Goal: Task Accomplishment & Management: Use online tool/utility

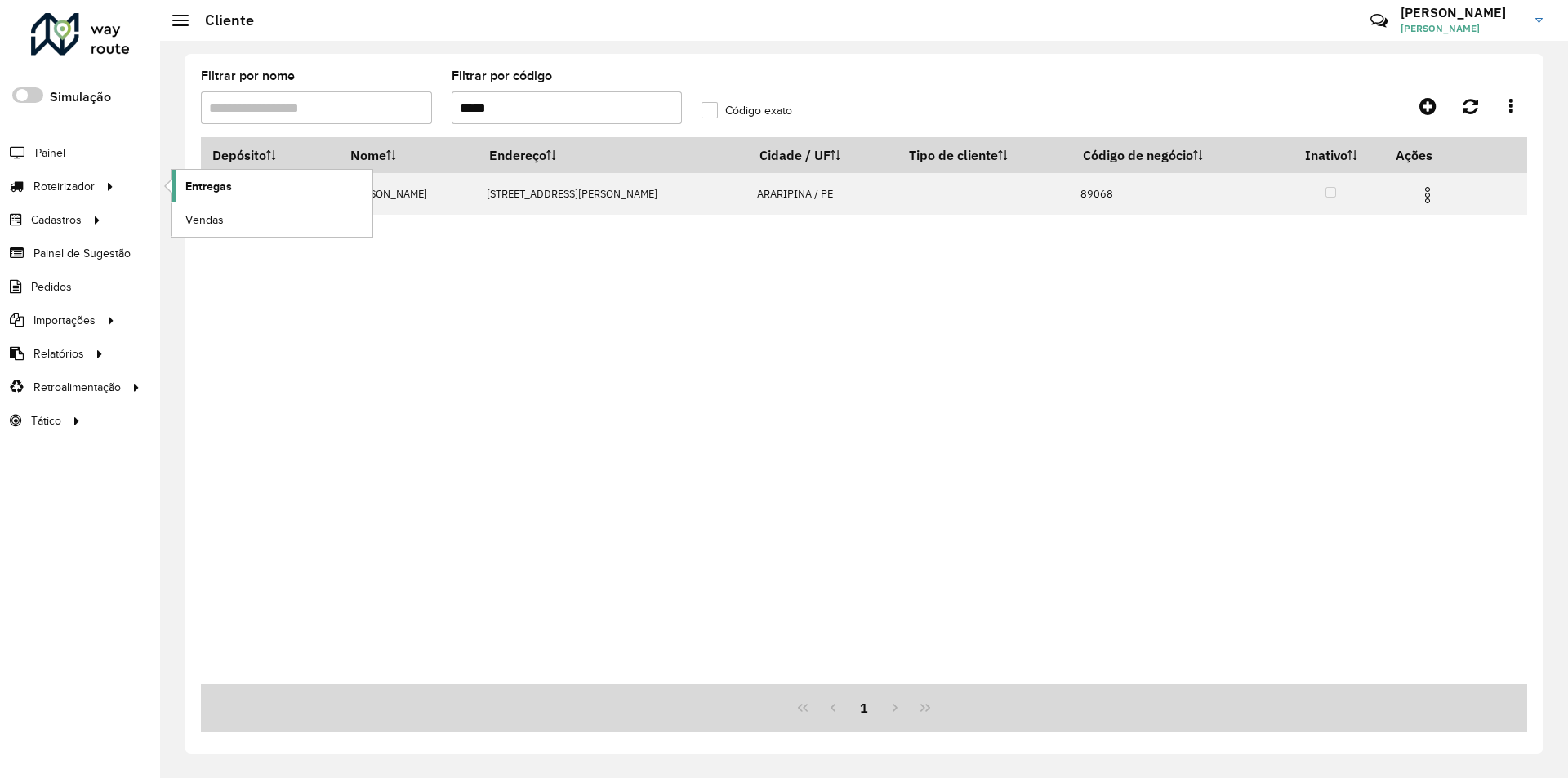
click at [208, 182] on span "Entregas" at bounding box center [209, 187] width 46 height 17
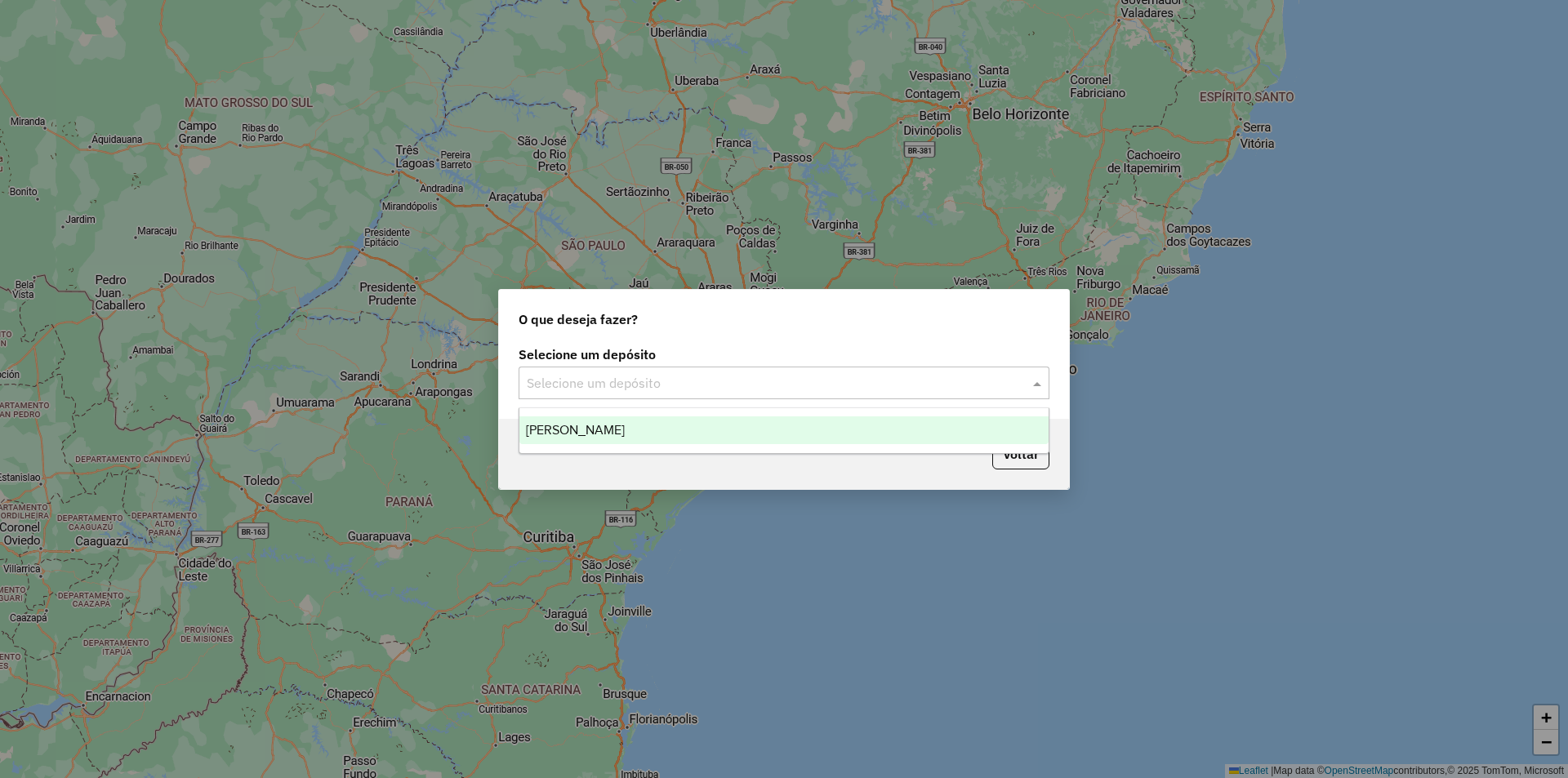
click at [678, 379] on input "text" at bounding box center [768, 384] width 482 height 19
click at [670, 430] on div "[PERSON_NAME]" at bounding box center [784, 430] width 529 height 28
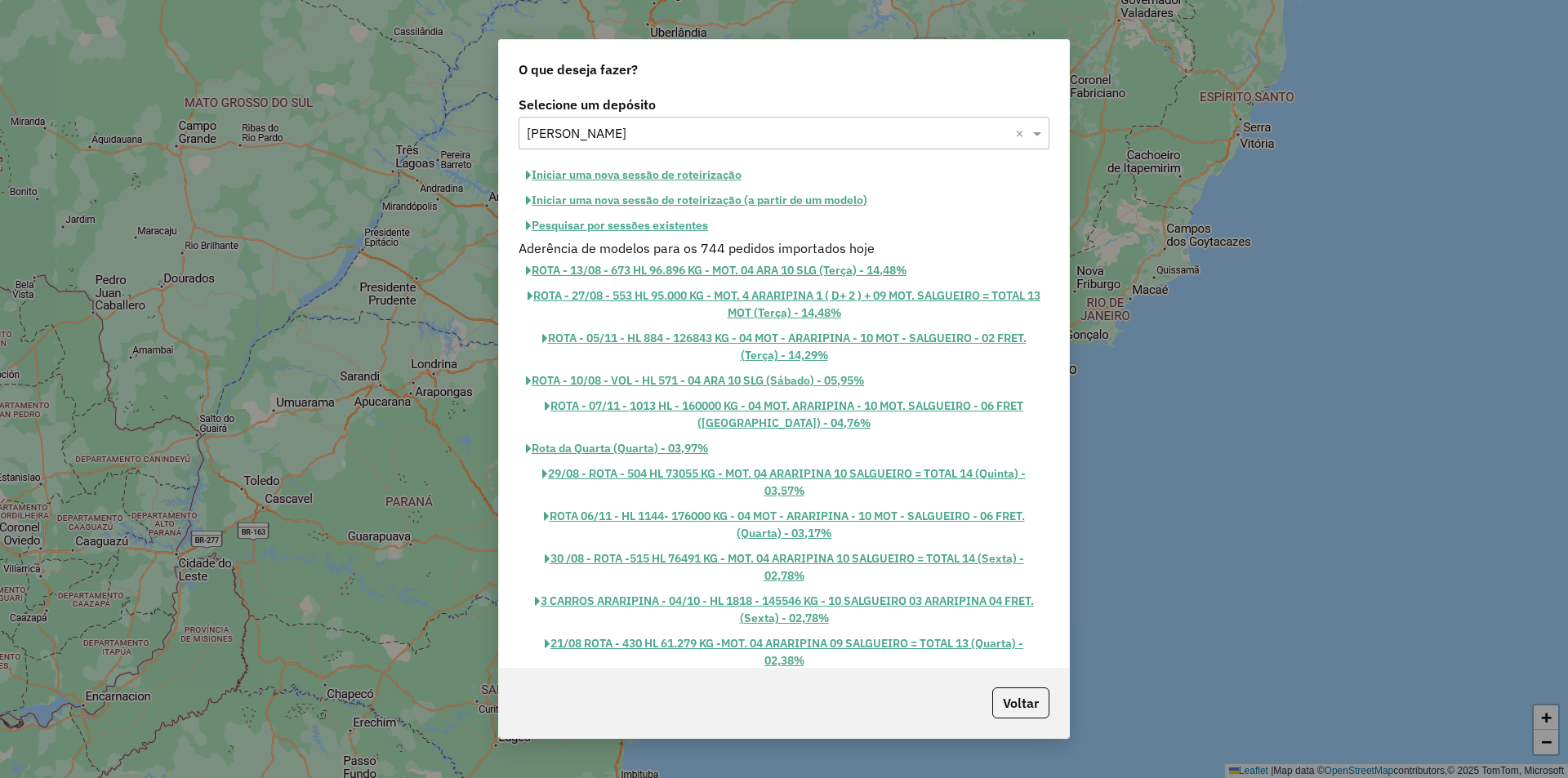
click at [651, 176] on button "Iniciar uma nova sessão de roteirização" at bounding box center [633, 175] width 230 height 25
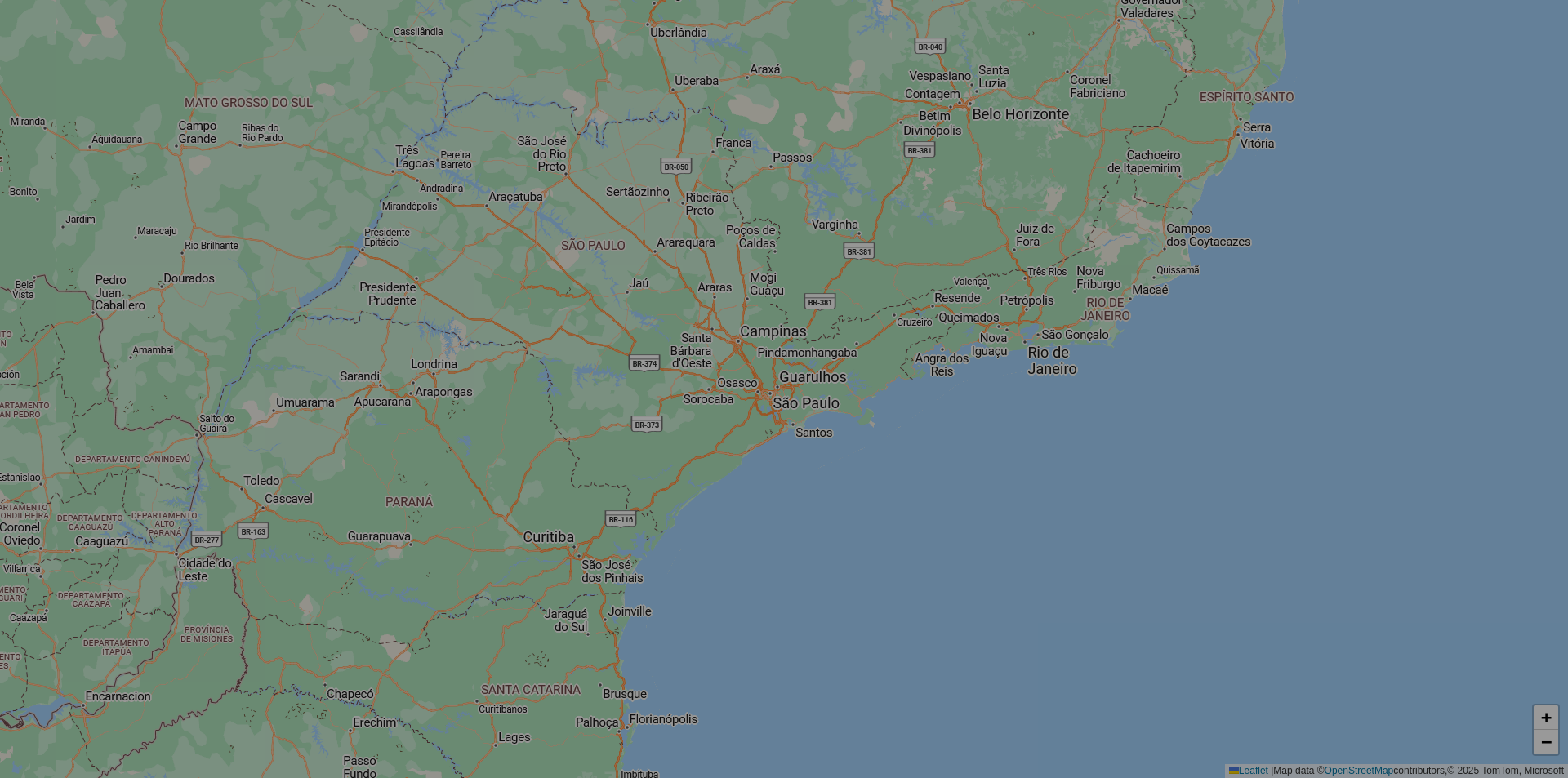
select select "*"
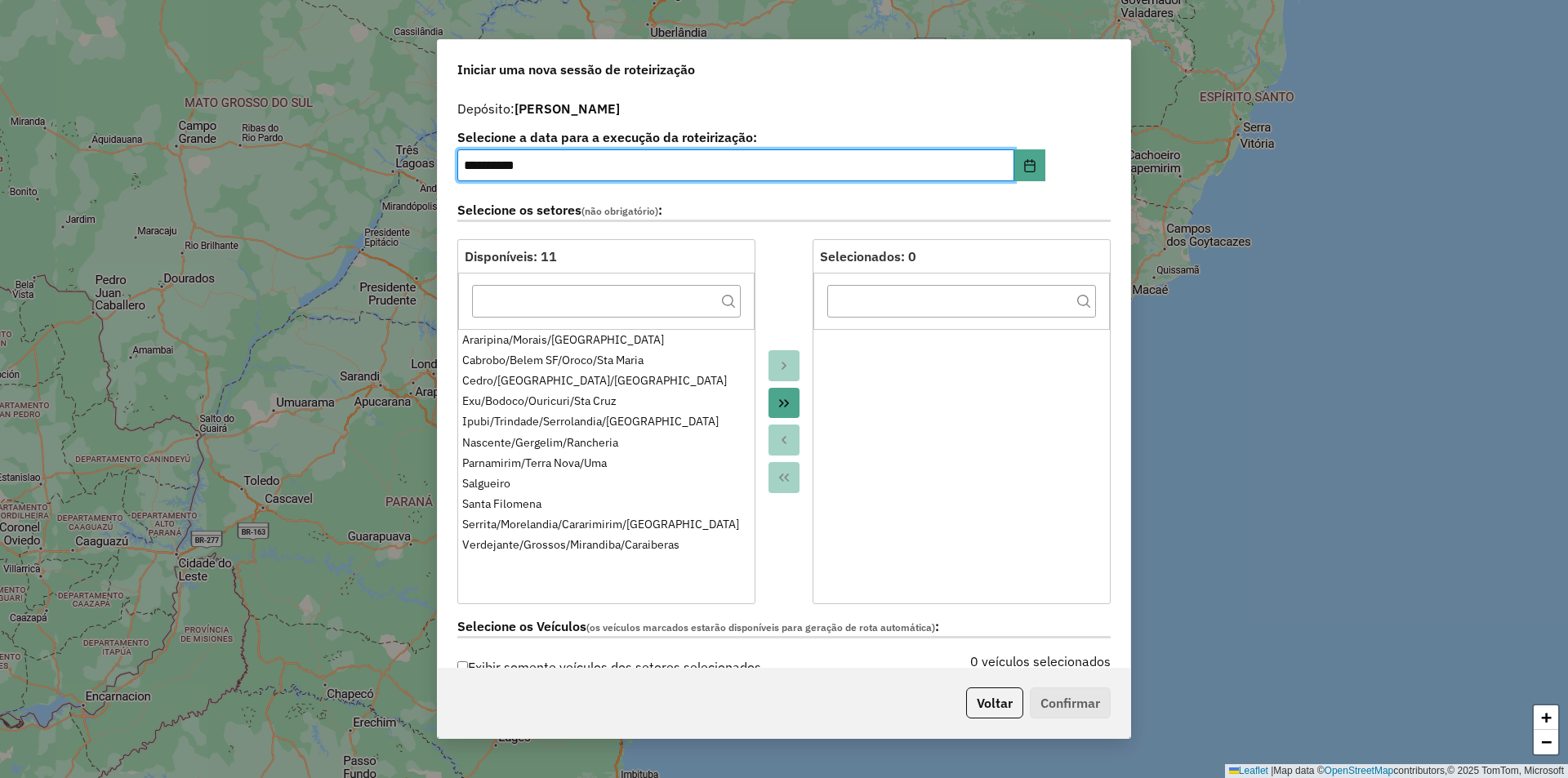
click at [791, 400] on button "Move All to Target" at bounding box center [784, 403] width 31 height 31
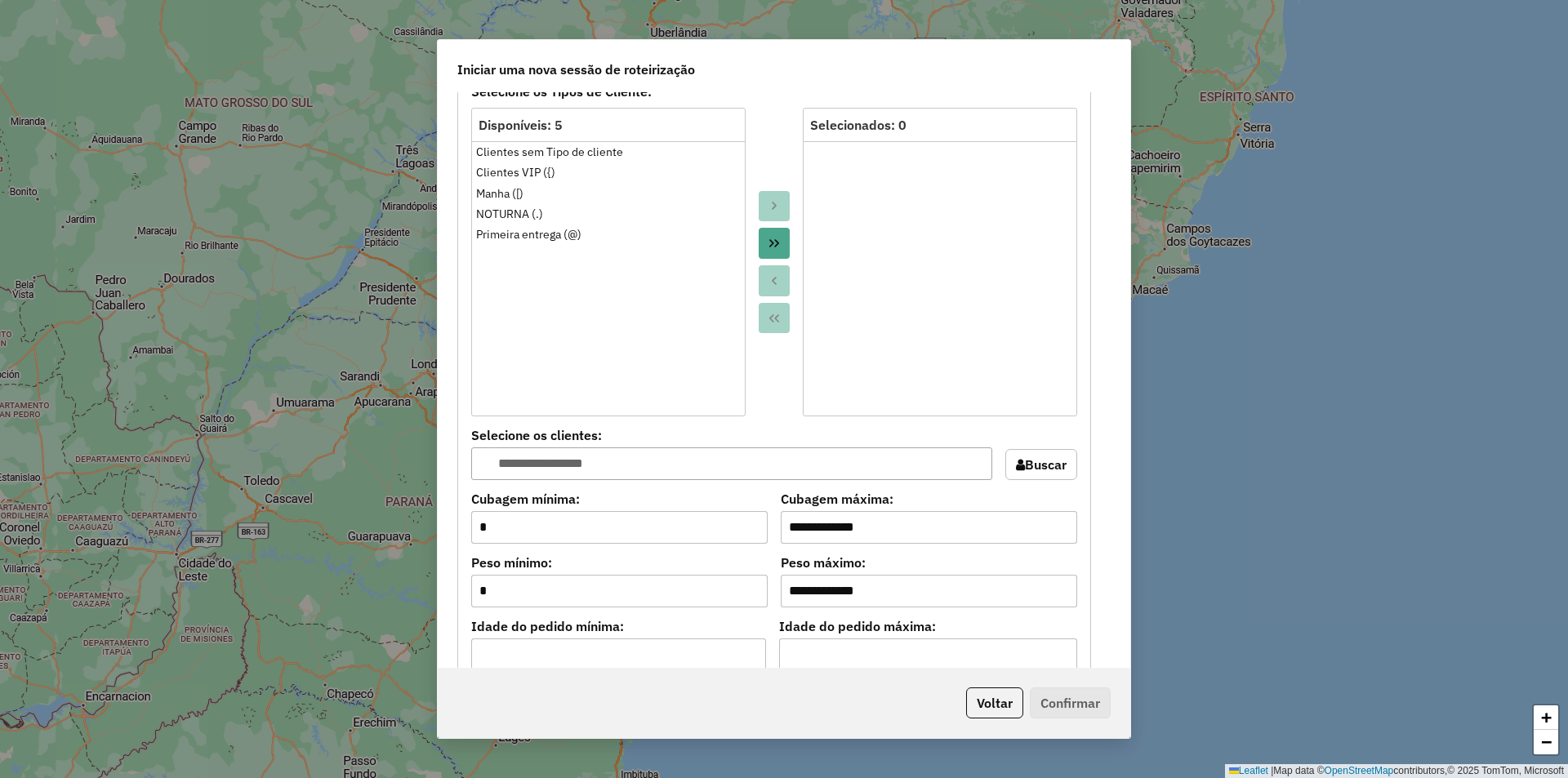
scroll to position [1388, 0]
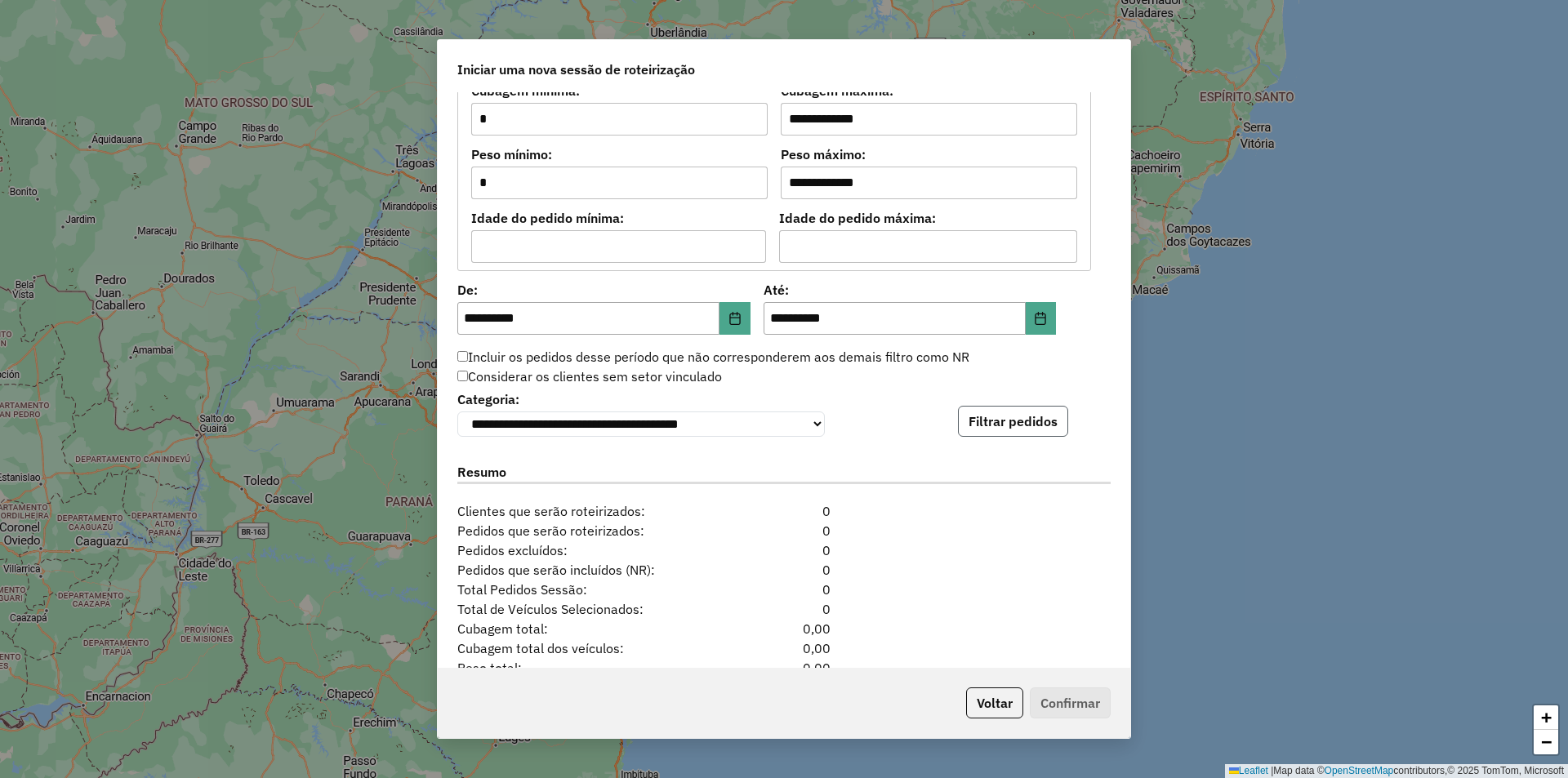
click at [997, 415] on button "Filtrar pedidos" at bounding box center [1013, 421] width 111 height 31
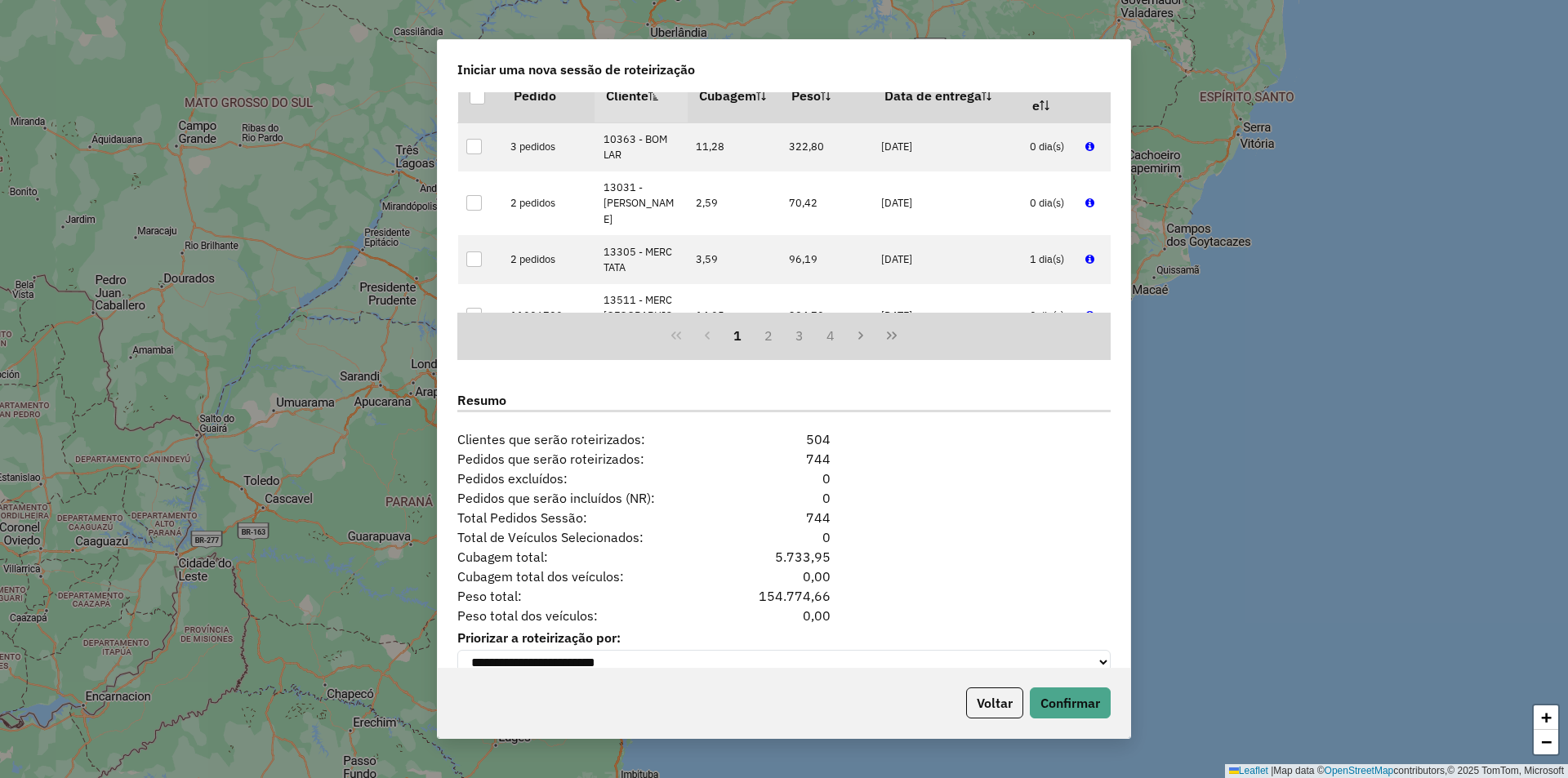
scroll to position [1831, 0]
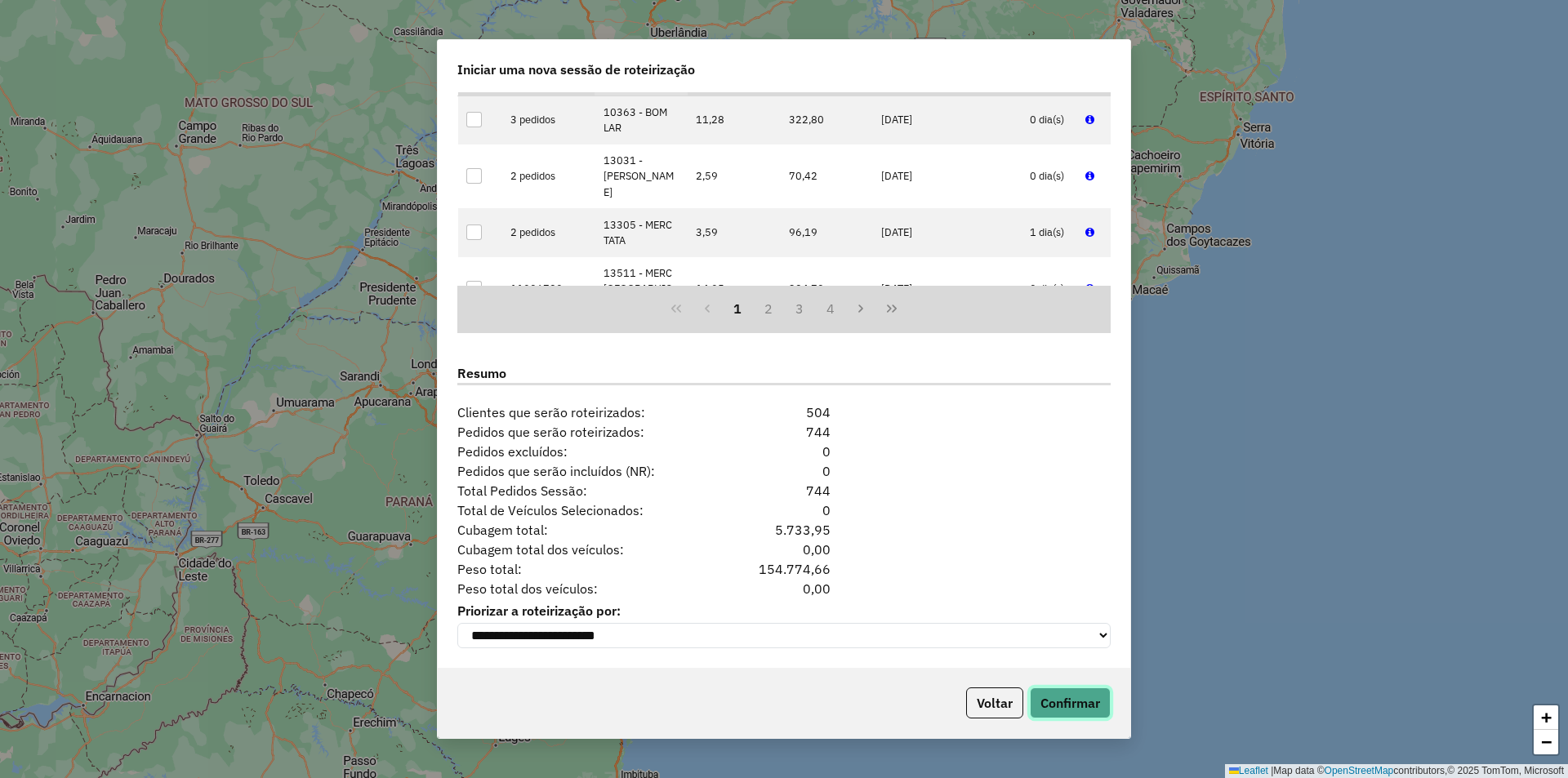
click at [1067, 699] on button "Confirmar" at bounding box center [1070, 703] width 81 height 31
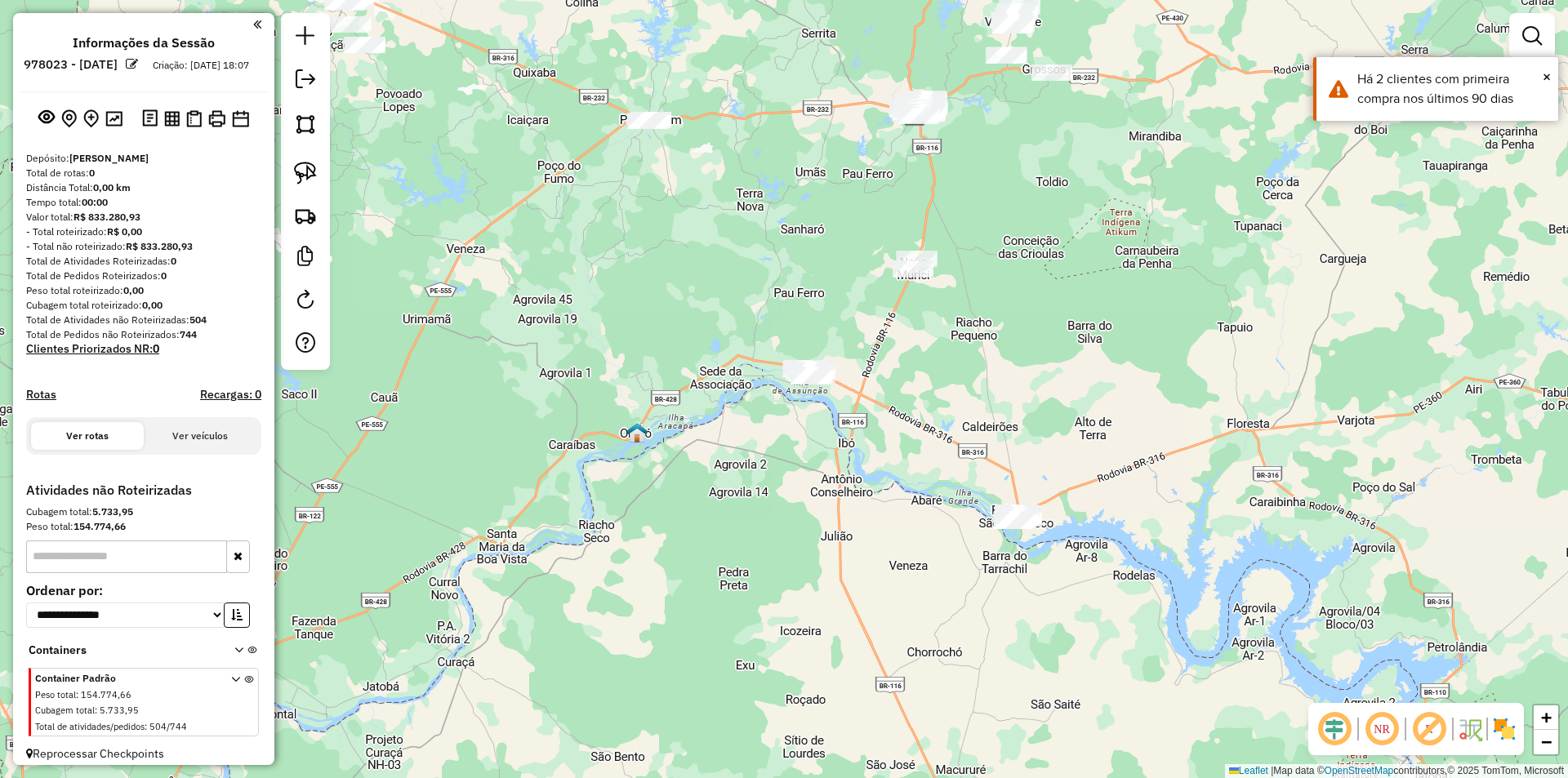
drag, startPoint x: 598, startPoint y: 498, endPoint x: 729, endPoint y: 224, distance: 303.7
click at [729, 224] on div "Janela de atendimento Grade de atendimento Capacidade Transportadoras Veículos …" at bounding box center [784, 389] width 1568 height 778
drag, startPoint x: 937, startPoint y: 442, endPoint x: 952, endPoint y: 396, distance: 48.4
click at [952, 396] on div "Janela de atendimento Grade de atendimento Capacidade Transportadoras Veículos …" at bounding box center [784, 389] width 1568 height 778
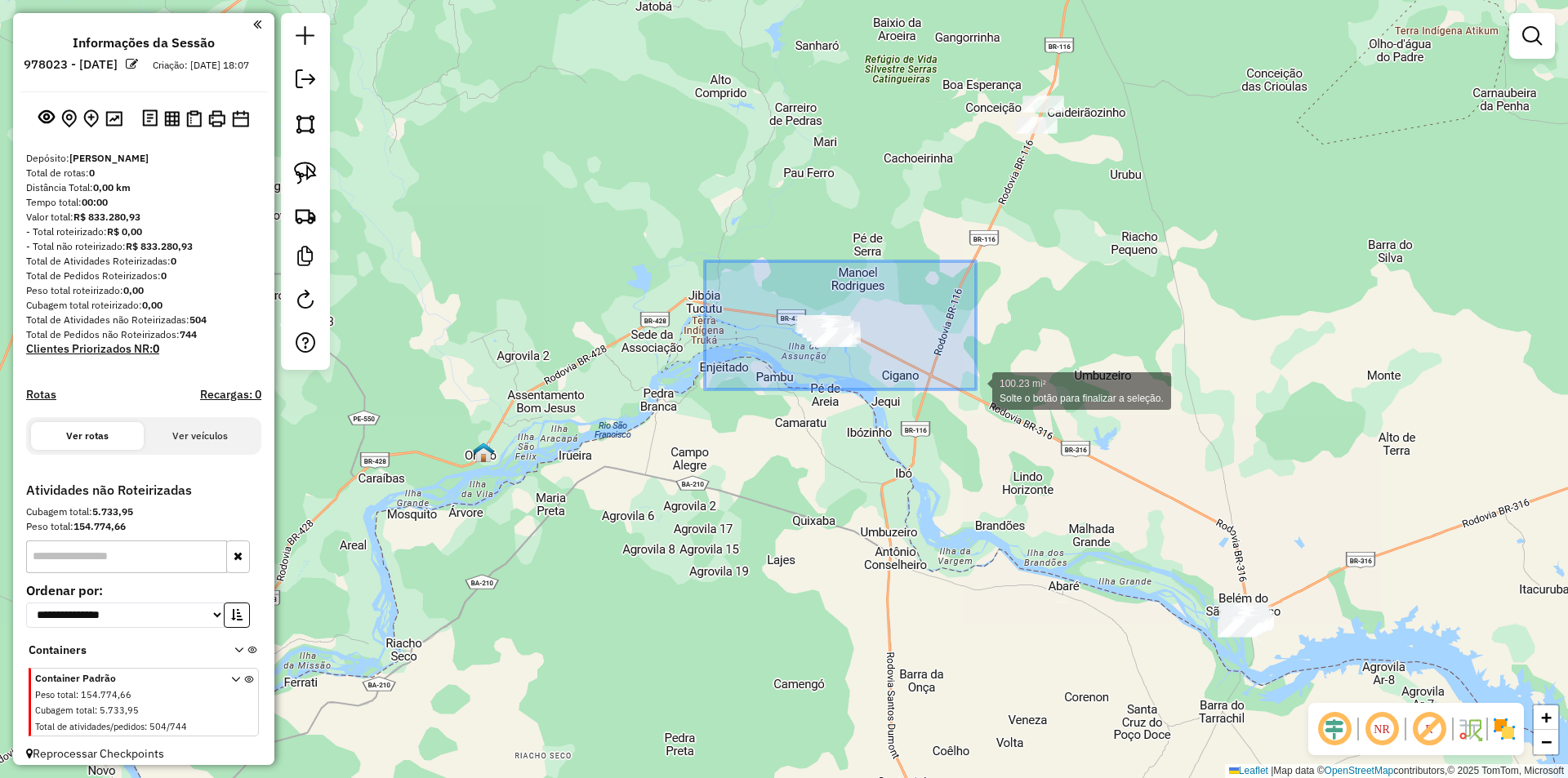
drag, startPoint x: 705, startPoint y: 262, endPoint x: 1005, endPoint y: 403, distance: 331.5
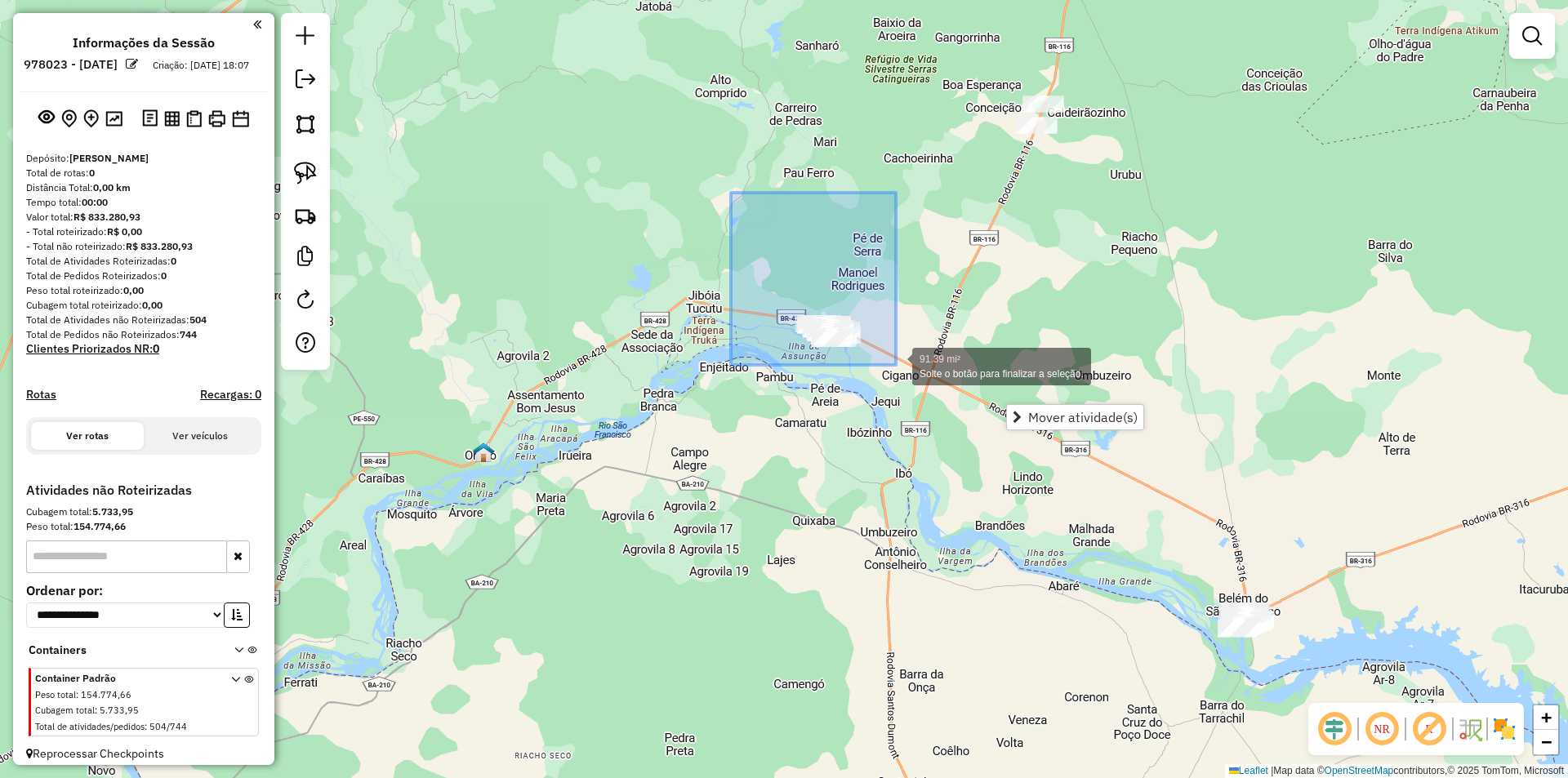
drag, startPoint x: 731, startPoint y: 192, endPoint x: 896, endPoint y: 387, distance: 255.4
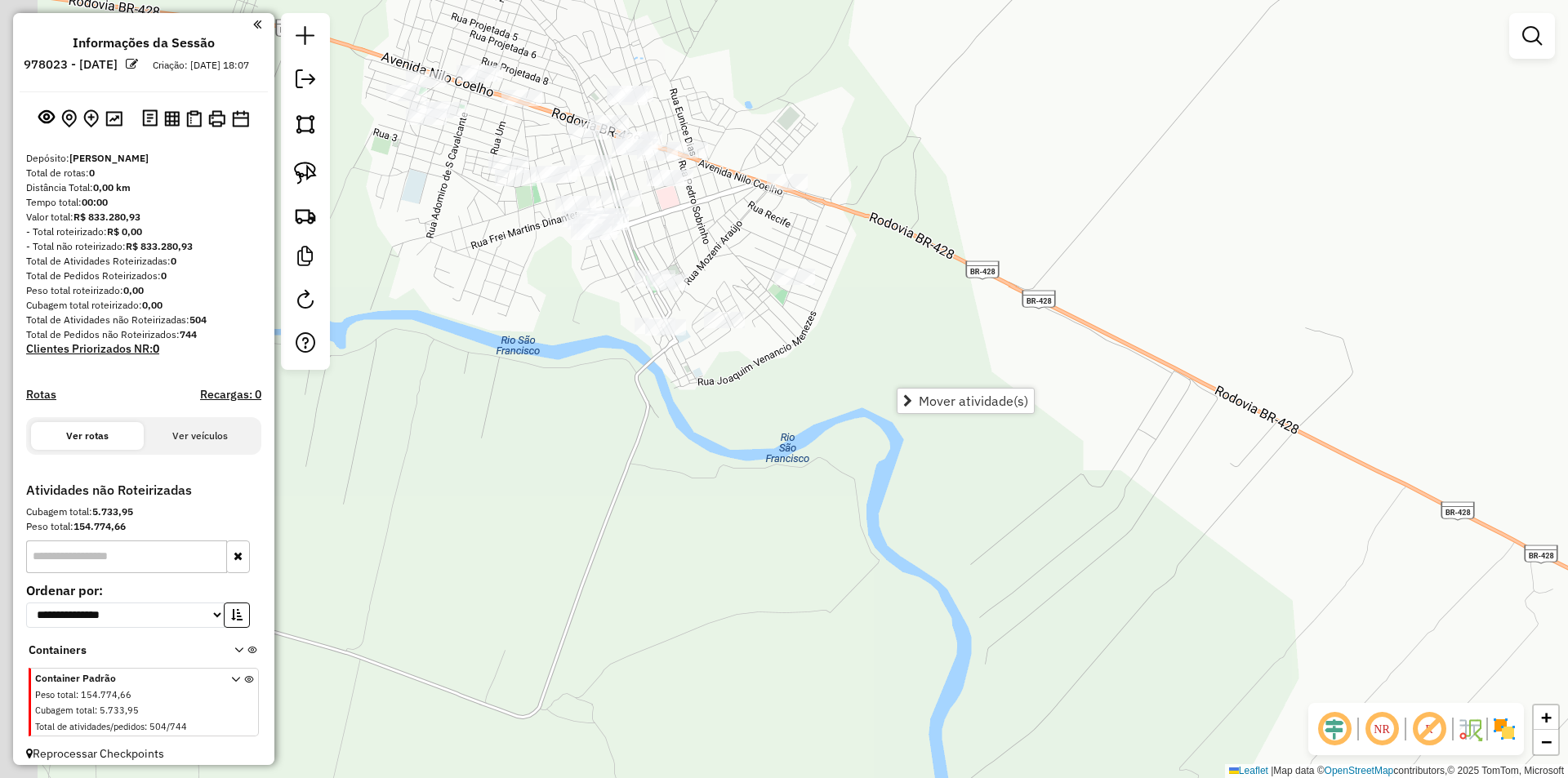
drag, startPoint x: 589, startPoint y: 375, endPoint x: 938, endPoint y: 464, distance: 360.2
click at [941, 480] on div "Janela de atendimento Grade de atendimento Capacidade Transportadoras Veículos …" at bounding box center [784, 389] width 1568 height 778
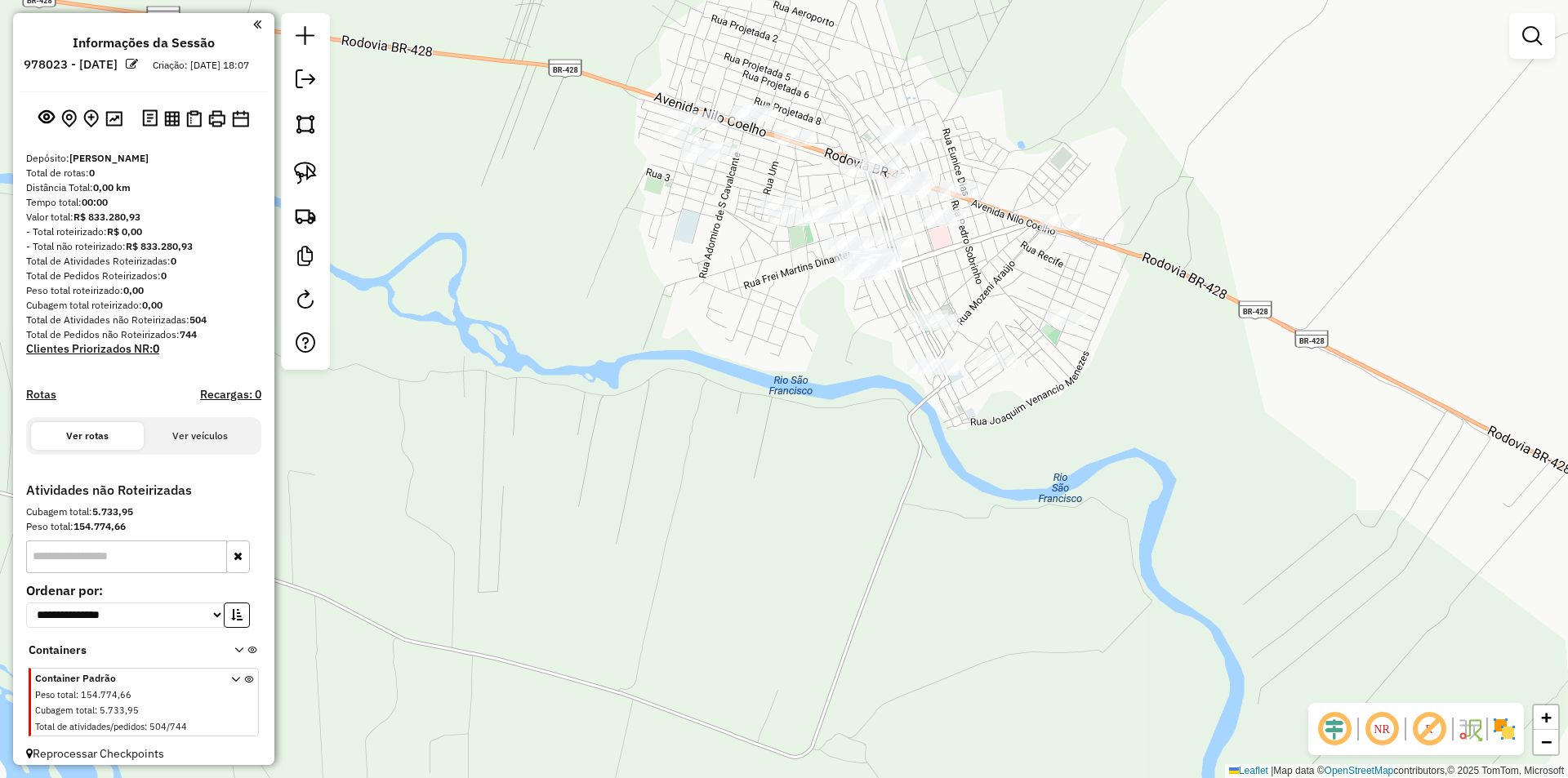
drag, startPoint x: 706, startPoint y: 444, endPoint x: 706, endPoint y: 478, distance: 34.0
click at [706, 478] on div "Janela de atendimento Grade de atendimento Capacidade Transportadoras Veículos …" at bounding box center [784, 389] width 1568 height 778
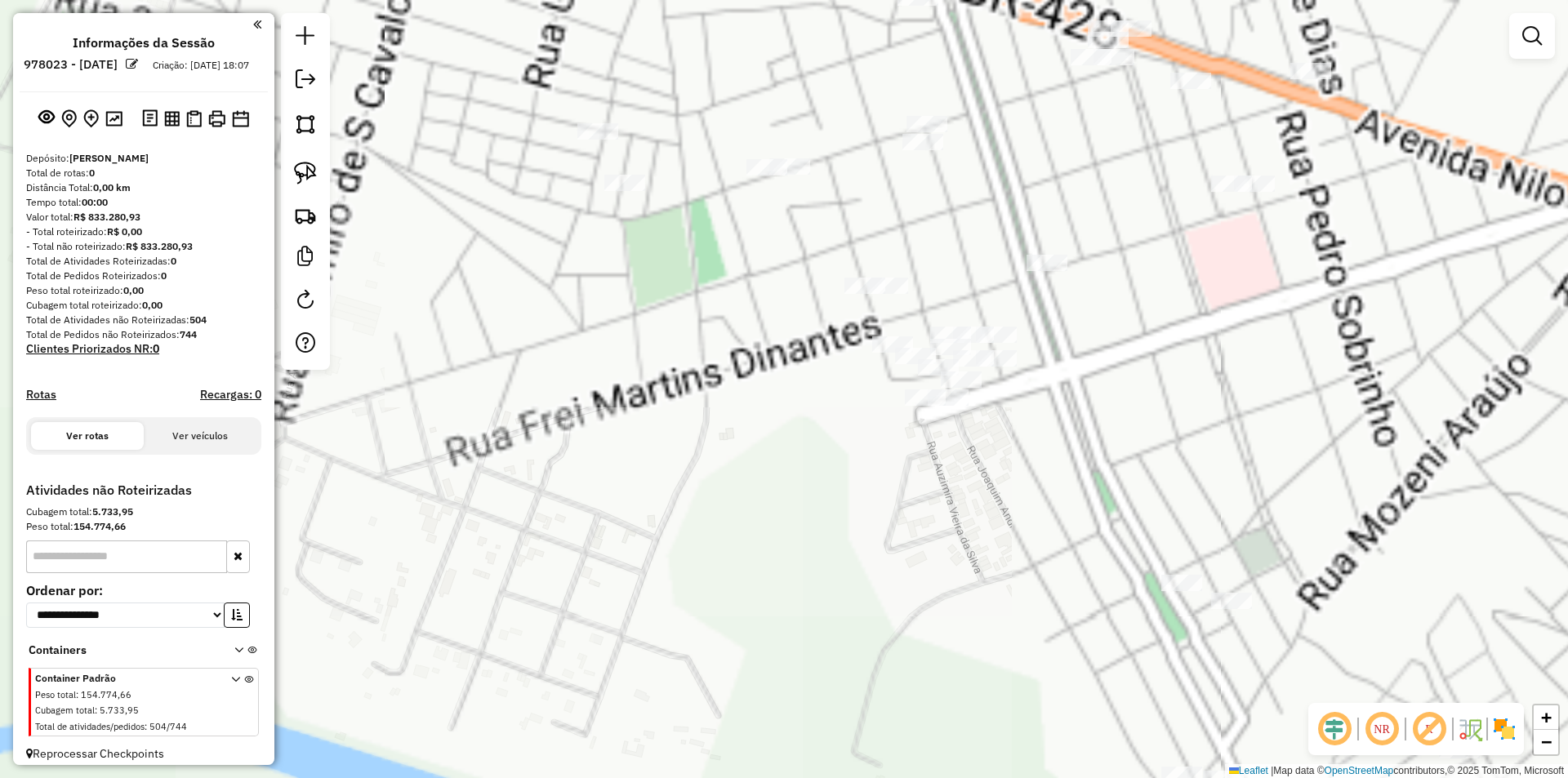
drag, startPoint x: 721, startPoint y: 400, endPoint x: 732, endPoint y: 550, distance: 150.4
click at [732, 550] on div "Janela de atendimento Grade de atendimento Capacidade Transportadoras Veículos …" at bounding box center [784, 389] width 1568 height 778
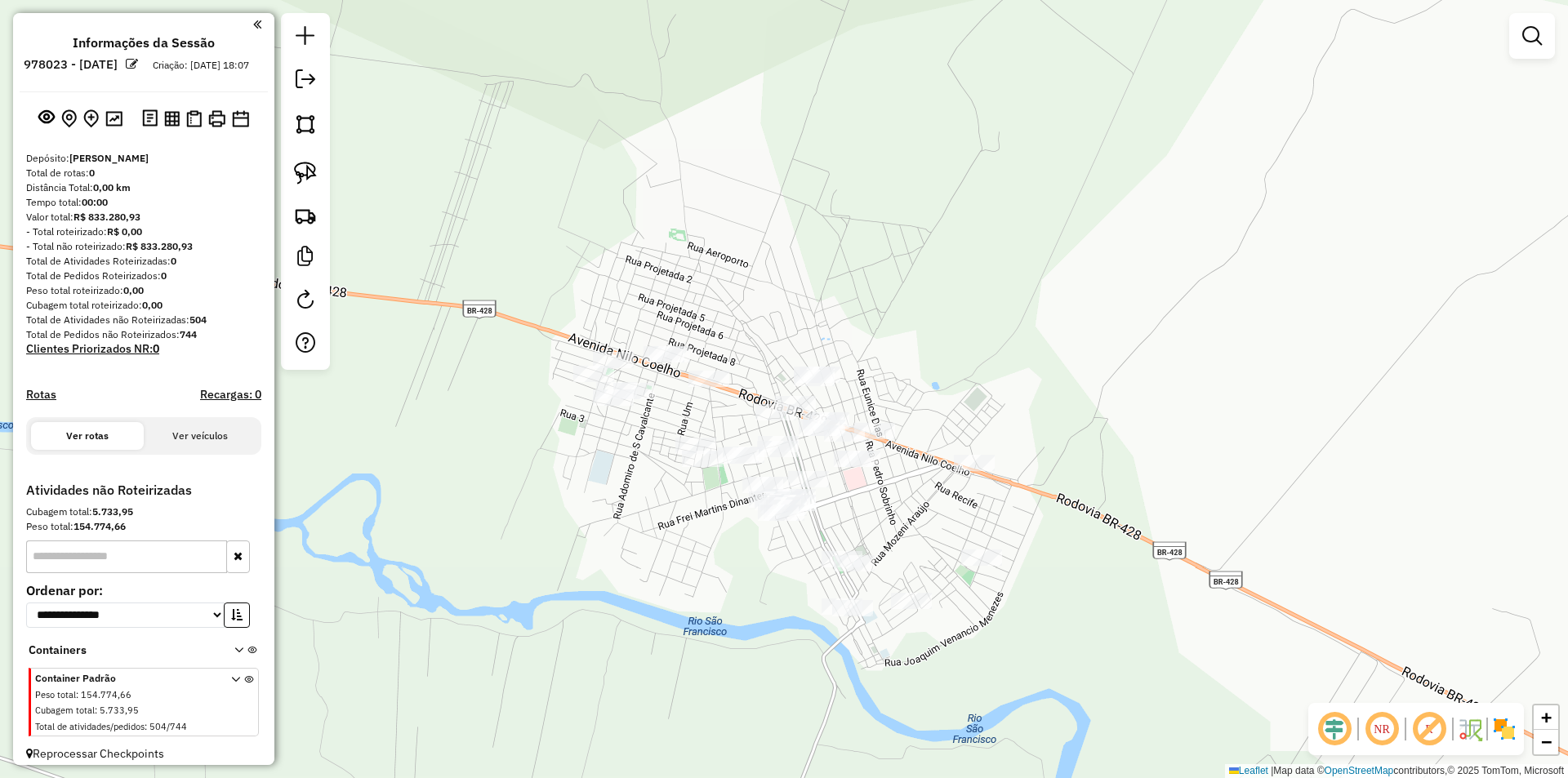
drag, startPoint x: 662, startPoint y: 482, endPoint x: 673, endPoint y: 498, distance: 19.4
click at [678, 508] on div "Janela de atendimento Grade de atendimento Capacidade Transportadoras Veículos …" at bounding box center [784, 389] width 1568 height 778
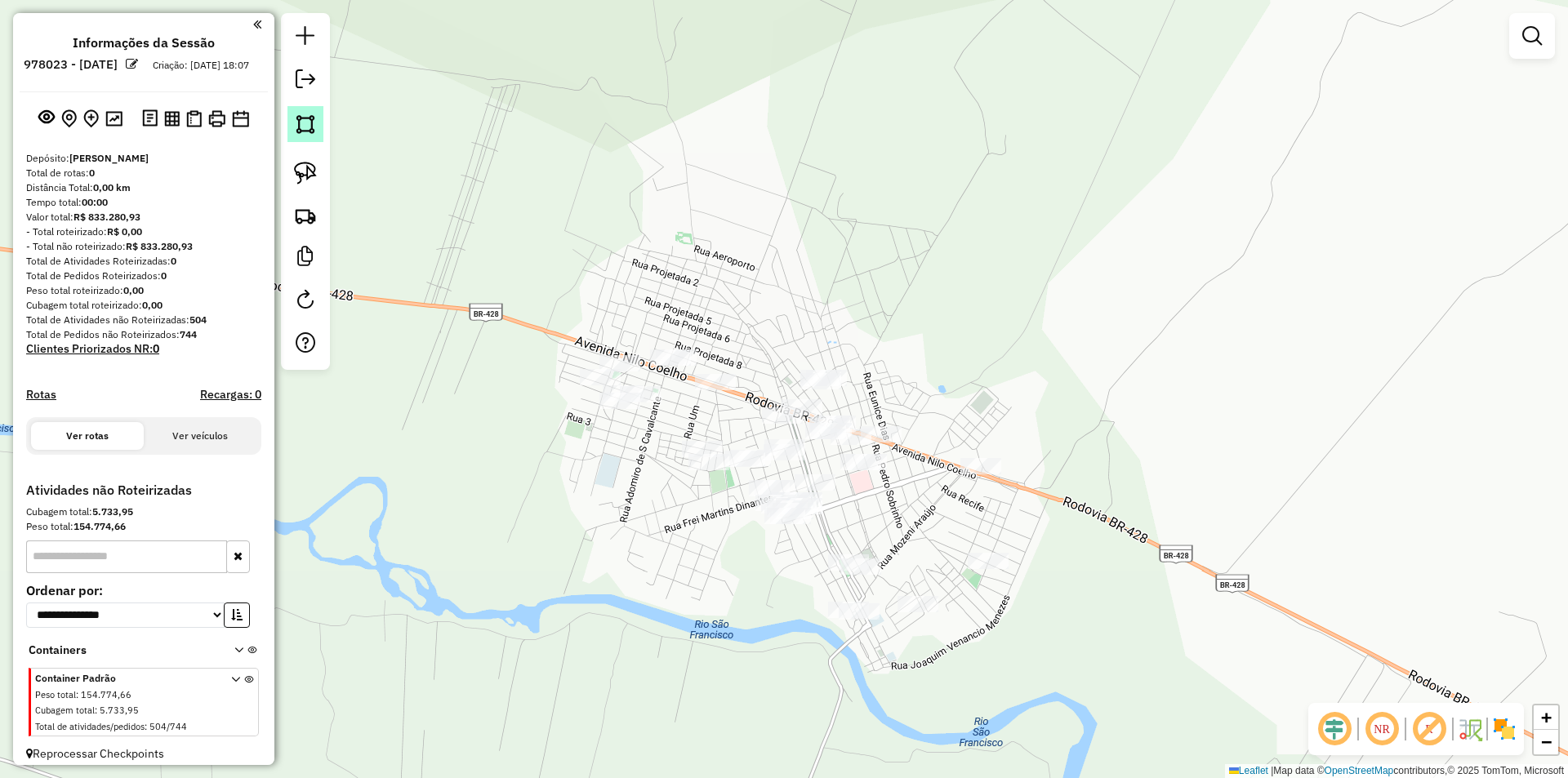
click at [307, 129] on img at bounding box center [306, 124] width 23 height 23
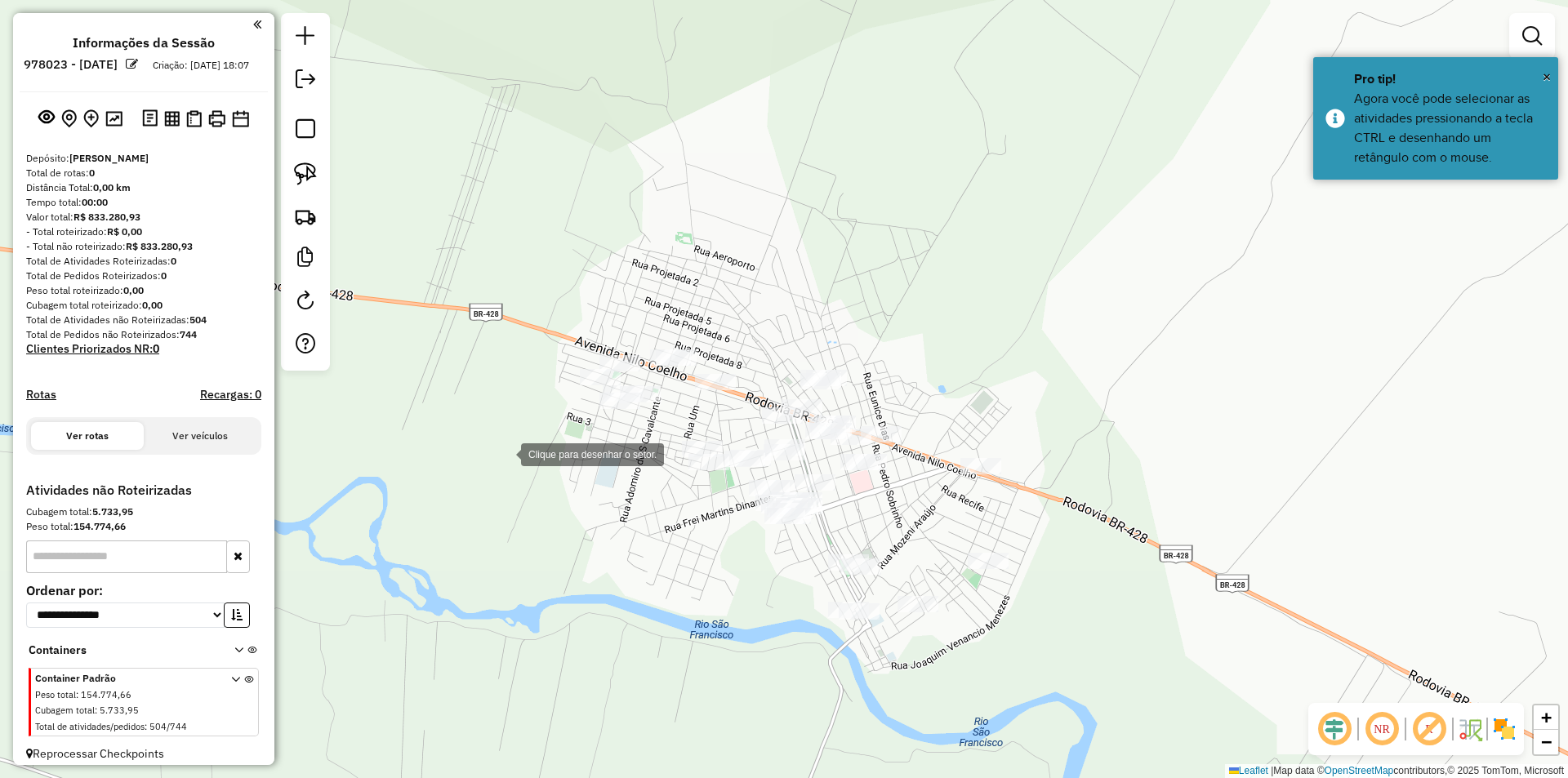
click at [505, 453] on div at bounding box center [505, 453] width 33 height 33
click at [482, 385] on div at bounding box center [493, 401] width 33 height 33
click at [1099, 278] on div at bounding box center [1082, 278] width 33 height 33
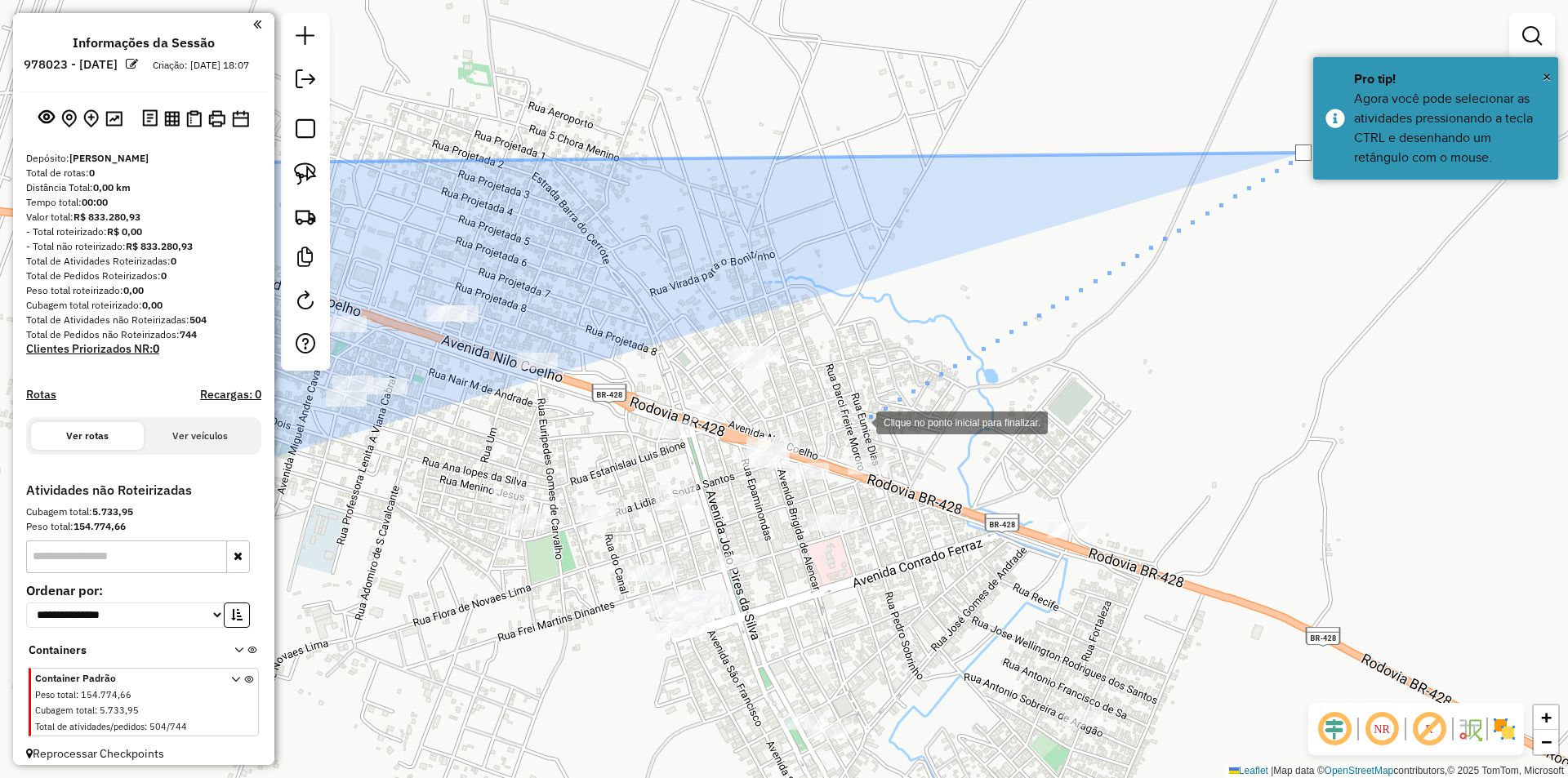
click at [859, 421] on div at bounding box center [860, 421] width 33 height 33
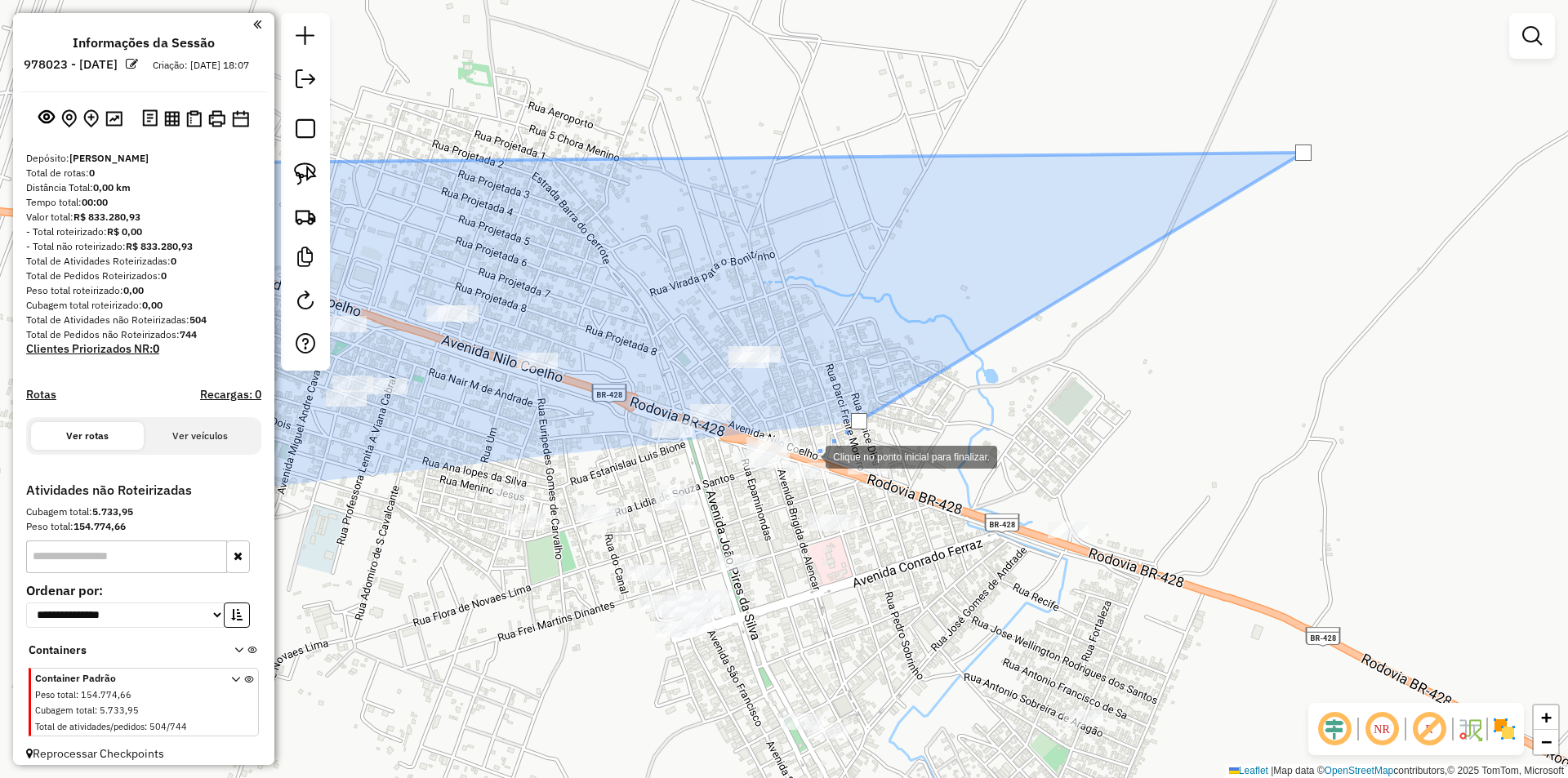
click at [809, 456] on div at bounding box center [809, 456] width 33 height 33
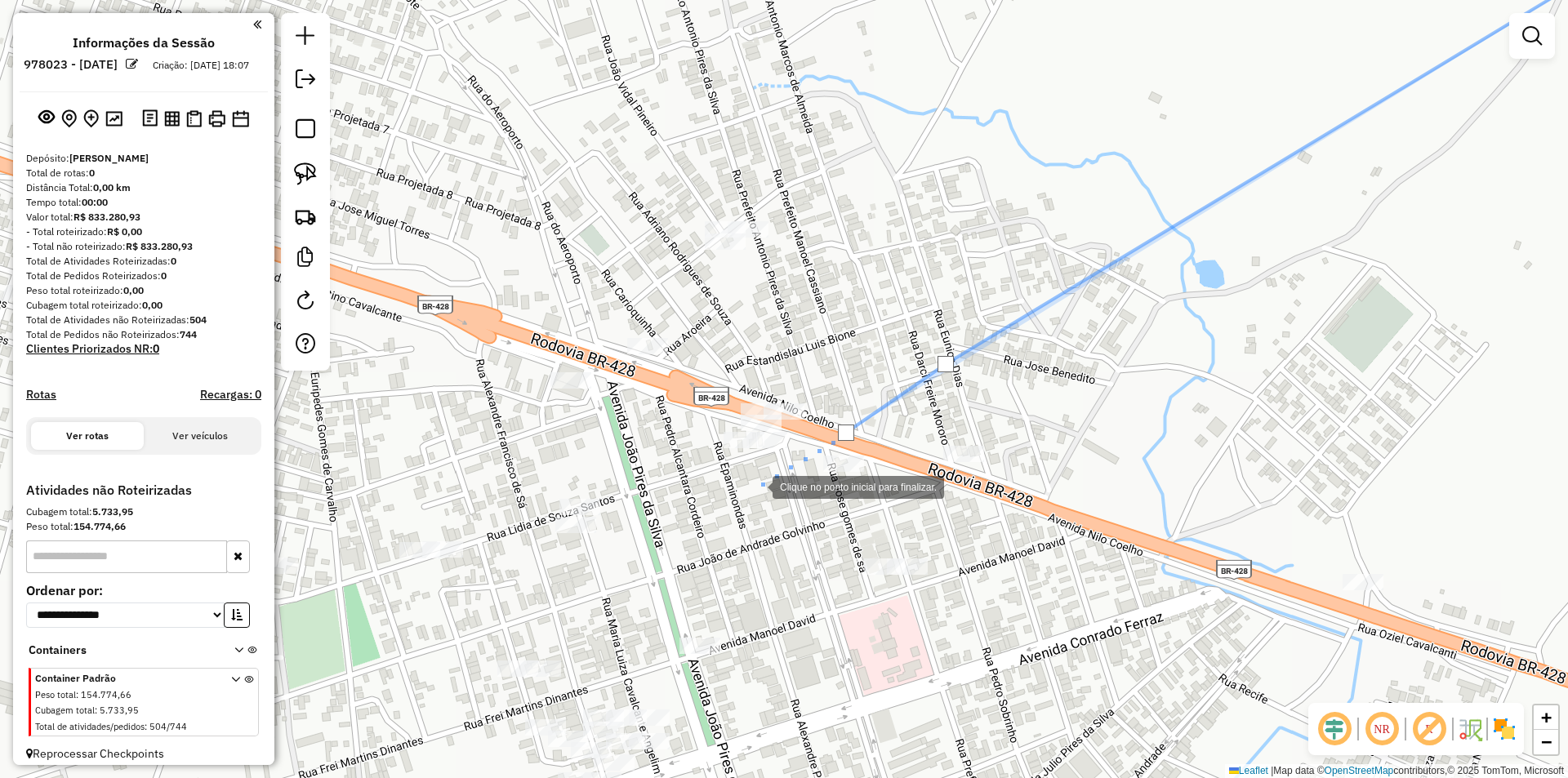
click at [755, 486] on div at bounding box center [756, 486] width 33 height 33
click at [753, 705] on div at bounding box center [752, 705] width 33 height 33
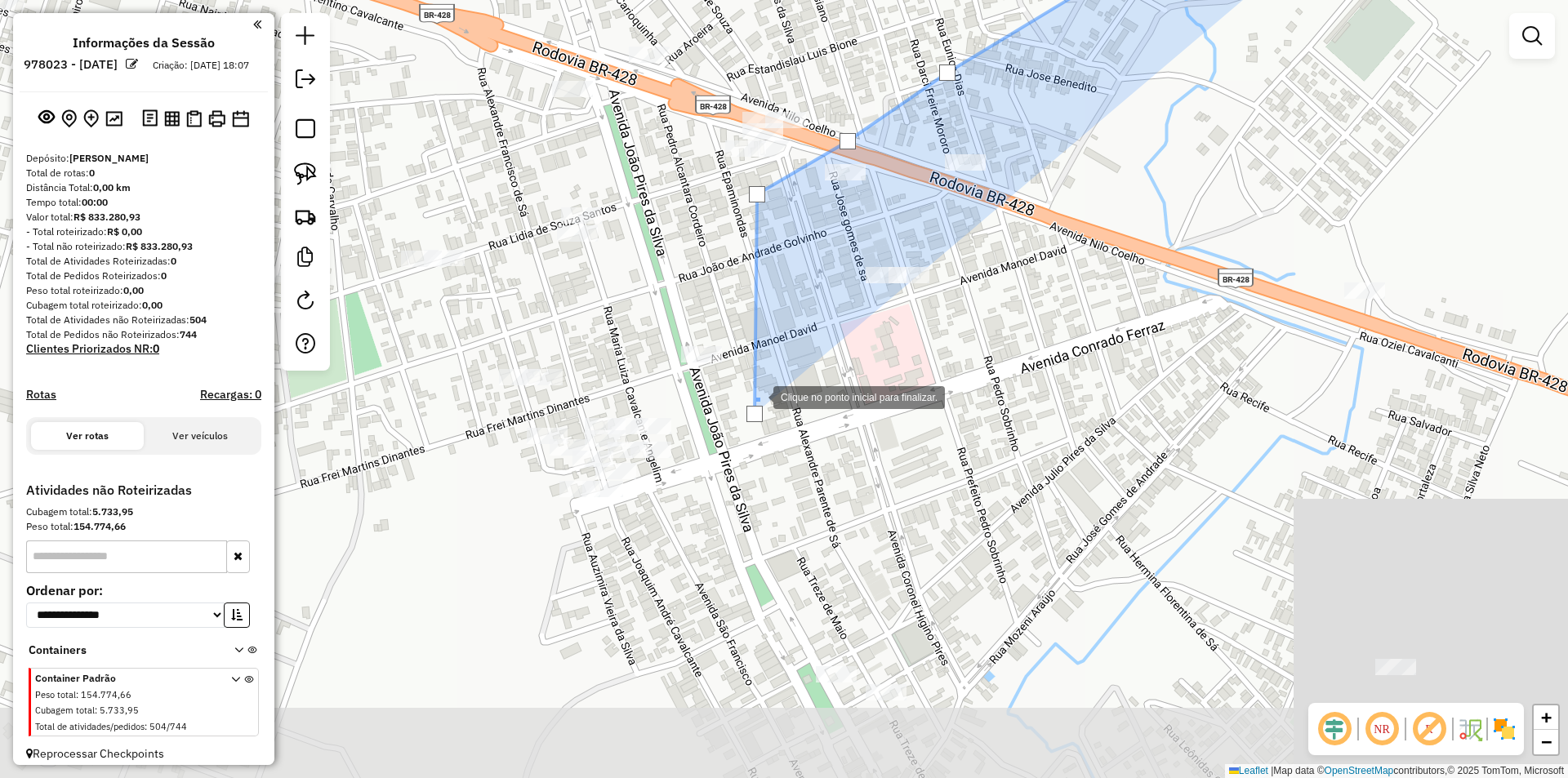
drag, startPoint x: 755, startPoint y: 695, endPoint x: 757, endPoint y: 403, distance: 292.0
click at [757, 403] on div at bounding box center [757, 396] width 33 height 33
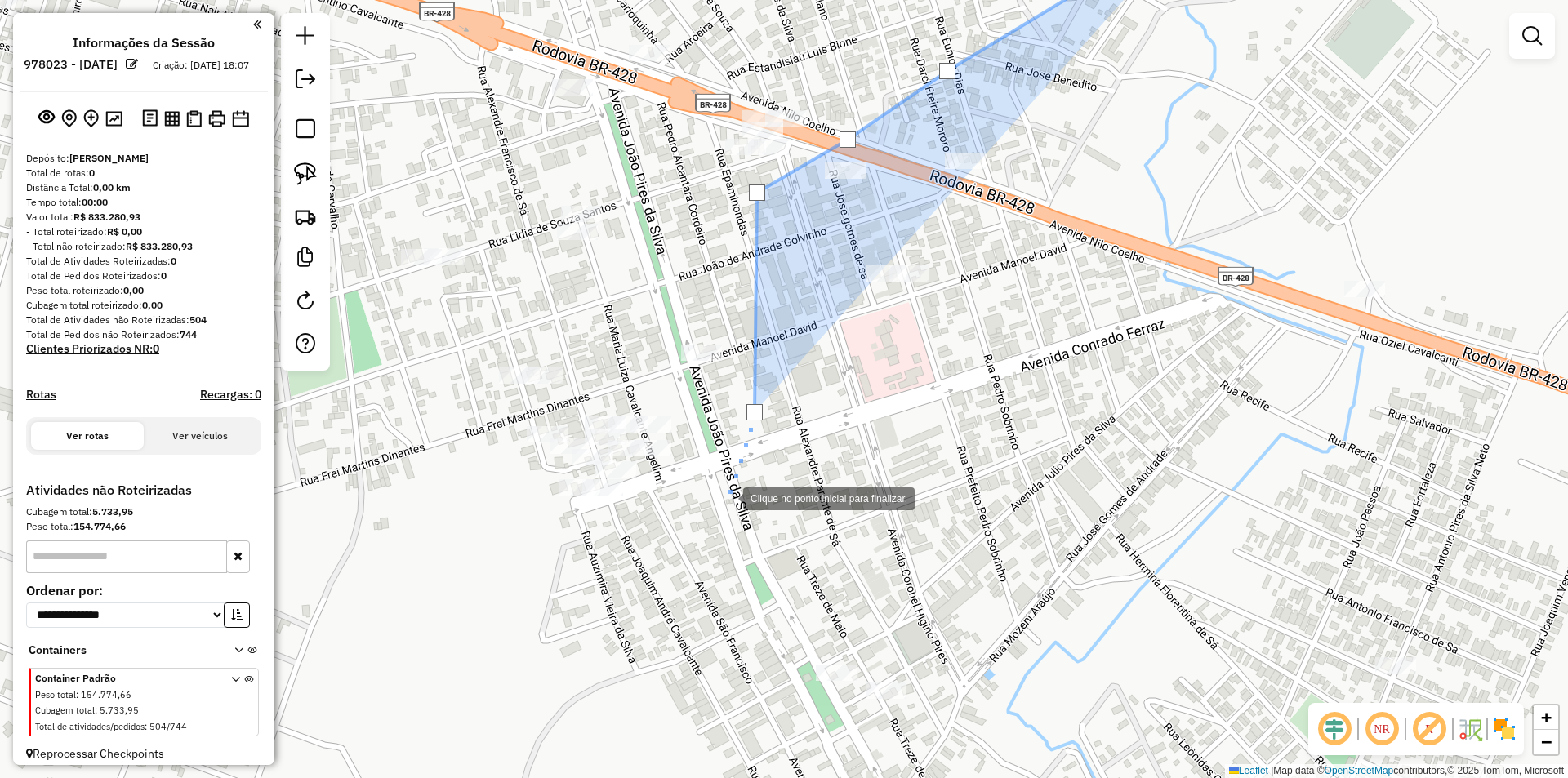
click at [726, 500] on div at bounding box center [727, 497] width 33 height 33
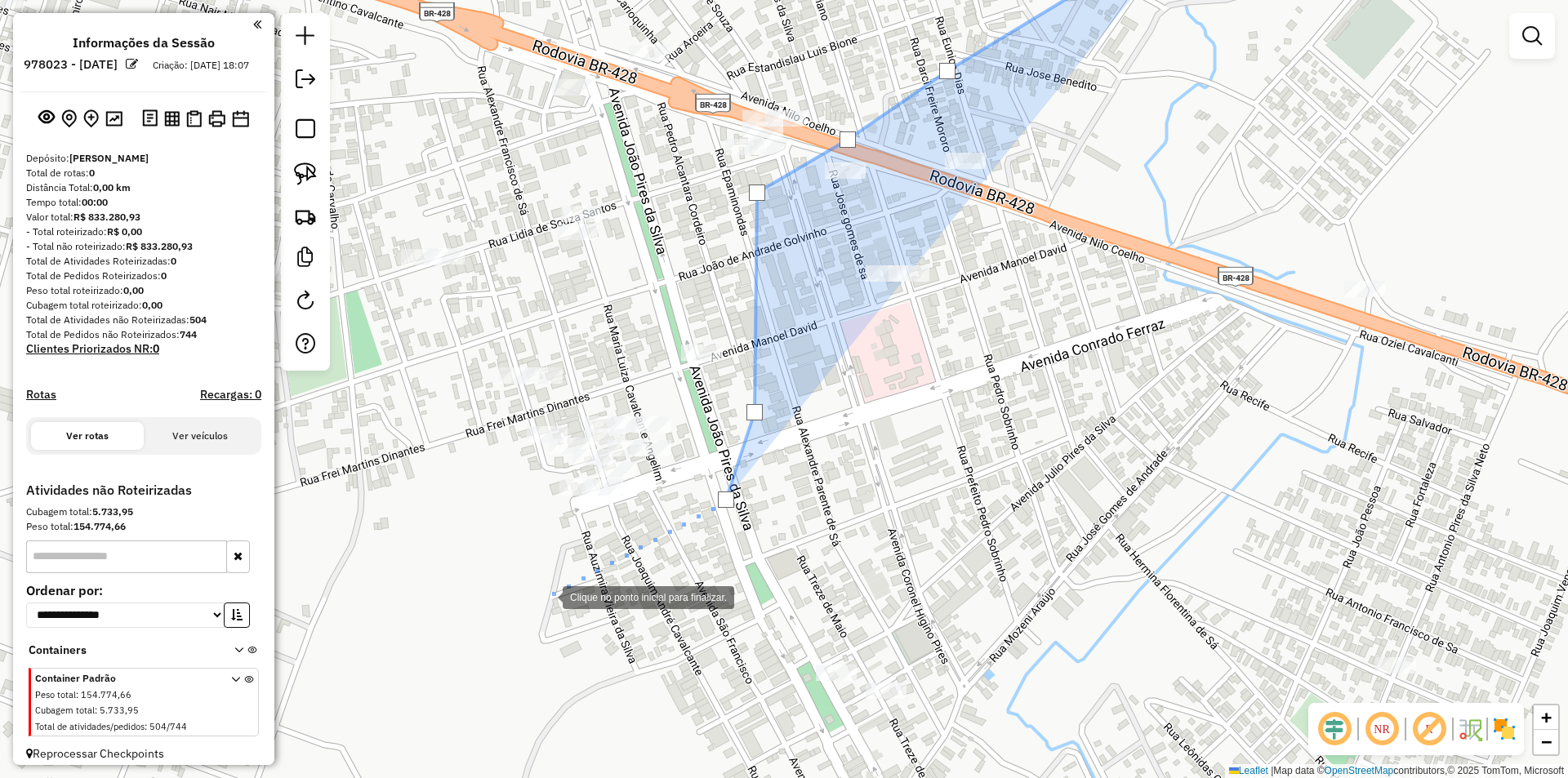
click at [546, 596] on div at bounding box center [546, 596] width 33 height 33
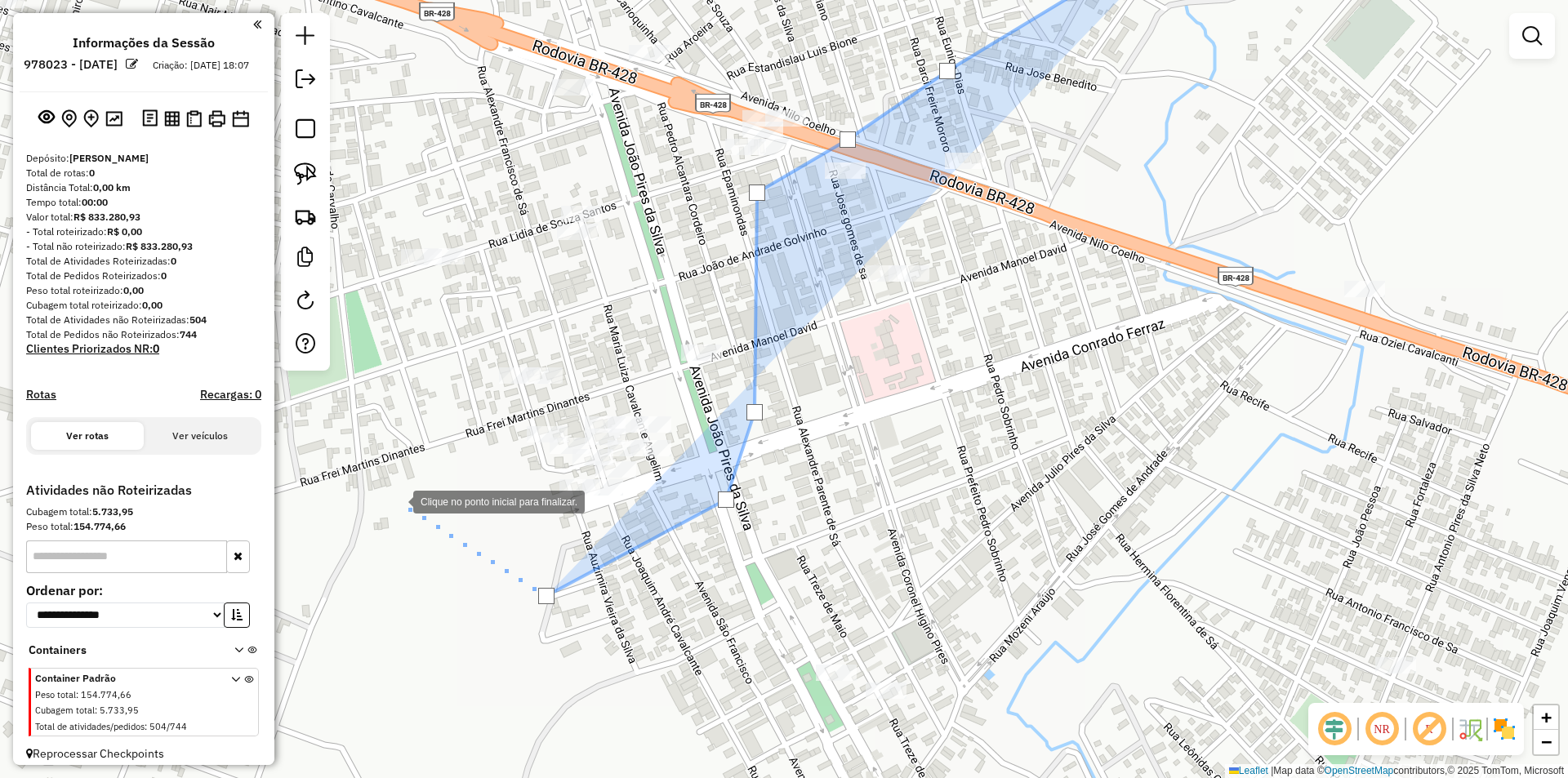
click at [397, 500] on div at bounding box center [397, 500] width 33 height 33
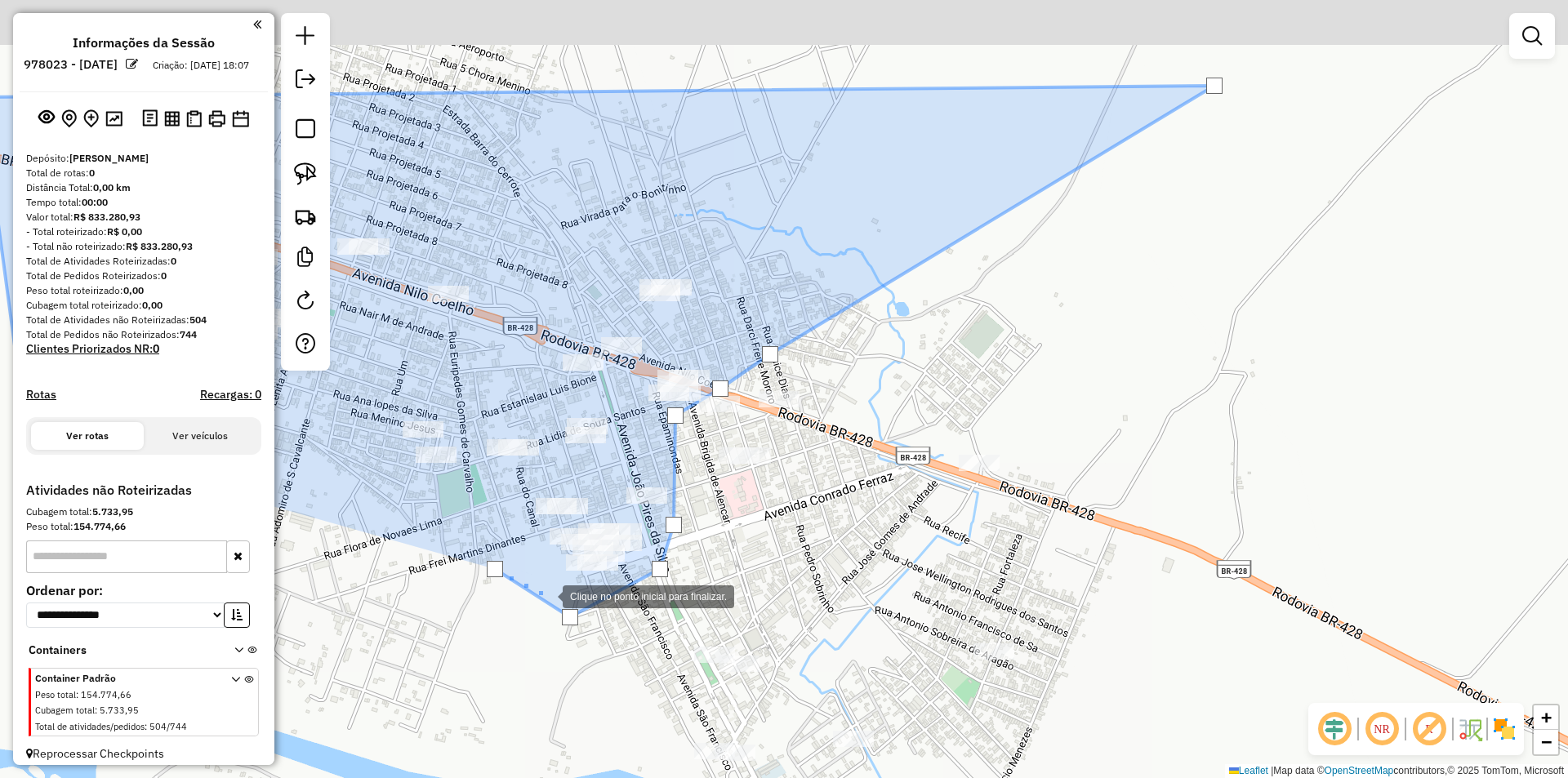
drag, startPoint x: 386, startPoint y: 489, endPoint x: 625, endPoint y: 596, distance: 261.9
click at [563, 596] on div at bounding box center [546, 595] width 33 height 33
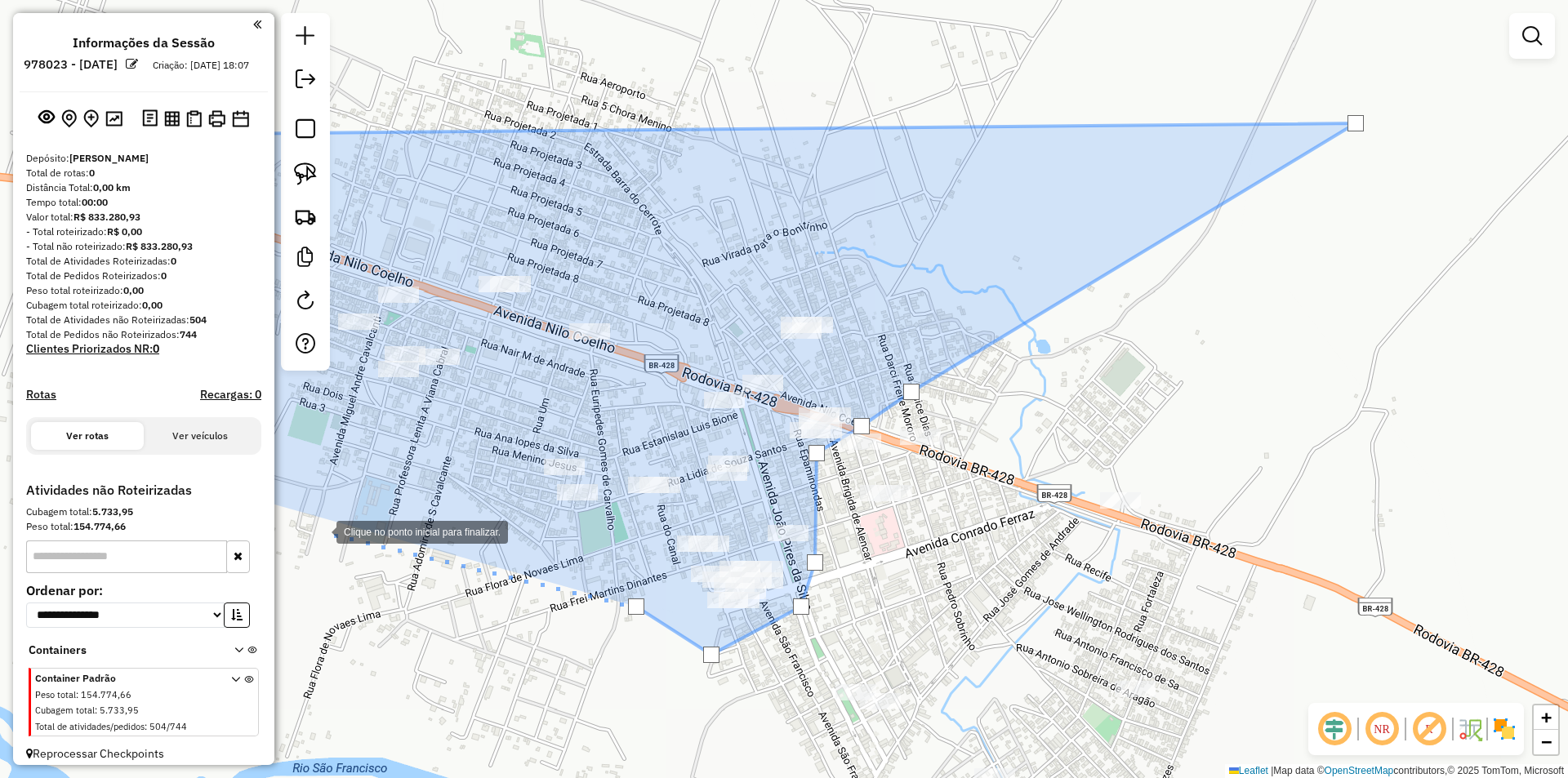
click at [320, 531] on div at bounding box center [320, 531] width 33 height 33
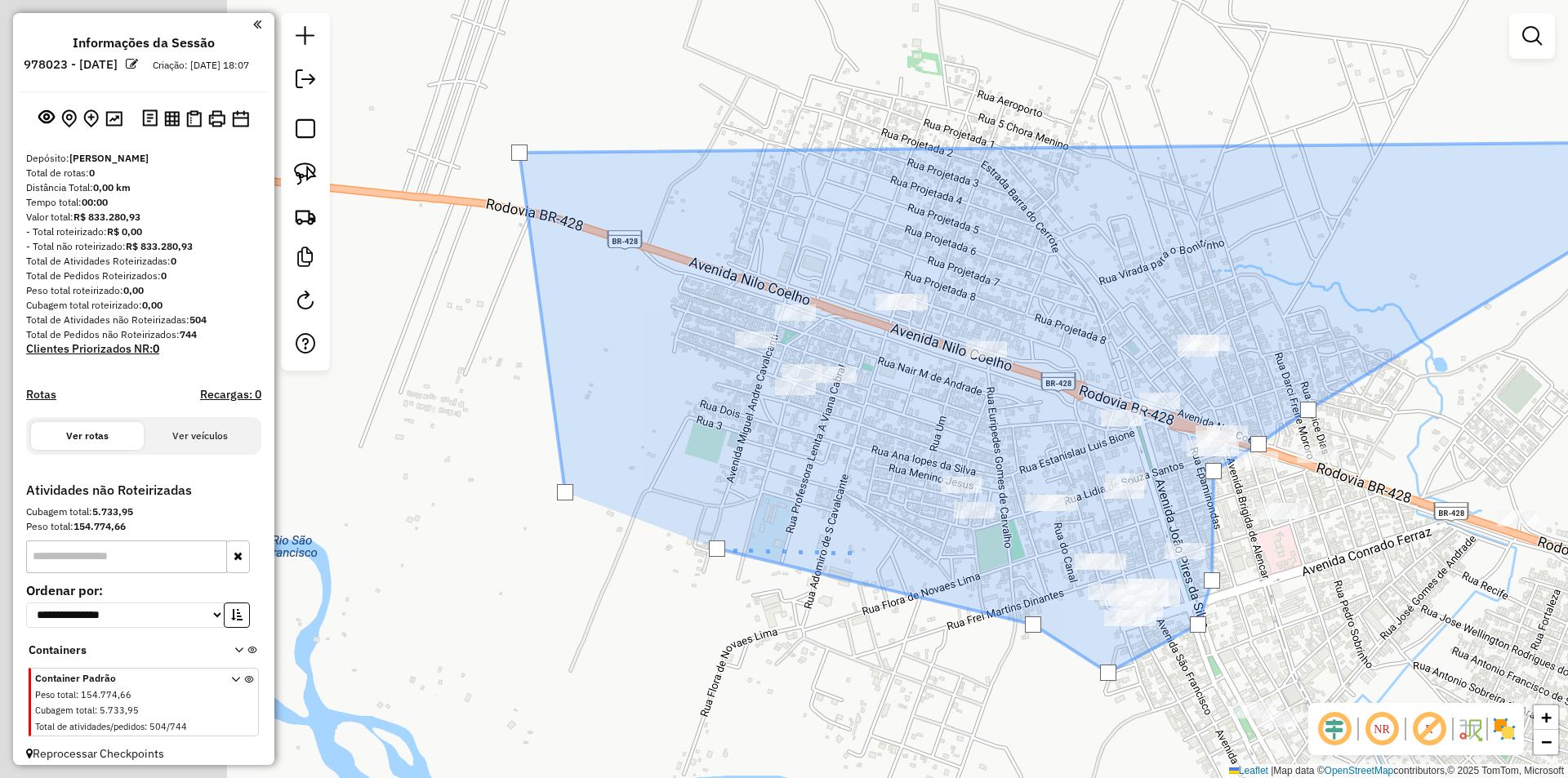
drag, startPoint x: 472, startPoint y: 540, endPoint x: 887, endPoint y: 552, distance: 415.2
click at [876, 552] on div at bounding box center [860, 552] width 33 height 33
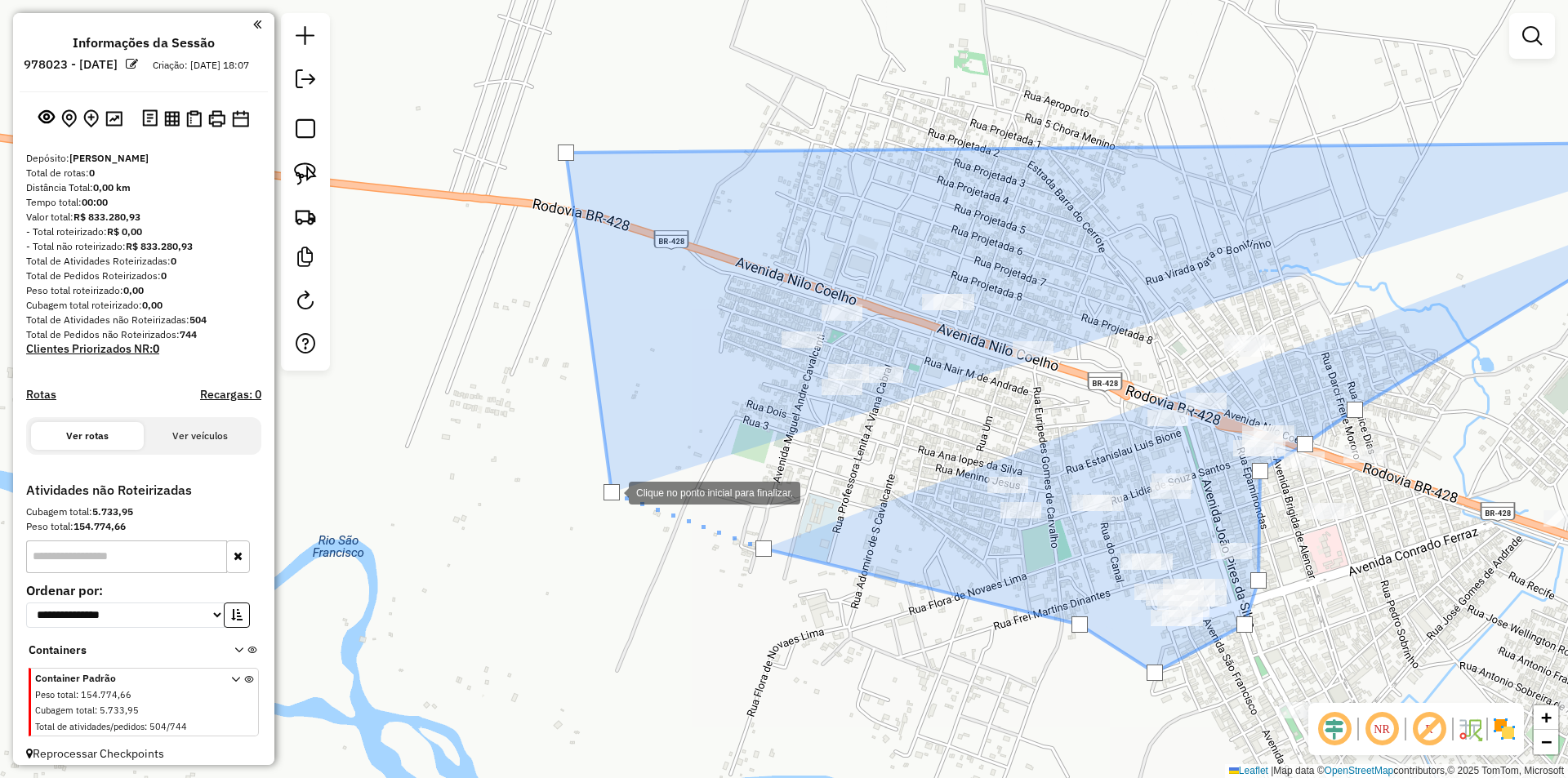
click at [613, 491] on div at bounding box center [611, 491] width 16 height 16
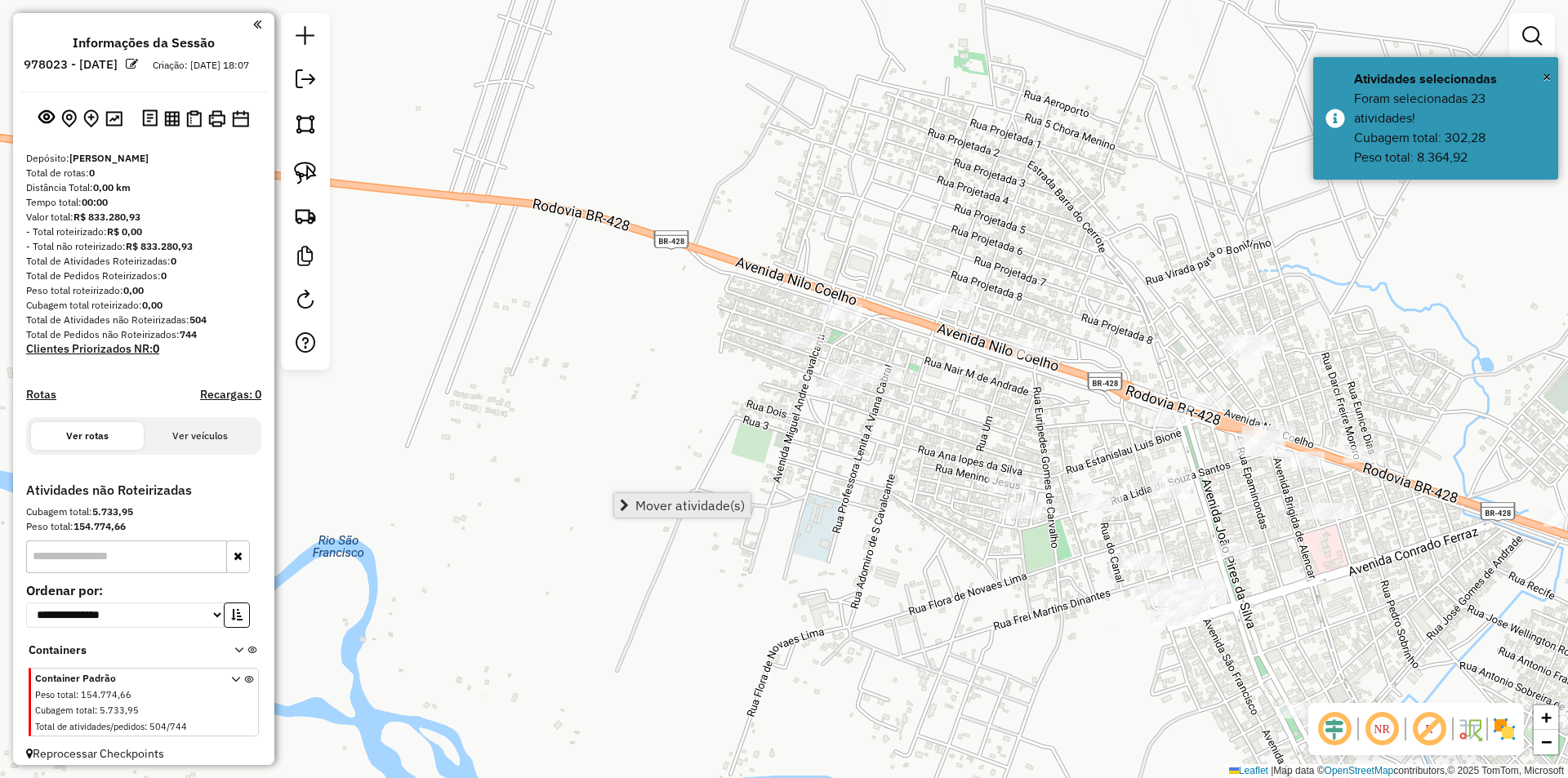
click at [680, 505] on span "Mover atividade(s)" at bounding box center [690, 506] width 110 height 13
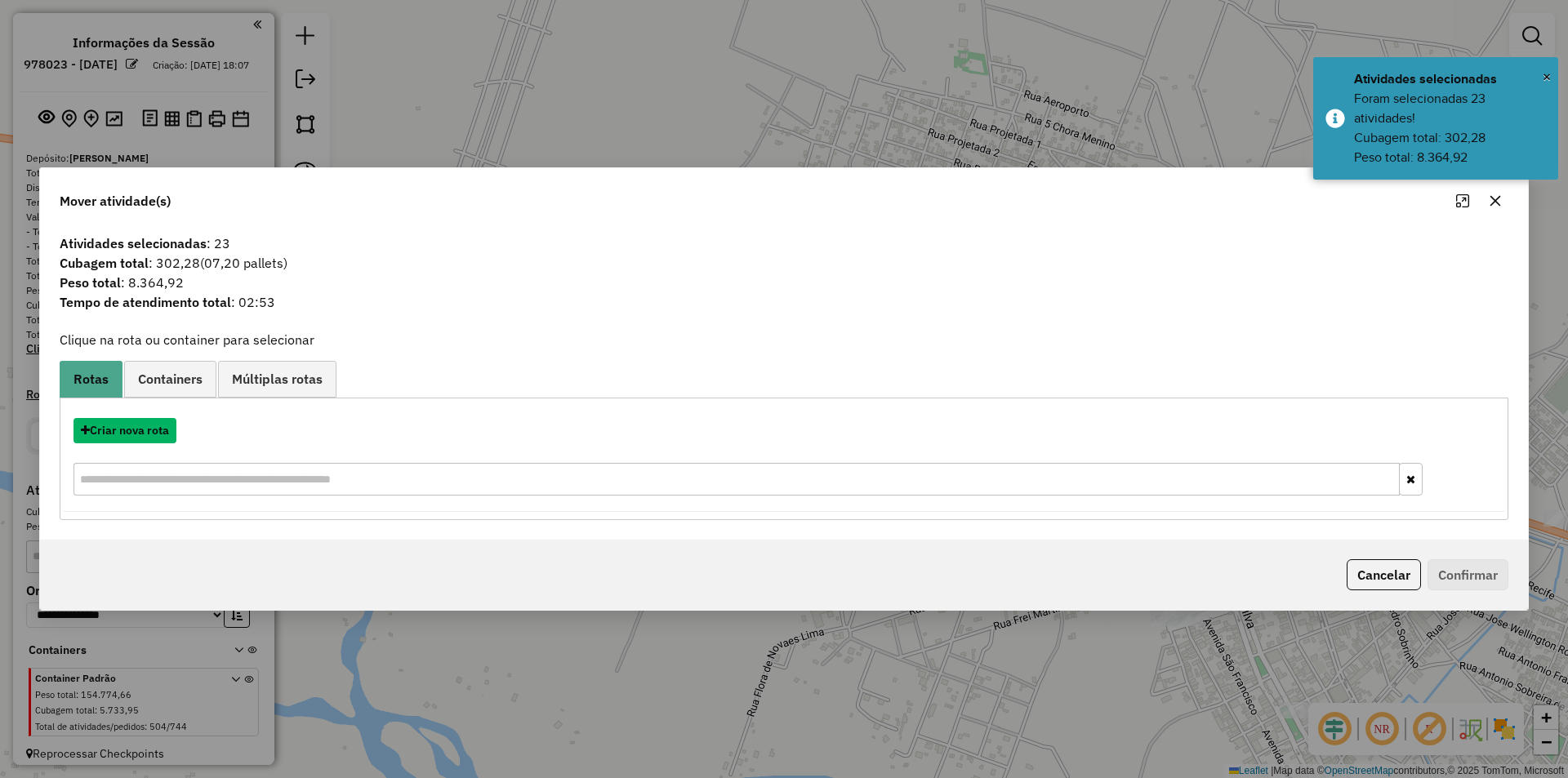
click at [99, 435] on button "Criar nova rota" at bounding box center [124, 431] width 103 height 25
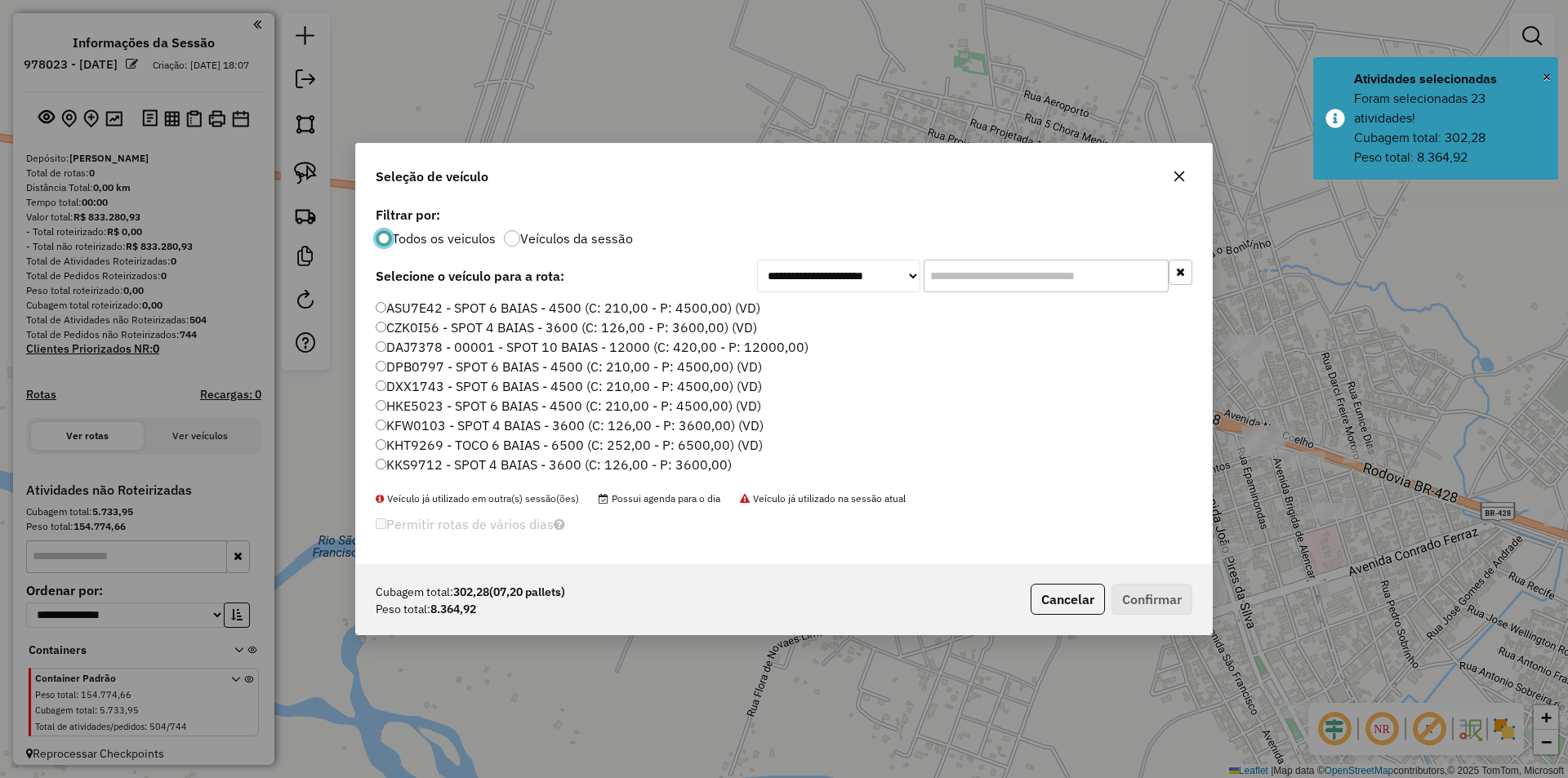
scroll to position [9, 5]
click at [1041, 288] on input "text" at bounding box center [1046, 276] width 245 height 33
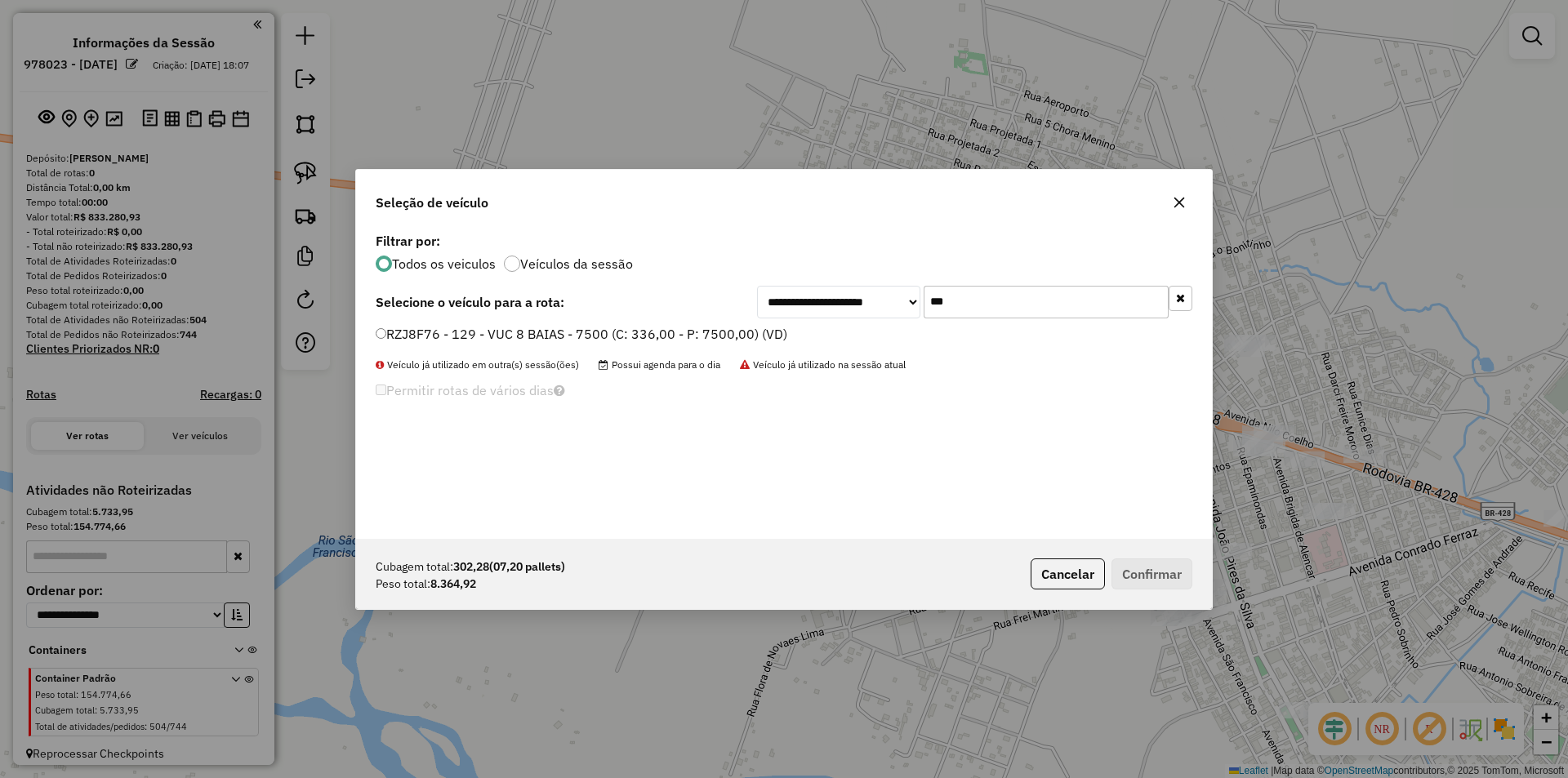
type input "***"
click at [720, 342] on label "RZJ8F76 - 129 - VUC 8 BAIAS - 7500 (C: 336,00 - P: 7500,00) (VD)" at bounding box center [581, 334] width 412 height 19
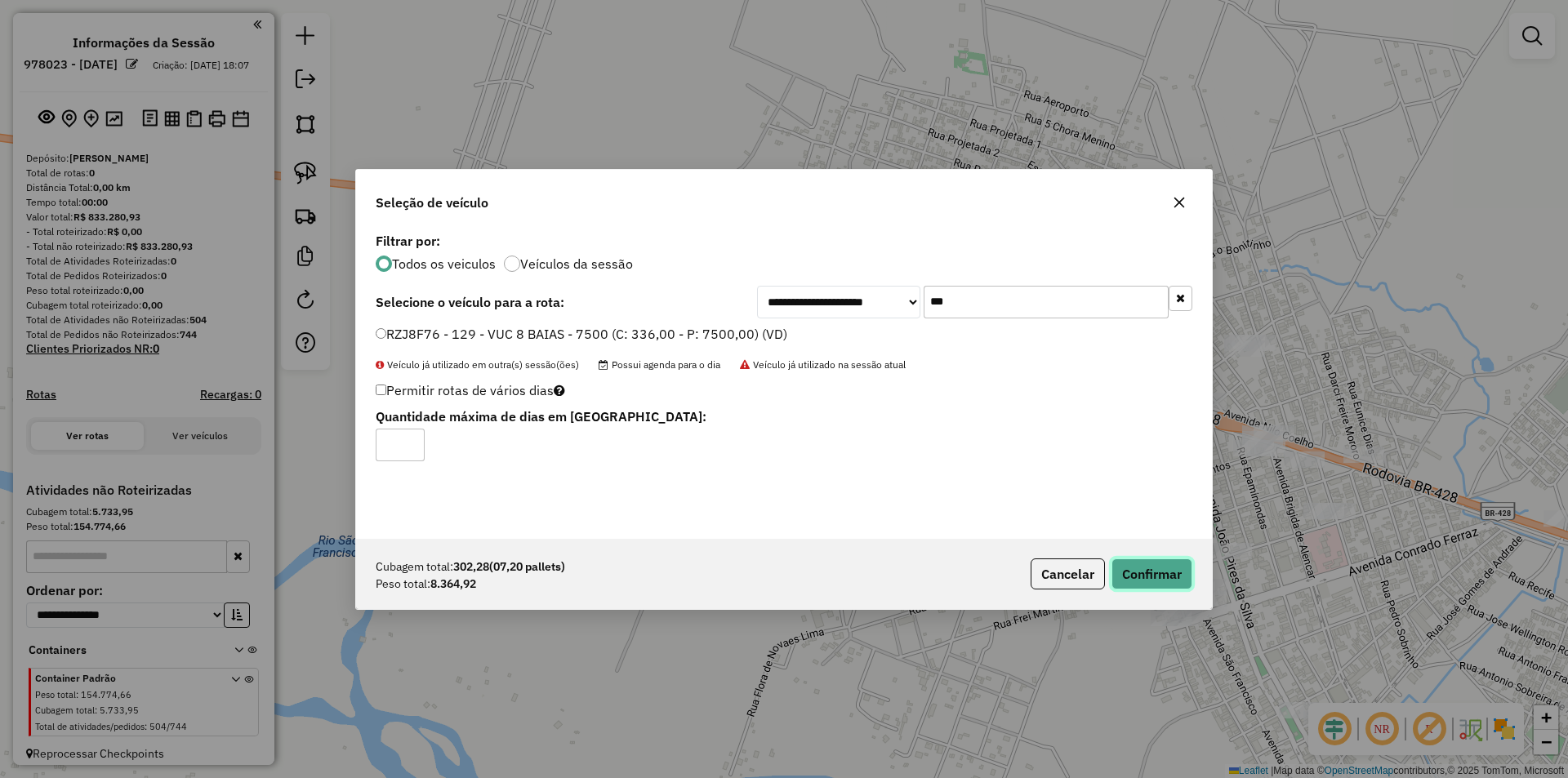
click at [1137, 571] on button "Confirmar" at bounding box center [1151, 574] width 81 height 31
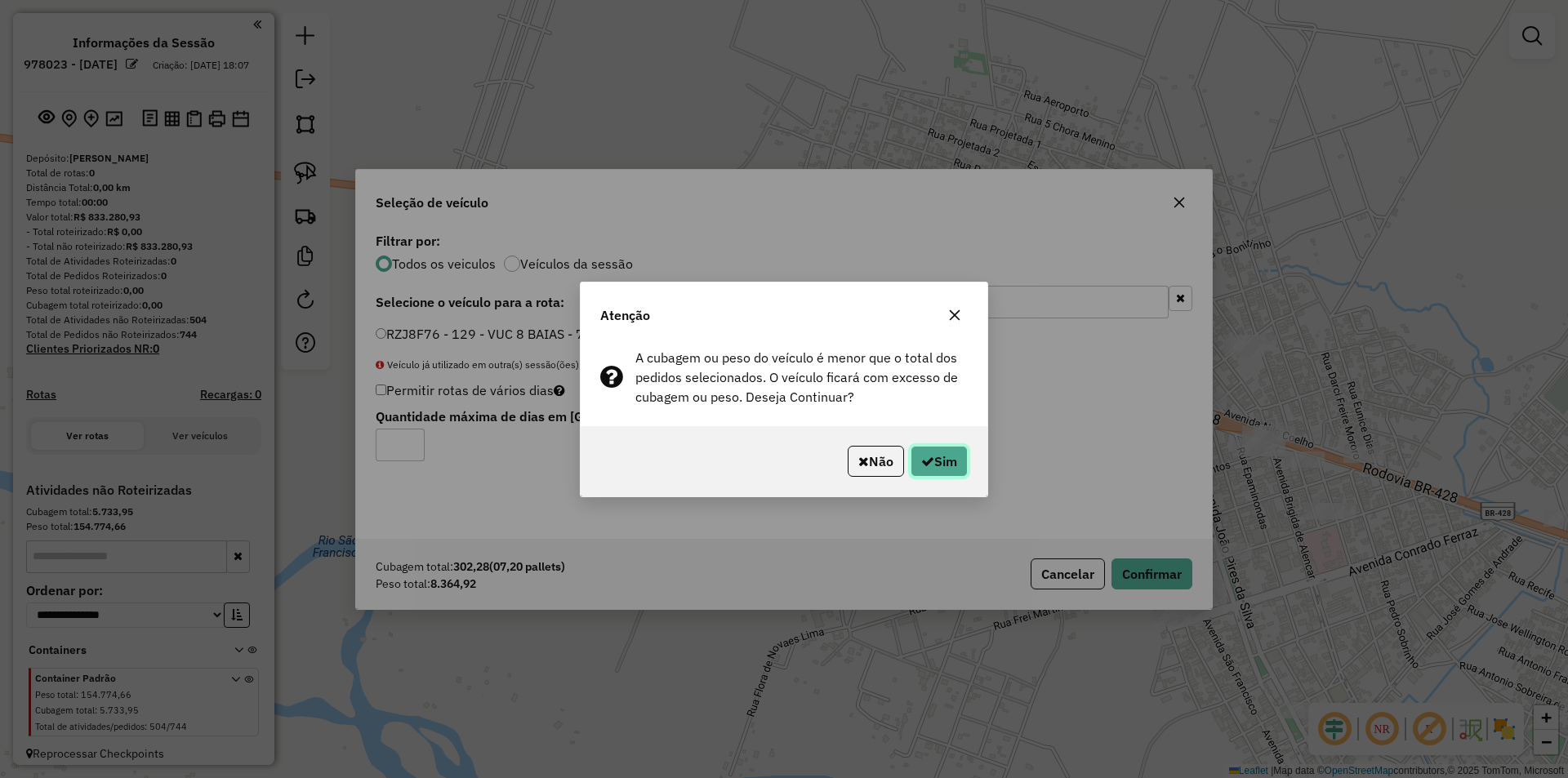
click at [926, 447] on button "Sim" at bounding box center [938, 461] width 57 height 31
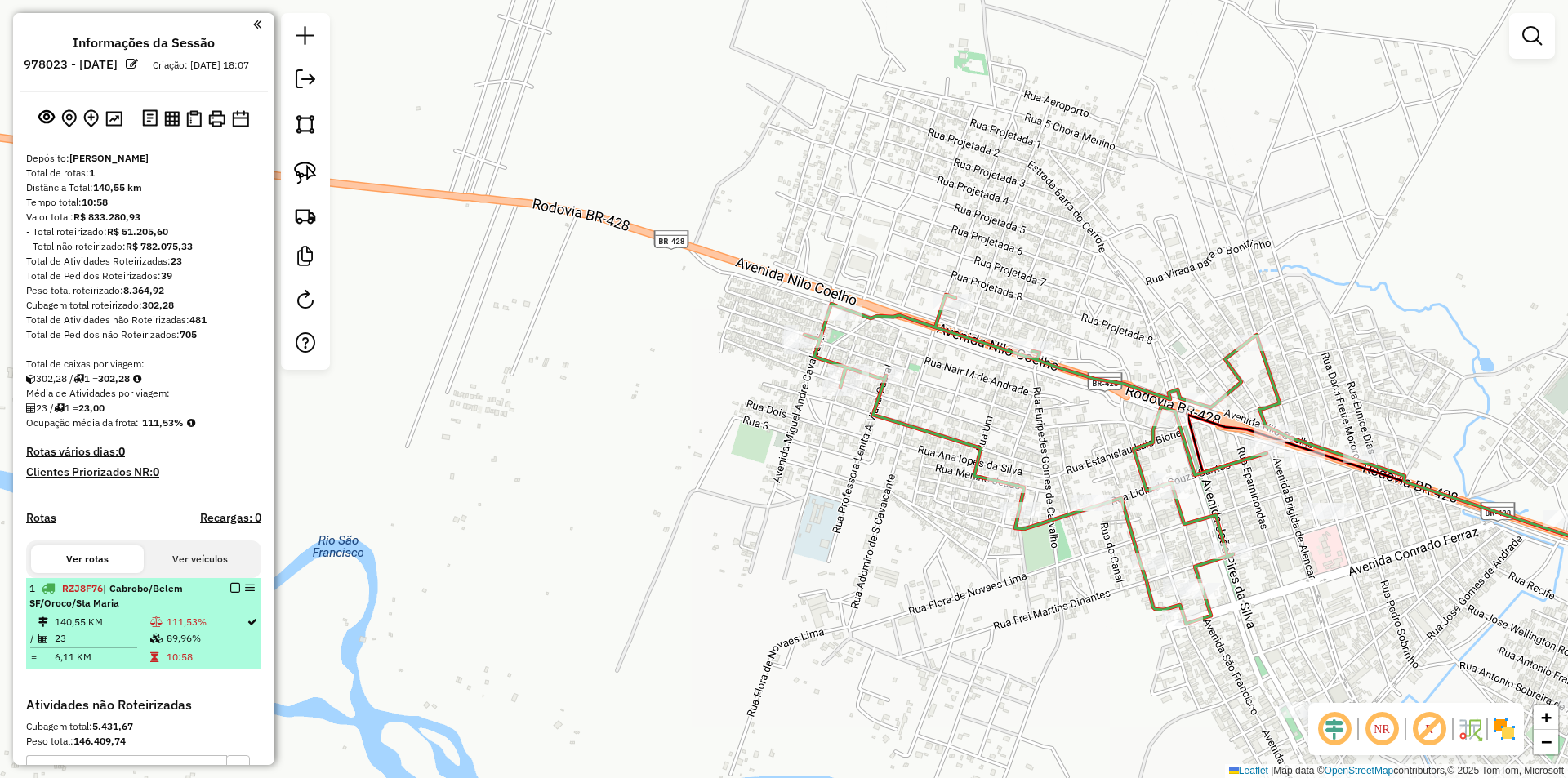
click at [138, 646] on td "23" at bounding box center [101, 638] width 95 height 16
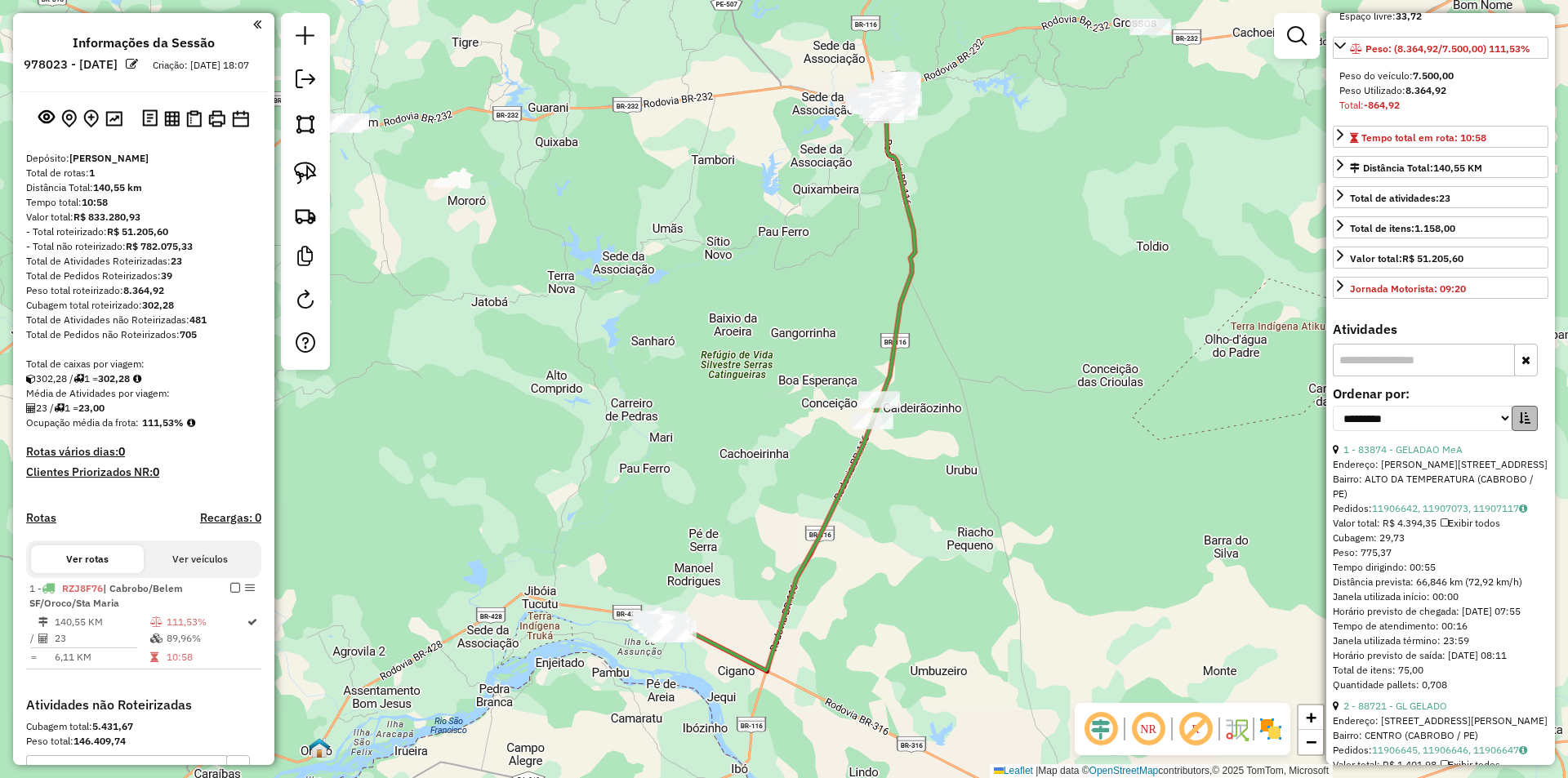
scroll to position [327, 0]
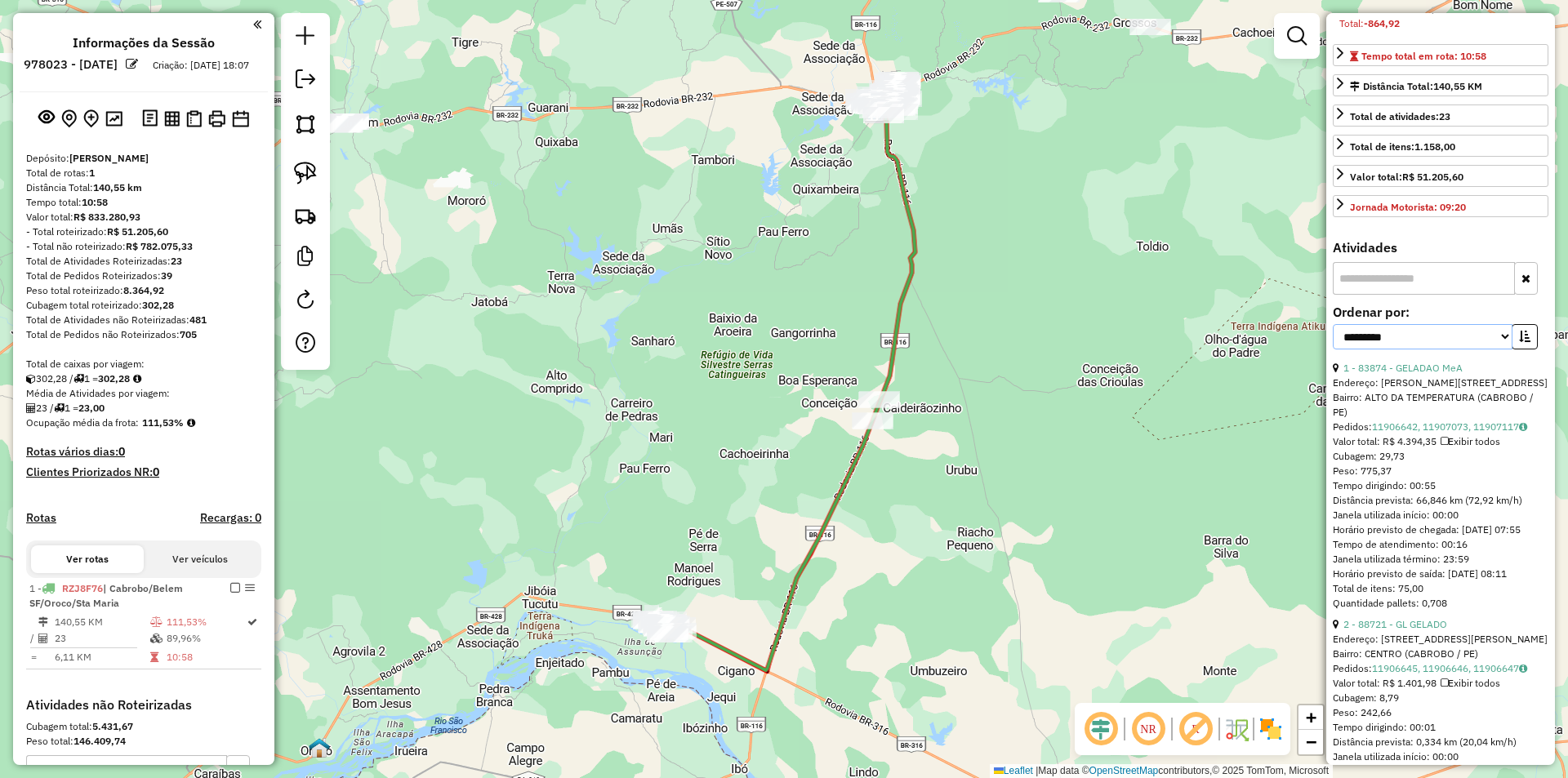
click at [1470, 349] on select "**********" at bounding box center [1422, 337] width 180 height 25
select select "*********"
click at [1332, 349] on select "**********" at bounding box center [1422, 337] width 180 height 25
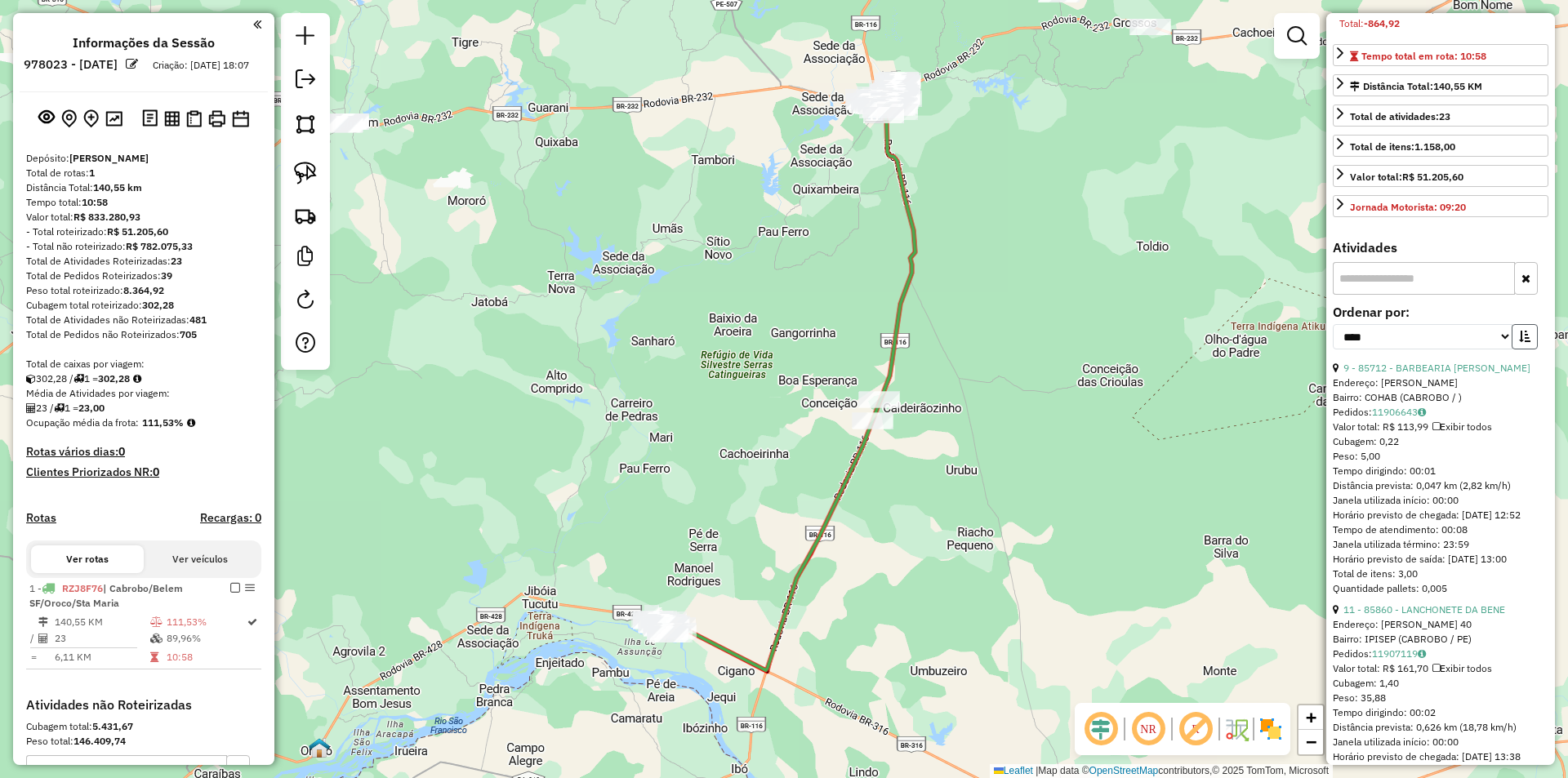
click at [1519, 342] on icon "button" at bounding box center [1525, 337] width 12 height 12
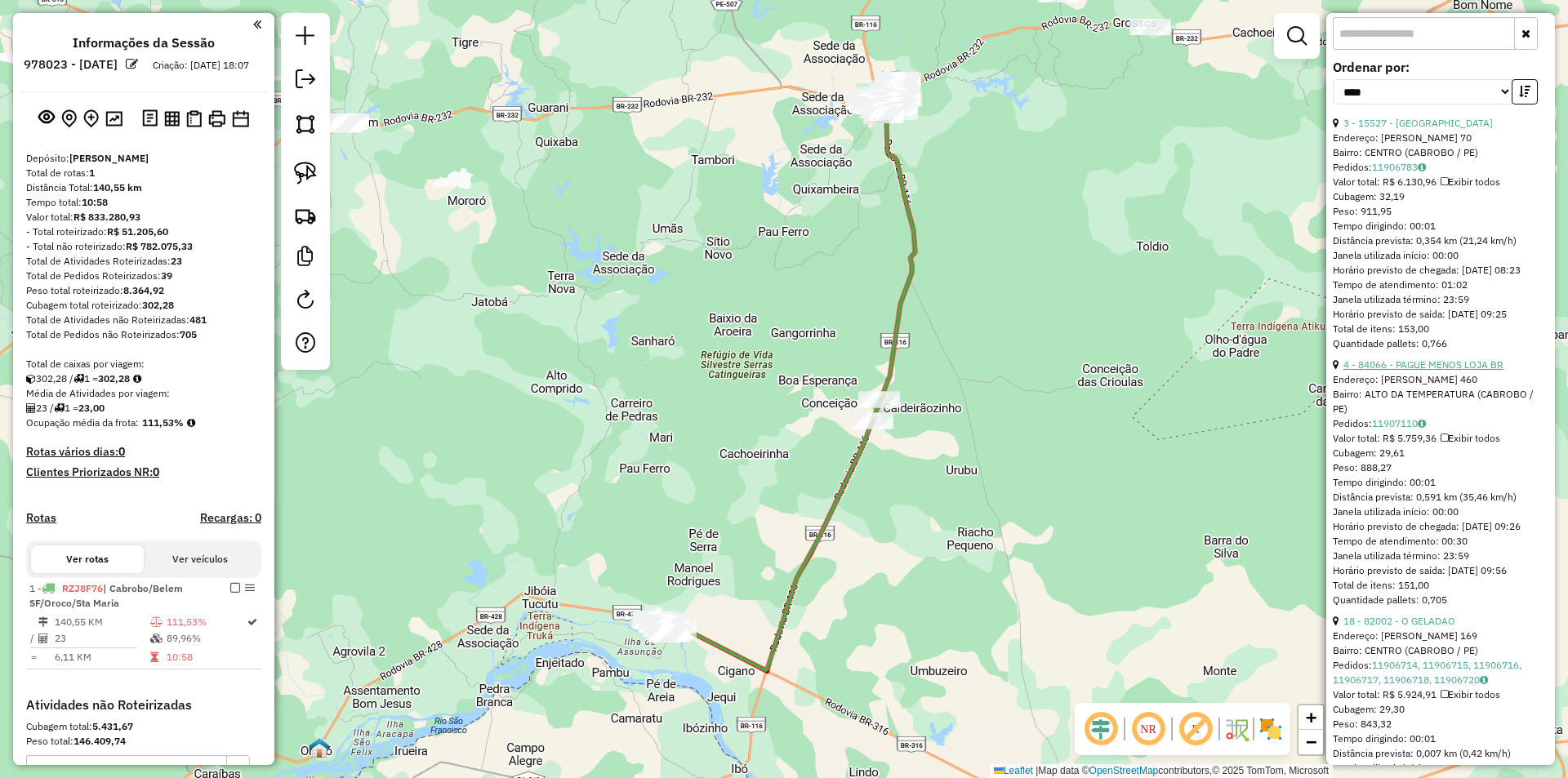
click at [1437, 370] on link "4 - 84066 - PAGUE MENOS LOJA BR" at bounding box center [1423, 364] width 160 height 13
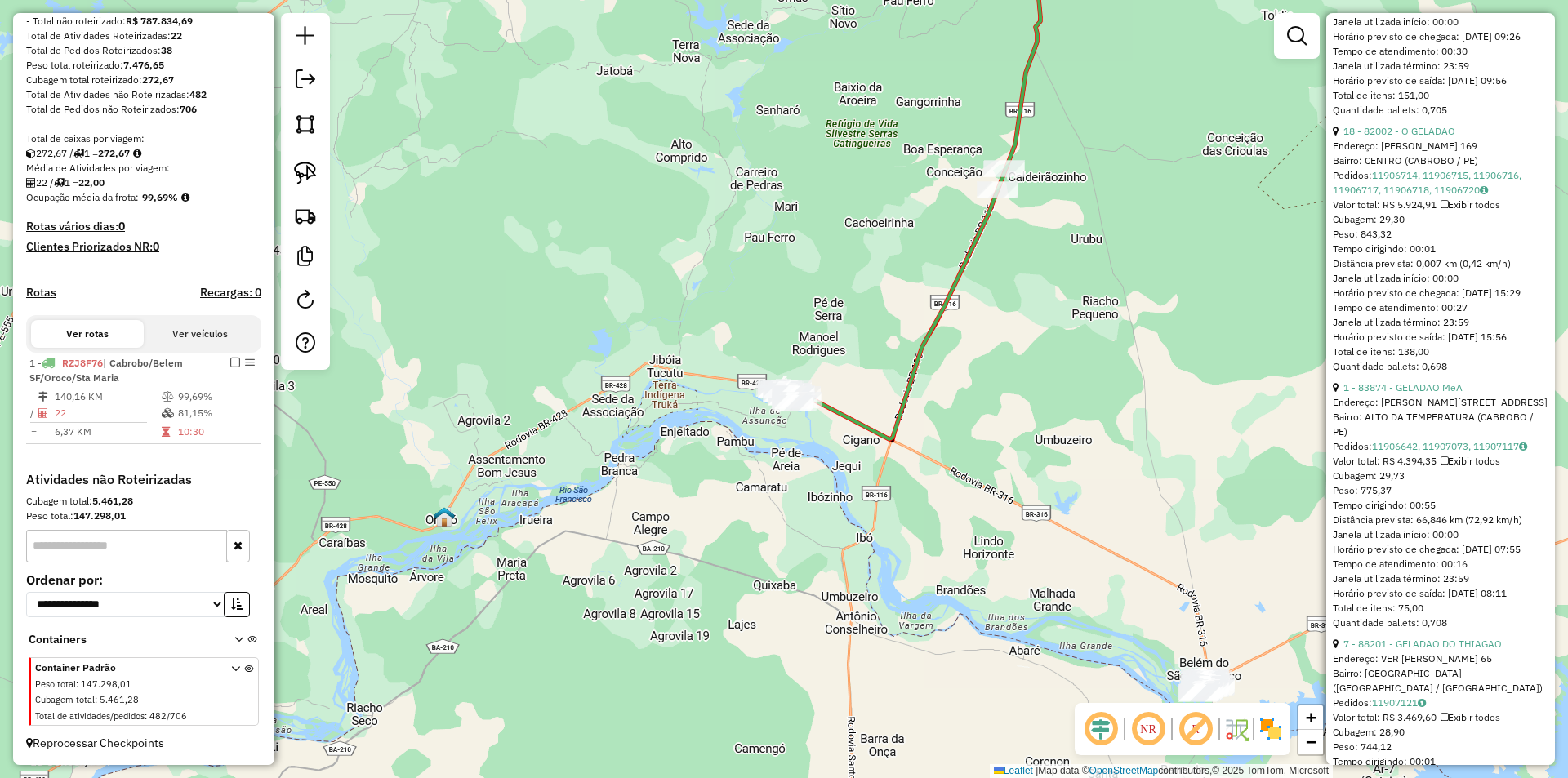
scroll to position [1551, 0]
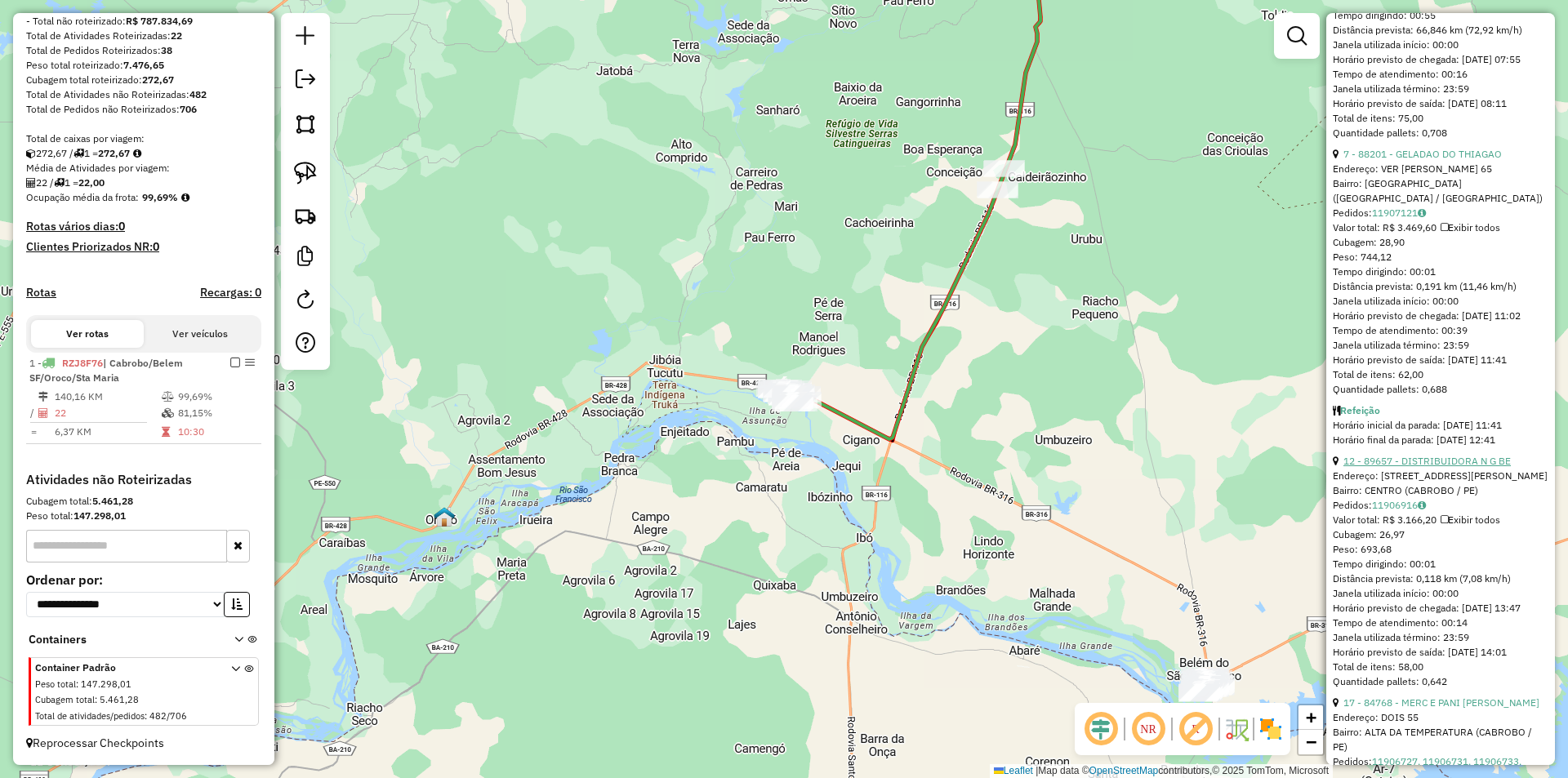
click at [1404, 467] on link "12 - 89657 - DISTRIBUIDORA N G BE" at bounding box center [1427, 461] width 167 height 13
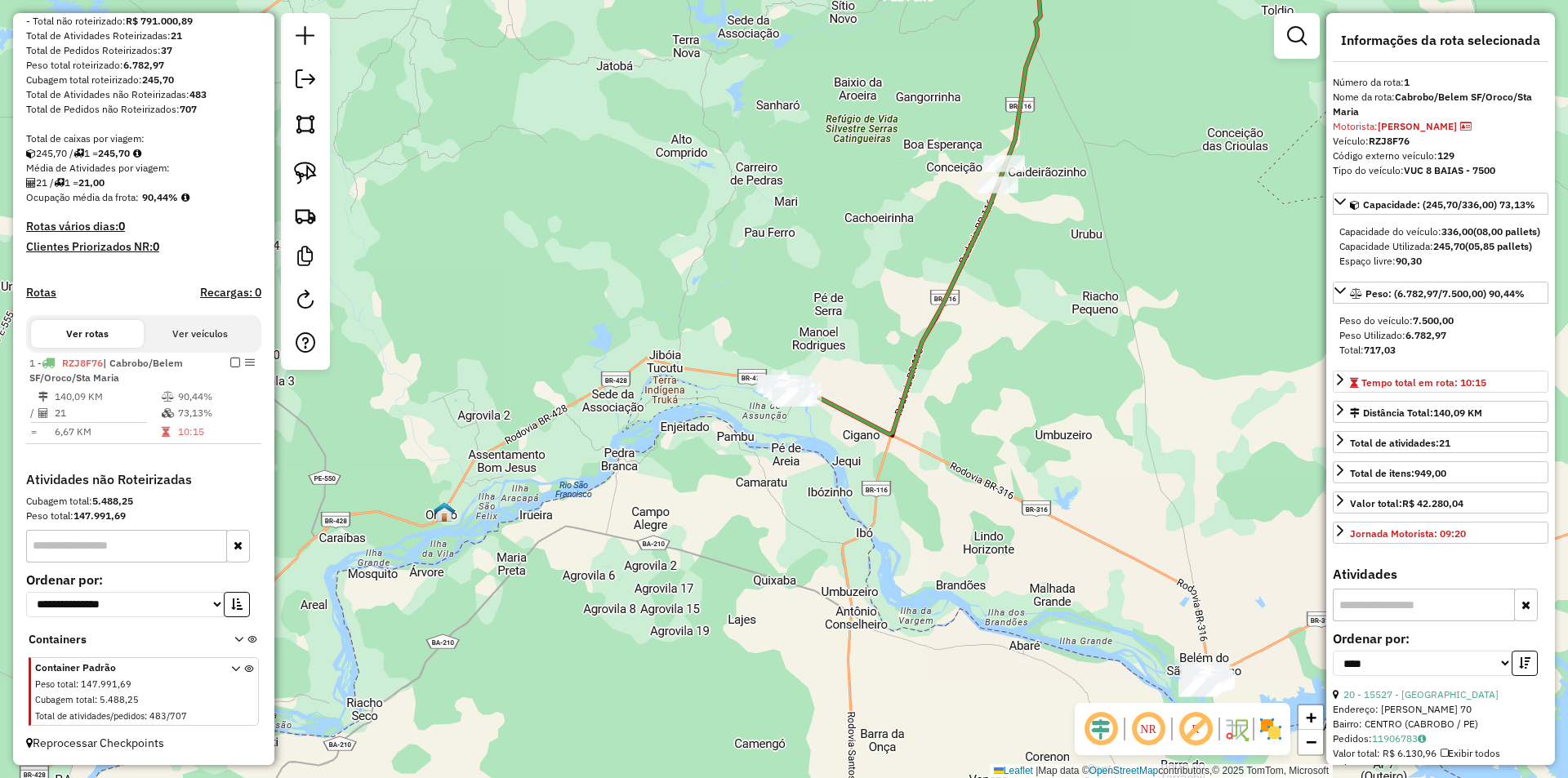
scroll to position [327, 0]
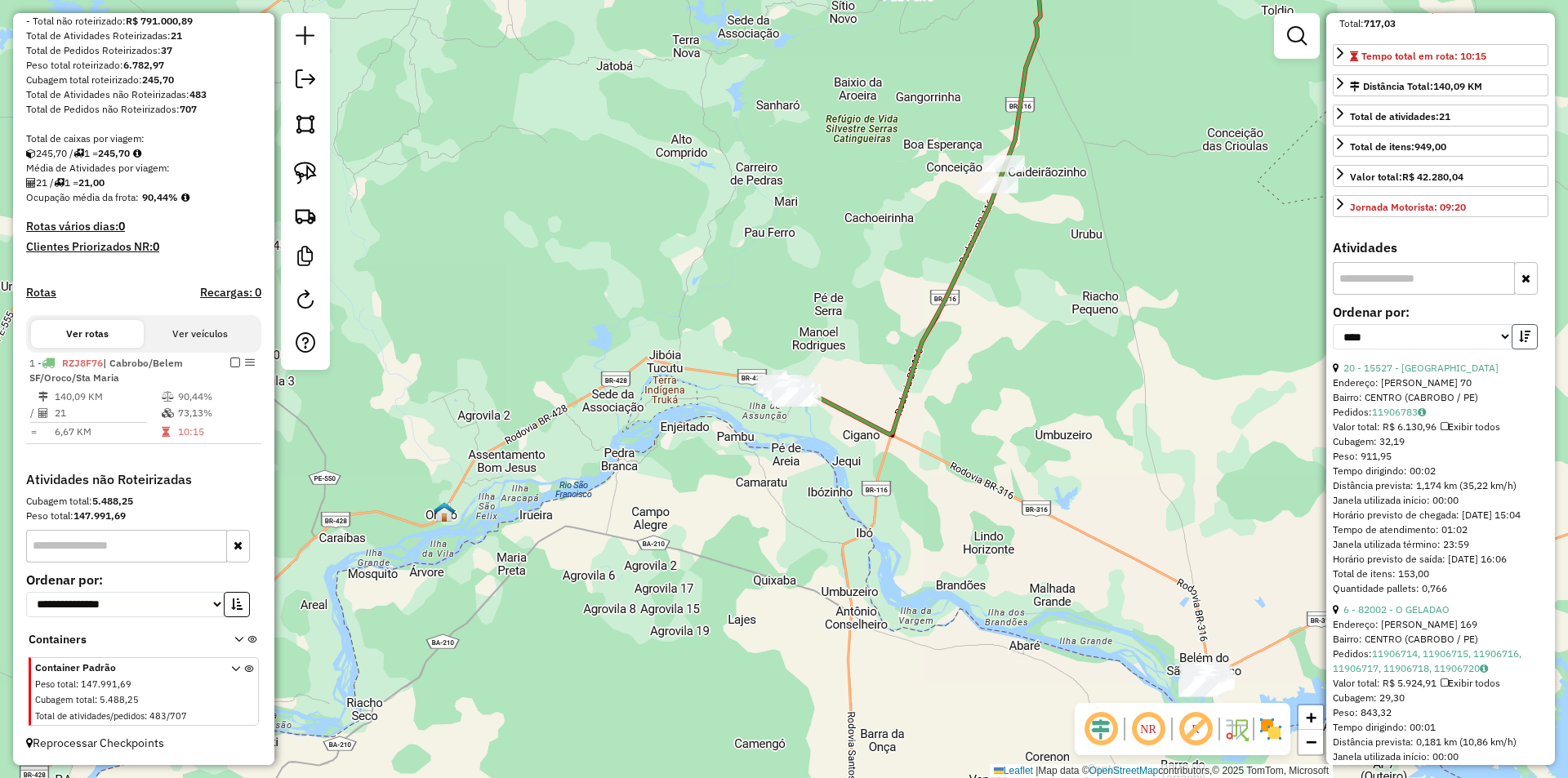
click at [1511, 349] on button "button" at bounding box center [1524, 337] width 26 height 25
click at [1435, 374] on link "14 - 85712 - BARBEARIA DON CARVAL" at bounding box center [1439, 367] width 192 height 13
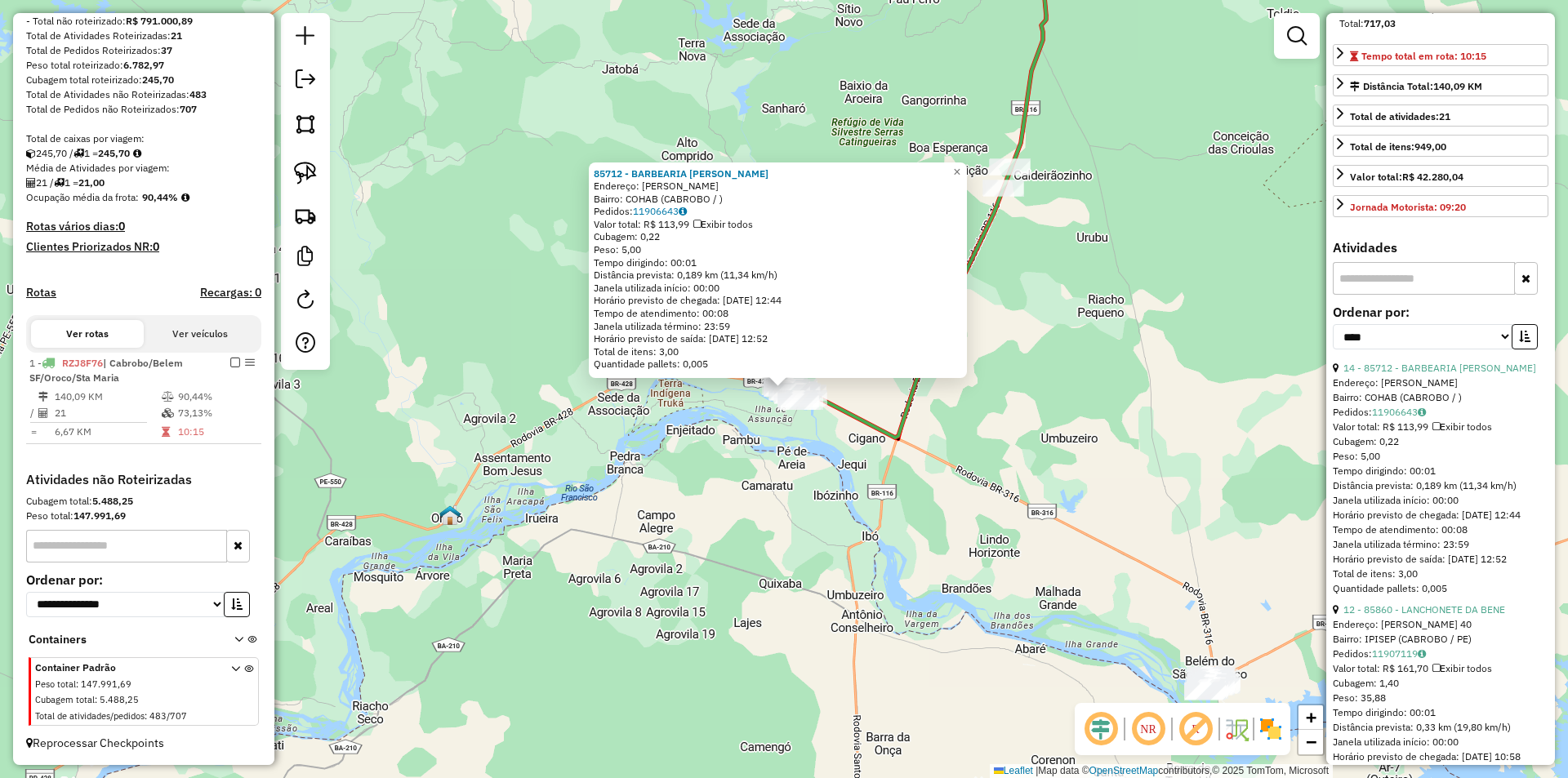
scroll to position [571, 0]
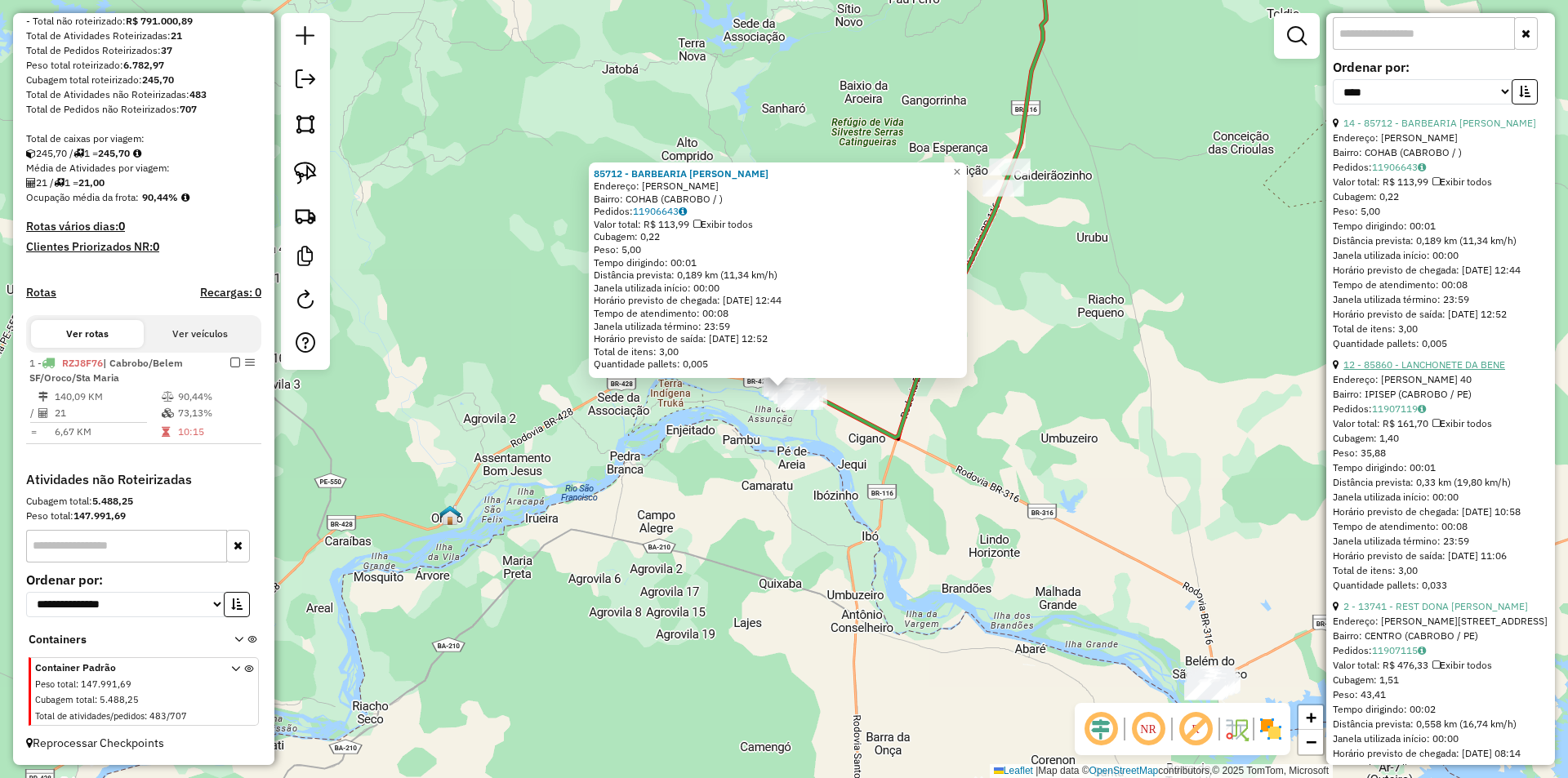
click at [1407, 370] on link "12 - 85860 - LANCHONETE DA BENE" at bounding box center [1424, 364] width 162 height 13
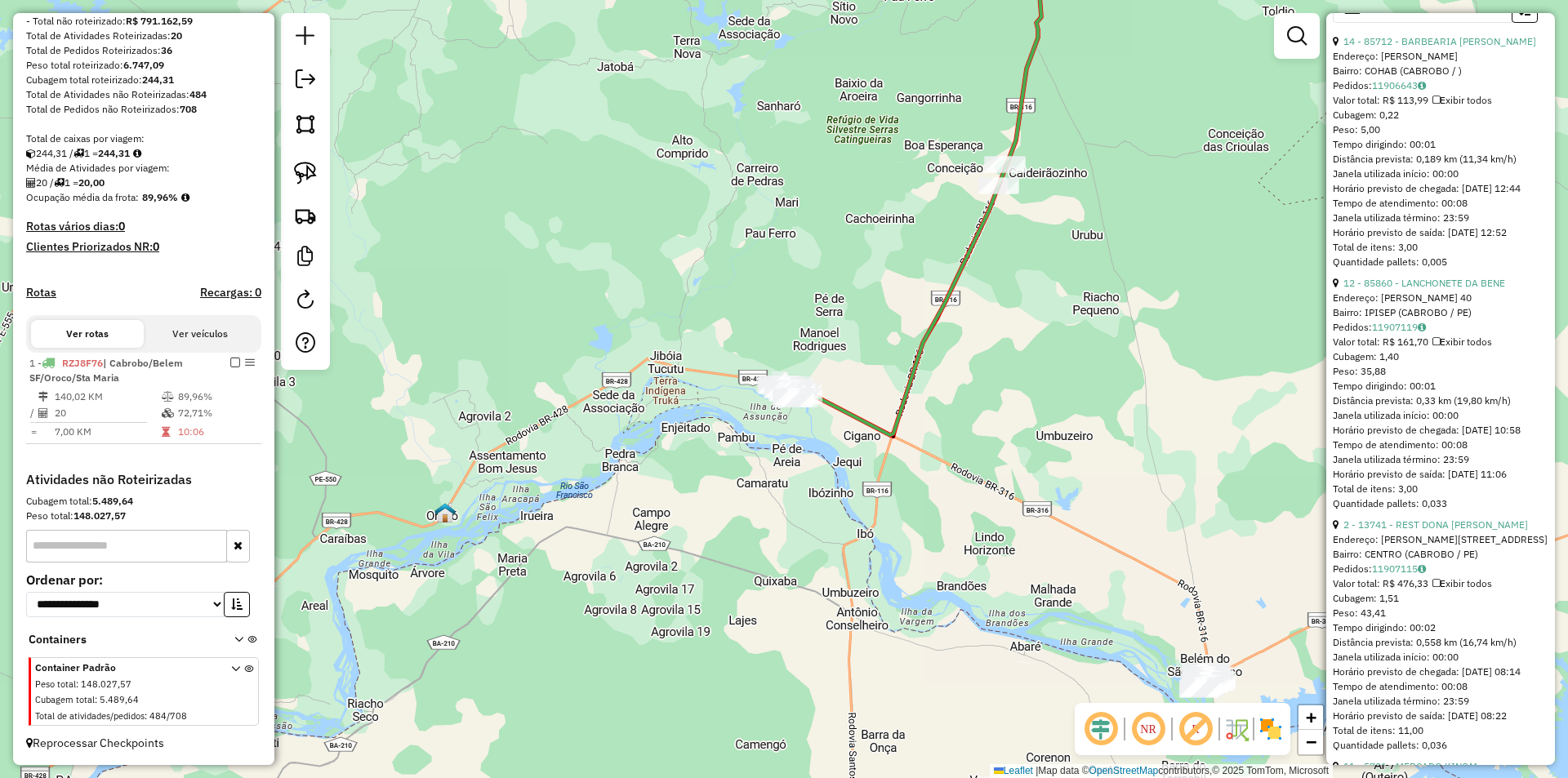
scroll to position [1142, 0]
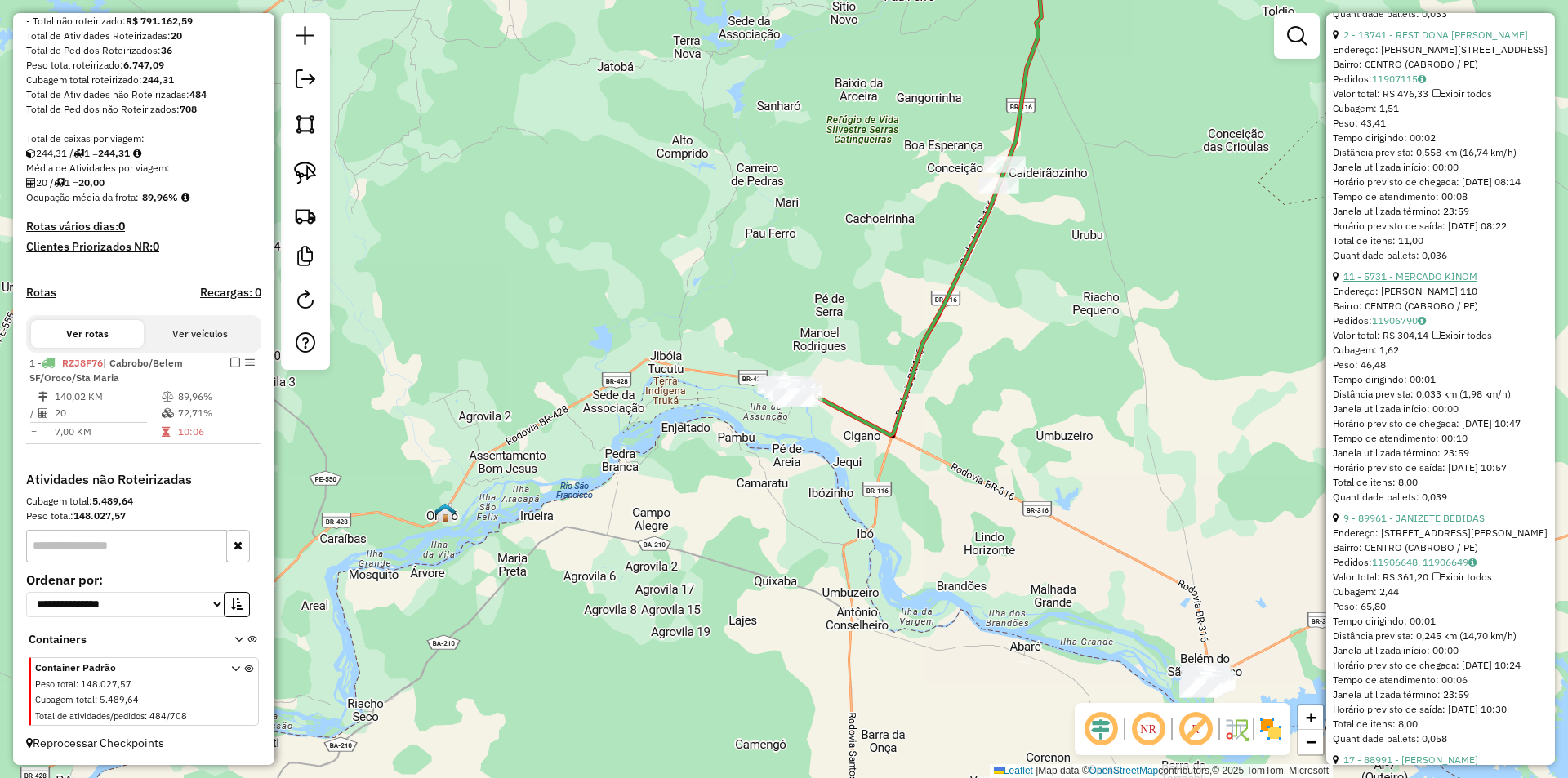
click at [1416, 283] on link "11 - 5731 - MERCADO KINOM" at bounding box center [1409, 276] width 134 height 13
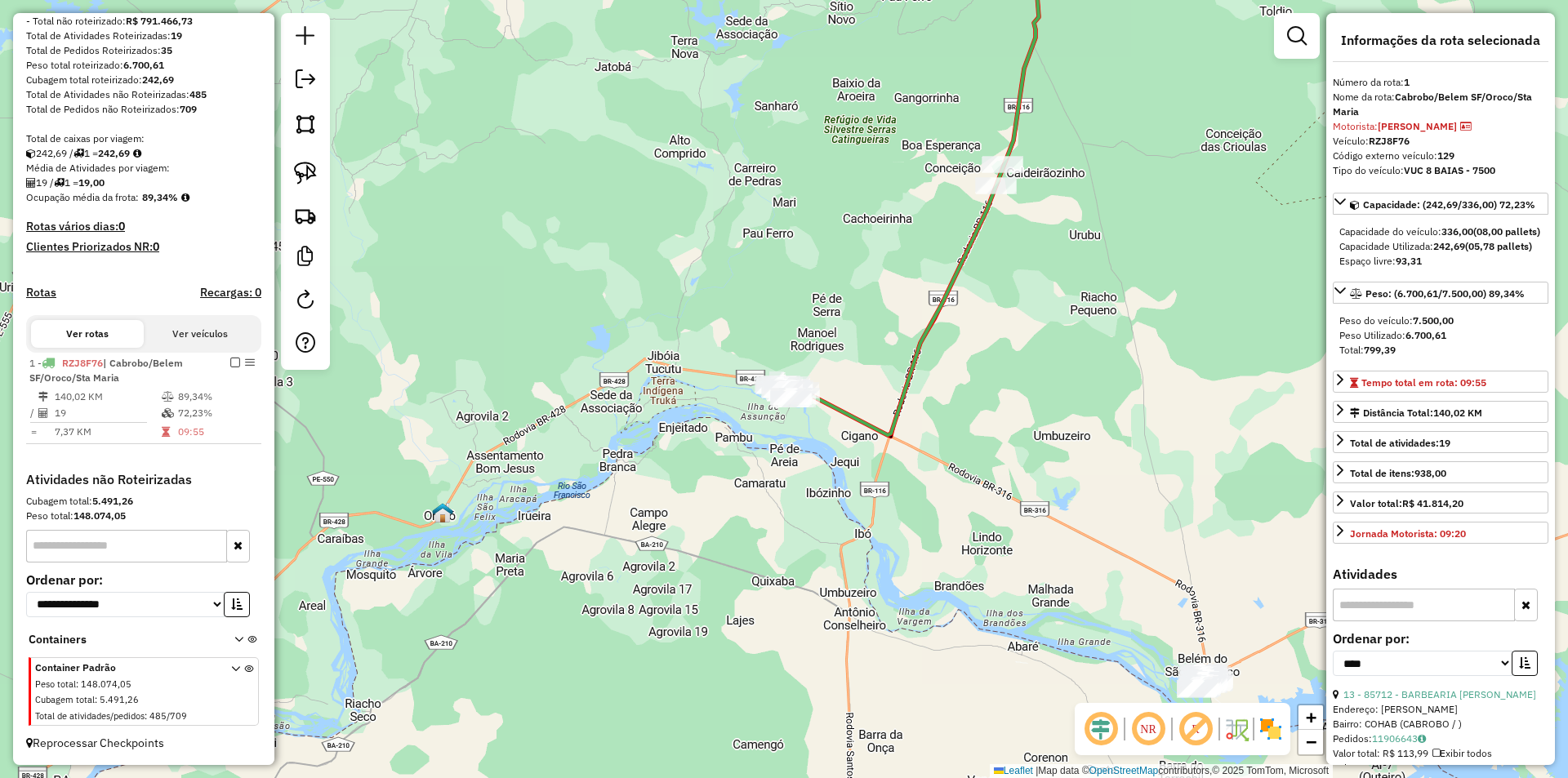
scroll to position [408, 0]
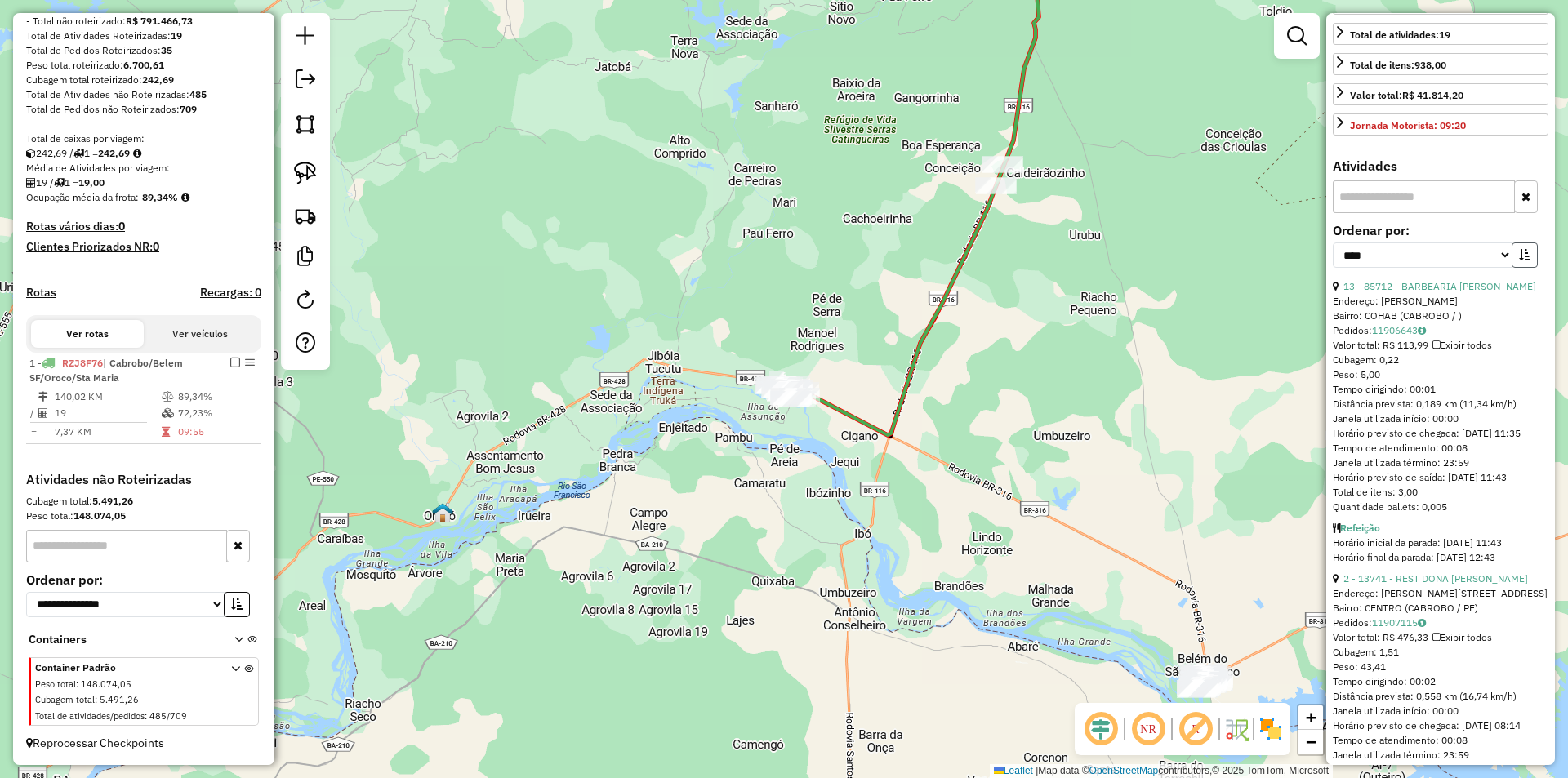
click at [1514, 267] on button "button" at bounding box center [1524, 255] width 26 height 25
click at [1429, 292] on link "17 - 15527 - MERCADO AVENIDA" at bounding box center [1420, 286] width 155 height 13
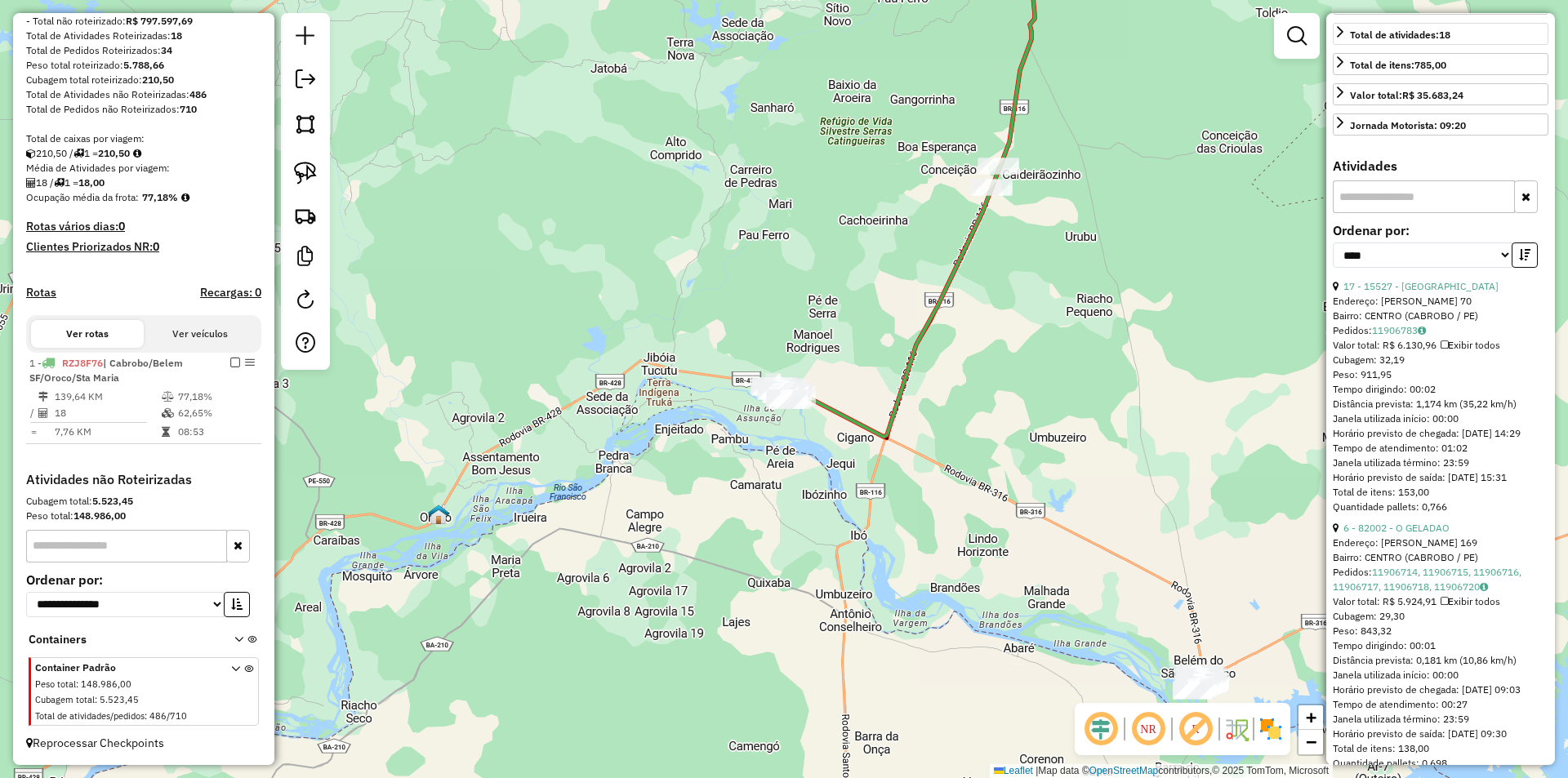
scroll to position [82, 0]
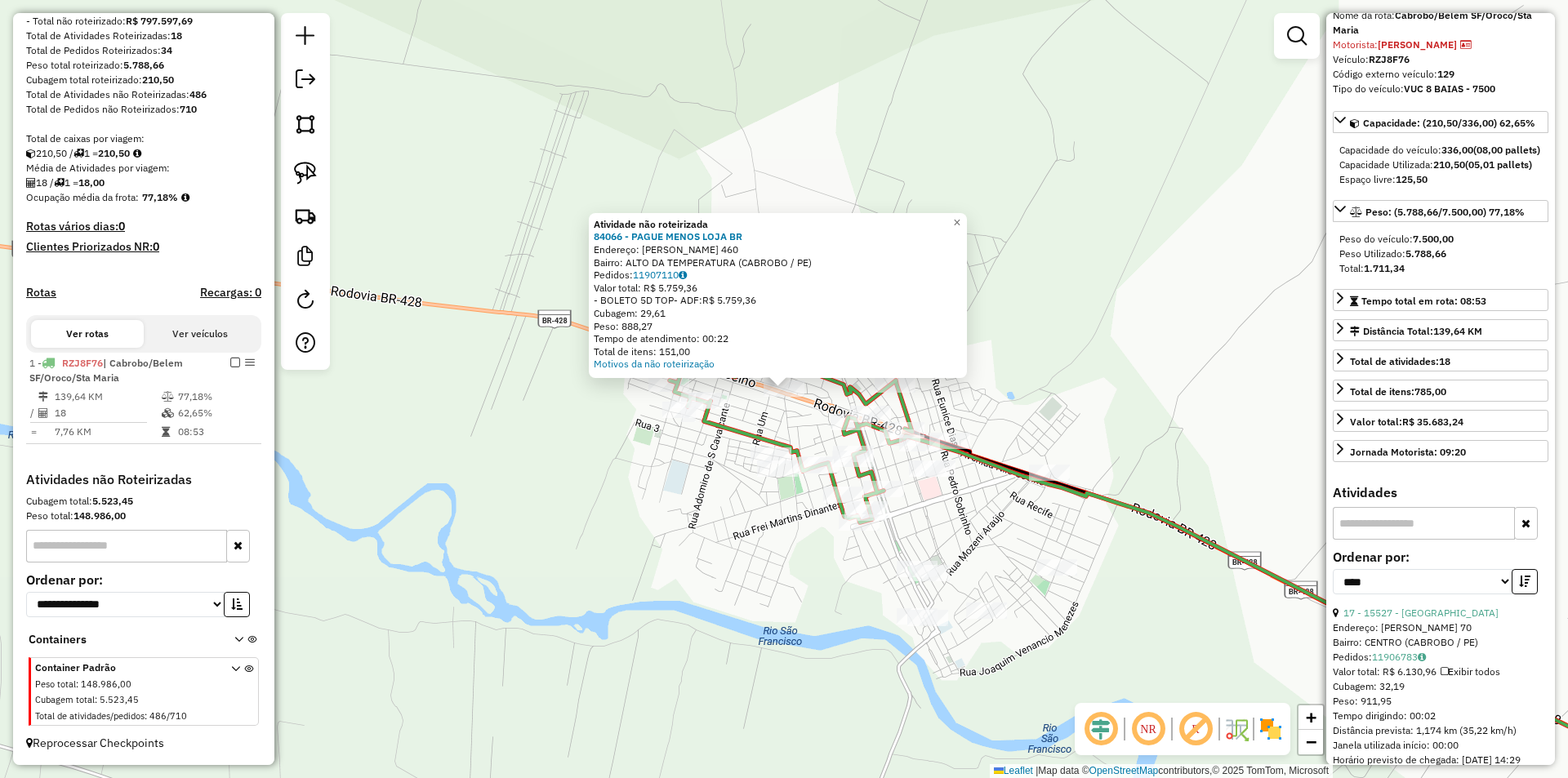
click at [1073, 320] on div "Atividade não roteirizada 84066 - PAGUE MENOS LOJA BR Endereço: NILO COELHO 460…" at bounding box center [784, 389] width 1568 height 778
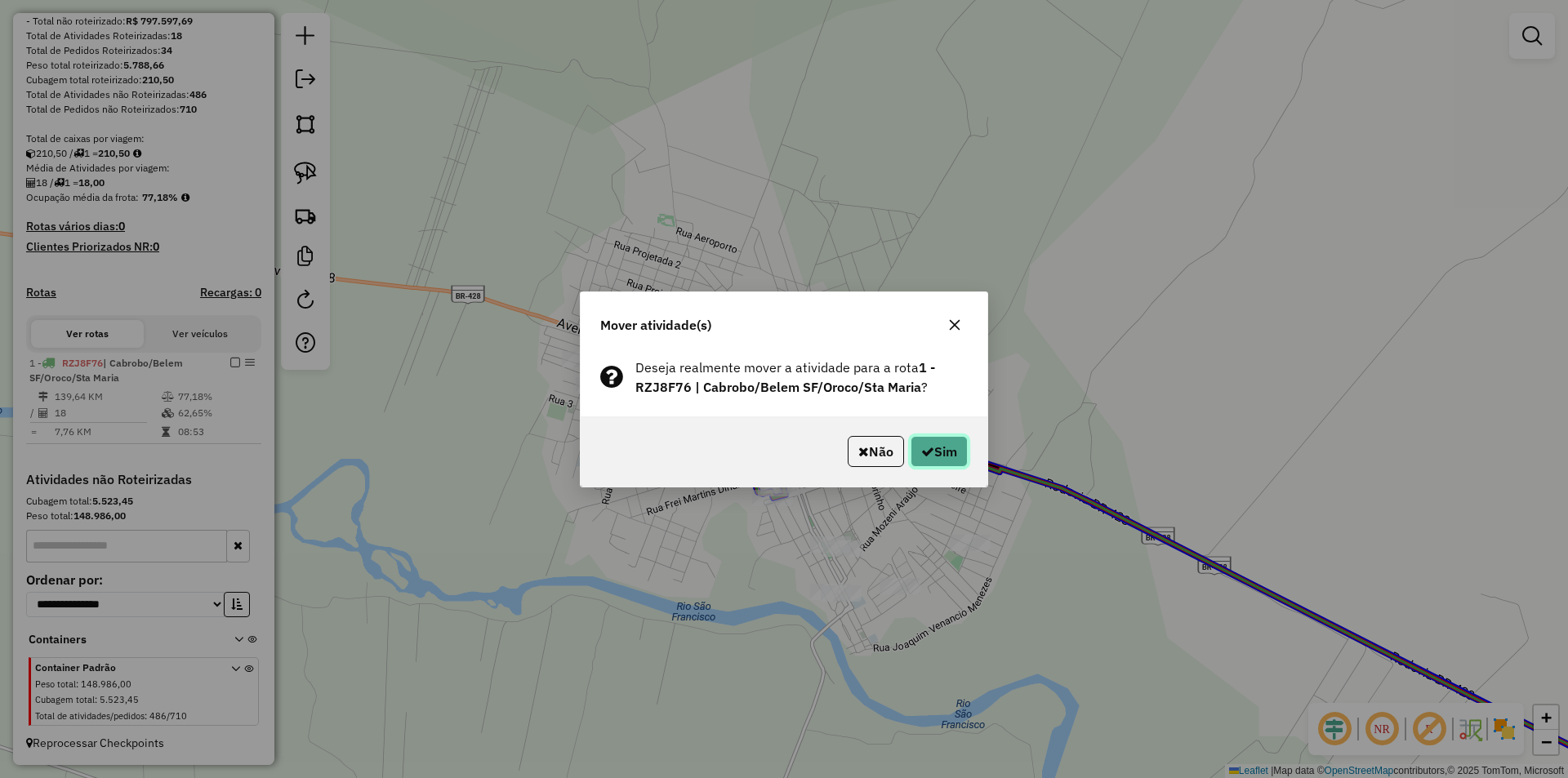
click at [935, 441] on button "Sim" at bounding box center [938, 451] width 57 height 31
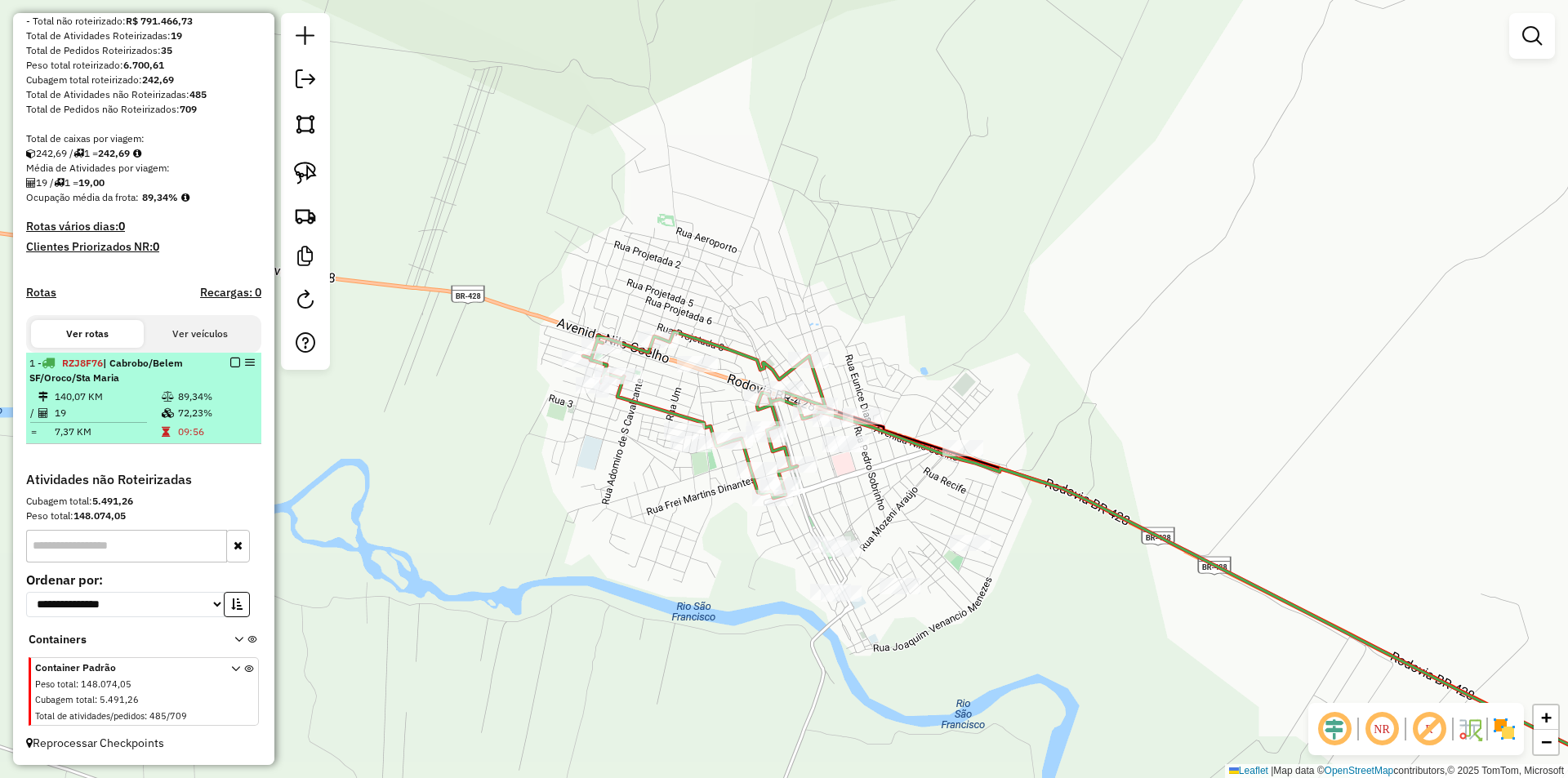
click at [183, 414] on td "72,23%" at bounding box center [215, 413] width 78 height 16
select select "*********"
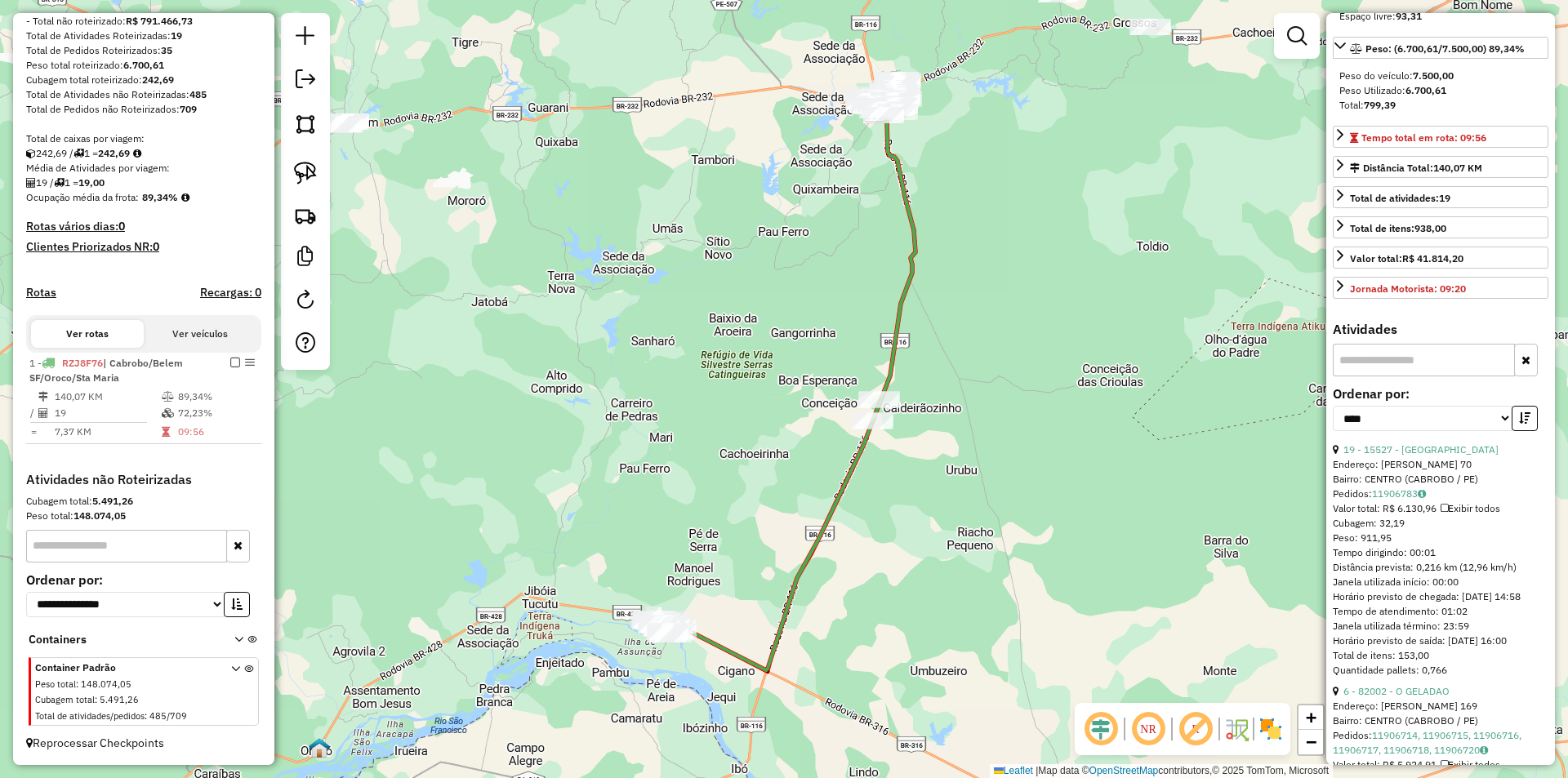
scroll to position [408, 0]
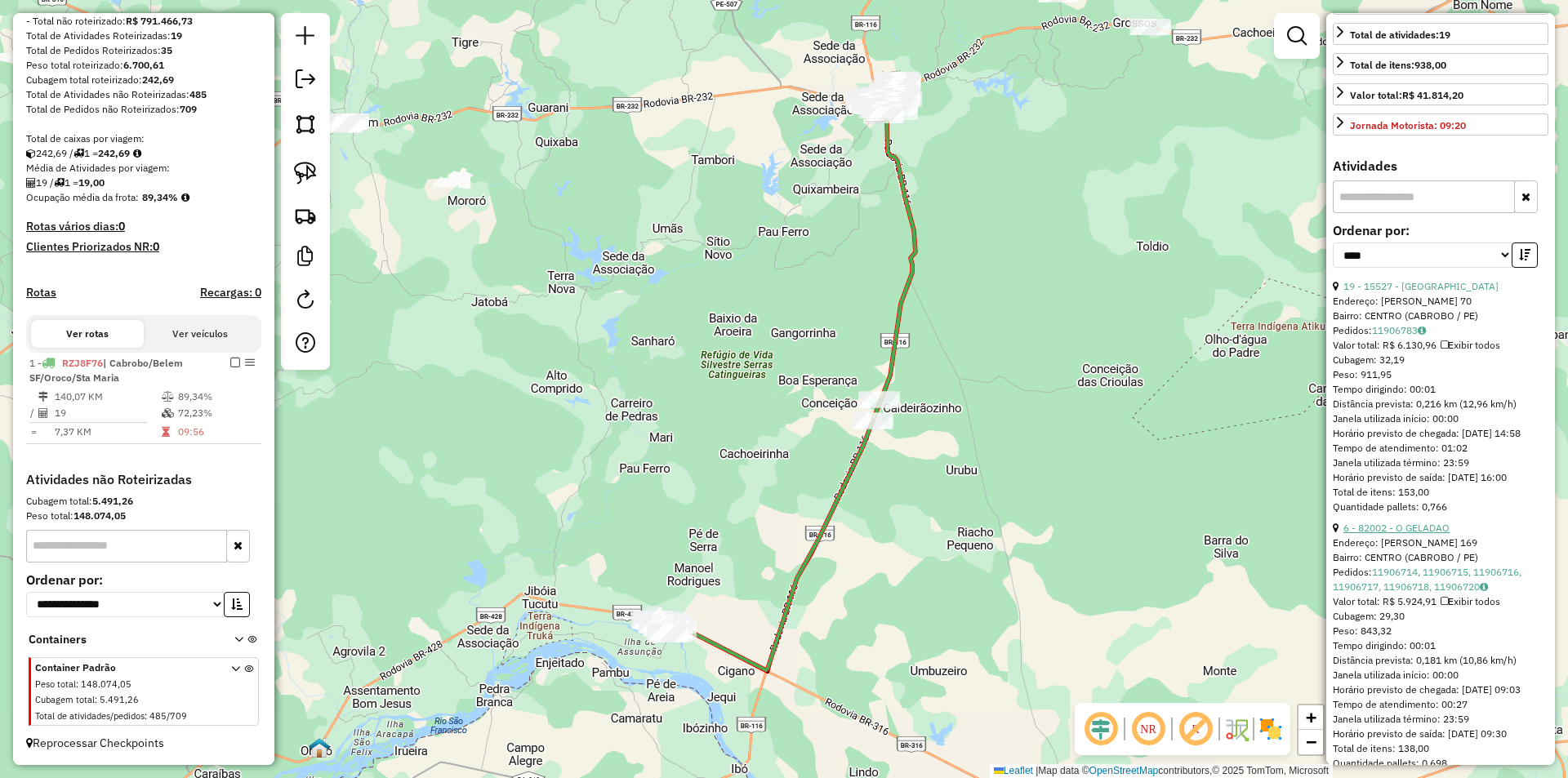
click at [1423, 534] on link "6 - 82002 - O GELADAO" at bounding box center [1396, 527] width 106 height 13
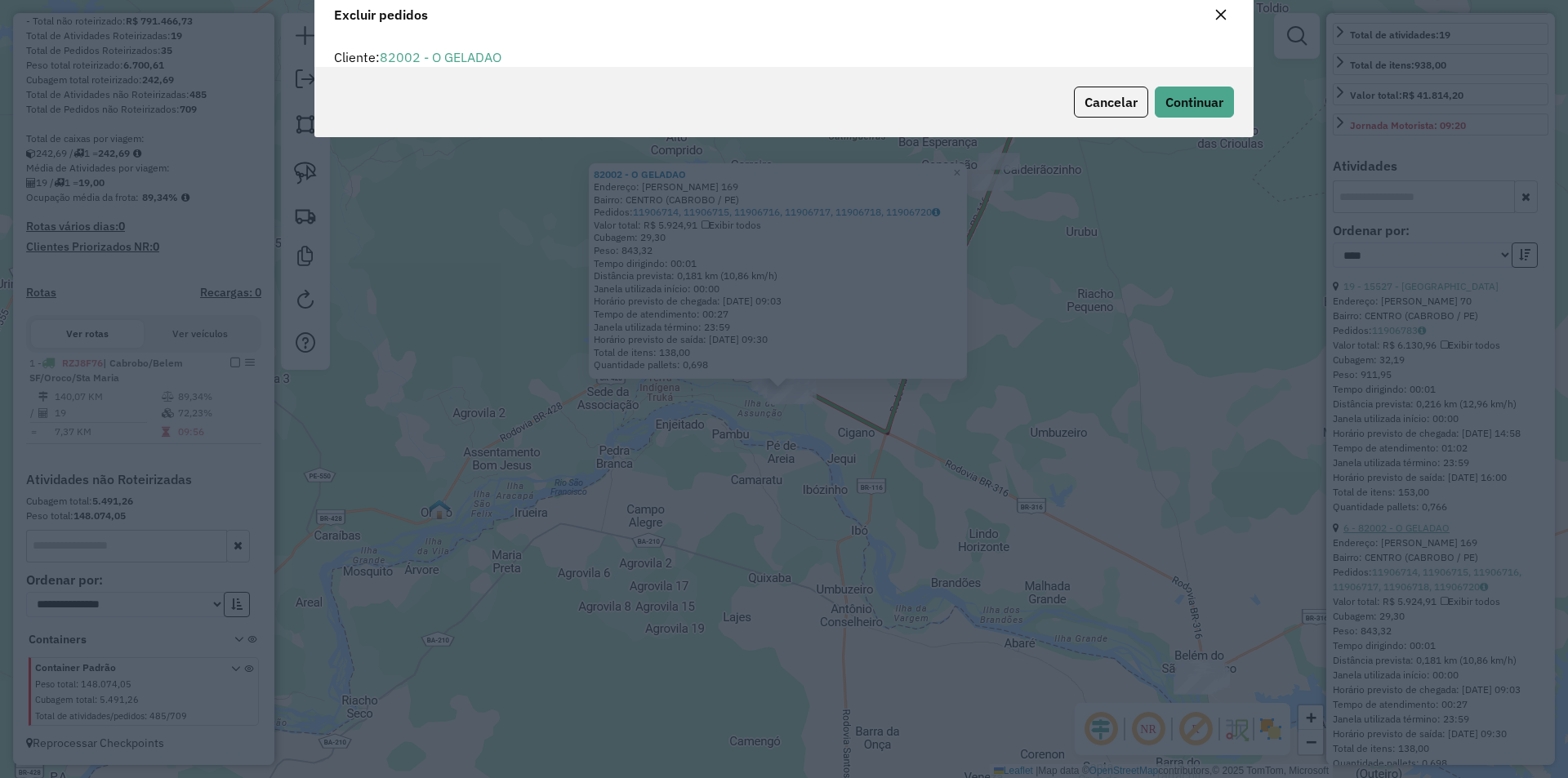
scroll to position [9, 5]
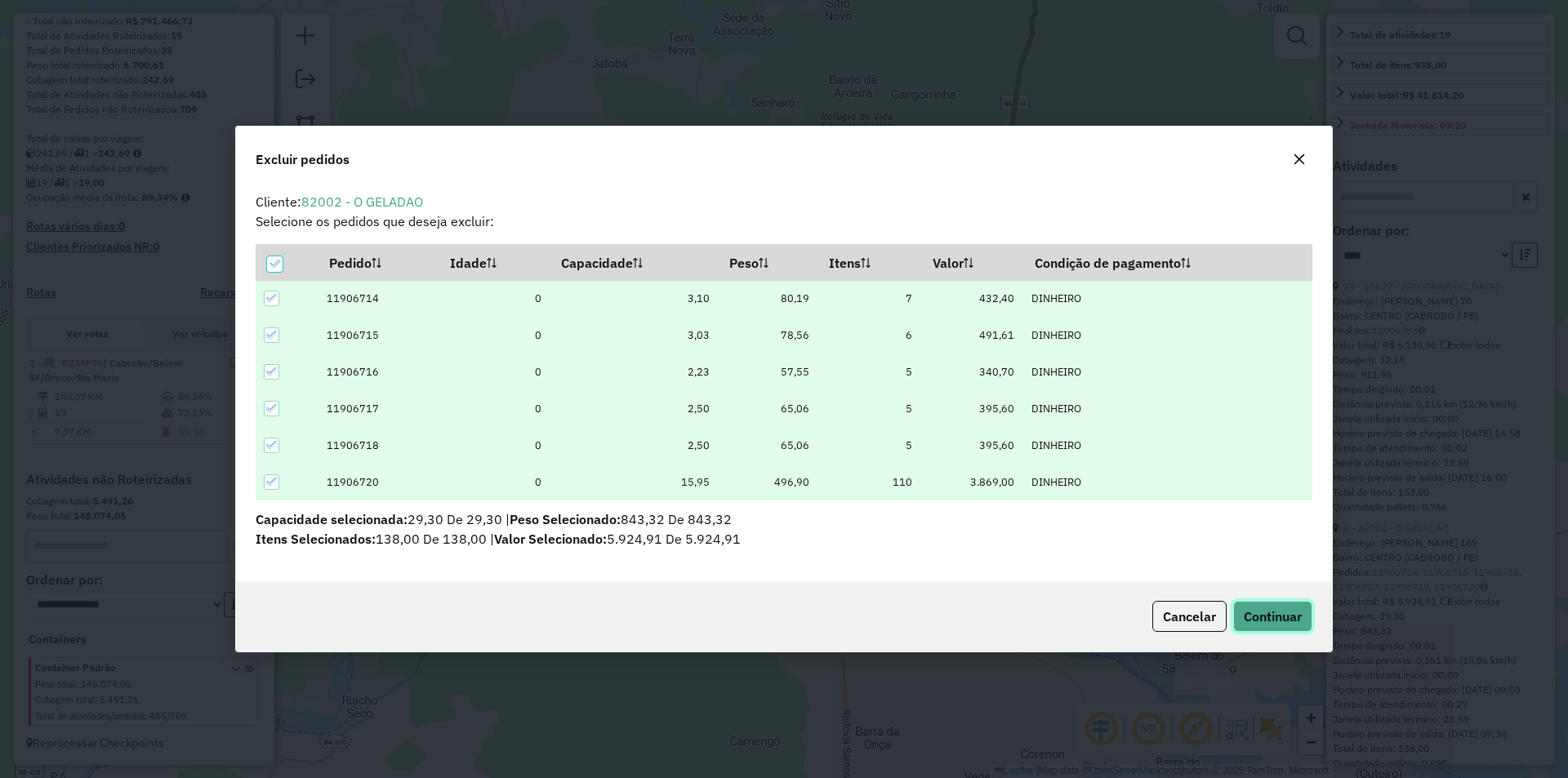
click at [1297, 620] on span "Continuar" at bounding box center [1273, 615] width 58 height 16
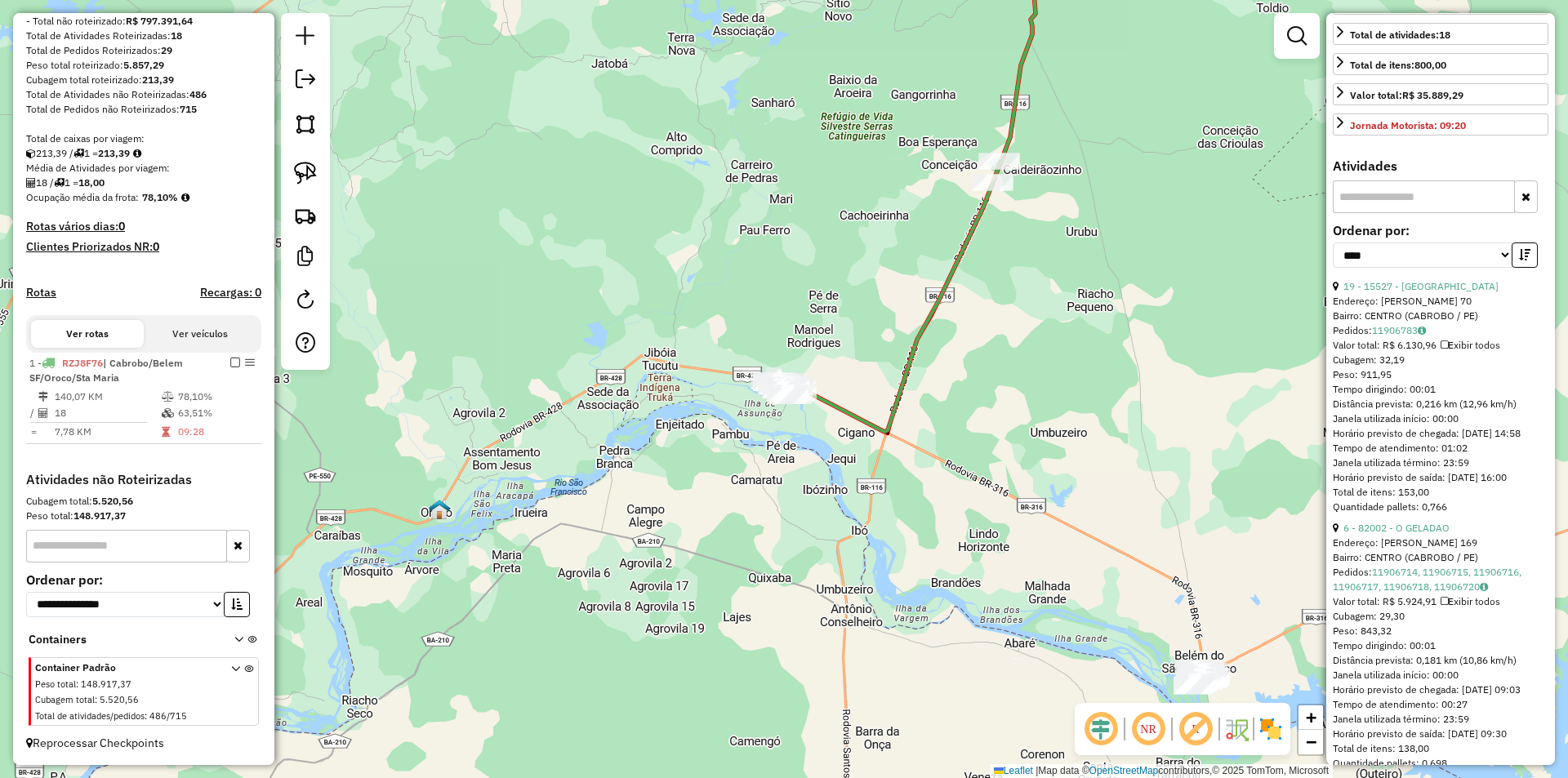
scroll to position [0, 0]
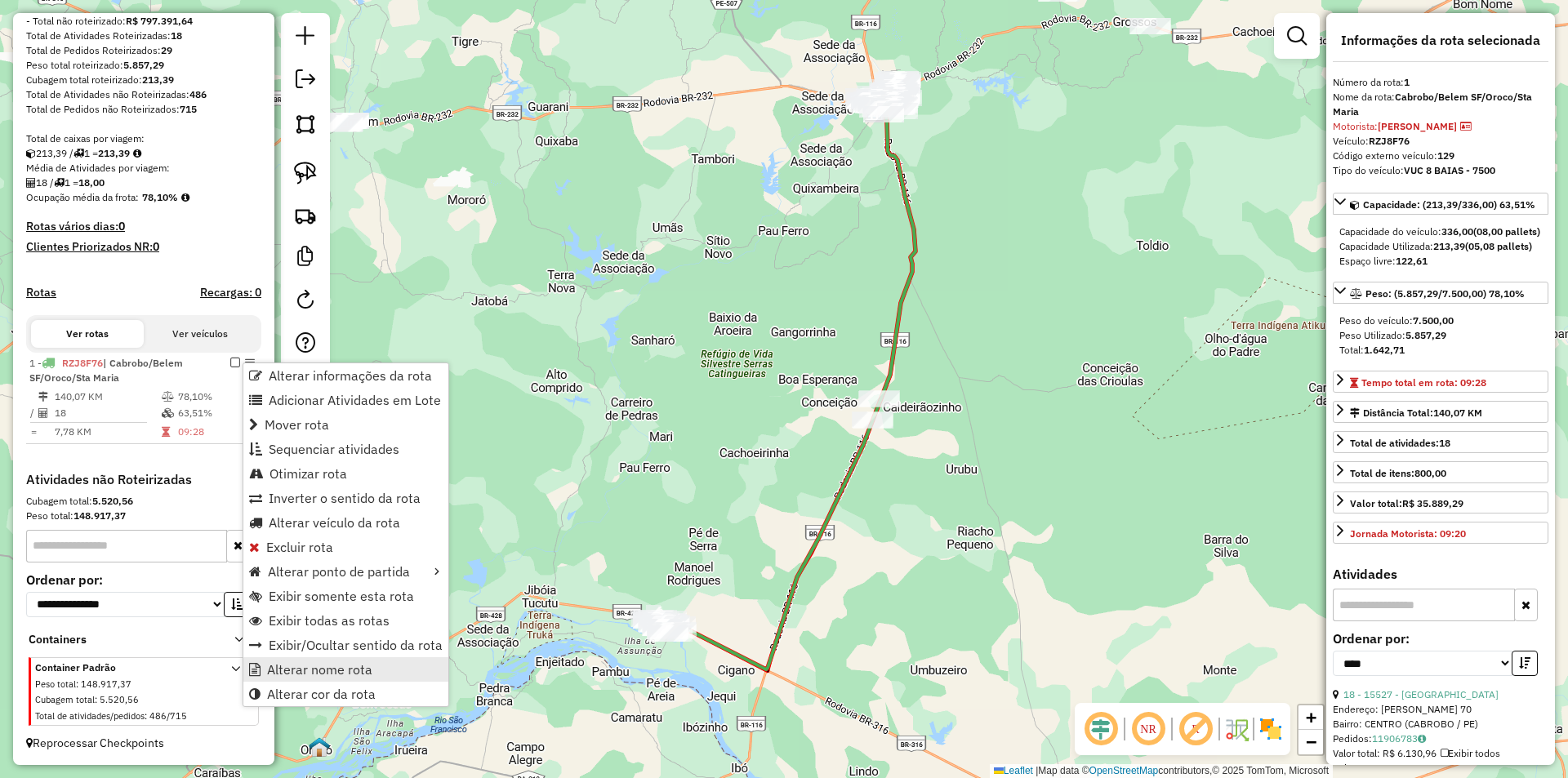
click at [328, 679] on link "Alterar nome rota" at bounding box center [345, 668] width 205 height 24
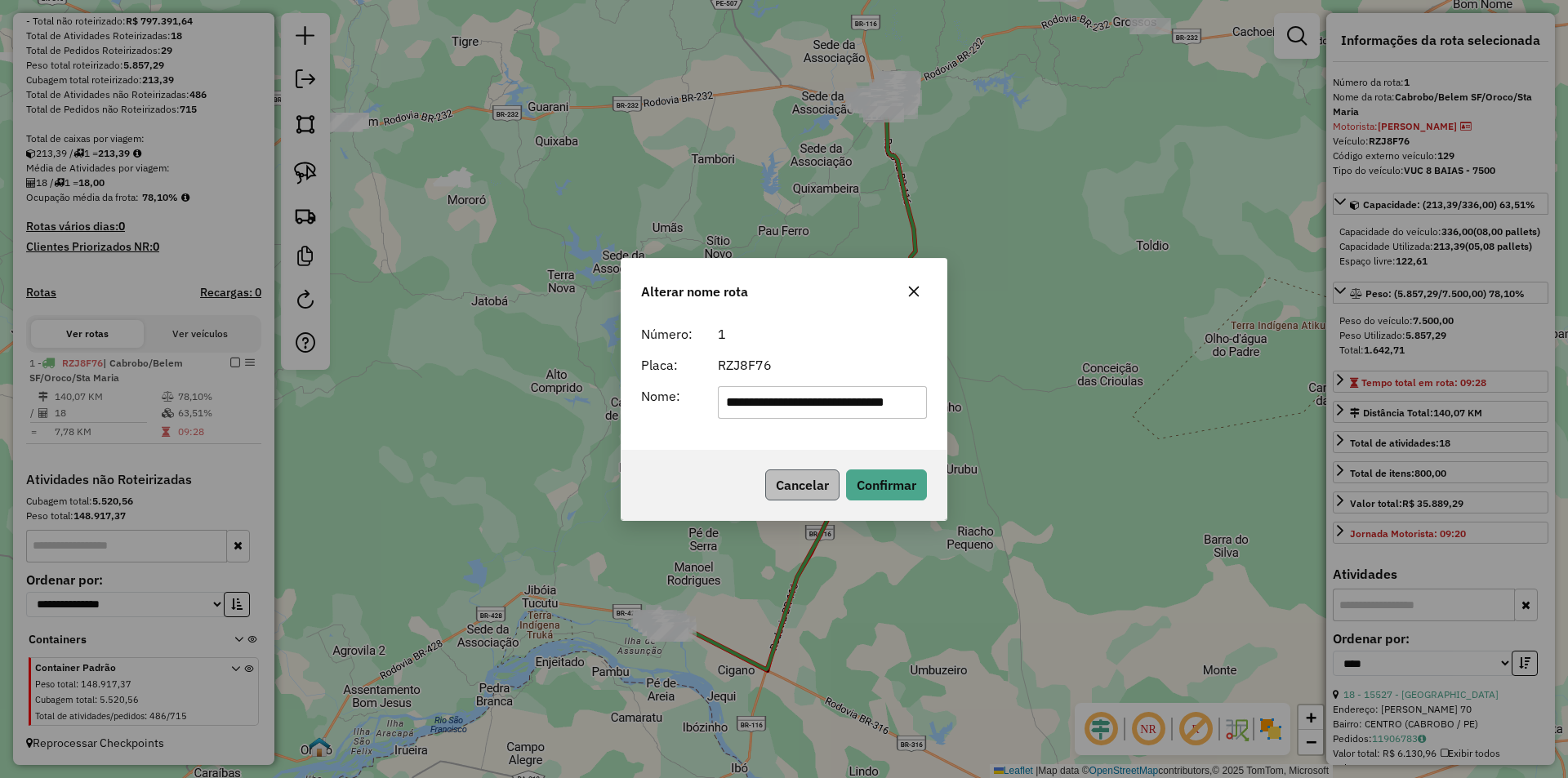
scroll to position [0, 16]
click at [754, 405] on input "**********" at bounding box center [822, 403] width 210 height 33
click at [759, 402] on input "**********" at bounding box center [822, 403] width 210 height 33
drag, startPoint x: 759, startPoint y: 402, endPoint x: 976, endPoint y: 423, distance: 218.0
click at [976, 423] on div "**********" at bounding box center [784, 389] width 1568 height 778
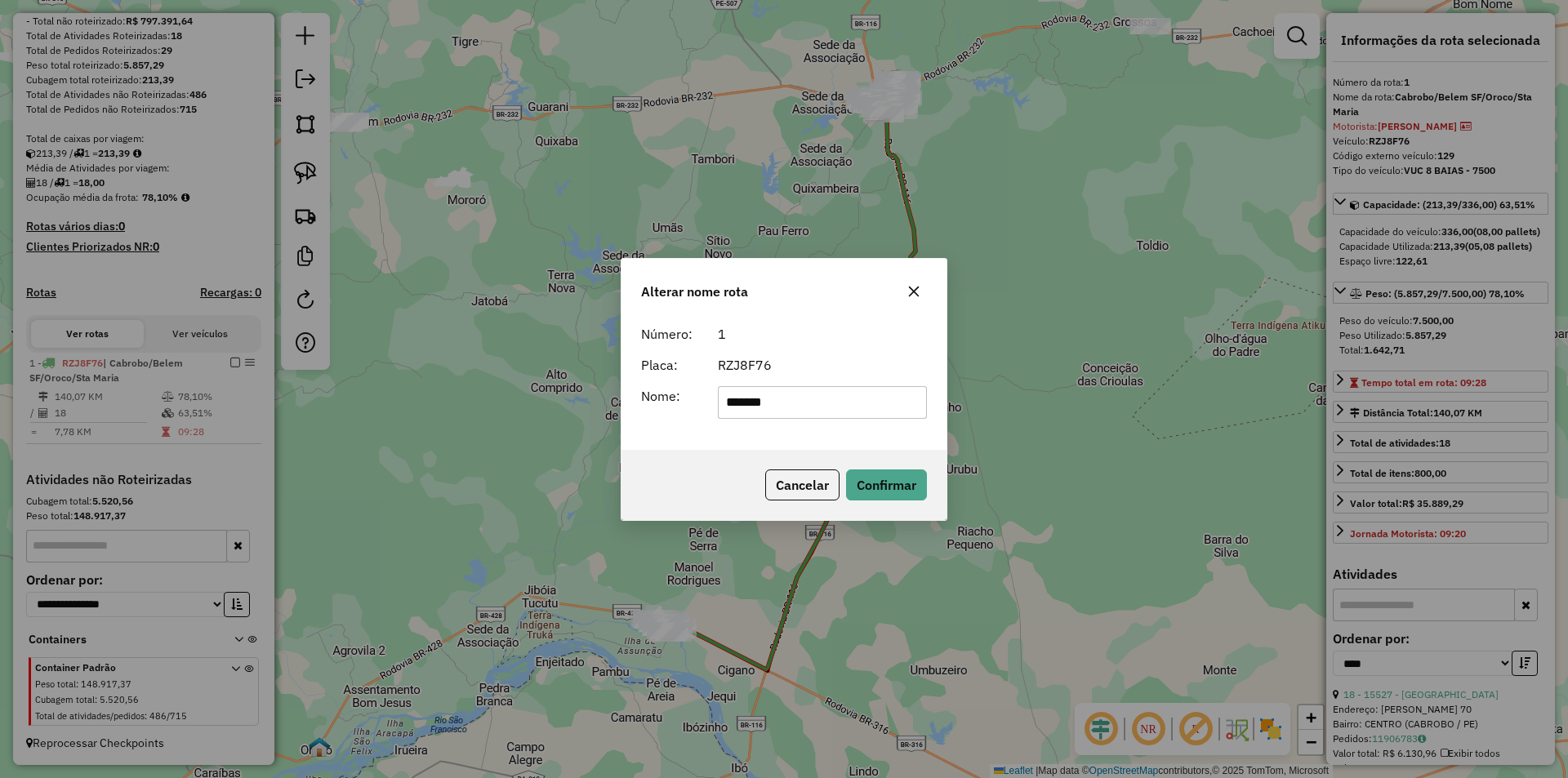
scroll to position [0, 0]
type input "*******"
click at [877, 488] on button "Confirmar" at bounding box center [886, 485] width 81 height 31
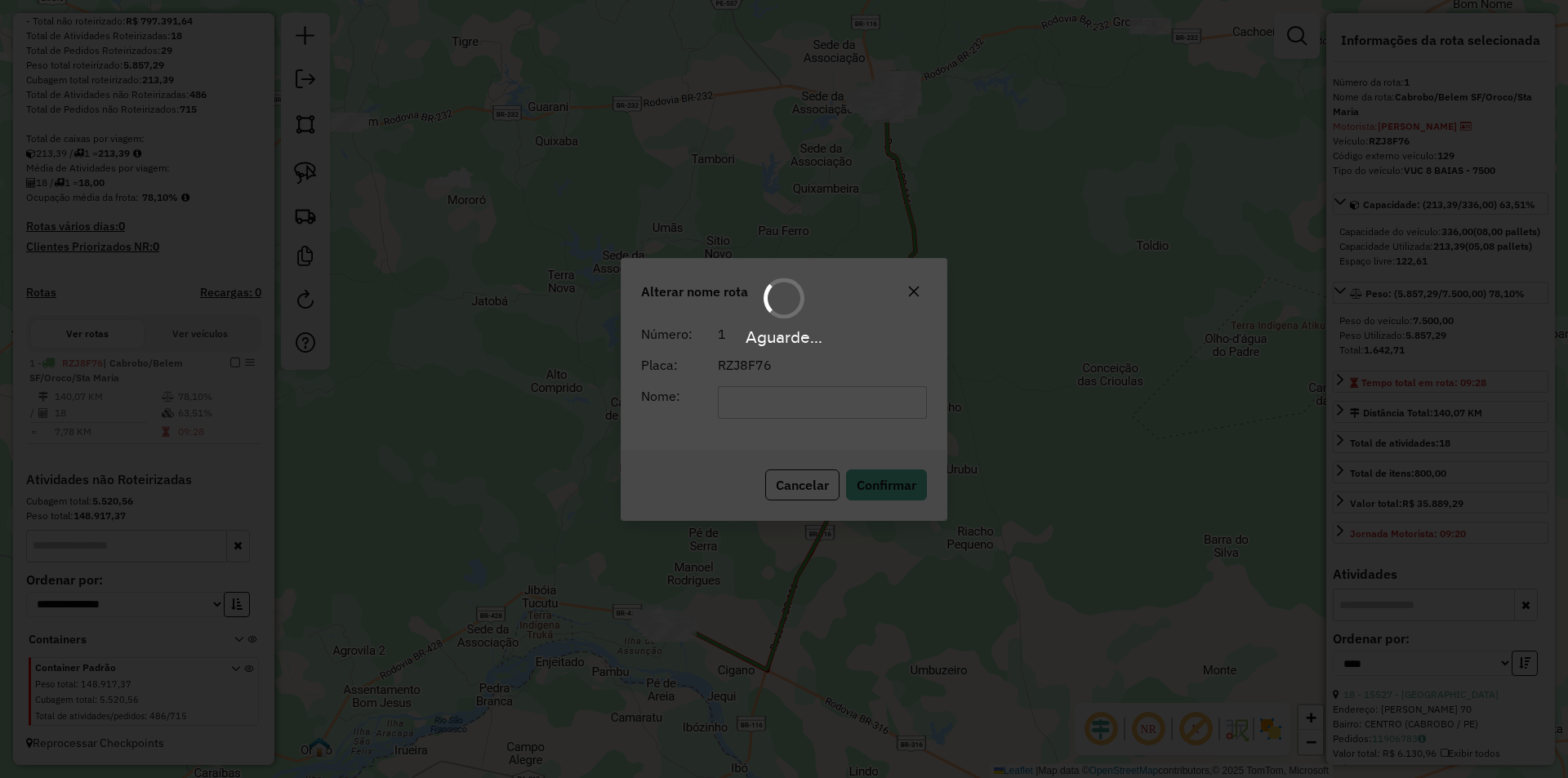
scroll to position [225, 0]
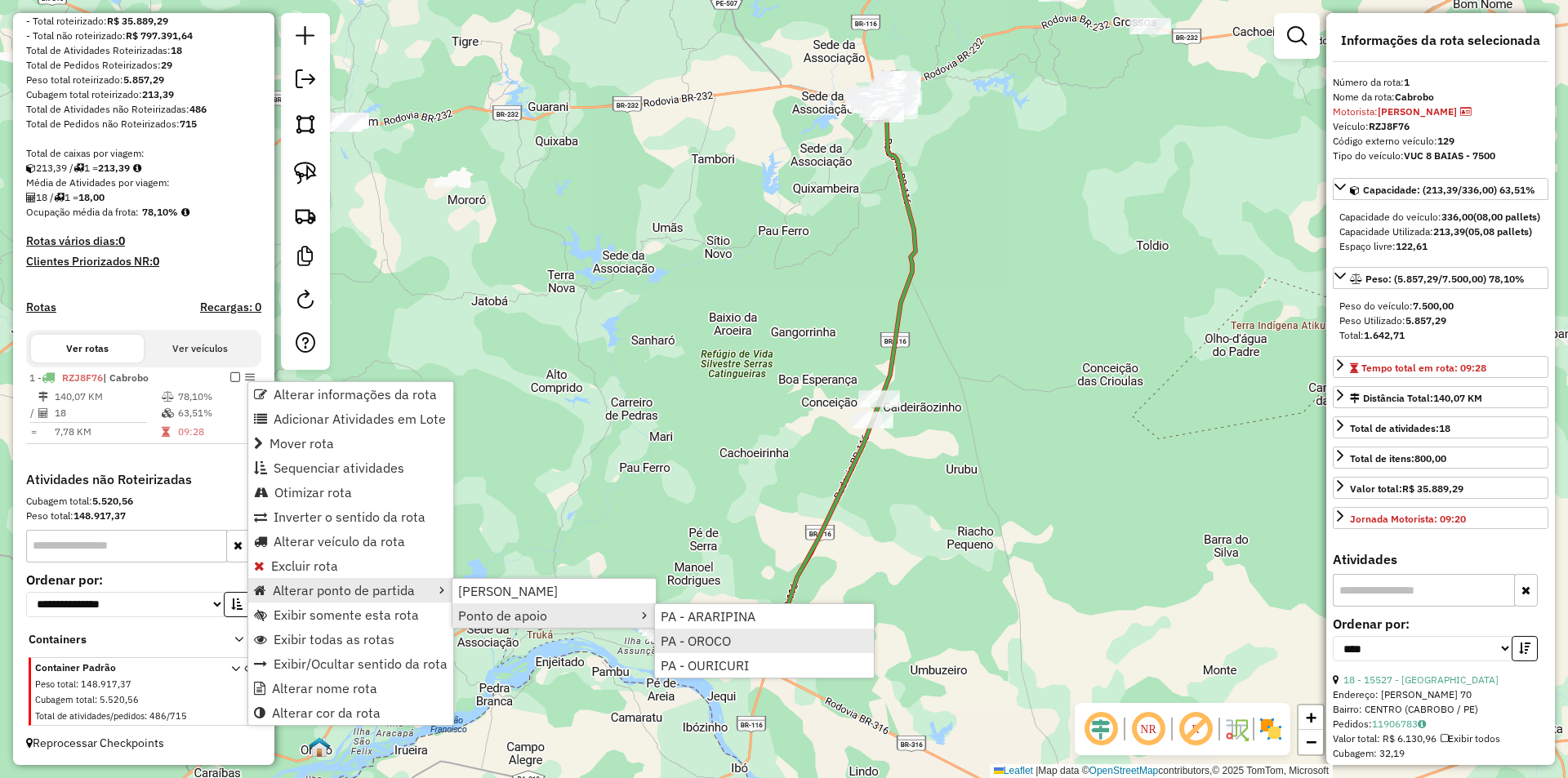
click at [707, 641] on span "PA - OROCO" at bounding box center [695, 641] width 70 height 13
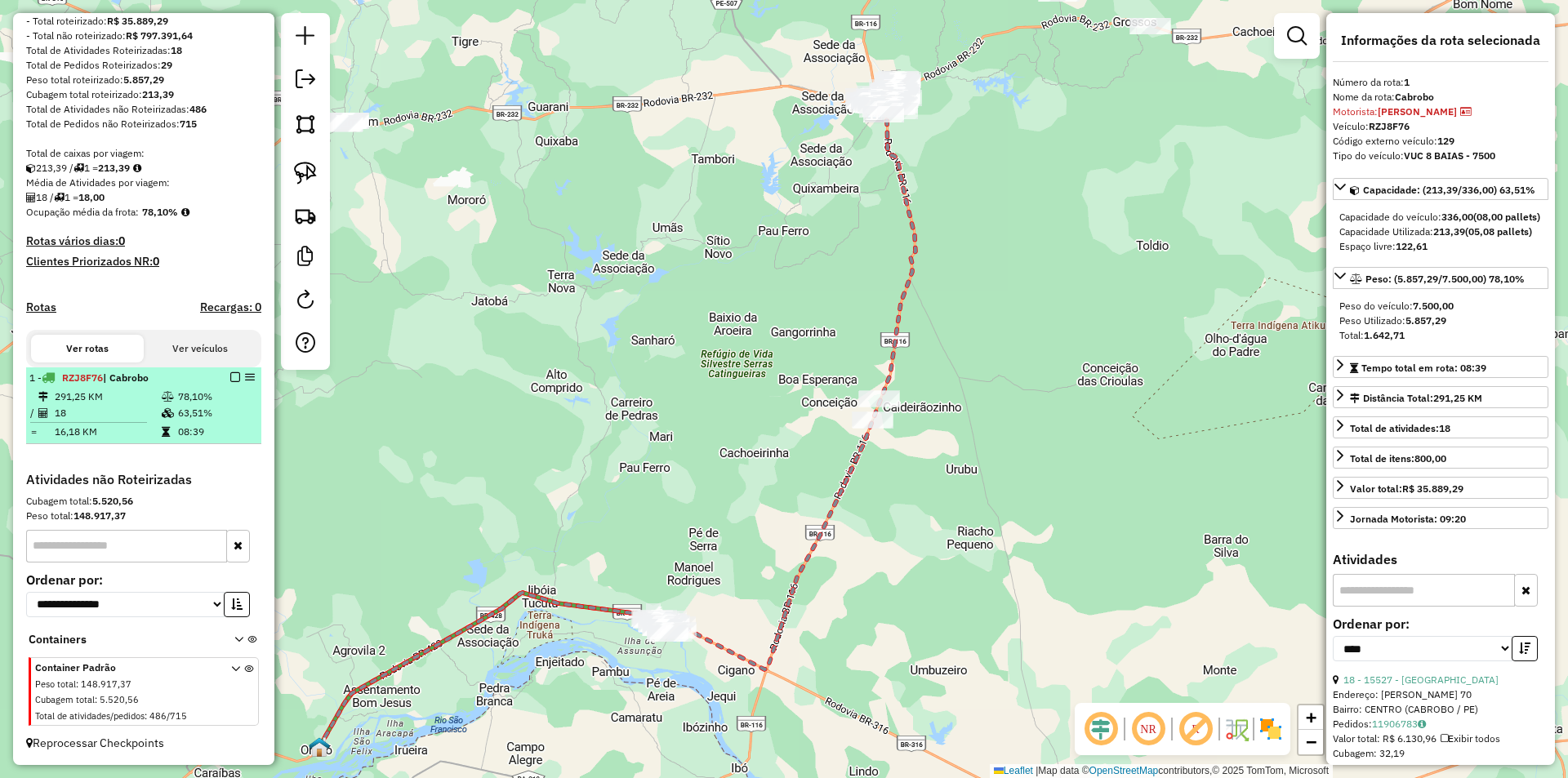
click at [231, 382] on div "1 - RZJ8F76 | Cabrobo" at bounding box center [144, 377] width 229 height 14
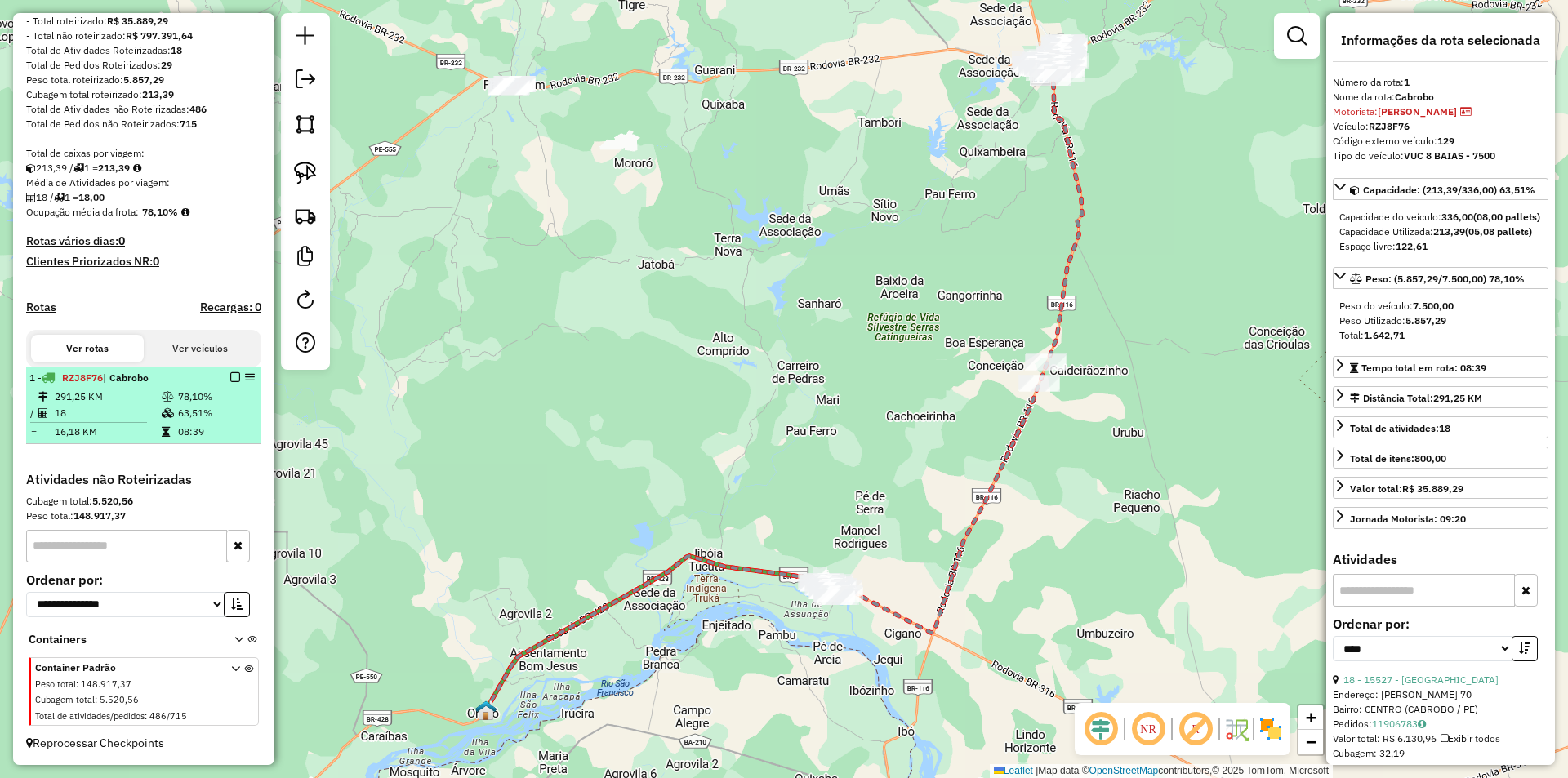
click at [230, 373] on em at bounding box center [235, 377] width 10 height 10
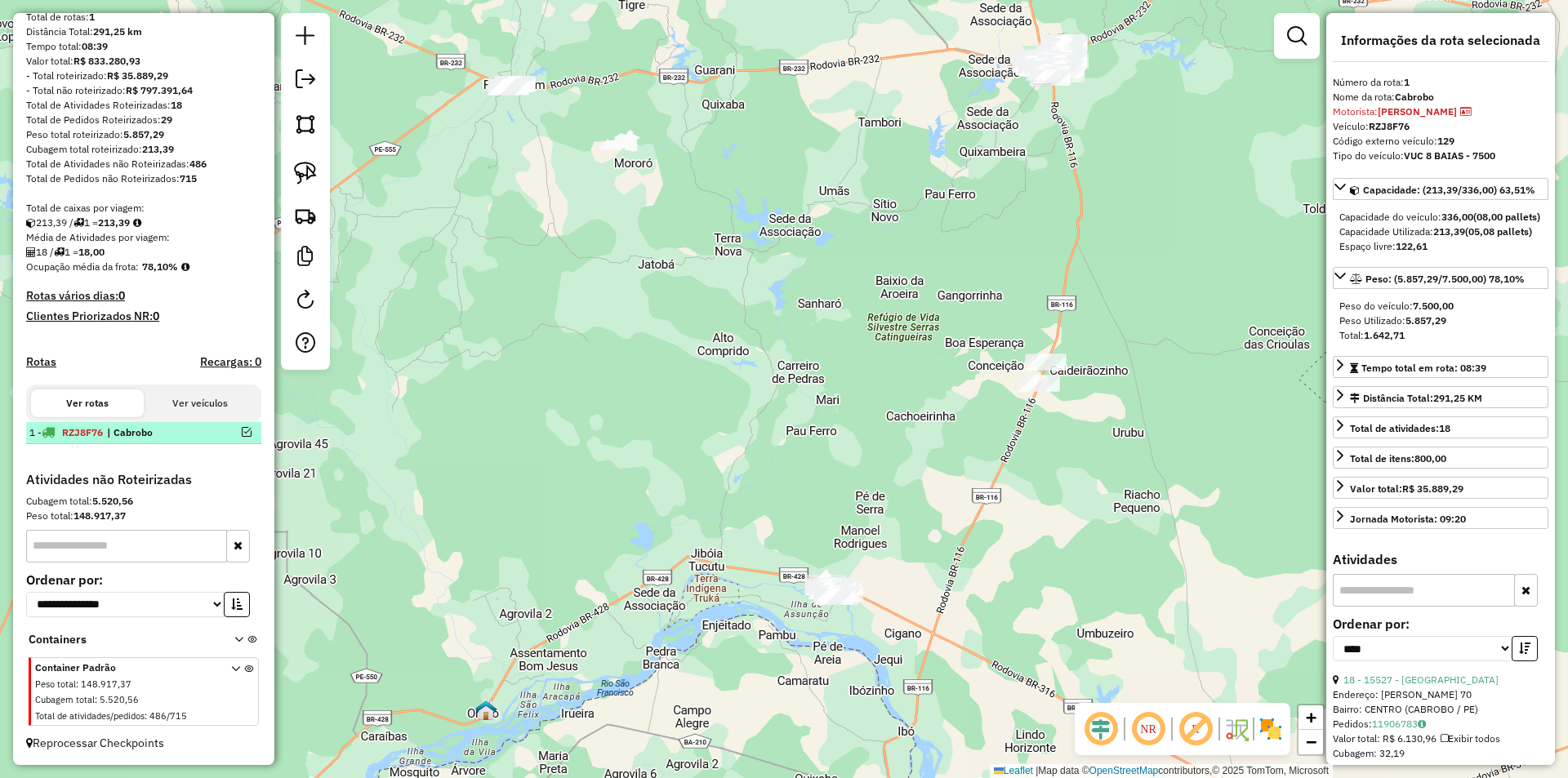
scroll to position [170, 0]
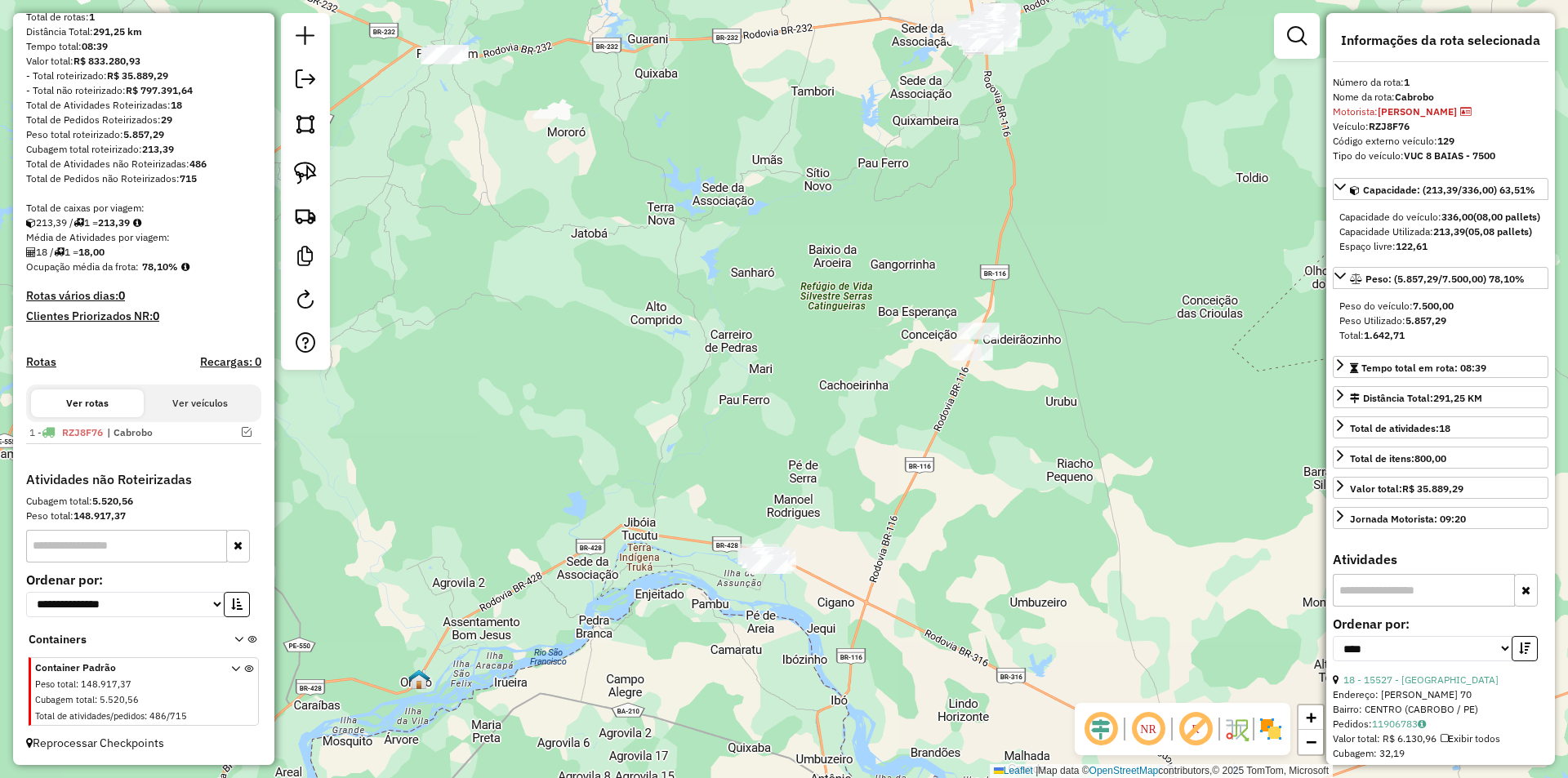
drag, startPoint x: 839, startPoint y: 473, endPoint x: 667, endPoint y: 402, distance: 186.1
click at [675, 406] on div "Janela de atendimento Grade de atendimento Capacidade Transportadoras Veículos …" at bounding box center [784, 389] width 1568 height 778
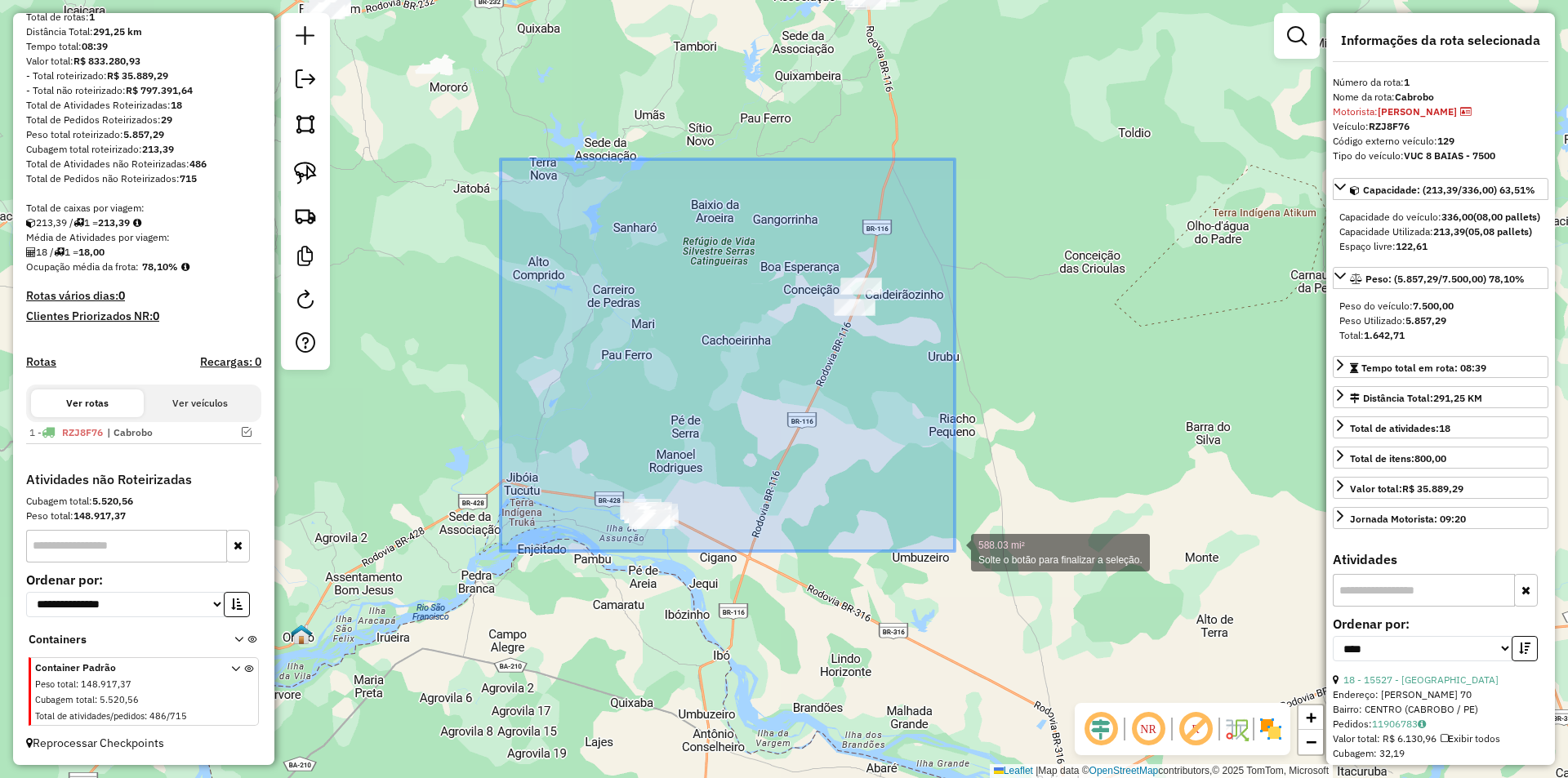
drag, startPoint x: 559, startPoint y: 186, endPoint x: 954, endPoint y: 551, distance: 537.8
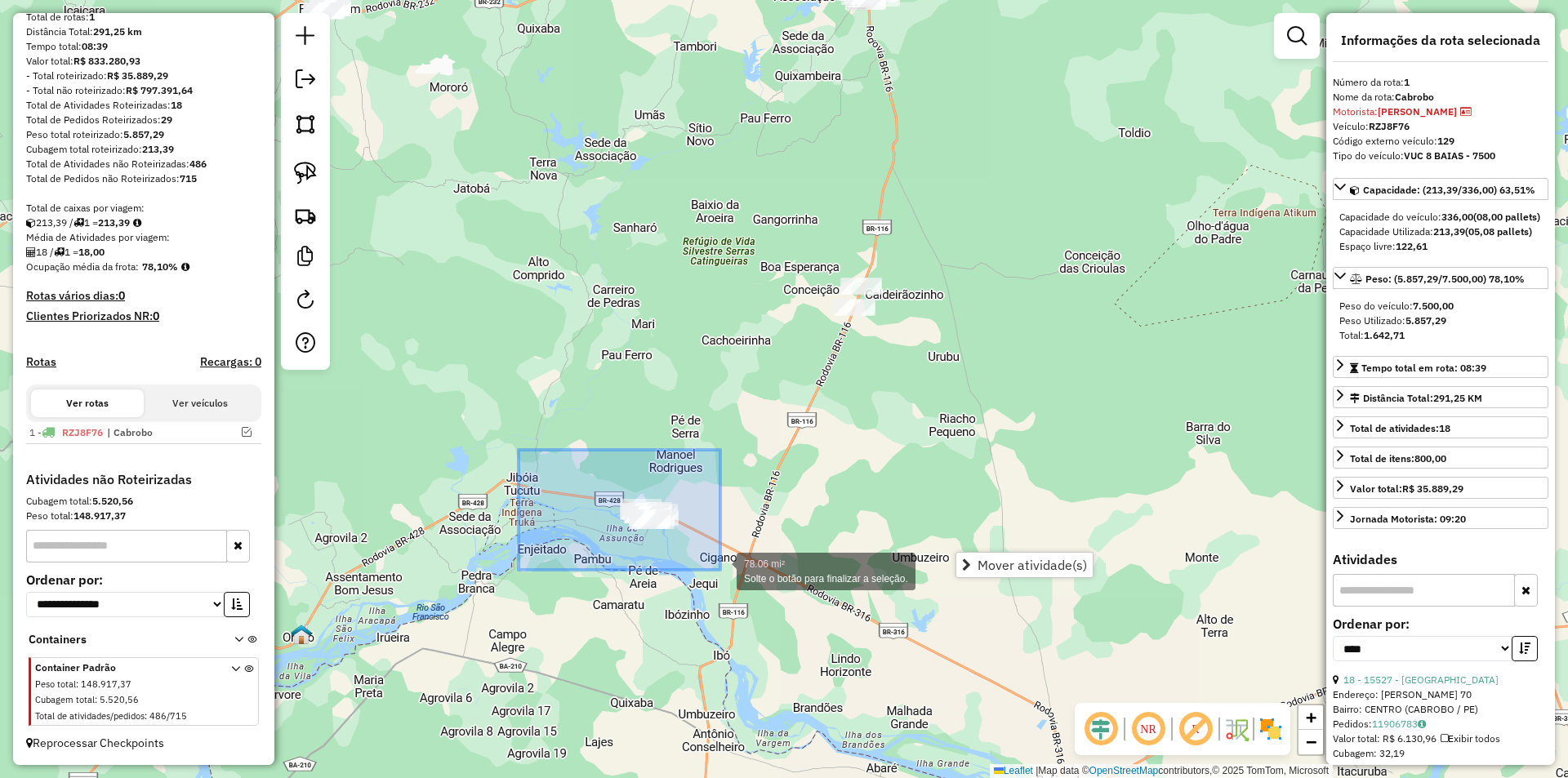
drag, startPoint x: 543, startPoint y: 465, endPoint x: 726, endPoint y: 573, distance: 212.5
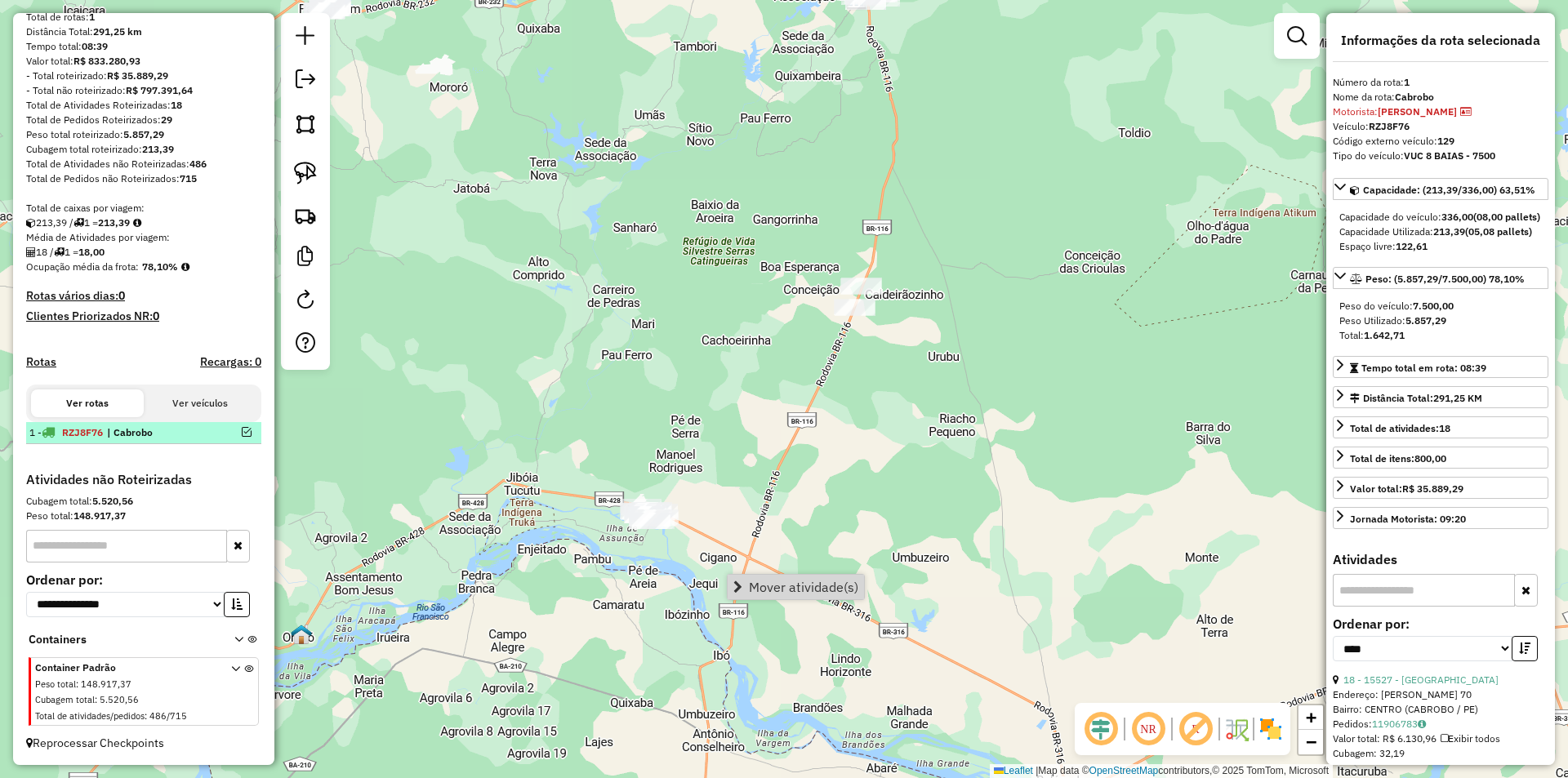
click at [241, 433] on em at bounding box center [246, 432] width 10 height 10
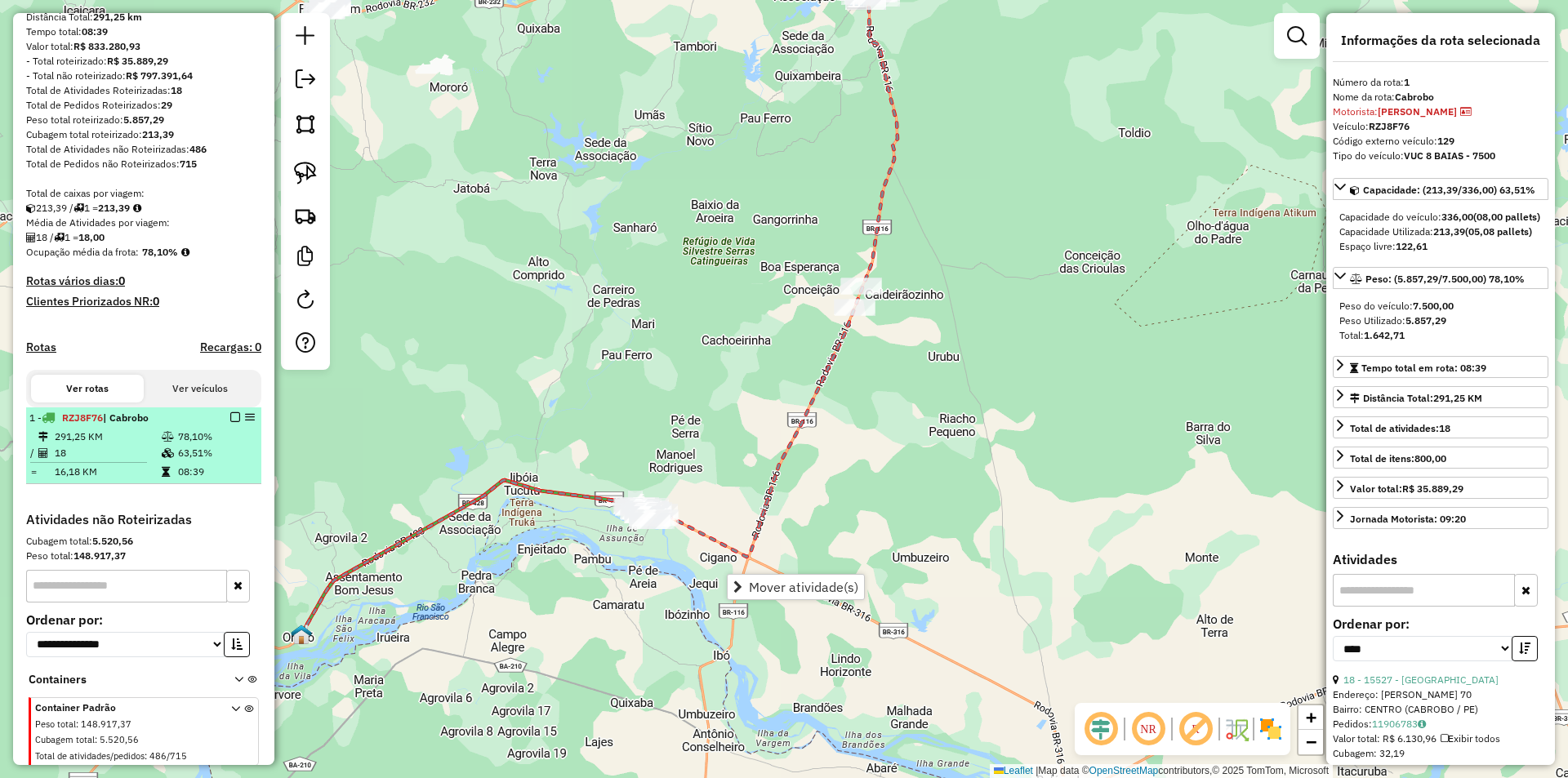
scroll to position [225, 0]
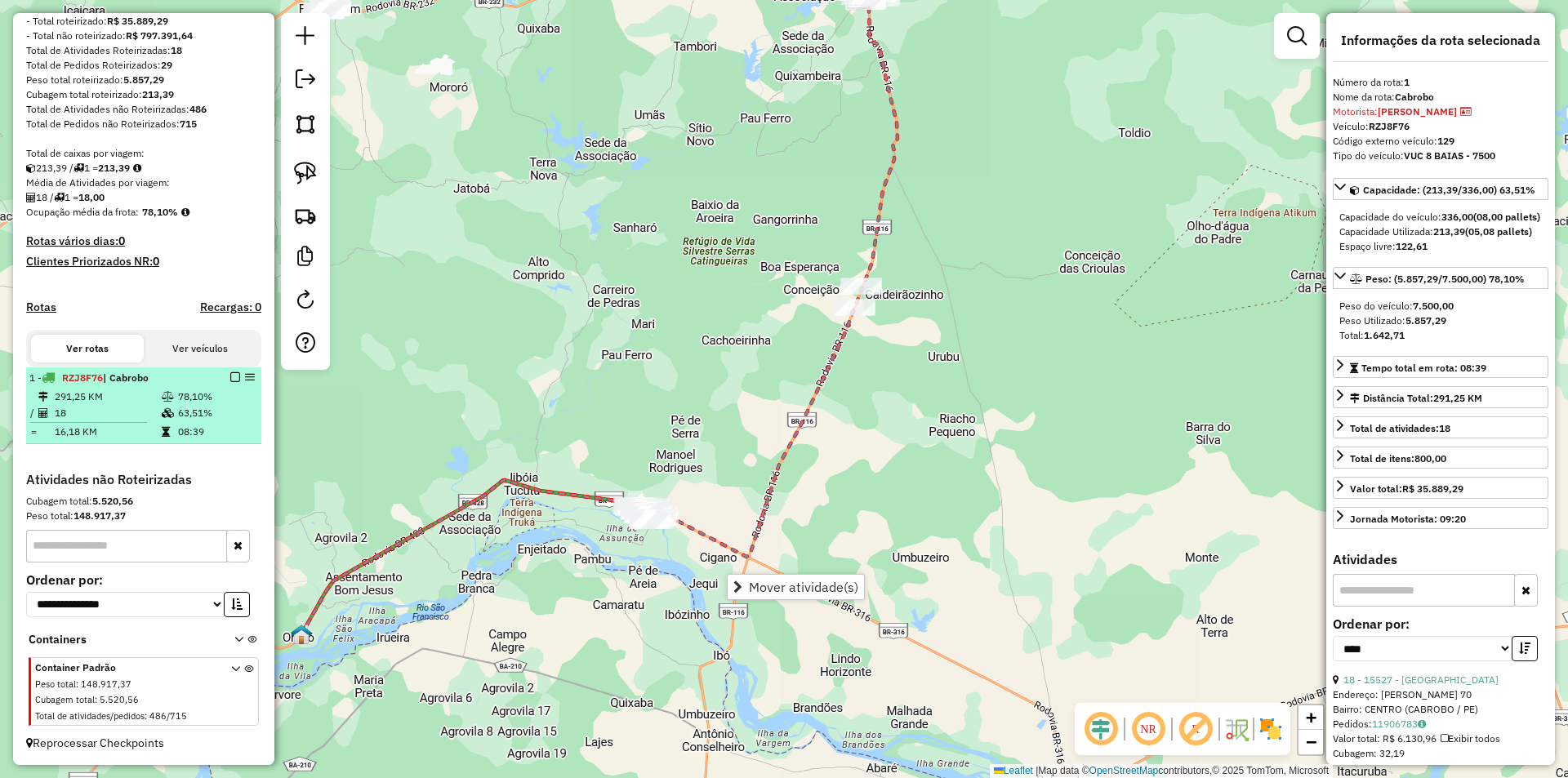
click at [188, 405] on td "63,51%" at bounding box center [215, 413] width 78 height 16
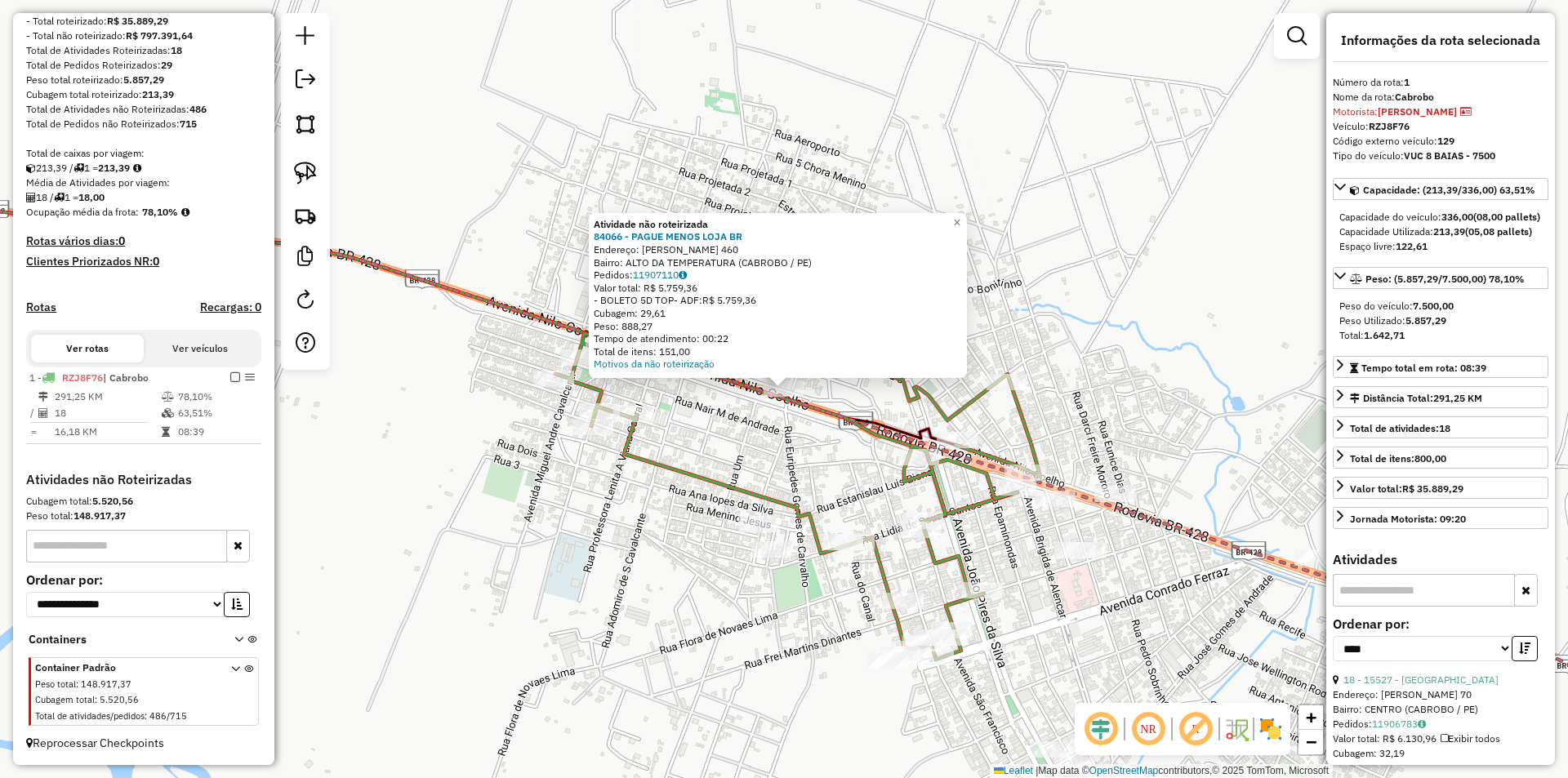
click at [756, 458] on div "Atividade não roteirizada 84066 - PAGUE MENOS LOJA BR Endereço: NILO COELHO 460…" at bounding box center [784, 389] width 1568 height 778
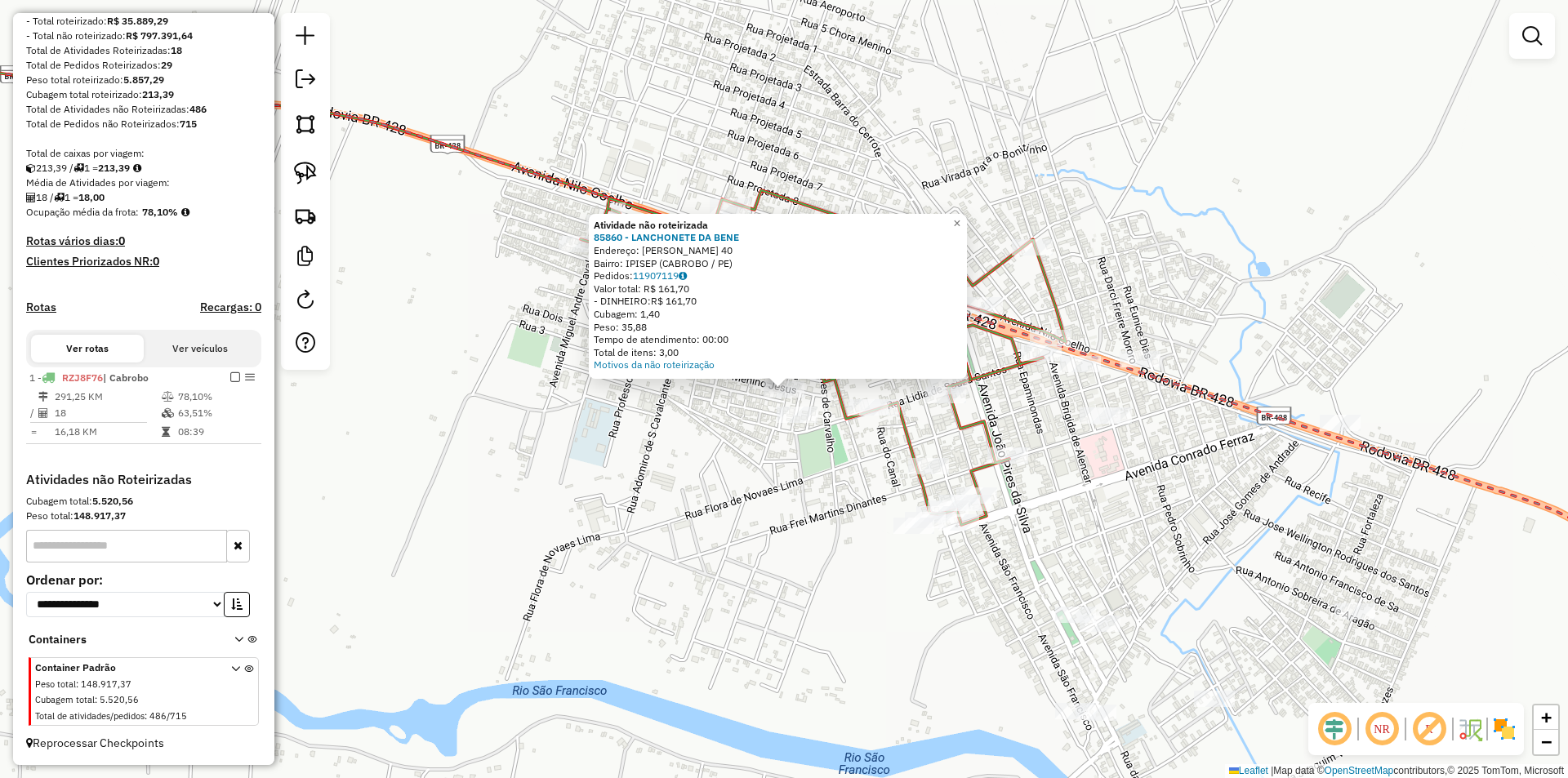
click at [759, 524] on div "Atividade não roteirizada 85860 - LANCHONETE DA BENE Endereço: JOAO XAVIER DE L…" at bounding box center [784, 389] width 1568 height 778
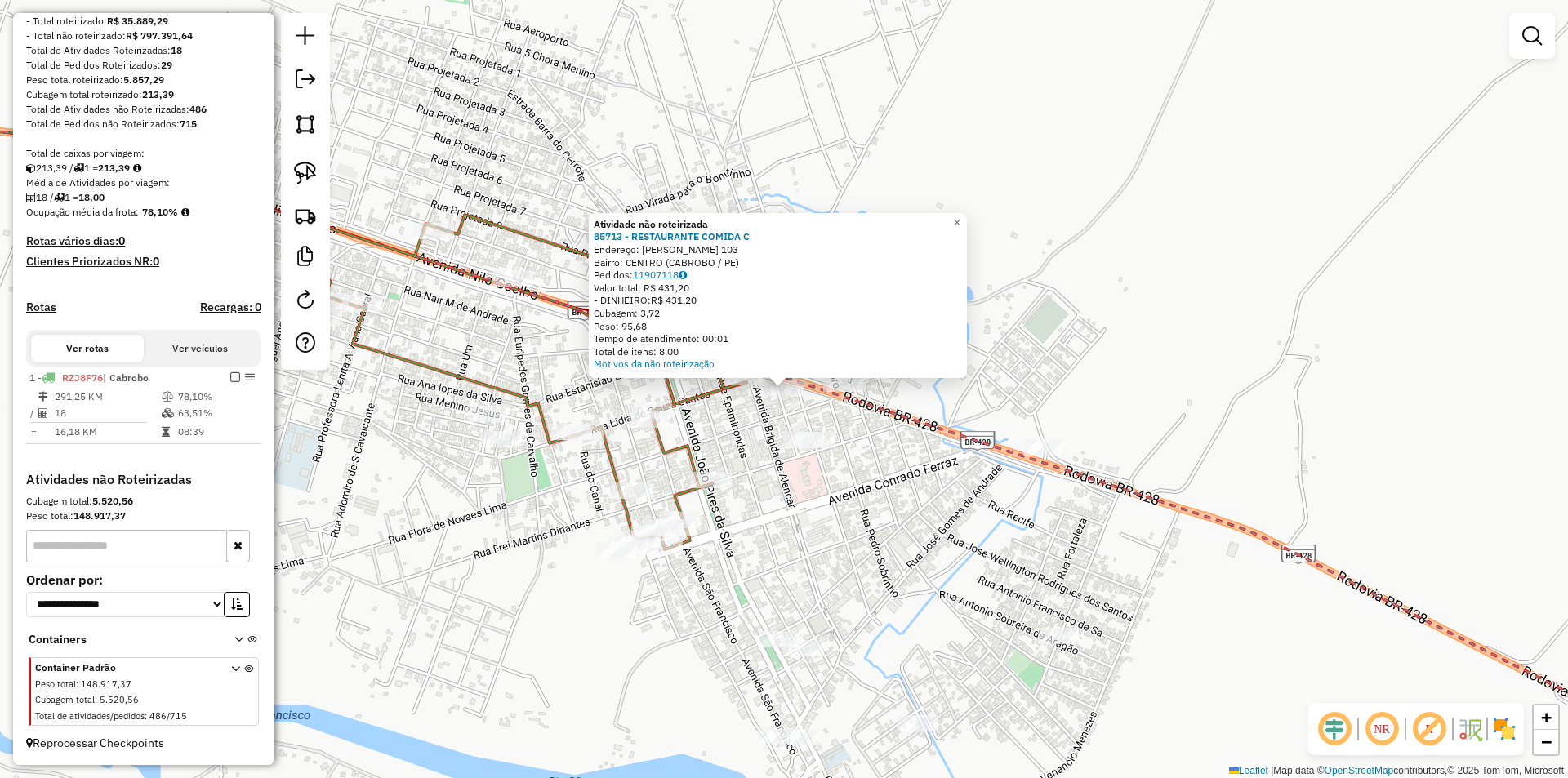
click at [847, 375] on div "Atividade não roteirizada 85713 - RESTAURANTE COMIDA C Endereço: JOAO FREIRE DE…" at bounding box center [777, 295] width 378 height 164
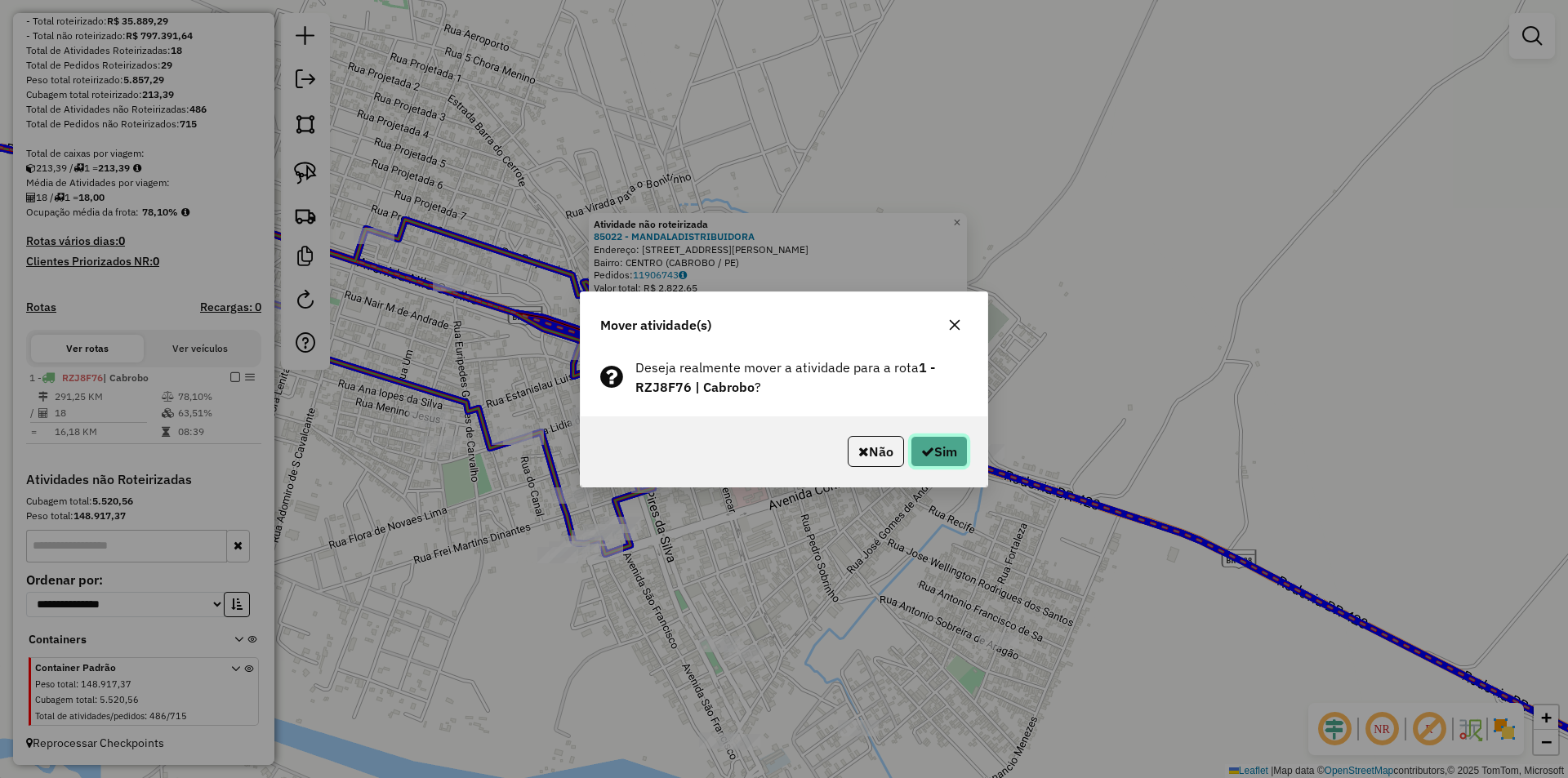
click at [922, 436] on button "Sim" at bounding box center [938, 451] width 57 height 31
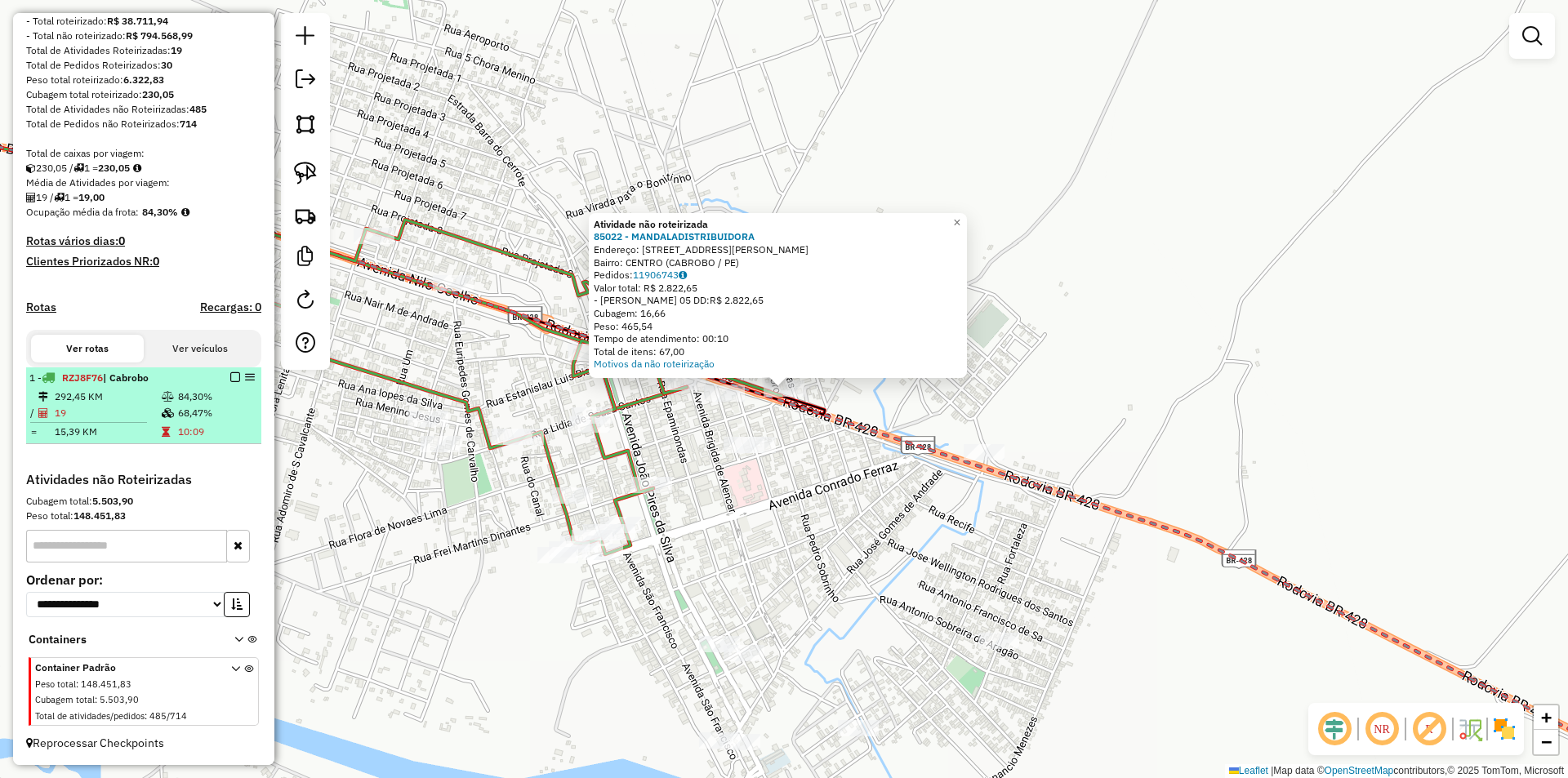
click at [170, 408] on icon at bounding box center [167, 413] width 13 height 10
select select "*********"
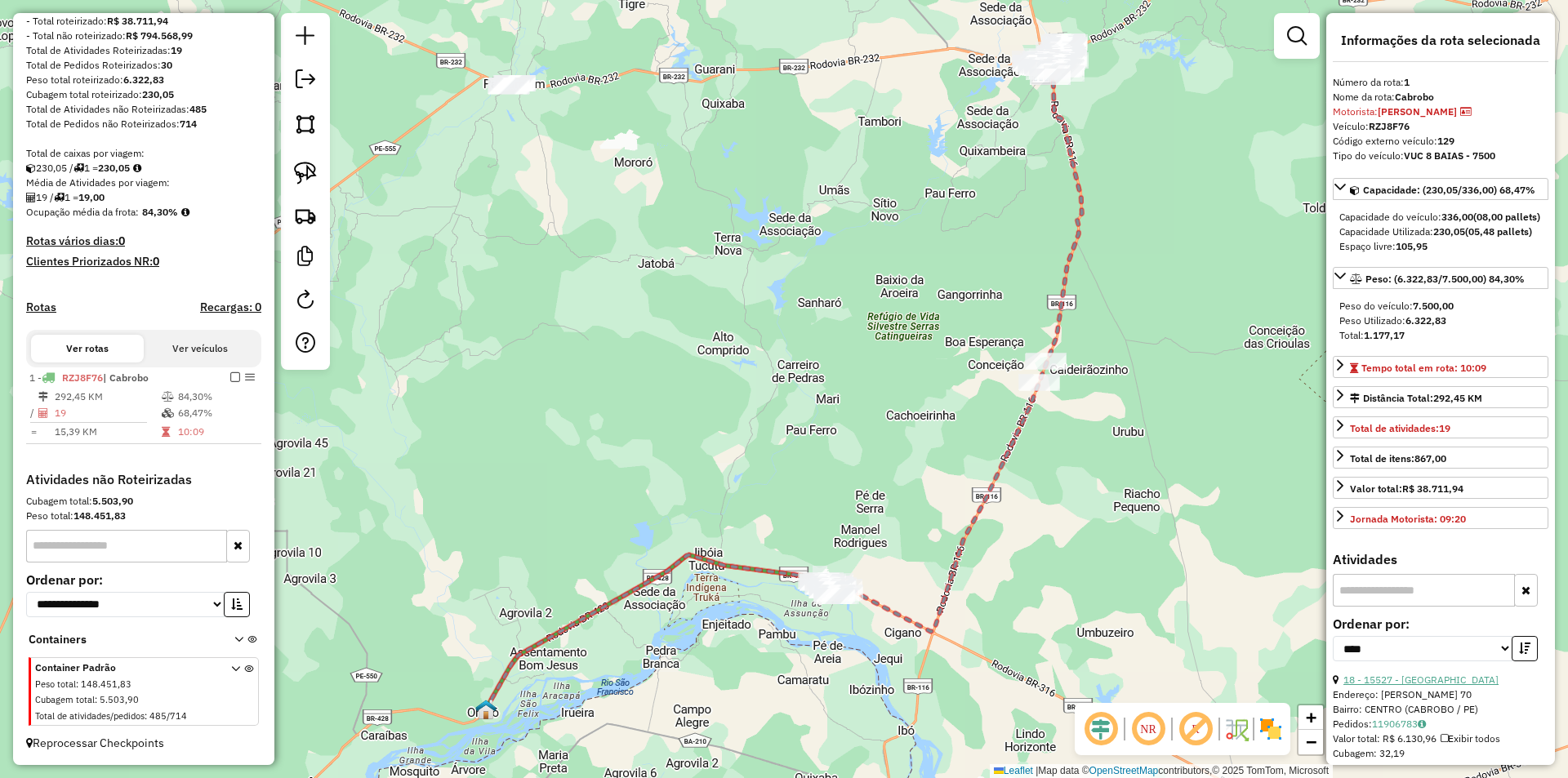
scroll to position [327, 0]
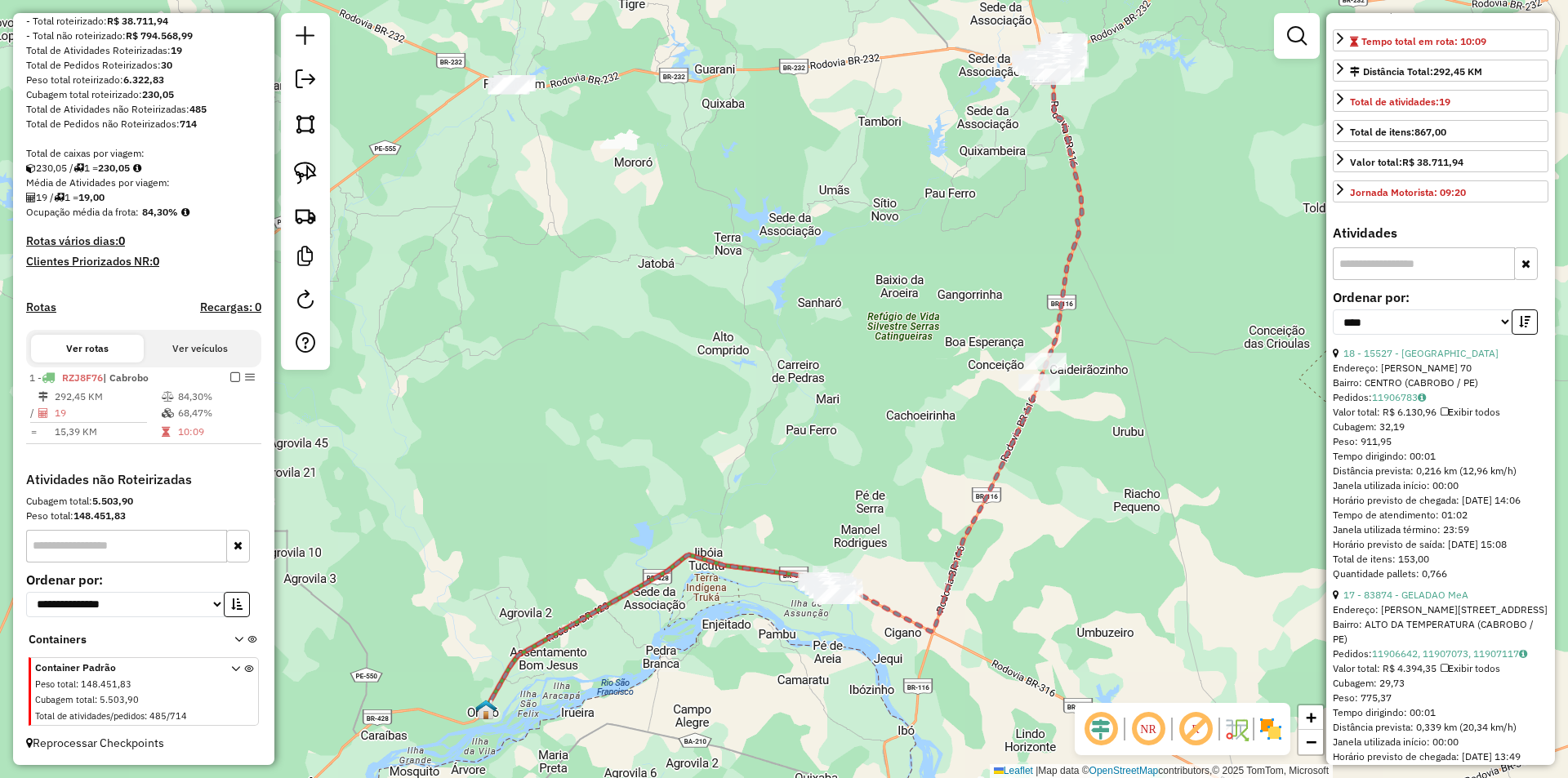
click at [1513, 346] on div "**********" at bounding box center [1440, 318] width 215 height 55
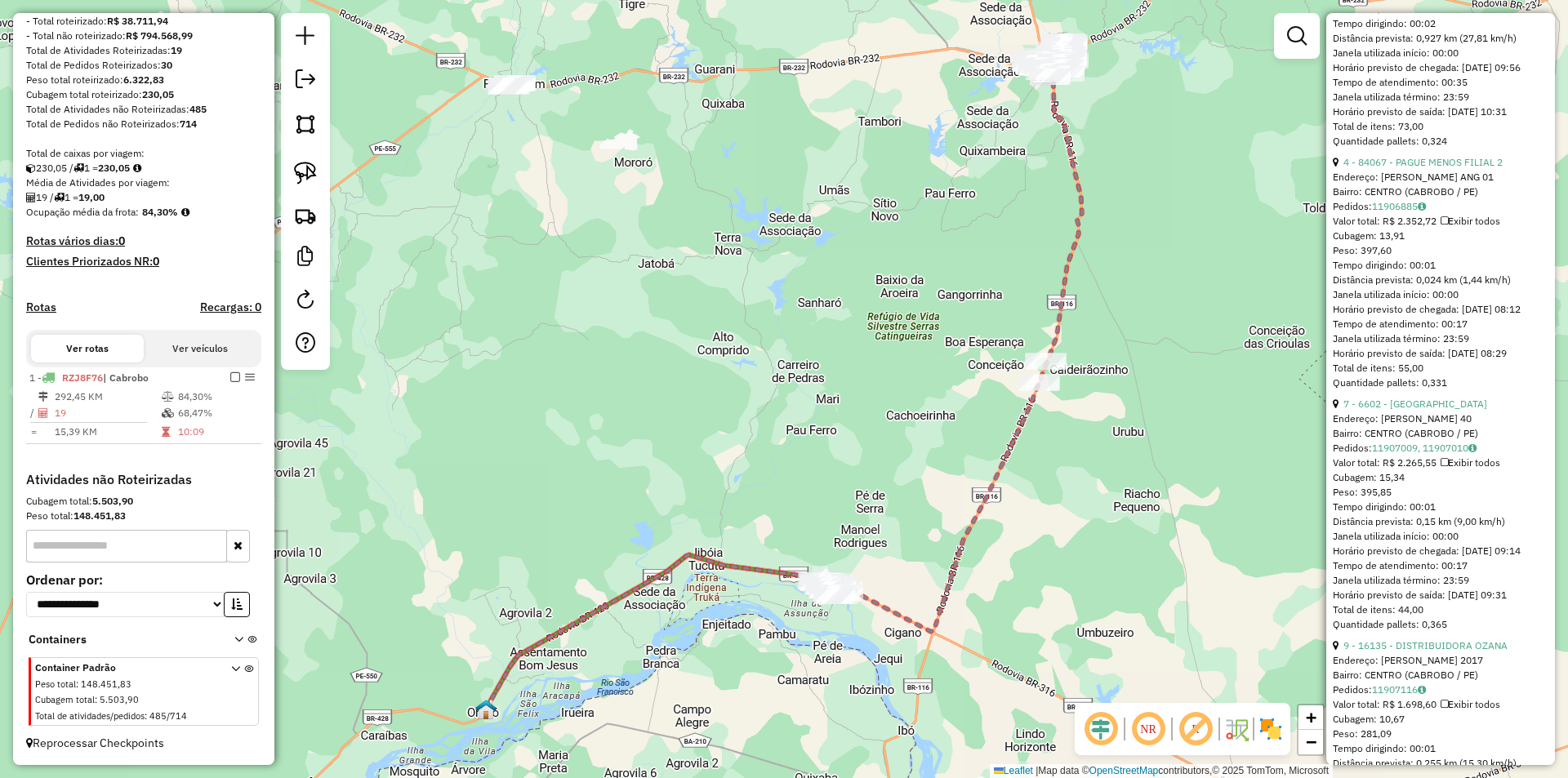
scroll to position [2531, 0]
click at [1424, 162] on link "9 - 16135 - DISTRIBUIDORA OZANA" at bounding box center [1425, 155] width 164 height 13
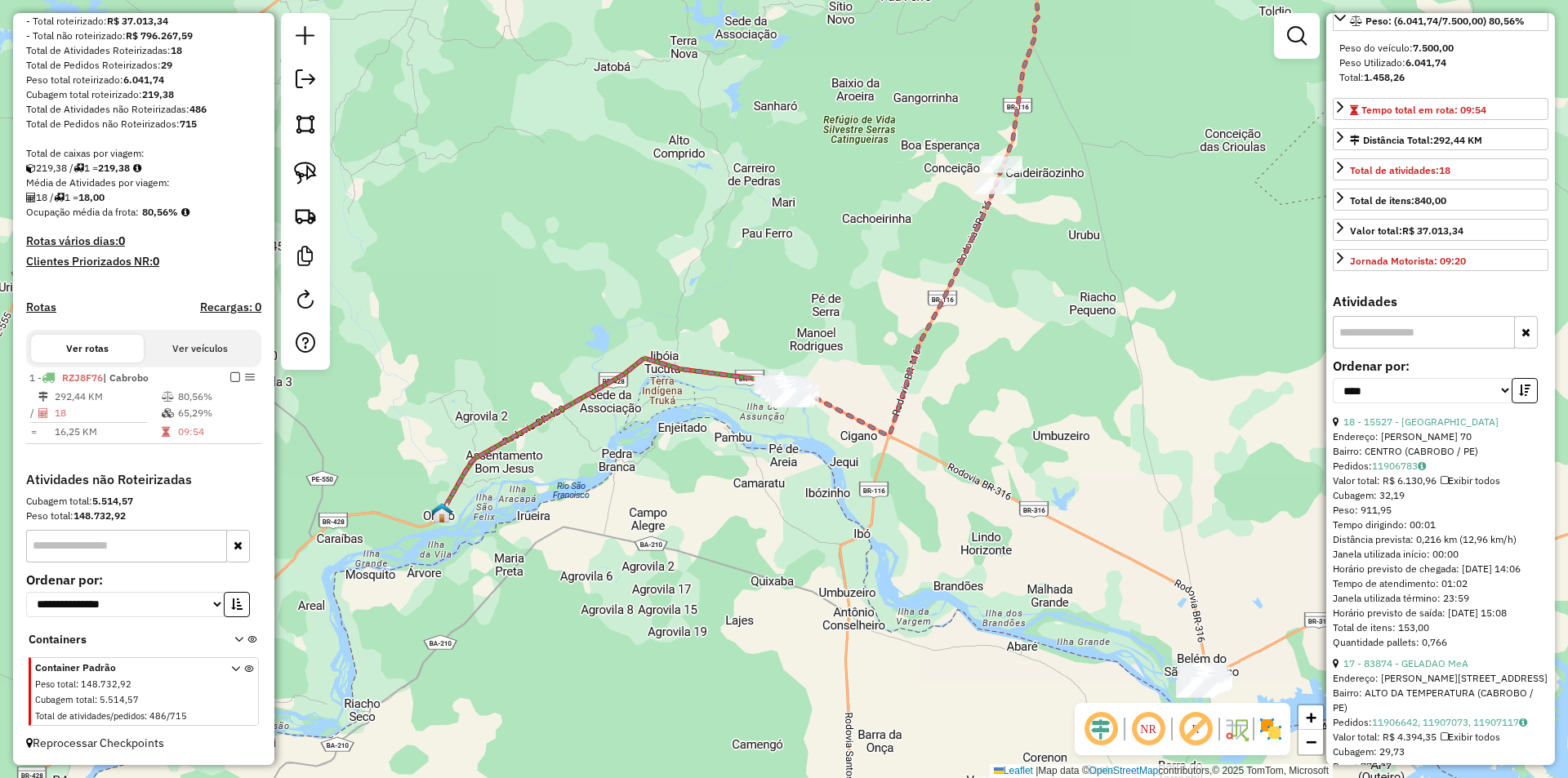
scroll to position [339, 0]
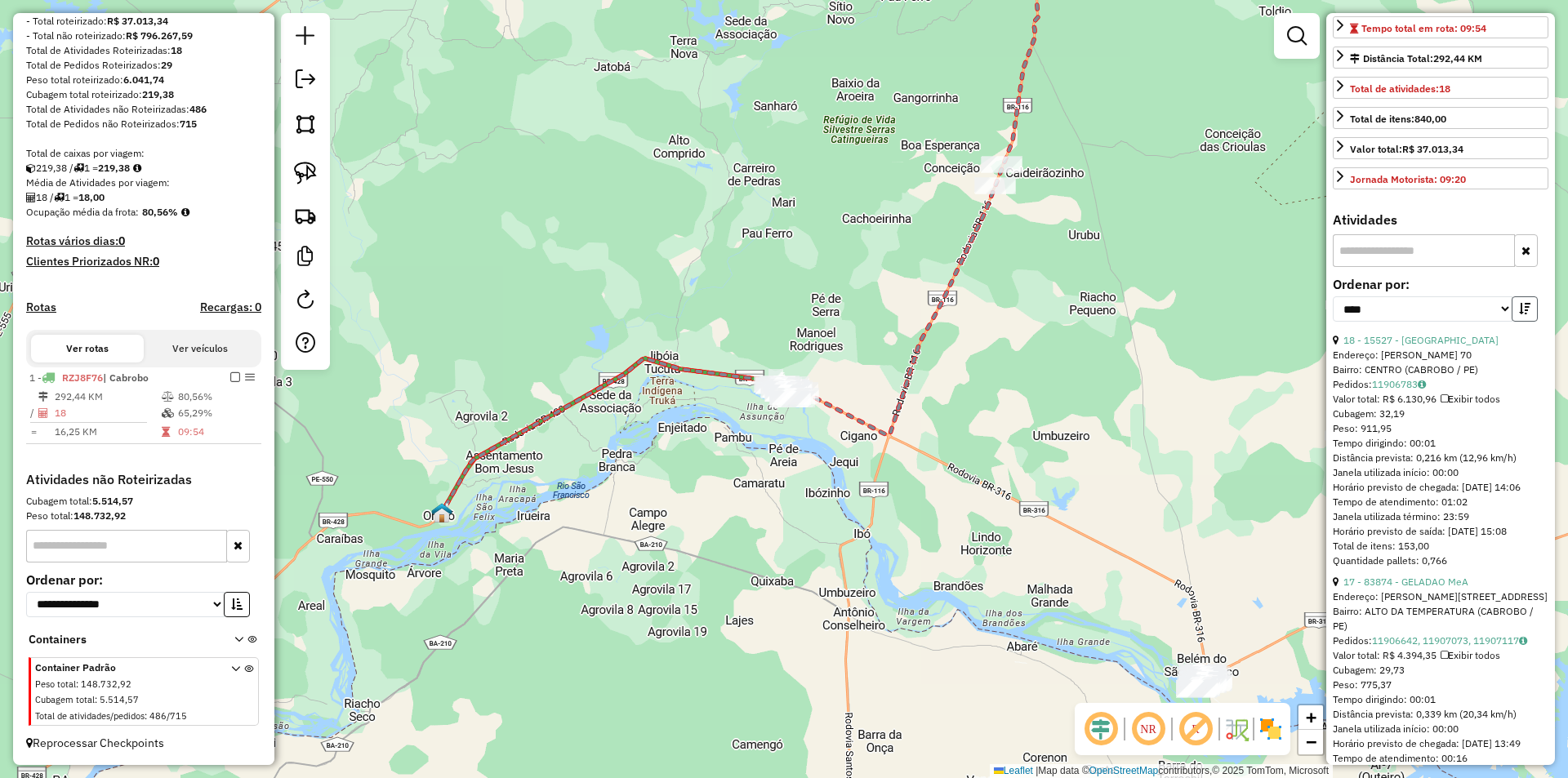
click at [1519, 314] on icon "button" at bounding box center [1525, 309] width 12 height 12
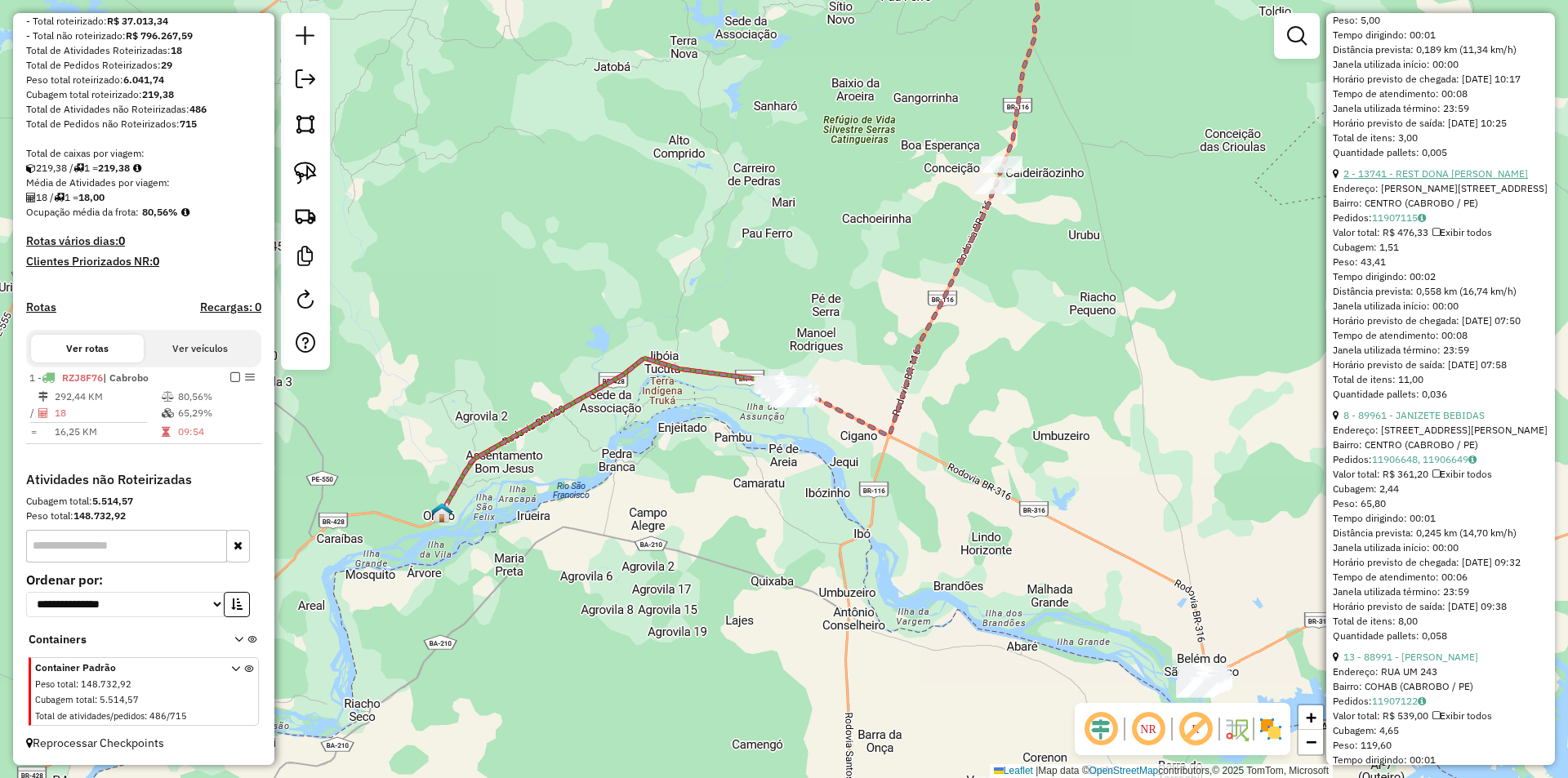
click at [1425, 180] on link "2 - 13741 - REST DONA MARLENE" at bounding box center [1435, 173] width 185 height 13
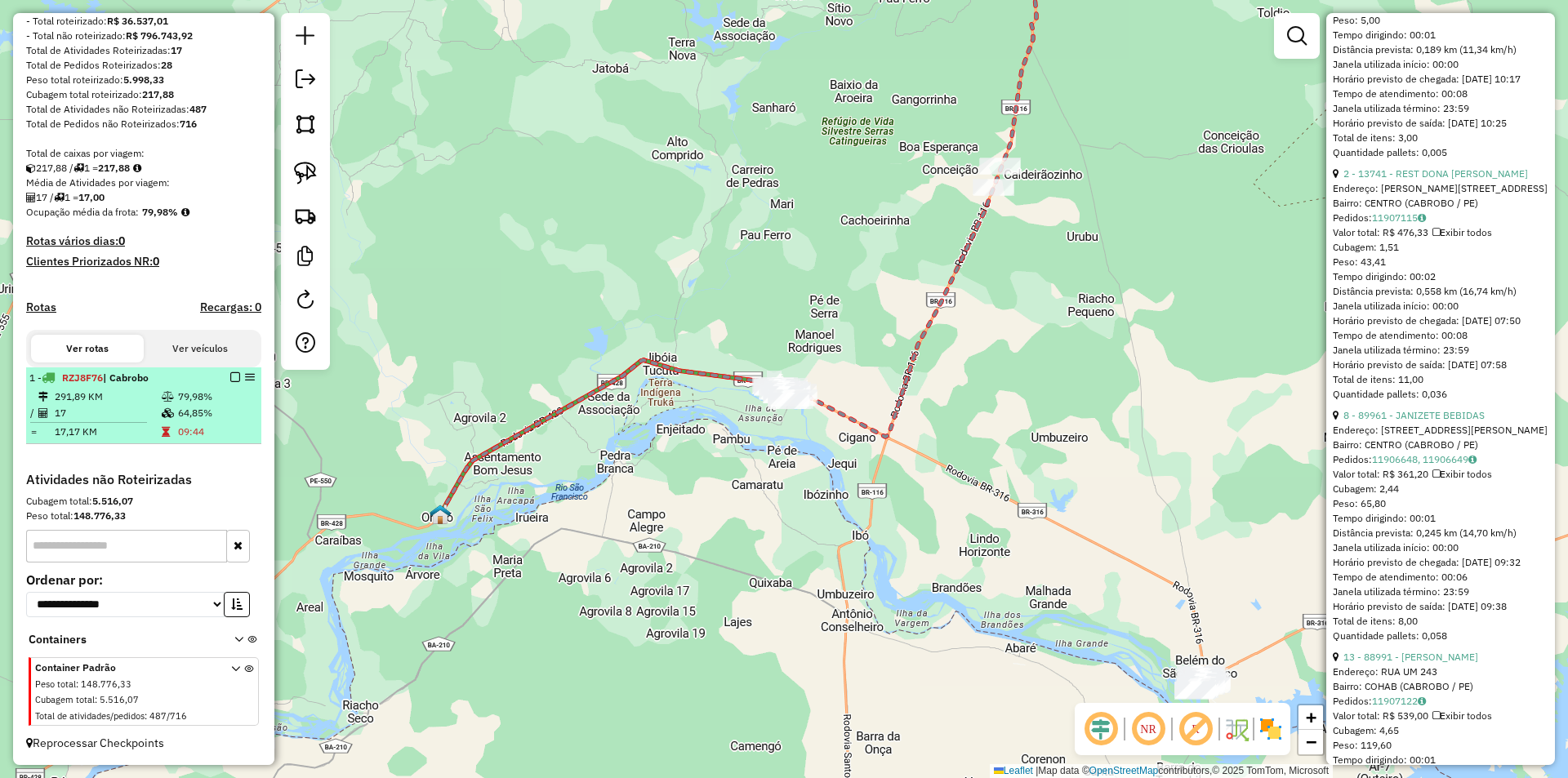
scroll to position [491, 0]
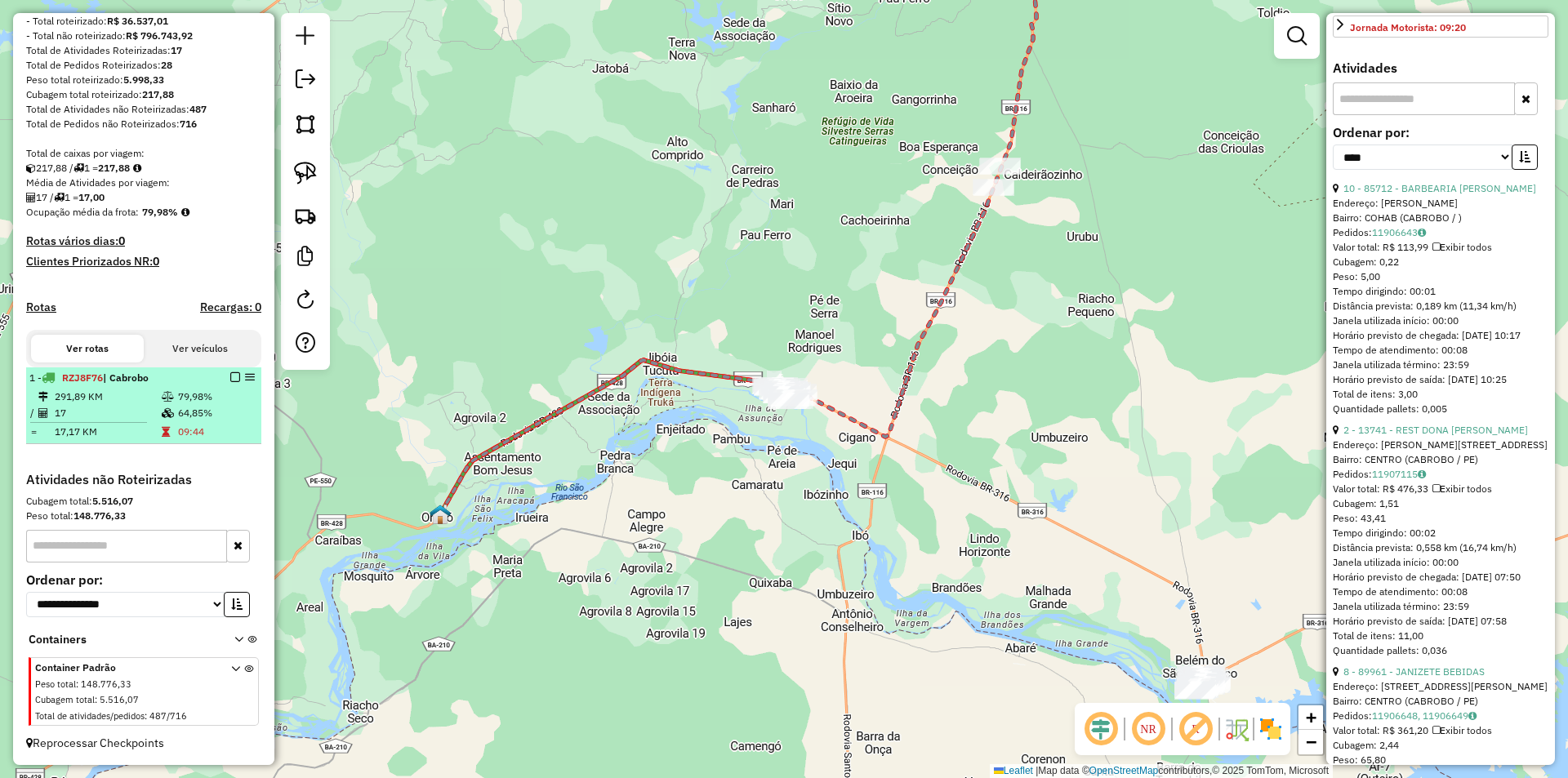
click at [230, 380] on em at bounding box center [235, 377] width 10 height 10
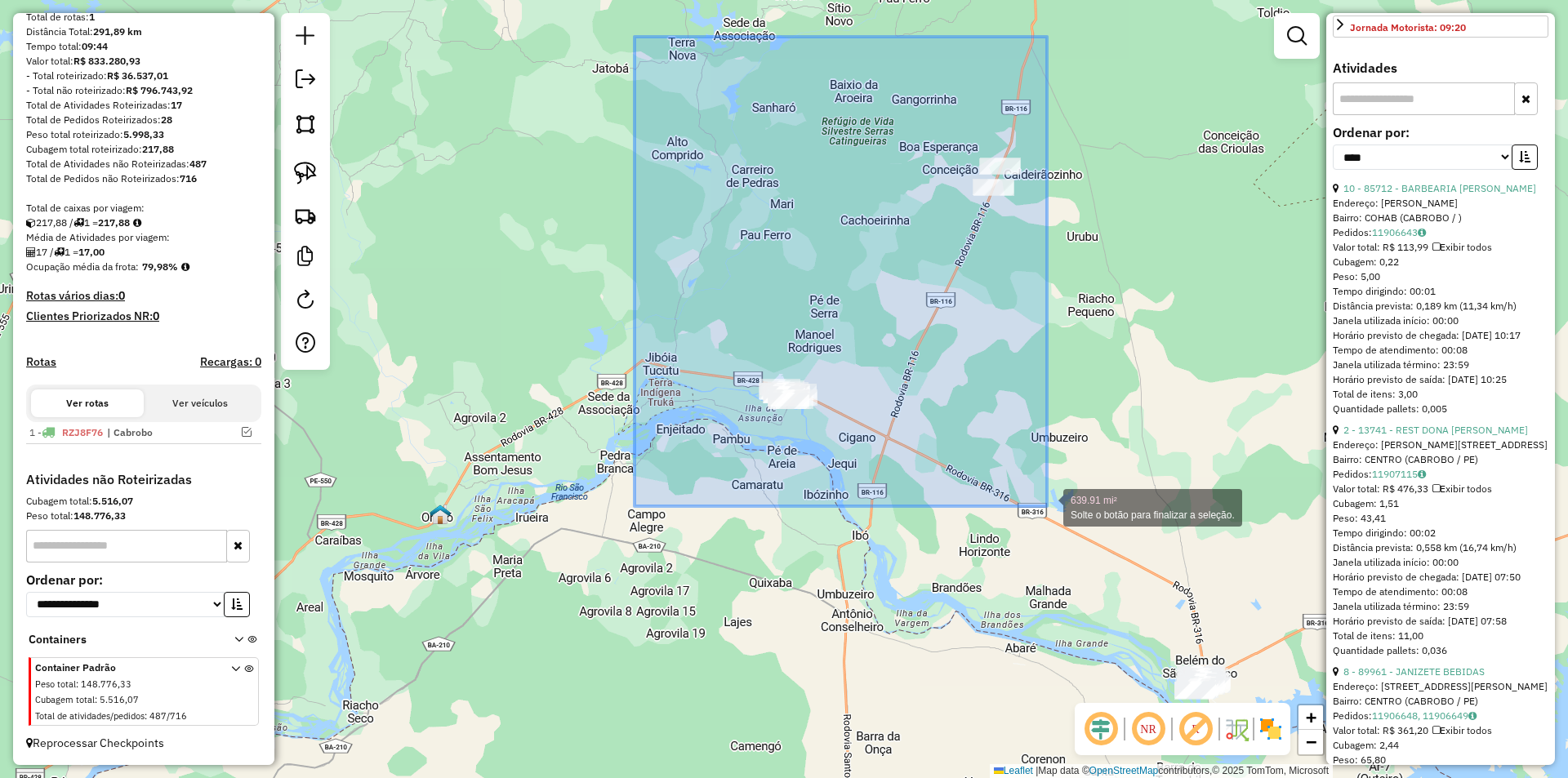
drag, startPoint x: 651, startPoint y: 36, endPoint x: 1047, endPoint y: 506, distance: 614.6
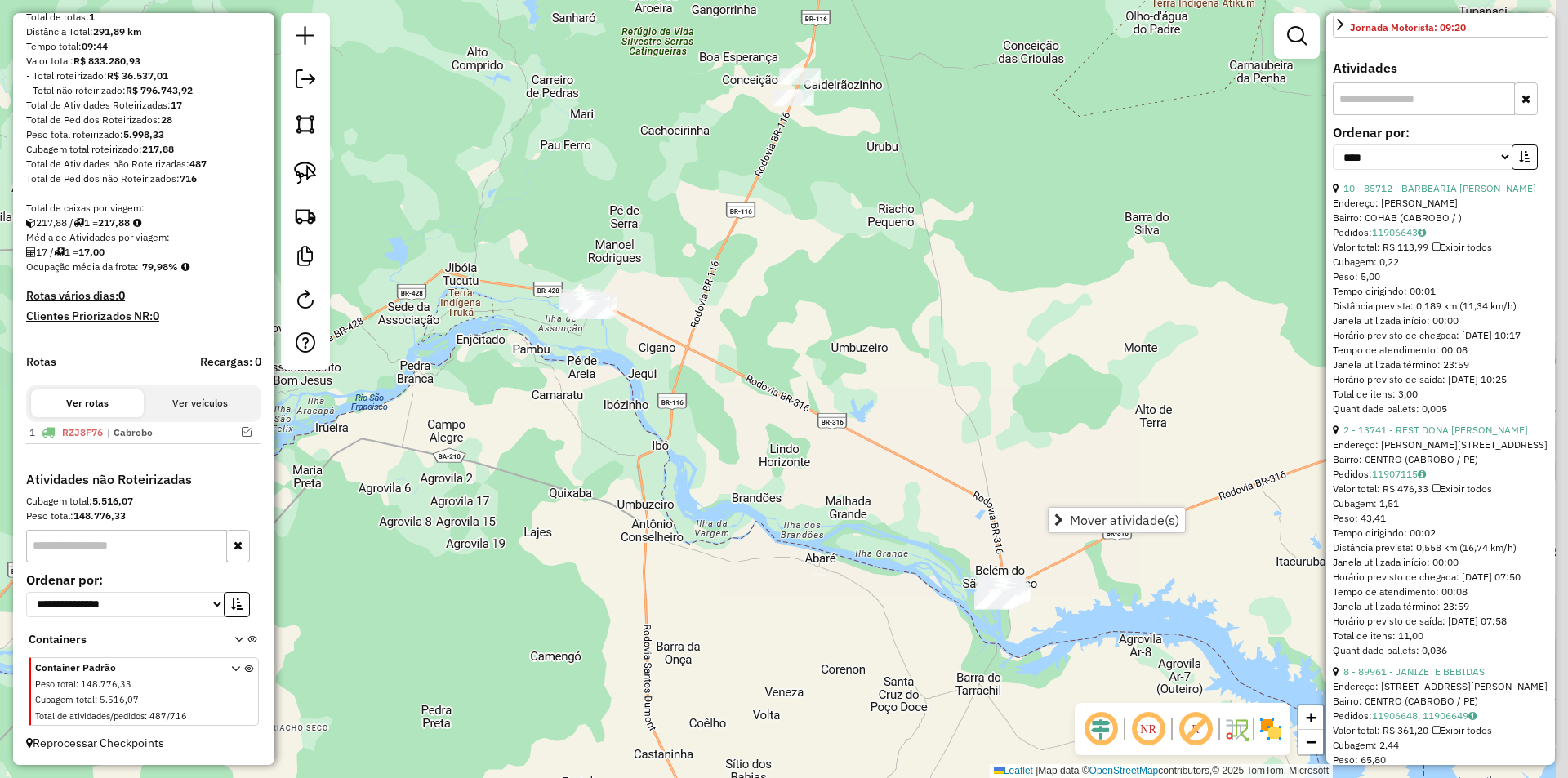
drag, startPoint x: 1066, startPoint y: 445, endPoint x: 743, endPoint y: 337, distance: 340.6
click at [743, 337] on div "Janela de atendimento Grade de atendimento Capacidade Transportadoras Veículos …" at bounding box center [784, 389] width 1568 height 778
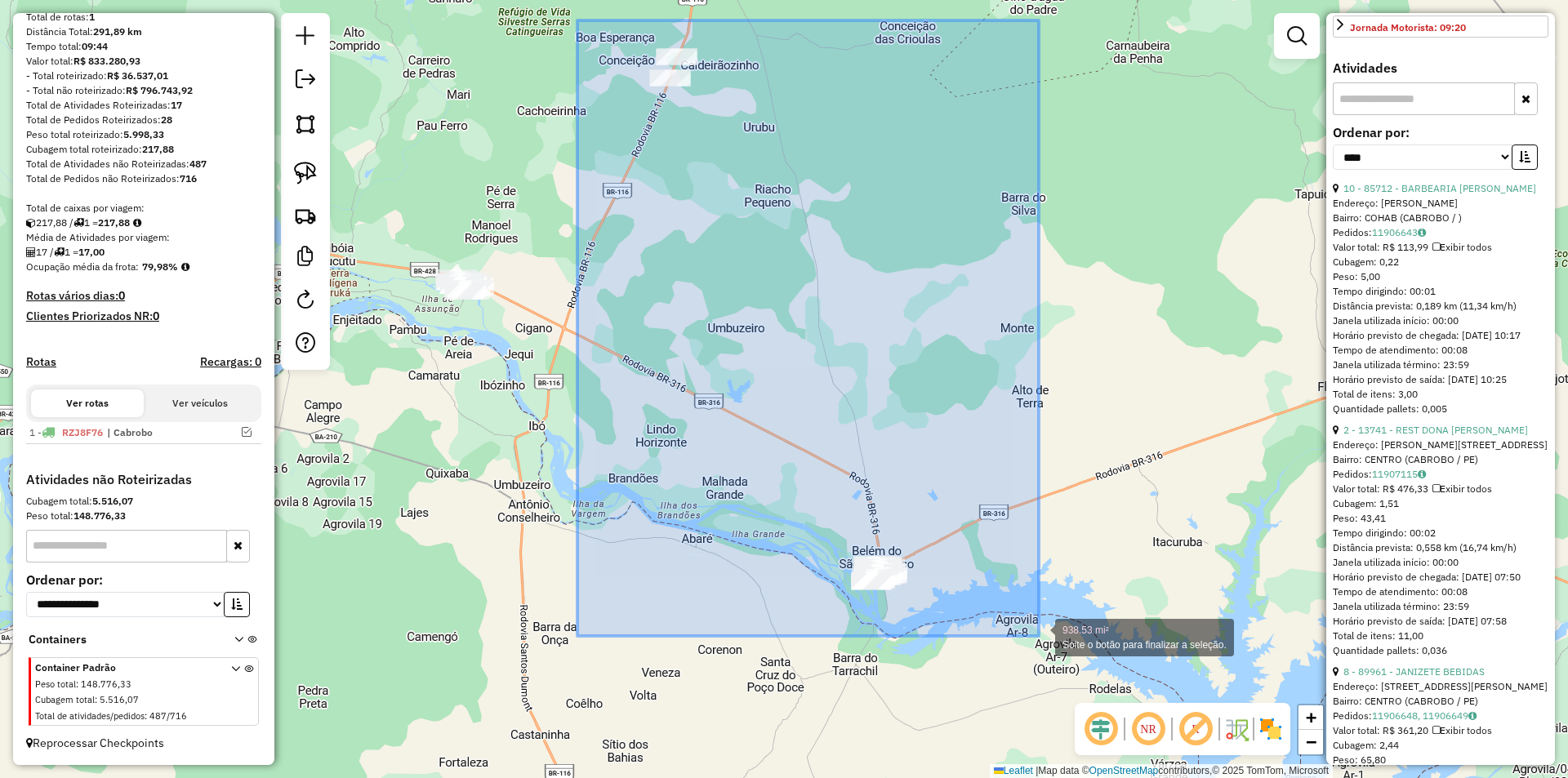
drag, startPoint x: 727, startPoint y: 153, endPoint x: 1039, endPoint y: 636, distance: 575.0
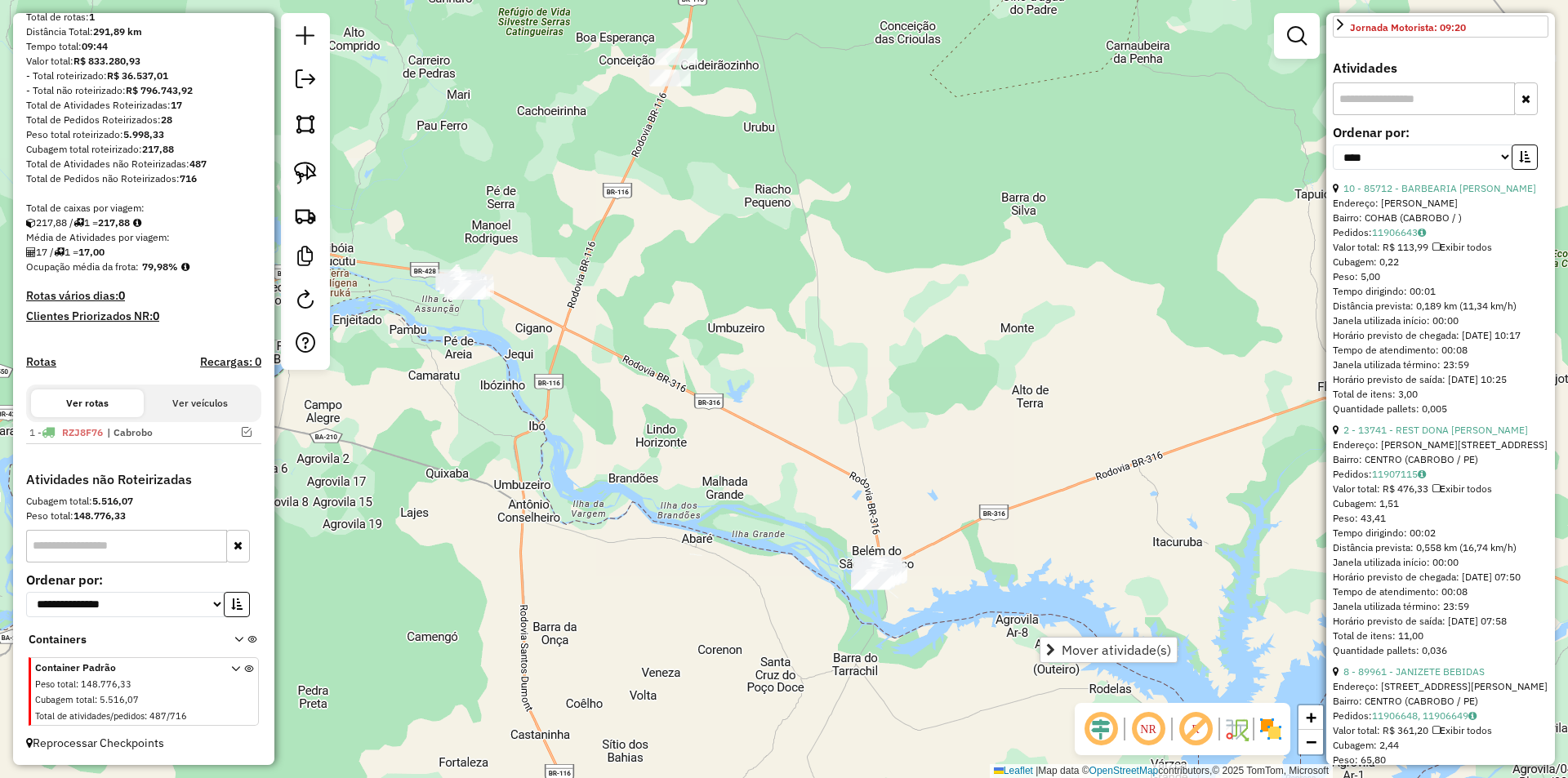
drag, startPoint x: 668, startPoint y: 462, endPoint x: 794, endPoint y: 437, distance: 128.5
click at [793, 437] on div "Janela de atendimento Grade de atendimento Capacidade Transportadoras Veículos …" at bounding box center [784, 389] width 1568 height 778
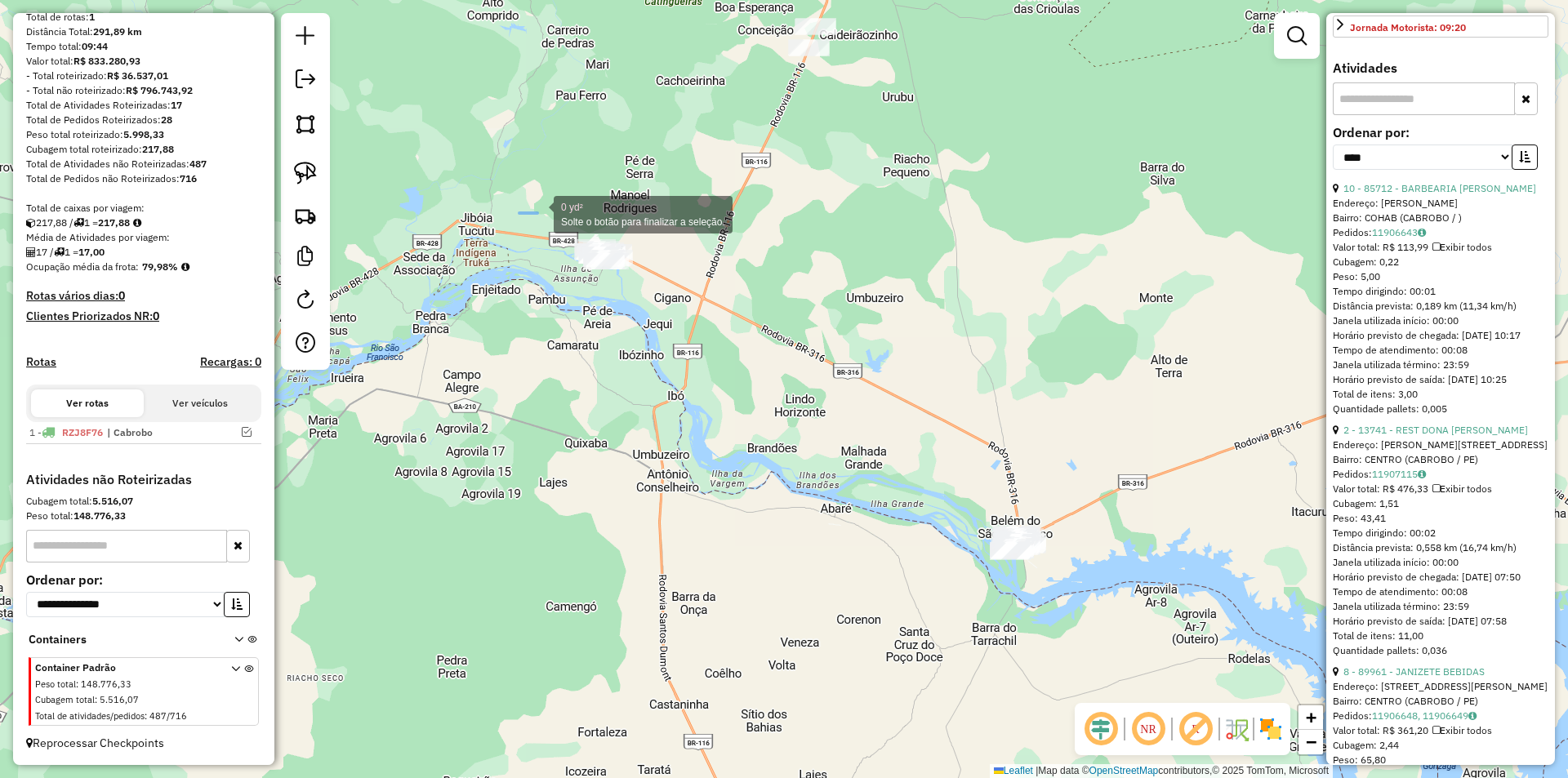
drag, startPoint x: 531, startPoint y: 213, endPoint x: 664, endPoint y: 309, distance: 164.0
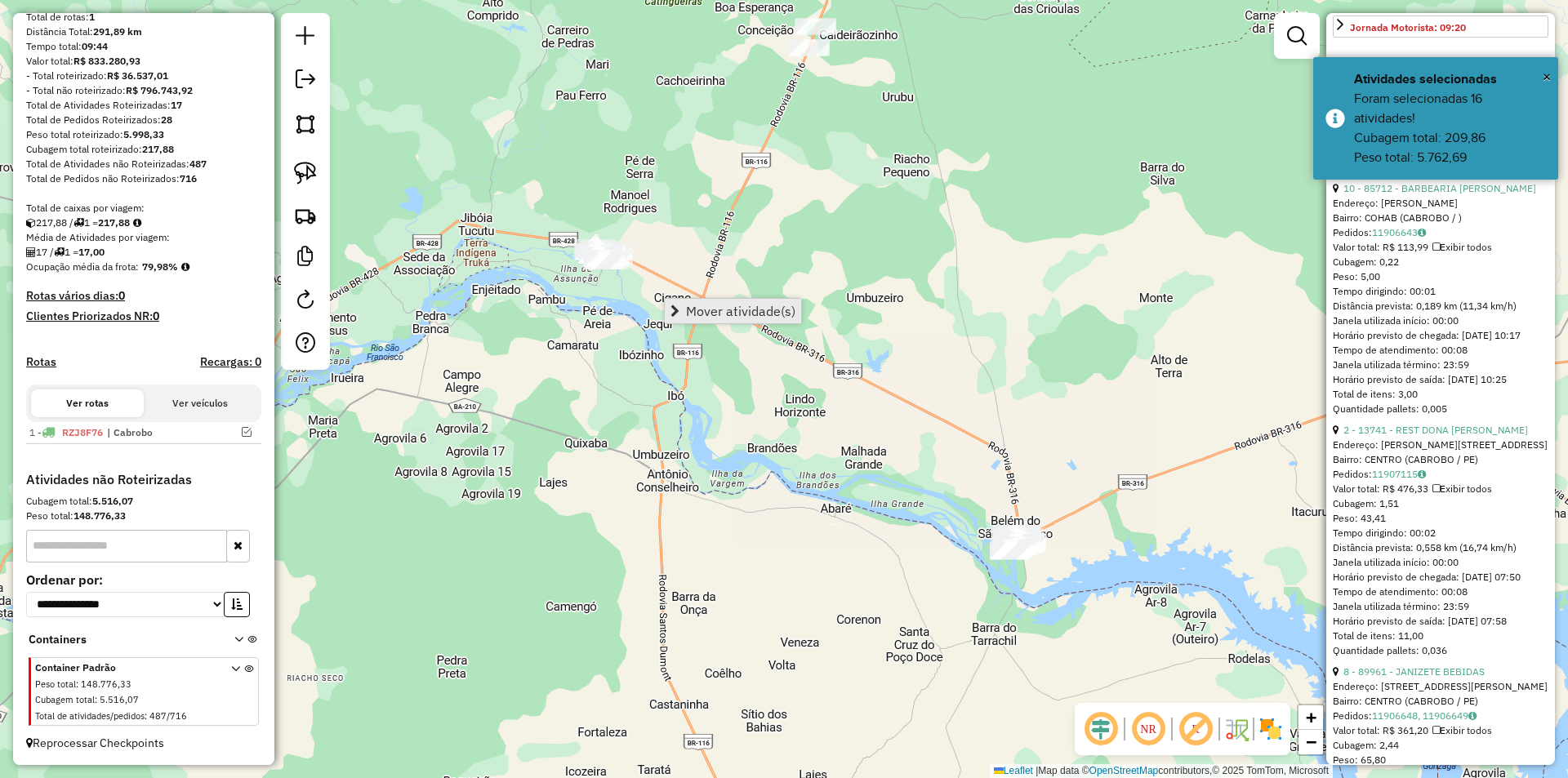
click at [730, 319] on link "Mover atividade(s)" at bounding box center [733, 311] width 137 height 24
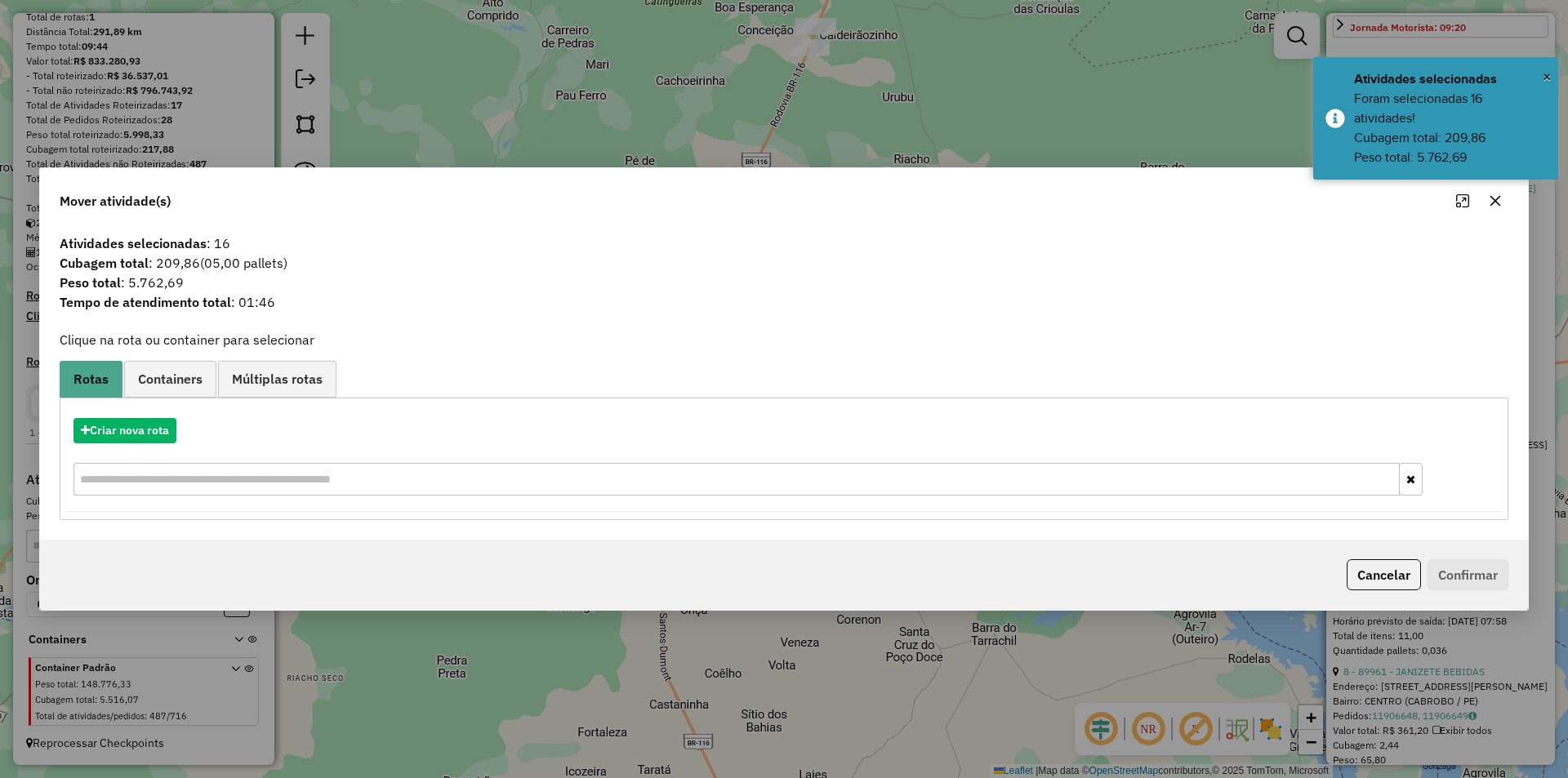
click at [1494, 197] on icon "button" at bounding box center [1496, 201] width 13 height 13
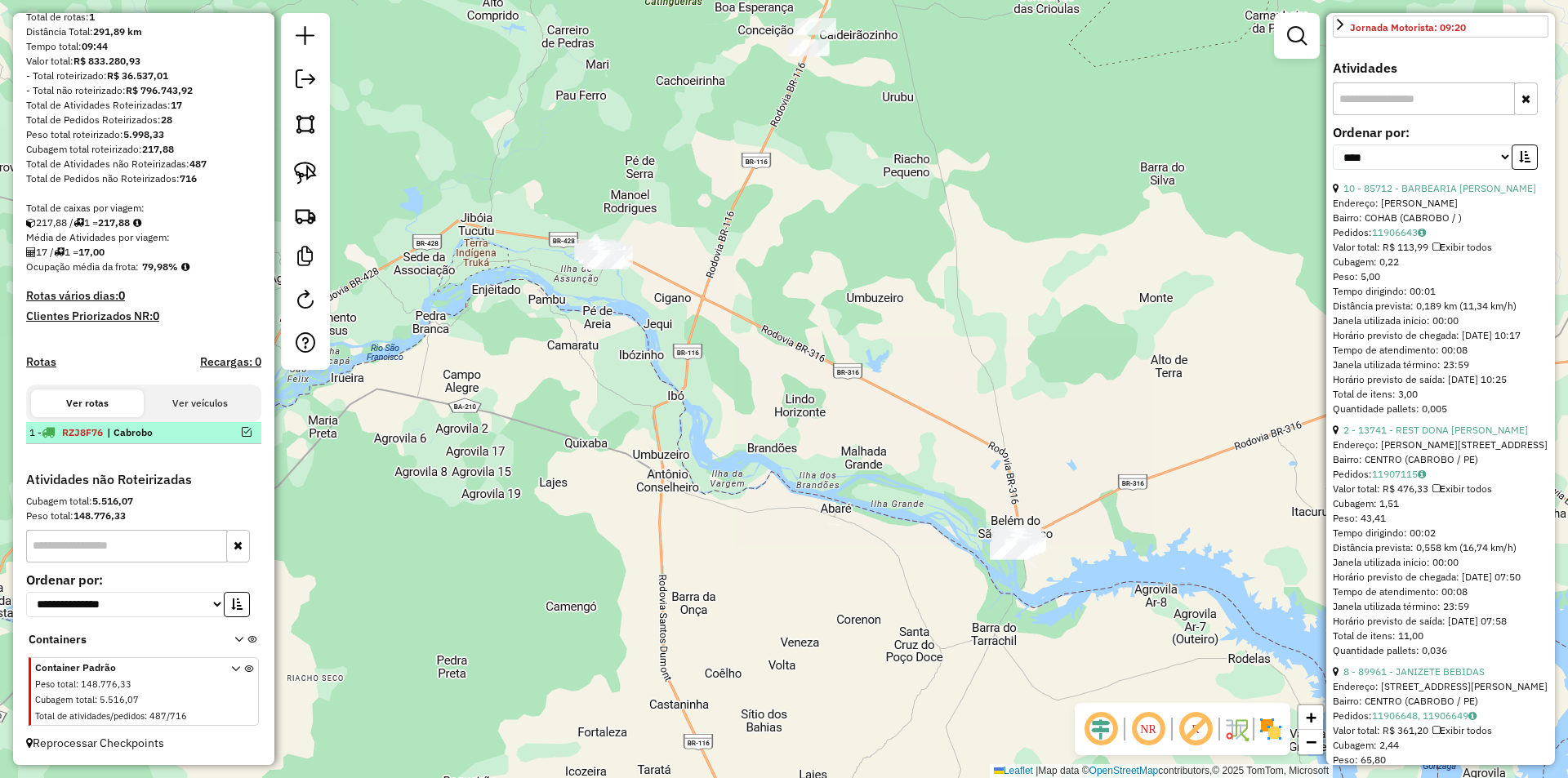
click at [248, 430] on div at bounding box center [230, 432] width 49 height 10
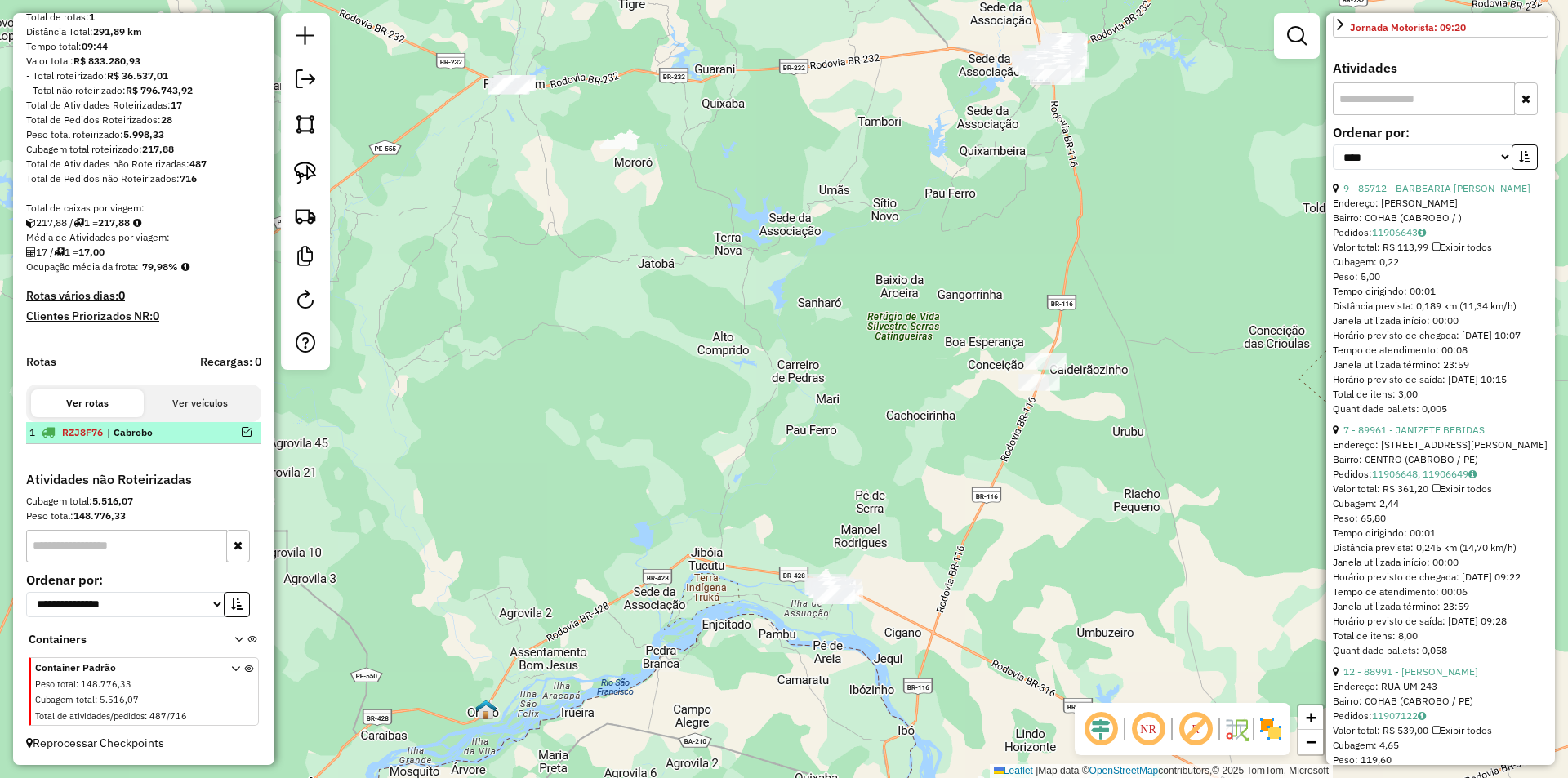
click at [243, 431] on em at bounding box center [246, 432] width 10 height 10
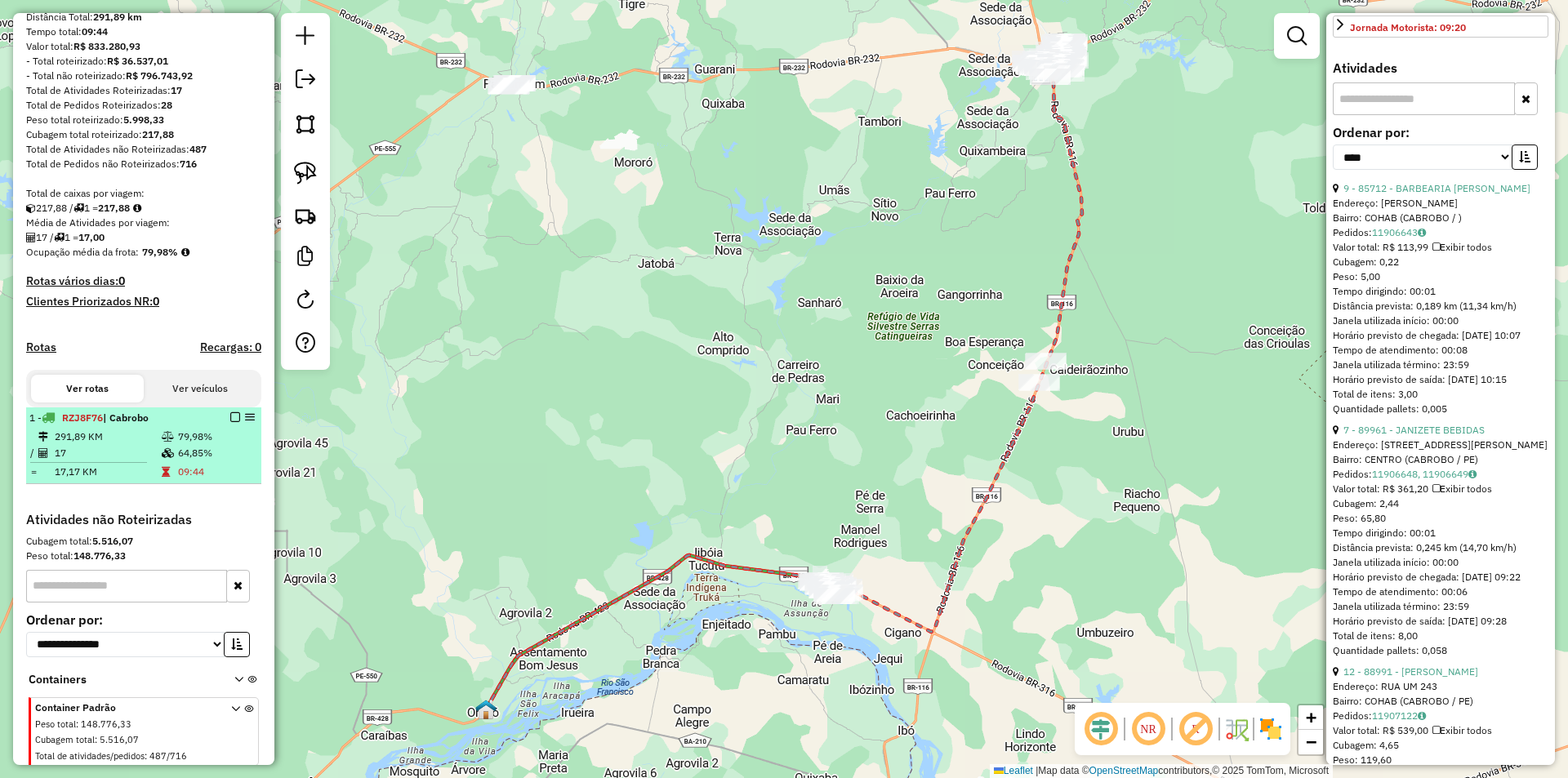
scroll to position [225, 0]
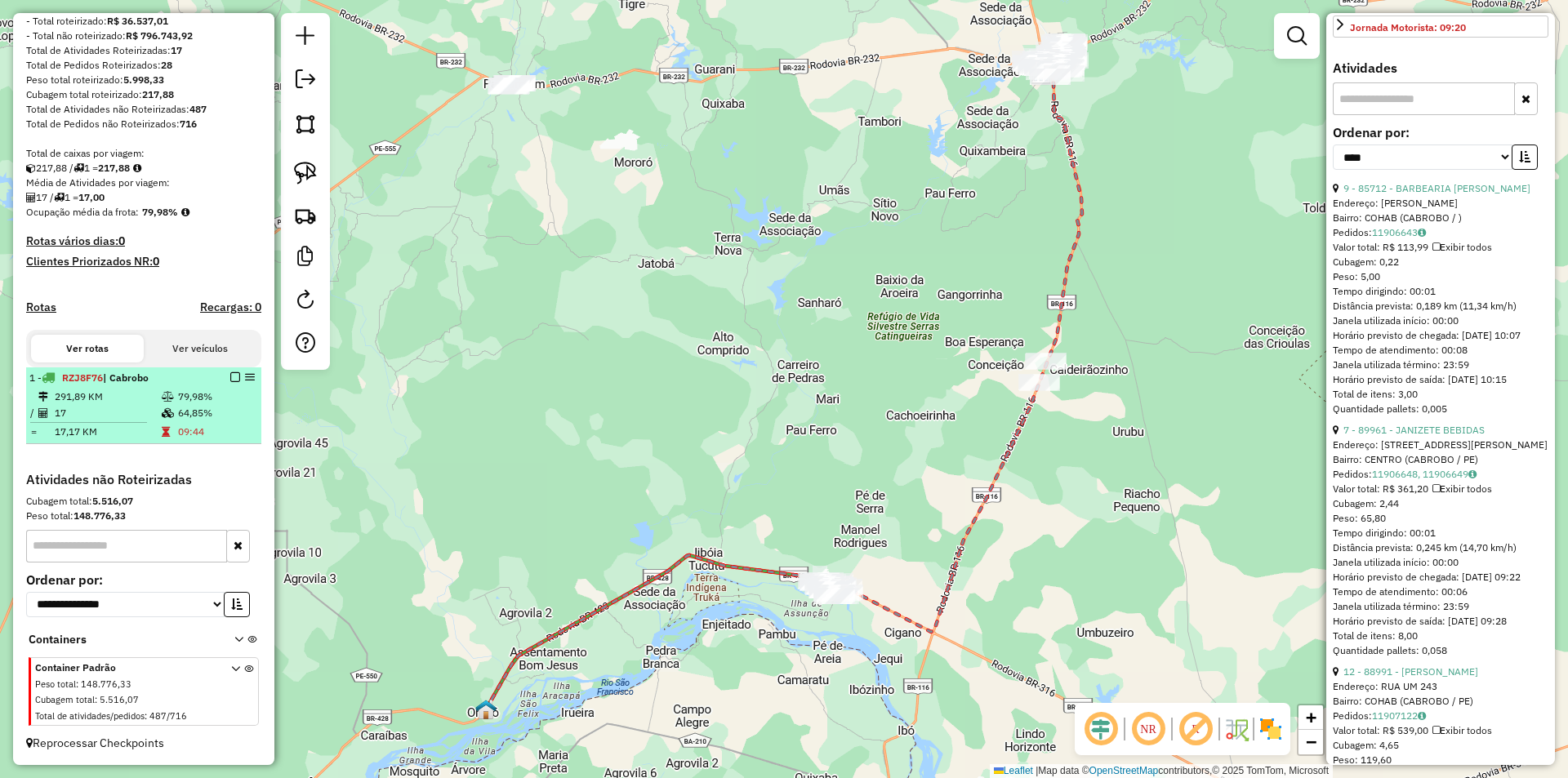
click at [177, 429] on td "09:44" at bounding box center [215, 432] width 78 height 16
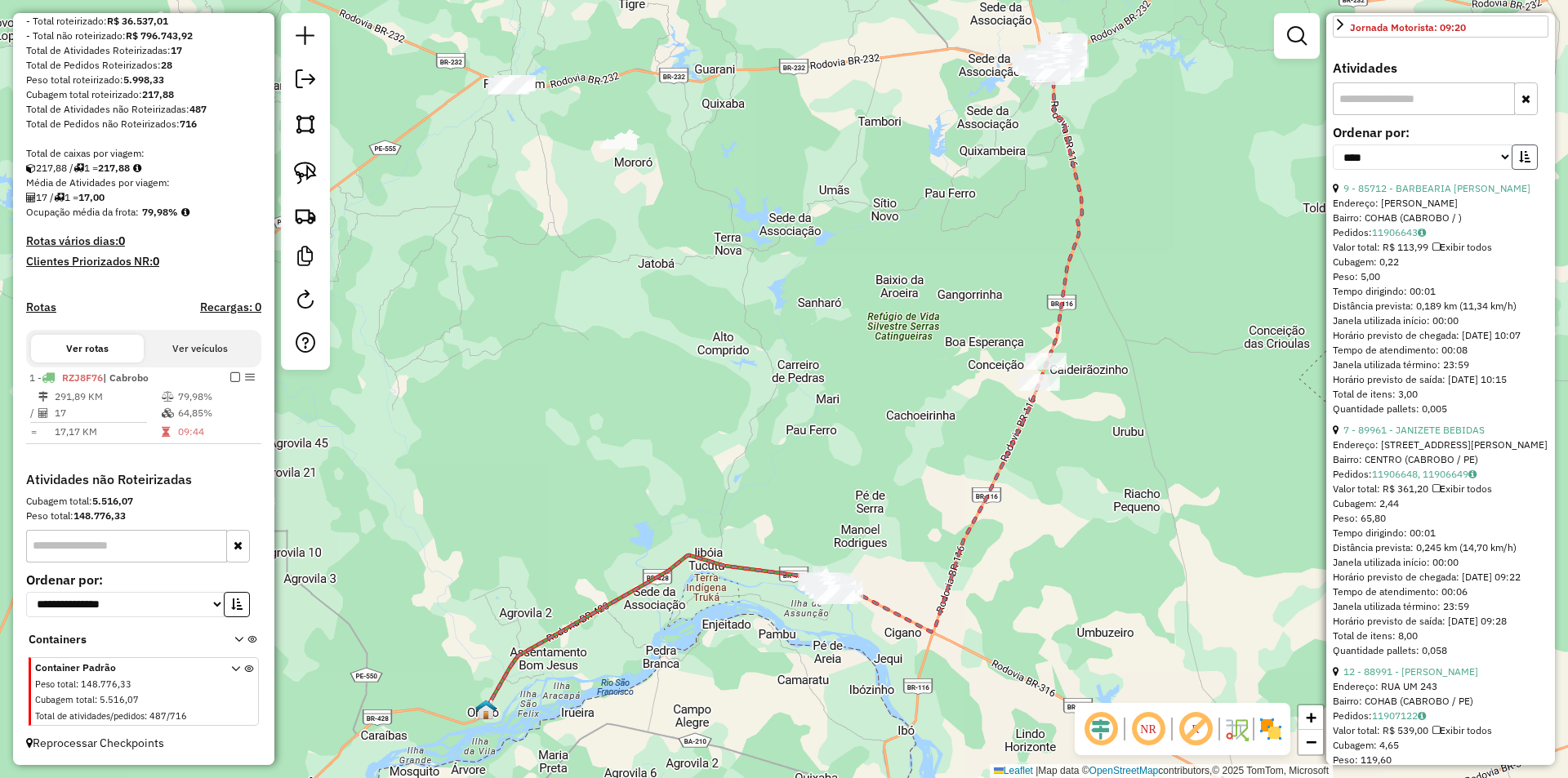
click at [1530, 170] on button "button" at bounding box center [1524, 157] width 26 height 25
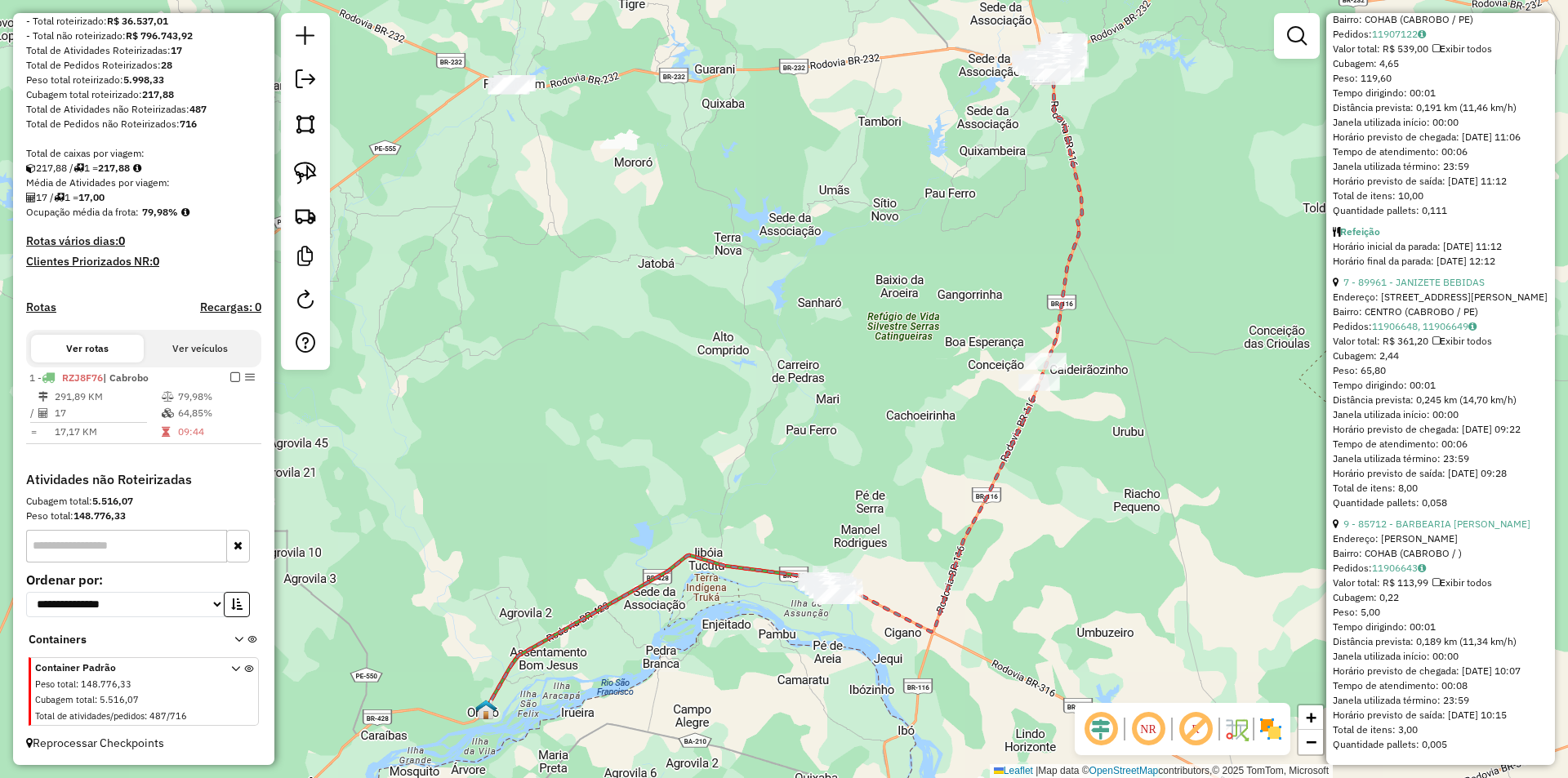
scroll to position [4166, 0]
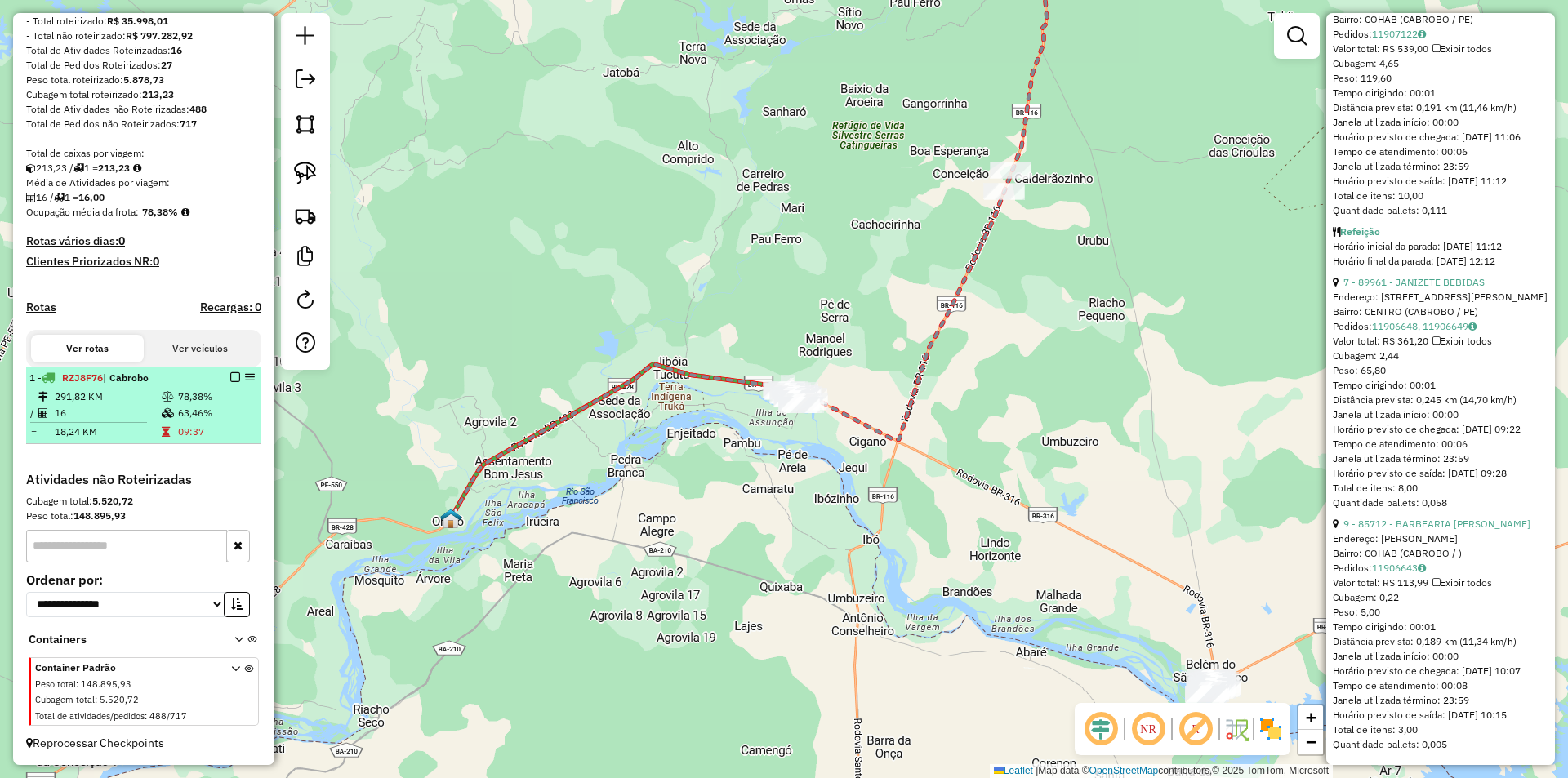
scroll to position [533, 0]
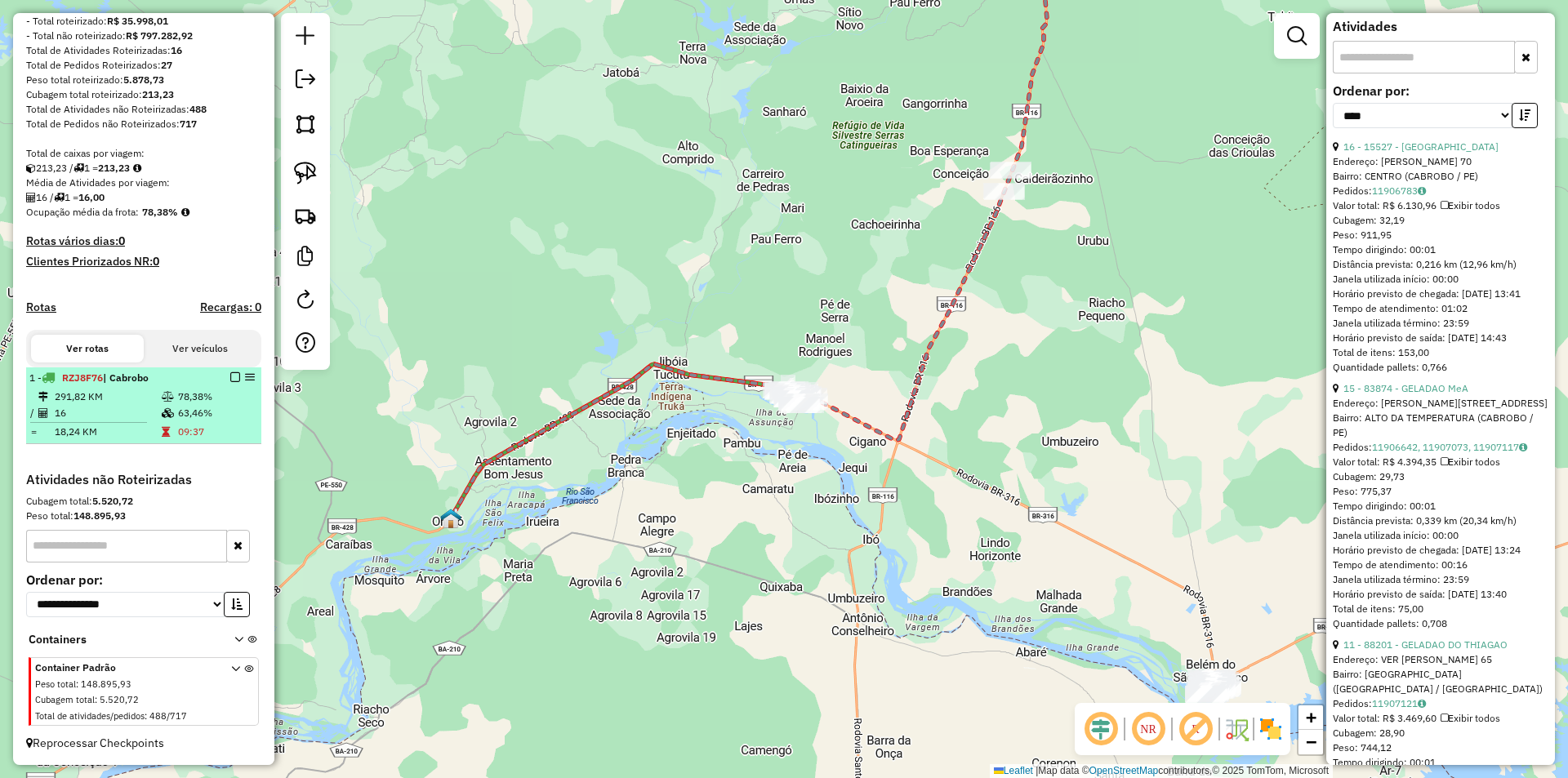
click at [230, 380] on em at bounding box center [235, 377] width 10 height 10
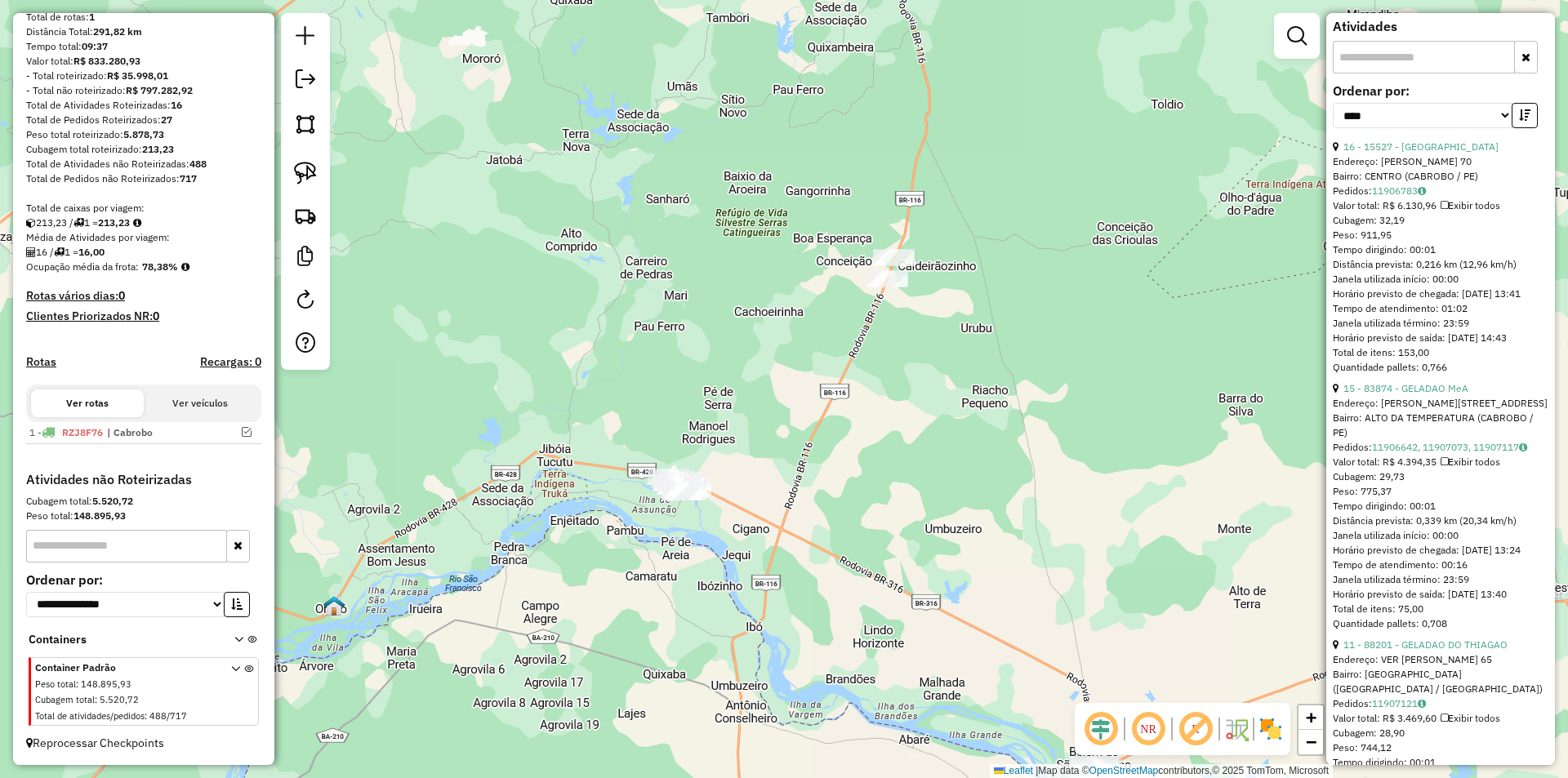
drag, startPoint x: 1023, startPoint y: 362, endPoint x: 905, endPoint y: 449, distance: 146.6
click at [905, 449] on div "Janela de atendimento Grade de atendimento Capacidade Transportadoras Veículos …" at bounding box center [784, 389] width 1568 height 778
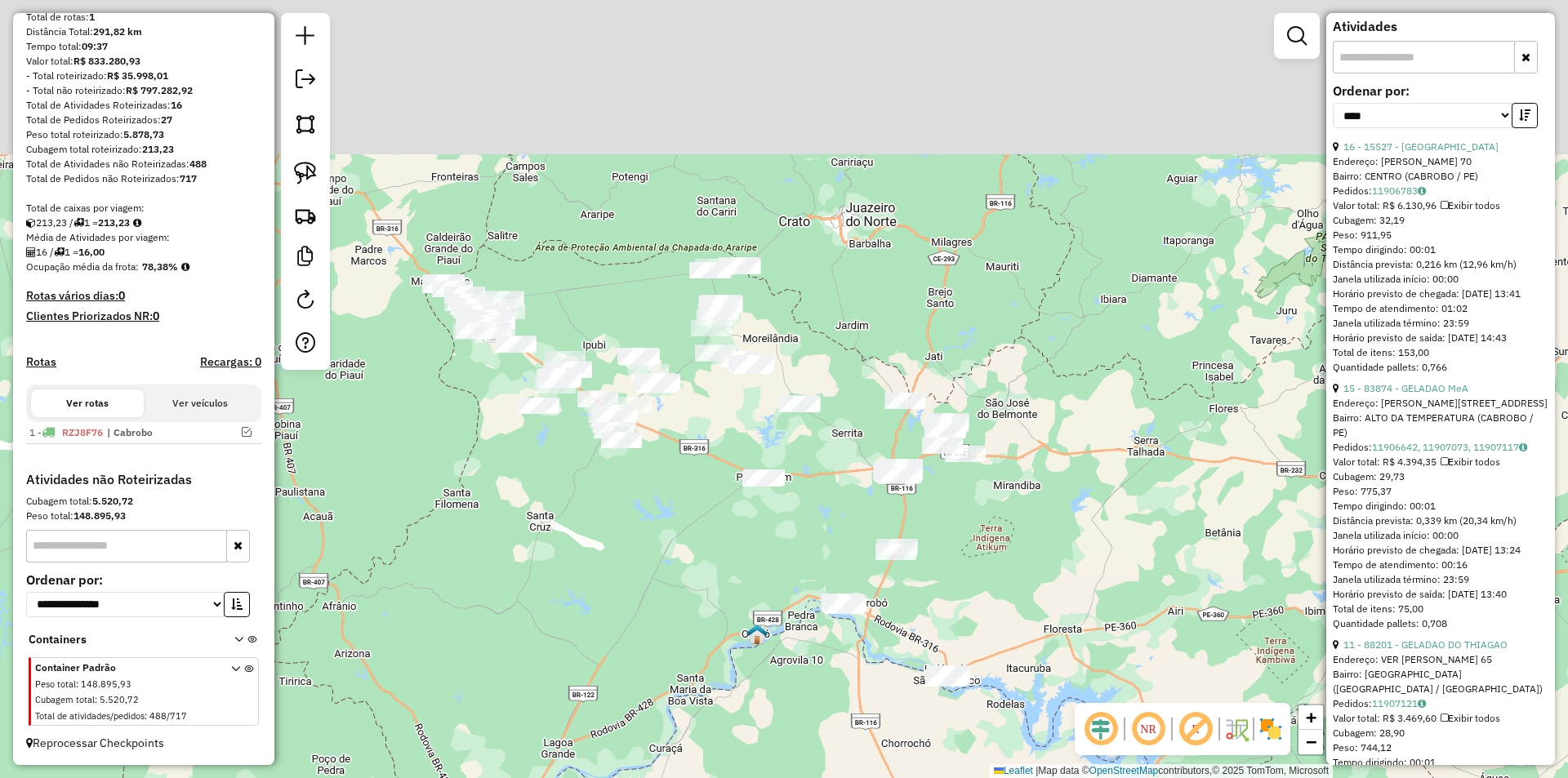
drag, startPoint x: 1019, startPoint y: 235, endPoint x: 1007, endPoint y: 396, distance: 161.4
click at [1007, 396] on div "Janela de atendimento Grade de atendimento Capacidade Transportadoras Veículos …" at bounding box center [784, 389] width 1568 height 778
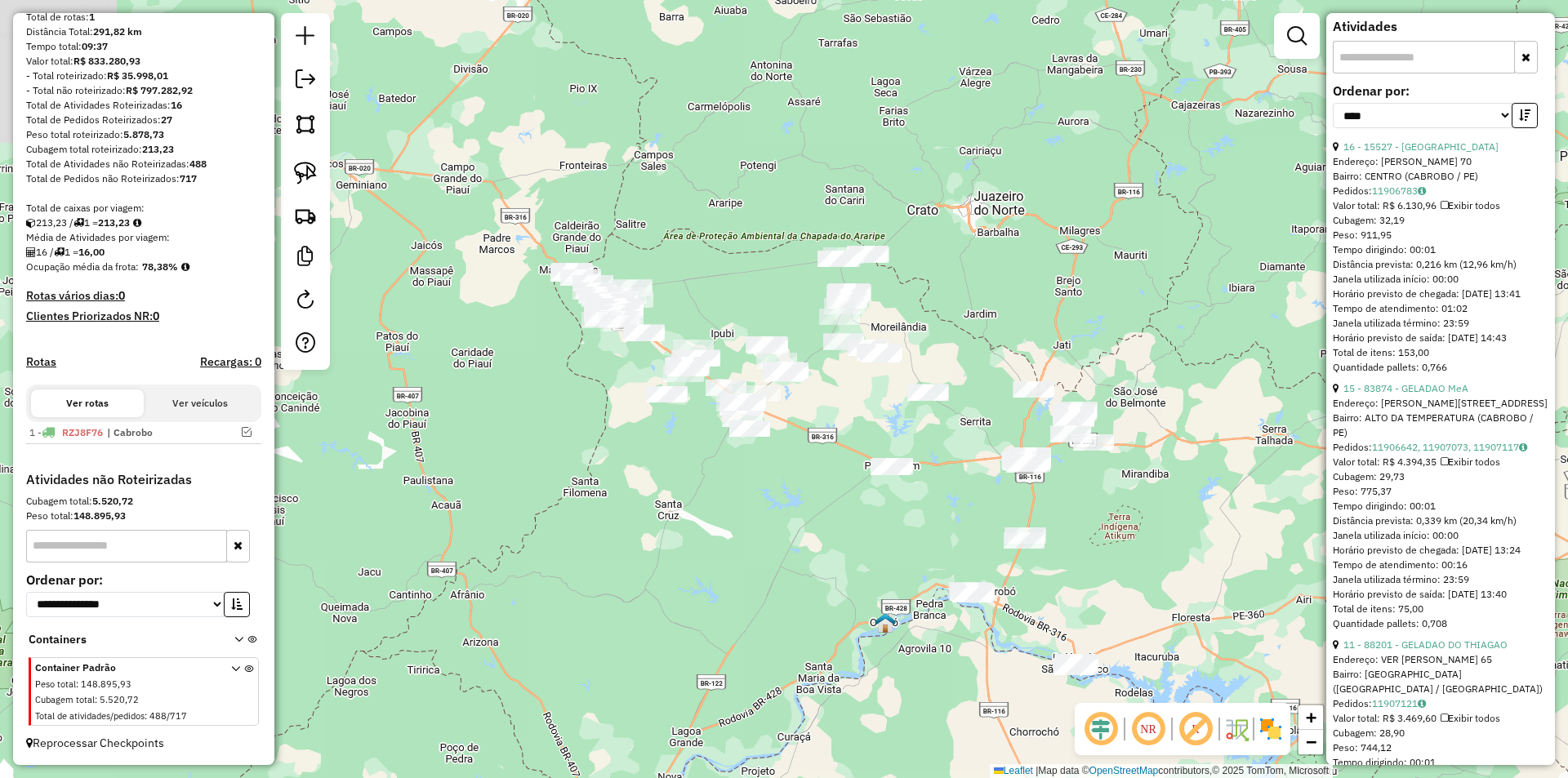
drag, startPoint x: 700, startPoint y: 501, endPoint x: 1020, endPoint y: 483, distance: 320.5
click at [1020, 483] on div "Janela de atendimento Grade de atendimento Capacidade Transportadoras Veículos …" at bounding box center [784, 389] width 1568 height 778
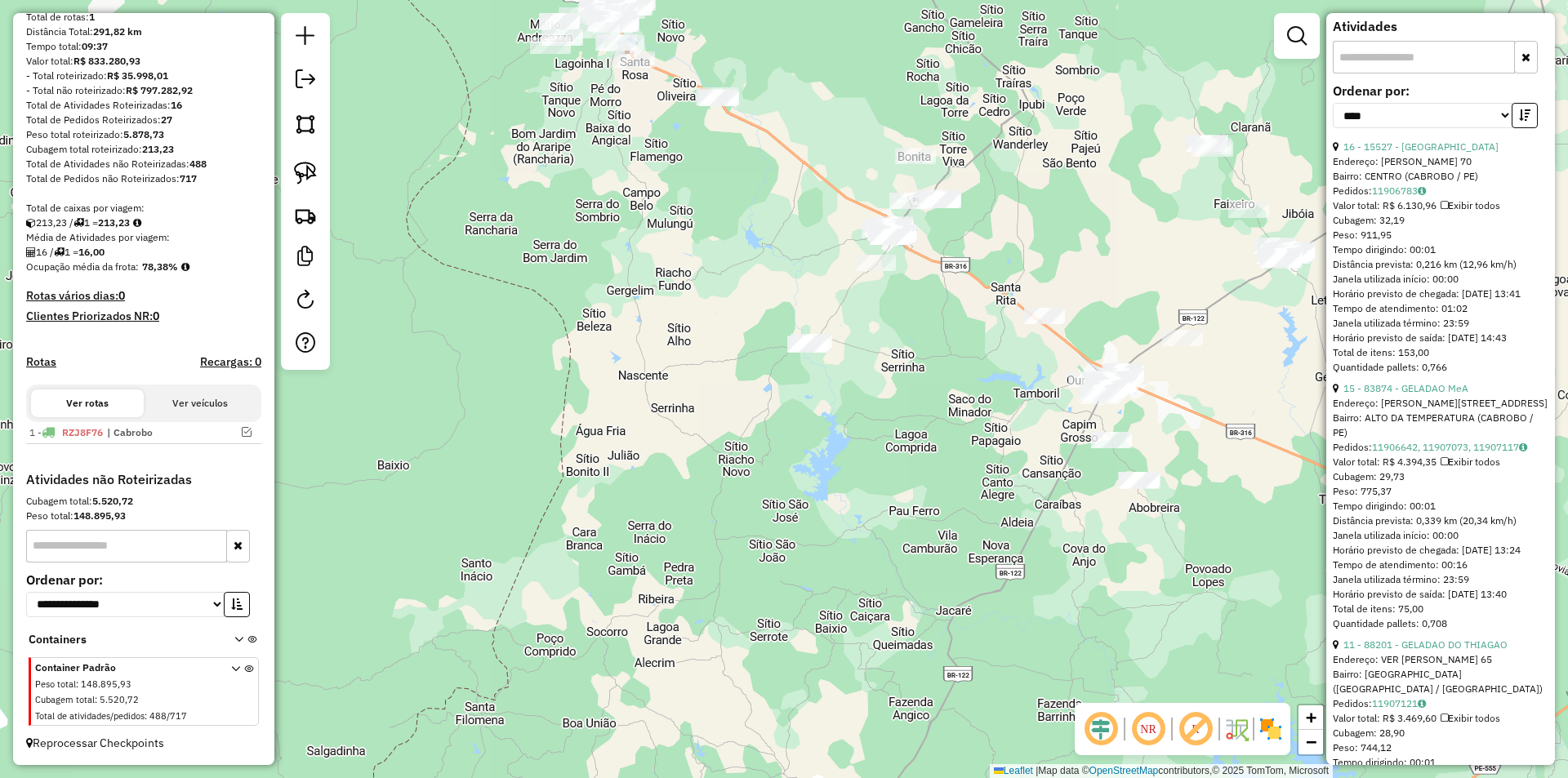
click at [809, 352] on div at bounding box center [807, 344] width 40 height 16
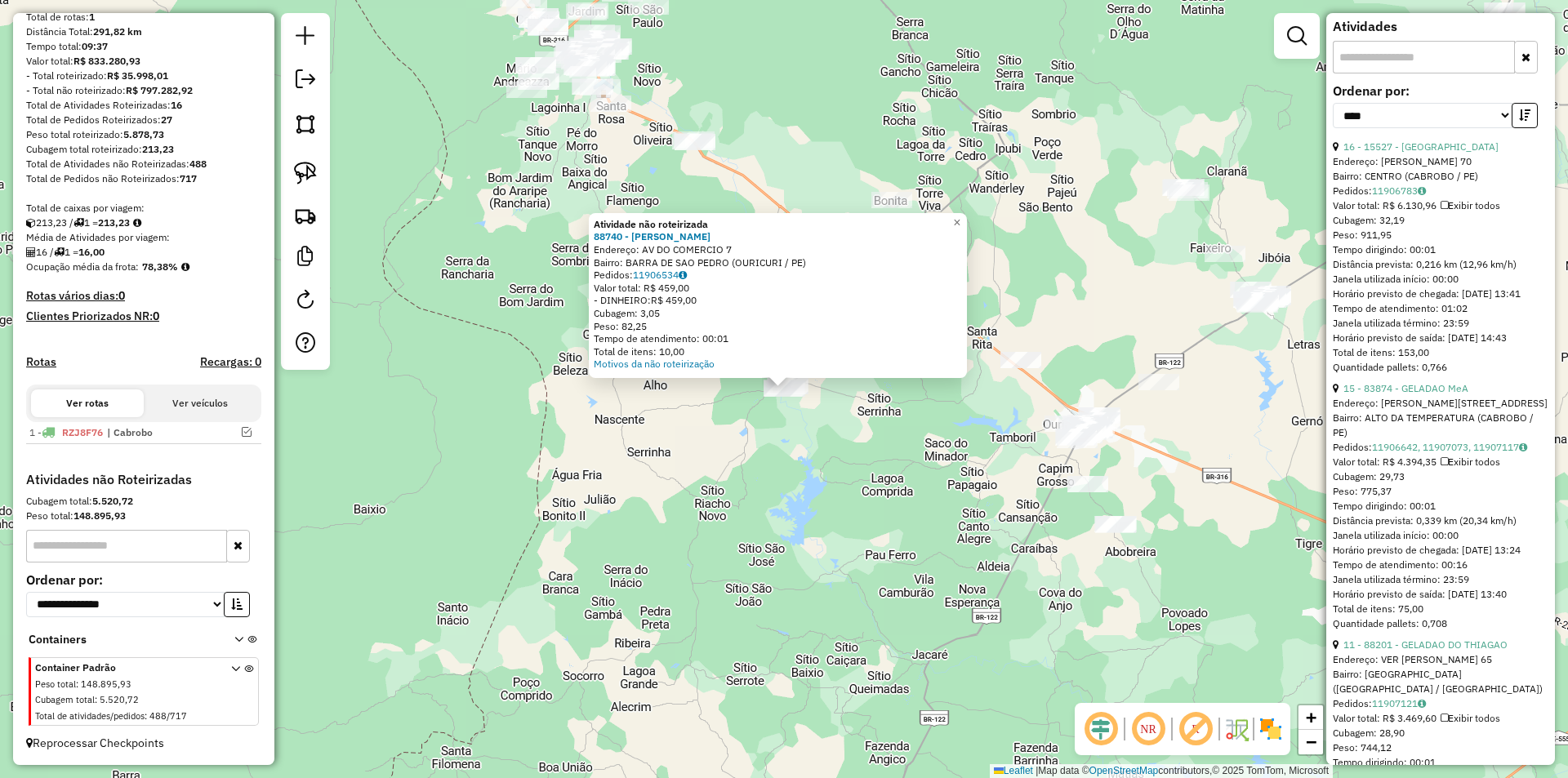
click at [826, 408] on div "Atividade não roteirizada 88740 - MEC RODRIGUES Endereço: AV DO COMERCIO 7 Bair…" at bounding box center [784, 389] width 1568 height 778
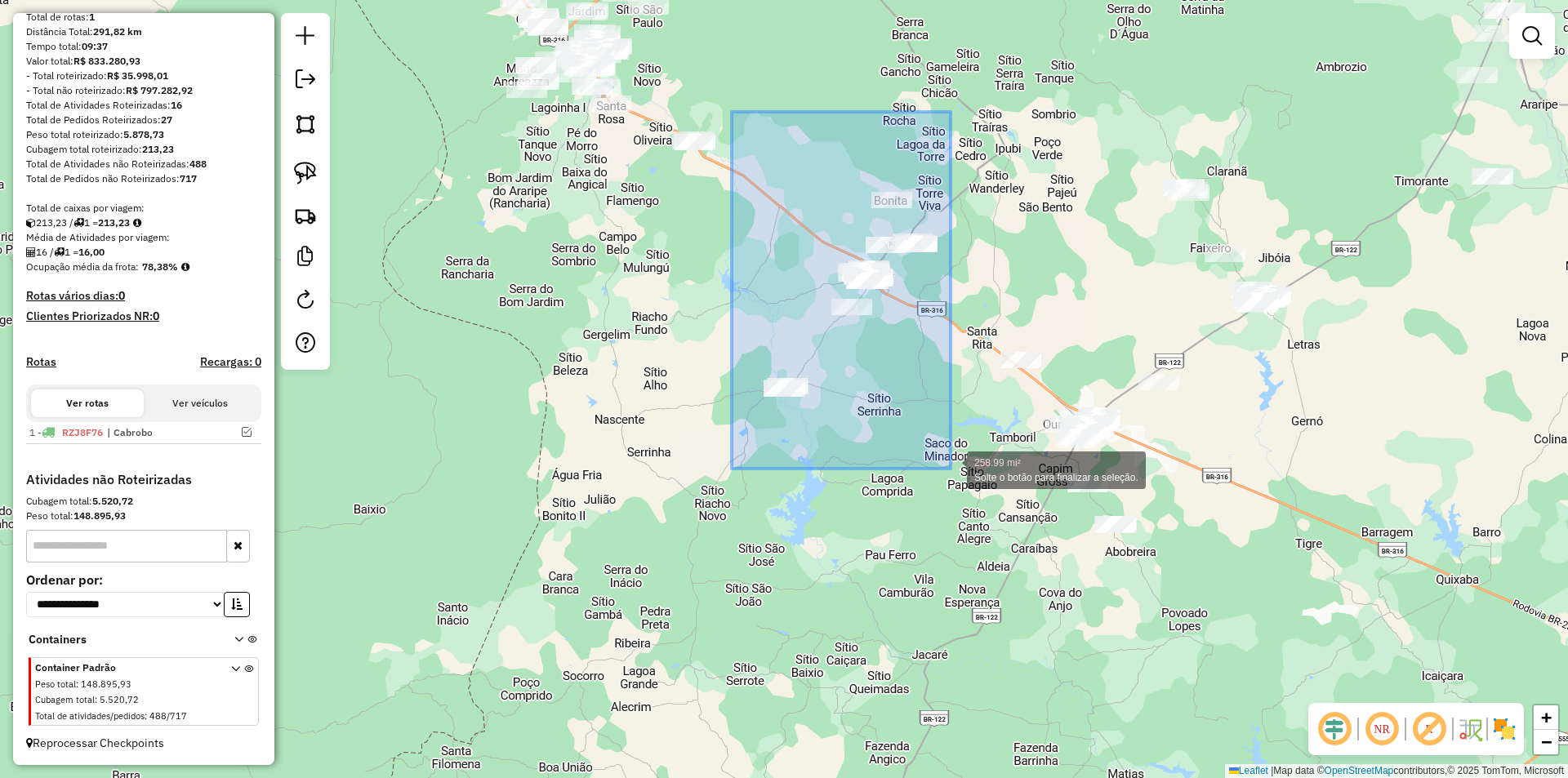
drag, startPoint x: 732, startPoint y: 112, endPoint x: 950, endPoint y: 468, distance: 417.4
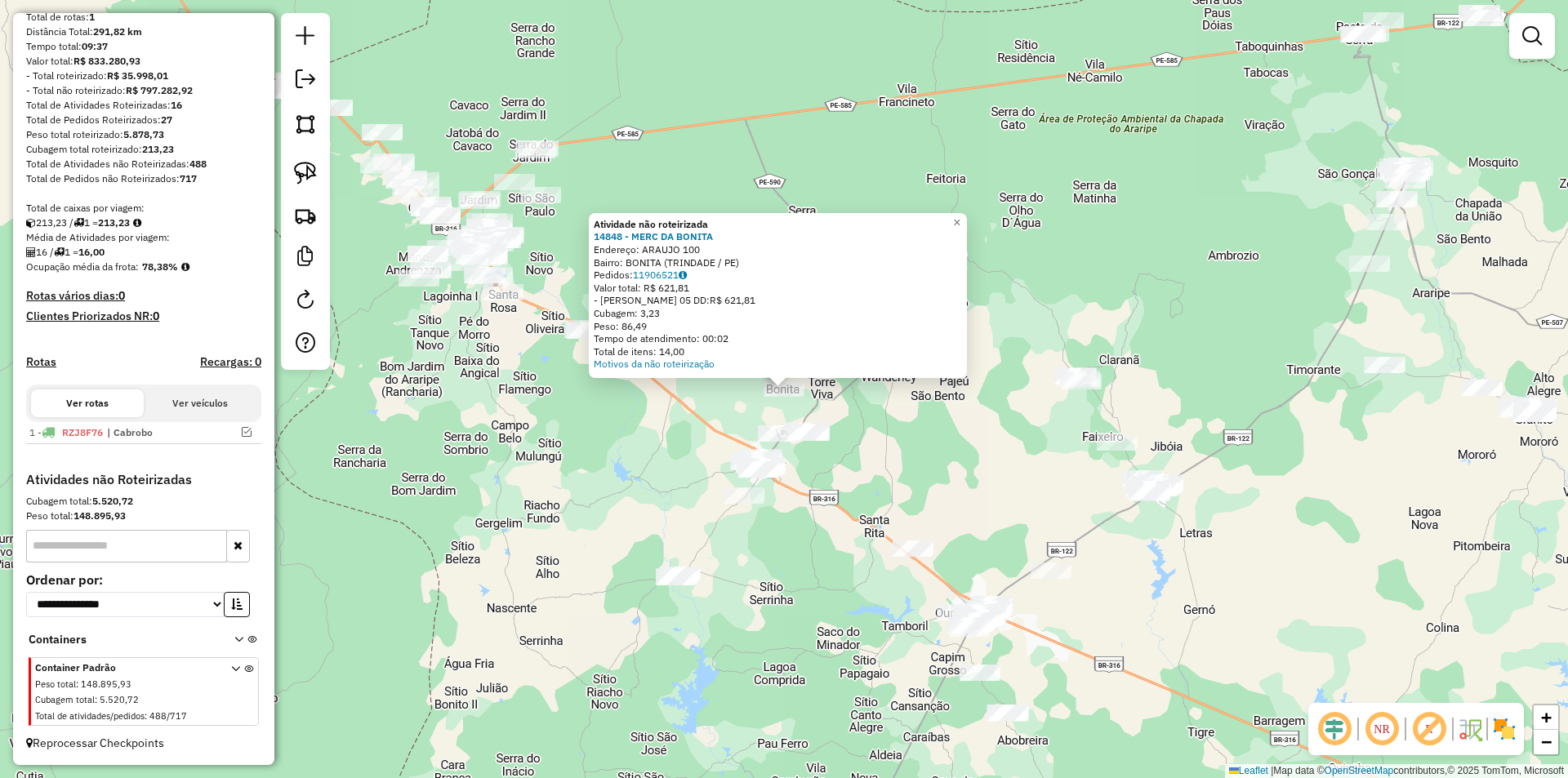
click at [847, 479] on div "Atividade não roteirizada 14848 - MERC DA BONITA Endereço: ARAUJO 100 Bairro: B…" at bounding box center [784, 389] width 1568 height 778
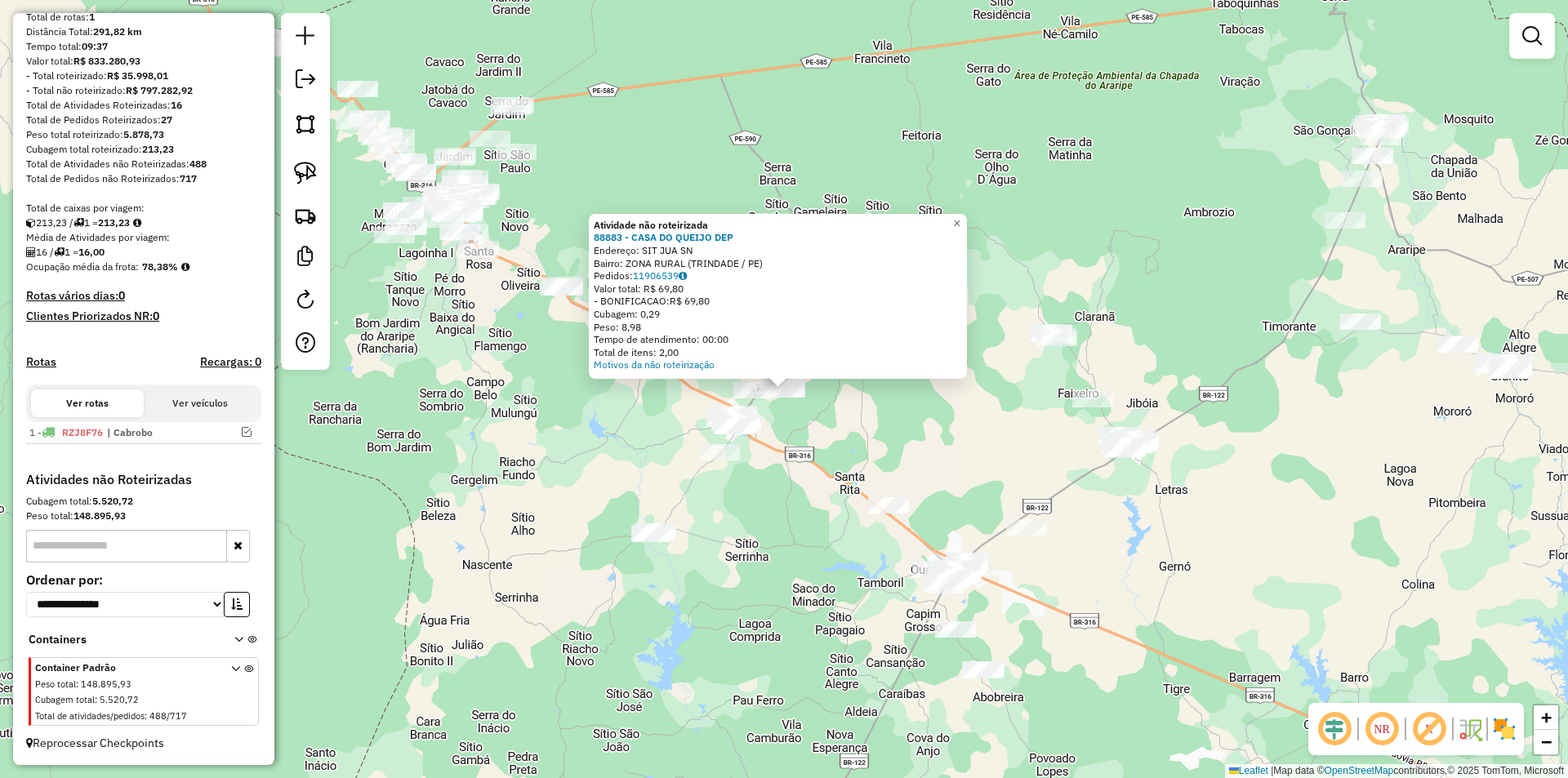
click at [847, 427] on div "Atividade não roteirizada 88883 - CASA DO QUEIJO DEP Endereço: SIT JUA SN Bairr…" at bounding box center [784, 389] width 1568 height 778
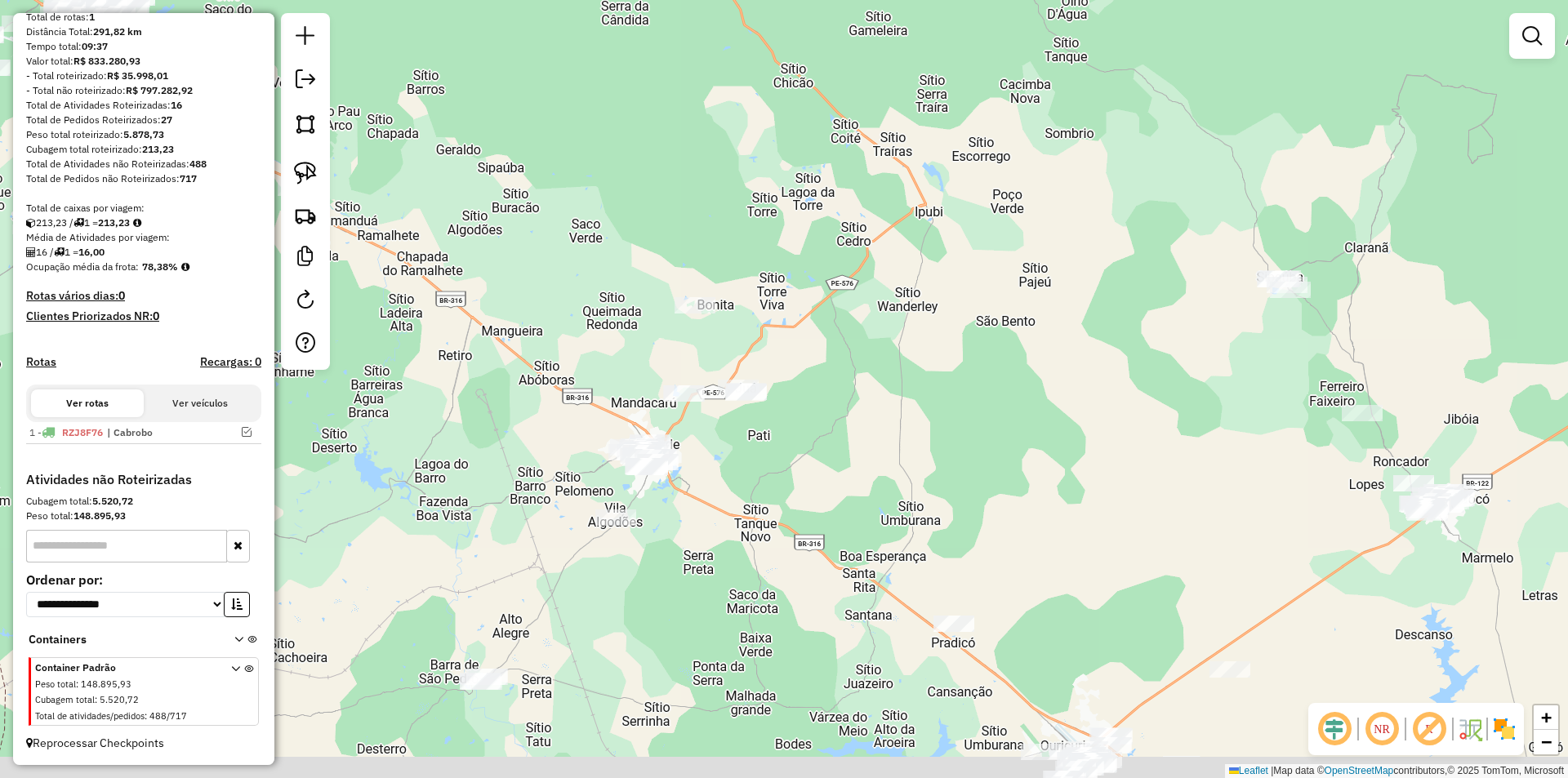
drag, startPoint x: 904, startPoint y: 545, endPoint x: 858, endPoint y: 434, distance: 120.2
click at [860, 435] on div "Janela de atendimento Grade de atendimento Capacidade Transportadoras Veículos …" at bounding box center [784, 389] width 1568 height 778
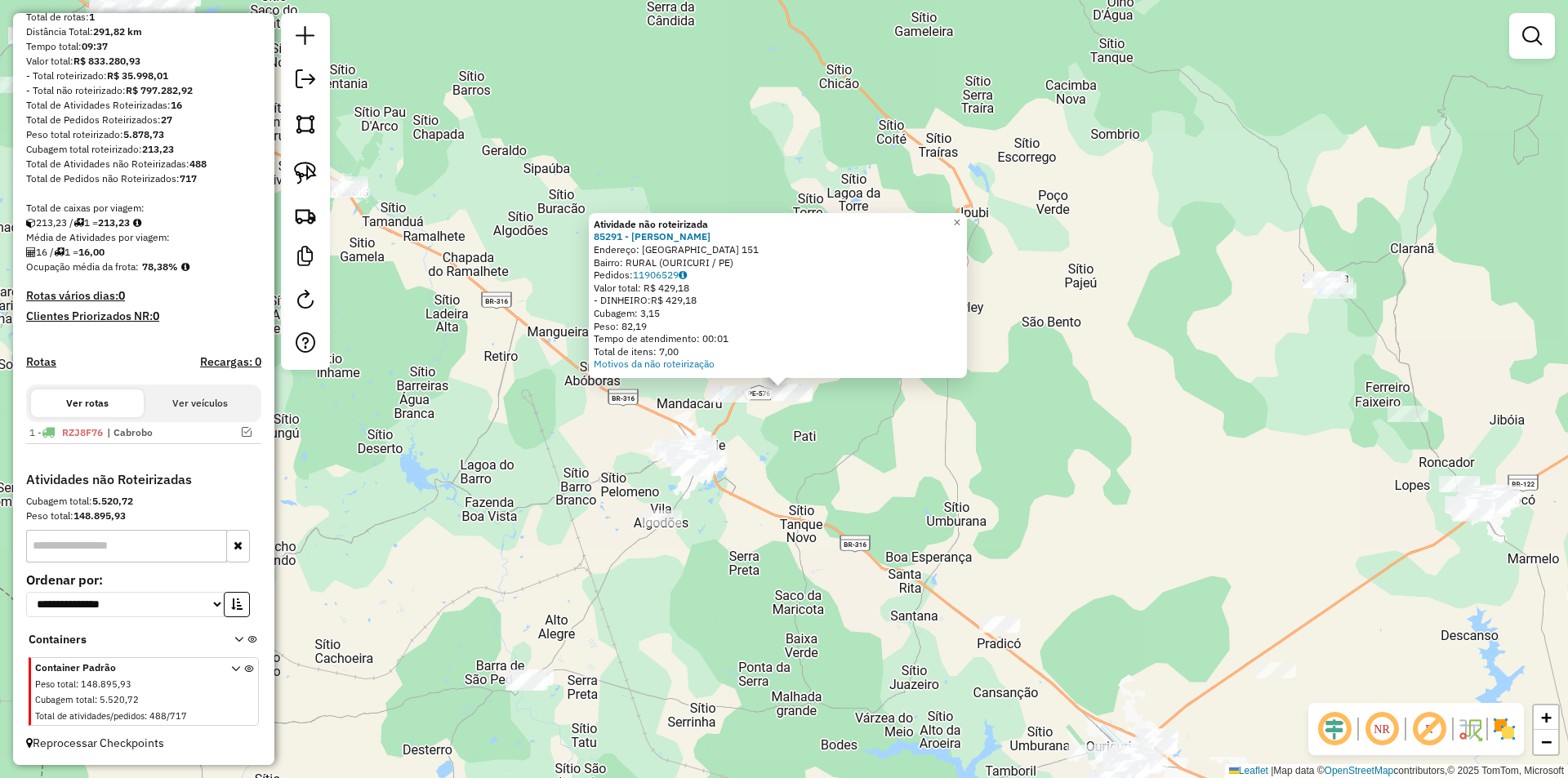
click at [802, 454] on div "Atividade não roteirizada 85291 - LU LANCHONETE Endereço: VILA SITIO JUA 151 Ba…" at bounding box center [784, 389] width 1568 height 778
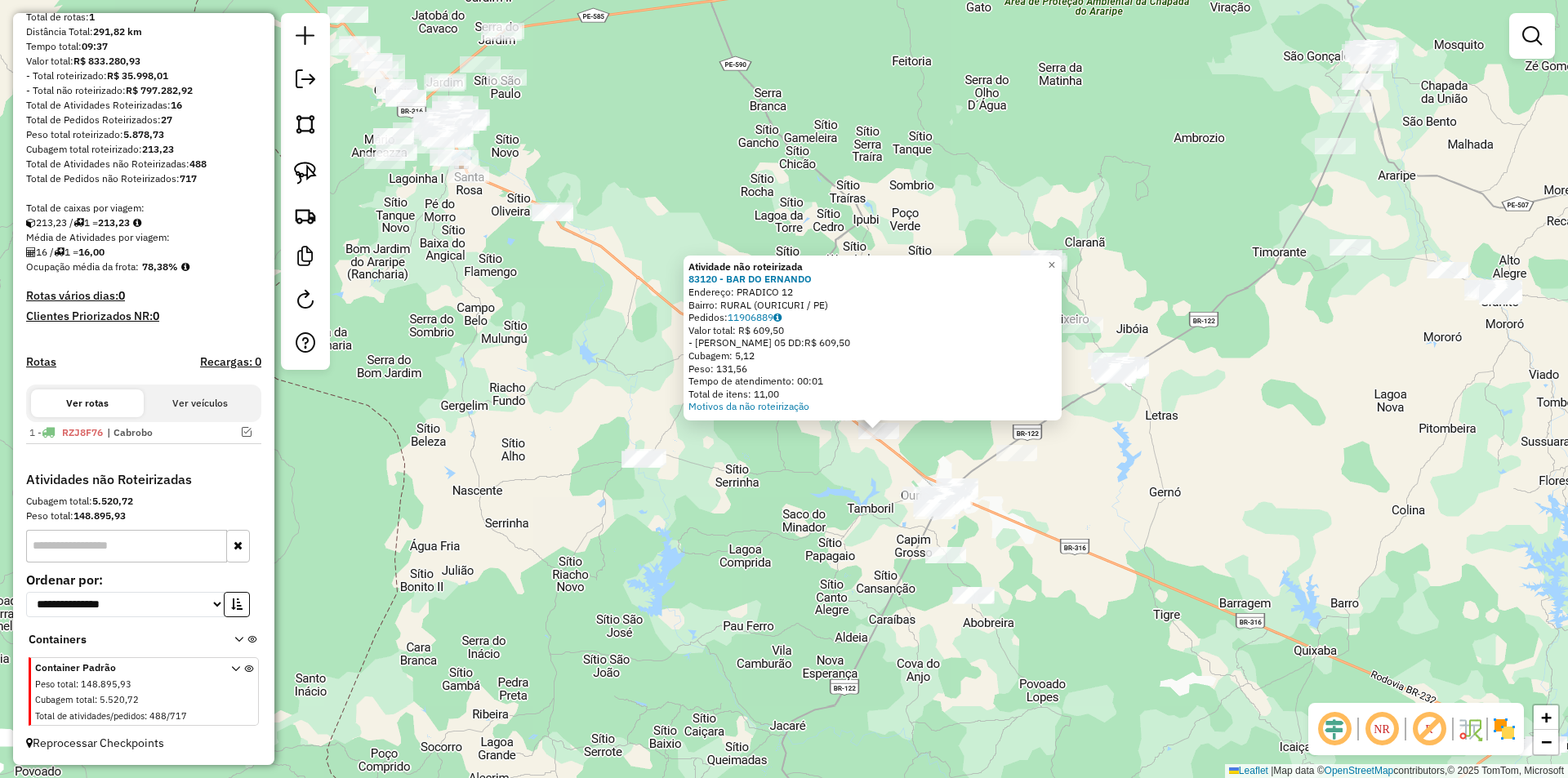
click at [1020, 517] on div "Atividade não roteirizada 83120 - BAR DO ERNANDO Endereço: PRADICO 12 Bairro: R…" at bounding box center [784, 389] width 1568 height 778
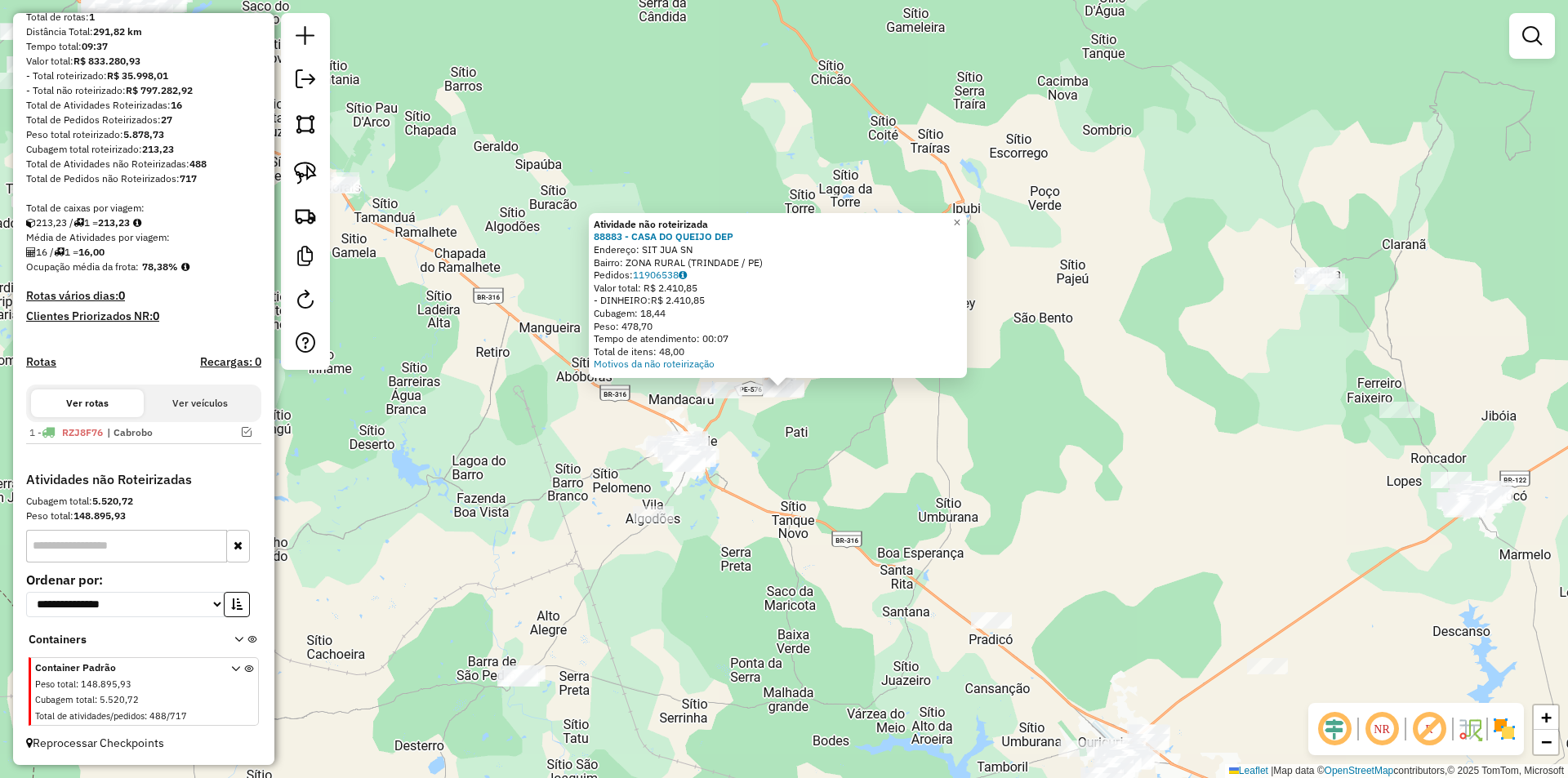
click at [846, 432] on div "Atividade não roteirizada 88883 - CASA DO QUEIJO DEP Endereço: SIT JUA SN Bairr…" at bounding box center [784, 389] width 1568 height 778
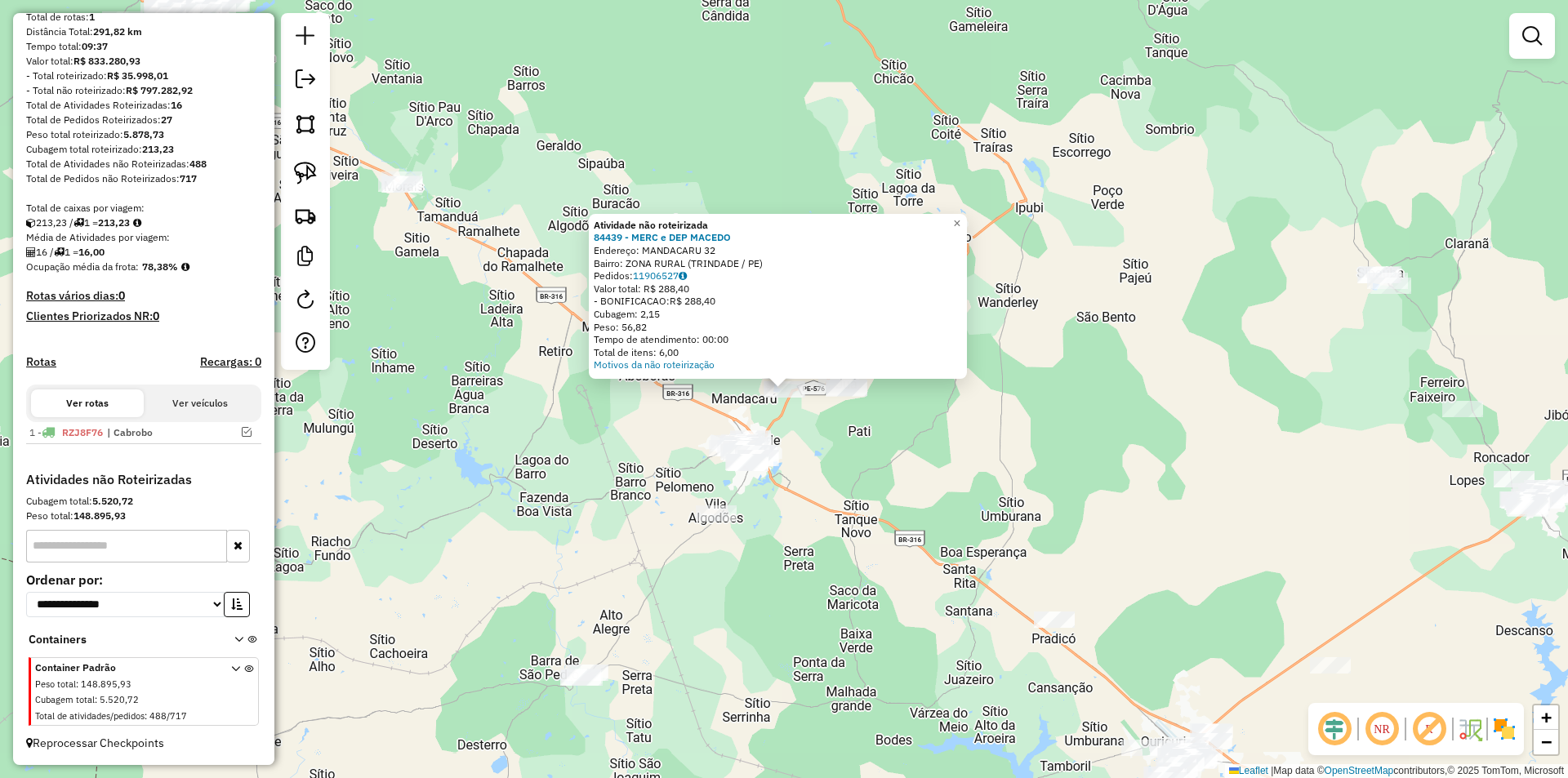
click at [845, 440] on div "Atividade não roteirizada 84439 - MERC e DEP MACEDO Endereço: MANDACARU 32 Bair…" at bounding box center [784, 389] width 1568 height 778
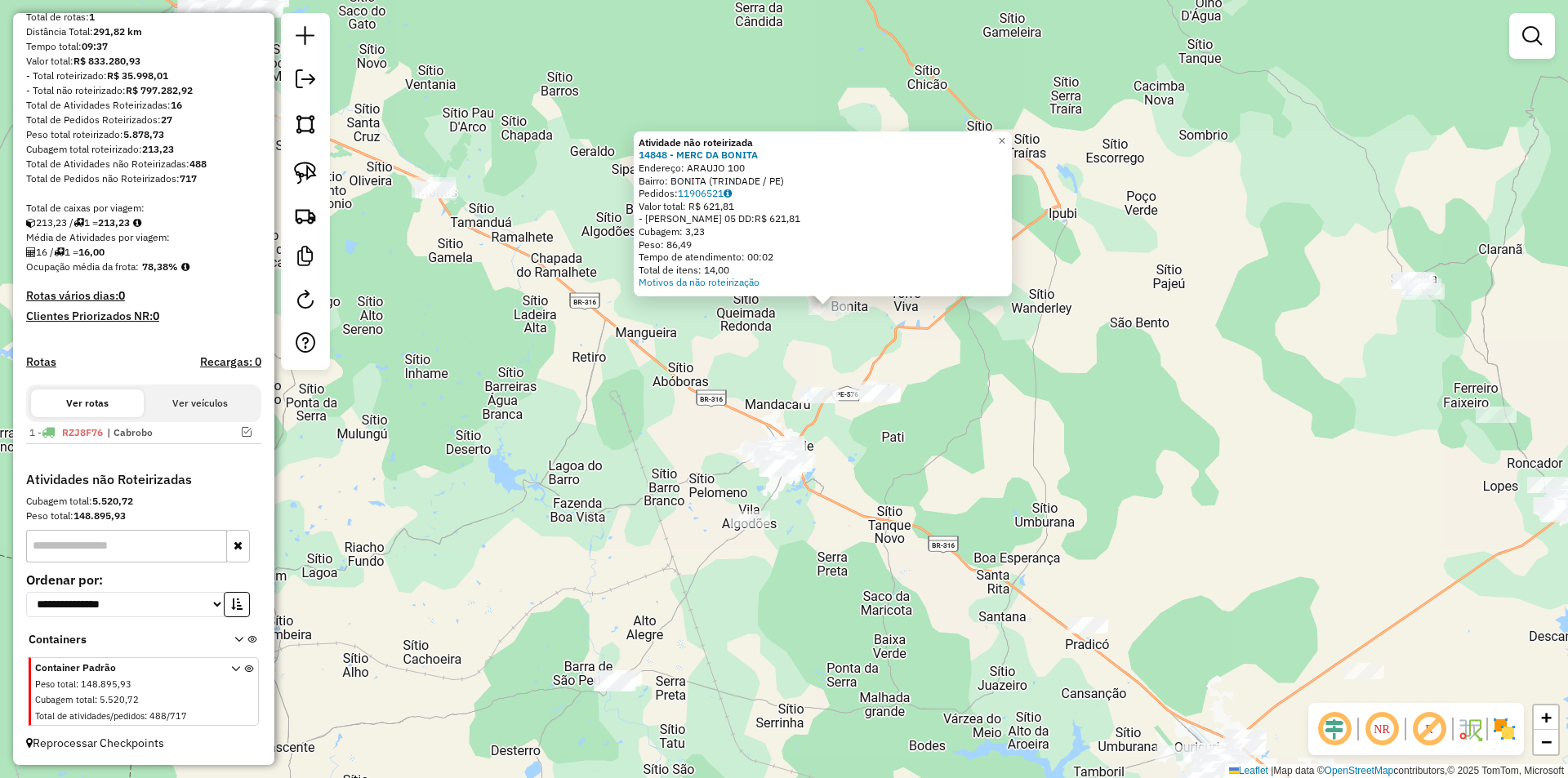
drag, startPoint x: 859, startPoint y: 440, endPoint x: 905, endPoint y: 358, distance: 94.0
click at [905, 358] on div "Atividade não roteirizada 14848 - MERC DA BONITA Endereço: ARAUJO 100 Bairro: B…" at bounding box center [784, 389] width 1568 height 778
click at [970, 340] on div "Atividade não roteirizada 14848 - MERC DA BONITA Endereço: ARAUJO 100 Bairro: B…" at bounding box center [784, 389] width 1568 height 778
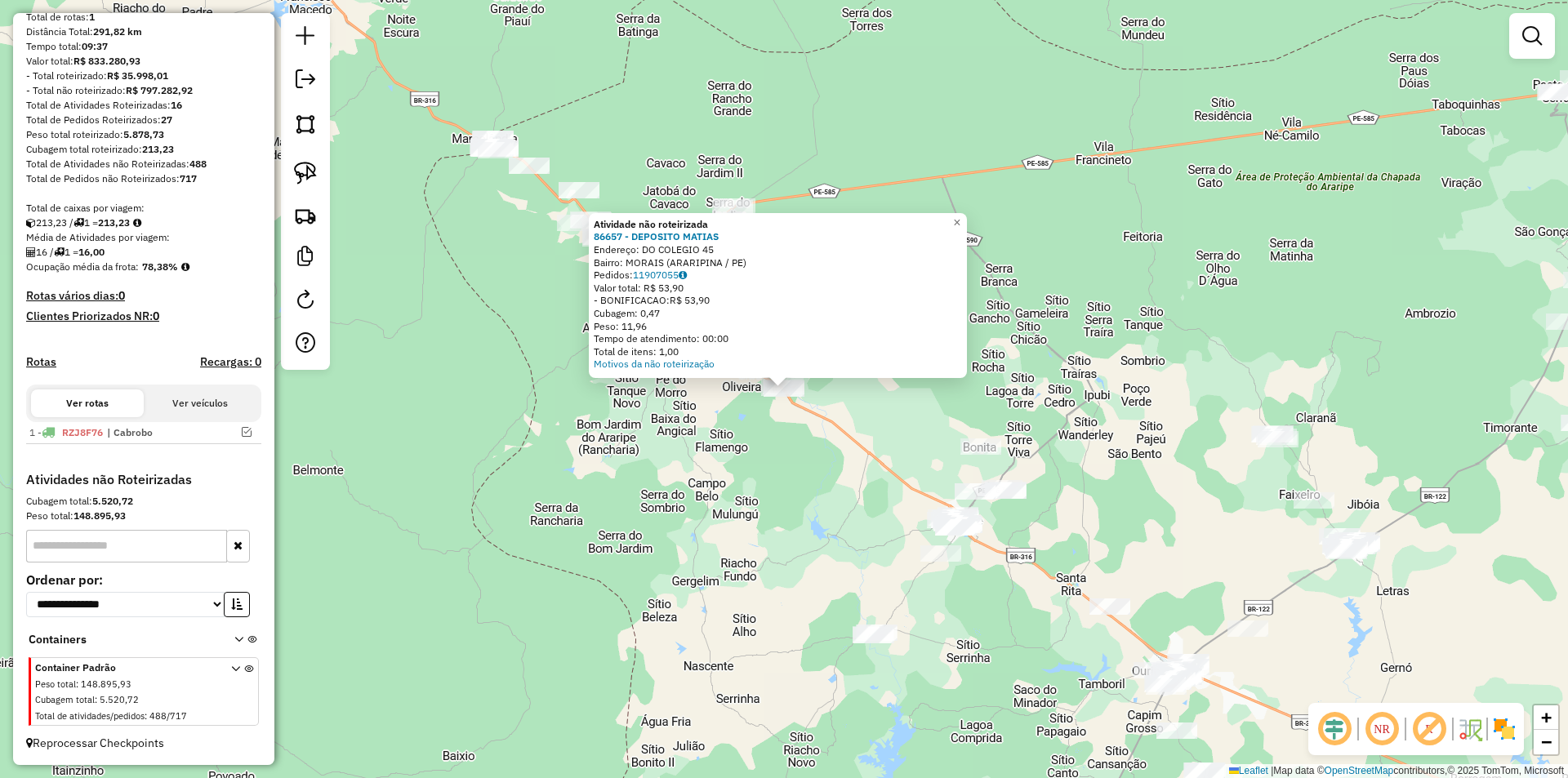
click at [762, 427] on div "Atividade não roteirizada 86657 - DEPOSITO MATIAS Endereço: DO COLEGIO 45 Bairr…" at bounding box center [784, 389] width 1568 height 778
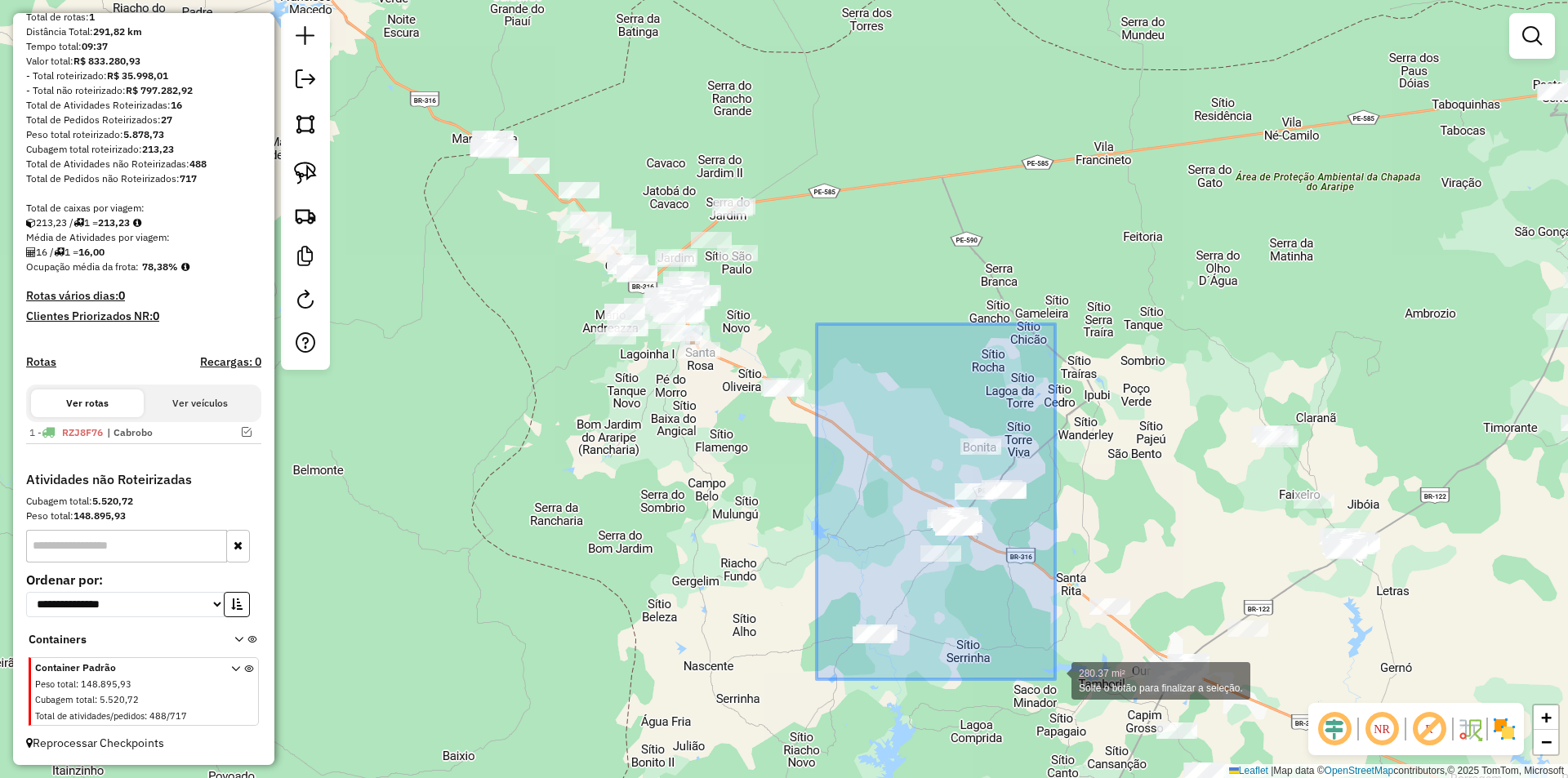
drag, startPoint x: 817, startPoint y: 324, endPoint x: 1055, endPoint y: 679, distance: 427.4
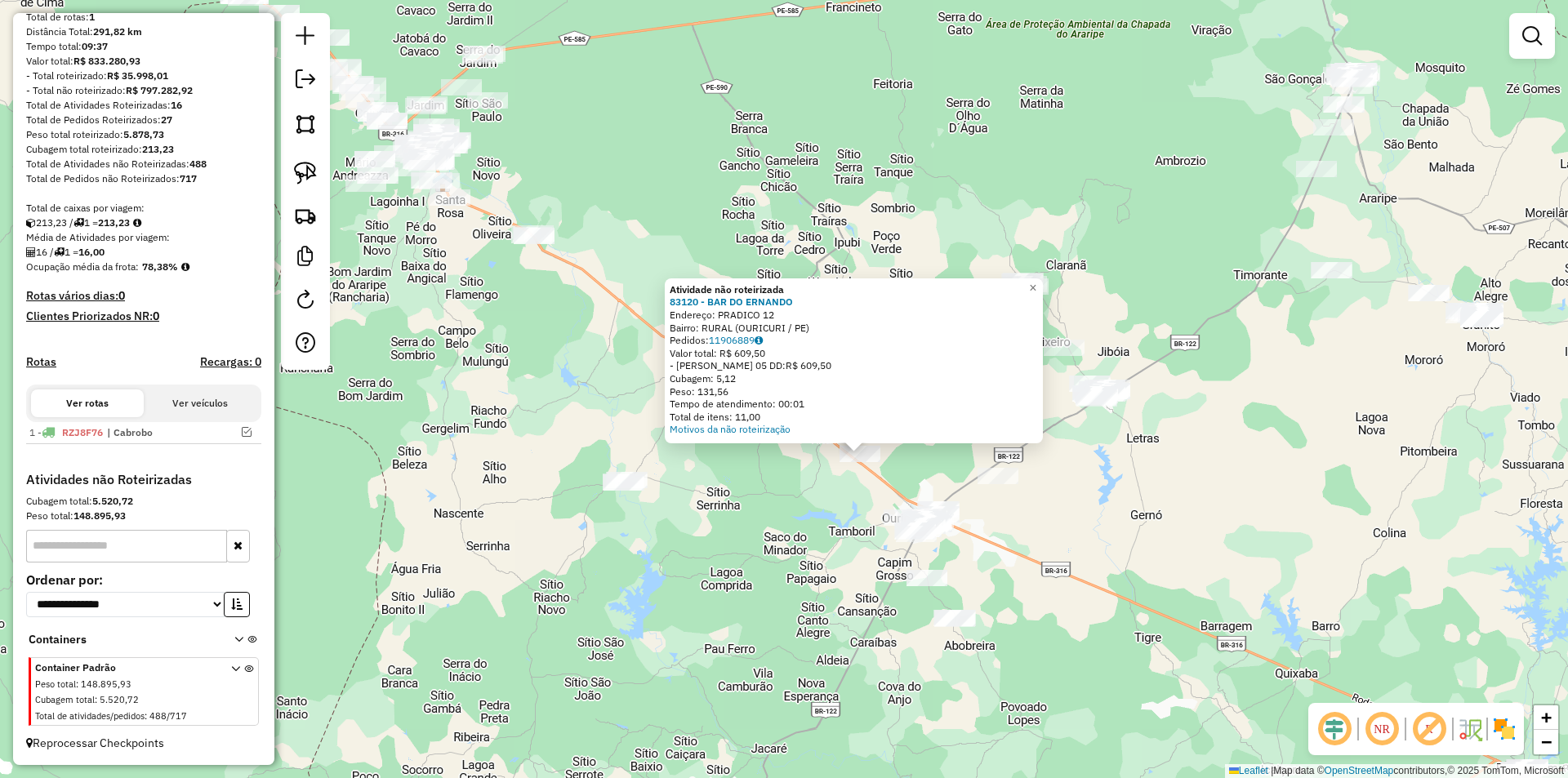
drag, startPoint x: 748, startPoint y: 495, endPoint x: 824, endPoint y: 560, distance: 100.0
click at [824, 560] on div "Atividade não roteirizada 83120 - BAR DO ERNANDO Endereço: PRADICO 12 Bairro: R…" at bounding box center [784, 389] width 1568 height 778
click at [721, 472] on div "Atividade não roteirizada 83120 - BAR DO ERNANDO Endereço: PRADICO 12 Bairro: R…" at bounding box center [784, 389] width 1568 height 778
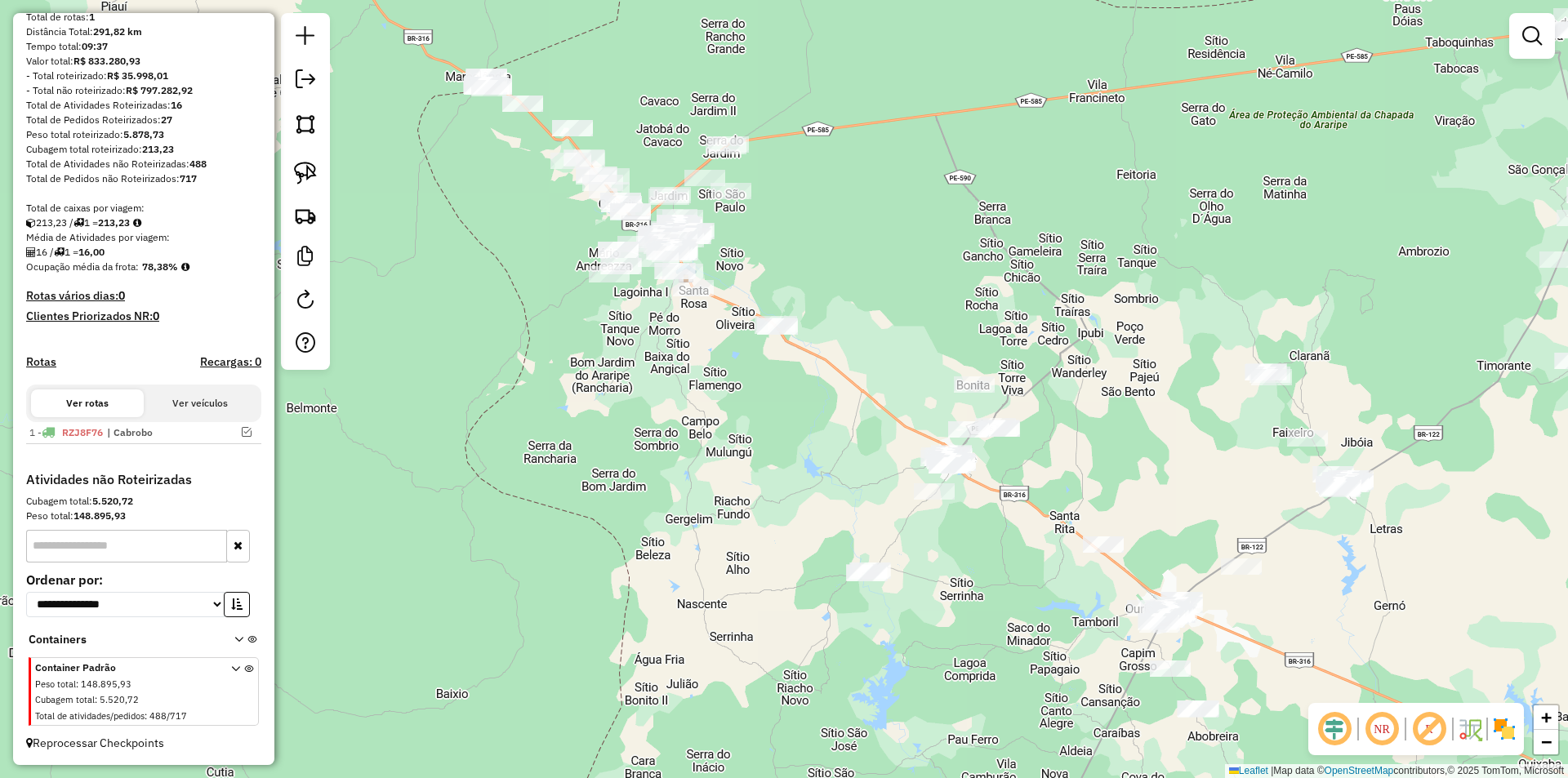
drag, startPoint x: 523, startPoint y: 332, endPoint x: 782, endPoint y: 421, distance: 273.9
click at [780, 422] on div "Janela de atendimento Grade de atendimento Capacidade Transportadoras Veículos …" at bounding box center [784, 389] width 1568 height 778
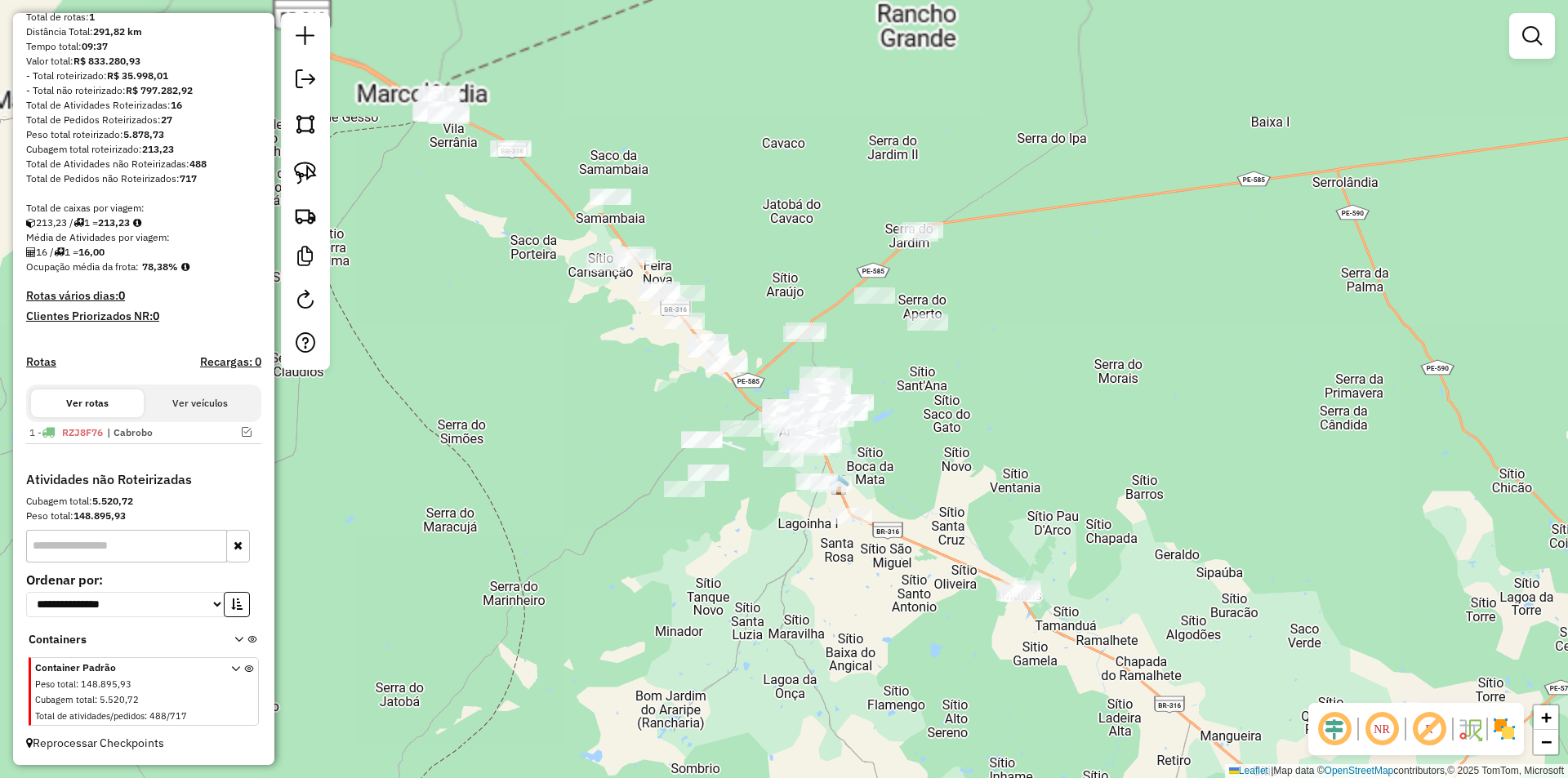
drag, startPoint x: 643, startPoint y: 240, endPoint x: 745, endPoint y: 484, distance: 264.5
click at [745, 484] on div "Janela de atendimento Grade de atendimento Capacidade Transportadoras Veículos …" at bounding box center [784, 389] width 1568 height 778
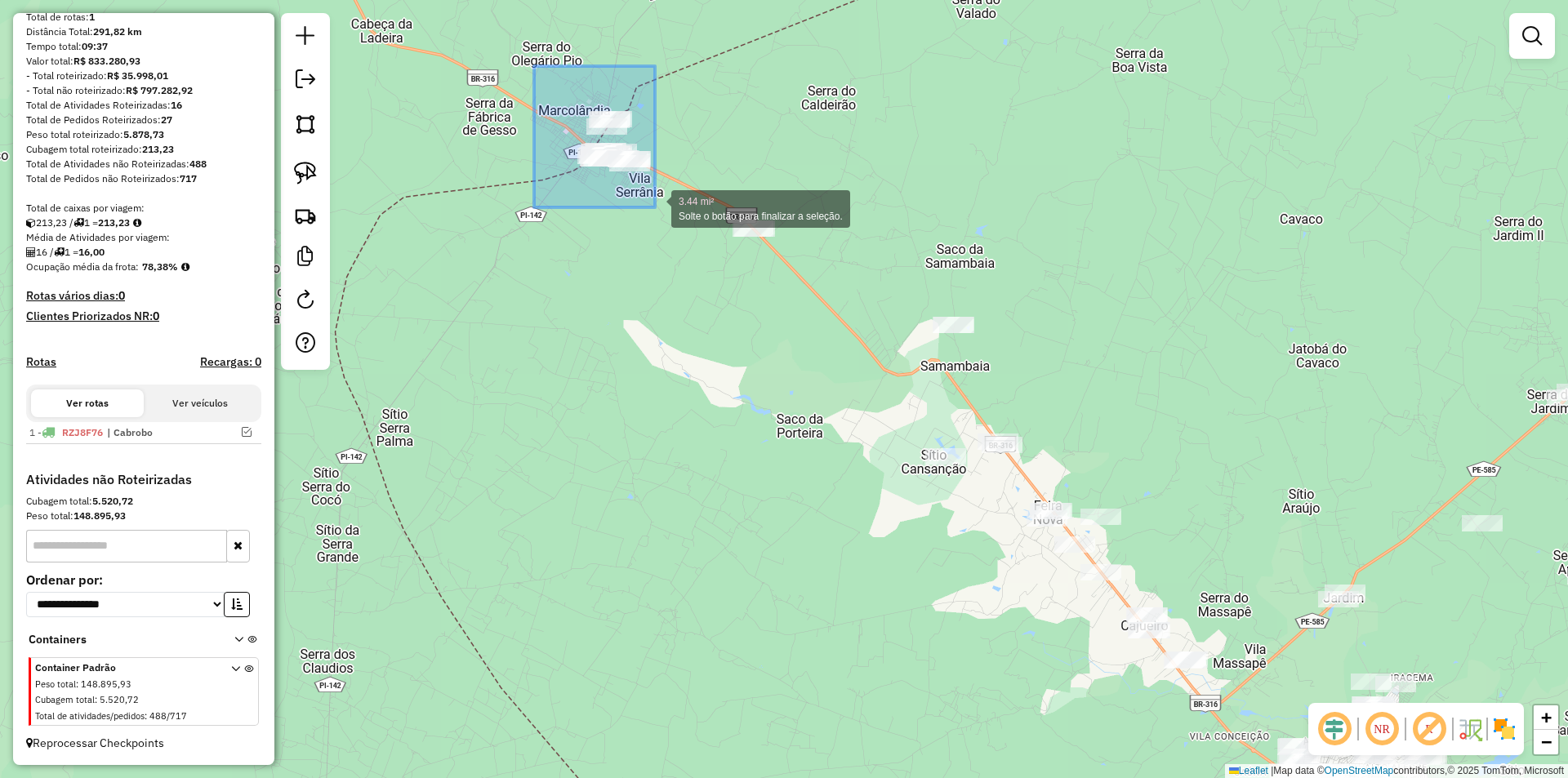
drag, startPoint x: 534, startPoint y: 66, endPoint x: 655, endPoint y: 208, distance: 186.6
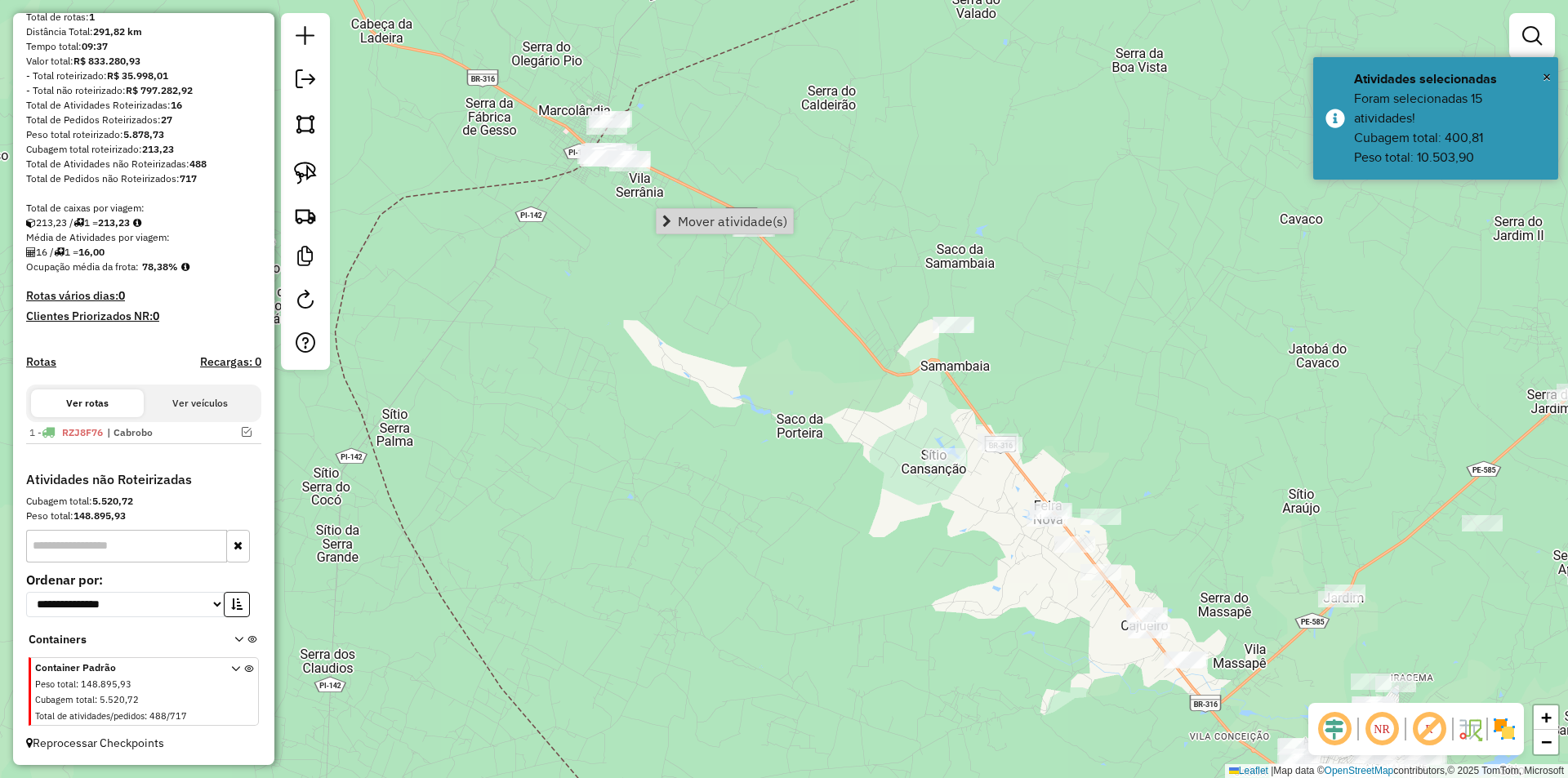
click at [633, 312] on div "Janela de atendimento Grade de atendimento Capacidade Transportadoras Veículos …" at bounding box center [784, 389] width 1568 height 778
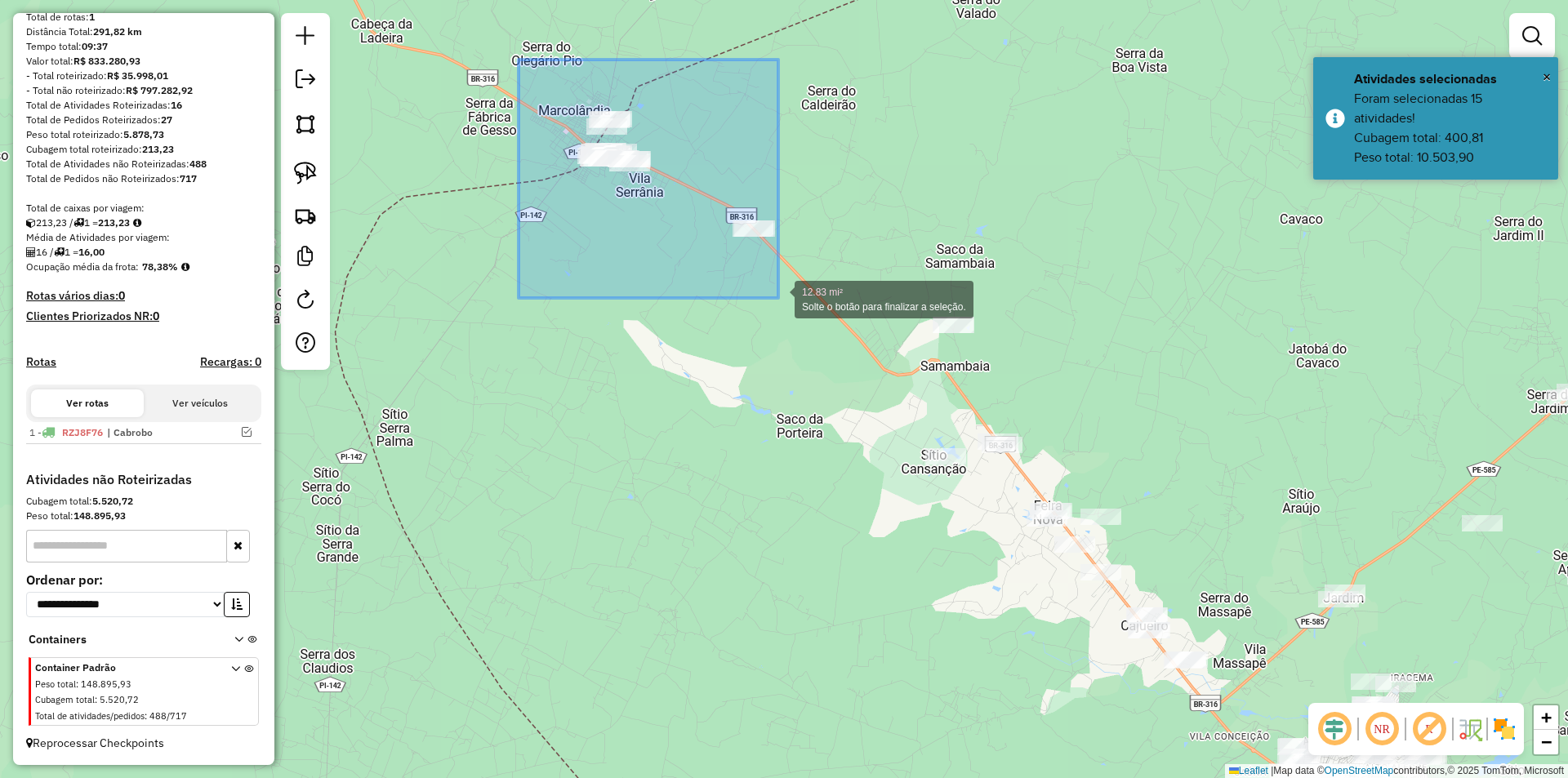
drag, startPoint x: 518, startPoint y: 60, endPoint x: 778, endPoint y: 298, distance: 352.5
click at [778, 298] on div "12.83 mi² Solte o botão para finalizar a seleção. Janela de atendimento Grade d…" at bounding box center [784, 389] width 1568 height 778
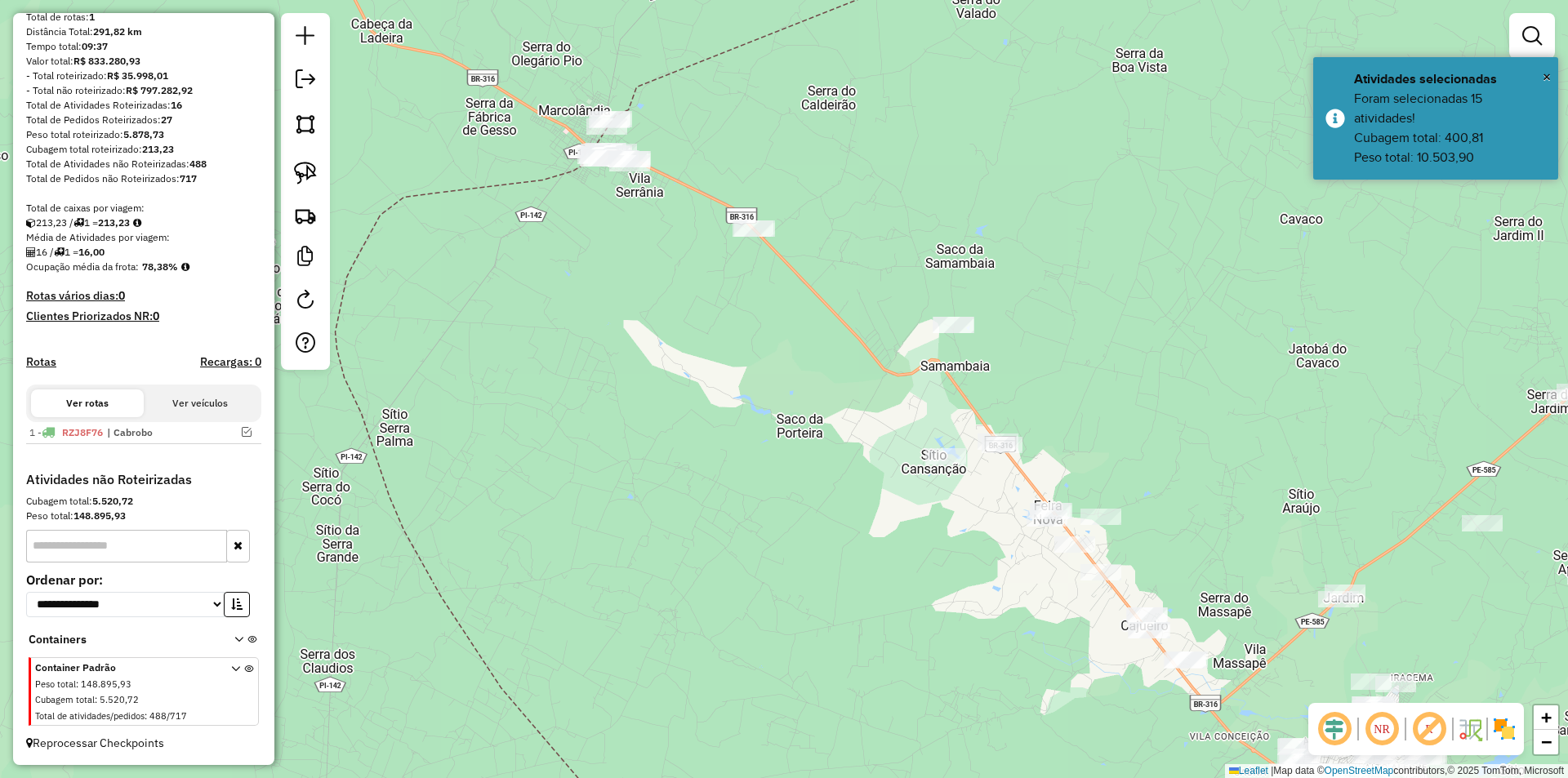
click at [712, 305] on div "Janela de atendimento Grade de atendimento Capacidade Transportadoras Veículos …" at bounding box center [784, 389] width 1568 height 778
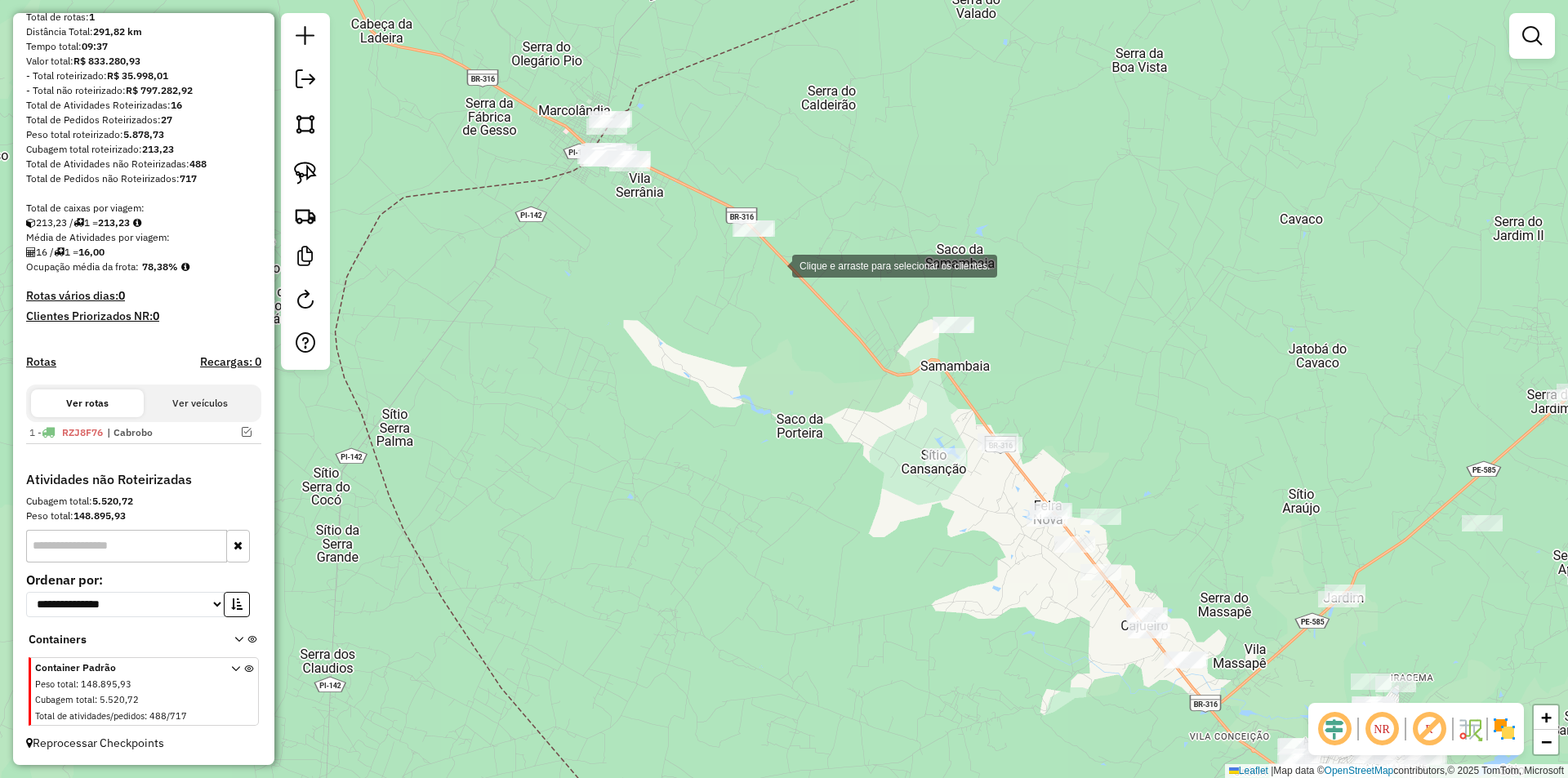
drag, startPoint x: 500, startPoint y: 47, endPoint x: 786, endPoint y: 277, distance: 367.0
click at [786, 277] on div "Clique e arraste para selecionar os clientes. Janela de atendimento Grade de at…" at bounding box center [784, 389] width 1568 height 778
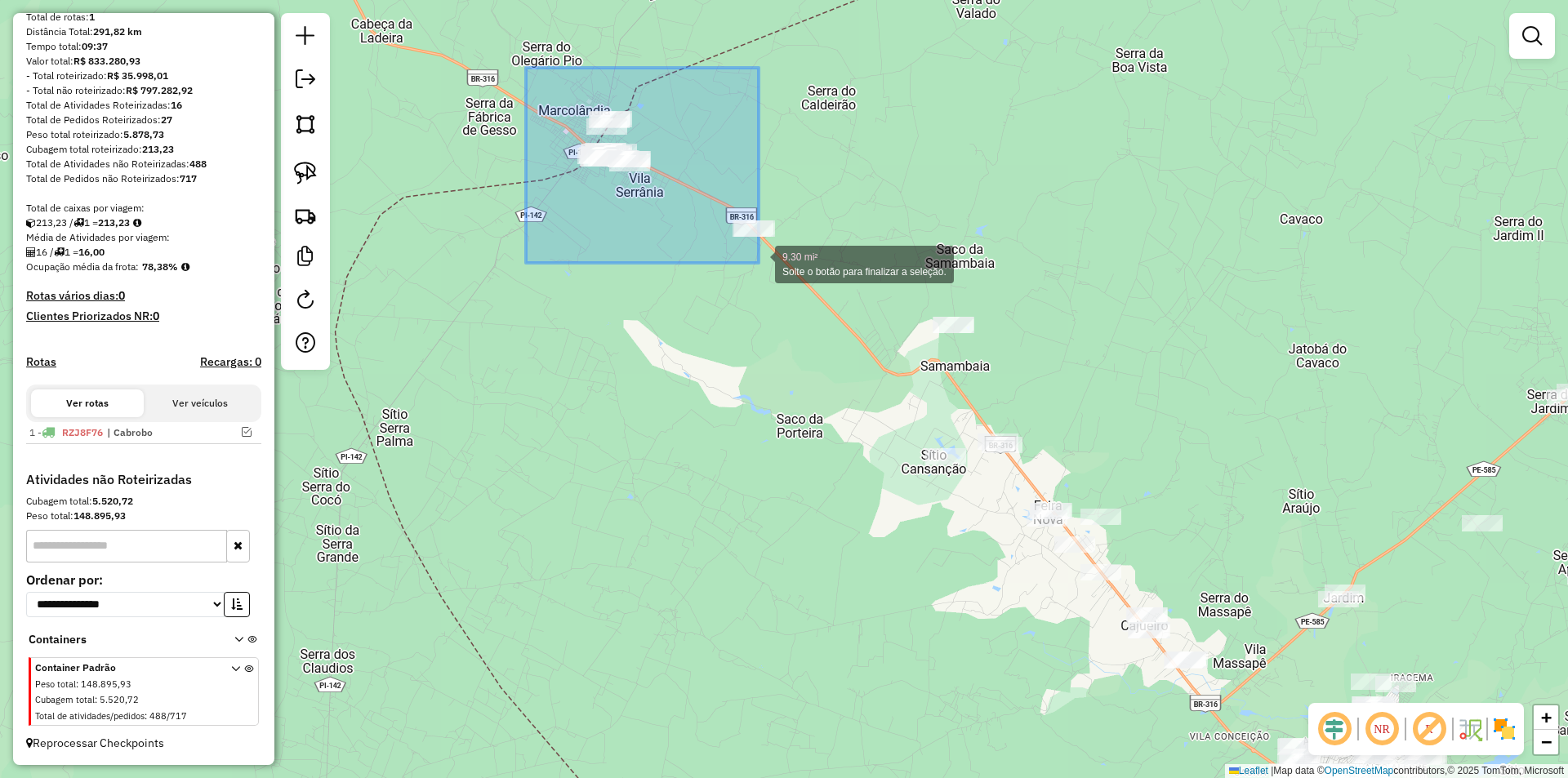
drag, startPoint x: 535, startPoint y: 72, endPoint x: 795, endPoint y: 283, distance: 334.8
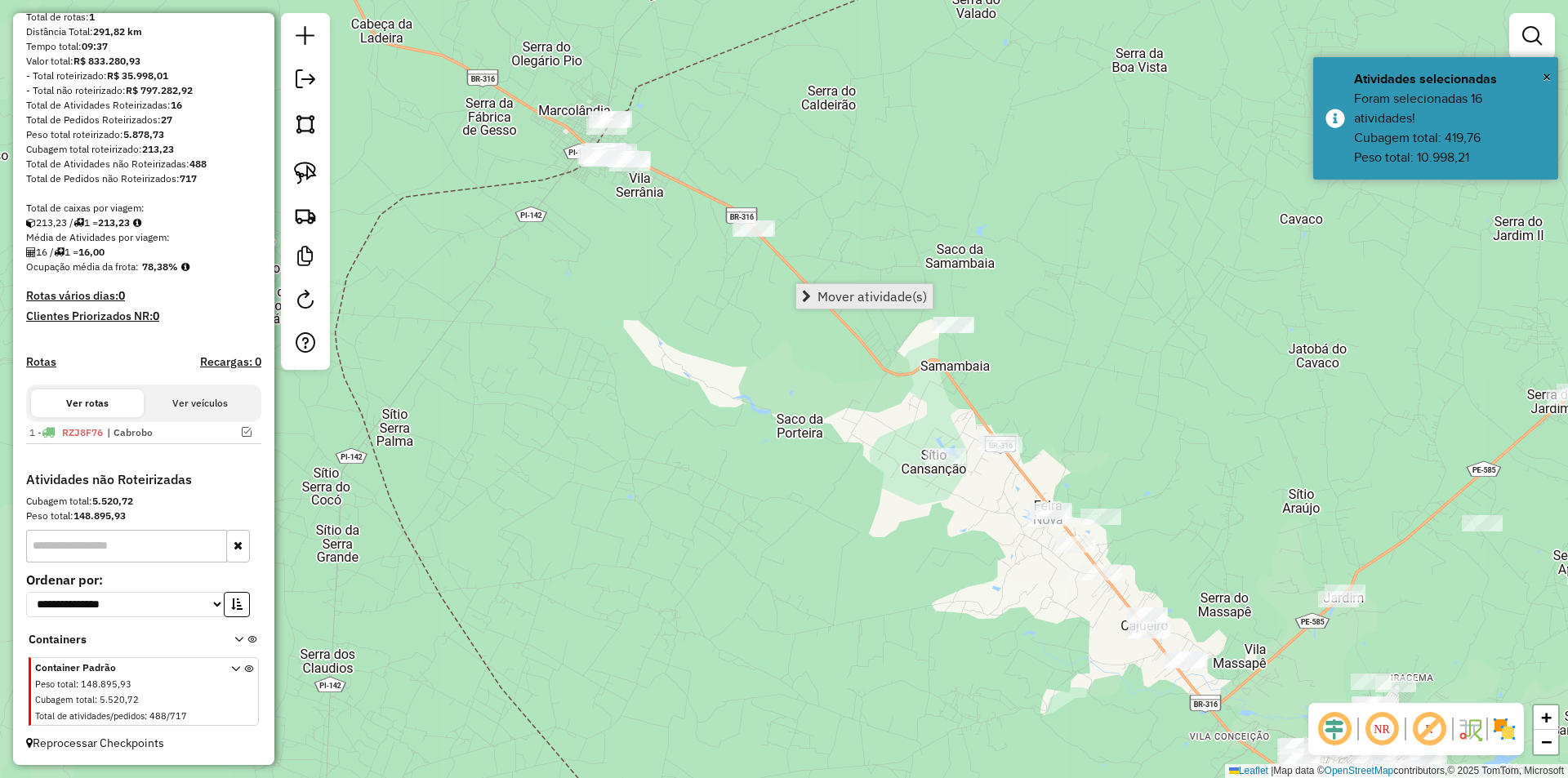
click at [844, 293] on span "Mover atividade(s)" at bounding box center [873, 296] width 110 height 13
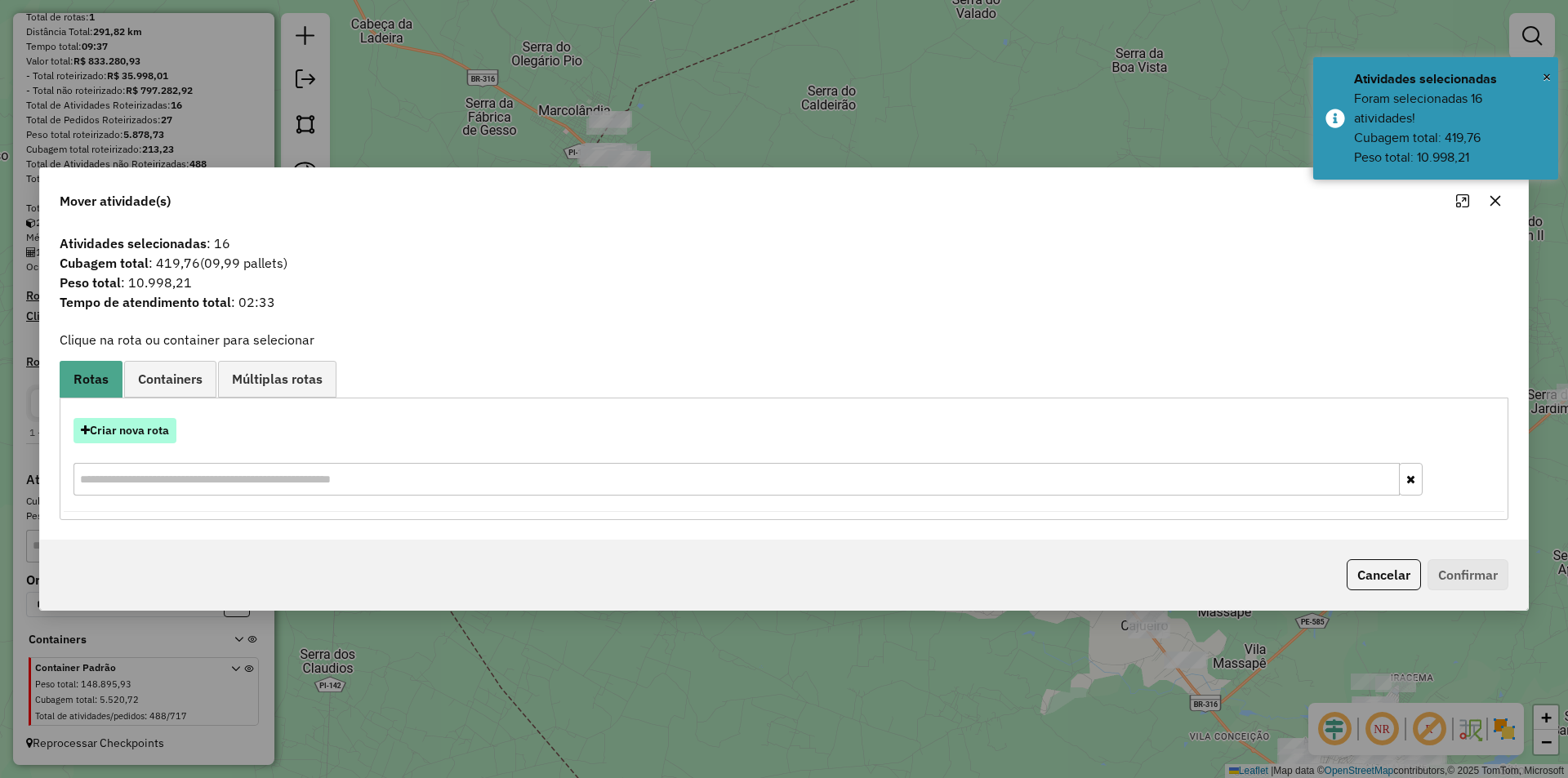
click at [164, 432] on button "Criar nova rota" at bounding box center [124, 431] width 103 height 25
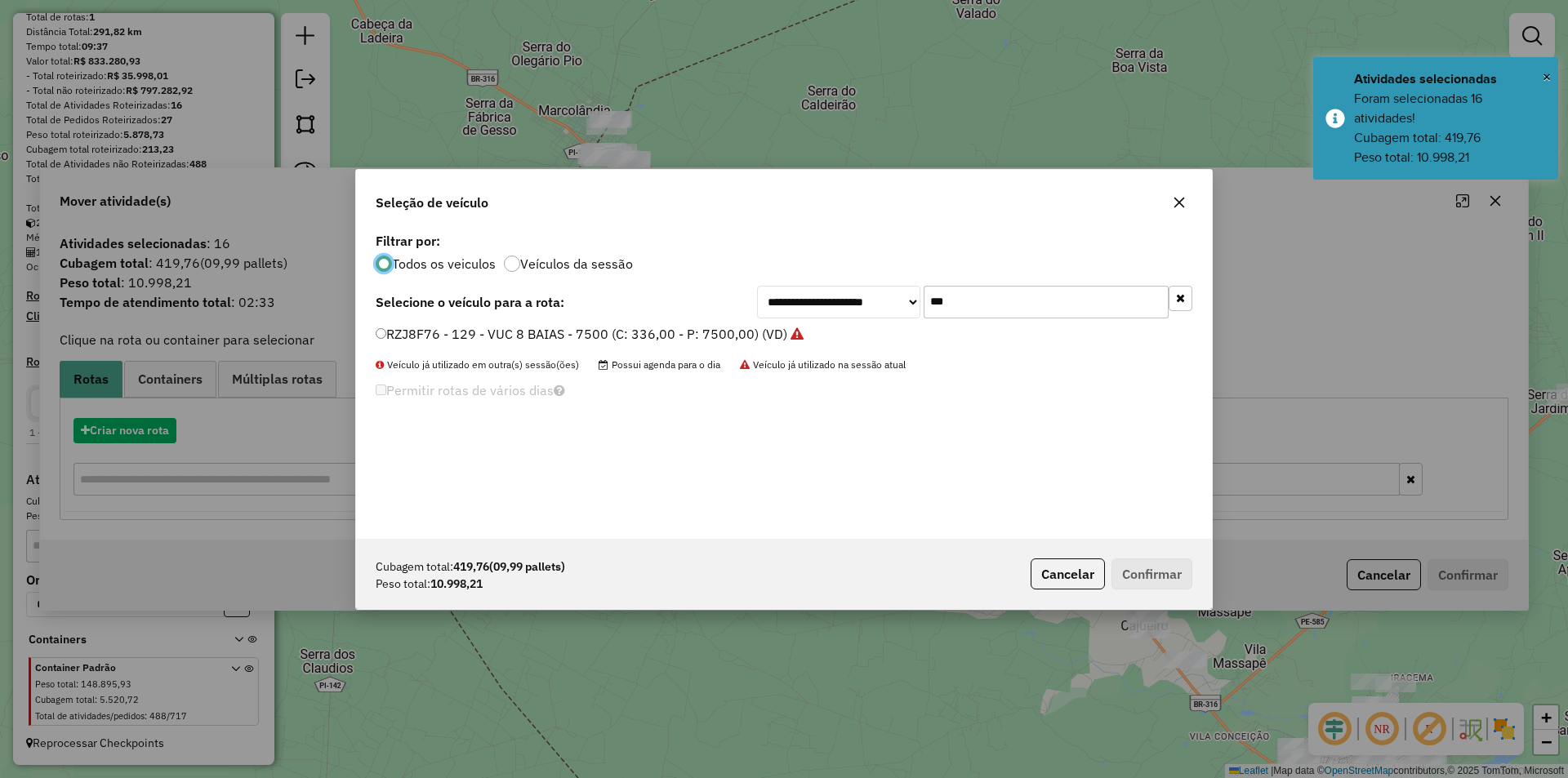
scroll to position [9, 5]
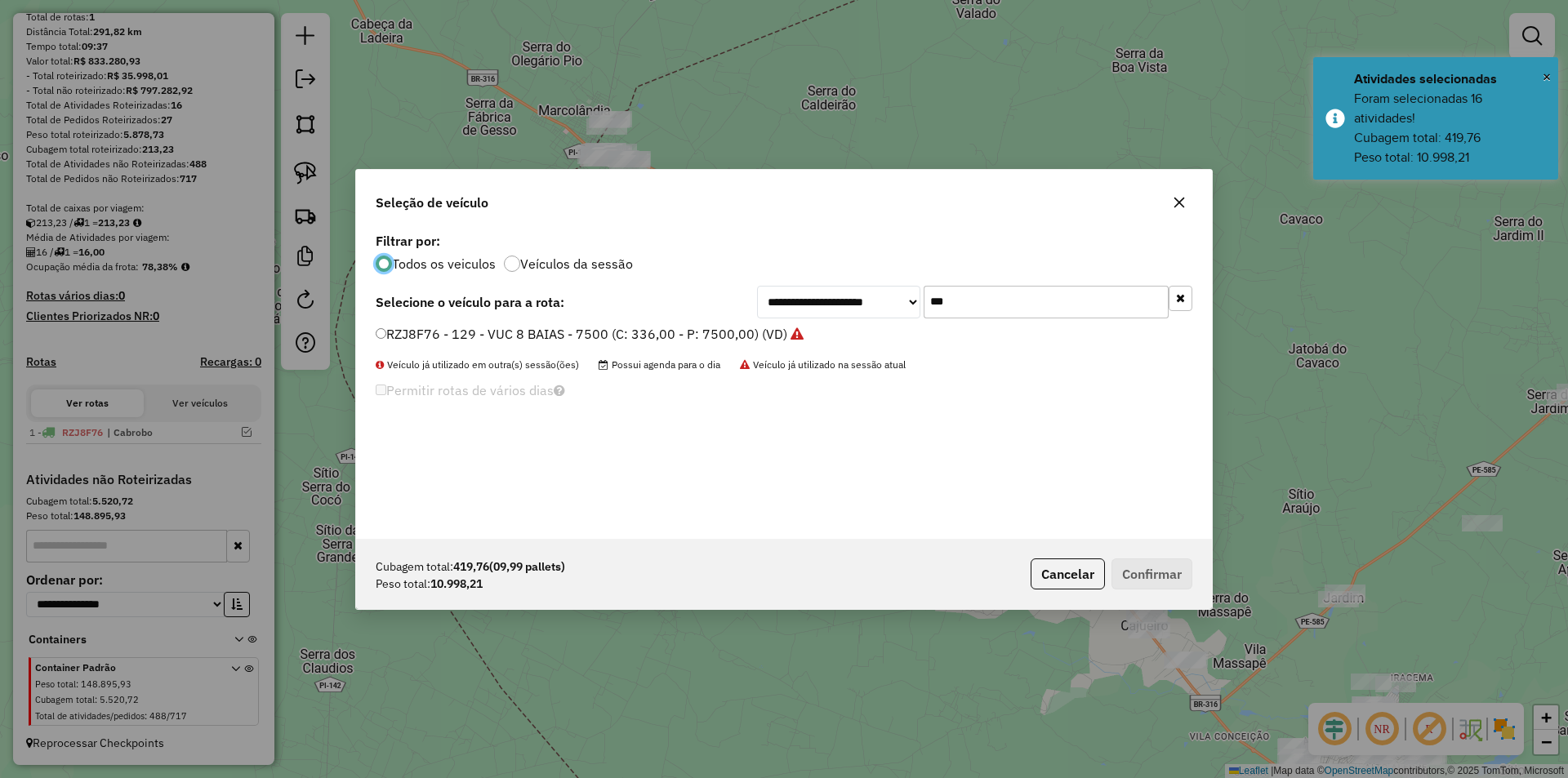
drag, startPoint x: 939, startPoint y: 305, endPoint x: 921, endPoint y: 305, distance: 18.0
click at [928, 305] on input "***" at bounding box center [1046, 302] width 245 height 33
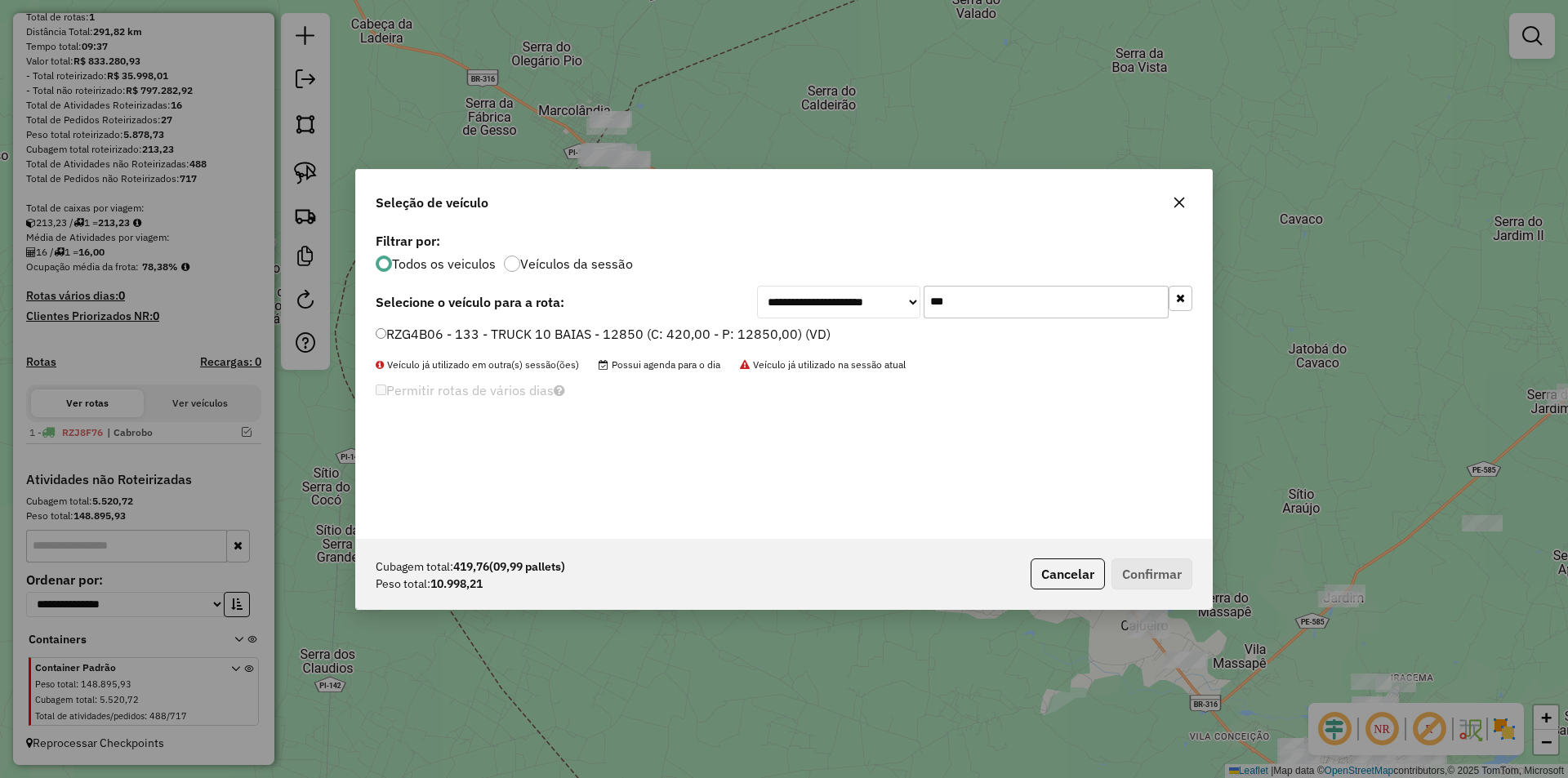
type input "***"
click at [792, 333] on label "RZG4B06 - 133 - TRUCK 10 BAIAS - 12850 (C: 420,00 - P: 12850,00) (VD)" at bounding box center [602, 334] width 455 height 19
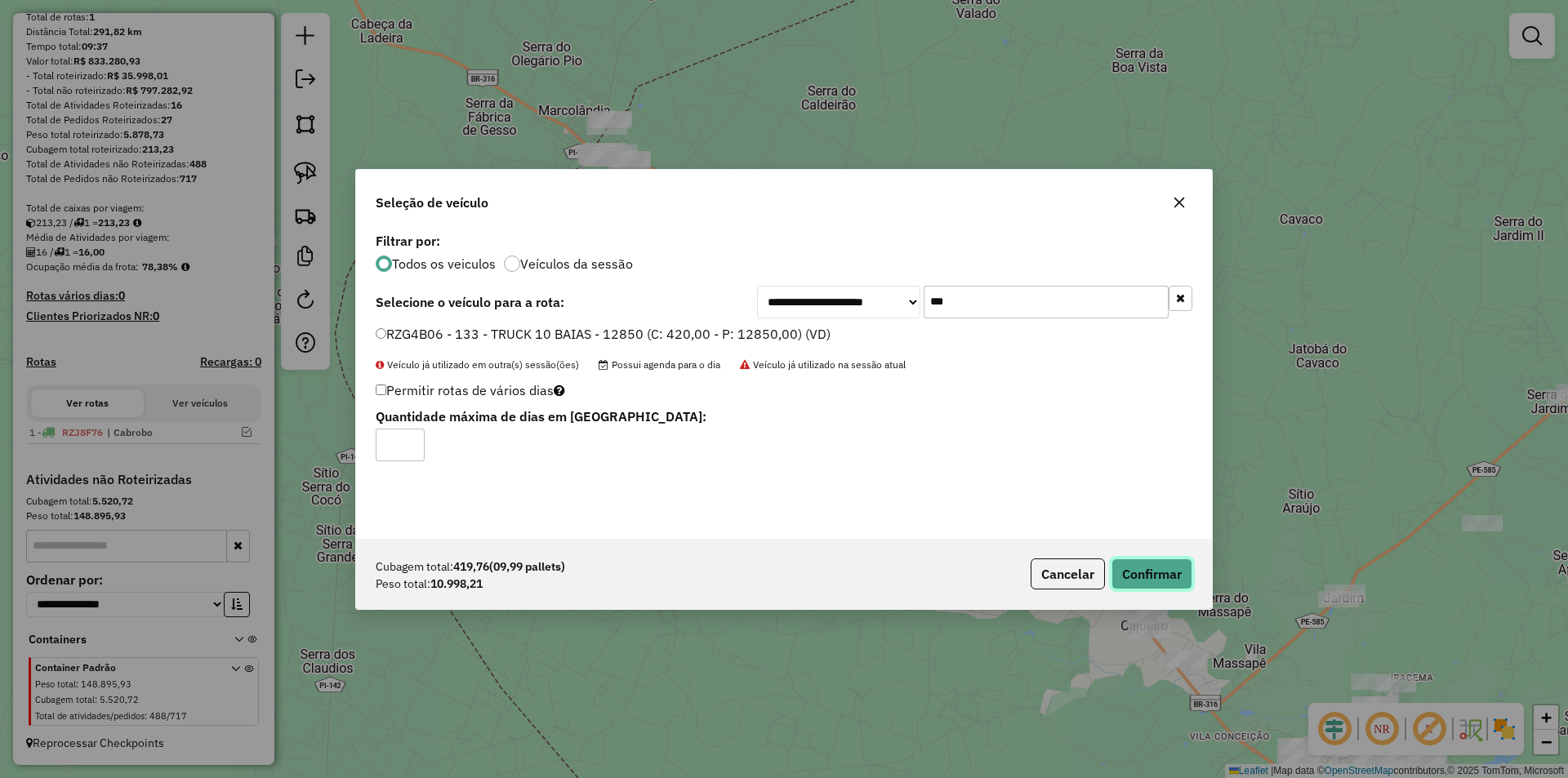
click at [1158, 589] on button "Confirmar" at bounding box center [1151, 574] width 81 height 31
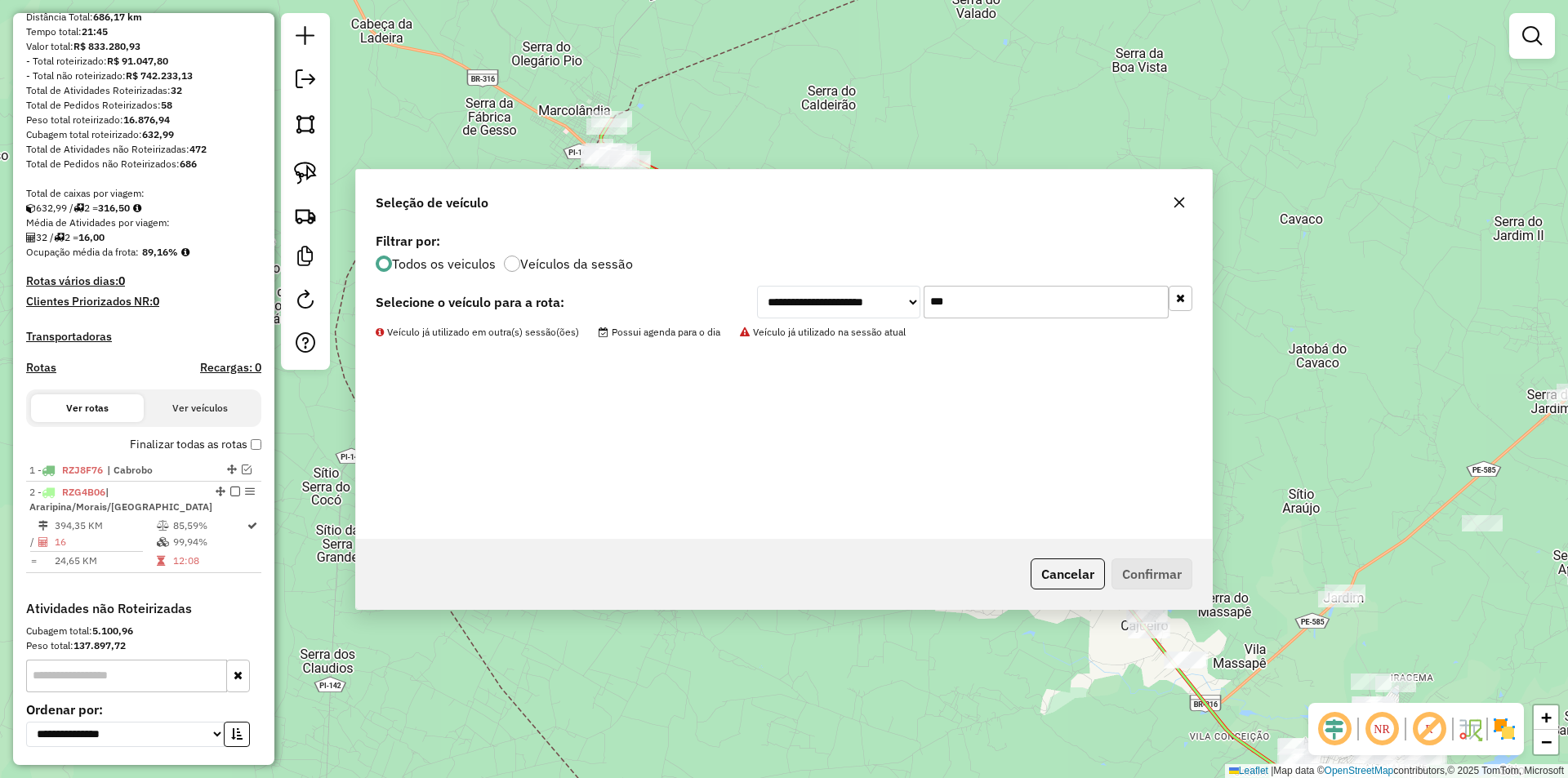
scroll to position [240, 0]
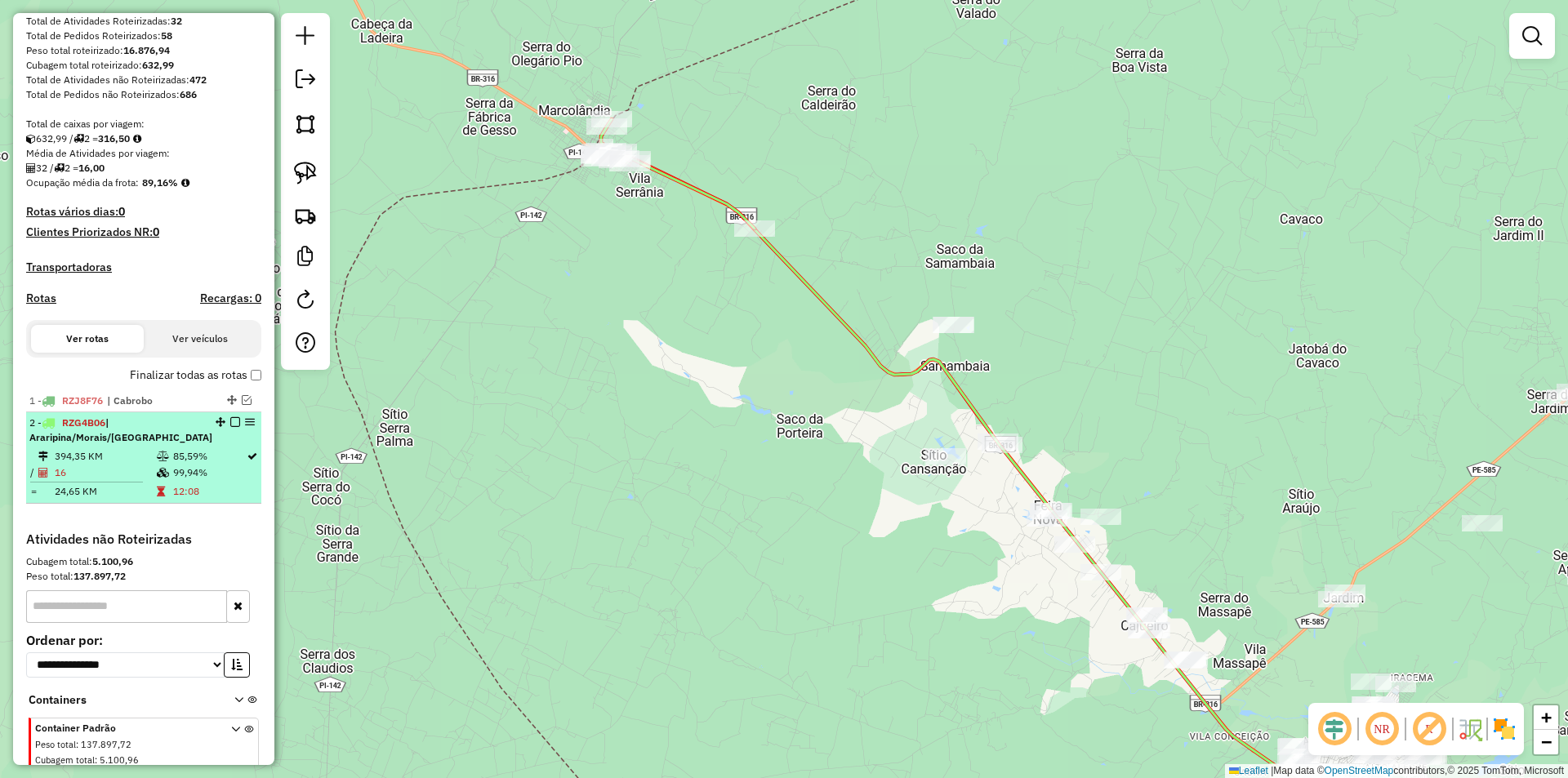
select select "*********"
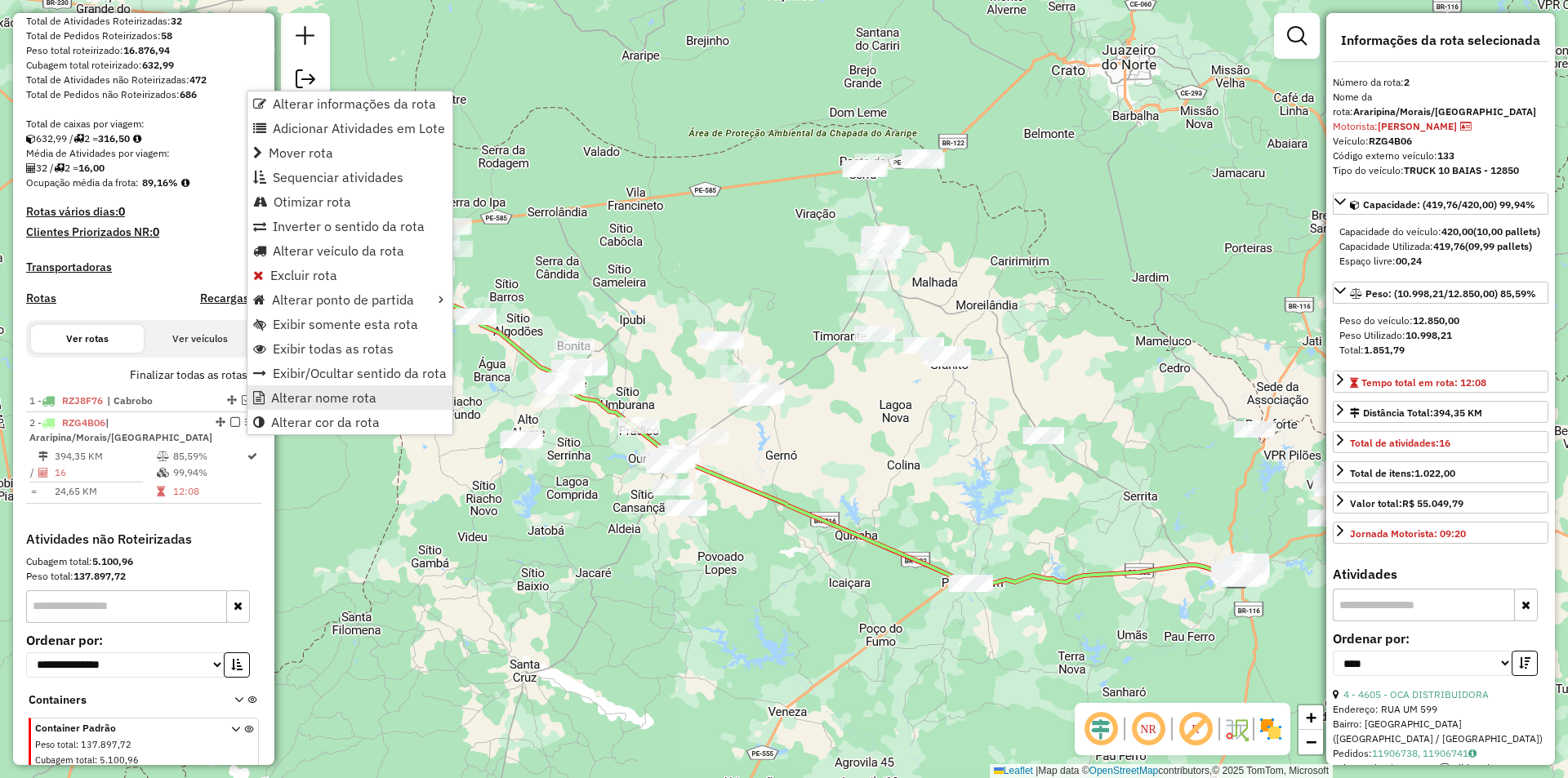
click at [323, 396] on span "Alterar nome rota" at bounding box center [324, 398] width 106 height 13
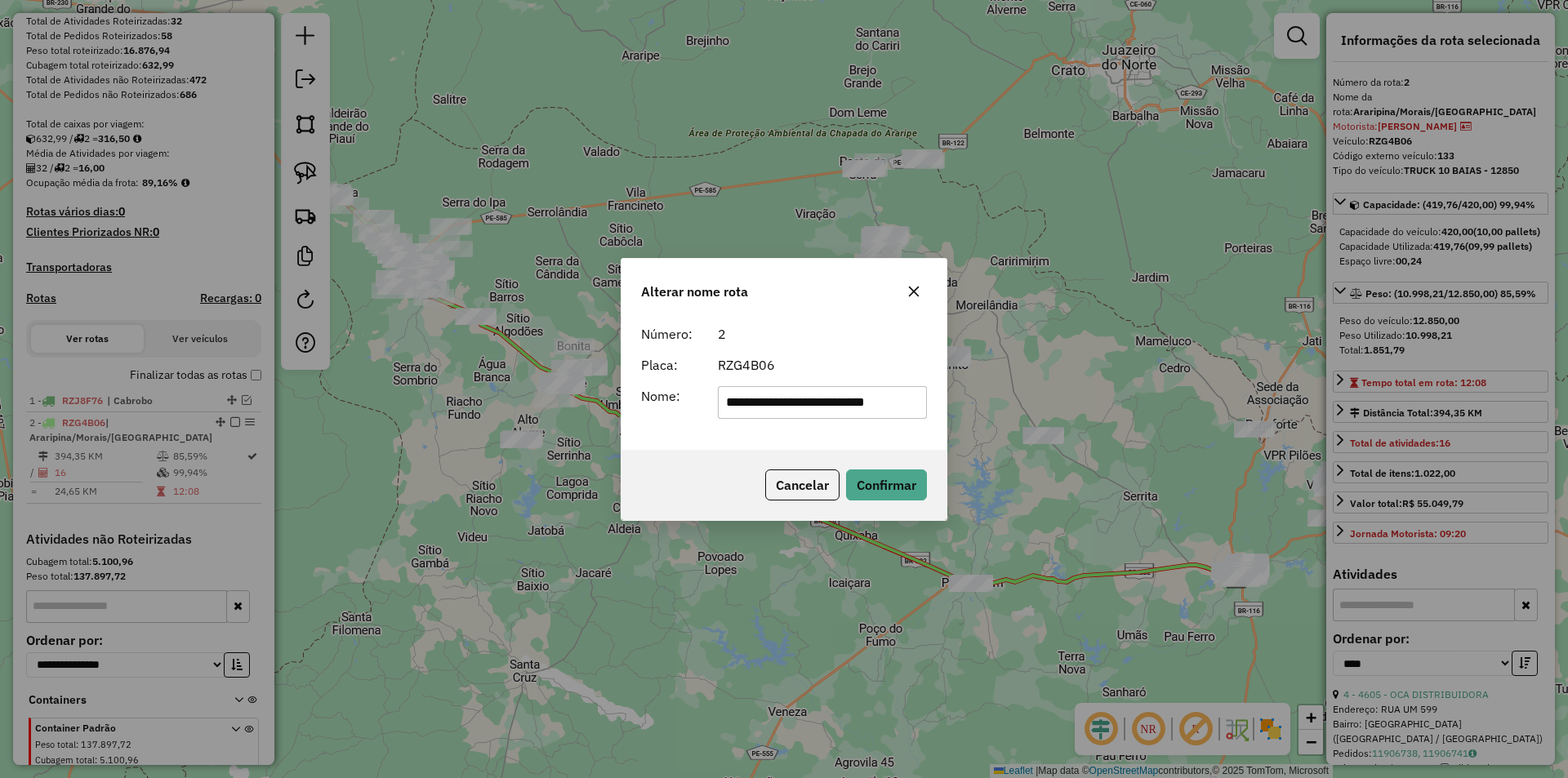
drag, startPoint x: 913, startPoint y: 401, endPoint x: 731, endPoint y: 416, distance: 182.6
click at [731, 416] on input "**********" at bounding box center [822, 403] width 210 height 33
type input "*"
click at [756, 402] on input "text" at bounding box center [822, 403] width 210 height 33
type input "**********"
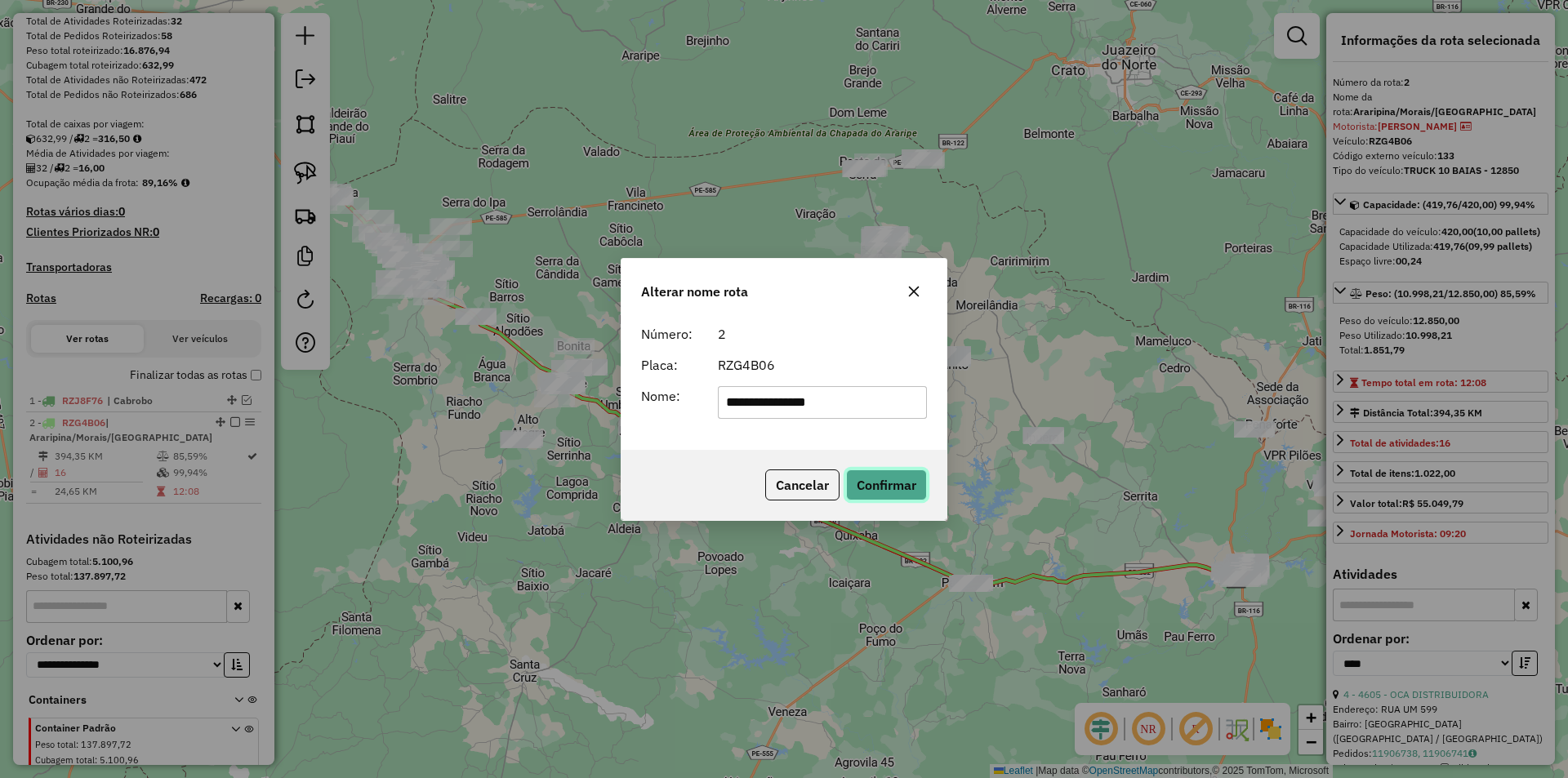
click at [861, 483] on button "Confirmar" at bounding box center [886, 485] width 81 height 31
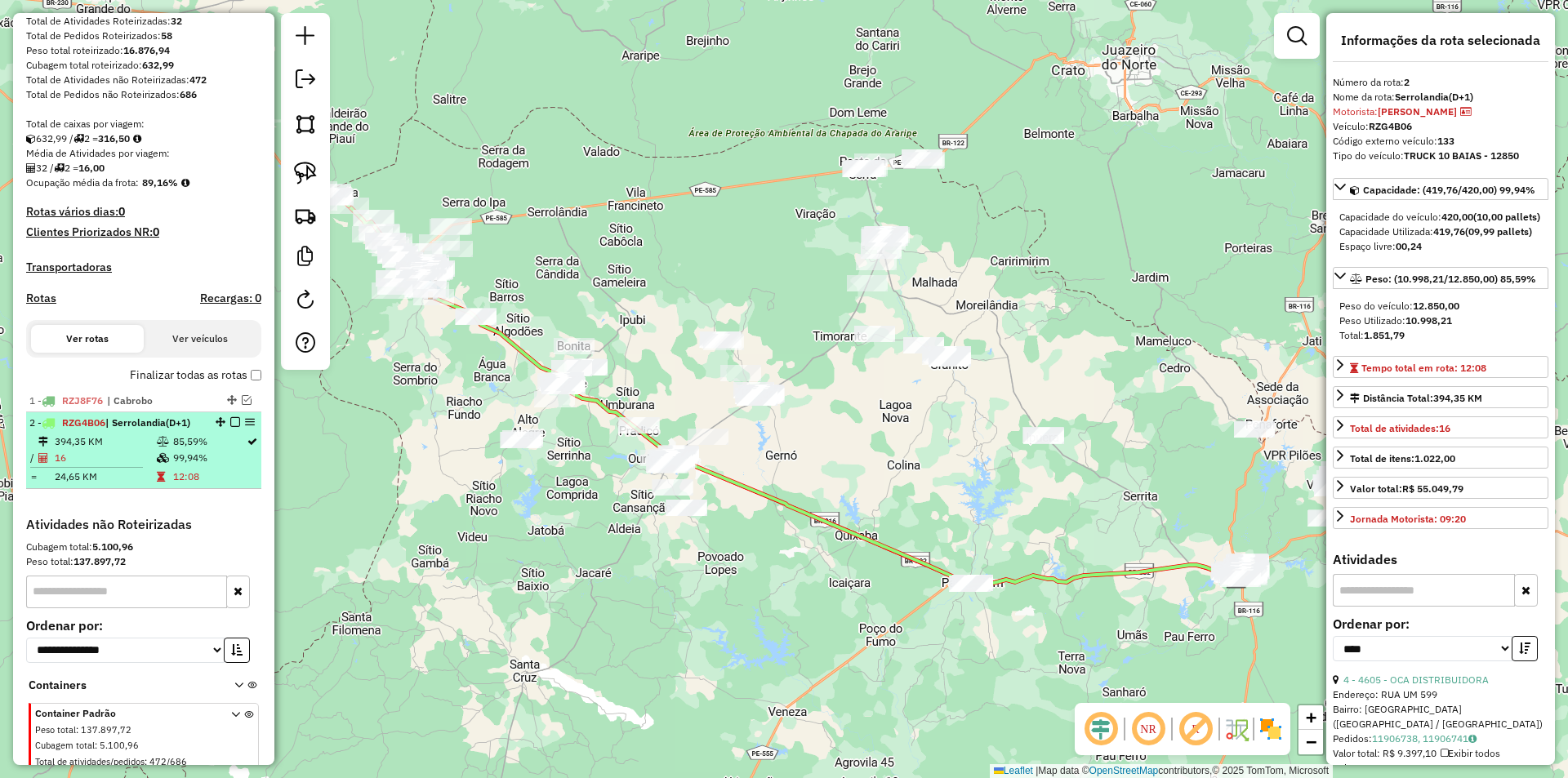
click at [231, 427] on em at bounding box center [235, 422] width 10 height 10
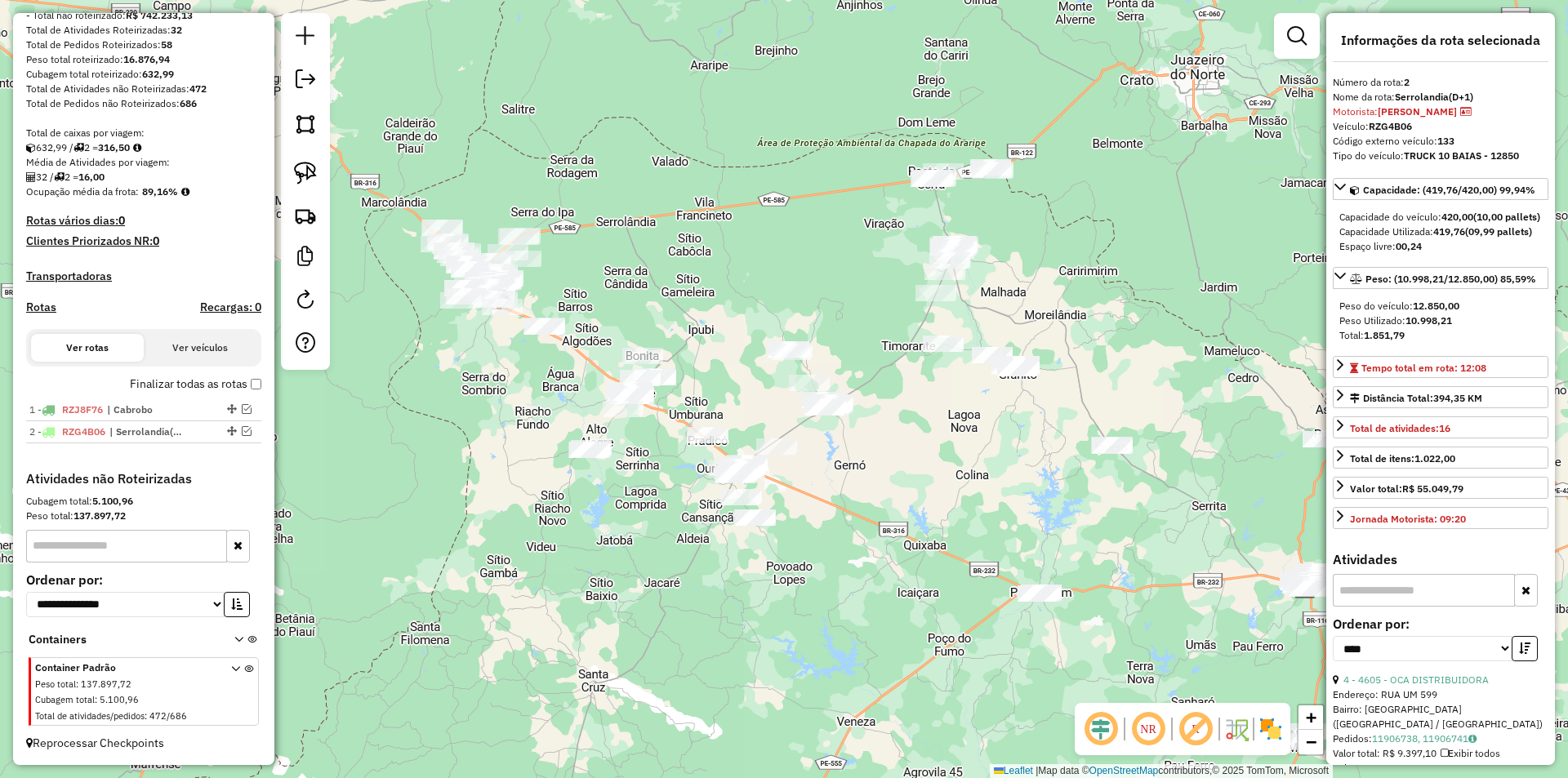
drag, startPoint x: 524, startPoint y: 452, endPoint x: 689, endPoint y: 468, distance: 165.8
click at [686, 470] on div "Janela de atendimento Grade de atendimento Capacidade Transportadoras Veículos …" at bounding box center [784, 389] width 1568 height 778
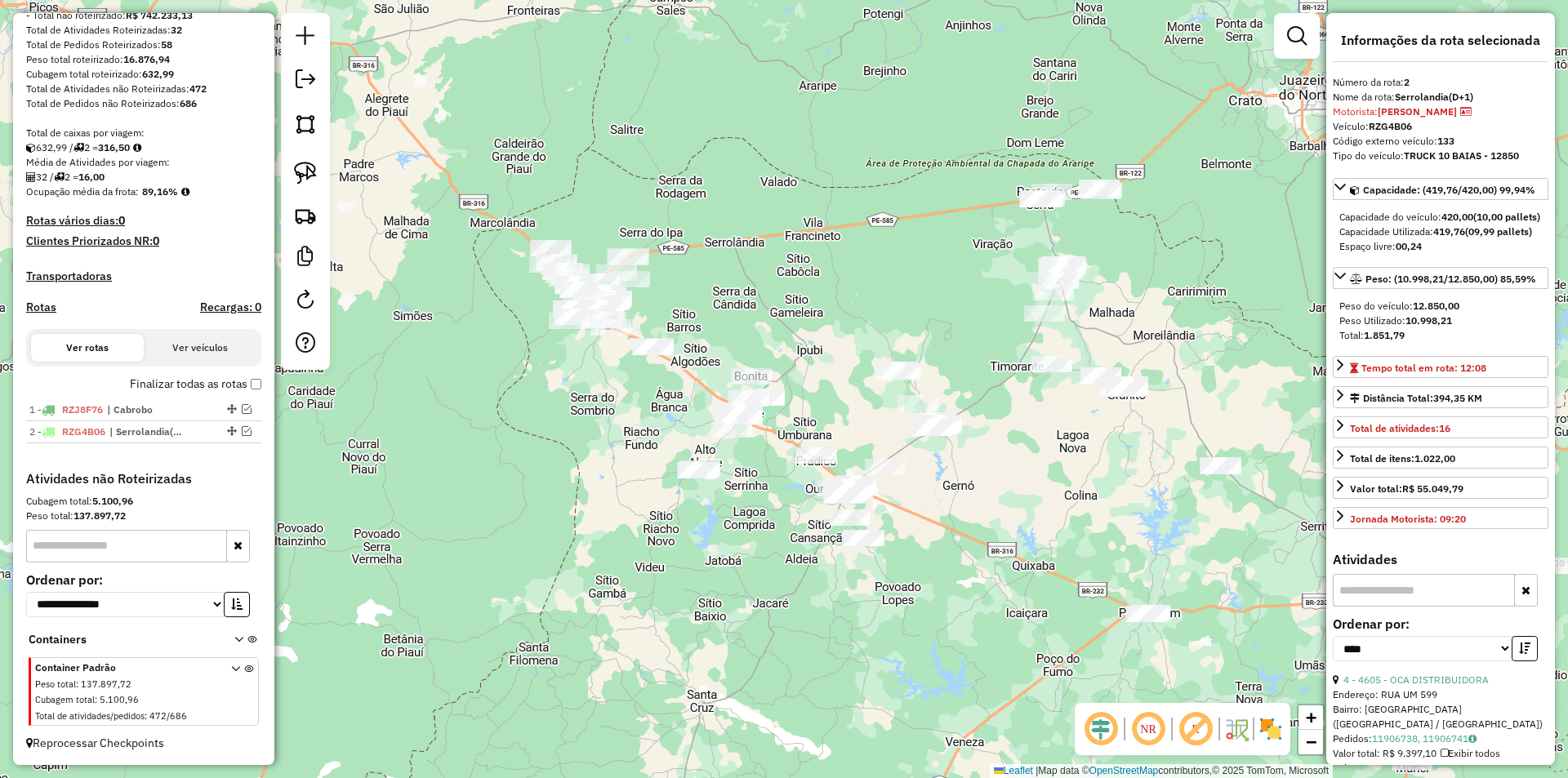
drag, startPoint x: 508, startPoint y: 381, endPoint x: 647, endPoint y: 505, distance: 186.3
click at [645, 502] on div "Janela de atendimento Grade de atendimento Capacidade Transportadoras Veículos …" at bounding box center [784, 389] width 1568 height 778
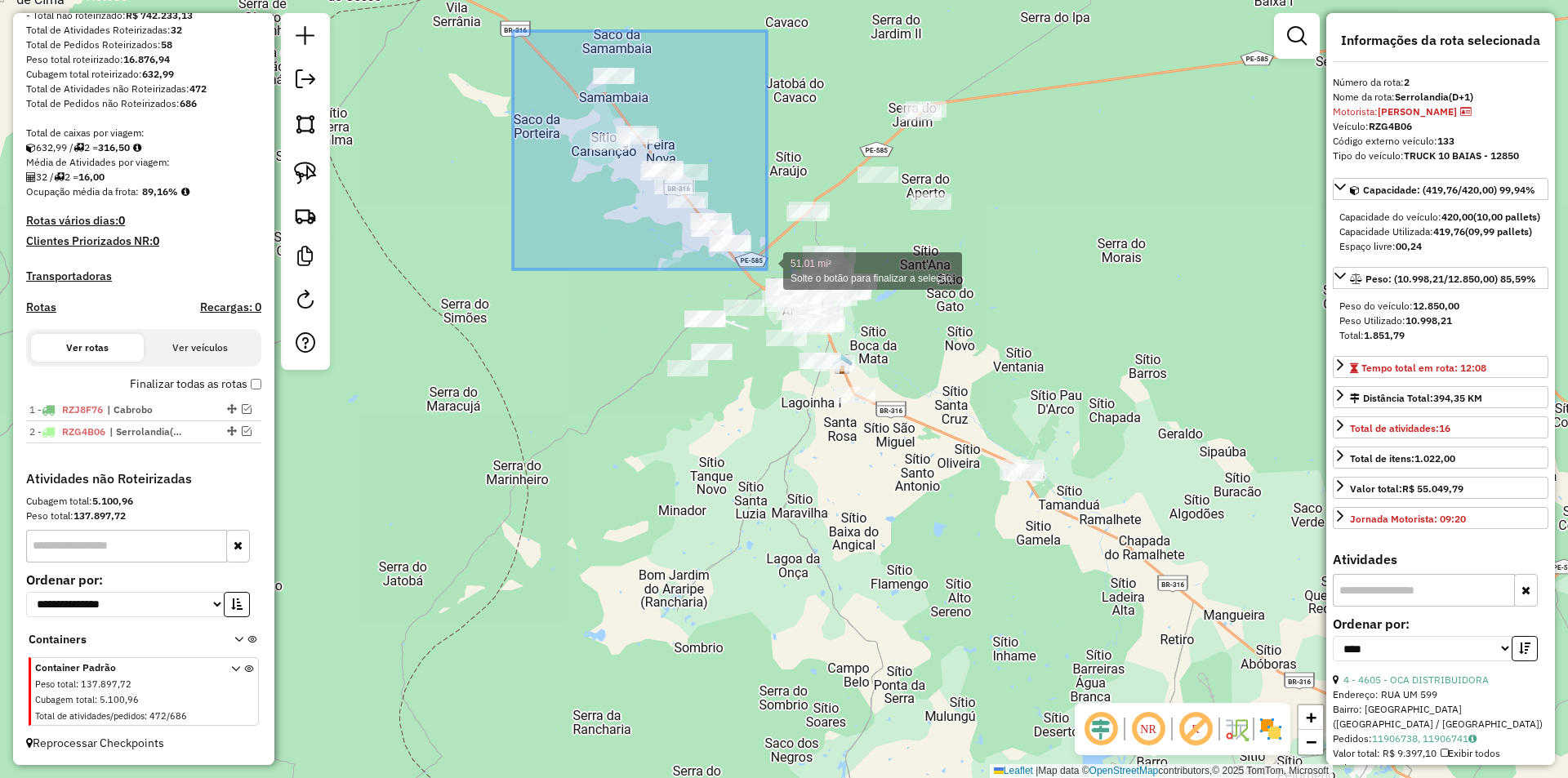
drag, startPoint x: 513, startPoint y: 31, endPoint x: 767, endPoint y: 269, distance: 348.1
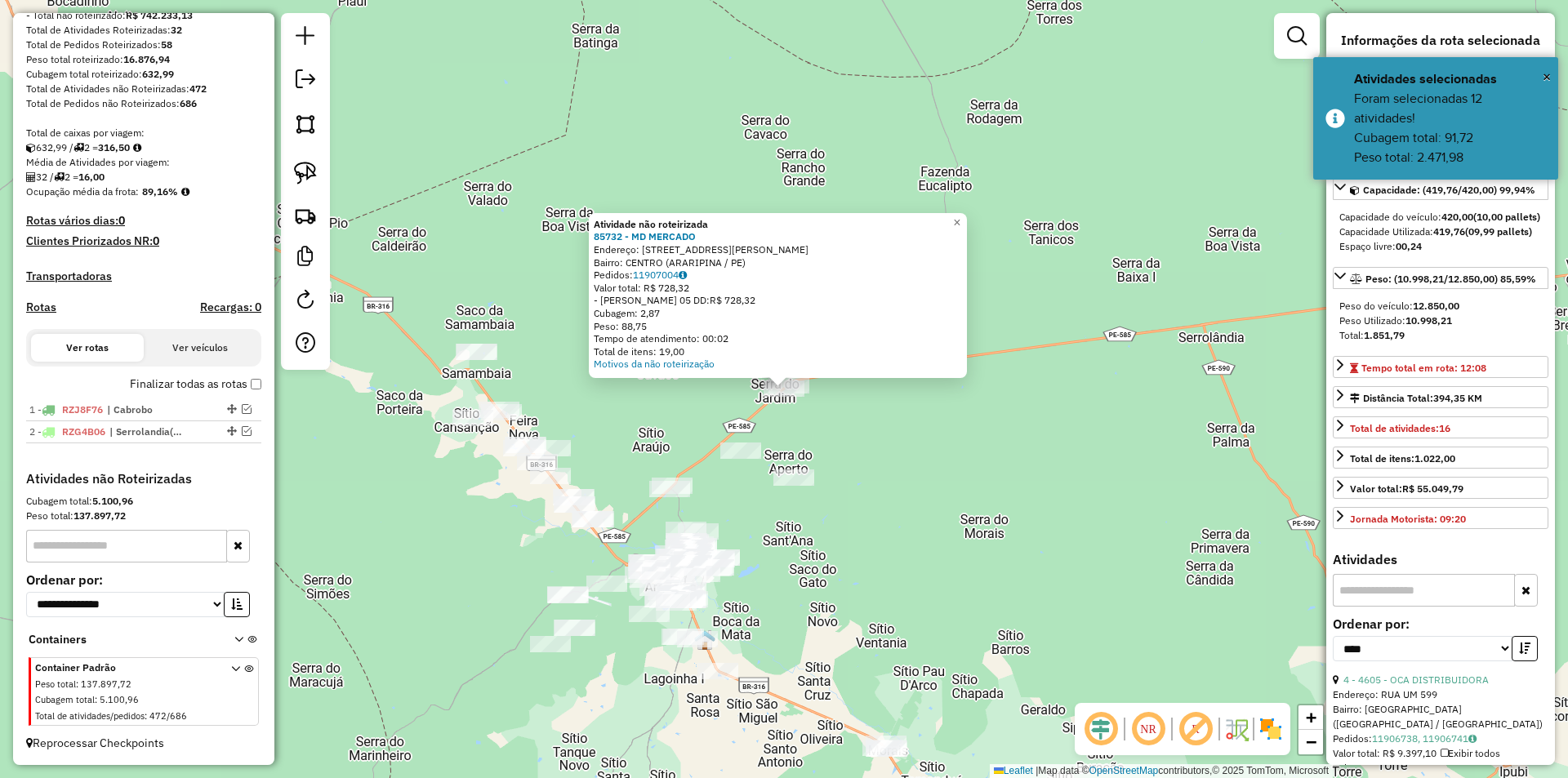
click at [1064, 205] on div "Atividade não roteirizada 85732 - MD MERCADO Endereço: RUA JOSE BARRETO DE ALEN…" at bounding box center [784, 389] width 1568 height 778
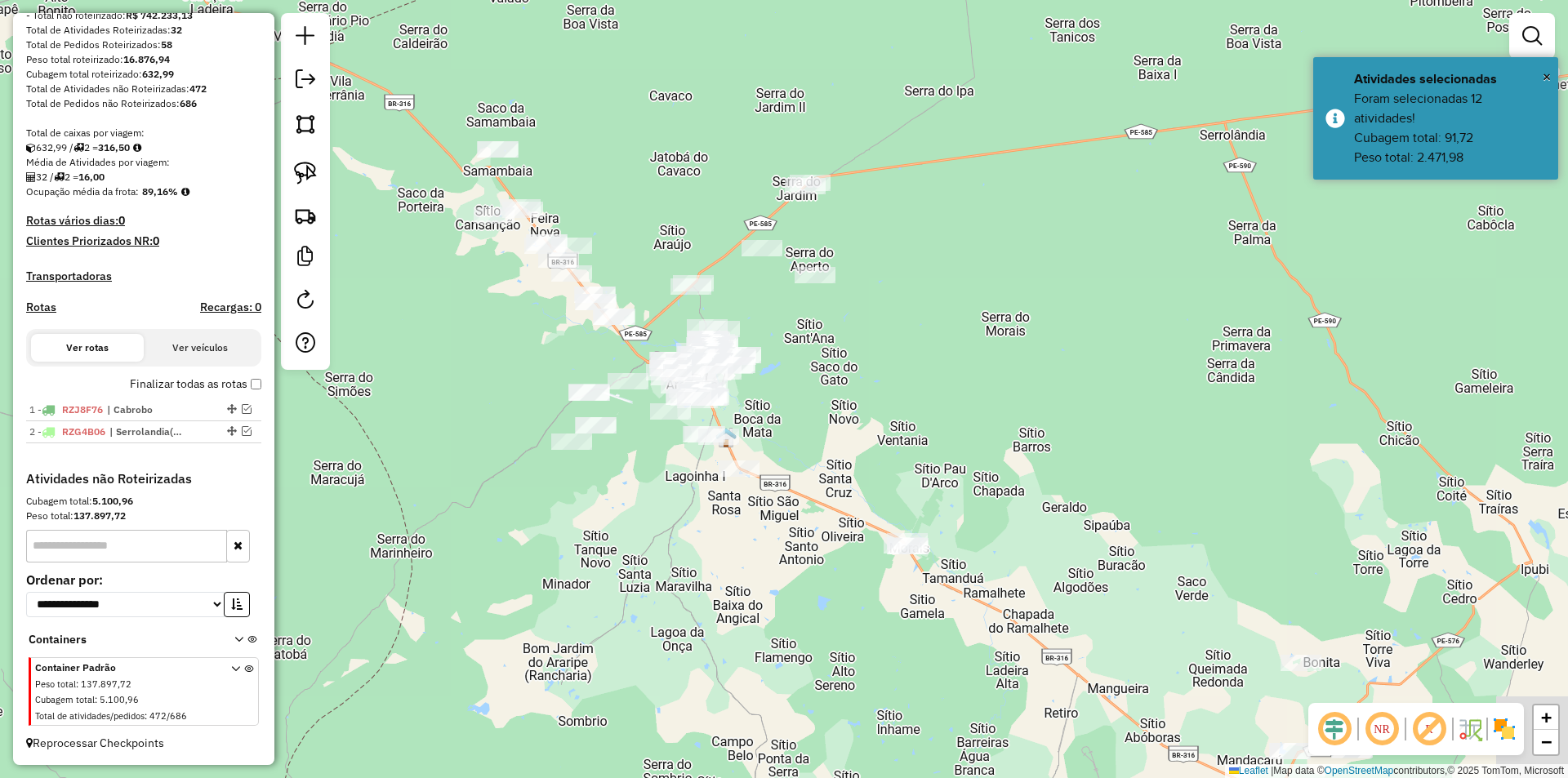
drag, startPoint x: 941, startPoint y: 529, endPoint x: 962, endPoint y: 336, distance: 194.1
click at [962, 336] on div "Janela de atendimento Grade de atendimento Capacidade Transportadoras Veículos …" at bounding box center [784, 389] width 1568 height 778
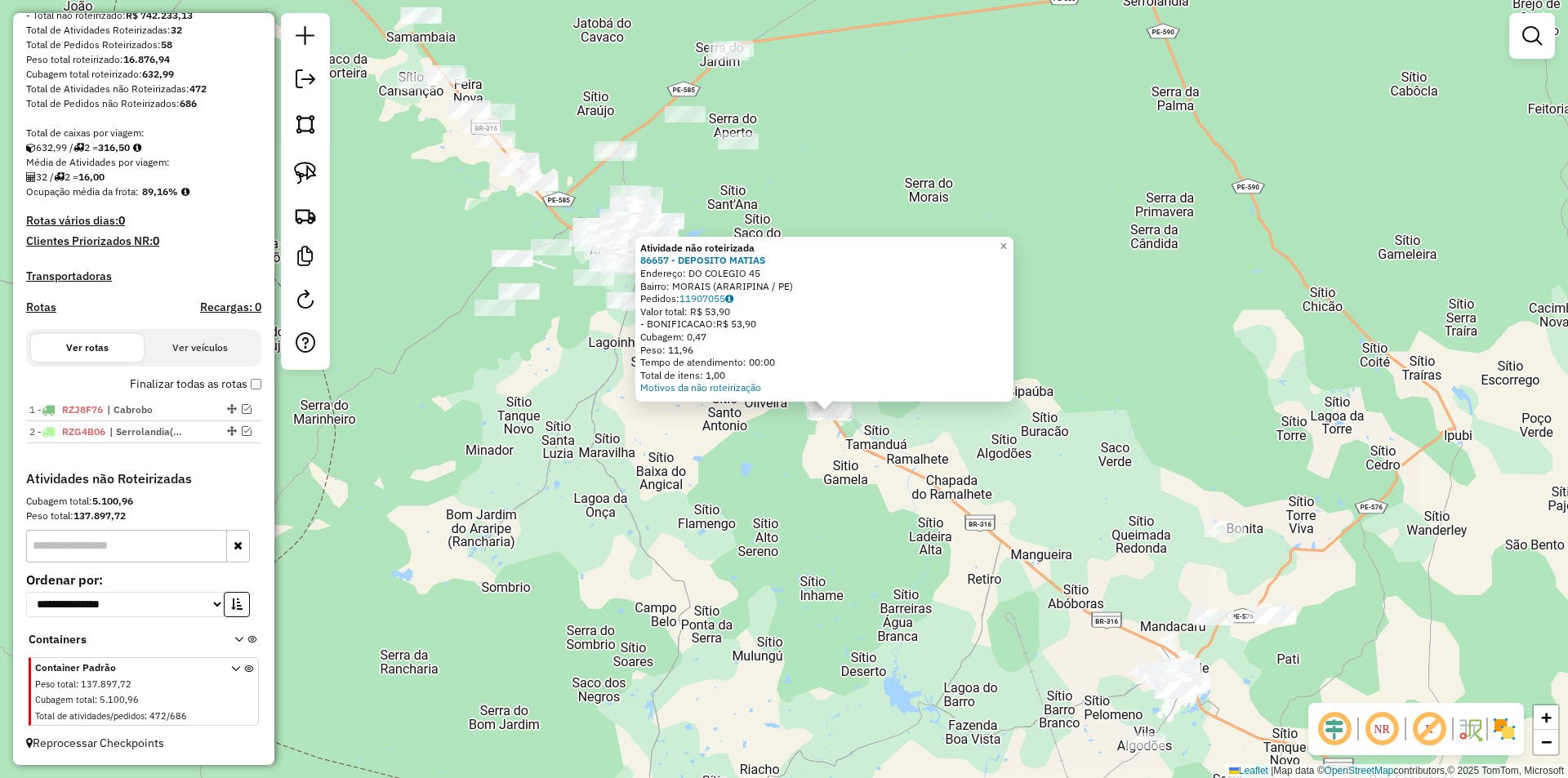
drag, startPoint x: 973, startPoint y: 391, endPoint x: 1021, endPoint y: 417, distance: 54.6
click at [1021, 417] on div "Atividade não roteirizada 86657 - DEPOSITO MATIAS Endereço: DO COLEGIO 45 Bairr…" at bounding box center [784, 389] width 1568 height 778
click at [738, 523] on div "Atividade não roteirizada 86657 - DEPOSITO MATIAS Endereço: DO COLEGIO 45 Bairr…" at bounding box center [784, 389] width 1568 height 778
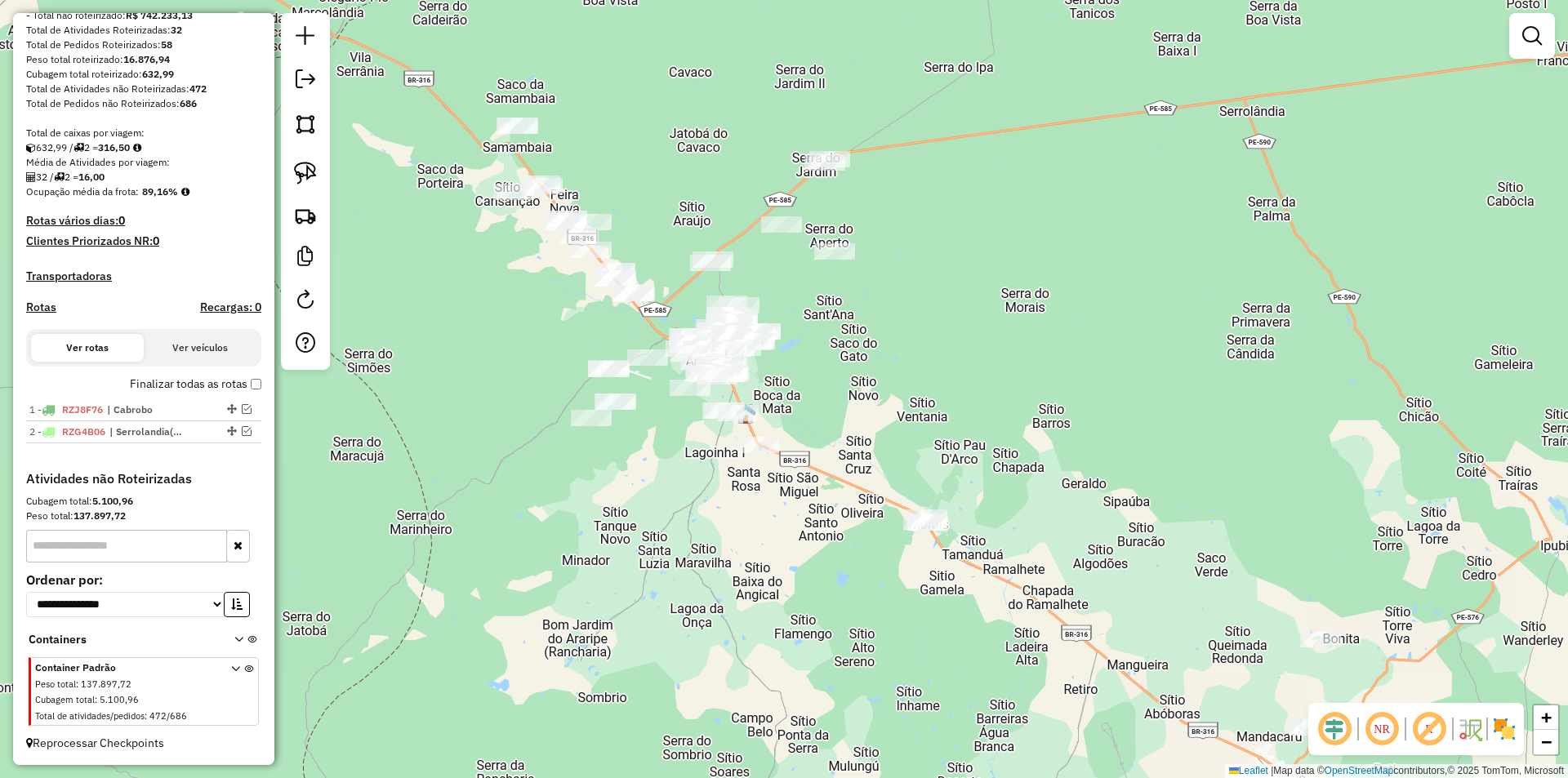
drag, startPoint x: 663, startPoint y: 483, endPoint x: 758, endPoint y: 590, distance: 143.1
click at [758, 590] on div "Janela de atendimento Grade de atendimento Capacidade Transportadoras Veículos …" at bounding box center [784, 389] width 1568 height 778
click at [435, 46] on div "Clique e arraste para selecionar os clientes. Janela de atendimento Grade de at…" at bounding box center [784, 389] width 1568 height 778
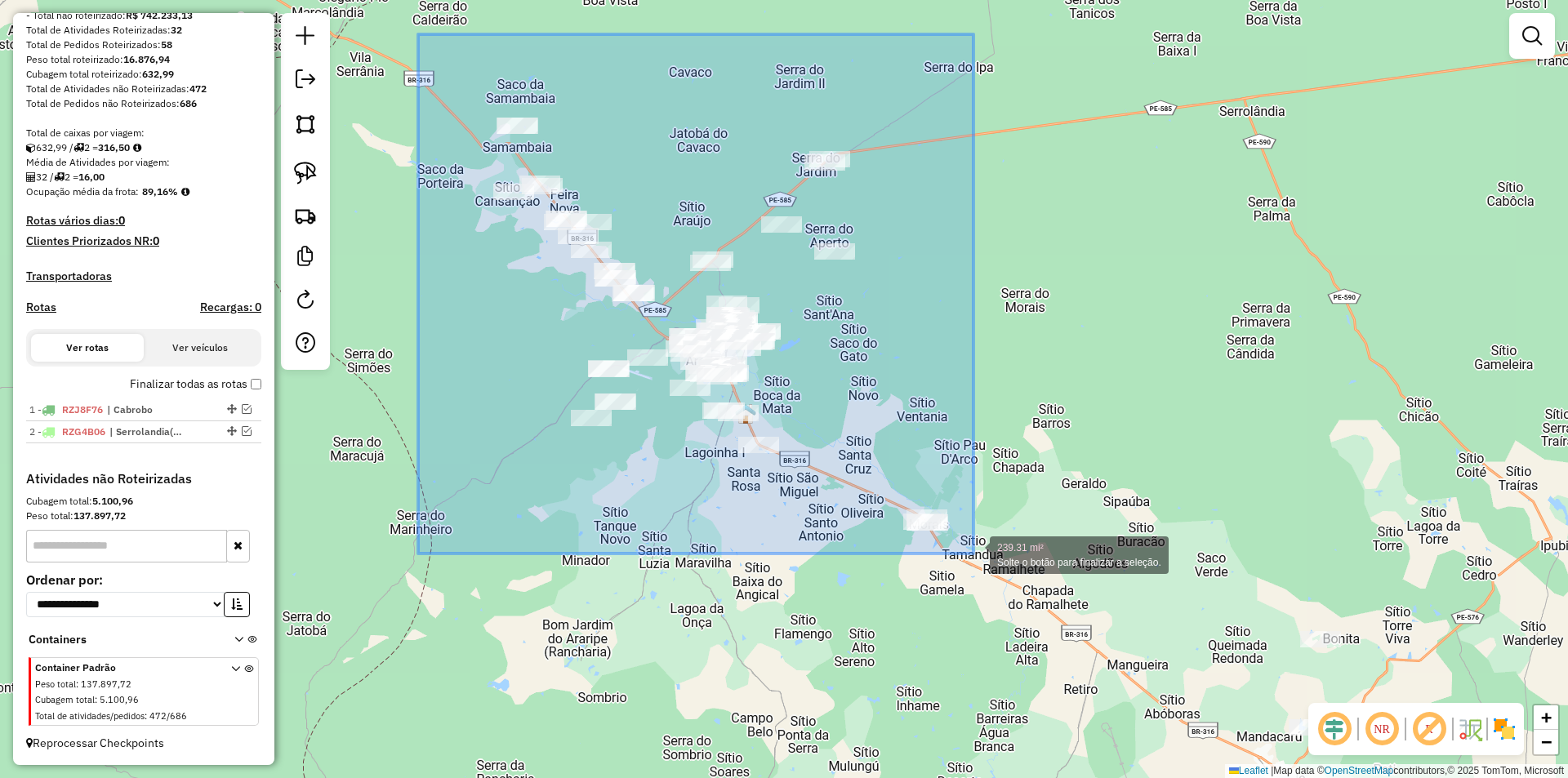
drag, startPoint x: 418, startPoint y: 35, endPoint x: 974, endPoint y: 554, distance: 760.6
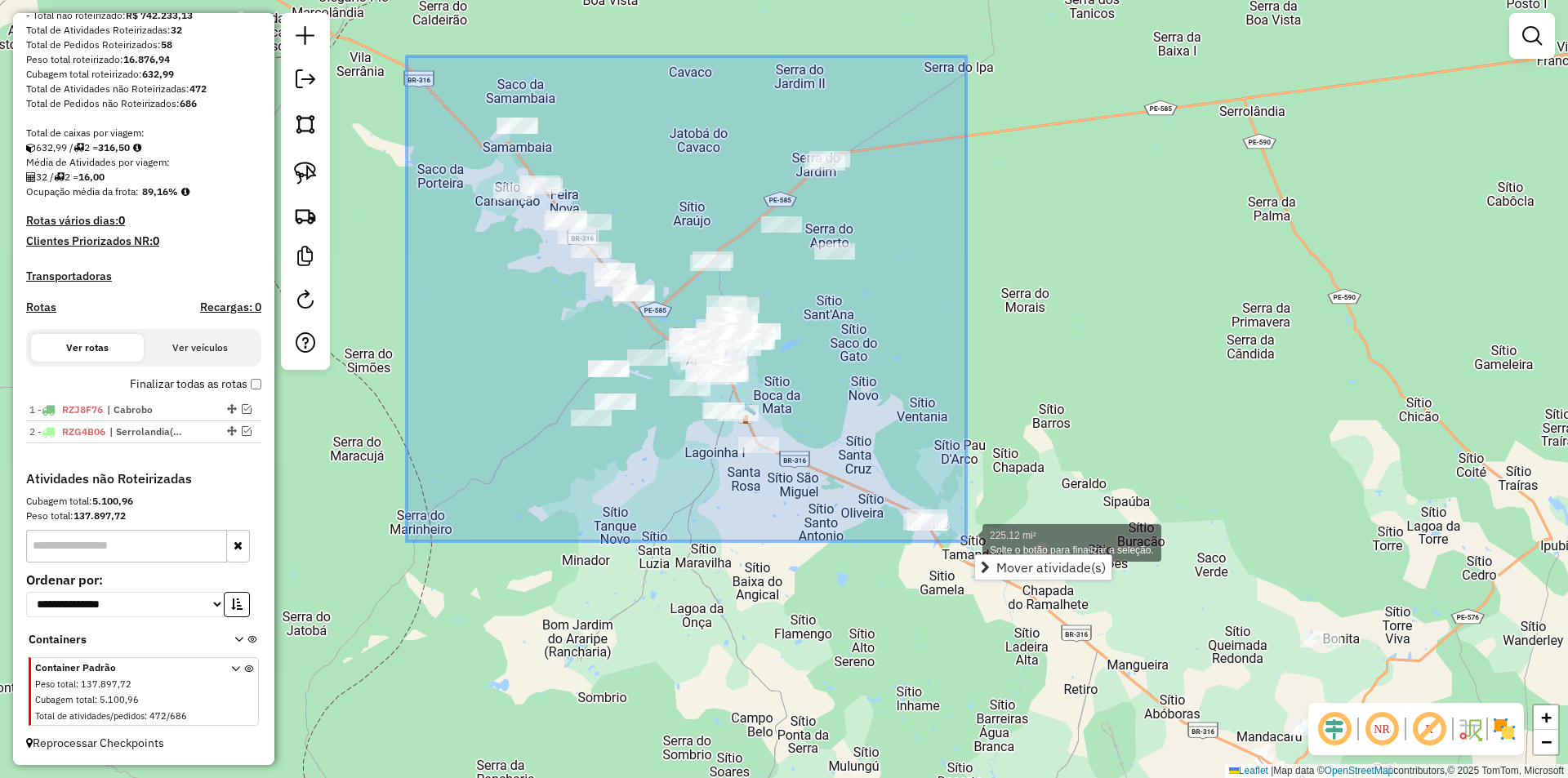
drag, startPoint x: 407, startPoint y: 57, endPoint x: 966, endPoint y: 541, distance: 739.4
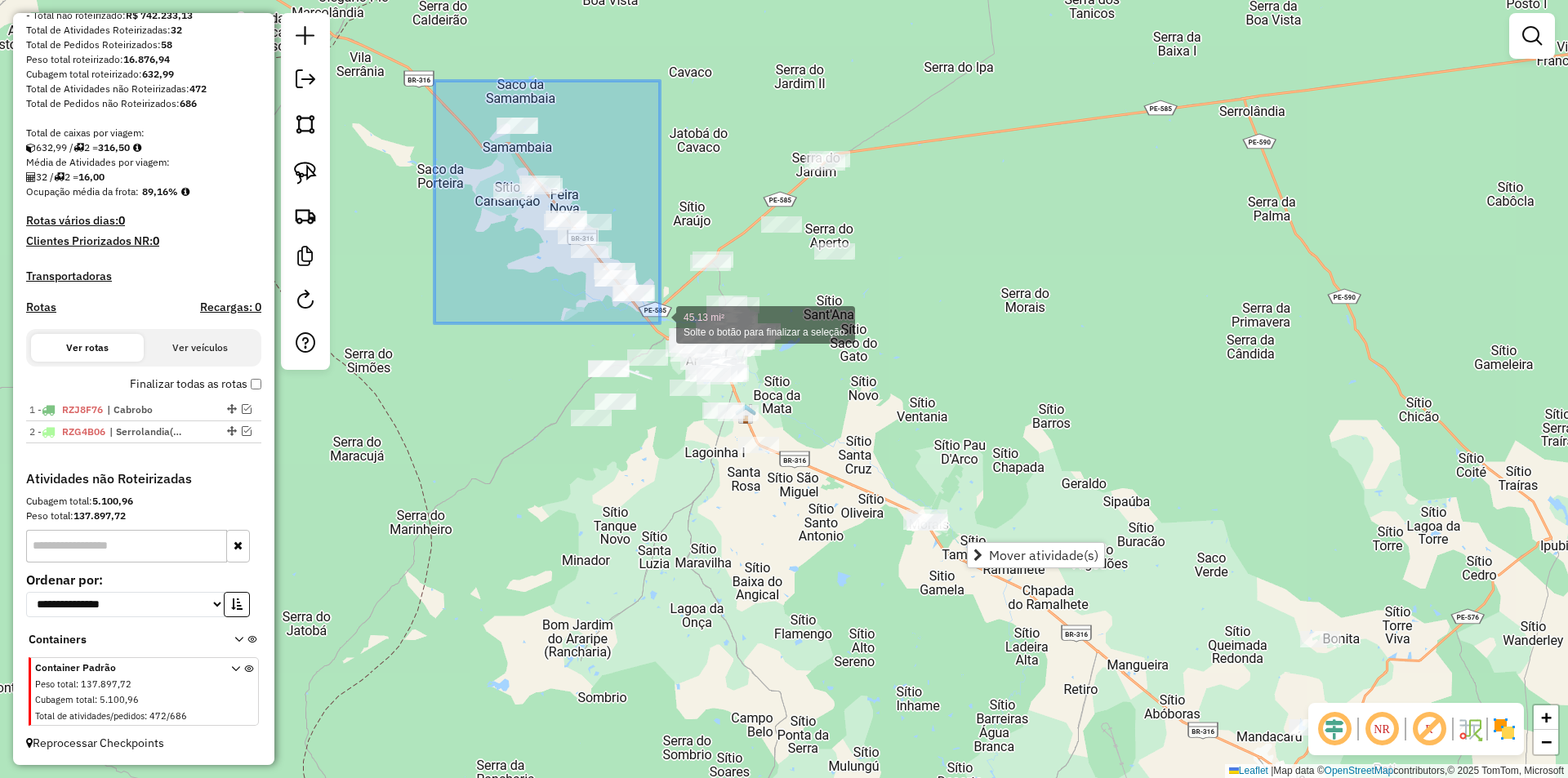
drag, startPoint x: 435, startPoint y: 81, endPoint x: 660, endPoint y: 323, distance: 330.4
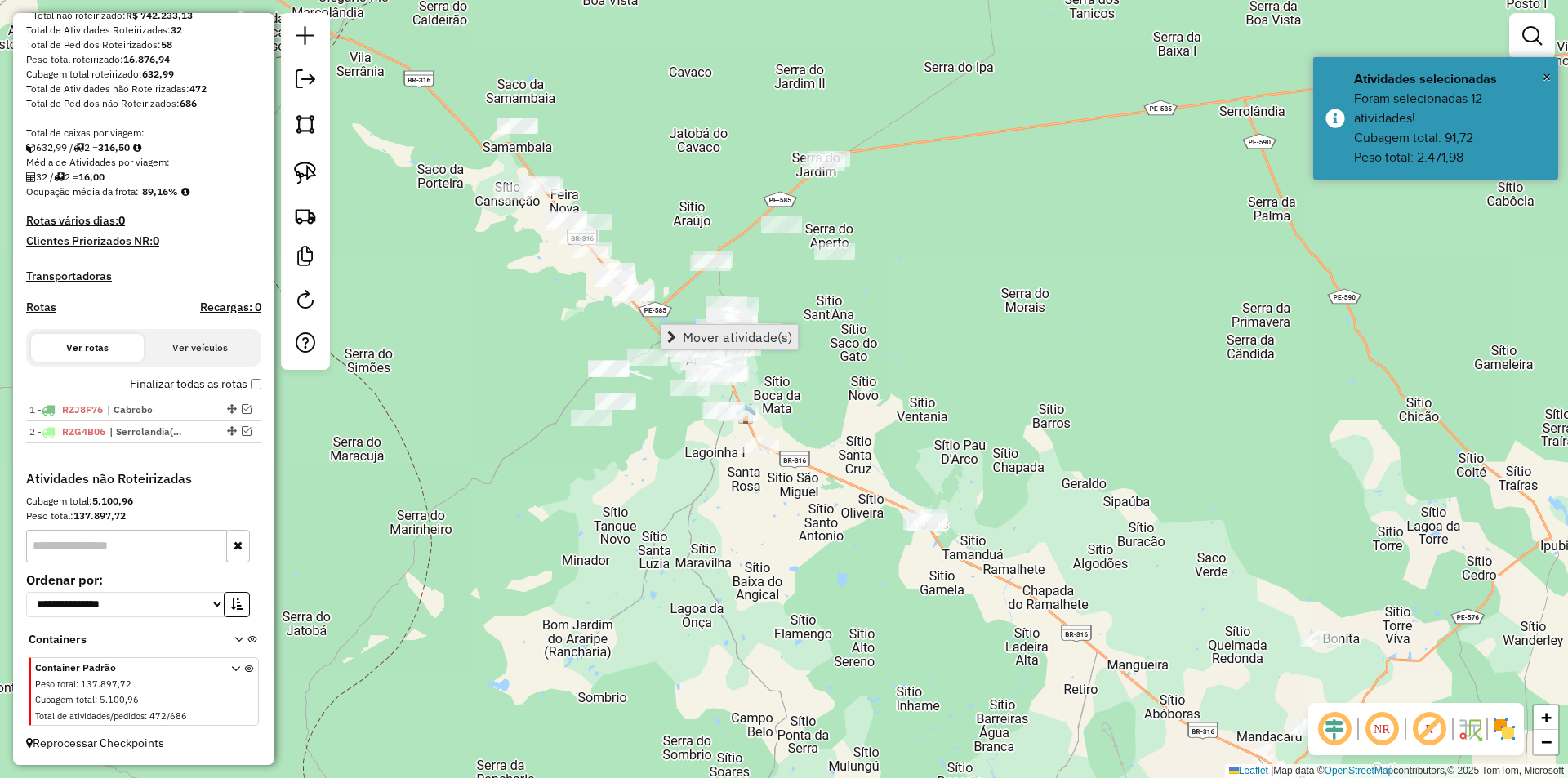
click at [689, 338] on span "Mover atividade(s)" at bounding box center [738, 338] width 110 height 13
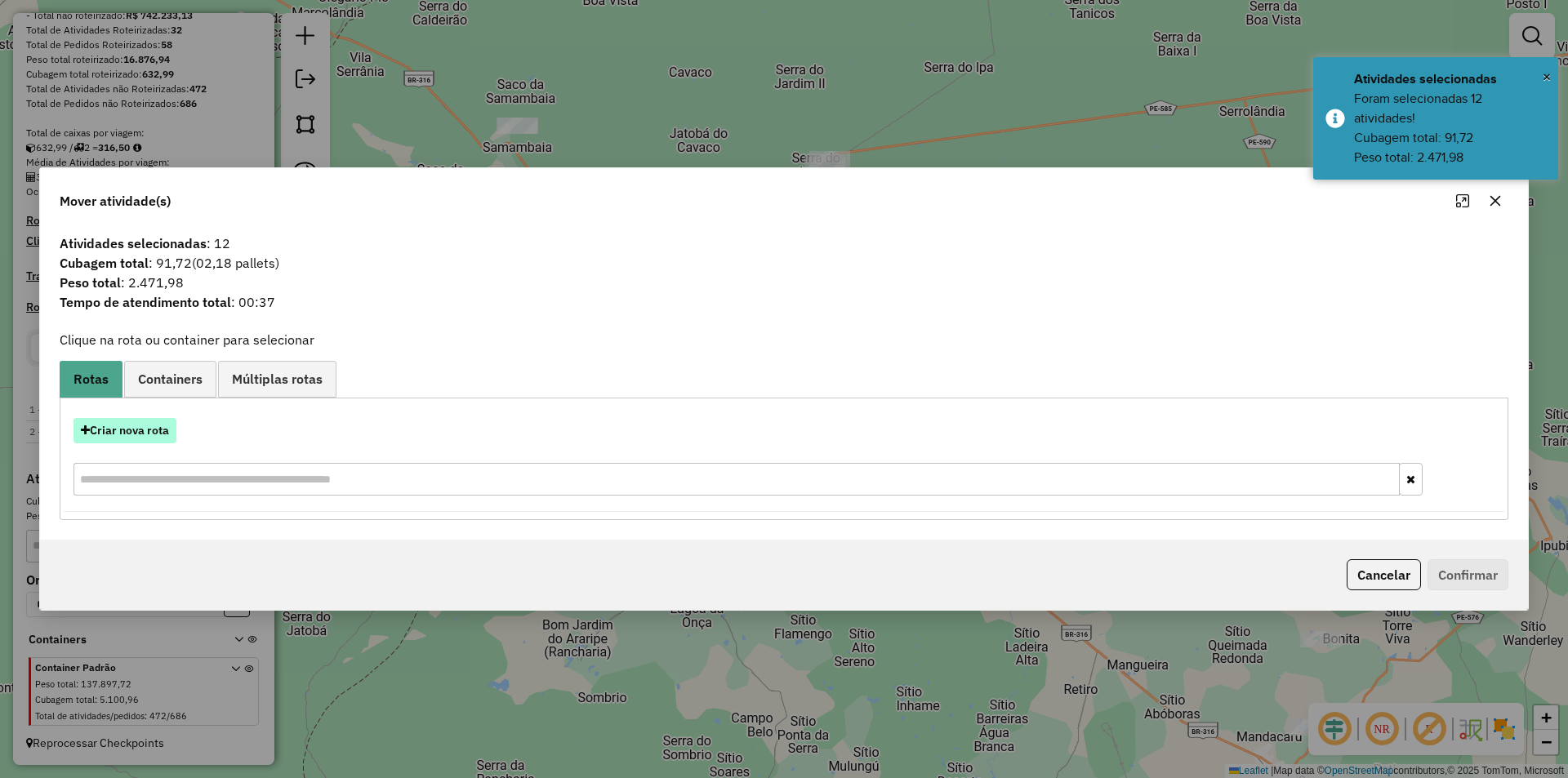
click at [119, 431] on button "Criar nova rota" at bounding box center [124, 431] width 103 height 25
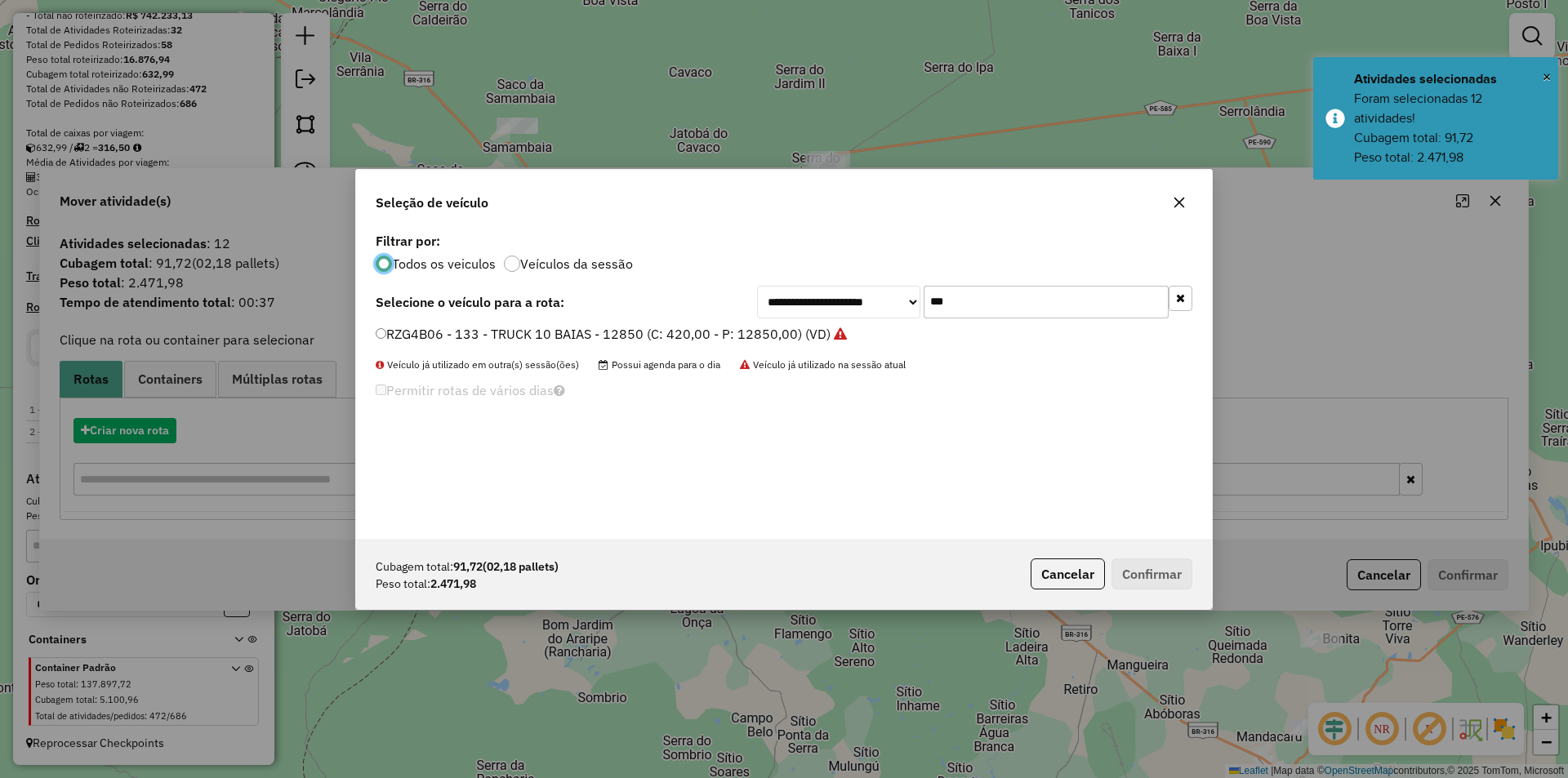
scroll to position [9, 5]
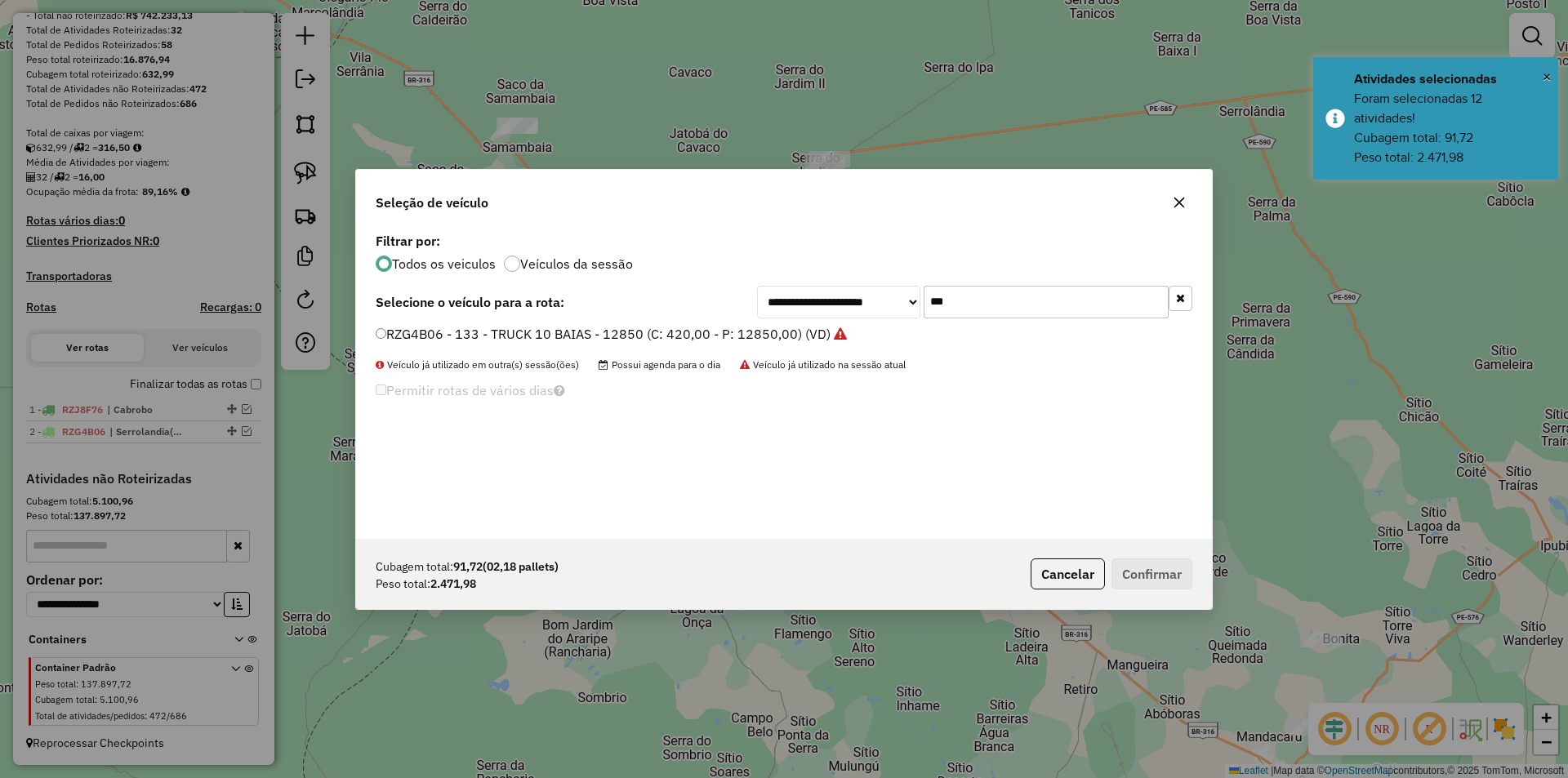
drag, startPoint x: 977, startPoint y: 316, endPoint x: 920, endPoint y: 310, distance: 57.3
click at [920, 310] on div "**********" at bounding box center [974, 302] width 435 height 33
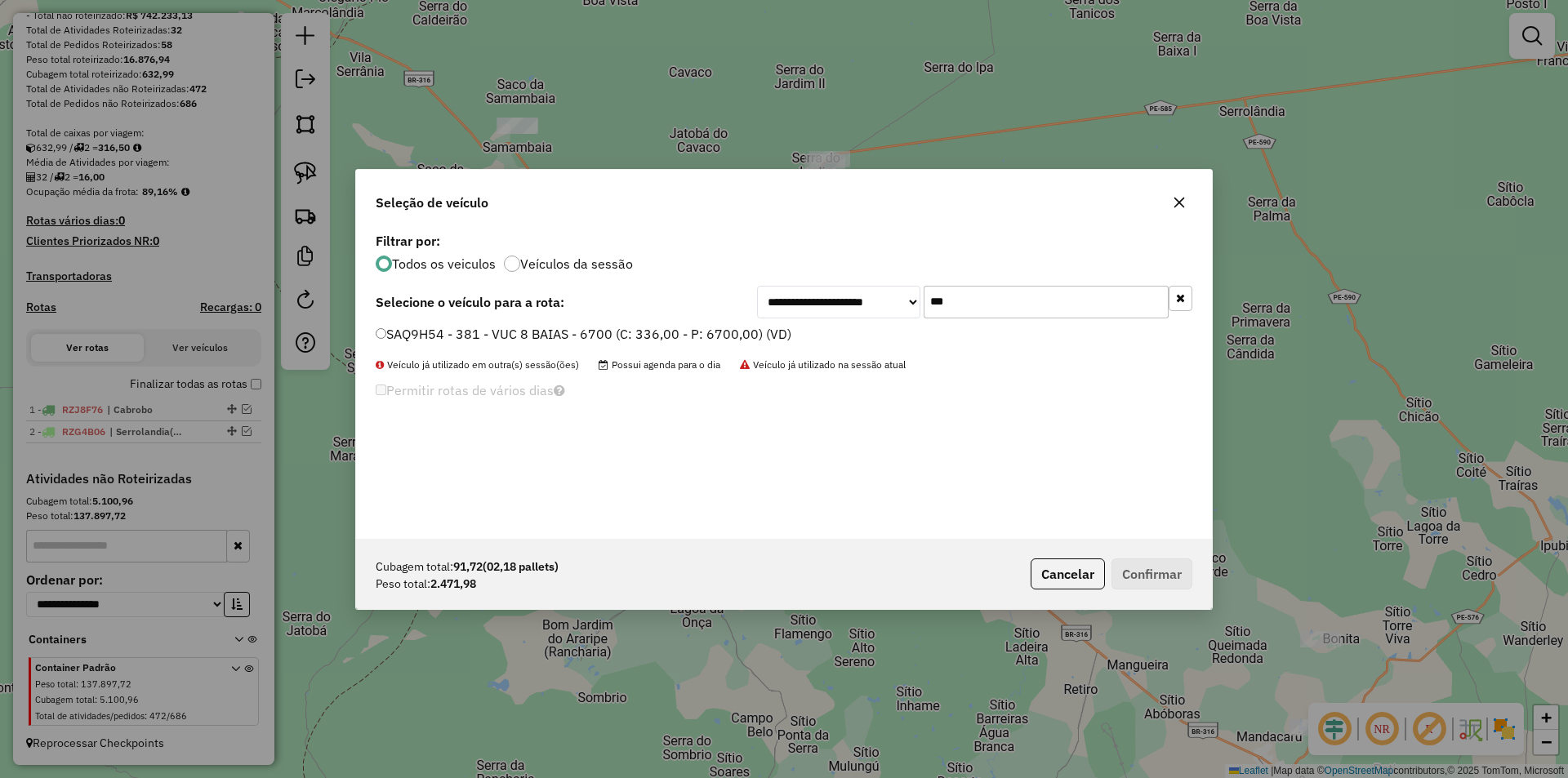
type input "***"
click at [741, 330] on label "SAQ9H54 - 381 - VUC 8 BAIAS - 6700 (C: 336,00 - P: 6700,00) (VD)" at bounding box center [583, 334] width 416 height 19
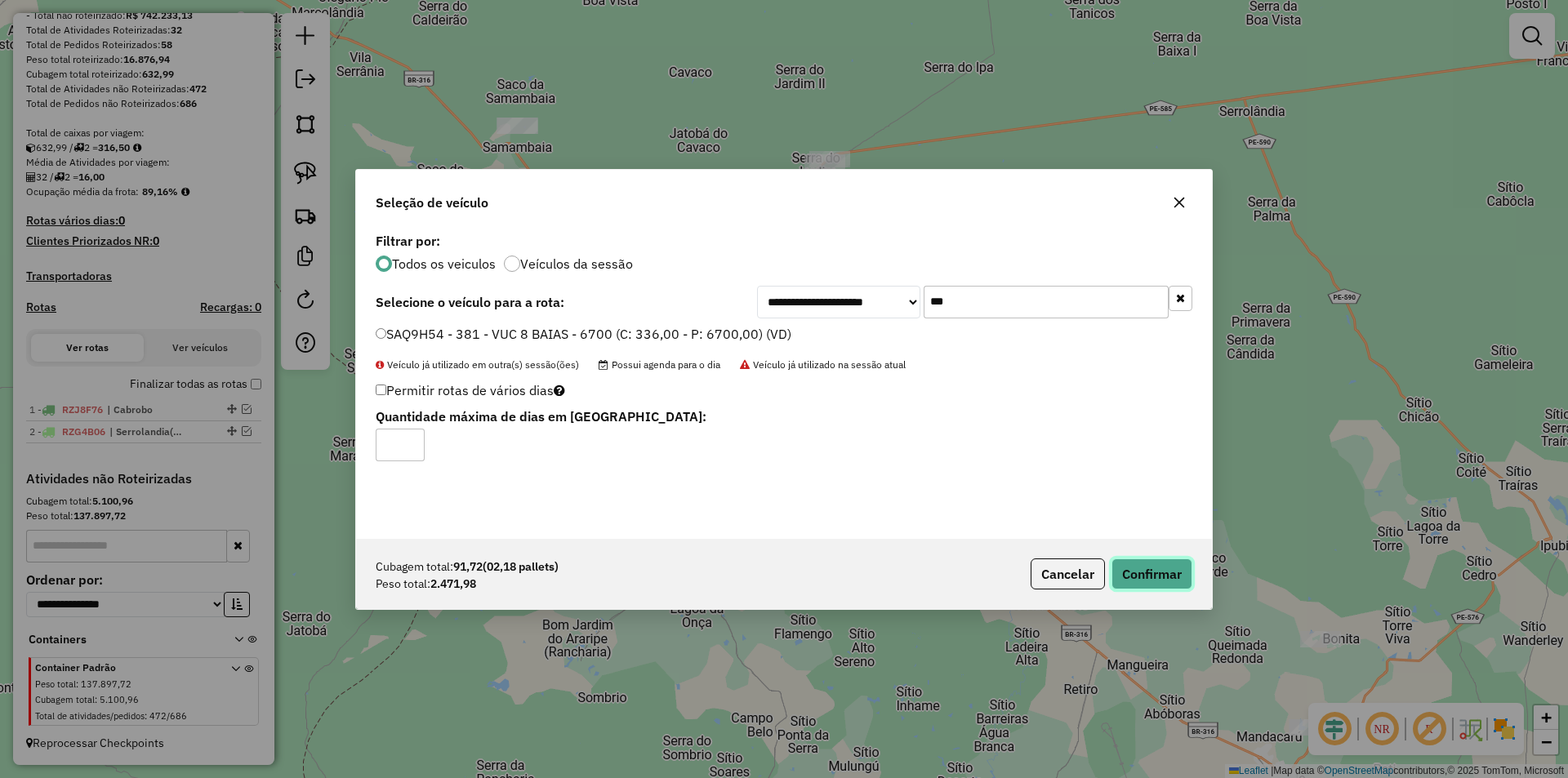
click at [1142, 560] on button "Confirmar" at bounding box center [1151, 574] width 81 height 31
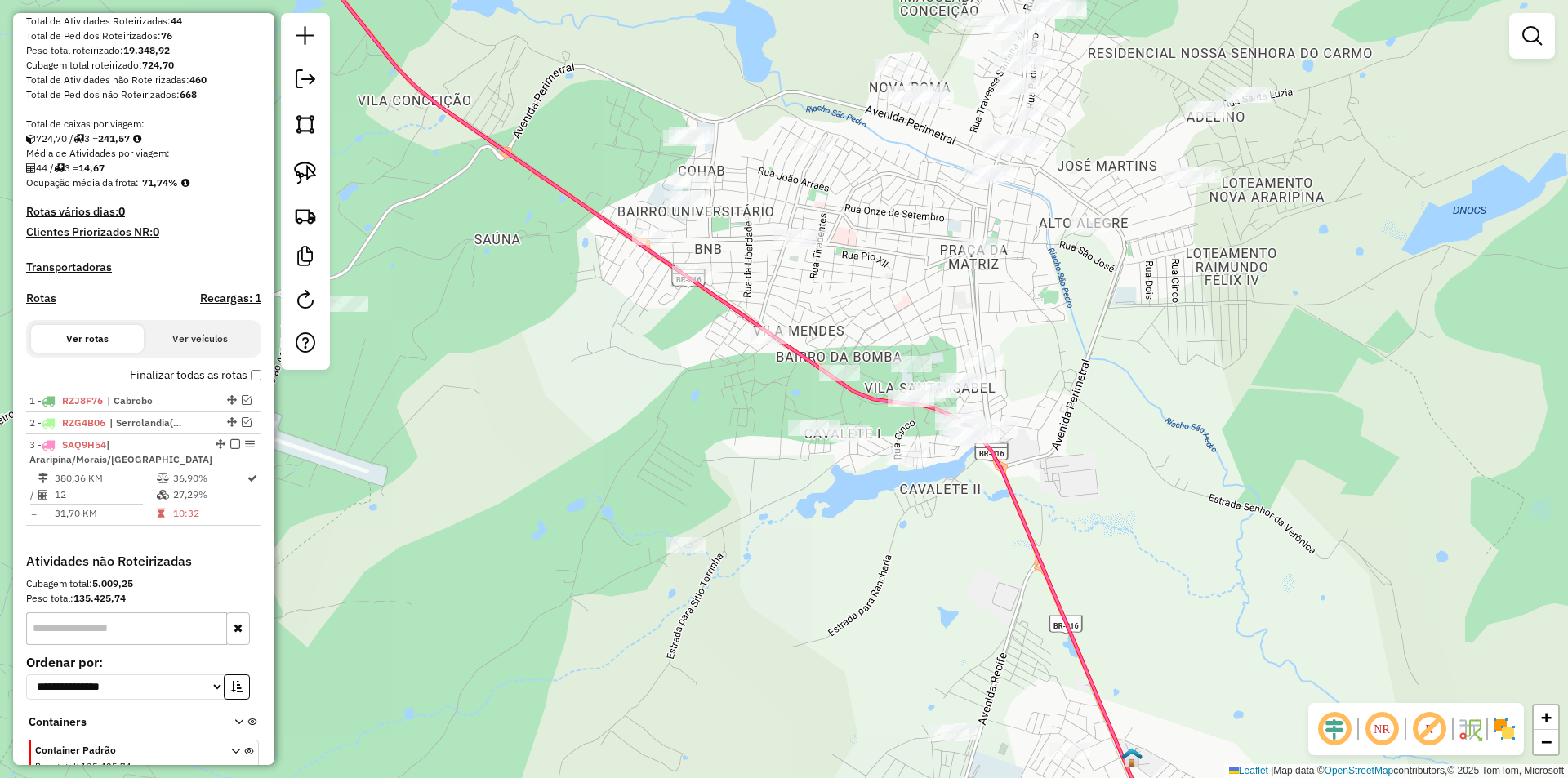
drag, startPoint x: 710, startPoint y: 375, endPoint x: 644, endPoint y: 385, distance: 66.8
click at [645, 383] on div "Janela de atendimento Grade de atendimento Capacidade Transportadoras Veículos …" at bounding box center [784, 389] width 1568 height 778
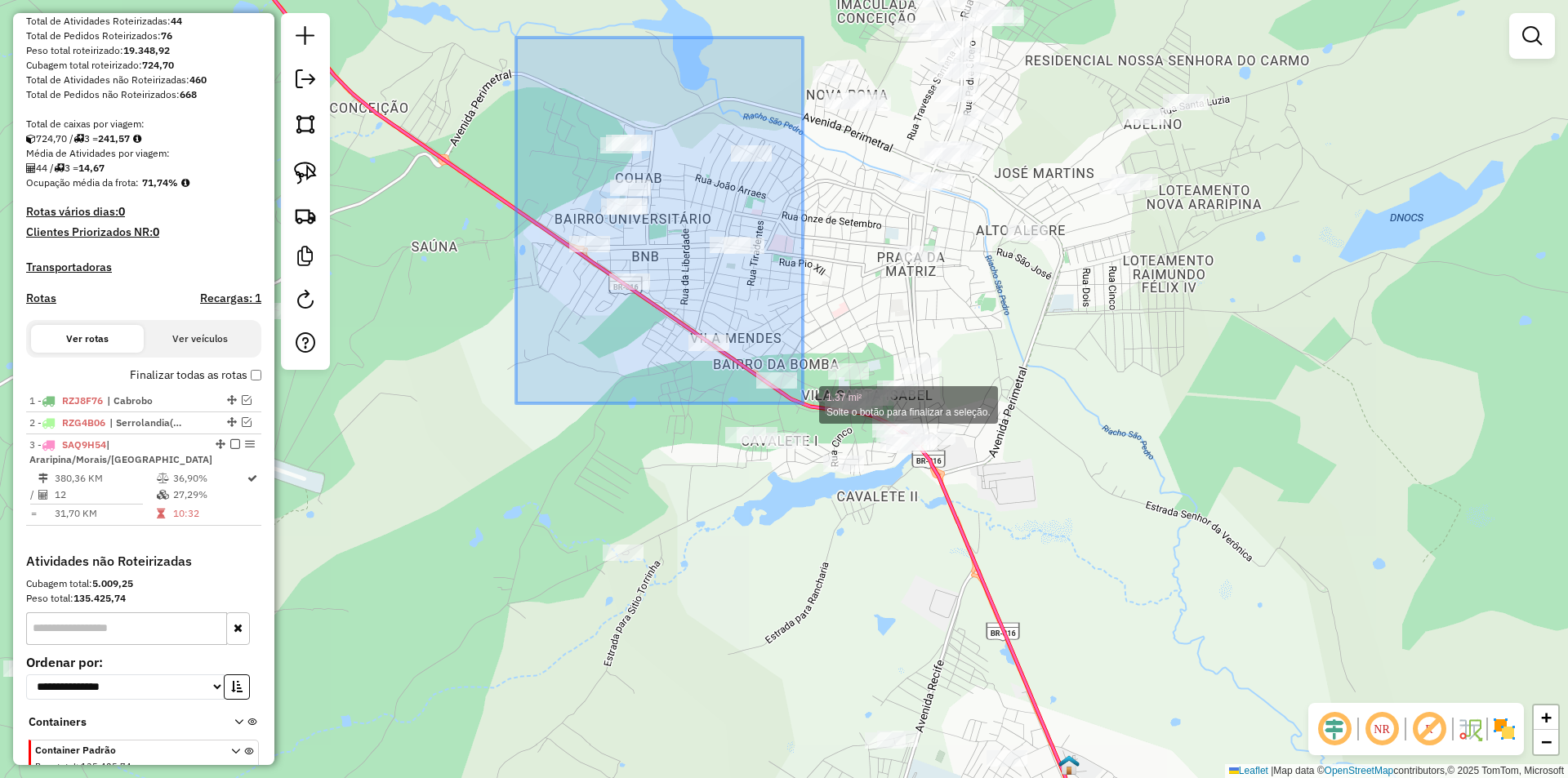
drag, startPoint x: 516, startPoint y: 38, endPoint x: 802, endPoint y: 403, distance: 463.7
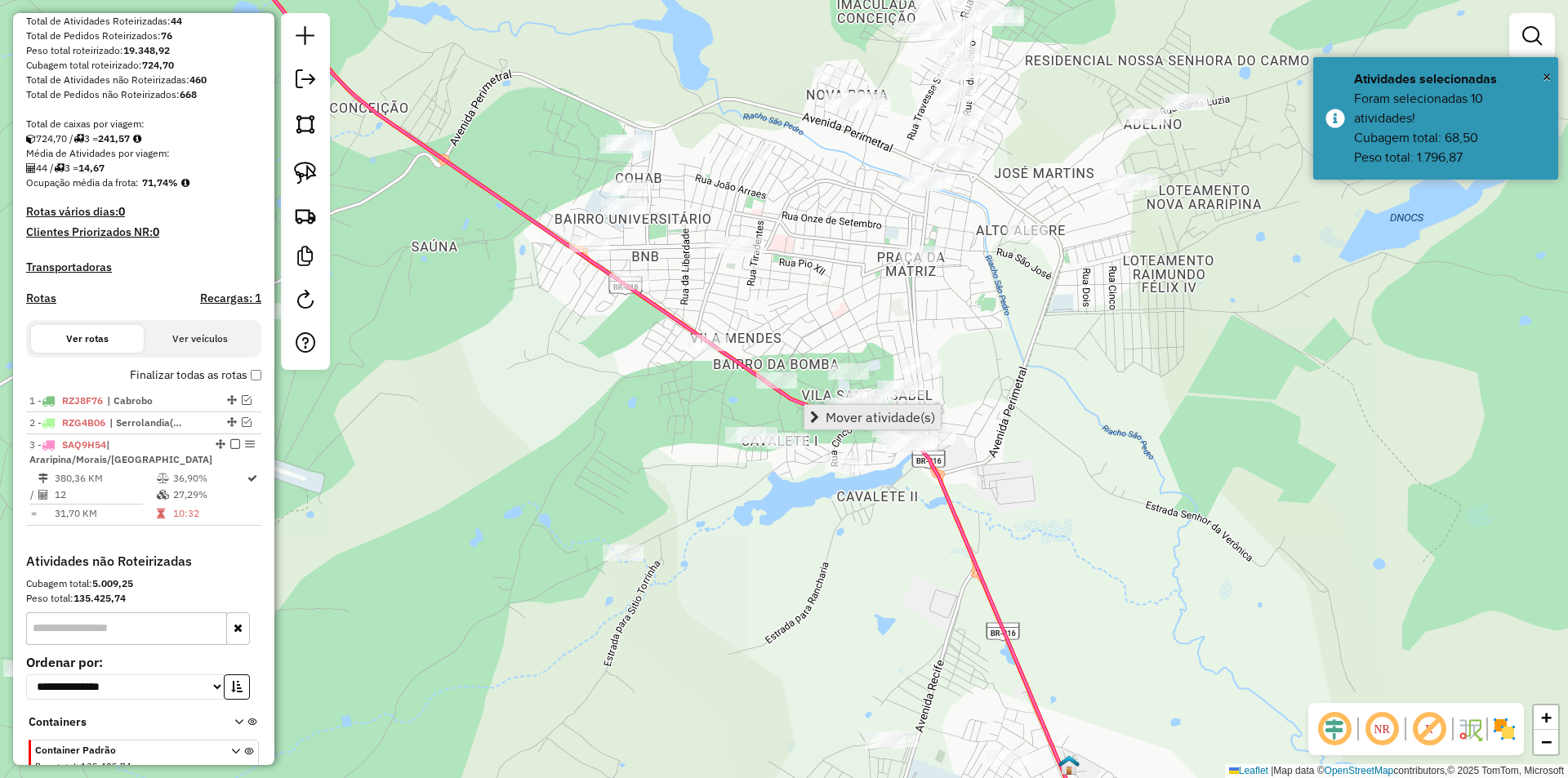
click at [867, 421] on span "Mover atividade(s)" at bounding box center [880, 417] width 110 height 13
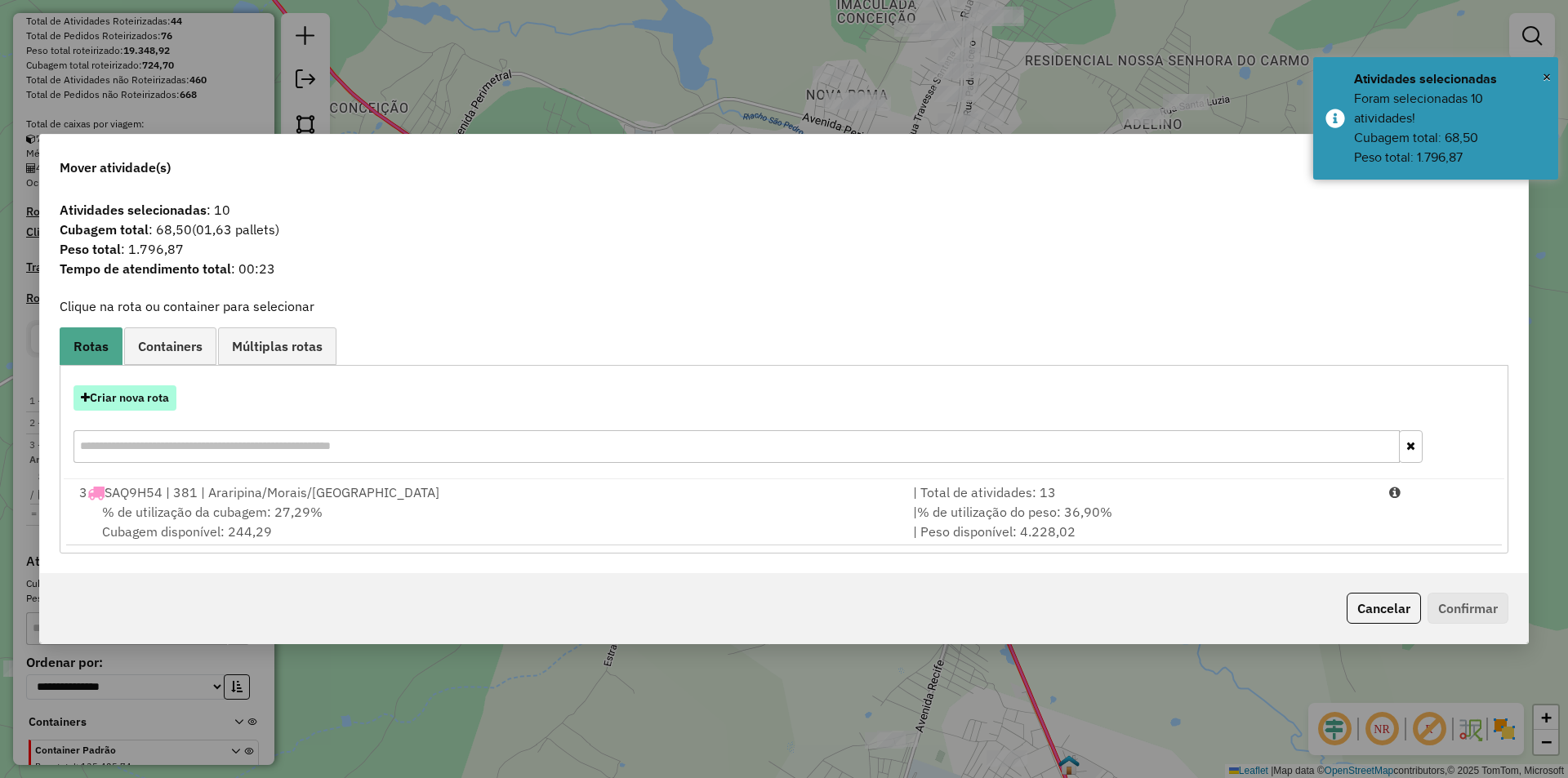
click at [123, 393] on button "Criar nova rota" at bounding box center [124, 398] width 103 height 25
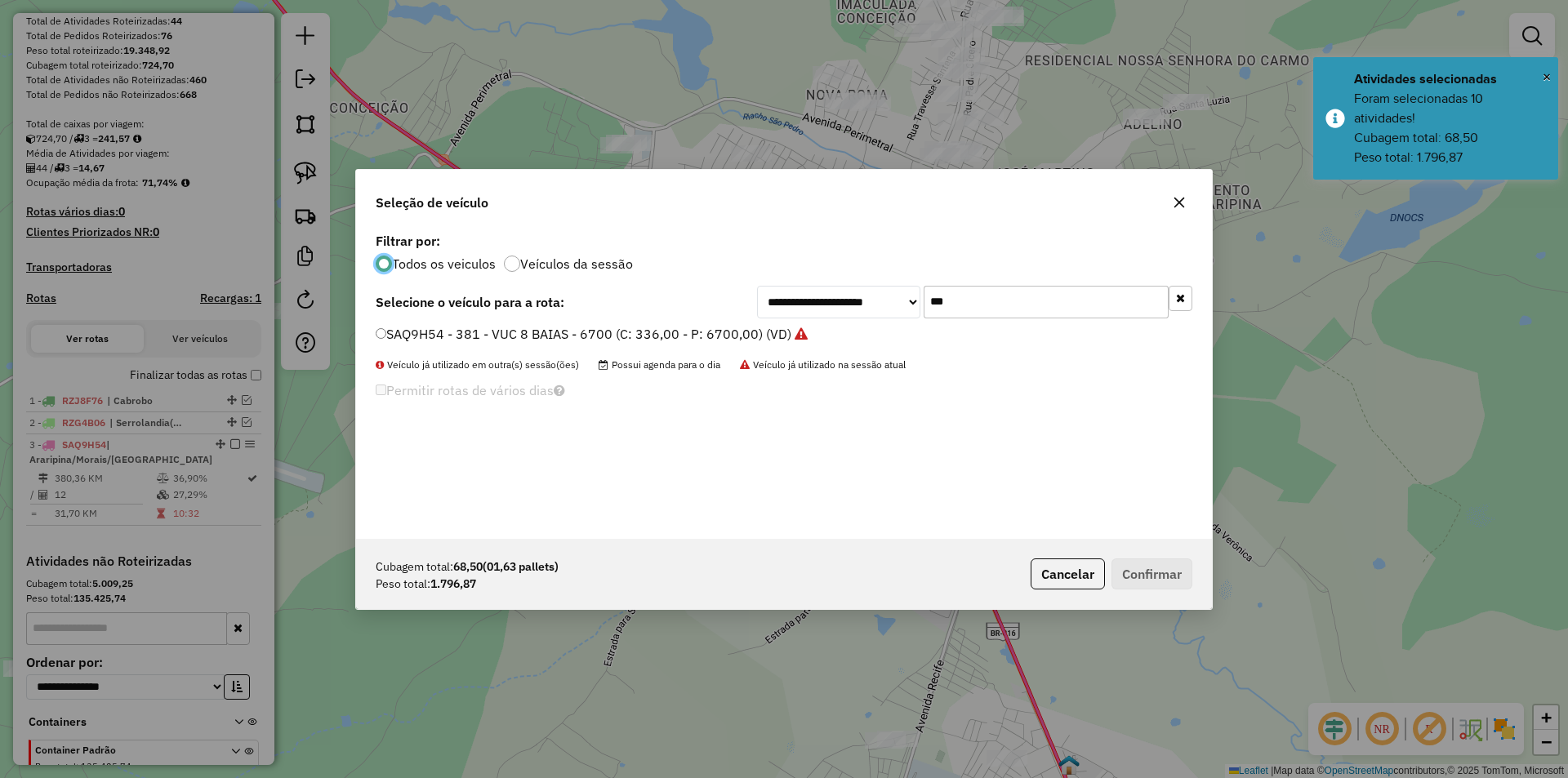
click at [1185, 207] on icon "button" at bounding box center [1179, 203] width 13 height 13
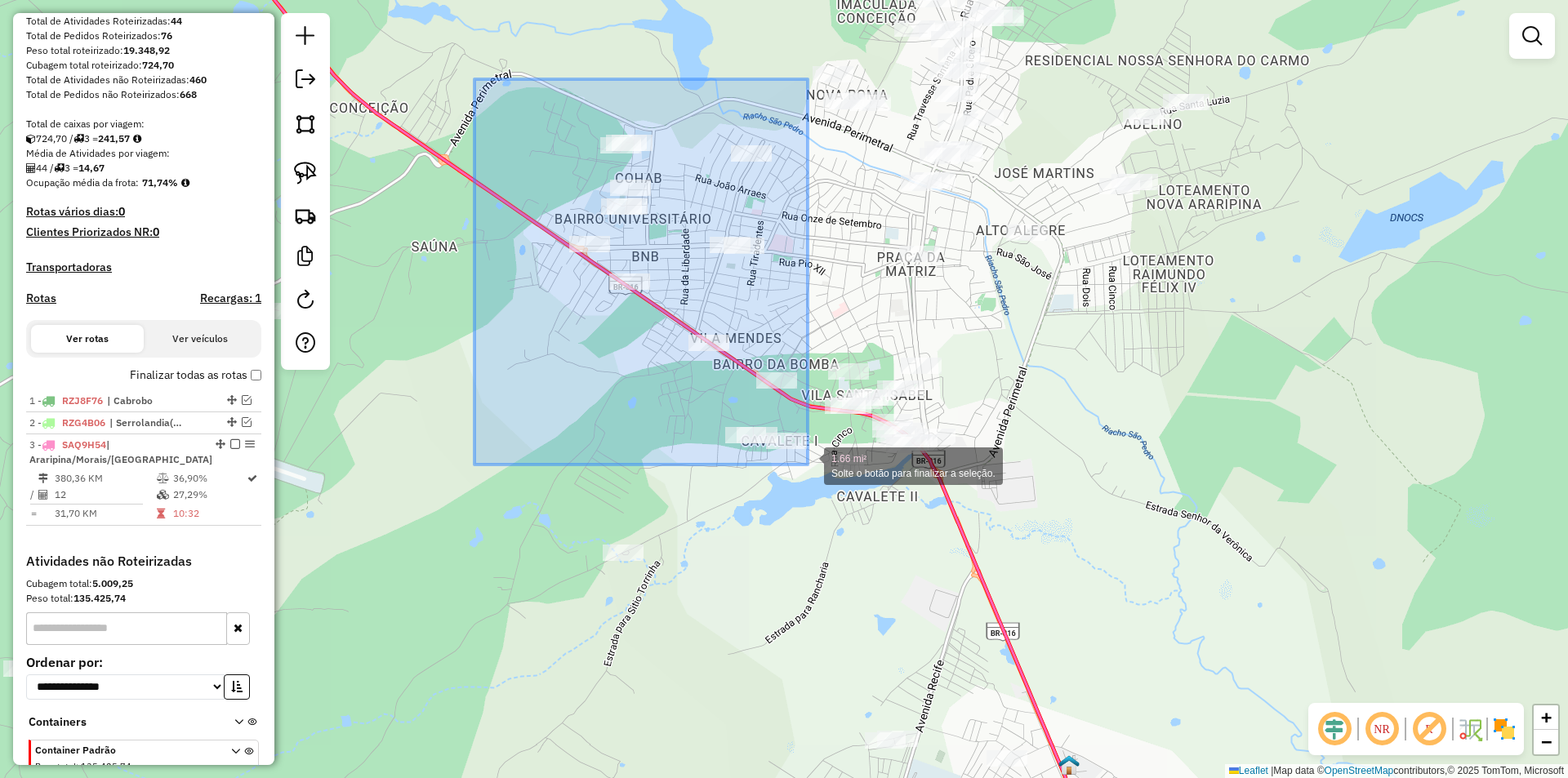
drag, startPoint x: 474, startPoint y: 79, endPoint x: 808, endPoint y: 465, distance: 510.4
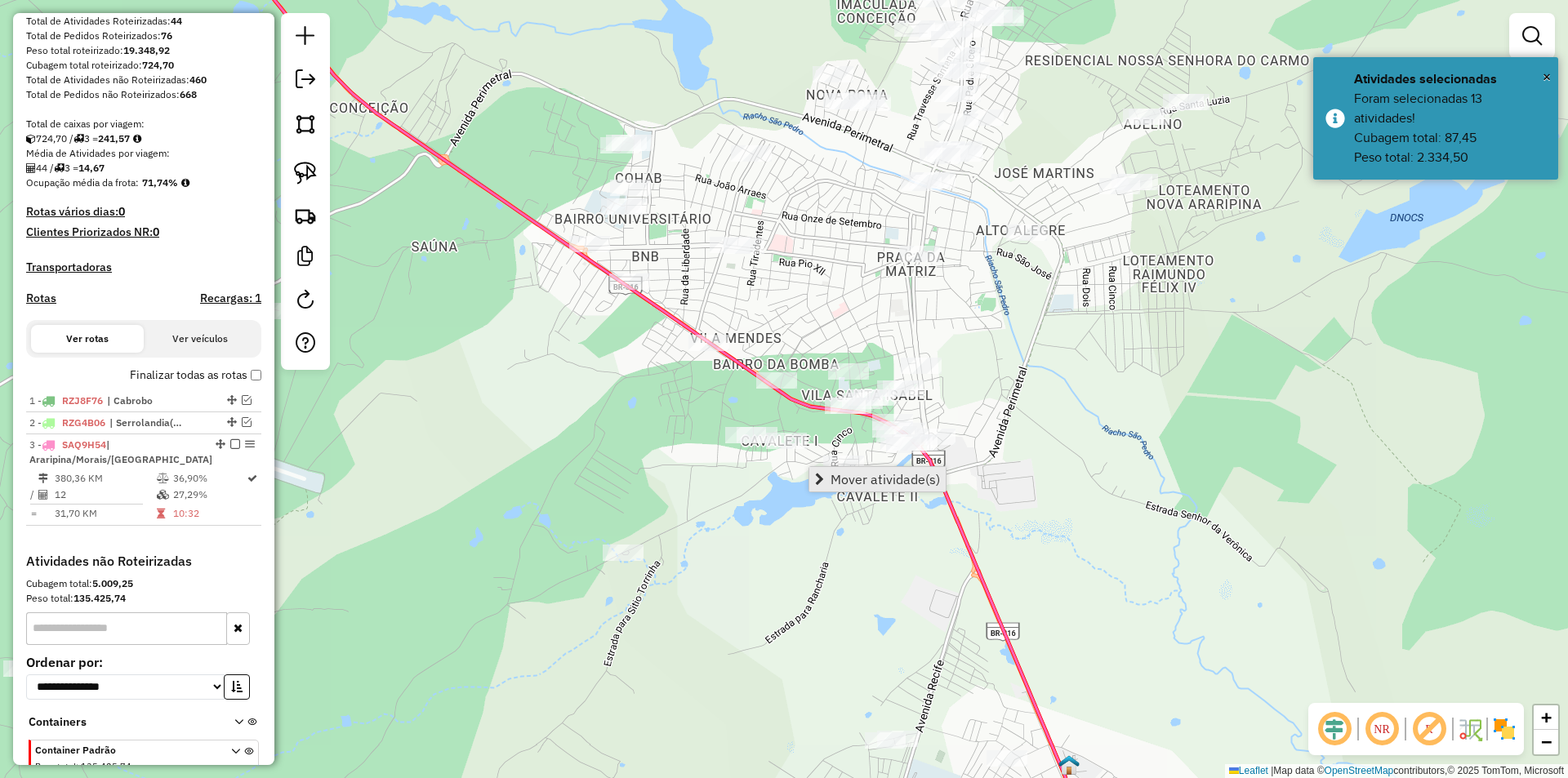
click at [846, 479] on span "Mover atividade(s)" at bounding box center [885, 480] width 110 height 13
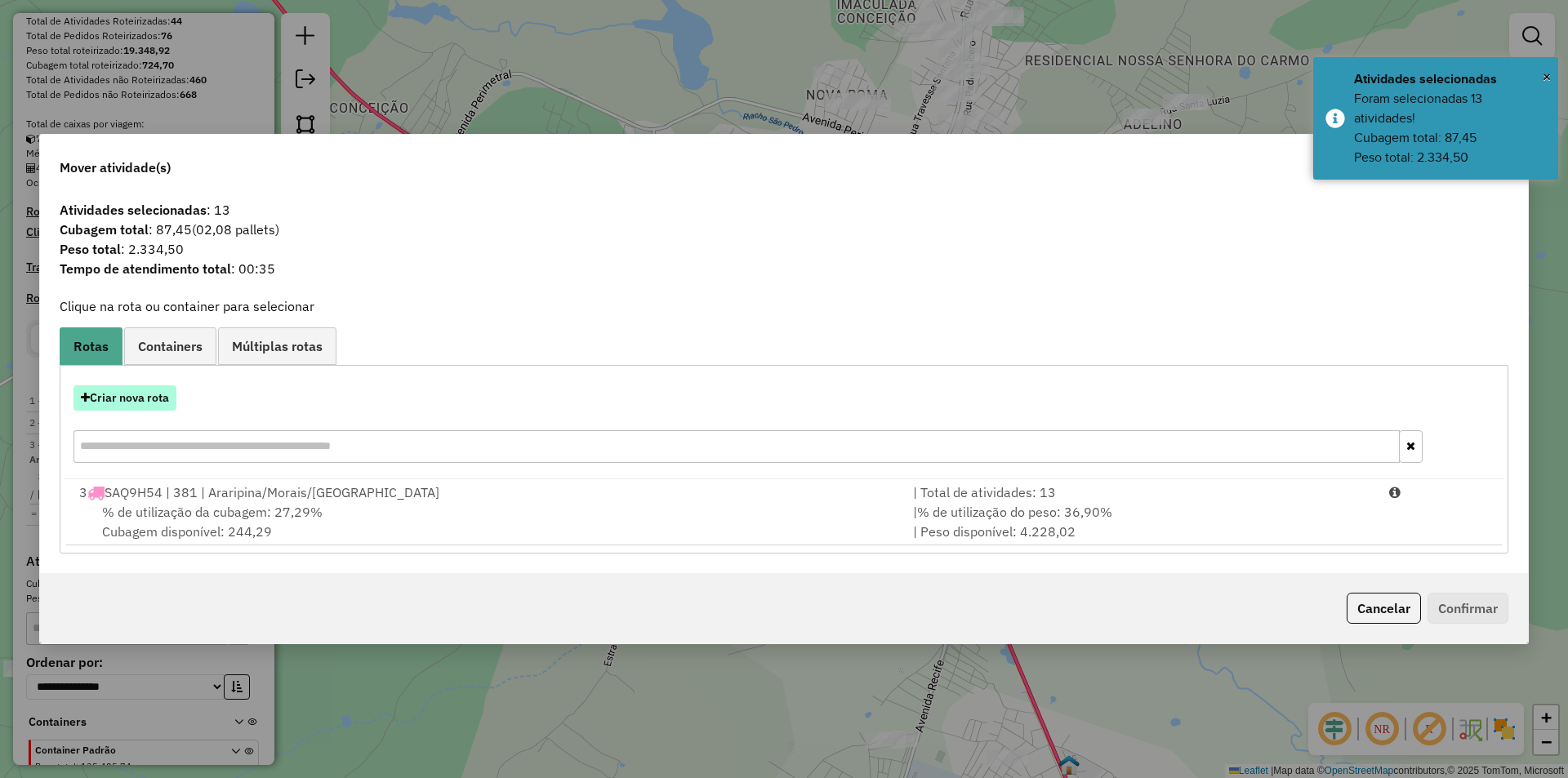
click at [175, 387] on button "Criar nova rota" at bounding box center [124, 398] width 103 height 25
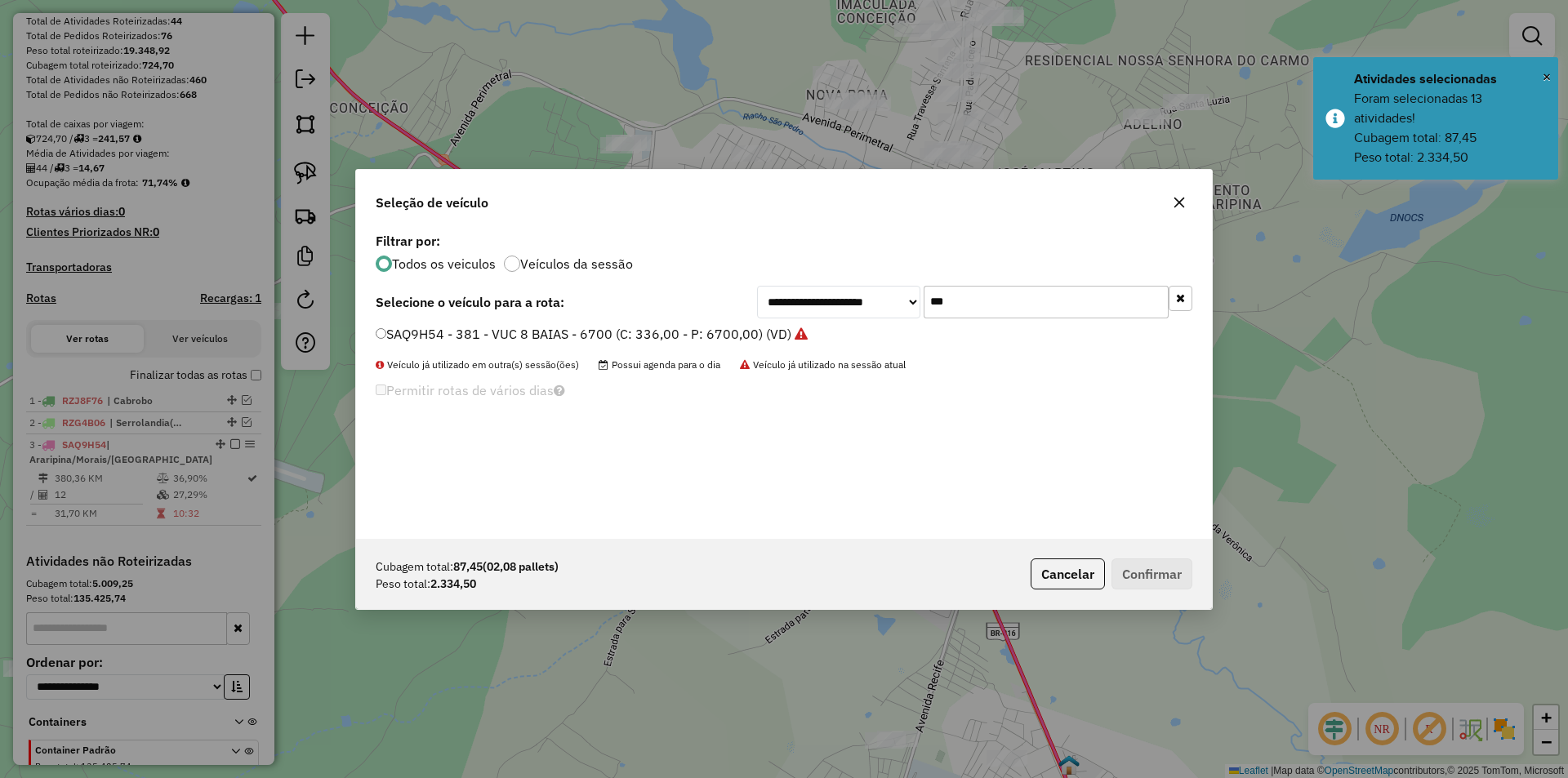
drag, startPoint x: 976, startPoint y: 301, endPoint x: 916, endPoint y: 300, distance: 60.0
click at [919, 299] on div "**********" at bounding box center [974, 302] width 435 height 33
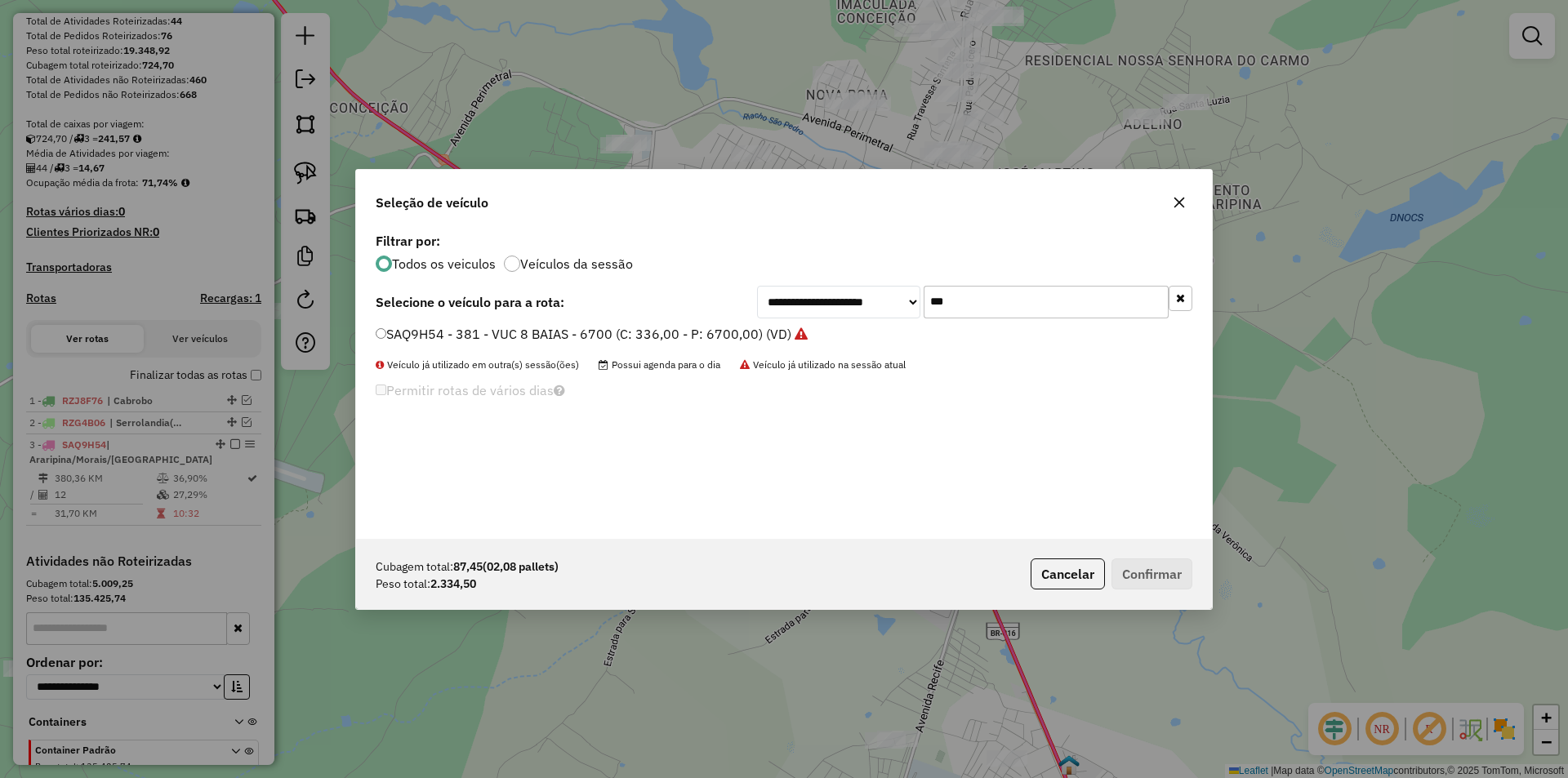
click at [975, 305] on input "***" at bounding box center [1046, 302] width 245 height 33
click at [968, 439] on div "**********" at bounding box center [784, 384] width 856 height 311
click at [1067, 571] on button "Cancelar" at bounding box center [1067, 574] width 74 height 31
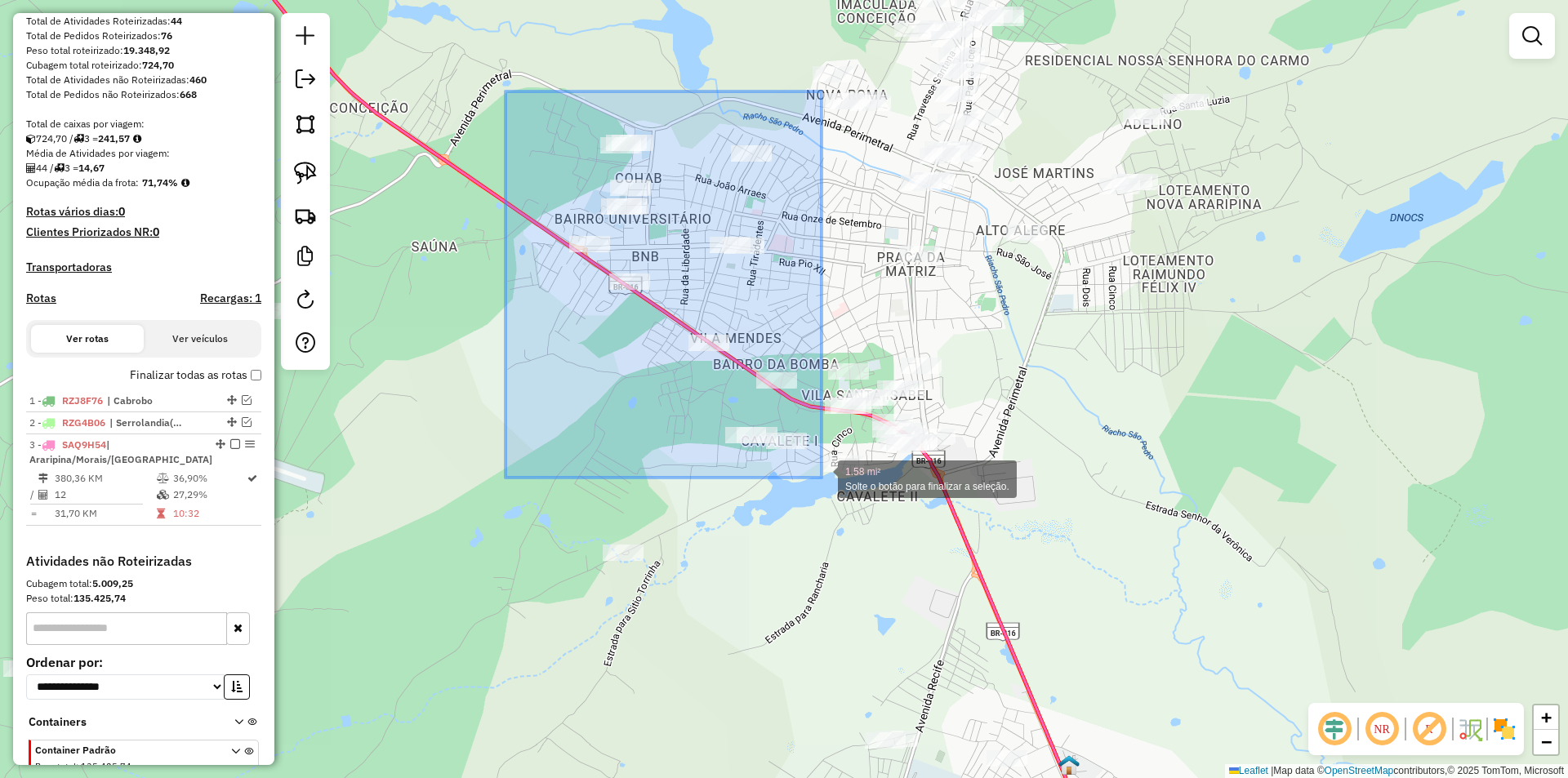
drag, startPoint x: 505, startPoint y: 91, endPoint x: 822, endPoint y: 478, distance: 500.3
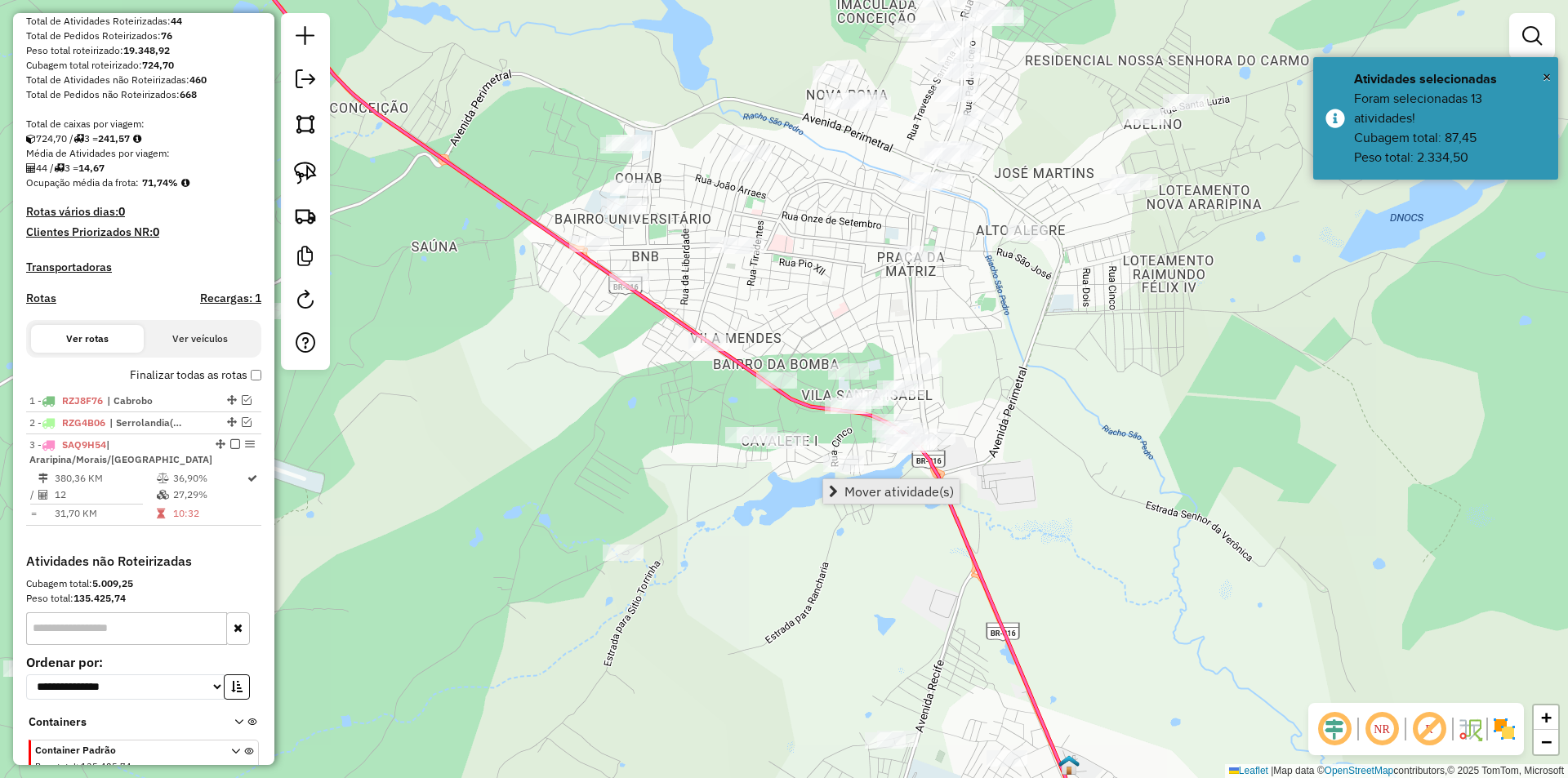
click at [870, 500] on link "Mover atividade(s)" at bounding box center [892, 490] width 137 height 24
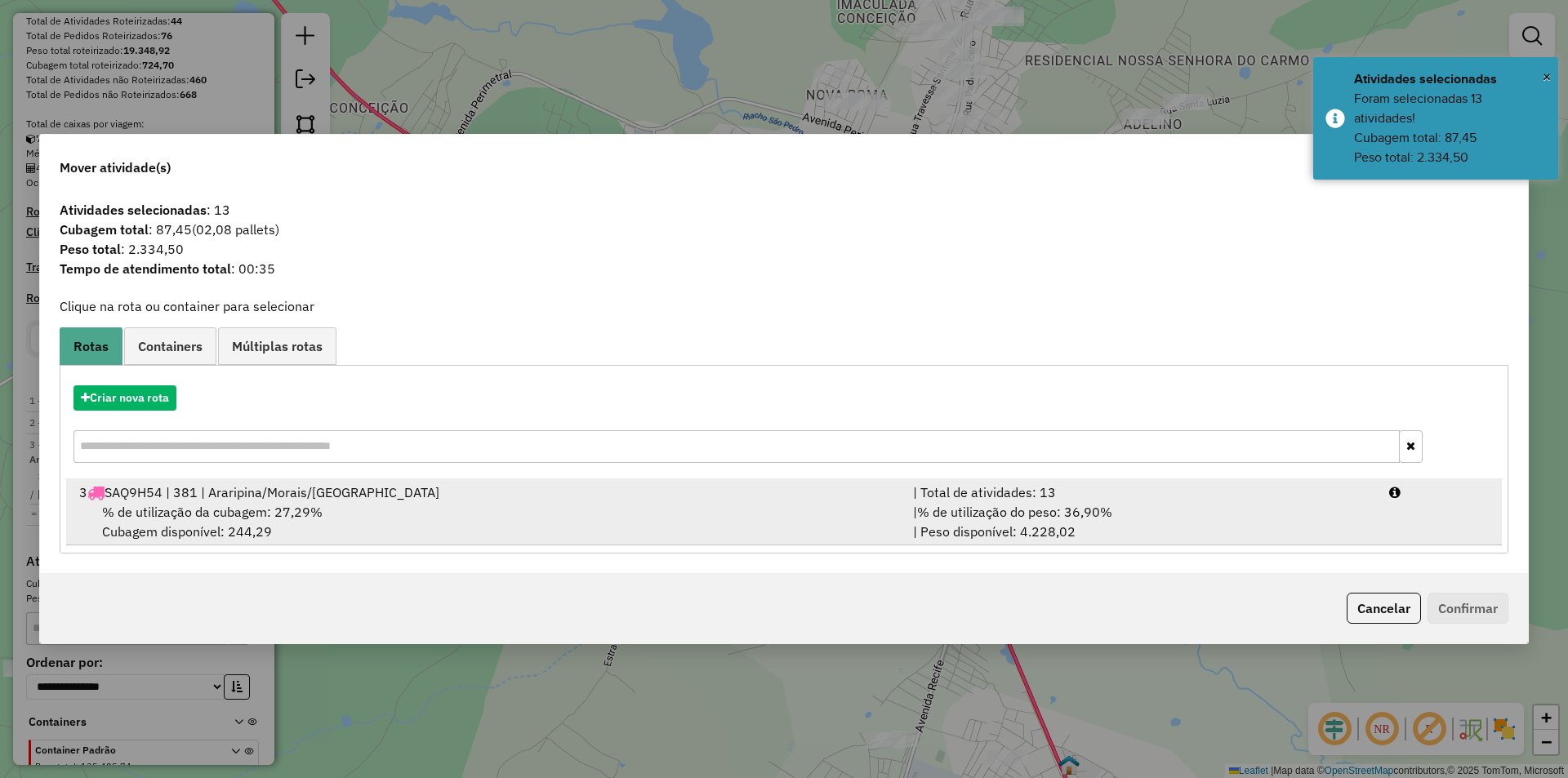
click at [417, 515] on div "% de utilização da cubagem: 27,29% Cubagem disponível: 244,29" at bounding box center [486, 521] width 834 height 39
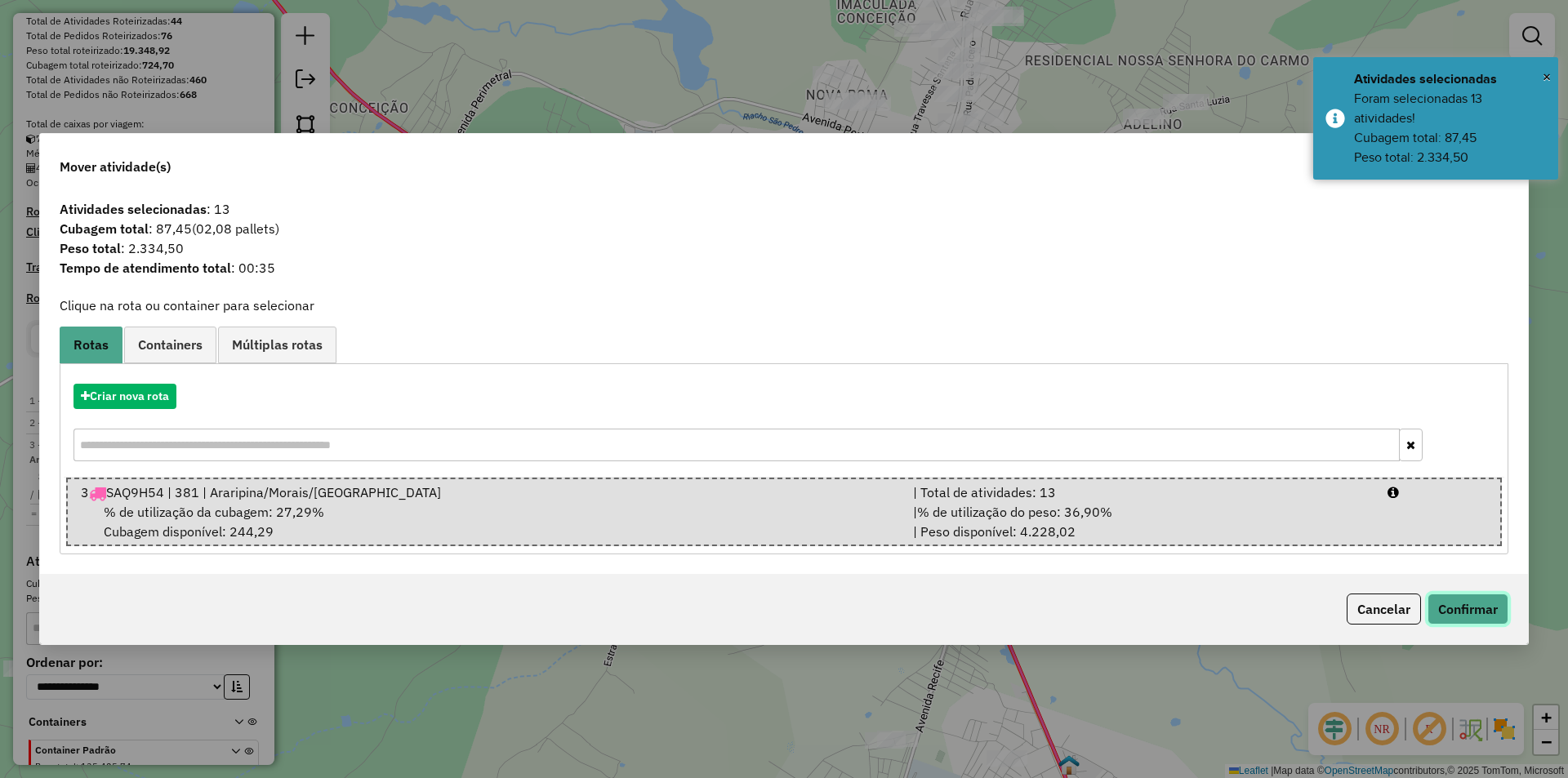
click at [1432, 603] on button "Confirmar" at bounding box center [1468, 609] width 81 height 31
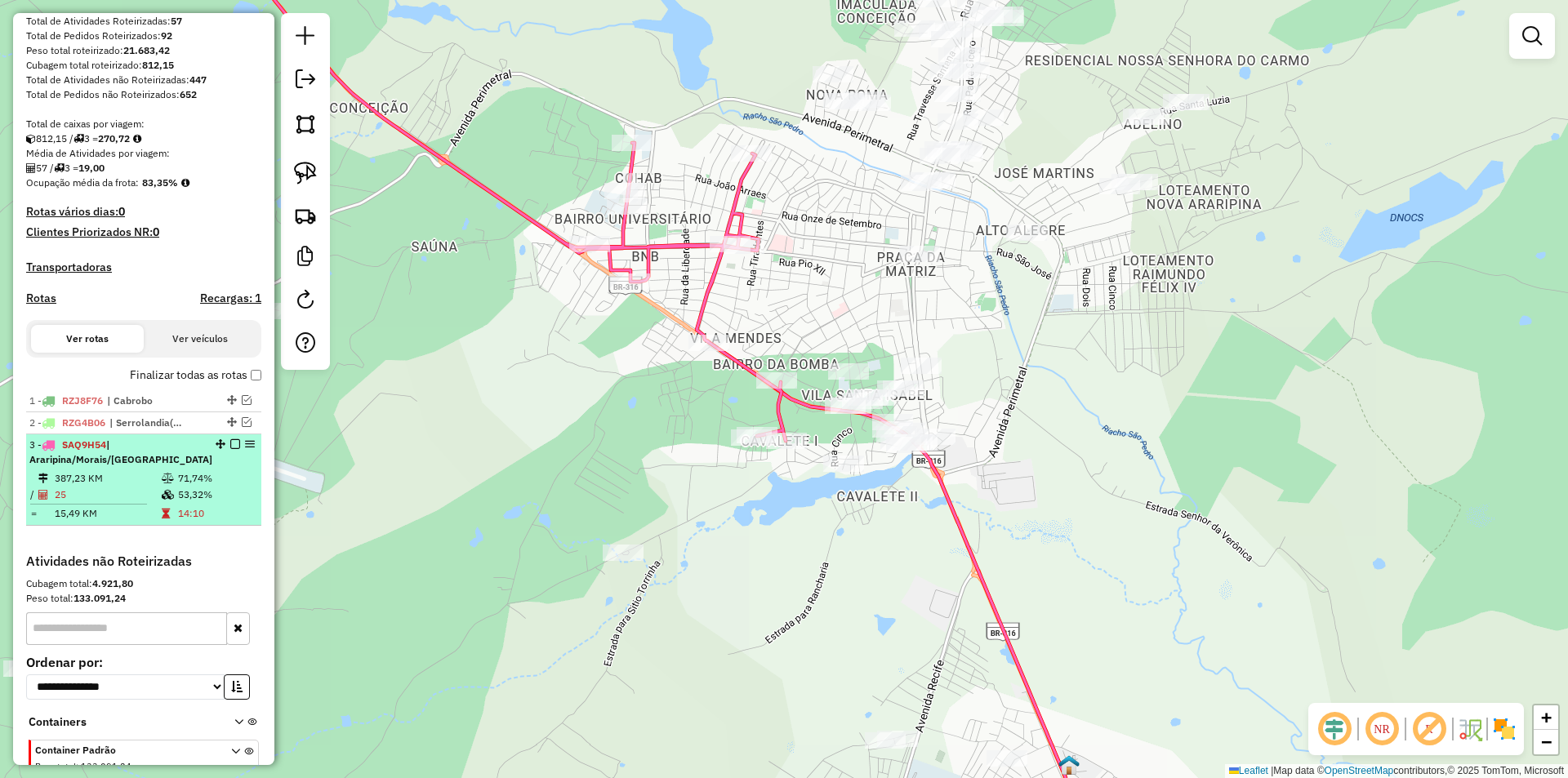
click at [124, 487] on td "387,23 KM" at bounding box center [107, 478] width 107 height 16
select select "*********"
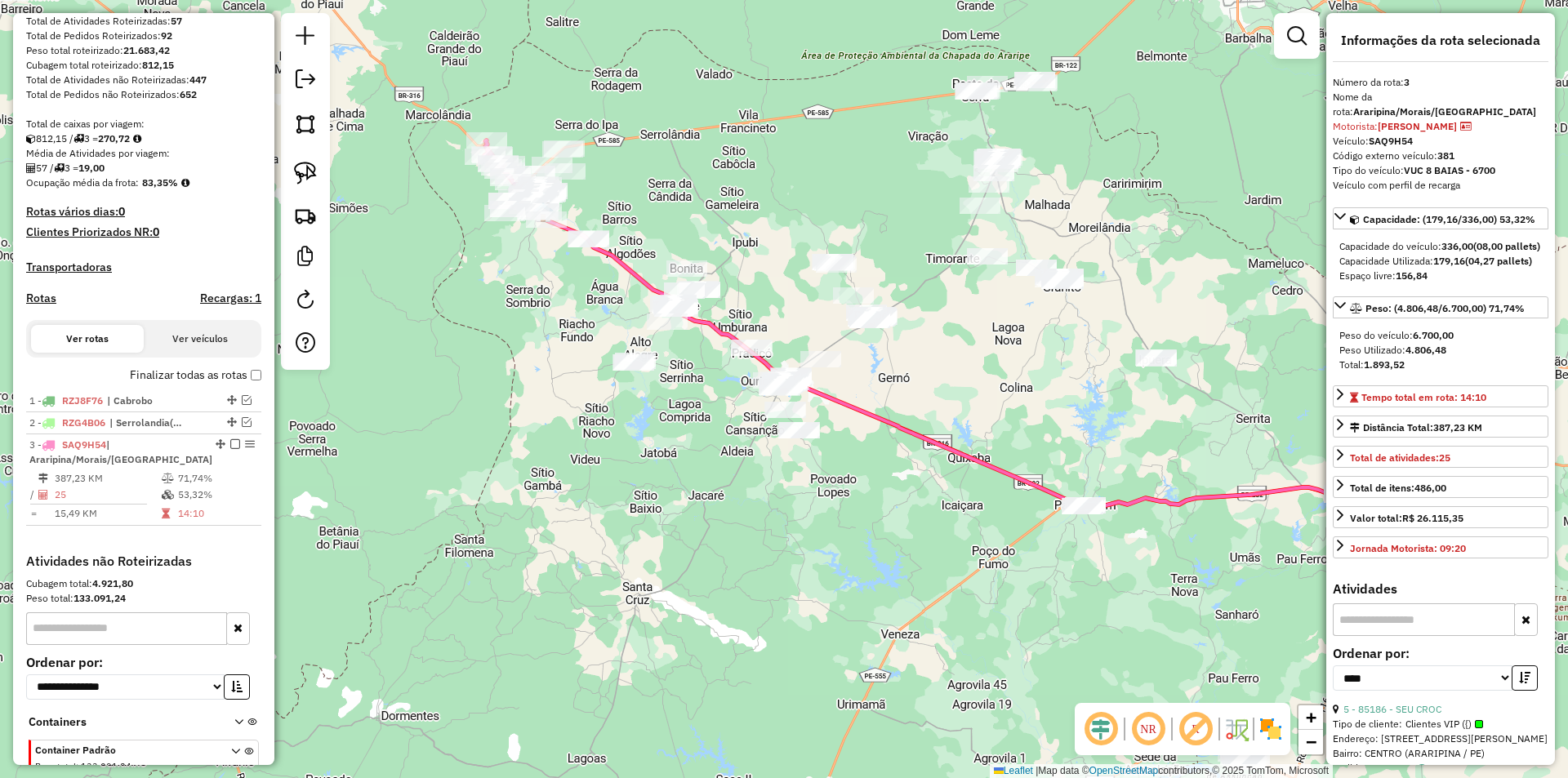
drag, startPoint x: 935, startPoint y: 421, endPoint x: 1073, endPoint y: 355, distance: 153.0
click at [1073, 355] on div "Janela de atendimento Grade de atendimento Capacidade Transportadoras Veículos …" at bounding box center [784, 389] width 1568 height 778
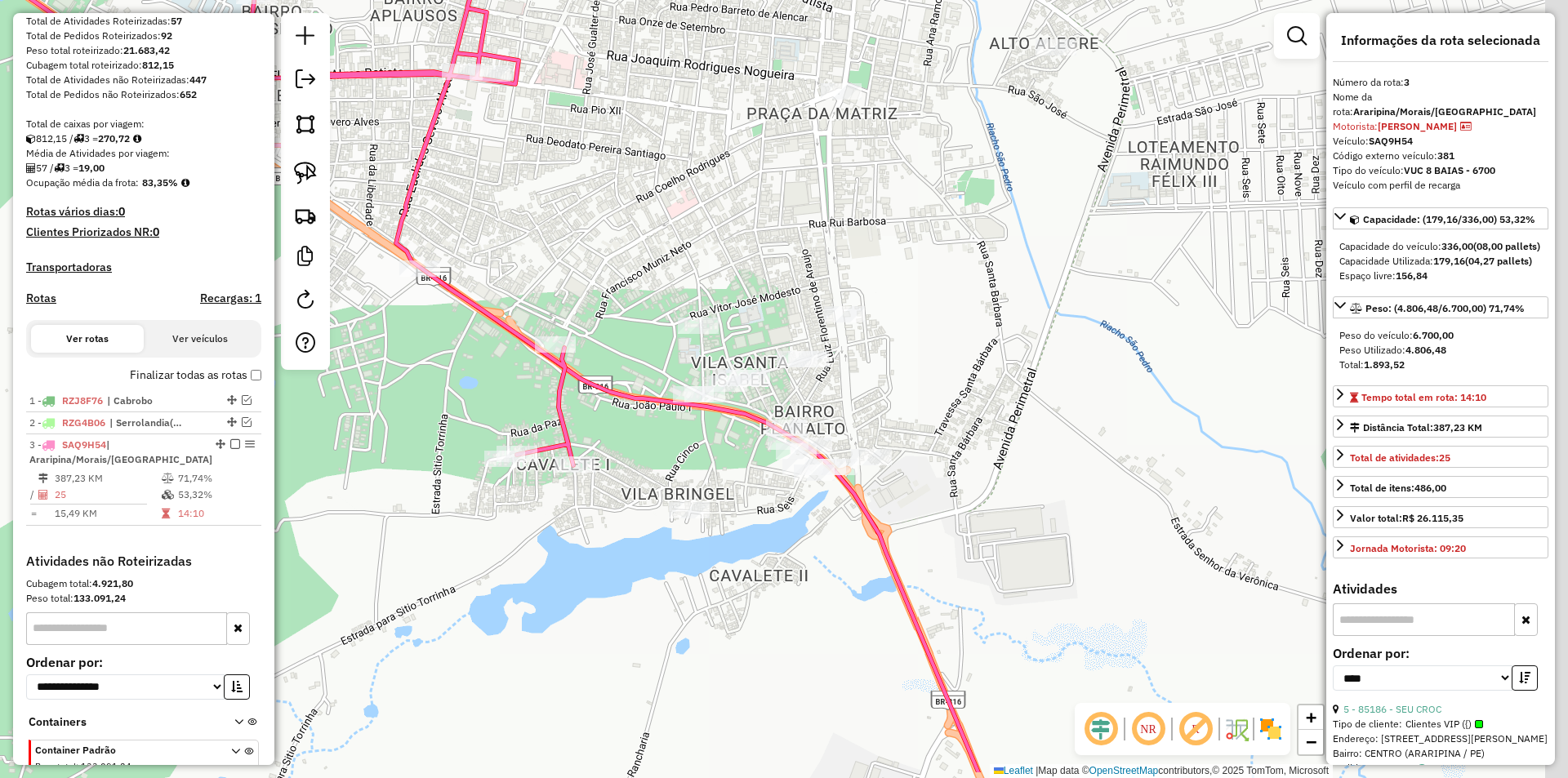
drag, startPoint x: 699, startPoint y: 329, endPoint x: 654, endPoint y: 216, distance: 121.6
click at [654, 216] on div "Janela de atendimento Grade de atendimento Capacidade Transportadoras Veículos …" at bounding box center [784, 389] width 1568 height 778
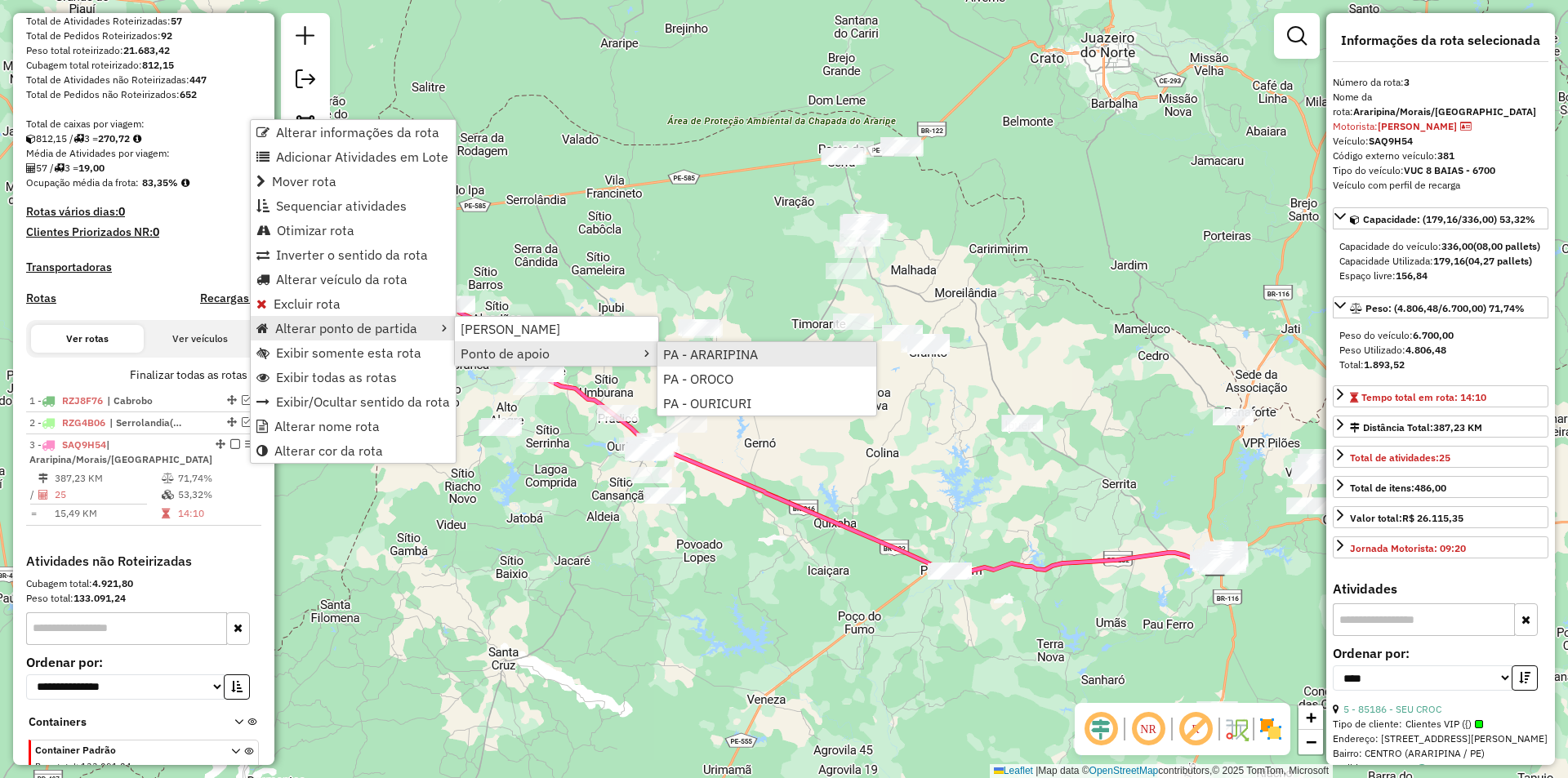
click at [721, 358] on span "PA - ARARIPINA" at bounding box center [710, 355] width 94 height 13
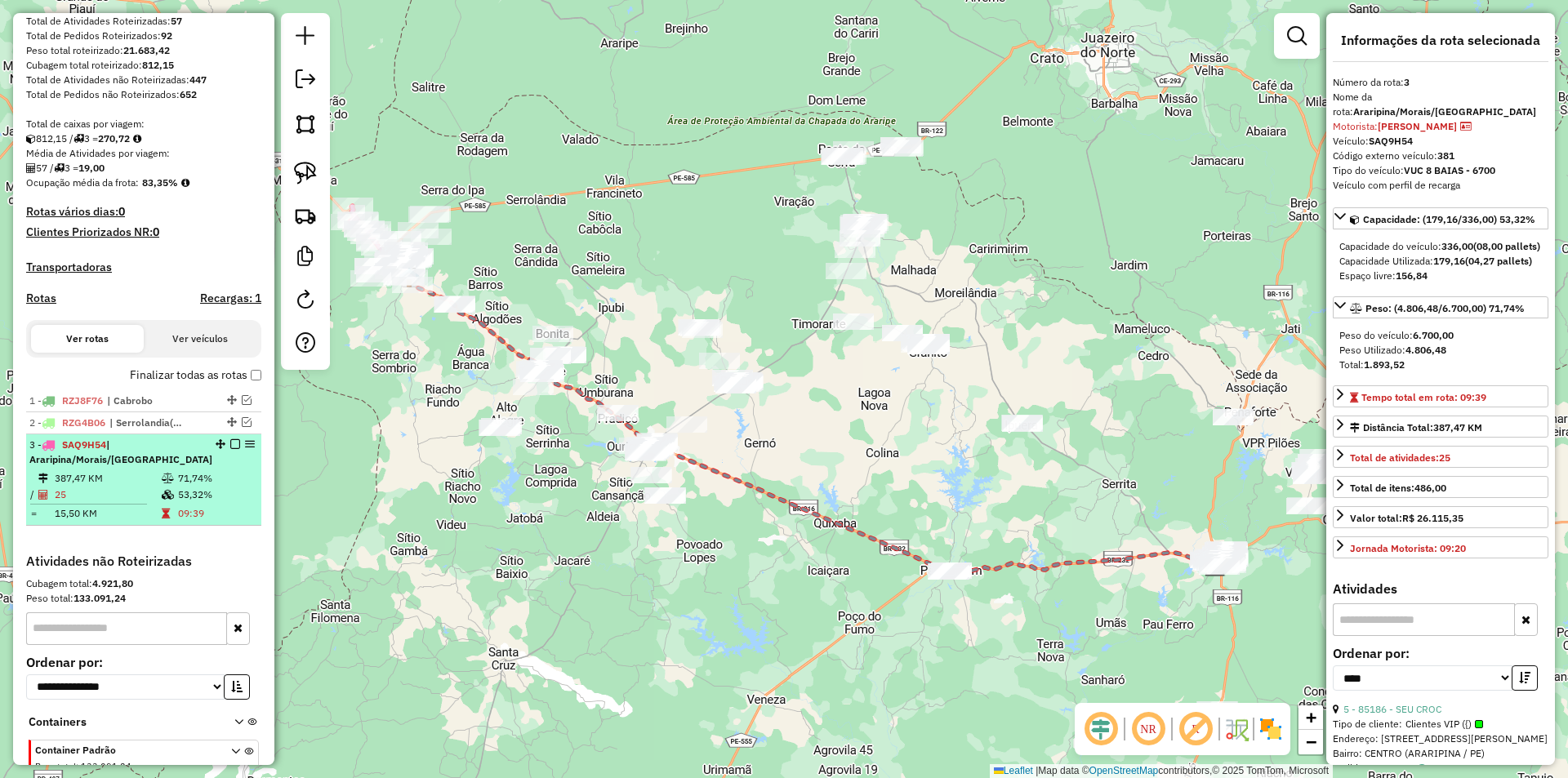
scroll to position [338, 0]
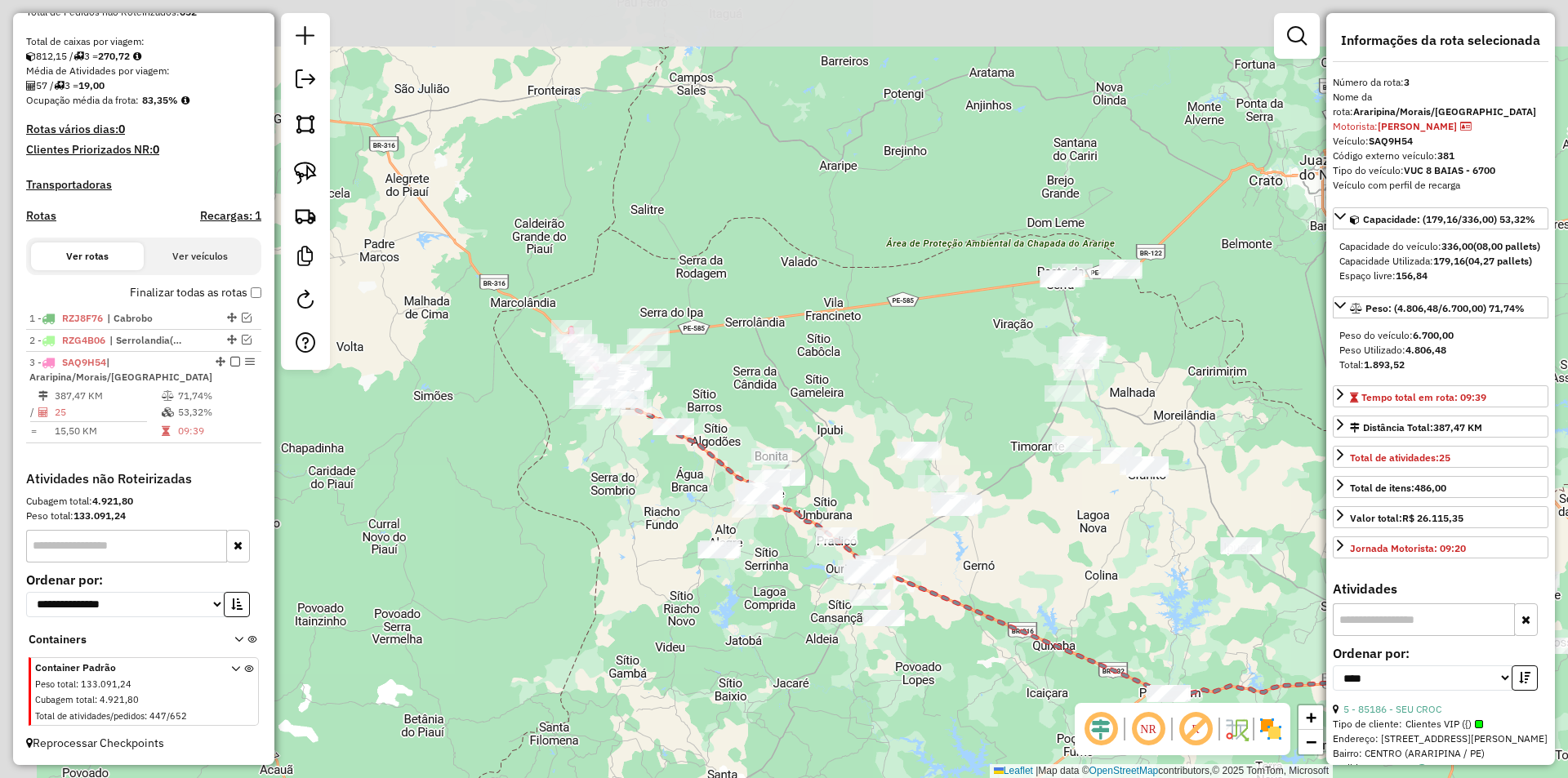
drag, startPoint x: 351, startPoint y: 422, endPoint x: 575, endPoint y: 551, distance: 258.5
click at [575, 550] on div "Janela de atendimento Grade de atendimento Capacidade Transportadoras Veículos …" at bounding box center [784, 389] width 1568 height 778
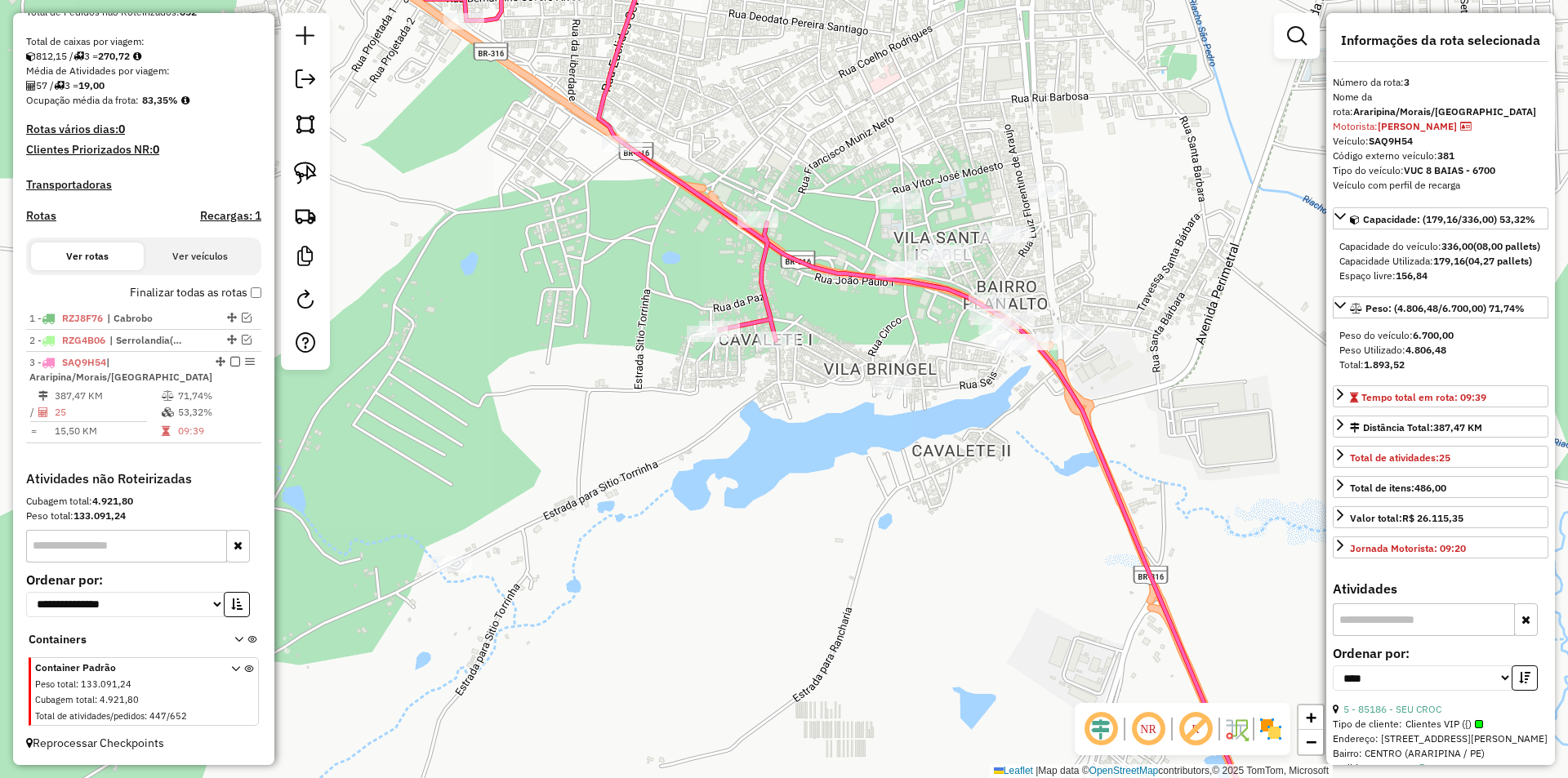
drag, startPoint x: 857, startPoint y: 260, endPoint x: 784, endPoint y: 300, distance: 83.2
click at [784, 300] on div "Janela de atendimento Grade de atendimento Capacidade Transportadoras Veículos …" at bounding box center [784, 389] width 1568 height 778
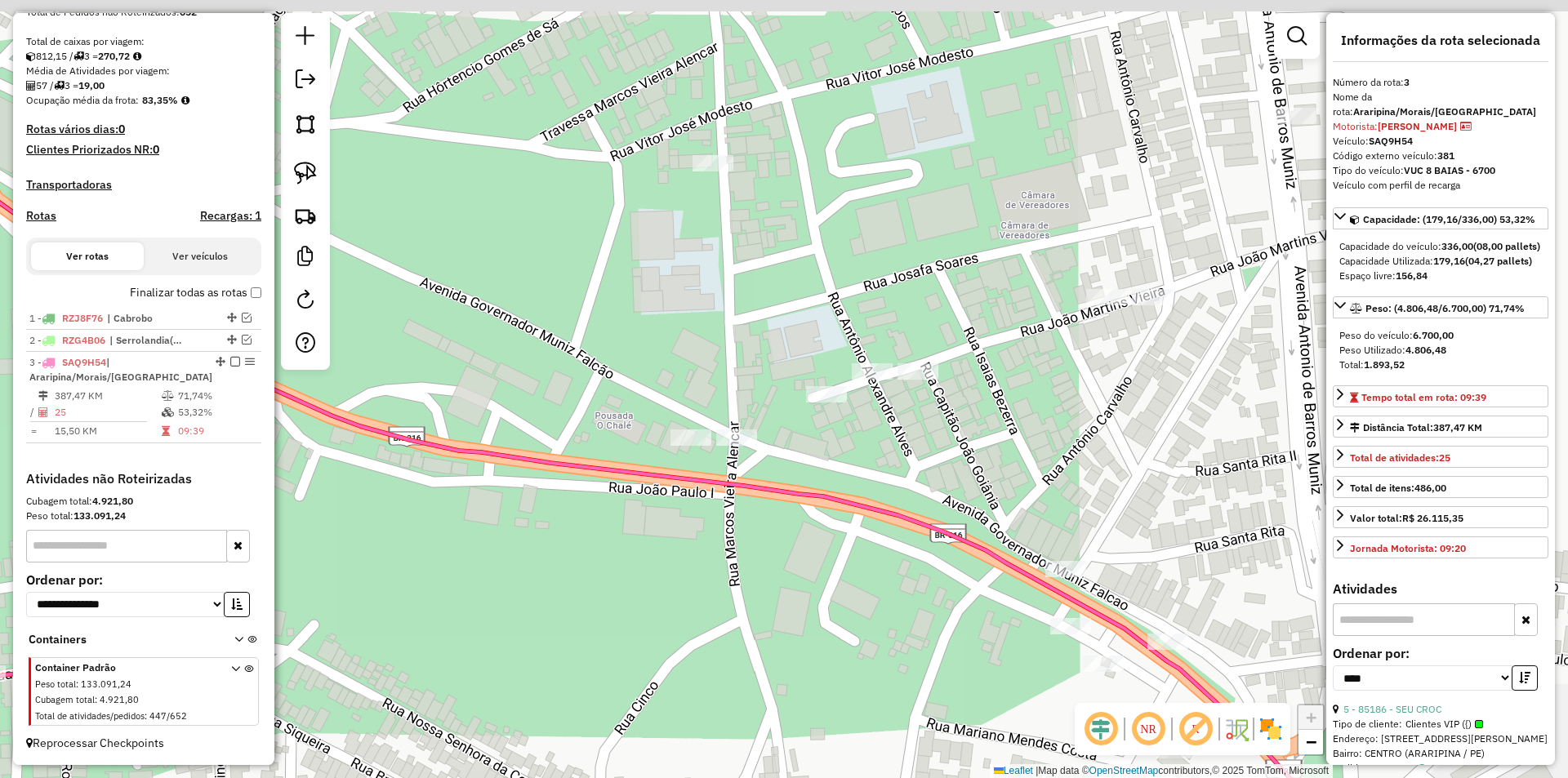
drag, startPoint x: 661, startPoint y: 160, endPoint x: 695, endPoint y: 267, distance: 112.3
click at [695, 267] on div "Janela de atendimento Grade de atendimento Capacidade Transportadoras Veículos …" at bounding box center [784, 389] width 1568 height 778
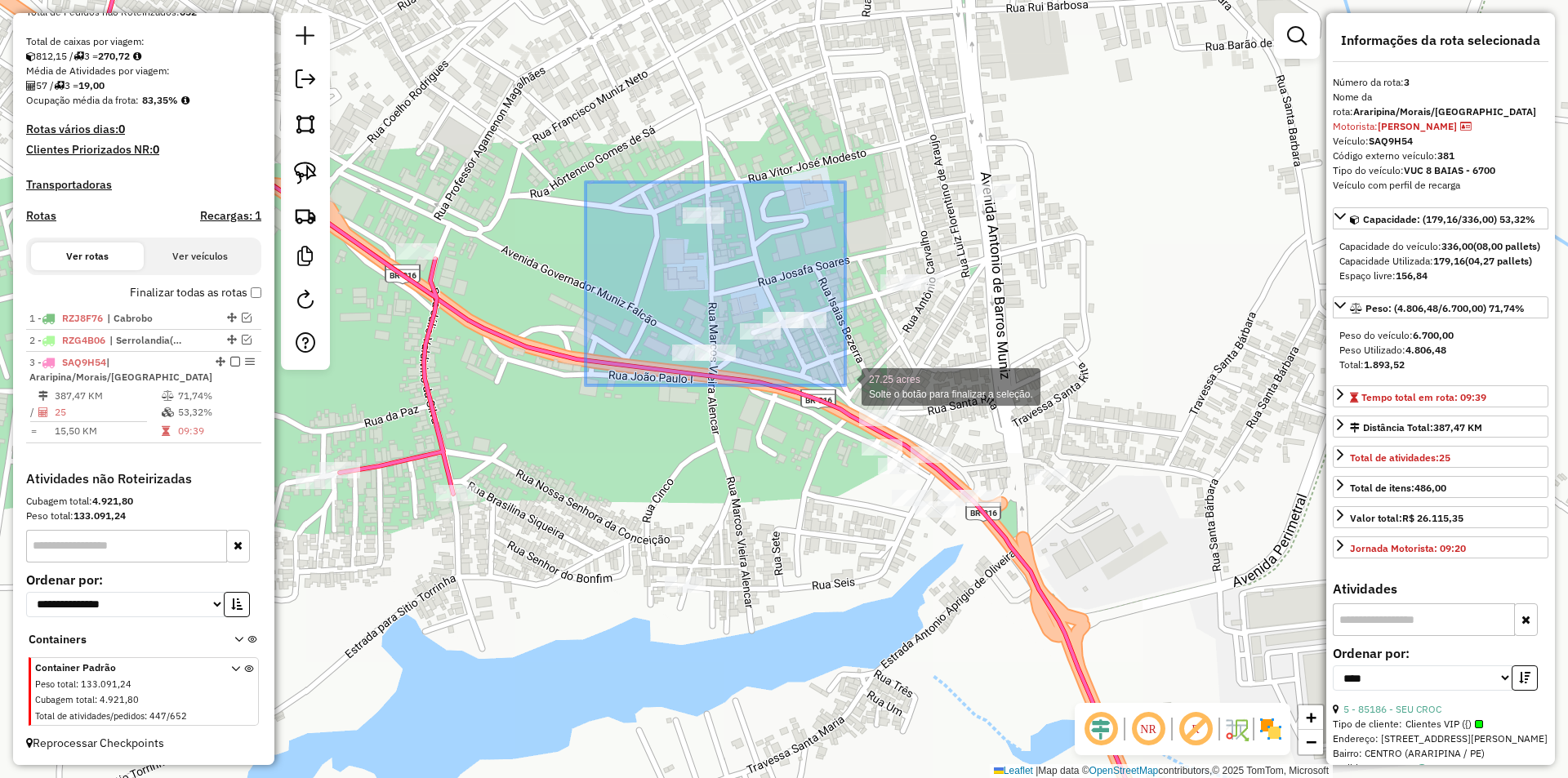
drag, startPoint x: 597, startPoint y: 185, endPoint x: 846, endPoint y: 386, distance: 320.0
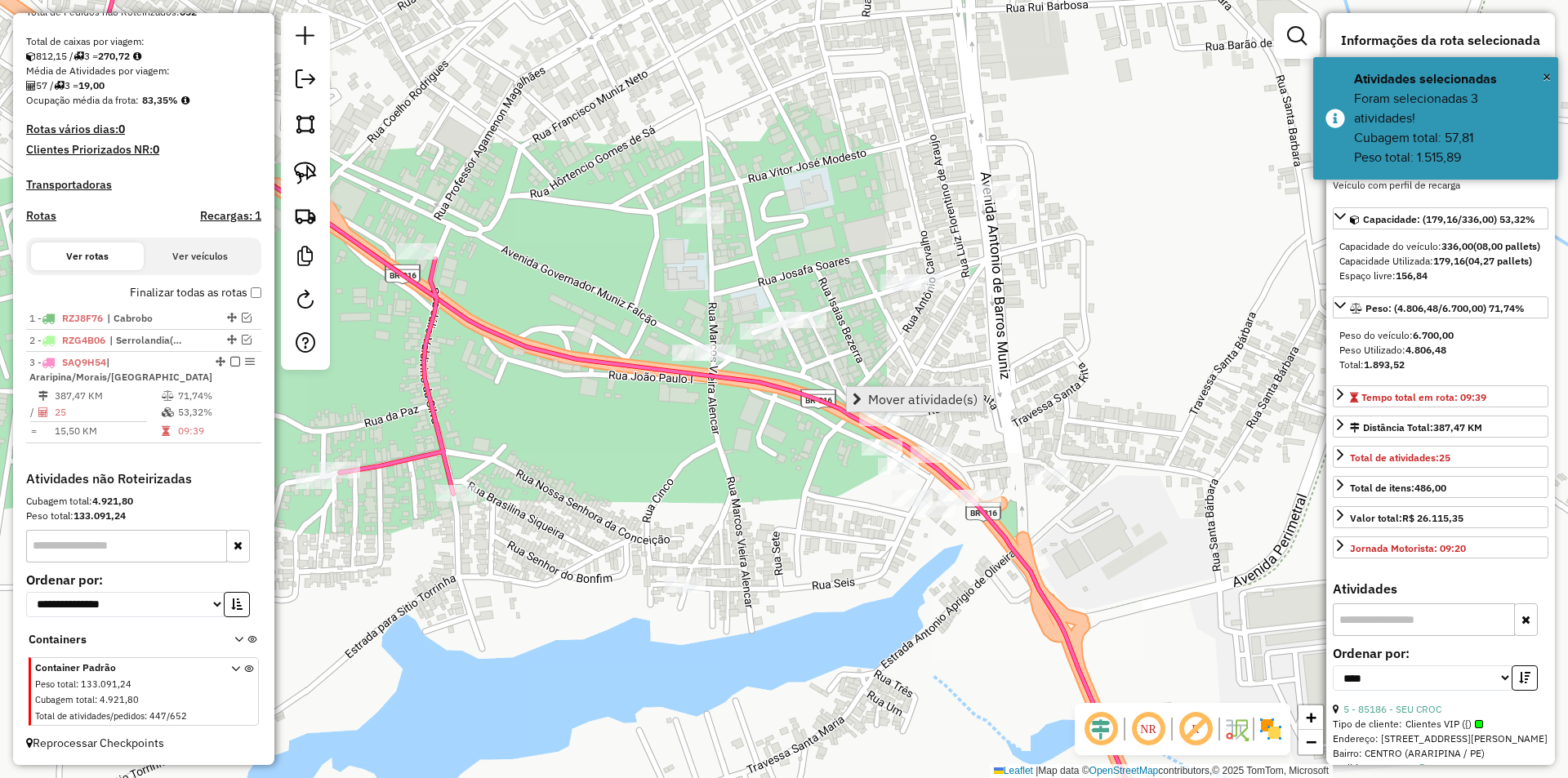
click at [919, 404] on span "Mover atividade(s)" at bounding box center [923, 399] width 110 height 13
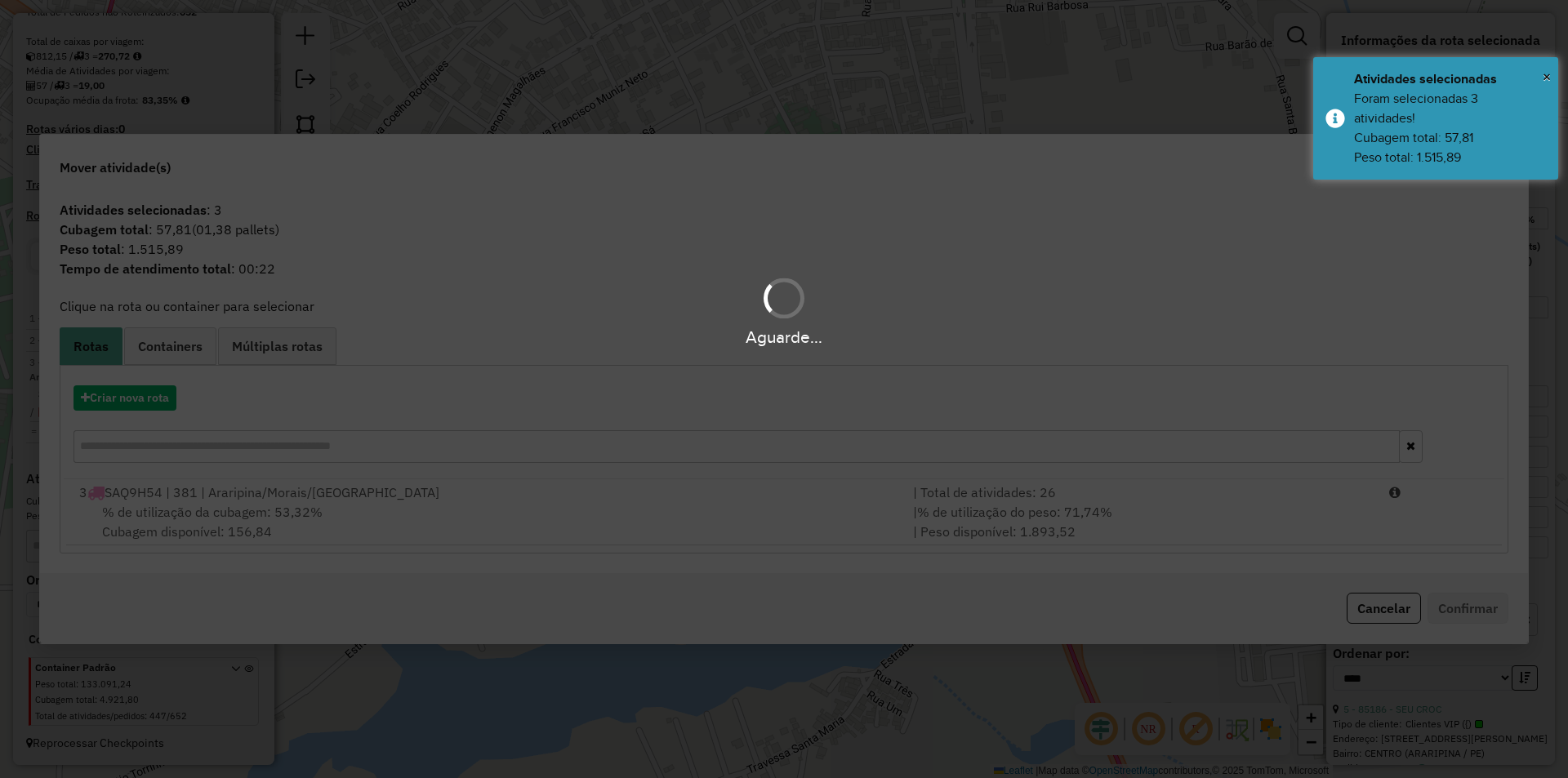
click at [290, 489] on span "SAQ9H54 | 381 | Araripina/Morais/Marcolandia" at bounding box center [272, 491] width 335 height 16
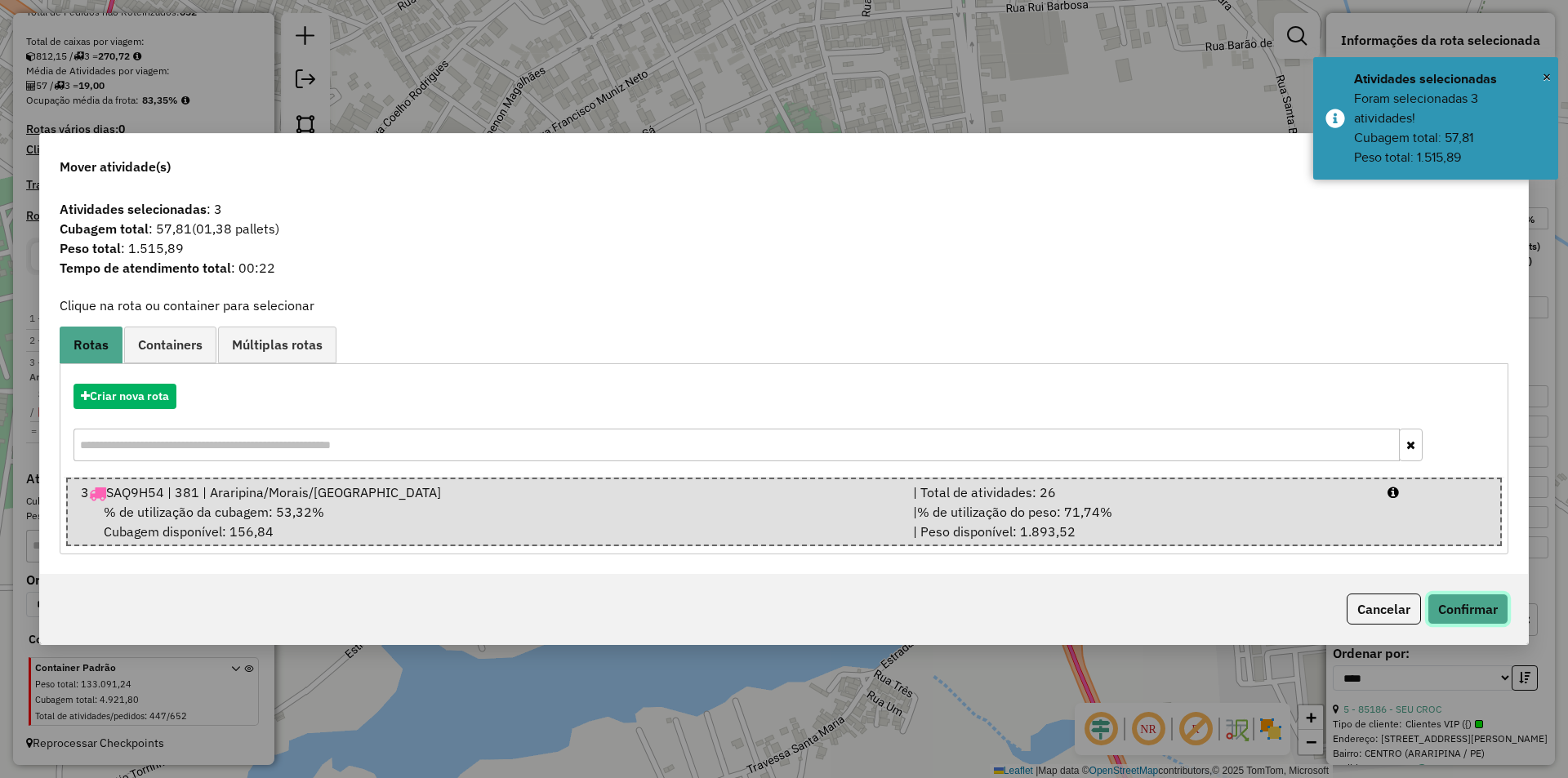
click at [1443, 597] on button "Confirmar" at bounding box center [1468, 609] width 81 height 31
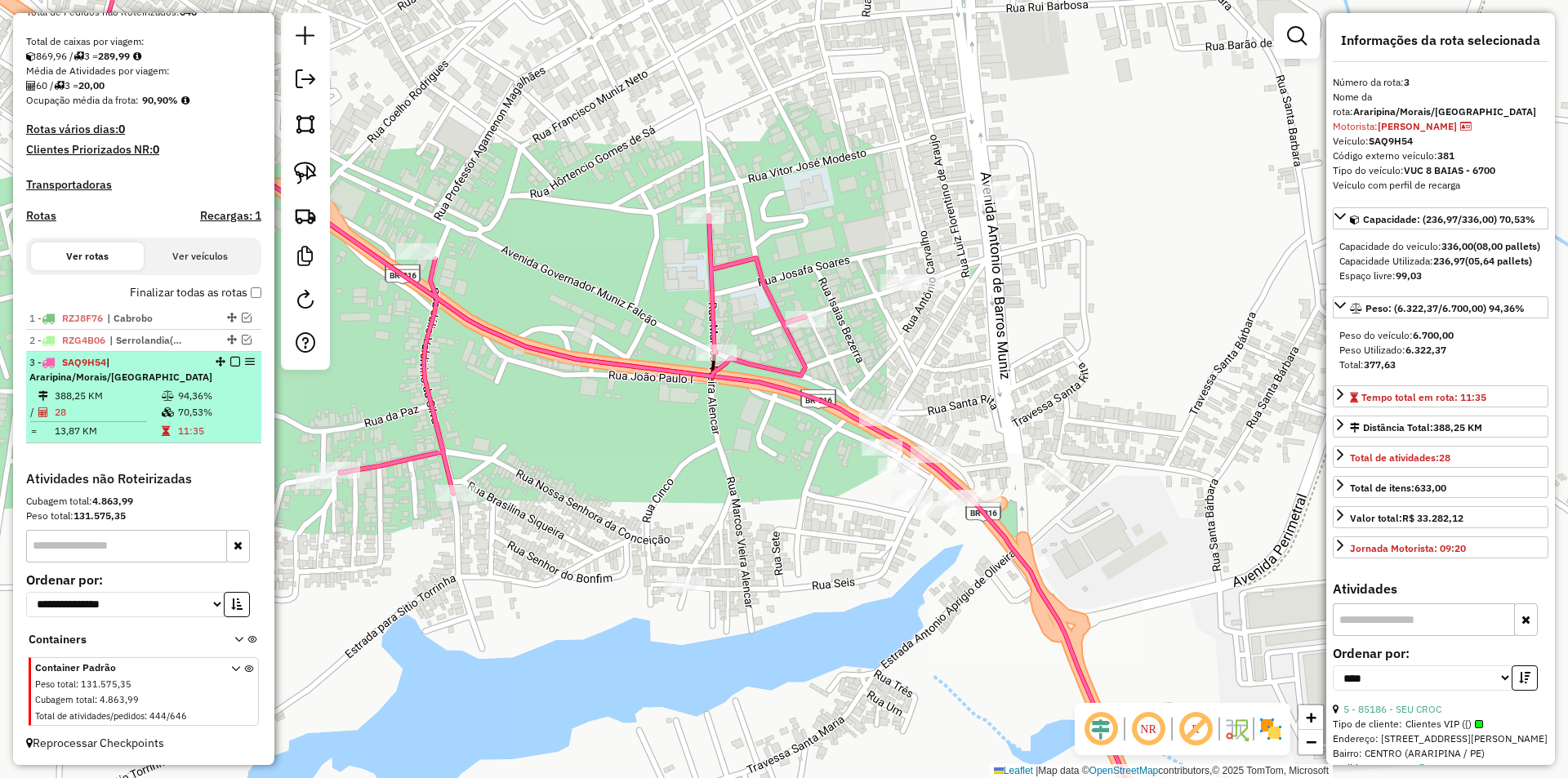
click at [94, 413] on td "28" at bounding box center [107, 412] width 107 height 16
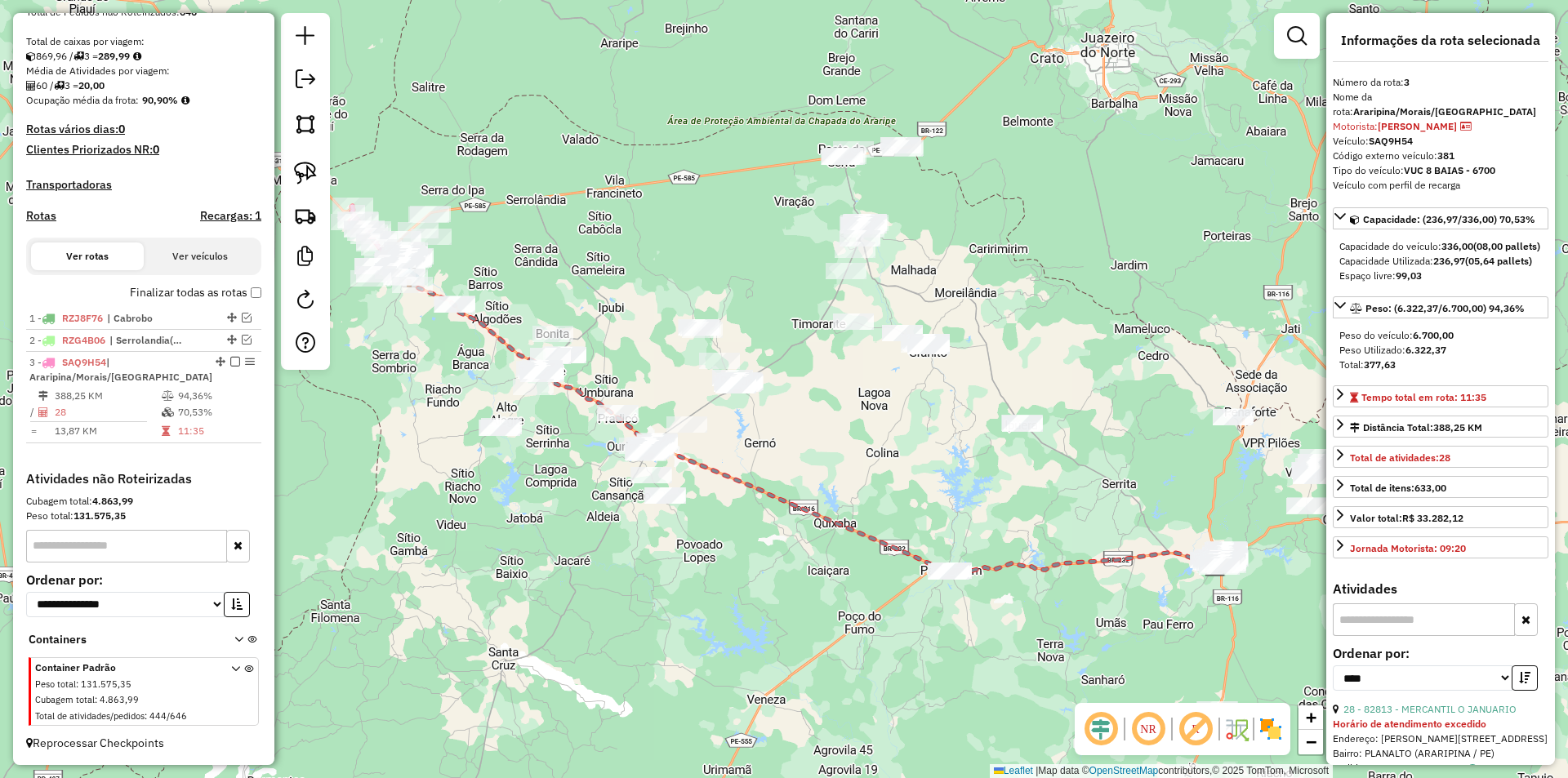
scroll to position [245, 0]
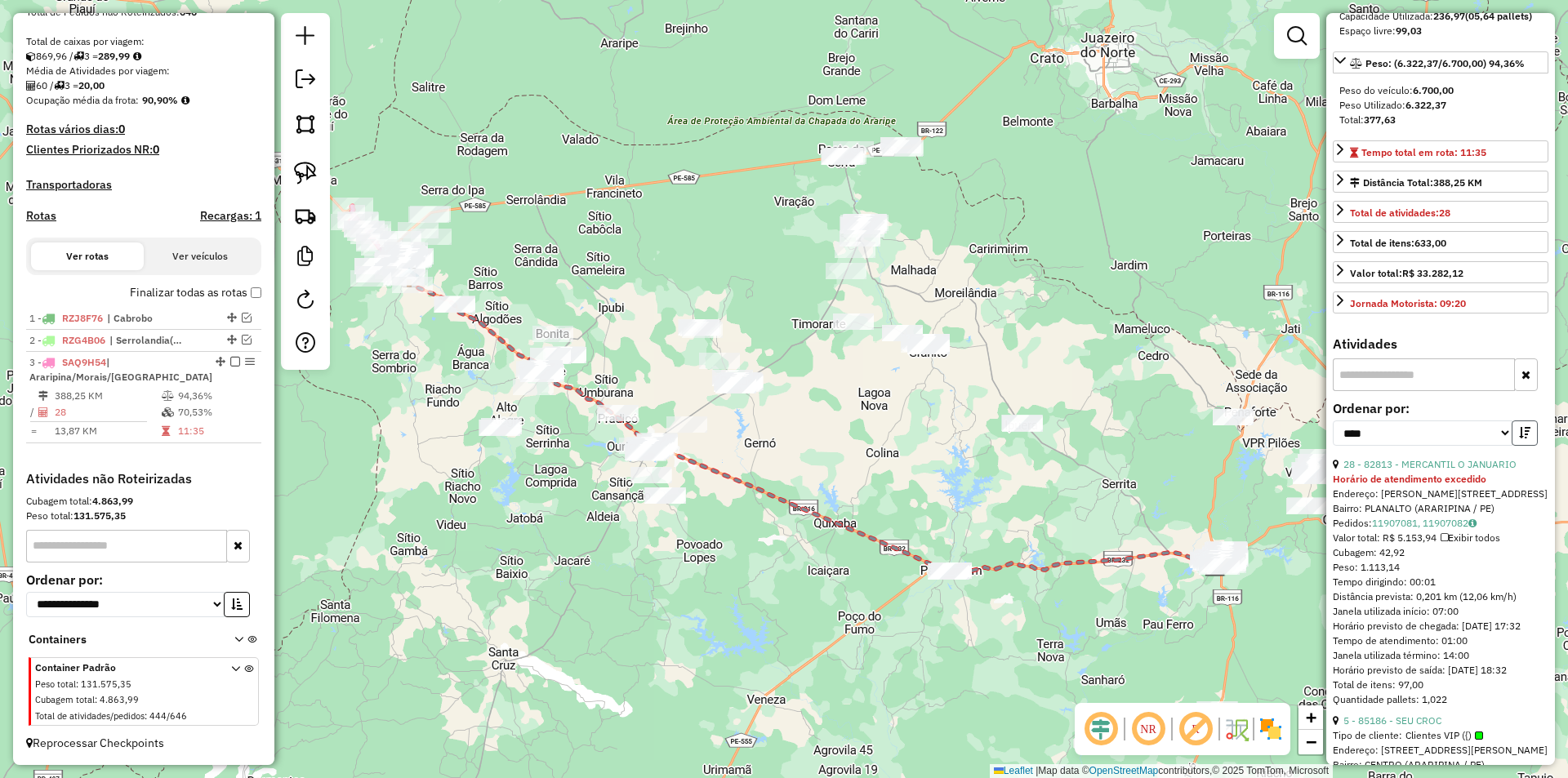
click at [1521, 441] on button "button" at bounding box center [1524, 433] width 26 height 25
click at [1417, 470] on link "27 - 82674 - MERCANTIL O GELADAO" at bounding box center [1427, 464] width 168 height 13
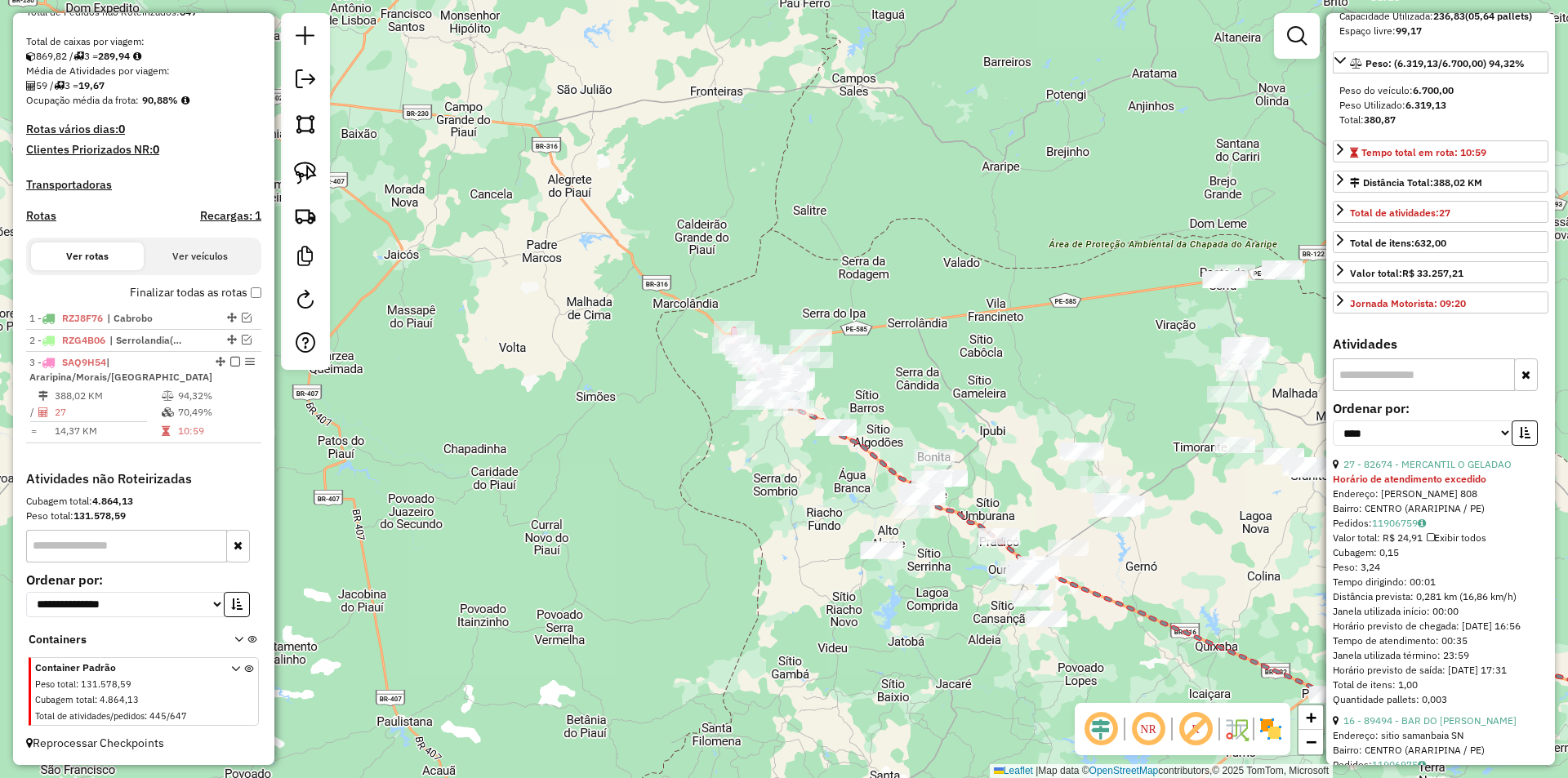
scroll to position [408, 0]
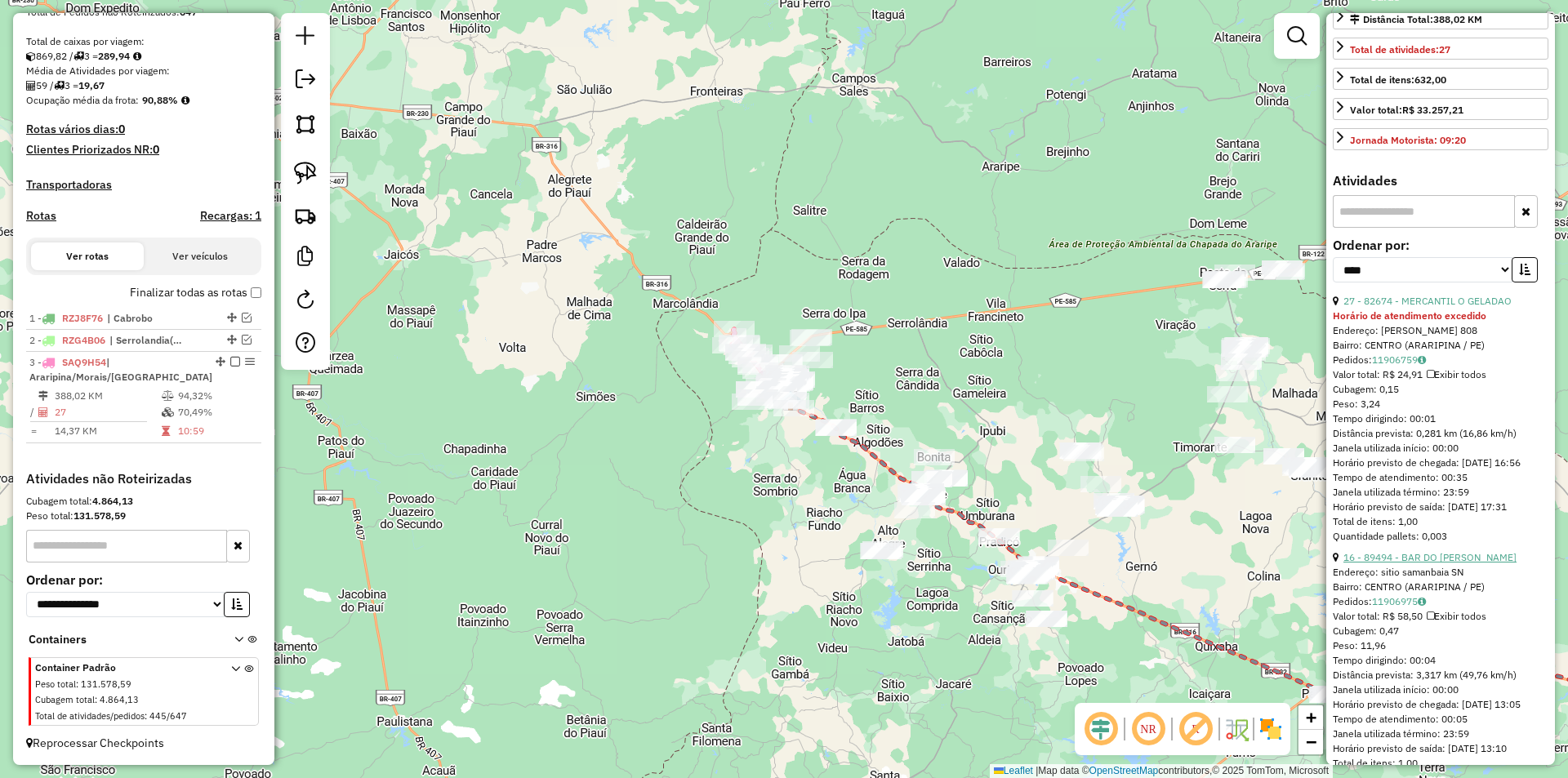
click at [1413, 564] on link "16 - 89494 - BAR DO JOaO VITOR" at bounding box center [1429, 557] width 173 height 13
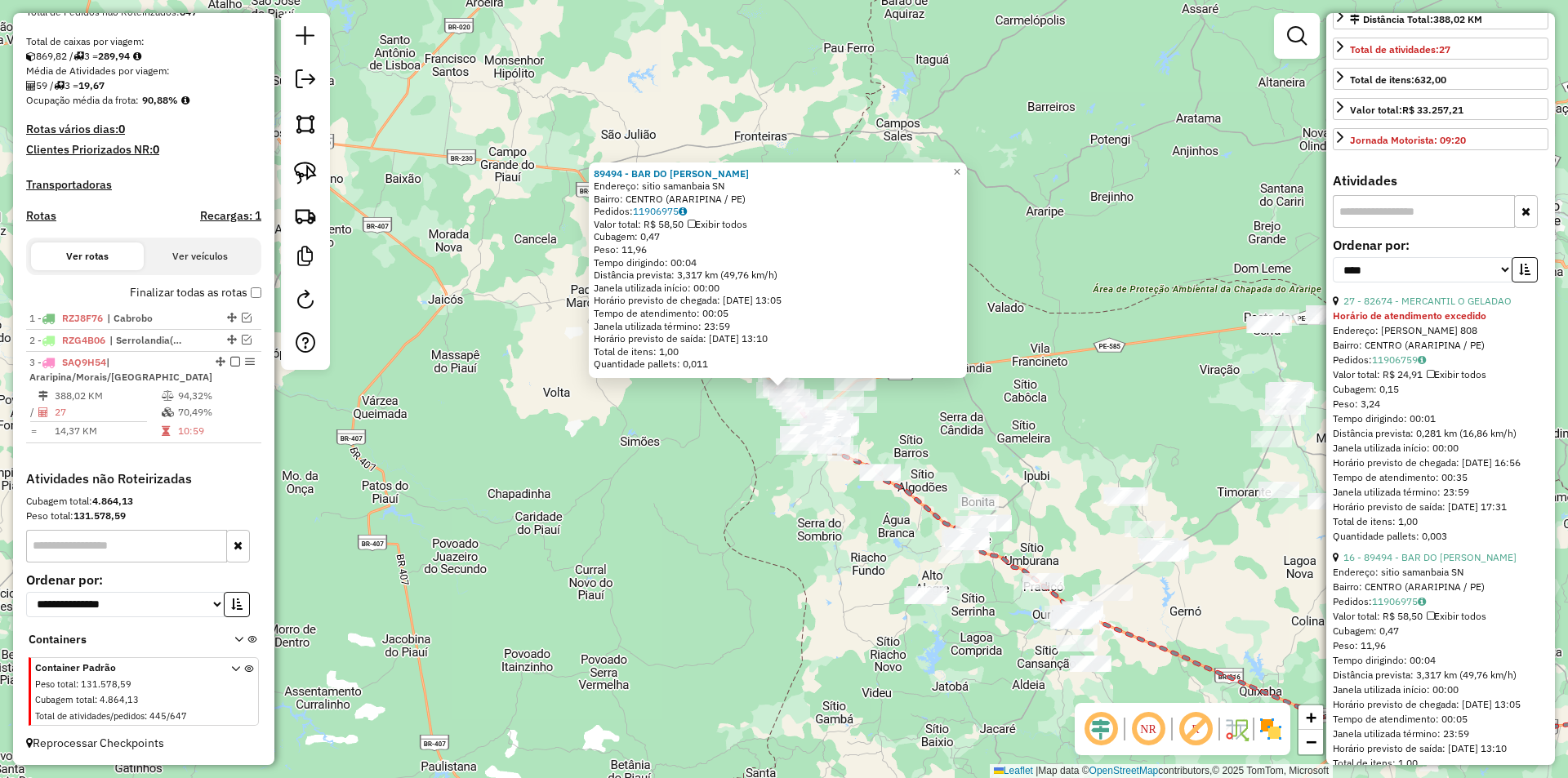
scroll to position [653, 0]
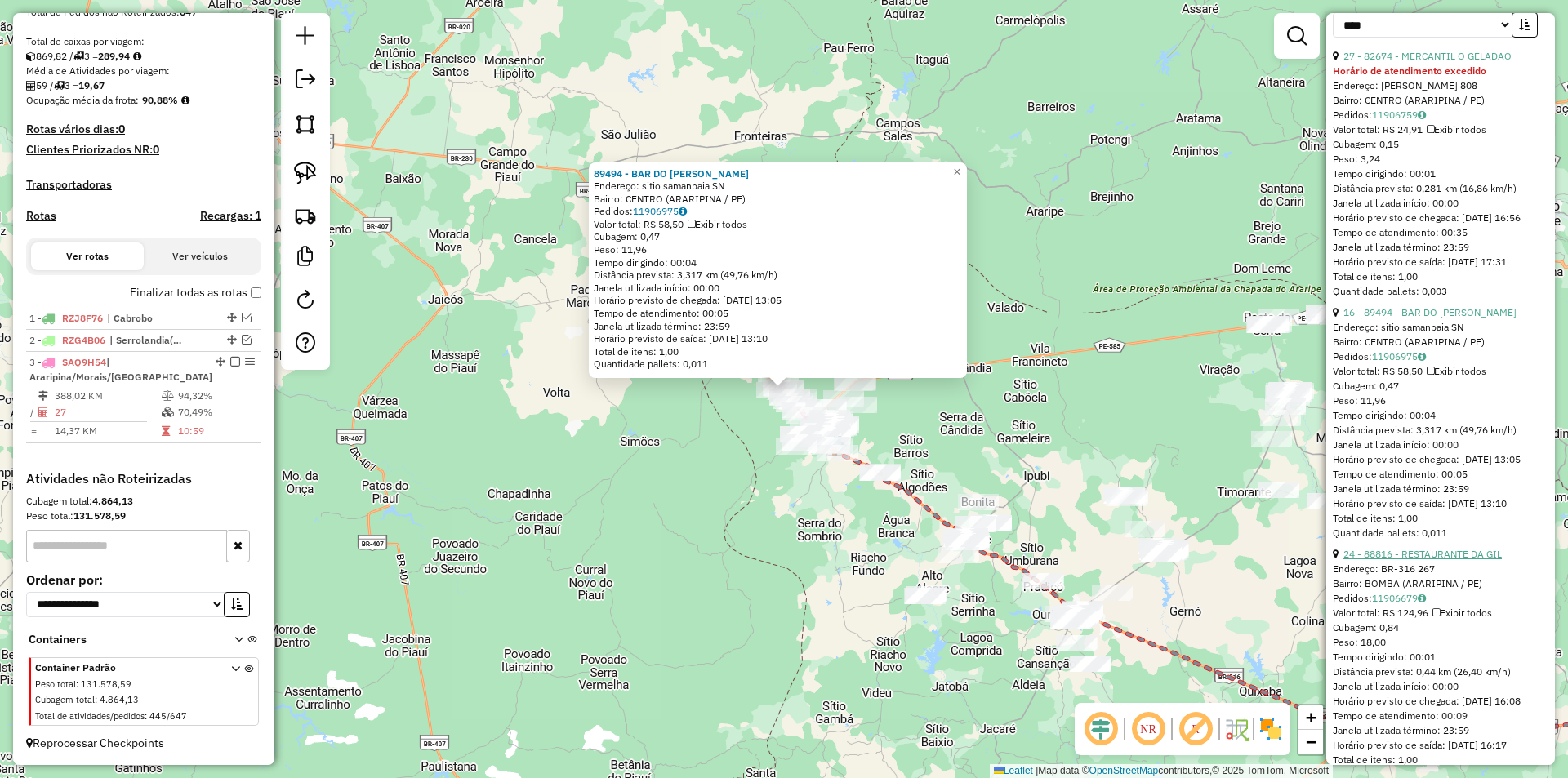
click at [1408, 560] on link "24 - 88816 - RESTAURANTE DA GIL" at bounding box center [1422, 554] width 159 height 13
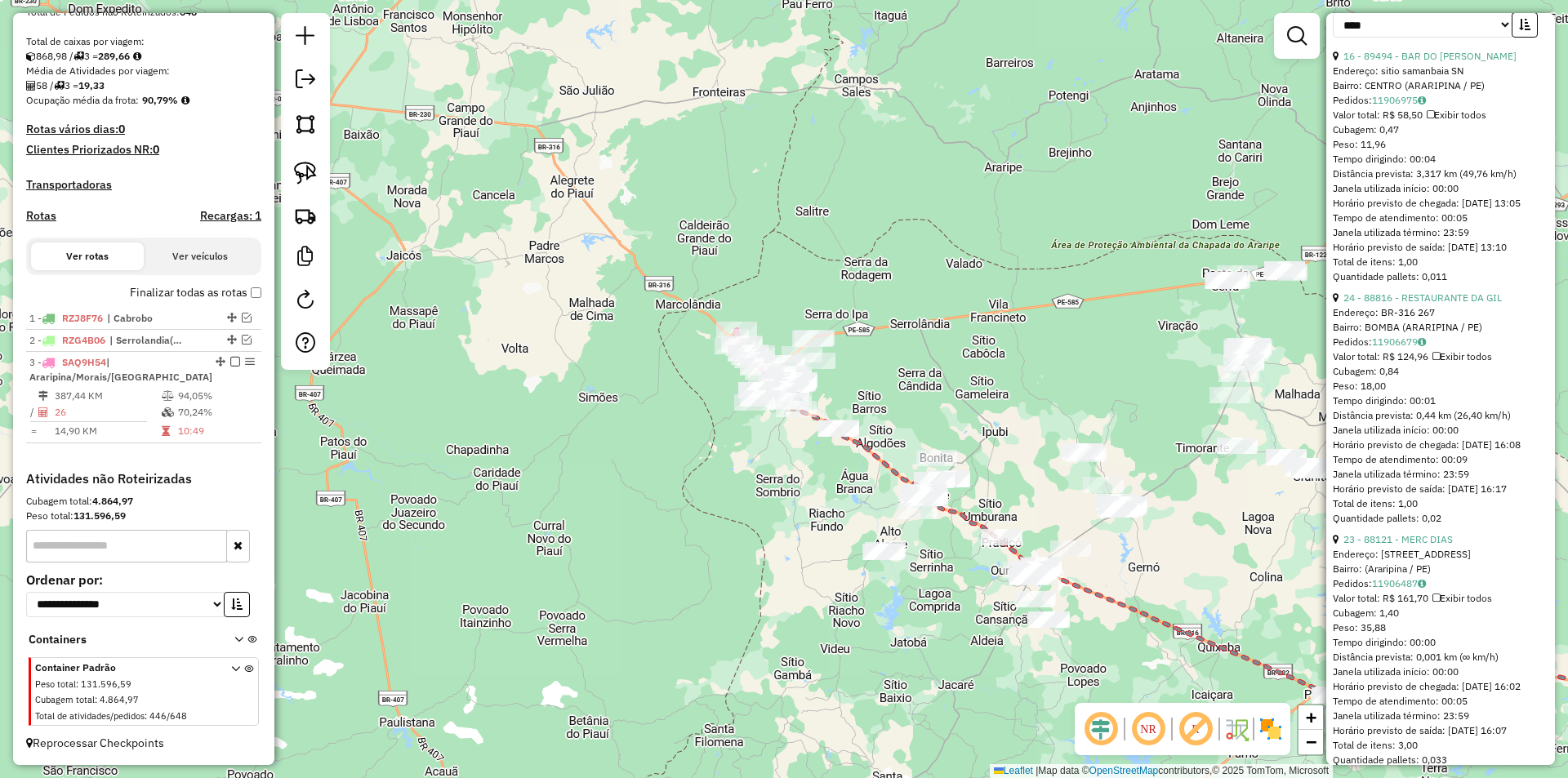
scroll to position [898, 0]
click at [1408, 542] on link "21 - 5055 - MERC DO BAIRRO" at bounding box center [1417, 536] width 149 height 13
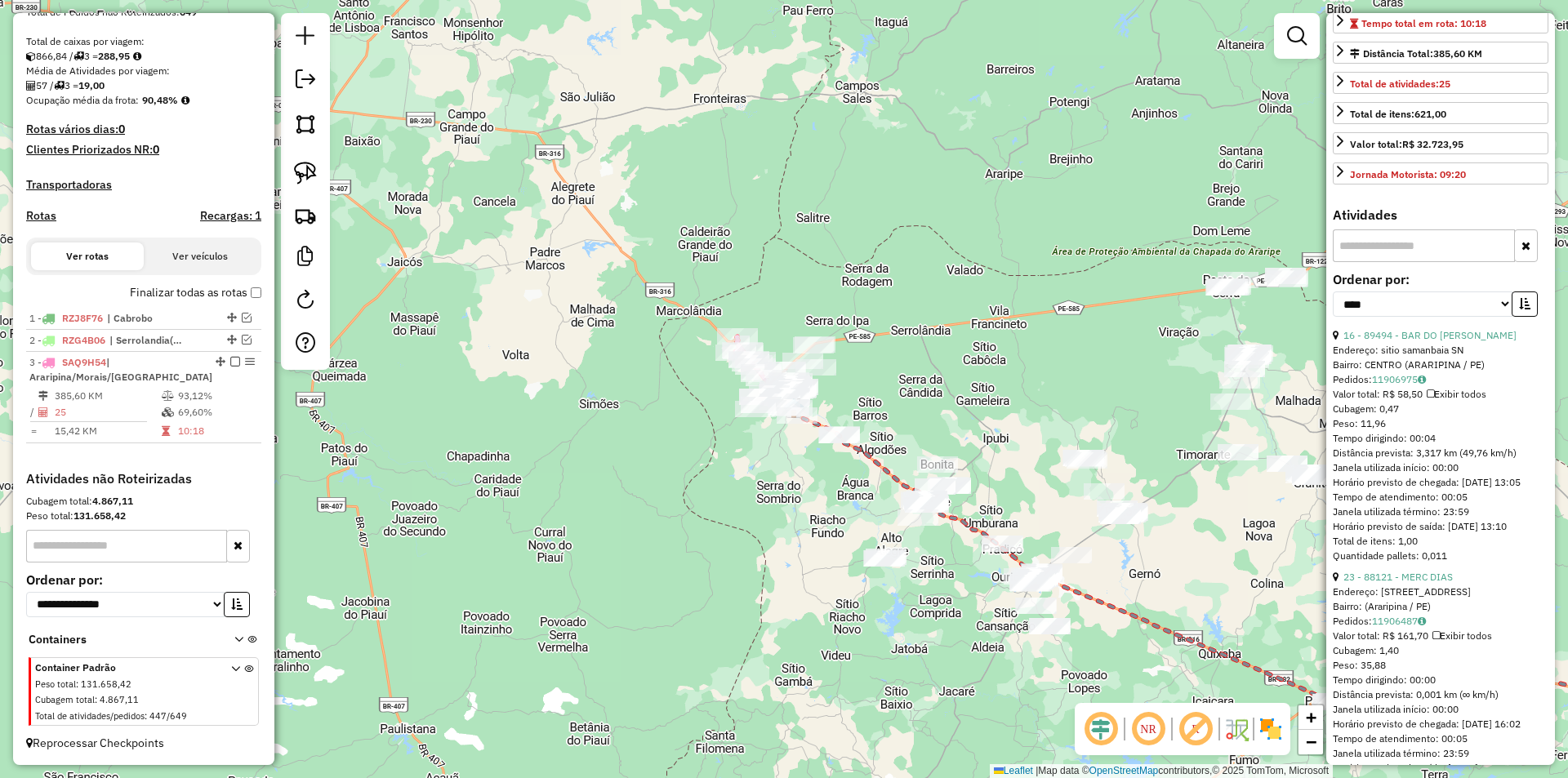
scroll to position [0, 0]
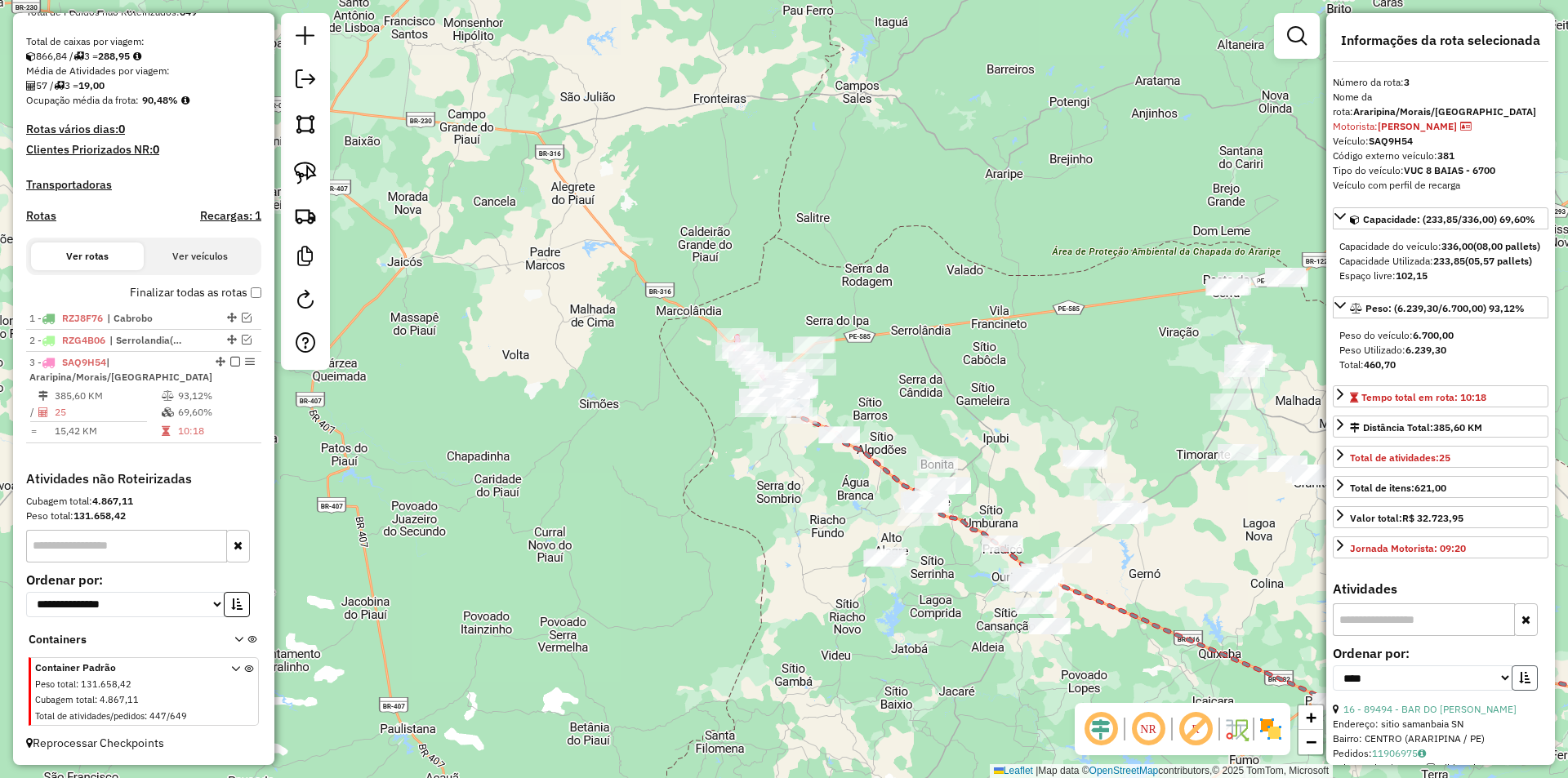
click at [1515, 683] on button "button" at bounding box center [1524, 678] width 26 height 25
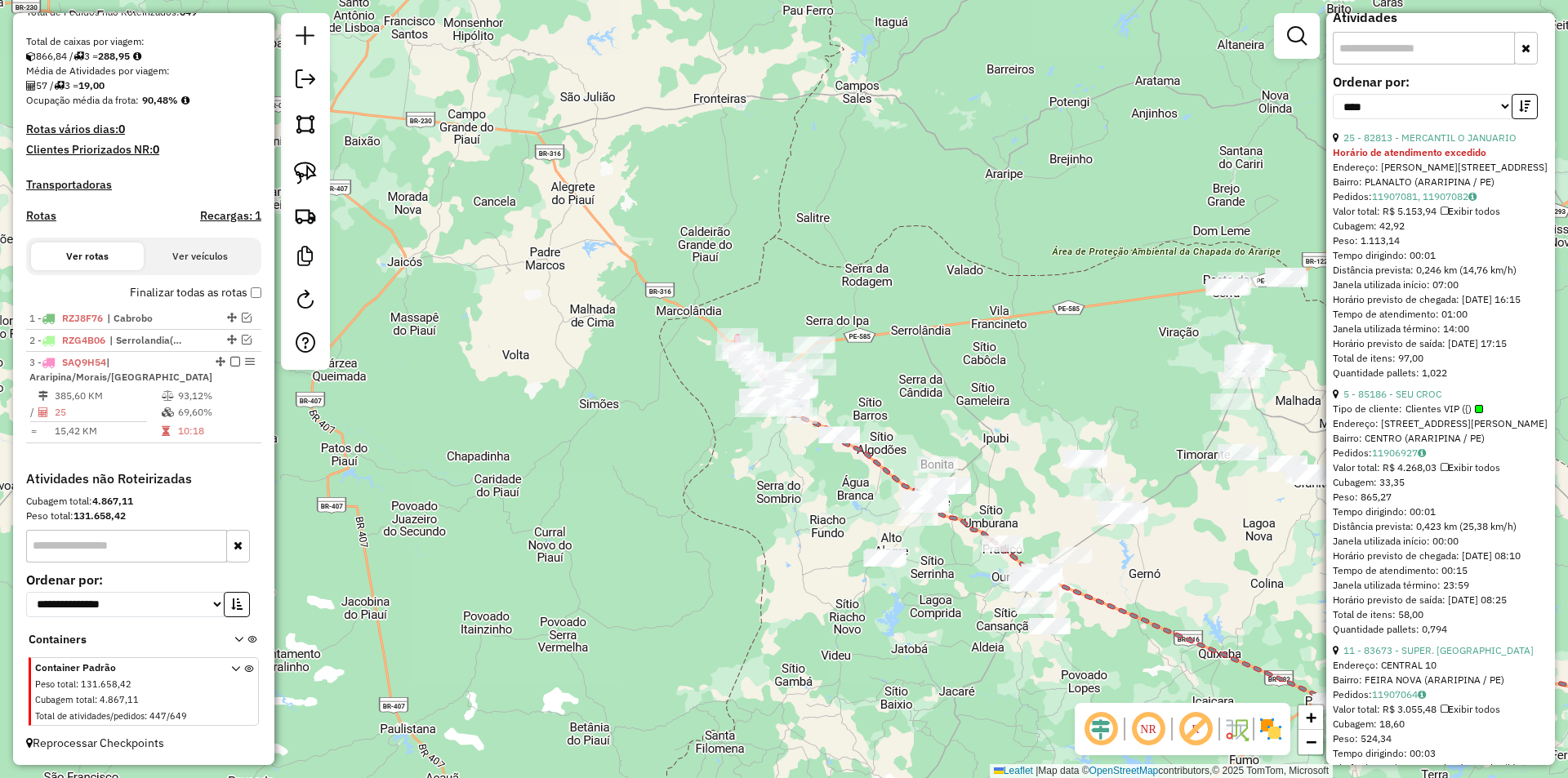
scroll to position [735, 0]
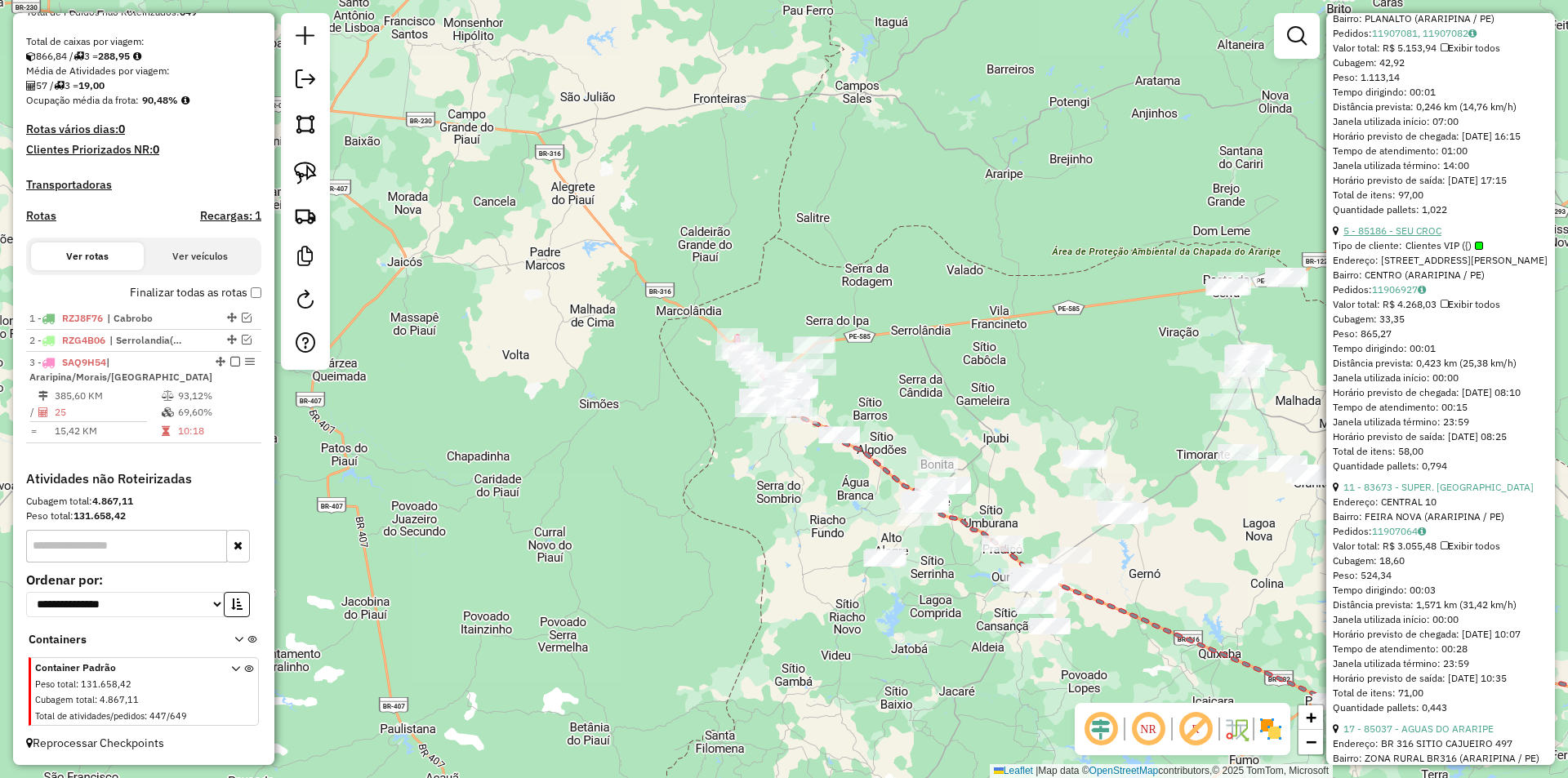
click at [1406, 237] on link "5 - 85186 - SEU CROC" at bounding box center [1392, 230] width 98 height 13
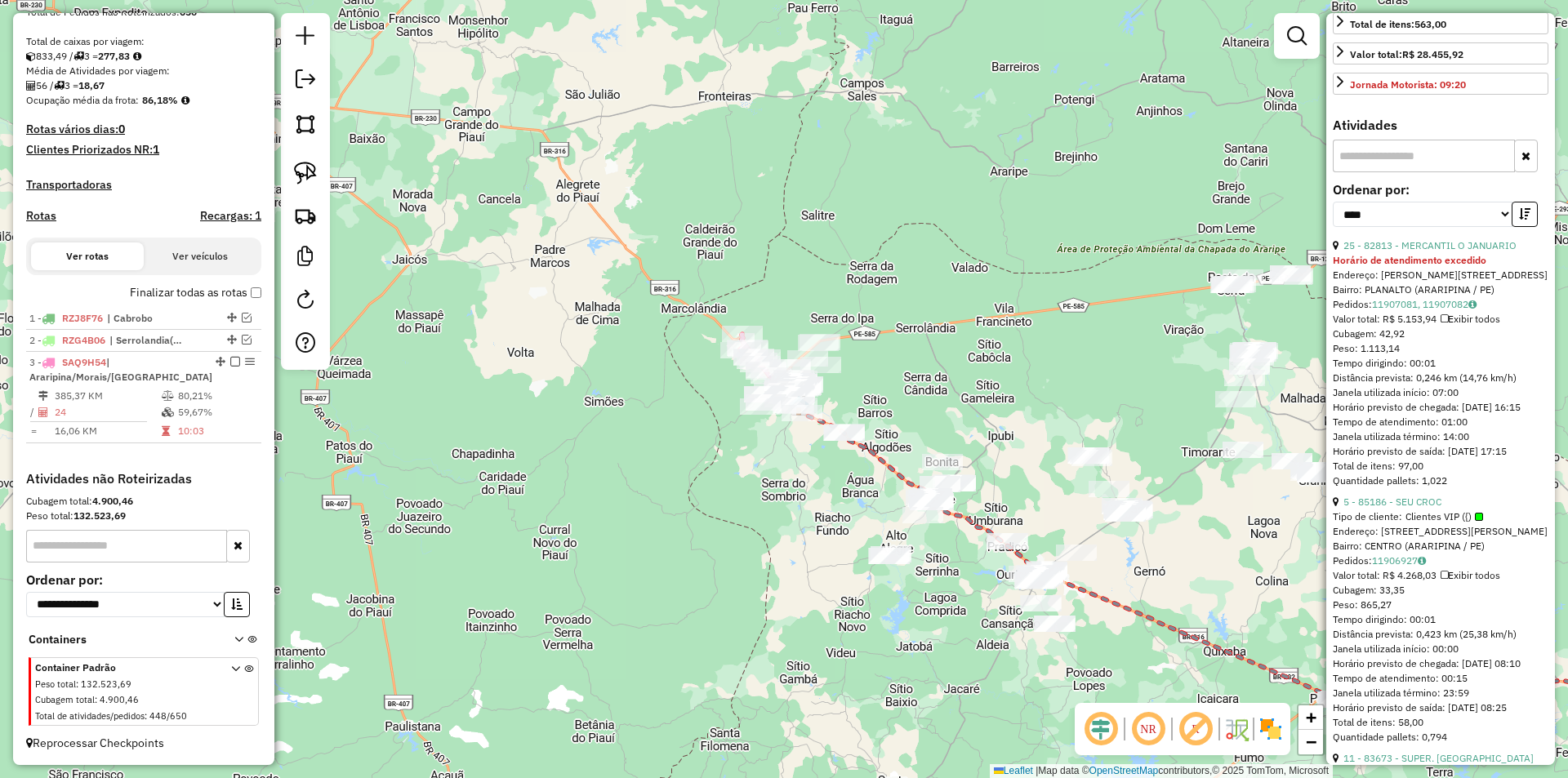
scroll to position [56, 0]
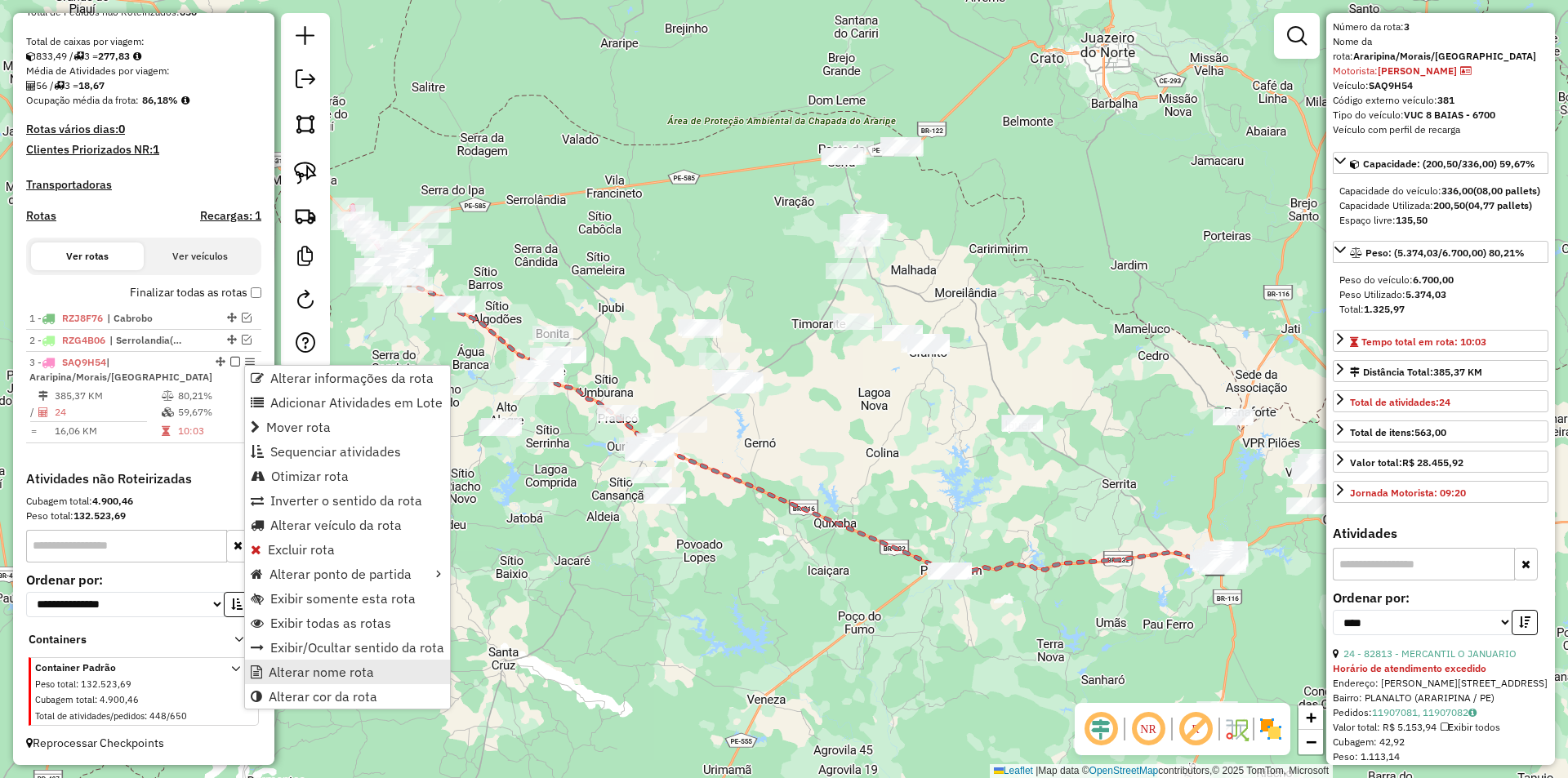
click at [329, 672] on span "Alterar nome rota" at bounding box center [321, 672] width 106 height 13
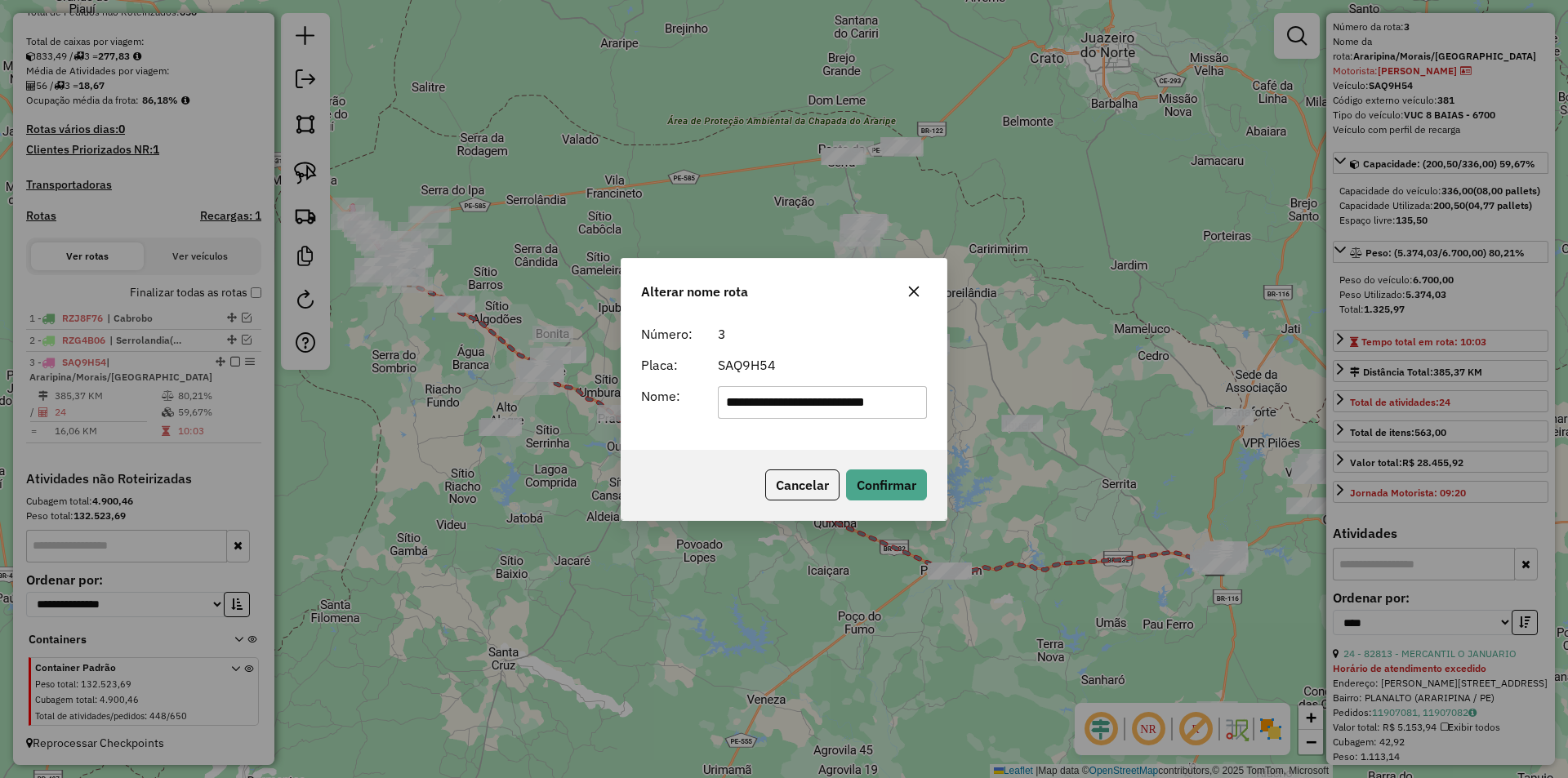
click at [773, 402] on input "**********" at bounding box center [822, 403] width 210 height 33
drag, startPoint x: 778, startPoint y: 399, endPoint x: 948, endPoint y: 408, distance: 170.2
click at [948, 408] on div "**********" at bounding box center [784, 389] width 1568 height 778
type input "*********"
click at [870, 482] on button "Confirmar" at bounding box center [886, 485] width 81 height 31
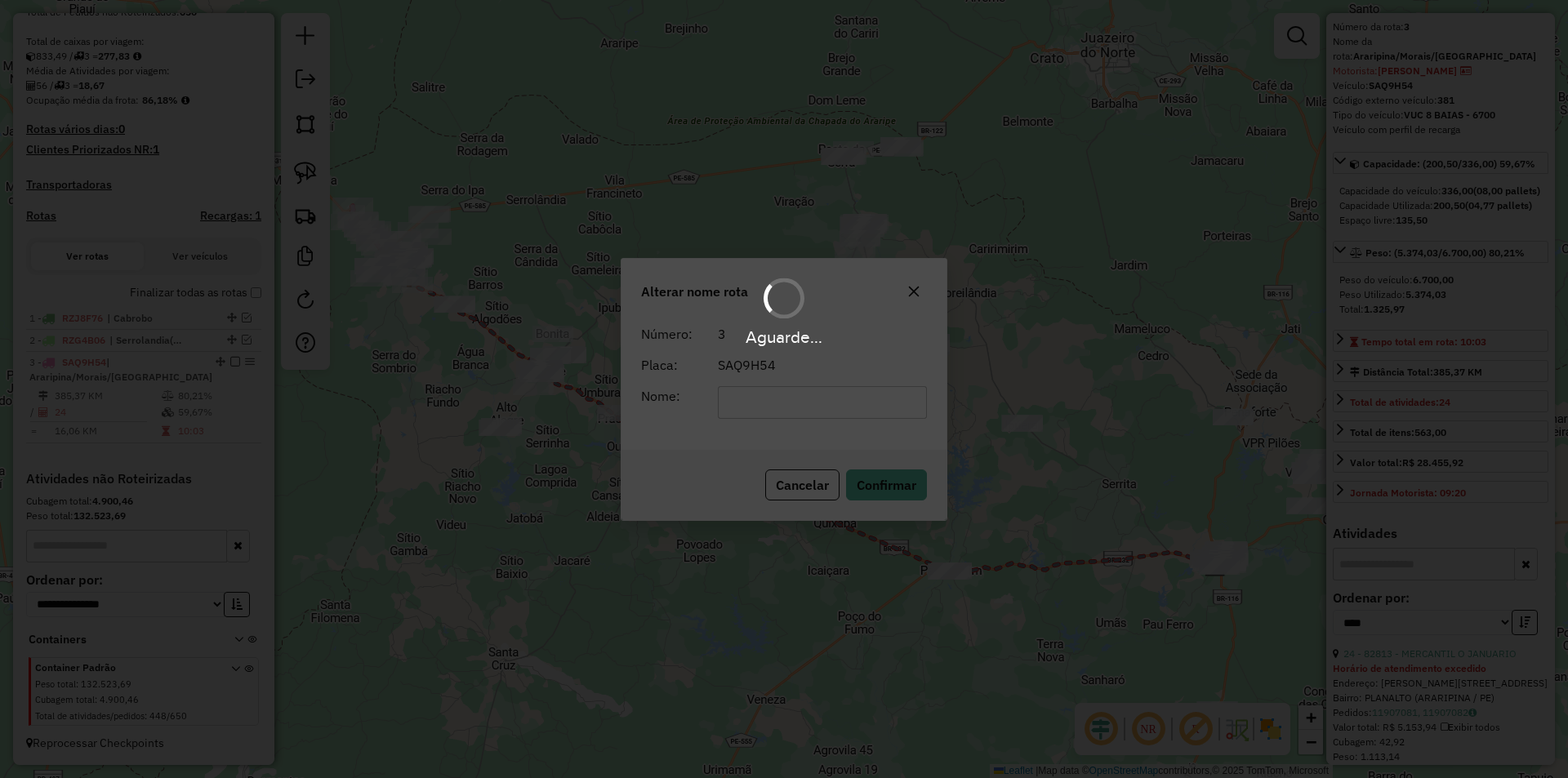
scroll to position [322, 0]
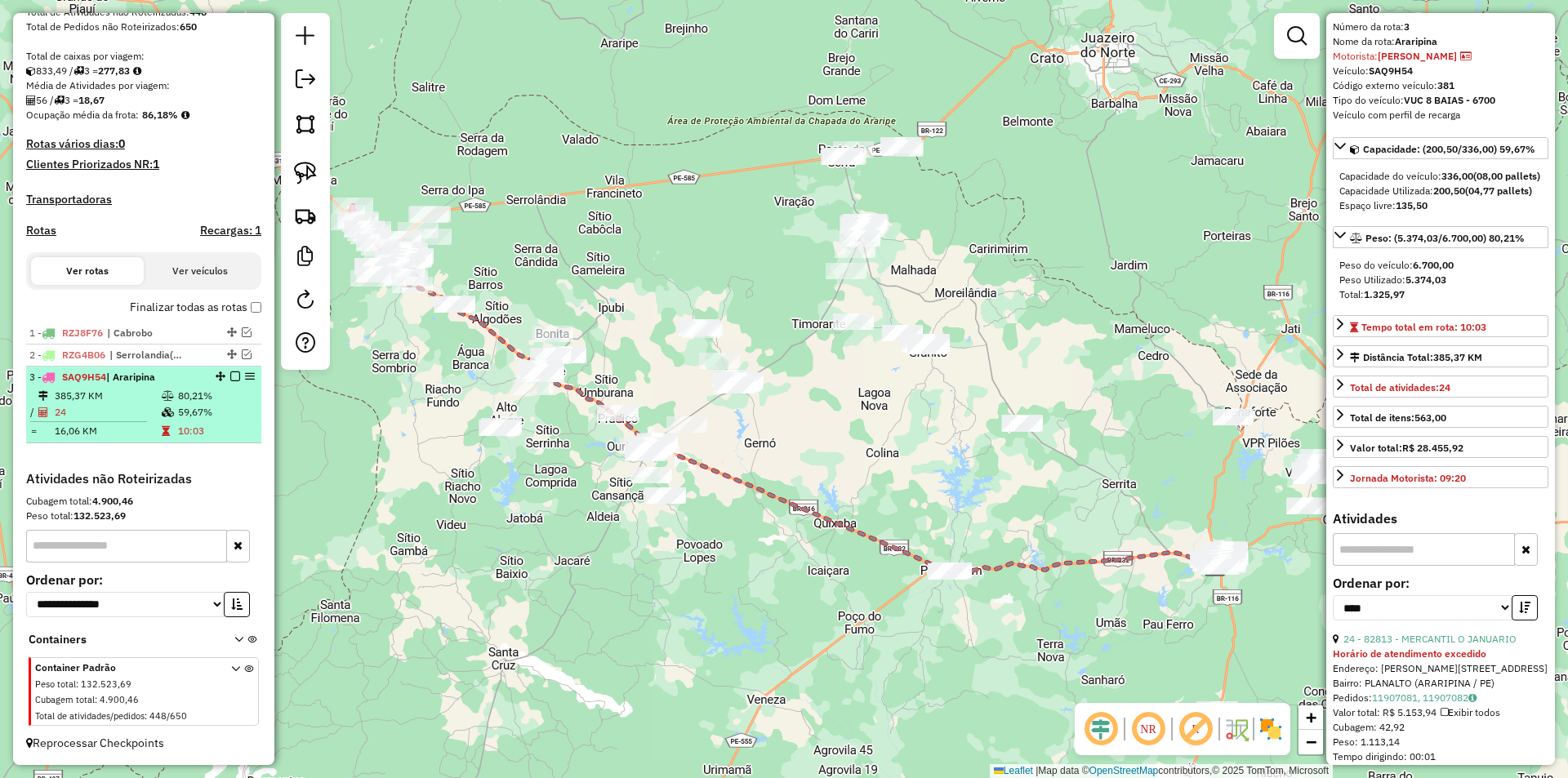
click at [230, 378] on em at bounding box center [235, 376] width 10 height 10
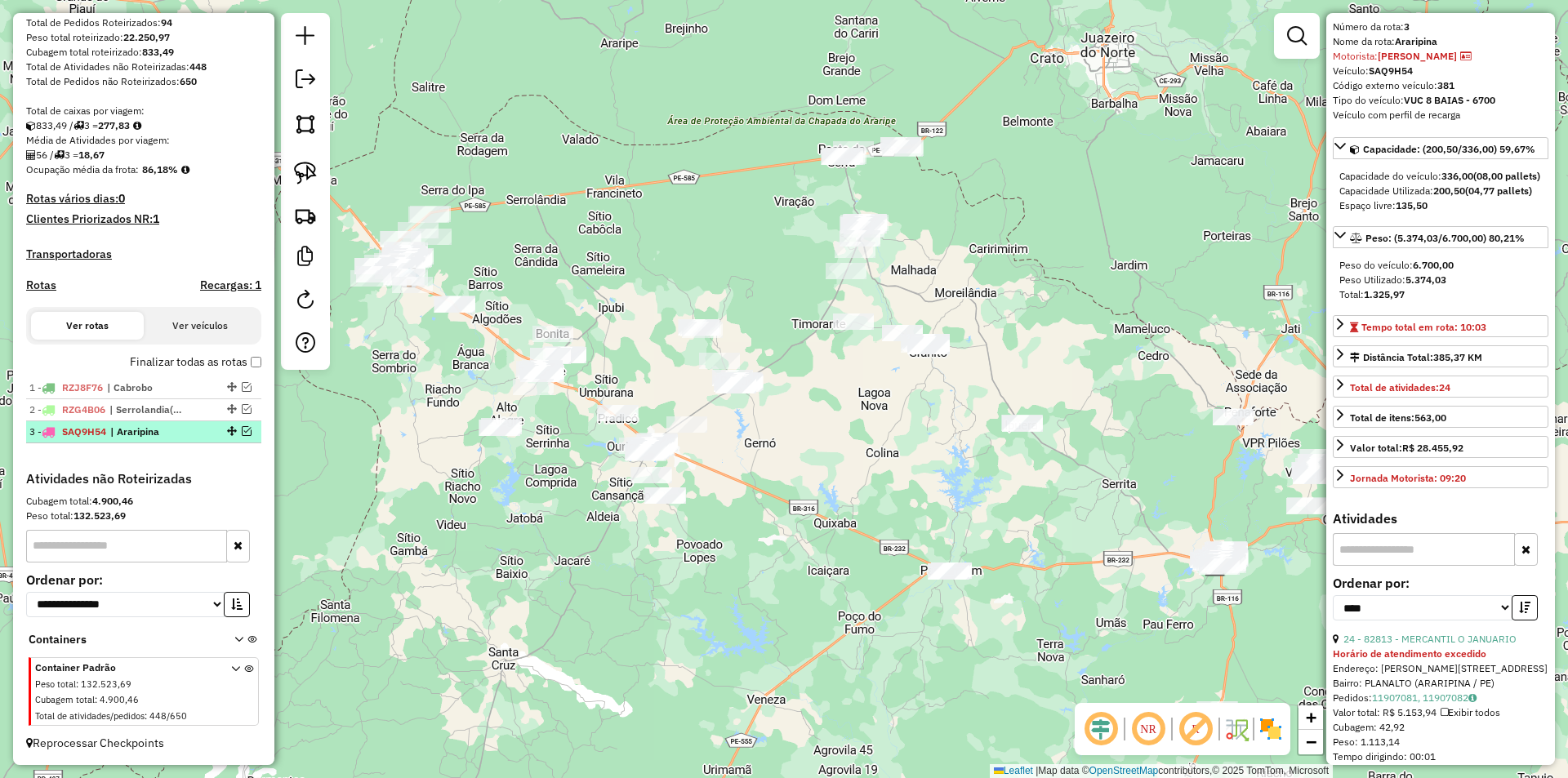
scroll to position [267, 0]
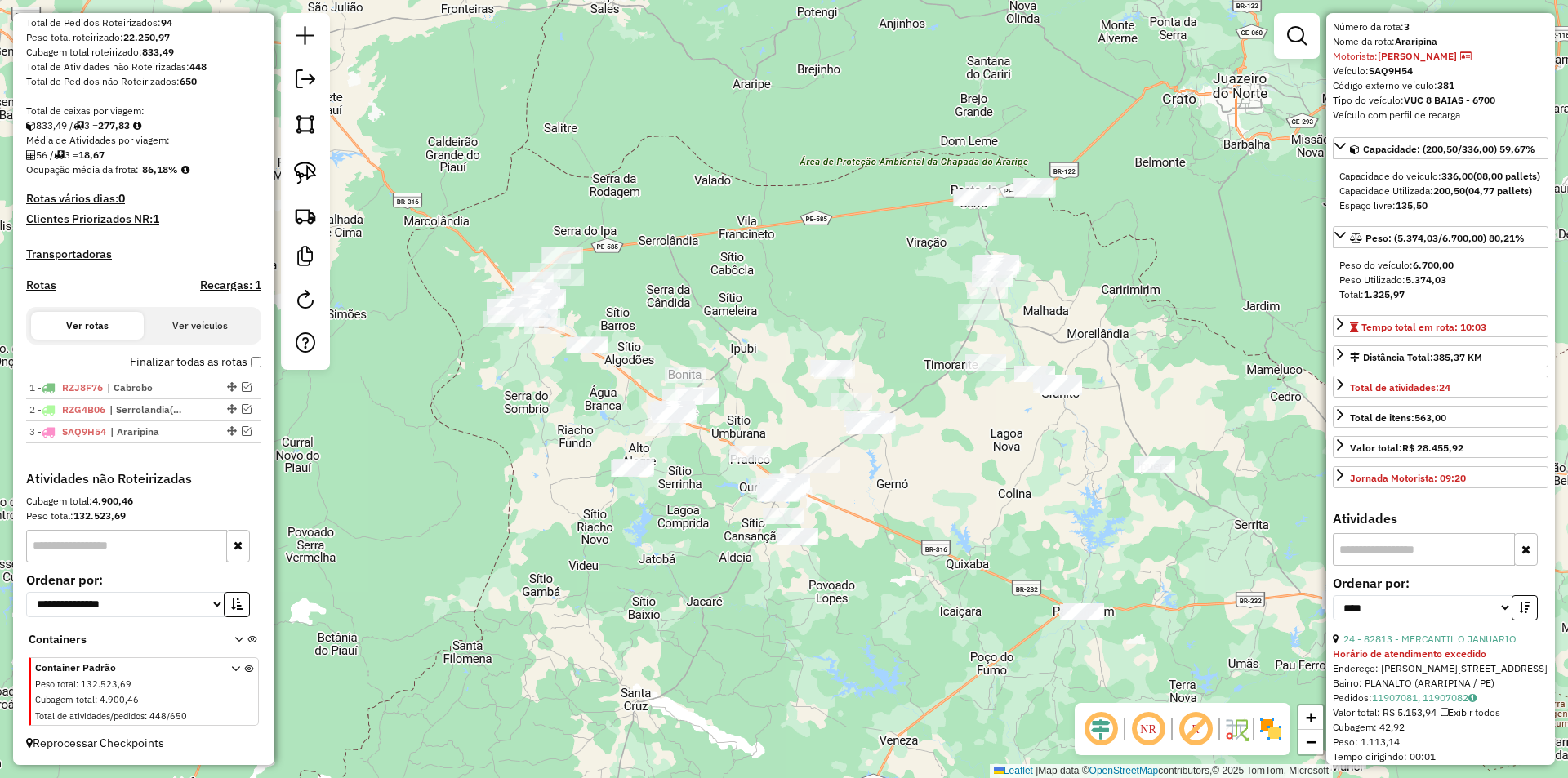
drag, startPoint x: 451, startPoint y: 470, endPoint x: 593, endPoint y: 508, distance: 147.0
click at [593, 508] on div "Janela de atendimento Grade de atendimento Capacidade Transportadoras Veículos …" at bounding box center [784, 389] width 1568 height 778
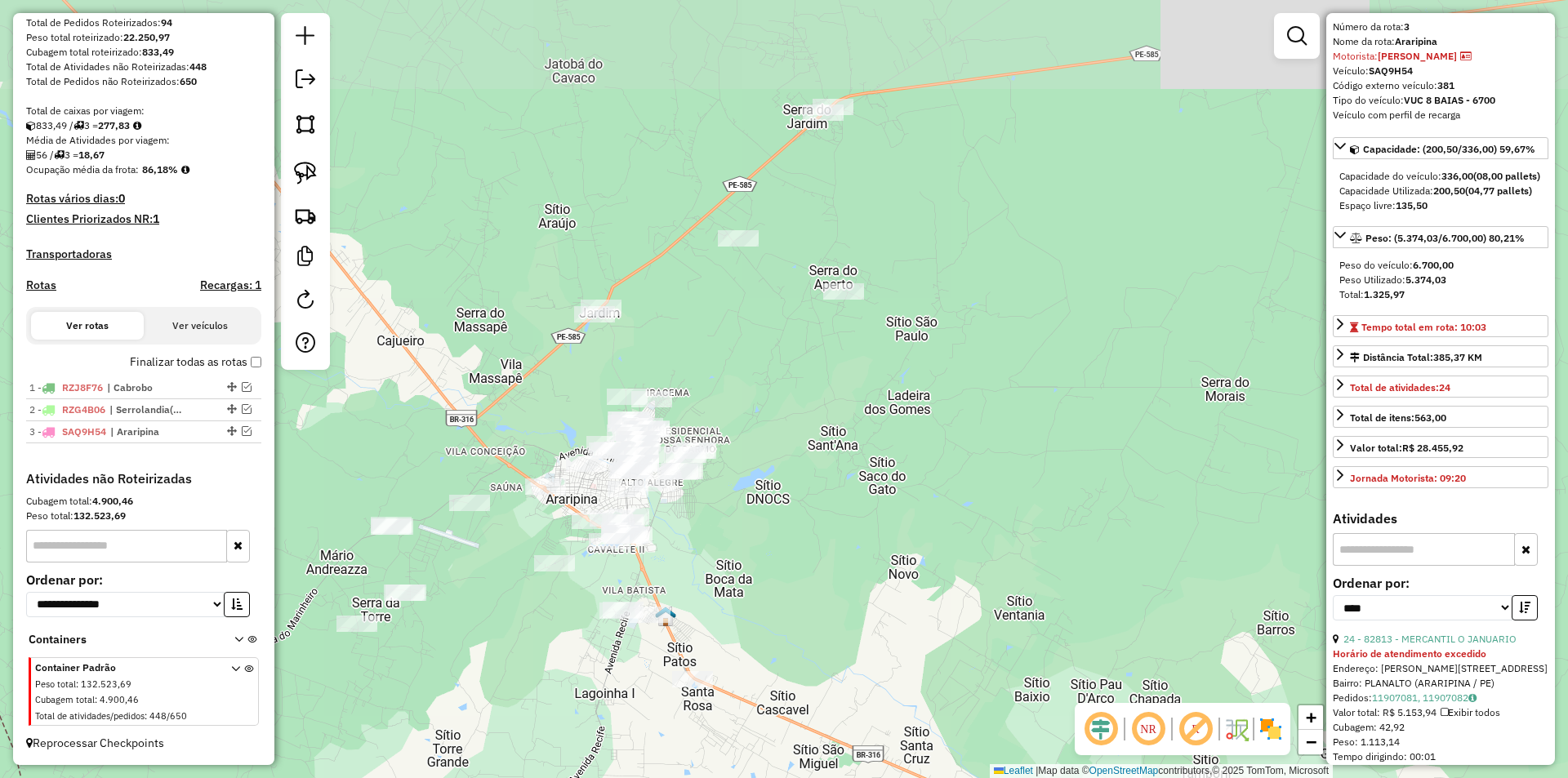
drag, startPoint x: 597, startPoint y: 128, endPoint x: 643, endPoint y: 368, distance: 244.4
click at [645, 366] on div "Janela de atendimento Grade de atendimento Capacidade Transportadoras Veículos …" at bounding box center [784, 389] width 1568 height 778
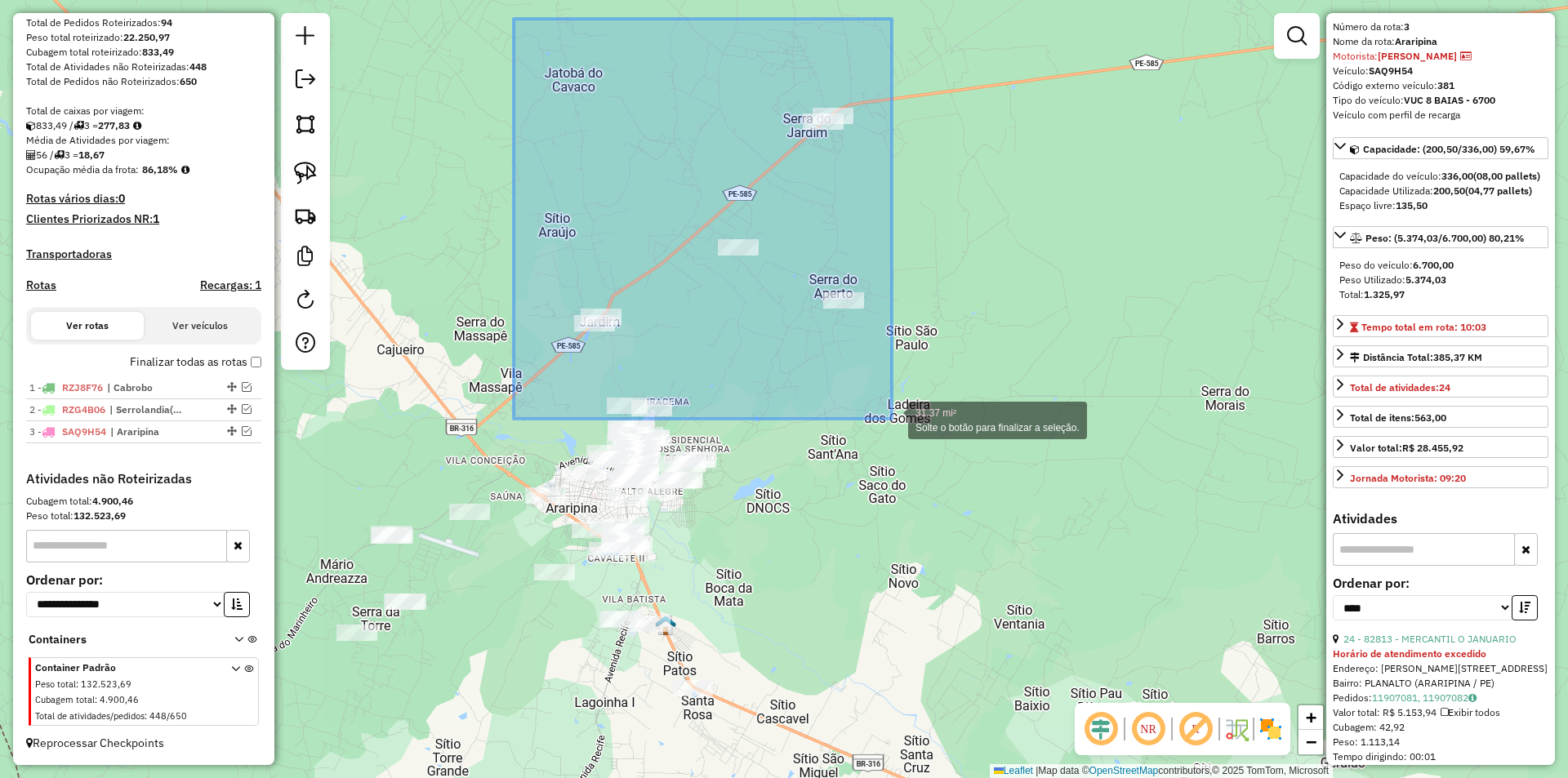
drag, startPoint x: 514, startPoint y: 19, endPoint x: 892, endPoint y: 418, distance: 549.6
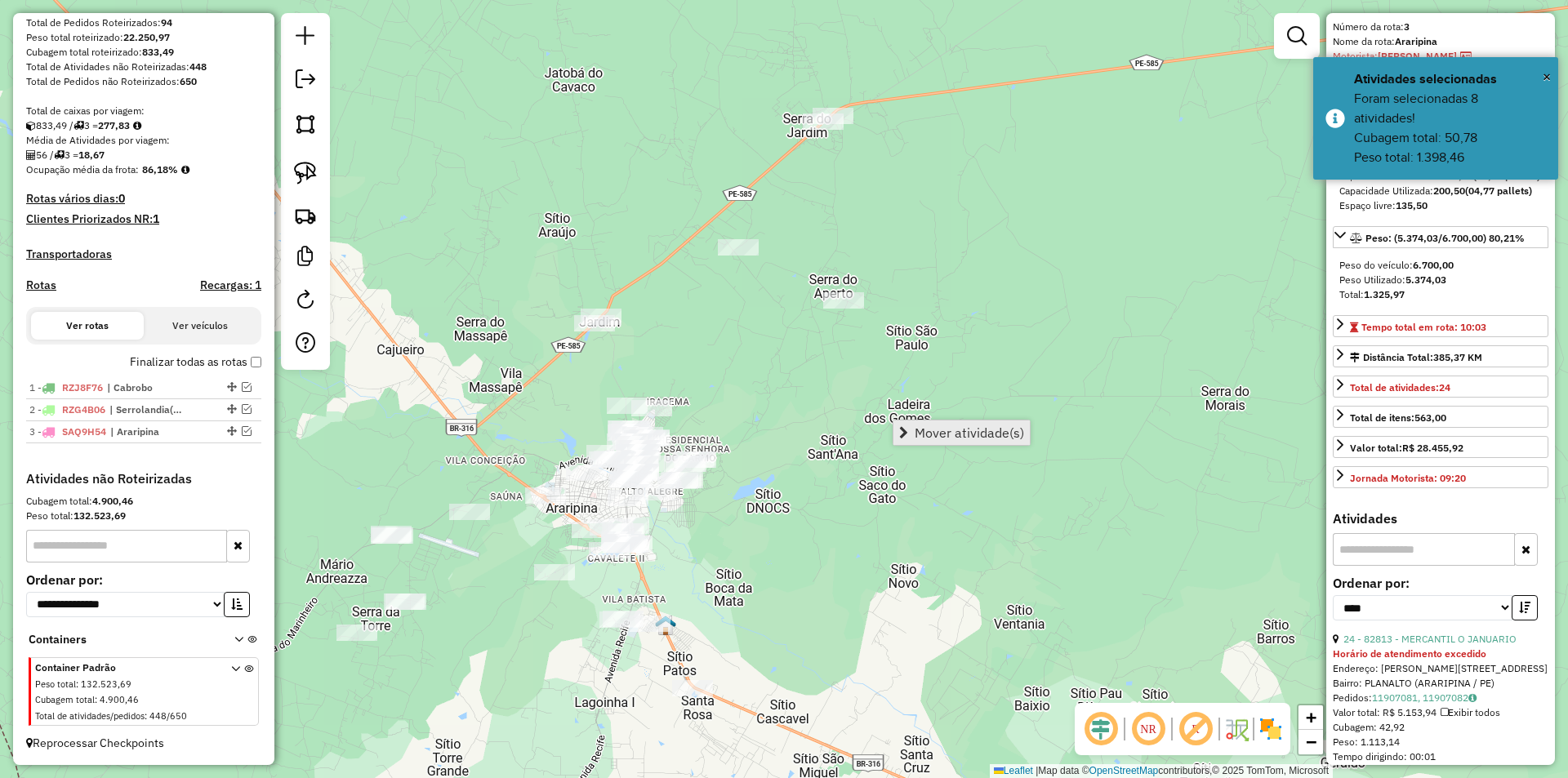
click at [1006, 430] on span "Mover atividade(s)" at bounding box center [970, 433] width 110 height 13
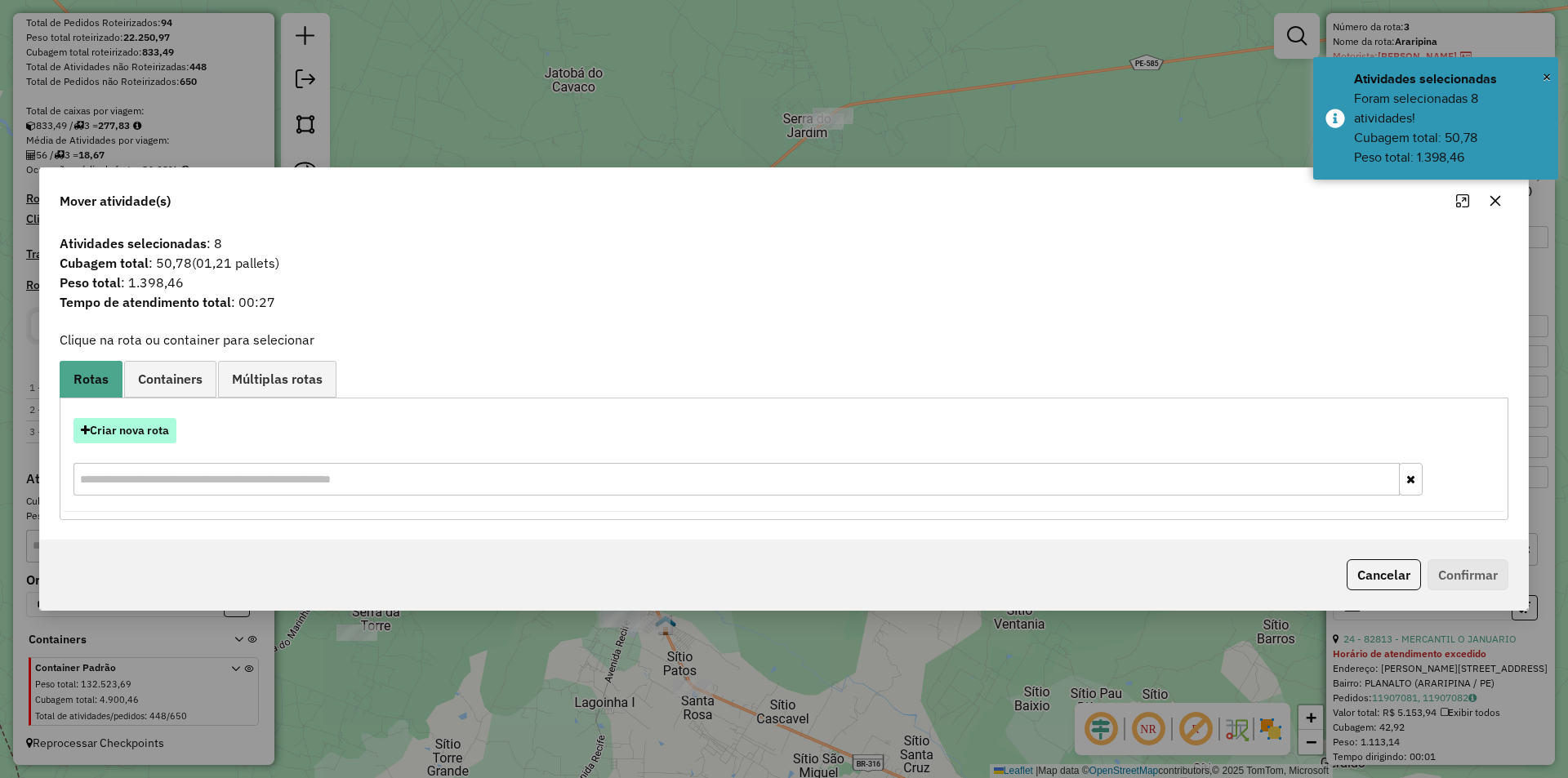
click at [110, 428] on button "Criar nova rota" at bounding box center [124, 431] width 103 height 25
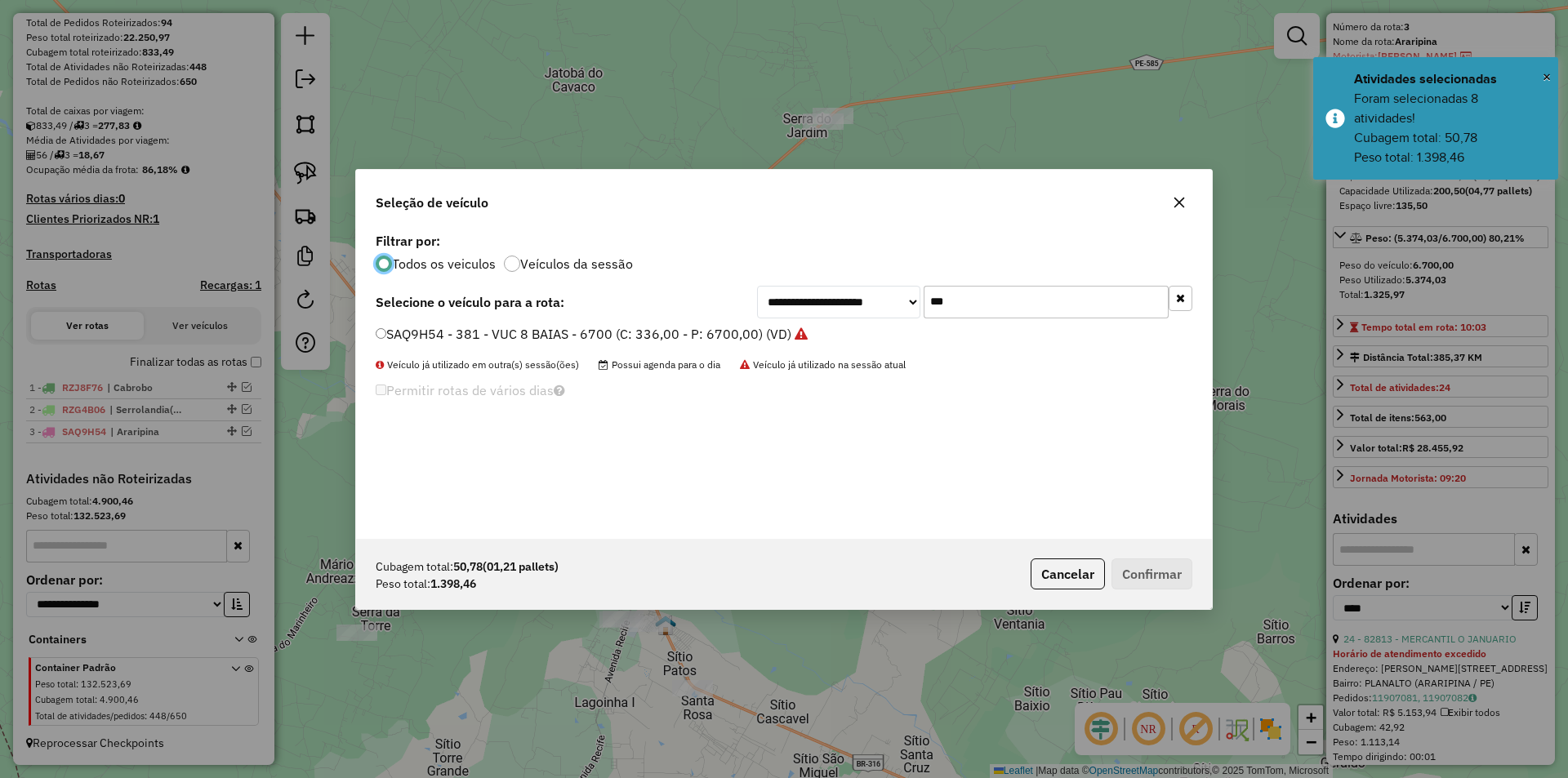
scroll to position [9, 5]
drag, startPoint x: 1017, startPoint y: 282, endPoint x: 895, endPoint y: 284, distance: 122.0
click at [895, 284] on div "**********" at bounding box center [784, 384] width 856 height 311
drag, startPoint x: 981, startPoint y: 302, endPoint x: 933, endPoint y: 306, distance: 48.2
click at [933, 306] on input "***" at bounding box center [1046, 302] width 245 height 33
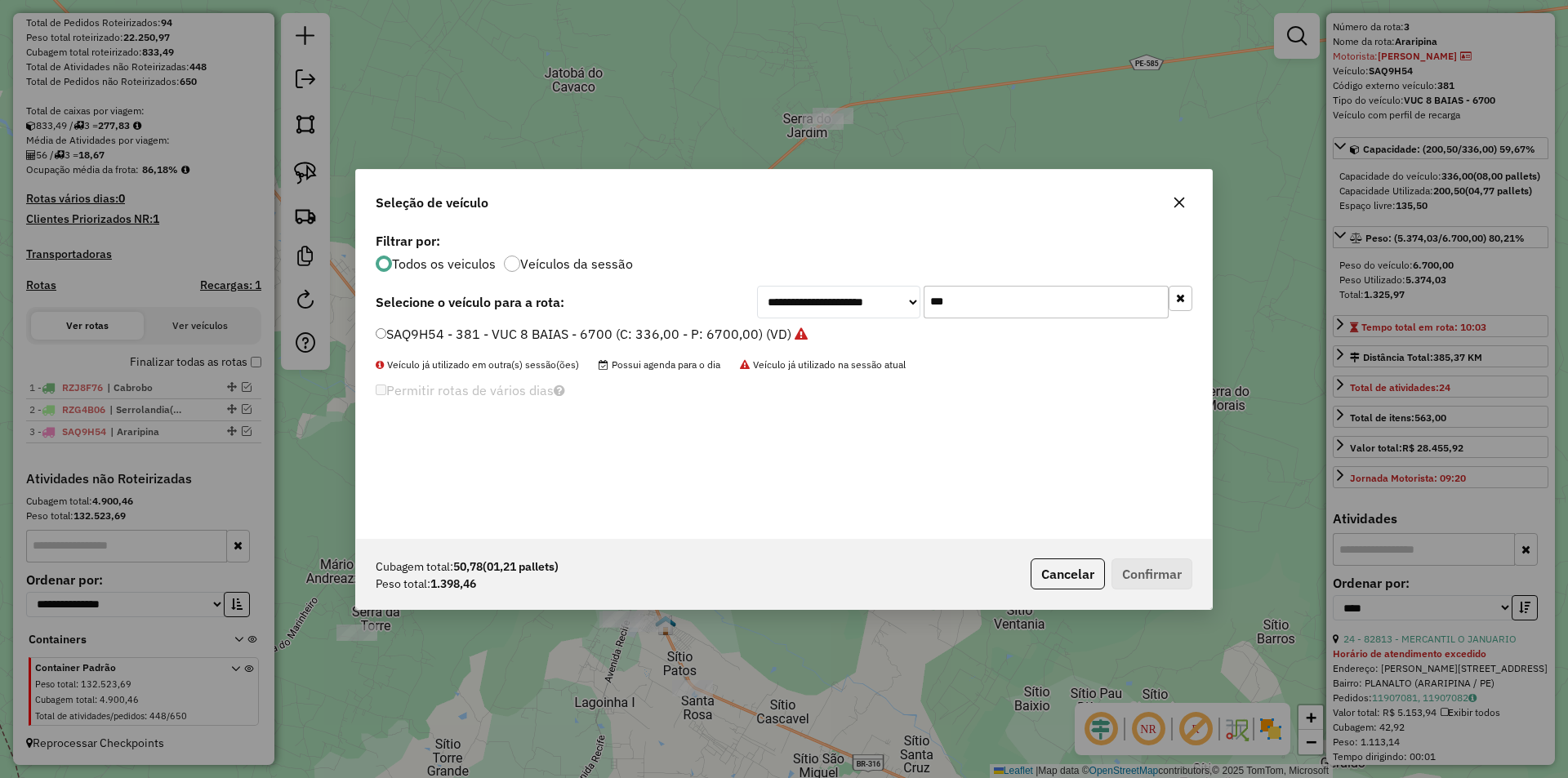
type input "*"
type input "***"
click at [723, 340] on label "SAQ9D24 - 379 - VUC 8 BAIAS - 6700 (C: 336,00 - P: 6700,00) (VD)" at bounding box center [583, 334] width 416 height 19
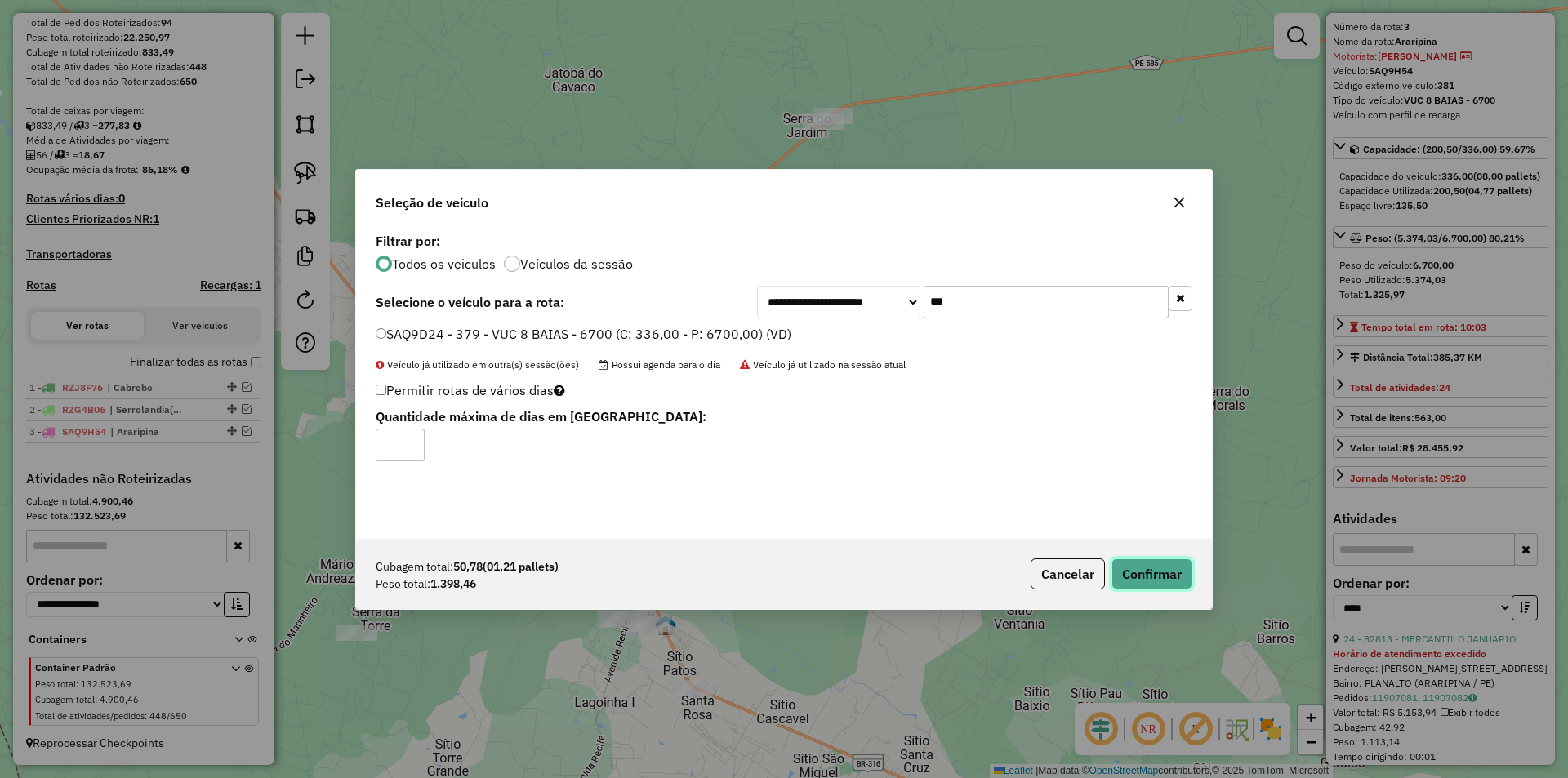
click at [1164, 581] on button "Confirmar" at bounding box center [1151, 574] width 81 height 31
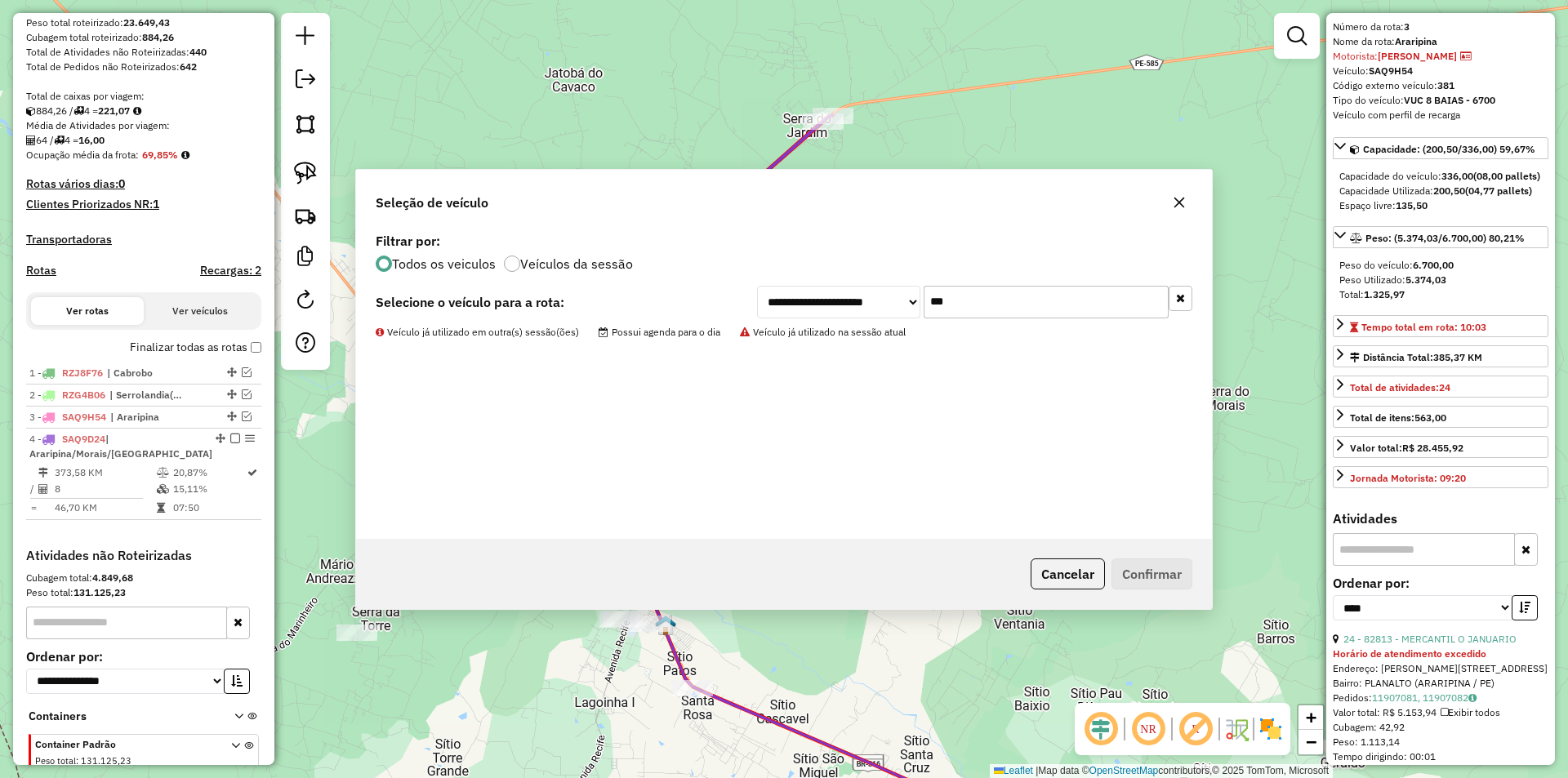
scroll to position [360, 0]
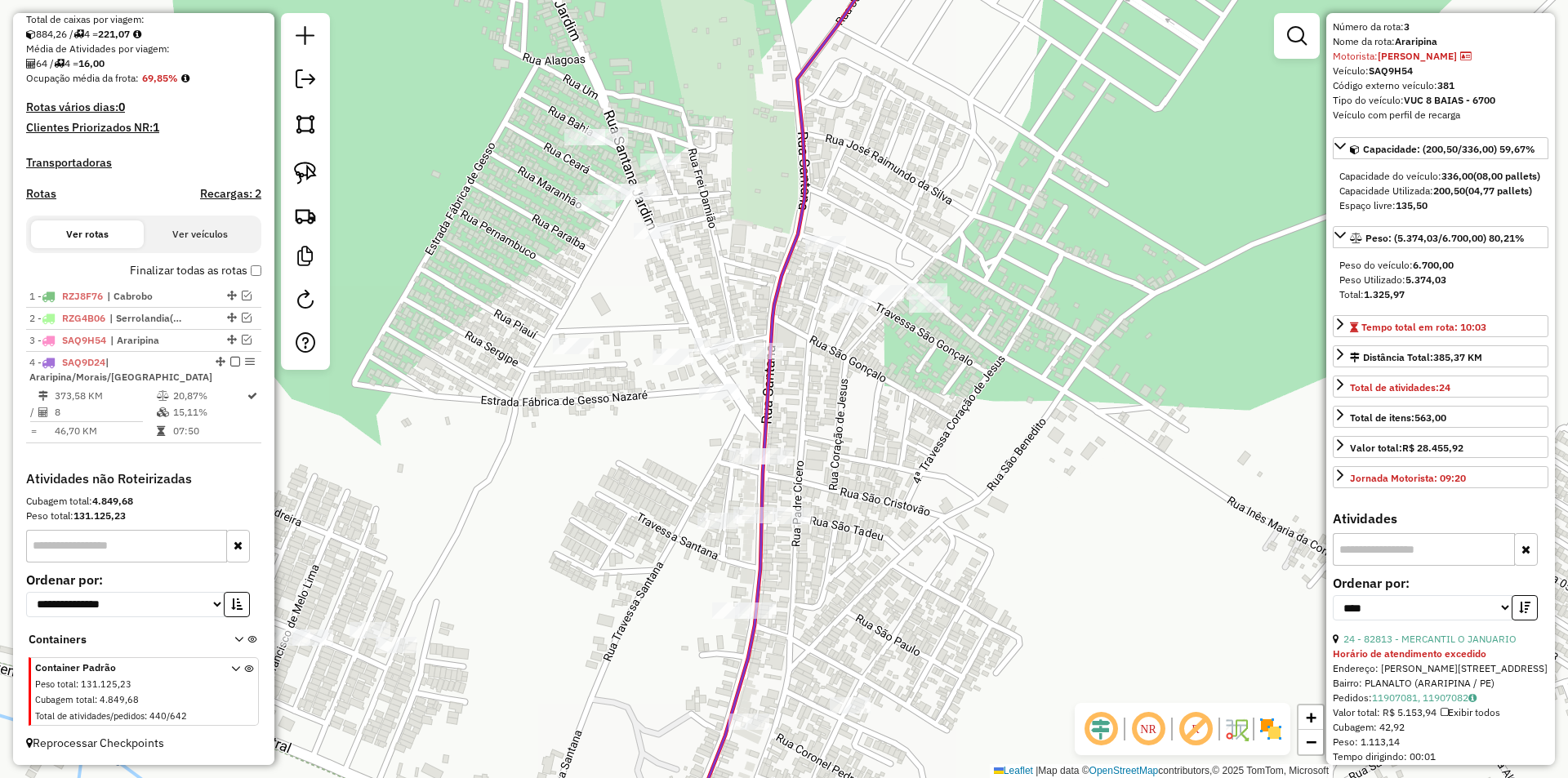
drag, startPoint x: 878, startPoint y: 440, endPoint x: 879, endPoint y: 419, distance: 21.0
click at [879, 419] on div "Janela de atendimento Grade de atendimento Capacidade Transportadoras Veículos …" at bounding box center [784, 389] width 1568 height 778
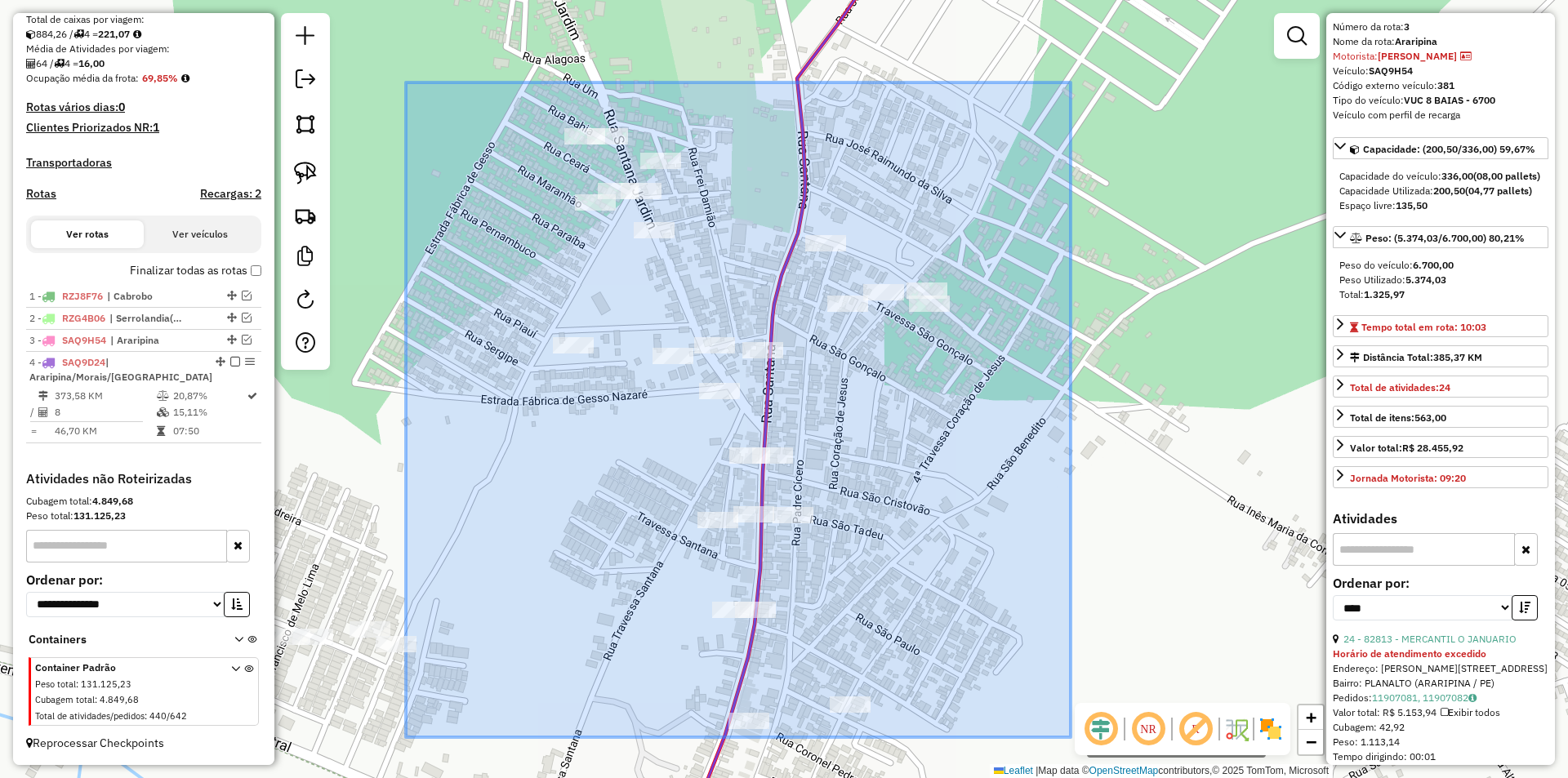
drag, startPoint x: 408, startPoint y: 81, endPoint x: 1071, endPoint y: 738, distance: 933.4
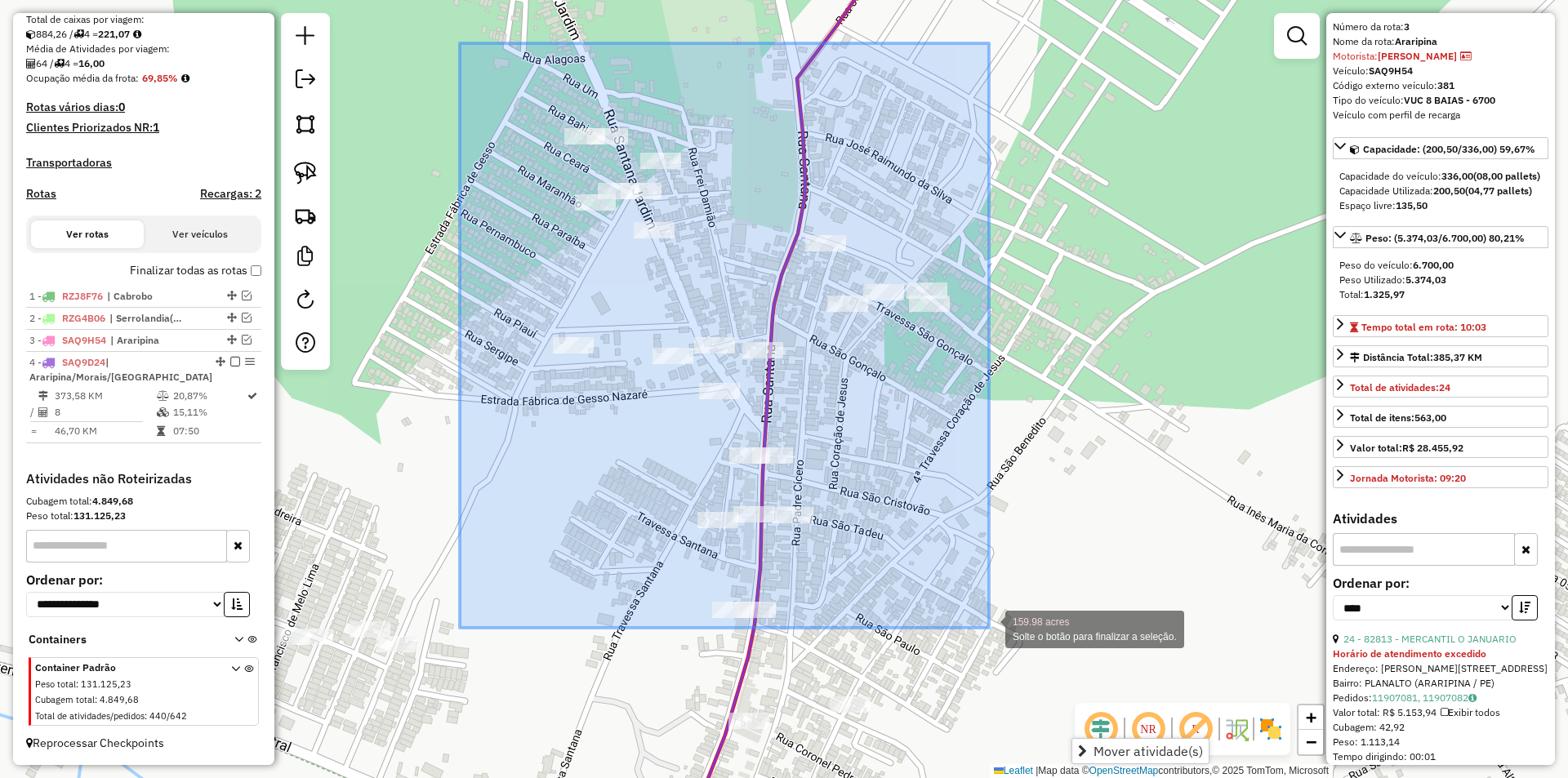
drag, startPoint x: 460, startPoint y: 43, endPoint x: 989, endPoint y: 628, distance: 788.7
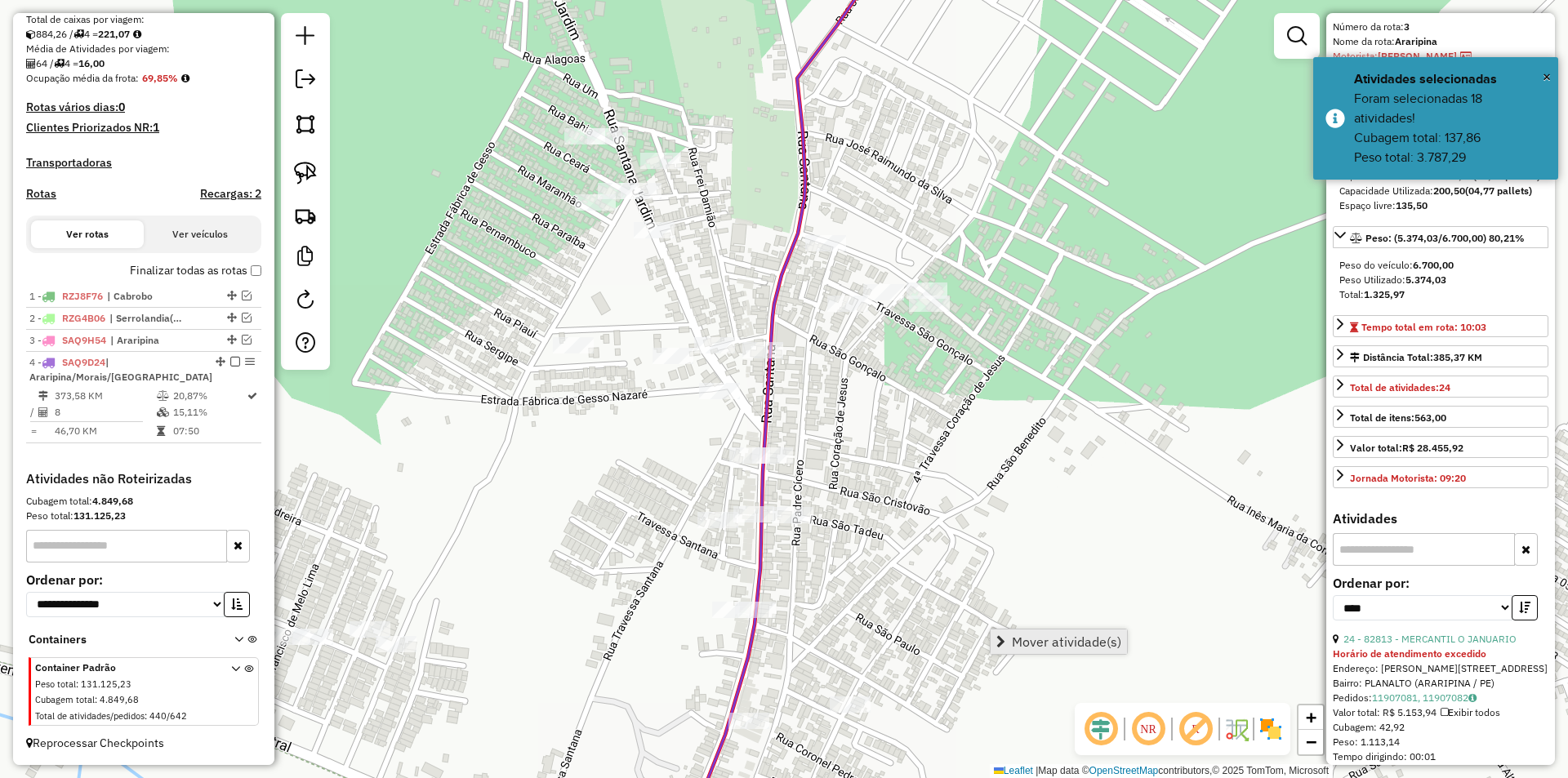
click at [1048, 648] on span "Mover atividade(s)" at bounding box center [1067, 641] width 110 height 13
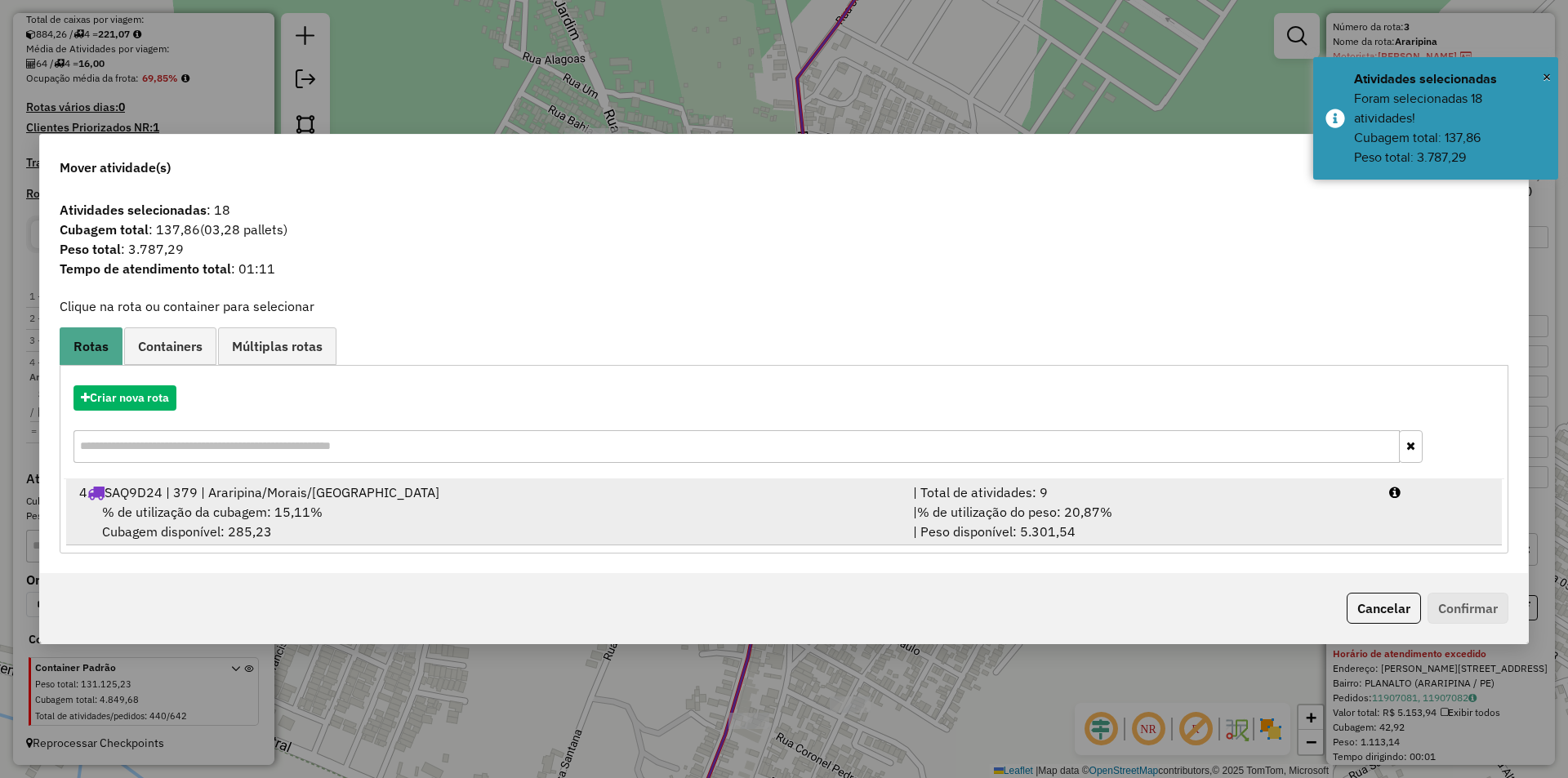
click at [214, 504] on span "% de utilização da cubagem: 15,11%" at bounding box center [212, 512] width 220 height 16
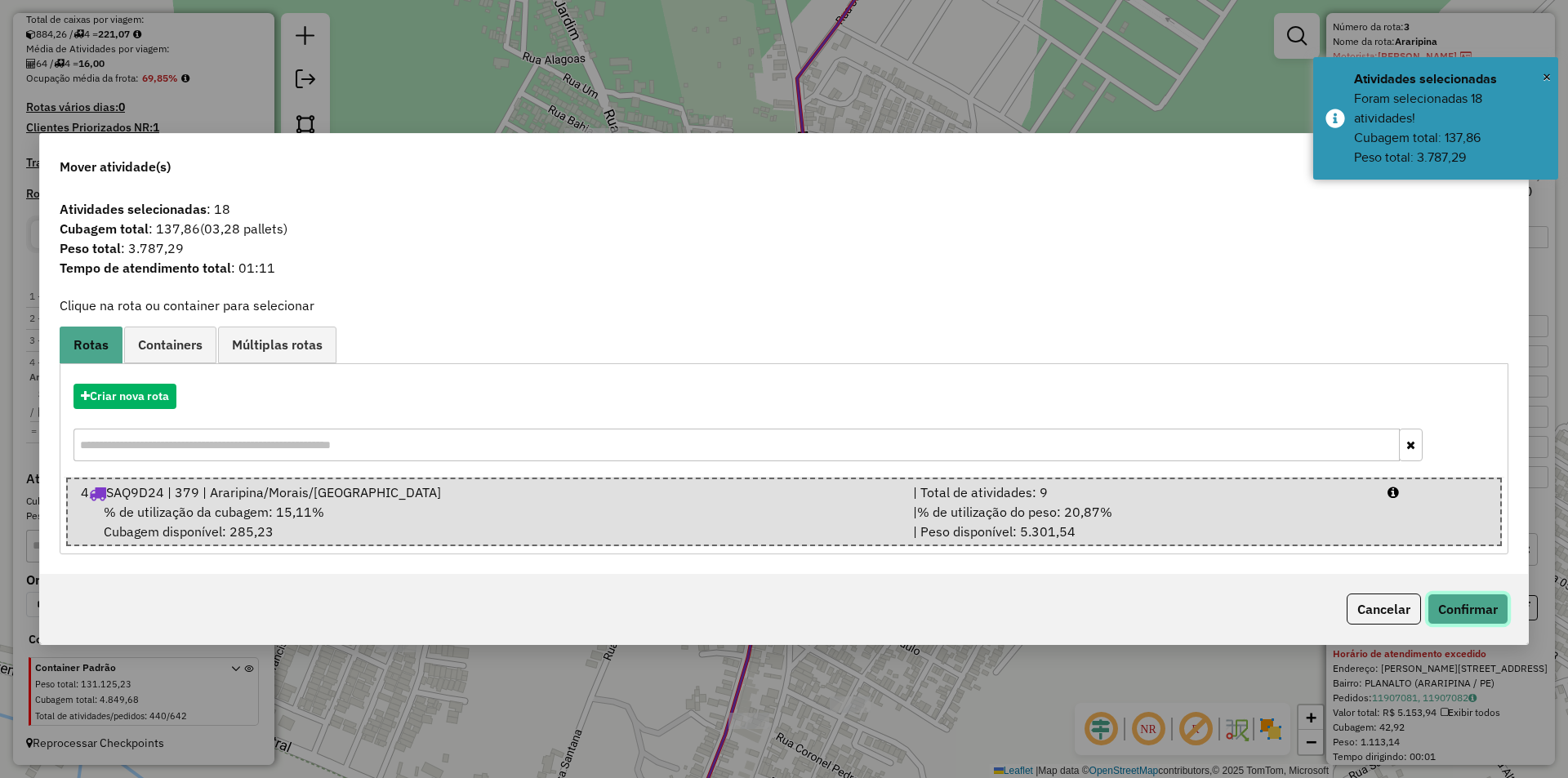
click at [1451, 604] on button "Confirmar" at bounding box center [1468, 609] width 81 height 31
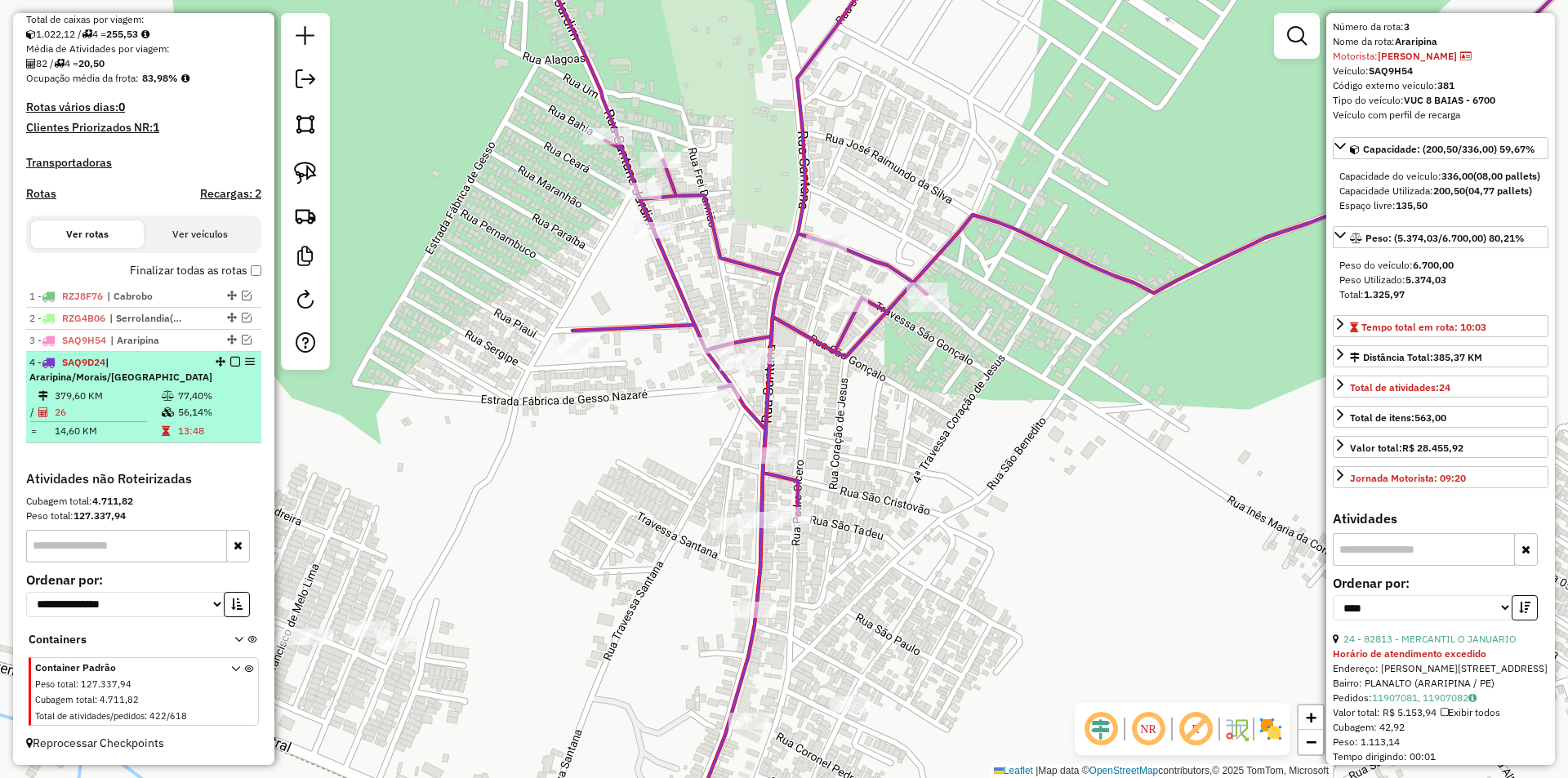
click at [162, 408] on icon at bounding box center [167, 413] width 13 height 10
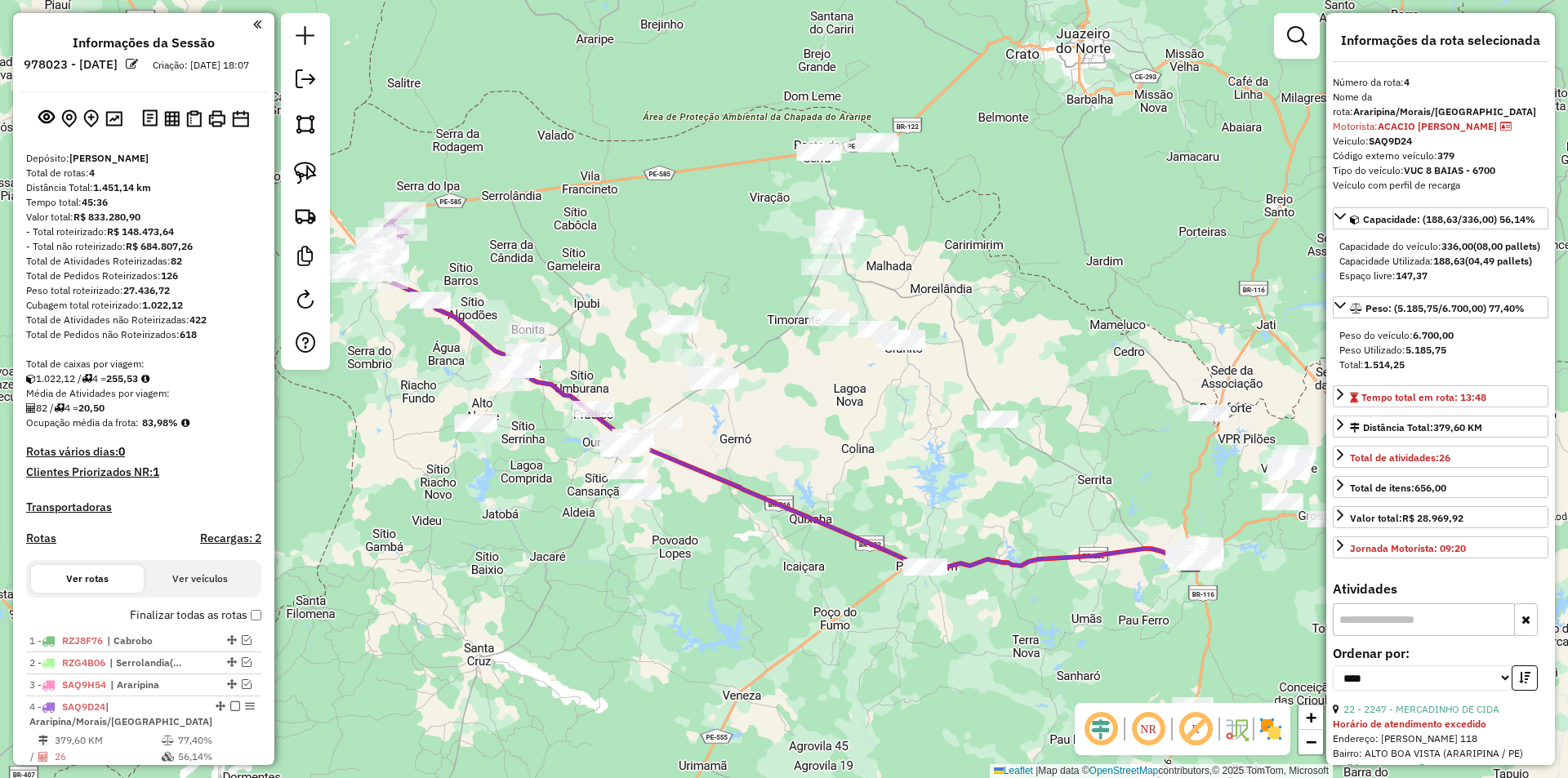
select select "*********"
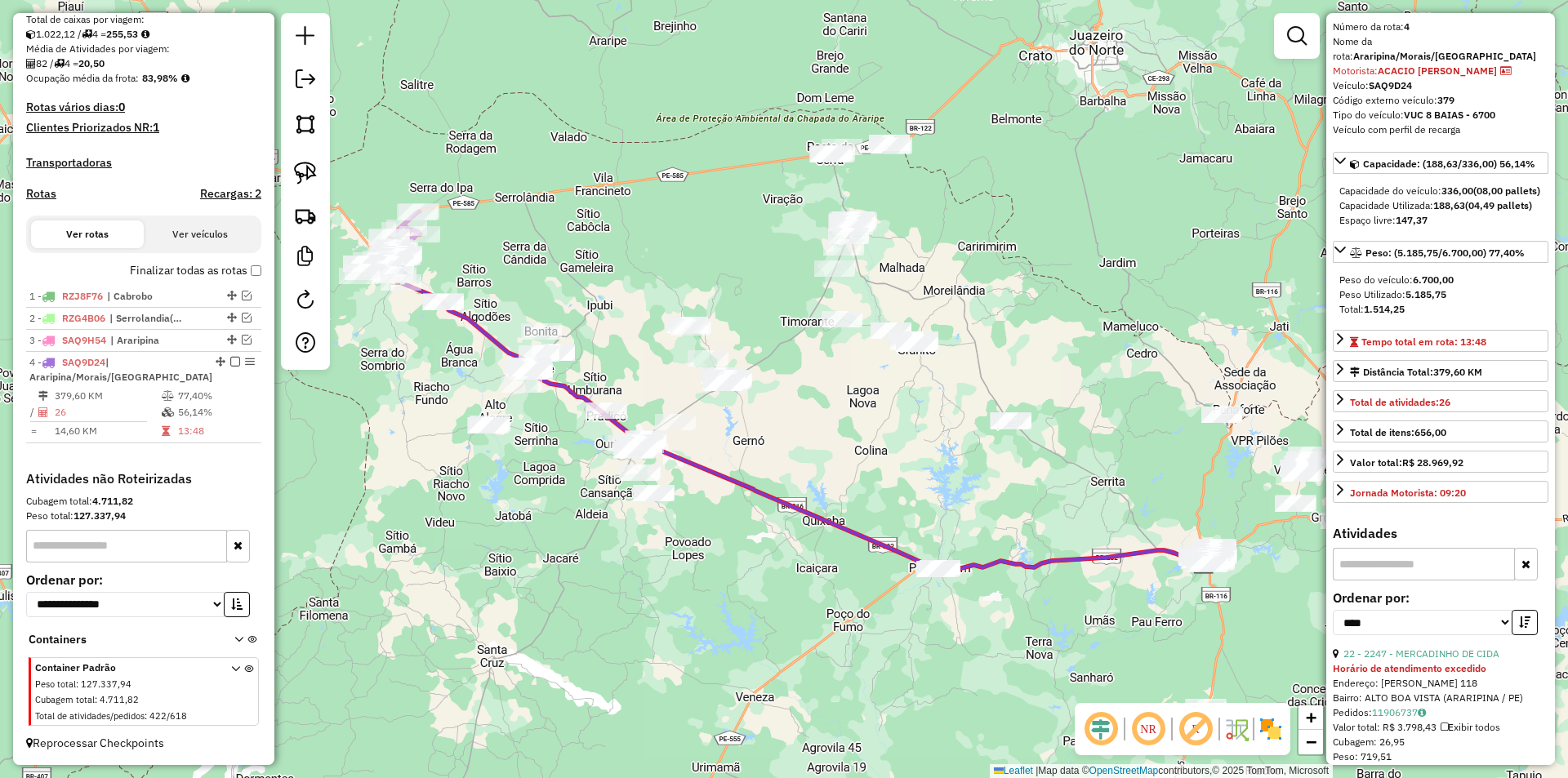
drag, startPoint x: 554, startPoint y: 267, endPoint x: 647, endPoint y: 294, distance: 96.8
click at [661, 289] on div "Janela de atendimento Grade de atendimento Capacidade Transportadoras Veículos …" at bounding box center [784, 389] width 1568 height 778
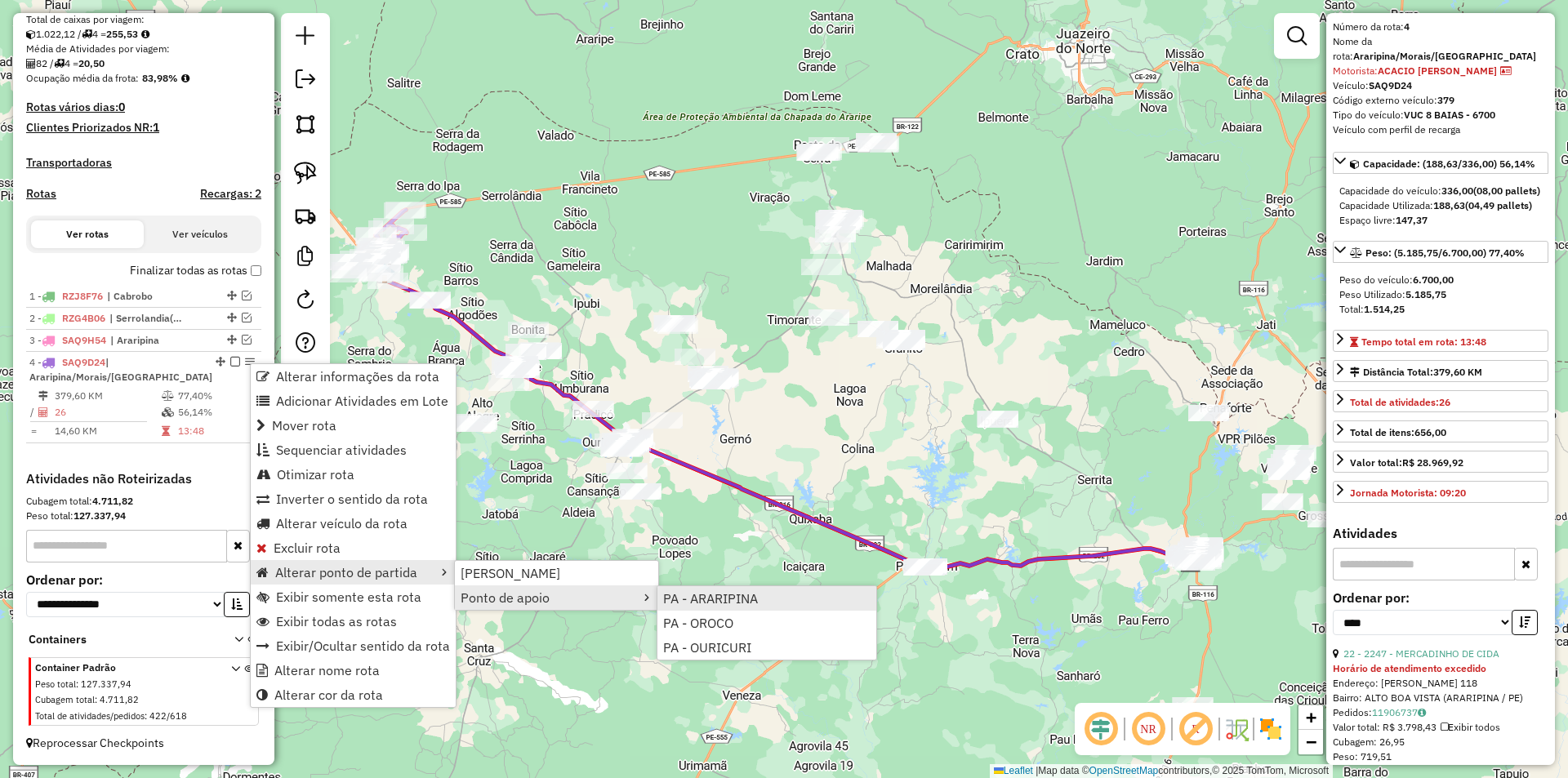
click at [705, 600] on span "PA - ARARIPINA" at bounding box center [710, 598] width 94 height 13
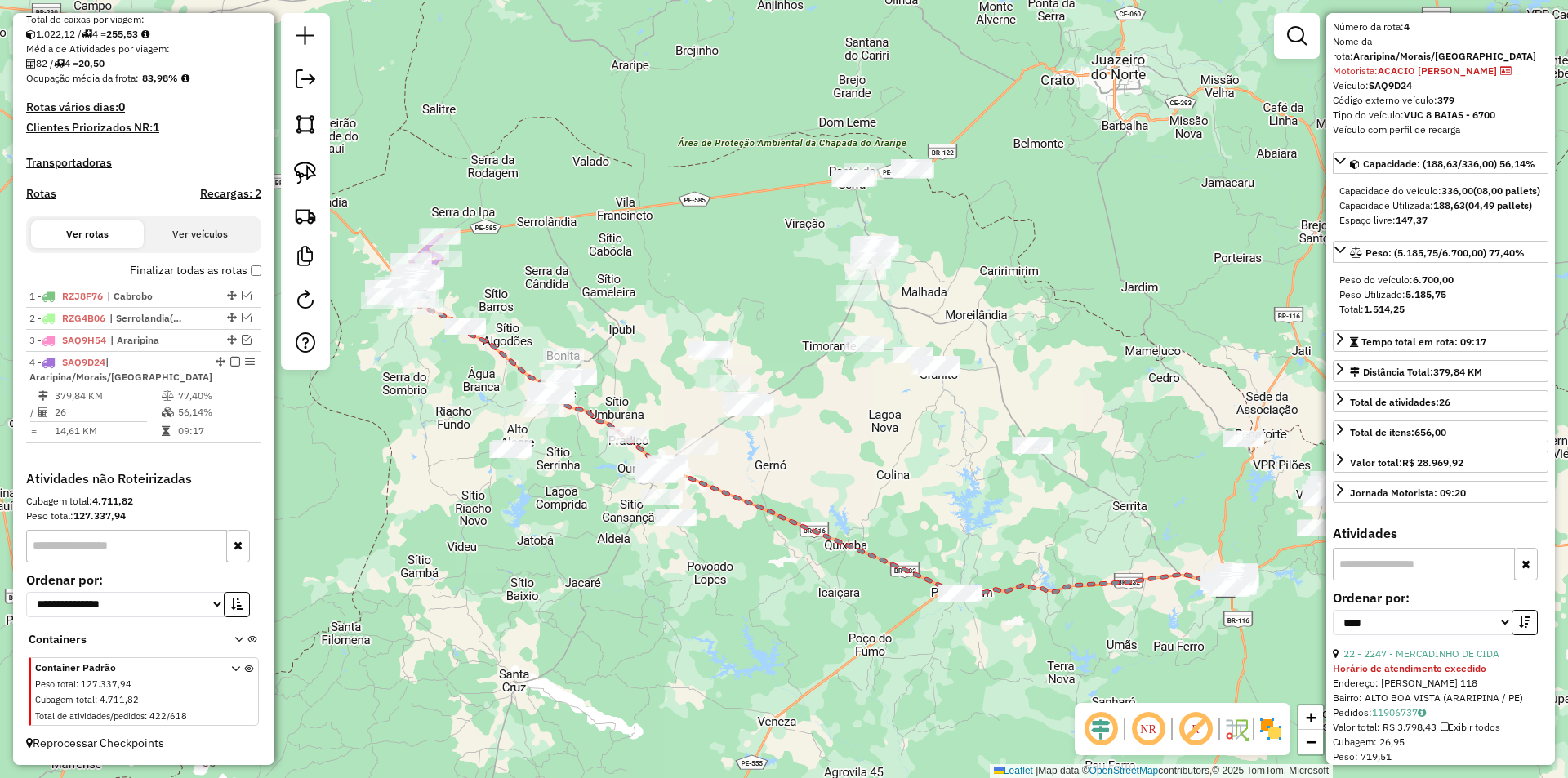
drag, startPoint x: 398, startPoint y: 385, endPoint x: 575, endPoint y: 456, distance: 190.7
click at [575, 456] on div "Janela de atendimento Grade de atendimento Capacidade Transportadoras Veículos …" at bounding box center [784, 389] width 1568 height 778
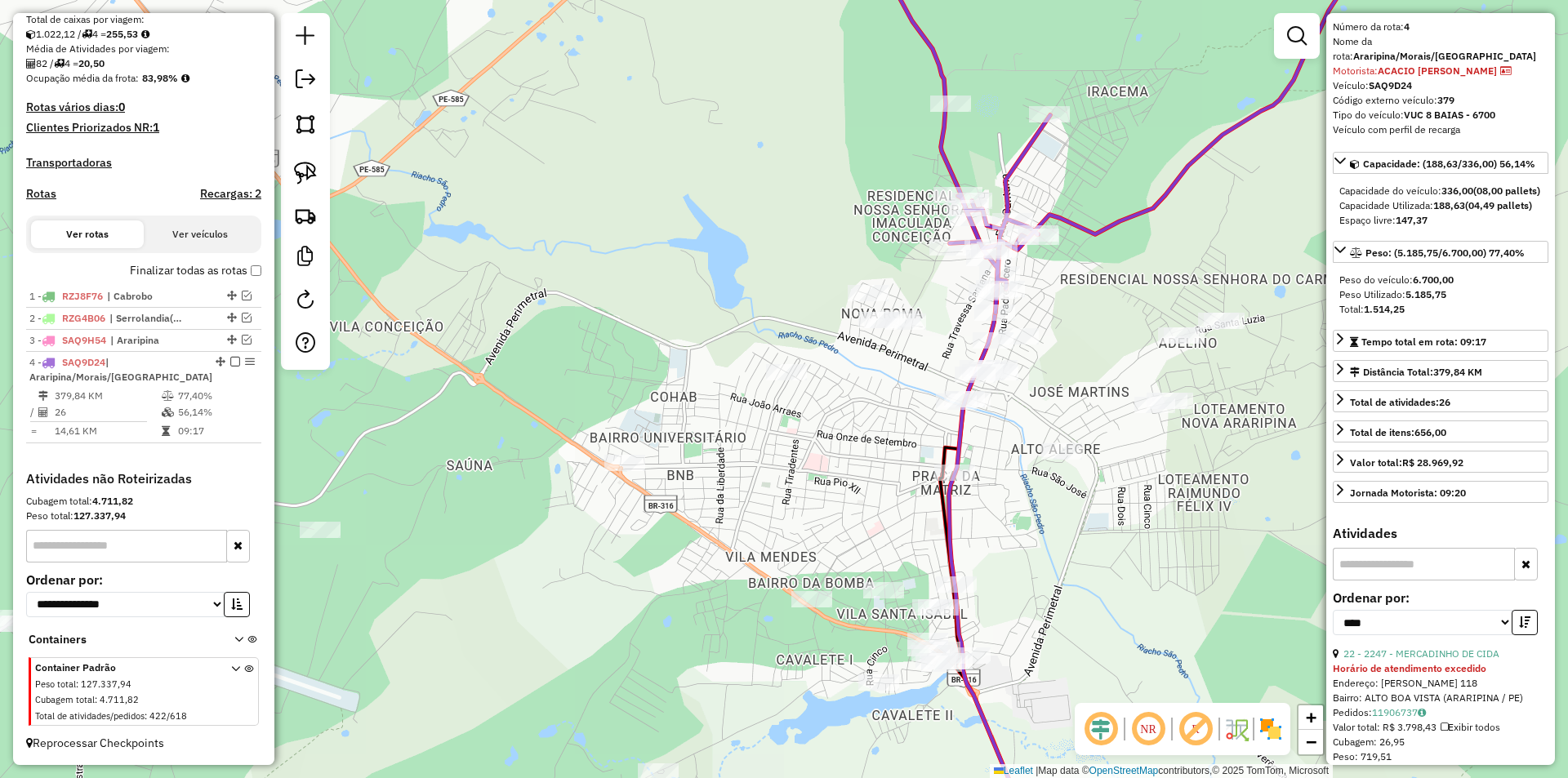
drag, startPoint x: 920, startPoint y: 382, endPoint x: 751, endPoint y: 387, distance: 169.1
click at [752, 387] on div "Janela de atendimento Grade de atendimento Capacidade Transportadoras Veículos …" at bounding box center [784, 389] width 1568 height 778
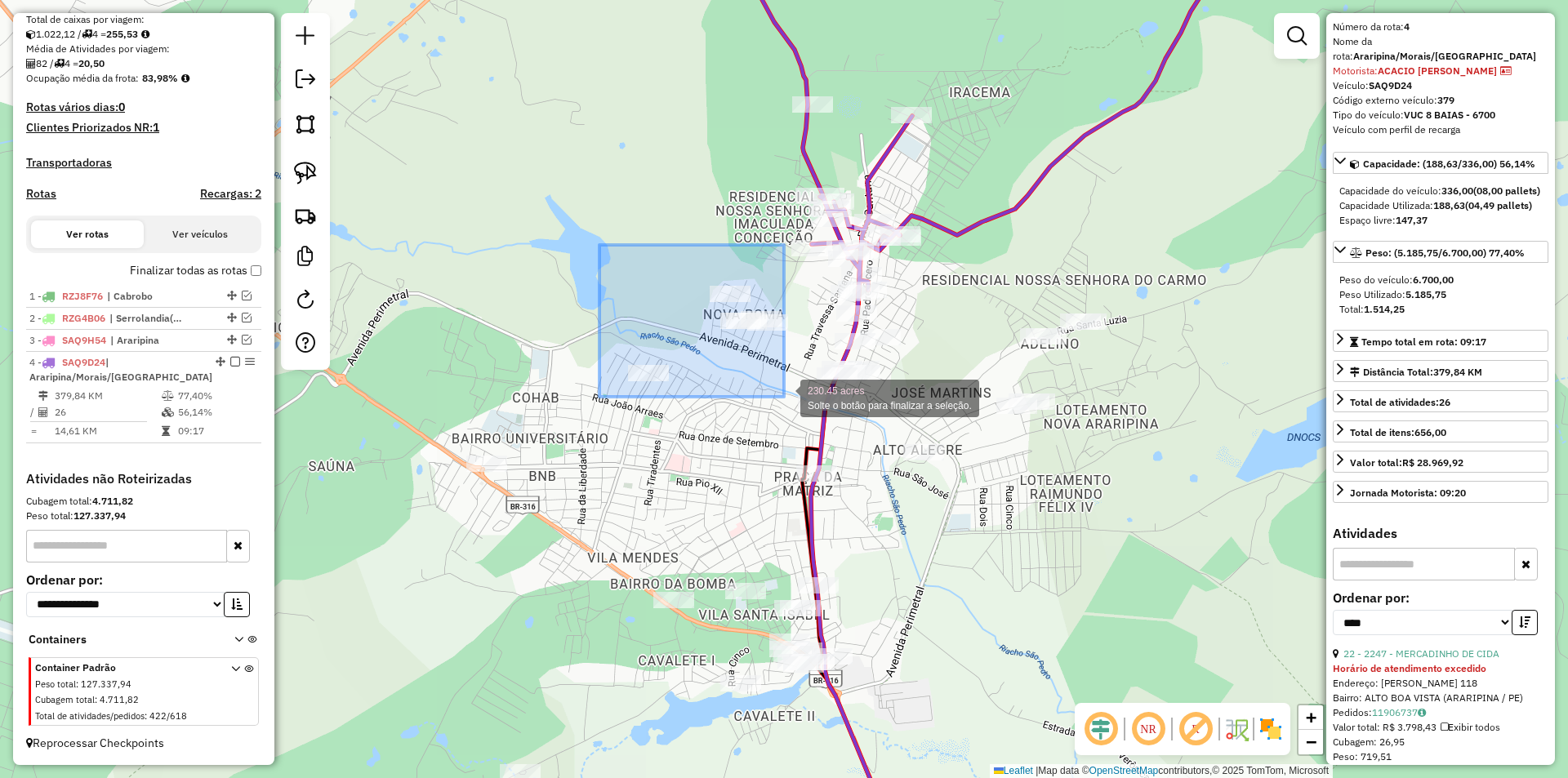
drag, startPoint x: 599, startPoint y: 245, endPoint x: 785, endPoint y: 398, distance: 240.8
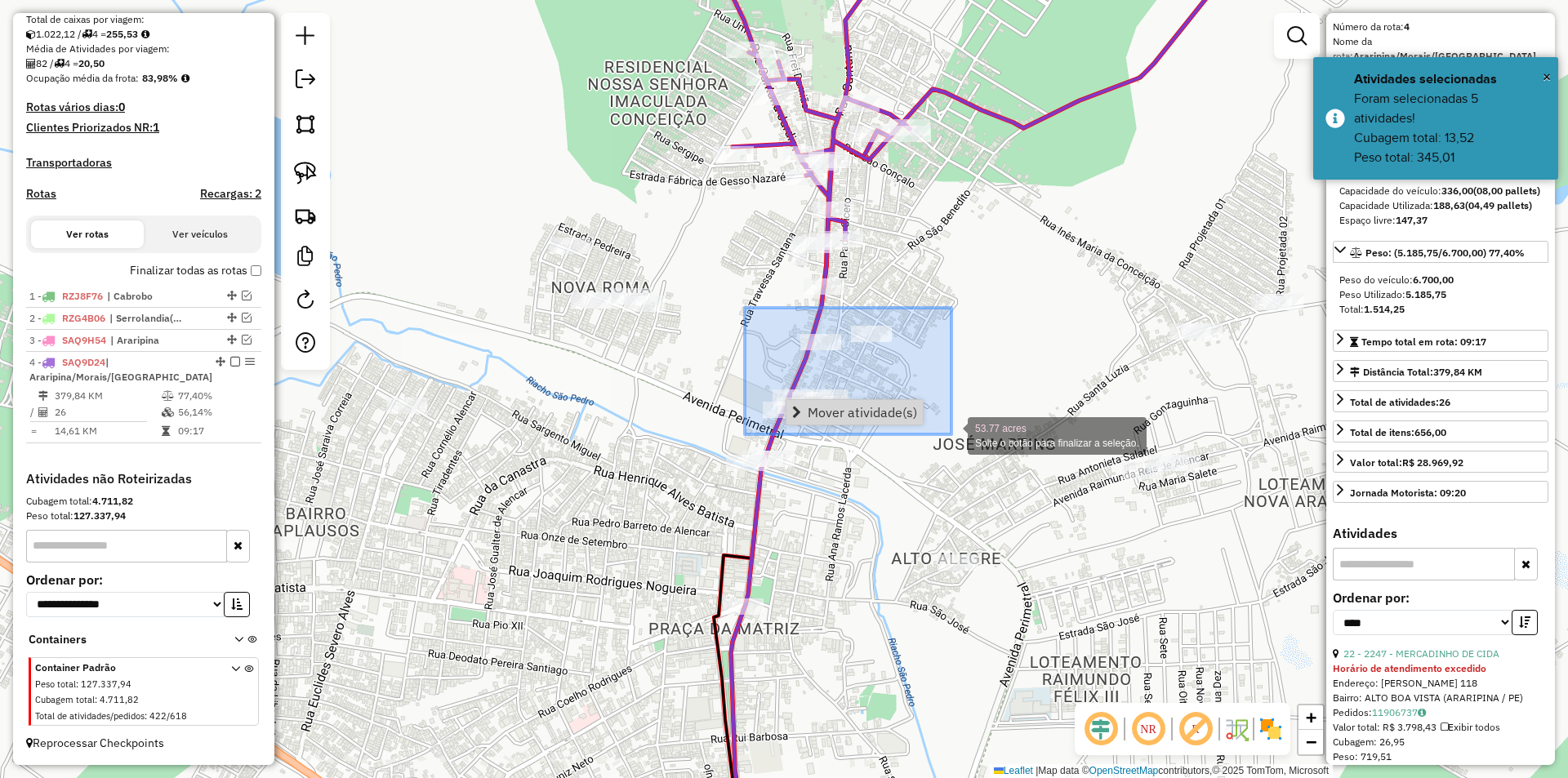
drag, startPoint x: 843, startPoint y: 353, endPoint x: 953, endPoint y: 439, distance: 139.6
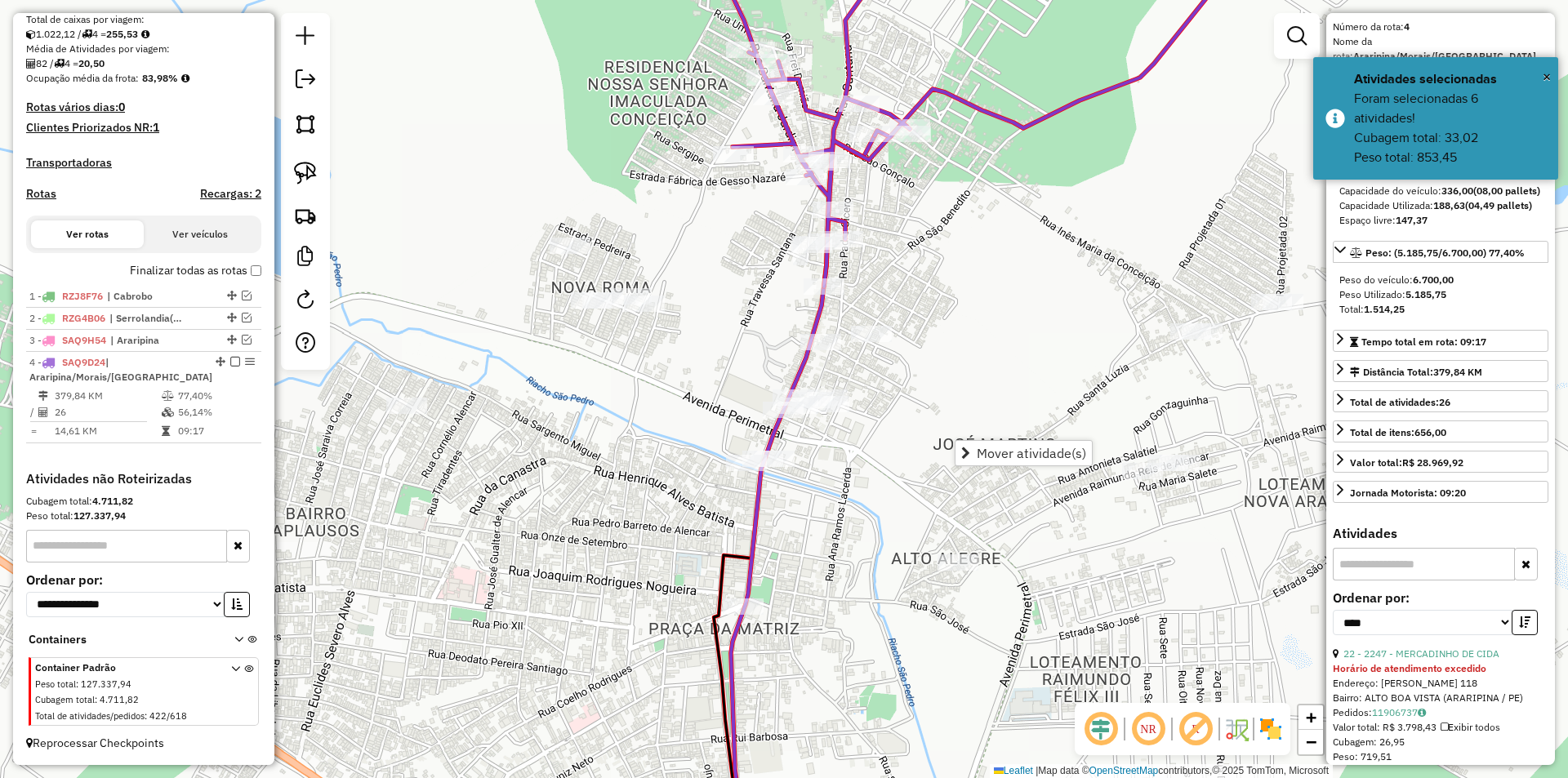
click at [944, 457] on div "Janela de atendimento Grade de atendimento Capacidade Transportadoras Veículos …" at bounding box center [784, 389] width 1568 height 778
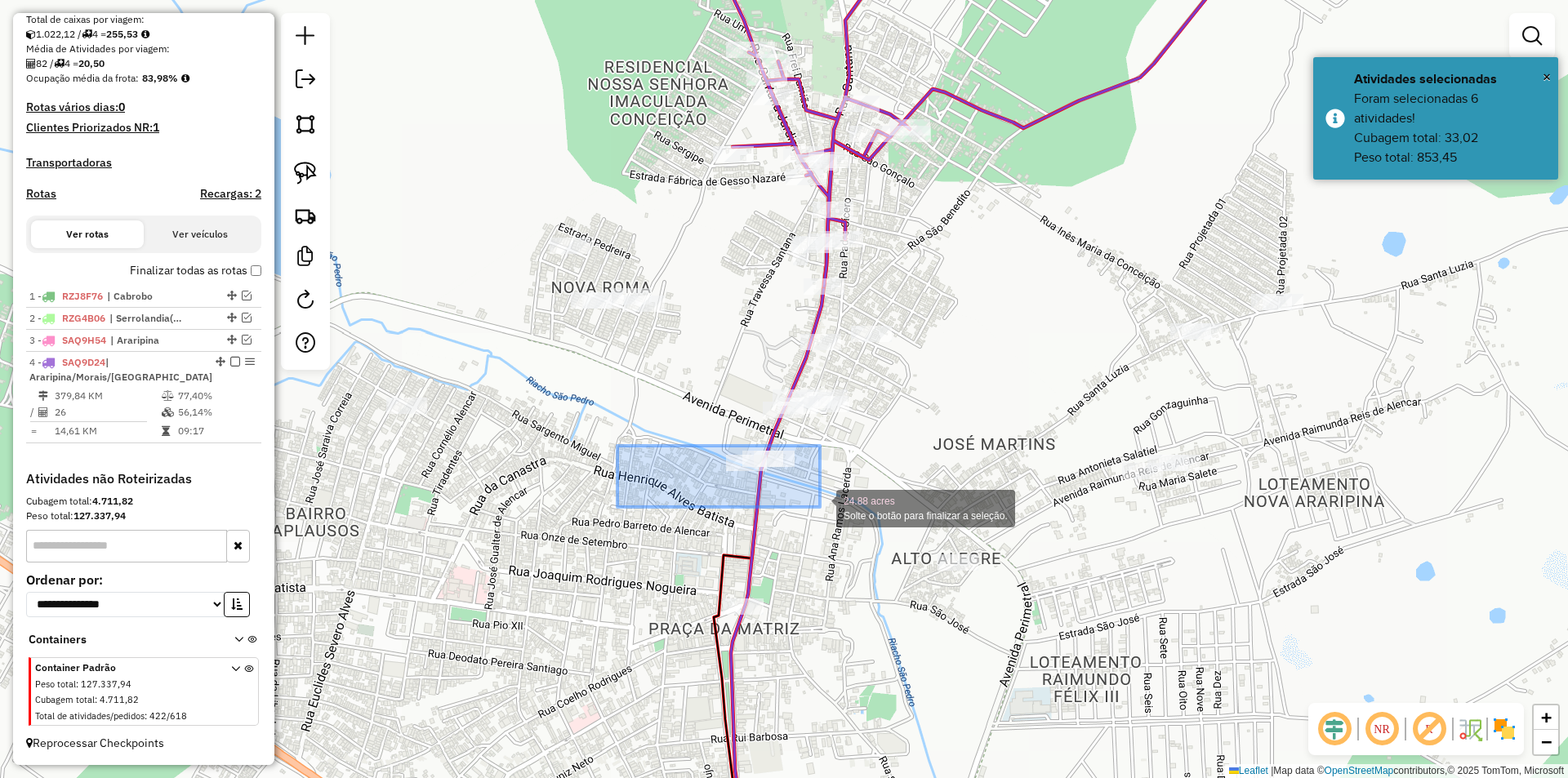
drag, startPoint x: 618, startPoint y: 445, endPoint x: 838, endPoint y: 518, distance: 231.8
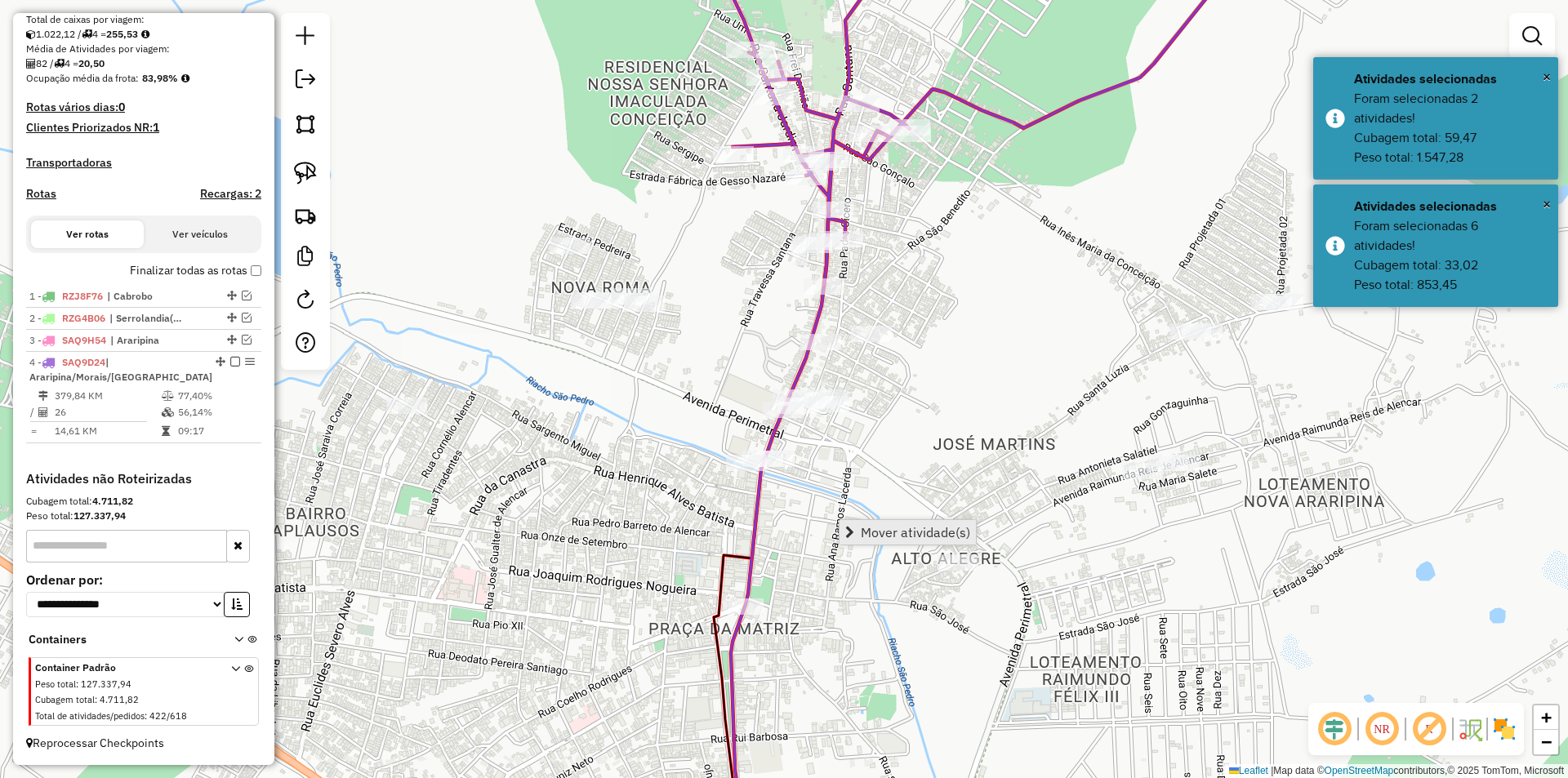
click at [871, 538] on span "Mover atividade(s)" at bounding box center [916, 533] width 110 height 13
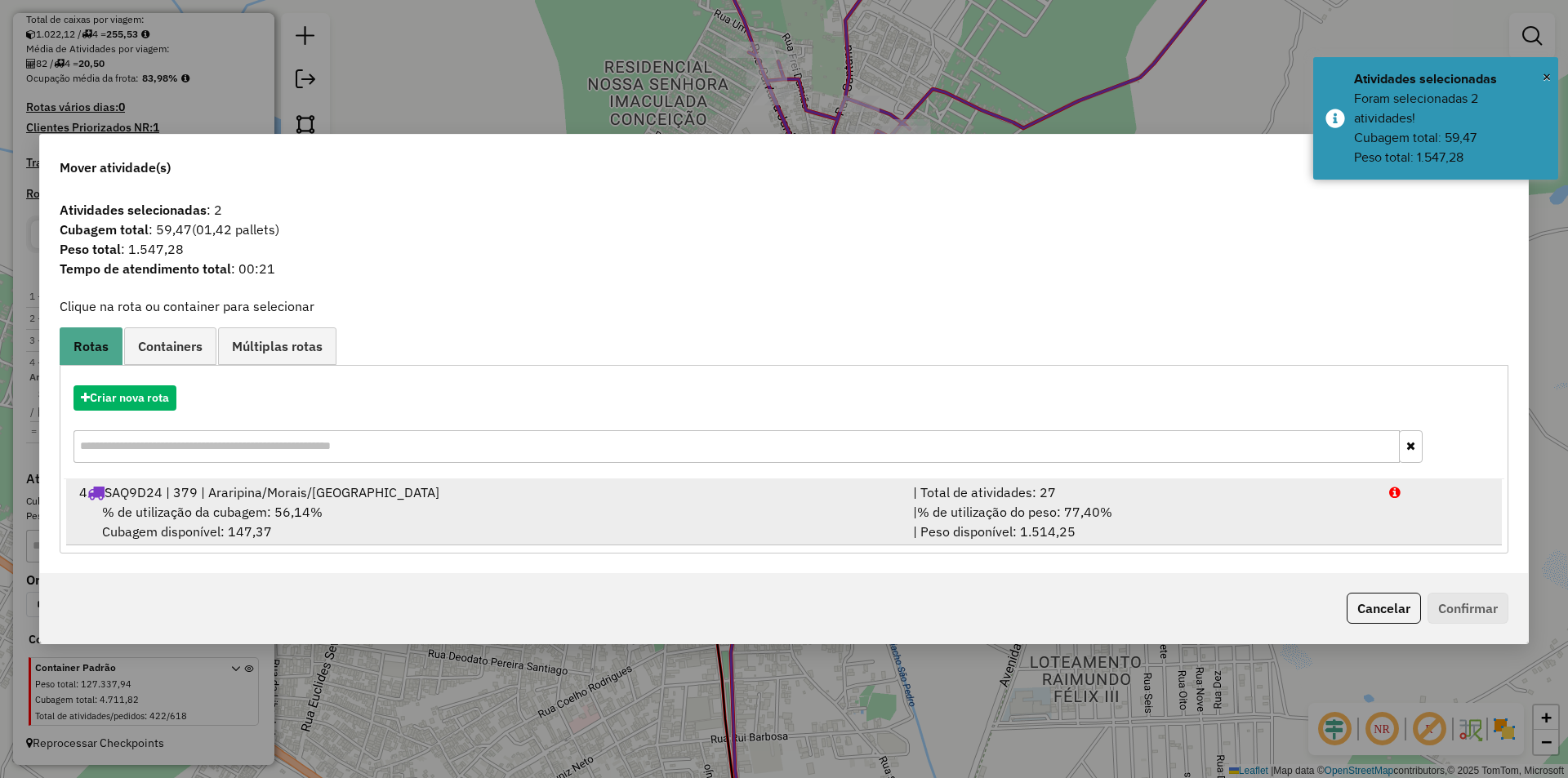
click at [203, 512] on span "% de utilização da cubagem: 56,14%" at bounding box center [212, 512] width 220 height 16
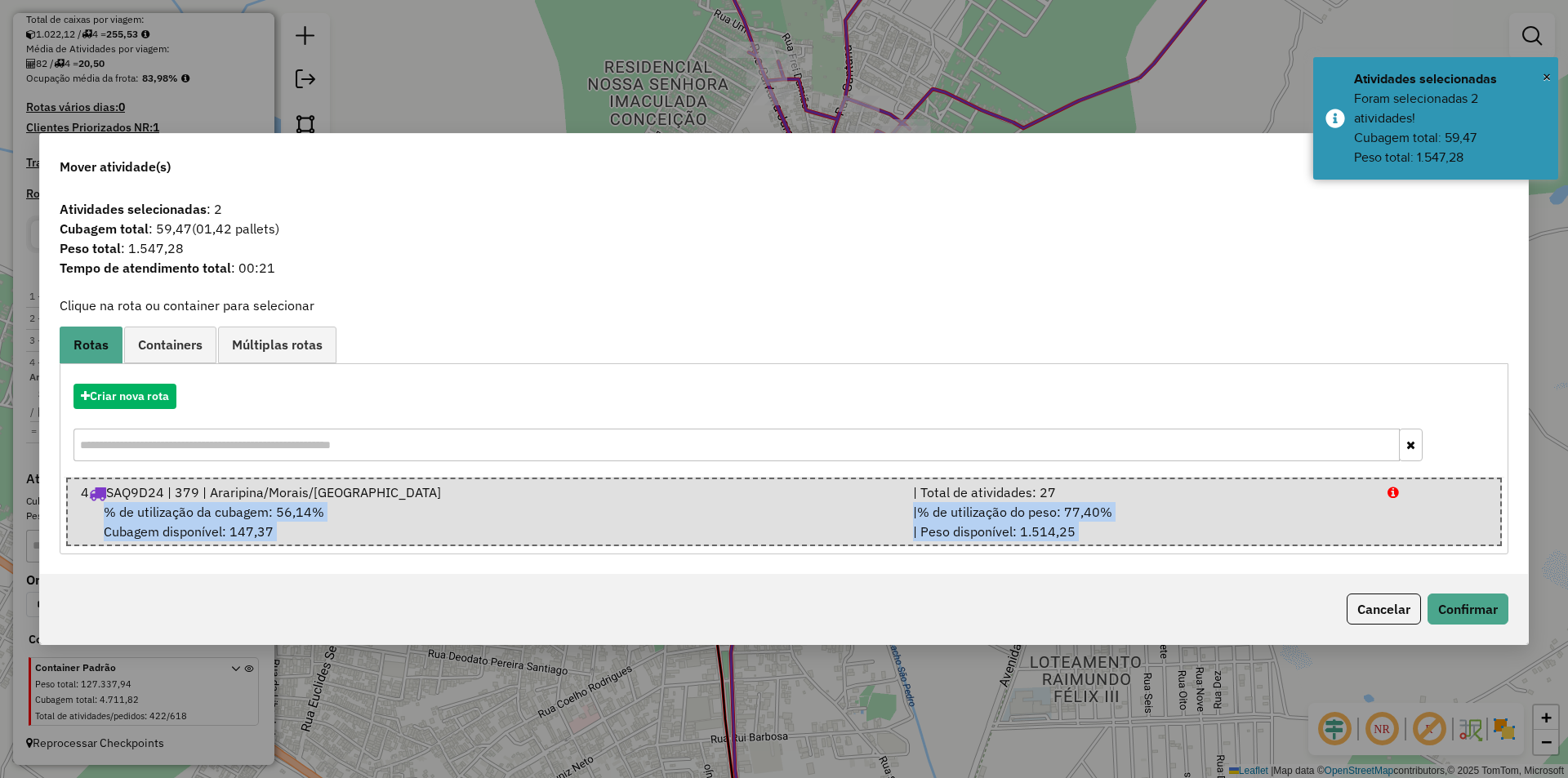
drag, startPoint x: 1040, startPoint y: 552, endPoint x: 1237, endPoint y: 591, distance: 200.8
click at [1228, 591] on div "Mover atividade(s) Atividades selecionadas : 2 Cubagem total : 59,47 (01,42 pal…" at bounding box center [784, 389] width 1489 height 513
click at [1434, 615] on button "Confirmar" at bounding box center [1468, 609] width 81 height 31
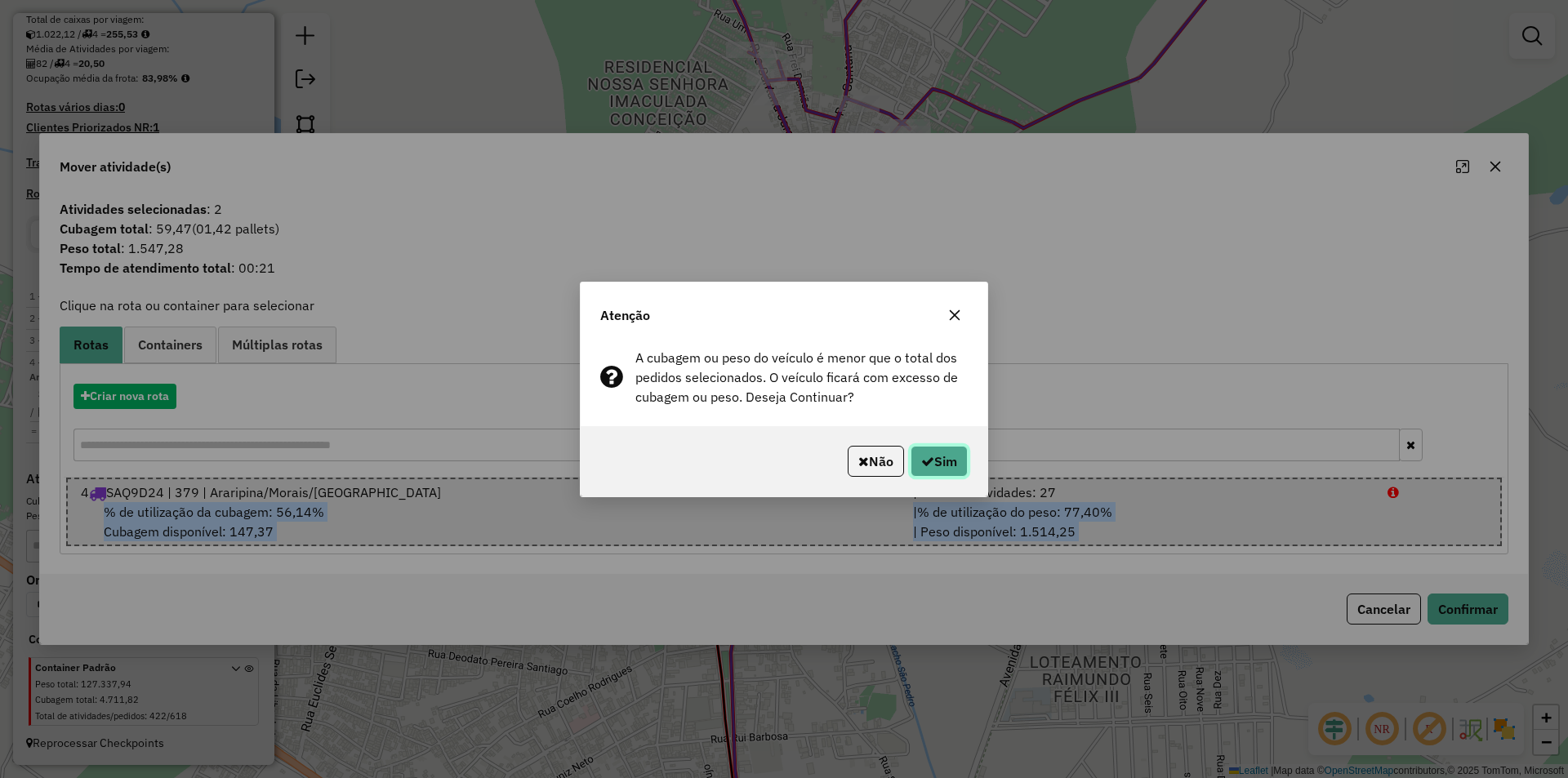
click at [933, 447] on button "Sim" at bounding box center [938, 461] width 57 height 31
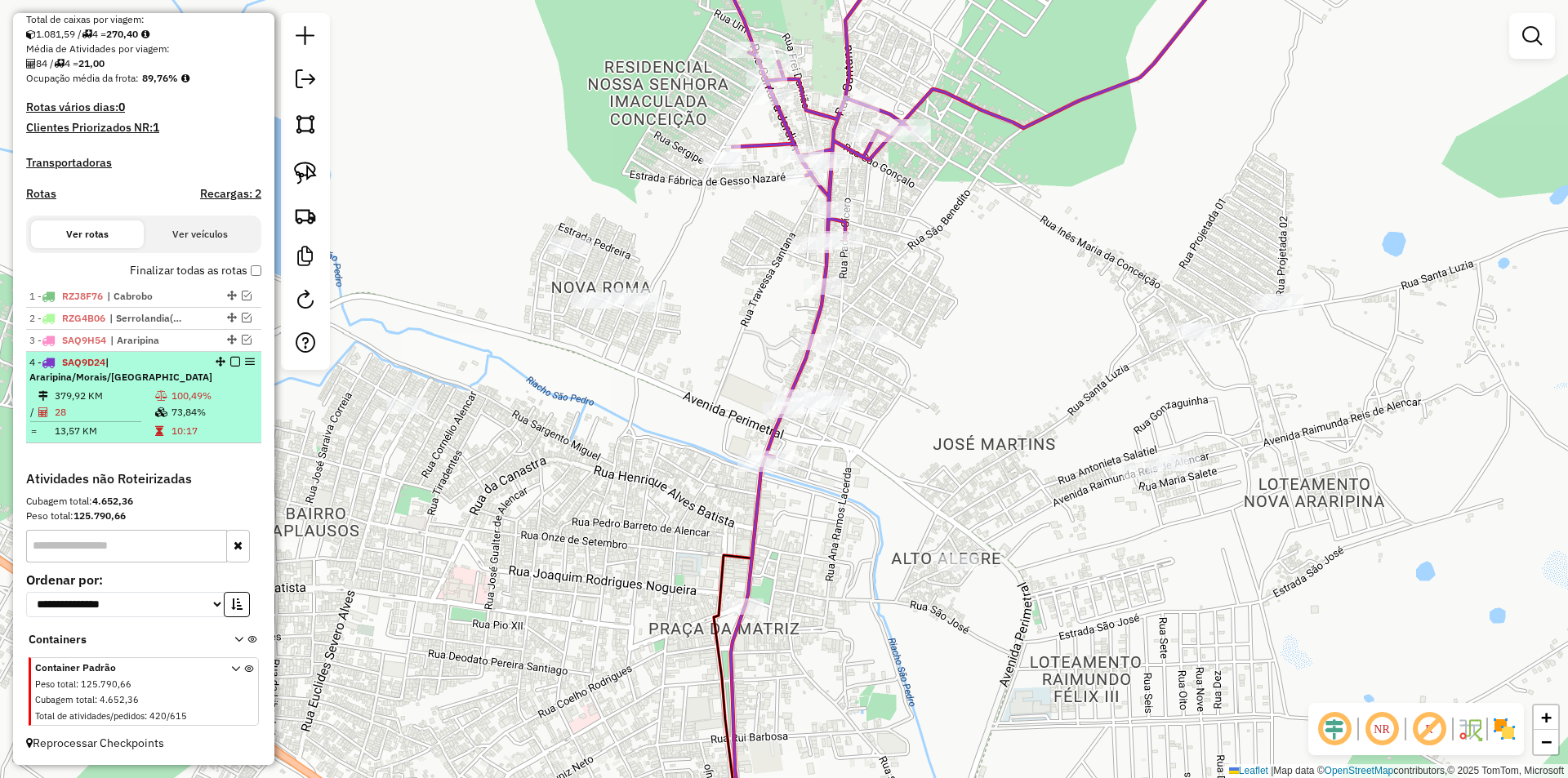
click at [138, 362] on div "4 - SAQ9D24 | Araripina/Morais/[GEOGRAPHIC_DATA]" at bounding box center [121, 369] width 183 height 30
select select "*********"
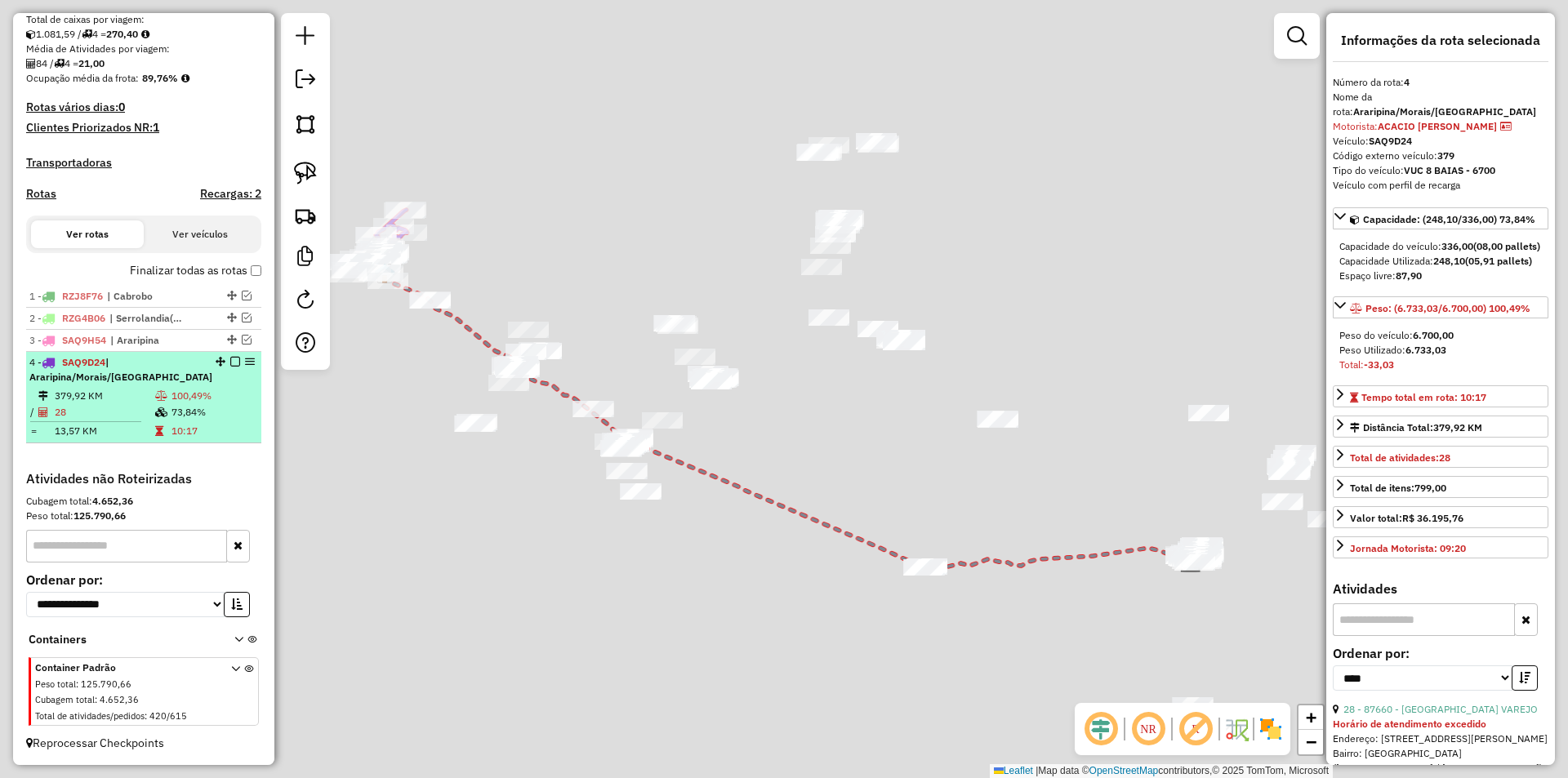
click at [138, 362] on div "4 - SAQ9D24 | Araripina/Morais/[GEOGRAPHIC_DATA]" at bounding box center [121, 369] width 183 height 30
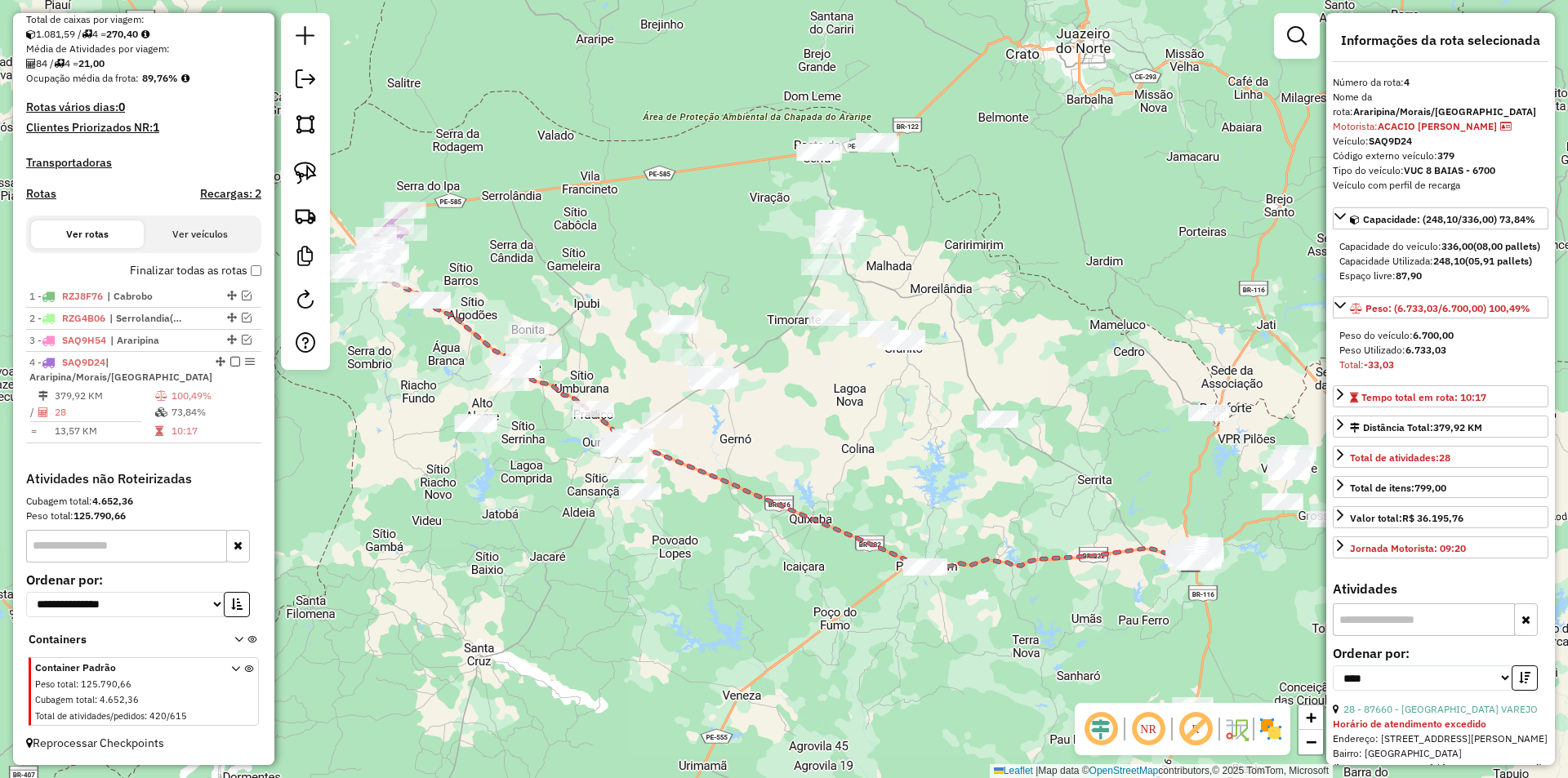
scroll to position [408, 0]
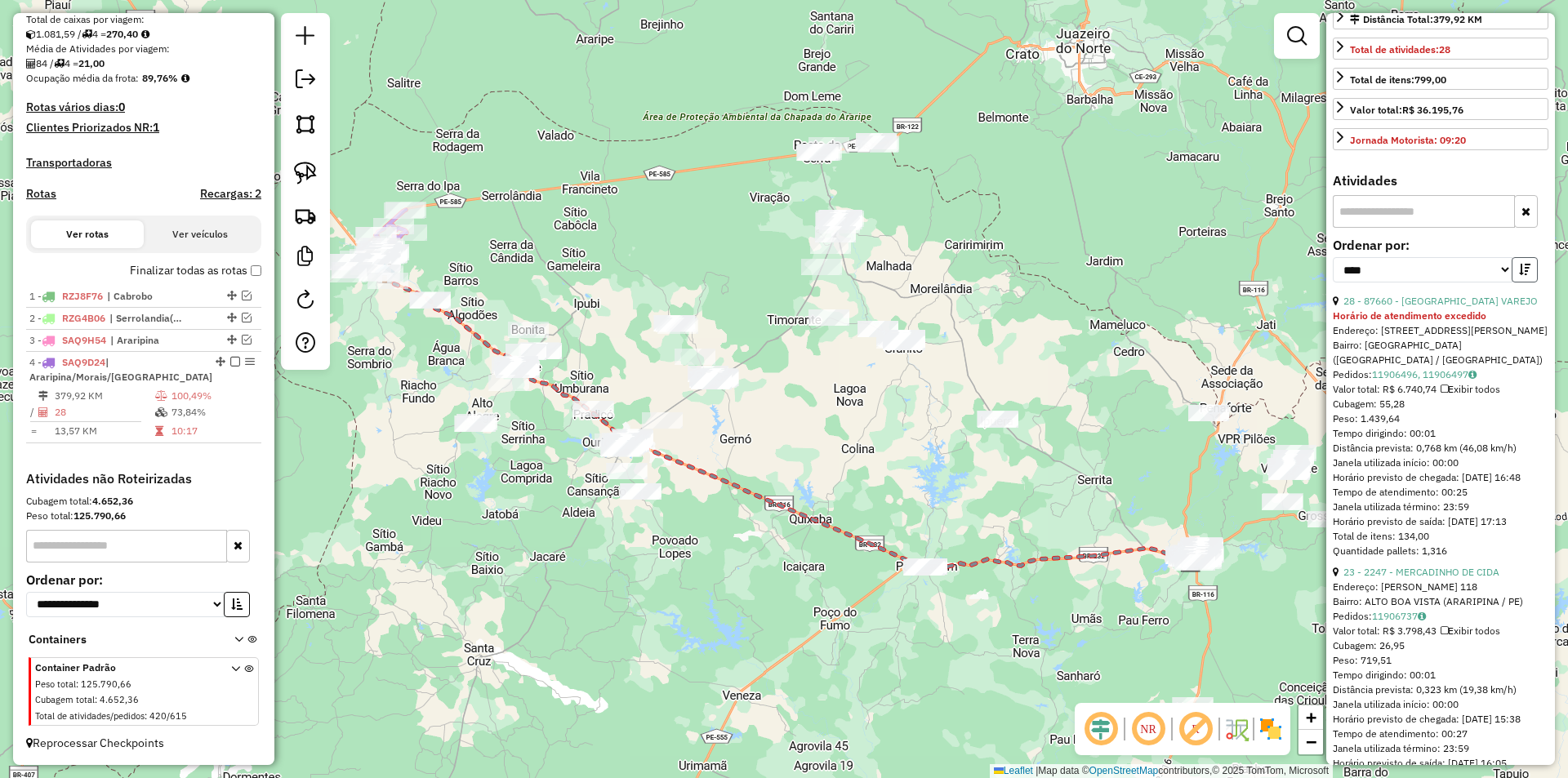
click at [1519, 275] on icon "button" at bounding box center [1525, 269] width 12 height 12
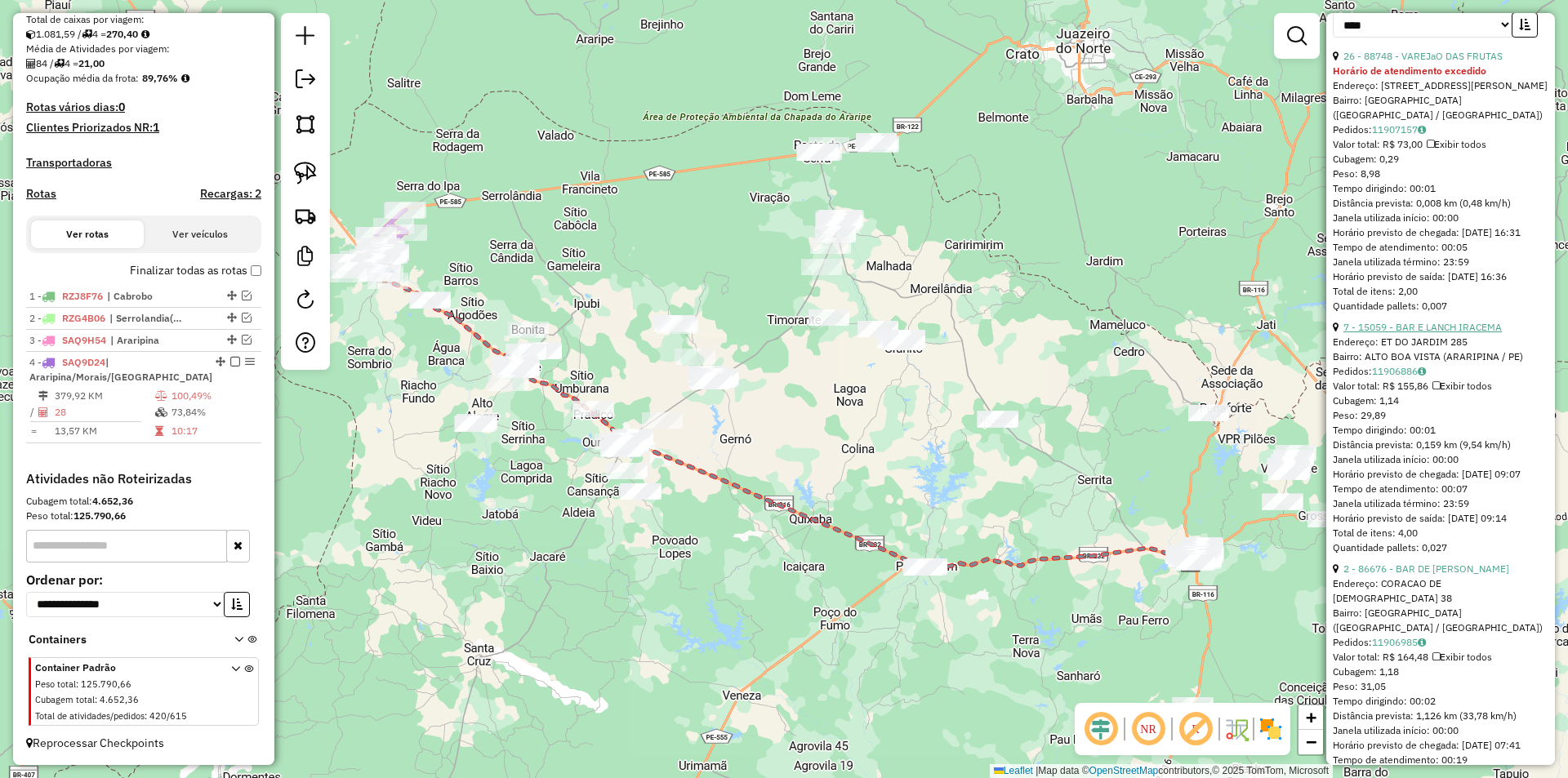
click at [1424, 333] on link "7 - 15059 - BAR E LANCH IRACEMA" at bounding box center [1422, 327] width 159 height 13
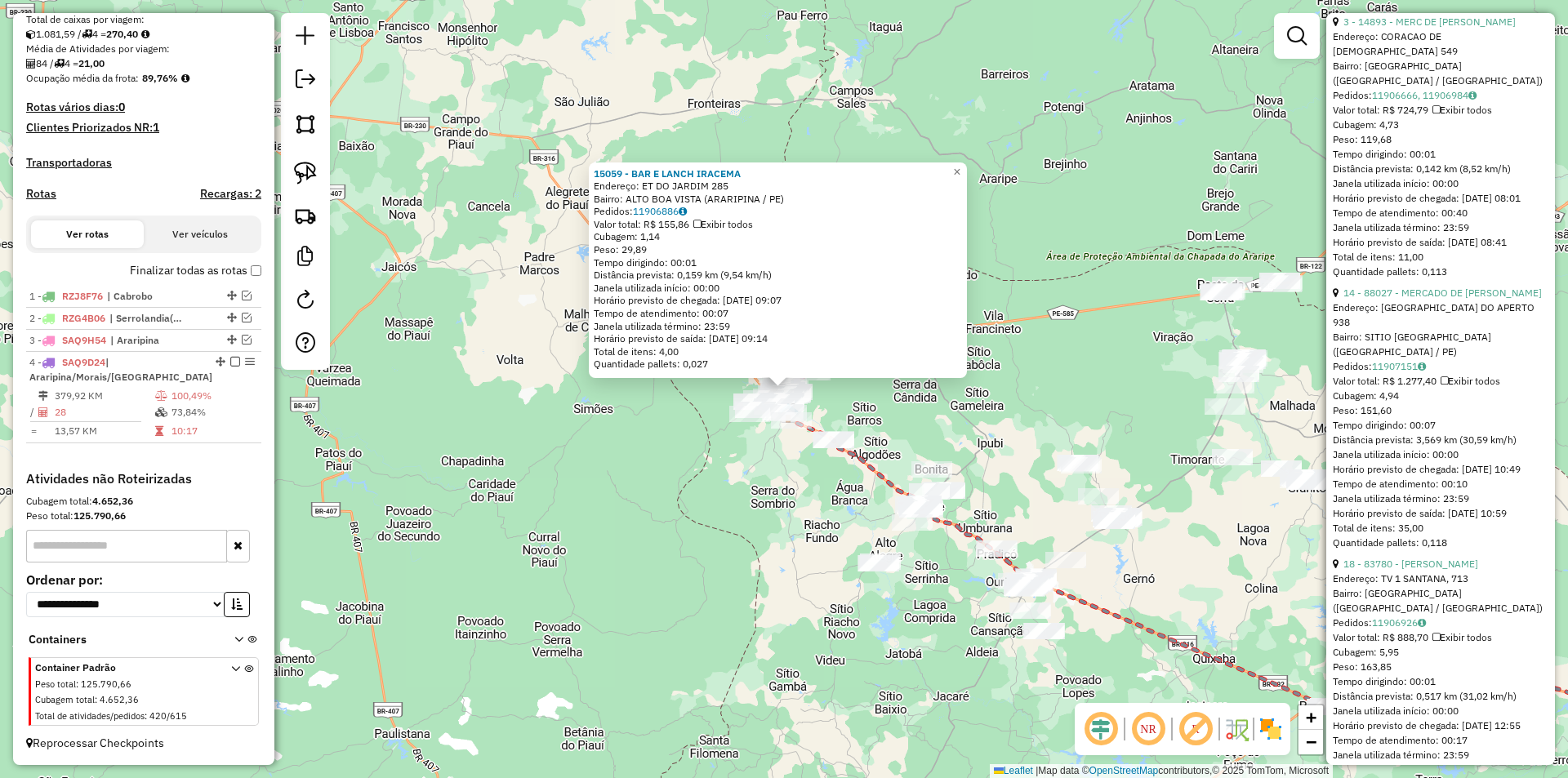
scroll to position [4898, 0]
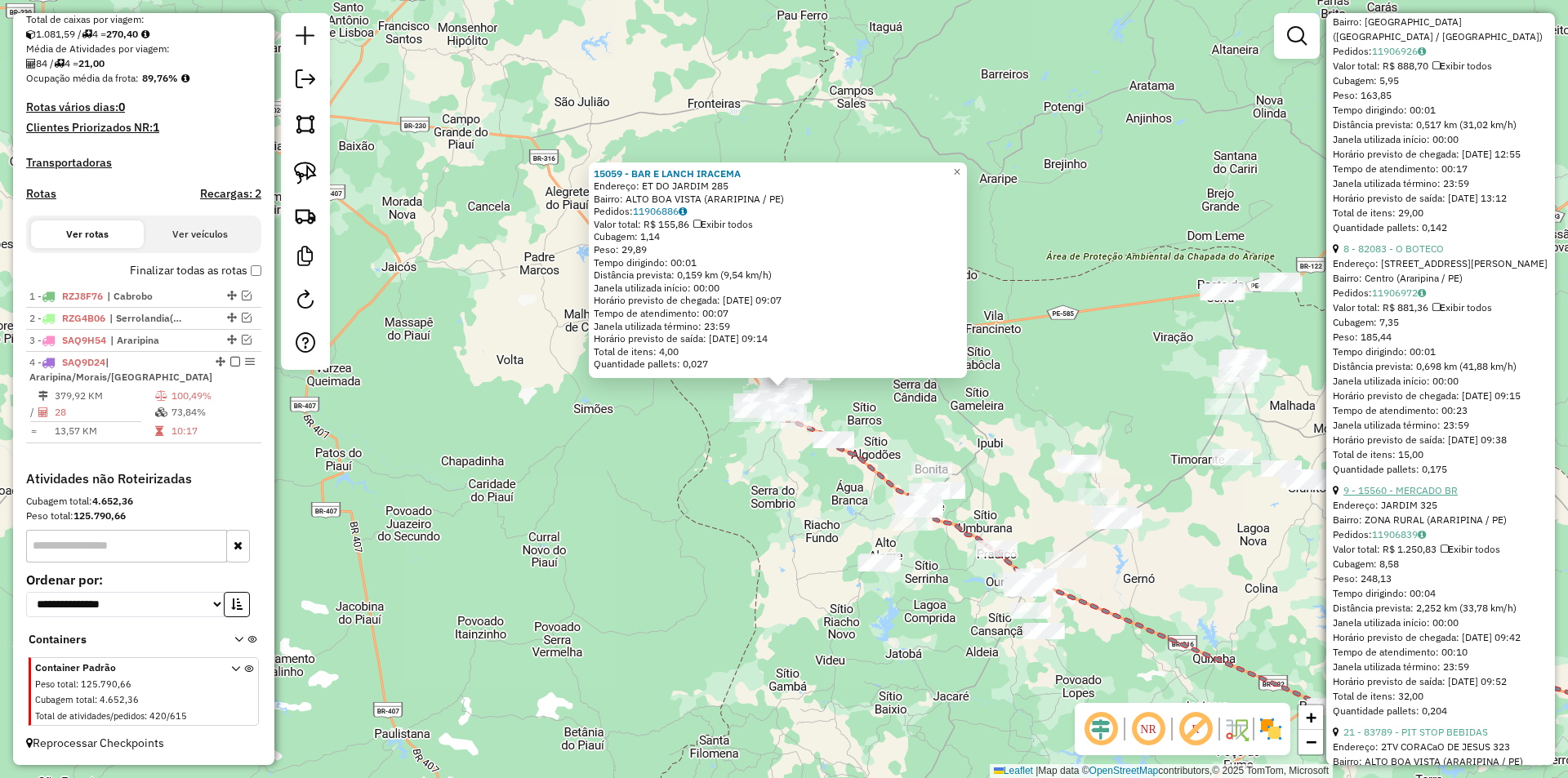
click at [1411, 496] on link "9 - 15560 - MERCADO BR" at bounding box center [1400, 489] width 114 height 13
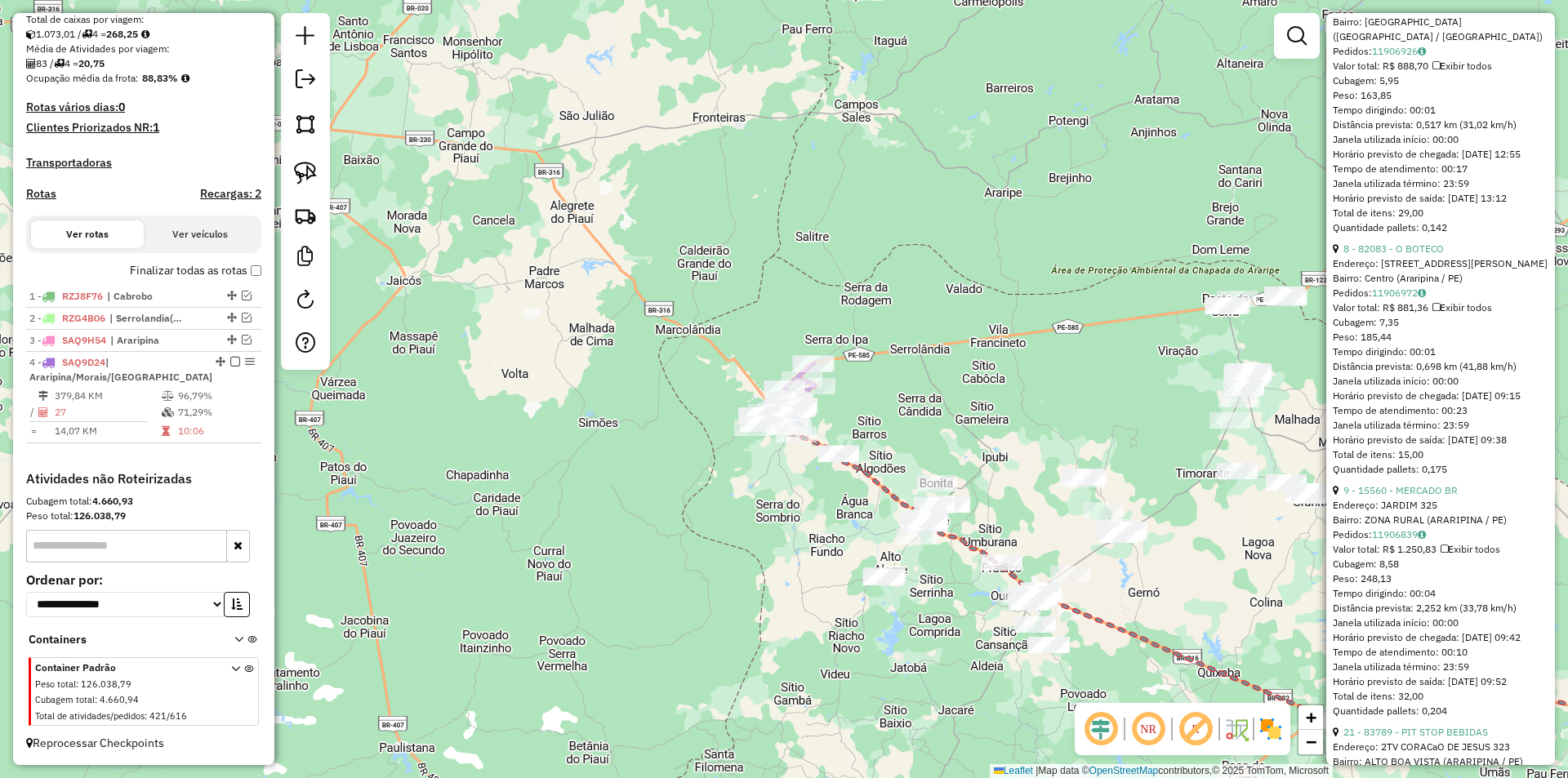
scroll to position [145, 0]
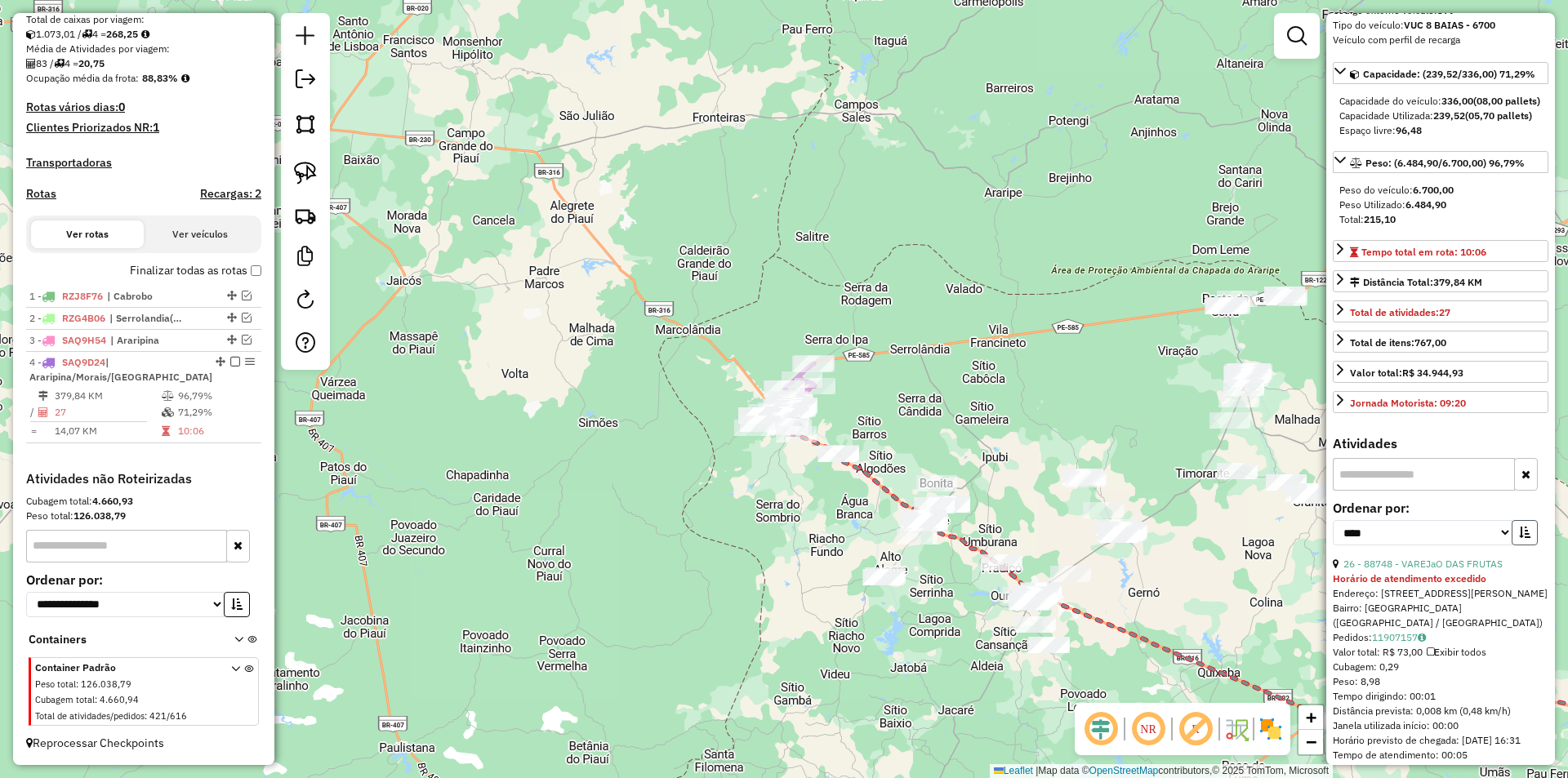
click at [1526, 538] on icon "button" at bounding box center [1525, 533] width 12 height 12
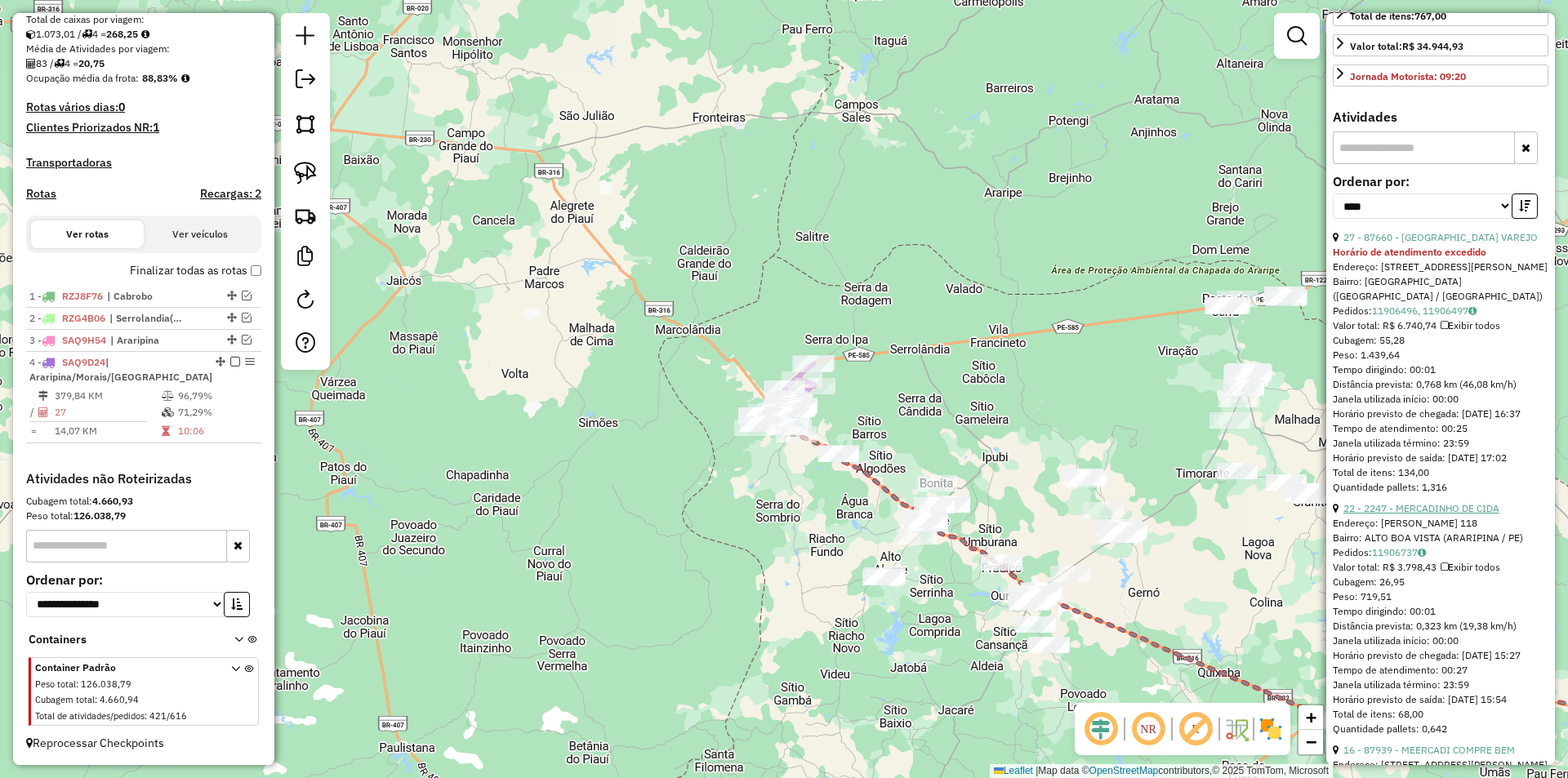
click at [1436, 514] on link "22 - 2247 - MERCADINHO DE CIDA" at bounding box center [1421, 508] width 156 height 13
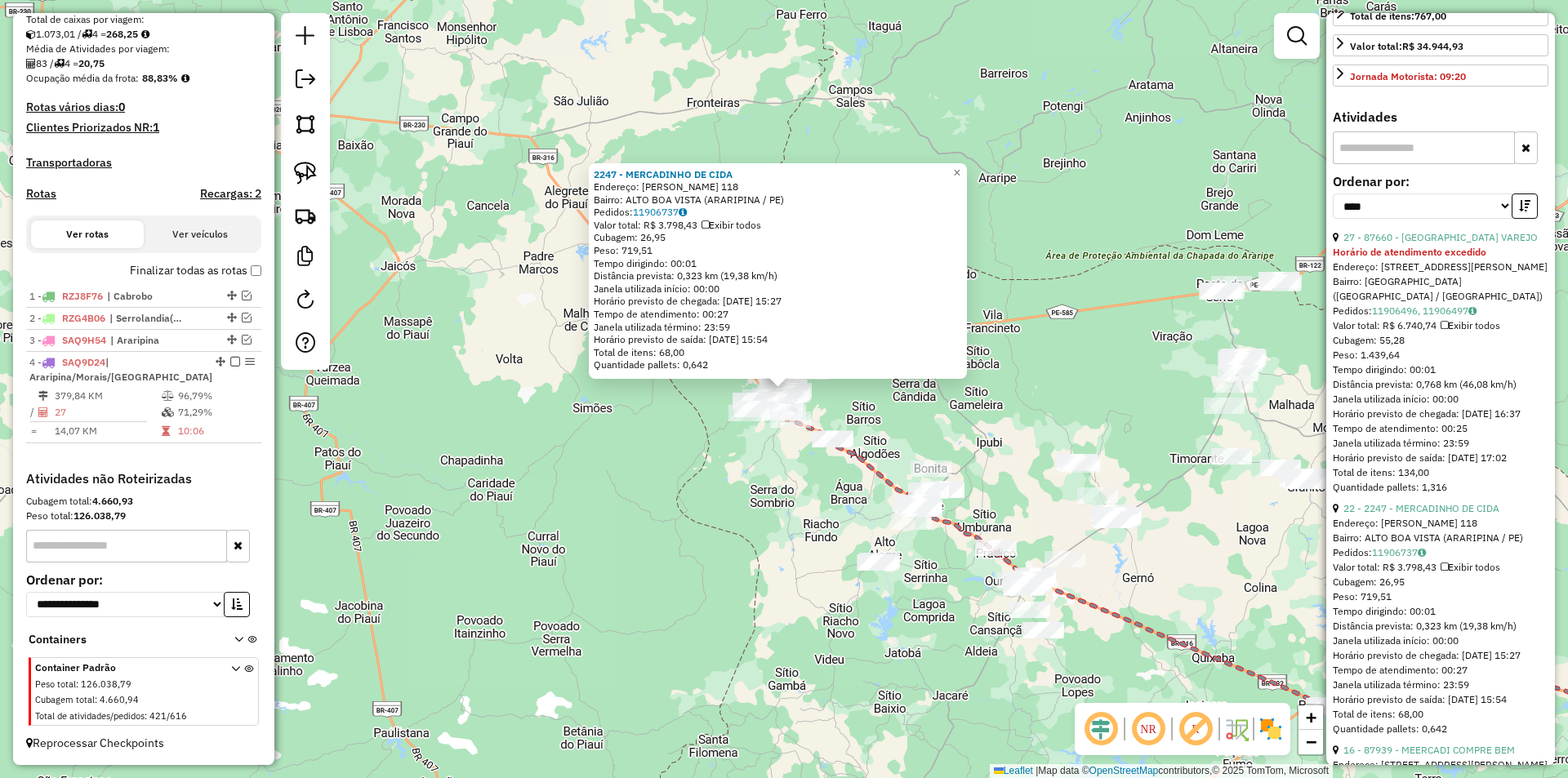
scroll to position [145, 0]
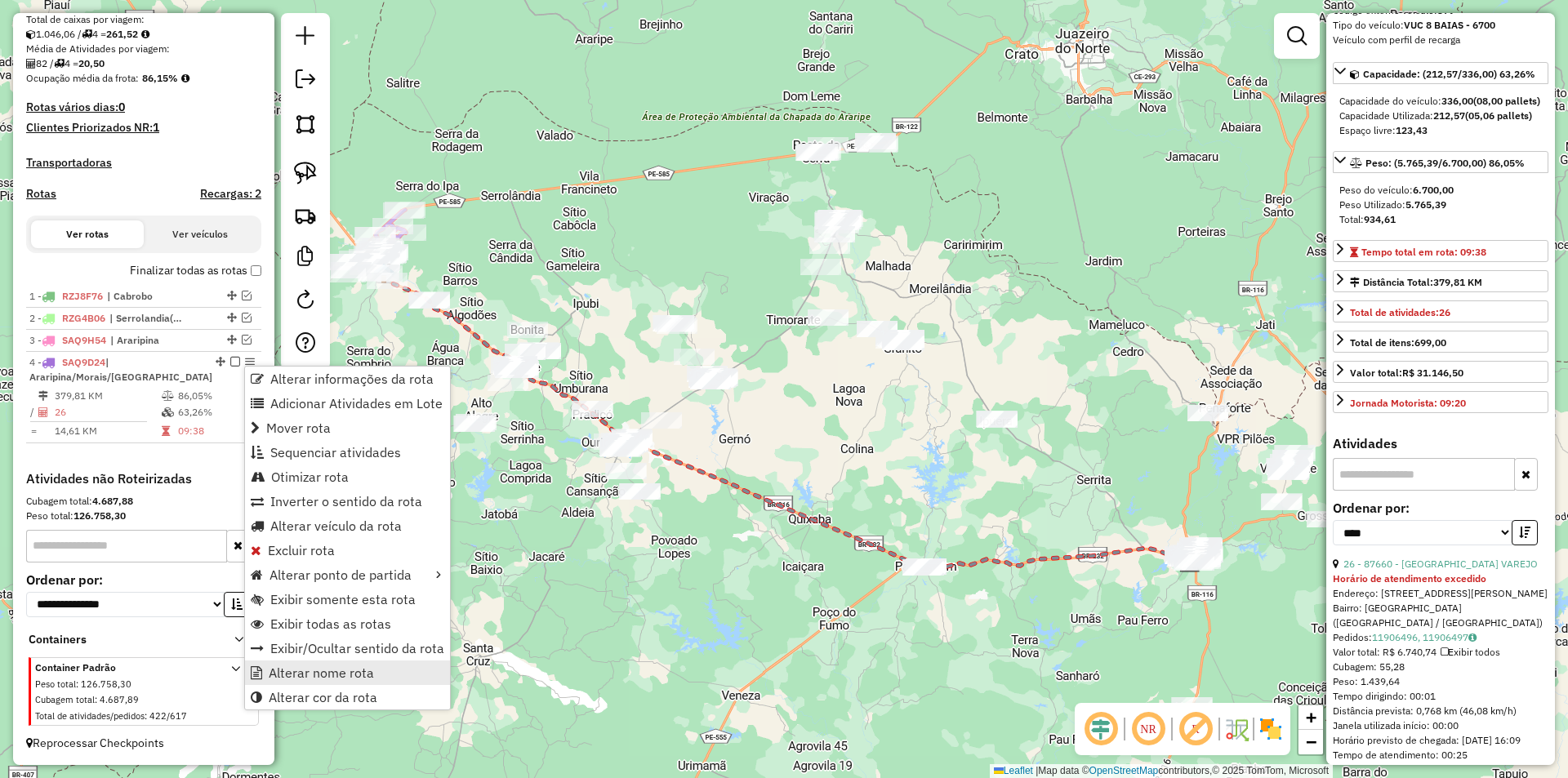
click at [316, 676] on span "Alterar nome rota" at bounding box center [321, 673] width 106 height 13
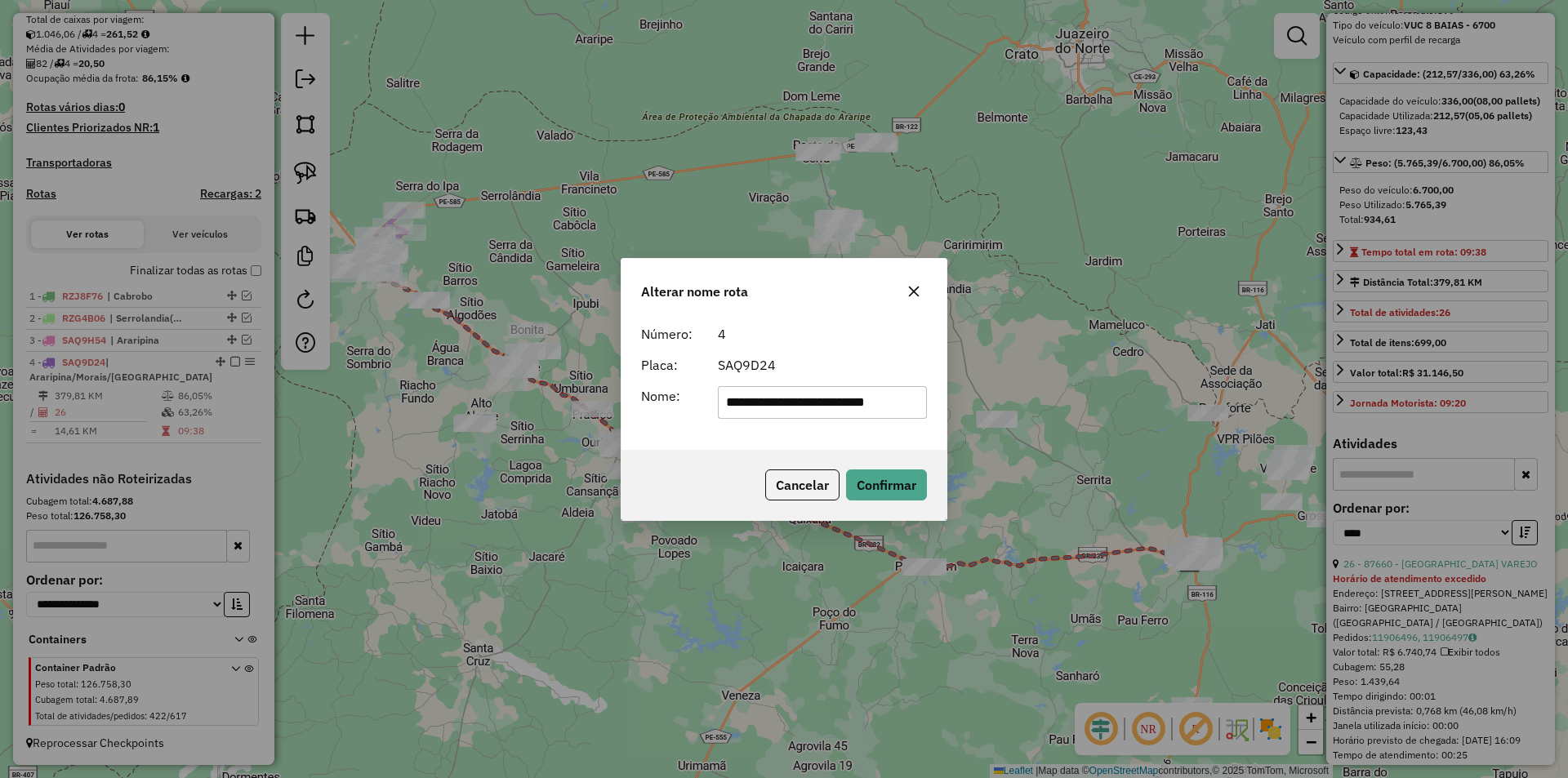
drag, startPoint x: 781, startPoint y: 400, endPoint x: 915, endPoint y: 405, distance: 134.1
click at [915, 405] on input "**********" at bounding box center [822, 403] width 210 height 33
type input "*********"
click at [873, 478] on button "Confirmar" at bounding box center [886, 485] width 81 height 31
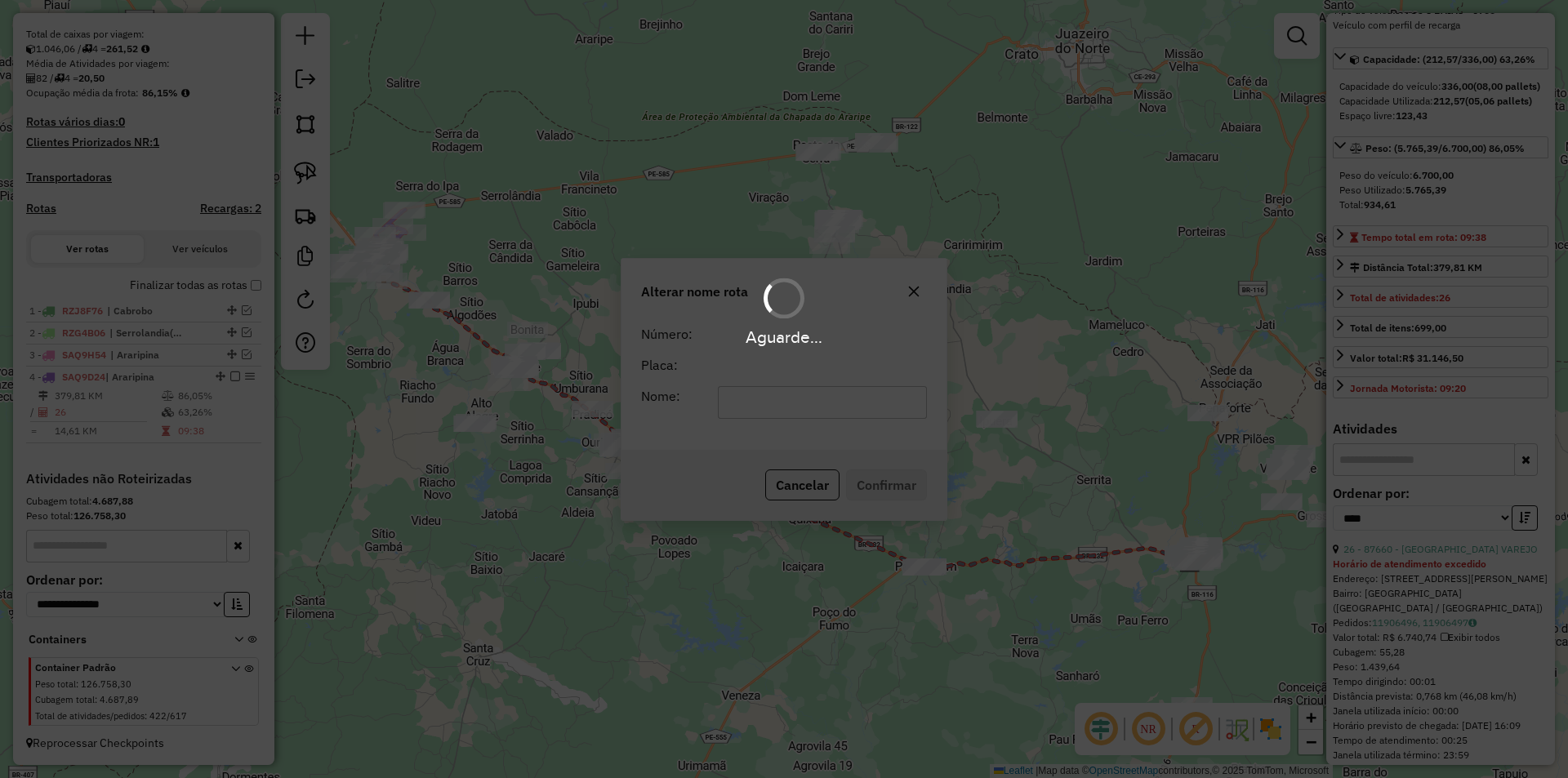
scroll to position [344, 0]
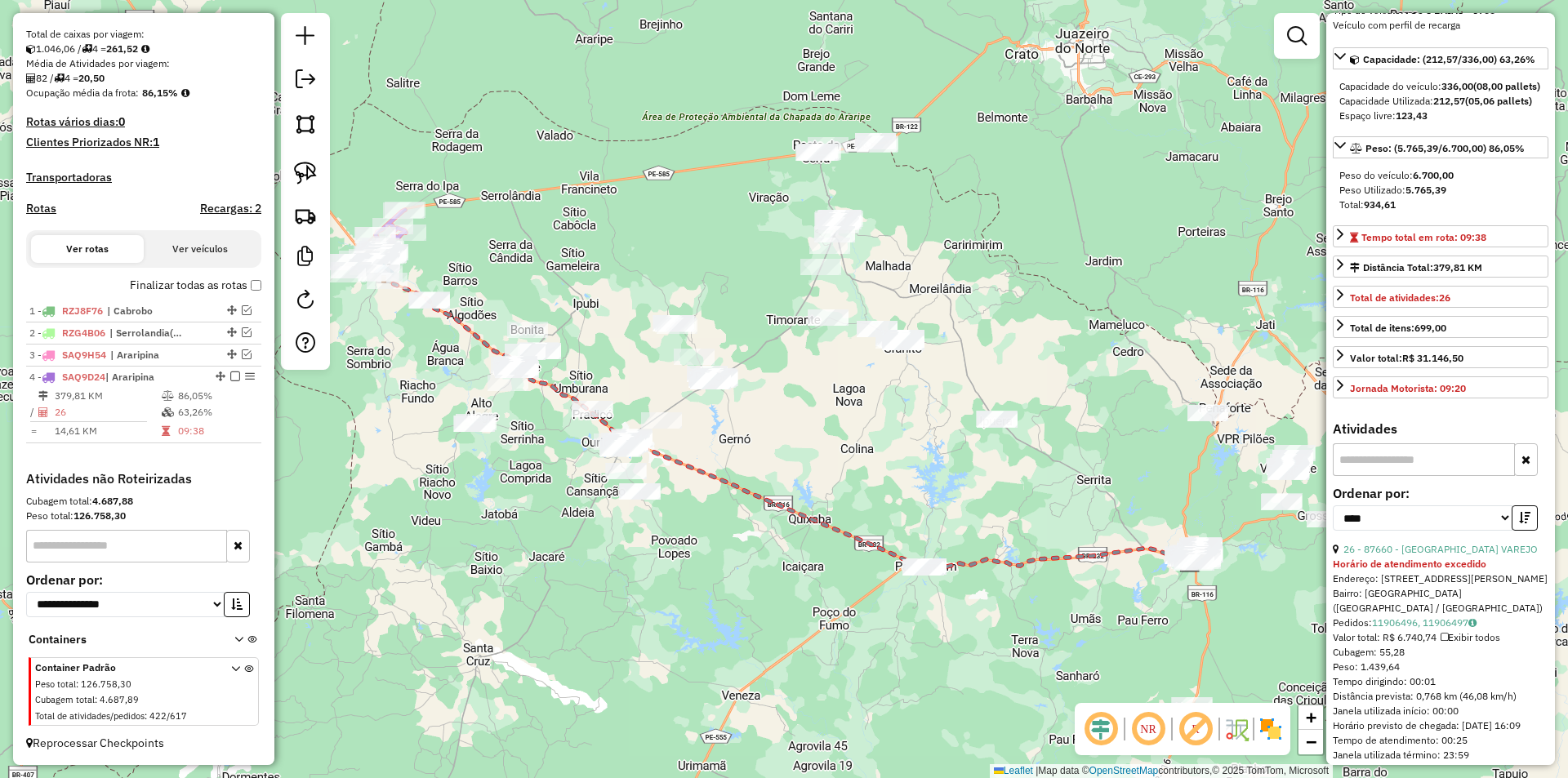
drag, startPoint x: 518, startPoint y: 262, endPoint x: 685, endPoint y: 384, distance: 206.8
click at [685, 384] on div "Janela de atendimento Grade de atendimento Capacidade Transportadoras Veículos …" at bounding box center [784, 389] width 1568 height 778
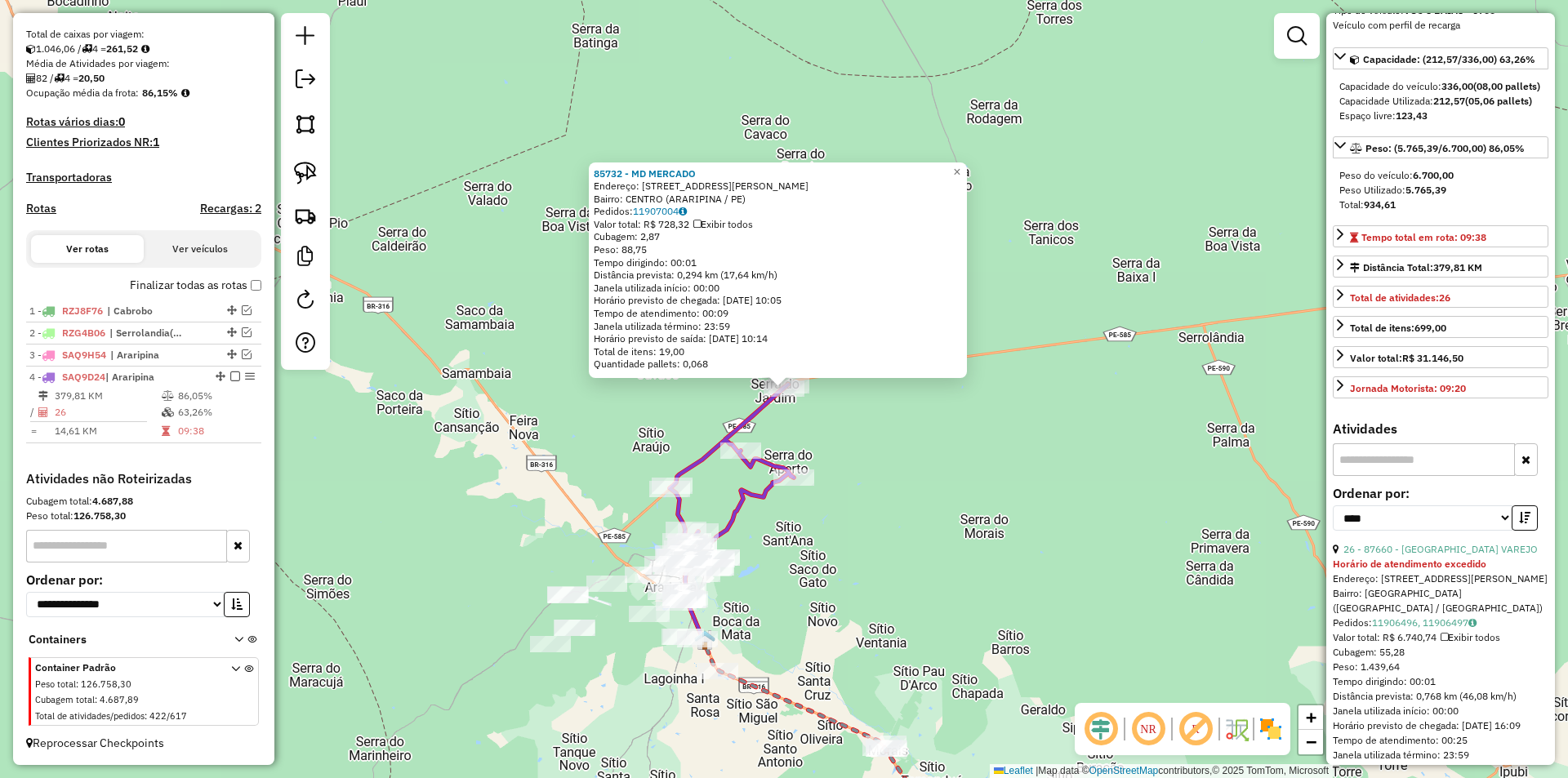
click at [936, 437] on div "85732 - MD MERCADO Endereço: RUA JOSE BARRETO DE ALENCAR 338 Bairro: CENTRO (AR…" at bounding box center [784, 389] width 1568 height 778
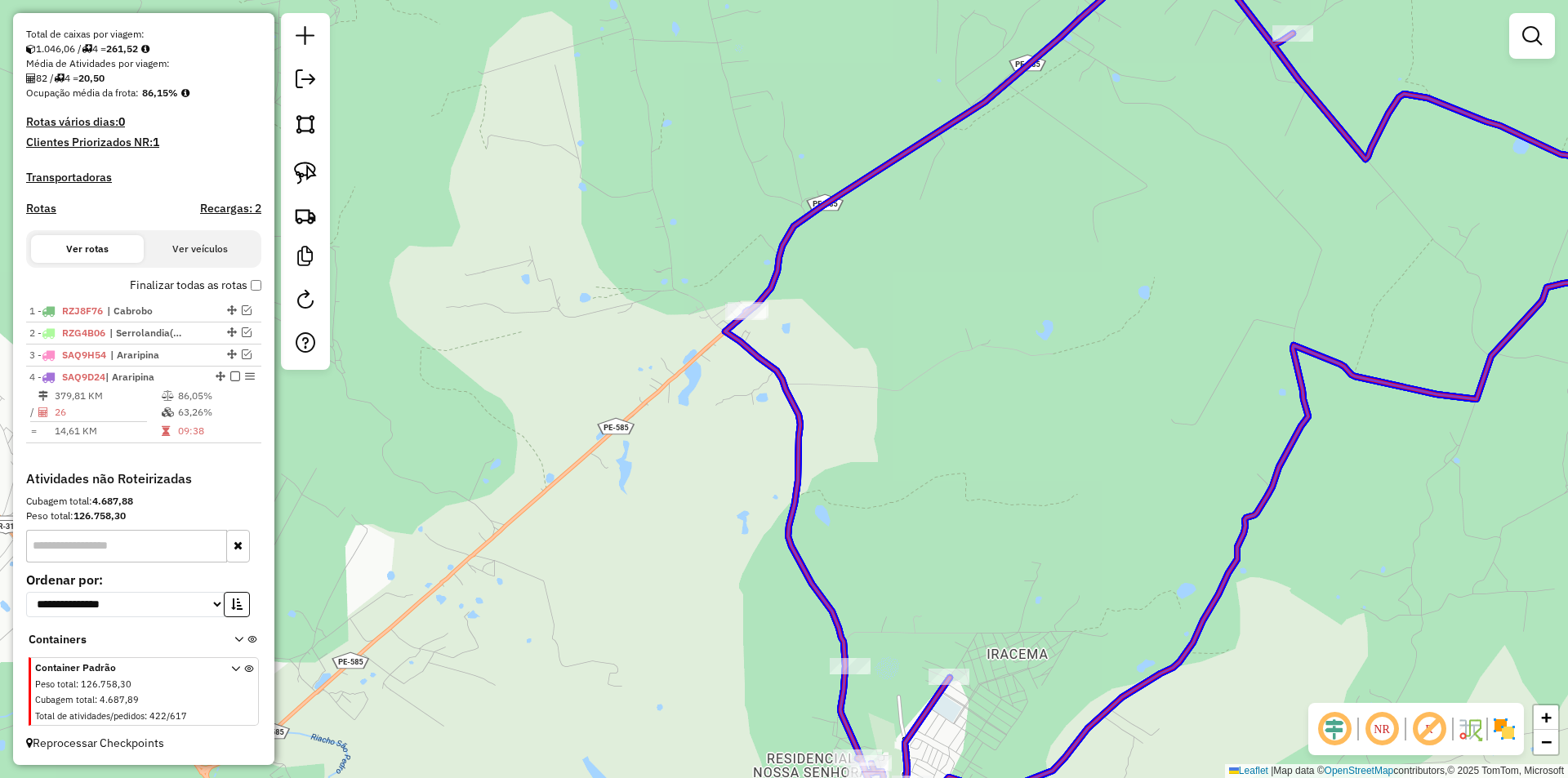
click at [405, 139] on div at bounding box center [405, 139] width 0 height 0
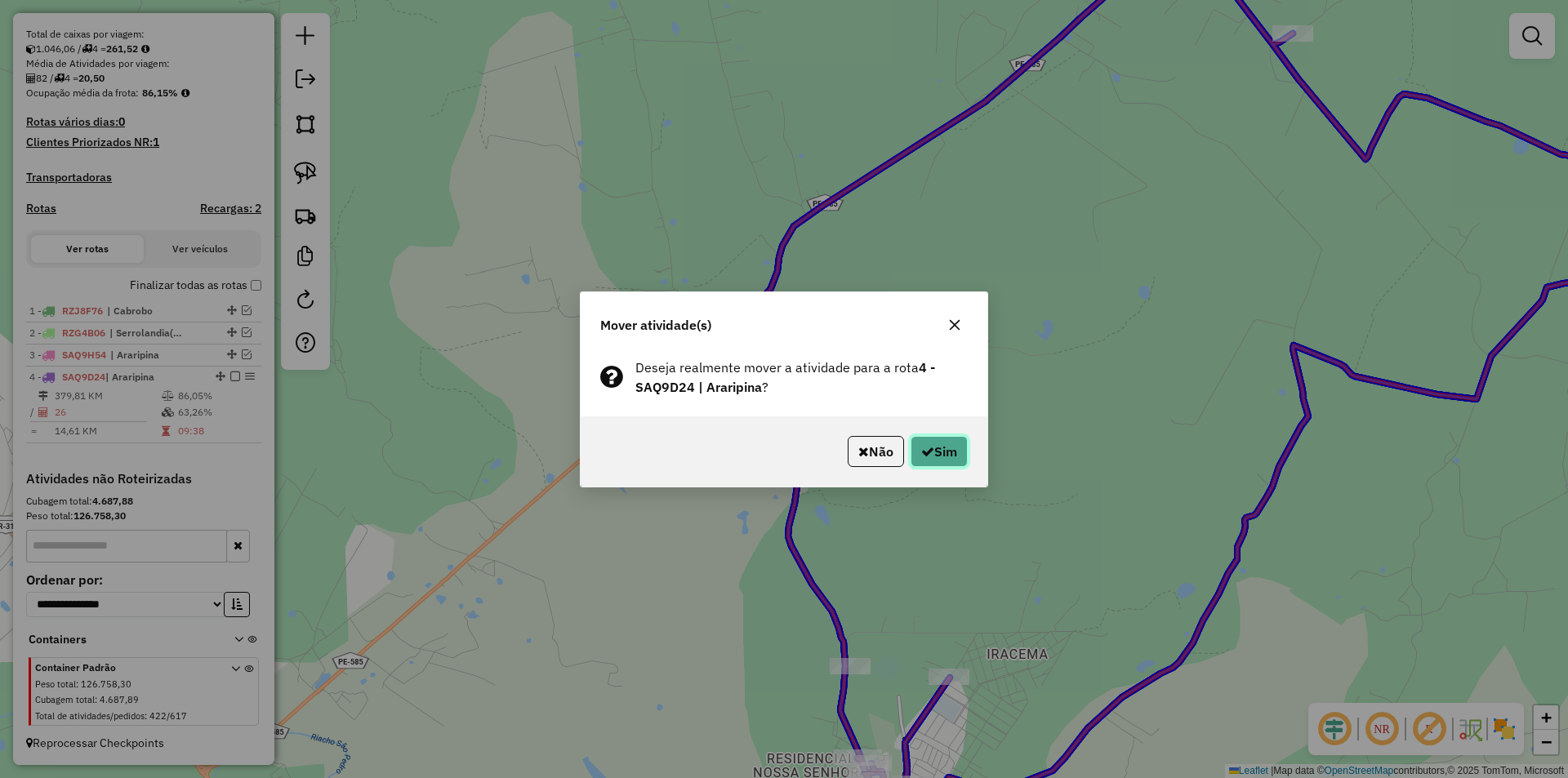
click at [943, 444] on button "Sim" at bounding box center [938, 451] width 57 height 31
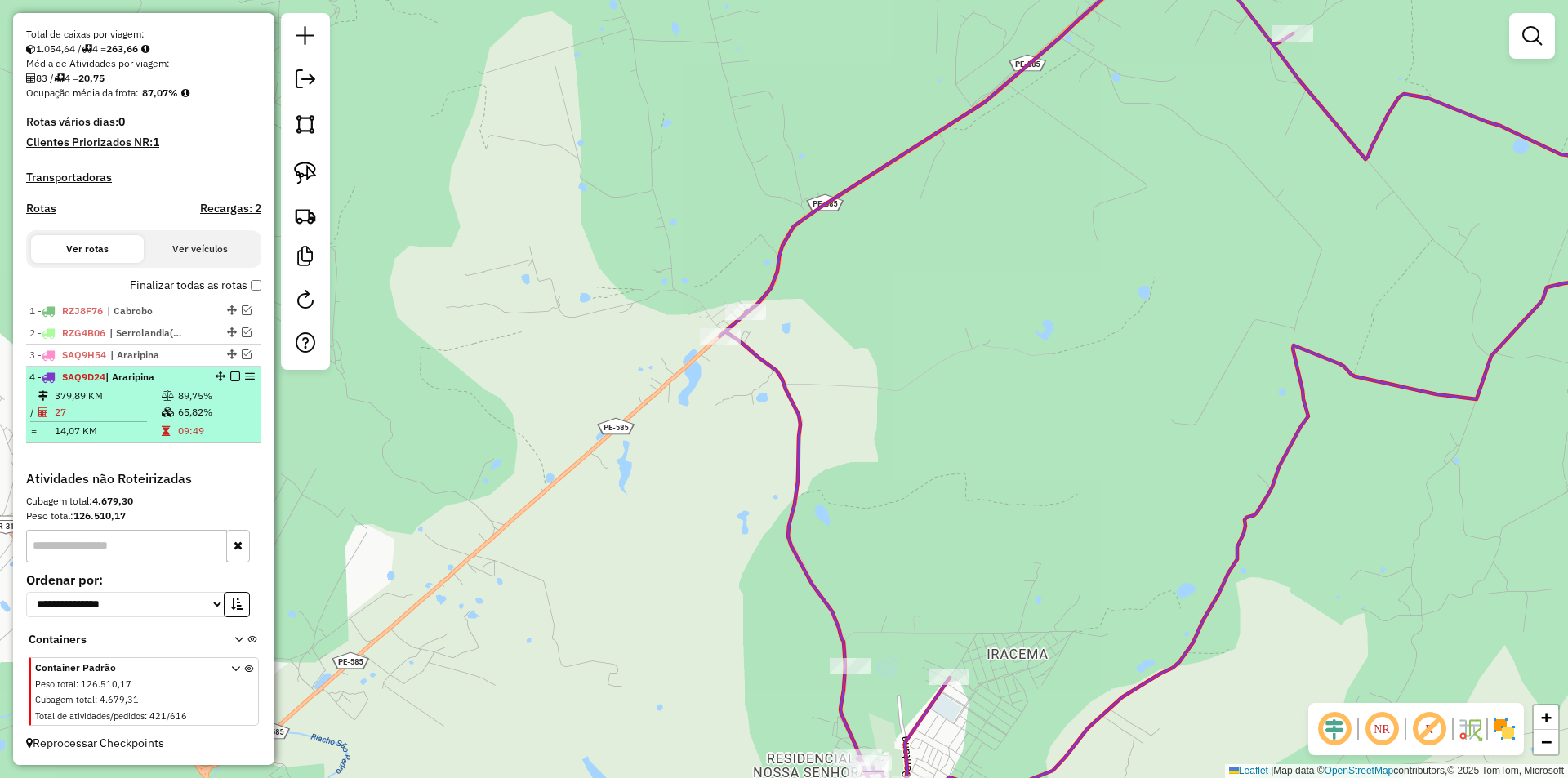
click at [165, 406] on td at bounding box center [168, 412] width 16 height 16
select select "*********"
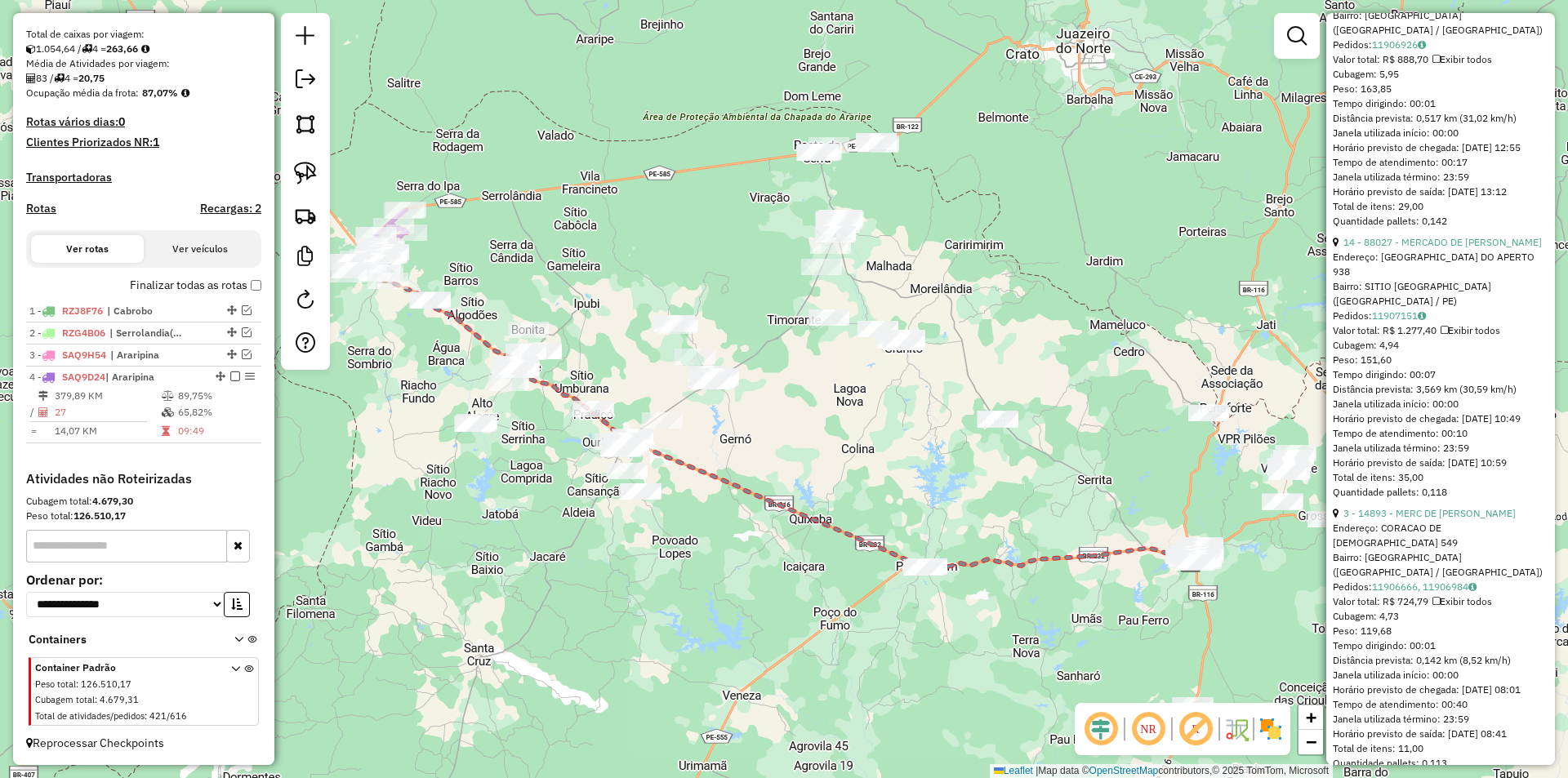
scroll to position [3266, 0]
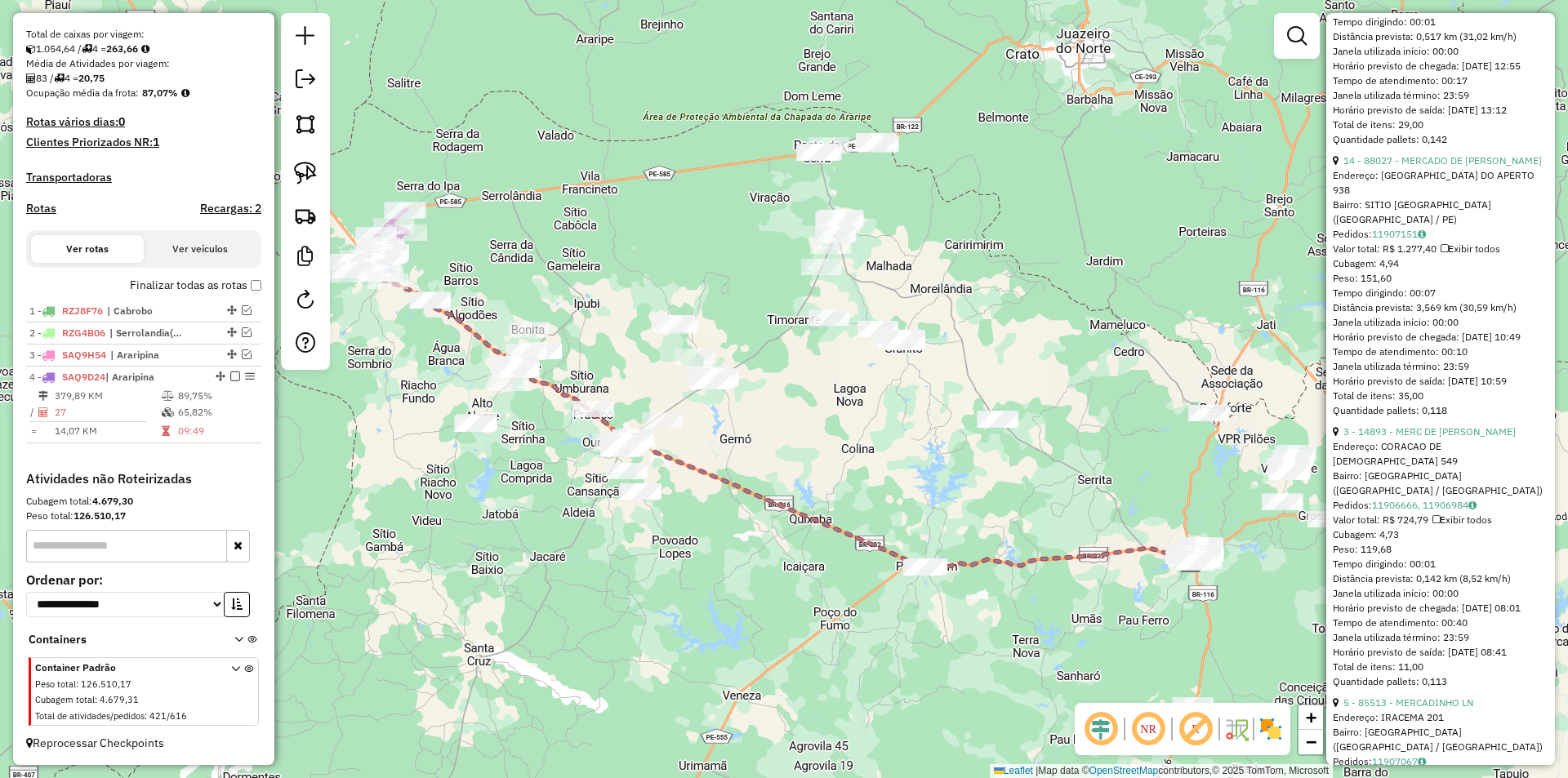
click at [1407, 438] on link "3 - 14893 - MERC DE GEORGE" at bounding box center [1429, 431] width 172 height 13
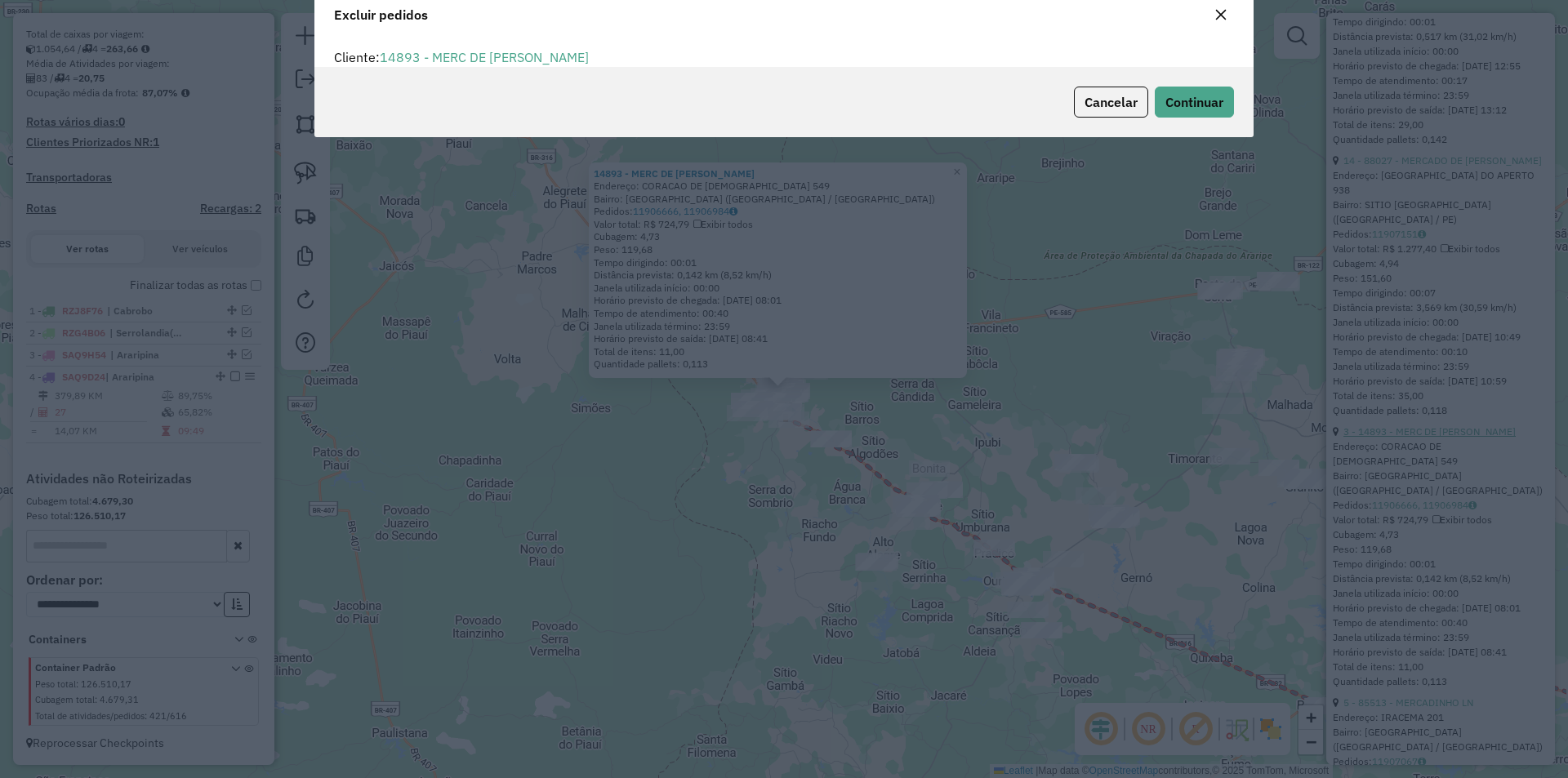
scroll to position [0, 0]
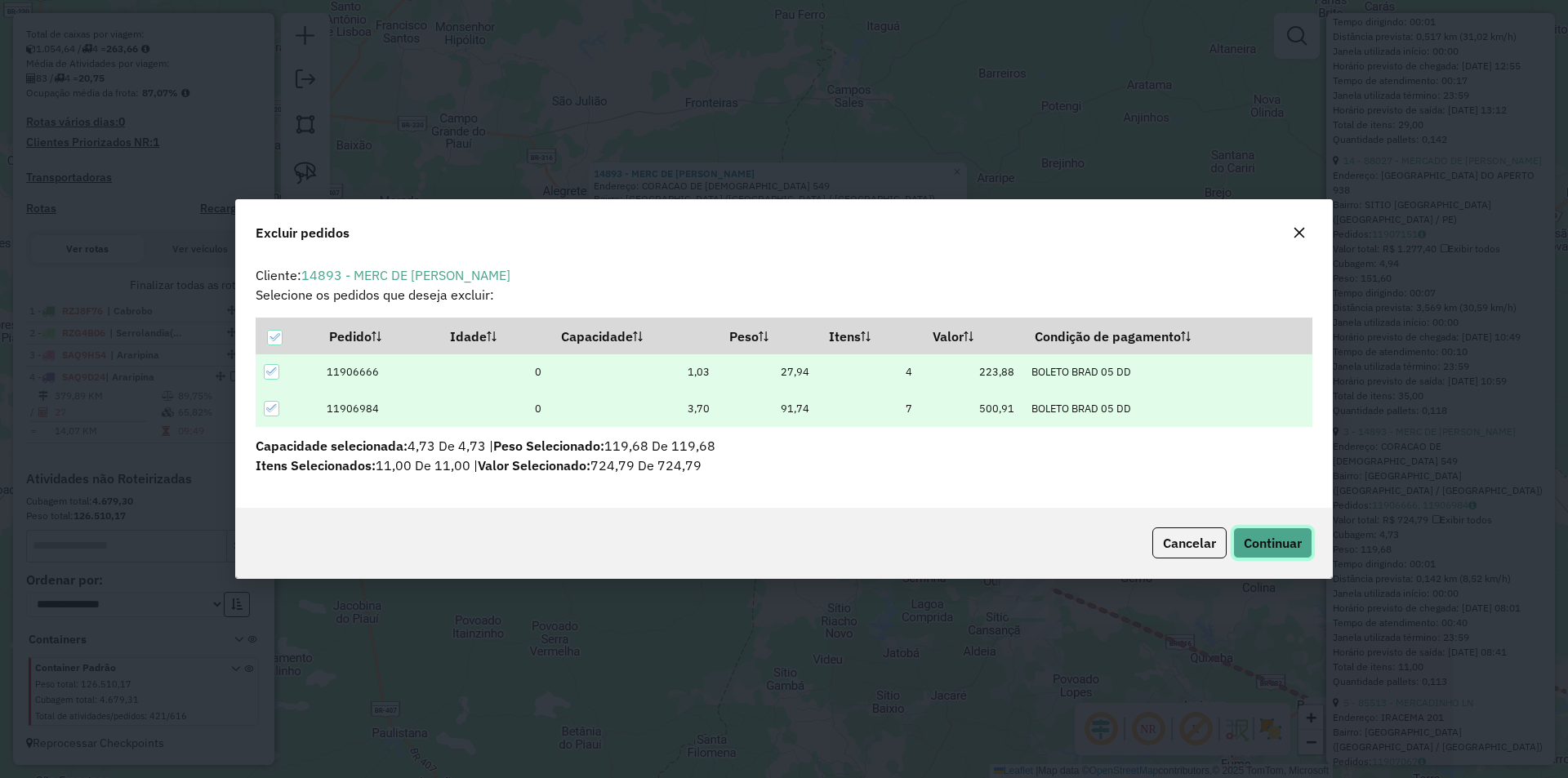
click at [1267, 538] on span "Continuar" at bounding box center [1273, 542] width 58 height 16
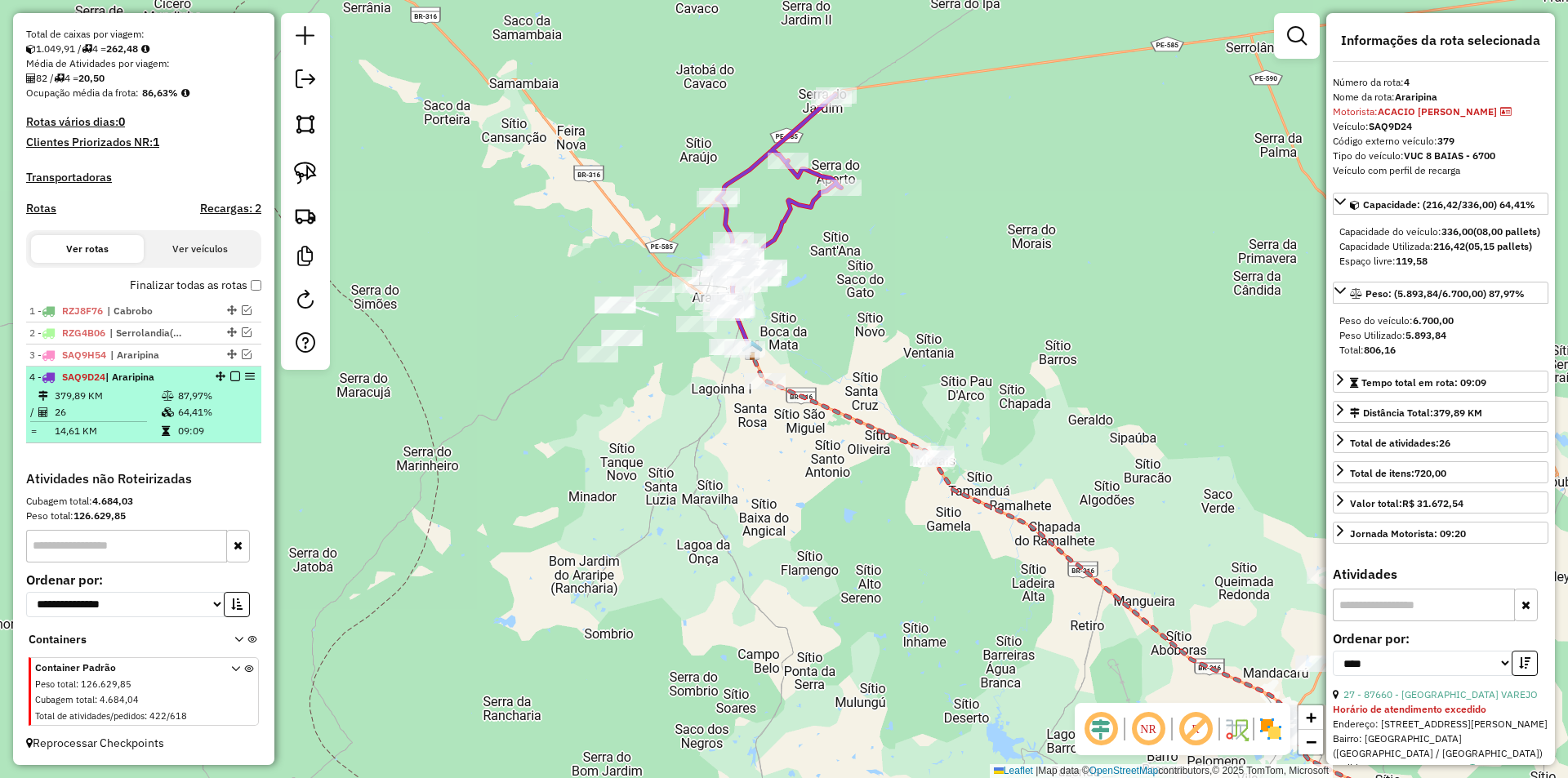
click at [230, 377] on em at bounding box center [235, 376] width 10 height 10
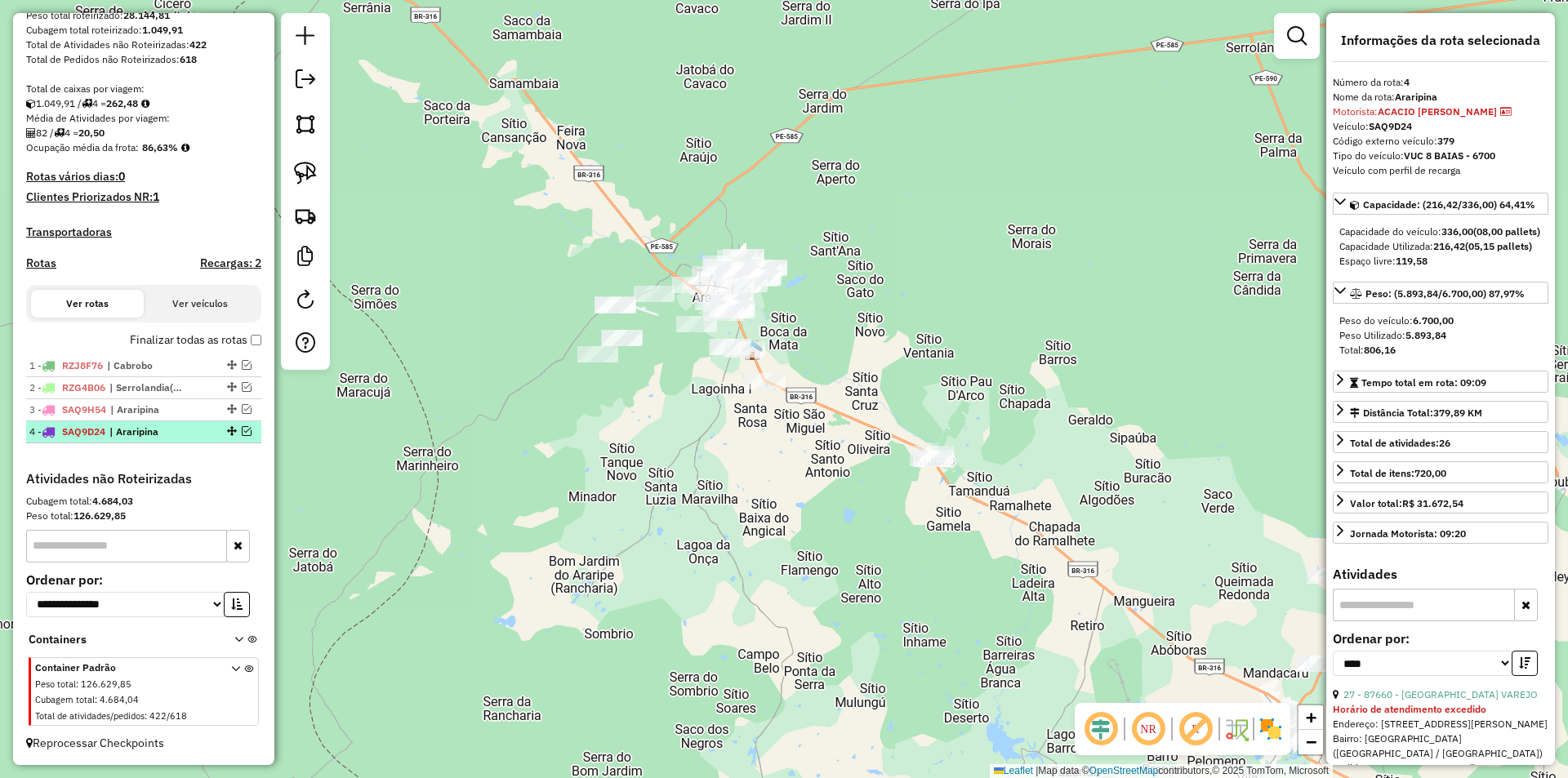
scroll to position [289, 0]
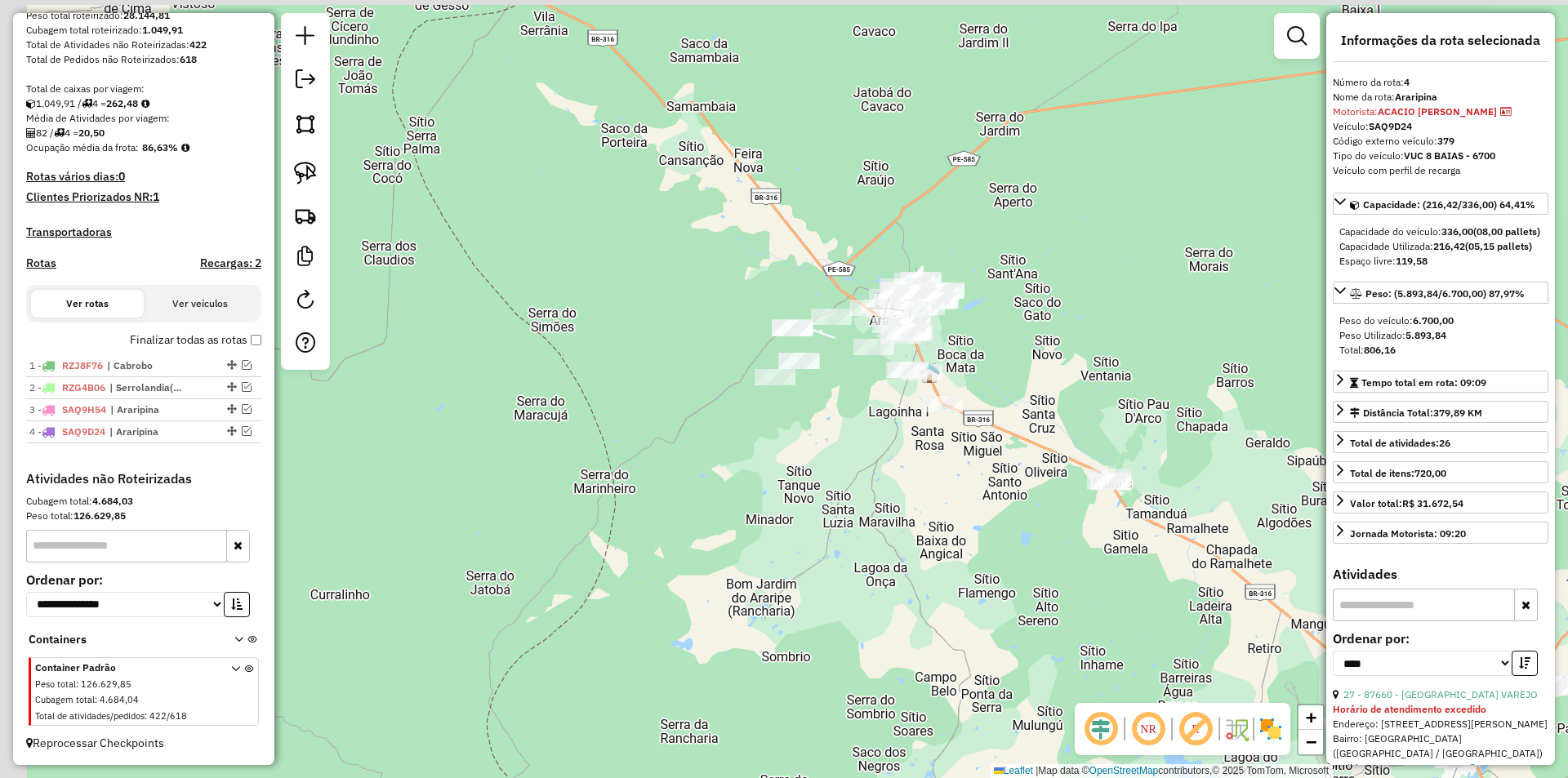
drag, startPoint x: 682, startPoint y: 478, endPoint x: 913, endPoint y: 502, distance: 232.2
click at [912, 503] on div "Janela de atendimento Grade de atendimento Capacidade Transportadoras Veículos …" at bounding box center [784, 389] width 1568 height 778
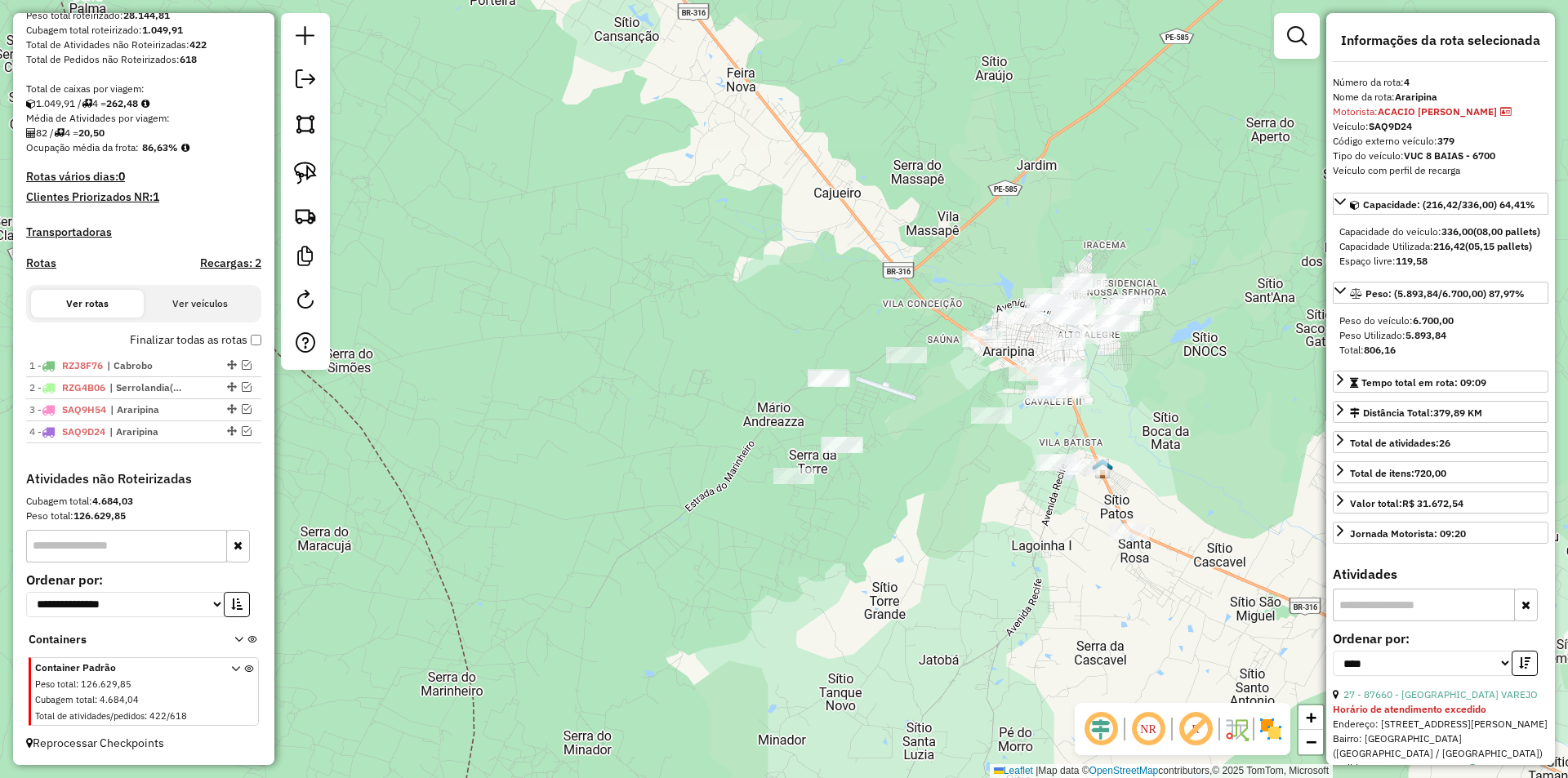
drag, startPoint x: 824, startPoint y: 409, endPoint x: 864, endPoint y: 511, distance: 109.6
click at [864, 511] on div "Janela de atendimento Grade de atendimento Capacidade Transportadoras Veículos …" at bounding box center [784, 389] width 1568 height 778
click at [302, 127] on img at bounding box center [306, 124] width 23 height 23
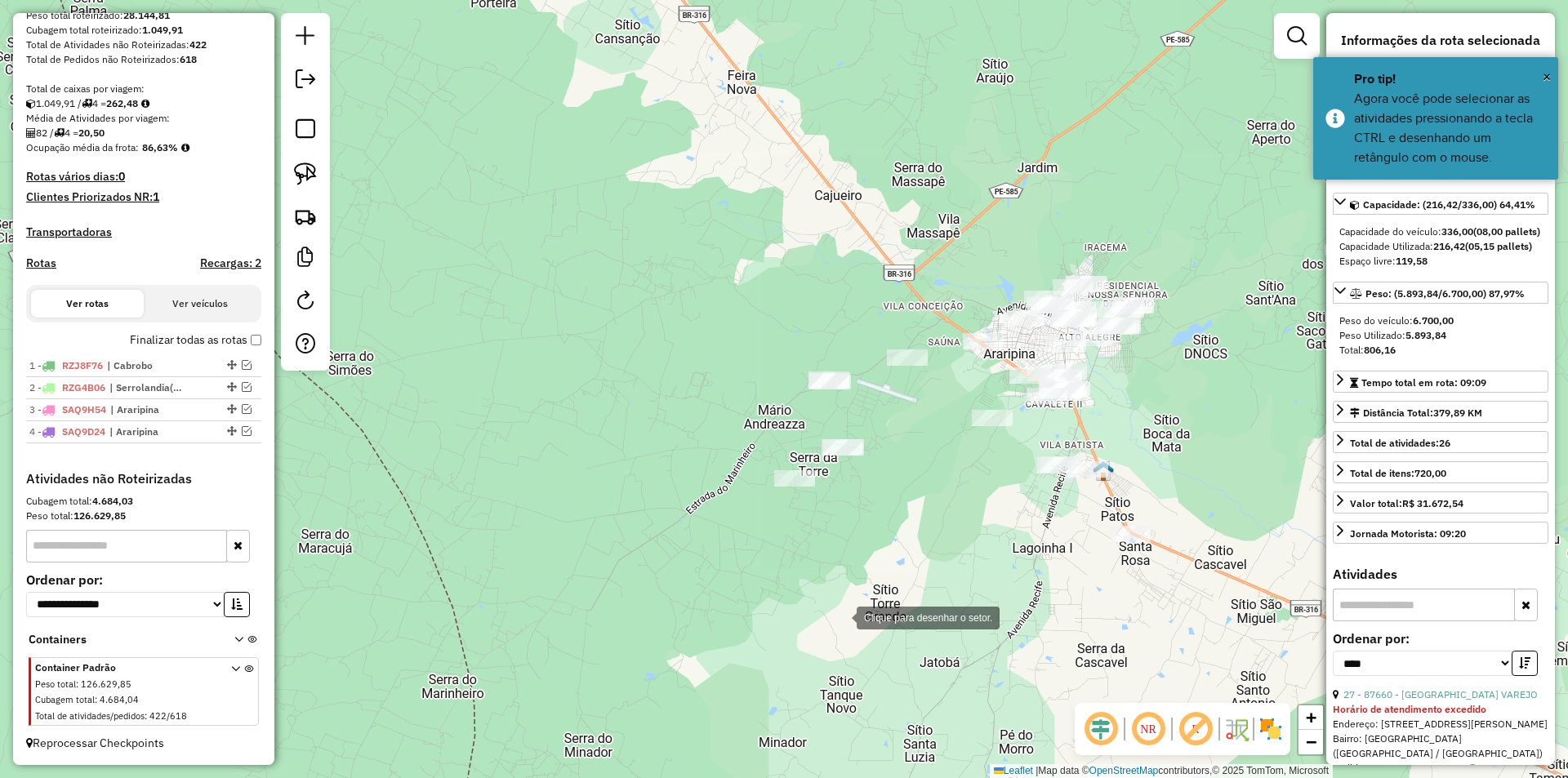
click at [840, 616] on div at bounding box center [841, 616] width 33 height 33
click at [684, 467] on div at bounding box center [700, 484] width 33 height 33
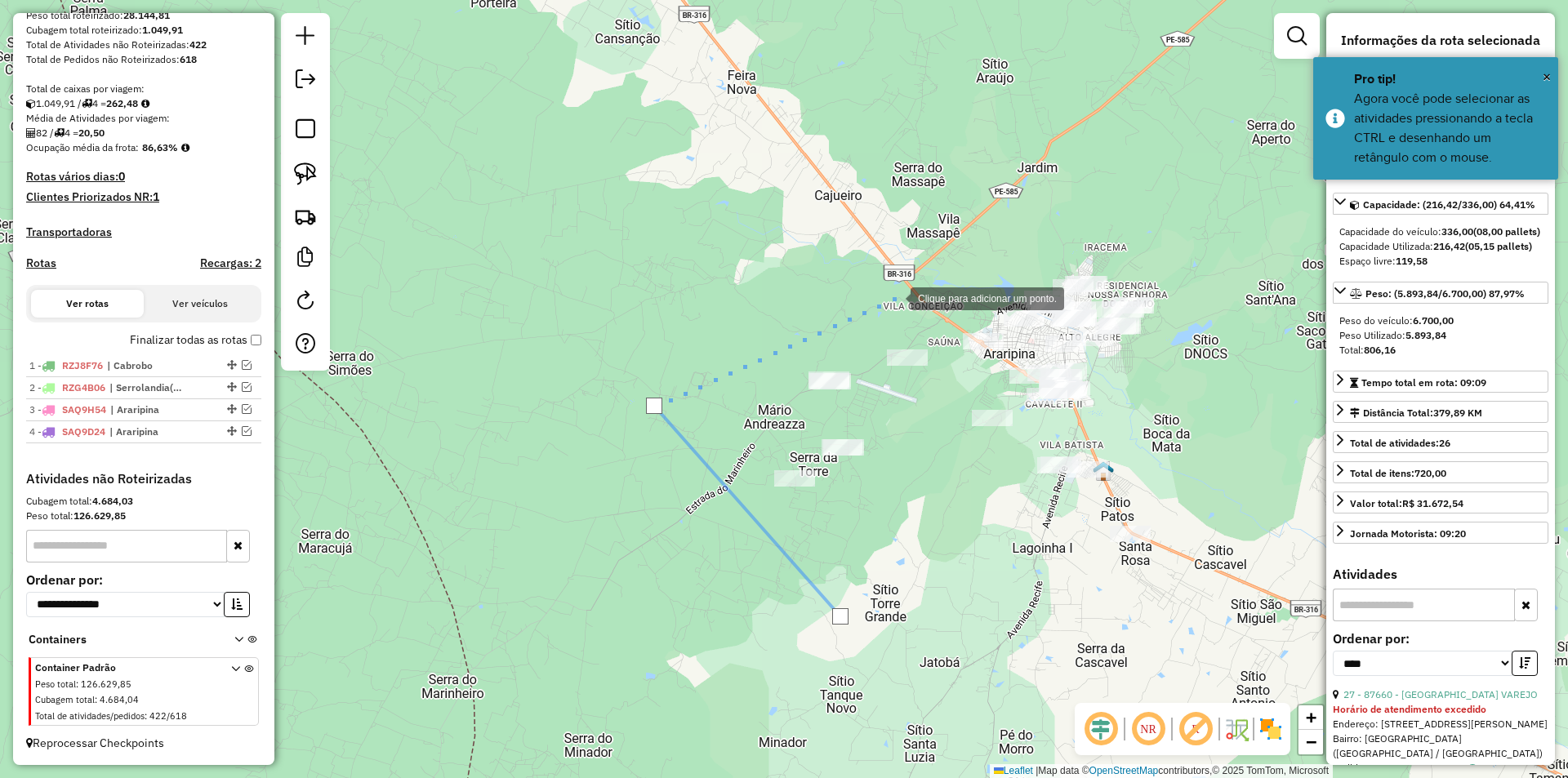
drag, startPoint x: 895, startPoint y: 297, endPoint x: 947, endPoint y: 291, distance: 52.3
click at [895, 296] on div at bounding box center [895, 297] width 33 height 33
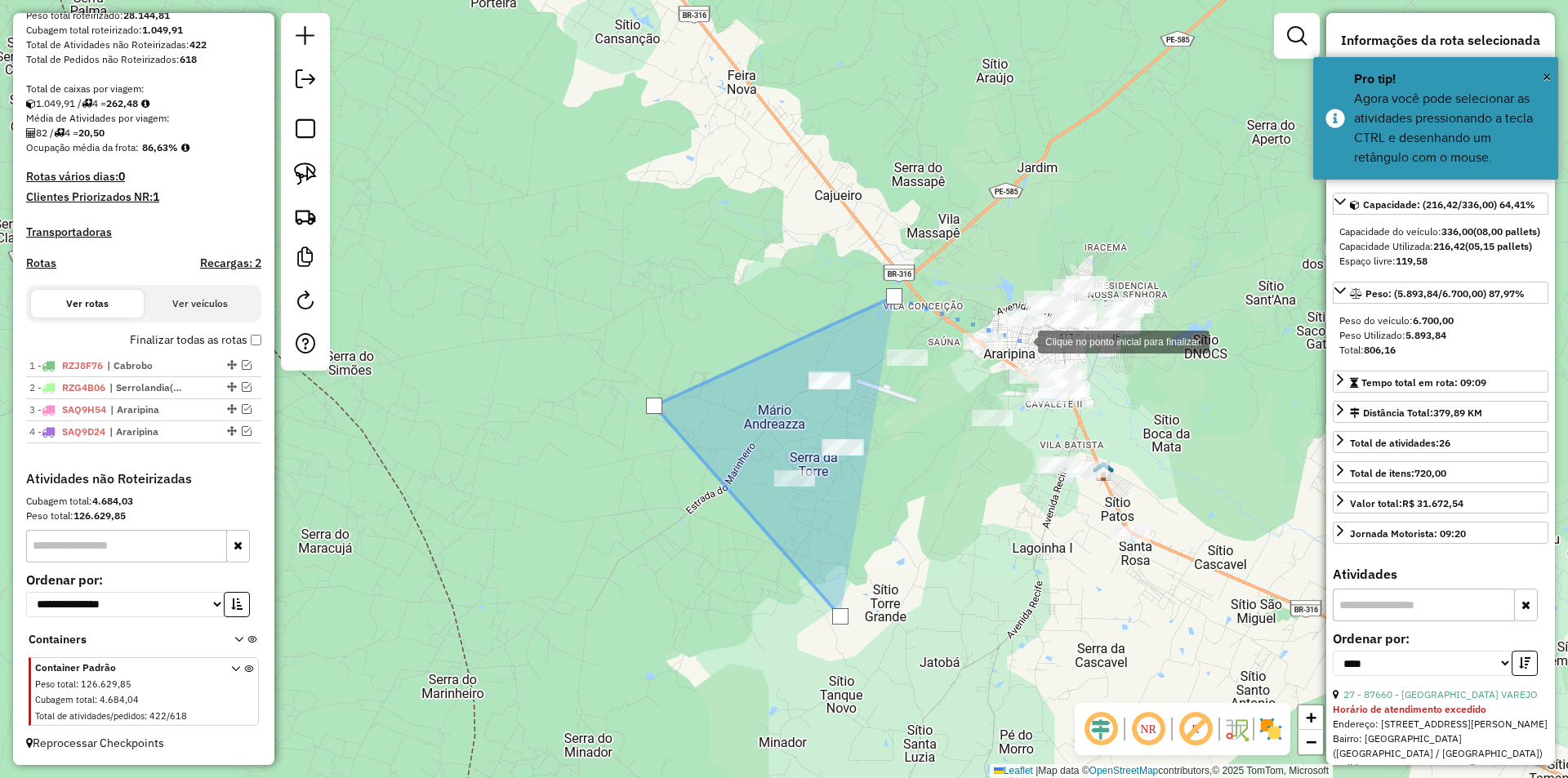
click at [1022, 340] on div at bounding box center [1022, 340] width 33 height 33
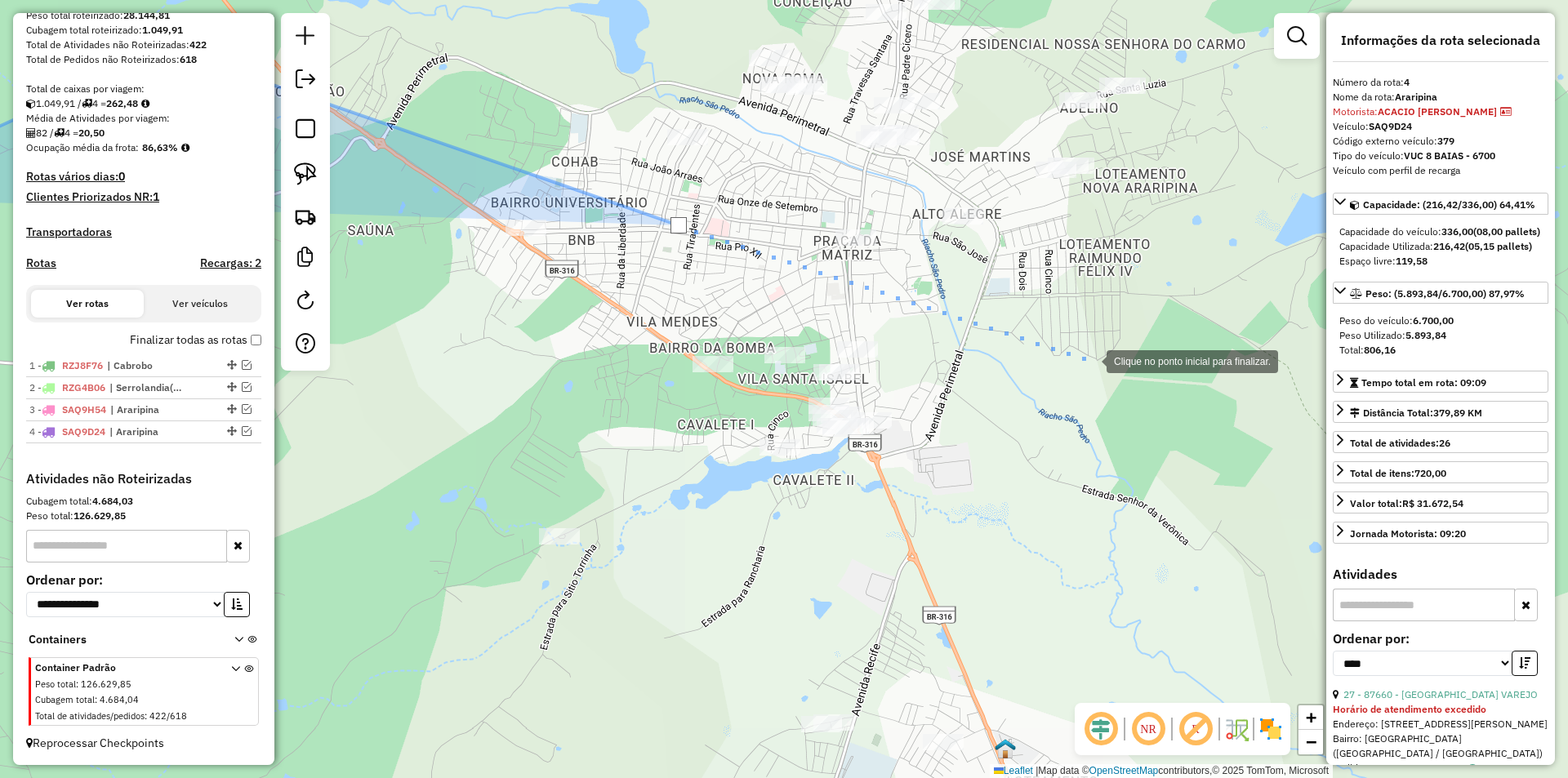
click at [1090, 360] on div at bounding box center [1090, 360] width 33 height 33
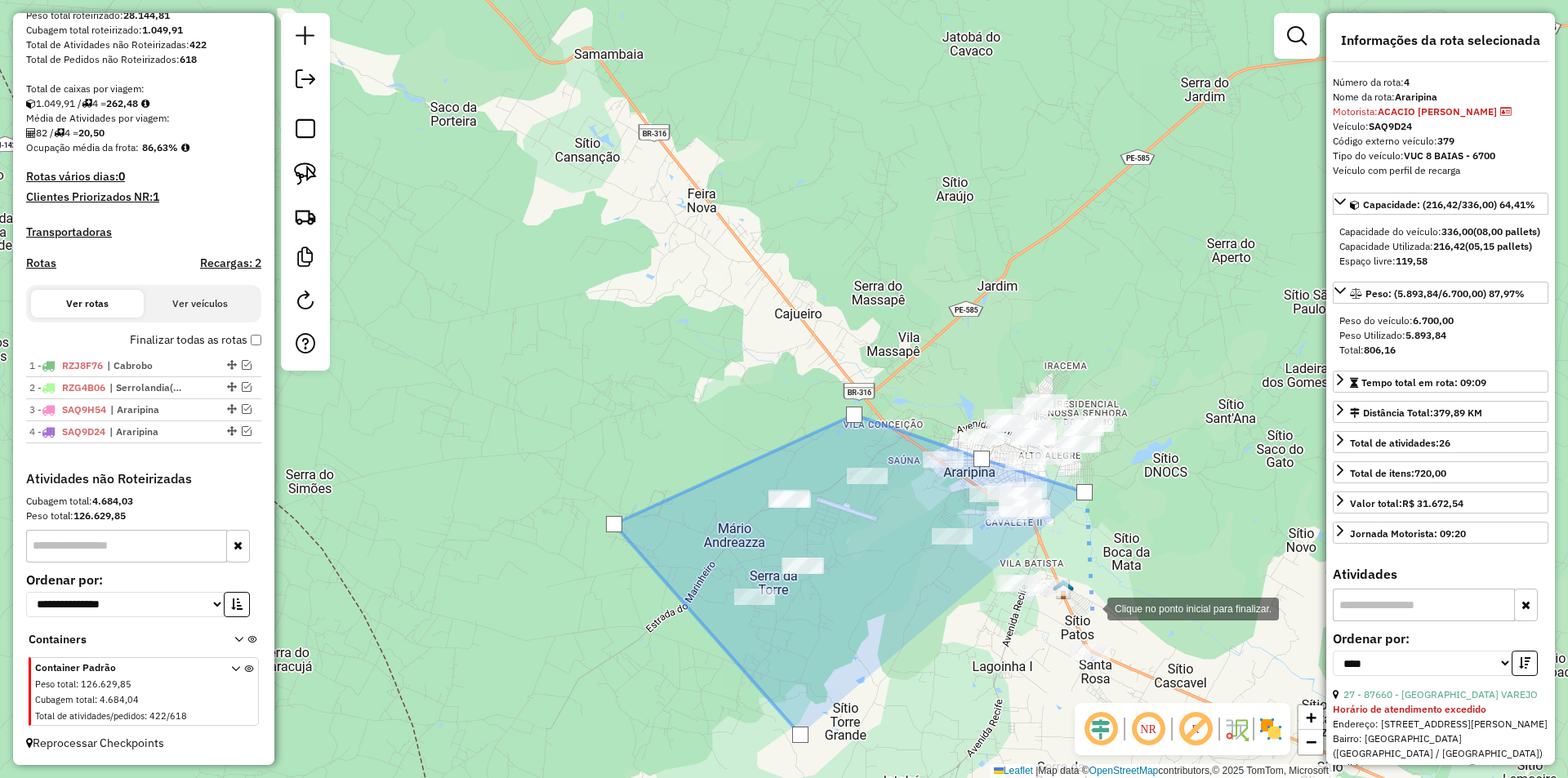
click at [1091, 608] on div at bounding box center [1091, 608] width 33 height 33
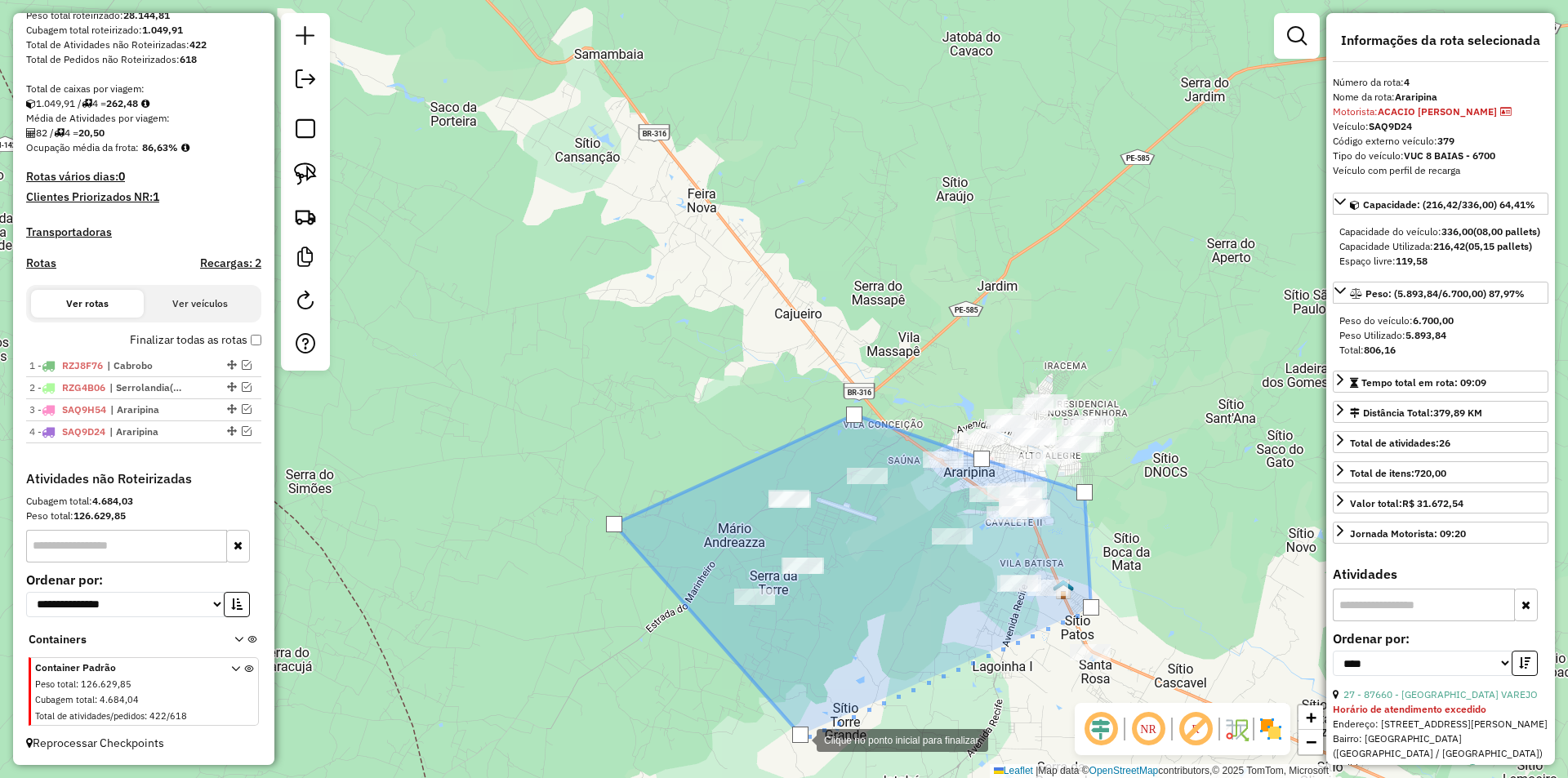
click at [800, 739] on div at bounding box center [799, 735] width 16 height 16
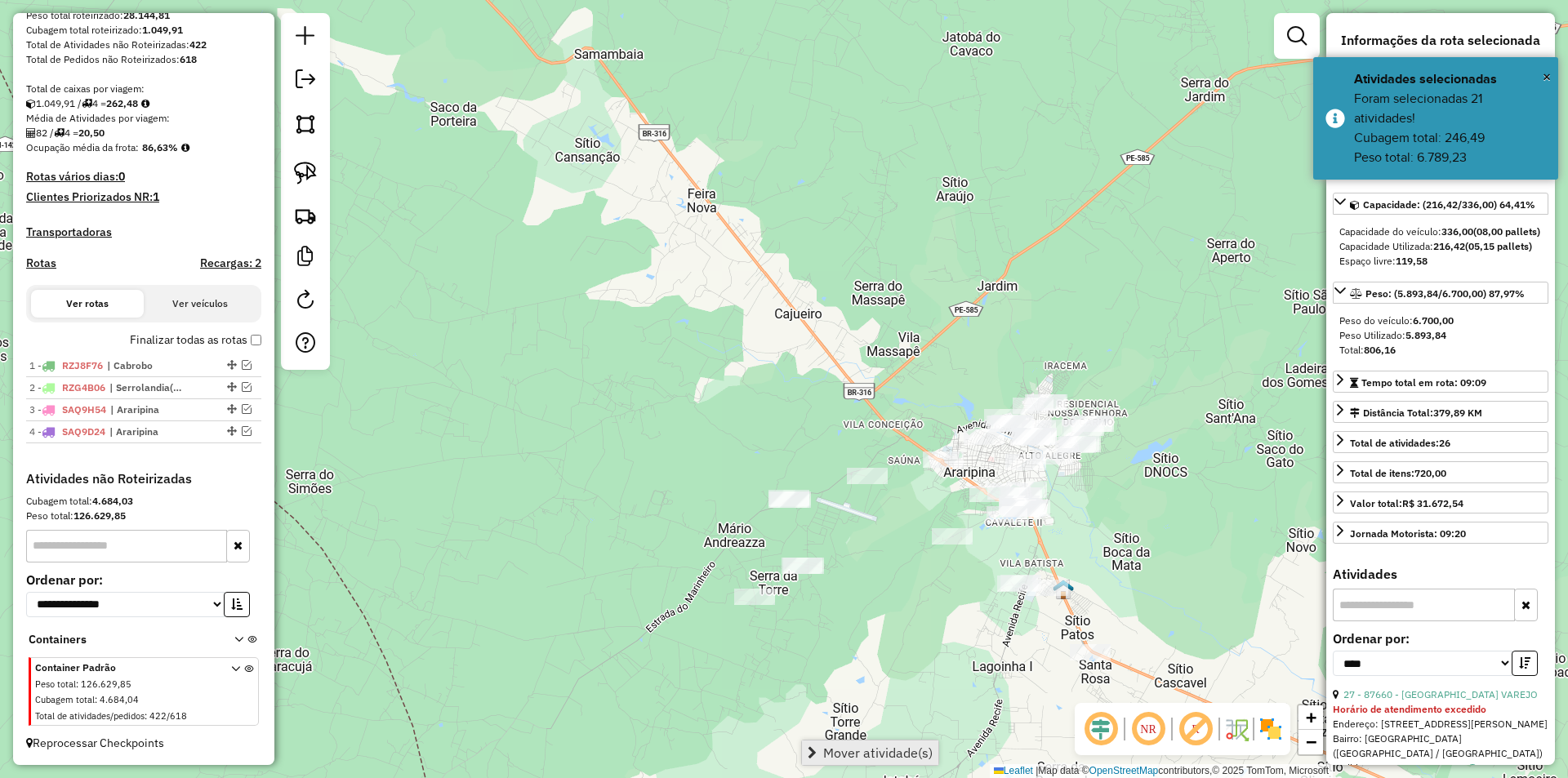
click at [832, 752] on span "Mover atividade(s)" at bounding box center [878, 753] width 110 height 13
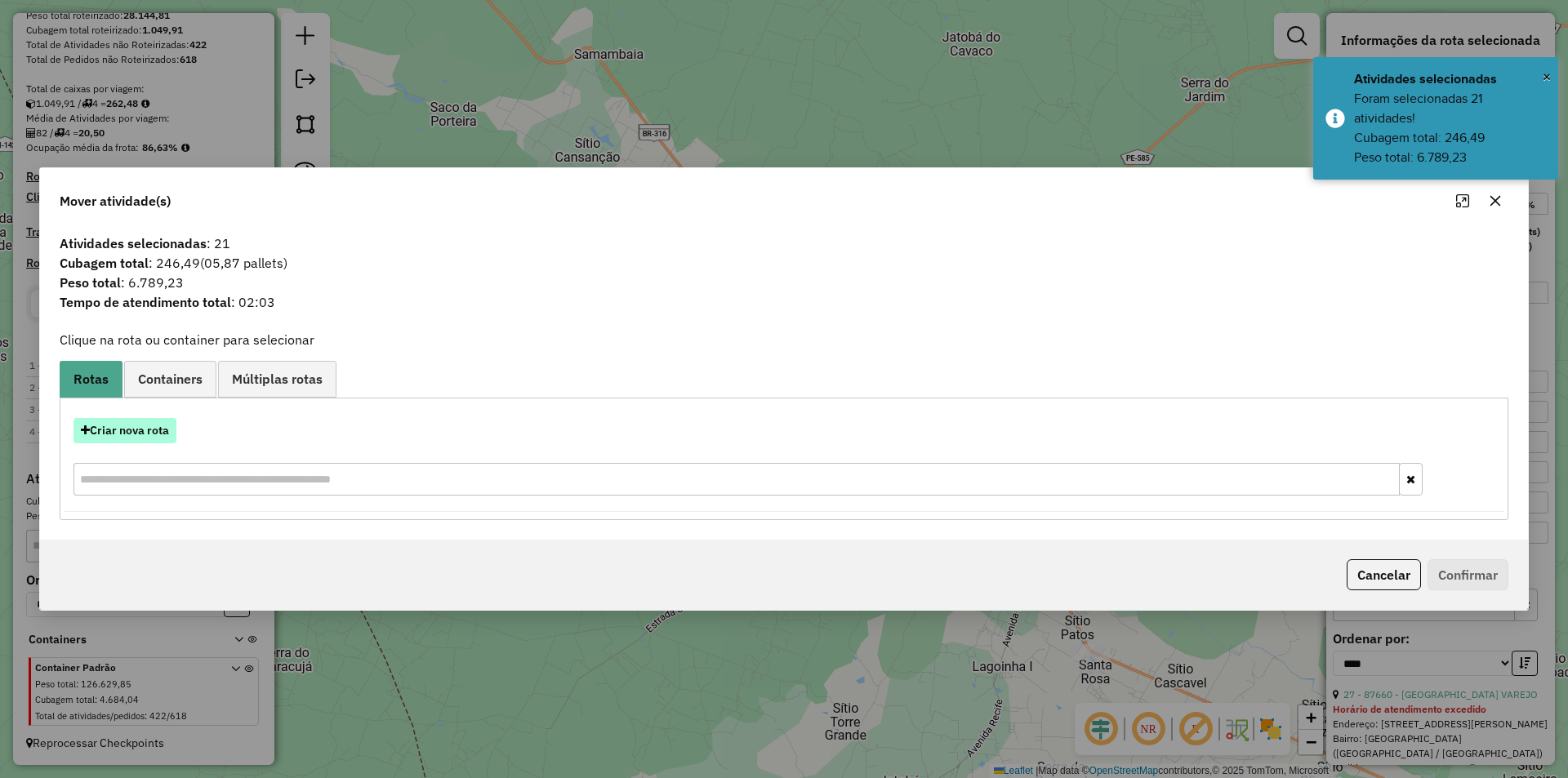
click at [160, 434] on button "Criar nova rota" at bounding box center [124, 431] width 103 height 25
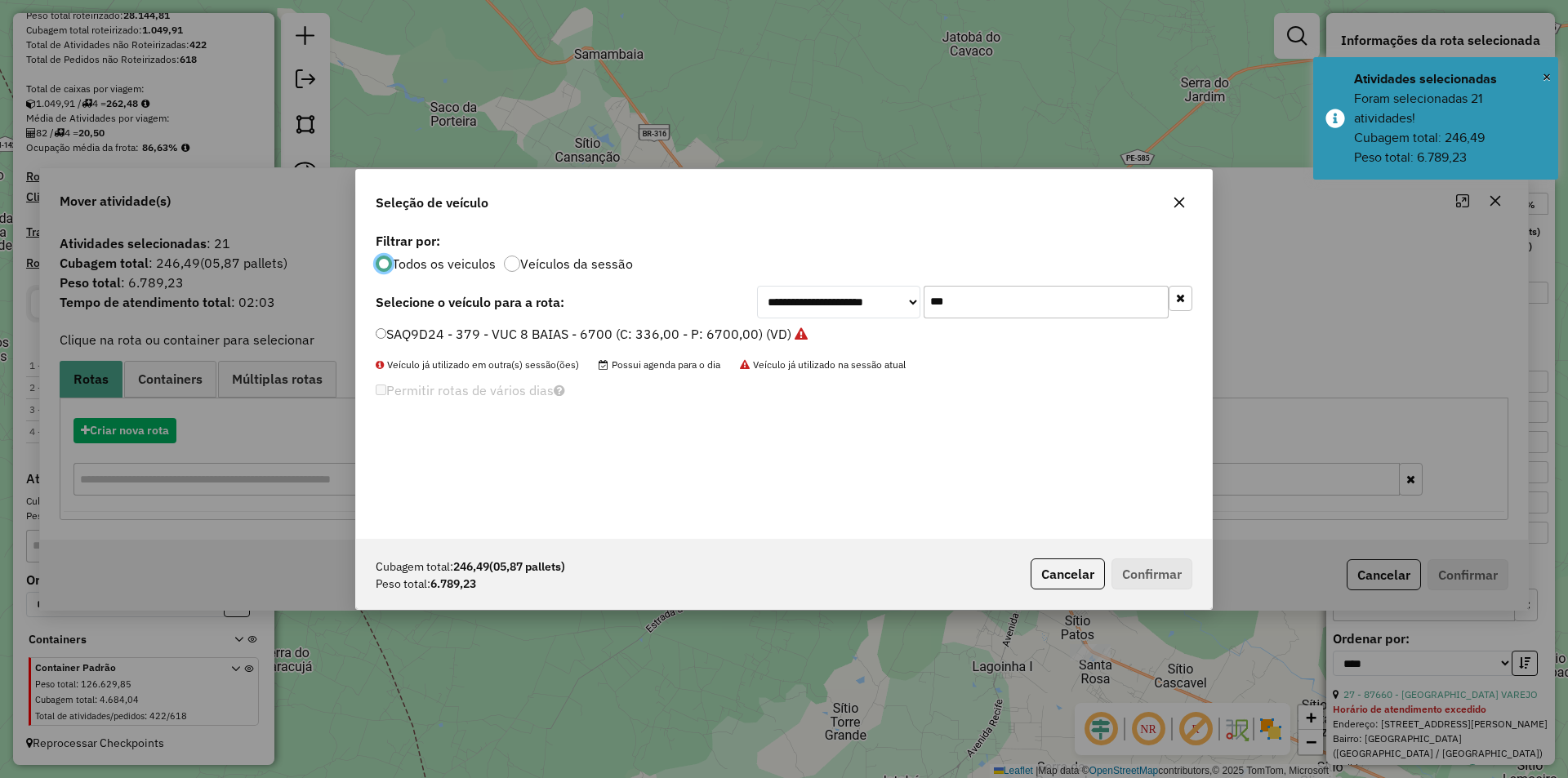
scroll to position [9, 5]
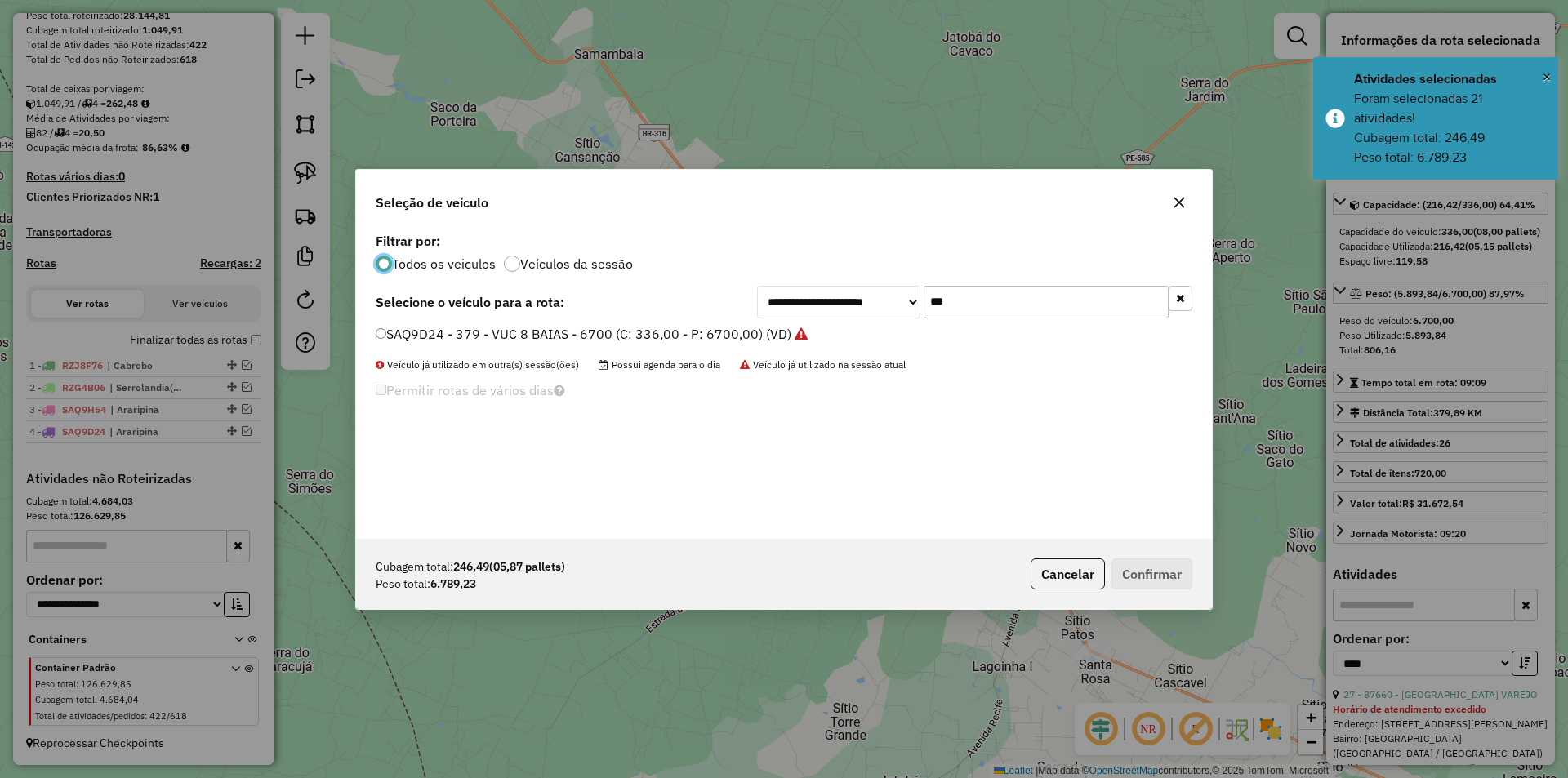
drag, startPoint x: 1003, startPoint y: 300, endPoint x: 872, endPoint y: 294, distance: 131.1
click at [872, 294] on div "**********" at bounding box center [974, 302] width 435 height 33
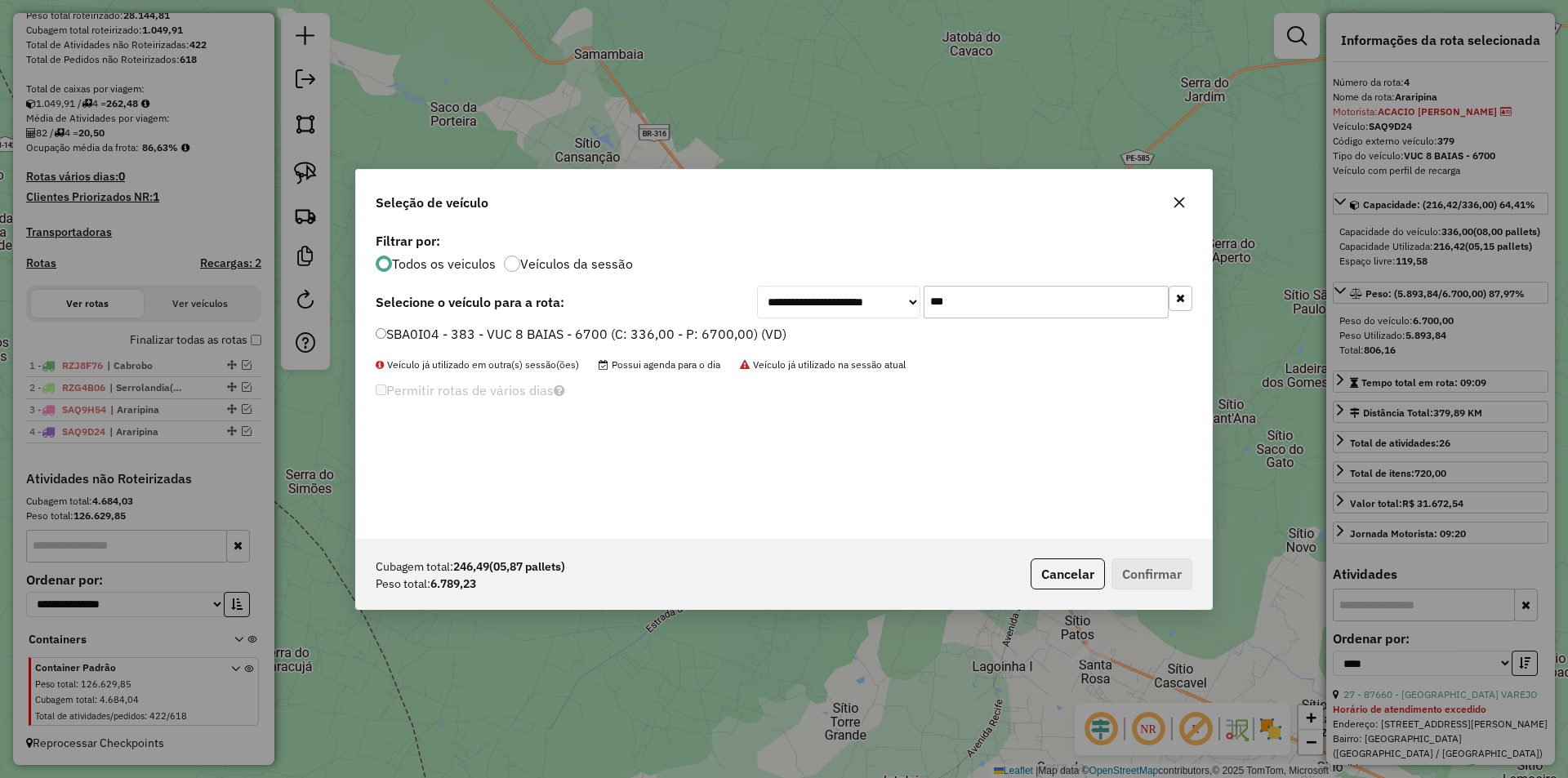
type input "***"
click at [710, 328] on label "SBA0I04 - 383 - VUC 8 BAIAS - 6700 (C: 336,00 - P: 6700,00) (VD)" at bounding box center [580, 334] width 411 height 19
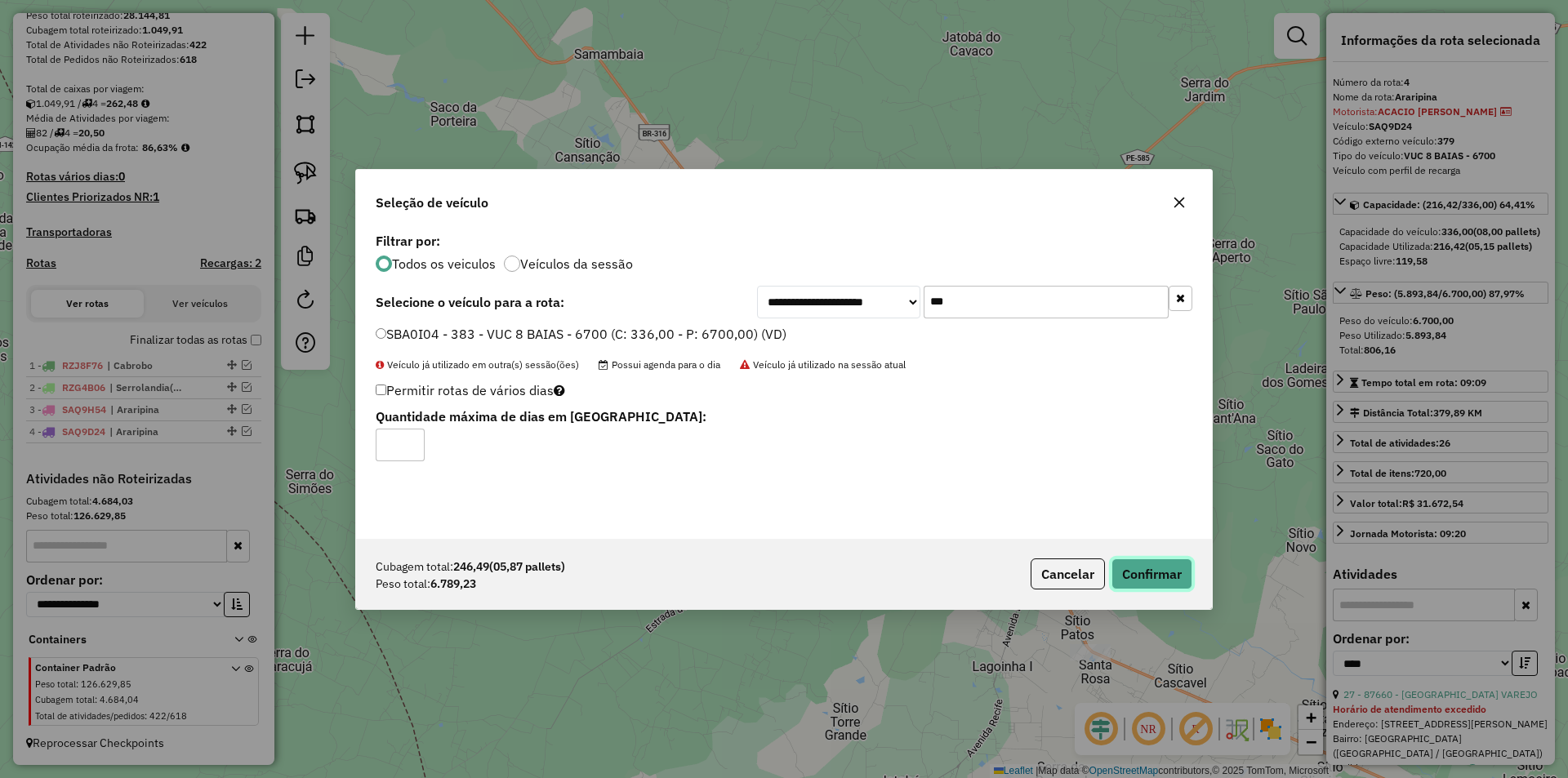
click at [1154, 567] on button "Confirmar" at bounding box center [1151, 574] width 81 height 31
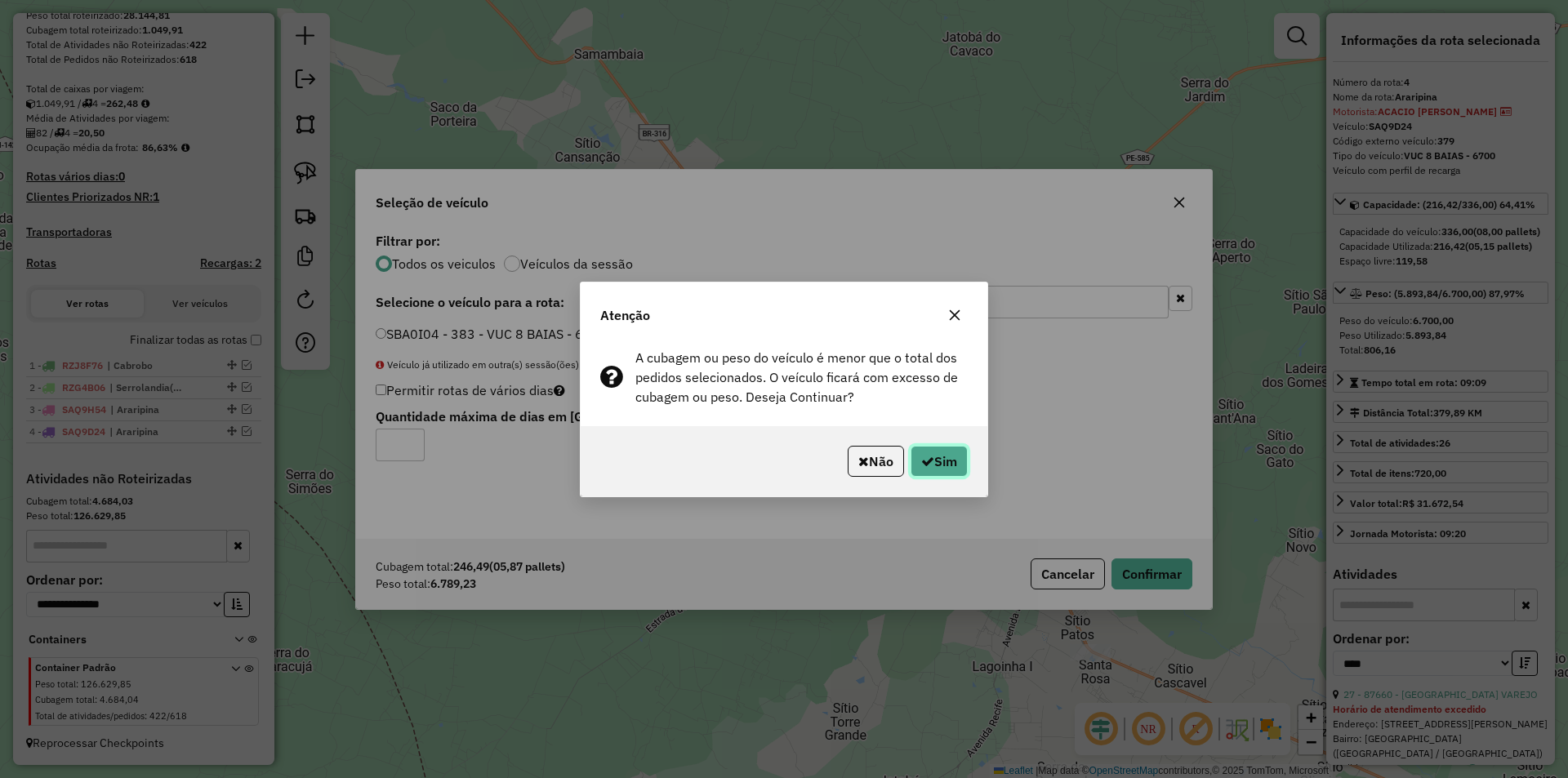
click at [944, 471] on button "Sim" at bounding box center [938, 461] width 57 height 31
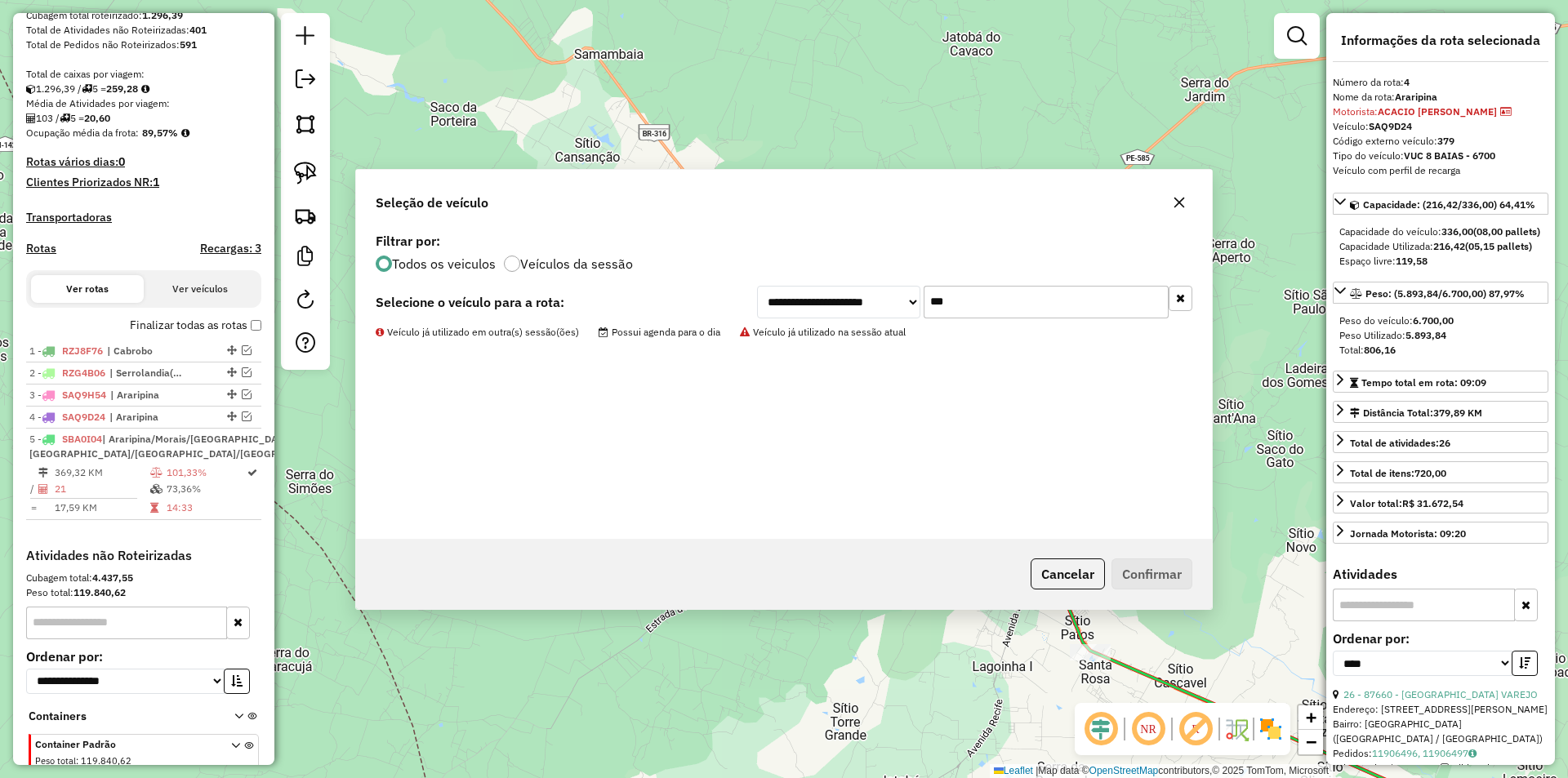
scroll to position [396, 0]
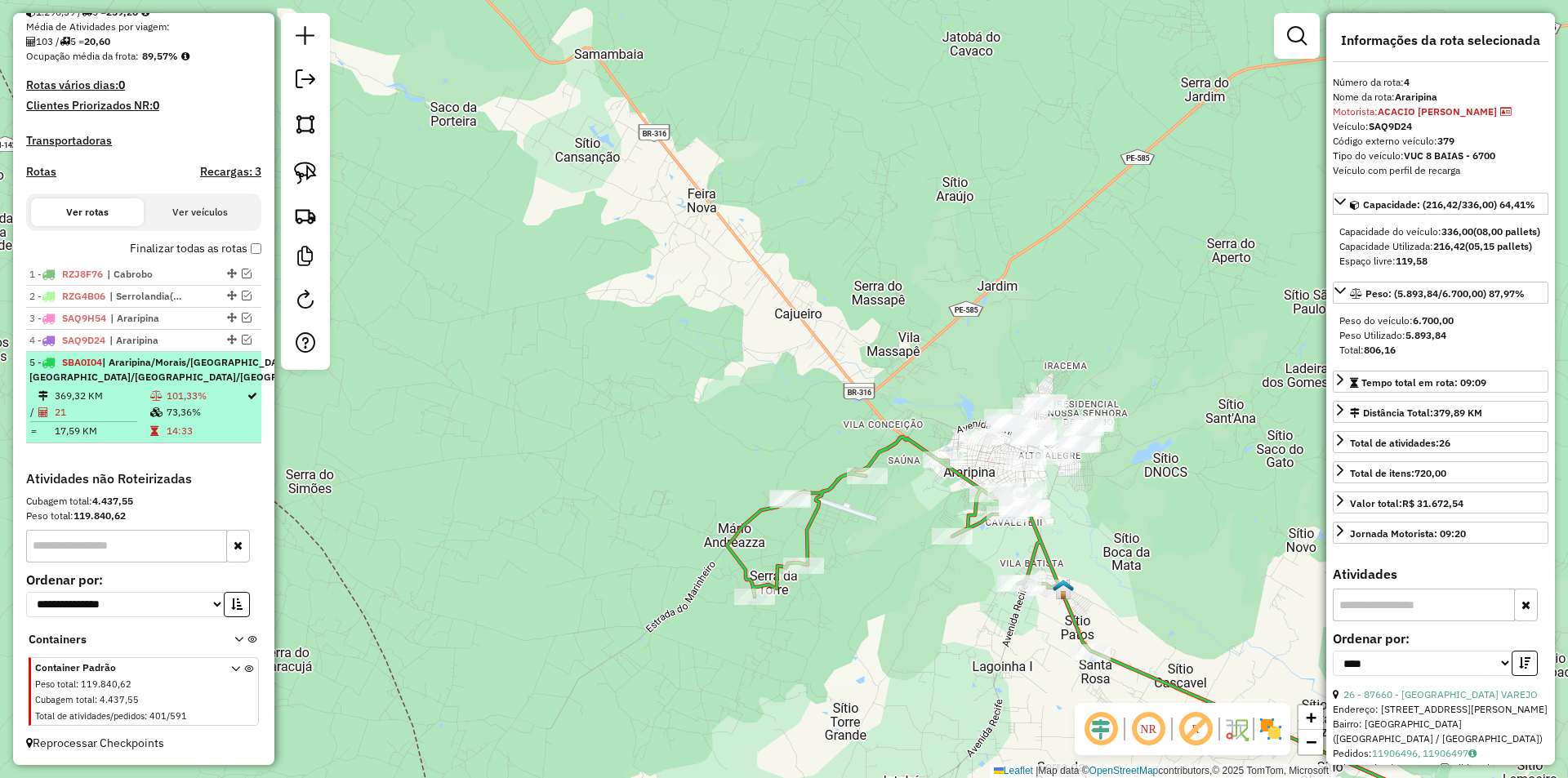
click at [148, 385] on div "5 - SBA0I04 | Araripina/Morais/Marcolandia, Nascente/Gergelim/Rancheria" at bounding box center [186, 369] width 312 height 30
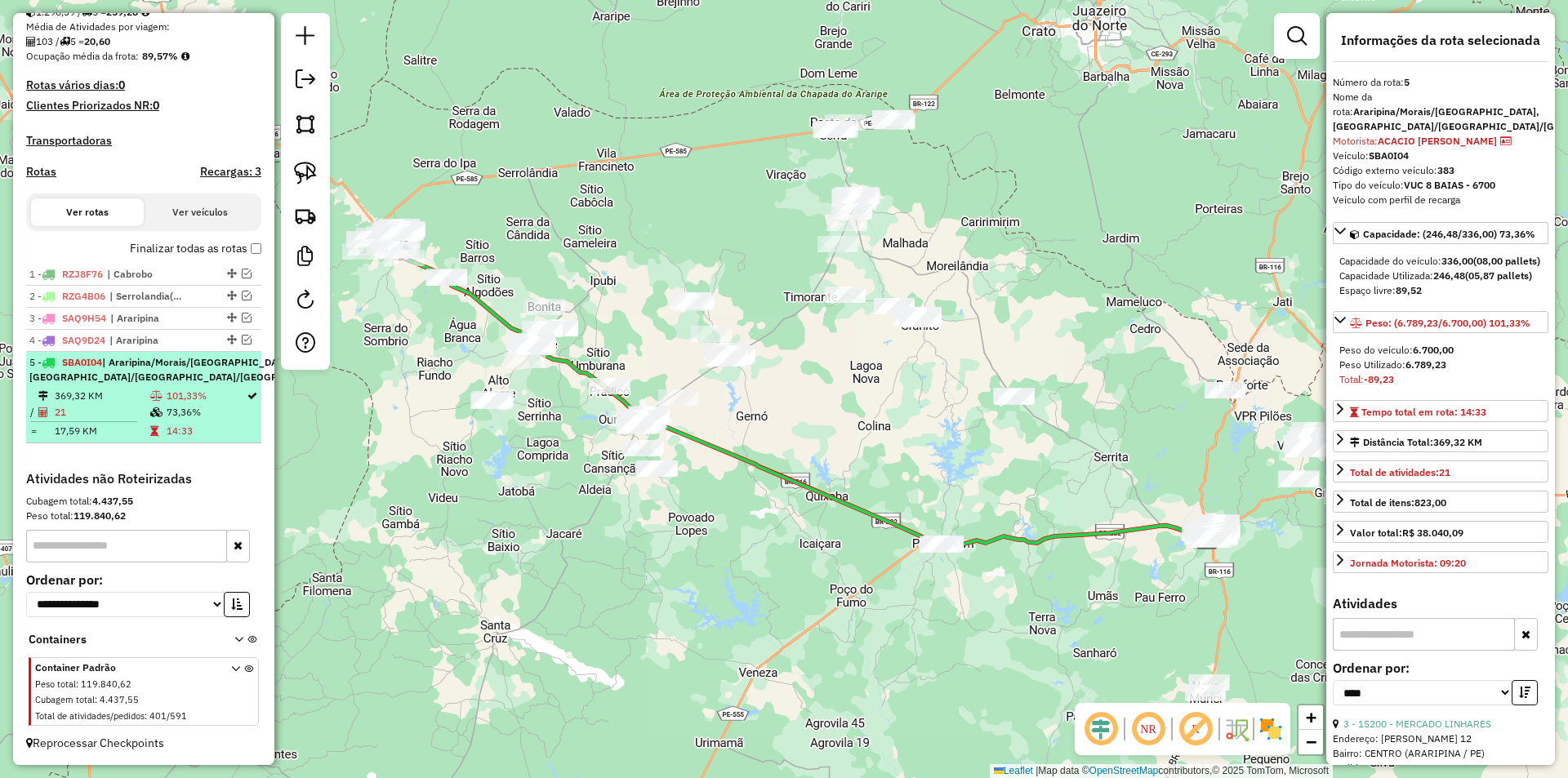
drag, startPoint x: 253, startPoint y: 344, endPoint x: 242, endPoint y: 354, distance: 14.9
drag, startPoint x: 242, startPoint y: 354, endPoint x: 214, endPoint y: 387, distance: 43.3
click at [214, 388] on td "101,33%" at bounding box center [205, 395] width 80 height 16
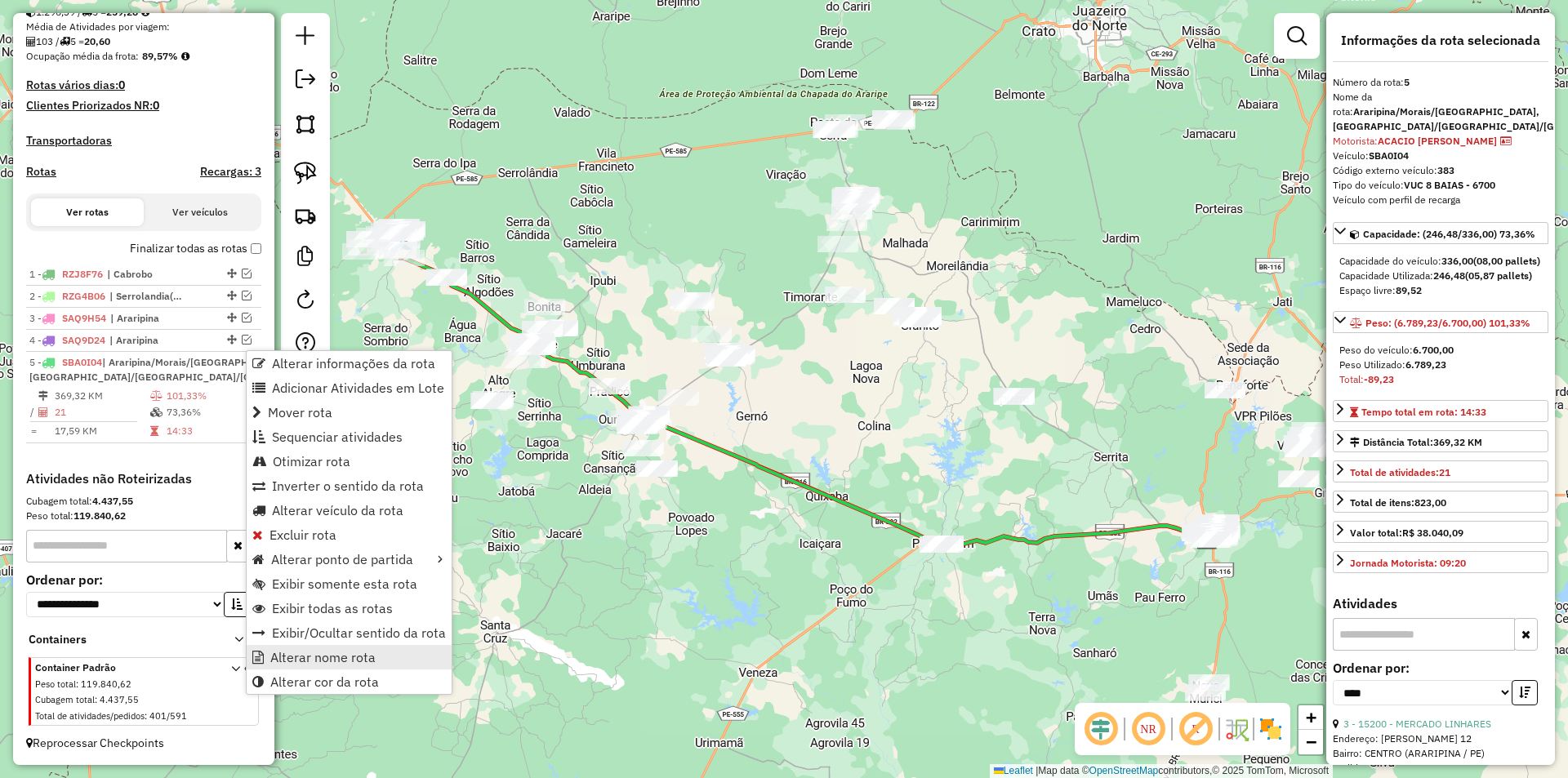
click at [311, 656] on span "Alterar nome rota" at bounding box center [323, 658] width 106 height 13
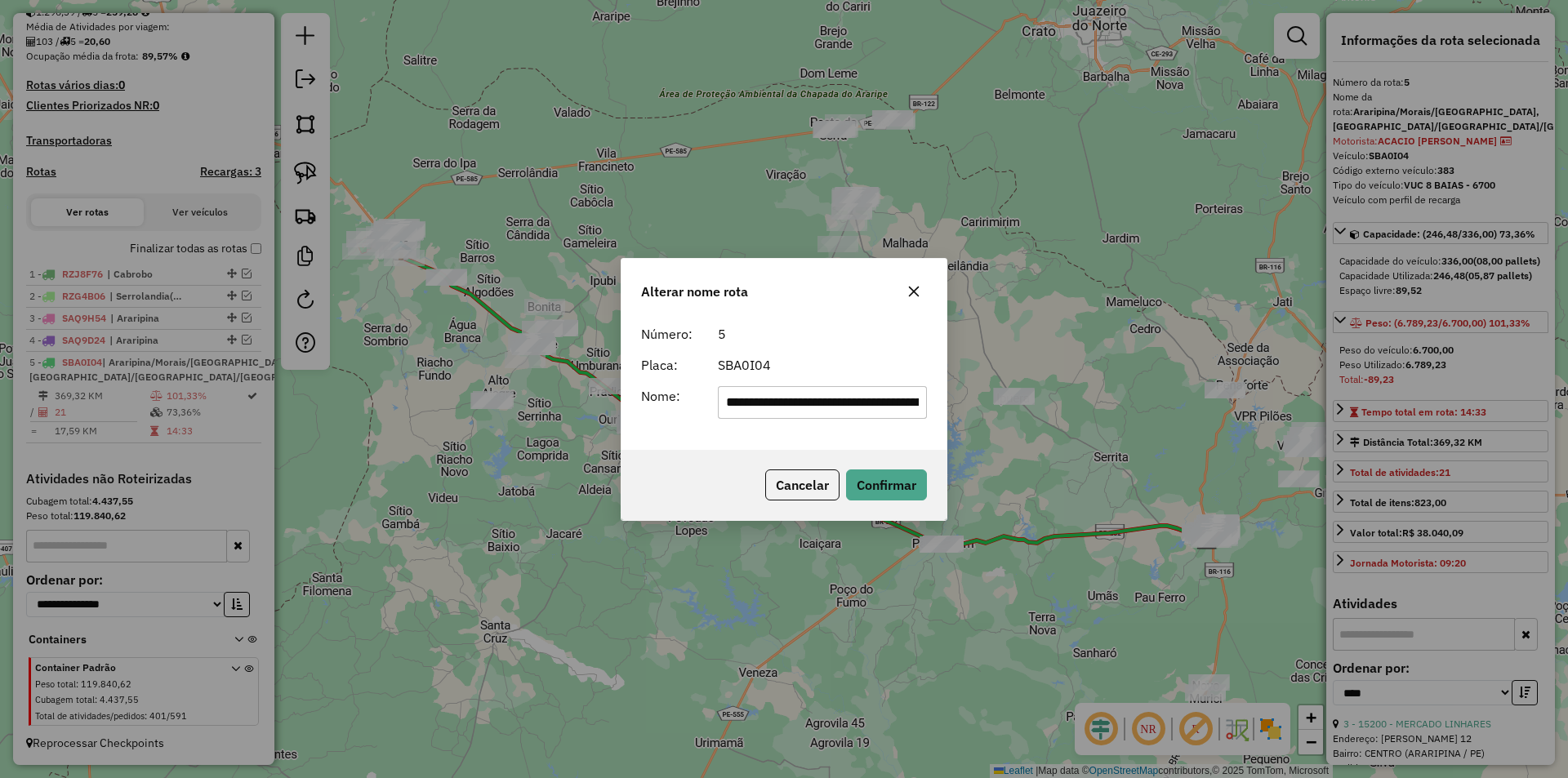
scroll to position [0, 164]
drag, startPoint x: 754, startPoint y: 398, endPoint x: 944, endPoint y: 403, distance: 190.1
click at [944, 403] on div "**********" at bounding box center [784, 384] width 325 height 133
drag, startPoint x: 781, startPoint y: 402, endPoint x: 945, endPoint y: 421, distance: 165.1
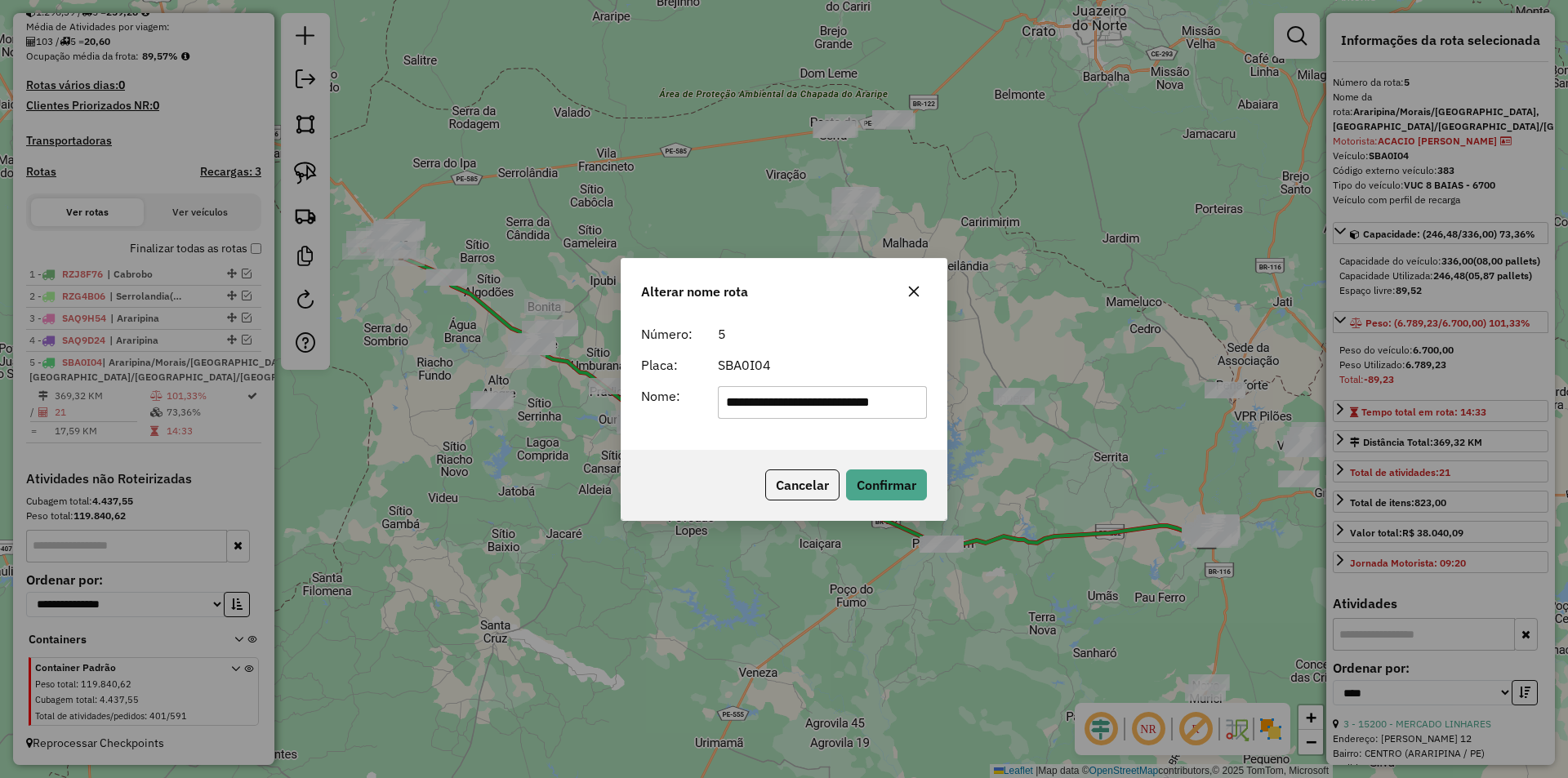
click at [943, 421] on div "**********" at bounding box center [784, 384] width 325 height 133
type input "*********"
click at [885, 475] on button "Confirmar" at bounding box center [886, 485] width 81 height 31
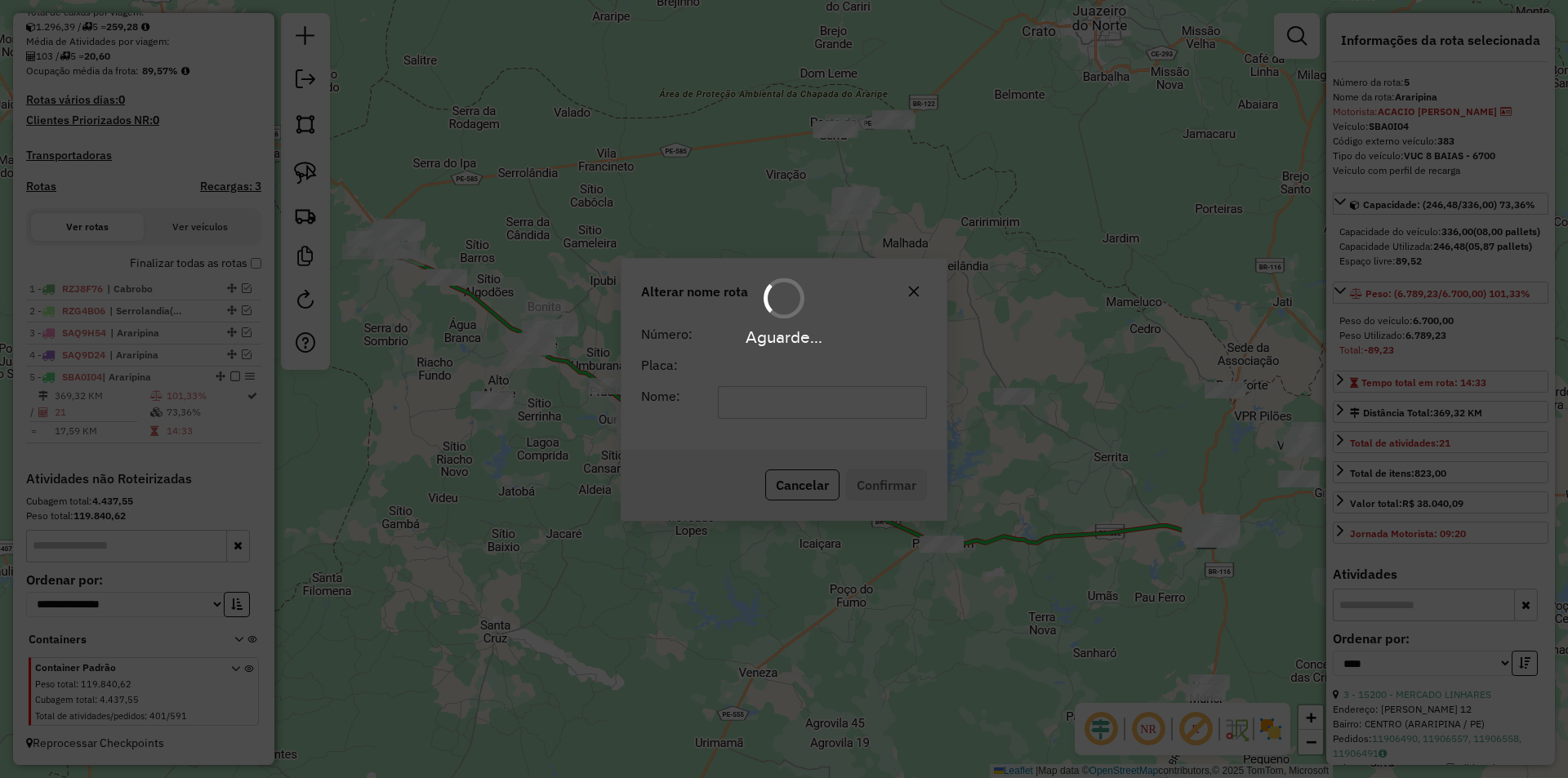
scroll to position [366, 0]
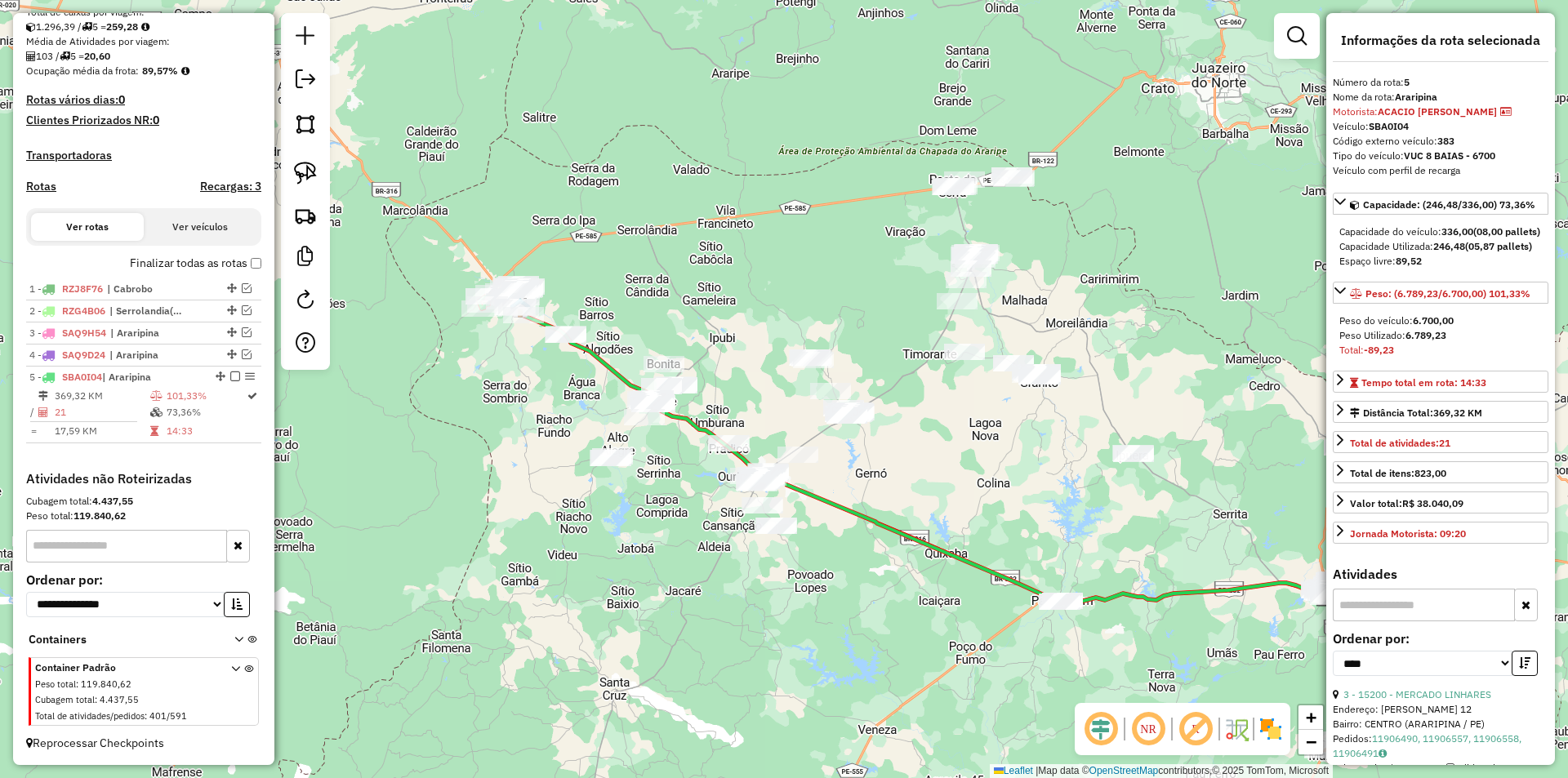
drag, startPoint x: 453, startPoint y: 340, endPoint x: 799, endPoint y: 470, distance: 369.6
click at [799, 470] on div "Janela de atendimento Grade de atendimento Capacidade Transportadoras Veículos …" at bounding box center [784, 389] width 1568 height 778
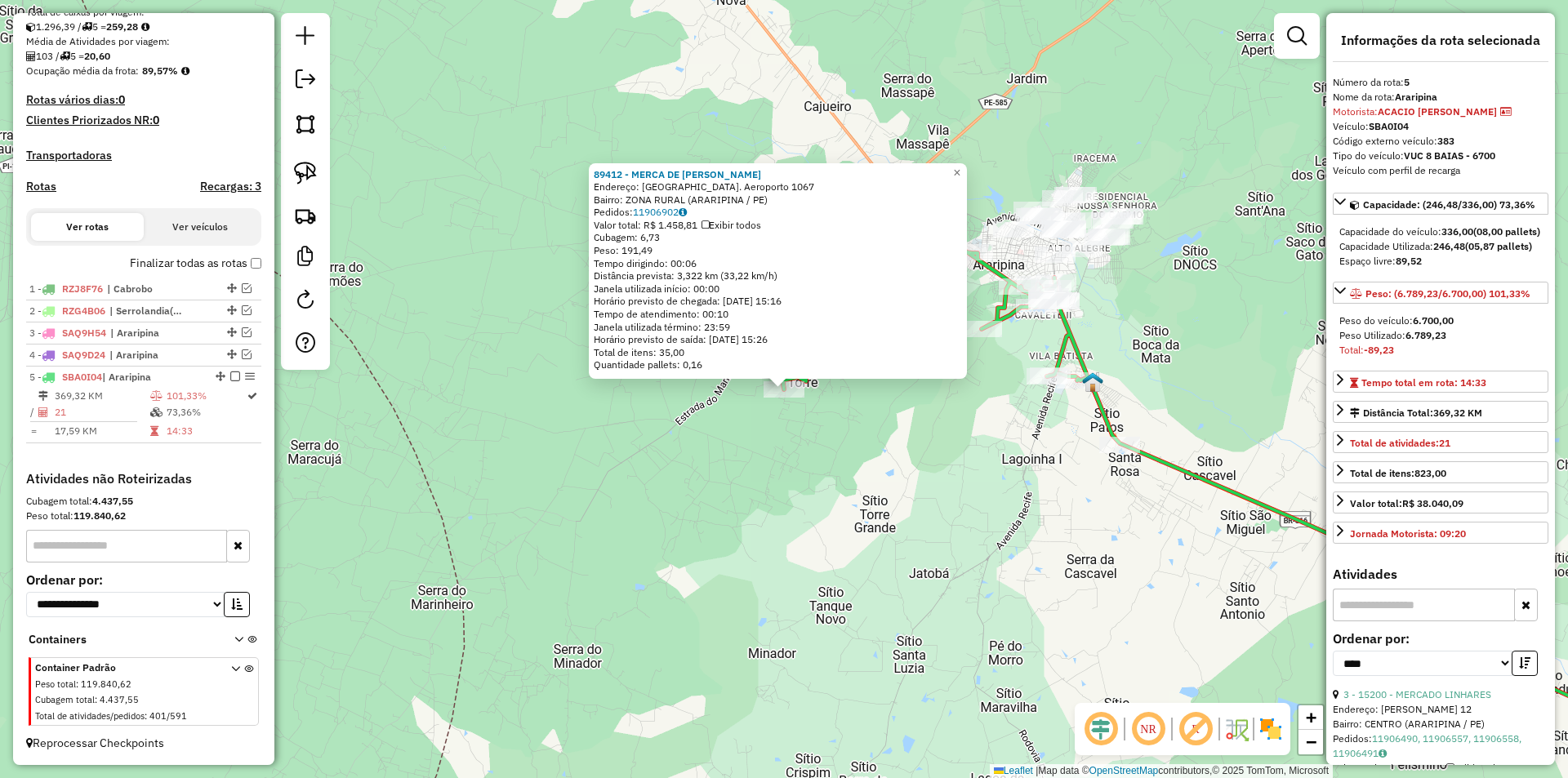
click at [721, 442] on div "89412 - MERCA DE RICARDO Endereço: SERRA DA TORRE Estr. Aeroporto 1067 Bairro: …" at bounding box center [784, 389] width 1568 height 778
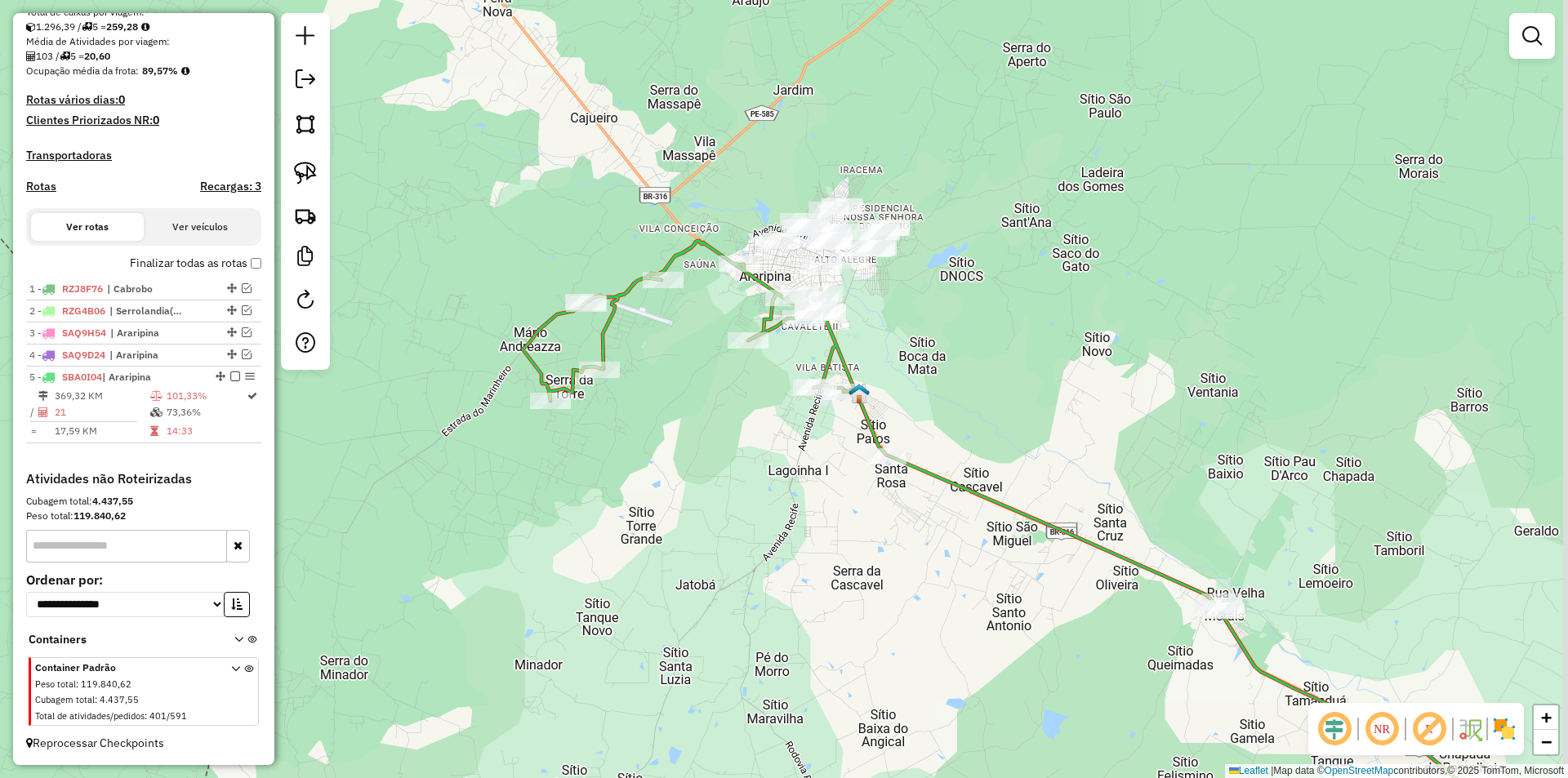
drag, startPoint x: 986, startPoint y: 440, endPoint x: 721, endPoint y: 450, distance: 265.2
click at [721, 450] on div "Janela de atendimento Grade de atendimento Capacidade Transportadoras Veículos …" at bounding box center [784, 389] width 1568 height 778
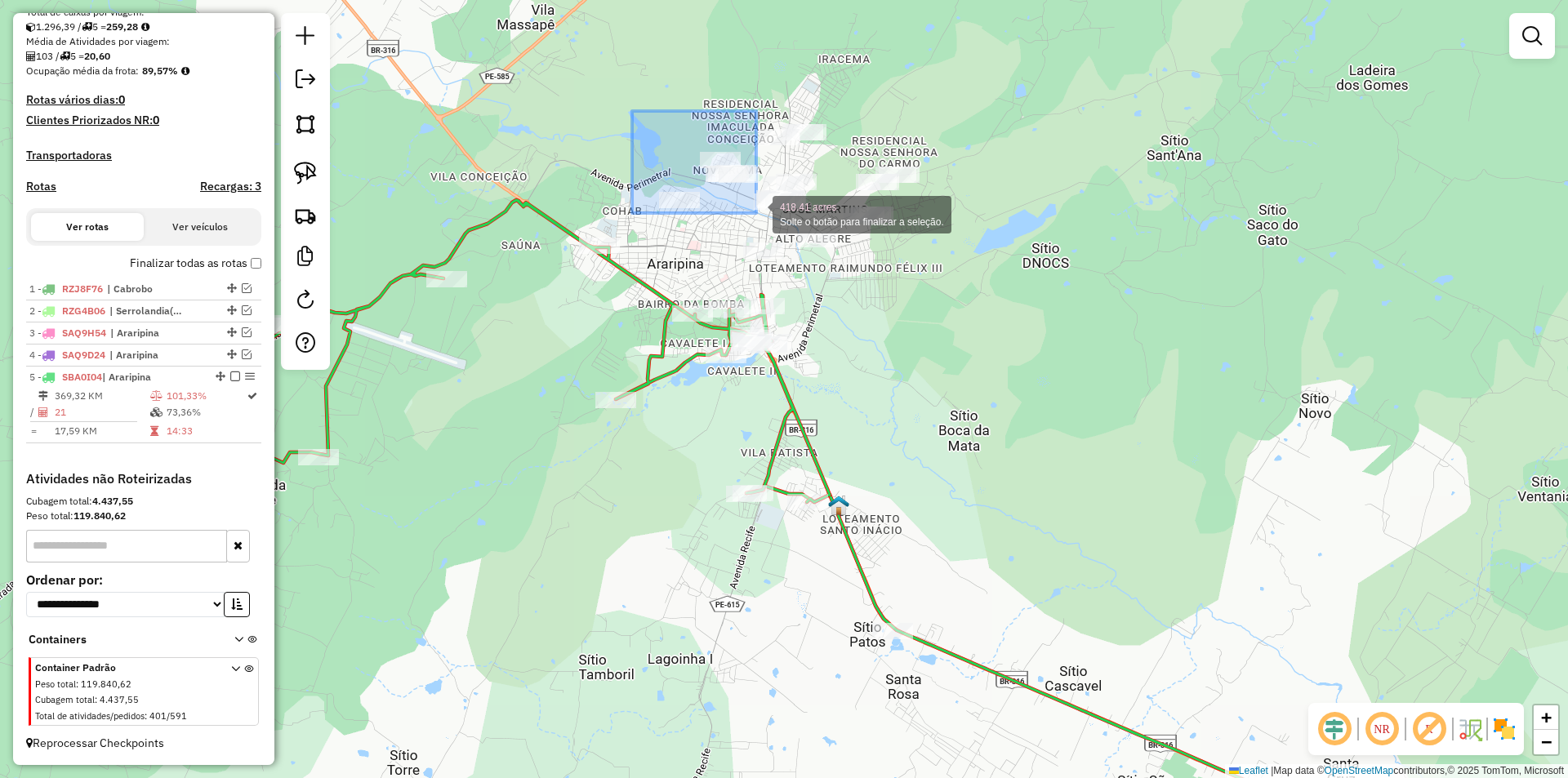
drag, startPoint x: 632, startPoint y: 111, endPoint x: 756, endPoint y: 213, distance: 160.6
click at [756, 213] on div "418.41 acres Solte o botão para finalizar a seleção. Janela de atendimento Grad…" at bounding box center [784, 389] width 1568 height 778
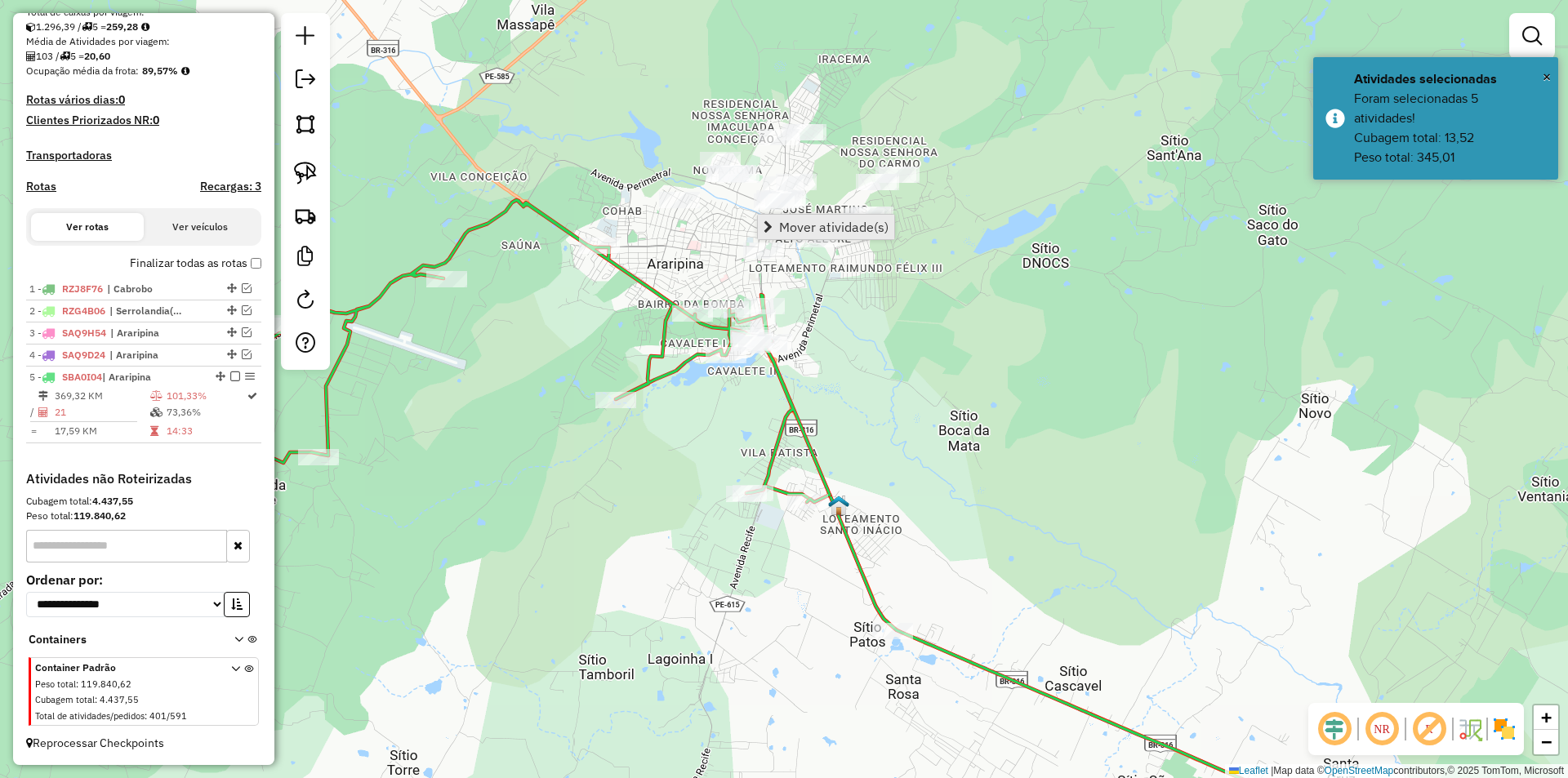
click at [780, 220] on span "Mover atividade(s)" at bounding box center [834, 227] width 110 height 13
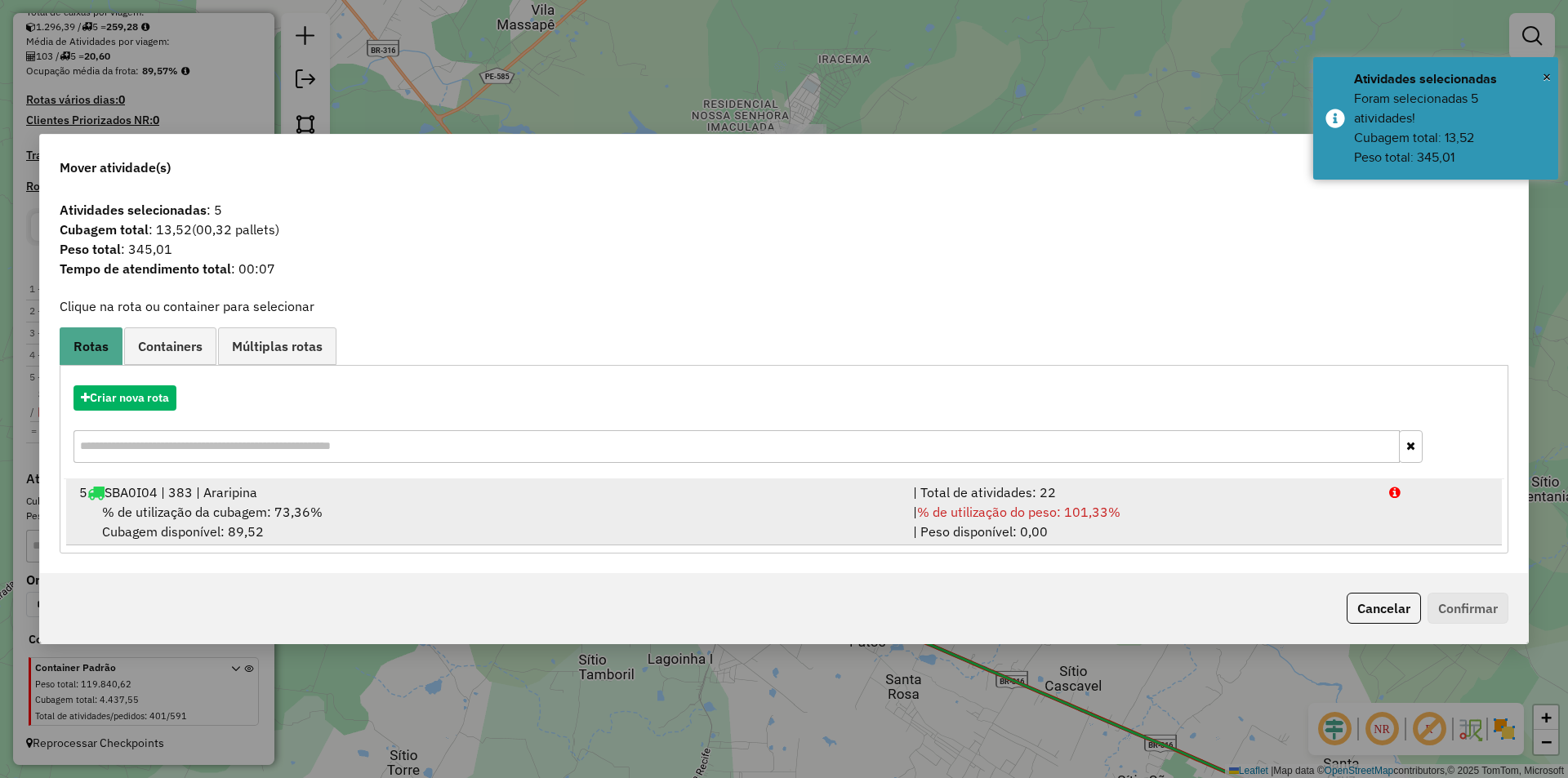
click at [311, 494] on div "5 SBA0I04 | 383 | Araripina" at bounding box center [486, 492] width 834 height 19
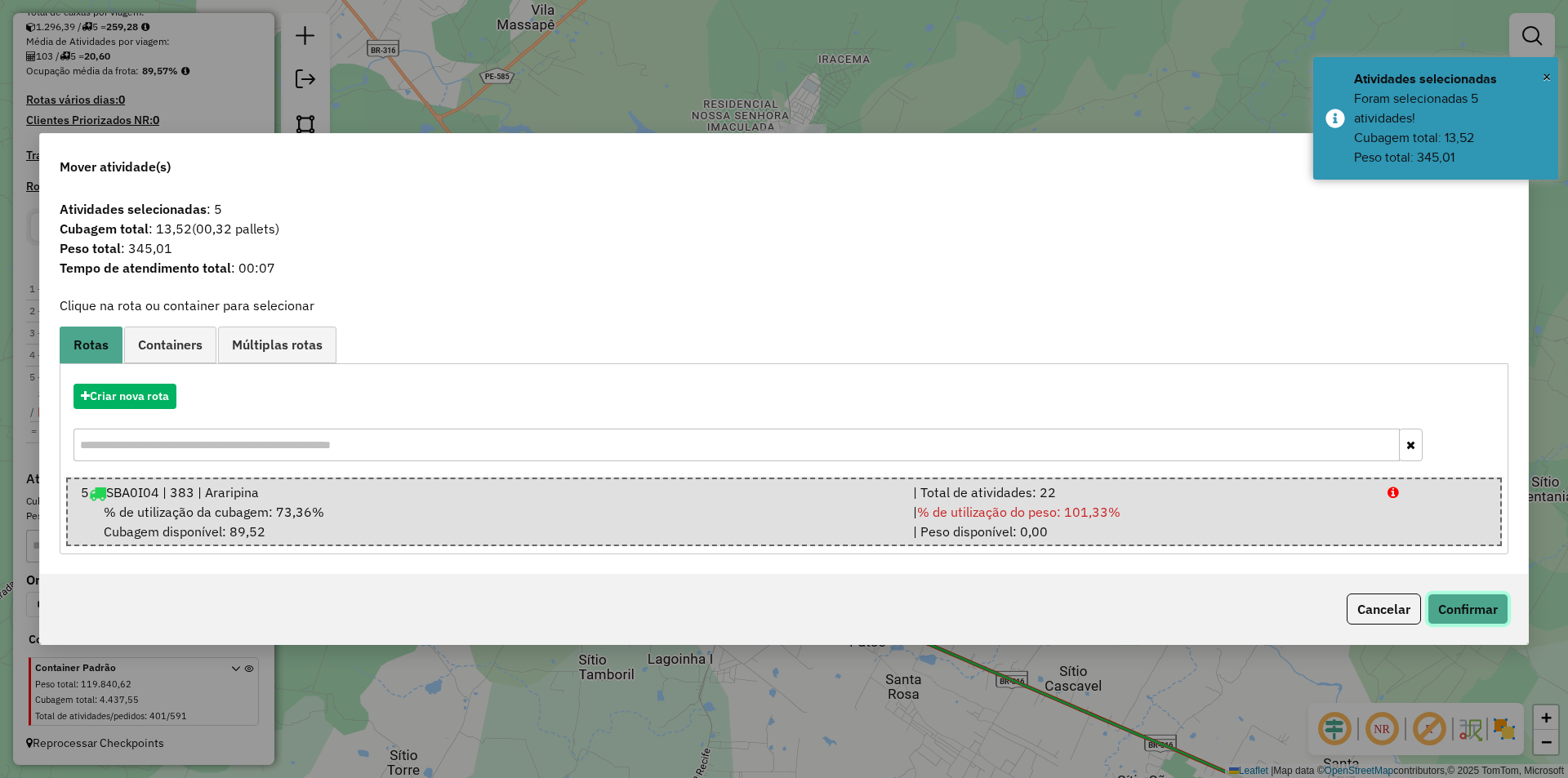
click at [1453, 613] on button "Confirmar" at bounding box center [1468, 609] width 81 height 31
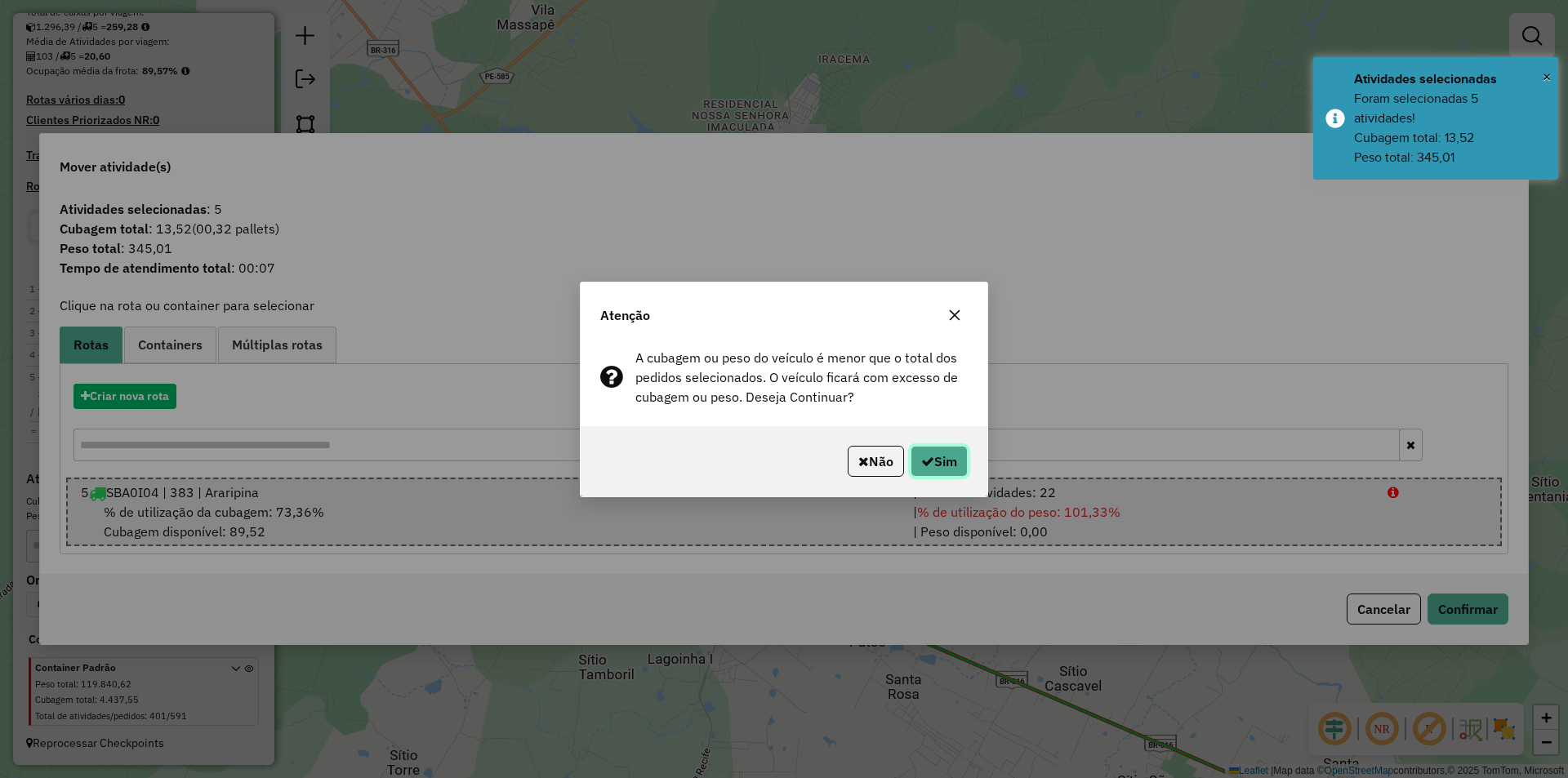
click at [929, 458] on button "Sim" at bounding box center [938, 461] width 57 height 31
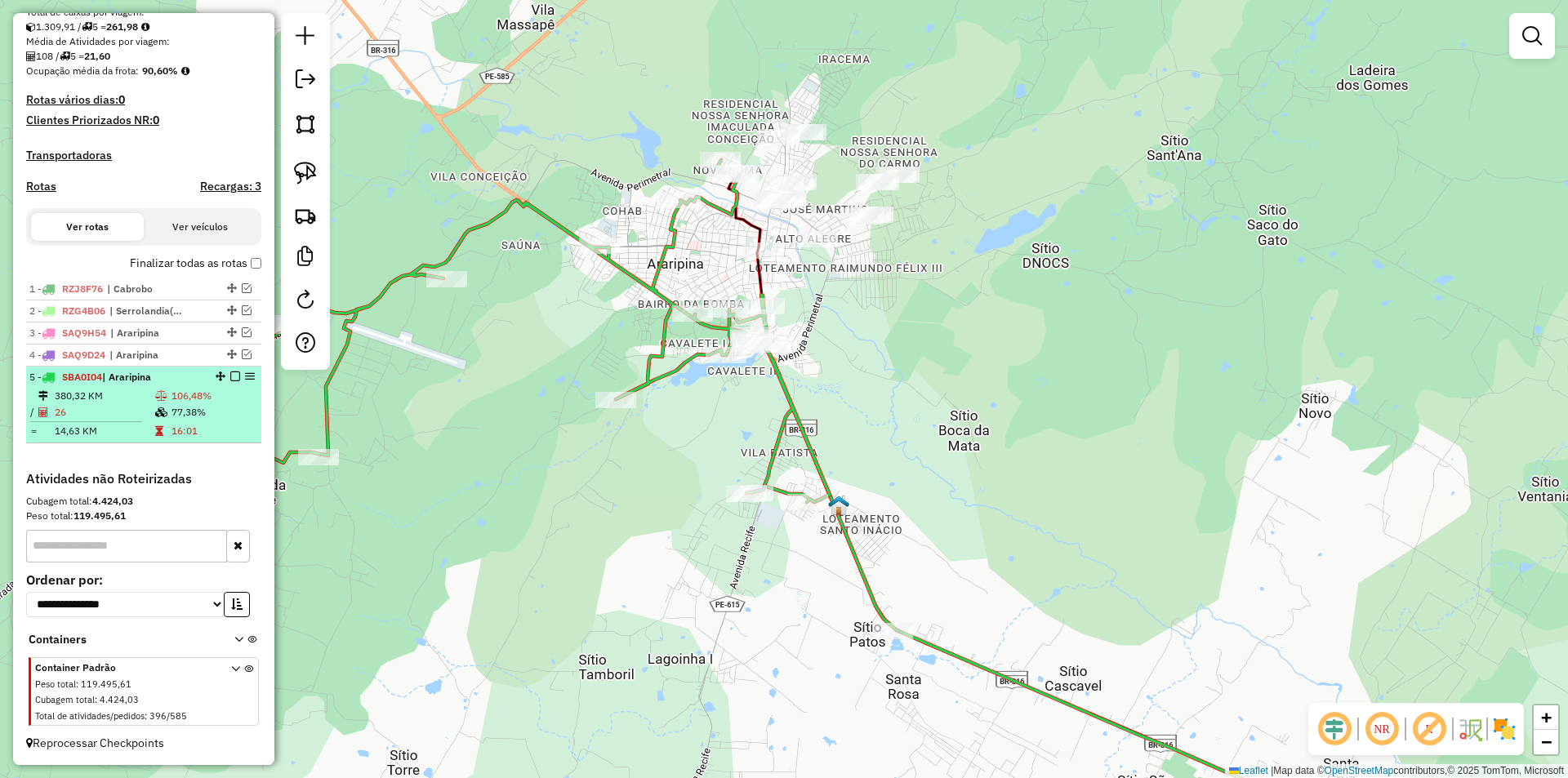
click at [164, 408] on icon at bounding box center [161, 413] width 13 height 10
select select "*********"
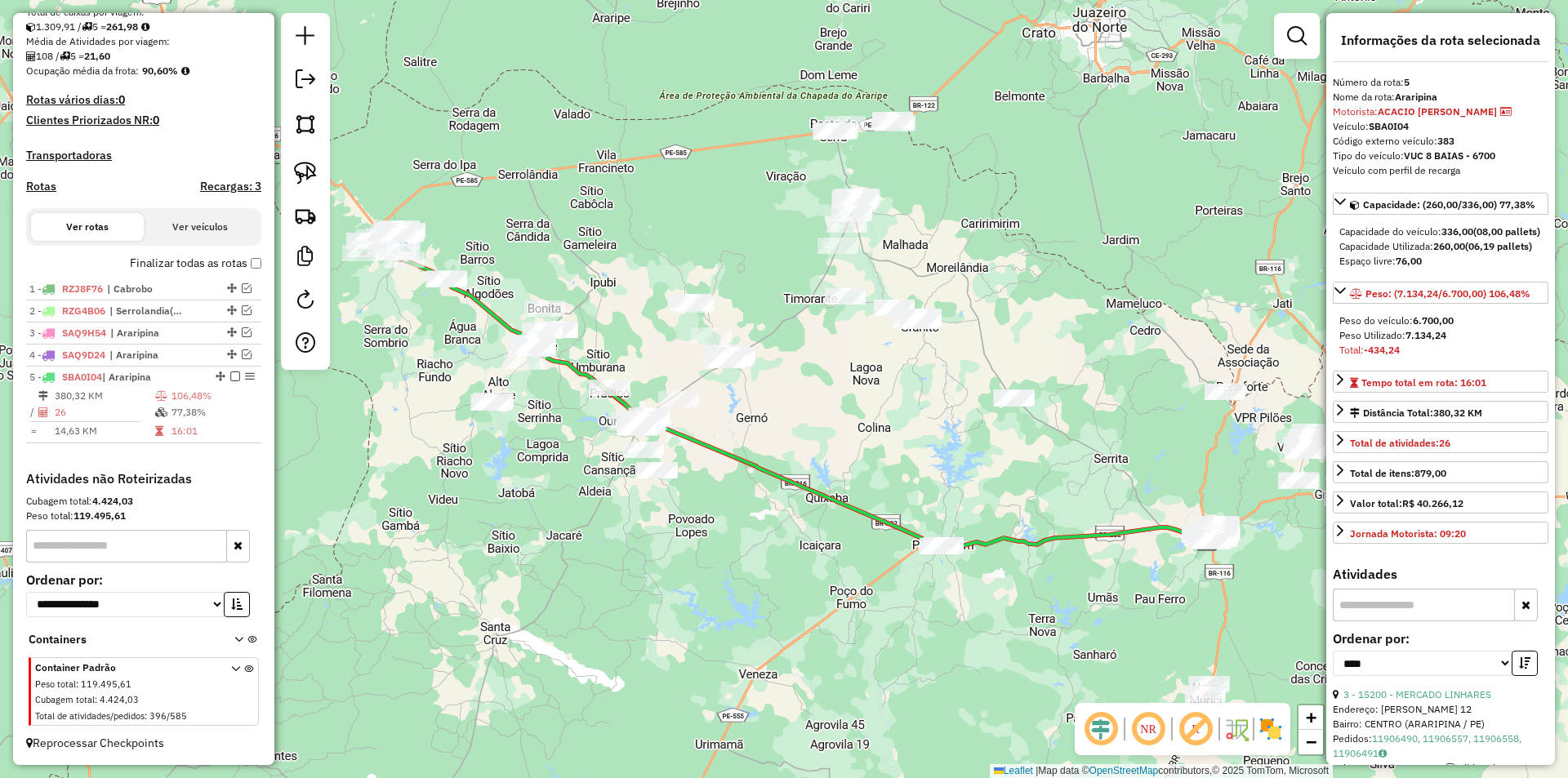
scroll to position [408, 0]
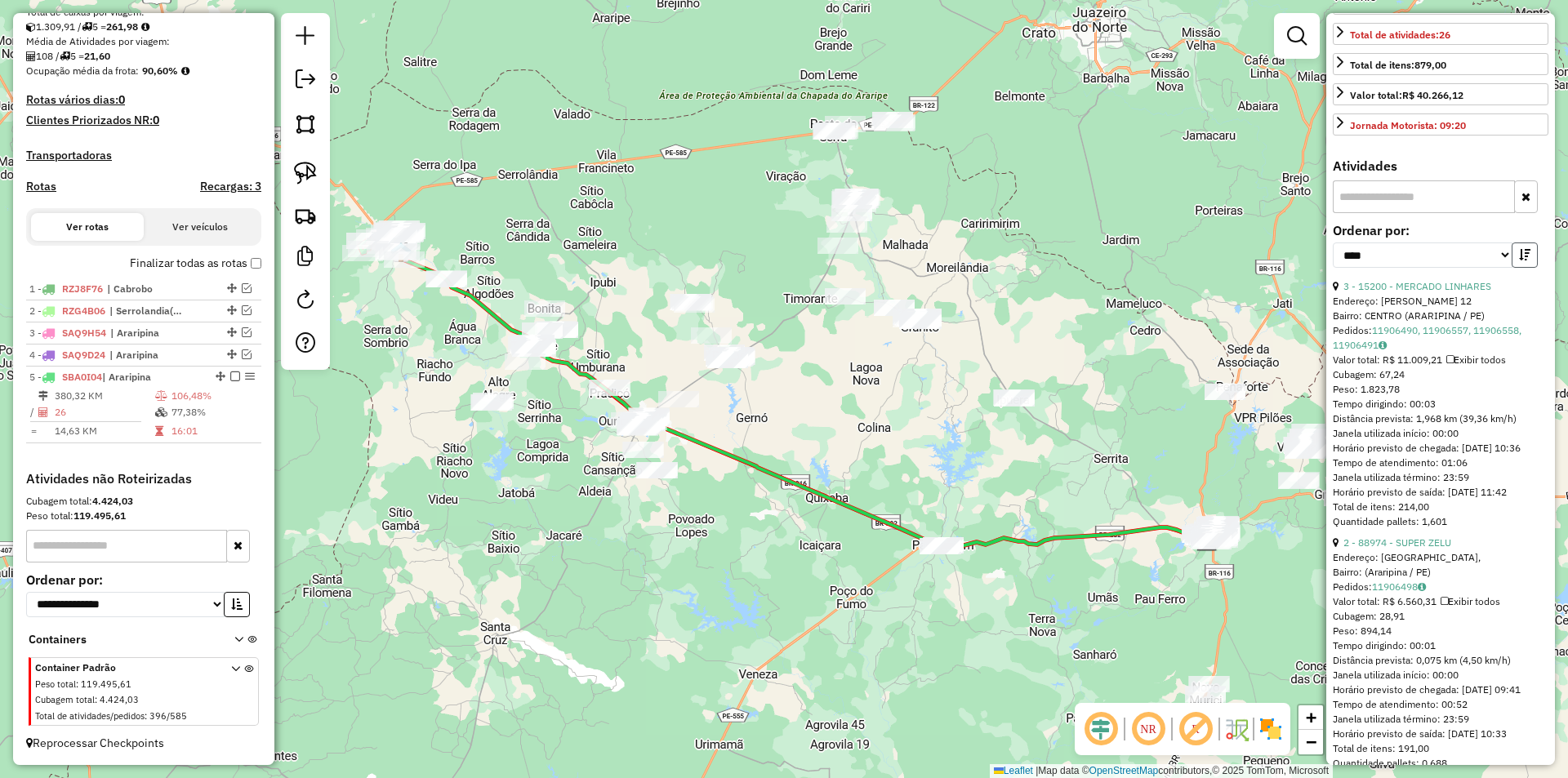
click at [1519, 261] on icon "button" at bounding box center [1525, 255] width 12 height 12
click at [1431, 292] on link "17 - 82674 - MERCANTIL O GELADAO" at bounding box center [1427, 286] width 168 height 13
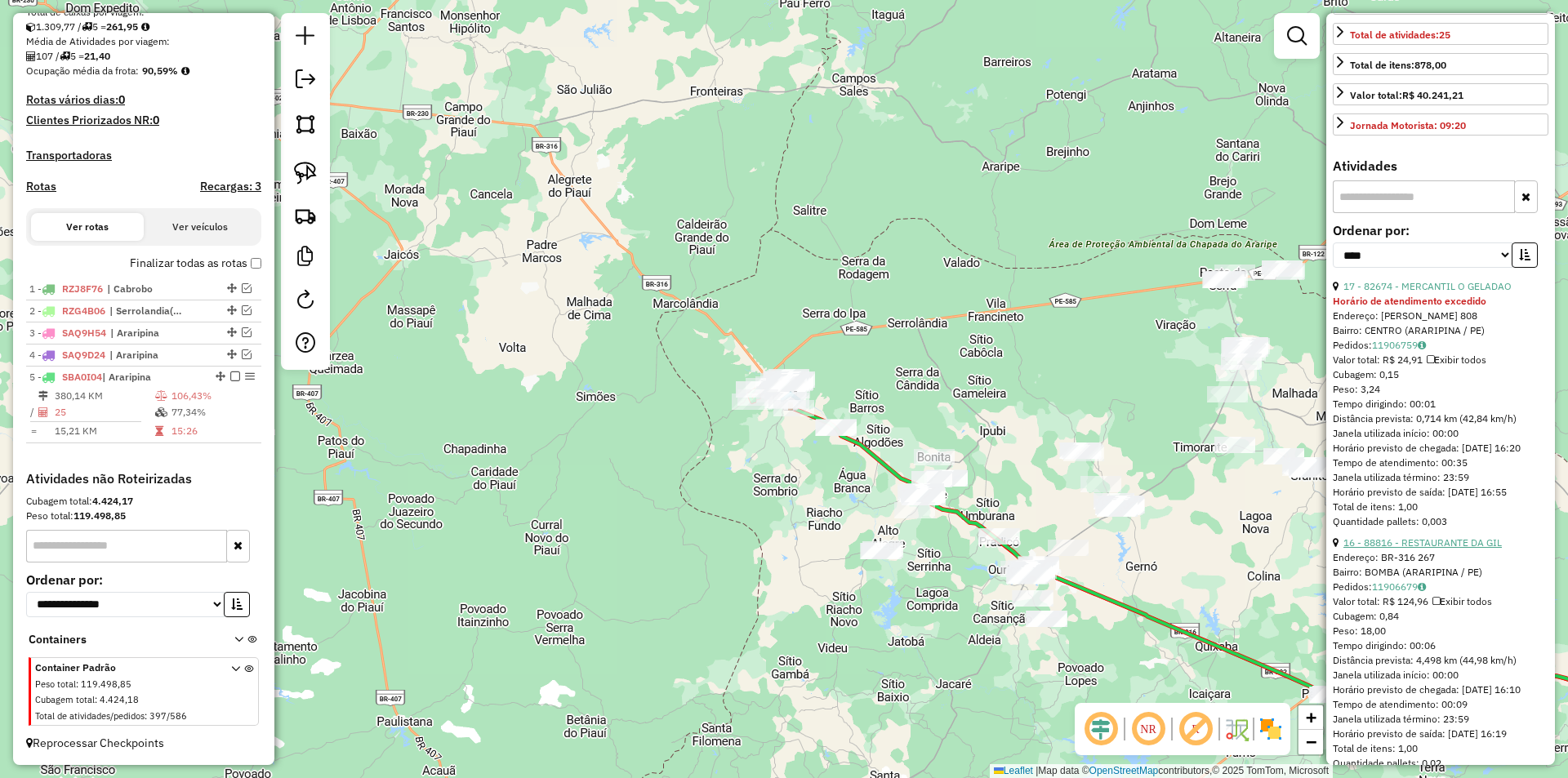
click at [1412, 548] on link "16 - 88816 - RESTAURANTE DA GIL" at bounding box center [1422, 542] width 159 height 13
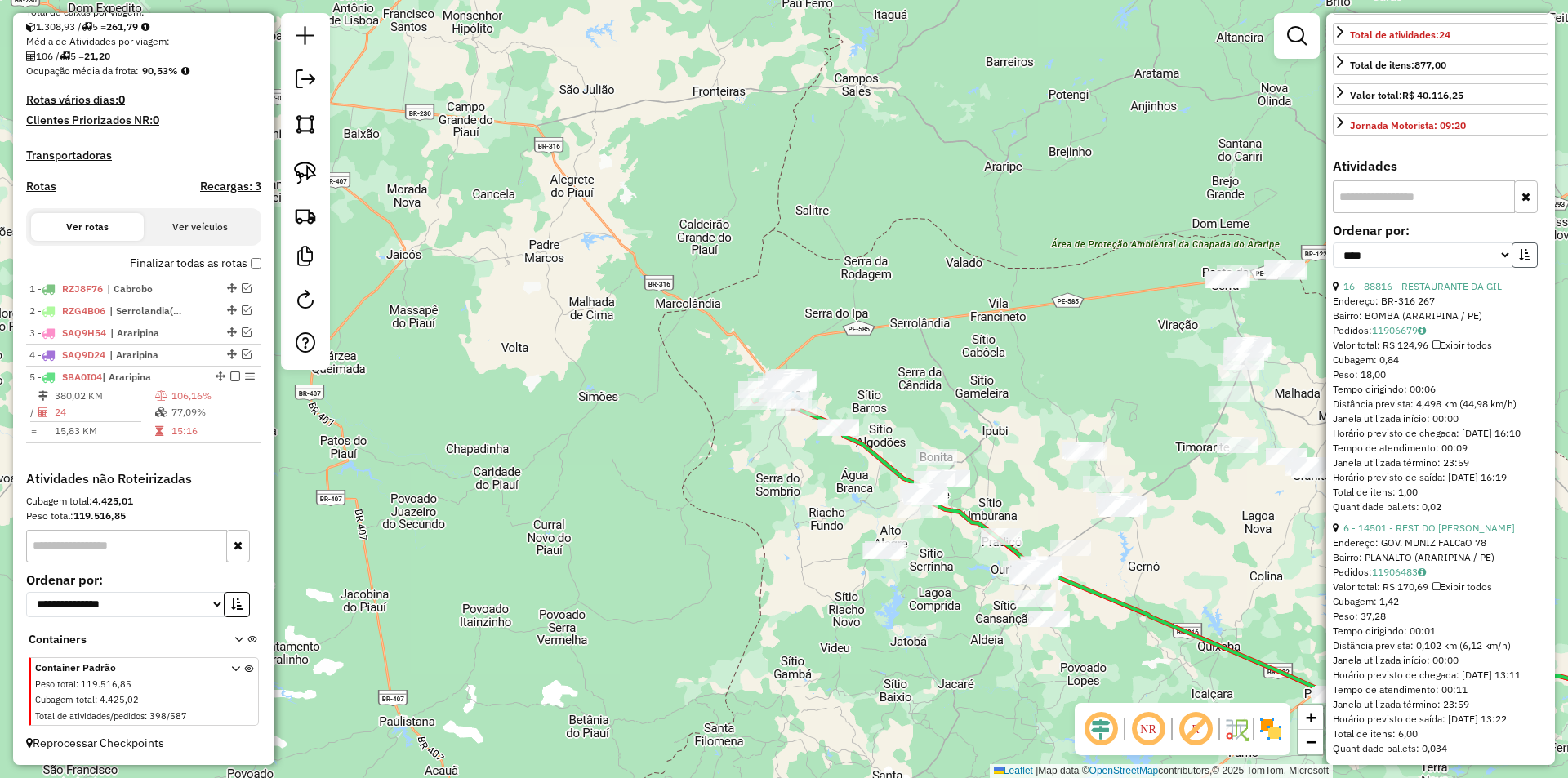
click at [1519, 261] on icon "button" at bounding box center [1525, 255] width 12 height 12
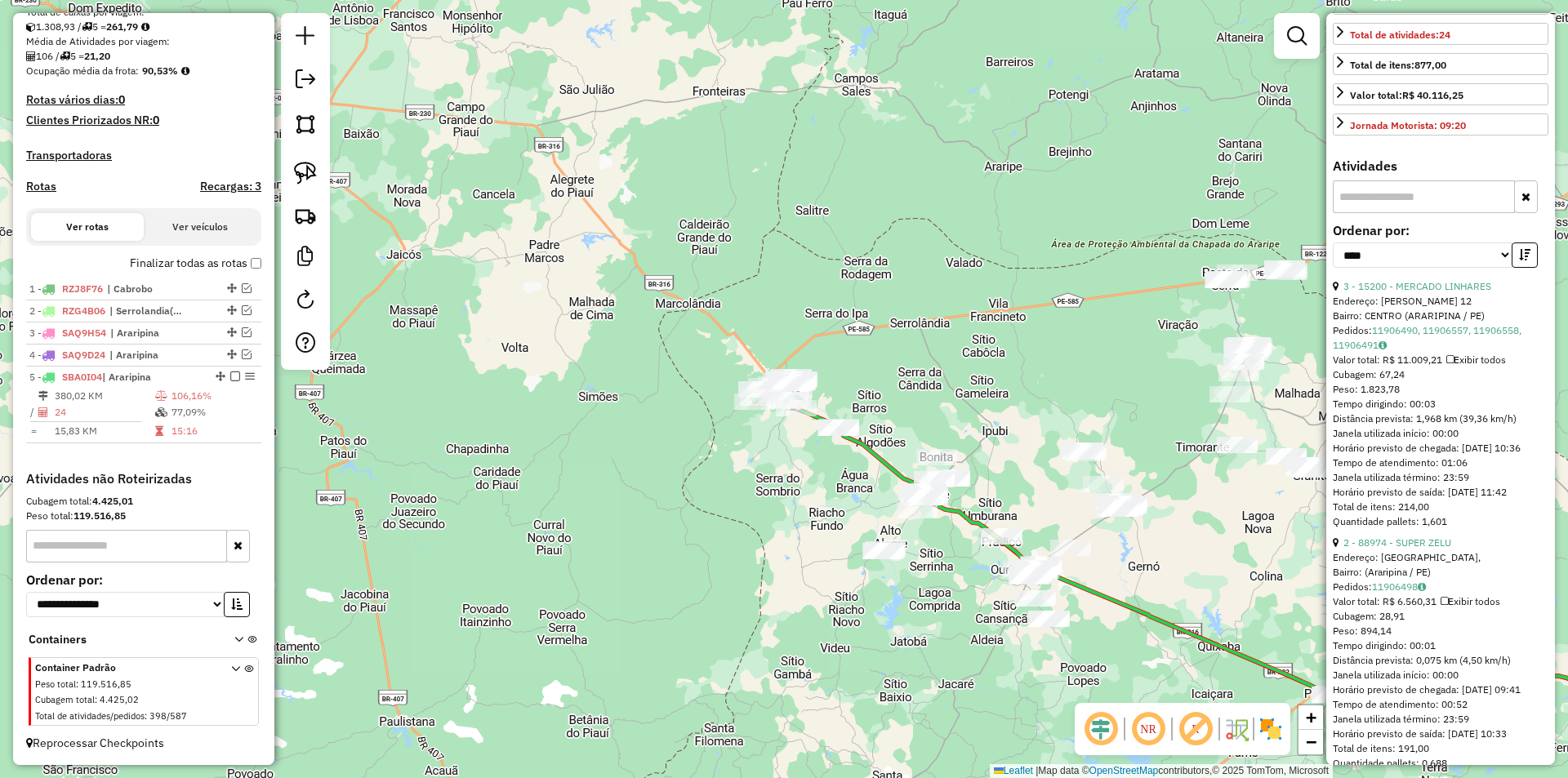
scroll to position [163, 0]
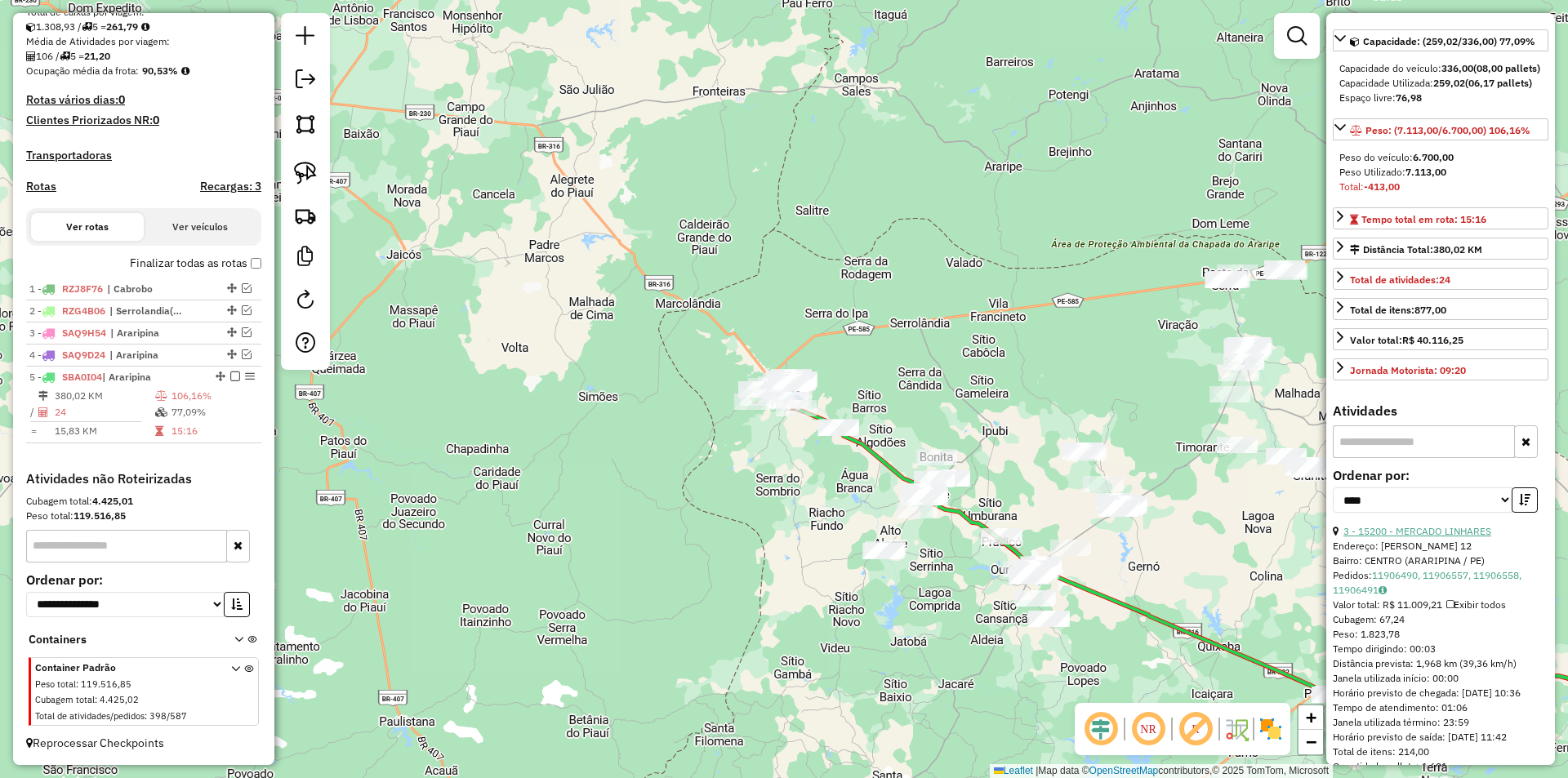
click at [1424, 538] on link "3 - 15200 - MERCADO LINHARES" at bounding box center [1417, 531] width 148 height 13
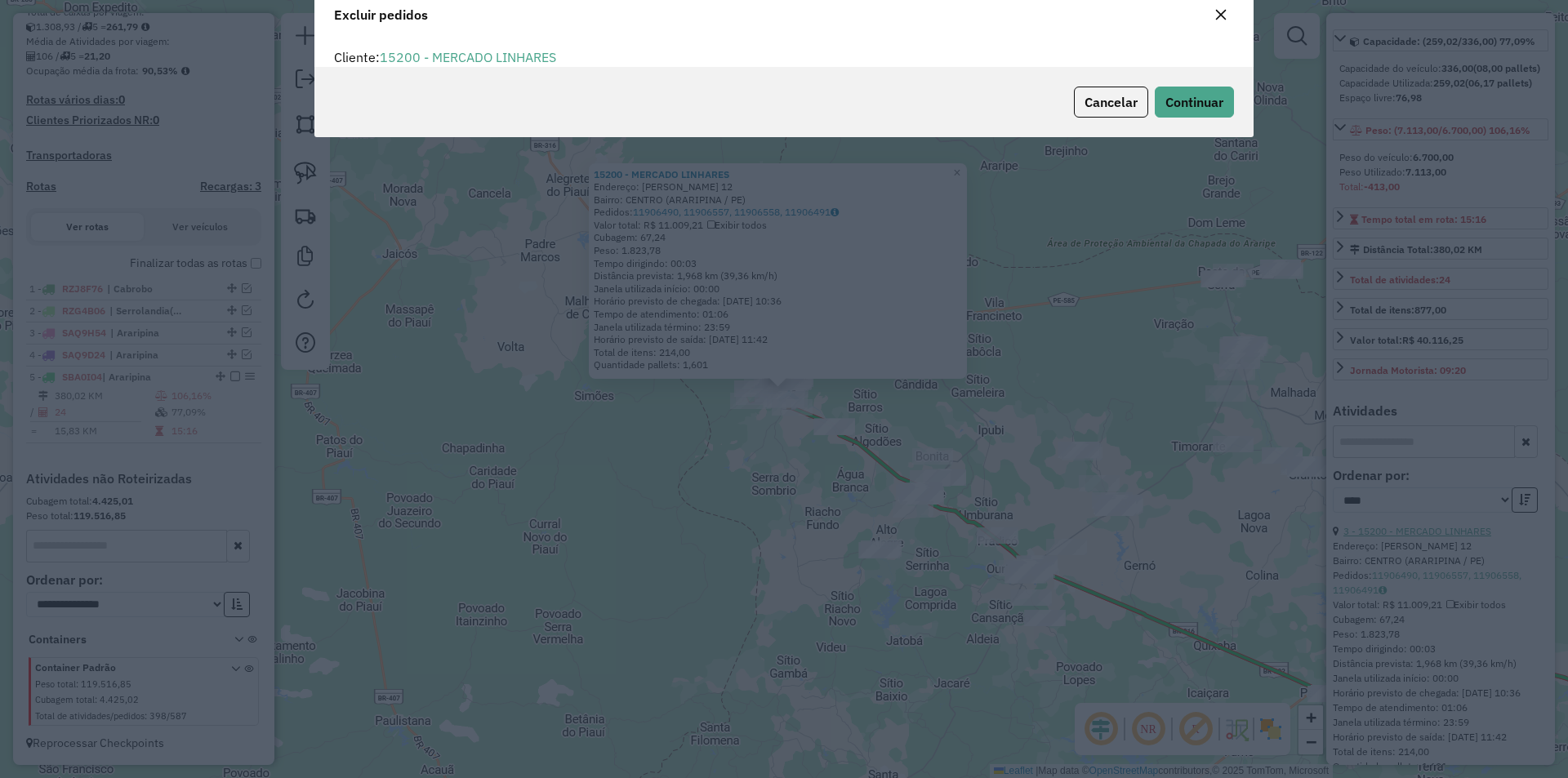
scroll to position [0, 0]
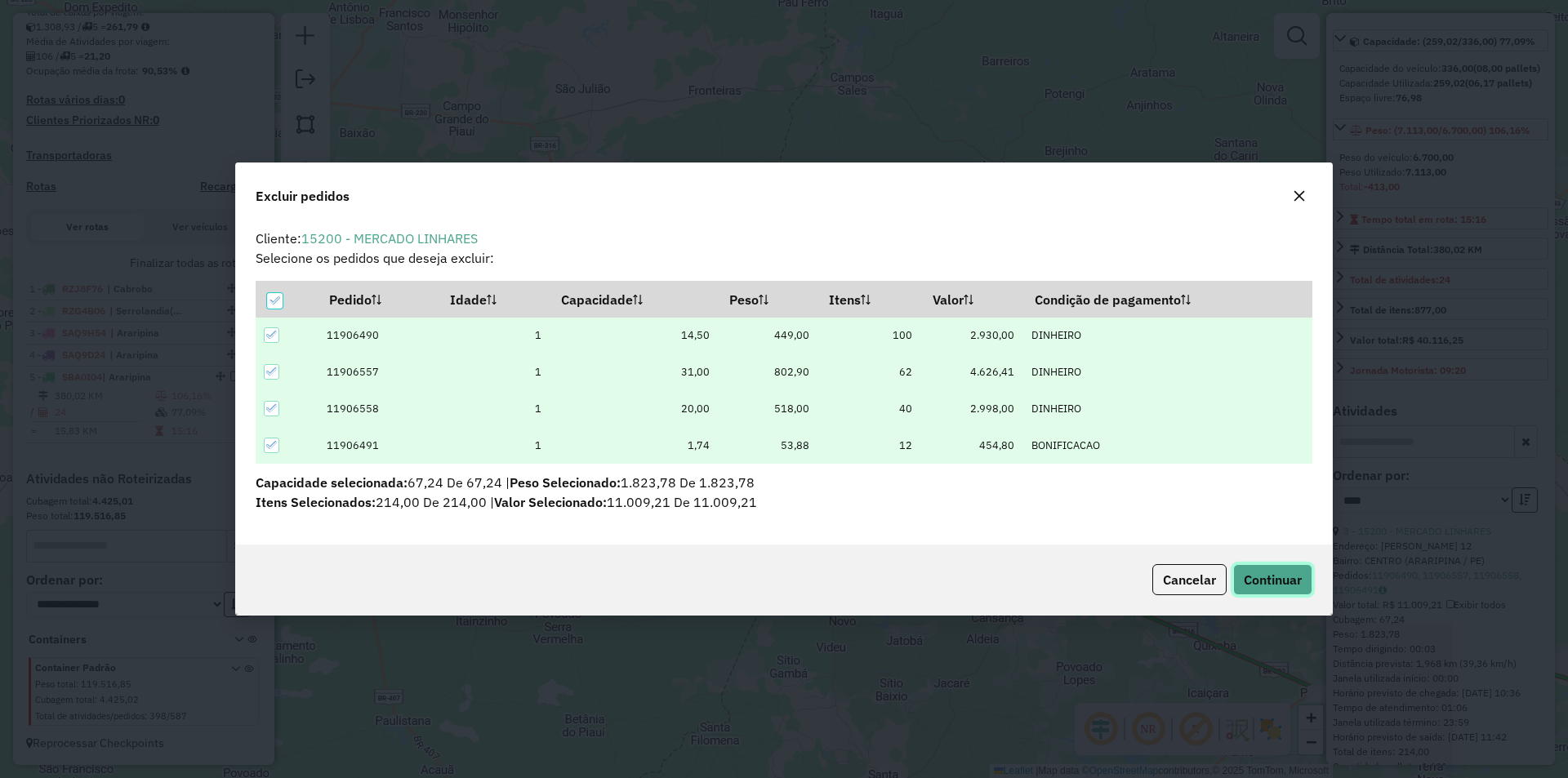
click at [1284, 577] on span "Continuar" at bounding box center [1273, 579] width 58 height 16
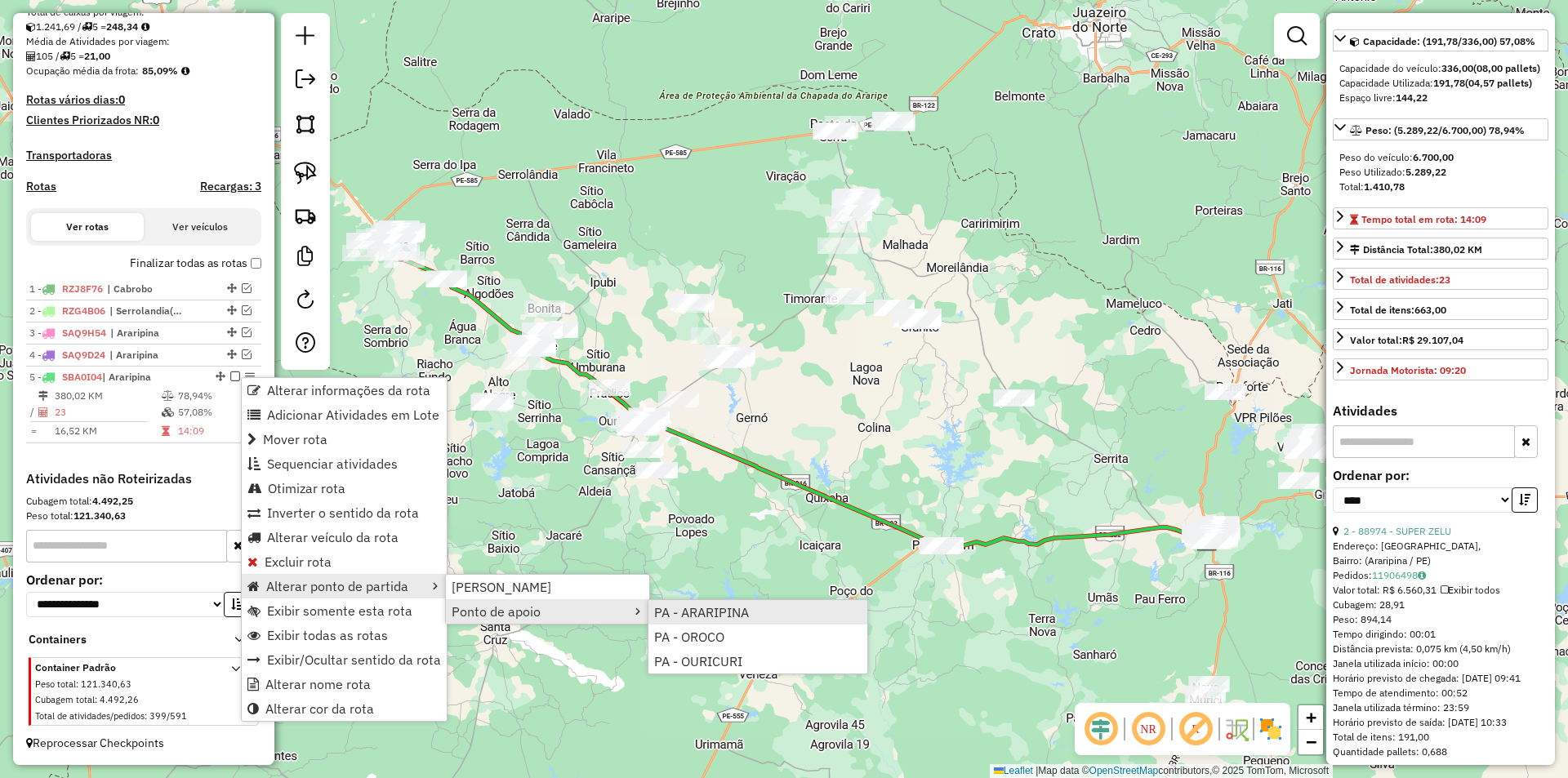
click at [689, 615] on span "PA - ARARIPINA" at bounding box center [701, 613] width 94 height 13
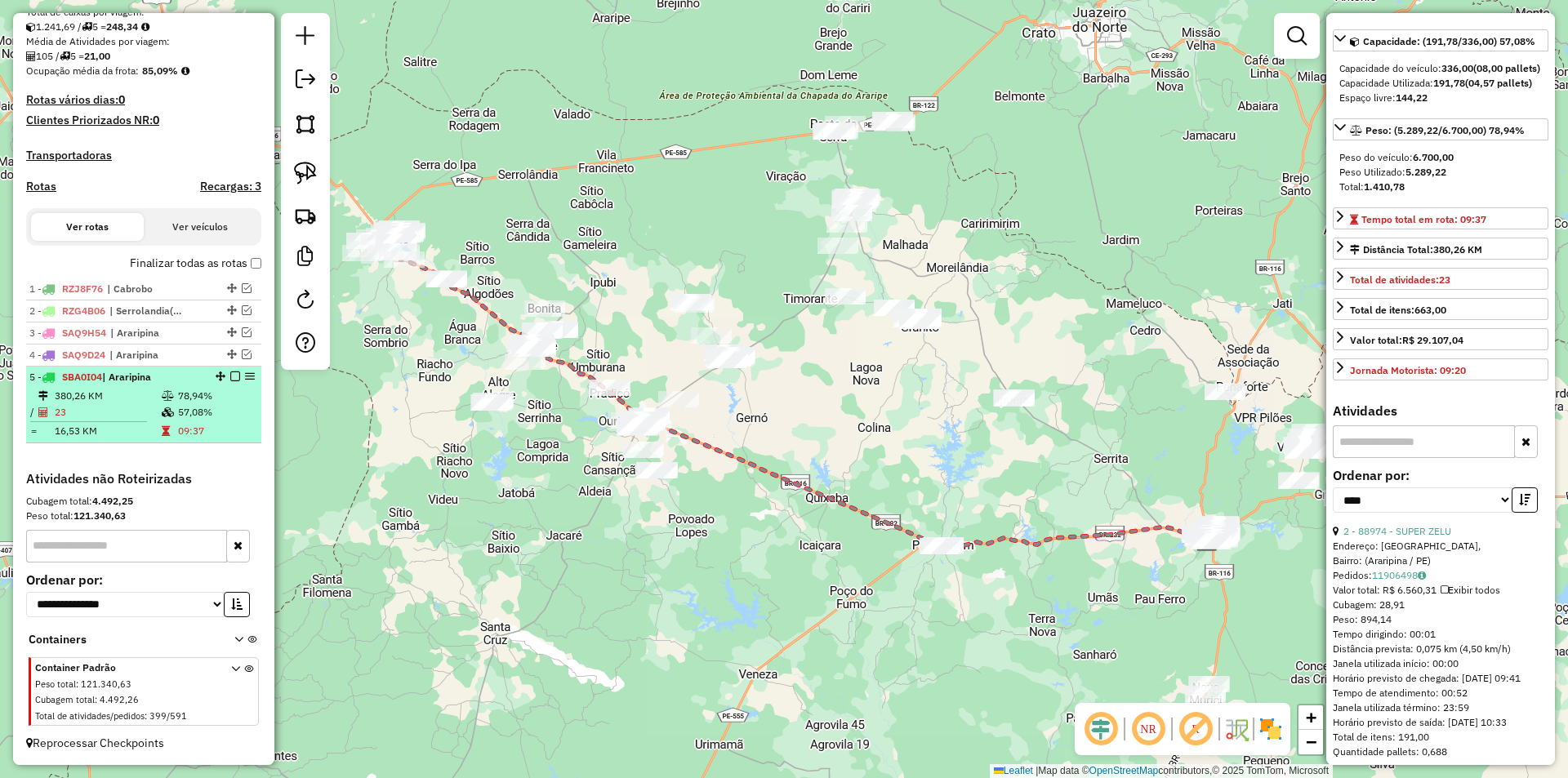
click at [230, 375] on em at bounding box center [235, 376] width 10 height 10
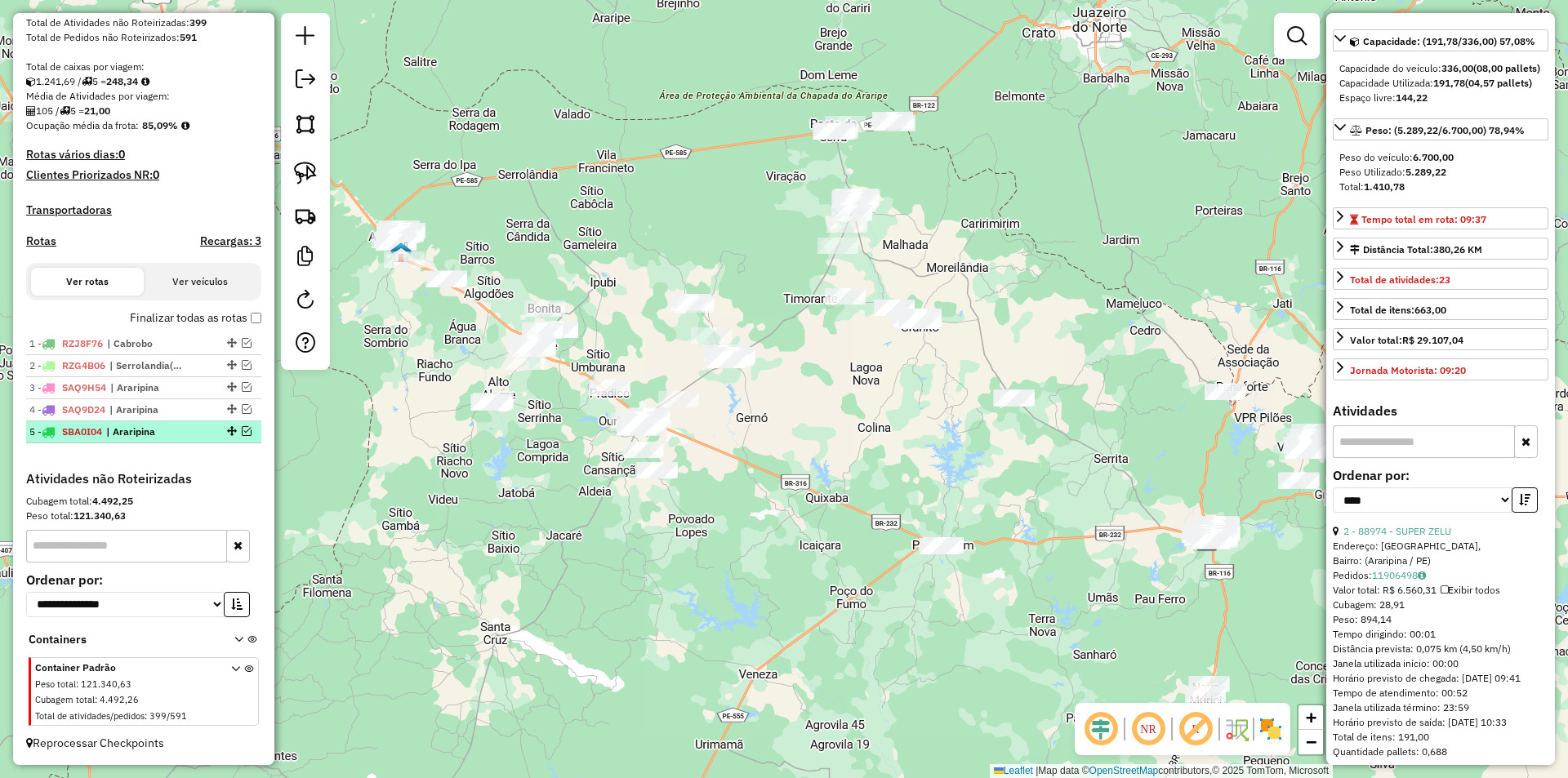
scroll to position [312, 0]
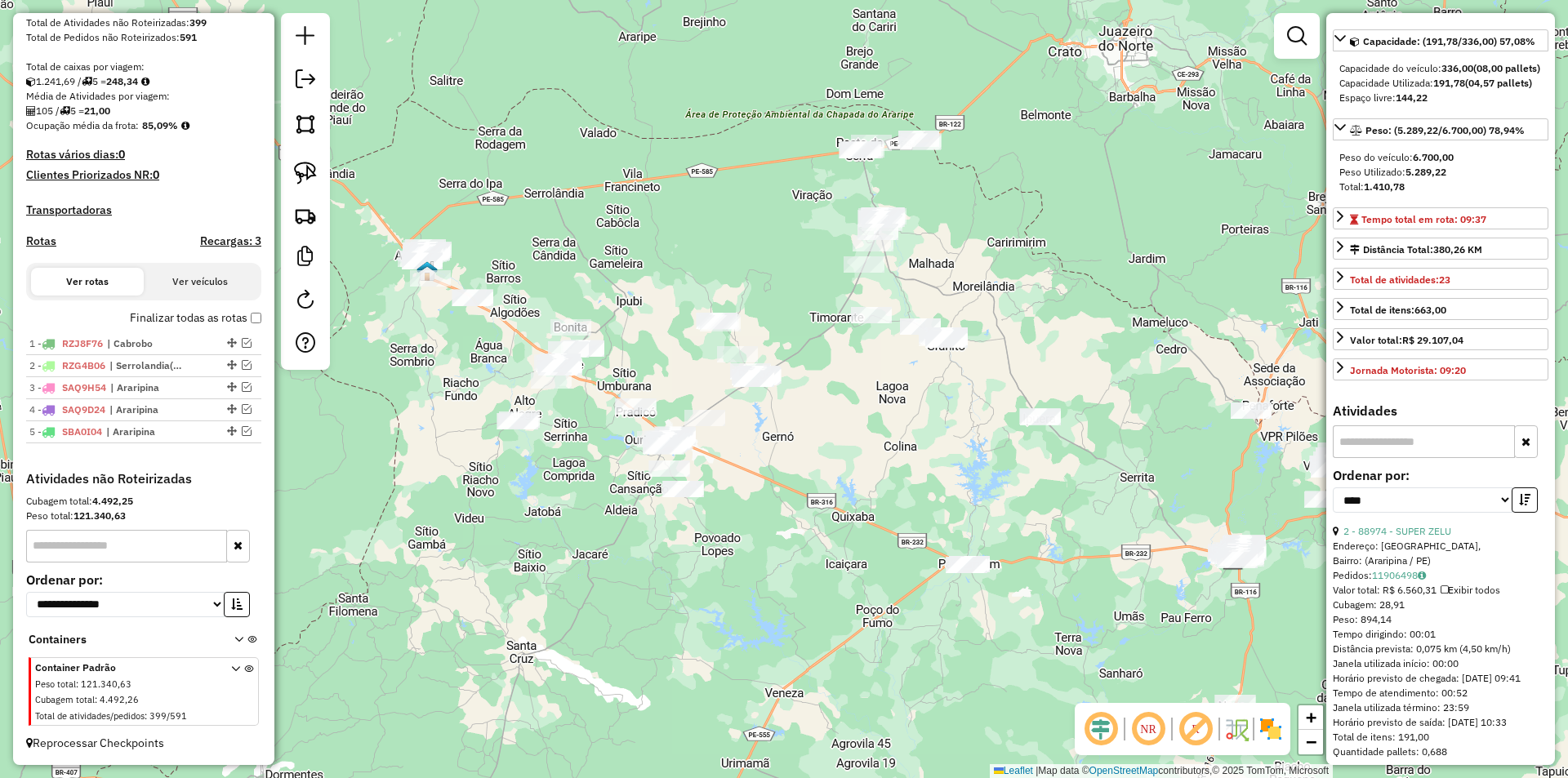
drag, startPoint x: 375, startPoint y: 417, endPoint x: 479, endPoint y: 449, distance: 108.8
click at [475, 473] on div "Janela de atendimento Grade de atendimento Capacidade Transportadoras Veículos …" at bounding box center [784, 389] width 1568 height 778
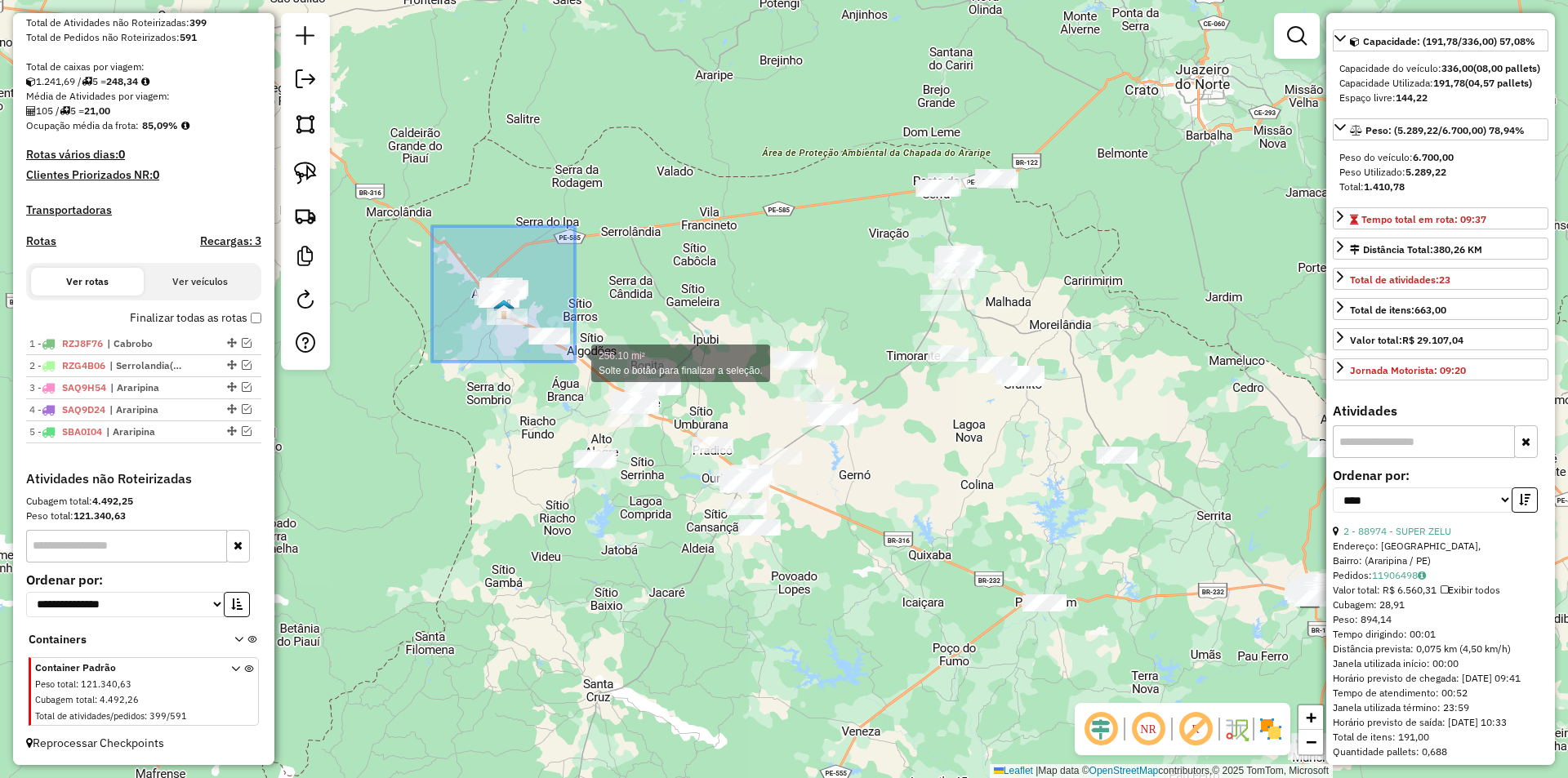
drag, startPoint x: 434, startPoint y: 226, endPoint x: 575, endPoint y: 362, distance: 195.9
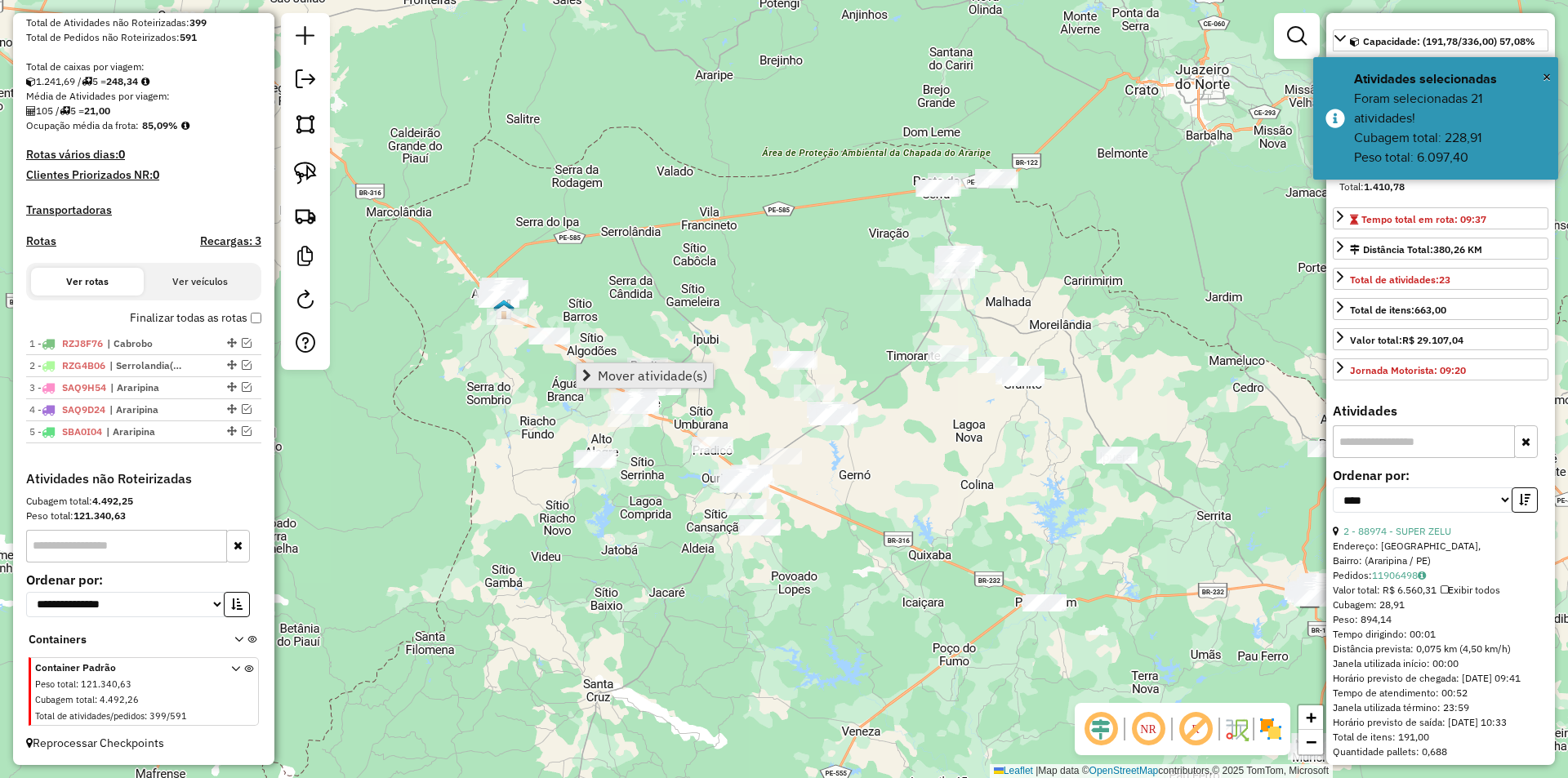
click at [608, 377] on span "Mover atividade(s)" at bounding box center [652, 376] width 110 height 13
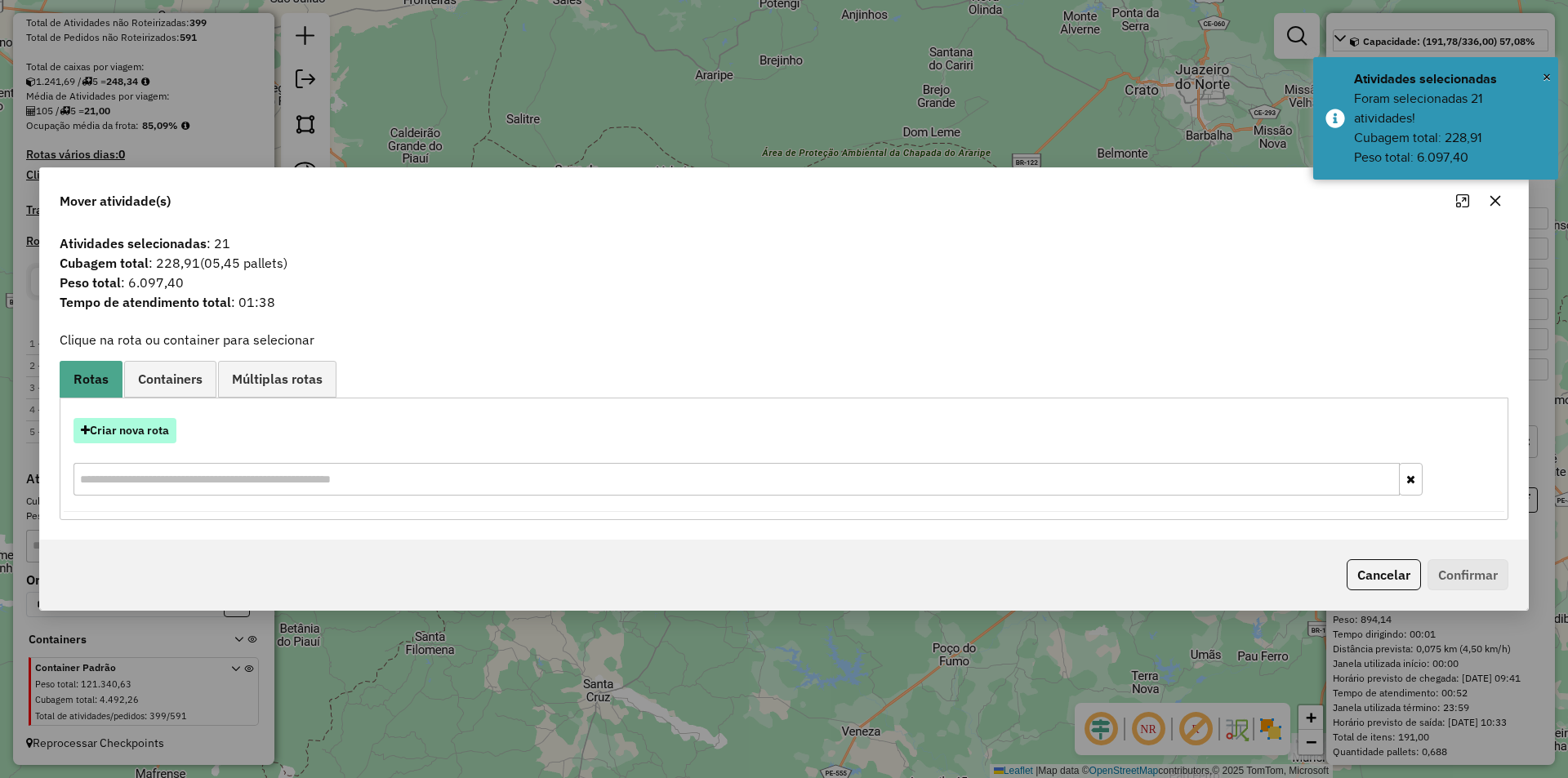
click at [126, 428] on button "Criar nova rota" at bounding box center [124, 431] width 103 height 25
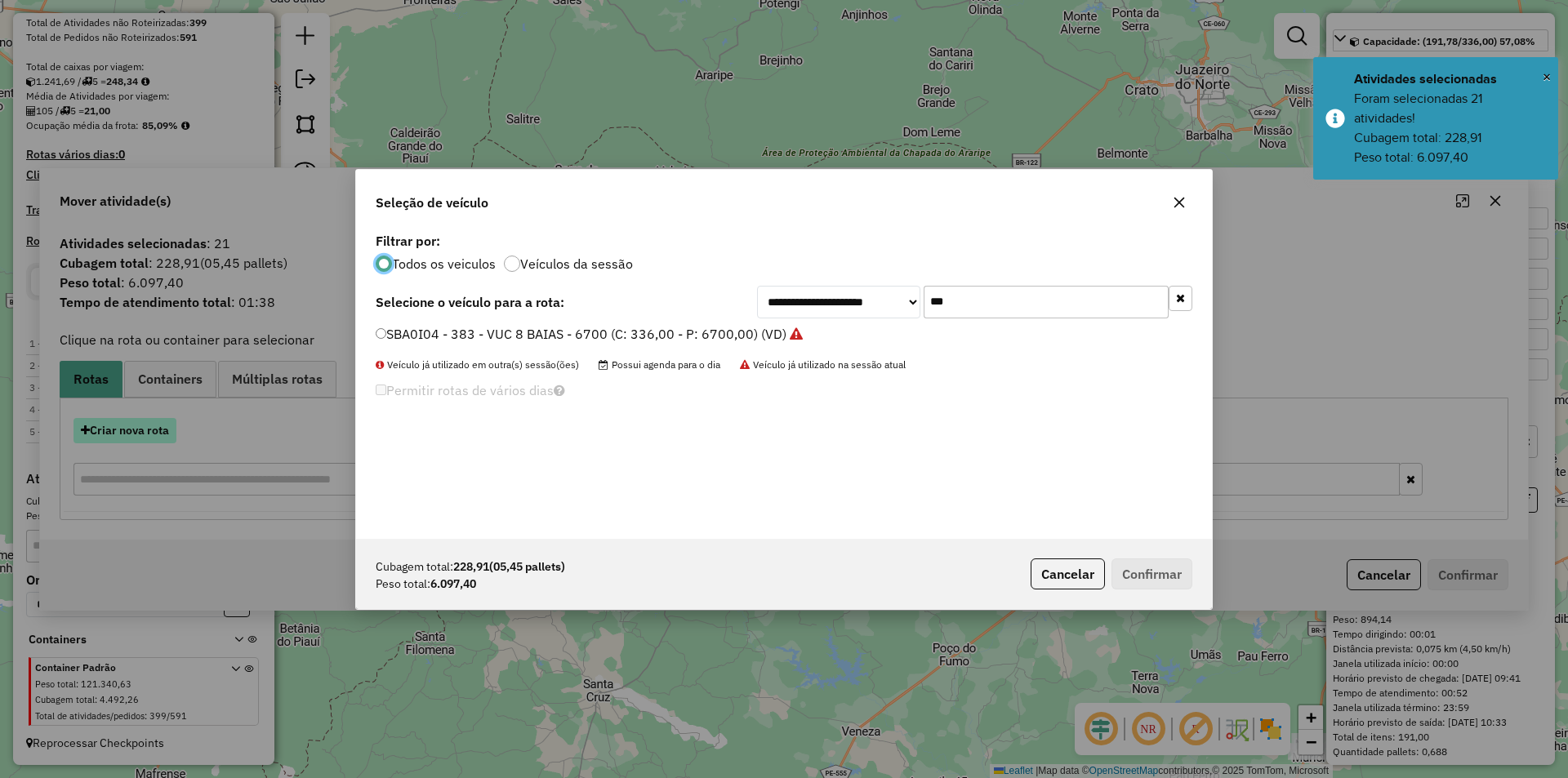
scroll to position [9, 5]
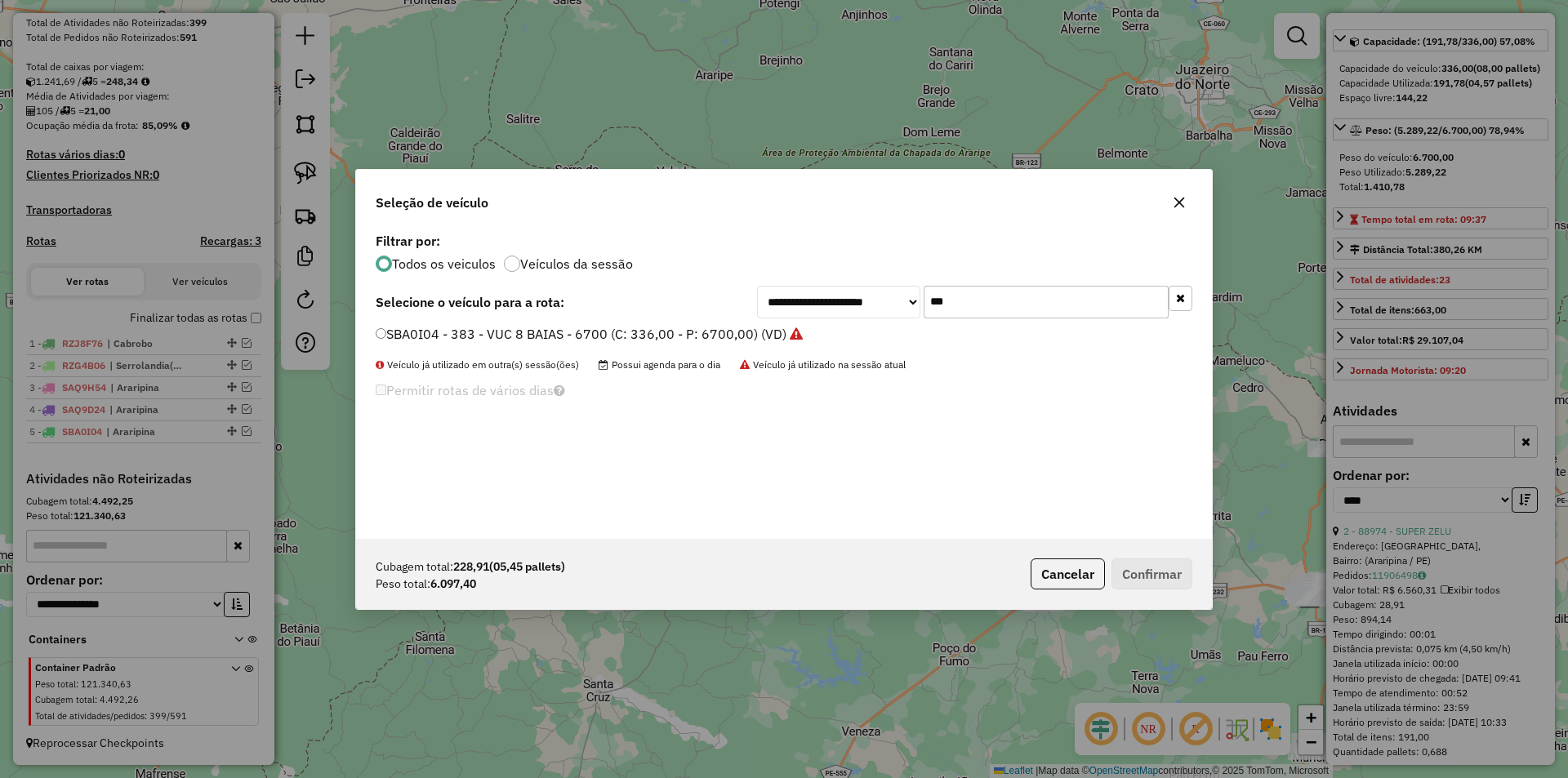
drag, startPoint x: 955, startPoint y: 305, endPoint x: 899, endPoint y: 297, distance: 56.6
click at [901, 298] on div "**********" at bounding box center [974, 302] width 435 height 33
type input "***"
click at [629, 331] on label "SAO2E84 - 378 - VUC 8 BAIAS - 6700 (C: 336,00 - P: 6700,00) (VD)" at bounding box center [582, 334] width 414 height 19
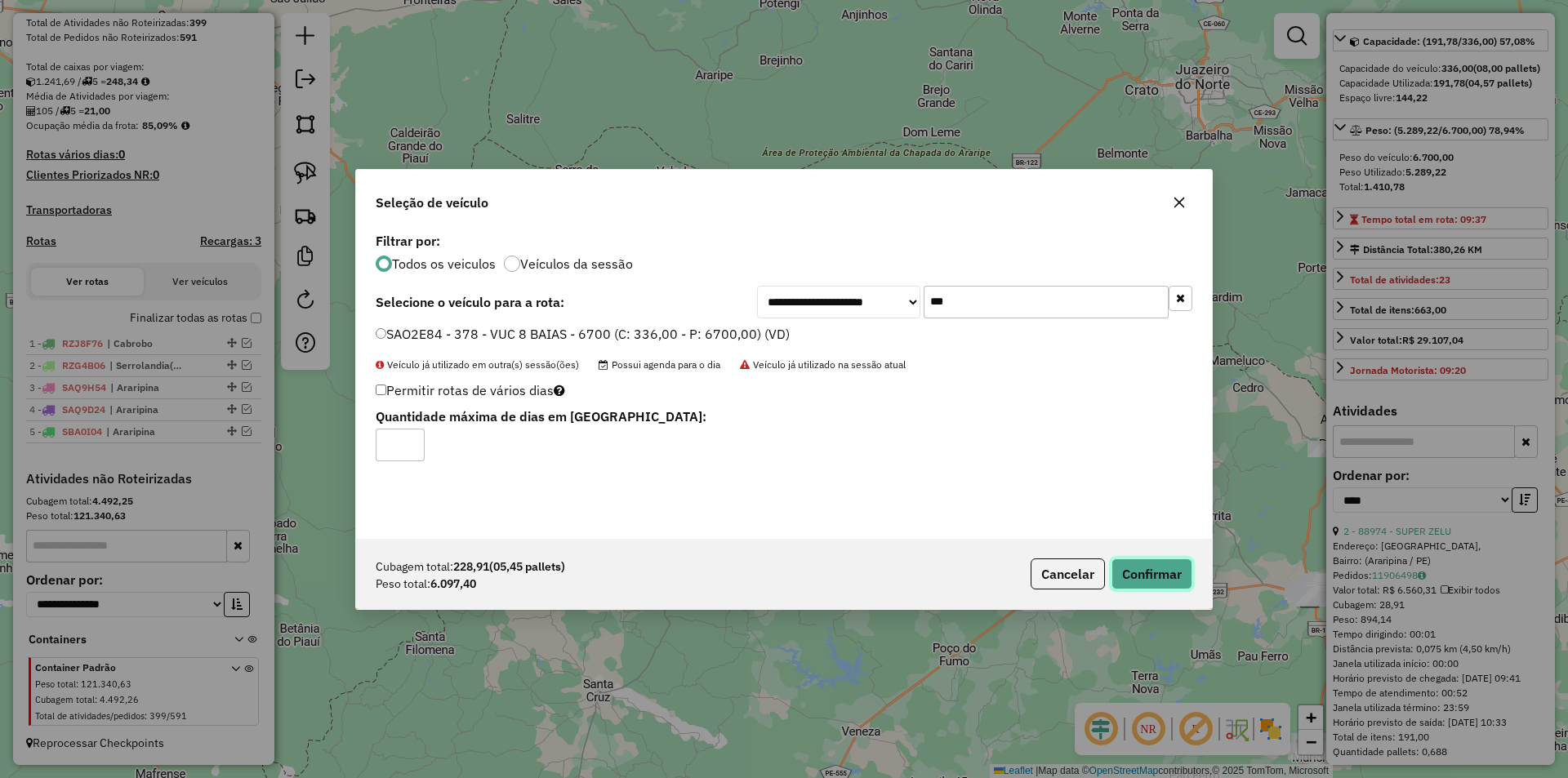
click at [1169, 570] on button "Confirmar" at bounding box center [1151, 574] width 81 height 31
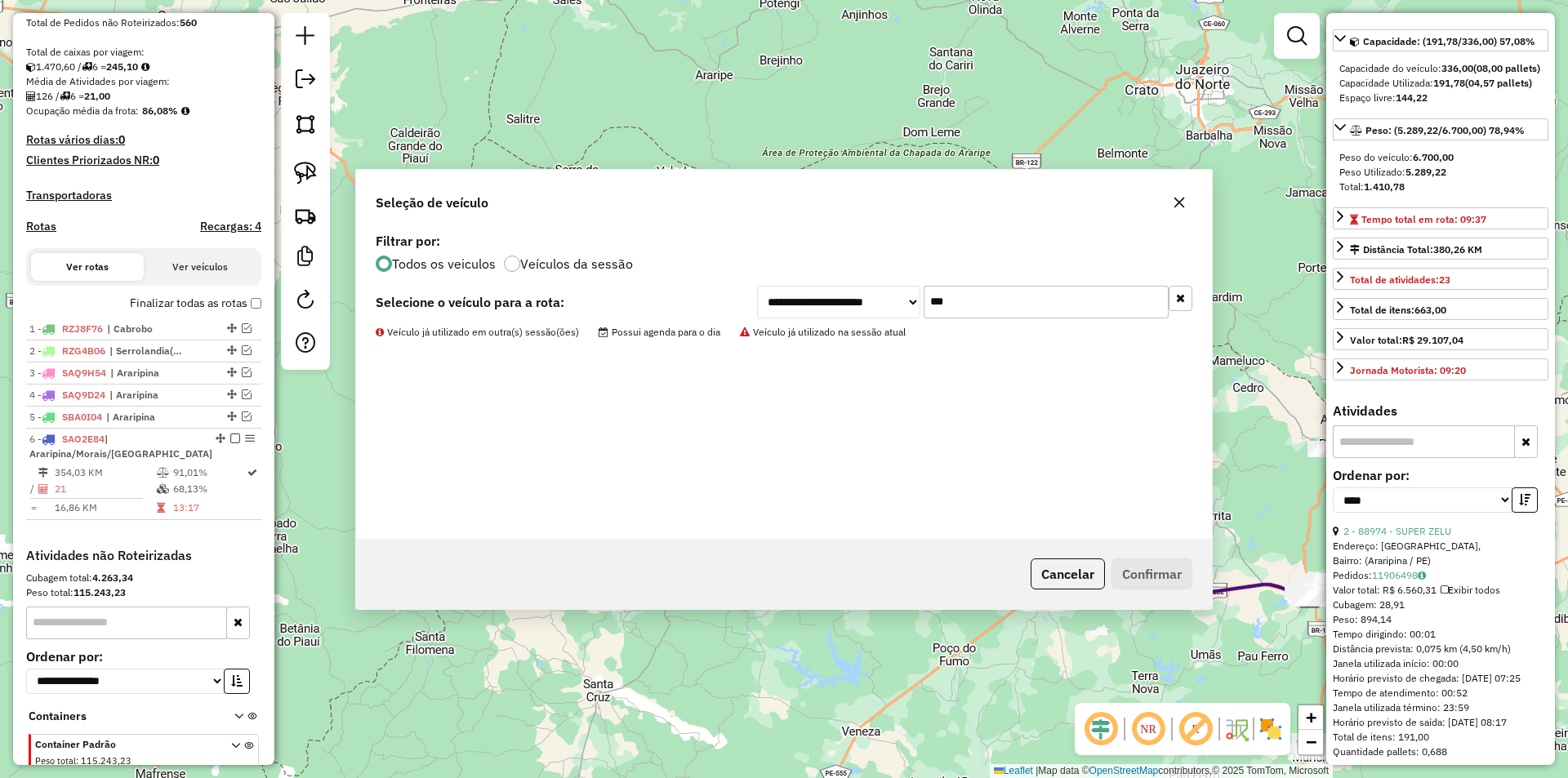
scroll to position [403, 0]
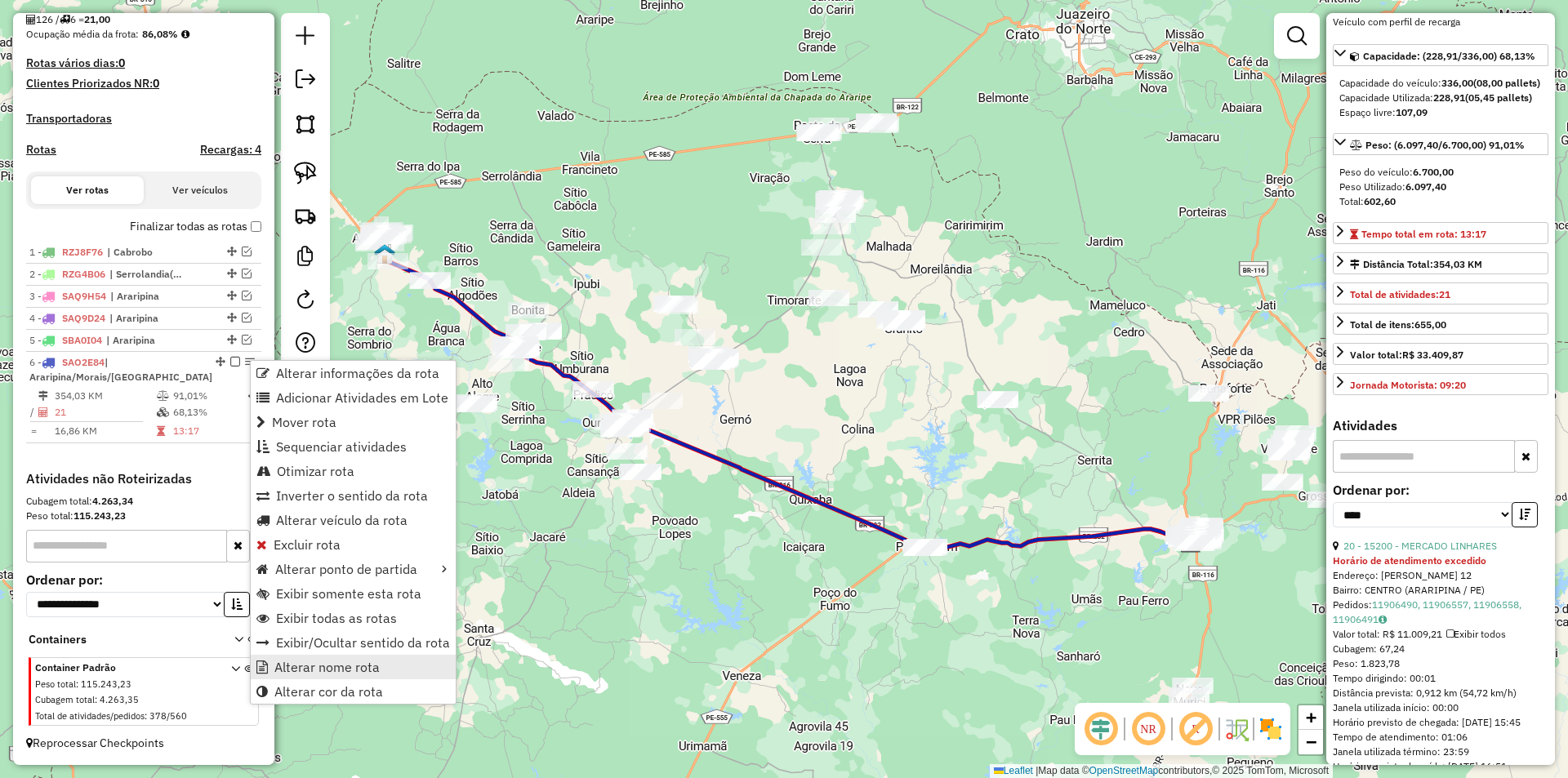
click at [315, 669] on span "Alterar nome rota" at bounding box center [327, 667] width 106 height 13
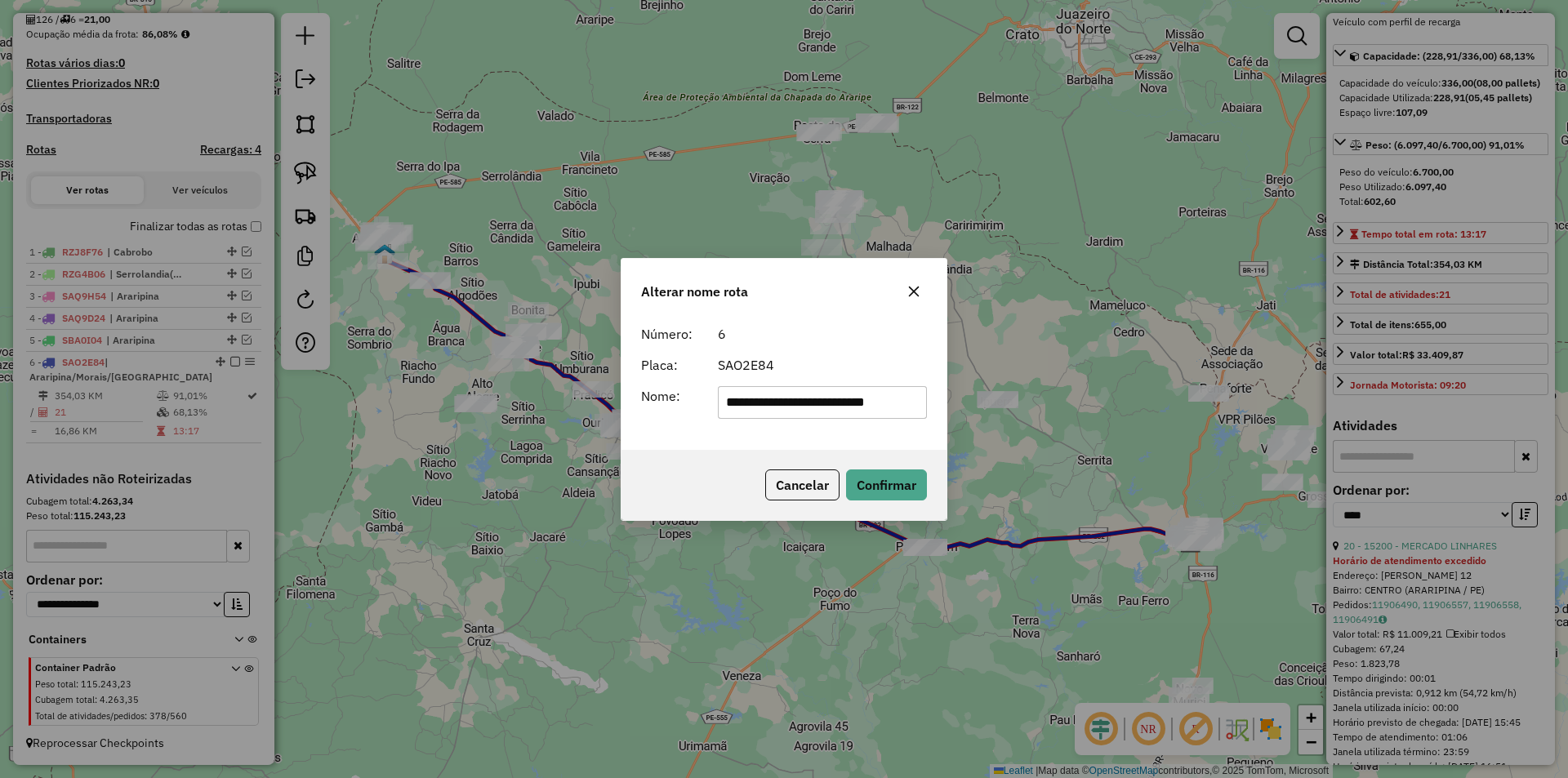
drag, startPoint x: 828, startPoint y: 405, endPoint x: 899, endPoint y: 398, distance: 71.3
click at [899, 398] on input "**********" at bounding box center [822, 403] width 210 height 33
drag, startPoint x: 822, startPoint y: 395, endPoint x: 949, endPoint y: 405, distance: 127.4
click at [949, 405] on div "**********" at bounding box center [784, 389] width 1568 height 778
type input "**********"
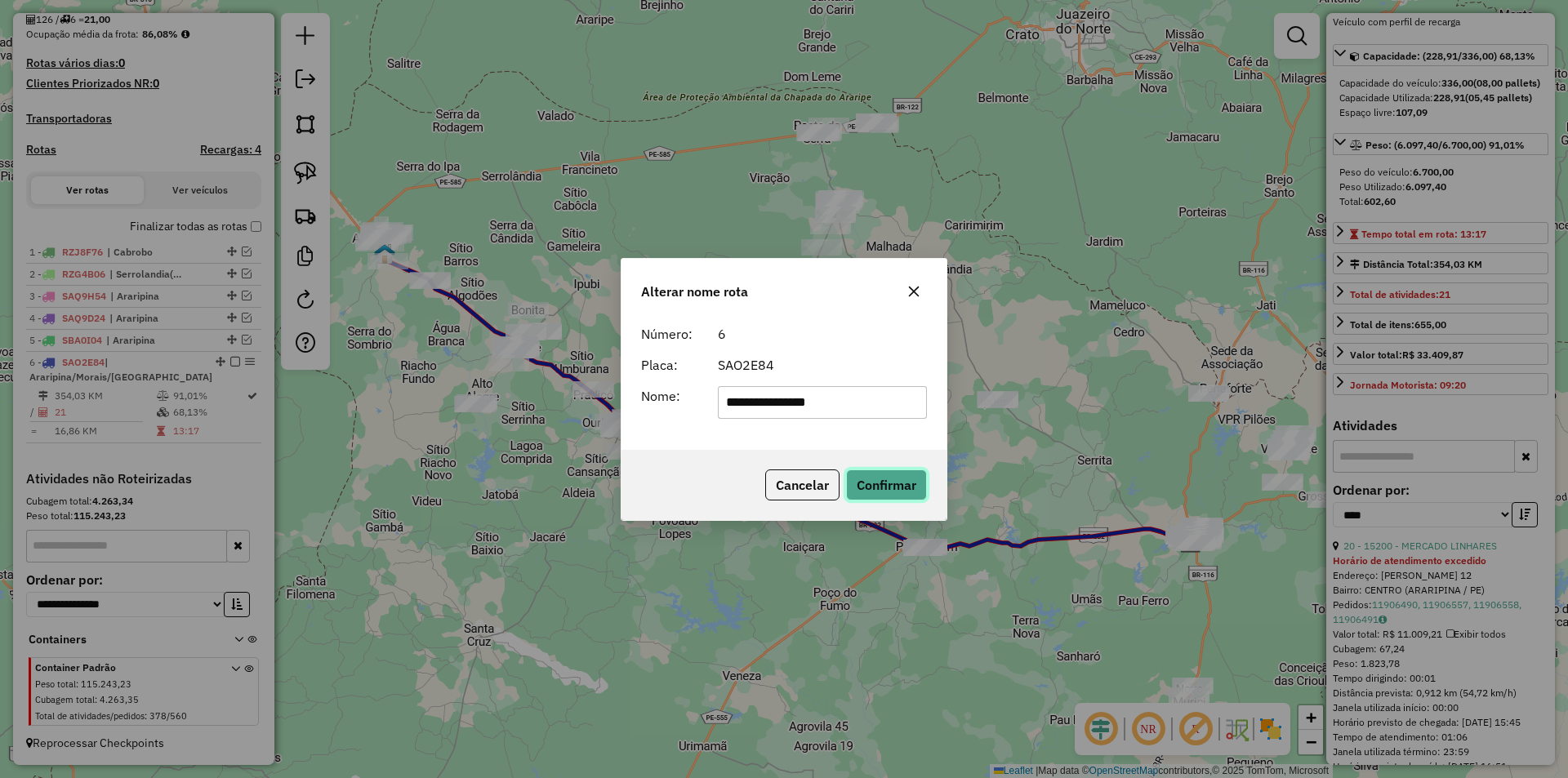
click at [878, 472] on button "Confirmar" at bounding box center [886, 485] width 81 height 31
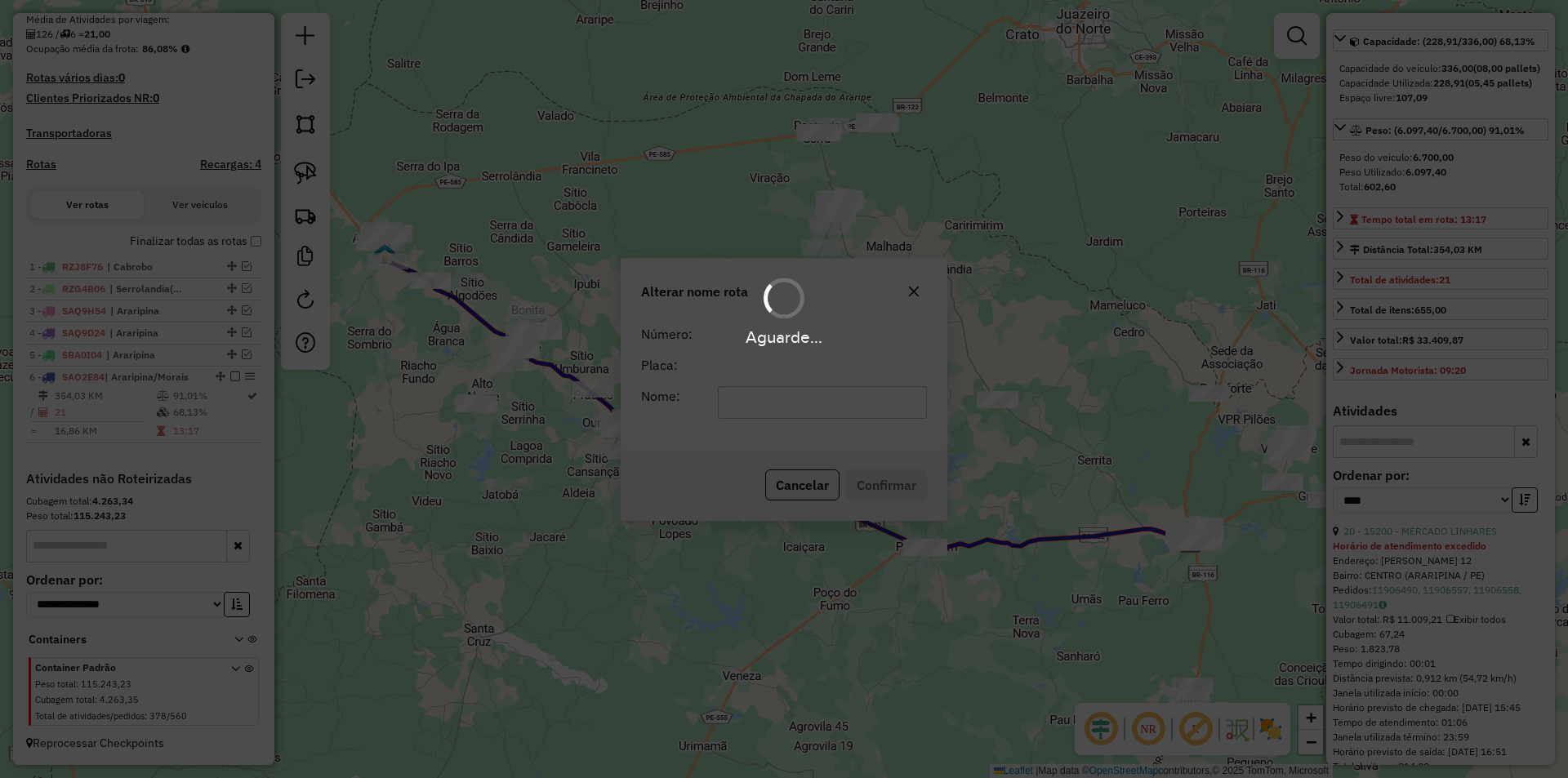
scroll to position [389, 0]
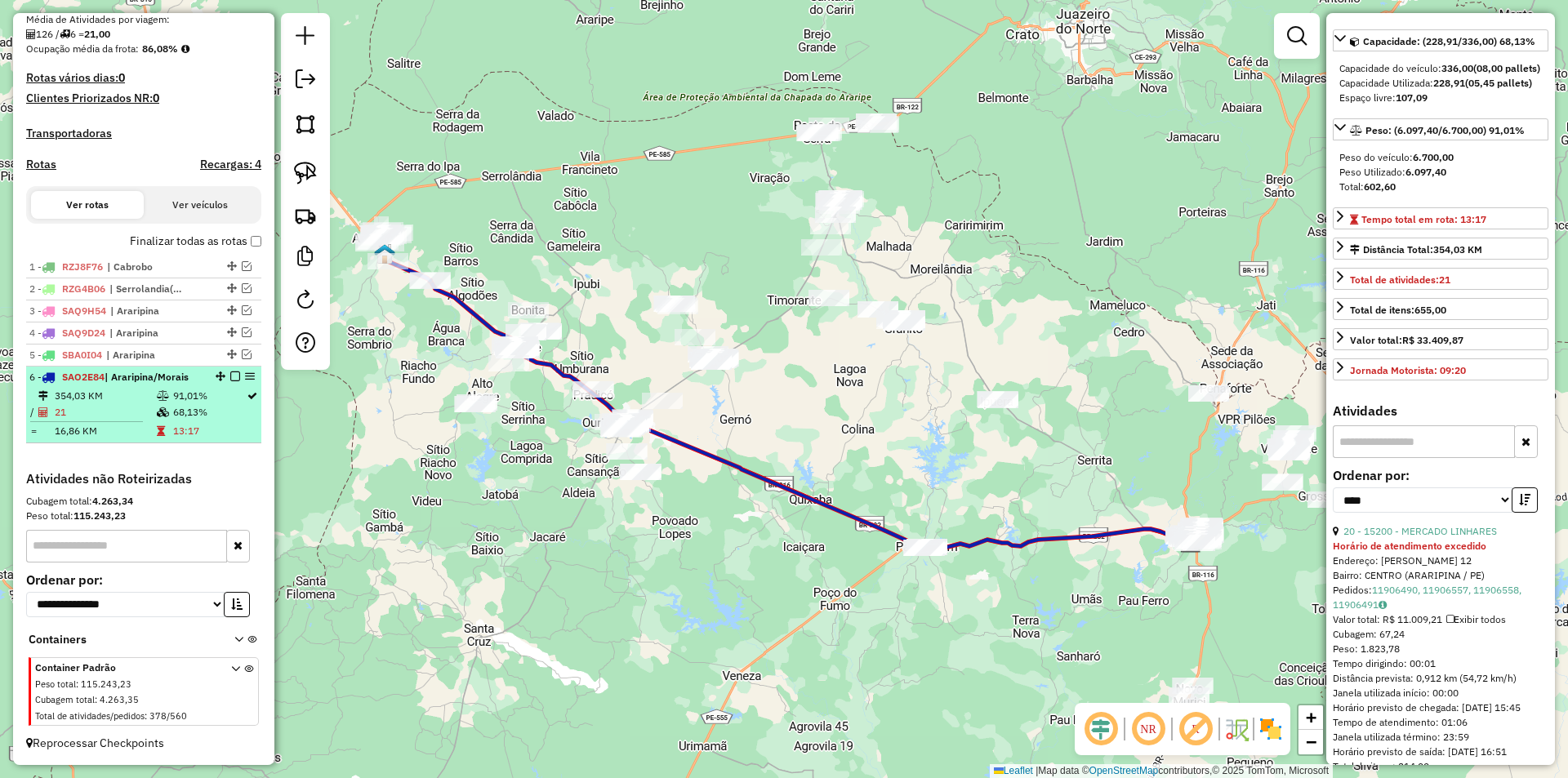
drag, startPoint x: 250, startPoint y: 382, endPoint x: 211, endPoint y: 418, distance: 53.1
click at [211, 418] on td "68,13%" at bounding box center [209, 412] width 73 height 16
drag, startPoint x: 240, startPoint y: 378, endPoint x: 187, endPoint y: 432, distance: 75.7
click at [187, 432] on td "13:17" at bounding box center [209, 431] width 73 height 16
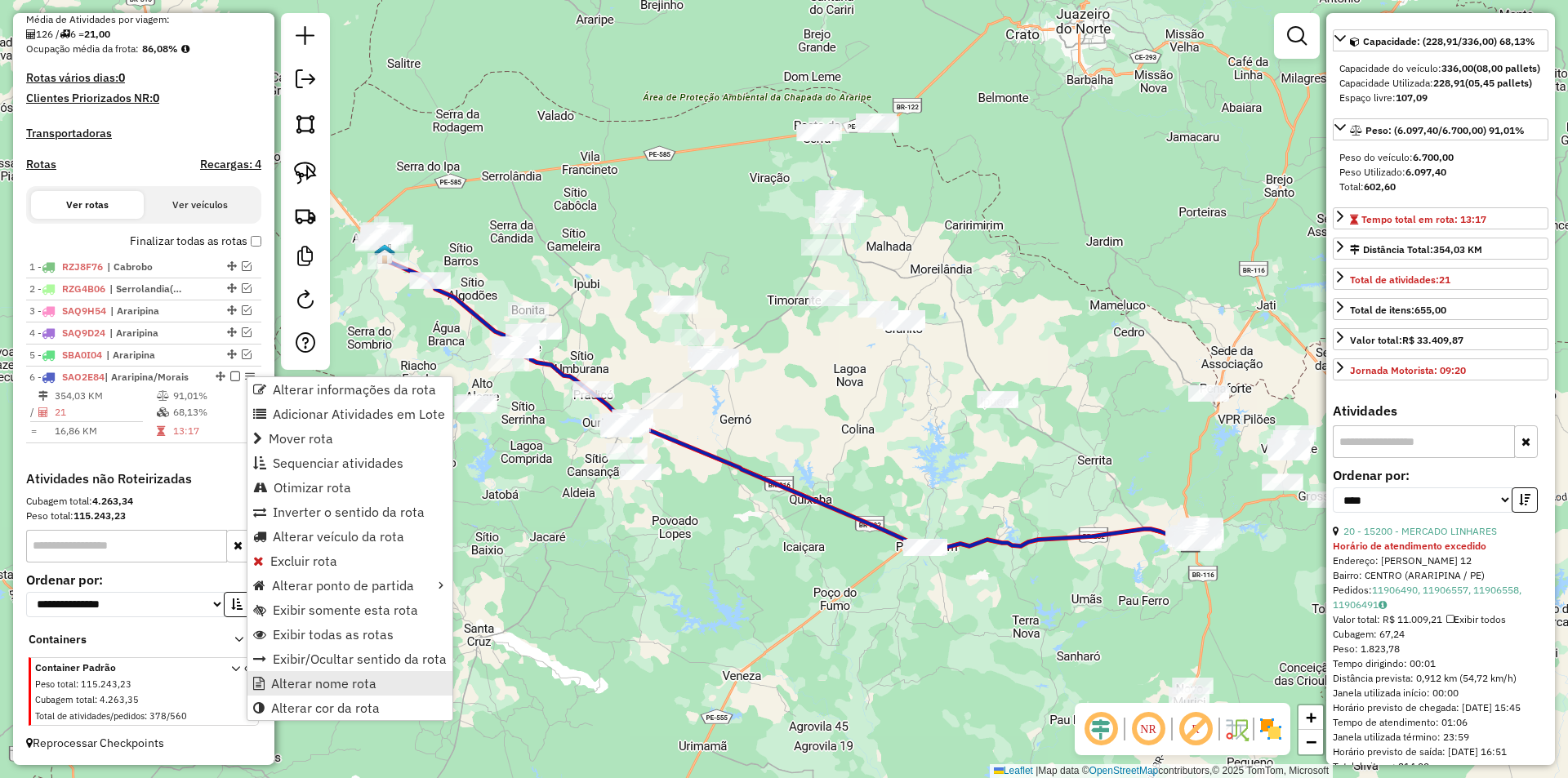
click at [308, 672] on link "Alterar nome rota" at bounding box center [349, 683] width 205 height 24
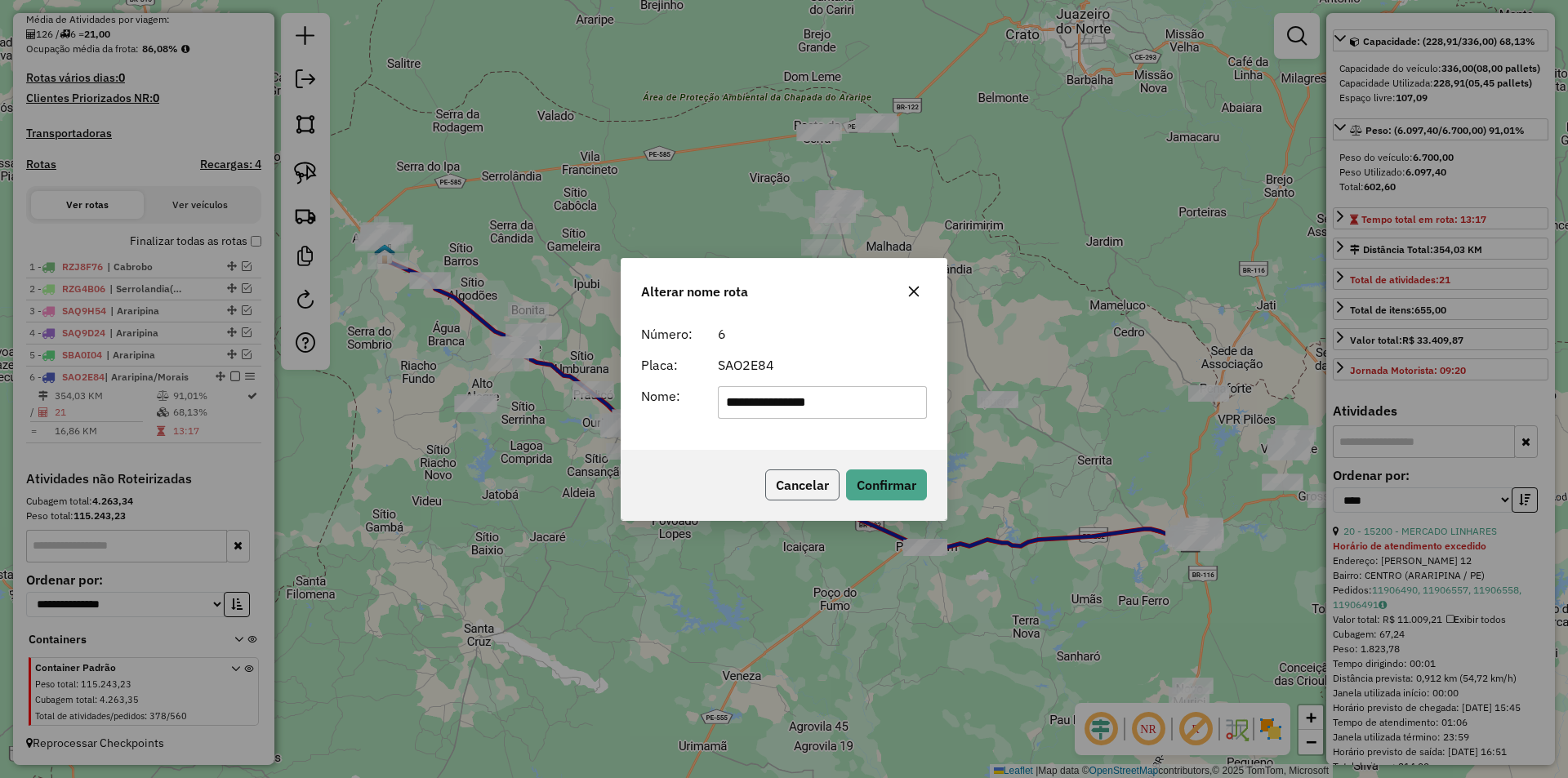
click at [819, 486] on button "Cancelar" at bounding box center [801, 485] width 74 height 31
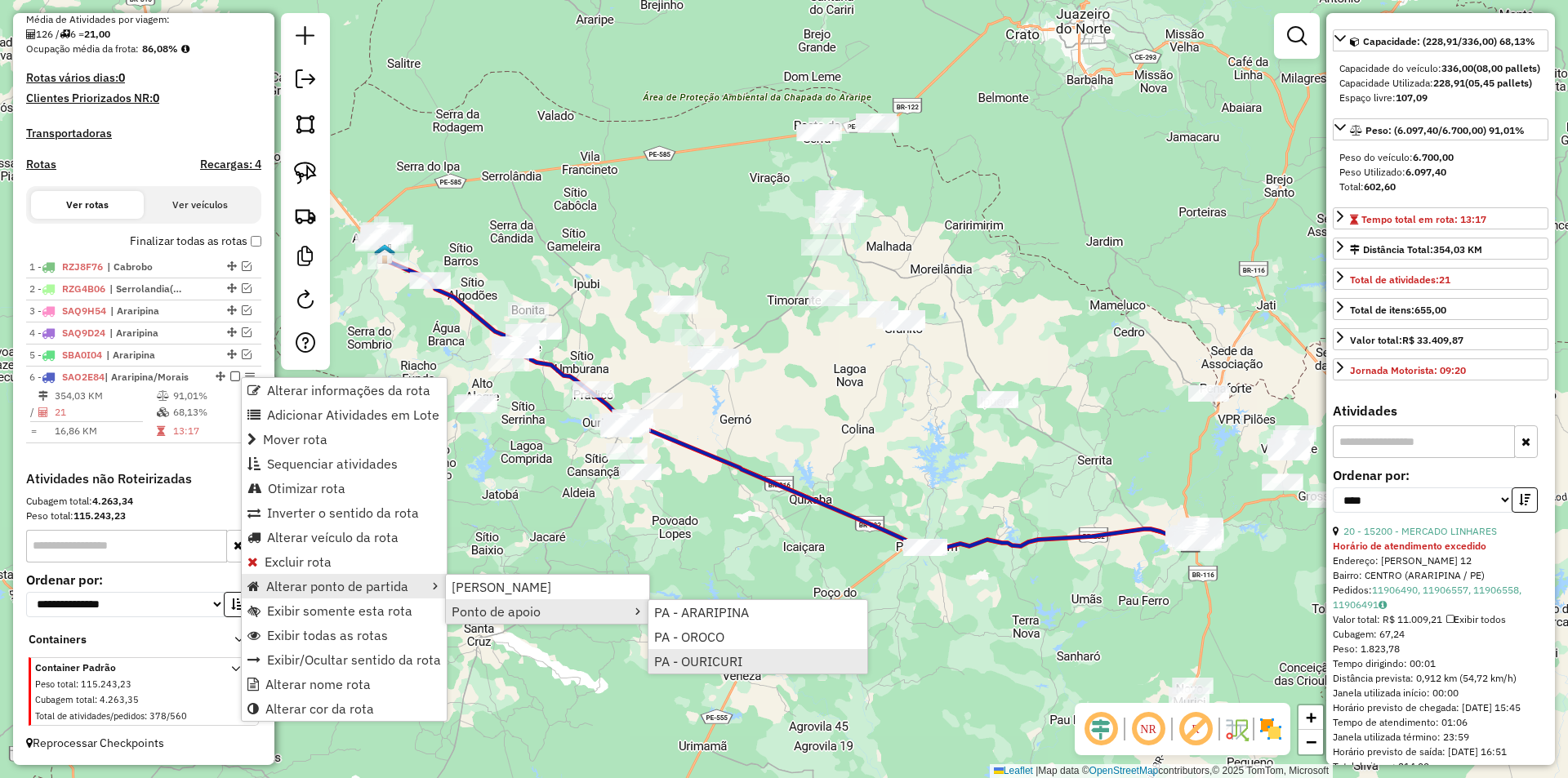
click at [710, 657] on span "PA - OURICURI" at bounding box center [698, 662] width 89 height 13
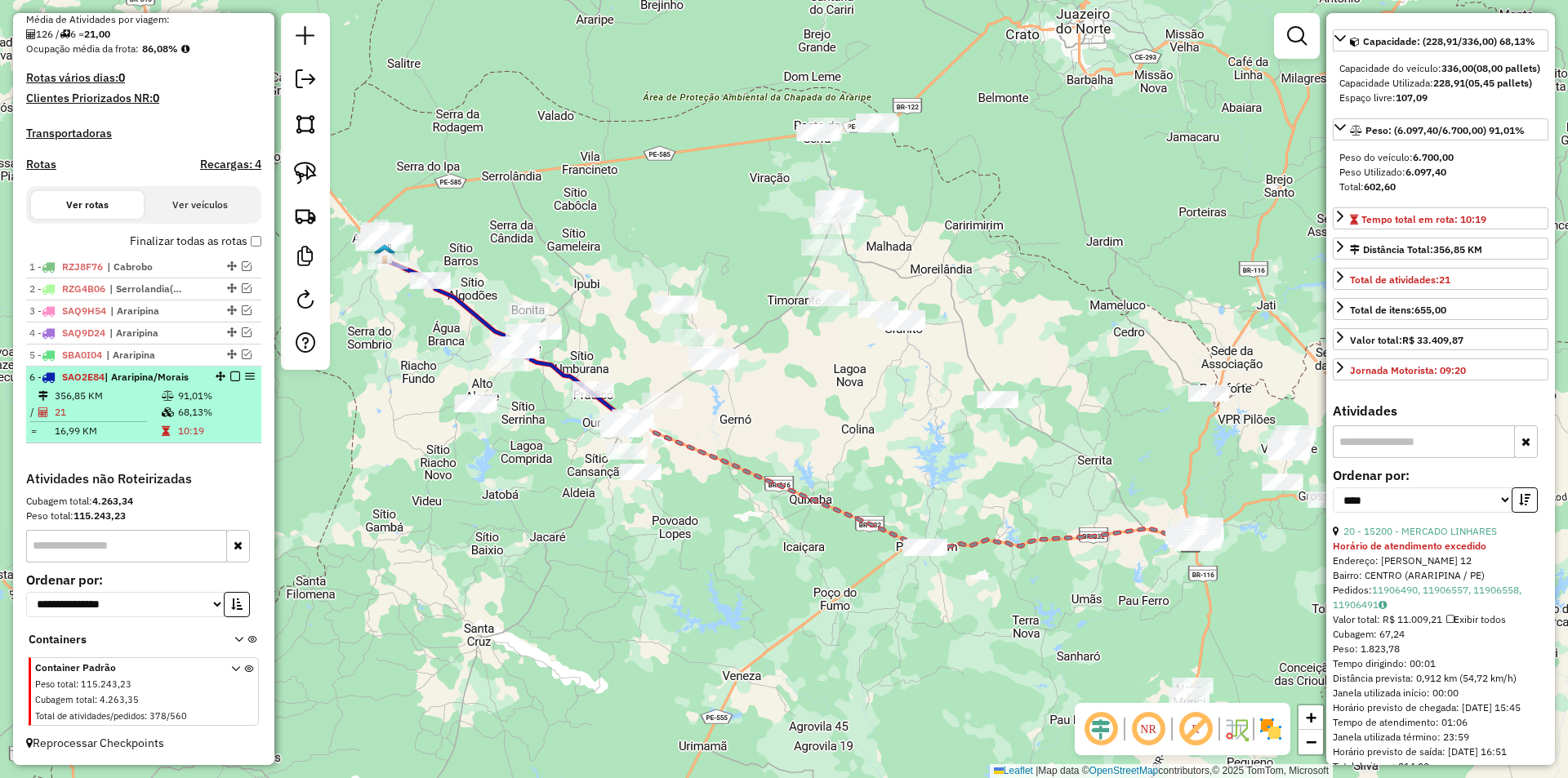
click at [169, 402] on td at bounding box center [168, 395] width 16 height 16
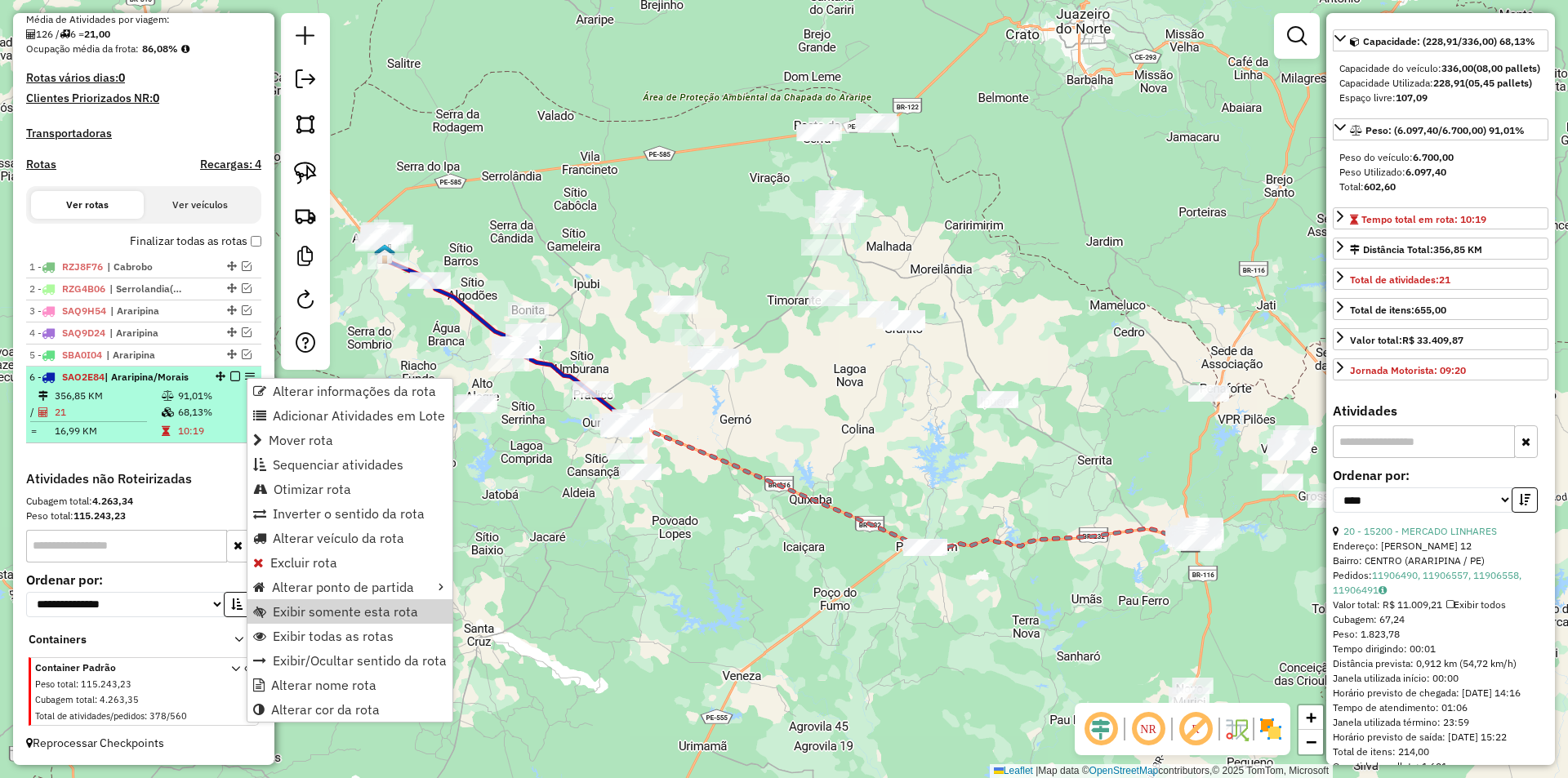
click at [188, 424] on td "10:19" at bounding box center [215, 431] width 78 height 16
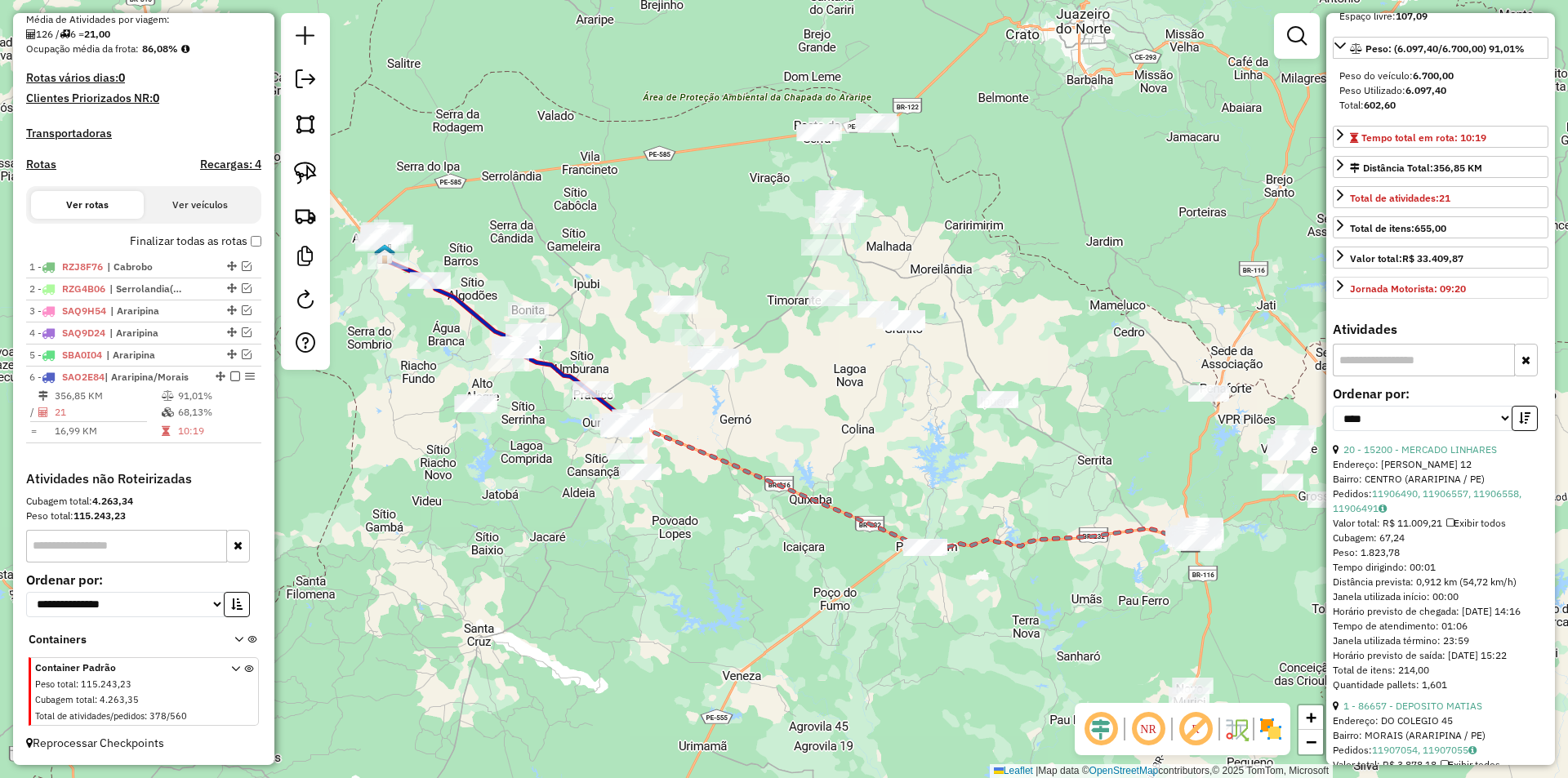
scroll to position [489, 0]
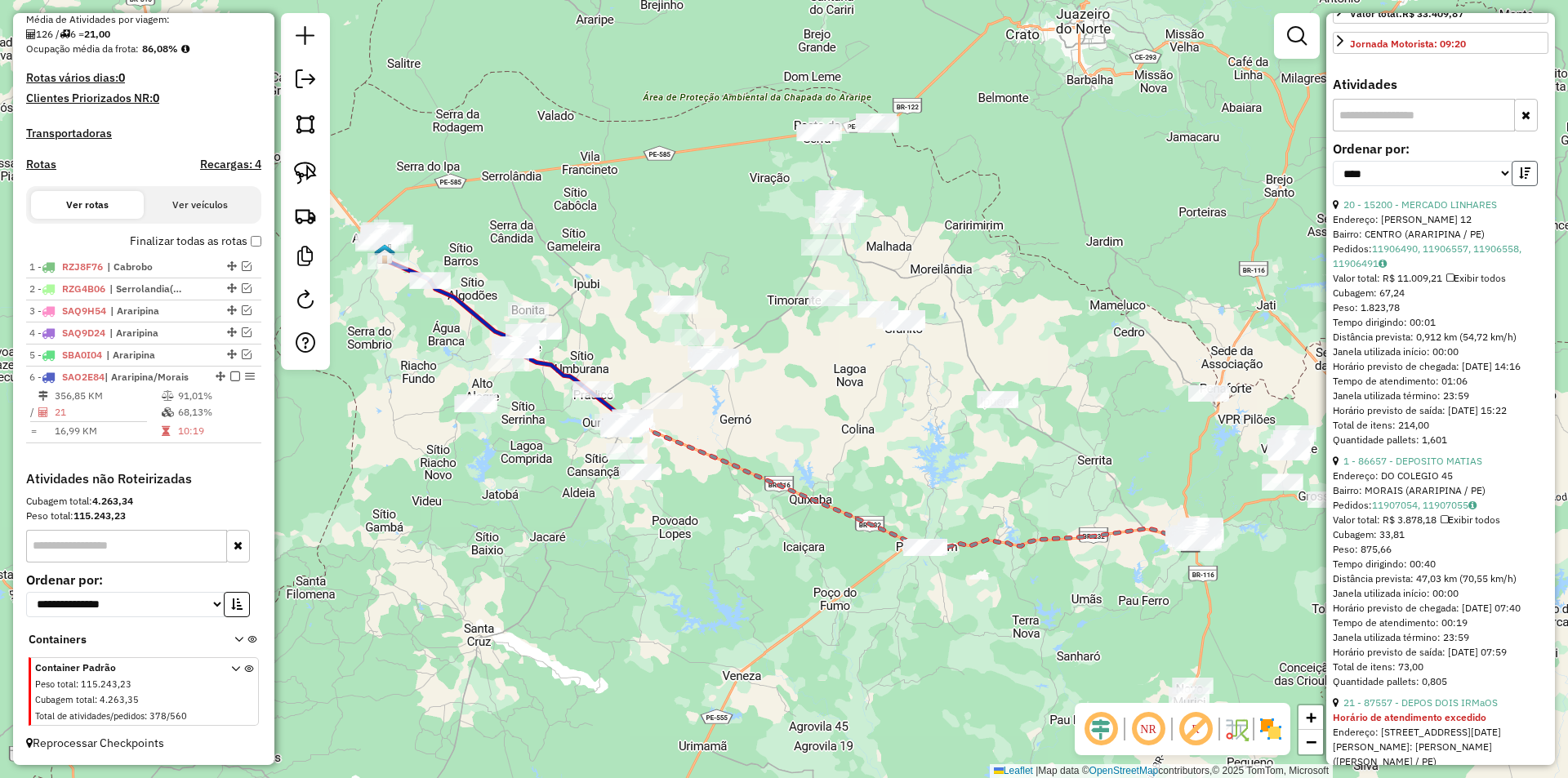
click at [1528, 187] on button "button" at bounding box center [1524, 173] width 26 height 25
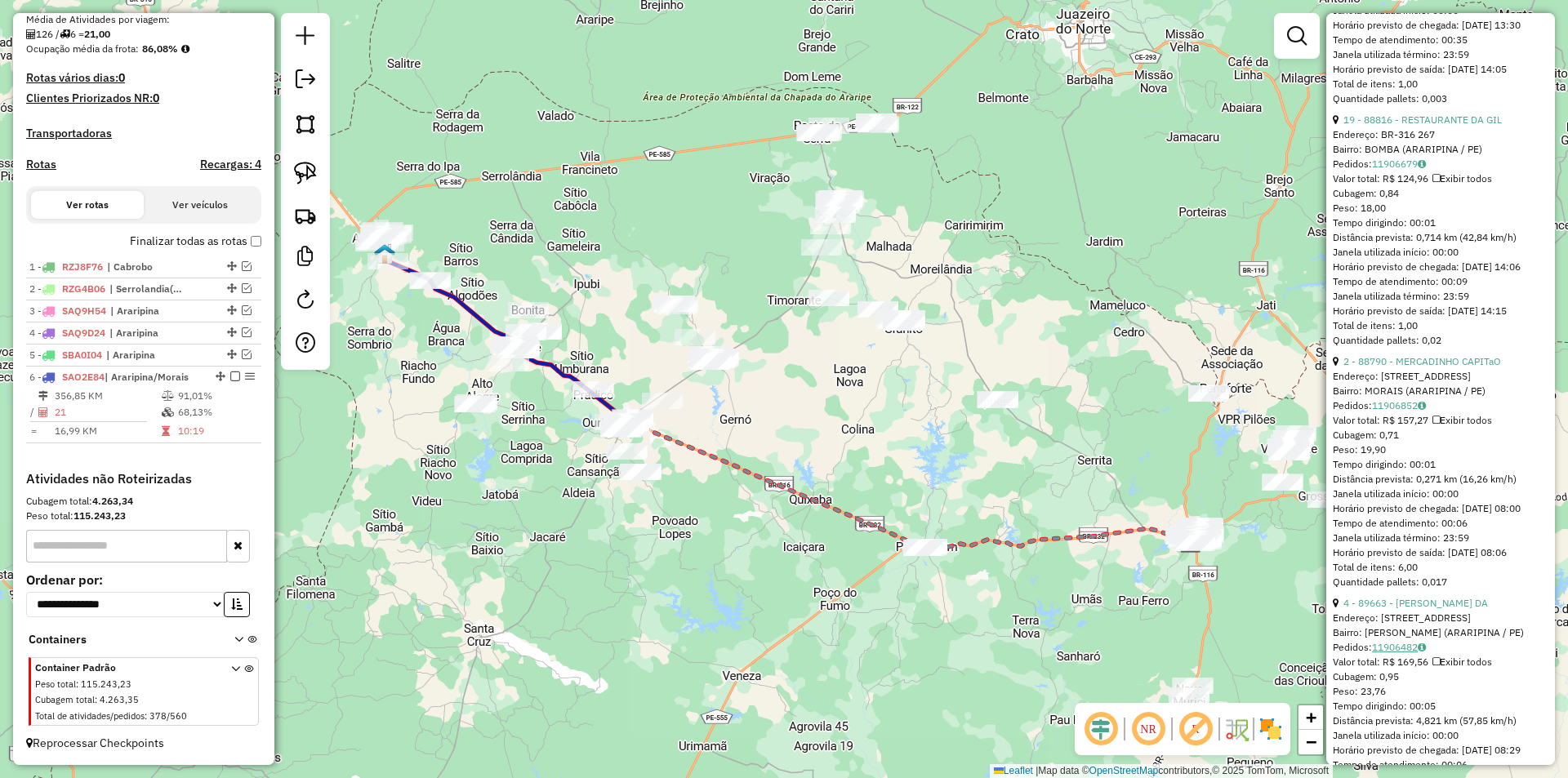
scroll to position [1062, 0]
click at [1404, 364] on link "4 - 89663 - VALDENIR OLIVEIRA DA" at bounding box center [1415, 358] width 144 height 13
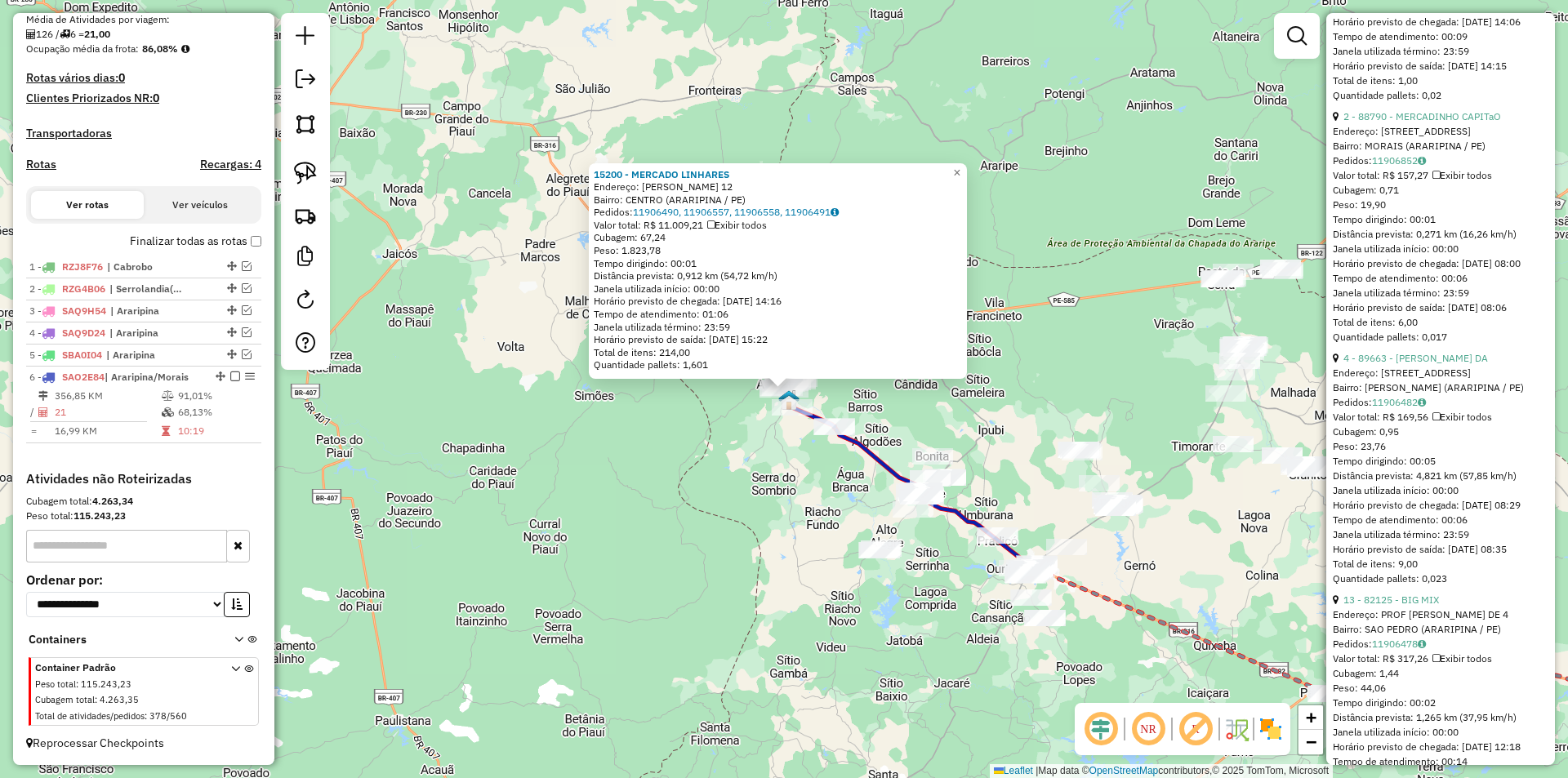
scroll to position [1388, 0]
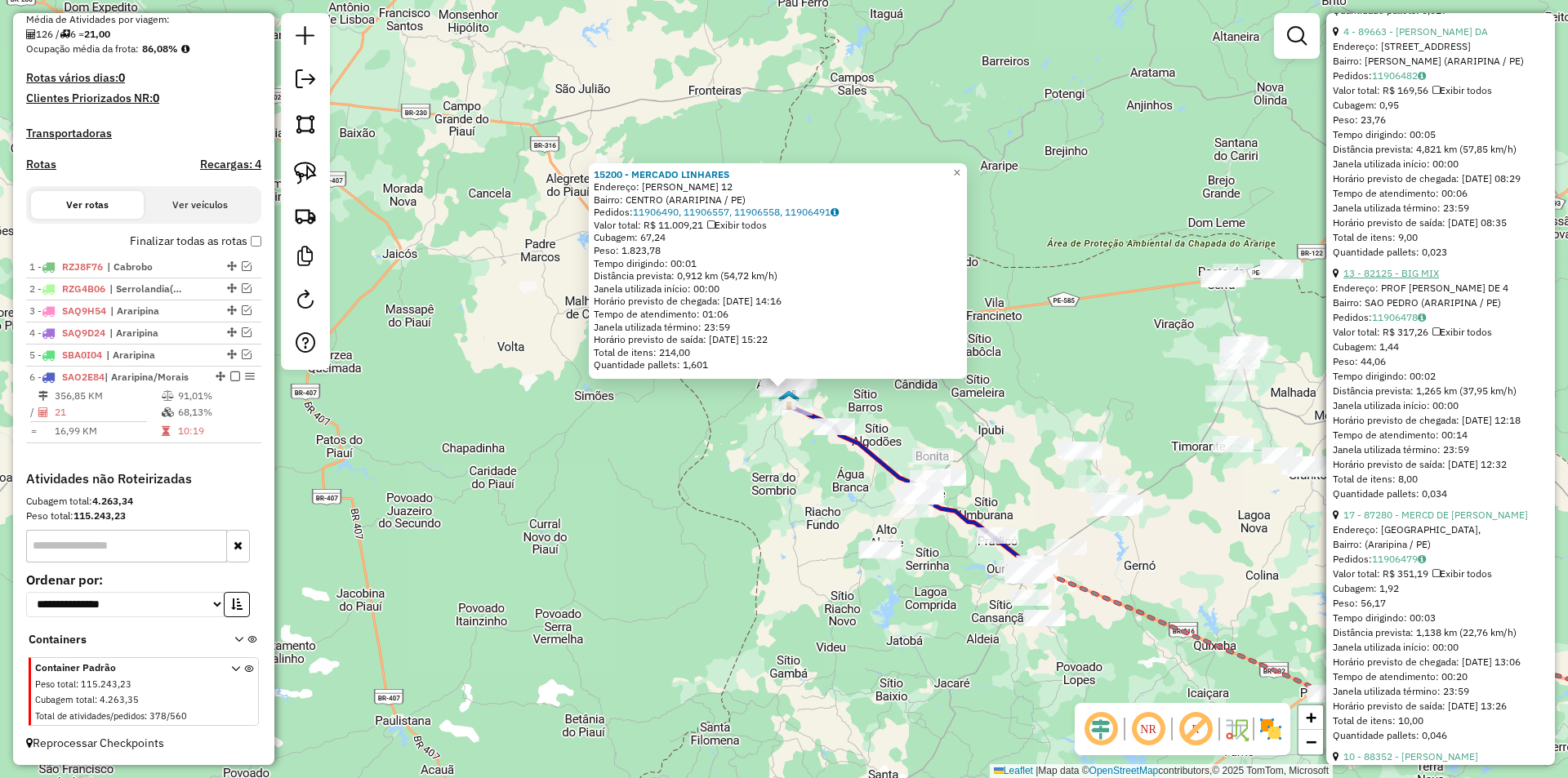
click at [1403, 279] on link "13 - 82125 - BIG MIX" at bounding box center [1390, 273] width 95 height 13
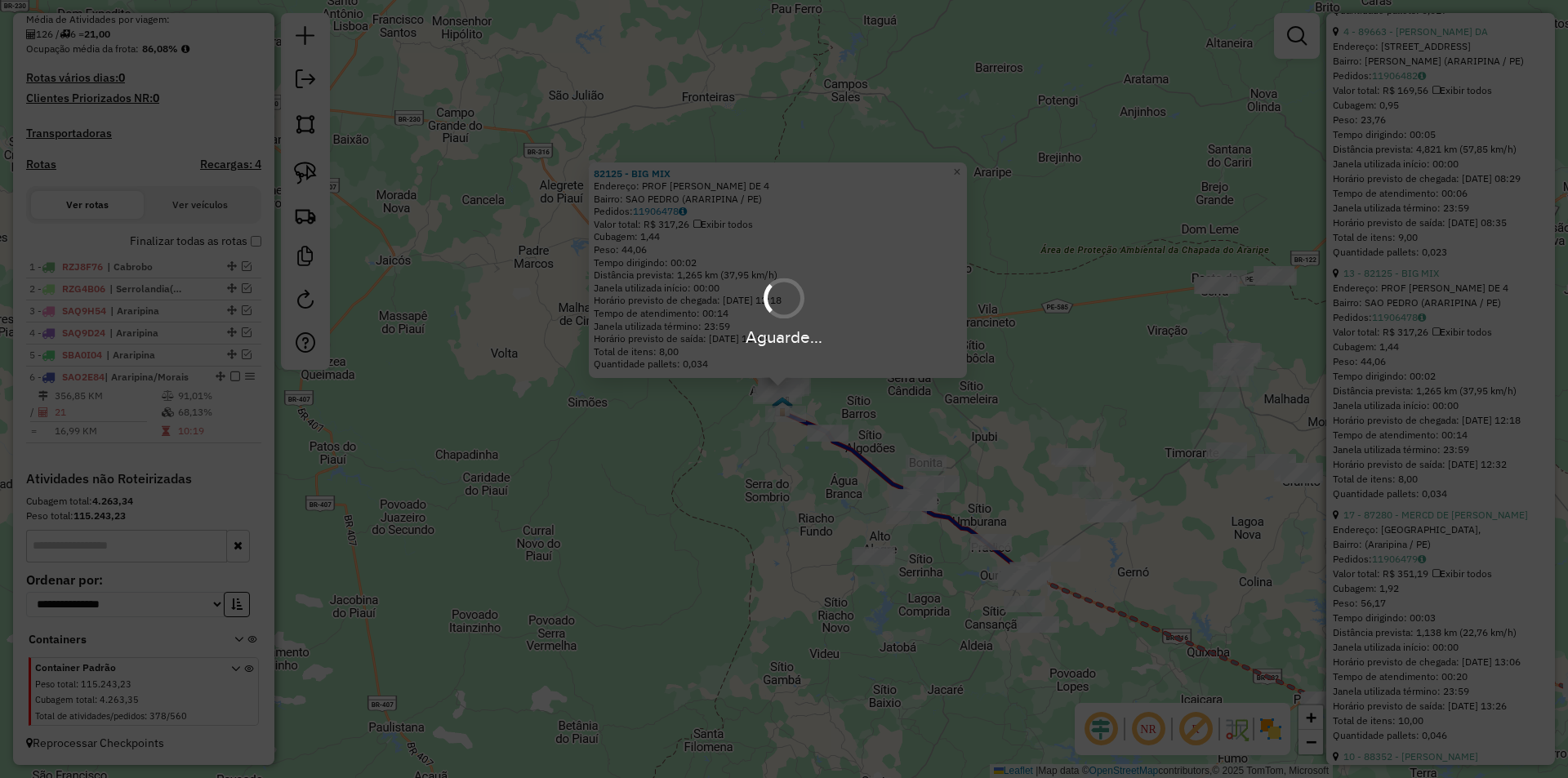
scroll to position [363, 0]
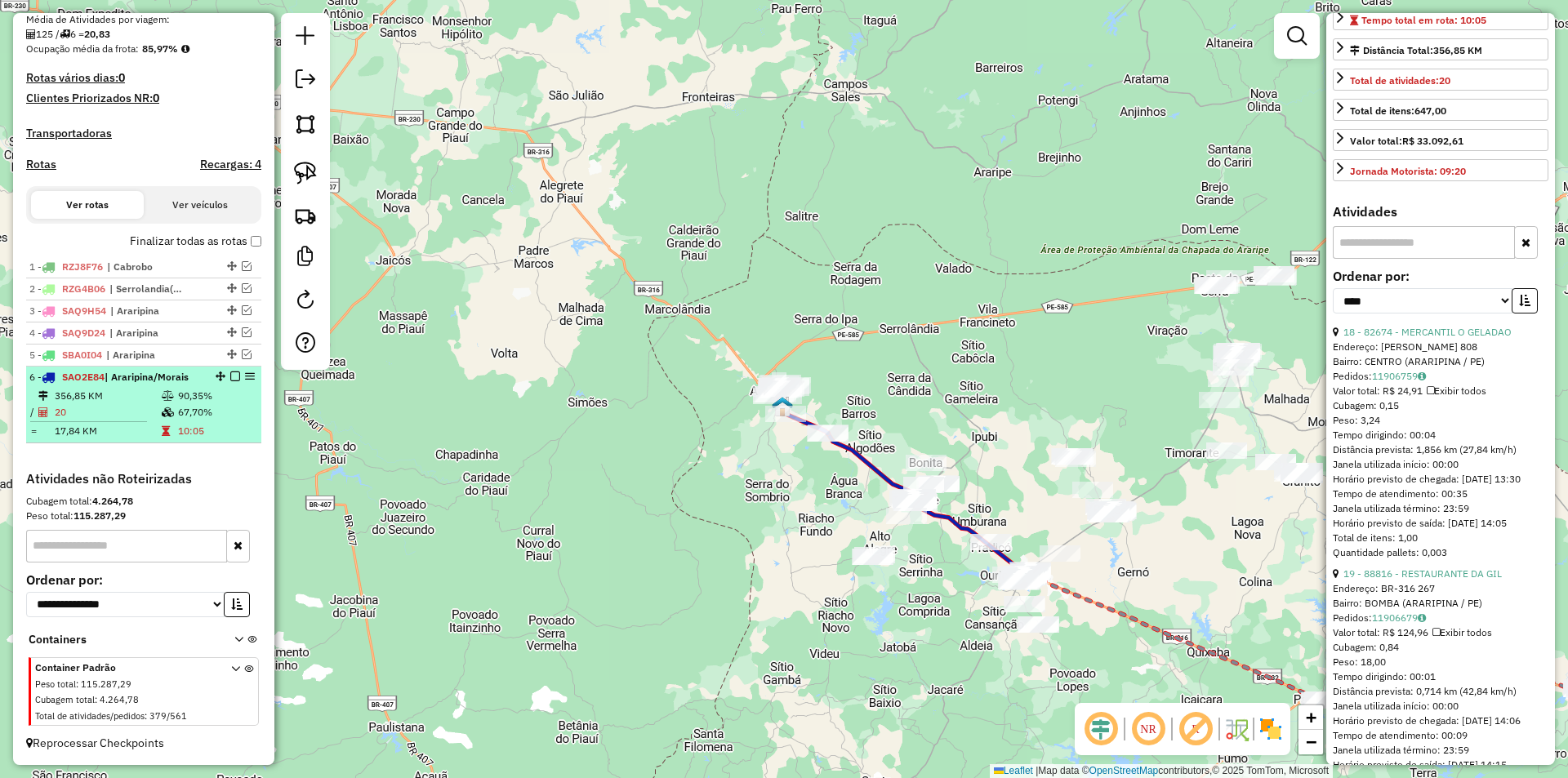
click at [224, 376] on div at bounding box center [230, 376] width 49 height 10
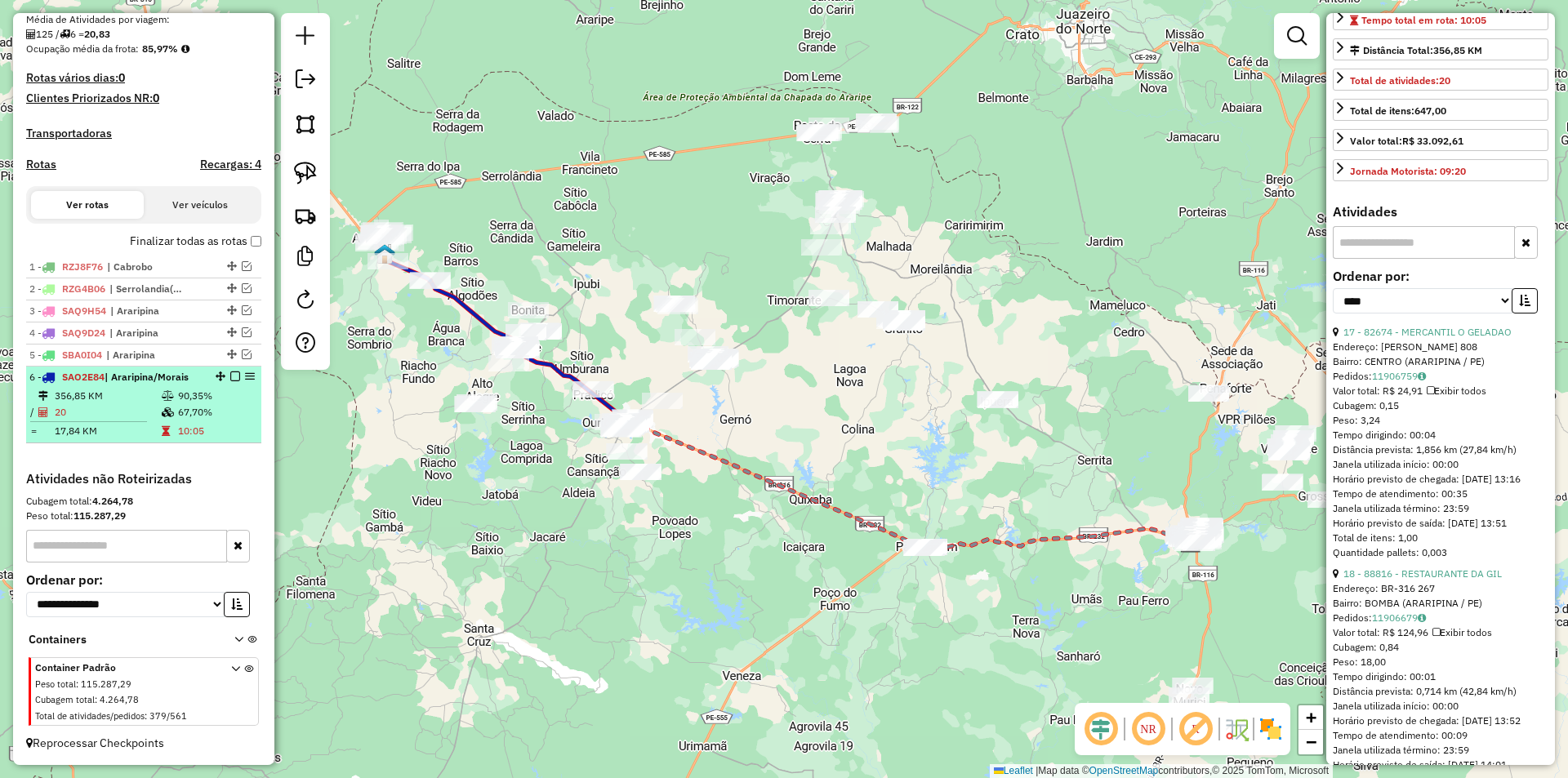
click at [230, 376] on em at bounding box center [235, 376] width 10 height 10
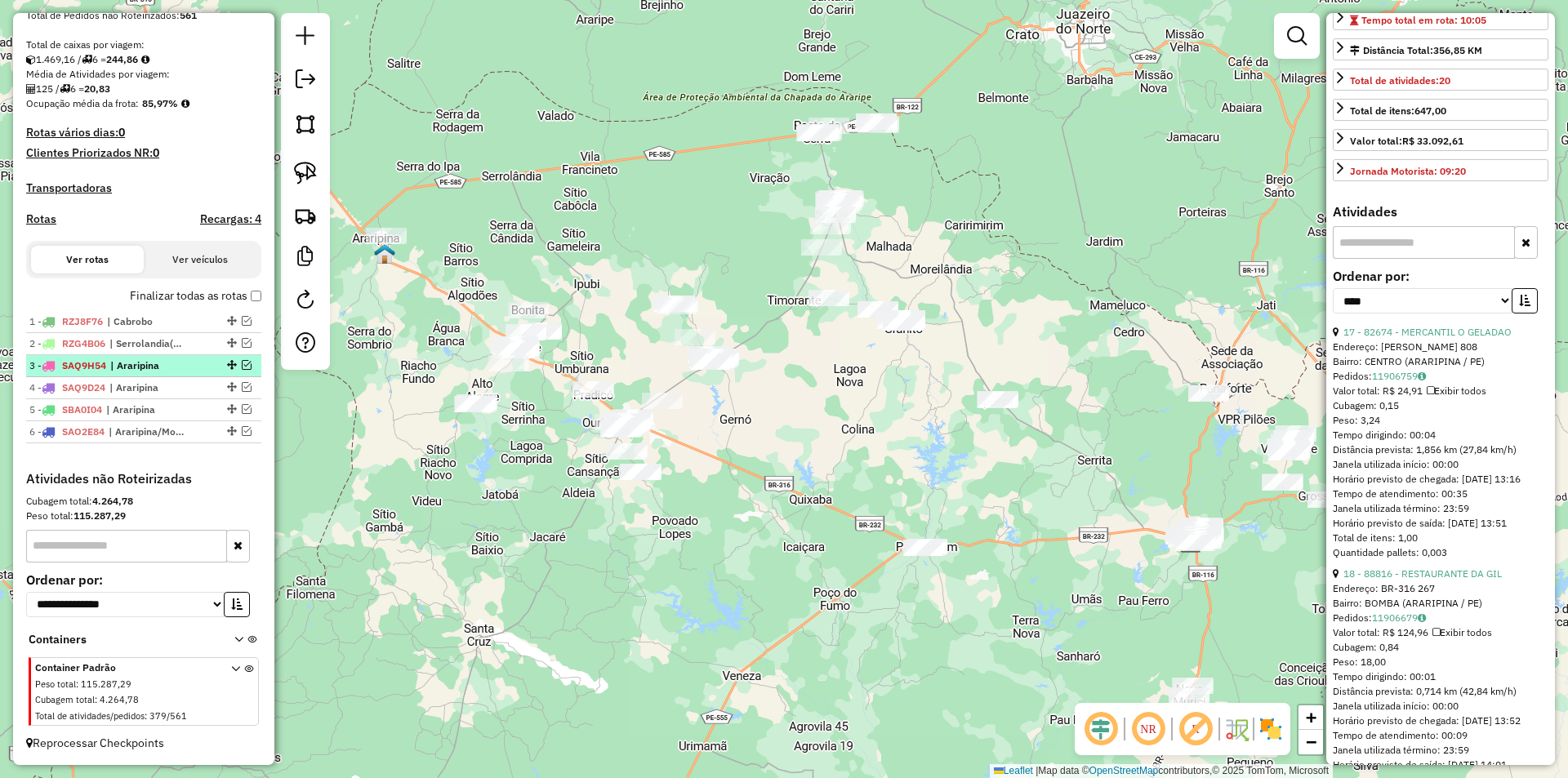
click at [241, 363] on em at bounding box center [246, 364] width 10 height 10
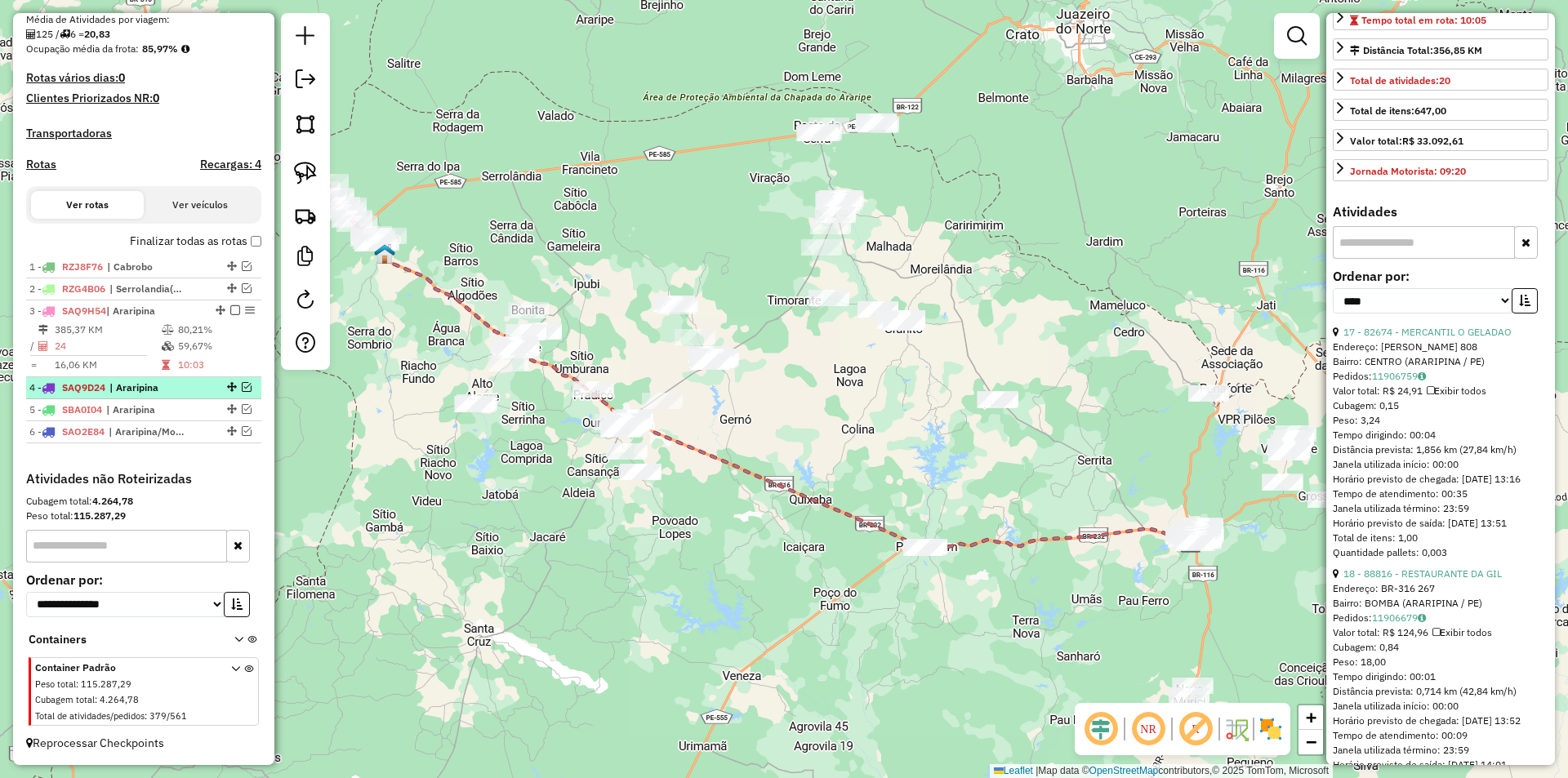
click at [244, 381] on li "4 - SAQ9D24 | Araripina" at bounding box center [143, 388] width 235 height 22
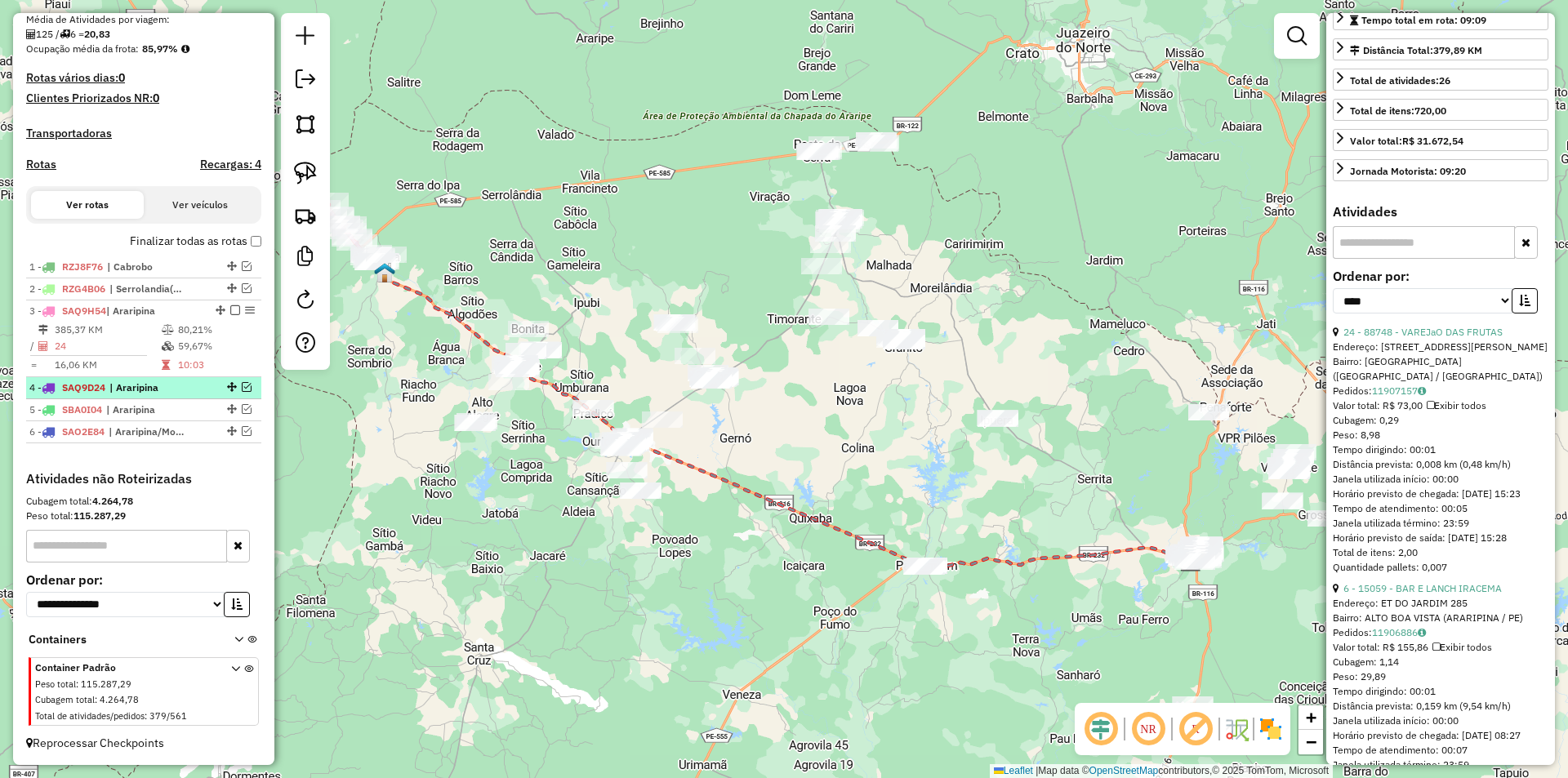
click at [241, 387] on em at bounding box center [246, 387] width 10 height 10
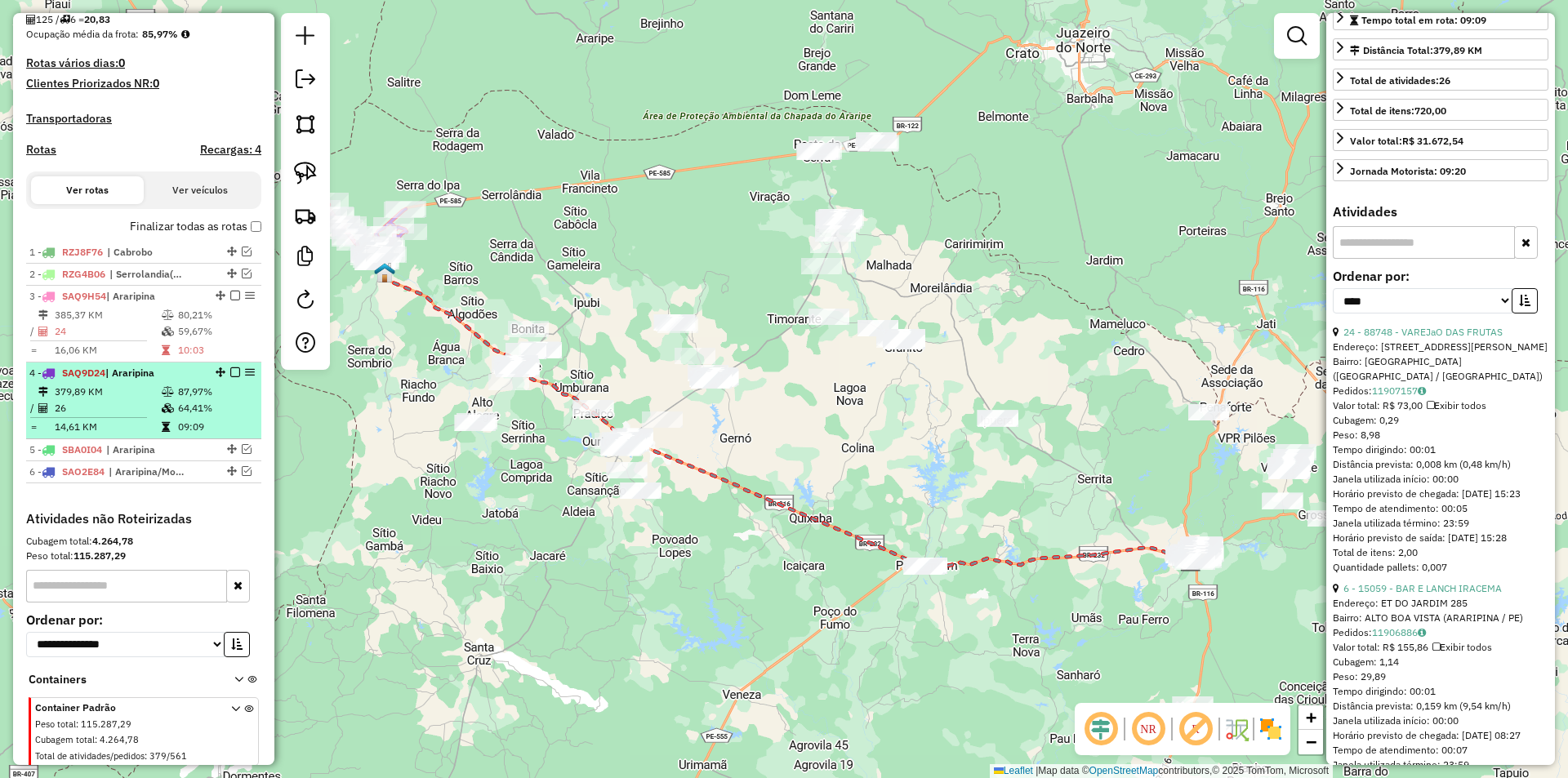
scroll to position [403, 0]
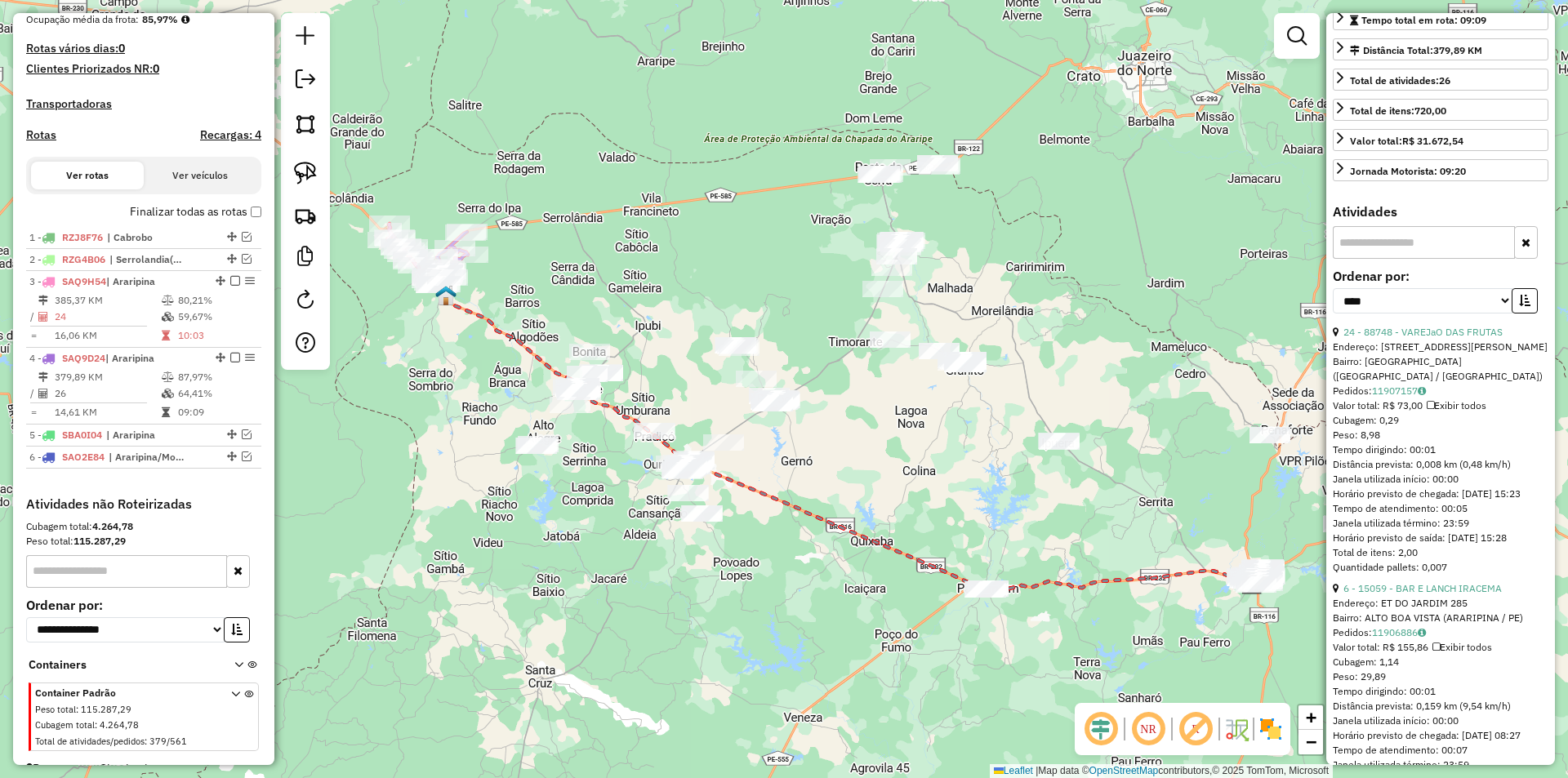
drag, startPoint x: 387, startPoint y: 397, endPoint x: 542, endPoint y: 436, distance: 159.8
click at [518, 454] on div "Janela de atendimento Grade de atendimento Capacidade Transportadoras Veículos …" at bounding box center [784, 389] width 1568 height 778
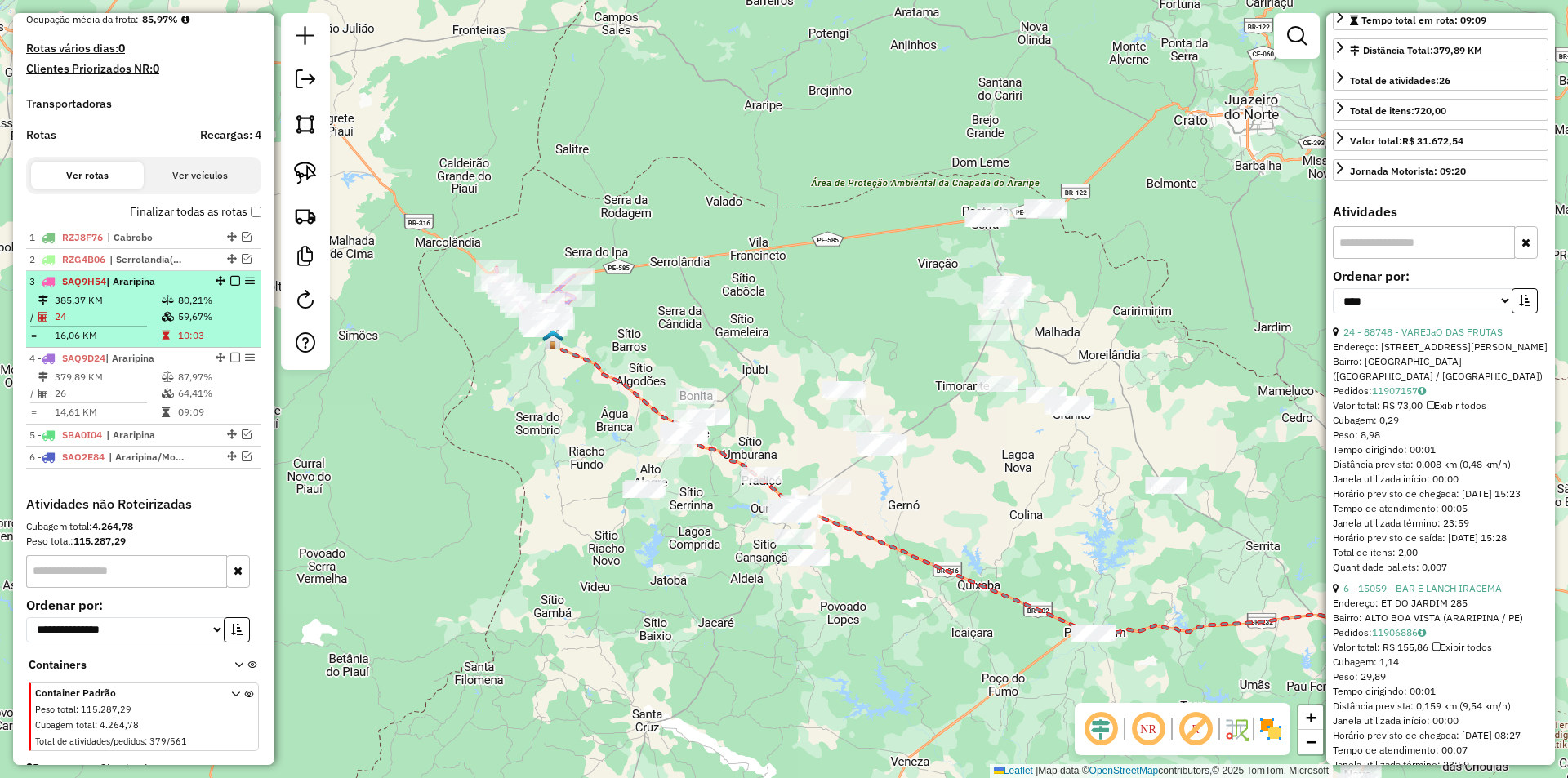
click at [230, 286] on em at bounding box center [235, 281] width 10 height 10
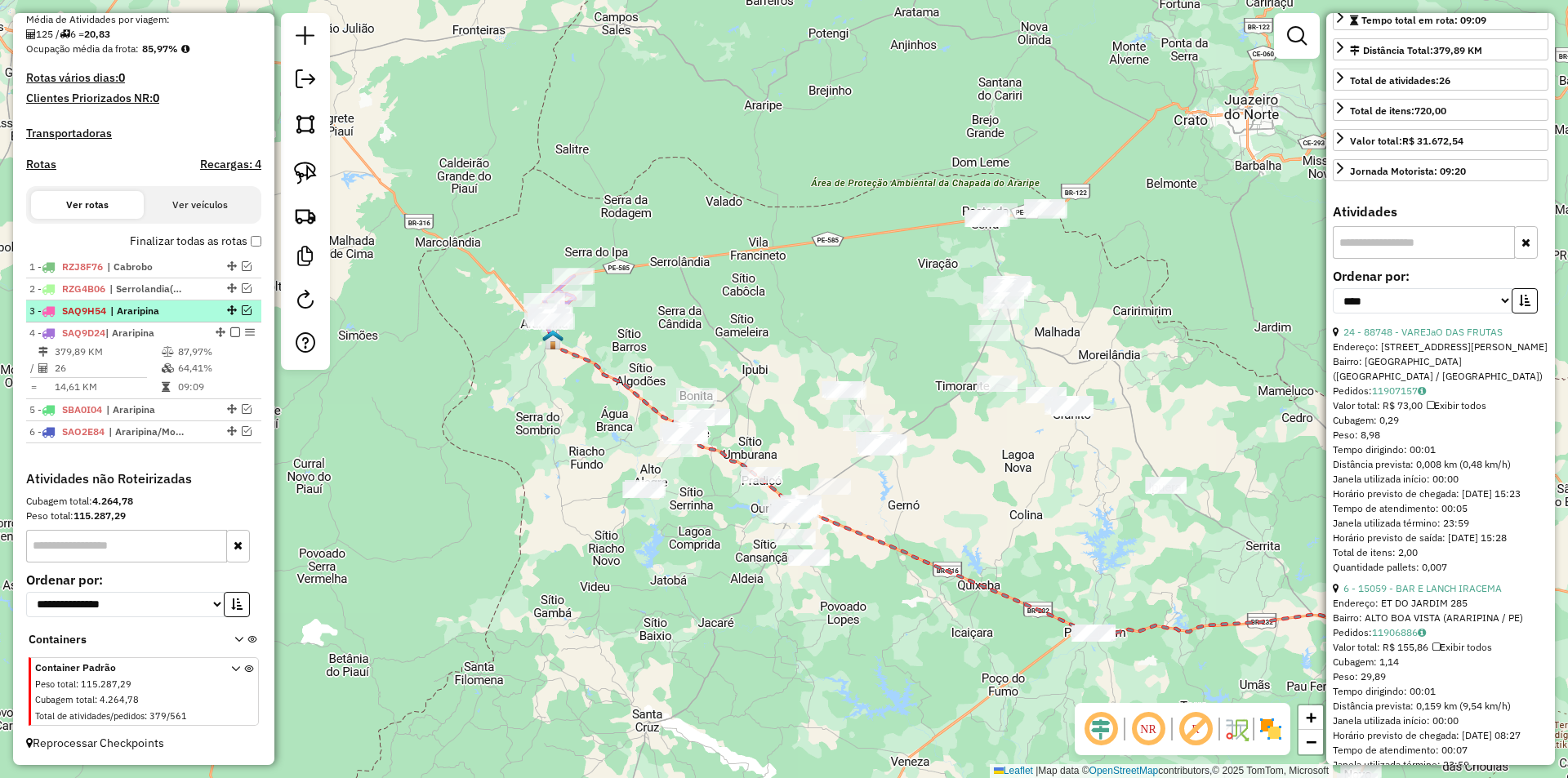
scroll to position [389, 0]
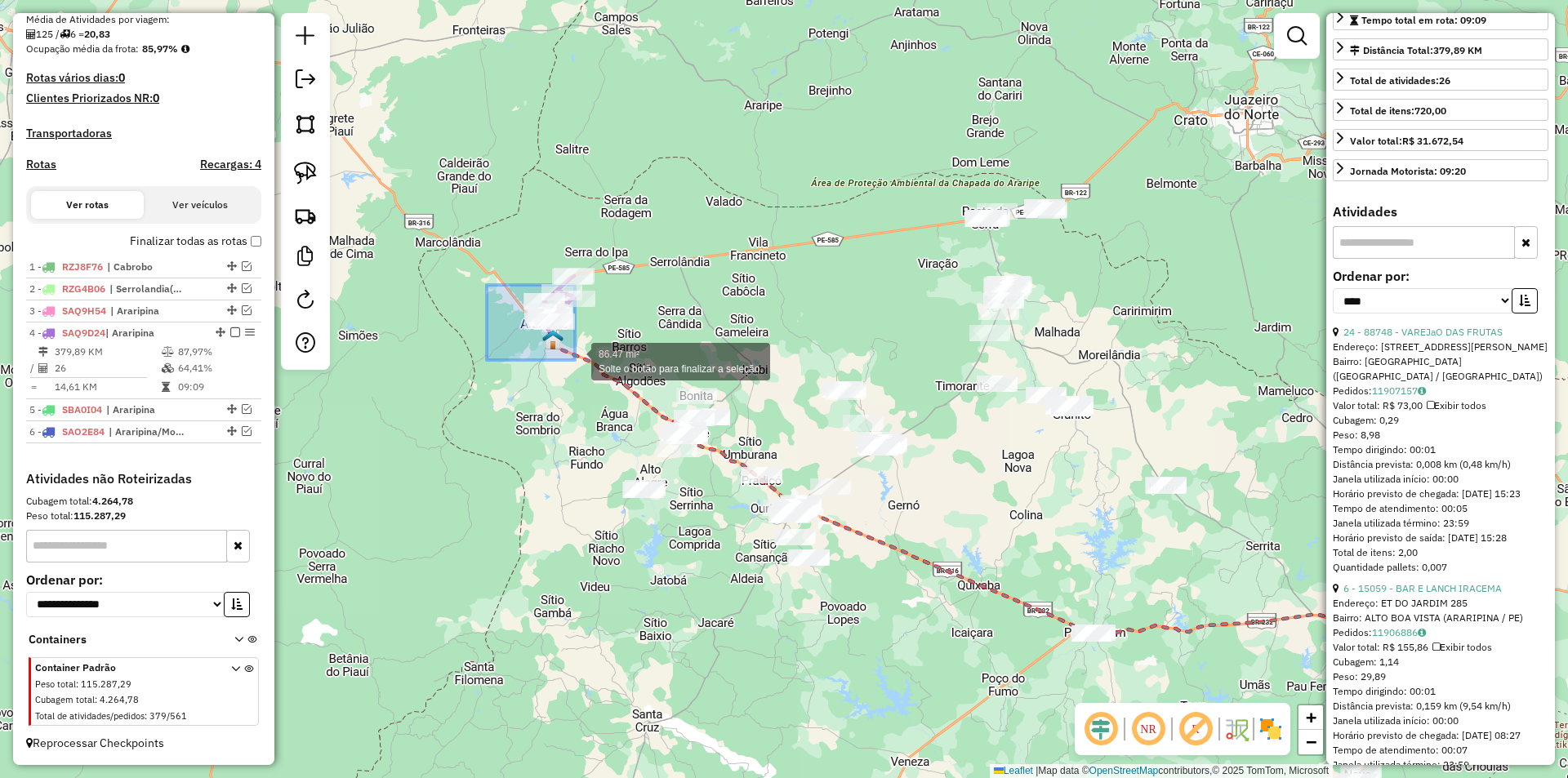
drag, startPoint x: 487, startPoint y: 285, endPoint x: 575, endPoint y: 360, distance: 115.6
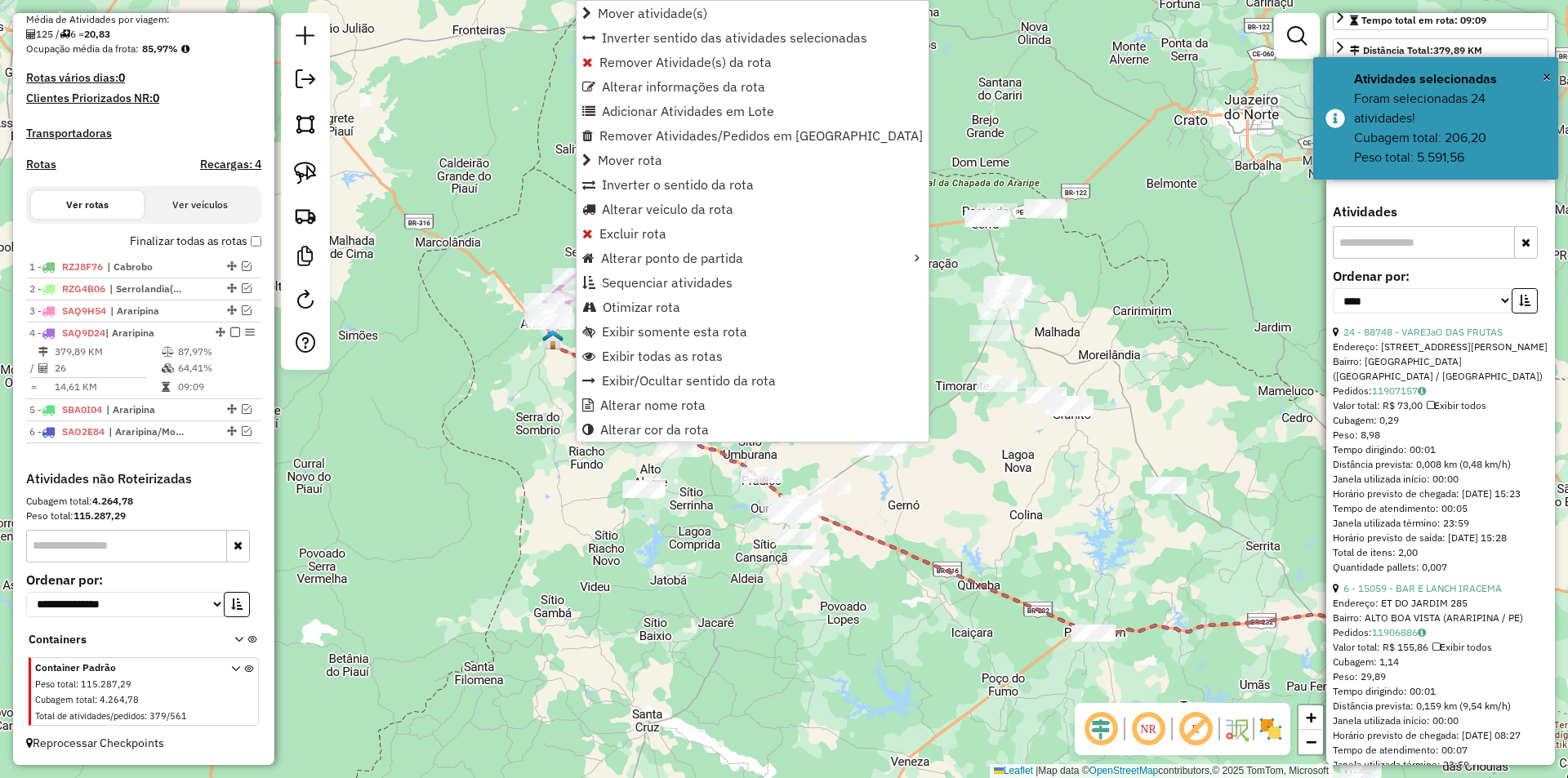
click at [485, 361] on div "Janela de atendimento Grade de atendimento Capacidade Transportadoras Veículos …" at bounding box center [784, 389] width 1568 height 778
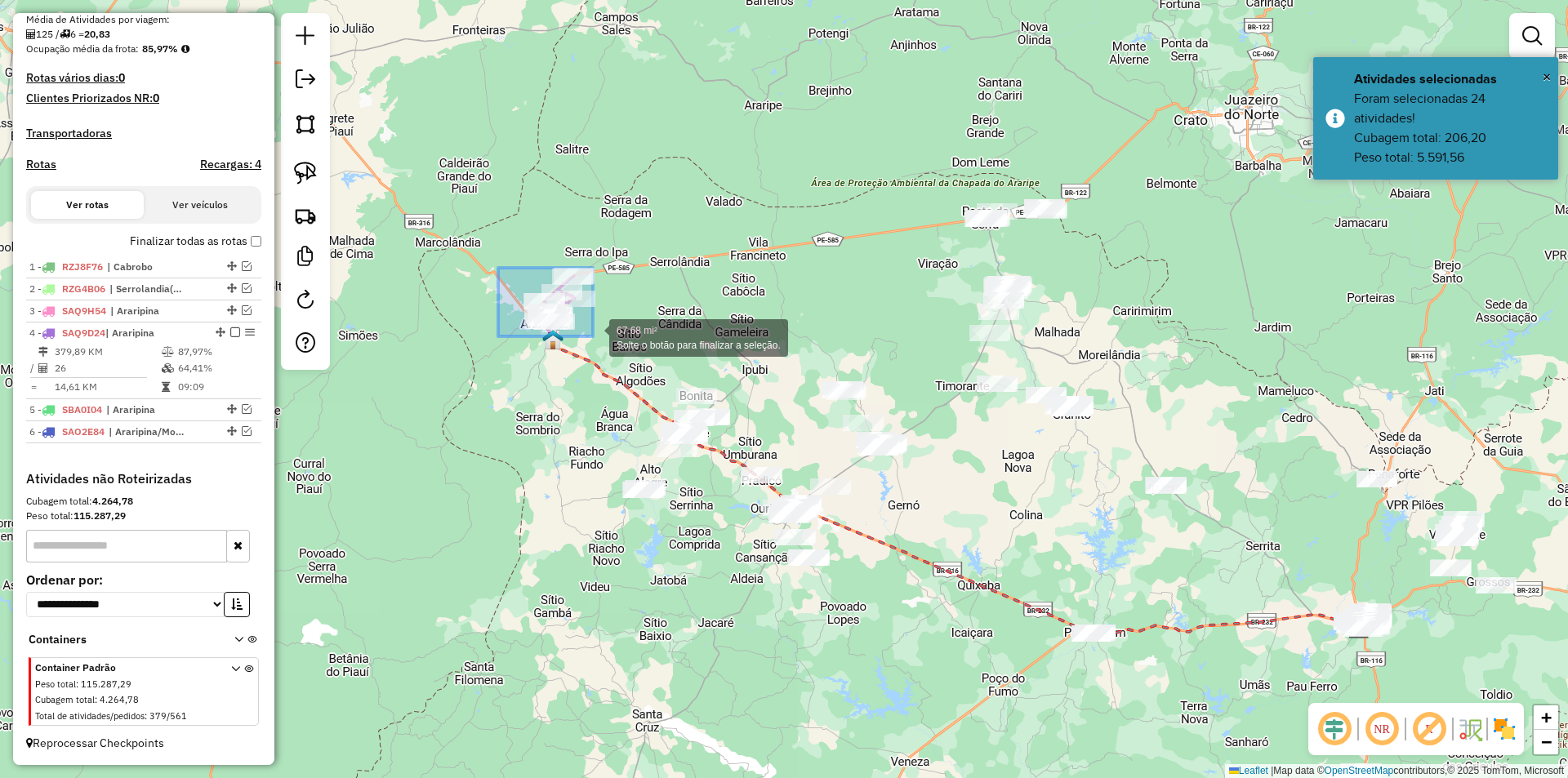
drag, startPoint x: 498, startPoint y: 267, endPoint x: 607, endPoint y: 352, distance: 138.2
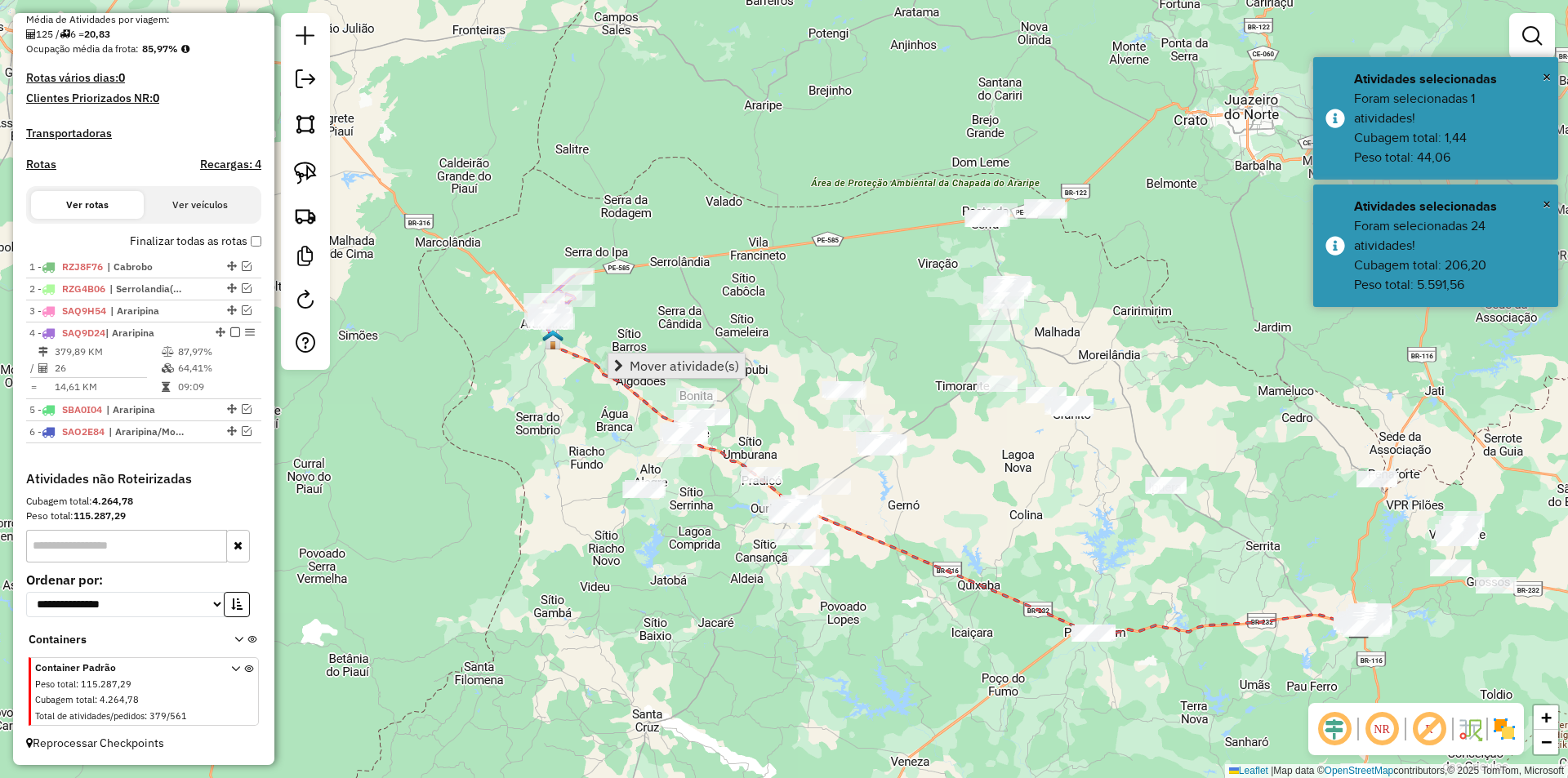
click at [631, 365] on span "Mover atividade(s)" at bounding box center [684, 366] width 110 height 13
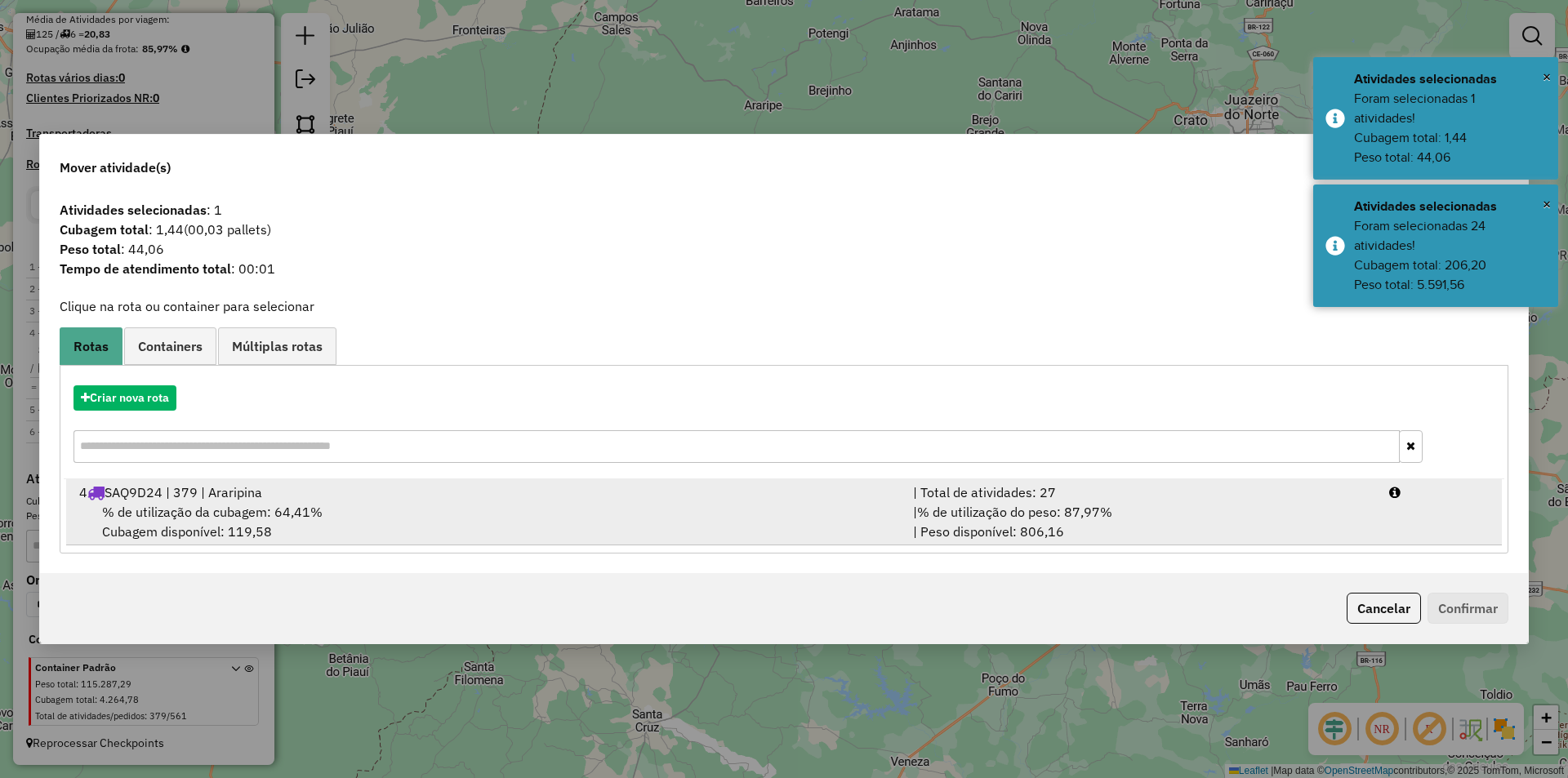
click at [262, 500] on span "SAQ9D24 | 379 | Araripina" at bounding box center [184, 491] width 158 height 16
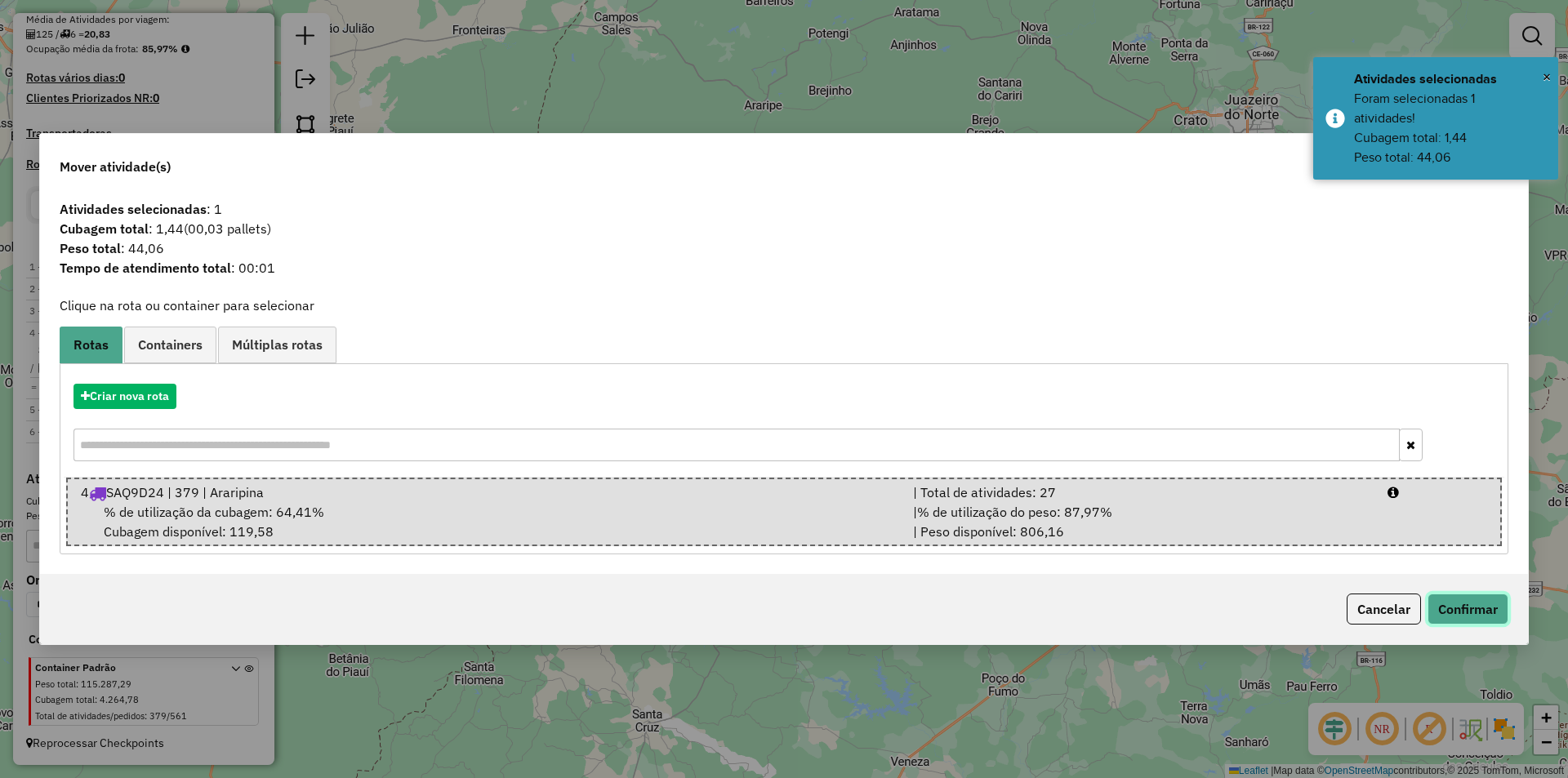
click at [1493, 610] on button "Confirmar" at bounding box center [1468, 609] width 81 height 31
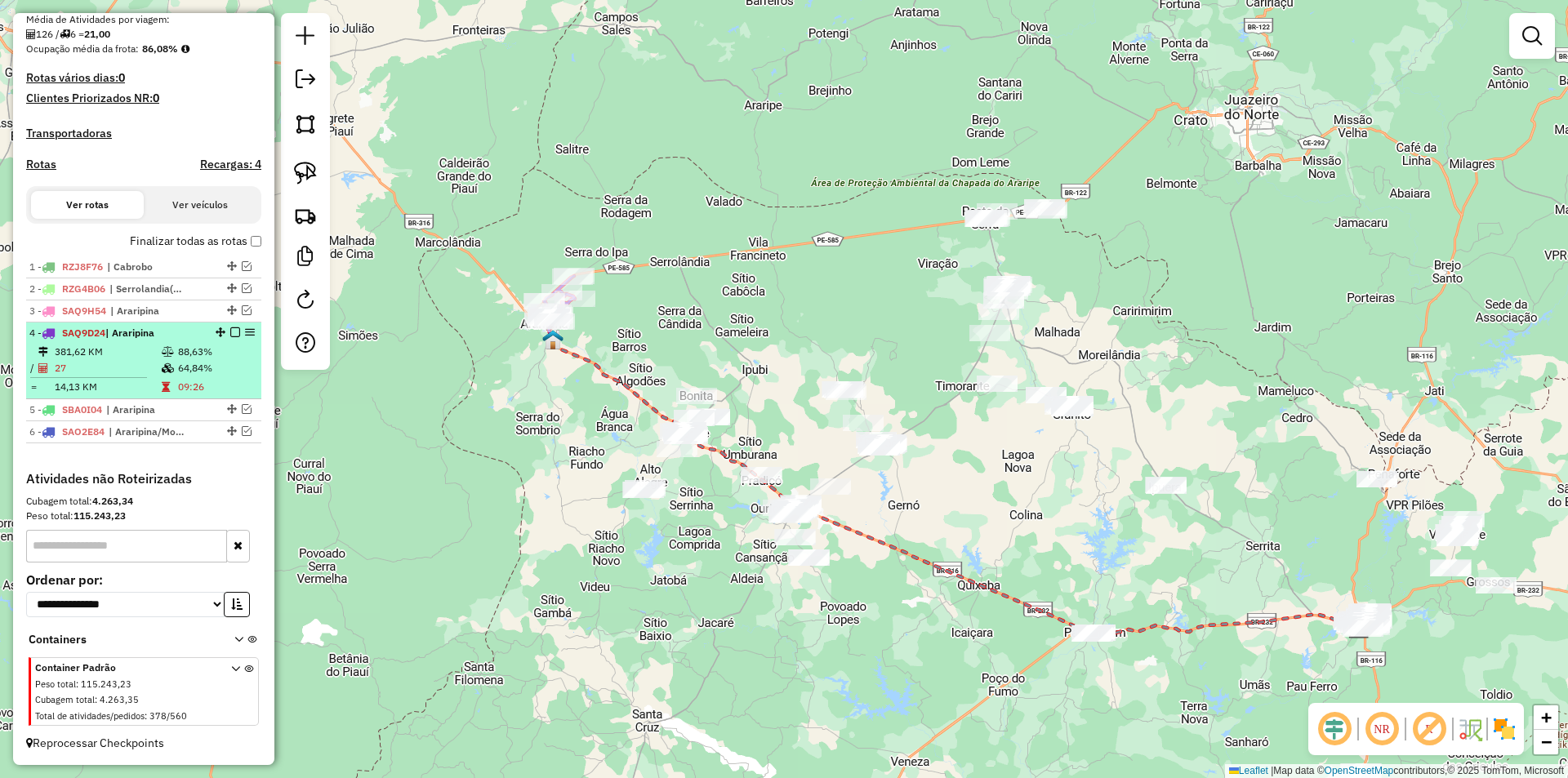
click at [230, 332] on em at bounding box center [235, 332] width 10 height 10
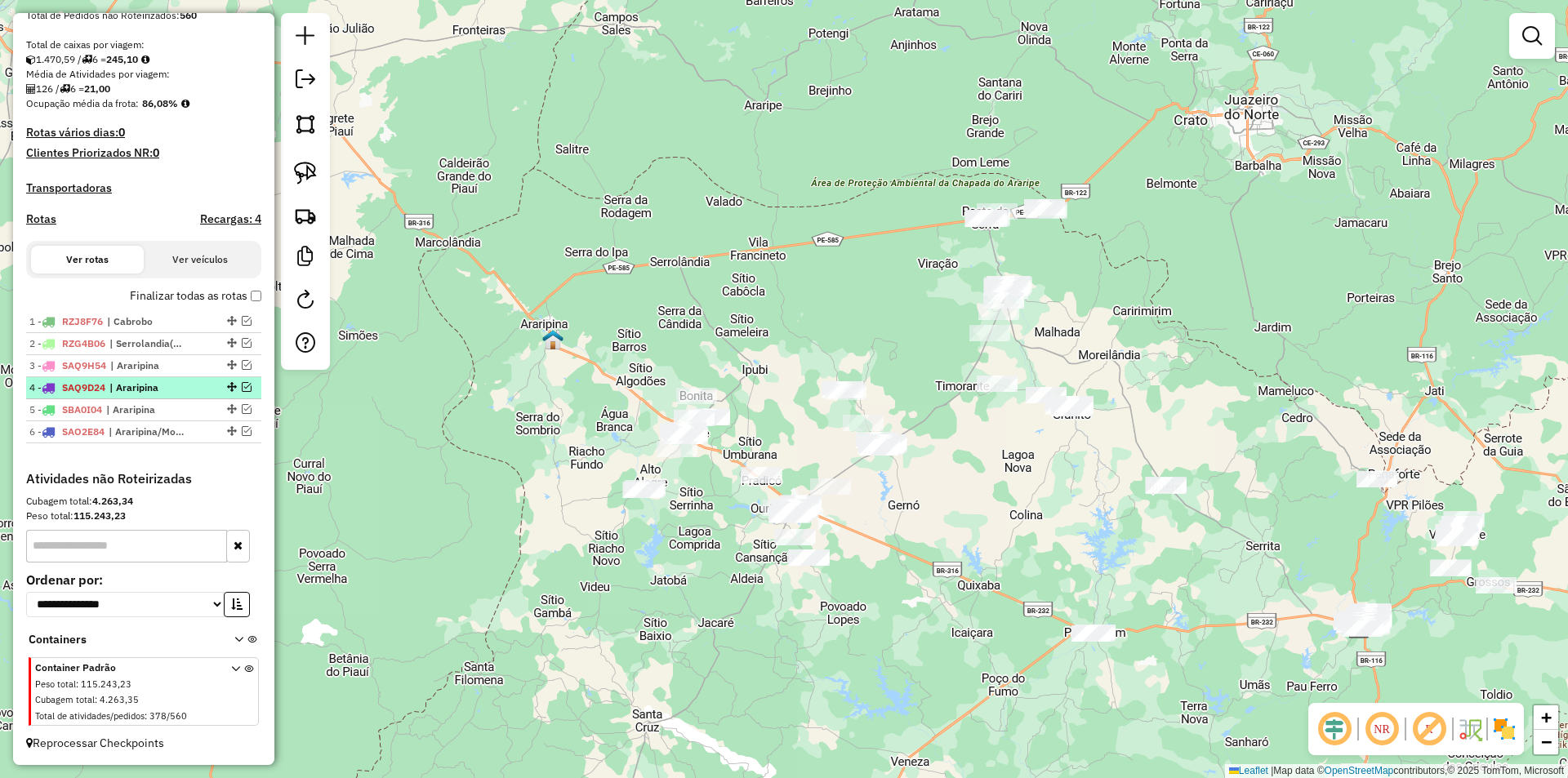
scroll to position [334, 0]
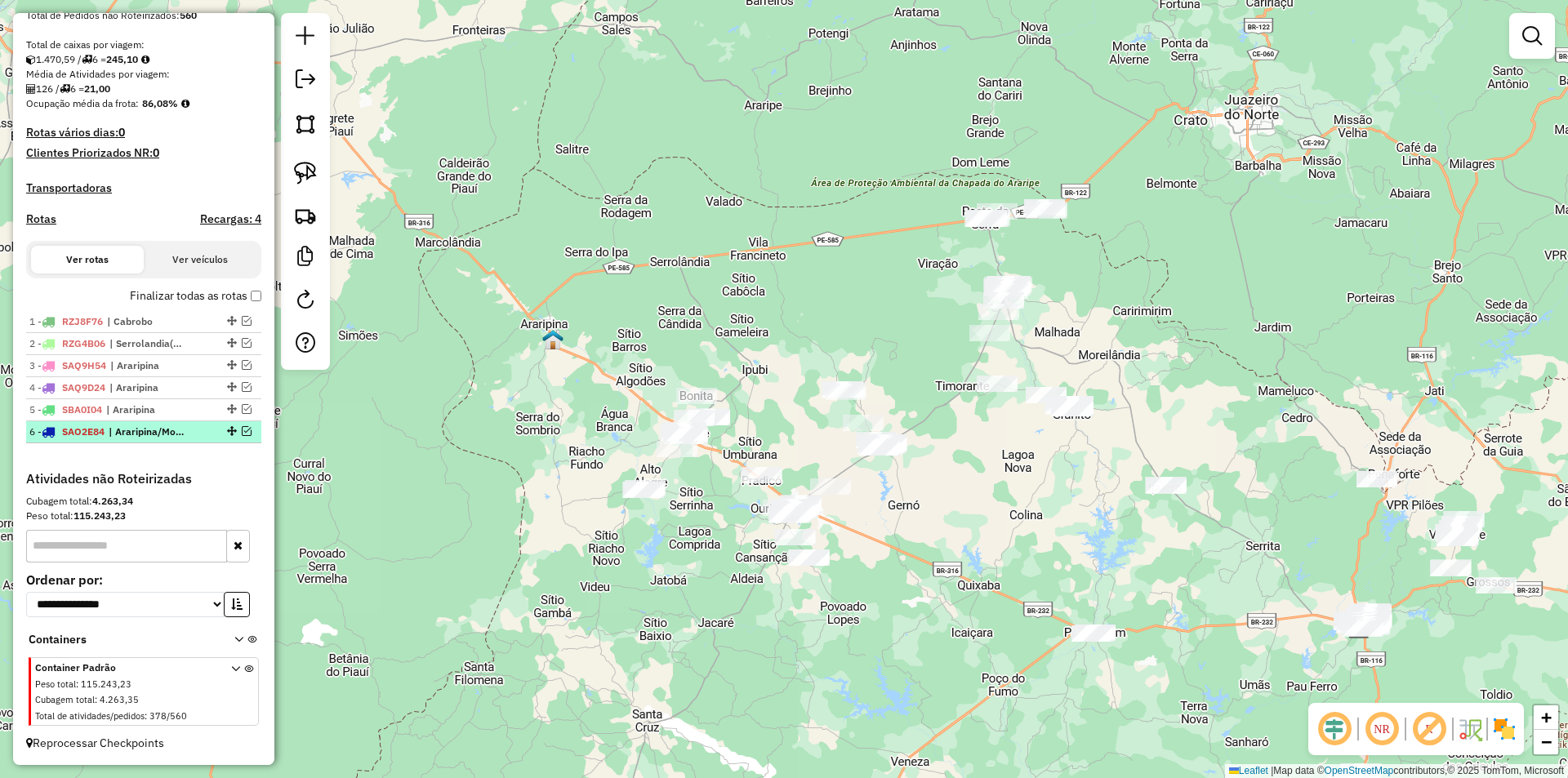
click at [243, 433] on em at bounding box center [246, 431] width 10 height 10
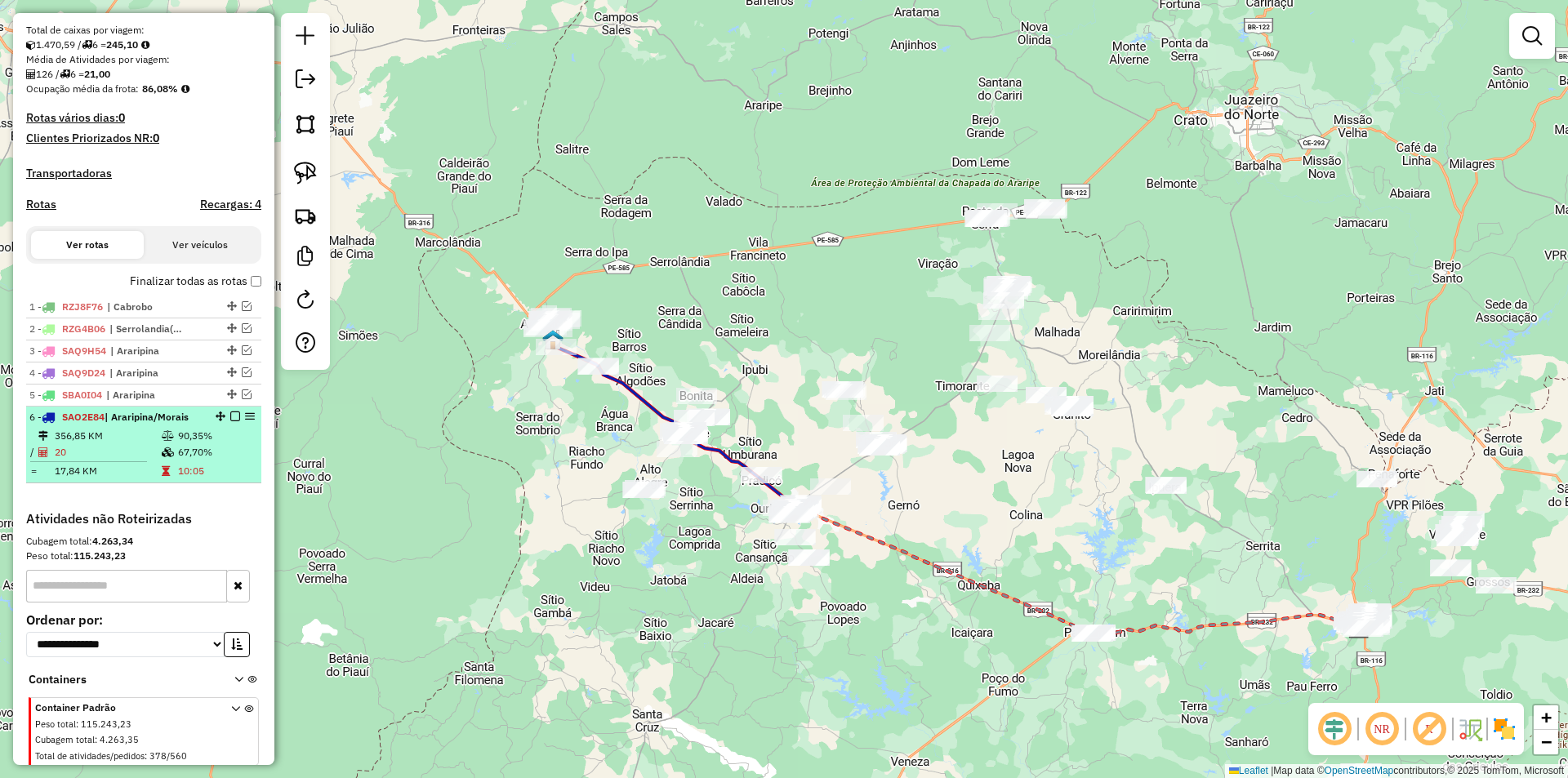
scroll to position [389, 0]
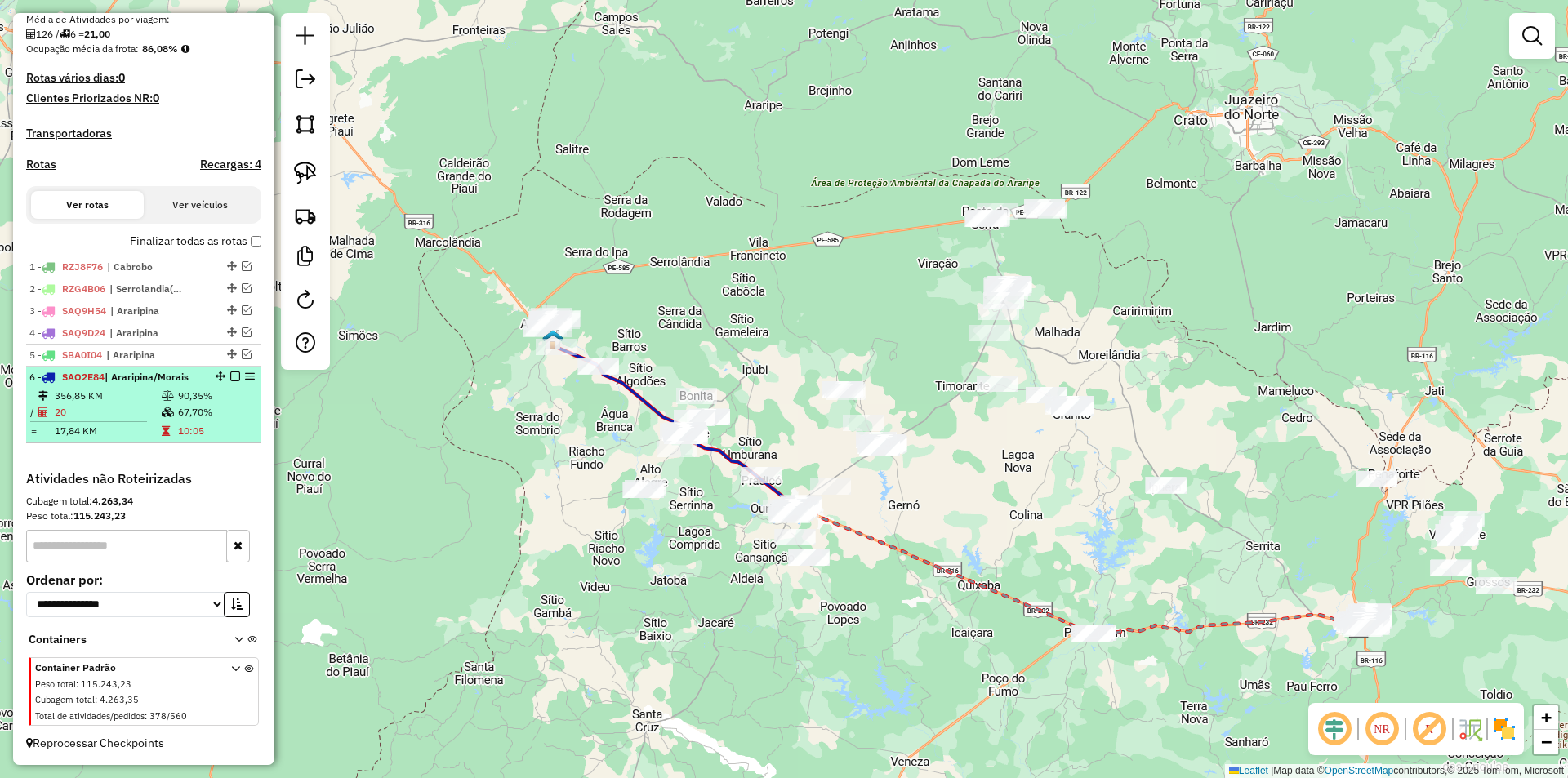
click at [164, 413] on icon at bounding box center [167, 413] width 13 height 10
select select "*********"
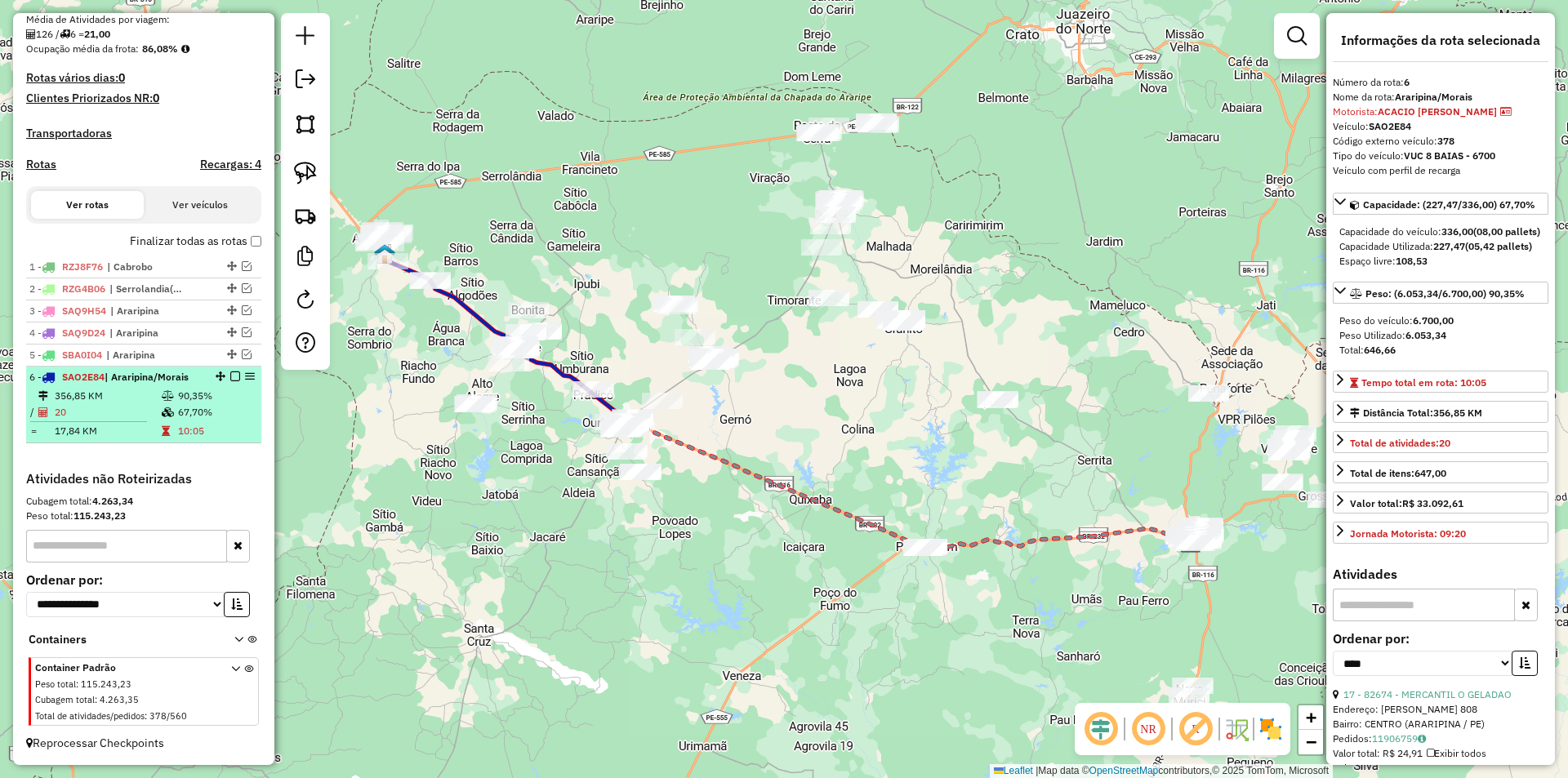
click at [230, 375] on em at bounding box center [235, 376] width 10 height 10
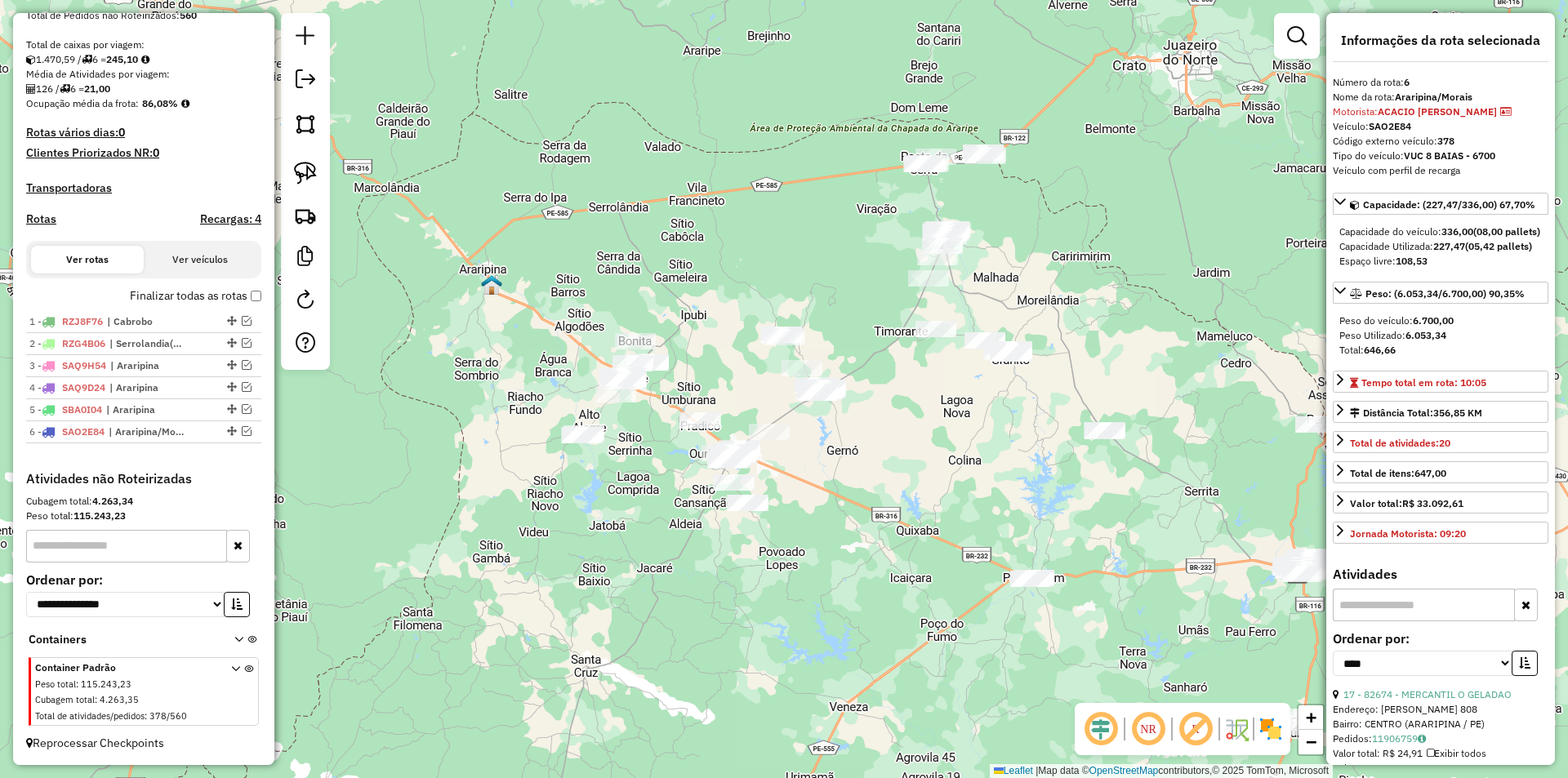
drag, startPoint x: 362, startPoint y: 478, endPoint x: 541, endPoint y: 515, distance: 182.8
click at [536, 515] on div "Janela de atendimento Grade de atendimento Capacidade Transportadoras Veículos …" at bounding box center [784, 389] width 1568 height 778
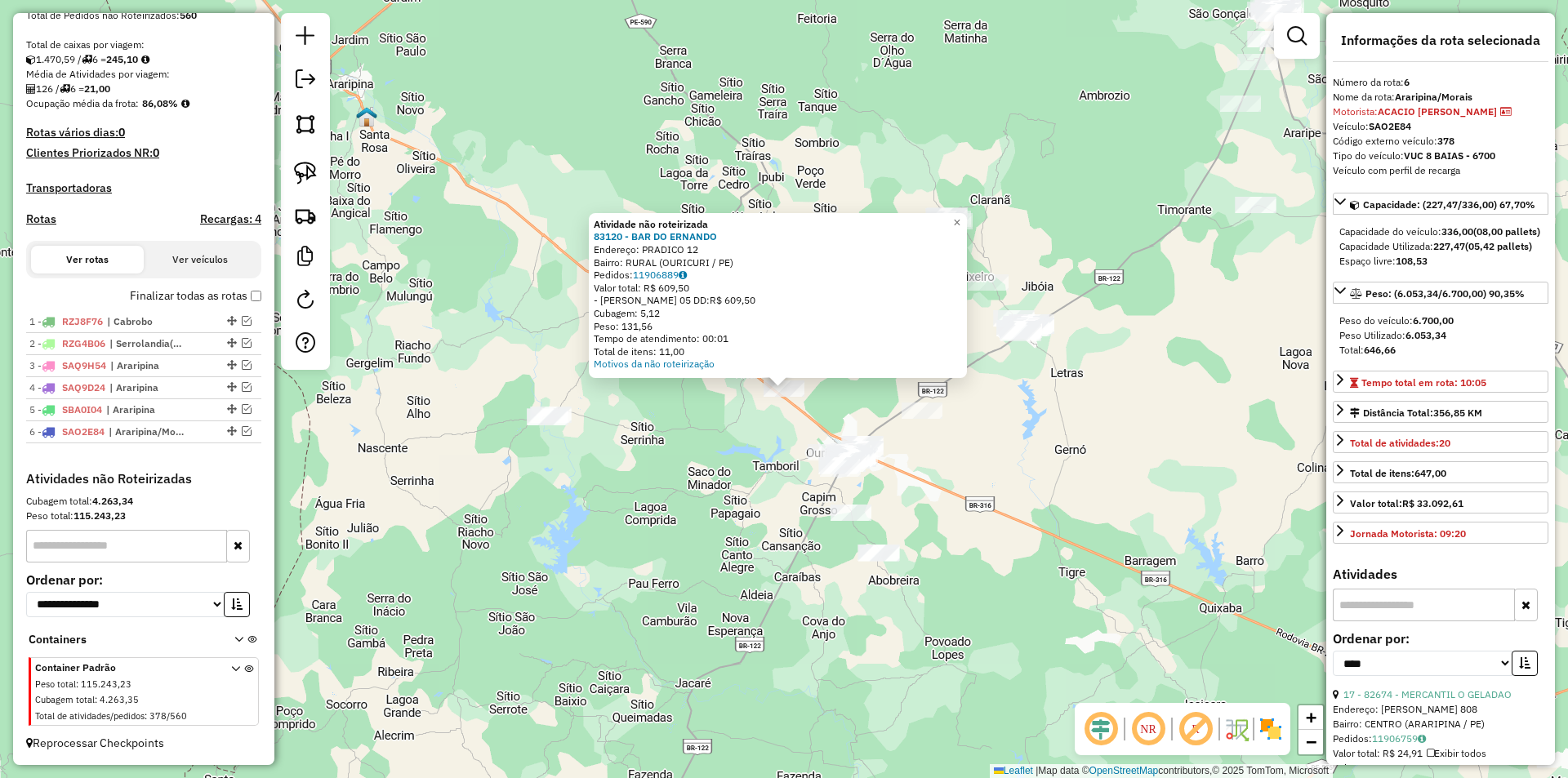
click at [712, 449] on div "Atividade não roteirizada 83120 - BAR DO ERNANDO Endereço: PRADICO 12 Bairro: R…" at bounding box center [784, 389] width 1568 height 778
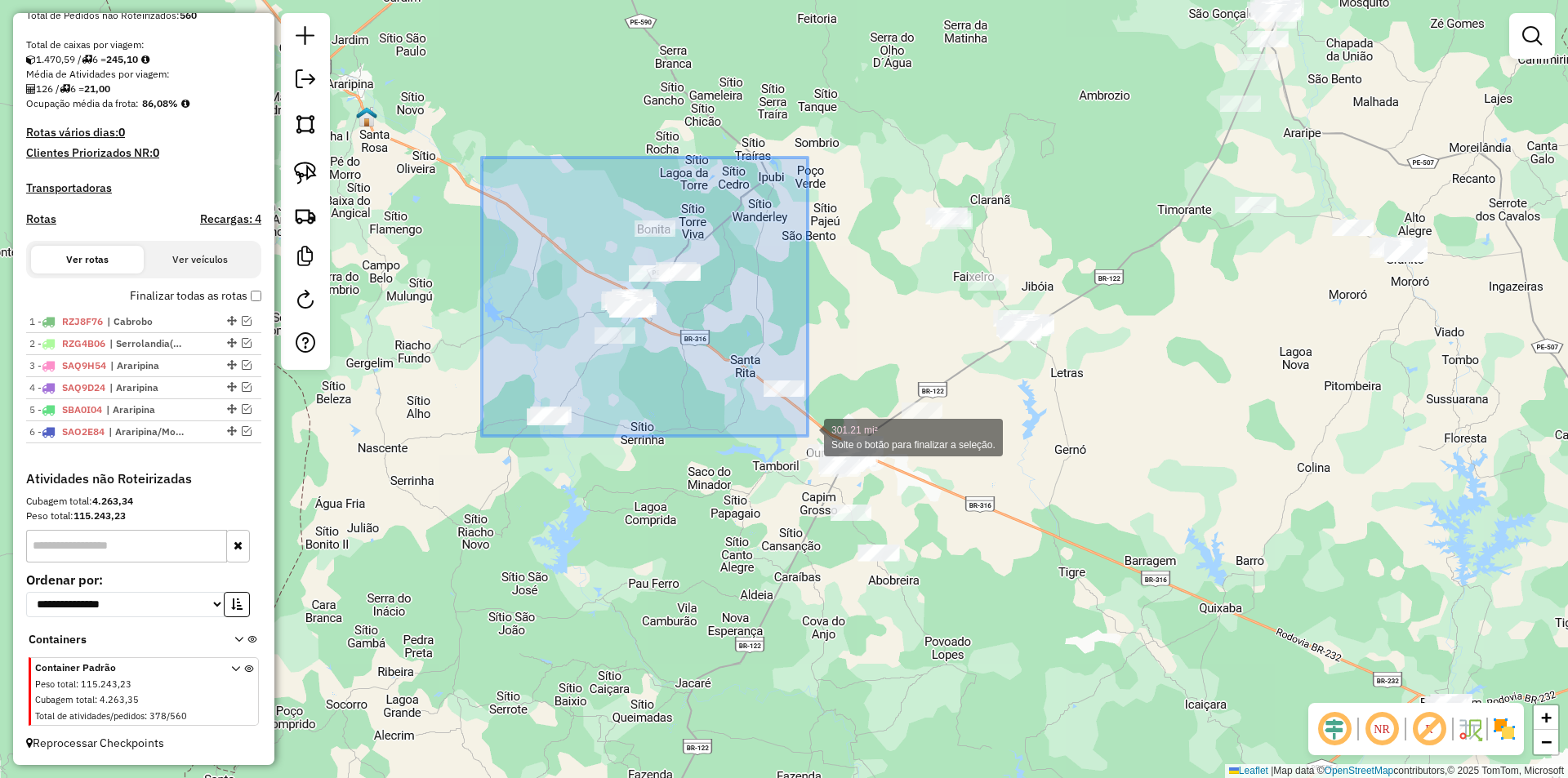
drag, startPoint x: 563, startPoint y: 235, endPoint x: 808, endPoint y: 436, distance: 316.9
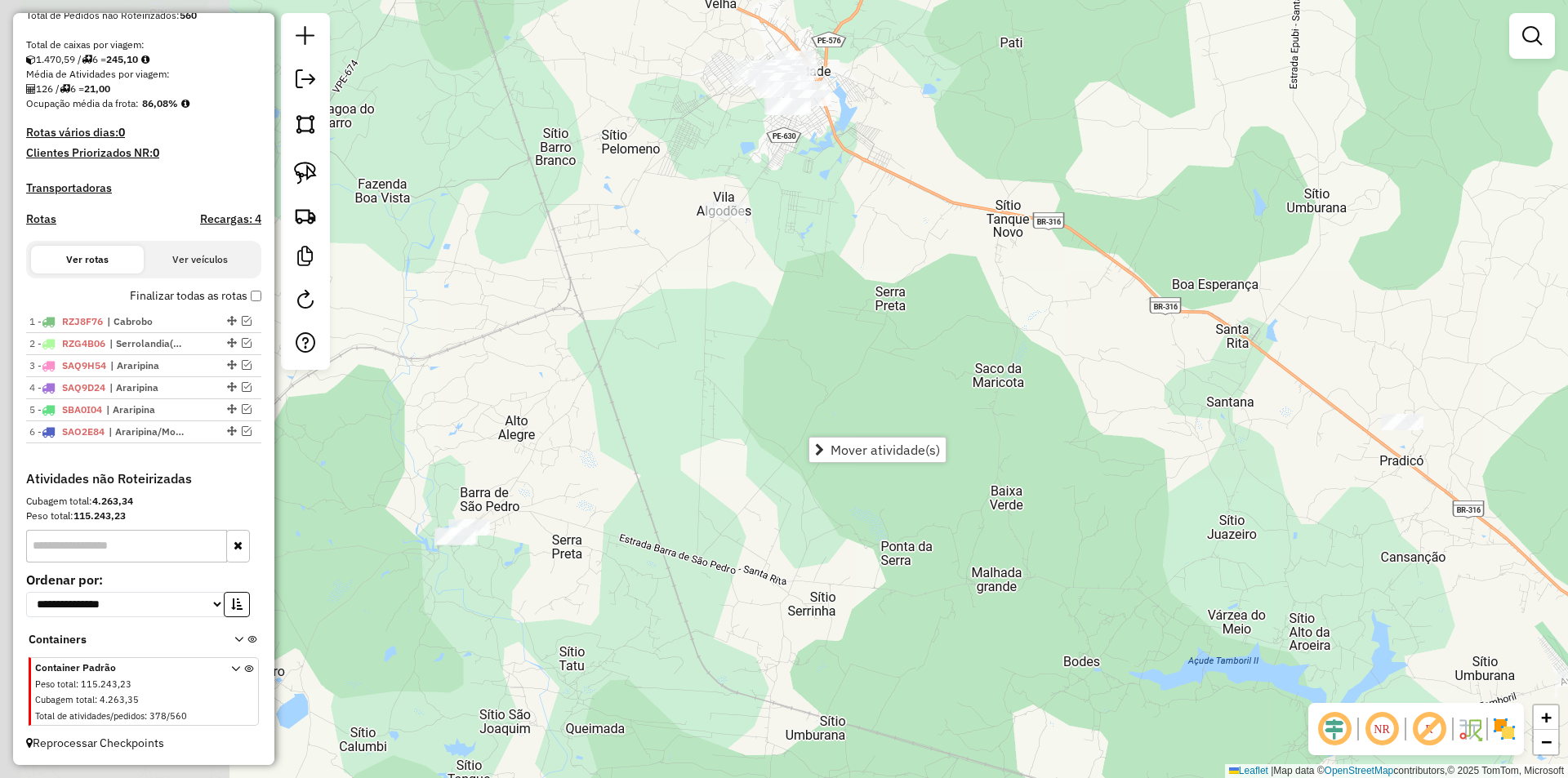
drag, startPoint x: 599, startPoint y: 426, endPoint x: 900, endPoint y: 414, distance: 301.2
click at [899, 414] on div "Janela de atendimento Grade de atendimento Capacidade Transportadoras Veículos …" at bounding box center [784, 389] width 1568 height 778
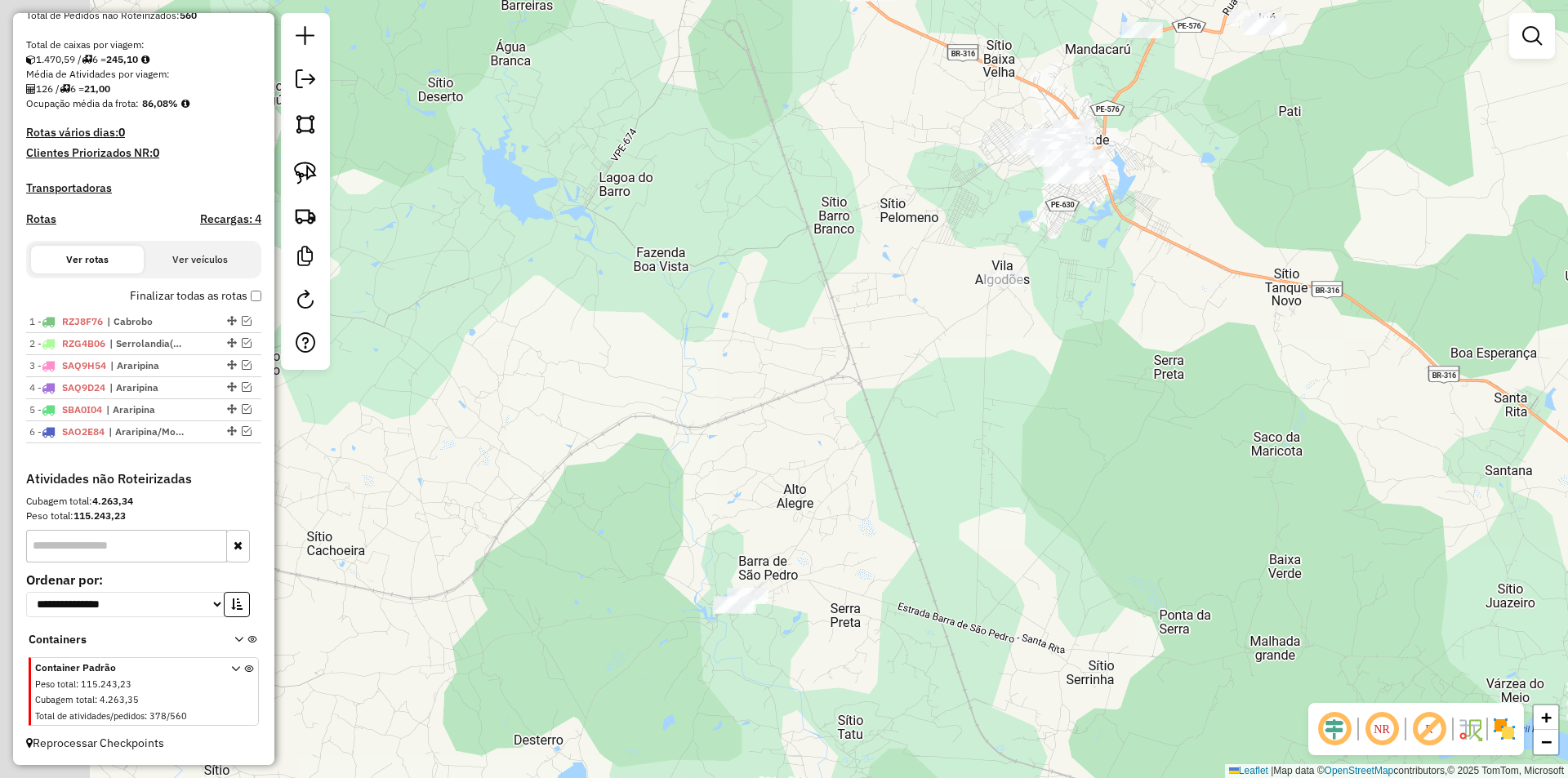
drag, startPoint x: 682, startPoint y: 521, endPoint x: 962, endPoint y: 597, distance: 290.1
click at [962, 597] on div "Janela de atendimento Grade de atendimento Capacidade Transportadoras Veículos …" at bounding box center [784, 389] width 1568 height 778
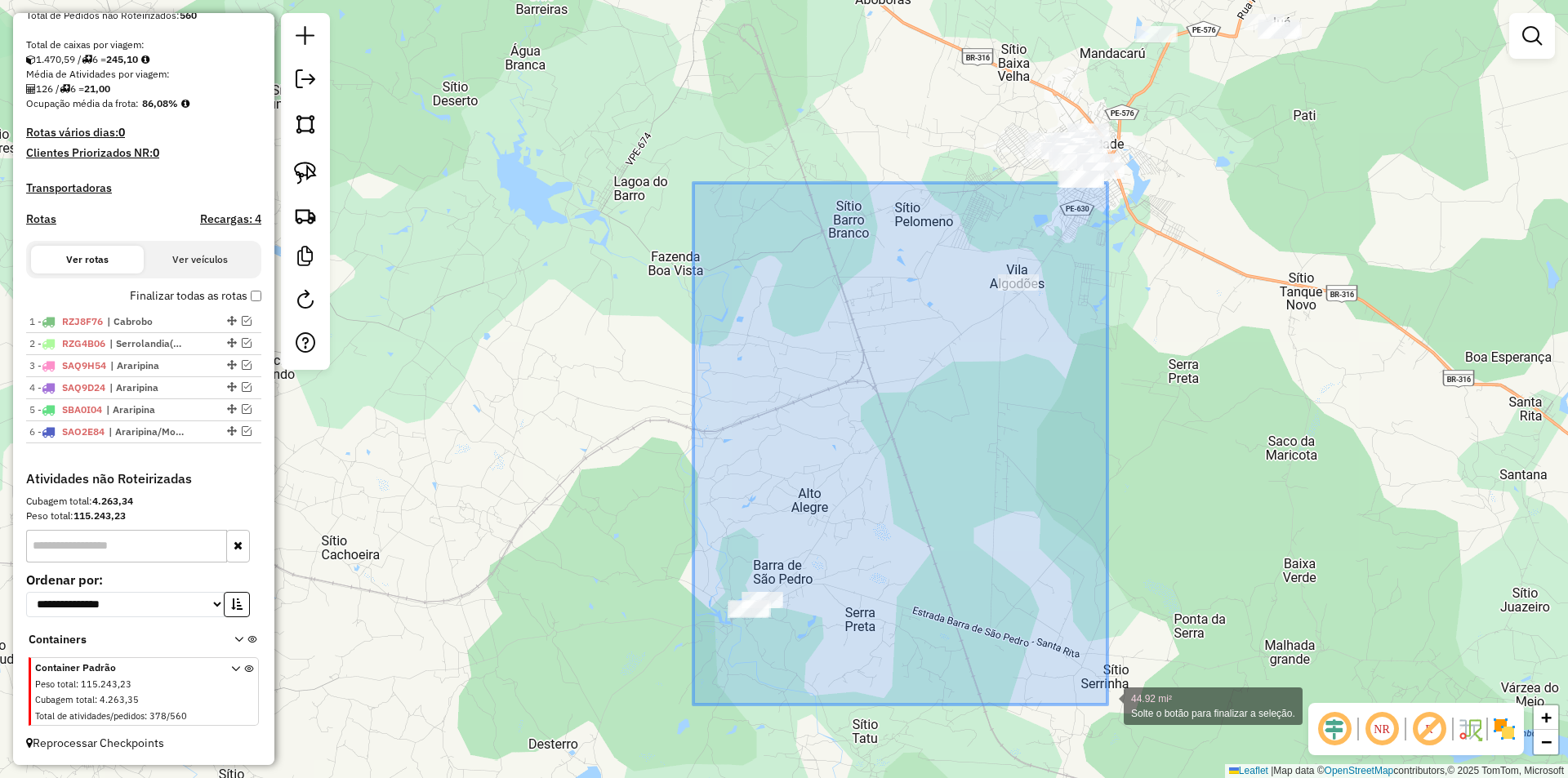
drag, startPoint x: 809, startPoint y: 292, endPoint x: 1107, endPoint y: 705, distance: 509.3
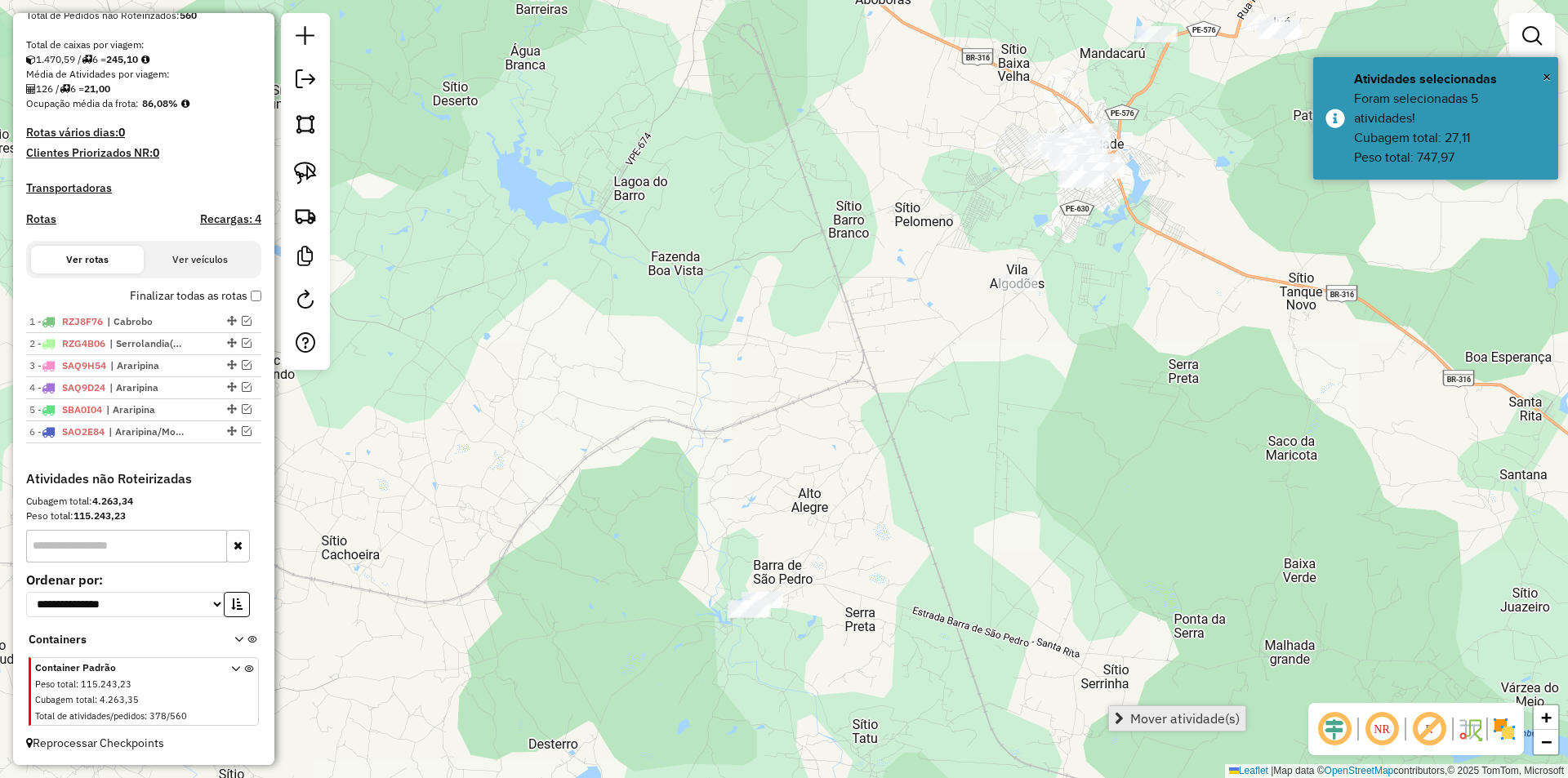
click at [1154, 718] on span "Mover atividade(s)" at bounding box center [1185, 718] width 110 height 13
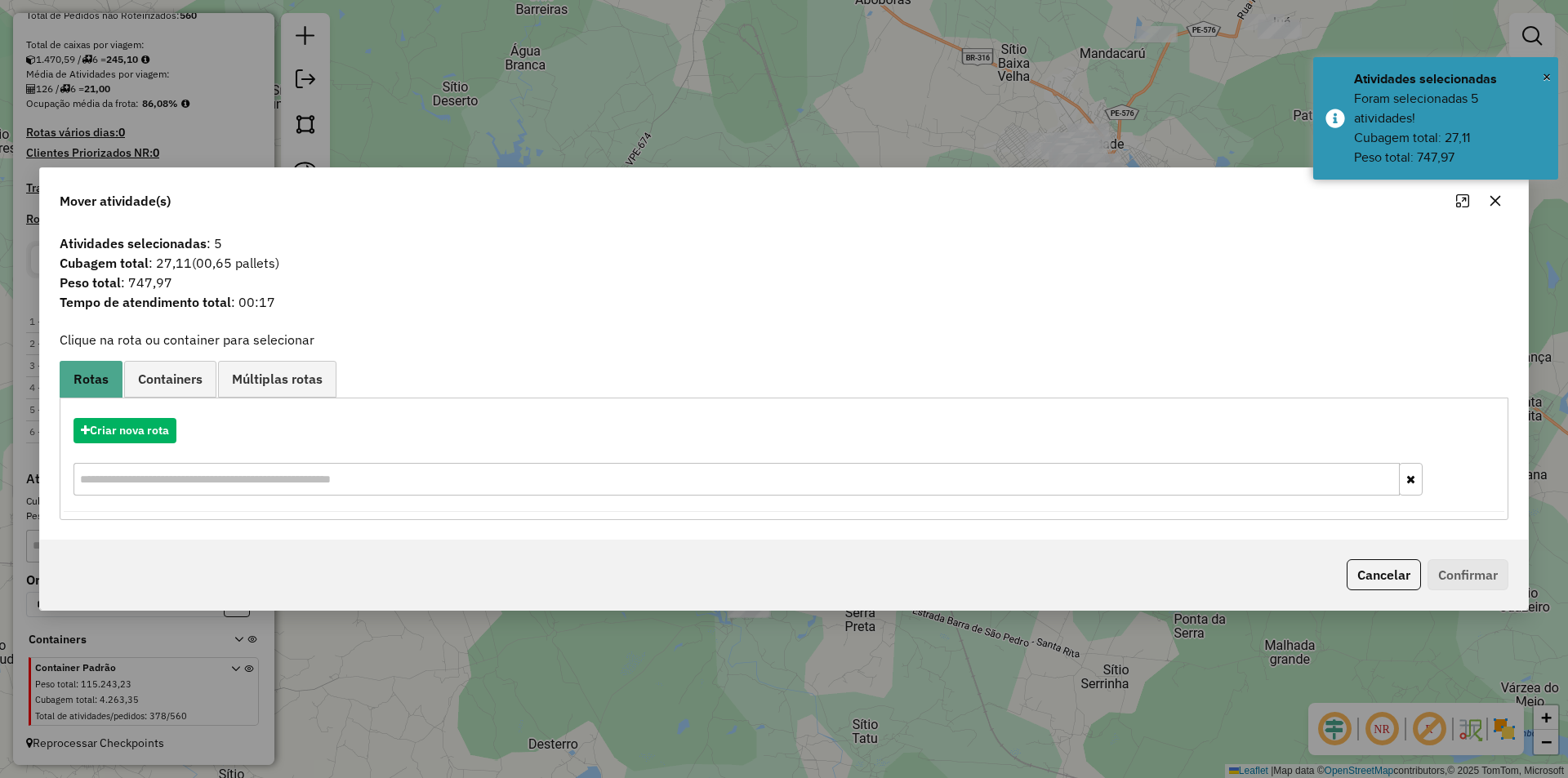
click at [1495, 197] on icon "button" at bounding box center [1496, 201] width 13 height 13
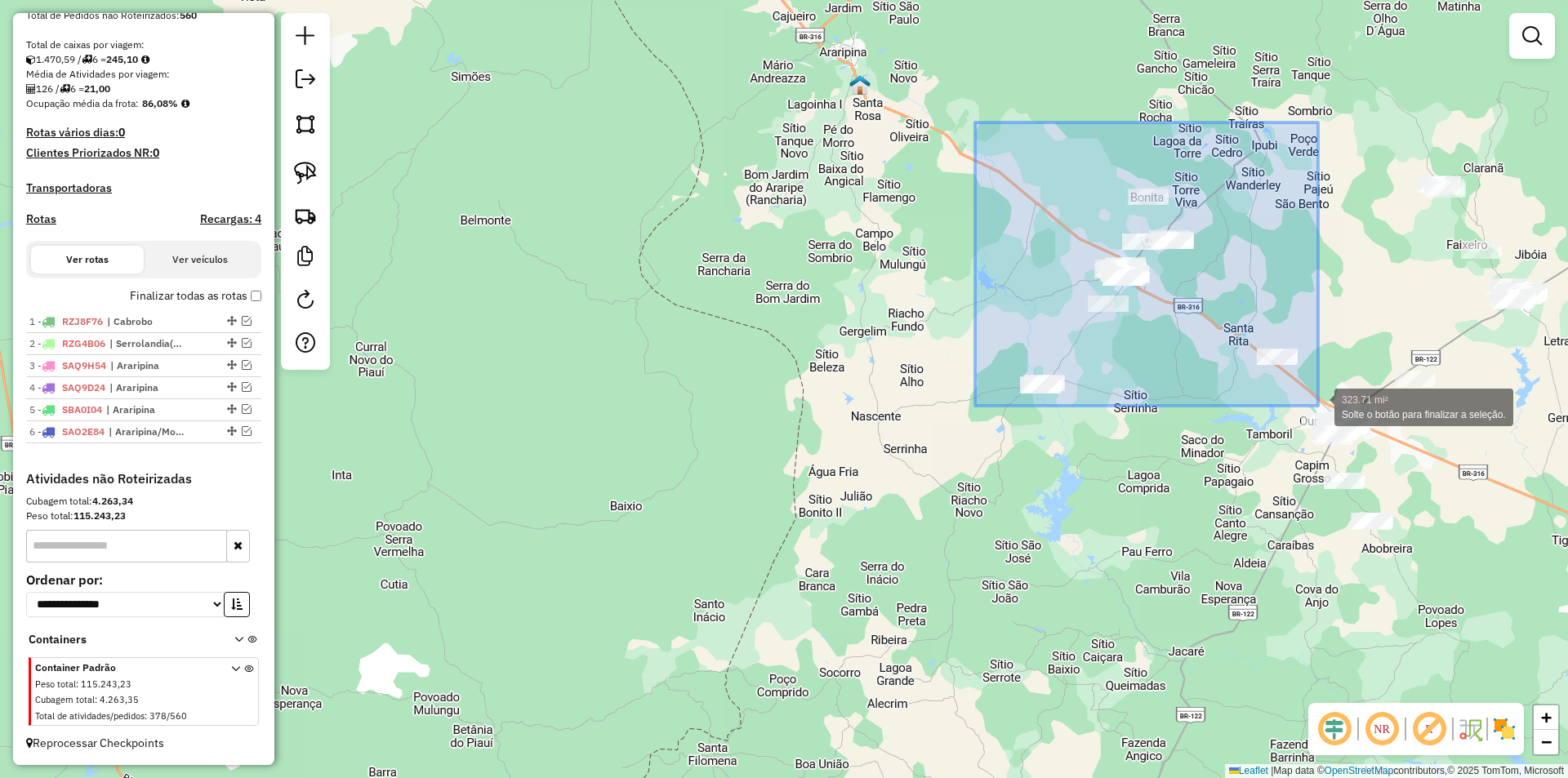
drag, startPoint x: 975, startPoint y: 122, endPoint x: 1318, endPoint y: 406, distance: 445.3
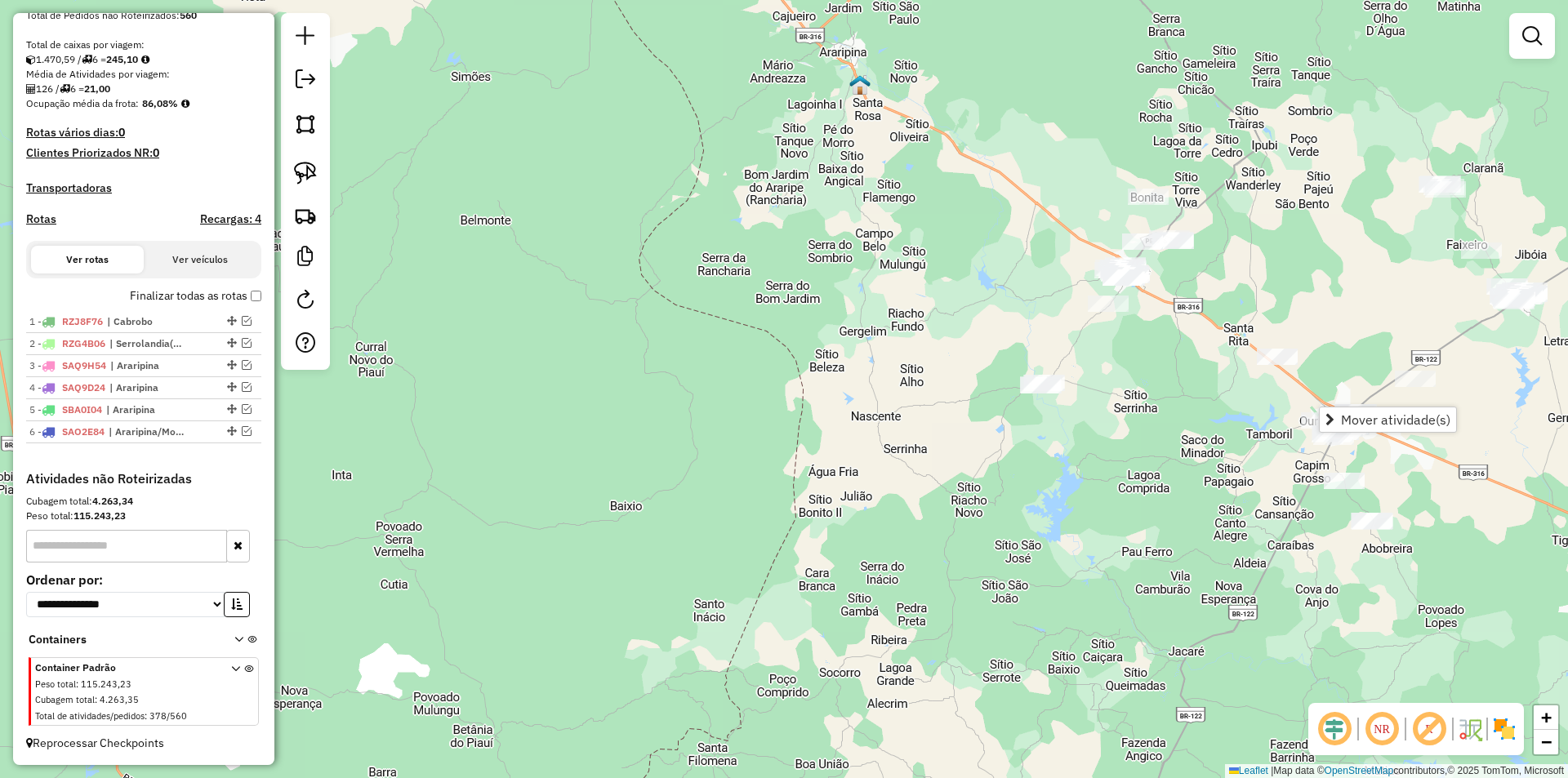
drag, startPoint x: 1213, startPoint y: 398, endPoint x: 1192, endPoint y: 389, distance: 22.8
click at [1203, 397] on div "Janela de atendimento Grade de atendimento Capacidade Transportadoras Veículos …" at bounding box center [784, 389] width 1568 height 778
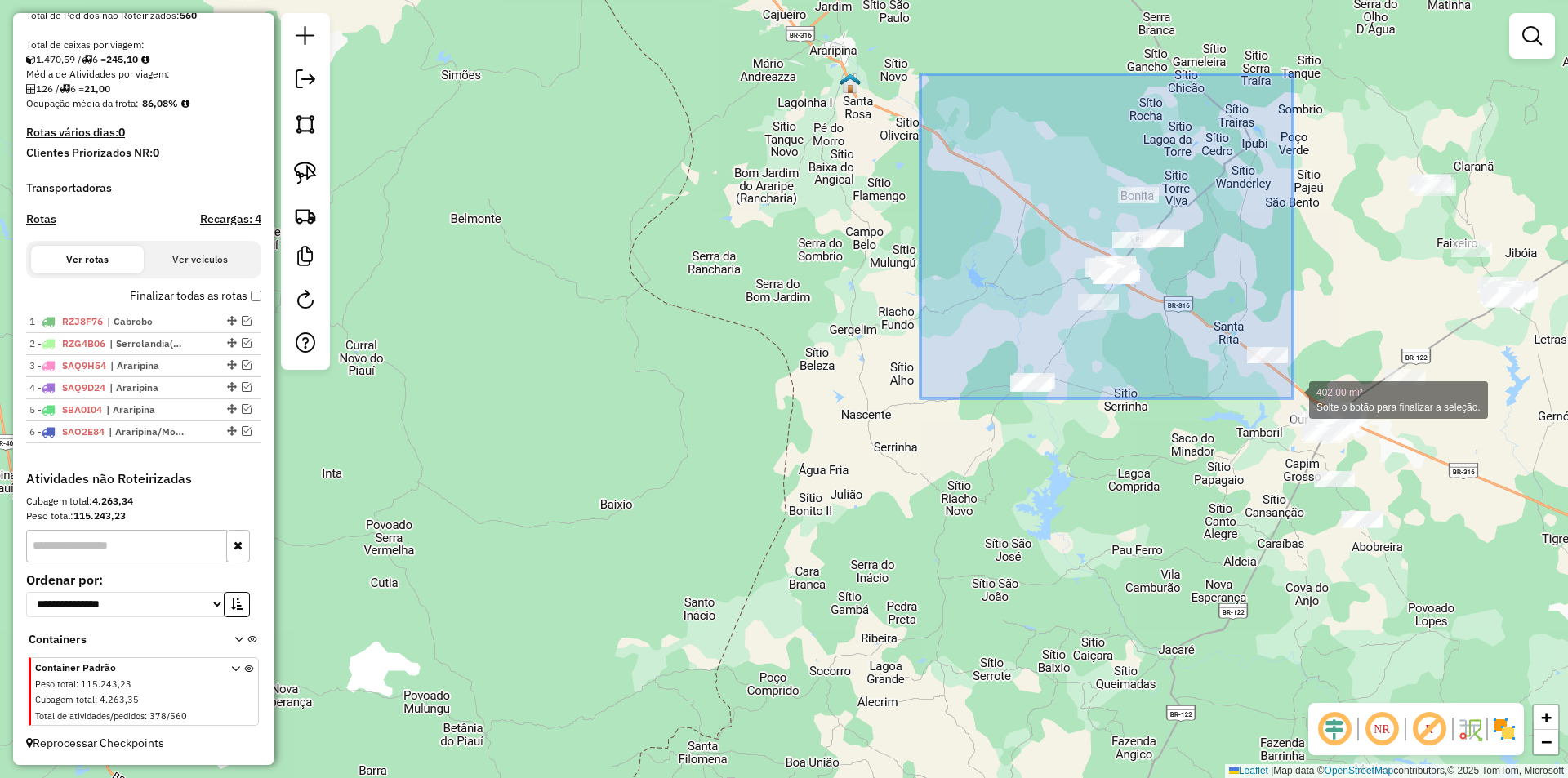
drag, startPoint x: 927, startPoint y: 78, endPoint x: 1293, endPoint y: 398, distance: 486.2
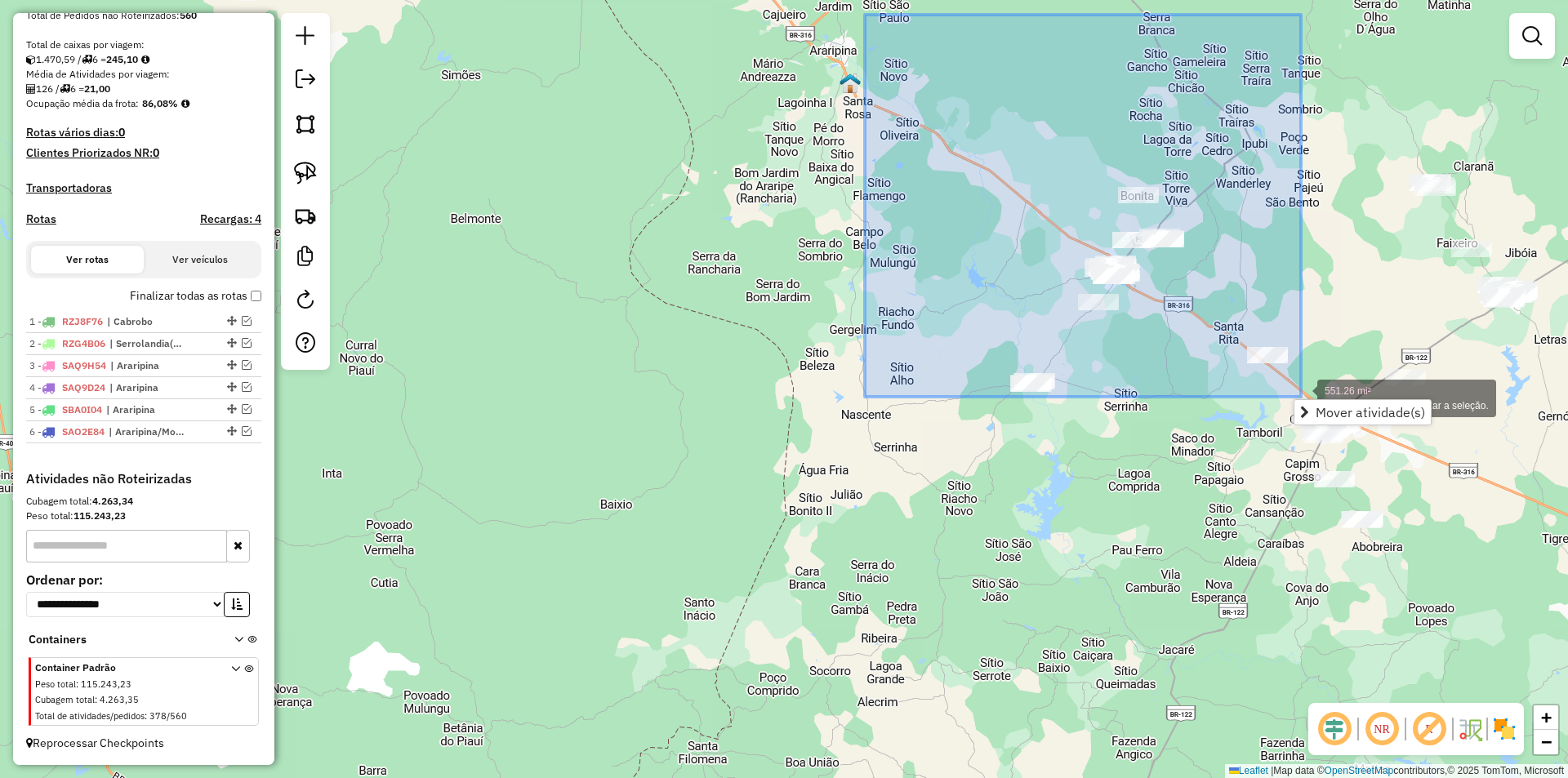
drag, startPoint x: 865, startPoint y: 14, endPoint x: 1301, endPoint y: 397, distance: 580.3
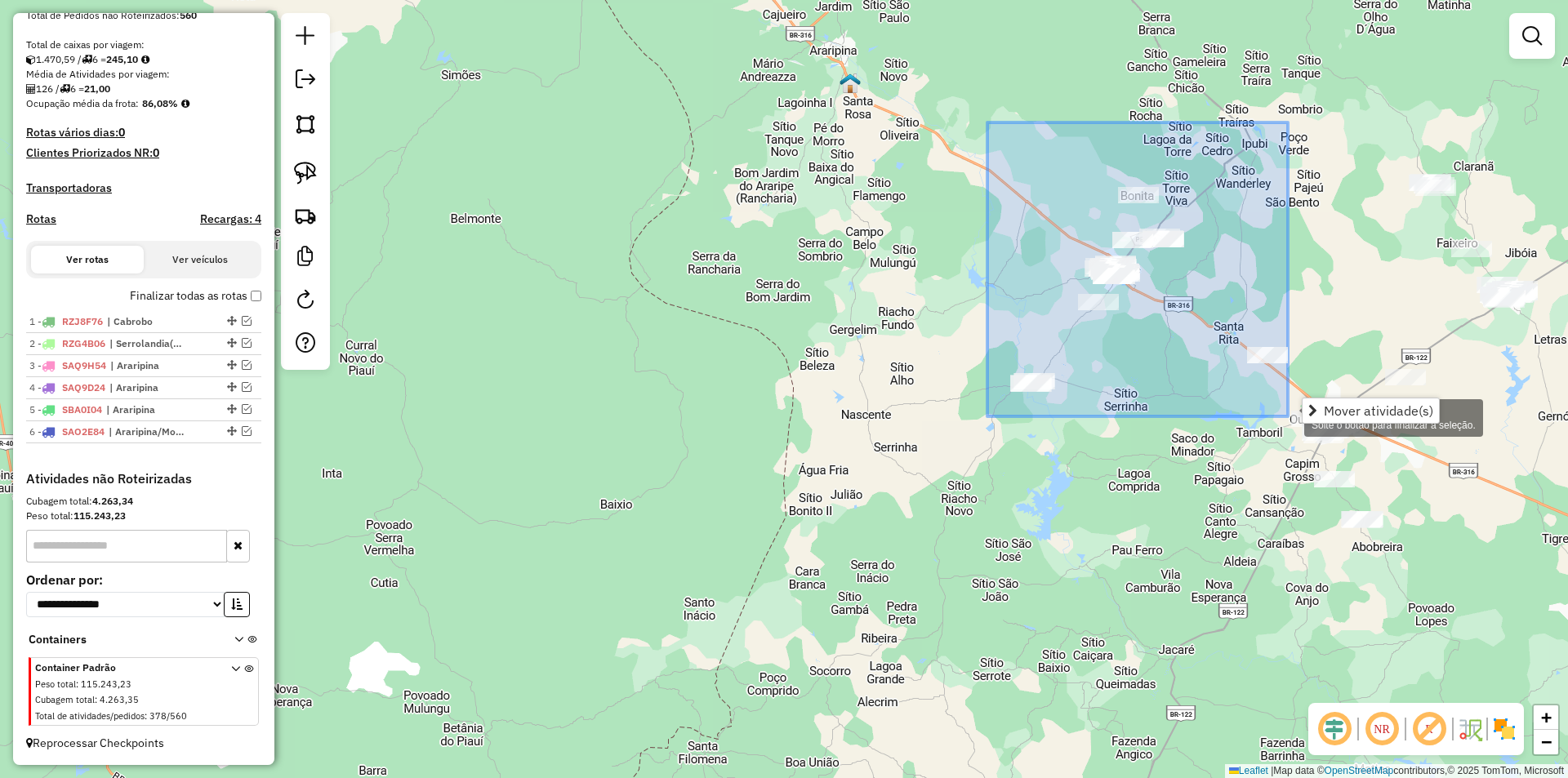
drag, startPoint x: 987, startPoint y: 122, endPoint x: 1288, endPoint y: 416, distance: 420.8
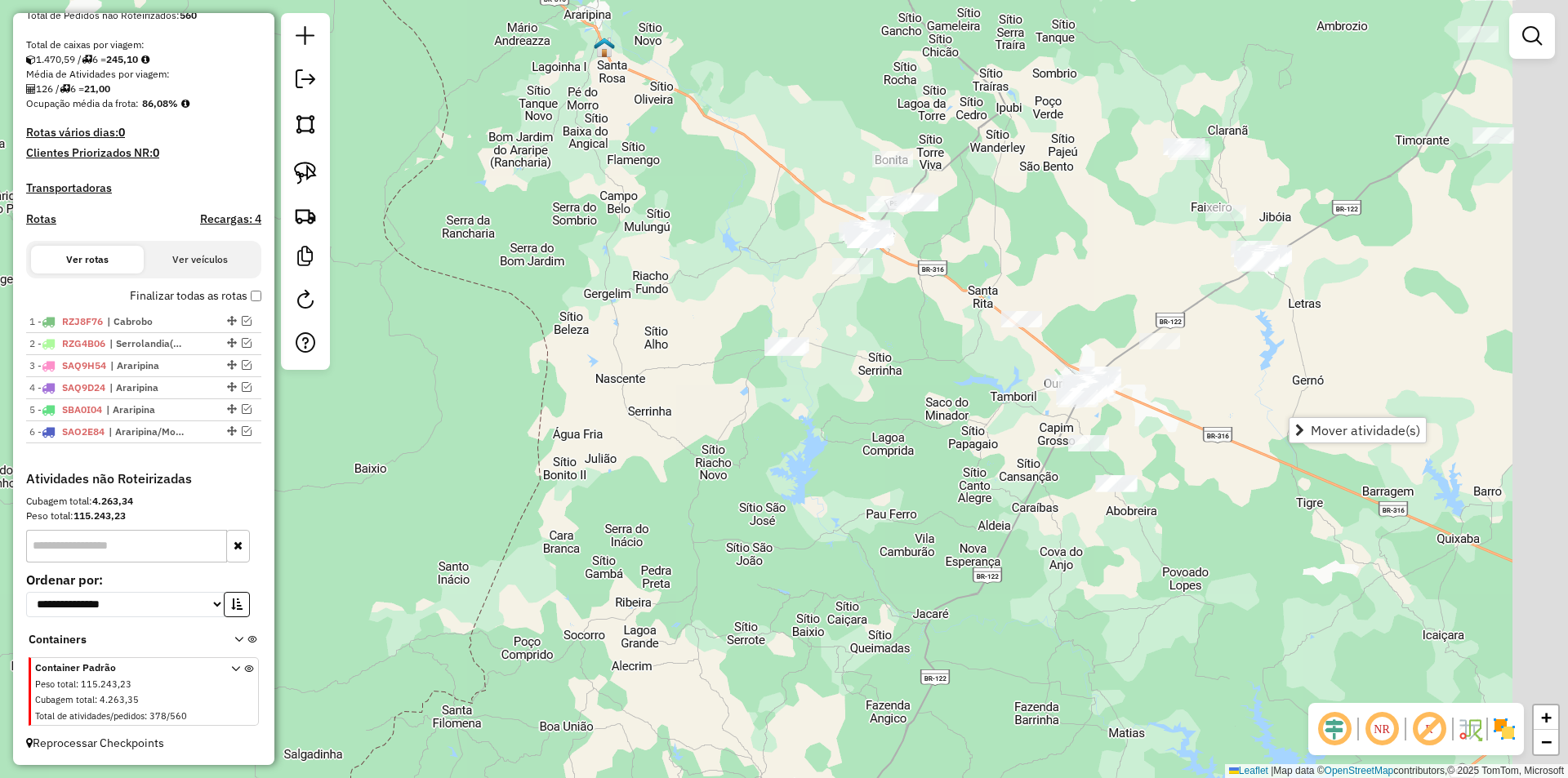
drag, startPoint x: 867, startPoint y: 500, endPoint x: 656, endPoint y: 478, distance: 212.1
click at [666, 484] on div "Janela de atendimento Grade de atendimento Capacidade Transportadoras Veículos …" at bounding box center [784, 389] width 1568 height 778
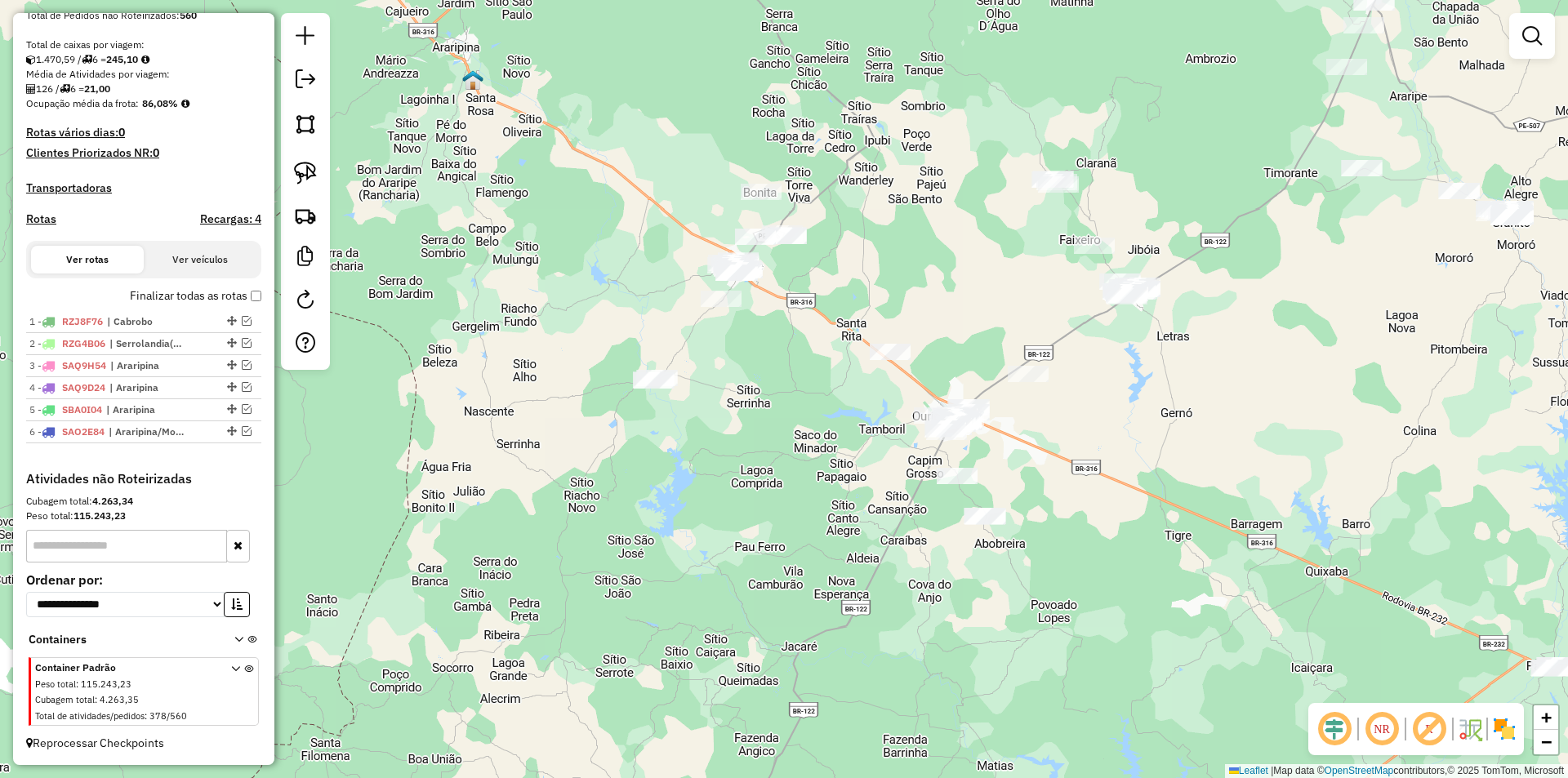
drag, startPoint x: 635, startPoint y: 452, endPoint x: 712, endPoint y: 505, distance: 93.5
click at [712, 505] on div "Janela de atendimento Grade de atendimento Capacidade Transportadoras Veículos …" at bounding box center [784, 389] width 1568 height 778
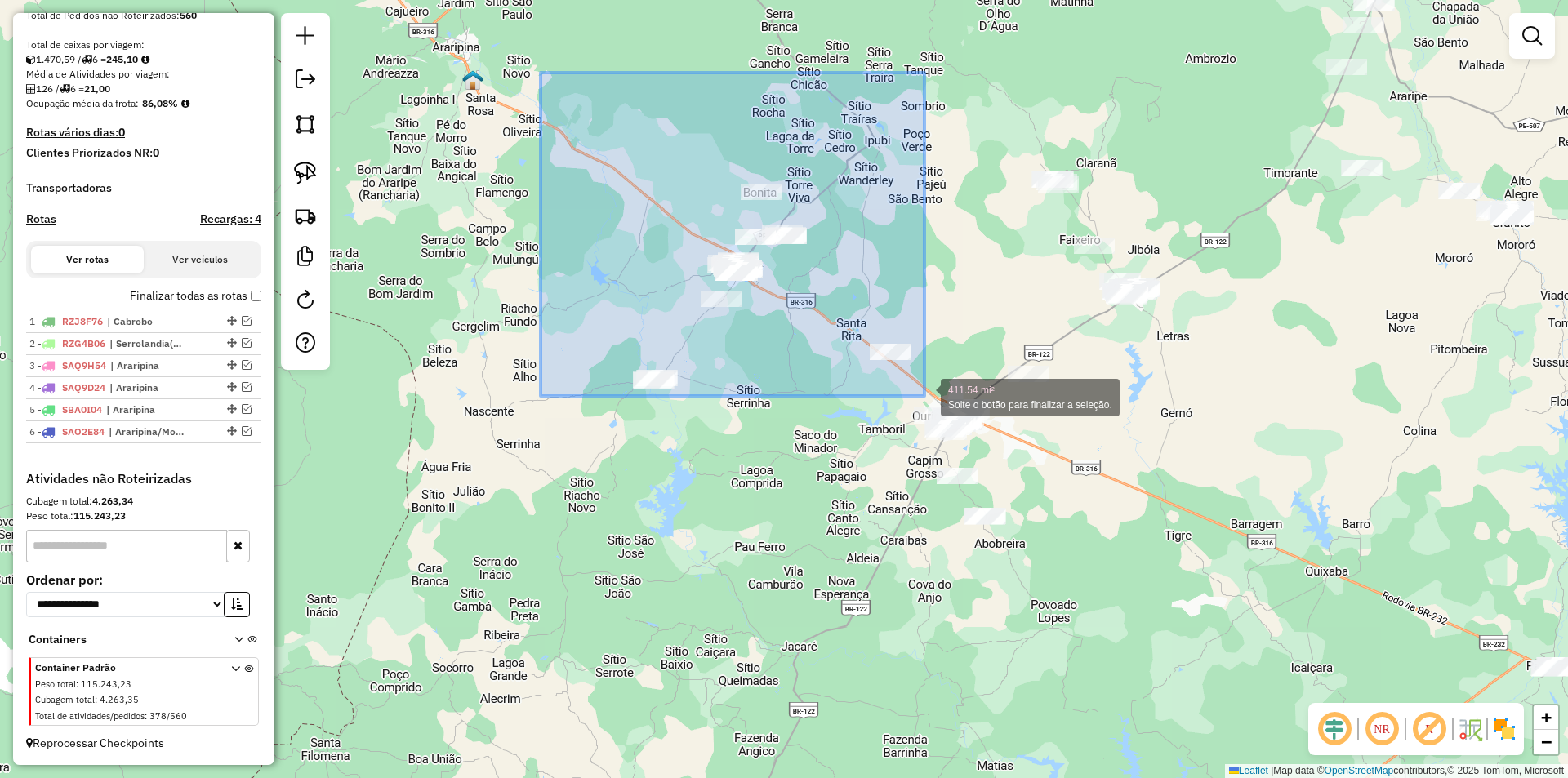
drag, startPoint x: 553, startPoint y: 75, endPoint x: 924, endPoint y: 396, distance: 490.6
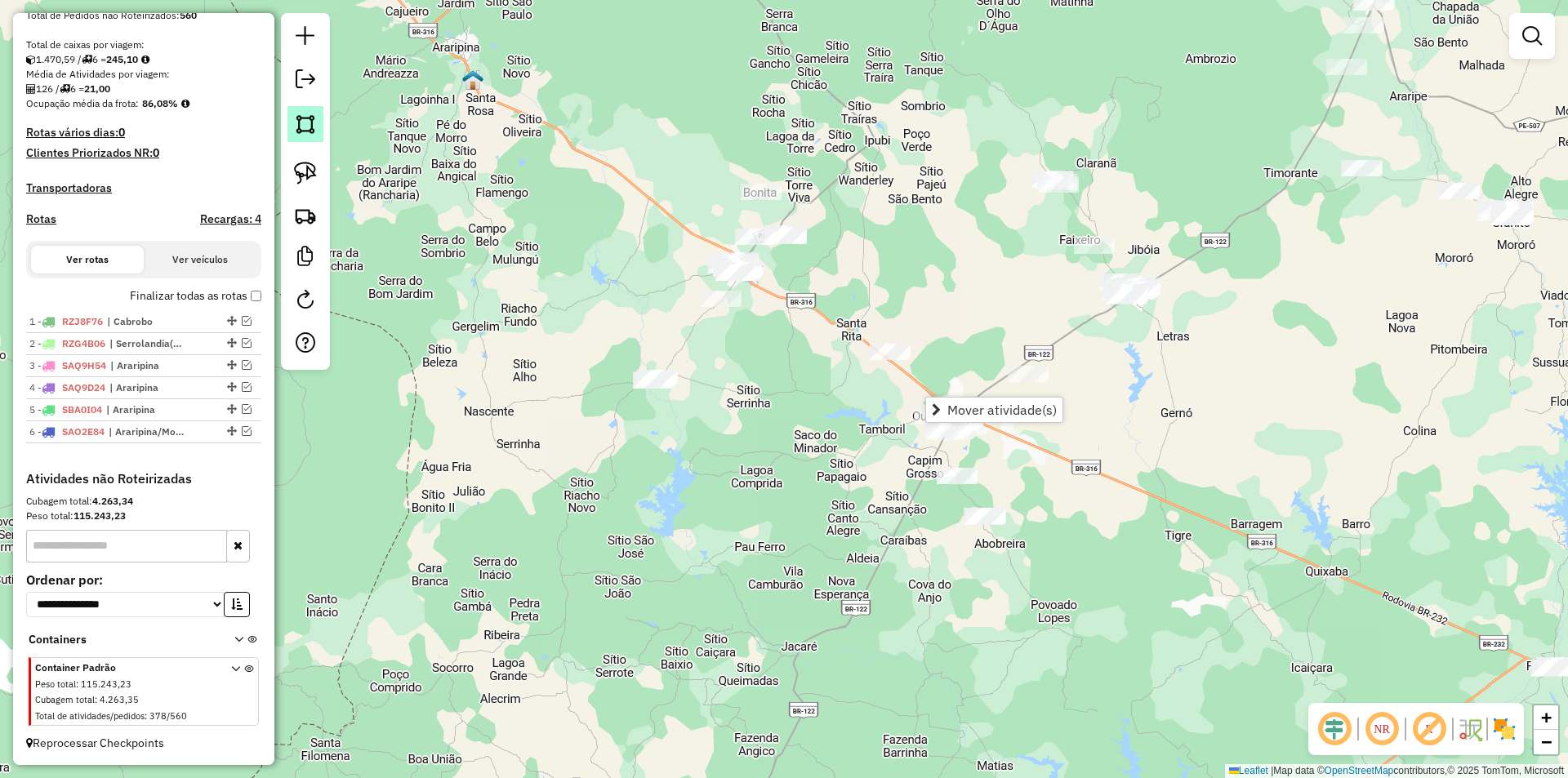
click at [300, 118] on img at bounding box center [306, 124] width 23 height 23
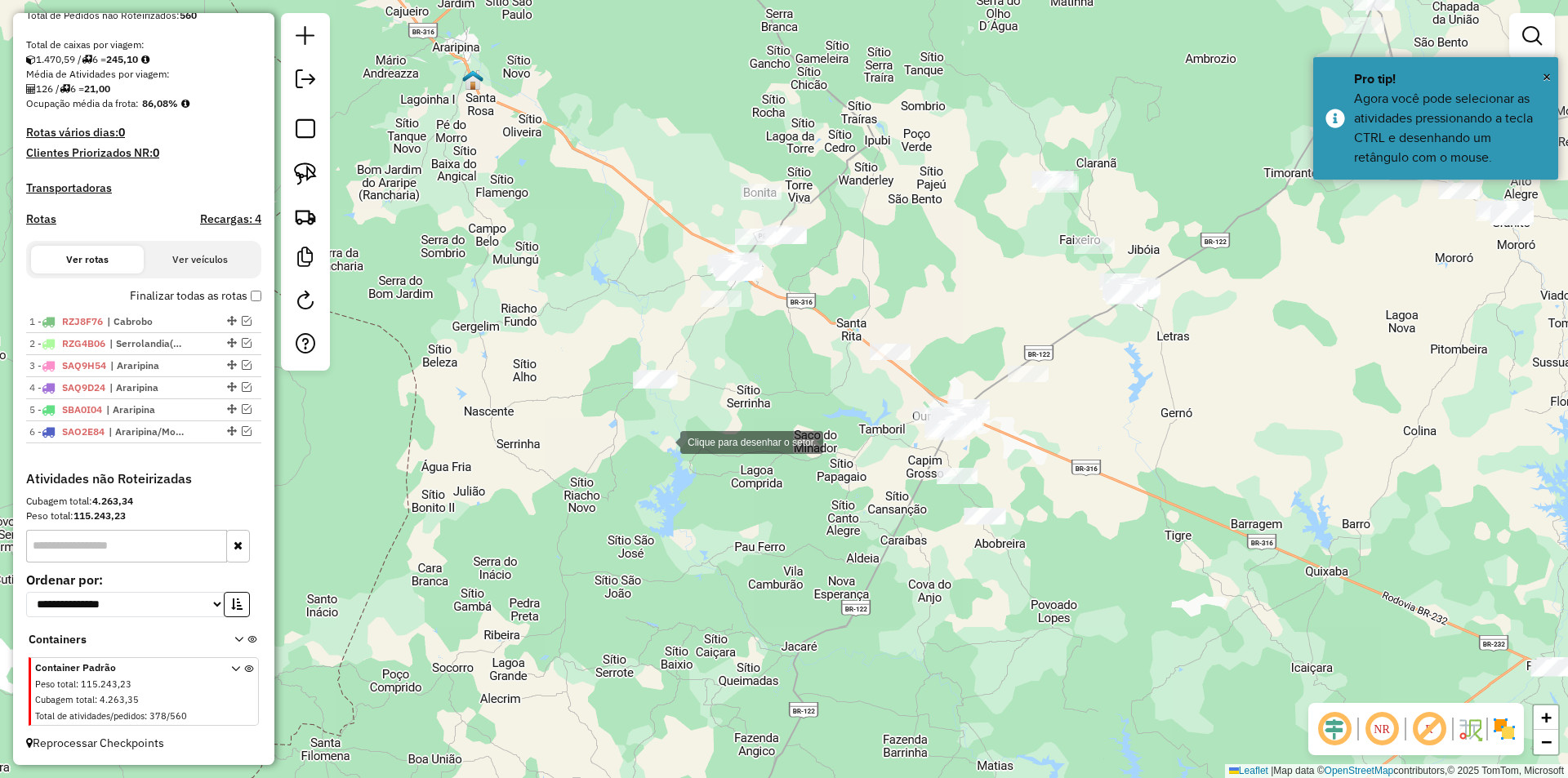
click at [664, 440] on div at bounding box center [664, 440] width 33 height 33
click at [545, 362] on div at bounding box center [547, 368] width 33 height 33
click at [677, 251] on div at bounding box center [677, 251] width 33 height 33
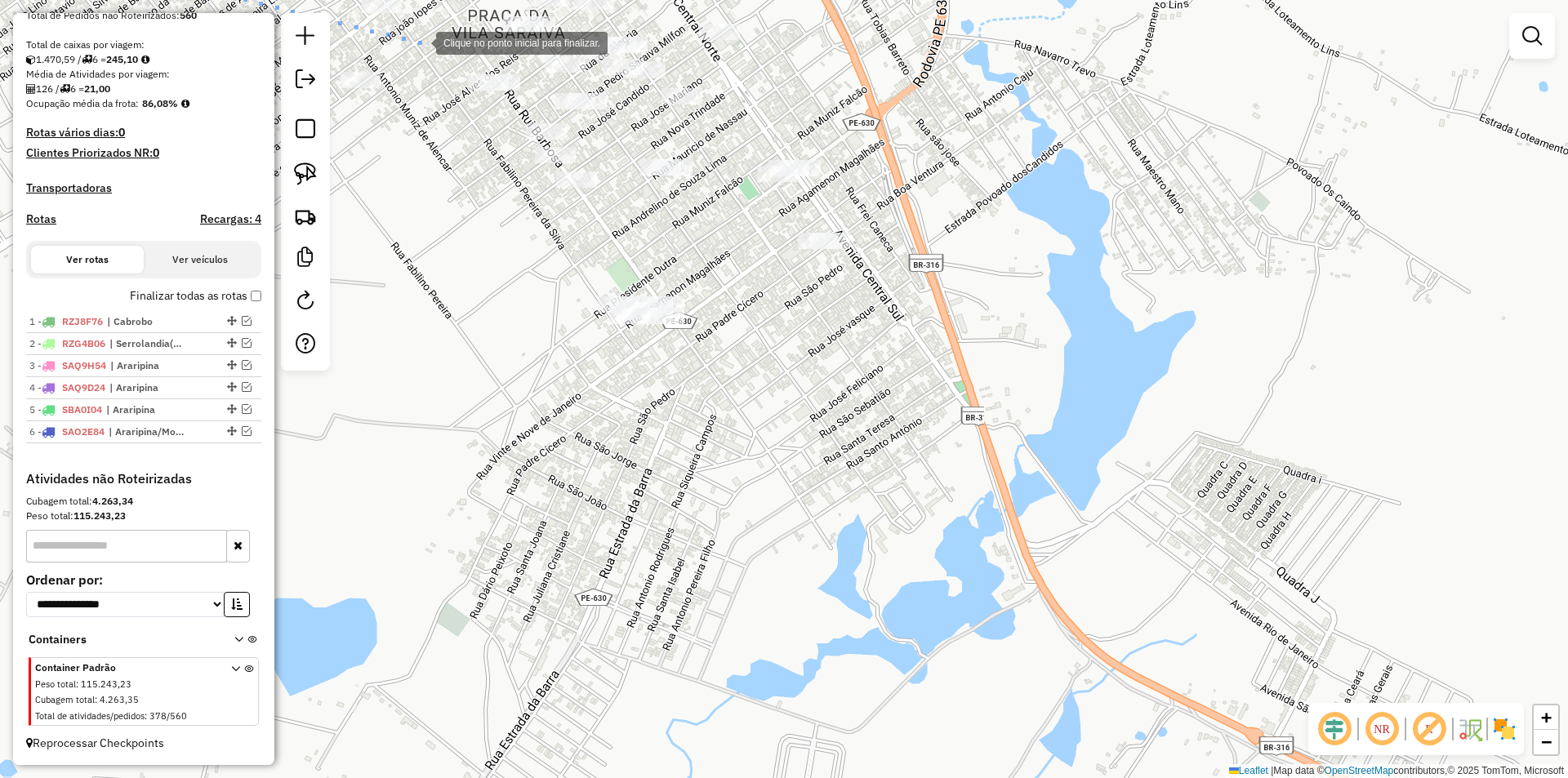
click at [419, 41] on div at bounding box center [419, 41] width 33 height 33
click at [523, 68] on div at bounding box center [522, 68] width 33 height 33
click at [544, 99] on div at bounding box center [544, 99] width 33 height 33
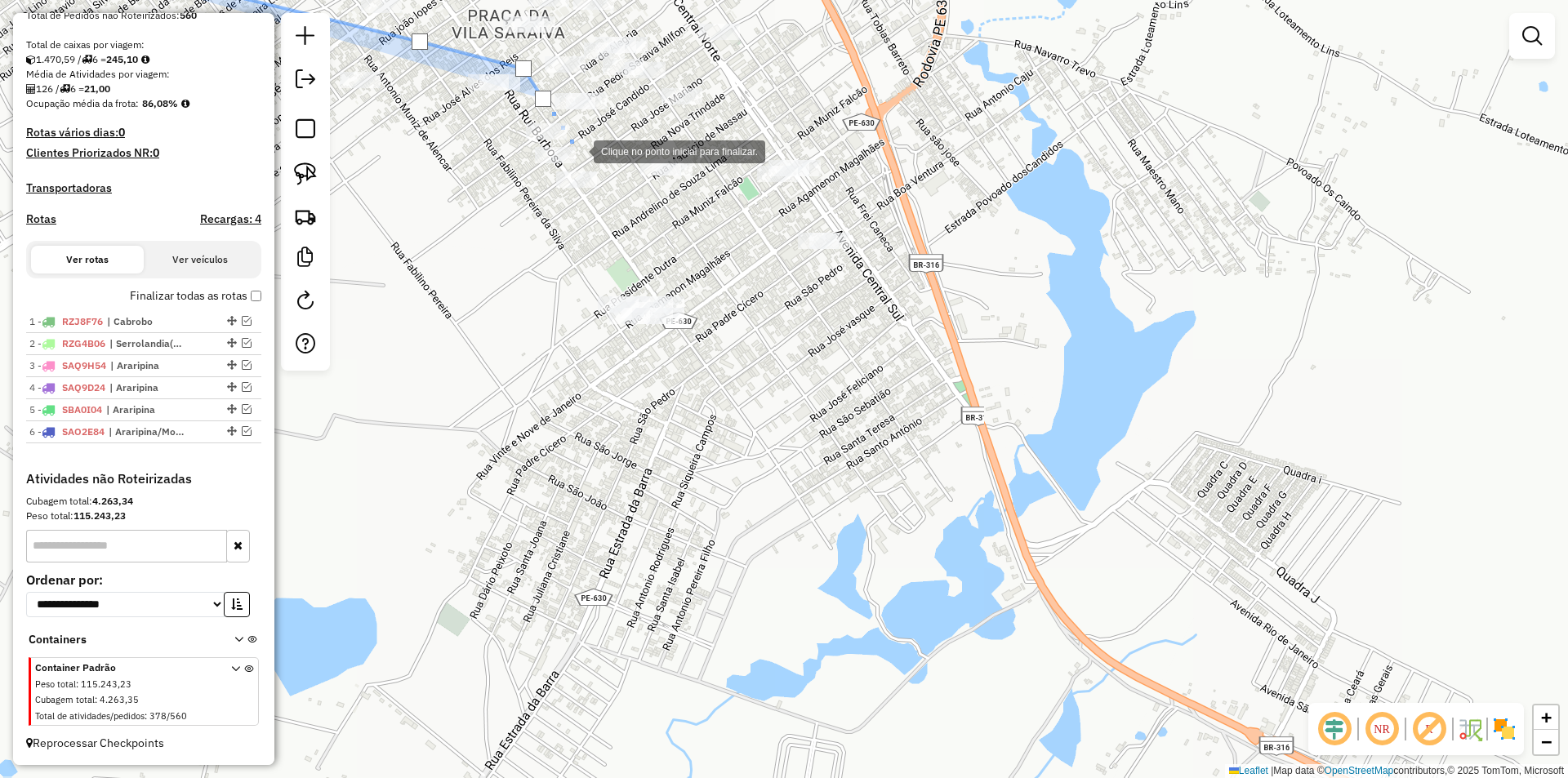
click at [580, 152] on div at bounding box center [577, 150] width 33 height 33
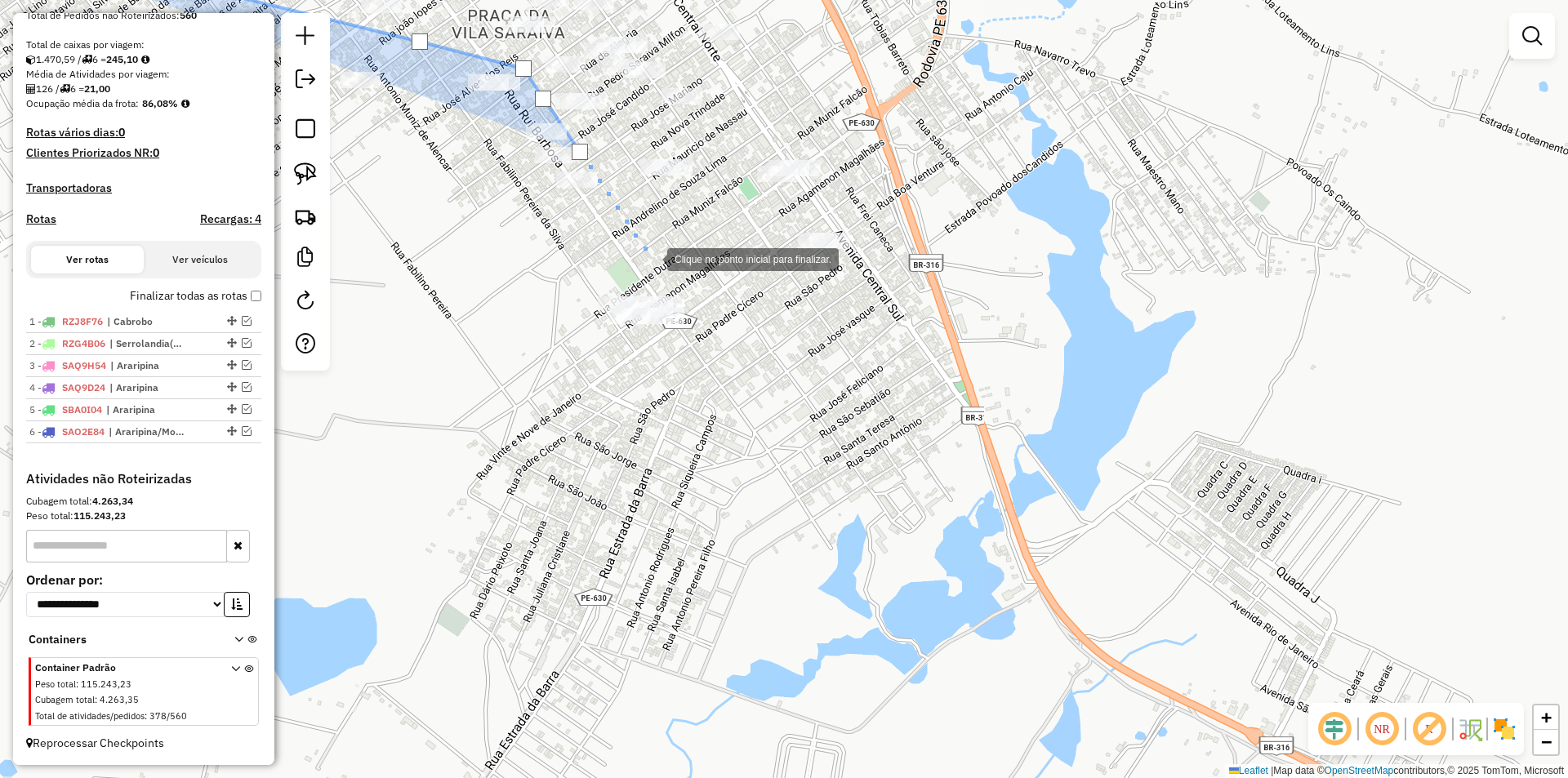
click at [651, 258] on div at bounding box center [651, 258] width 33 height 33
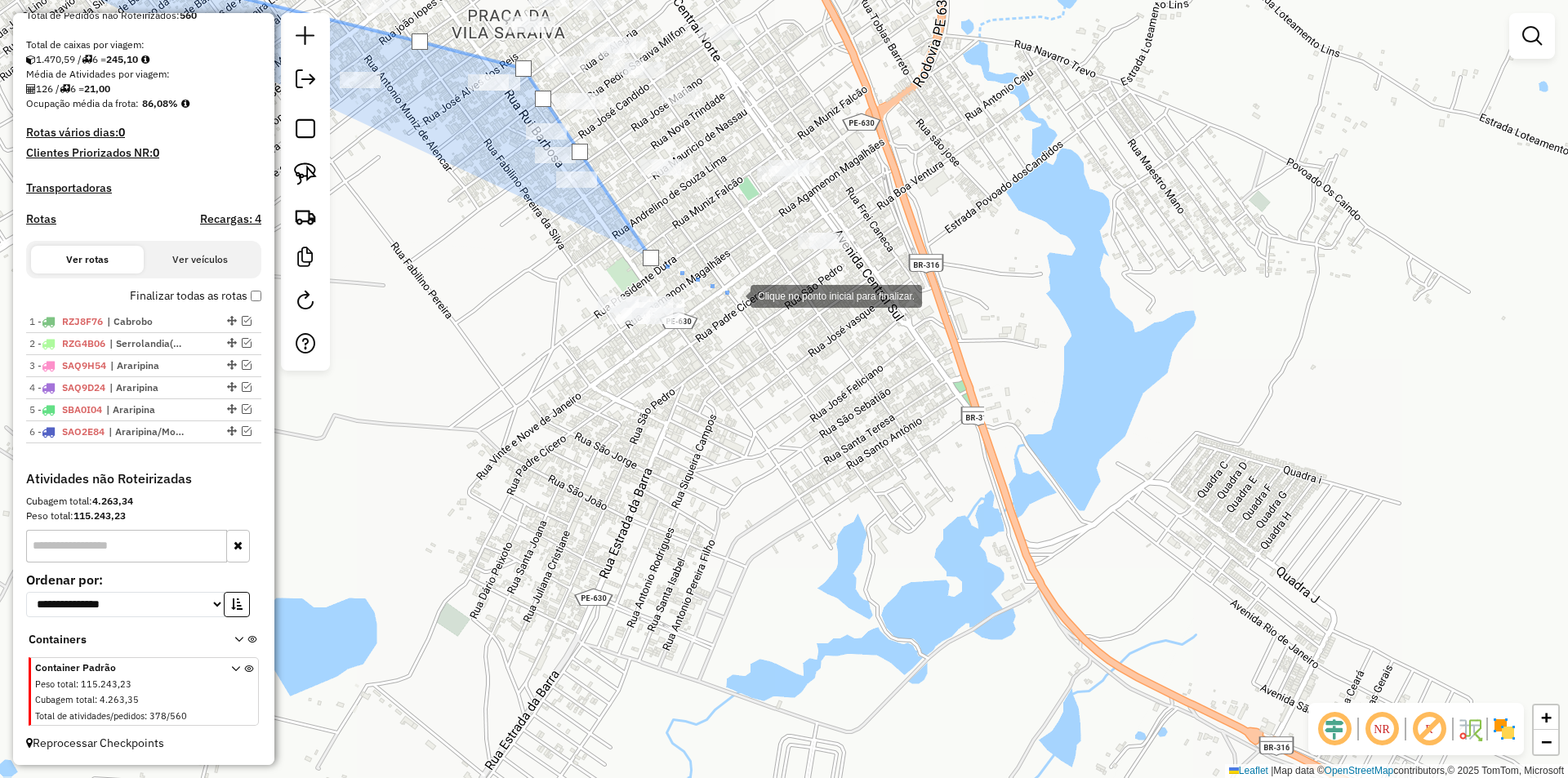
drag, startPoint x: 734, startPoint y: 294, endPoint x: 735, endPoint y: 345, distance: 51.0
click at [737, 298] on div at bounding box center [734, 294] width 33 height 33
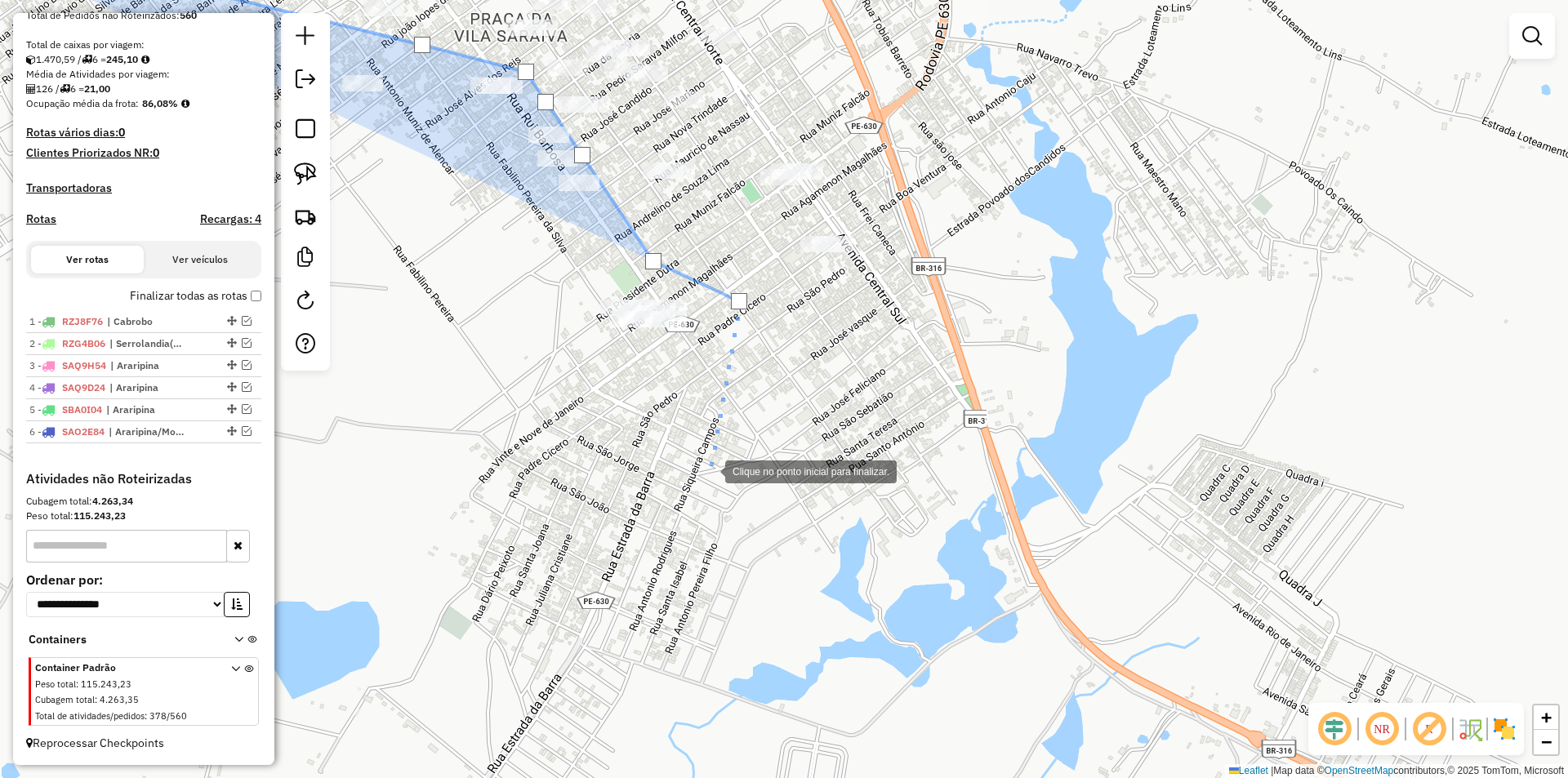
click at [709, 470] on div at bounding box center [709, 470] width 33 height 33
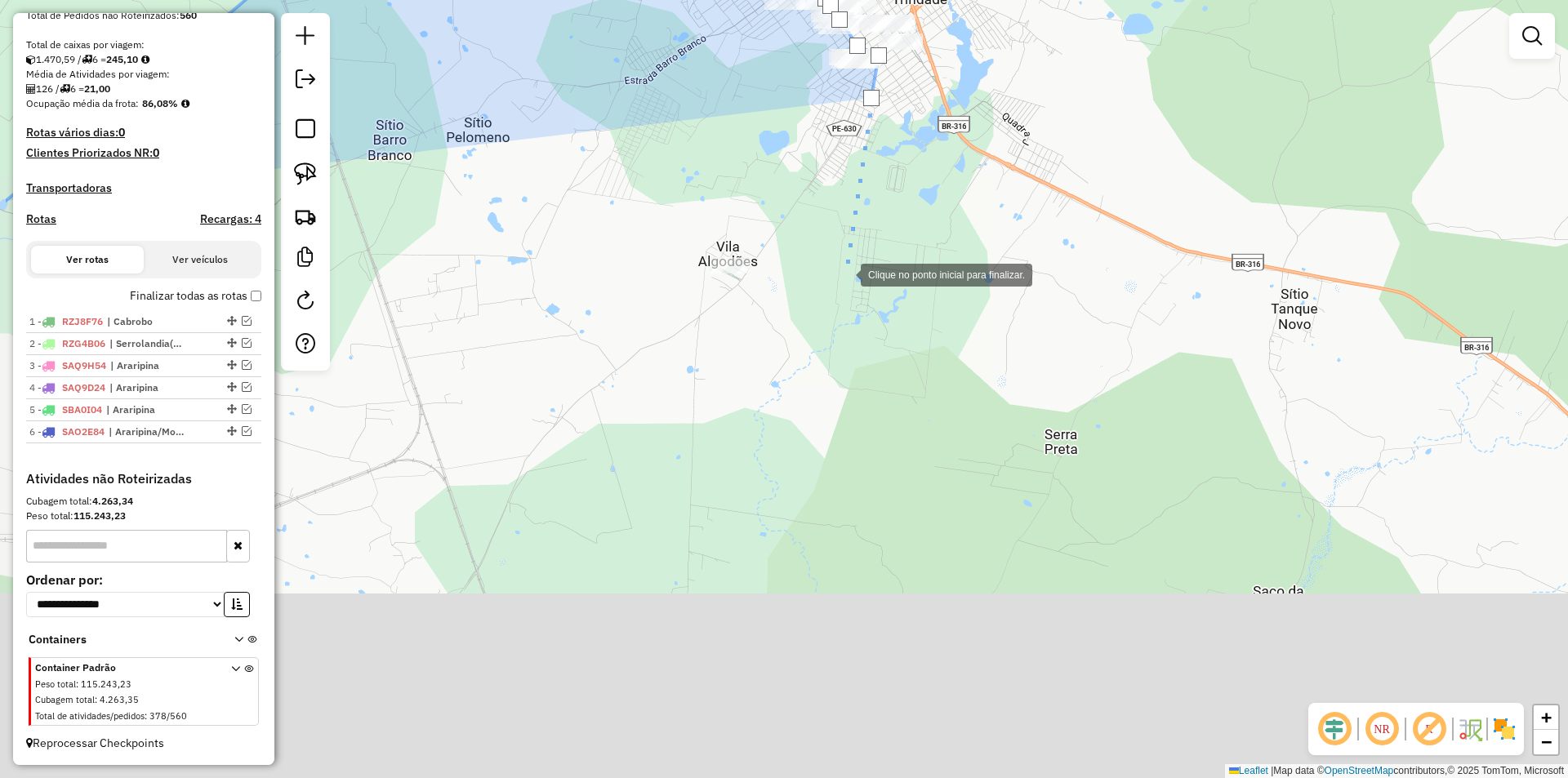
drag, startPoint x: 677, startPoint y: 652, endPoint x: 846, endPoint y: 272, distance: 415.9
click at [846, 272] on div at bounding box center [845, 273] width 33 height 33
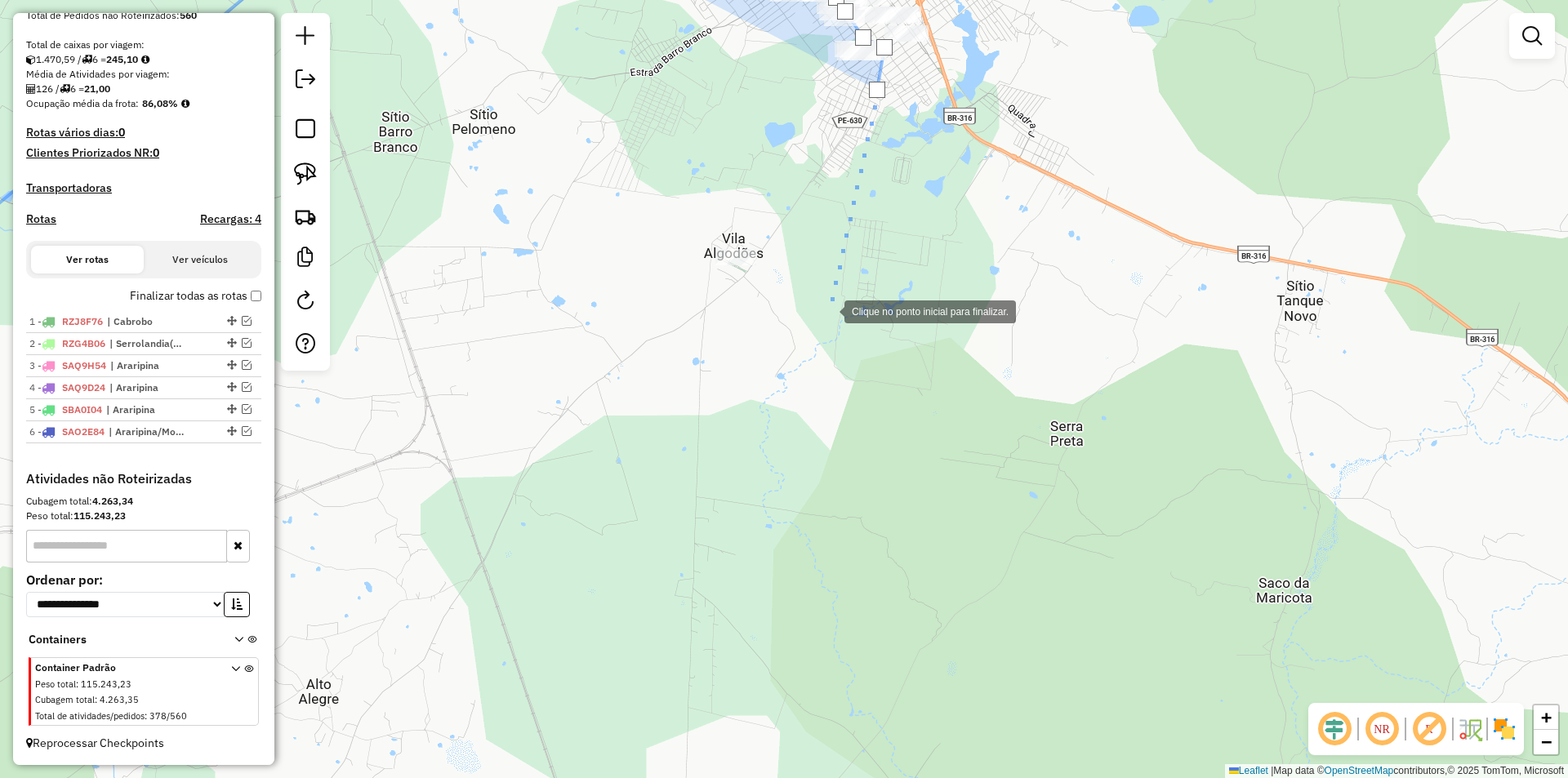
click at [826, 312] on div at bounding box center [828, 311] width 33 height 33
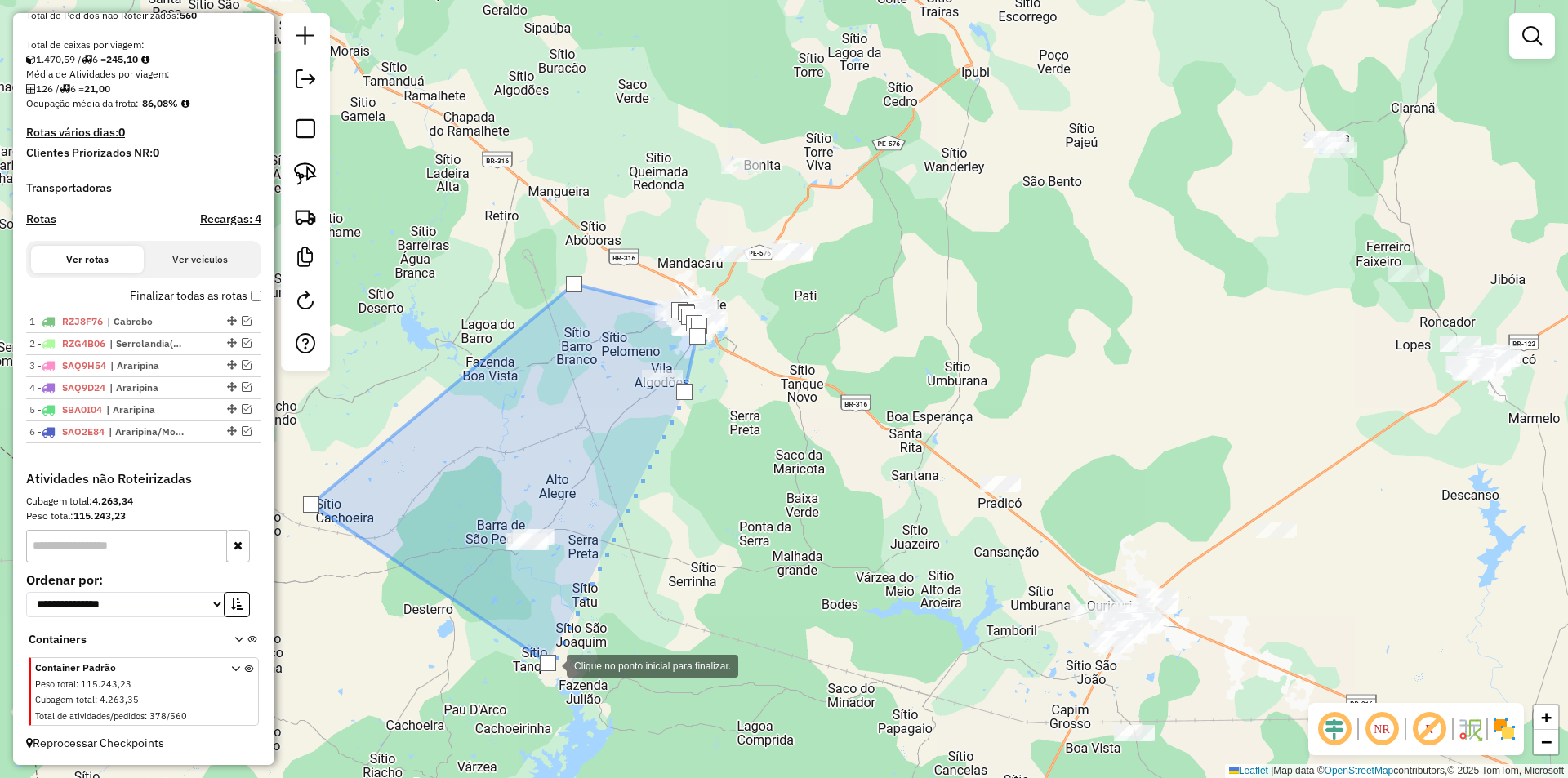
click at [550, 666] on div at bounding box center [547, 663] width 16 height 16
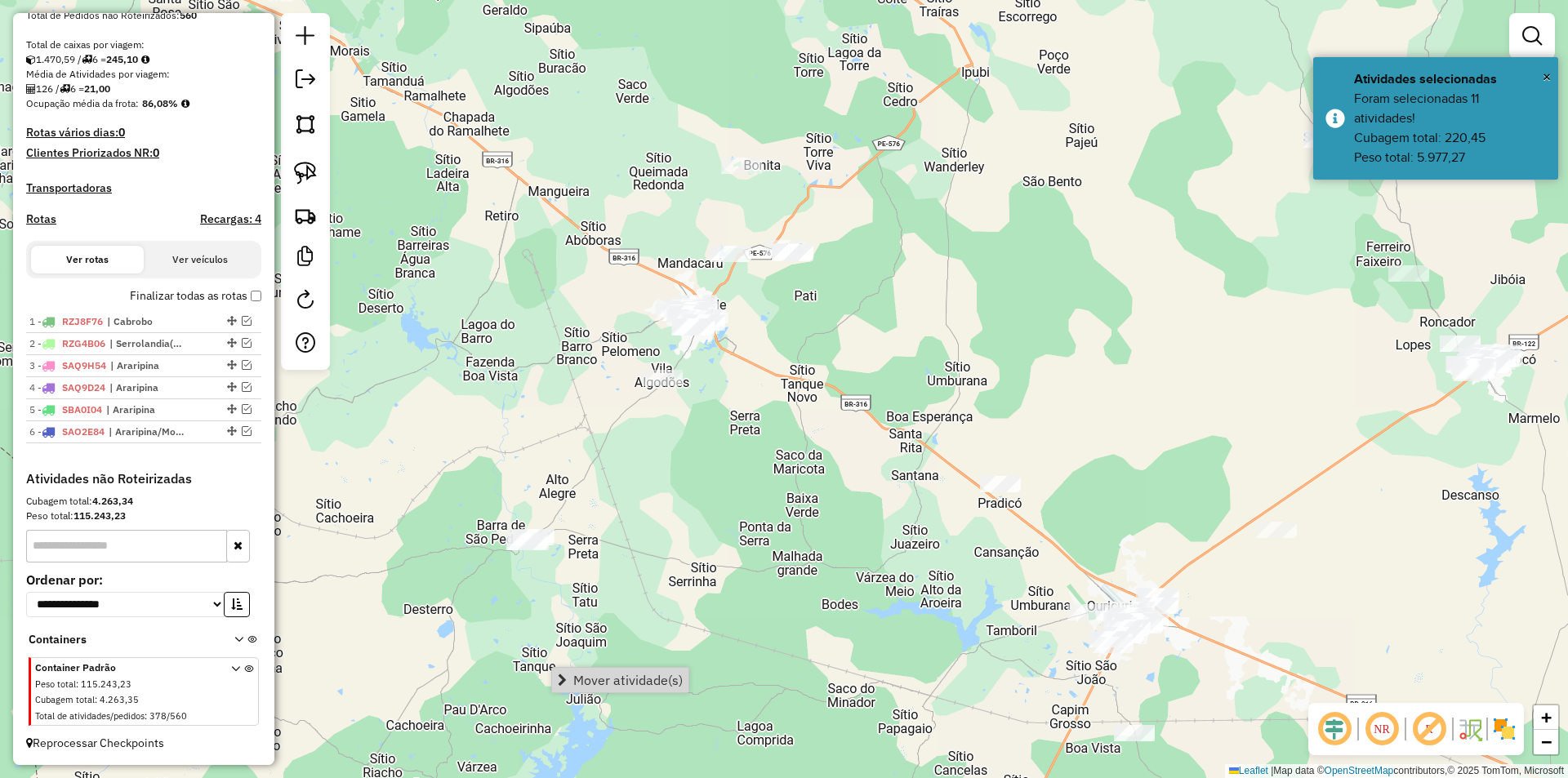
click at [598, 695] on div "Janela de atendimento Grade de atendimento Capacidade Transportadoras Veículos …" at bounding box center [784, 389] width 1568 height 778
click at [1373, 133] on div "Janela de atendimento Grade de atendimento Capacidade Transportadoras Veículos …" at bounding box center [784, 389] width 1568 height 778
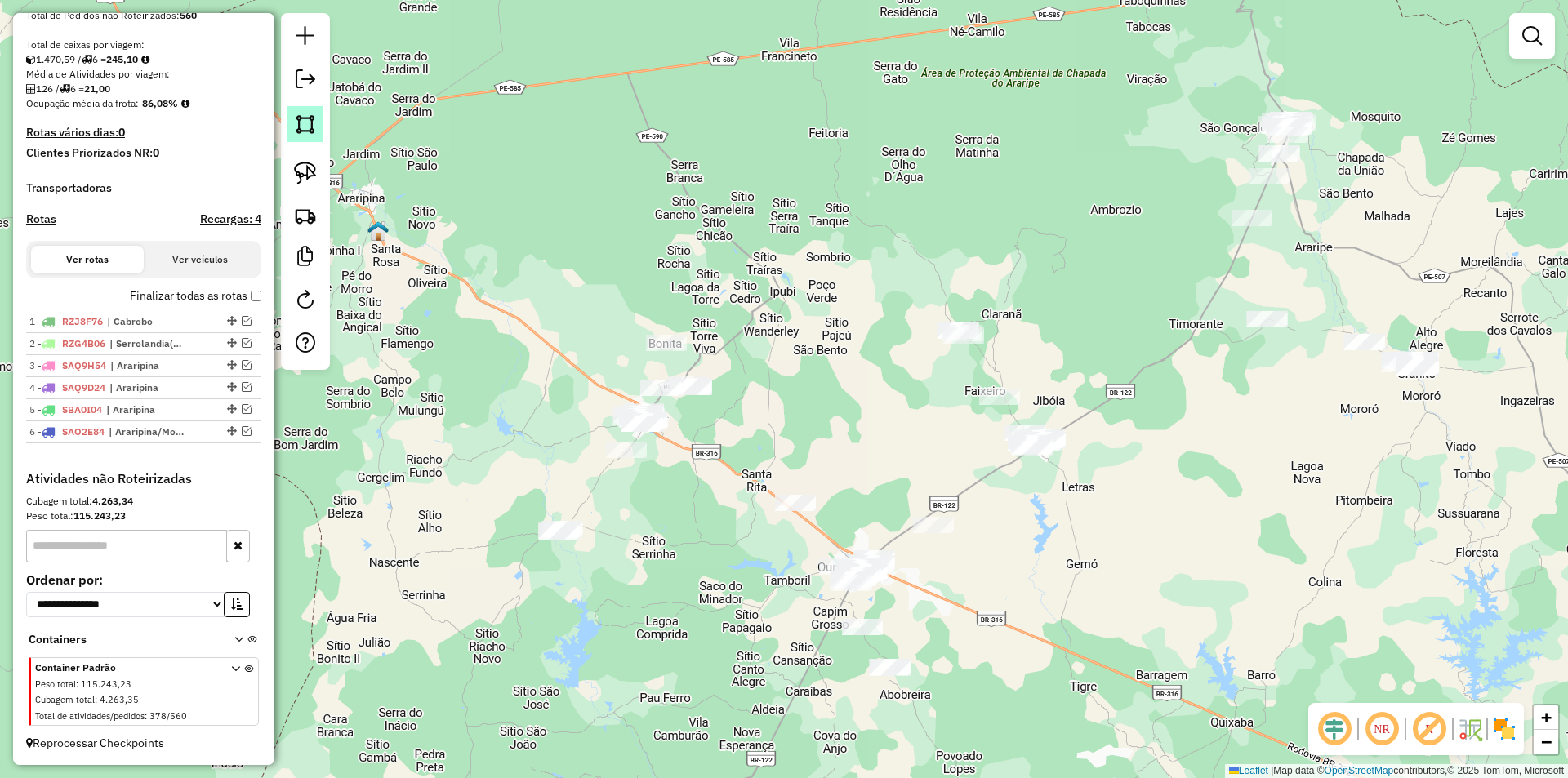
click at [319, 117] on link at bounding box center [305, 123] width 36 height 36
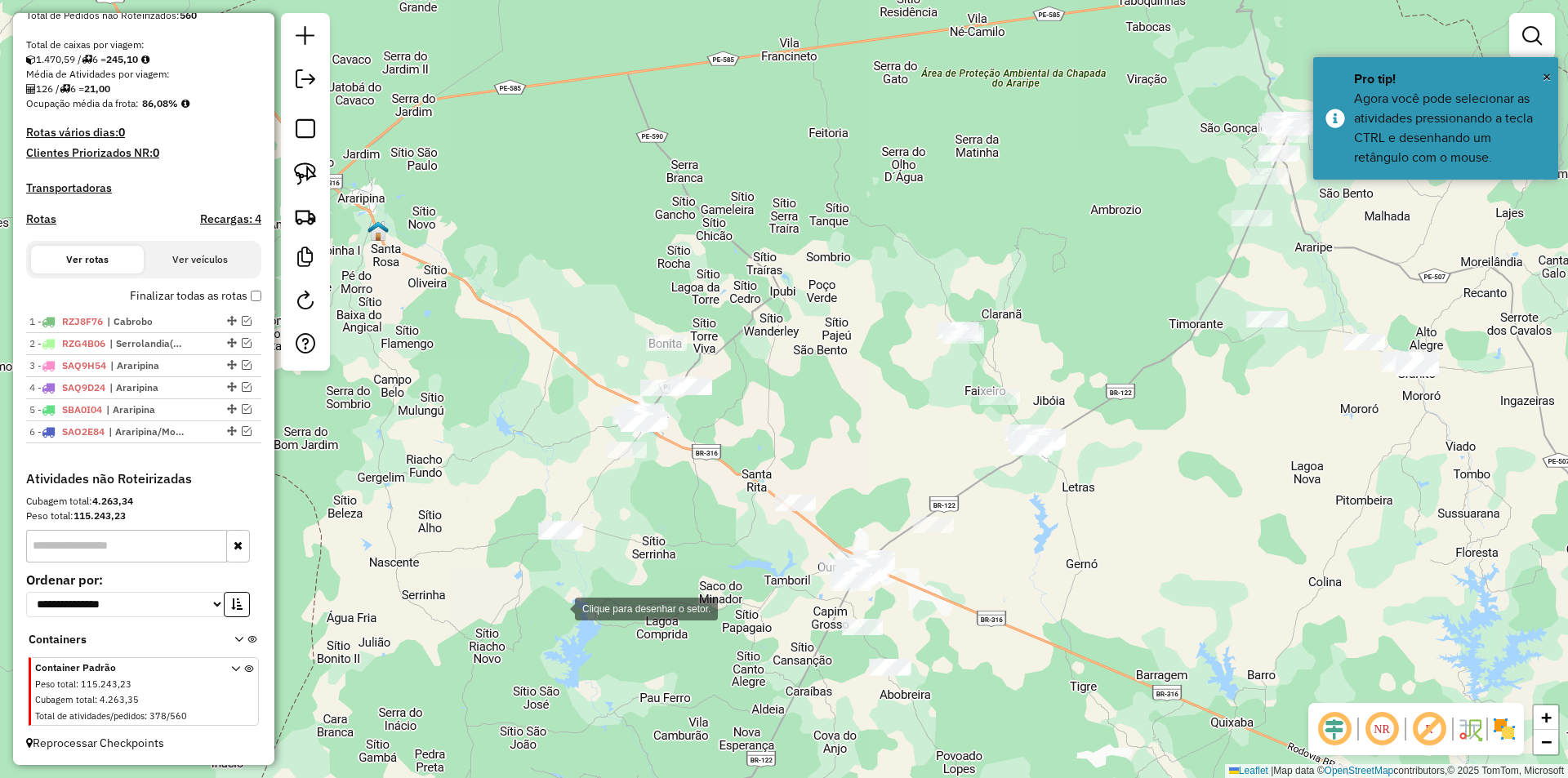
click at [559, 608] on div at bounding box center [559, 608] width 33 height 33
click at [506, 559] on div at bounding box center [522, 575] width 33 height 33
click at [587, 401] on div at bounding box center [587, 401] width 33 height 33
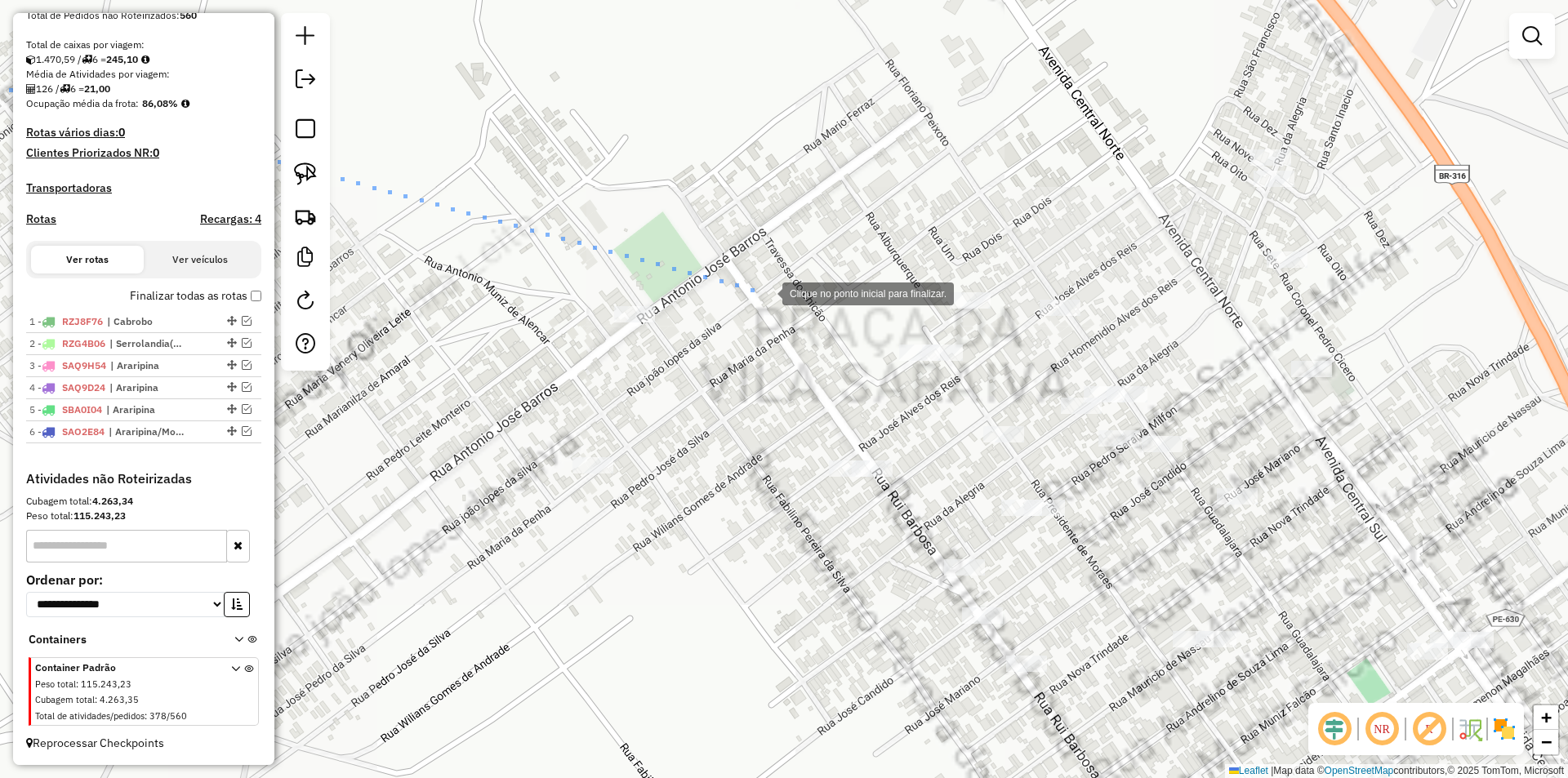
click at [765, 292] on div at bounding box center [766, 292] width 33 height 33
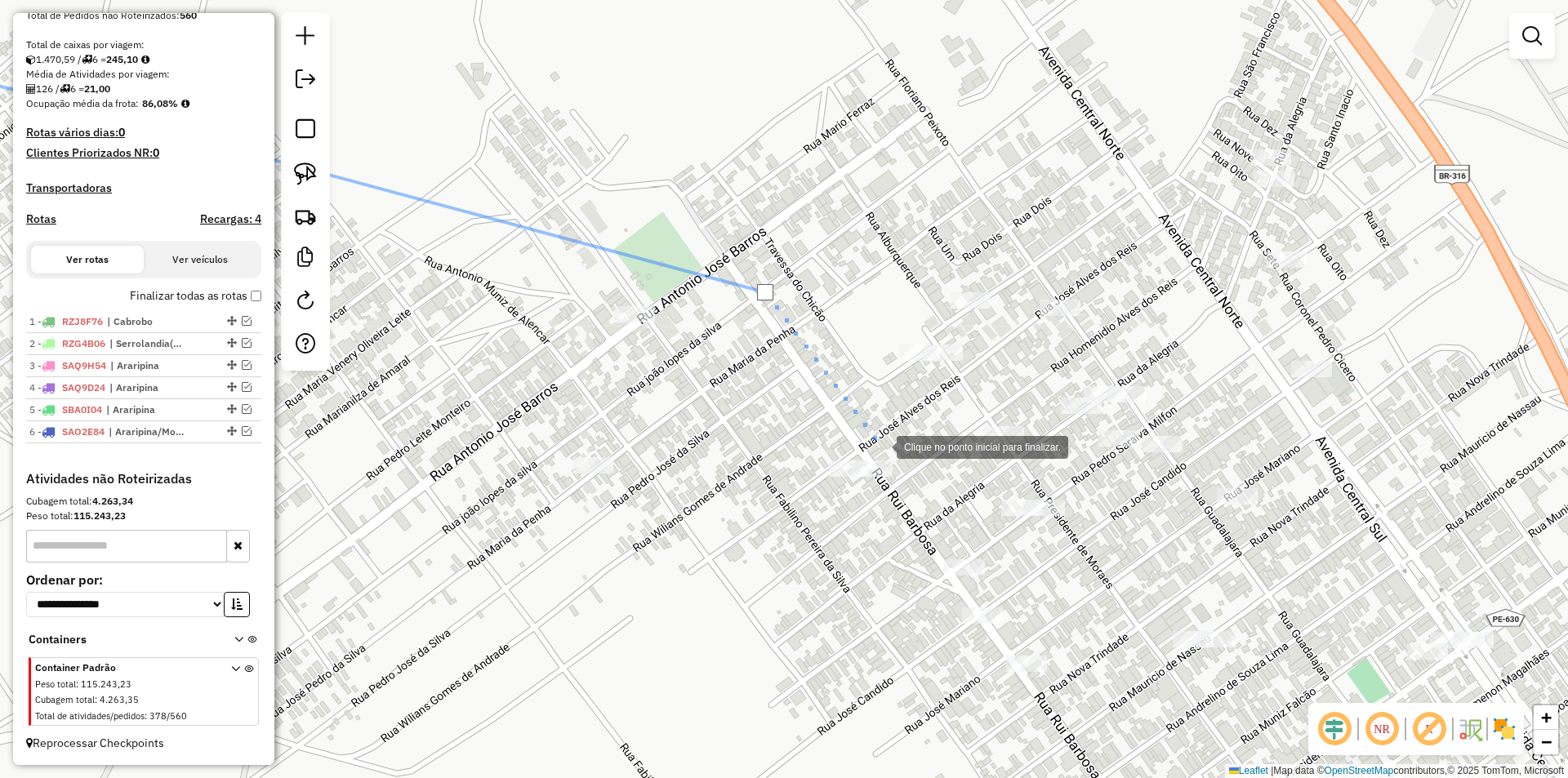
drag, startPoint x: 880, startPoint y: 445, endPoint x: 892, endPoint y: 445, distance: 12.0
click at [881, 445] on div at bounding box center [880, 446] width 33 height 33
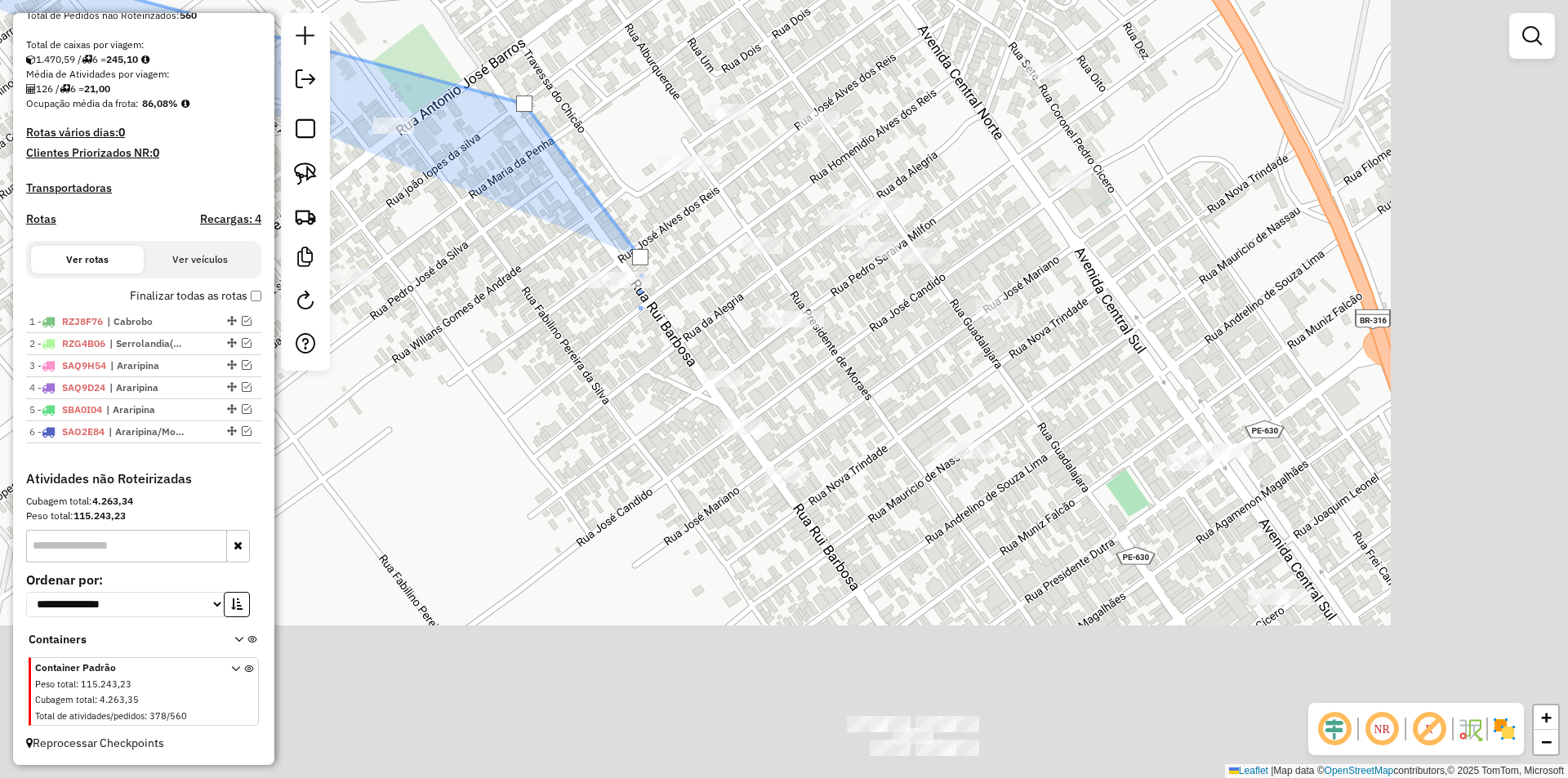
drag, startPoint x: 959, startPoint y: 552, endPoint x: 571, endPoint y: 251, distance: 491.1
click at [576, 253] on div "Clique no ponto inicial para finalizar. Janela de atendimento Grade de atendime…" at bounding box center [784, 389] width 1568 height 778
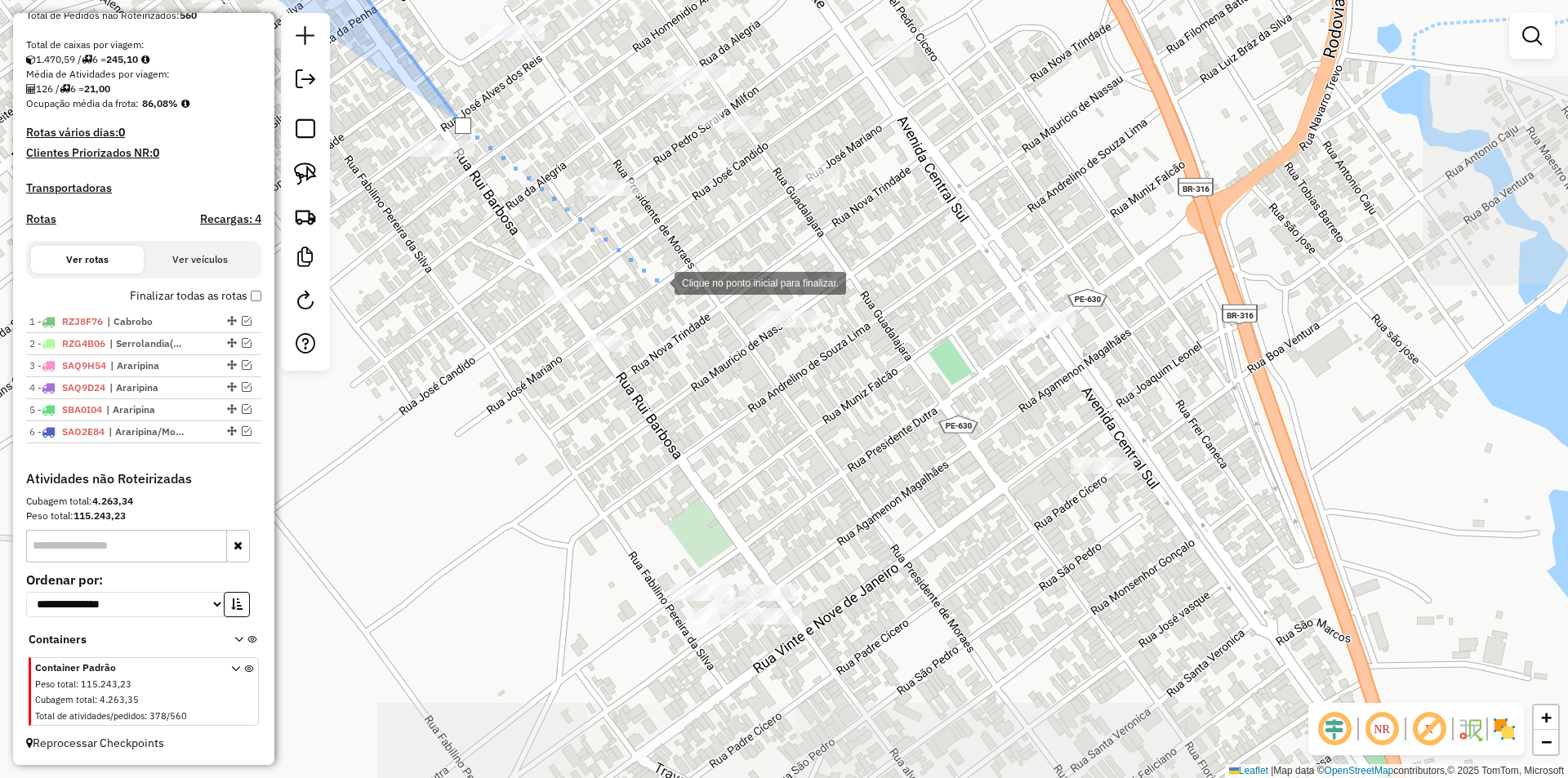
click at [674, 298] on div at bounding box center [658, 282] width 33 height 33
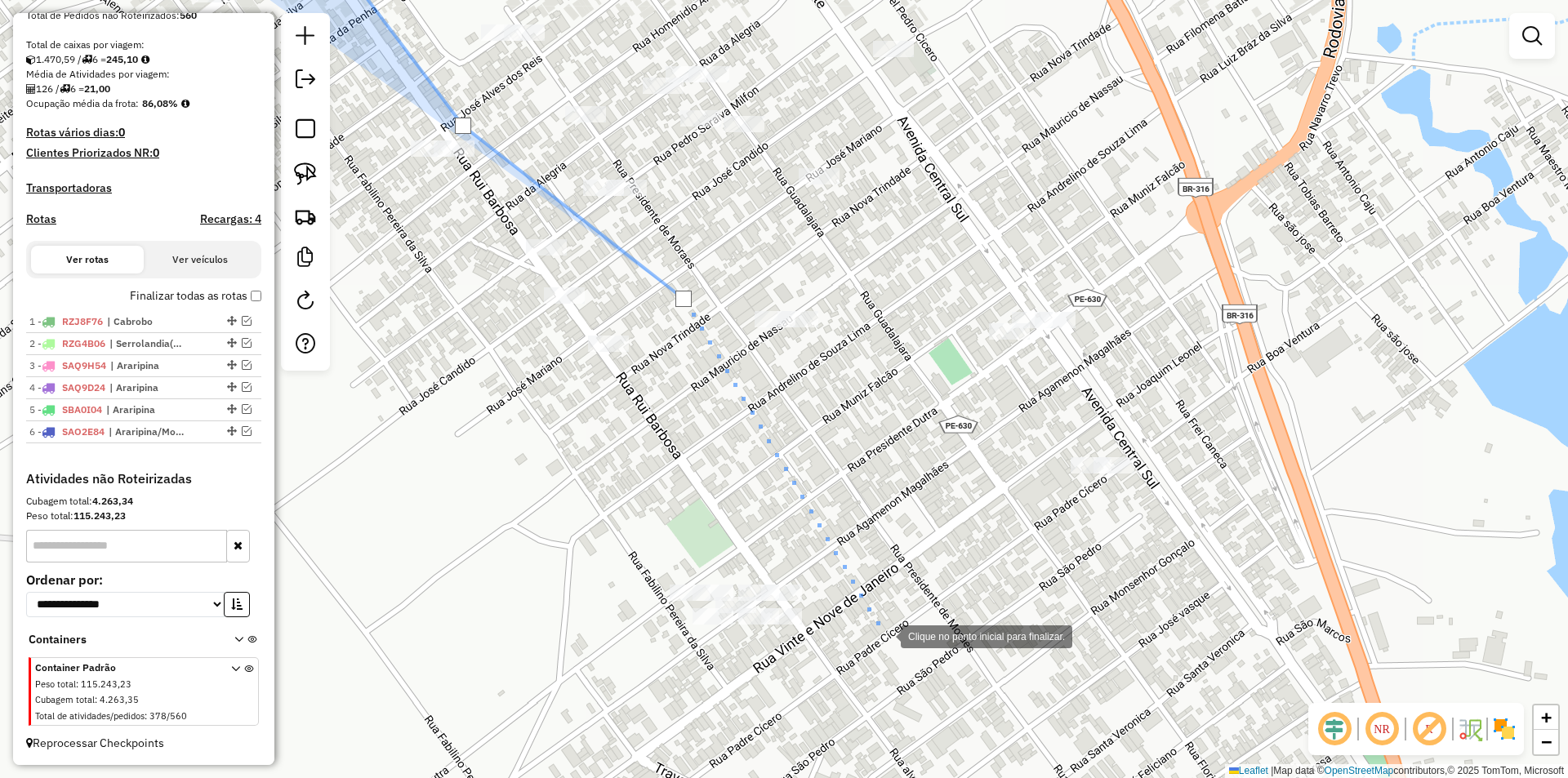
click at [890, 644] on div at bounding box center [884, 635] width 33 height 33
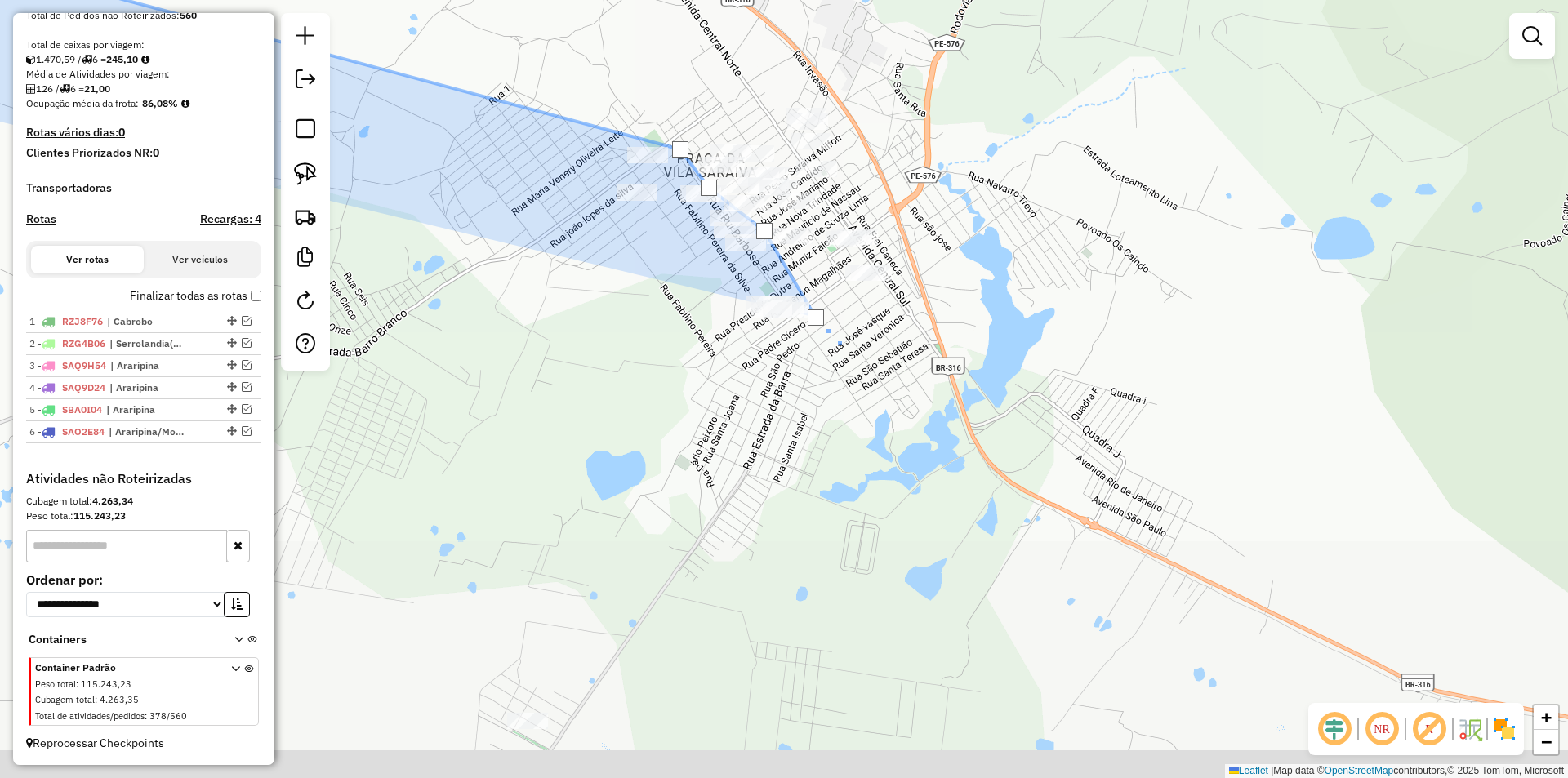
drag, startPoint x: 913, startPoint y: 711, endPoint x: 827, endPoint y: 251, distance: 468.0
click at [827, 326] on div at bounding box center [839, 342] width 33 height 33
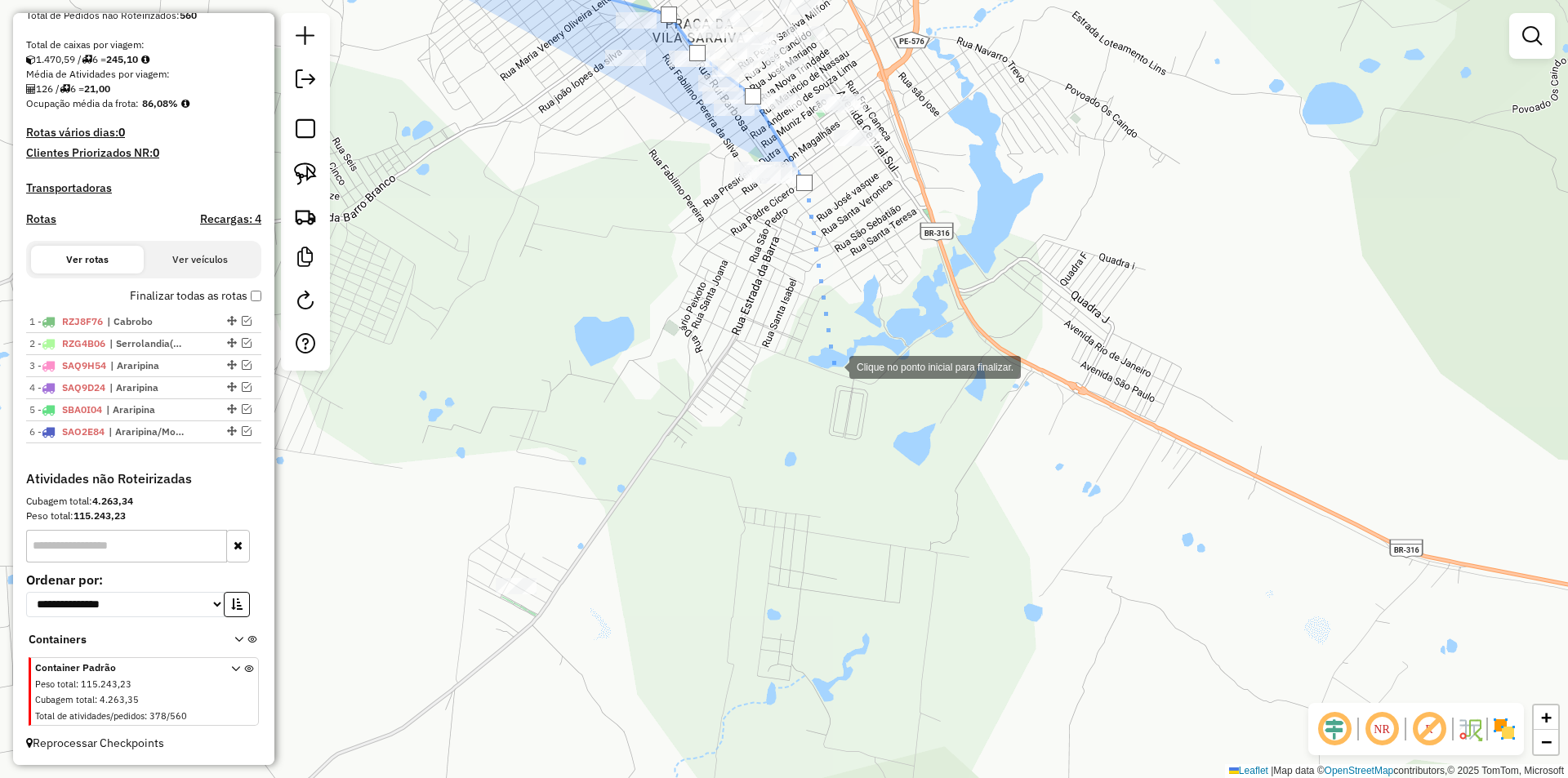
click at [833, 365] on div at bounding box center [833, 365] width 33 height 33
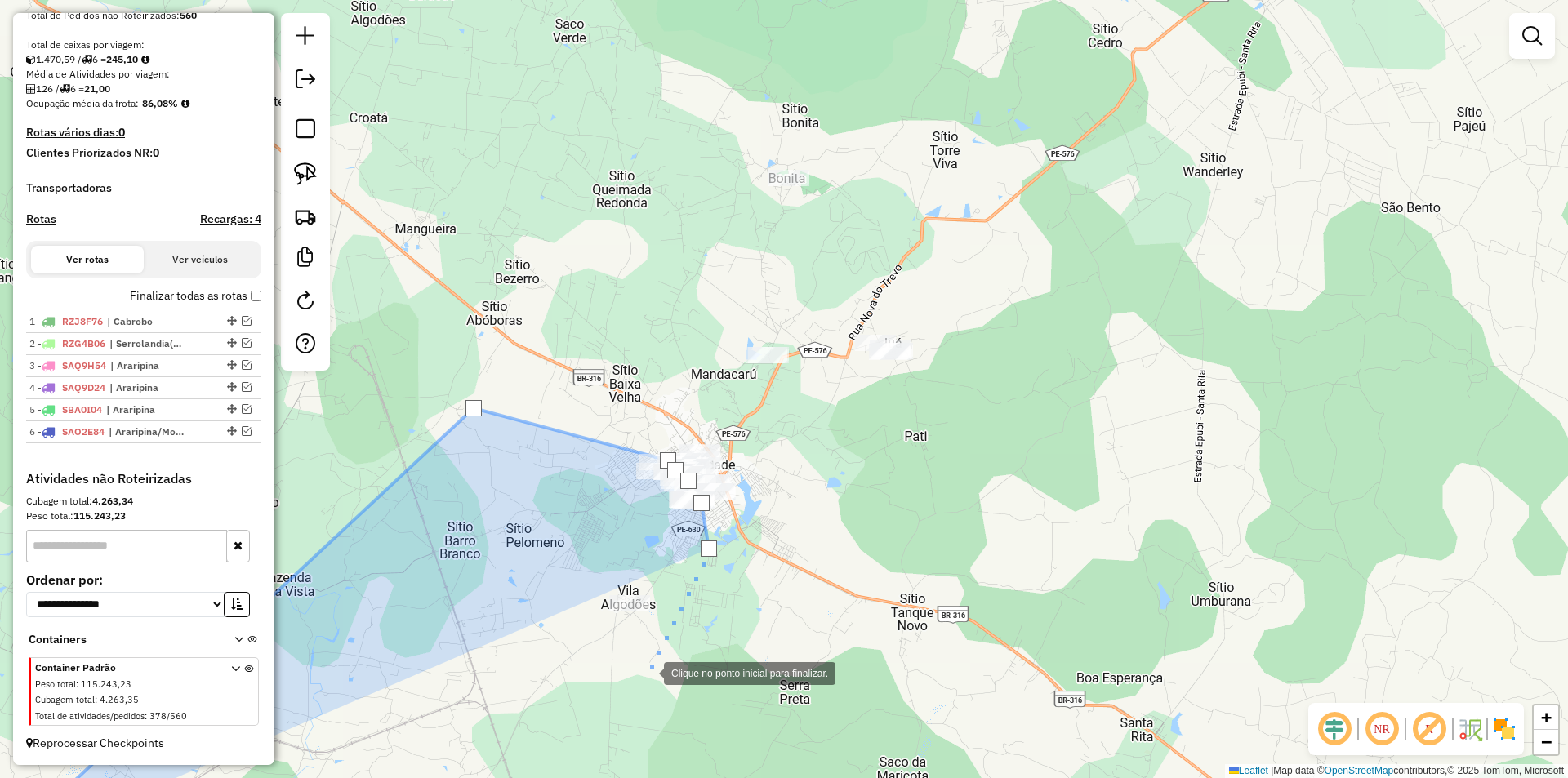
click at [641, 684] on div at bounding box center [647, 672] width 33 height 33
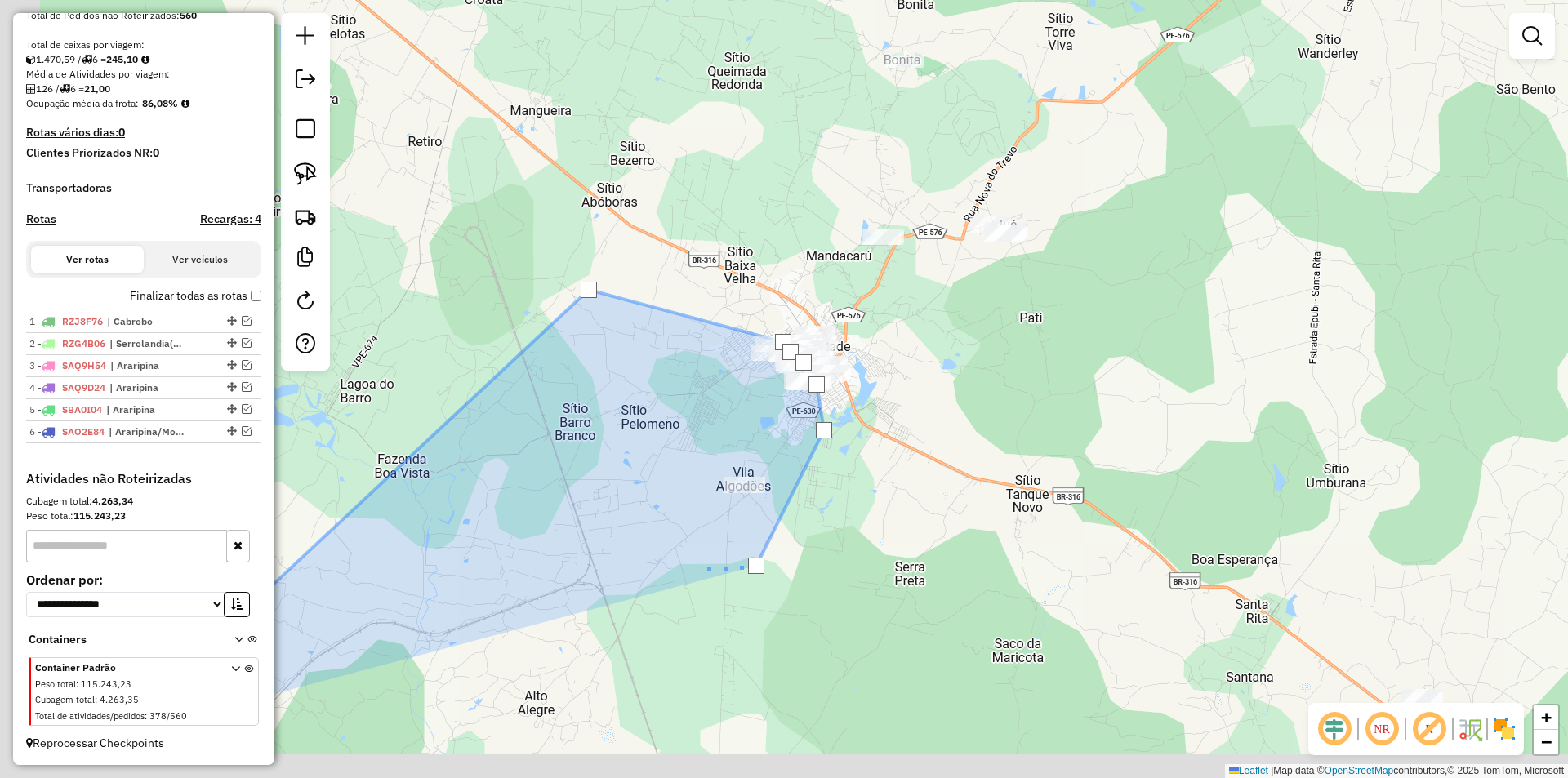
drag, startPoint x: 553, startPoint y: 712, endPoint x: 829, endPoint y: 510, distance: 342.0
click at [717, 552] on div at bounding box center [700, 568] width 33 height 33
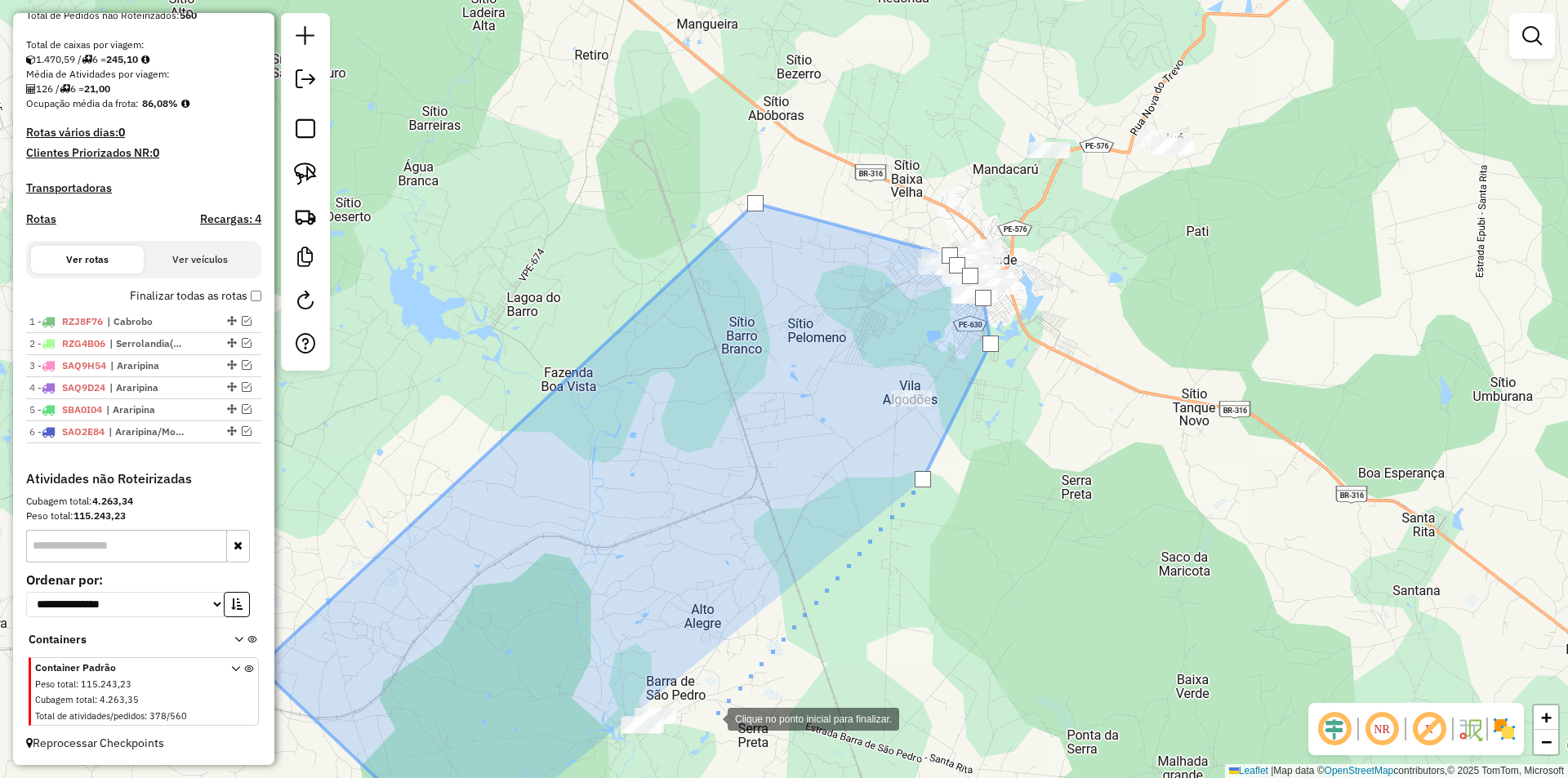
click at [715, 725] on div at bounding box center [711, 717] width 33 height 33
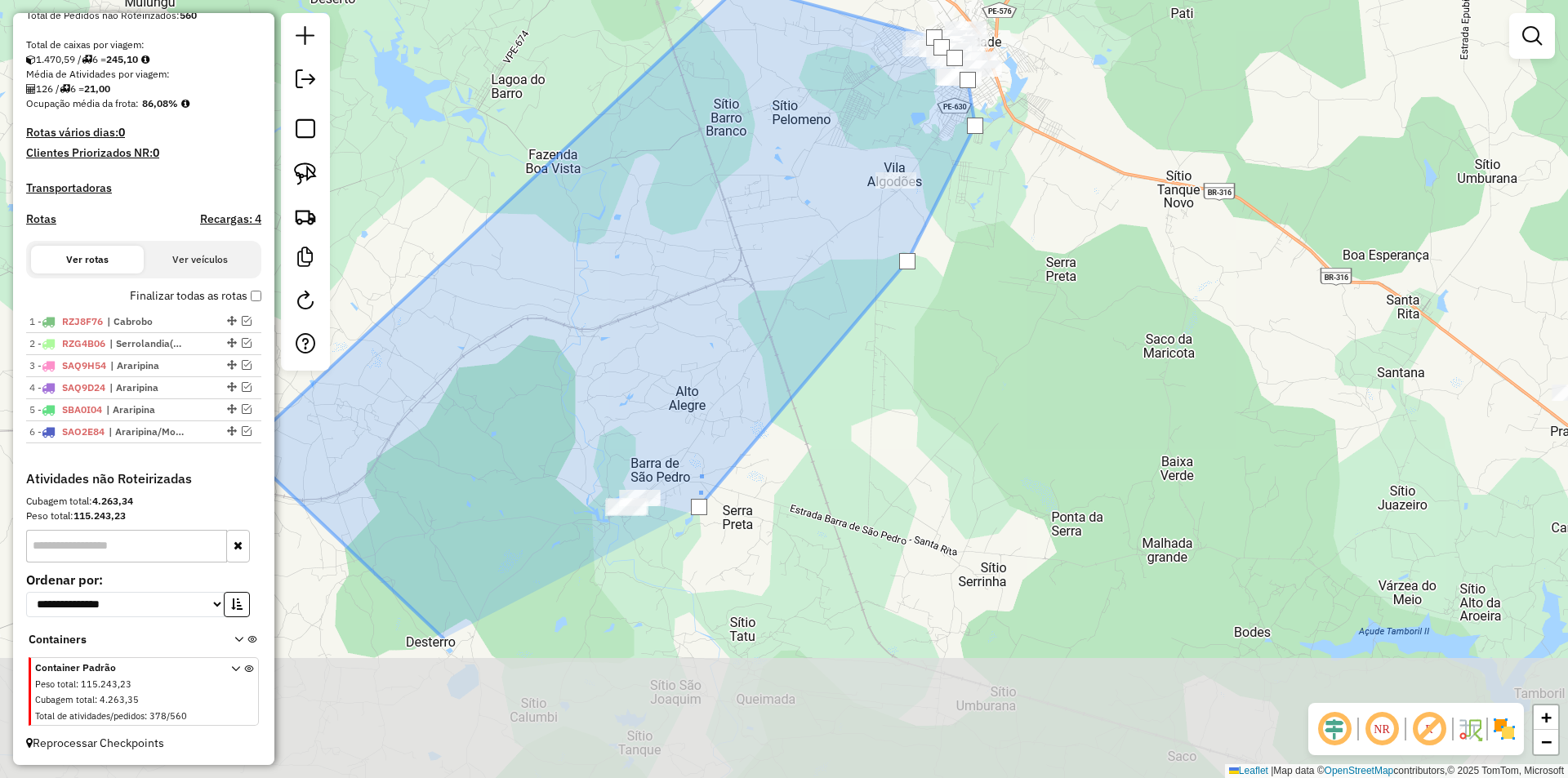
drag, startPoint x: 716, startPoint y: 700, endPoint x: 710, endPoint y: 387, distance: 313.1
click at [709, 453] on div at bounding box center [700, 469] width 33 height 33
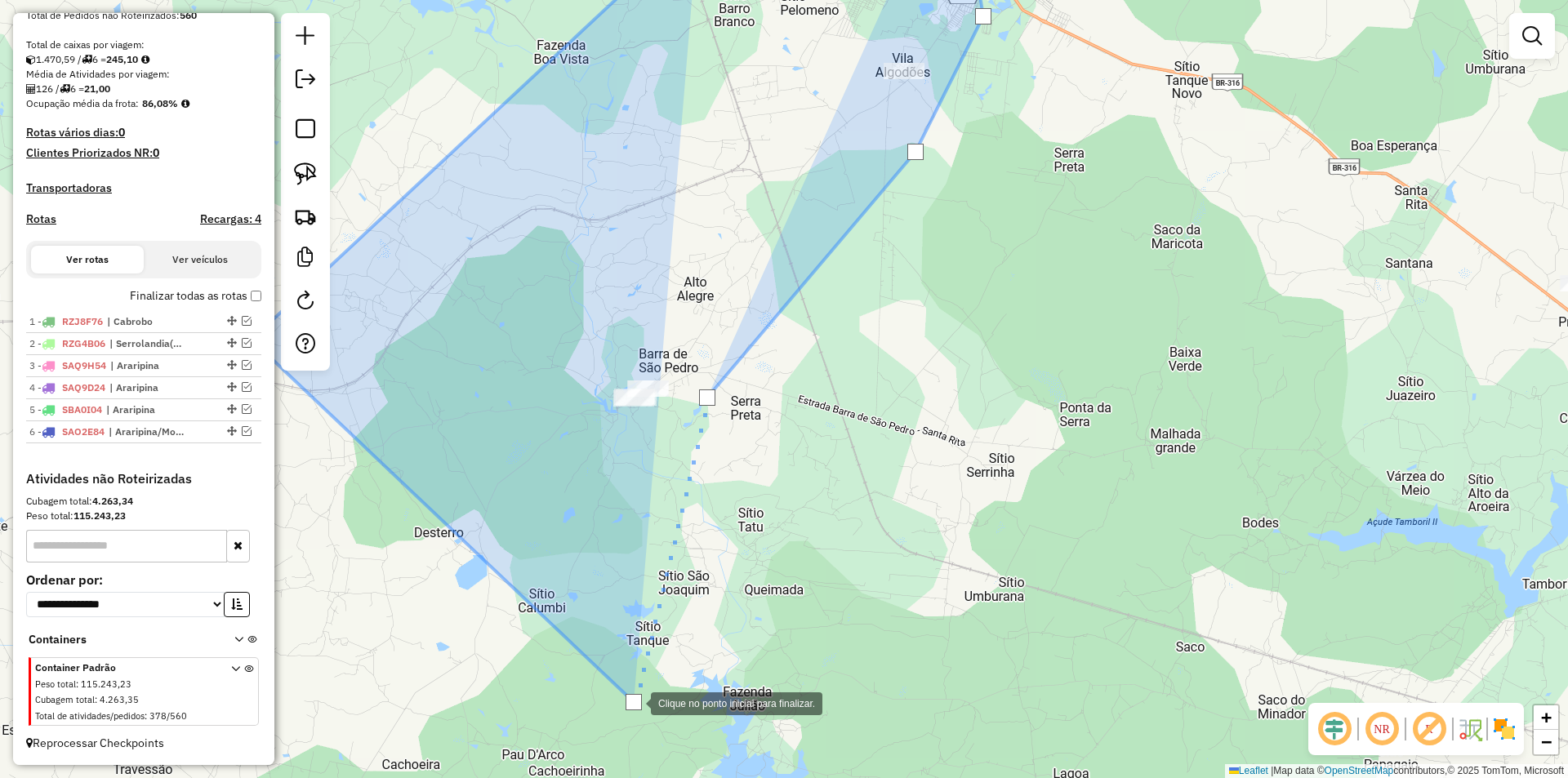
click at [635, 702] on div at bounding box center [633, 702] width 16 height 16
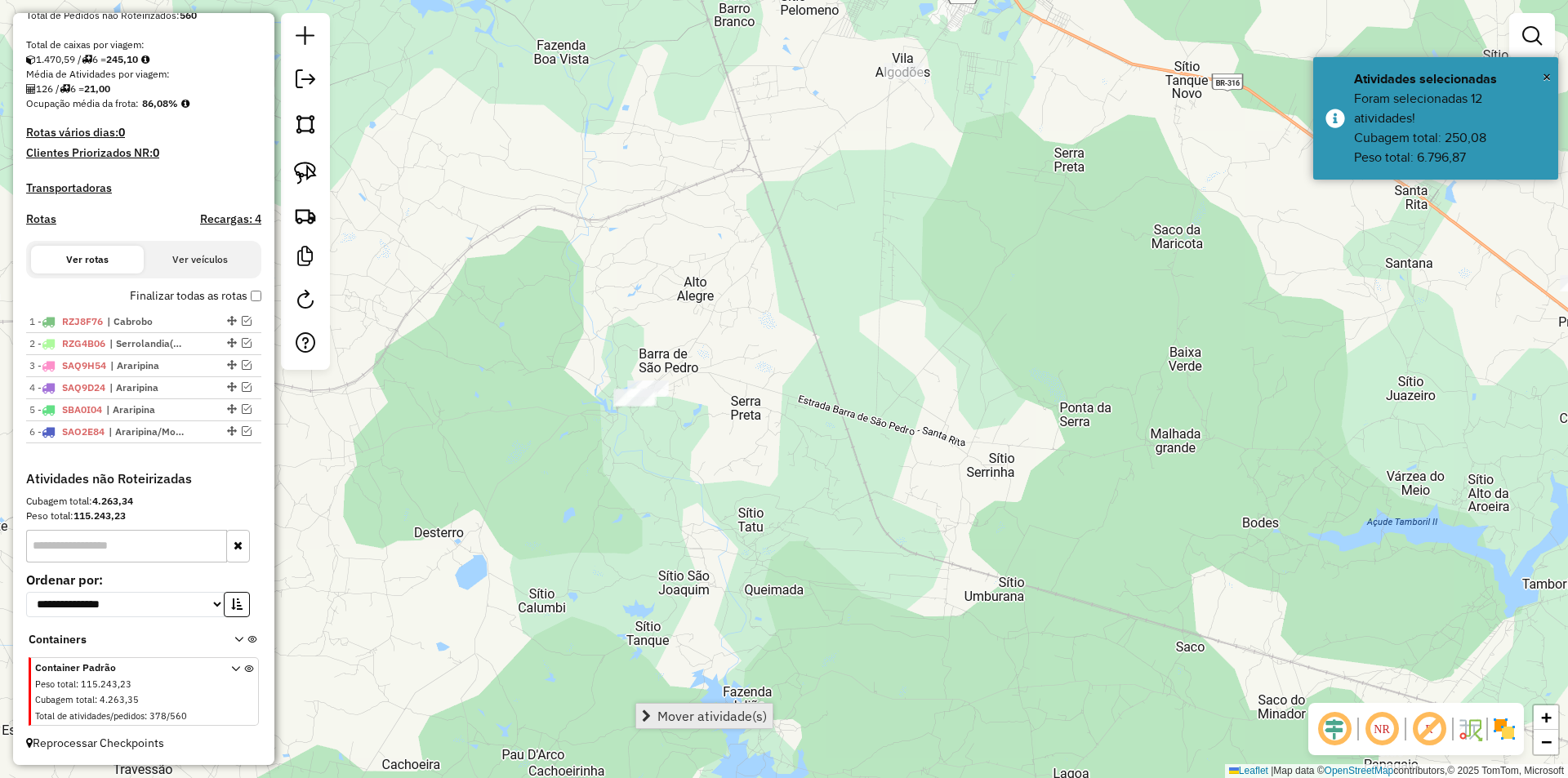
click at [733, 722] on span "Mover atividade(s)" at bounding box center [712, 716] width 110 height 13
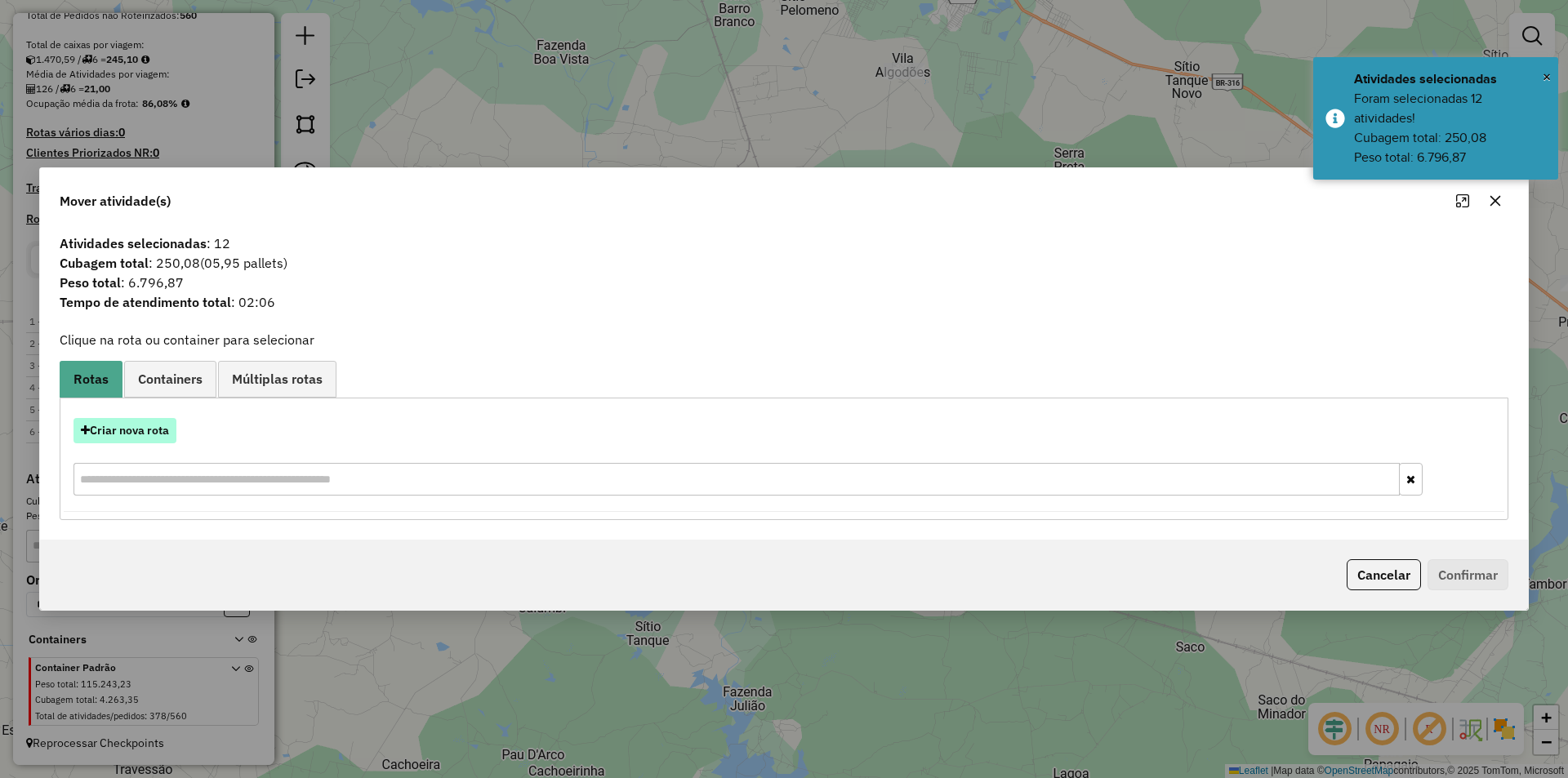
click at [158, 428] on button "Criar nova rota" at bounding box center [124, 431] width 103 height 25
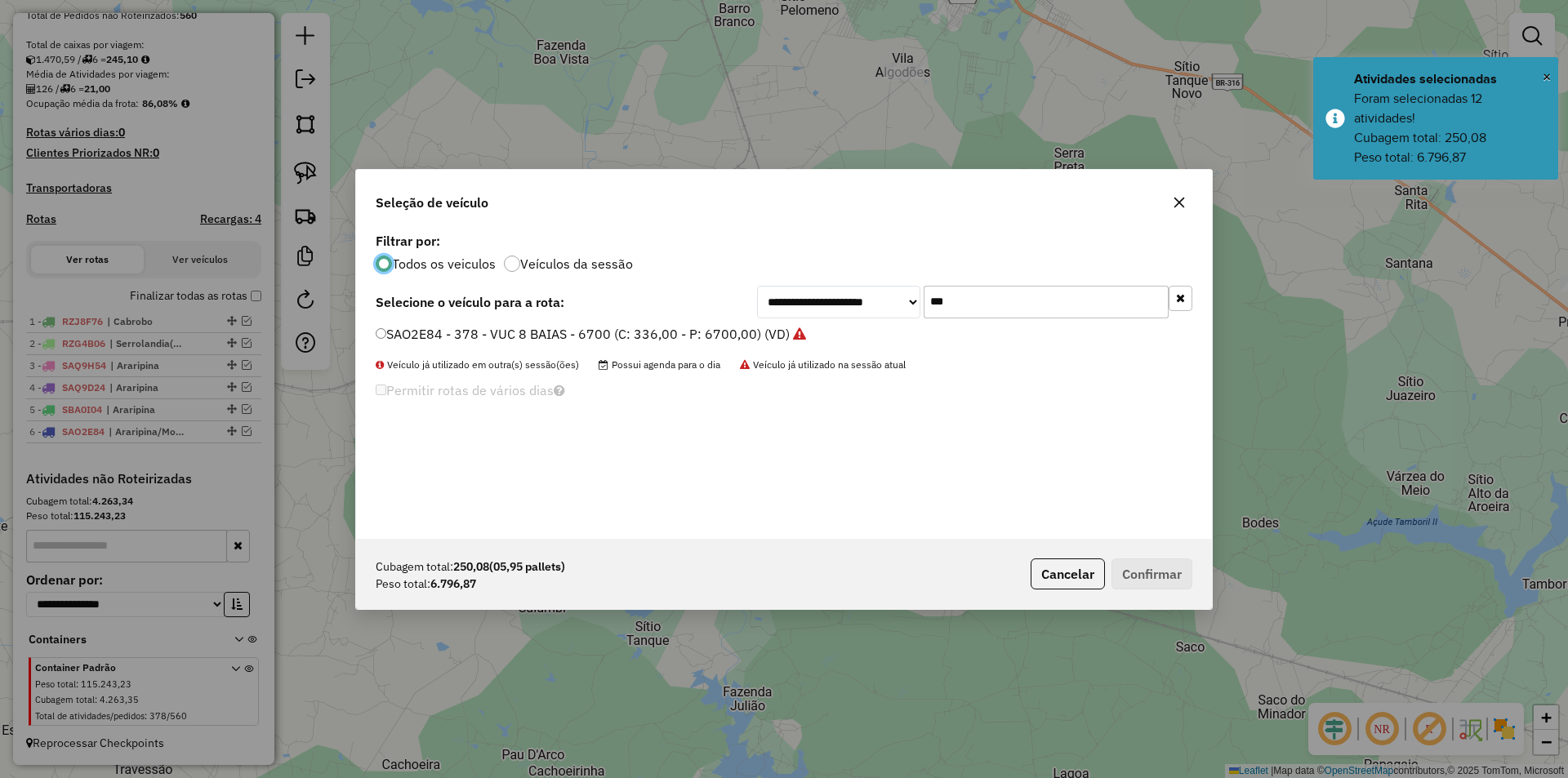
scroll to position [9, 5]
drag, startPoint x: 983, startPoint y: 307, endPoint x: 865, endPoint y: 299, distance: 118.3
click at [865, 299] on div "**********" at bounding box center [974, 302] width 435 height 33
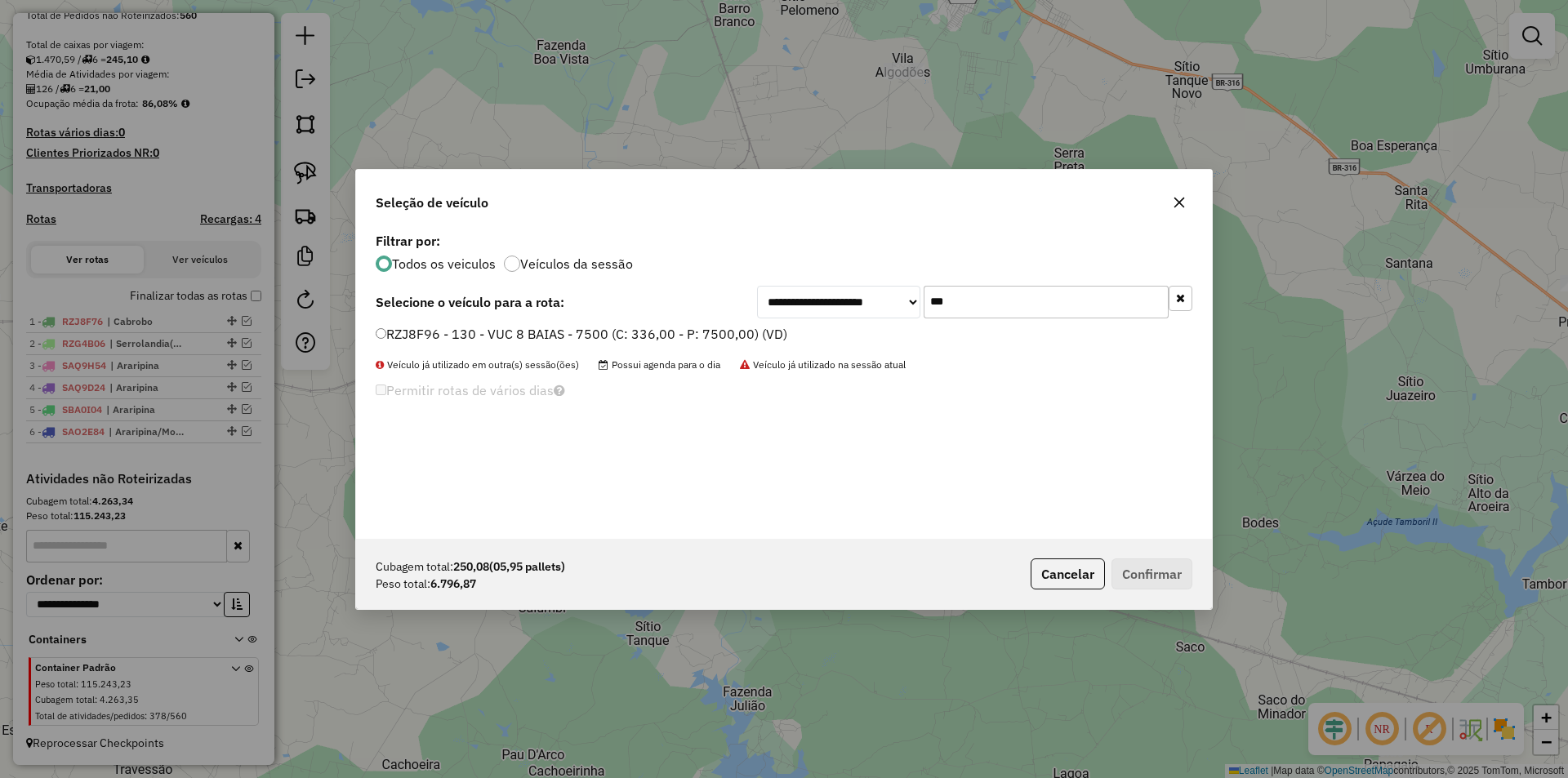
type input "***"
click at [748, 327] on label "RZJ8F96 - 130 - VUC 8 BAIAS - 7500 (C: 336,00 - P: 7500,00) (VD)" at bounding box center [581, 334] width 412 height 19
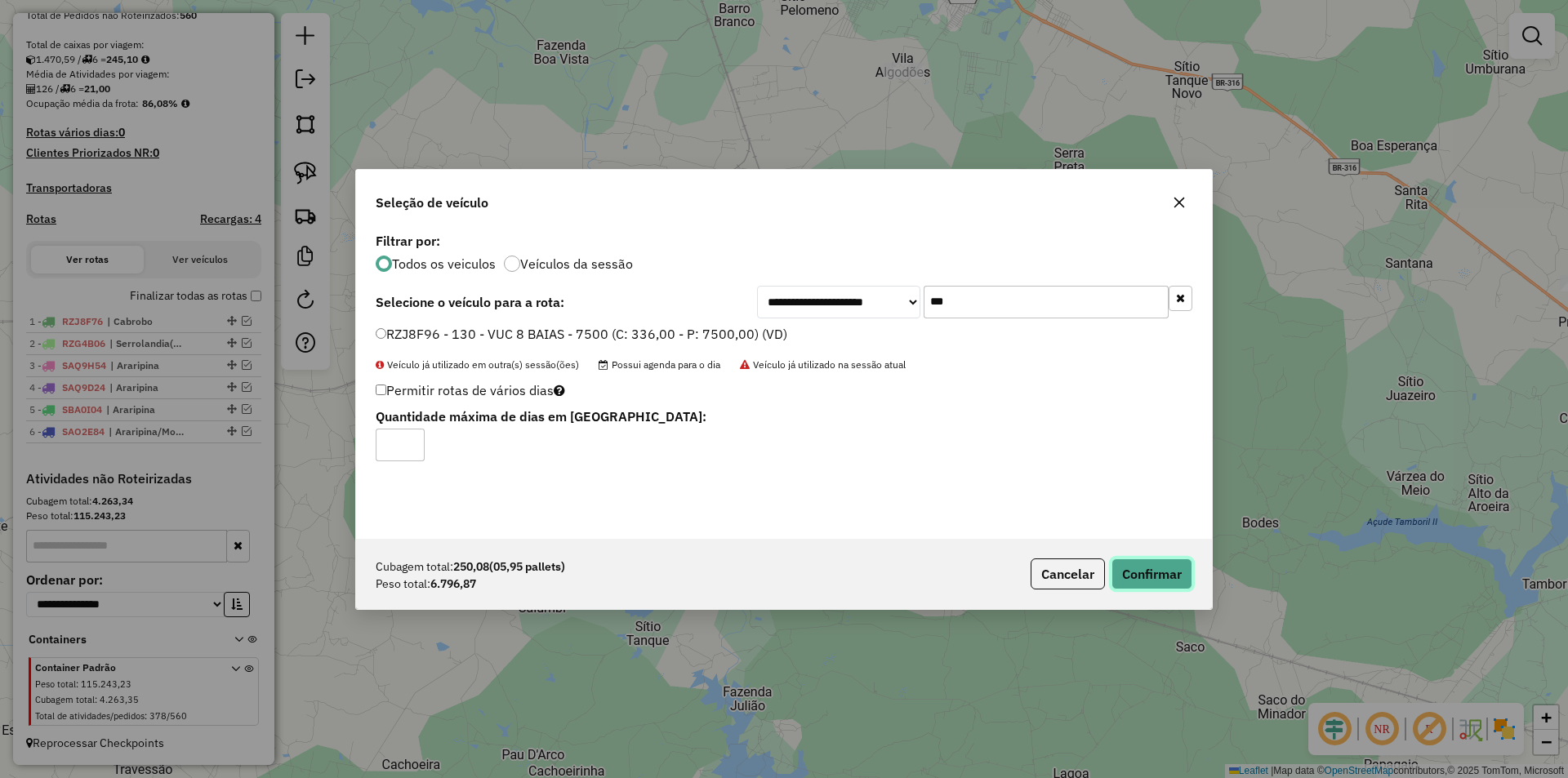
click at [1130, 569] on button "Confirmar" at bounding box center [1151, 574] width 81 height 31
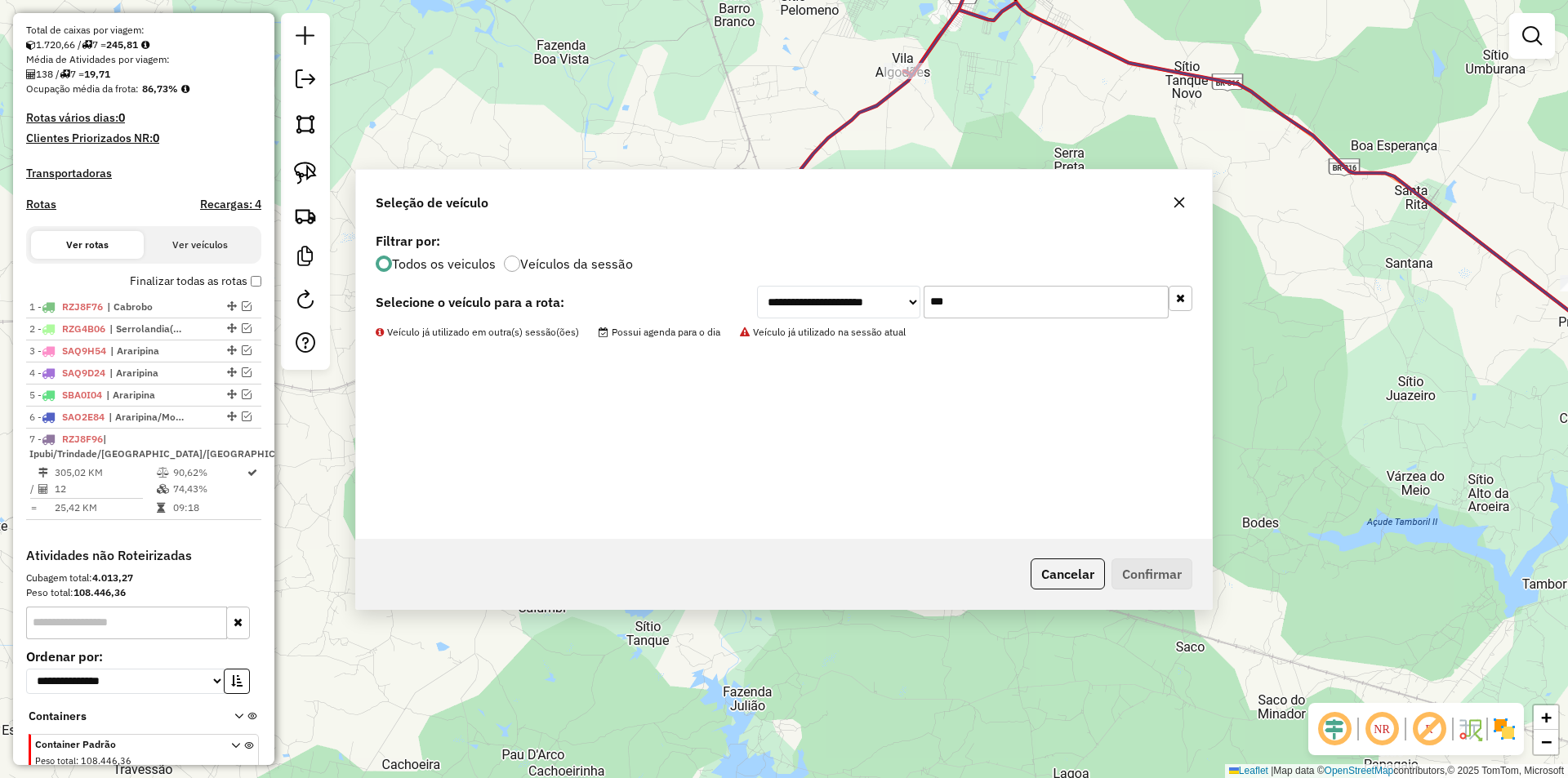
scroll to position [403, 0]
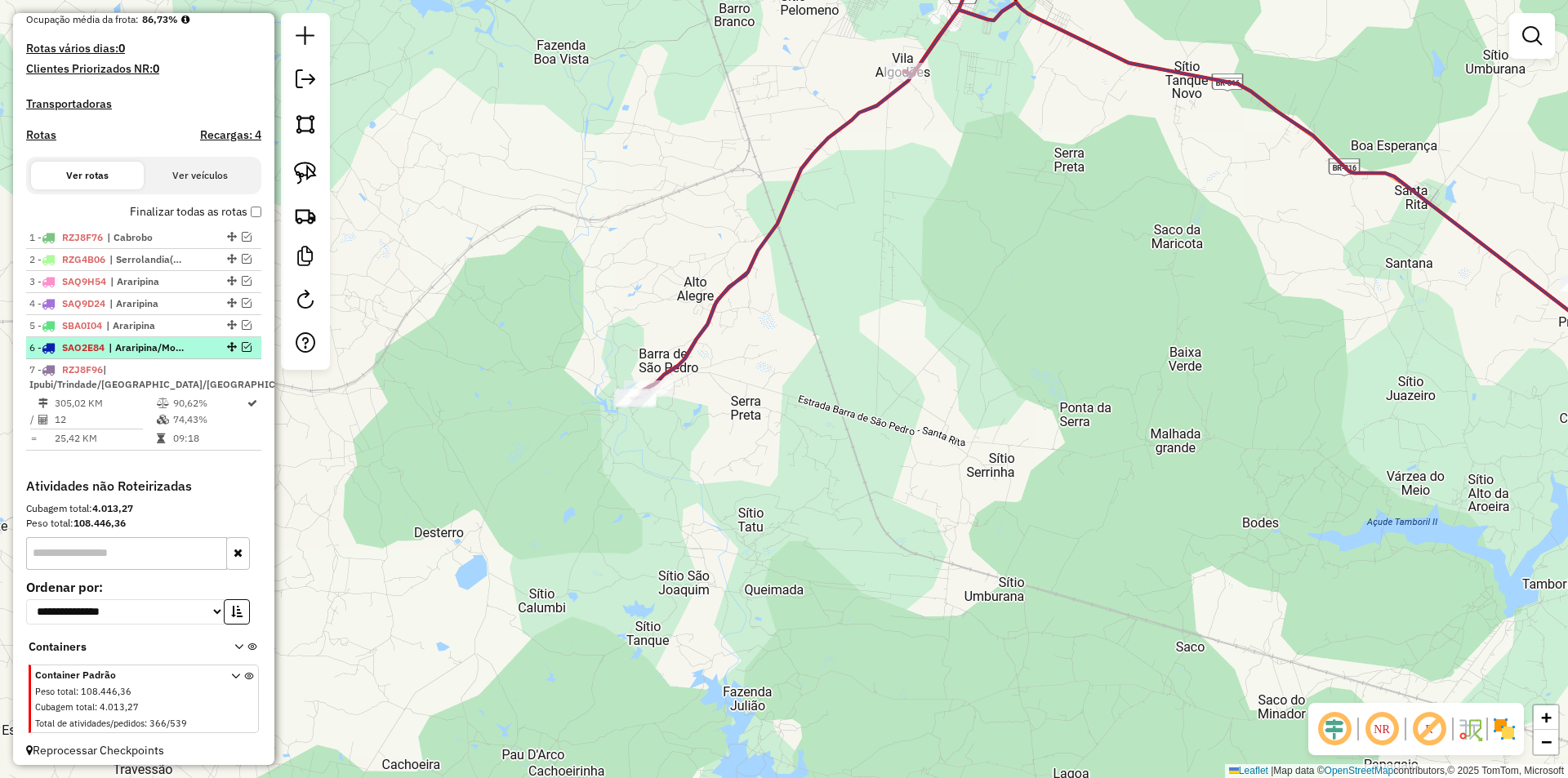
click at [241, 352] on em at bounding box center [246, 347] width 10 height 10
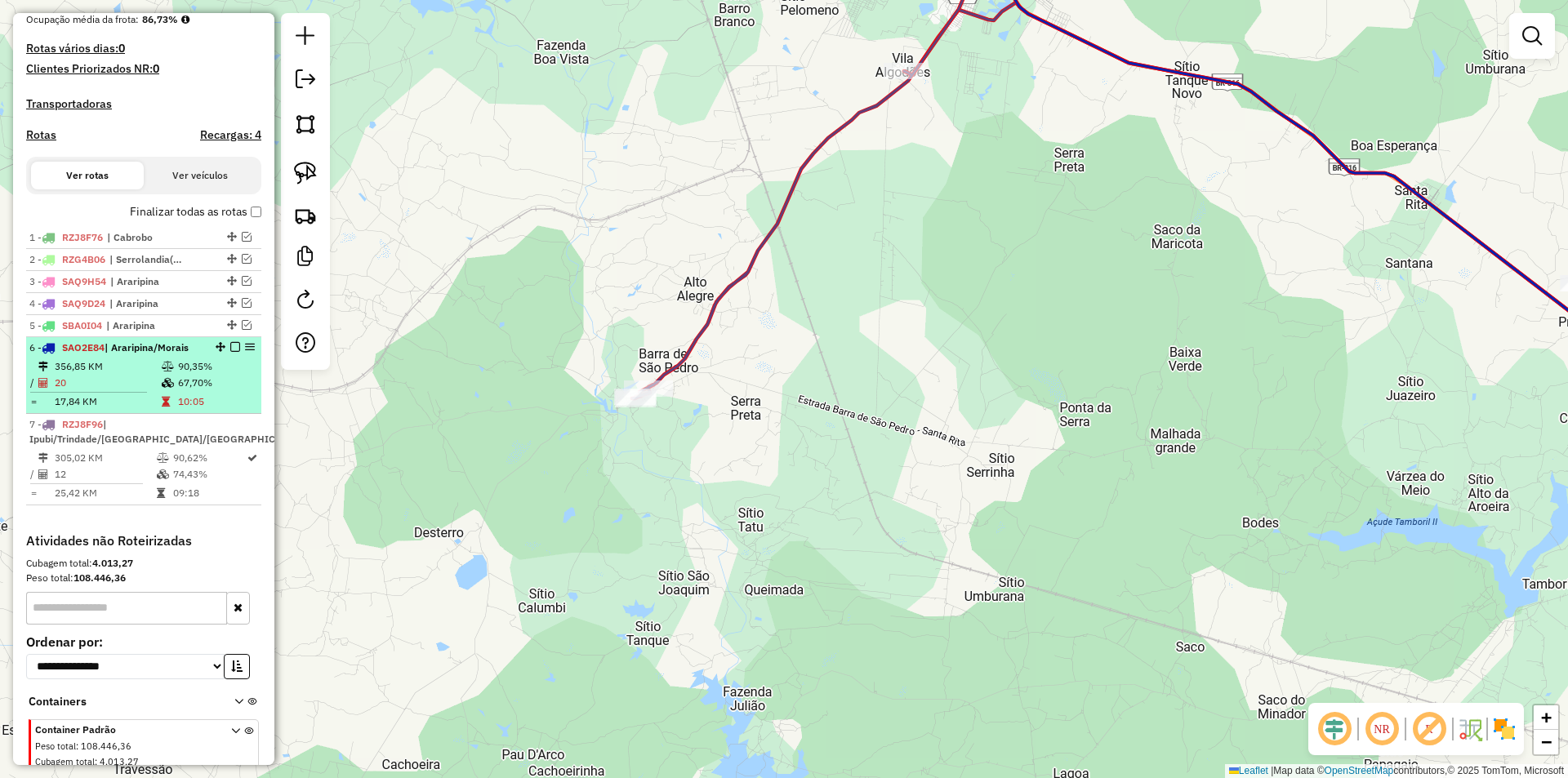
click at [188, 375] on td "90,35%" at bounding box center [215, 366] width 78 height 16
select select "*********"
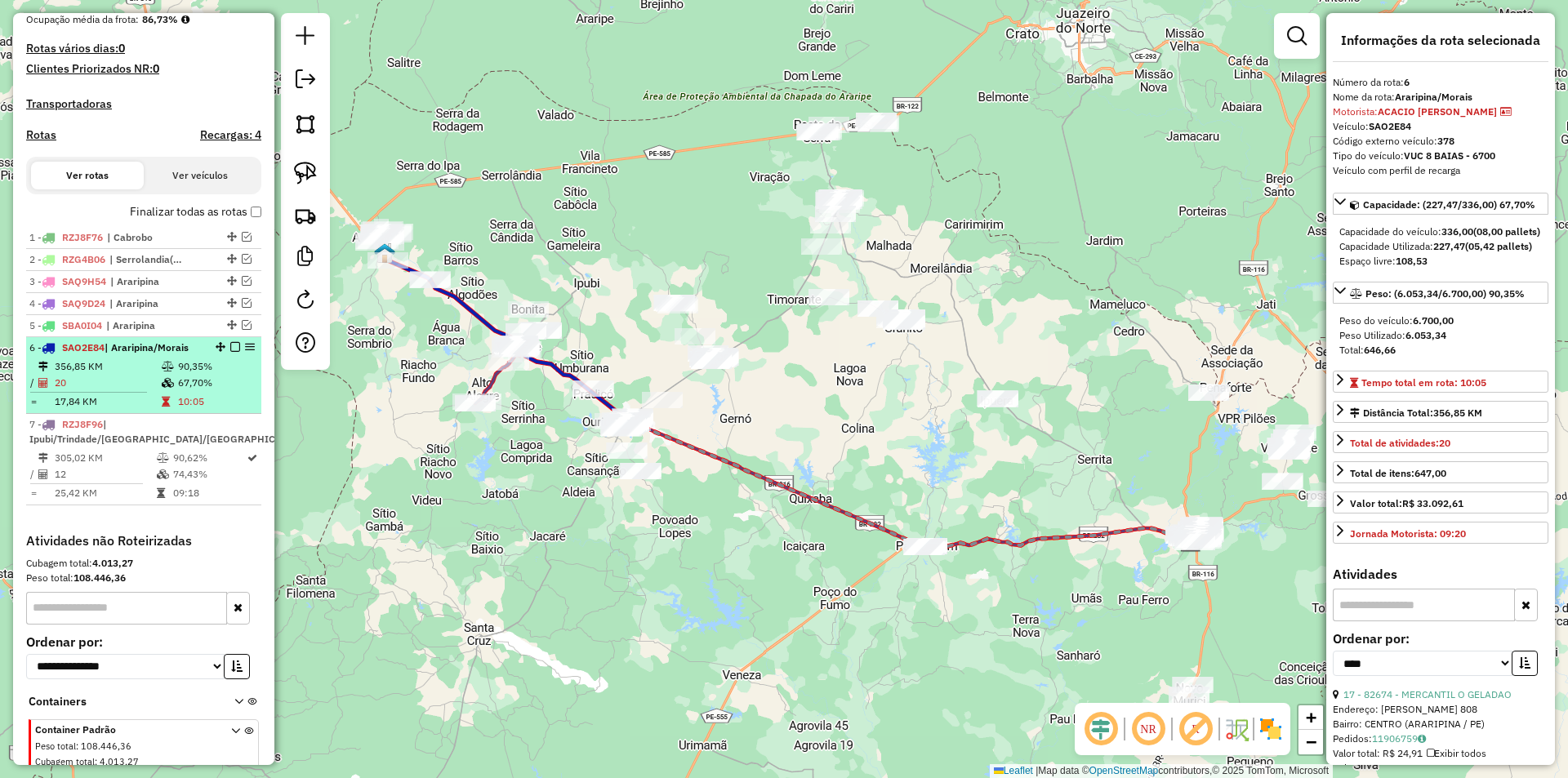
click at [230, 352] on em at bounding box center [235, 347] width 10 height 10
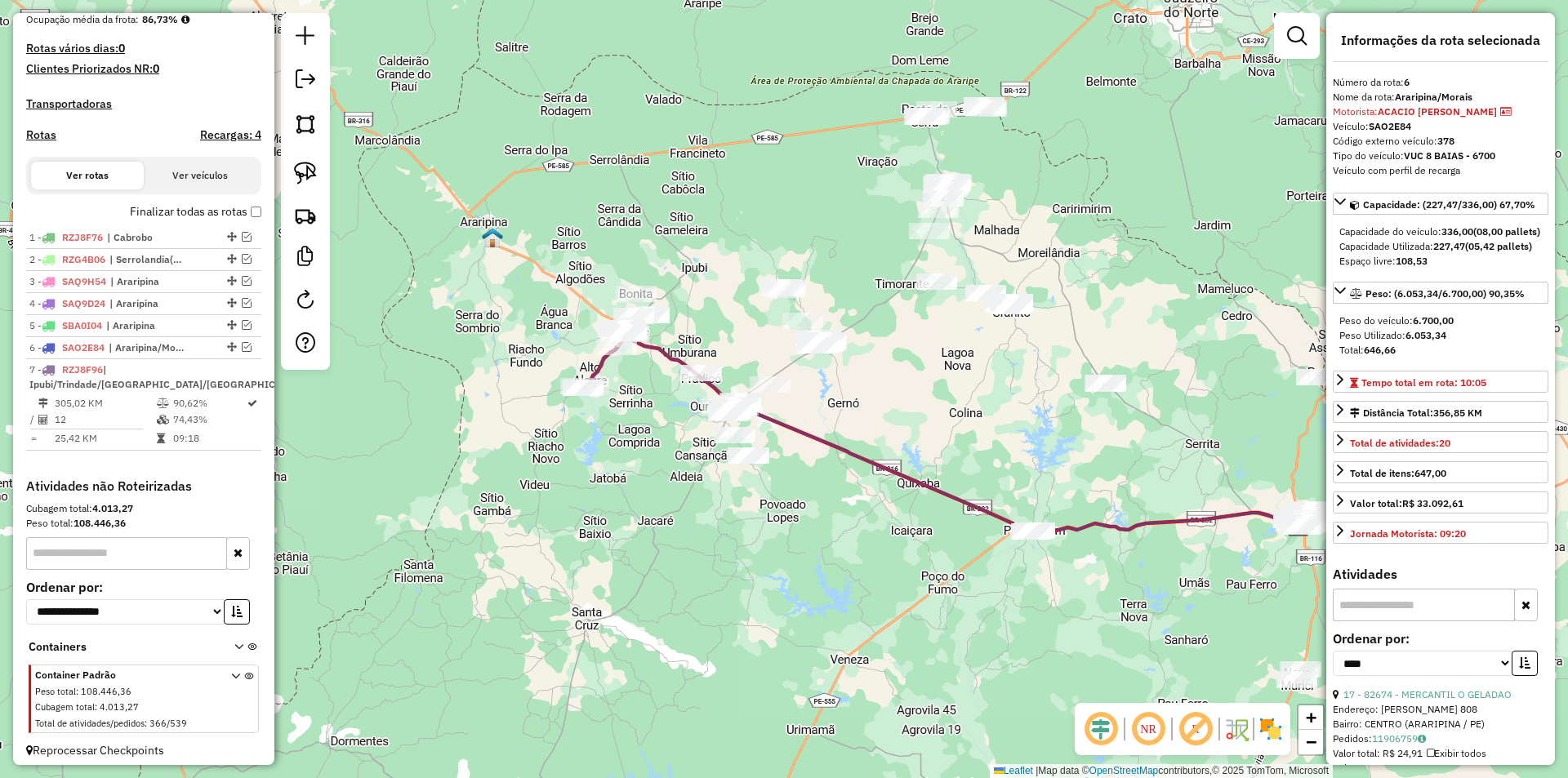
drag, startPoint x: 429, startPoint y: 472, endPoint x: 538, endPoint y: 457, distance: 110.0
click at [538, 457] on div "Janela de atendimento Grade de atendimento Capacidade Transportadoras Veículos …" at bounding box center [784, 389] width 1568 height 778
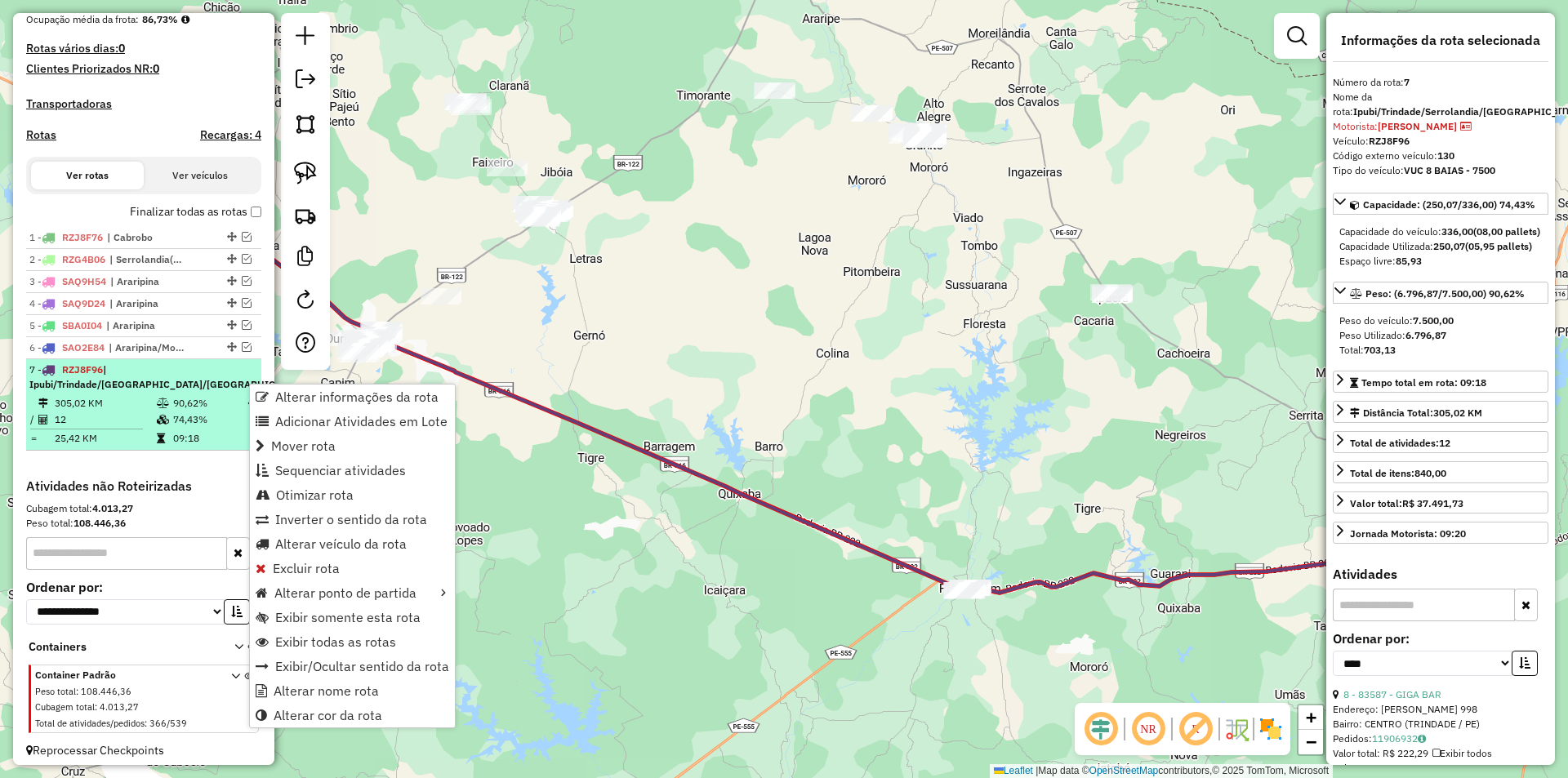
click at [205, 391] on div "7 - RZJ8F96 | Ipubi/Trindade/Serrolandia/Lagoa do Barro" at bounding box center [144, 377] width 229 height 30
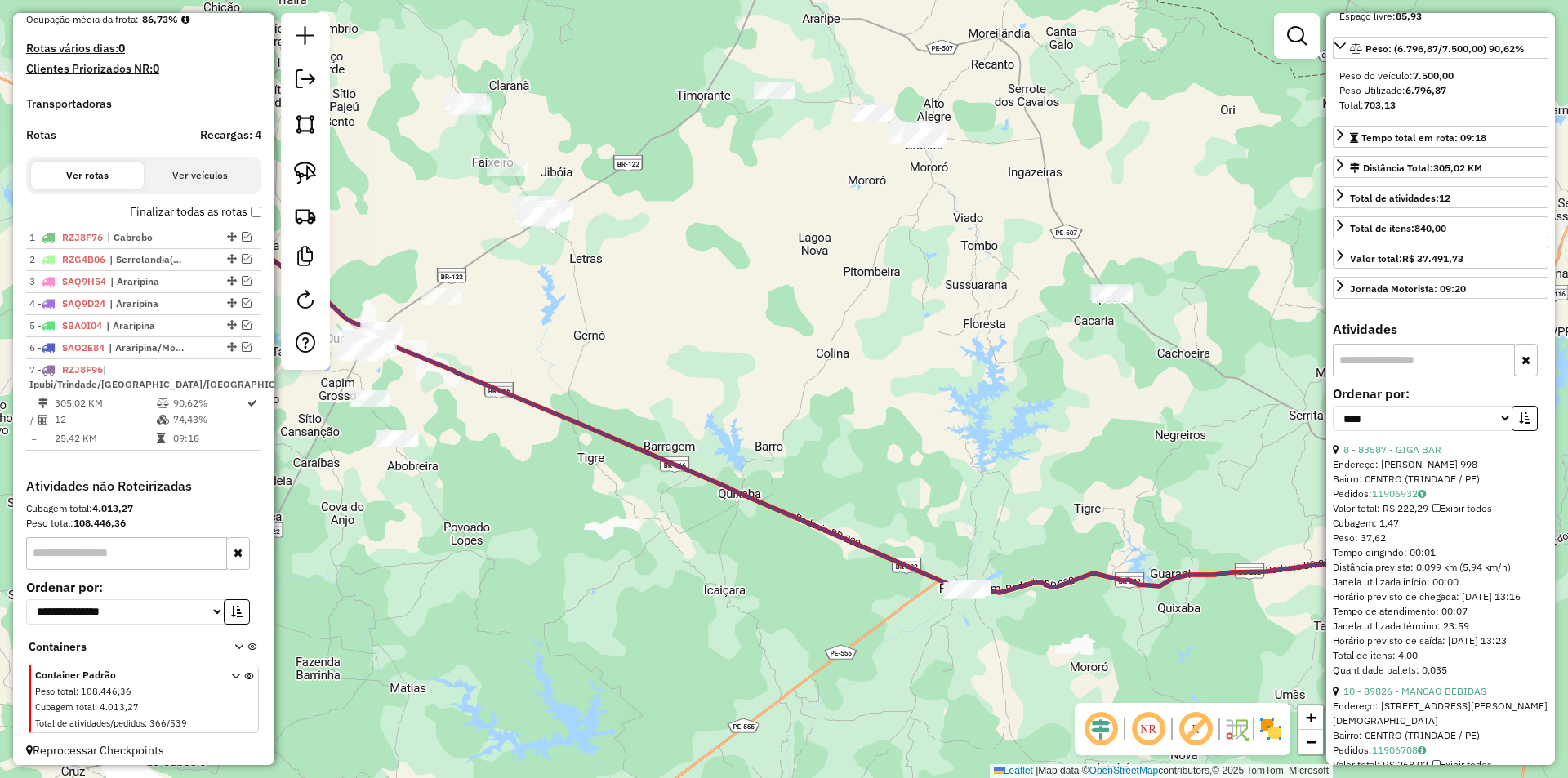
scroll to position [327, 0]
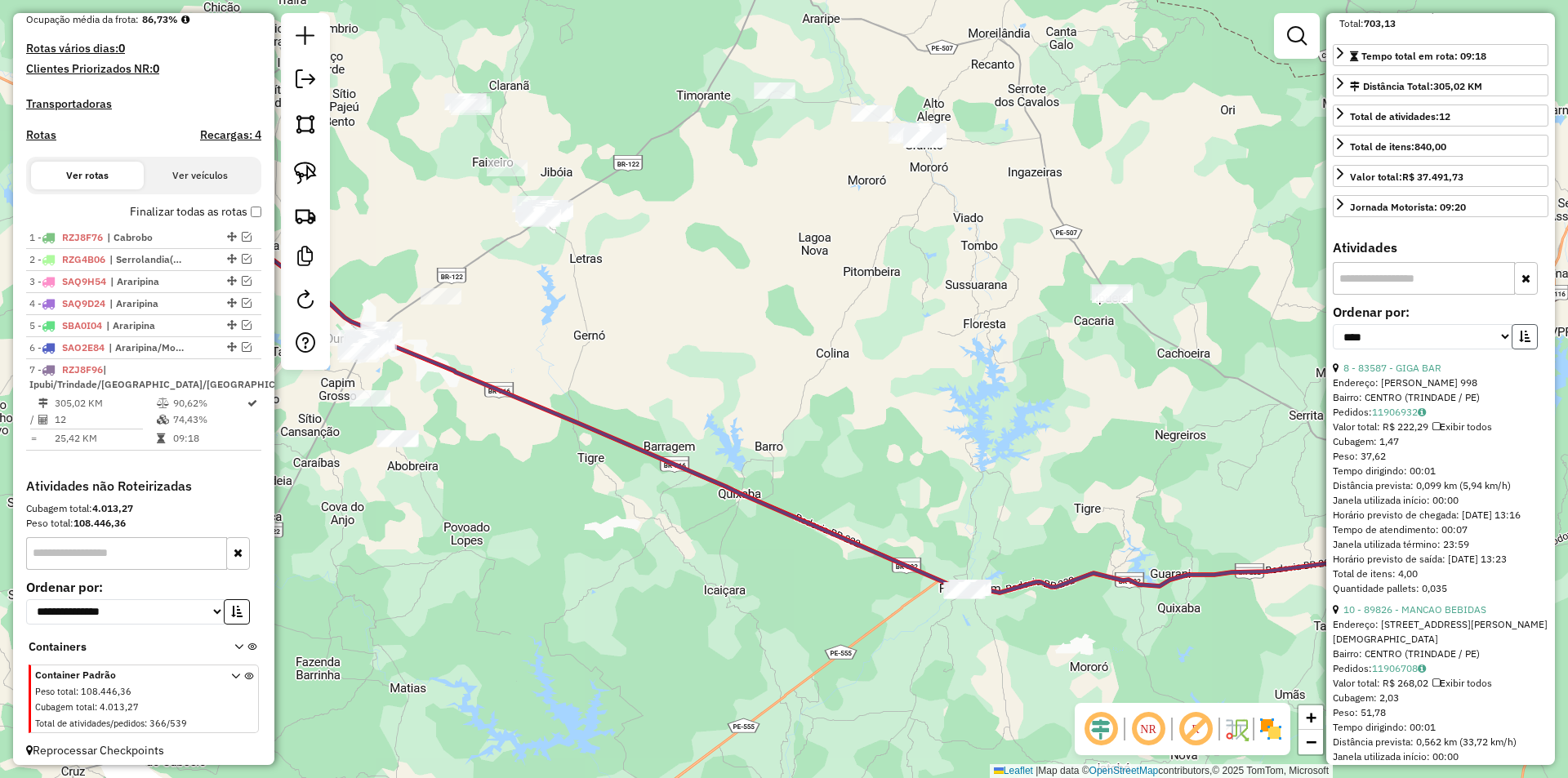
click at [1519, 342] on icon "button" at bounding box center [1525, 337] width 12 height 12
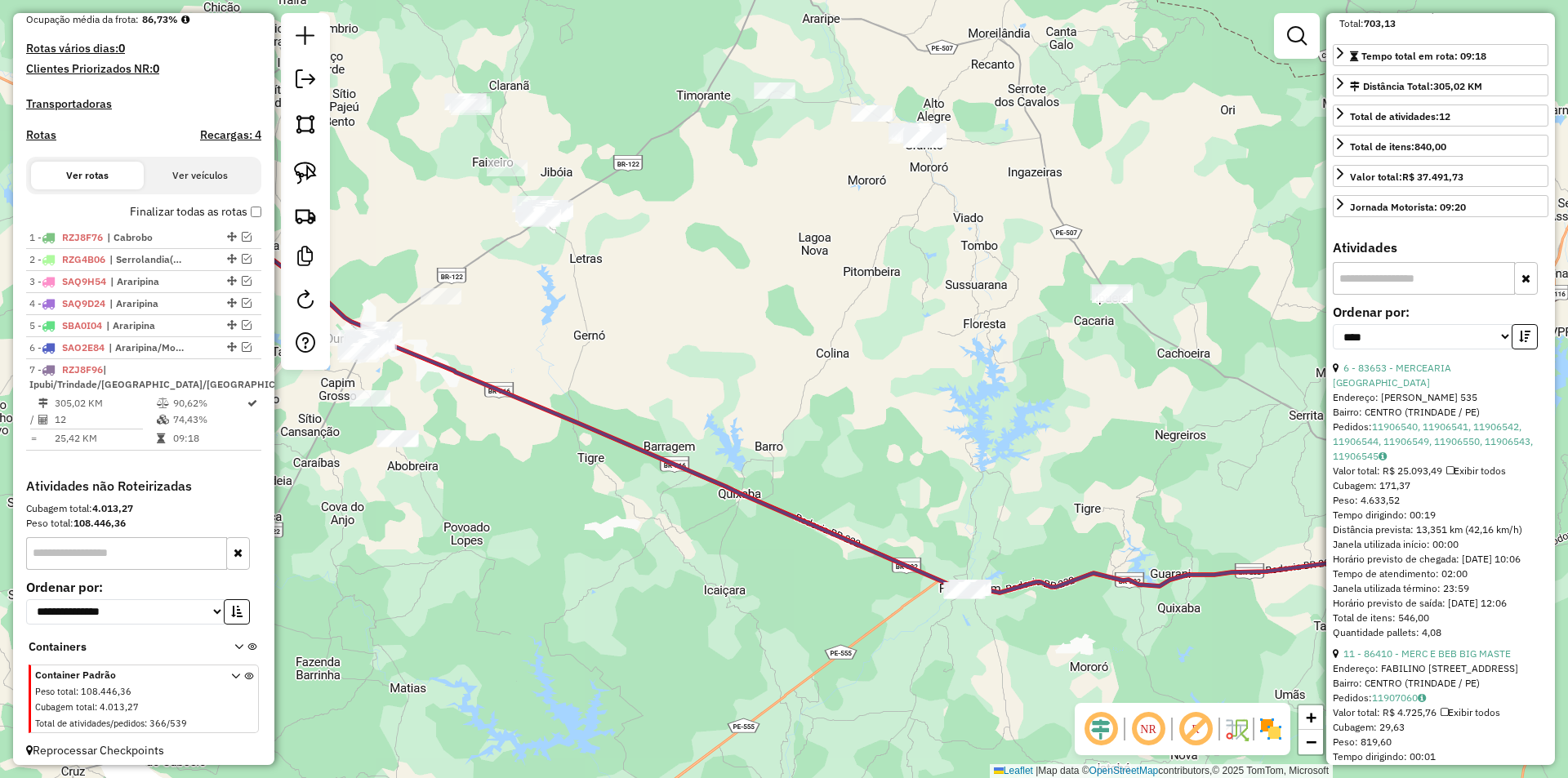
scroll to position [653, 0]
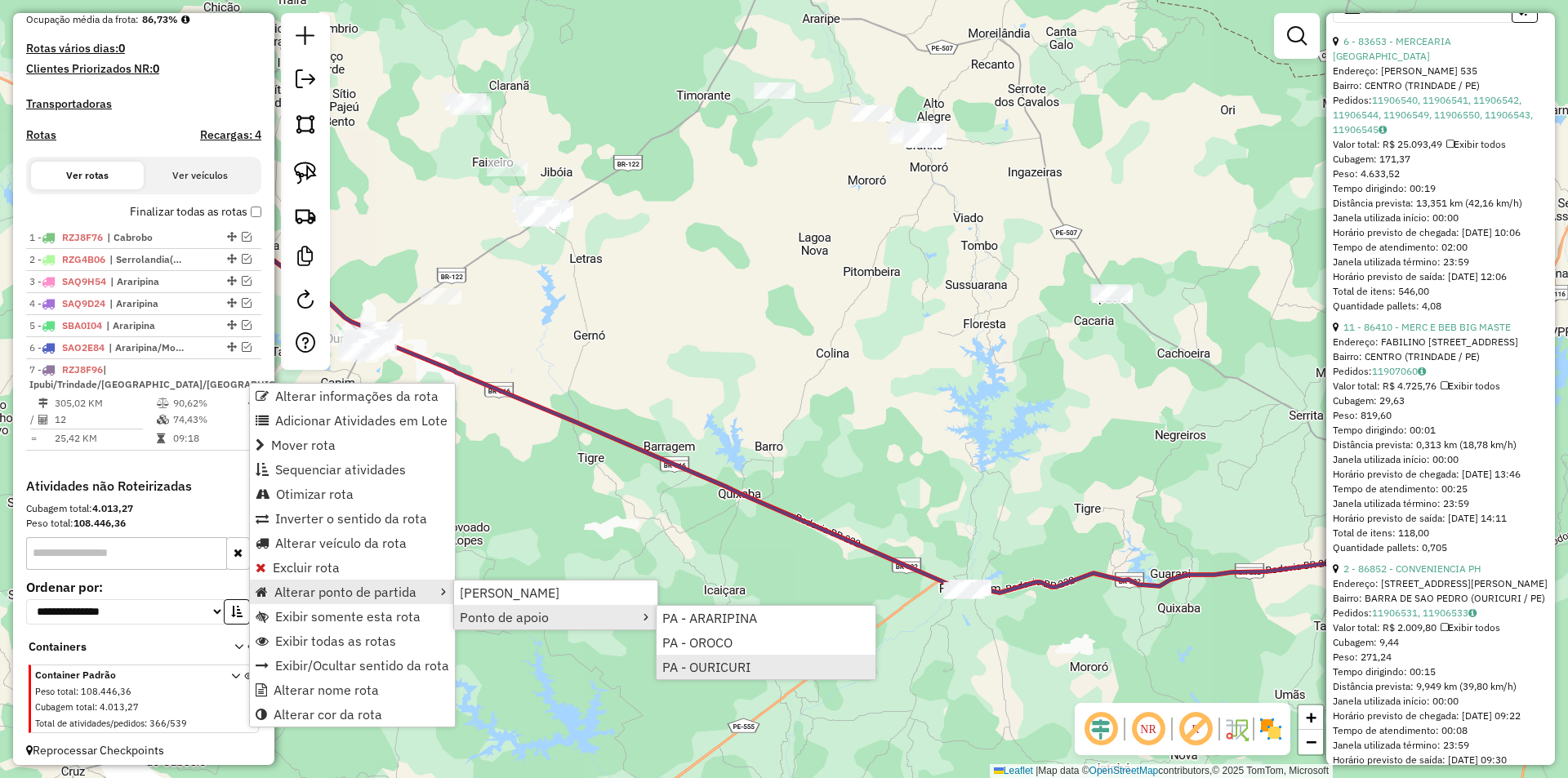
click at [733, 662] on span "PA - OURICURI" at bounding box center [706, 667] width 89 height 13
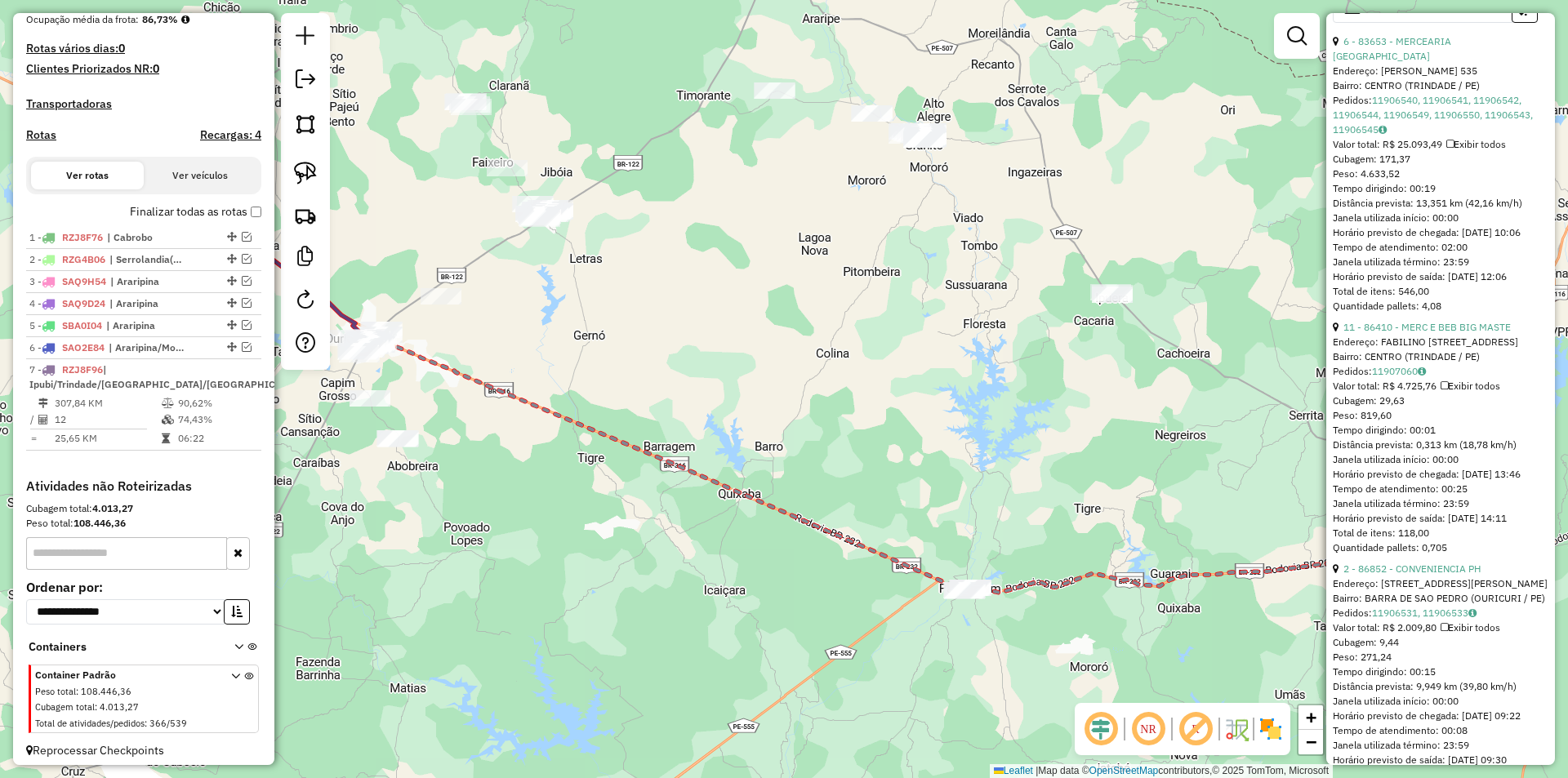
scroll to position [440, 0]
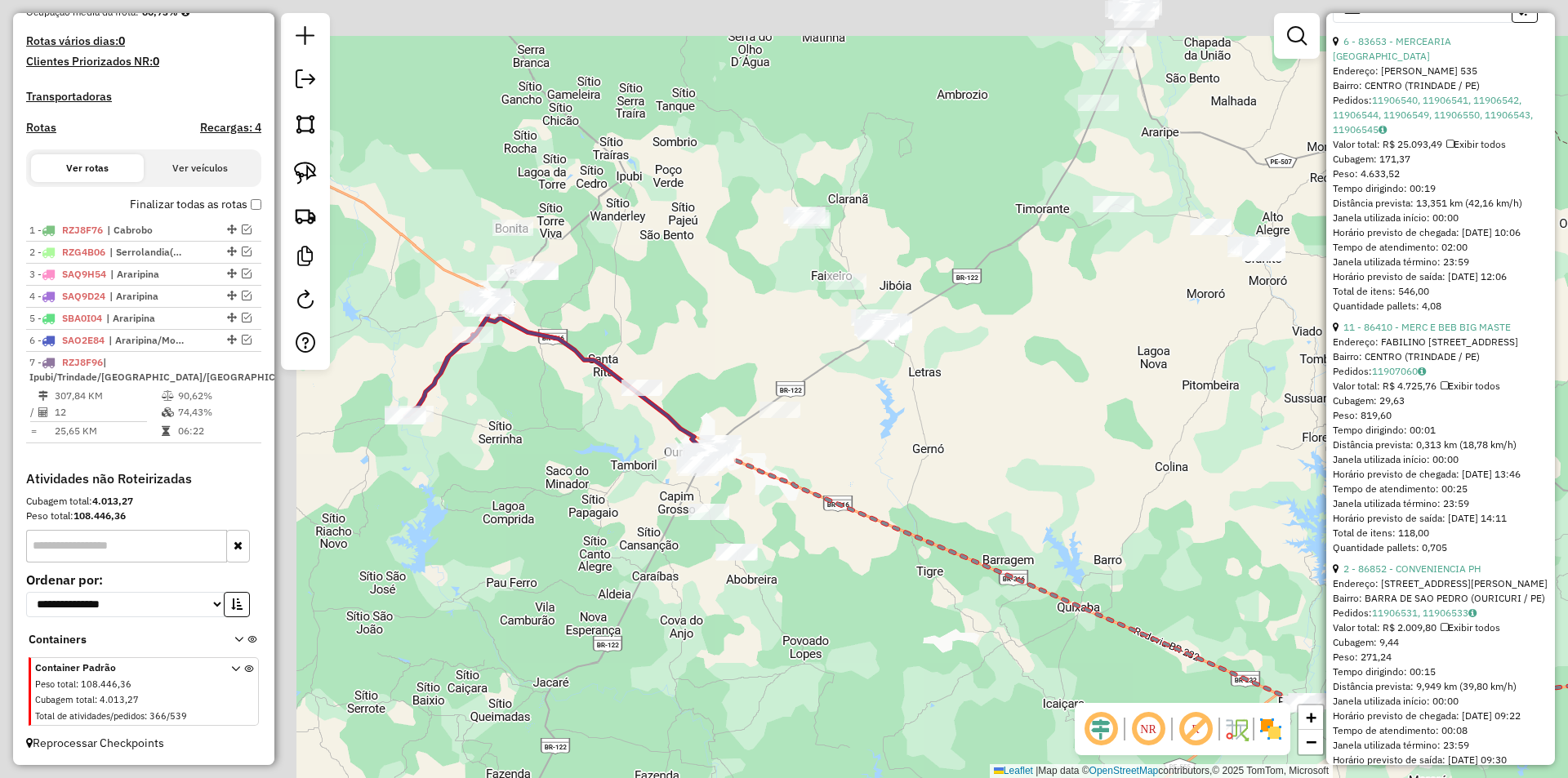
drag, startPoint x: 433, startPoint y: 385, endPoint x: 791, endPoint y: 500, distance: 376.0
click at [787, 500] on div "Janela de atendimento Grade de atendimento Capacidade Transportadoras Veículos …" at bounding box center [784, 389] width 1568 height 778
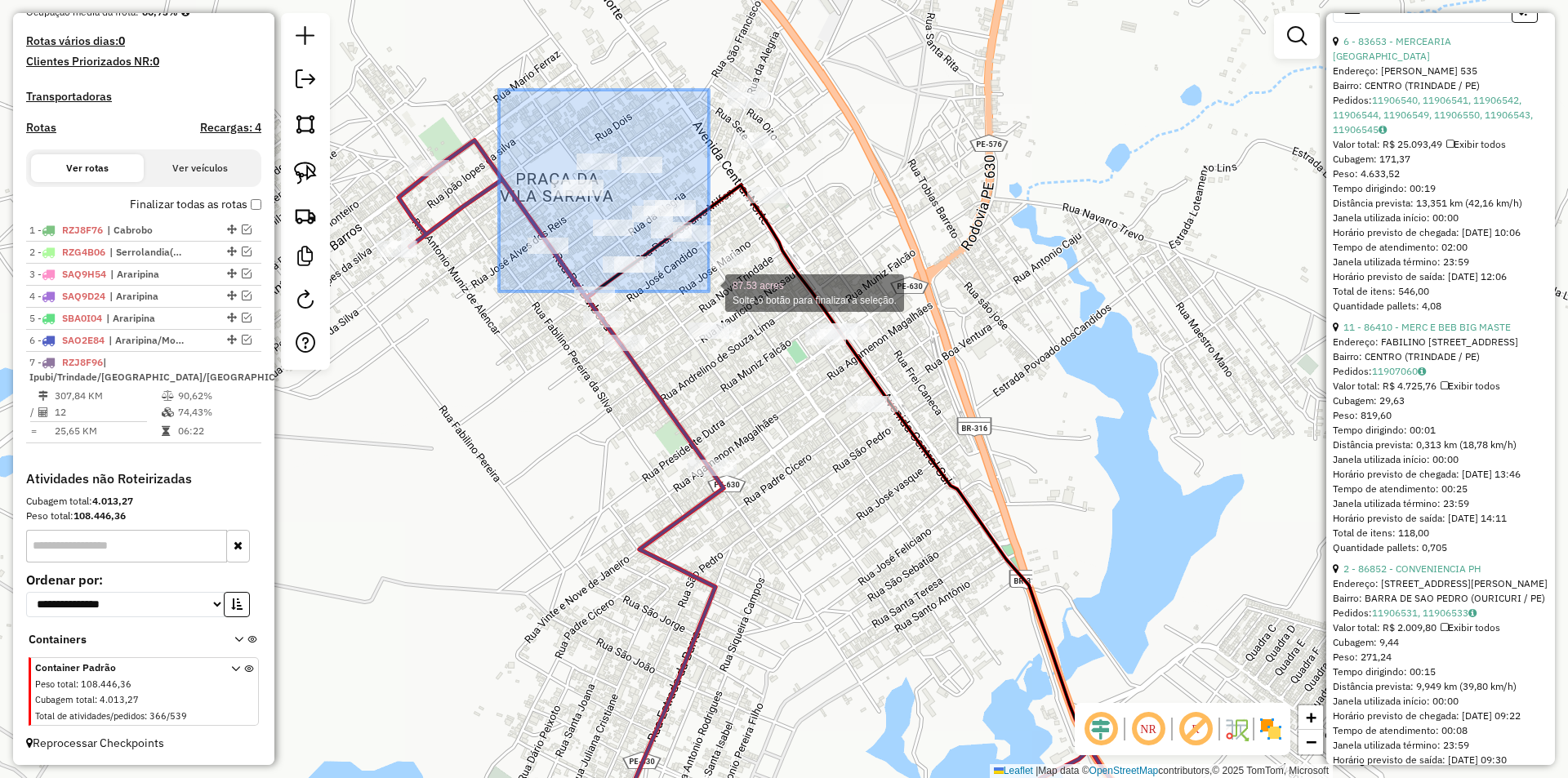
drag, startPoint x: 499, startPoint y: 89, endPoint x: 709, endPoint y: 291, distance: 291.4
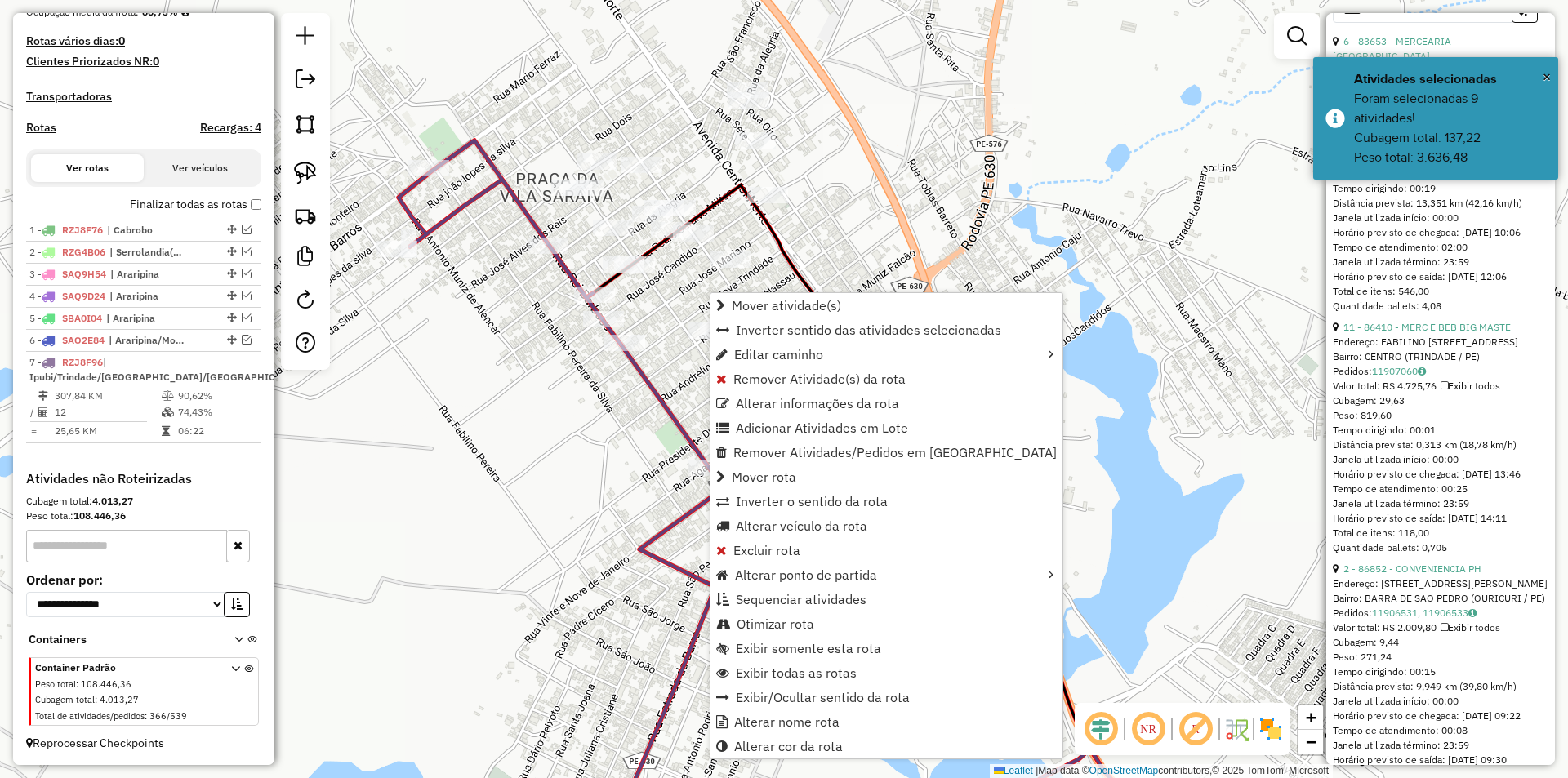
click at [610, 55] on div "Janela de atendimento Grade de atendimento Capacidade Transportadoras Veículos …" at bounding box center [784, 389] width 1568 height 778
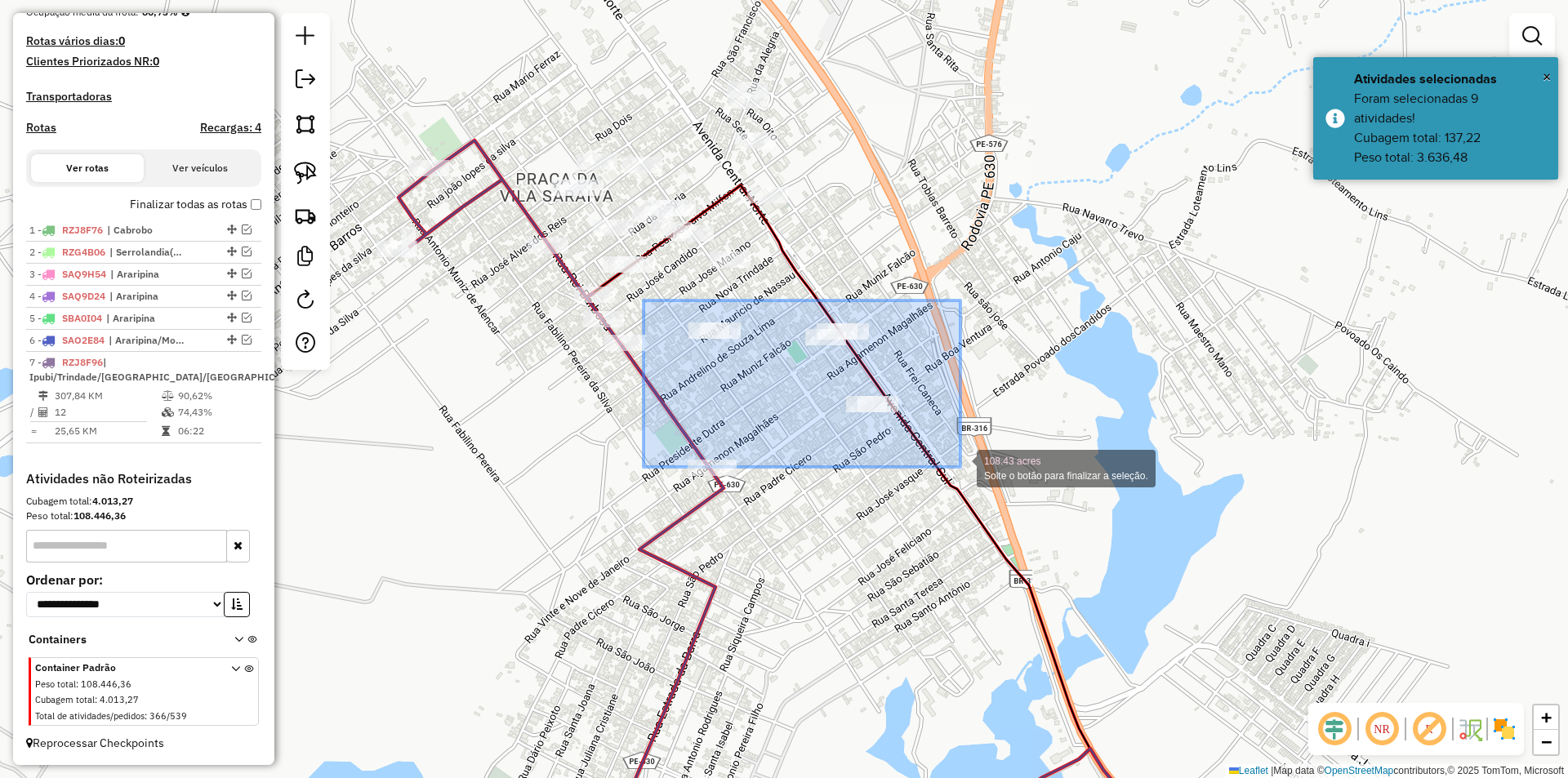
drag, startPoint x: 680, startPoint y: 300, endPoint x: 960, endPoint y: 467, distance: 326.0
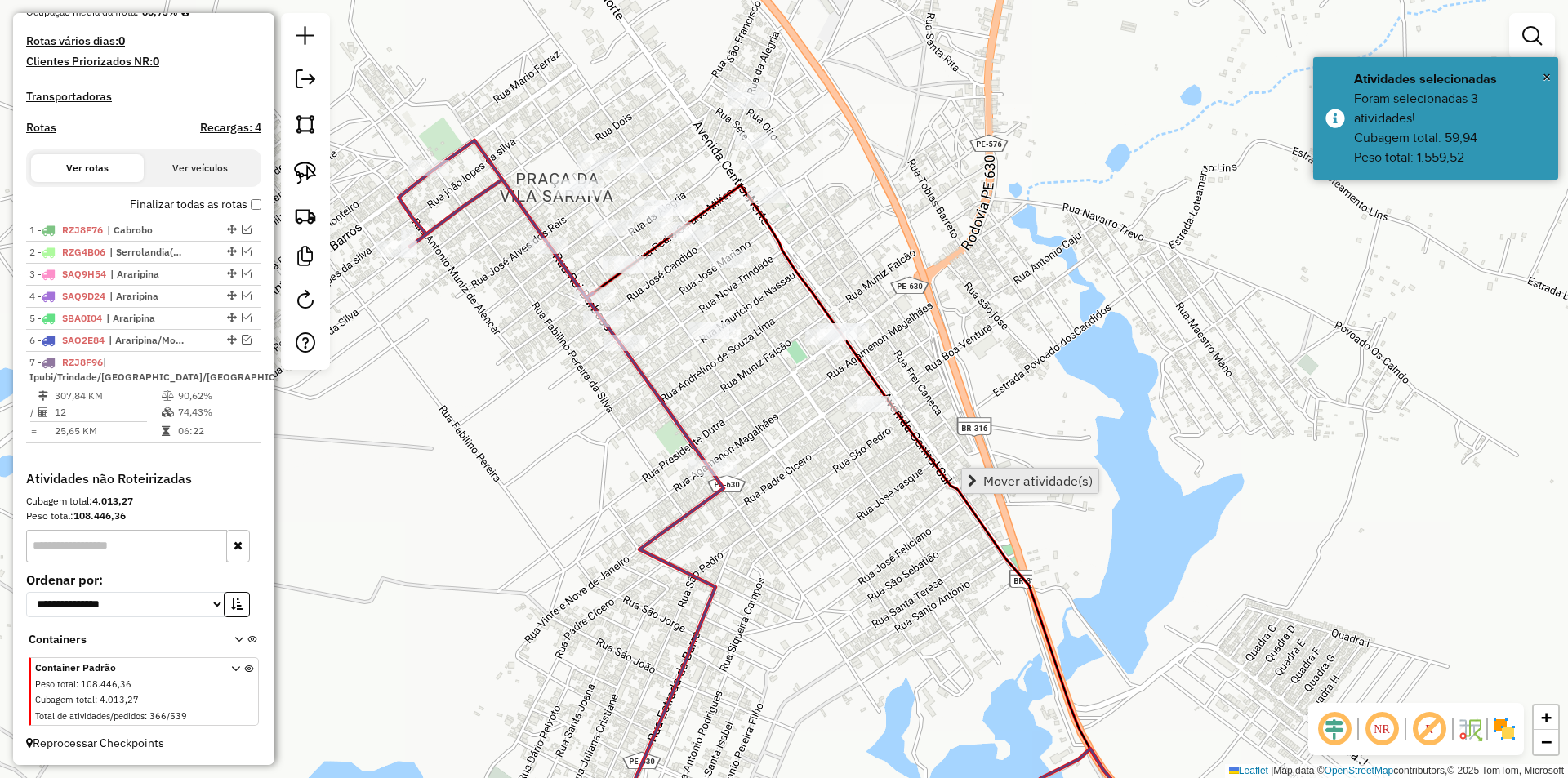
click at [1004, 474] on span "Mover atividade(s)" at bounding box center [1038, 481] width 110 height 13
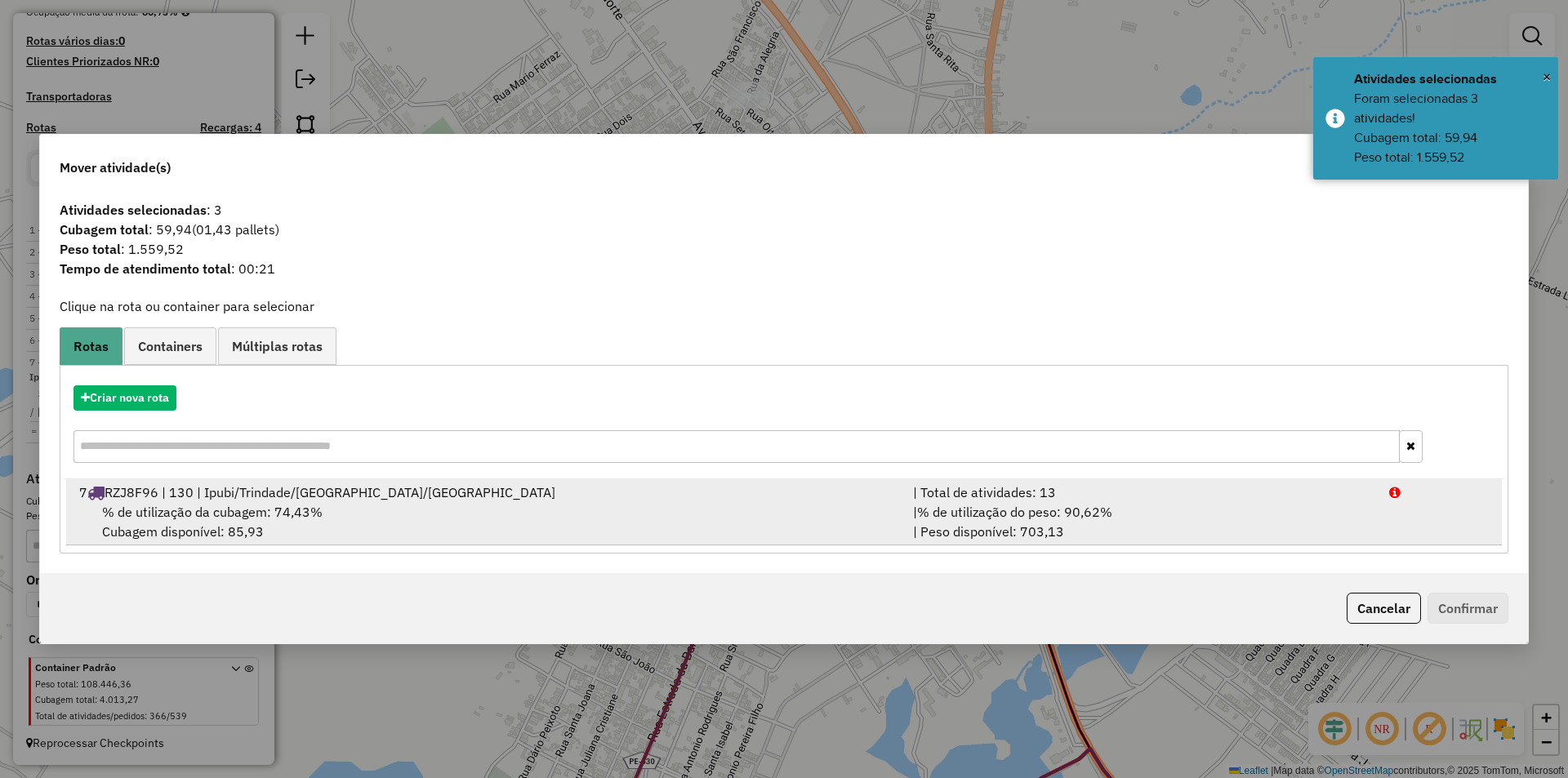
click at [331, 500] on span "RZJ8F96 | 130 | Ipubi/Trindade/Serrolandia/Lagoa do Barro" at bounding box center [330, 491] width 451 height 16
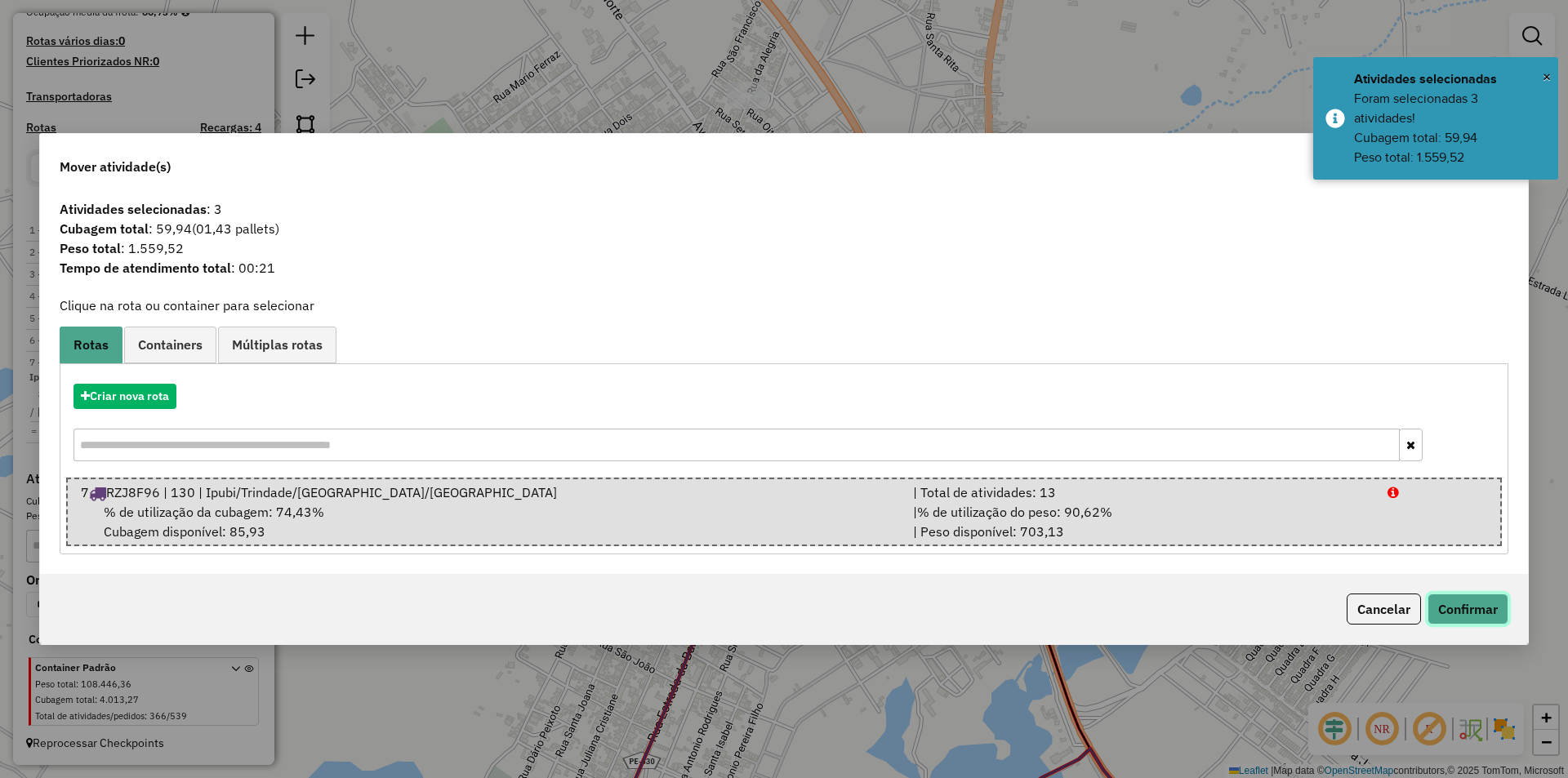
click at [1434, 613] on button "Confirmar" at bounding box center [1468, 609] width 81 height 31
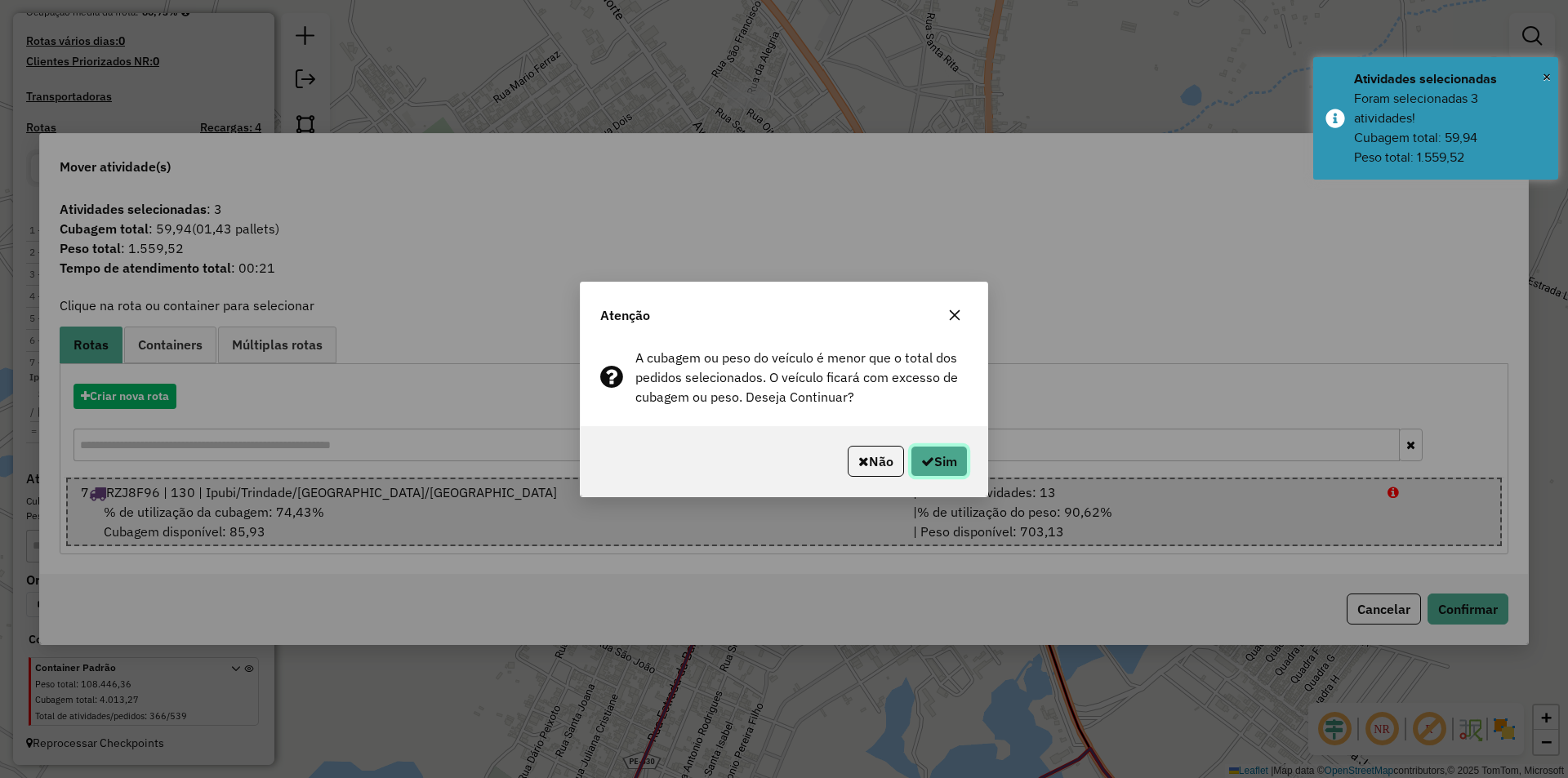
click at [947, 457] on button "Sim" at bounding box center [938, 461] width 57 height 31
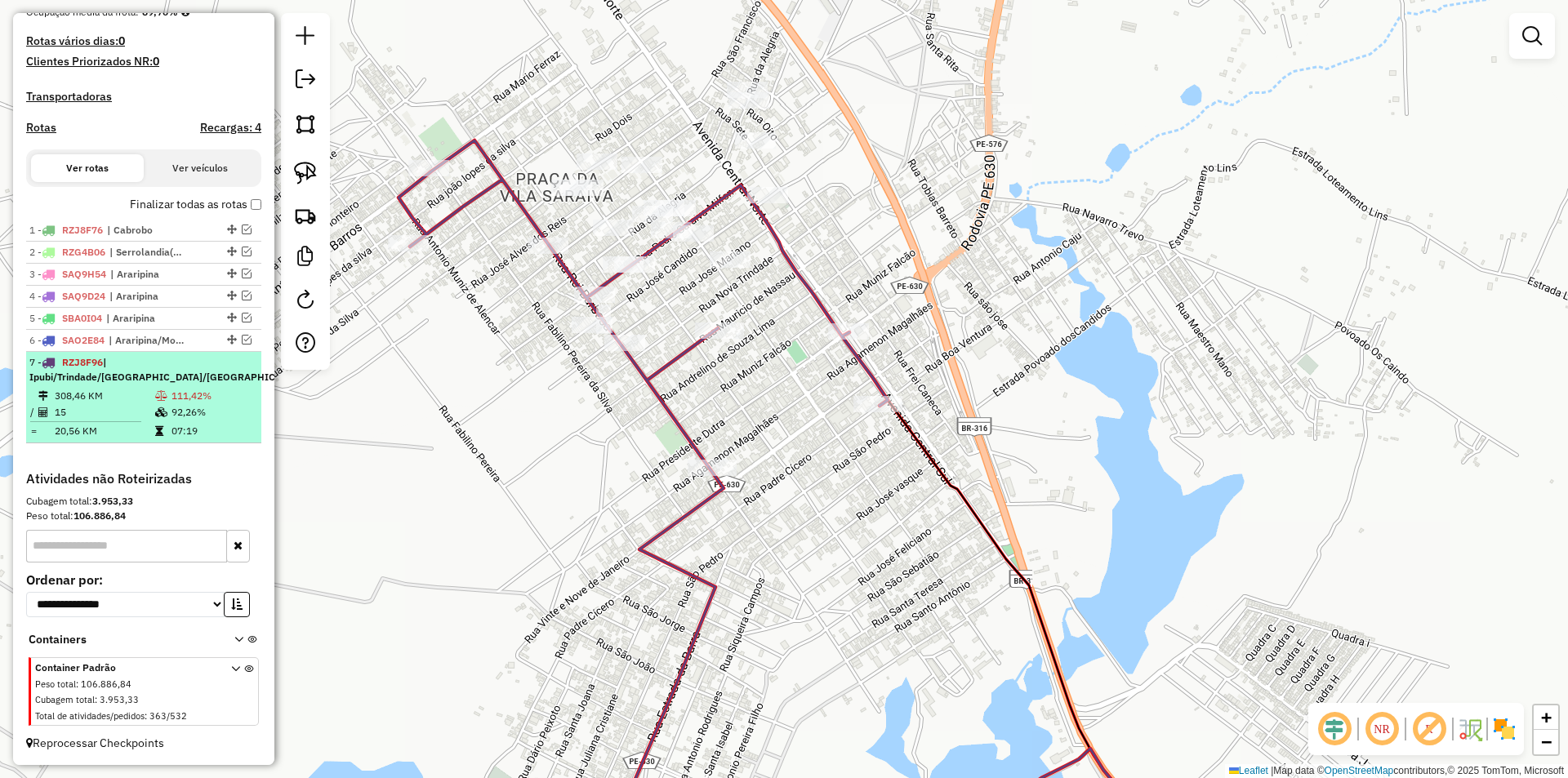
click at [200, 405] on td "92,26%" at bounding box center [212, 412] width 84 height 16
select select "*********"
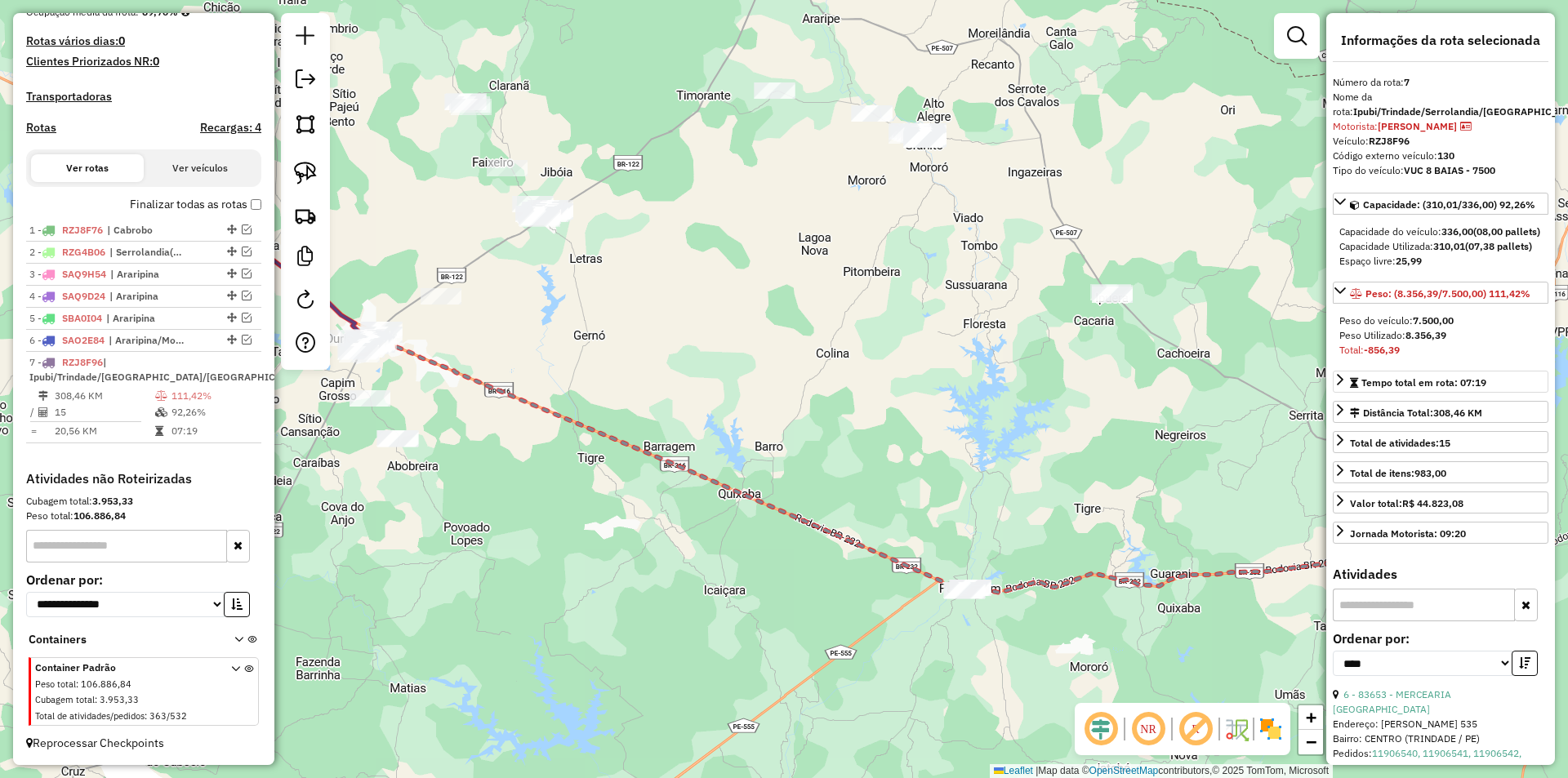
scroll to position [163, 0]
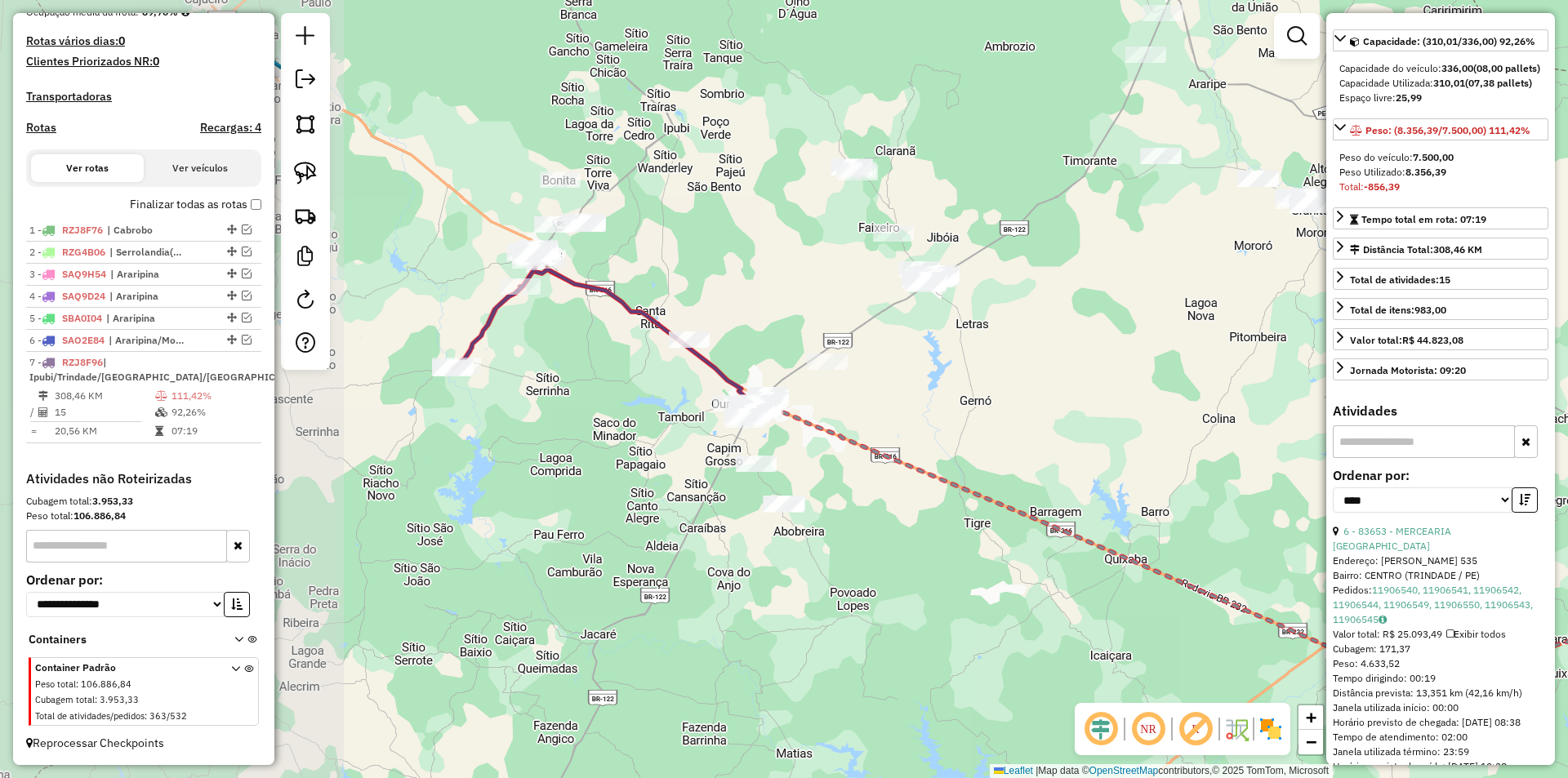
drag, startPoint x: 527, startPoint y: 358, endPoint x: 992, endPoint y: 413, distance: 468.2
click at [1009, 435] on div "Janela de atendimento Grade de atendimento Capacidade Transportadoras Veículos …" at bounding box center [784, 389] width 1568 height 778
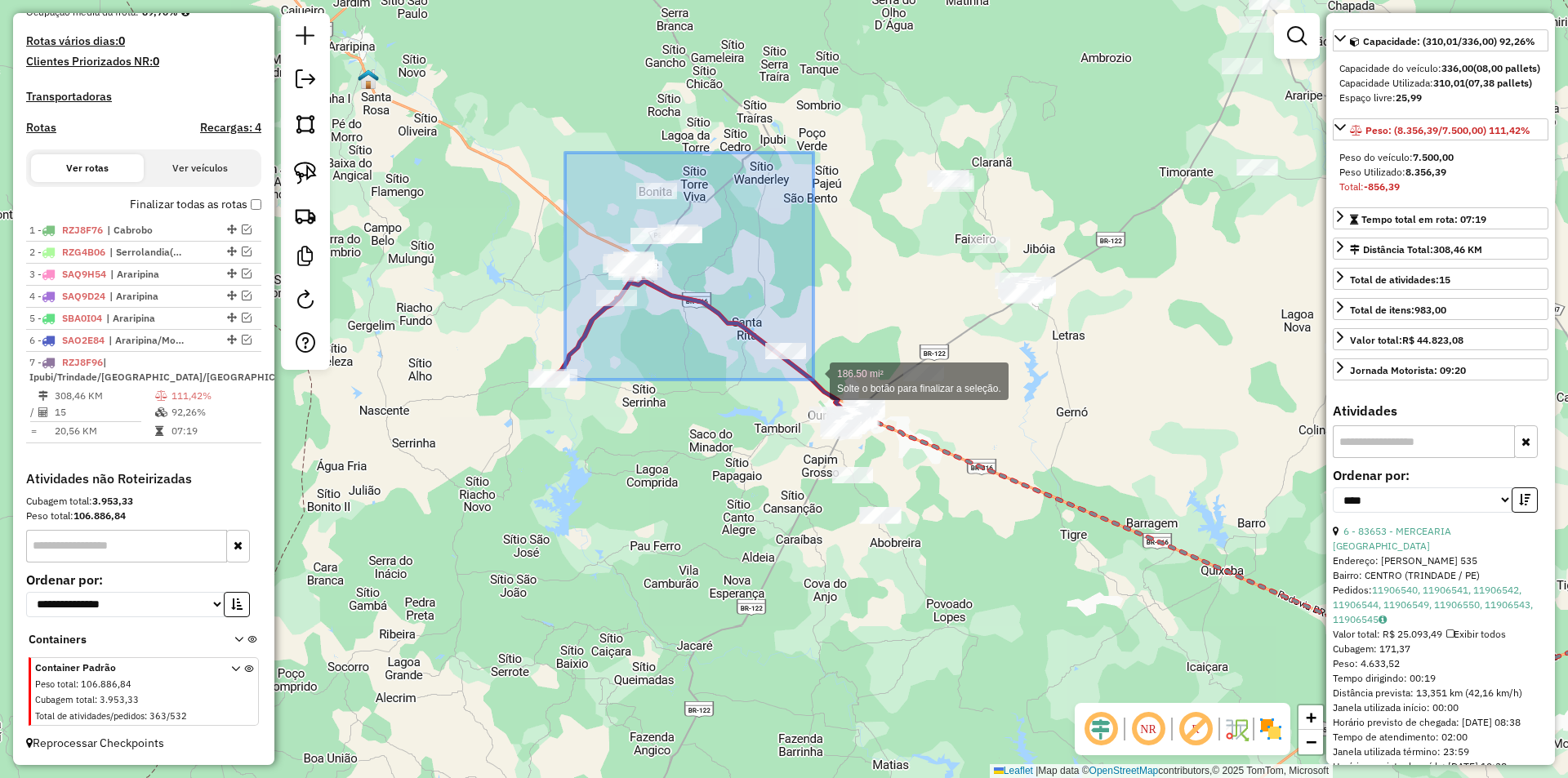
drag, startPoint x: 565, startPoint y: 153, endPoint x: 813, endPoint y: 380, distance: 336.2
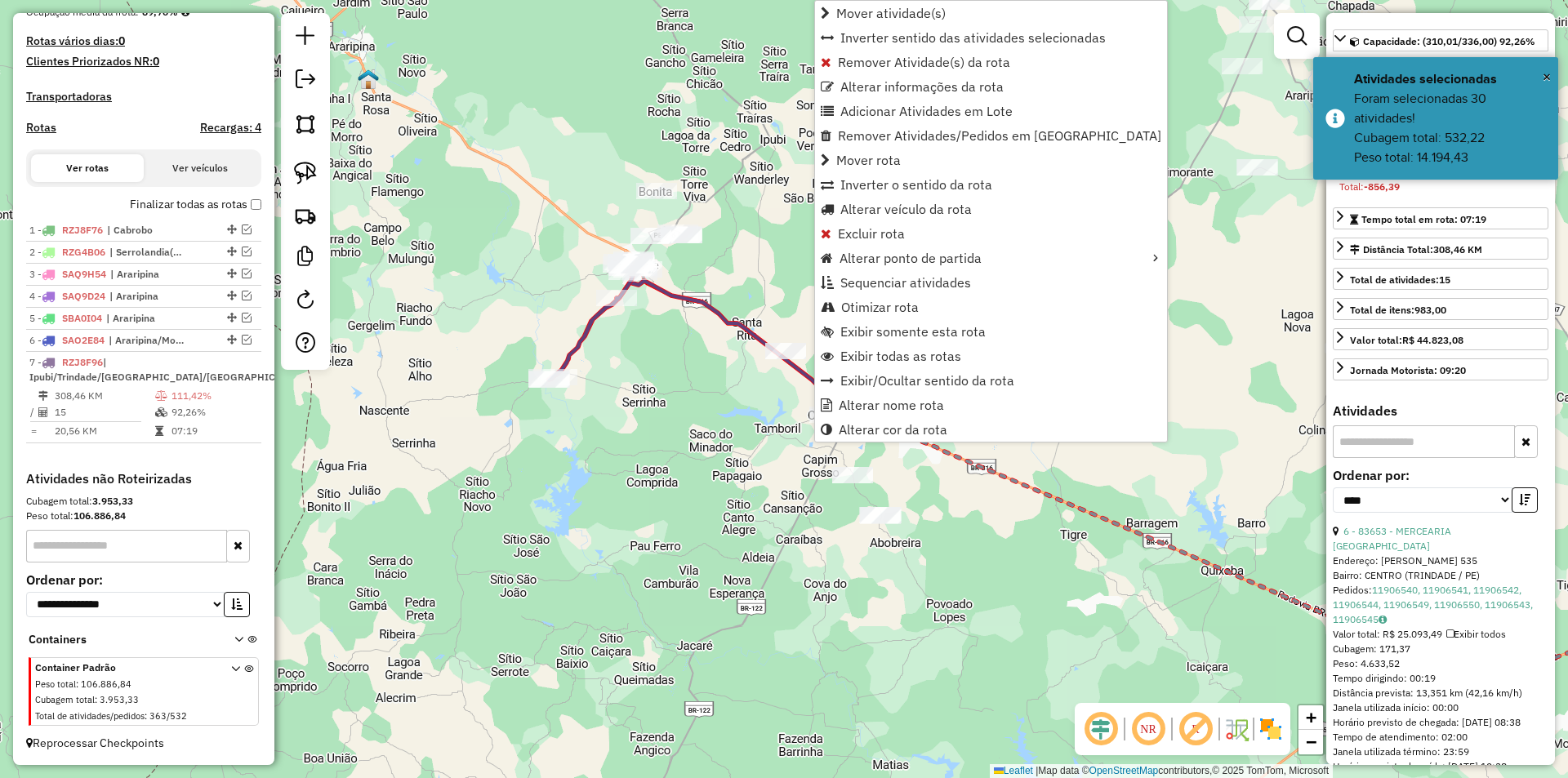
click at [671, 410] on div "Janela de atendimento Grade de atendimento Capacidade Transportadoras Veículos …" at bounding box center [784, 389] width 1568 height 778
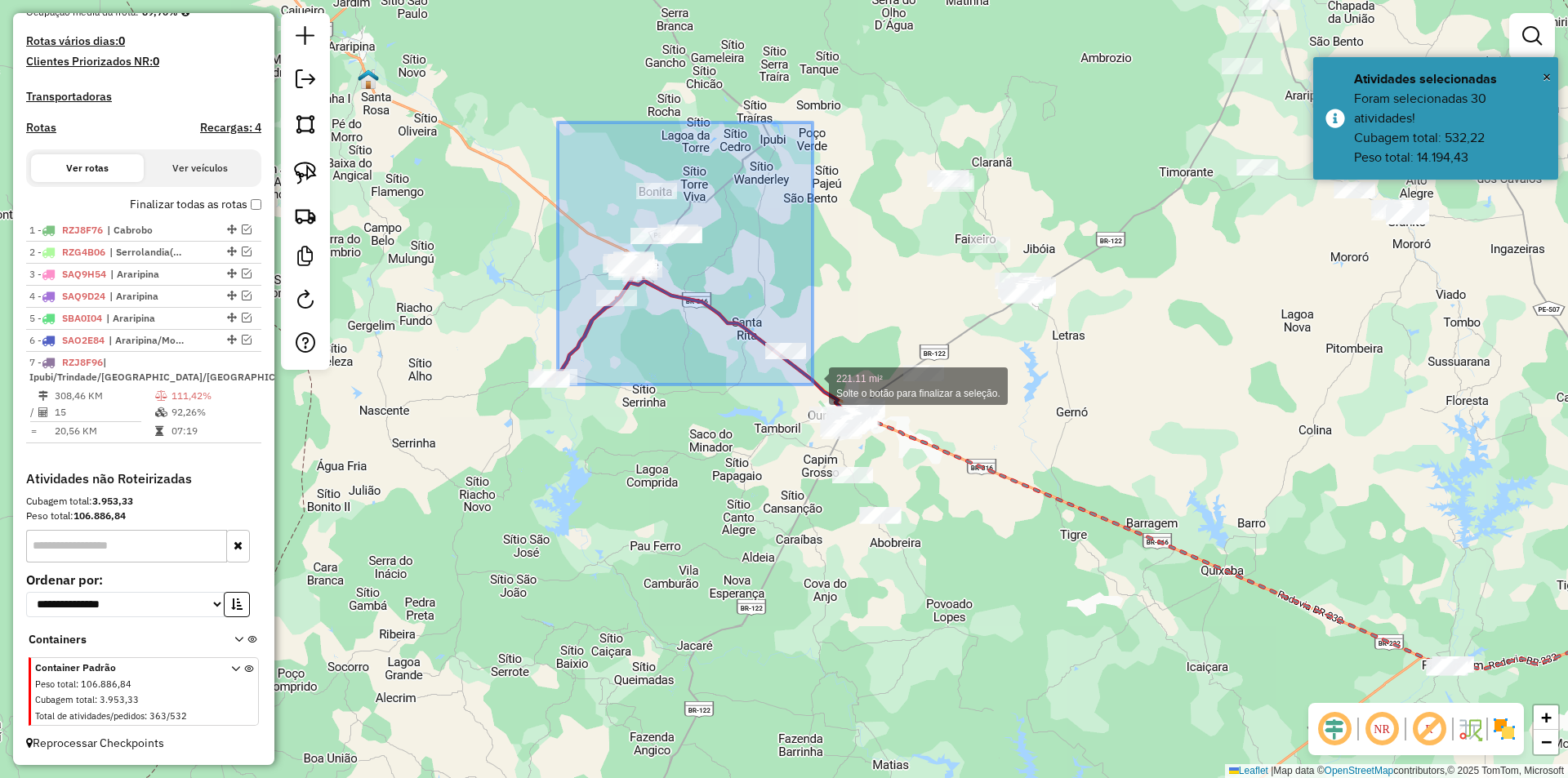
drag, startPoint x: 558, startPoint y: 122, endPoint x: 813, endPoint y: 385, distance: 366.3
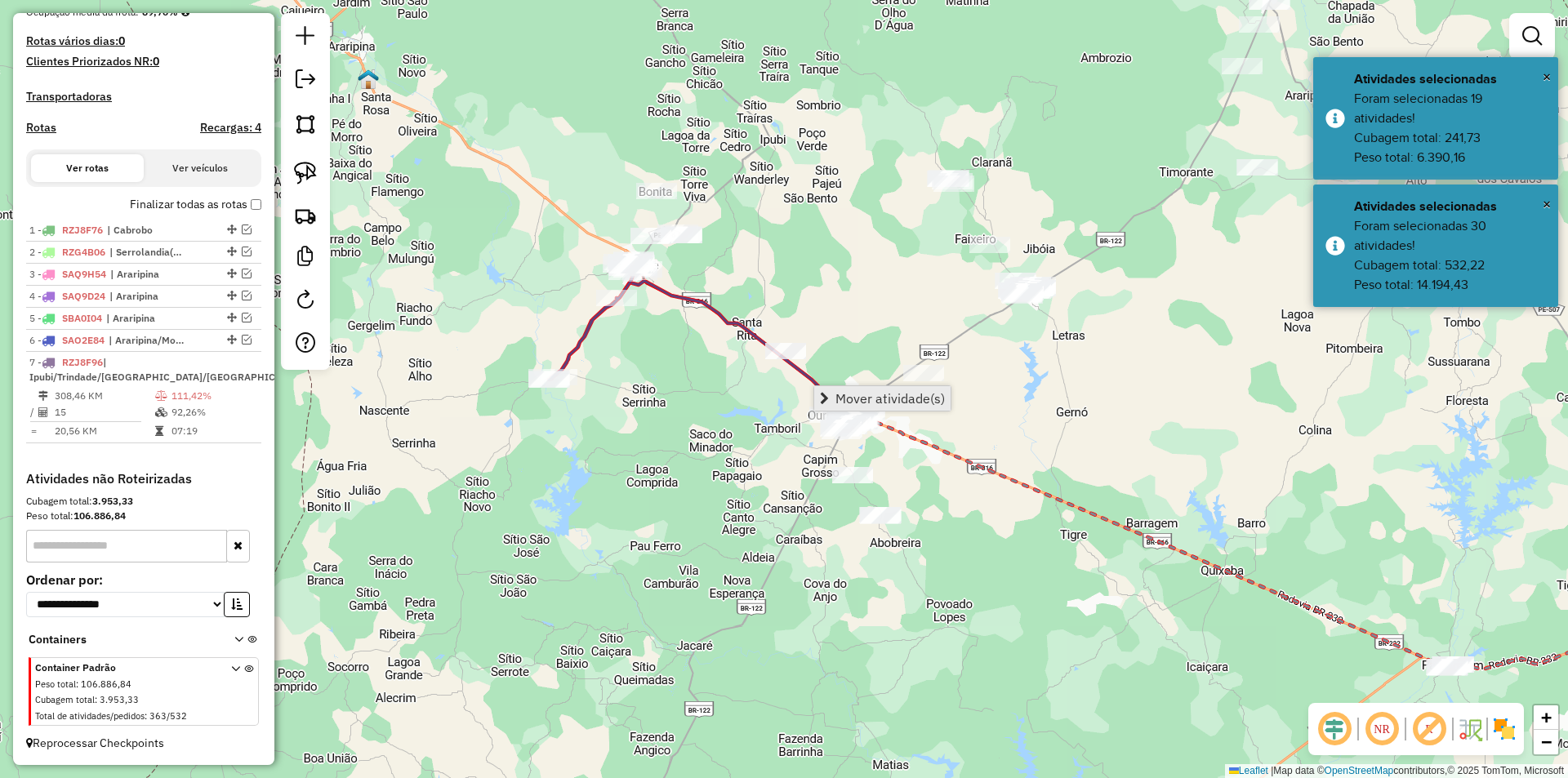
click at [863, 391] on span "Mover atividade(s)" at bounding box center [890, 398] width 110 height 13
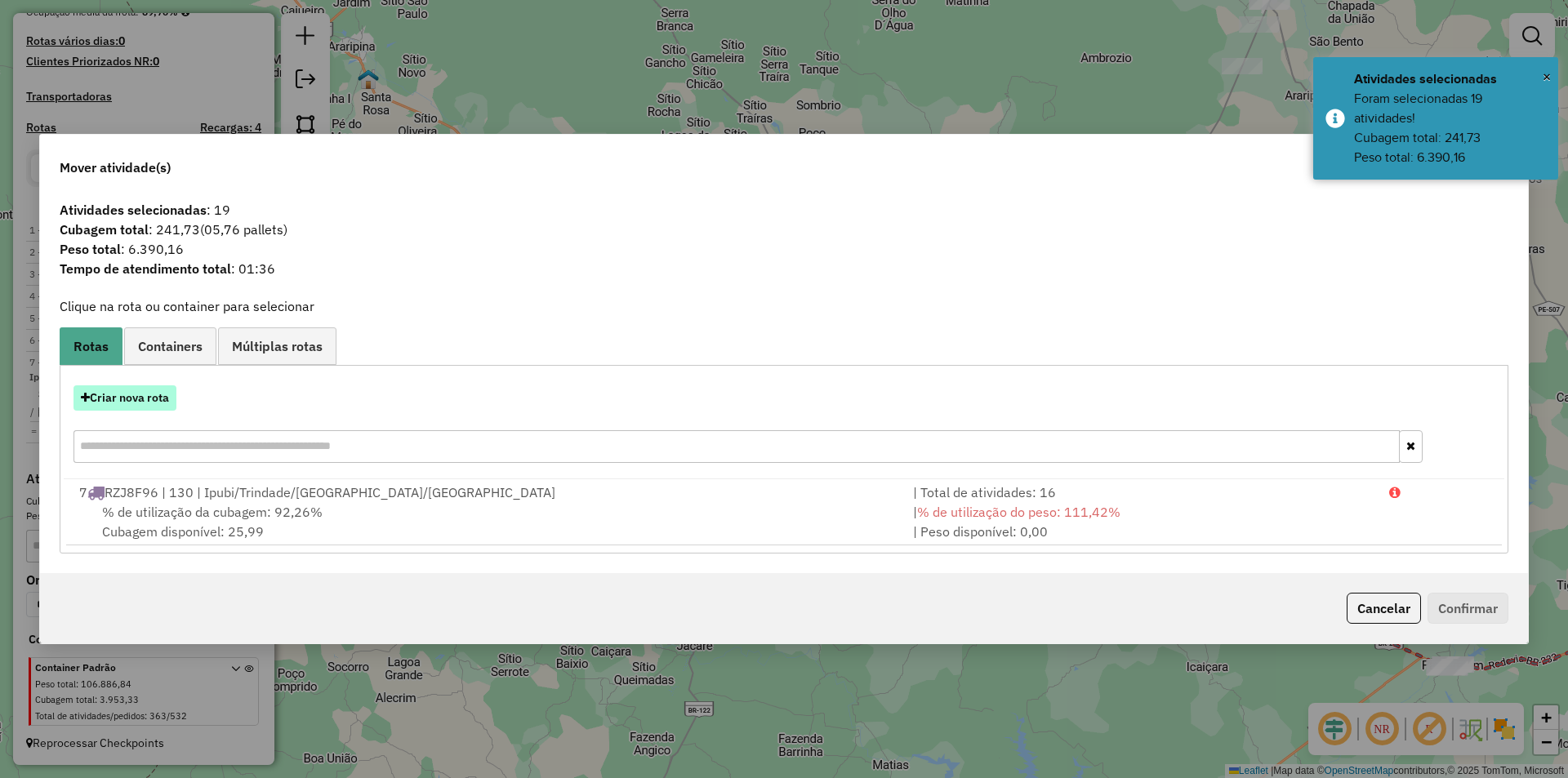
click at [150, 397] on button "Criar nova rota" at bounding box center [124, 398] width 103 height 25
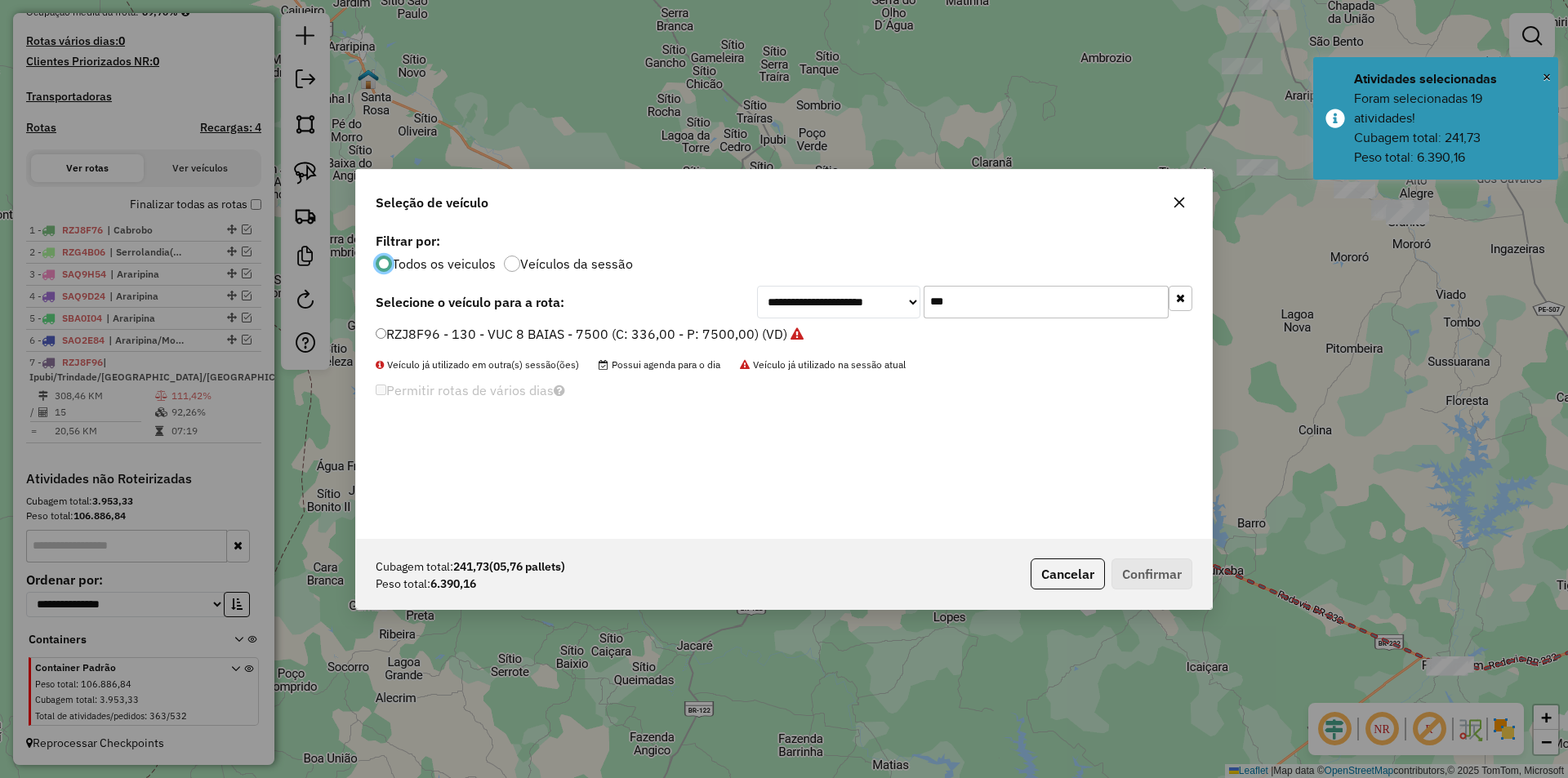
scroll to position [9, 5]
drag, startPoint x: 1019, startPoint y: 295, endPoint x: 885, endPoint y: 300, distance: 134.1
click at [886, 300] on div "**********" at bounding box center [974, 302] width 435 height 33
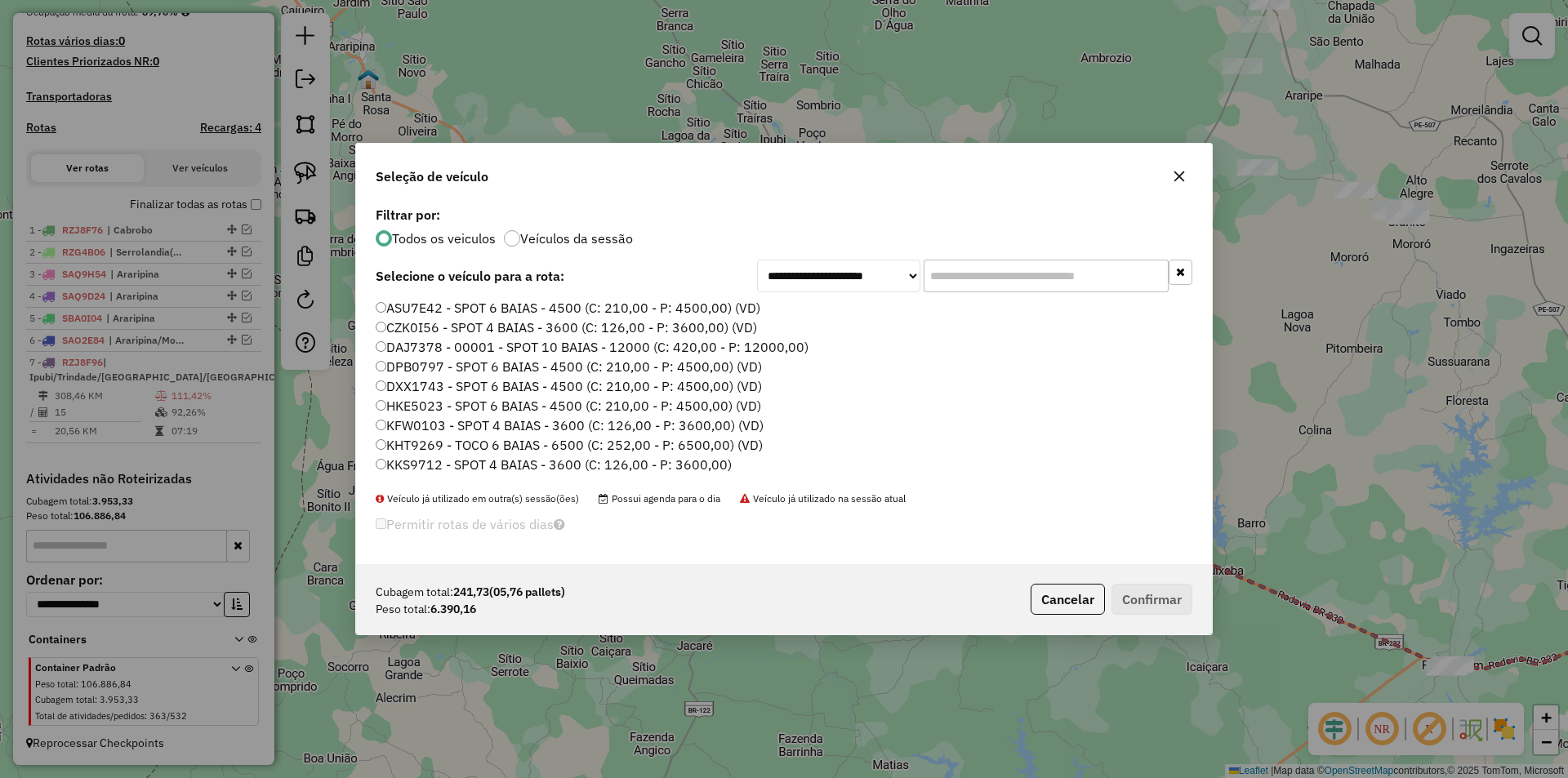
scroll to position [9, 5]
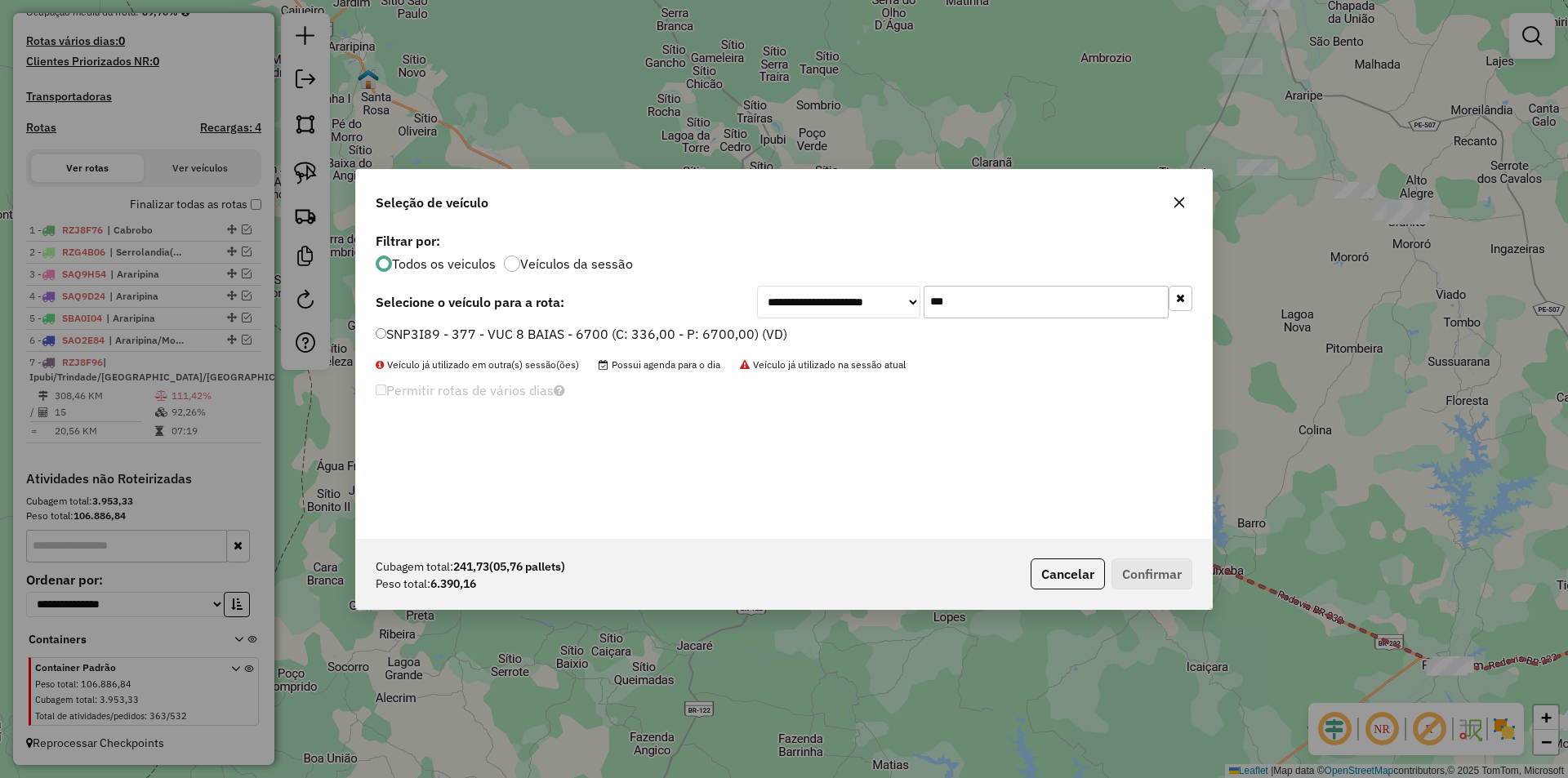
type input "***"
click at [697, 333] on label "SNP3I89 - 377 - VUC 8 BAIAS - 6700 (C: 336,00 - P: 6700,00) (VD)" at bounding box center [581, 334] width 412 height 19
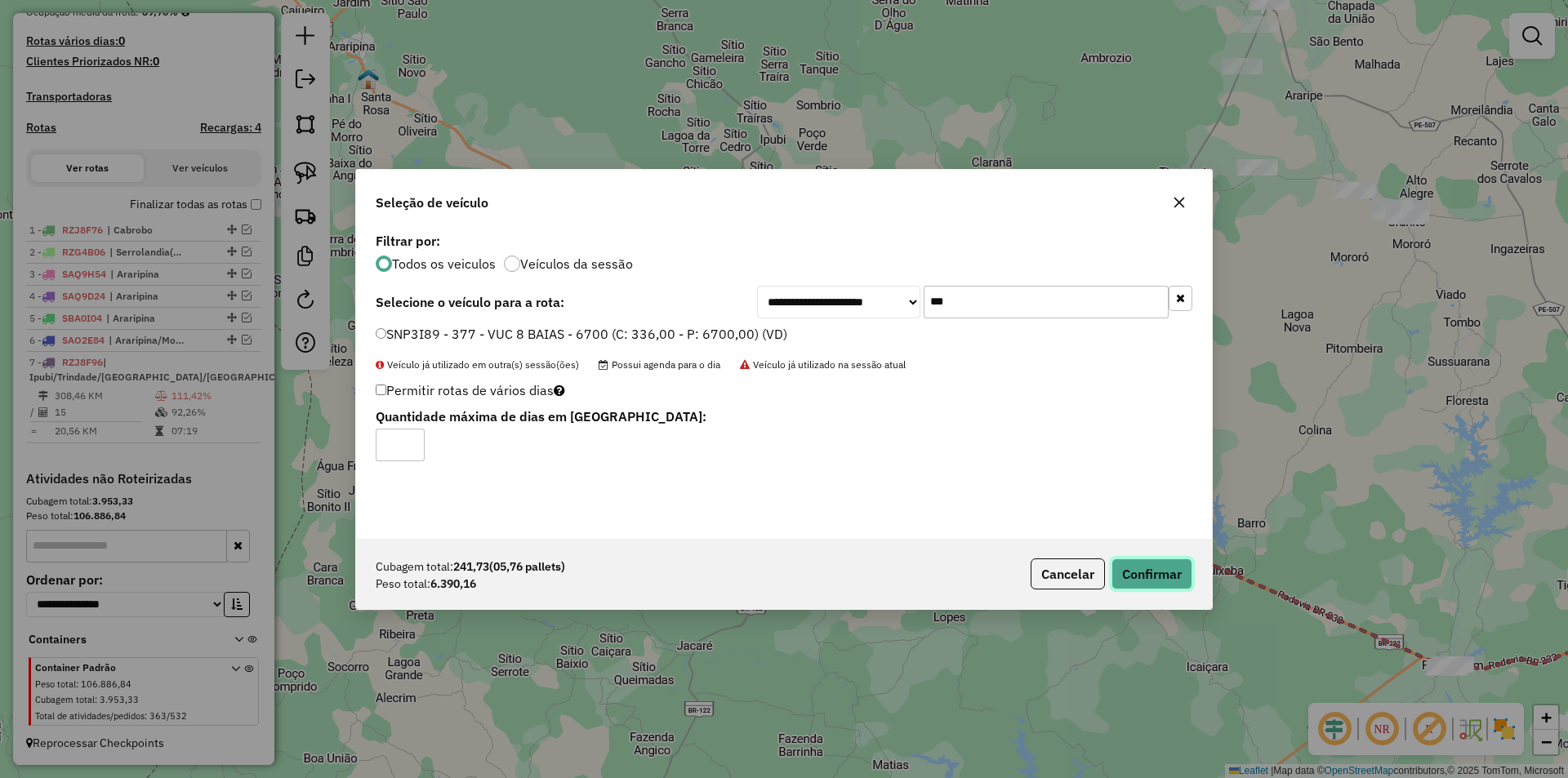
click at [1168, 583] on button "Confirmar" at bounding box center [1151, 574] width 81 height 31
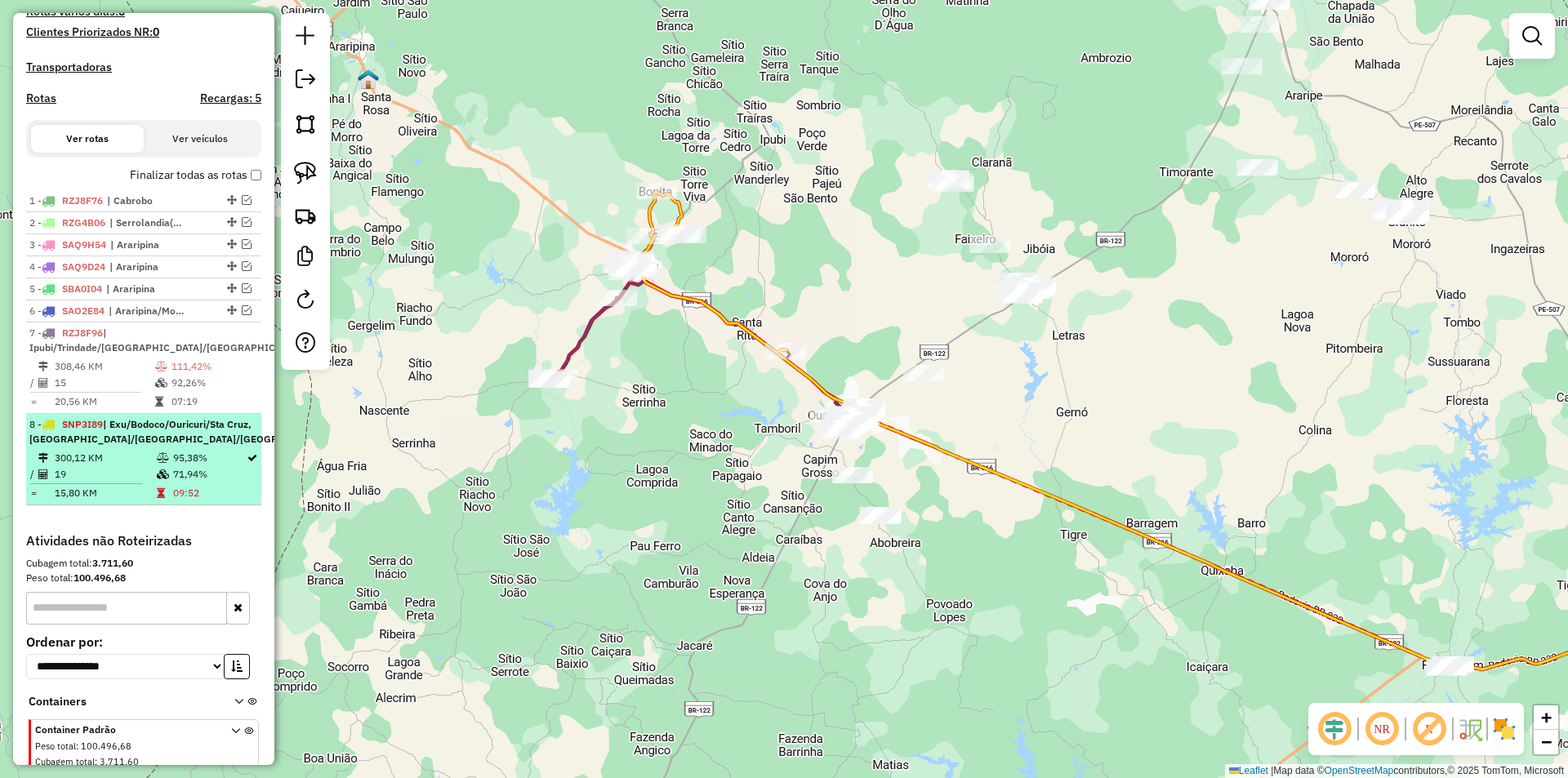
click at [176, 445] on span "| Exu/Bodoco/Ouricuri/Sta Cruz, Ipubi/Trindade/Serrolandia/Lagoa do Barro" at bounding box center [239, 432] width 417 height 27
select select "*********"
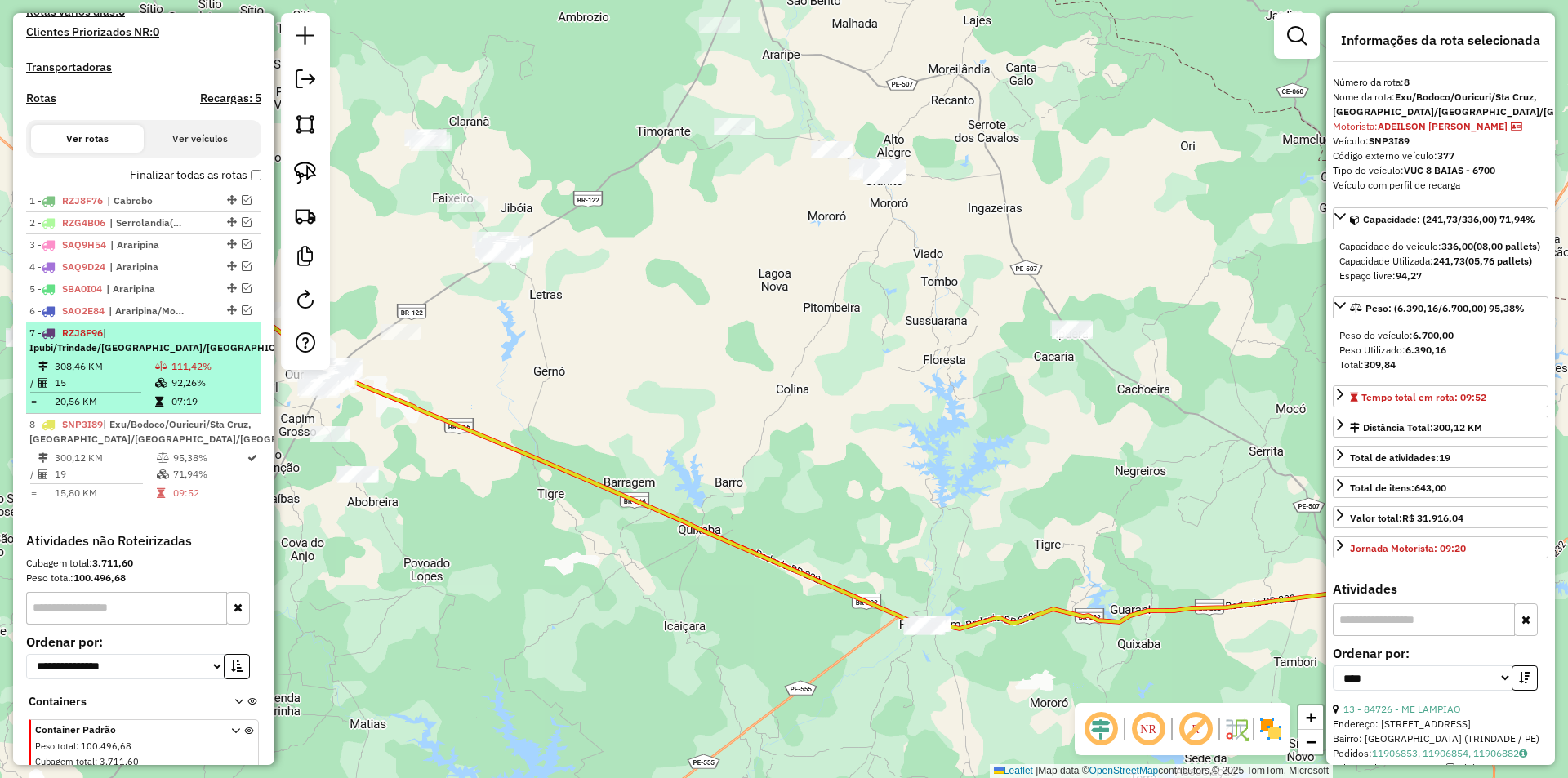
click at [178, 387] on li "7 - RZJ8F96 | Ipubi/Trindade/Serrolandia/Lagoa do Barro 308,46 KM 111,42% / 15 …" at bounding box center [143, 367] width 235 height 91
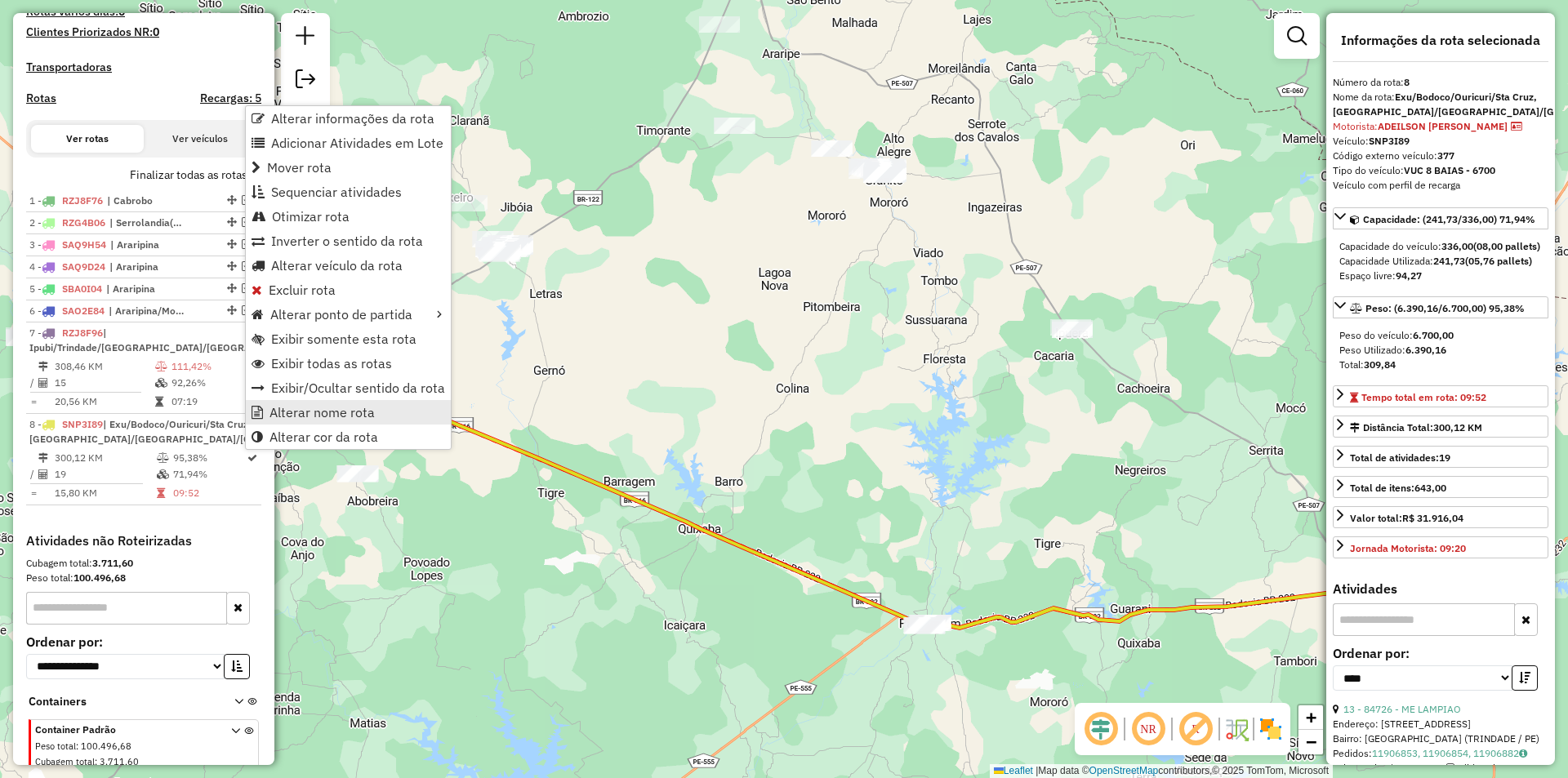
click at [326, 413] on span "Alterar nome rota" at bounding box center [322, 413] width 106 height 13
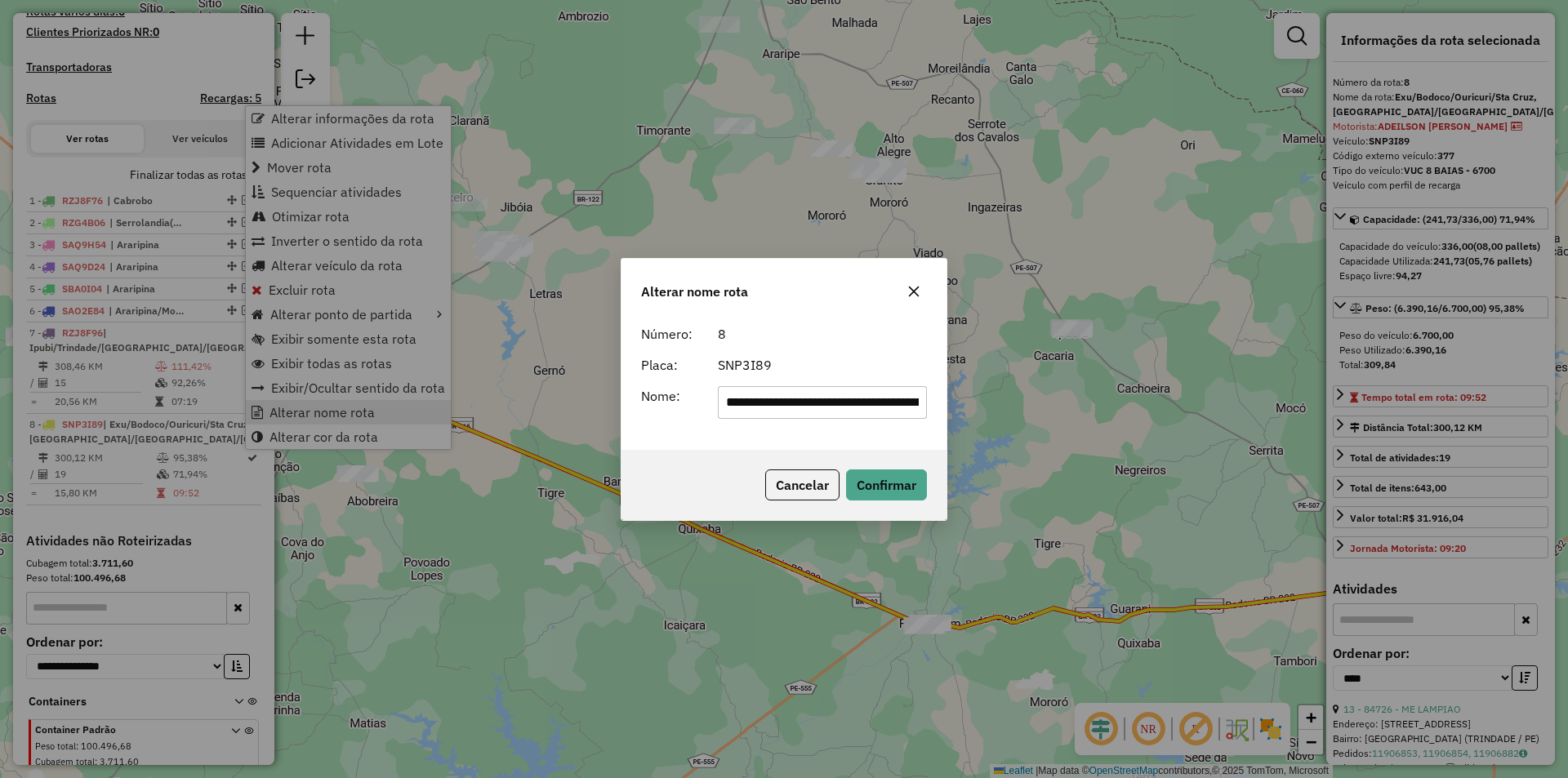
scroll to position [0, 243]
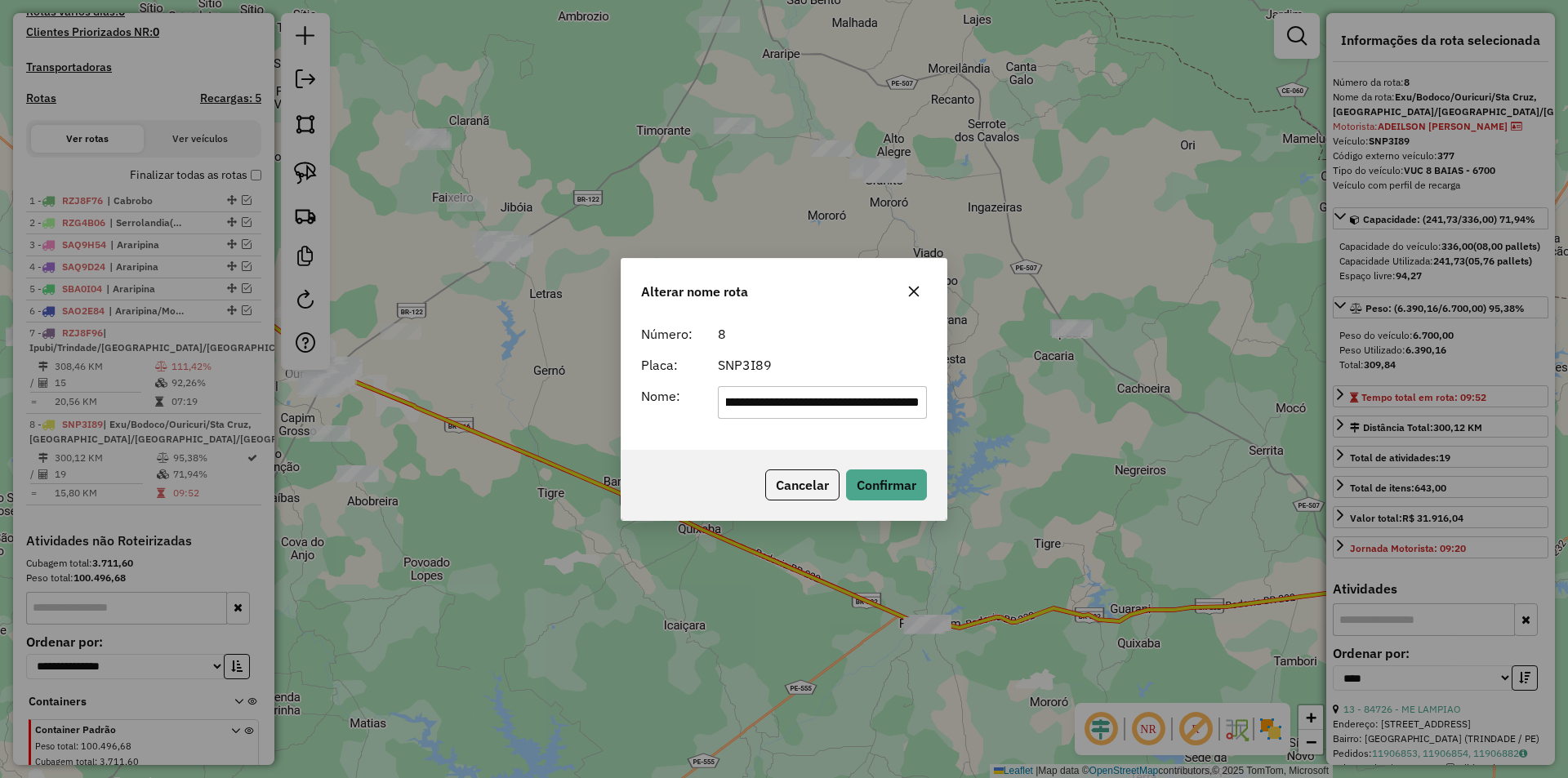
drag, startPoint x: 776, startPoint y: 408, endPoint x: 990, endPoint y: 424, distance: 214.6
click at [990, 424] on div "**********" at bounding box center [784, 389] width 1568 height 778
drag, startPoint x: 868, startPoint y: 404, endPoint x: 636, endPoint y: 406, distance: 232.0
click at [636, 406] on div "**********" at bounding box center [783, 403] width 305 height 33
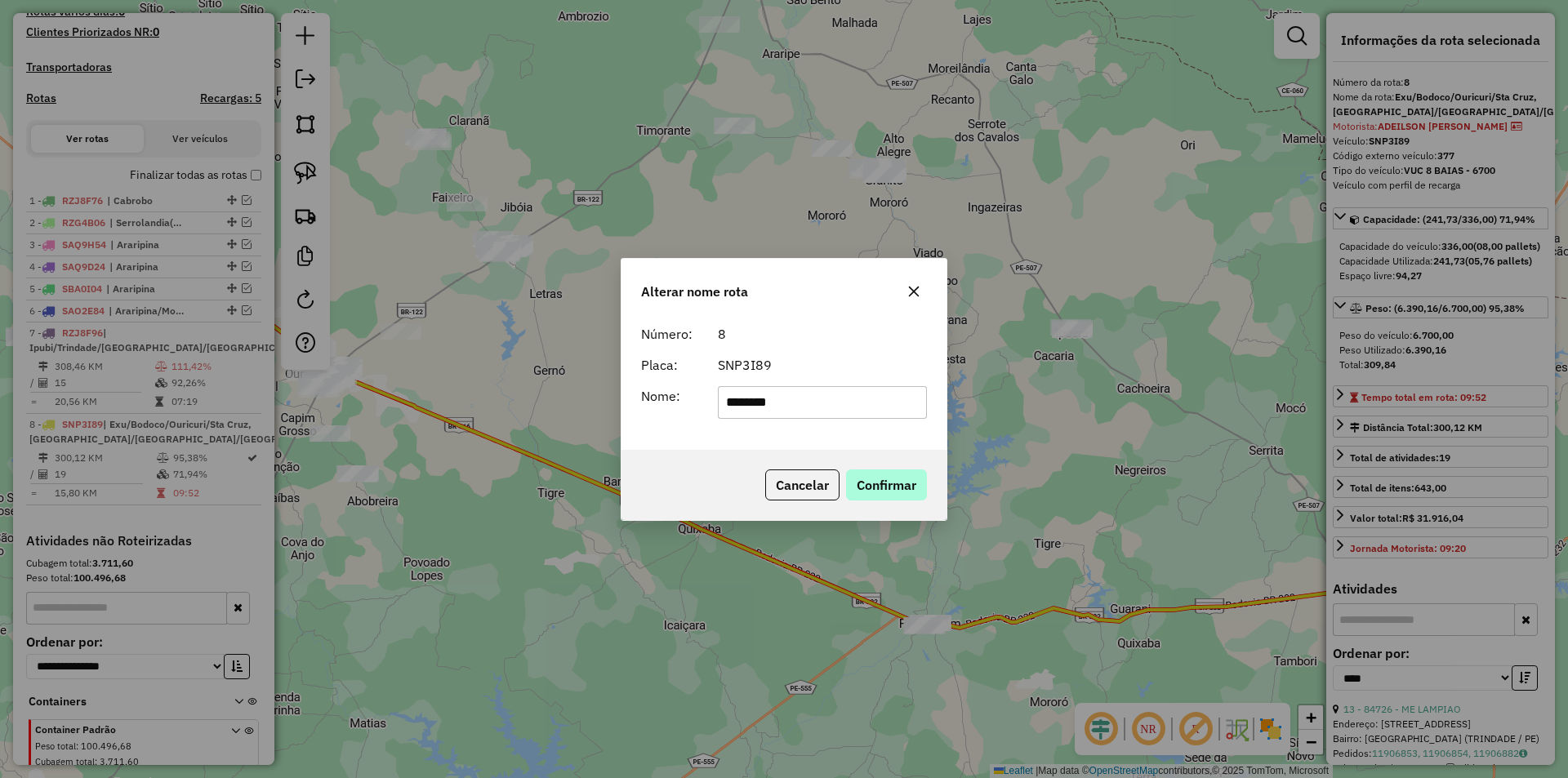
type input "********"
click at [885, 472] on button "Confirmar" at bounding box center [886, 485] width 81 height 31
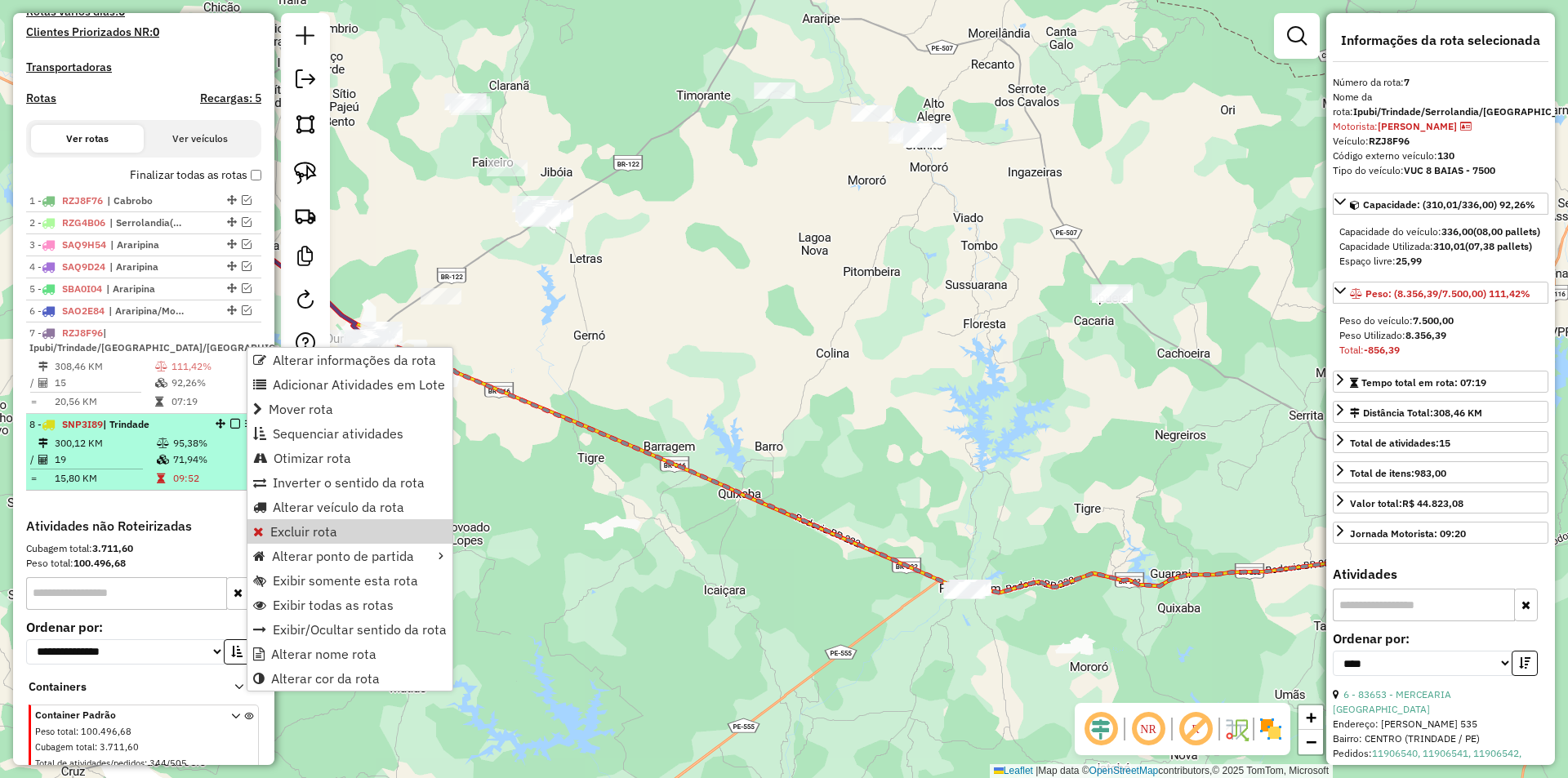
click at [165, 467] on td at bounding box center [164, 459] width 16 height 16
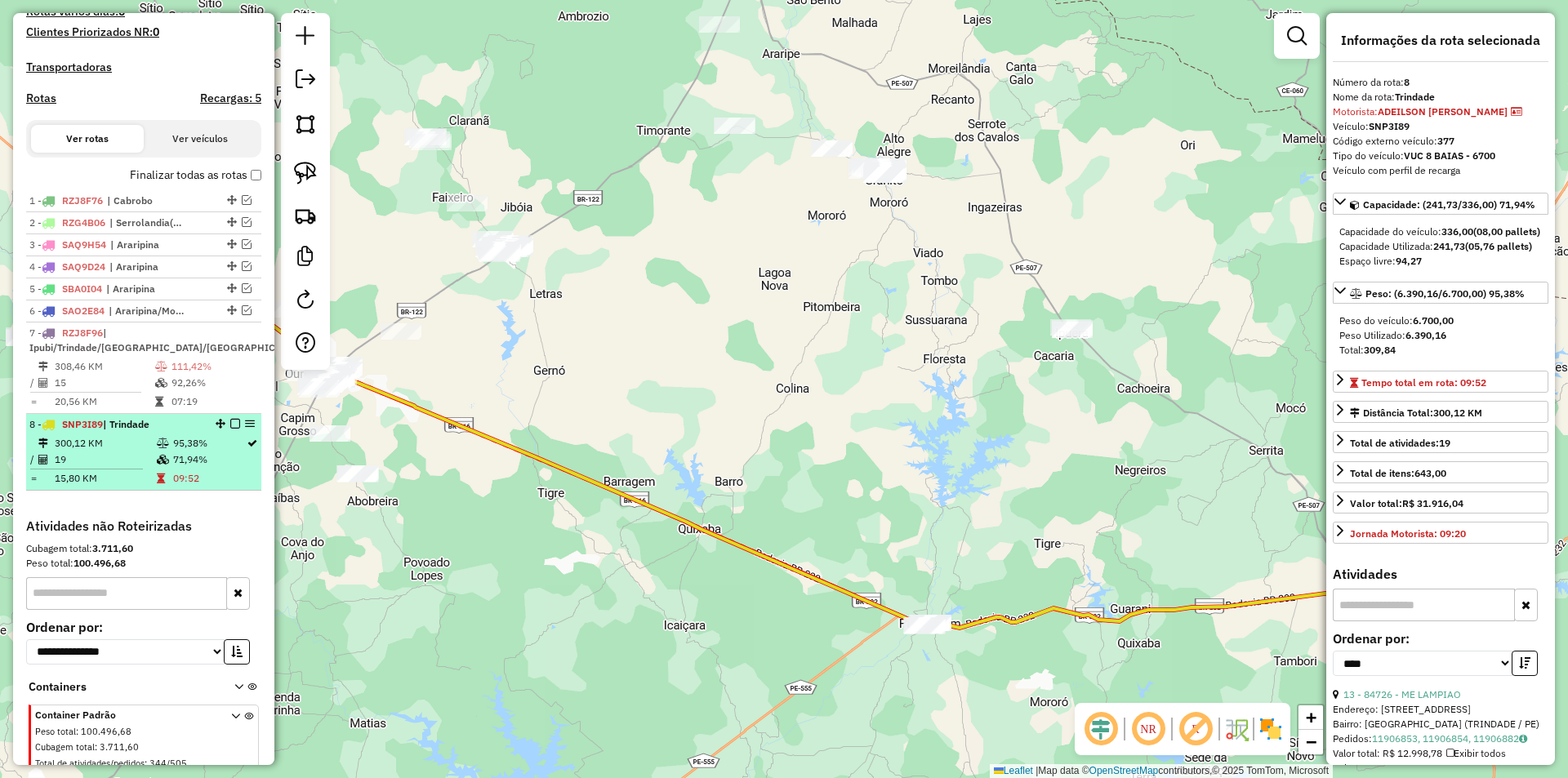
drag, startPoint x: 248, startPoint y: 447, endPoint x: 197, endPoint y: 484, distance: 63.0
click at [197, 467] on td "71,94%" at bounding box center [209, 459] width 73 height 16
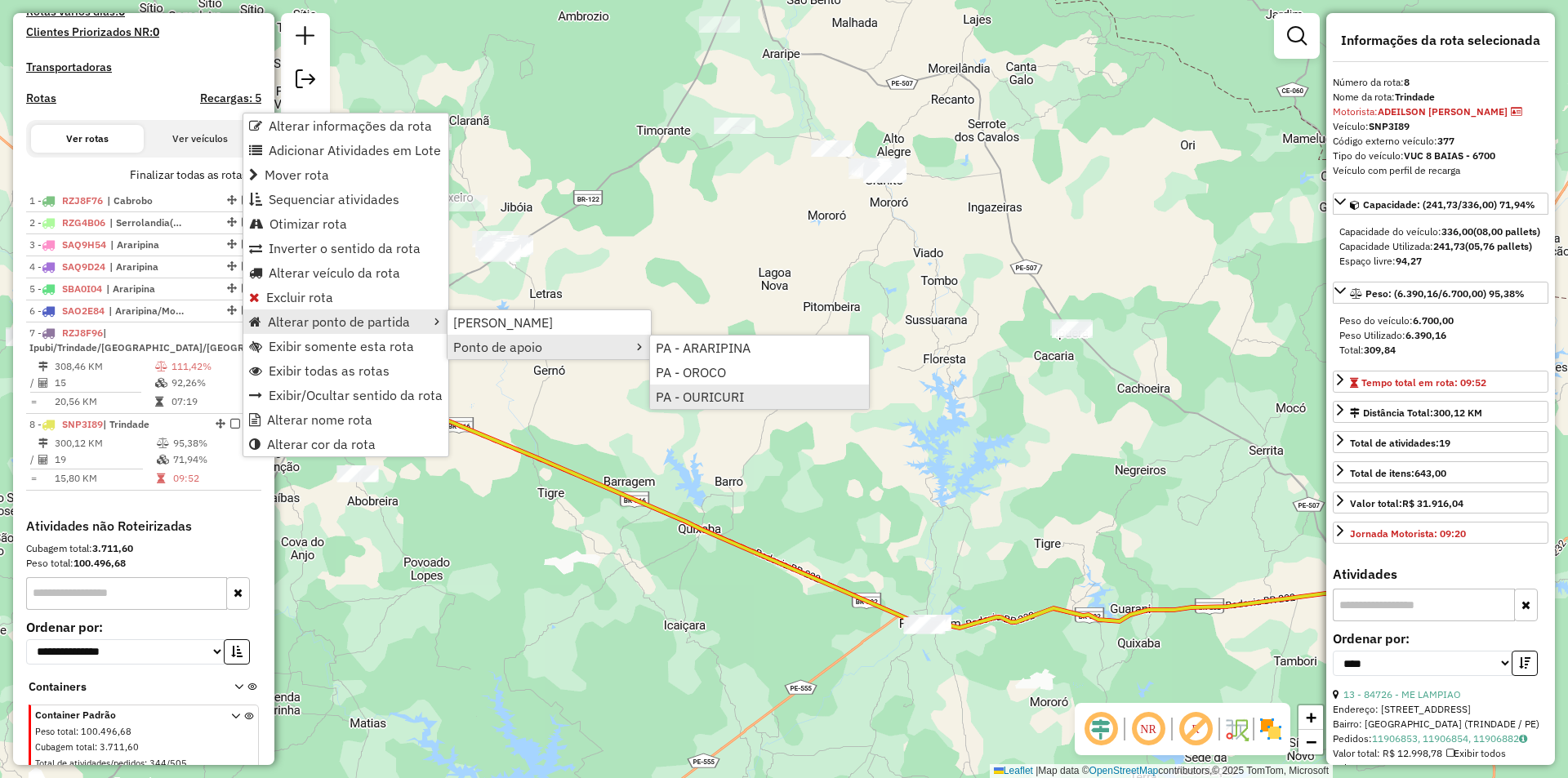
click at [727, 396] on span "PA - OURICURI" at bounding box center [700, 397] width 89 height 13
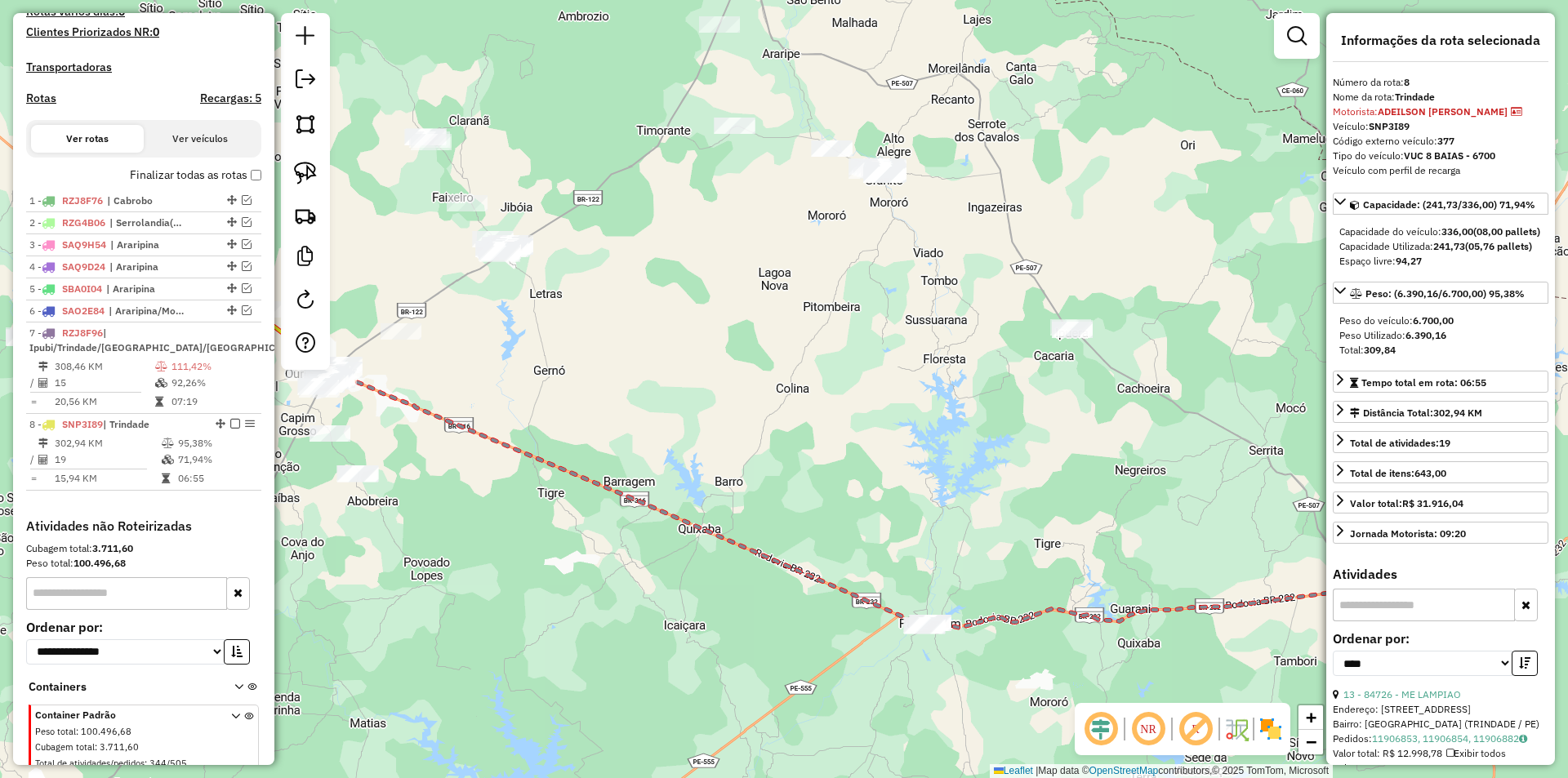
scroll to position [516, 0]
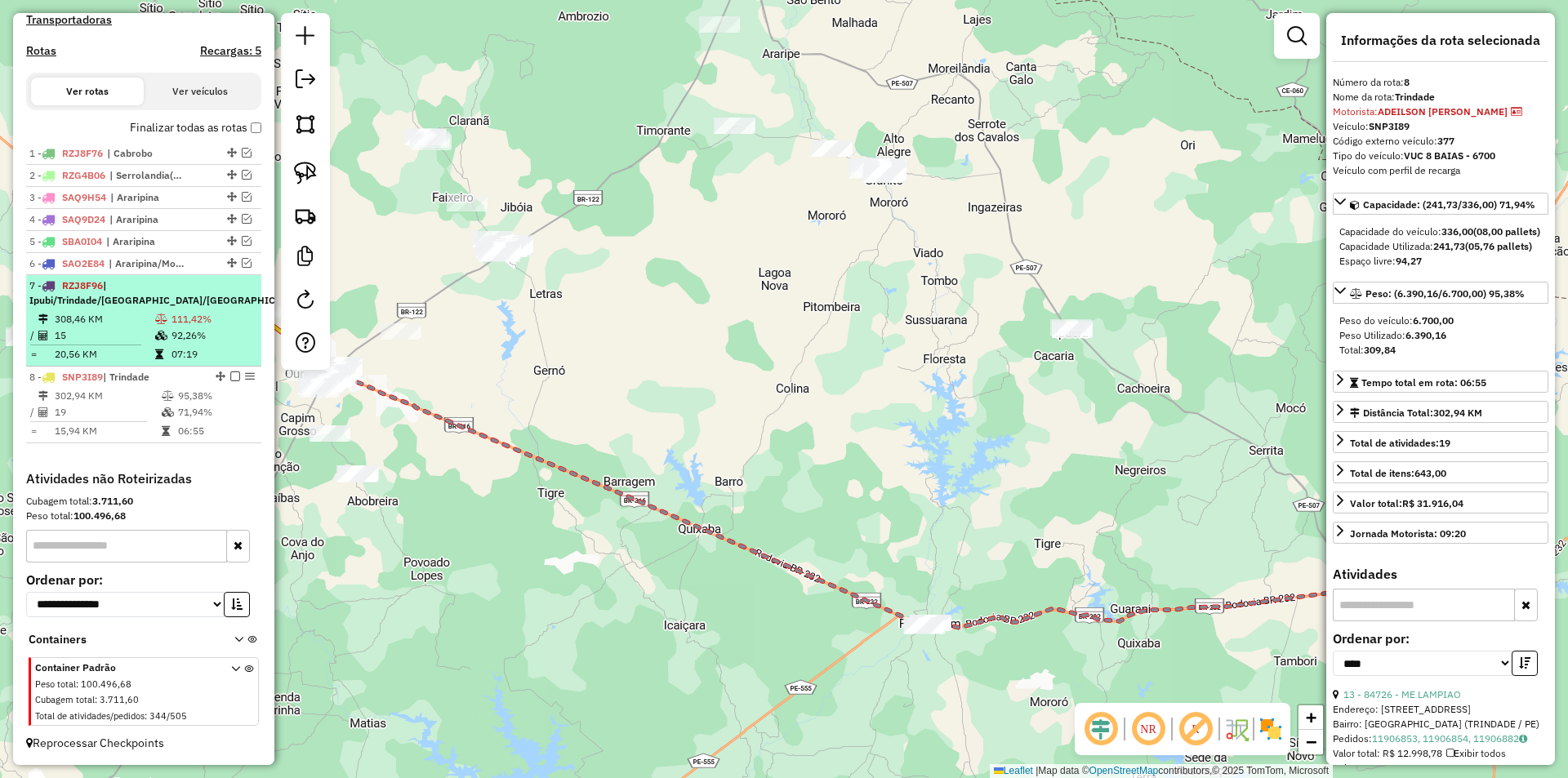
click at [175, 362] on td "07:19" at bounding box center [212, 354] width 84 height 16
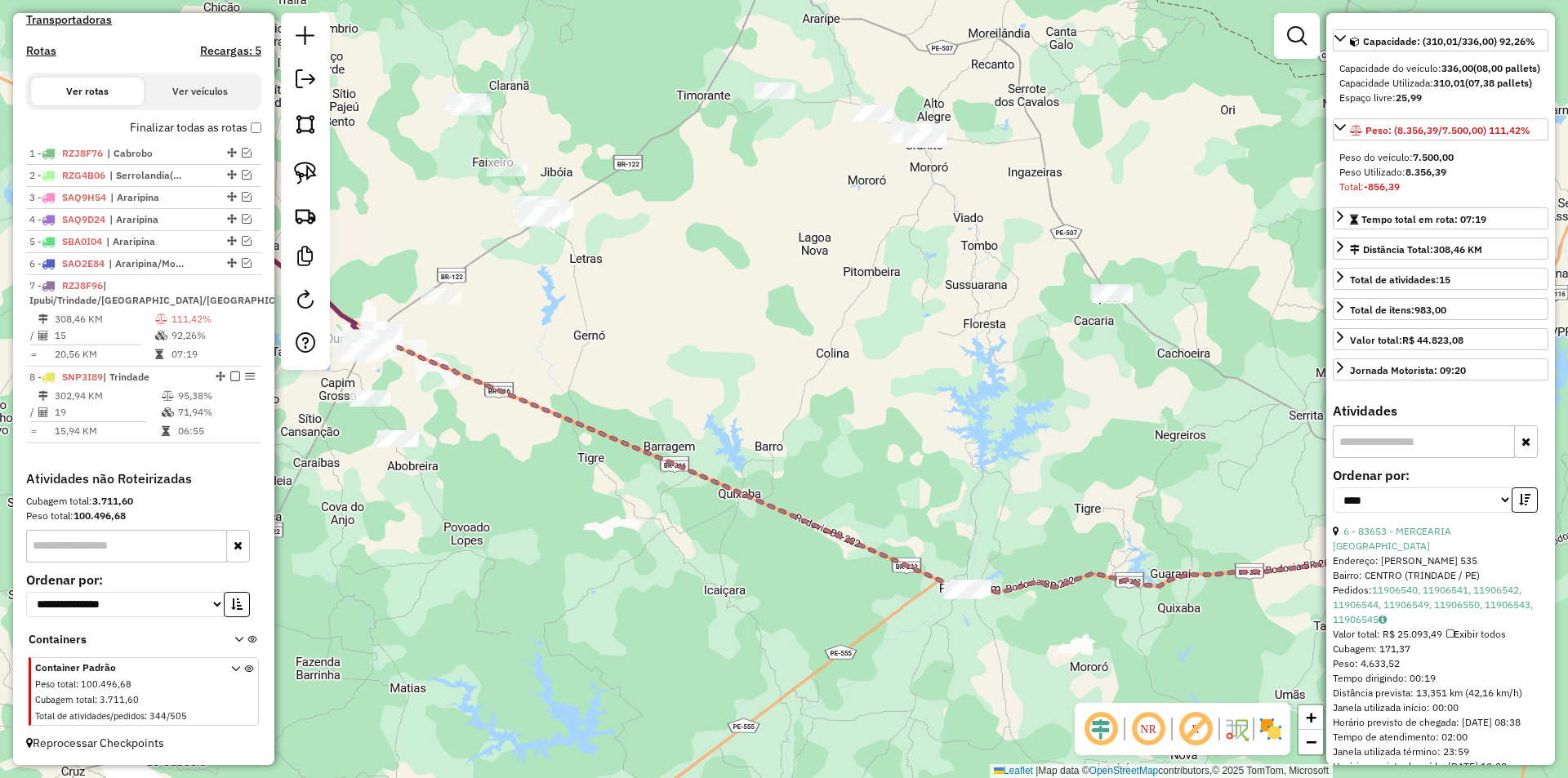
scroll to position [245, 0]
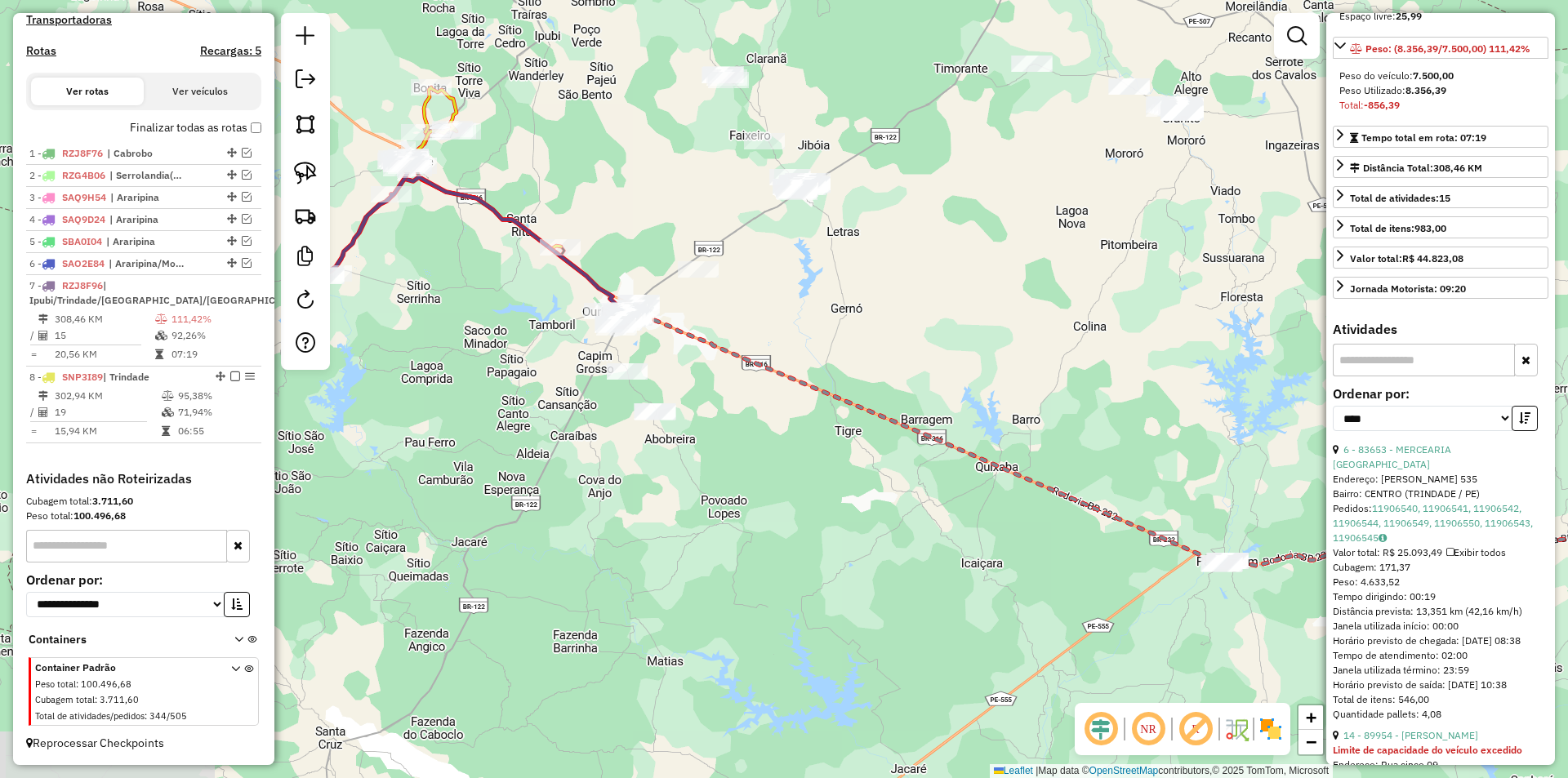
drag, startPoint x: 516, startPoint y: 434, endPoint x: 787, endPoint y: 402, distance: 272.9
click at [785, 405] on div "Janela de atendimento Grade de atendimento Capacidade Transportadoras Veículos …" at bounding box center [784, 389] width 1568 height 778
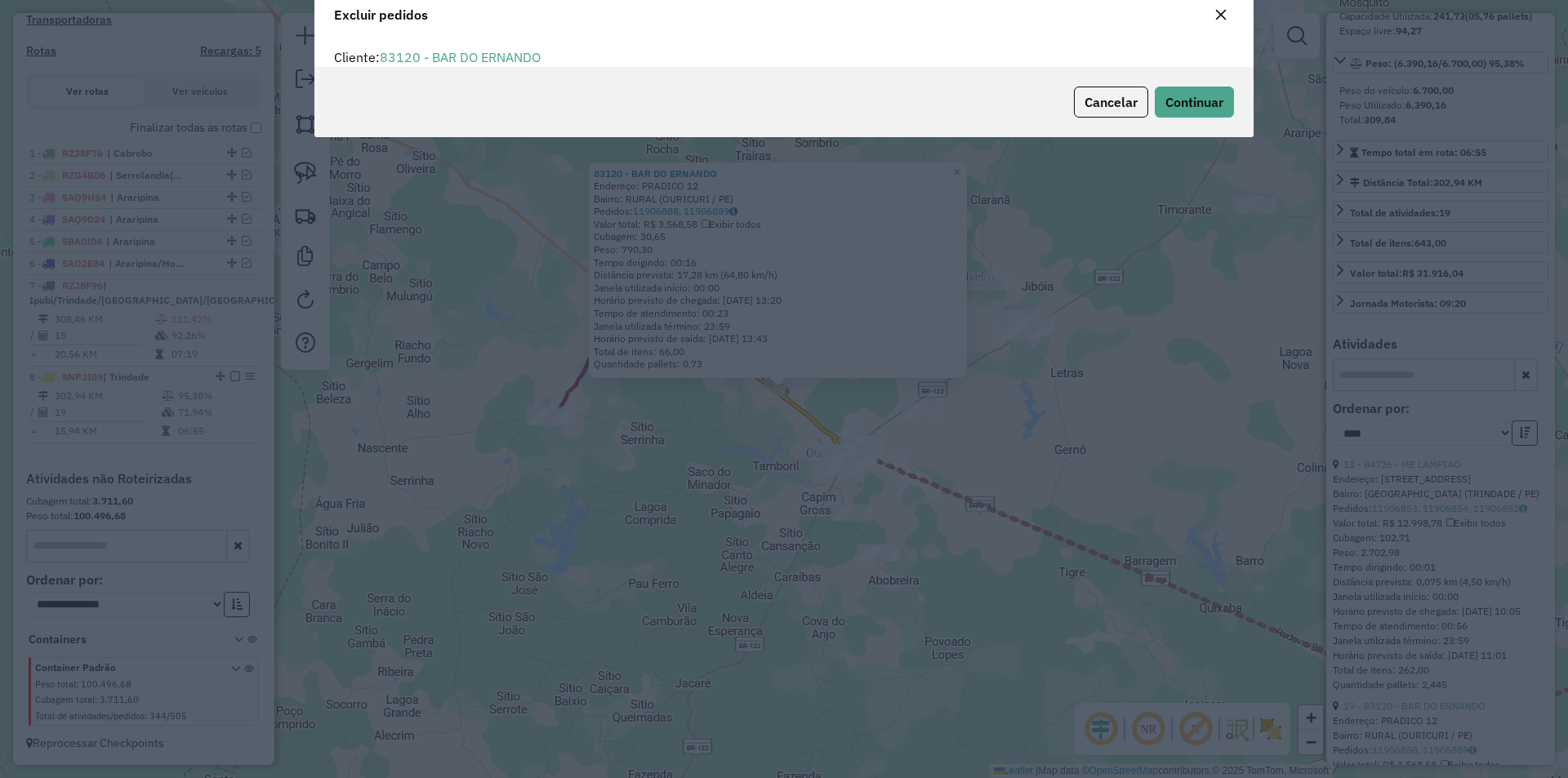
scroll to position [9, 5]
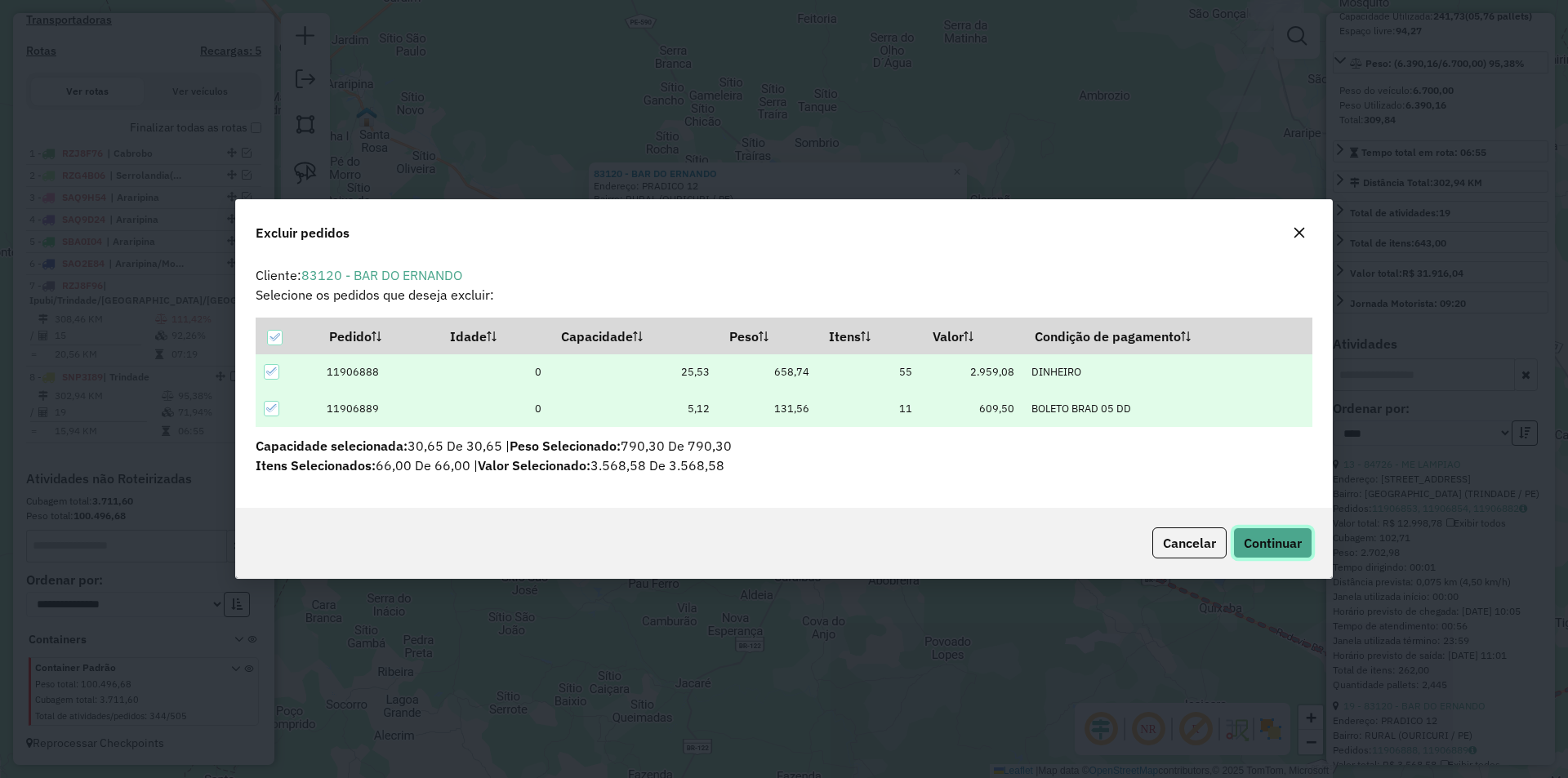
click at [1280, 548] on span "Continuar" at bounding box center [1273, 542] width 58 height 16
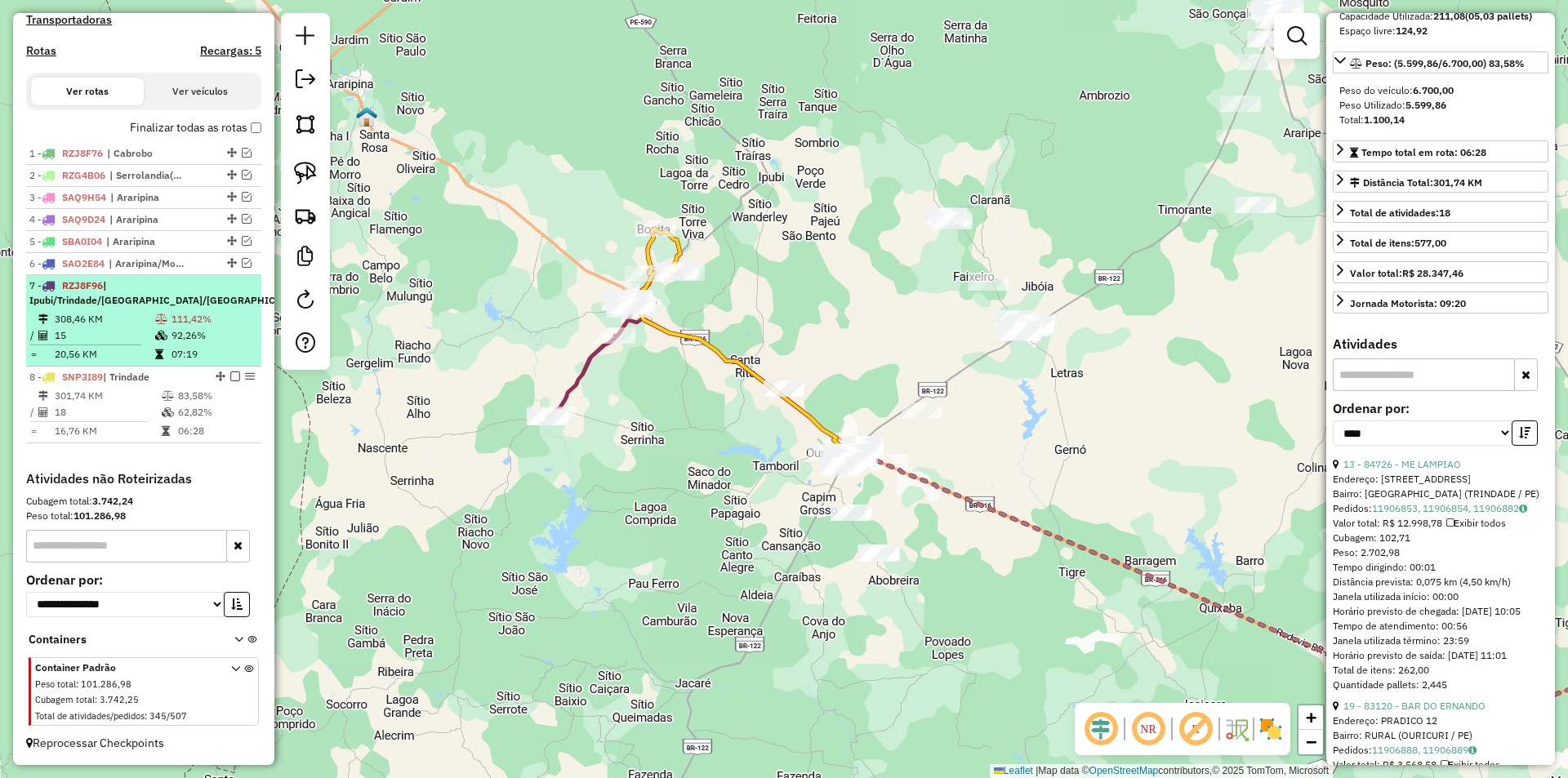
click at [184, 327] on td "92,26%" at bounding box center [212, 335] width 84 height 16
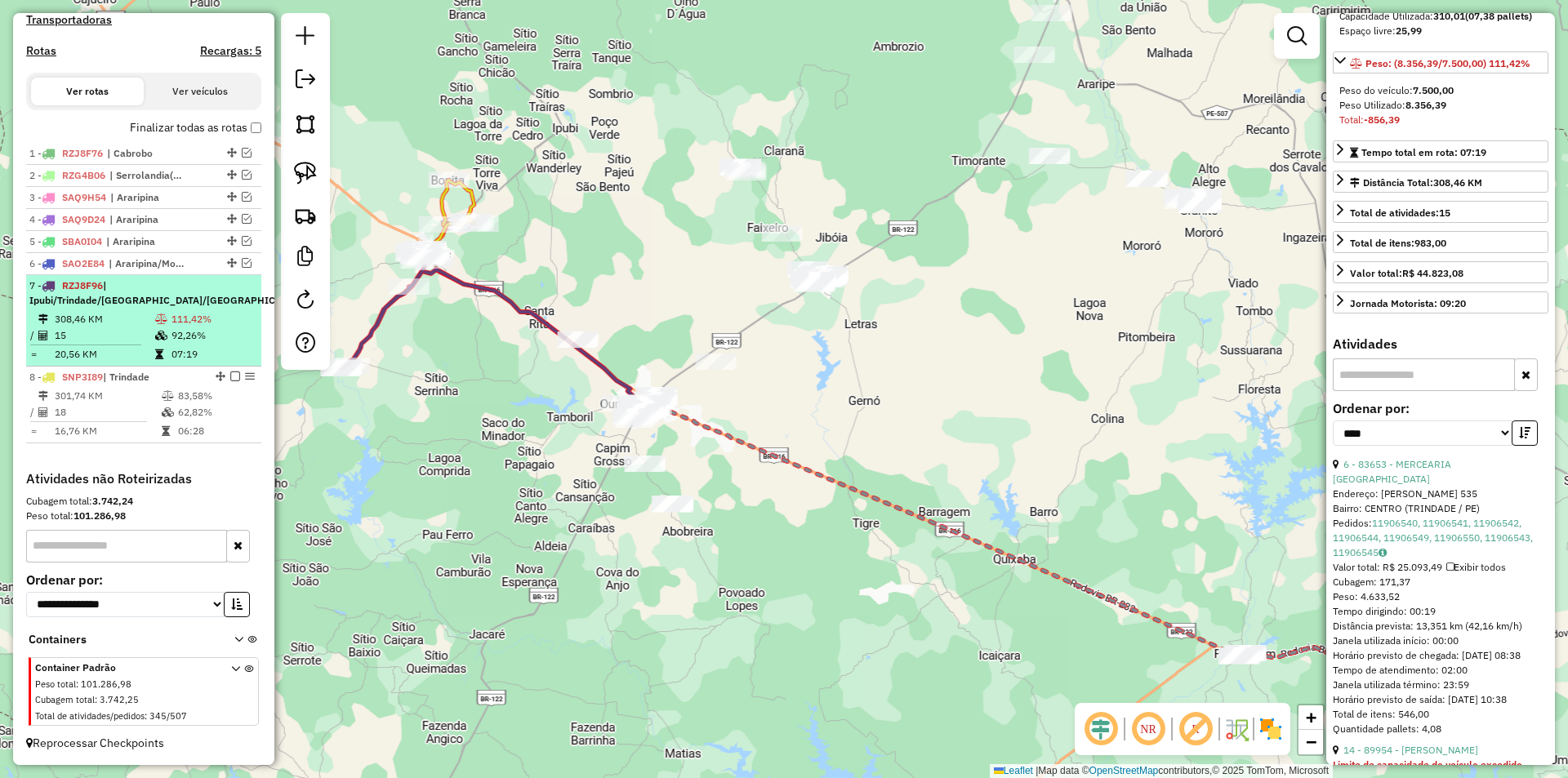
scroll to position [245, 0]
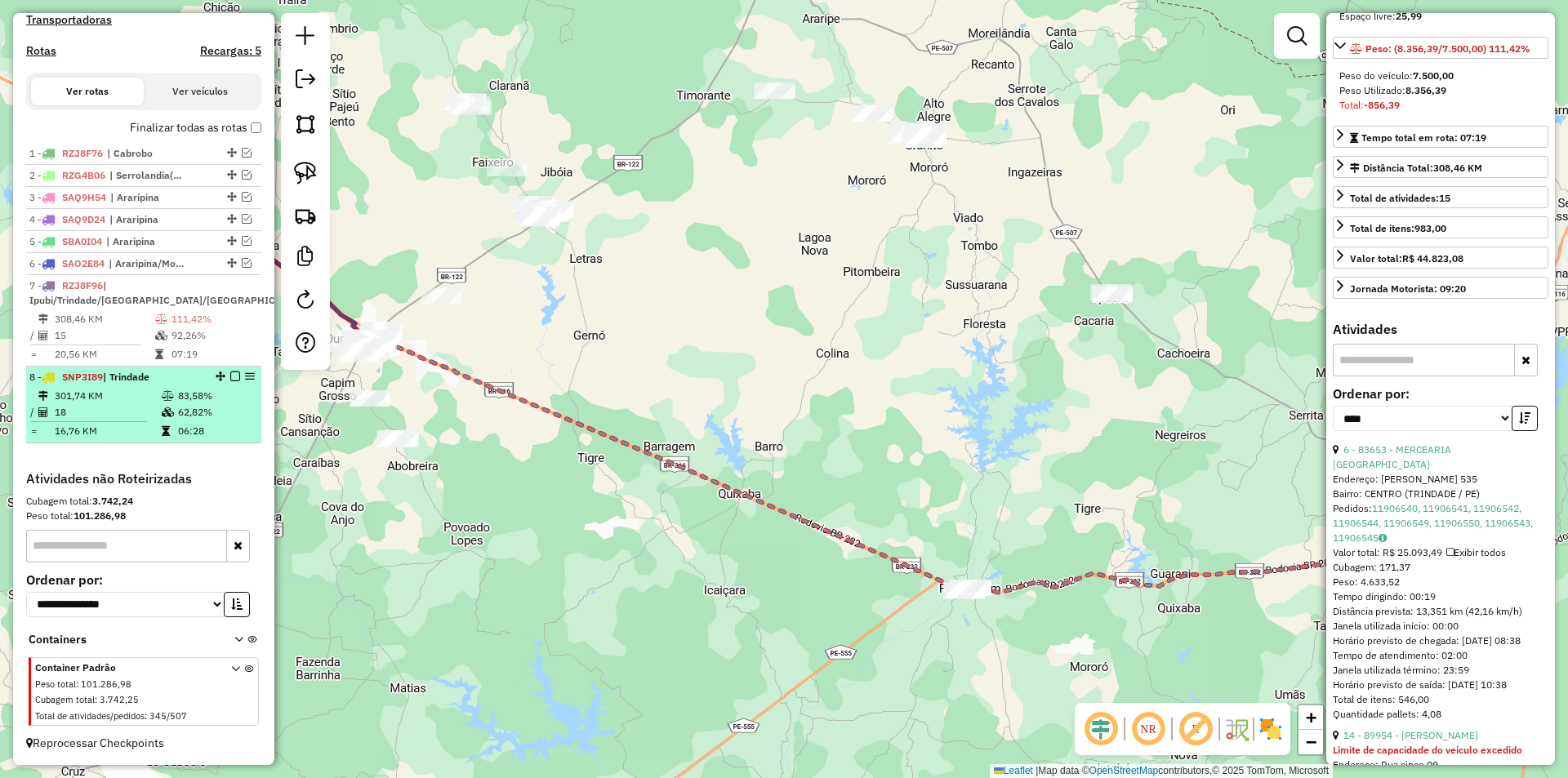
click at [185, 432] on td "06:28" at bounding box center [215, 431] width 78 height 16
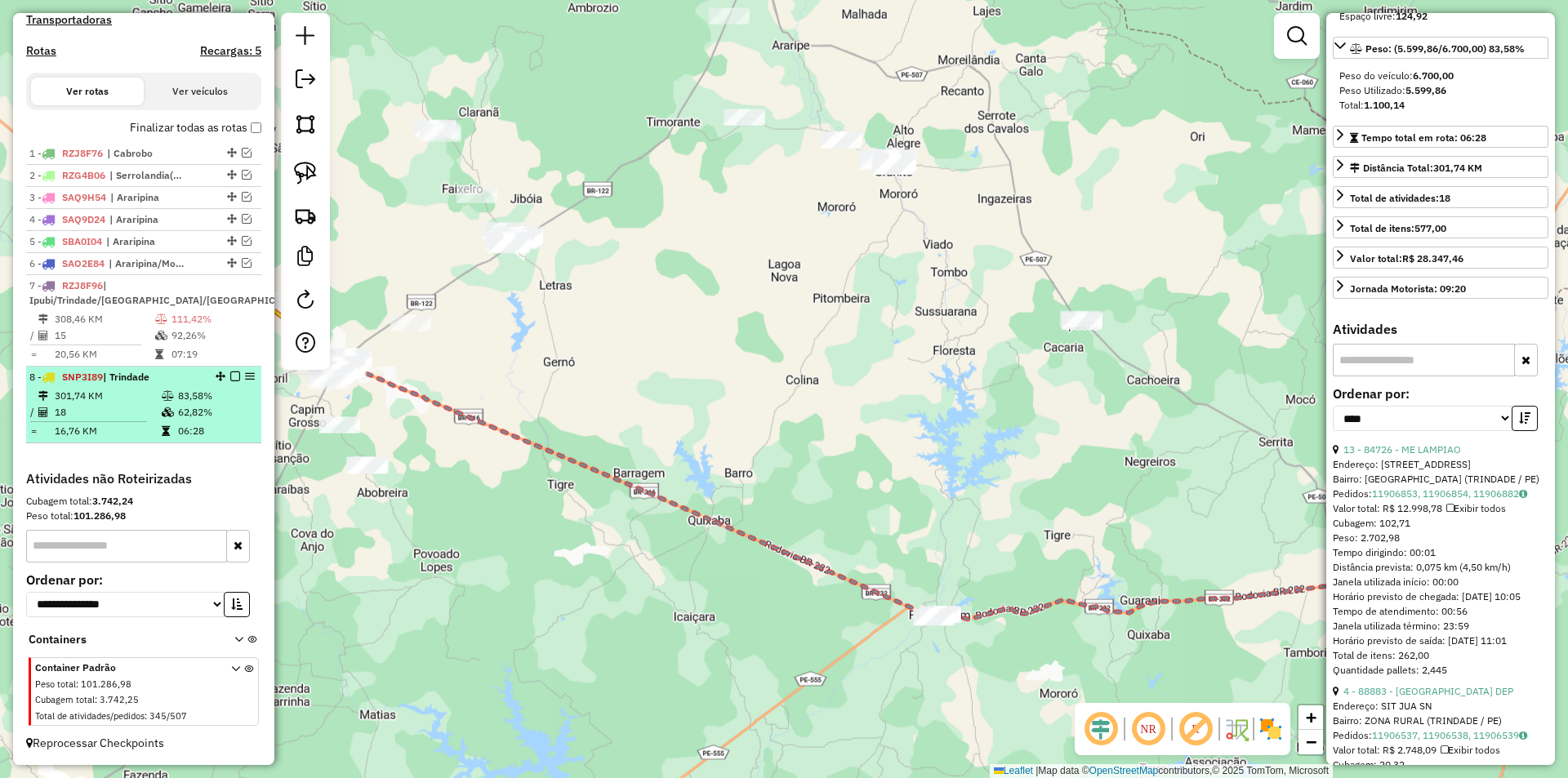
scroll to position [230, 0]
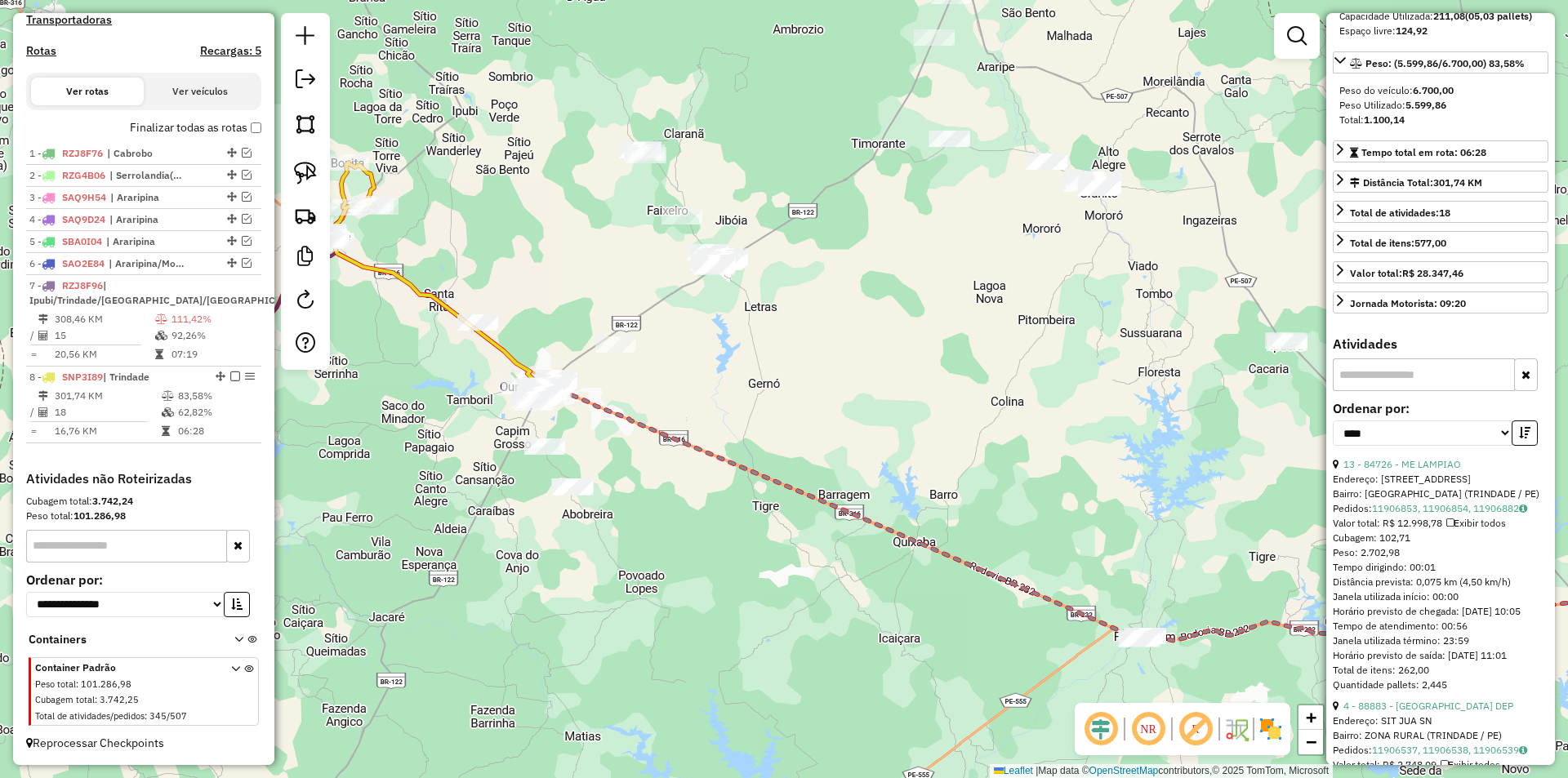
drag, startPoint x: 540, startPoint y: 410, endPoint x: 760, endPoint y: 423, distance: 220.4
click at [760, 423] on div "Janela de atendimento Grade de atendimento Capacidade Transportadoras Veículos …" at bounding box center [784, 389] width 1568 height 778
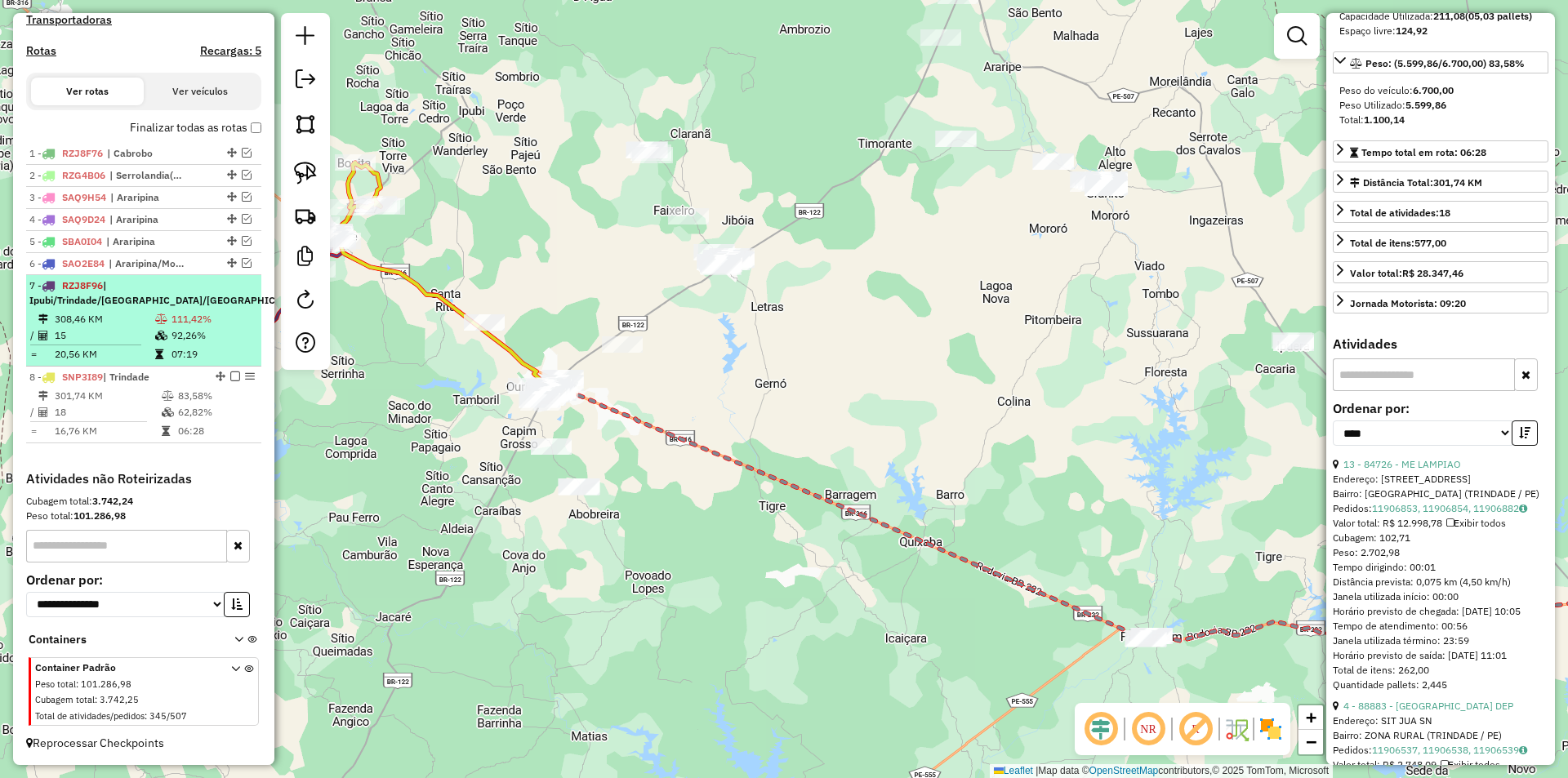
click at [148, 335] on td "15" at bounding box center [104, 335] width 100 height 16
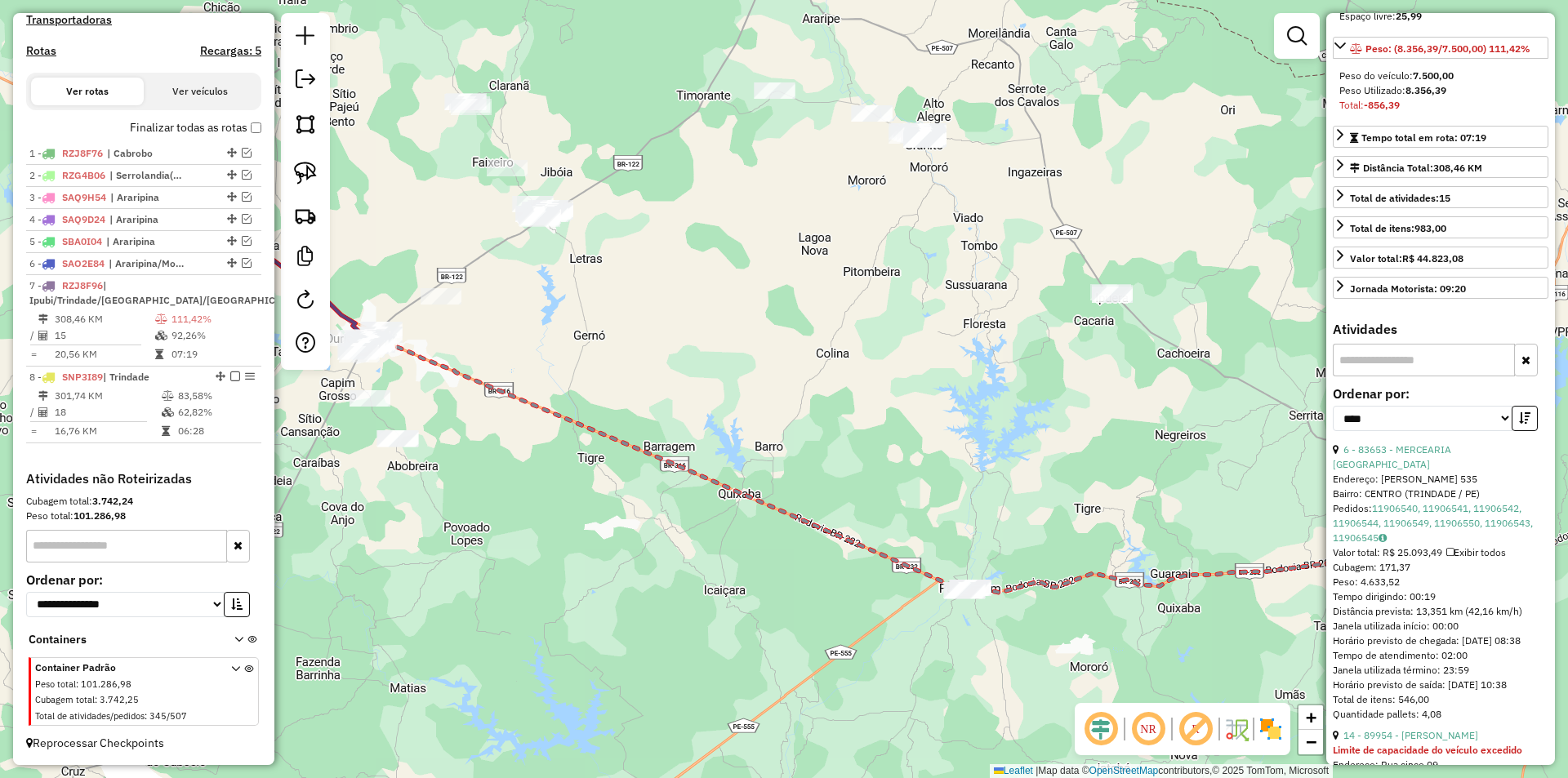
scroll to position [571, 0]
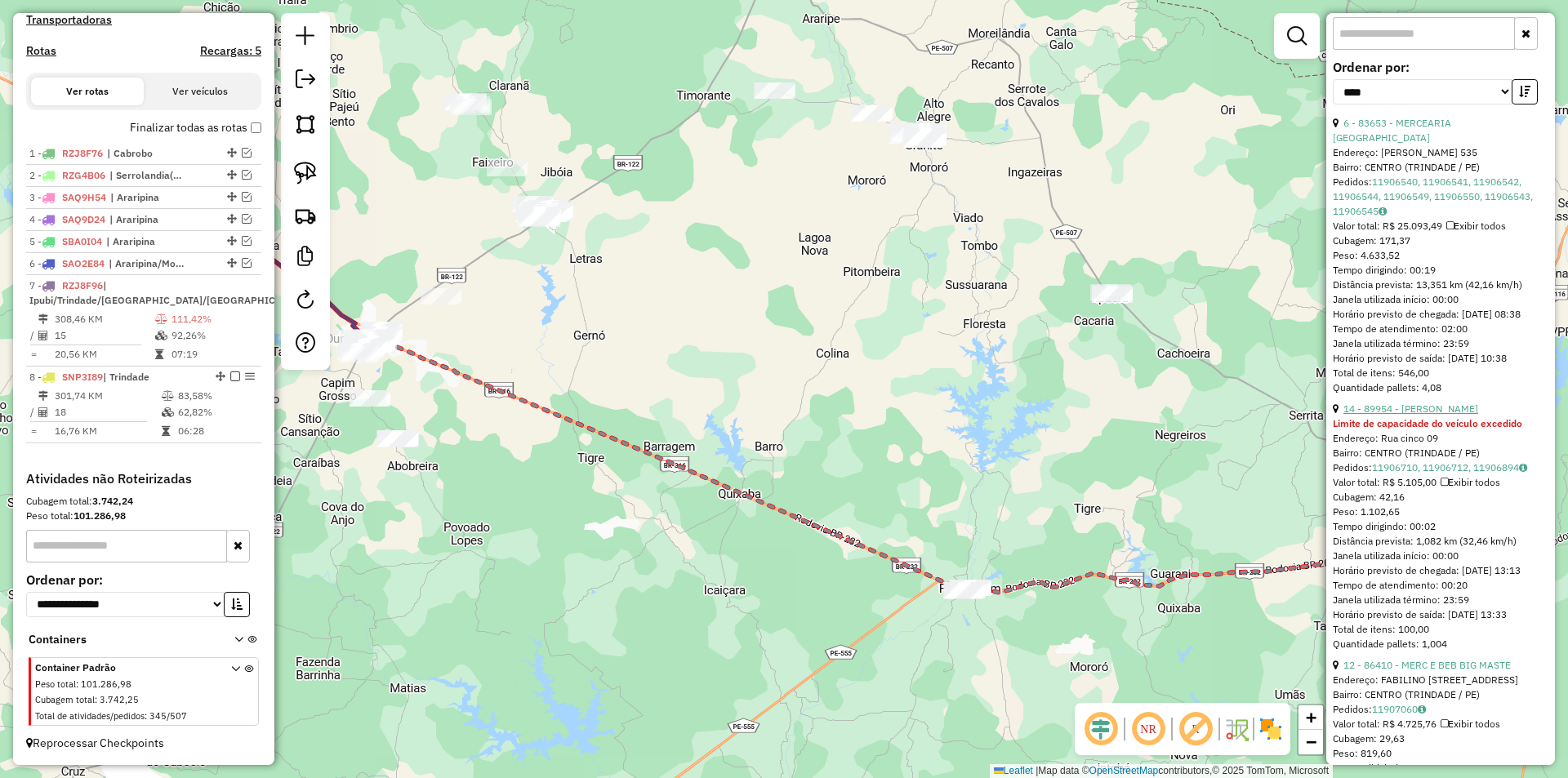
click at [1449, 414] on link "14 - 89954 - [PERSON_NAME]" at bounding box center [1410, 408] width 135 height 13
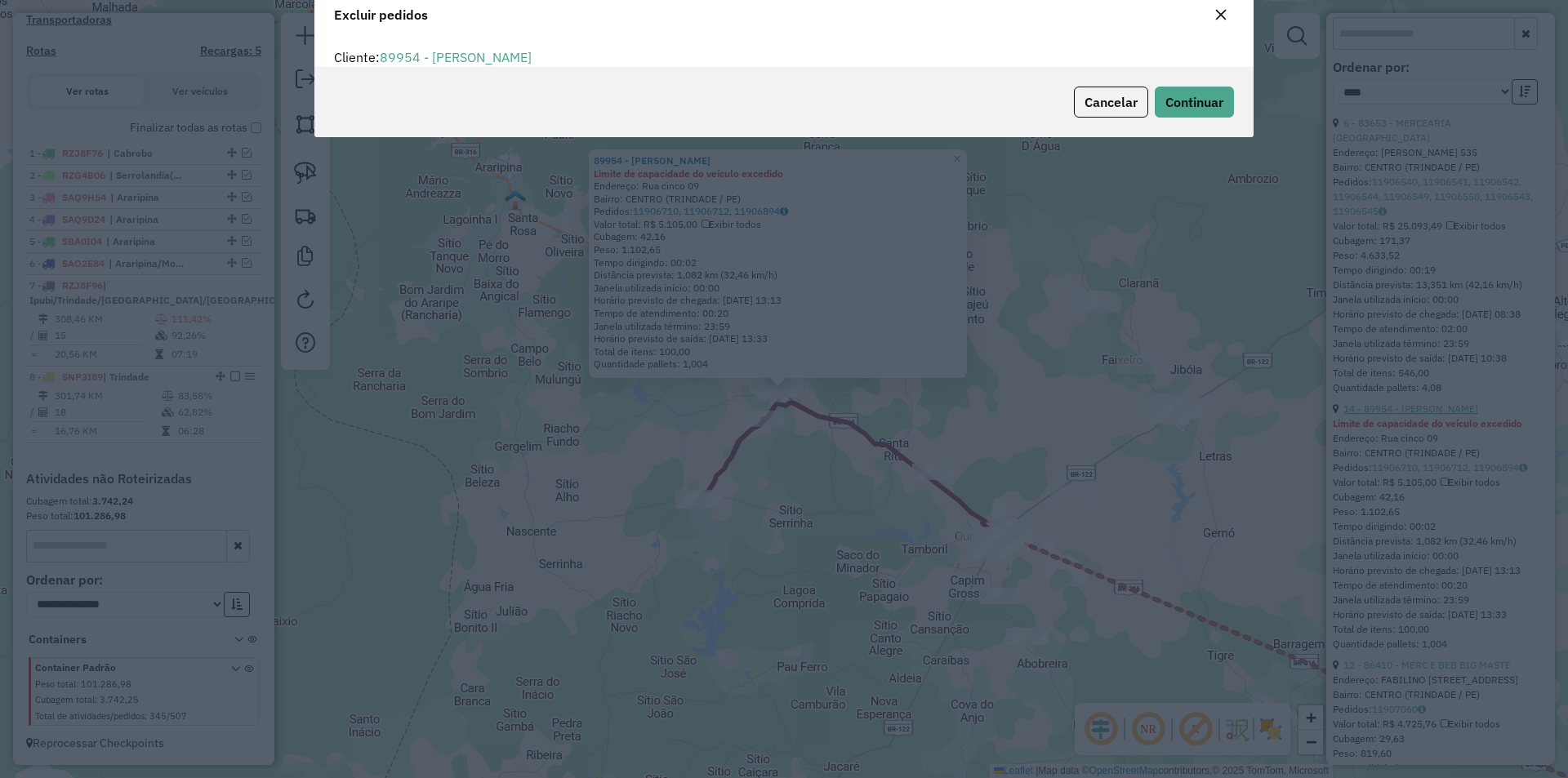
scroll to position [9, 5]
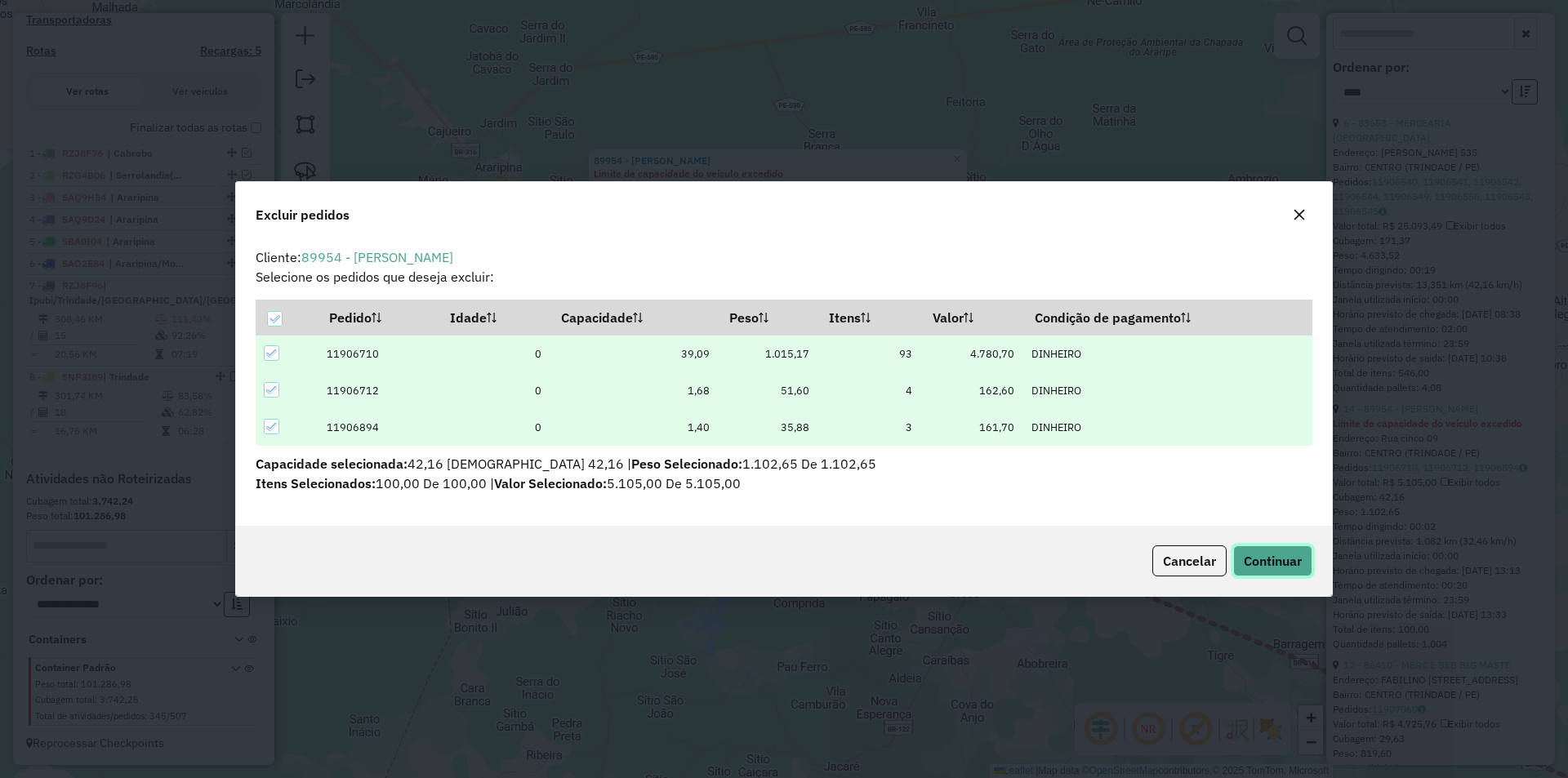
click at [1249, 554] on span "Continuar" at bounding box center [1273, 561] width 58 height 16
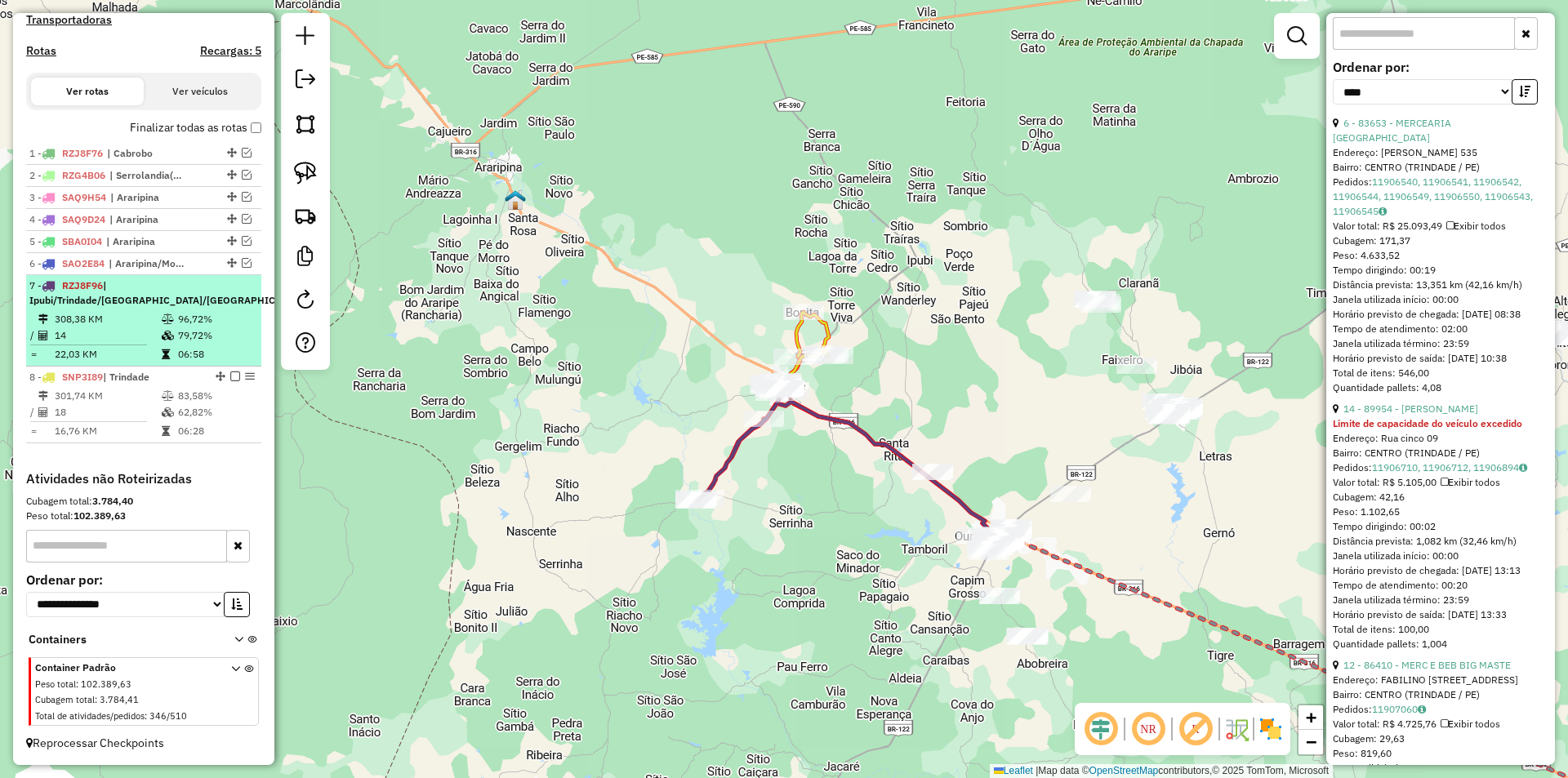
click at [128, 305] on div "7 - RZJ8F96 | Ipubi/Trindade/[GEOGRAPHIC_DATA]/[GEOGRAPHIC_DATA]" at bounding box center [168, 292] width 278 height 30
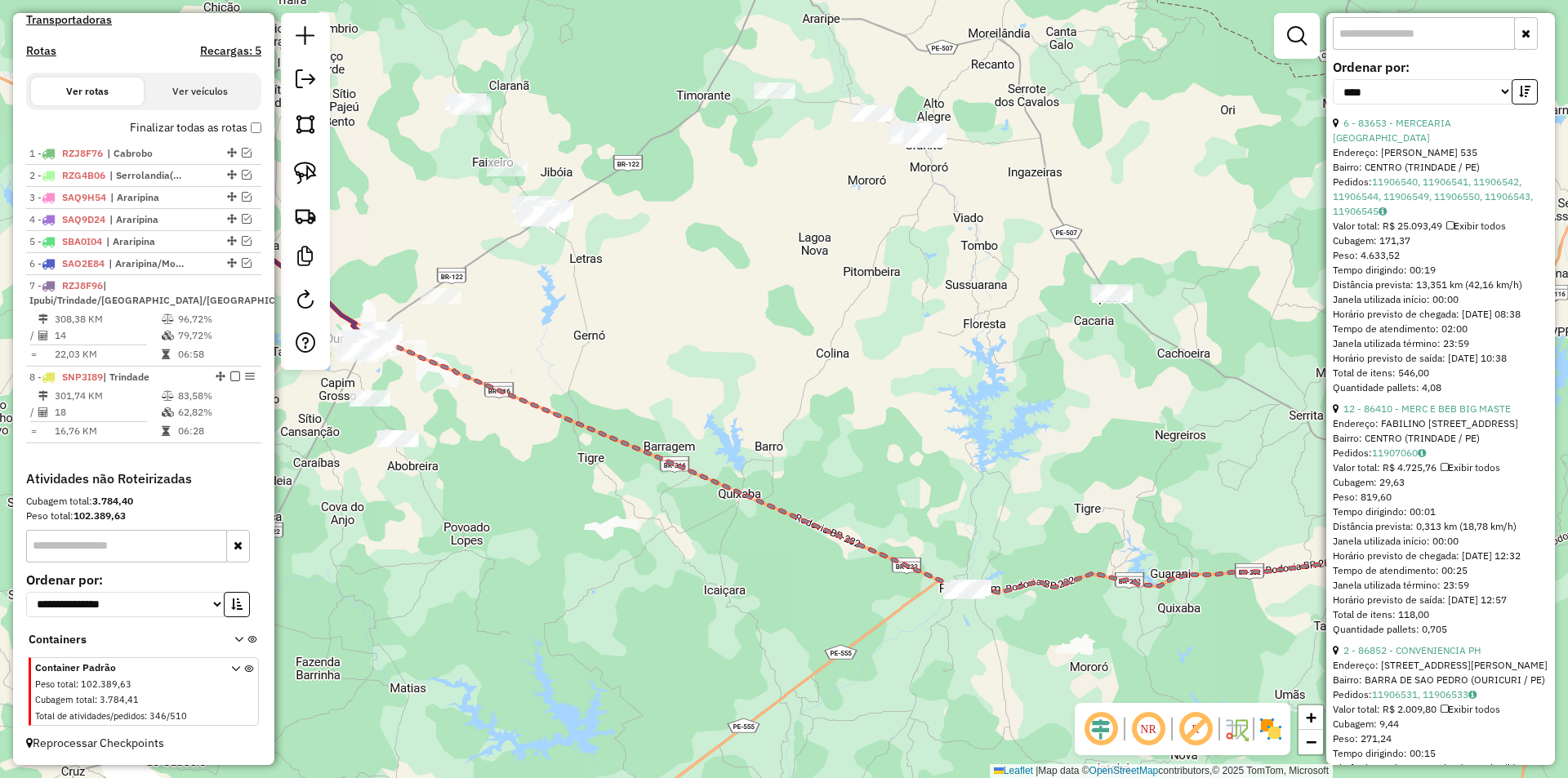
scroll to position [327, 0]
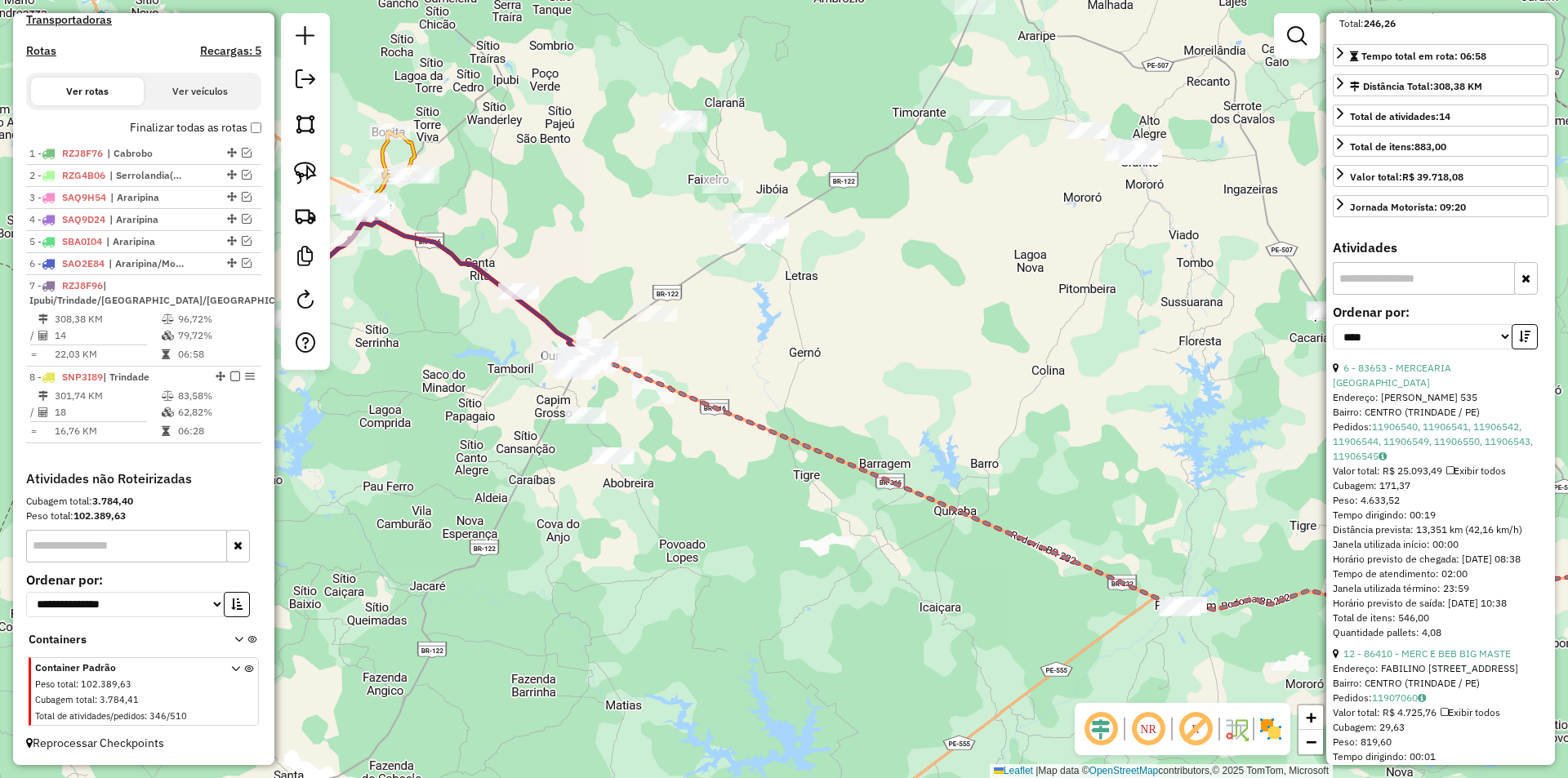
drag, startPoint x: 745, startPoint y: 414, endPoint x: 948, endPoint y: 415, distance: 203.0
click at [948, 415] on div "Janela de atendimento Grade de atendimento Capacidade Transportadoras Veículos …" at bounding box center [784, 389] width 1568 height 778
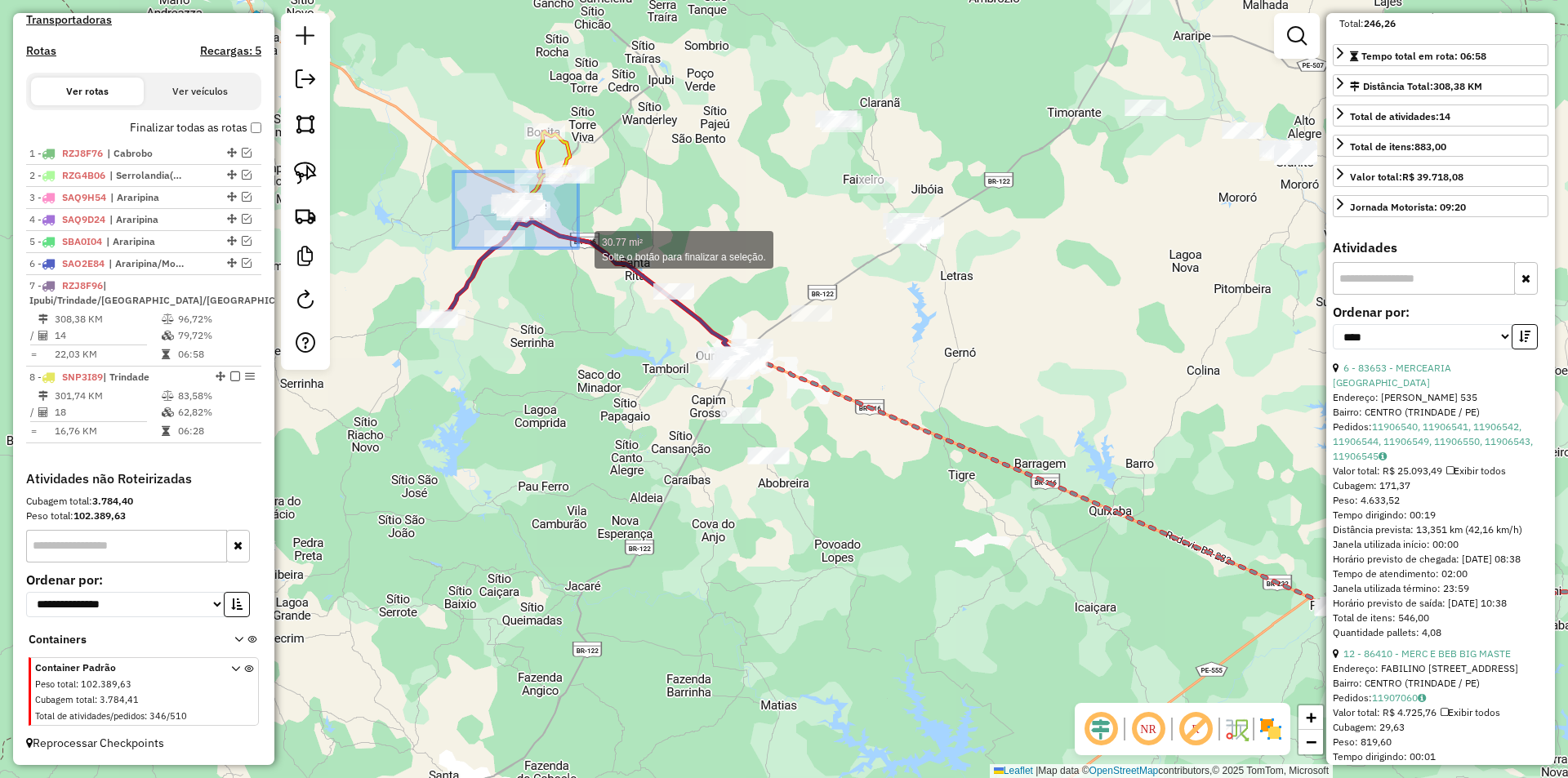
drag, startPoint x: 453, startPoint y: 171, endPoint x: 579, endPoint y: 249, distance: 148.2
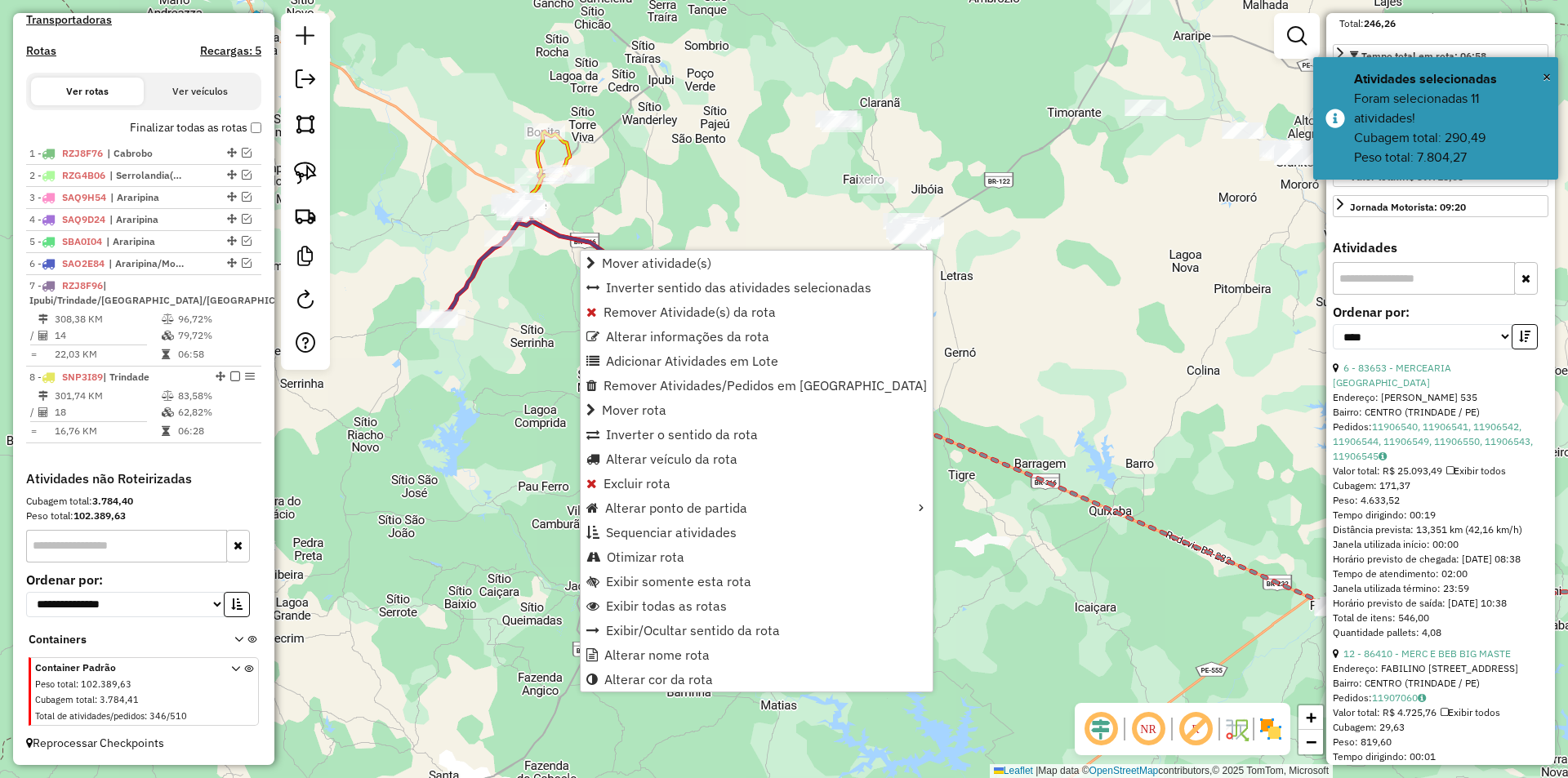
click at [493, 226] on div "Rota 7 - Placa RZJ8F96 87124 - MERC DO NALDINHO Janela de atendimento Grade de …" at bounding box center [784, 389] width 1568 height 778
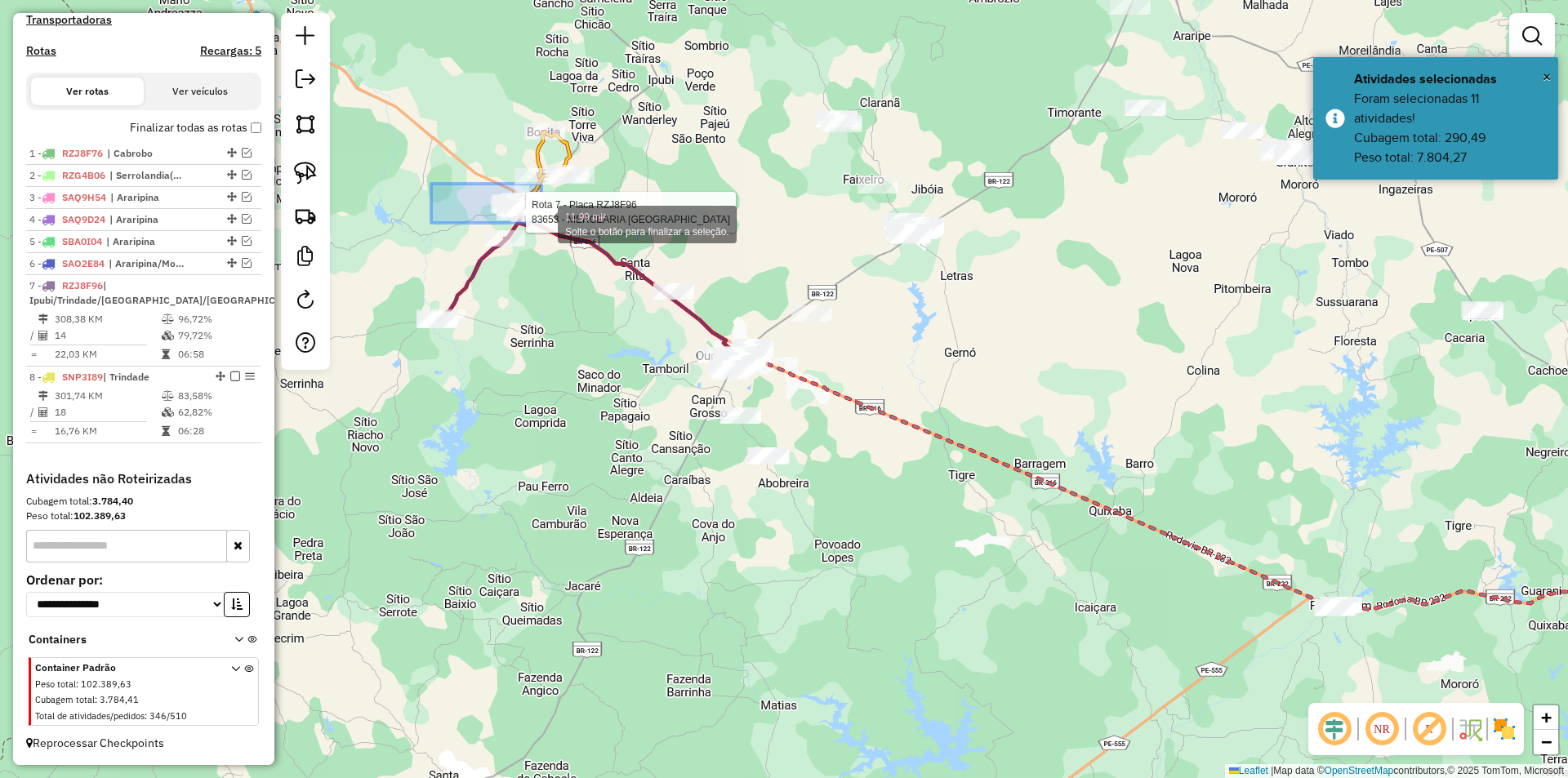
drag, startPoint x: 456, startPoint y: 188, endPoint x: 570, endPoint y: 240, distance: 125.3
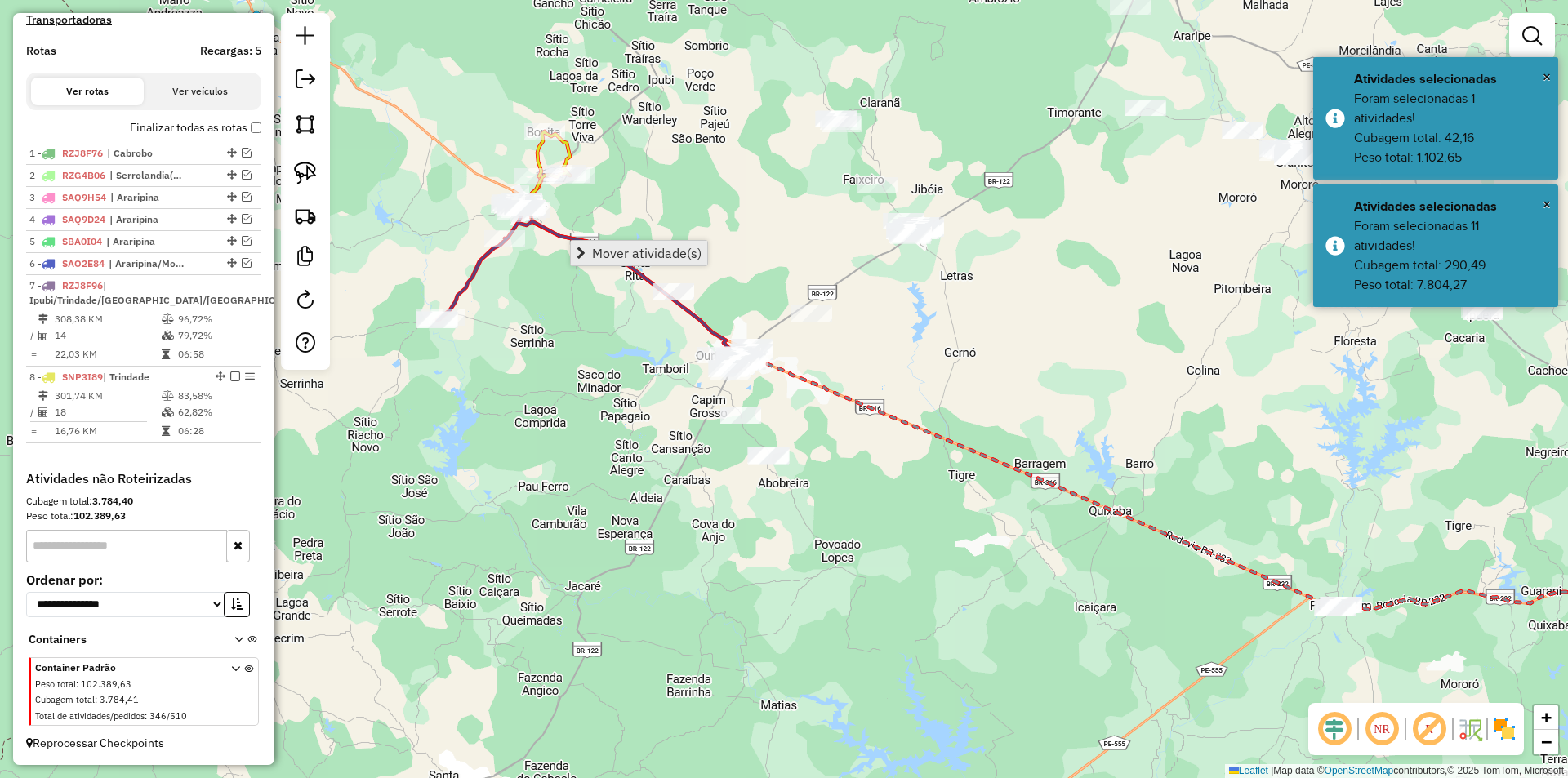
click at [619, 241] on link "Mover atividade(s)" at bounding box center [639, 252] width 137 height 24
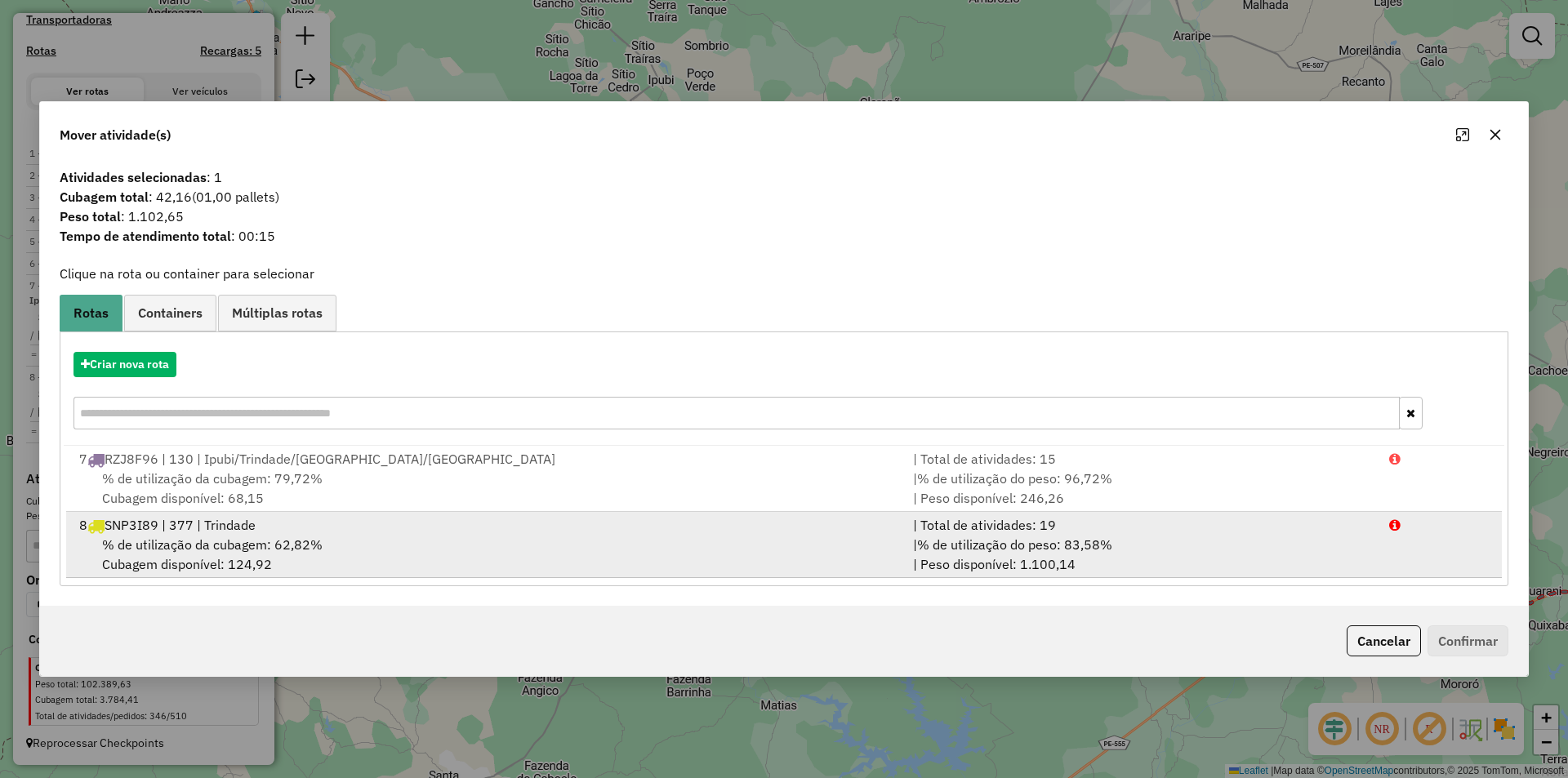
click at [373, 531] on div "8 SNP3I89 | 377 | Trindade" at bounding box center [486, 525] width 834 height 19
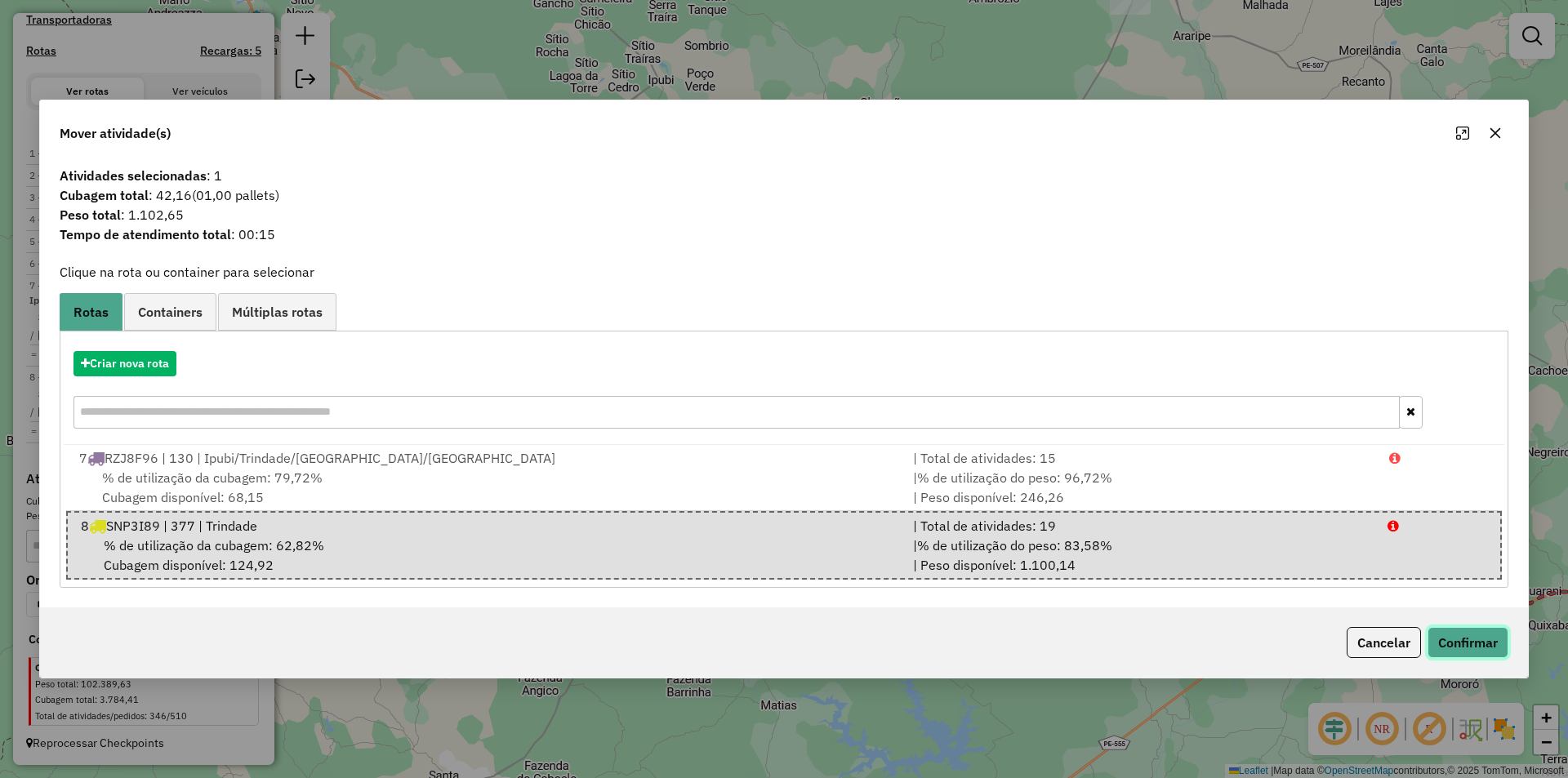
click at [1505, 643] on button "Confirmar" at bounding box center [1468, 642] width 81 height 31
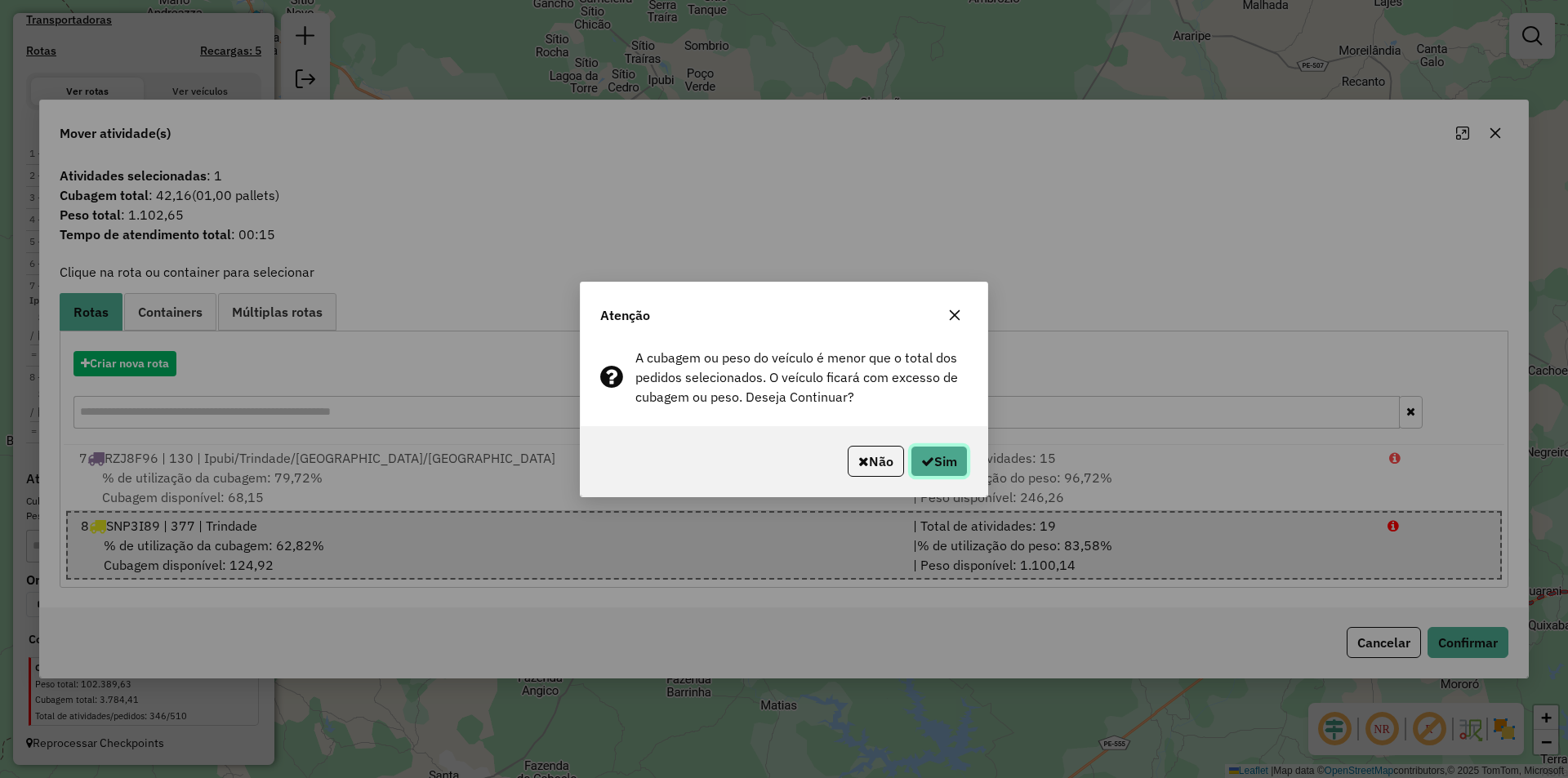
click at [920, 473] on button "Sim" at bounding box center [938, 461] width 57 height 31
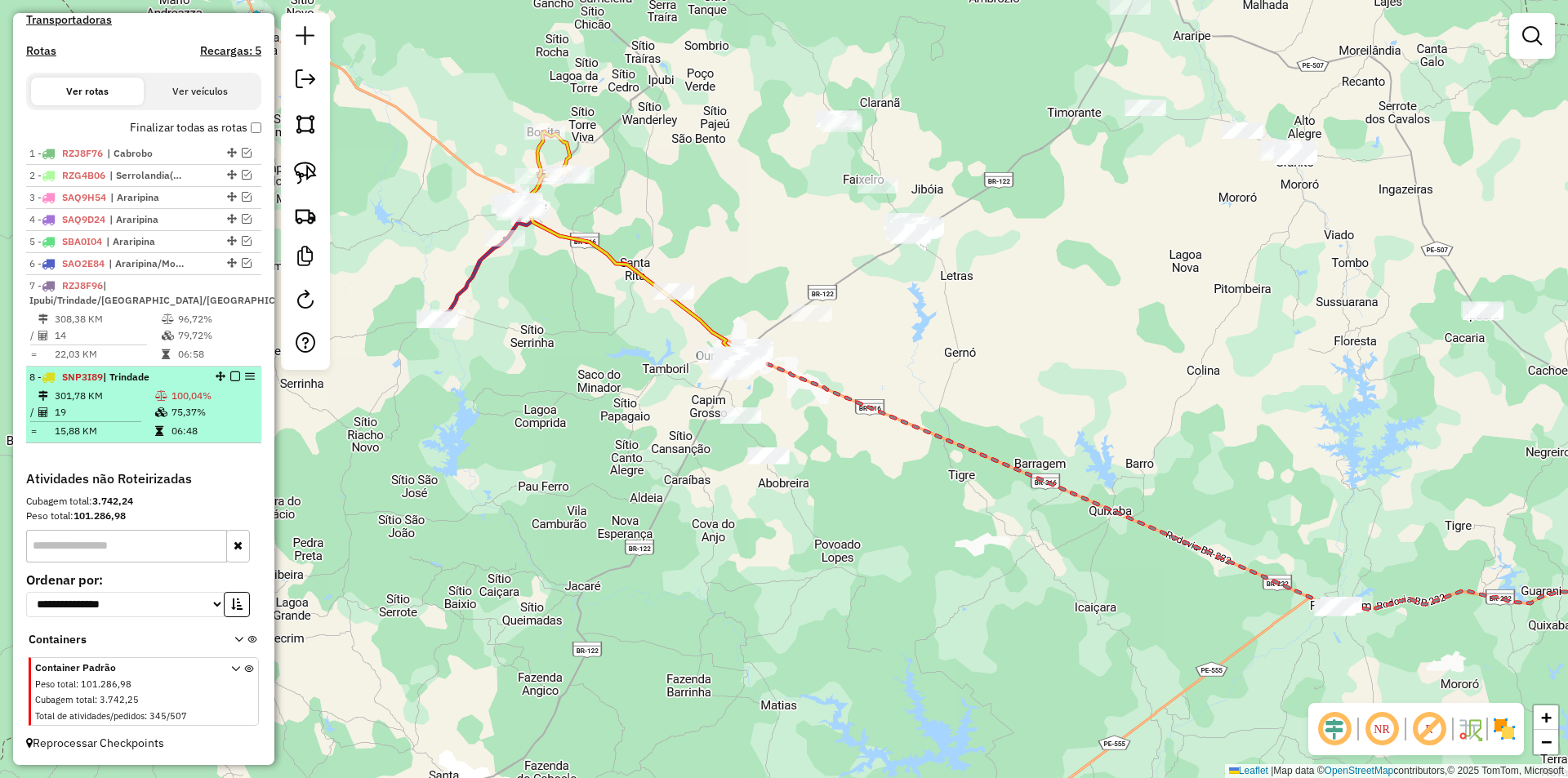
click at [137, 416] on td "19" at bounding box center [104, 412] width 100 height 16
select select "*********"
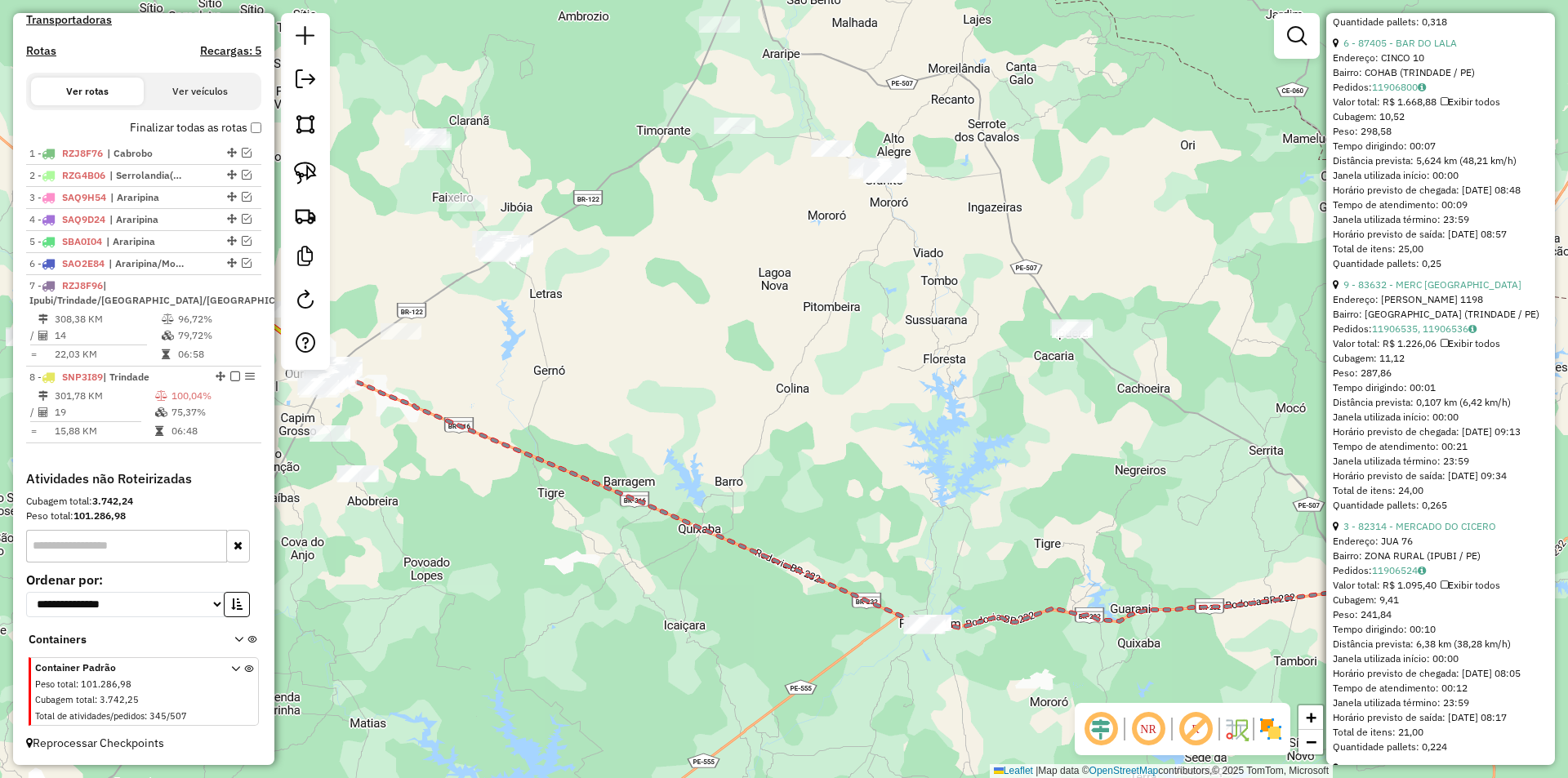
scroll to position [2122, 0]
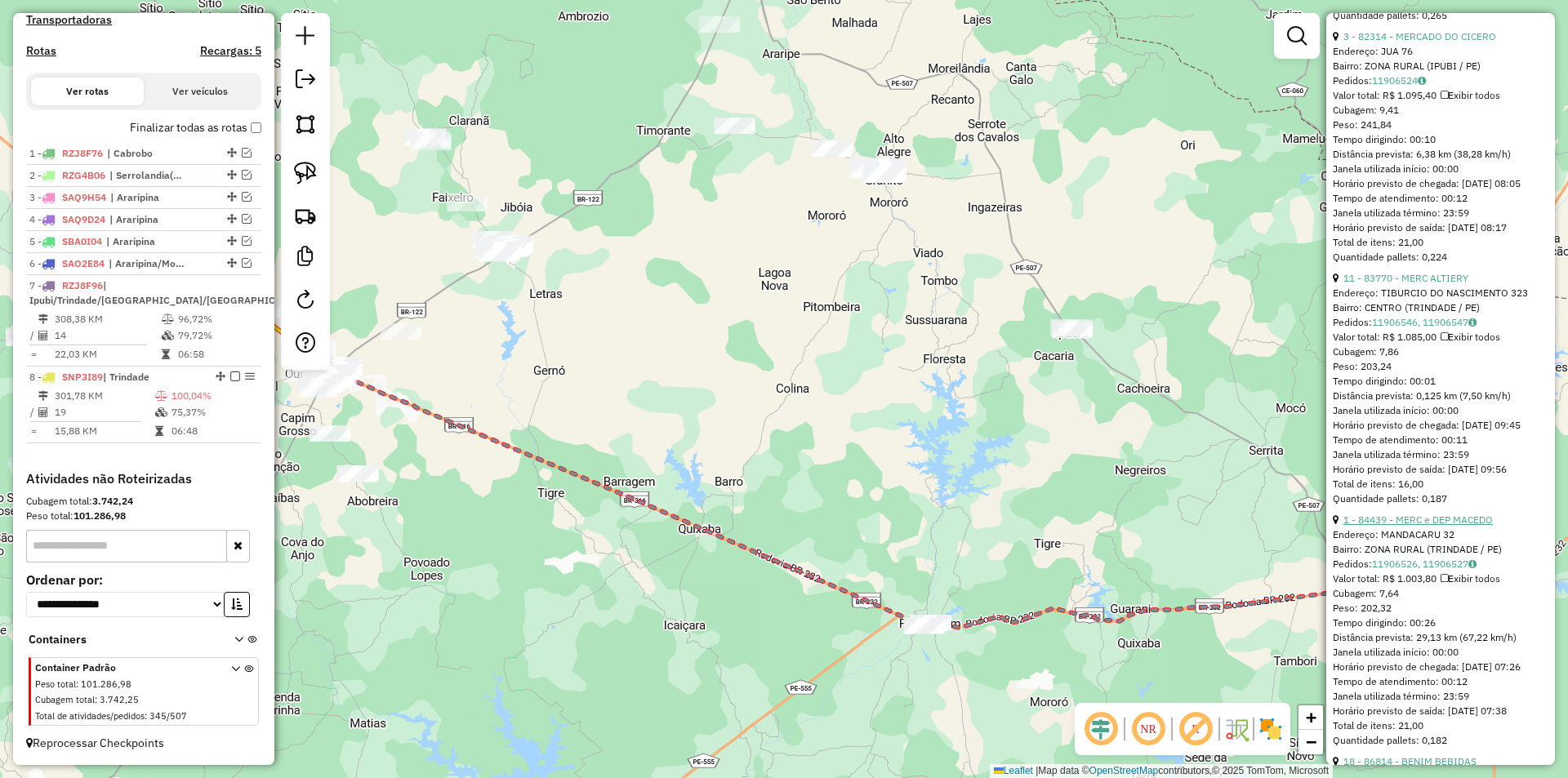
click at [1427, 526] on link "1 - 84439 - MERC e DEP MACEDO" at bounding box center [1417, 519] width 149 height 13
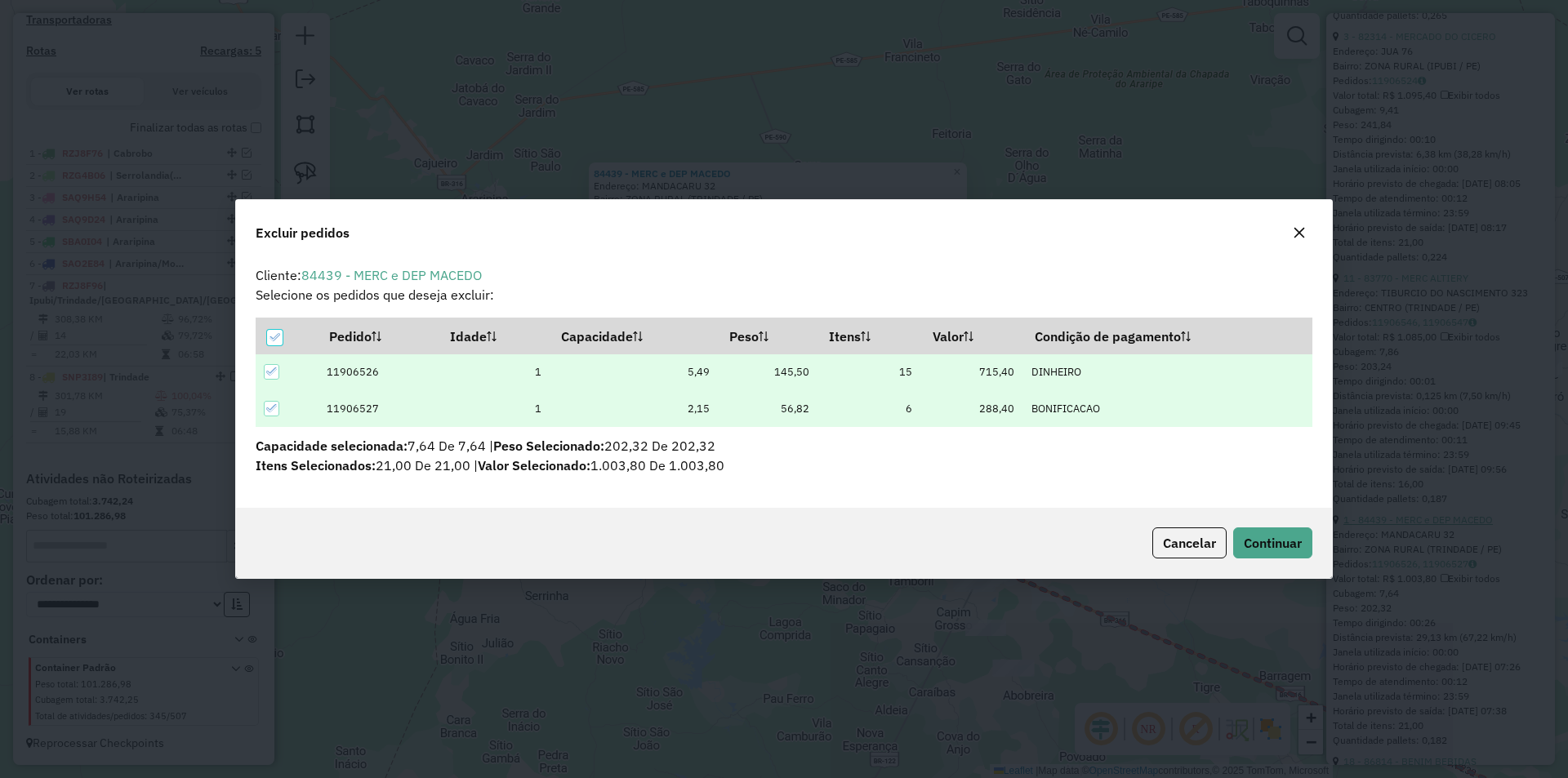
scroll to position [9, 5]
click at [1283, 539] on span "Continuar" at bounding box center [1273, 542] width 58 height 16
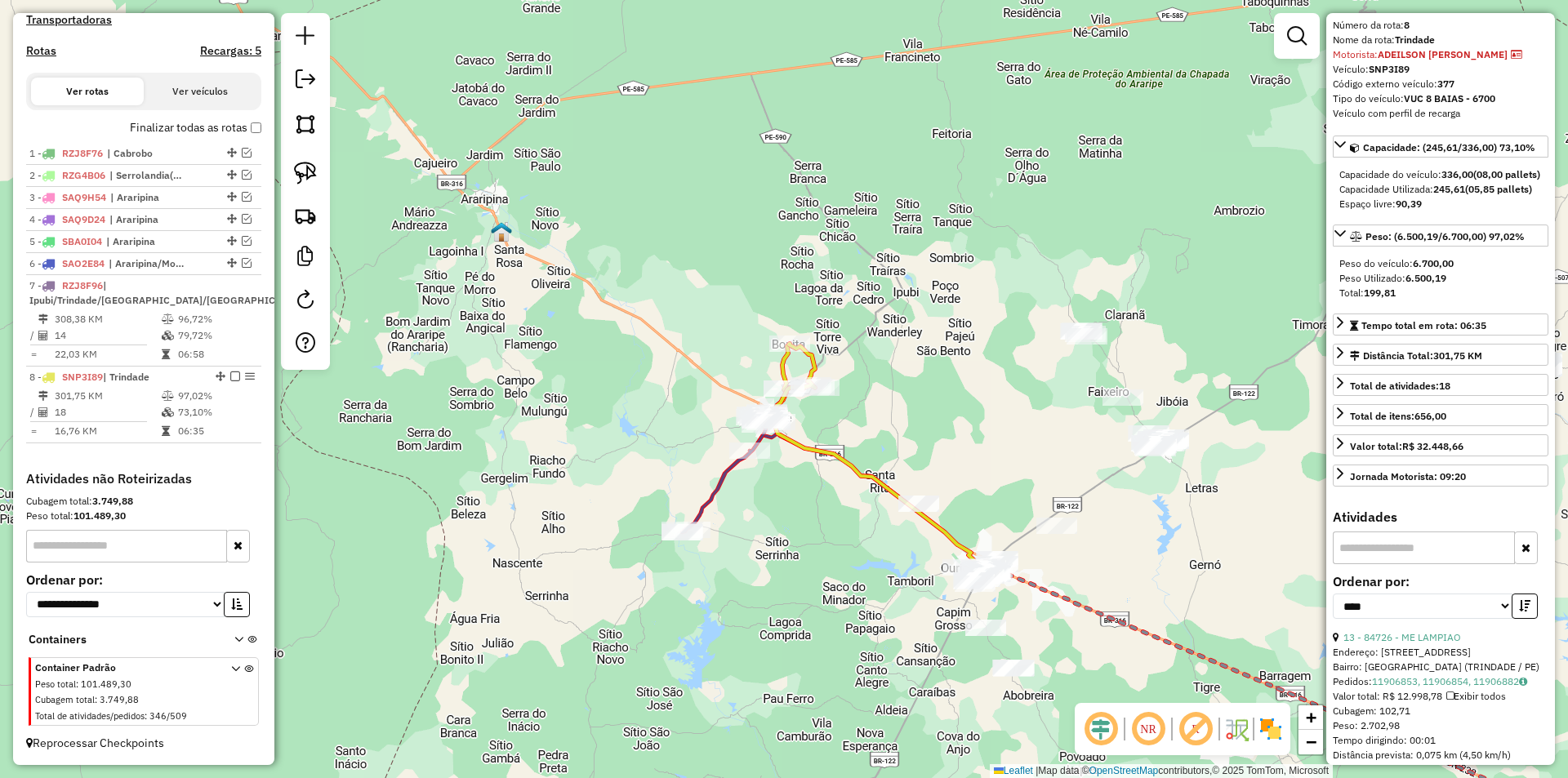
scroll to position [0, 0]
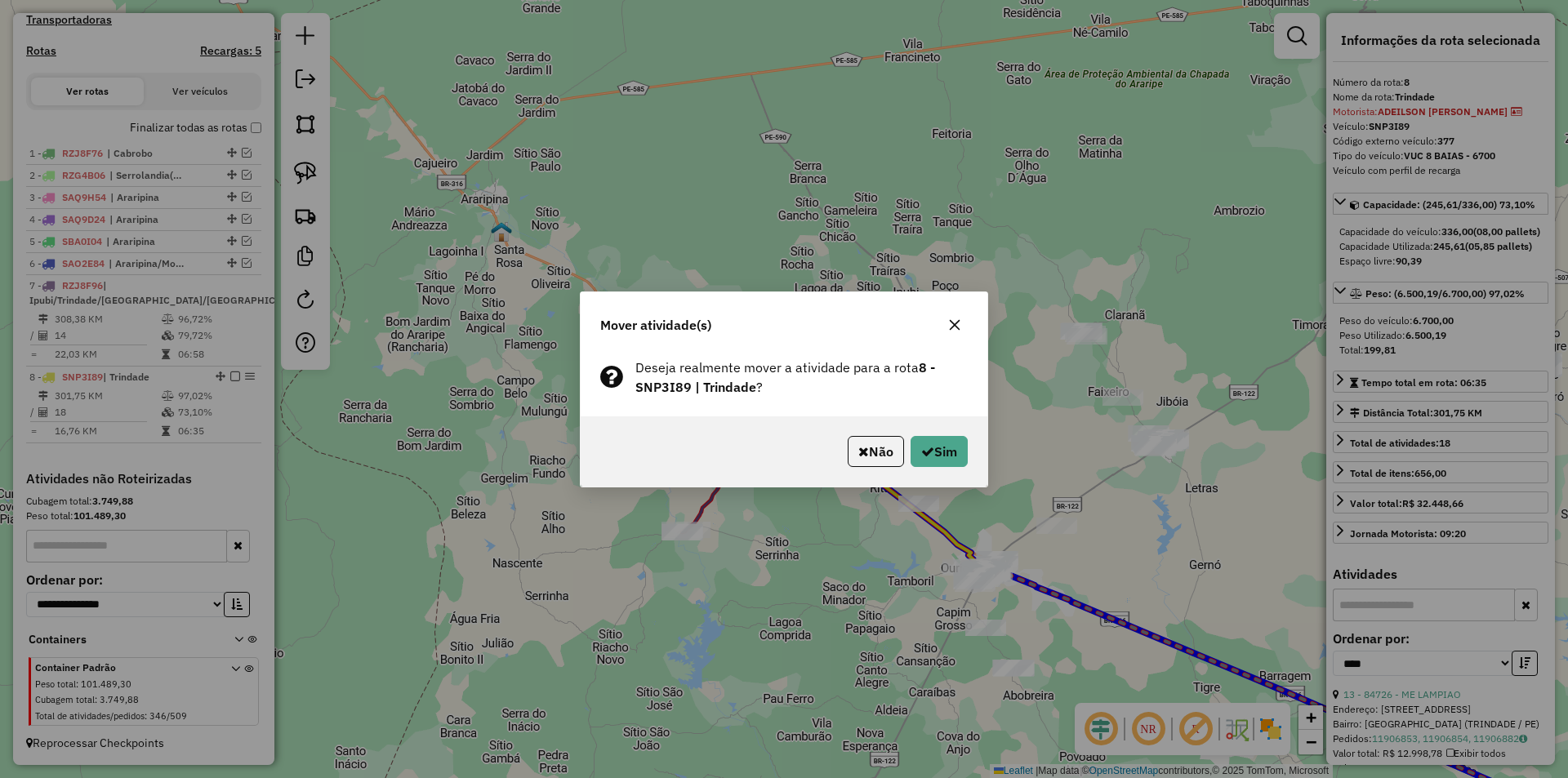
click at [953, 318] on icon "button" at bounding box center [955, 325] width 13 height 13
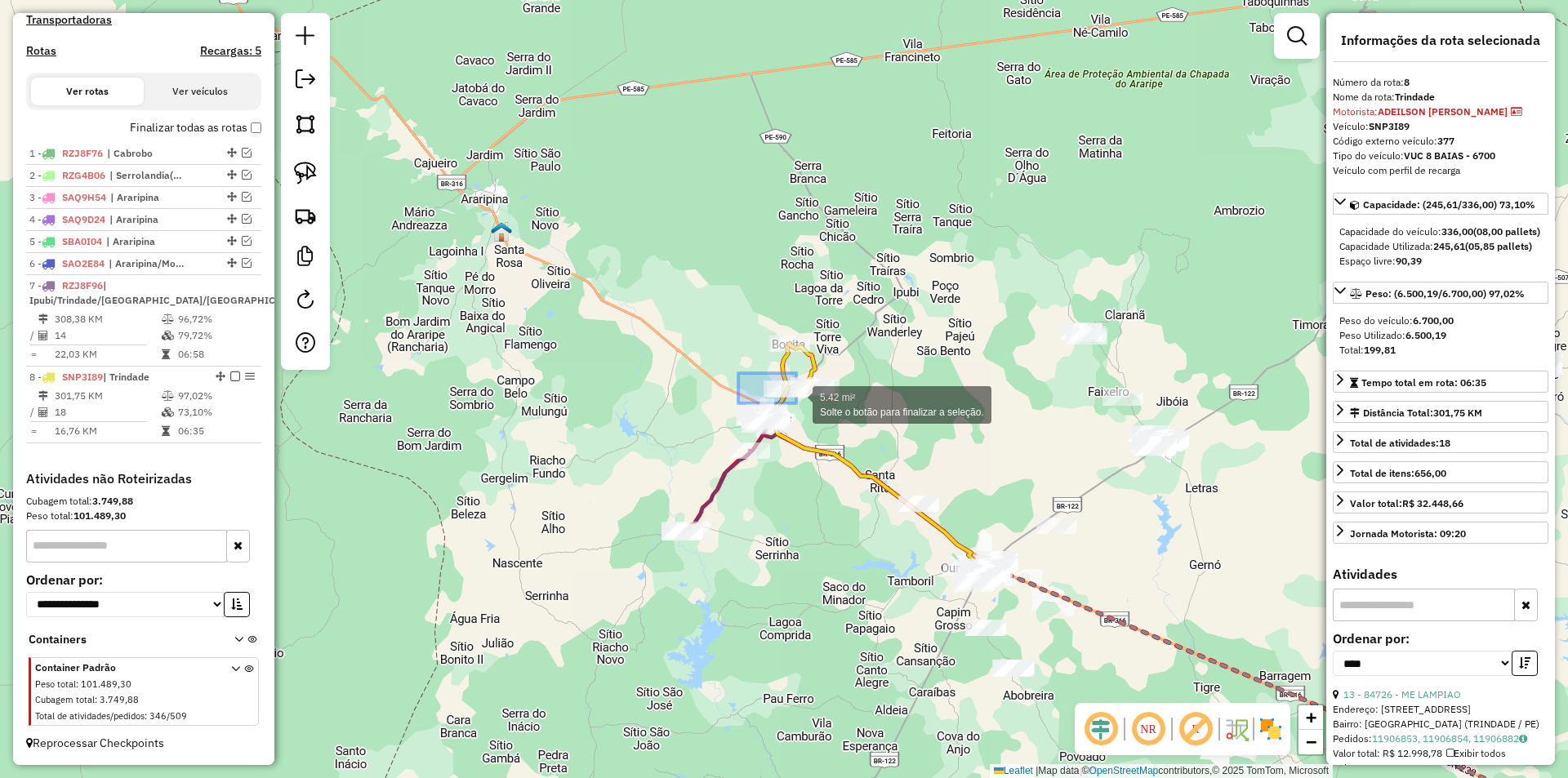
drag, startPoint x: 738, startPoint y: 373, endPoint x: 806, endPoint y: 407, distance: 76.0
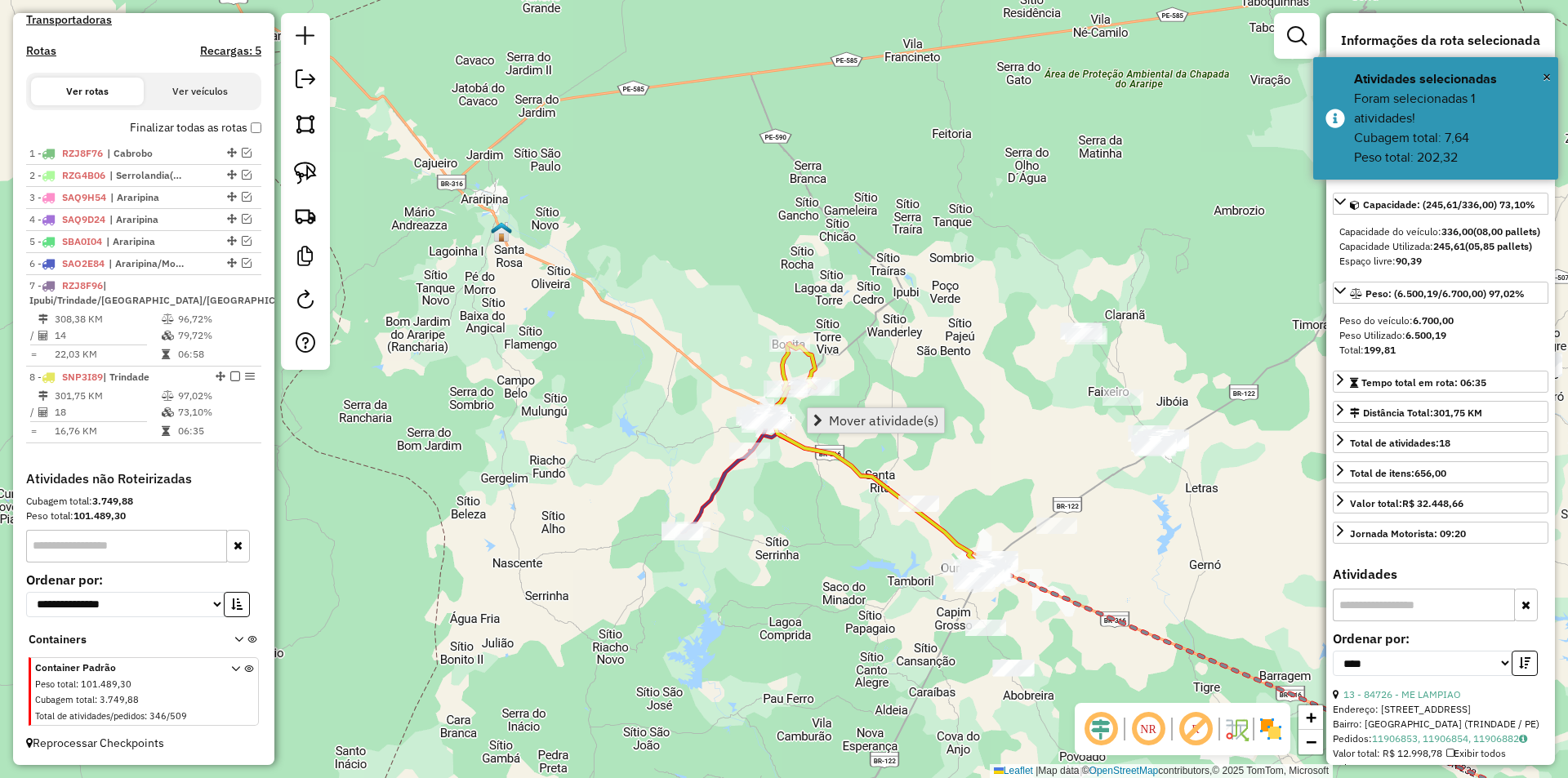
click at [887, 421] on span "Mover atividade(s)" at bounding box center [884, 420] width 110 height 13
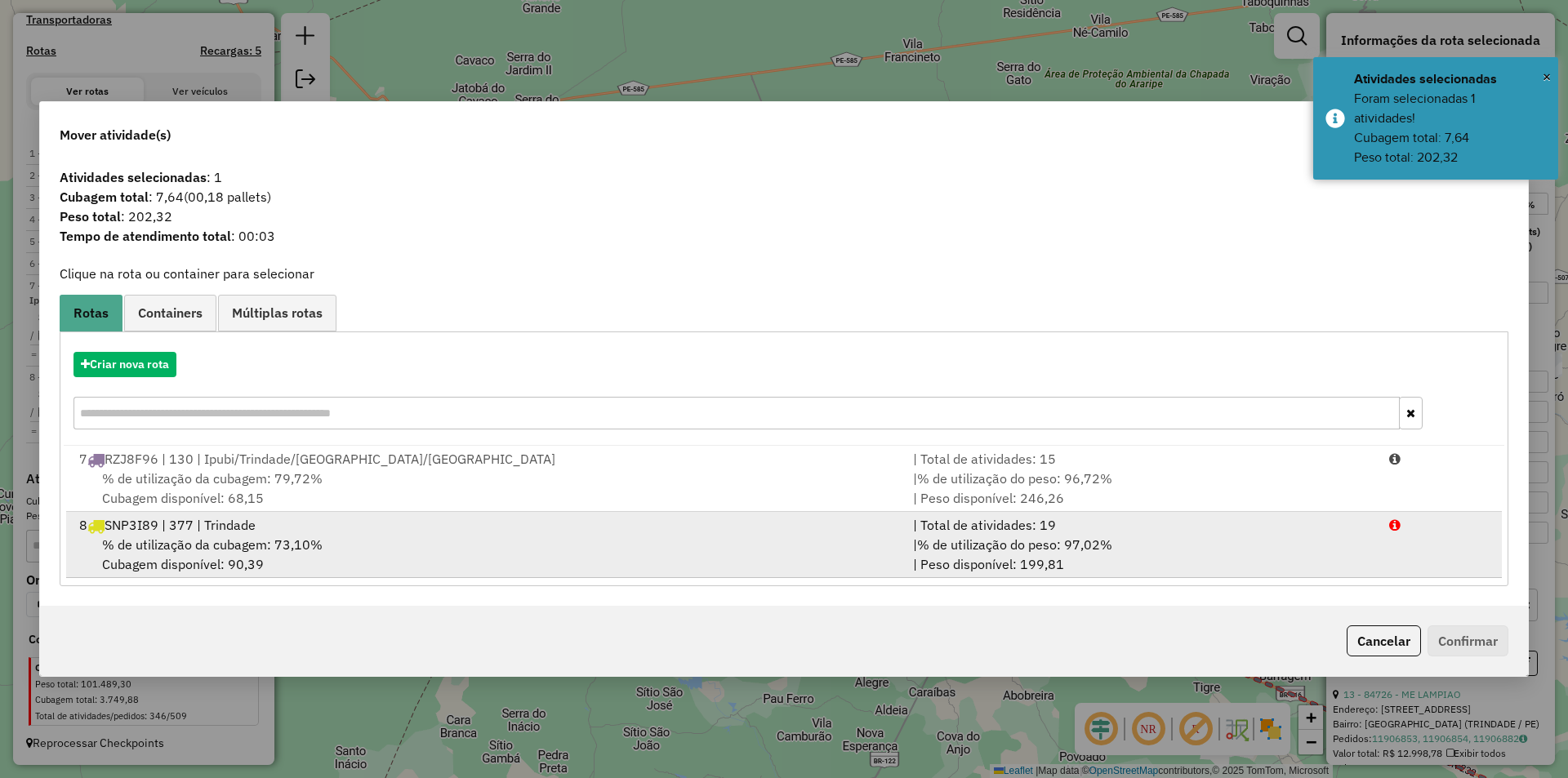
click at [406, 540] on div "% de utilização da cubagem: 73,10% Cubagem disponível: 90,39" at bounding box center [486, 554] width 834 height 39
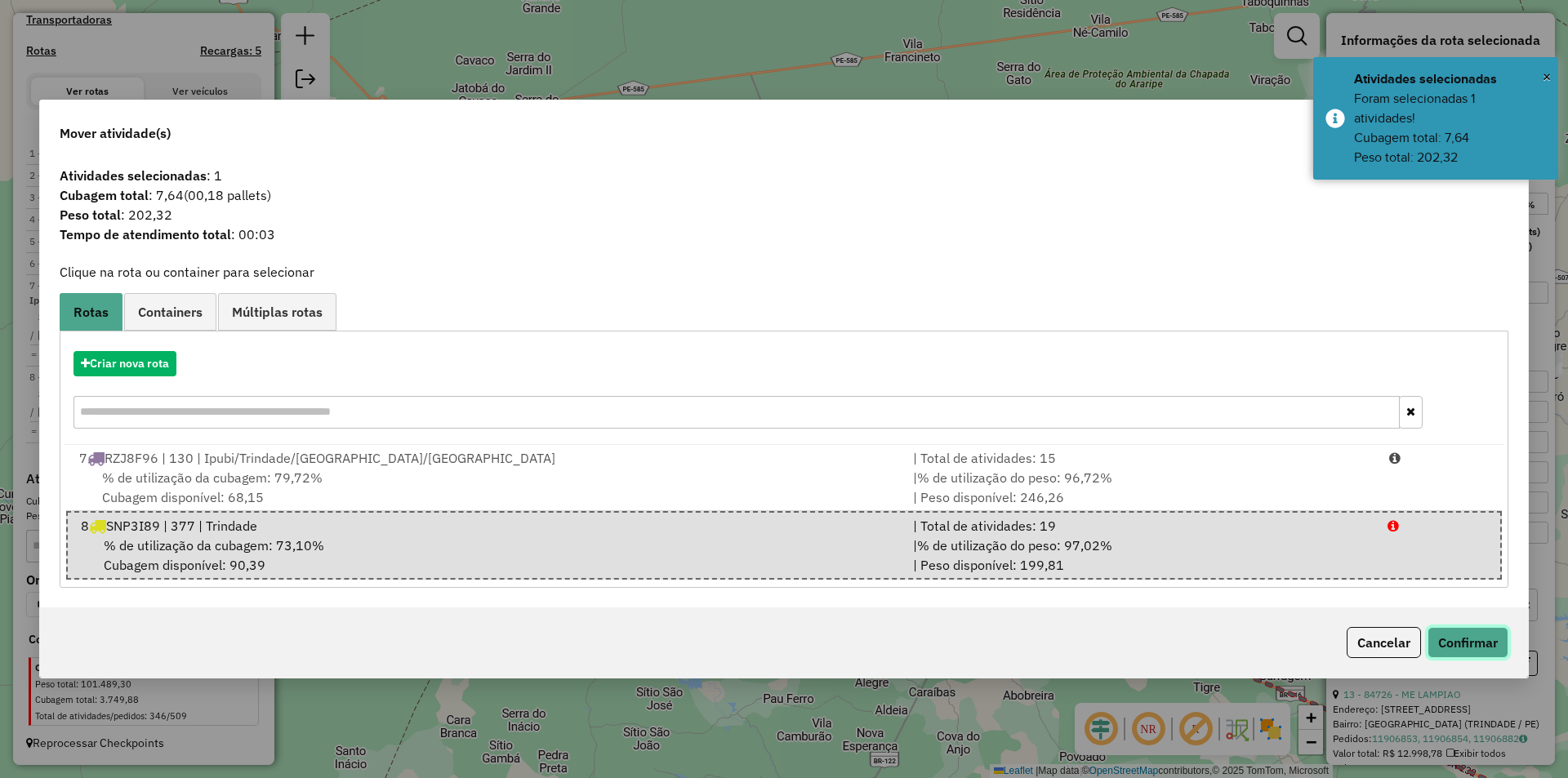
click at [1484, 646] on button "Confirmar" at bounding box center [1468, 642] width 81 height 31
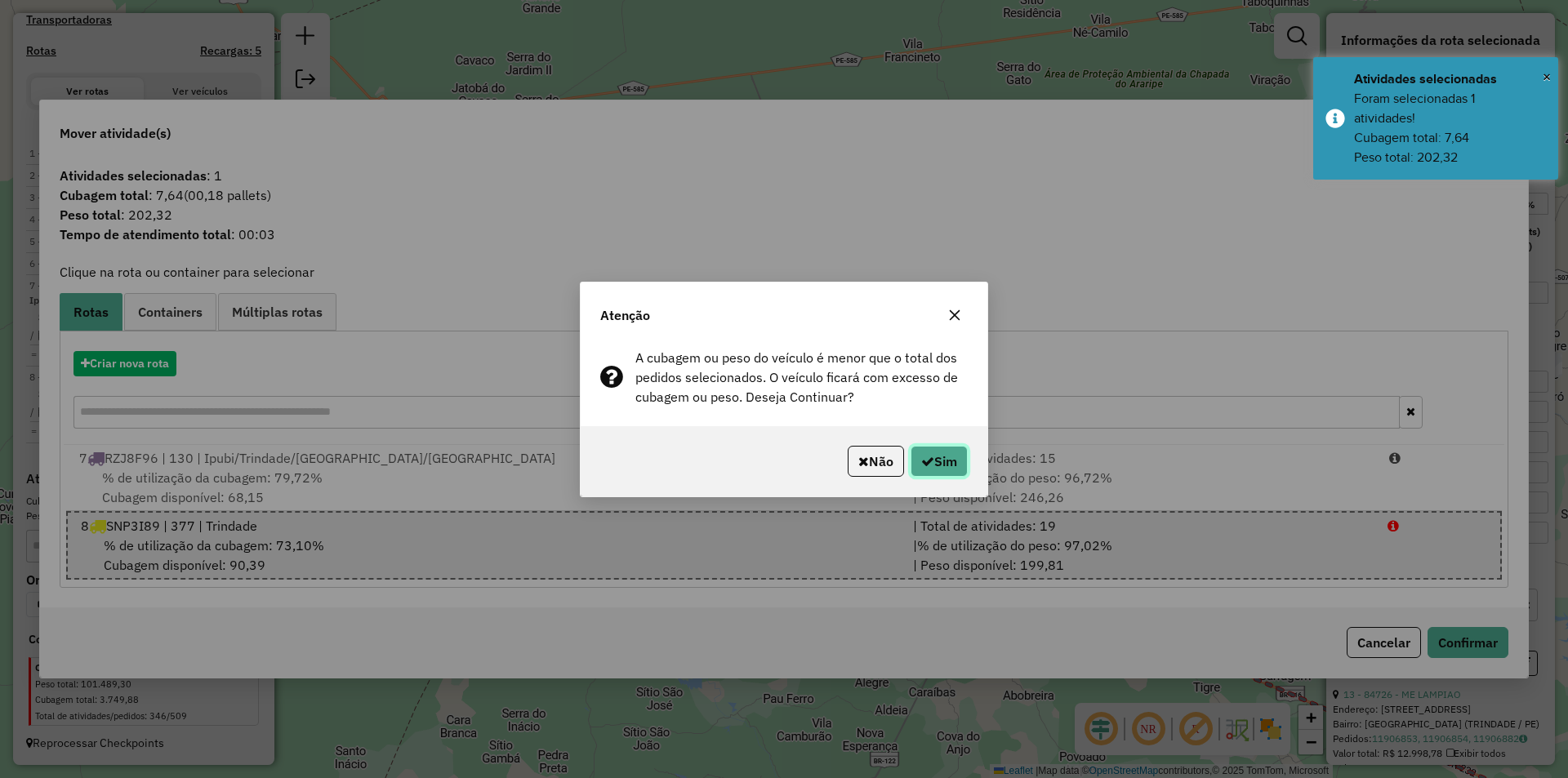
click at [933, 464] on button "Sim" at bounding box center [938, 461] width 57 height 31
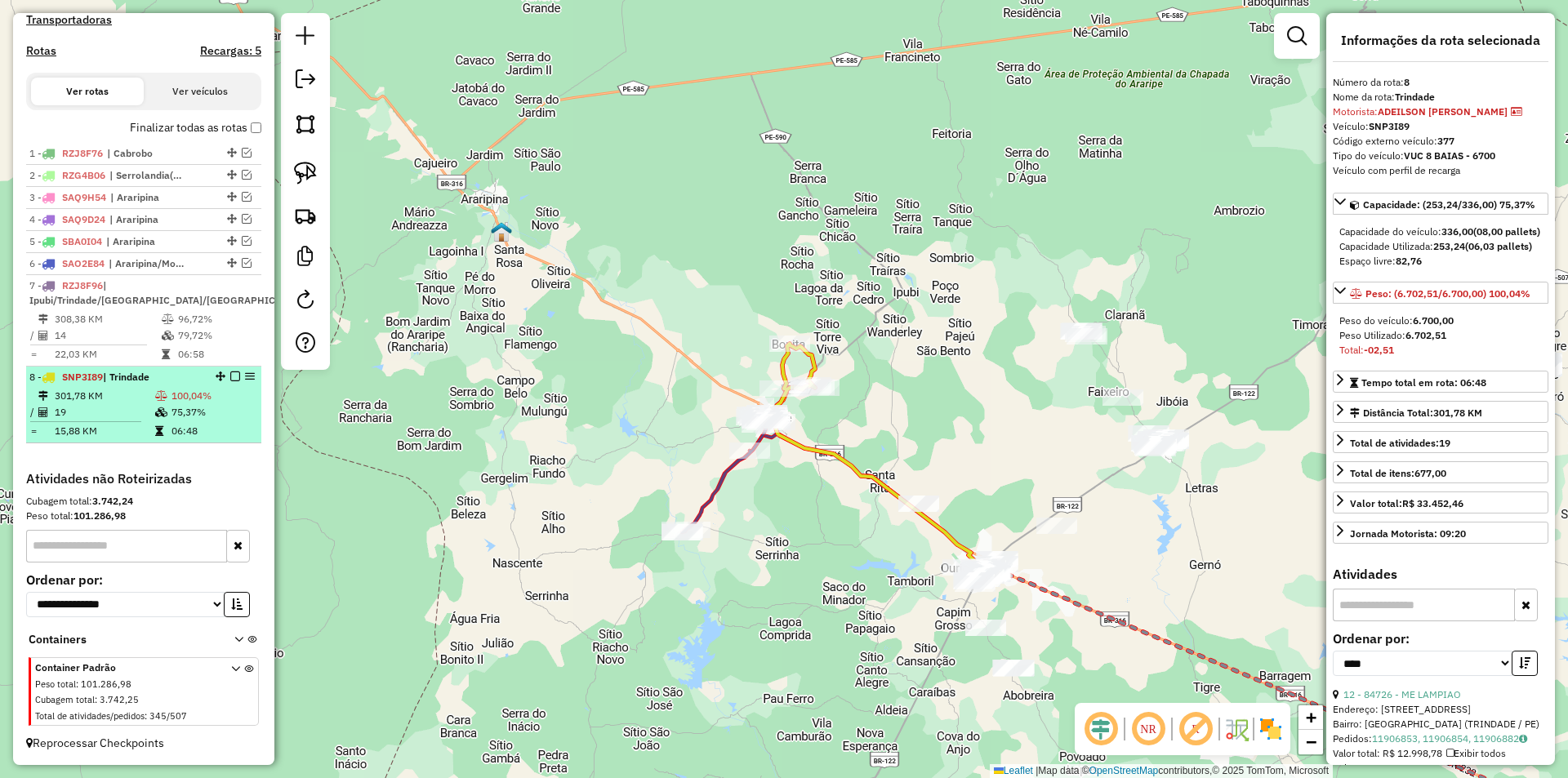
click at [69, 412] on td "19" at bounding box center [104, 412] width 100 height 16
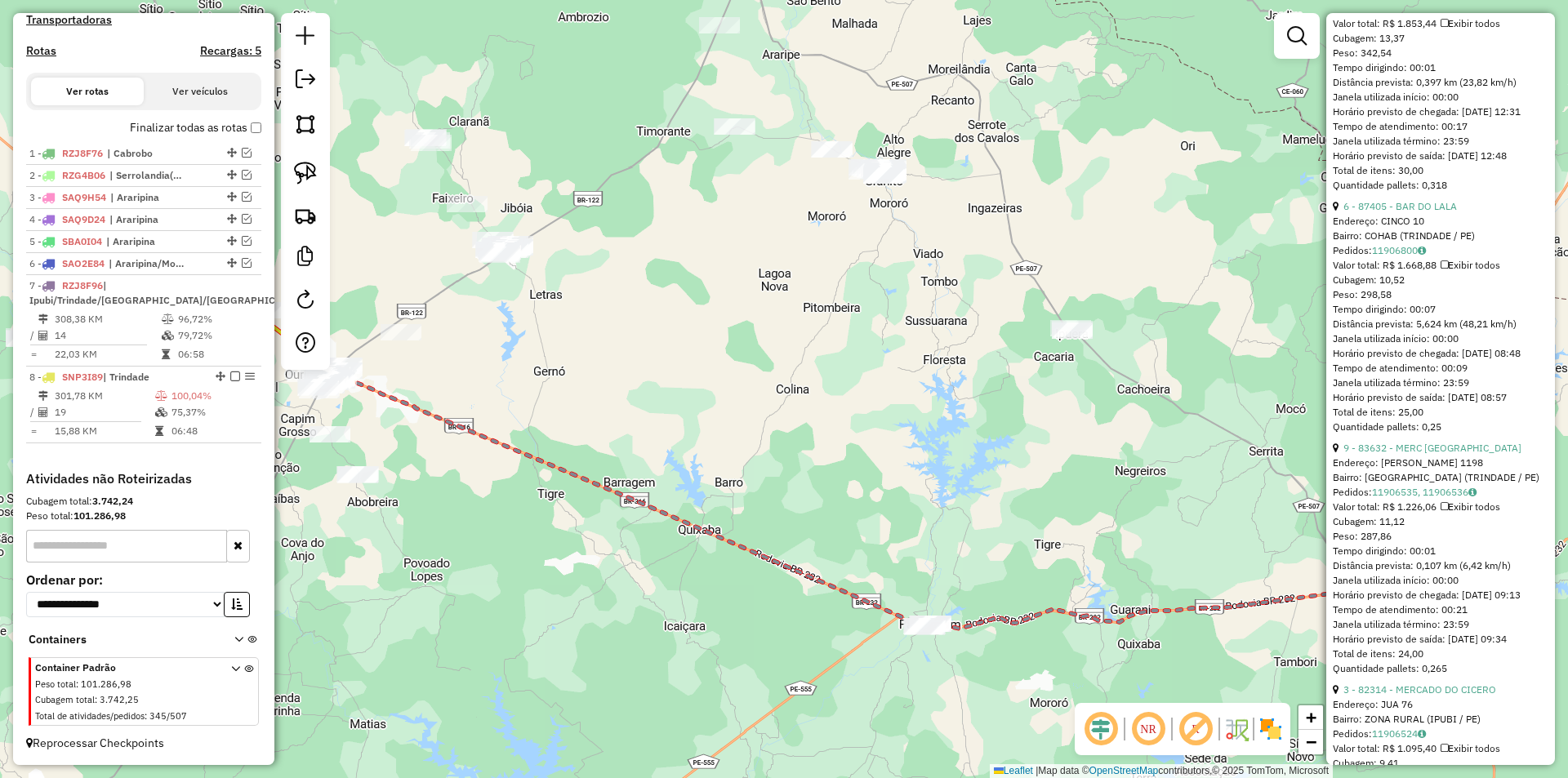
scroll to position [1877, 0]
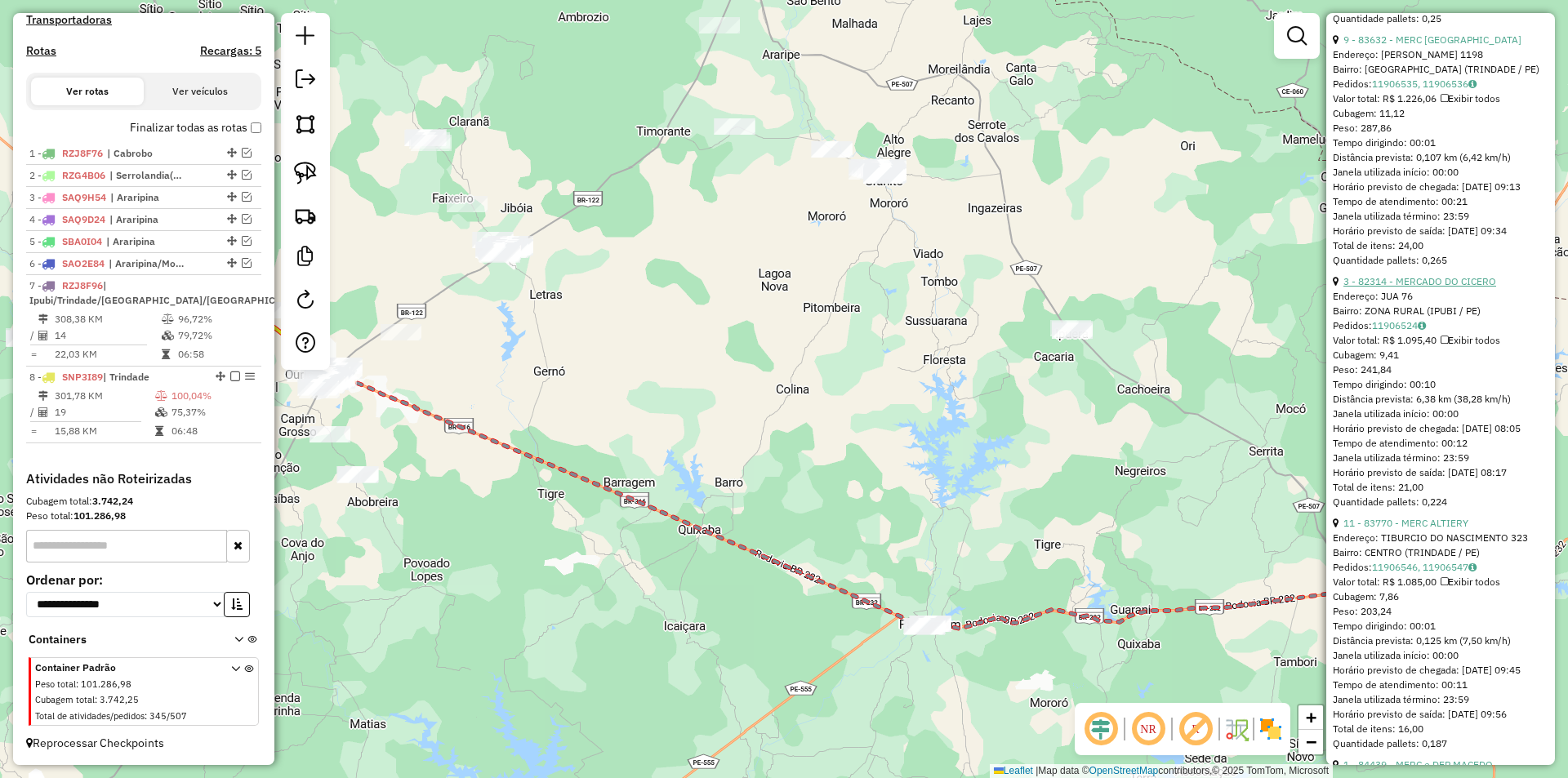
click at [1426, 288] on link "3 - 82314 - MERCADO DO CICERO" at bounding box center [1419, 281] width 153 height 13
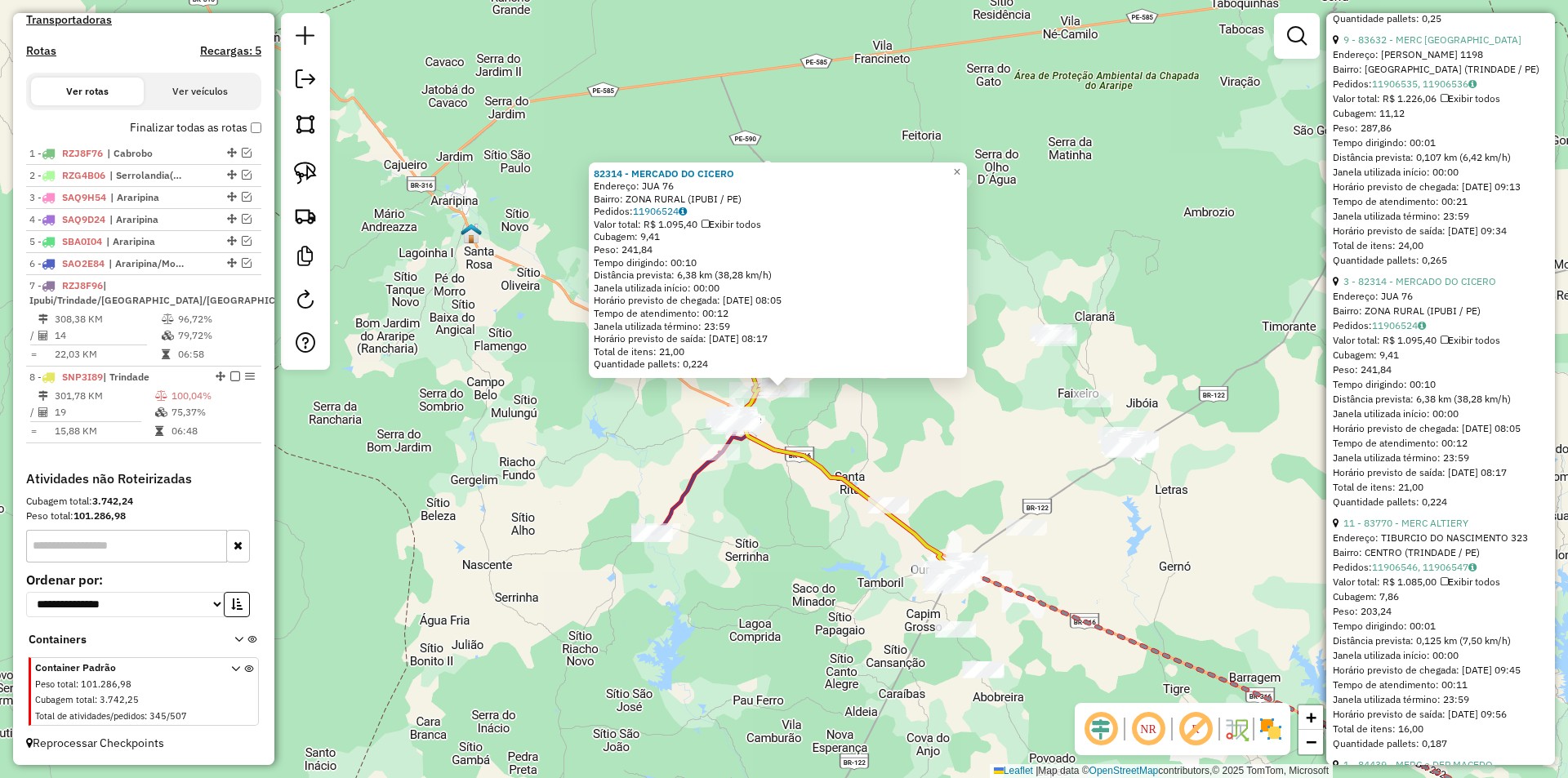
scroll to position [1959, 0]
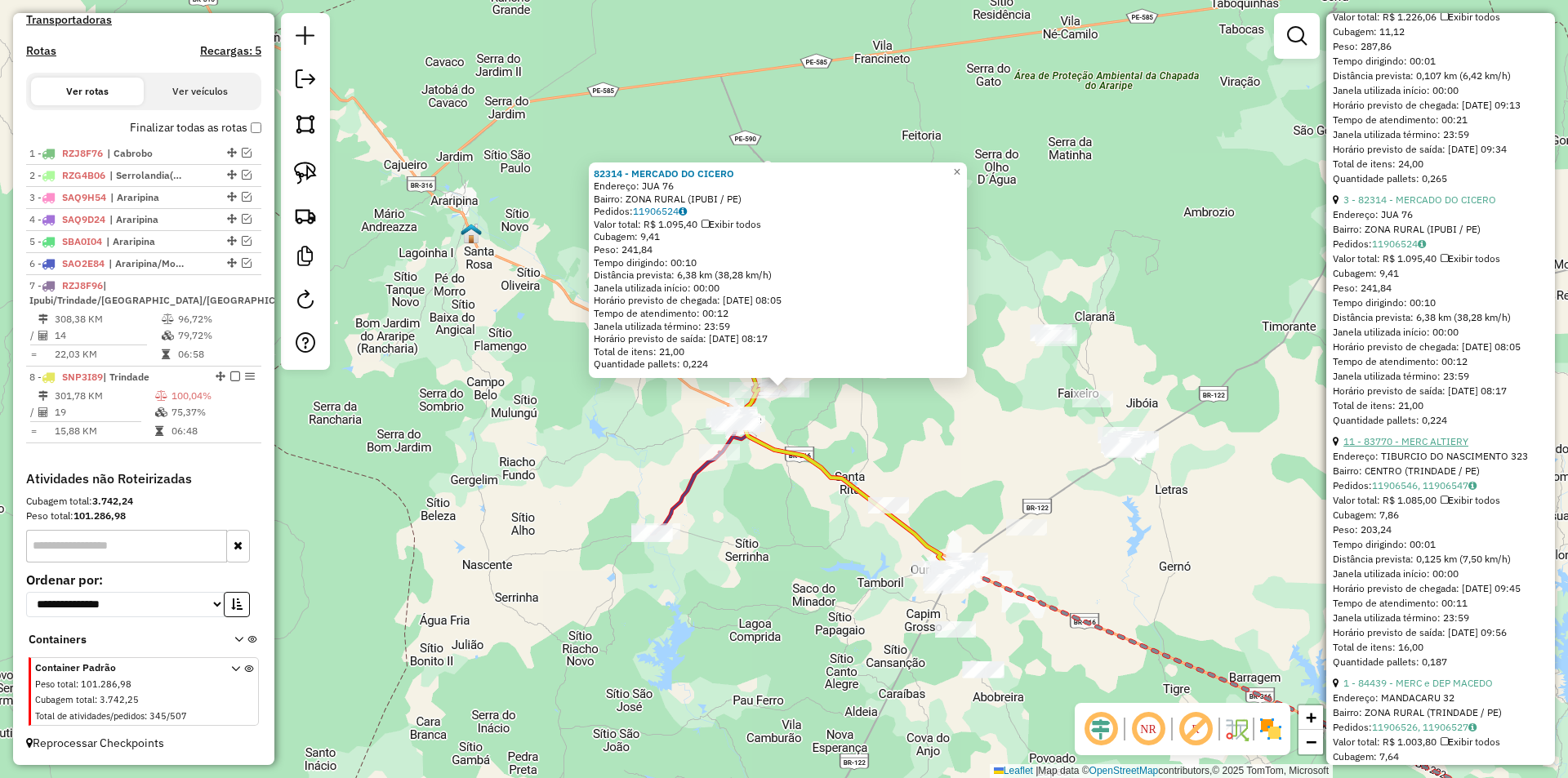
click at [1411, 447] on link "11 - 83770 - MERC ALTIERY" at bounding box center [1405, 440] width 125 height 13
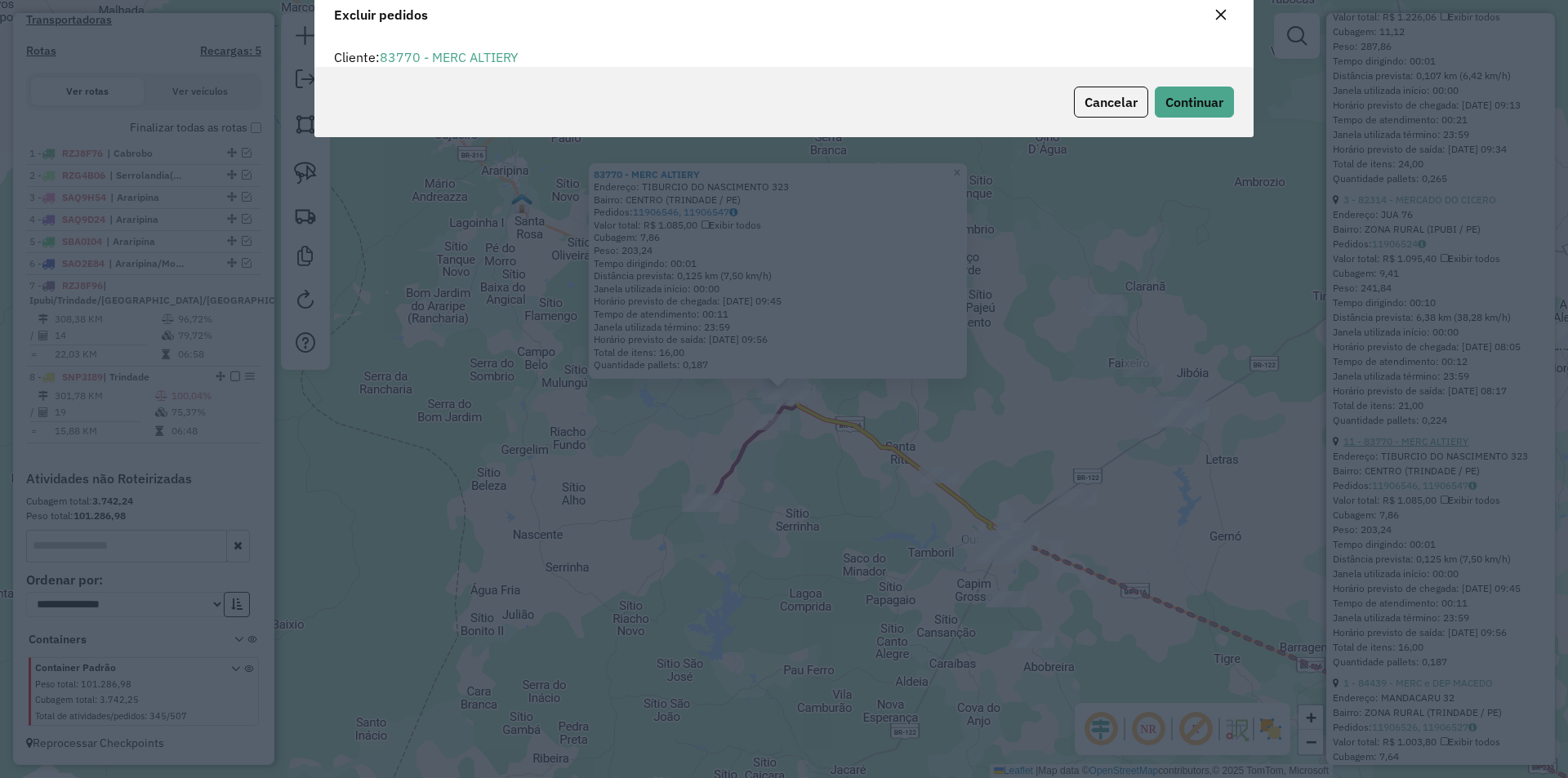
scroll to position [0, 0]
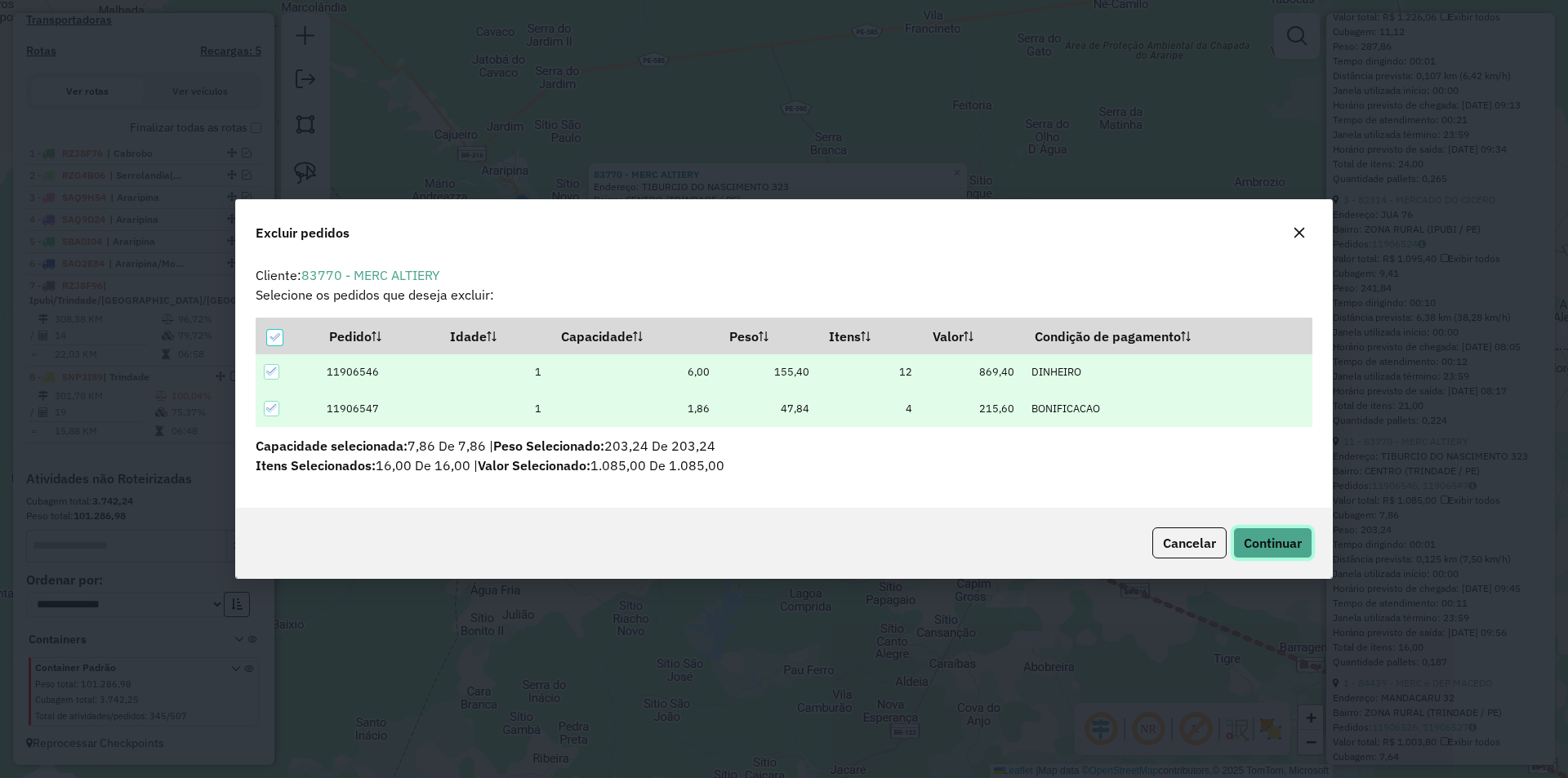
click at [1248, 556] on button "Continuar" at bounding box center [1273, 542] width 79 height 31
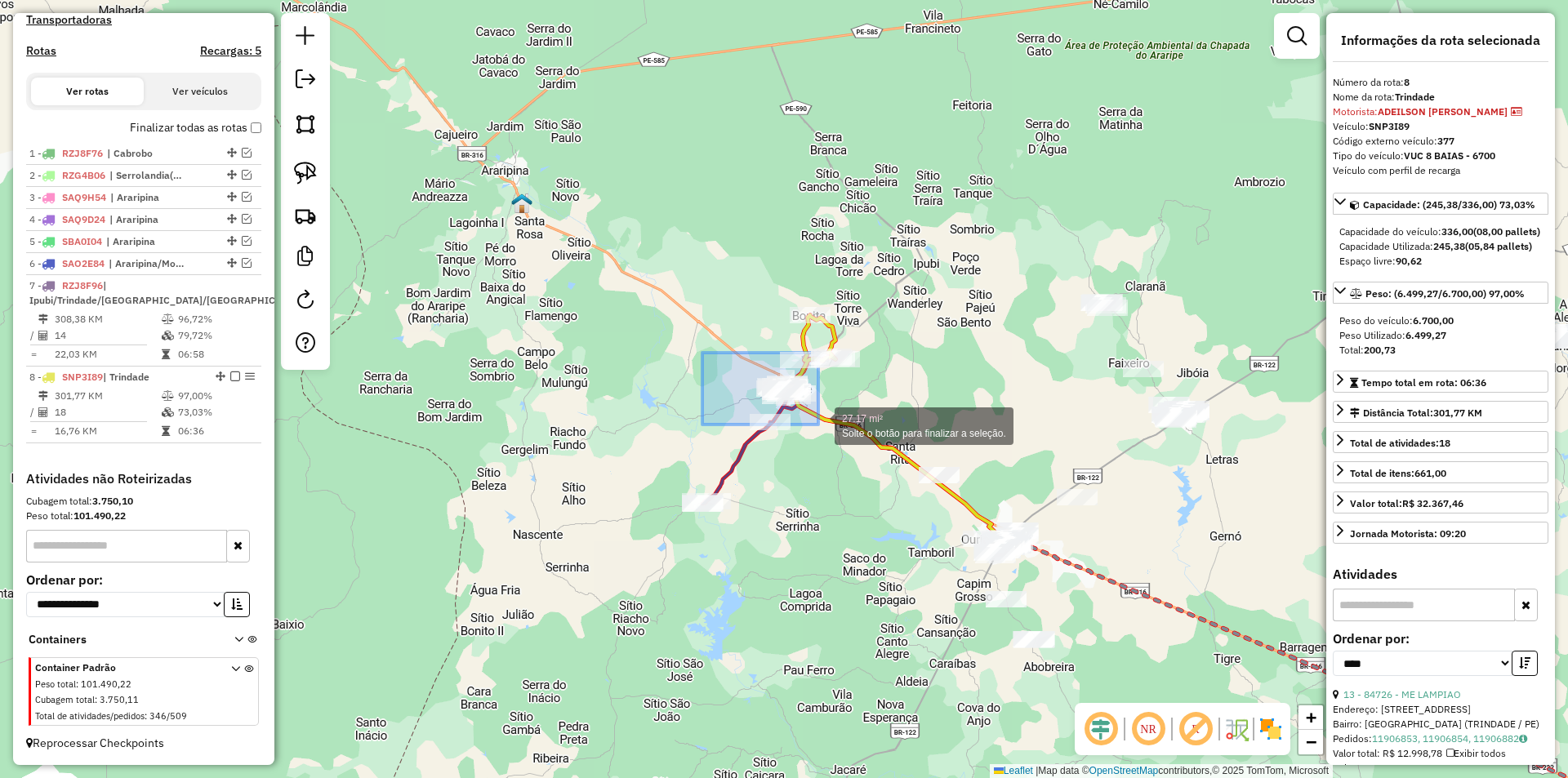
drag, startPoint x: 702, startPoint y: 353, endPoint x: 819, endPoint y: 424, distance: 136.9
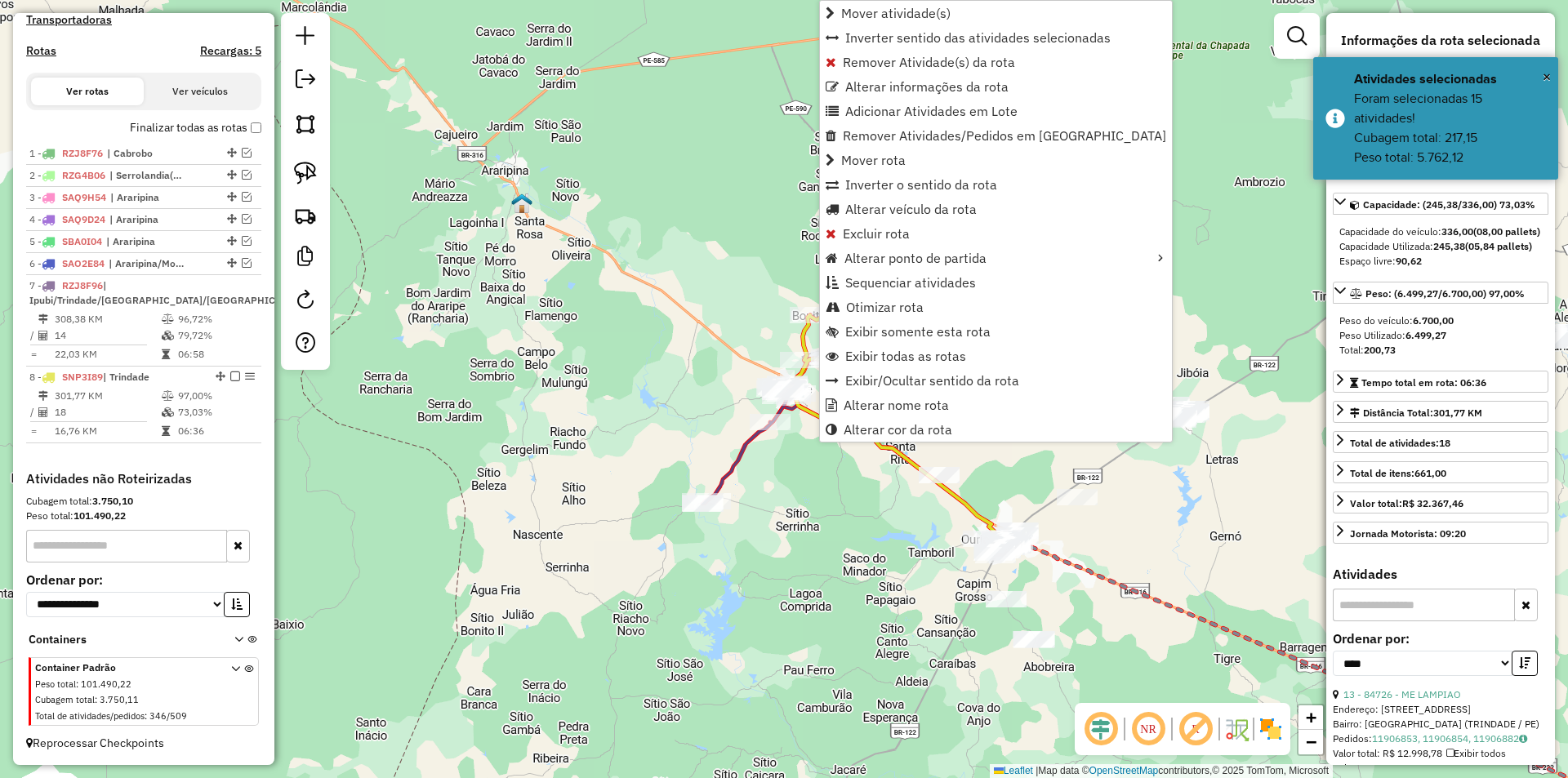
click at [793, 476] on div "Janela de atendimento Grade de atendimento Capacidade Transportadoras Veículos …" at bounding box center [784, 389] width 1568 height 778
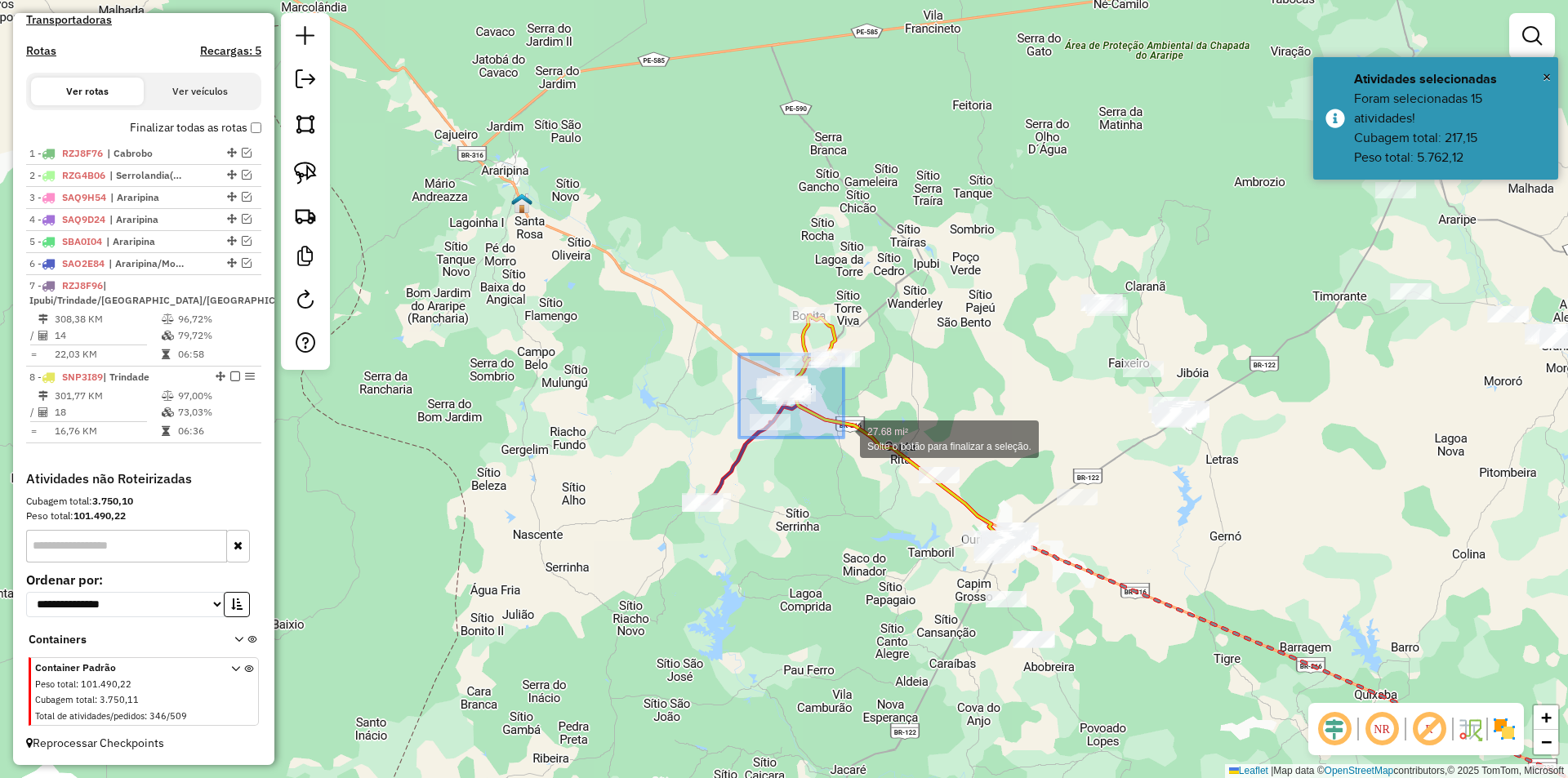
drag, startPoint x: 739, startPoint y: 354, endPoint x: 850, endPoint y: 445, distance: 143.5
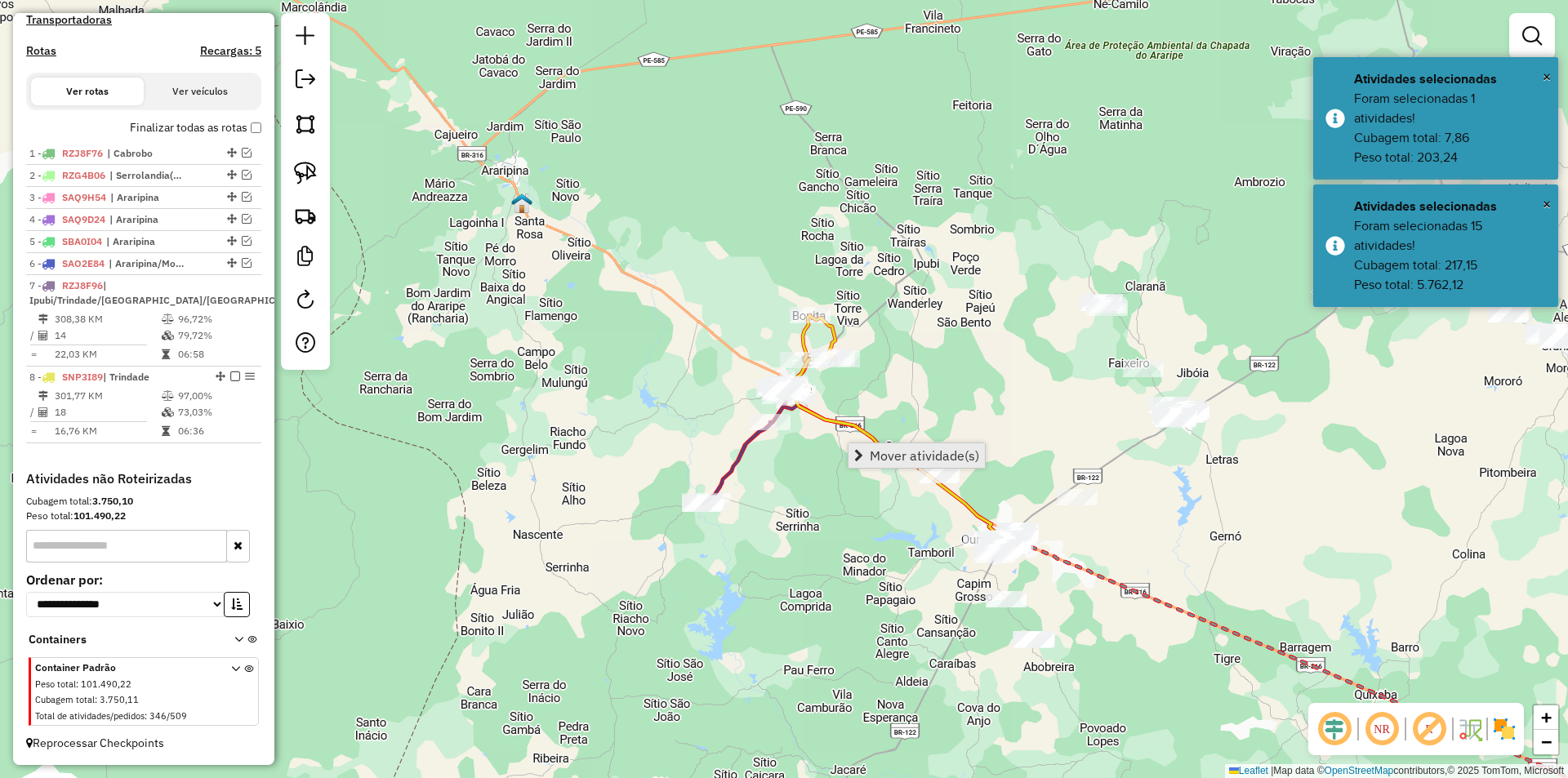
click at [885, 454] on span "Mover atividade(s)" at bounding box center [924, 456] width 110 height 13
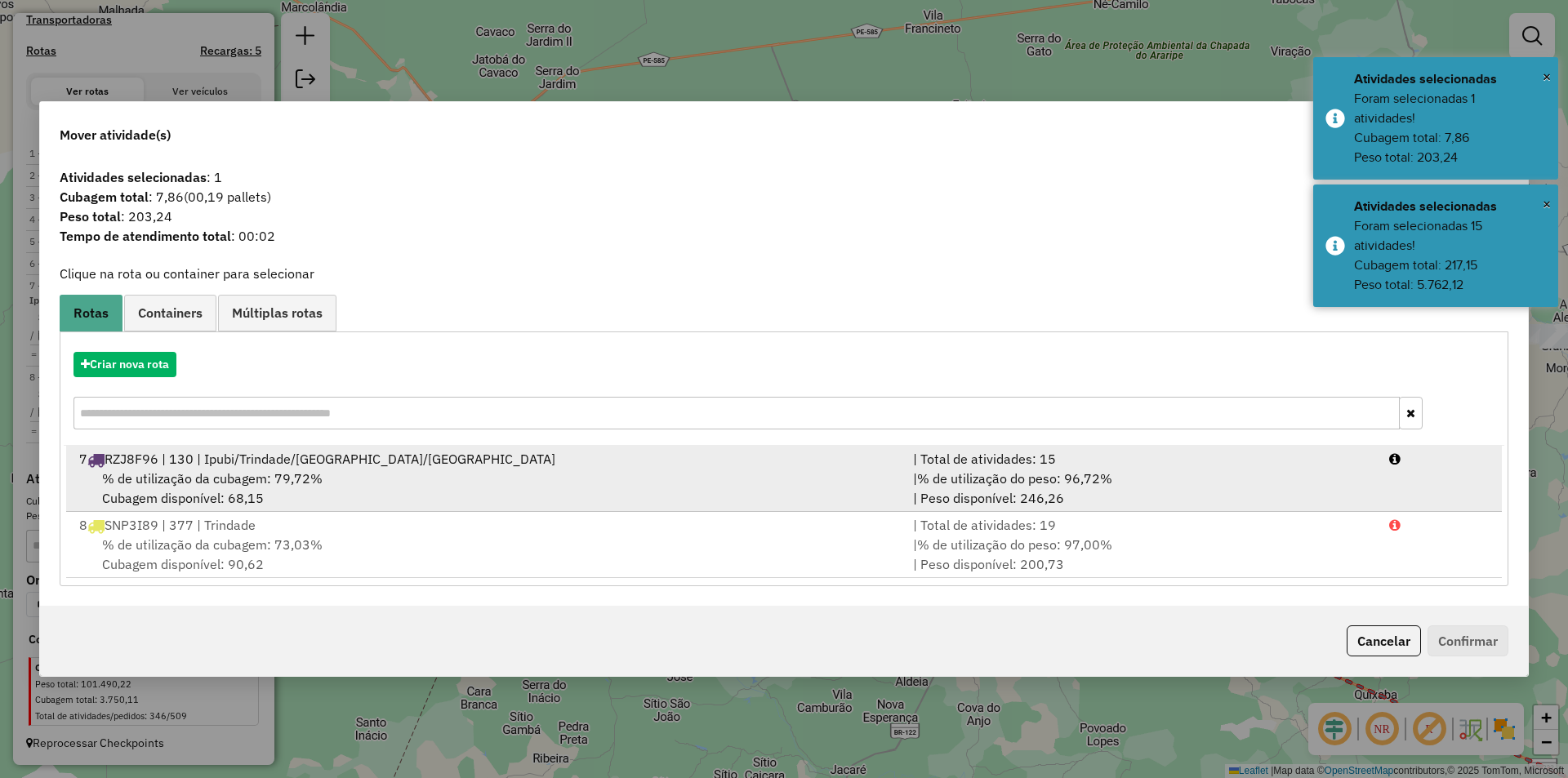
click at [292, 473] on span "% de utilização da cubagem: 79,72%" at bounding box center [212, 478] width 220 height 16
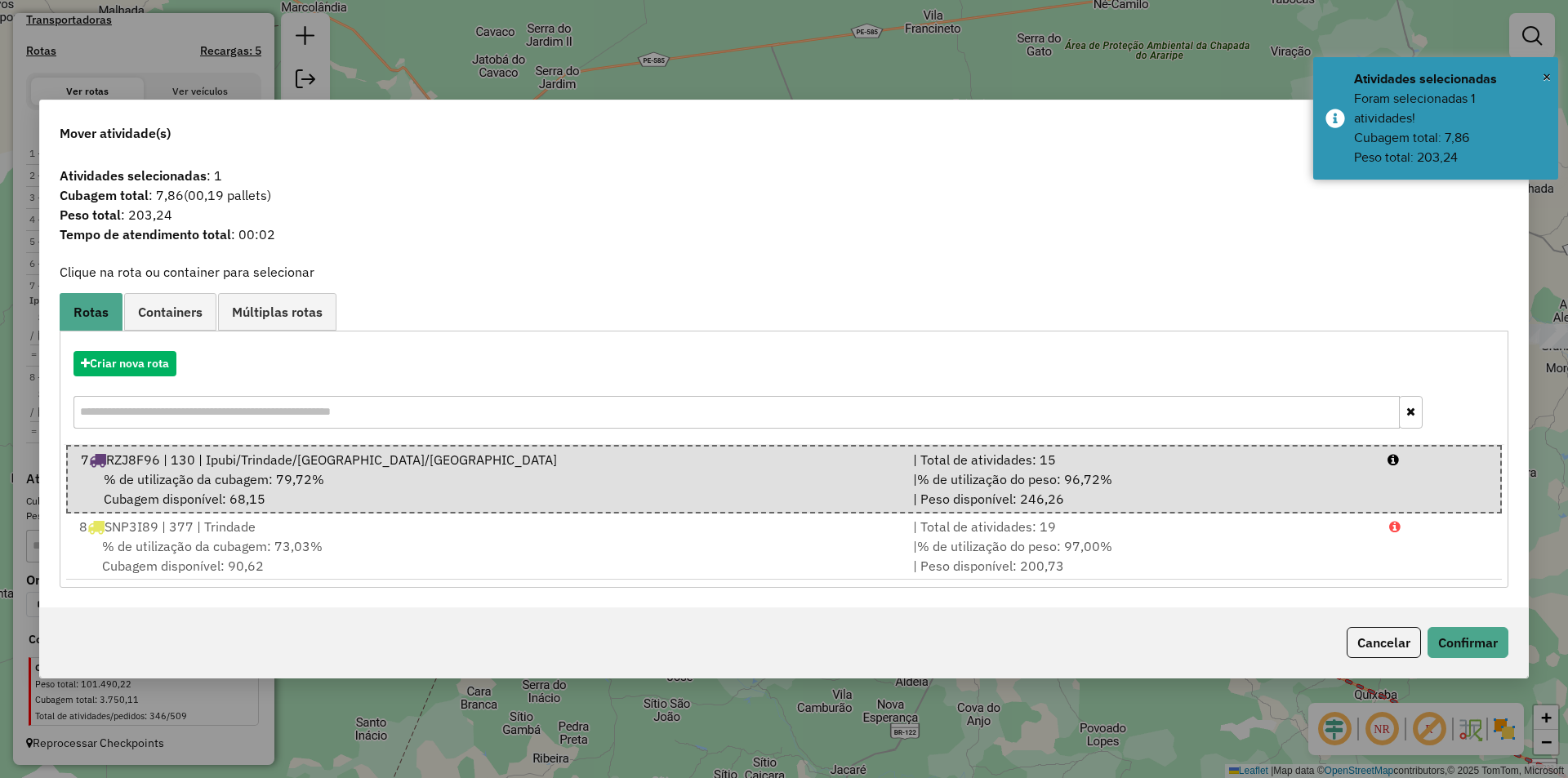
click at [1464, 624] on div "Cancelar Confirmar" at bounding box center [784, 642] width 1488 height 70
click at [1466, 634] on button "Confirmar" at bounding box center [1468, 642] width 81 height 31
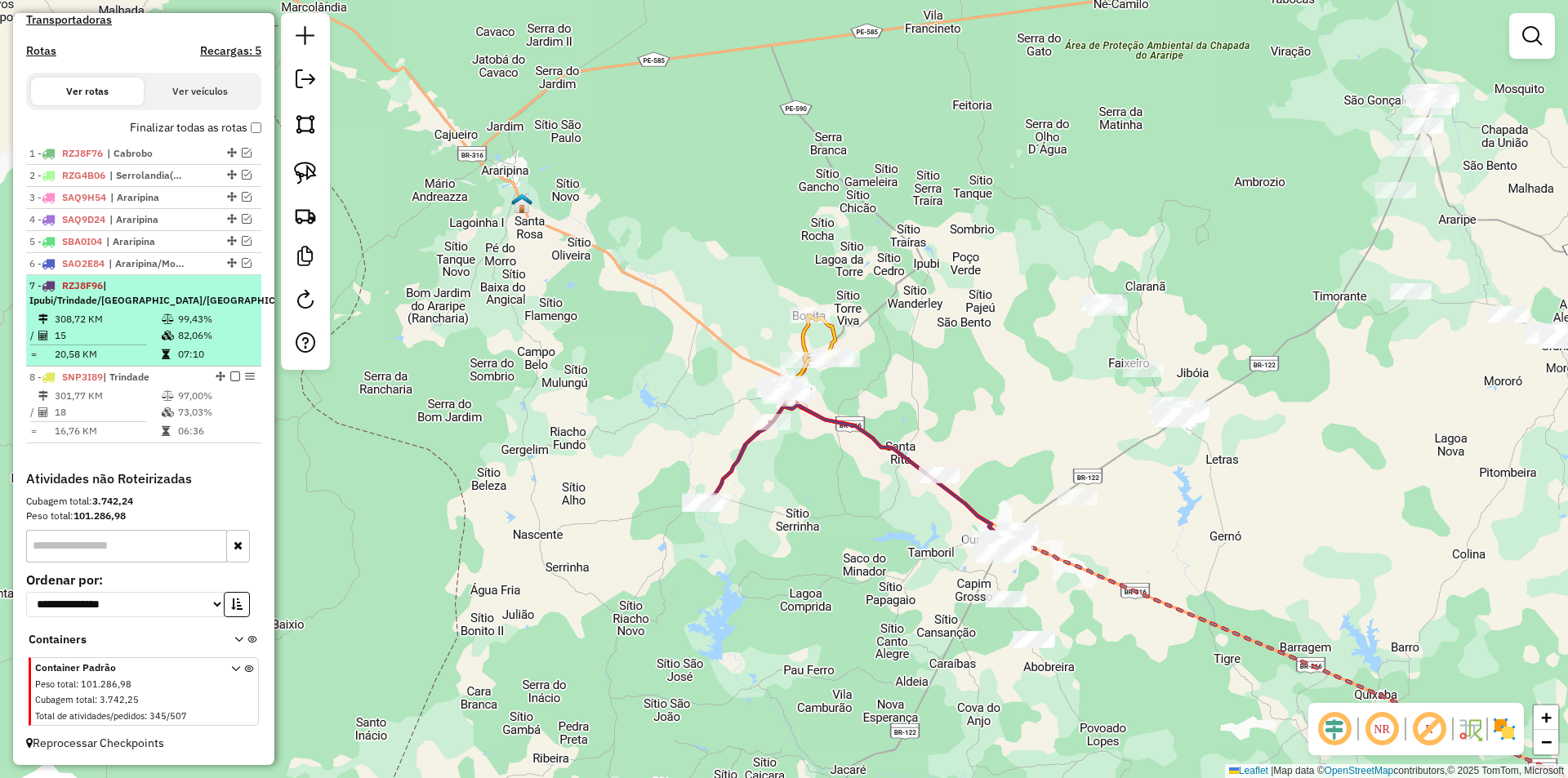
click at [95, 313] on td "308,72 KM" at bounding box center [107, 318] width 107 height 16
select select "*********"
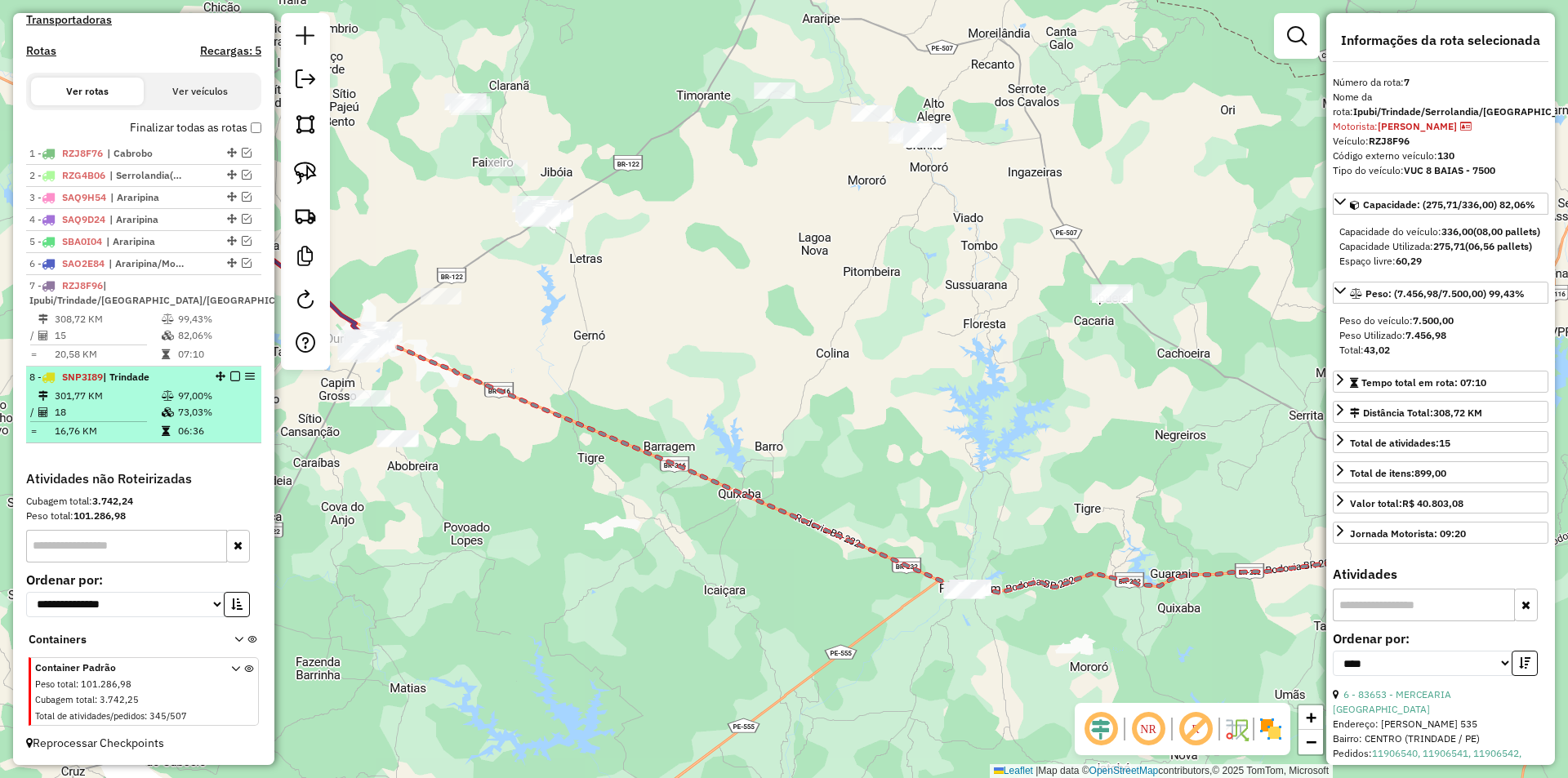
click at [148, 414] on td "18" at bounding box center [107, 412] width 107 height 16
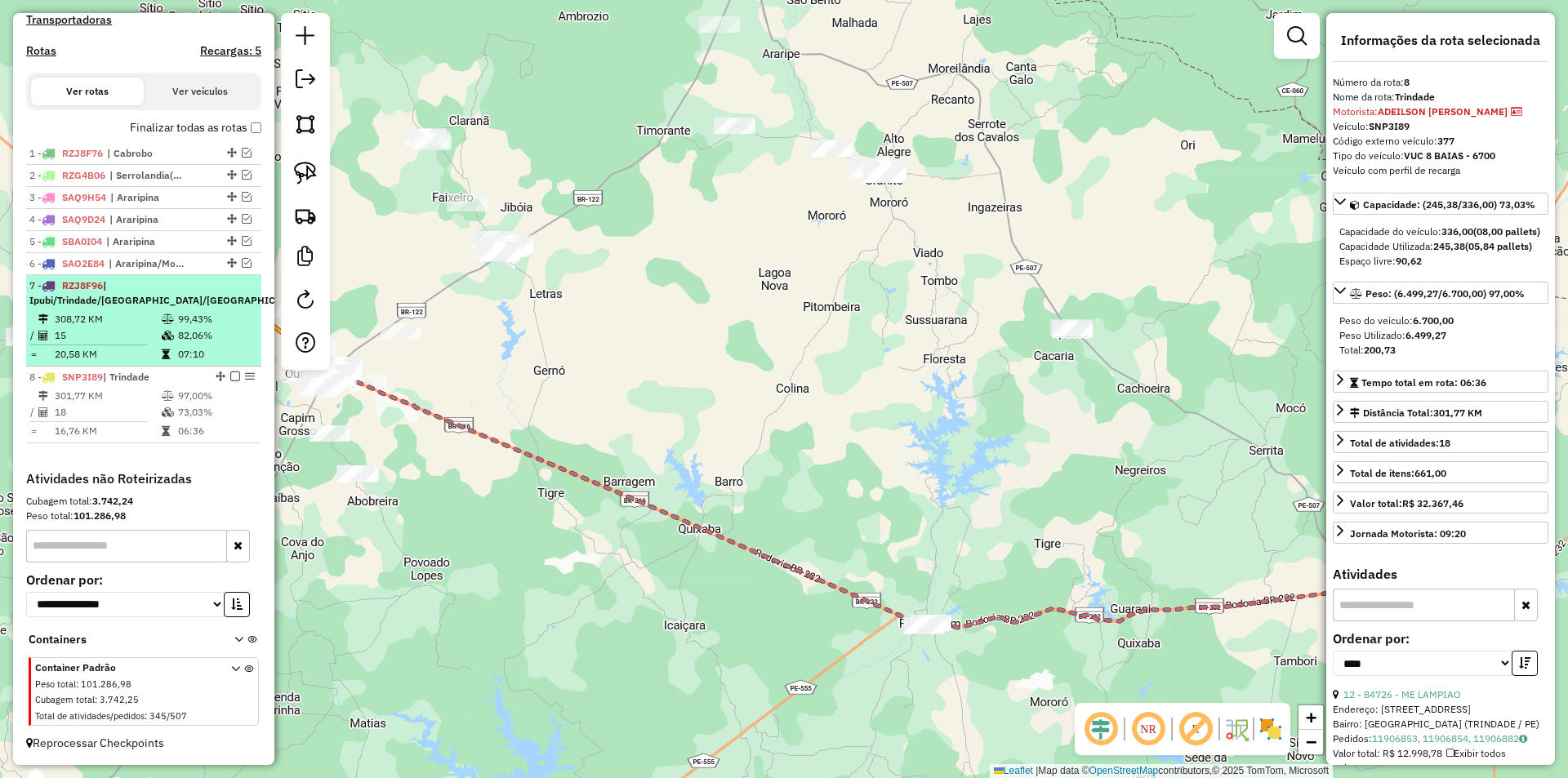
drag, startPoint x: 249, startPoint y: 264, endPoint x: 126, endPoint y: 326, distance: 137.7
click at [126, 326] on td "308,72 KM" at bounding box center [107, 318] width 107 height 16
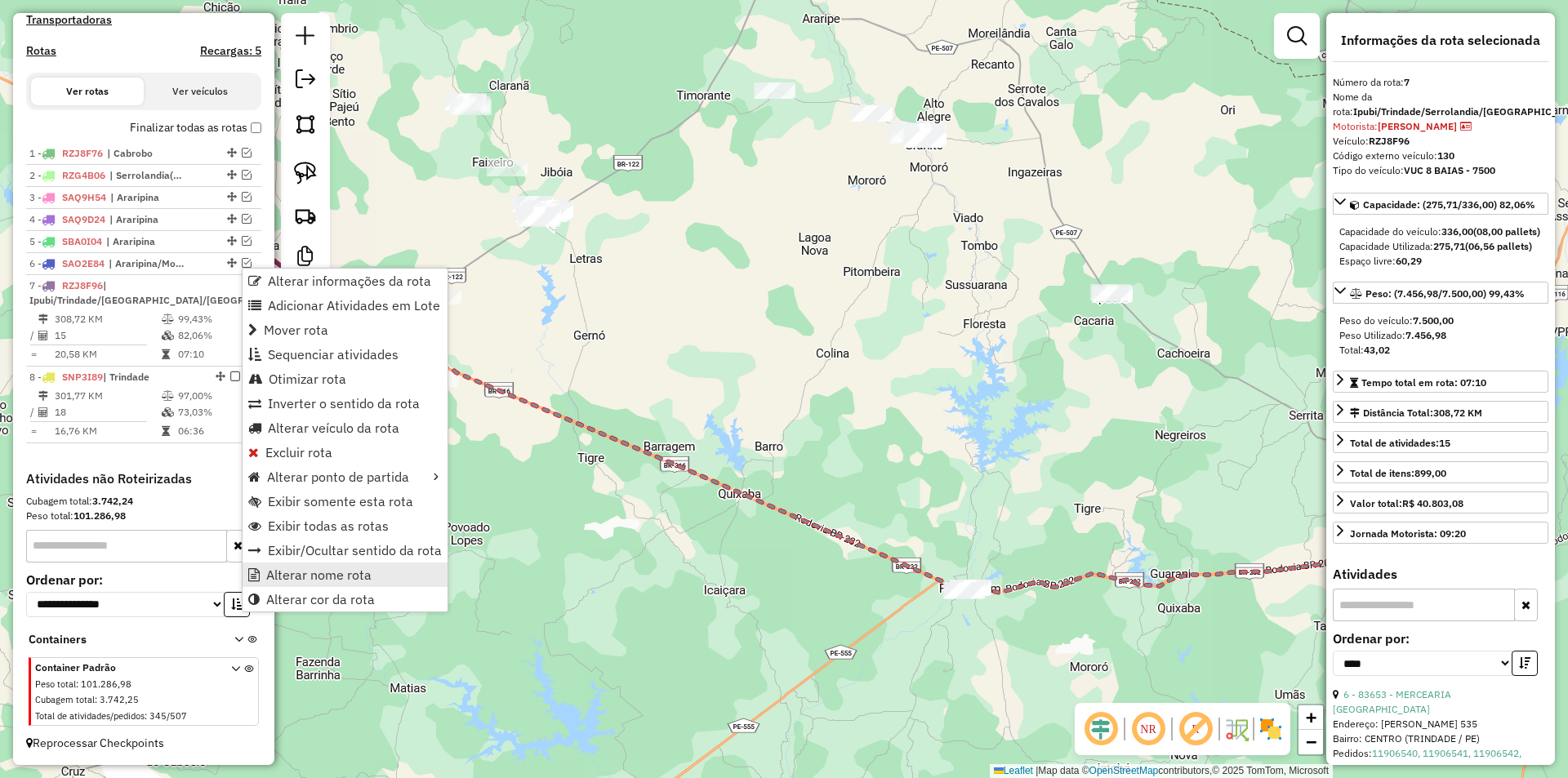
click at [301, 570] on span "Alterar nome rota" at bounding box center [319, 575] width 106 height 13
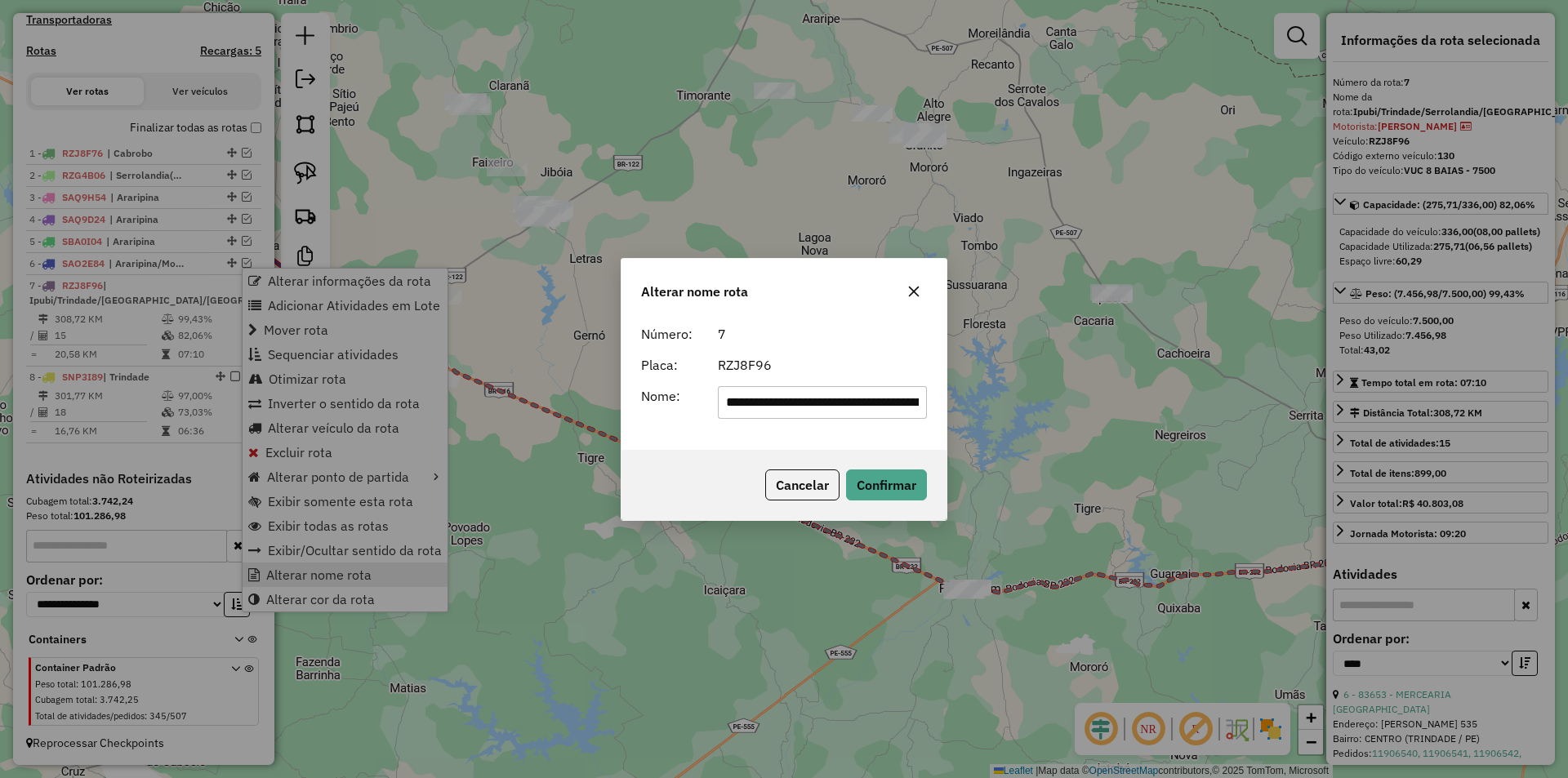
scroll to position [0, 61]
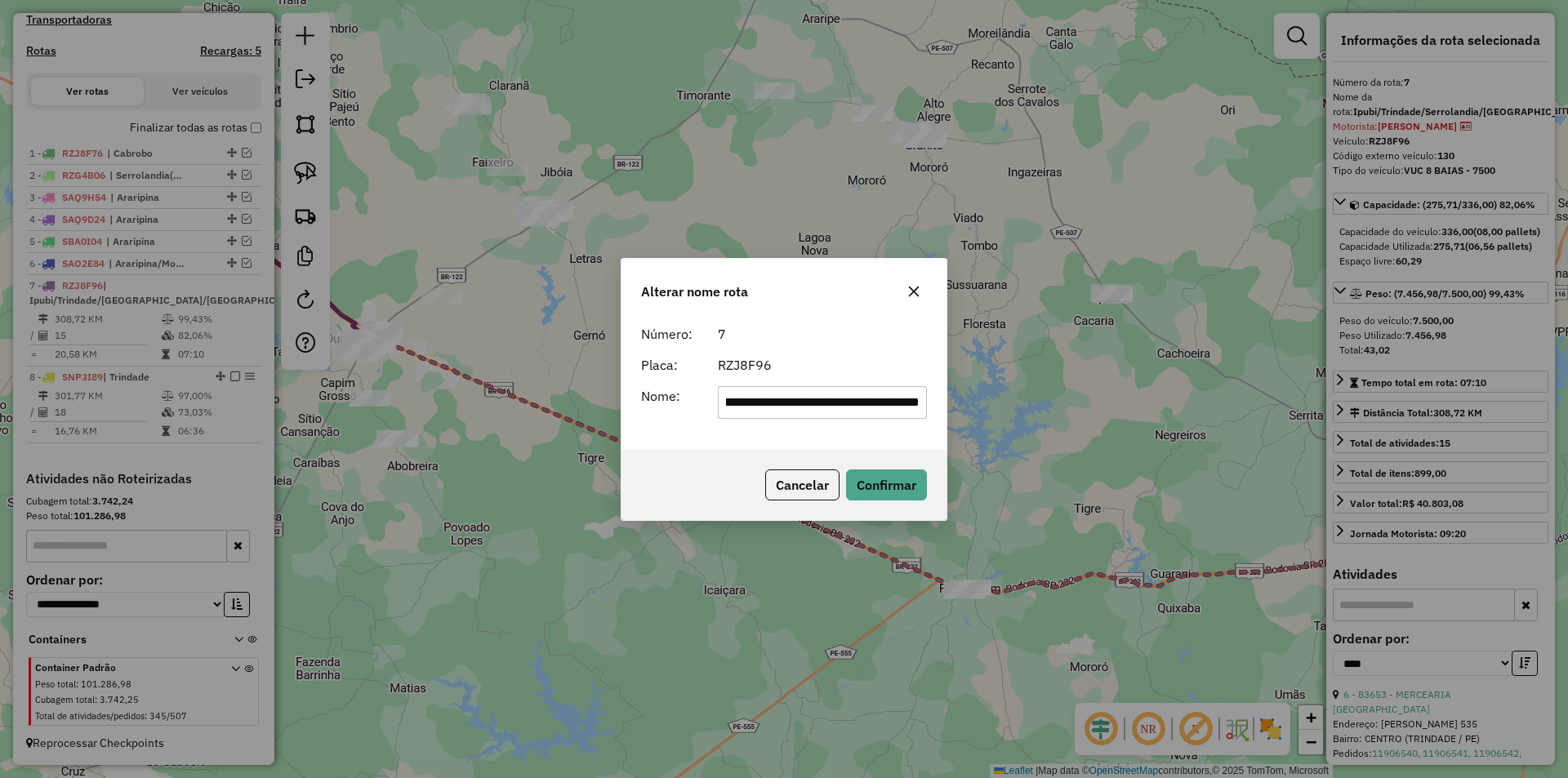
drag, startPoint x: 751, startPoint y: 406, endPoint x: 831, endPoint y: 416, distance: 80.6
click at [831, 416] on input "**********" at bounding box center [822, 403] width 210 height 33
drag, startPoint x: 762, startPoint y: 407, endPoint x: 640, endPoint y: 380, distance: 125.0
click at [641, 380] on div "**********" at bounding box center [784, 384] width 325 height 133
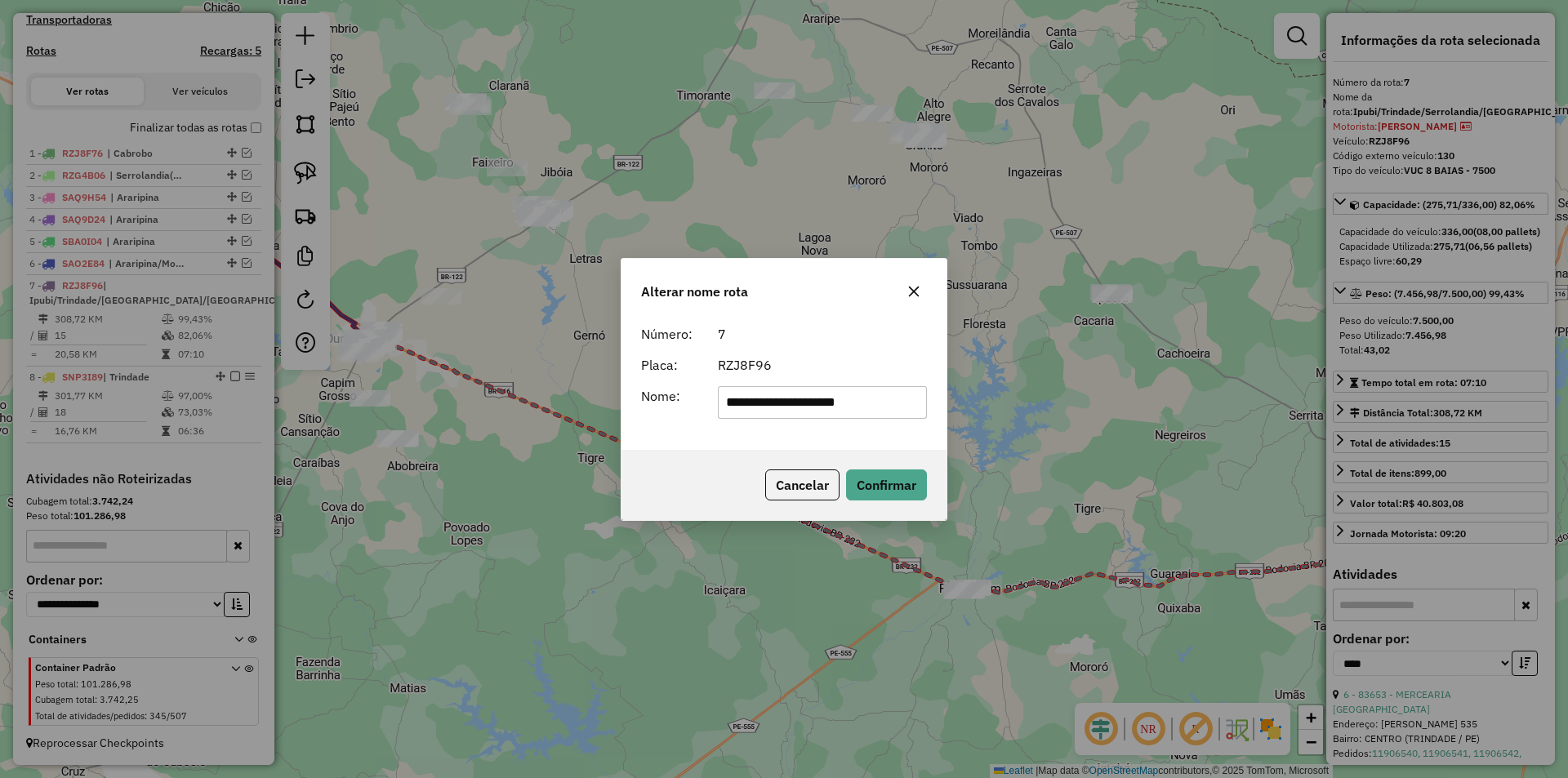
click at [777, 402] on input "**********" at bounding box center [822, 403] width 210 height 33
type input "**********"
click at [859, 489] on button "Confirmar" at bounding box center [886, 485] width 81 height 31
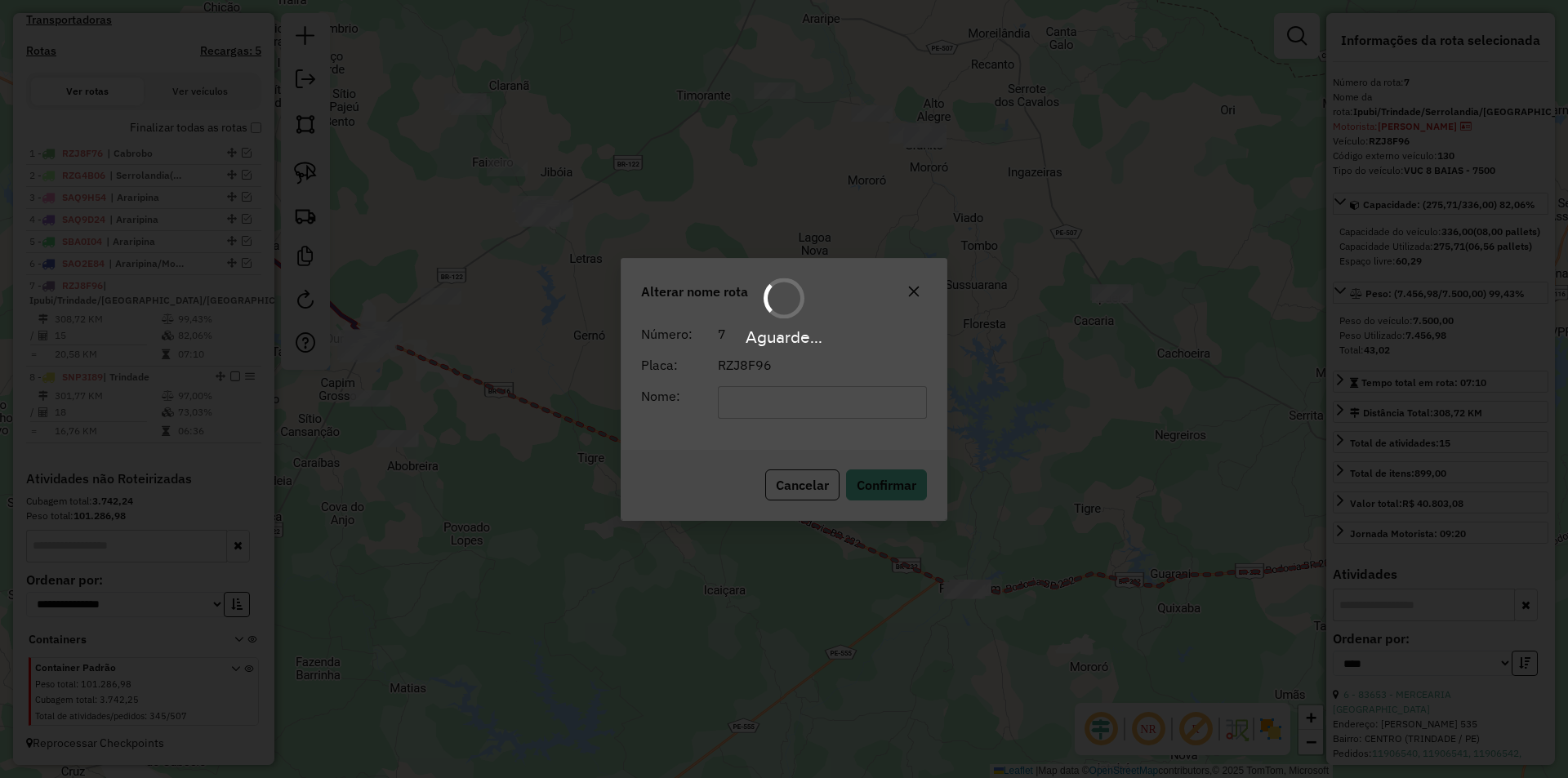
scroll to position [502, 0]
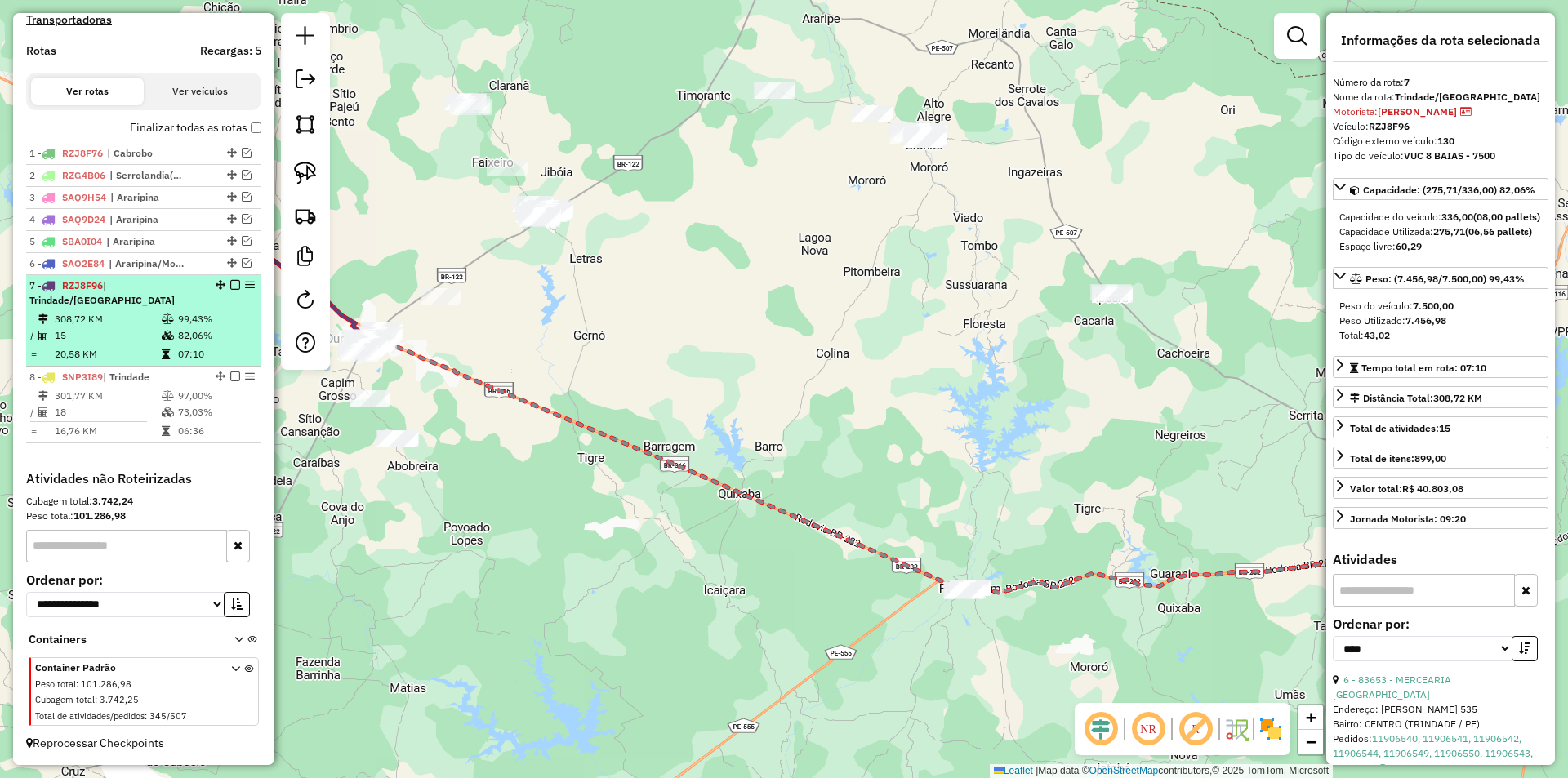
click at [230, 287] on em at bounding box center [235, 285] width 10 height 10
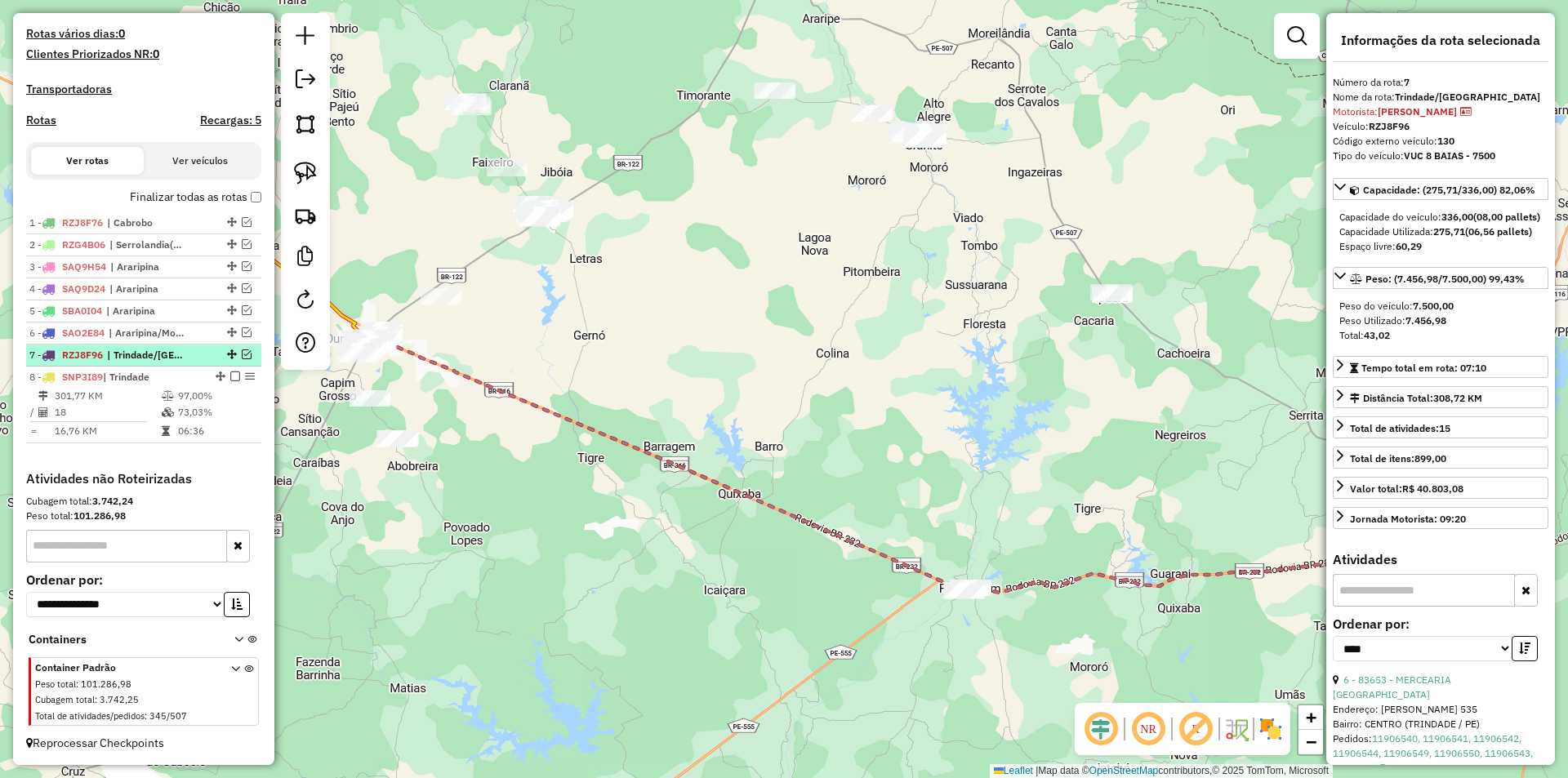
scroll to position [433, 0]
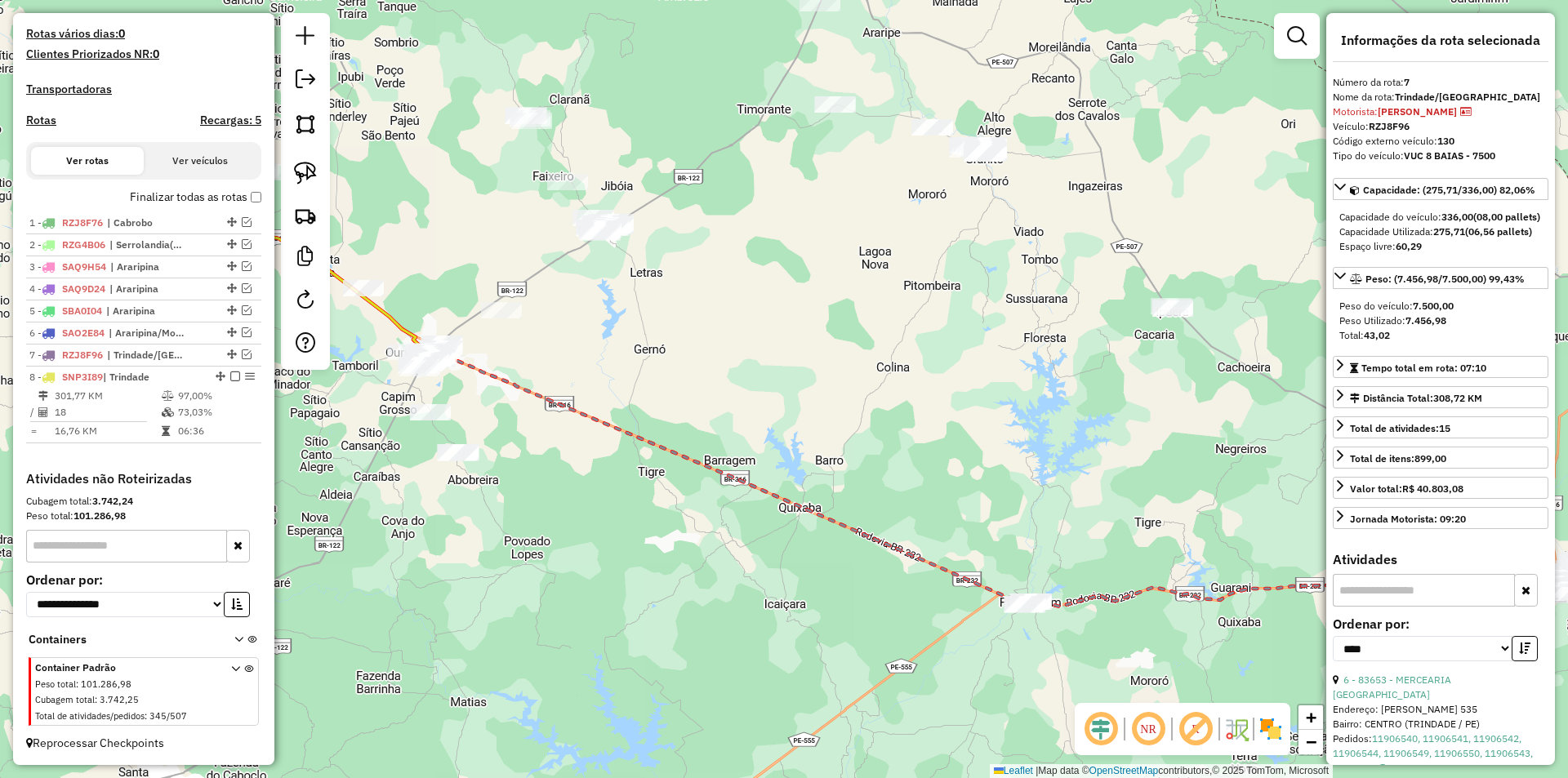
drag, startPoint x: 503, startPoint y: 409, endPoint x: 602, endPoint y: 410, distance: 99.0
click at [600, 410] on div "Janela de atendimento Grade de atendimento Capacidade Transportadoras Veículos …" at bounding box center [784, 389] width 1568 height 778
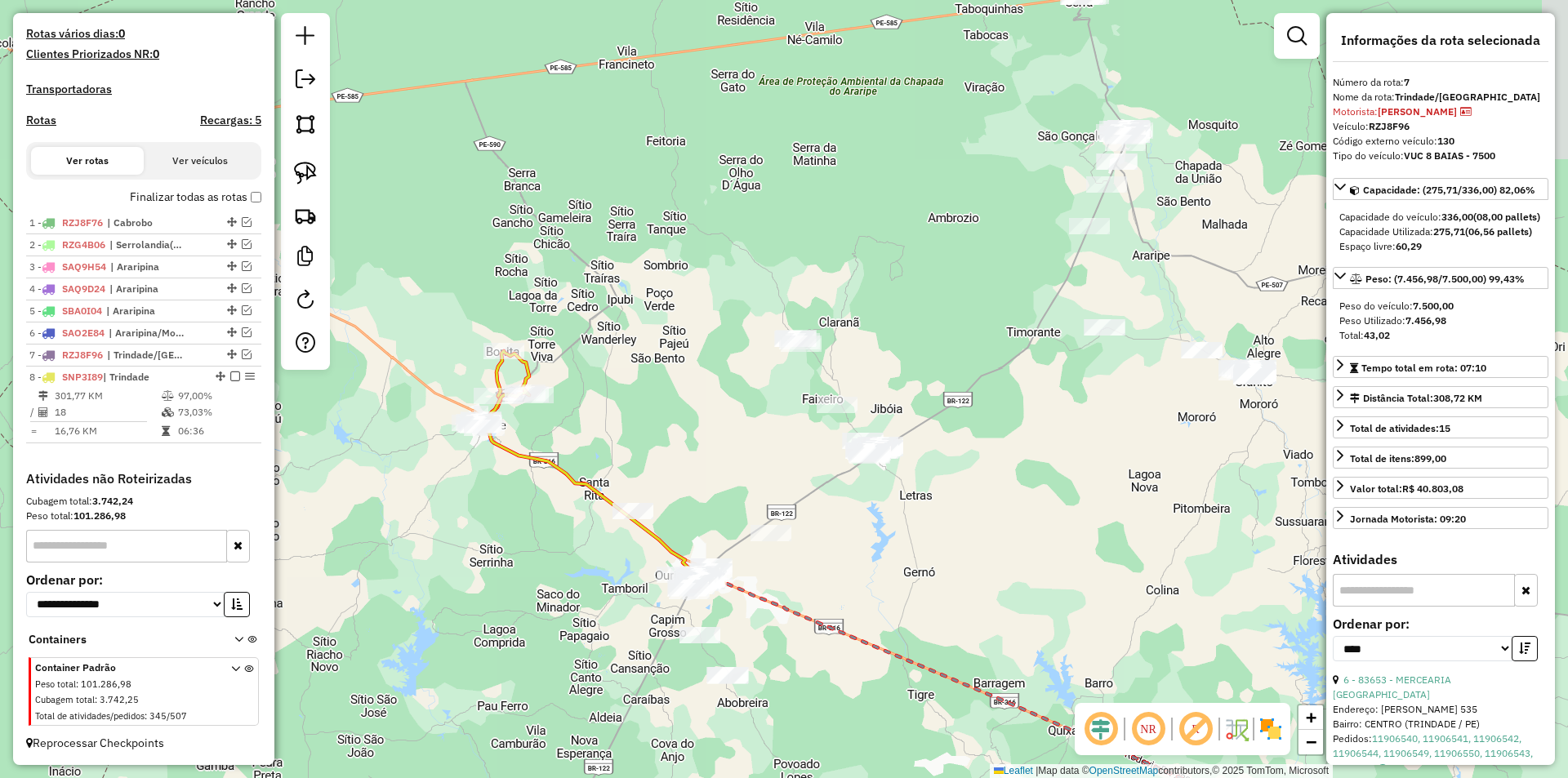
drag, startPoint x: 478, startPoint y: 161, endPoint x: 662, endPoint y: 391, distance: 294.5
click at [662, 391] on div "Janela de atendimento Grade de atendimento Capacidade Transportadoras Veículos …" at bounding box center [784, 389] width 1568 height 778
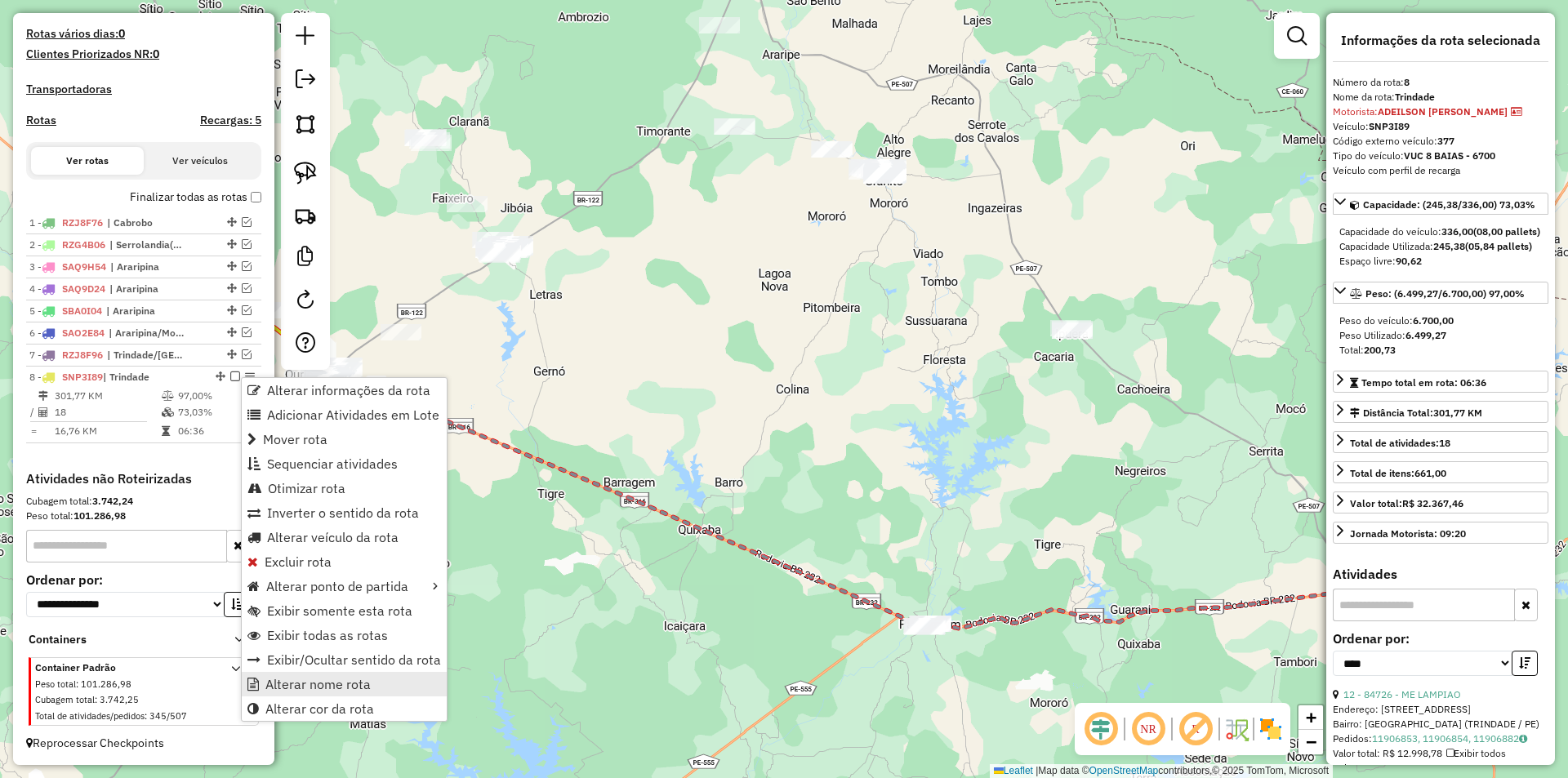
click at [311, 674] on link "Alterar nome rota" at bounding box center [343, 684] width 205 height 24
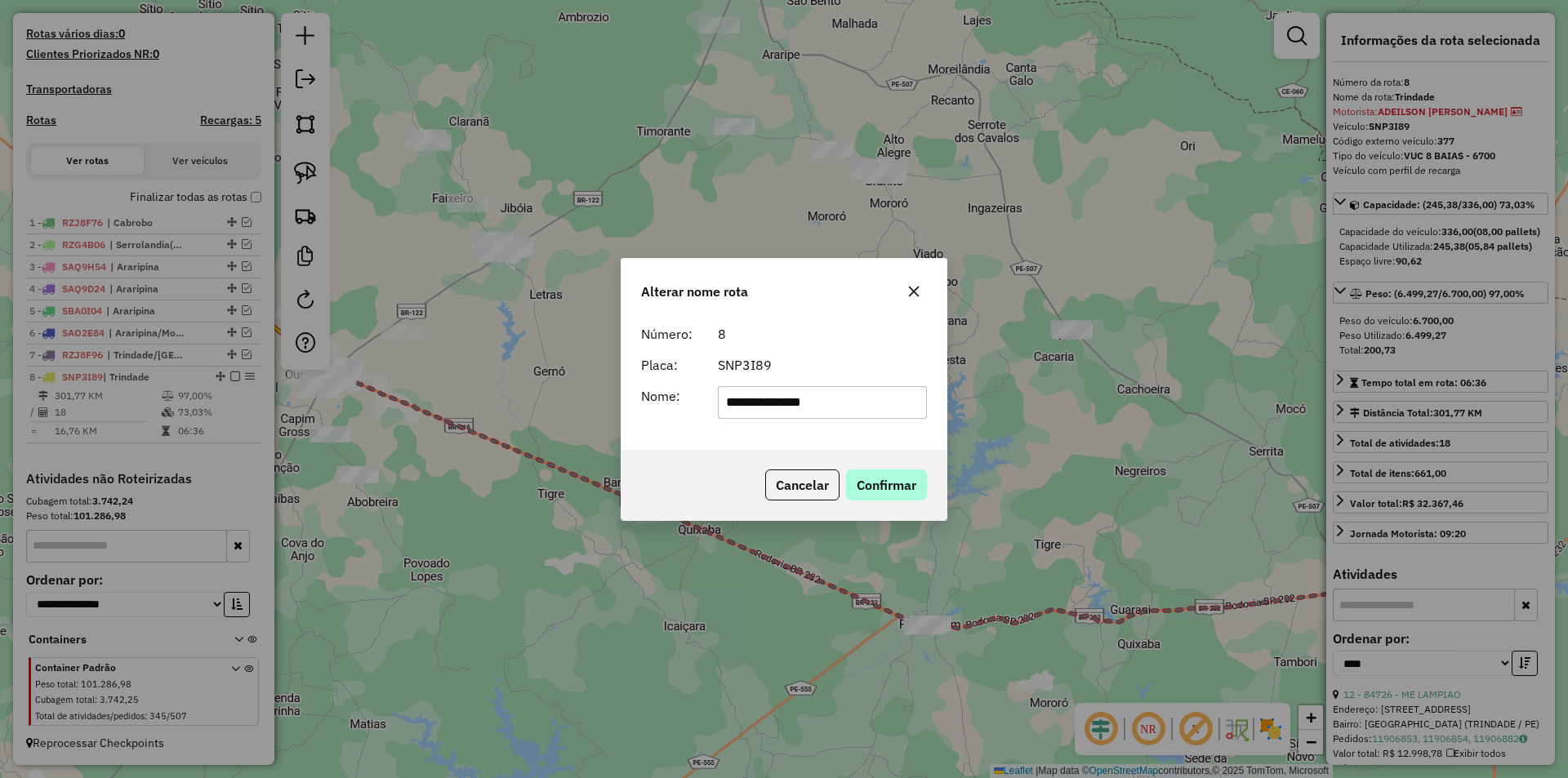
type input "**********"
click at [903, 479] on button "Confirmar" at bounding box center [886, 485] width 81 height 31
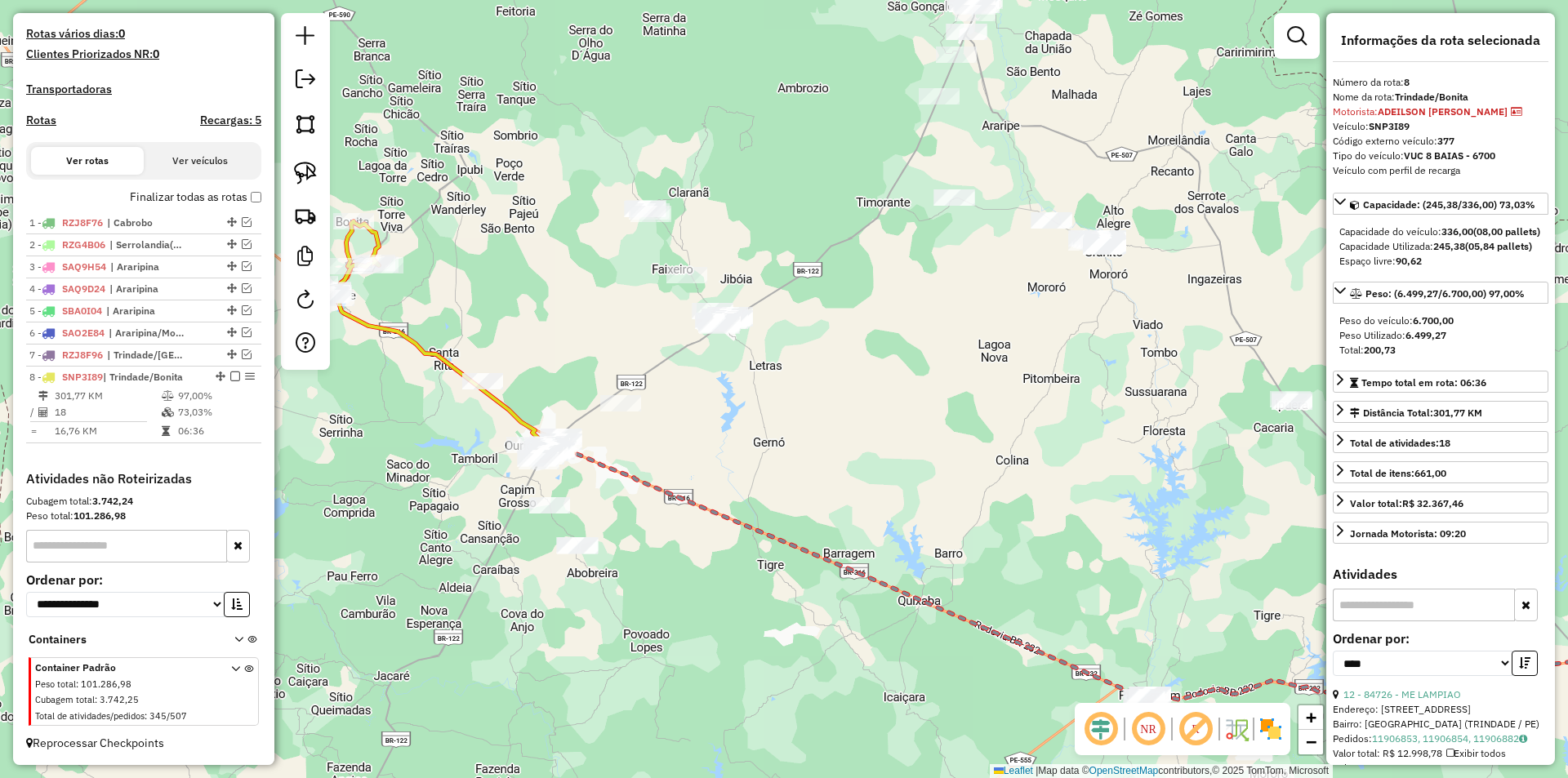
drag, startPoint x: 550, startPoint y: 382, endPoint x: 904, endPoint y: 469, distance: 364.5
click at [905, 474] on div "Janela de atendimento Grade de atendimento Capacidade Transportadoras Veículos …" at bounding box center [784, 389] width 1568 height 778
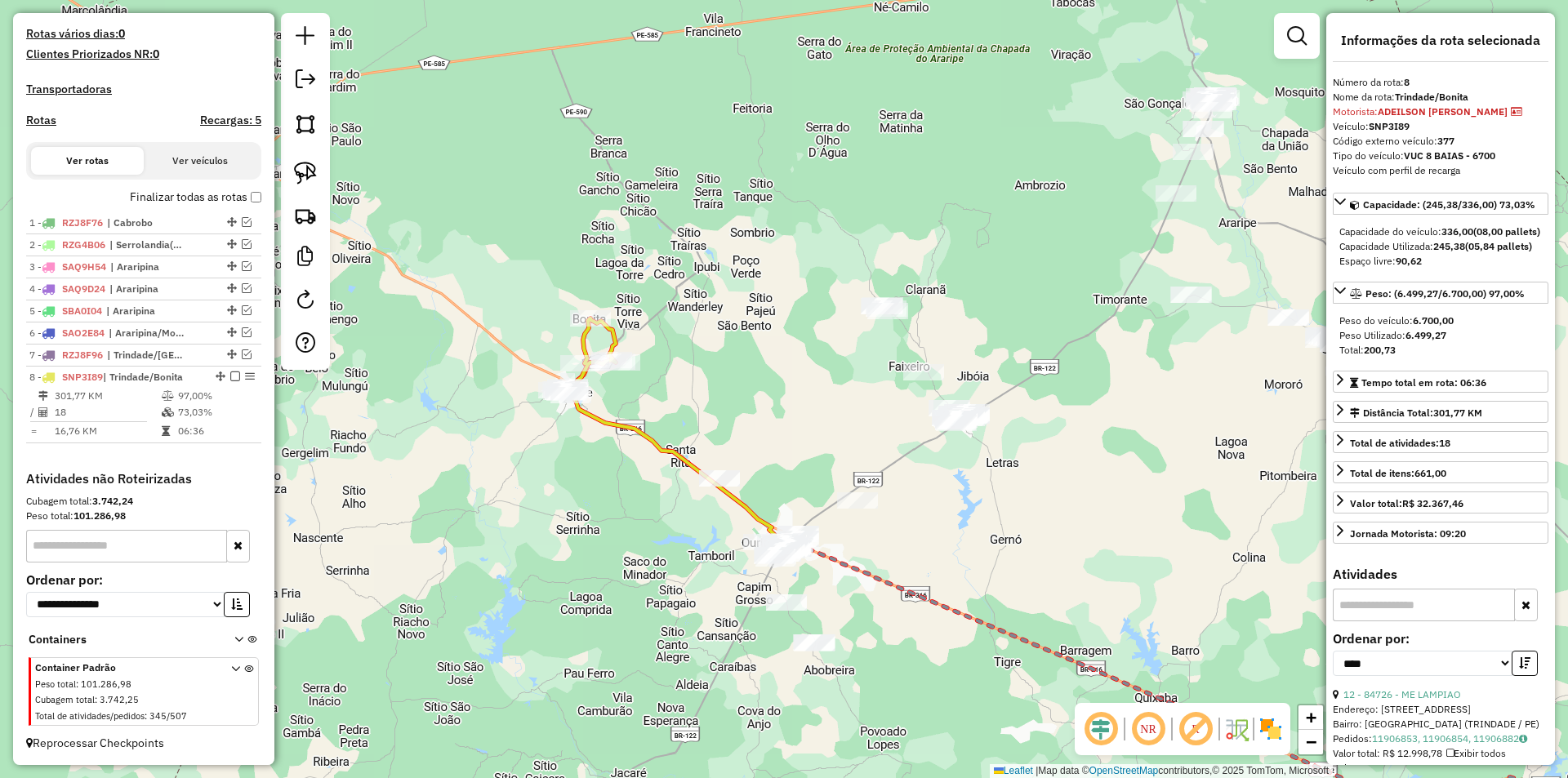
drag, startPoint x: 547, startPoint y: 270, endPoint x: 676, endPoint y: 373, distance: 165.1
click at [676, 373] on div "Janela de atendimento Grade de atendimento Capacidade Transportadoras Veículos …" at bounding box center [784, 389] width 1568 height 778
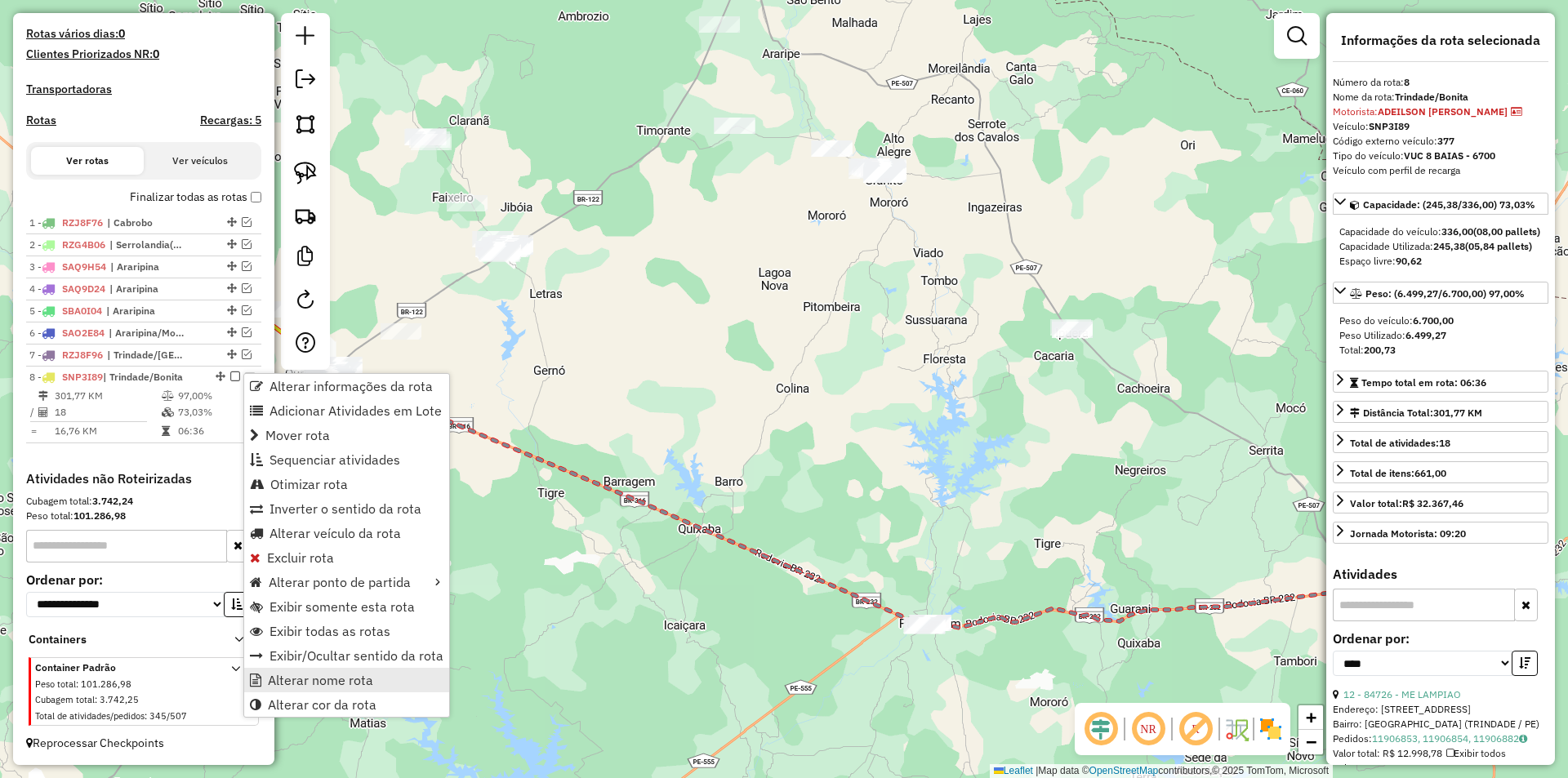
click at [300, 682] on span "Alterar nome rota" at bounding box center [320, 680] width 106 height 13
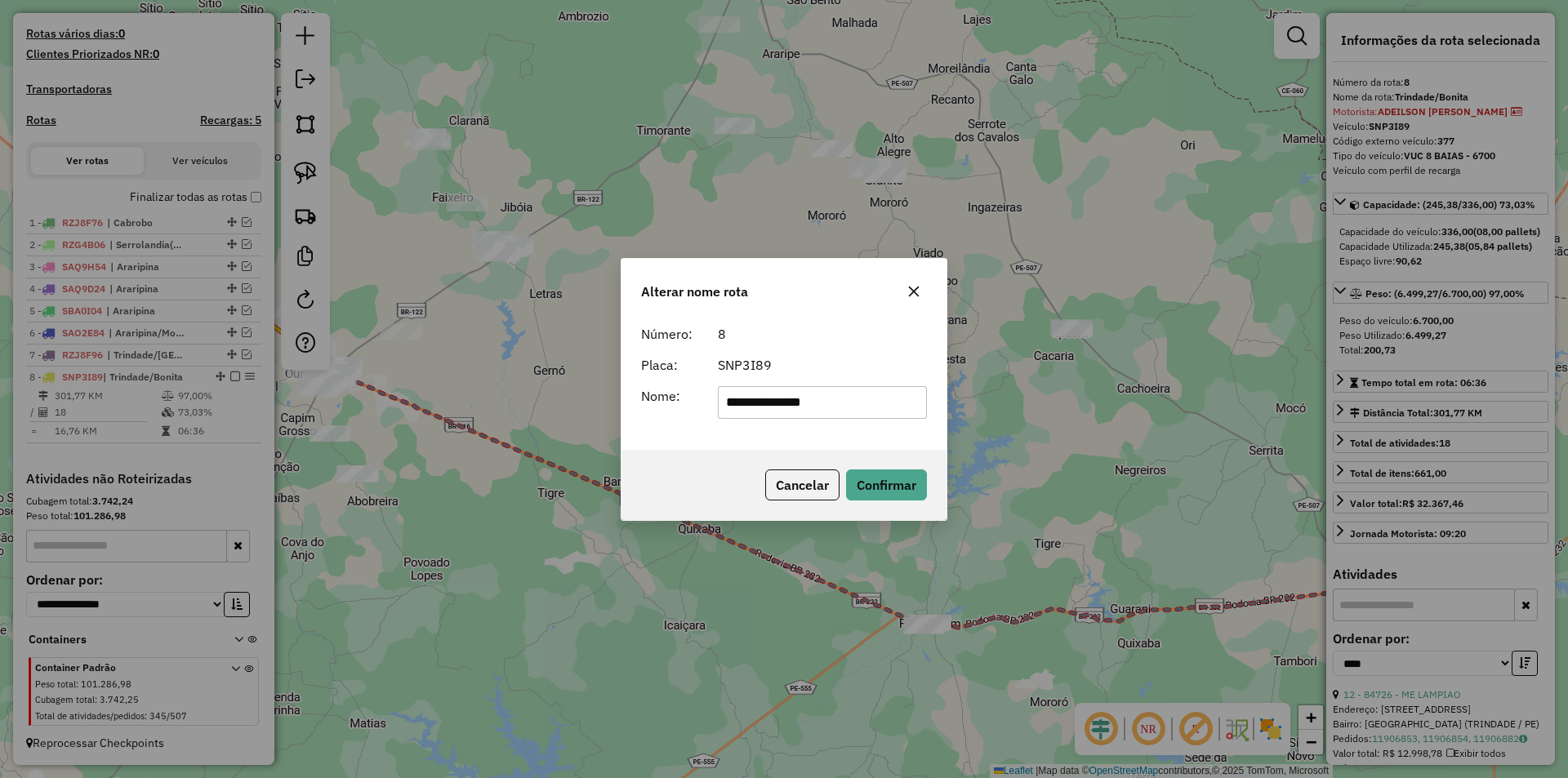
drag, startPoint x: 778, startPoint y: 405, endPoint x: 879, endPoint y: 405, distance: 101.0
click at [879, 405] on input "**********" at bounding box center [822, 403] width 210 height 33
type input "**********"
click at [873, 473] on button "Confirmar" at bounding box center [886, 485] width 81 height 31
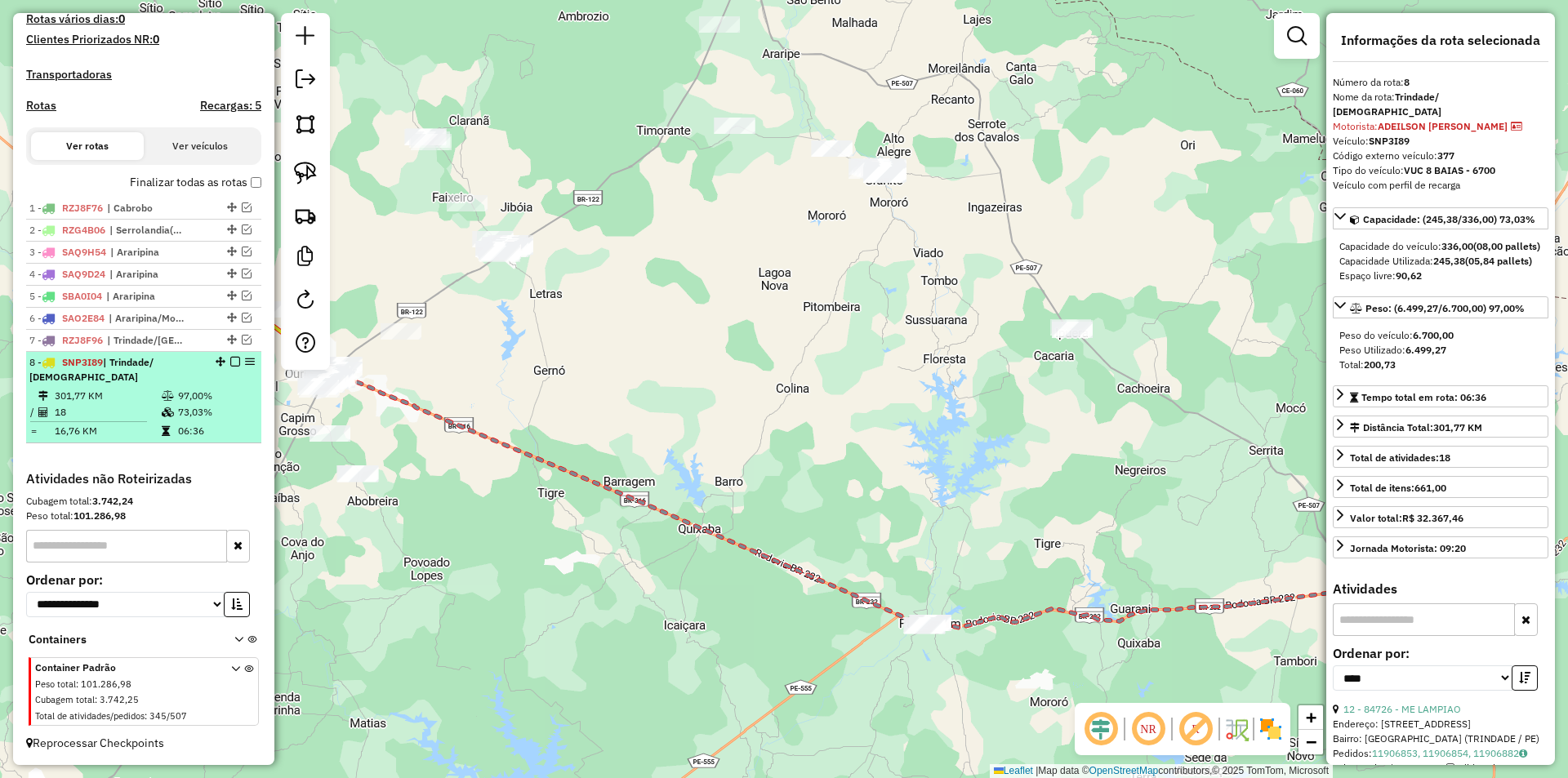
click at [232, 366] on em at bounding box center [235, 362] width 10 height 10
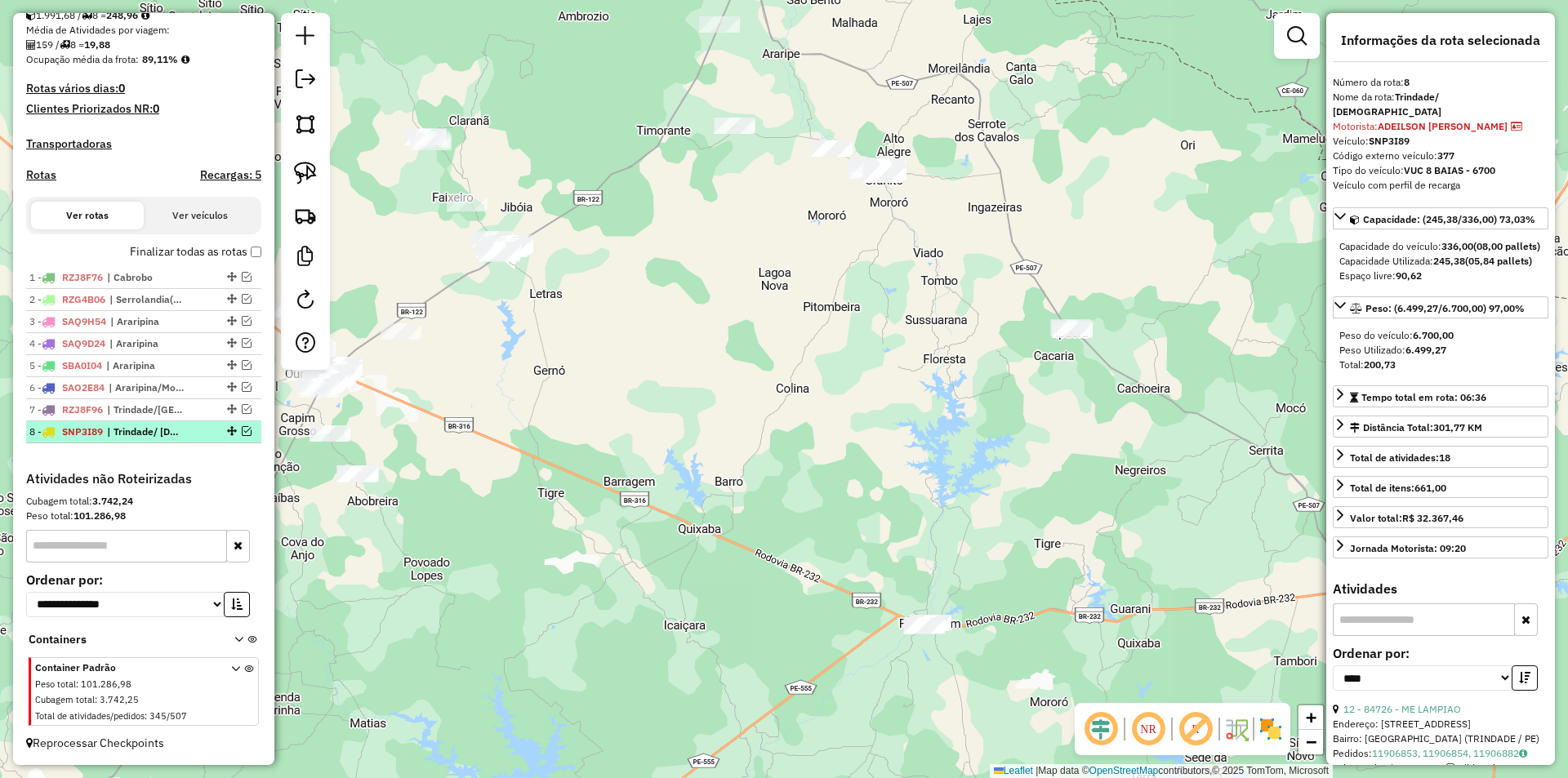
scroll to position [378, 0]
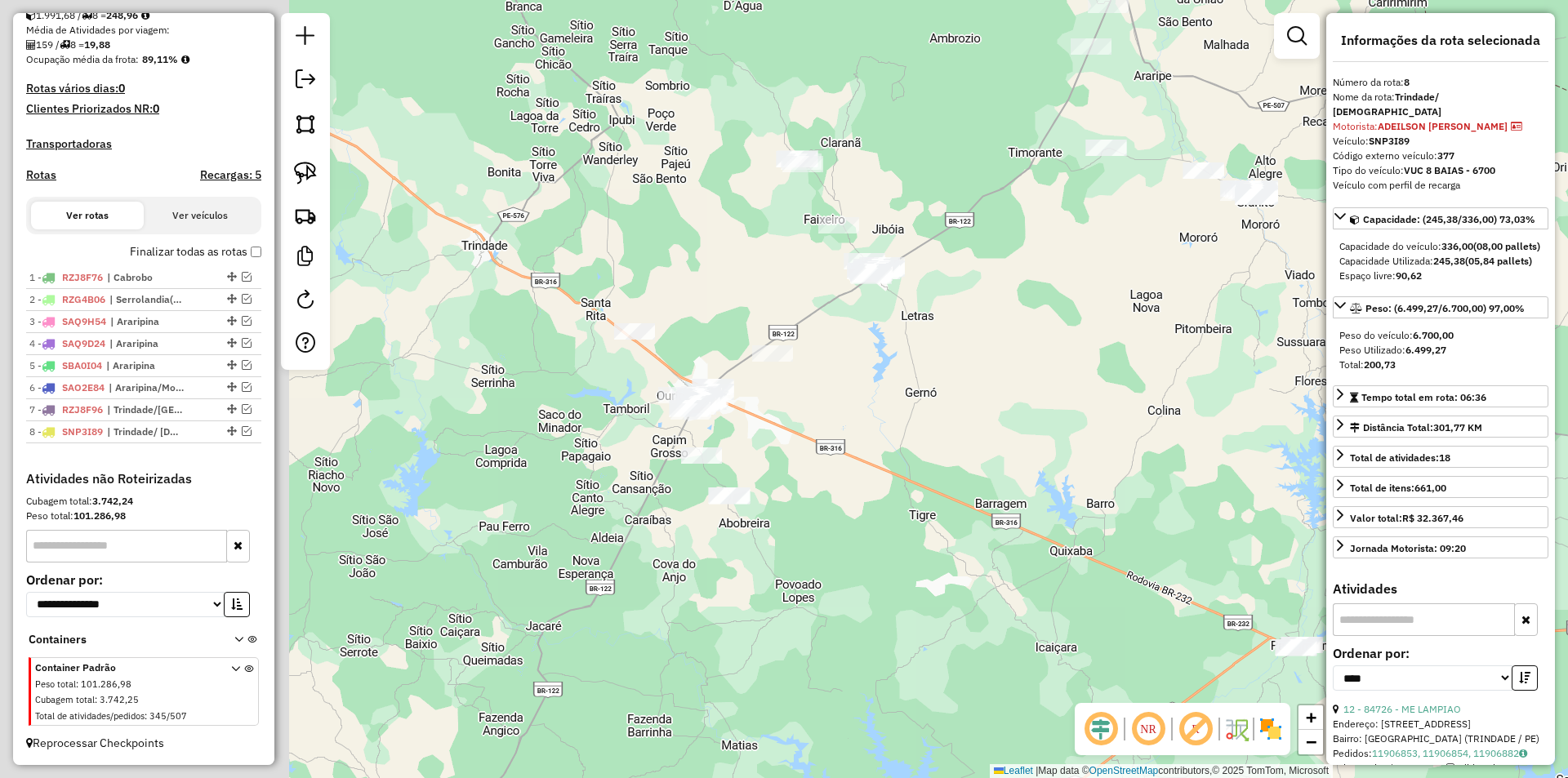
drag, startPoint x: 501, startPoint y: 489, endPoint x: 1040, endPoint y: 526, distance: 540.3
click at [1035, 525] on div "Janela de atendimento Grade de atendimento Capacidade Transportadoras Veículos …" at bounding box center [784, 389] width 1568 height 778
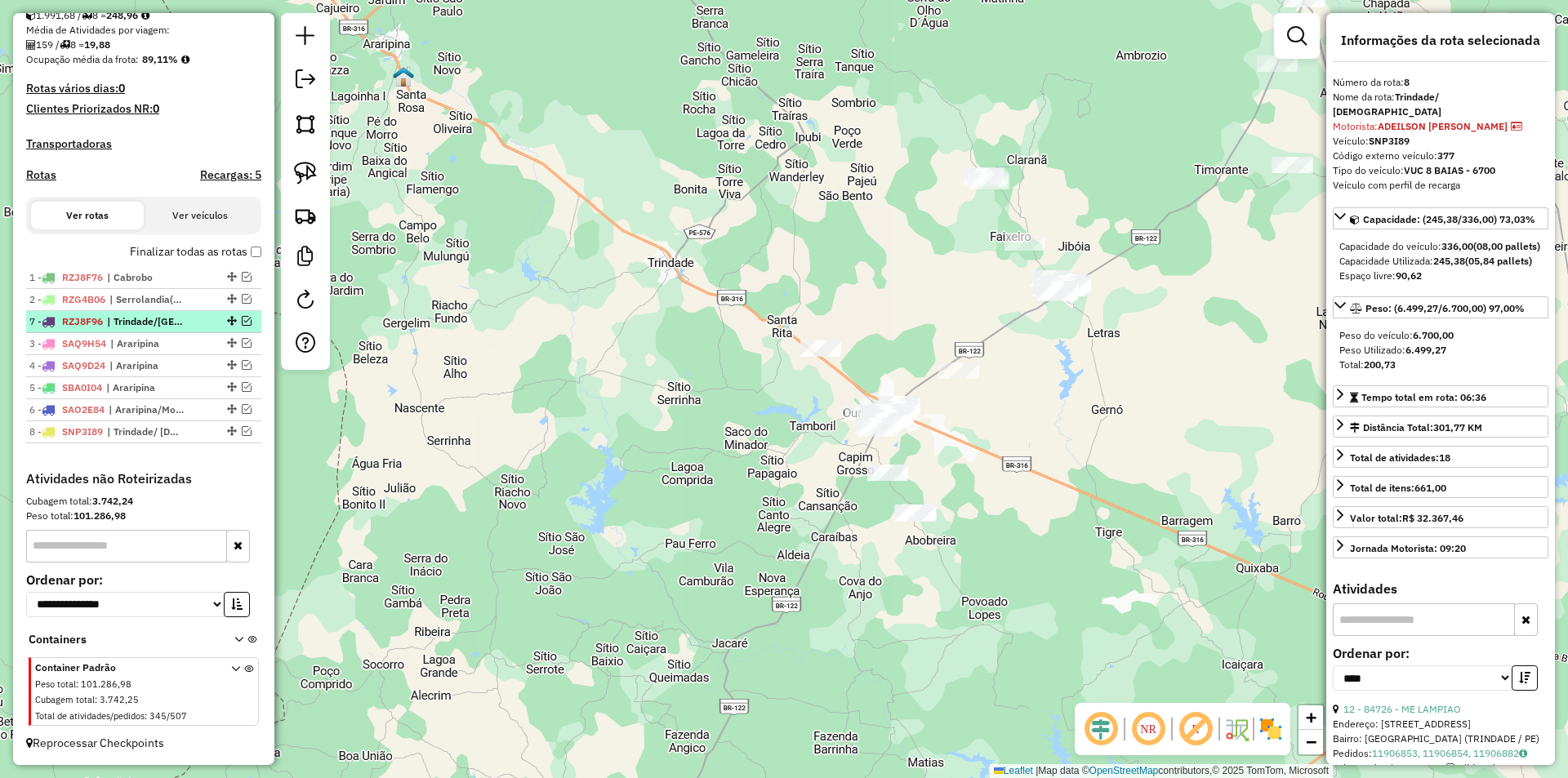
drag, startPoint x: 226, startPoint y: 411, endPoint x: 227, endPoint y: 316, distance: 95.0
drag, startPoint x: 223, startPoint y: 430, endPoint x: 233, endPoint y: 346, distance: 84.6
drag, startPoint x: 222, startPoint y: 364, endPoint x: 226, endPoint y: 337, distance: 27.3
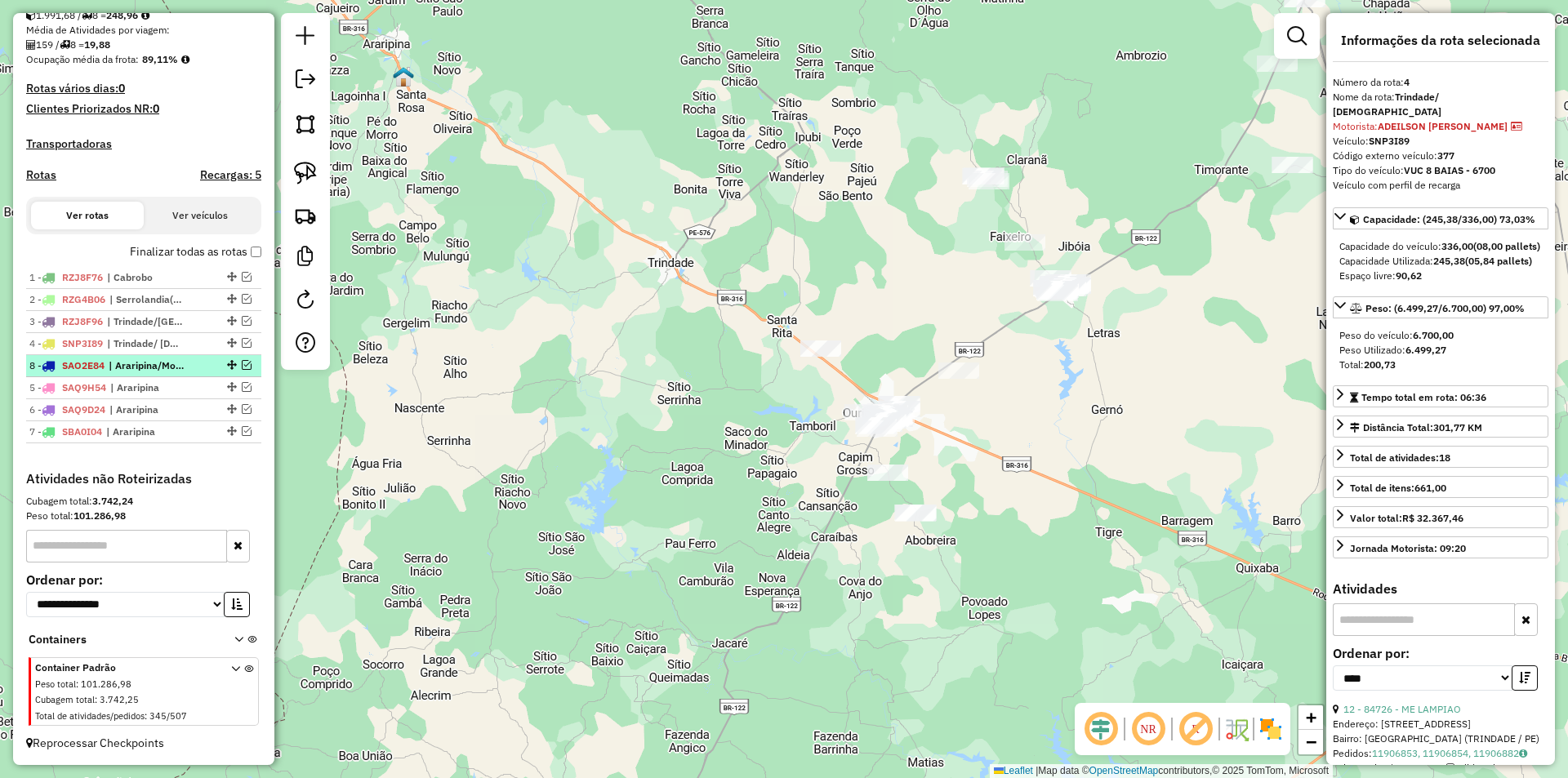
drag, startPoint x: 226, startPoint y: 433, endPoint x: 229, endPoint y: 366, distance: 67.1
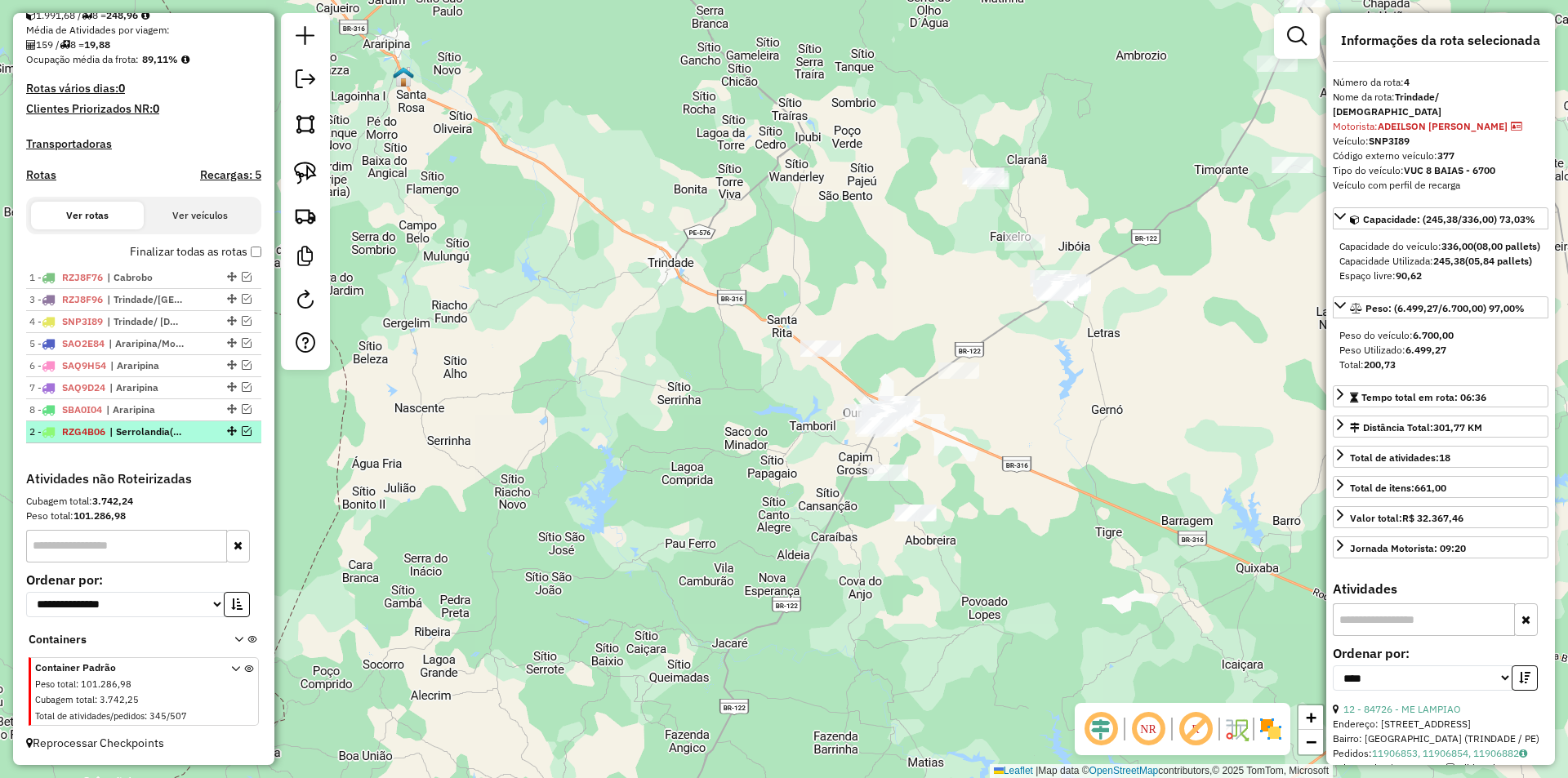
drag, startPoint x: 224, startPoint y: 294, endPoint x: 235, endPoint y: 438, distance: 144.4
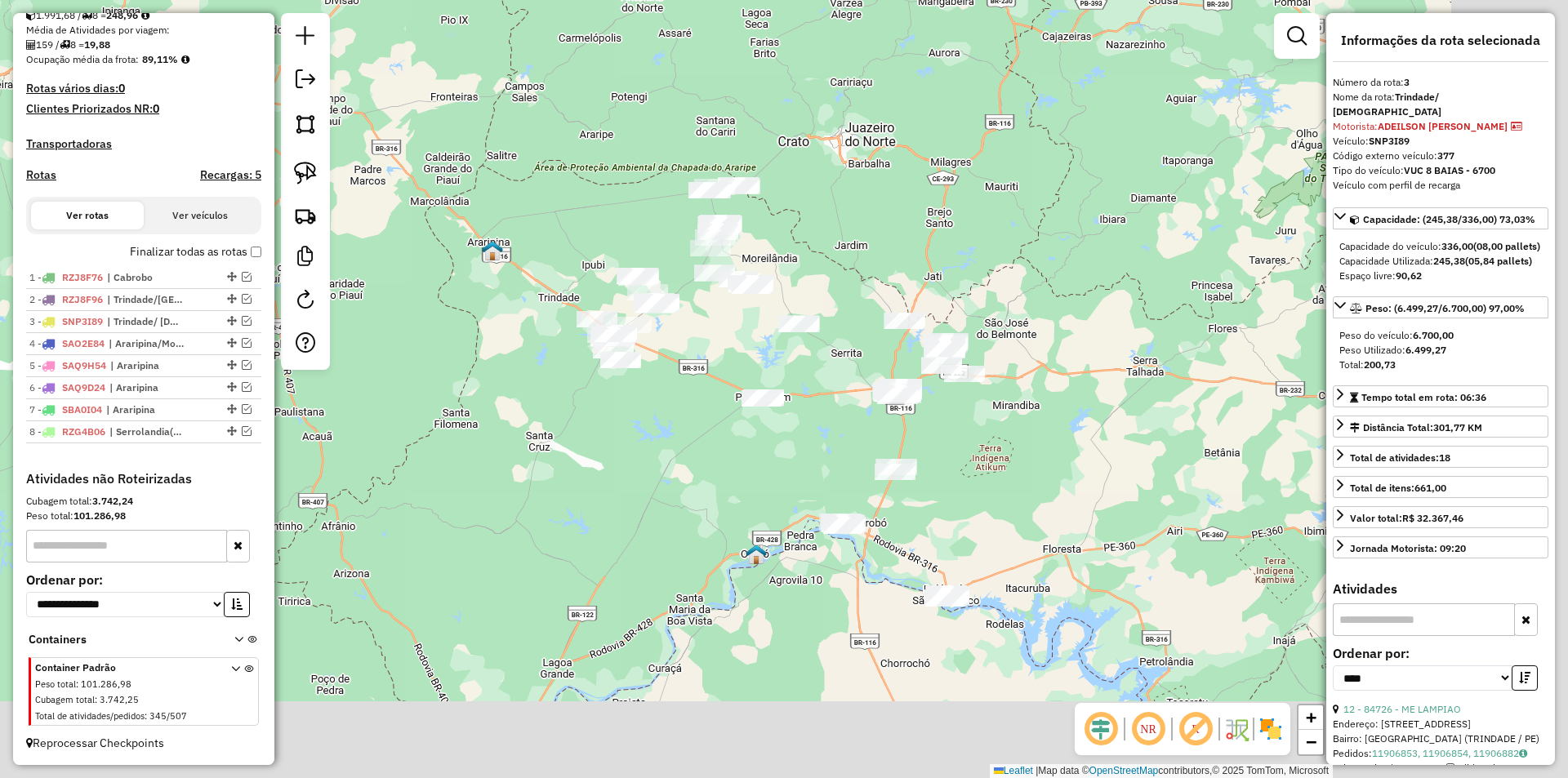
drag, startPoint x: 896, startPoint y: 672, endPoint x: 748, endPoint y: 545, distance: 195.0
click at [751, 548] on img at bounding box center [756, 554] width 21 height 21
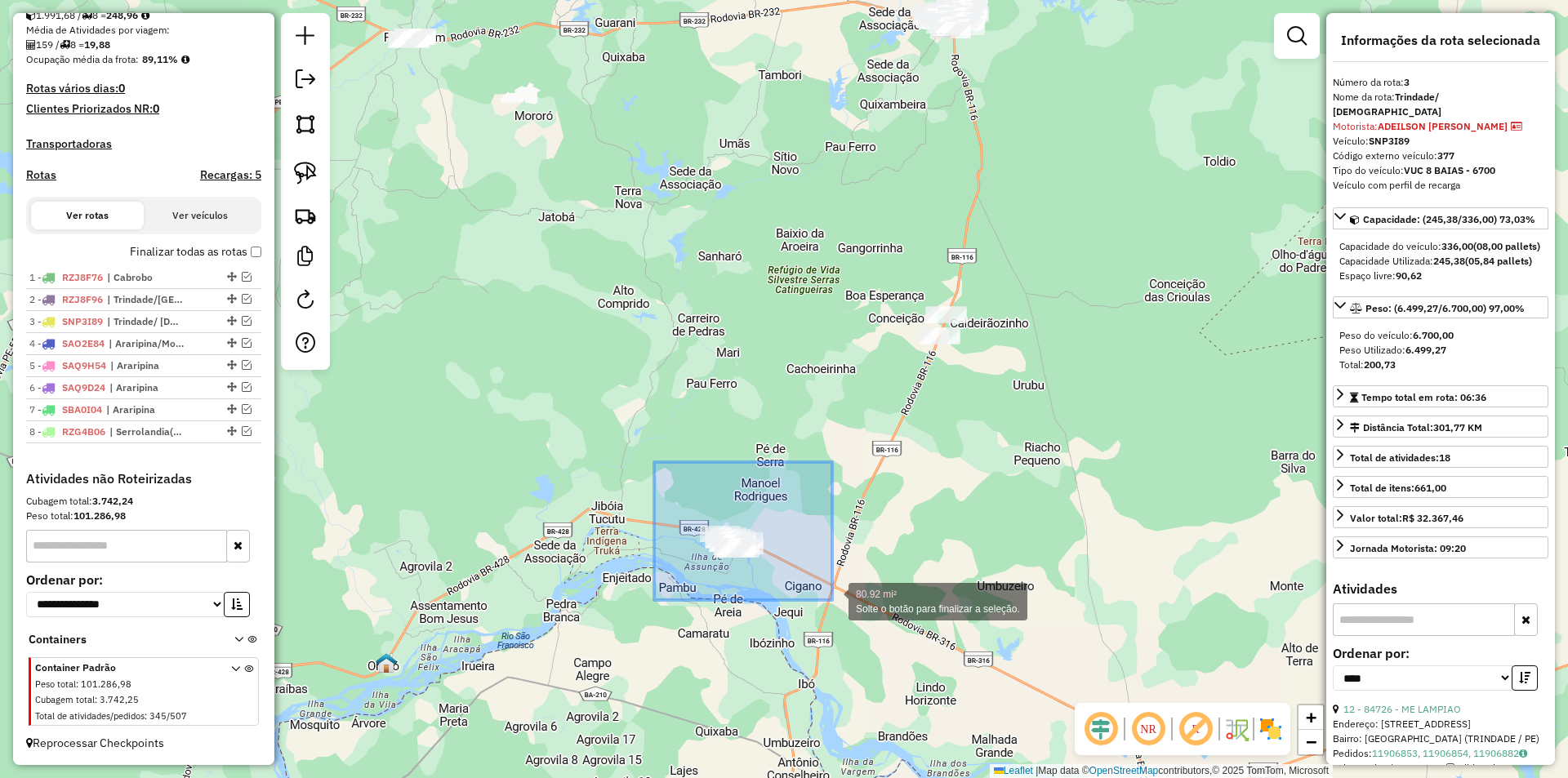
drag, startPoint x: 654, startPoint y: 462, endPoint x: 832, endPoint y: 600, distance: 225.2
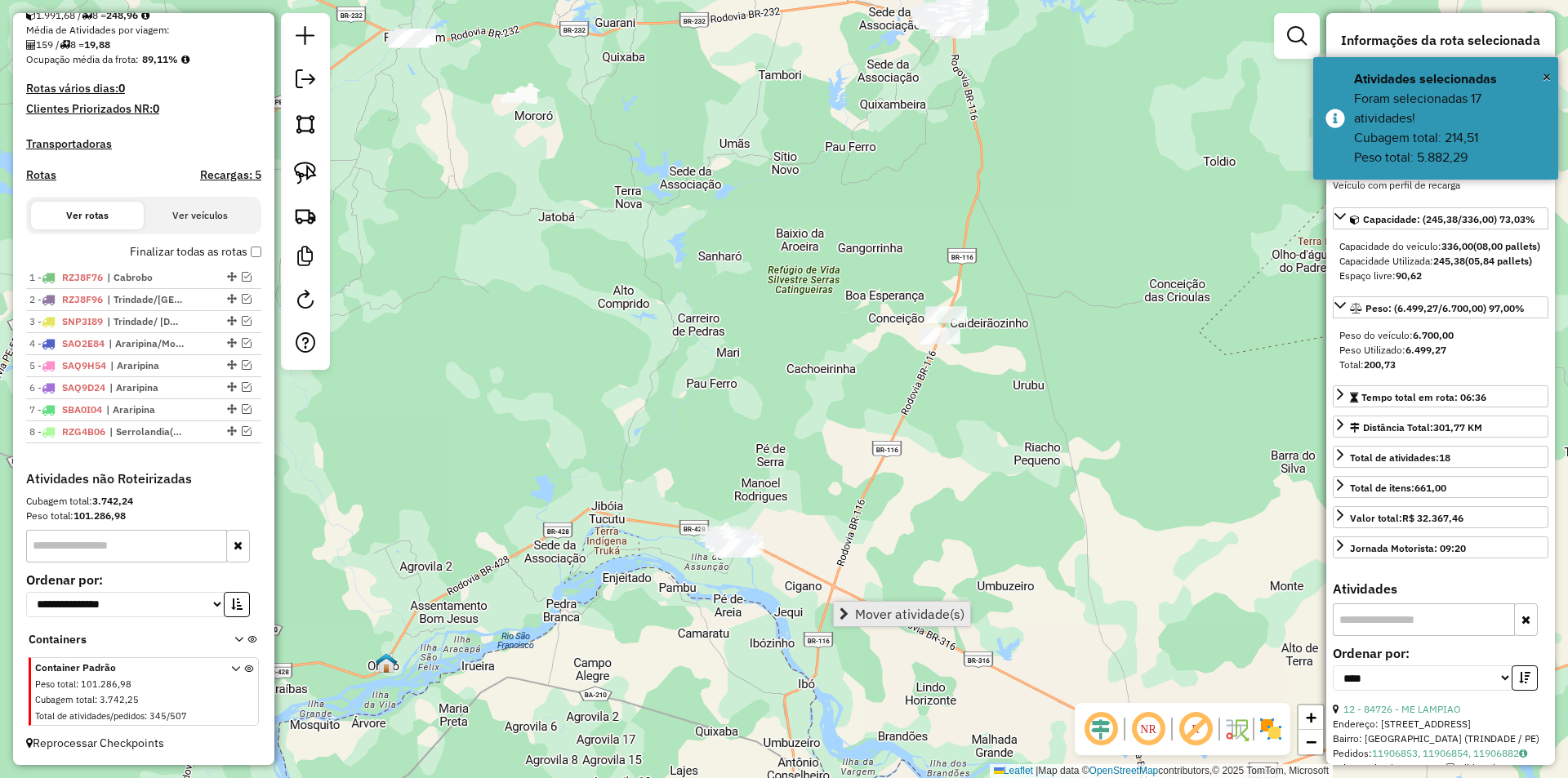
click at [883, 615] on span "Mover atividade(s)" at bounding box center [910, 615] width 110 height 13
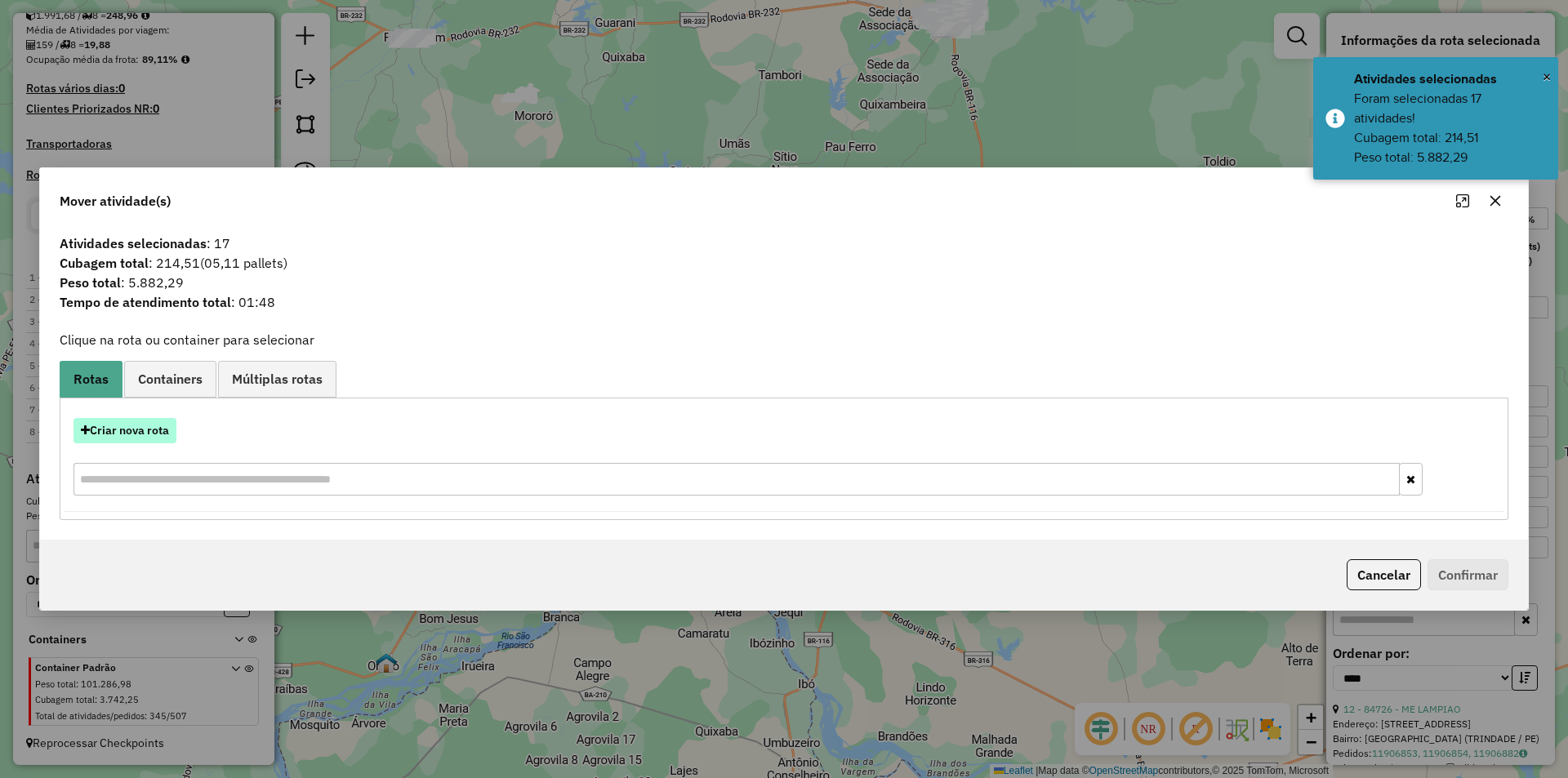
click at [137, 425] on button "Criar nova rota" at bounding box center [124, 431] width 103 height 25
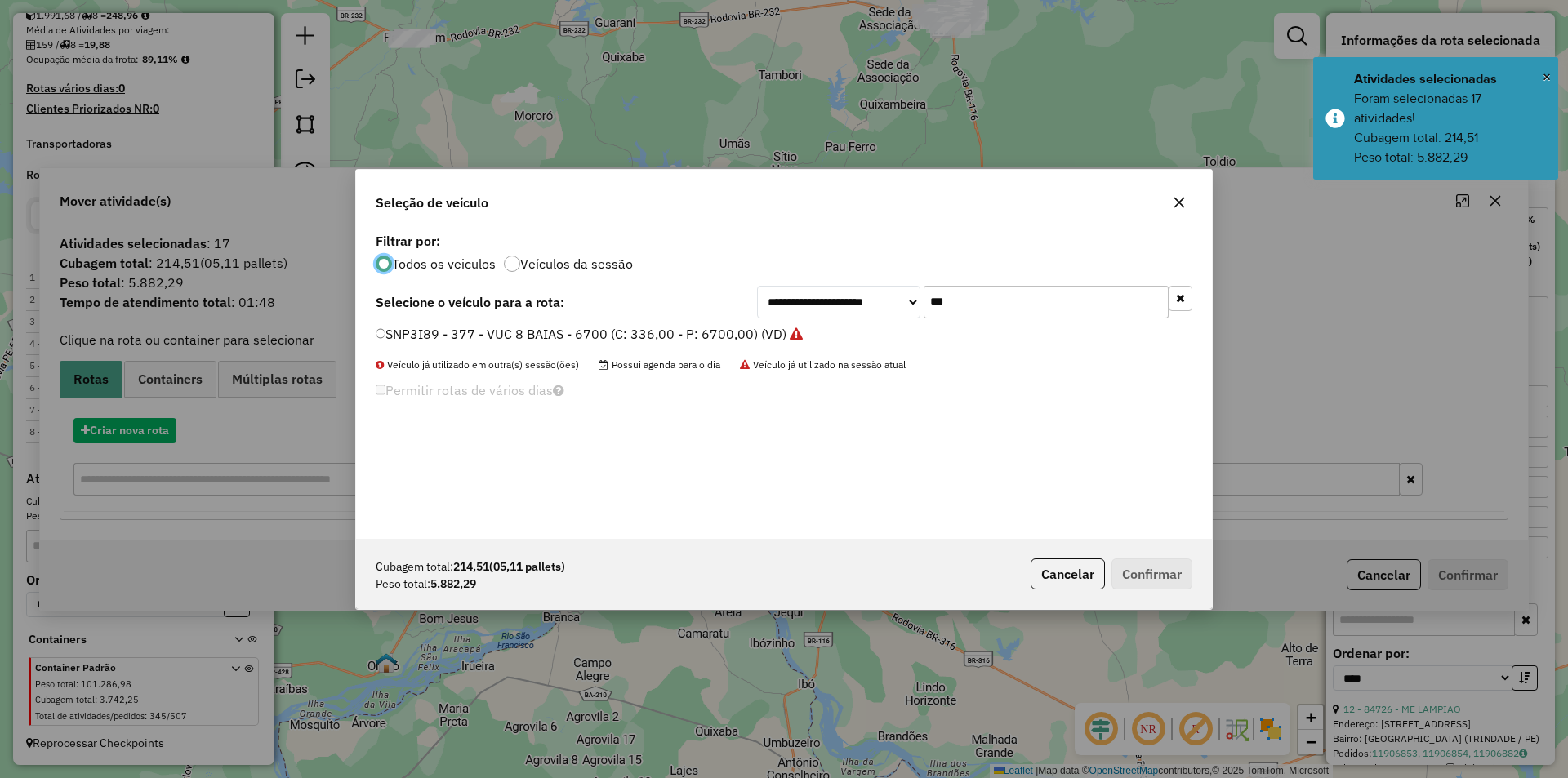
scroll to position [9, 5]
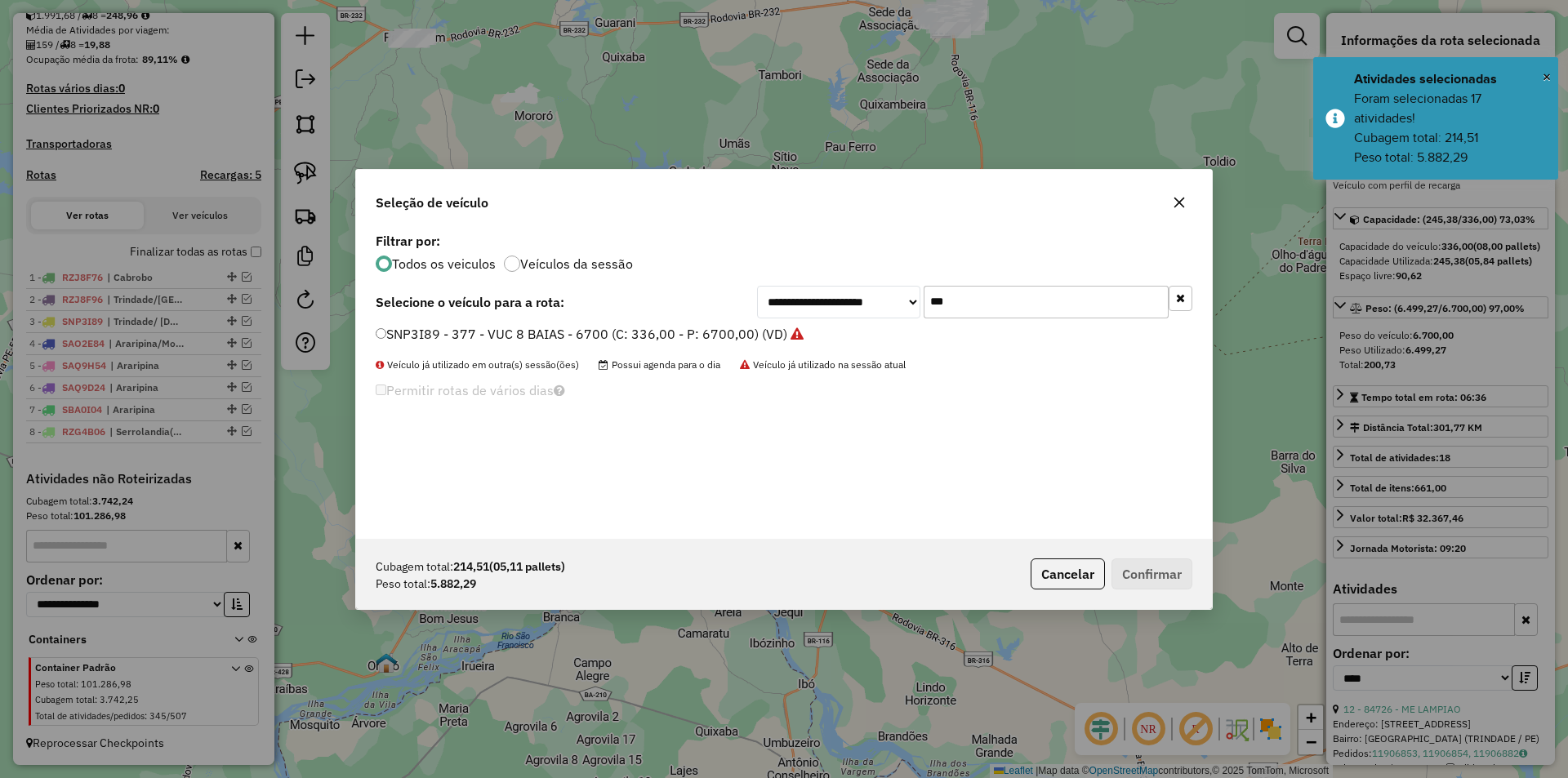
drag, startPoint x: 985, startPoint y: 297, endPoint x: 905, endPoint y: 291, distance: 80.2
click at [905, 291] on div "**********" at bounding box center [974, 302] width 435 height 33
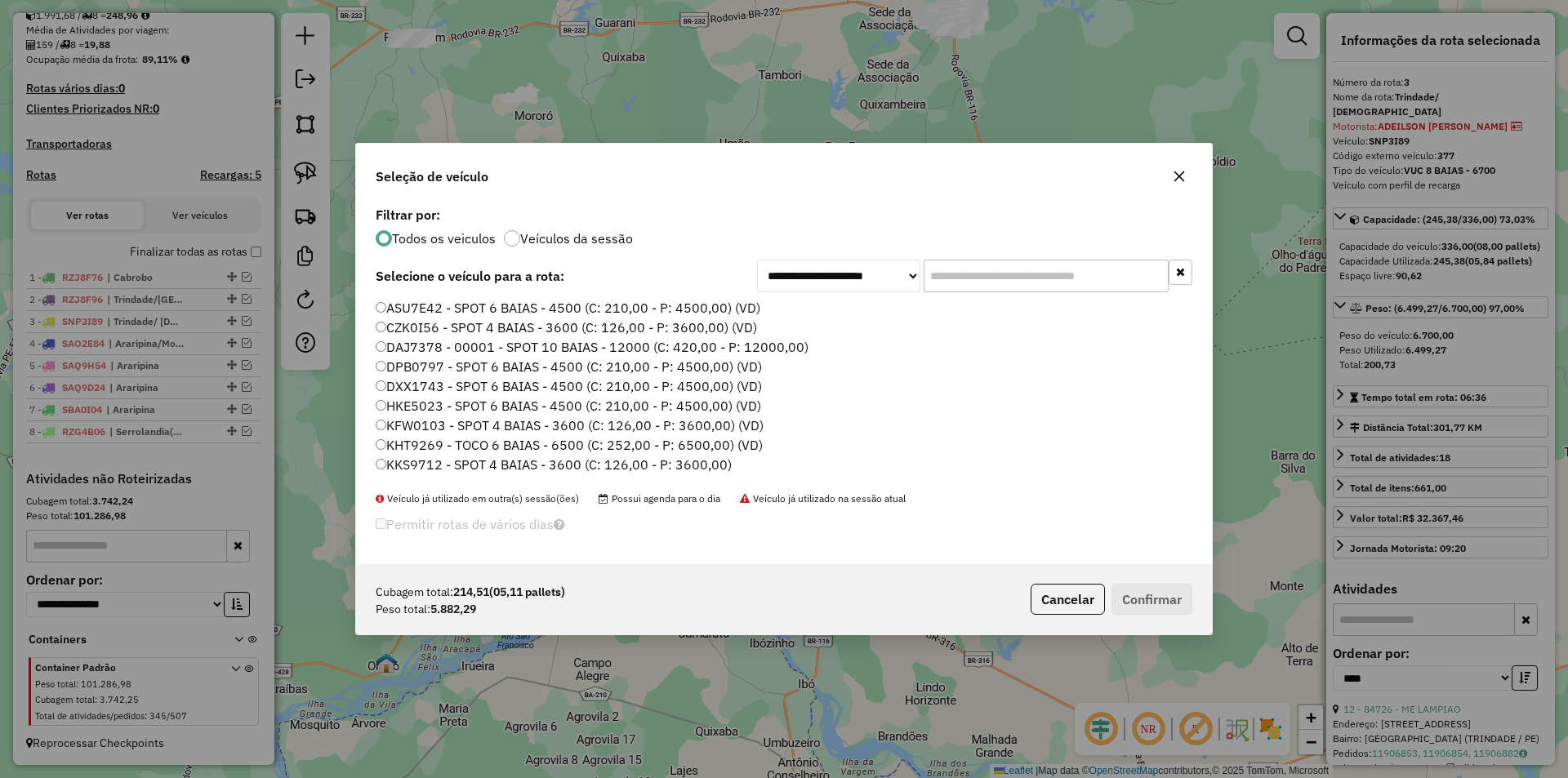
click at [999, 282] on input "text" at bounding box center [1046, 276] width 245 height 33
click at [1178, 180] on icon "button" at bounding box center [1179, 177] width 13 height 13
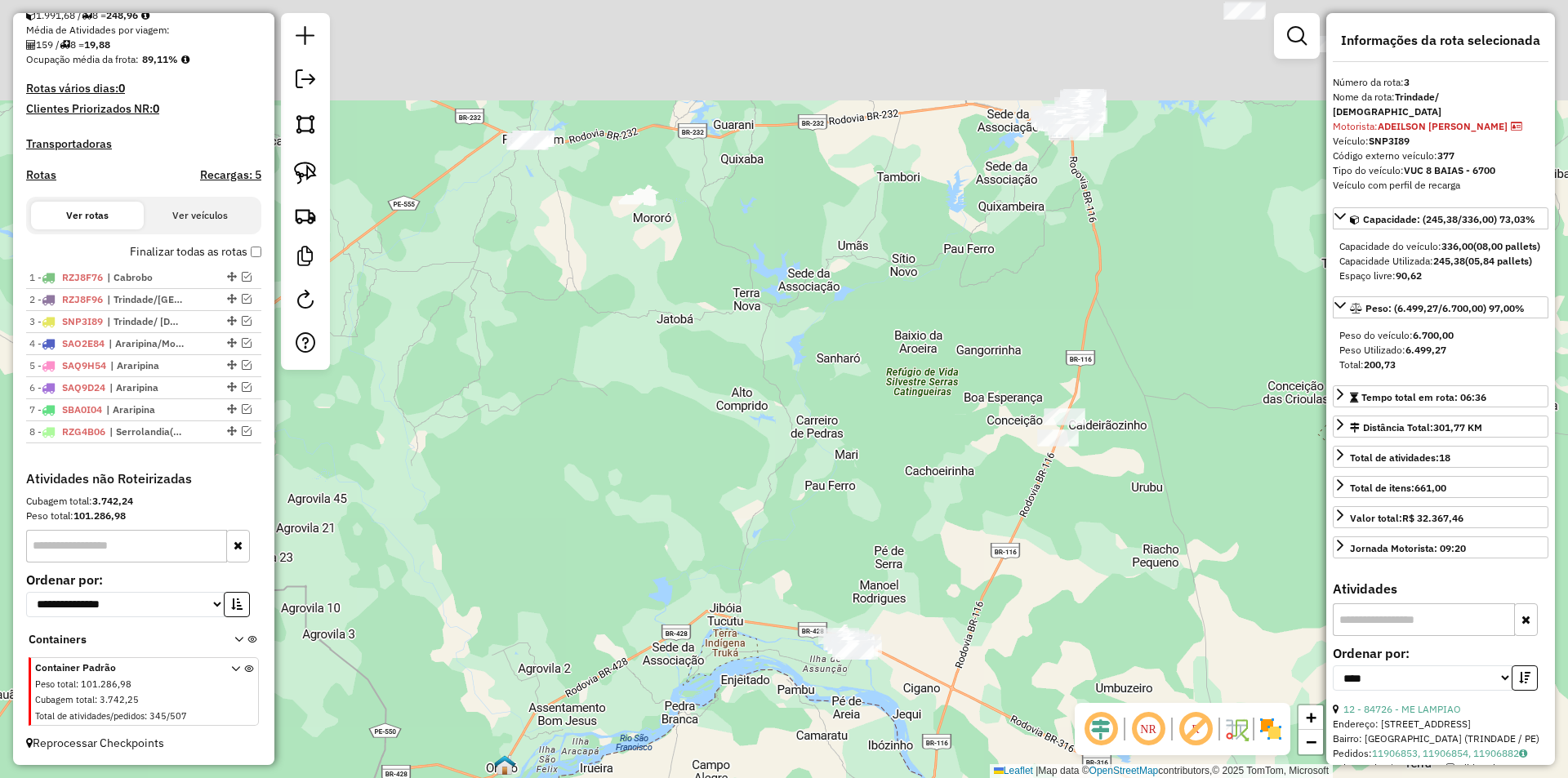
drag, startPoint x: 643, startPoint y: 375, endPoint x: 831, endPoint y: 533, distance: 245.6
click at [823, 532] on div "Janela de atendimento Grade de atendimento Capacidade Transportadoras Veículos …" at bounding box center [784, 389] width 1568 height 778
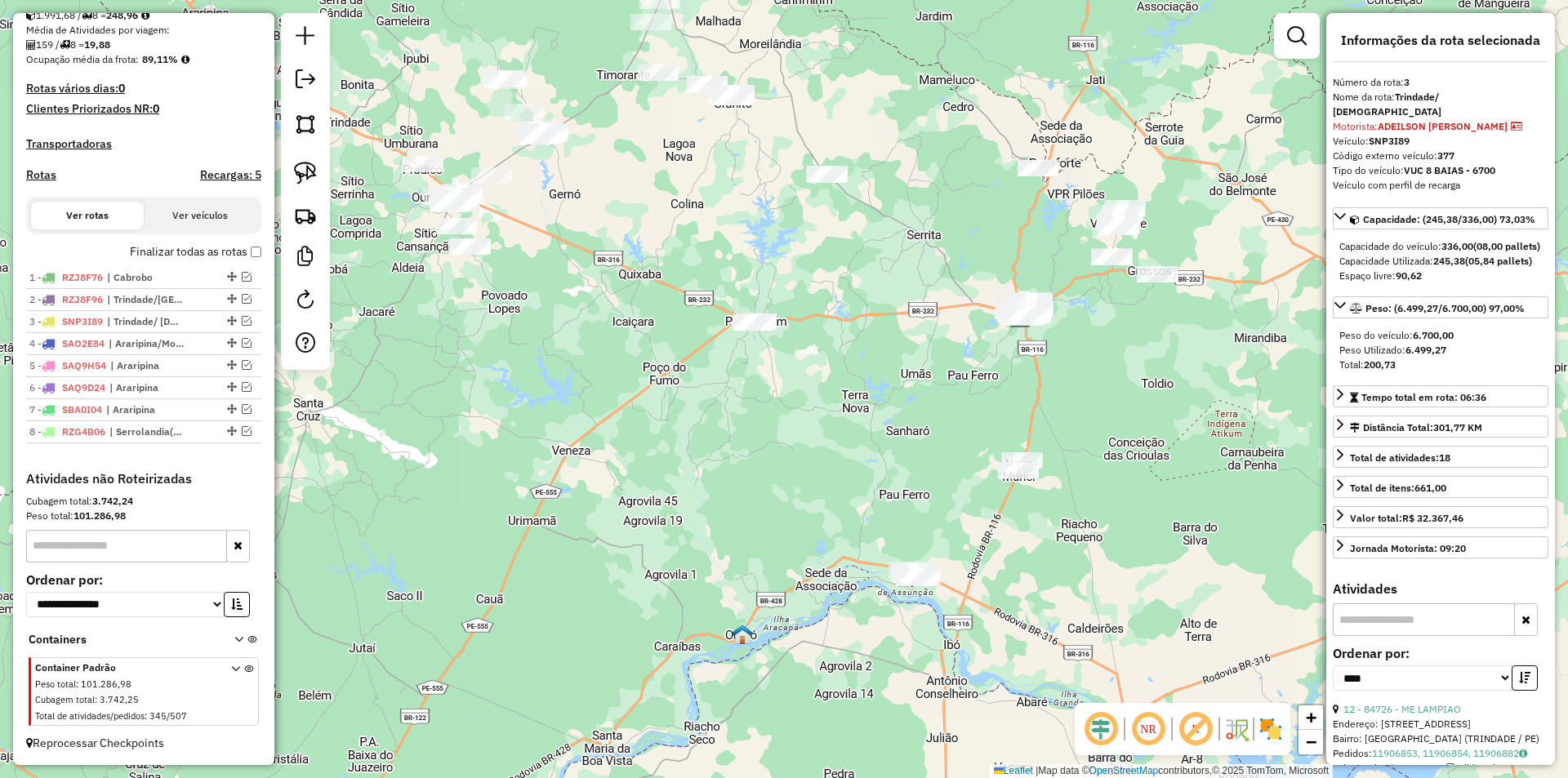
drag, startPoint x: 641, startPoint y: 355, endPoint x: 975, endPoint y: 438, distance: 344.2
click at [974, 439] on div "Janela de atendimento Grade de atendimento Capacidade Transportadoras Veículos …" at bounding box center [784, 389] width 1568 height 778
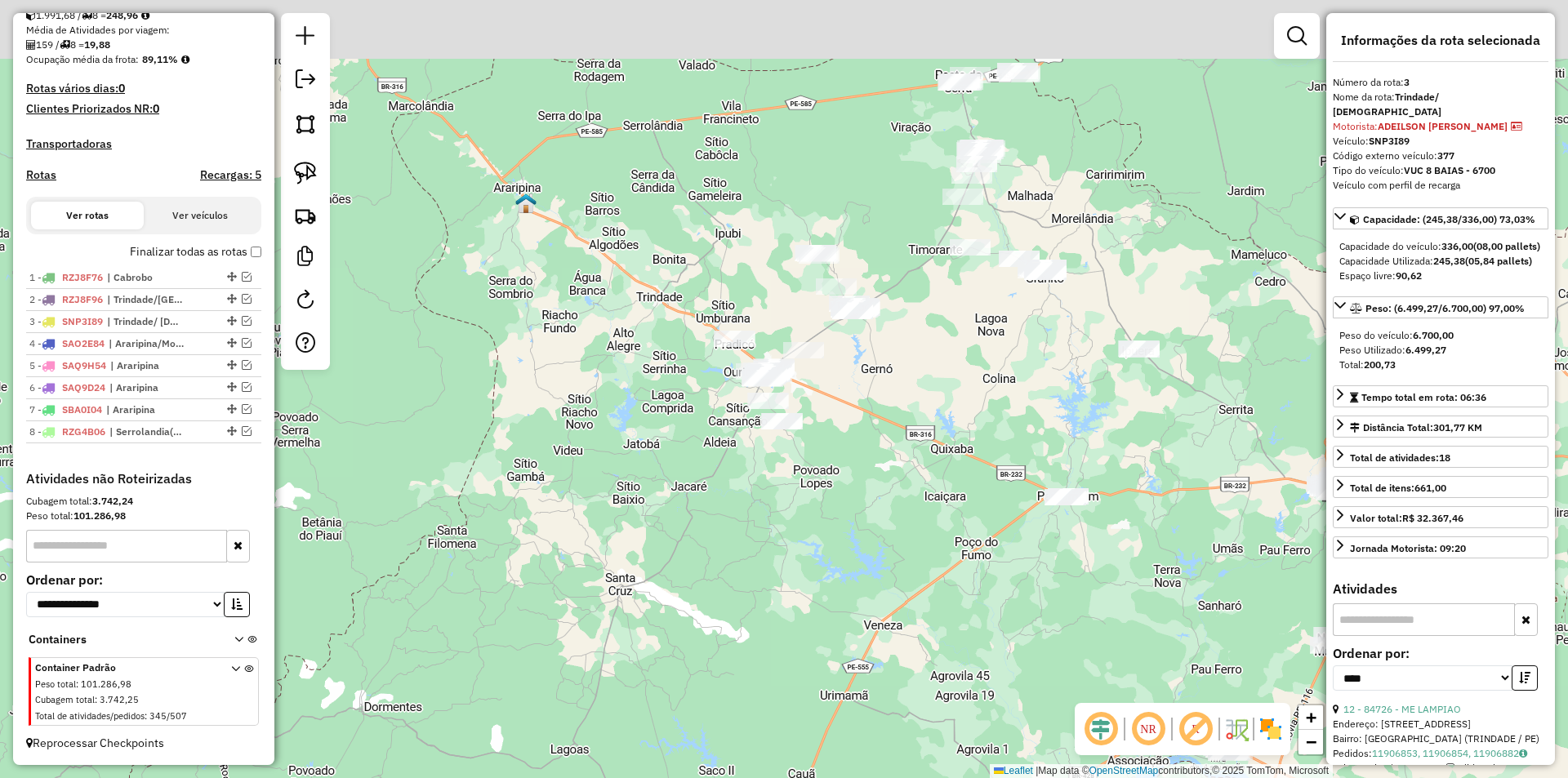
drag, startPoint x: 825, startPoint y: 303, endPoint x: 835, endPoint y: 409, distance: 106.5
click at [835, 409] on div "Janela de atendimento Grade de atendimento Capacidade Transportadoras Veículos …" at bounding box center [784, 389] width 1568 height 778
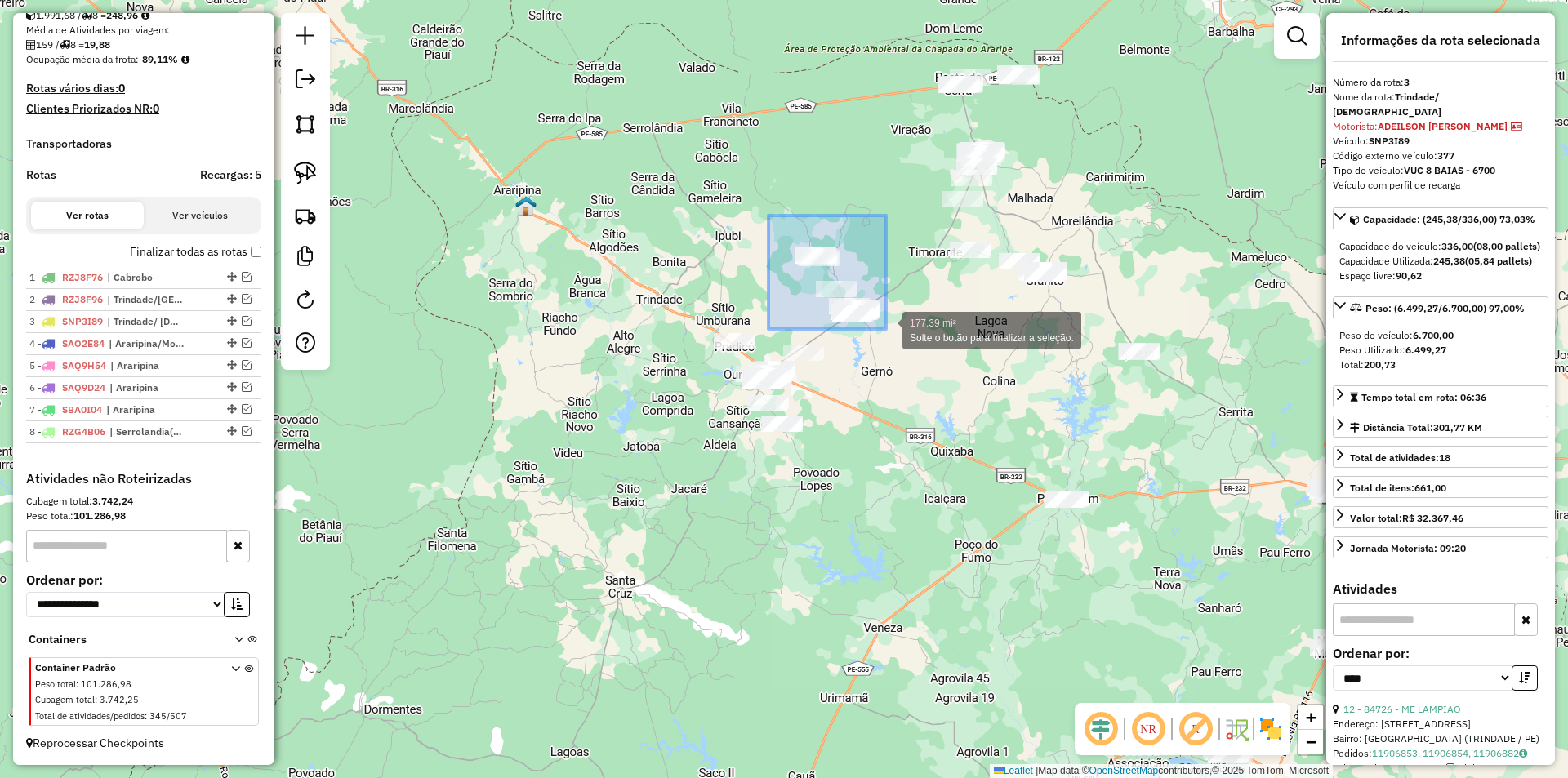
drag, startPoint x: 769, startPoint y: 215, endPoint x: 887, endPoint y: 327, distance: 162.7
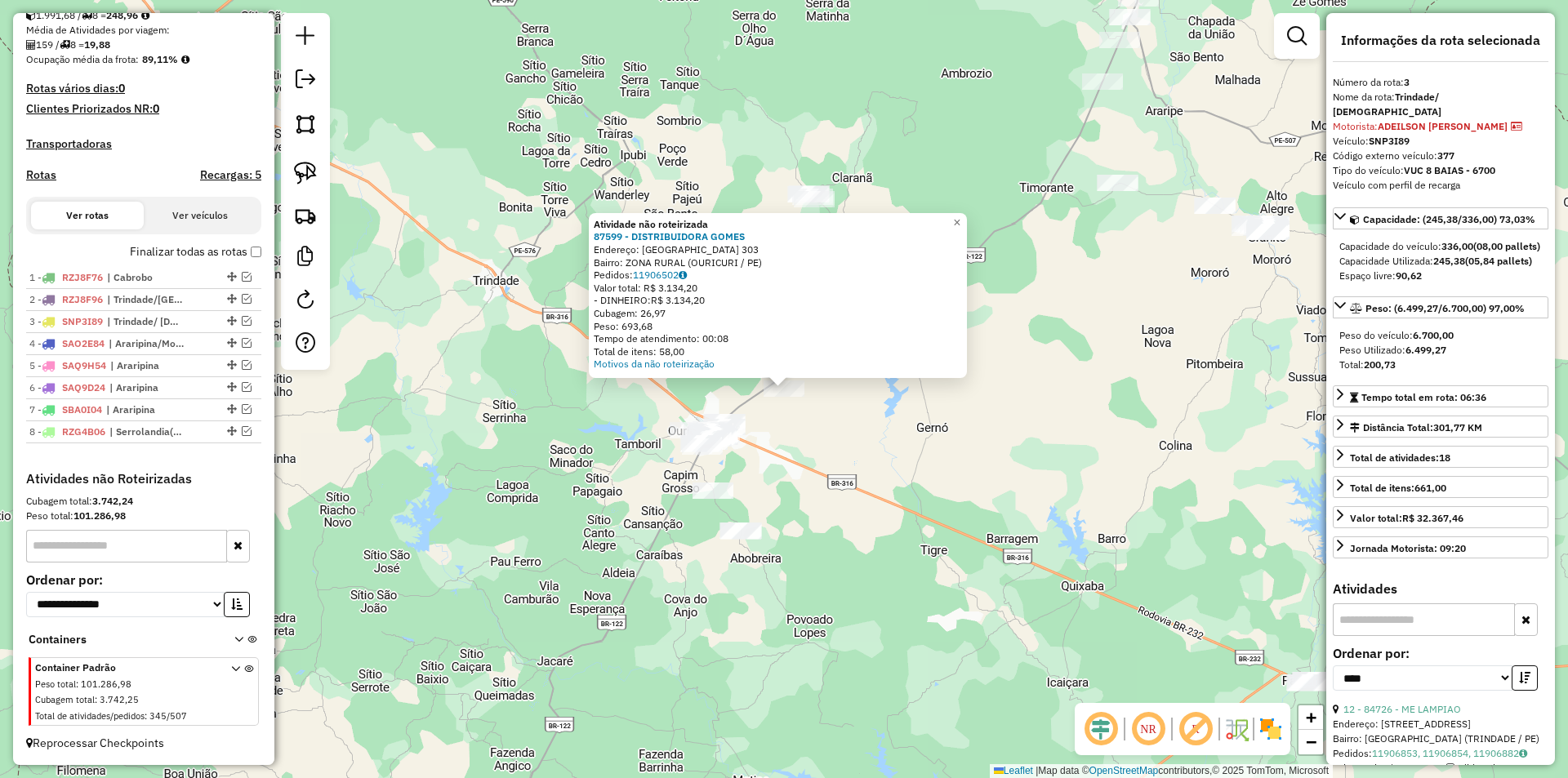
click at [772, 491] on div "Atividade não roteirizada 87599 - DISTRIBUIDORA GOMES Endereço: SITIO PIAU 303 …" at bounding box center [784, 389] width 1568 height 778
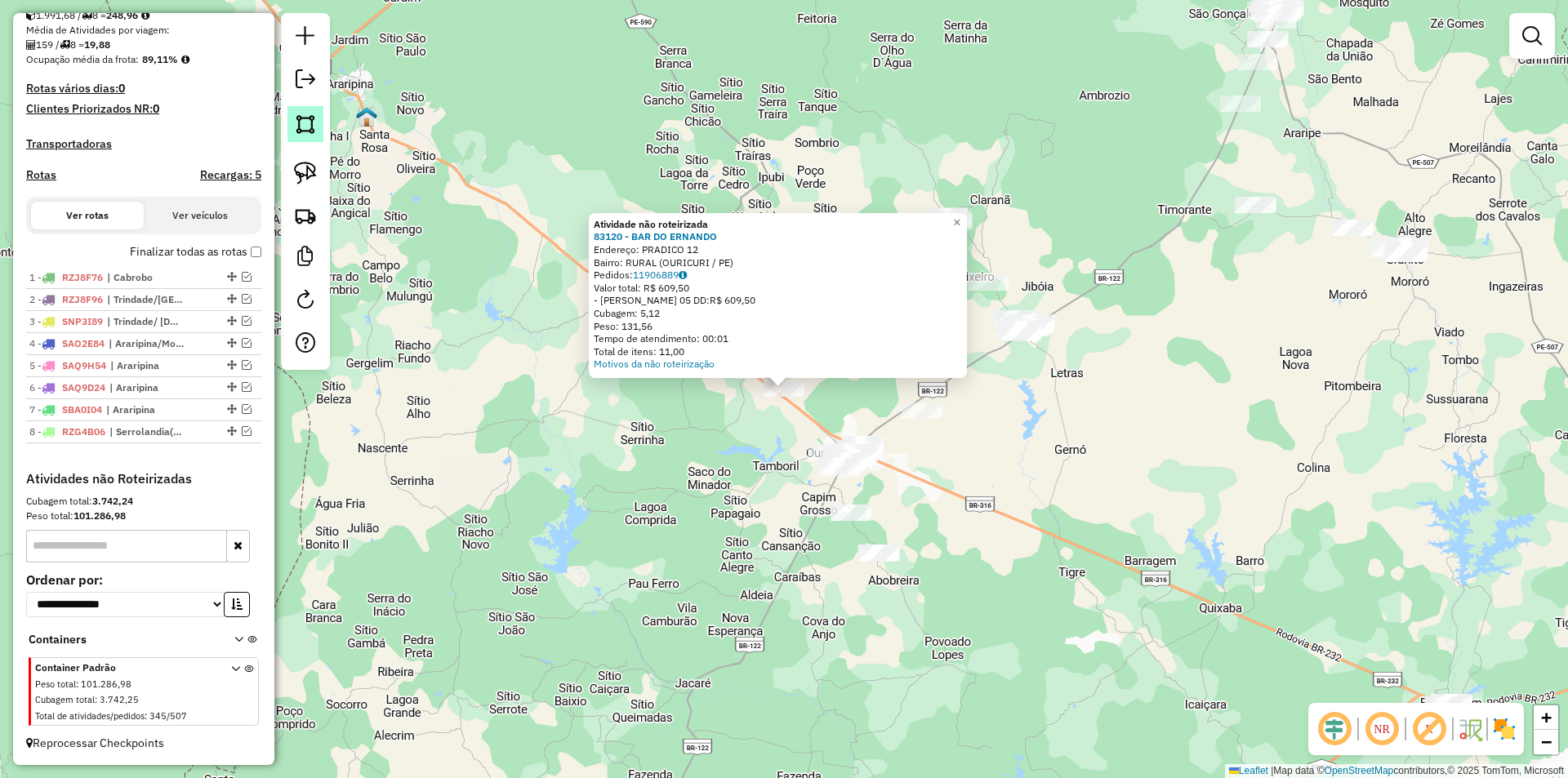
click at [312, 134] on img at bounding box center [306, 124] width 23 height 23
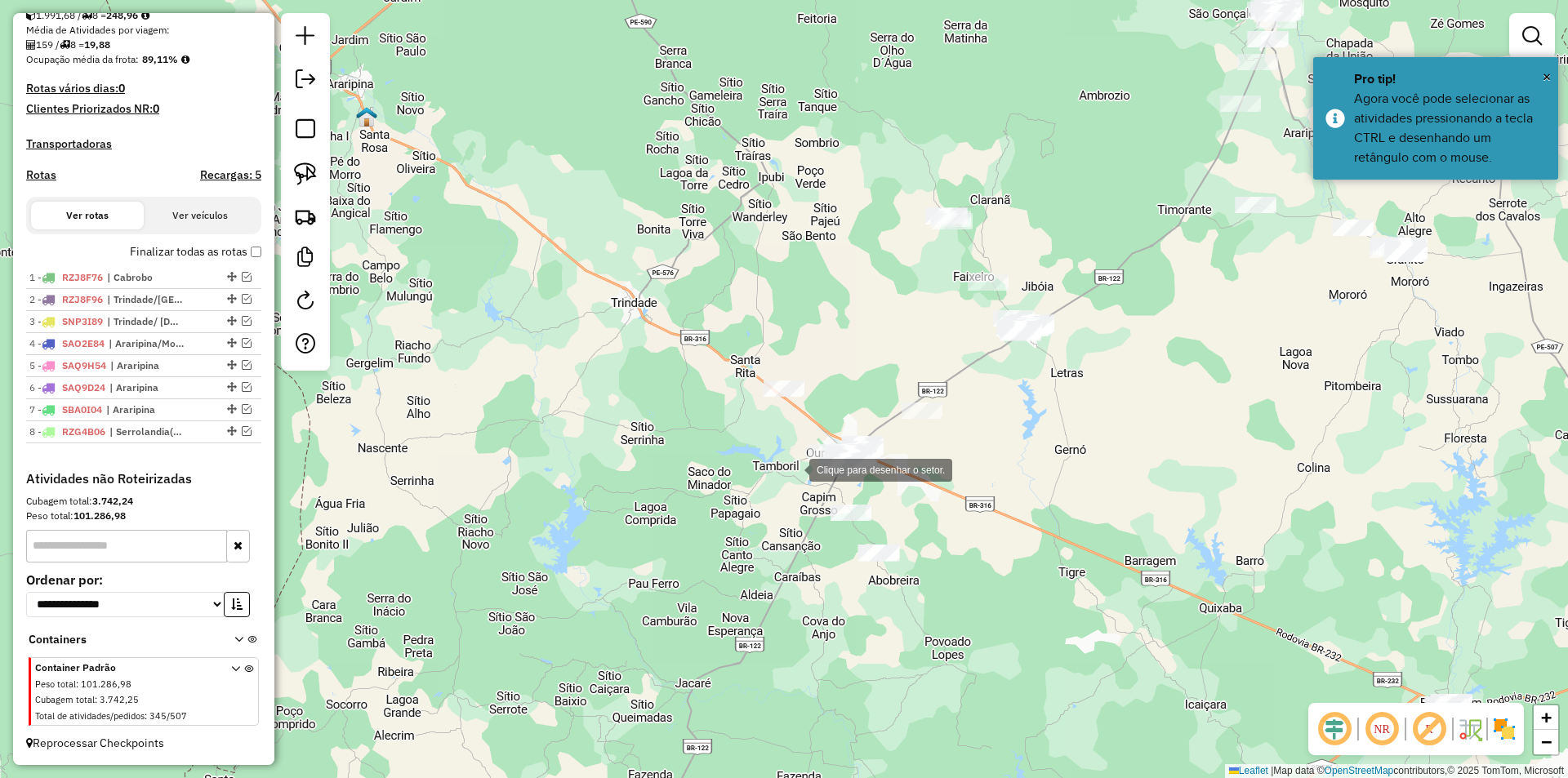
click at [795, 471] on div at bounding box center [793, 468] width 33 height 33
click at [672, 378] on div at bounding box center [675, 384] width 33 height 33
click at [757, 330] on div at bounding box center [757, 331] width 33 height 33
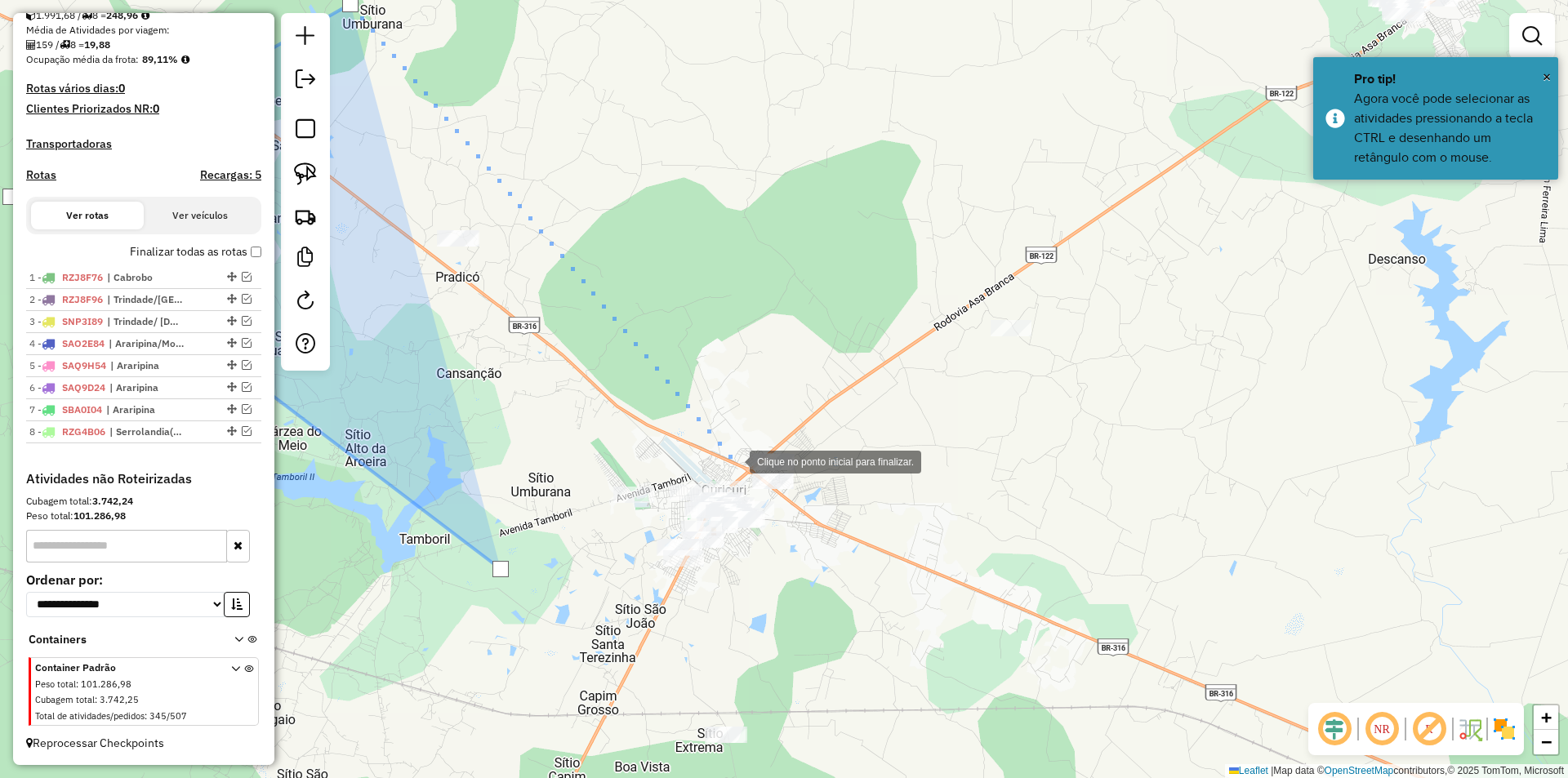
click at [733, 461] on div at bounding box center [733, 461] width 33 height 33
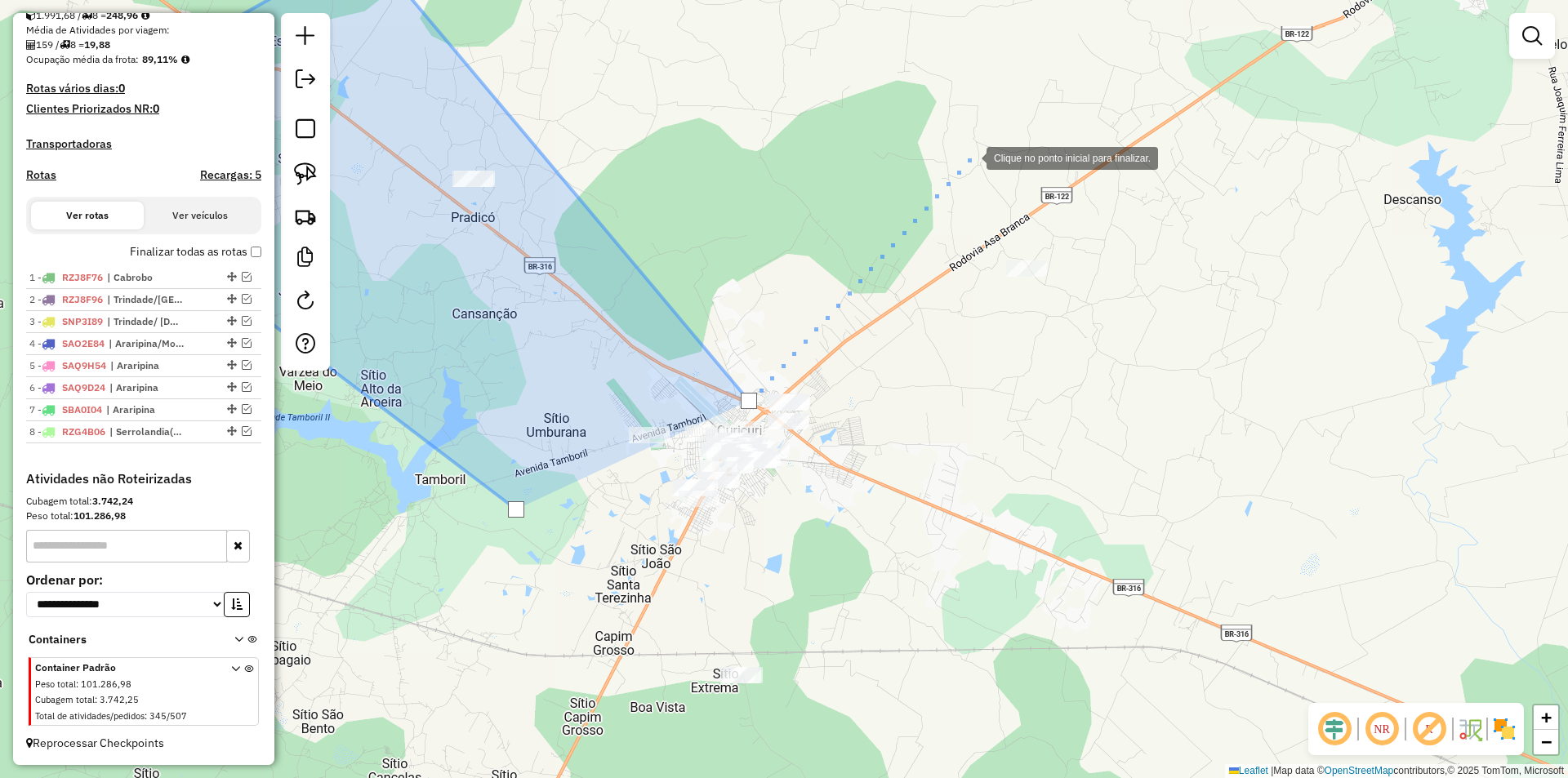
click at [970, 157] on div at bounding box center [970, 157] width 33 height 33
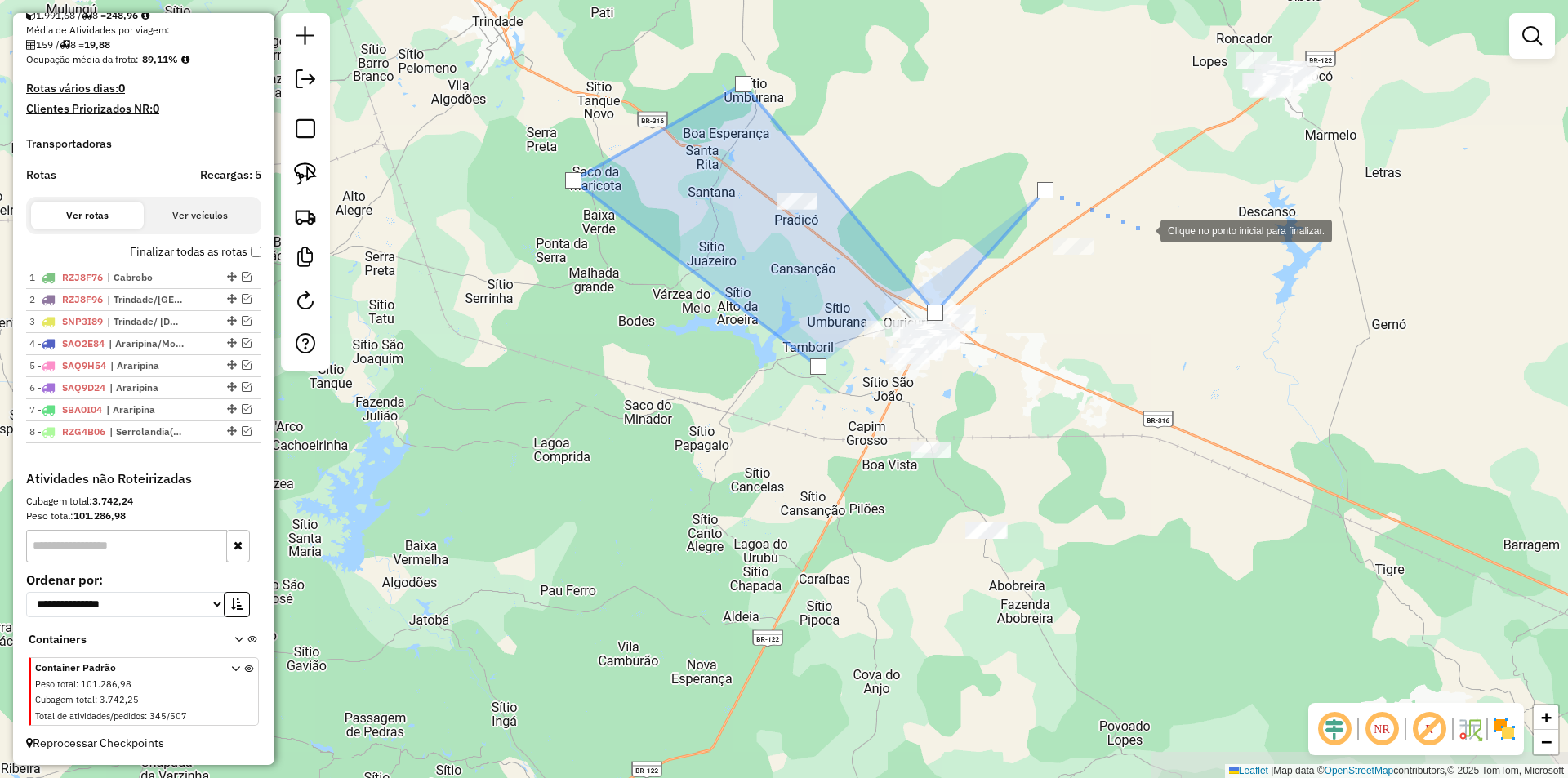
click at [1144, 230] on div at bounding box center [1144, 230] width 33 height 33
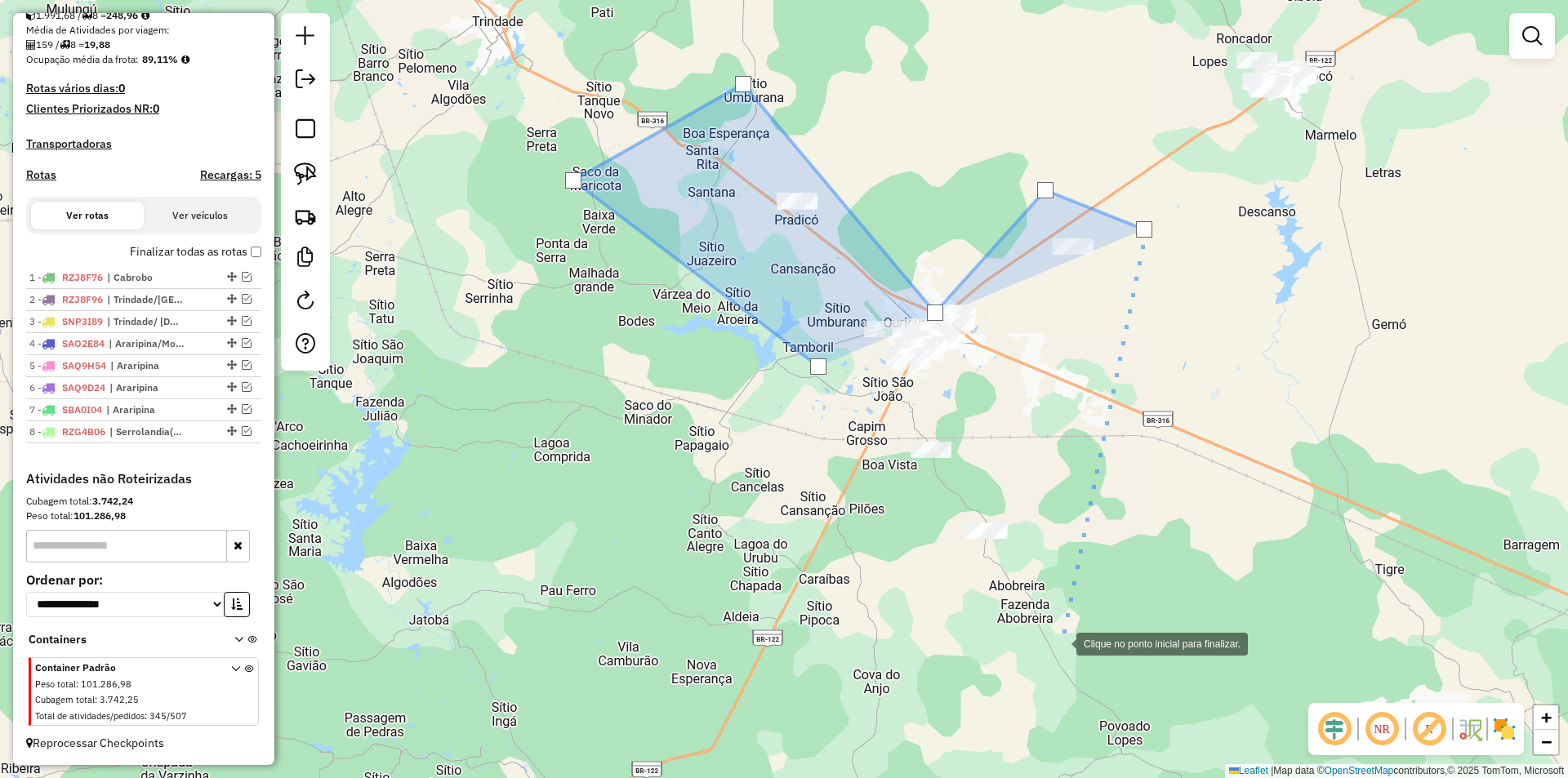
click at [1076, 638] on div at bounding box center [1060, 642] width 33 height 33
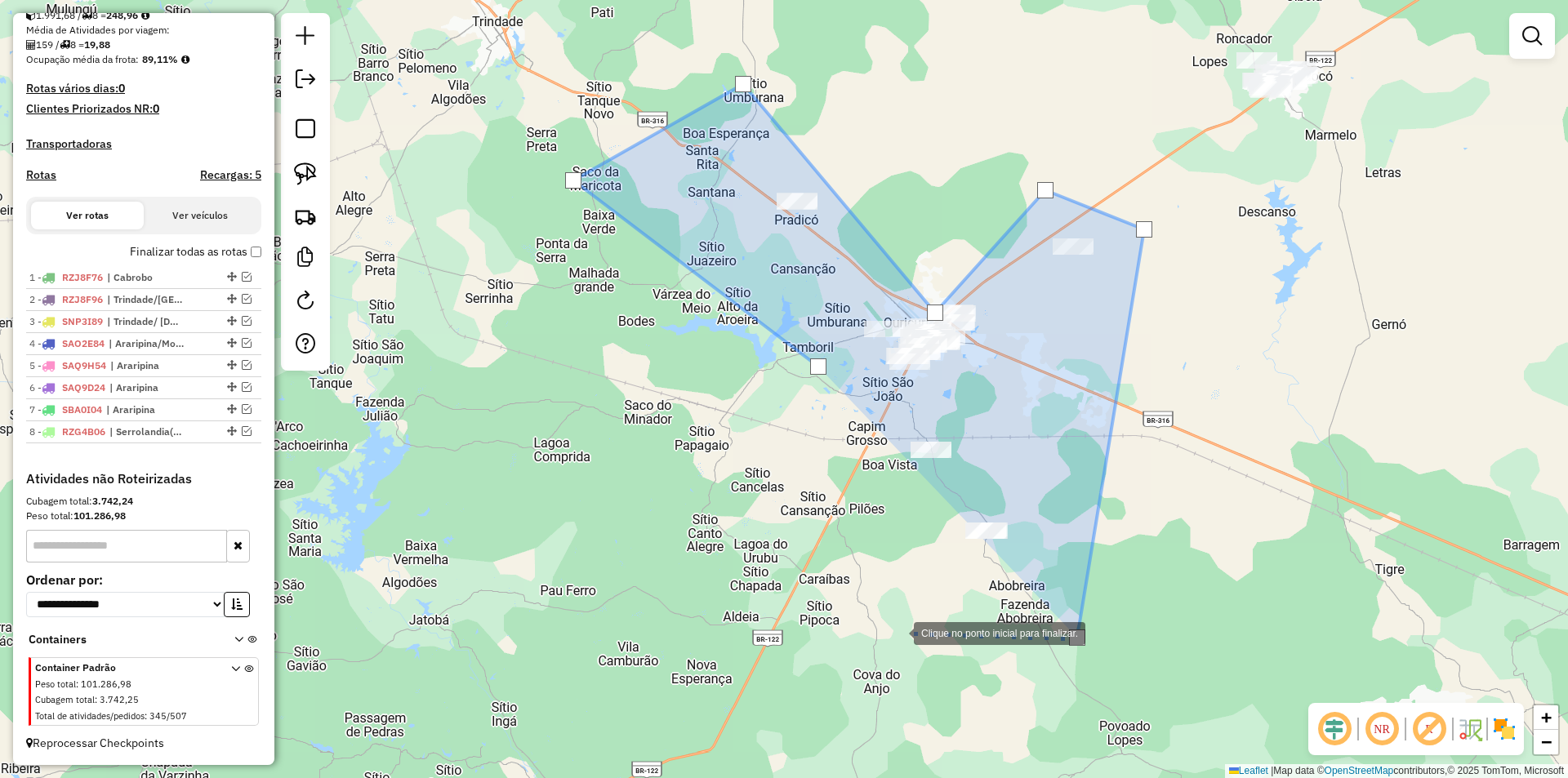
click at [895, 631] on div at bounding box center [898, 632] width 33 height 33
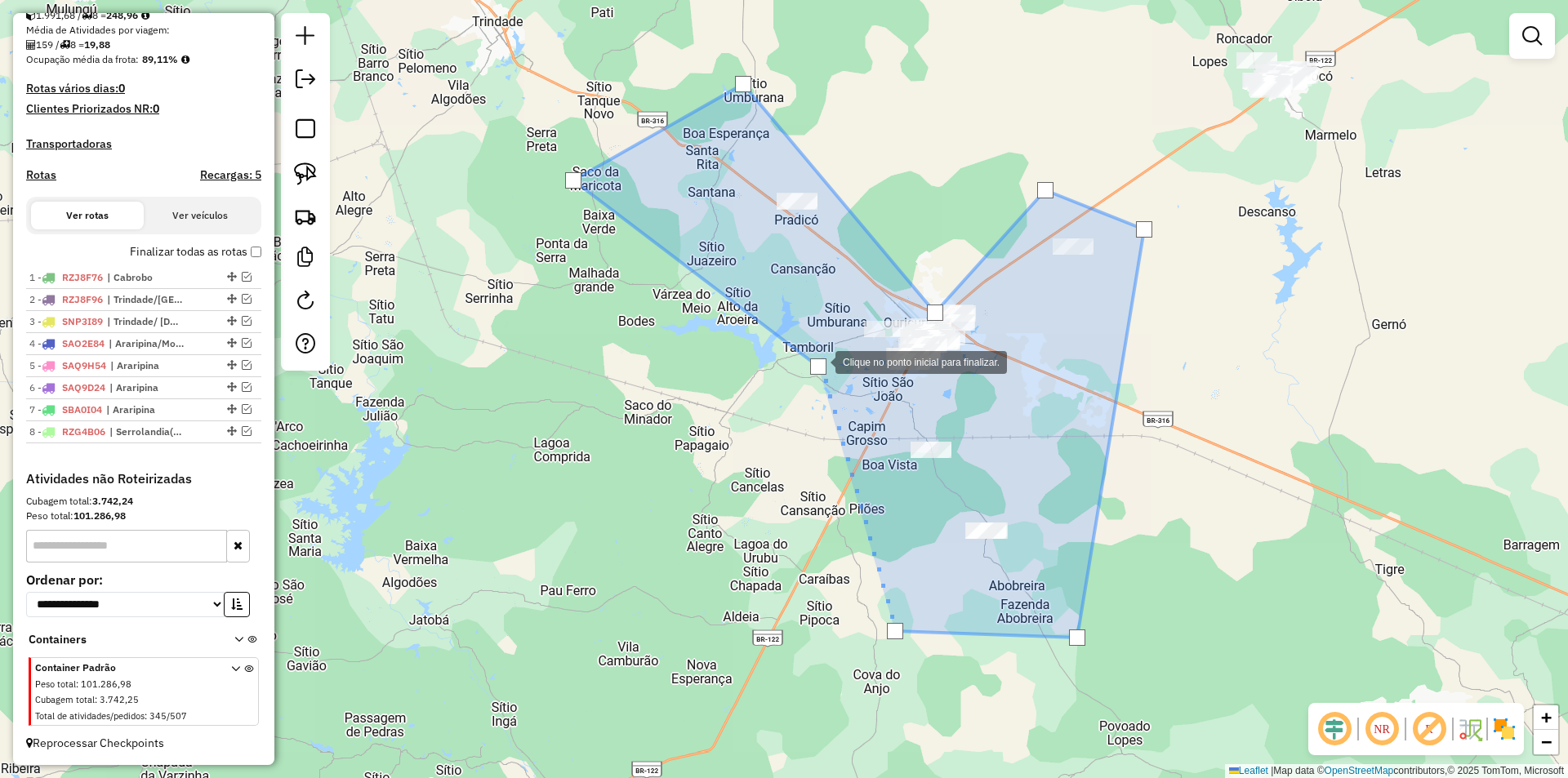
click at [819, 361] on div at bounding box center [818, 366] width 16 height 16
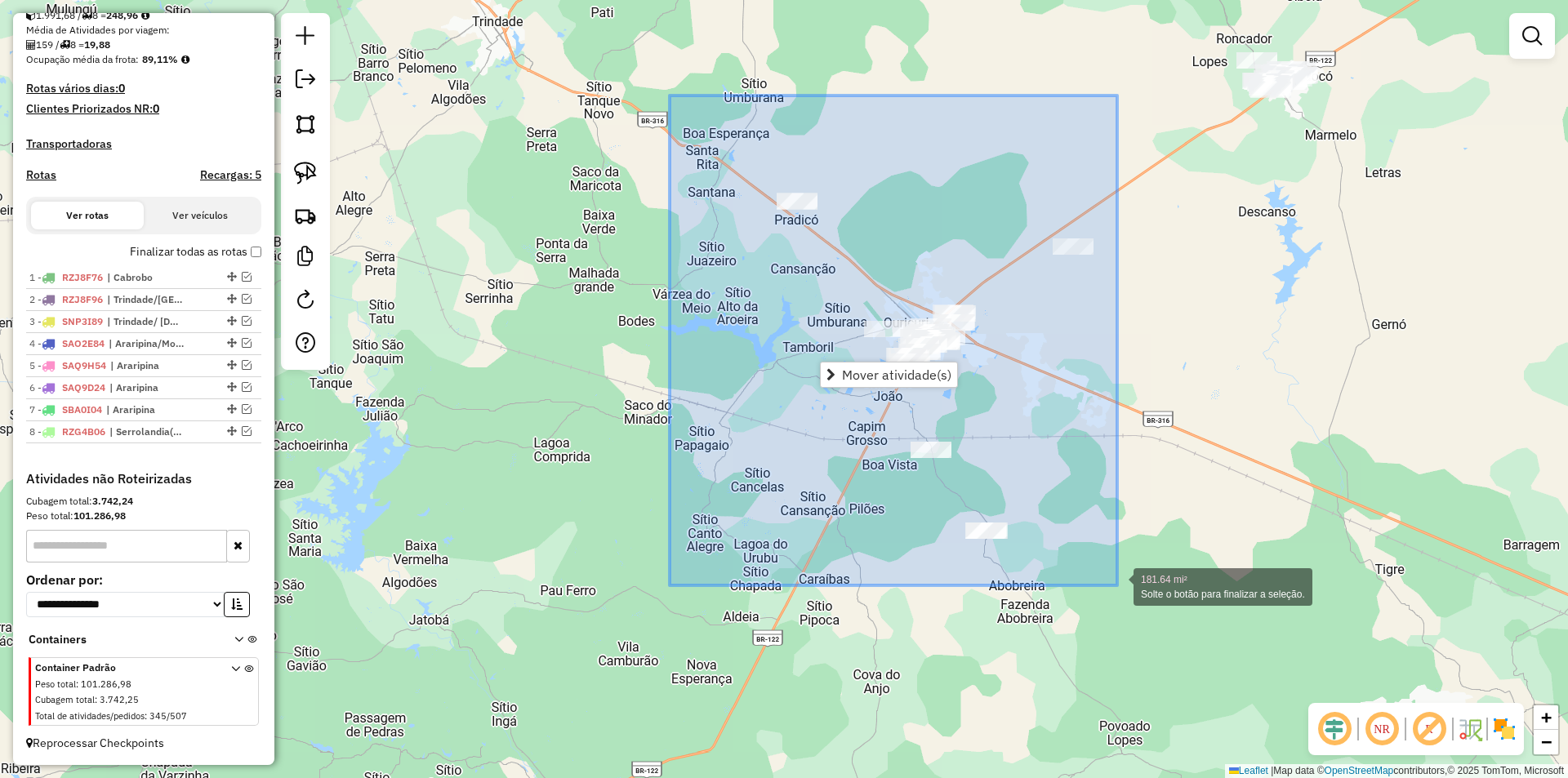
drag, startPoint x: 670, startPoint y: 95, endPoint x: 1117, endPoint y: 586, distance: 664.0
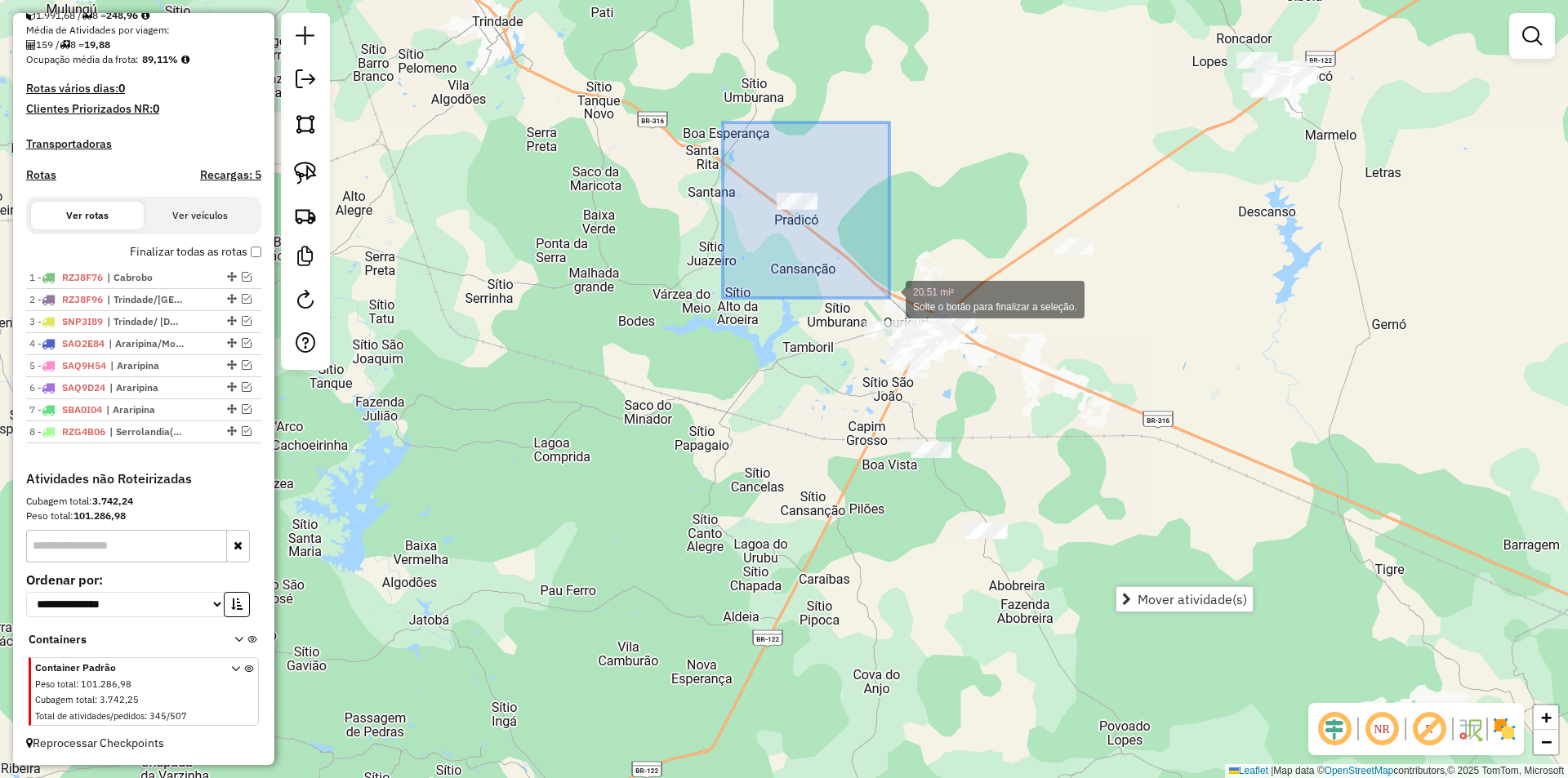
drag, startPoint x: 791, startPoint y: 191, endPoint x: 897, endPoint y: 309, distance: 158.6
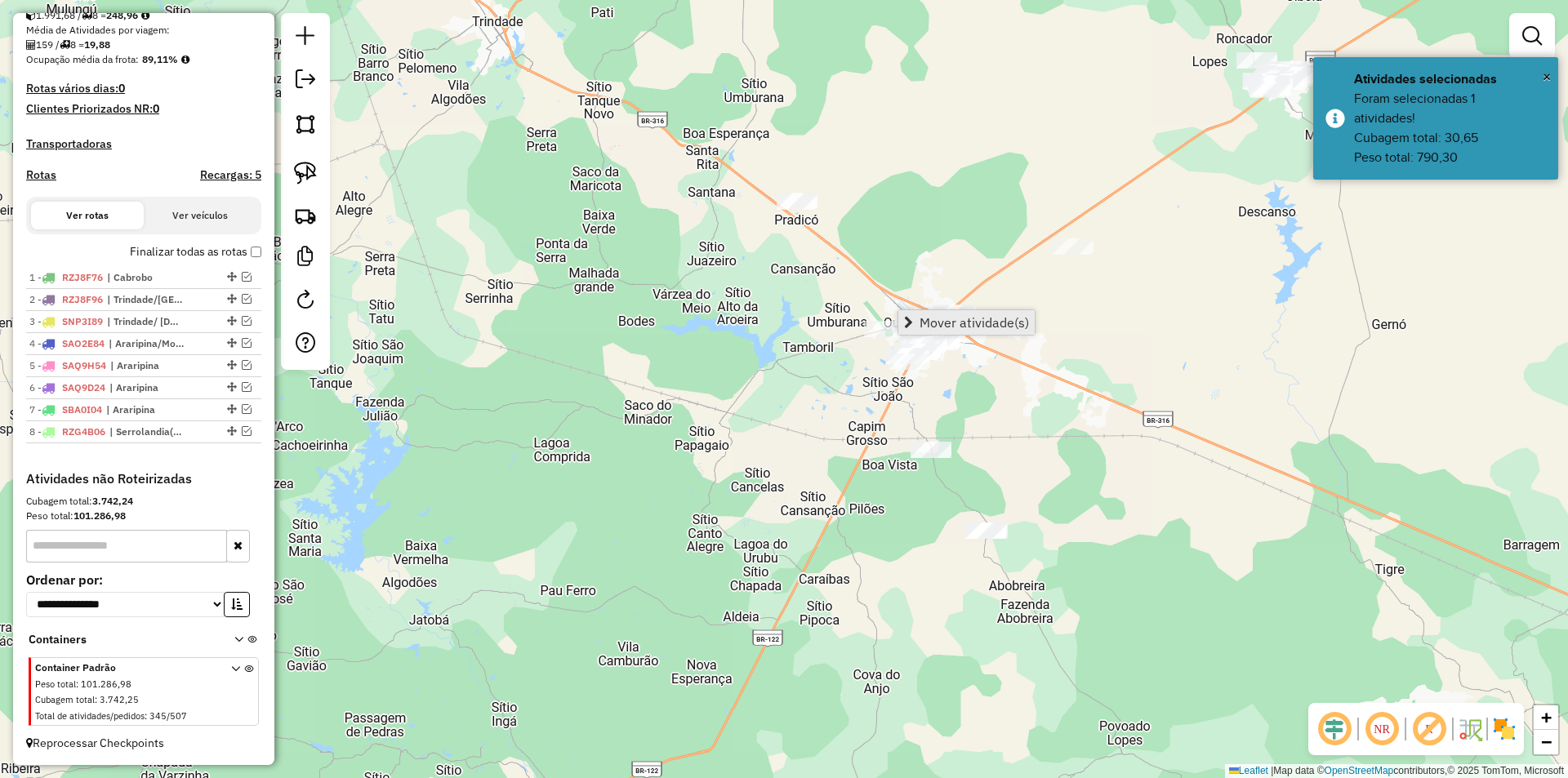
click at [916, 331] on link "Mover atividade(s)" at bounding box center [967, 322] width 137 height 24
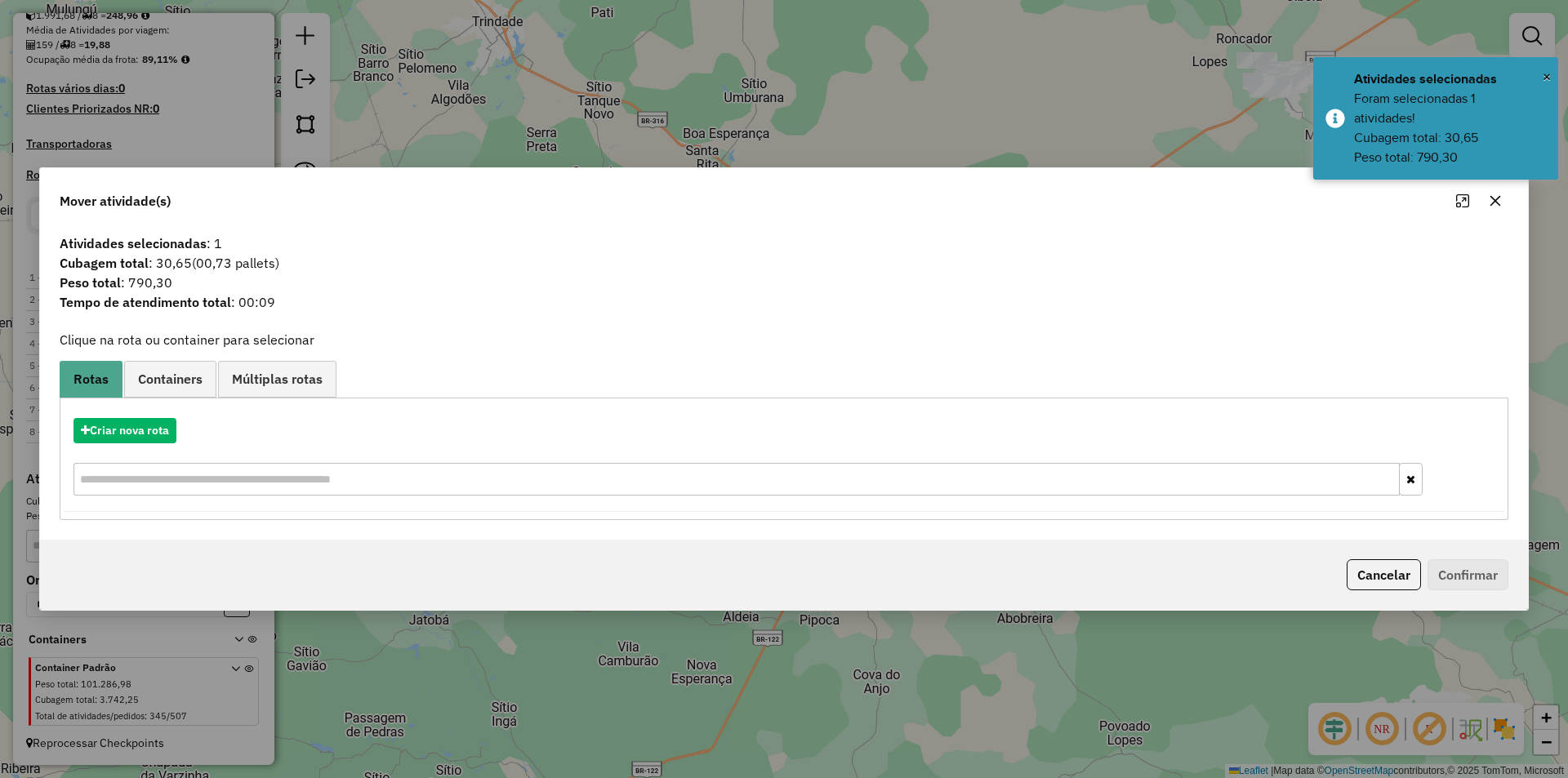
click at [170, 413] on div "Criar nova rota" at bounding box center [783, 459] width 1440 height 106
click at [168, 418] on button "Criar nova rota" at bounding box center [124, 431] width 103 height 25
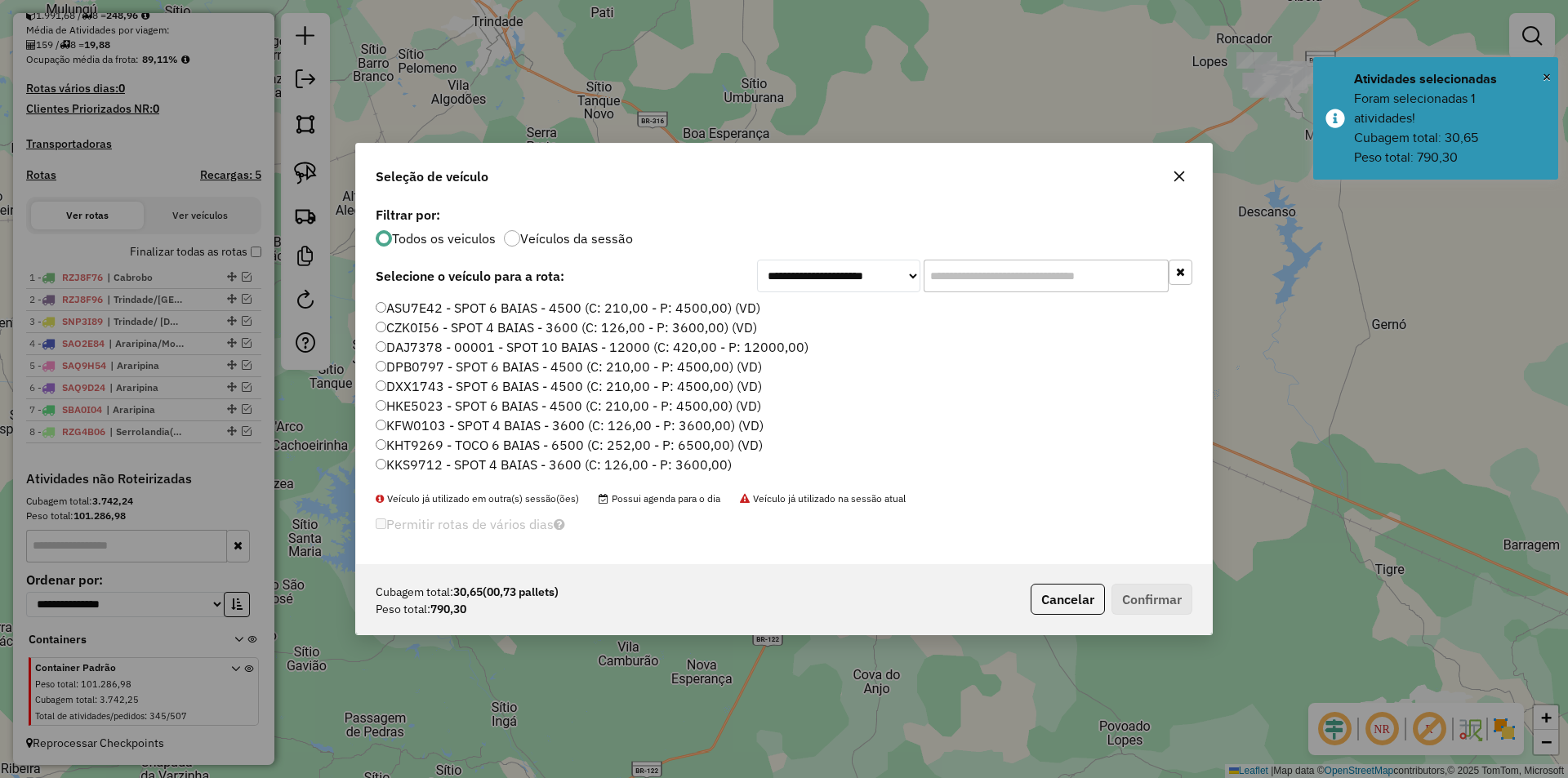
click at [972, 275] on input "text" at bounding box center [1046, 276] width 245 height 33
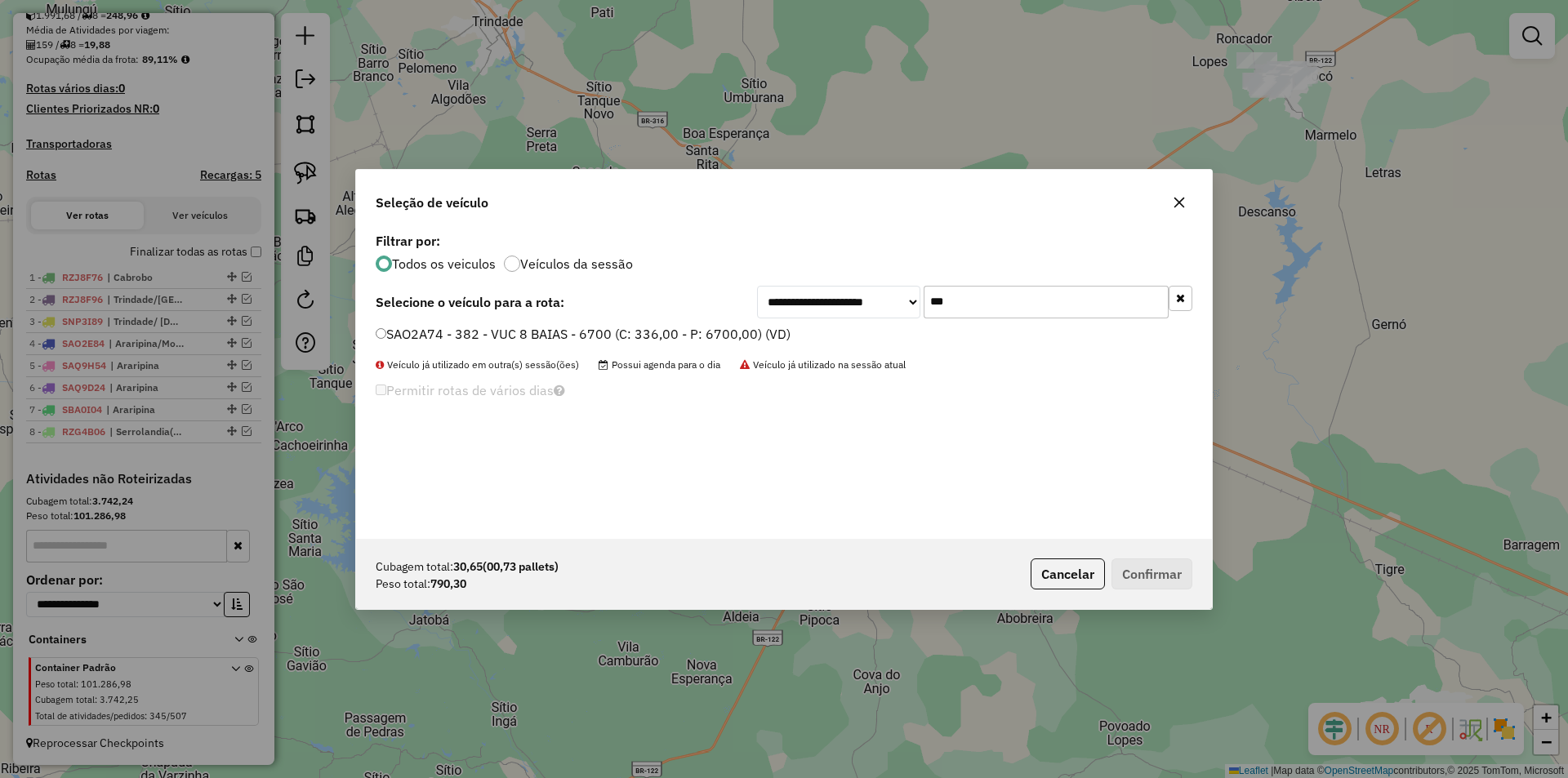
type input "***"
click at [655, 327] on label "SAO2A74 - 382 - VUC 8 BAIAS - 6700 (C: 336,00 - P: 6700,00) (VD)" at bounding box center [582, 334] width 415 height 19
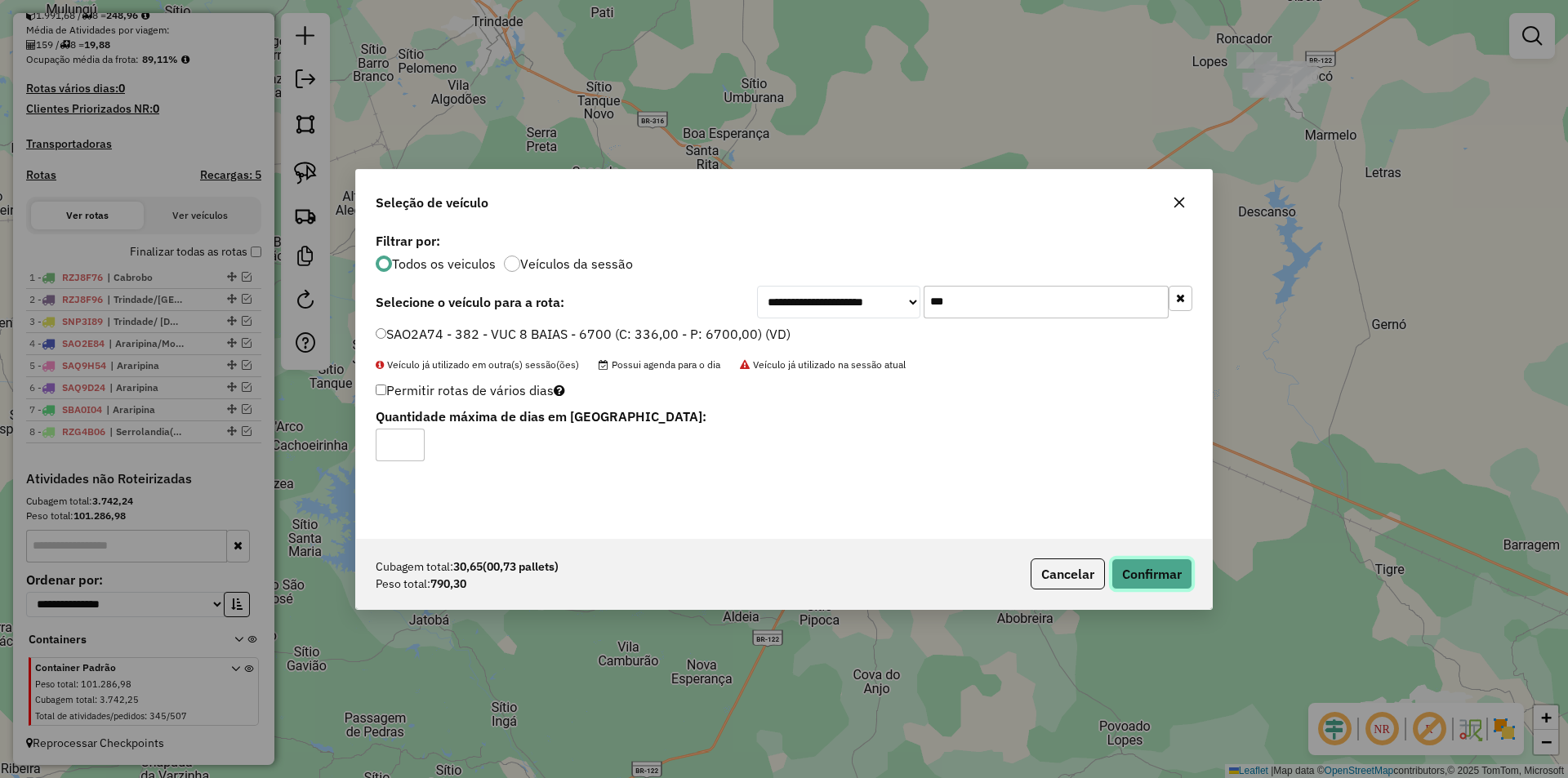
click at [1150, 573] on button "Confirmar" at bounding box center [1151, 574] width 81 height 31
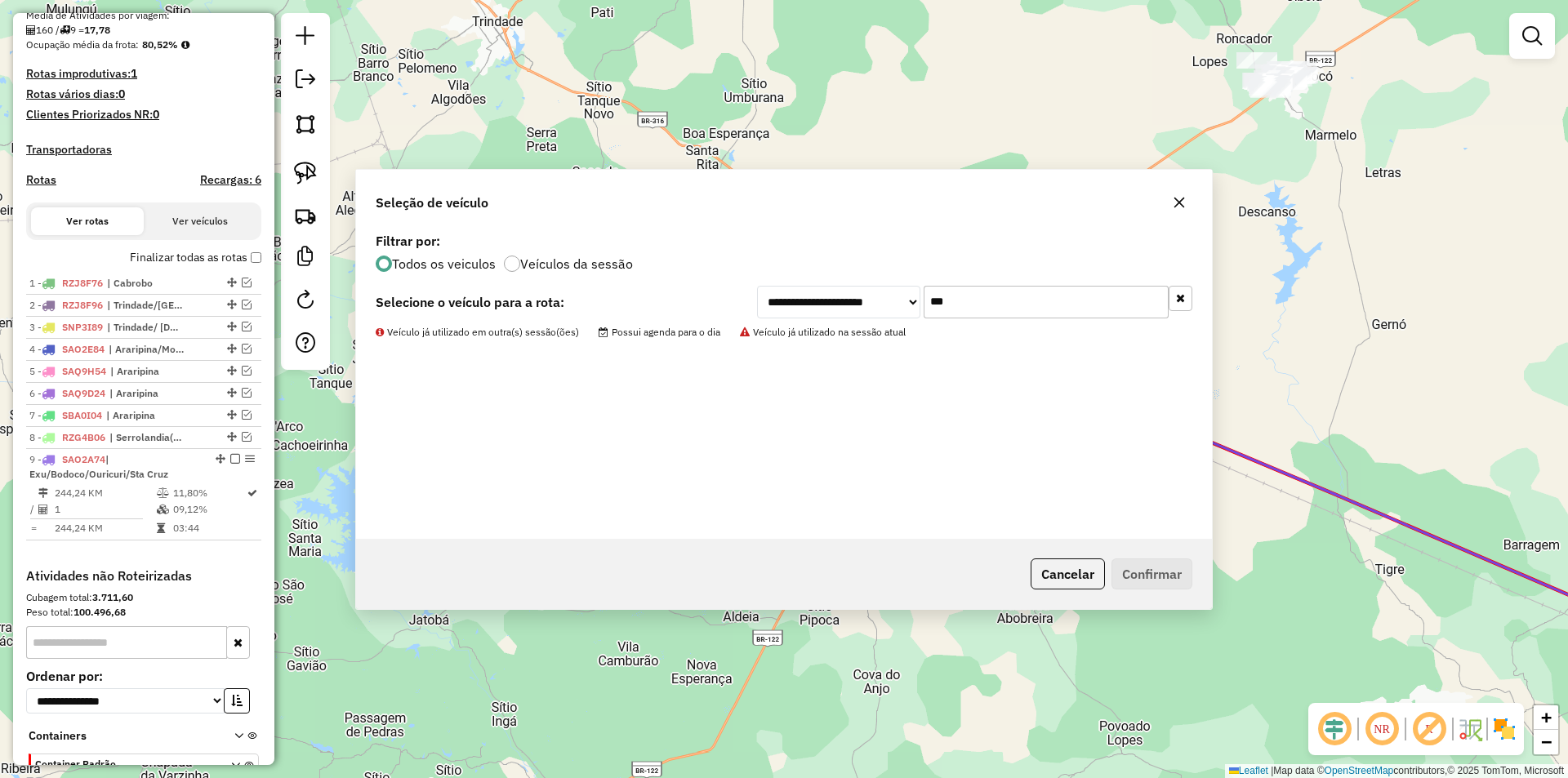
scroll to position [489, 0]
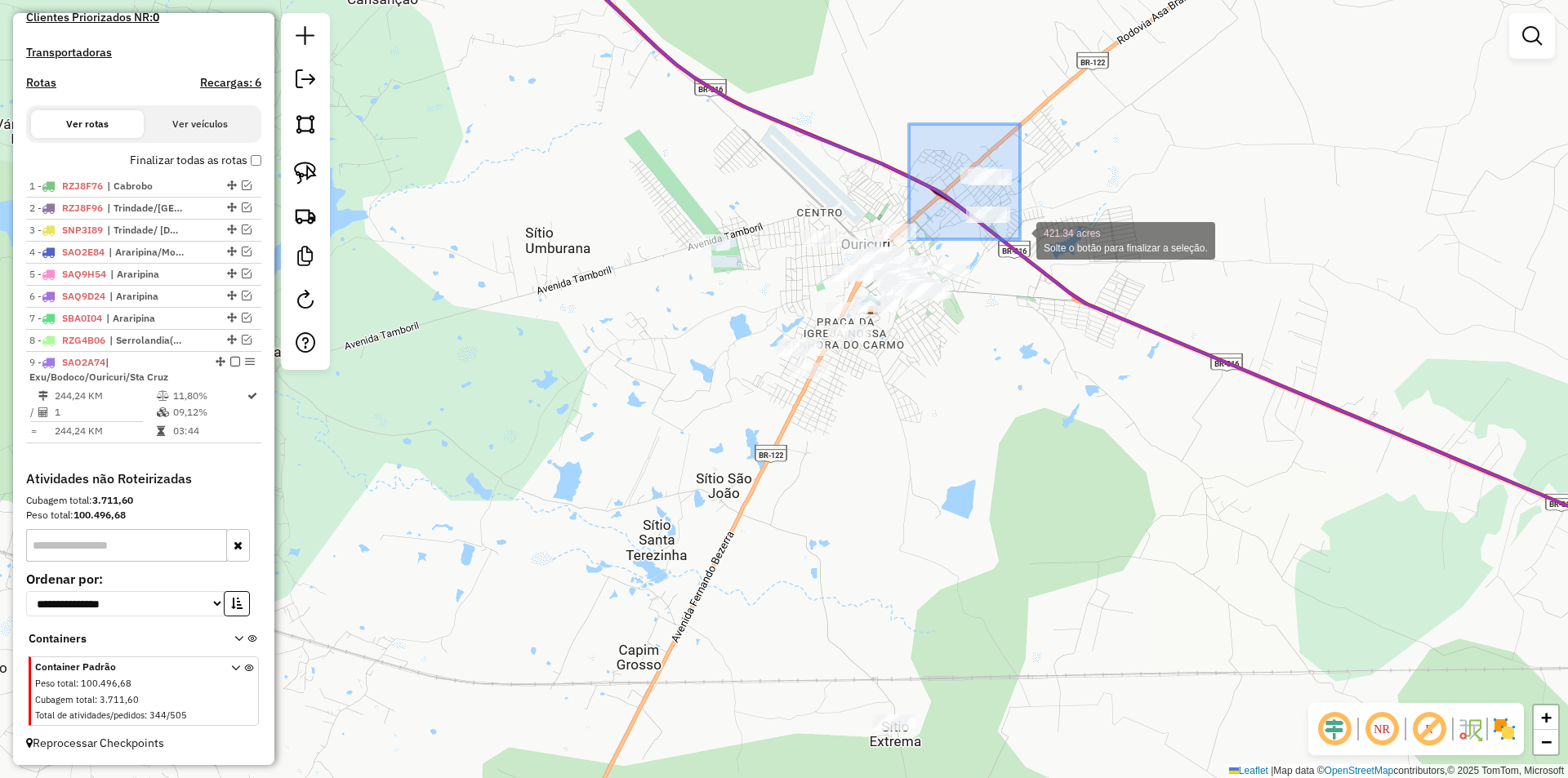
drag, startPoint x: 909, startPoint y: 124, endPoint x: 1020, endPoint y: 239, distance: 159.8
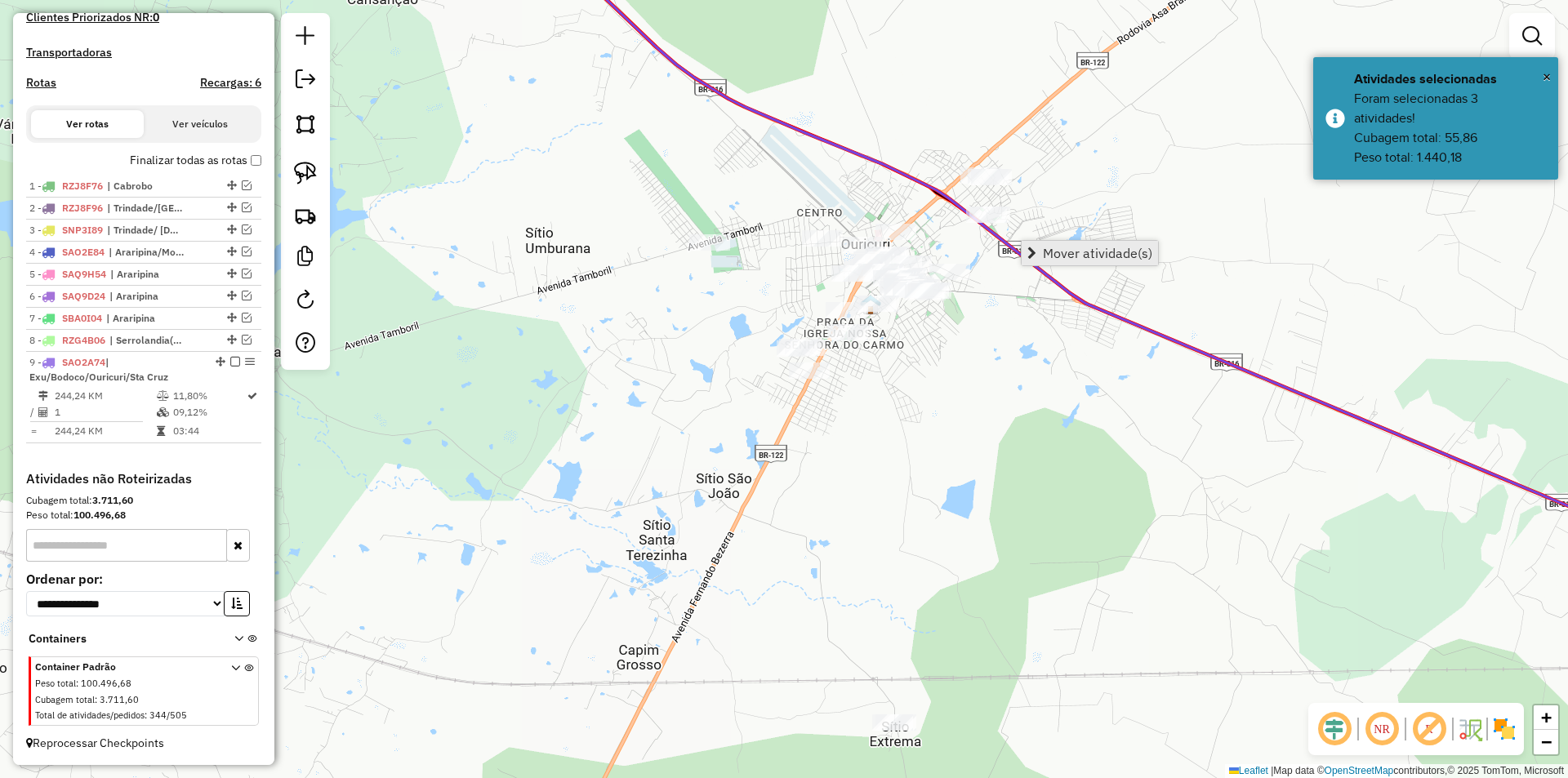
click at [1083, 260] on span "Mover atividade(s)" at bounding box center [1098, 253] width 110 height 13
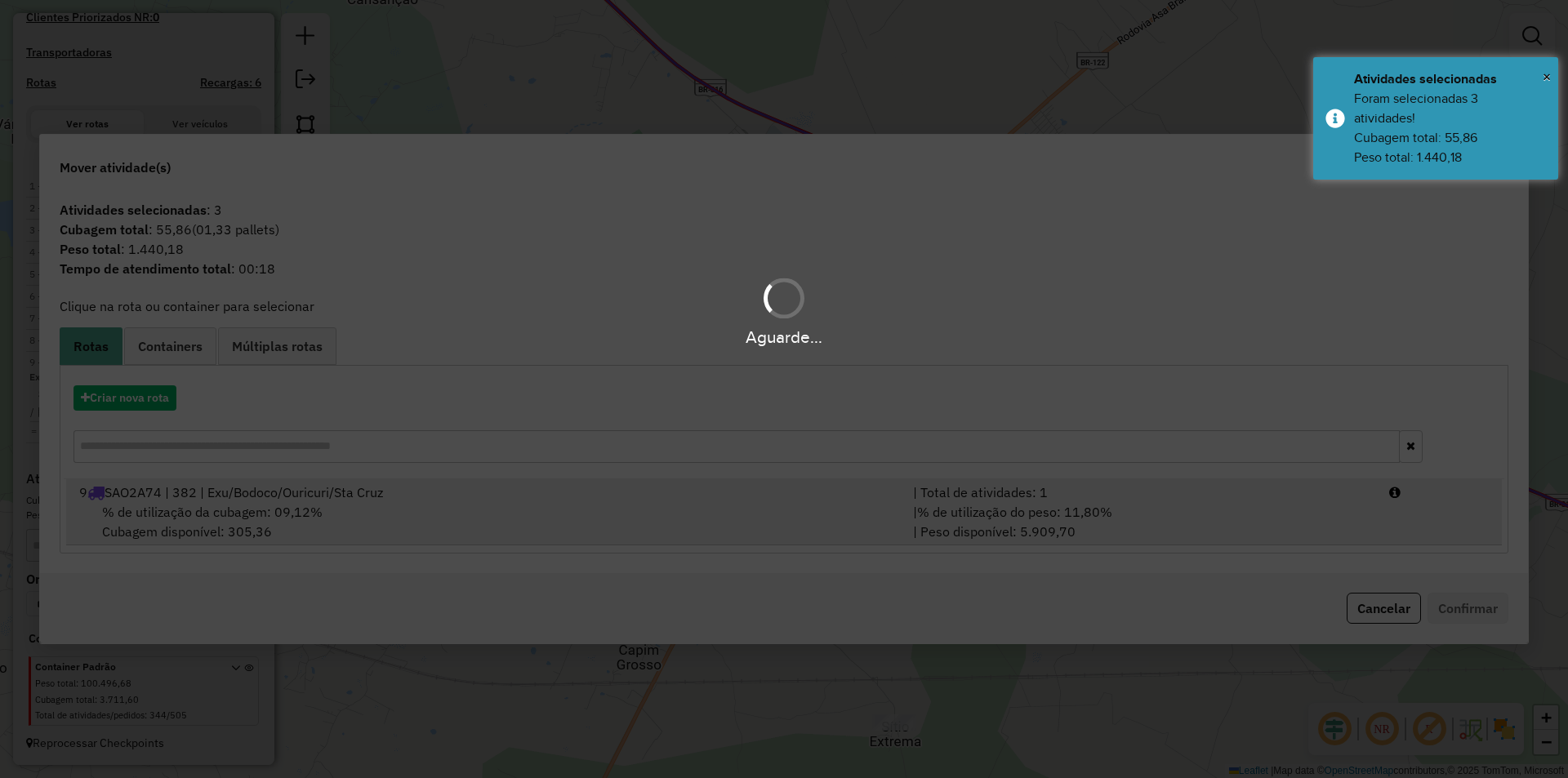
click at [449, 529] on div "% de utilização da cubagem: 09,12% Cubagem disponível: 305,36" at bounding box center [486, 521] width 834 height 39
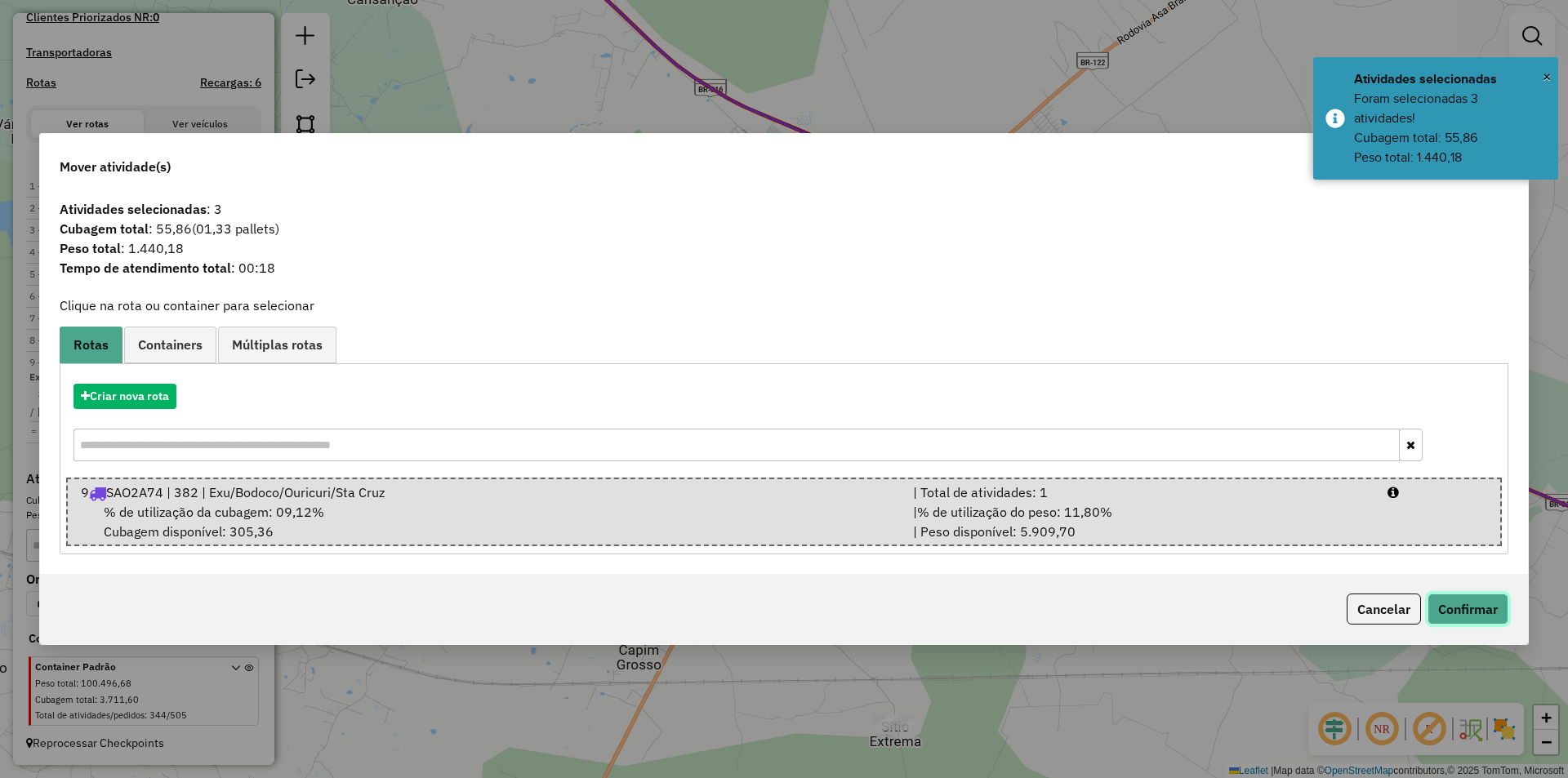
click at [1505, 622] on button "Confirmar" at bounding box center [1468, 609] width 81 height 31
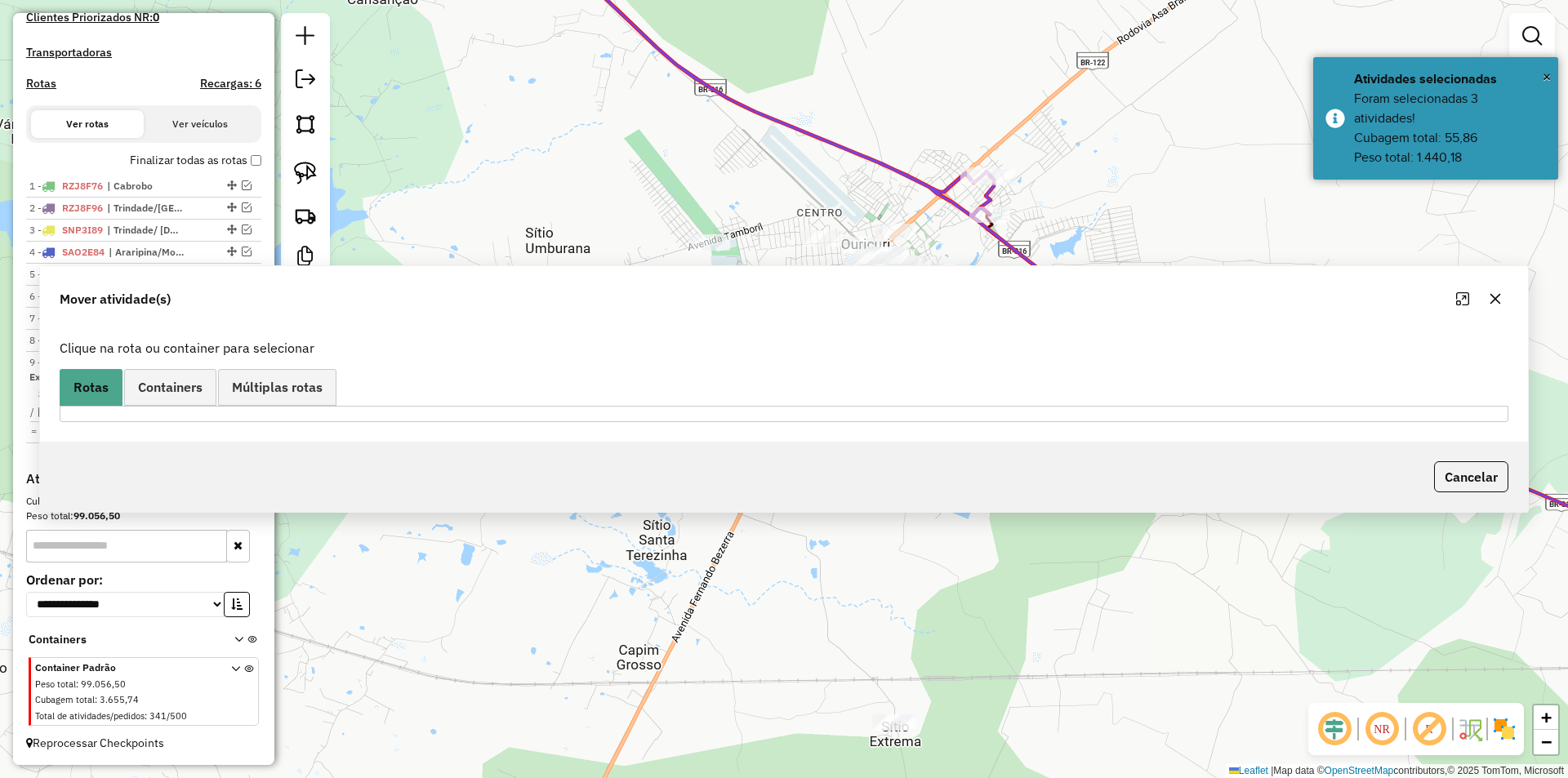
scroll to position [469, 0]
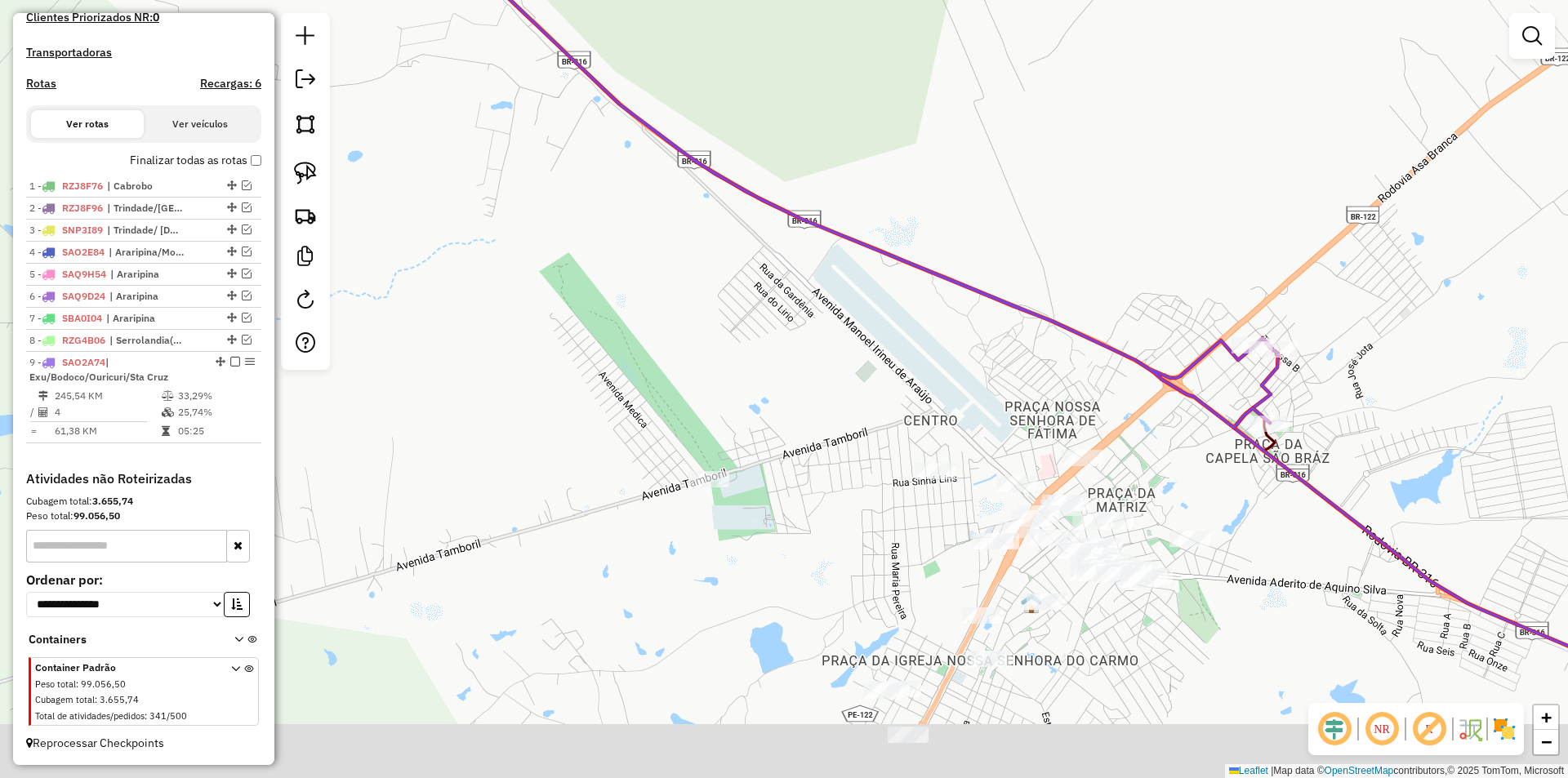
drag, startPoint x: 1226, startPoint y: 545, endPoint x: 1050, endPoint y: 442, distance: 203.9
click at [1051, 443] on div "Janela de atendimento Grade de atendimento Capacidade Transportadoras Veículos …" at bounding box center [784, 389] width 1568 height 778
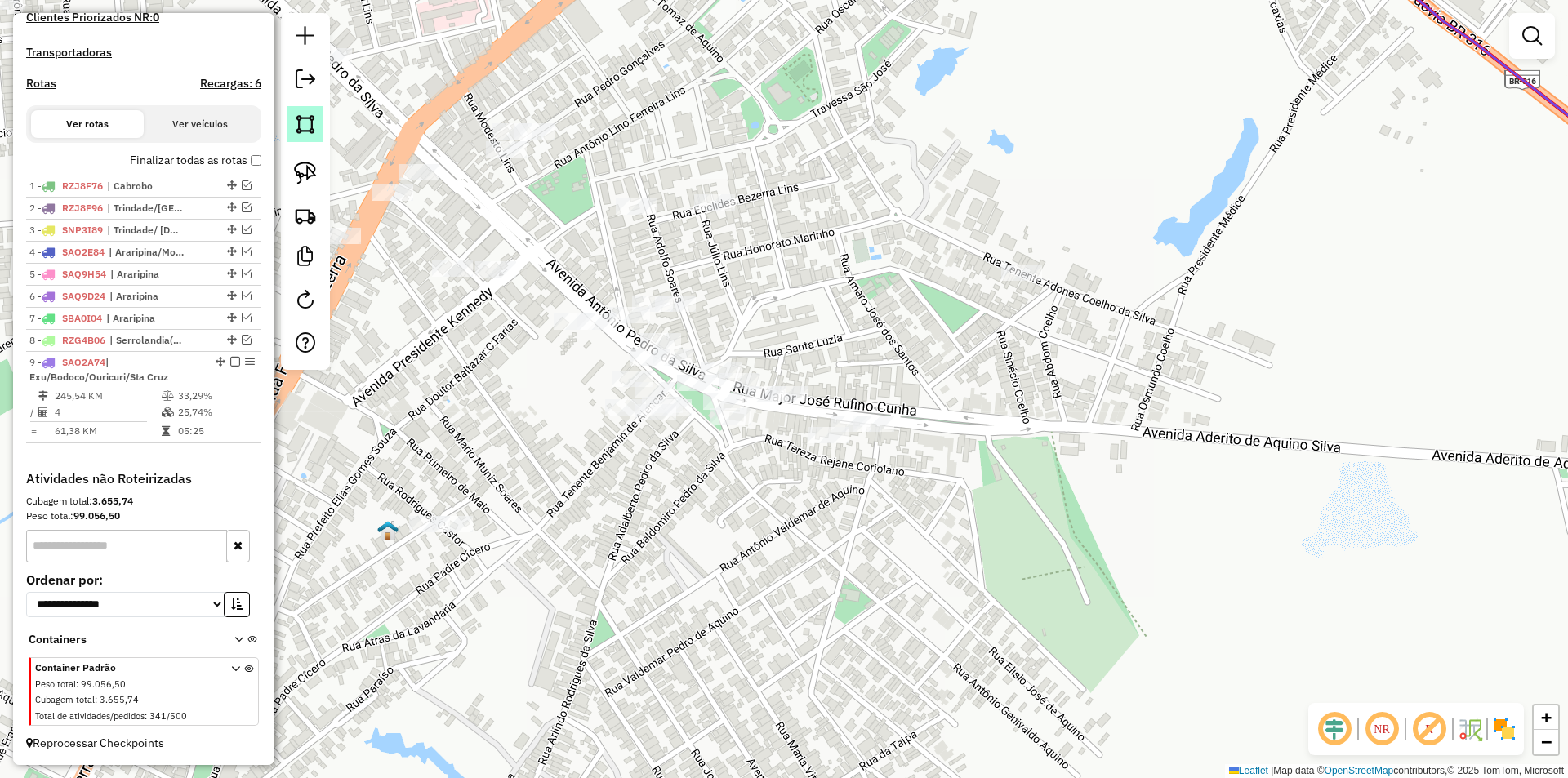
click at [321, 120] on link at bounding box center [305, 123] width 36 height 36
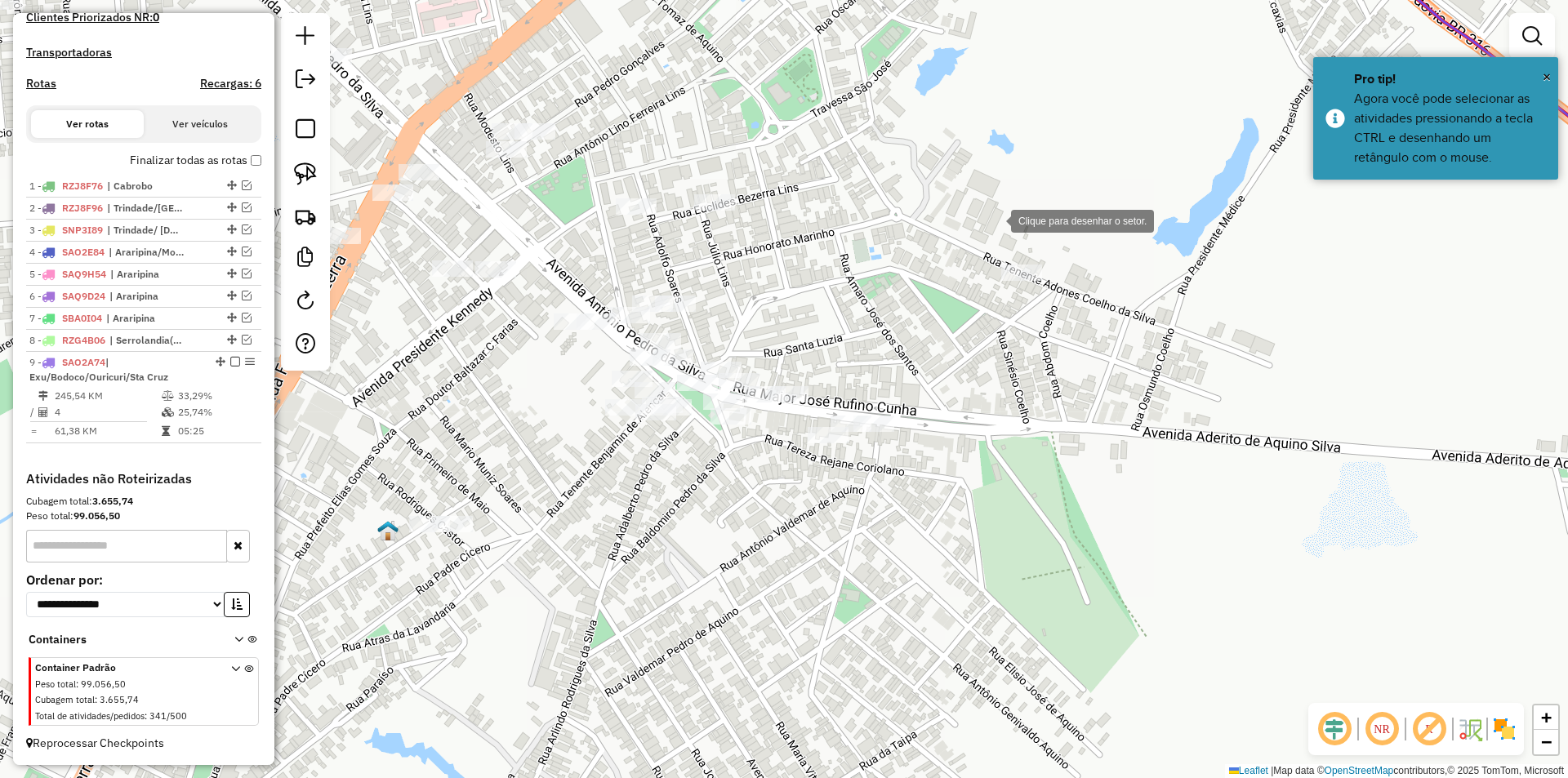
click at [995, 219] on div at bounding box center [995, 219] width 33 height 33
click at [1124, 356] on div at bounding box center [1115, 341] width 33 height 33
click at [707, 574] on div at bounding box center [707, 574] width 33 height 33
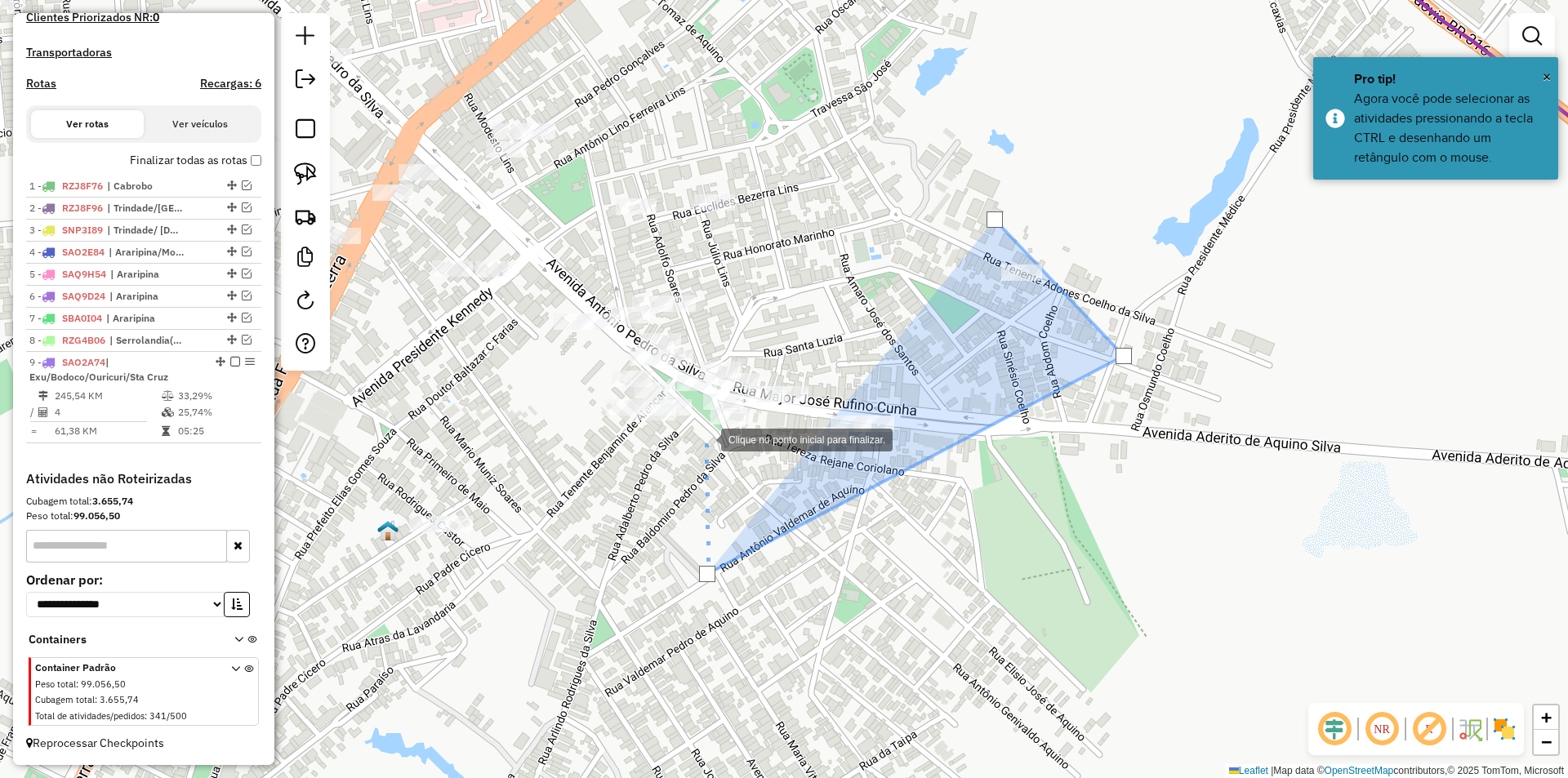
click at [705, 439] on div at bounding box center [705, 439] width 33 height 33
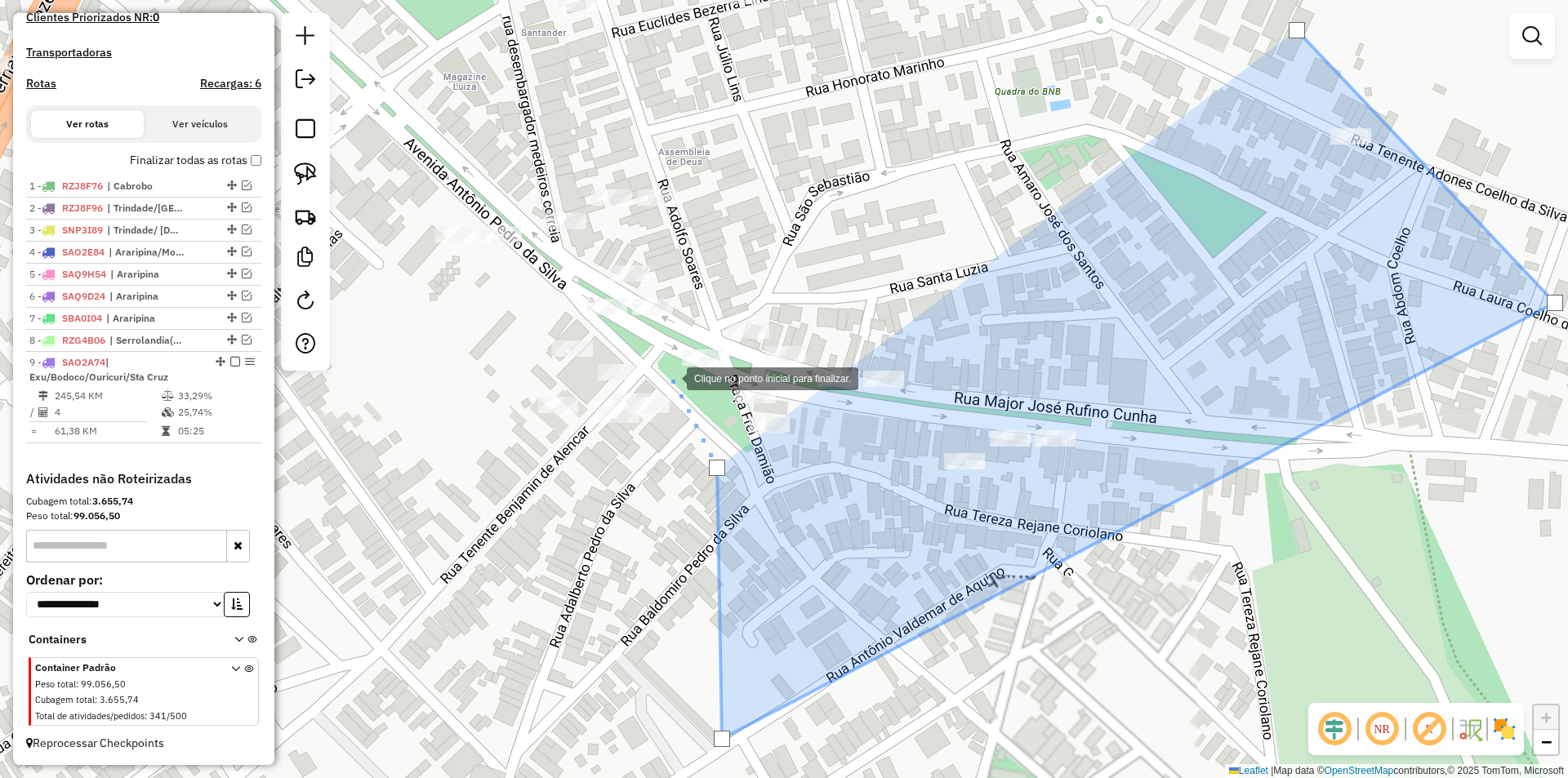
click at [668, 373] on div at bounding box center [670, 377] width 33 height 33
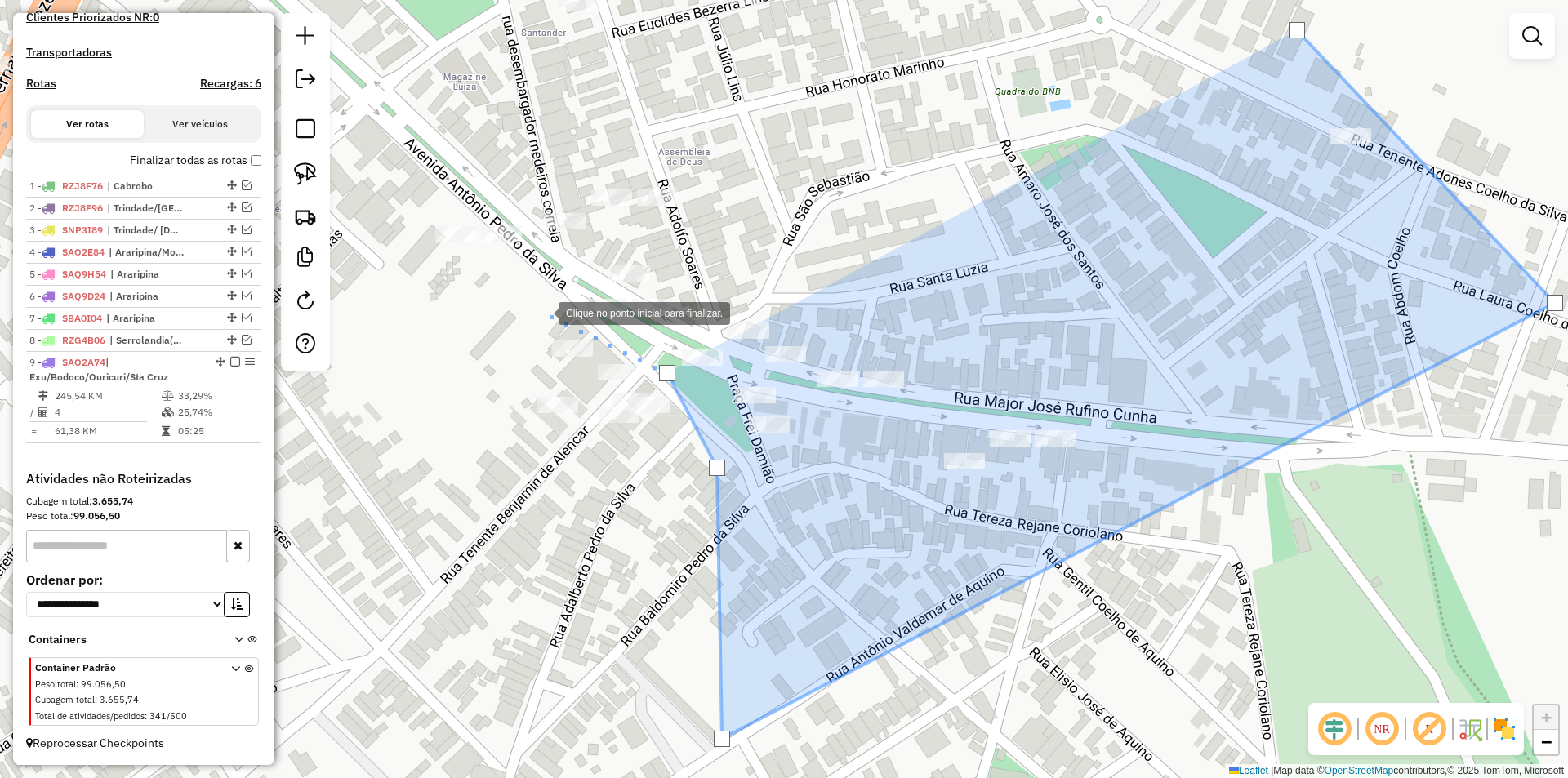
click at [543, 312] on div at bounding box center [543, 312] width 33 height 33
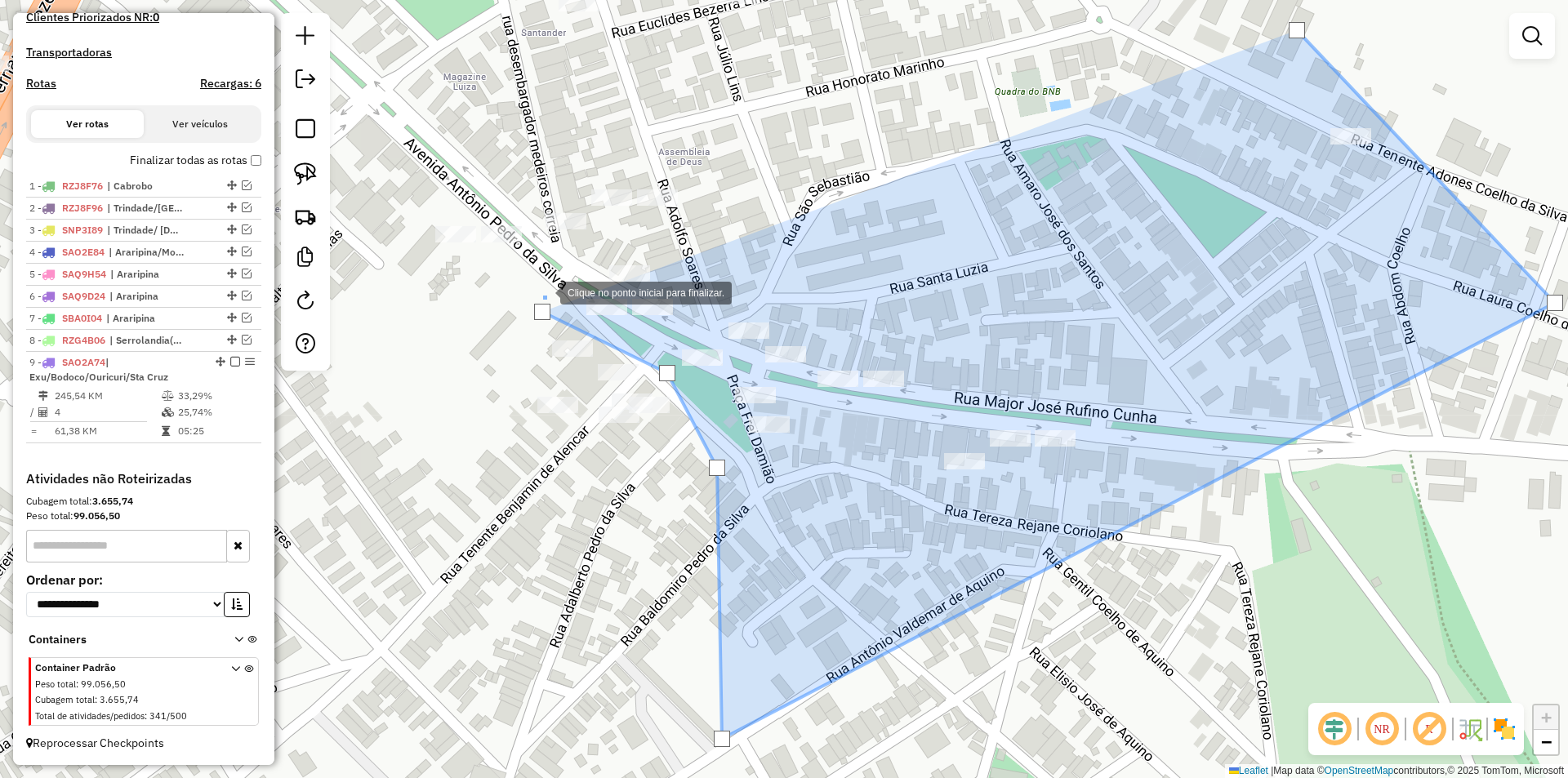
click at [550, 281] on div at bounding box center [544, 291] width 33 height 33
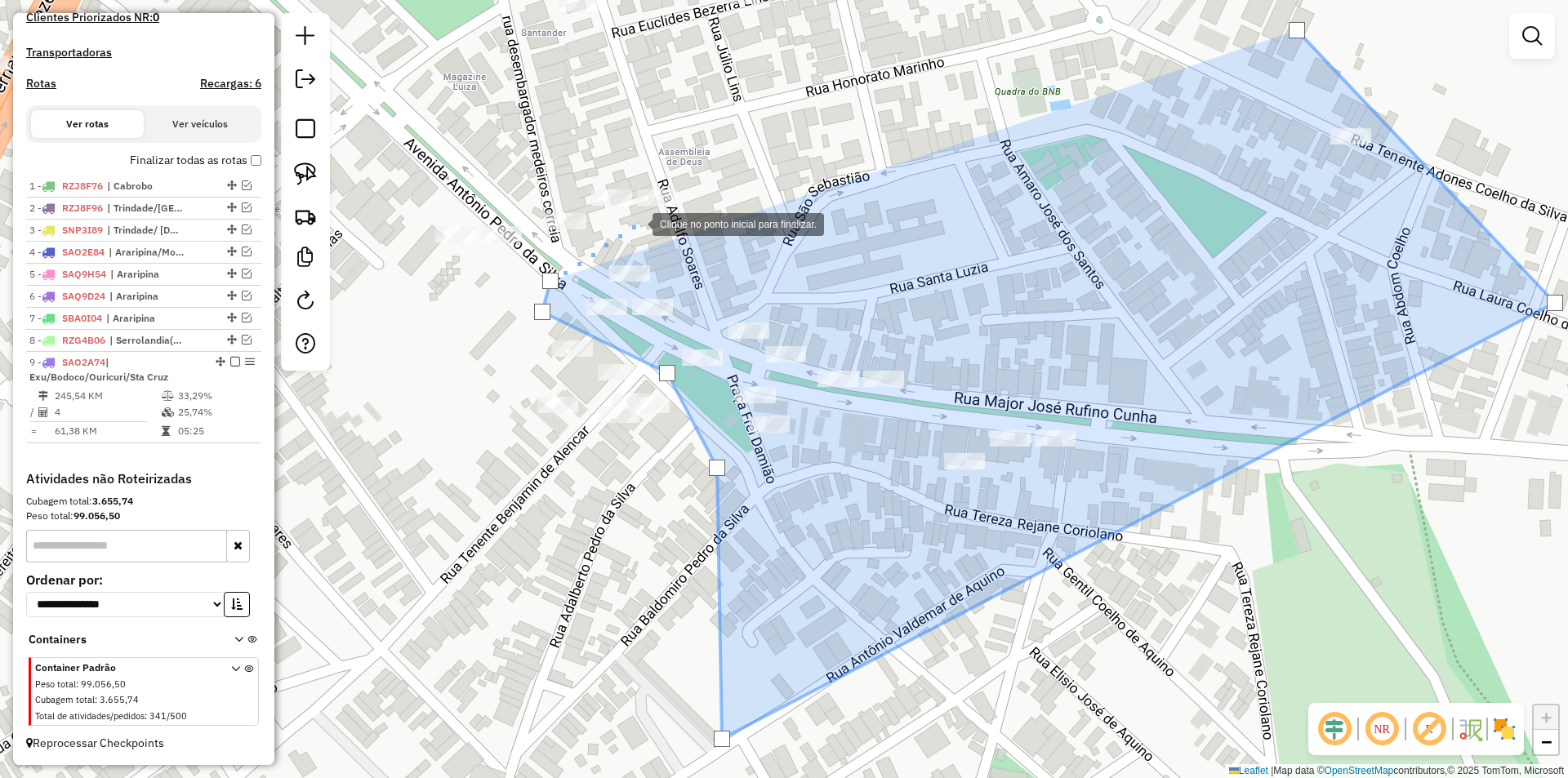
click at [639, 220] on div at bounding box center [636, 223] width 33 height 33
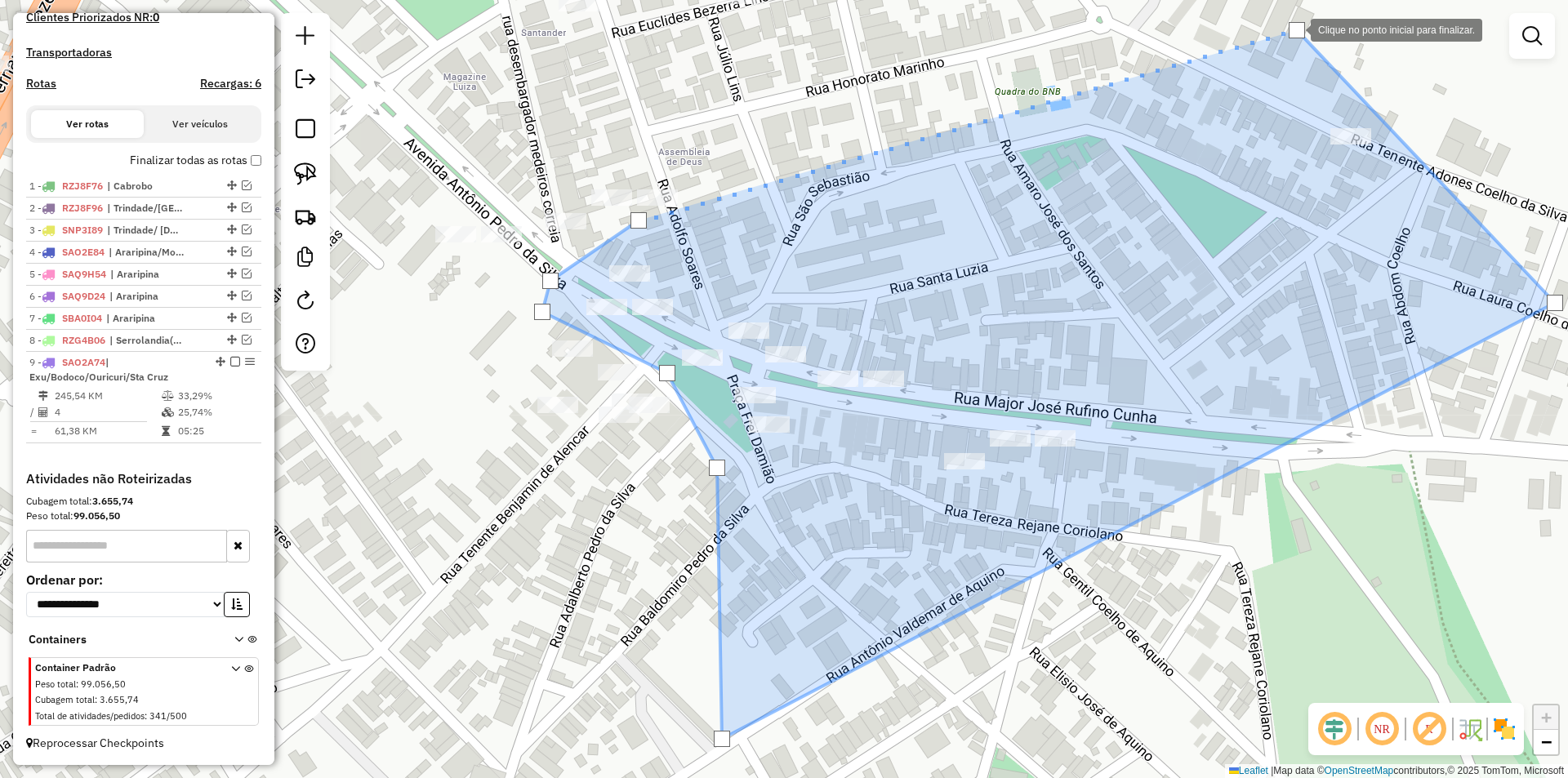
click at [1294, 29] on div at bounding box center [1297, 30] width 16 height 16
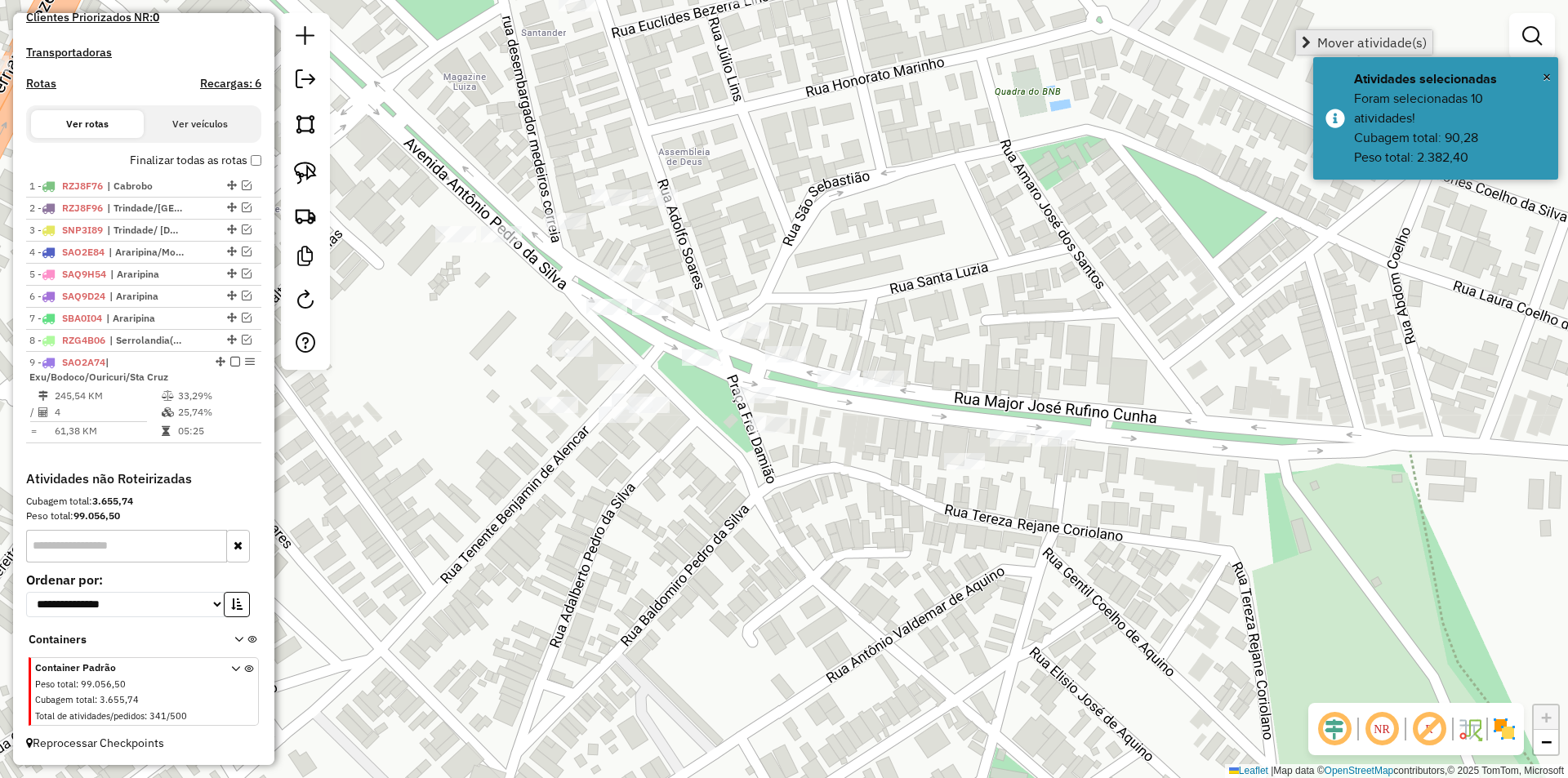
click at [1337, 37] on span "Mover atividade(s)" at bounding box center [1372, 42] width 110 height 13
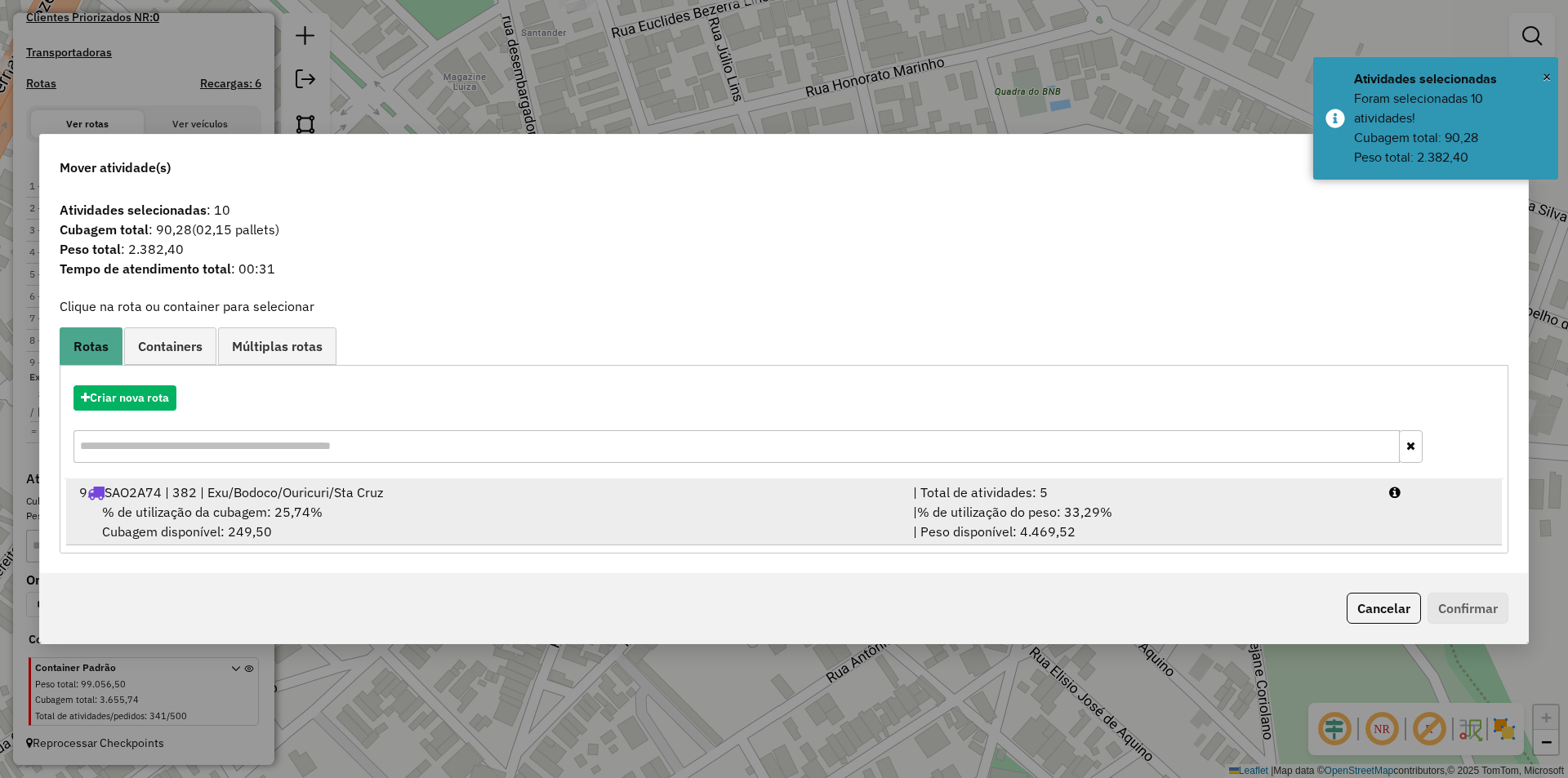
click at [375, 505] on div "% de utilização da cubagem: 25,74% Cubagem disponível: 249,50" at bounding box center [486, 521] width 834 height 39
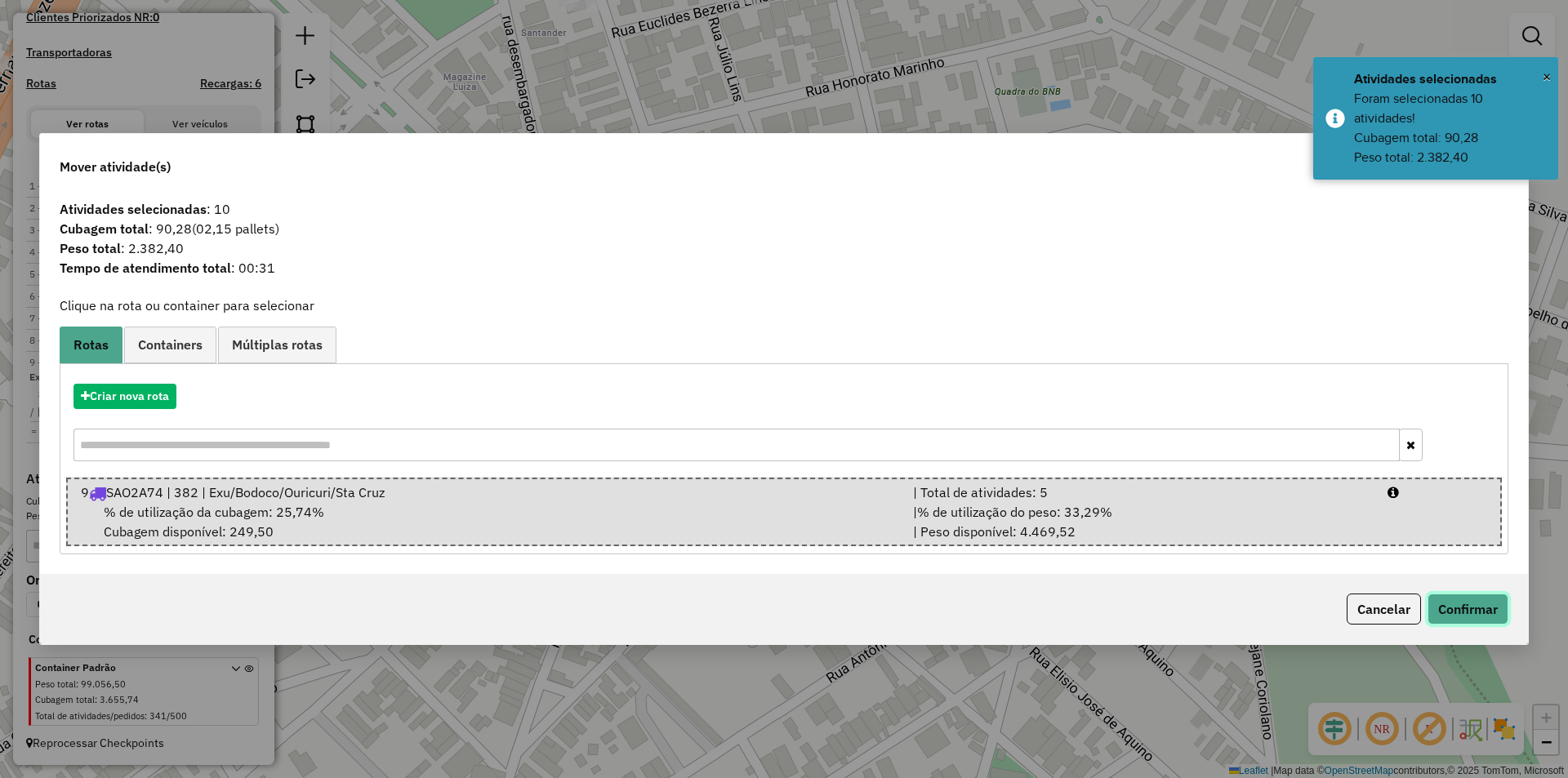
click at [1440, 612] on button "Confirmar" at bounding box center [1468, 609] width 81 height 31
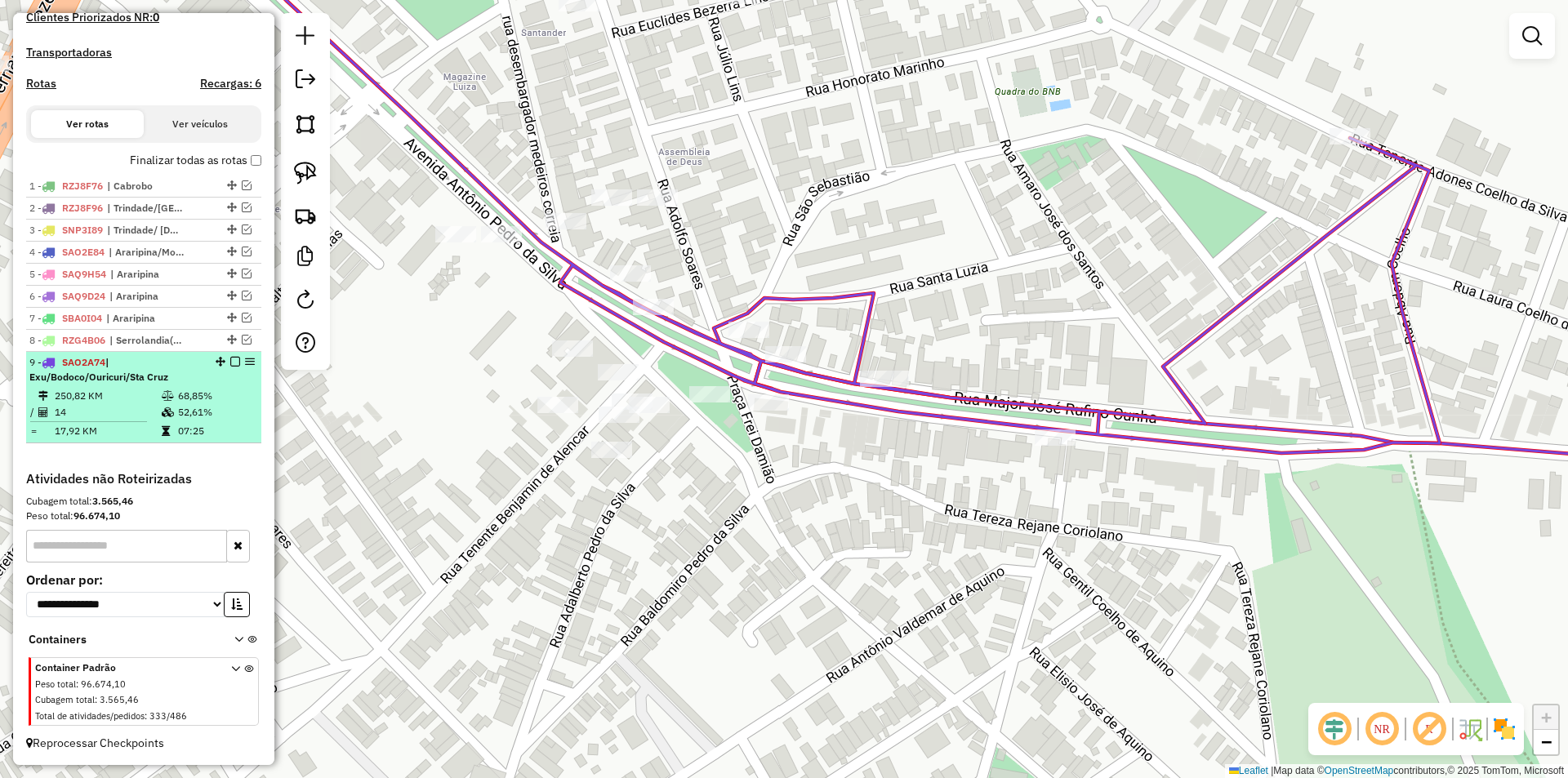
click at [162, 414] on icon at bounding box center [167, 413] width 13 height 10
select select "*********"
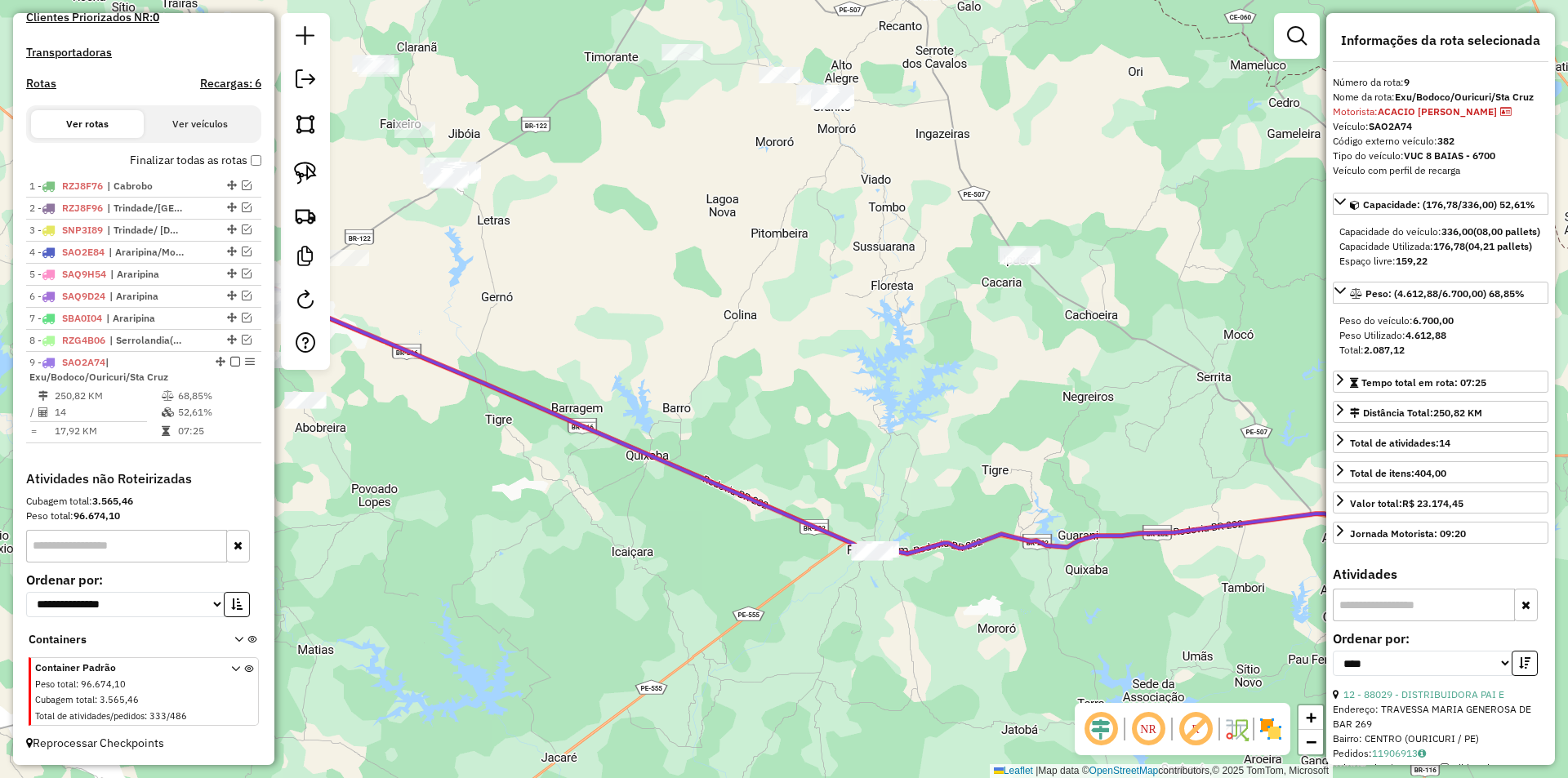
drag, startPoint x: 796, startPoint y: 334, endPoint x: 822, endPoint y: 341, distance: 26.9
click at [822, 341] on div "Janela de atendimento Grade de atendimento Capacidade Transportadoras Veículos …" at bounding box center [784, 389] width 1568 height 778
drag, startPoint x: 568, startPoint y: 379, endPoint x: 844, endPoint y: 381, distance: 276.0
click at [844, 381] on div "Janela de atendimento Grade de atendimento Capacidade Transportadoras Veículos …" at bounding box center [784, 389] width 1568 height 778
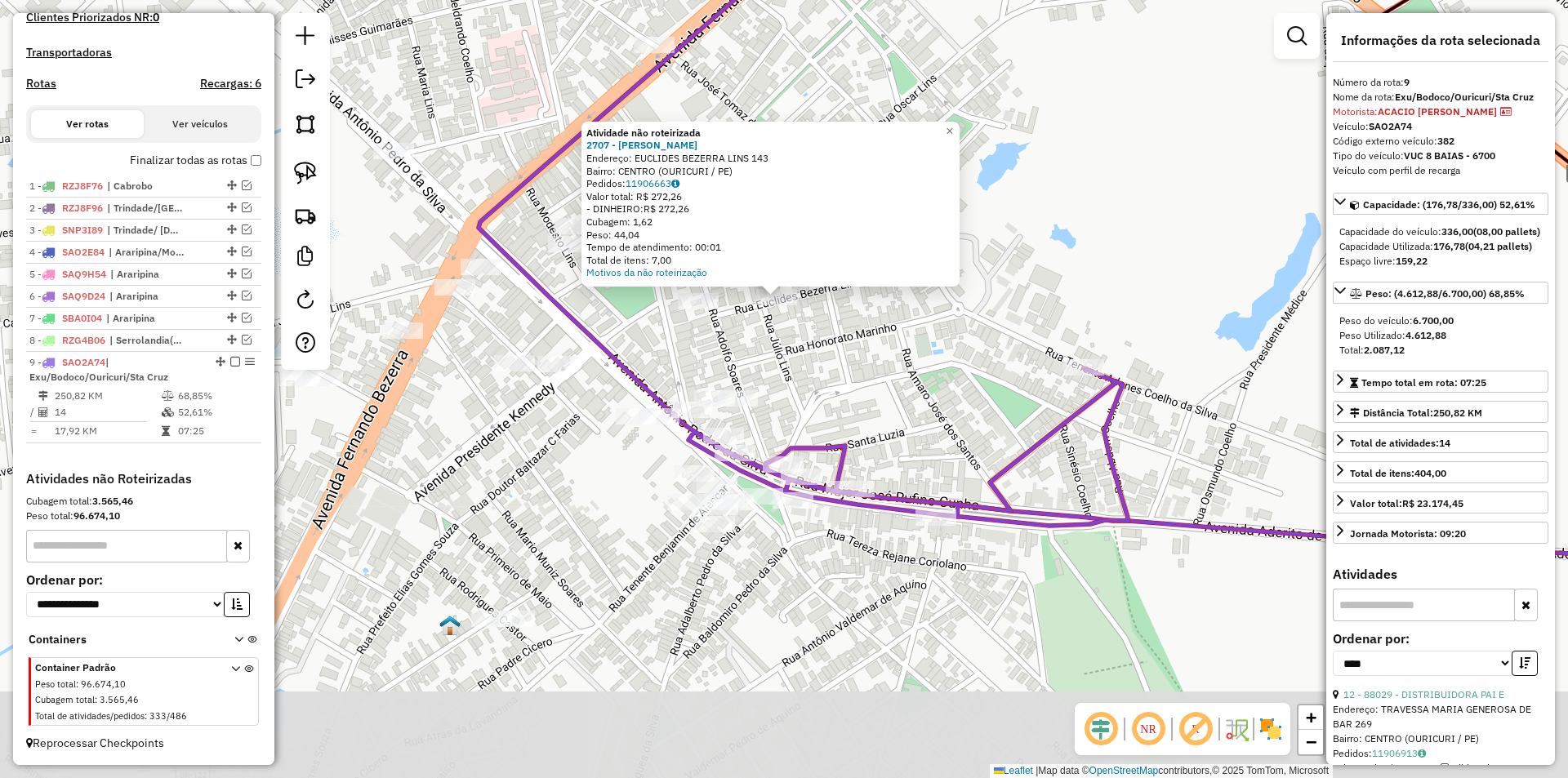
drag, startPoint x: 802, startPoint y: 540, endPoint x: 794, endPoint y: 433, distance: 107.3
click at [794, 435] on icon at bounding box center [941, 177] width 926 height 695
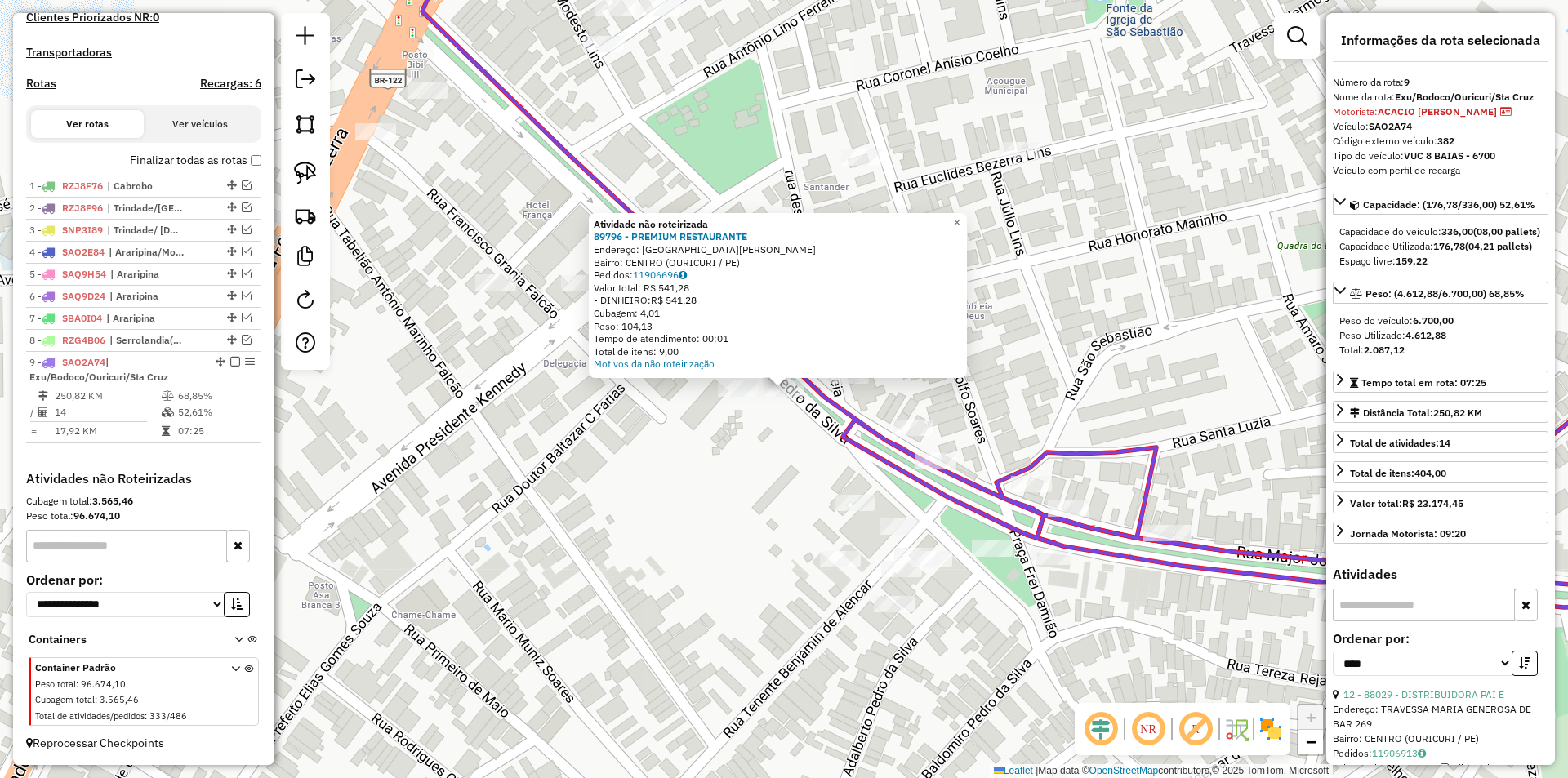
click at [793, 424] on div "Atividade não roteirizada 89796 - PREMIUM RESTAURANTE Endereço: Avenida Antonio…" at bounding box center [784, 389] width 1568 height 778
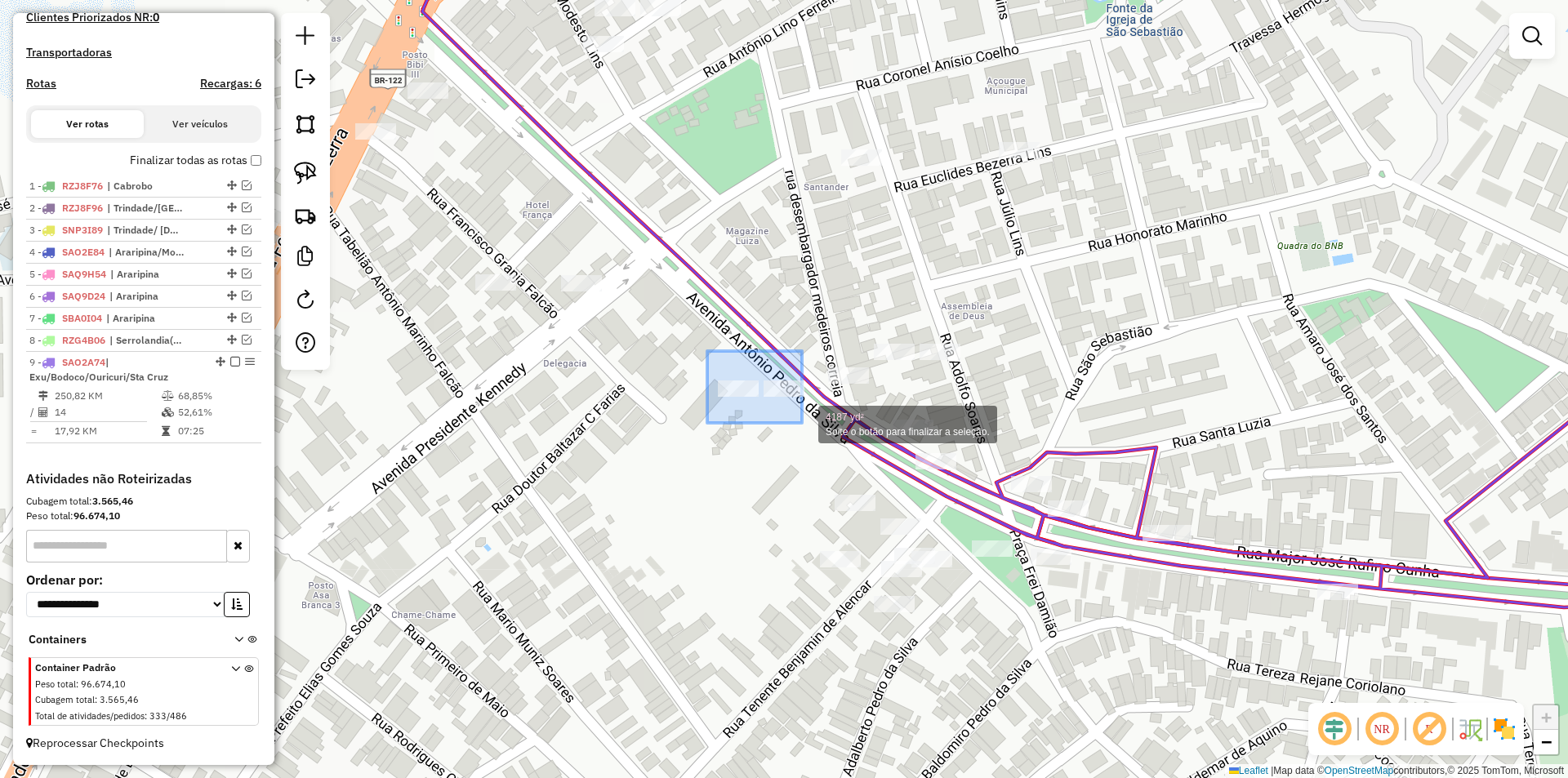
drag, startPoint x: 707, startPoint y: 351, endPoint x: 802, endPoint y: 423, distance: 119.2
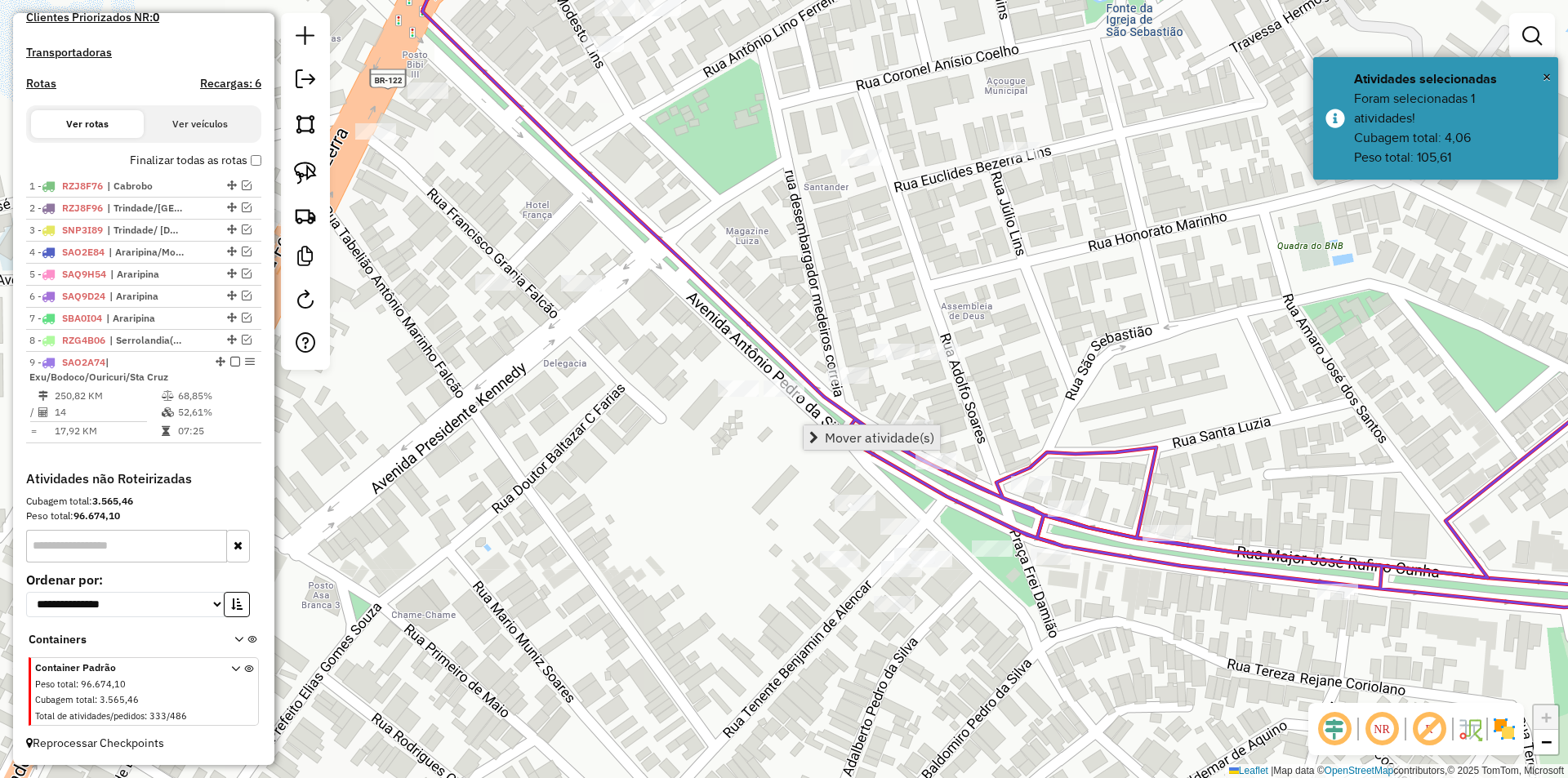
click at [835, 435] on span "Mover atividade(s)" at bounding box center [879, 438] width 110 height 13
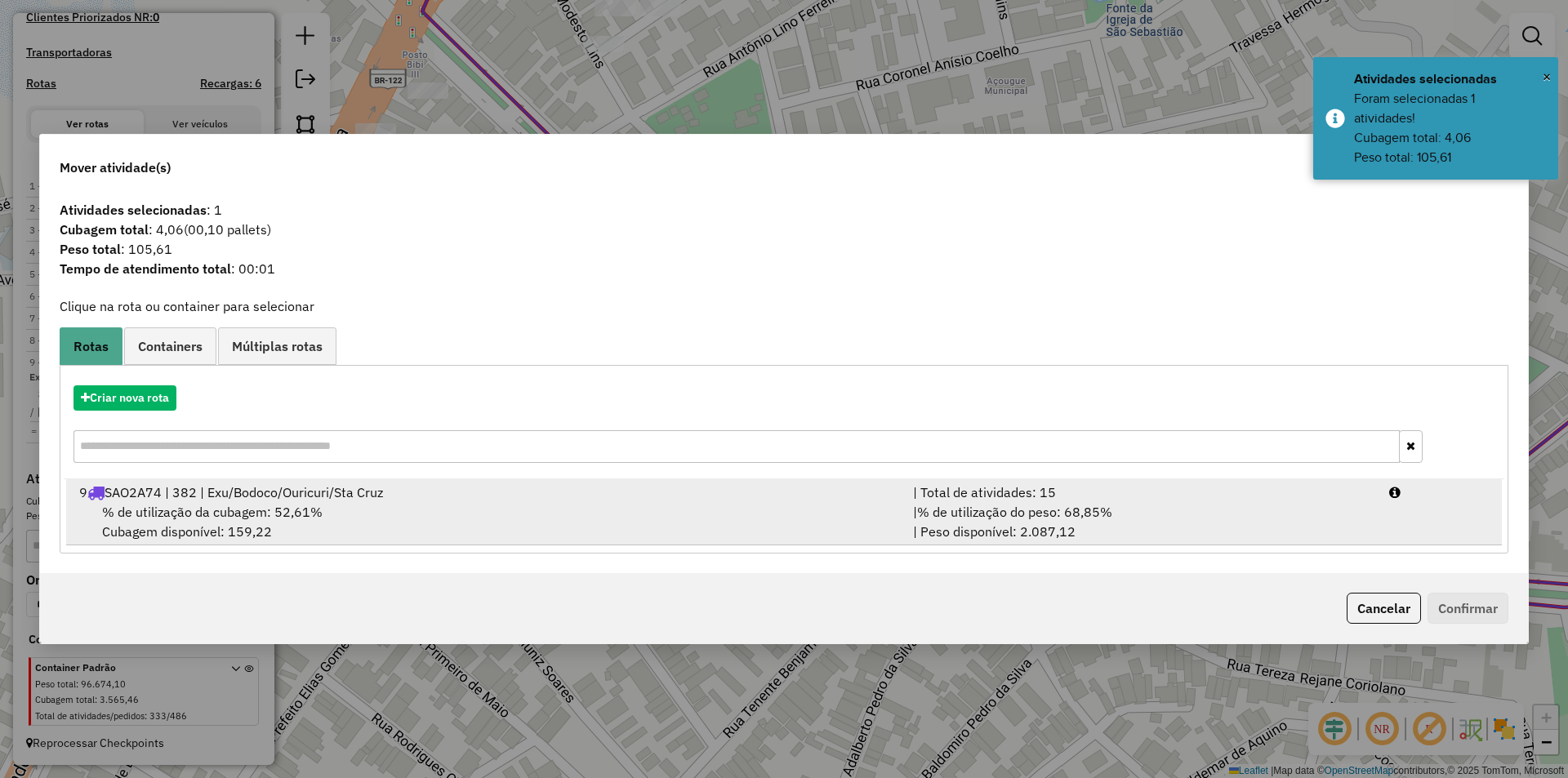
click at [307, 507] on span "% de utilização da cubagem: 52,61%" at bounding box center [212, 512] width 220 height 16
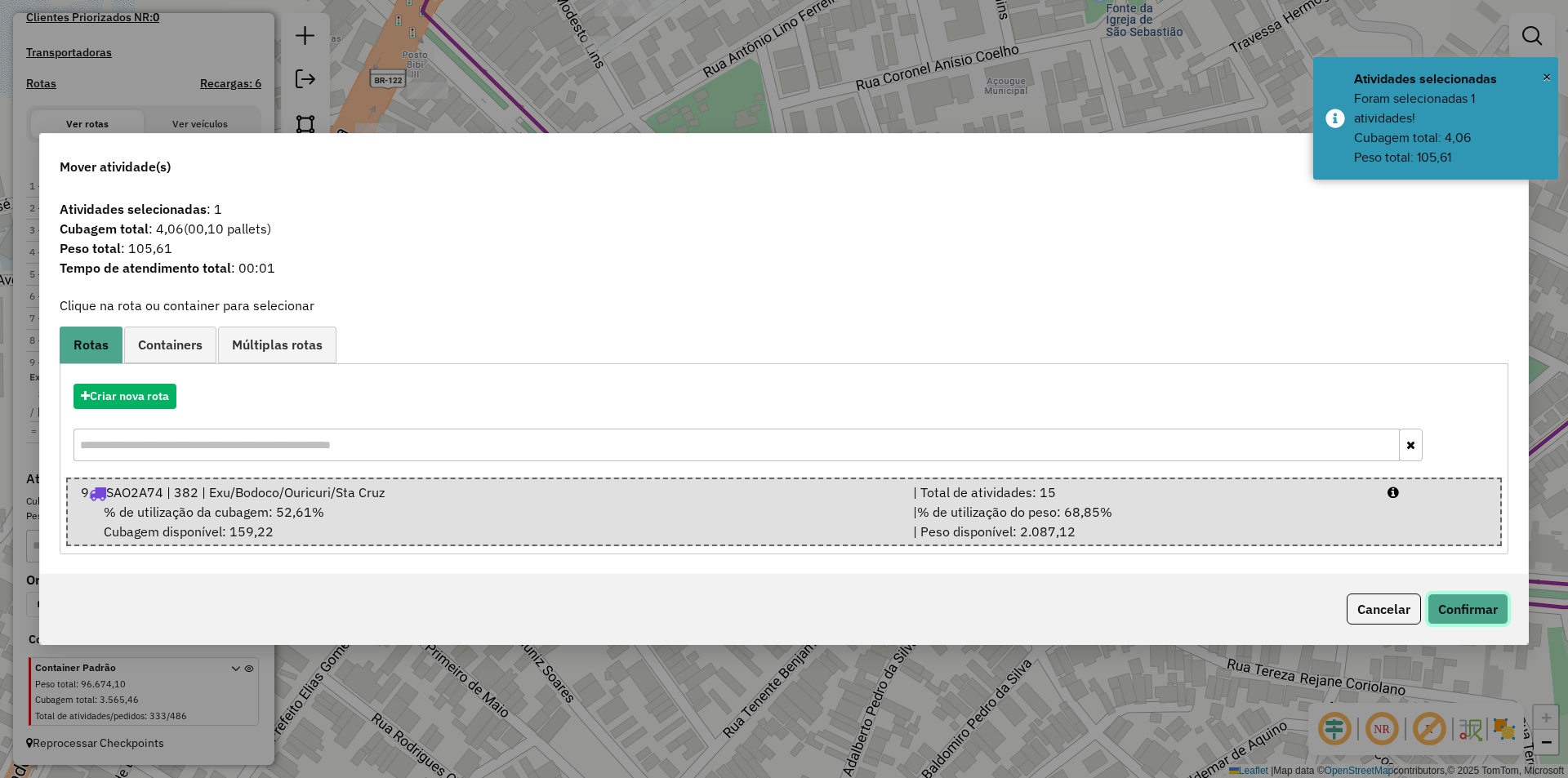
click at [1432, 602] on button "Confirmar" at bounding box center [1468, 609] width 81 height 31
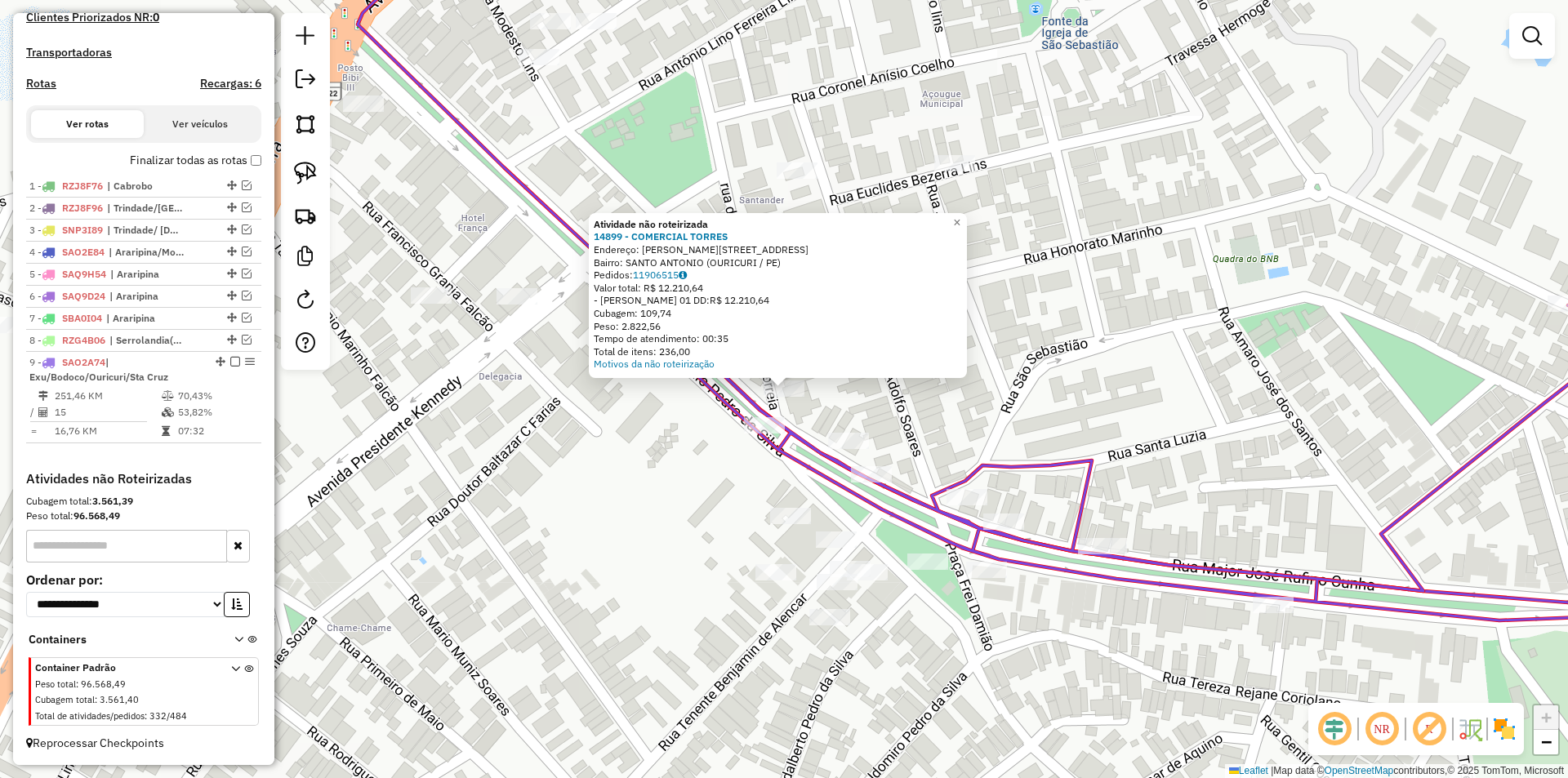
click at [1171, 406] on div "Atividade não roteirizada 14899 - COMERCIAL TORRES Endereço: FABRICIO RODRIGUES…" at bounding box center [784, 389] width 1568 height 778
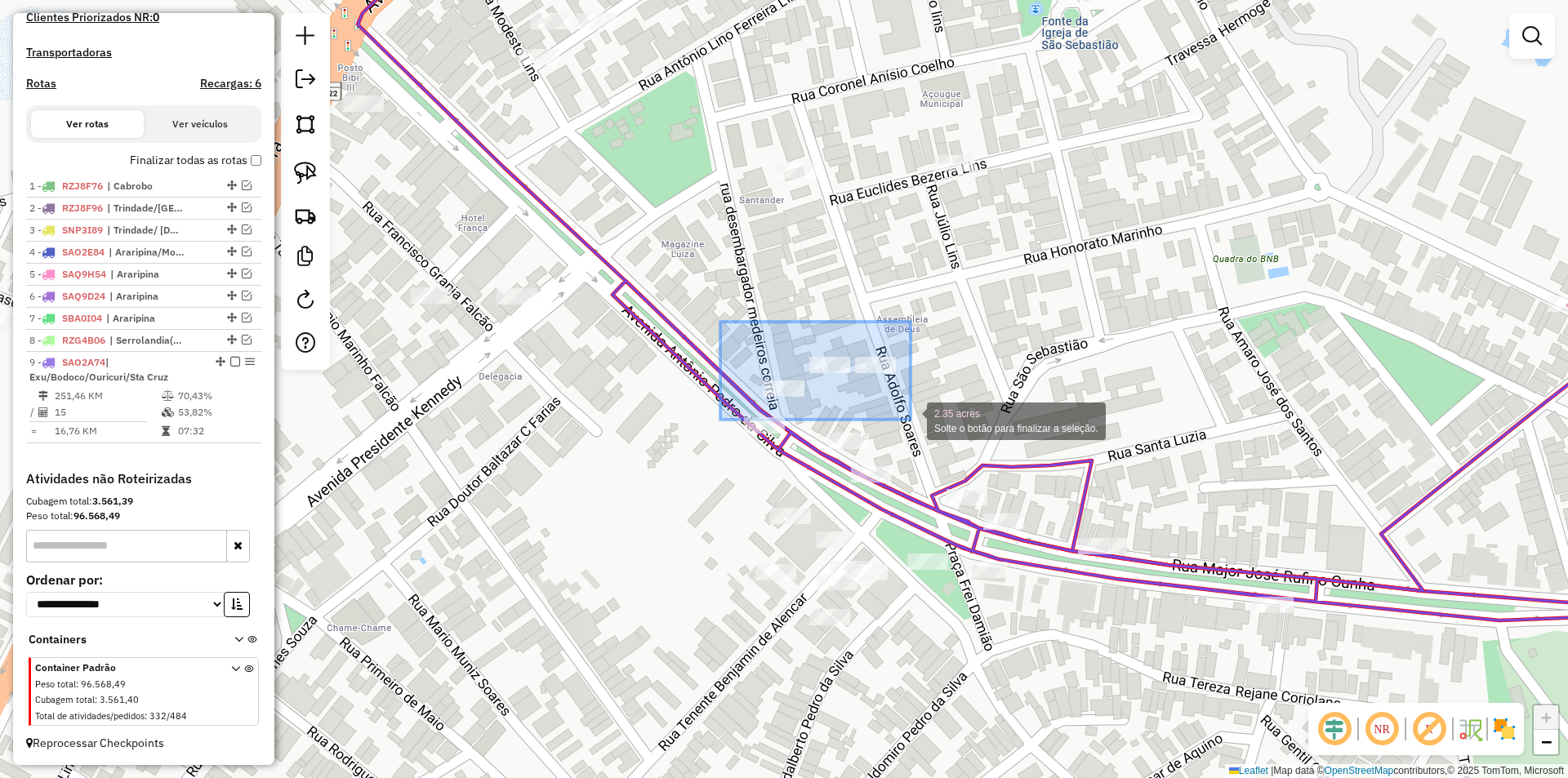
drag, startPoint x: 721, startPoint y: 321, endPoint x: 926, endPoint y: 420, distance: 227.7
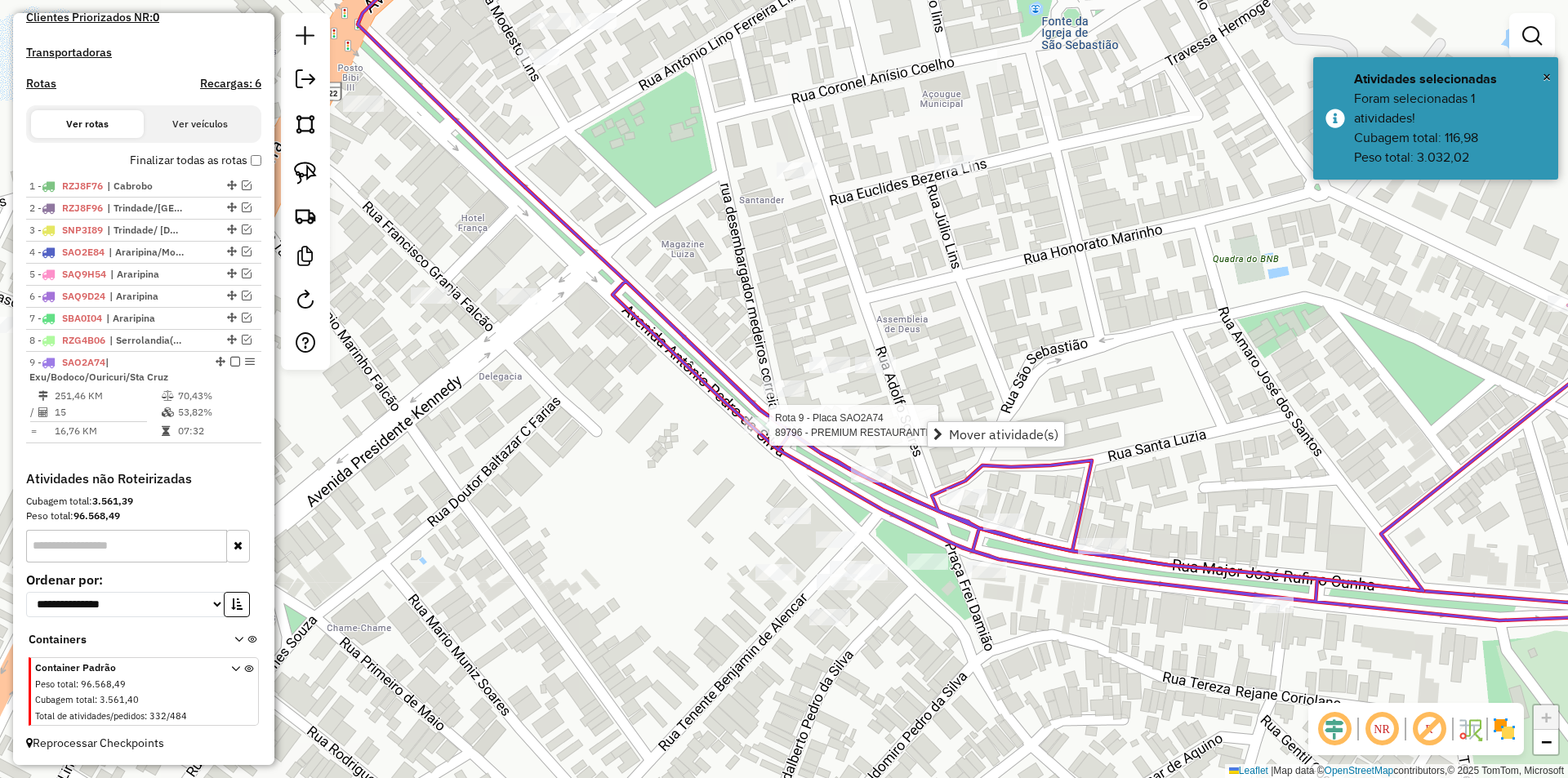
select select "*********"
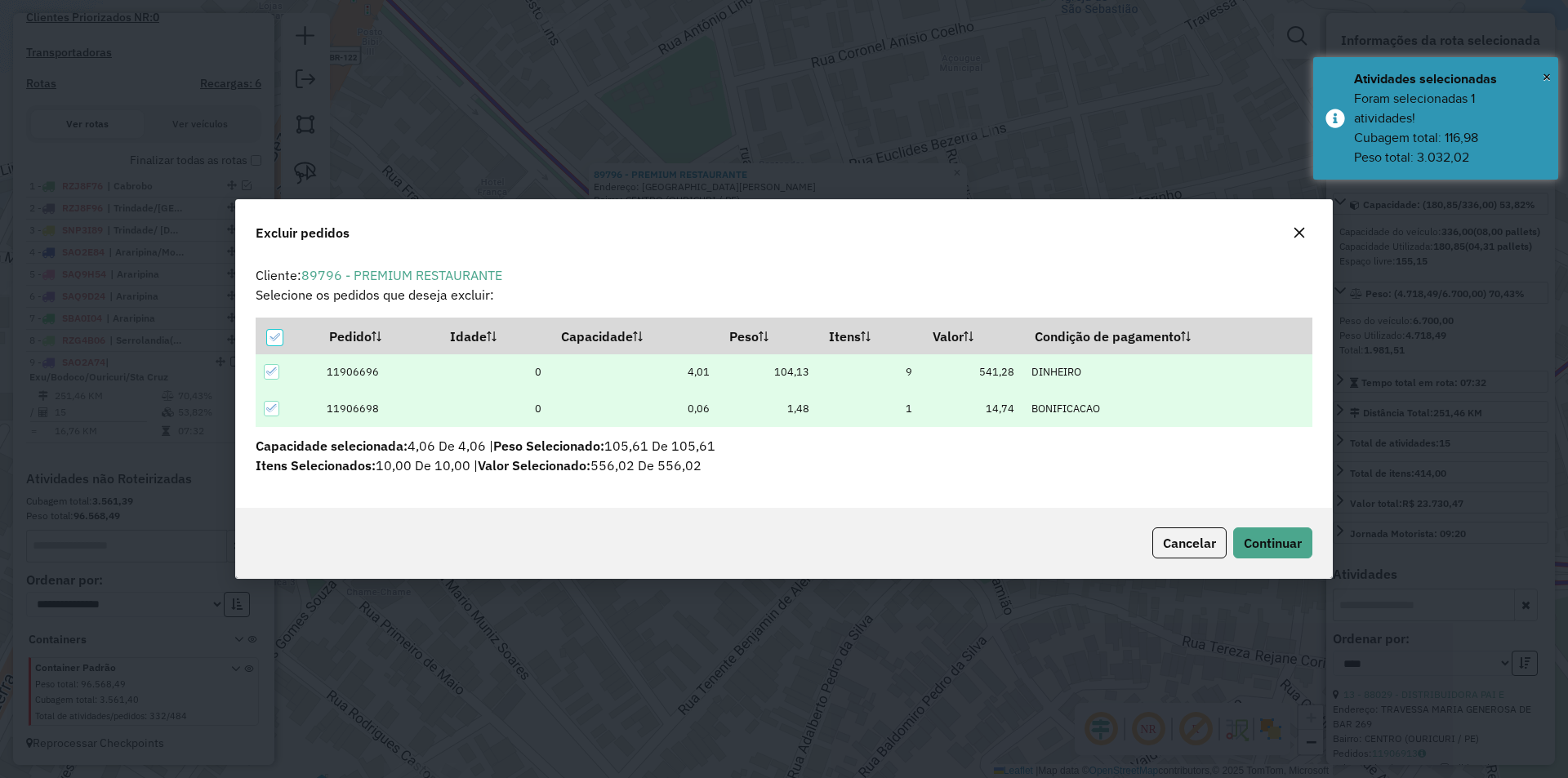
scroll to position [9, 5]
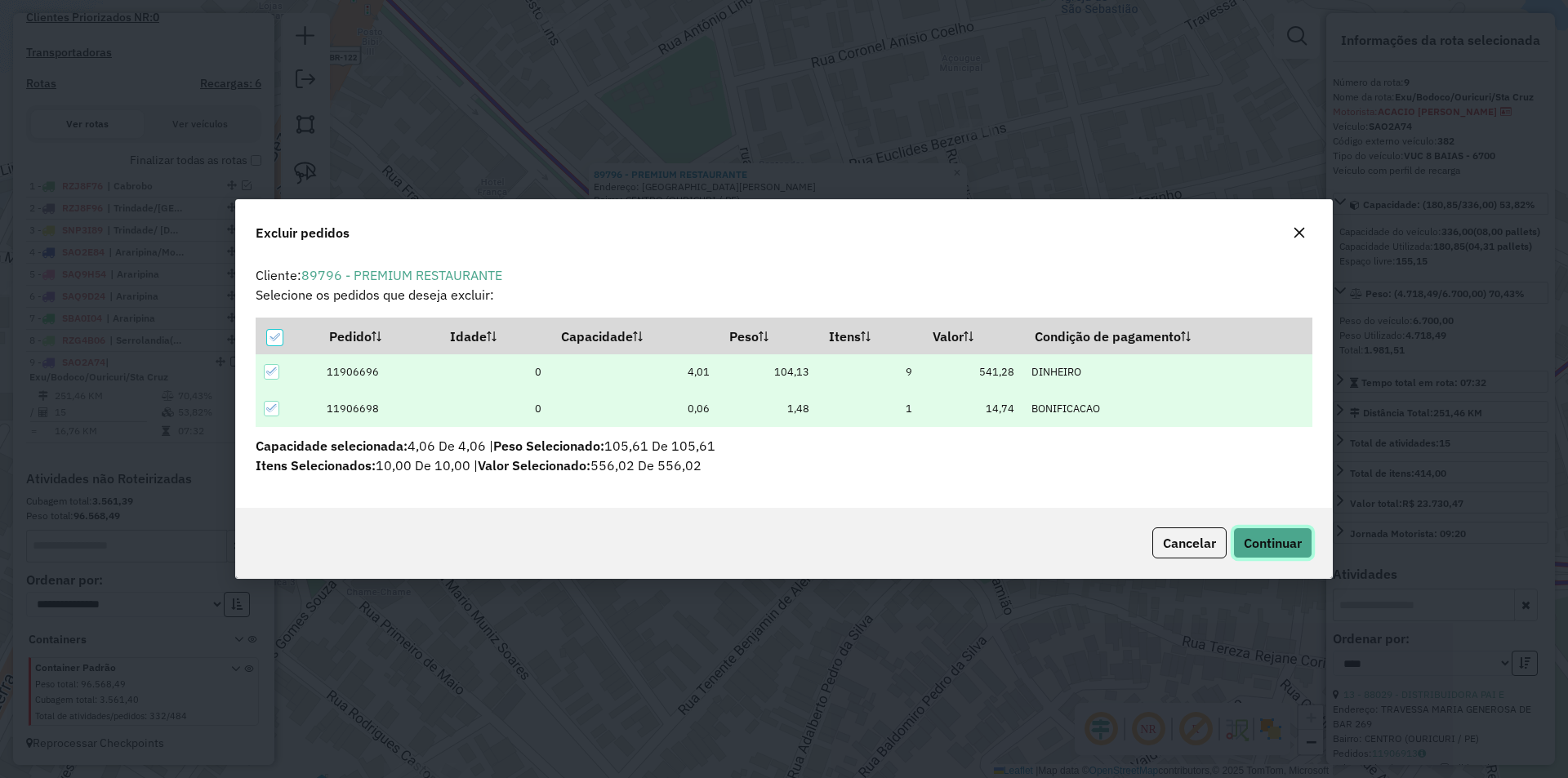
click at [1256, 533] on button "Continuar" at bounding box center [1273, 542] width 79 height 31
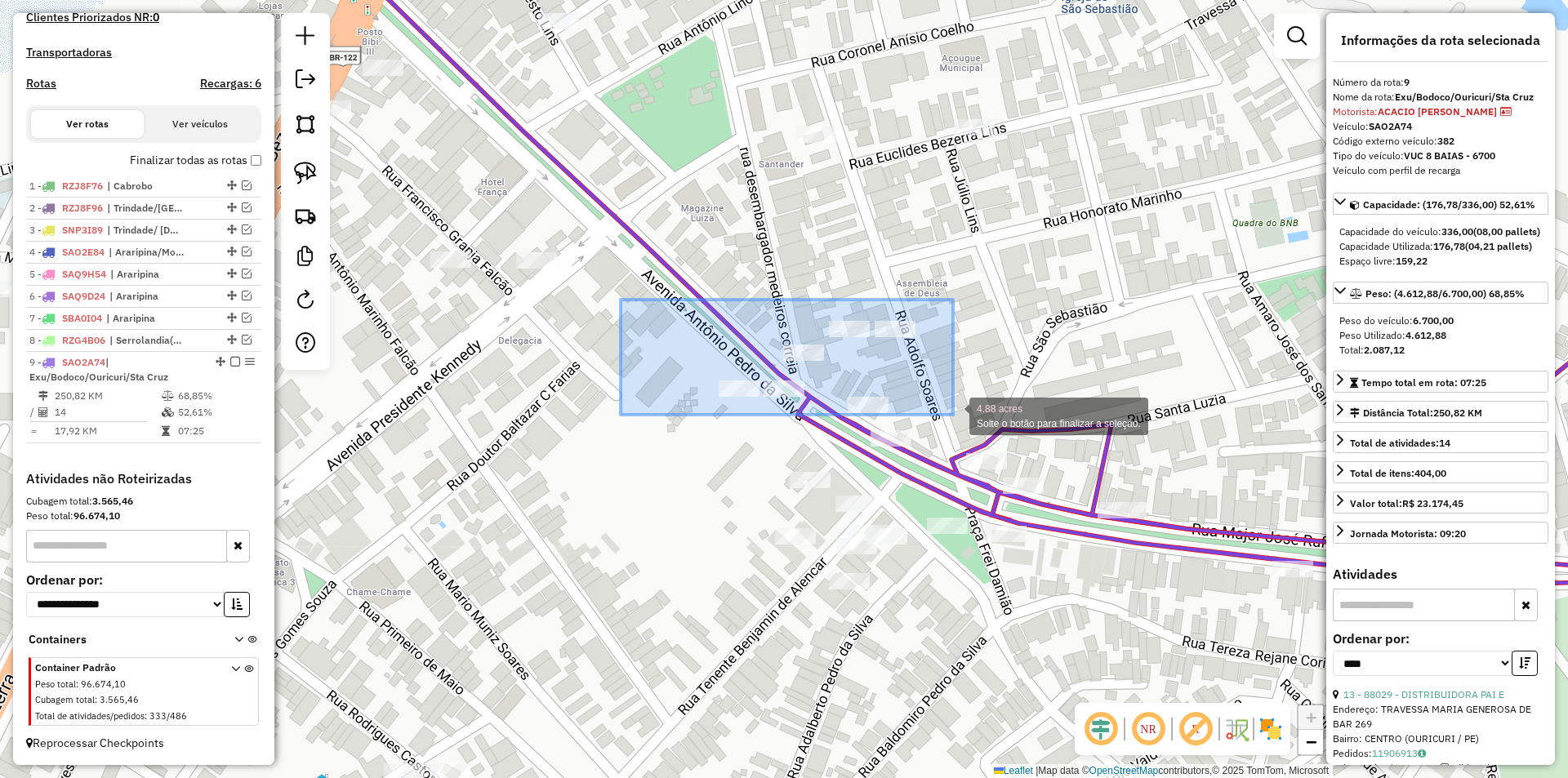
drag, startPoint x: 620, startPoint y: 300, endPoint x: 953, endPoint y: 414, distance: 352.0
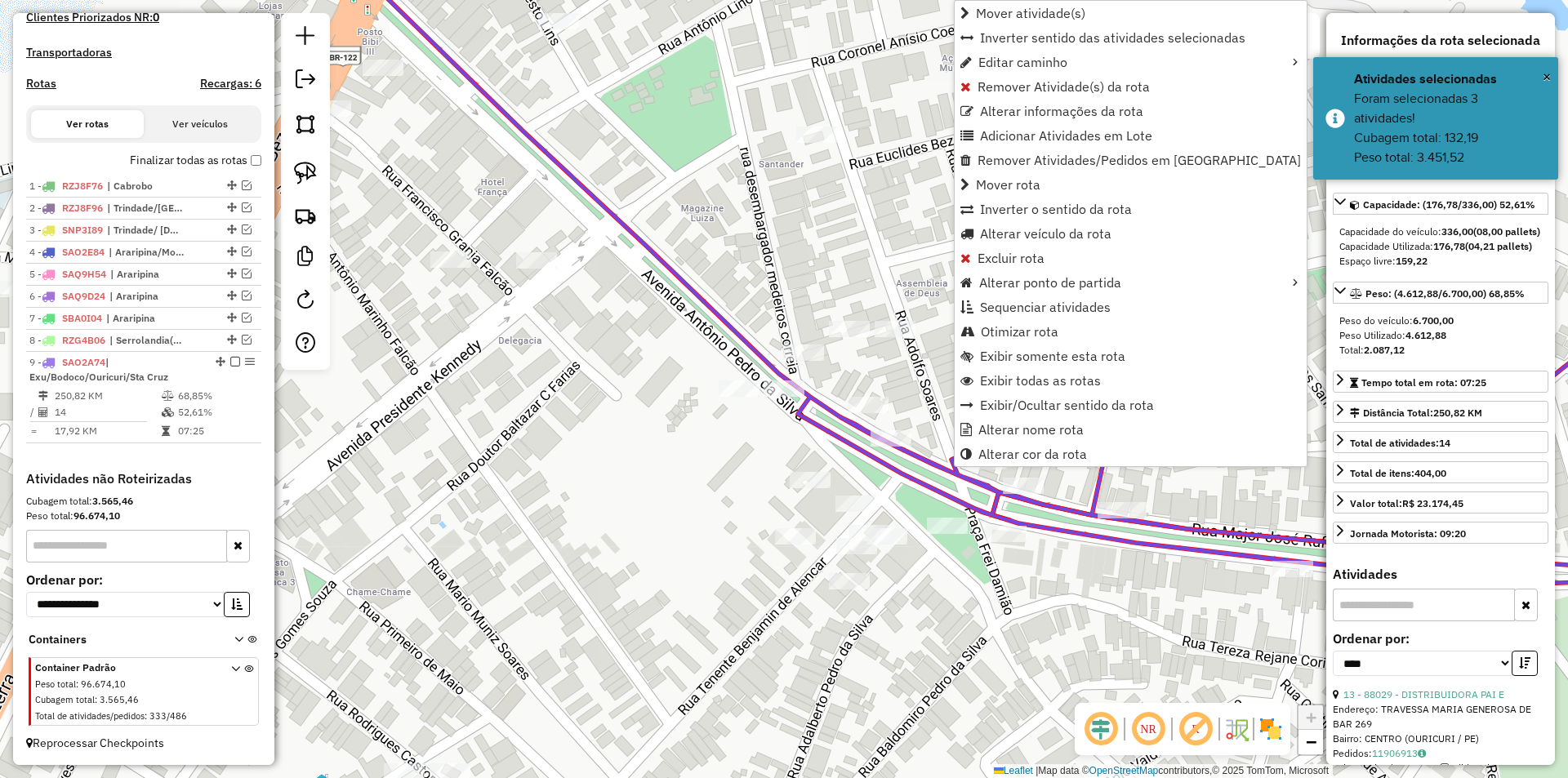
click at [695, 265] on div "Janela de atendimento Grade de atendimento Capacidade Transportadoras Veículos …" at bounding box center [784, 389] width 1568 height 778
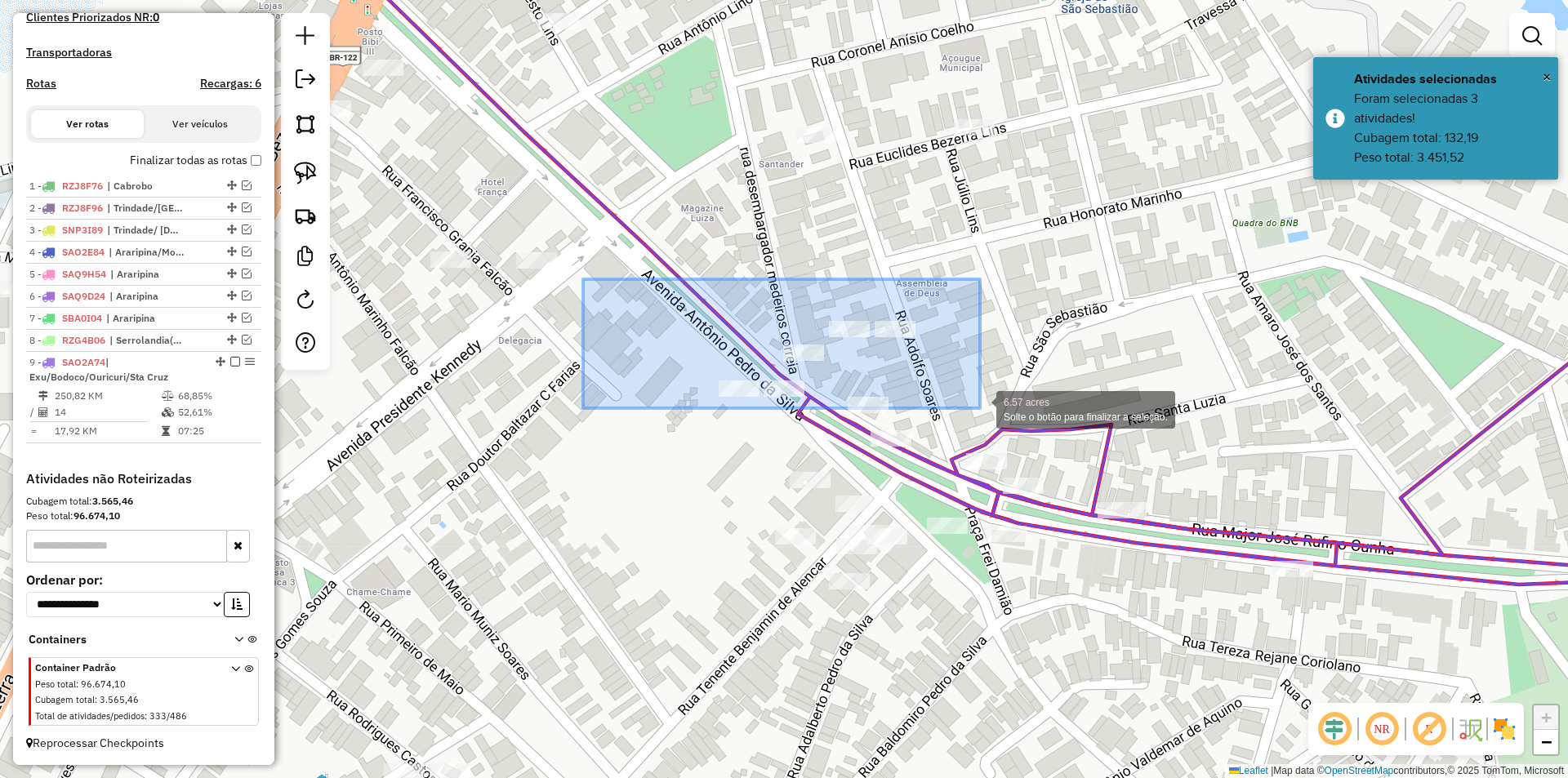
drag, startPoint x: 583, startPoint y: 279, endPoint x: 980, endPoint y: 408, distance: 417.4
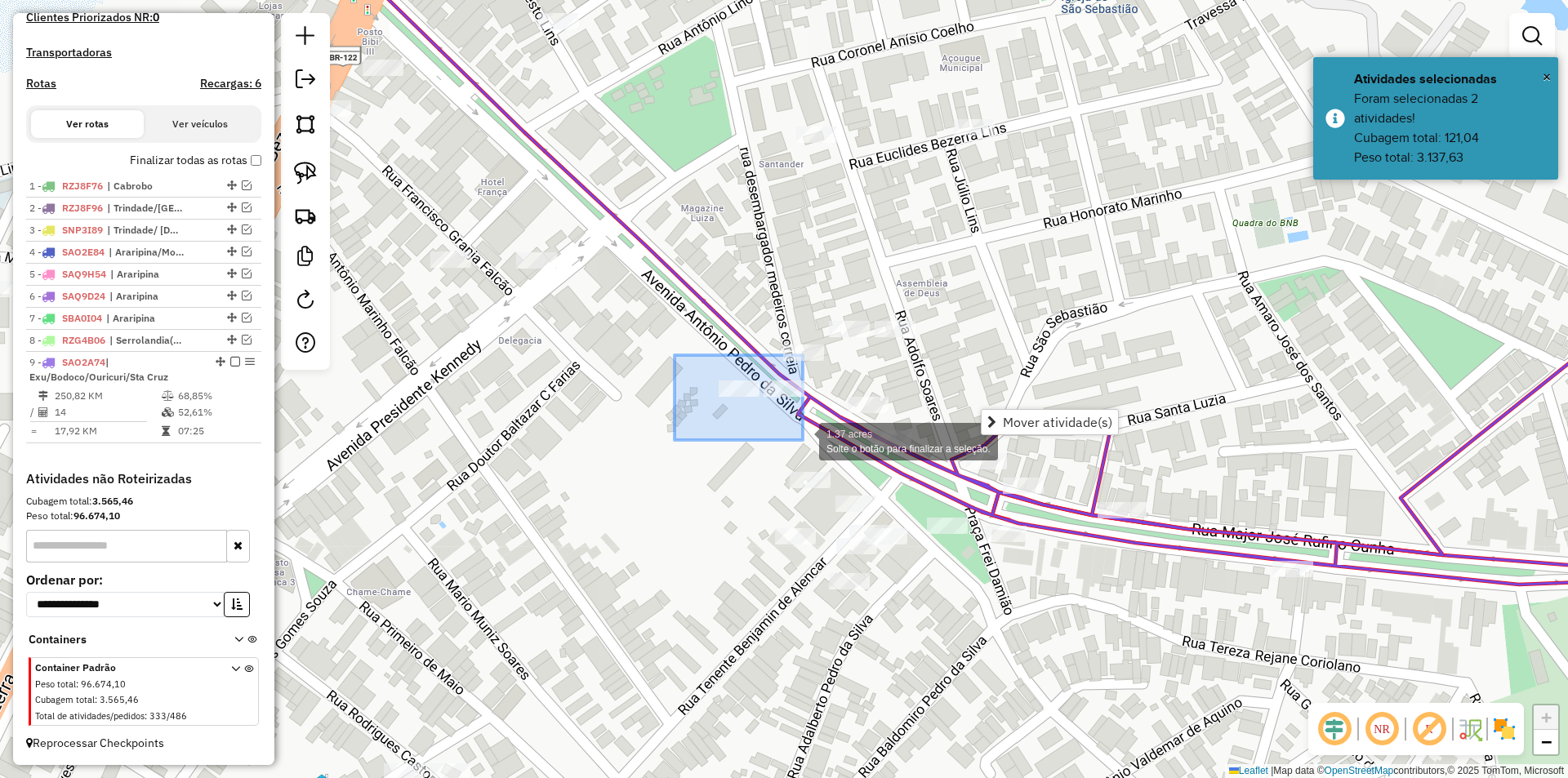
drag, startPoint x: 674, startPoint y: 355, endPoint x: 803, endPoint y: 440, distance: 154.5
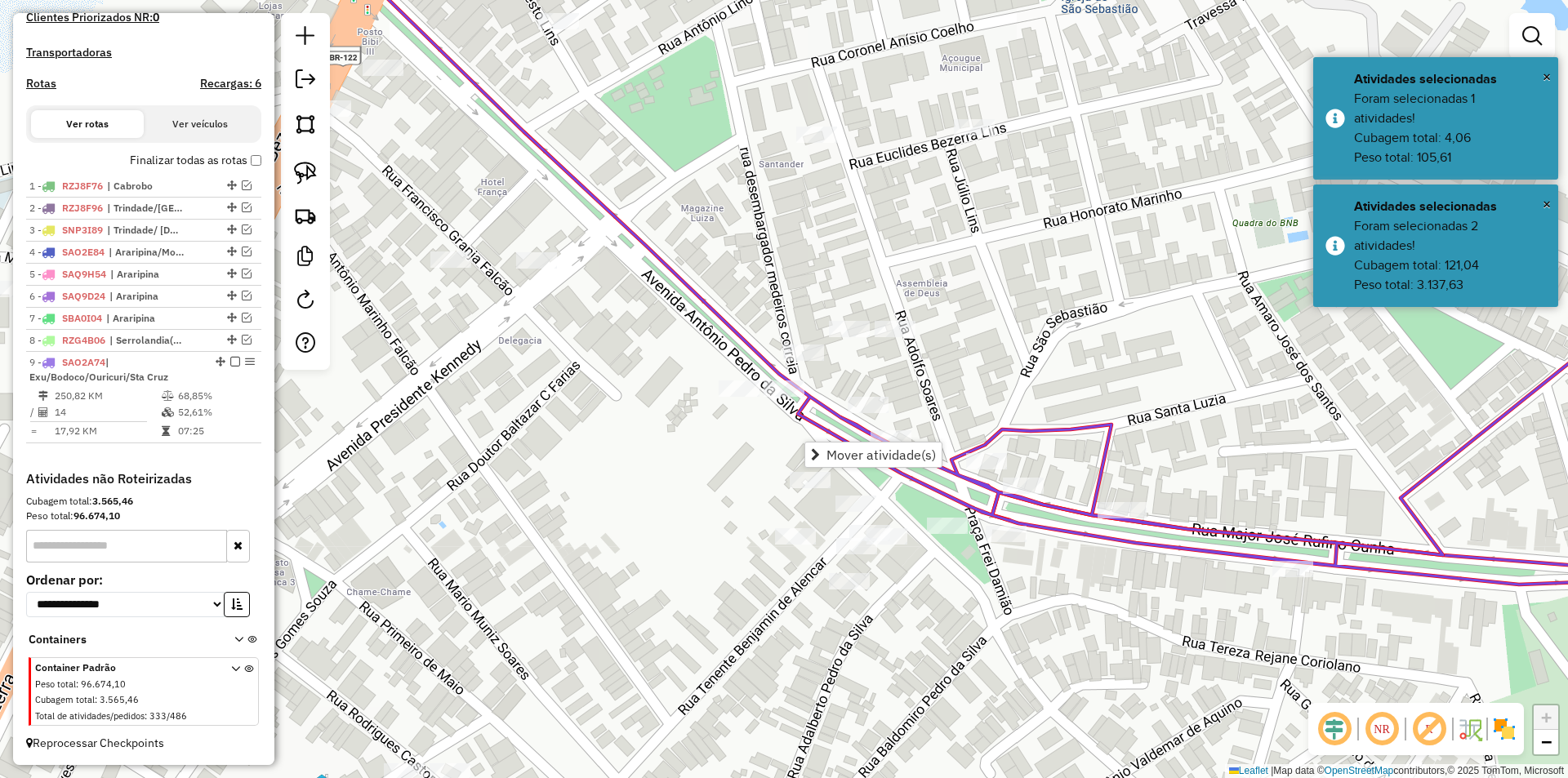
click at [862, 433] on icon at bounding box center [1026, 253] width 1300 height 662
select select "*********"
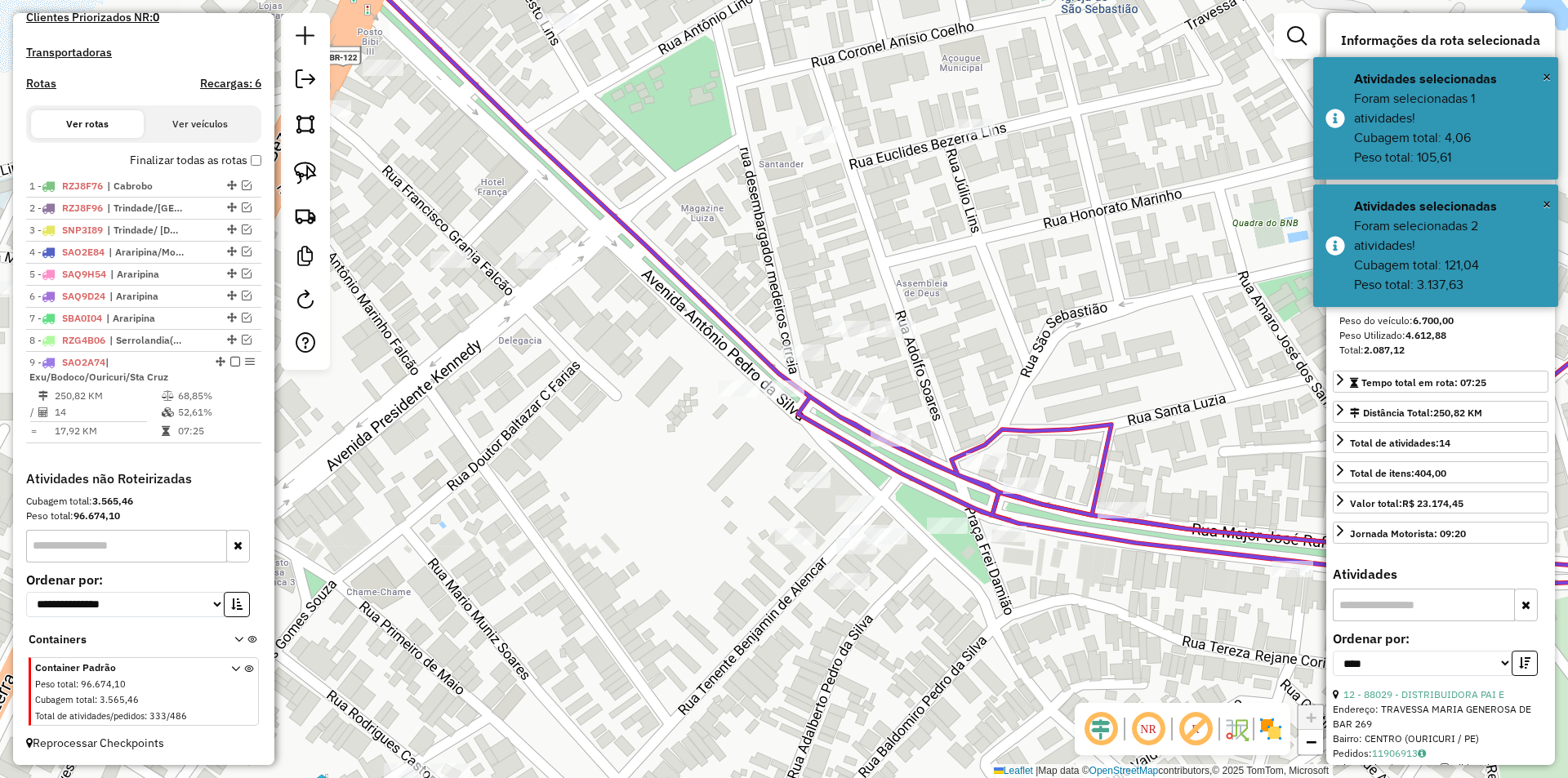
click at [869, 445] on icon at bounding box center [1026, 253] width 1300 height 662
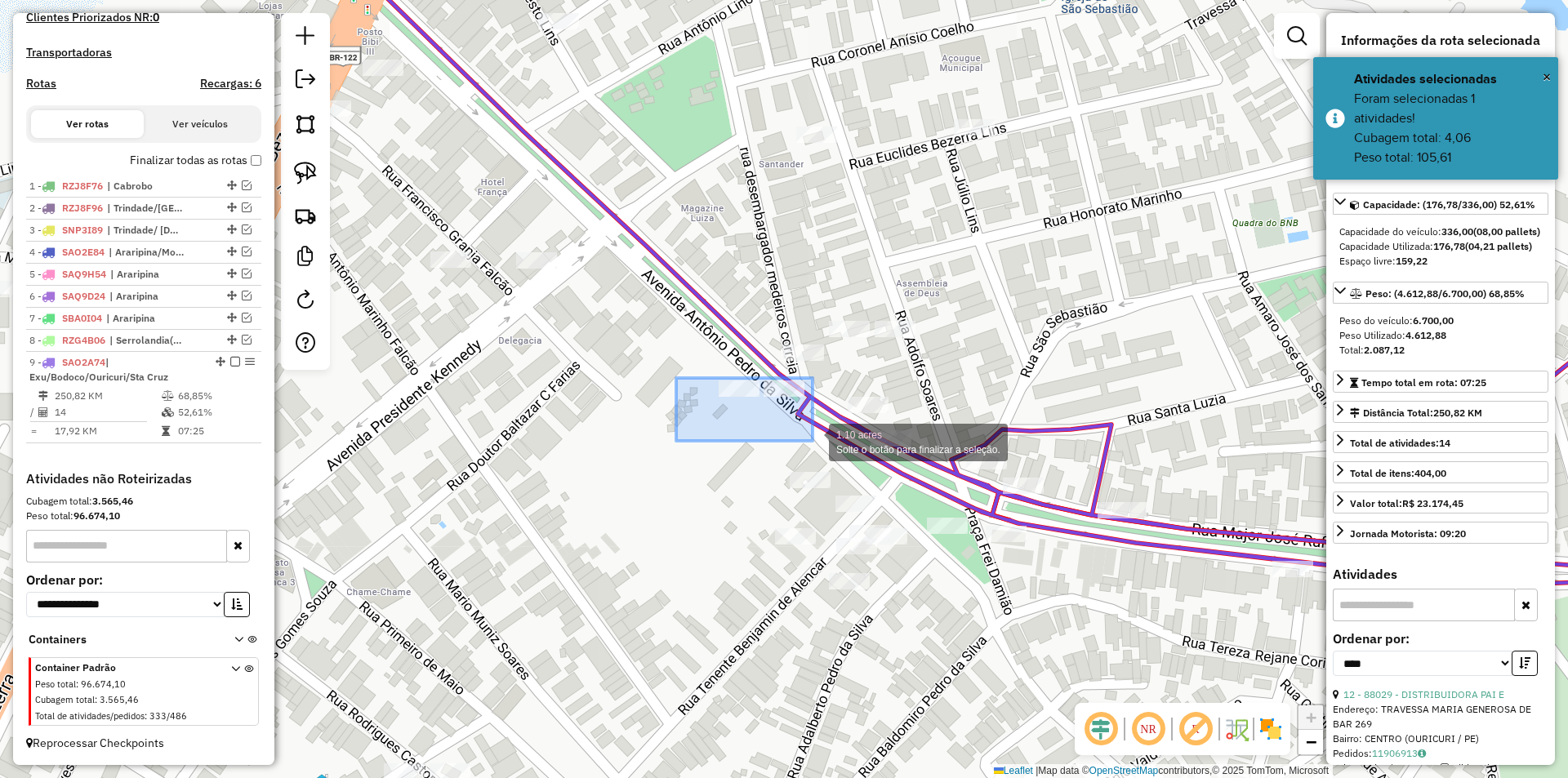
drag, startPoint x: 676, startPoint y: 378, endPoint x: 814, endPoint y: 441, distance: 151.7
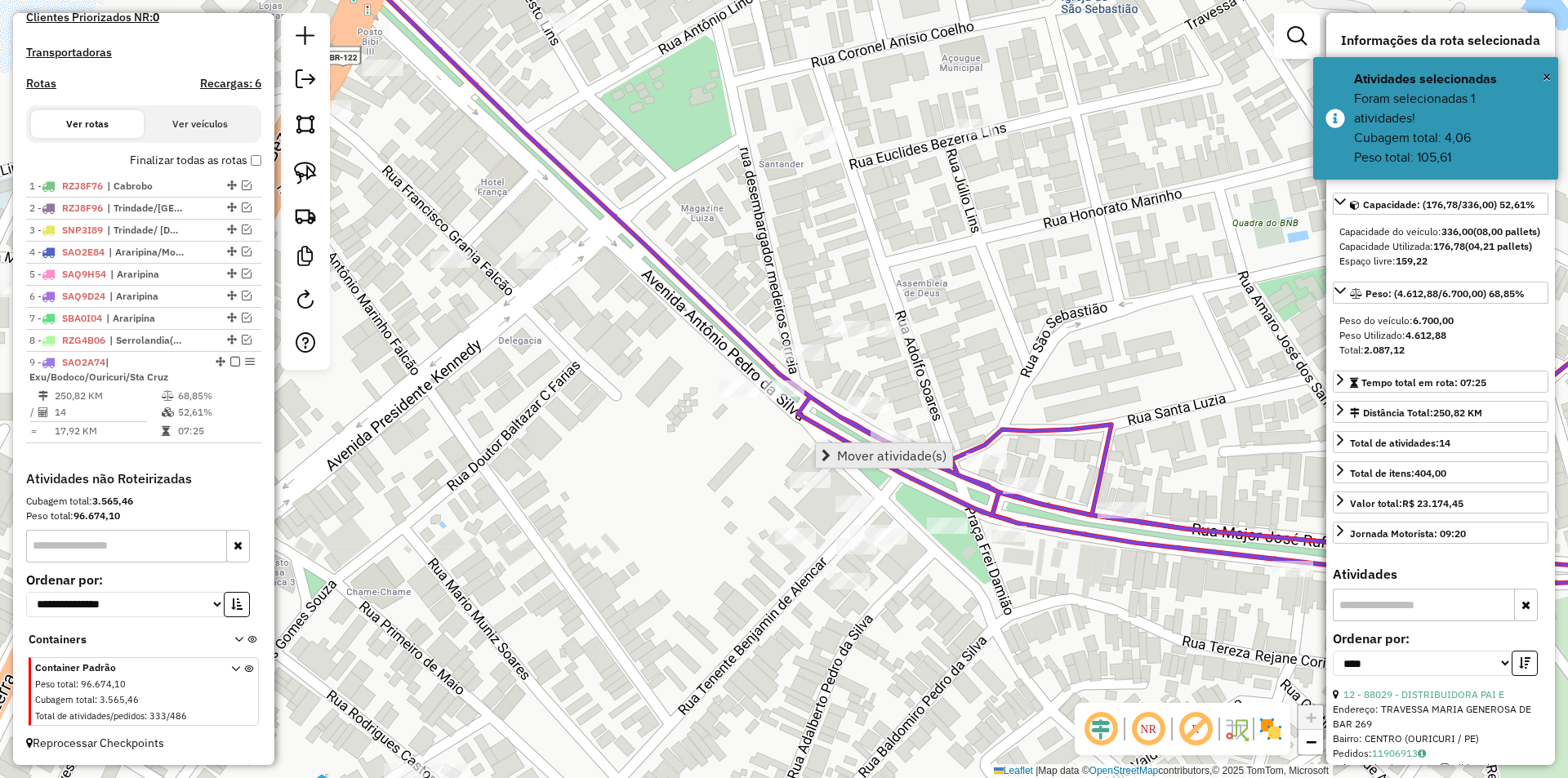
click at [860, 449] on span "Mover atividade(s)" at bounding box center [892, 456] width 110 height 13
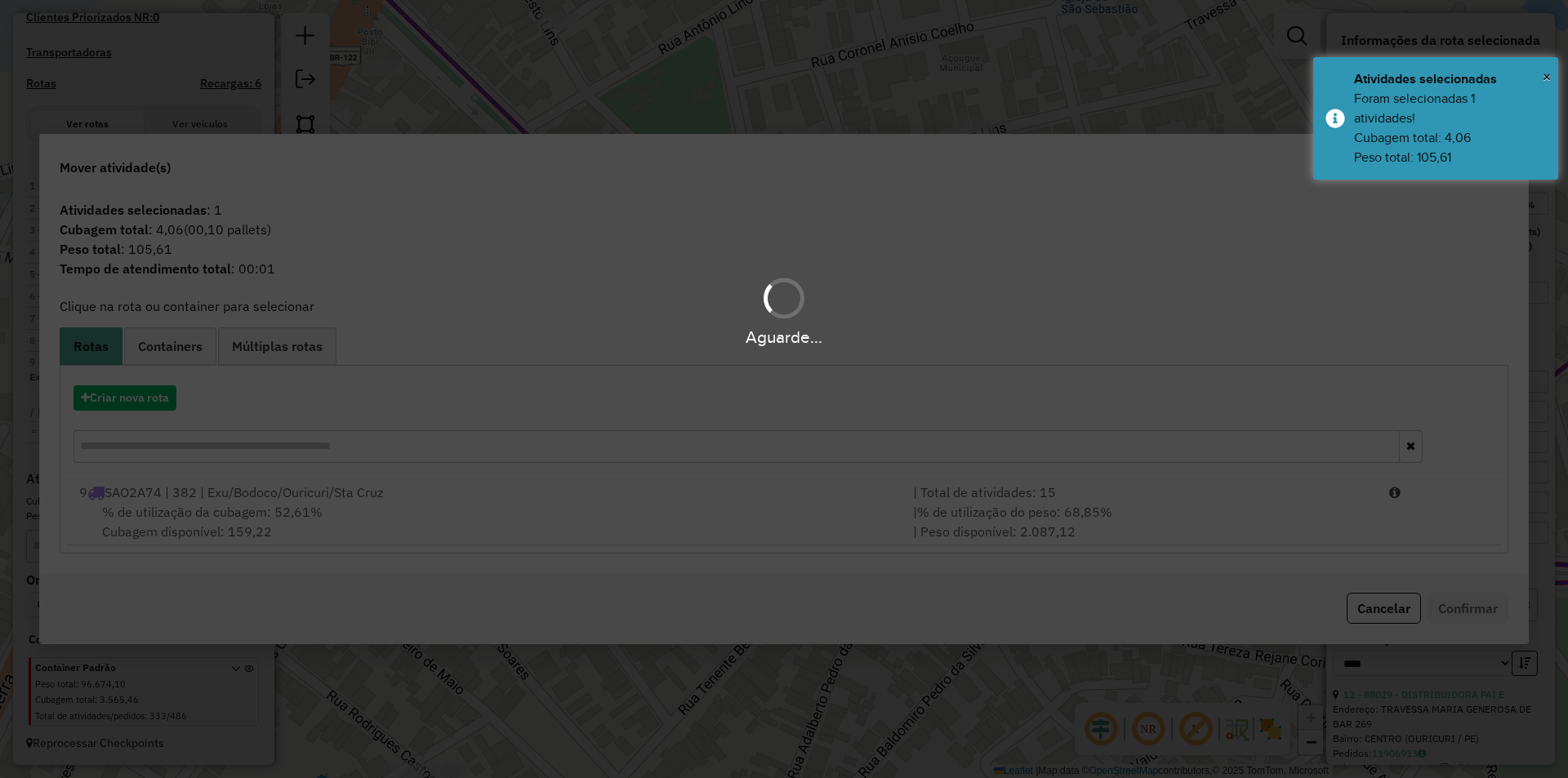
click at [612, 487] on div "9 SAO2A74 | 382 | Exu/Bodoco/Ouricuri/Sta Cruz" at bounding box center [486, 492] width 834 height 19
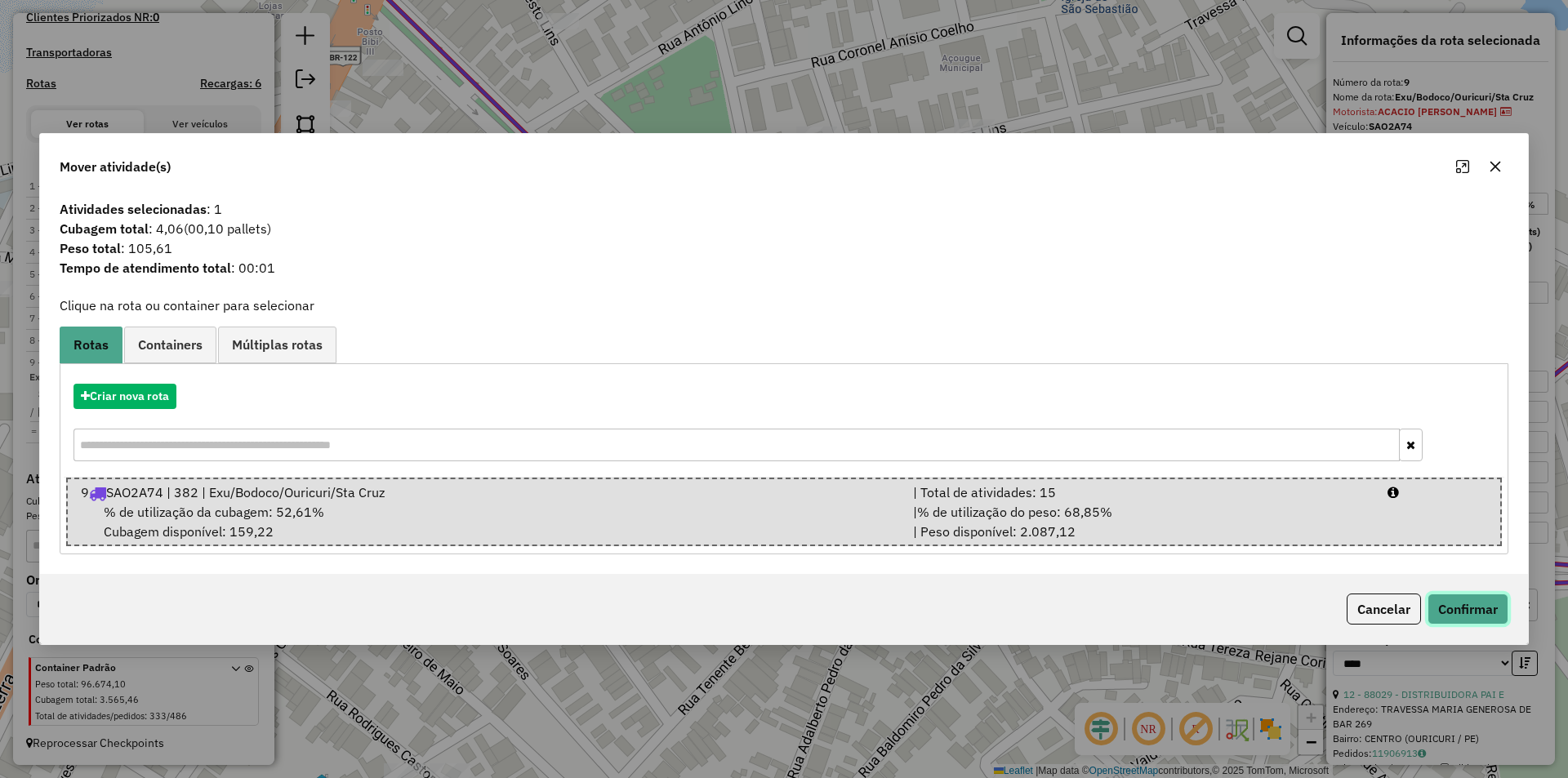
click at [1489, 610] on button "Confirmar" at bounding box center [1468, 609] width 81 height 31
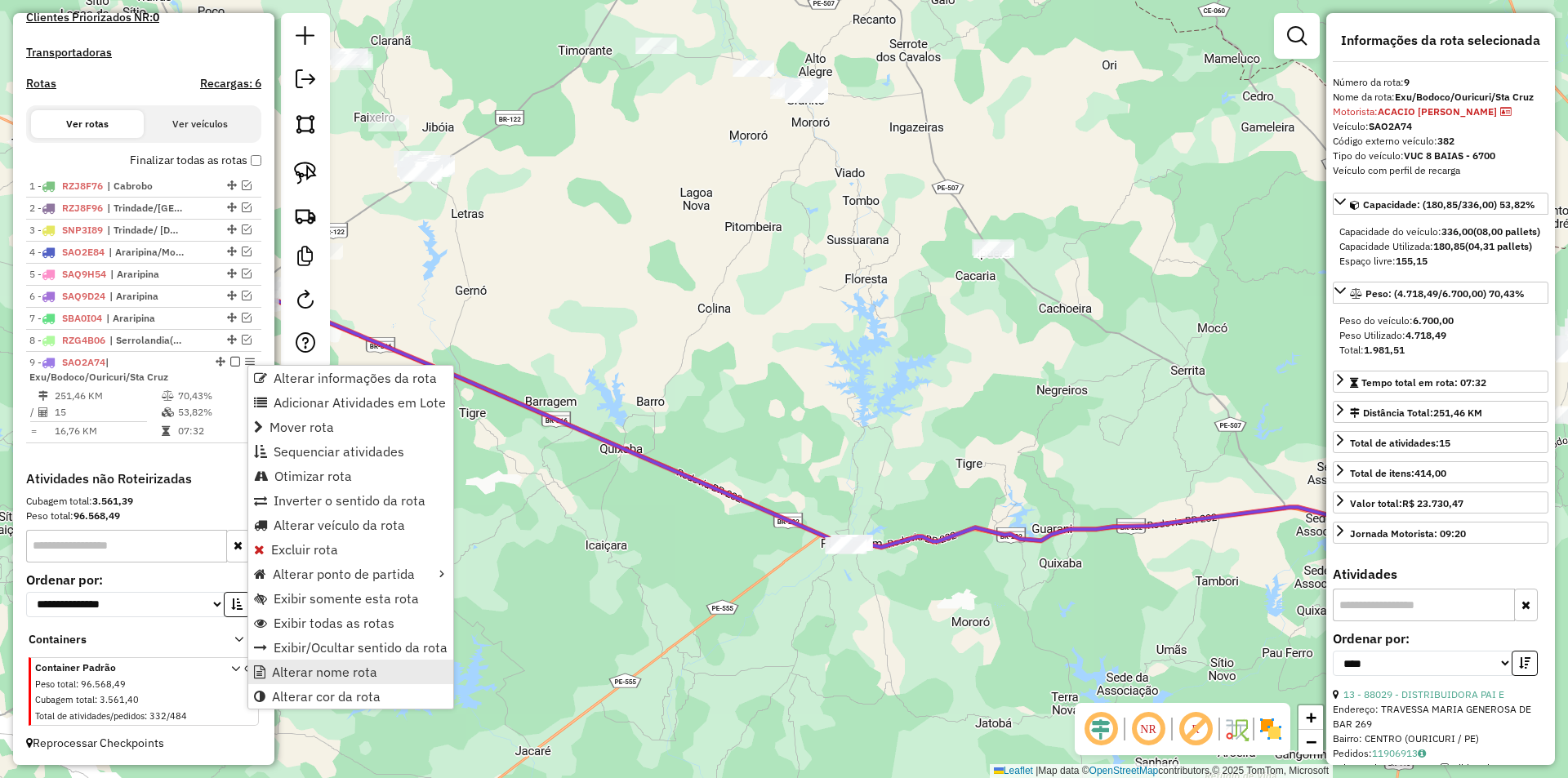
click at [319, 674] on span "Alterar nome rota" at bounding box center [325, 672] width 106 height 13
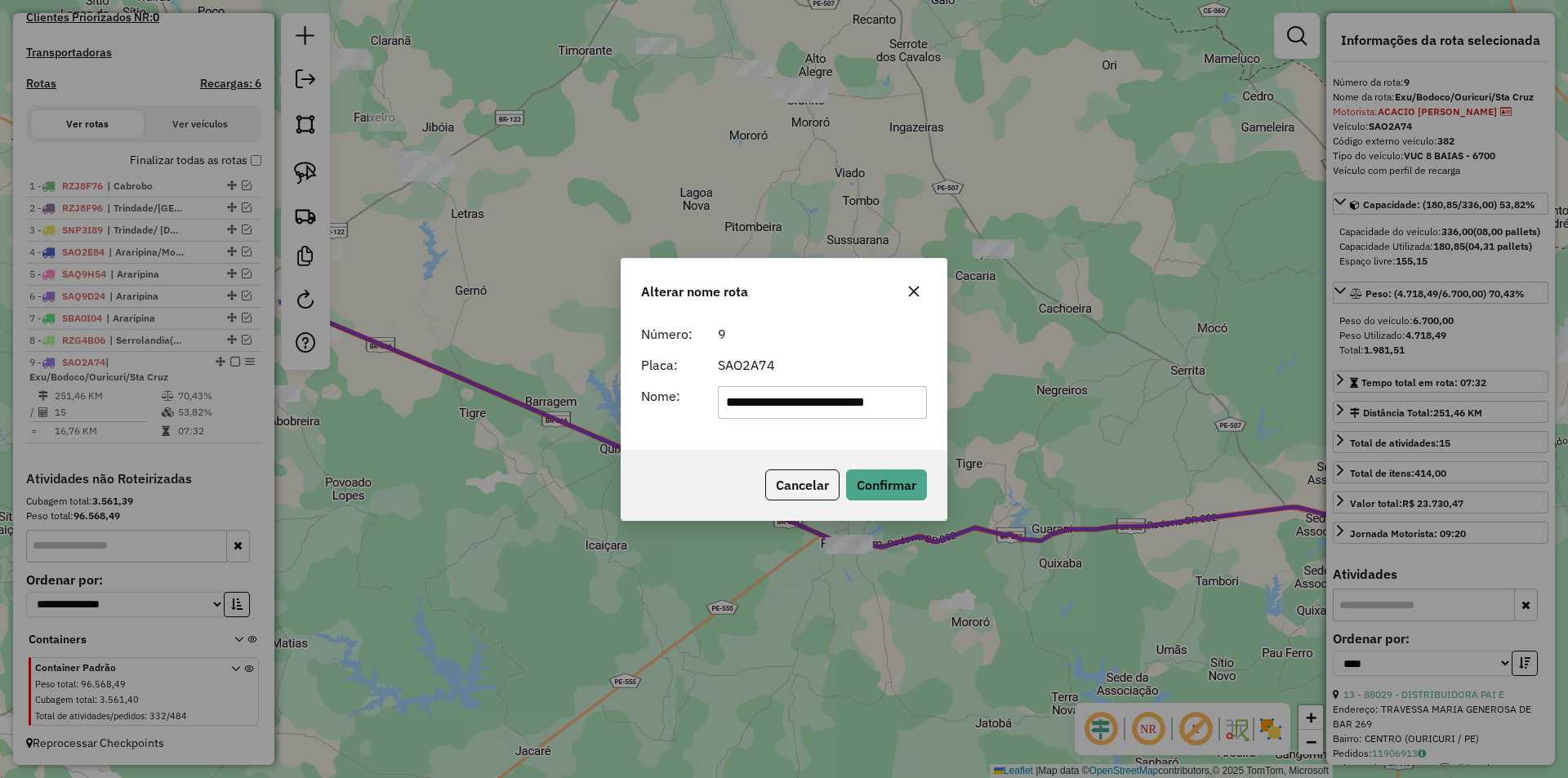
drag, startPoint x: 802, startPoint y: 401, endPoint x: 594, endPoint y: 404, distance: 208.0
click at [605, 405] on div "**********" at bounding box center [784, 389] width 1568 height 778
drag, startPoint x: 772, startPoint y: 397, endPoint x: 878, endPoint y: 414, distance: 107.4
click at [876, 414] on input "**********" at bounding box center [822, 403] width 210 height 33
type input "********"
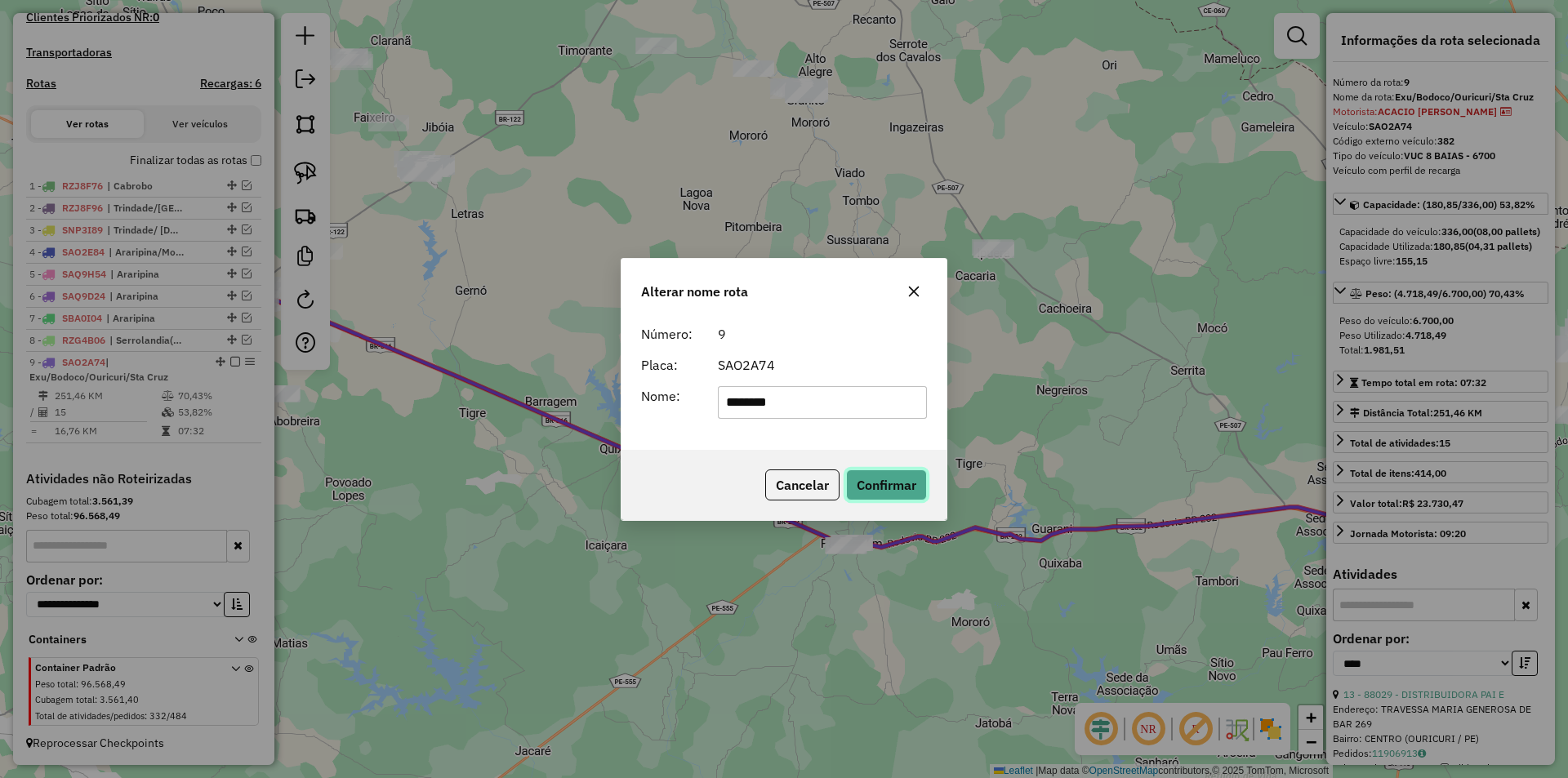
click at [862, 481] on button "Confirmar" at bounding box center [886, 485] width 81 height 31
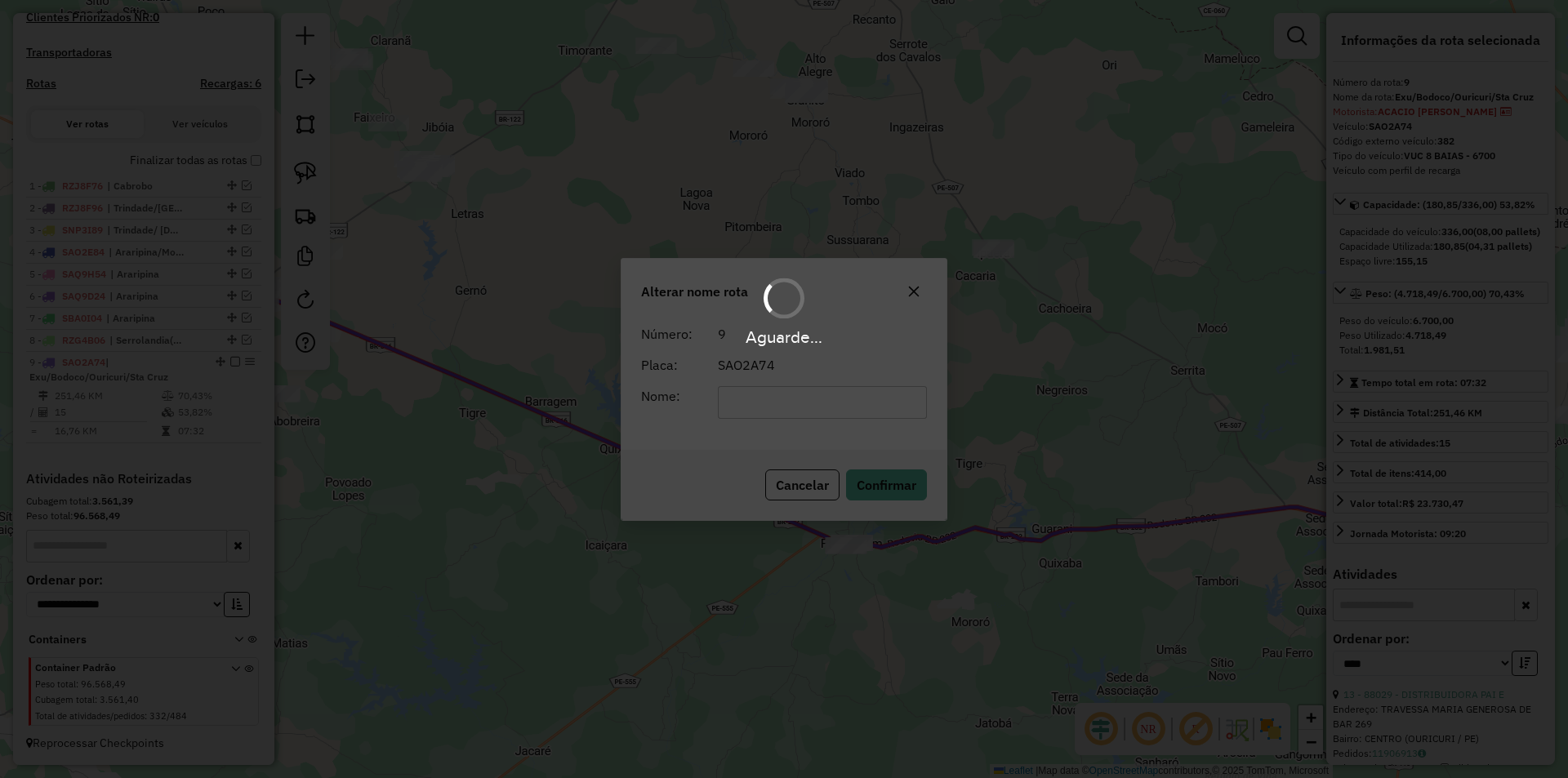
scroll to position [455, 0]
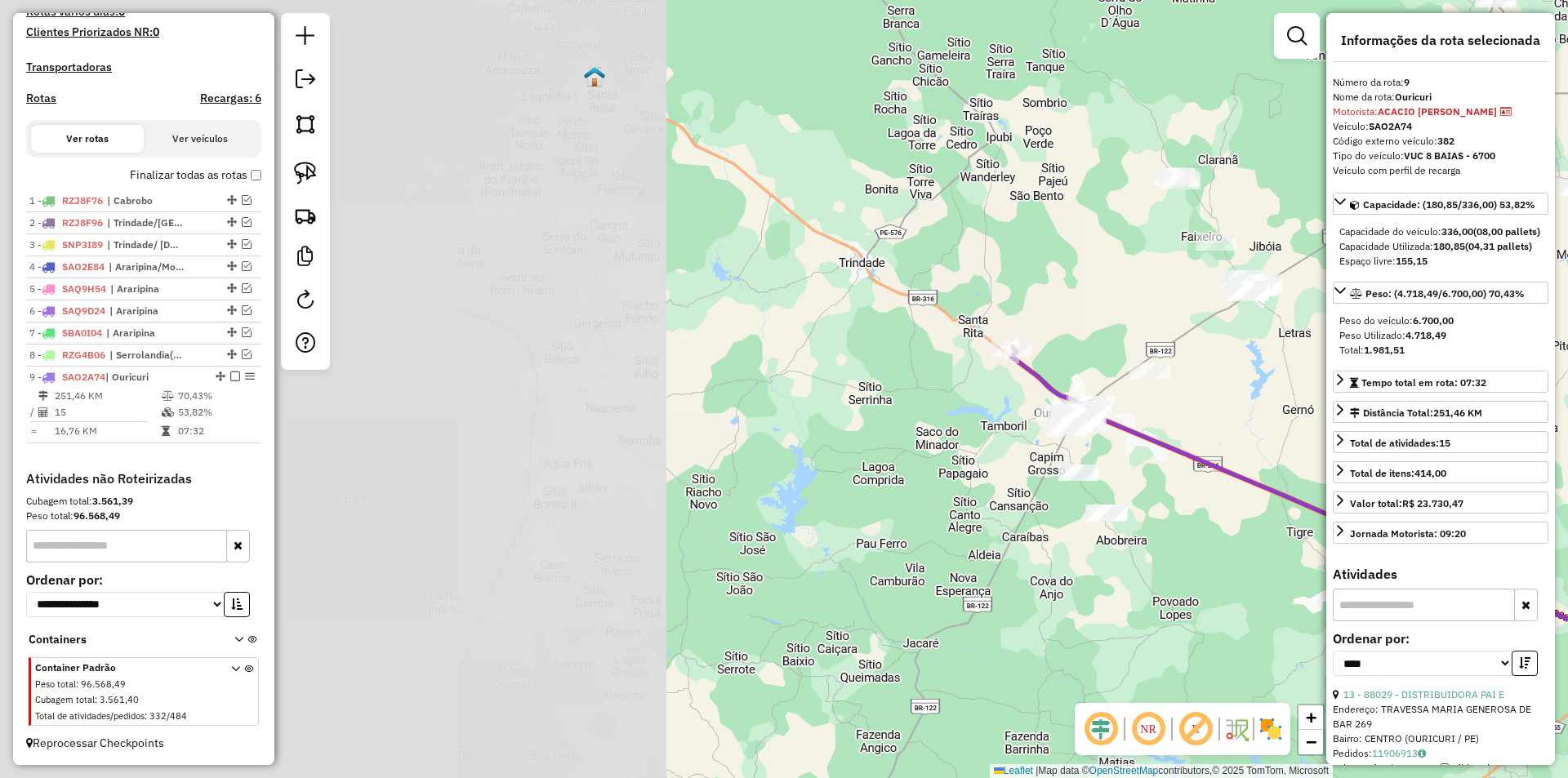
drag, startPoint x: 383, startPoint y: 489, endPoint x: 1268, endPoint y: 587, distance: 890.4
click at [1256, 592] on div "Janela de atendimento Grade de atendimento Capacidade Transportadoras Veículos …" at bounding box center [784, 389] width 1568 height 778
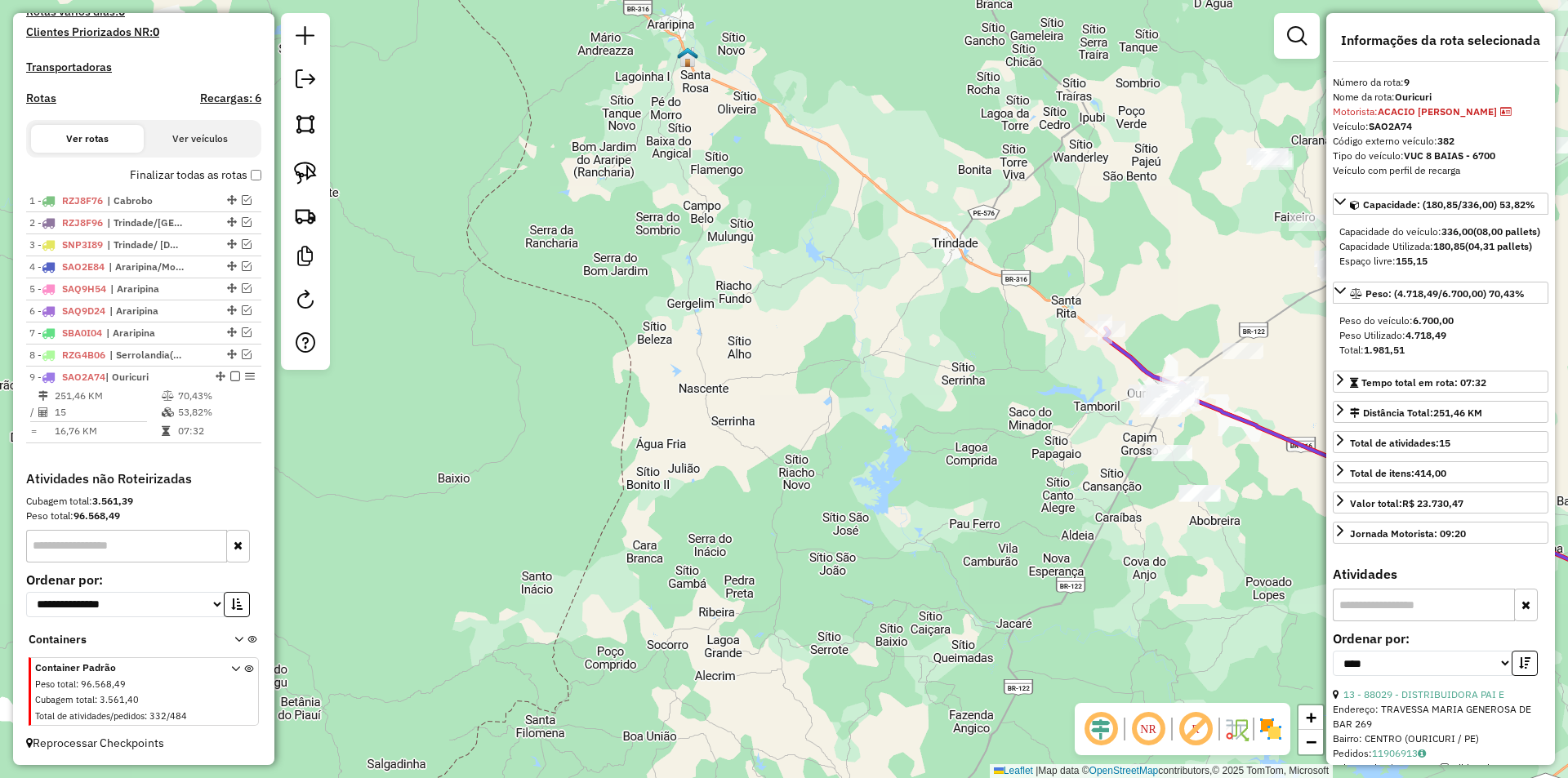
drag, startPoint x: 975, startPoint y: 475, endPoint x: 568, endPoint y: 403, distance: 413.3
click at [592, 403] on div "Janela de atendimento Grade de atendimento Capacidade Transportadoras Veículos …" at bounding box center [784, 389] width 1568 height 778
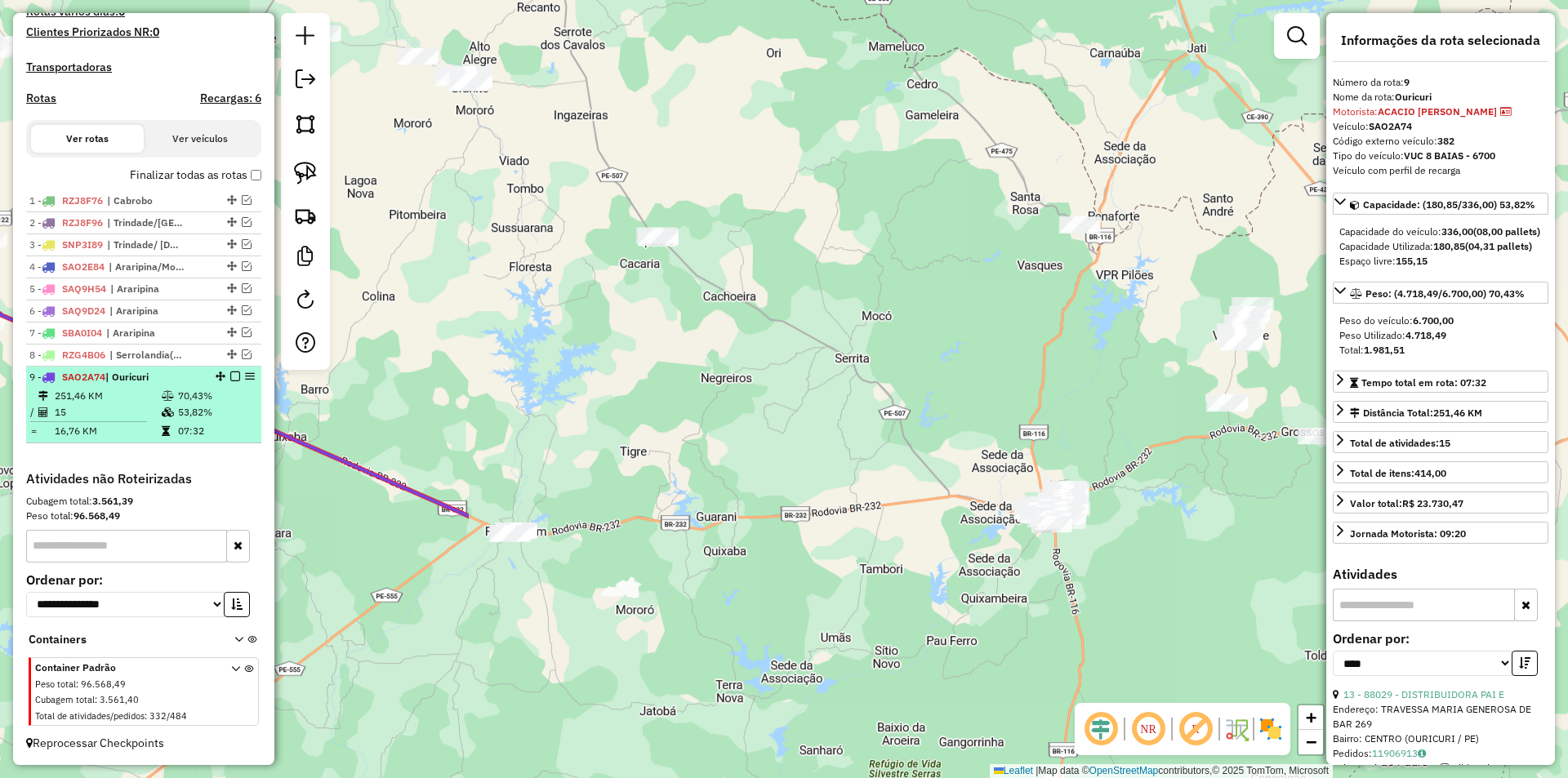
click at [230, 377] on em at bounding box center [235, 376] width 10 height 10
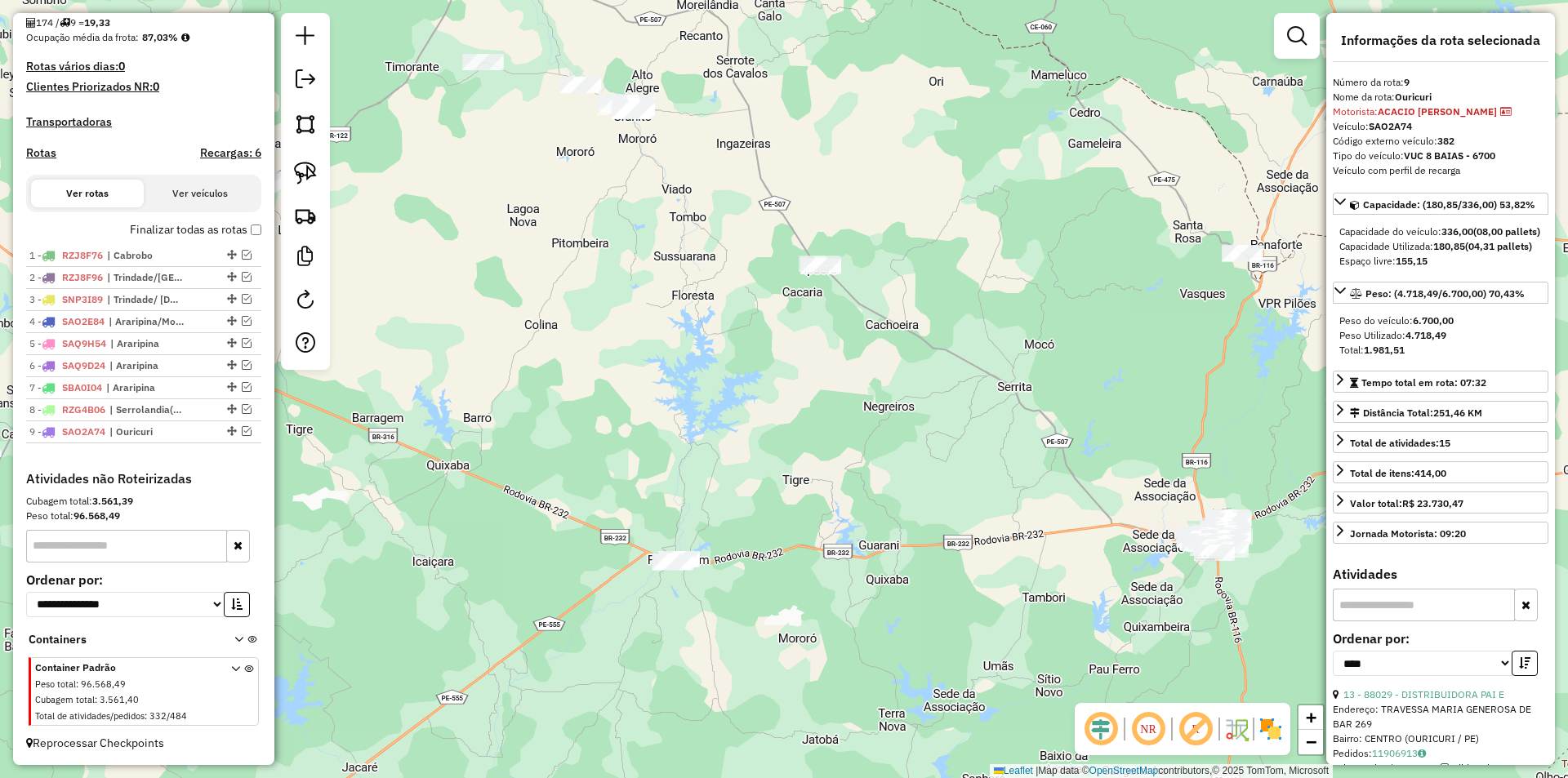
drag, startPoint x: 325, startPoint y: 451, endPoint x: 811, endPoint y: 496, distance: 488.1
click at [803, 500] on div "Janela de atendimento Grade de atendimento Capacidade Transportadoras Veículos …" at bounding box center [784, 389] width 1568 height 778
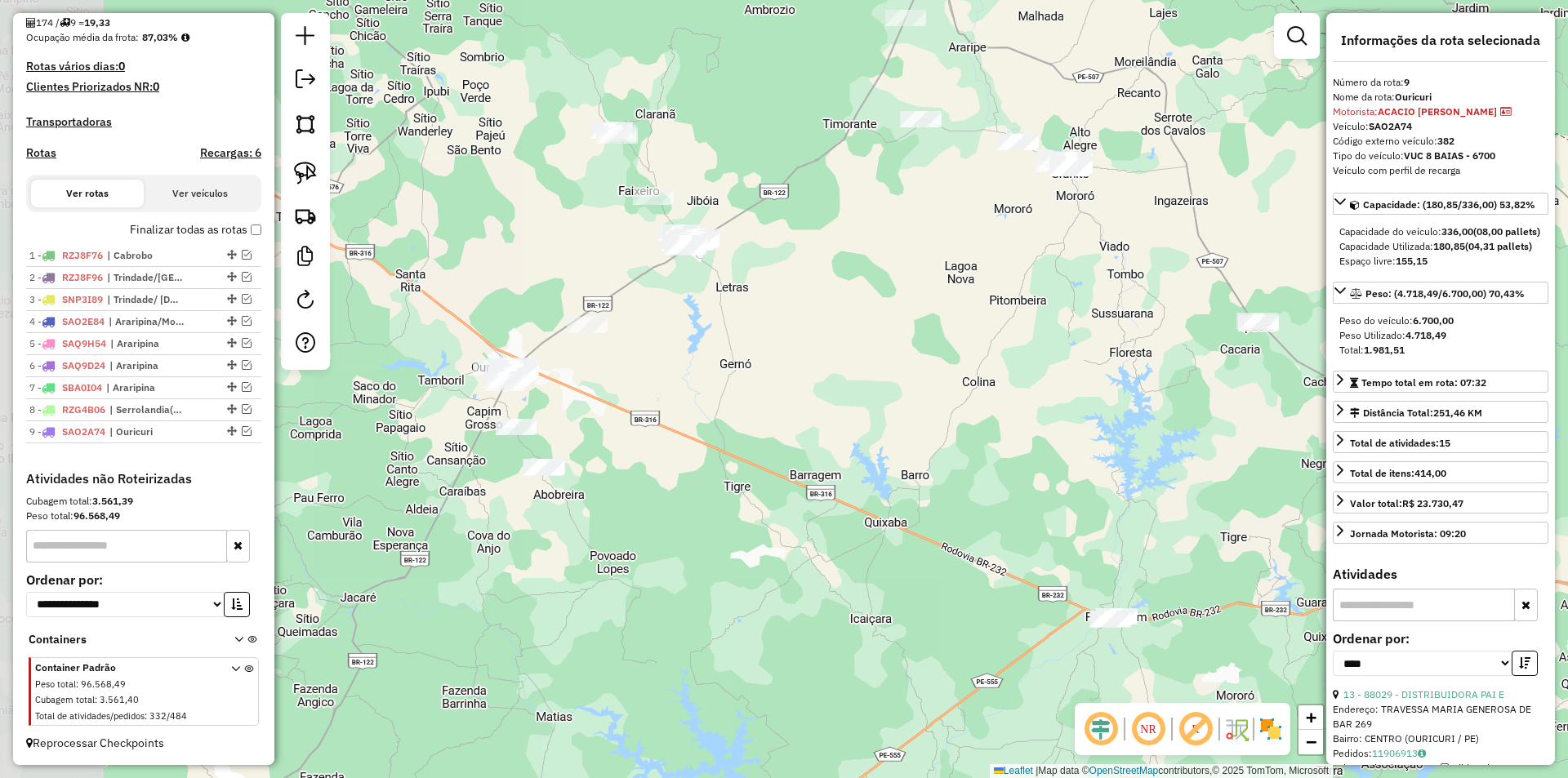
drag, startPoint x: 645, startPoint y: 434, endPoint x: 862, endPoint y: 488, distance: 223.6
click at [862, 488] on div "Janela de atendimento Grade de atendimento Capacidade Transportadoras Veículos …" at bounding box center [784, 389] width 1568 height 778
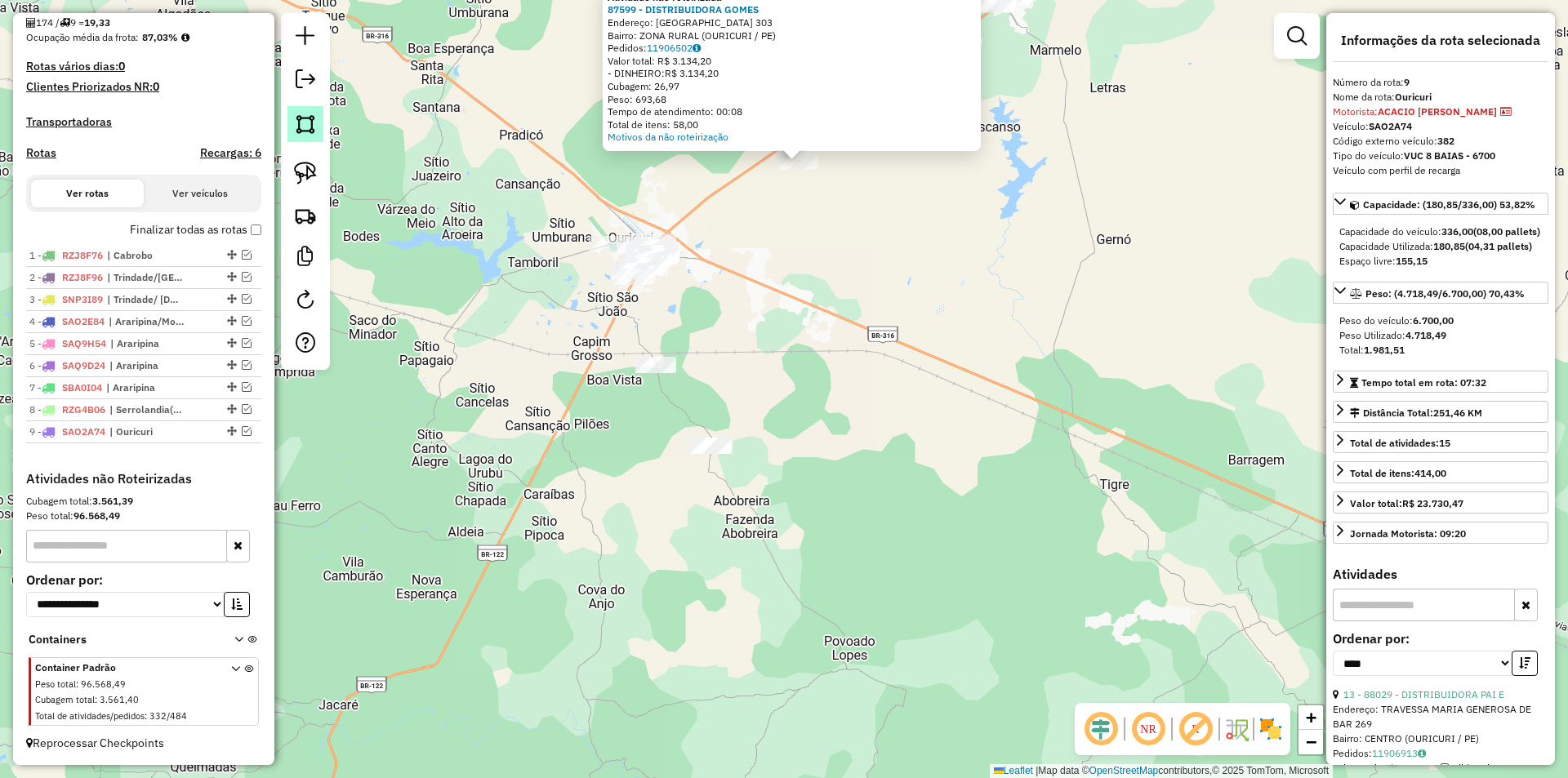
click at [300, 121] on img at bounding box center [306, 124] width 23 height 23
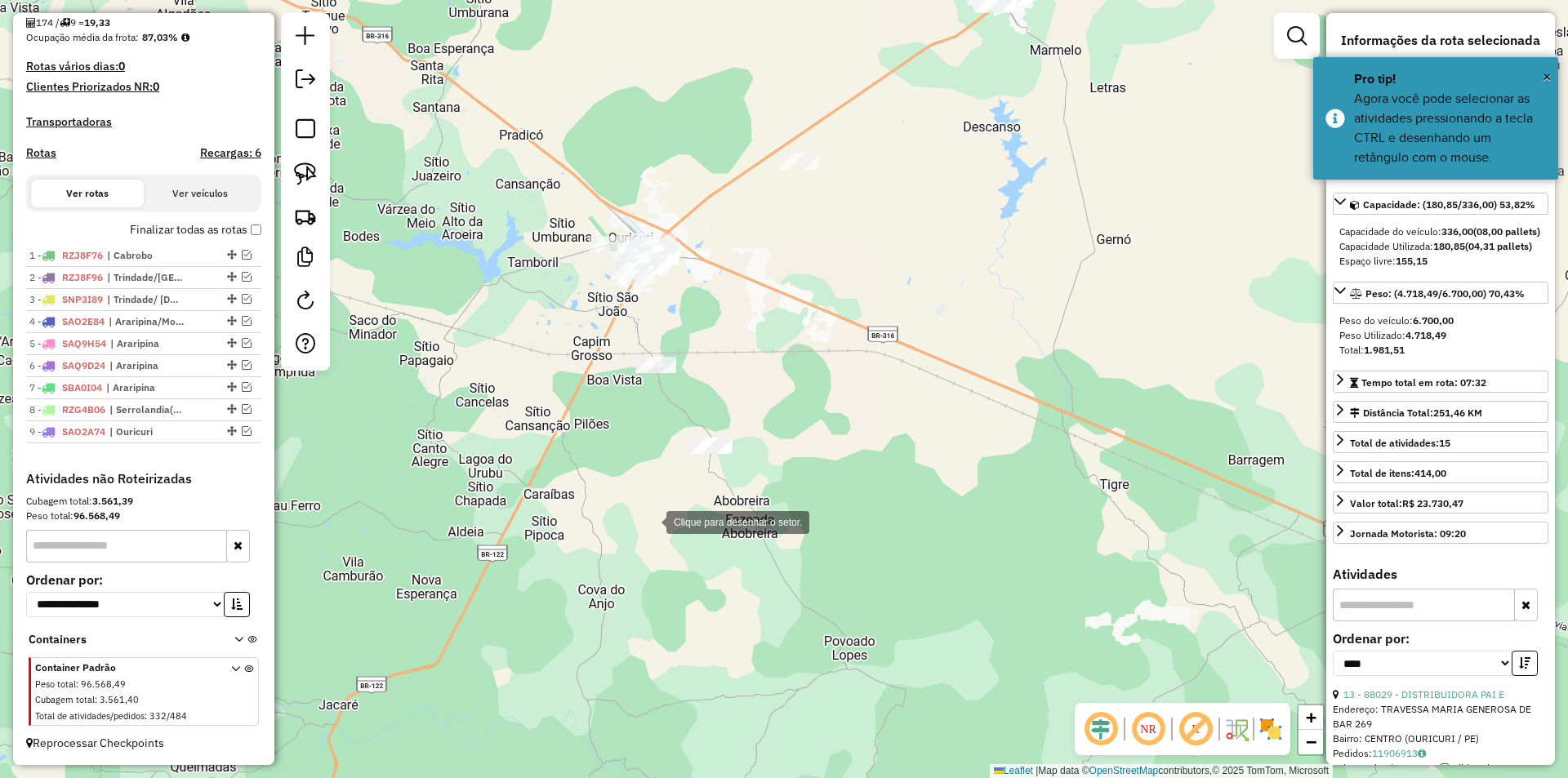
drag, startPoint x: 650, startPoint y: 521, endPoint x: 622, endPoint y: 483, distance: 47.2
click at [650, 521] on div at bounding box center [650, 521] width 33 height 33
click at [531, 299] on div at bounding box center [531, 315] width 33 height 33
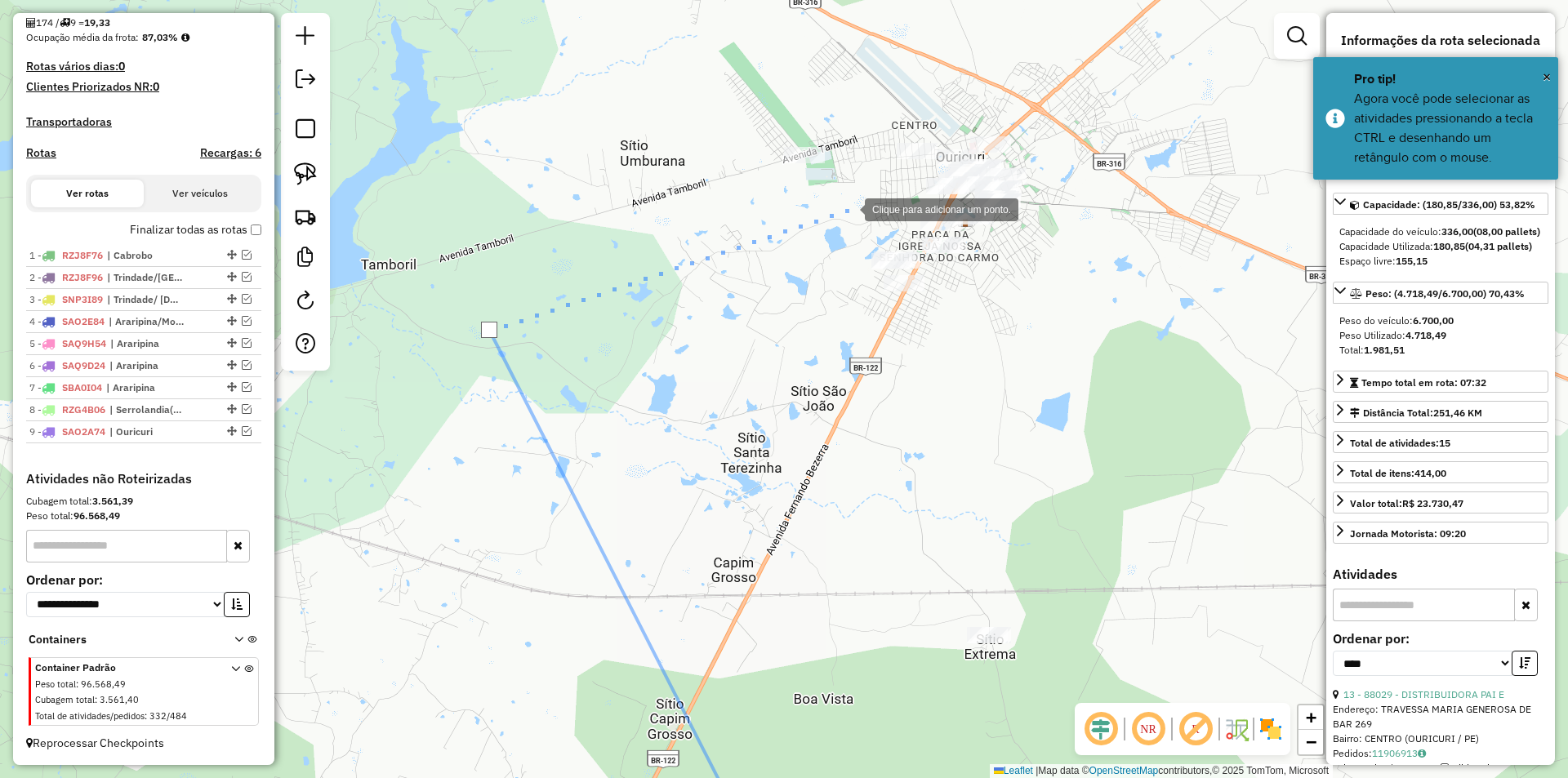
click at [848, 208] on div at bounding box center [848, 208] width 33 height 33
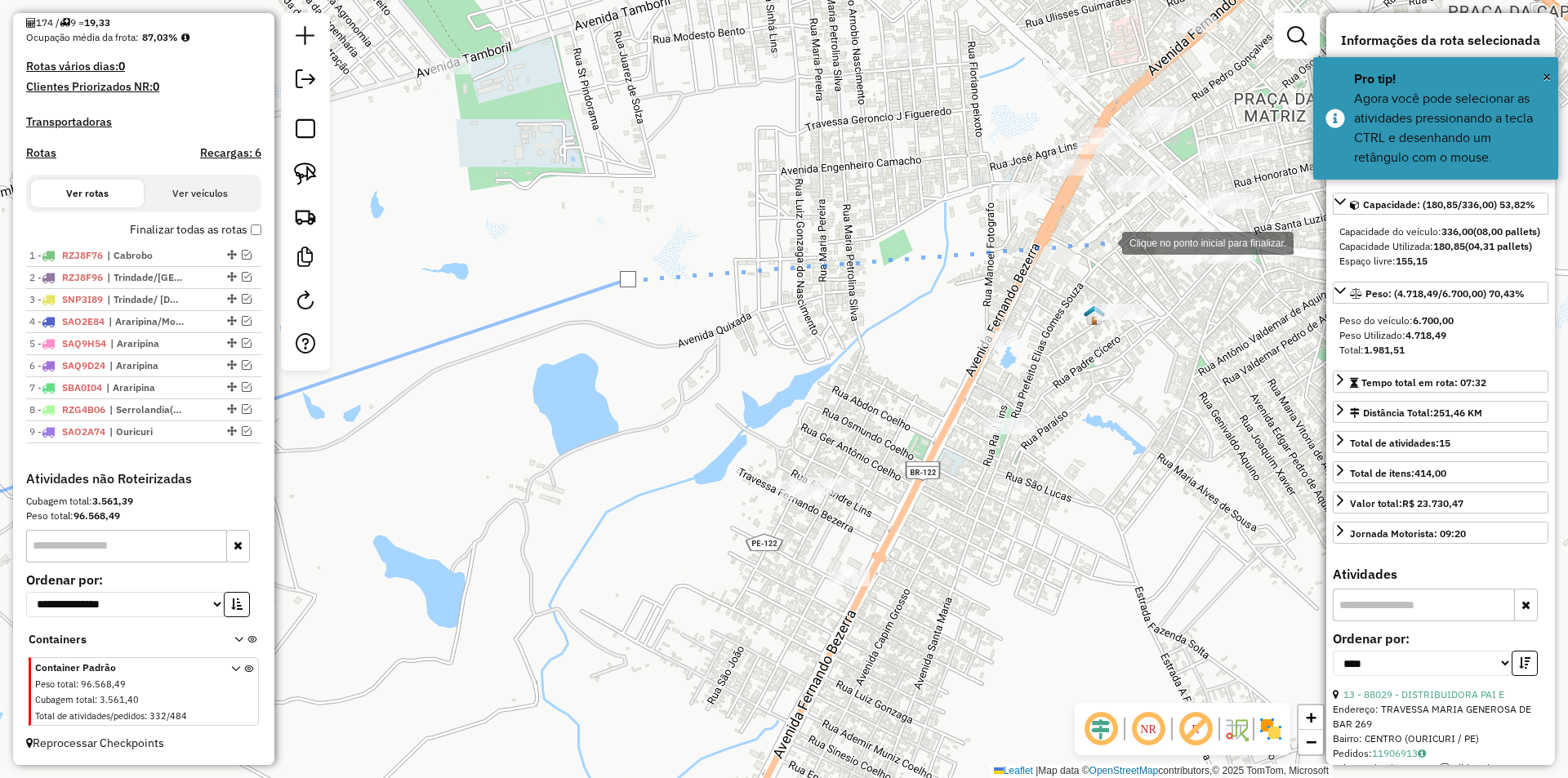
click at [1105, 241] on div at bounding box center [1105, 241] width 33 height 33
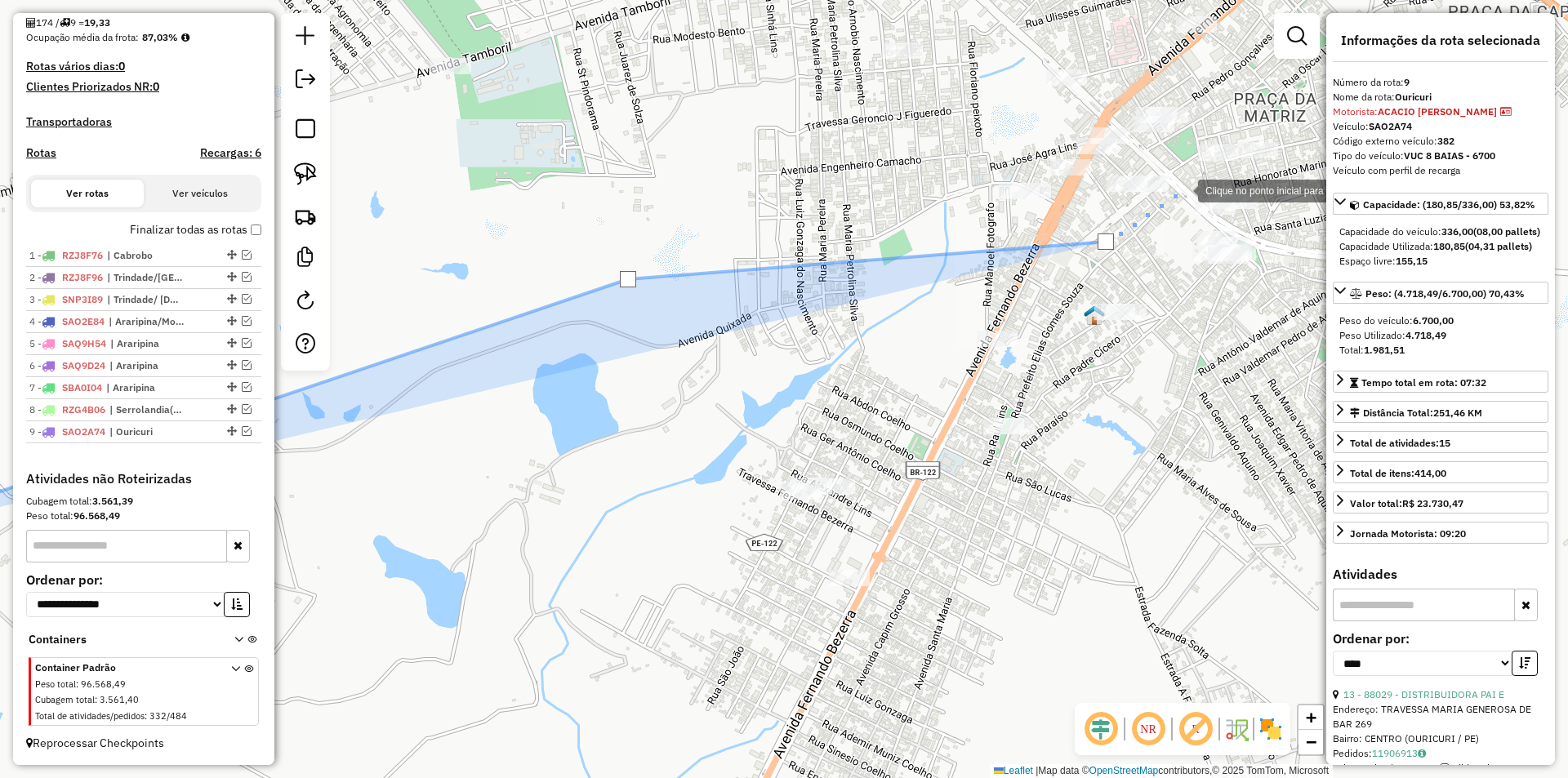
click at [1185, 188] on div at bounding box center [1181, 189] width 33 height 33
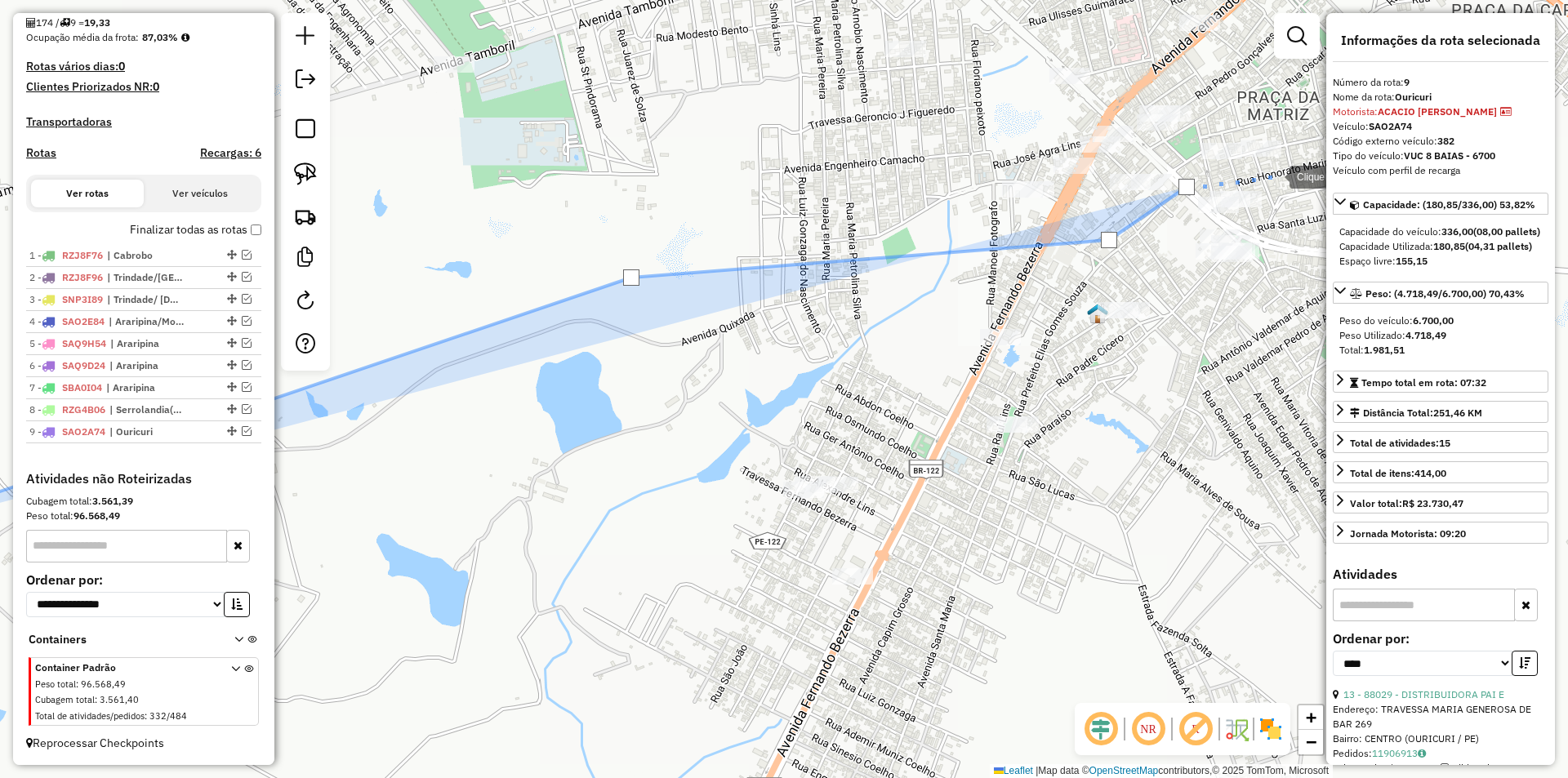
click at [1276, 174] on div at bounding box center [1273, 176] width 33 height 33
drag, startPoint x: 1295, startPoint y: 267, endPoint x: 1265, endPoint y: 297, distance: 42.4
click at [1294, 270] on div at bounding box center [1295, 267] width 33 height 33
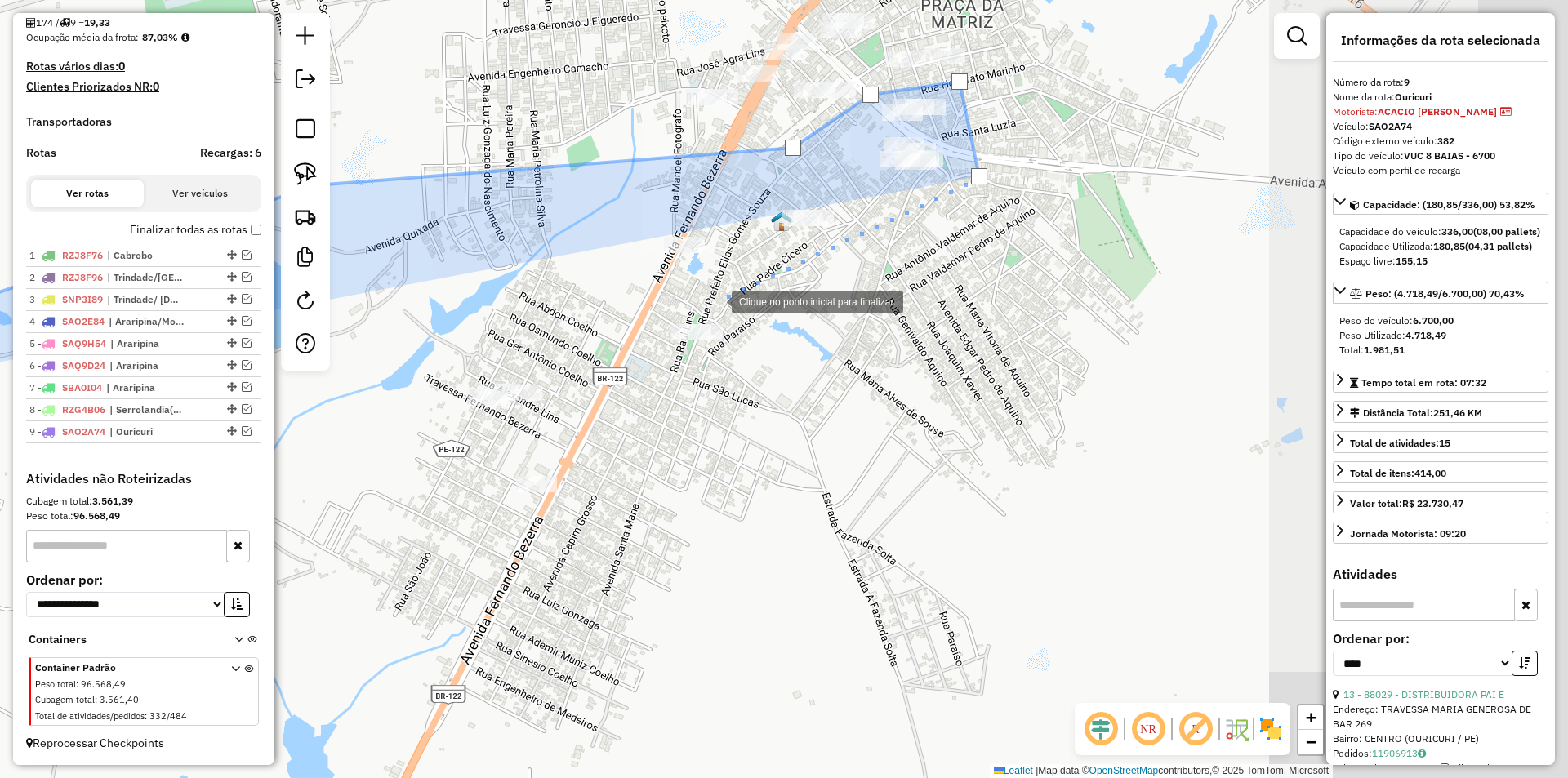
drag, startPoint x: 1116, startPoint y: 423, endPoint x: 661, endPoint y: 266, distance: 481.3
click at [699, 284] on div at bounding box center [716, 300] width 33 height 33
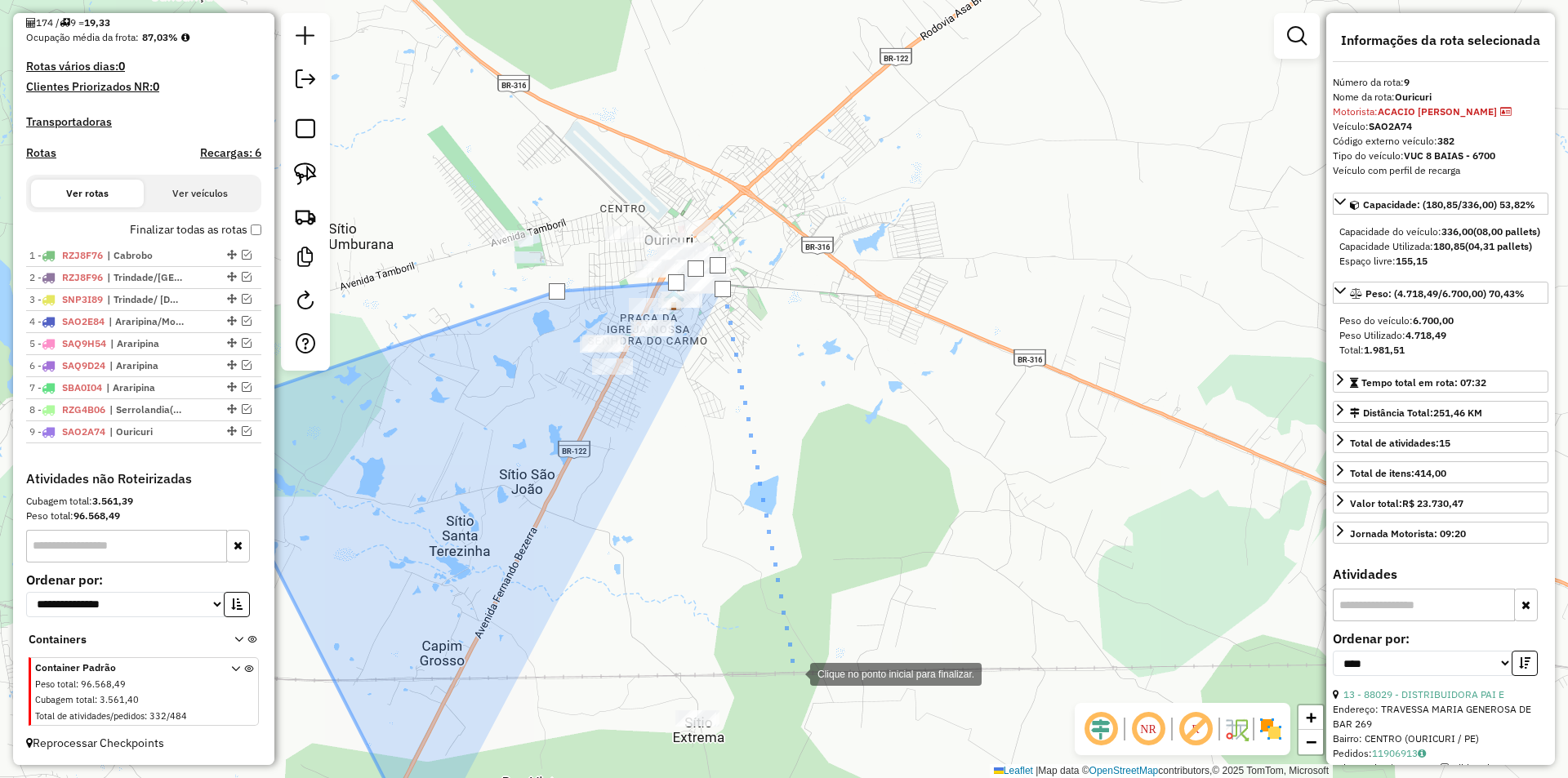
click at [796, 673] on div at bounding box center [794, 672] width 33 height 33
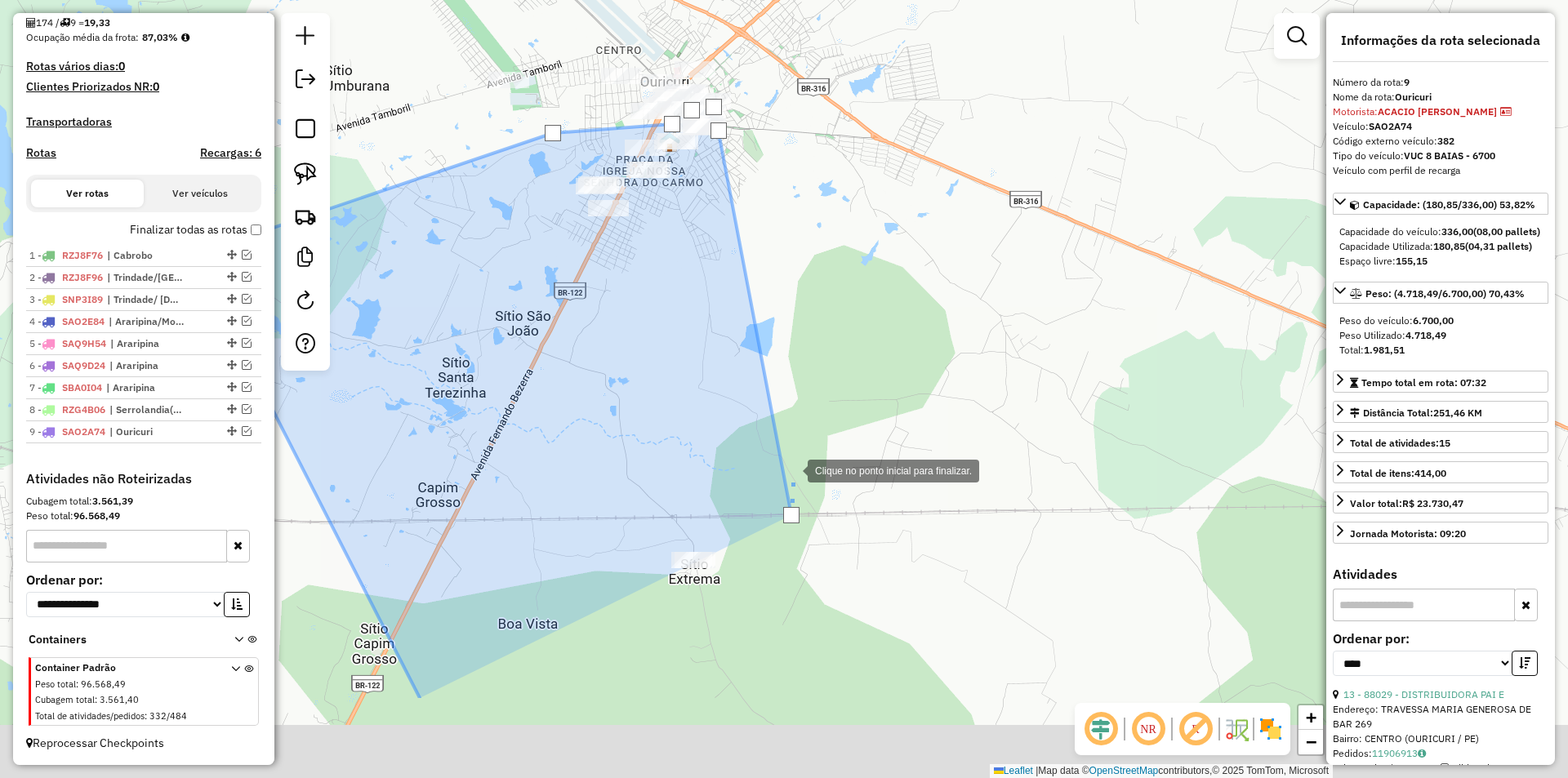
drag, startPoint x: 800, startPoint y: 639, endPoint x: 794, endPoint y: 379, distance: 260.1
click at [794, 453] on div at bounding box center [792, 469] width 33 height 33
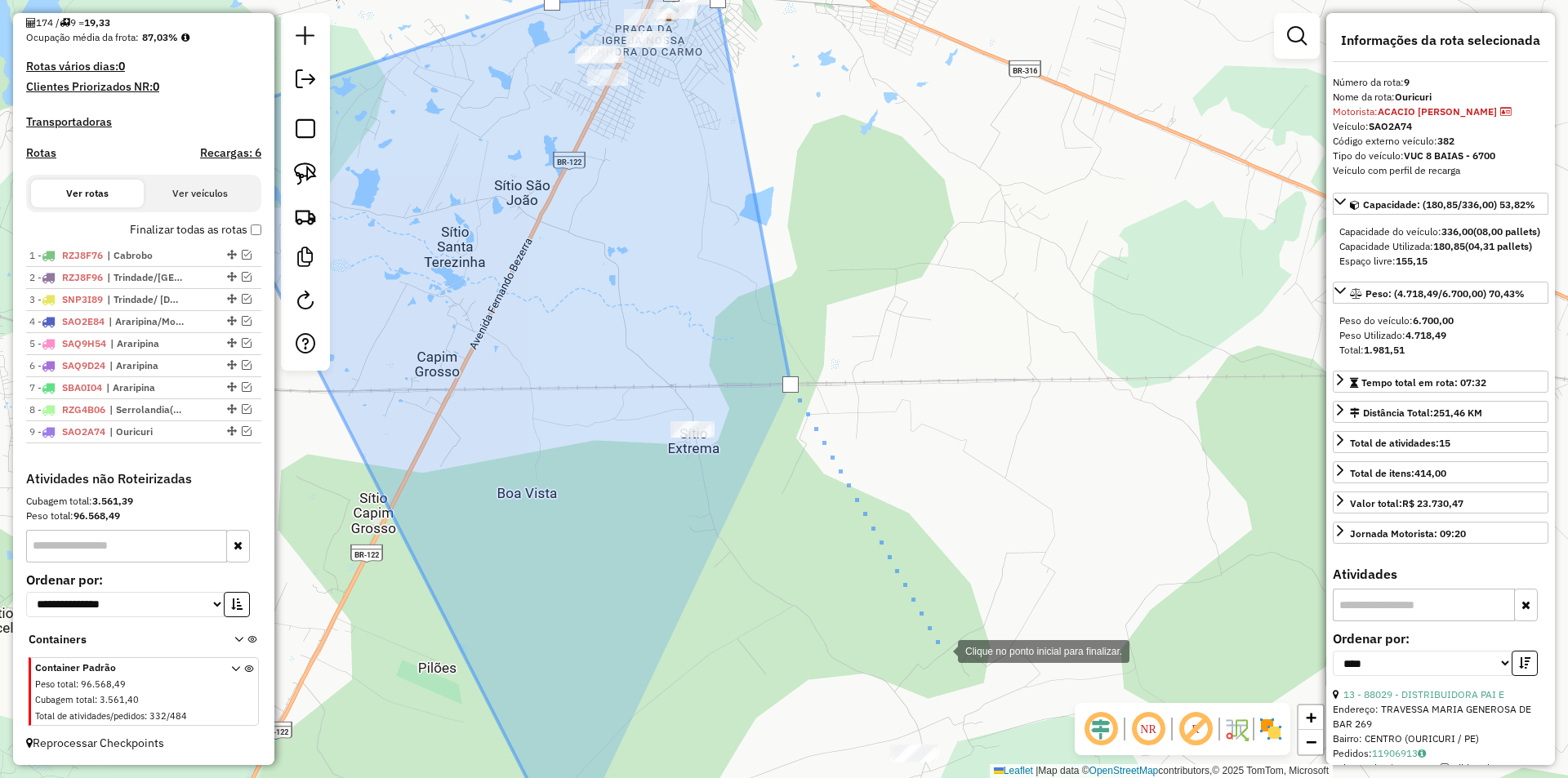
click at [942, 650] on div at bounding box center [942, 650] width 33 height 33
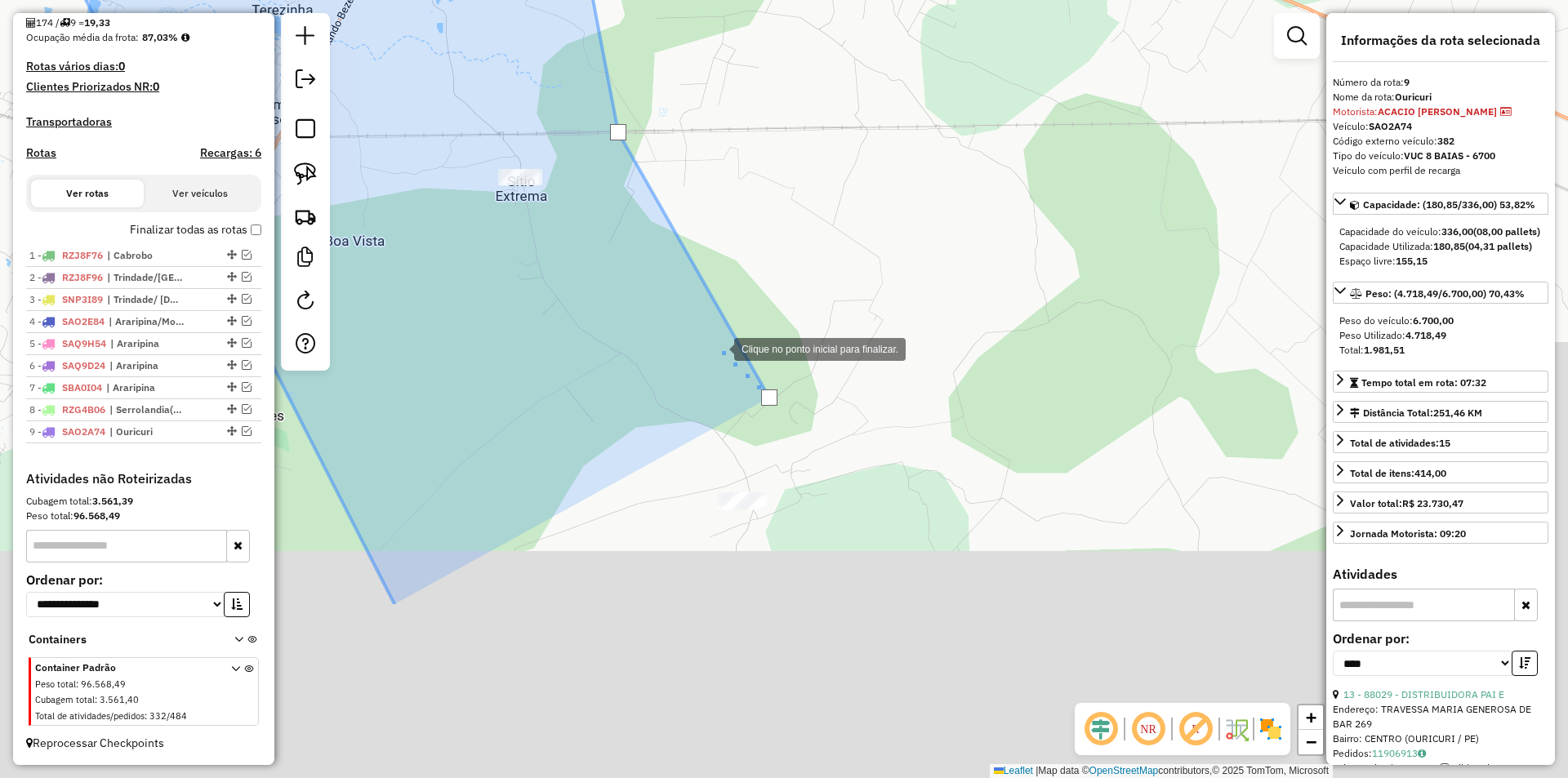
drag, startPoint x: 899, startPoint y: 615, endPoint x: 716, endPoint y: 342, distance: 328.7
click at [716, 342] on div at bounding box center [718, 348] width 33 height 33
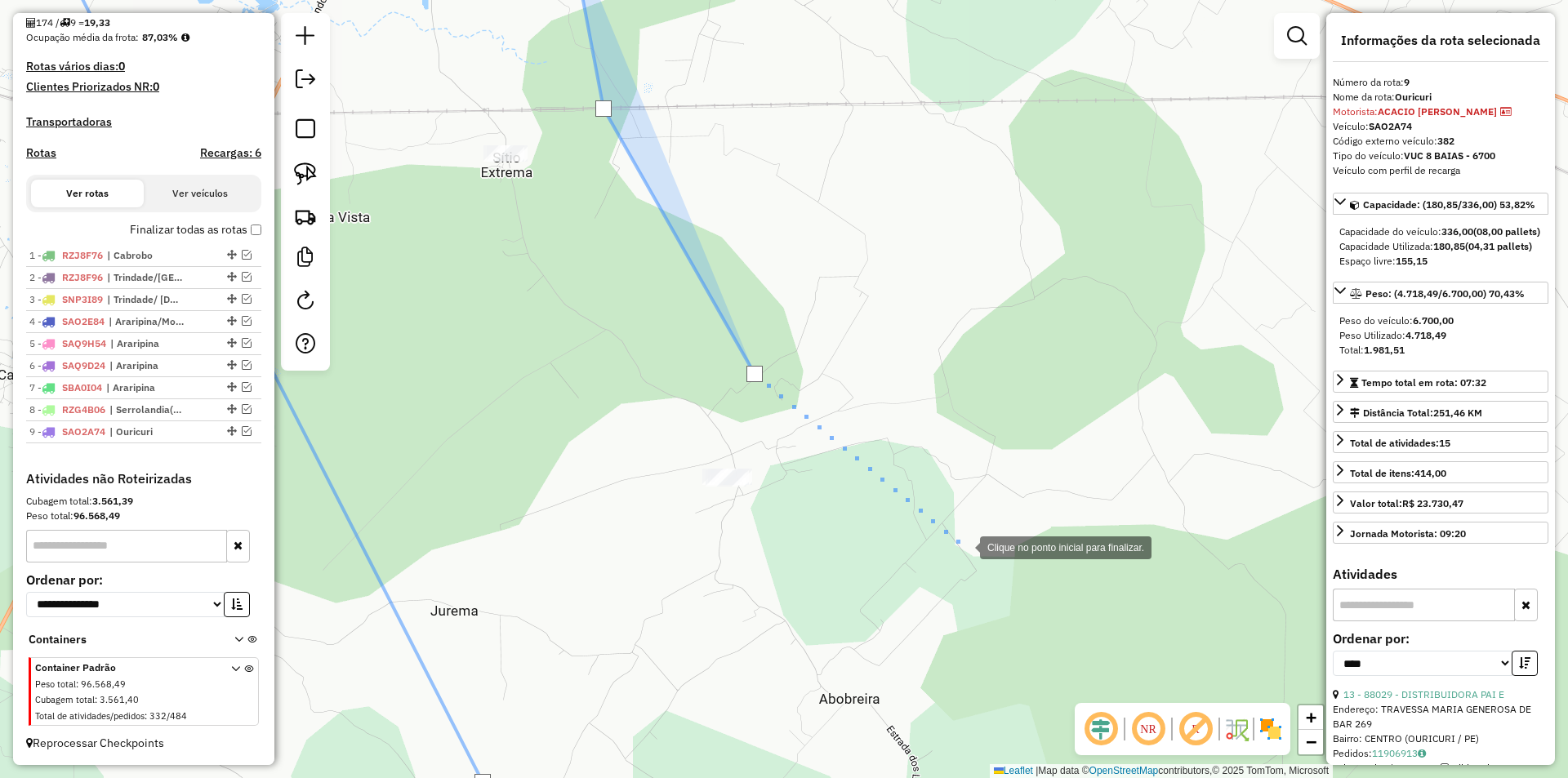
click at [965, 547] on div at bounding box center [964, 546] width 33 height 33
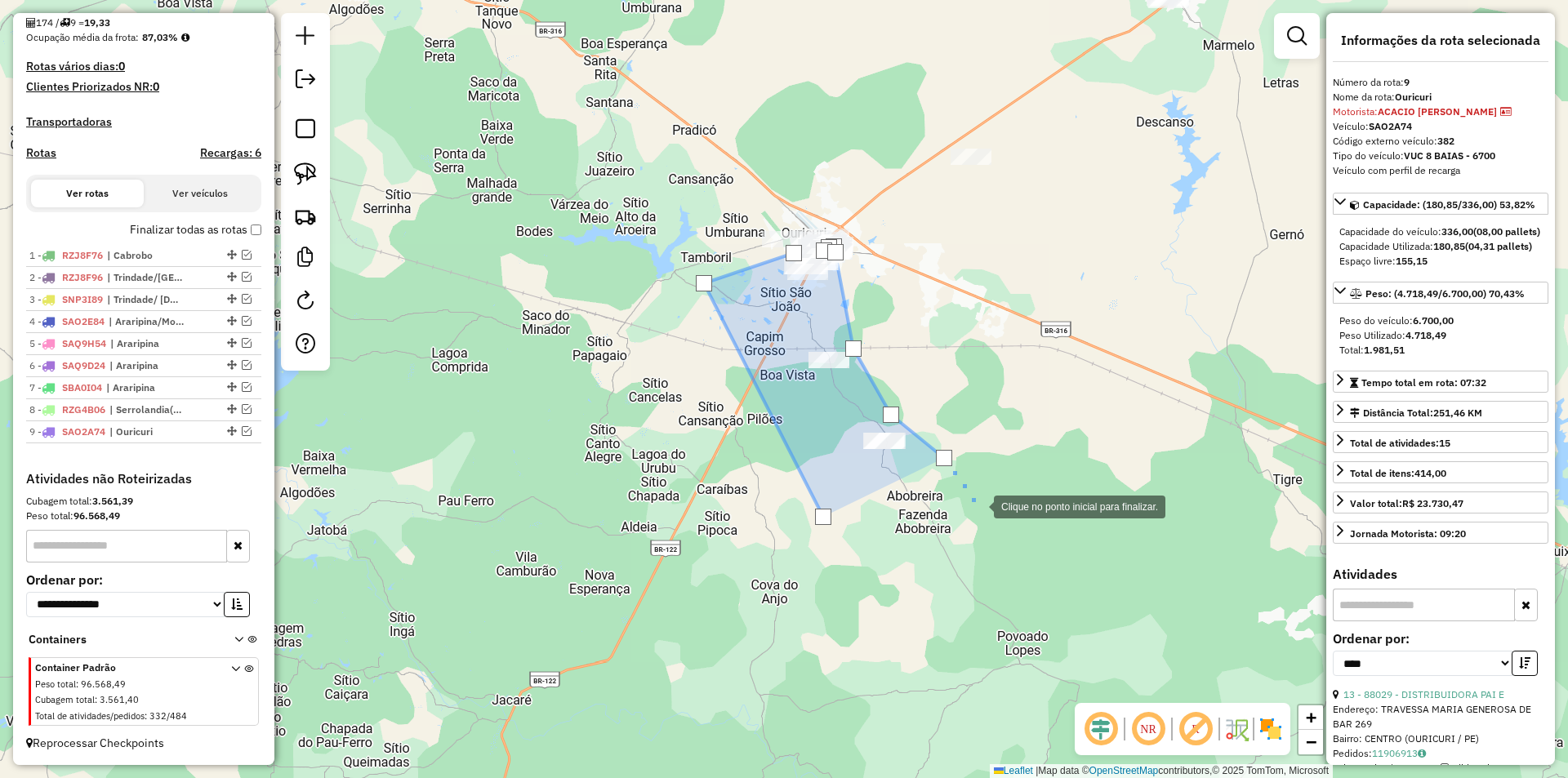
drag, startPoint x: 999, startPoint y: 599, endPoint x: 978, endPoint y: 511, distance: 90.5
click at [978, 511] on div at bounding box center [977, 505] width 33 height 33
click at [819, 512] on div at bounding box center [822, 515] width 16 height 16
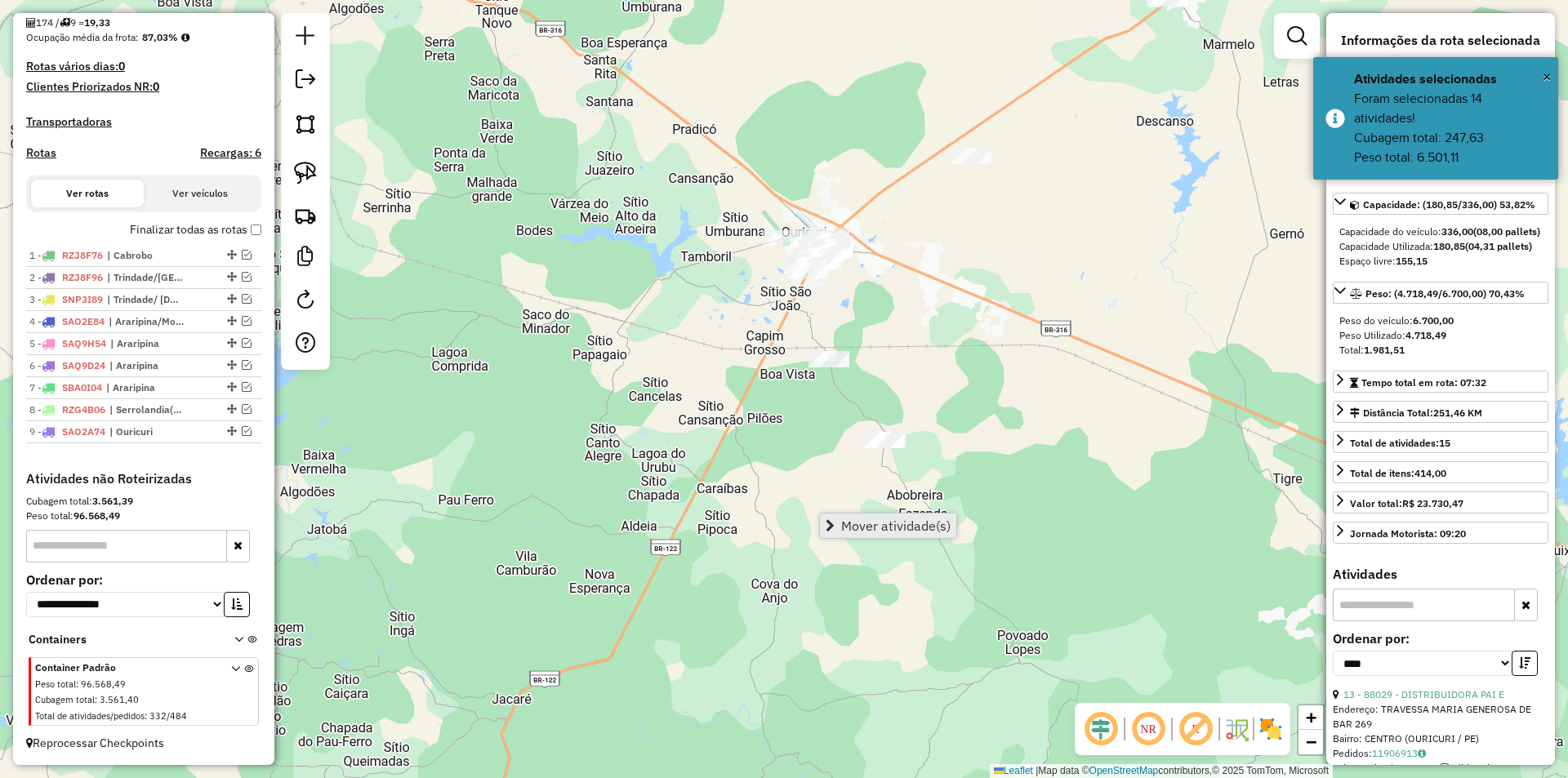
click at [866, 521] on span "Mover atividade(s)" at bounding box center [896, 526] width 110 height 13
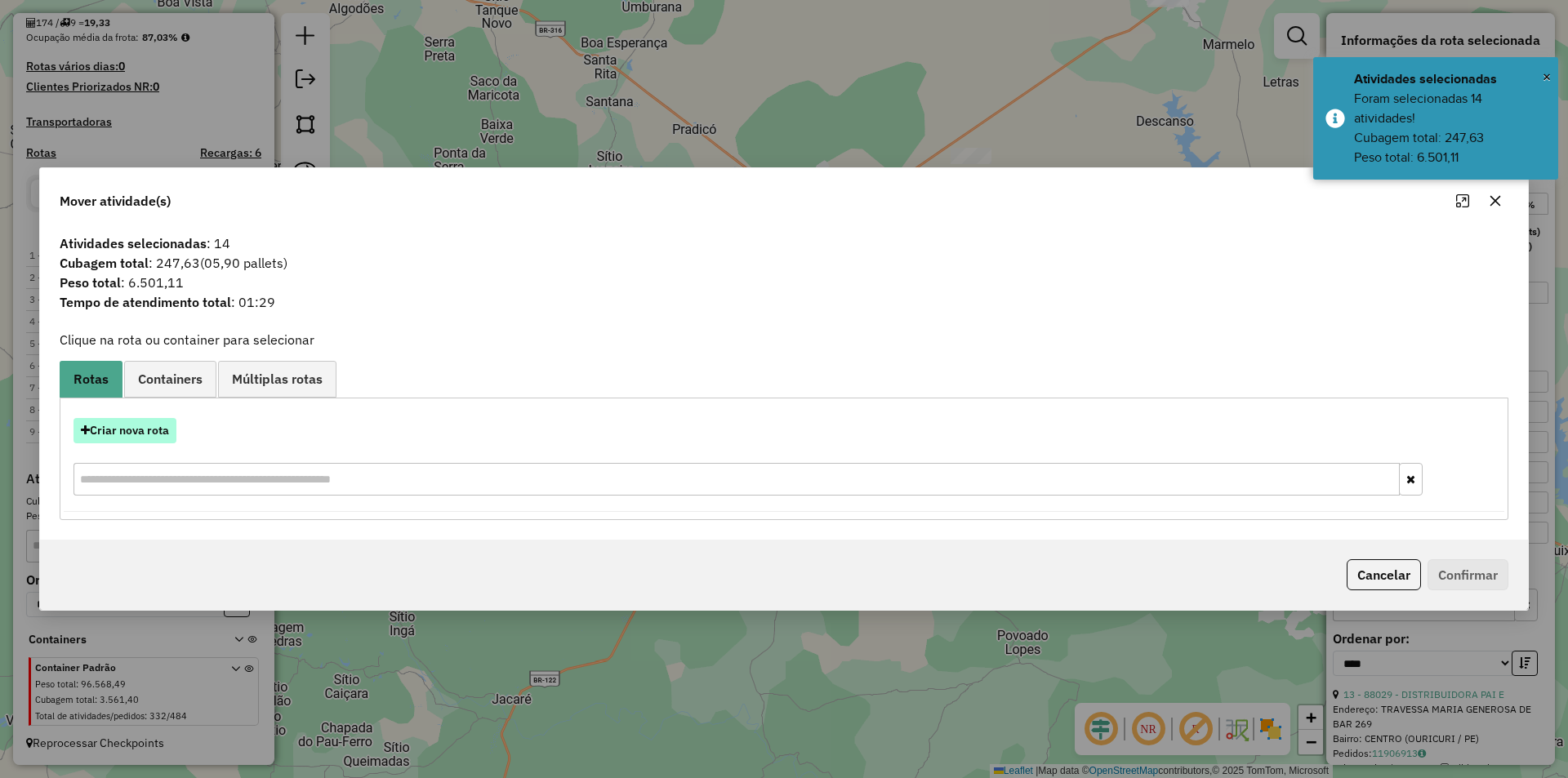
click at [130, 434] on button "Criar nova rota" at bounding box center [124, 431] width 103 height 25
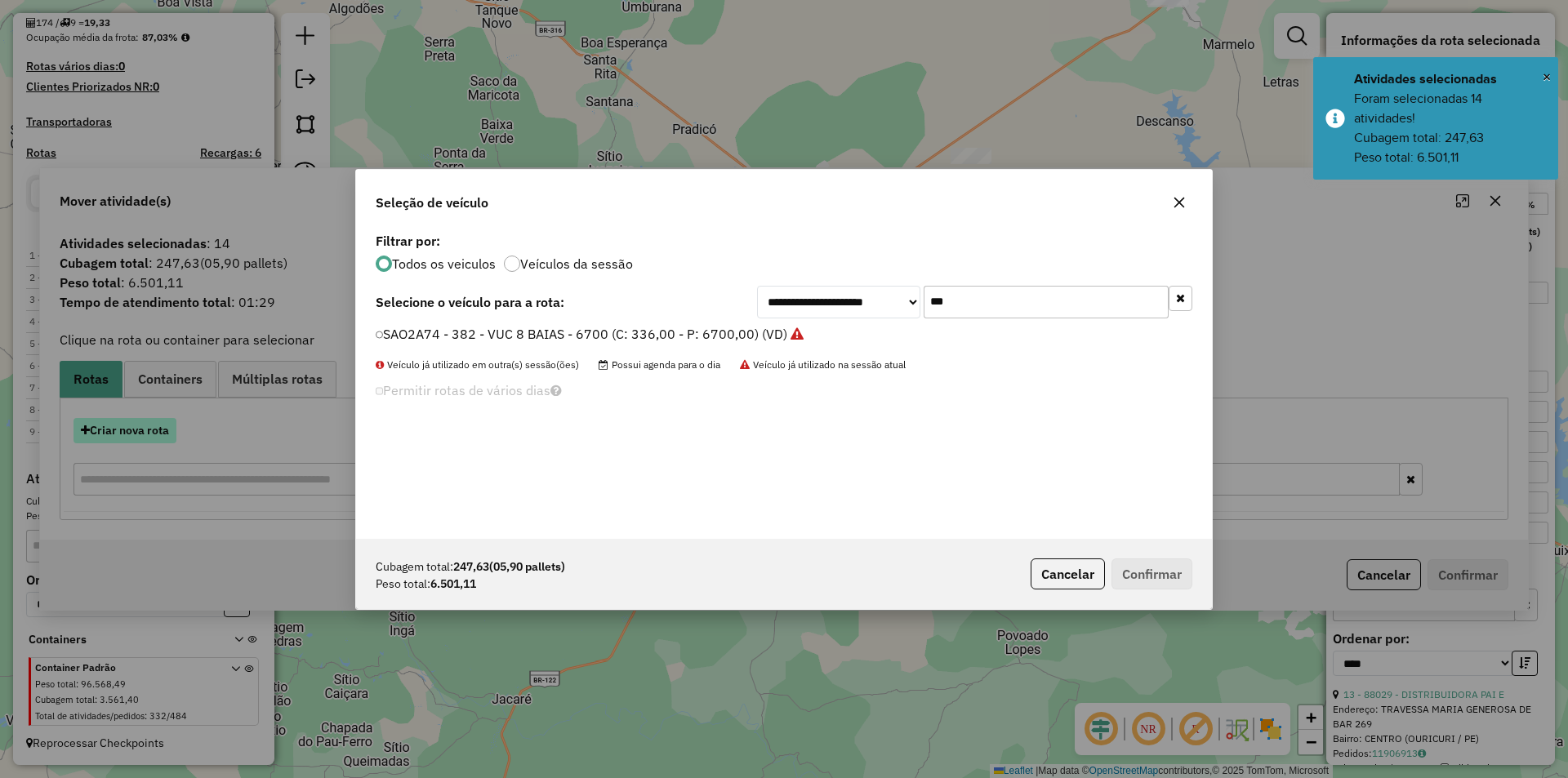
scroll to position [9, 5]
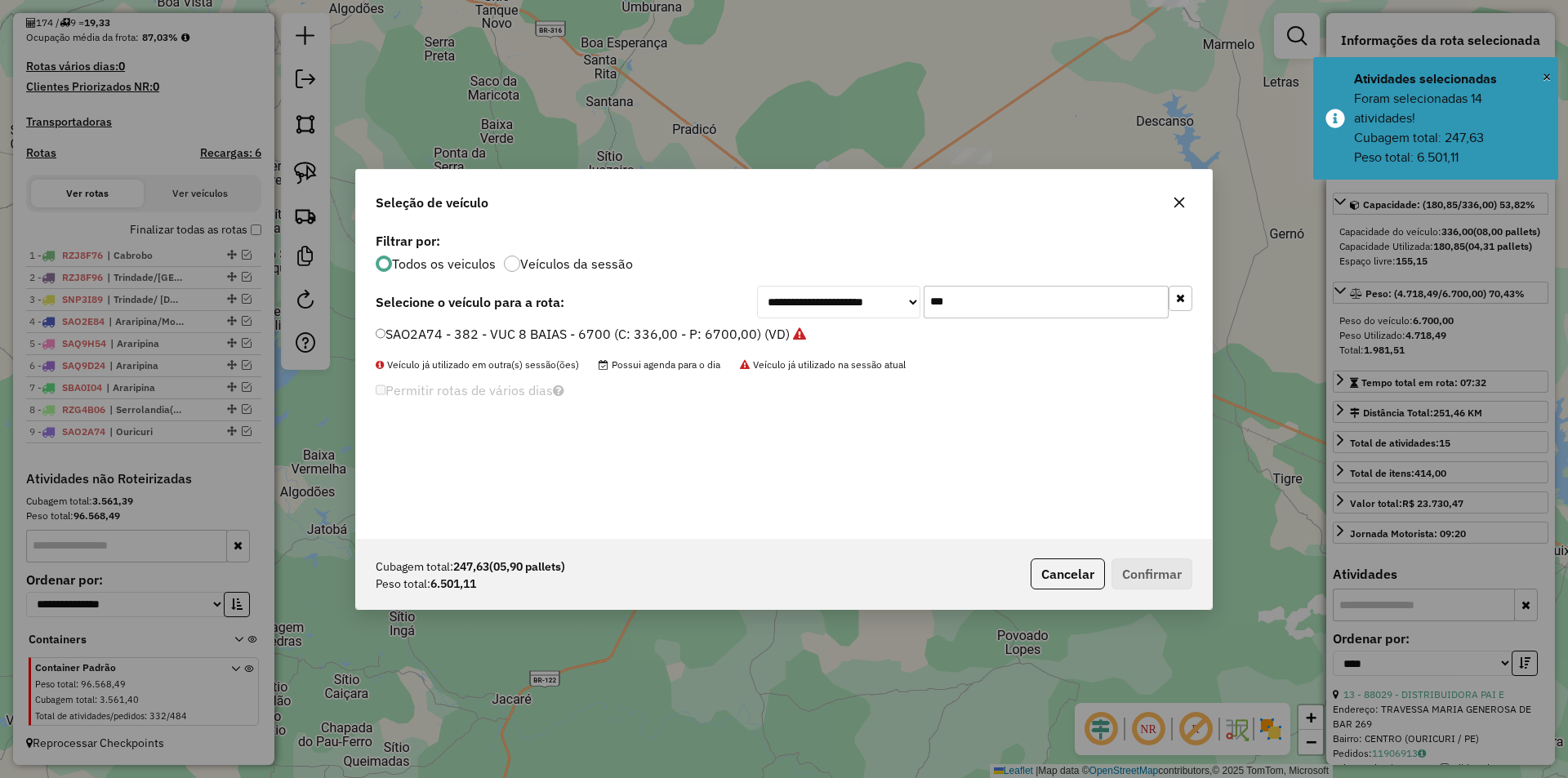
drag, startPoint x: 980, startPoint y: 311, endPoint x: 898, endPoint y: 301, distance: 82.6
click at [898, 301] on div "**********" at bounding box center [974, 302] width 435 height 33
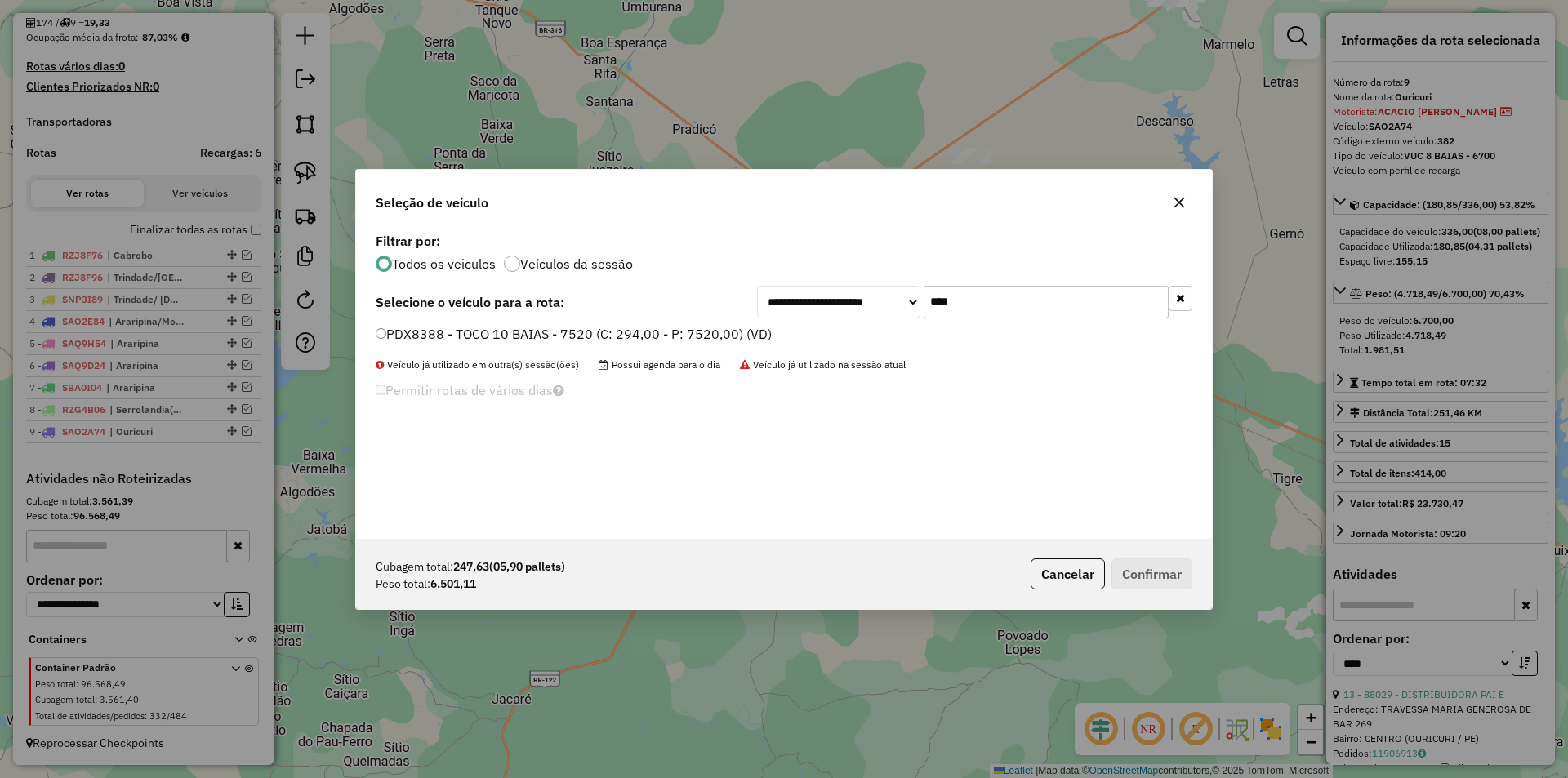
type input "****"
click at [721, 343] on label "PDX8388 - TOCO 10 BAIAS - 7520 (C: 294,00 - P: 7520,00) (VD)" at bounding box center [573, 334] width 396 height 19
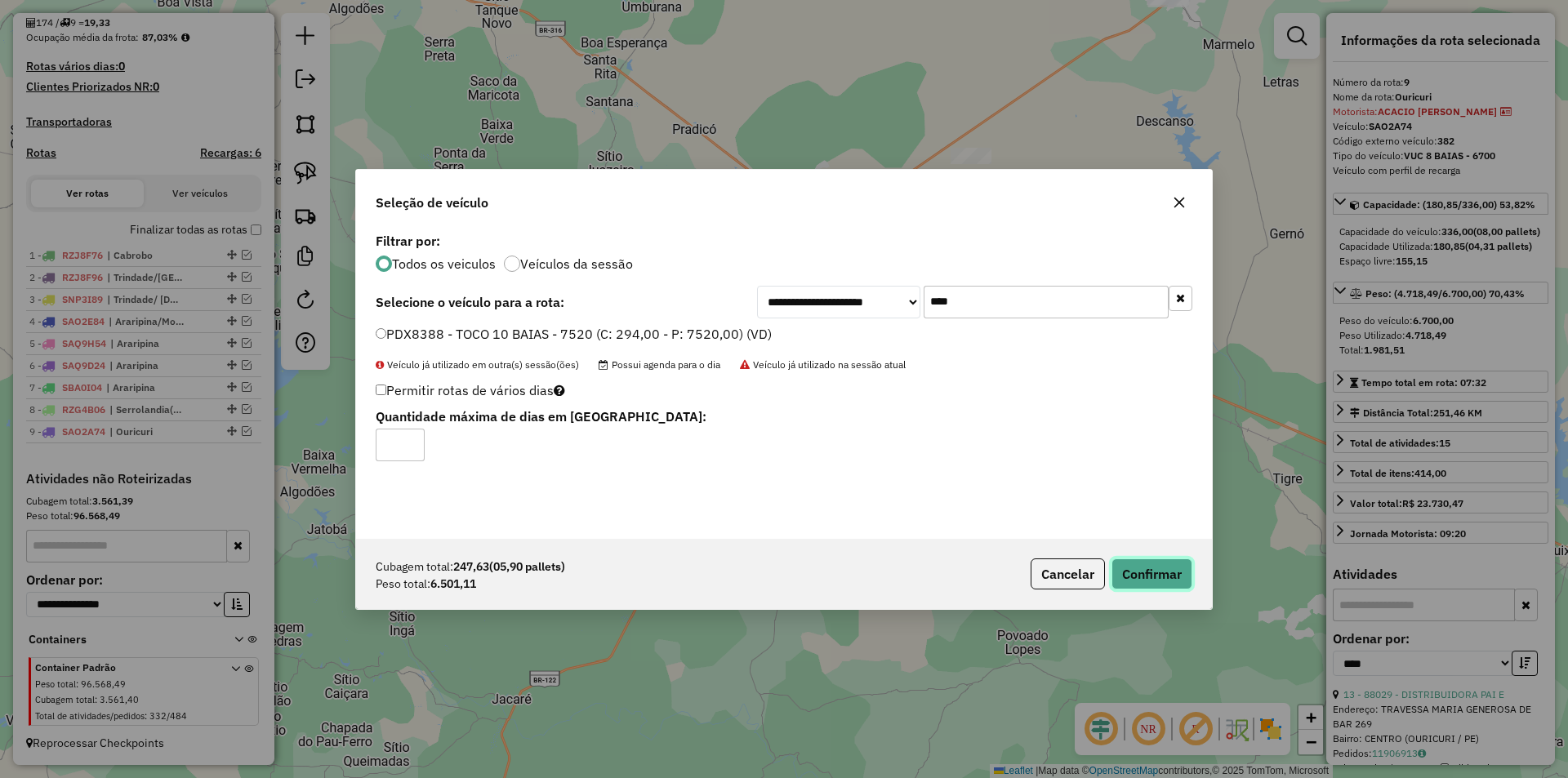
click at [1153, 589] on button "Confirmar" at bounding box center [1151, 574] width 81 height 31
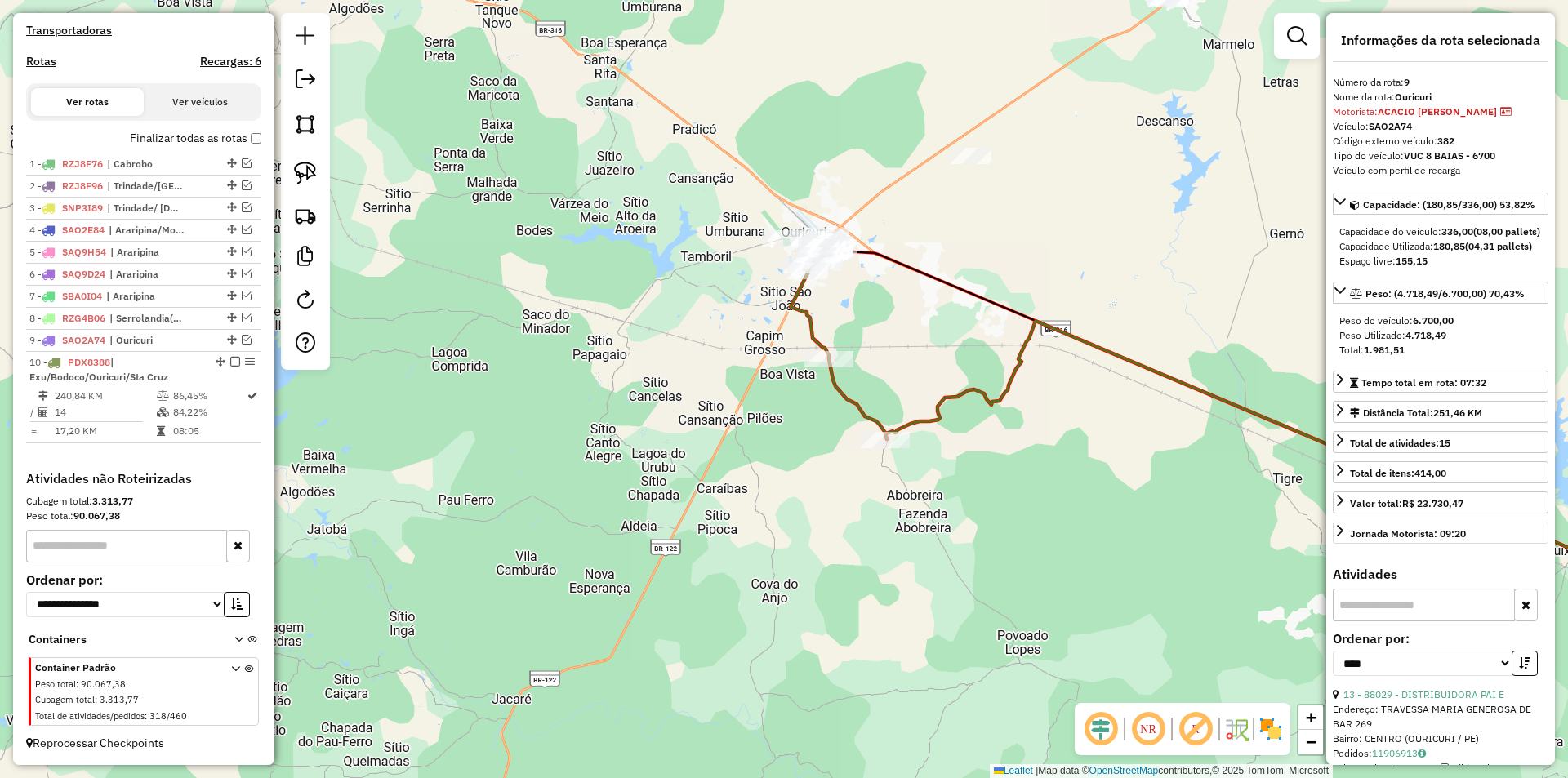
scroll to position [245, 0]
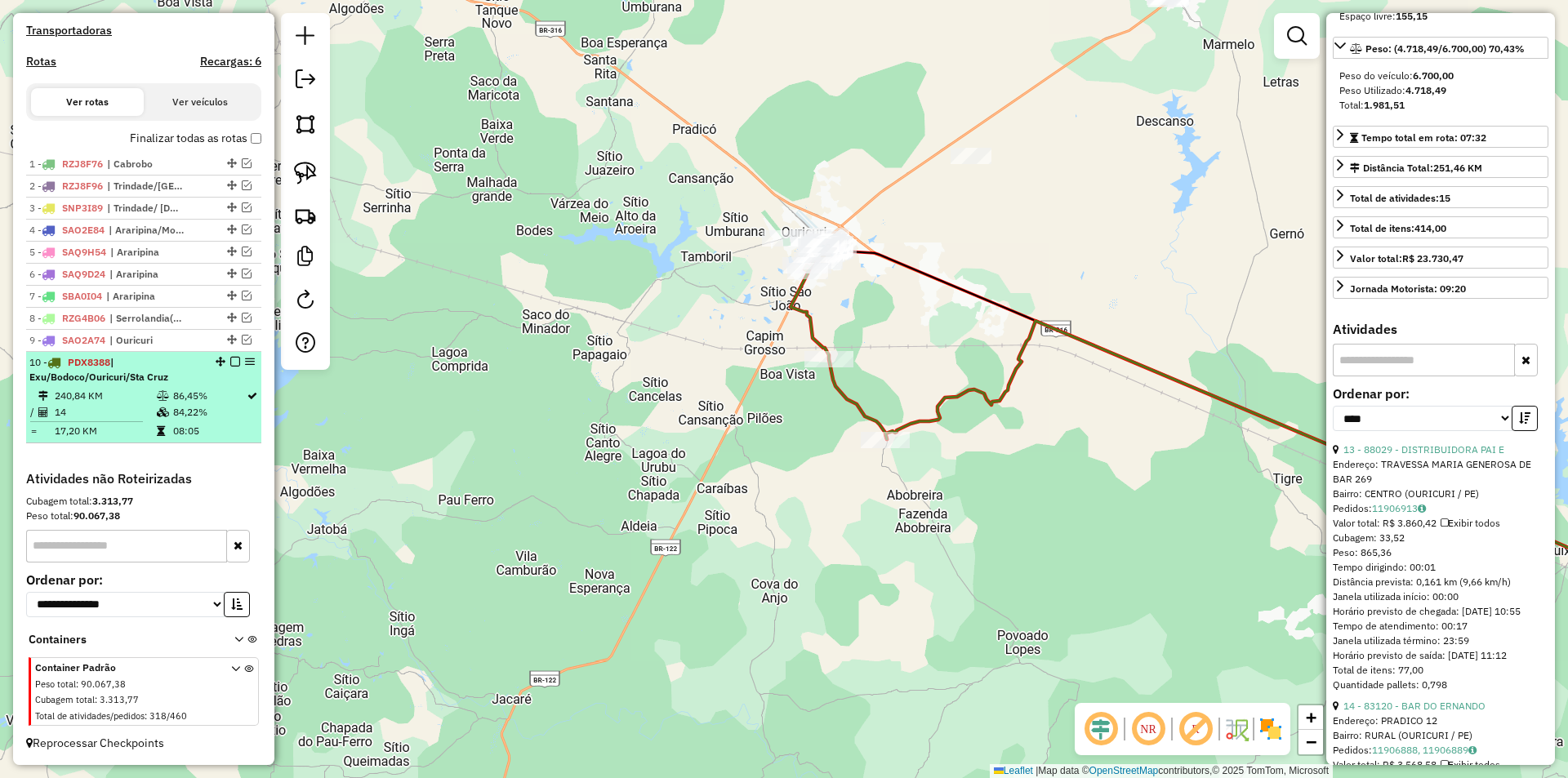
click at [176, 423] on td "08:05" at bounding box center [209, 431] width 73 height 16
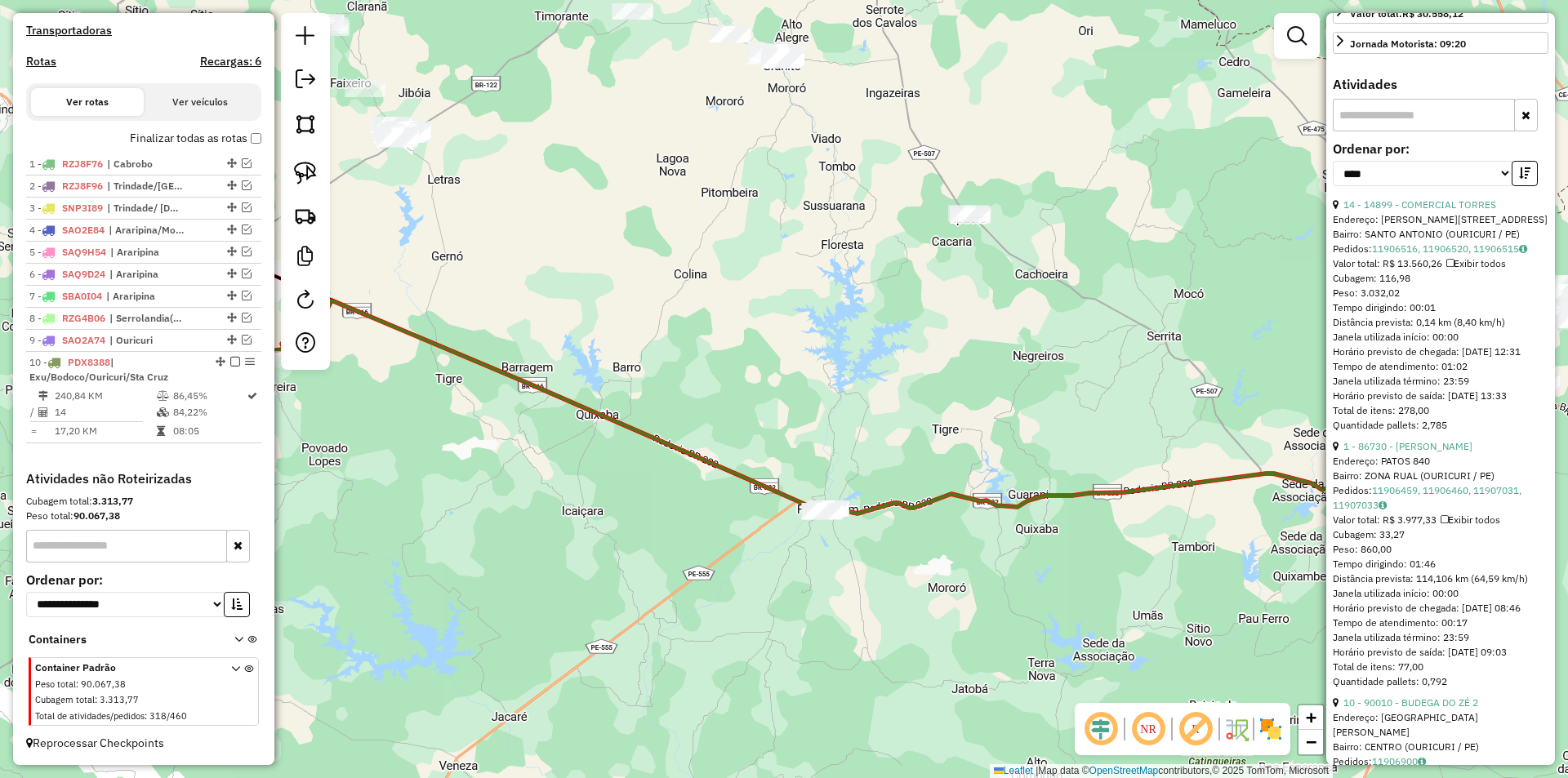
scroll to position [542, 0]
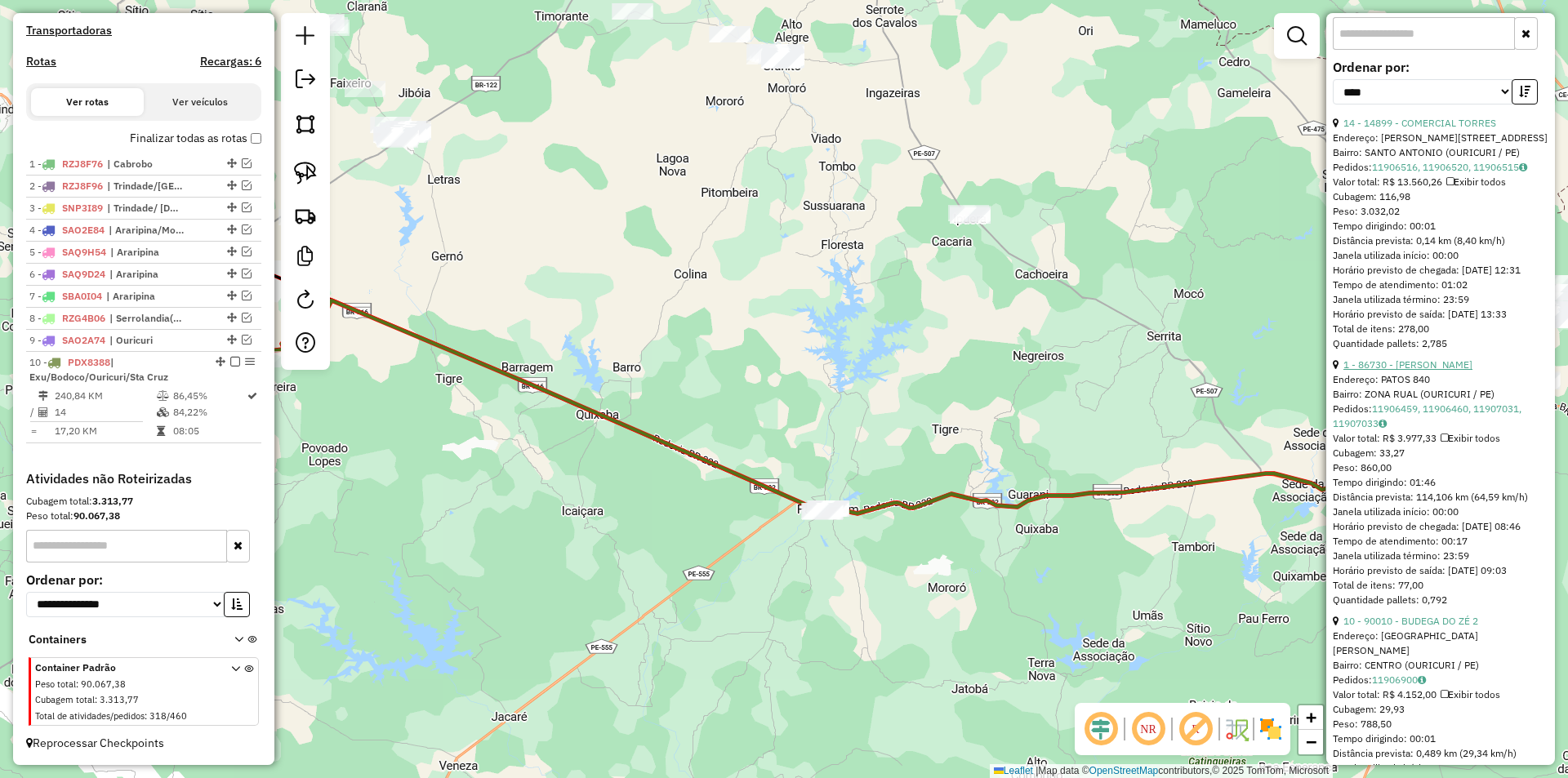
click at [1406, 370] on link "1 - 86730 - MERCEARIA SILVA" at bounding box center [1407, 364] width 129 height 13
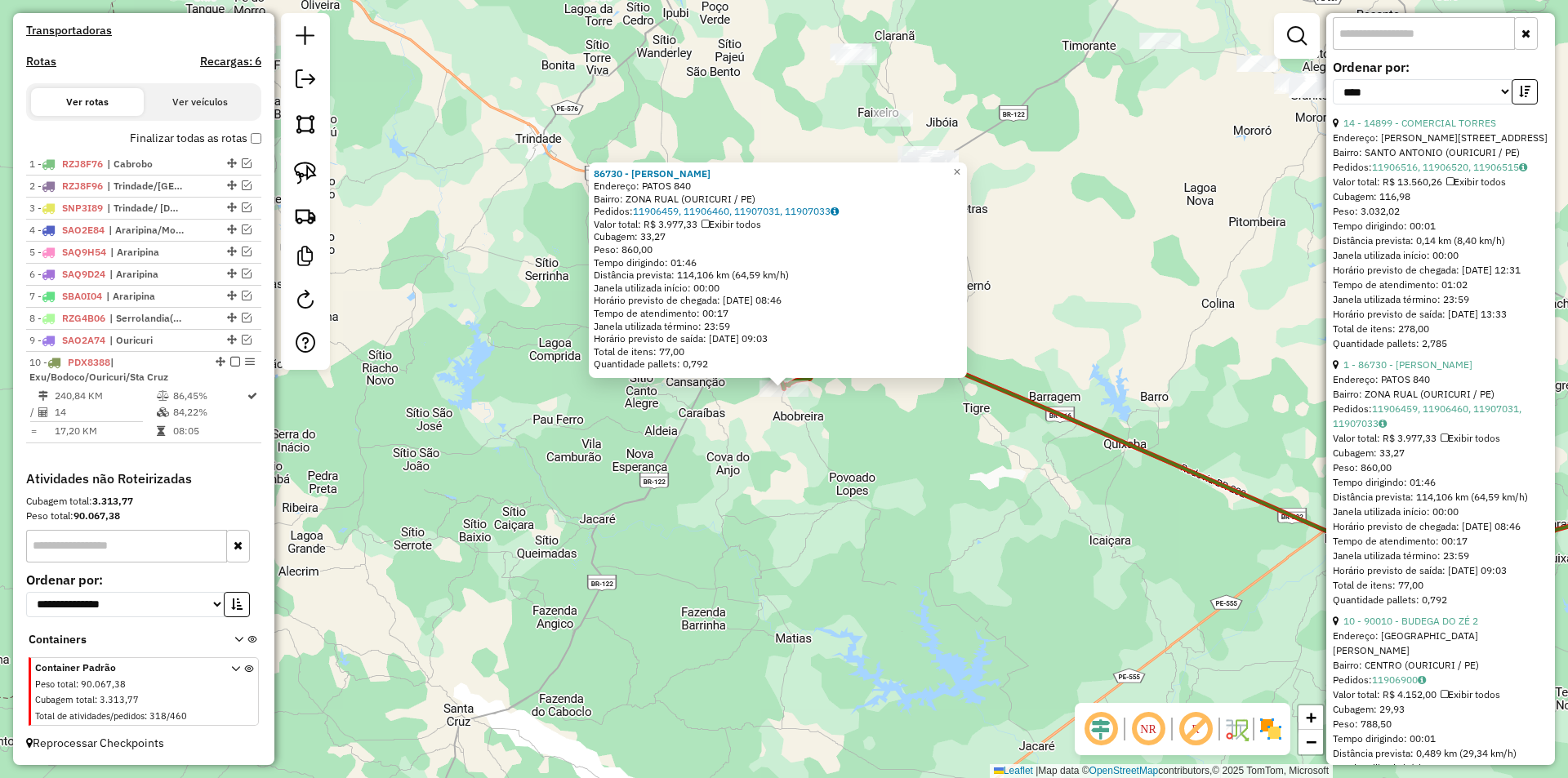
scroll to position [705, 0]
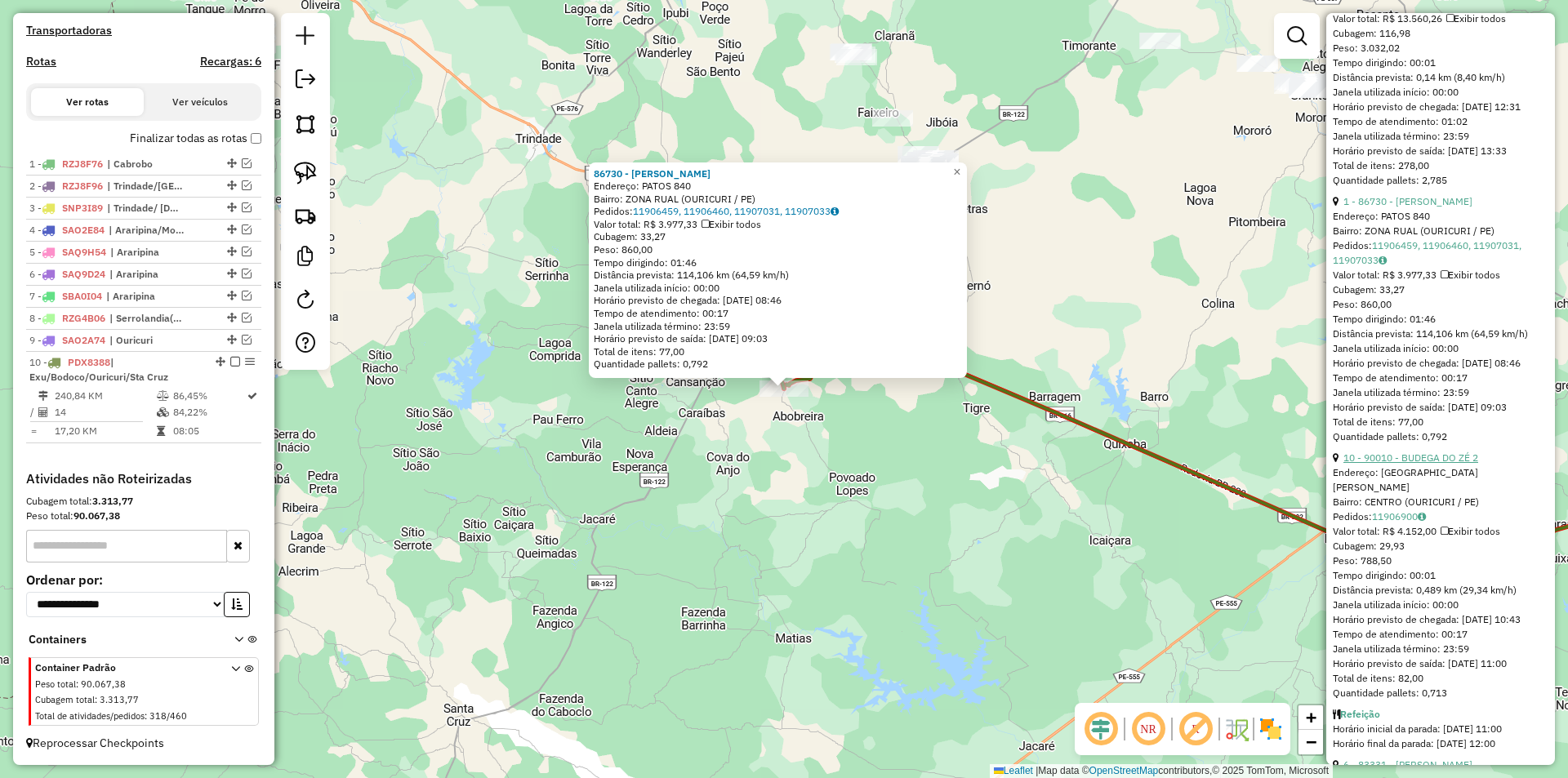
click at [1396, 464] on link "10 - 90010 - BUDEGA DO ZÉ 2" at bounding box center [1410, 457] width 135 height 13
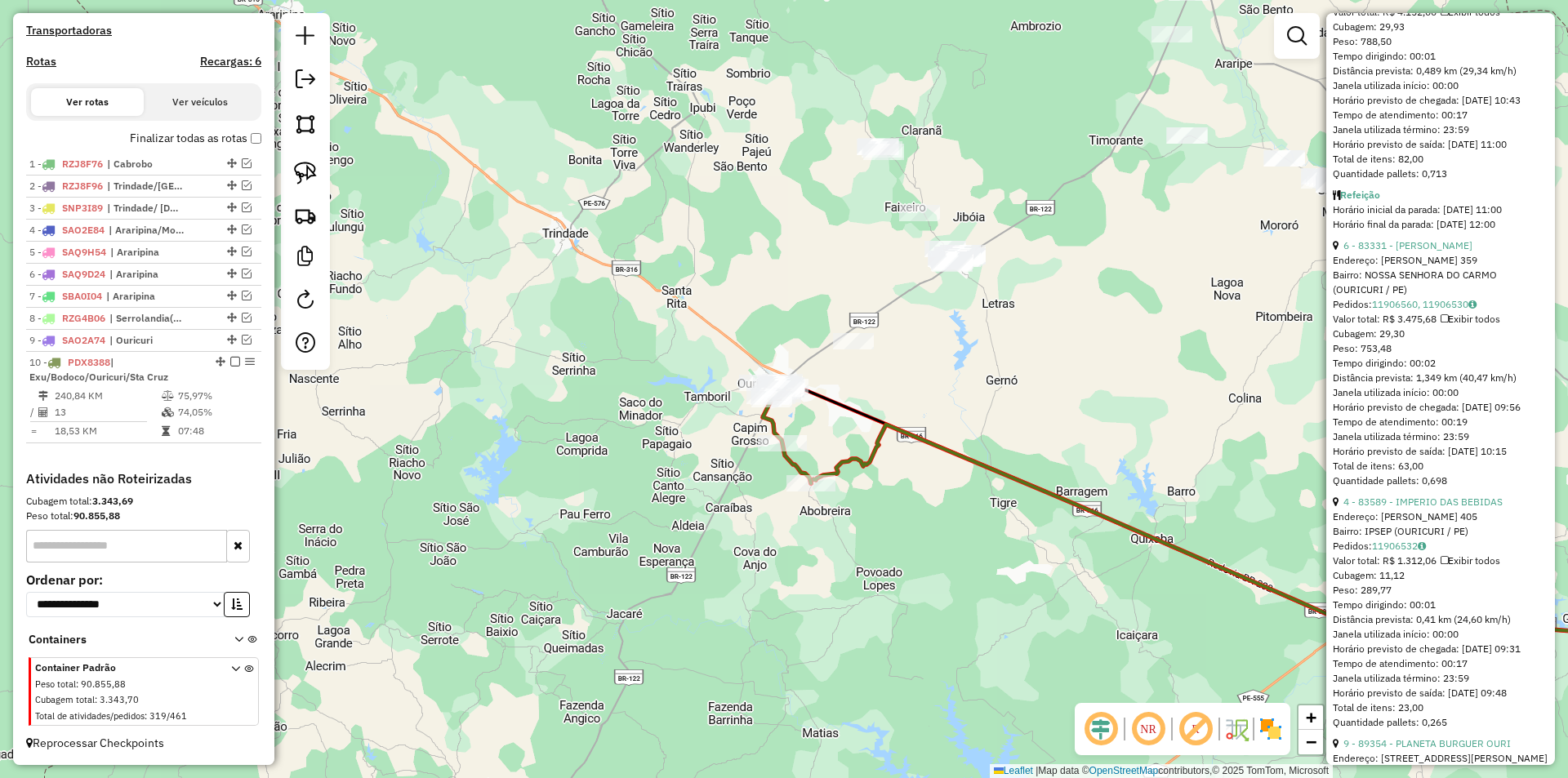
scroll to position [1388, 0]
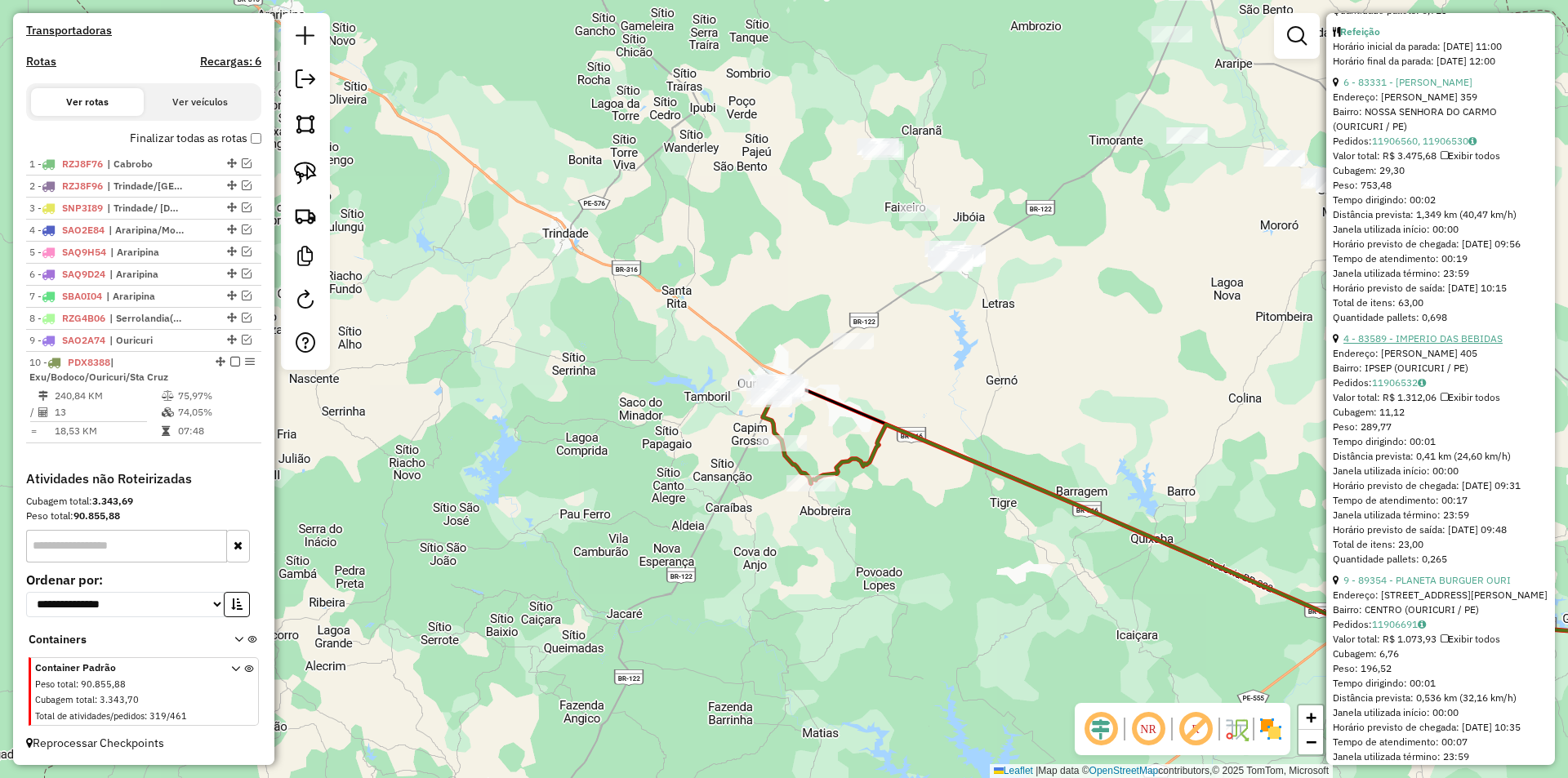
click at [1420, 344] on link "4 - 83589 - IMPERIO DAS BEBIDAS" at bounding box center [1423, 338] width 160 height 13
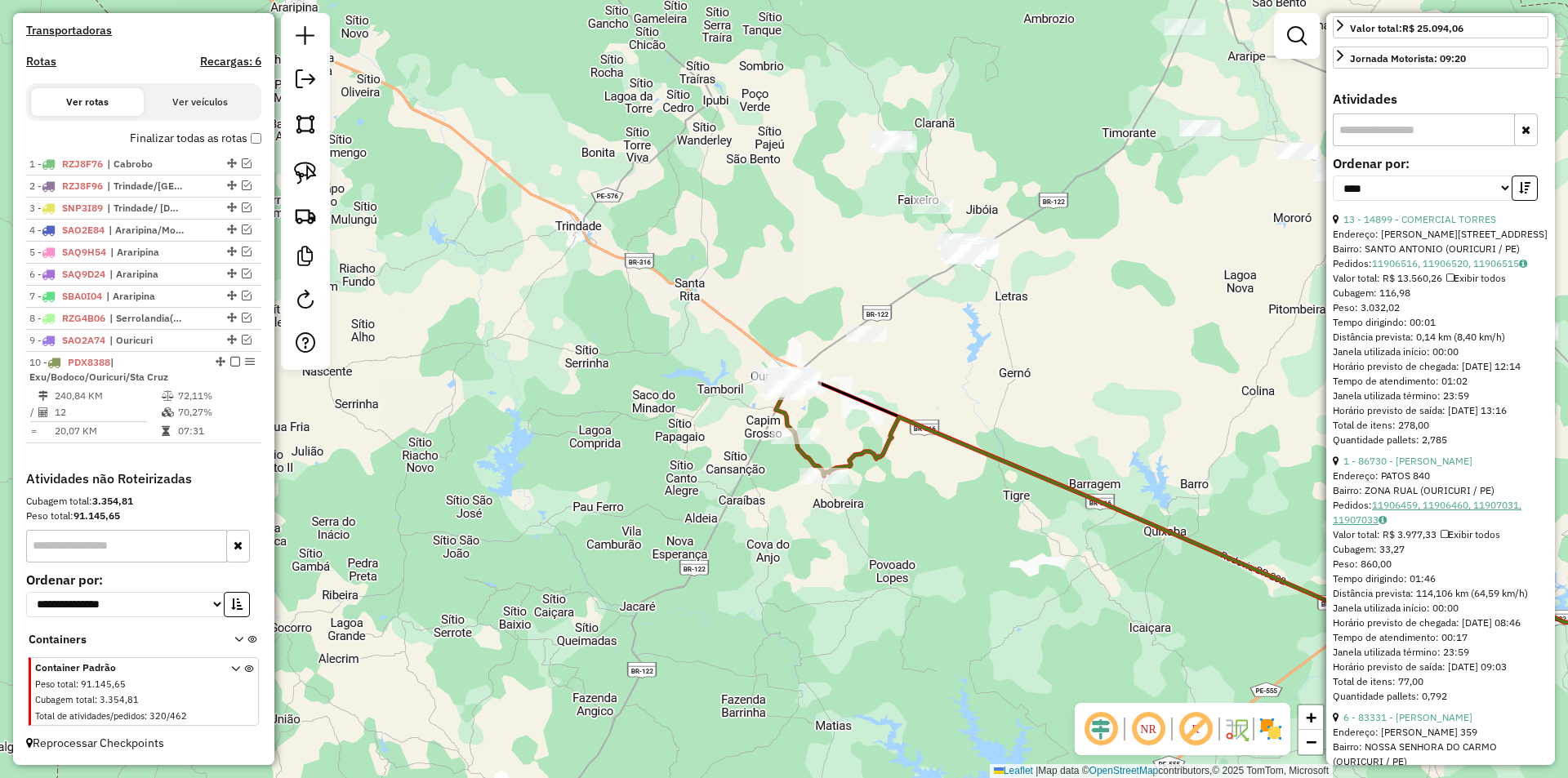
scroll to position [609, 0]
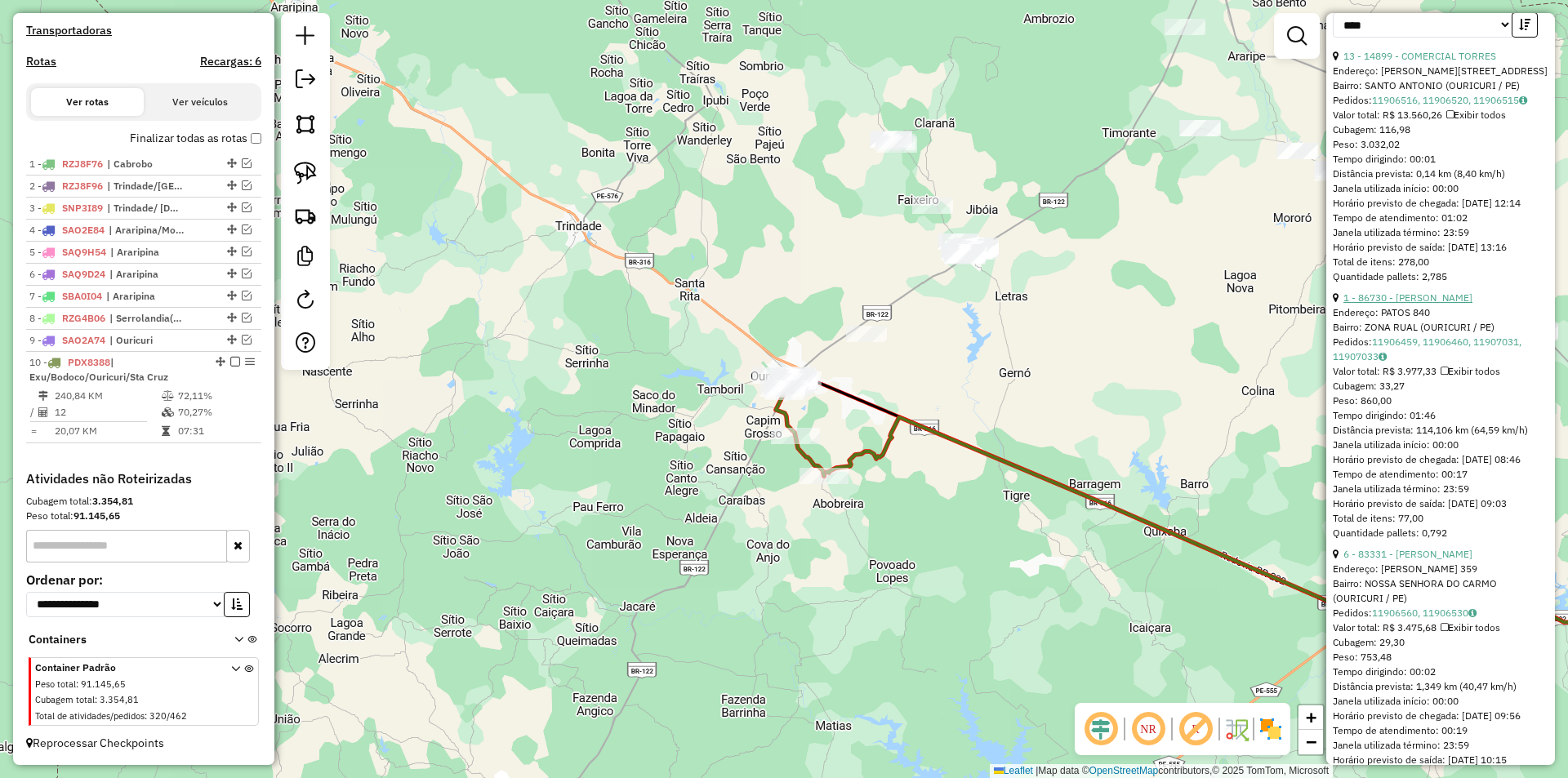
click at [1419, 304] on link "1 - 86730 - MERCEARIA SILVA" at bounding box center [1407, 297] width 129 height 13
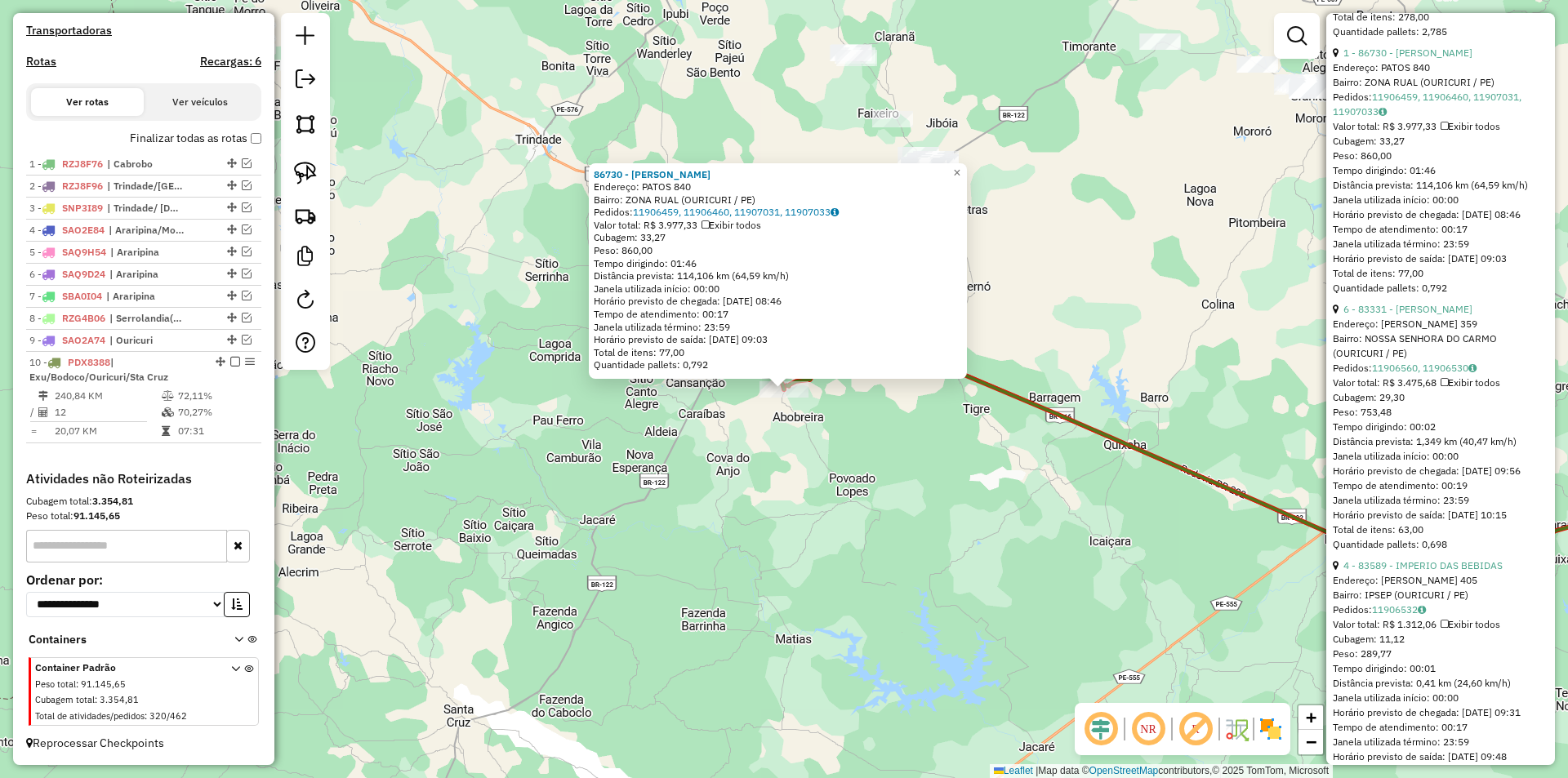
scroll to position [1017, 0]
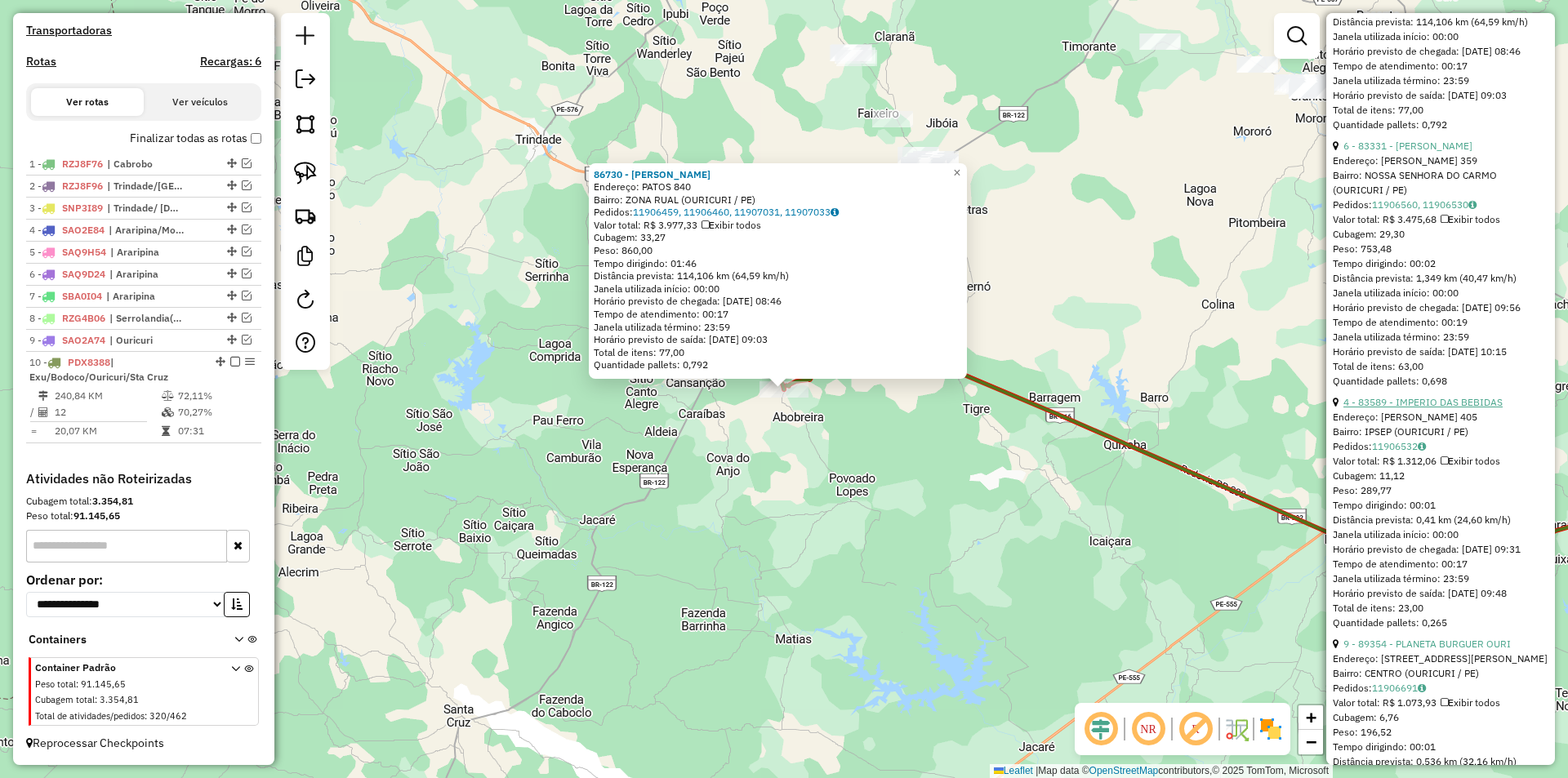
click at [1401, 408] on link "4 - 83589 - IMPERIO DAS BEBIDAS" at bounding box center [1423, 402] width 160 height 13
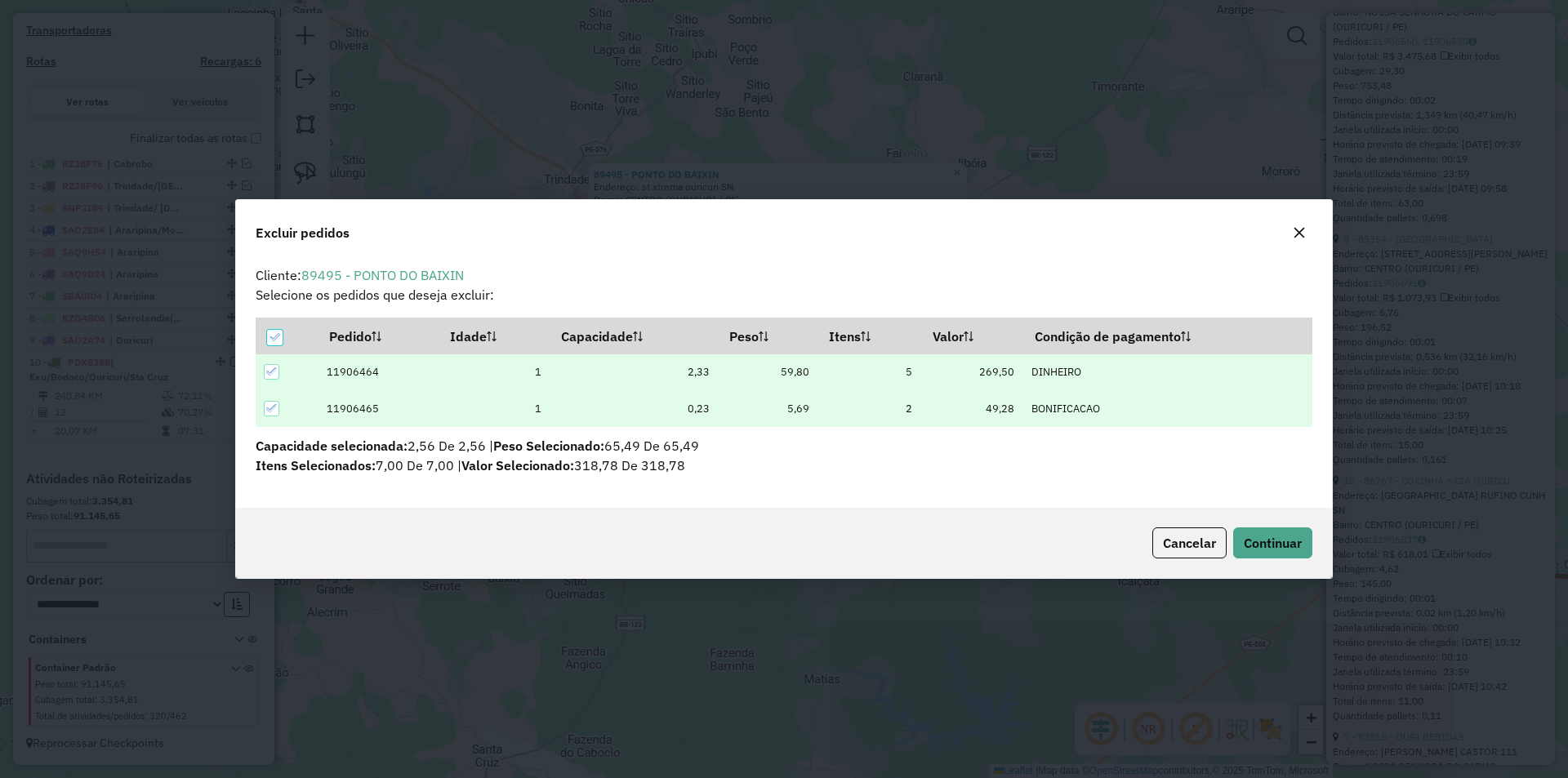
scroll to position [9, 5]
click at [1239, 543] on button "Continuar" at bounding box center [1273, 542] width 79 height 31
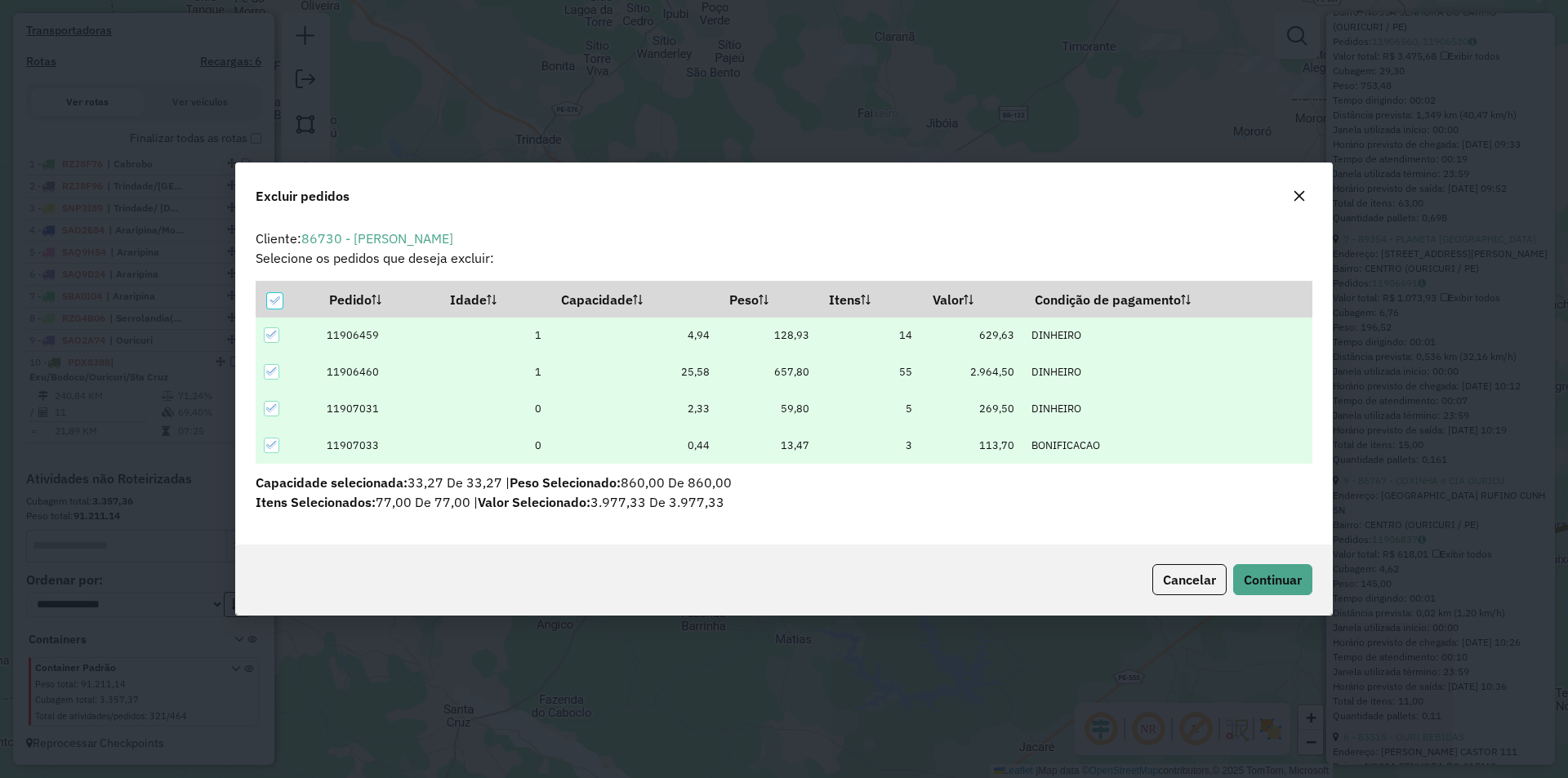
scroll to position [0, 0]
click at [1260, 581] on span "Continuar" at bounding box center [1273, 579] width 58 height 16
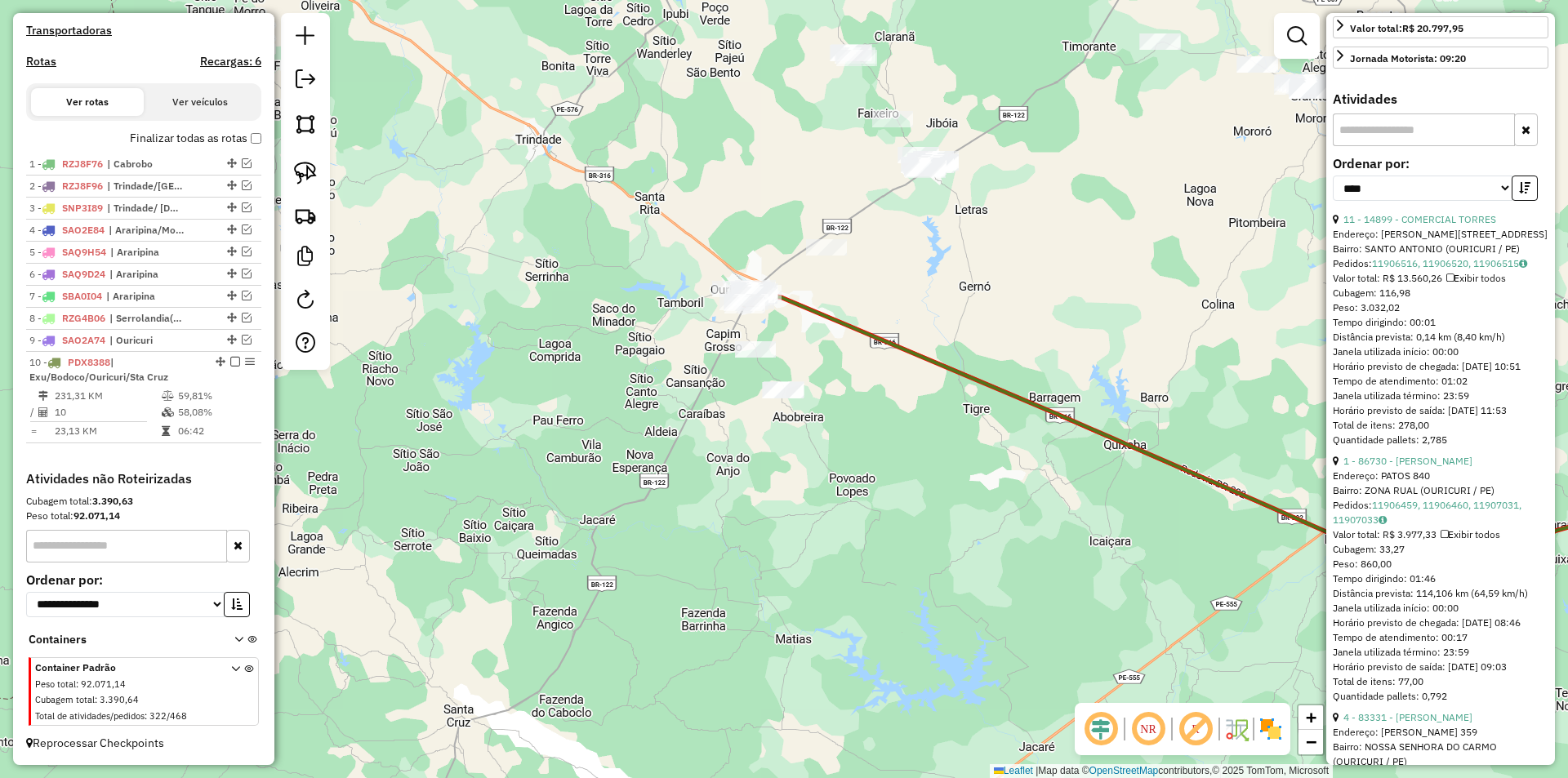
scroll to position [38, 0]
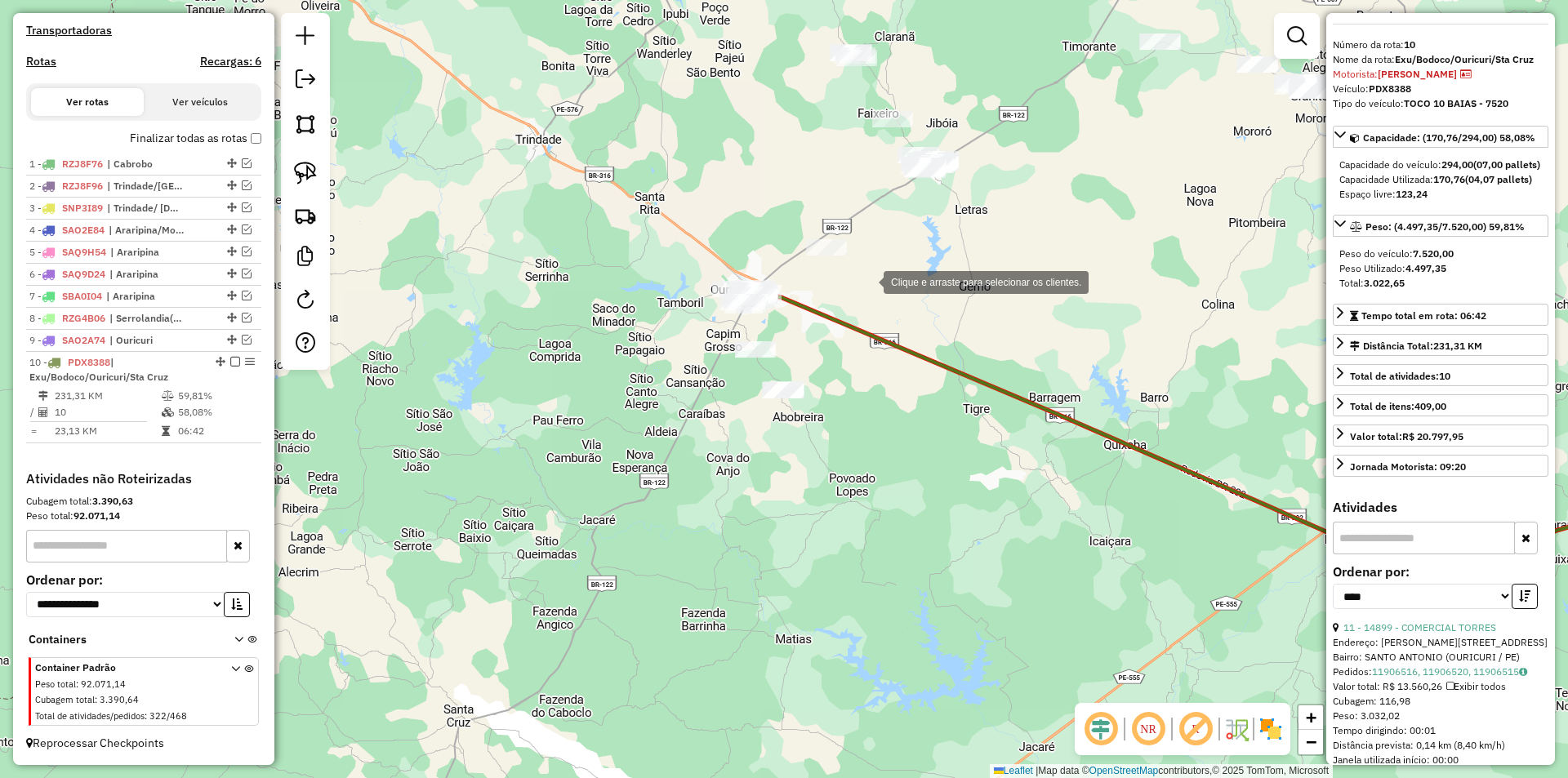
drag, startPoint x: 783, startPoint y: 235, endPoint x: 868, endPoint y: 281, distance: 96.6
click at [868, 281] on div "Clique e arraste para selecionar os clientes. Janela de atendimento Grade de at…" at bounding box center [784, 389] width 1568 height 778
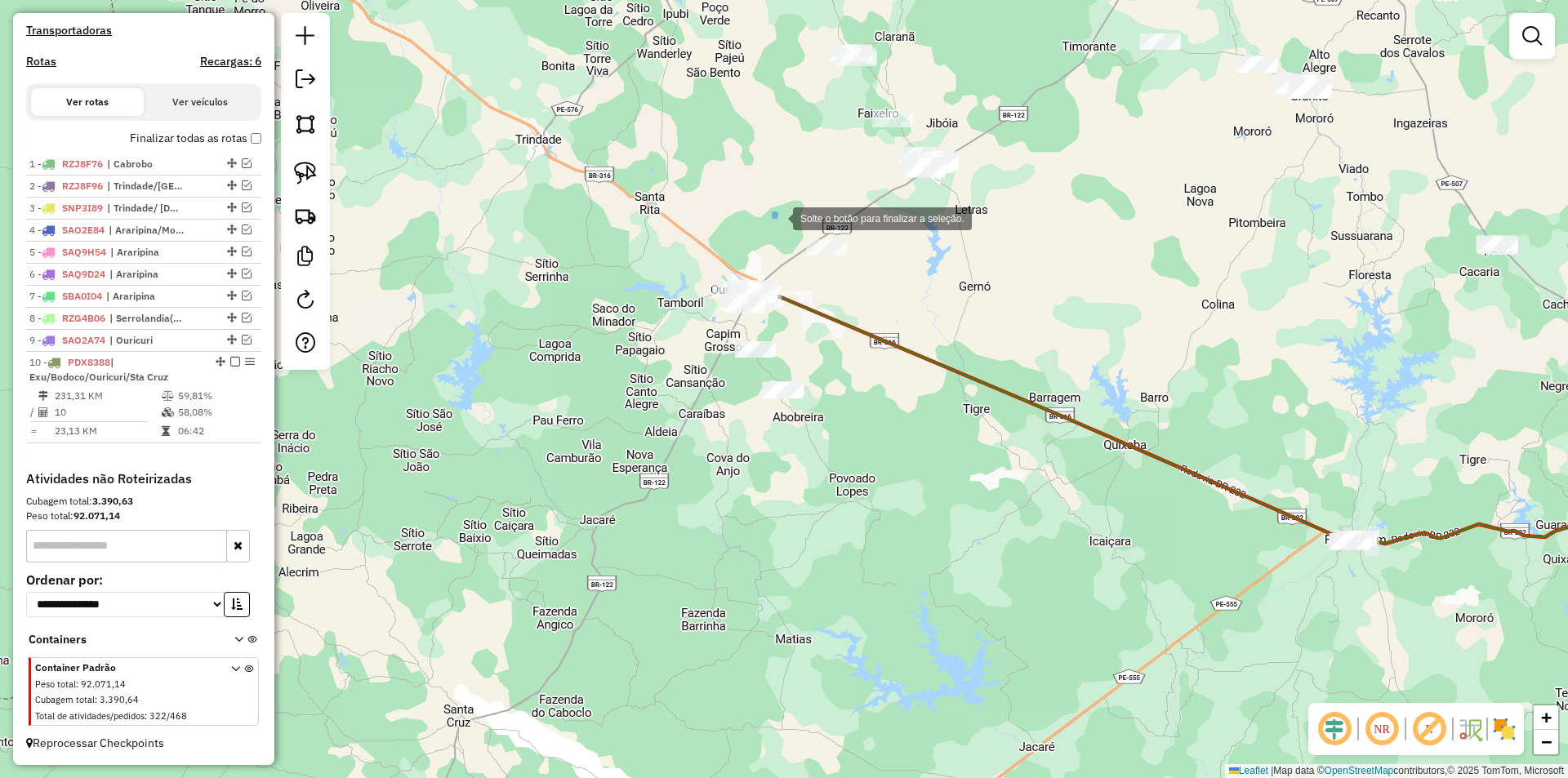
drag, startPoint x: 773, startPoint y: 213, endPoint x: 900, endPoint y: 296, distance: 151.7
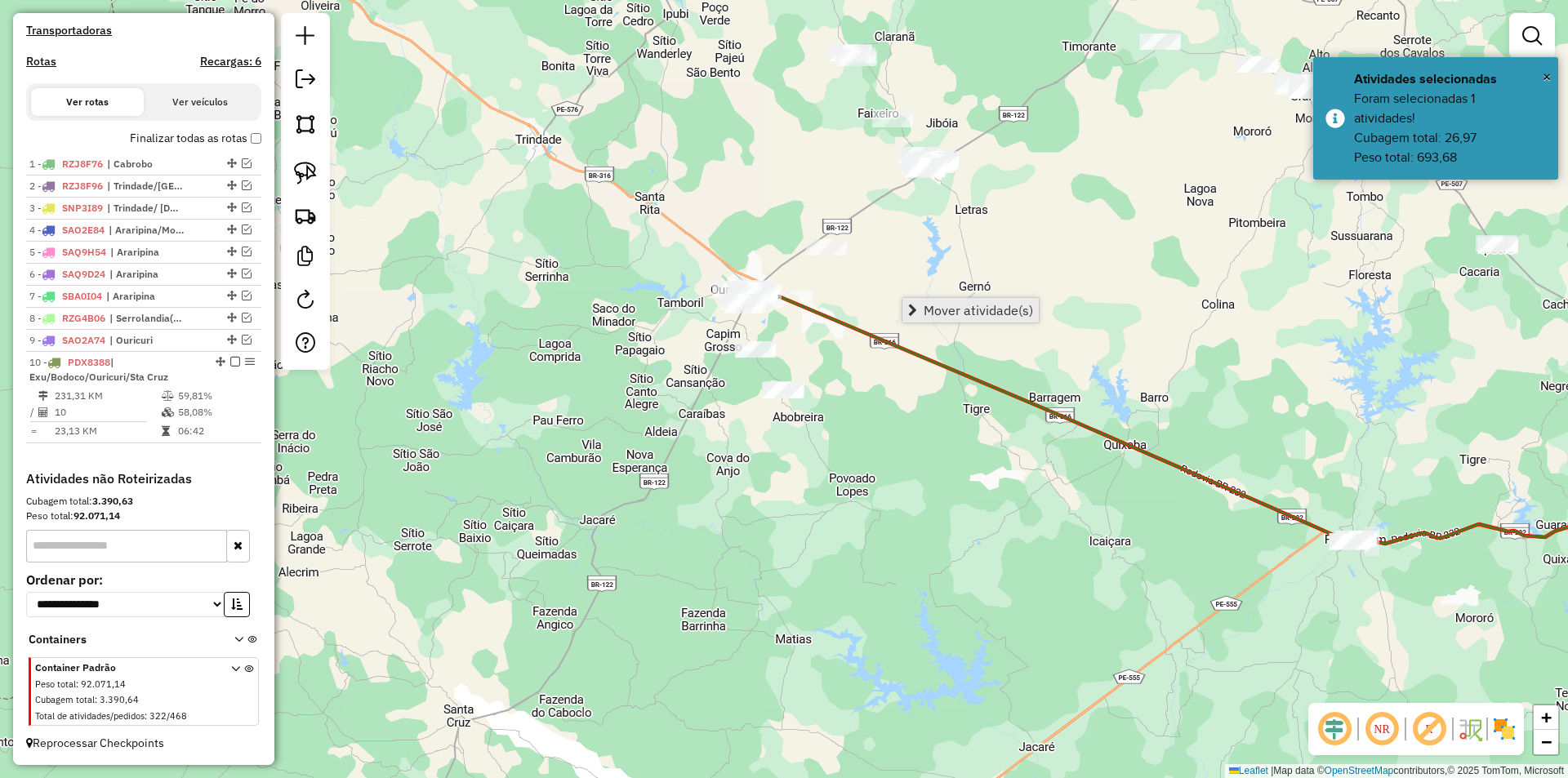
click at [923, 306] on link "Mover atividade(s)" at bounding box center [971, 310] width 137 height 24
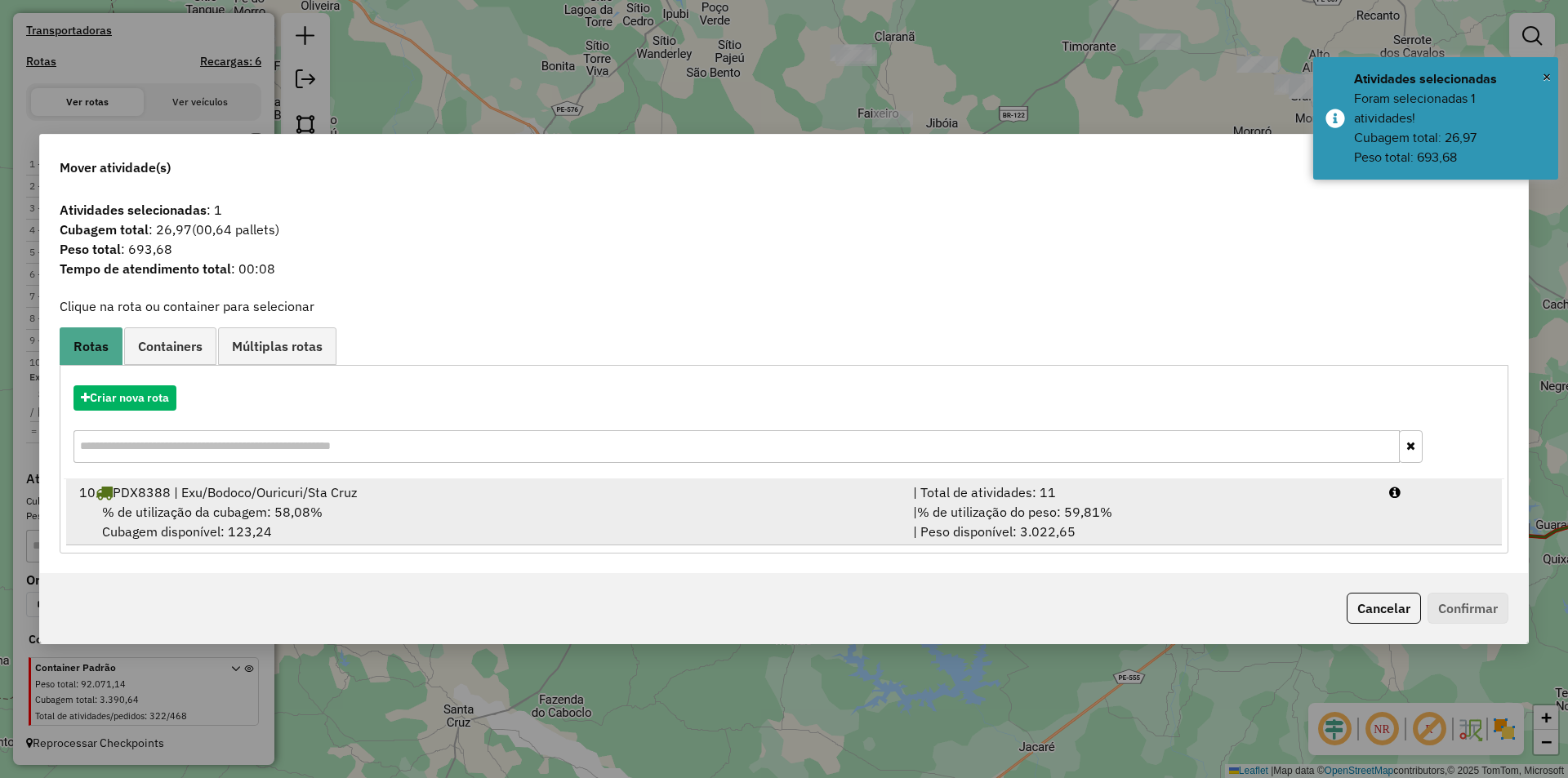
click at [254, 499] on div "10 PDX8388 | Exu/Bodoco/Ouricuri/Sta Cruz" at bounding box center [486, 492] width 834 height 19
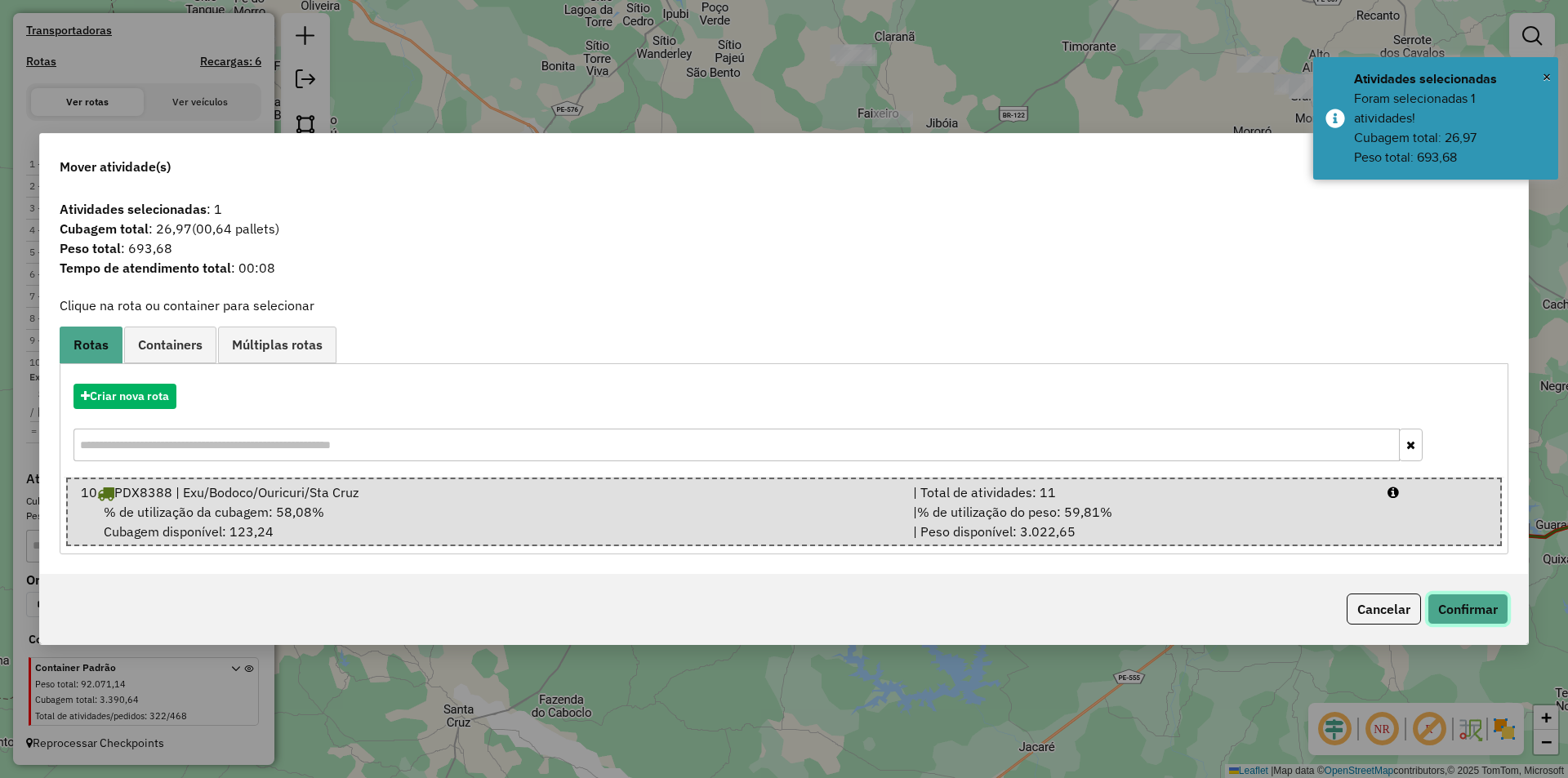
click at [1460, 597] on button "Confirmar" at bounding box center [1468, 609] width 81 height 31
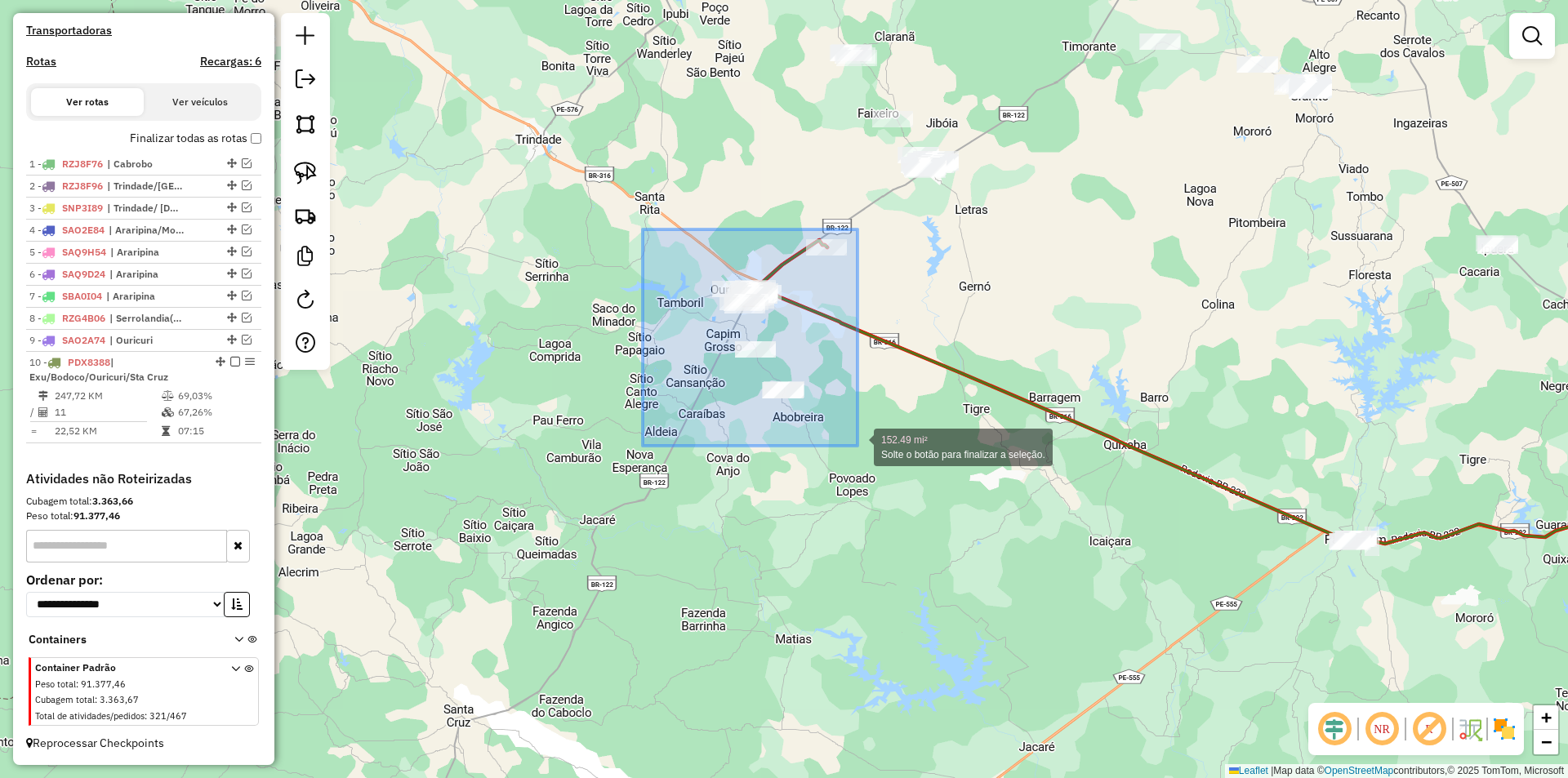
drag, startPoint x: 643, startPoint y: 230, endPoint x: 857, endPoint y: 445, distance: 303.3
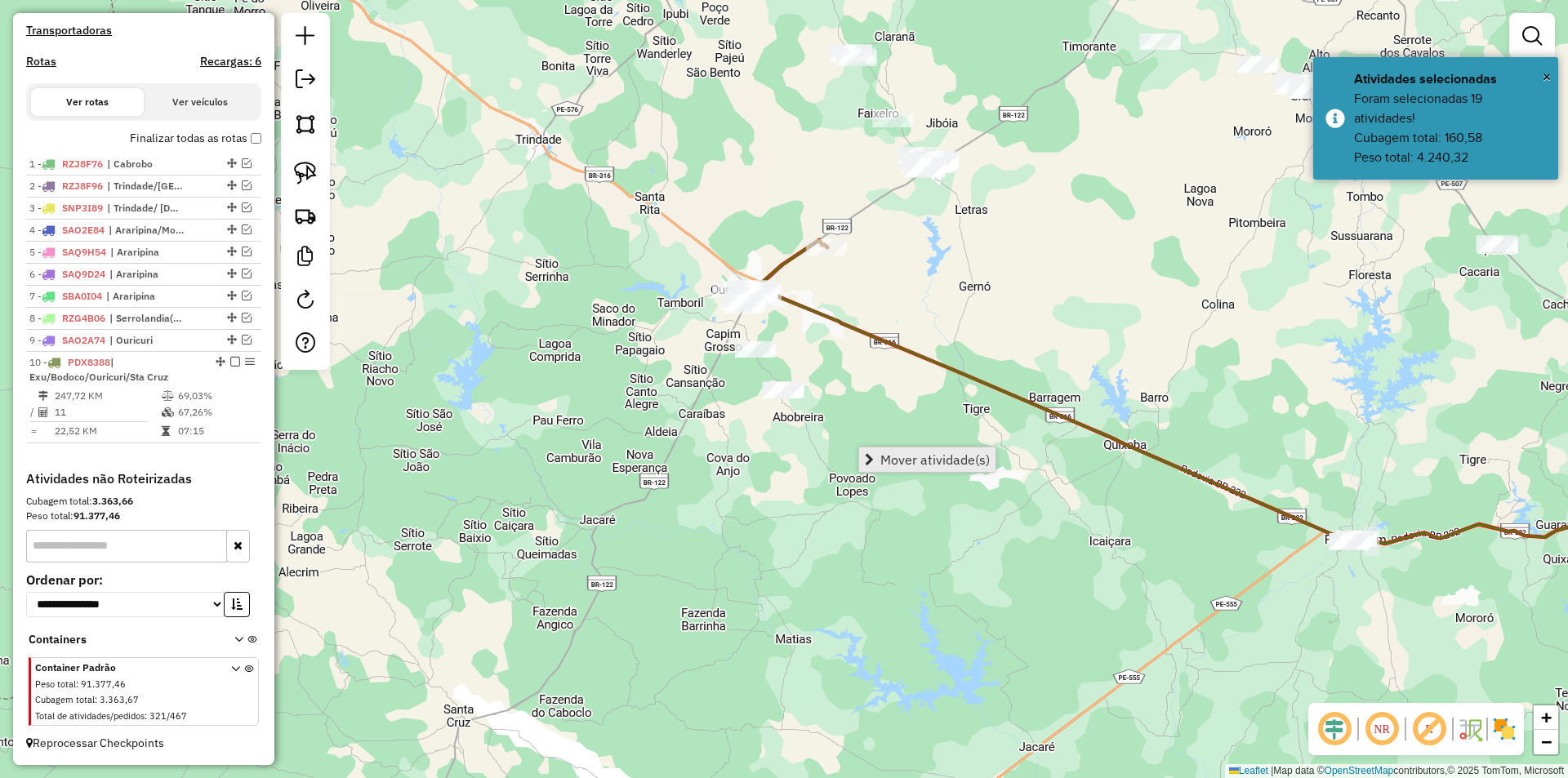
click at [889, 457] on span "Mover atividade(s)" at bounding box center [935, 460] width 110 height 13
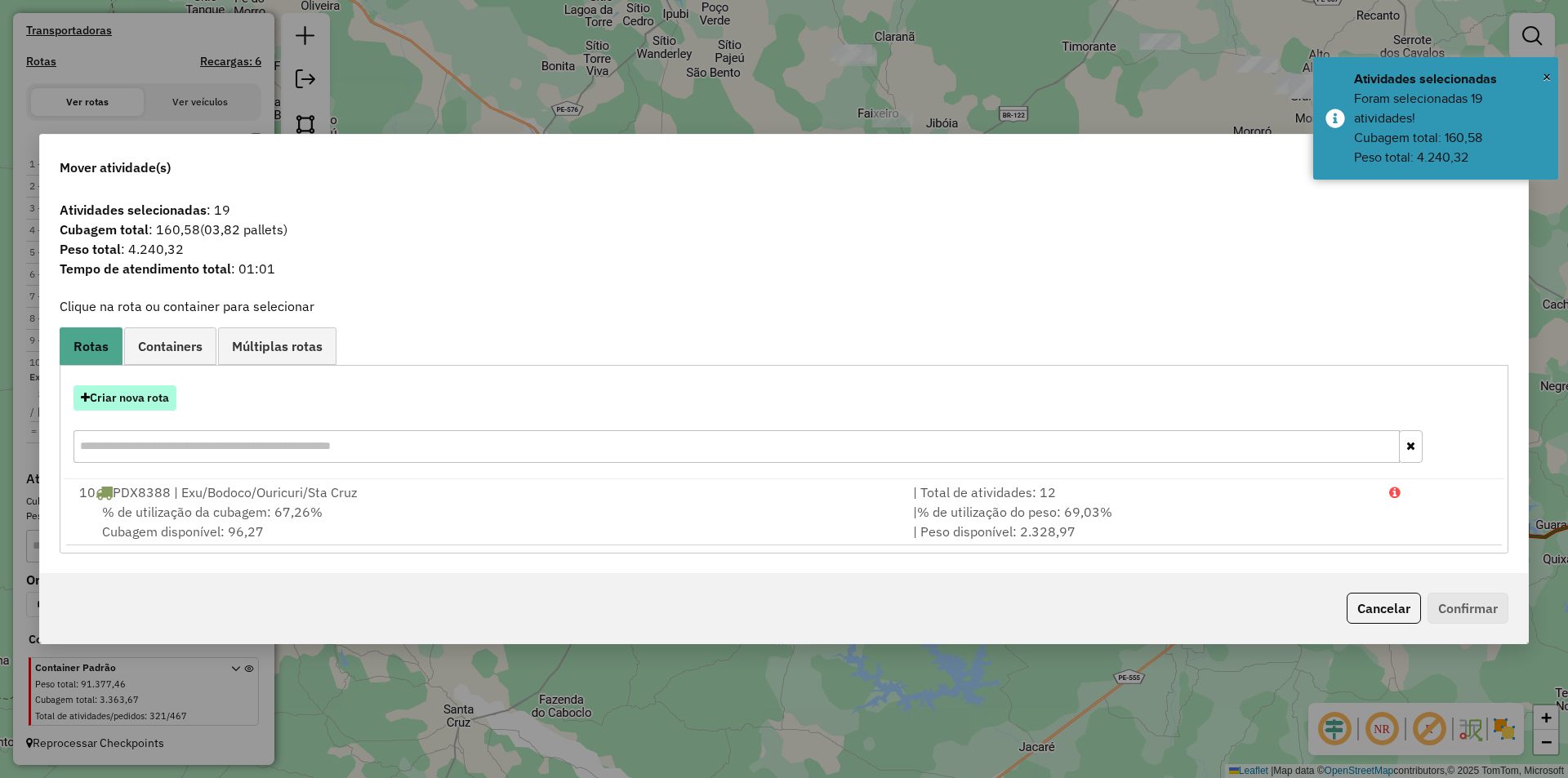
click at [154, 402] on button "Criar nova rota" at bounding box center [124, 398] width 103 height 25
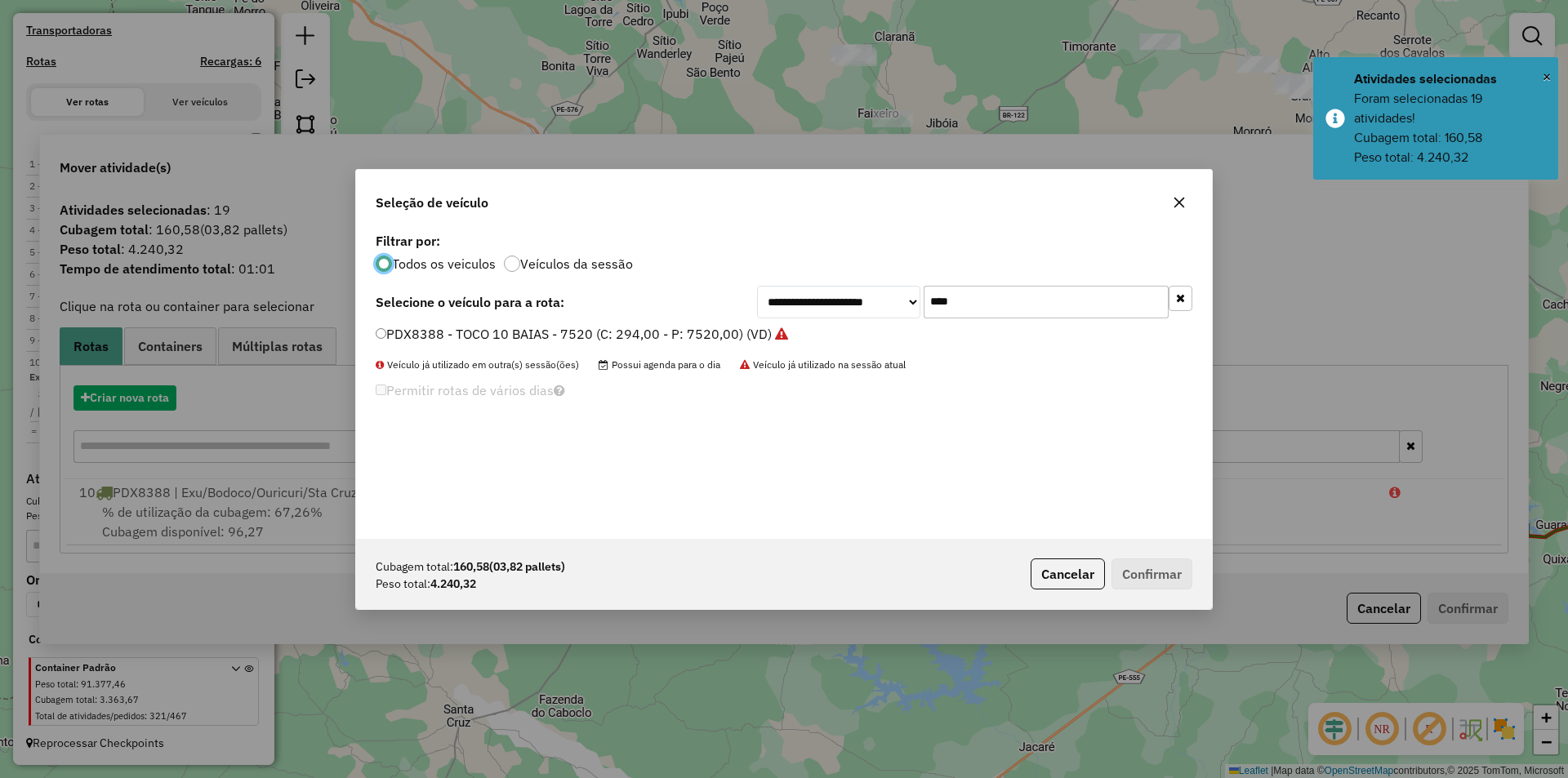
scroll to position [9, 5]
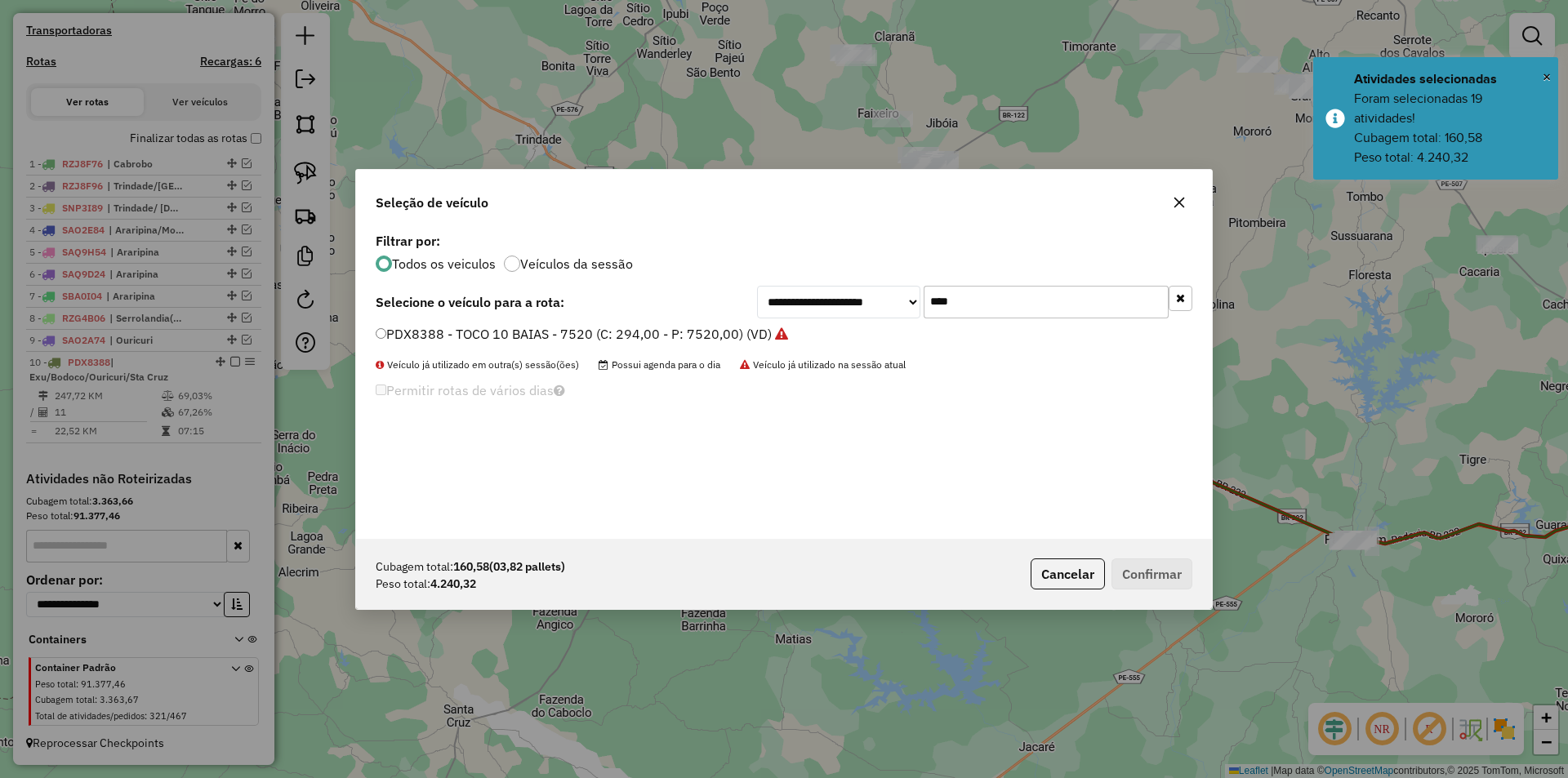
drag, startPoint x: 934, startPoint y: 295, endPoint x: 894, endPoint y: 300, distance: 40.3
click at [898, 300] on div "**********" at bounding box center [974, 302] width 435 height 33
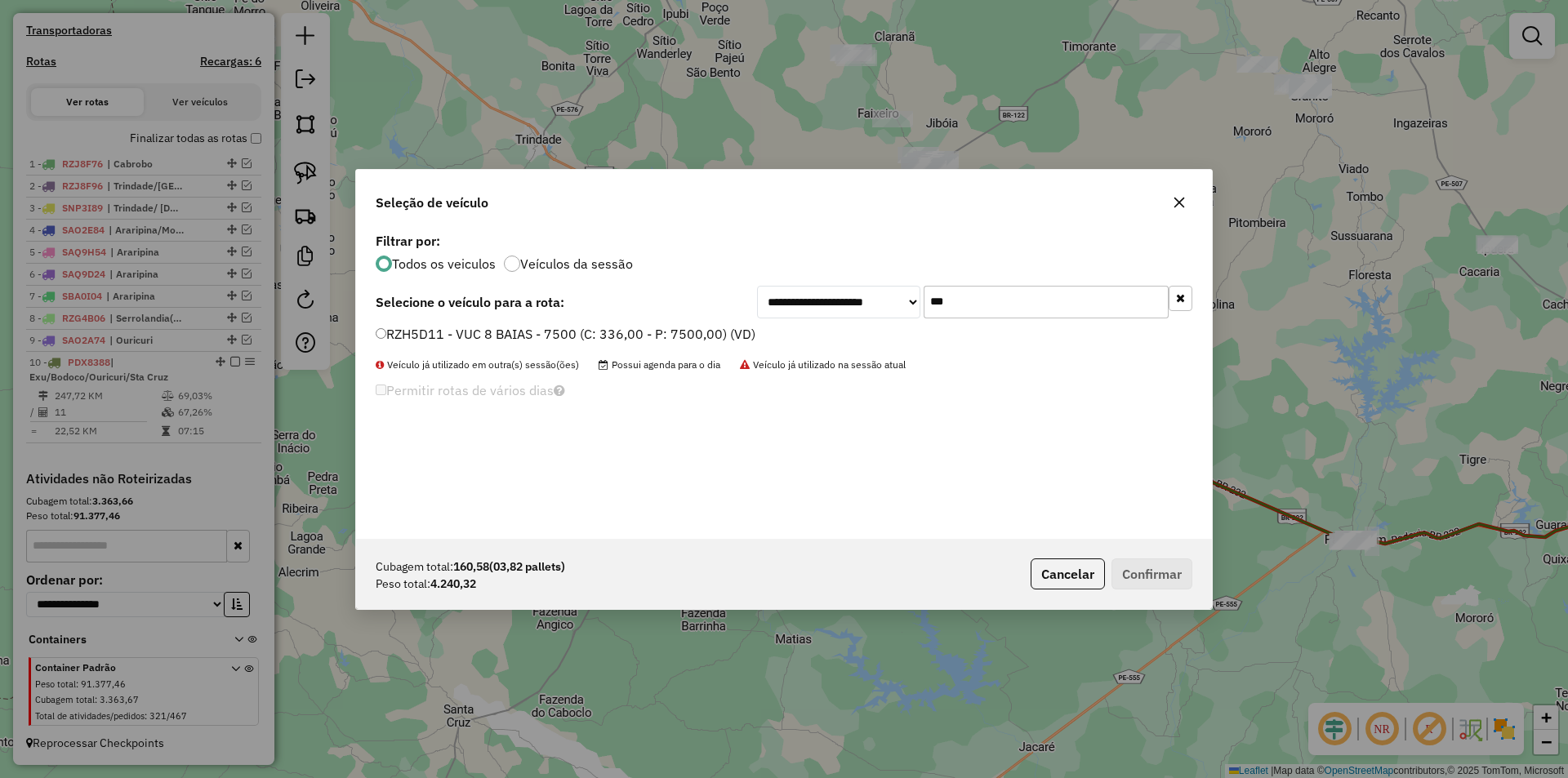
type input "***"
click at [637, 339] on label "RZH5D11 - VUC 8 BAIAS - 7500 (C: 336,00 - P: 7500,00) (VD)" at bounding box center [565, 334] width 380 height 19
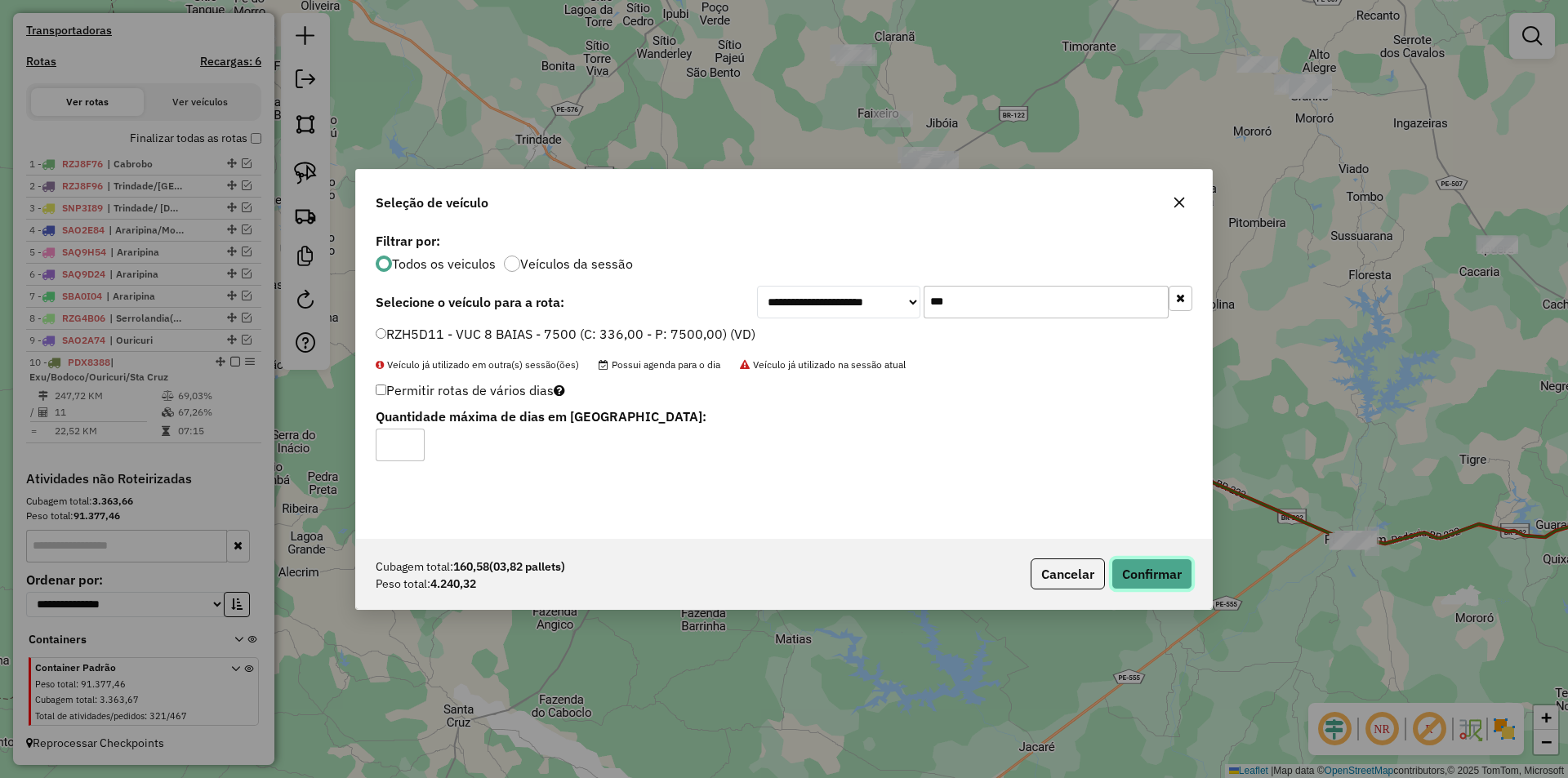
click at [1152, 571] on button "Confirmar" at bounding box center [1151, 574] width 81 height 31
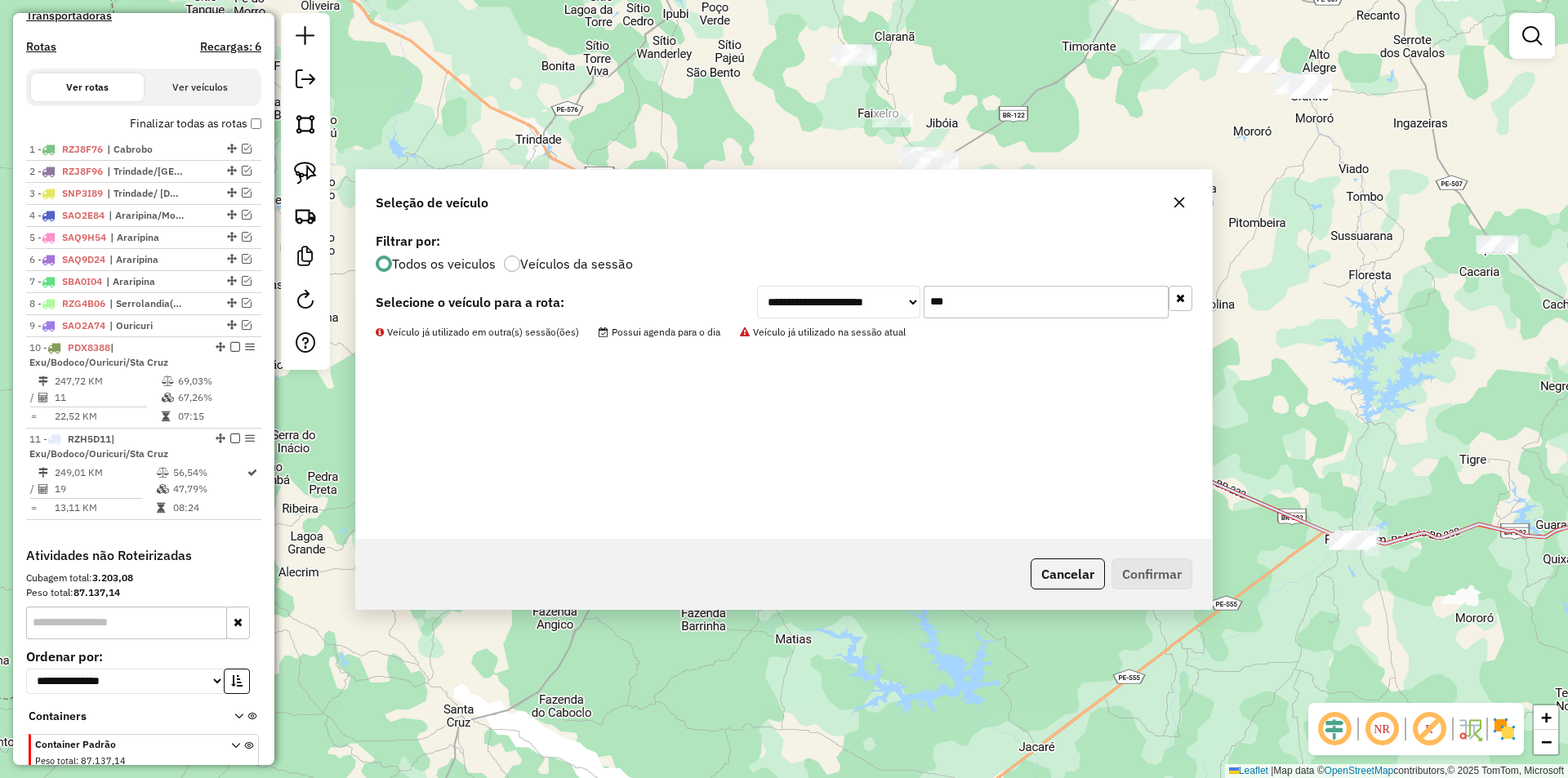
scroll to position [516, 0]
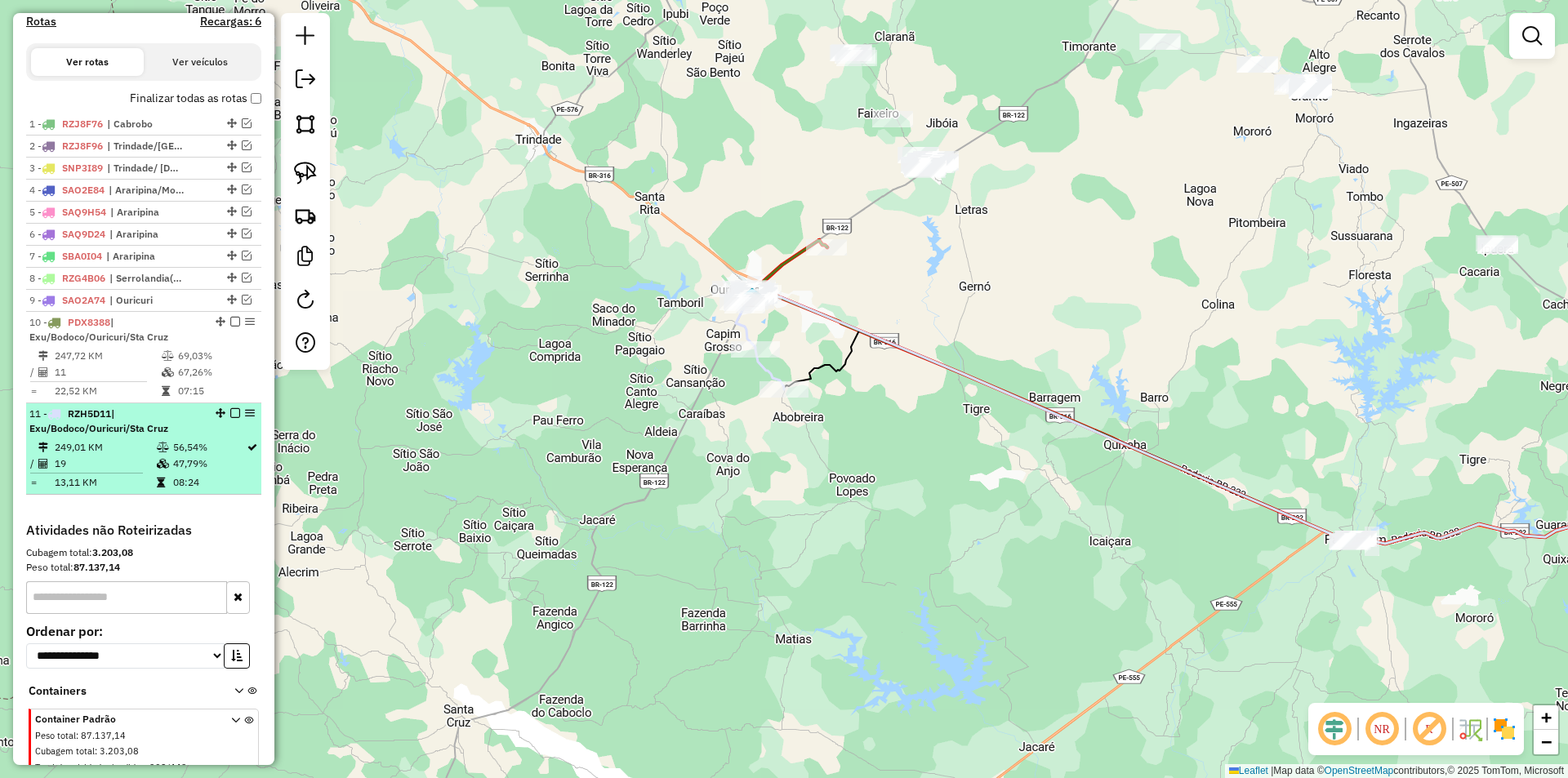
click at [189, 472] on td "47,79%" at bounding box center [209, 464] width 73 height 16
select select "*********"
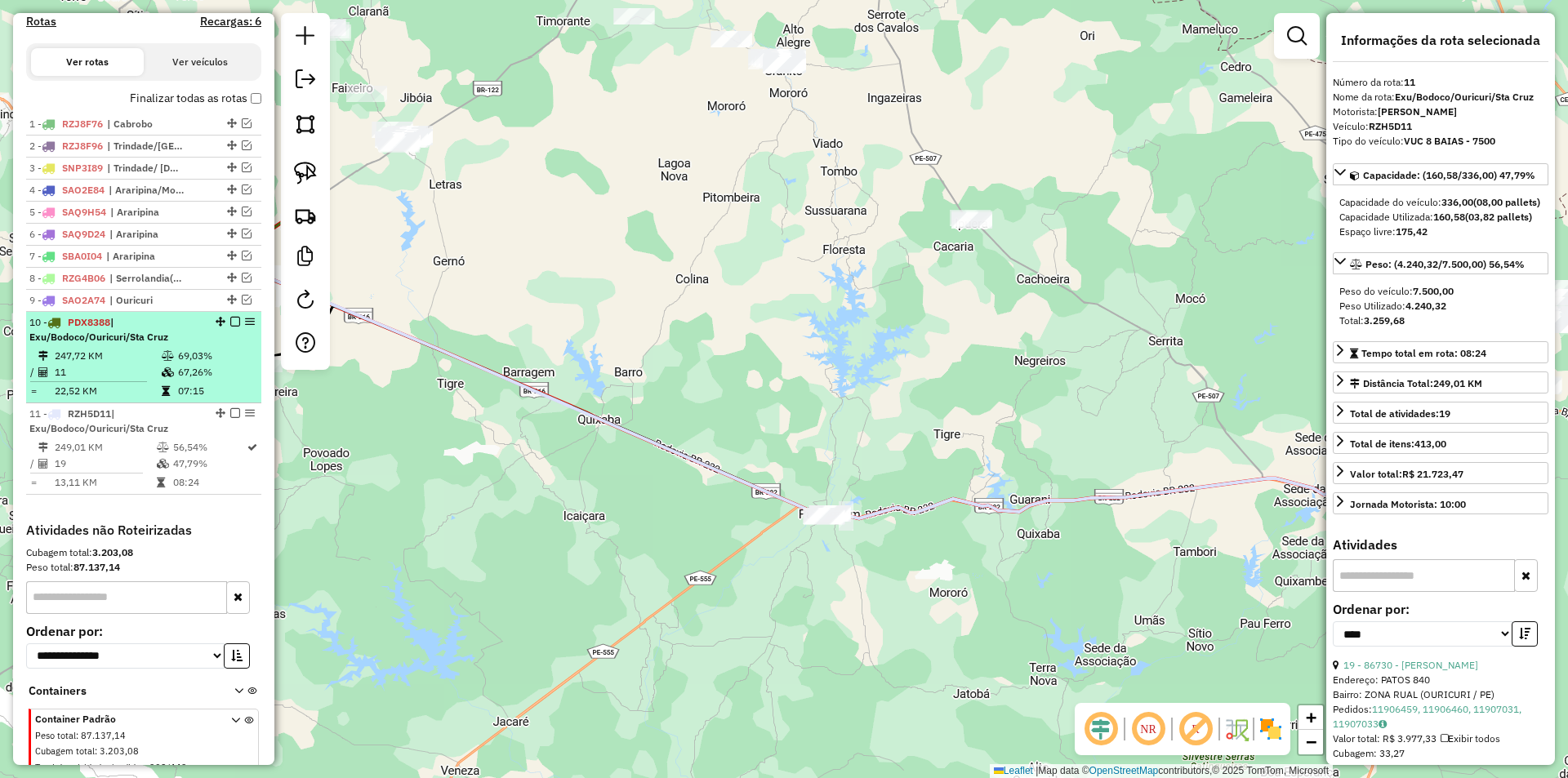
click at [177, 381] on td "67,26%" at bounding box center [215, 372] width 78 height 16
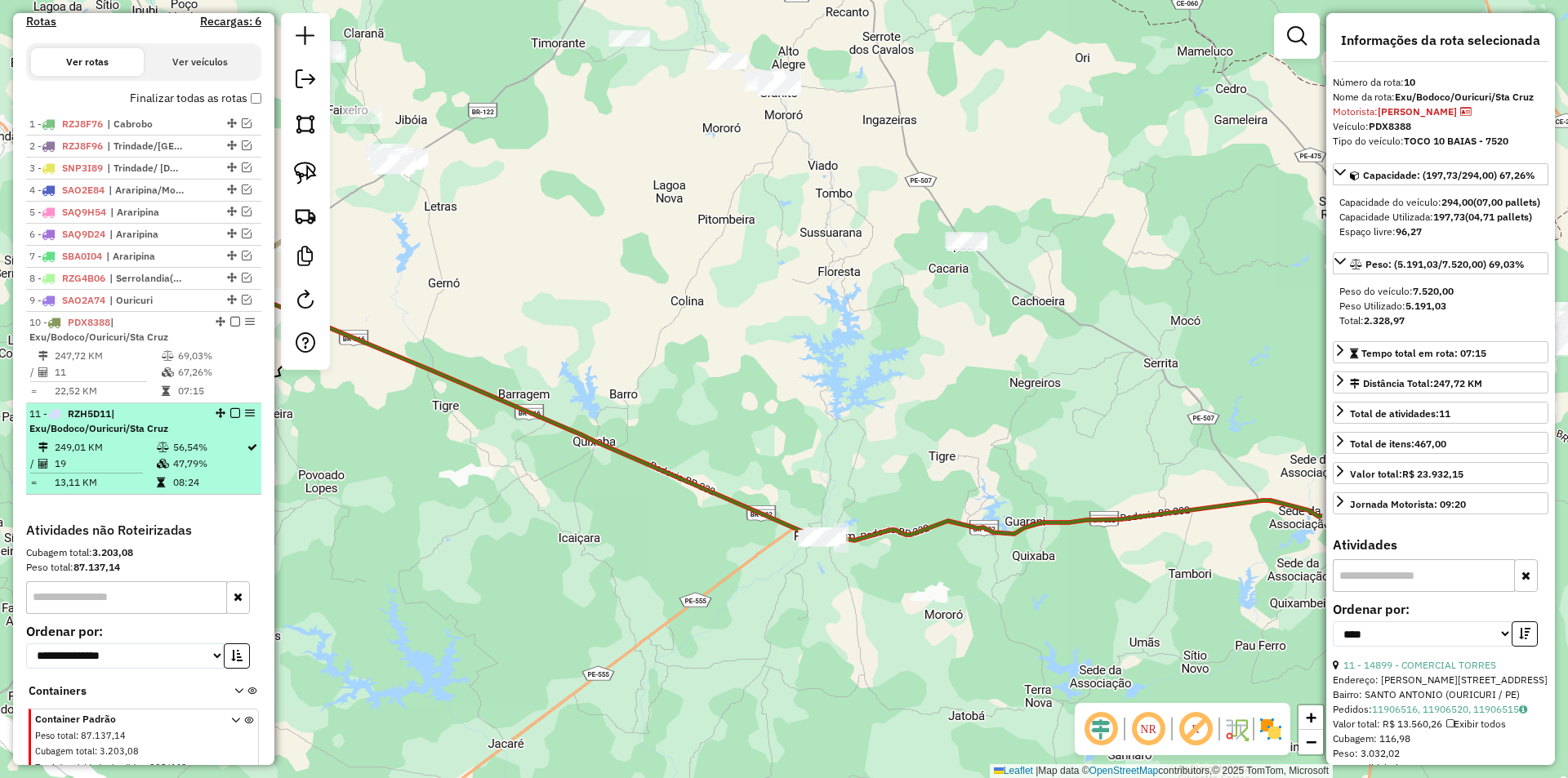
click at [164, 435] on span "| Exu/Bodoco/Ouricuri/Sta Cruz" at bounding box center [99, 421] width 139 height 27
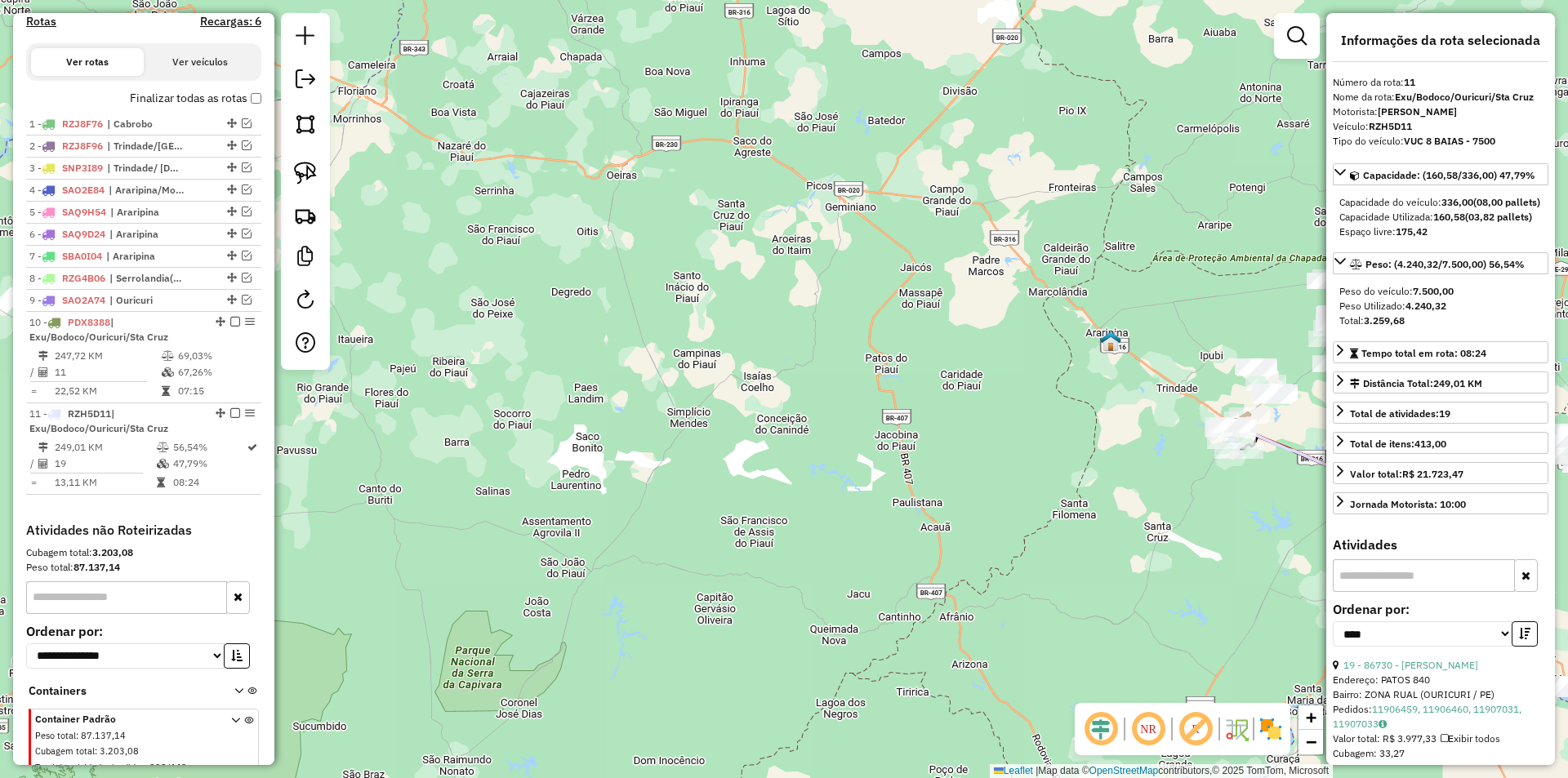
scroll to position [327, 0]
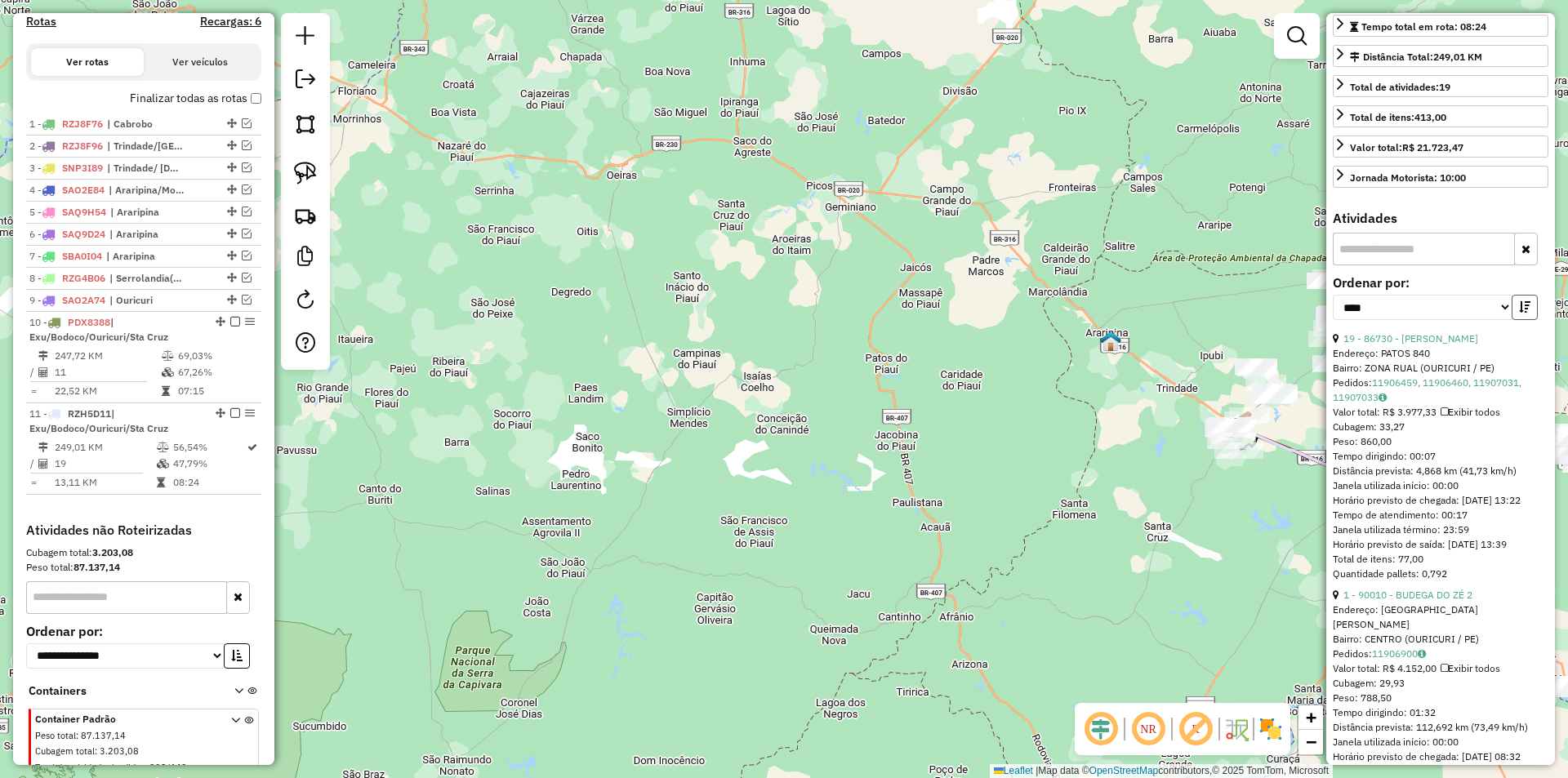
click at [1519, 313] on icon "button" at bounding box center [1525, 307] width 12 height 12
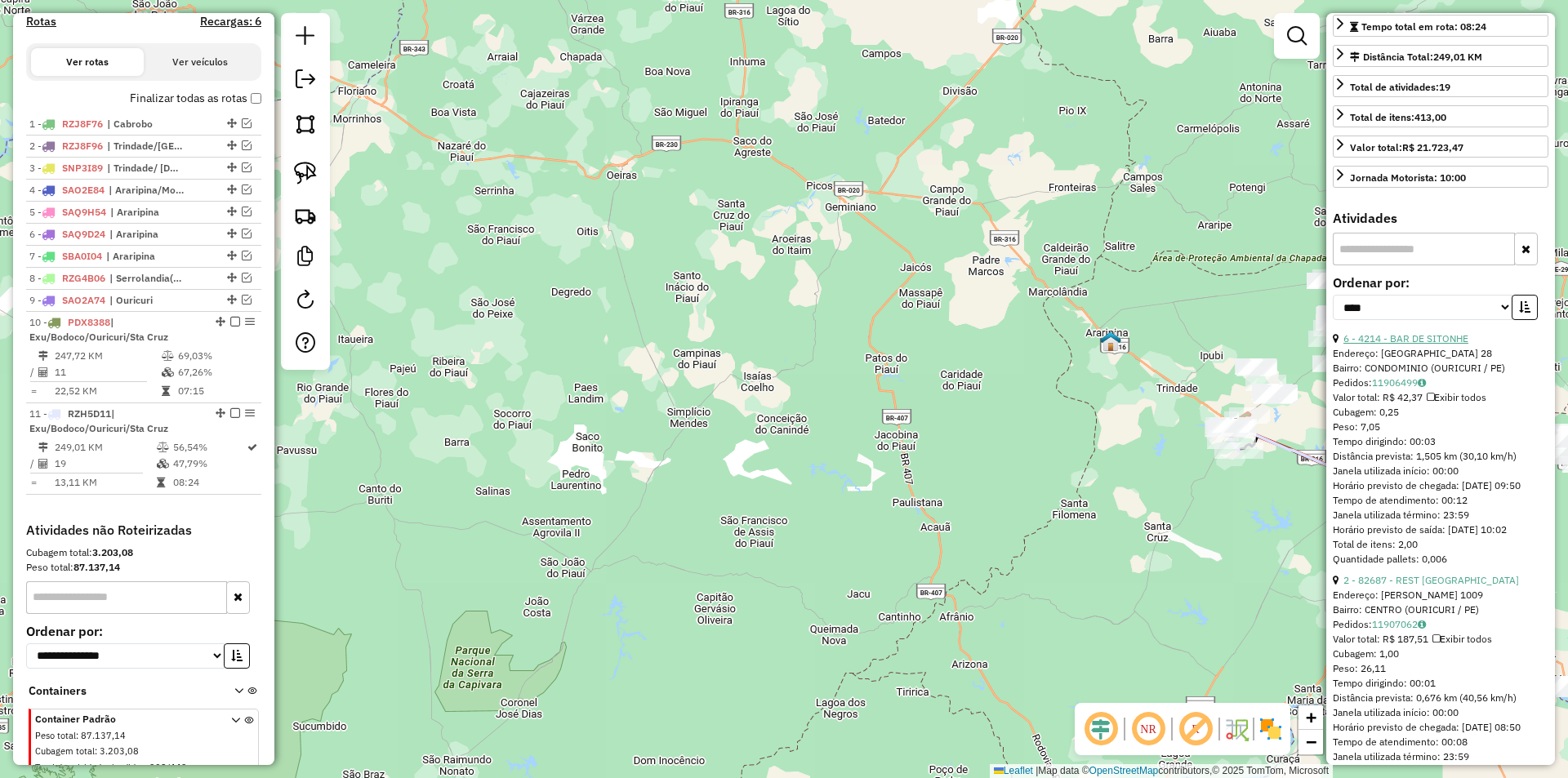
click at [1433, 344] on link "6 - 4214 - BAR DE SITONHE" at bounding box center [1405, 338] width 125 height 13
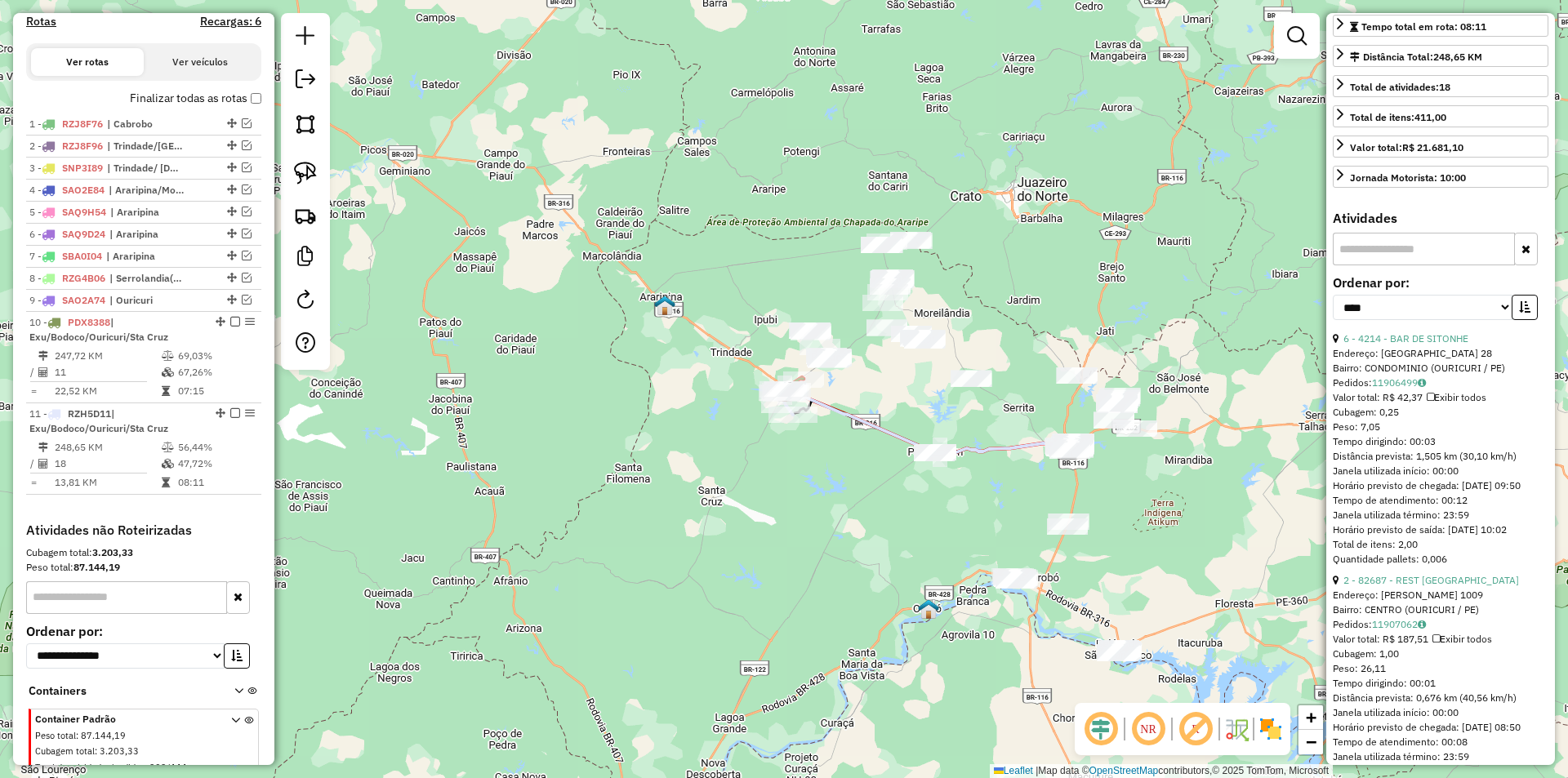
scroll to position [583, 0]
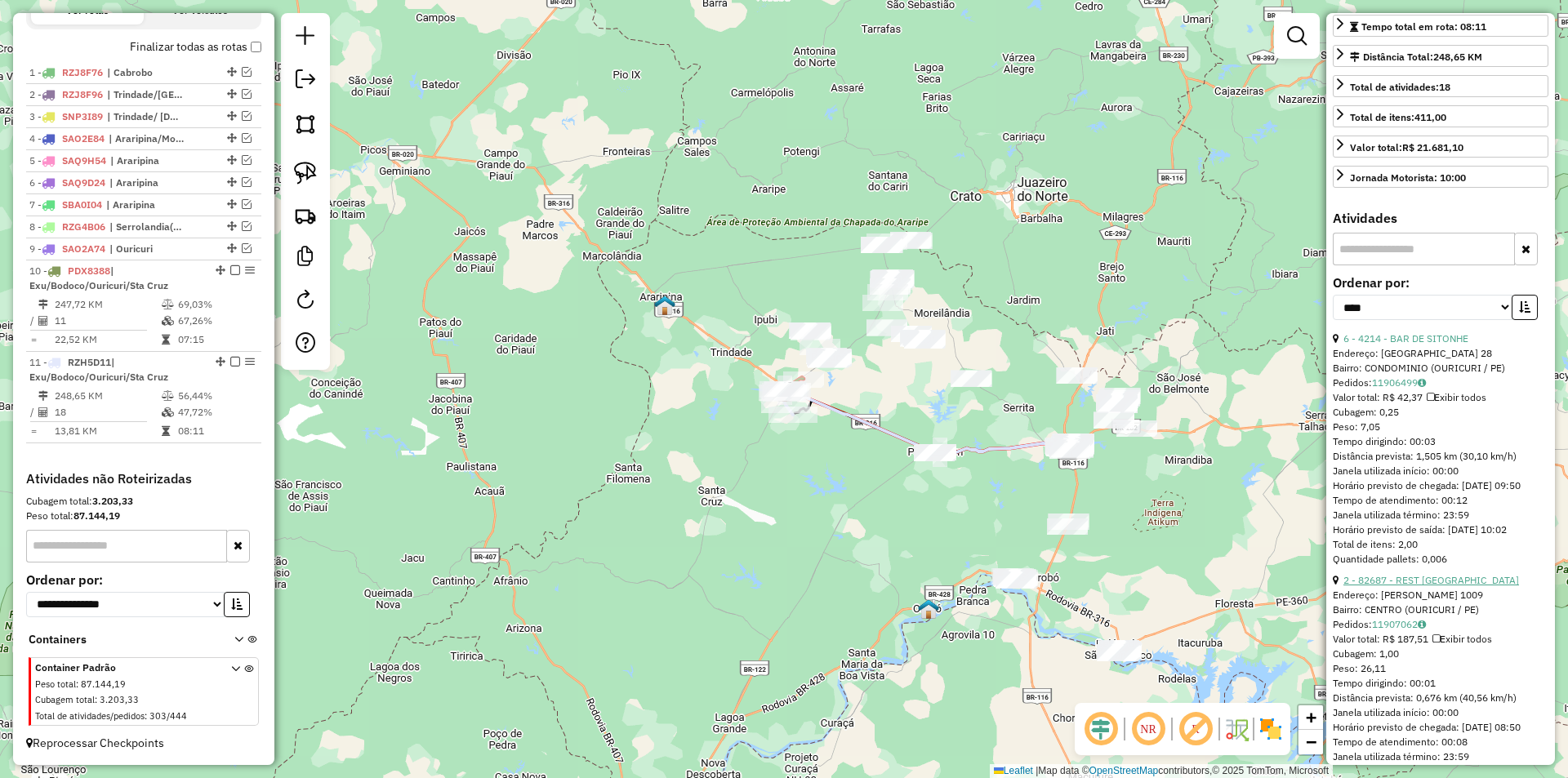
click at [1398, 586] on link "2 - 82687 - REST SOPARIA" at bounding box center [1430, 580] width 176 height 13
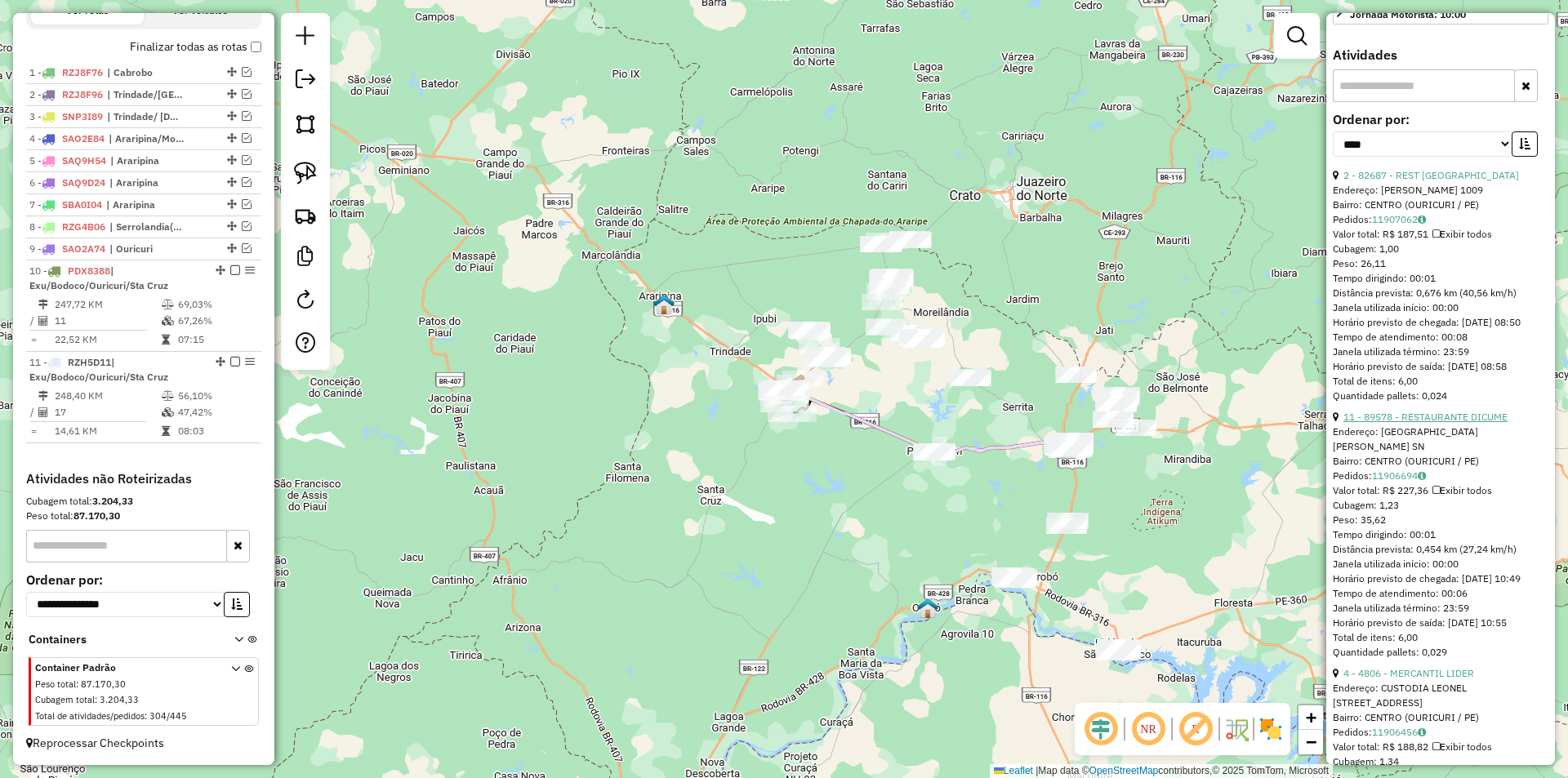
click at [1407, 423] on link "11 - 89578 - RESTAURANTE DICUME" at bounding box center [1425, 416] width 164 height 13
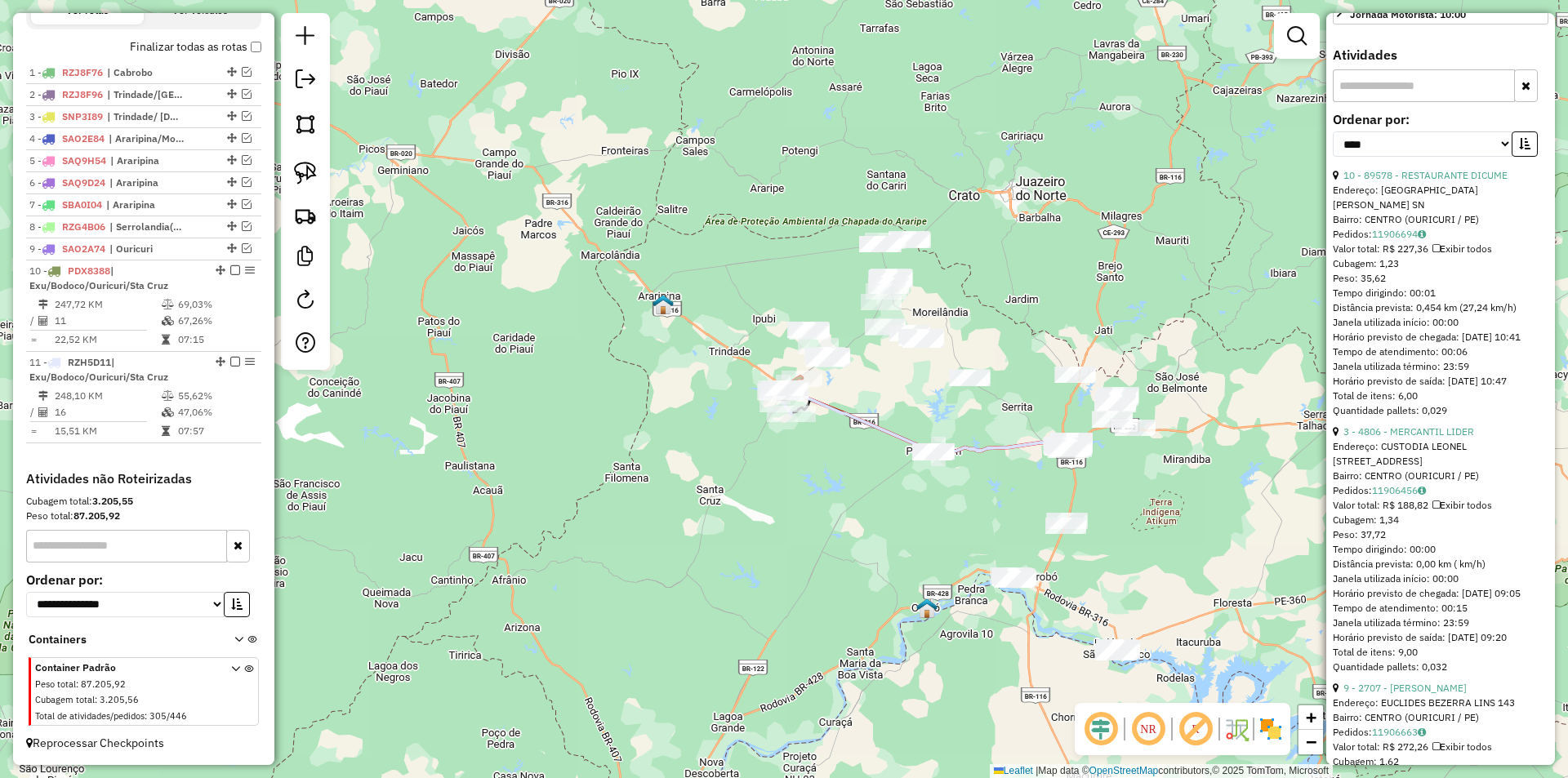
click at [1419, 213] on div "Endereço: Rua Pedro Goncalves SN" at bounding box center [1440, 197] width 215 height 30
click at [1419, 181] on link "10 - 89578 - RESTAURANTE DICUME" at bounding box center [1425, 175] width 164 height 13
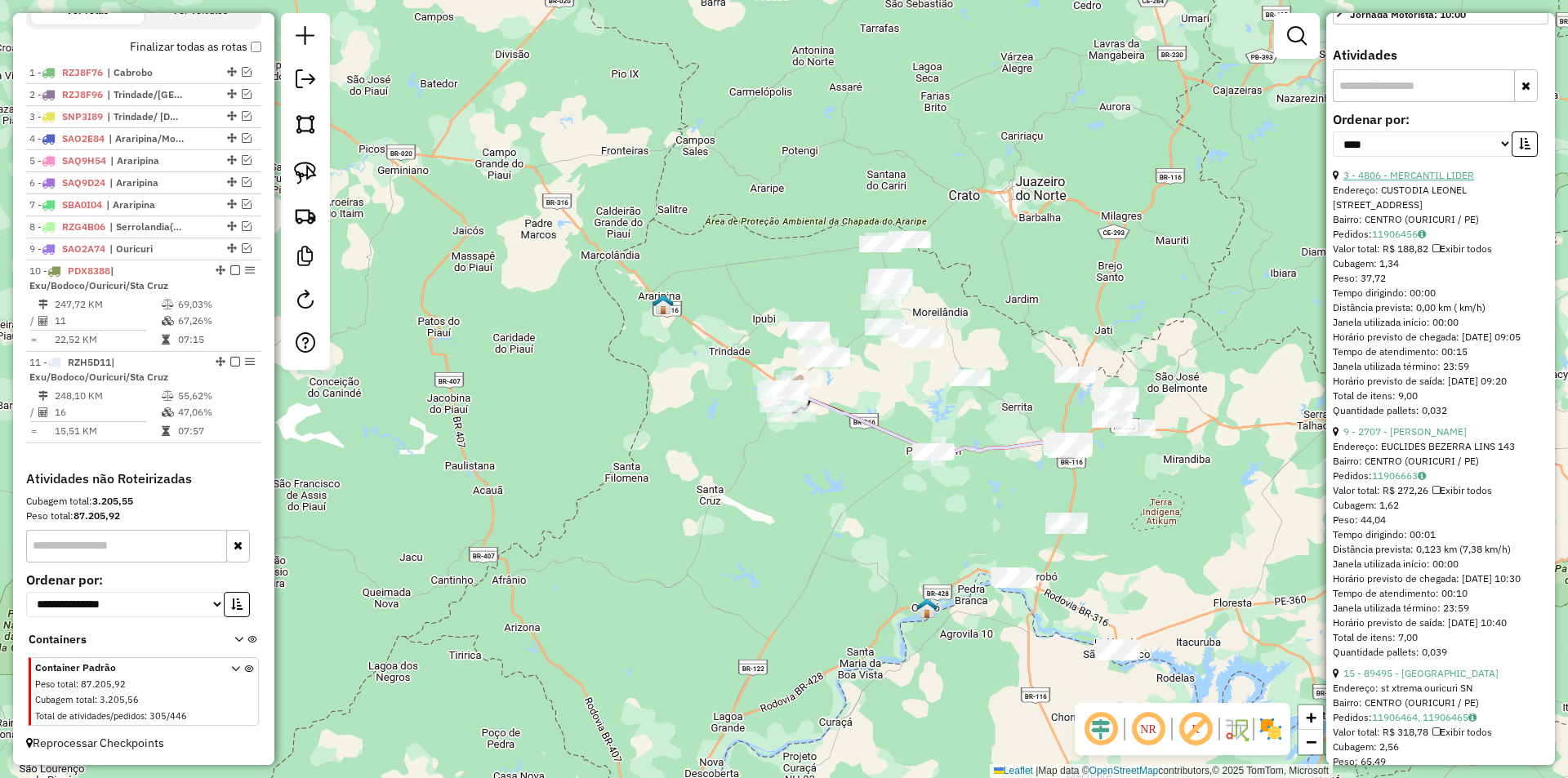
click at [1429, 181] on link "3 - 4806 - MERCANTIL LIDER" at bounding box center [1408, 175] width 131 height 13
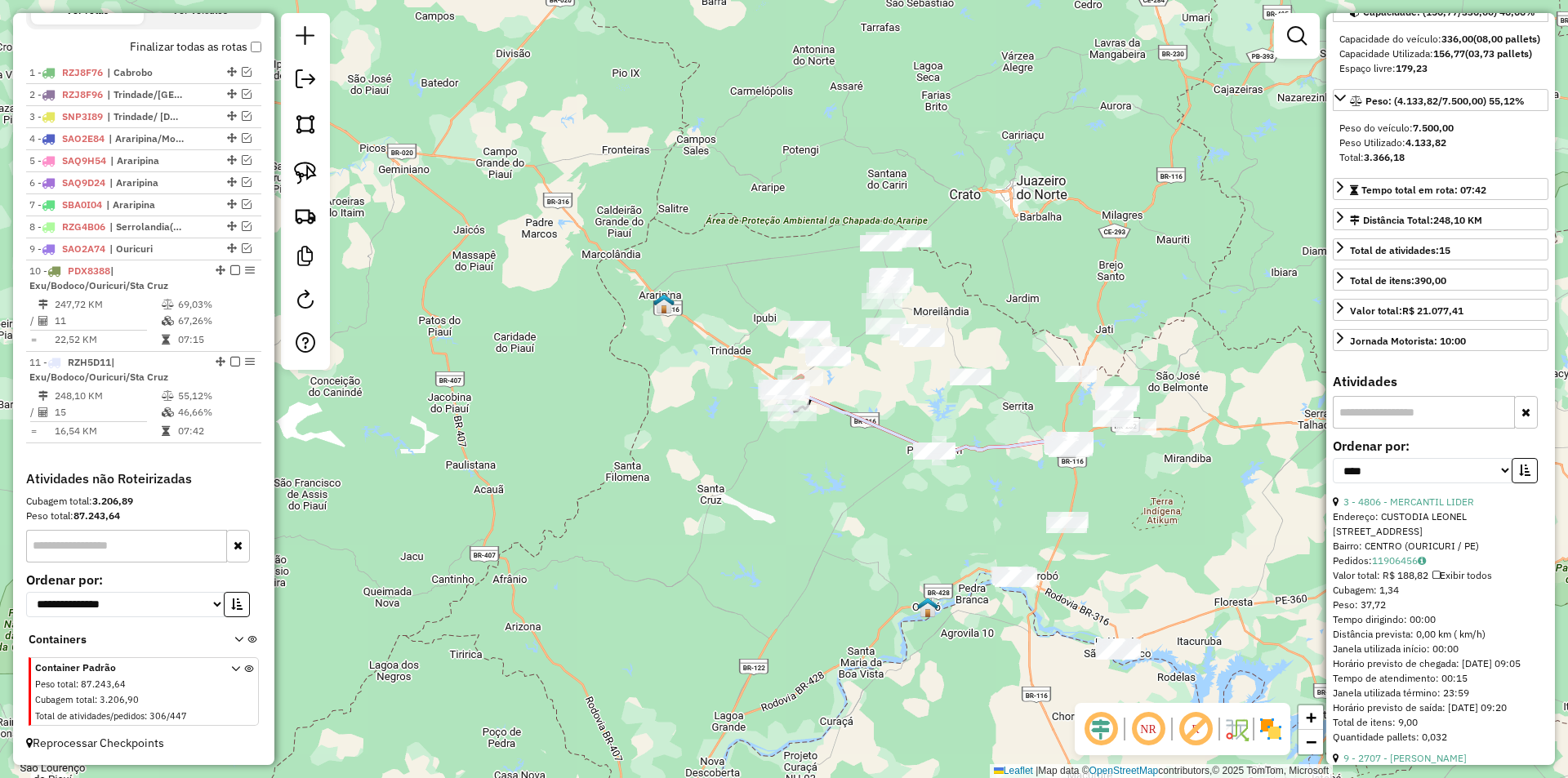
scroll to position [408, 0]
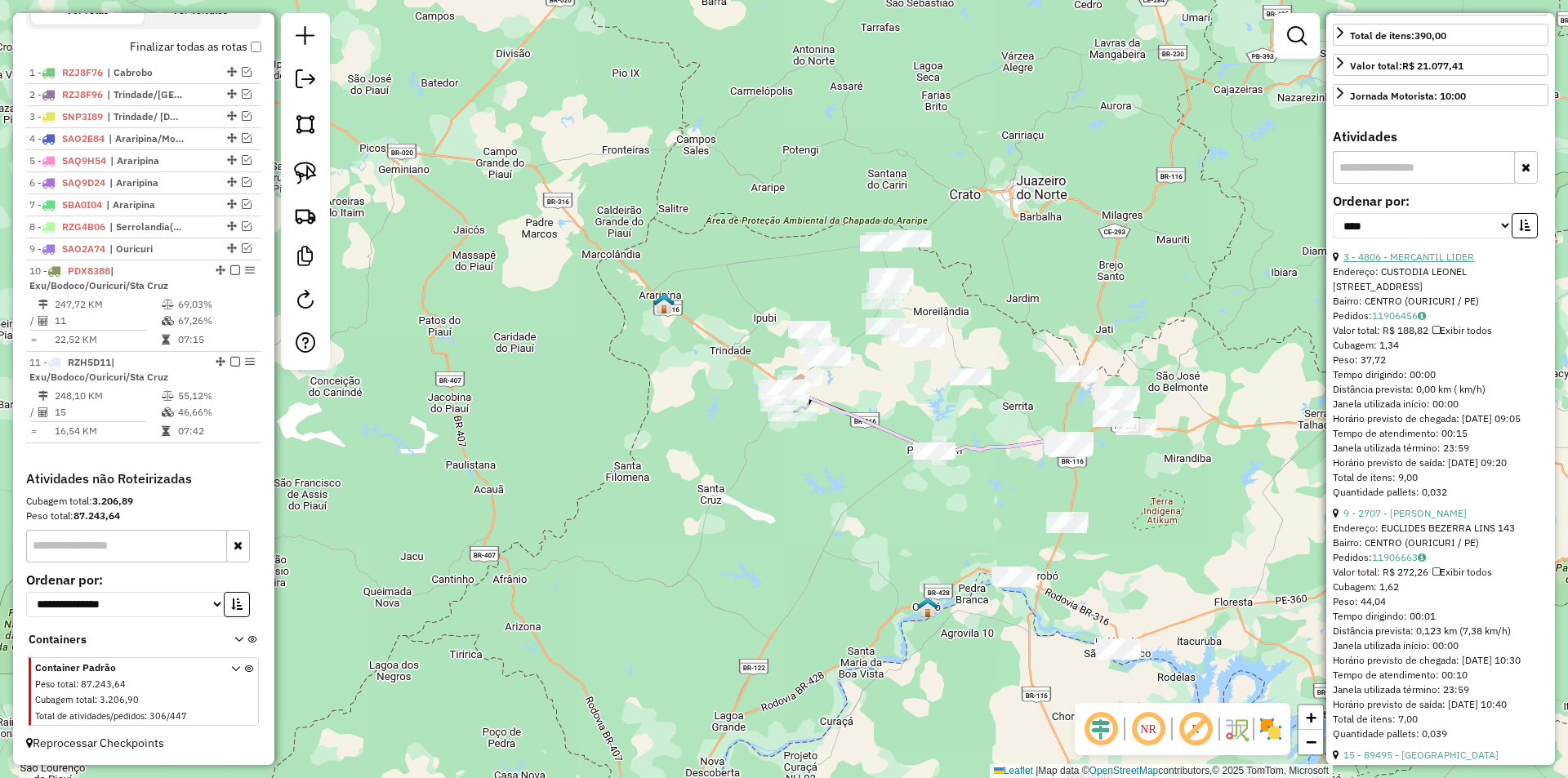
click at [1427, 263] on link "3 - 4806 - MERCANTIL LIDER" at bounding box center [1408, 257] width 131 height 13
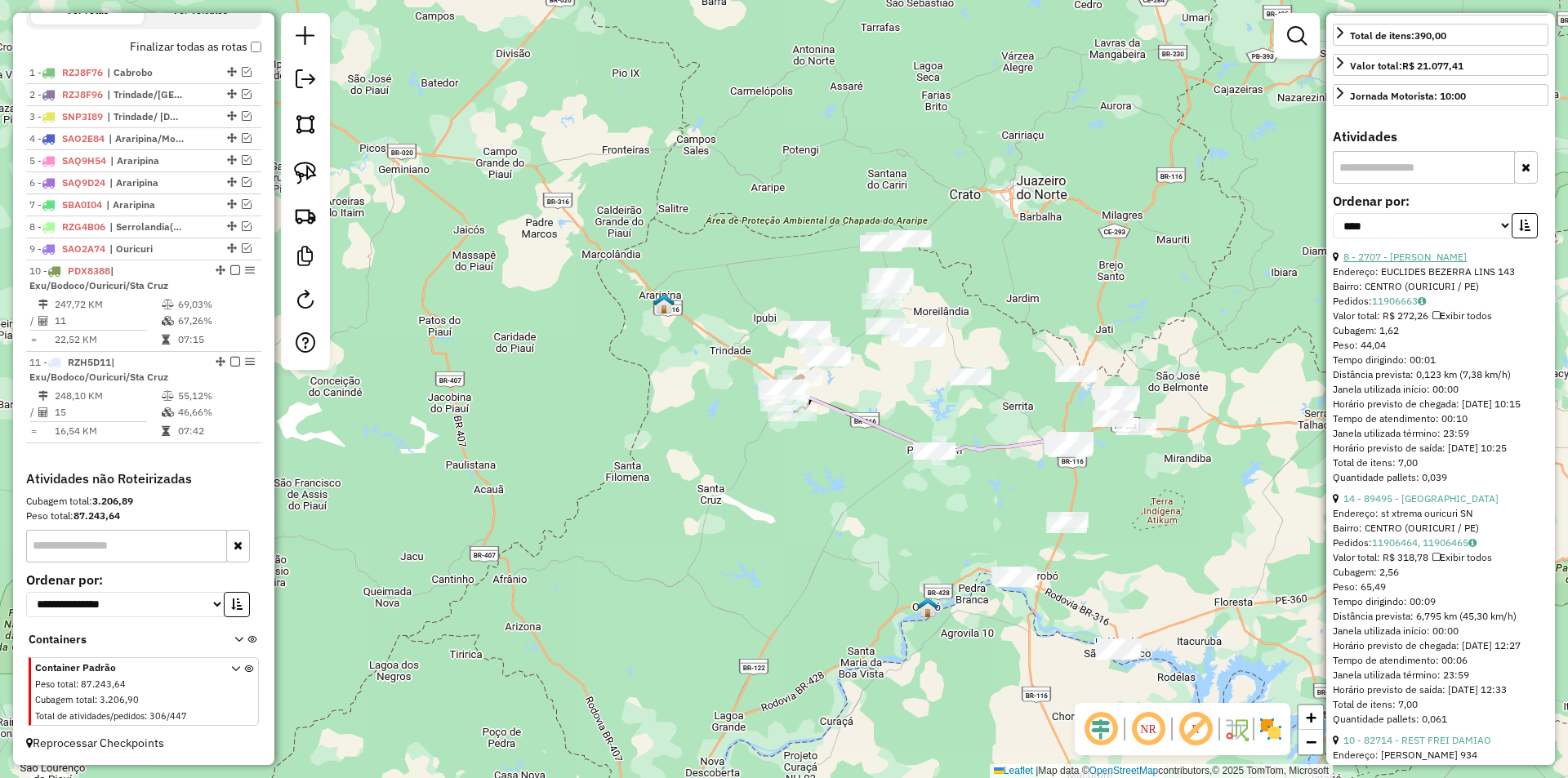
click at [1427, 263] on link "8 - 2707 - MERCADINHO RODRIGO" at bounding box center [1404, 257] width 123 height 13
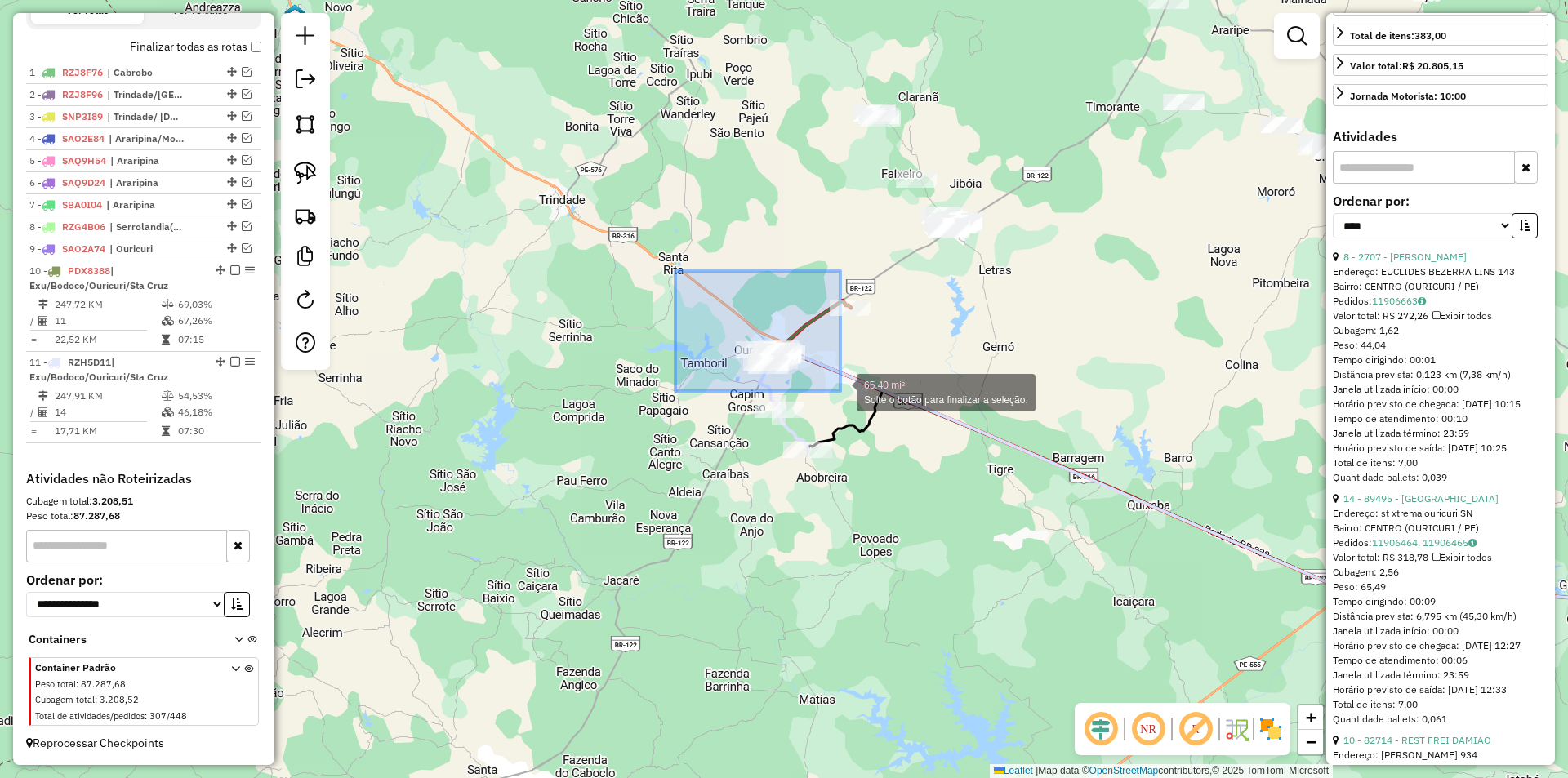
drag, startPoint x: 675, startPoint y: 271, endPoint x: 840, endPoint y: 391, distance: 204.0
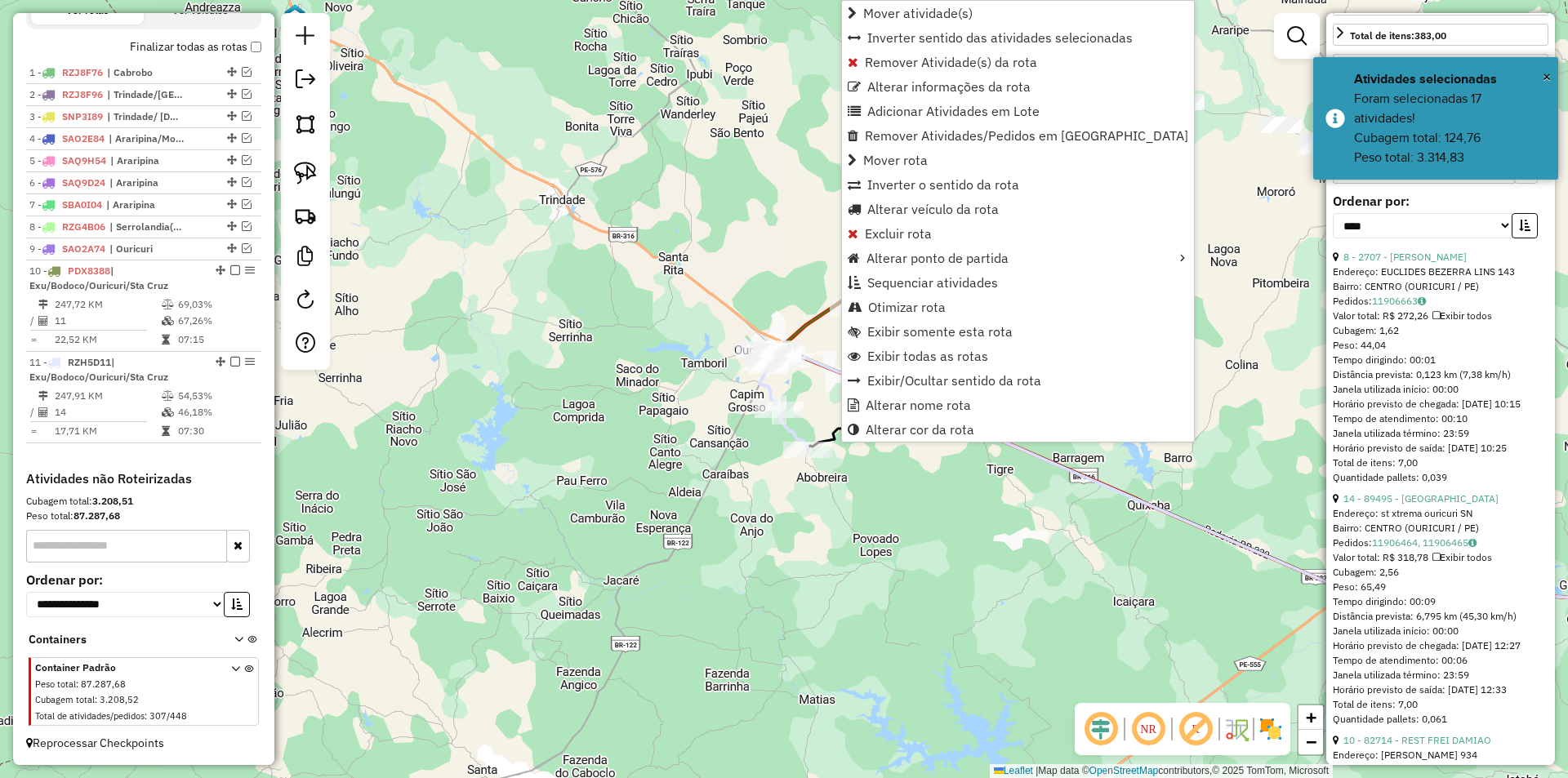
click at [883, 513] on div "Janela de atendimento Grade de atendimento Capacidade Transportadoras Veículos …" at bounding box center [784, 389] width 1568 height 778
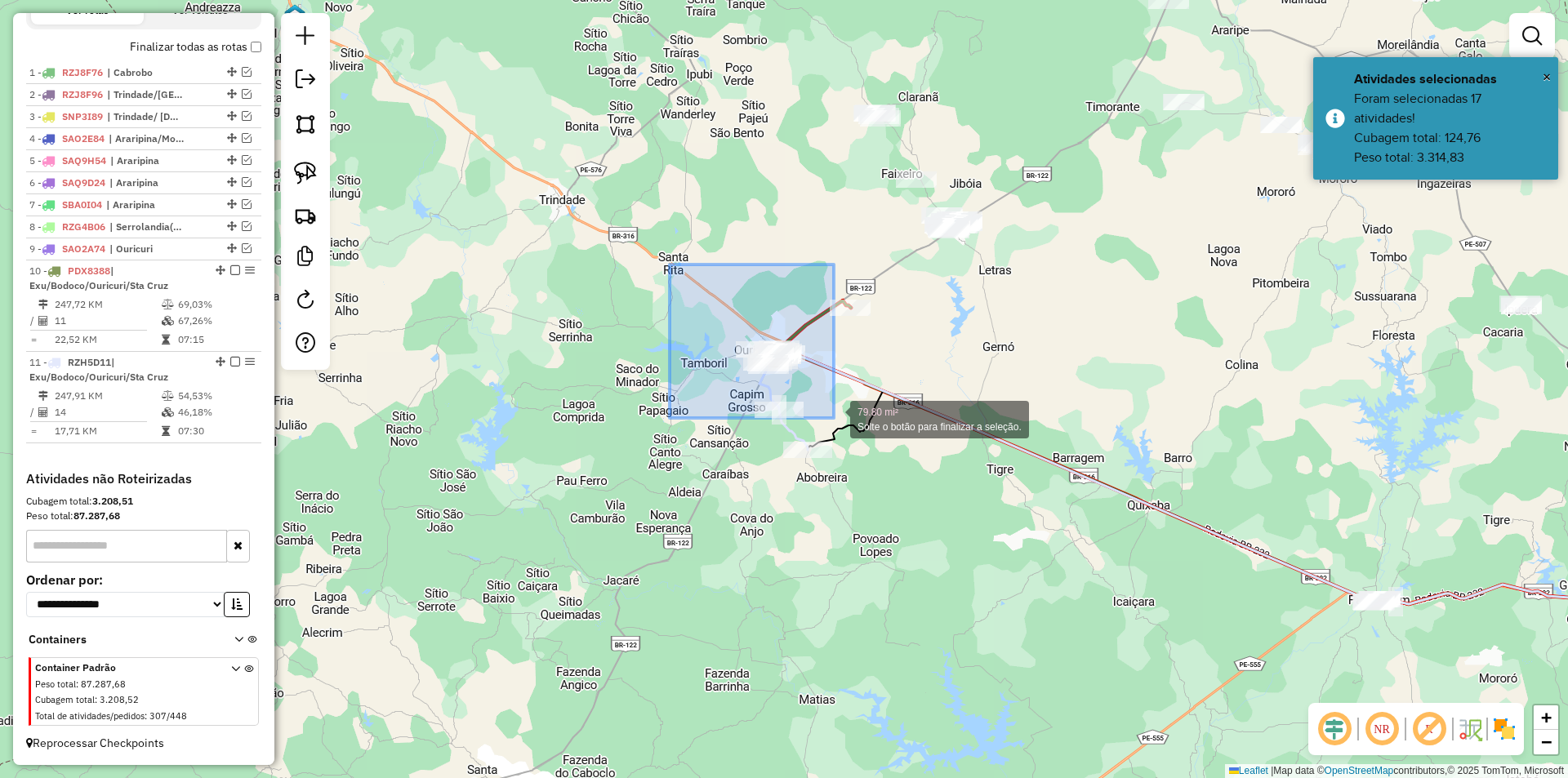
drag, startPoint x: 670, startPoint y: 264, endPoint x: 847, endPoint y: 428, distance: 241.3
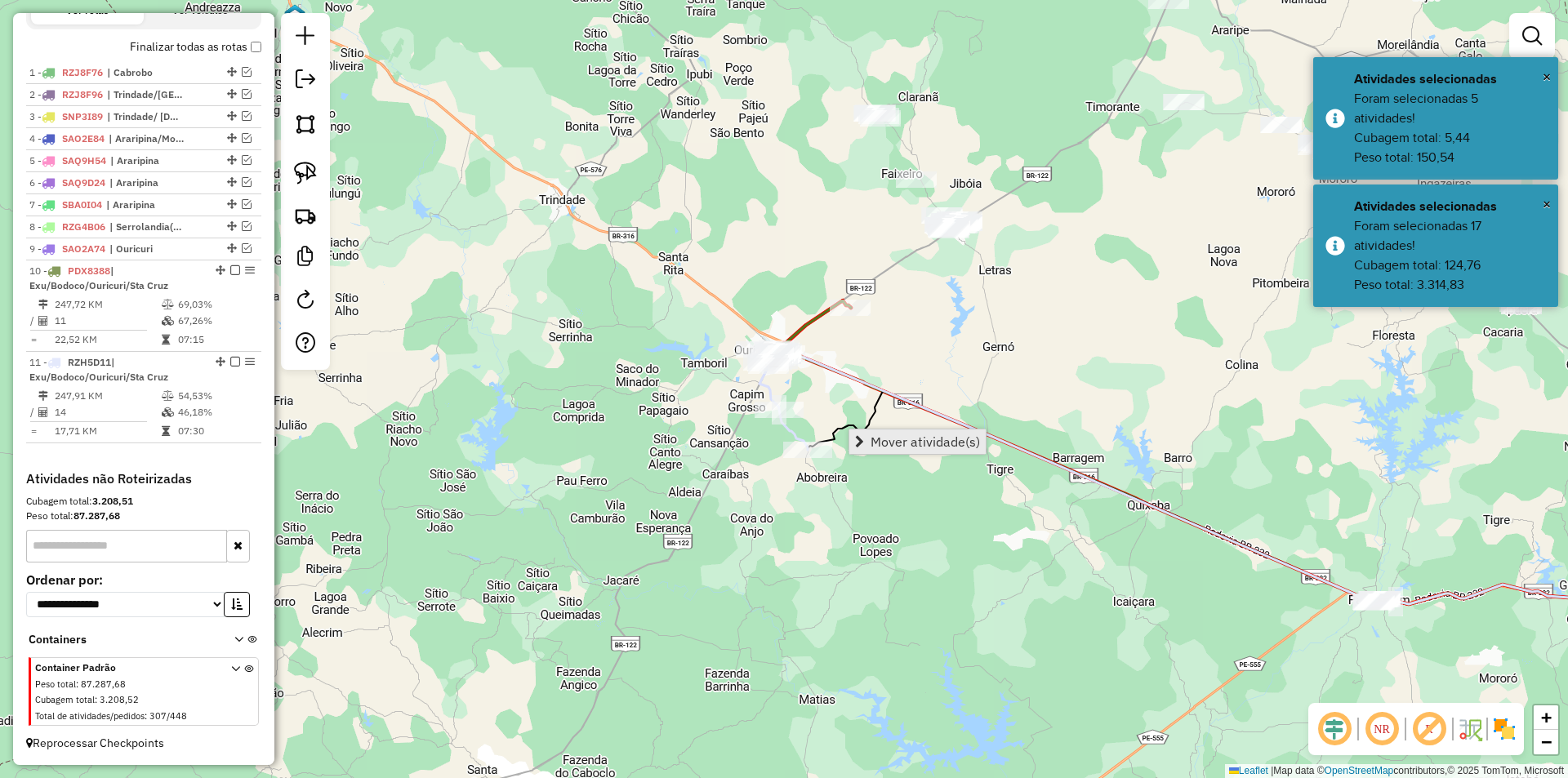
click at [937, 446] on span "Mover atividade(s)" at bounding box center [925, 441] width 110 height 13
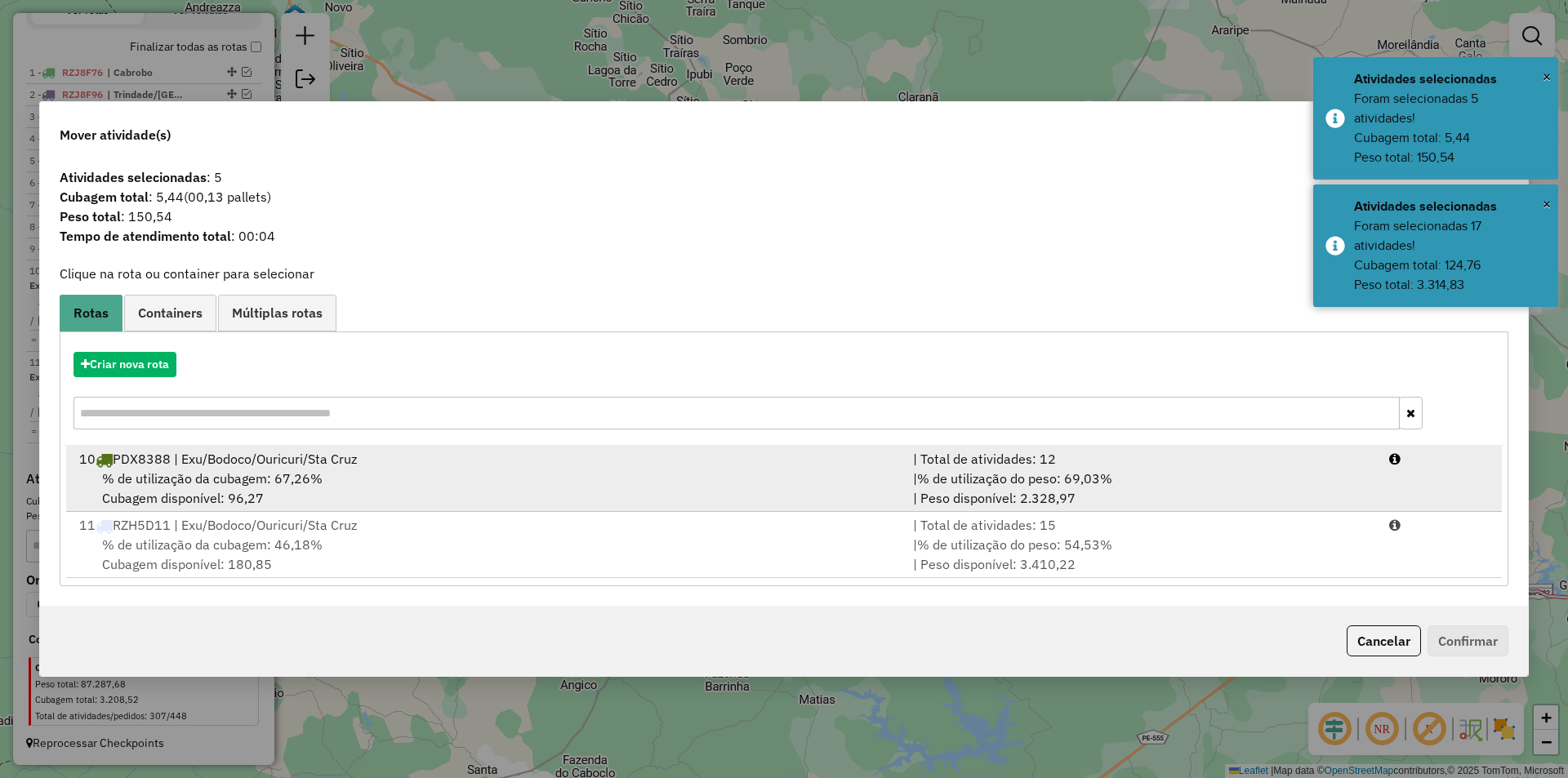
click at [400, 491] on div "% de utilização da cubagem: 67,26% Cubagem disponível: 96,27" at bounding box center [486, 488] width 834 height 39
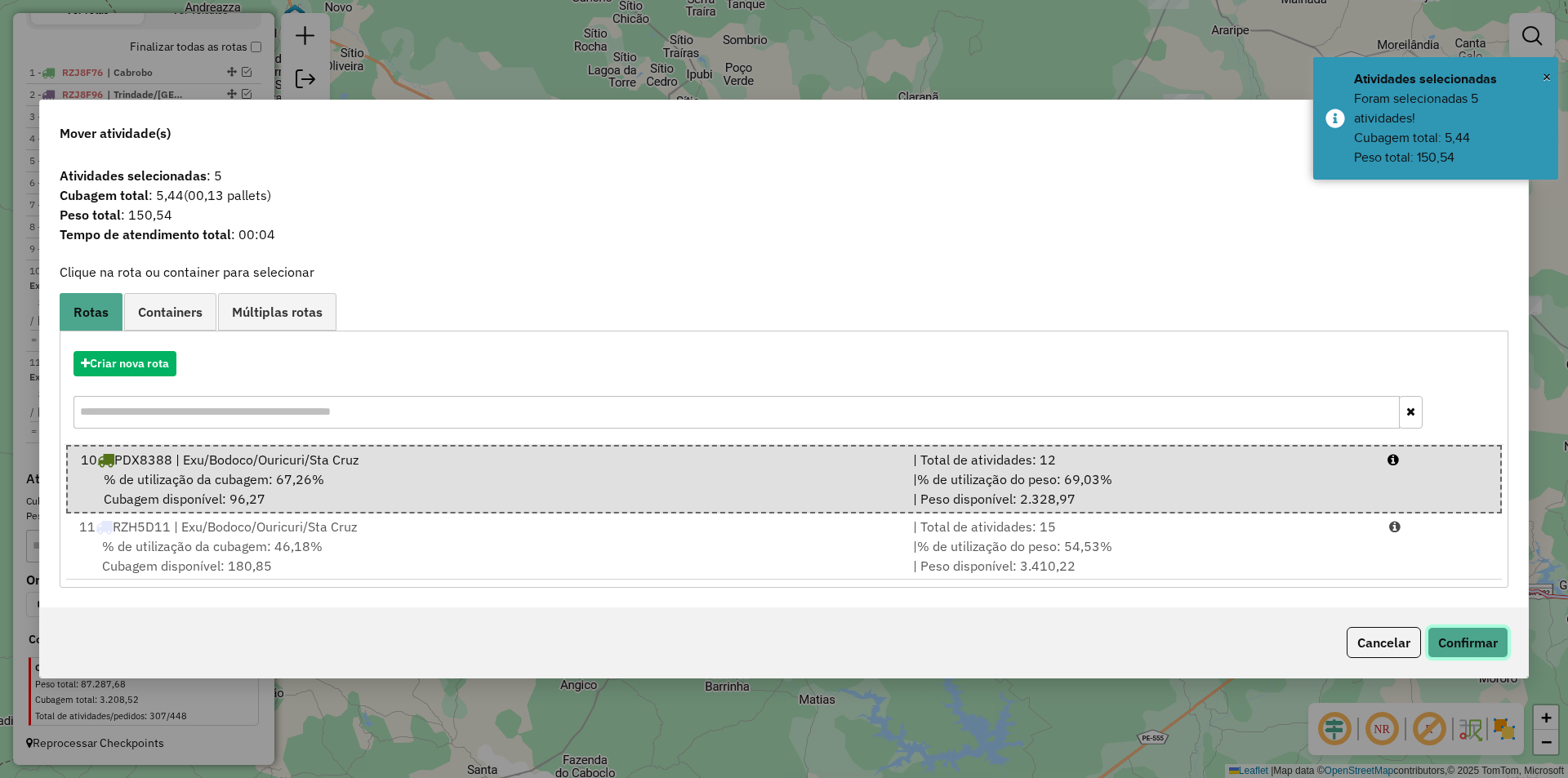
click at [1461, 633] on button "Confirmar" at bounding box center [1468, 642] width 81 height 31
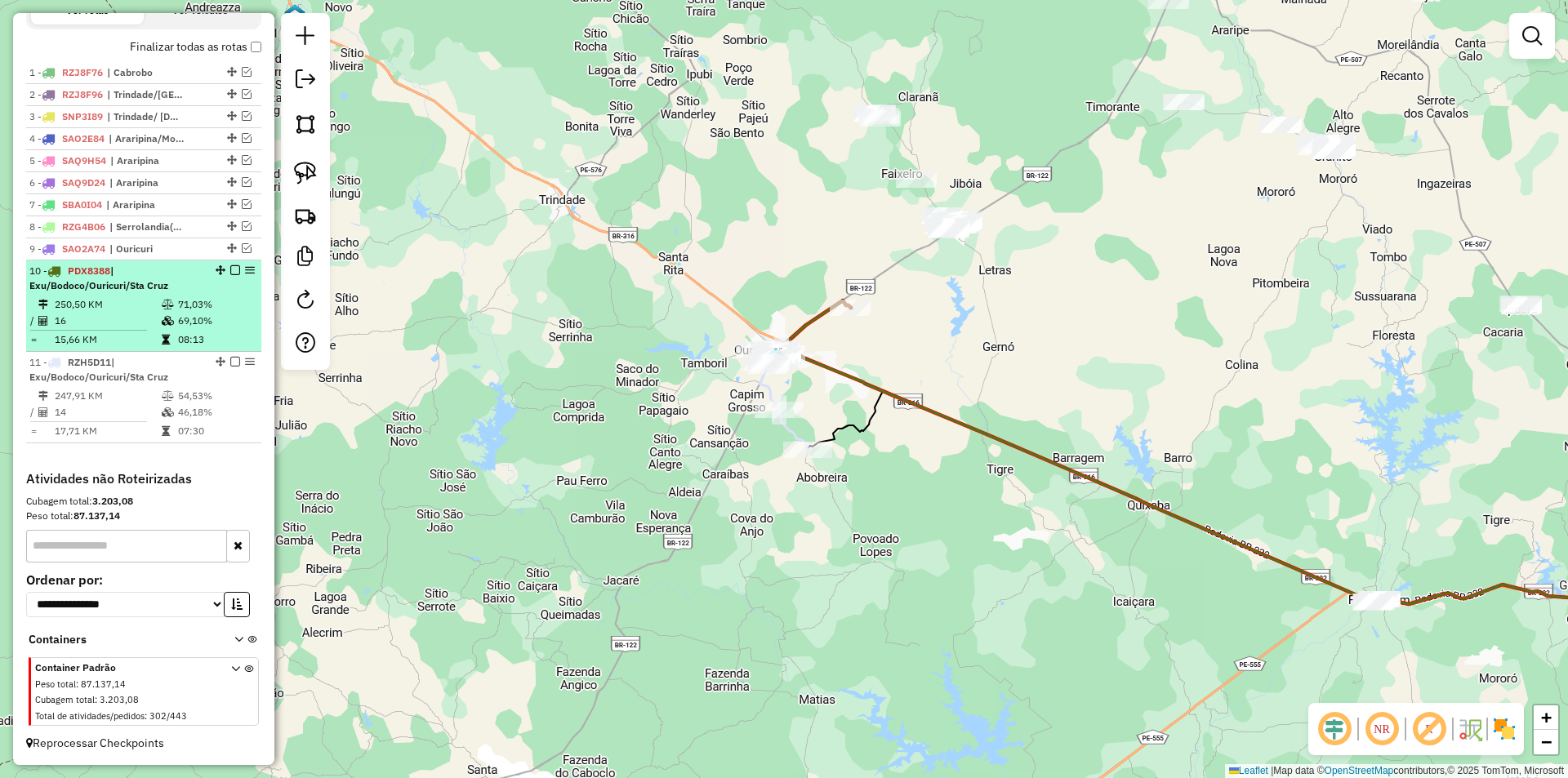
click at [154, 332] on td "15,66 KM" at bounding box center [107, 339] width 107 height 16
select select "*********"
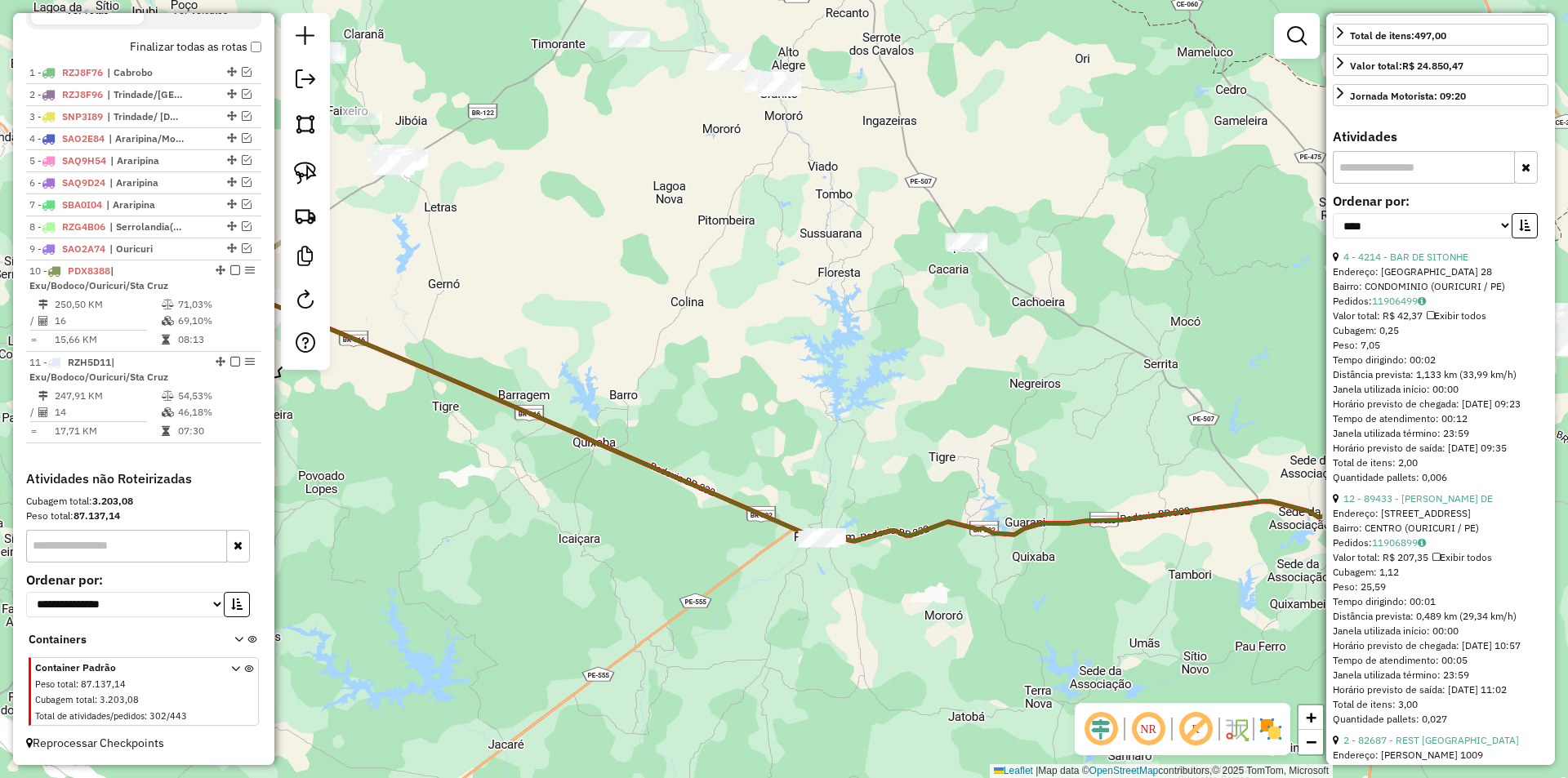
scroll to position [489, 0]
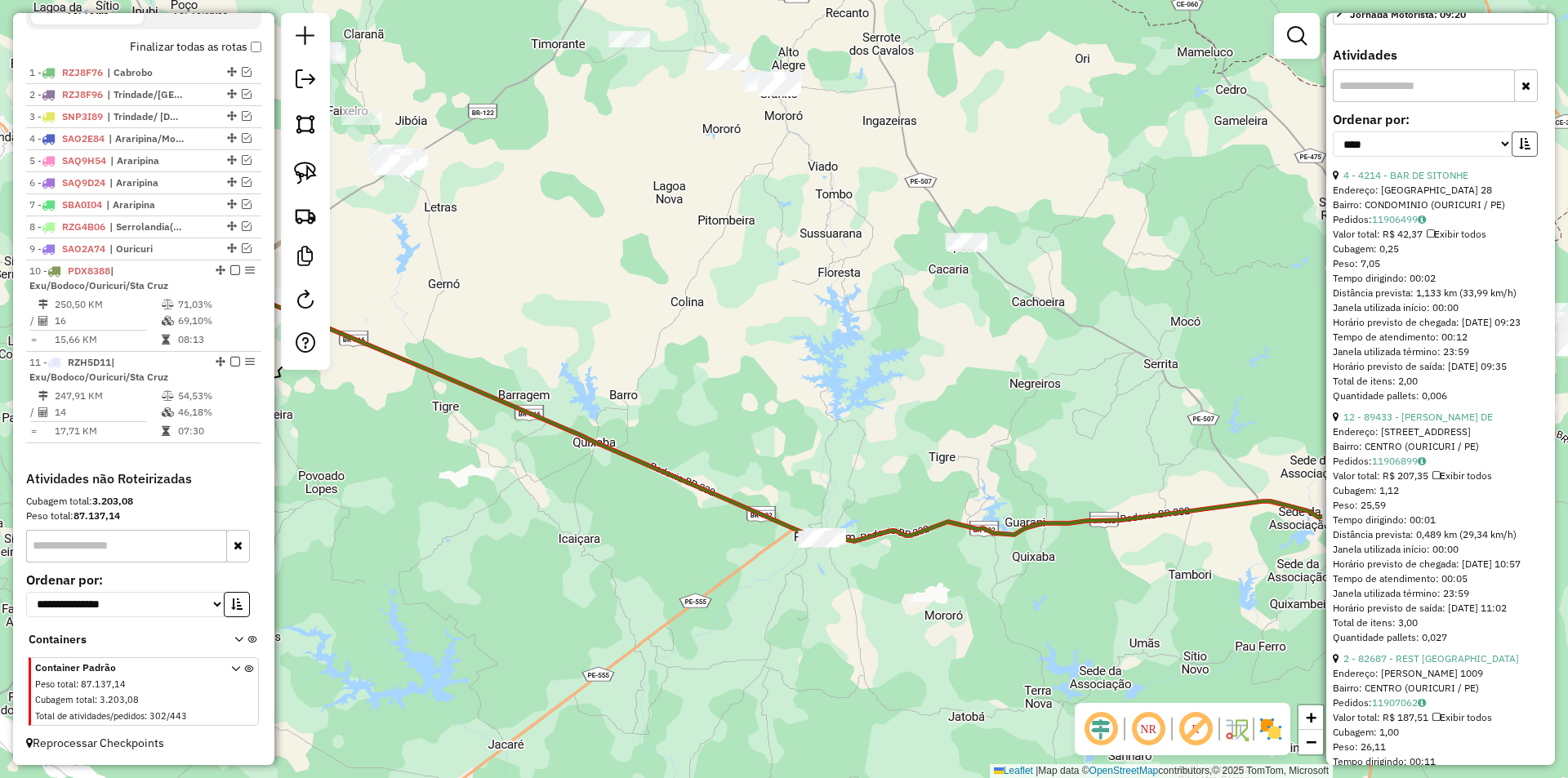
click at [1519, 149] on icon "button" at bounding box center [1525, 143] width 12 height 12
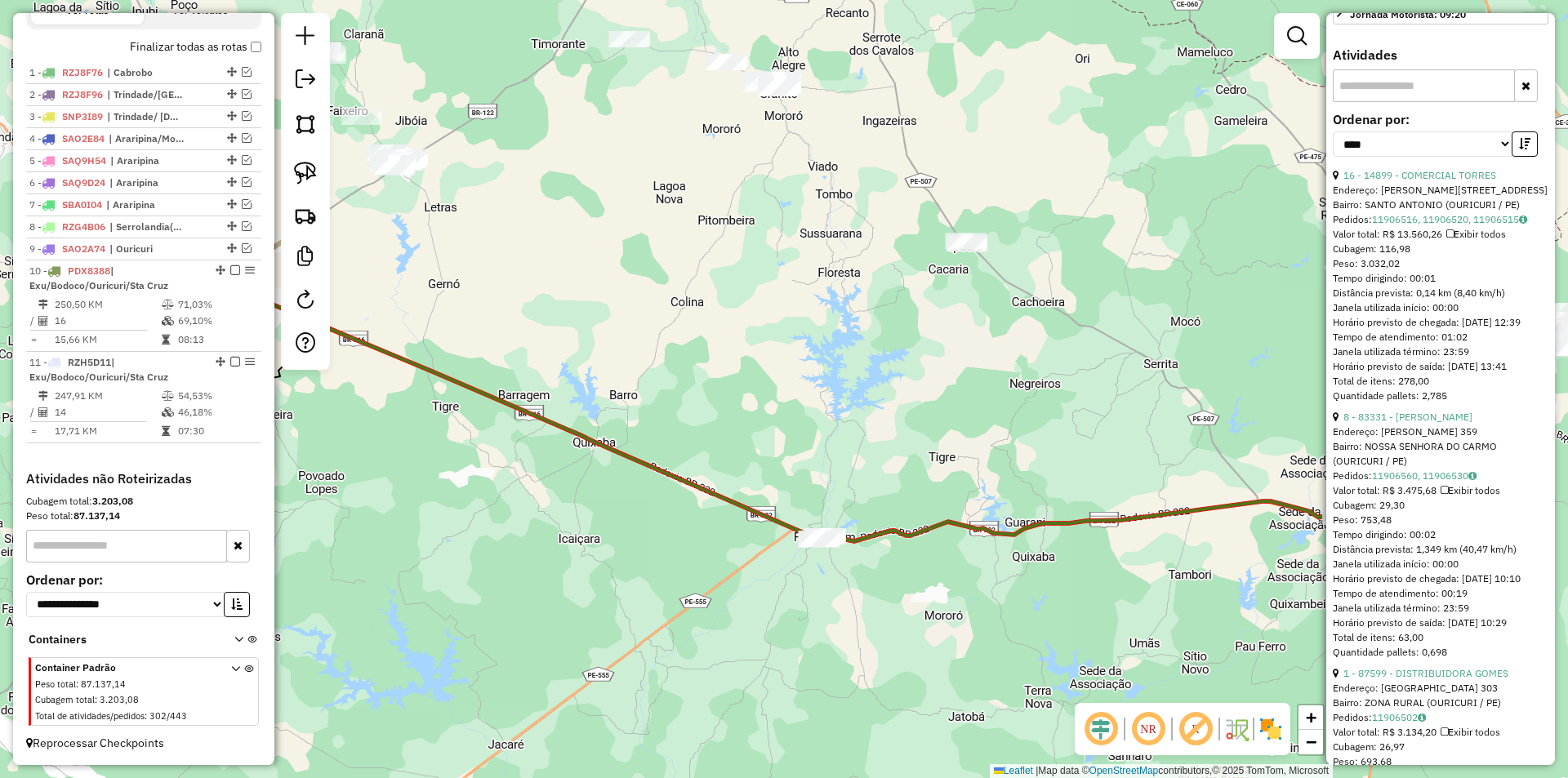
scroll to position [735, 0]
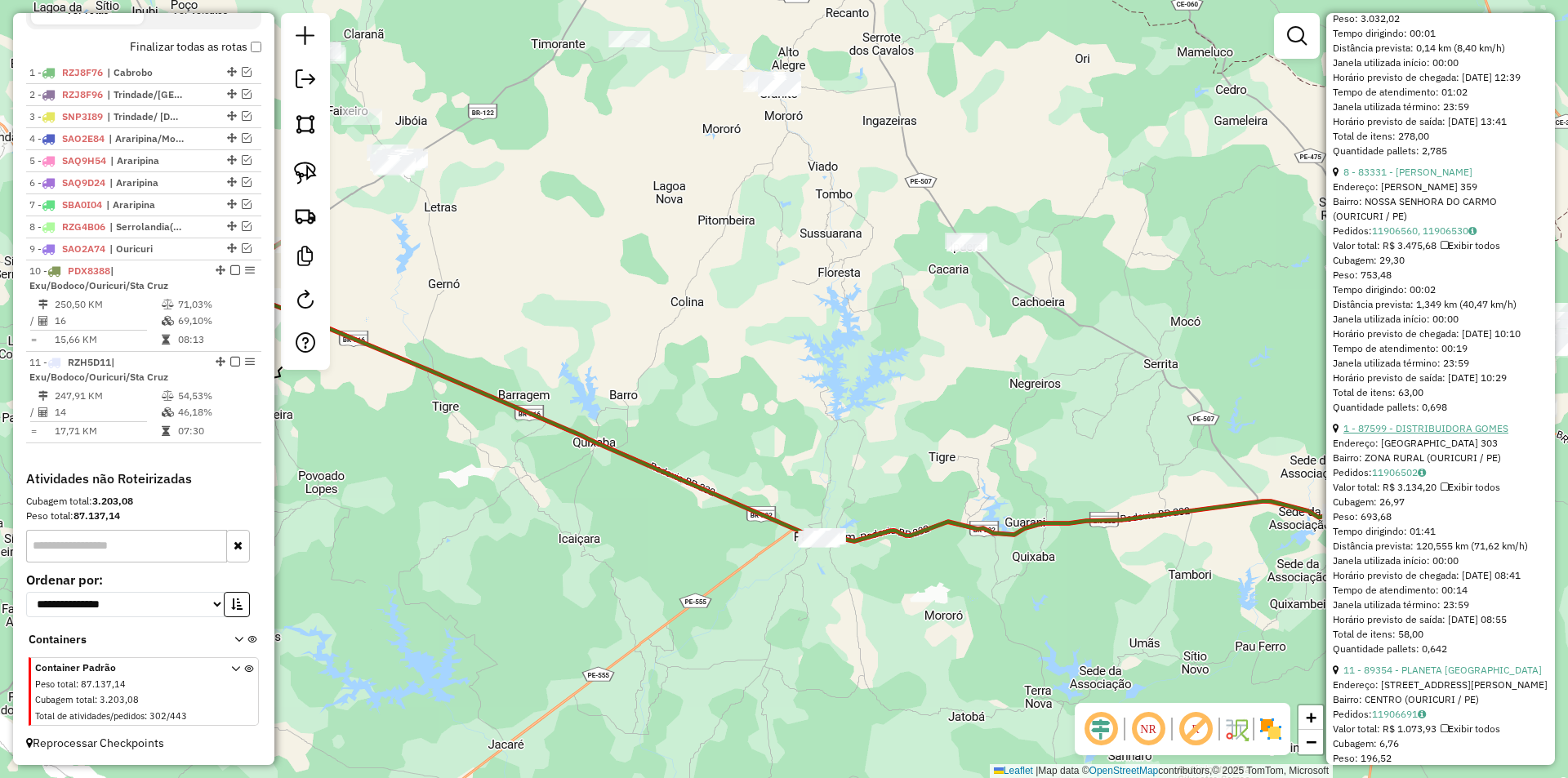
click at [1394, 435] on link "1 - 87599 - DISTRIBUIDORA GOMES" at bounding box center [1425, 428] width 164 height 13
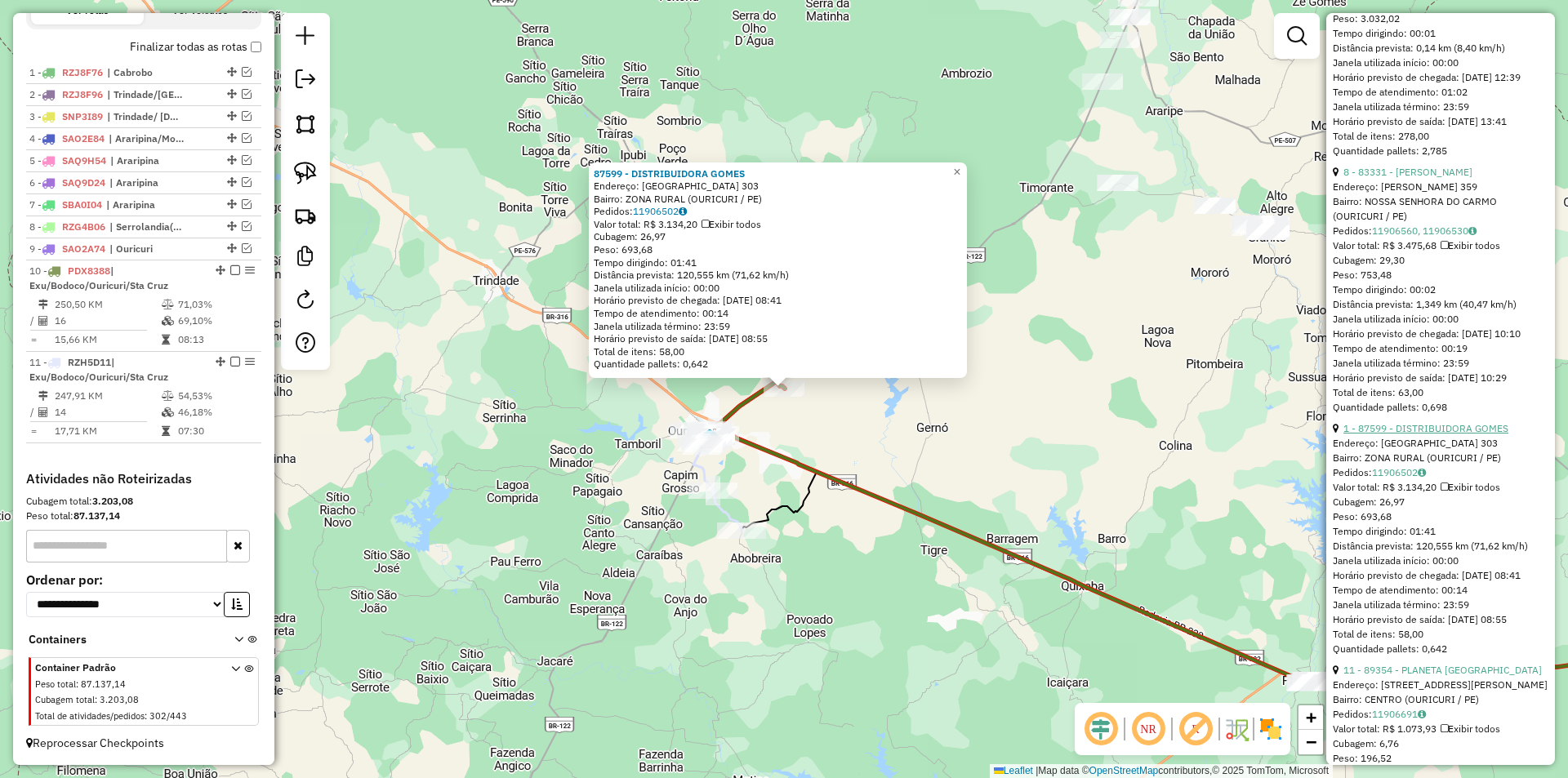
scroll to position [898, 0]
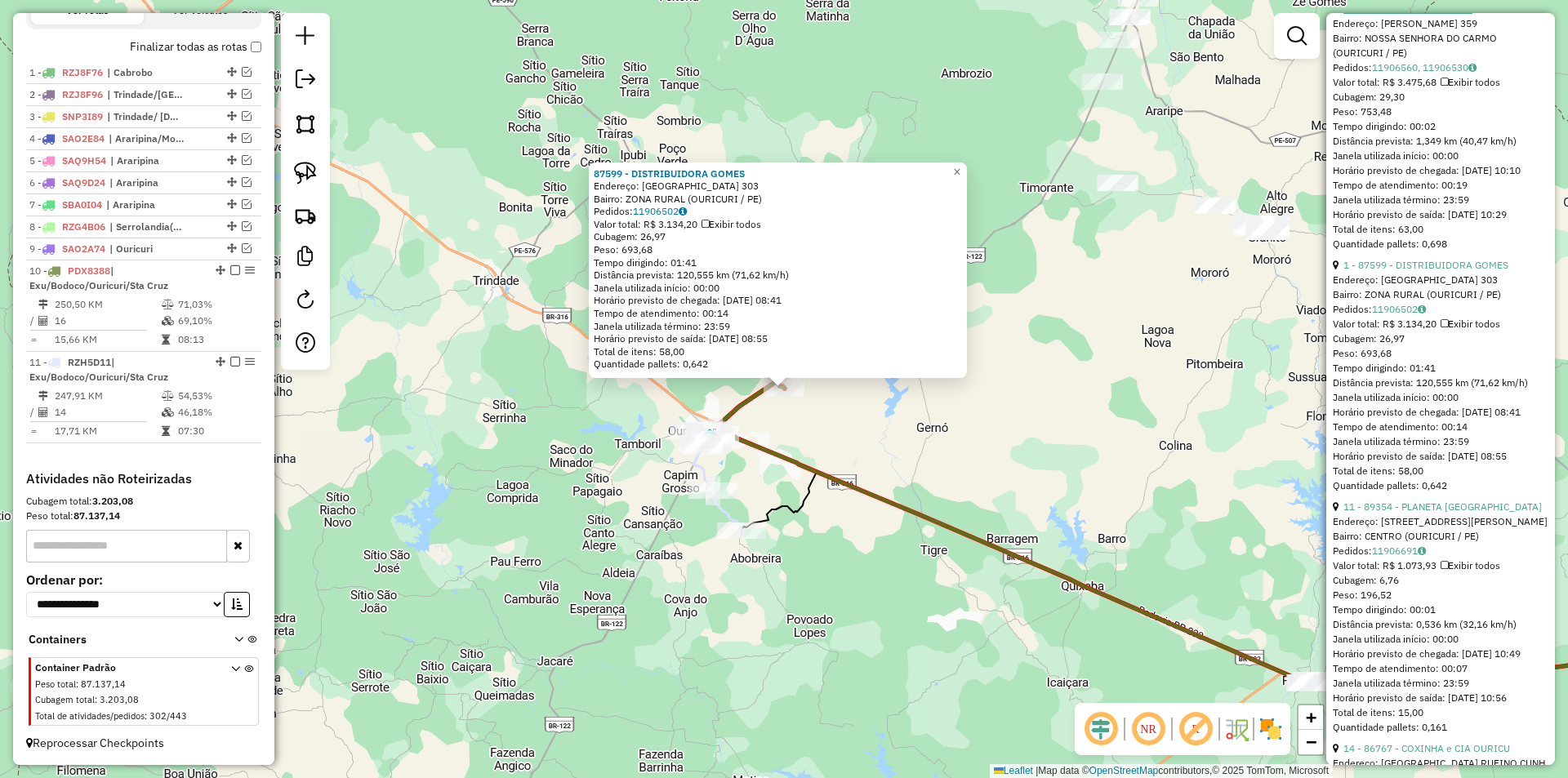
click at [1415, 14] on link "8 - 83331 - MERCADINHO SOLLEANY" at bounding box center [1407, 9] width 129 height 13
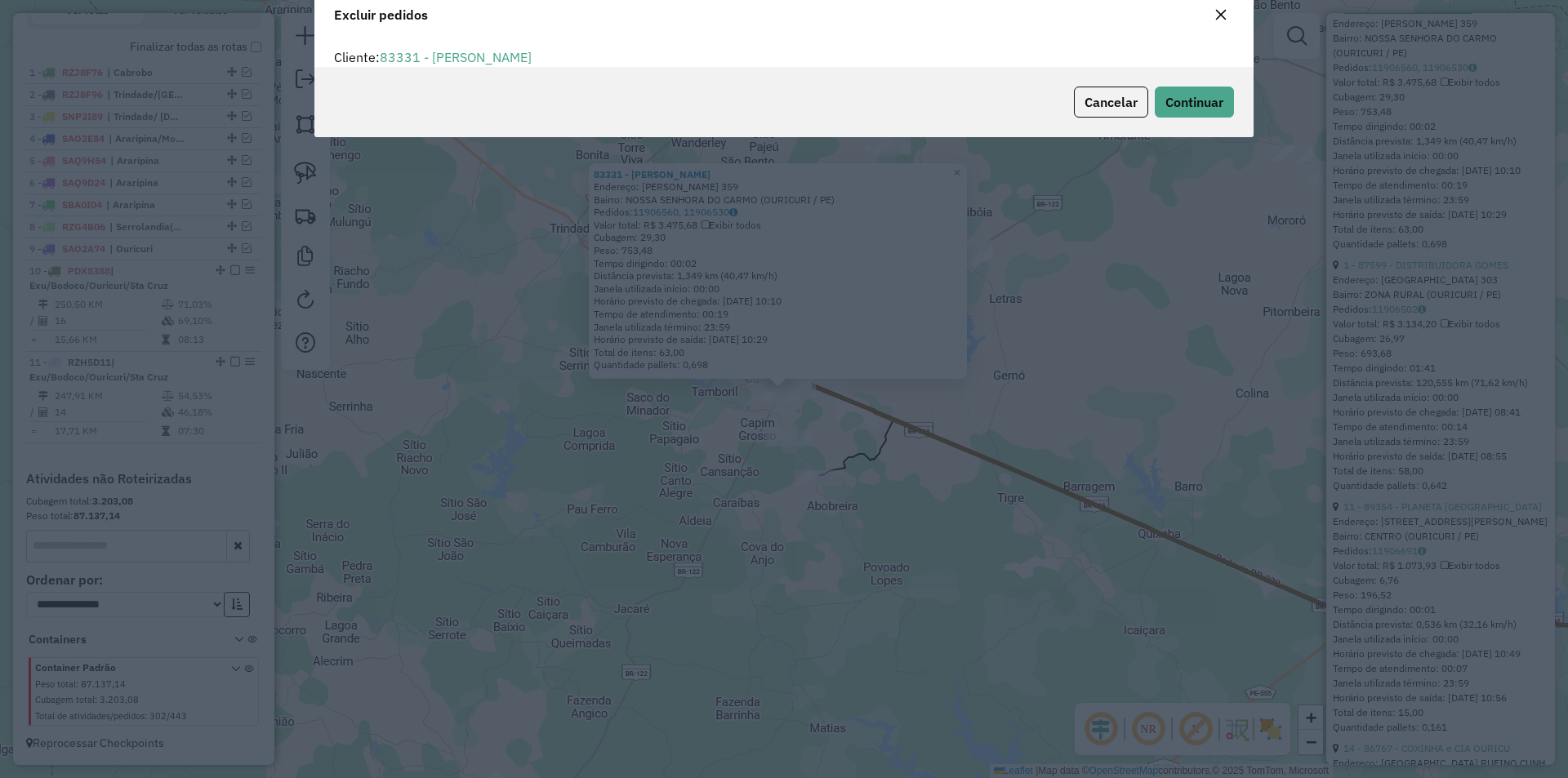
scroll to position [0, 0]
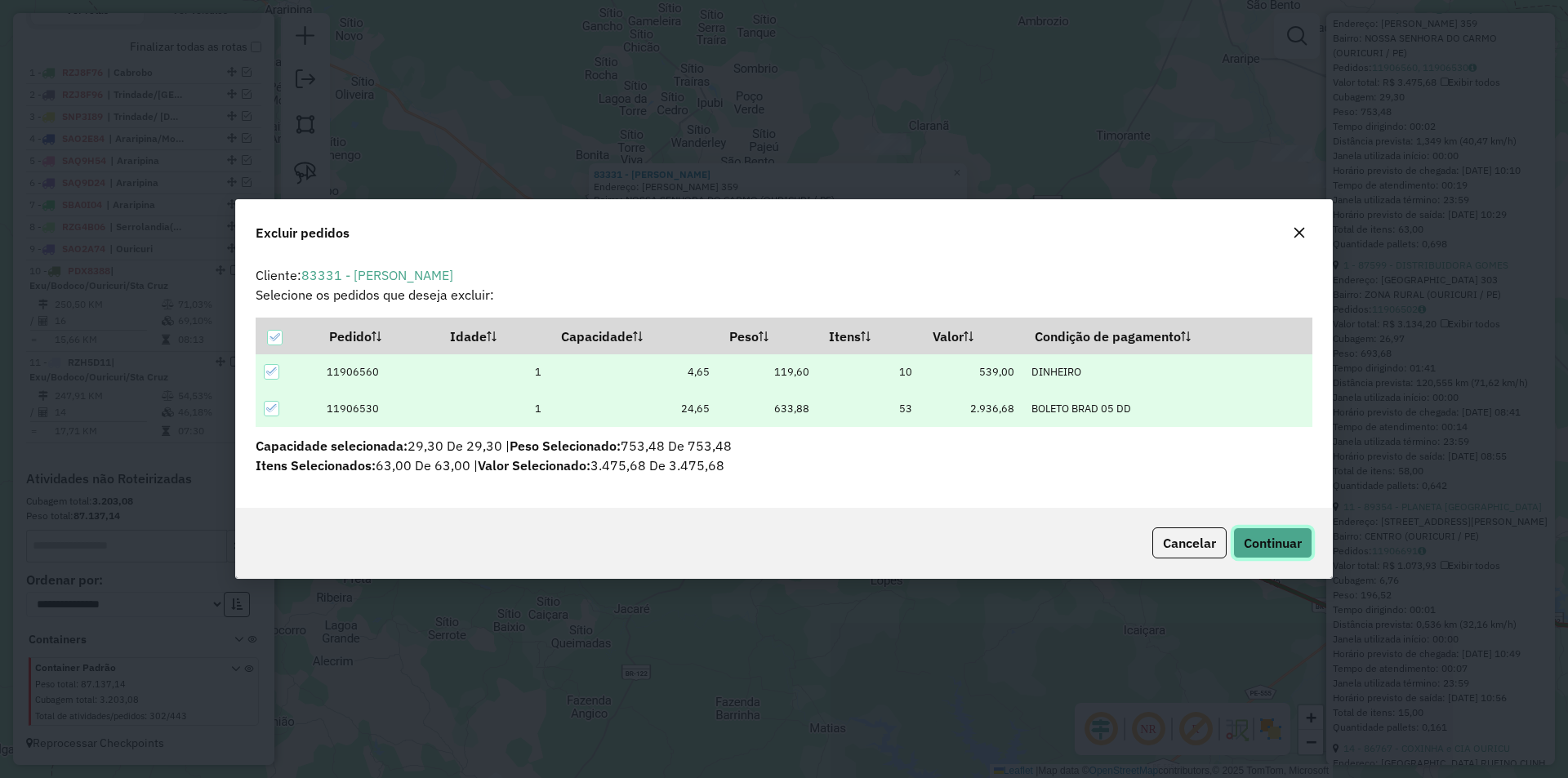
click at [1263, 547] on span "Continuar" at bounding box center [1273, 542] width 58 height 16
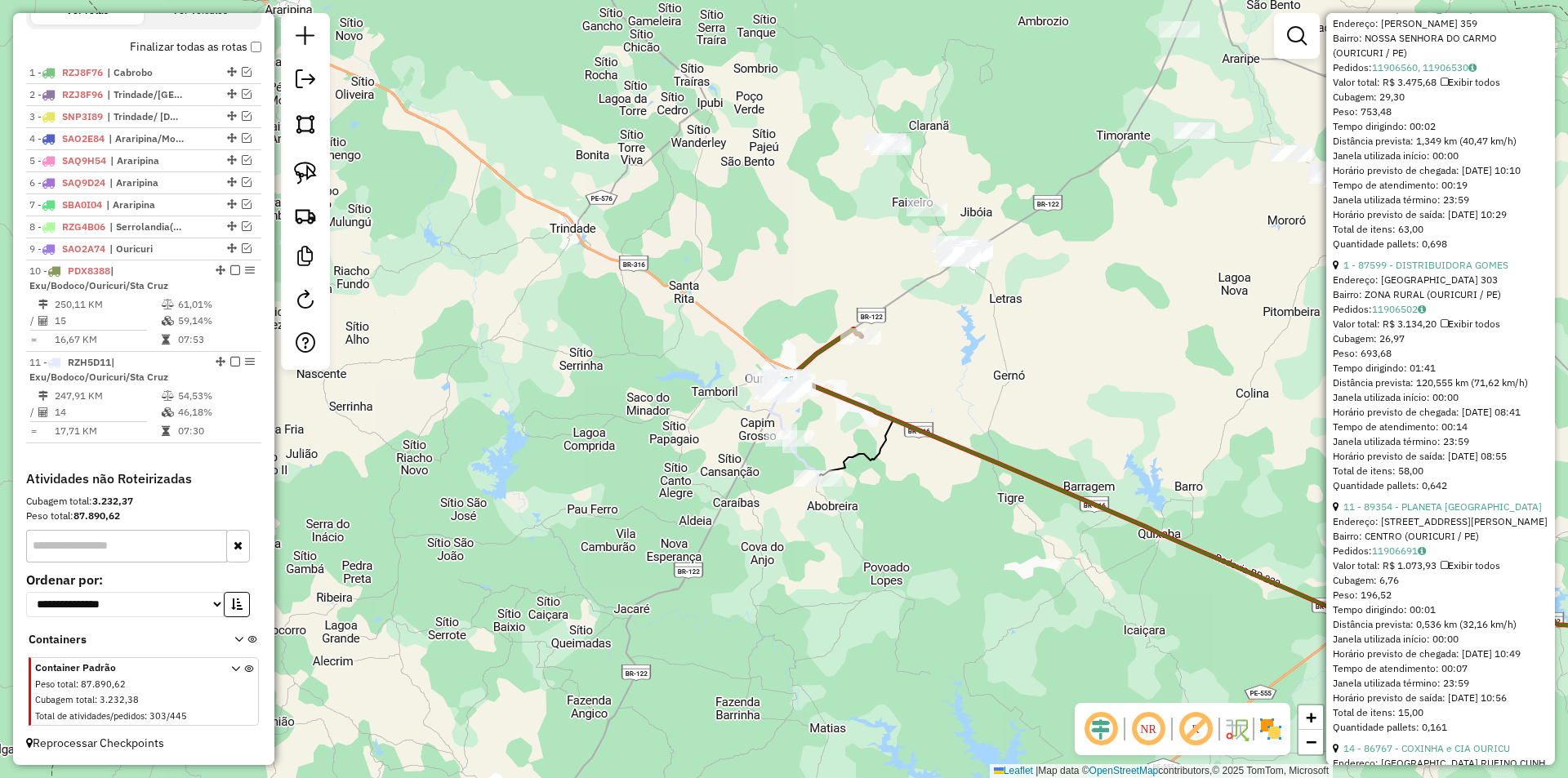
scroll to position [641, 0]
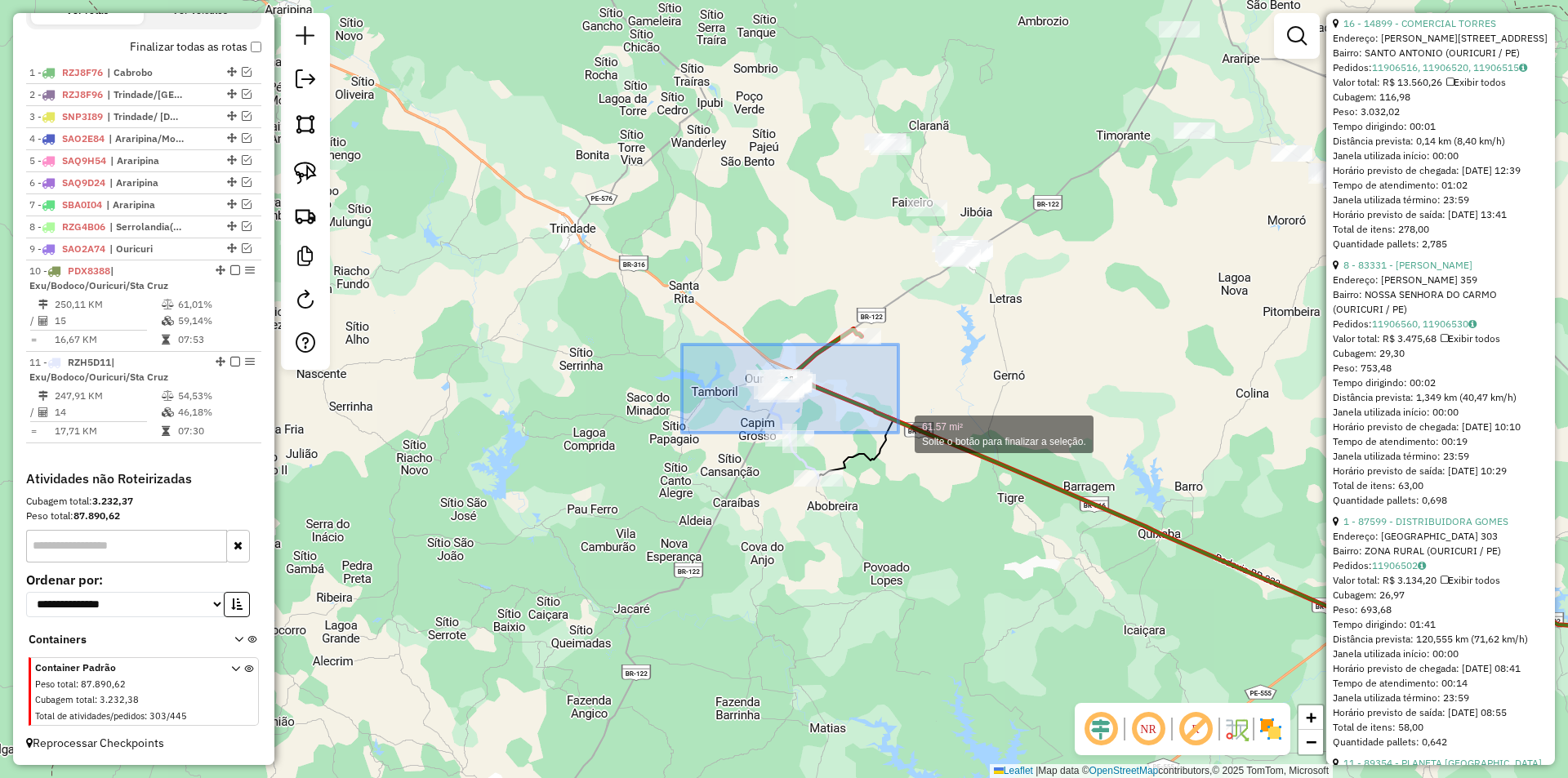
drag, startPoint x: 730, startPoint y: 363, endPoint x: 909, endPoint y: 439, distance: 194.5
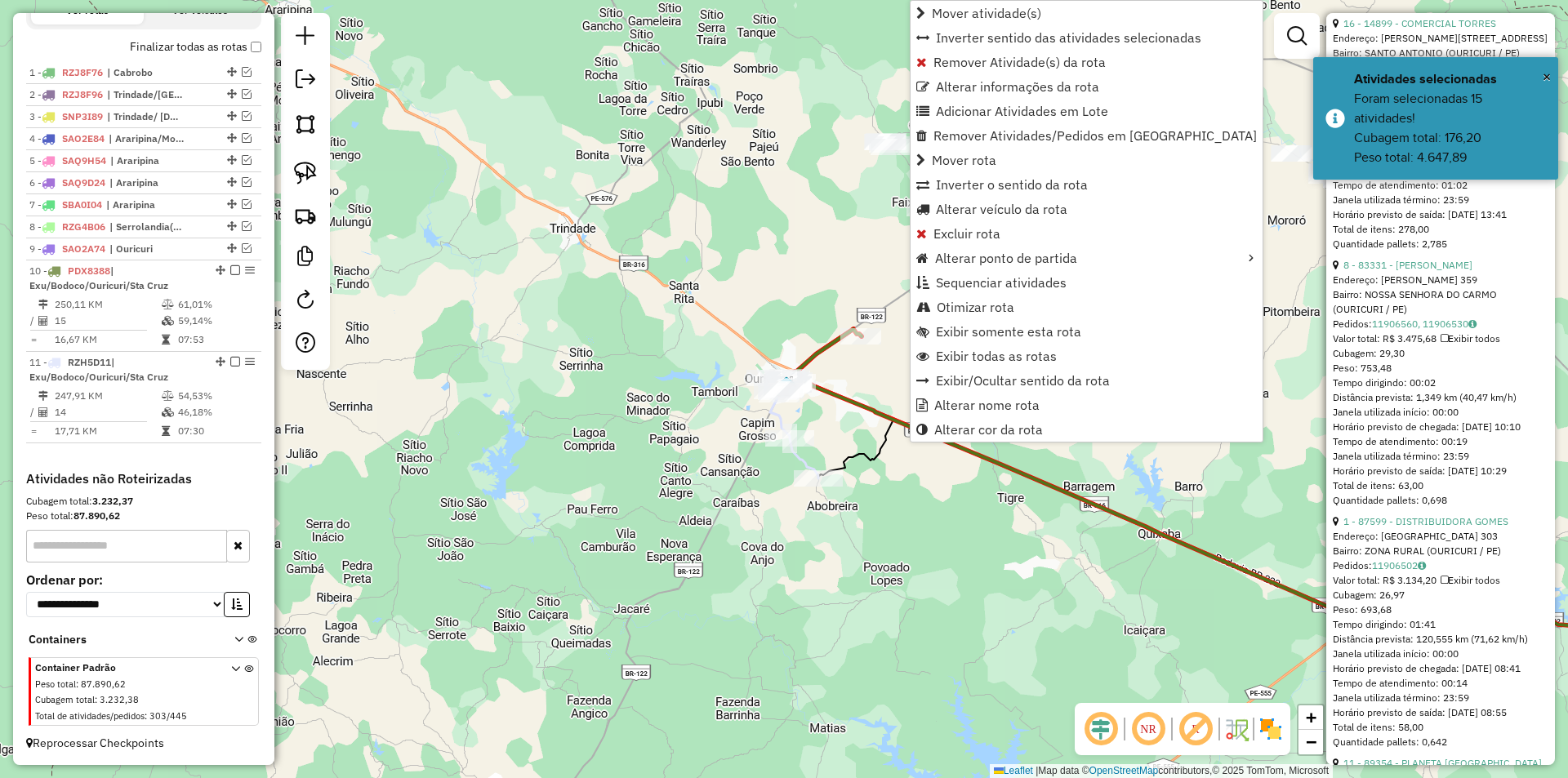
click at [869, 493] on div "Janela de atendimento Grade de atendimento Capacidade Transportadoras Veículos …" at bounding box center [784, 389] width 1568 height 778
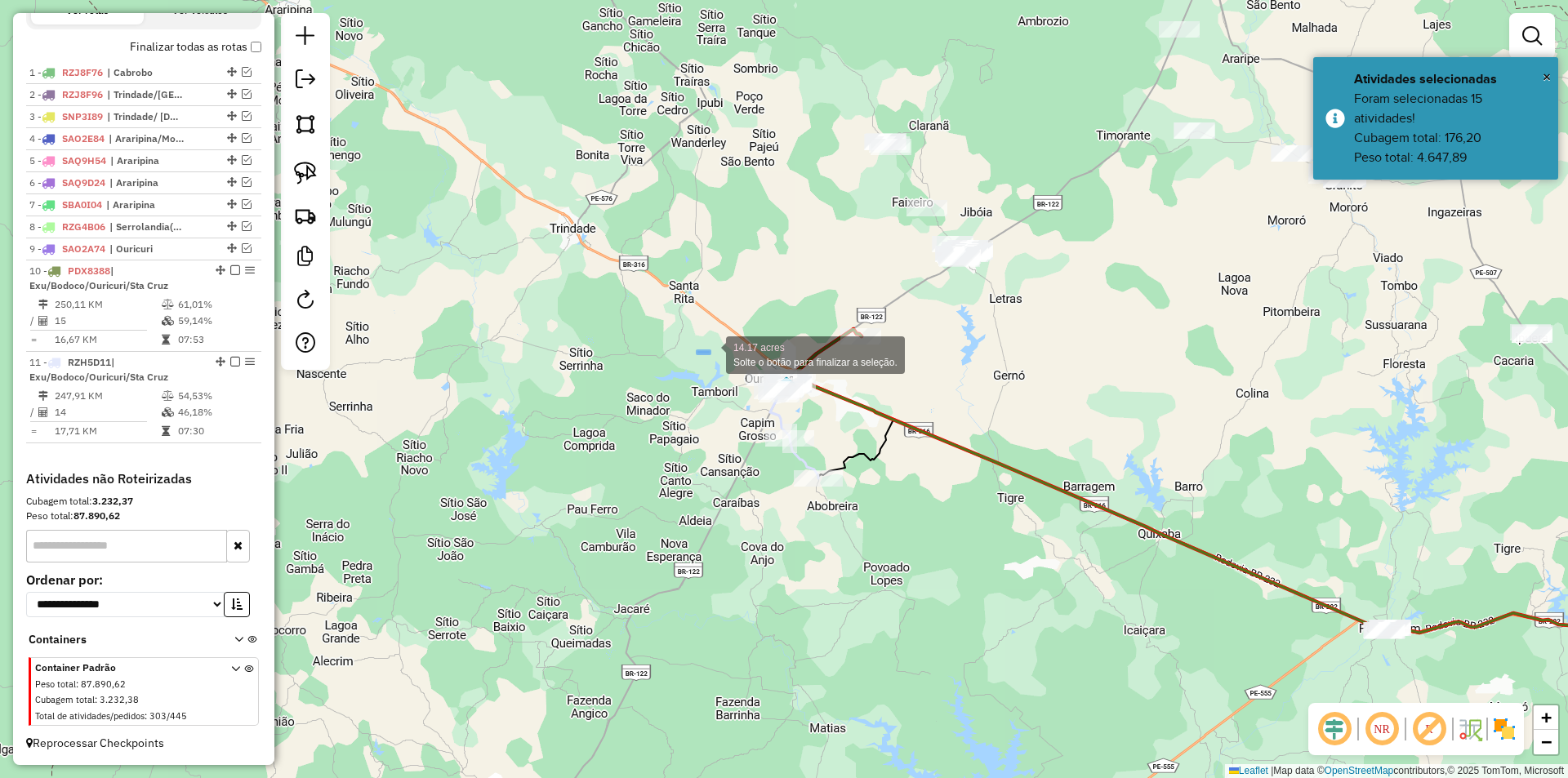
drag, startPoint x: 710, startPoint y: 354, endPoint x: 870, endPoint y: 450, distance: 186.6
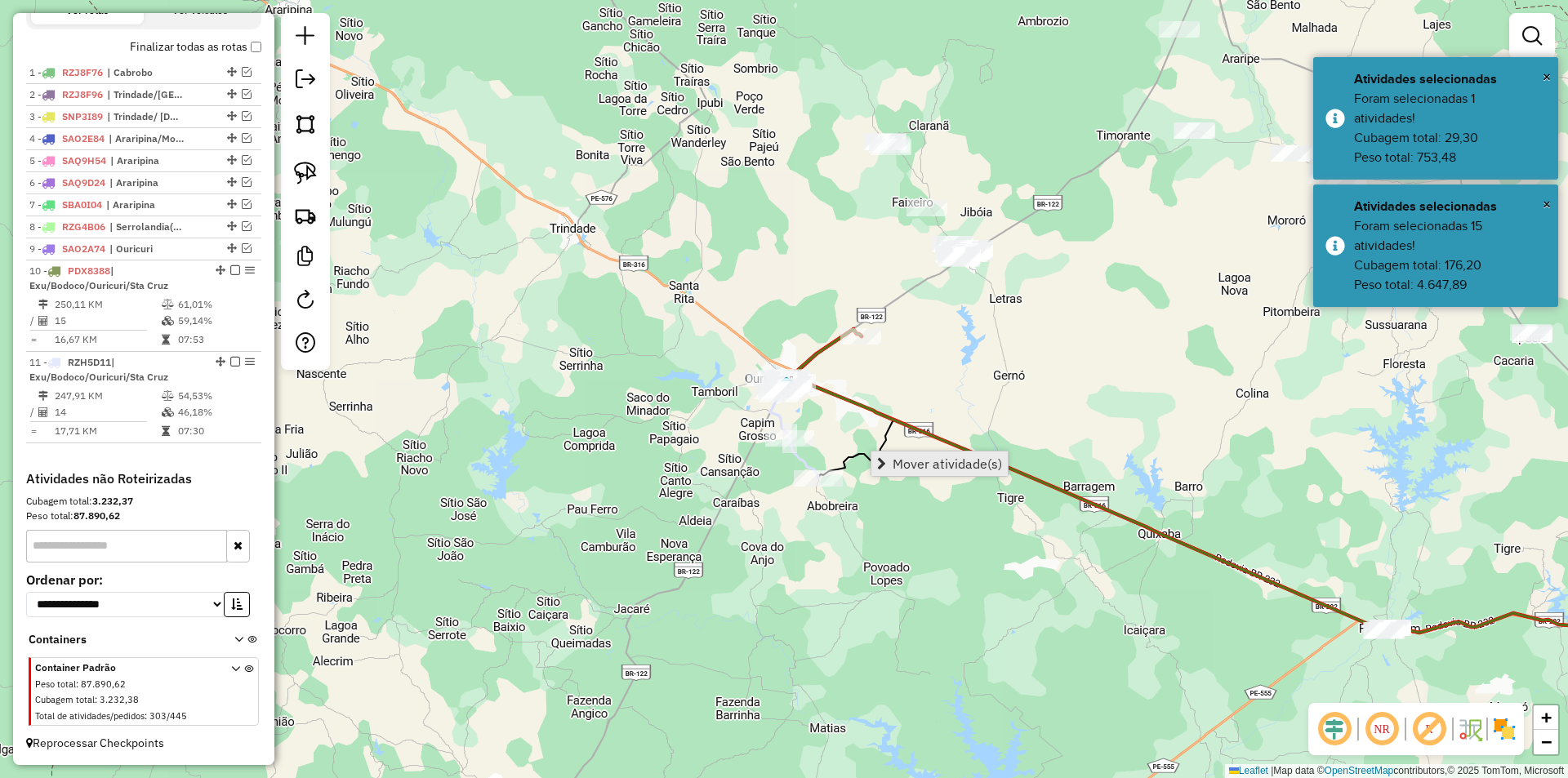
click at [926, 467] on span "Mover atividade(s)" at bounding box center [948, 464] width 110 height 13
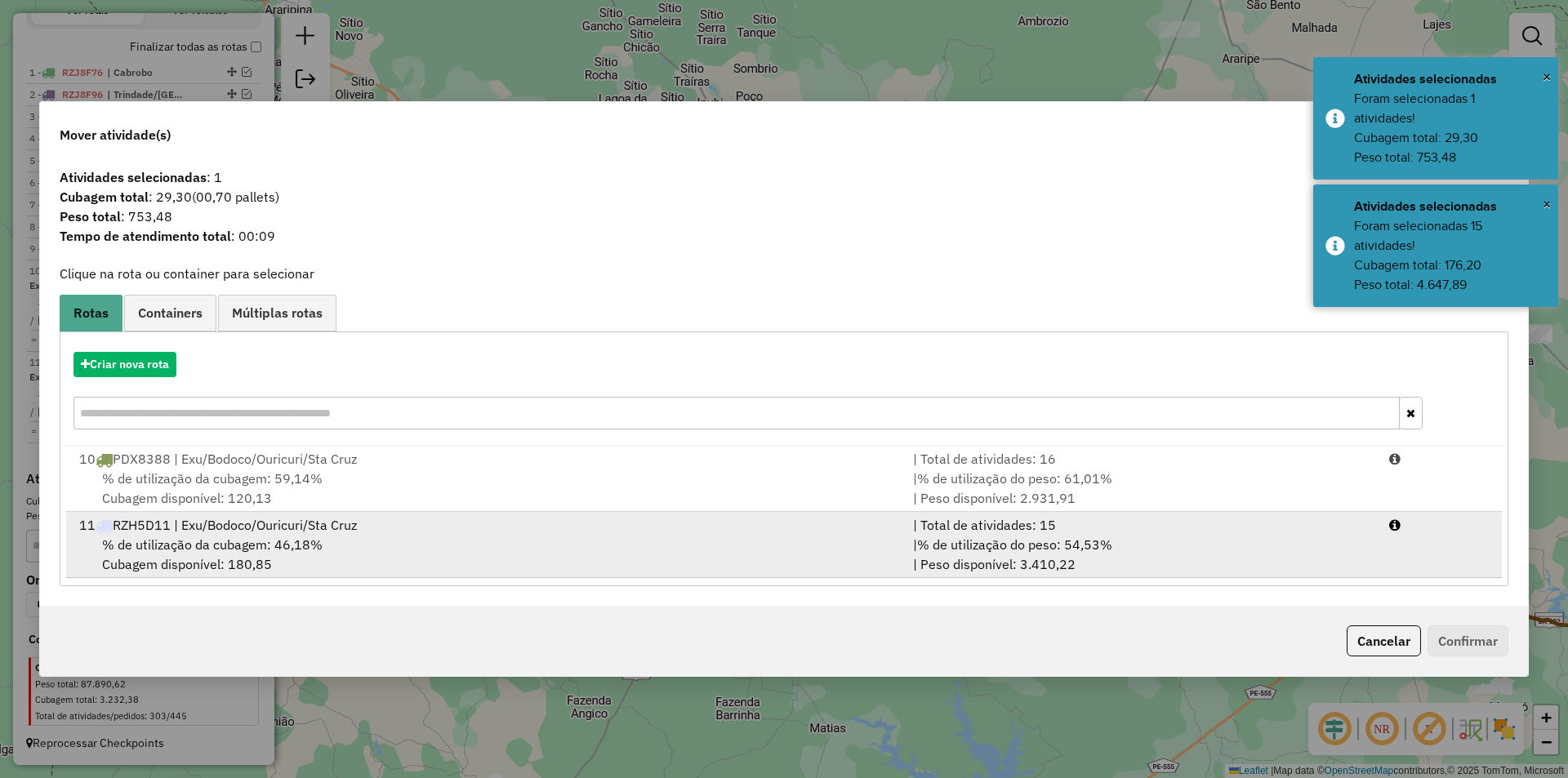
click at [518, 538] on div "% de utilização da cubagem: 46,18% Cubagem disponível: 180,85" at bounding box center [486, 554] width 834 height 39
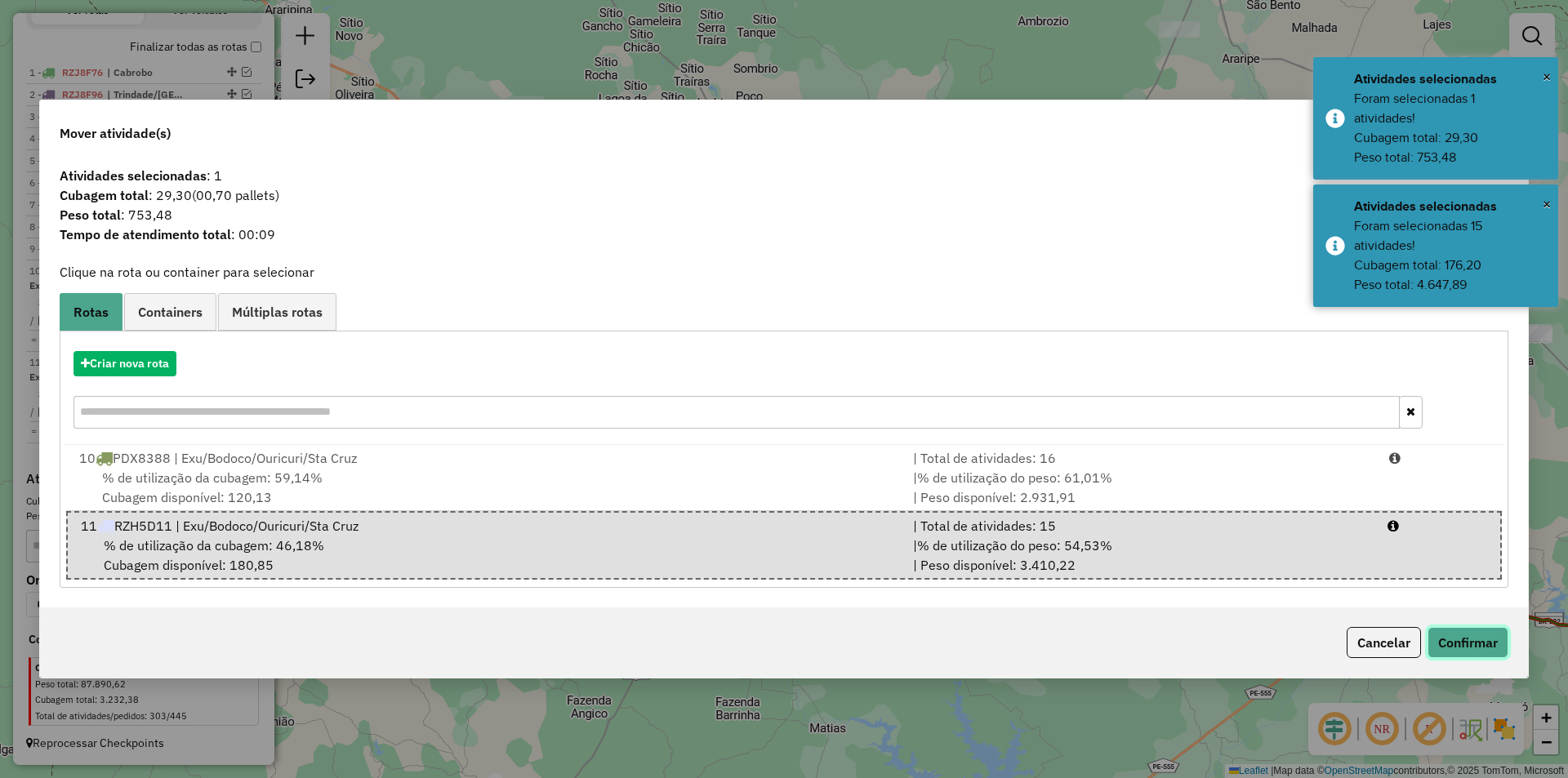
click at [1454, 628] on button "Confirmar" at bounding box center [1468, 642] width 81 height 31
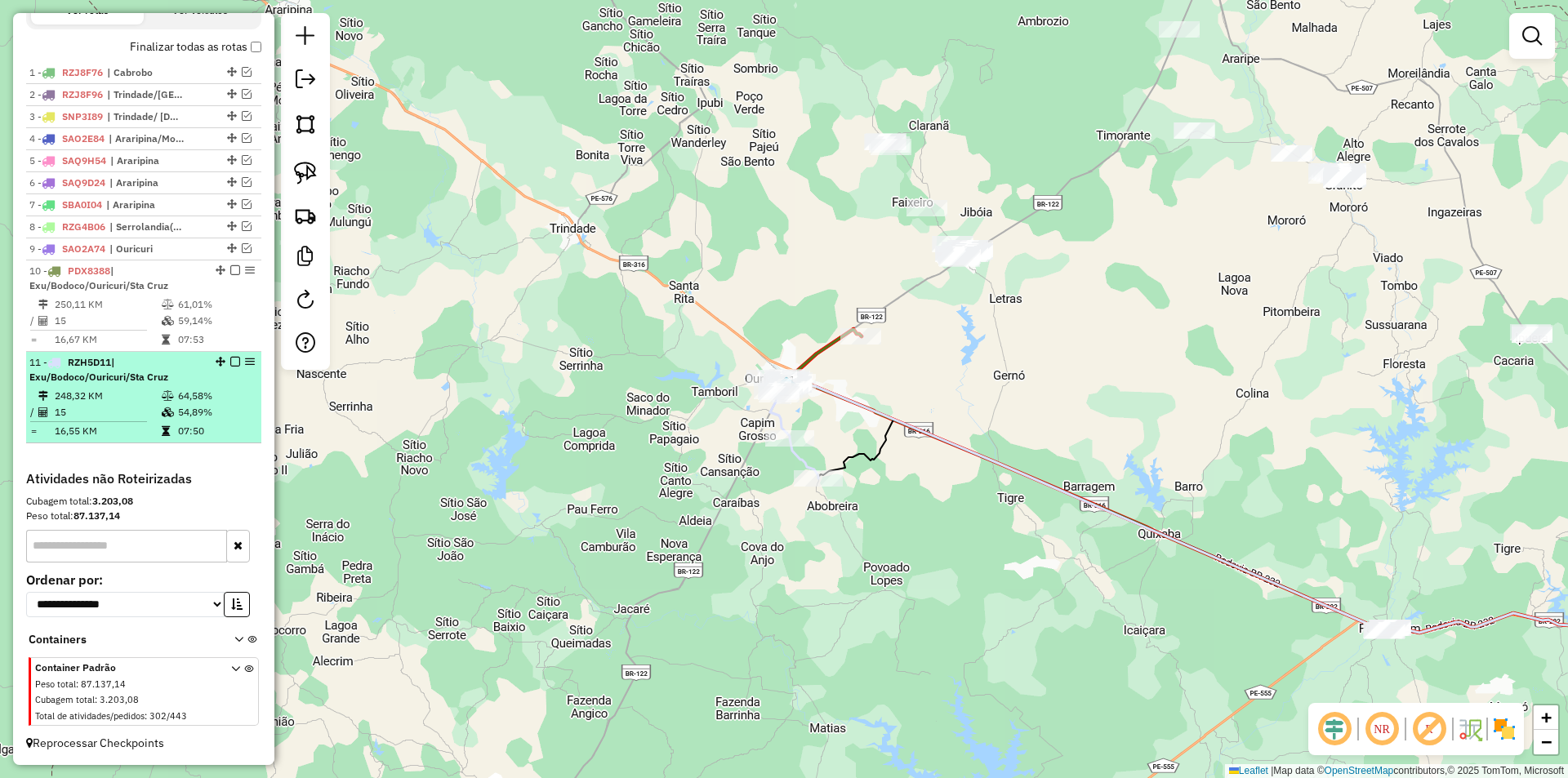
click at [118, 372] on span "| Exu/Bodoco/Ouricuri/Sta Cruz" at bounding box center [99, 369] width 139 height 27
select select "*********"
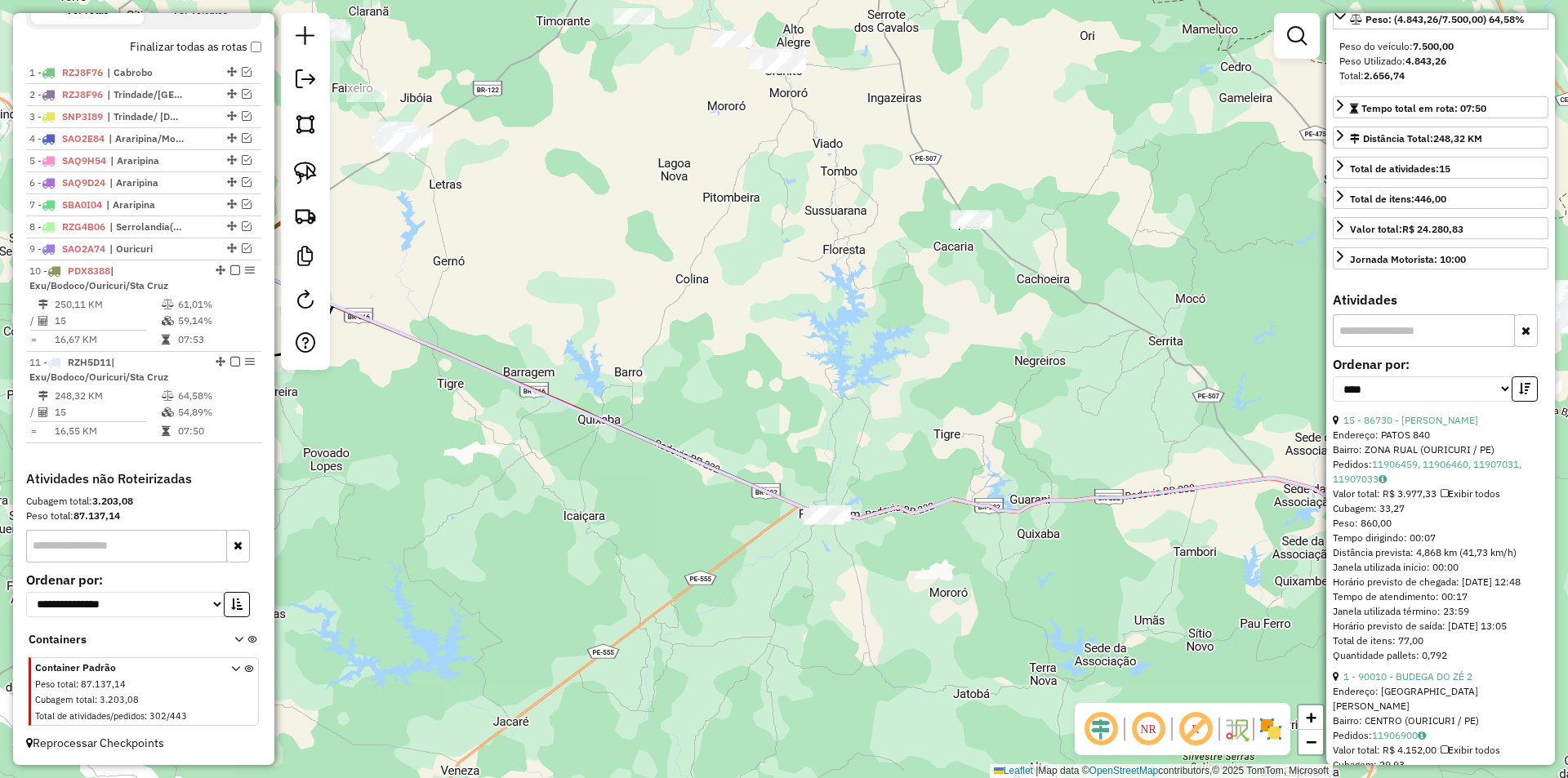
scroll to position [408, 0]
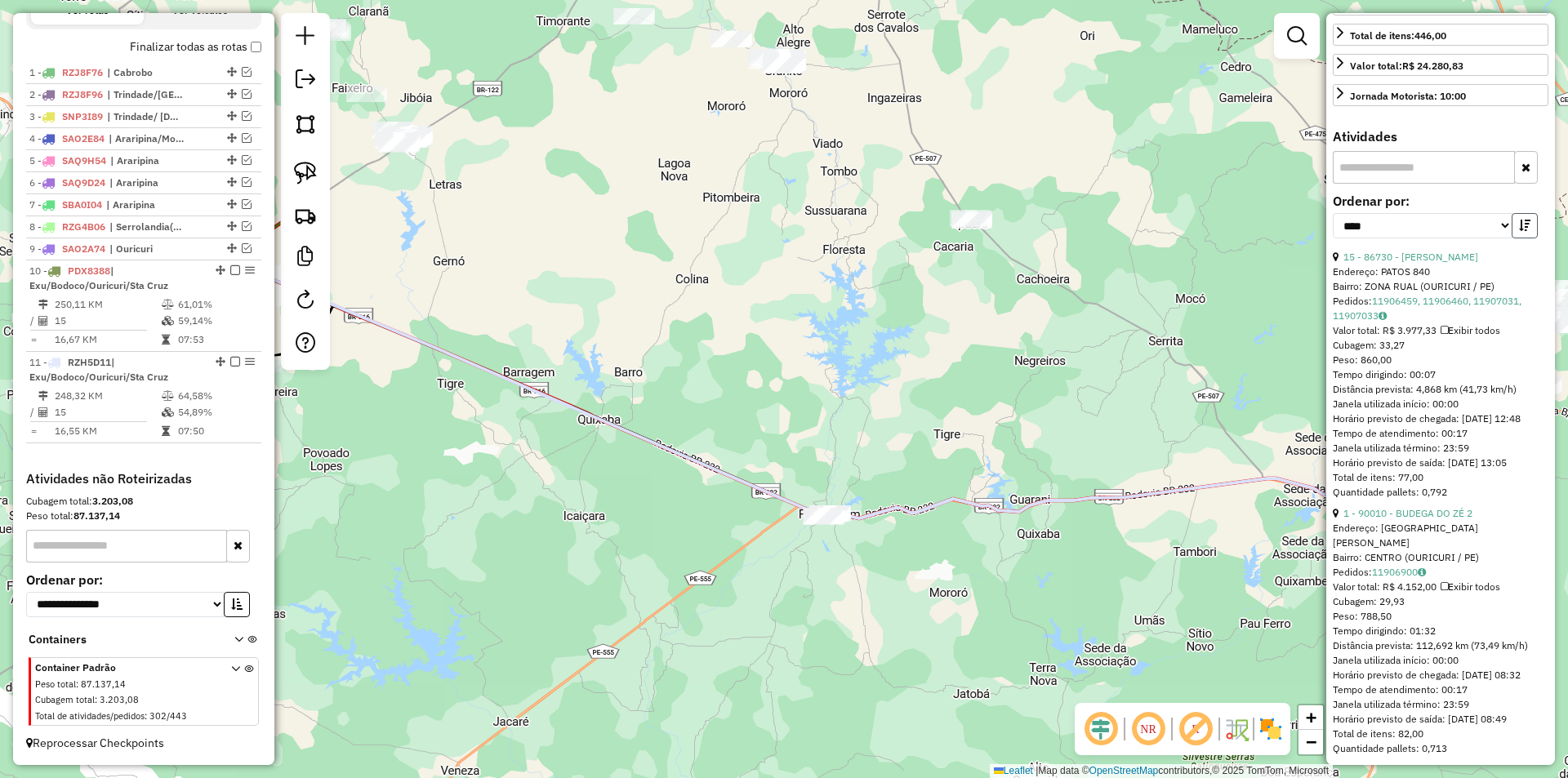
click at [1519, 231] on icon "button" at bounding box center [1525, 225] width 12 height 12
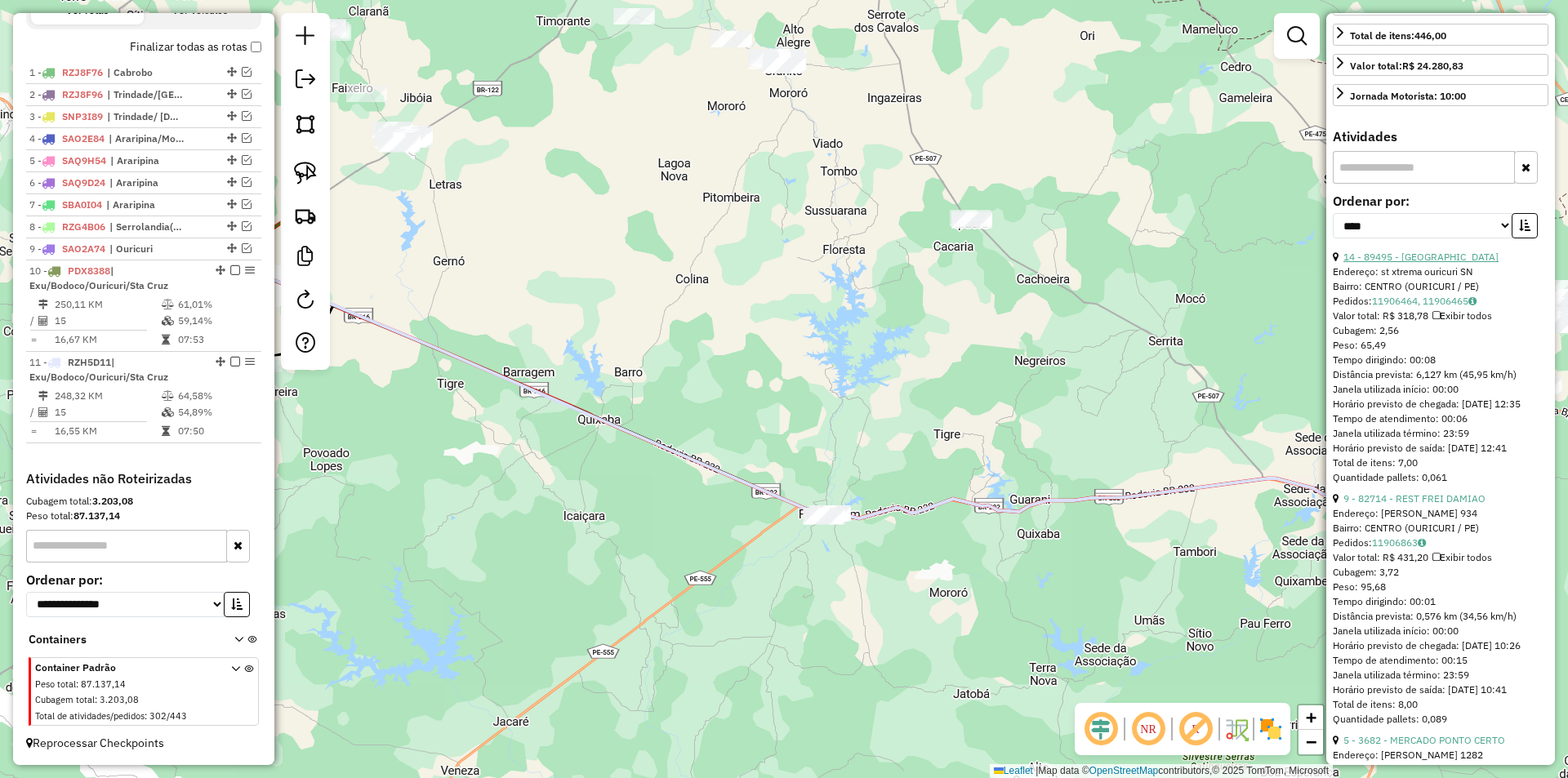
click at [1422, 263] on link "14 - 89495 - PONTO DO BAIXIN" at bounding box center [1420, 257] width 155 height 13
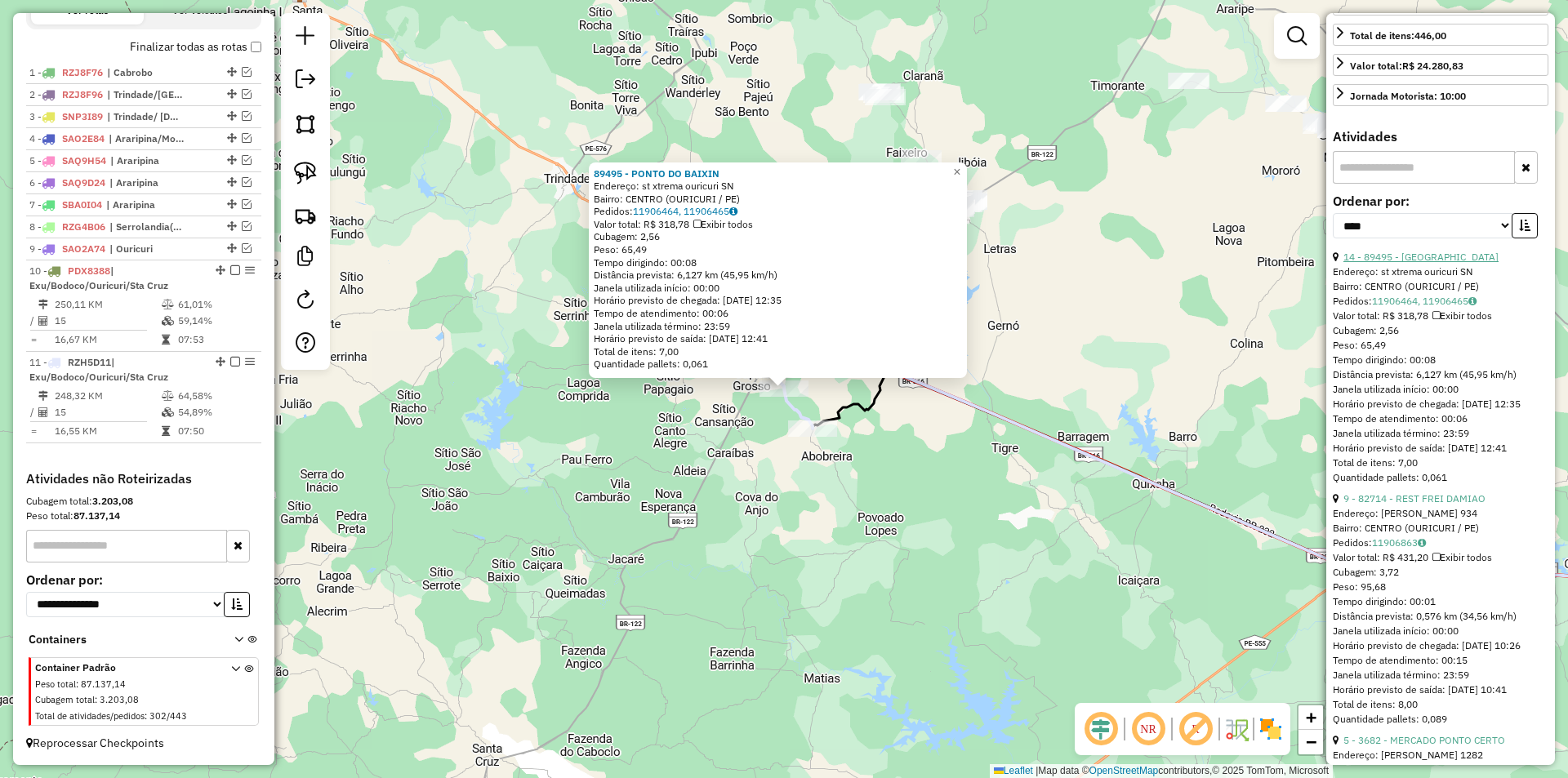
scroll to position [653, 0]
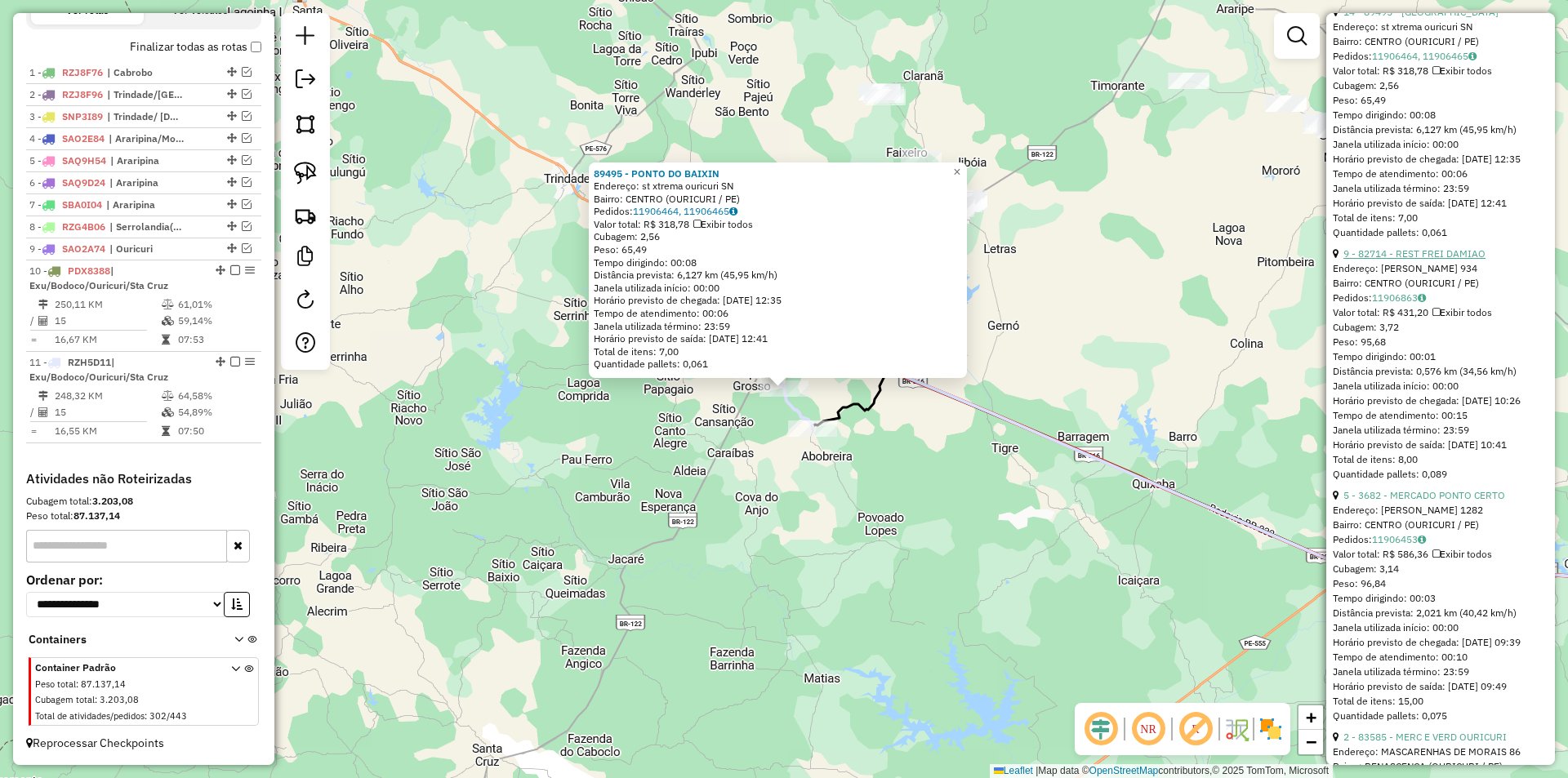
click at [1419, 260] on link "9 - 82714 - REST FREI DAMIAO" at bounding box center [1414, 253] width 142 height 13
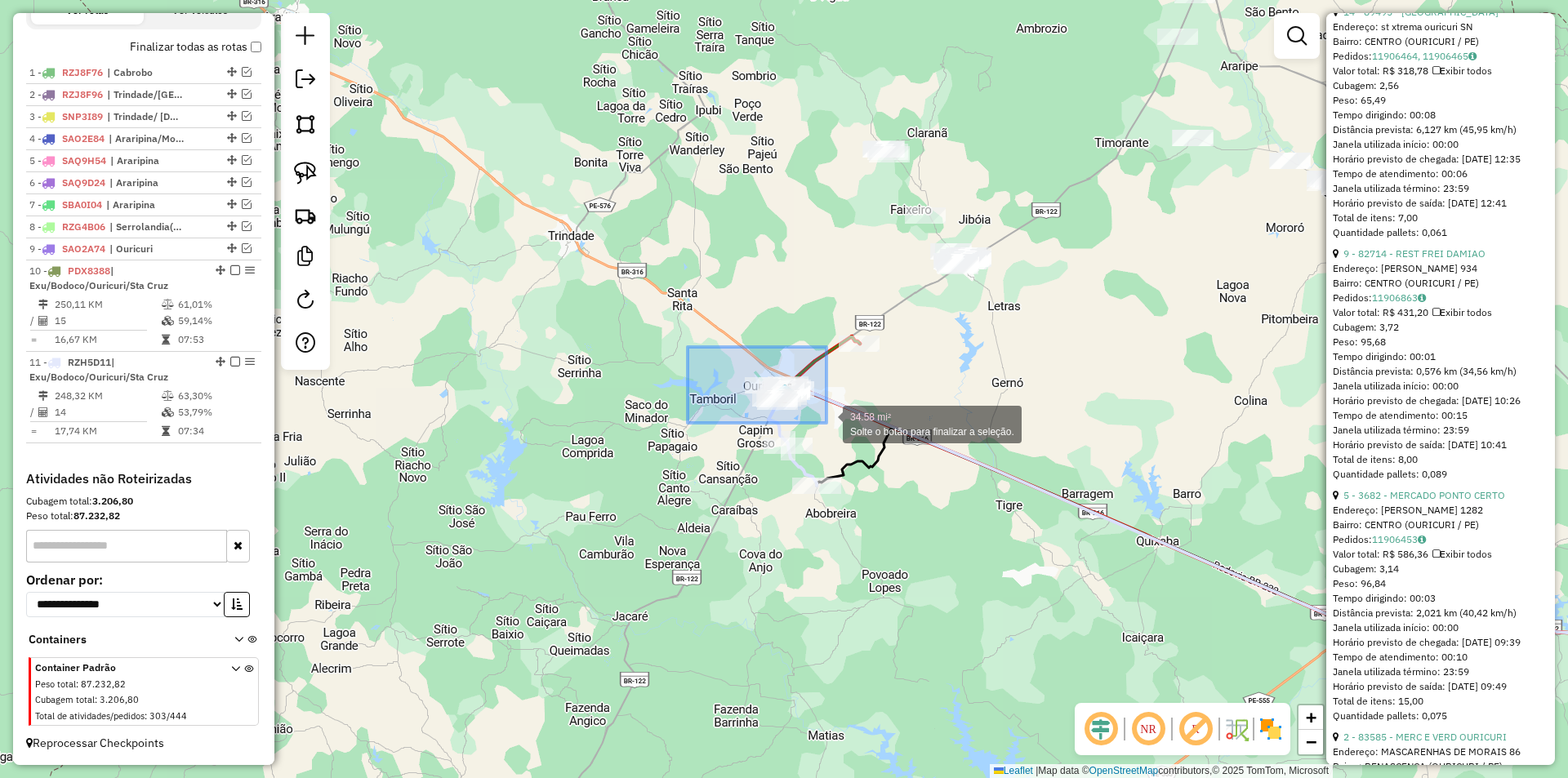
drag, startPoint x: 688, startPoint y: 347, endPoint x: 826, endPoint y: 423, distance: 157.5
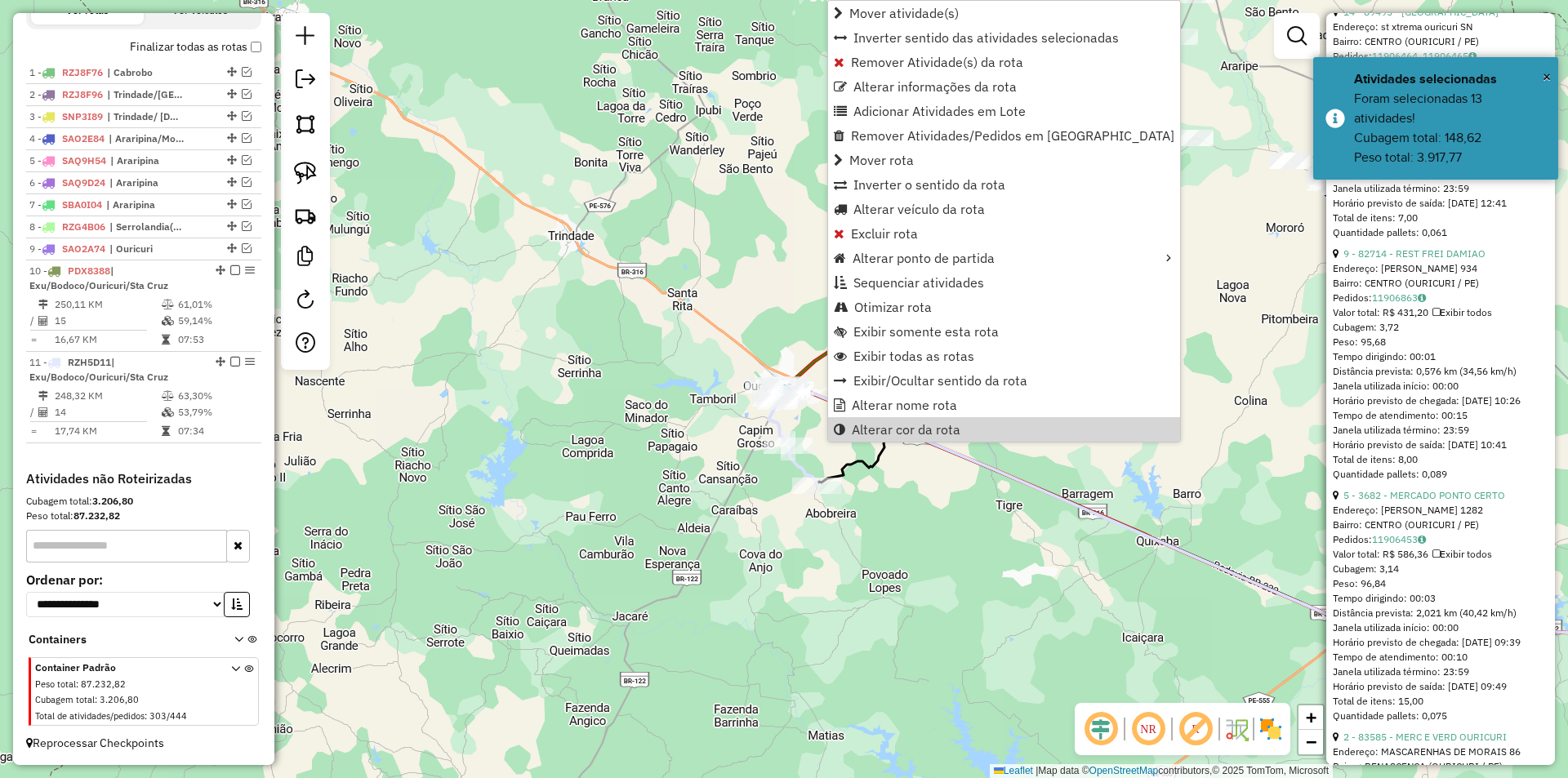
click at [664, 426] on div "Janela de atendimento Grade de atendimento Capacidade Transportadoras Veículos …" at bounding box center [784, 389] width 1568 height 778
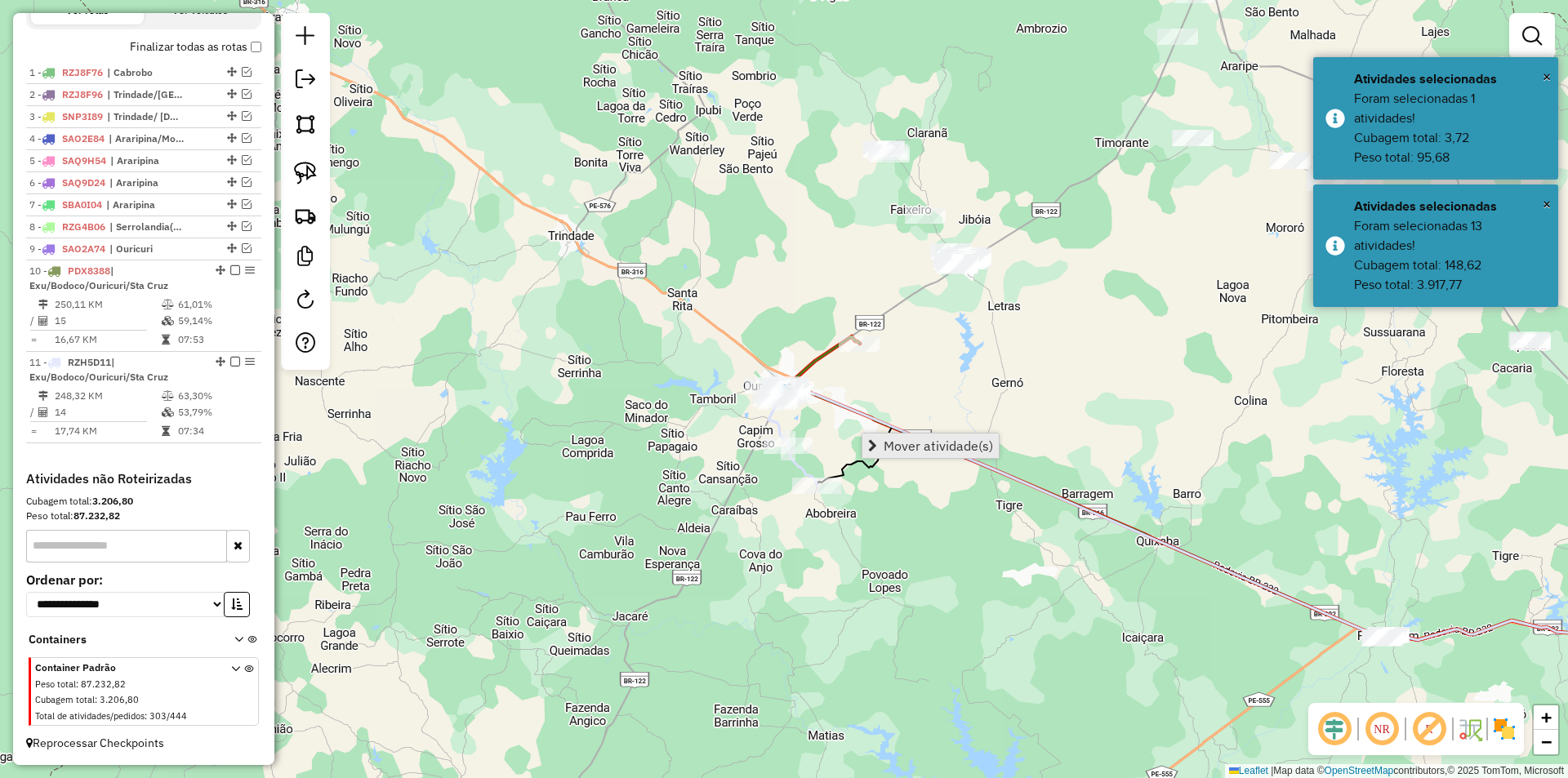
click at [893, 442] on span "Mover atividade(s)" at bounding box center [938, 446] width 110 height 13
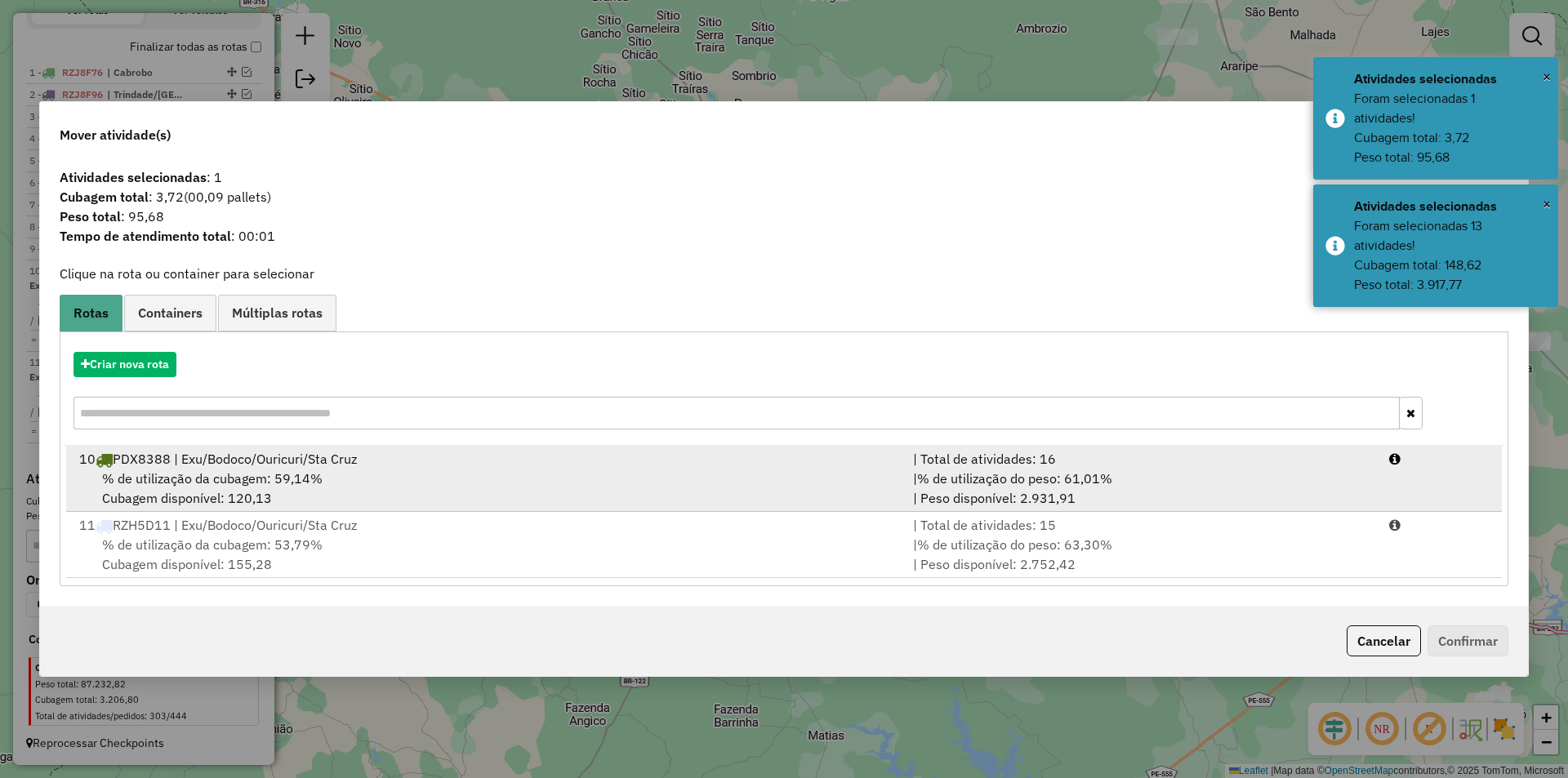
click at [412, 500] on div "% de utilização da cubagem: 59,14% Cubagem disponível: 120,13" at bounding box center [486, 488] width 834 height 39
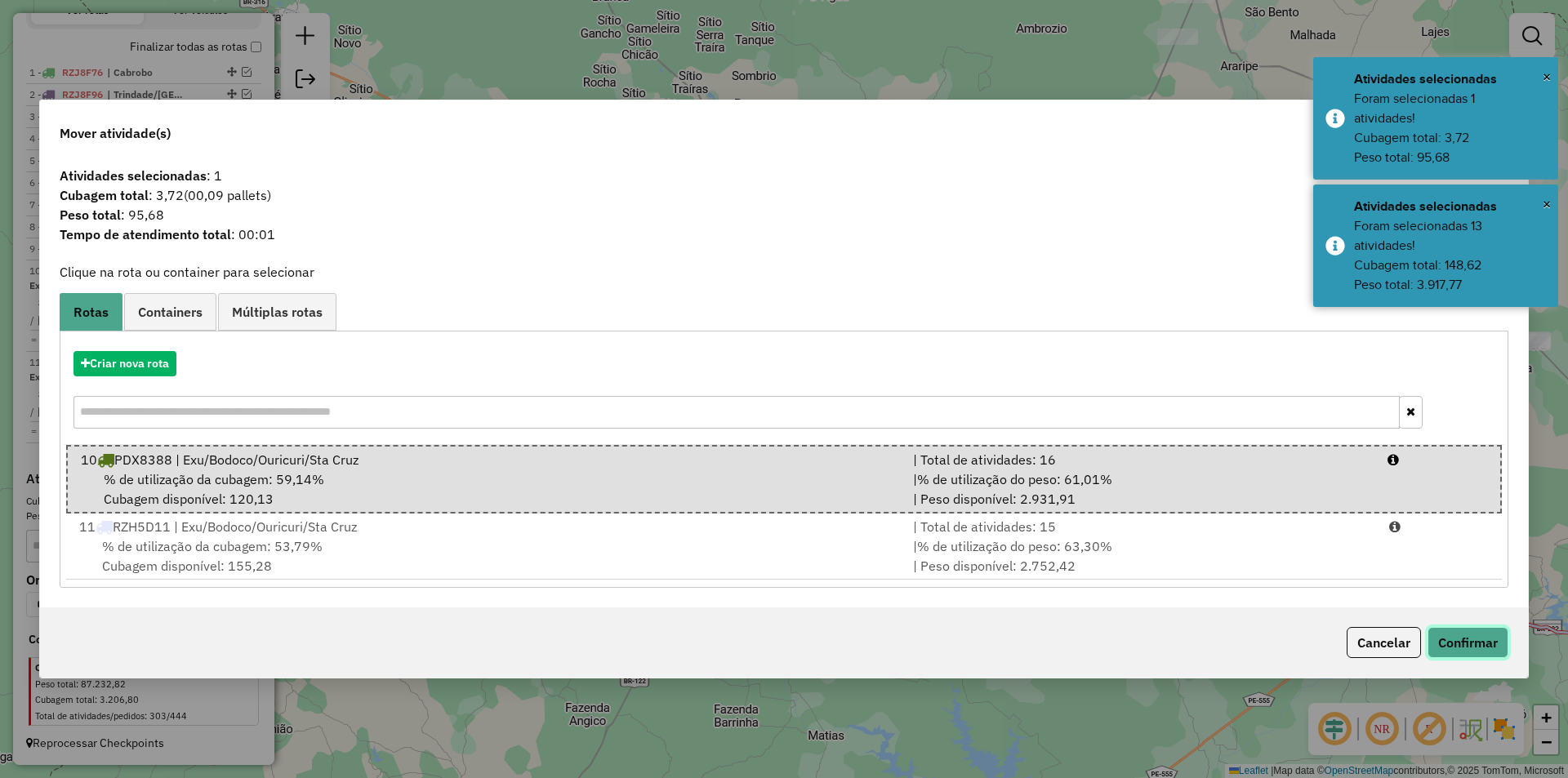
click at [1461, 656] on button "Confirmar" at bounding box center [1468, 642] width 81 height 31
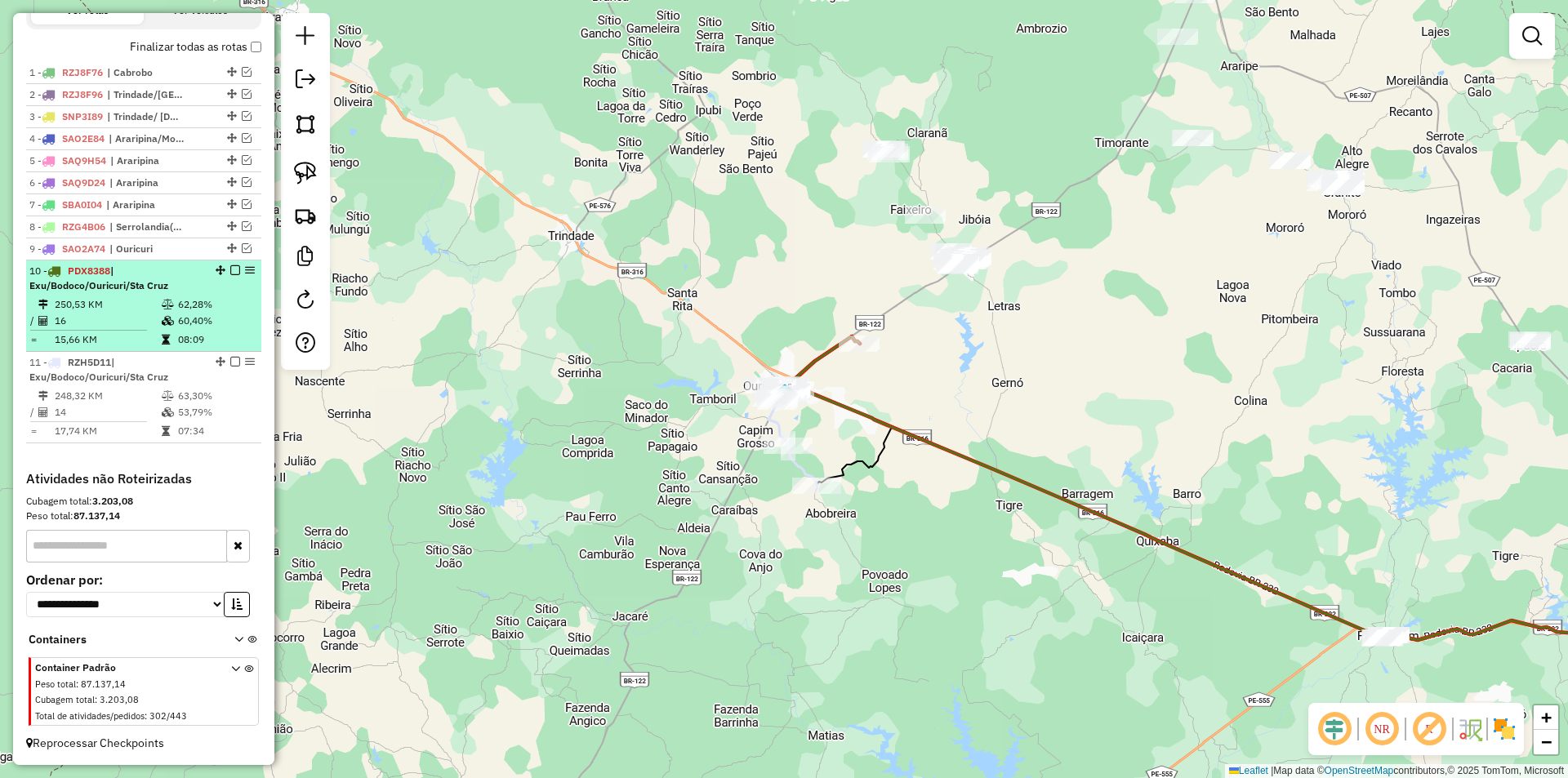
select select "*********"
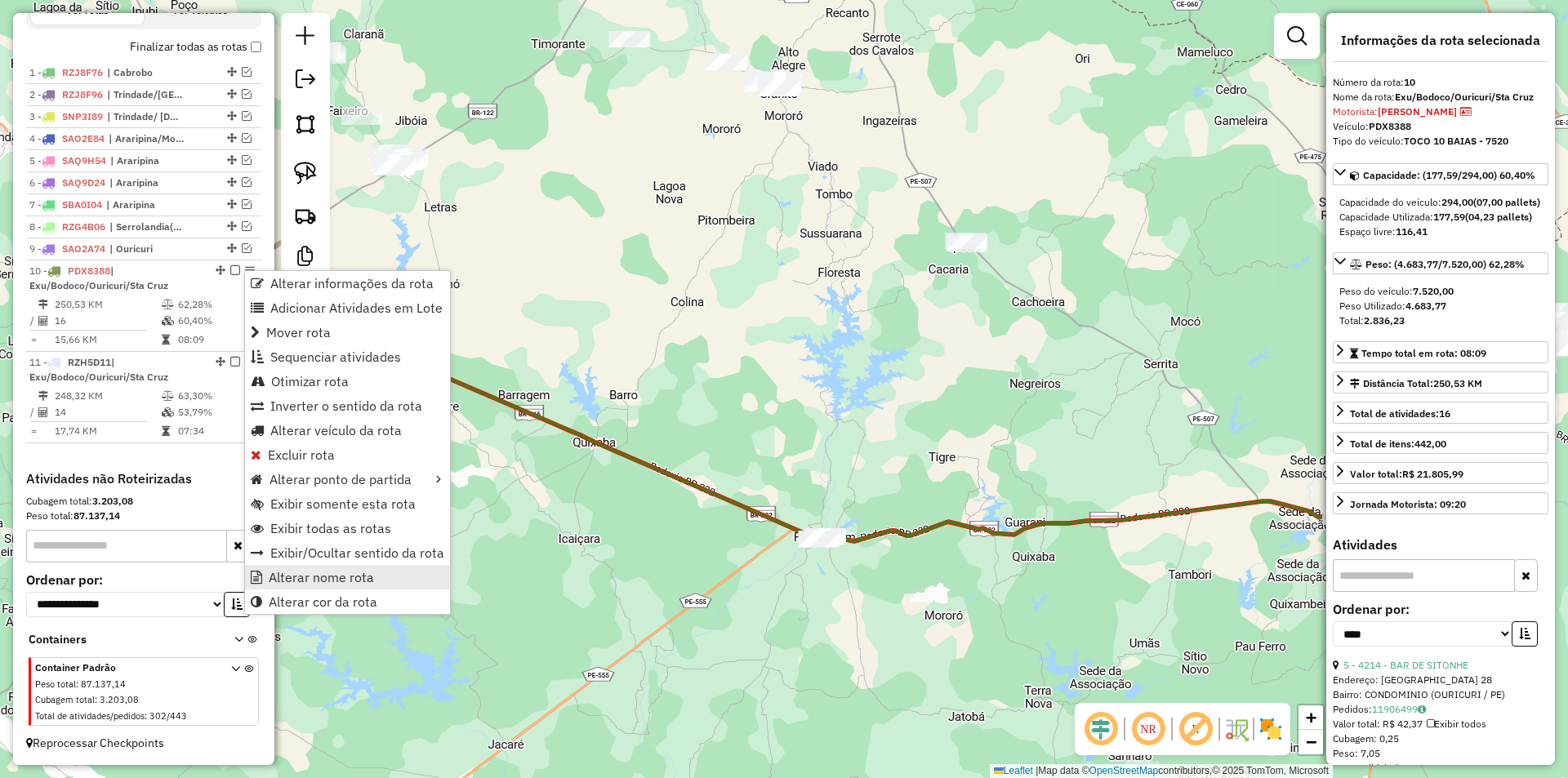
click at [335, 570] on span "Alterar nome rota" at bounding box center [321, 577] width 106 height 13
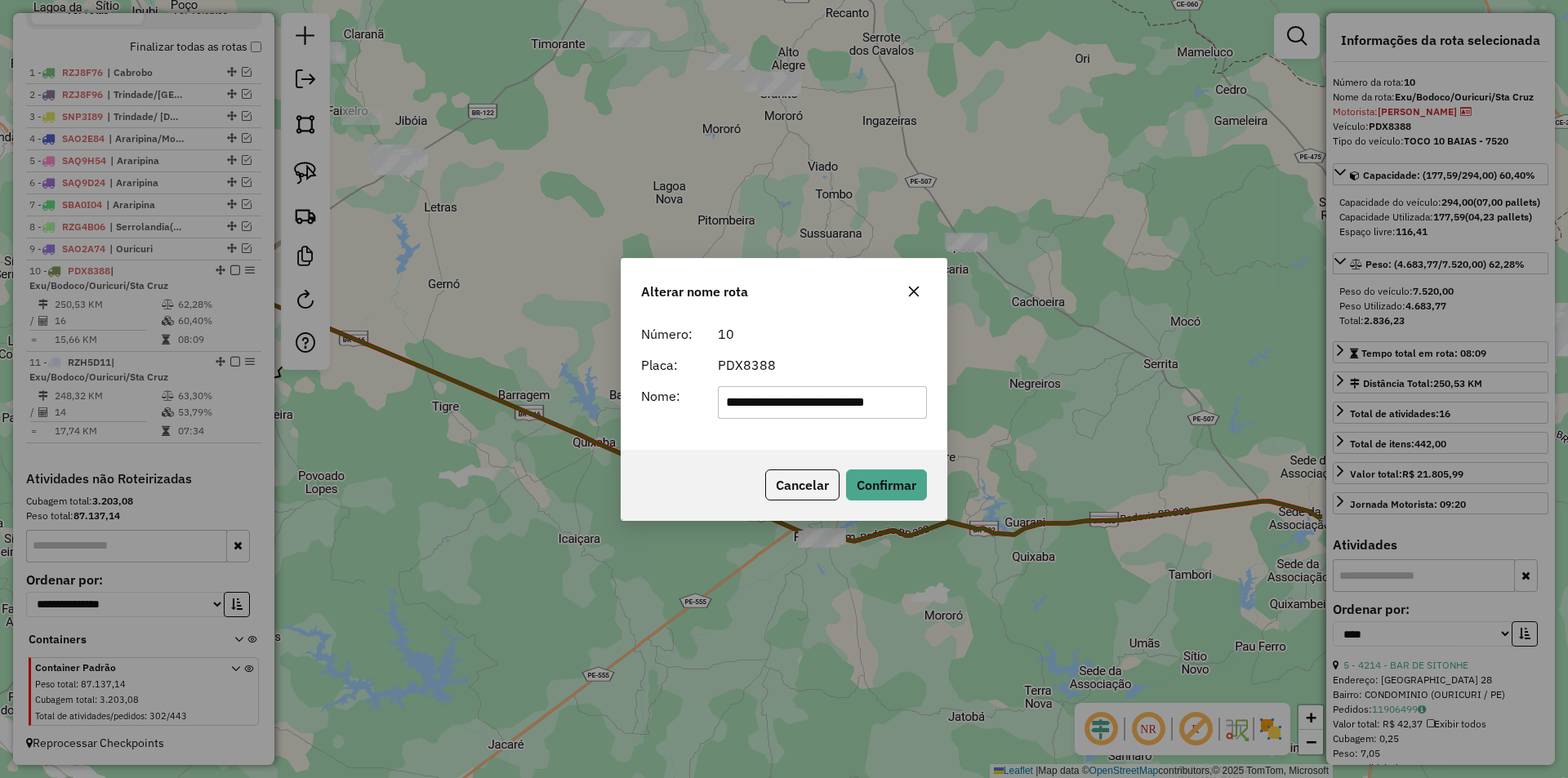
drag, startPoint x: 802, startPoint y: 405, endPoint x: 704, endPoint y: 396, distance: 98.4
click at [704, 396] on div "**********" at bounding box center [783, 403] width 305 height 33
drag, startPoint x: 774, startPoint y: 402, endPoint x: 883, endPoint y: 409, distance: 109.2
click at [874, 409] on input "**********" at bounding box center [822, 403] width 210 height 33
type input "********"
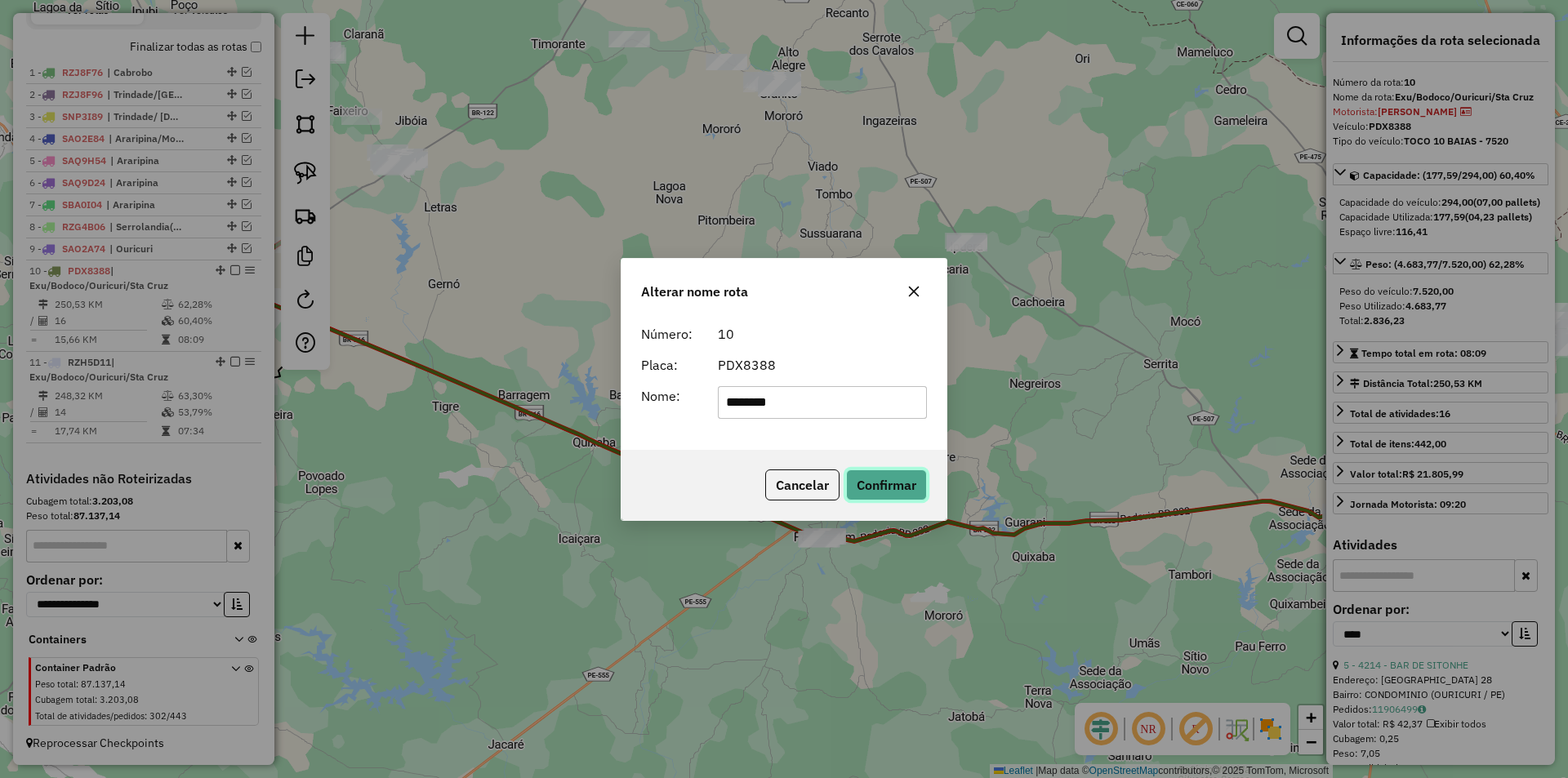
click at [856, 479] on button "Confirmar" at bounding box center [886, 485] width 81 height 31
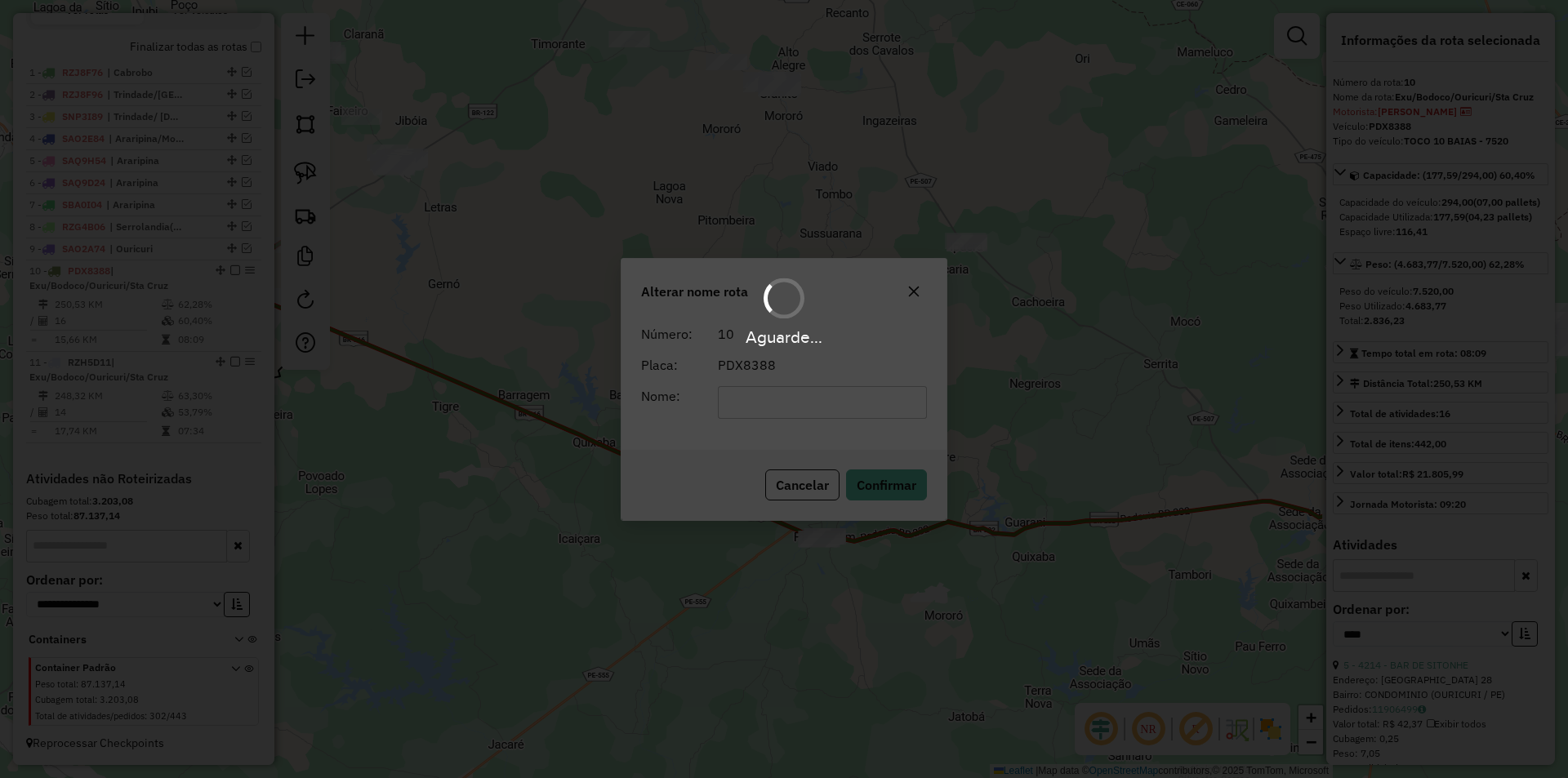
scroll to position [568, 0]
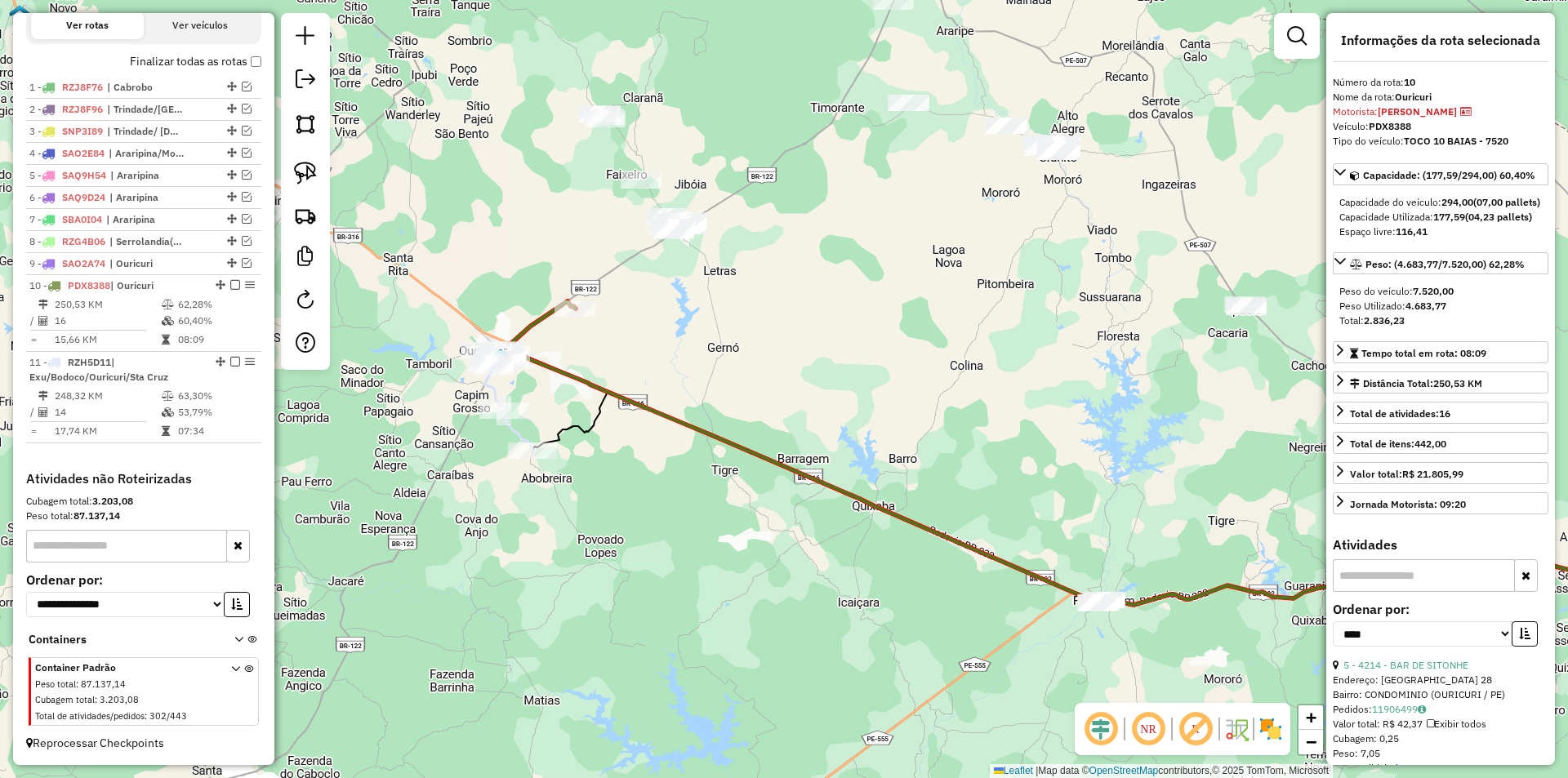
drag, startPoint x: 392, startPoint y: 424, endPoint x: 701, endPoint y: 475, distance: 313.2
click at [704, 489] on div "Janela de atendimento Grade de atendimento Capacidade Transportadoras Veículos …" at bounding box center [784, 389] width 1568 height 778
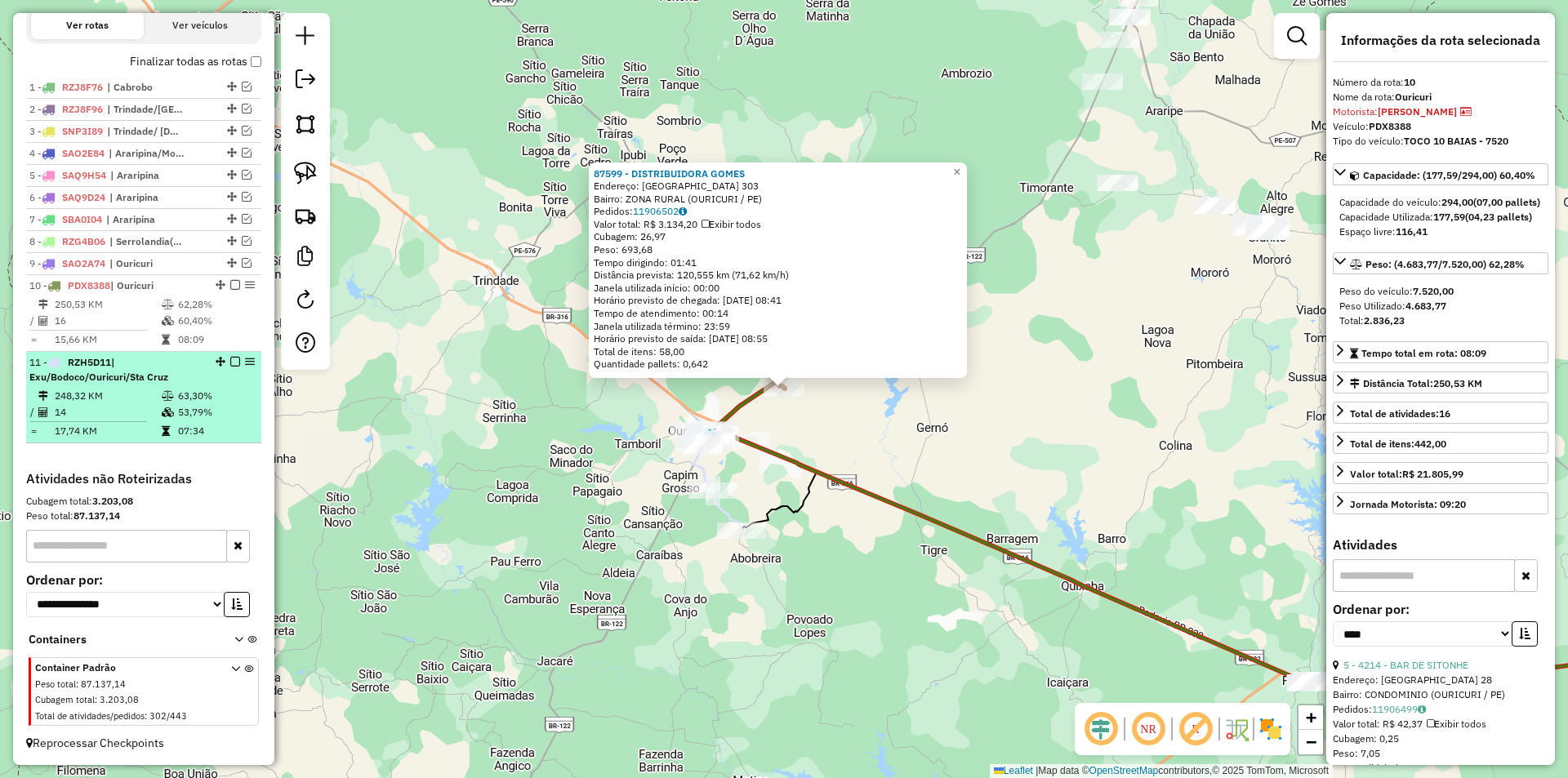
drag, startPoint x: 240, startPoint y: 360, endPoint x: 196, endPoint y: 403, distance: 61.5
click at [196, 403] on td "63,30%" at bounding box center [215, 395] width 78 height 16
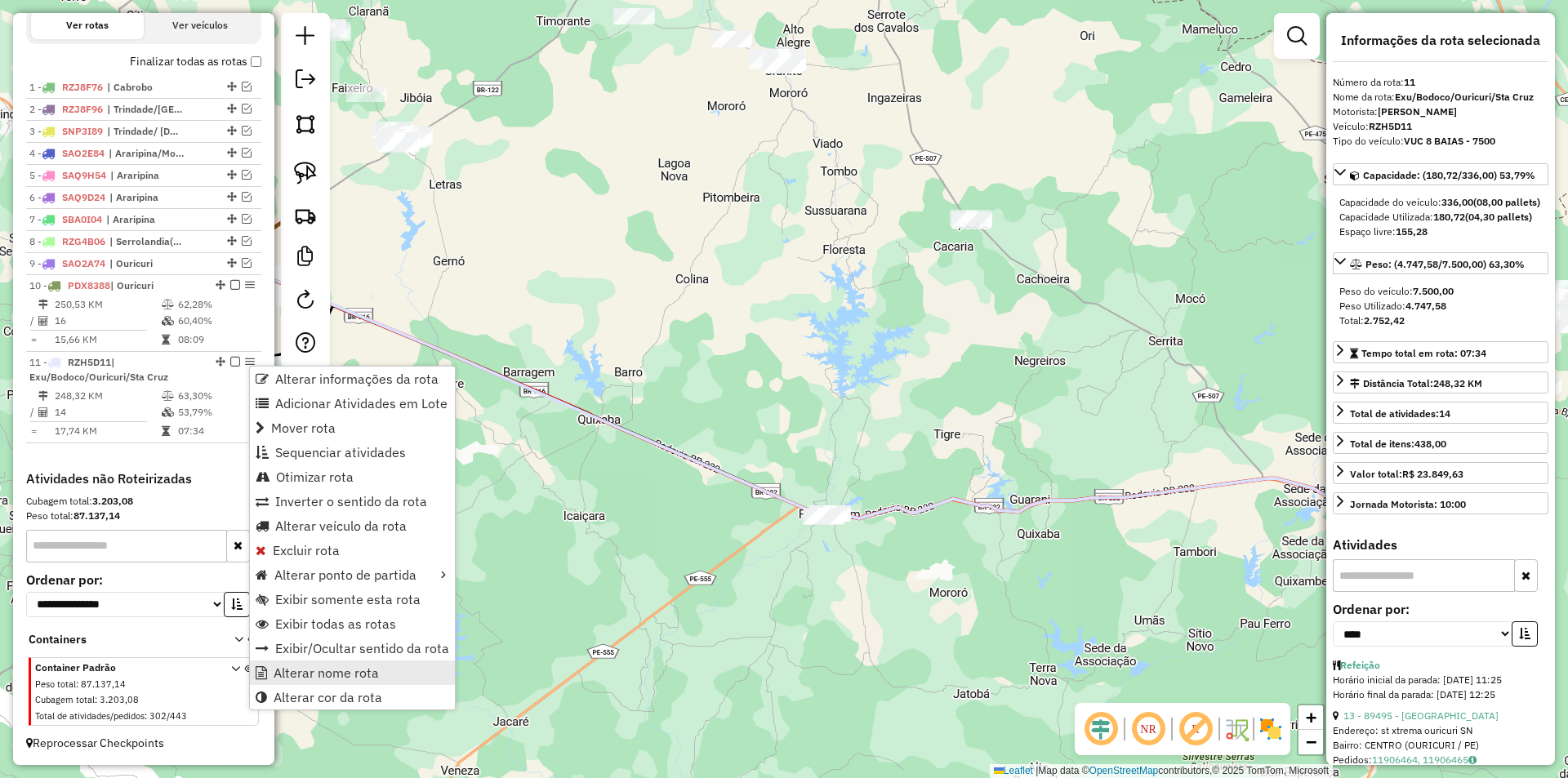
click at [322, 666] on span "Alterar nome rota" at bounding box center [326, 673] width 106 height 13
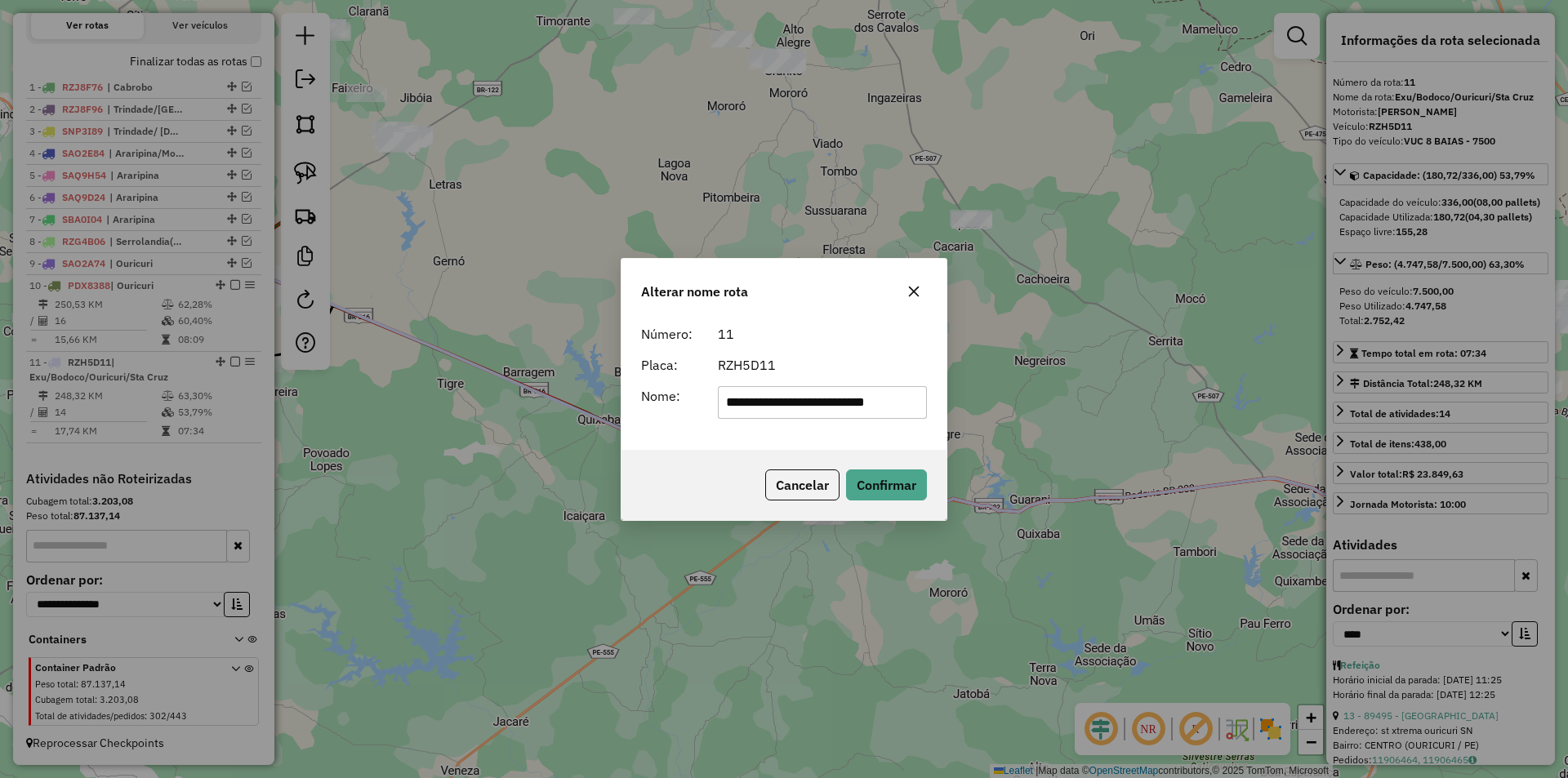
drag, startPoint x: 804, startPoint y: 393, endPoint x: 629, endPoint y: 418, distance: 176.8
click at [629, 418] on div "**********" at bounding box center [784, 384] width 325 height 133
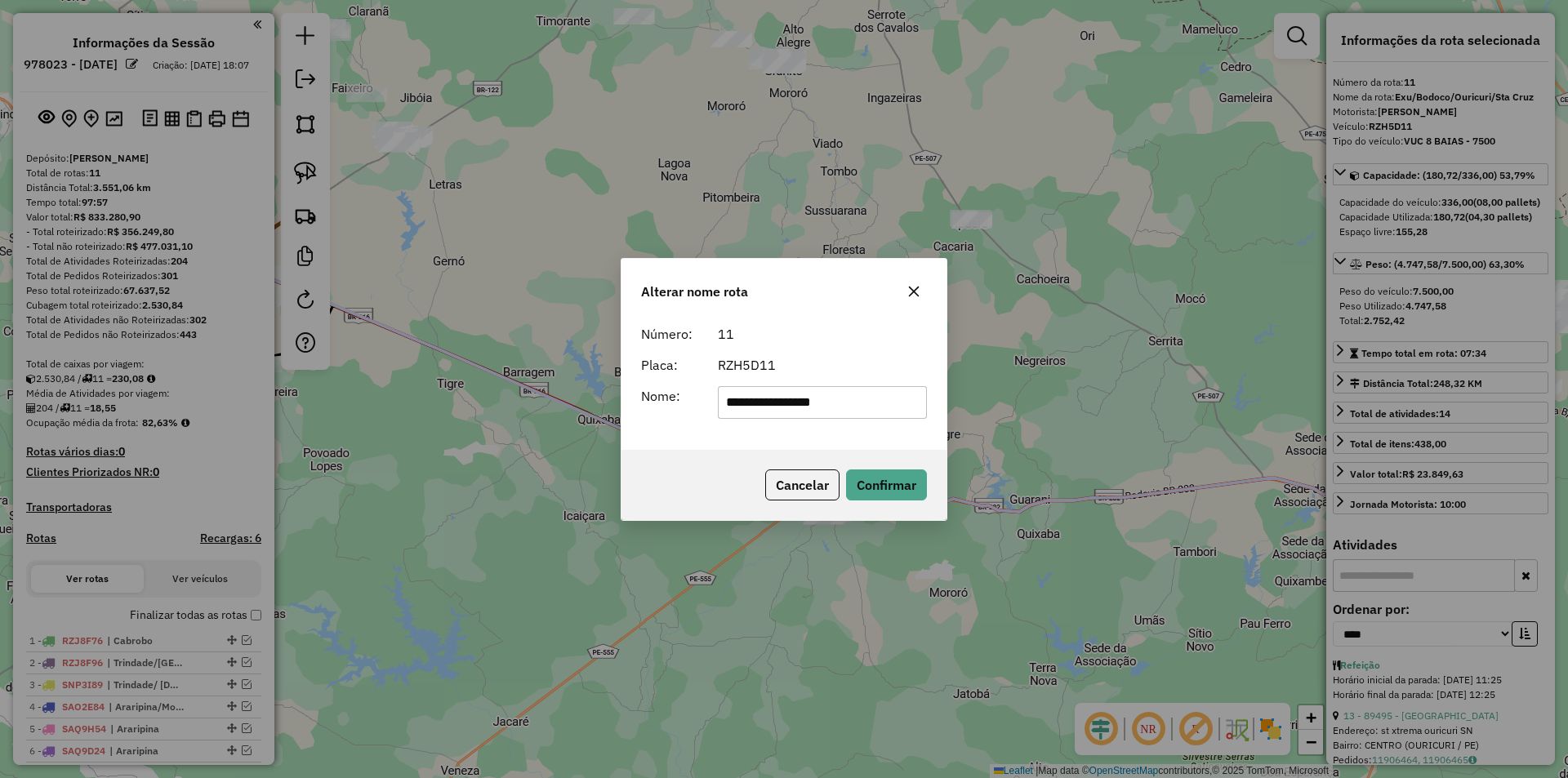
select select "*********"
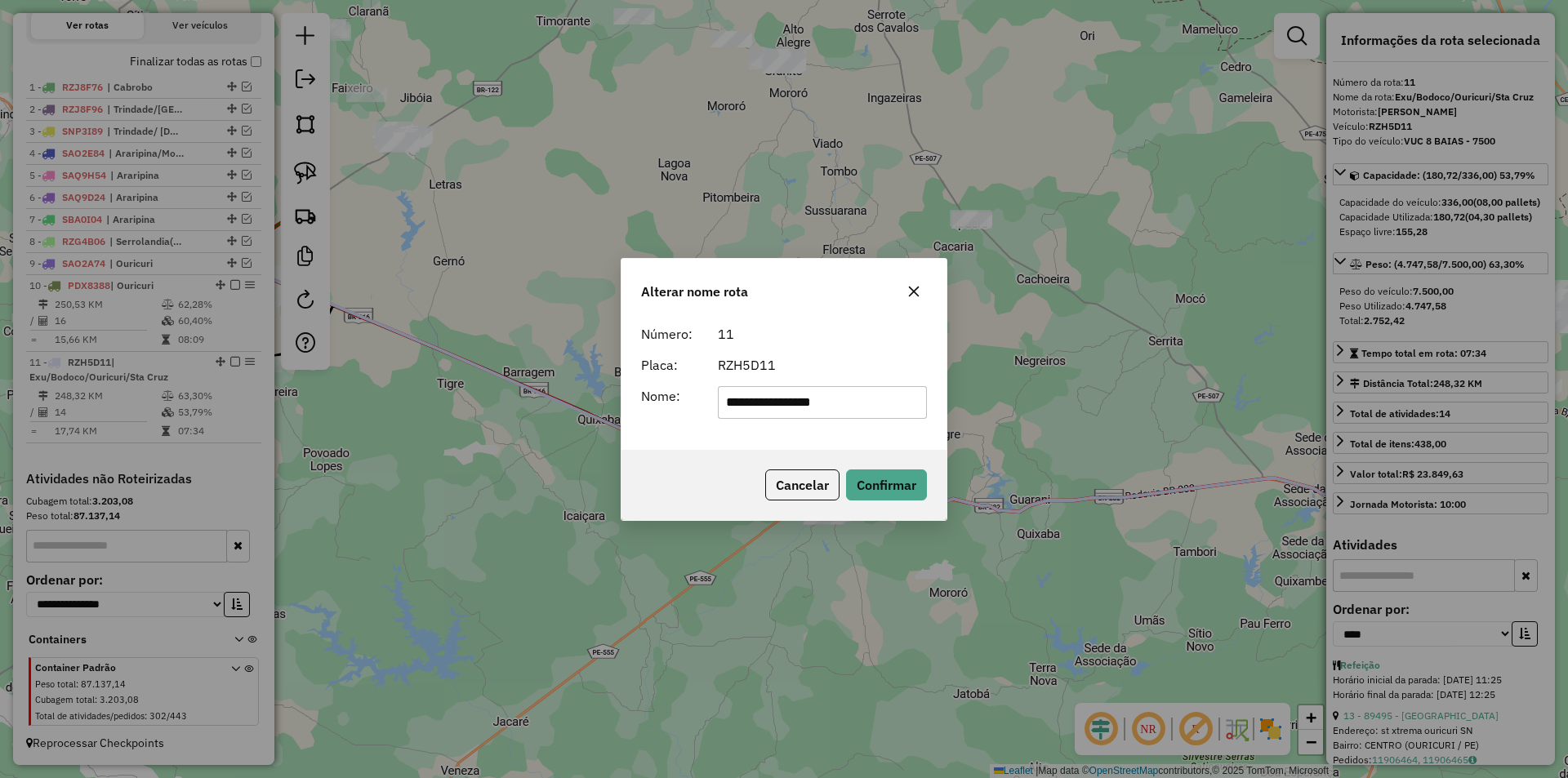
drag, startPoint x: 772, startPoint y: 404, endPoint x: 853, endPoint y: 409, distance: 81.2
click at [844, 409] on input "**********" at bounding box center [822, 403] width 210 height 33
type input "********"
click at [847, 488] on button "Confirmar" at bounding box center [886, 485] width 81 height 31
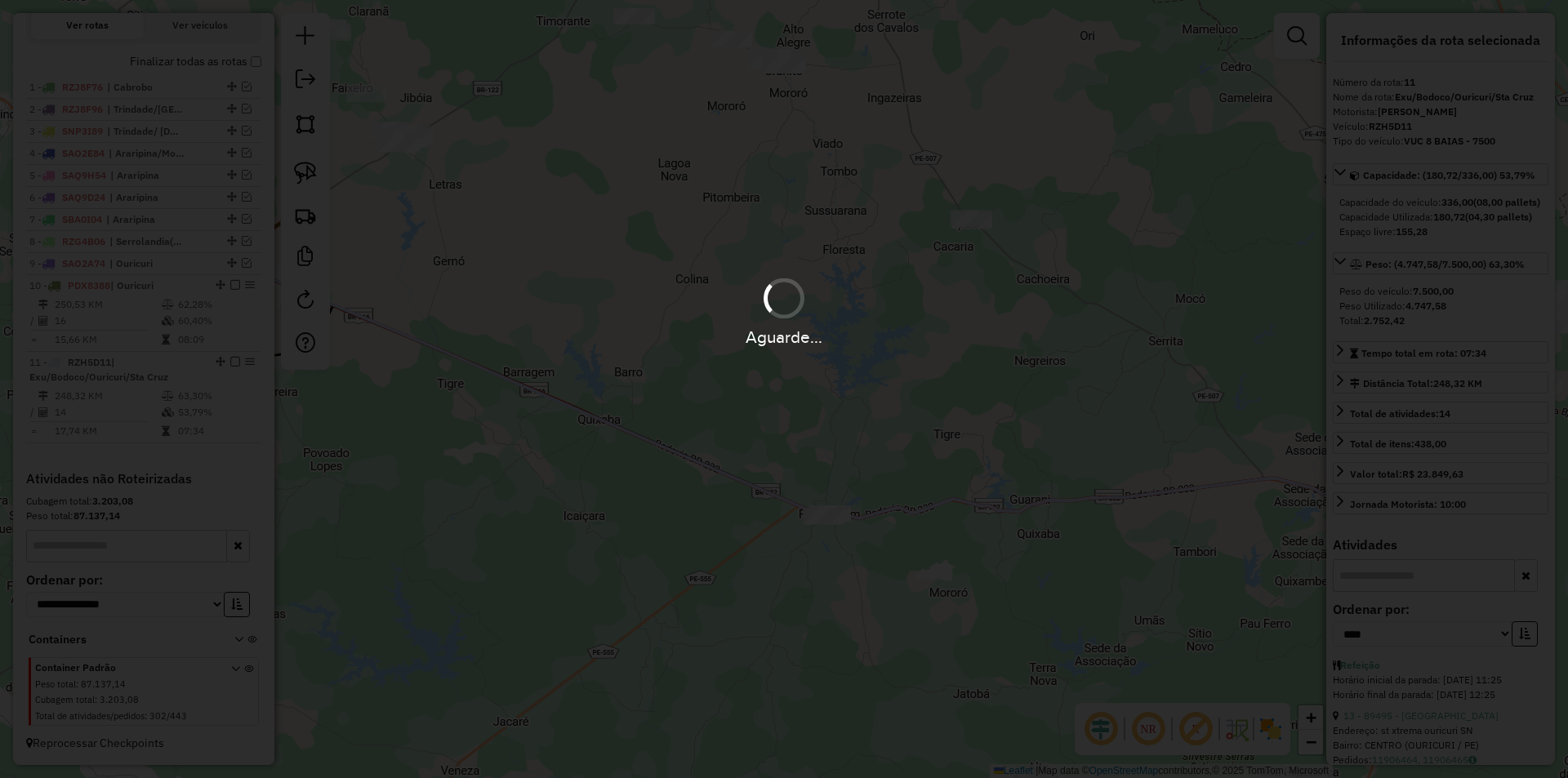
scroll to position [554, 0]
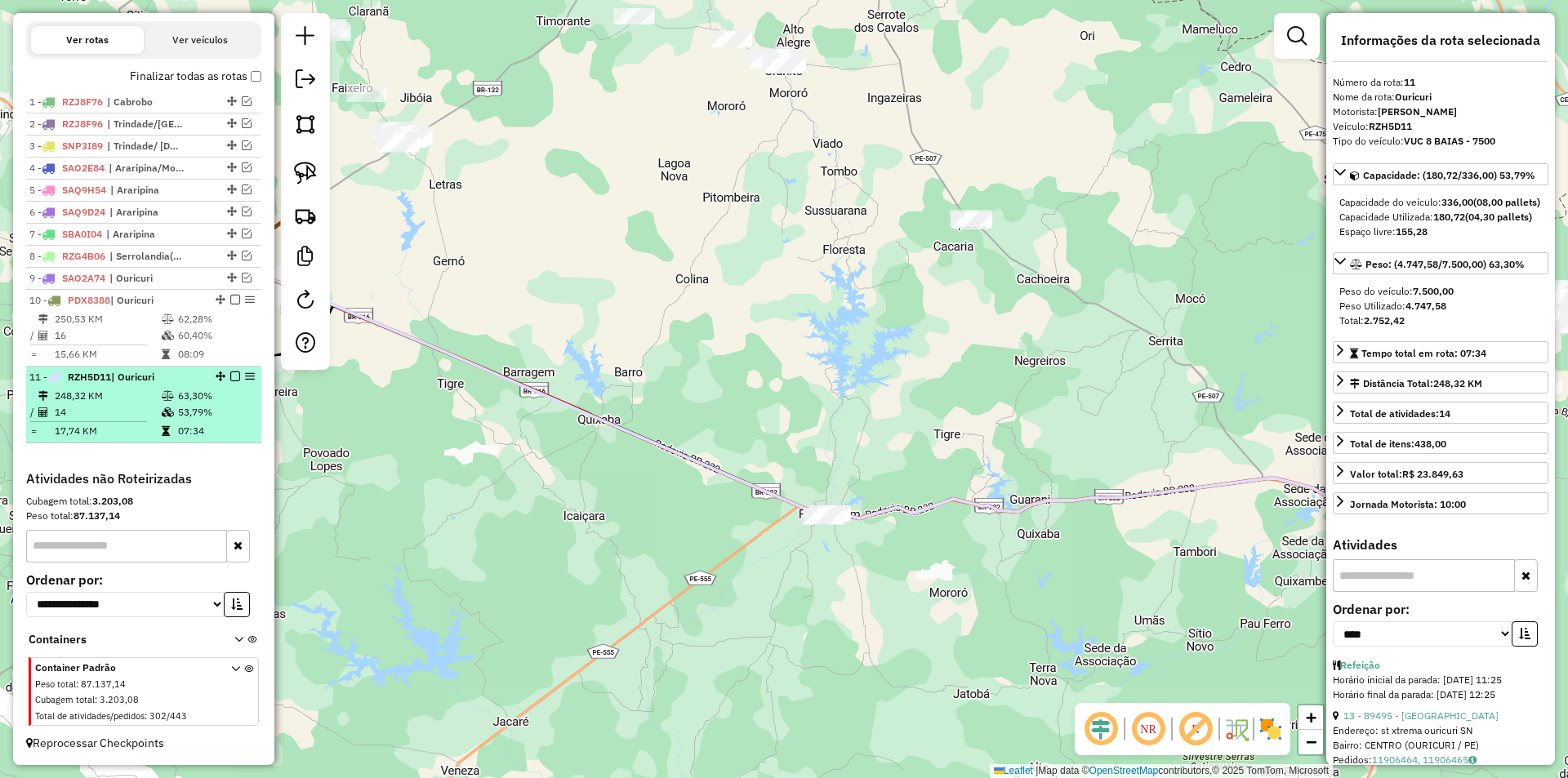
click at [221, 373] on div at bounding box center [230, 376] width 49 height 10
click at [230, 381] on em at bounding box center [235, 376] width 10 height 10
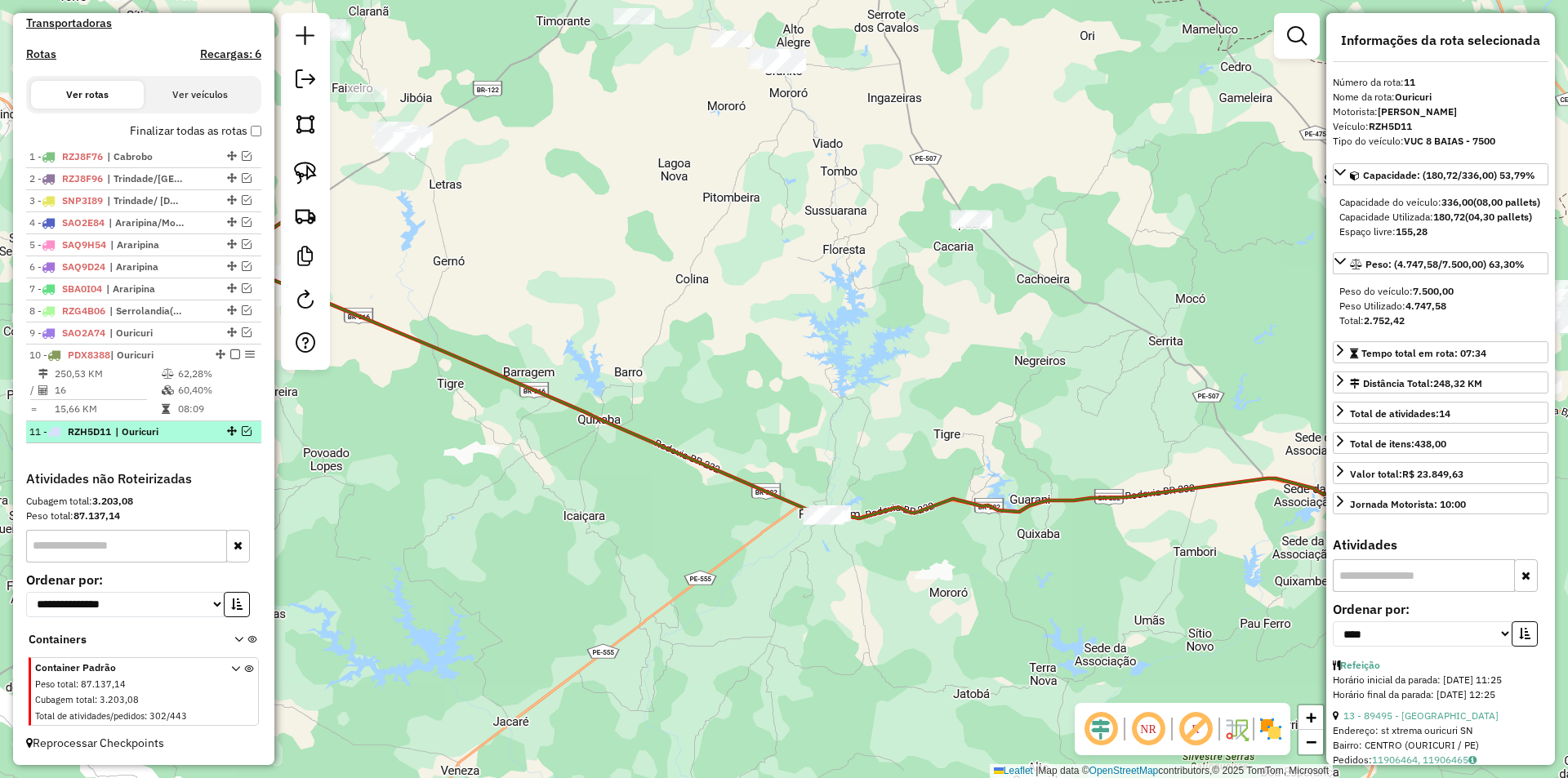
scroll to position [499, 0]
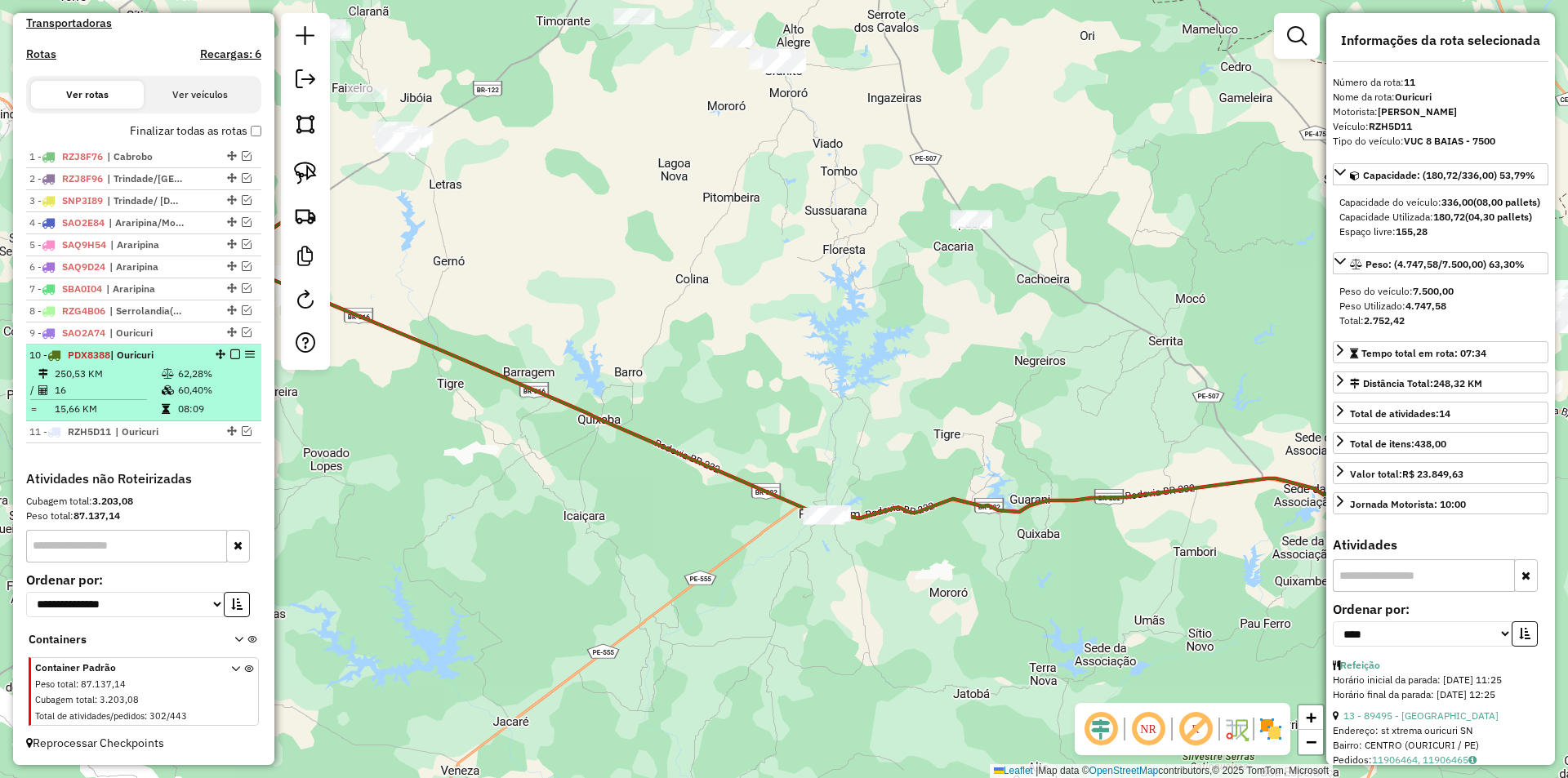
click at [230, 352] on em at bounding box center [235, 354] width 10 height 10
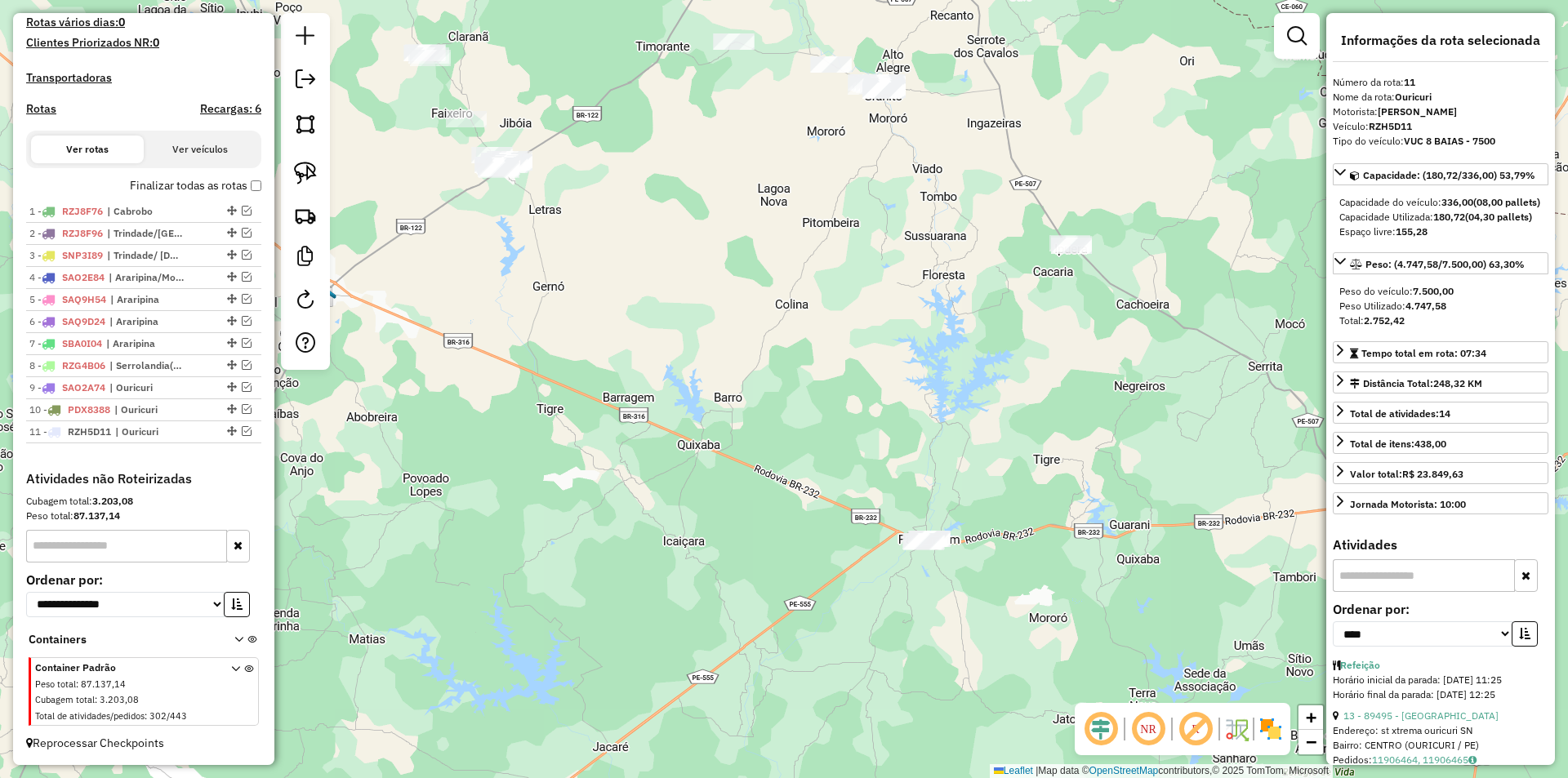
drag, startPoint x: 457, startPoint y: 517, endPoint x: 703, endPoint y: 517, distance: 246.0
click at [666, 527] on div "Janela de atendimento Grade de atendimento Capacidade Transportadoras Veículos …" at bounding box center [784, 389] width 1568 height 778
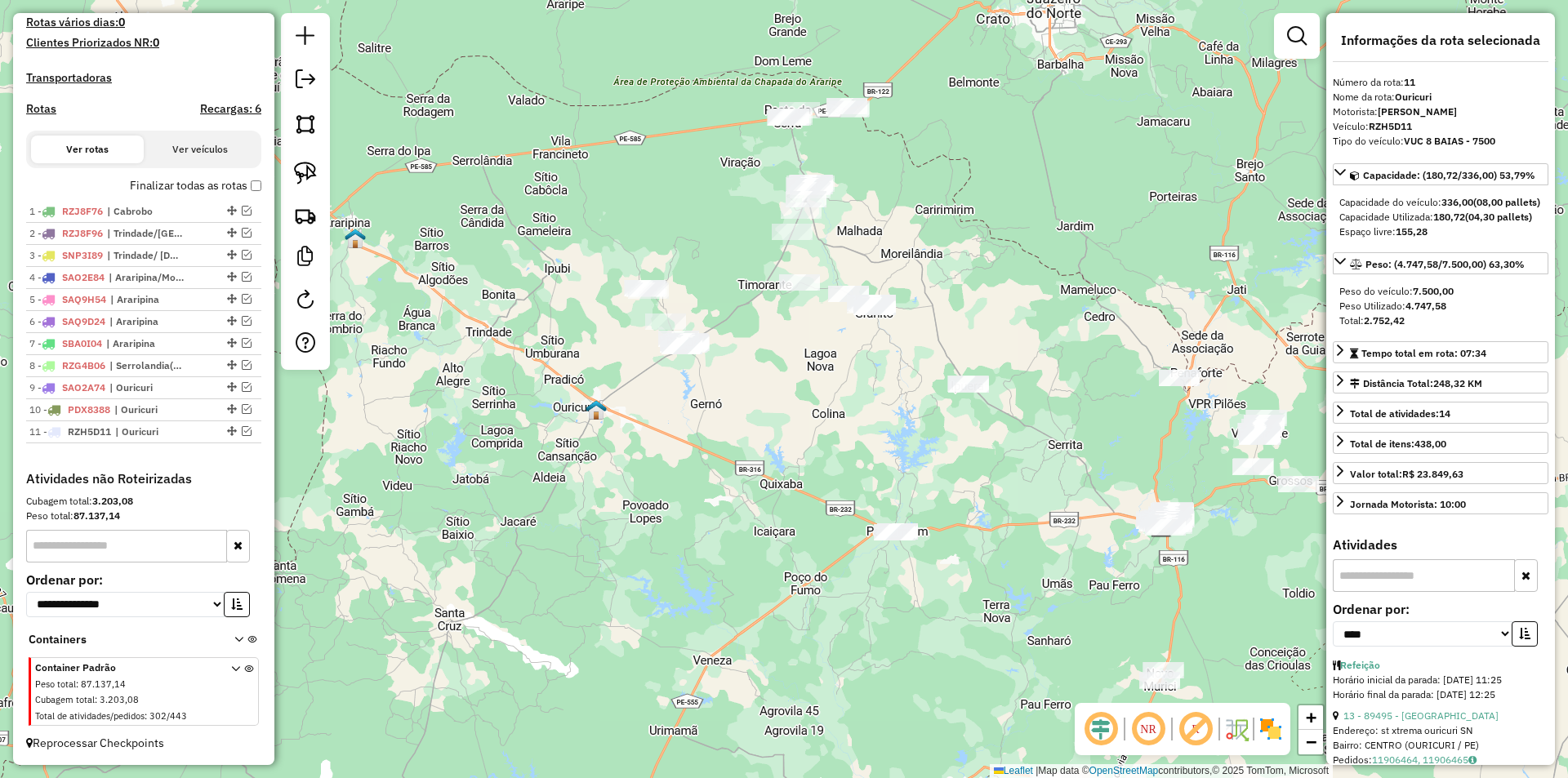
drag, startPoint x: 870, startPoint y: 566, endPoint x: 797, endPoint y: 544, distance: 76.2
click at [797, 544] on div "Janela de atendimento Grade de atendimento Capacidade Transportadoras Veículos …" at bounding box center [784, 389] width 1568 height 778
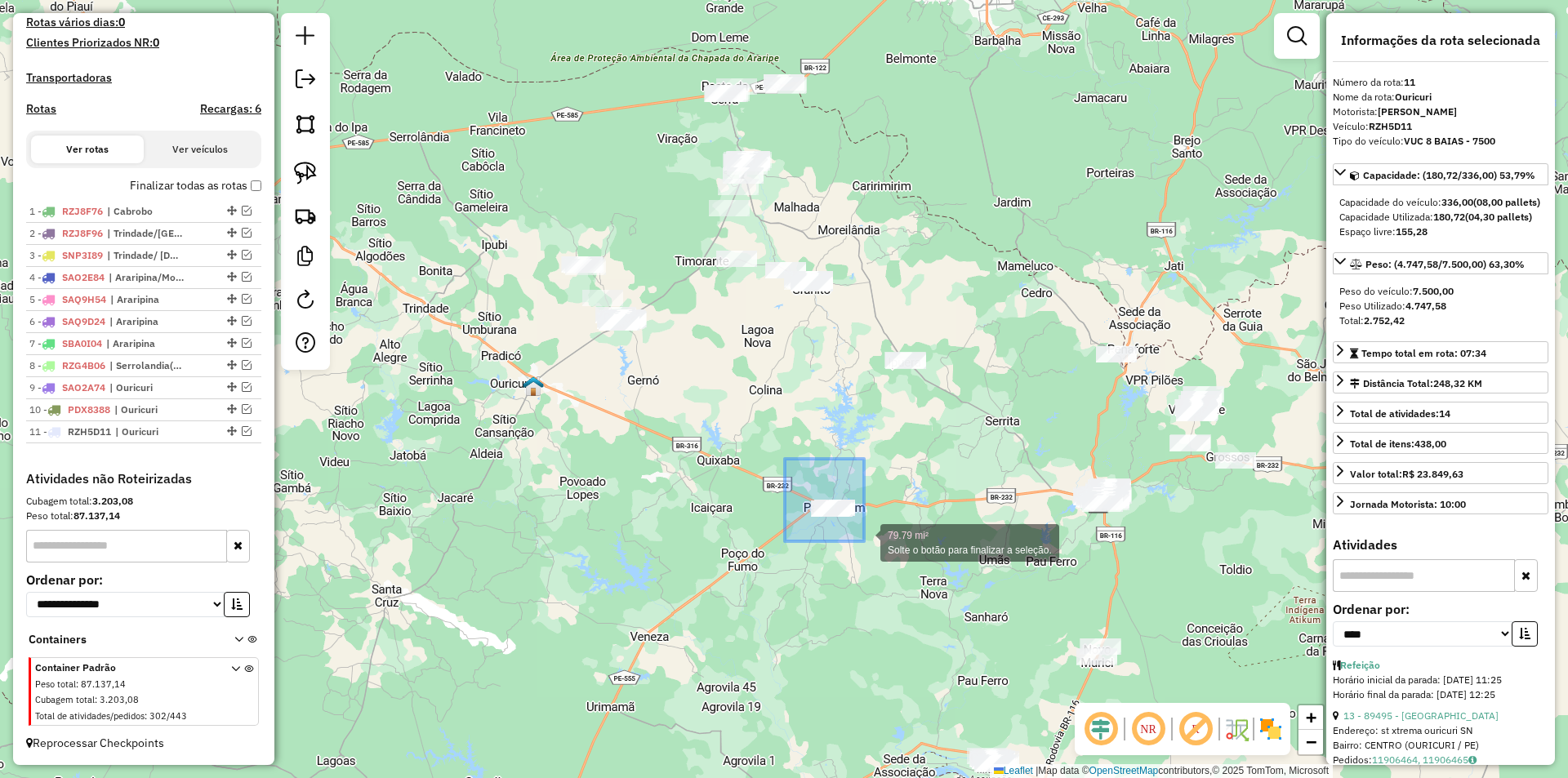
drag, startPoint x: 785, startPoint y: 459, endPoint x: 865, endPoint y: 543, distance: 116.0
click at [865, 543] on div "79.79 mi² Solte o botão para finalizar a seleção. Janela de atendimento Grade d…" at bounding box center [784, 389] width 1568 height 778
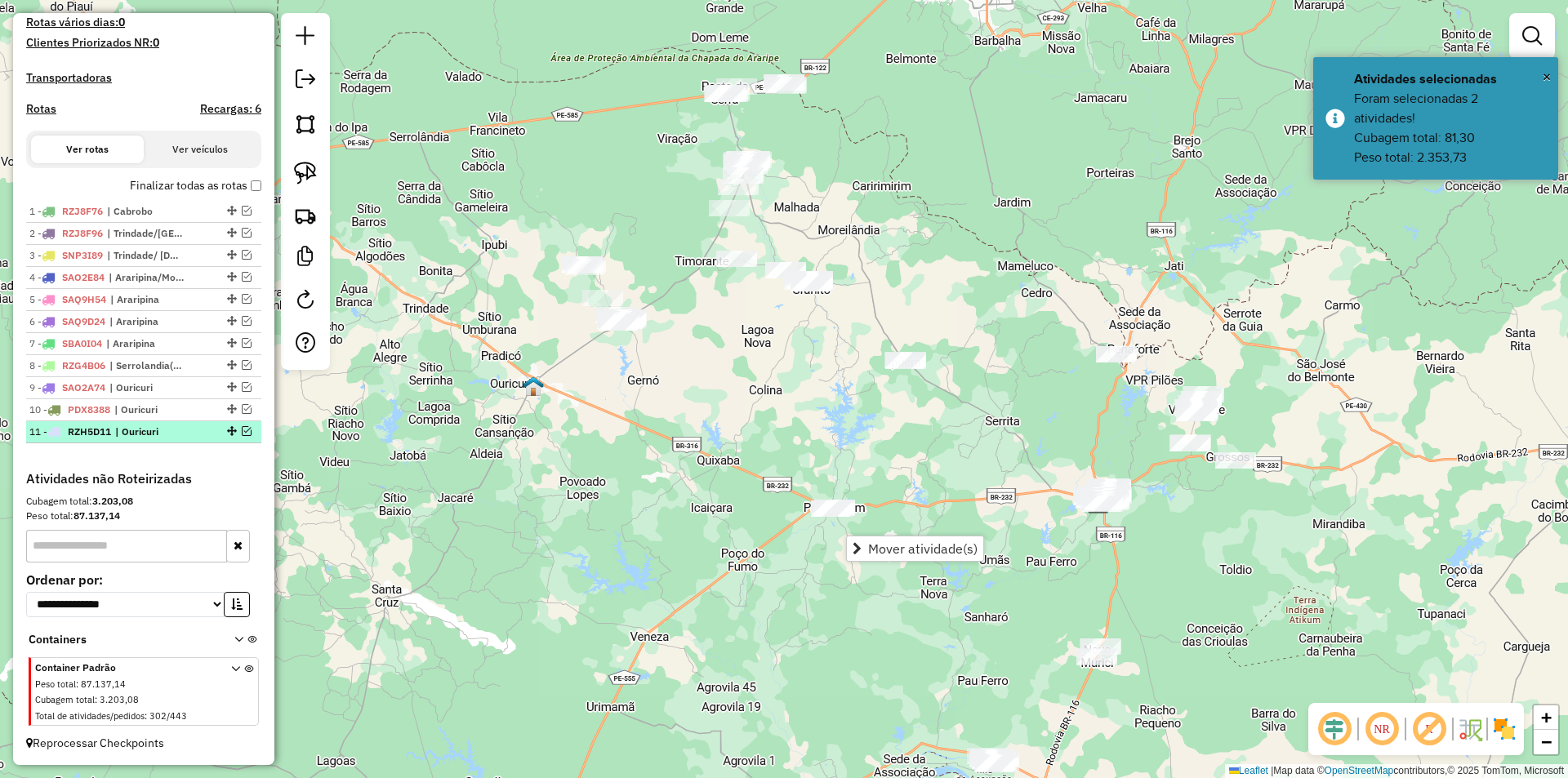
click at [243, 426] on em at bounding box center [246, 431] width 10 height 10
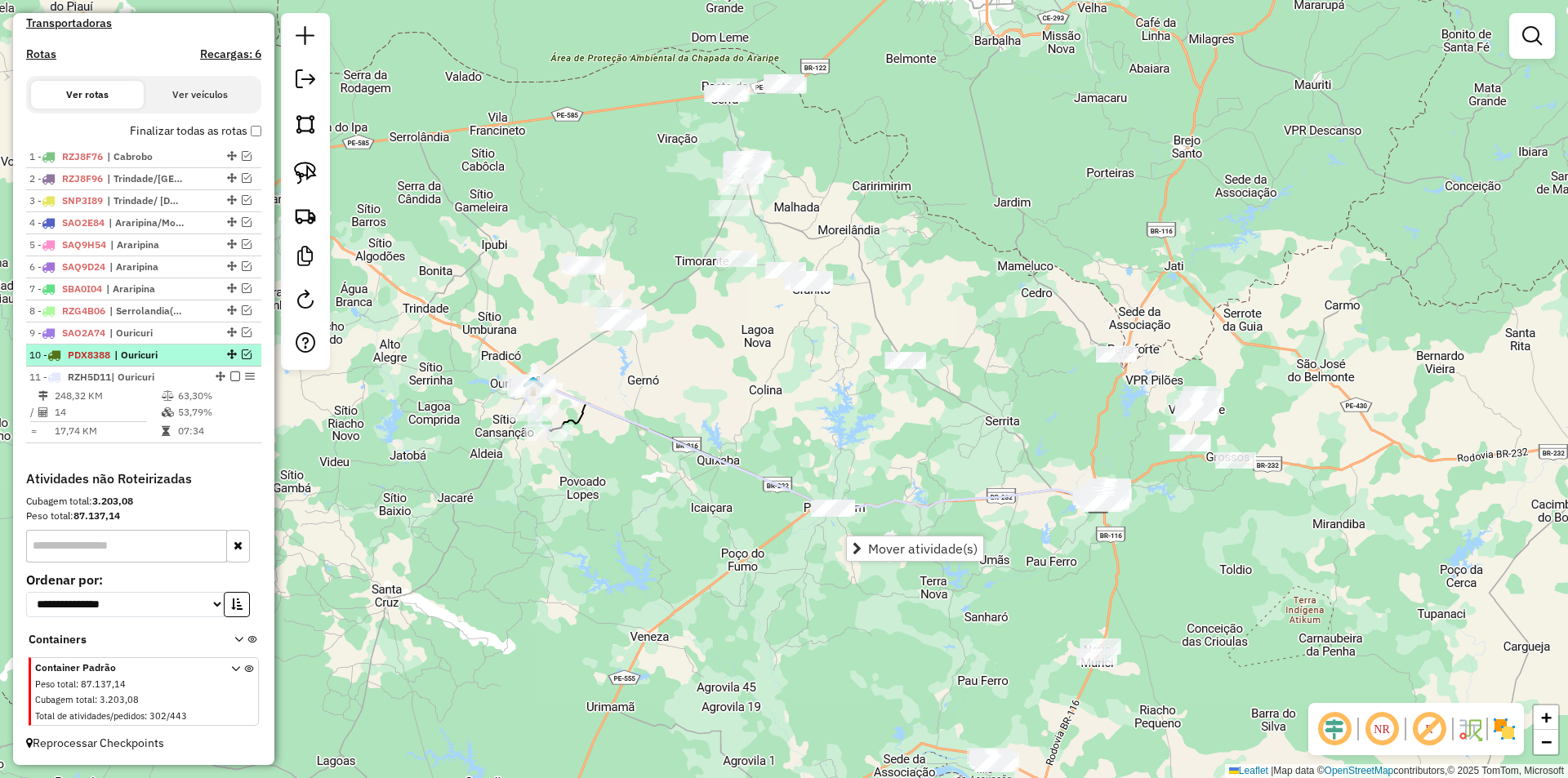
click at [241, 353] on em at bounding box center [246, 354] width 10 height 10
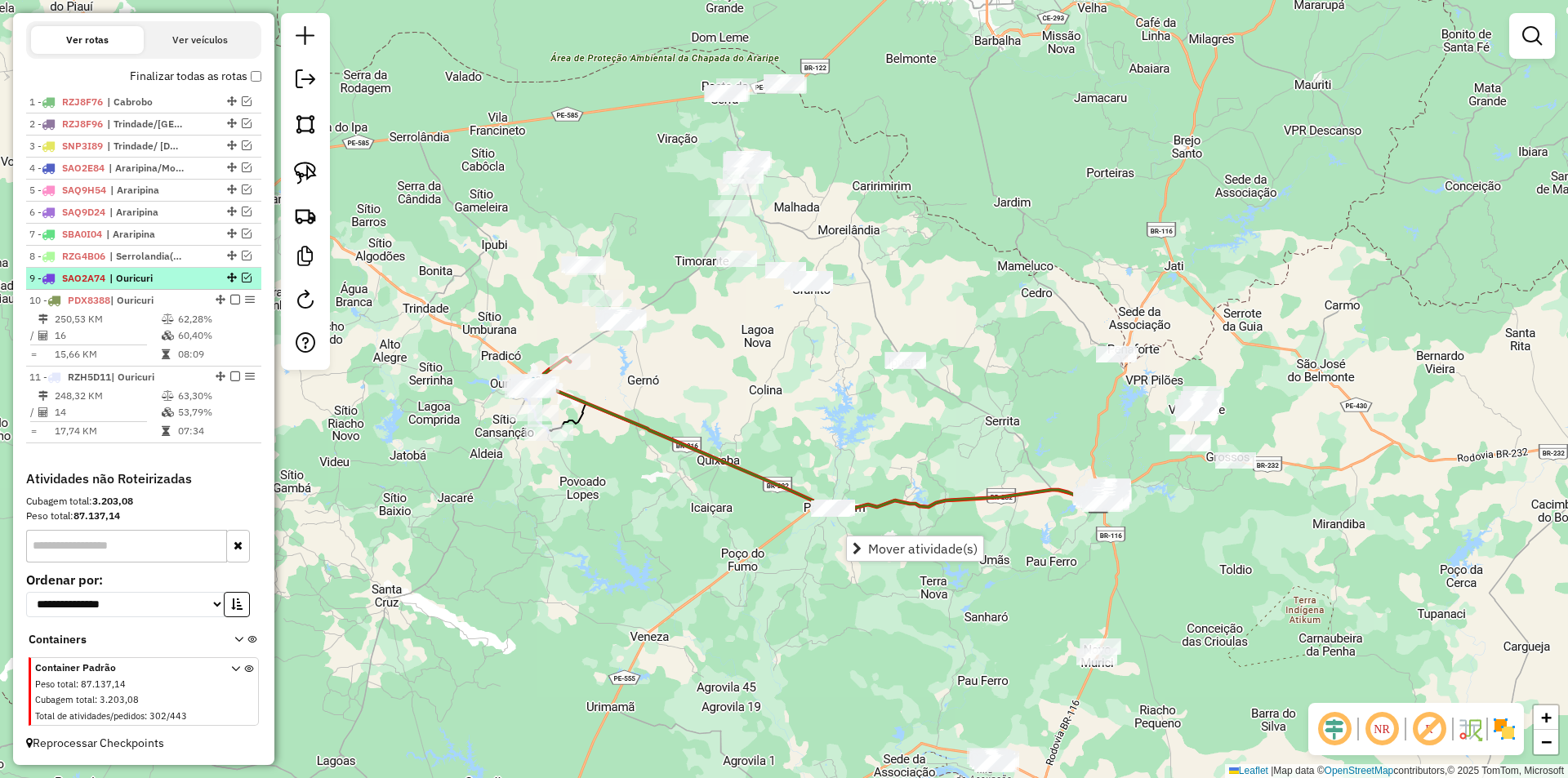
click at [241, 278] on em at bounding box center [246, 278] width 10 height 10
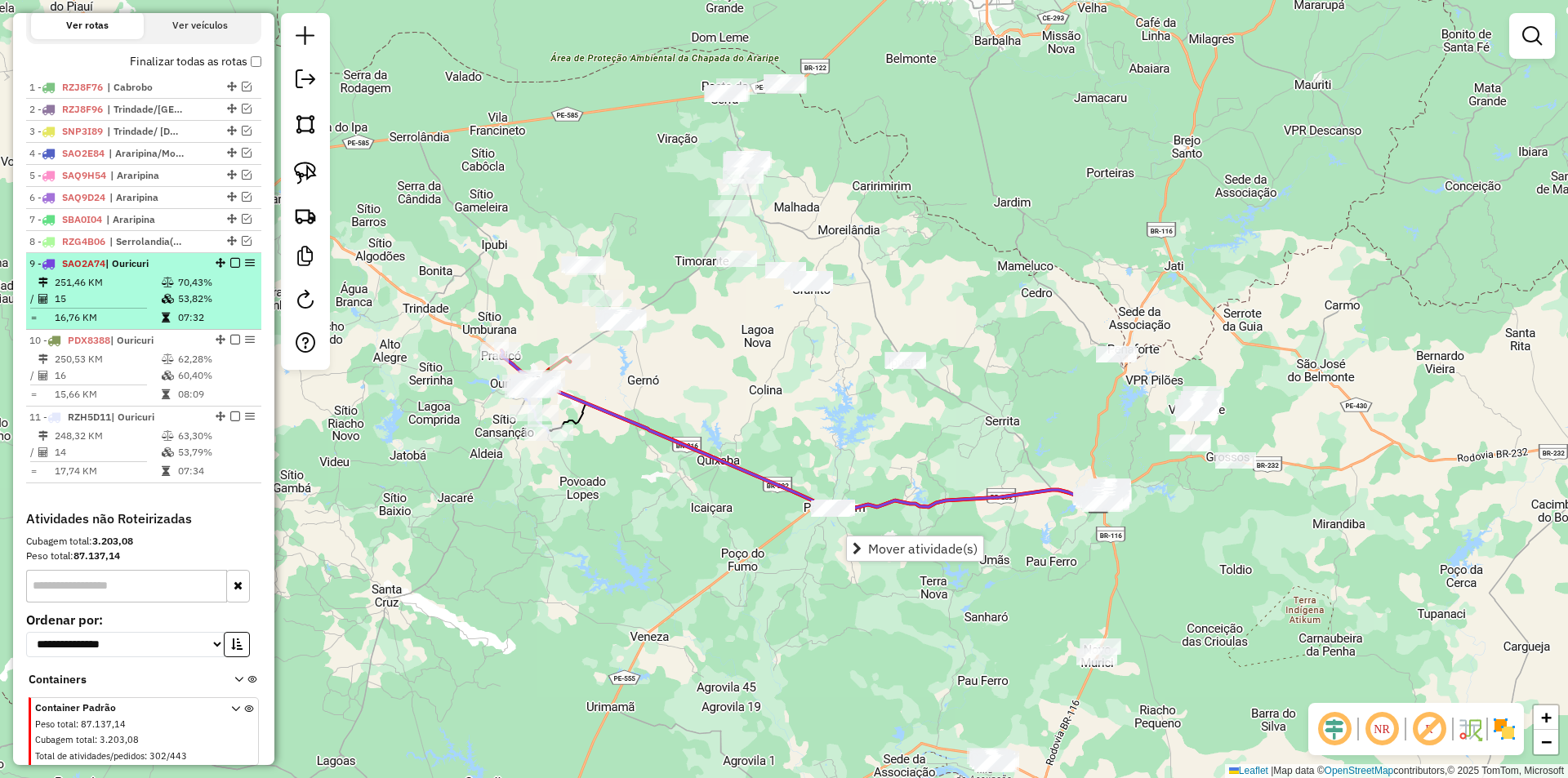
scroll to position [583, 0]
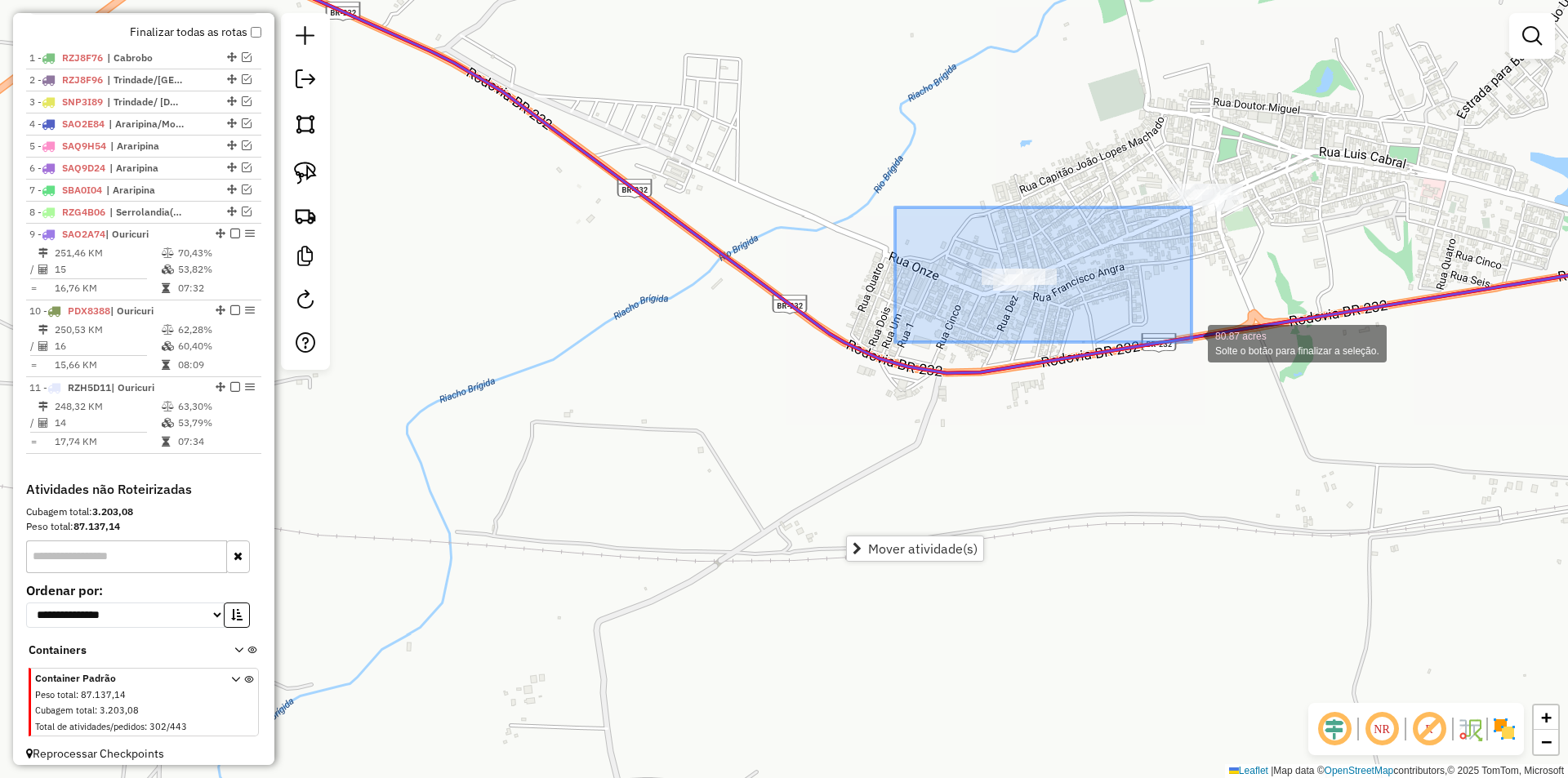
drag, startPoint x: 895, startPoint y: 208, endPoint x: 1192, endPoint y: 342, distance: 325.8
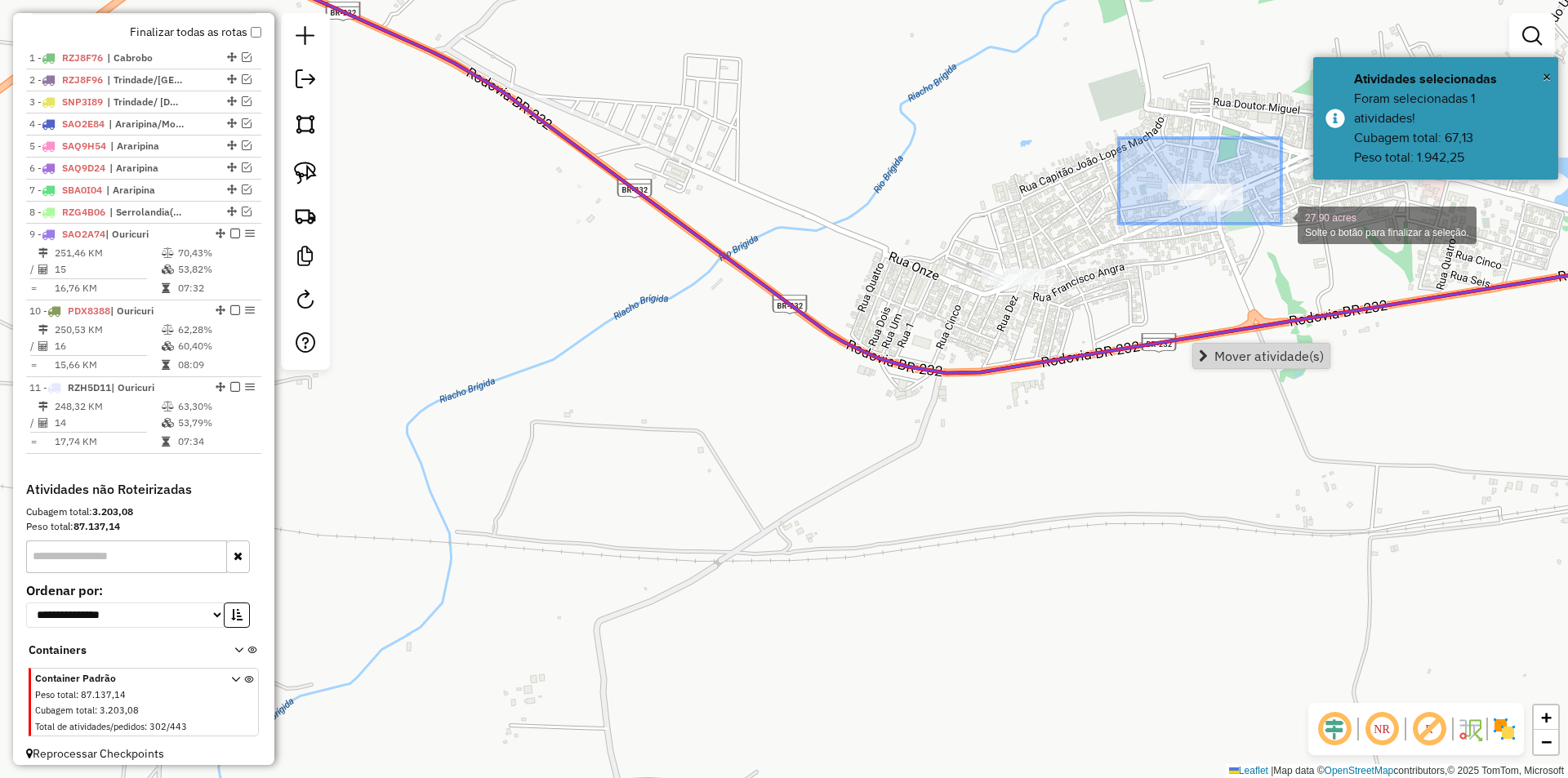
drag, startPoint x: 1128, startPoint y: 138, endPoint x: 1281, endPoint y: 224, distance: 175.5
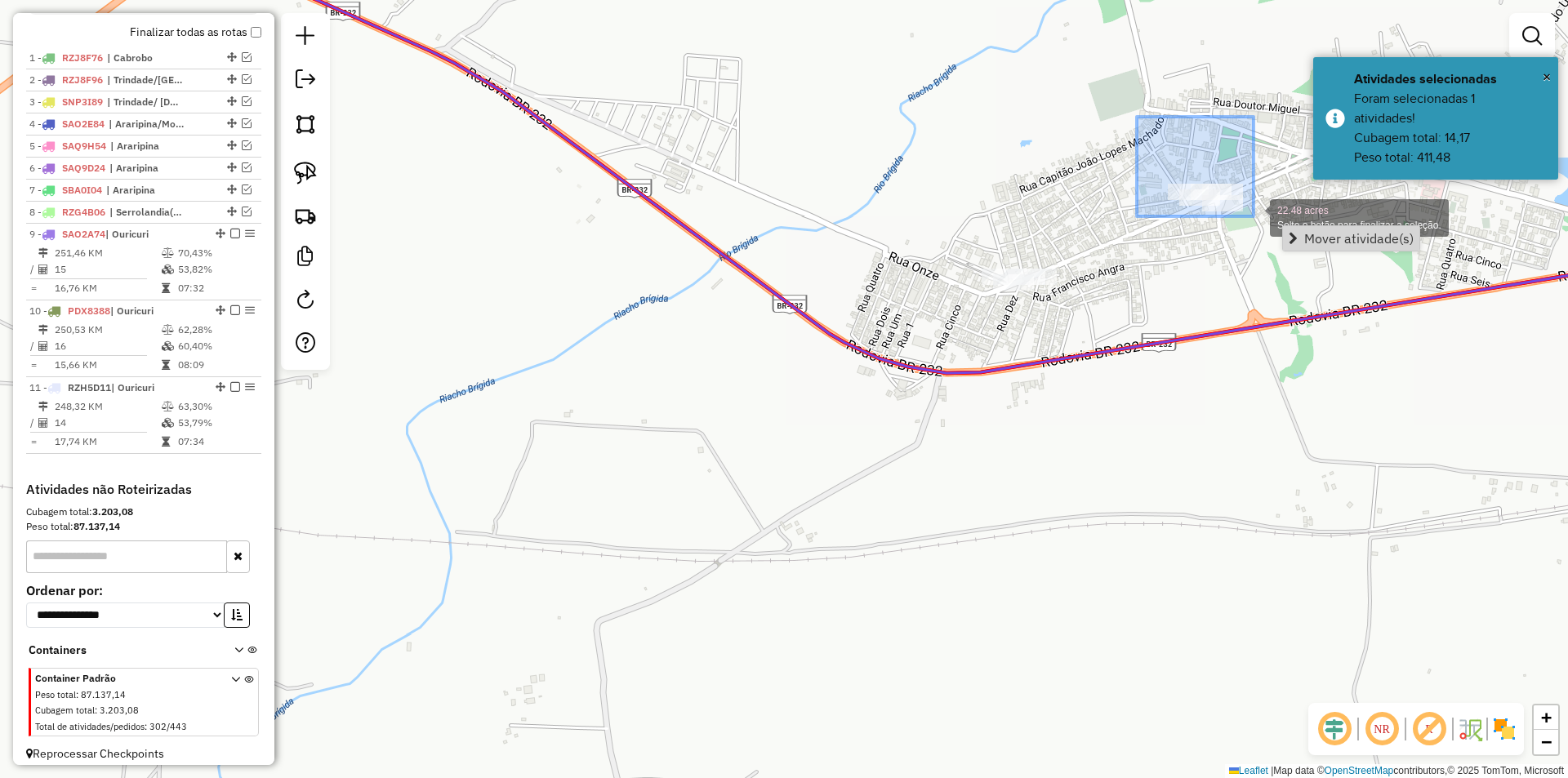
drag, startPoint x: 1137, startPoint y: 116, endPoint x: 1268, endPoint y: 250, distance: 187.4
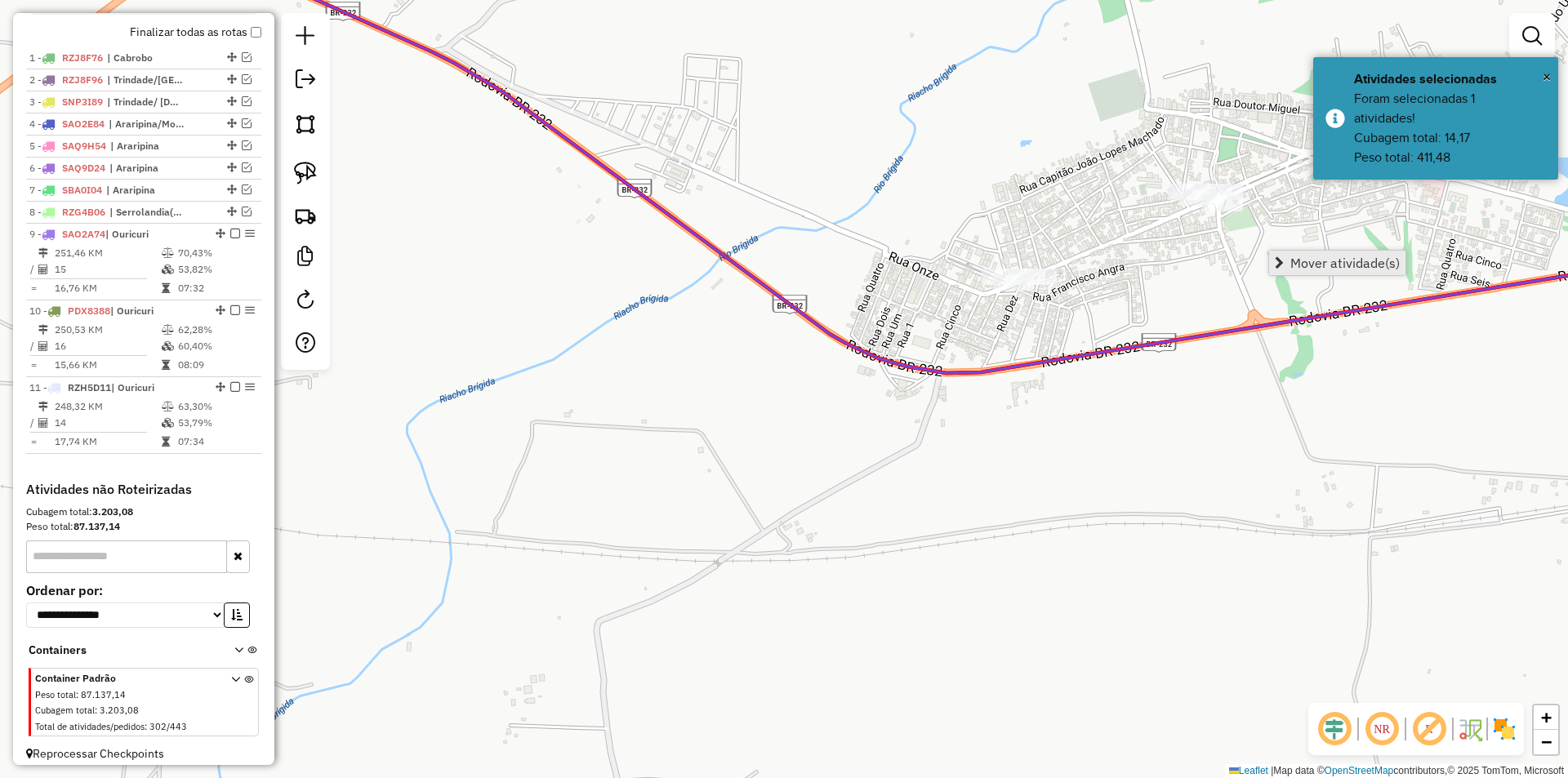
click at [1310, 257] on span "Mover atividade(s)" at bounding box center [1345, 264] width 110 height 13
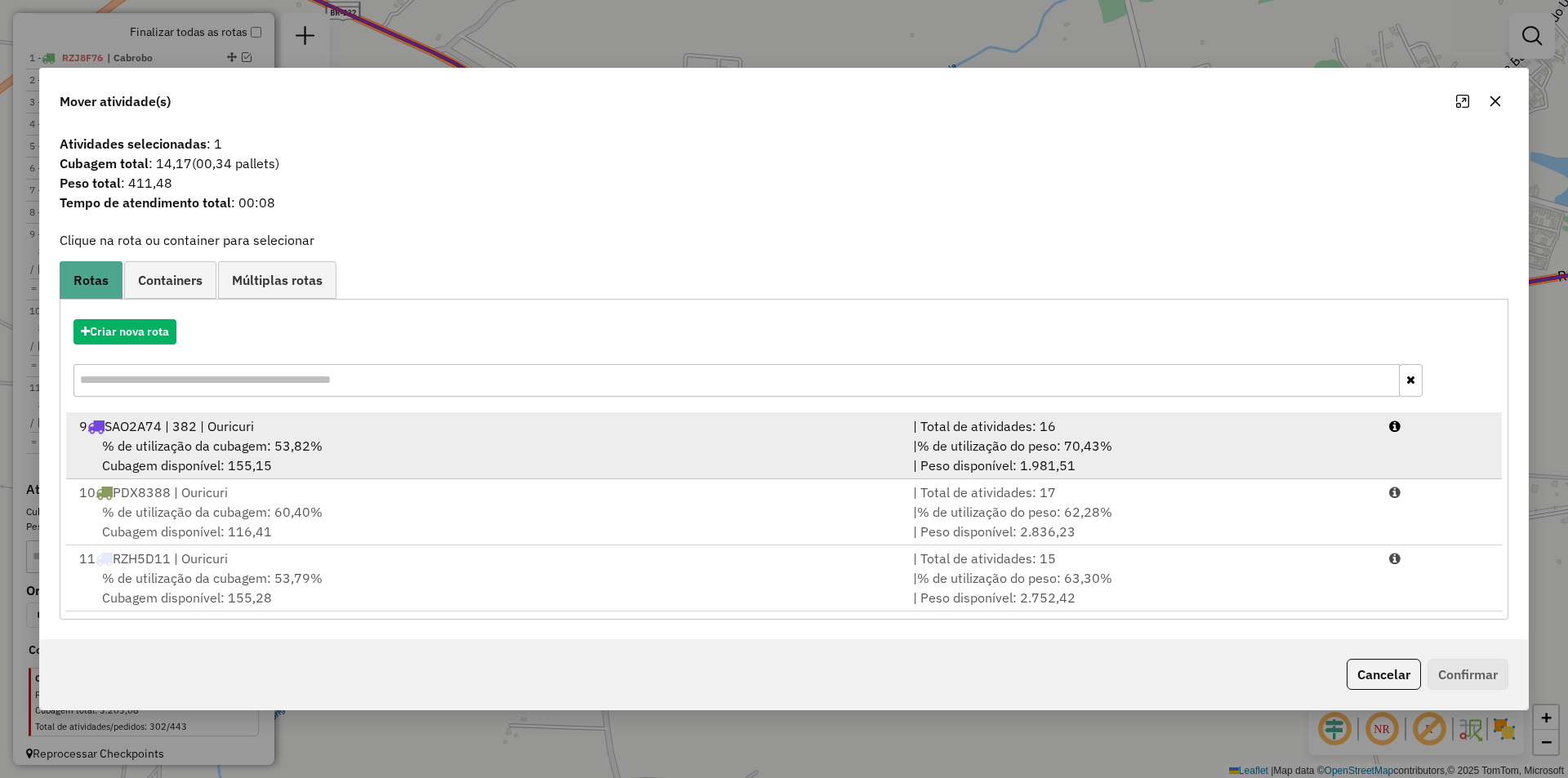
click at [369, 457] on div "% de utilização da cubagem: 53,82% Cubagem disponível: 155,15" at bounding box center [486, 455] width 834 height 39
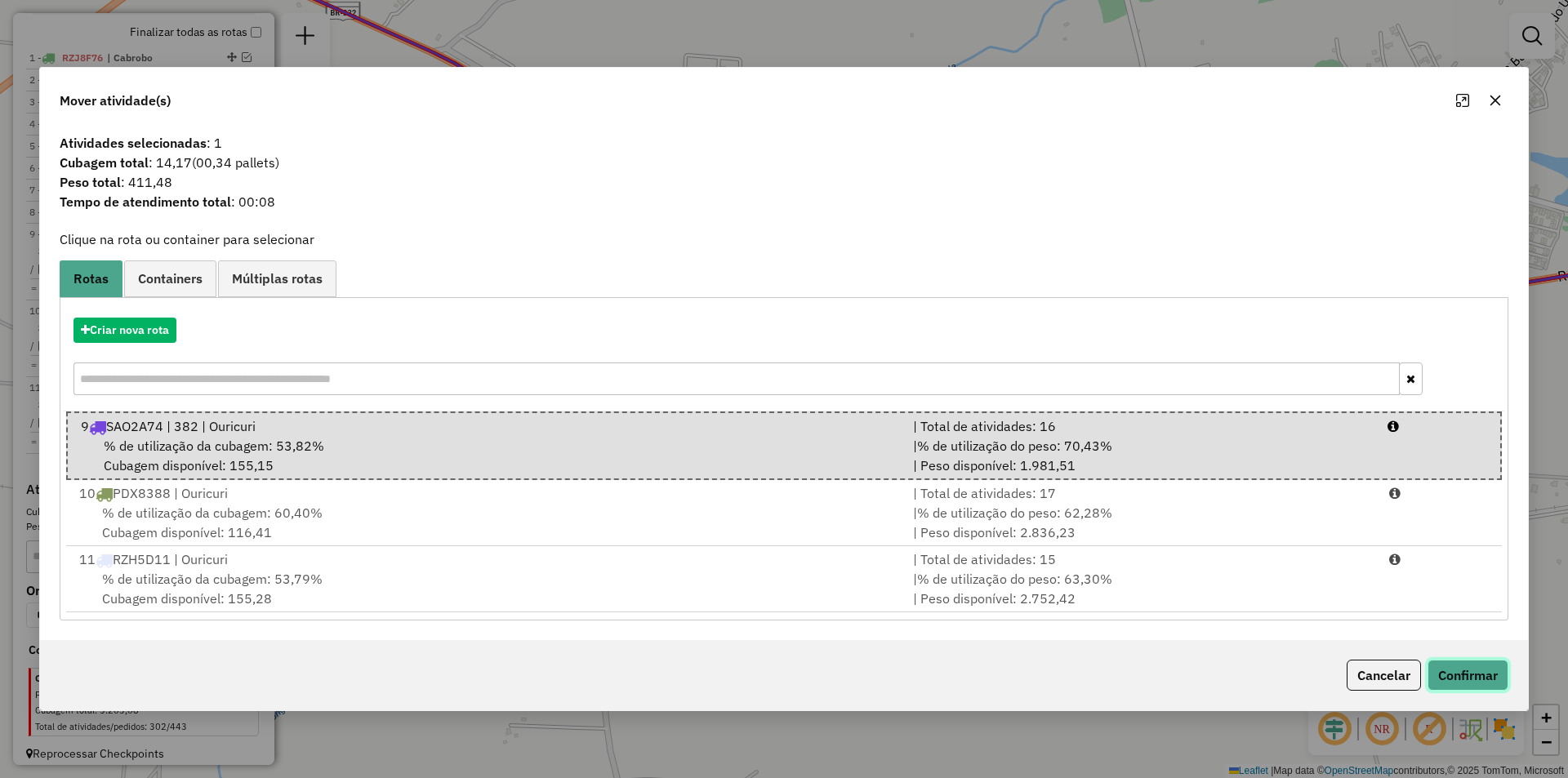
click at [1435, 678] on button "Confirmar" at bounding box center [1468, 675] width 81 height 31
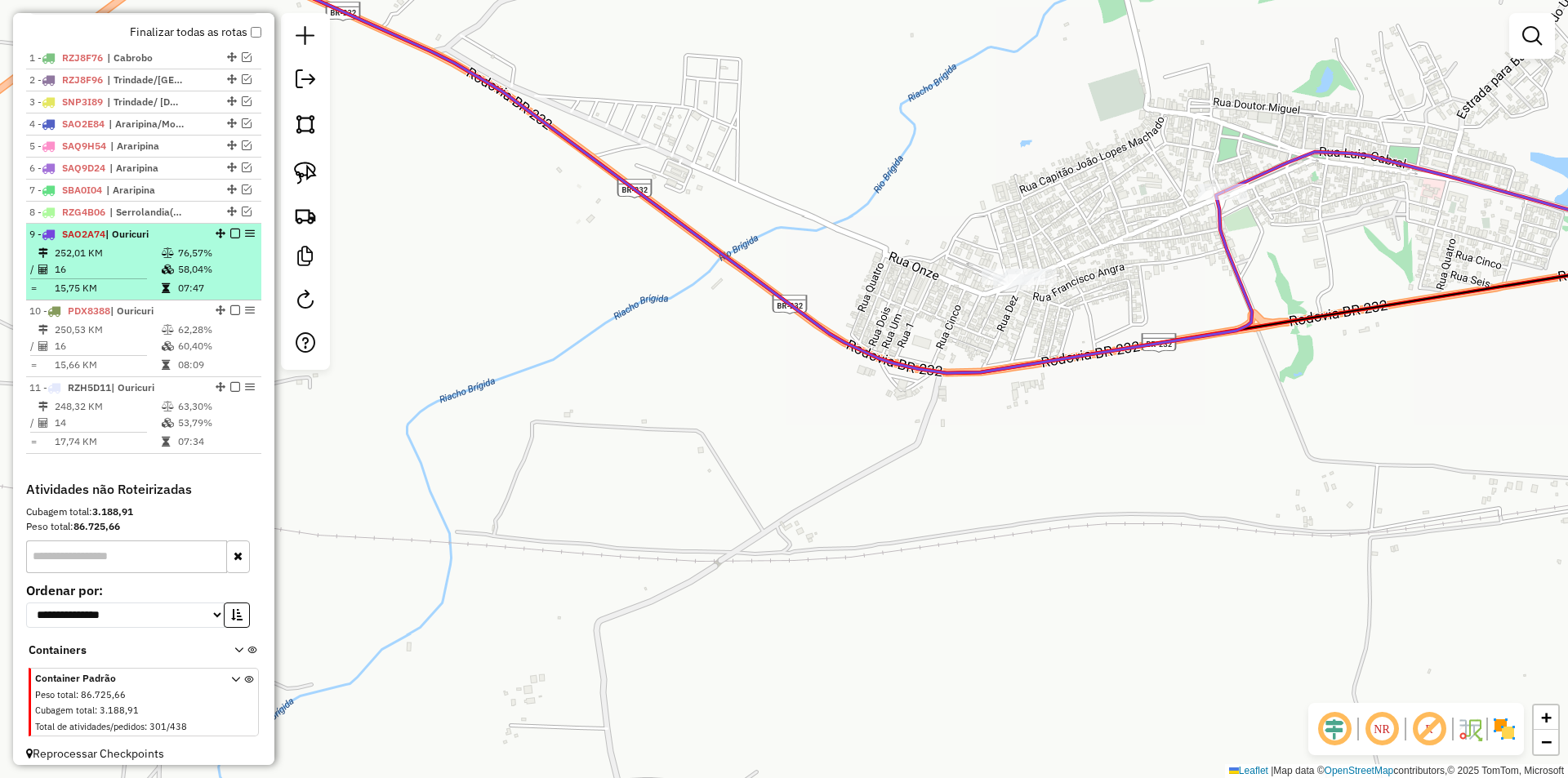
click at [207, 278] on td "58,04%" at bounding box center [215, 269] width 78 height 16
select select "*********"
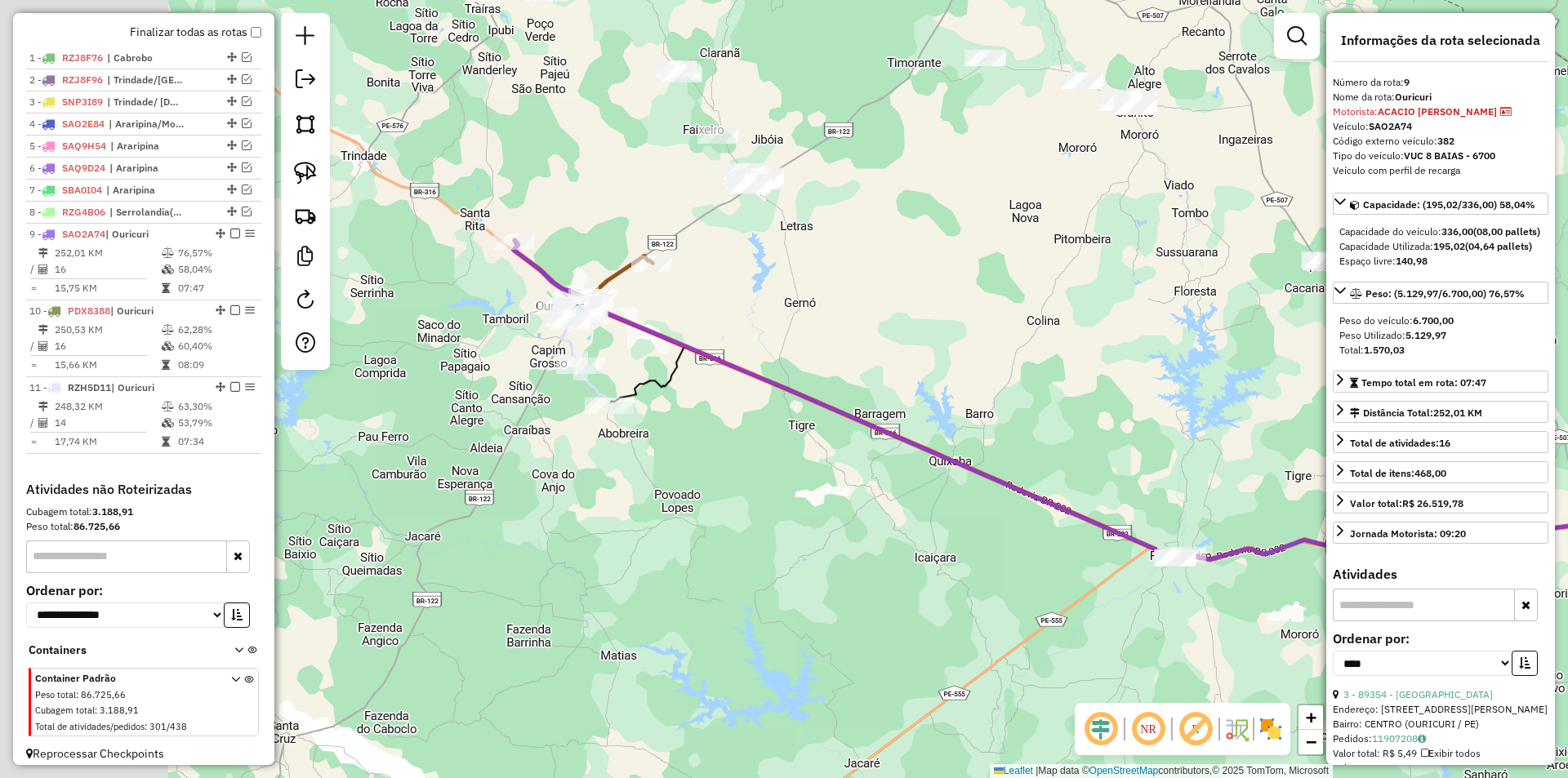
drag, startPoint x: 401, startPoint y: 515, endPoint x: 751, endPoint y: 527, distance: 350.2
click at [751, 527] on div "Janela de atendimento Grade de atendimento Capacidade Transportadoras Veículos …" at bounding box center [784, 389] width 1568 height 778
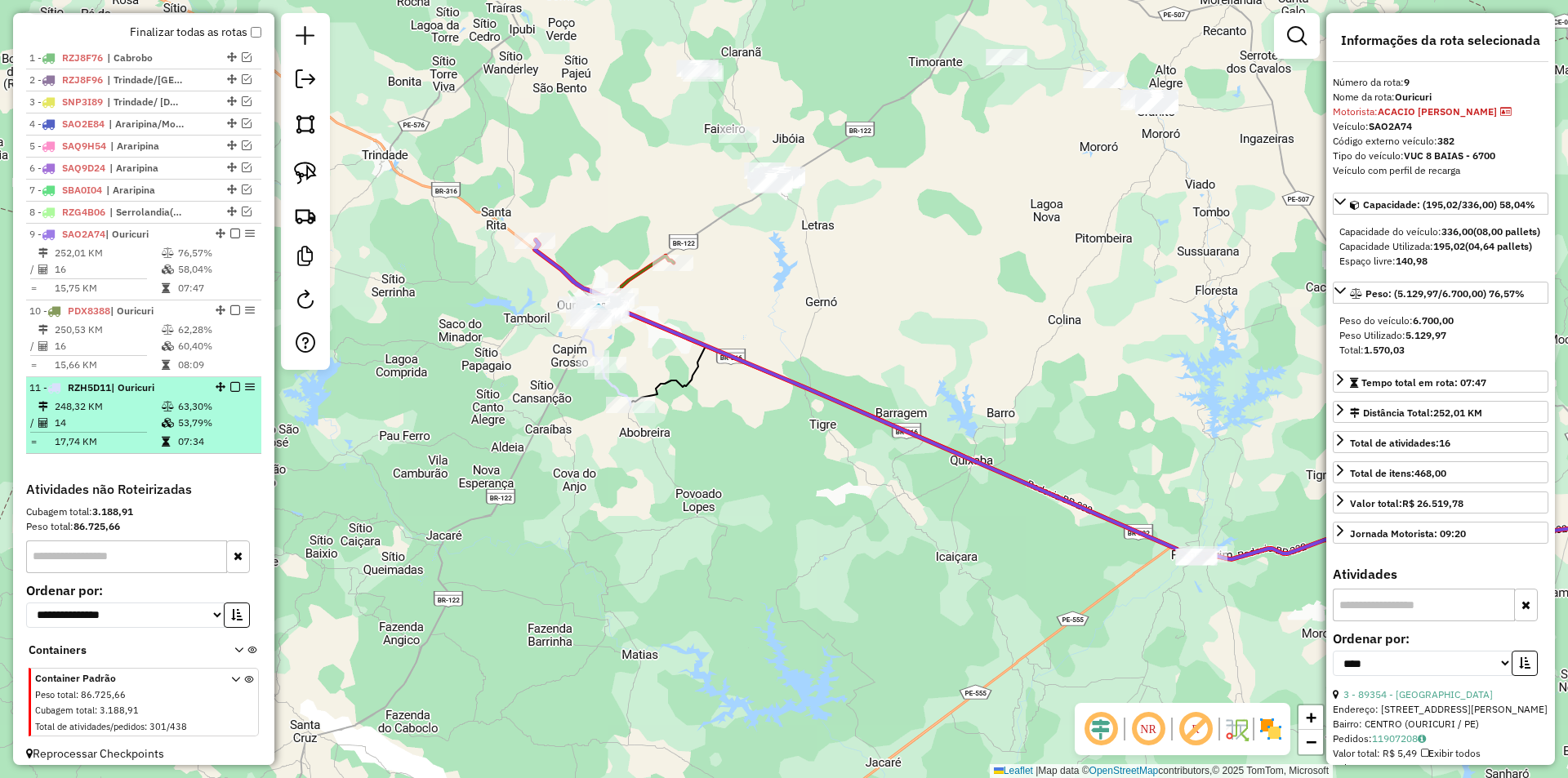
click at [97, 414] on td "248,32 KM" at bounding box center [107, 406] width 107 height 16
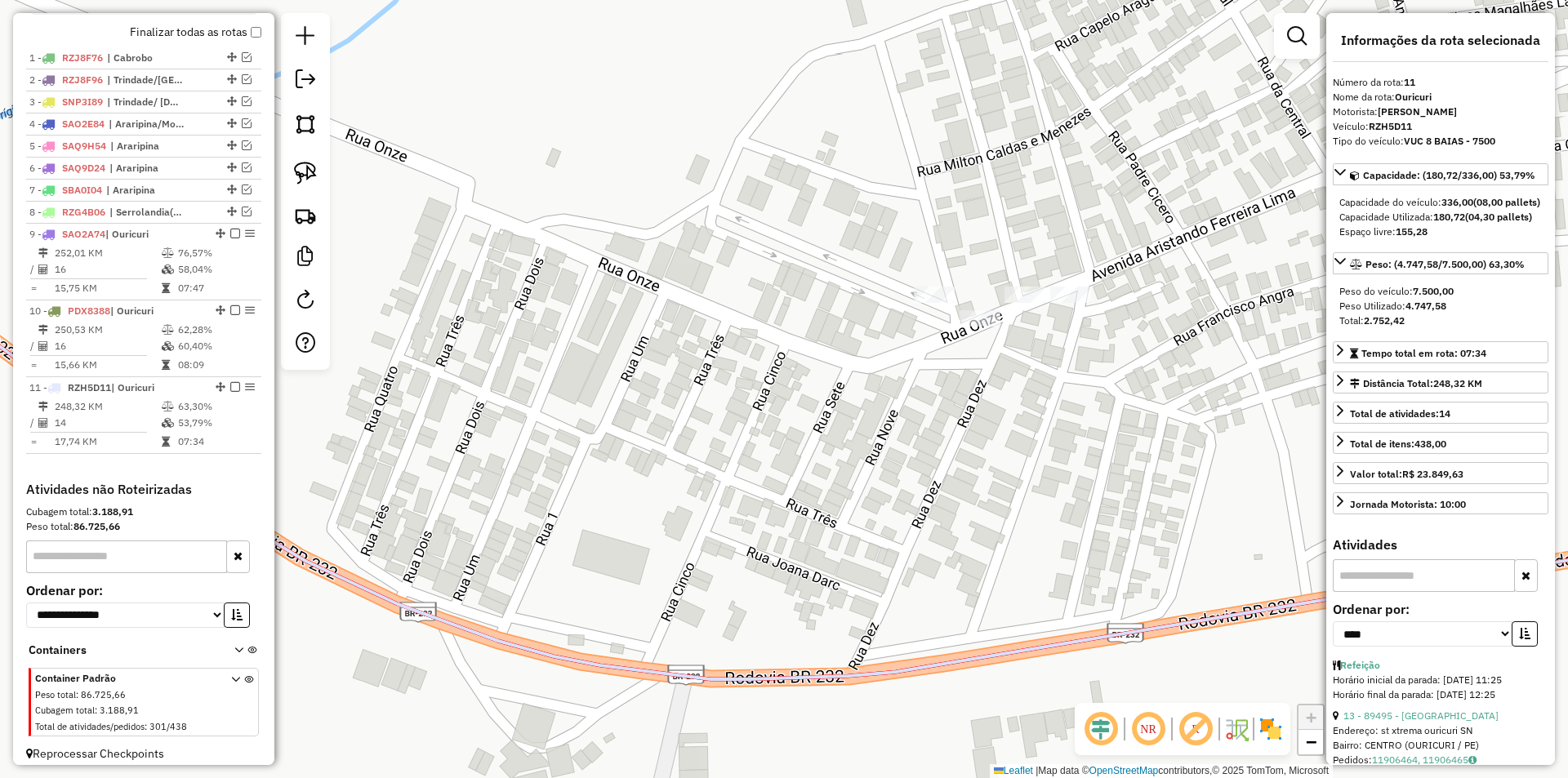
drag, startPoint x: 885, startPoint y: 381, endPoint x: 797, endPoint y: 391, distance: 88.6
click at [797, 391] on div "Janela de atendimento Grade de atendimento Capacidade Transportadoras Veículos …" at bounding box center [784, 389] width 1568 height 778
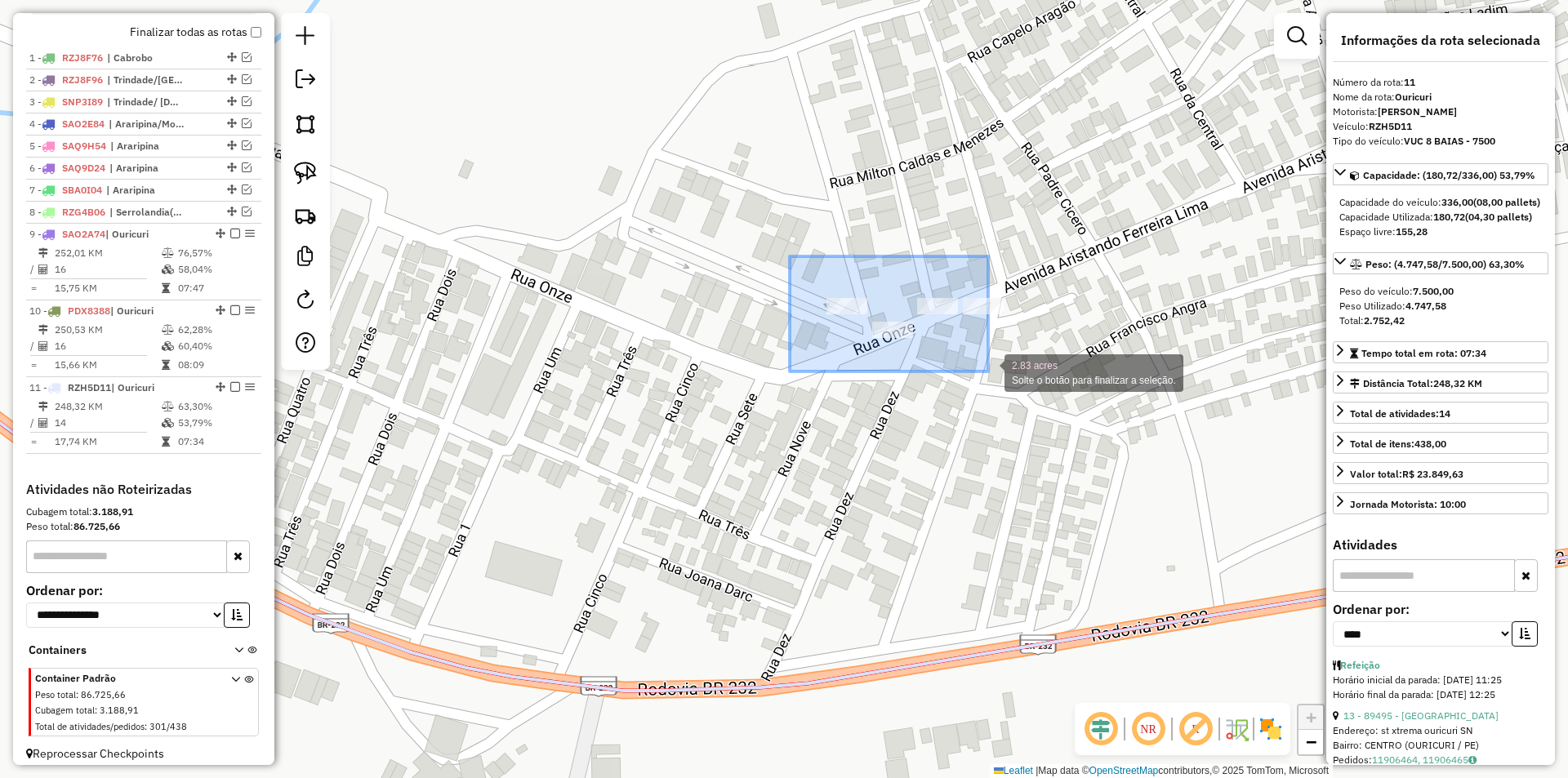
drag, startPoint x: 790, startPoint y: 257, endPoint x: 1003, endPoint y: 385, distance: 248.5
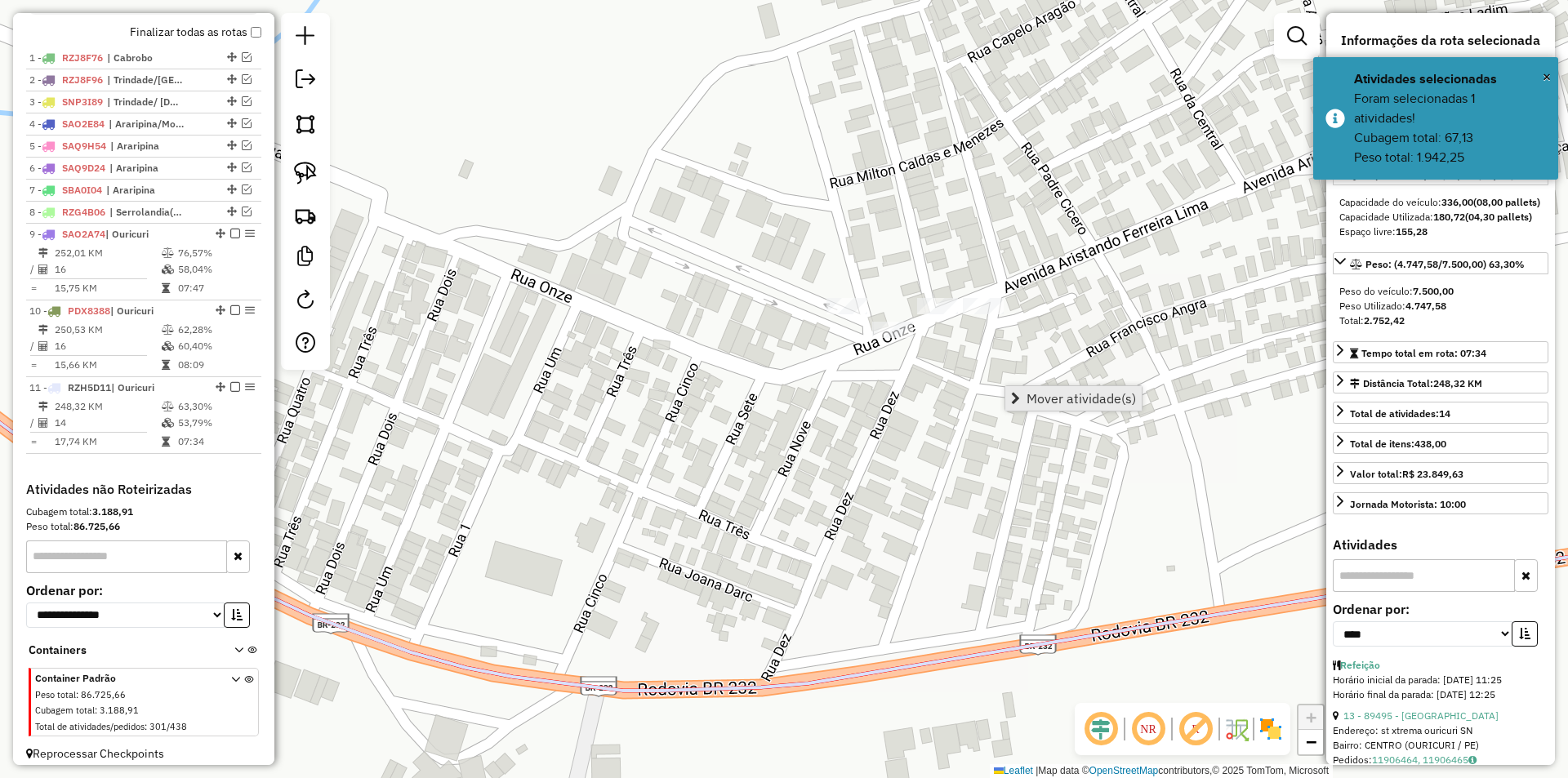
click at [1035, 394] on span "Mover atividade(s)" at bounding box center [1081, 398] width 110 height 13
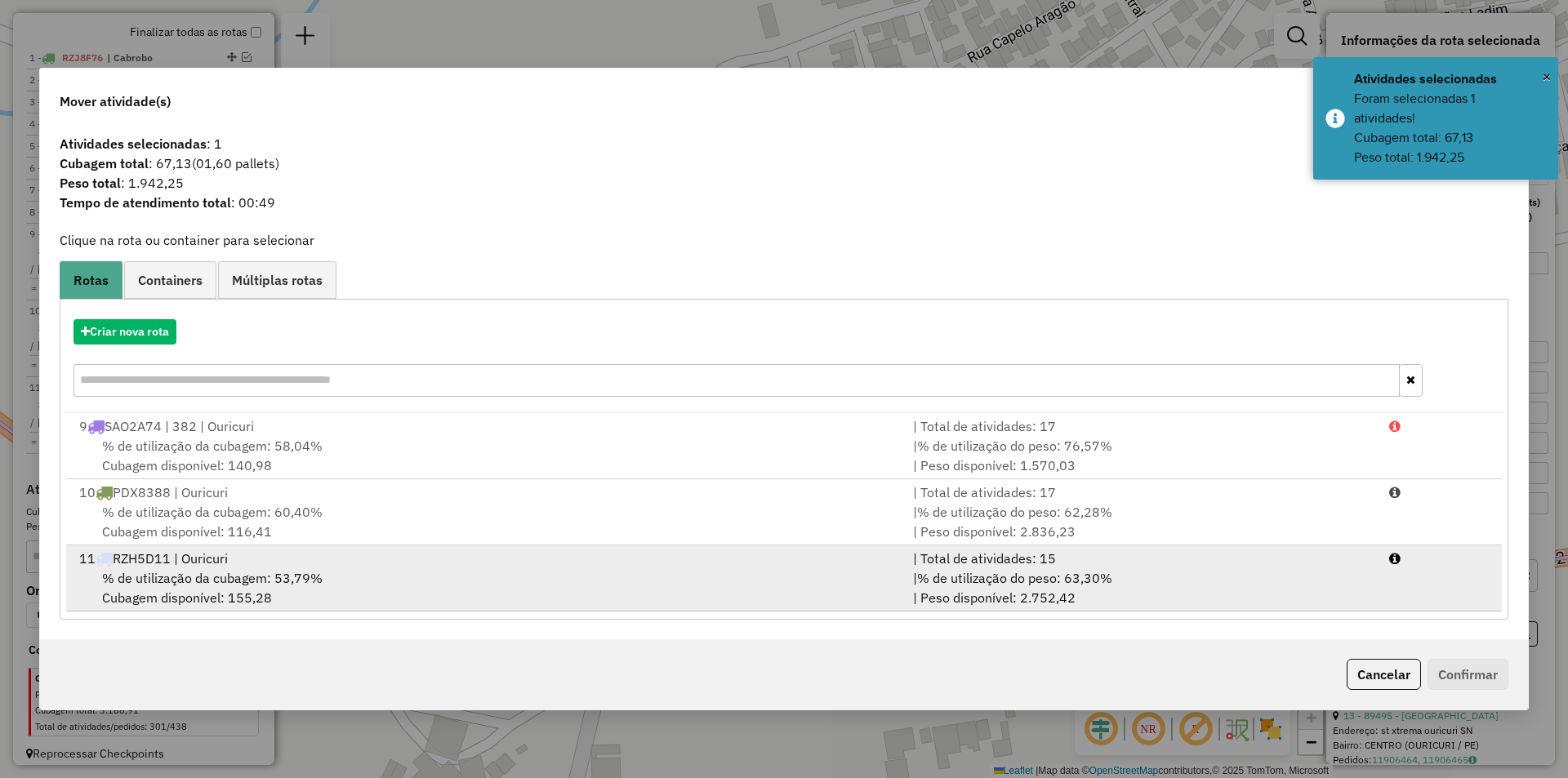
click at [343, 565] on div "11 RZH5D11 | Ouricuri" at bounding box center [486, 558] width 834 height 19
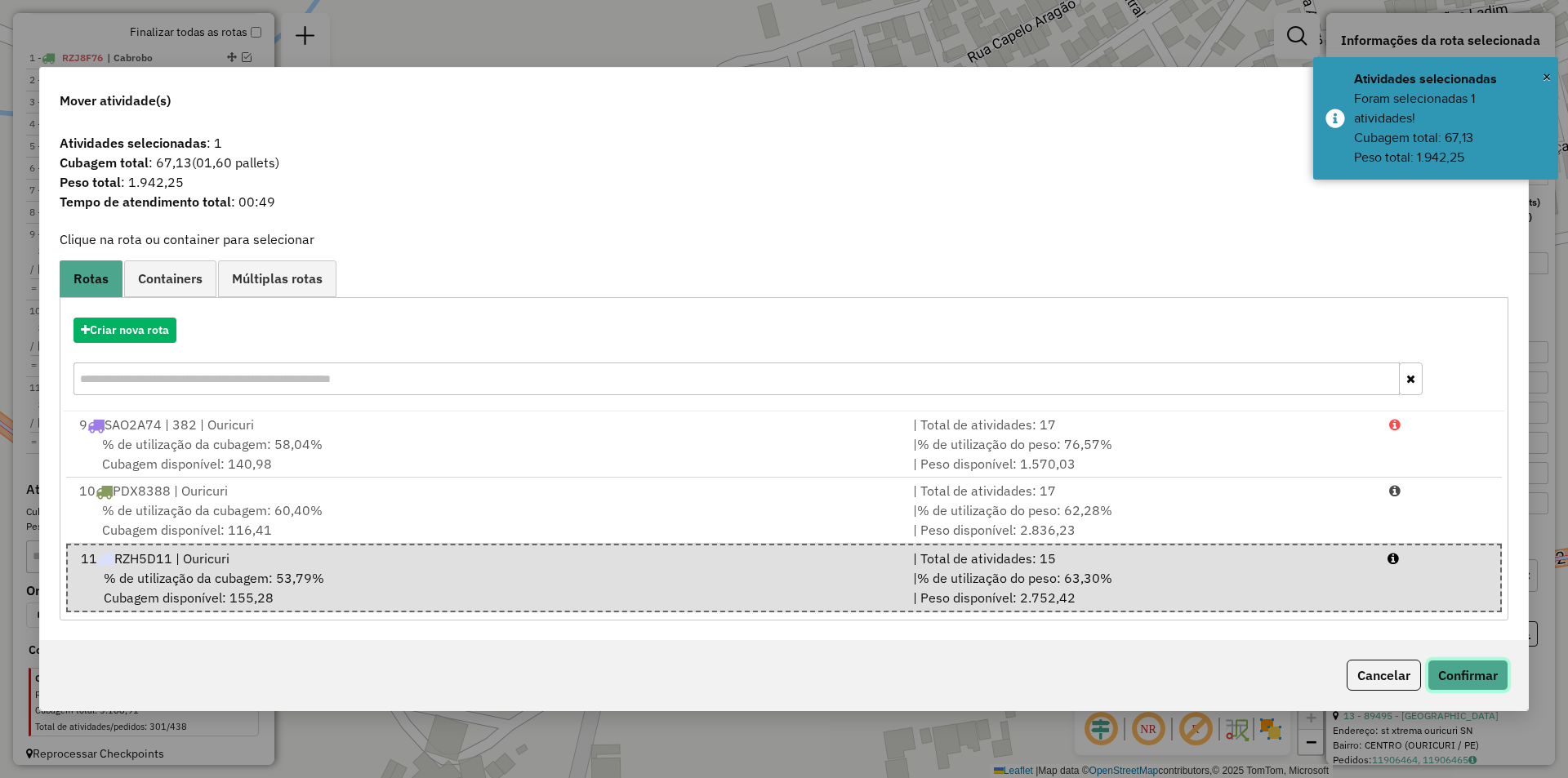
click at [1465, 685] on button "Confirmar" at bounding box center [1468, 675] width 81 height 31
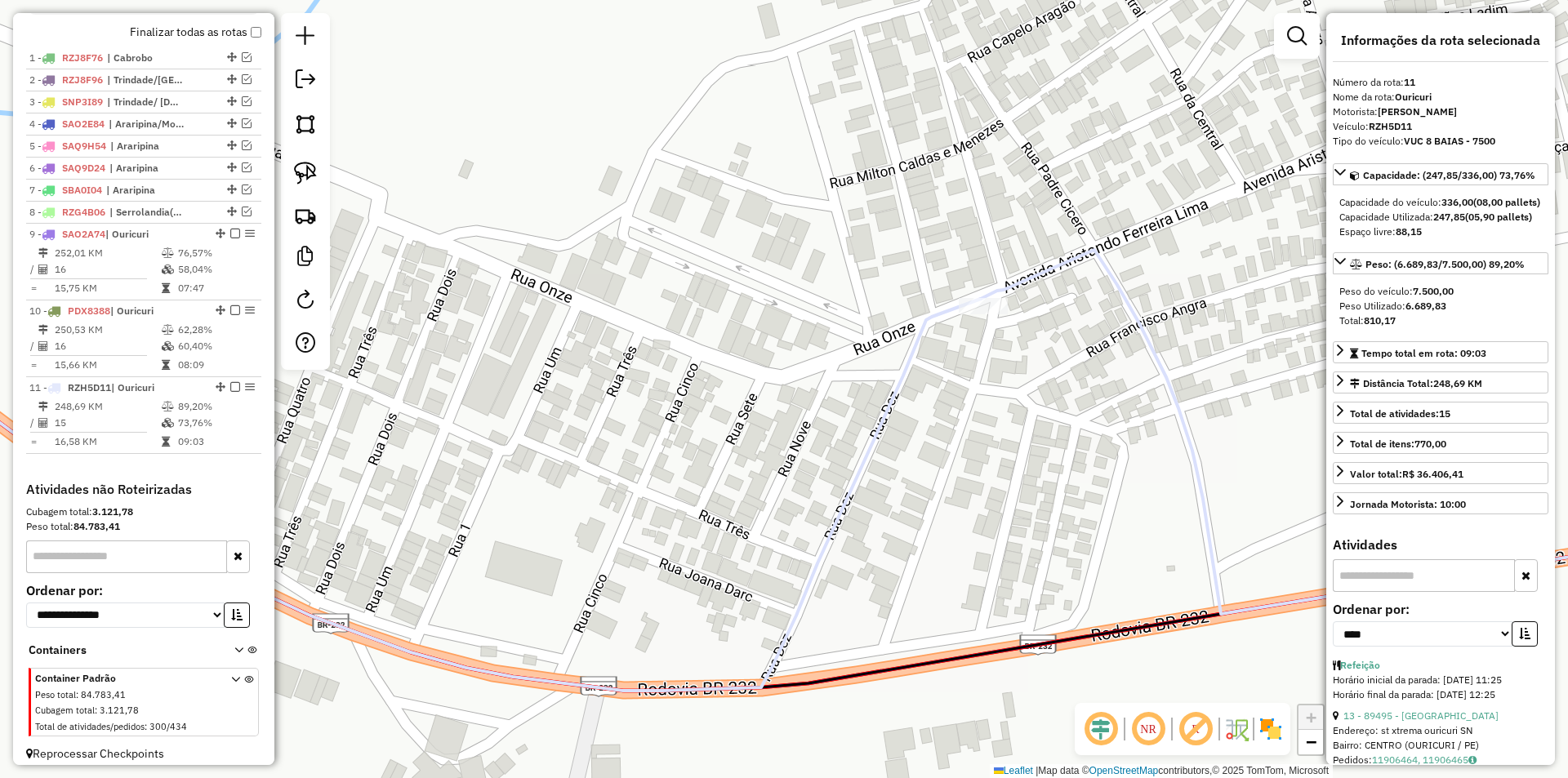
scroll to position [608, 0]
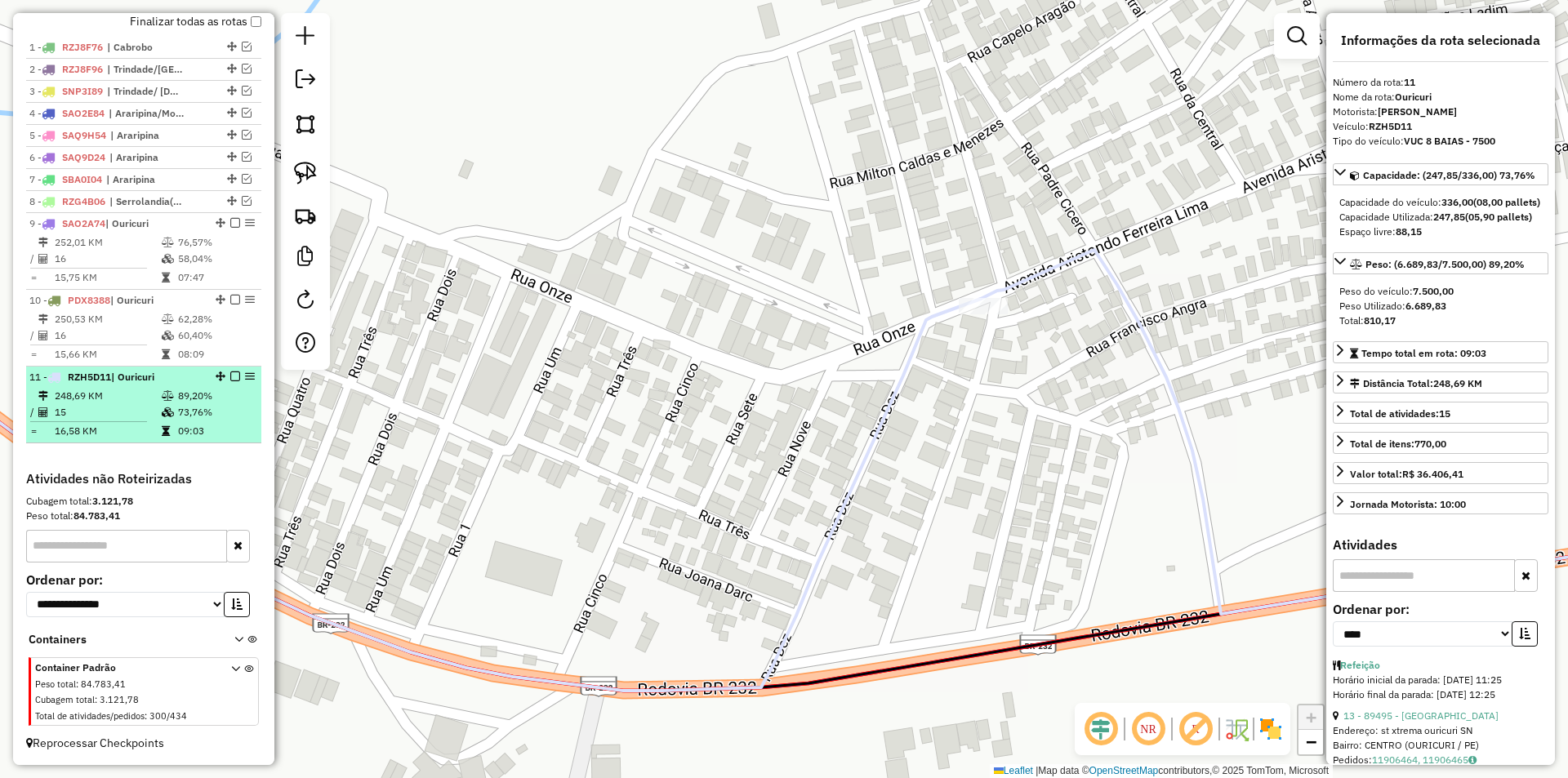
click at [181, 394] on td "89,20%" at bounding box center [215, 395] width 78 height 16
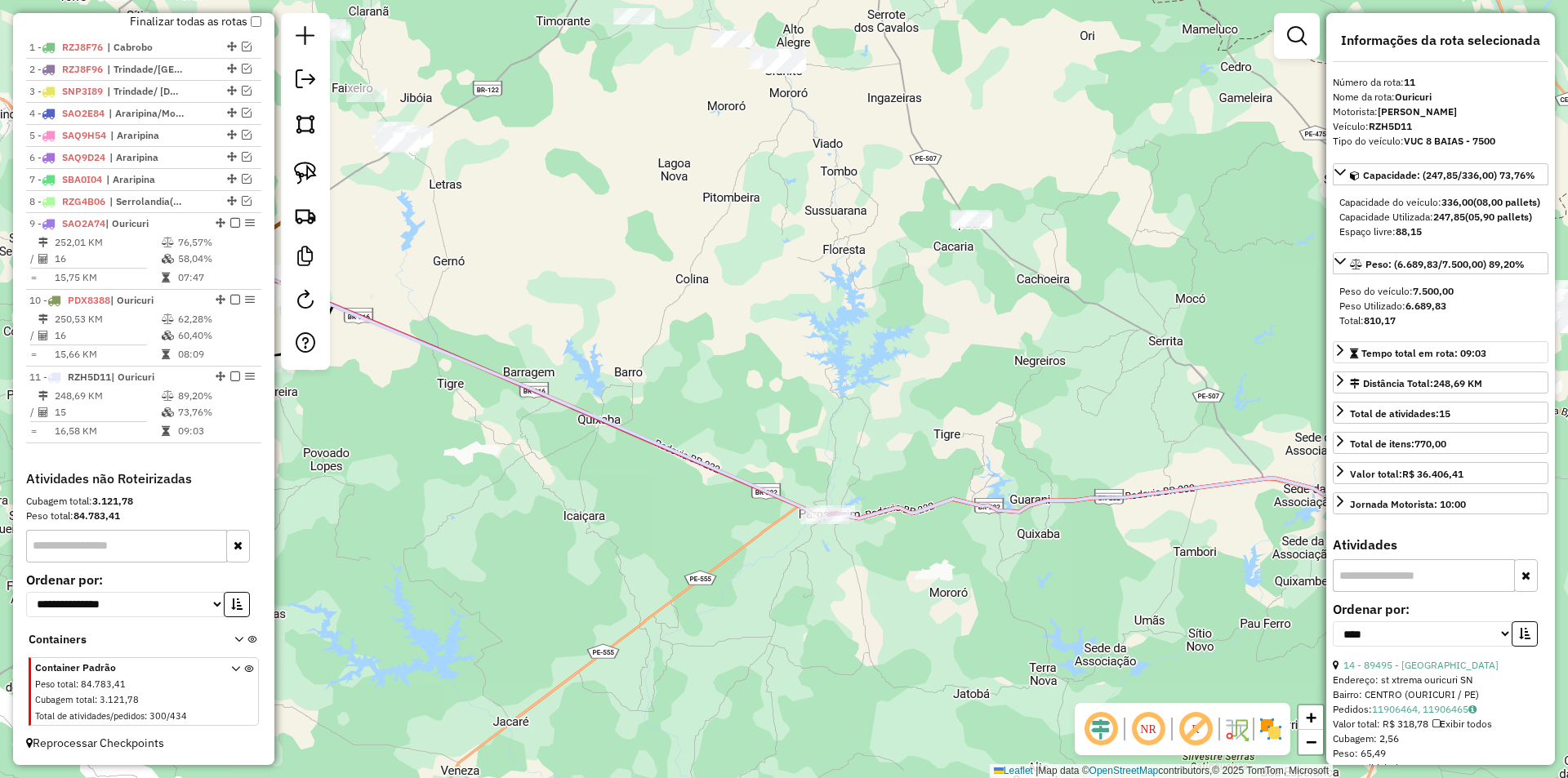
scroll to position [408, 0]
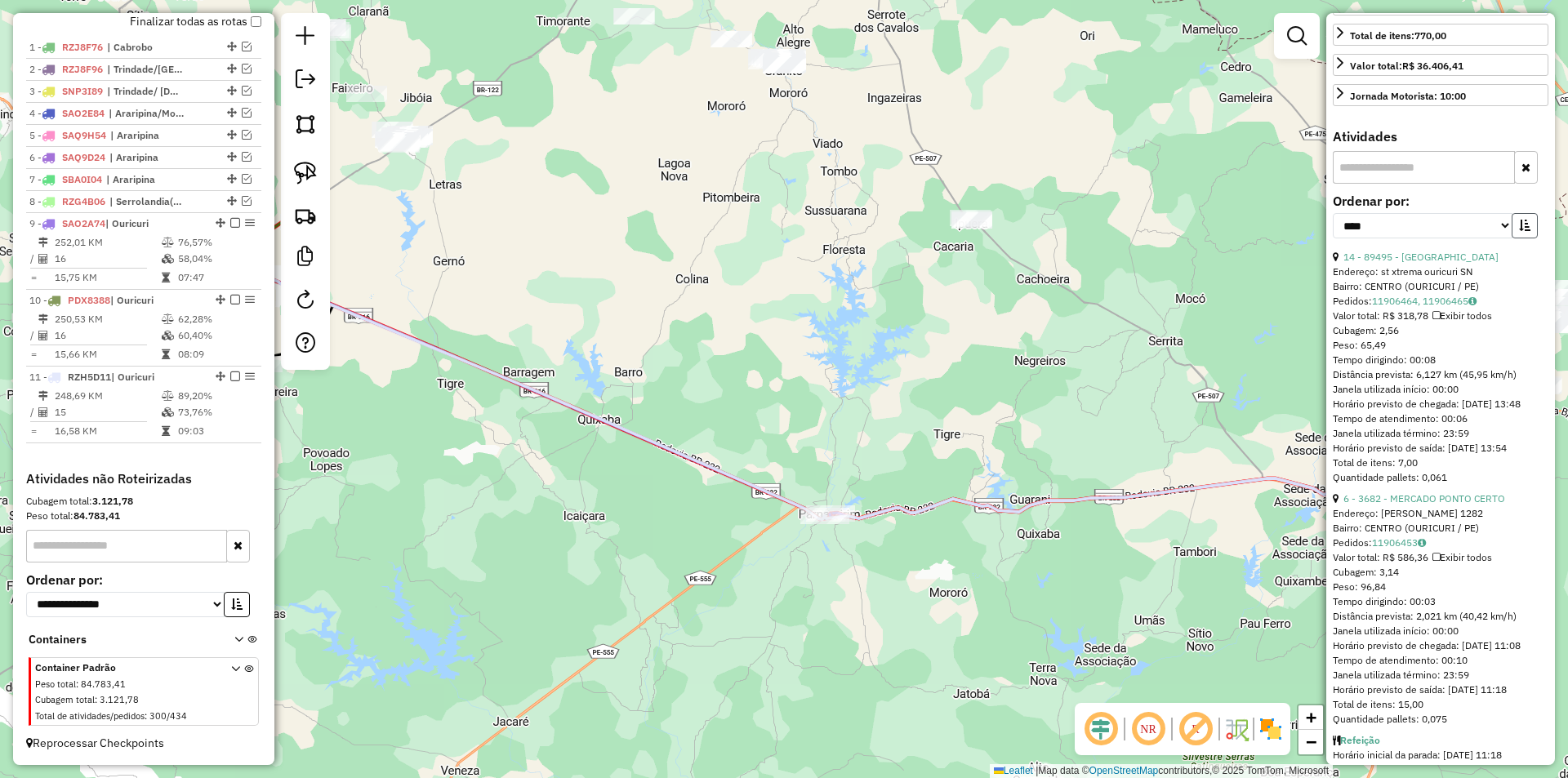
click at [1522, 231] on icon "button" at bounding box center [1525, 225] width 12 height 12
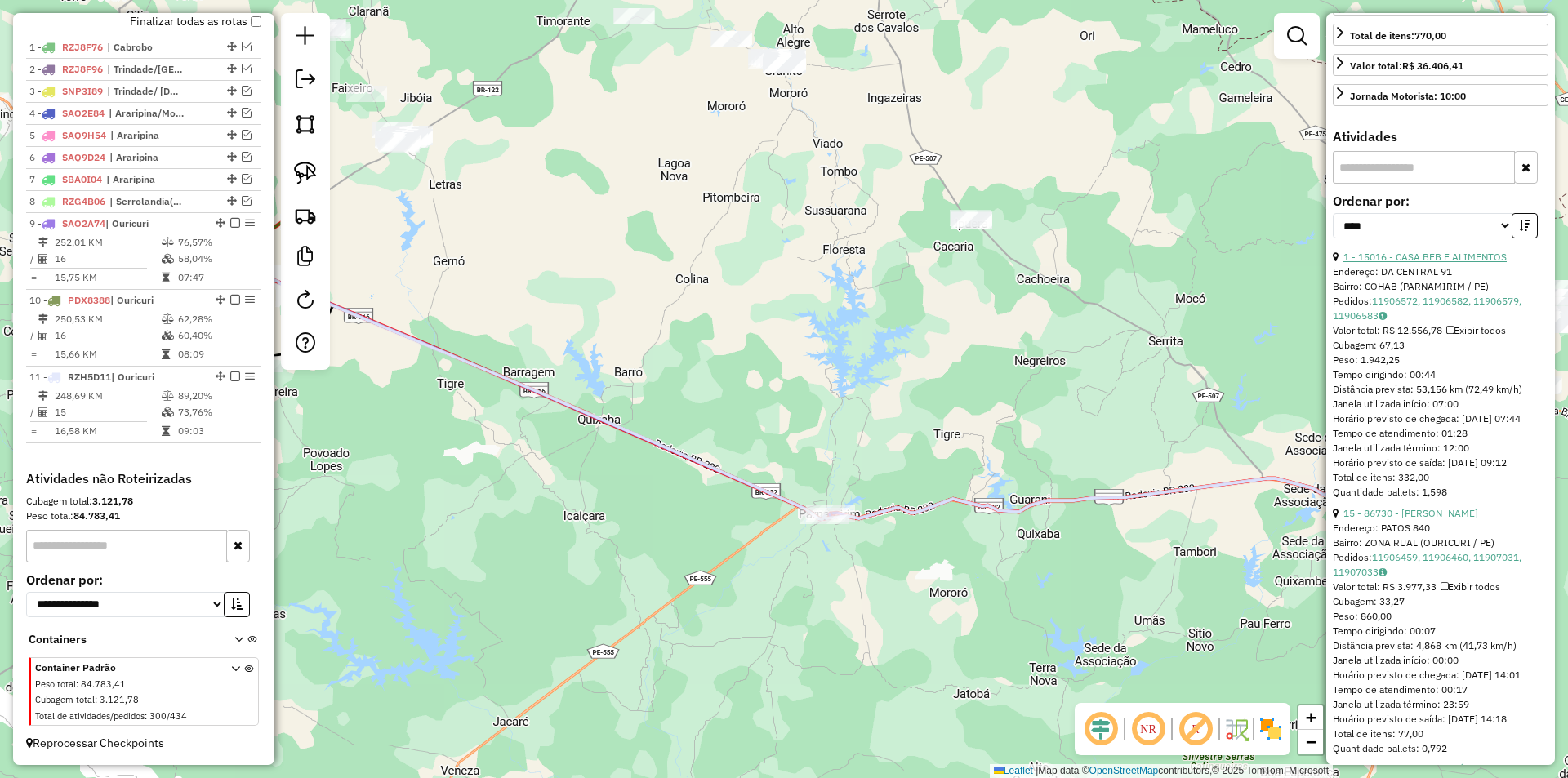
click at [1433, 263] on link "1 - 15016 - CASA BEB E ALIMENTOS" at bounding box center [1425, 257] width 164 height 13
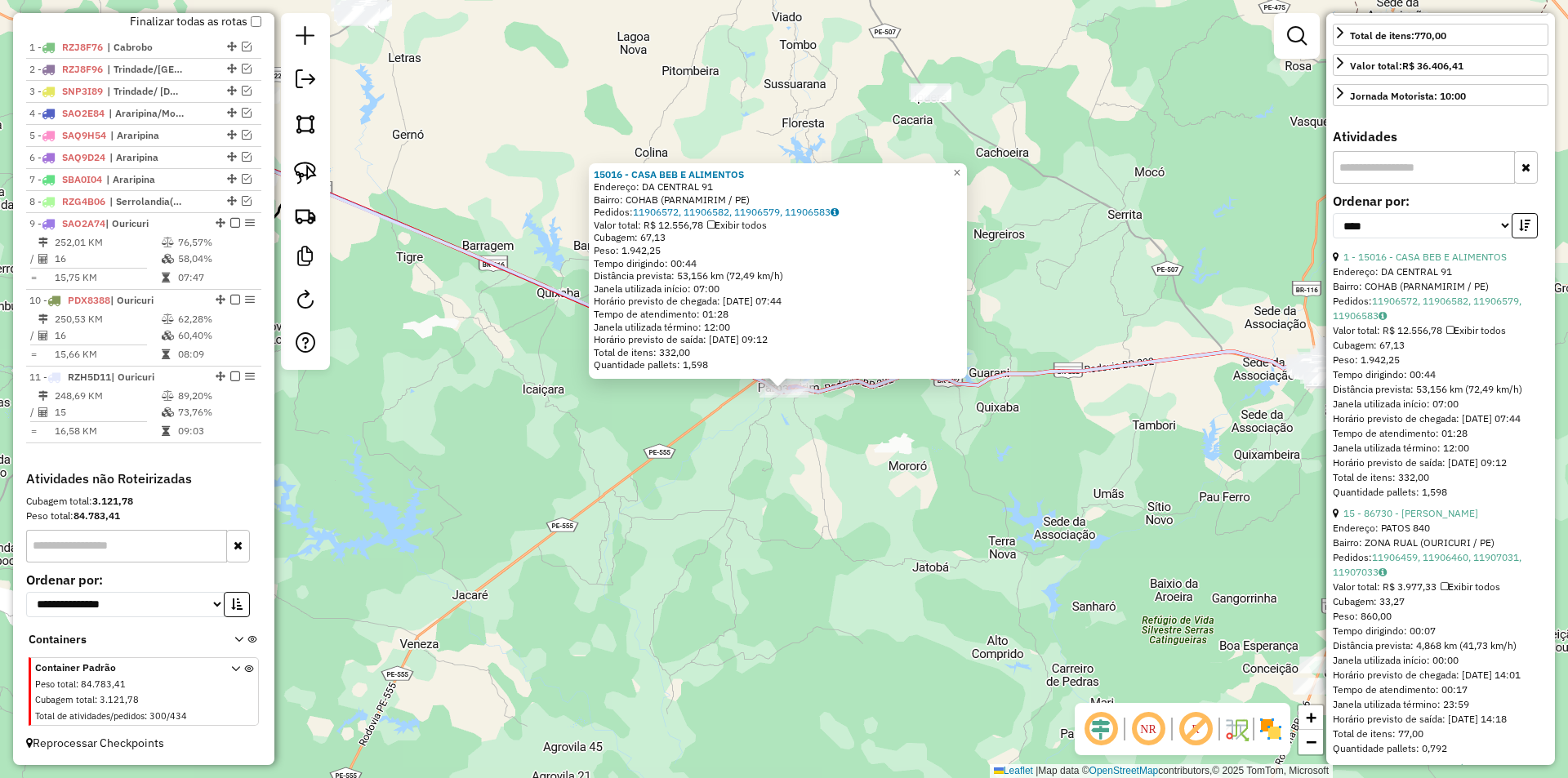
scroll to position [653, 0]
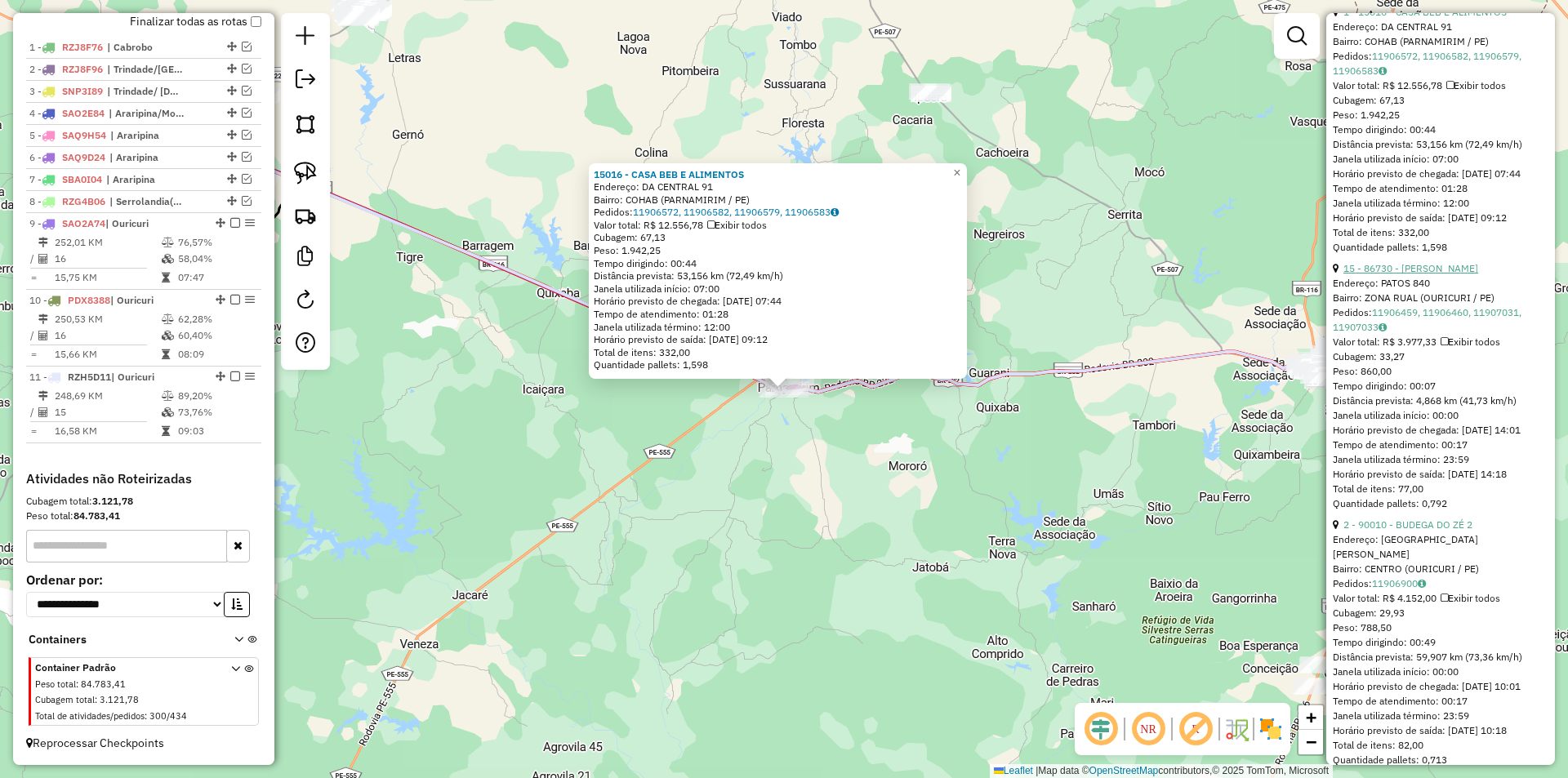
click at [1420, 274] on link "15 - 86730 - MERCEARIA SILVA" at bounding box center [1410, 267] width 135 height 13
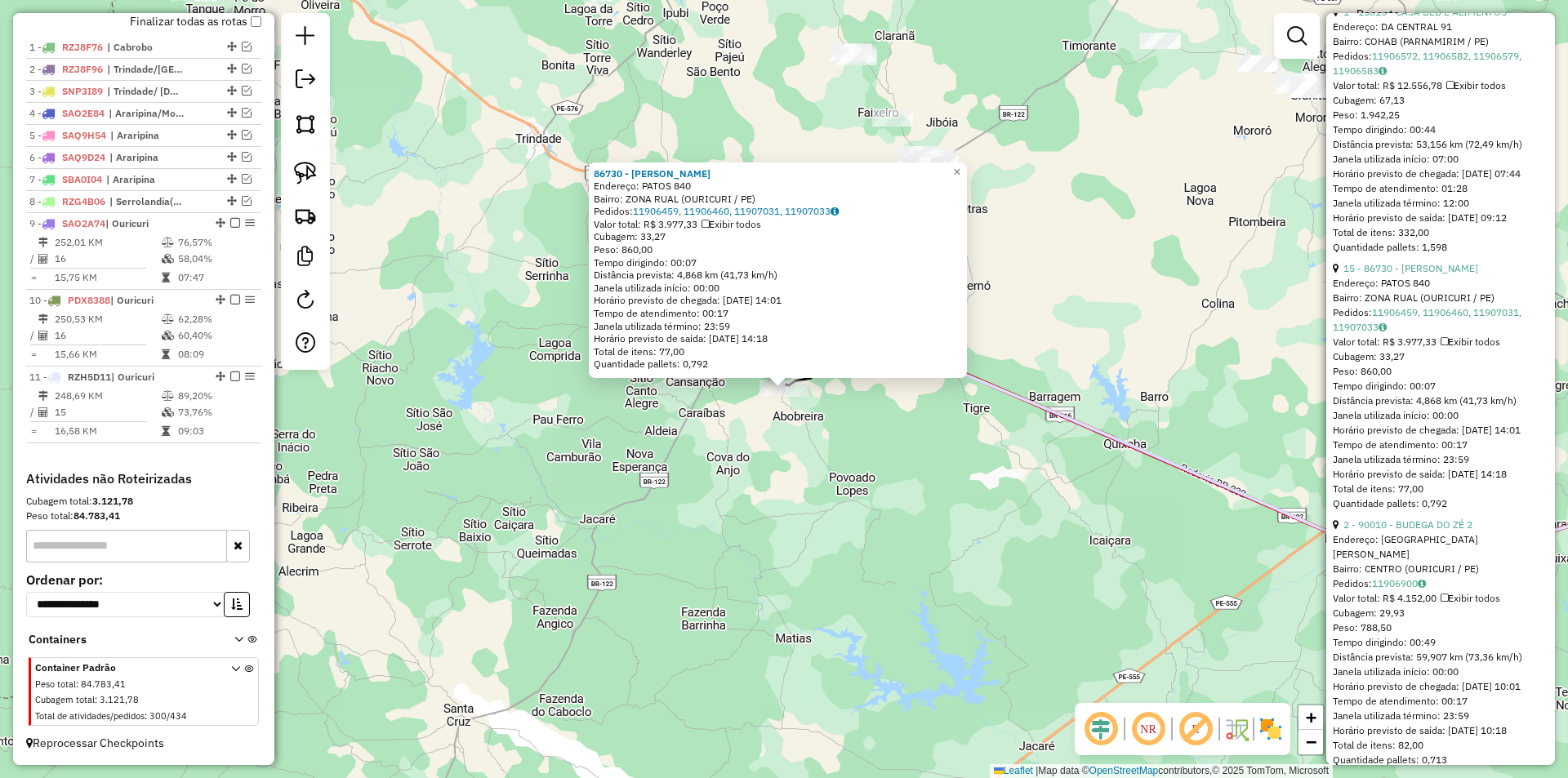
scroll to position [898, 0]
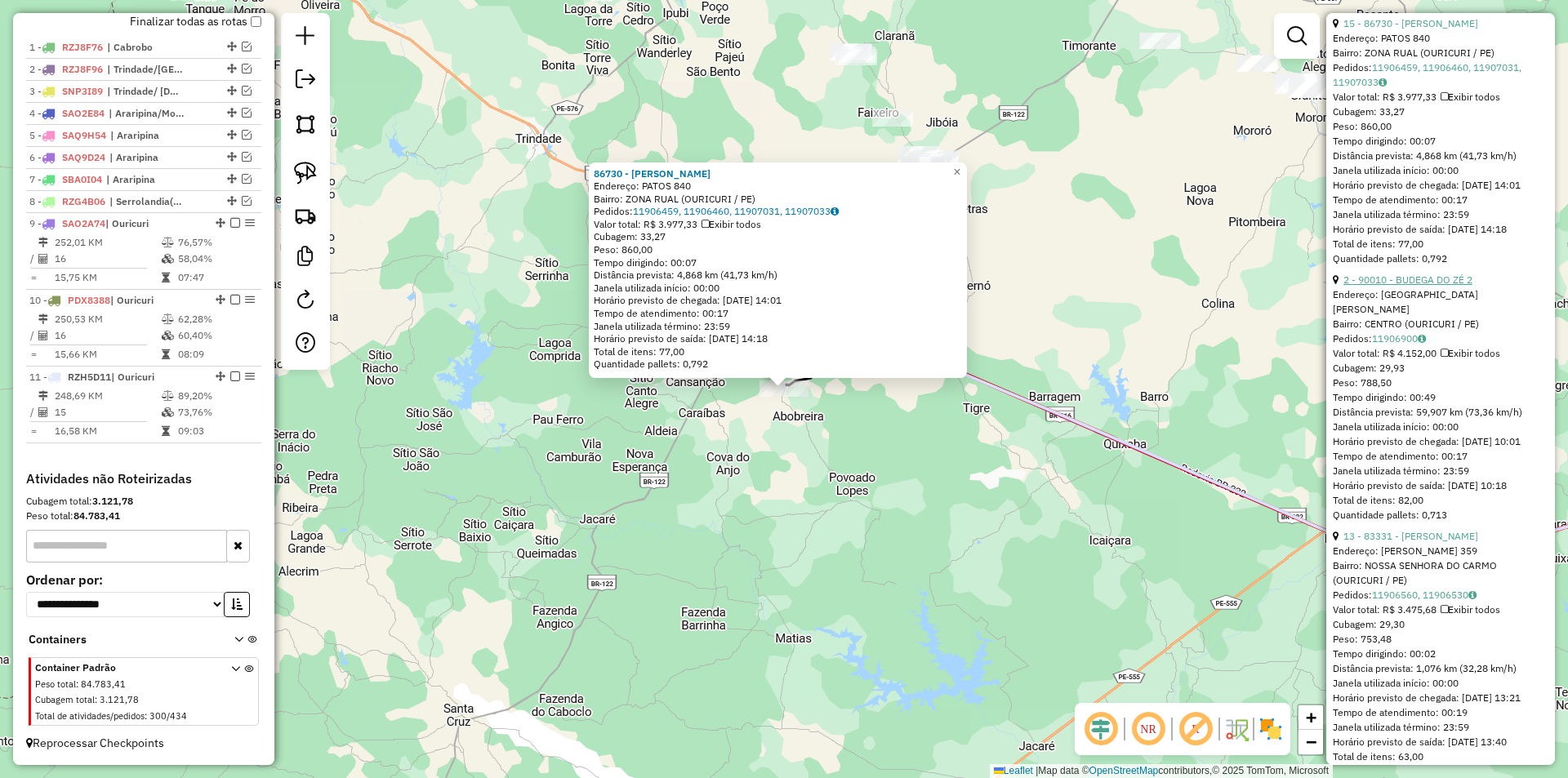
click at [1411, 286] on link "2 - 90010 - BUDEGA DO ZÉ 2" at bounding box center [1407, 279] width 129 height 13
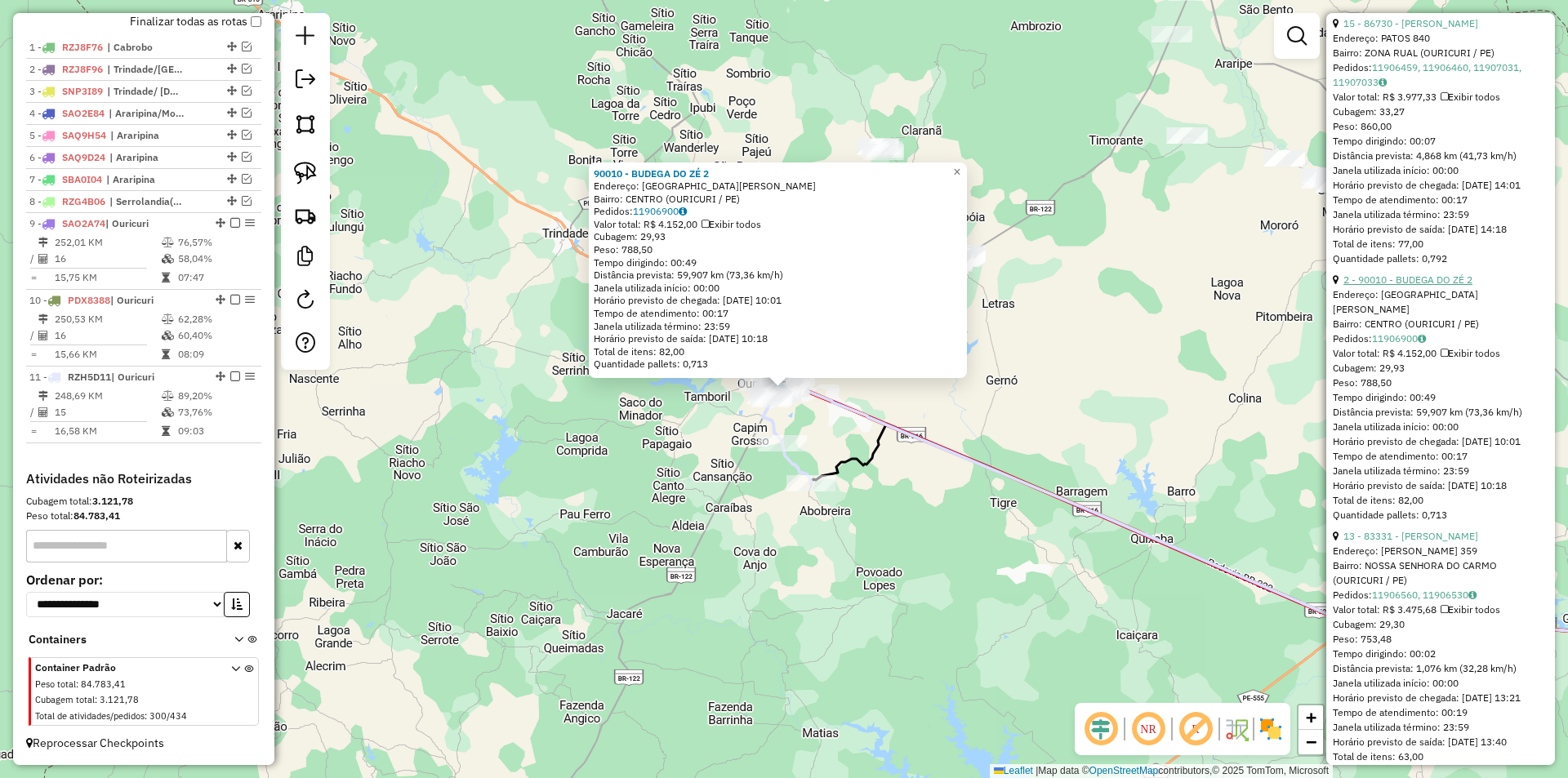
scroll to position [1062, 0]
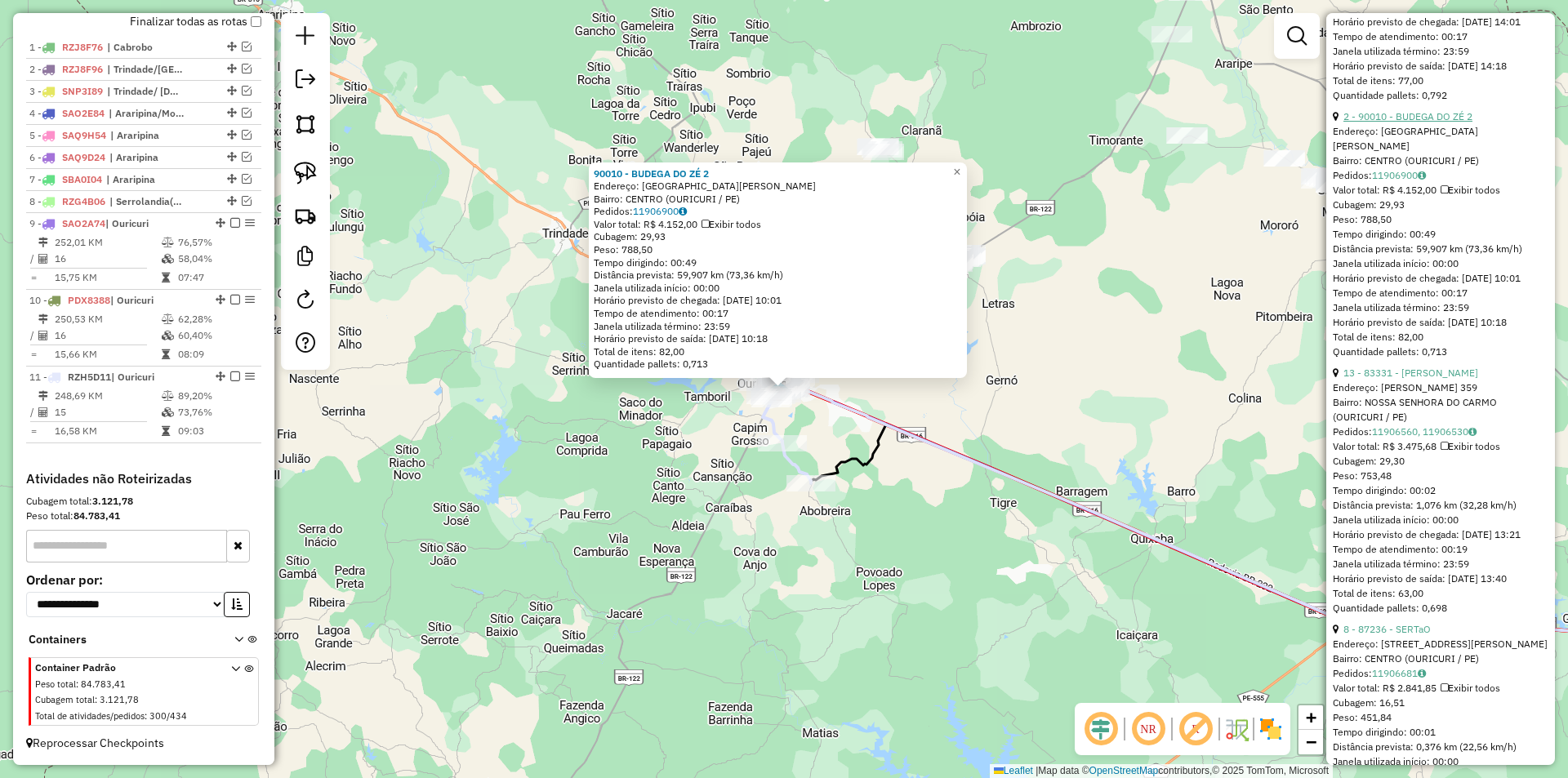
click at [1414, 122] on link "2 - 90010 - BUDEGA DO ZÉ 2" at bounding box center [1407, 116] width 129 height 13
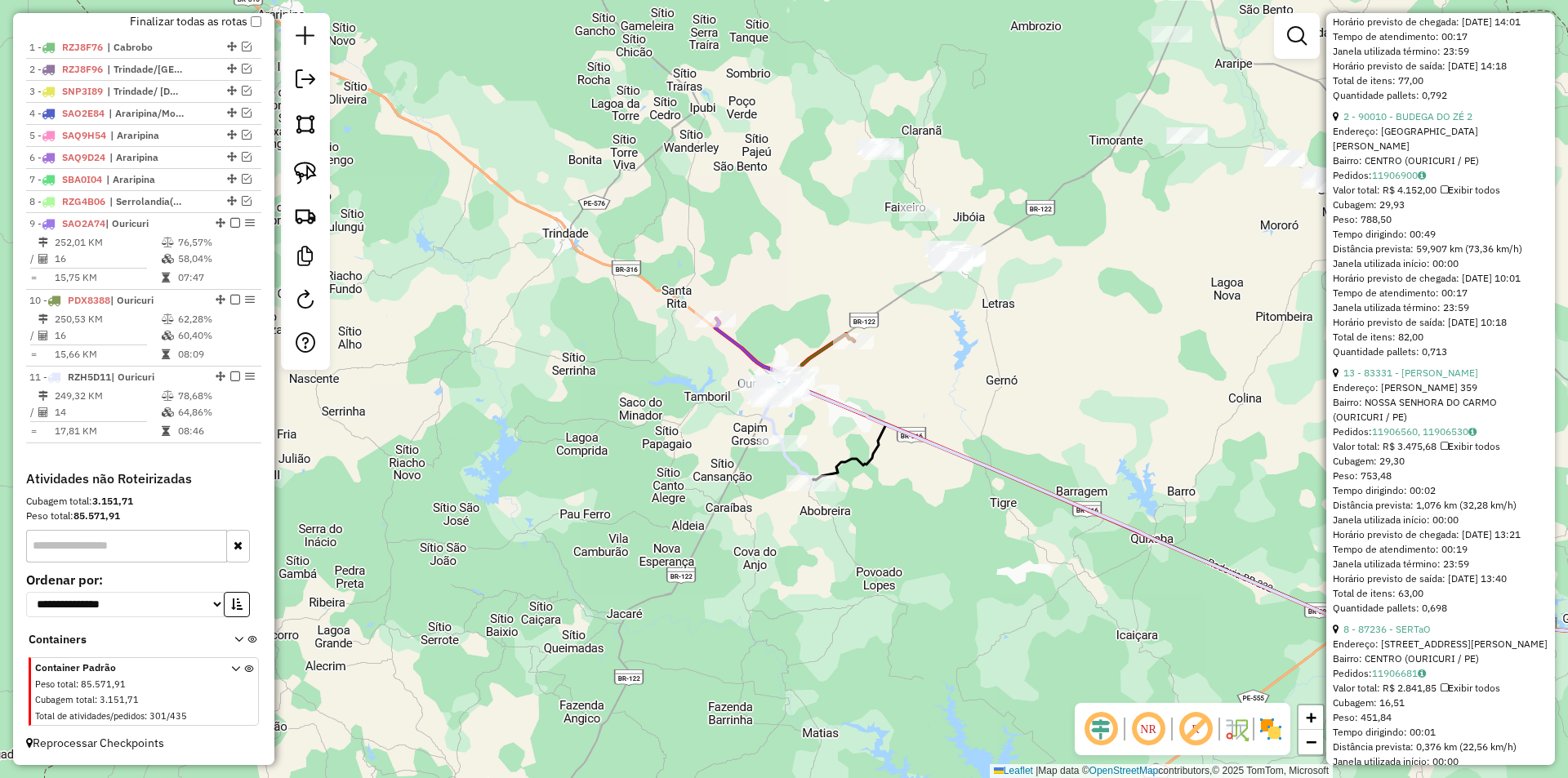
scroll to position [519, 0]
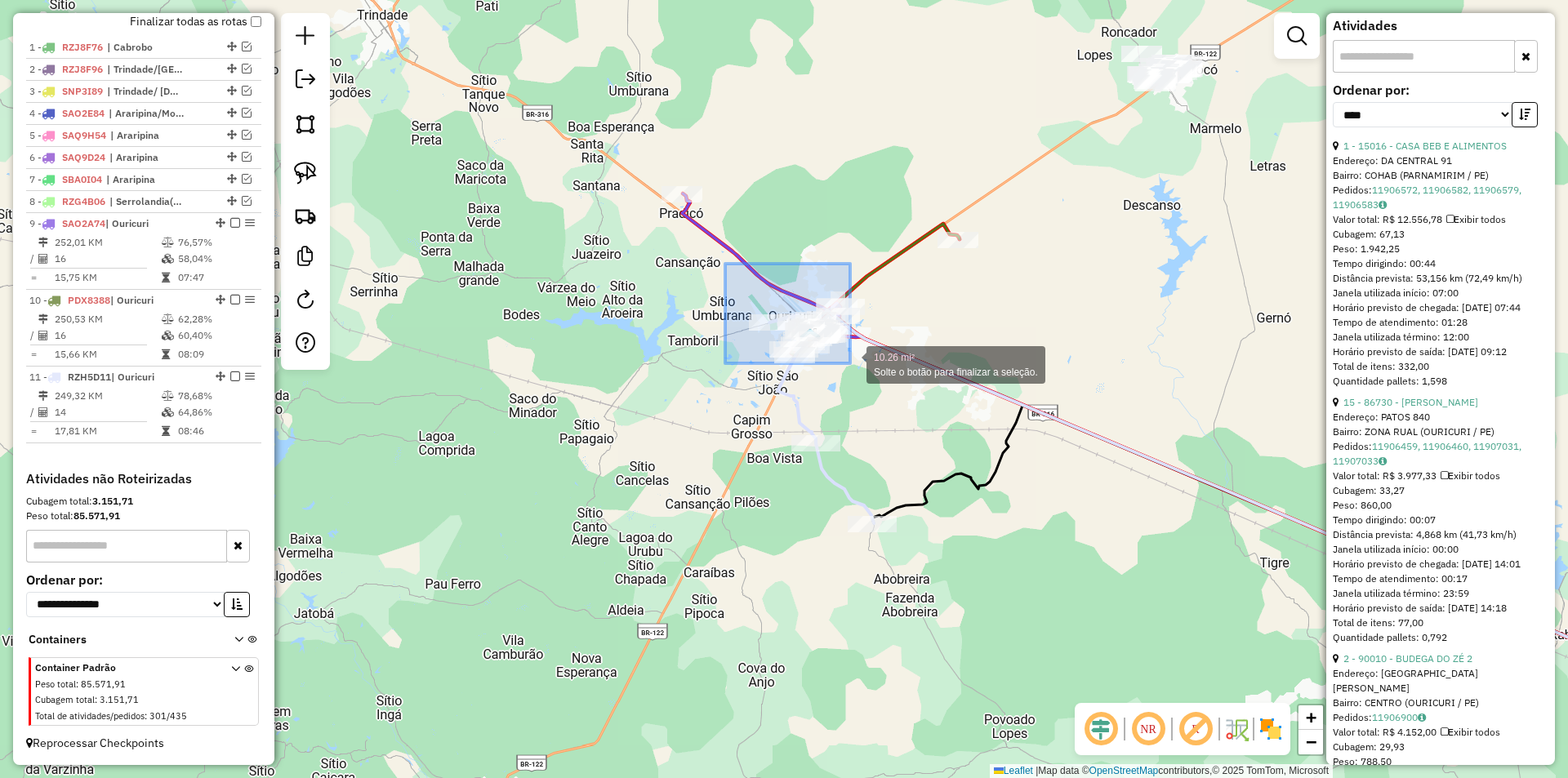
drag, startPoint x: 725, startPoint y: 264, endPoint x: 858, endPoint y: 370, distance: 170.1
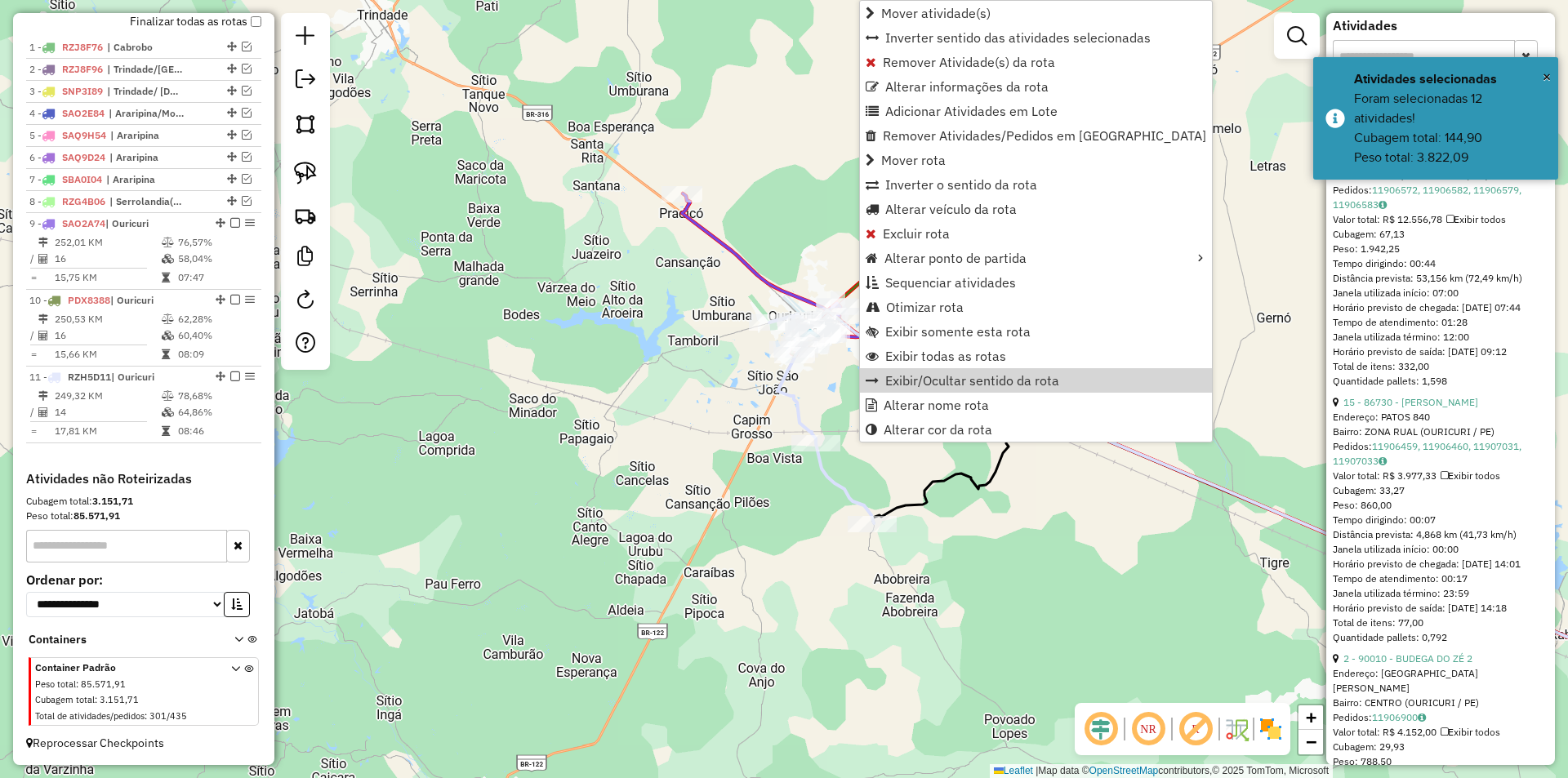
click at [688, 377] on div "Janela de atendimento Grade de atendimento Capacidade Transportadoras Veículos …" at bounding box center [784, 389] width 1568 height 778
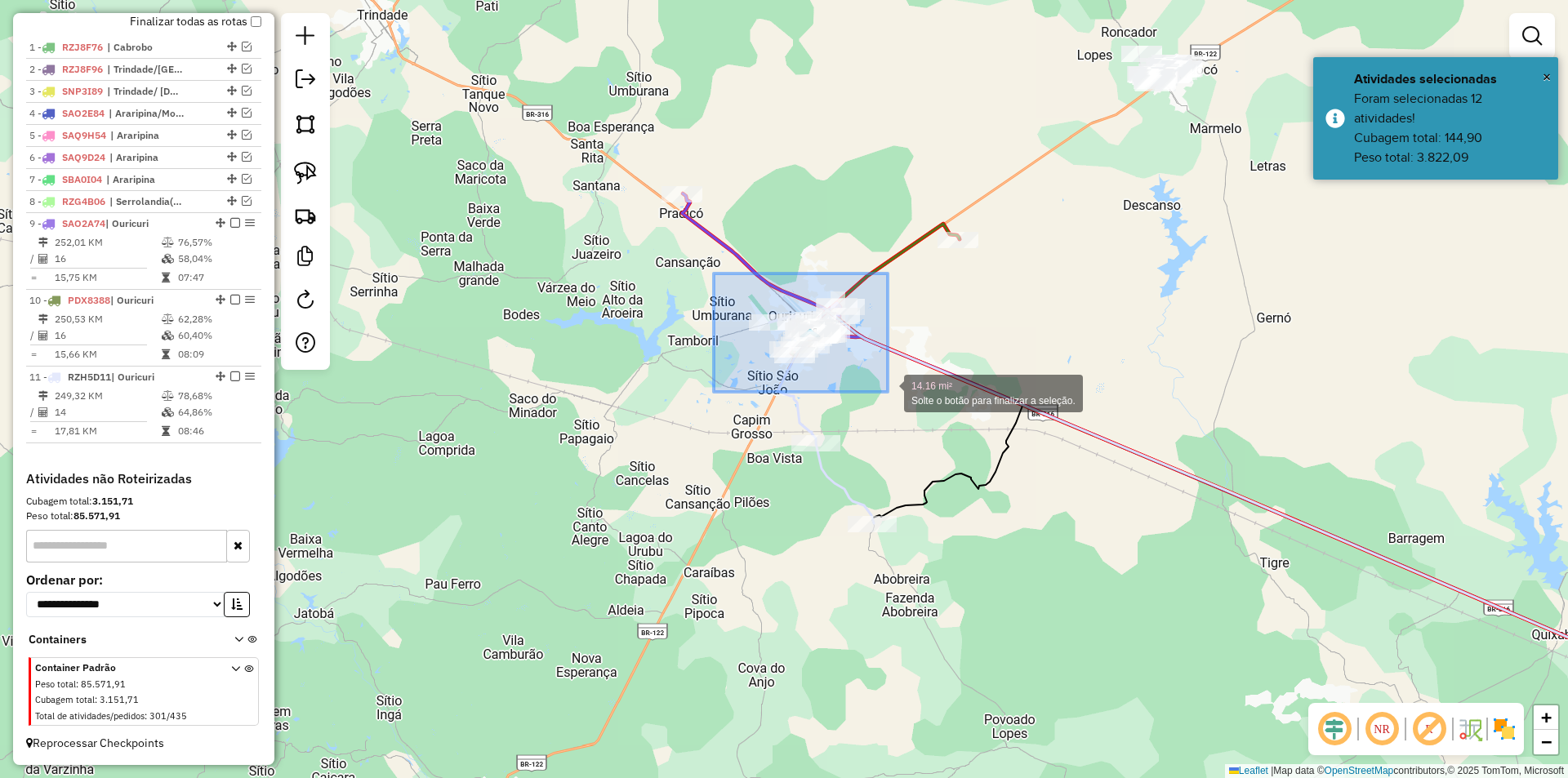
drag, startPoint x: 714, startPoint y: 273, endPoint x: 903, endPoint y: 397, distance: 226.0
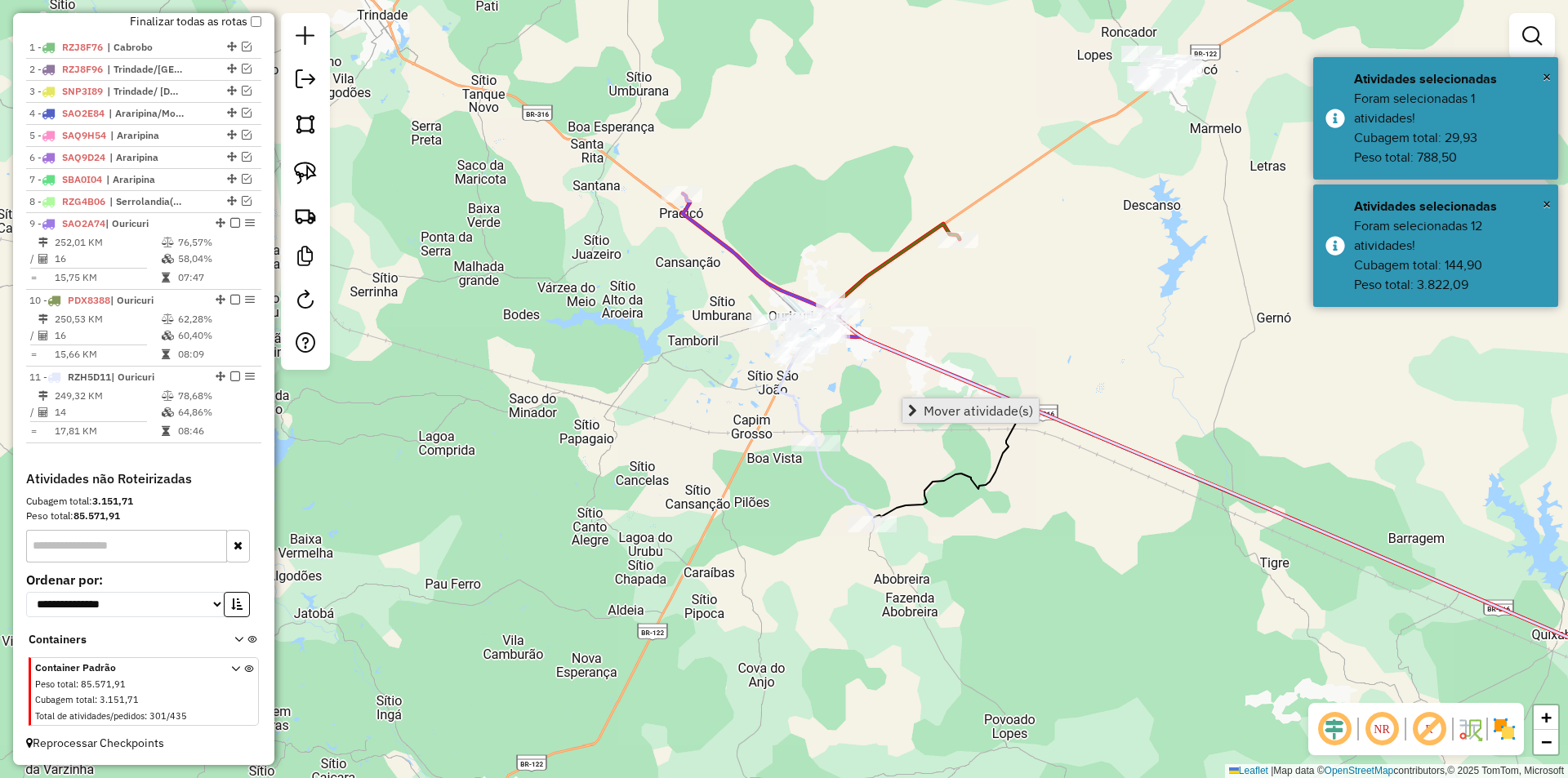
click at [937, 408] on span "Mover atividade(s)" at bounding box center [978, 411] width 110 height 13
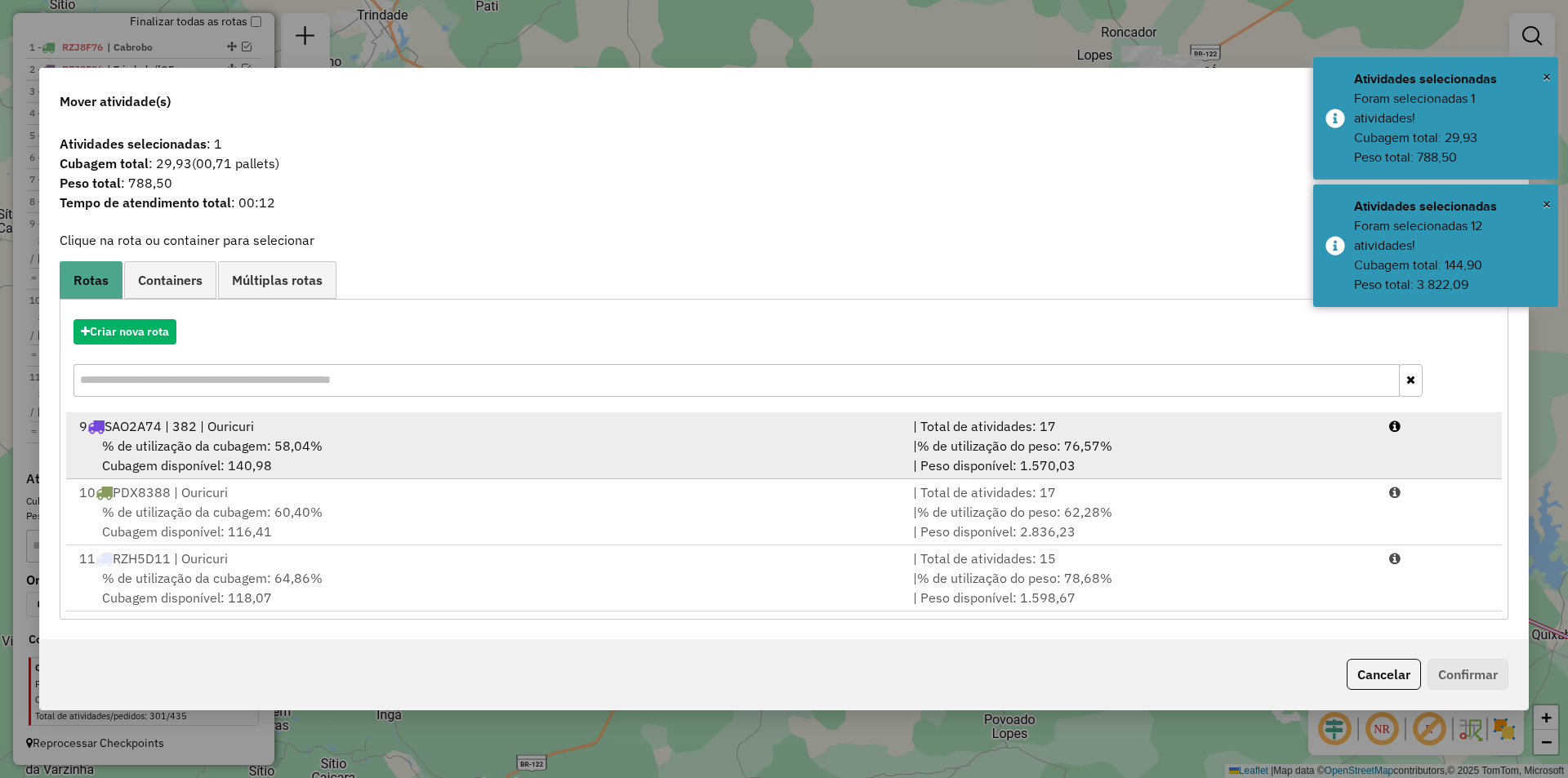
click at [758, 439] on div "% de utilização da cubagem: 58,04% Cubagem disponível: 140,98" at bounding box center [486, 455] width 834 height 39
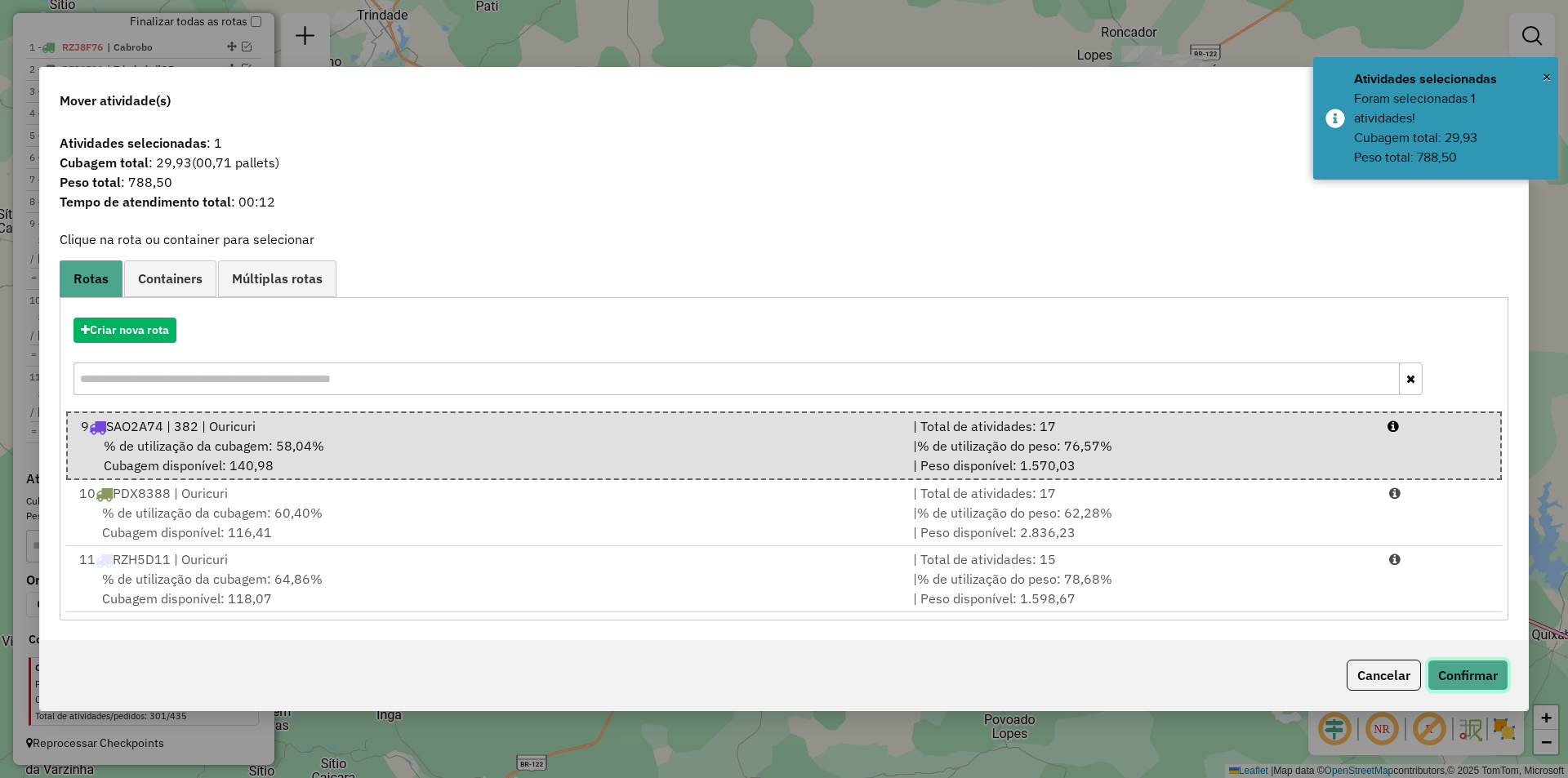
click at [1475, 667] on button "Confirmar" at bounding box center [1468, 675] width 81 height 31
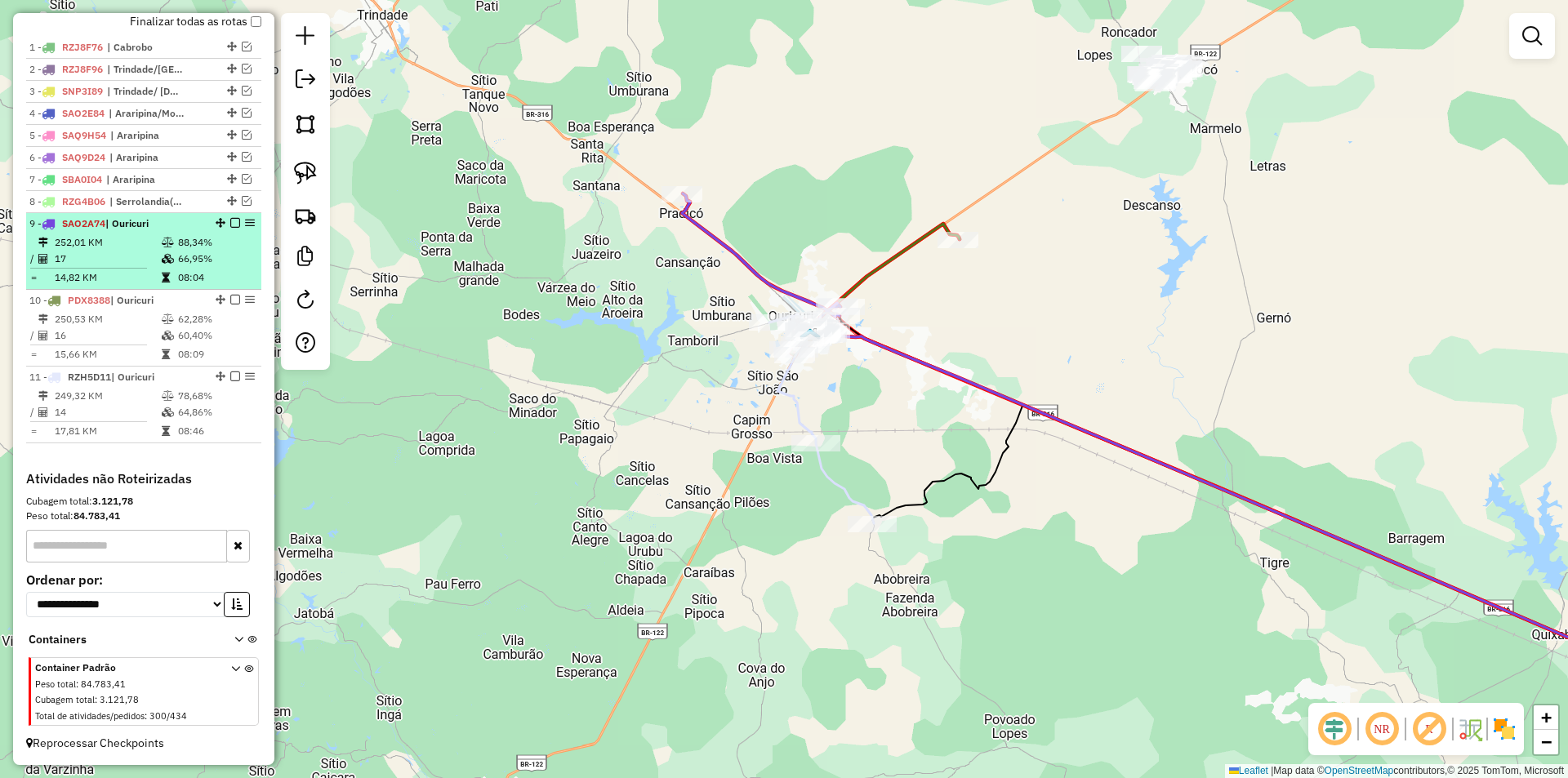
click at [177, 273] on td "08:04" at bounding box center [215, 277] width 78 height 16
select select "*********"
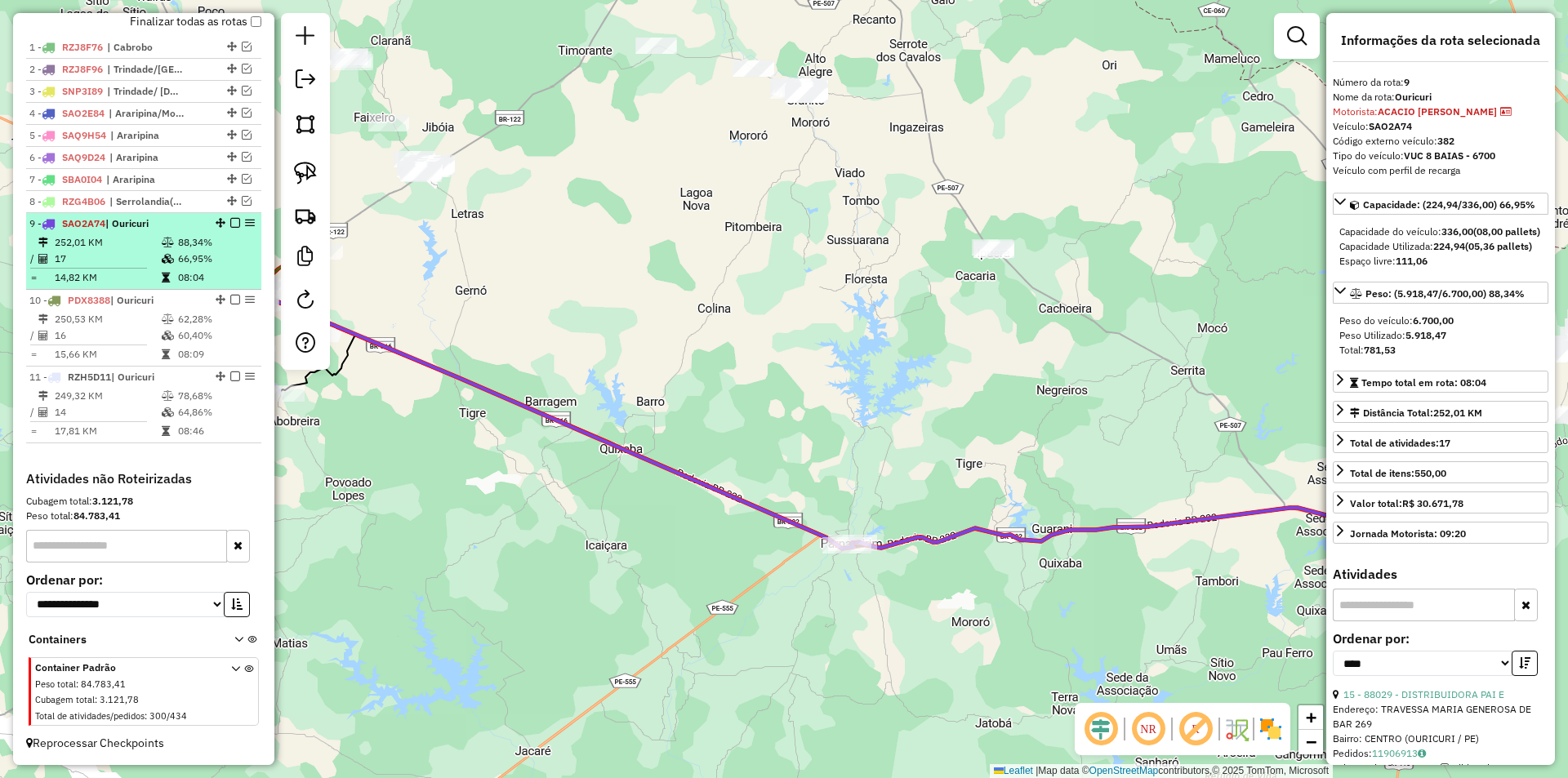
click at [182, 248] on td "88,34%" at bounding box center [215, 242] width 78 height 16
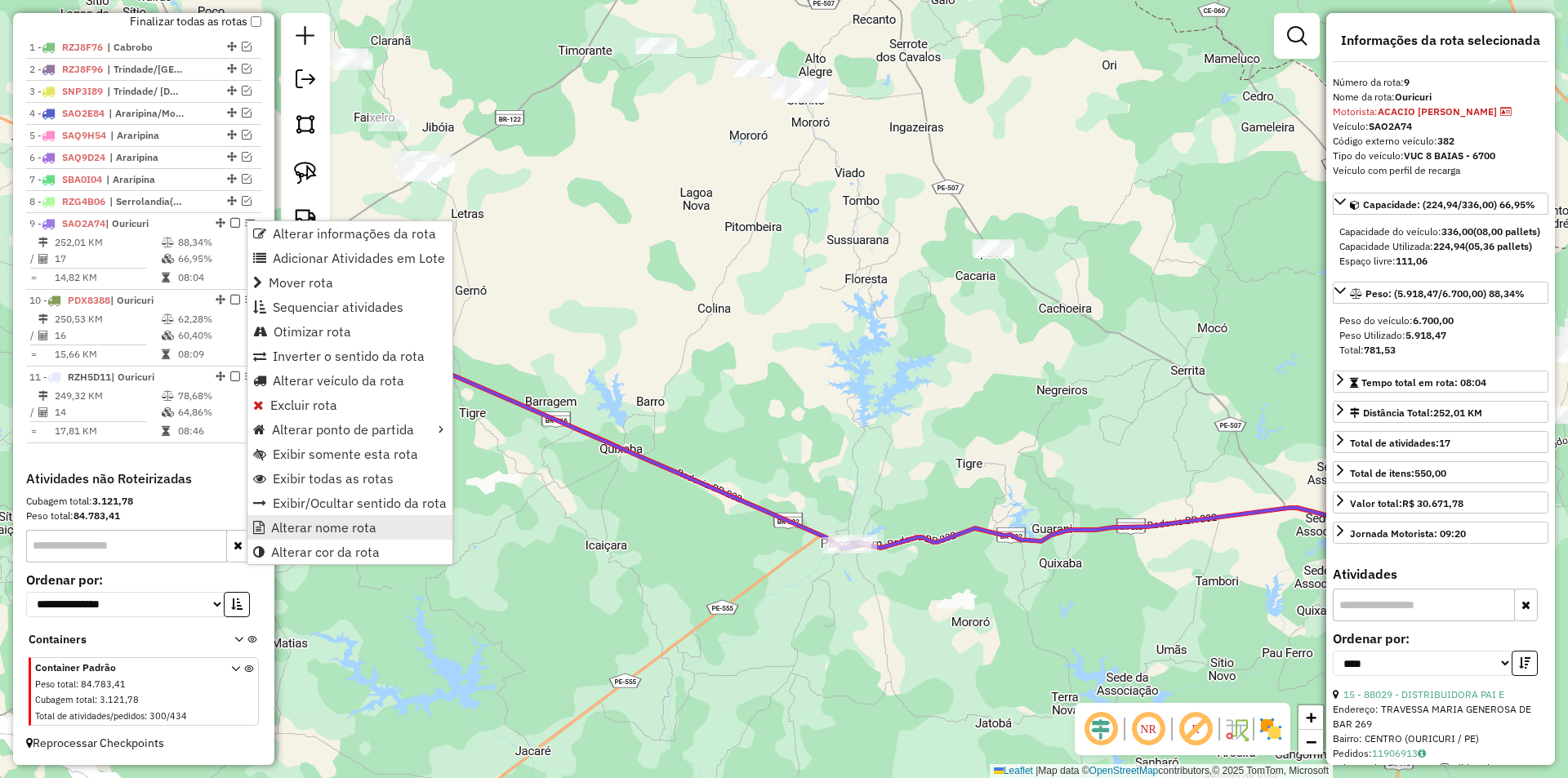
click at [367, 534] on span "Alterar nome rota" at bounding box center [324, 528] width 106 height 13
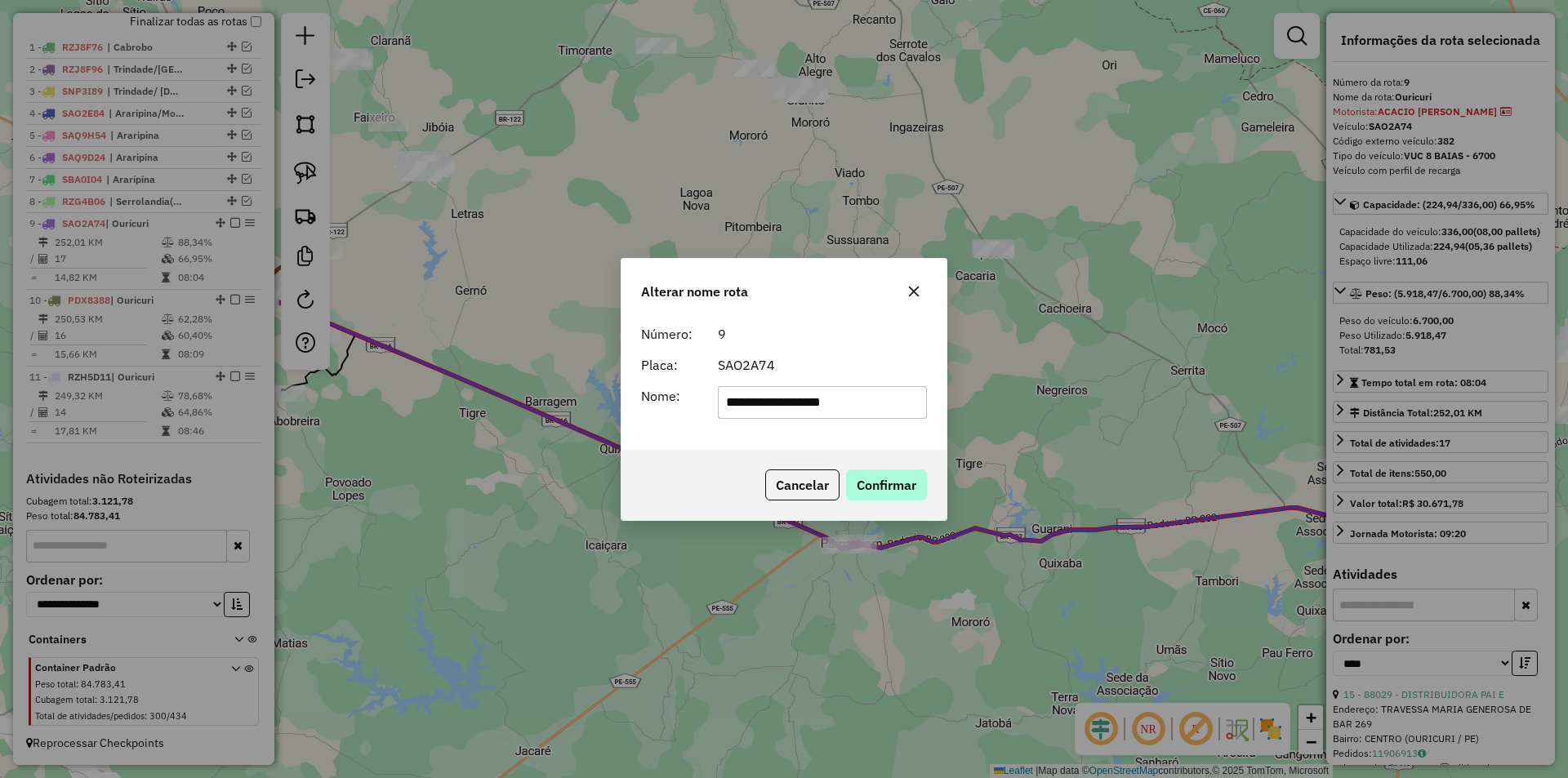
type input "**********"
click at [868, 481] on button "Confirmar" at bounding box center [886, 485] width 81 height 31
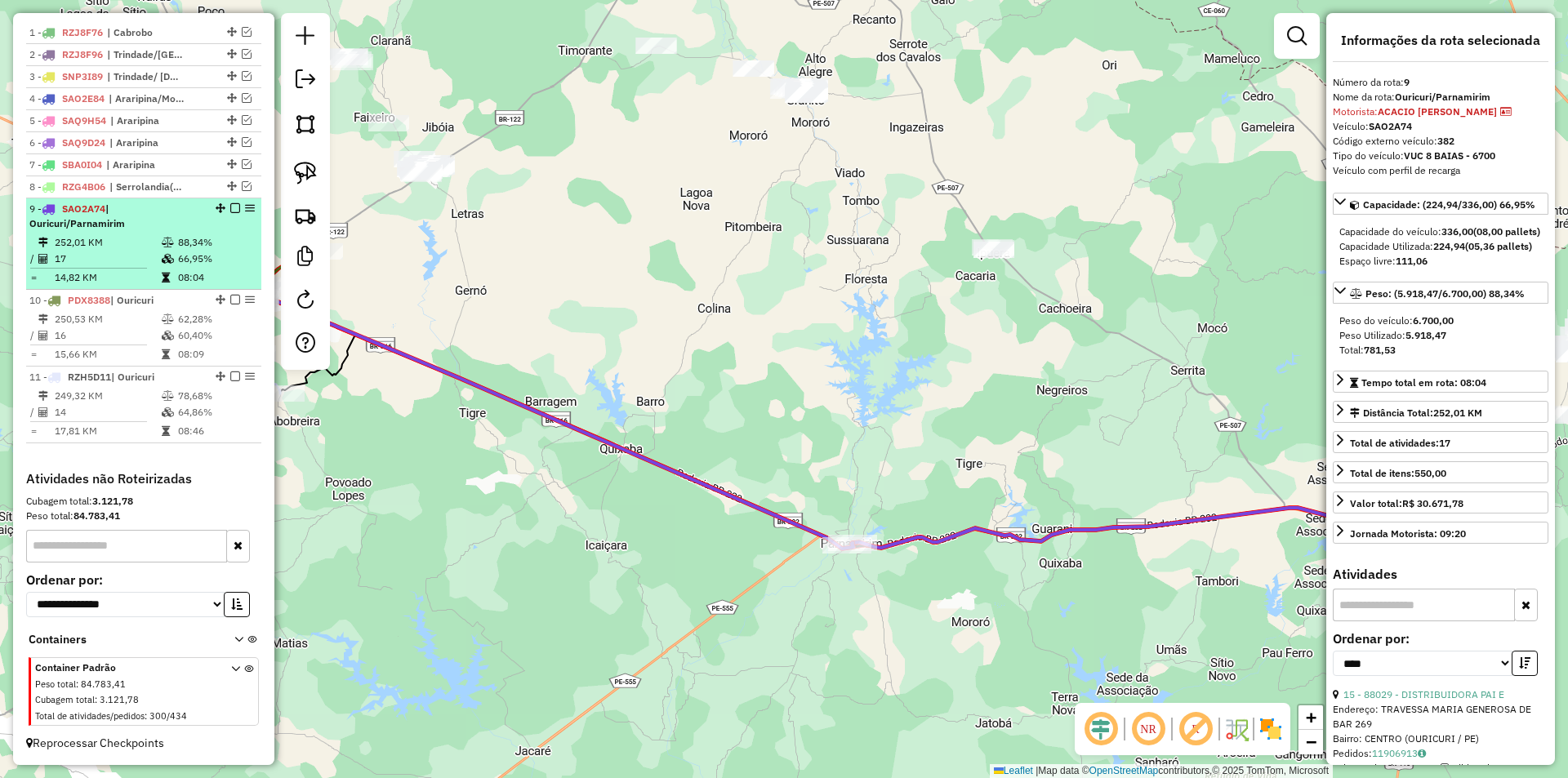
click at [232, 213] on em at bounding box center [235, 208] width 10 height 10
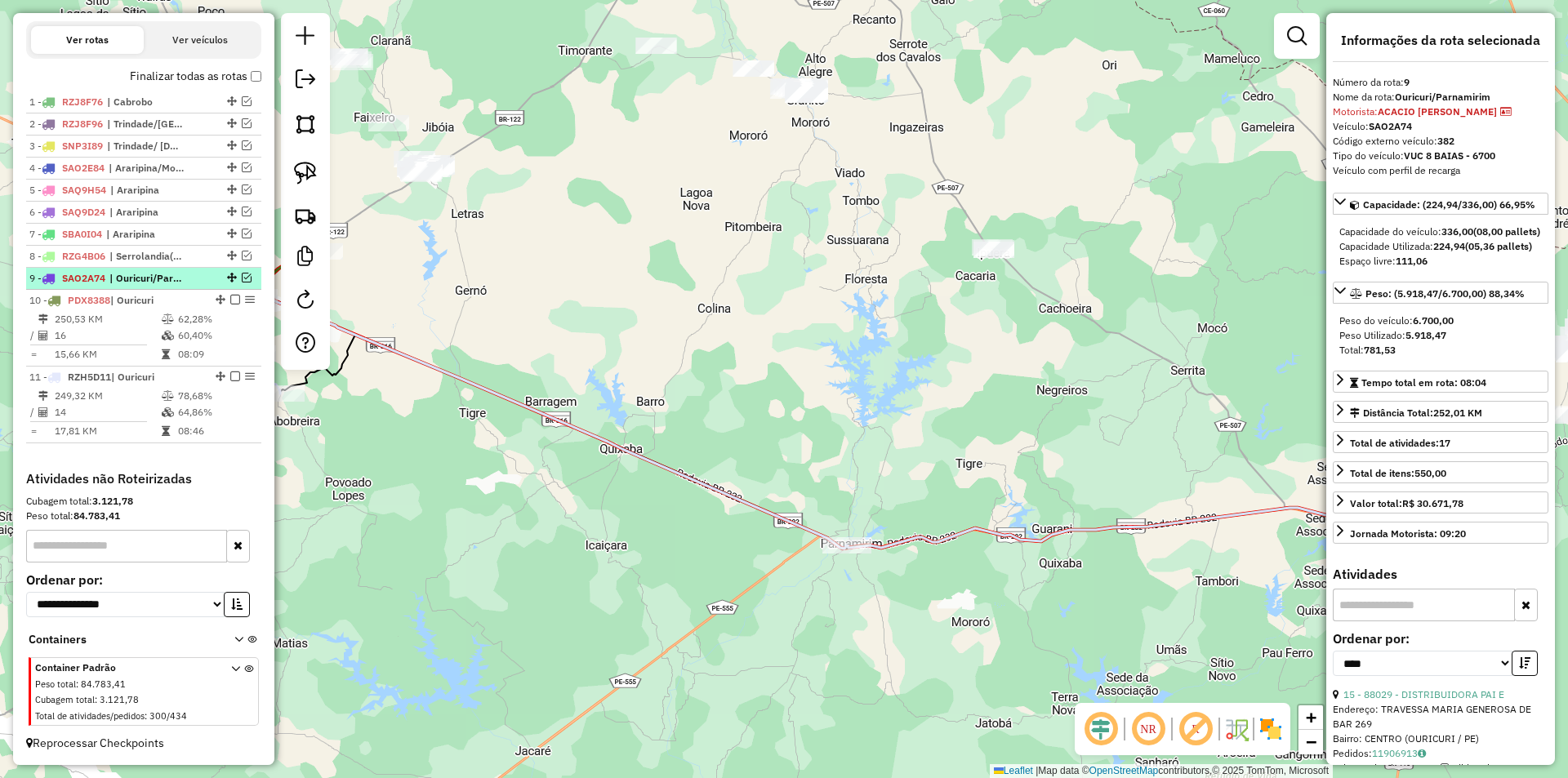
scroll to position [554, 0]
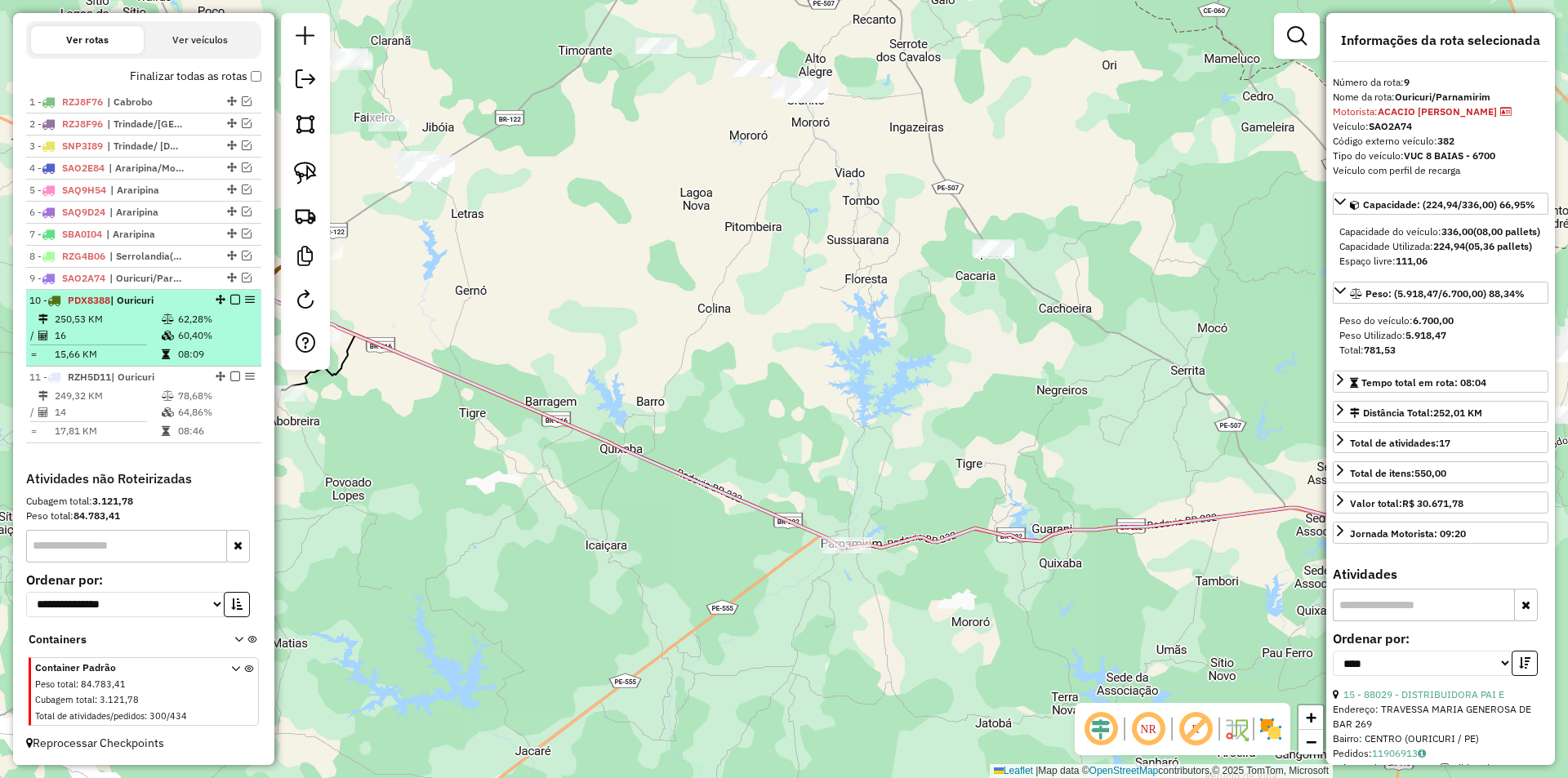
click at [230, 301] on em at bounding box center [235, 299] width 10 height 10
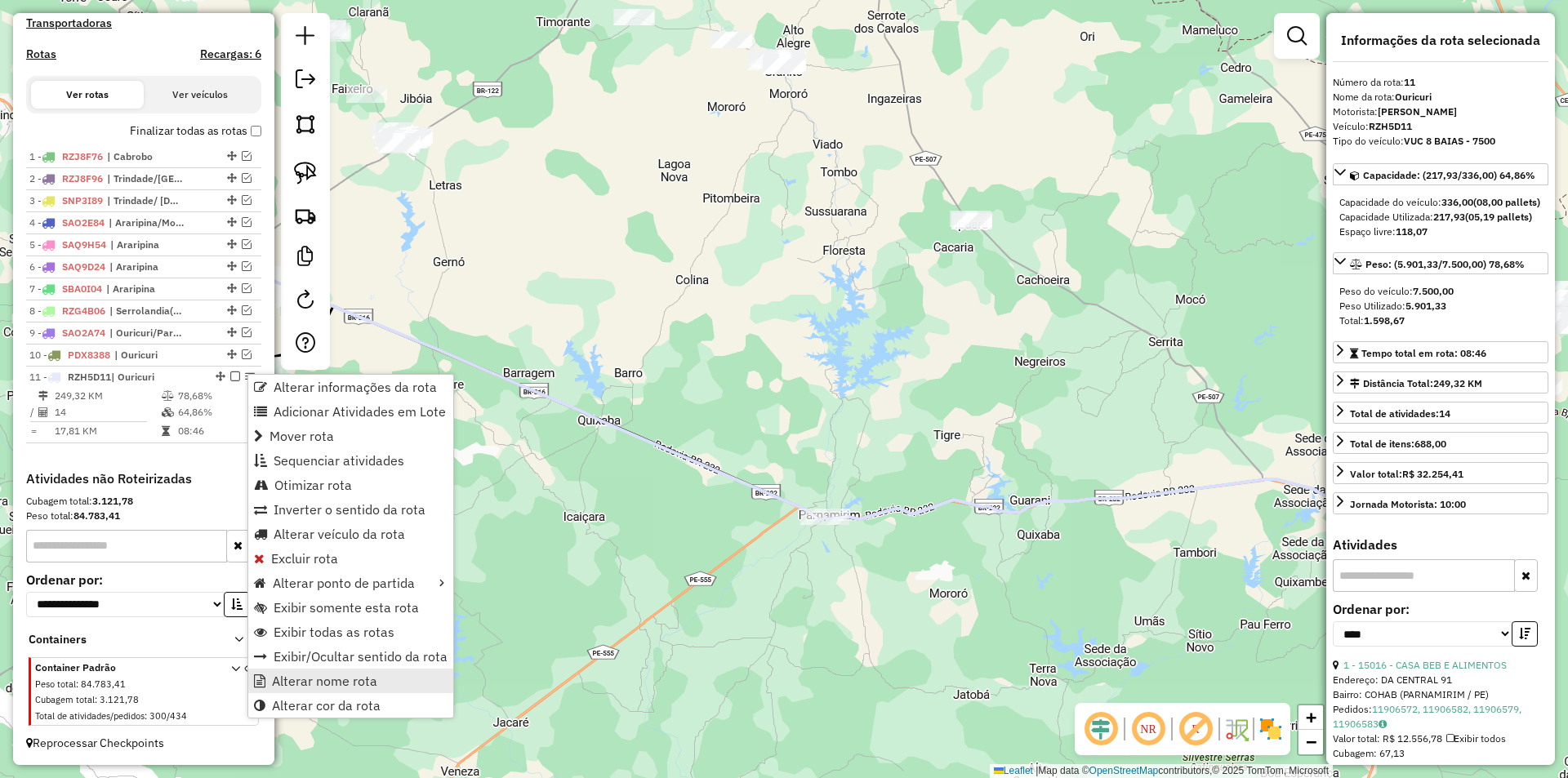
click at [331, 688] on span "Alterar nome rota" at bounding box center [325, 681] width 106 height 13
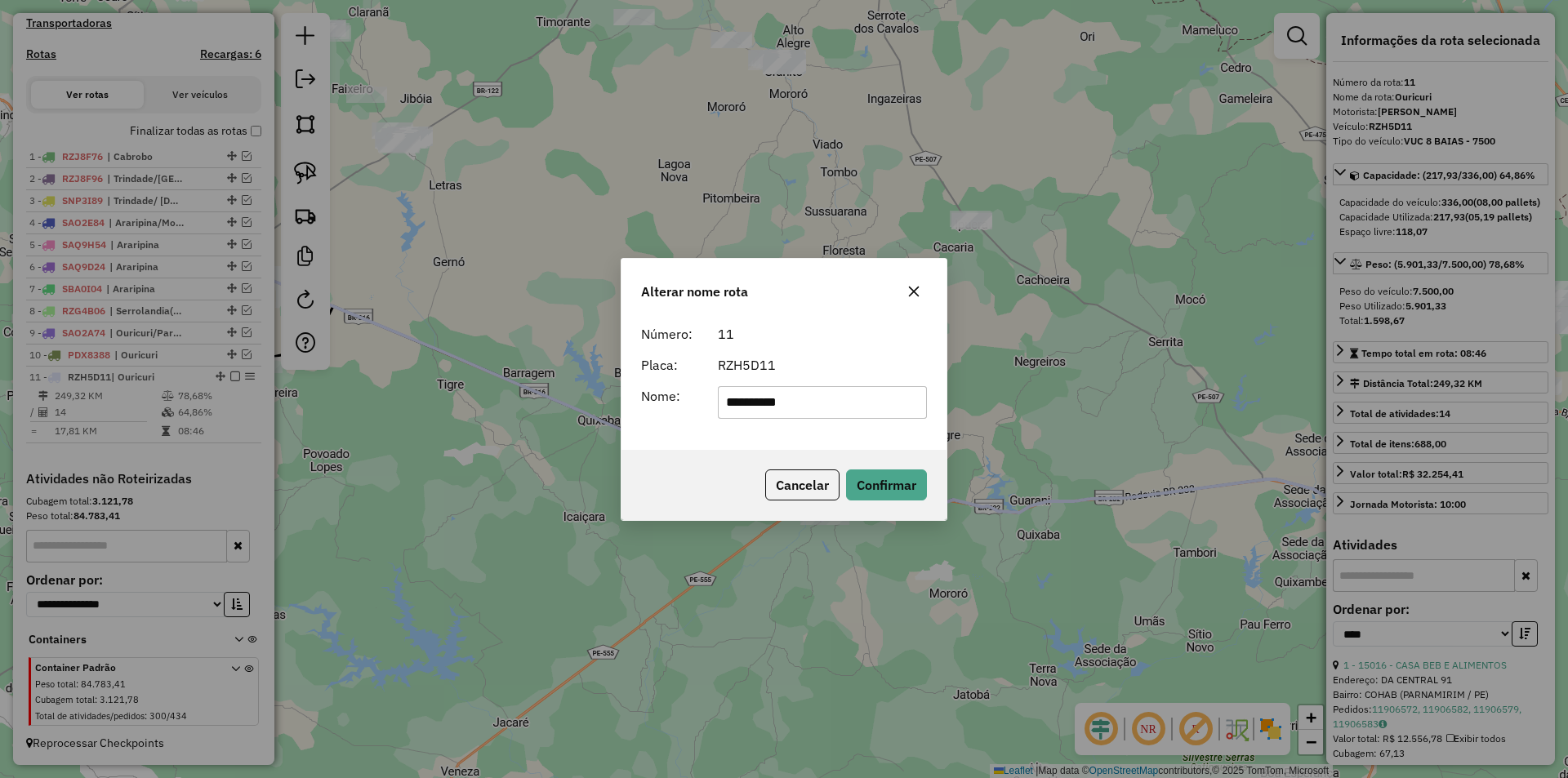
type input "**********"
click at [882, 488] on button "Confirmar" at bounding box center [886, 485] width 81 height 31
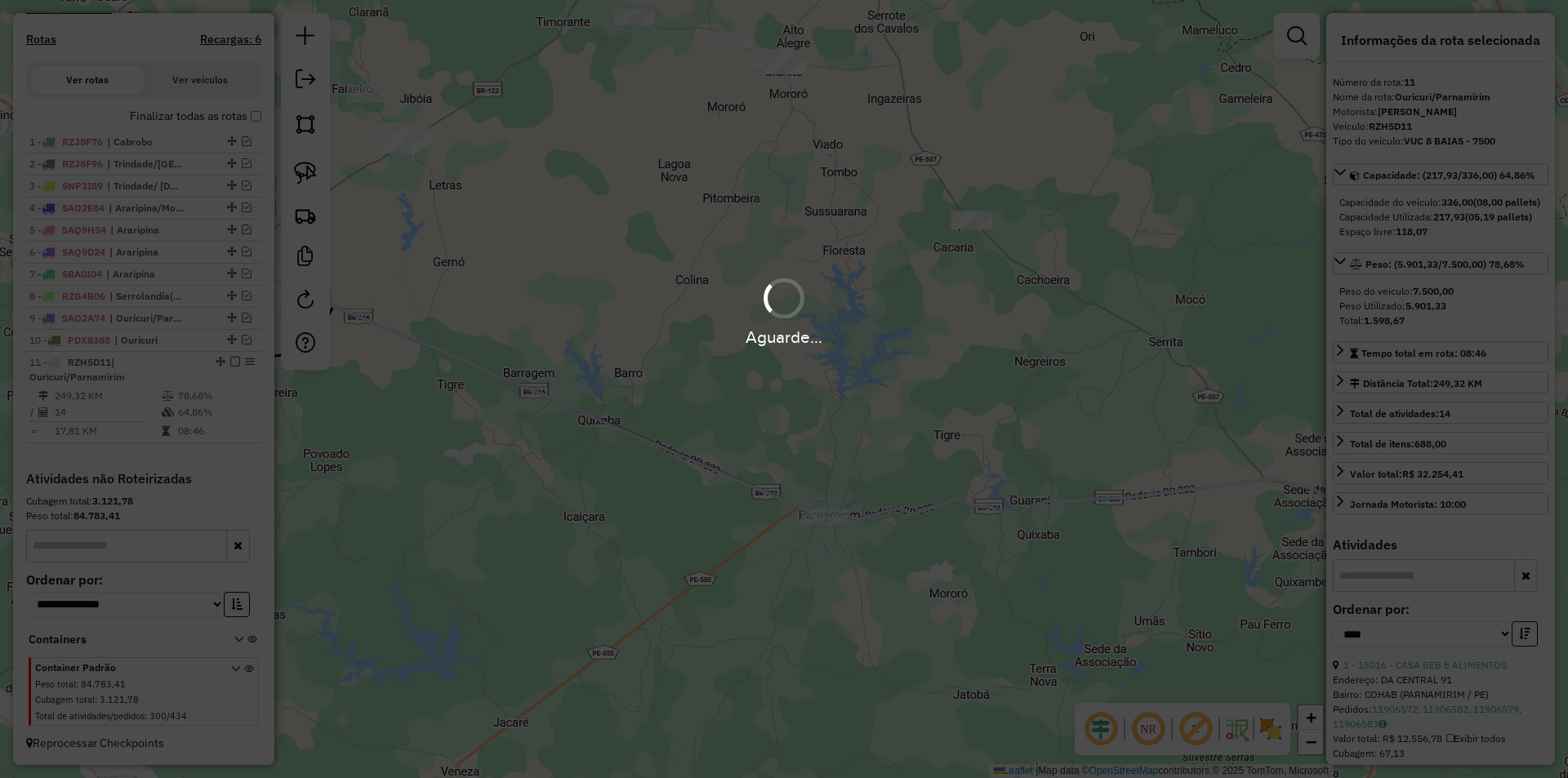
scroll to position [514, 0]
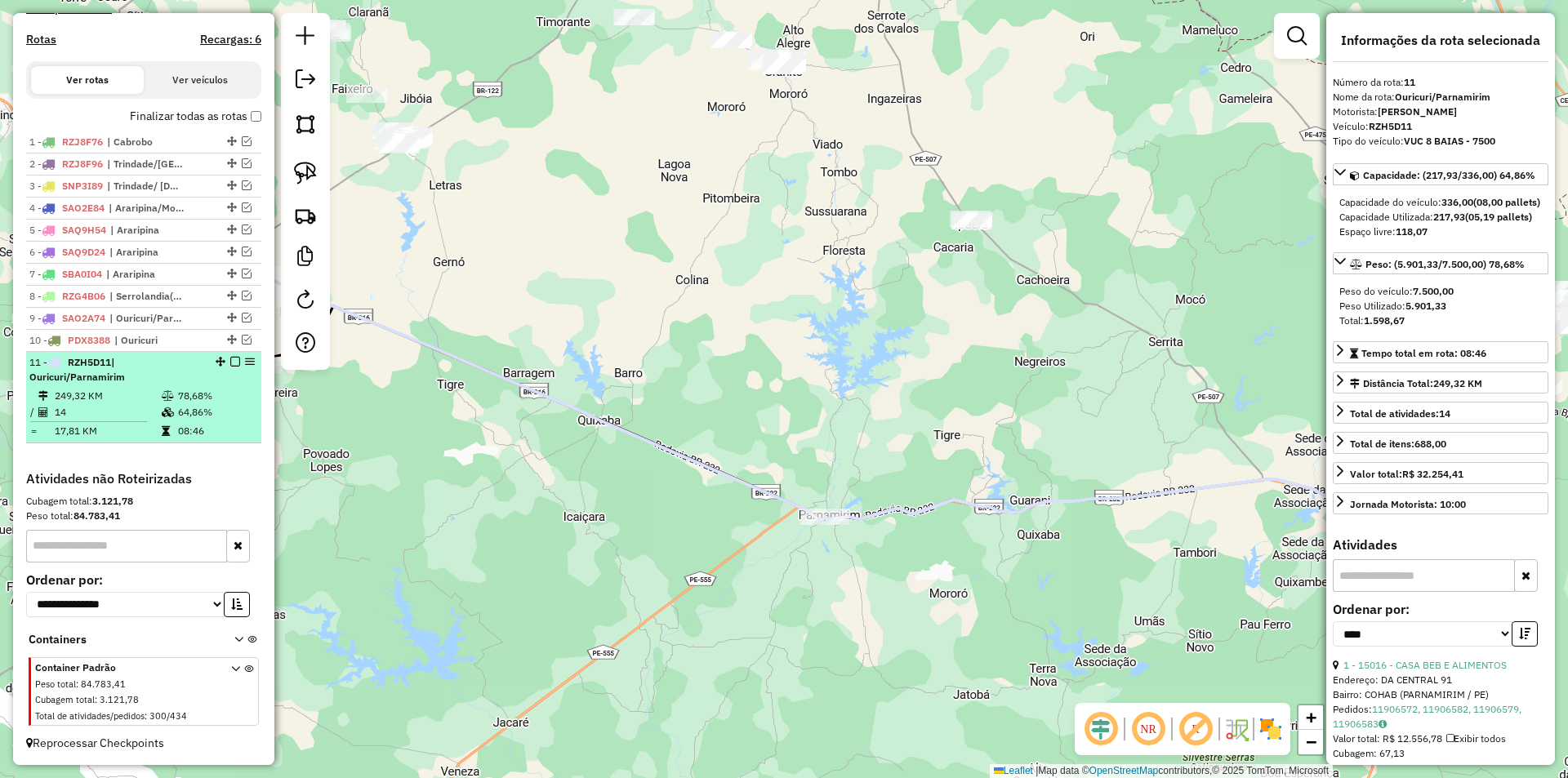
click at [230, 362] on em at bounding box center [235, 362] width 10 height 10
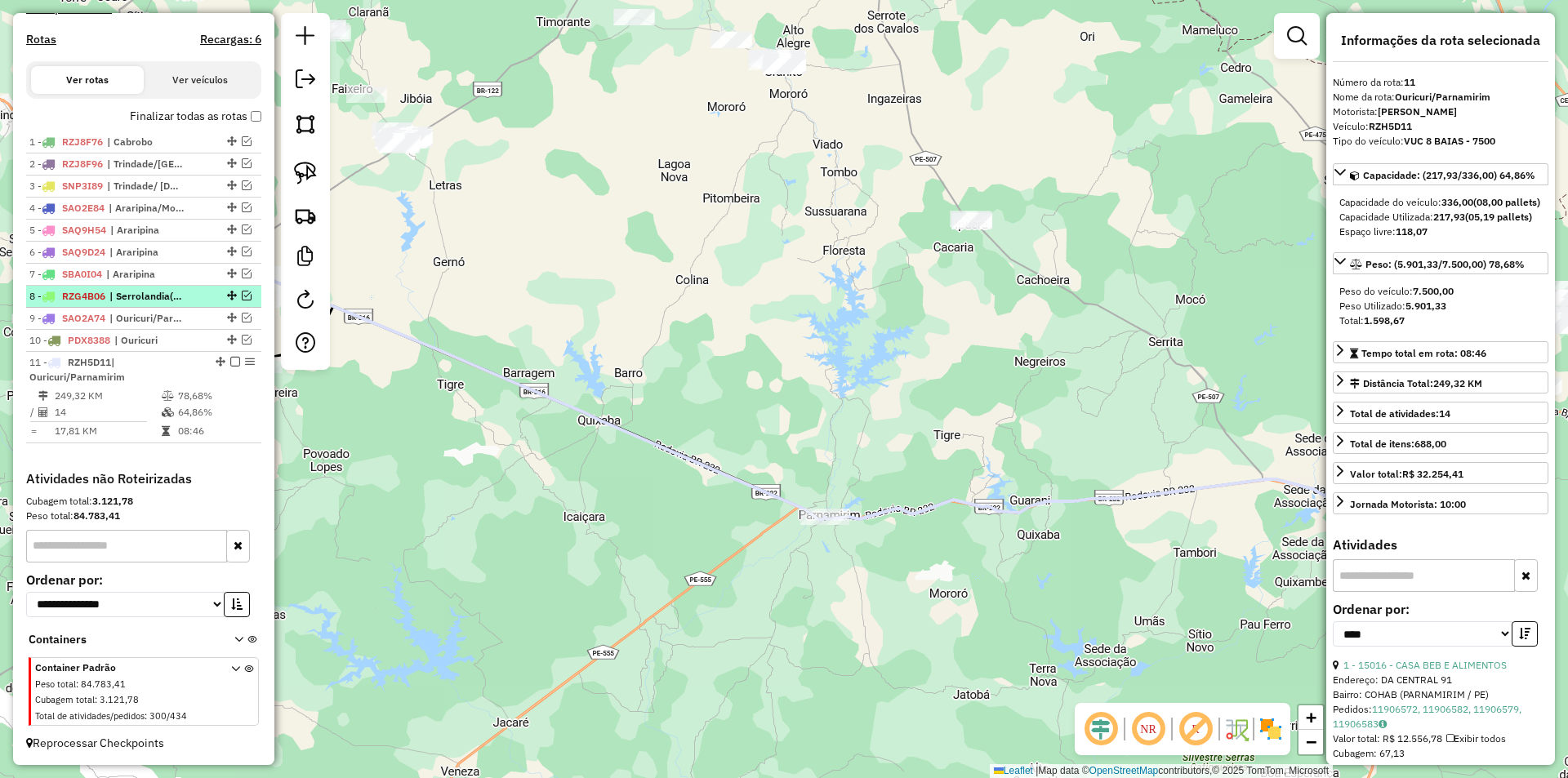
scroll to position [444, 0]
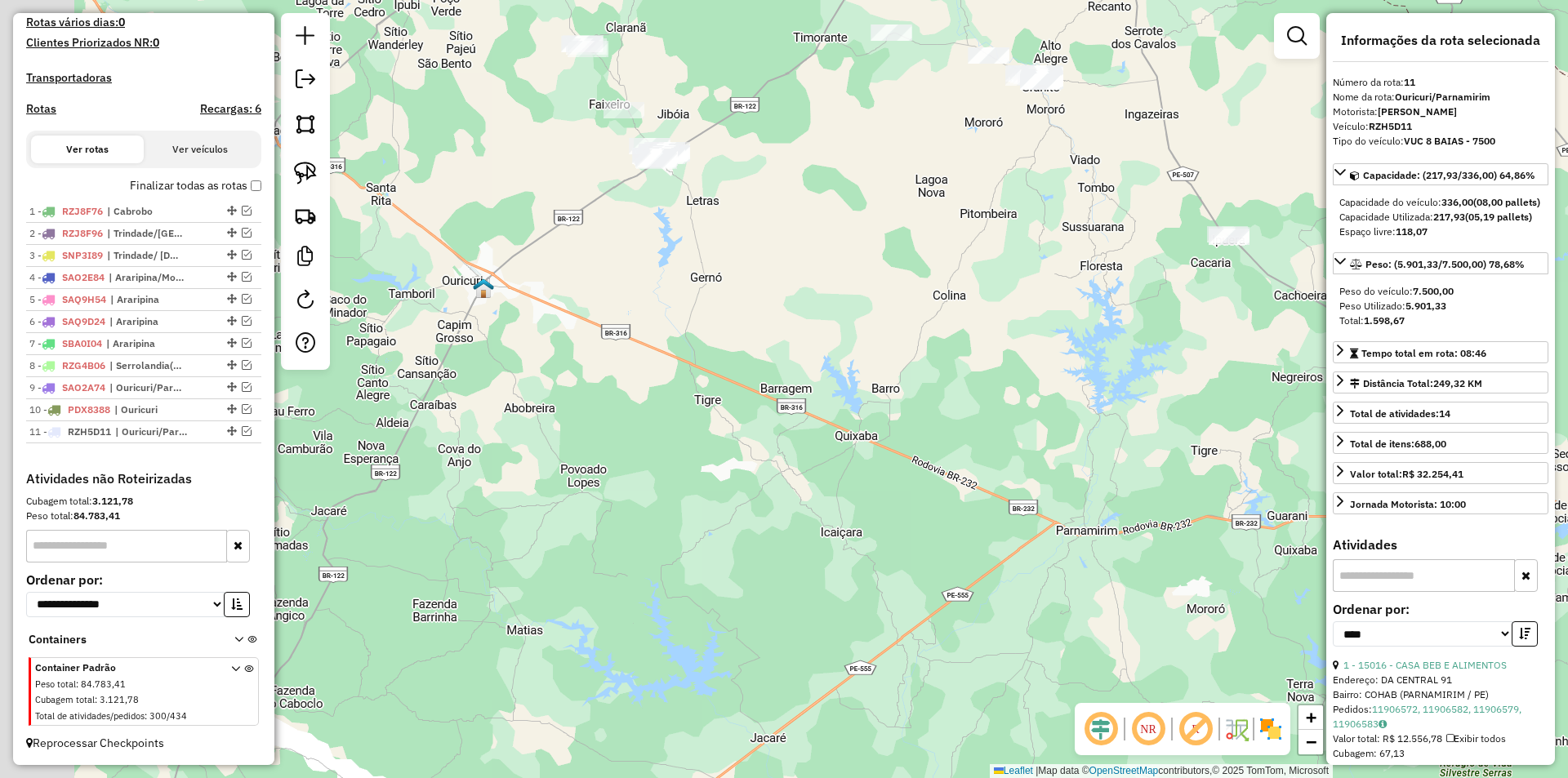
drag, startPoint x: 401, startPoint y: 452, endPoint x: 664, endPoint y: 467, distance: 263.4
click at [661, 467] on div "Janela de atendimento Grade de atendimento Capacidade Transportadoras Veículos …" at bounding box center [784, 389] width 1568 height 778
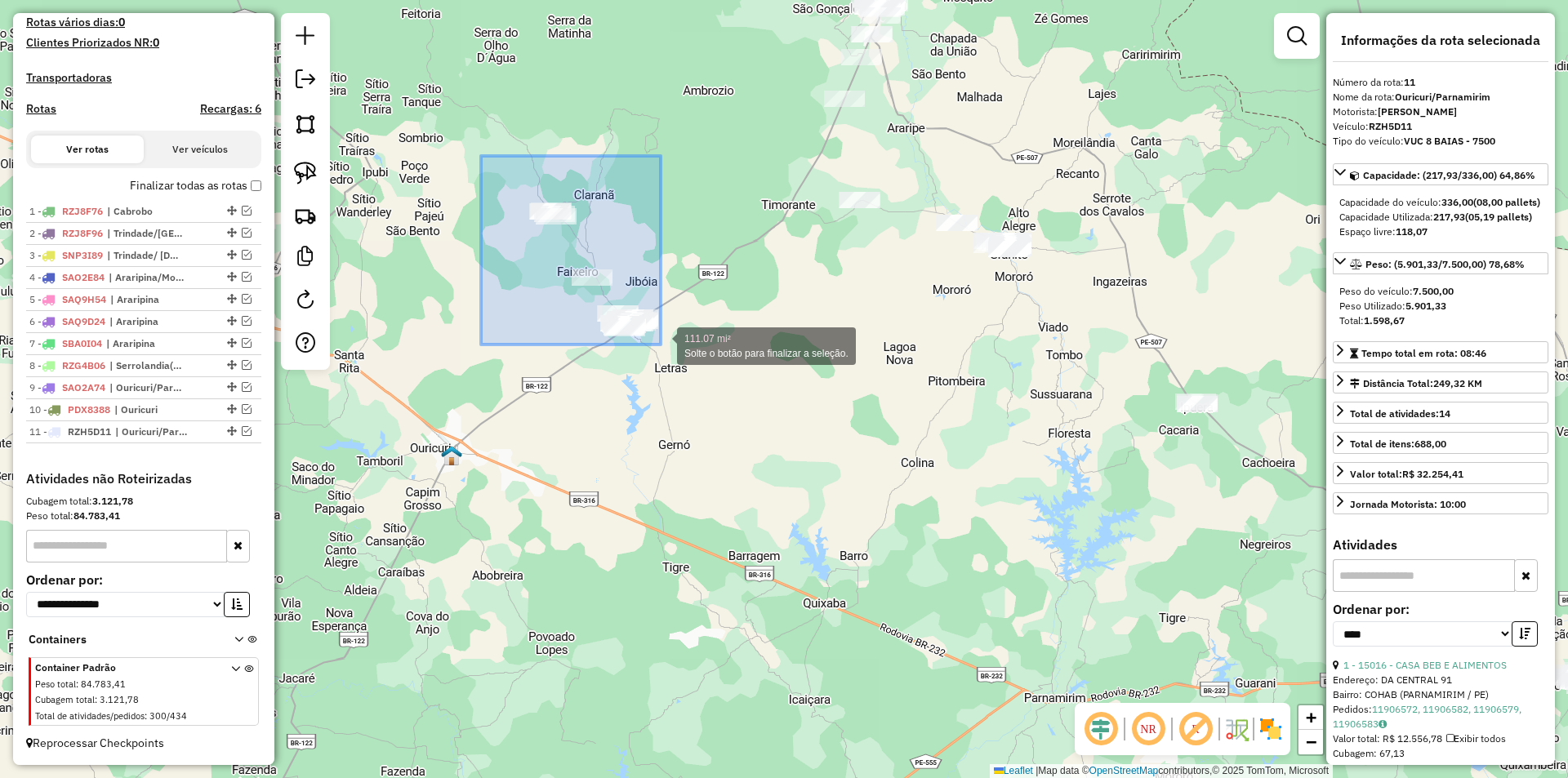
drag, startPoint x: 481, startPoint y: 156, endPoint x: 661, endPoint y: 344, distance: 260.3
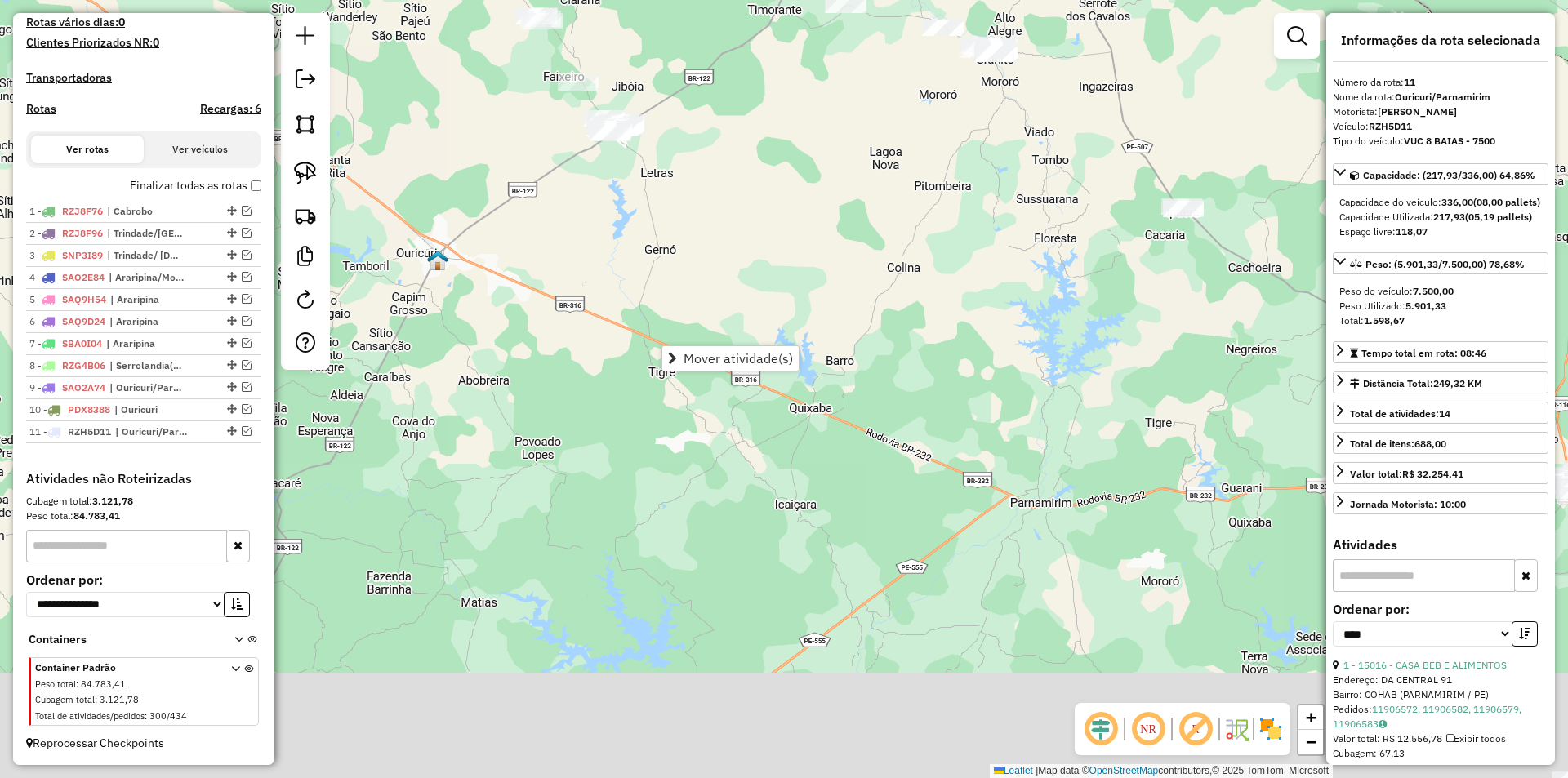
drag, startPoint x: 860, startPoint y: 481, endPoint x: 846, endPoint y: 287, distance: 194.5
click at [846, 287] on div "Janela de atendimento Grade de atendimento Capacidade Transportadoras Veículos …" at bounding box center [784, 389] width 1568 height 778
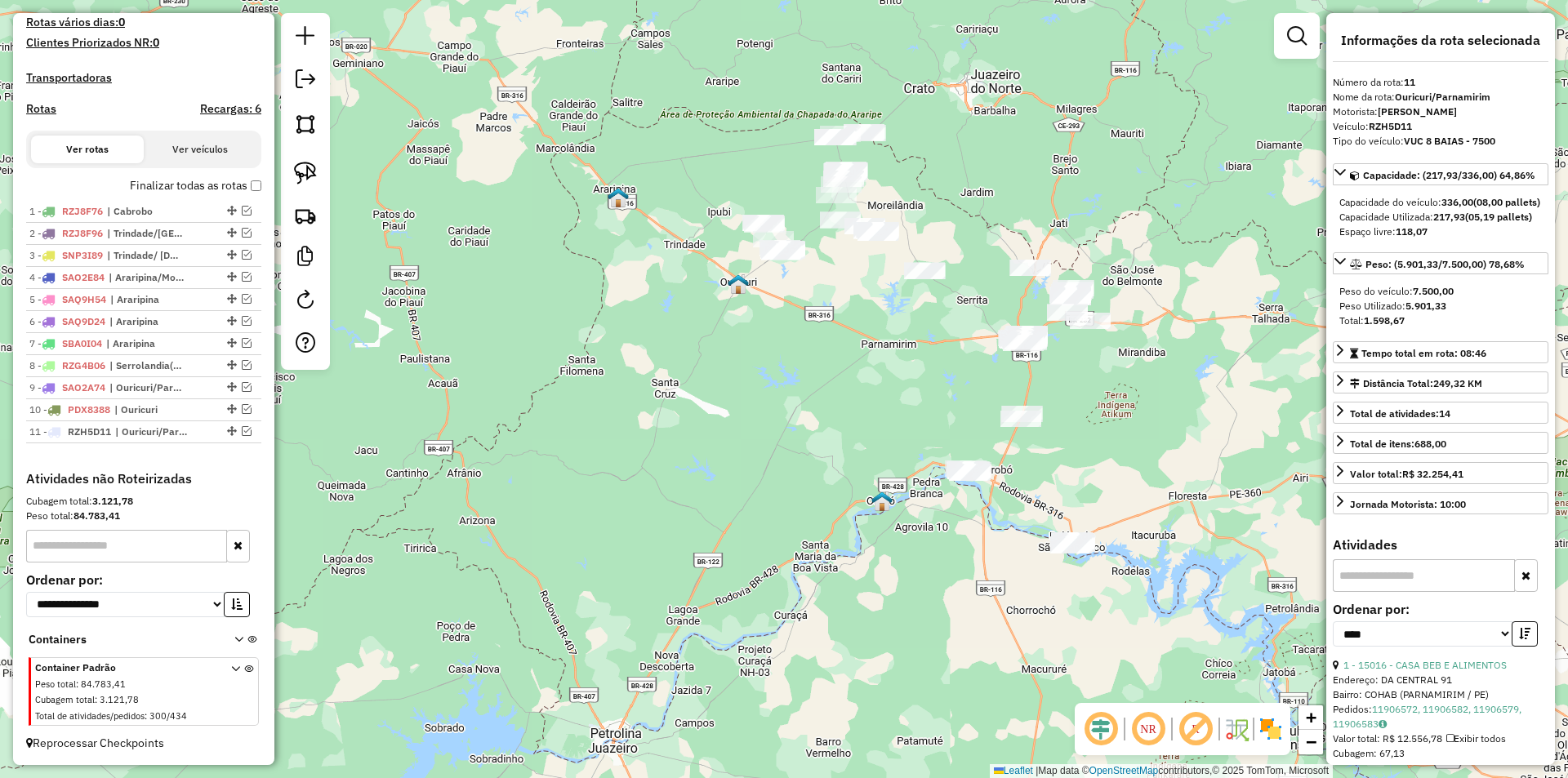
drag, startPoint x: 930, startPoint y: 531, endPoint x: 855, endPoint y: 418, distance: 135.6
click at [856, 422] on div "Janela de atendimento Grade de atendimento Capacidade Transportadoras Veículos …" at bounding box center [784, 389] width 1568 height 778
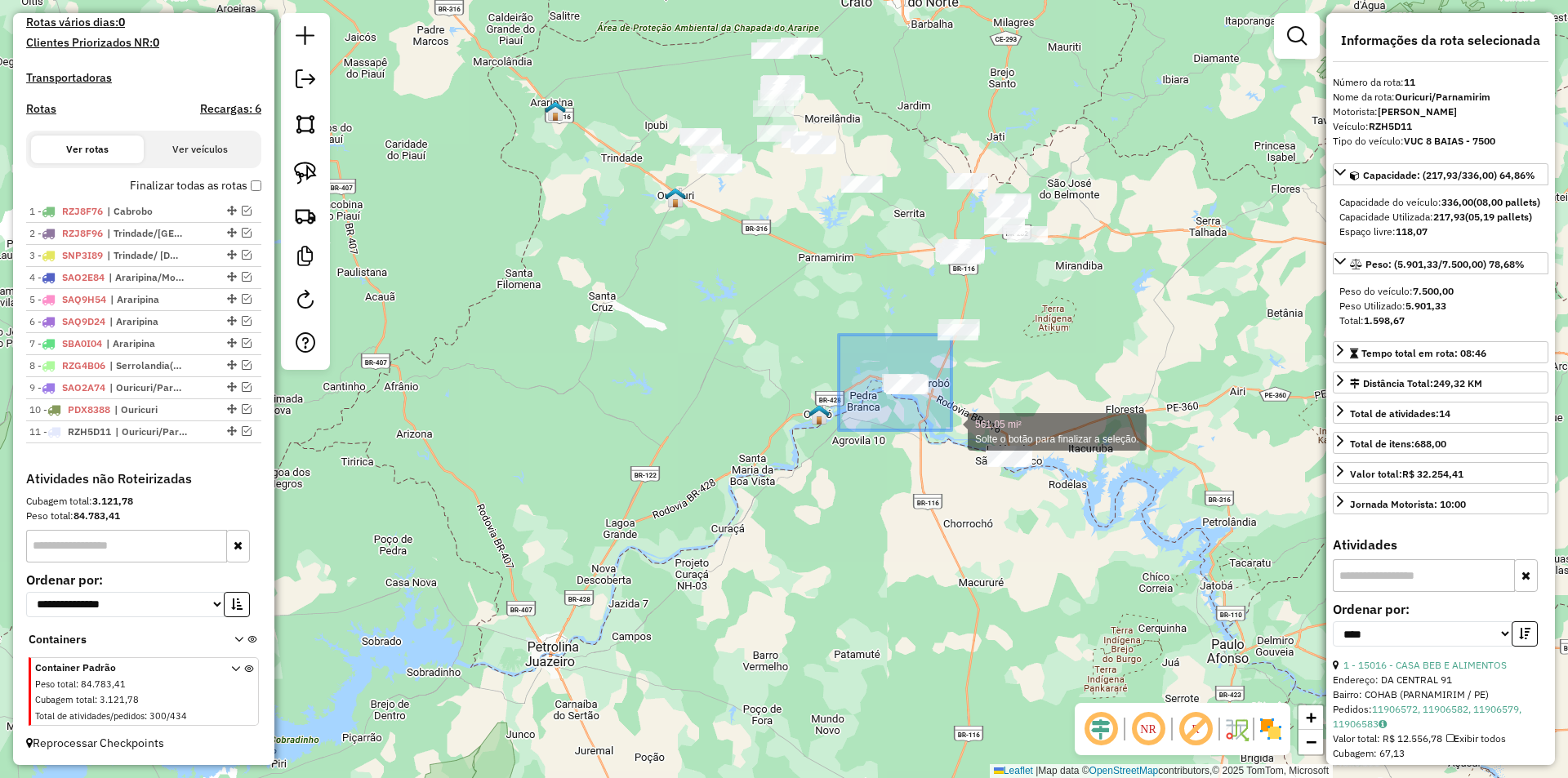
drag, startPoint x: 839, startPoint y: 335, endPoint x: 951, endPoint y: 430, distance: 146.9
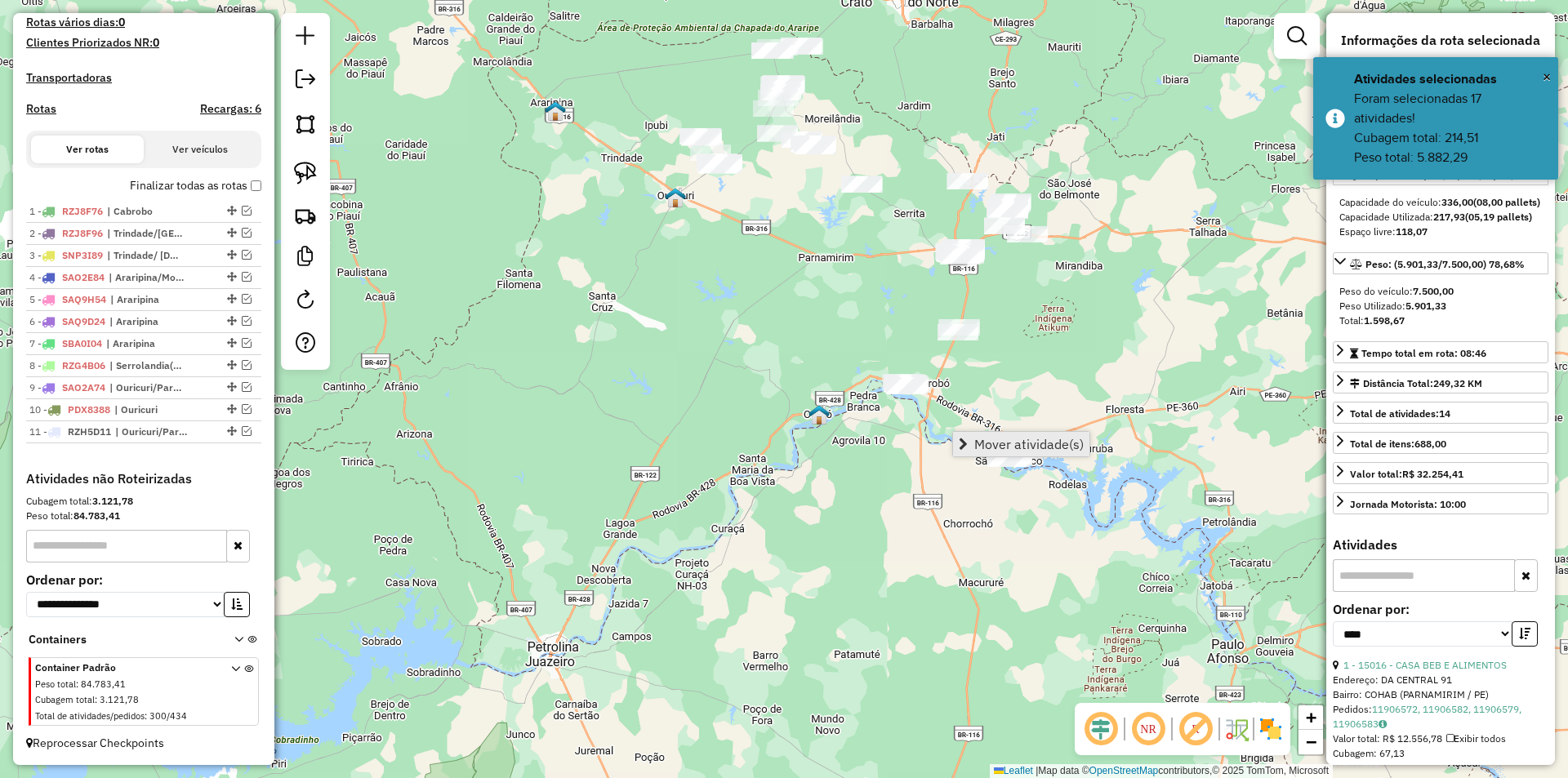
click at [1030, 442] on span "Mover atividade(s)" at bounding box center [1029, 444] width 110 height 13
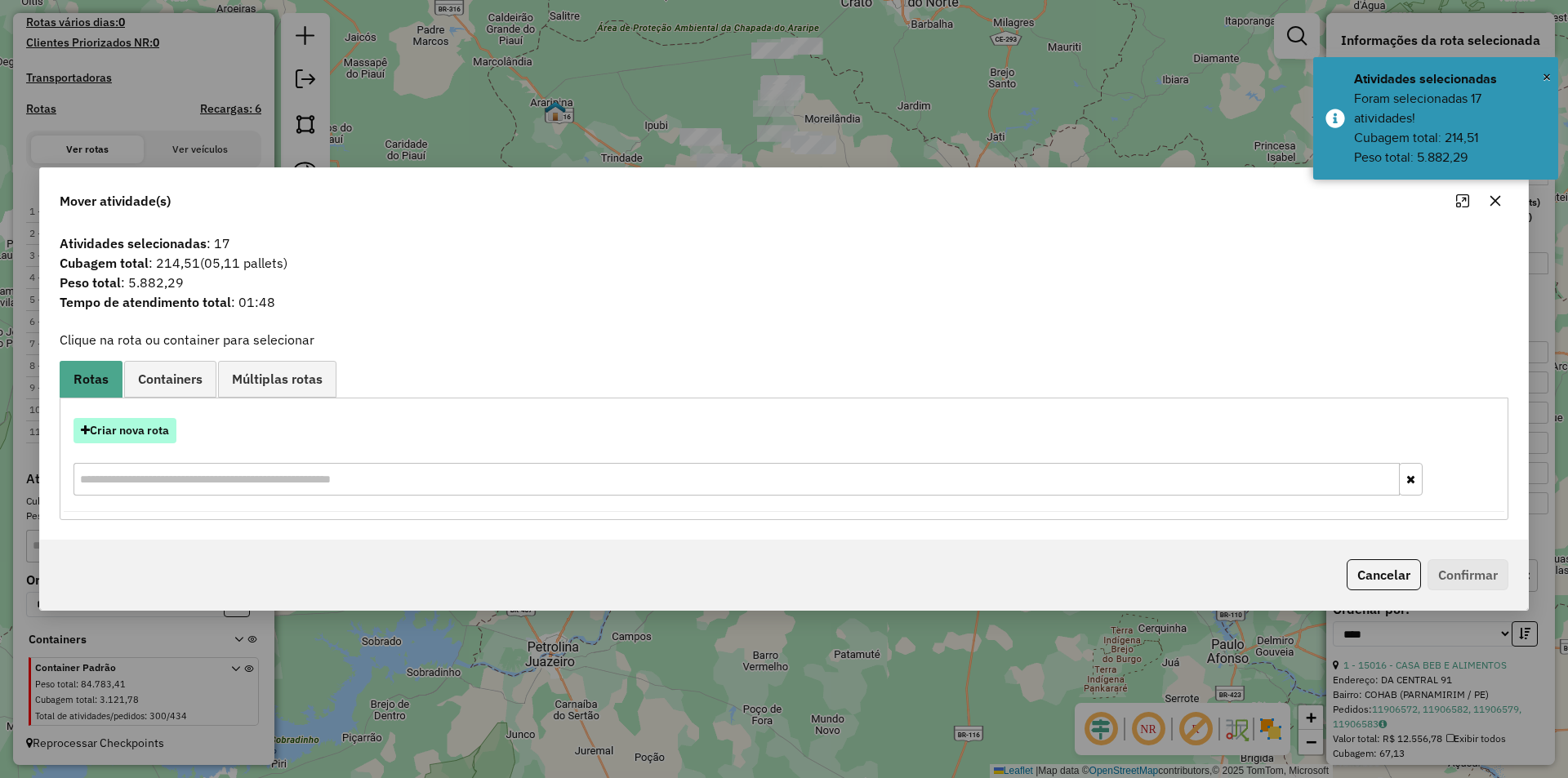
click at [114, 424] on button "Criar nova rota" at bounding box center [124, 431] width 103 height 25
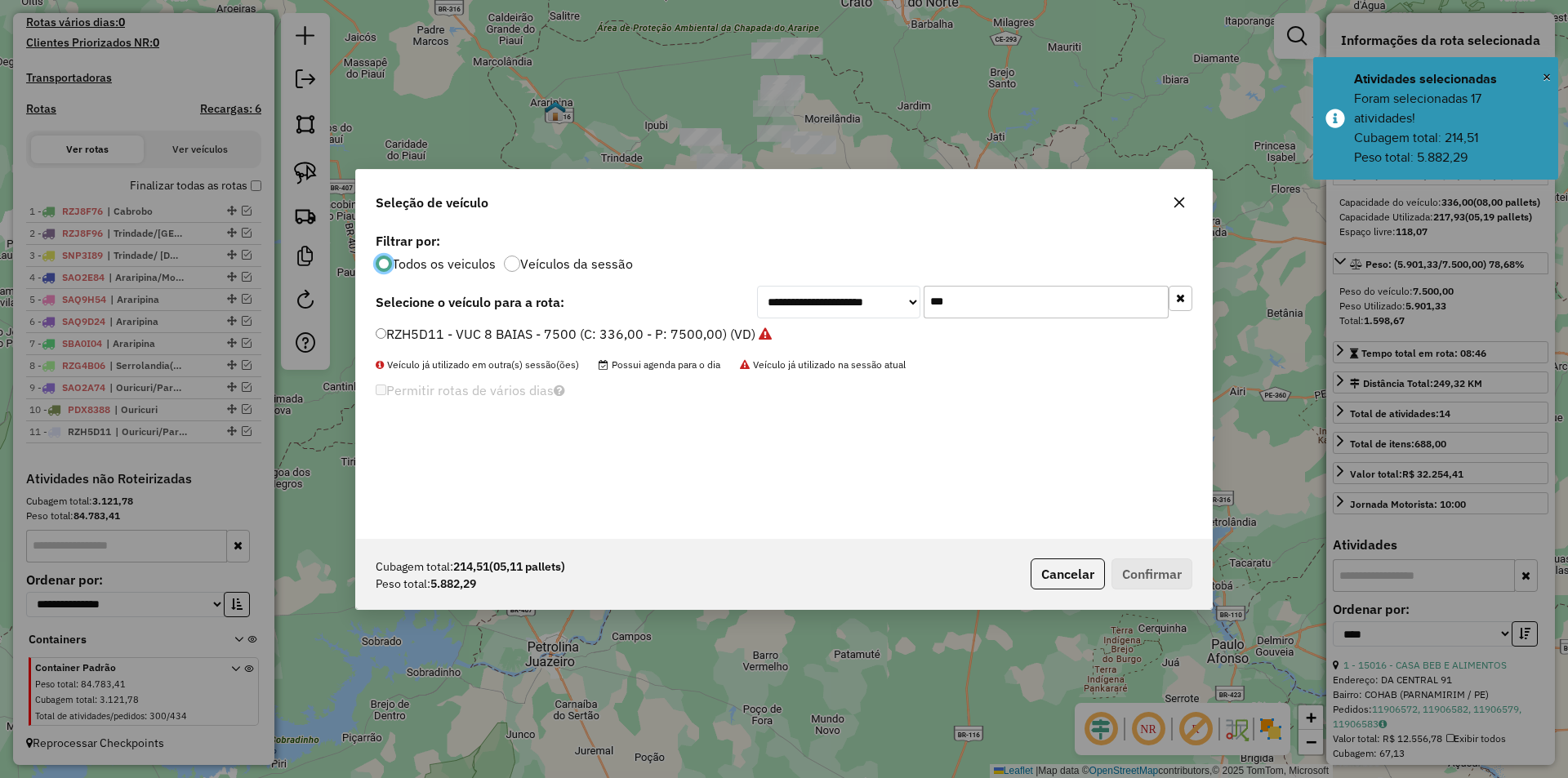
scroll to position [9, 5]
drag, startPoint x: 988, startPoint y: 311, endPoint x: 895, endPoint y: 305, distance: 93.2
click at [895, 305] on div "**********" at bounding box center [974, 302] width 435 height 33
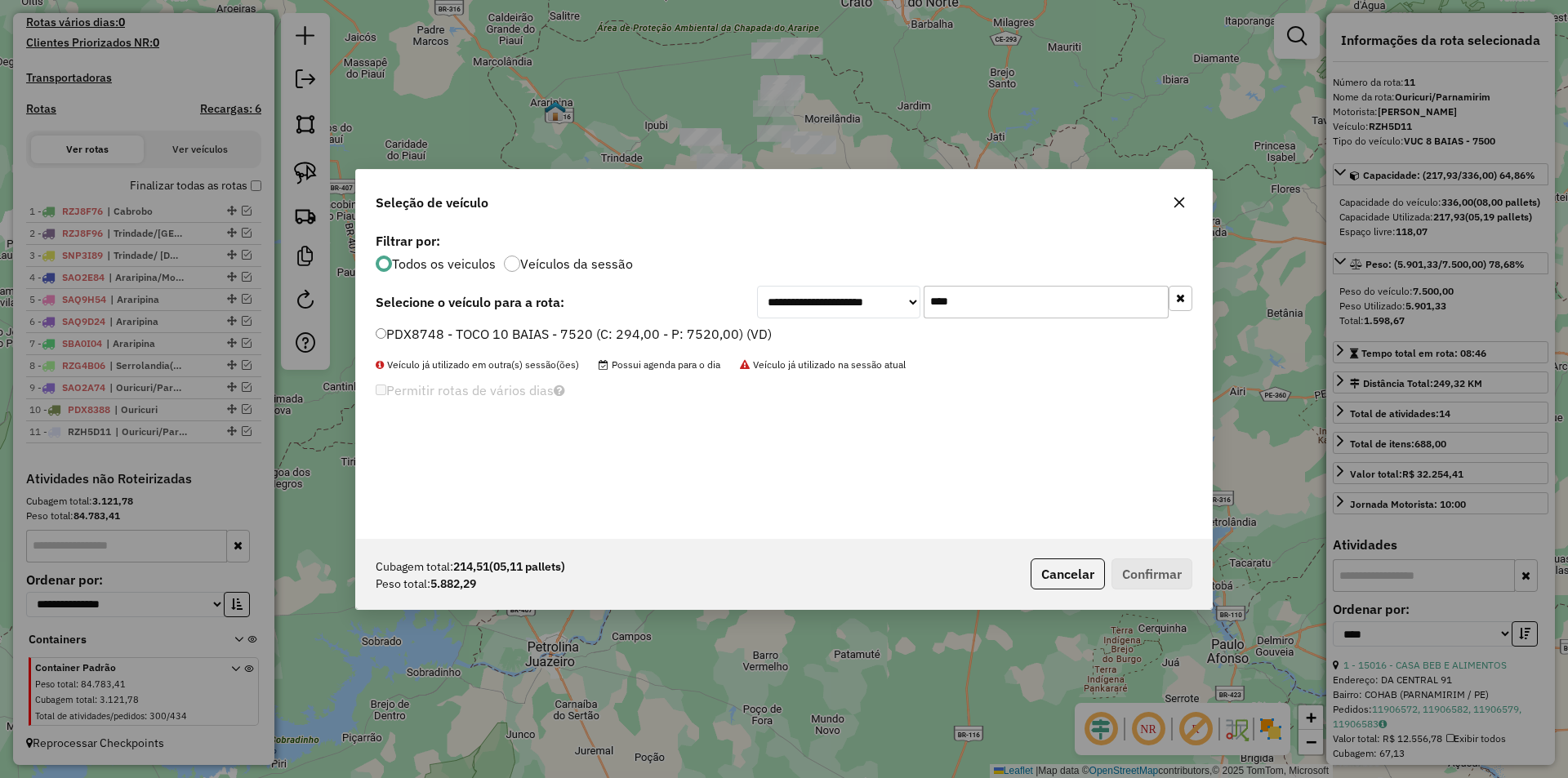
type input "****"
click at [767, 333] on label "PDX8748 - TOCO 10 BAIAS - 7520 (C: 294,00 - P: 7520,00) (VD)" at bounding box center [573, 334] width 396 height 19
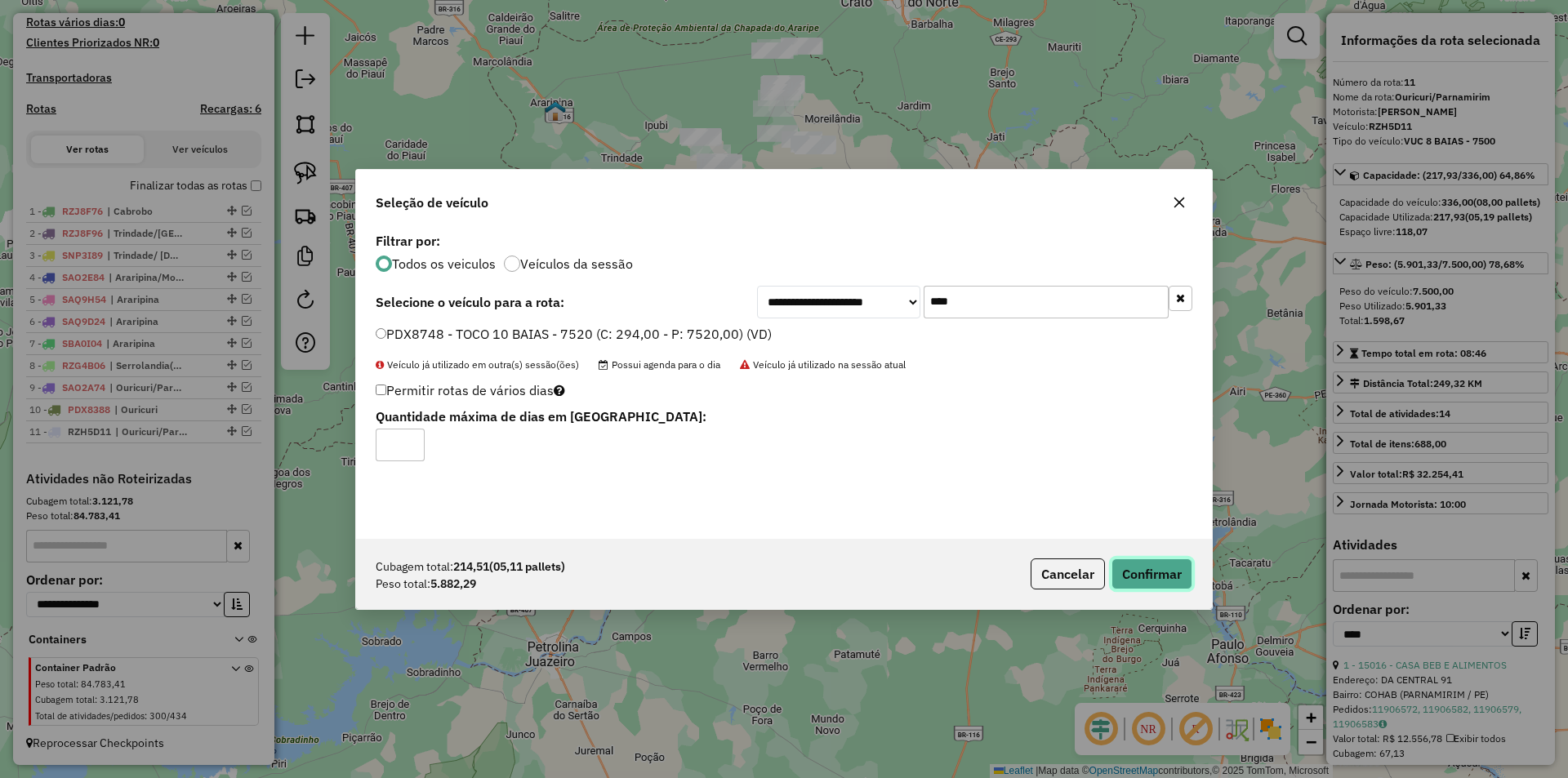
click at [1142, 565] on button "Confirmar" at bounding box center [1151, 574] width 81 height 31
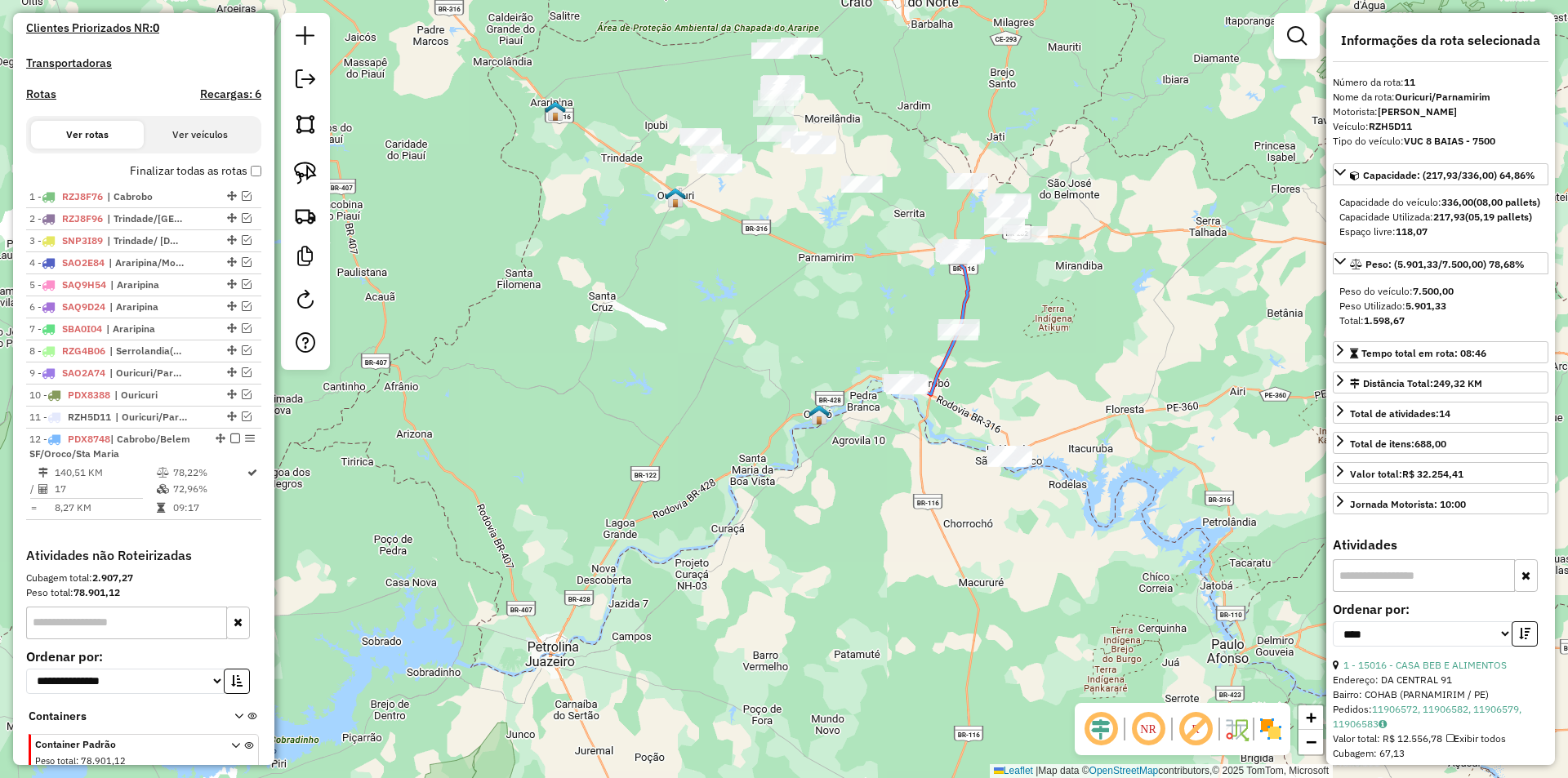
scroll to position [536, 0]
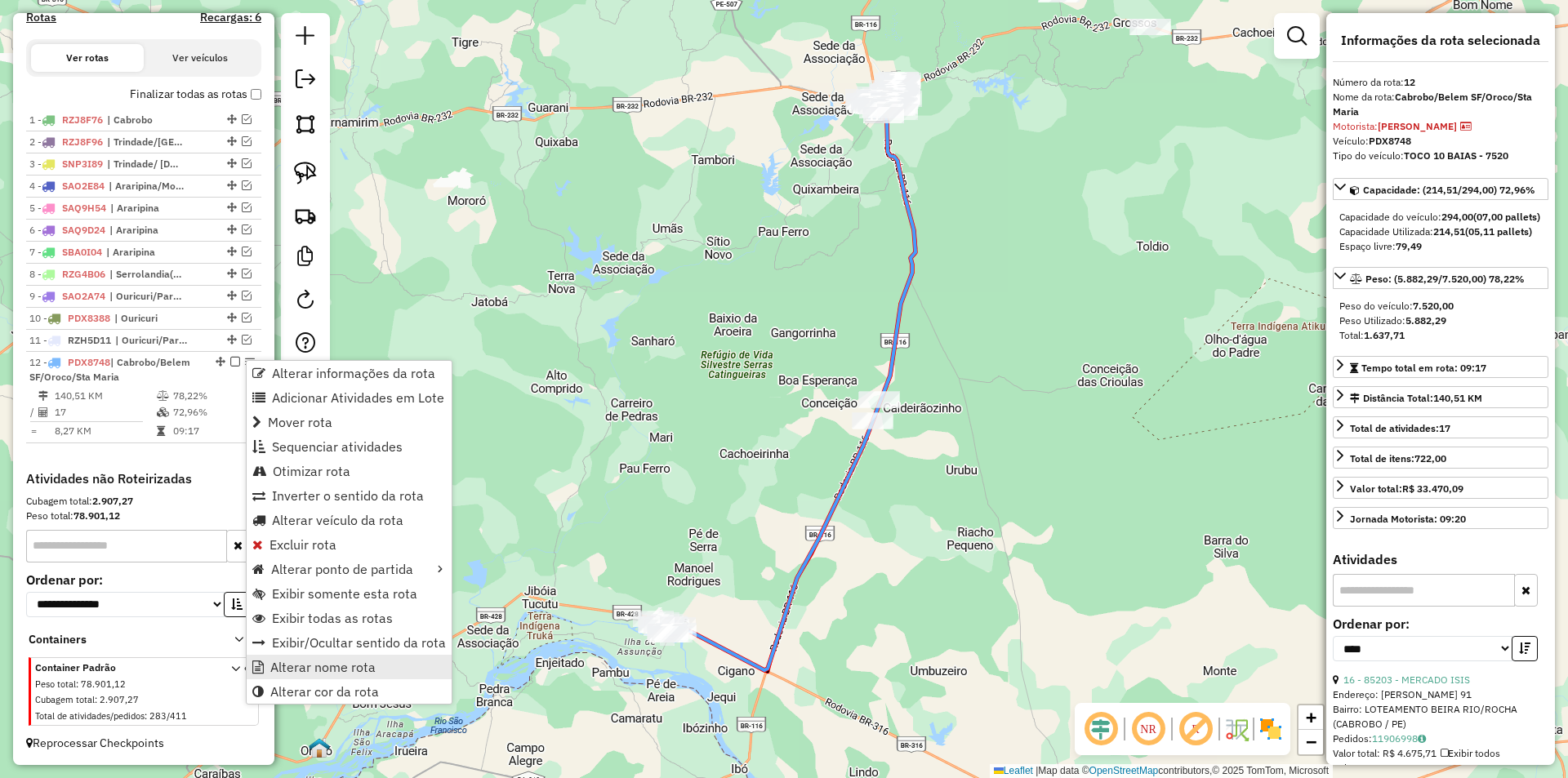
click at [326, 661] on span "Alterar nome rota" at bounding box center [323, 667] width 106 height 13
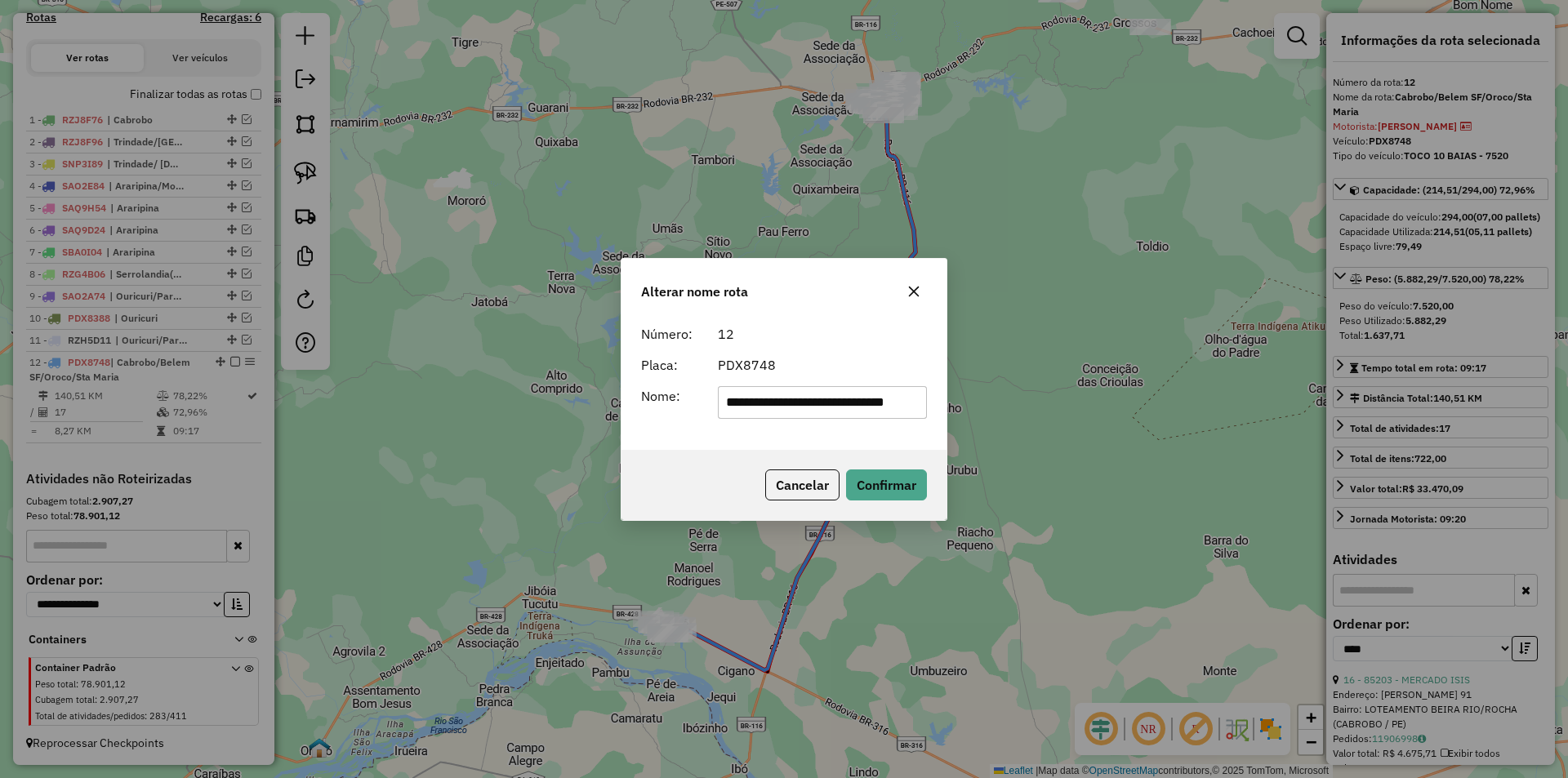
scroll to position [0, 16]
drag, startPoint x: 757, startPoint y: 399, endPoint x: 977, endPoint y: 400, distance: 220.0
click at [977, 400] on div "**********" at bounding box center [784, 389] width 1568 height 778
type input "*******"
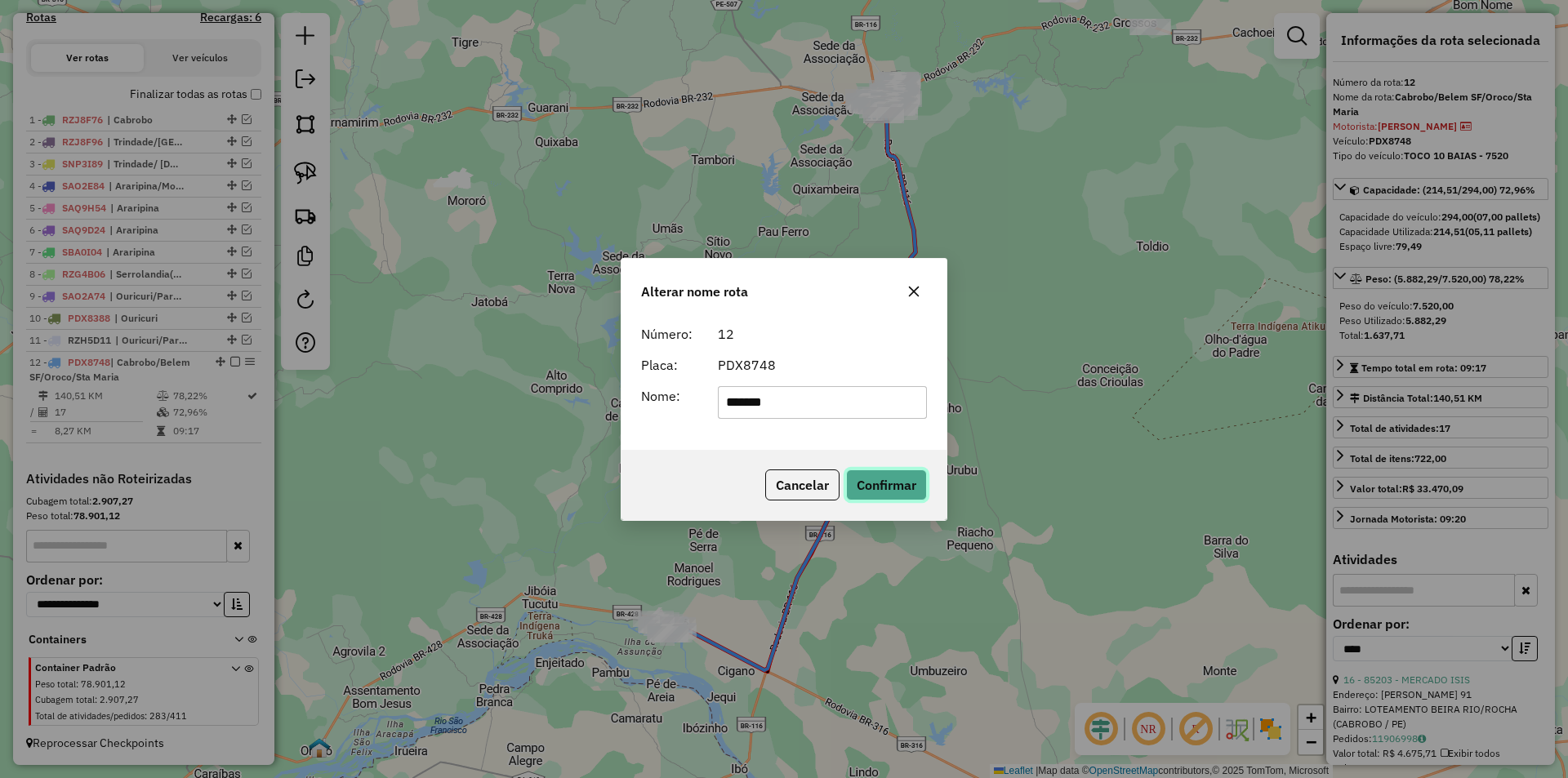
click at [877, 472] on button "Confirmar" at bounding box center [886, 485] width 81 height 31
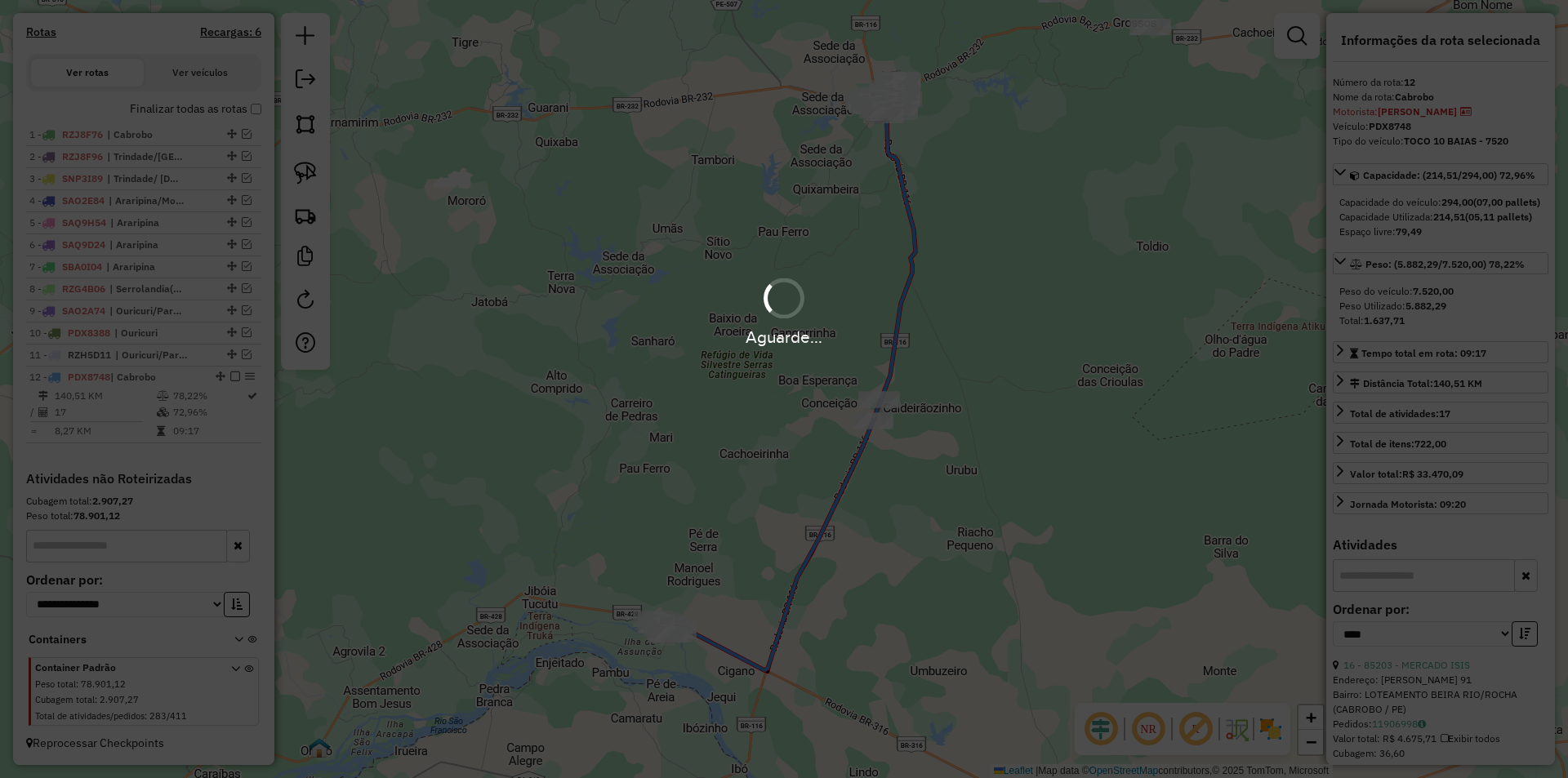
scroll to position [521, 0]
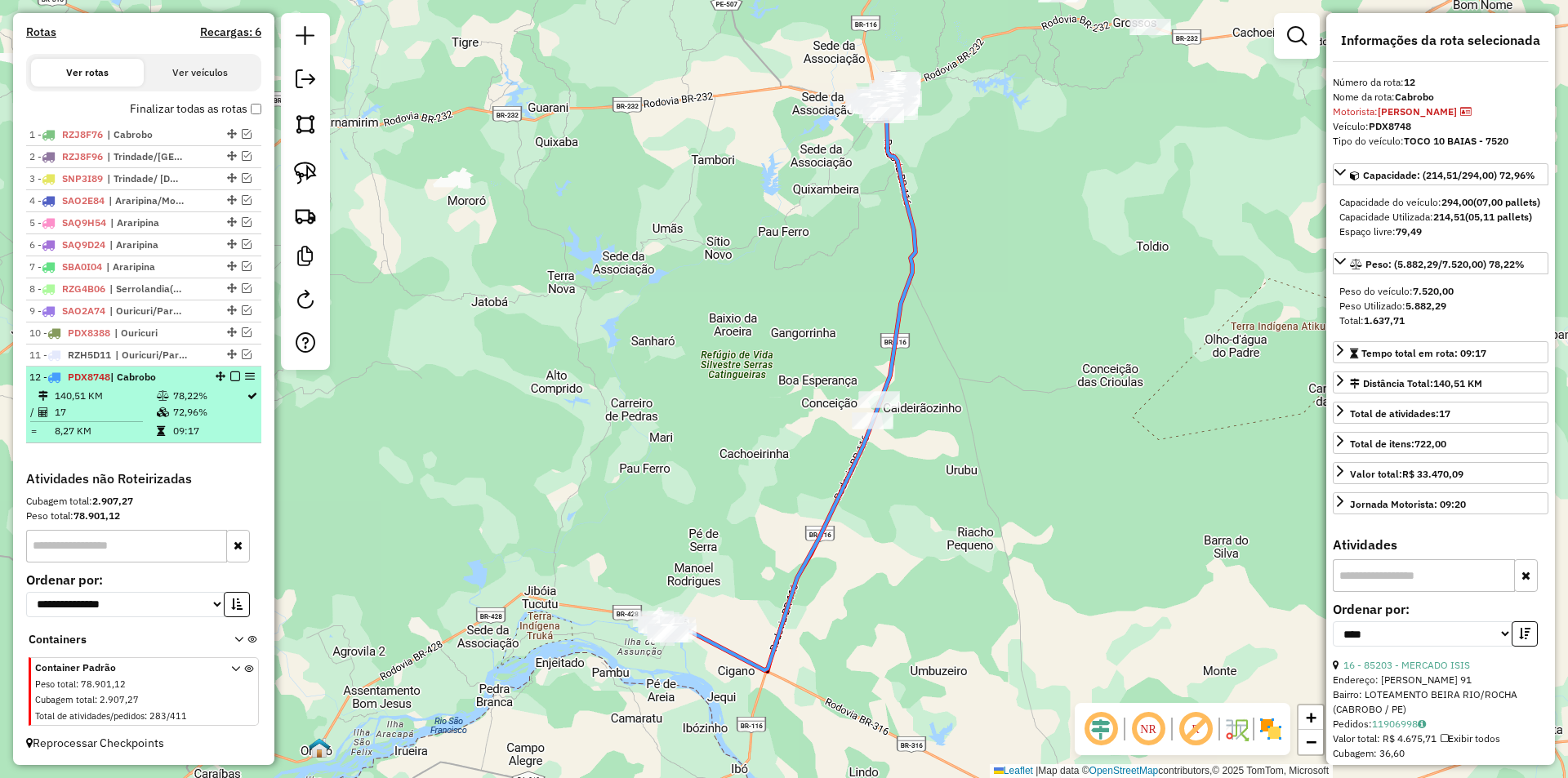
click at [230, 379] on em at bounding box center [235, 376] width 10 height 10
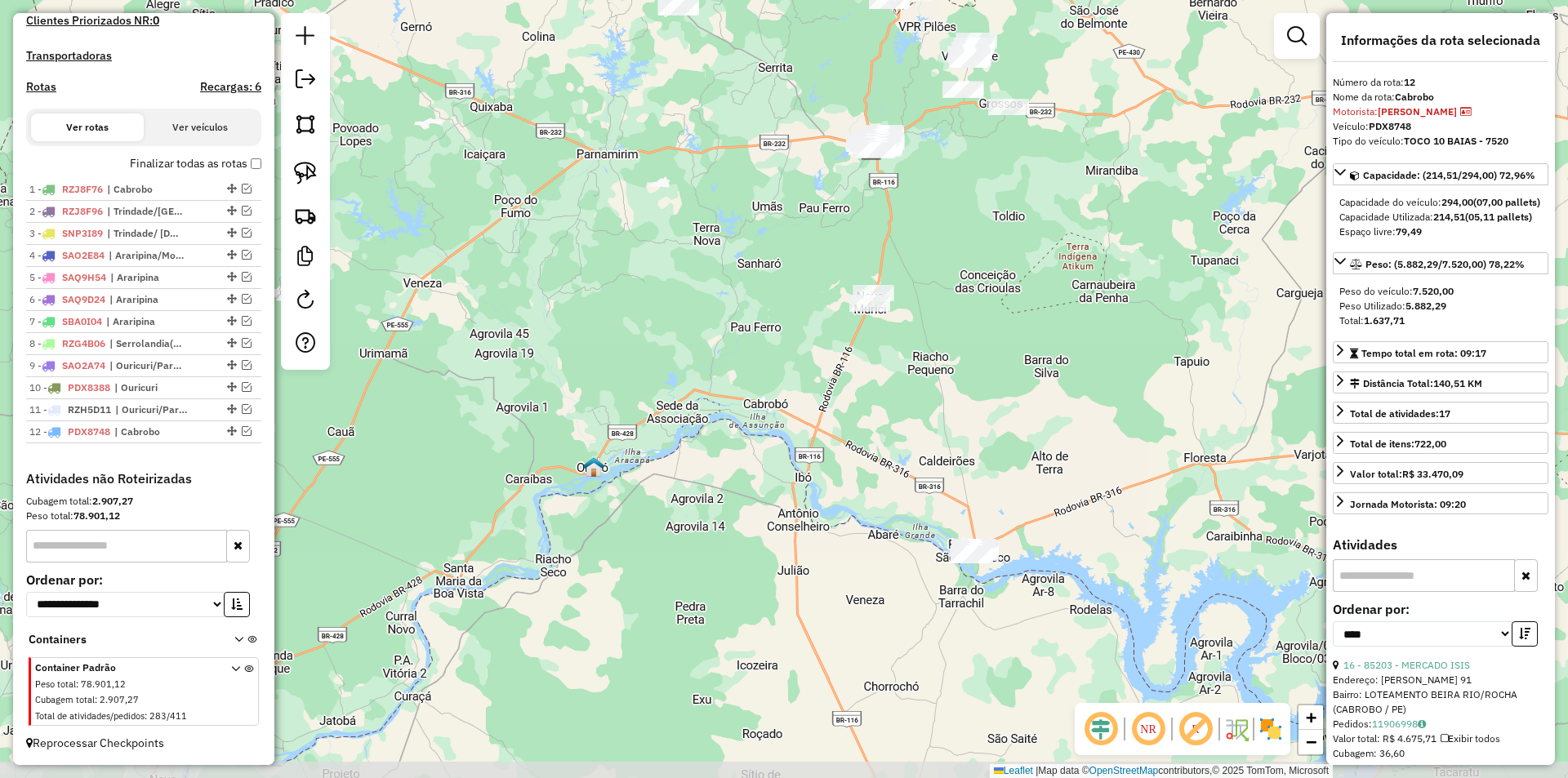
drag, startPoint x: 951, startPoint y: 575, endPoint x: 963, endPoint y: 472, distance: 103.7
click at [963, 472] on div "Janela de atendimento Grade de atendimento Capacidade Transportadoras Veículos …" at bounding box center [784, 389] width 1568 height 778
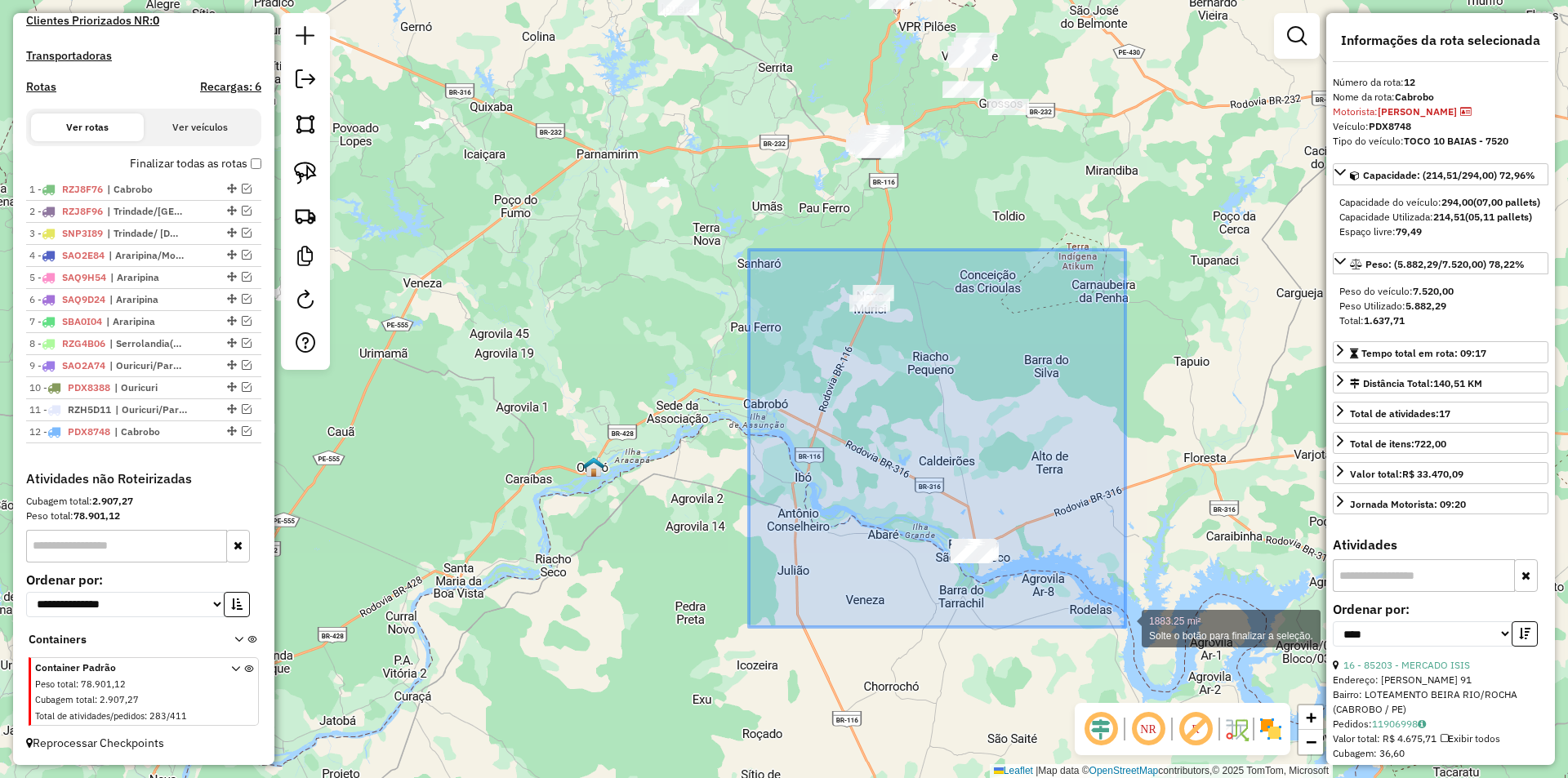
drag, startPoint x: 752, startPoint y: 250, endPoint x: 1125, endPoint y: 627, distance: 530.3
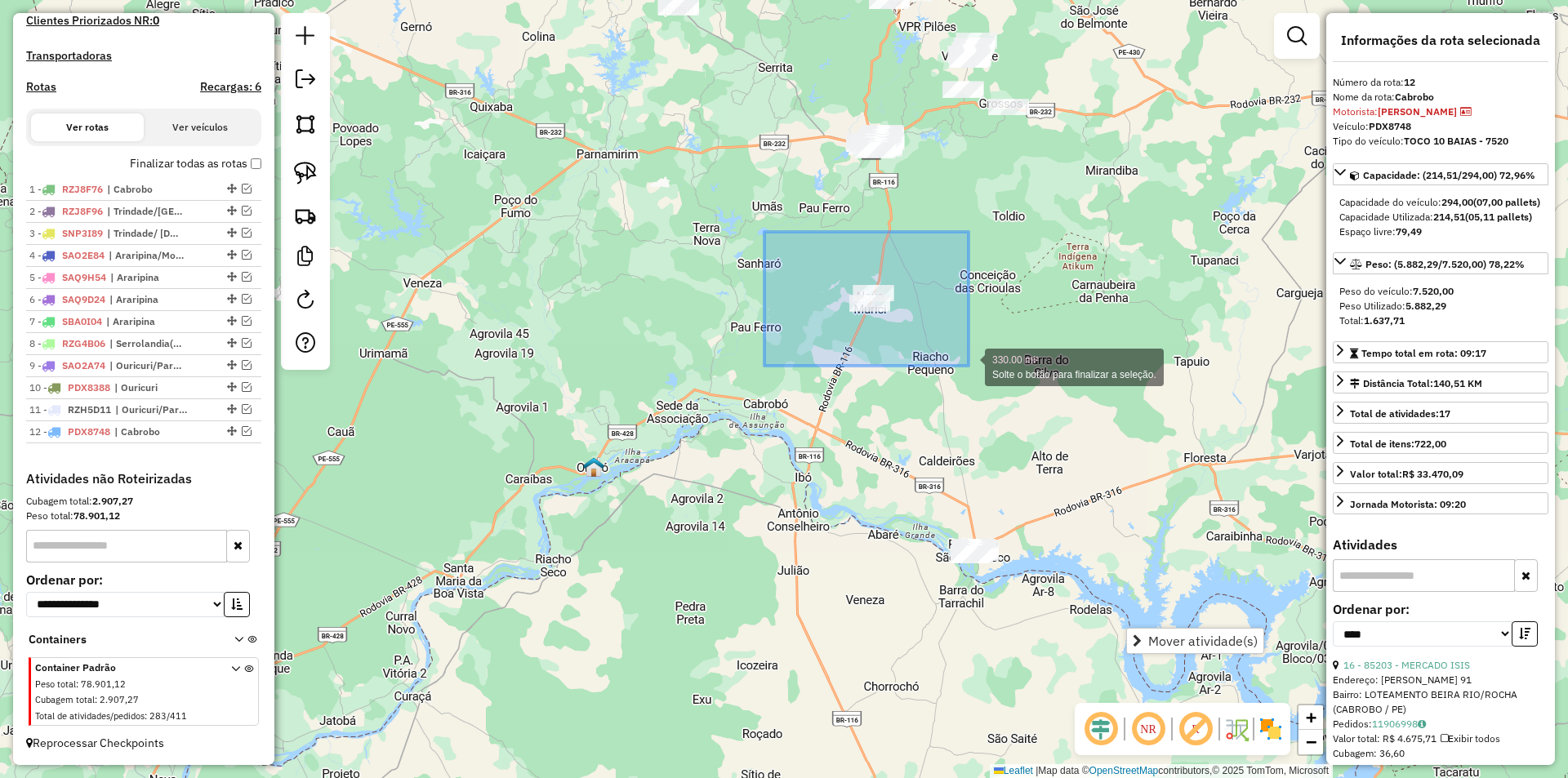
drag, startPoint x: 765, startPoint y: 232, endPoint x: 978, endPoint y: 372, distance: 254.9
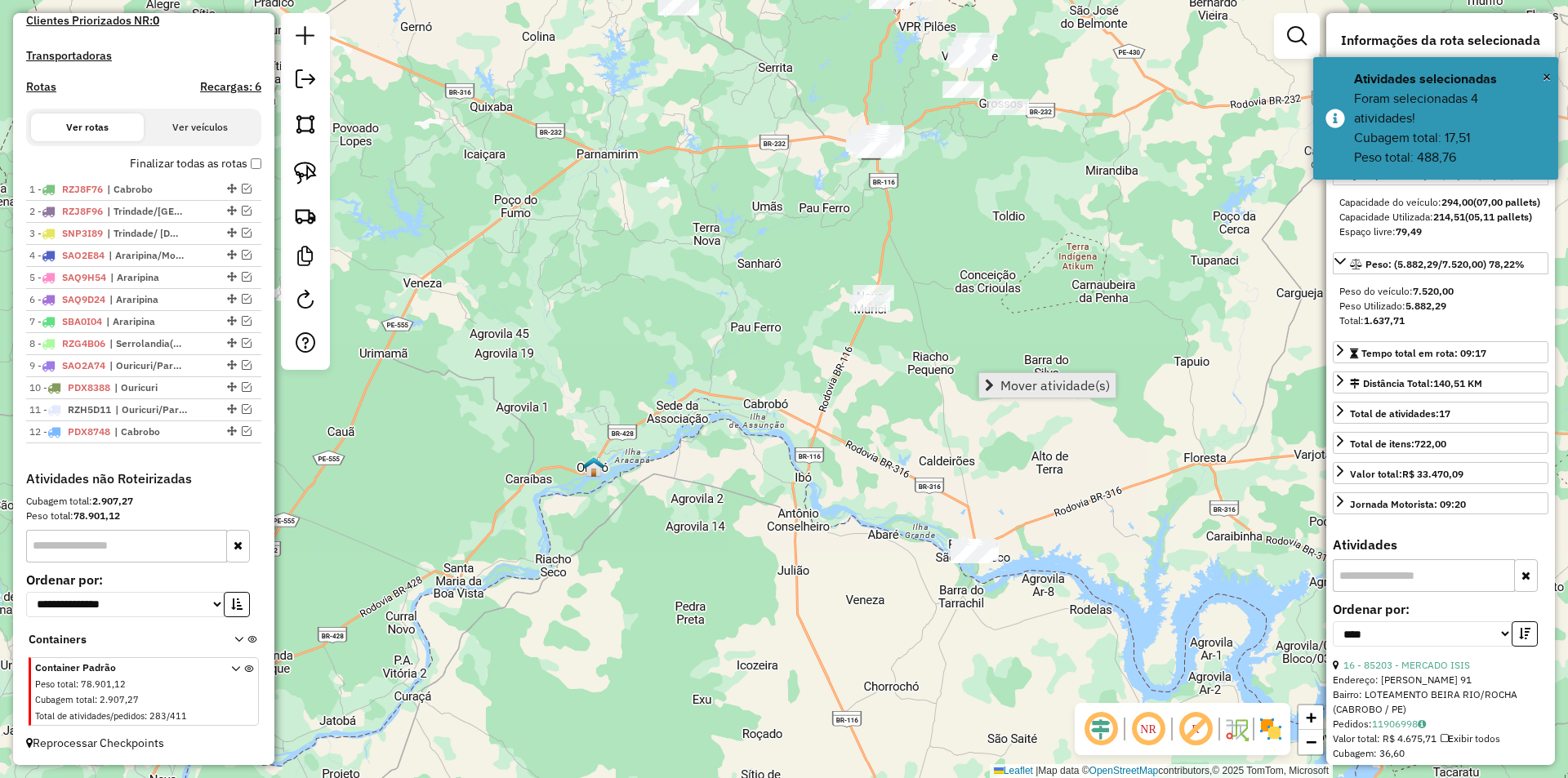
click at [1010, 391] on span "Mover atividade(s)" at bounding box center [1055, 386] width 110 height 13
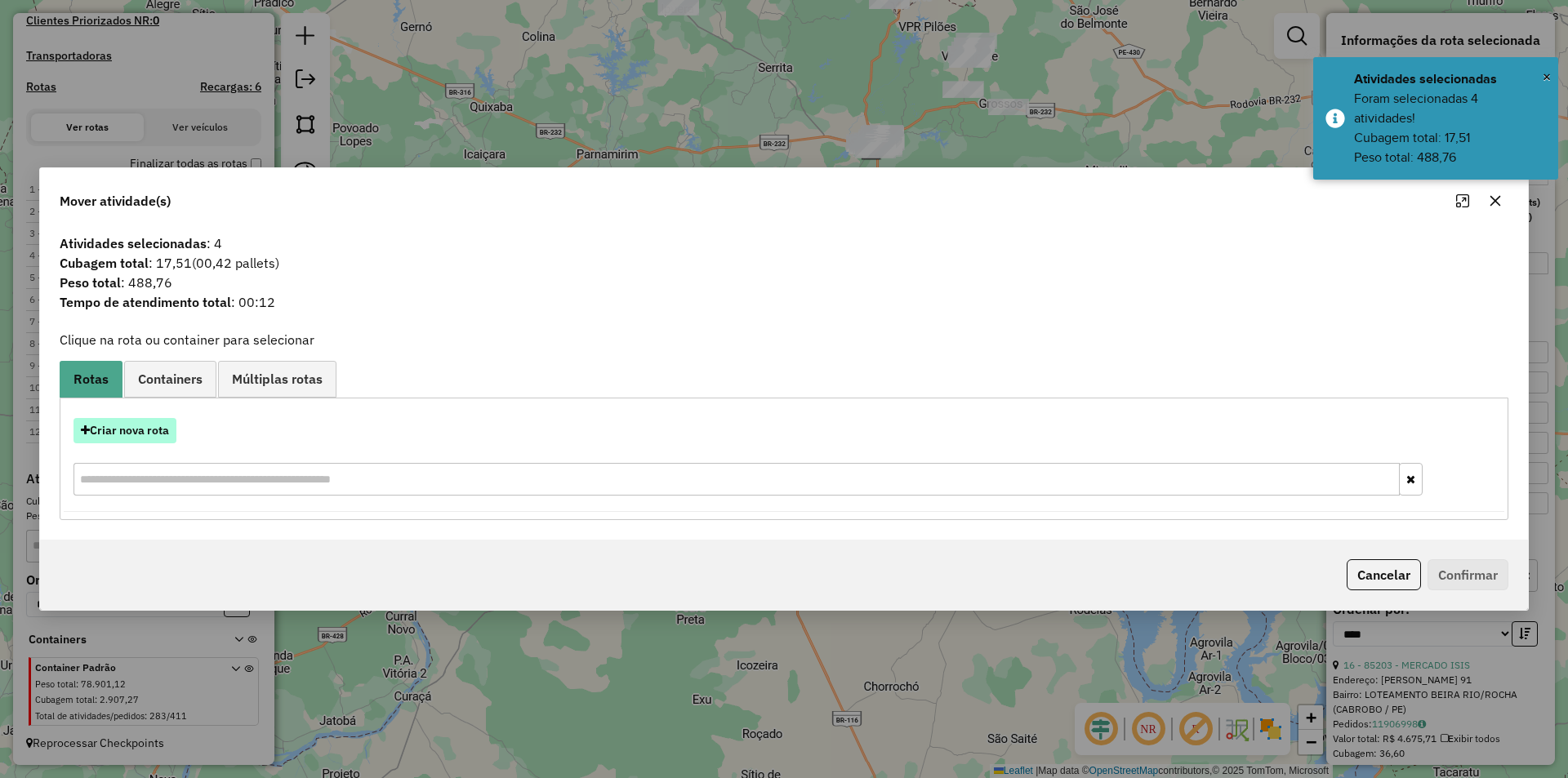
click at [164, 432] on button "Criar nova rota" at bounding box center [124, 431] width 103 height 25
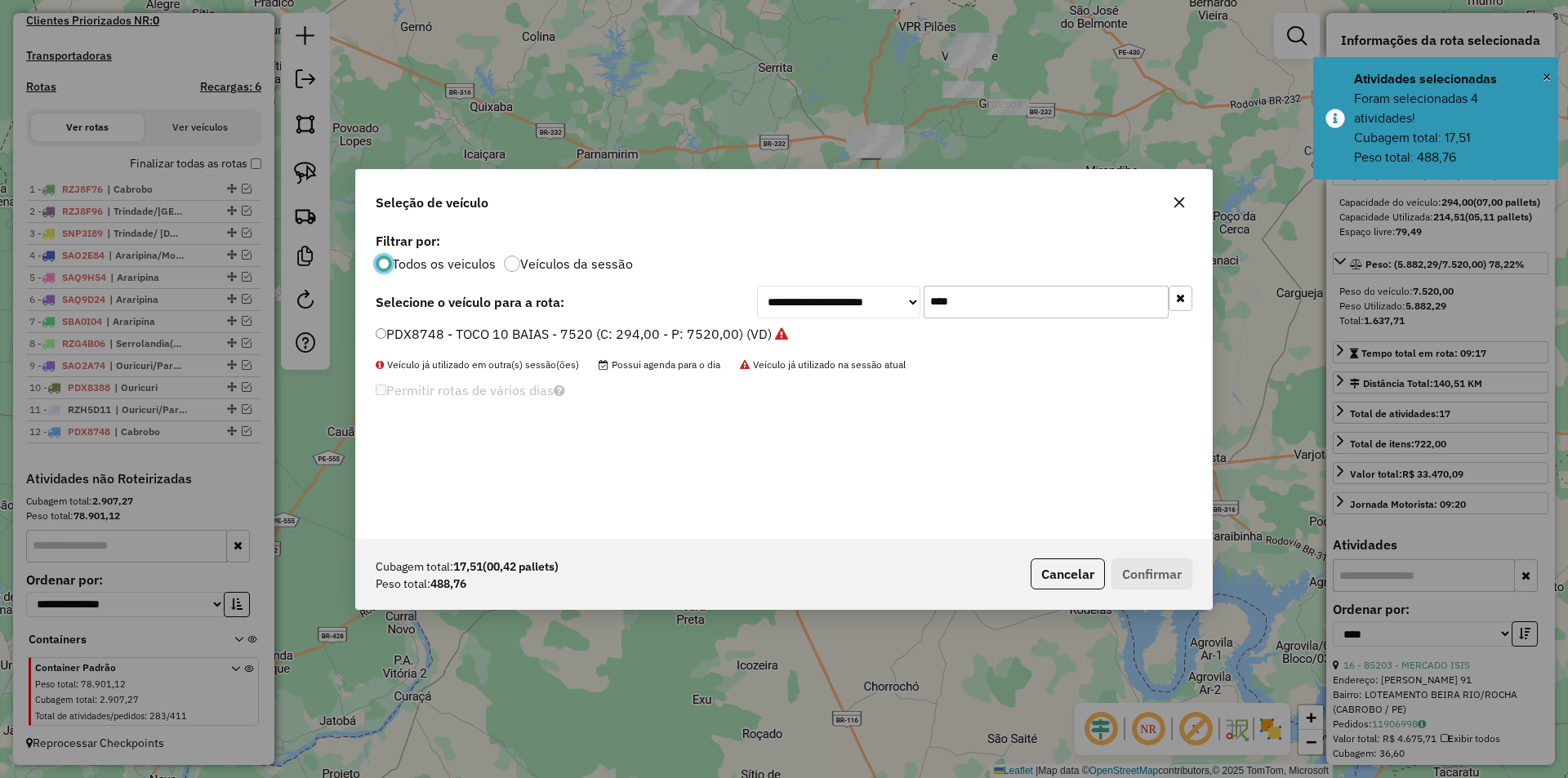
scroll to position [9, 5]
drag, startPoint x: 1027, startPoint y: 300, endPoint x: 837, endPoint y: 298, distance: 190.0
click at [837, 298] on div "**********" at bounding box center [974, 302] width 435 height 33
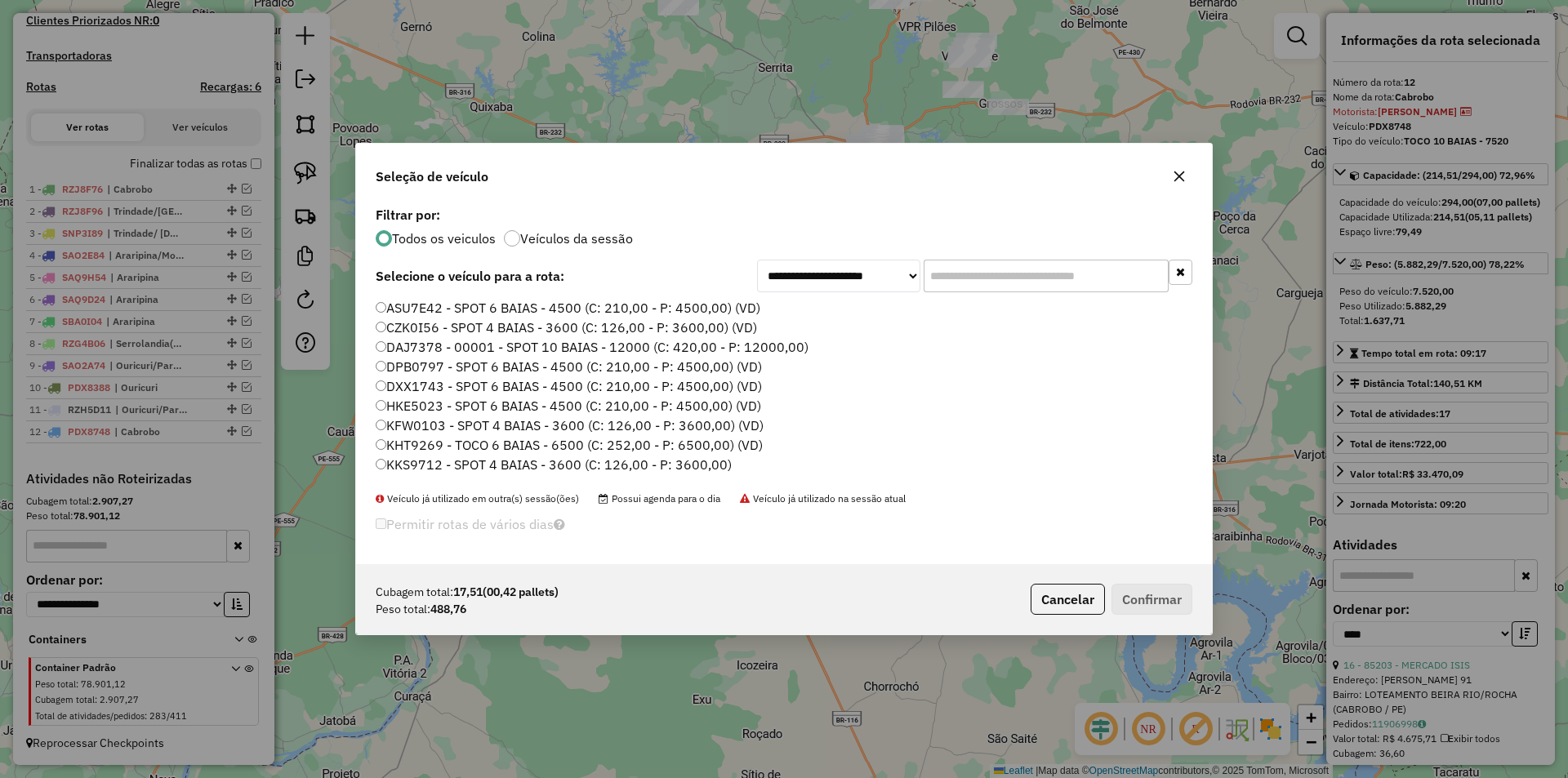
type input "*"
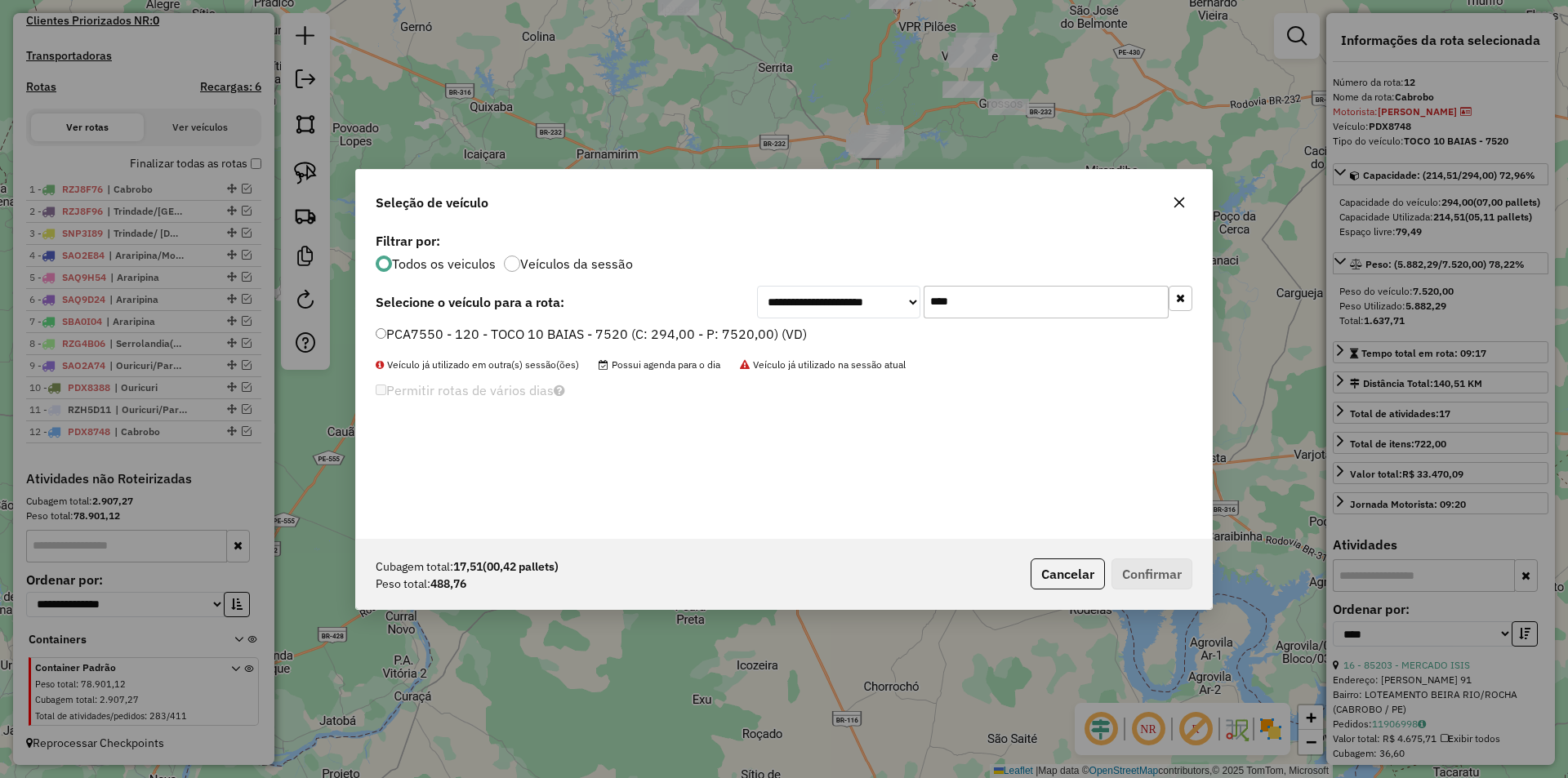
type input "****"
click at [748, 332] on label "PCA7550 - 120 - TOCO 10 BAIAS - 7520 (C: 294,00 - P: 7520,00) (VD)" at bounding box center [591, 334] width 431 height 19
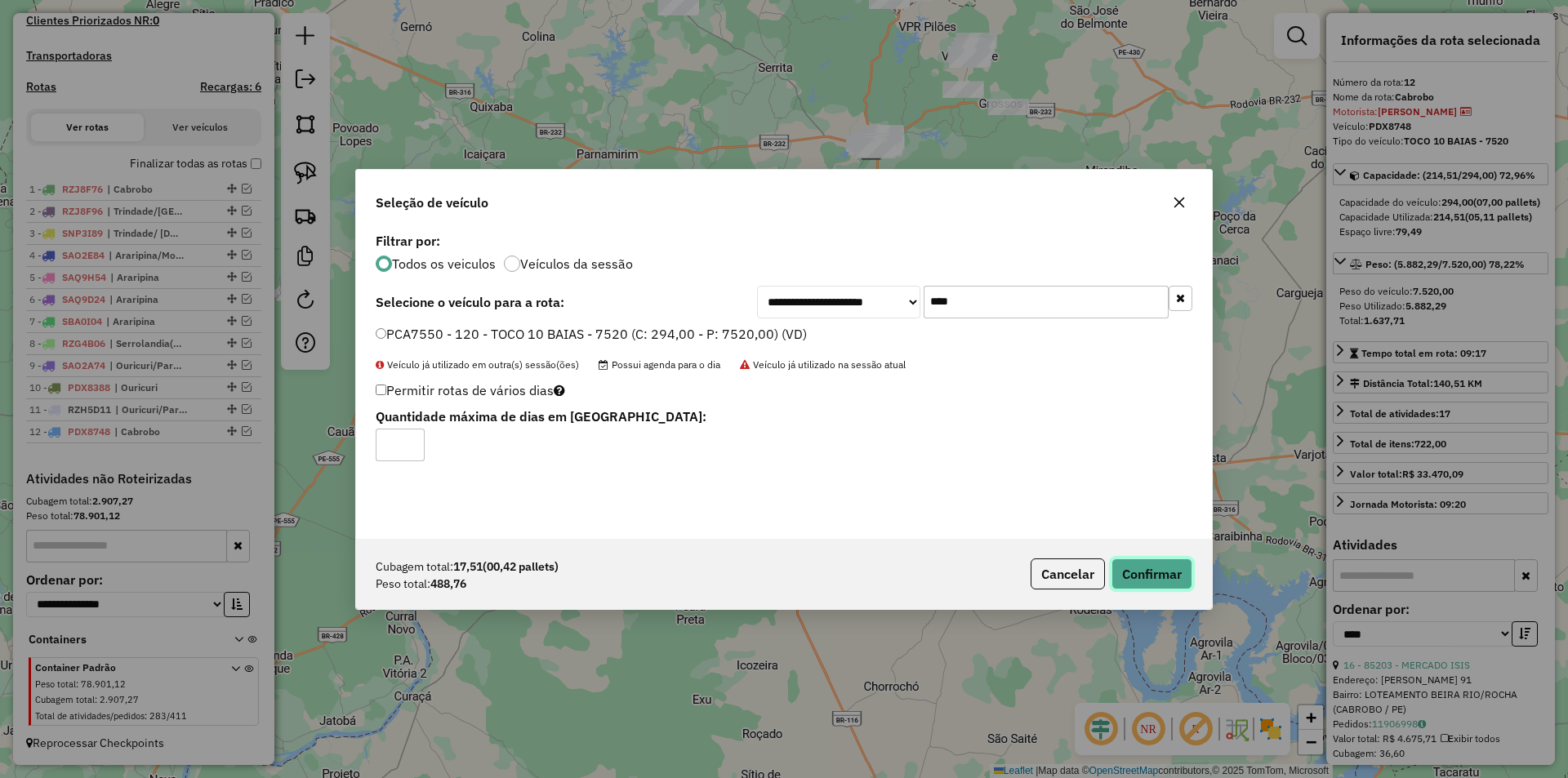
click at [1142, 559] on button "Confirmar" at bounding box center [1151, 574] width 81 height 31
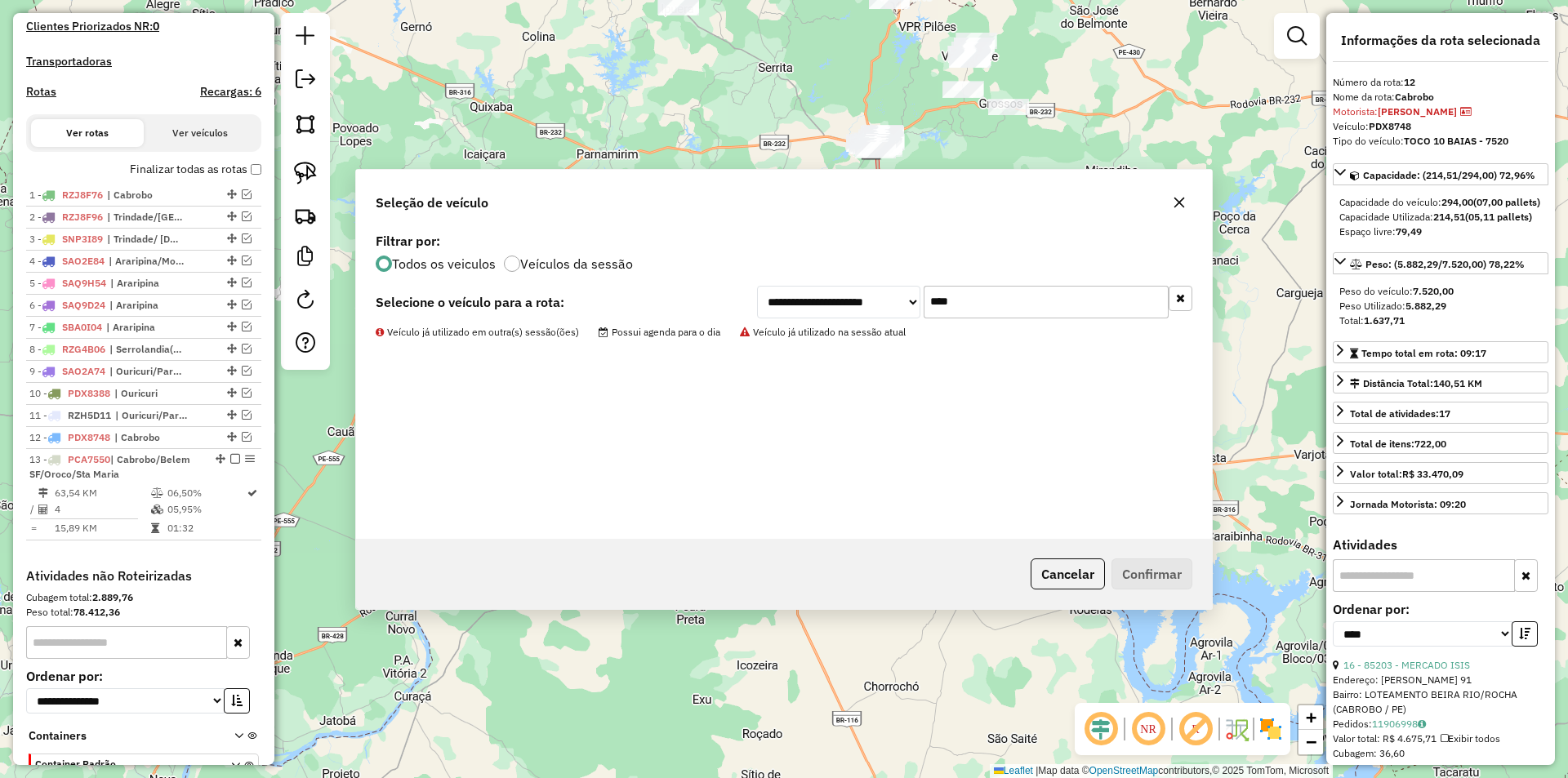
scroll to position [578, 0]
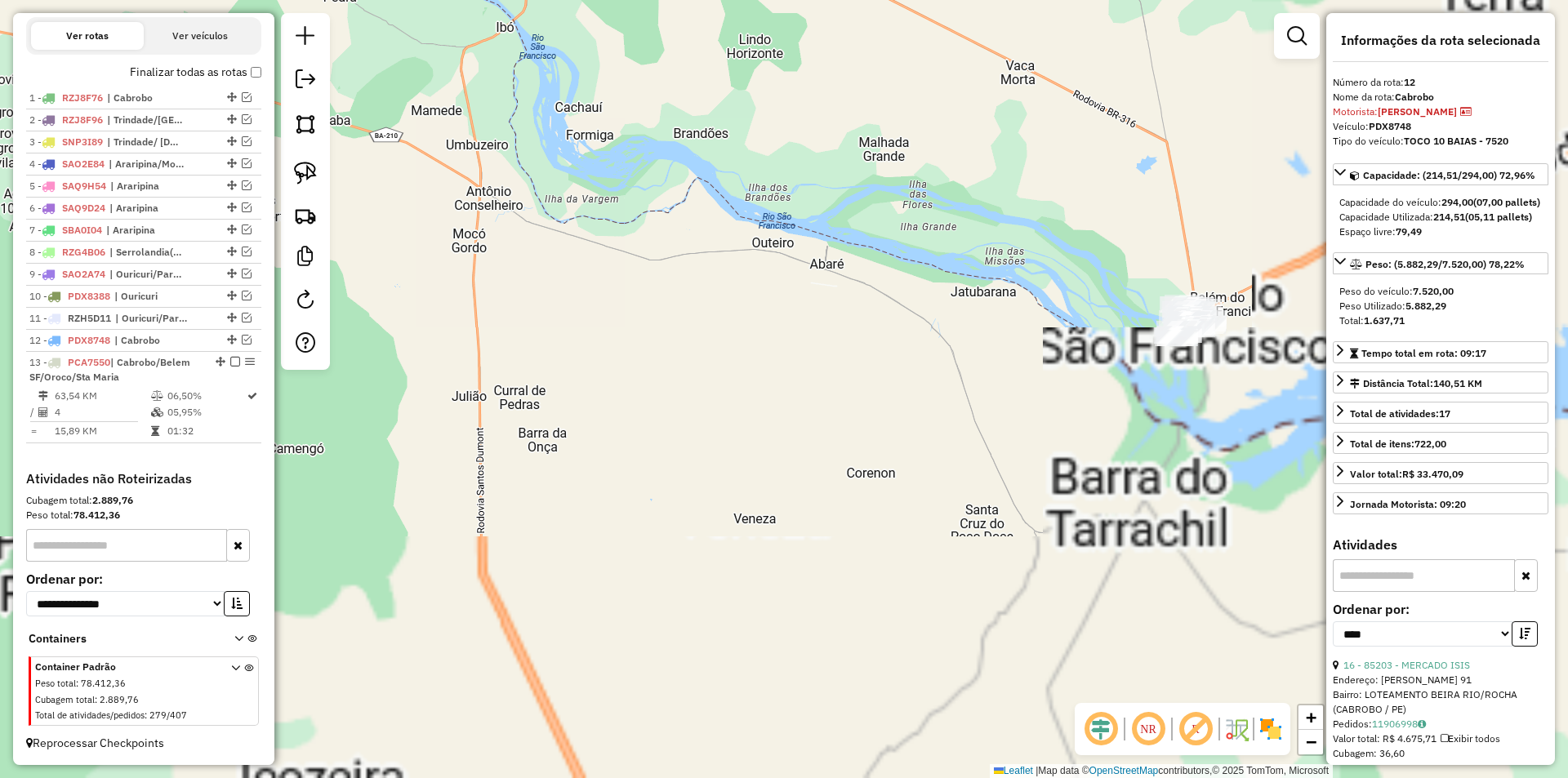
drag, startPoint x: 1208, startPoint y: 440, endPoint x: 691, endPoint y: 504, distance: 520.9
click at [691, 504] on div "Janela de atendimento Grade de atendimento Capacidade Transportadoras Veículos …" at bounding box center [784, 389] width 1568 height 778
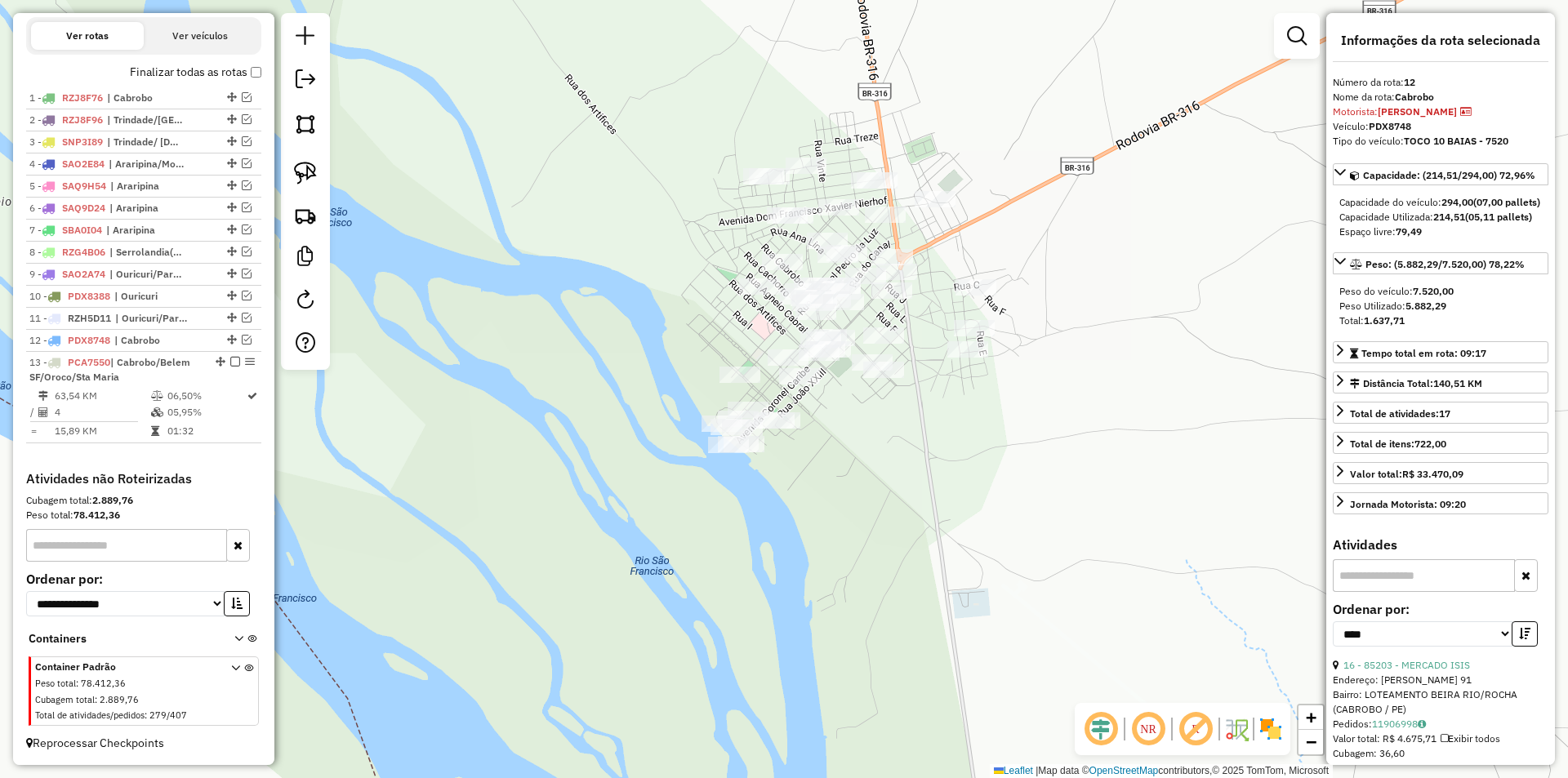
drag, startPoint x: 843, startPoint y: 394, endPoint x: 841, endPoint y: 473, distance: 79.0
click at [841, 473] on div "Janela de atendimento Grade de atendimento Capacidade Transportadoras Veículos …" at bounding box center [784, 389] width 1568 height 778
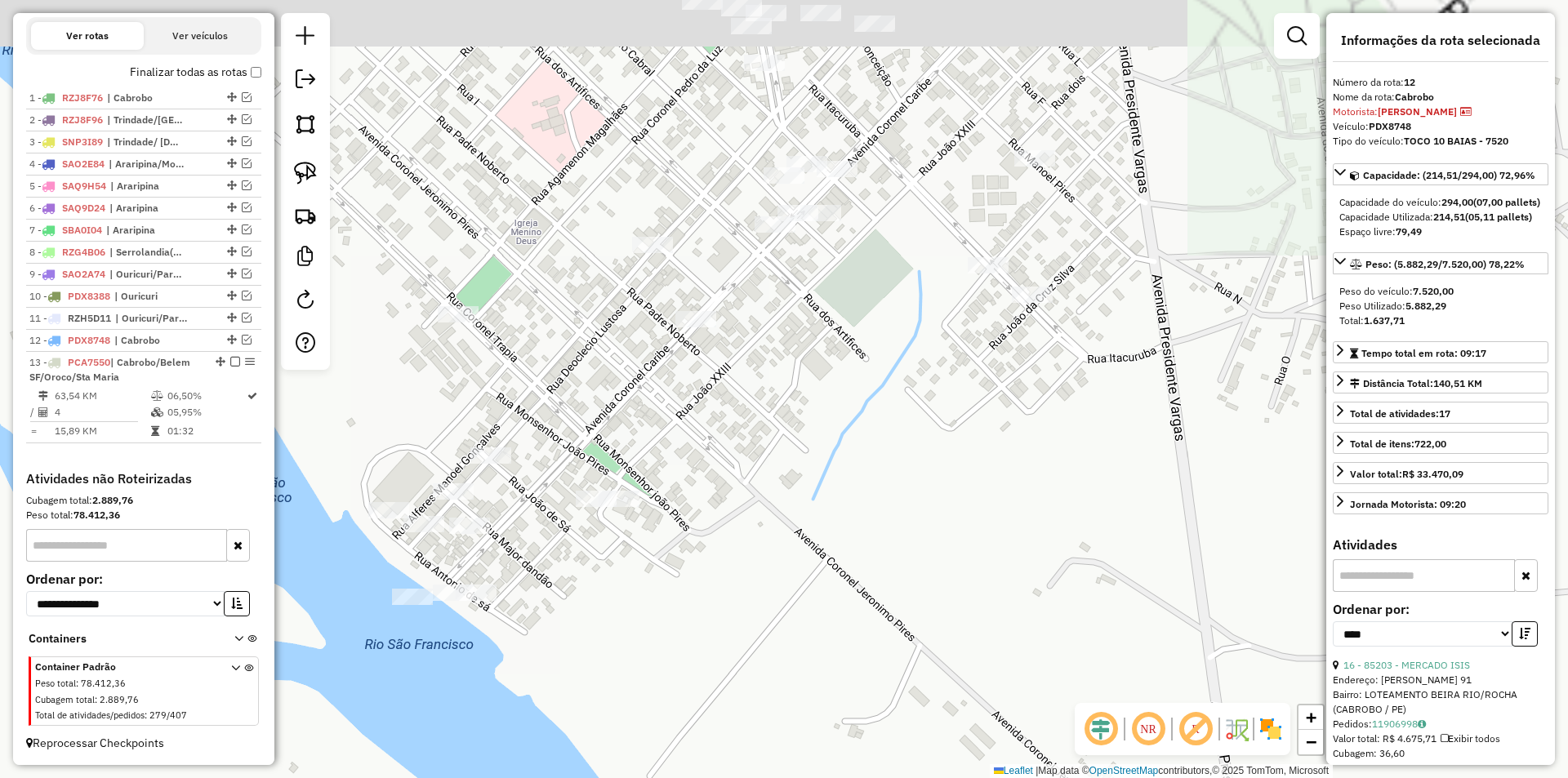
drag, startPoint x: 841, startPoint y: 473, endPoint x: 865, endPoint y: 684, distance: 212.4
click at [866, 684] on div "Janela de atendimento Grade de atendimento Capacidade Transportadoras Veículos …" at bounding box center [784, 389] width 1568 height 778
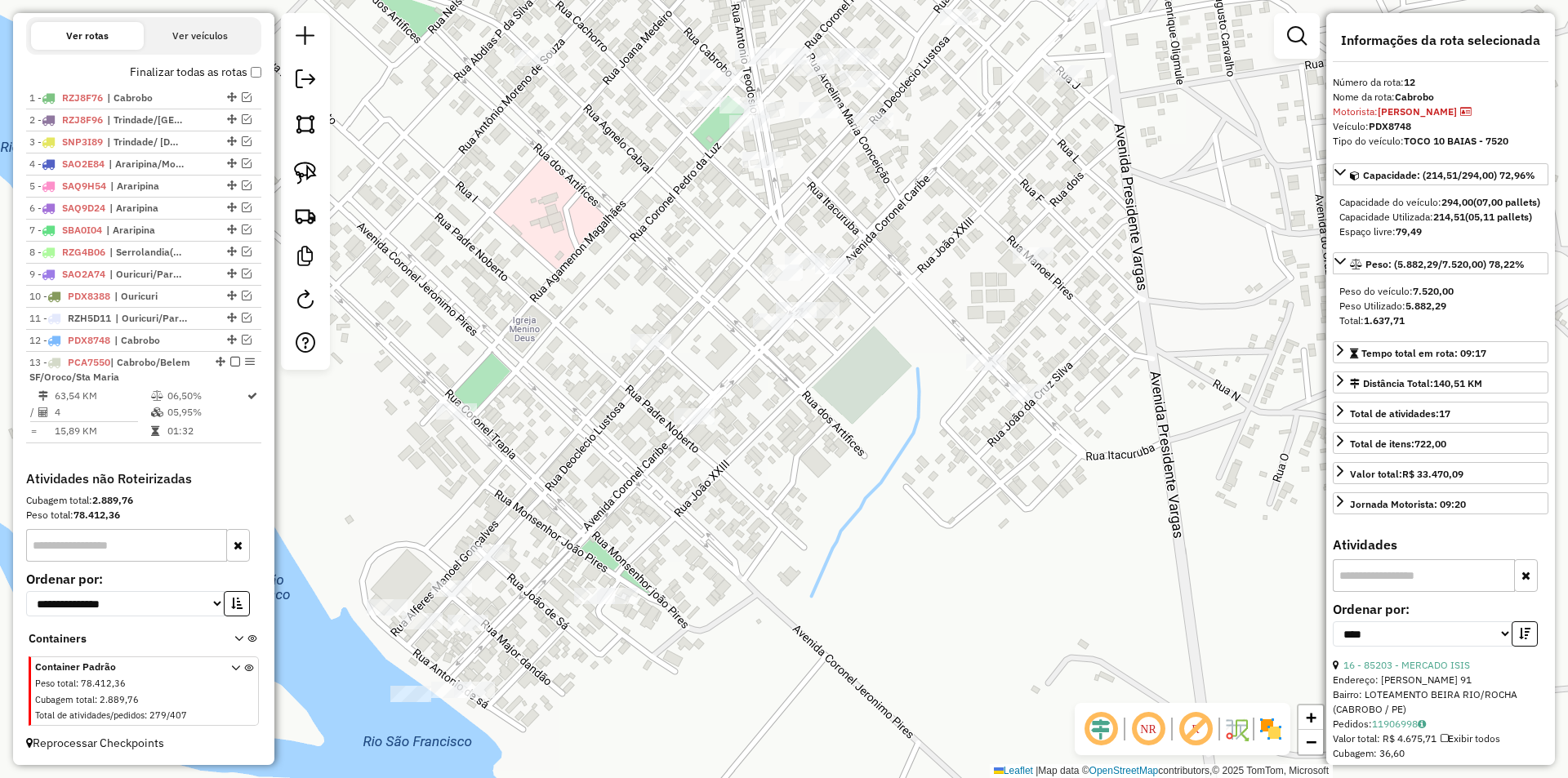
drag, startPoint x: 831, startPoint y: 467, endPoint x: 841, endPoint y: 672, distance: 205.2
click at [841, 672] on div "Janela de atendimento Grade de atendimento Capacidade Transportadoras Veículos …" at bounding box center [784, 389] width 1568 height 778
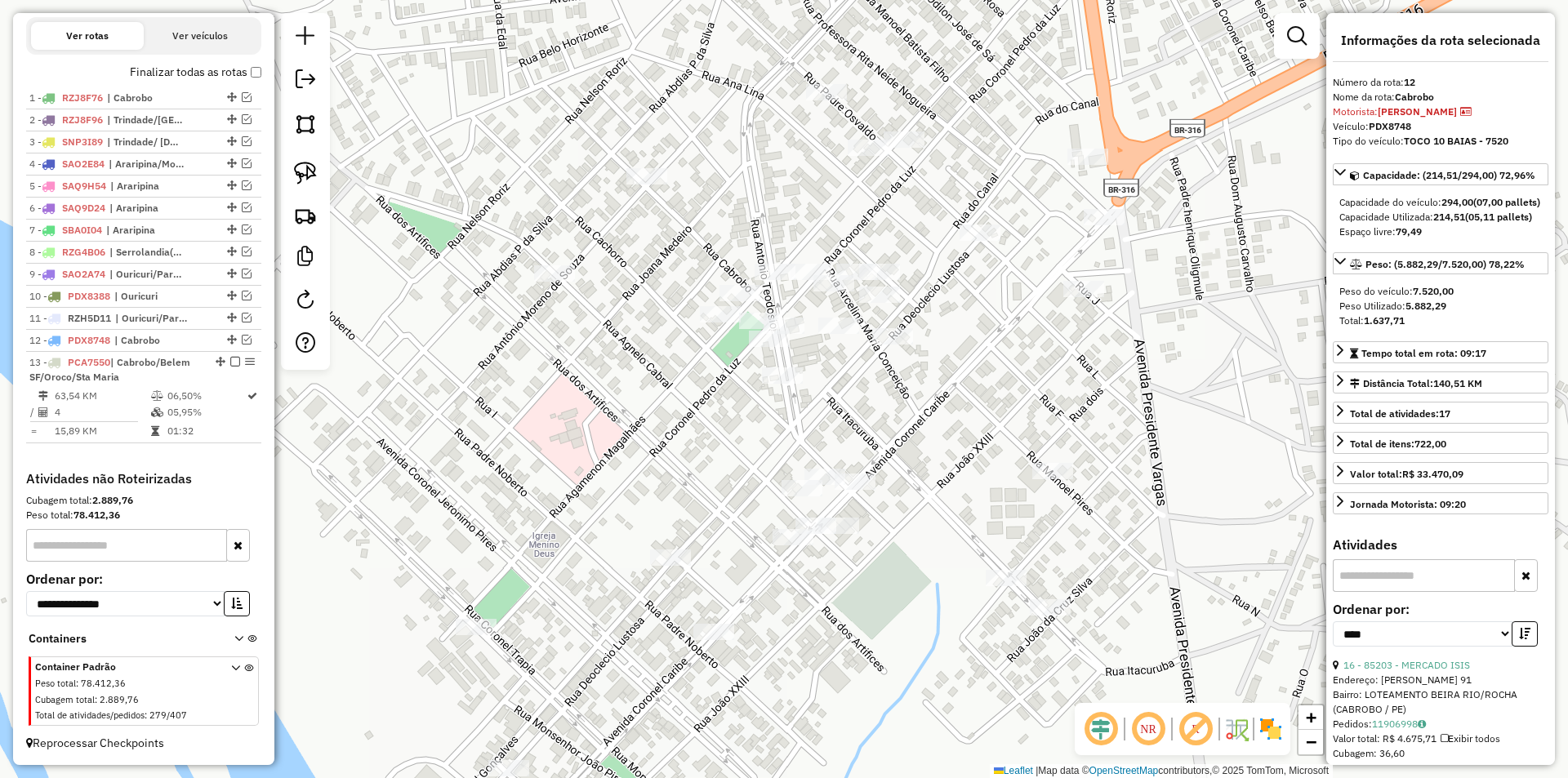
drag, startPoint x: 840, startPoint y: 590, endPoint x: 846, endPoint y: 684, distance: 94.2
click at [846, 684] on div "Janela de atendimento Grade de atendimento Capacidade Transportadoras Veículos …" at bounding box center [784, 389] width 1568 height 778
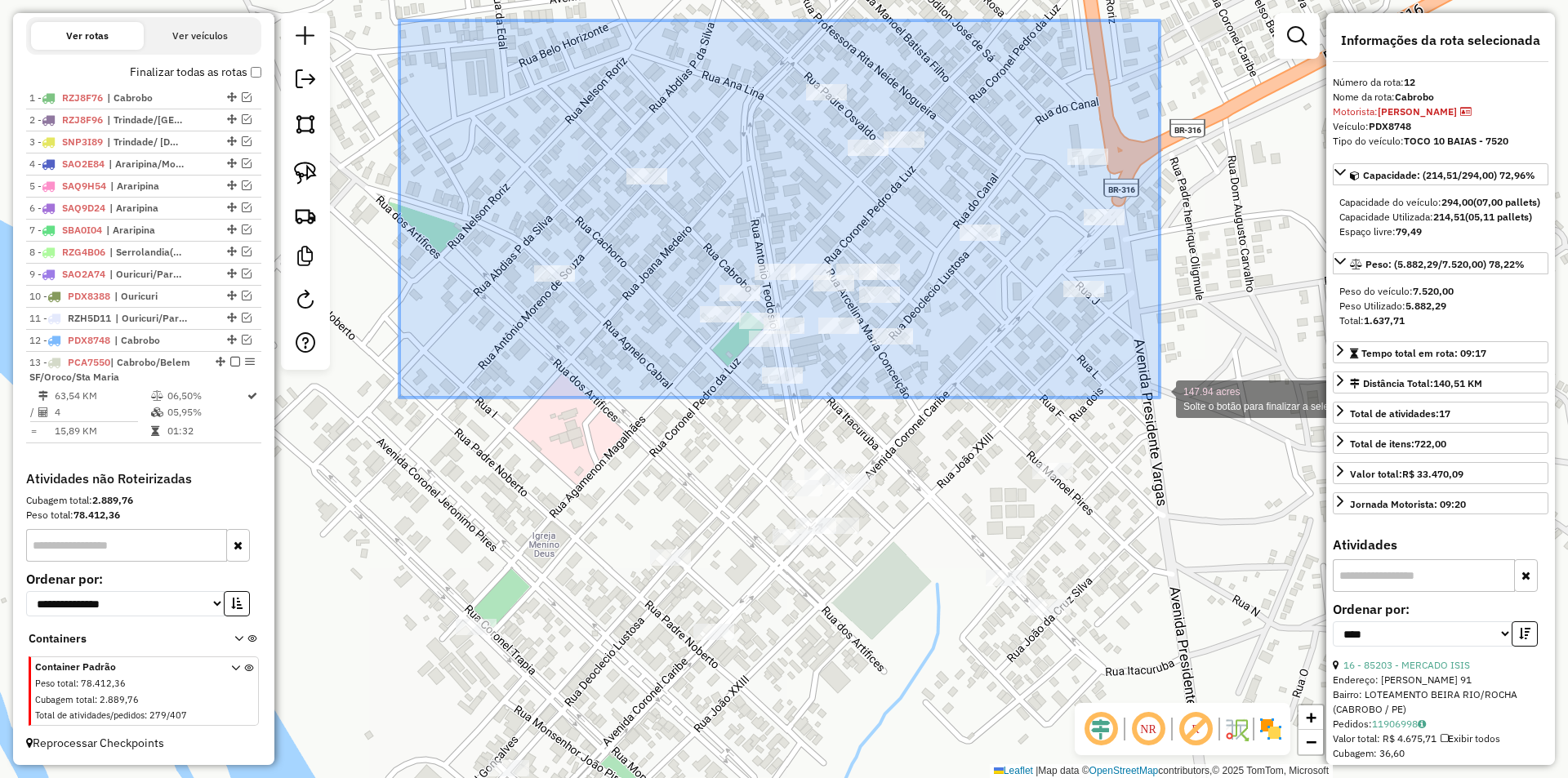
drag, startPoint x: 399, startPoint y: 20, endPoint x: 1159, endPoint y: 397, distance: 848.4
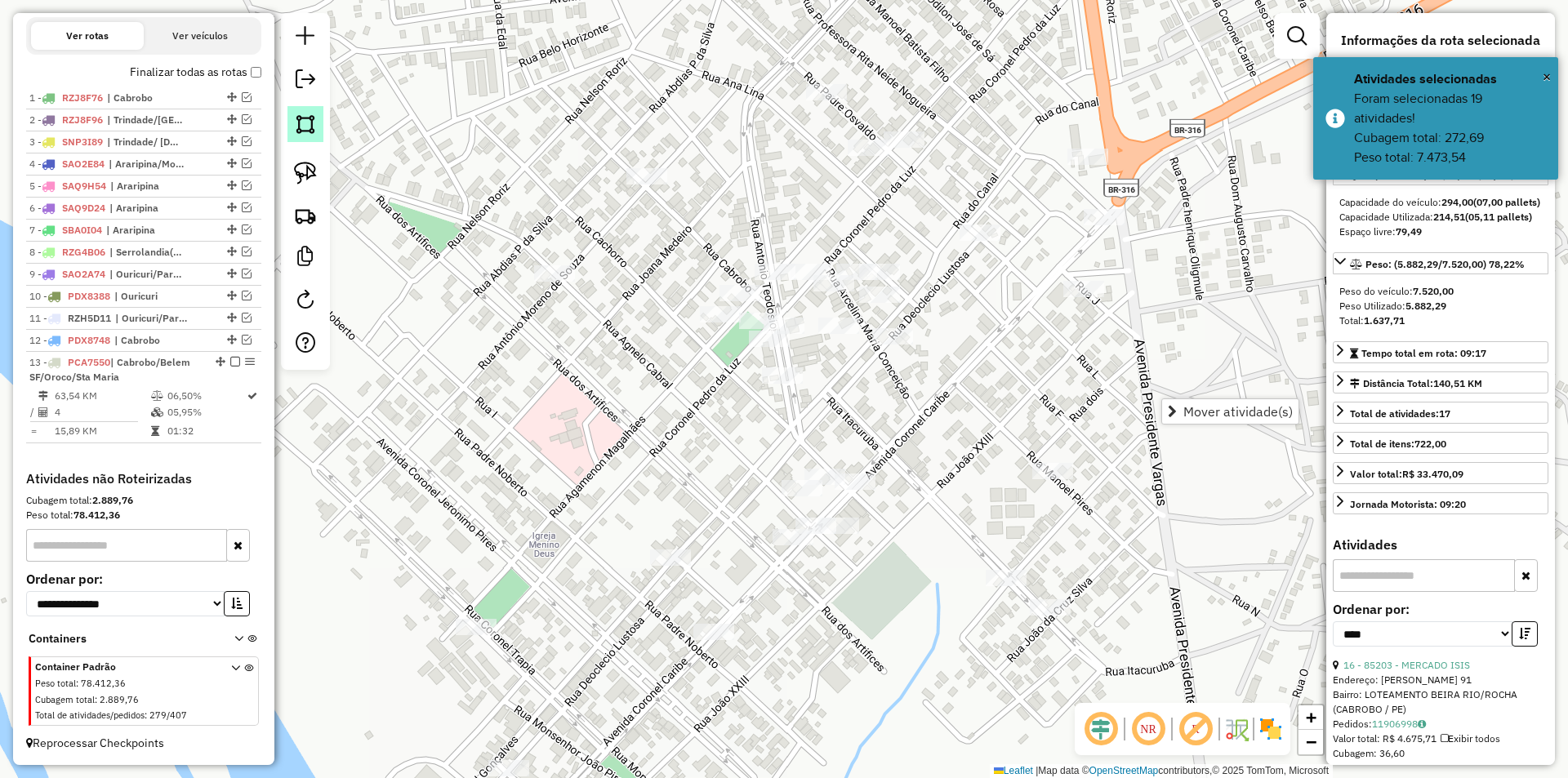
click at [317, 108] on link at bounding box center [305, 123] width 36 height 36
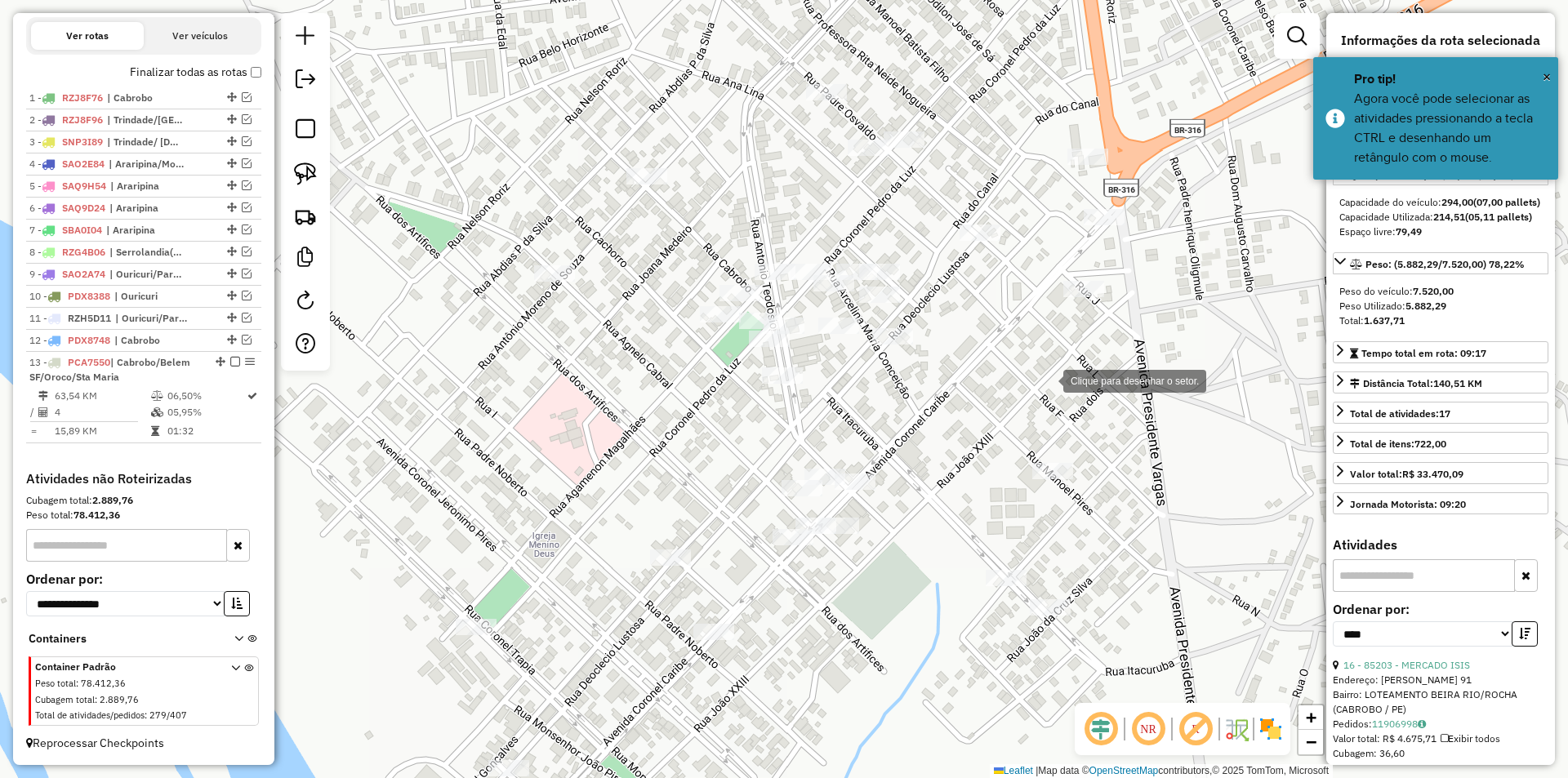
click at [1047, 380] on div at bounding box center [1047, 380] width 33 height 33
drag, startPoint x: 1183, startPoint y: 239, endPoint x: 1184, endPoint y: 223, distance: 16.0
click at [1184, 239] on div at bounding box center [1183, 239] width 33 height 33
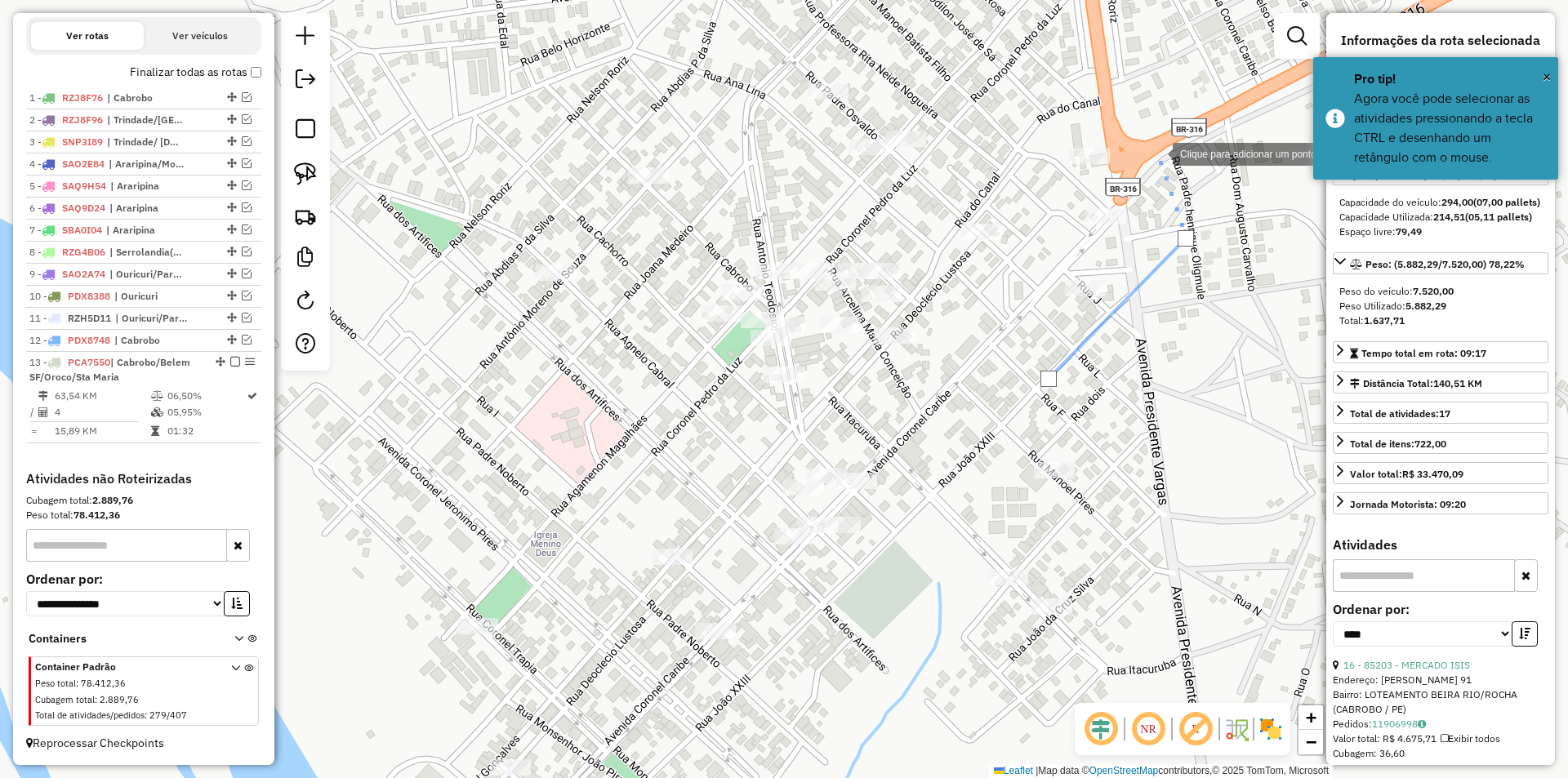
click at [1140, 137] on div at bounding box center [1156, 153] width 33 height 33
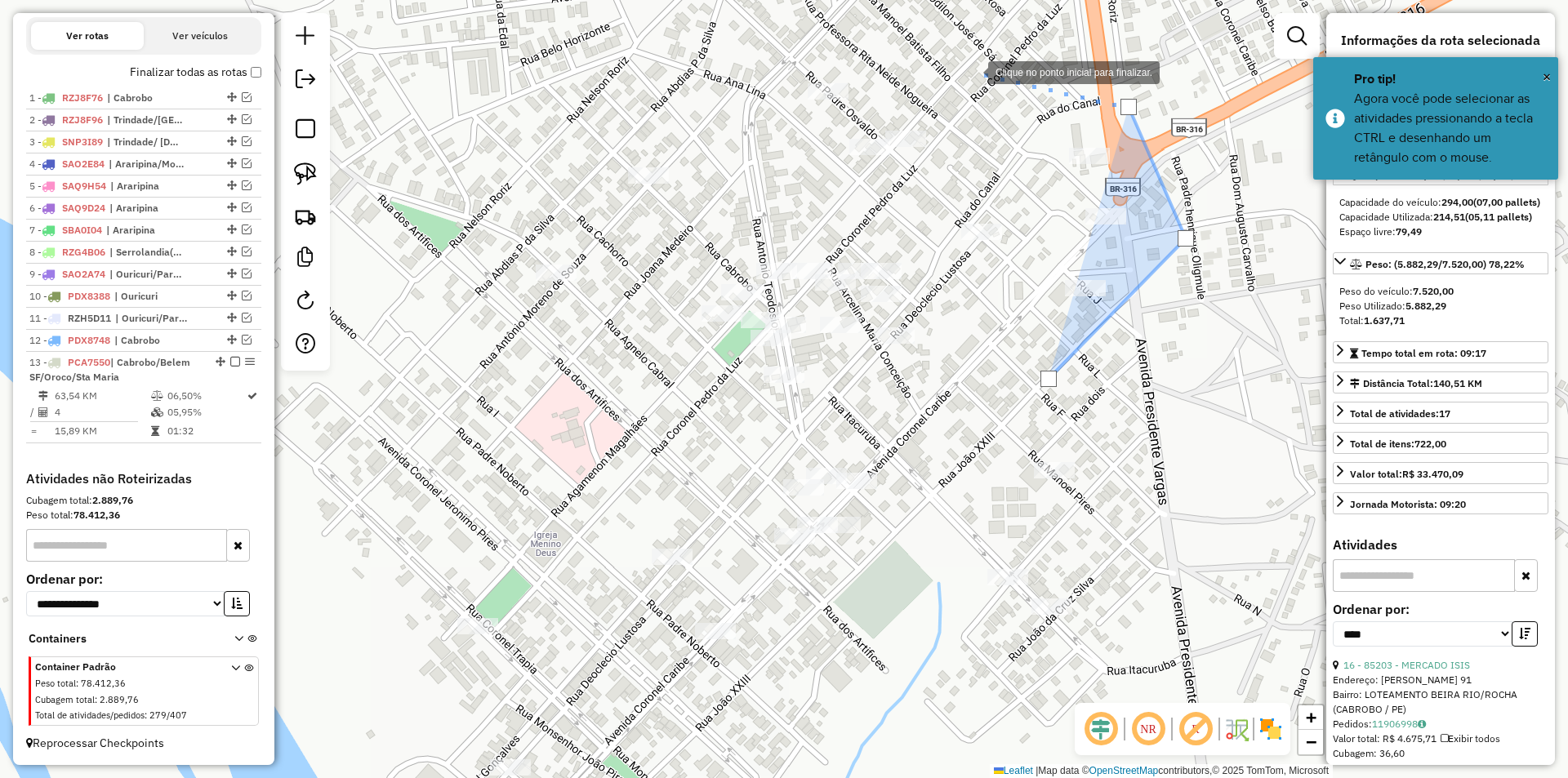
drag, startPoint x: 958, startPoint y: 65, endPoint x: 877, endPoint y: 59, distance: 81.2
click at [955, 64] on div at bounding box center [972, 71] width 33 height 33
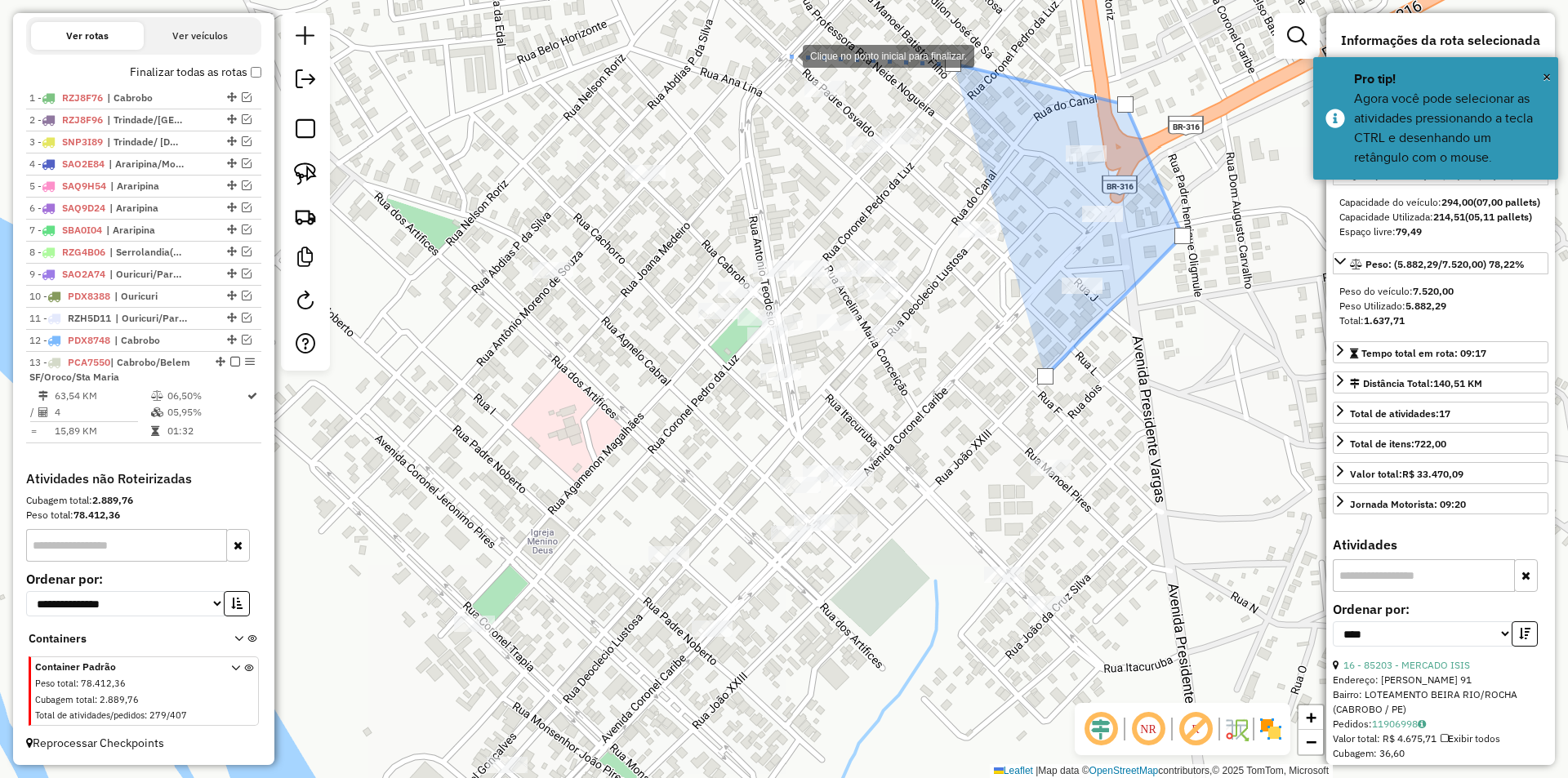
drag, startPoint x: 786, startPoint y: 55, endPoint x: 707, endPoint y: 60, distance: 79.2
click at [786, 55] on div at bounding box center [786, 55] width 33 height 33
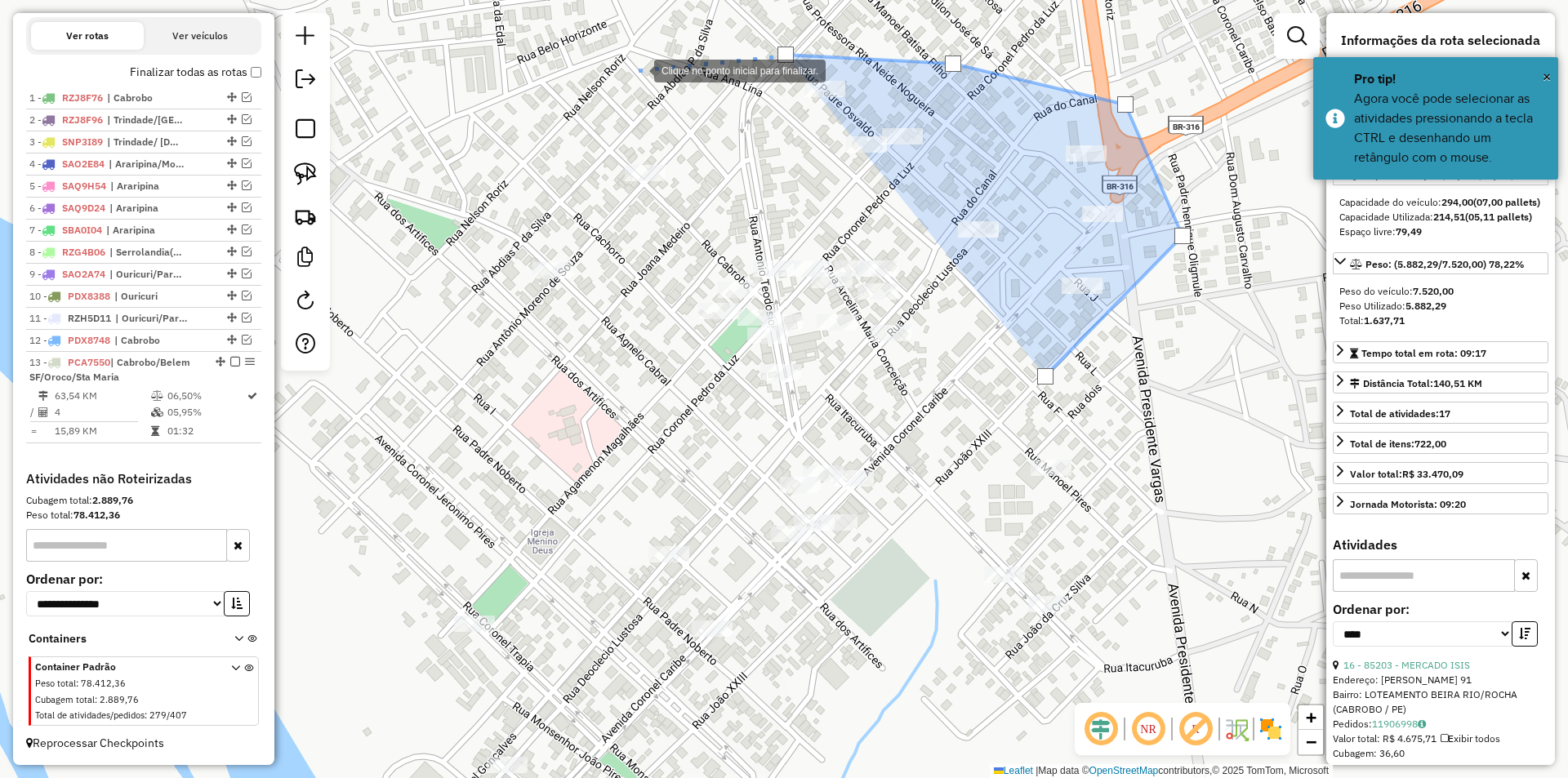
click at [621, 85] on div at bounding box center [638, 69] width 33 height 33
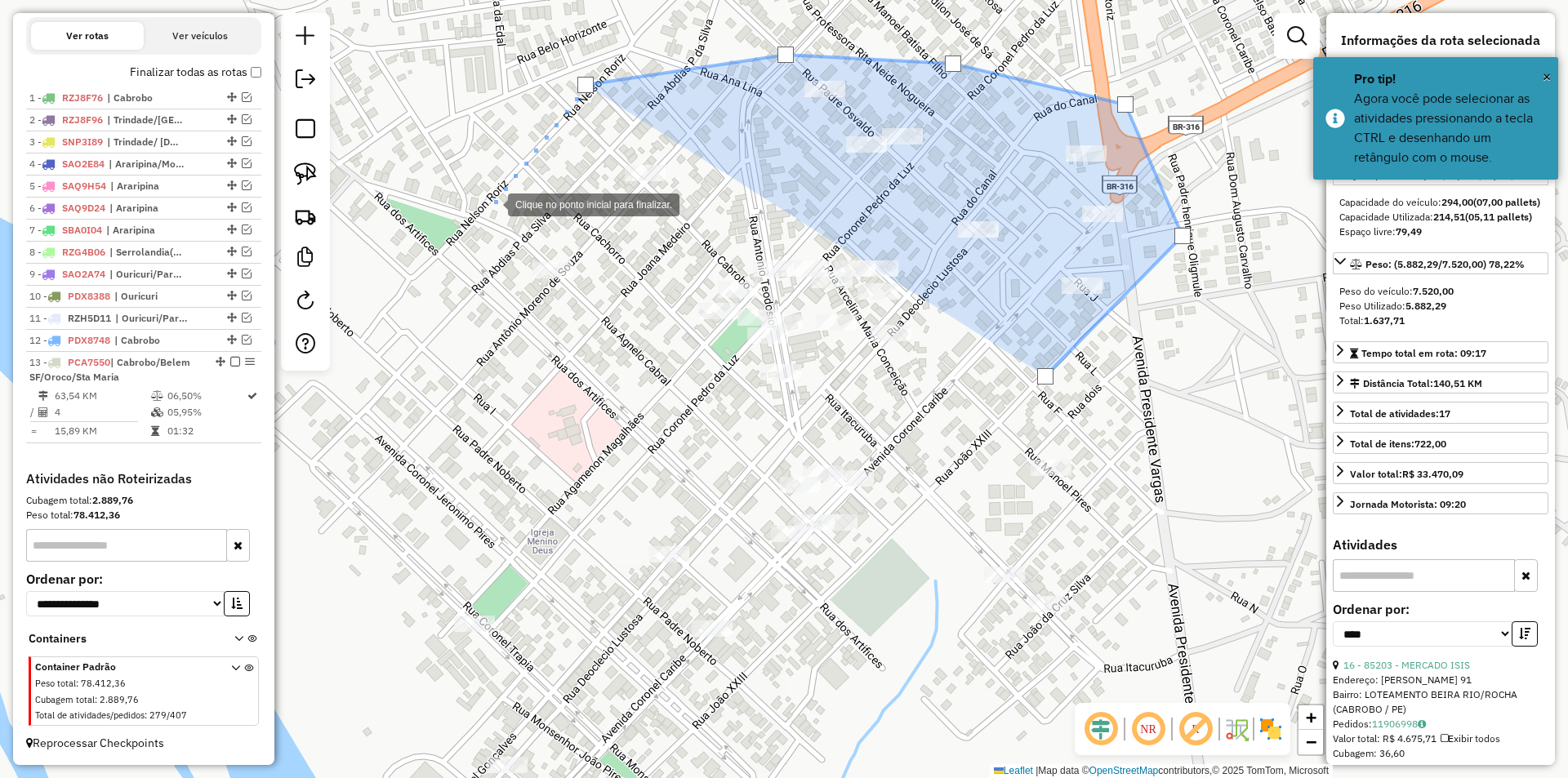
click at [475, 219] on div at bounding box center [492, 203] width 33 height 33
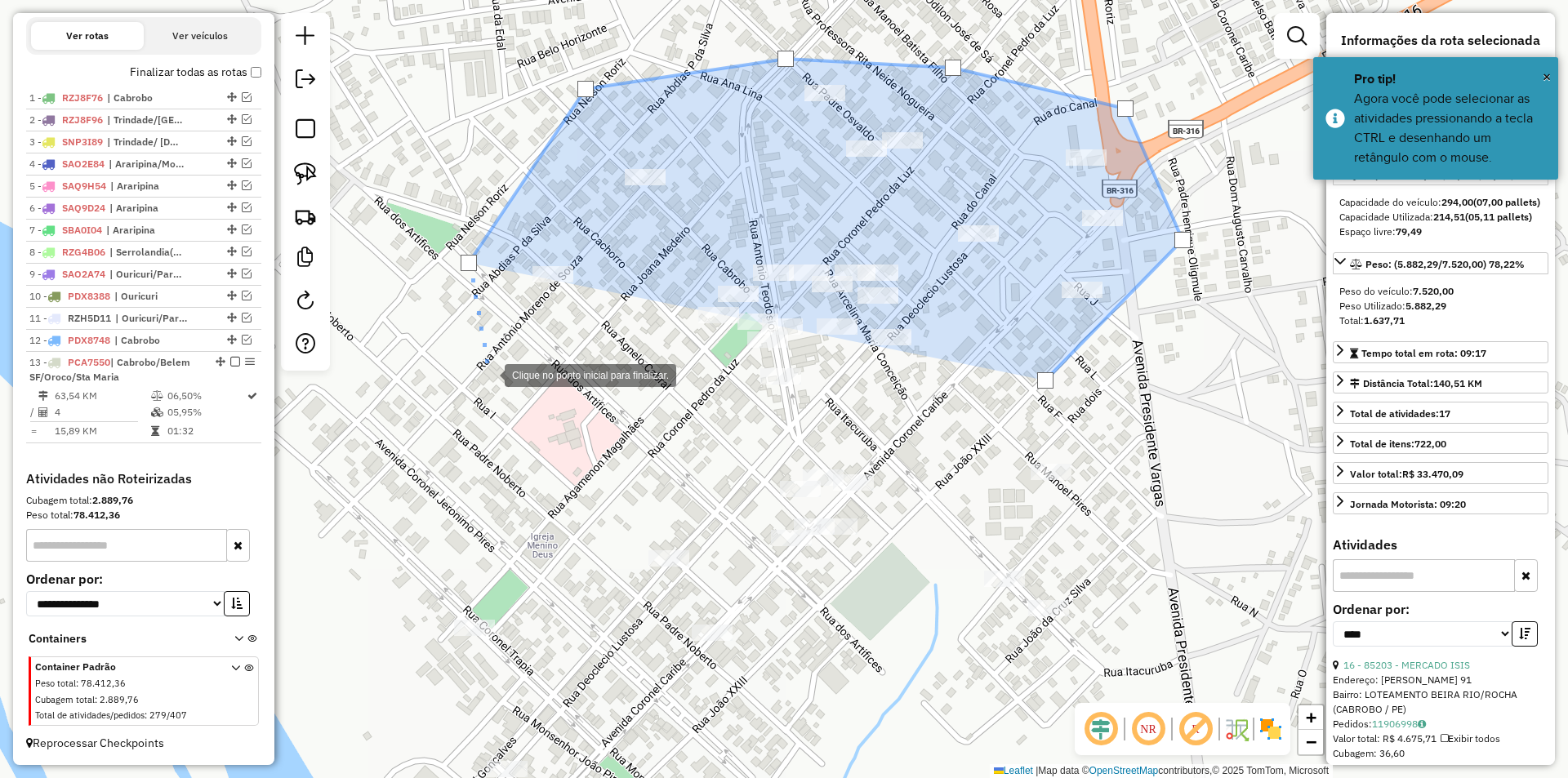
click at [505, 381] on div at bounding box center [489, 374] width 33 height 33
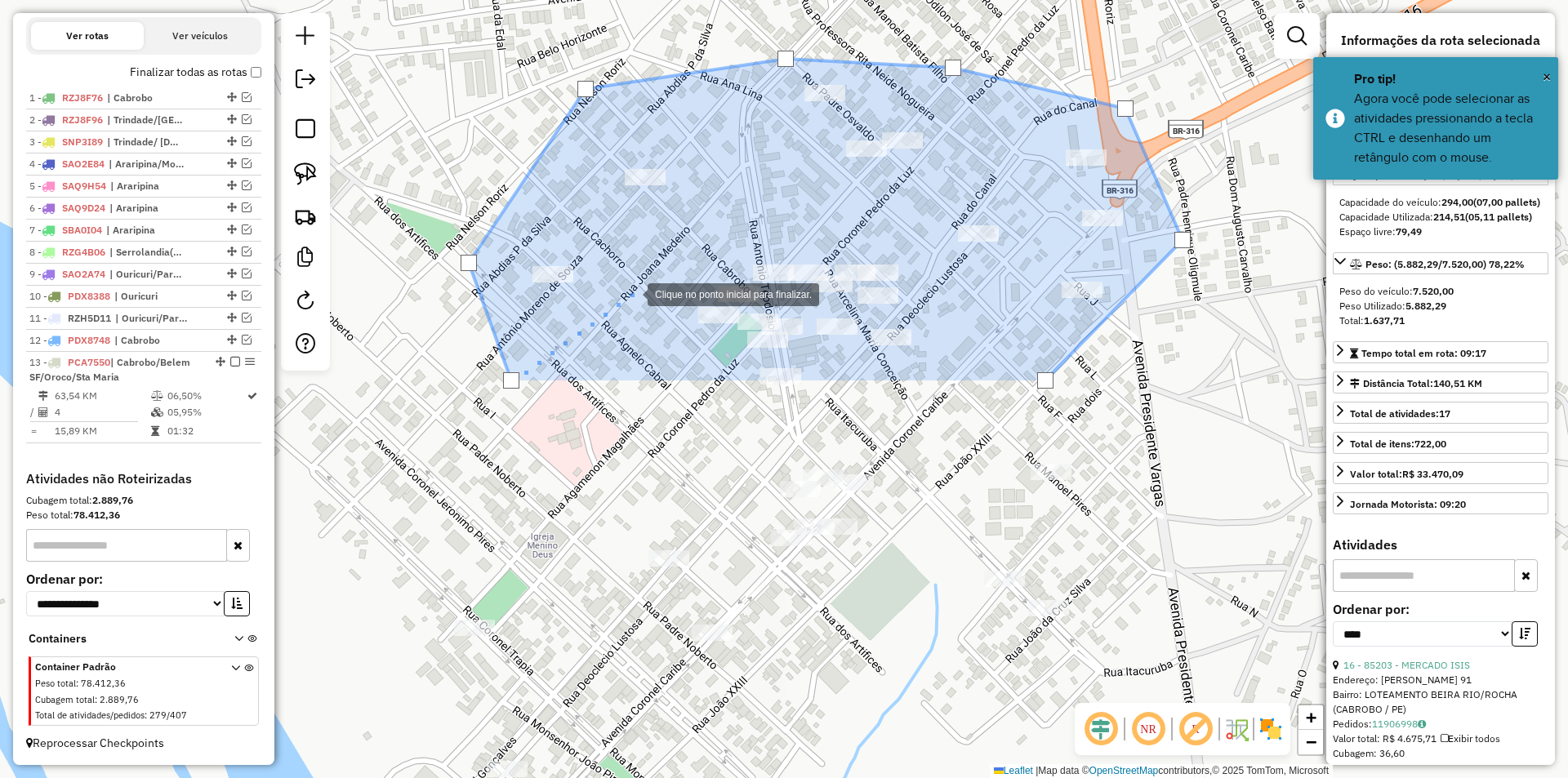
click at [638, 284] on div at bounding box center [631, 293] width 33 height 33
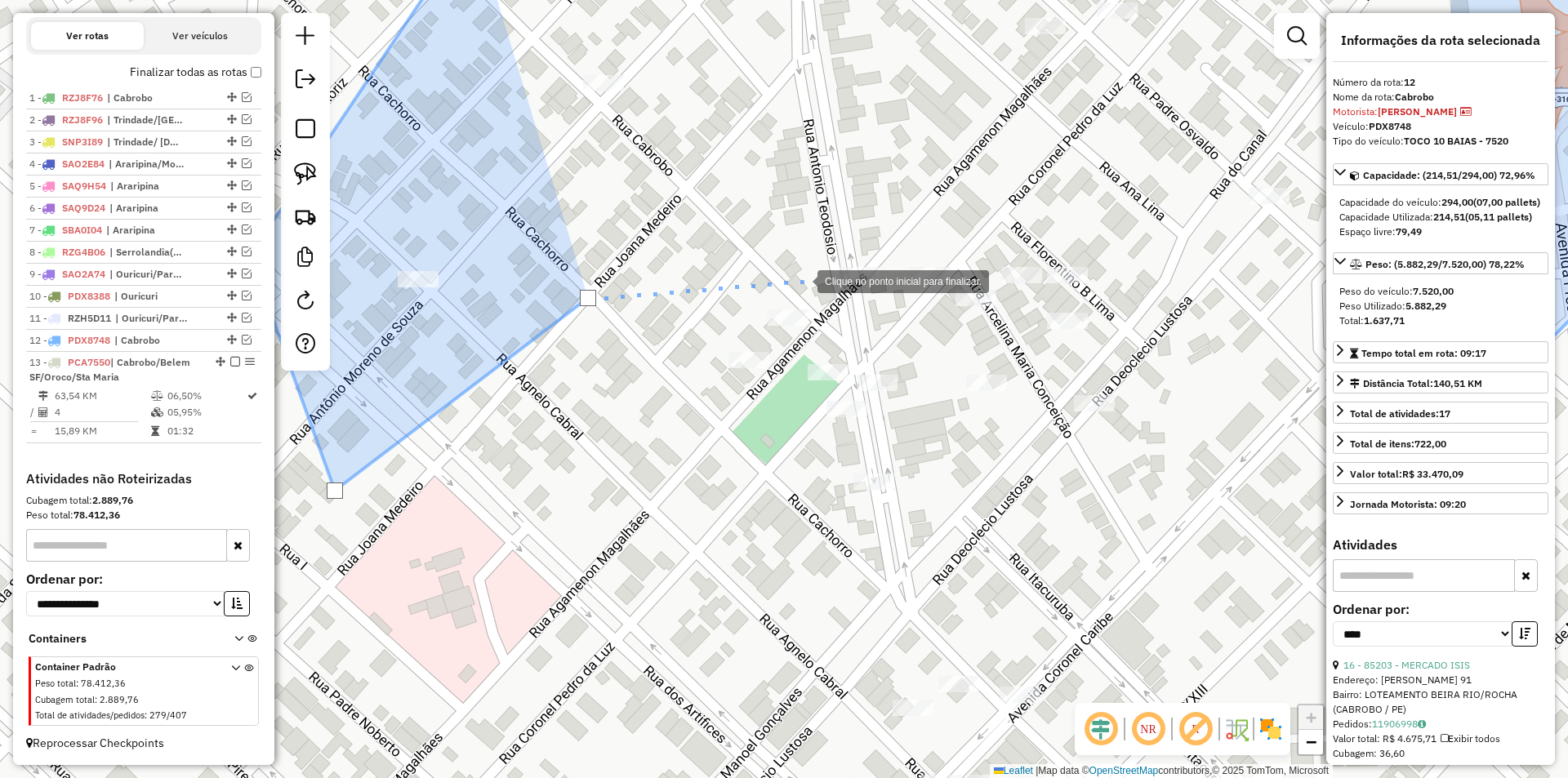
click at [801, 280] on div at bounding box center [801, 280] width 33 height 33
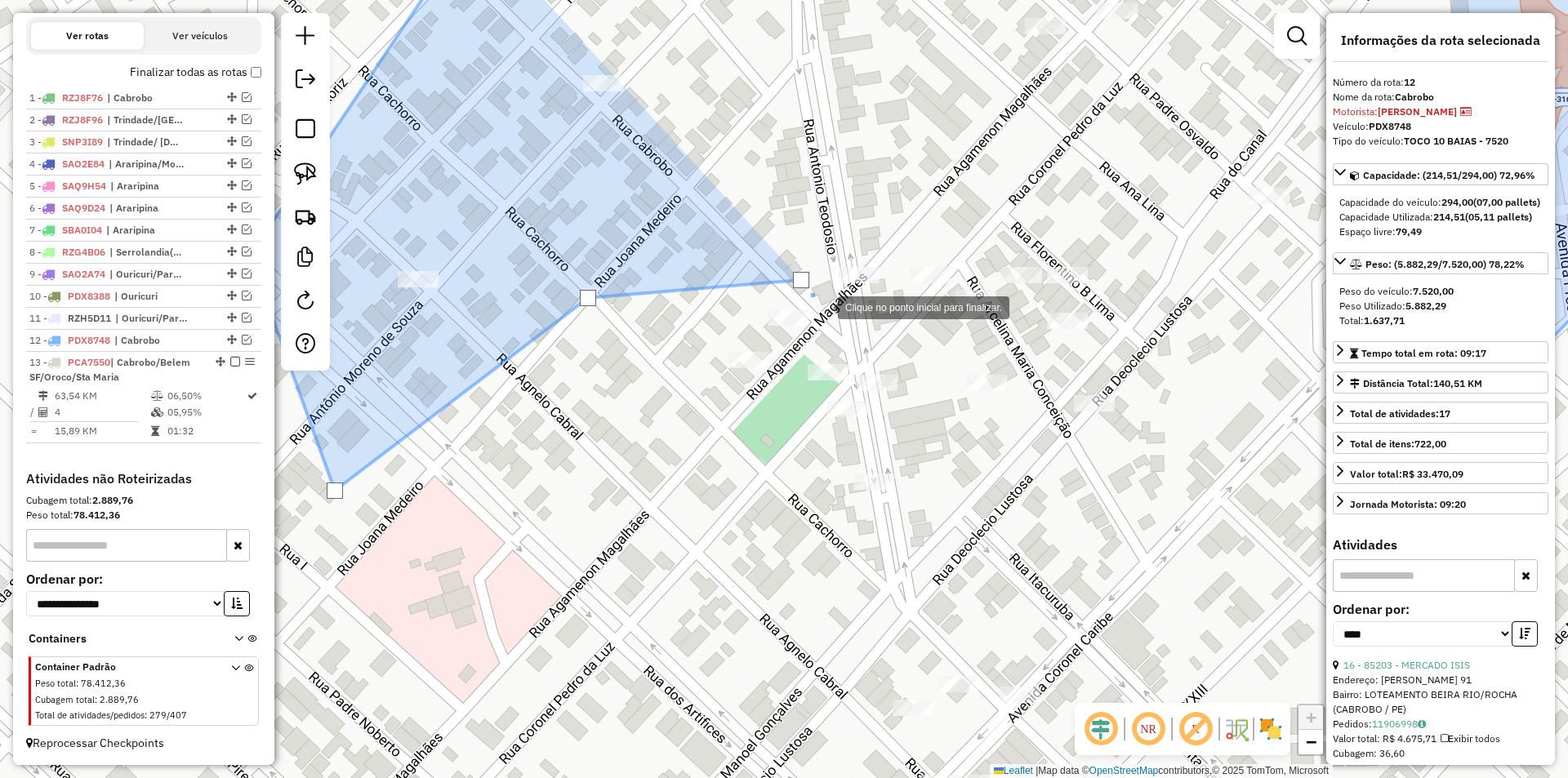
click at [838, 322] on div at bounding box center [822, 306] width 33 height 33
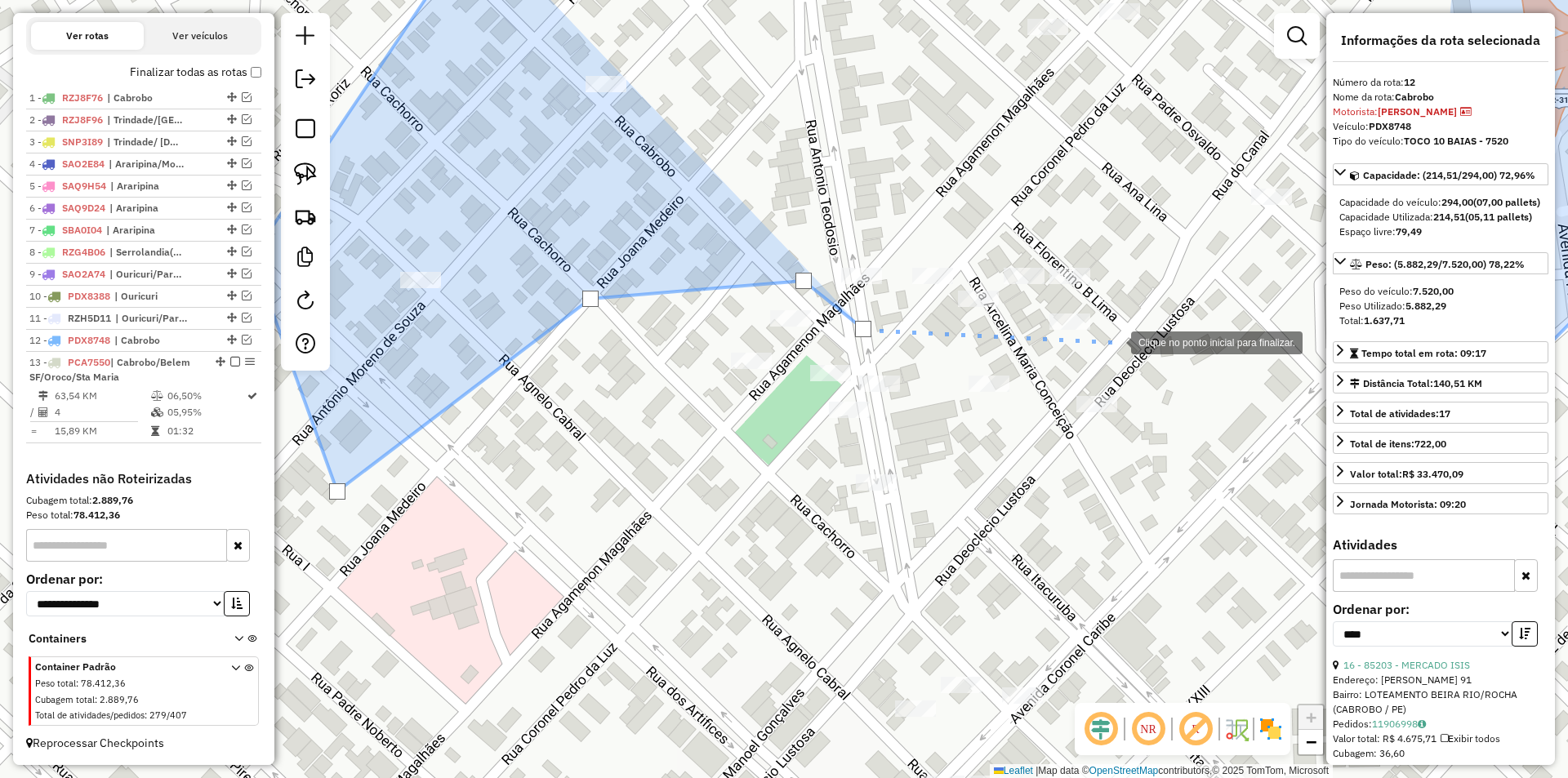
click at [1125, 343] on div at bounding box center [1115, 341] width 33 height 33
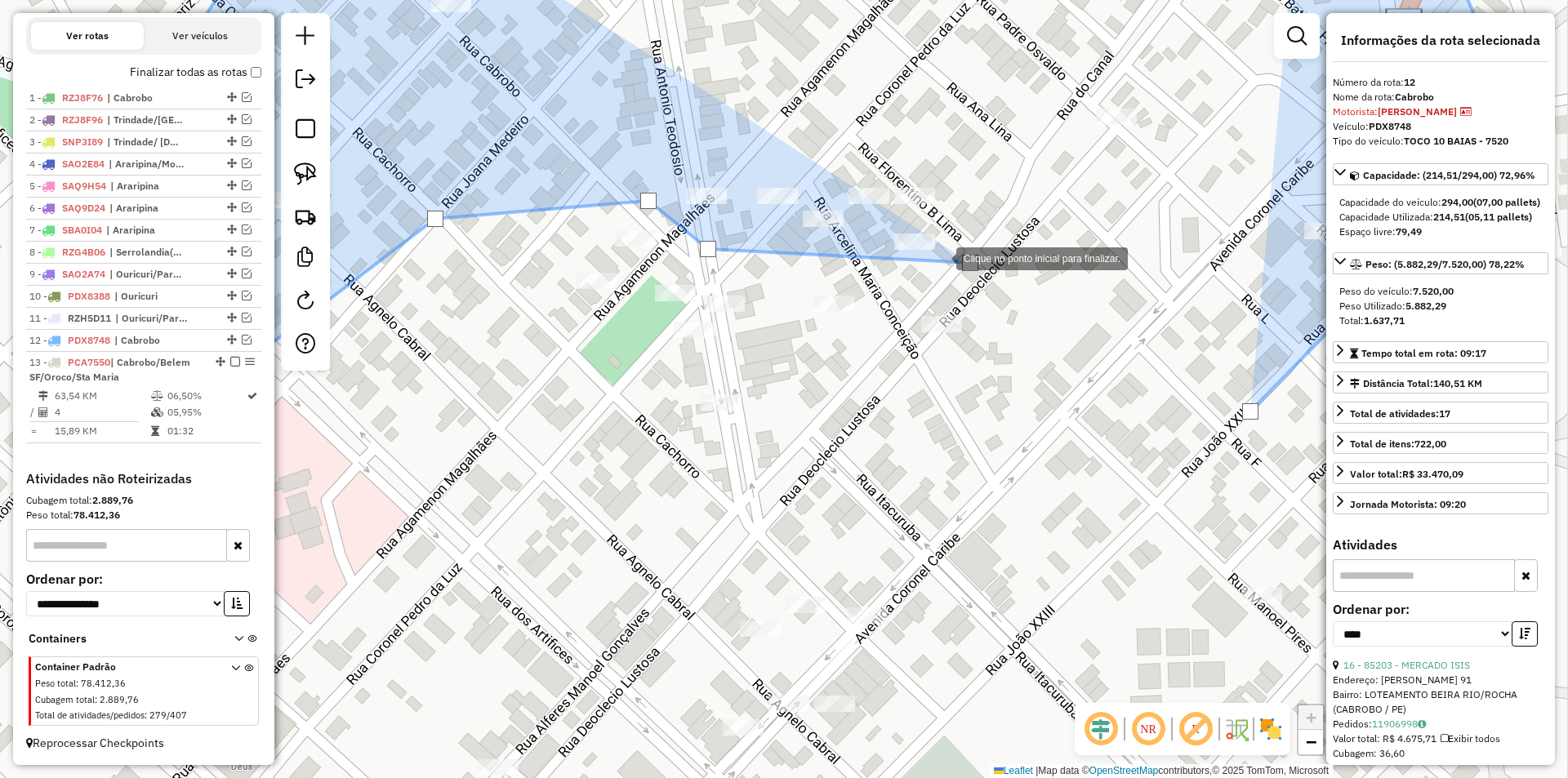
drag, startPoint x: 1125, startPoint y: 343, endPoint x: 783, endPoint y: 234, distance: 358.9
click at [962, 255] on div at bounding box center [970, 263] width 16 height 16
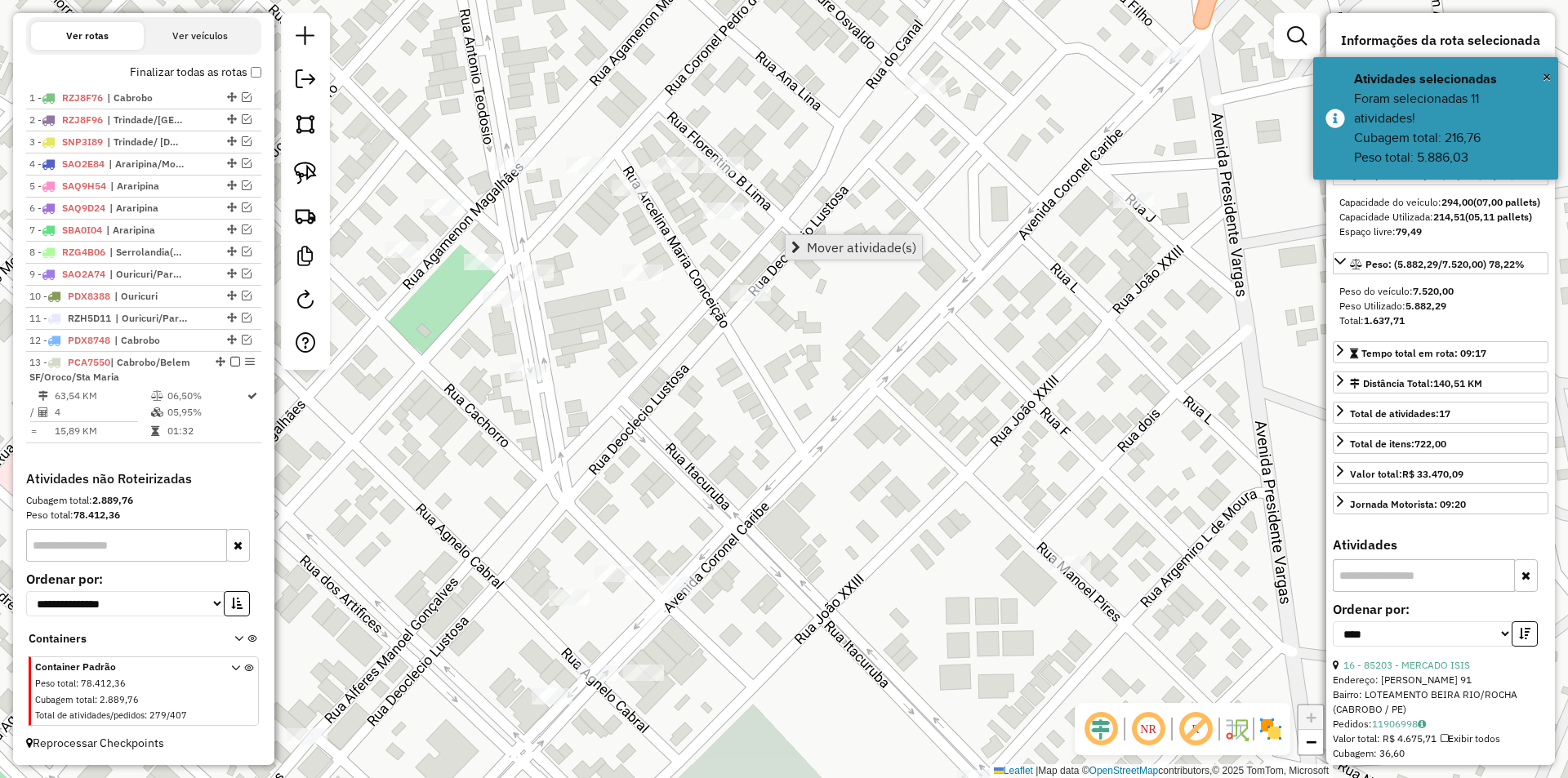
click at [868, 256] on link "Mover atividade(s)" at bounding box center [854, 246] width 137 height 24
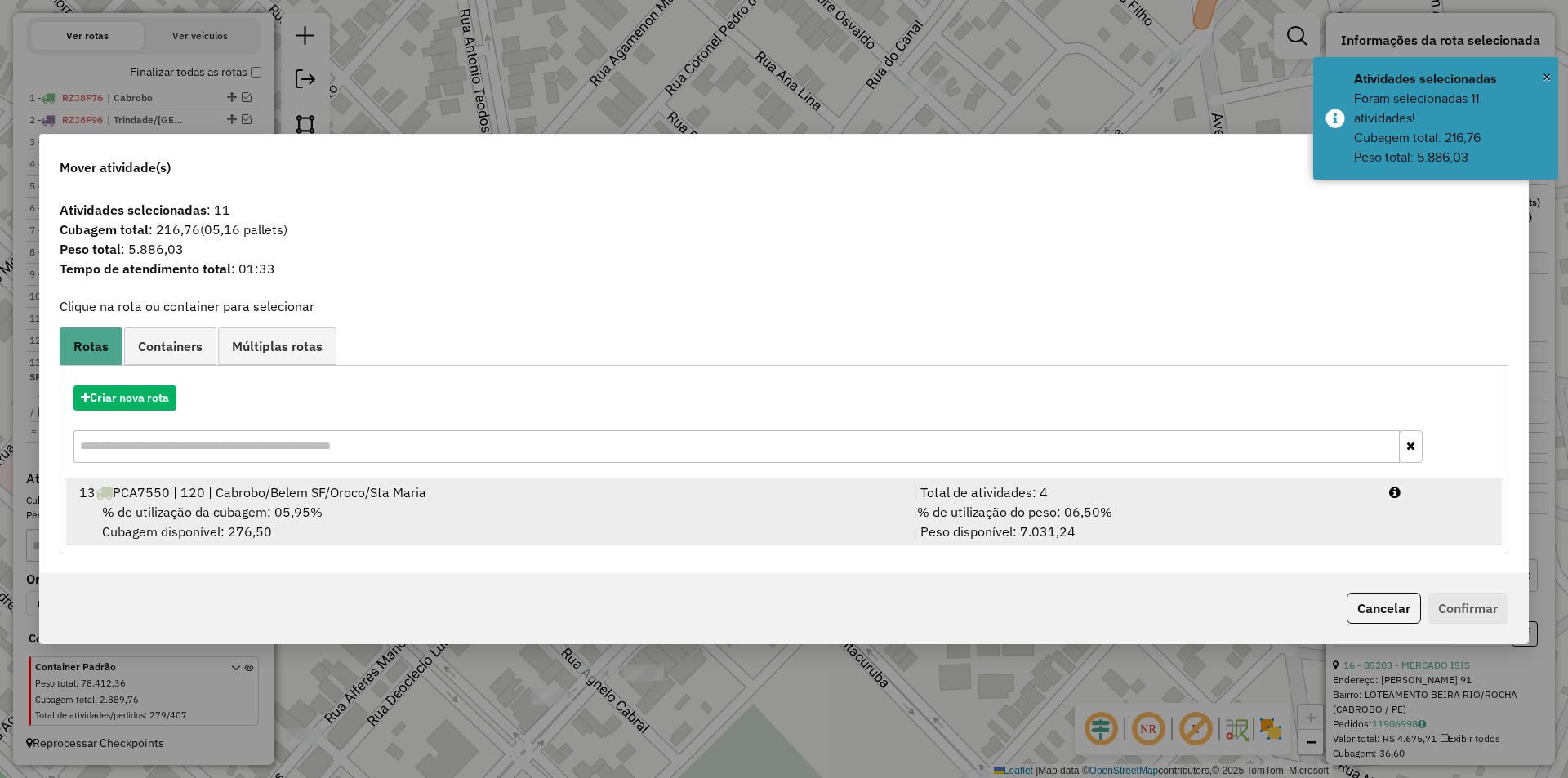
click at [276, 511] on span "% de utilização da cubagem: 05,95%" at bounding box center [212, 512] width 220 height 16
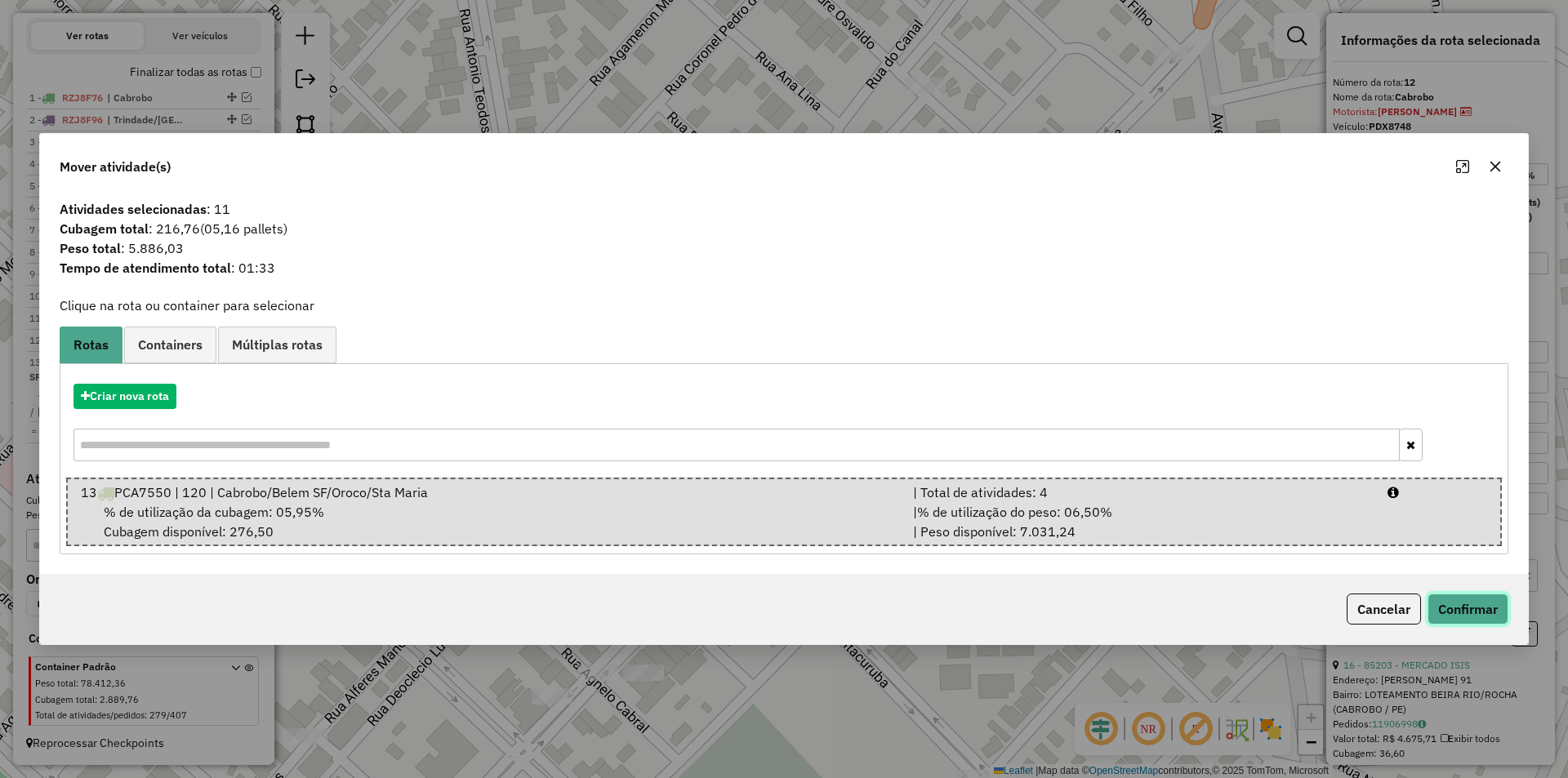
click at [1483, 607] on button "Confirmar" at bounding box center [1468, 609] width 81 height 31
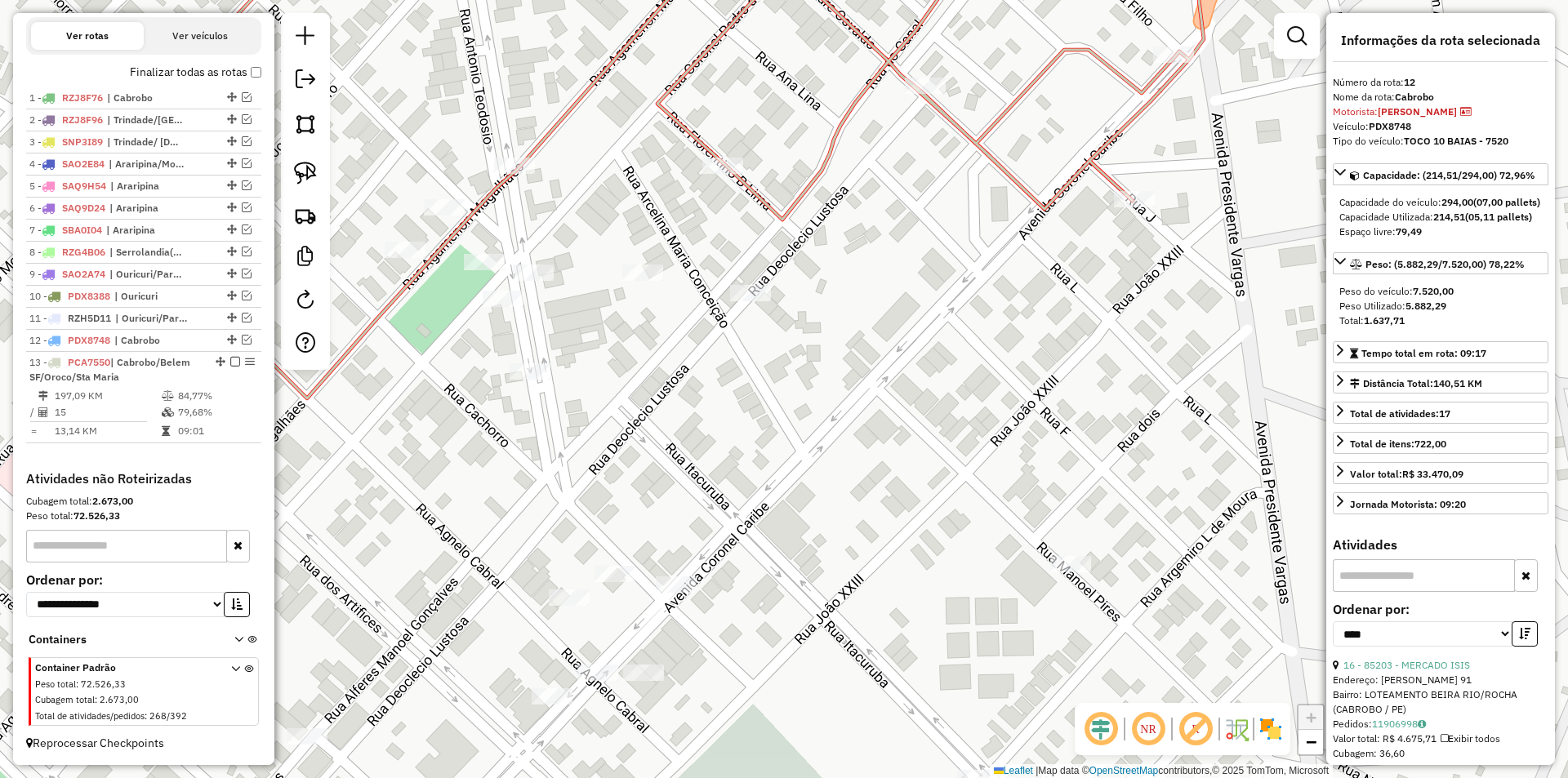
scroll to position [558, 0]
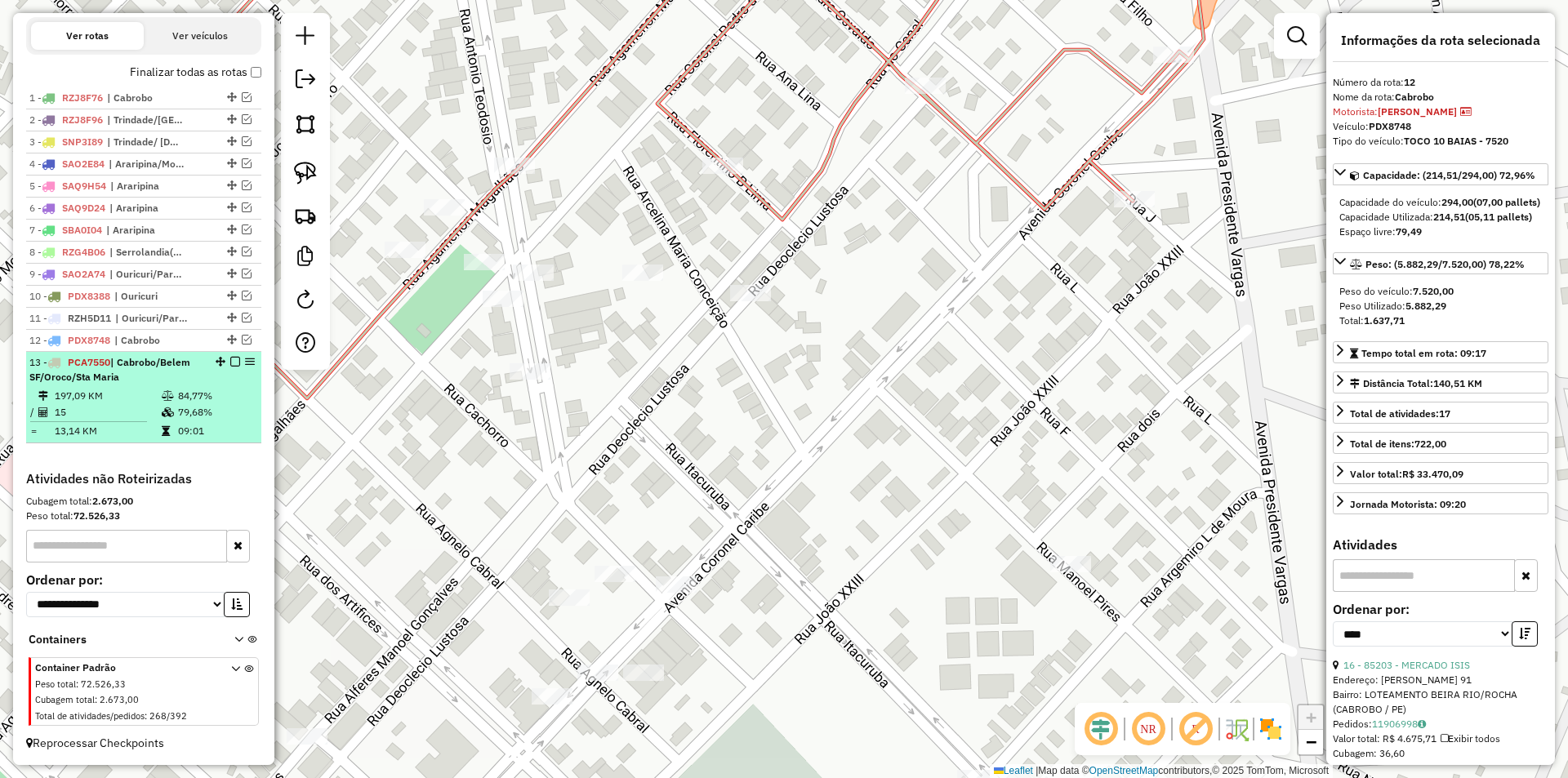
click at [195, 393] on td "84,77%" at bounding box center [215, 395] width 78 height 16
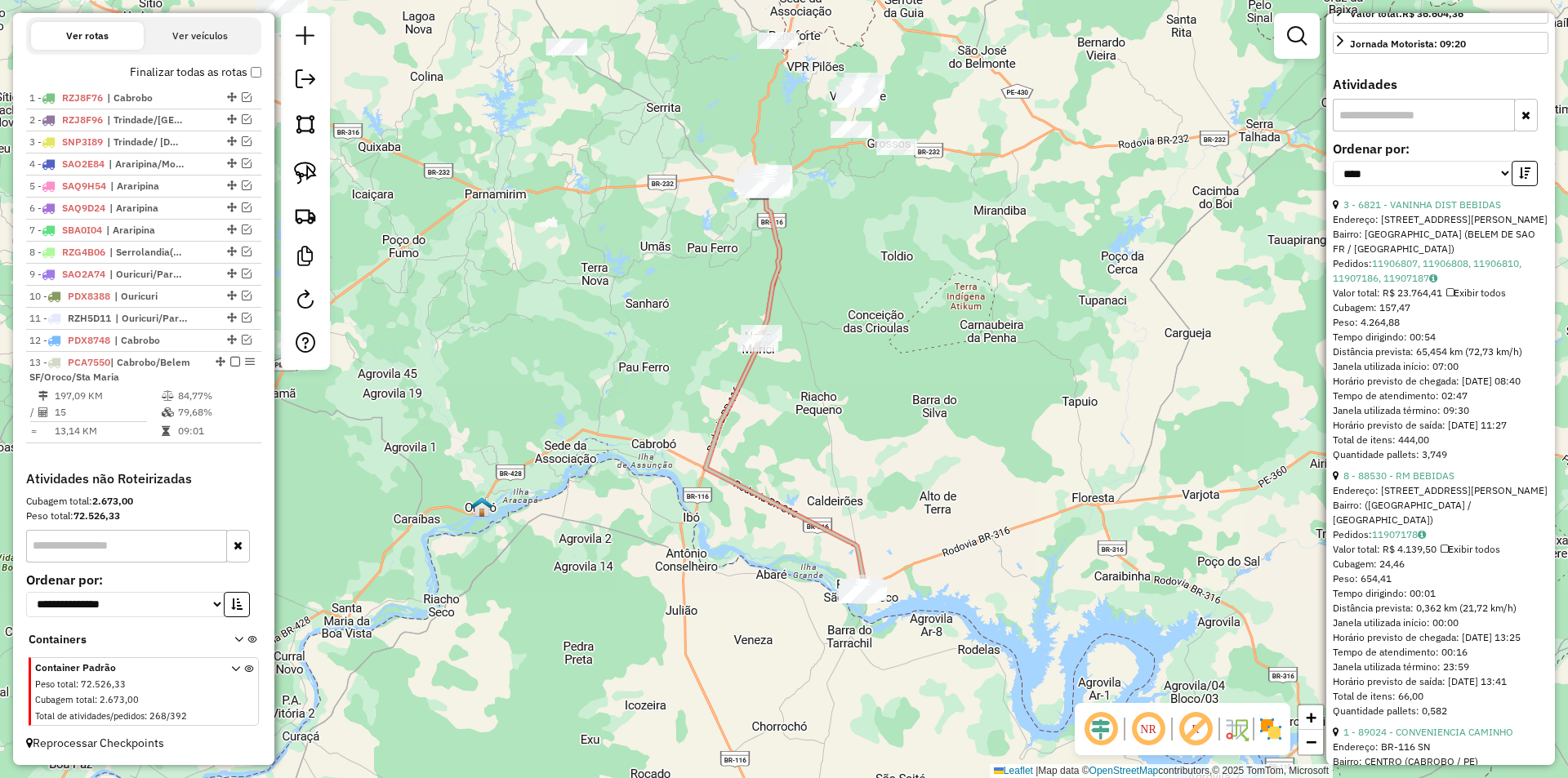
scroll to position [571, 0]
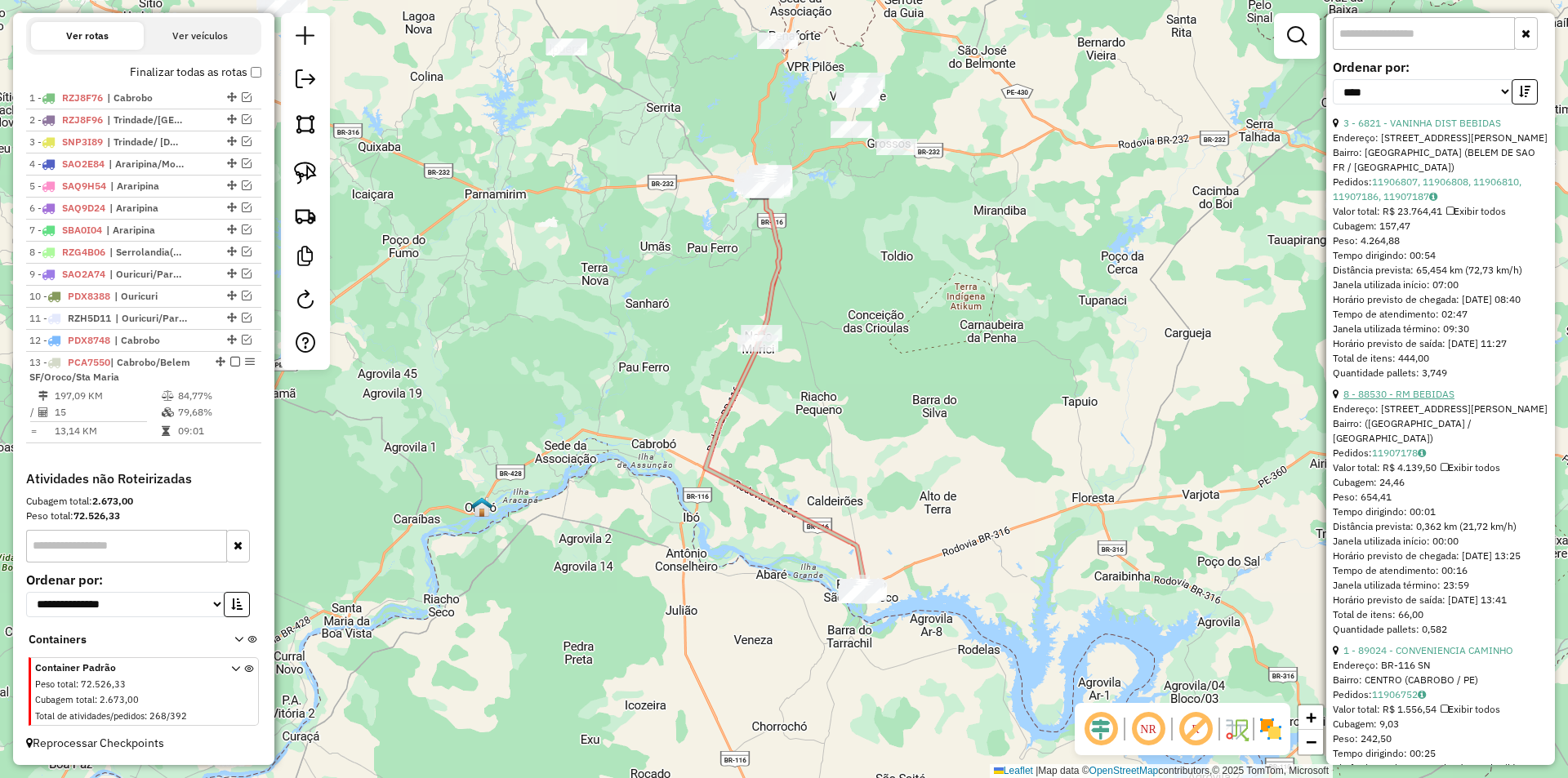
click at [1424, 400] on link "8 - 88530 - RM BEBIDAS" at bounding box center [1398, 393] width 111 height 13
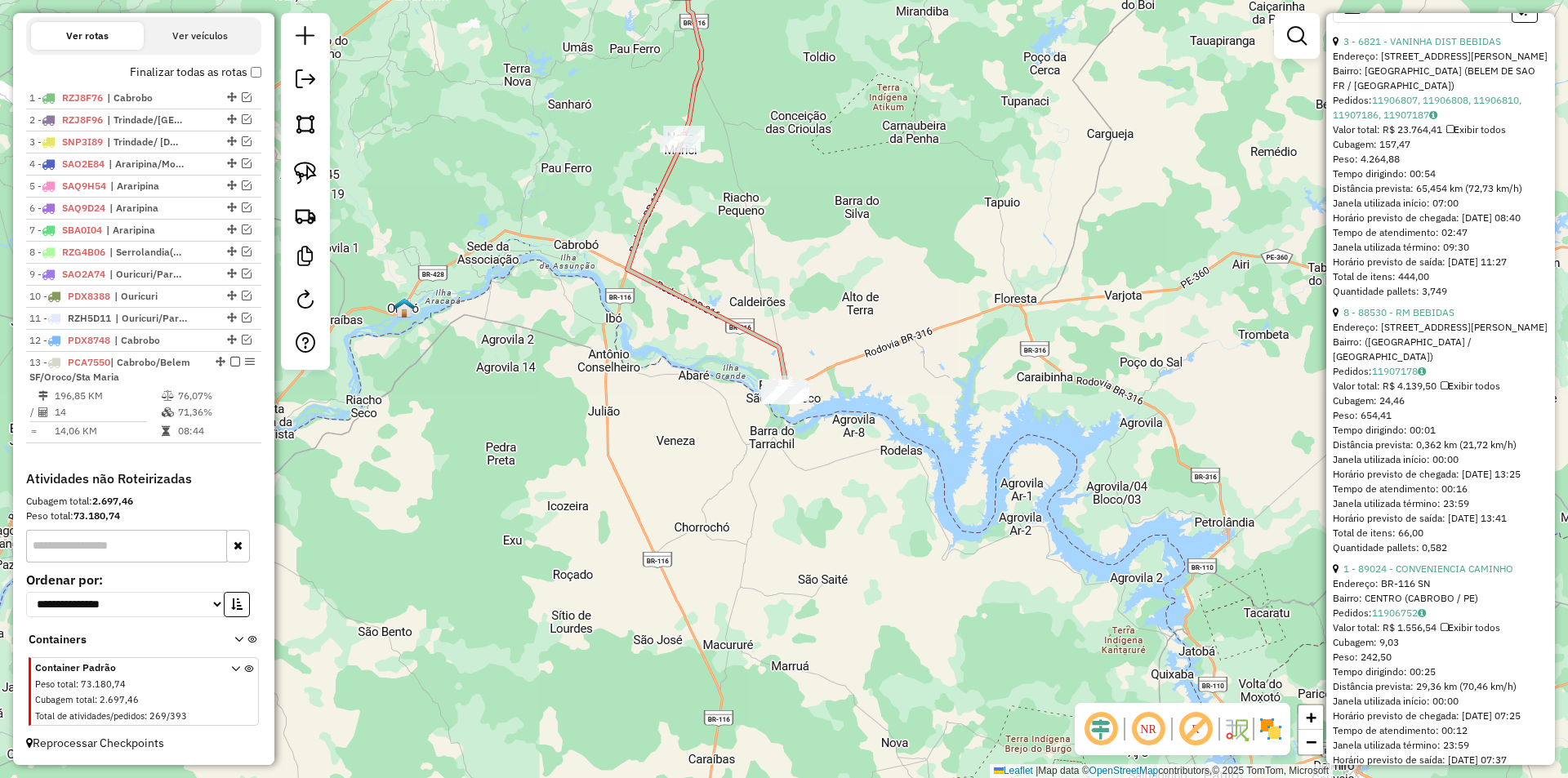
scroll to position [735, 0]
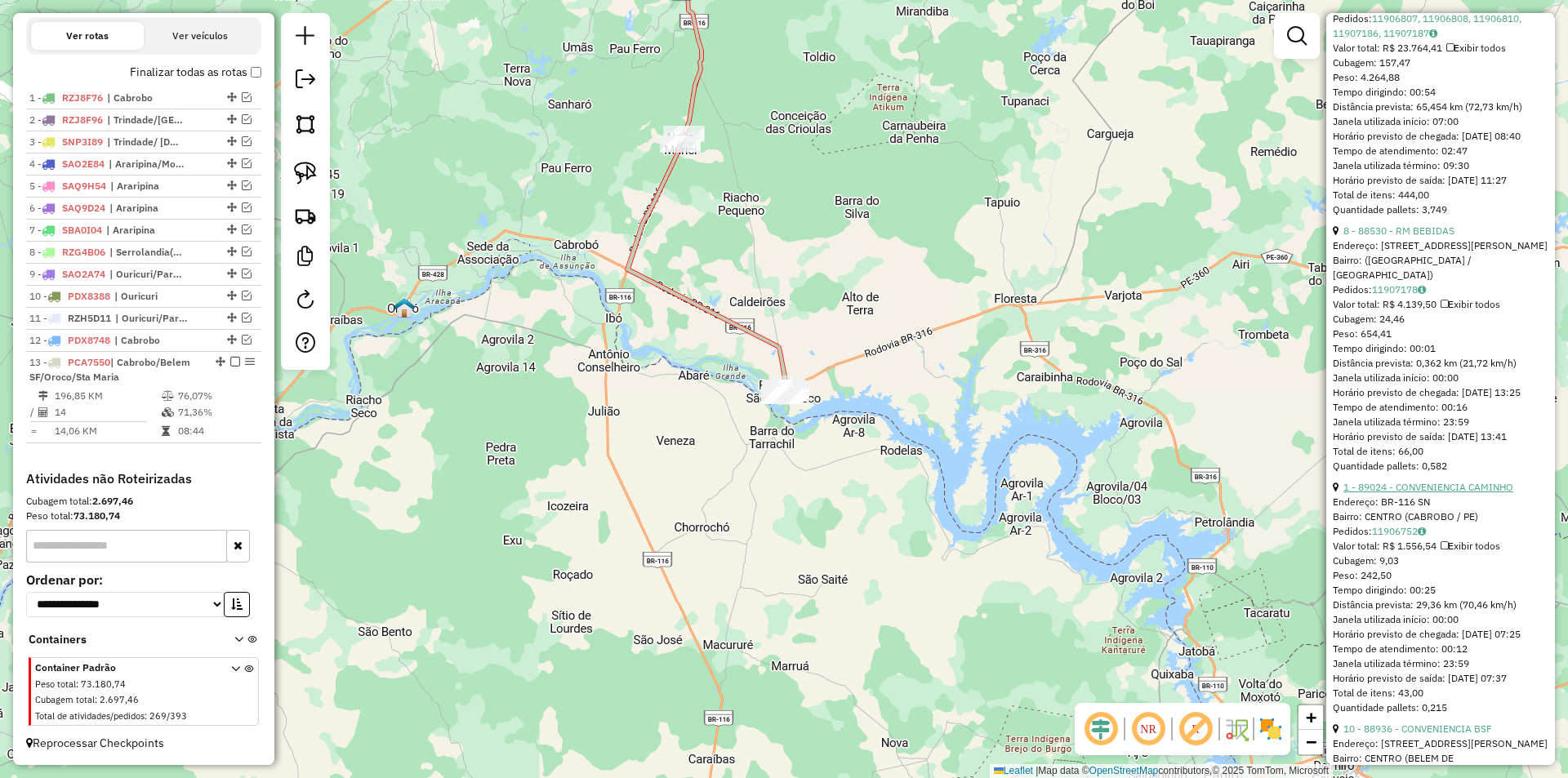
click at [1419, 493] on link "1 - 89024 - CONVENIENCIA CAMINHO" at bounding box center [1428, 487] width 170 height 13
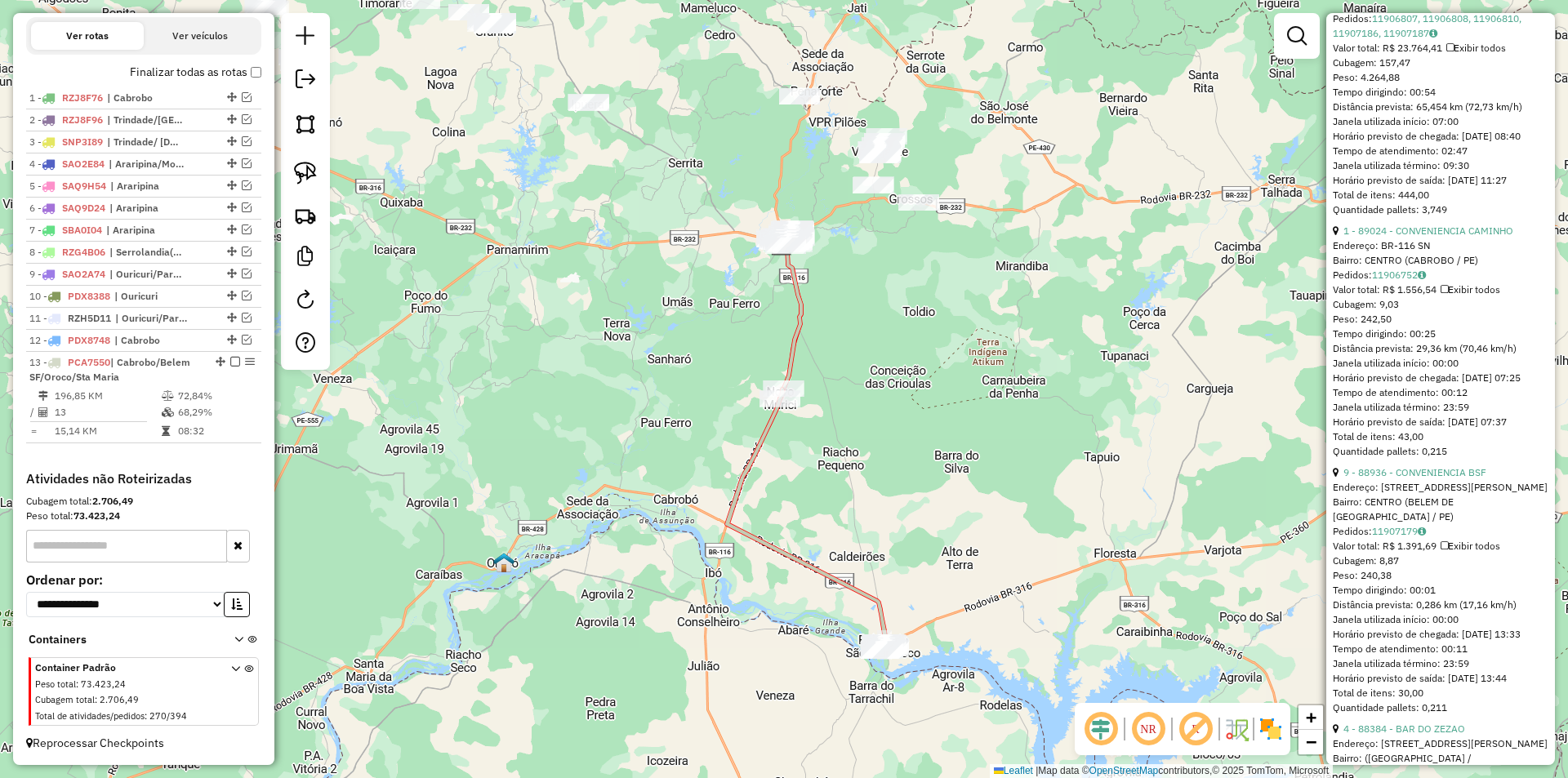
scroll to position [192, 0]
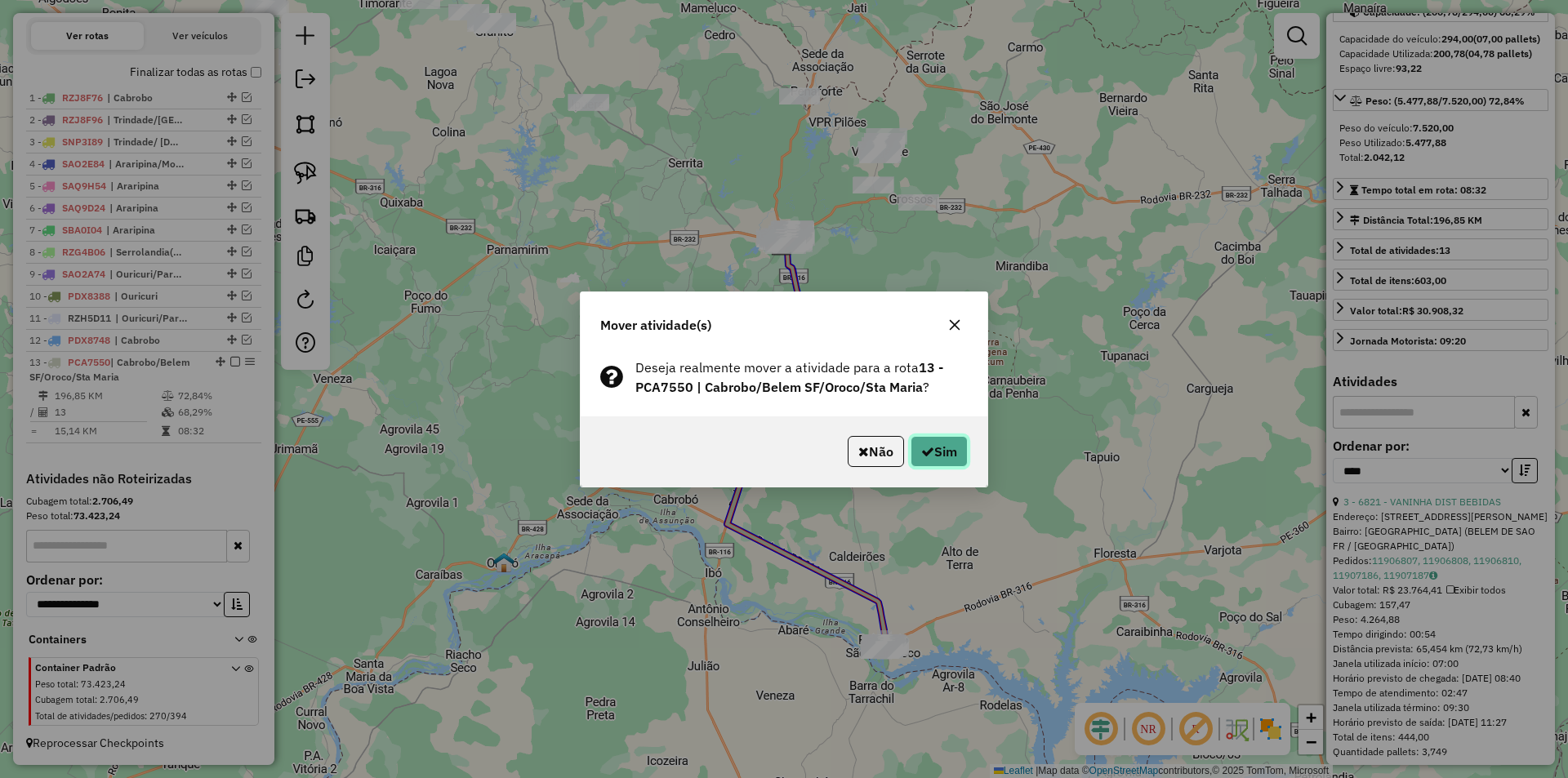
click at [922, 451] on icon "button" at bounding box center [928, 452] width 13 height 13
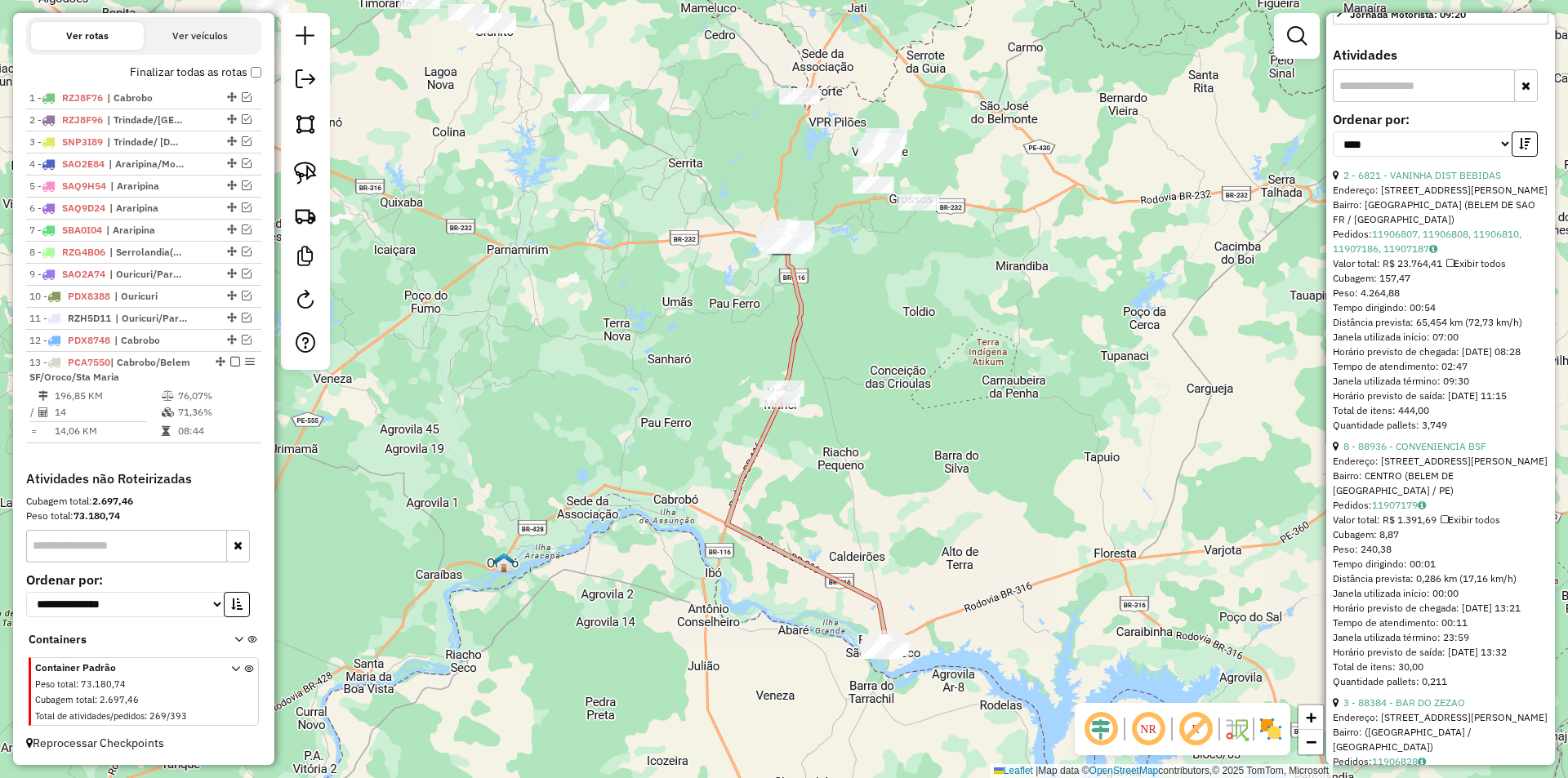
scroll to position [927, 0]
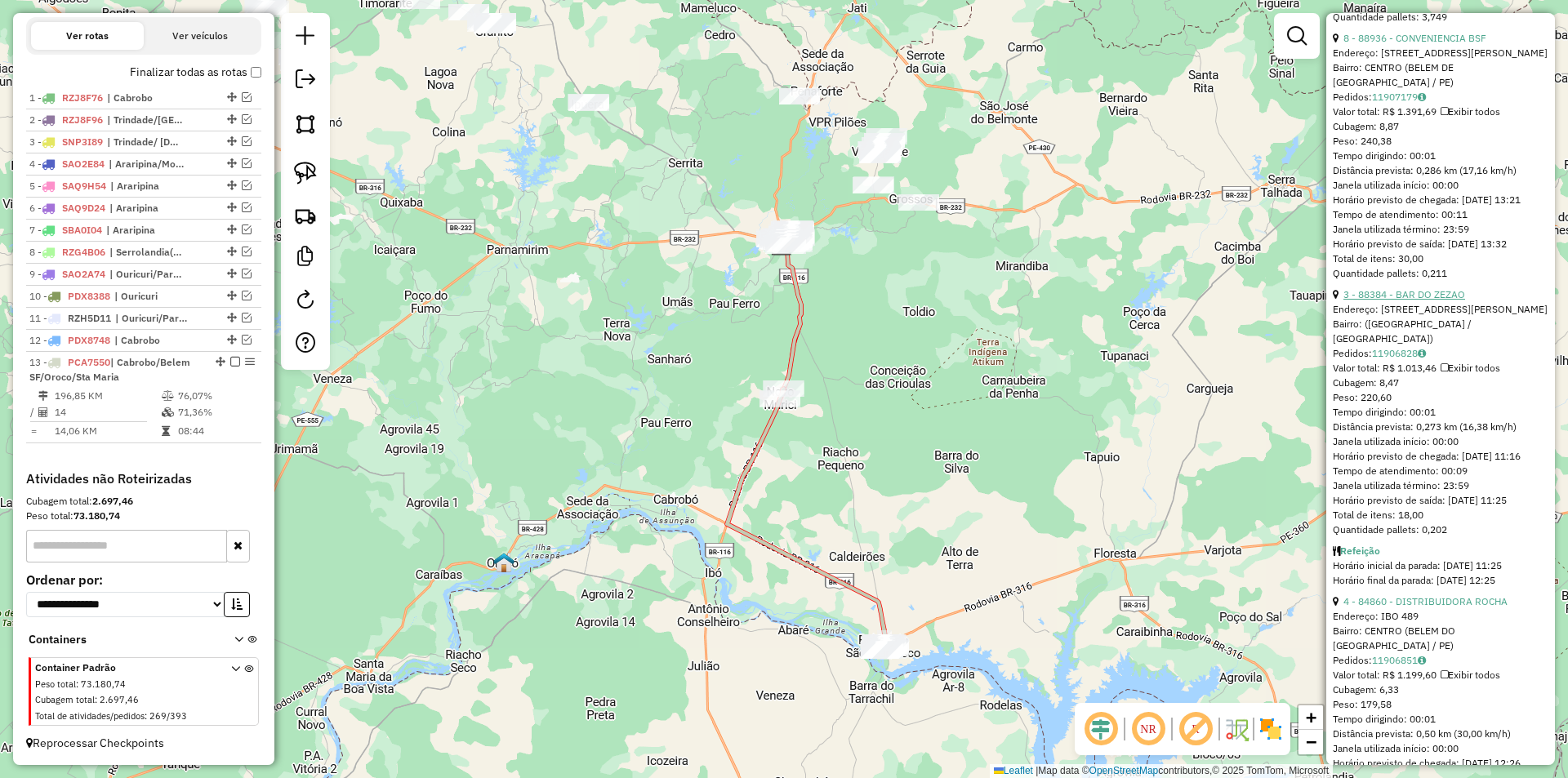
click at [1419, 300] on link "3 - 88384 - BAR DO ZEZAO" at bounding box center [1404, 294] width 121 height 13
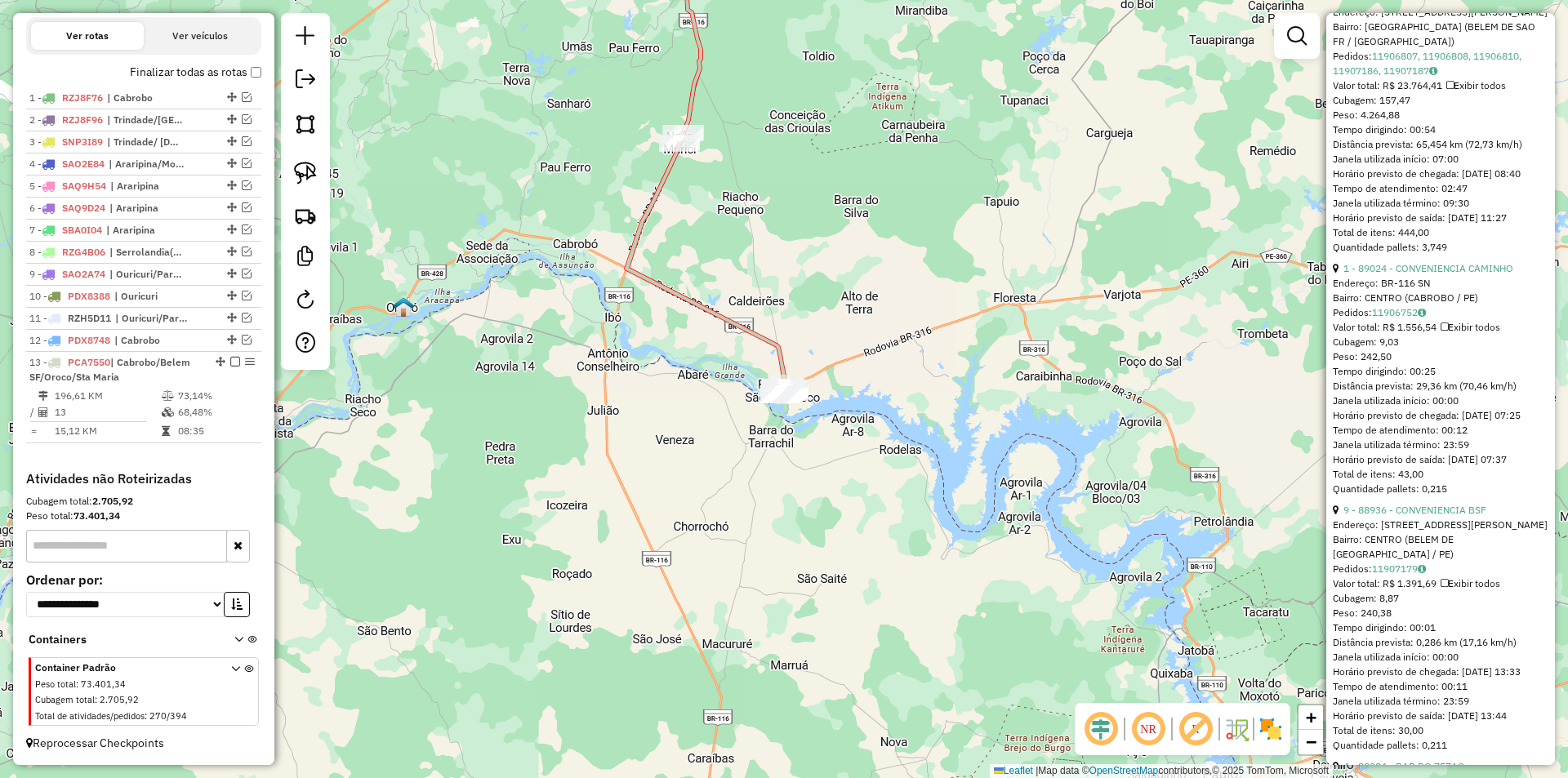
scroll to position [779, 0]
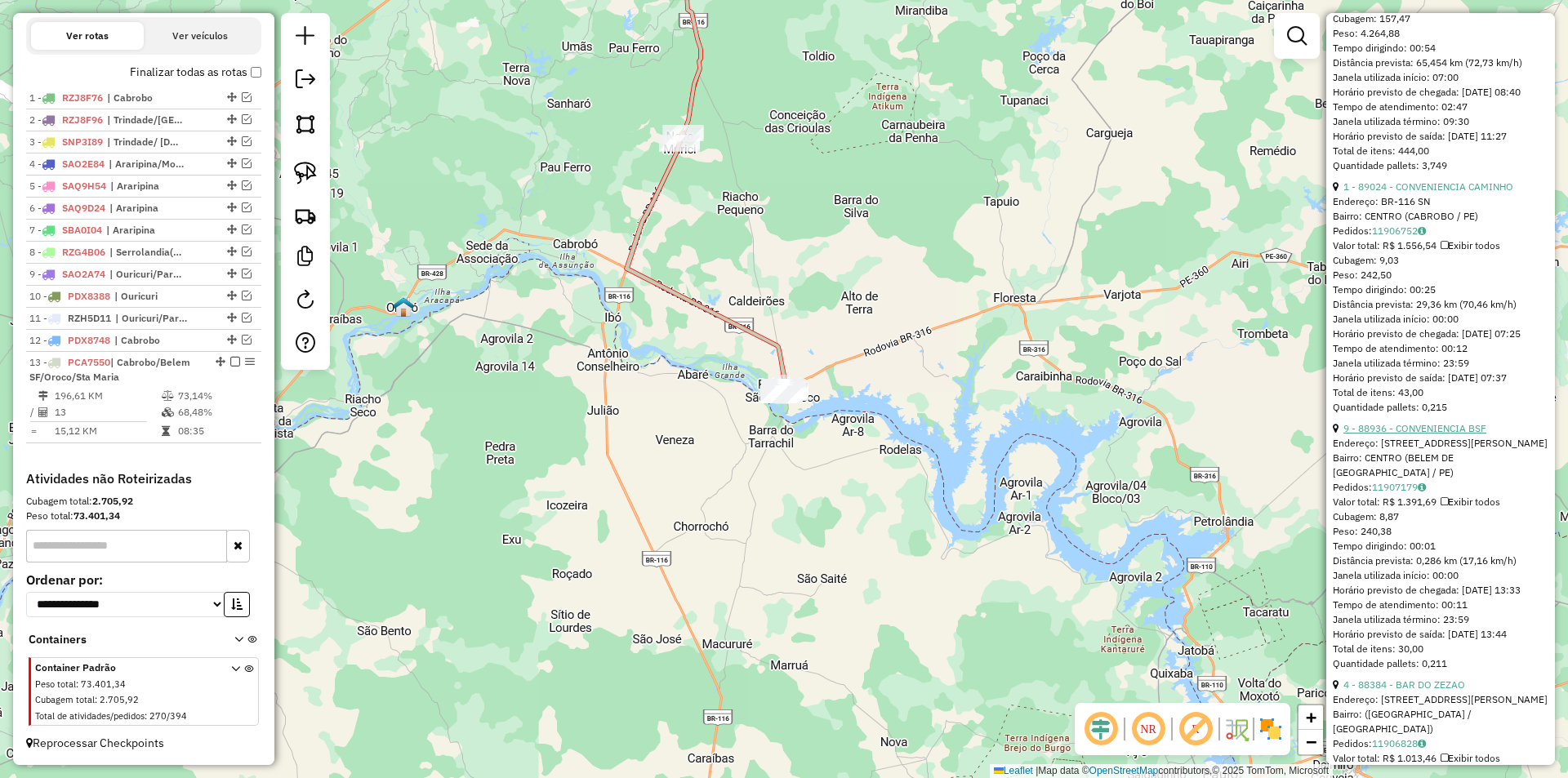
click at [1404, 435] on link "9 - 88936 - CONVENIENCIA BSF" at bounding box center [1414, 428] width 143 height 13
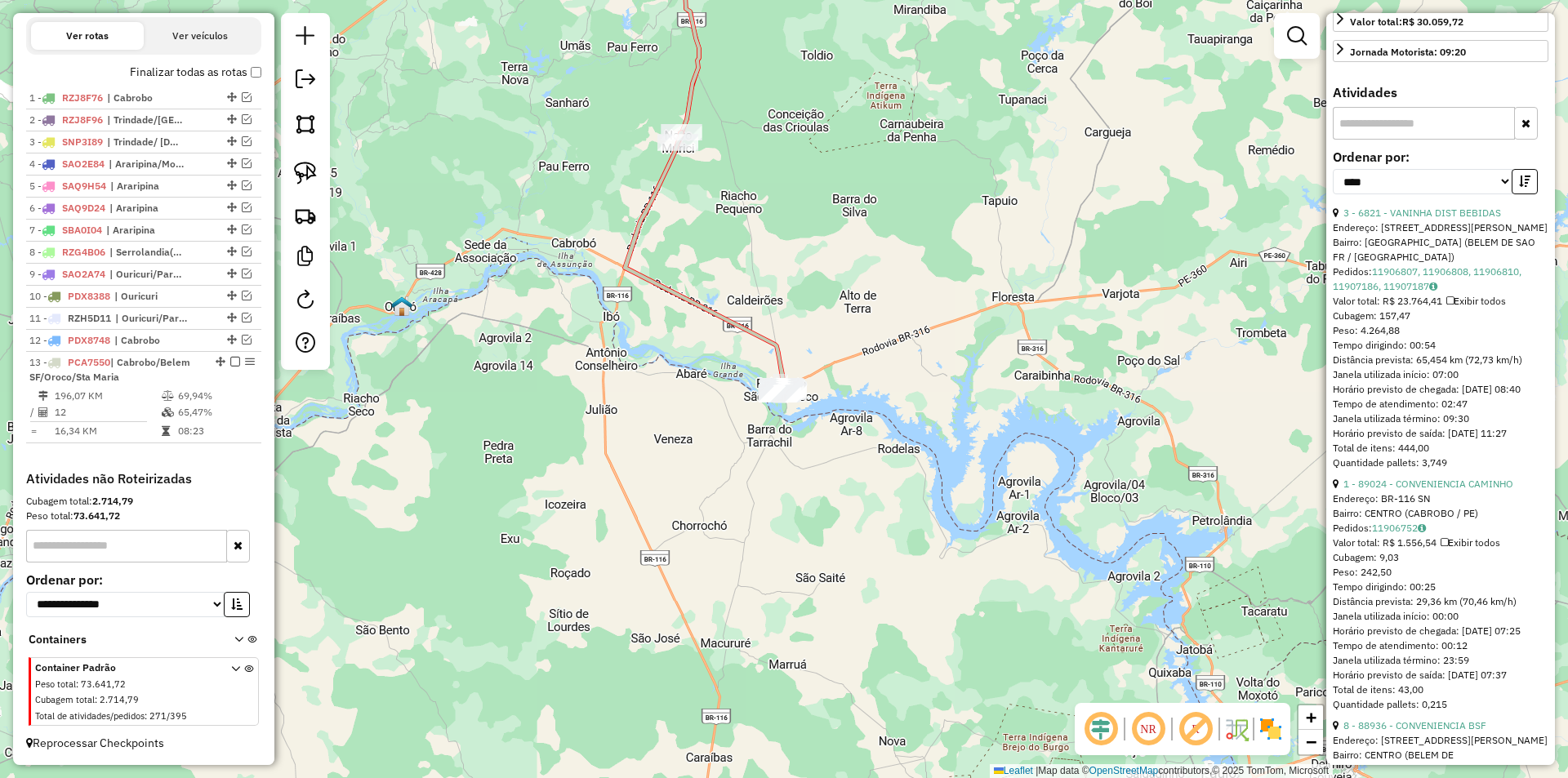
scroll to position [727, 0]
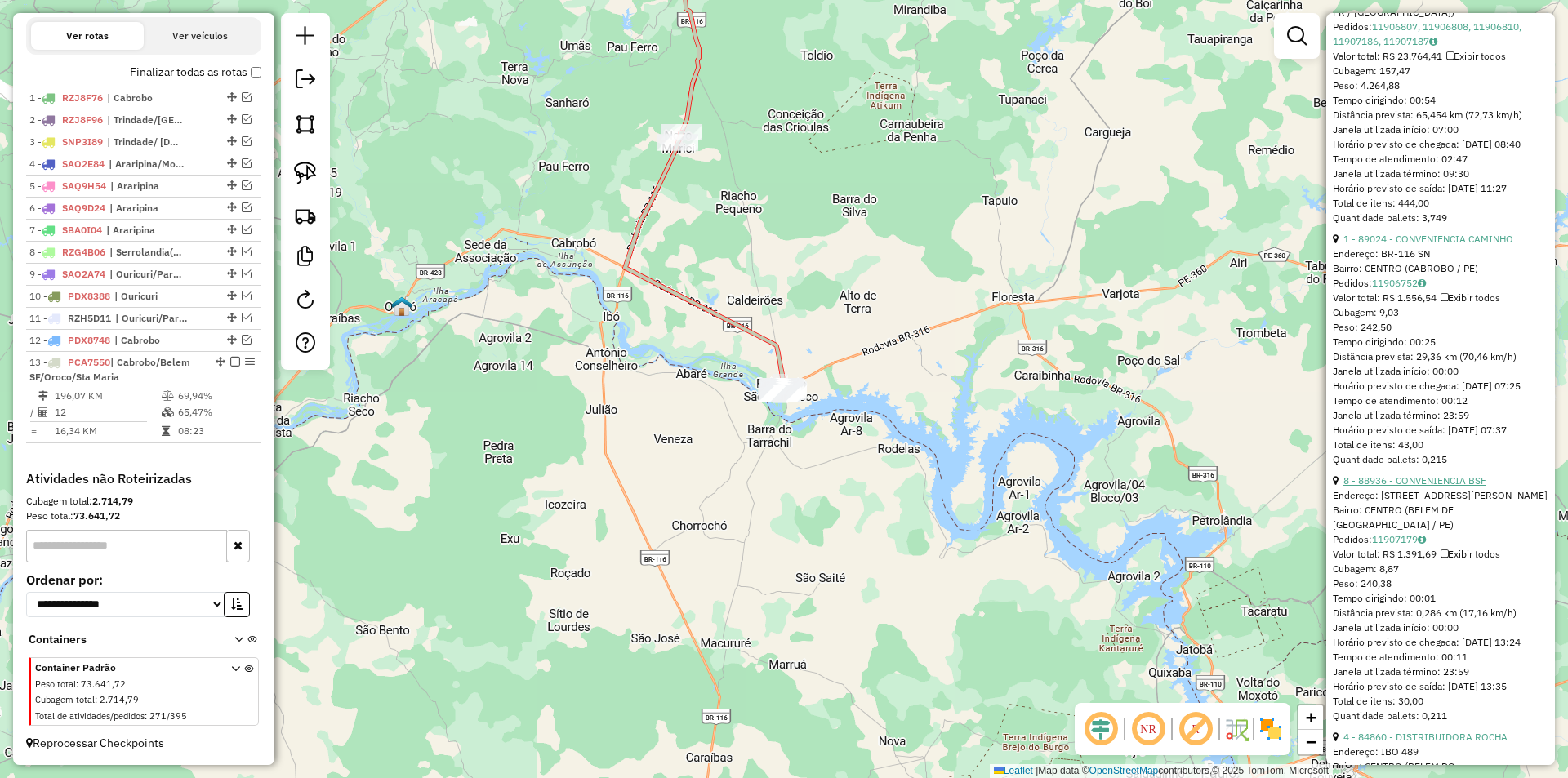
click at [1419, 487] on link "8 - 88936 - CONVENIENCIA BSF" at bounding box center [1414, 480] width 143 height 13
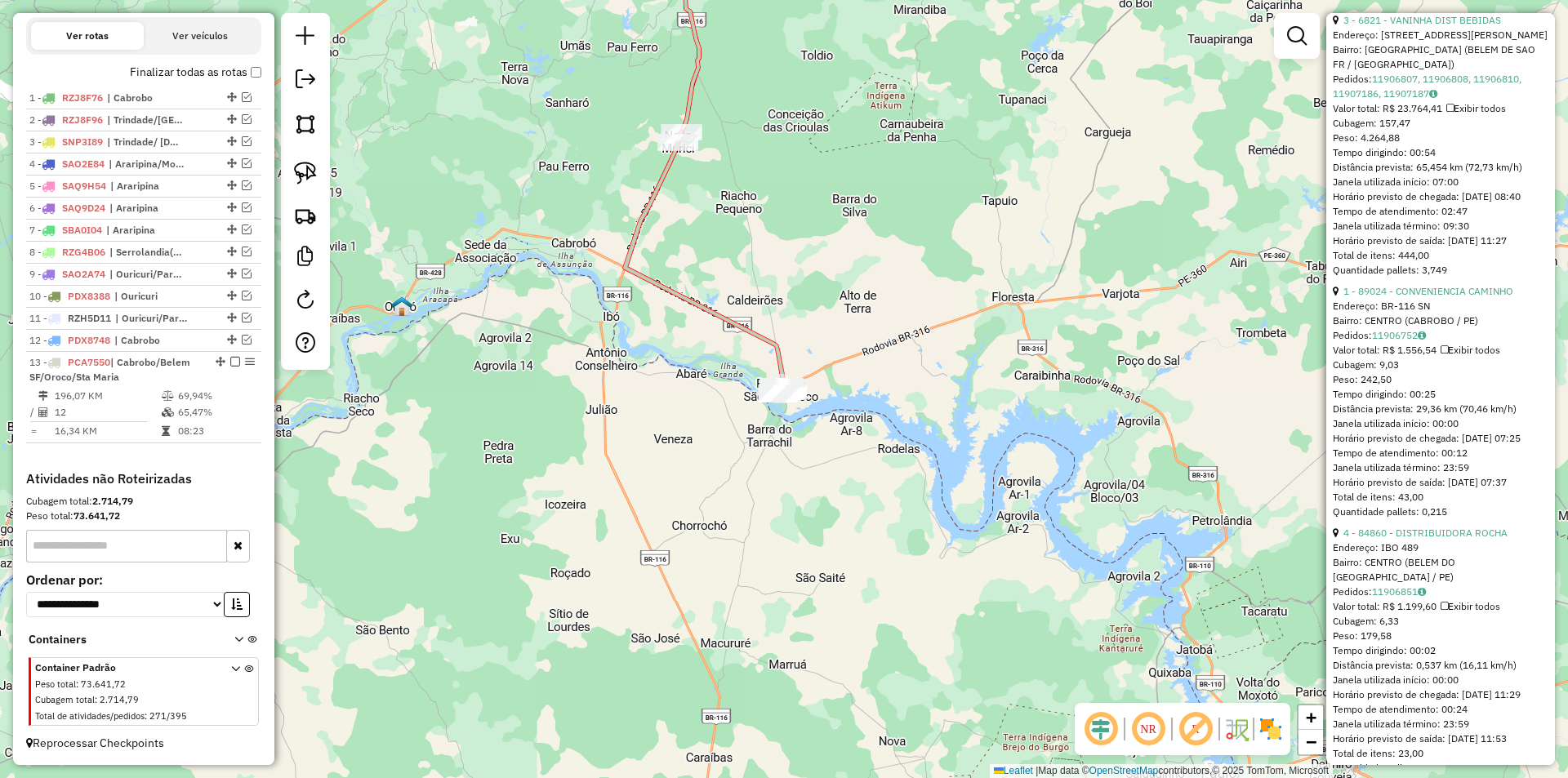
scroll to position [1083, 0]
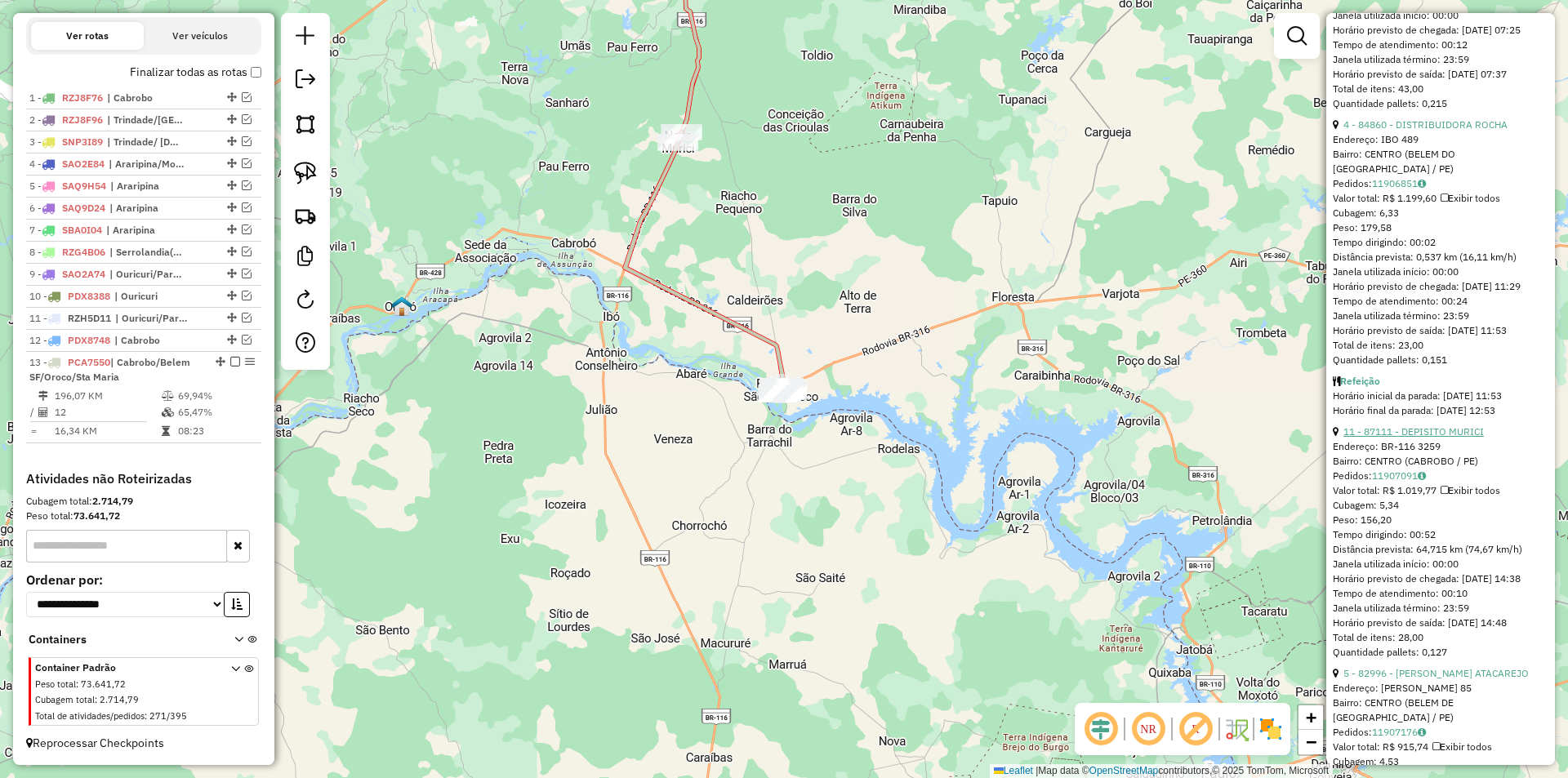
click at [1412, 438] on link "11 - 87111 - DEPISITO MURICI" at bounding box center [1413, 431] width 140 height 13
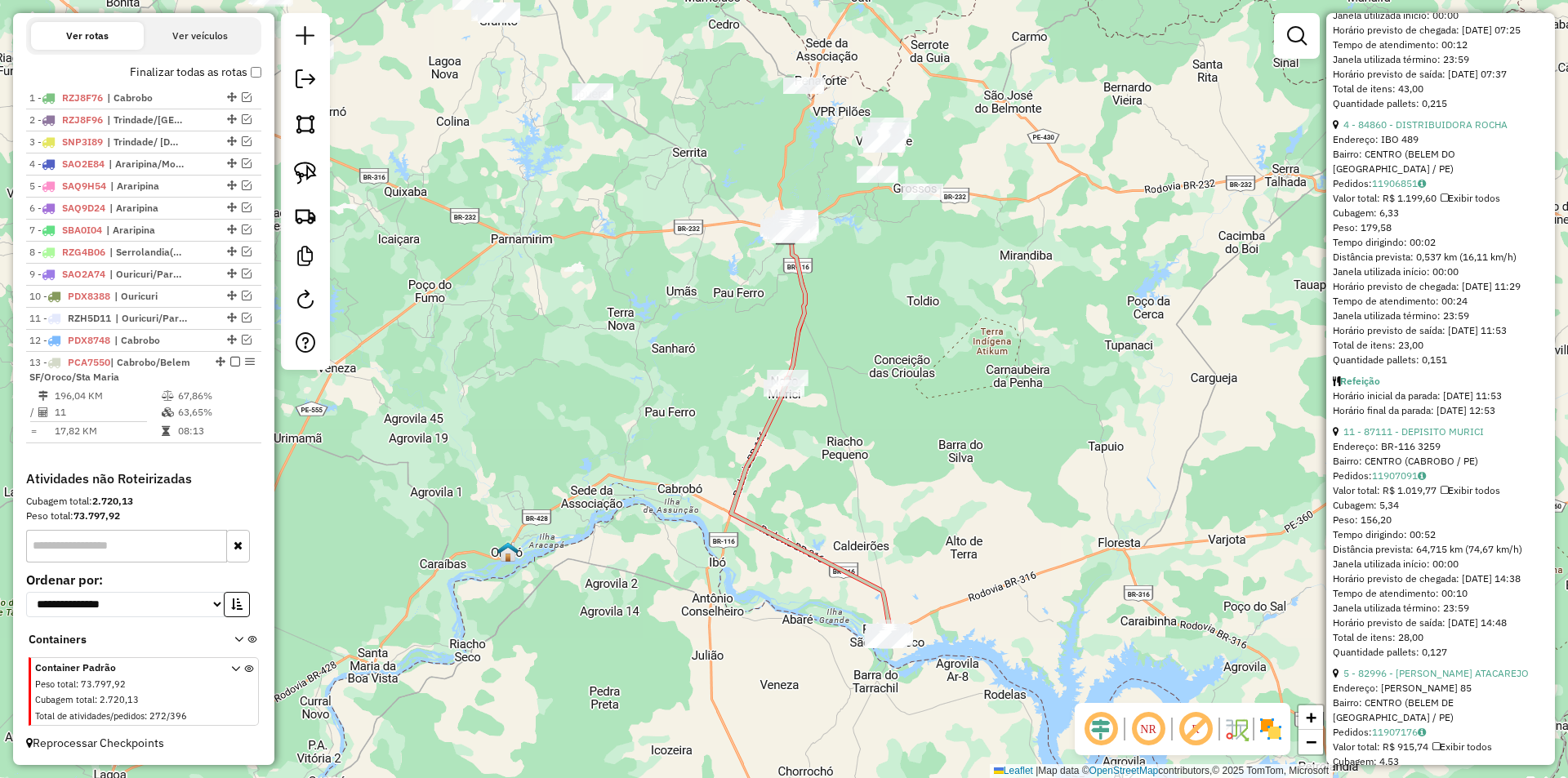
scroll to position [218, 0]
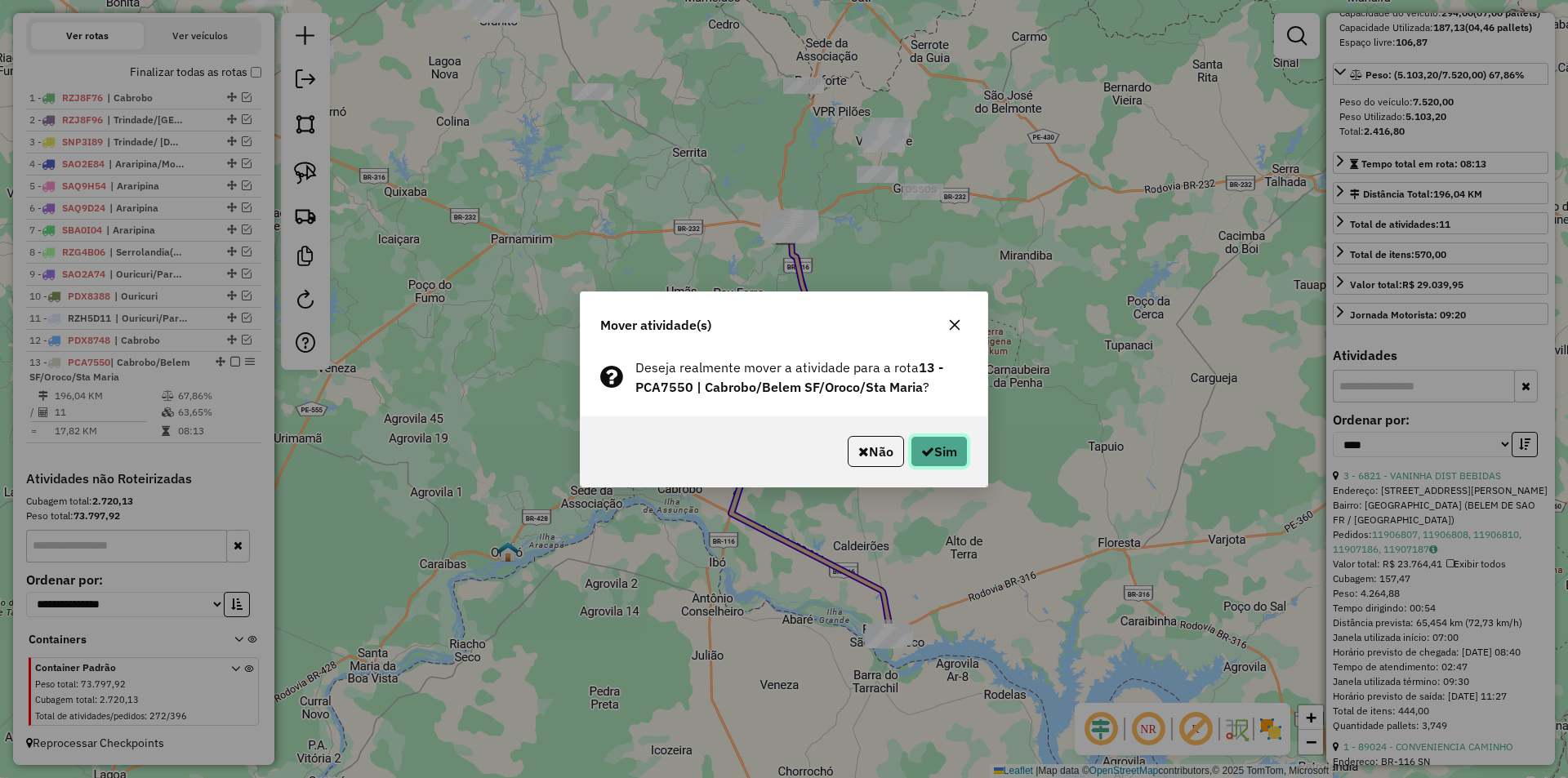
click at [942, 448] on button "Sim" at bounding box center [938, 451] width 57 height 31
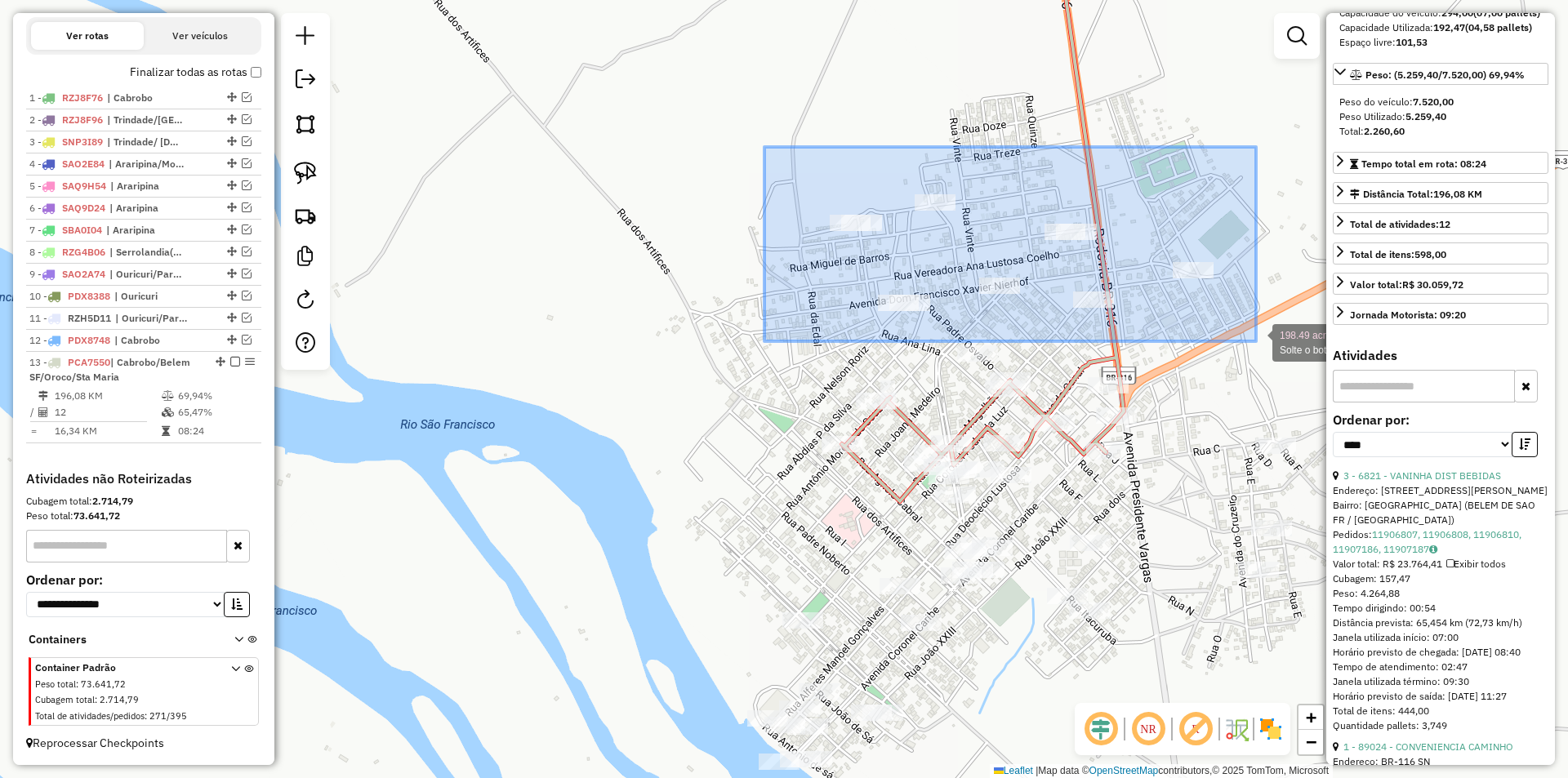
drag, startPoint x: 798, startPoint y: 144, endPoint x: 1256, endPoint y: 341, distance: 498.6
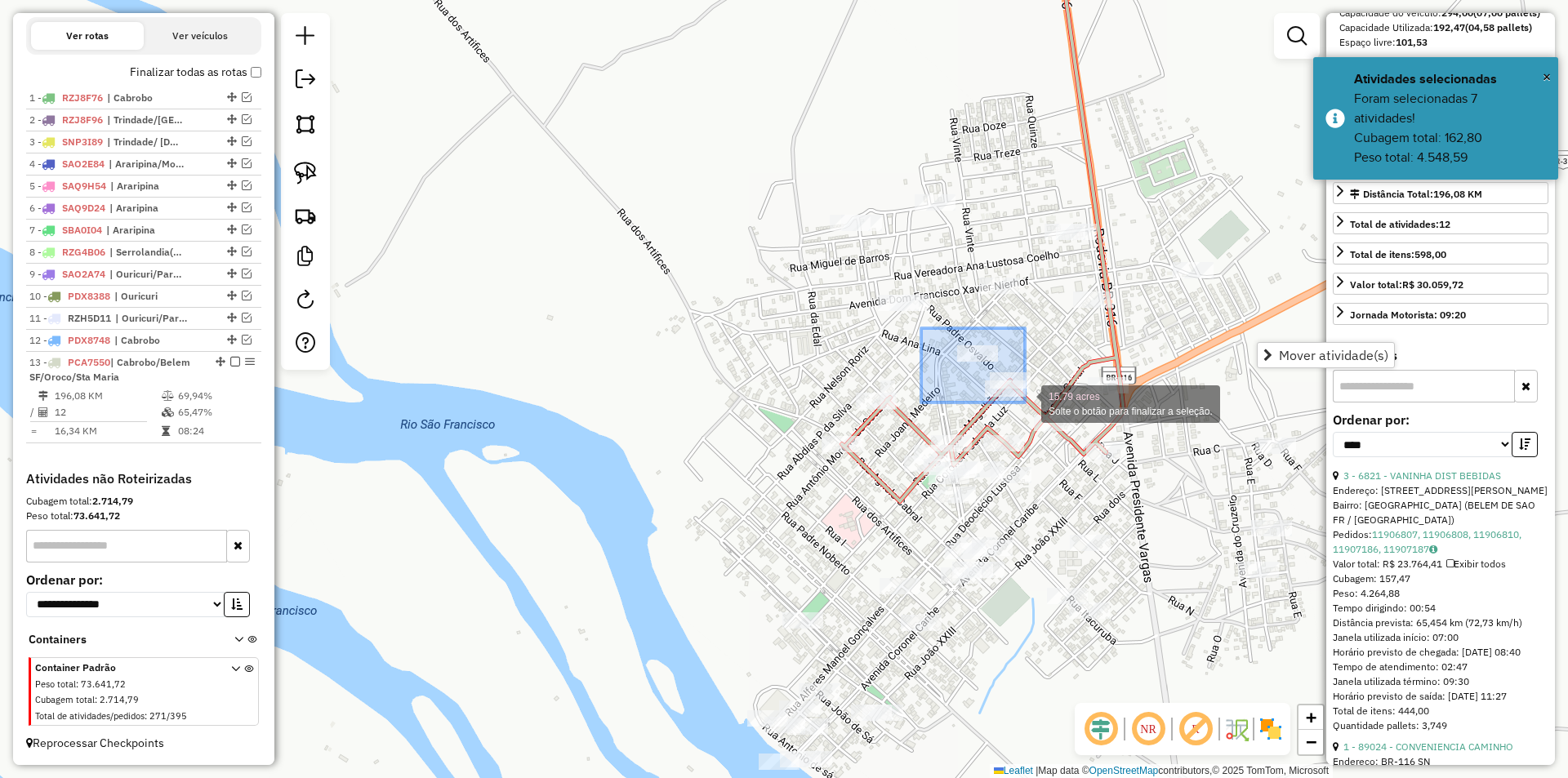
drag, startPoint x: 922, startPoint y: 328, endPoint x: 1024, endPoint y: 403, distance: 126.6
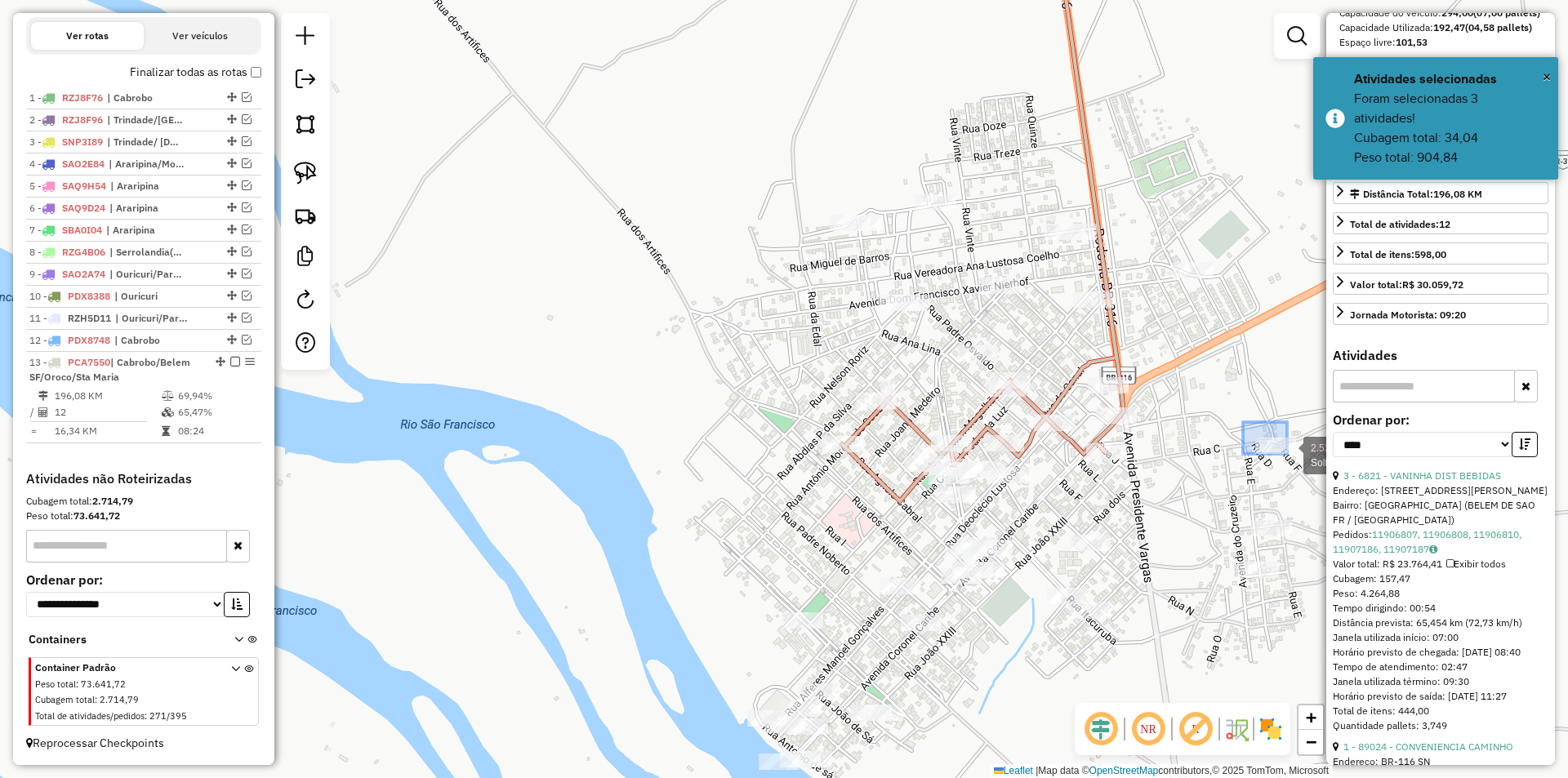
drag, startPoint x: 1243, startPoint y: 422, endPoint x: 1290, endPoint y: 457, distance: 58.6
click at [1290, 457] on div "2.53 acres Solte o botão para finalizar a seleção. Janela de atendimento Grade …" at bounding box center [784, 389] width 1568 height 778
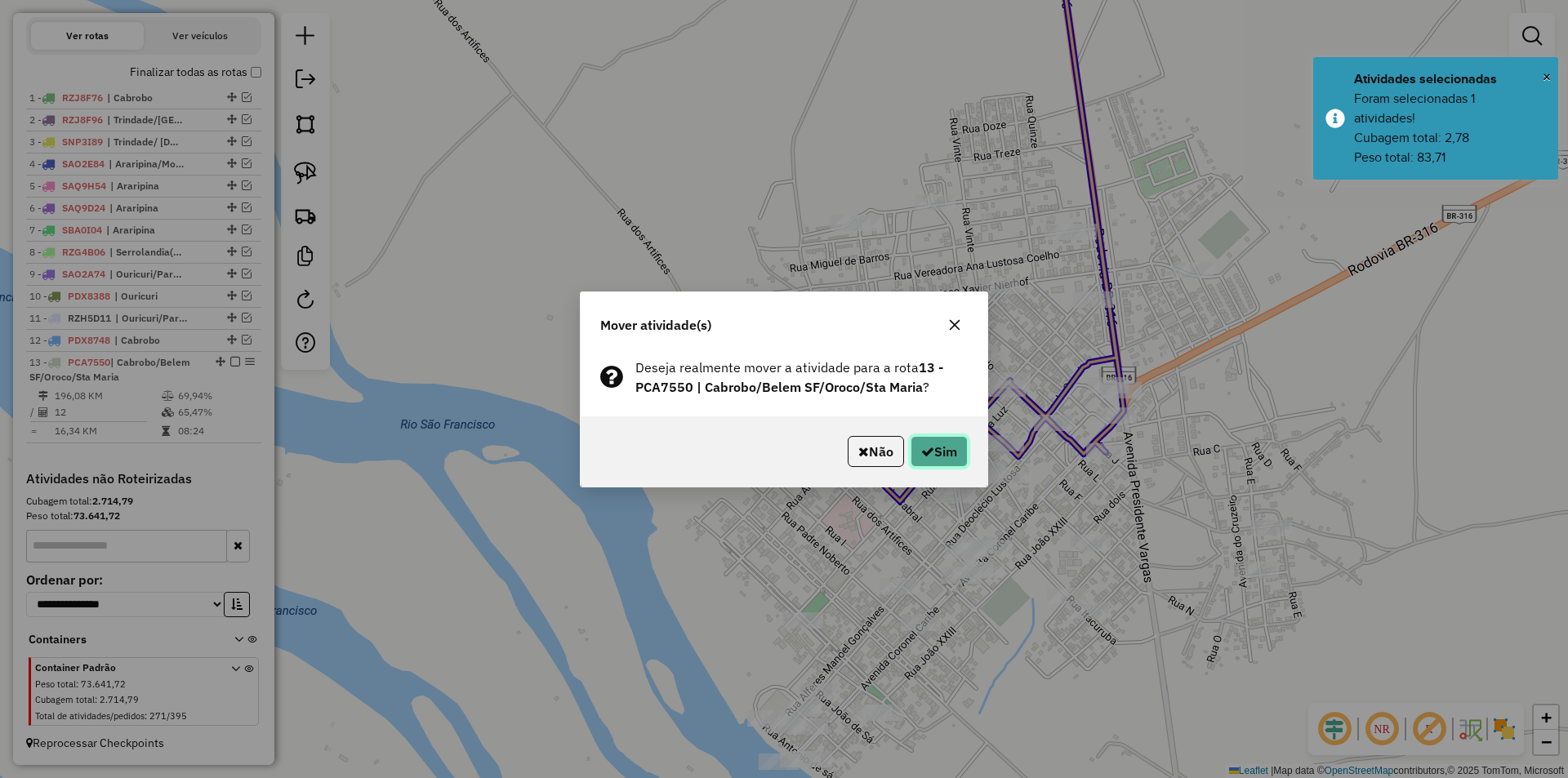
click at [947, 454] on button "Sim" at bounding box center [938, 451] width 57 height 31
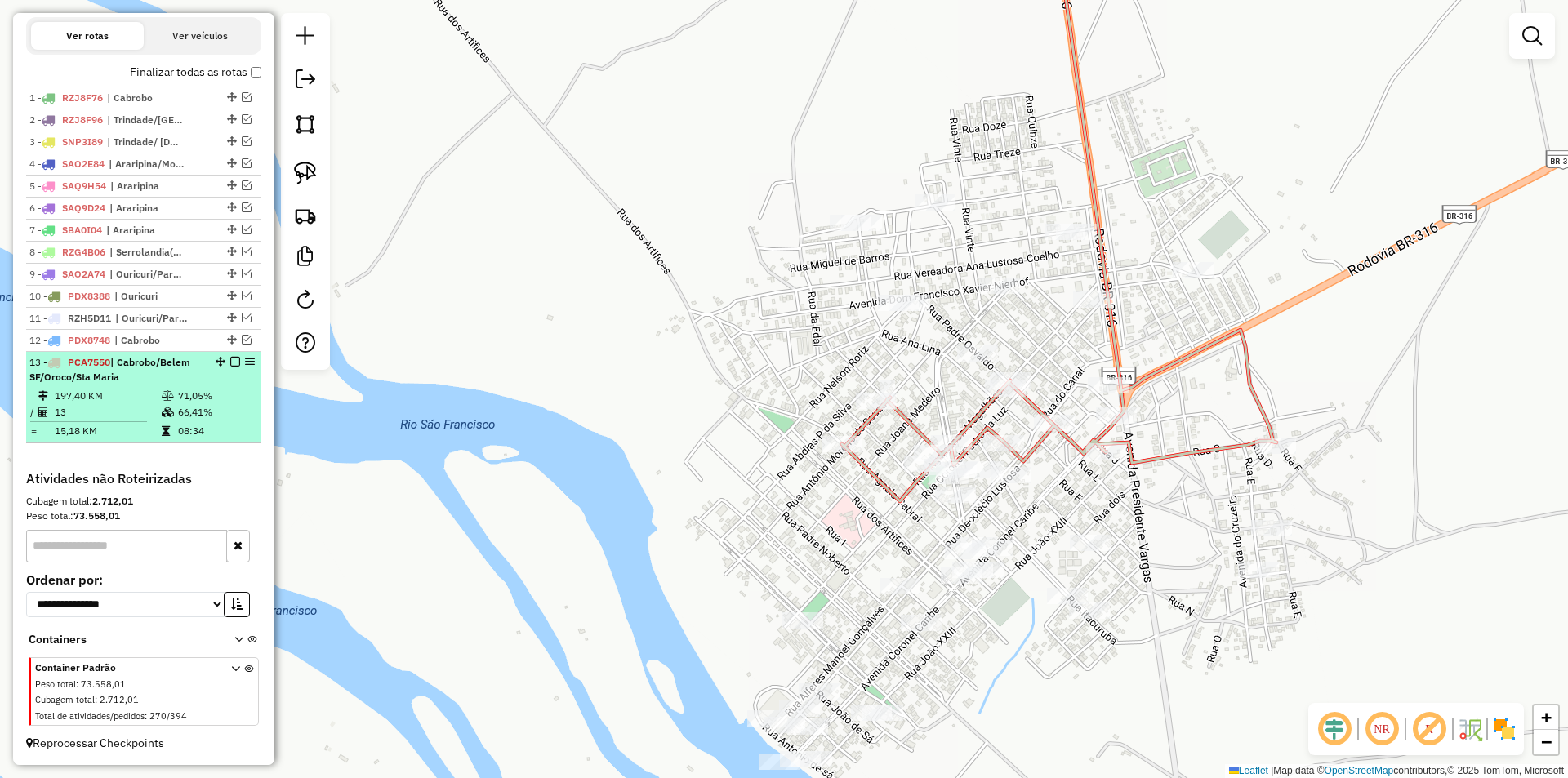
select select "*********"
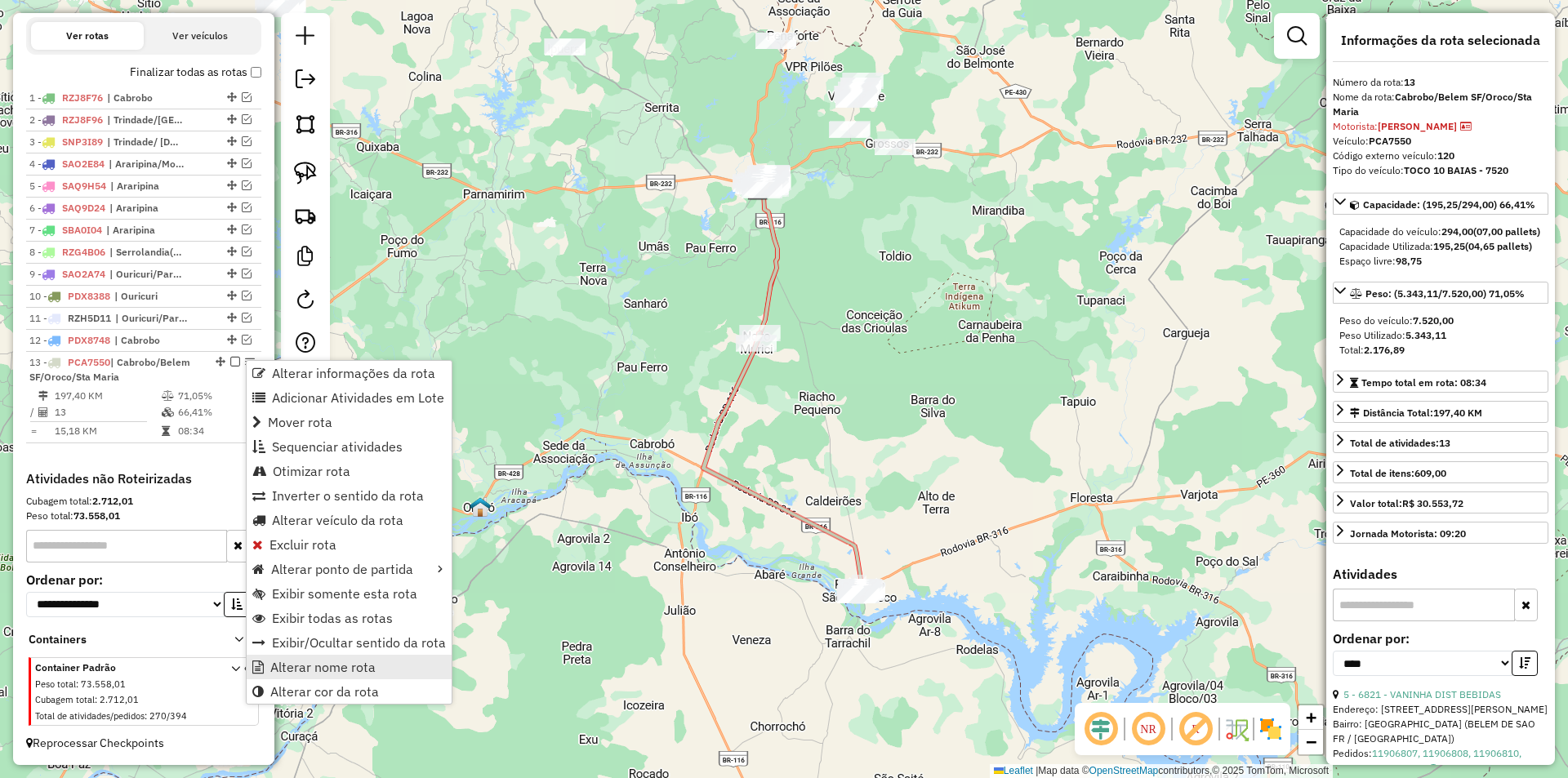
click at [362, 664] on span "Alterar nome rota" at bounding box center [323, 667] width 106 height 13
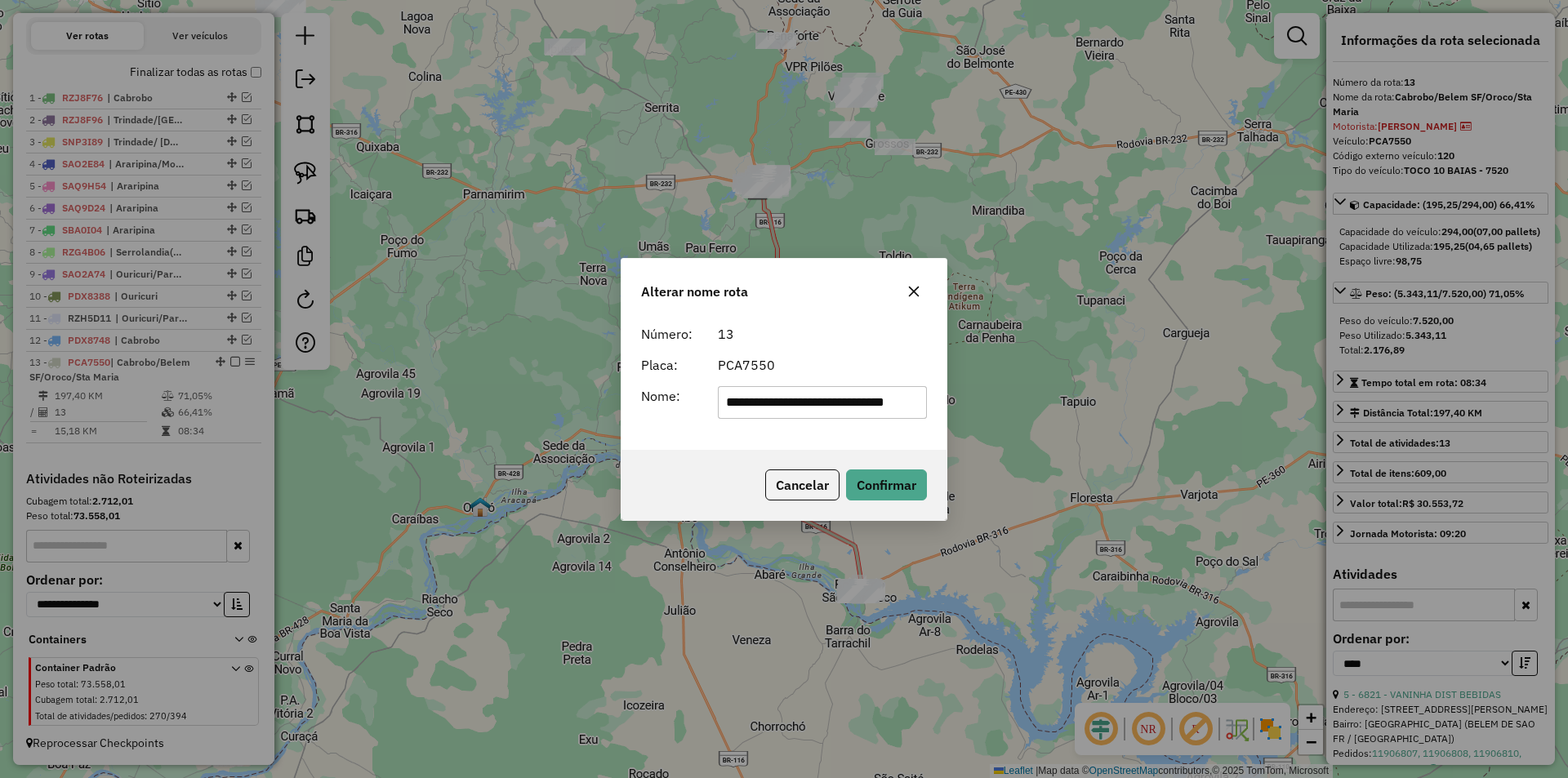
scroll to position [0, 16]
drag, startPoint x: 822, startPoint y: 400, endPoint x: 944, endPoint y: 413, distance: 122.7
click at [944, 413] on div "**********" at bounding box center [784, 384] width 325 height 133
drag, startPoint x: 778, startPoint y: 401, endPoint x: 709, endPoint y: 402, distance: 69.0
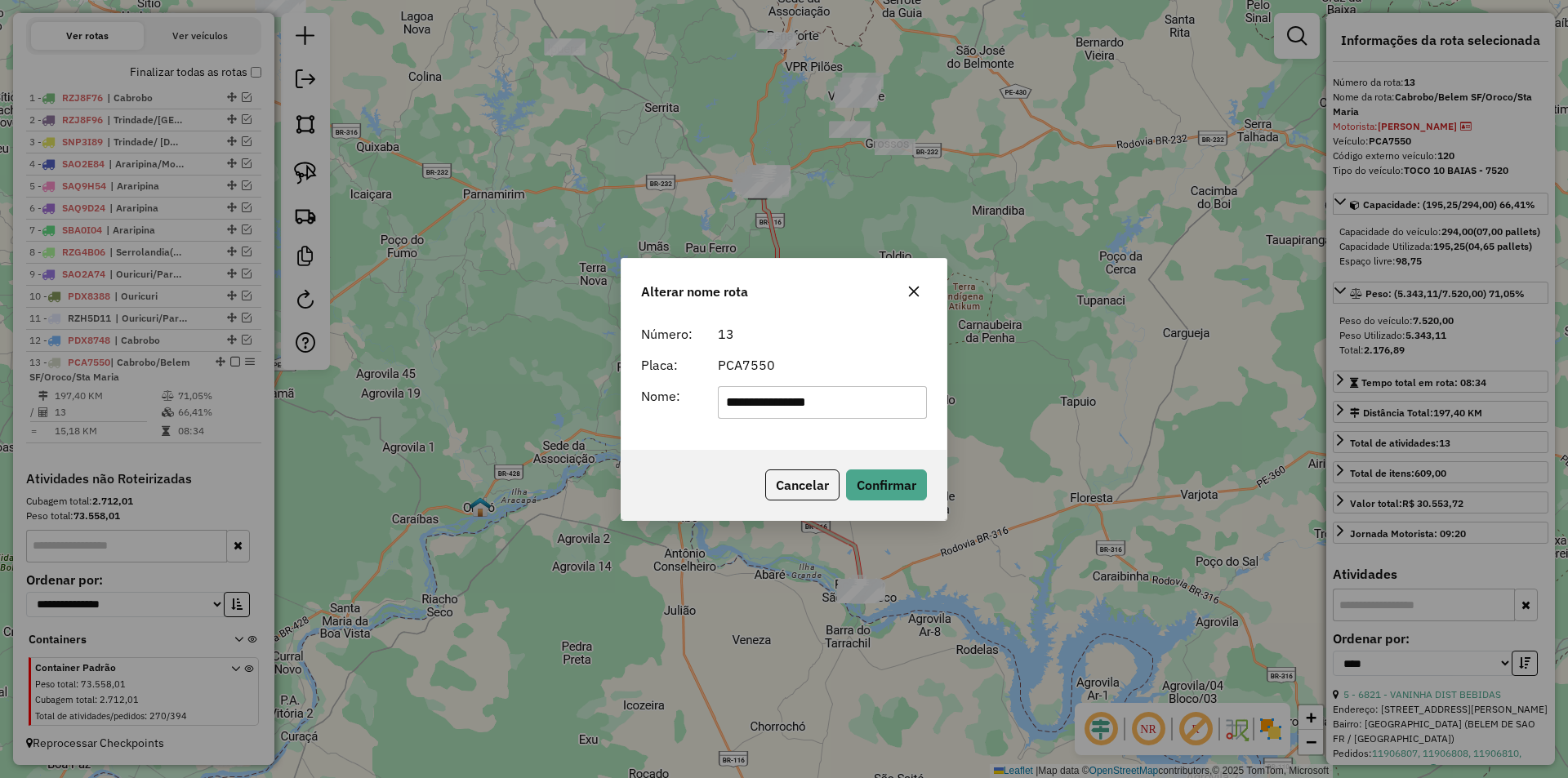
click at [709, 402] on div "**********" at bounding box center [822, 403] width 230 height 33
type input "**********"
click at [901, 482] on button "Confirmar" at bounding box center [886, 485] width 81 height 31
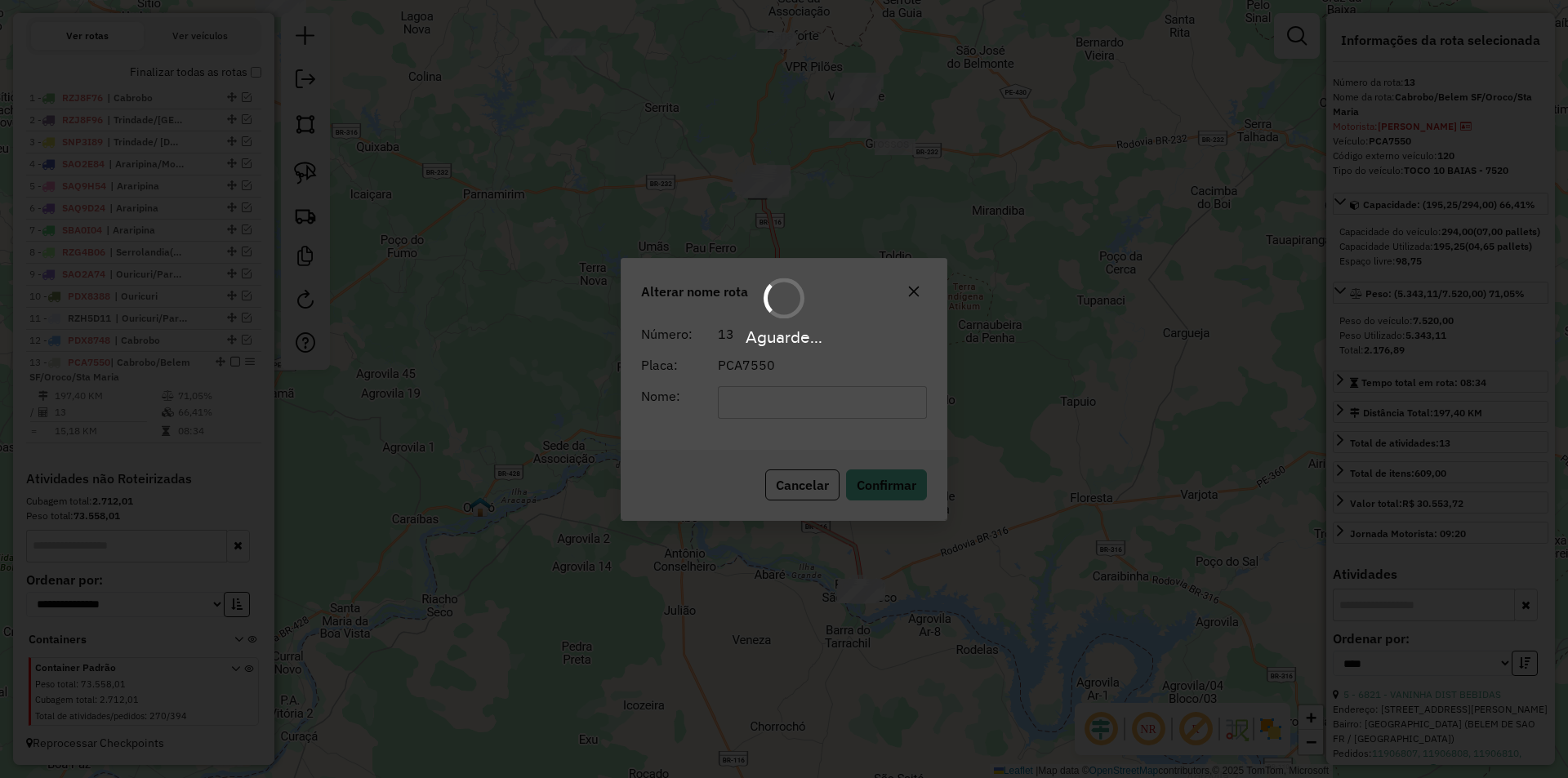
scroll to position [543, 0]
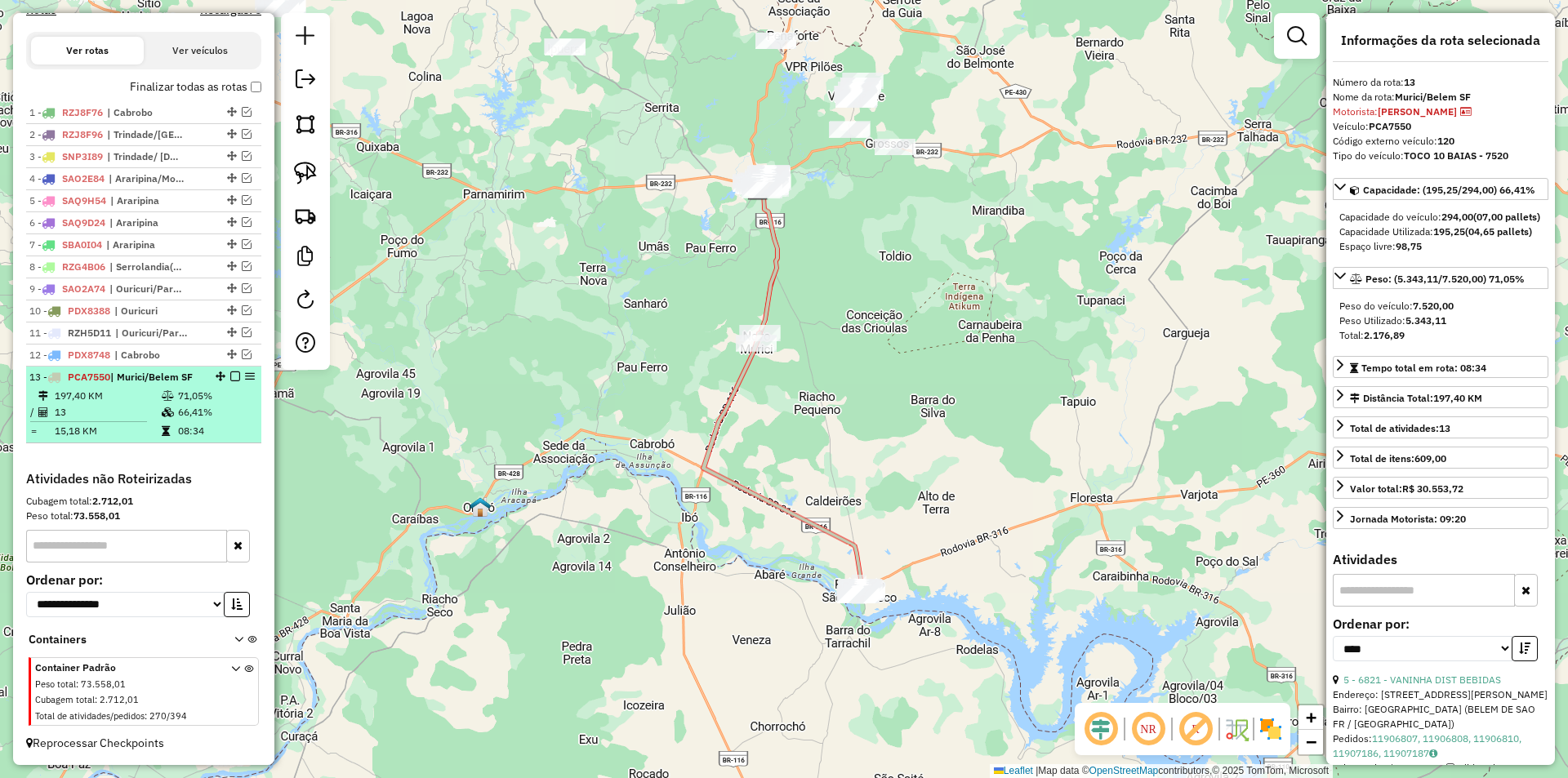
click at [230, 378] on em at bounding box center [235, 376] width 10 height 10
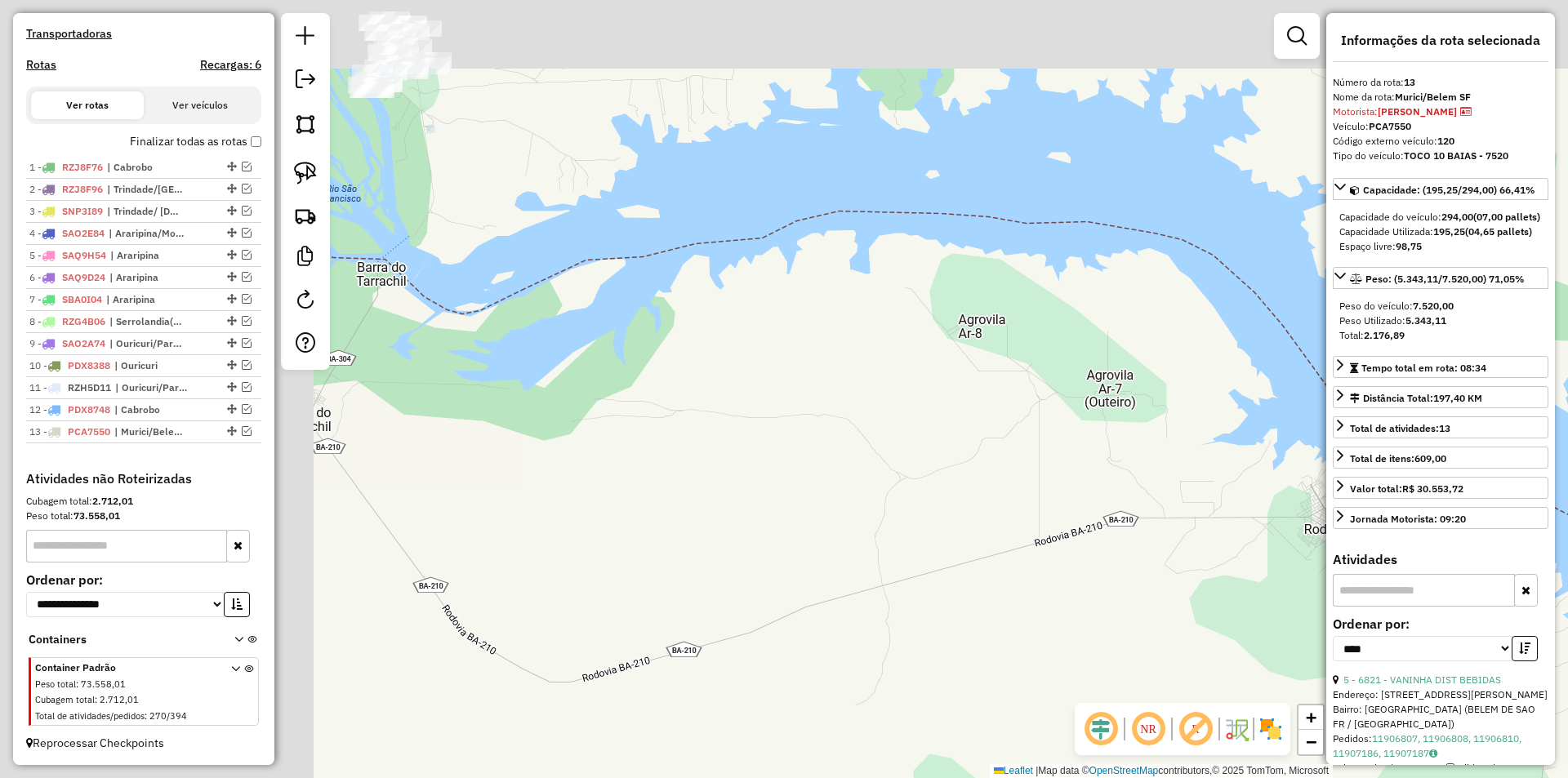
drag, startPoint x: 528, startPoint y: 309, endPoint x: 985, endPoint y: 459, distance: 481.0
click at [985, 459] on div "Janela de atendimento Grade de atendimento Capacidade Transportadoras Veículos …" at bounding box center [784, 389] width 1568 height 778
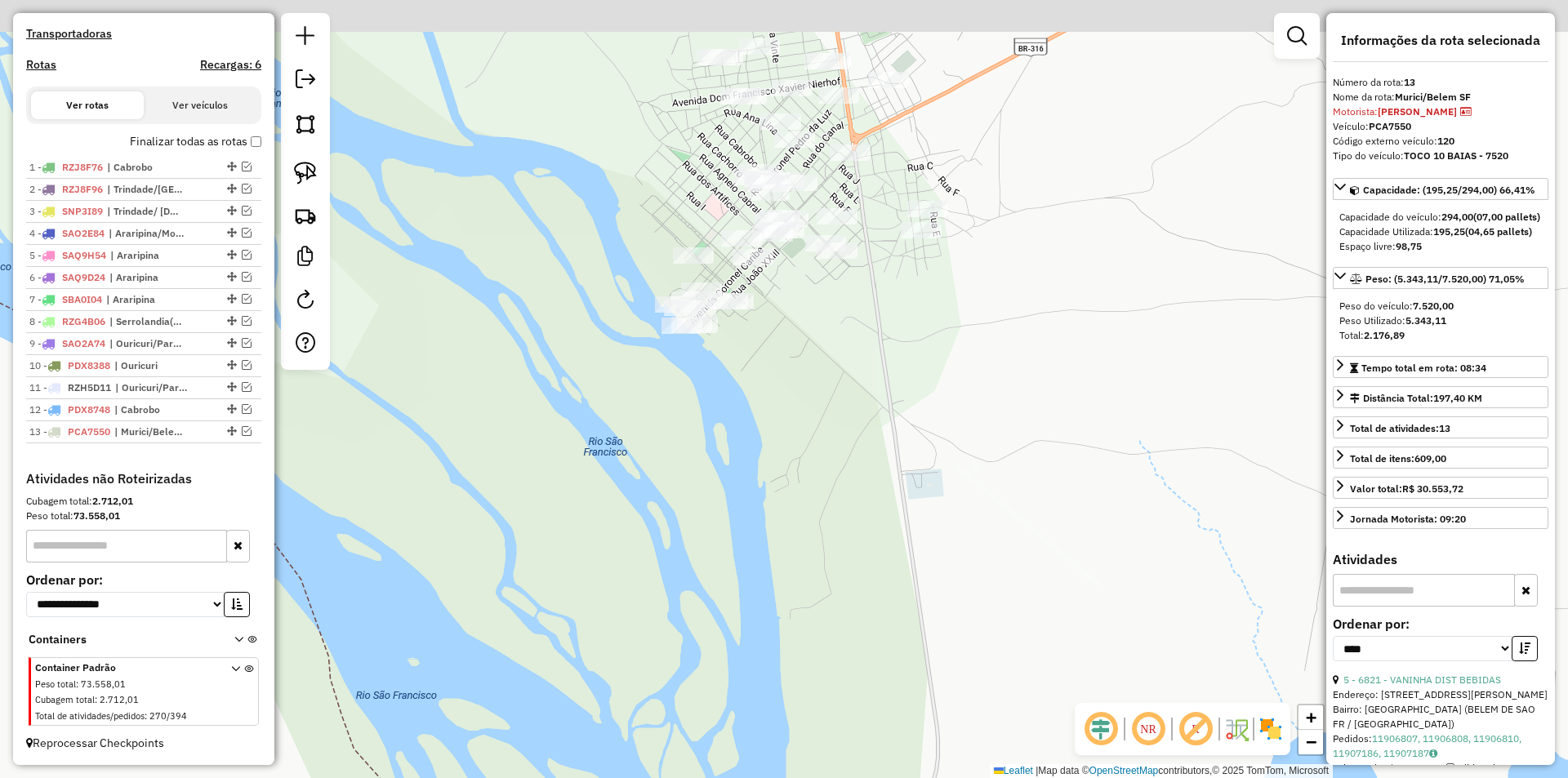
drag, startPoint x: 997, startPoint y: 270, endPoint x: 965, endPoint y: 471, distance: 203.5
click at [966, 468] on div "Janela de atendimento Grade de atendimento Capacidade Transportadoras Veículos …" at bounding box center [784, 389] width 1568 height 778
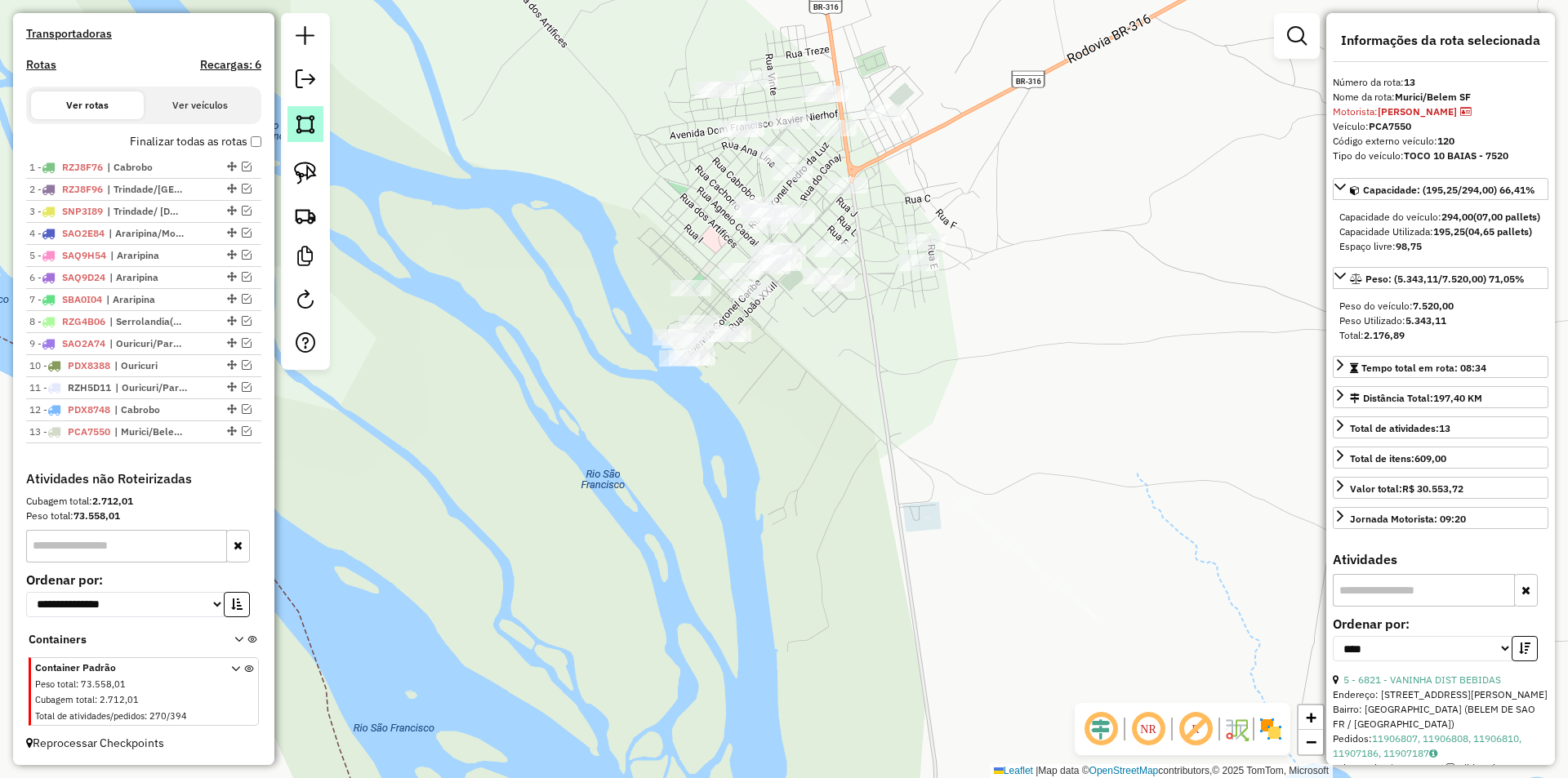
click at [296, 128] on img at bounding box center [306, 124] width 23 height 23
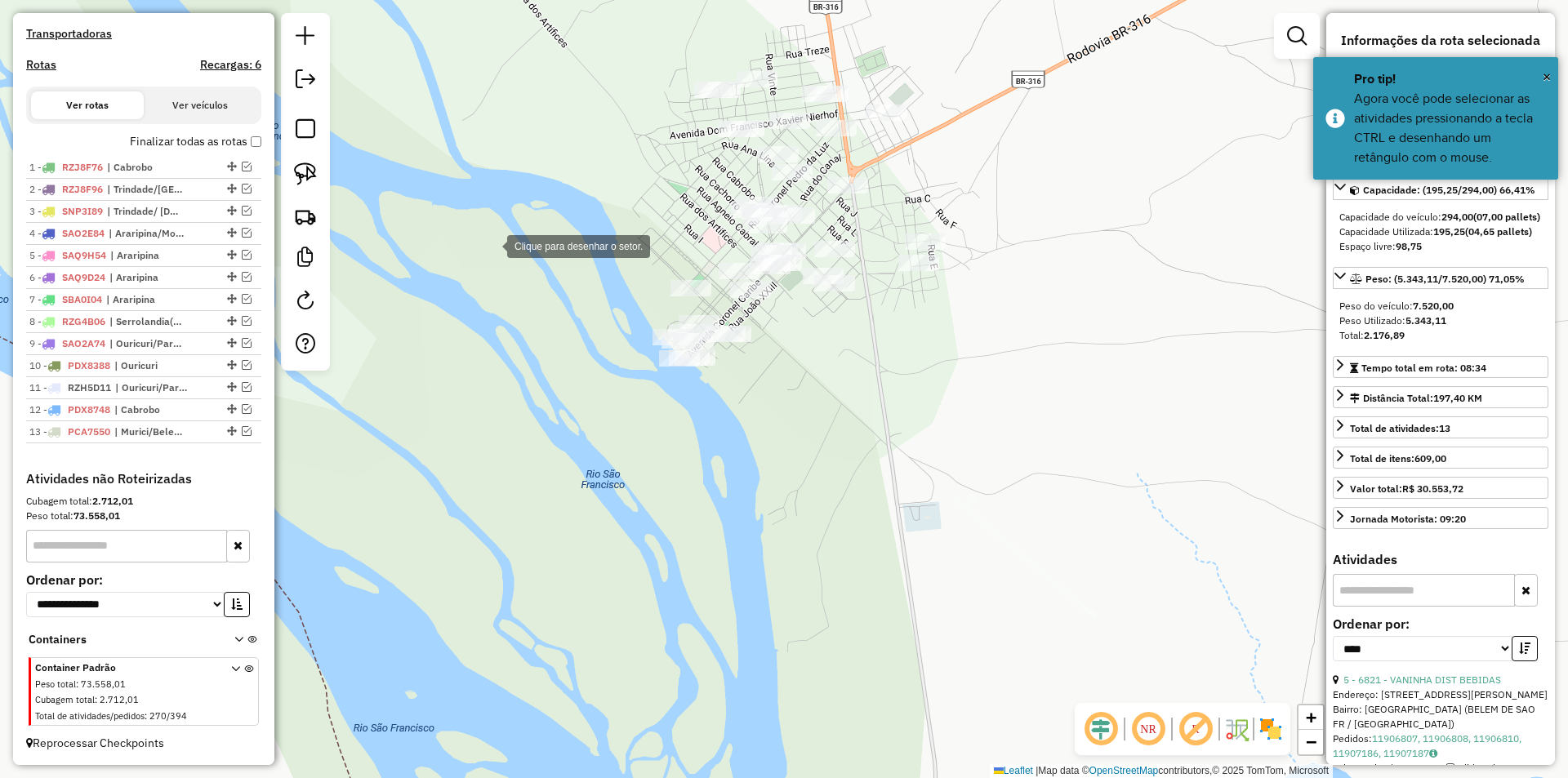
click at [491, 245] on div at bounding box center [491, 245] width 33 height 33
click at [623, 212] on div at bounding box center [619, 213] width 33 height 33
click at [709, 243] on div at bounding box center [709, 243] width 33 height 33
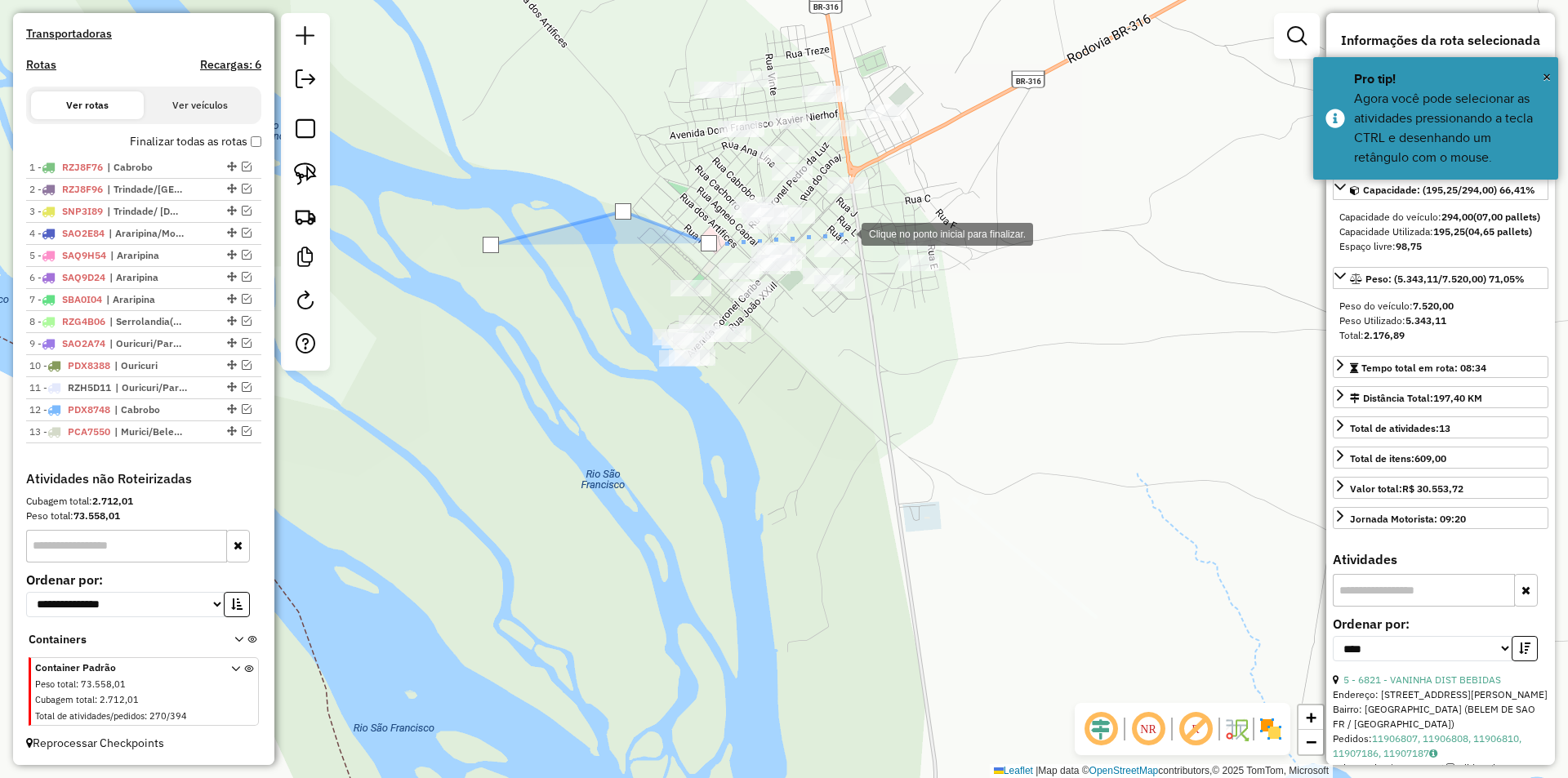
click at [846, 233] on div at bounding box center [846, 233] width 33 height 33
click at [953, 191] on div at bounding box center [938, 207] width 33 height 33
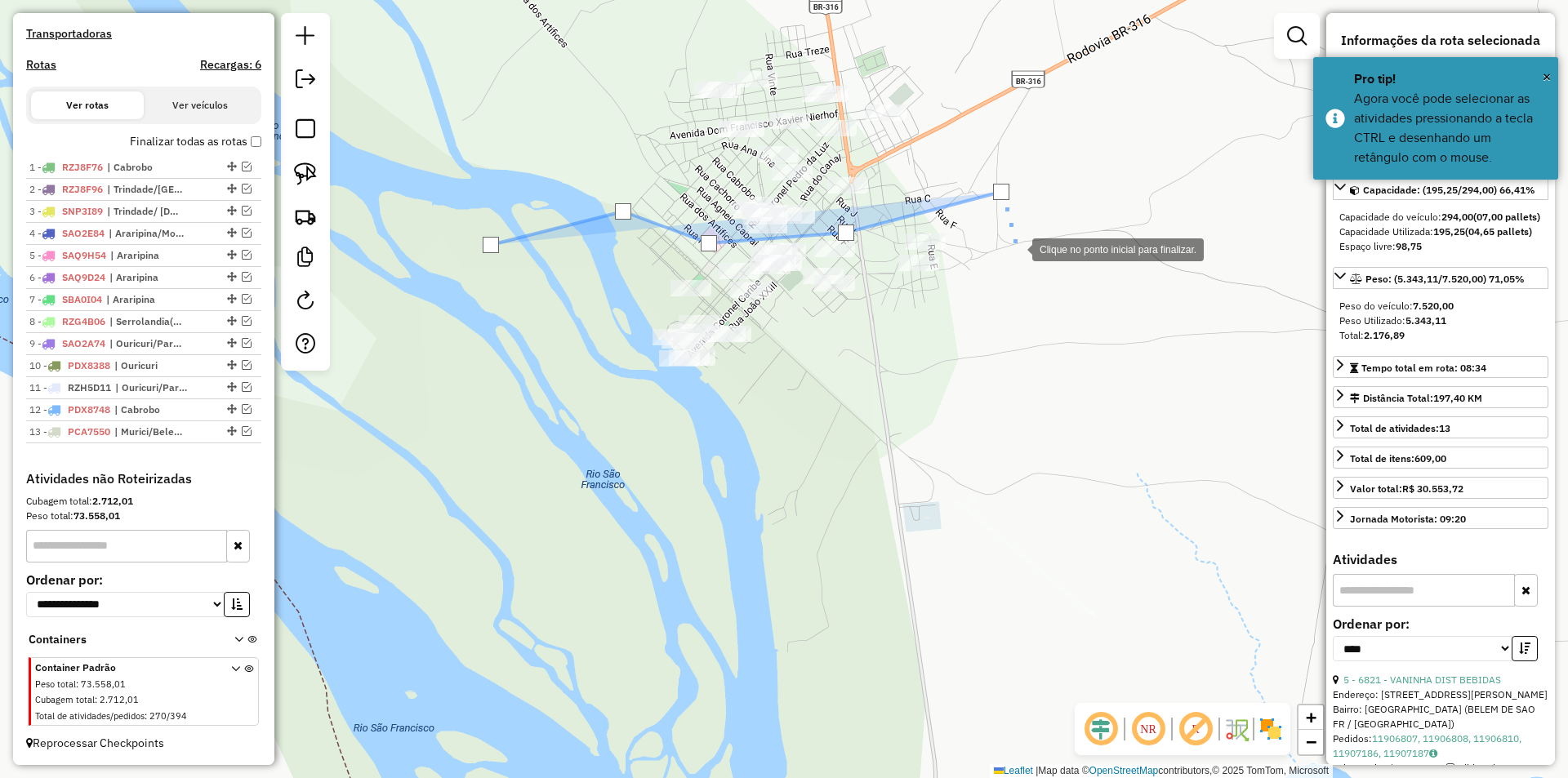
click at [1019, 256] on div at bounding box center [1016, 248] width 33 height 33
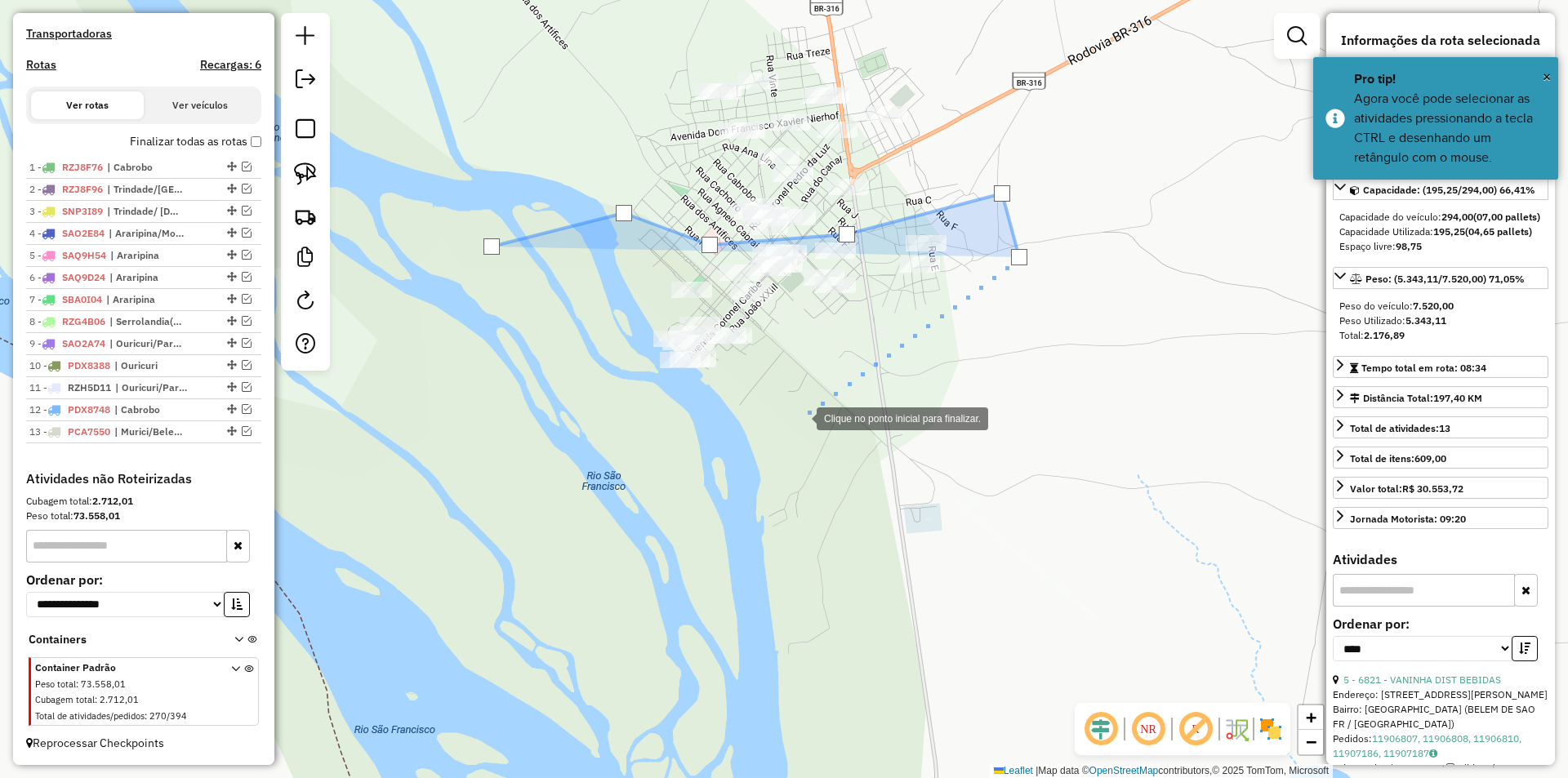
drag, startPoint x: 781, startPoint y: 426, endPoint x: 740, endPoint y: 429, distance: 41.1
click at [784, 427] on div at bounding box center [800, 417] width 33 height 33
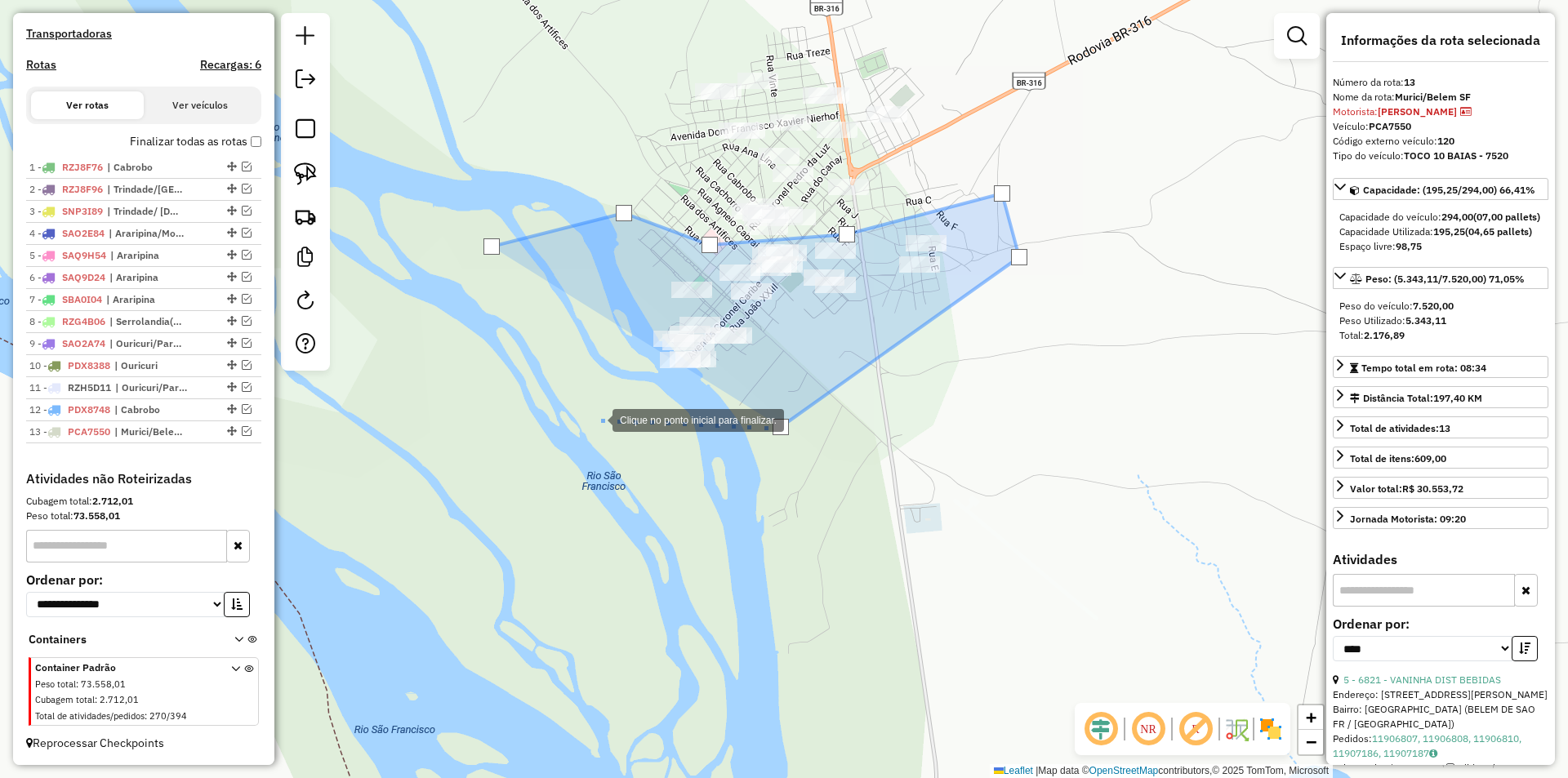
click at [596, 418] on div at bounding box center [596, 418] width 33 height 33
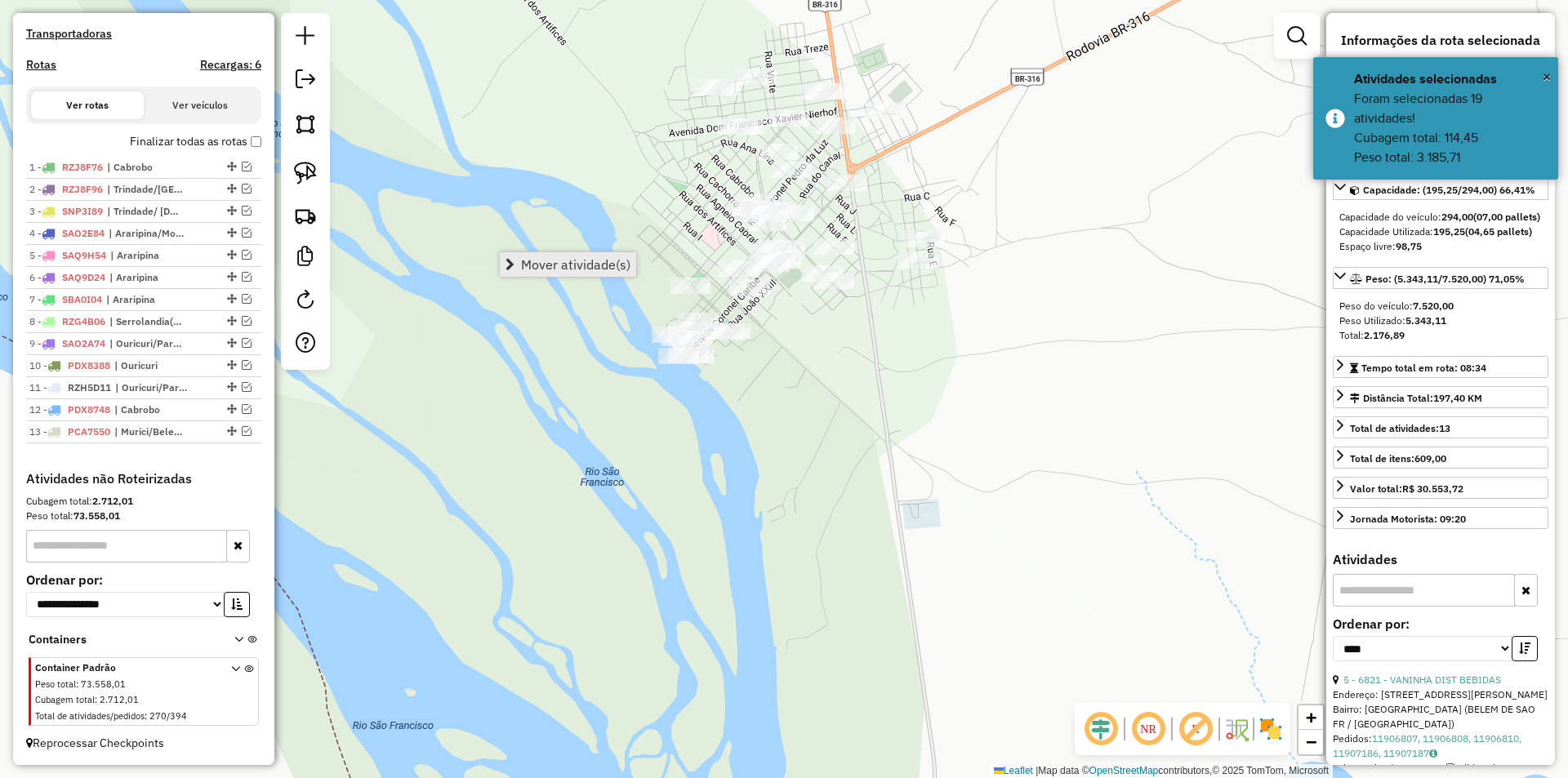
click at [511, 262] on span "Mover atividade(s)" at bounding box center [509, 264] width 9 height 13
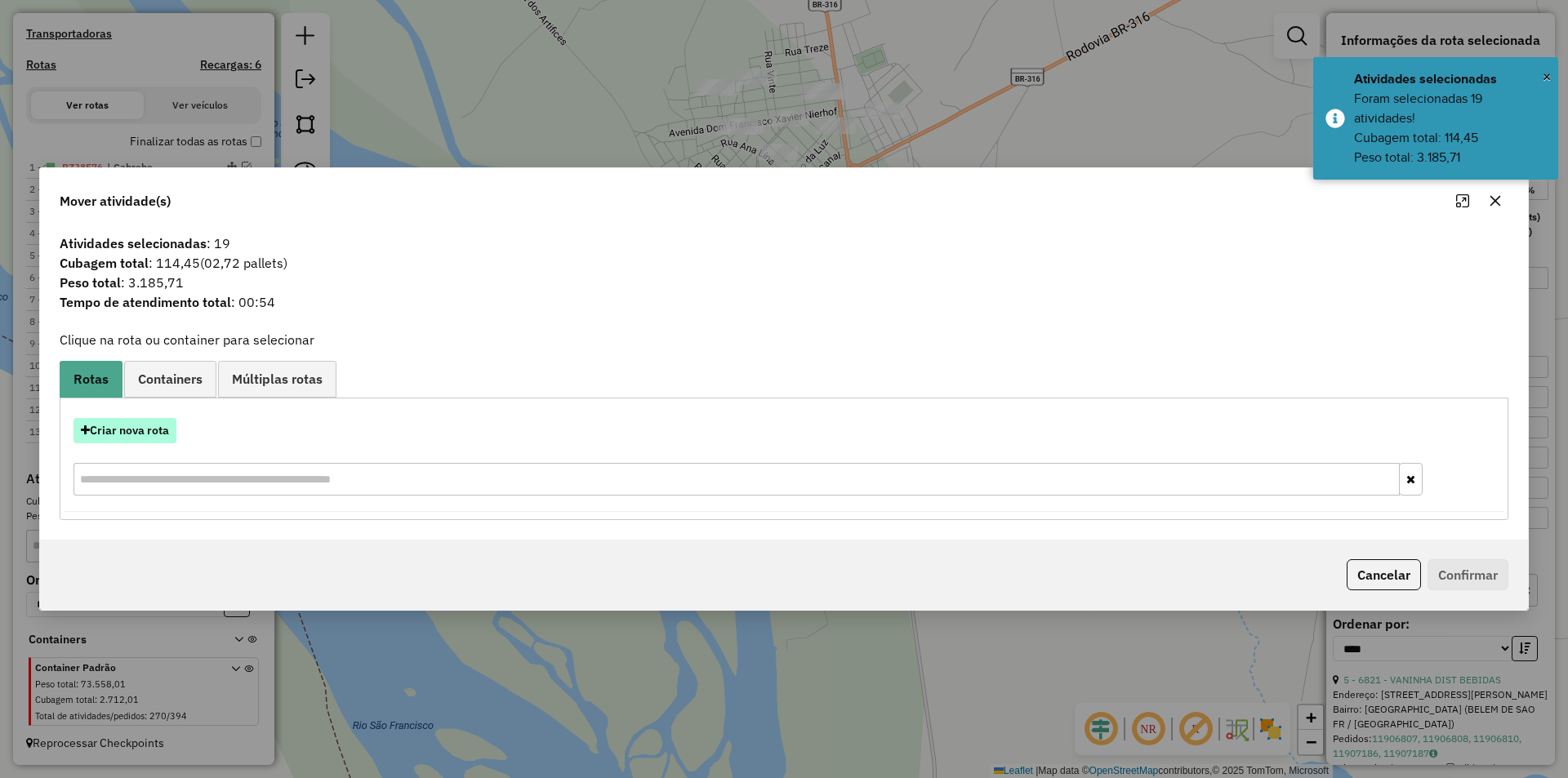
click at [176, 428] on button "Criar nova rota" at bounding box center [124, 431] width 103 height 25
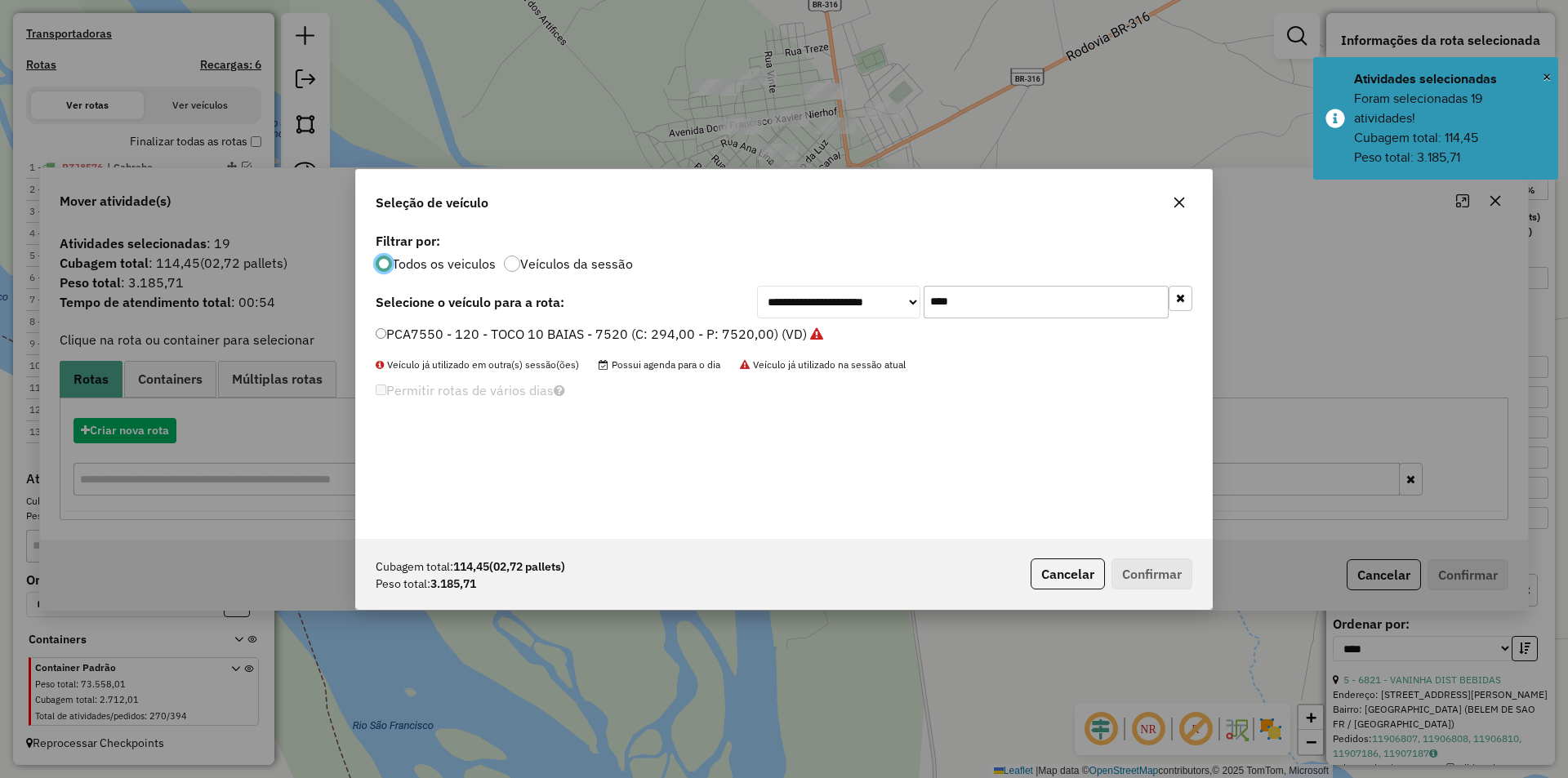
scroll to position [9, 5]
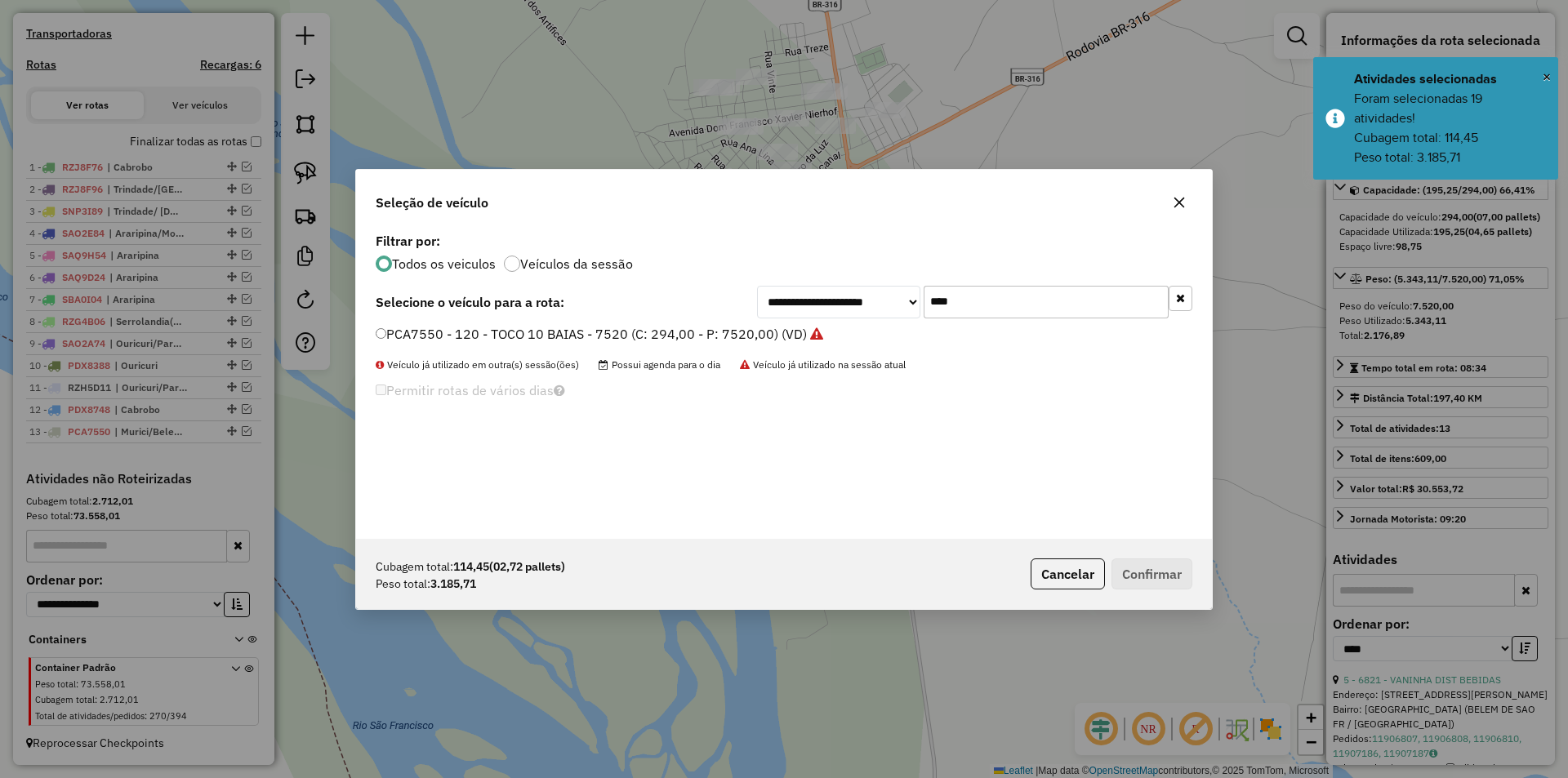
drag, startPoint x: 999, startPoint y: 298, endPoint x: 824, endPoint y: 295, distance: 175.0
click at [826, 295] on div "**********" at bounding box center [974, 302] width 435 height 33
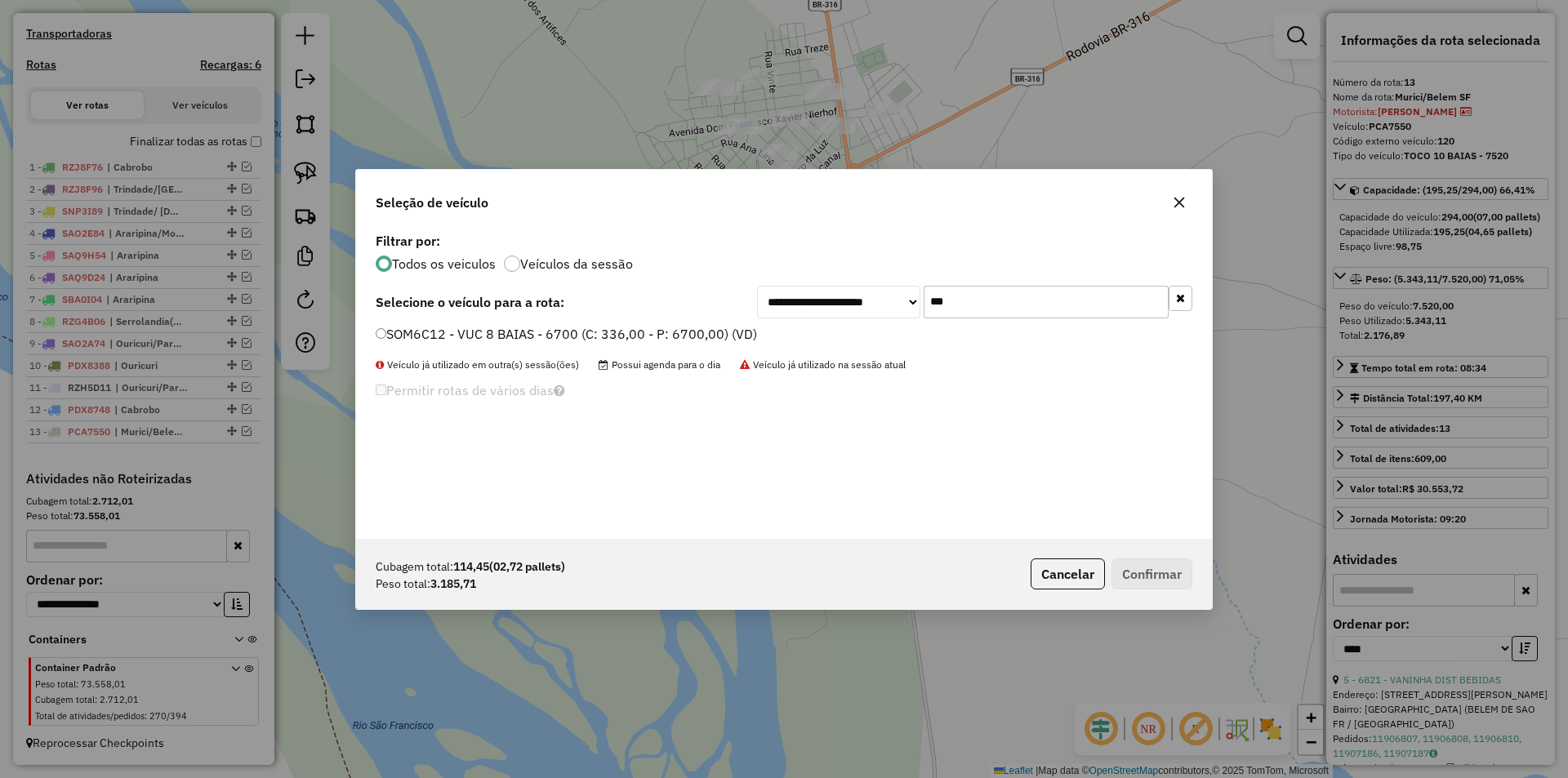
type input "***"
click at [716, 333] on label "SOM6C12 - VUC 8 BAIAS - 6700 (C: 336,00 - P: 6700,00) (VD)" at bounding box center [566, 334] width 381 height 19
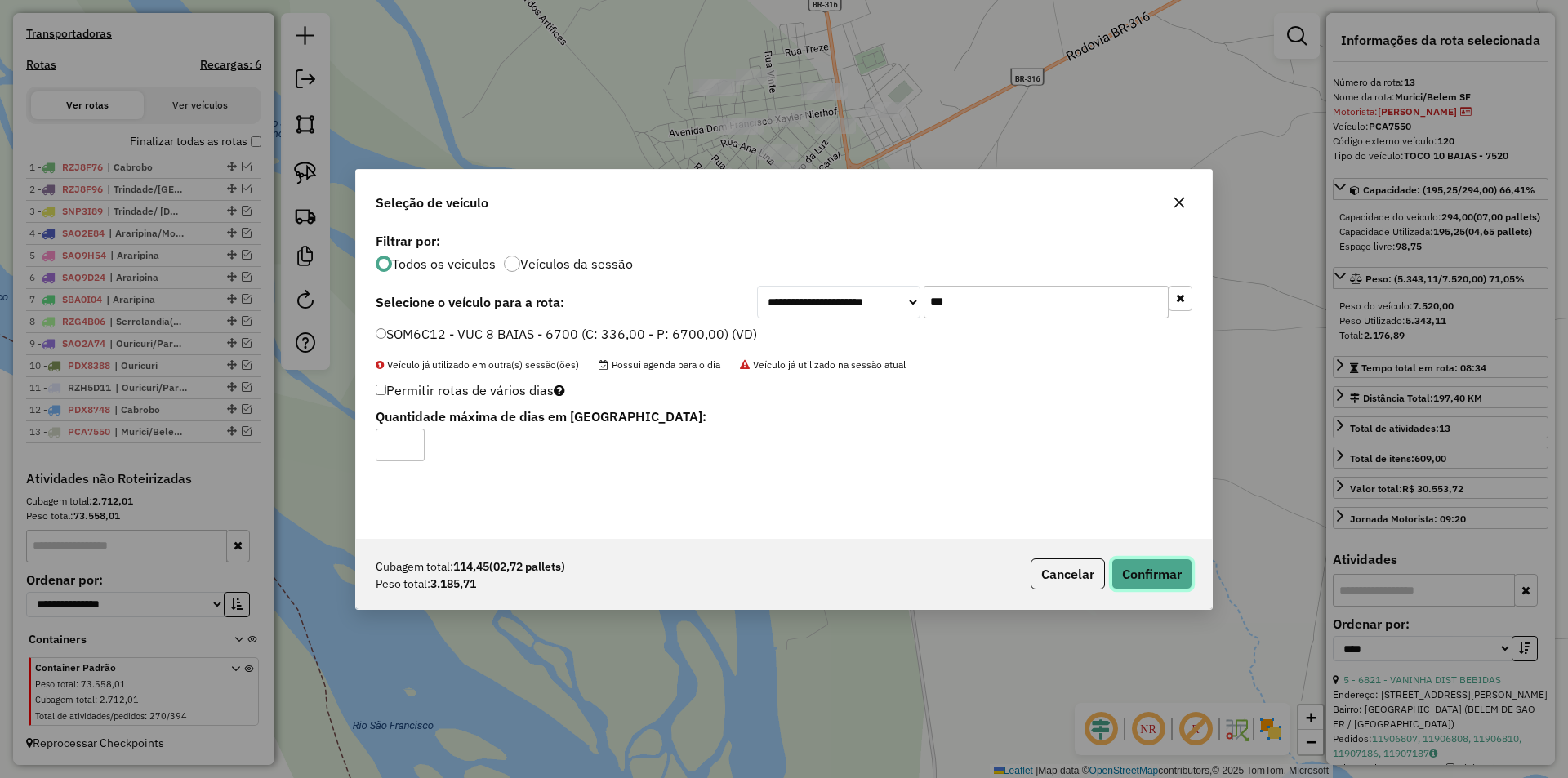
click at [1159, 579] on button "Confirmar" at bounding box center [1151, 574] width 81 height 31
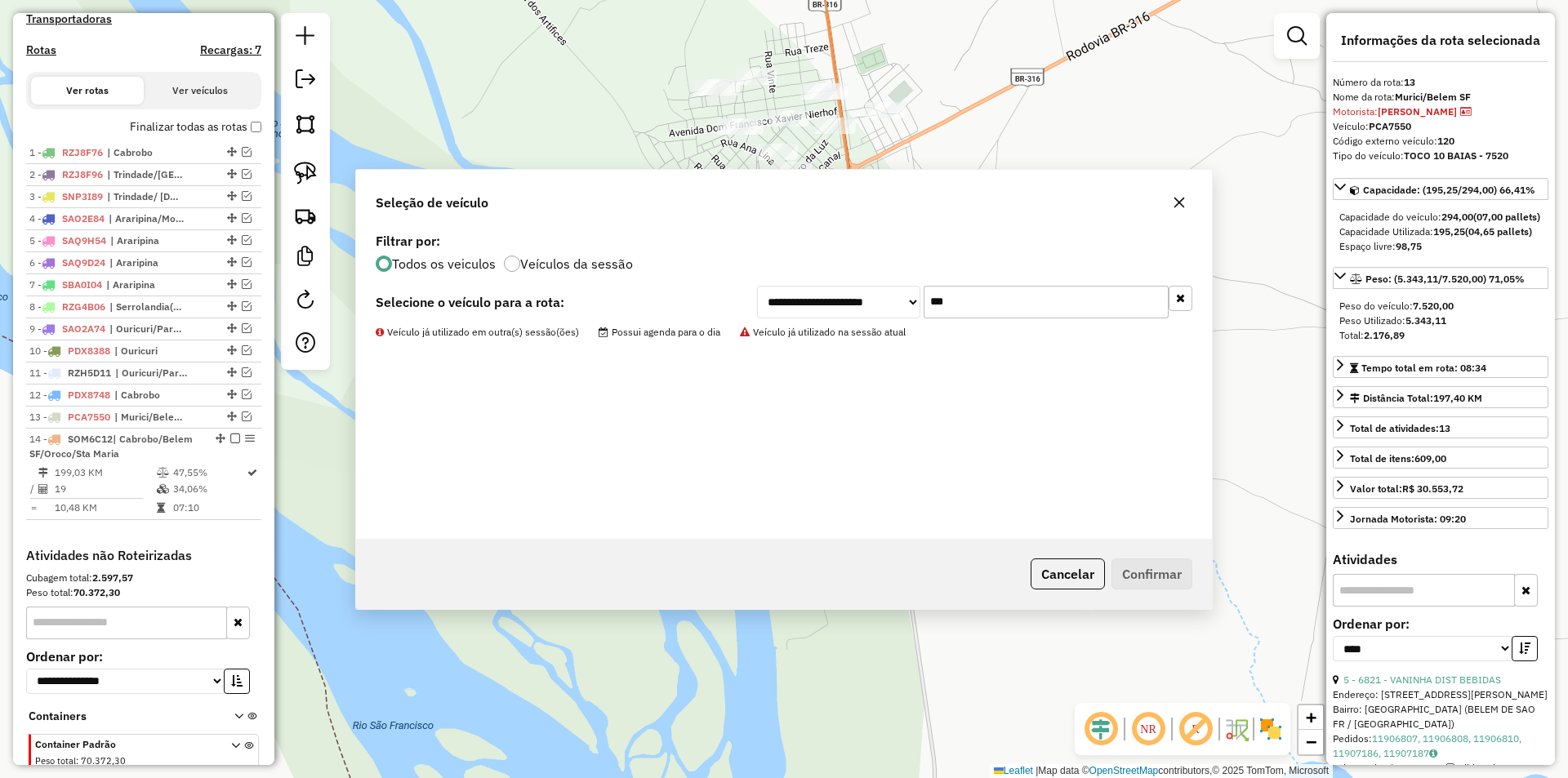
scroll to position [580, 0]
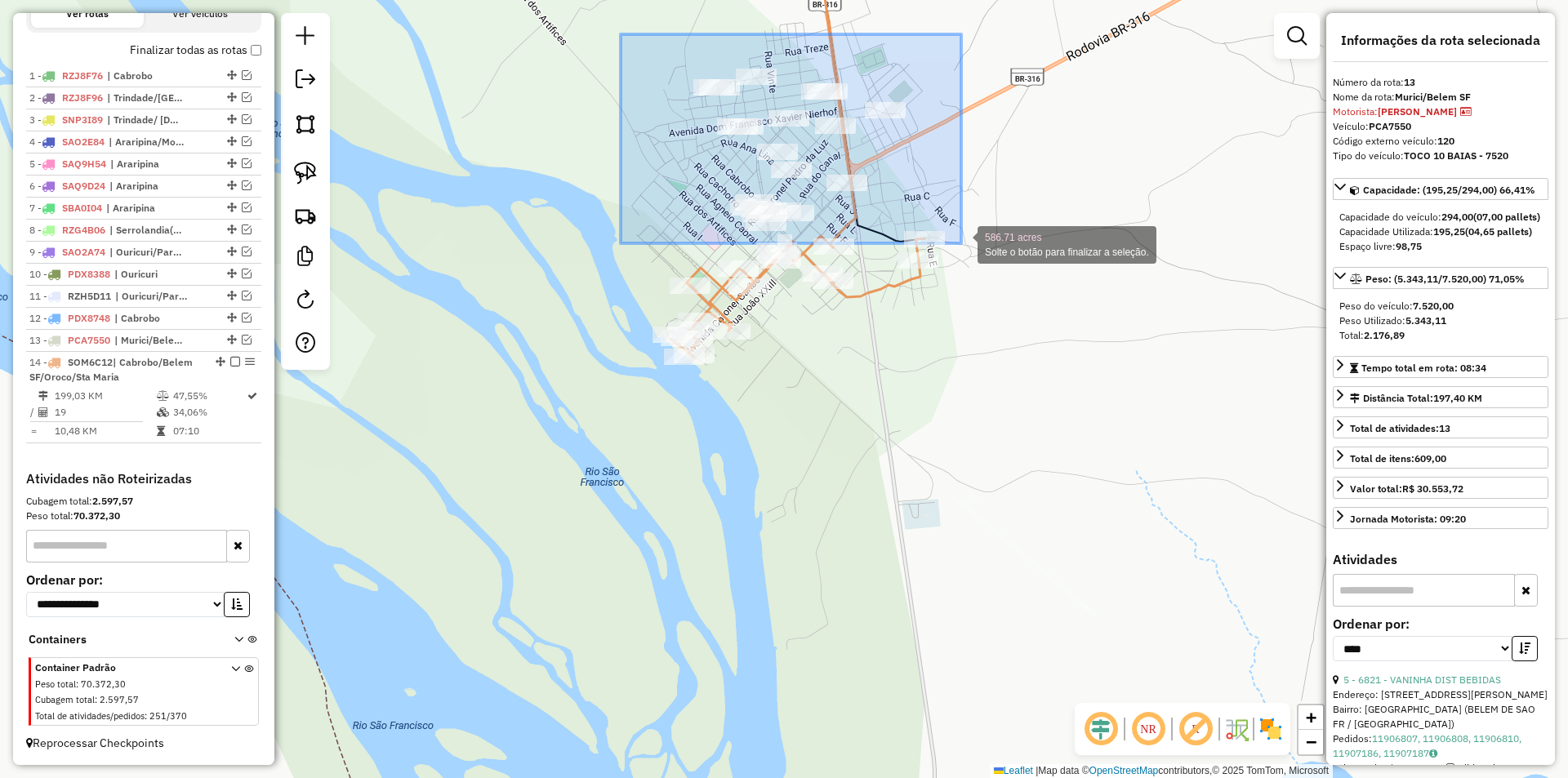
drag, startPoint x: 639, startPoint y: 46, endPoint x: 961, endPoint y: 245, distance: 378.5
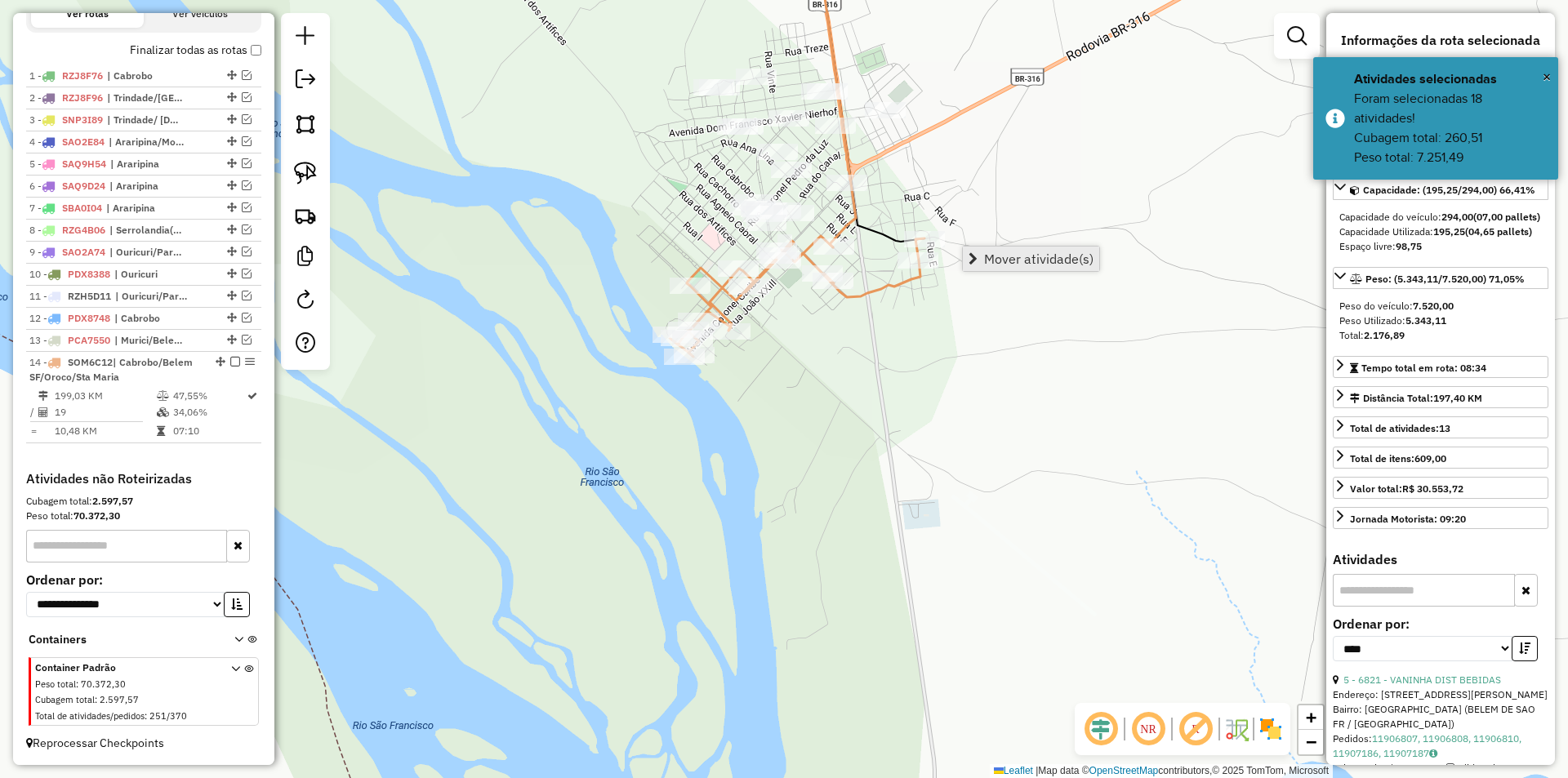
click at [983, 260] on link "Mover atividade(s)" at bounding box center [1031, 258] width 137 height 24
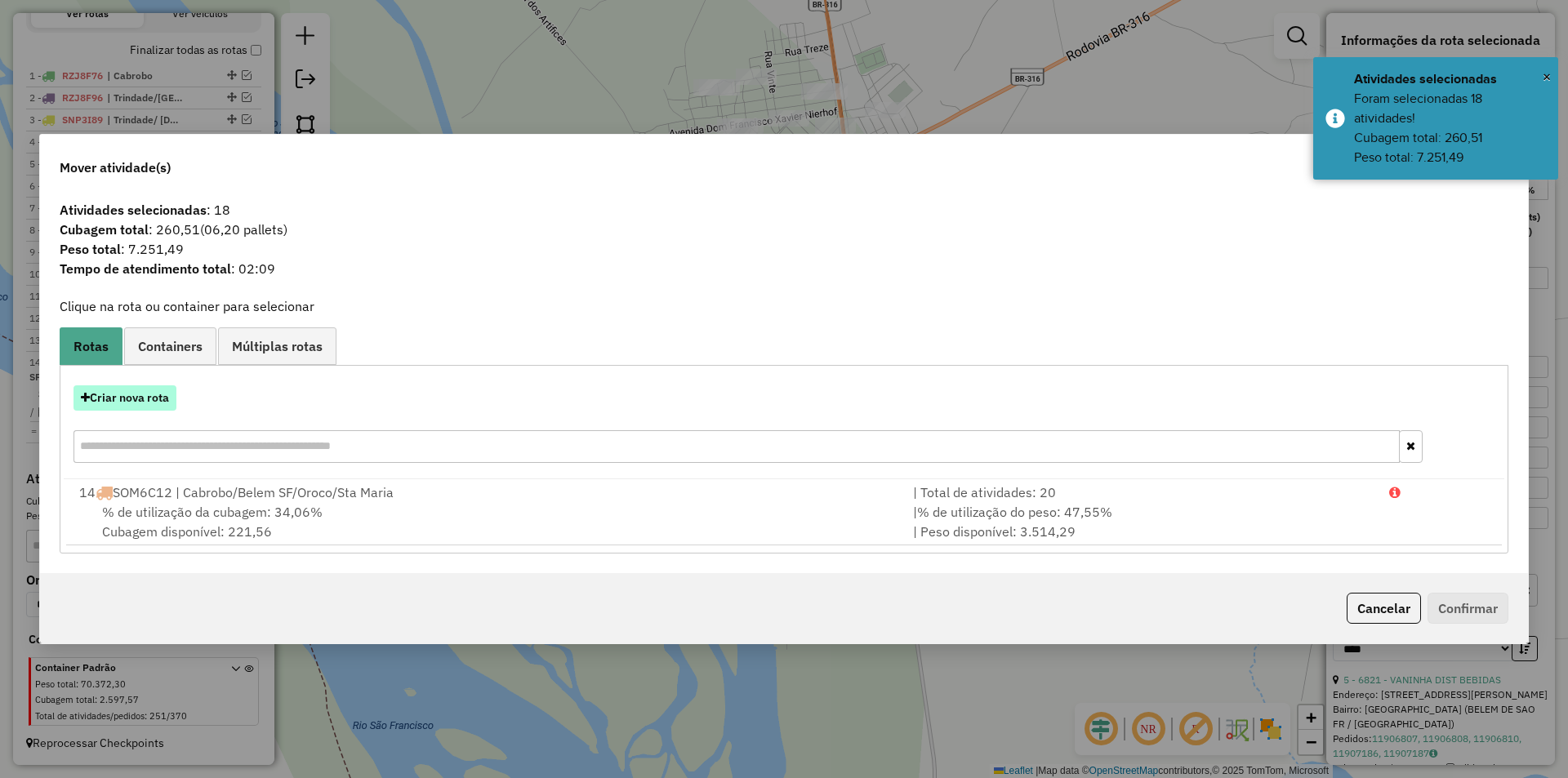
click at [135, 404] on button "Criar nova rota" at bounding box center [124, 398] width 103 height 25
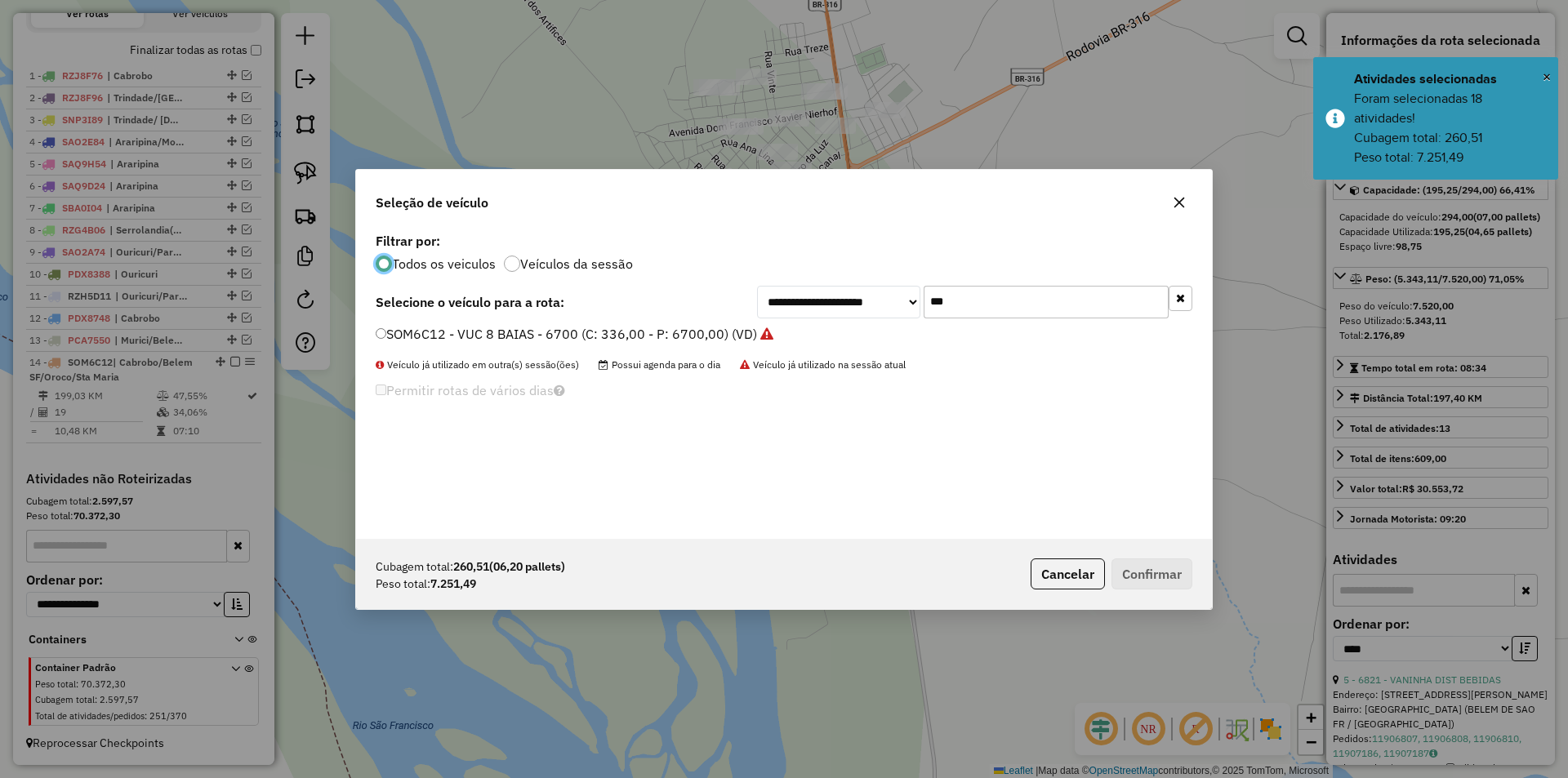
scroll to position [9, 5]
drag, startPoint x: 937, startPoint y: 293, endPoint x: 903, endPoint y: 292, distance: 34.0
click at [903, 292] on div "**********" at bounding box center [974, 302] width 435 height 33
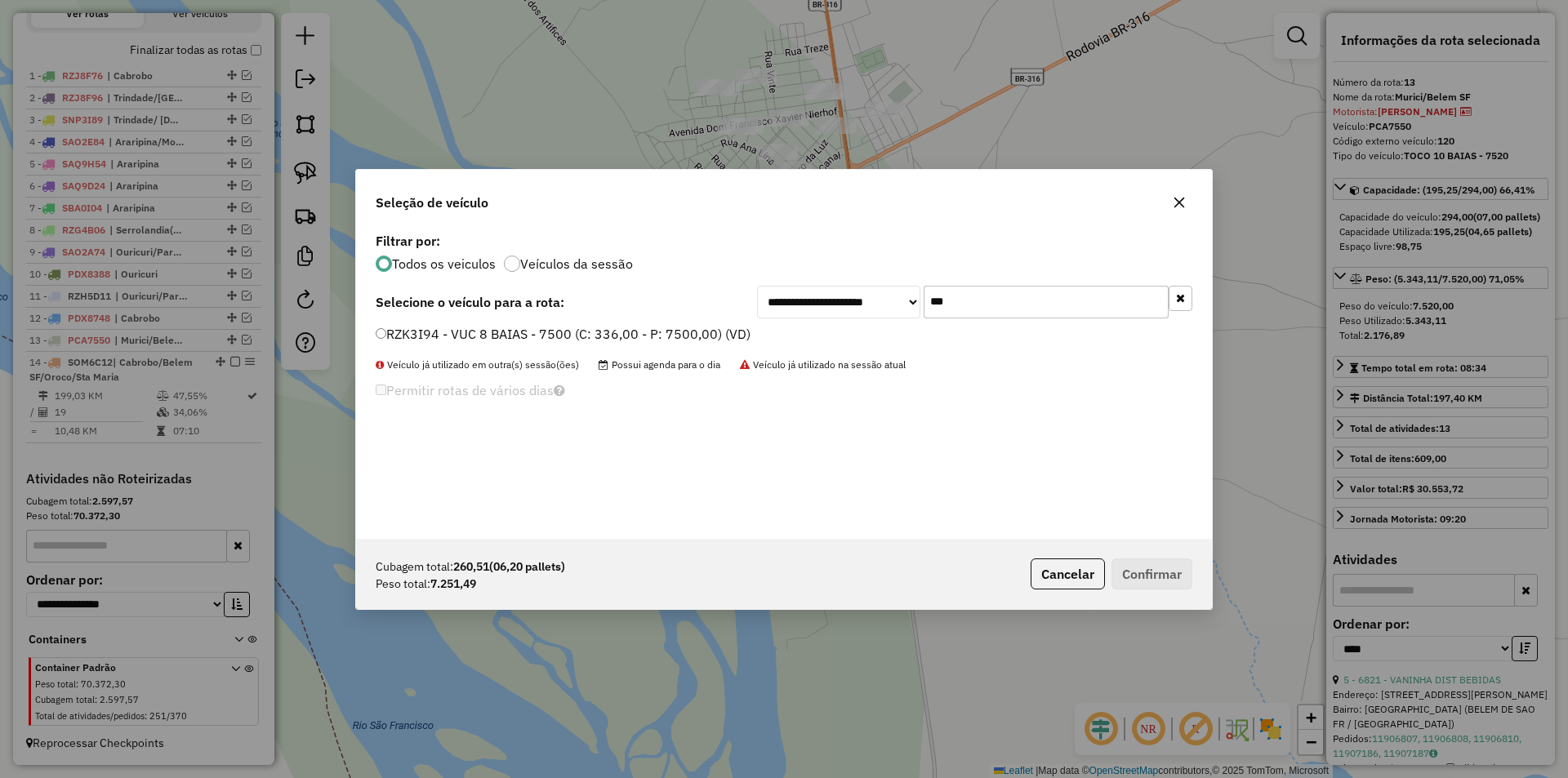
type input "***"
click at [723, 332] on label "RZK3I94 - VUC 8 BAIAS - 7500 (C: 336,00 - P: 7500,00) (VD)" at bounding box center [563, 334] width 375 height 19
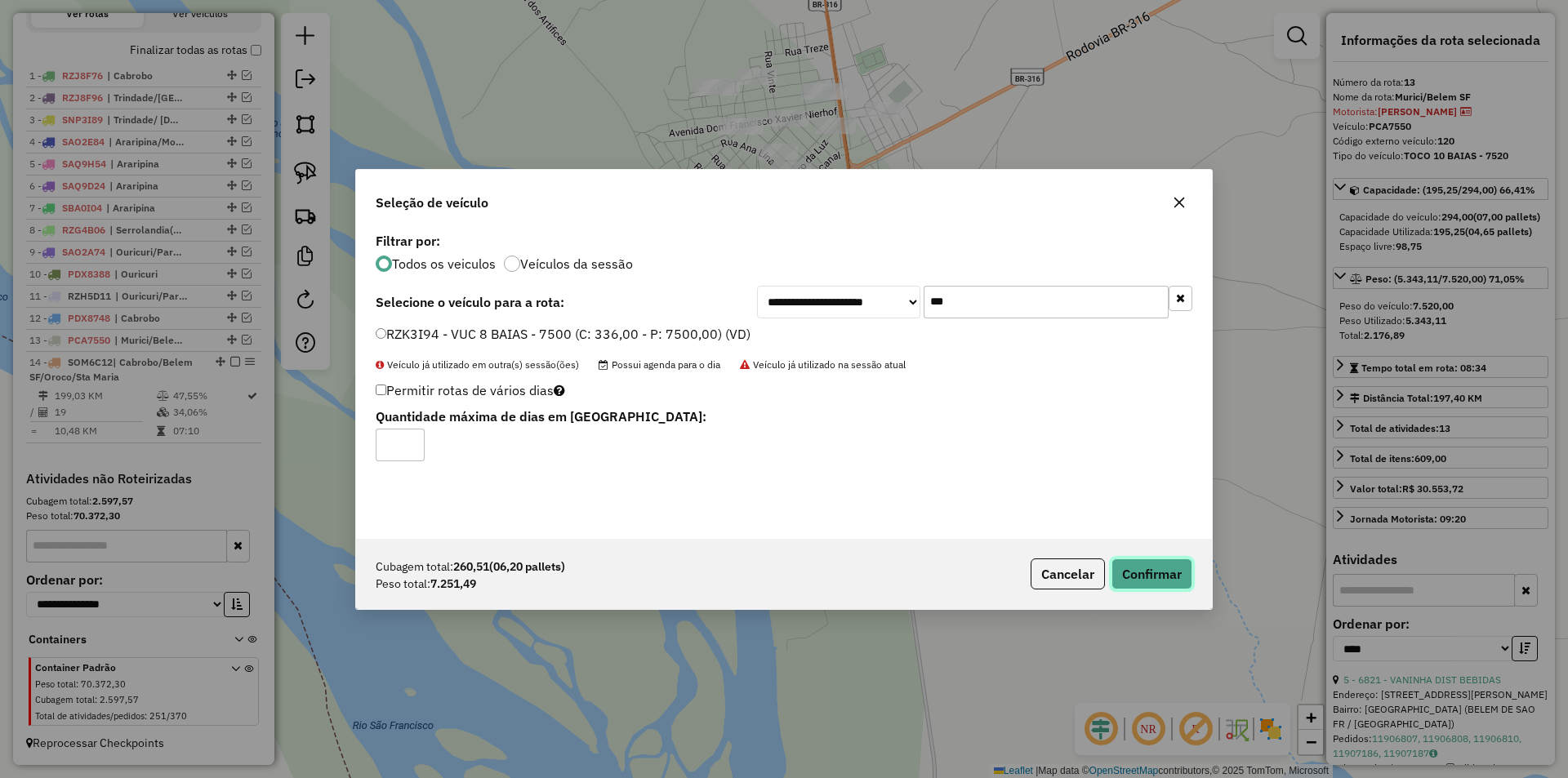
click at [1176, 566] on button "Confirmar" at bounding box center [1151, 574] width 81 height 31
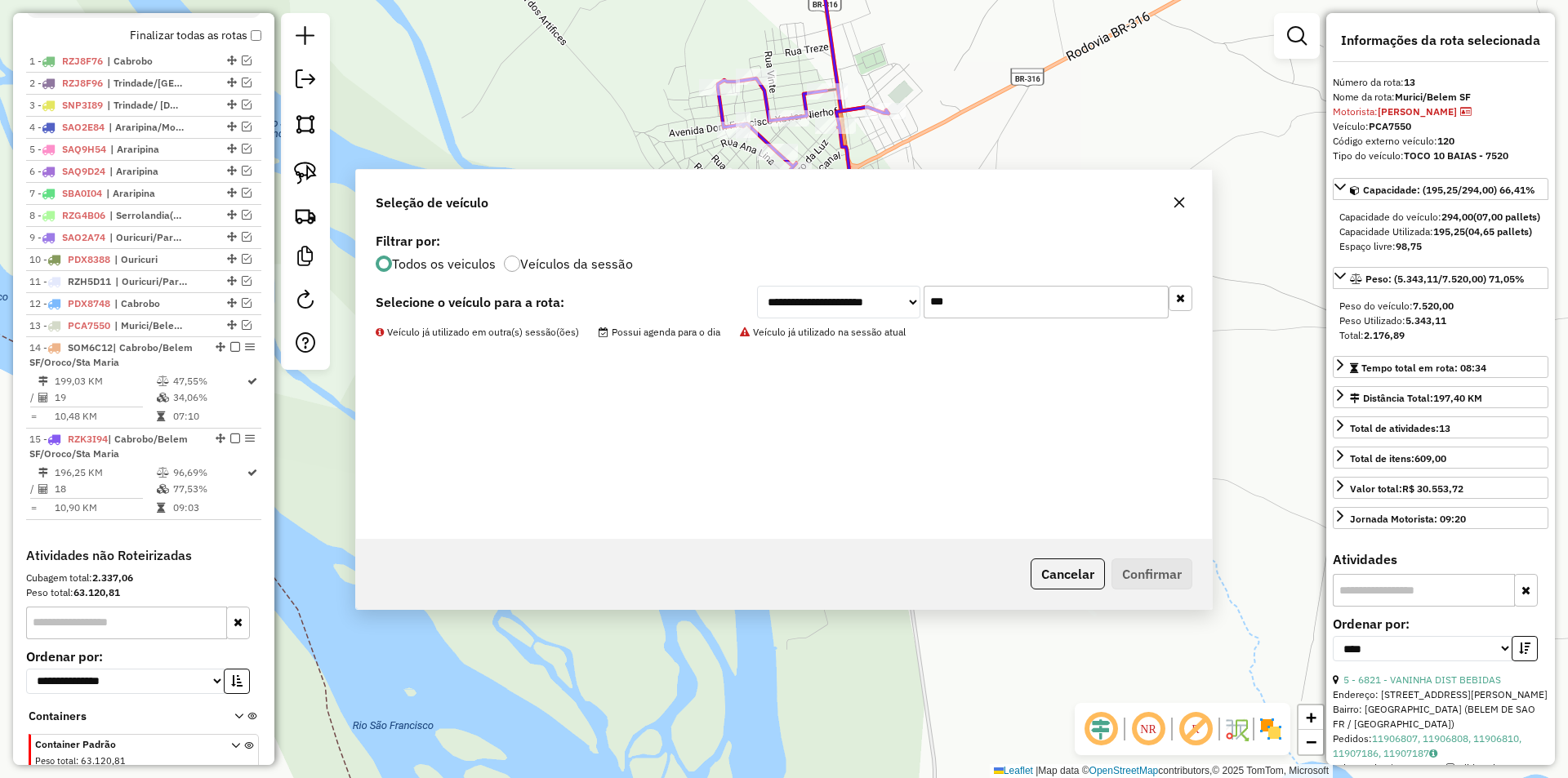
scroll to position [671, 0]
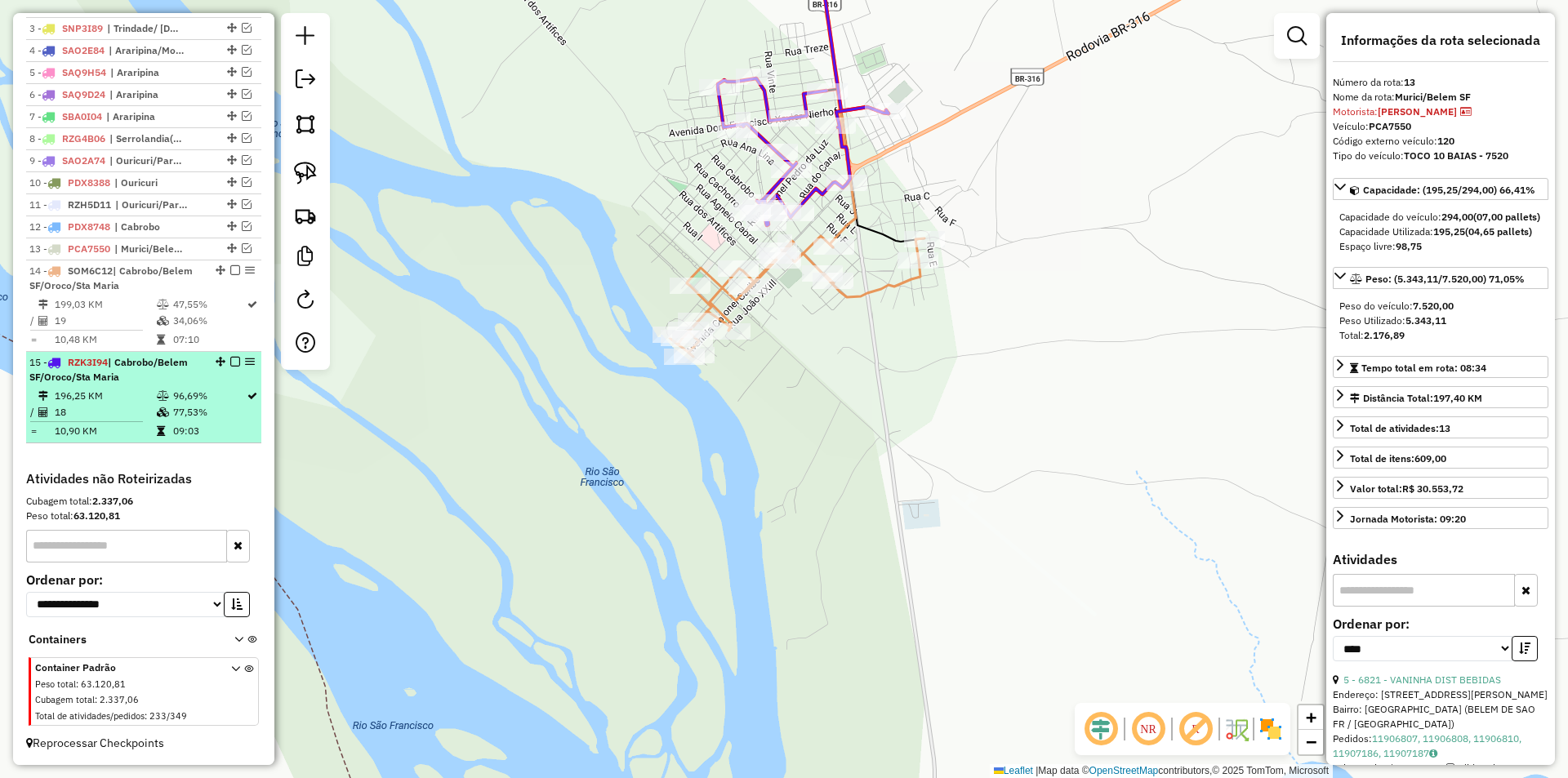
click at [56, 363] on icon at bounding box center [54, 363] width 13 height 10
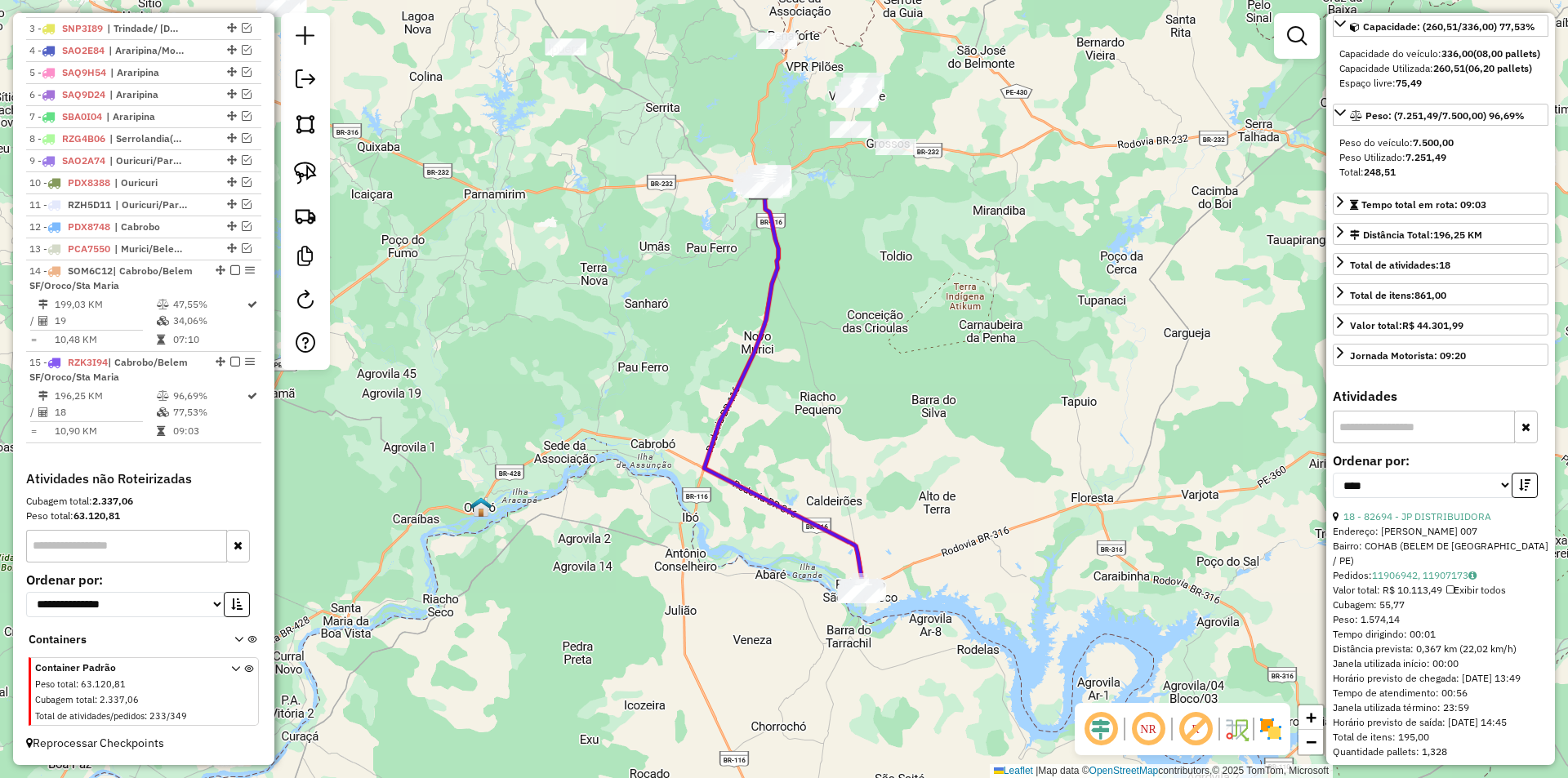
scroll to position [245, 0]
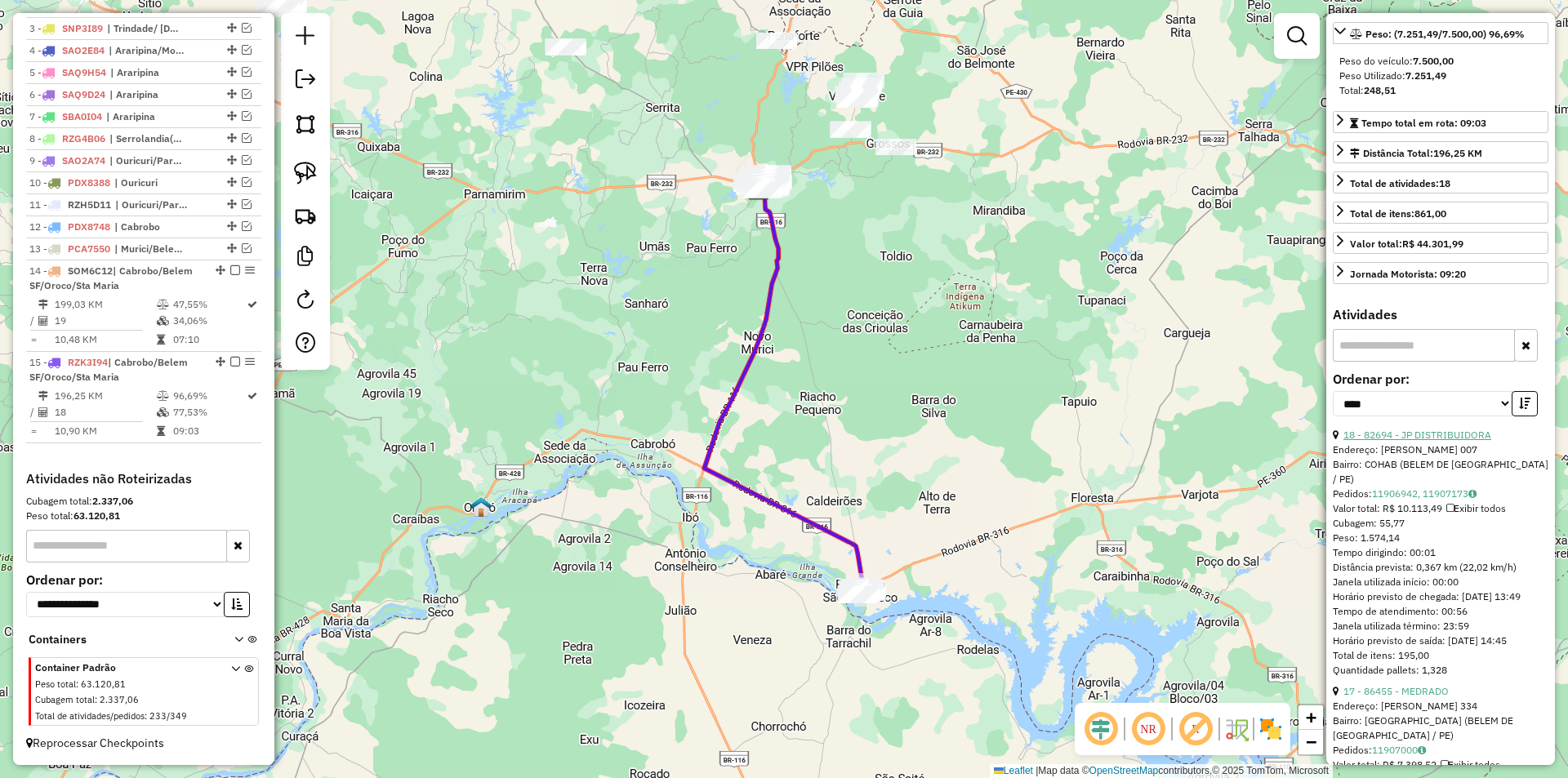
click at [1470, 440] on link "18 - 82694 - JP DISTRIBUIDORA" at bounding box center [1417, 435] width 148 height 13
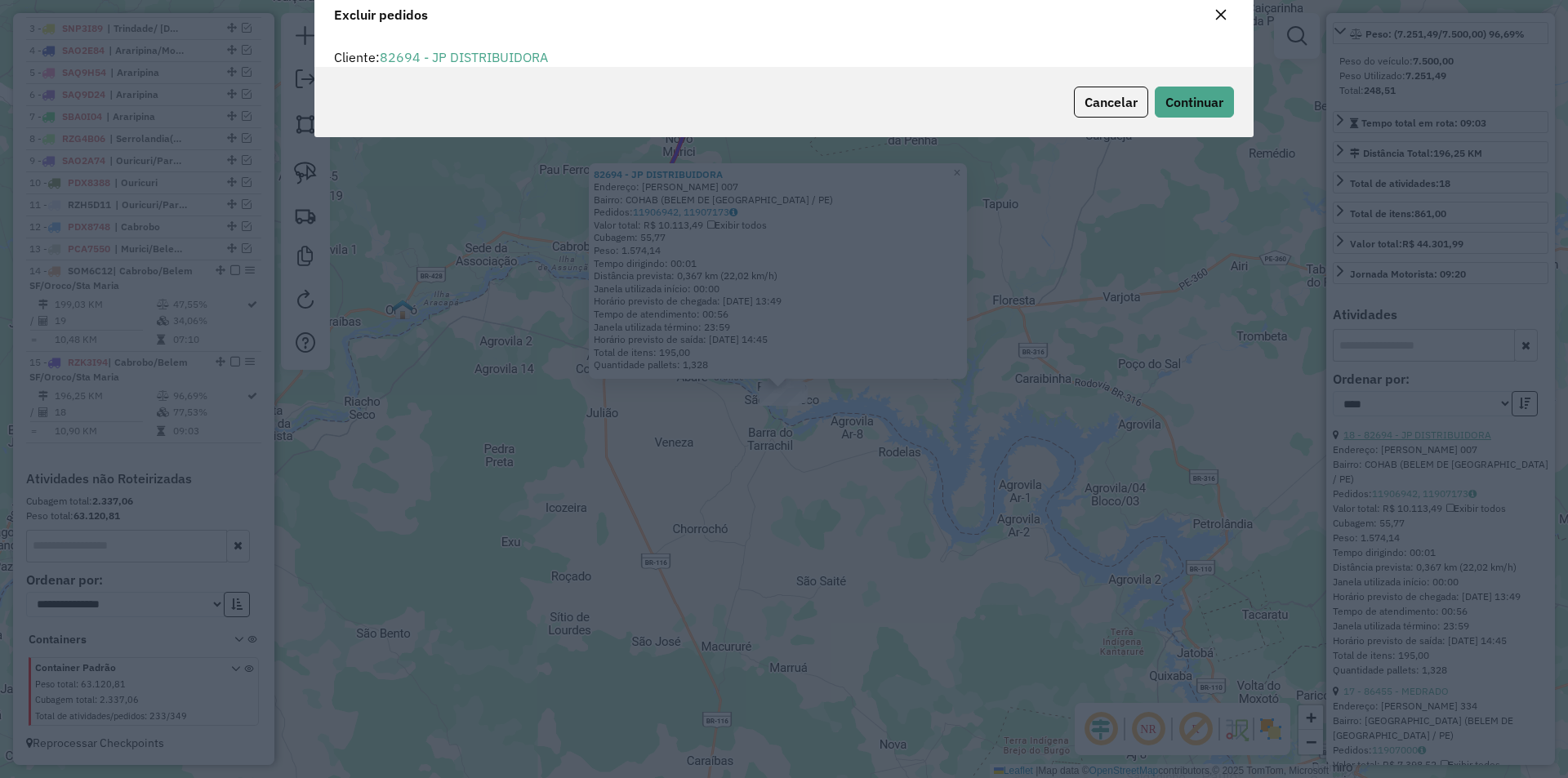
scroll to position [0, 0]
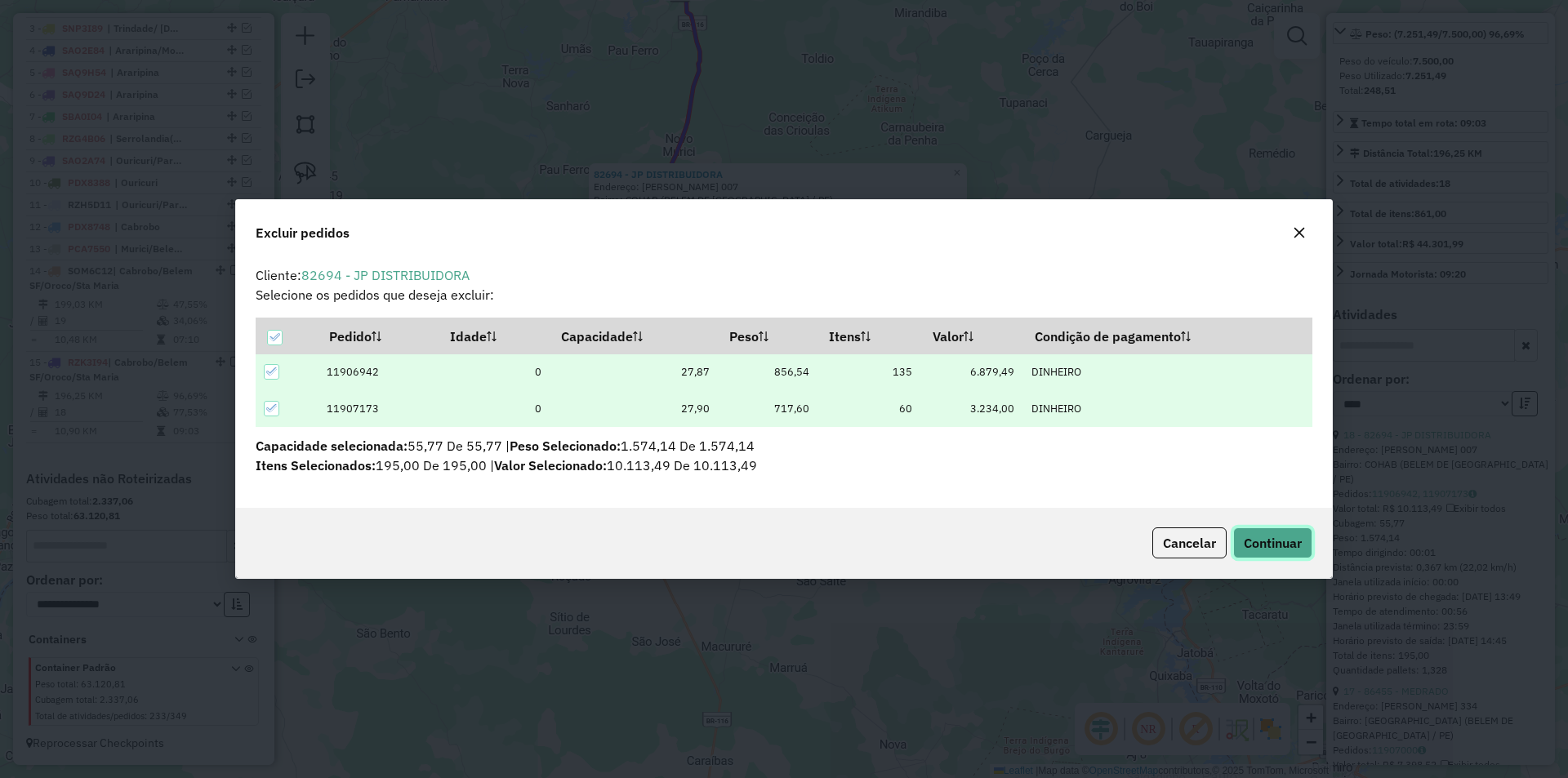
click at [1275, 543] on span "Continuar" at bounding box center [1273, 542] width 58 height 16
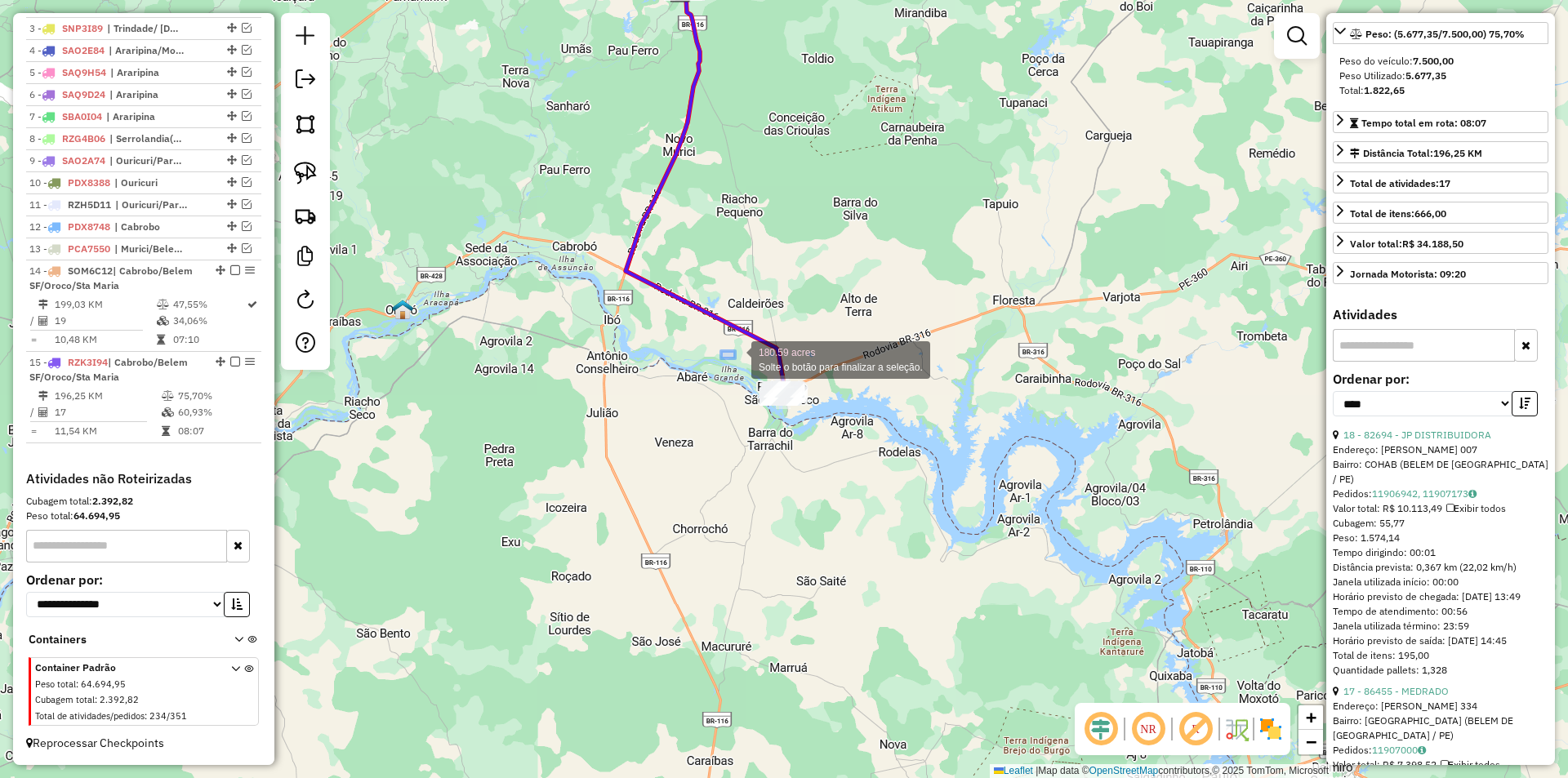
drag, startPoint x: 721, startPoint y: 351, endPoint x: 855, endPoint y: 418, distance: 149.8
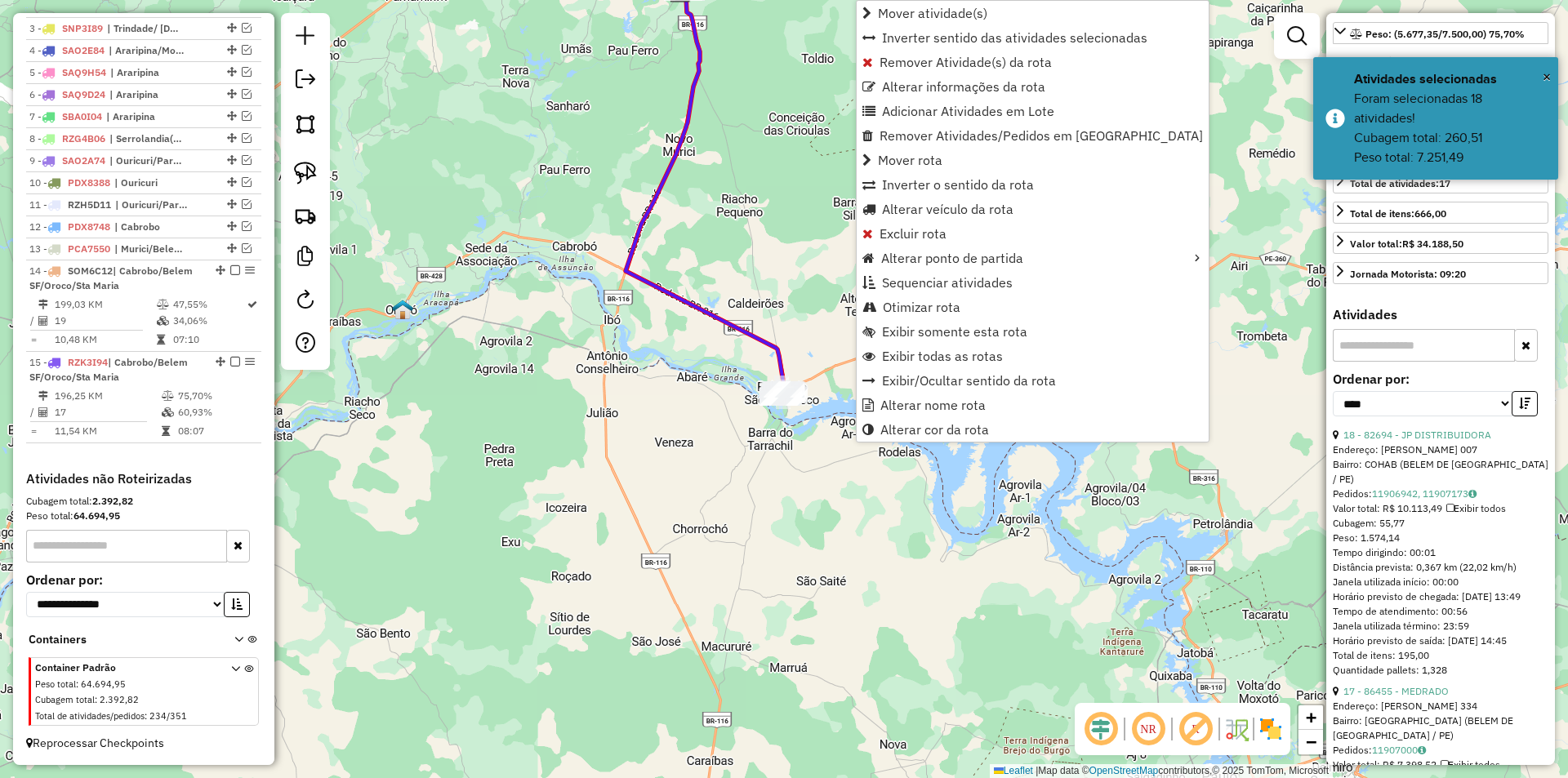
click at [765, 434] on div "Janela de atendimento Grade de atendimento Capacidade Transportadoras Veículos …" at bounding box center [784, 389] width 1568 height 778
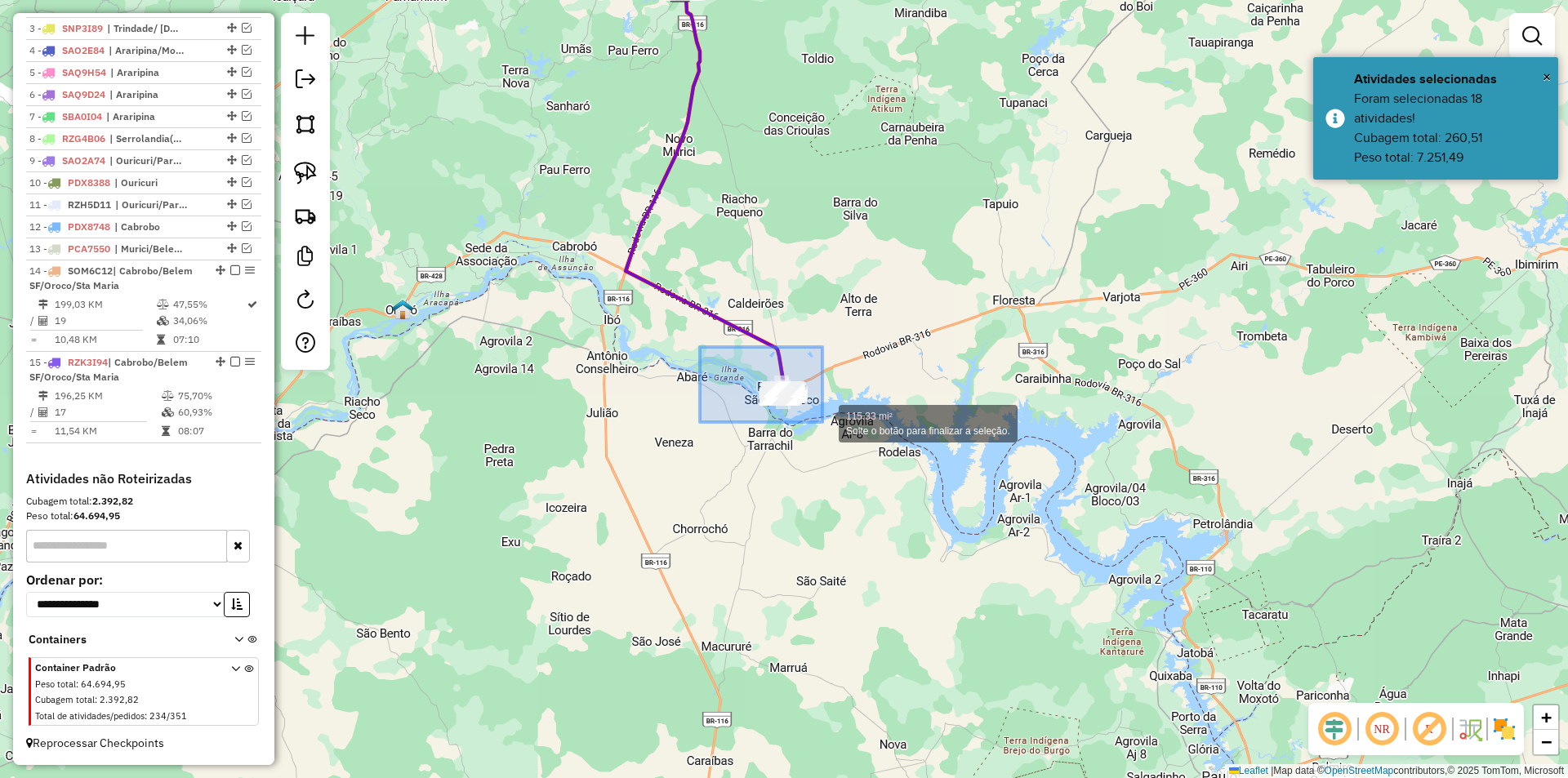
drag, startPoint x: 699, startPoint y: 347, endPoint x: 825, endPoint y: 424, distance: 147.7
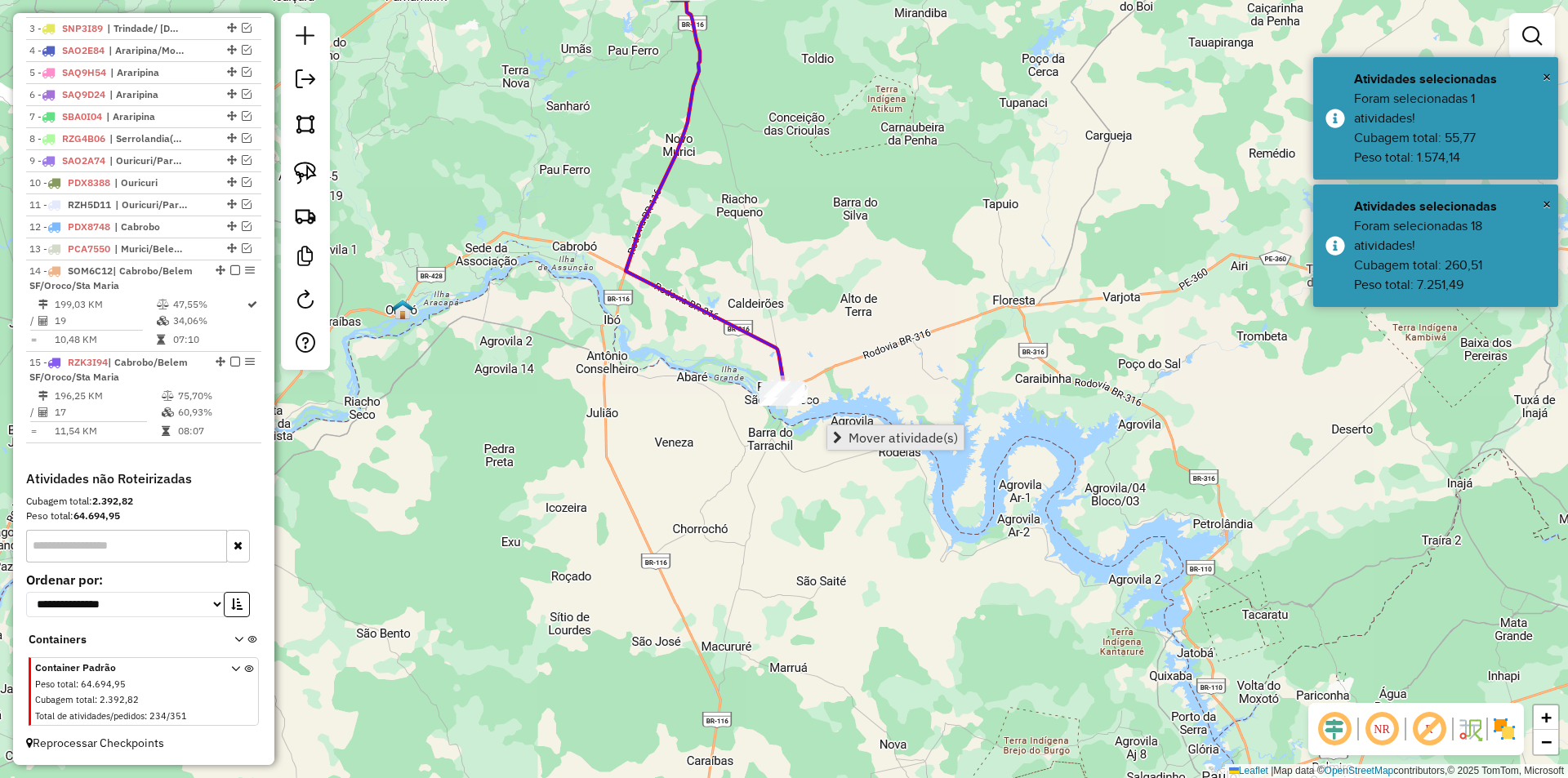
click at [841, 434] on span "Mover atividade(s)" at bounding box center [837, 438] width 9 height 13
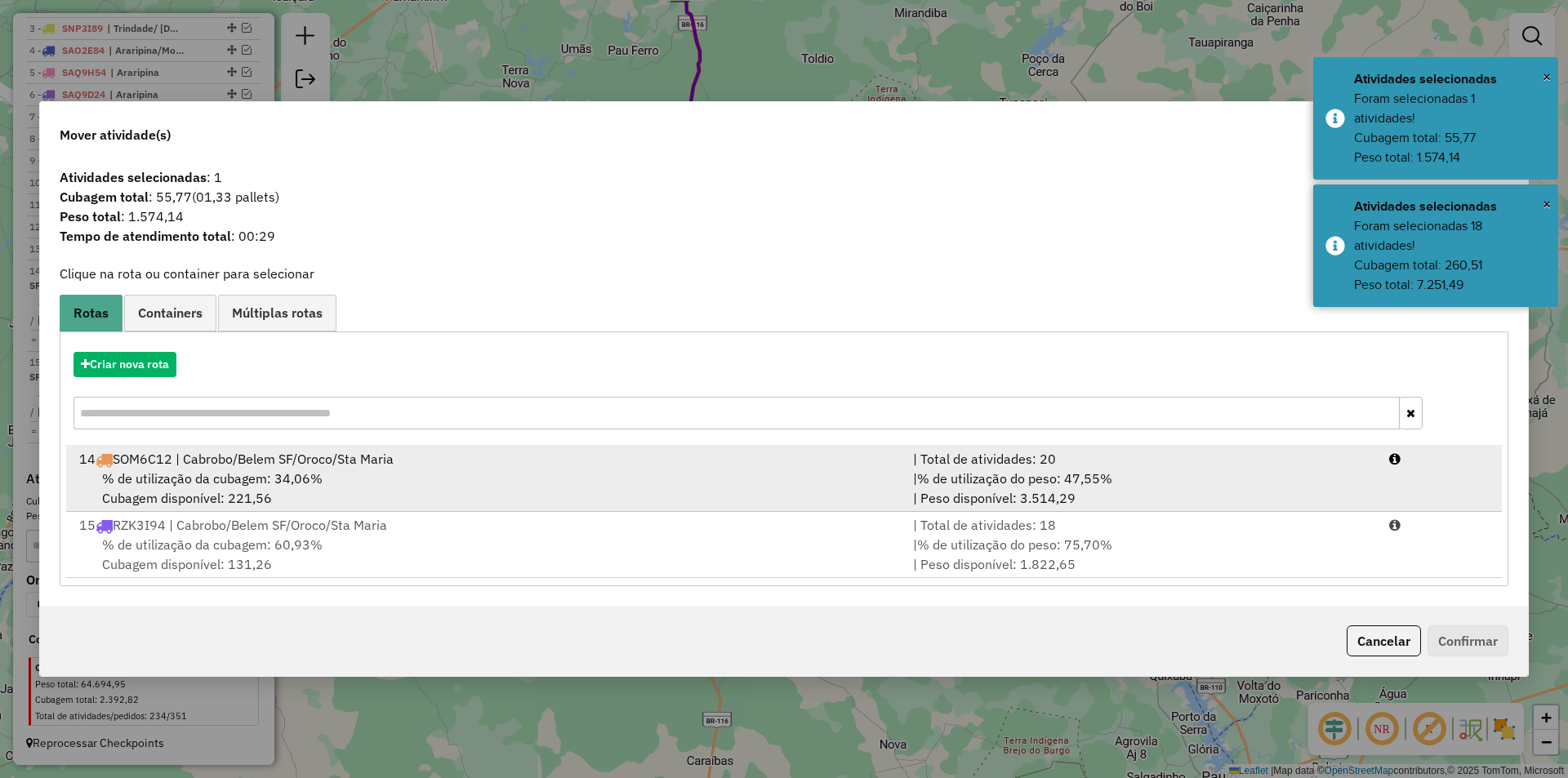
click at [444, 480] on div "% de utilização da cubagem: 34,06% Cubagem disponível: 221,56" at bounding box center [486, 488] width 834 height 39
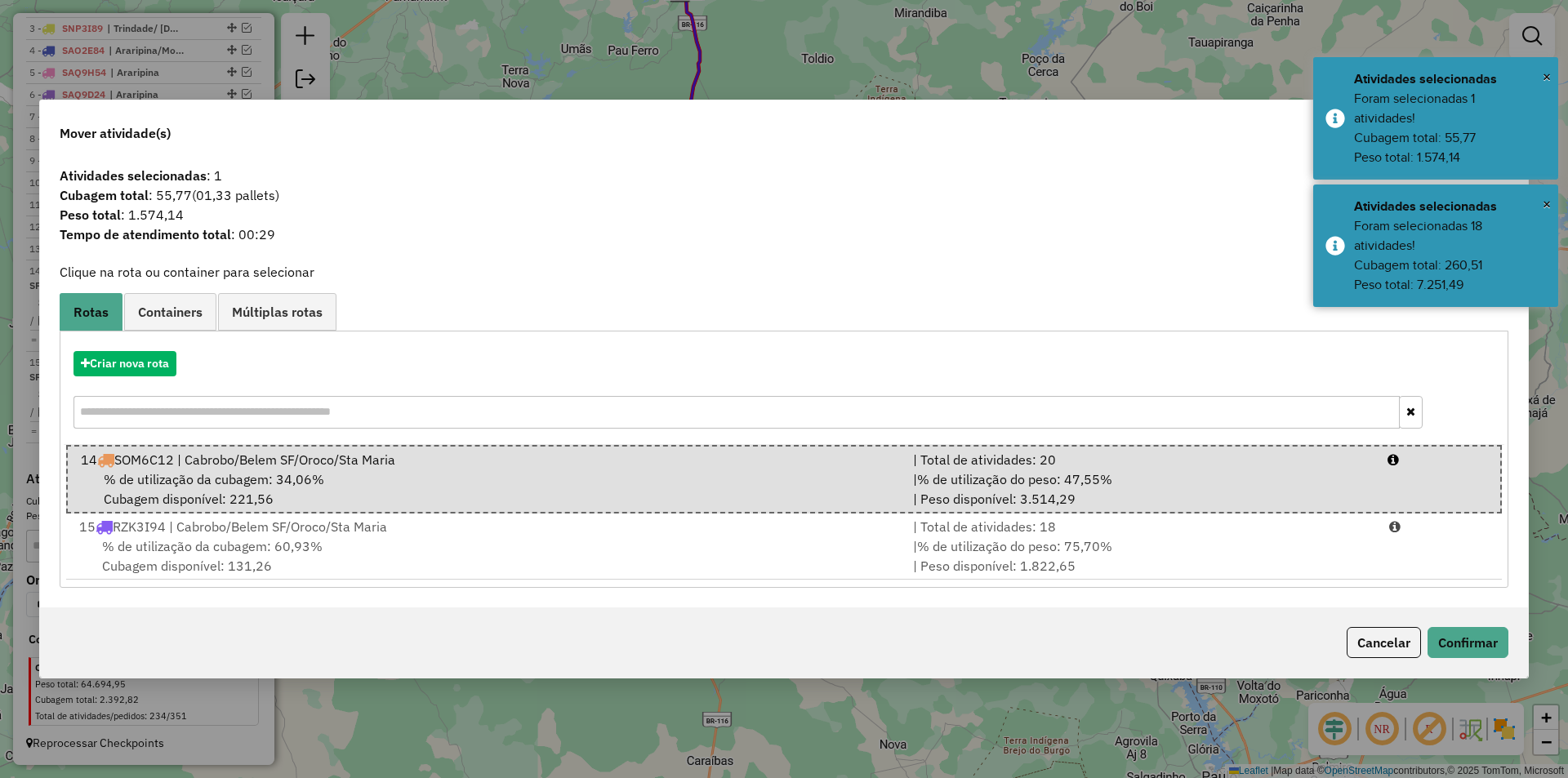
click at [1430, 620] on div "Cancelar Confirmar" at bounding box center [784, 642] width 1488 height 70
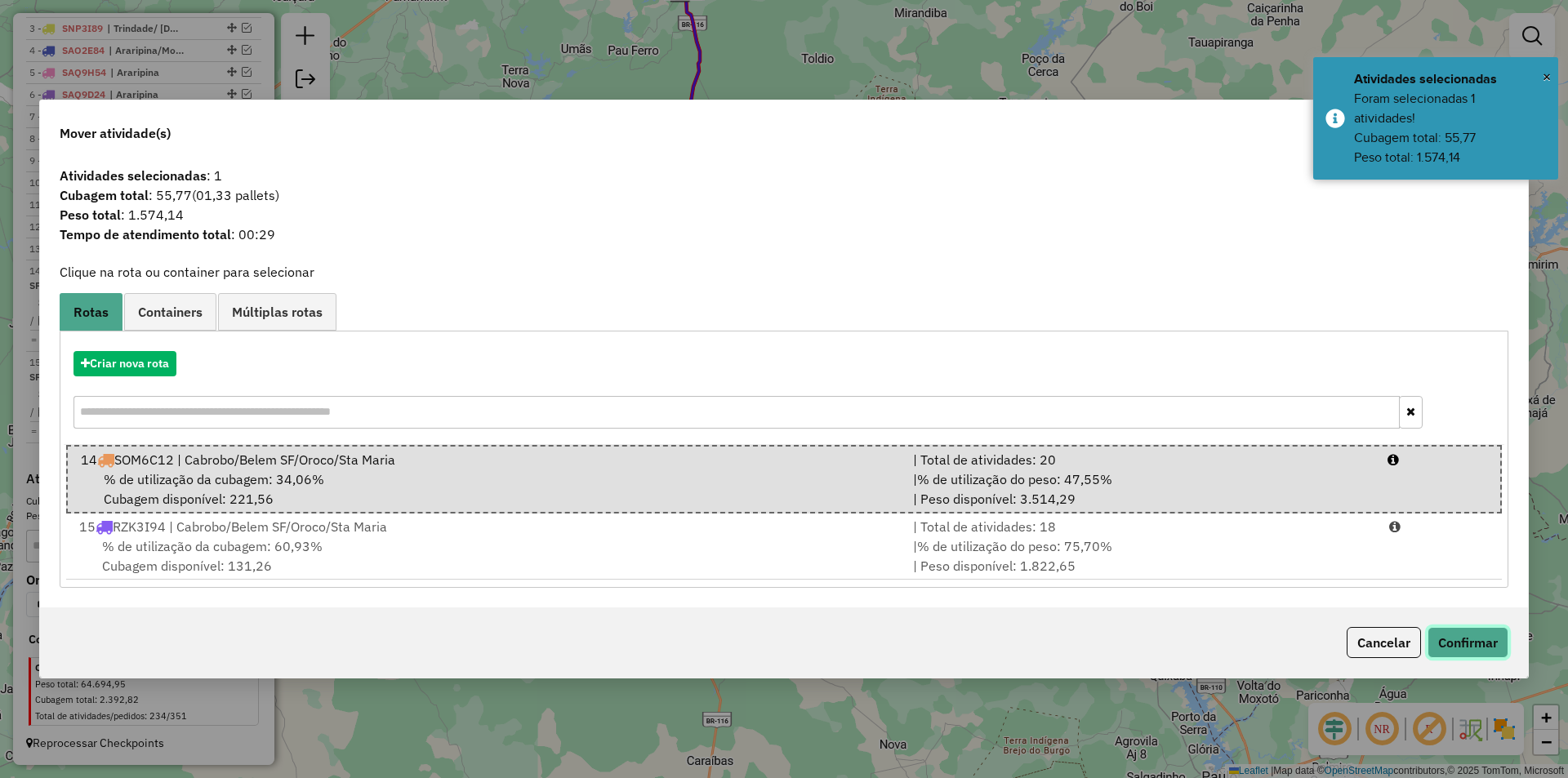
click at [1454, 638] on button "Confirmar" at bounding box center [1468, 642] width 81 height 31
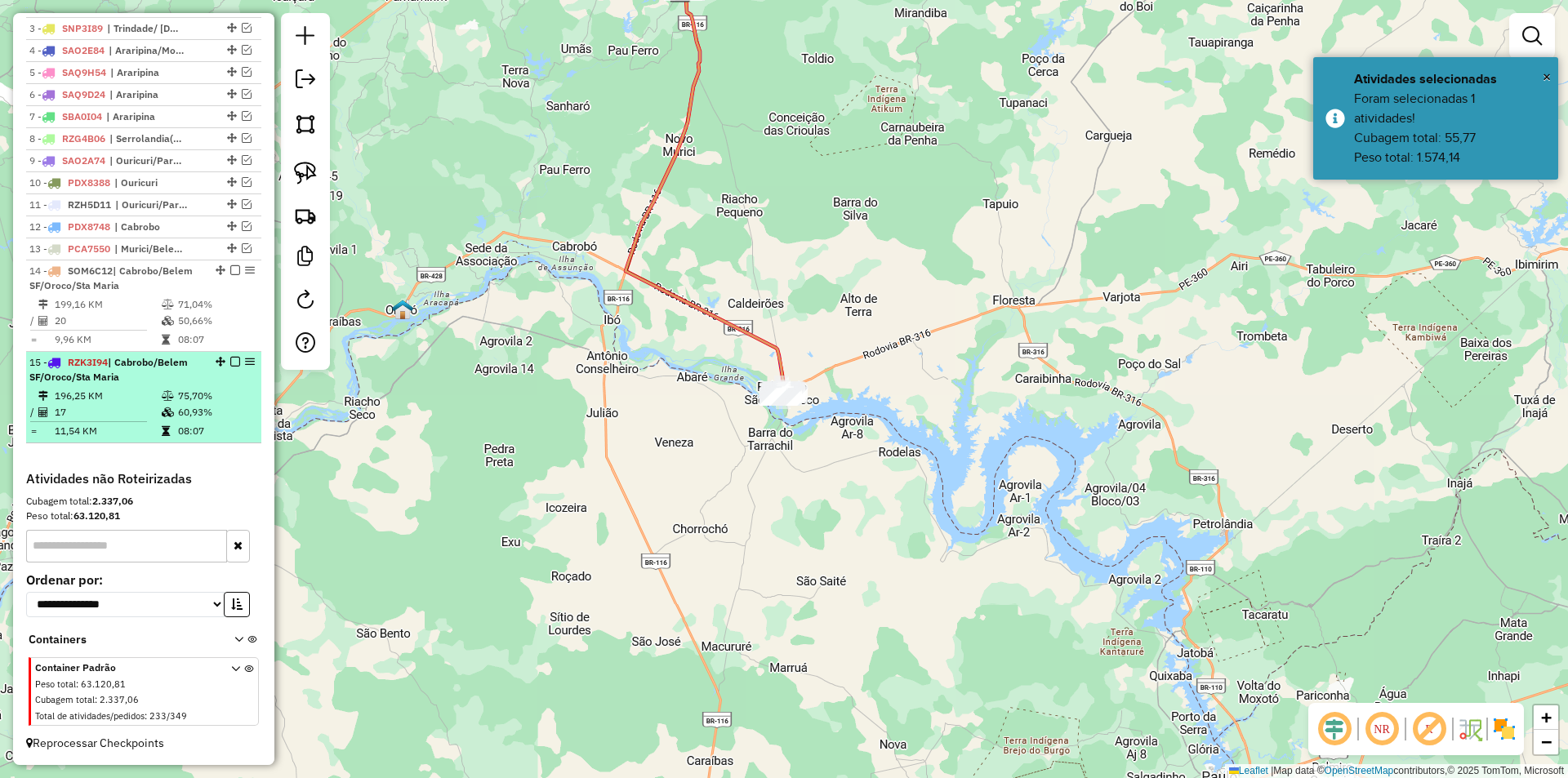
click at [164, 377] on div "15 - RZK3I94 | Cabrobo/Belem SF/Oroco/Sta Maria" at bounding box center [116, 369] width 173 height 30
select select "*********"
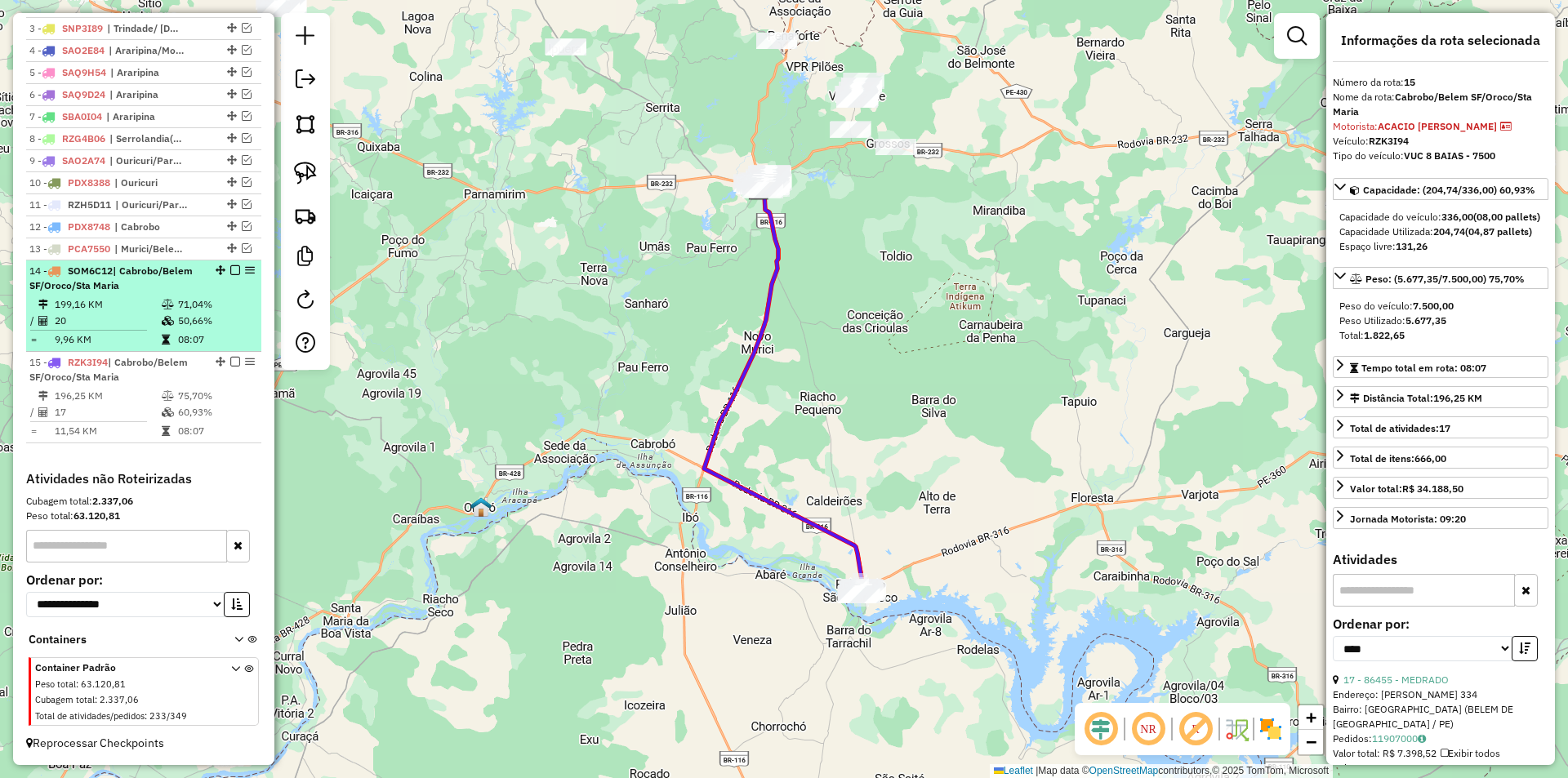
click at [156, 321] on td "20" at bounding box center [107, 320] width 107 height 16
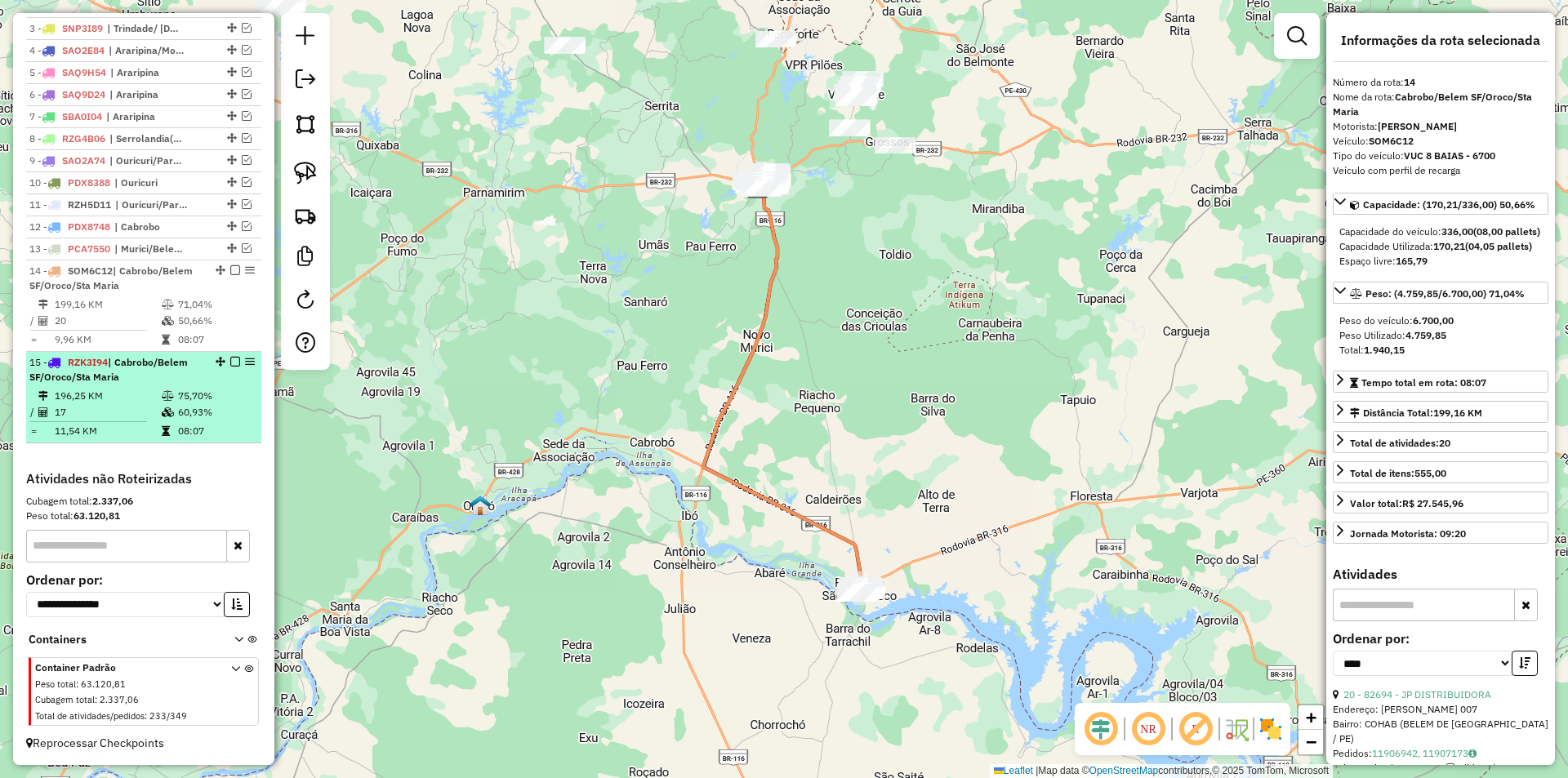
click at [158, 374] on div "15 - RZK3I94 | Cabrobo/Belem SF/Oroco/Sta Maria" at bounding box center [116, 369] width 173 height 30
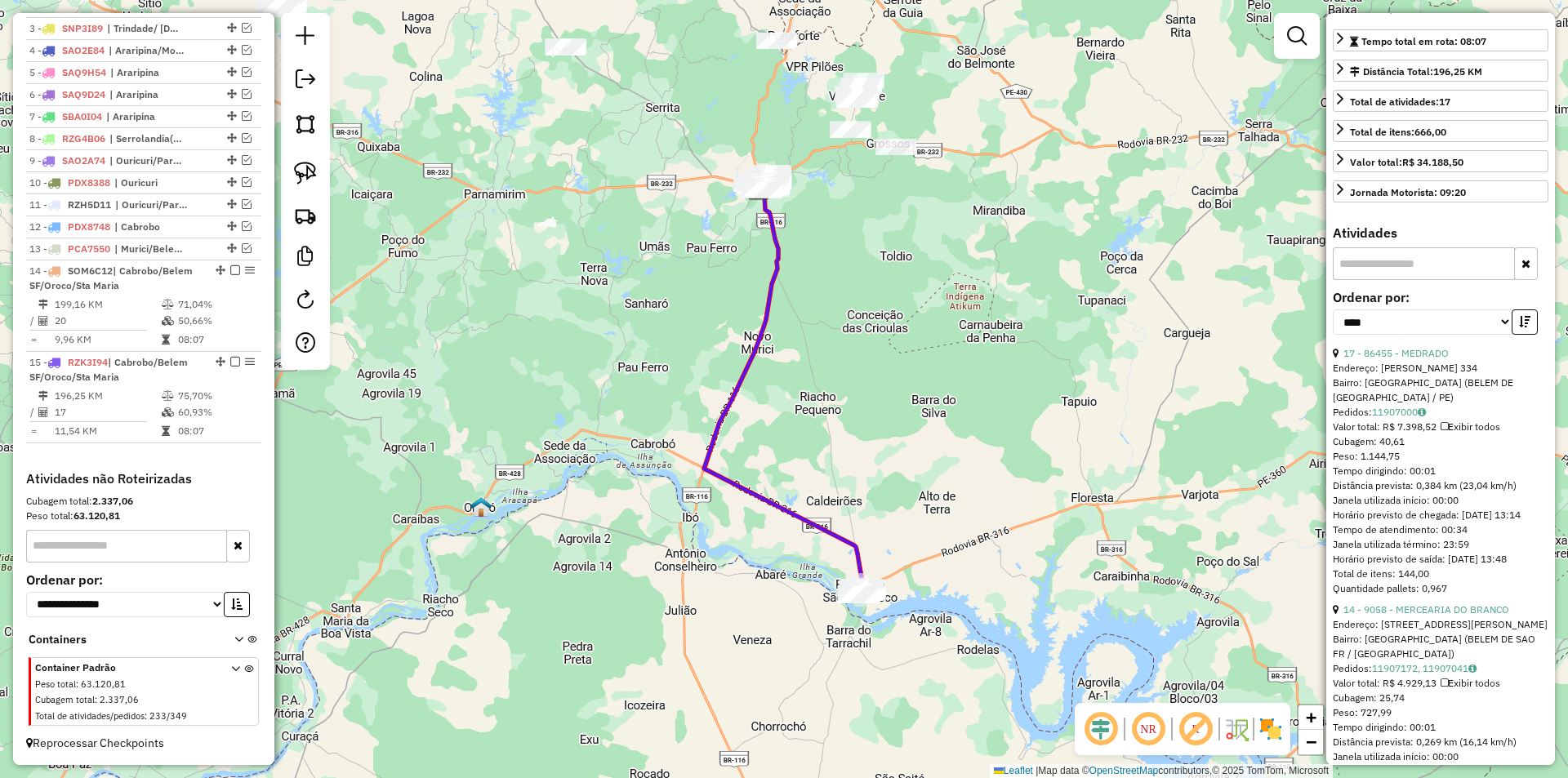
scroll to position [489, 0]
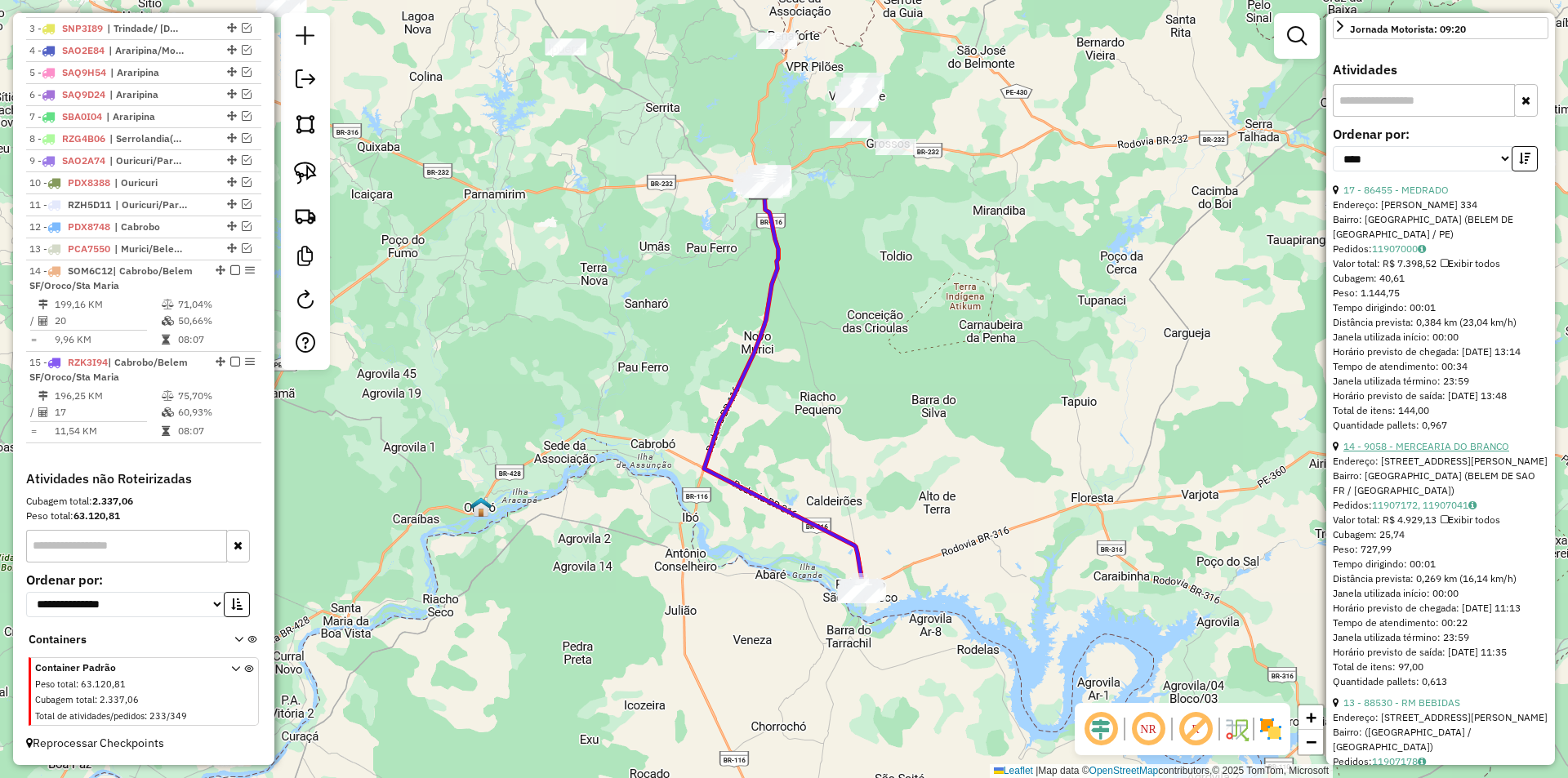
click at [1413, 452] on link "14 - 9058 - MERCEARIA DO BRANCO" at bounding box center [1426, 446] width 165 height 13
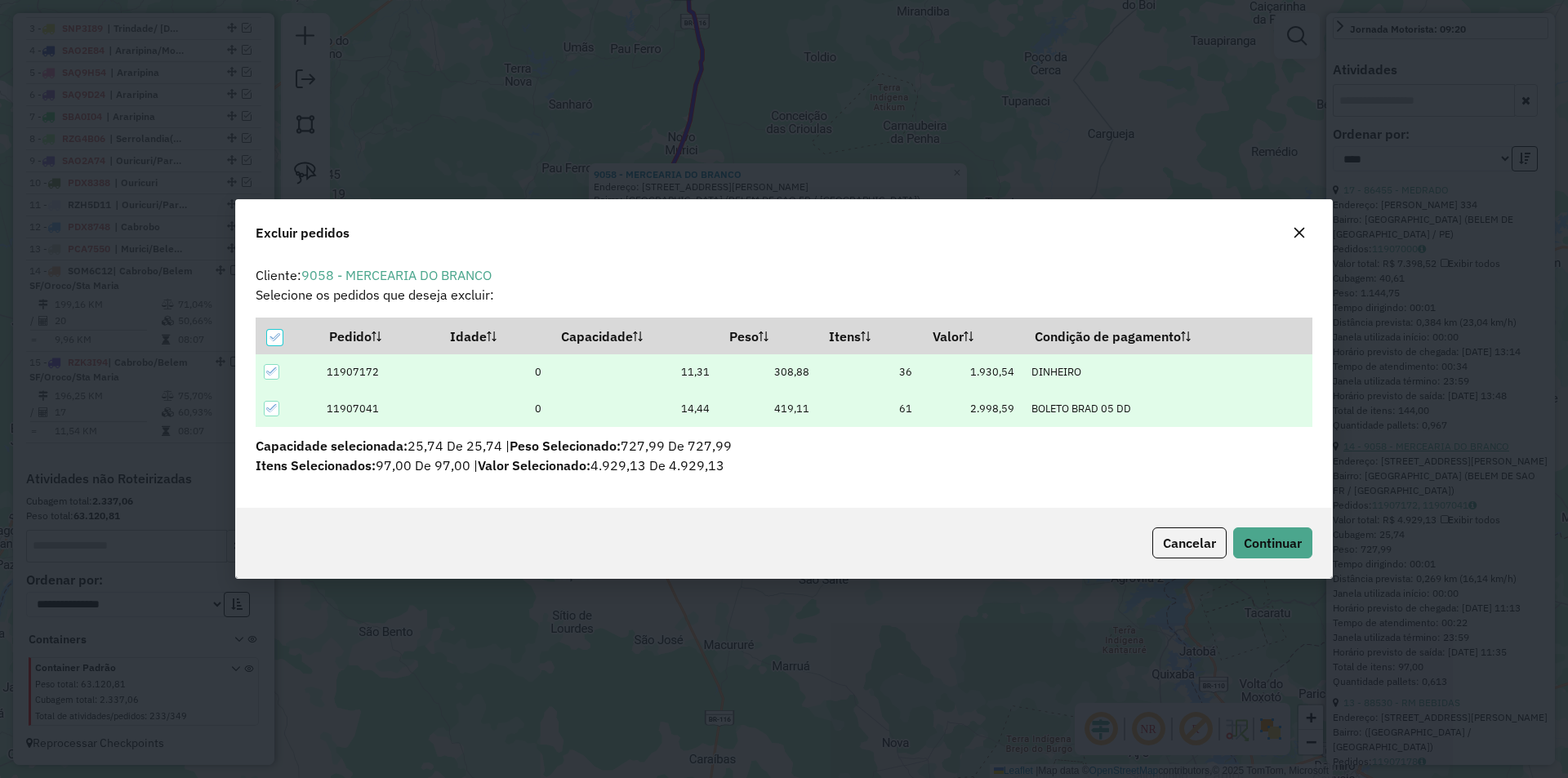
scroll to position [9, 5]
click at [1258, 548] on span "Continuar" at bounding box center [1273, 542] width 58 height 16
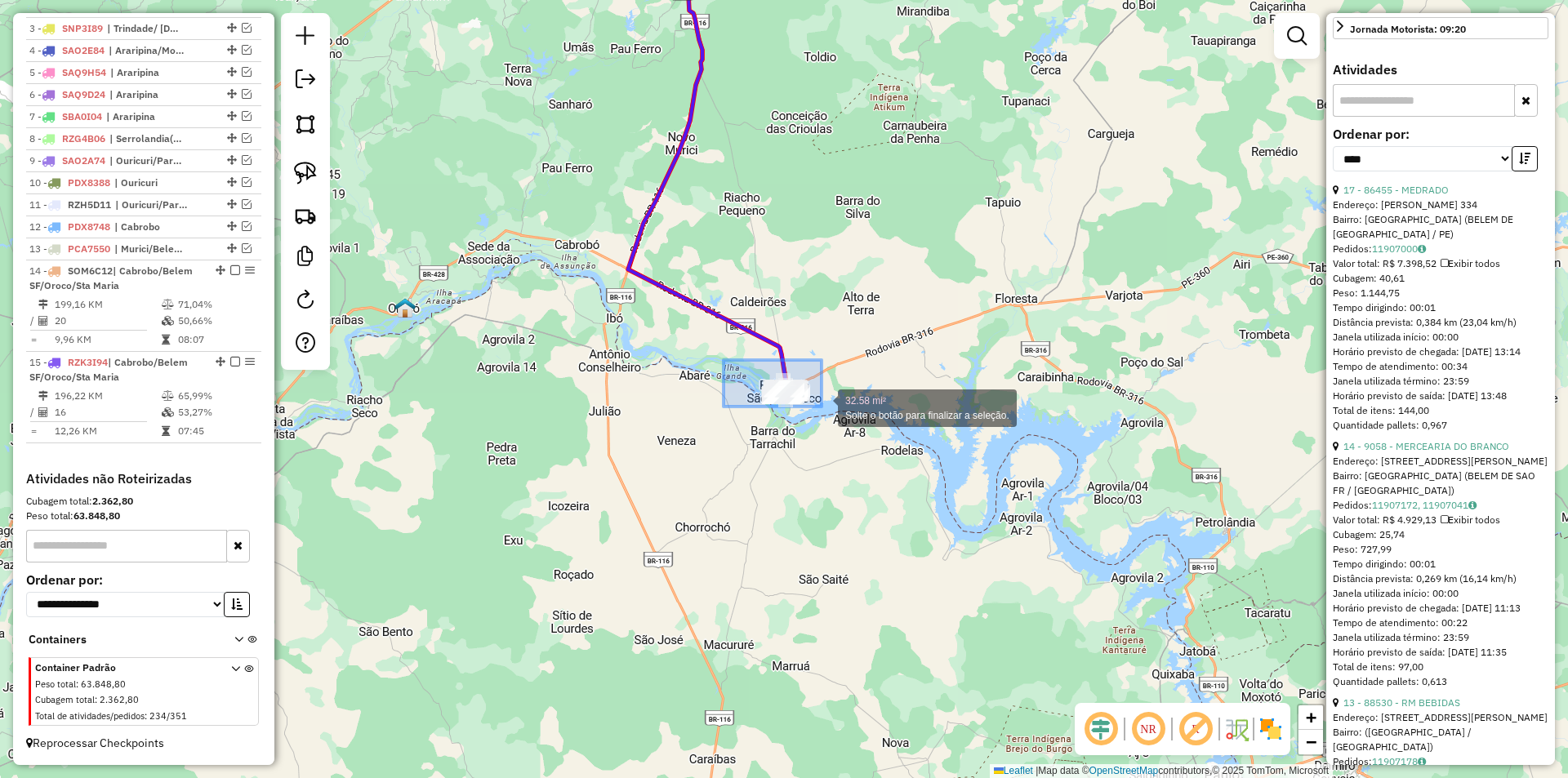
drag, startPoint x: 723, startPoint y: 360, endPoint x: 855, endPoint y: 421, distance: 145.4
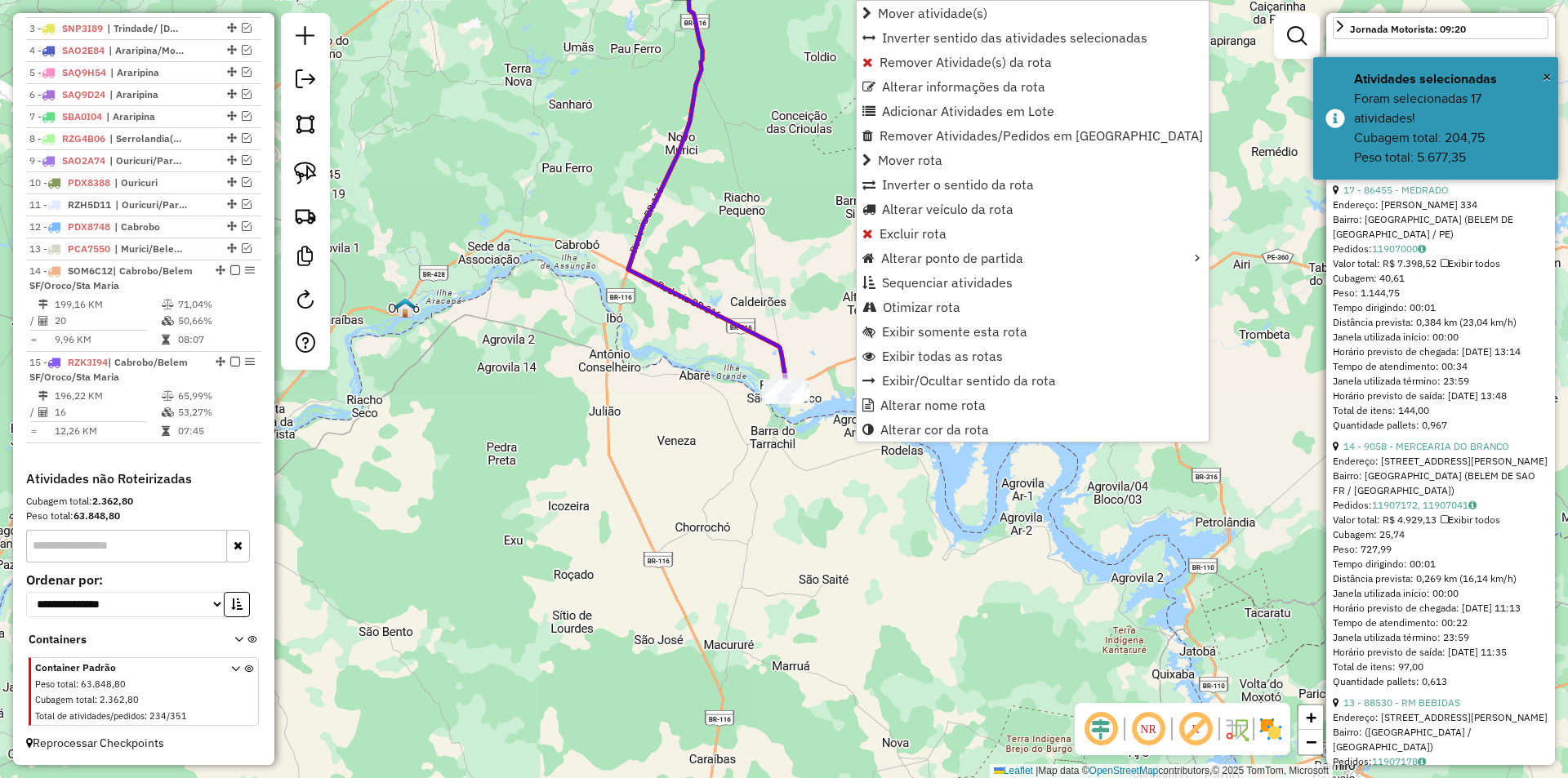
click at [734, 458] on div "Janela de atendimento Grade de atendimento Capacidade Transportadoras Veículos …" at bounding box center [784, 389] width 1568 height 778
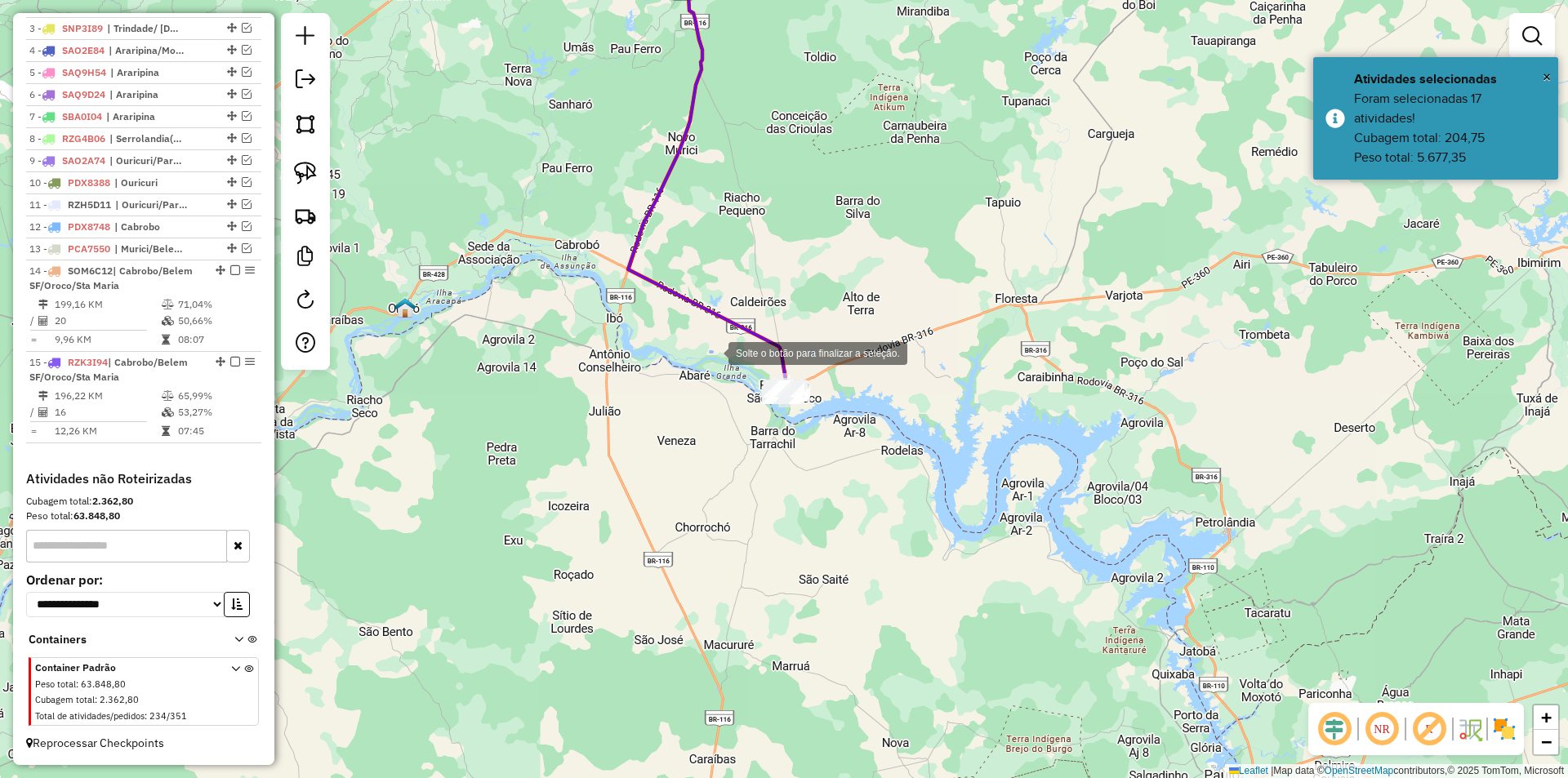
drag, startPoint x: 711, startPoint y: 352, endPoint x: 819, endPoint y: 423, distance: 129.2
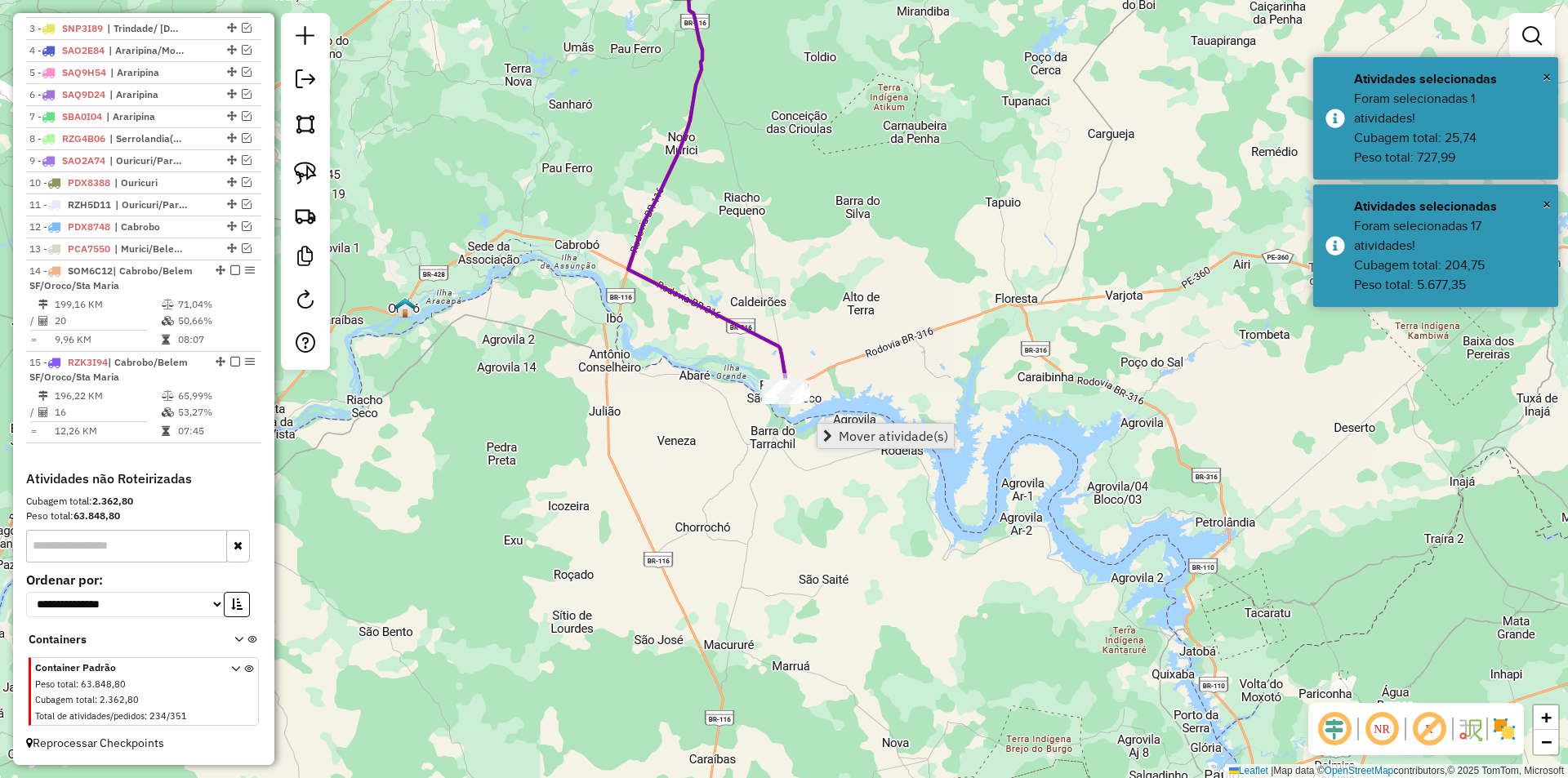
click at [835, 435] on link "Mover atividade(s)" at bounding box center [886, 436] width 137 height 24
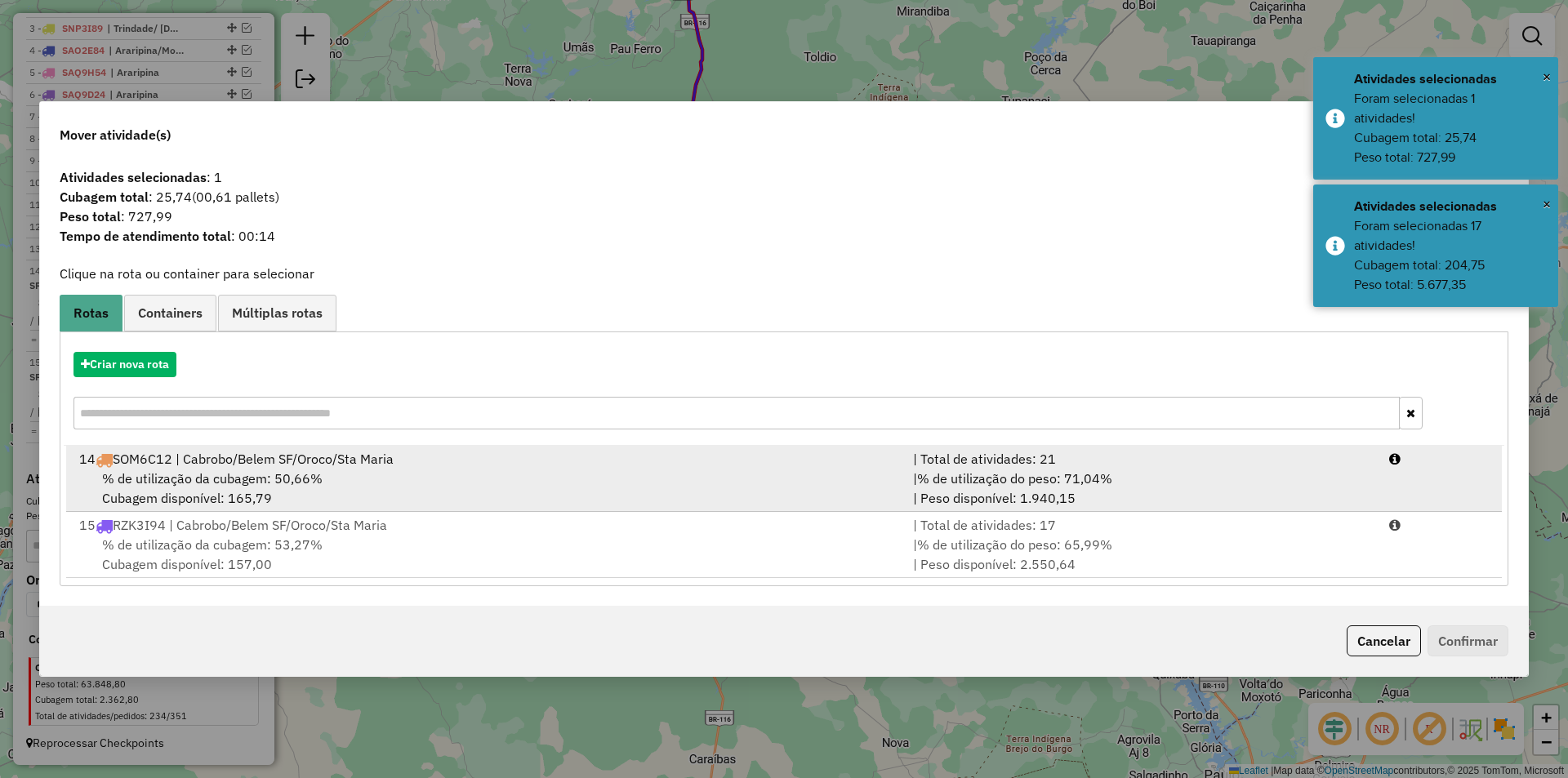
click at [267, 499] on div "% de utilização da cubagem: 50,66% Cubagem disponível: 165,79" at bounding box center [486, 488] width 834 height 39
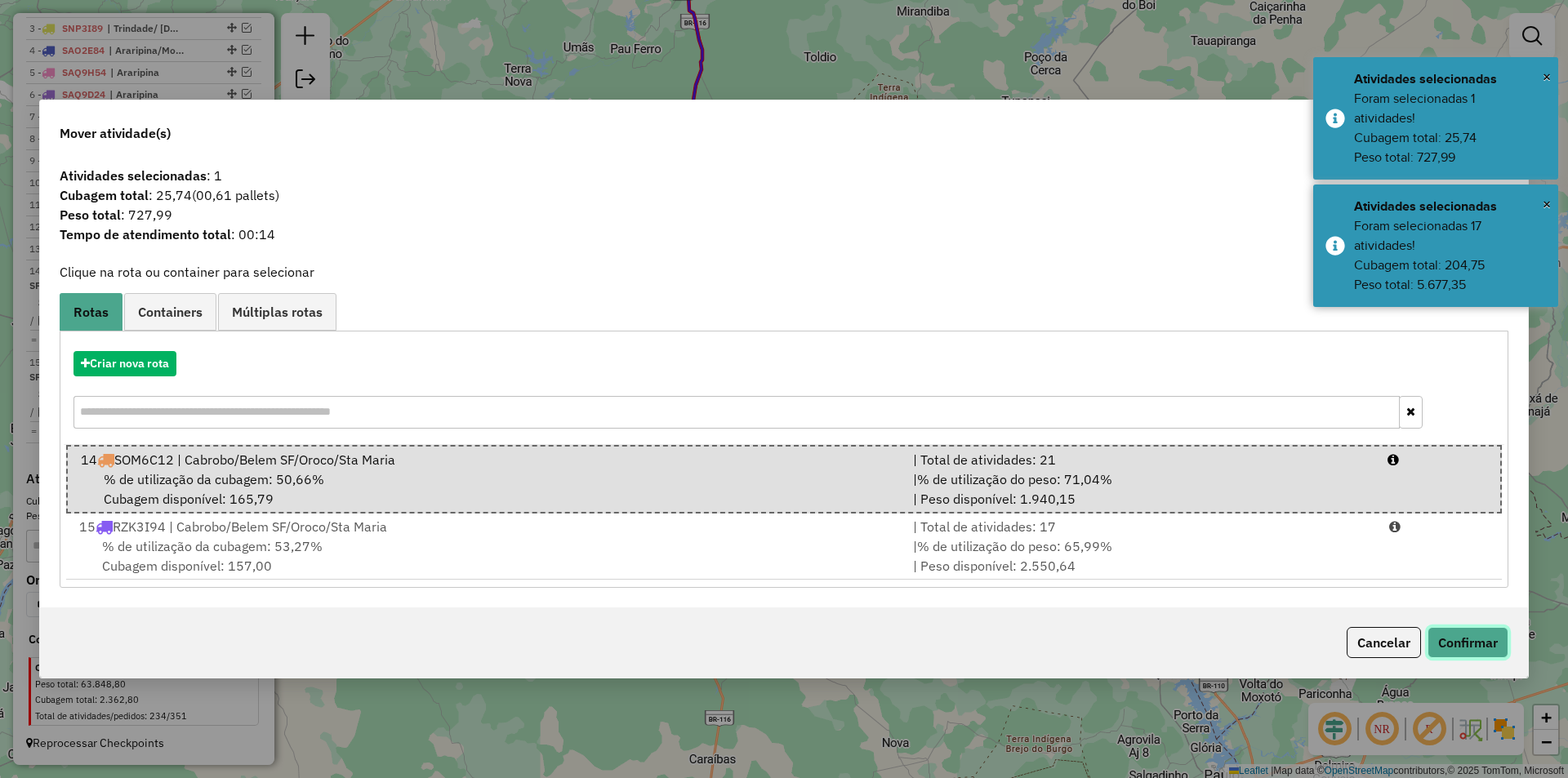
click at [1438, 631] on button "Confirmar" at bounding box center [1468, 642] width 81 height 31
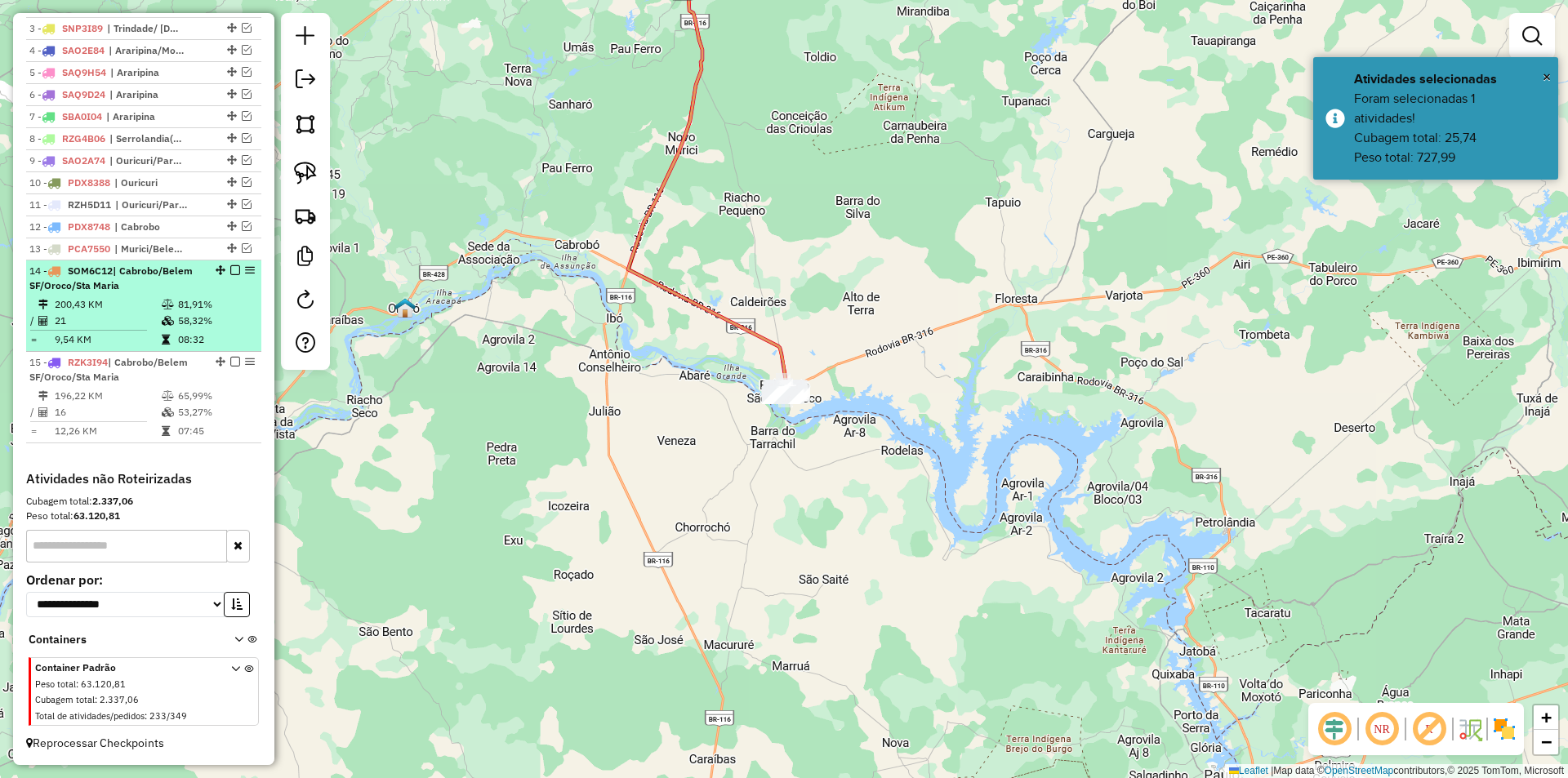
click at [205, 327] on td "58,32%" at bounding box center [215, 320] width 78 height 16
select select "*********"
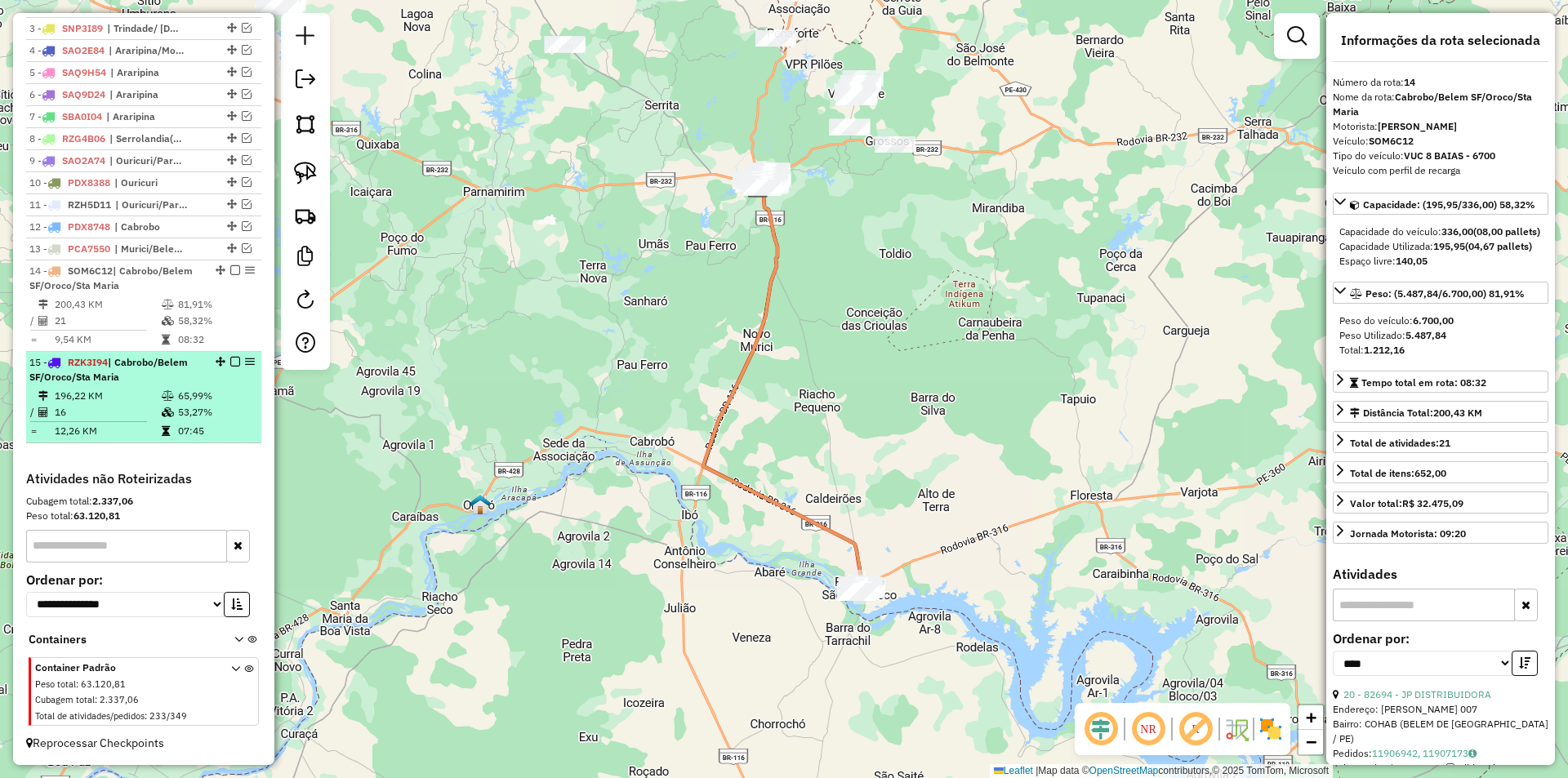
click at [176, 386] on li "15 - RZK3I94 | Cabrobo/Belem SF/Oroco/Sta Maria 196,22 KM 65,99% / 16 53,27% = …" at bounding box center [143, 397] width 235 height 91
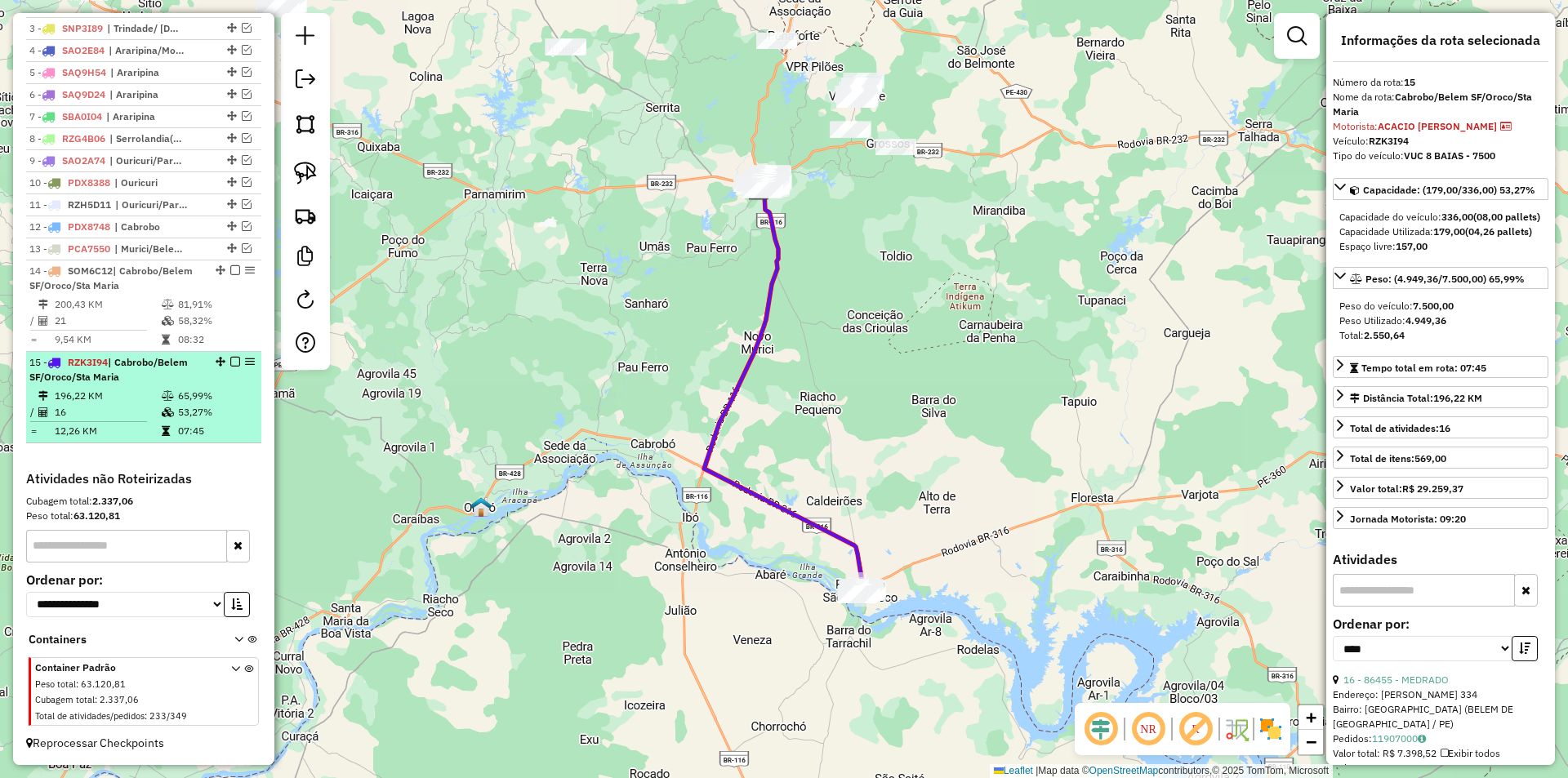
click at [233, 417] on td "53,27%" at bounding box center [215, 412] width 78 height 16
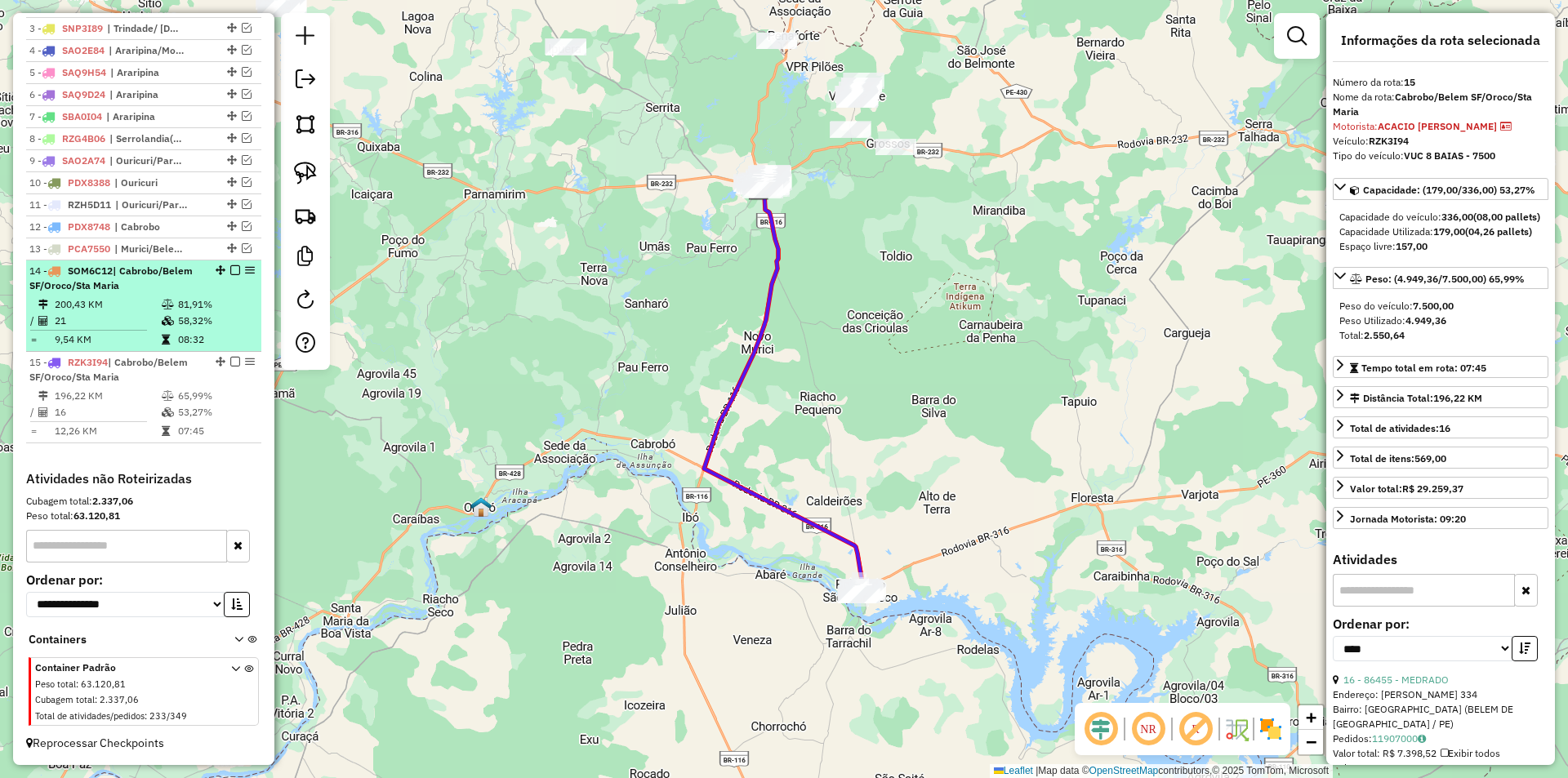
click at [178, 332] on td "08:32" at bounding box center [215, 339] width 78 height 16
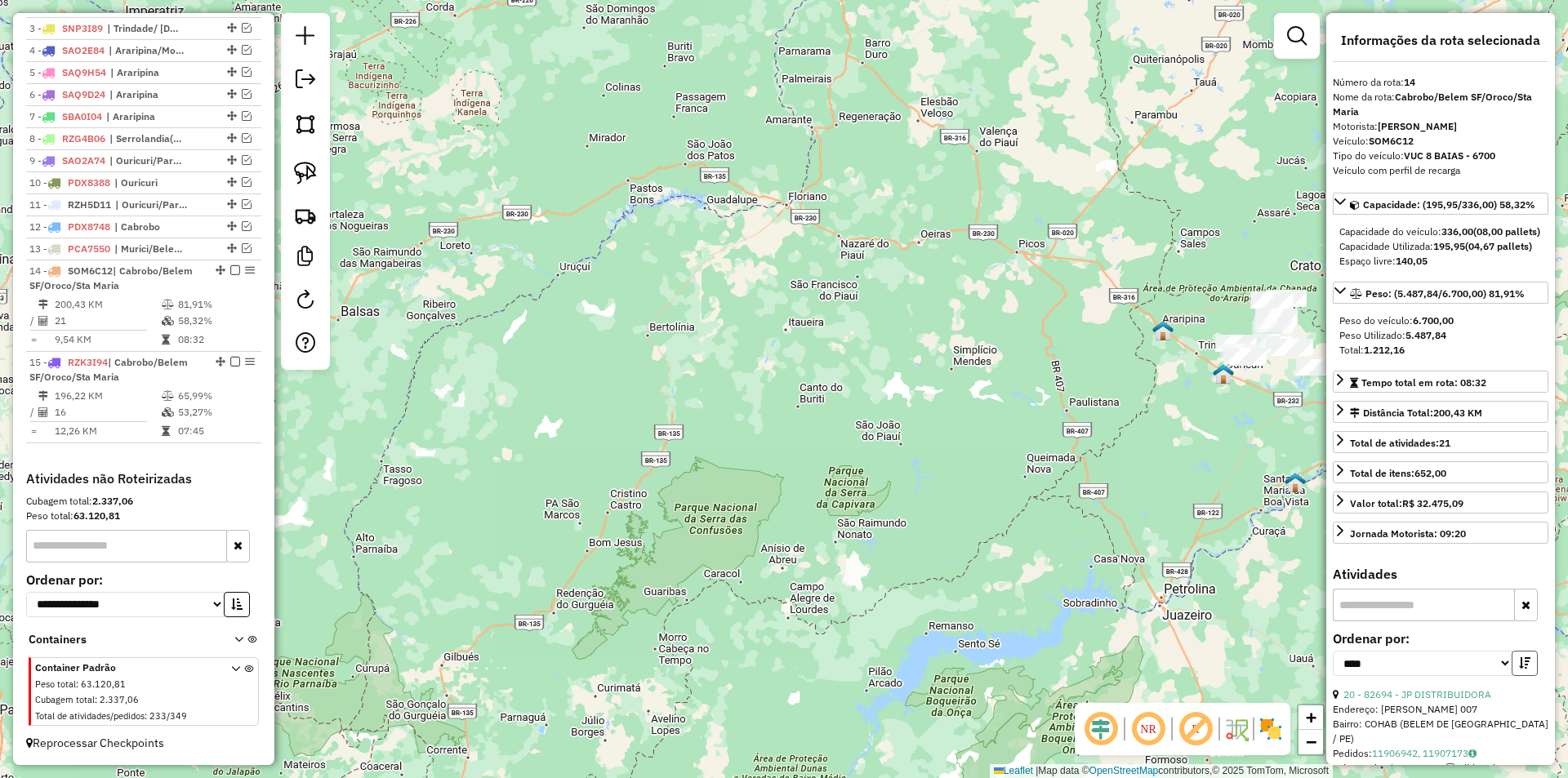
click at [1519, 668] on icon "button" at bounding box center [1525, 663] width 12 height 12
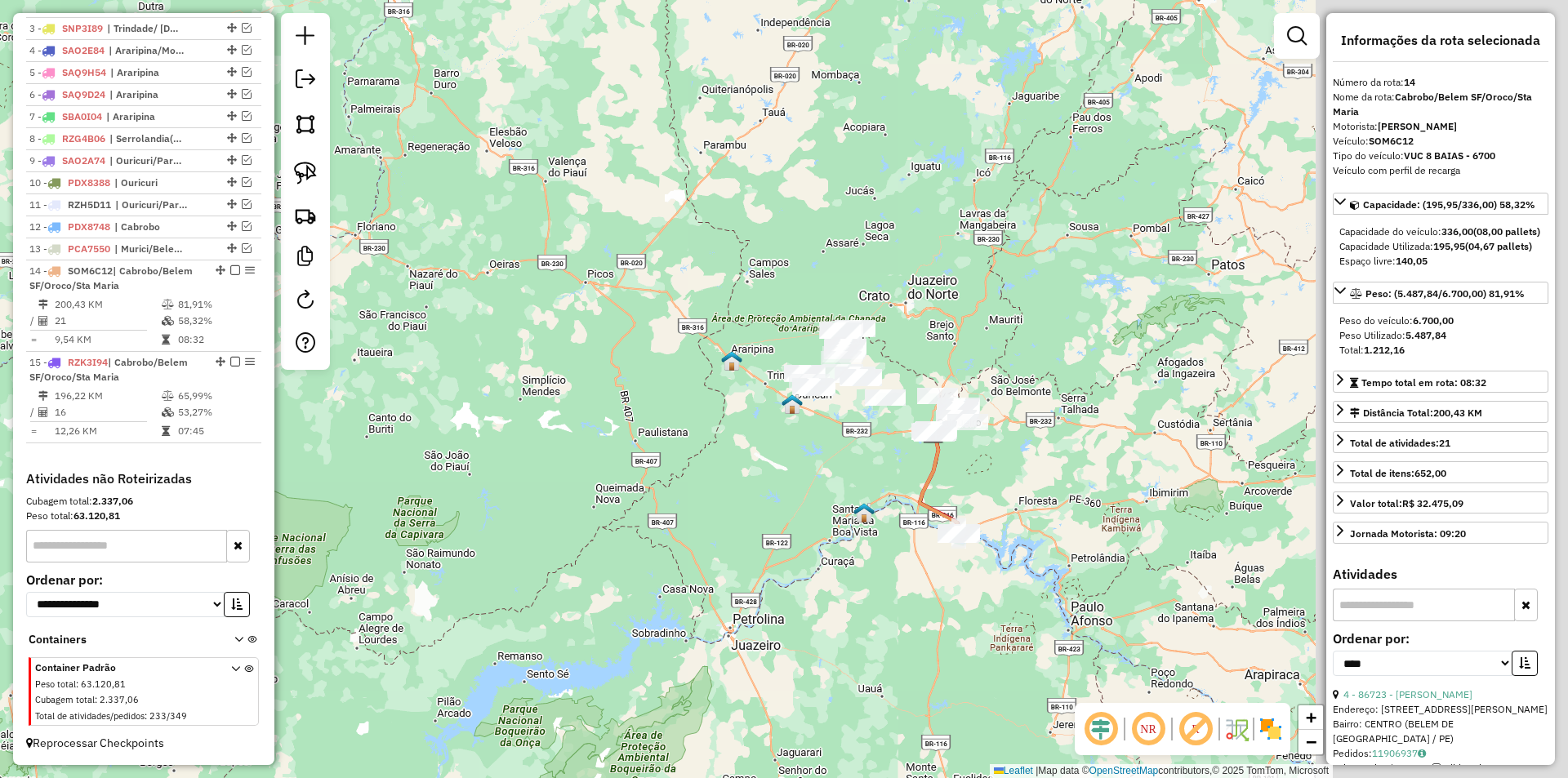
drag, startPoint x: 1088, startPoint y: 476, endPoint x: 572, endPoint y: 507, distance: 516.9
click at [572, 507] on div "Janela de atendimento Grade de atendimento Capacidade Transportadoras Veículos …" at bounding box center [784, 389] width 1568 height 778
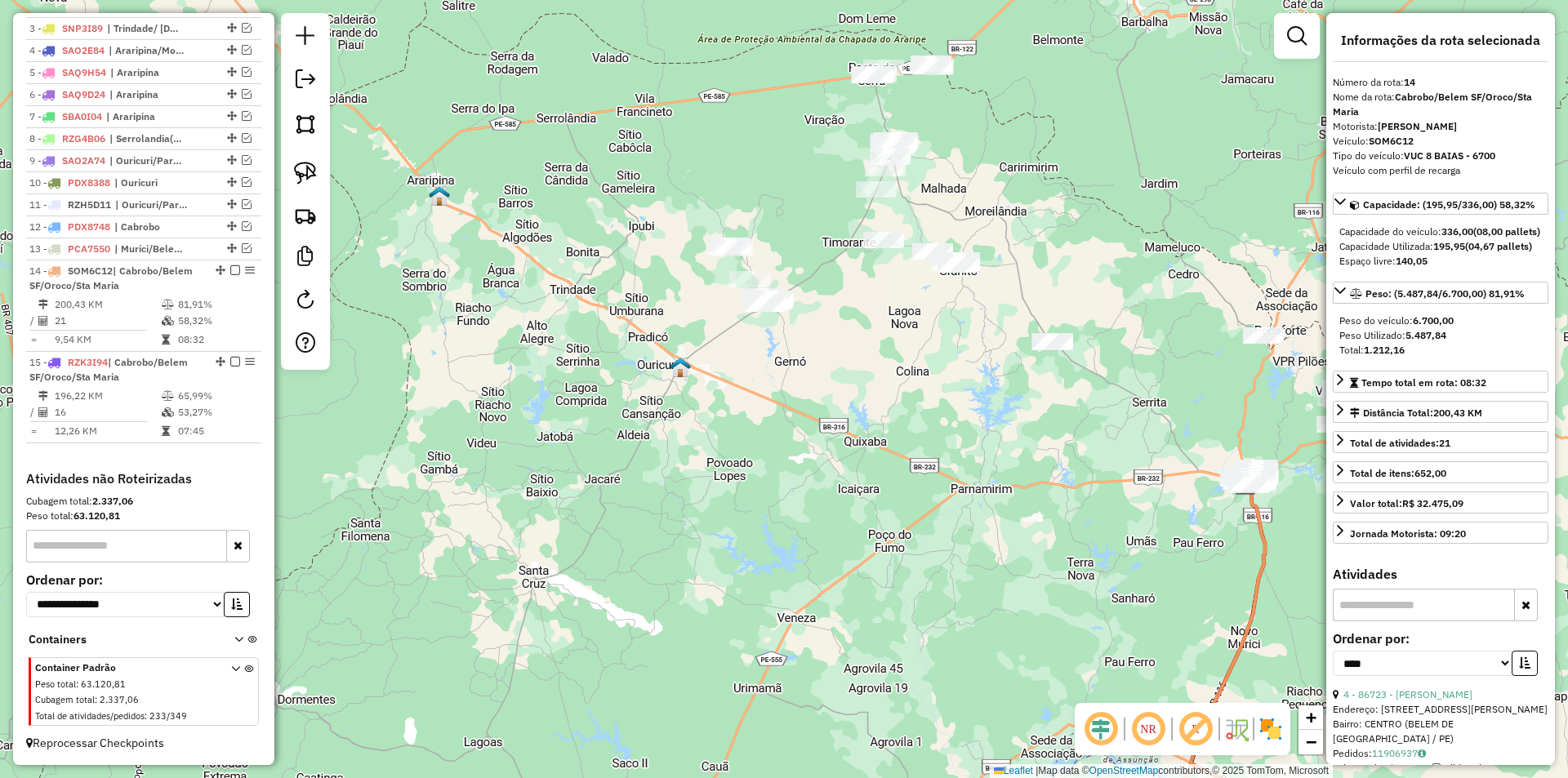
scroll to position [245, 0]
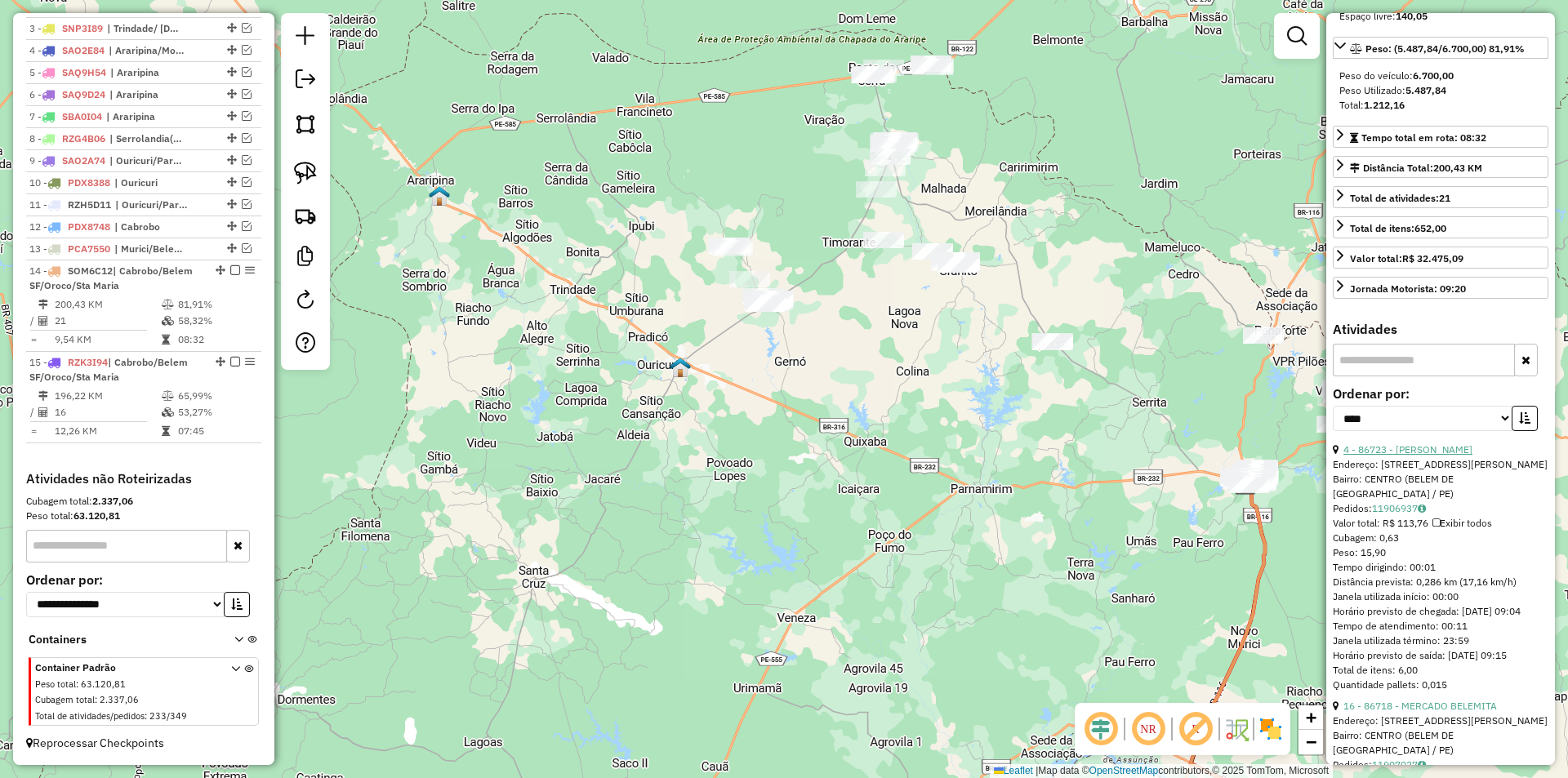
click at [1431, 456] on link "4 - 86723 - LANC TORRES" at bounding box center [1407, 449] width 129 height 13
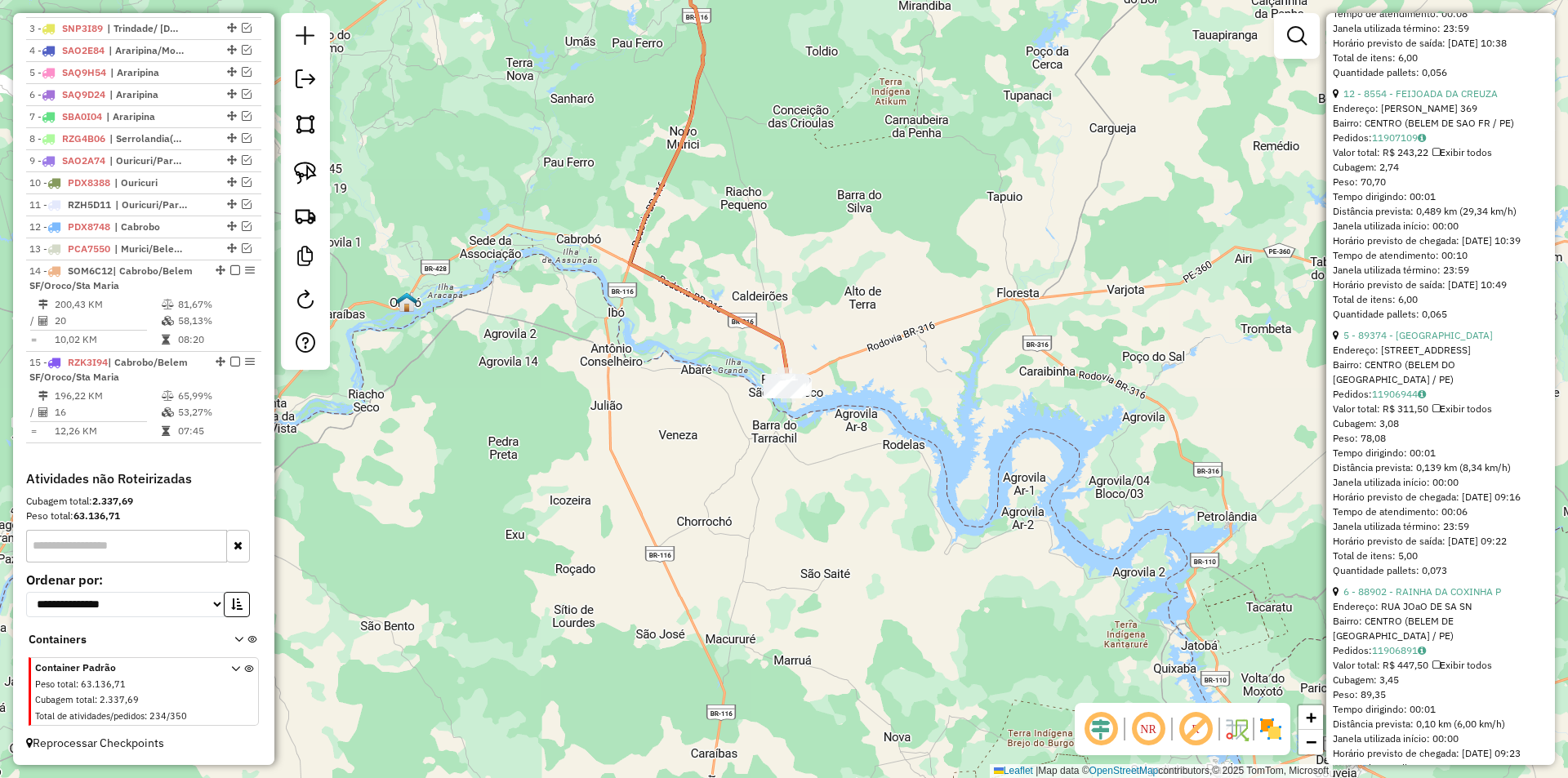
scroll to position [2775, 0]
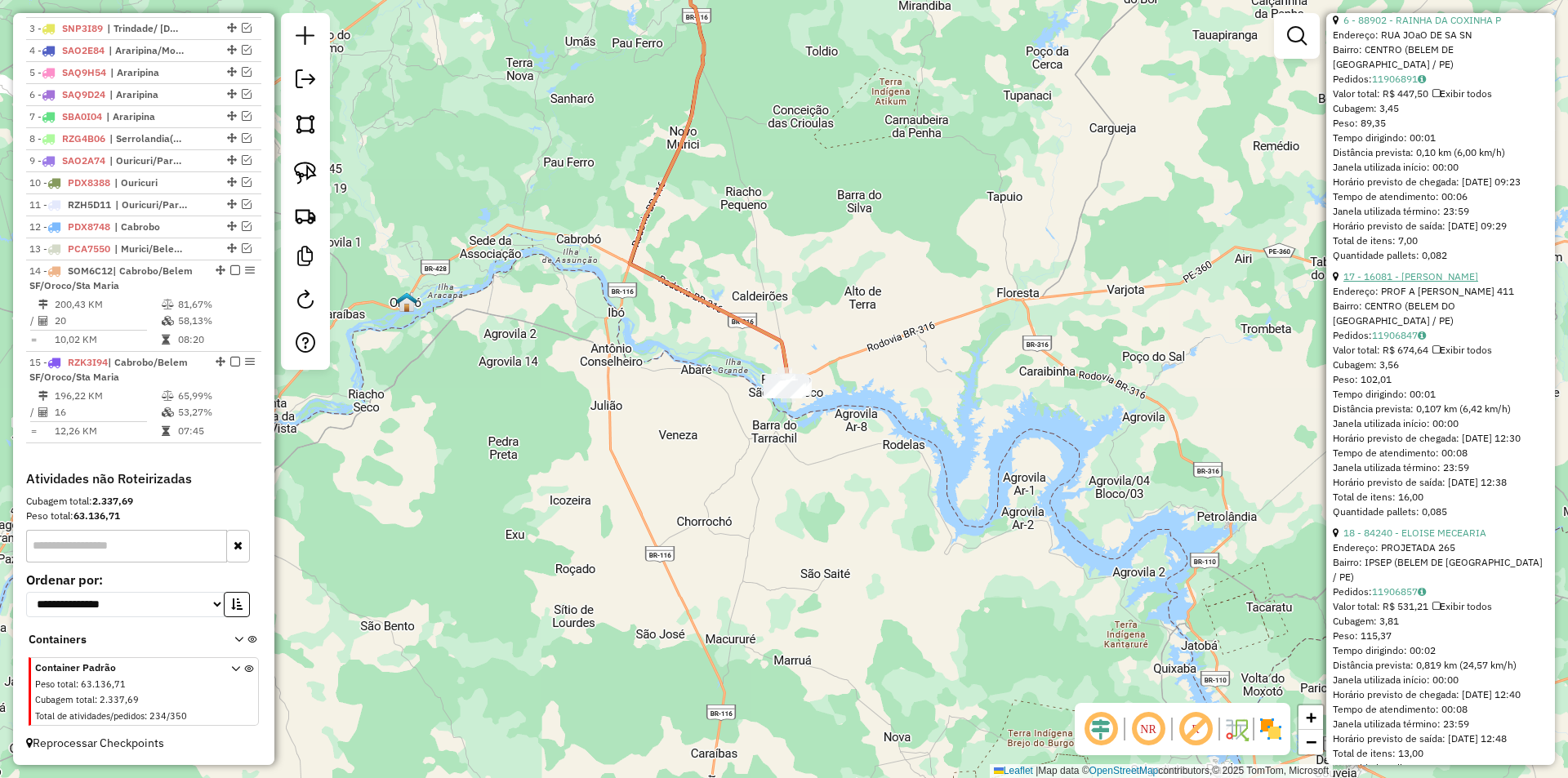
click at [1414, 283] on link "17 - 16081 - MERC SOUZA" at bounding box center [1410, 276] width 135 height 13
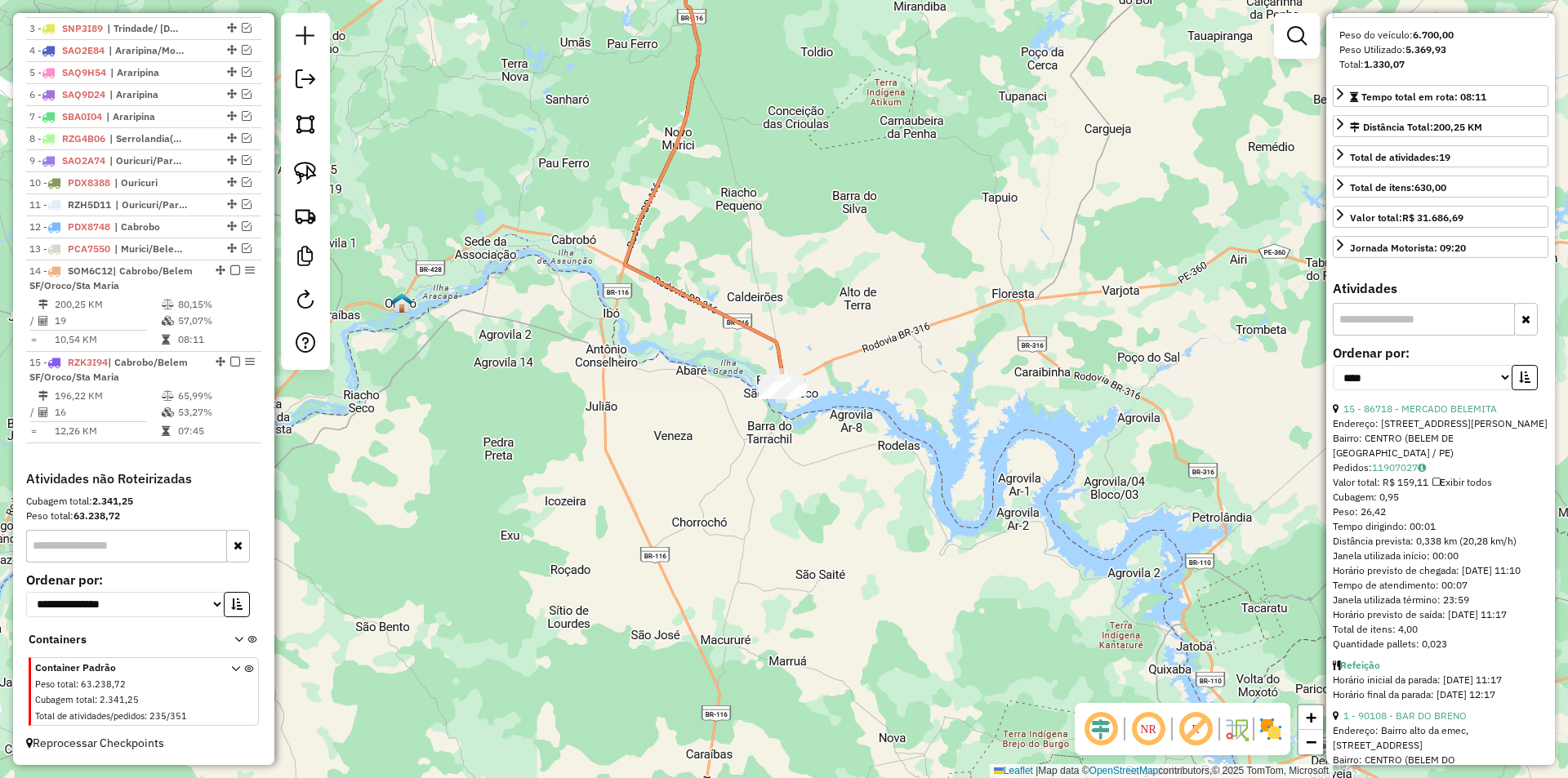
scroll to position [0, 0]
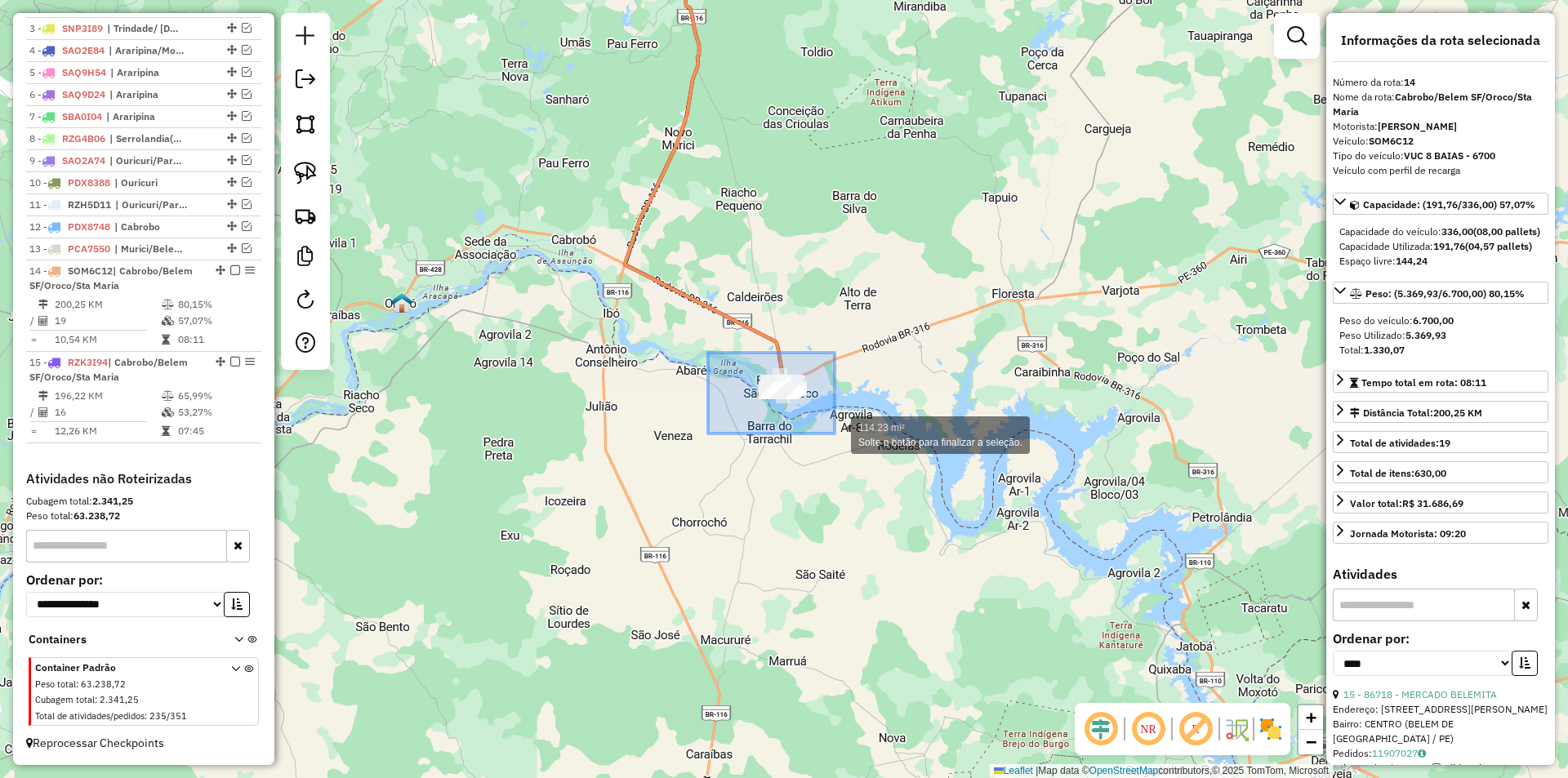
drag, startPoint x: 805, startPoint y: 410, endPoint x: 844, endPoint y: 439, distance: 48.6
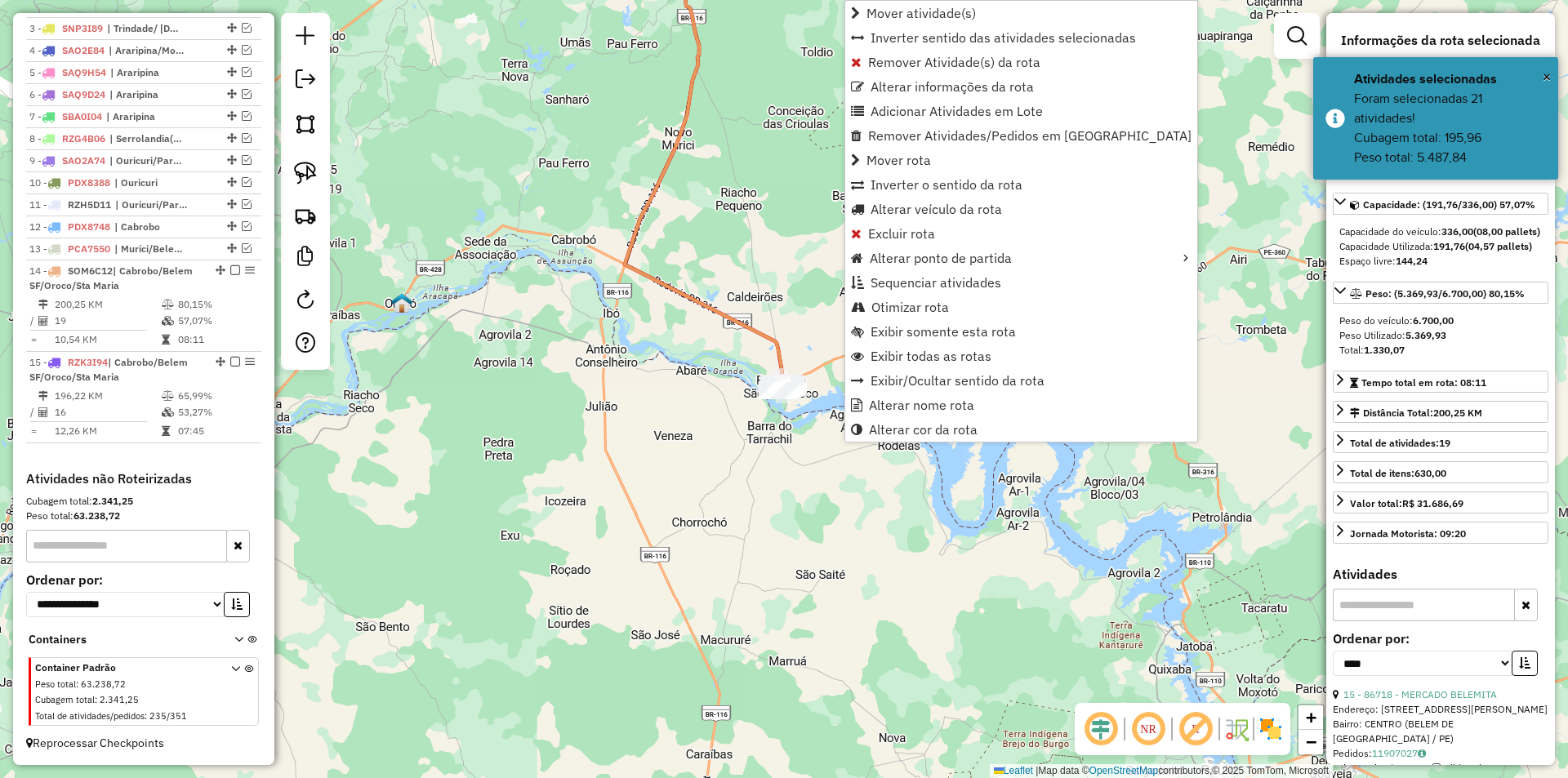
click at [762, 471] on div "Janela de atendimento Grade de atendimento Capacidade Transportadoras Veículos …" at bounding box center [784, 389] width 1568 height 778
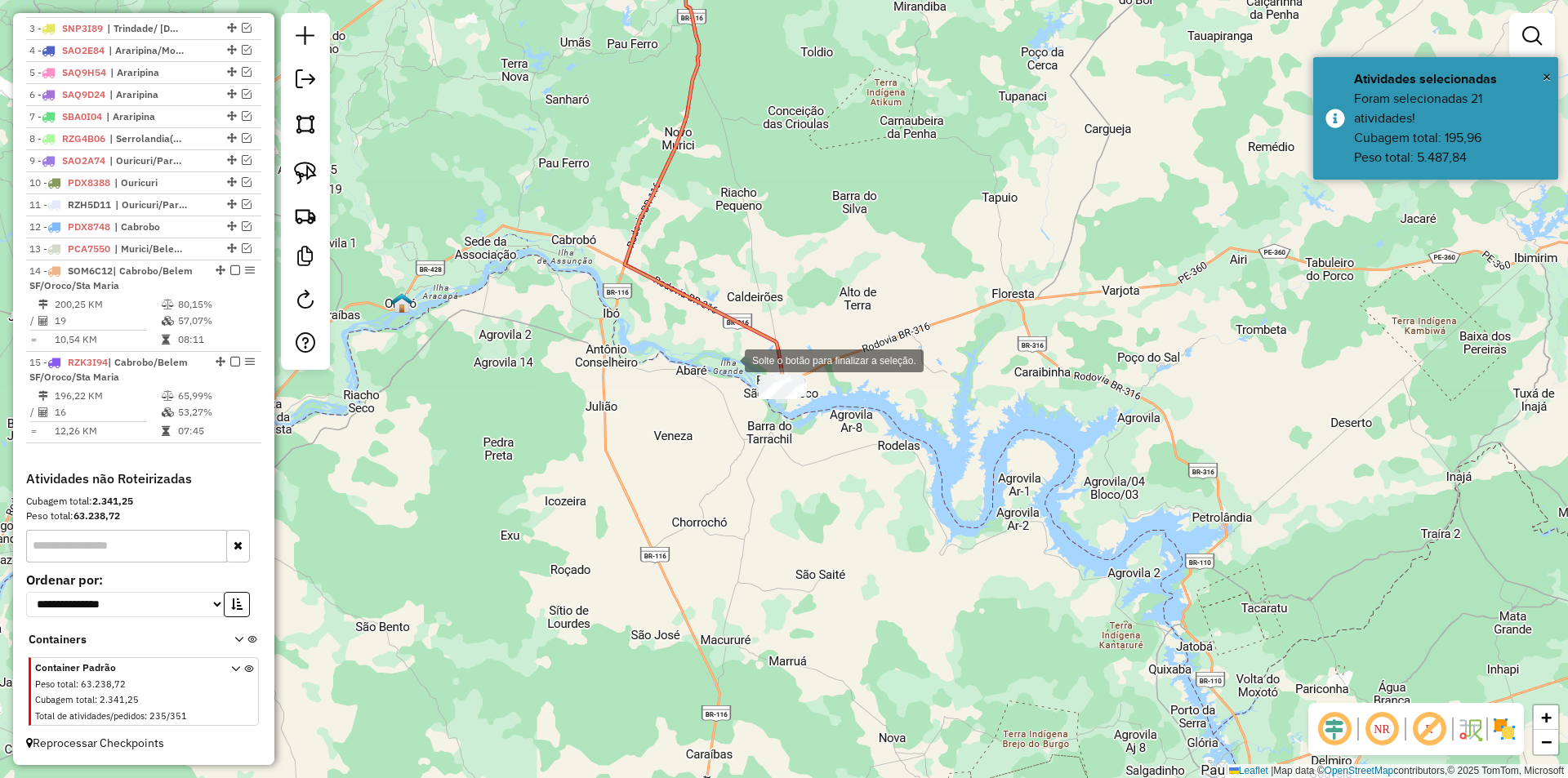
drag, startPoint x: 728, startPoint y: 360, endPoint x: 829, endPoint y: 434, distance: 125.2
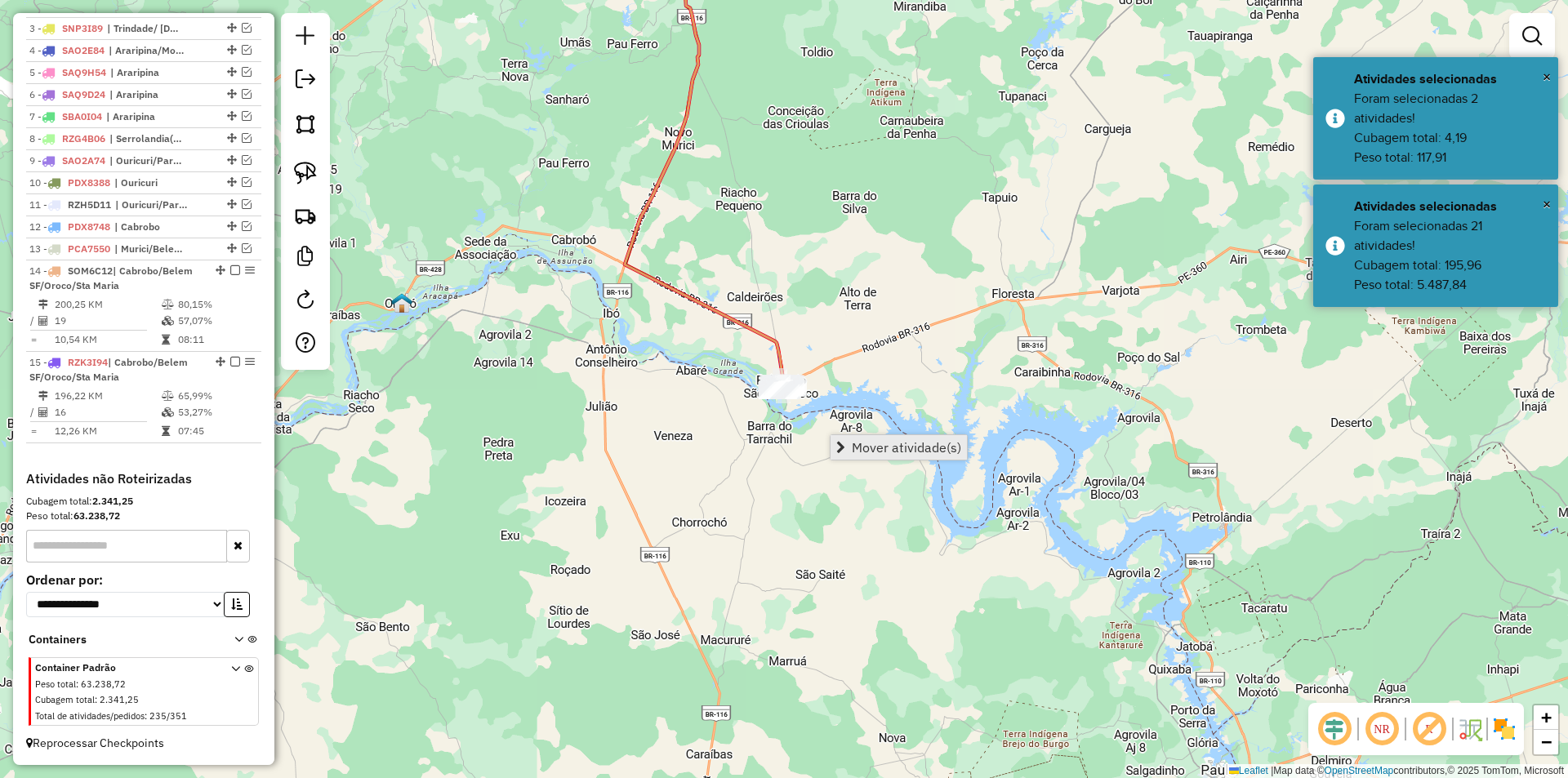
click at [840, 445] on span "Mover atividade(s)" at bounding box center [840, 447] width 9 height 13
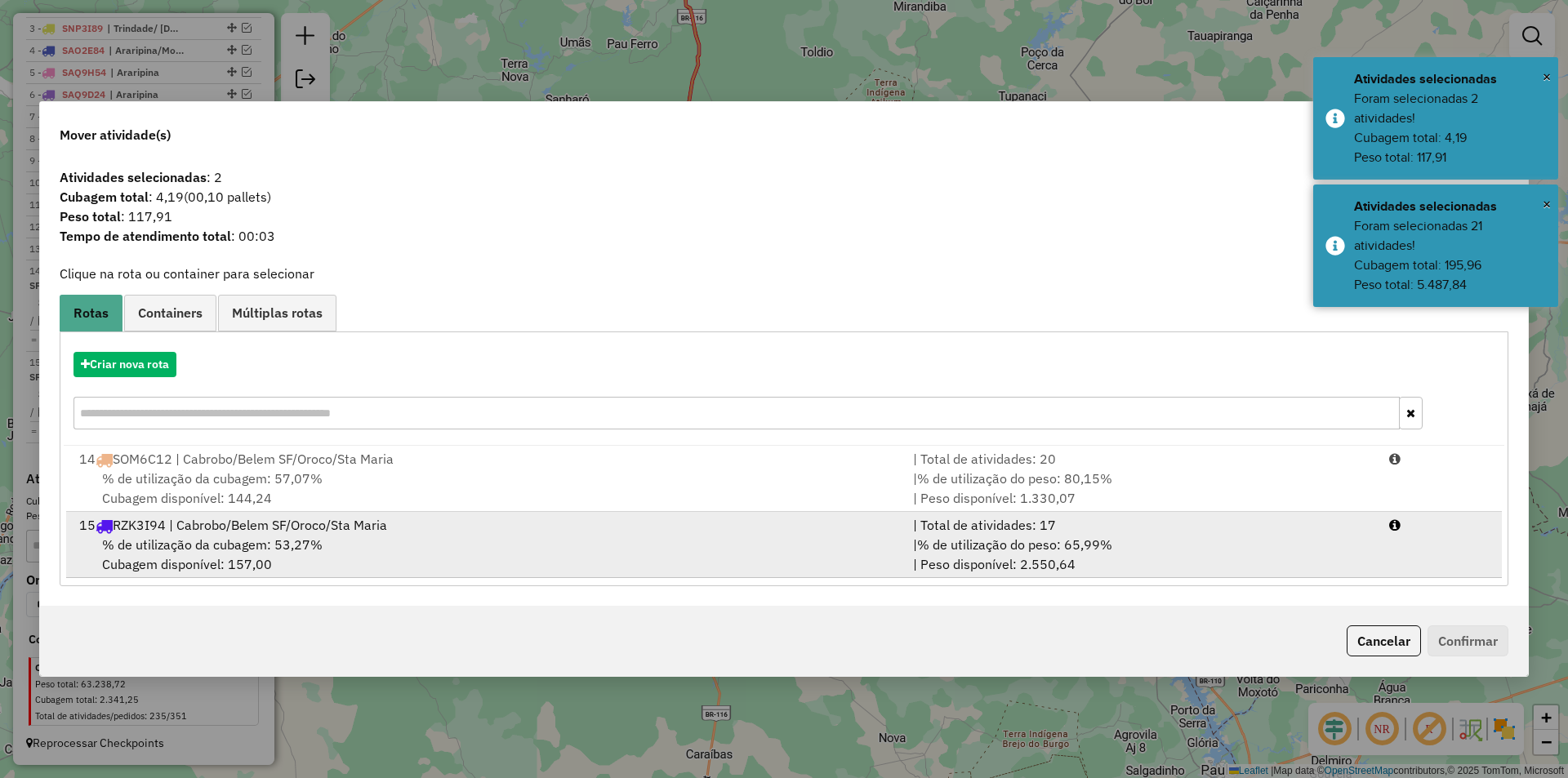
click at [235, 530] on div "15 RZK3I94 | Cabrobo/Belem SF/Oroco/Sta Maria" at bounding box center [486, 525] width 834 height 19
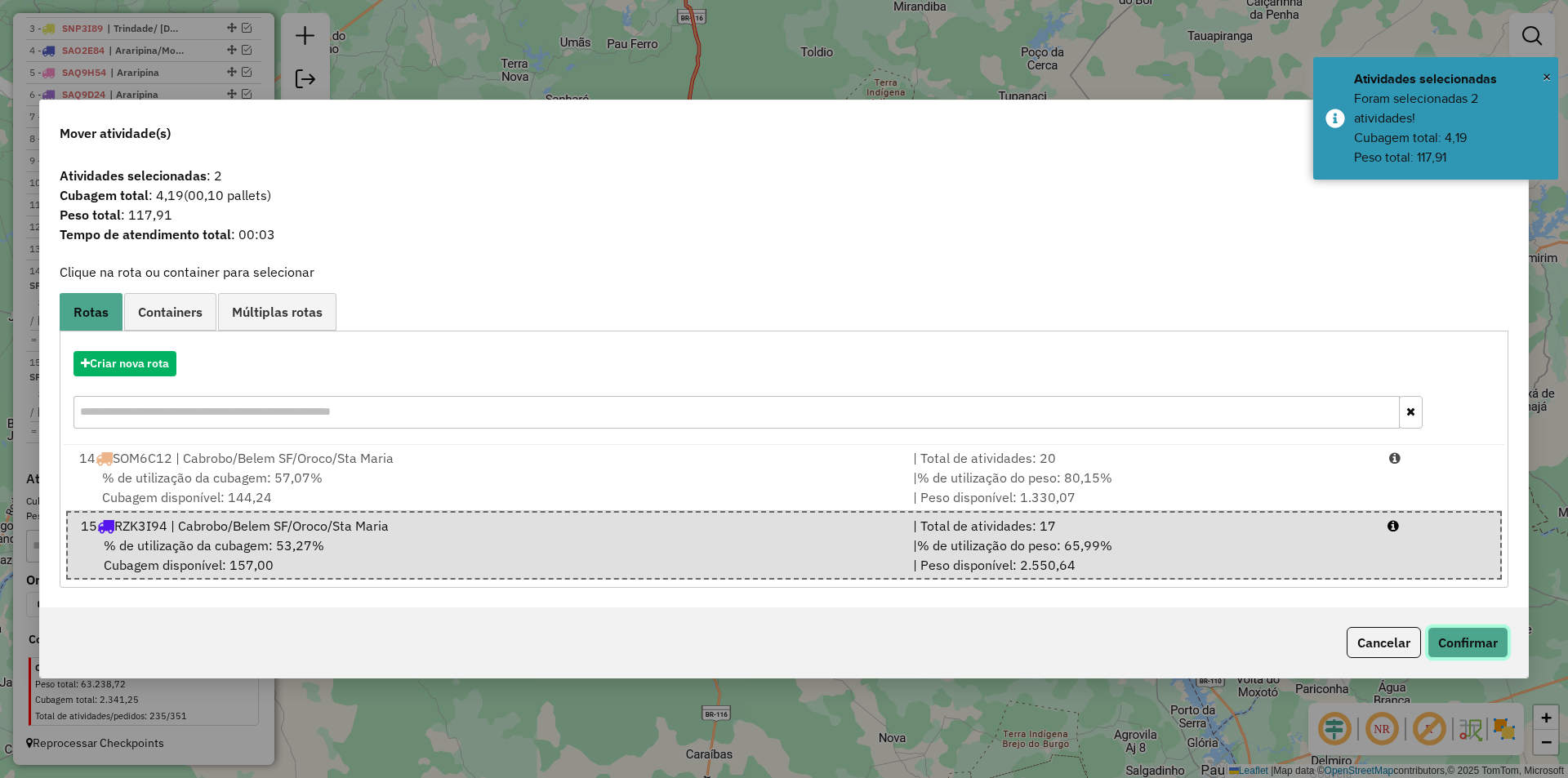
click at [1468, 640] on button "Confirmar" at bounding box center [1468, 642] width 81 height 31
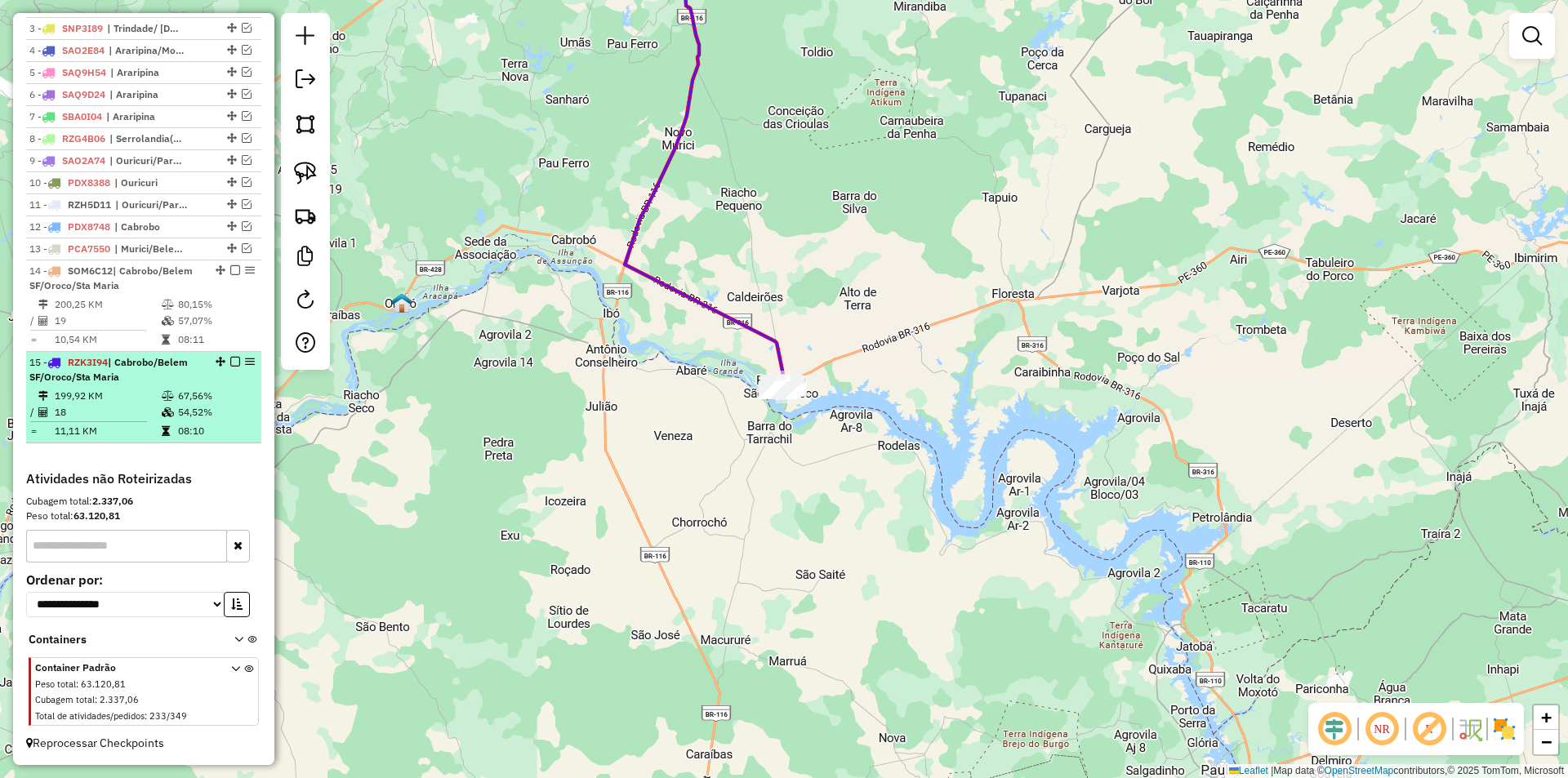
click at [192, 414] on td "54,52%" at bounding box center [215, 412] width 78 height 16
select select "*********"
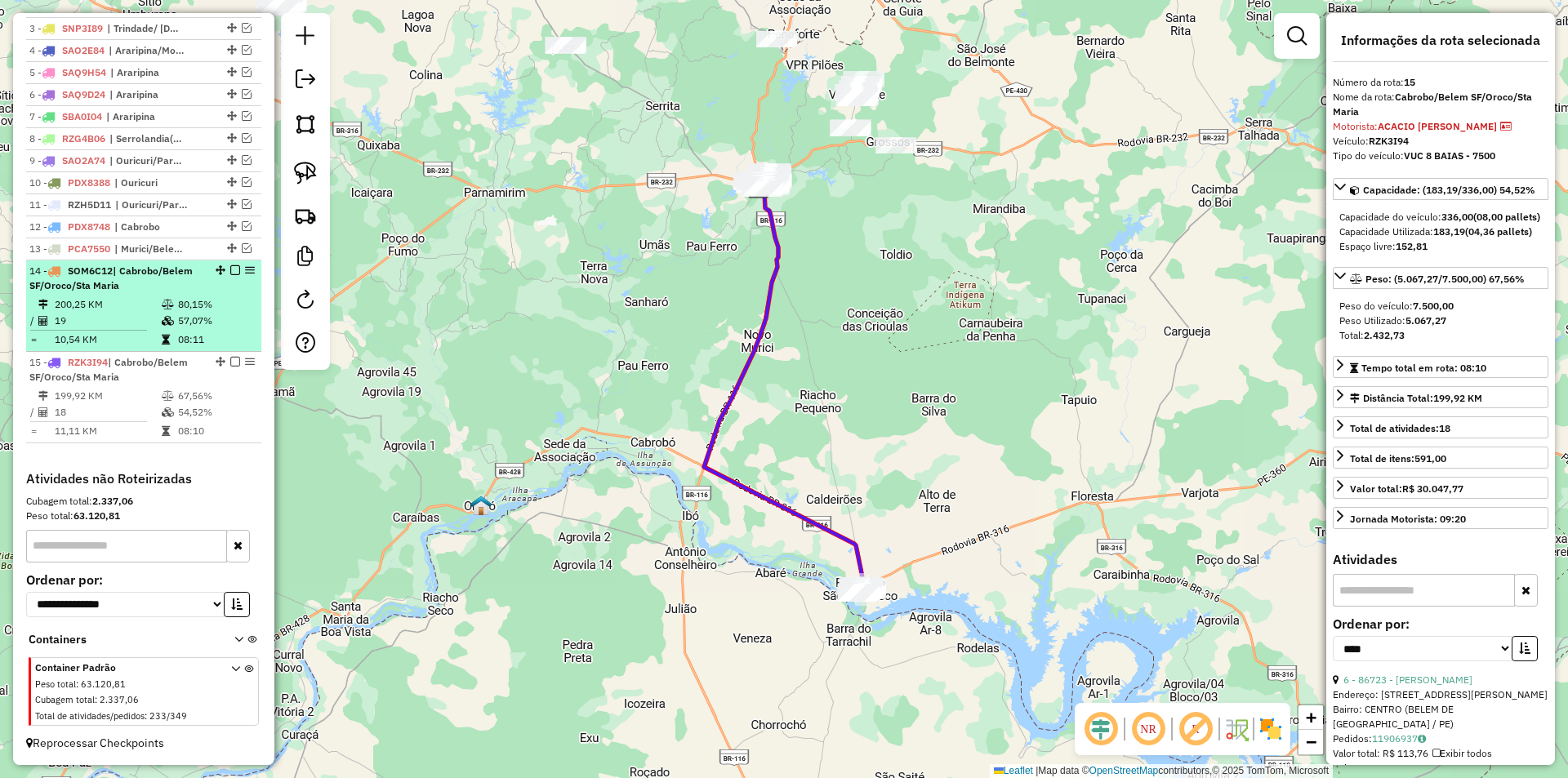
click at [167, 337] on td at bounding box center [168, 339] width 16 height 16
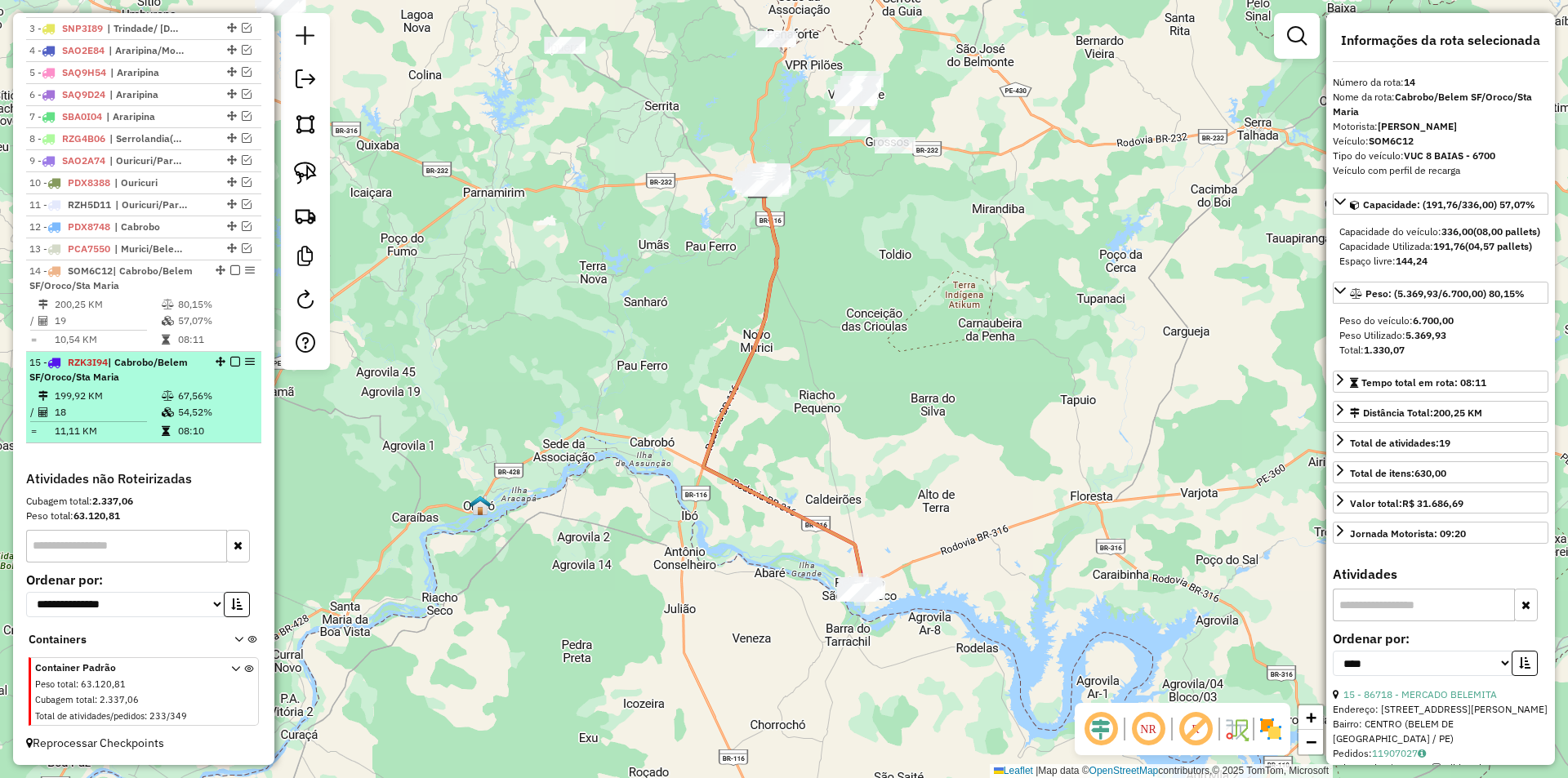
click at [162, 381] on div "15 - RZK3I94 | Cabrobo/Belem SF/Oroco/Sta Maria" at bounding box center [116, 369] width 173 height 30
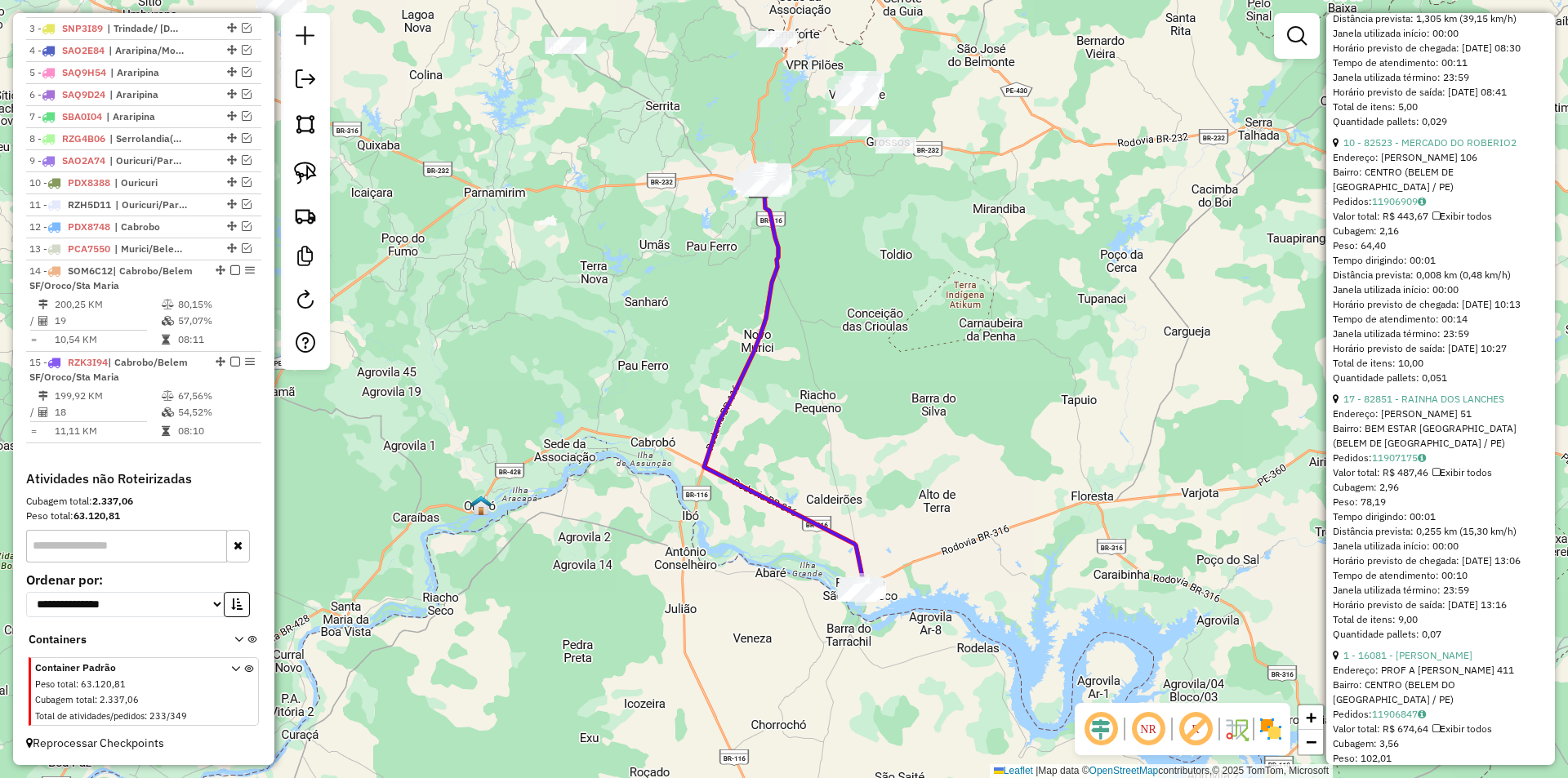
scroll to position [1796, 0]
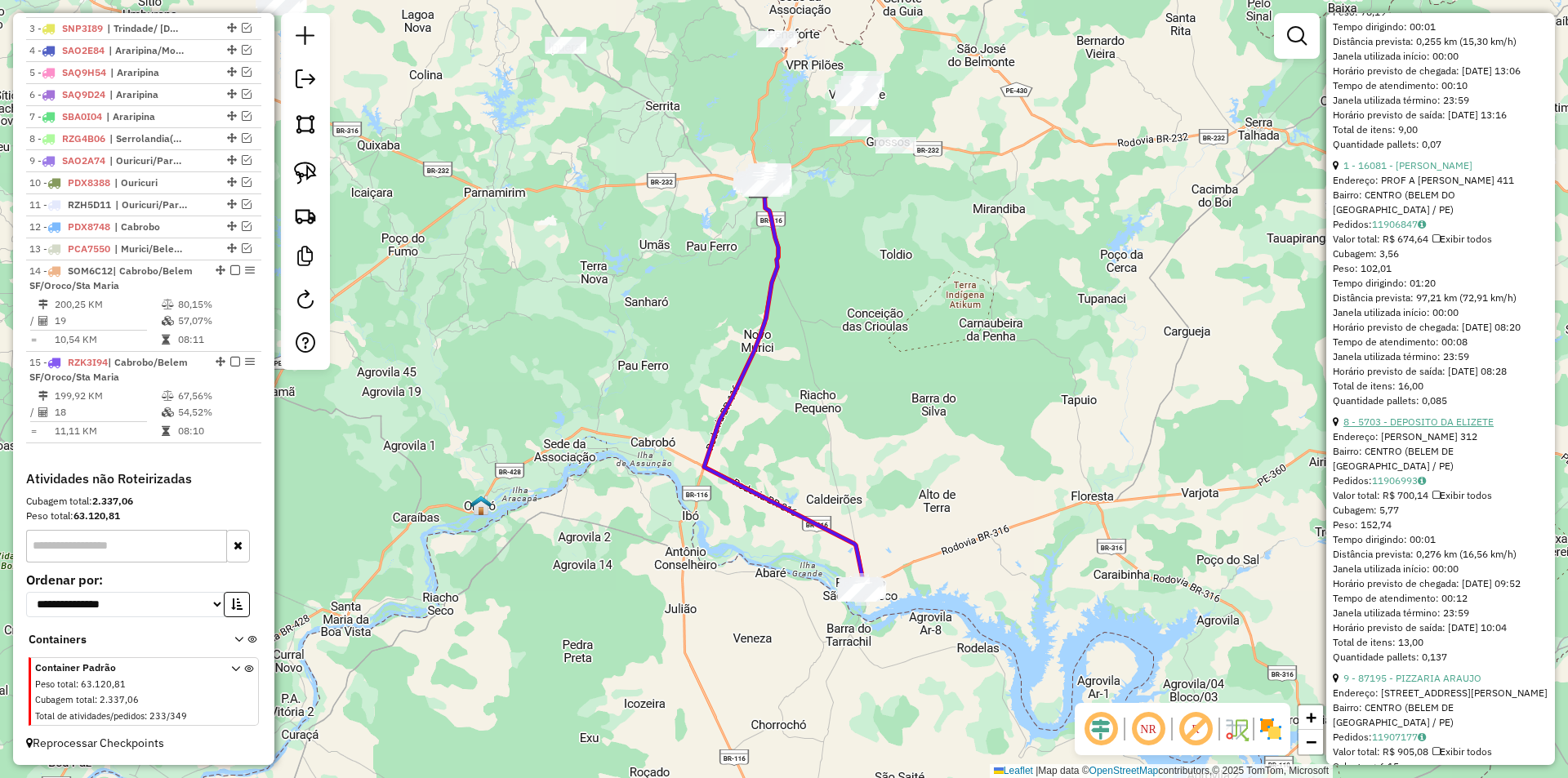
click at [1420, 428] on link "8 - 5703 - DEPOSITO DA ELIZETE" at bounding box center [1418, 421] width 150 height 13
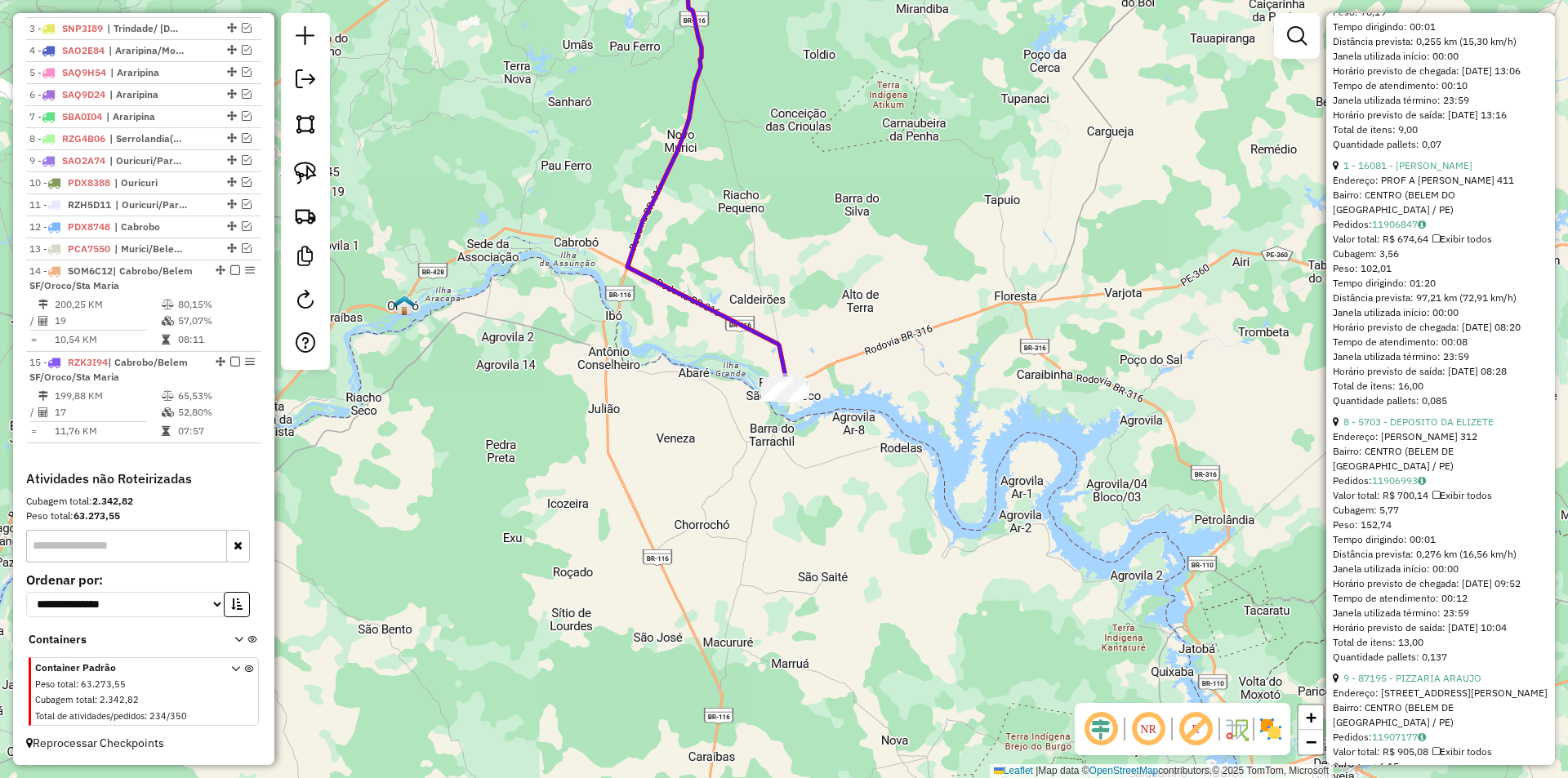
scroll to position [170, 0]
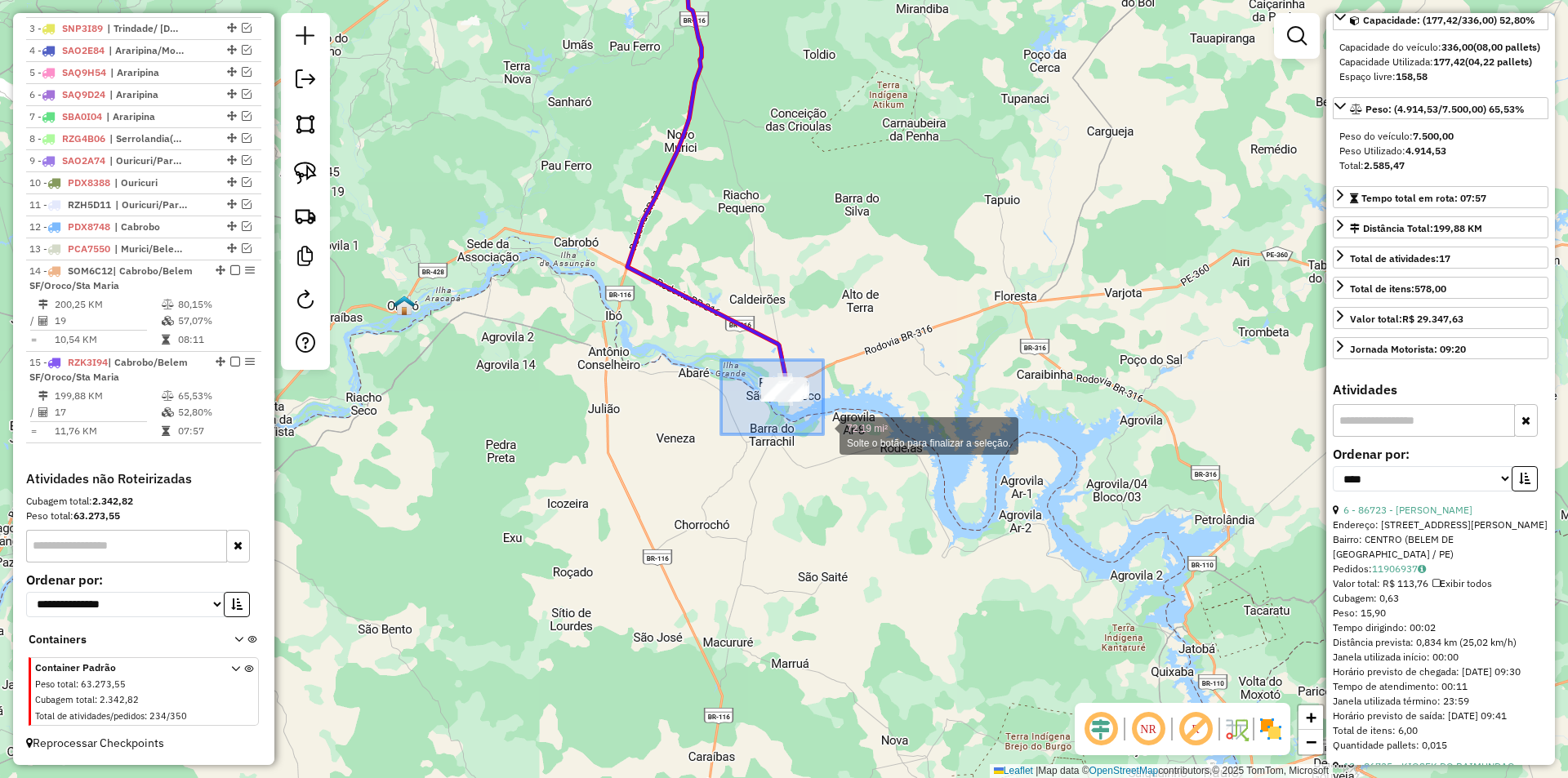
drag, startPoint x: 721, startPoint y: 360, endPoint x: 836, endPoint y: 441, distance: 140.7
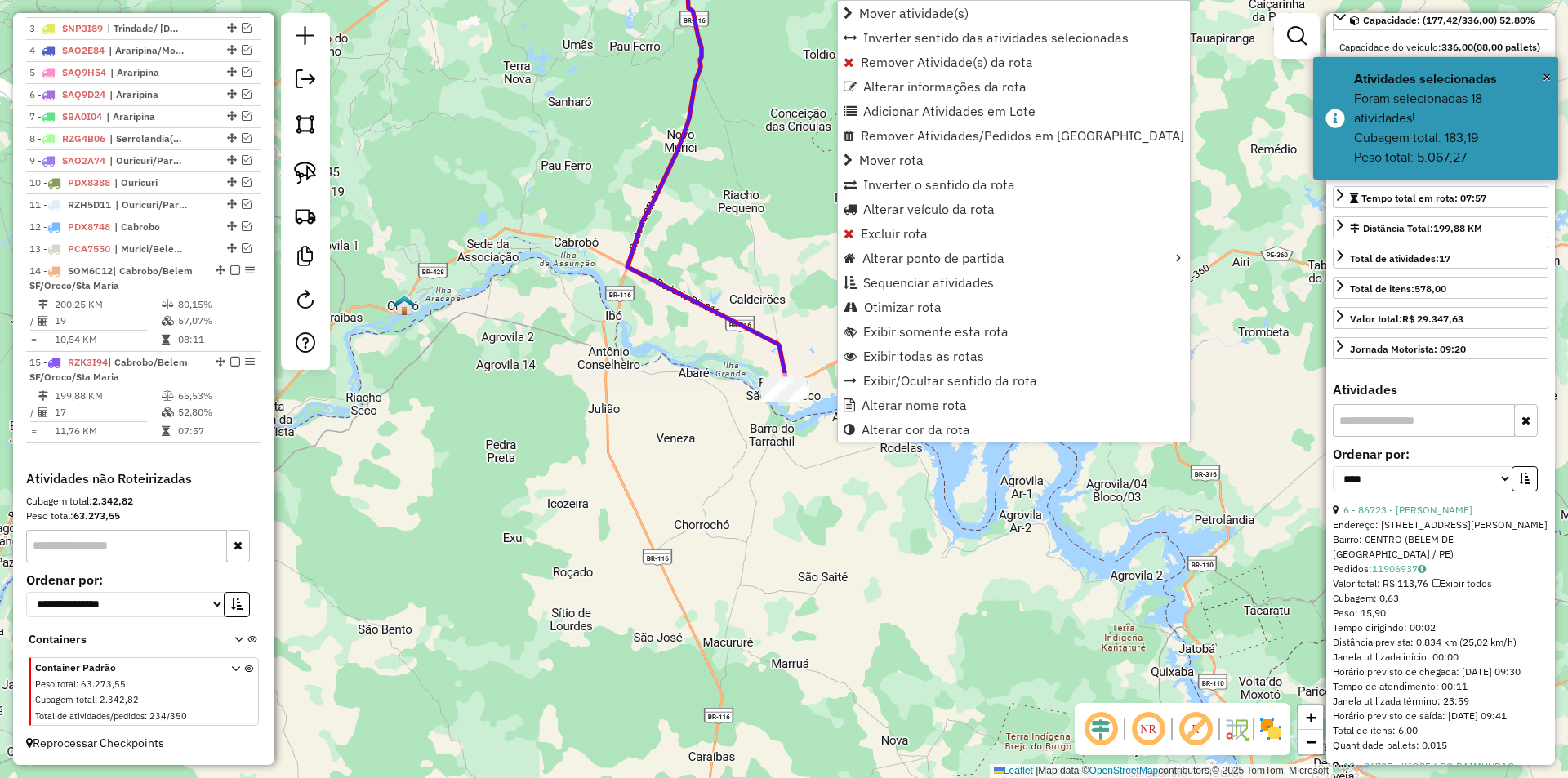
click at [783, 498] on div "Janela de atendimento Grade de atendimento Capacidade Transportadoras Veículos …" at bounding box center [784, 389] width 1568 height 778
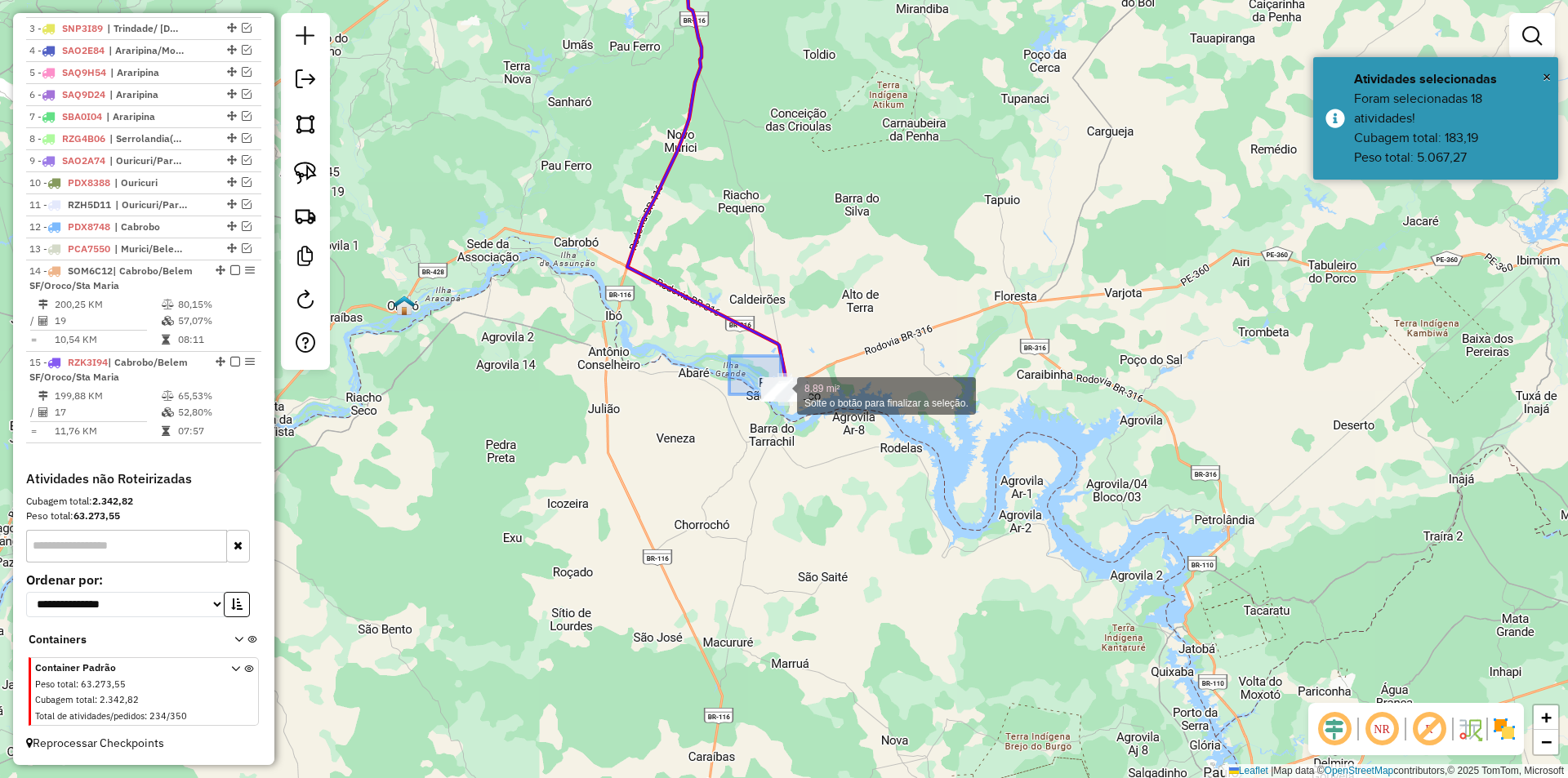
drag, startPoint x: 729, startPoint y: 356, endPoint x: 831, endPoint y: 422, distance: 121.5
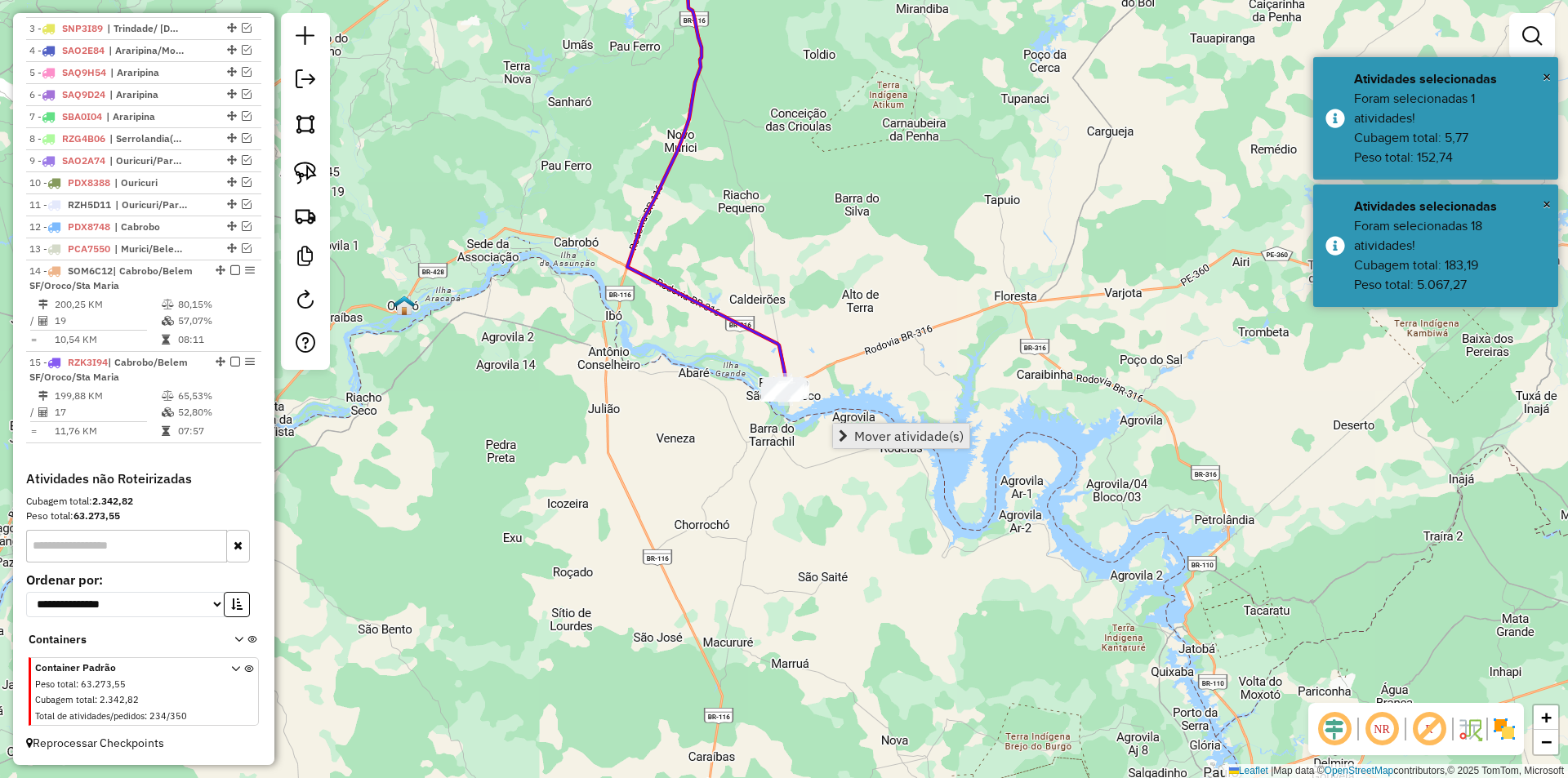
click at [862, 441] on span "Mover atividade(s)" at bounding box center [909, 437] width 110 height 13
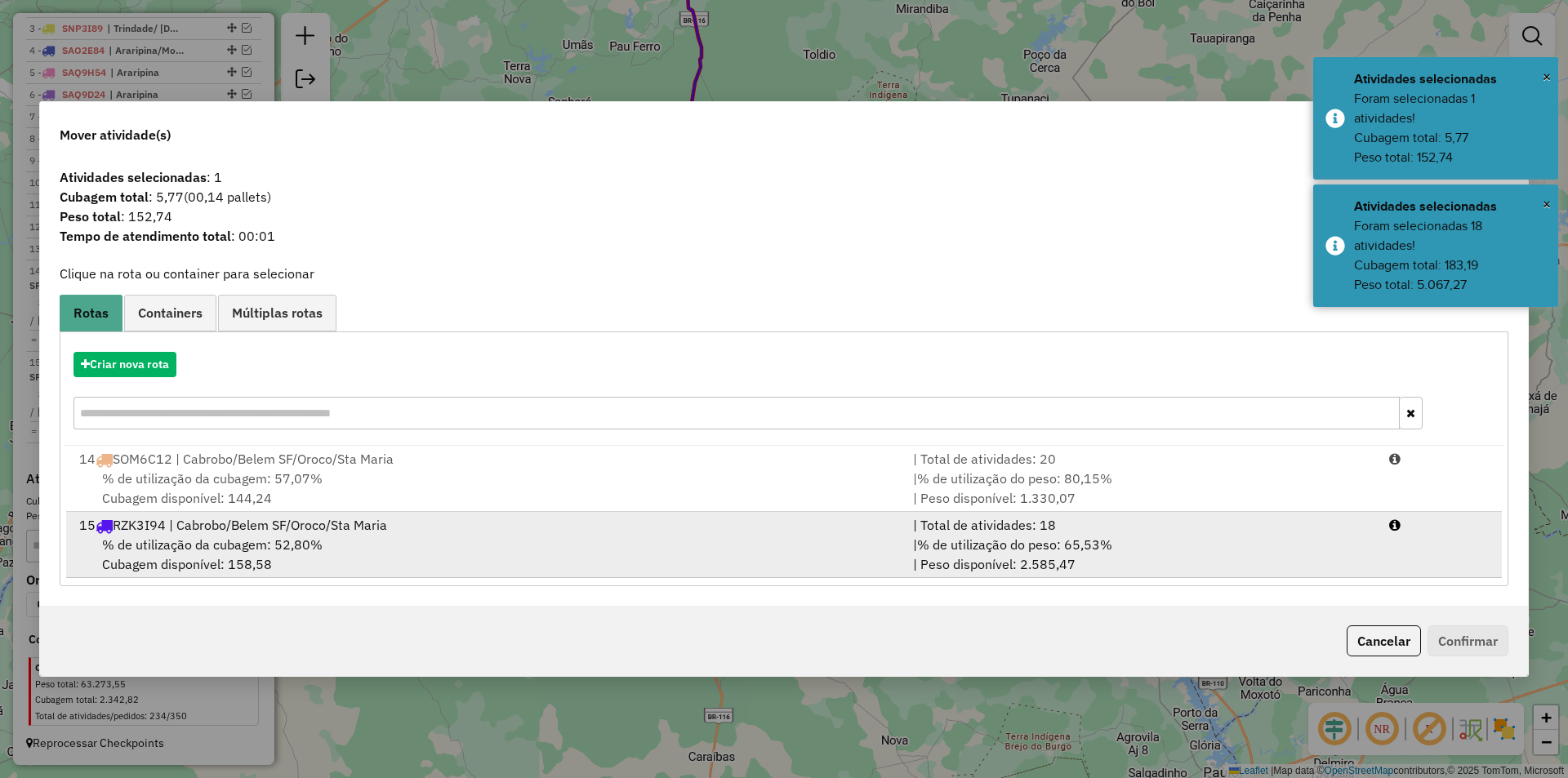
click at [289, 532] on div "15 RZK3I94 | Cabrobo/Belem SF/Oroco/Sta Maria" at bounding box center [486, 525] width 834 height 19
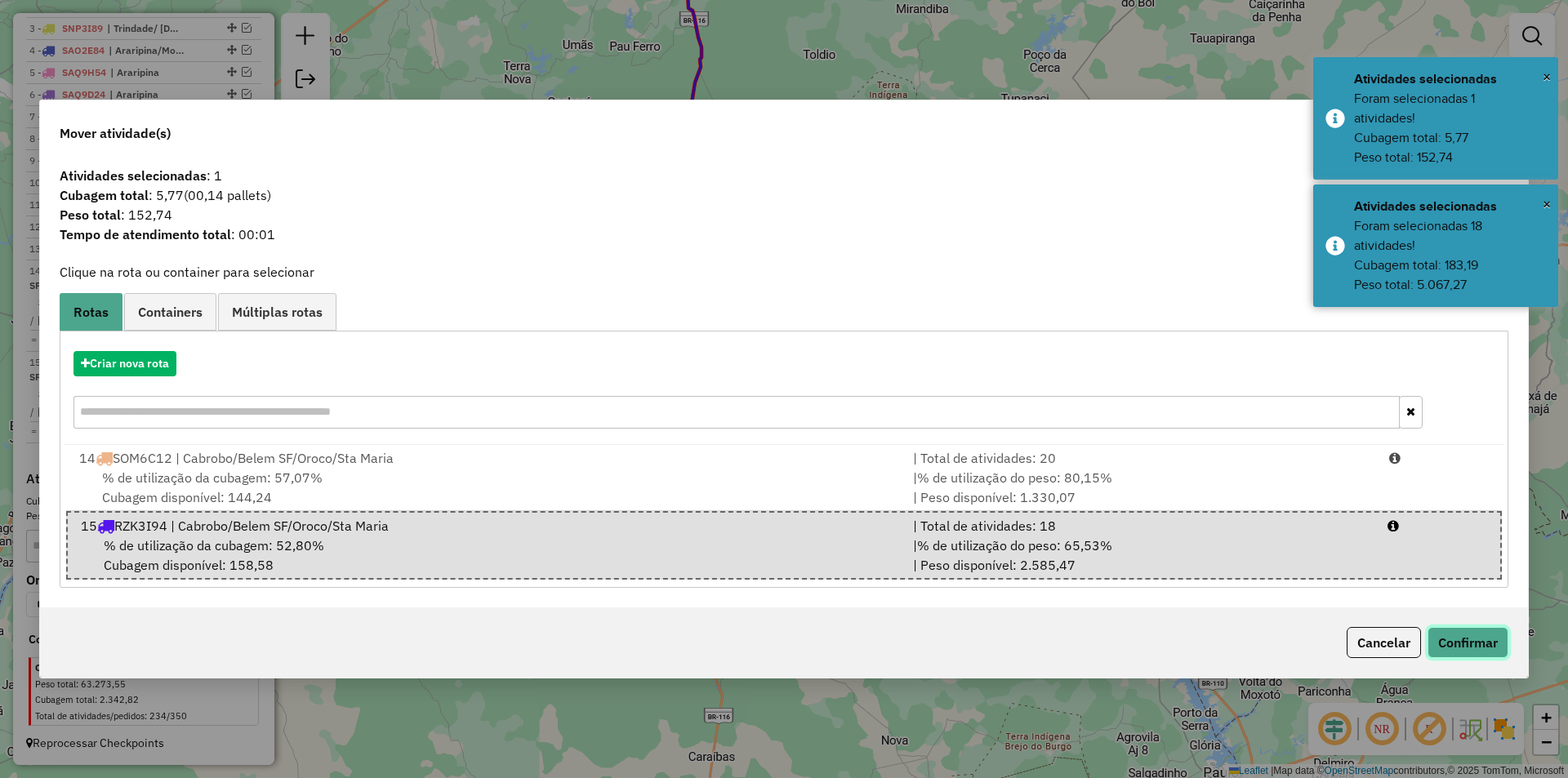
click at [1454, 652] on button "Confirmar" at bounding box center [1468, 642] width 81 height 31
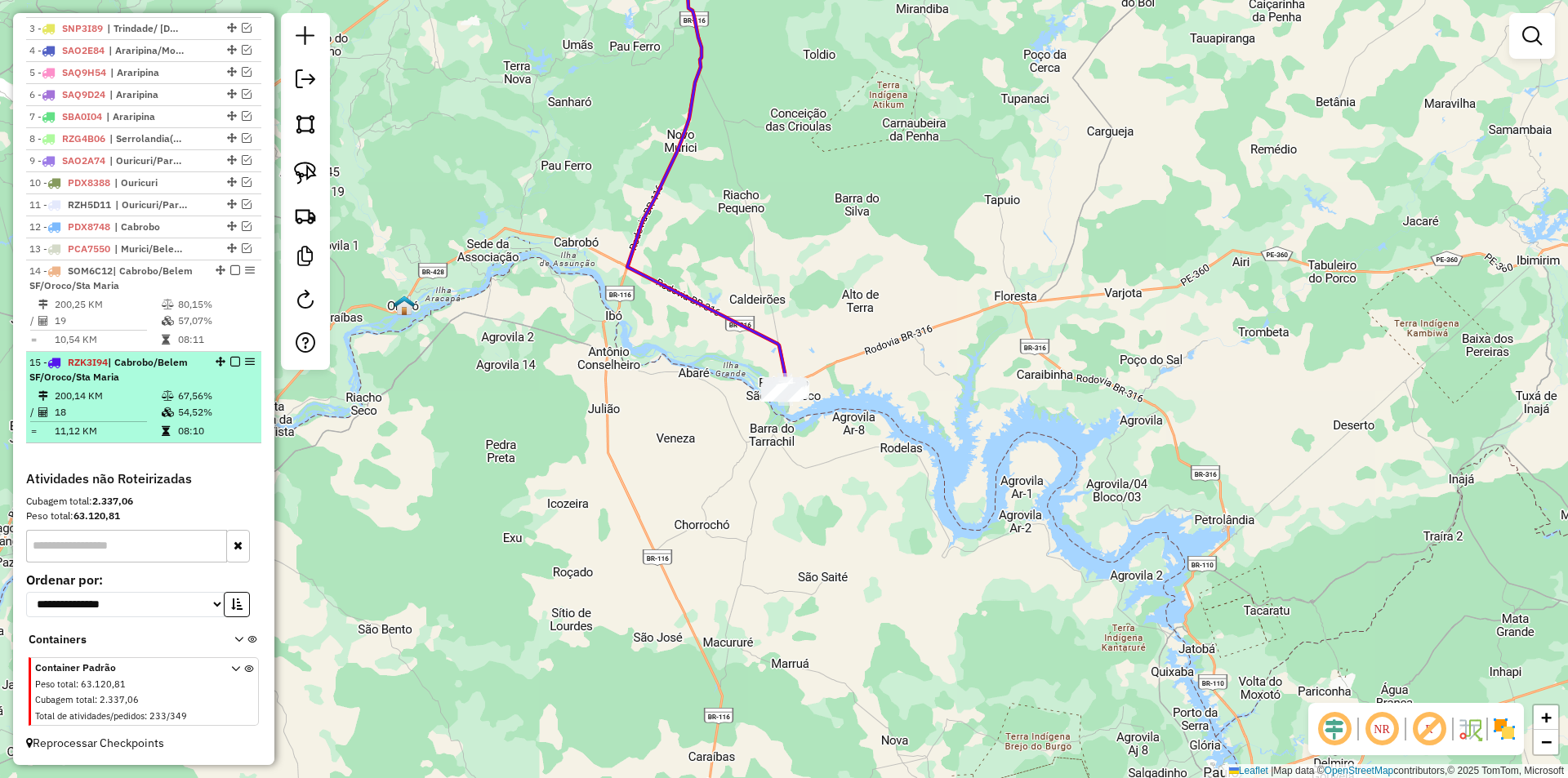
click at [154, 414] on td "18" at bounding box center [107, 412] width 107 height 16
select select "*********"
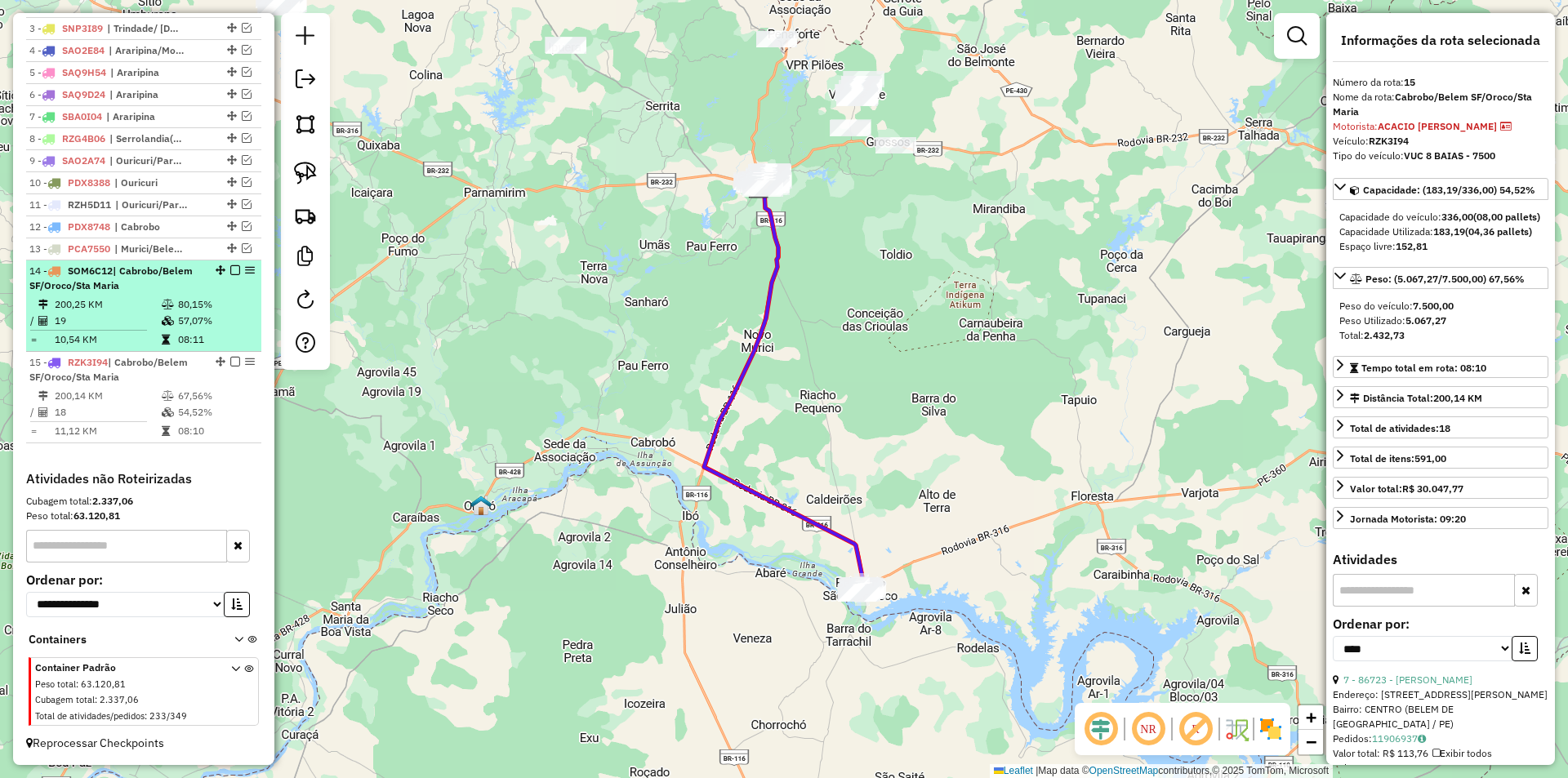
click at [185, 314] on td "57,07%" at bounding box center [215, 320] width 78 height 16
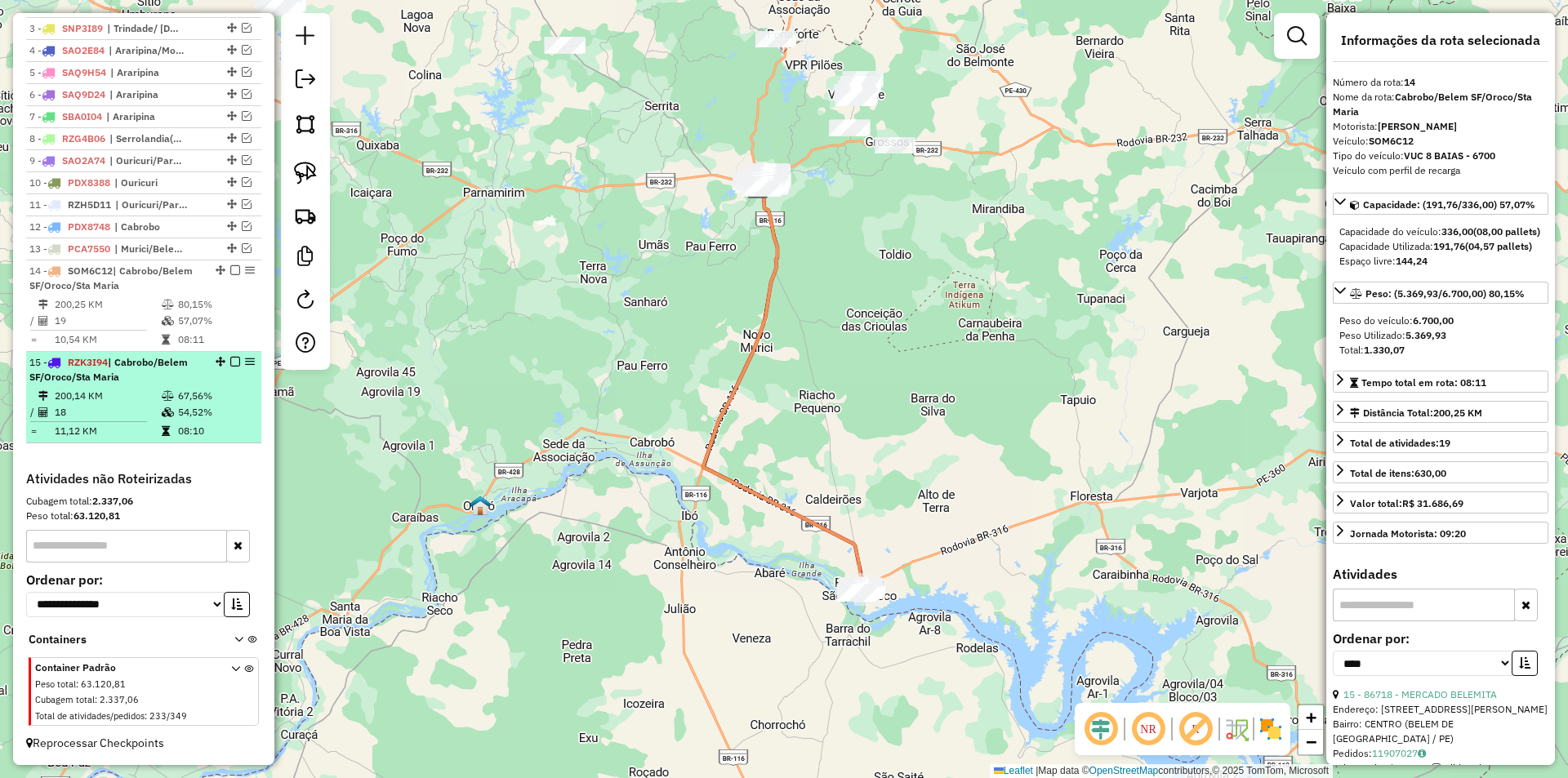
click at [161, 370] on div "15 - RZK3I94 | Cabrobo/Belem SF/Oroco/Sta Maria" at bounding box center [116, 369] width 173 height 30
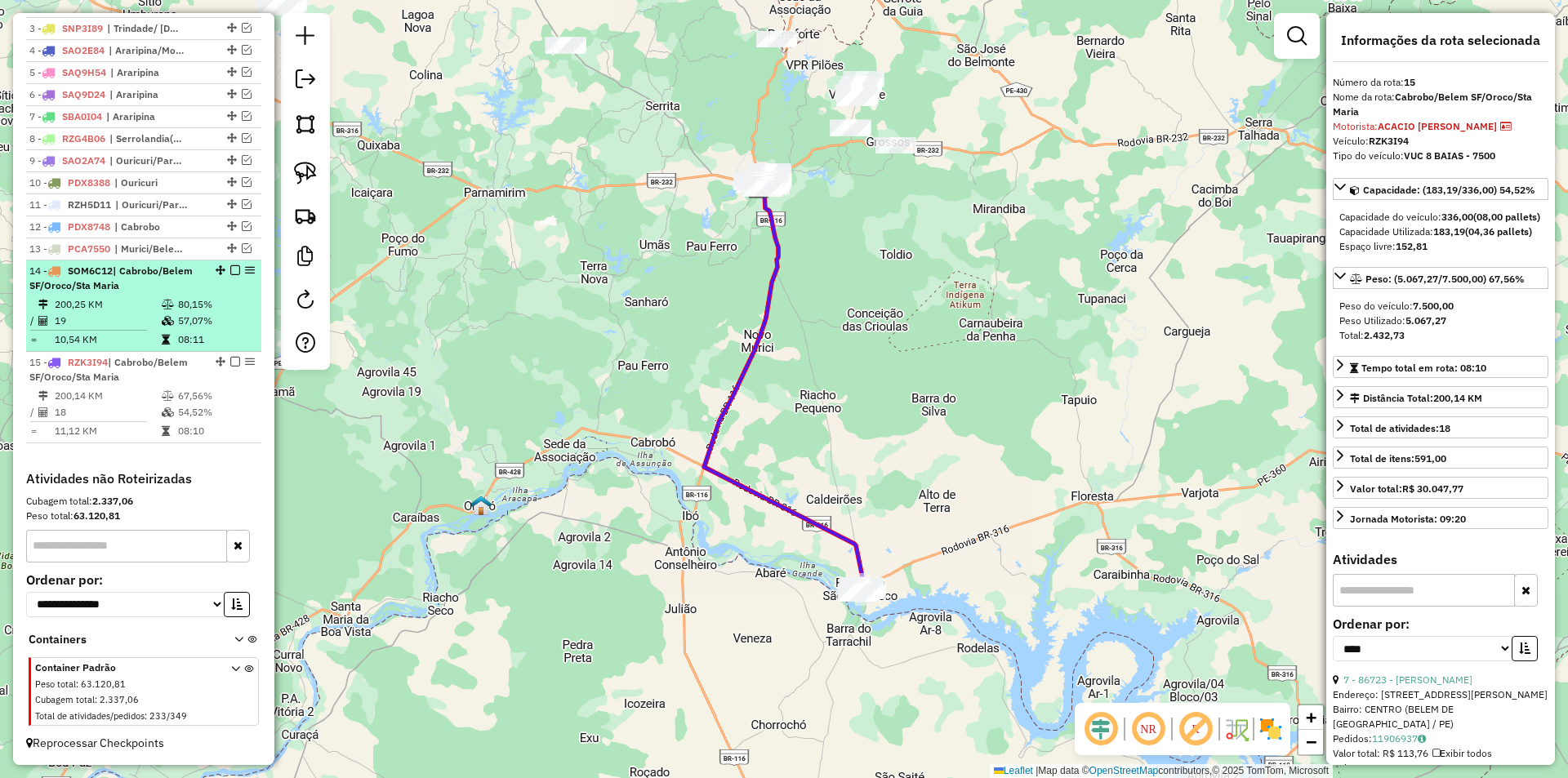
click at [172, 338] on td at bounding box center [168, 339] width 16 height 16
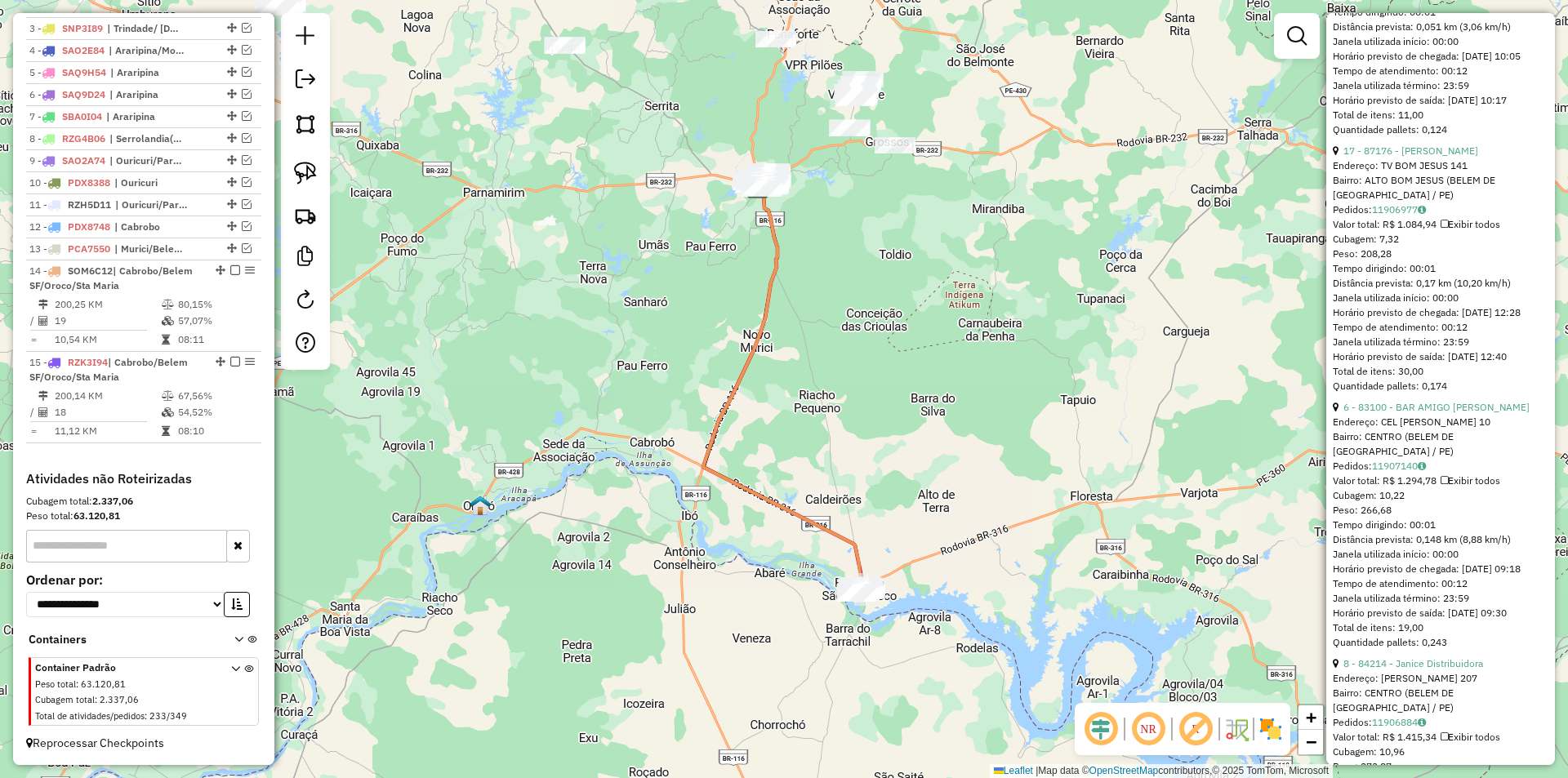
scroll to position [3266, 0]
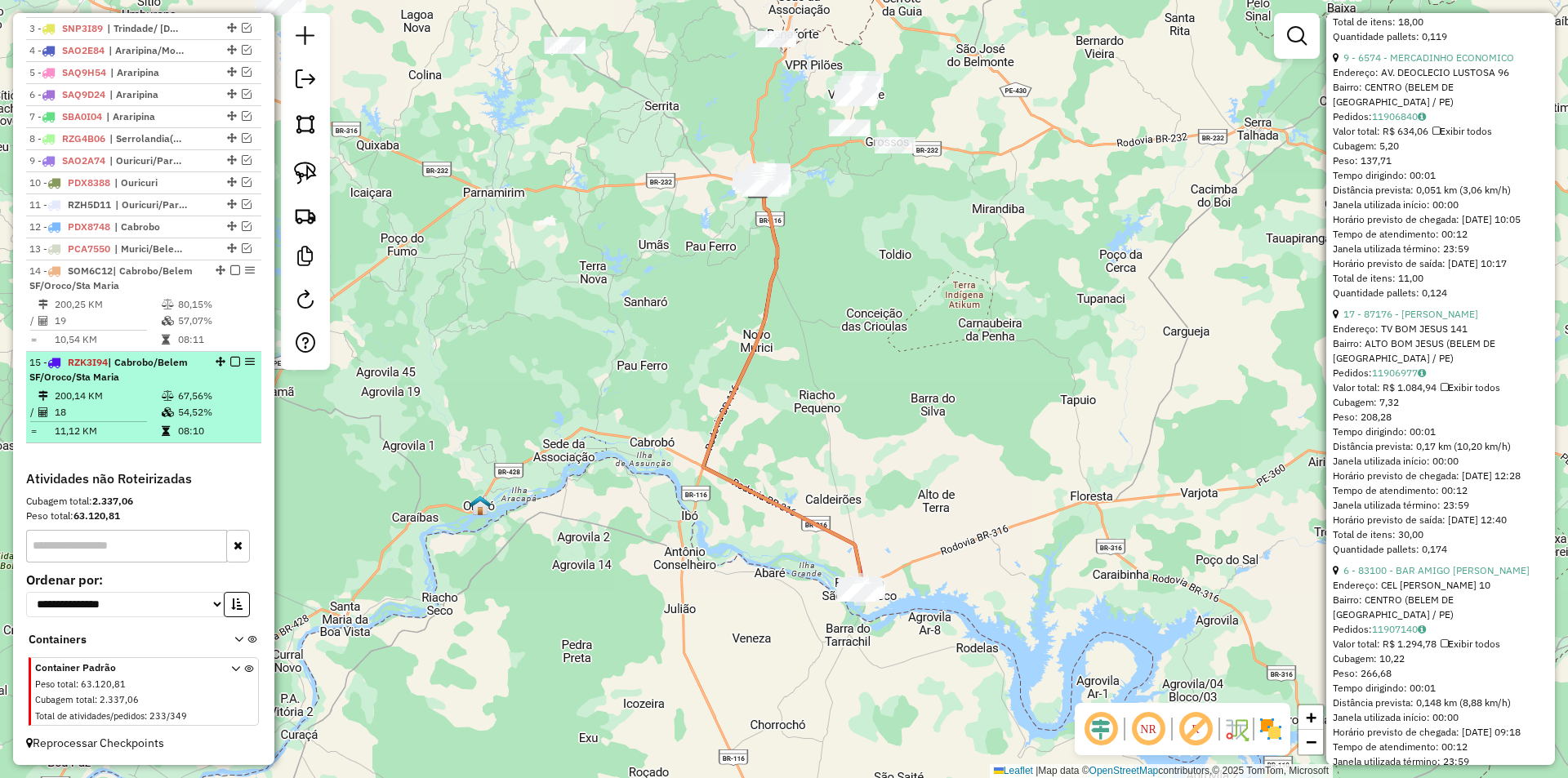
click at [190, 374] on div "15 - RZK3I94 | Cabrobo/Belem SF/Oroco/Sta Maria" at bounding box center [116, 369] width 173 height 30
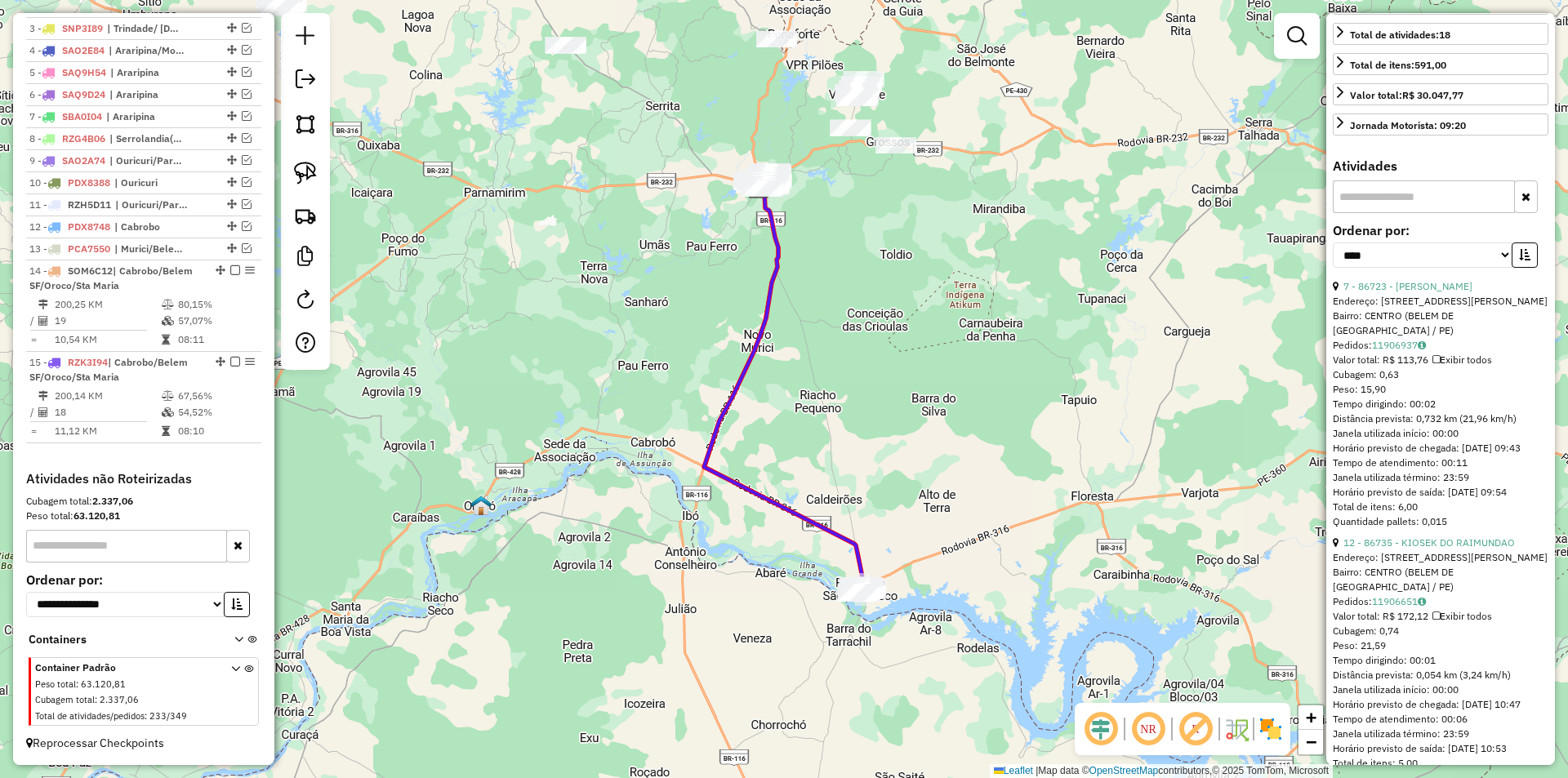
scroll to position [0, 0]
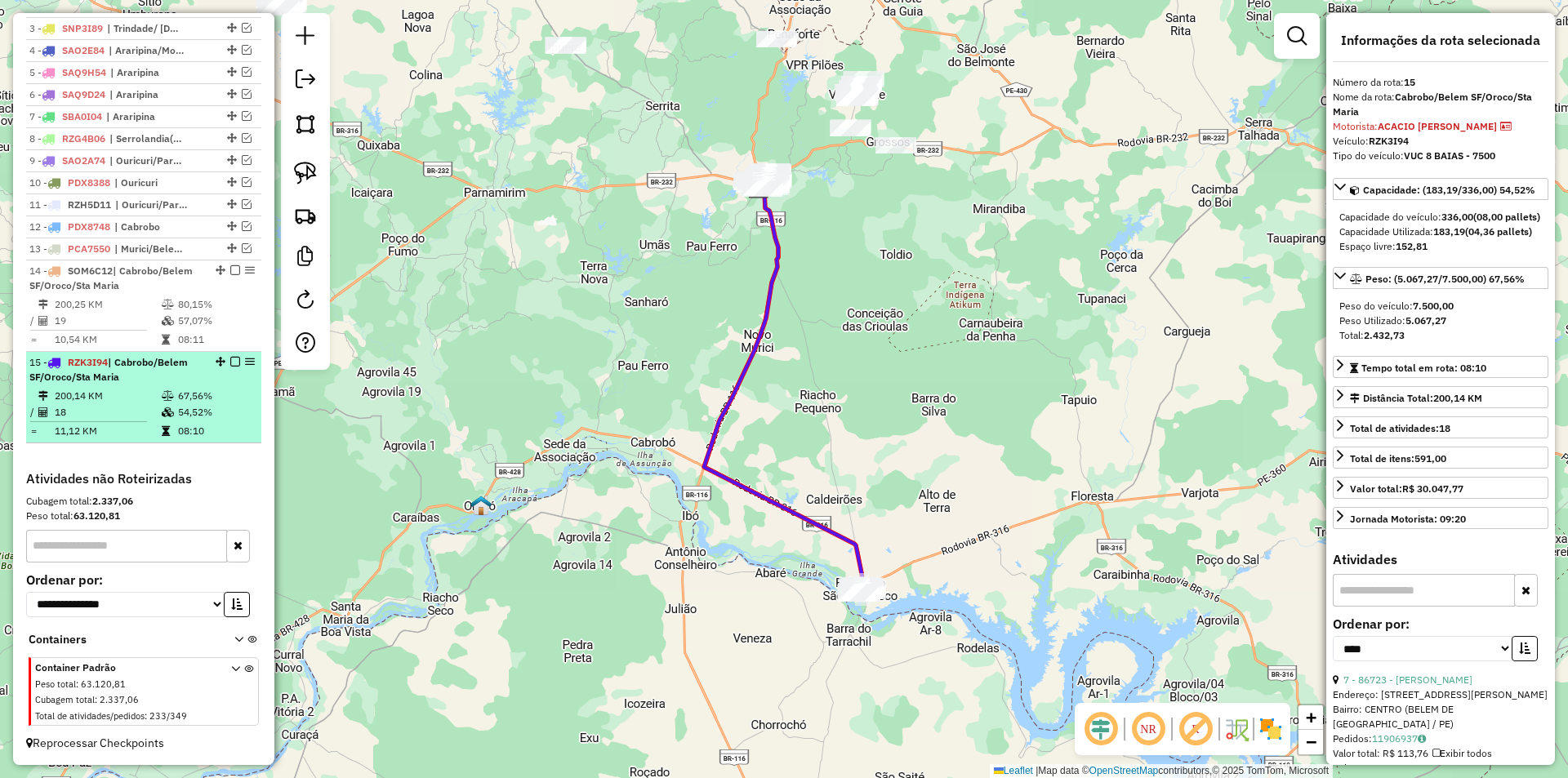
click at [181, 412] on td "54,52%" at bounding box center [215, 412] width 78 height 16
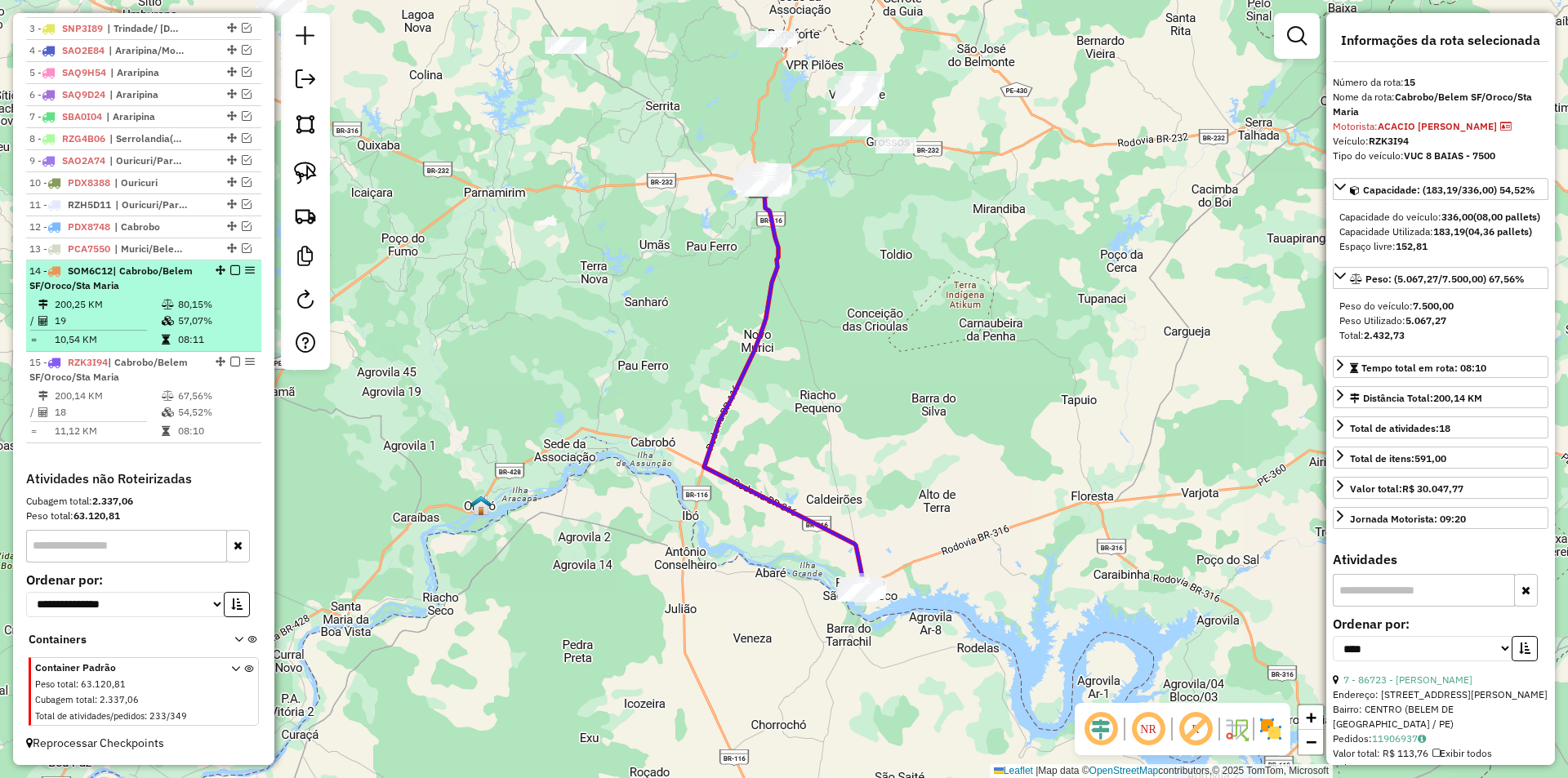
click at [161, 332] on td at bounding box center [168, 339] width 16 height 16
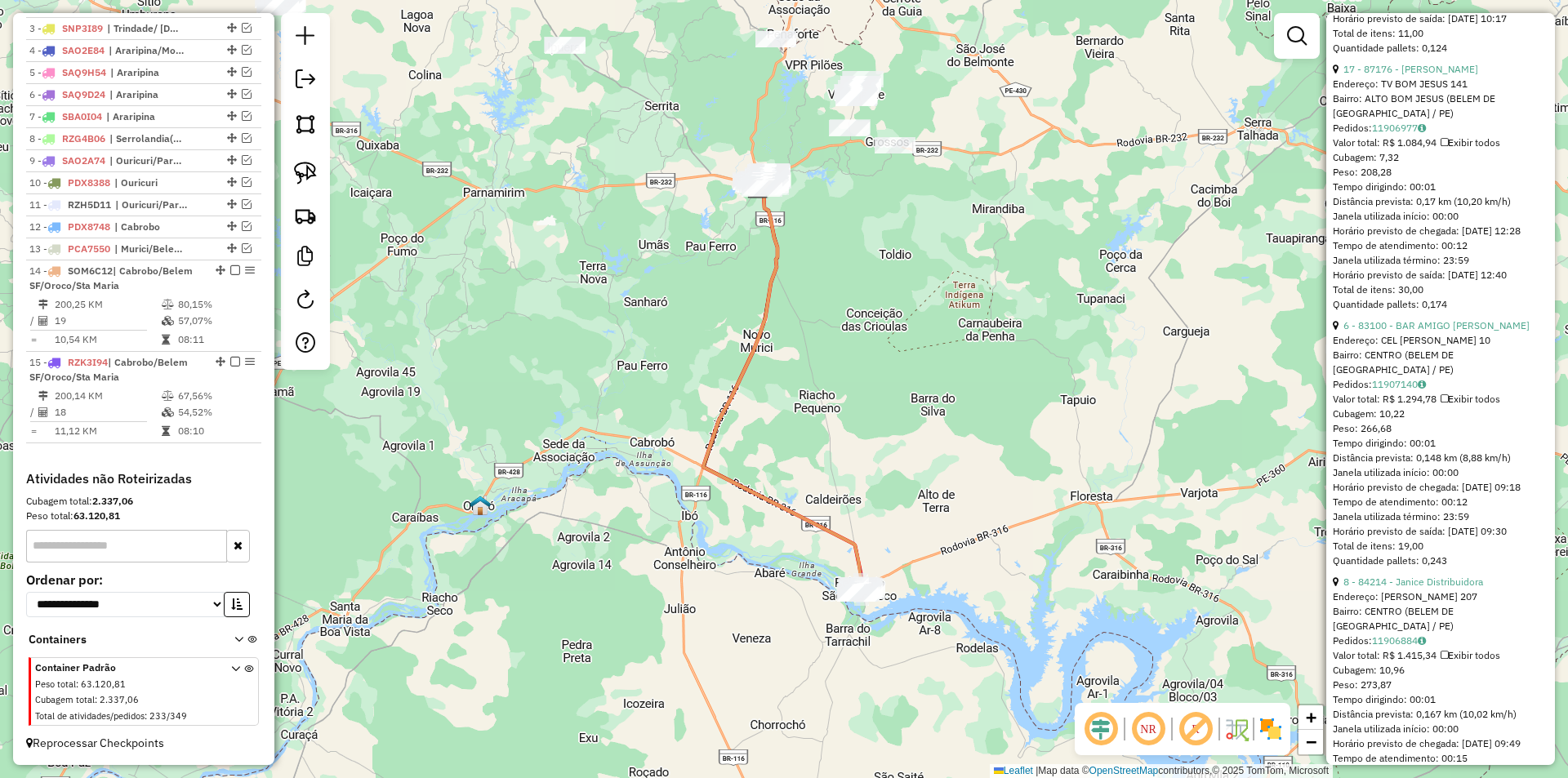
scroll to position [3347, 0]
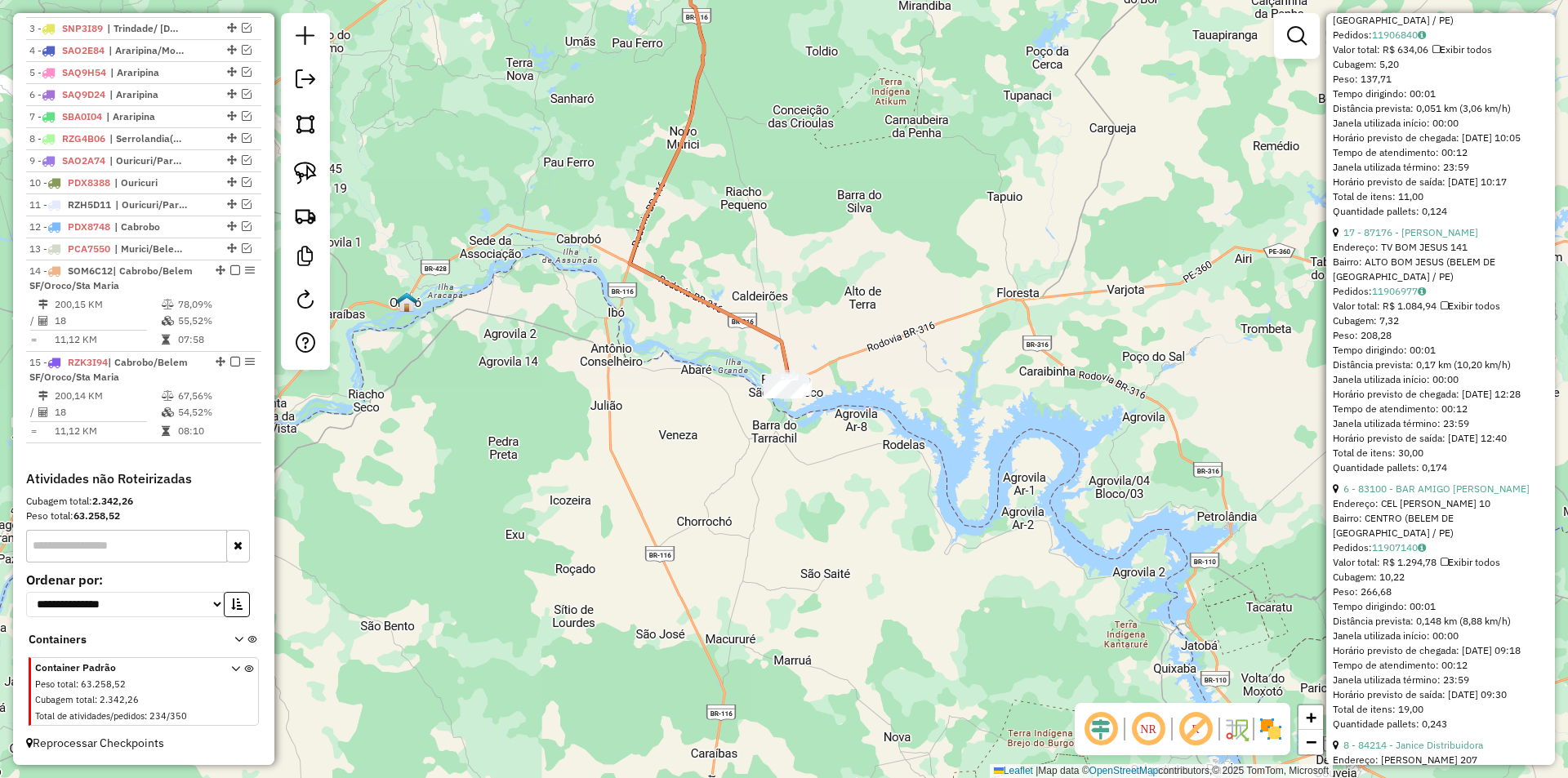
scroll to position [601, 0]
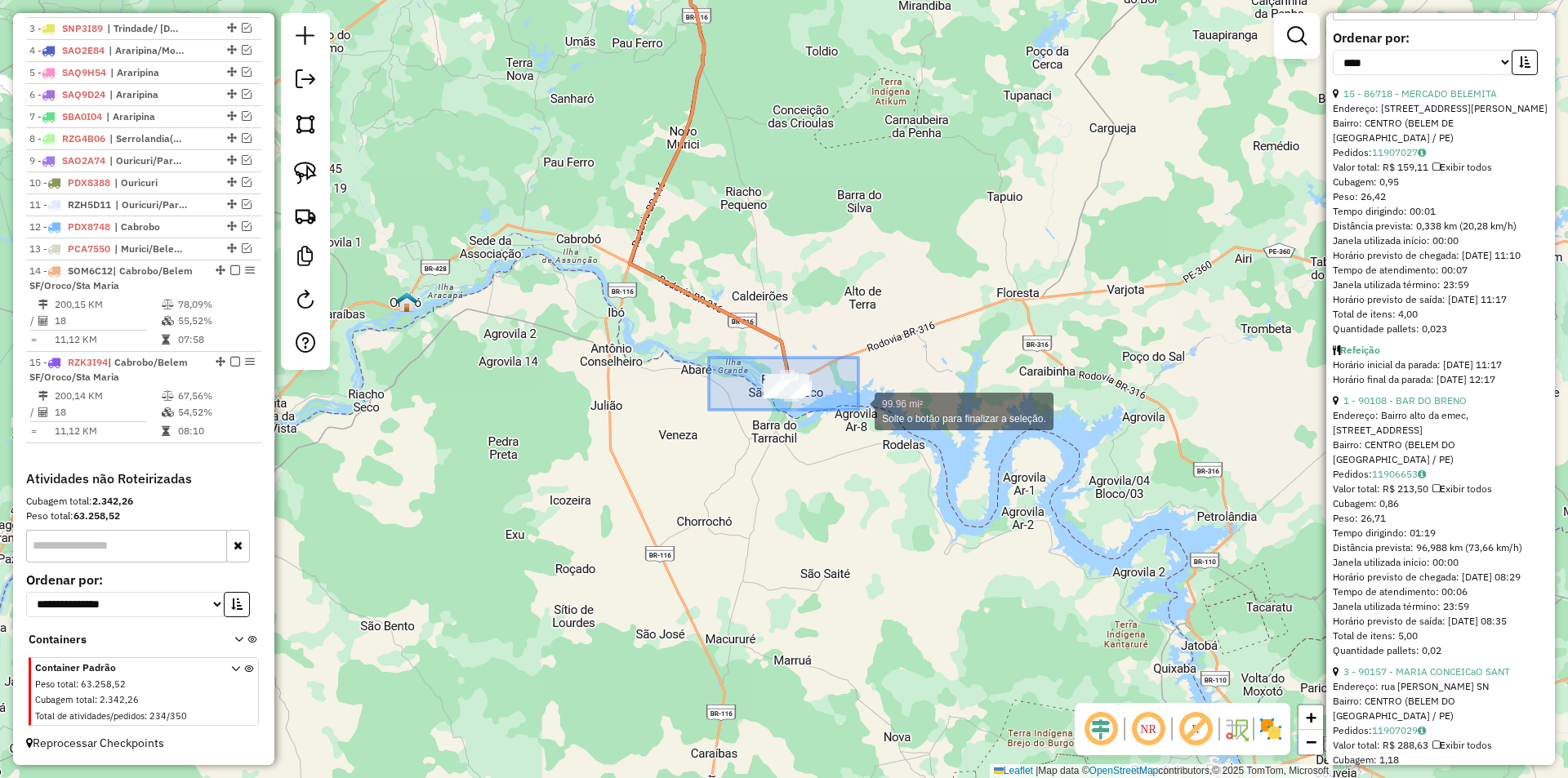
drag, startPoint x: 821, startPoint y: 389, endPoint x: 861, endPoint y: 412, distance: 46.1
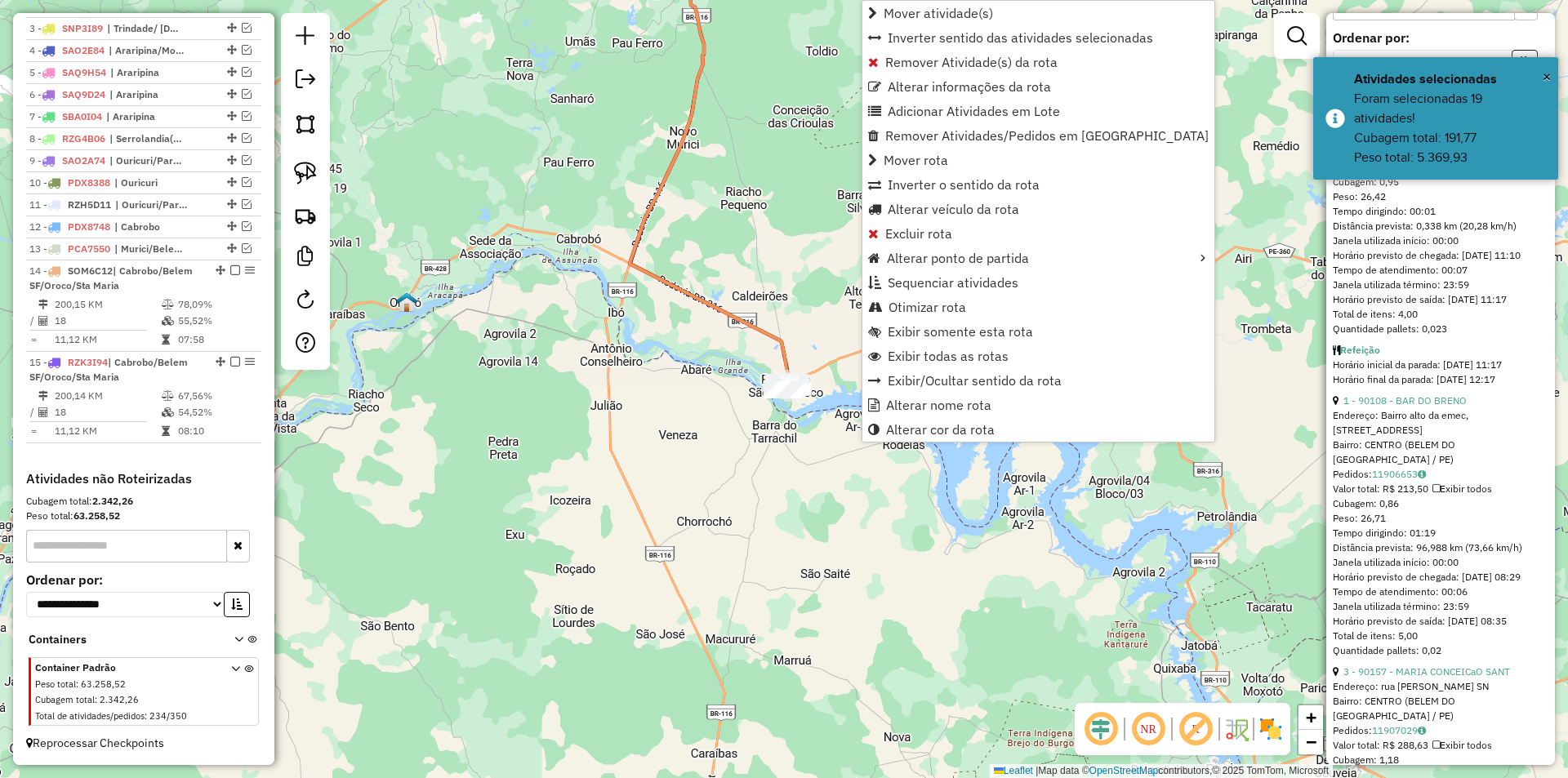
click at [841, 479] on div "Janela de atendimento Grade de atendimento Capacidade Transportadoras Veículos …" at bounding box center [784, 389] width 1568 height 778
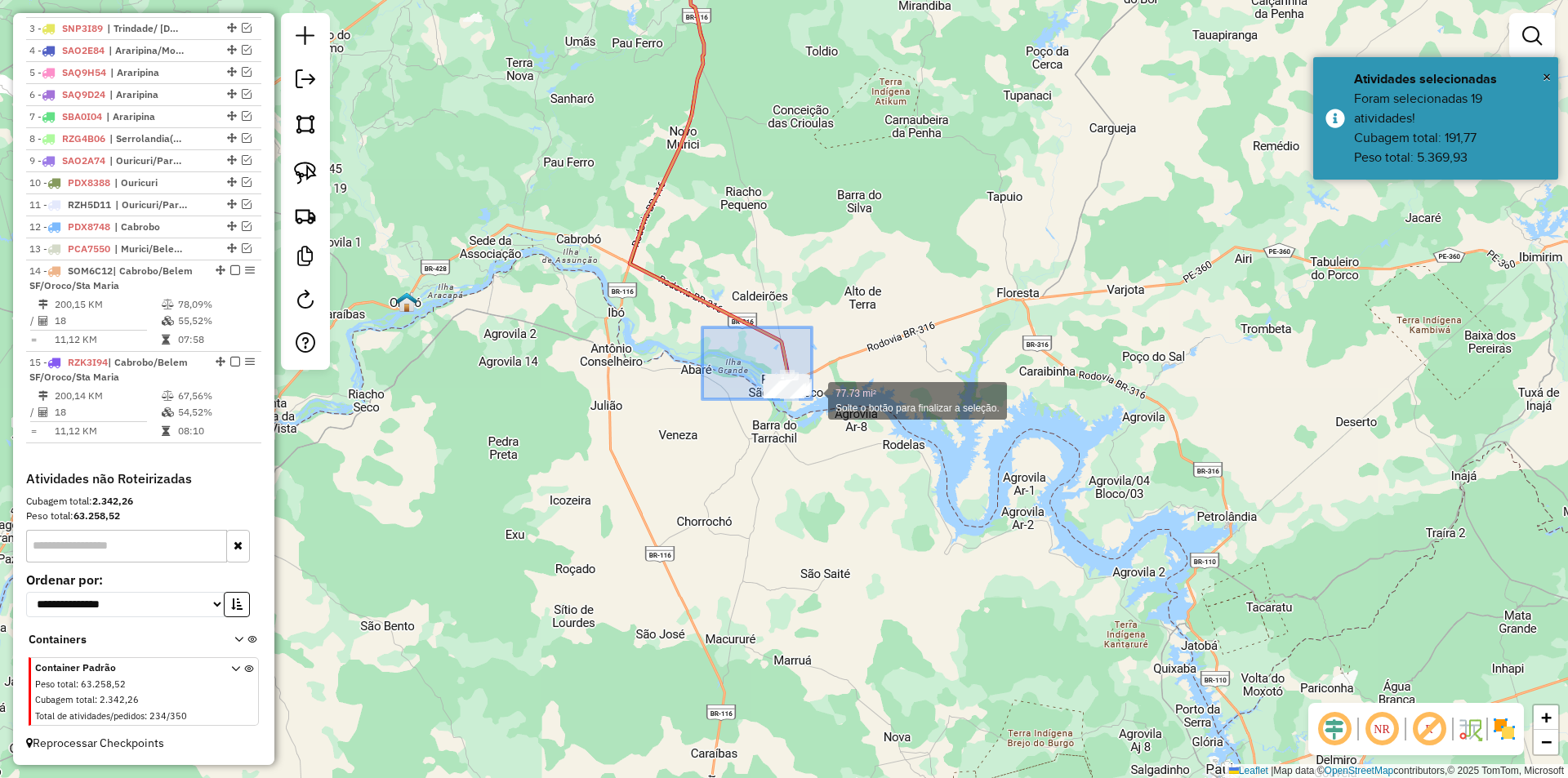
drag, startPoint x: 719, startPoint y: 332, endPoint x: 836, endPoint y: 432, distance: 153.9
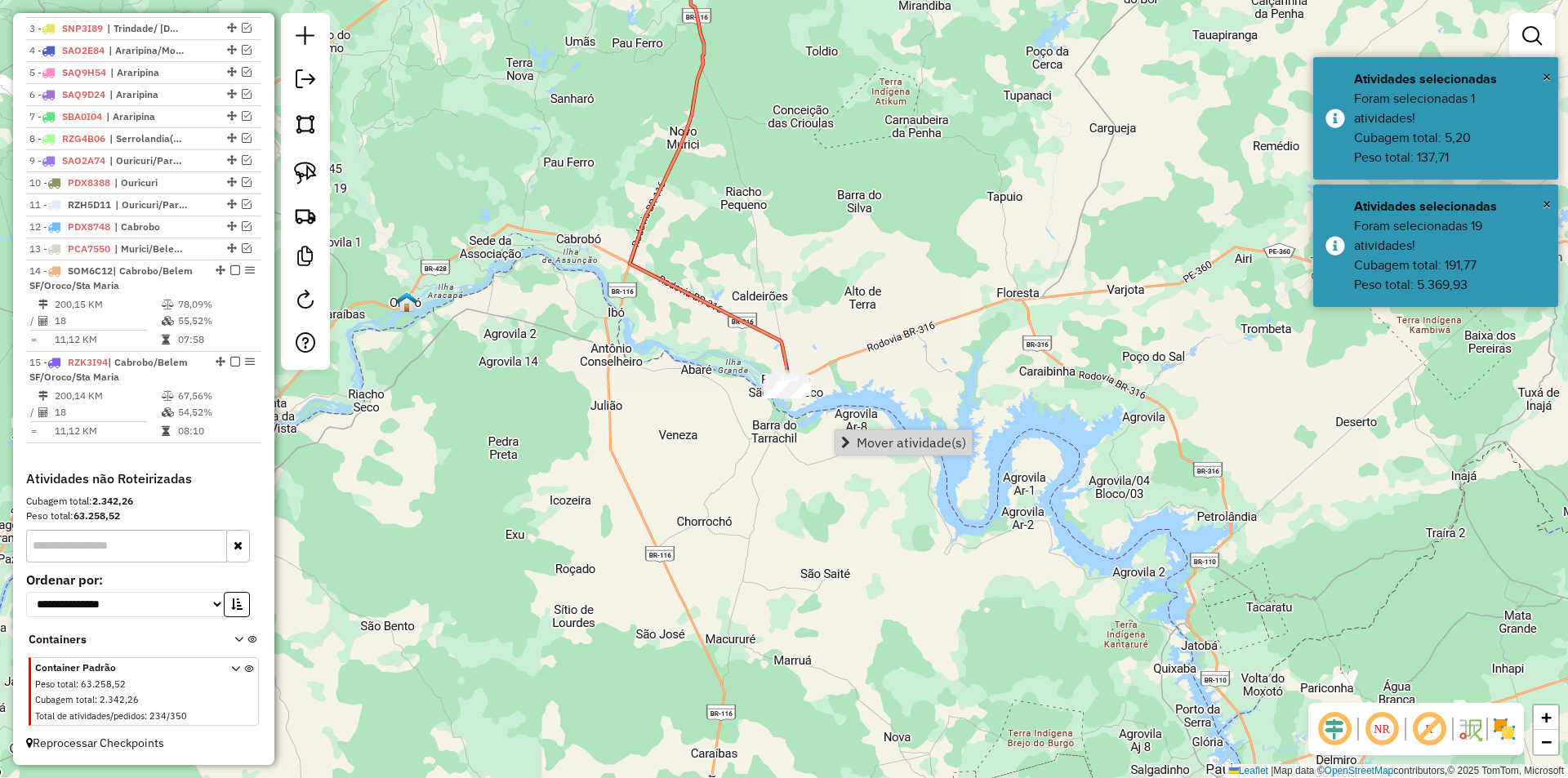
click at [863, 461] on div "Janela de atendimento Grade de atendimento Capacidade Transportadoras Veículos …" at bounding box center [784, 389] width 1568 height 778
click at [880, 471] on link "Mover atividade(s)" at bounding box center [930, 479] width 137 height 24
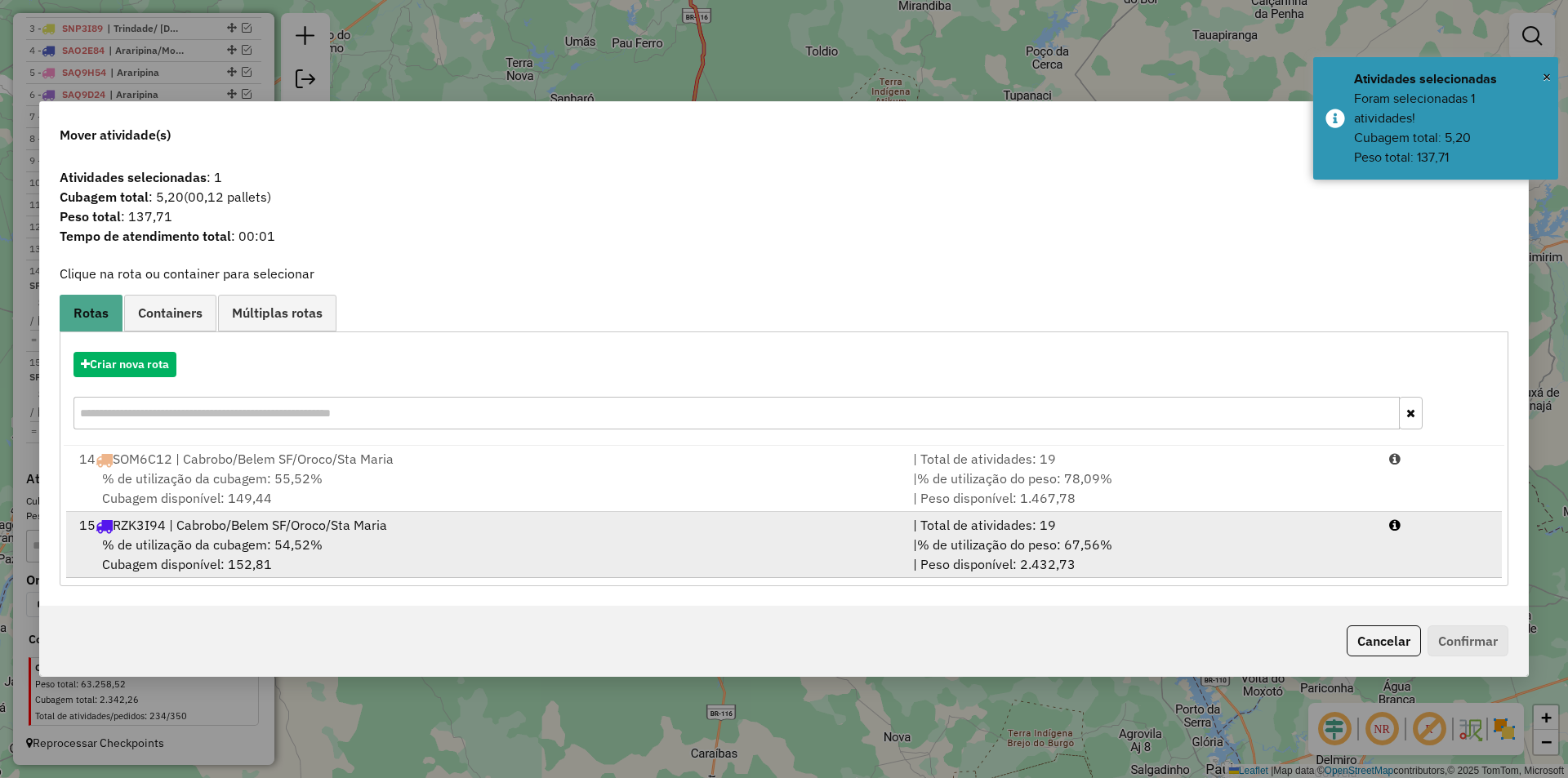
click at [474, 542] on div "% de utilização da cubagem: 54,52% Cubagem disponível: 152,81" at bounding box center [486, 554] width 834 height 39
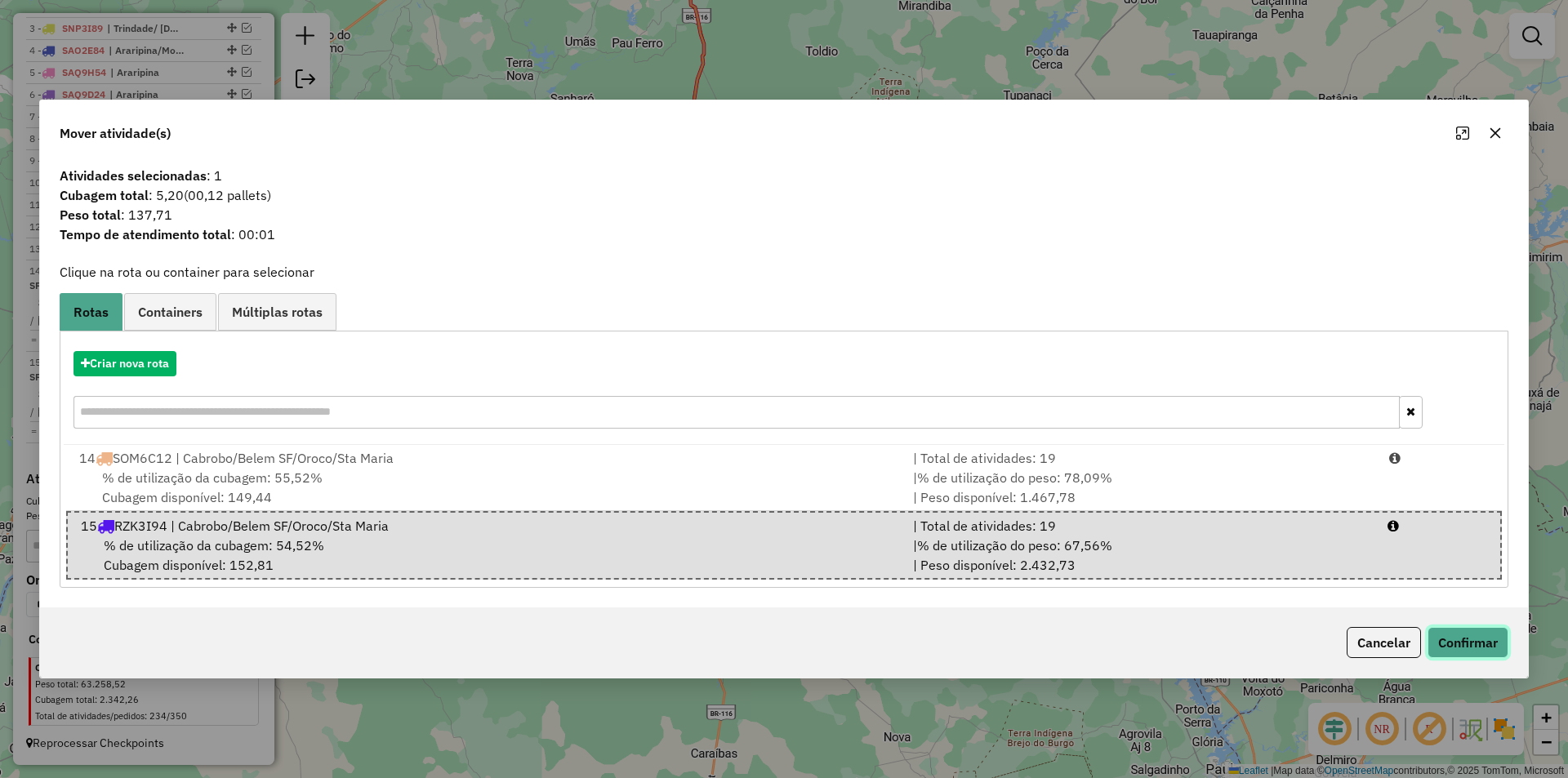
click at [1462, 641] on button "Confirmar" at bounding box center [1468, 642] width 81 height 31
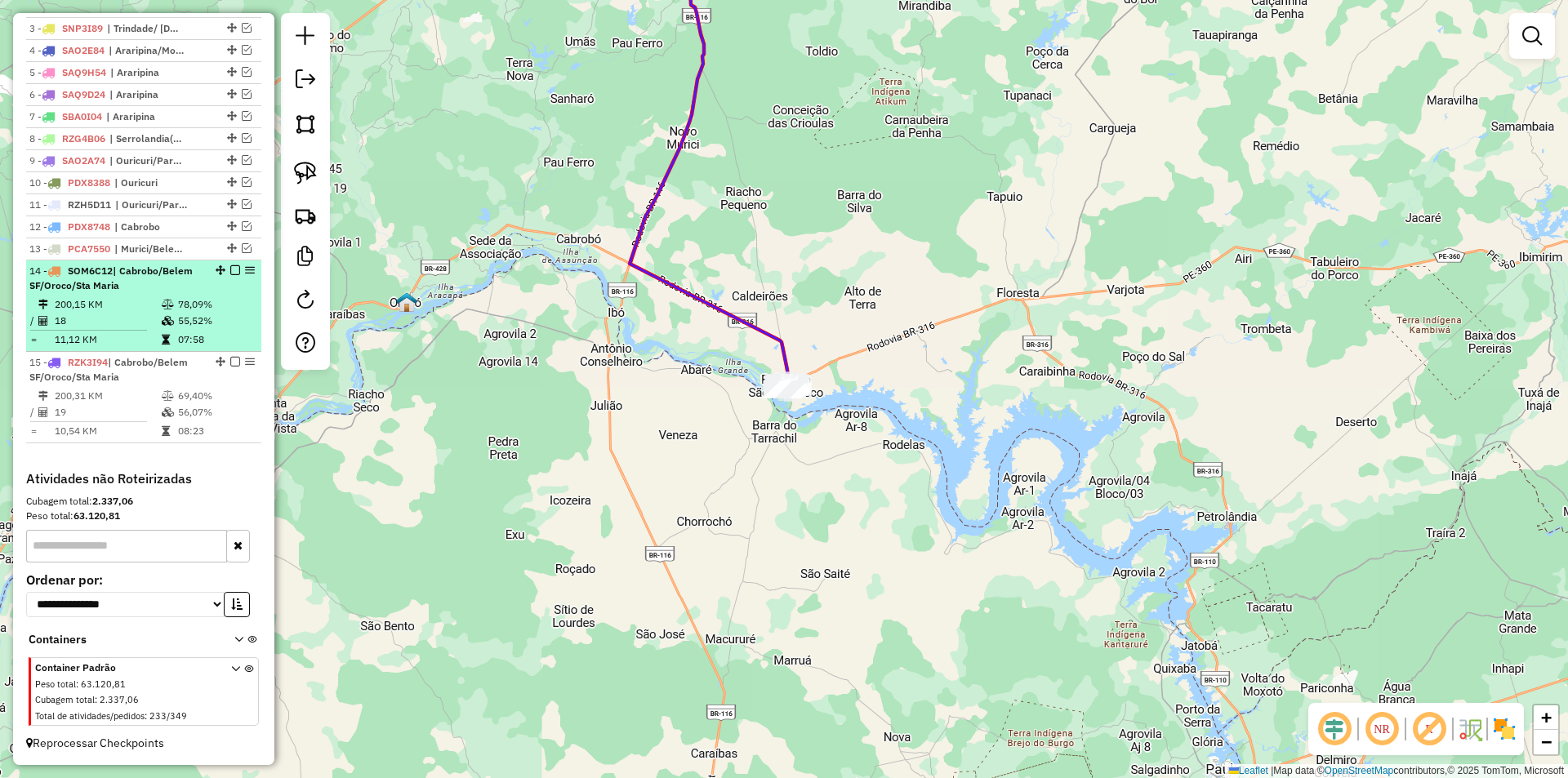
select select "*********"
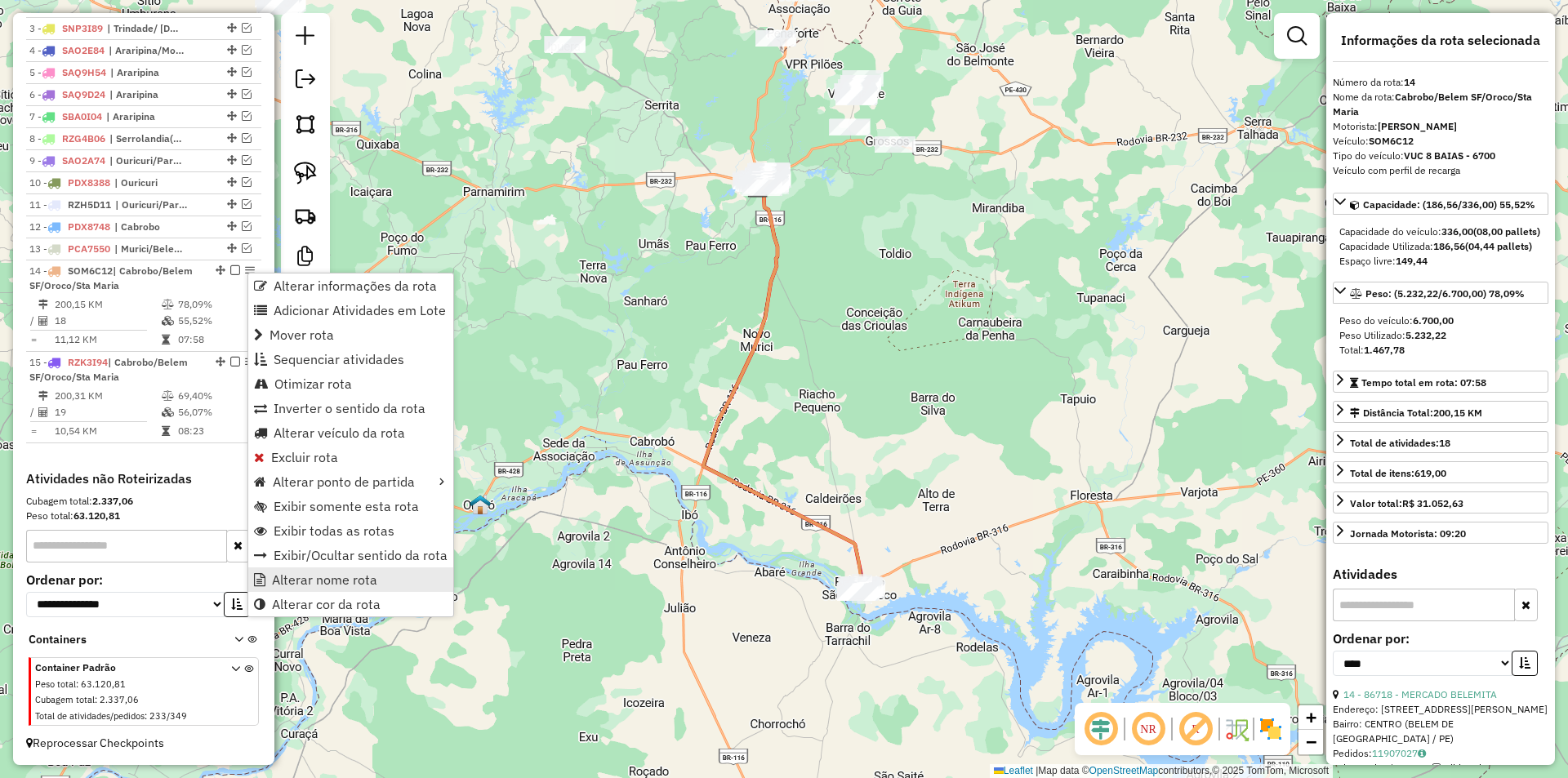
click at [299, 590] on link "Alterar nome rota" at bounding box center [350, 579] width 205 height 24
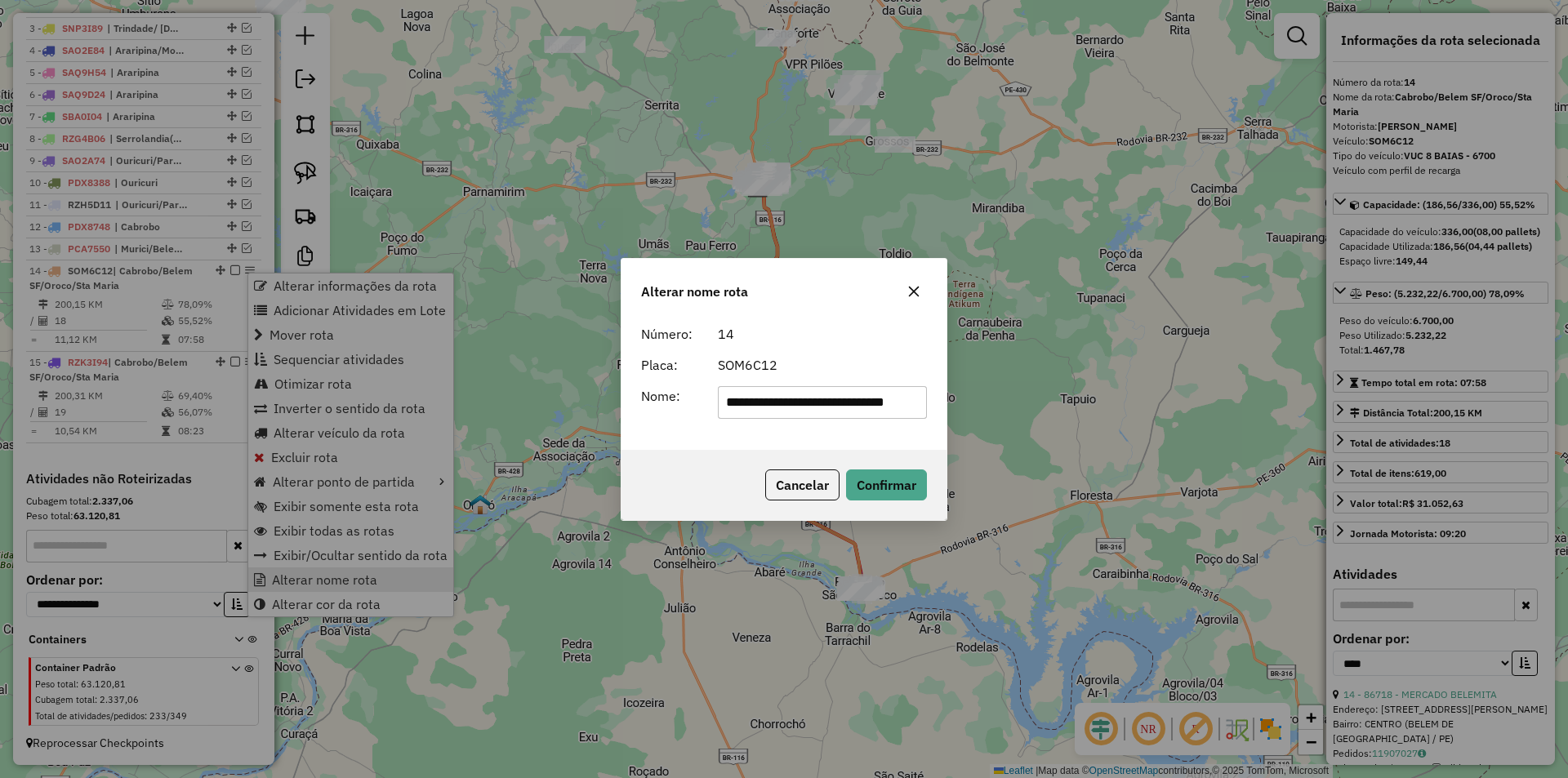
scroll to position [0, 16]
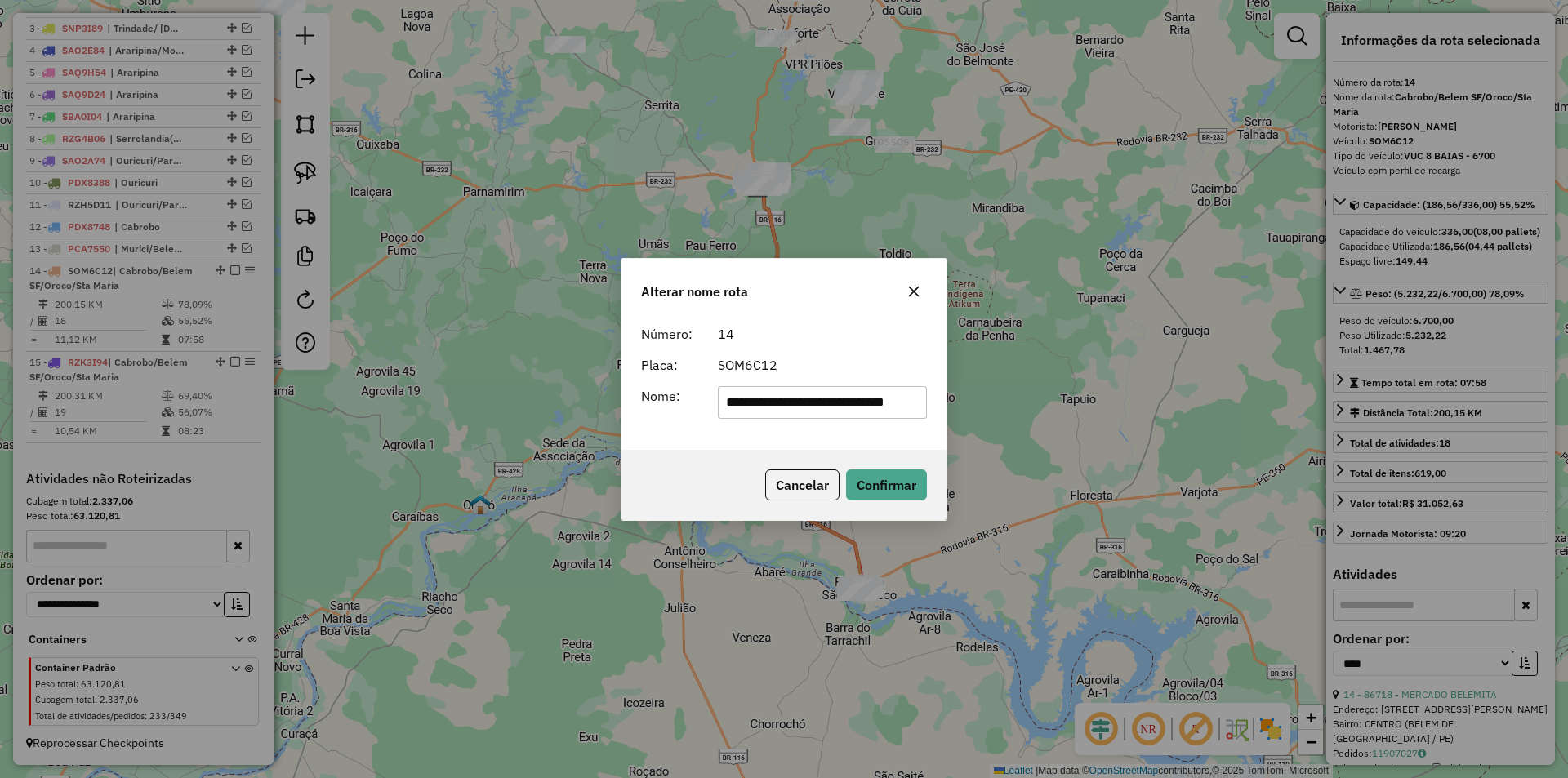
drag, startPoint x: 818, startPoint y: 402, endPoint x: 962, endPoint y: 413, distance: 144.4
click at [962, 413] on div "**********" at bounding box center [784, 389] width 1568 height 778
drag, startPoint x: 775, startPoint y: 408, endPoint x: 588, endPoint y: 404, distance: 187.0
click at [591, 404] on div "**********" at bounding box center [784, 389] width 1568 height 778
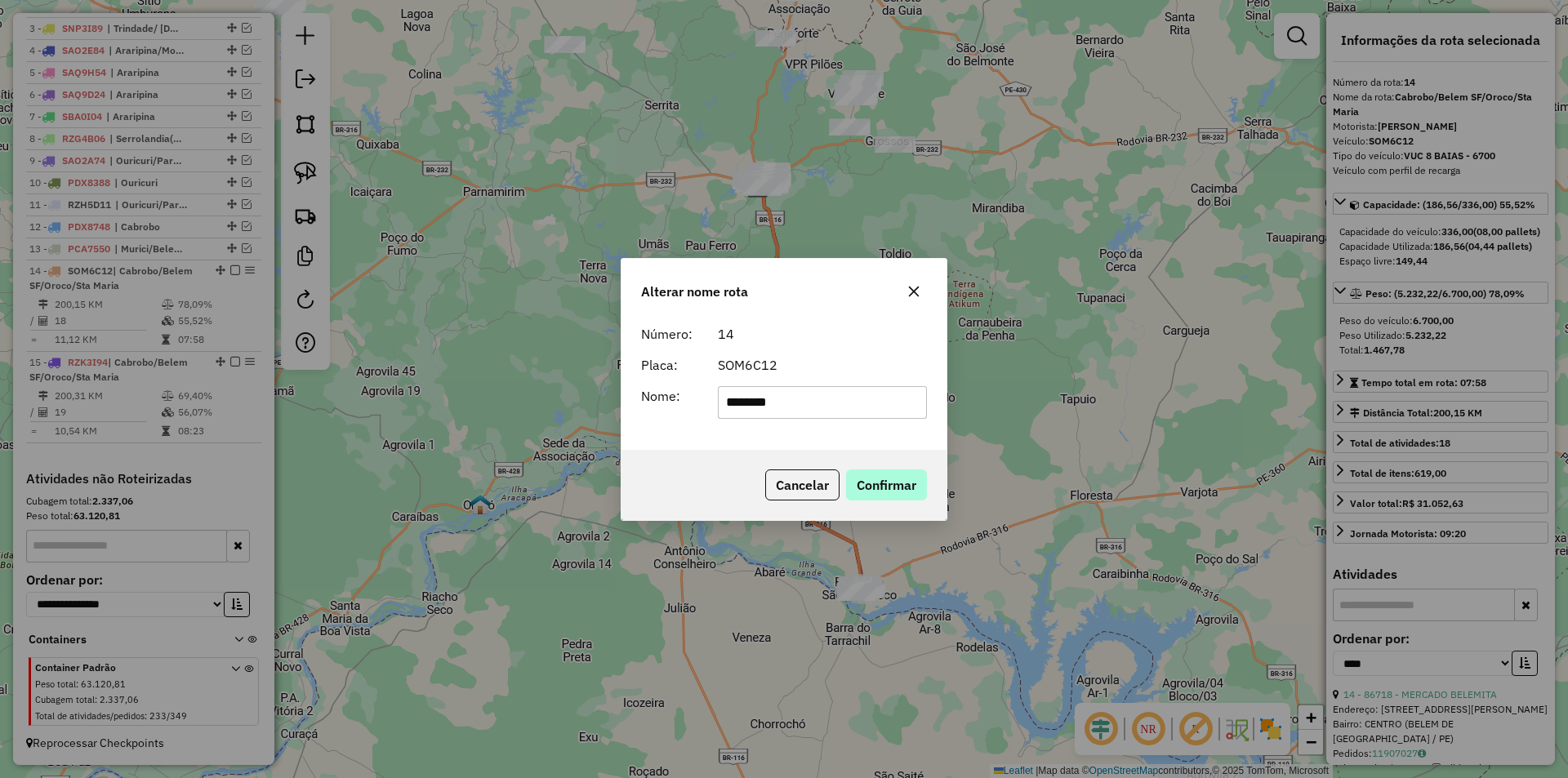
type input "********"
click at [869, 477] on button "Confirmar" at bounding box center [886, 485] width 81 height 31
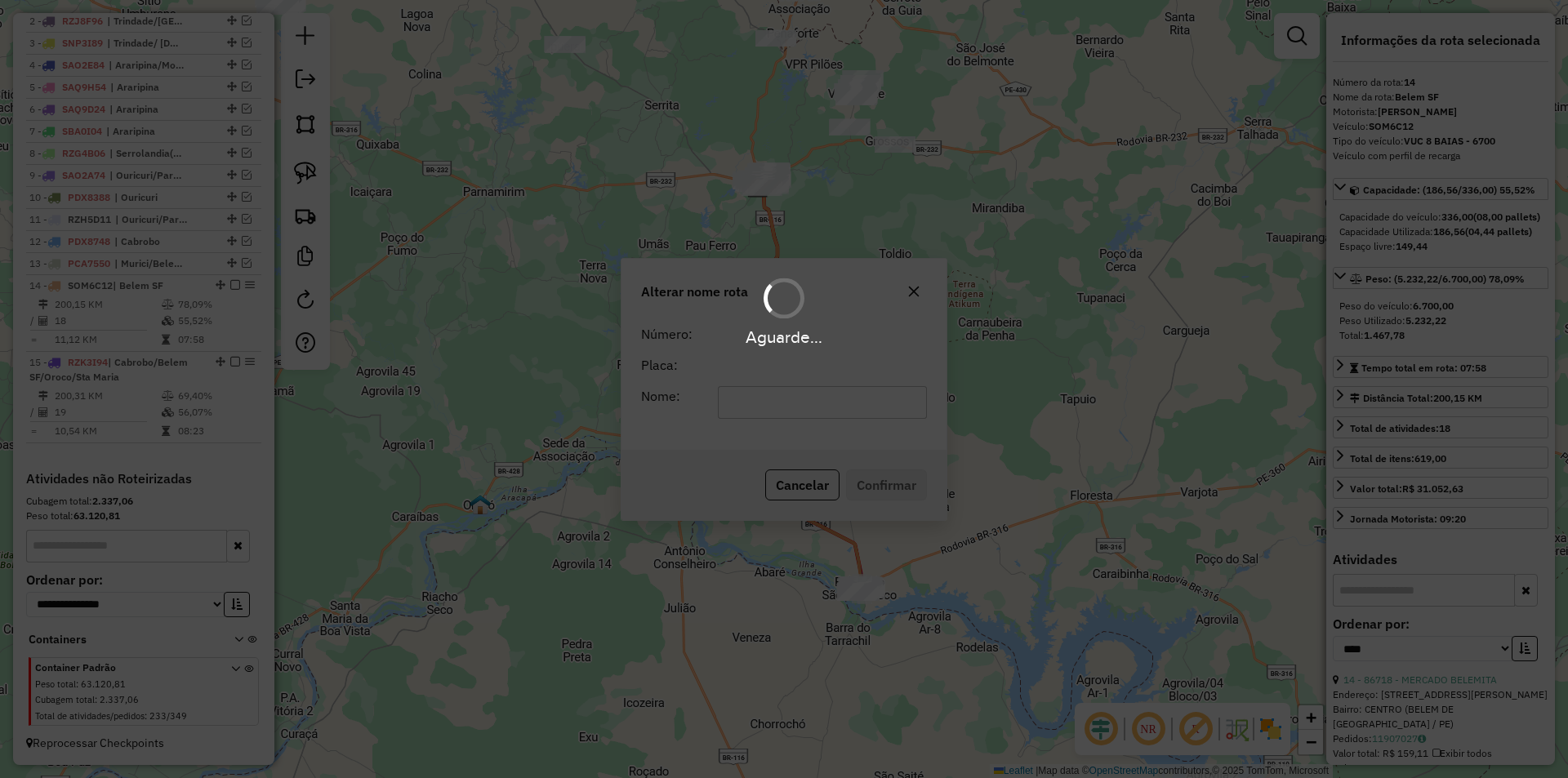
scroll to position [656, 0]
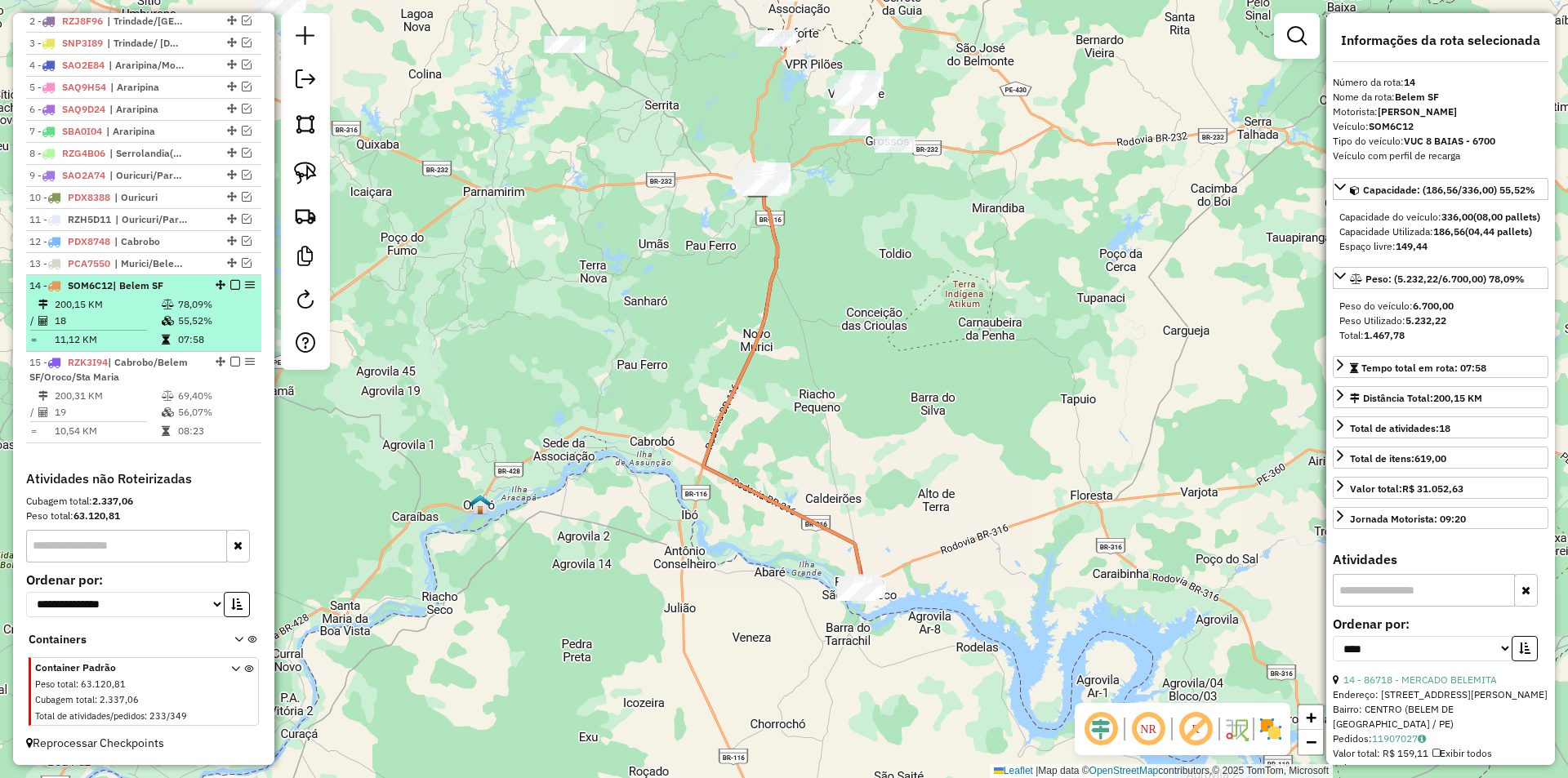
click at [230, 281] on em at bounding box center [235, 285] width 10 height 10
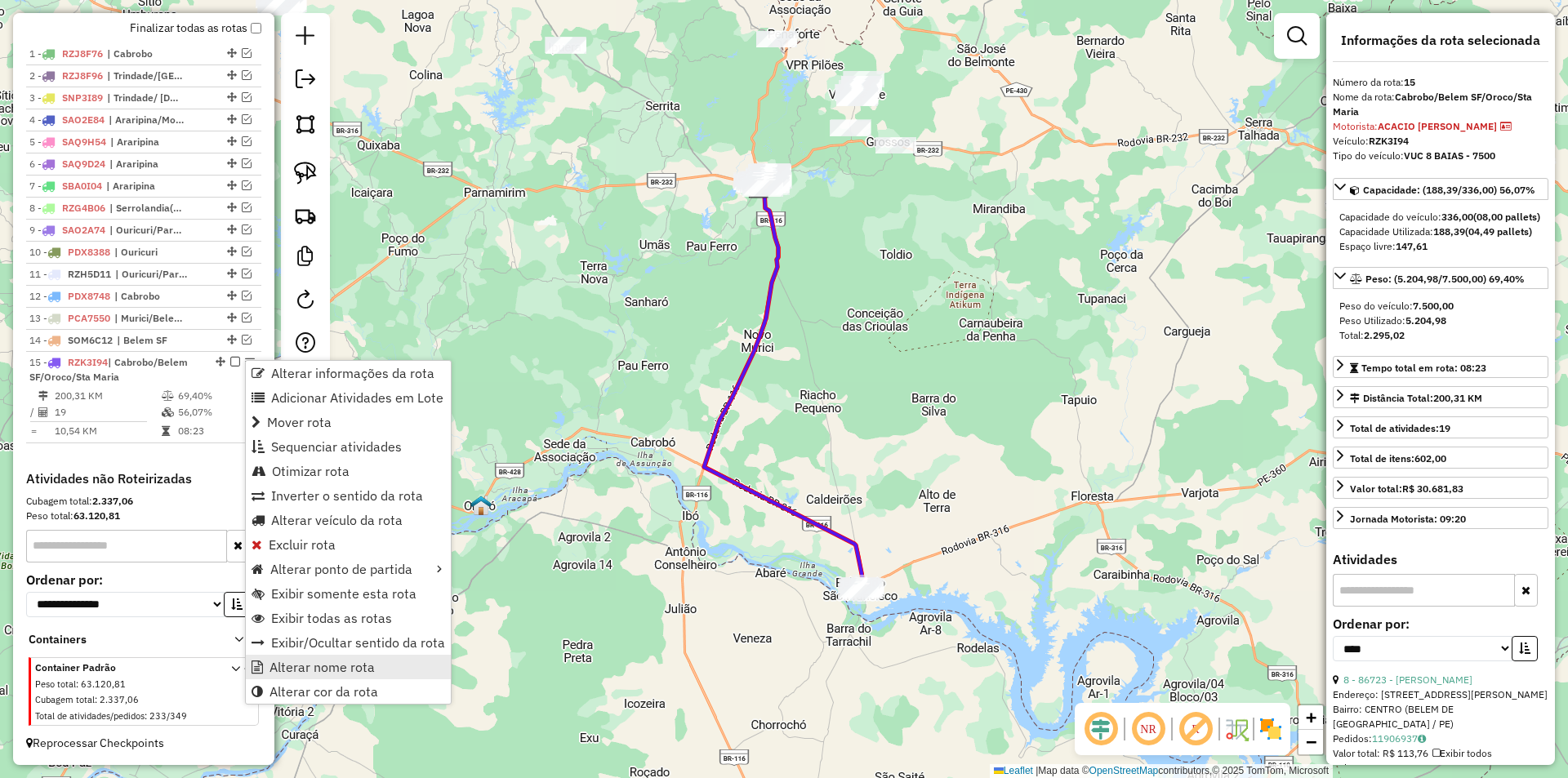
click at [303, 669] on span "Alterar nome rota" at bounding box center [322, 667] width 106 height 13
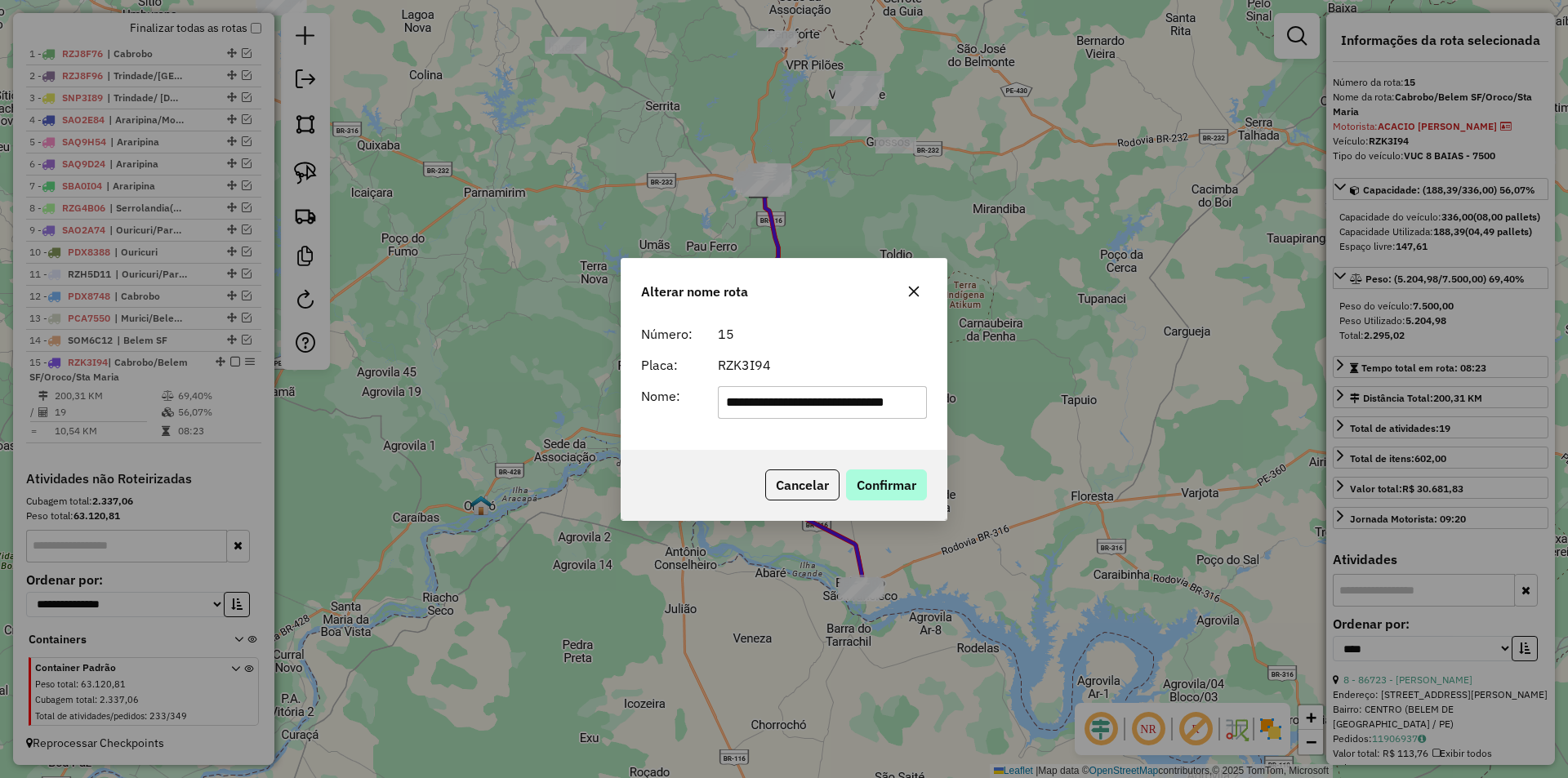
scroll to position [0, 16]
drag, startPoint x: 819, startPoint y: 394, endPoint x: 959, endPoint y: 415, distance: 141.6
click at [958, 414] on div "**********" at bounding box center [784, 389] width 1568 height 778
drag, startPoint x: 781, startPoint y: 405, endPoint x: 656, endPoint y: 407, distance: 125.0
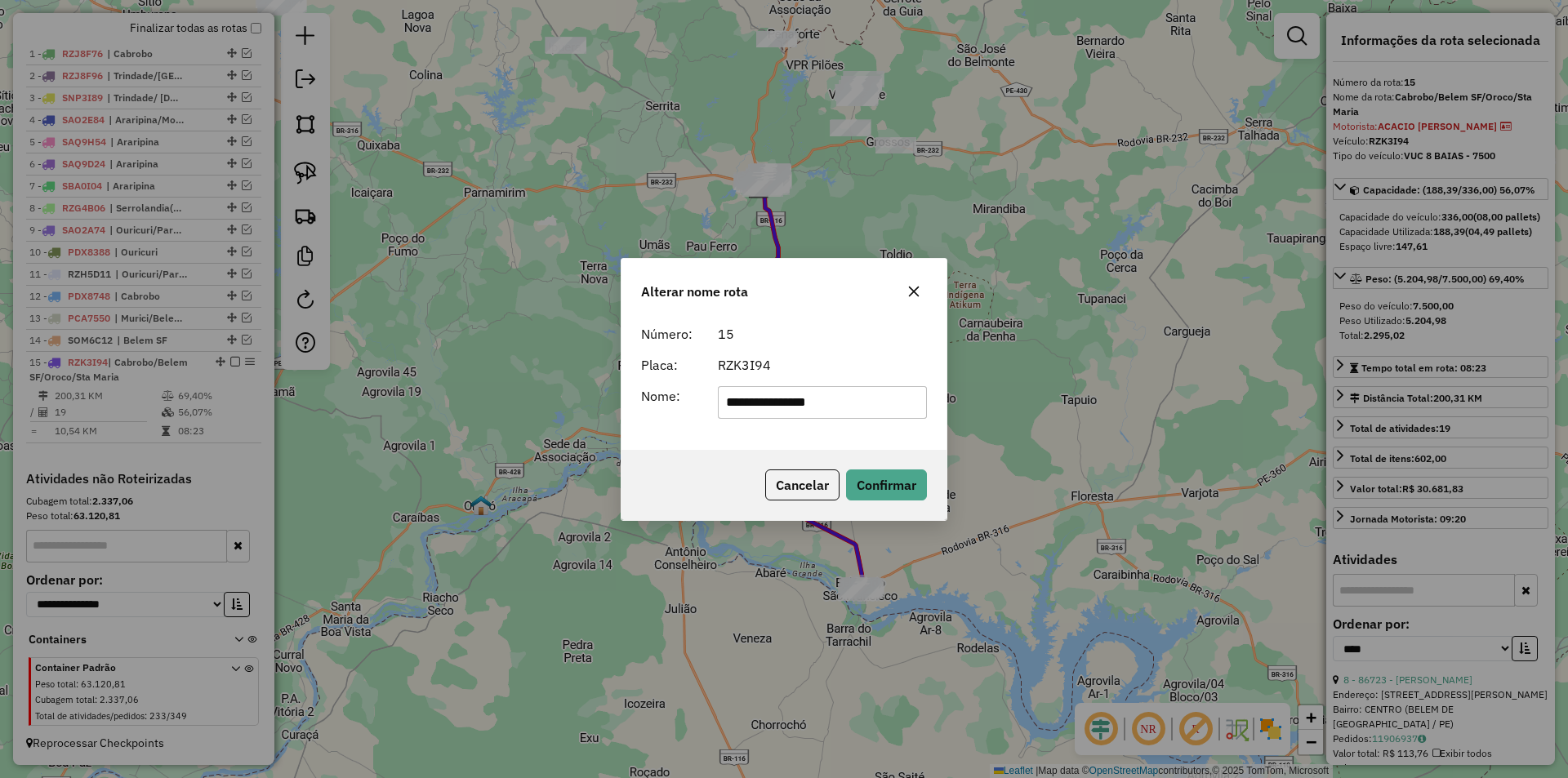
click at [657, 408] on div "**********" at bounding box center [783, 403] width 305 height 33
type input "********"
click at [900, 478] on button "Confirmar" at bounding box center [886, 485] width 81 height 31
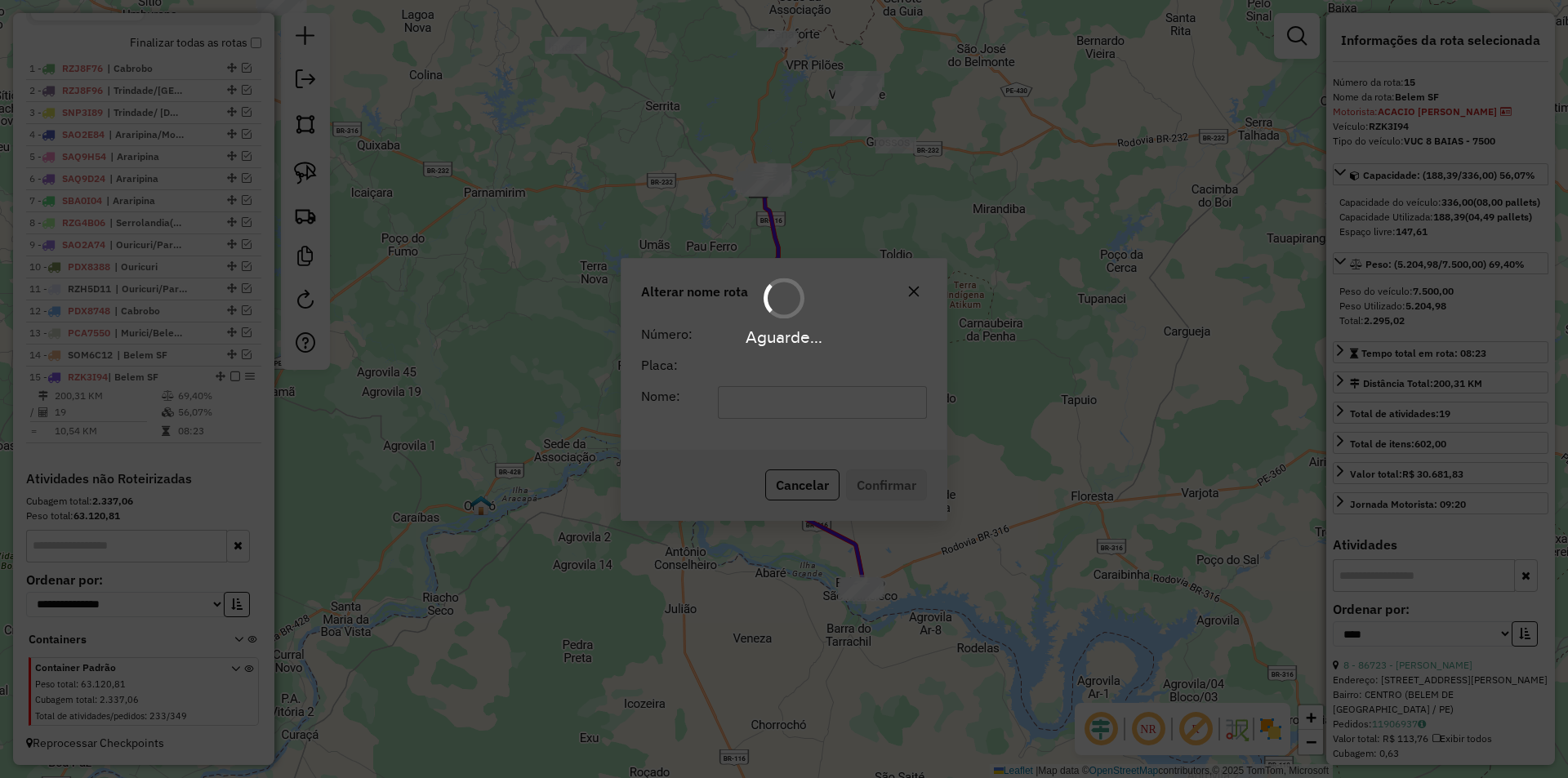
scroll to position [587, 0]
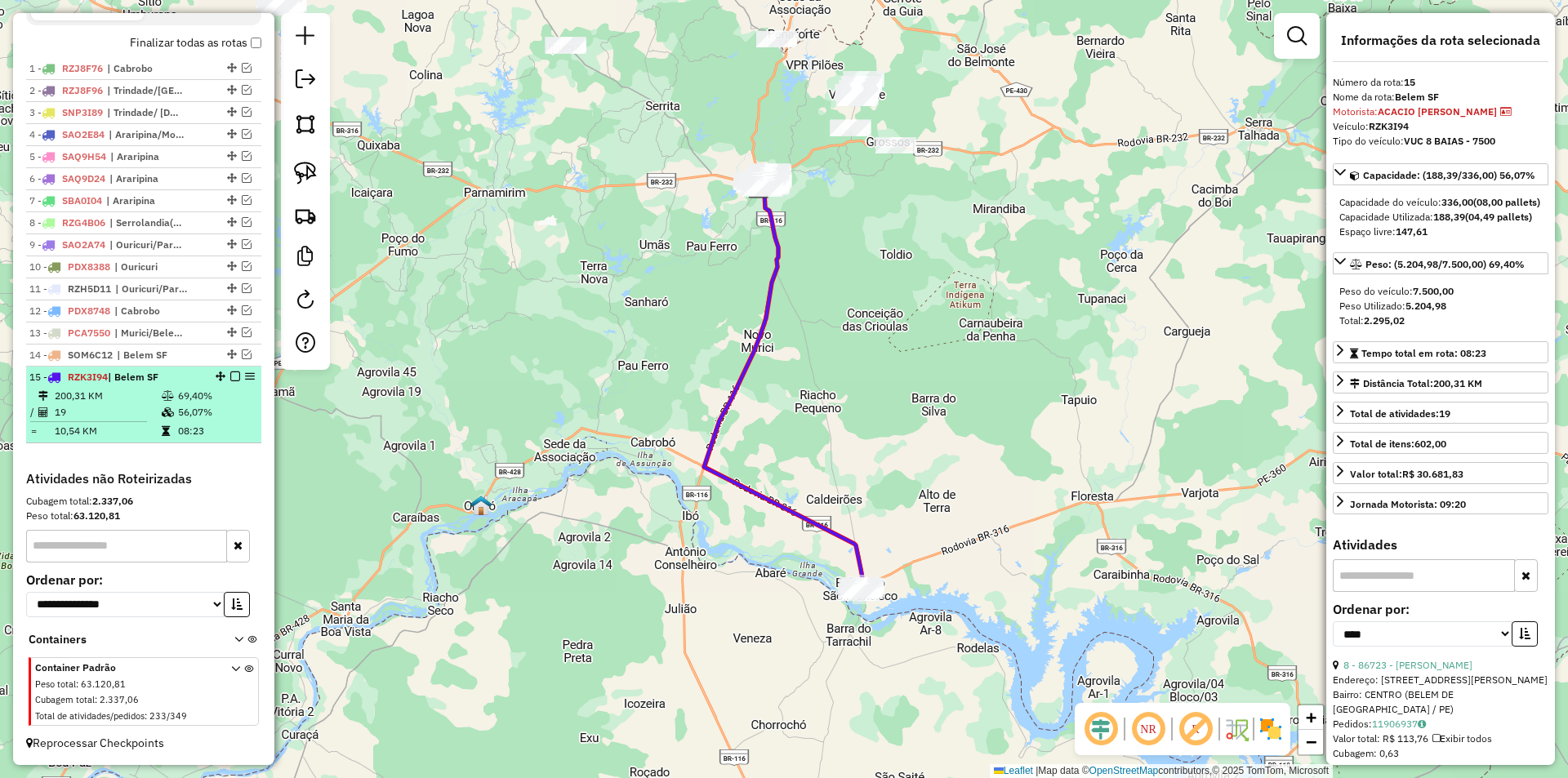
click at [233, 379] on em at bounding box center [235, 376] width 10 height 10
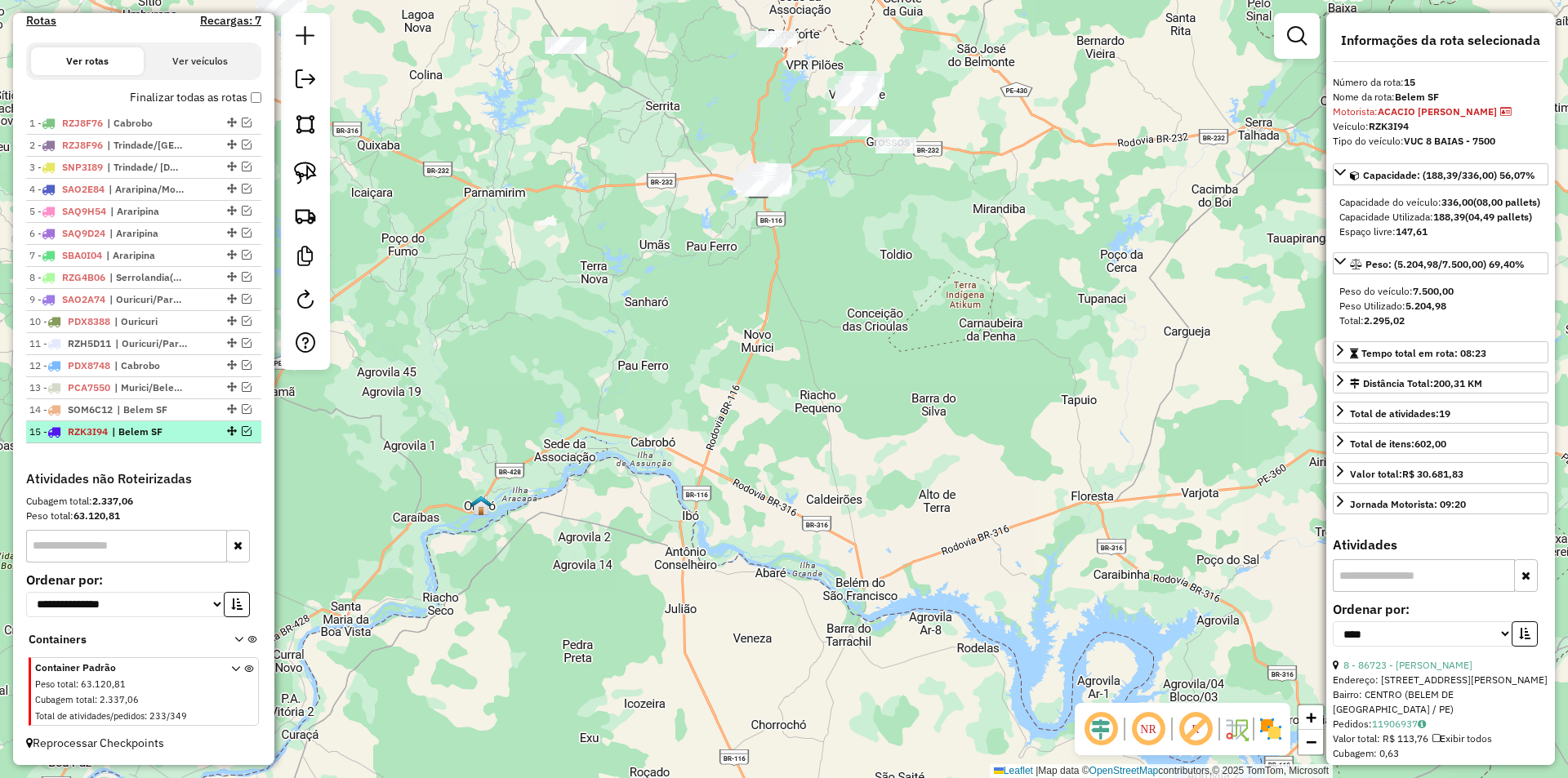
scroll to position [532, 0]
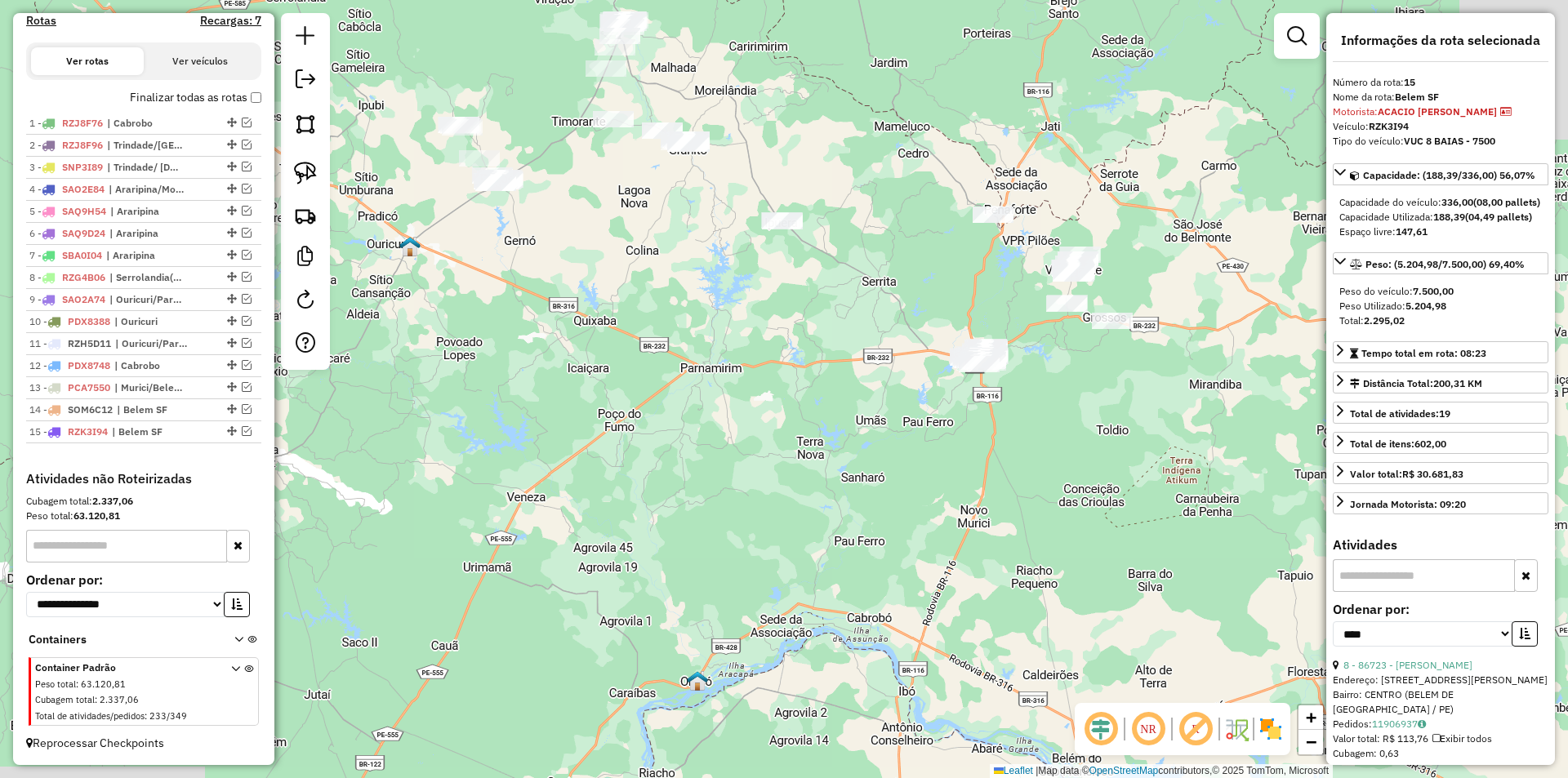
drag, startPoint x: 516, startPoint y: 434, endPoint x: 785, endPoint y: 612, distance: 322.6
click at [785, 612] on div "Janela de atendimento Grade de atendimento Capacidade Transportadoras Veículos …" at bounding box center [784, 389] width 1568 height 778
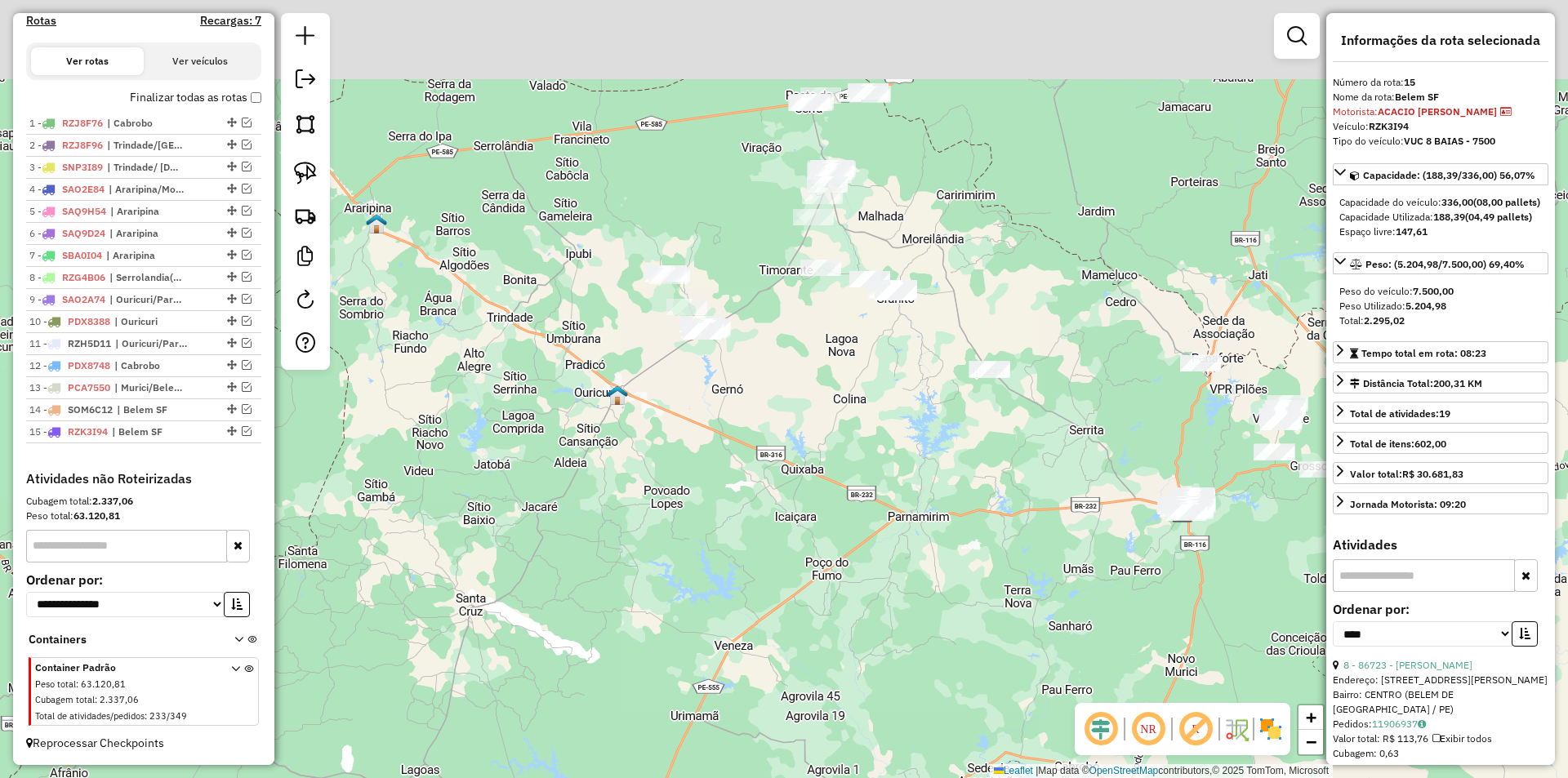
drag, startPoint x: 663, startPoint y: 406, endPoint x: 827, endPoint y: 629, distance: 276.8
click at [827, 629] on div "Janela de atendimento Grade de atendimento Capacidade Transportadoras Veículos …" at bounding box center [784, 389] width 1568 height 778
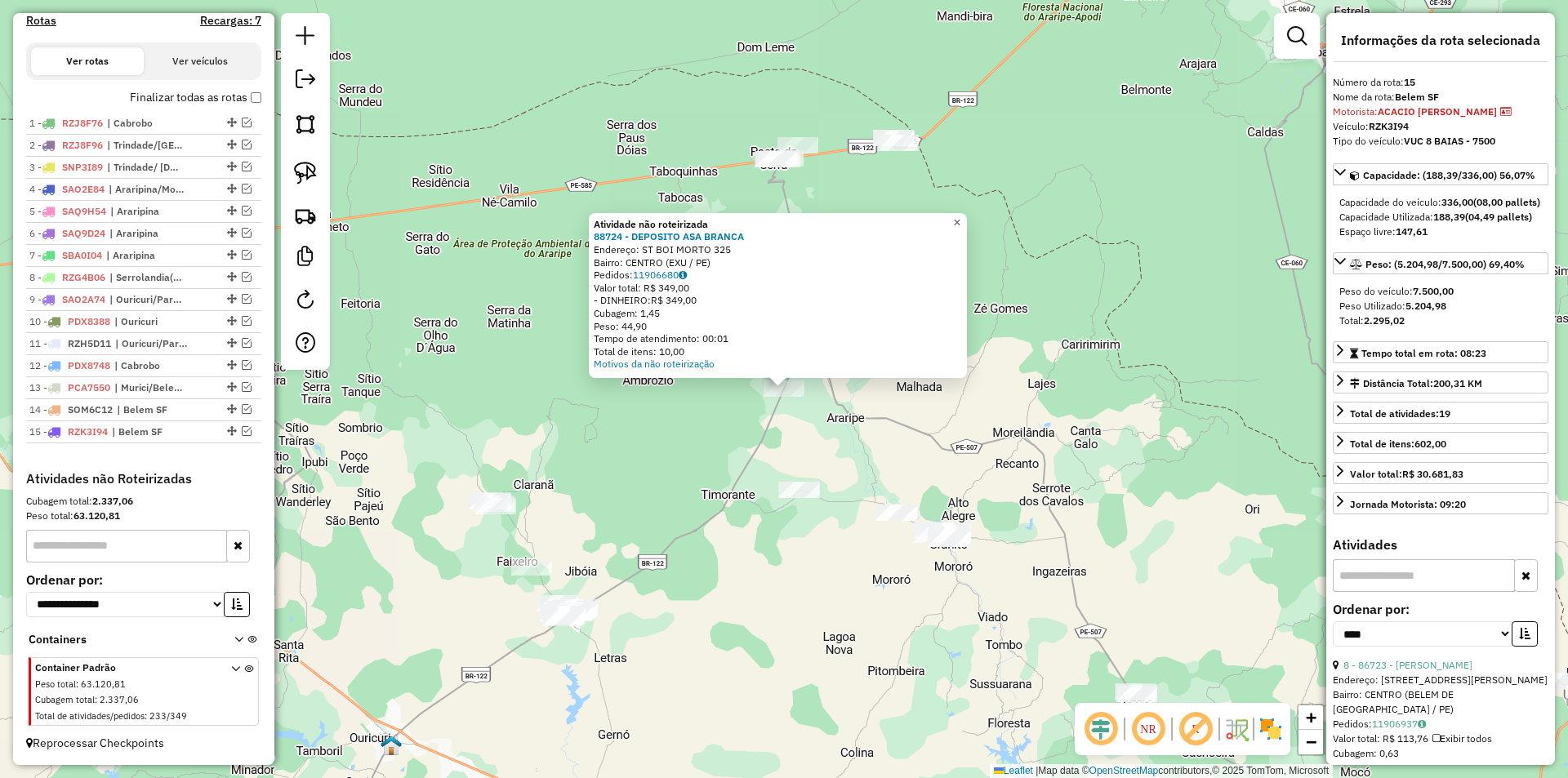
click at [960, 219] on span "×" at bounding box center [957, 222] width 8 height 13
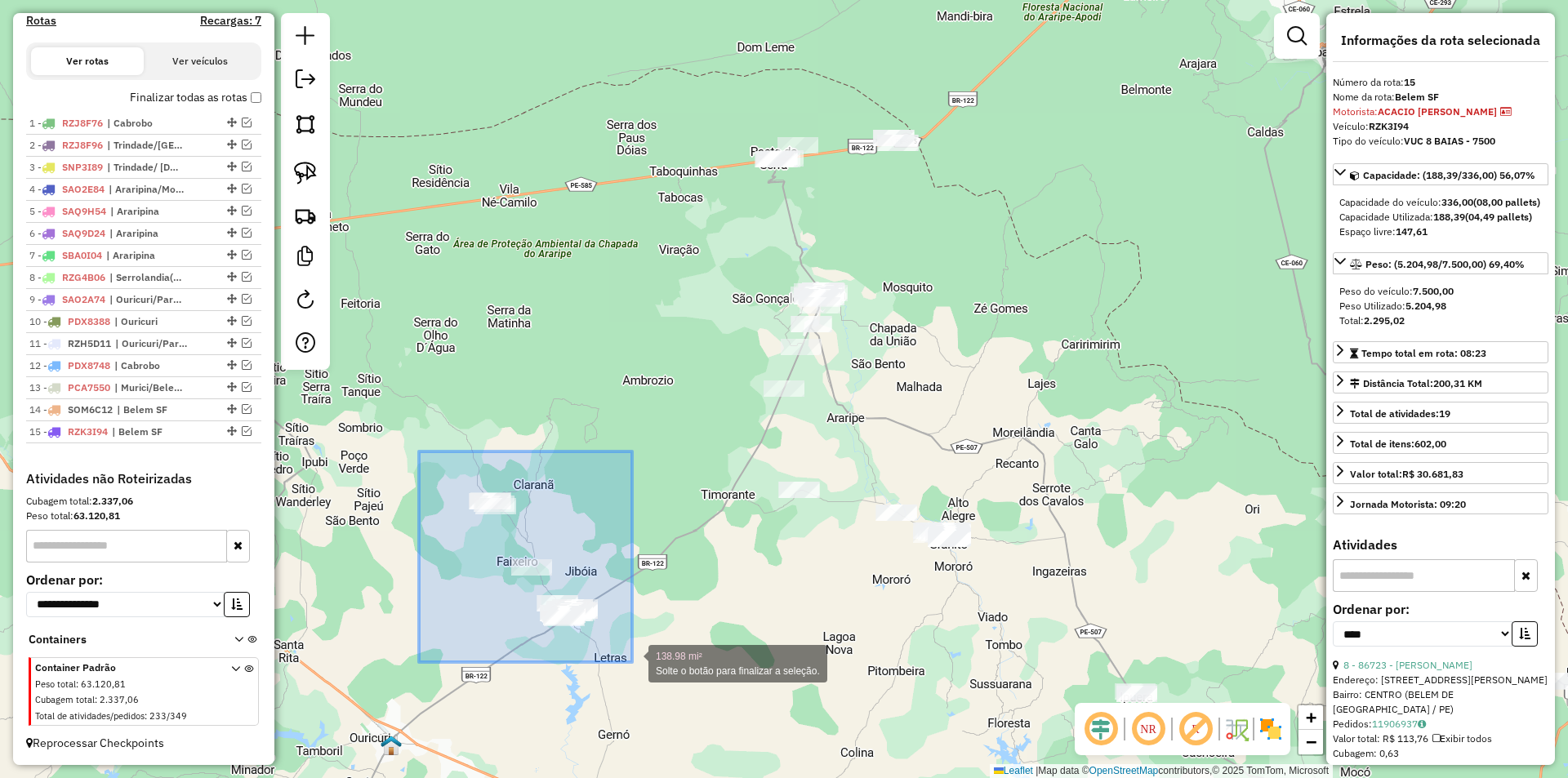
drag, startPoint x: 418, startPoint y: 451, endPoint x: 636, endPoint y: 665, distance: 305.5
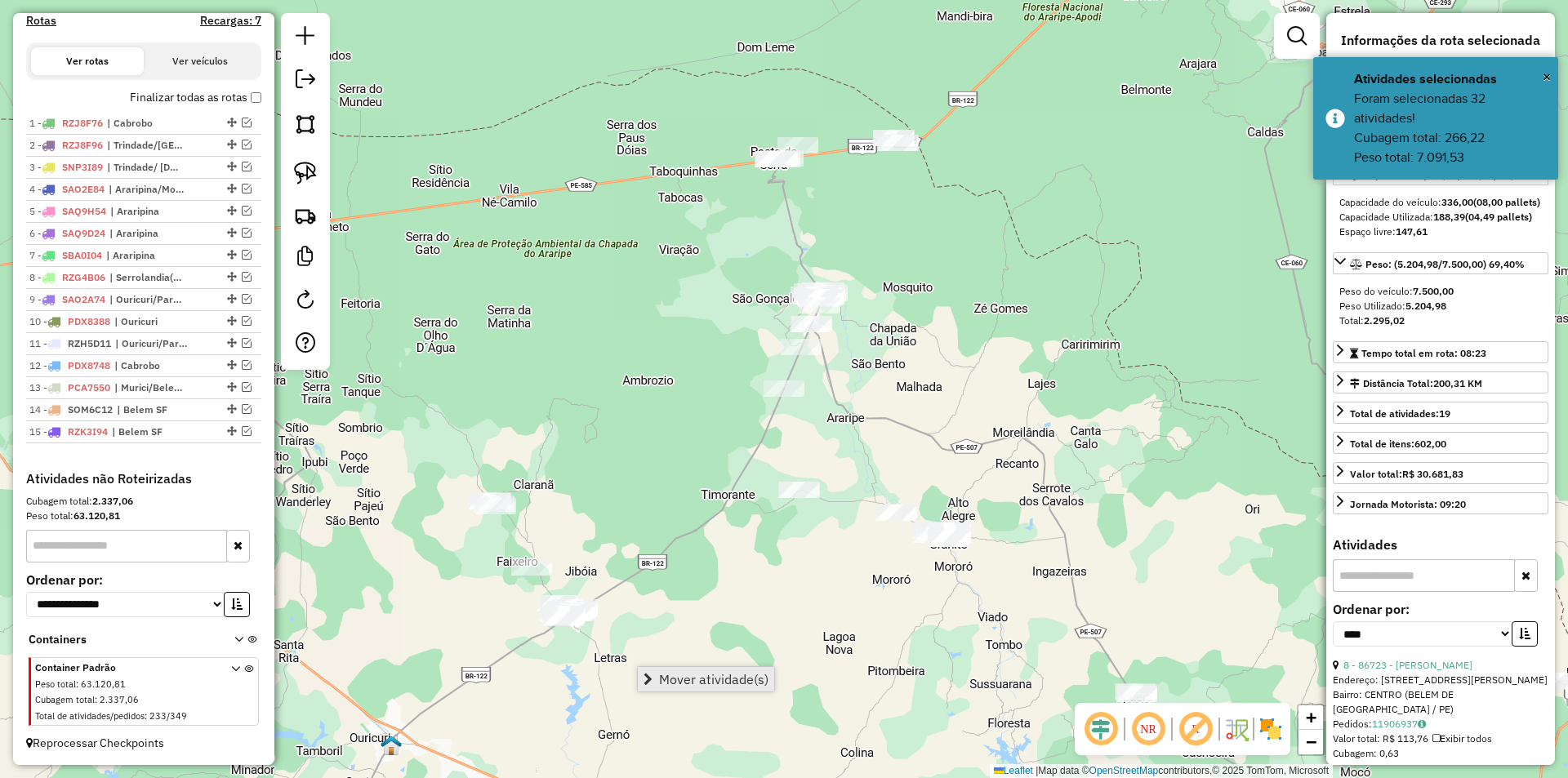
click at [658, 678] on link "Mover atividade(s)" at bounding box center [706, 679] width 137 height 24
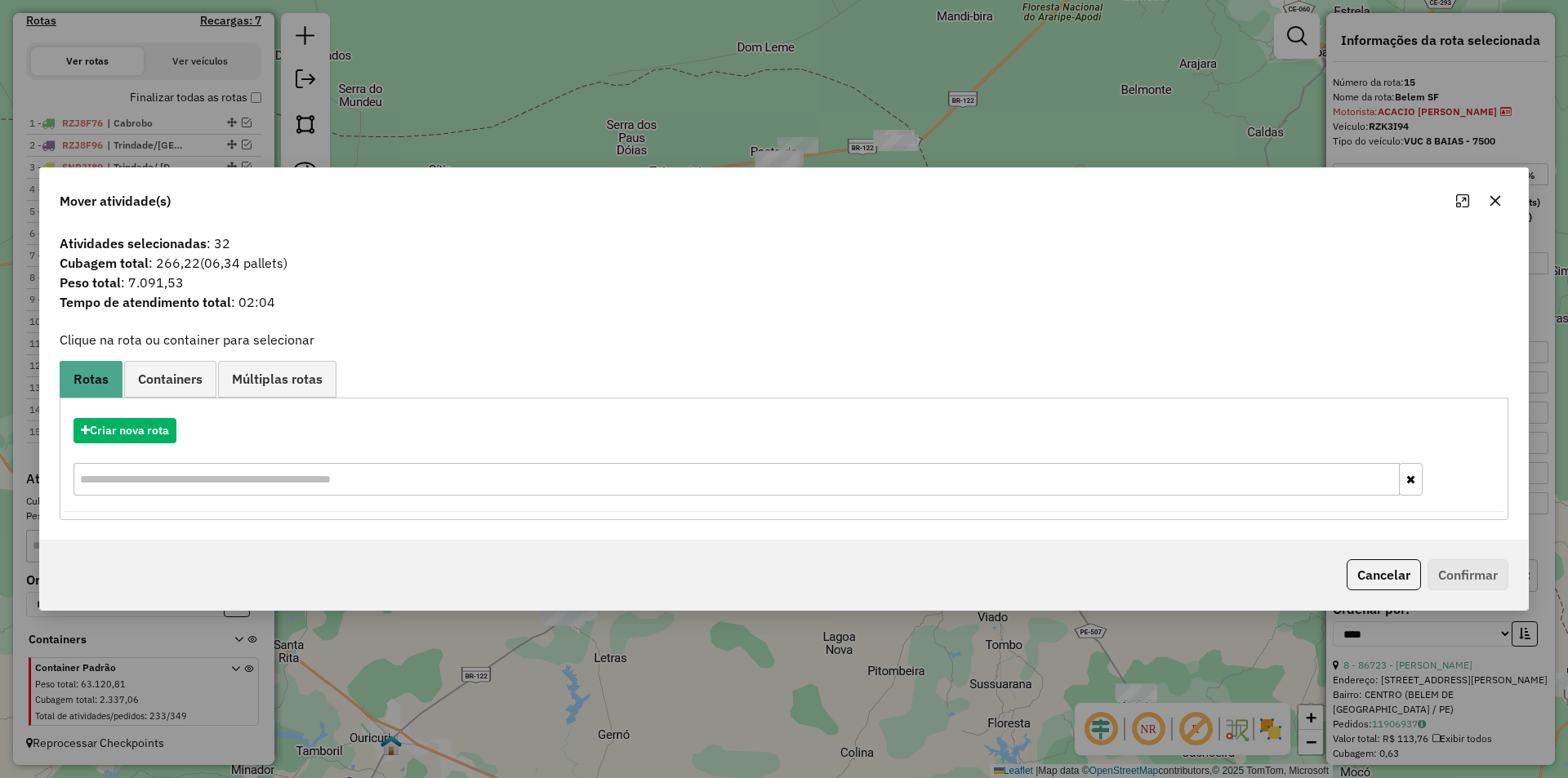
click at [1494, 199] on icon "button" at bounding box center [1495, 200] width 11 height 11
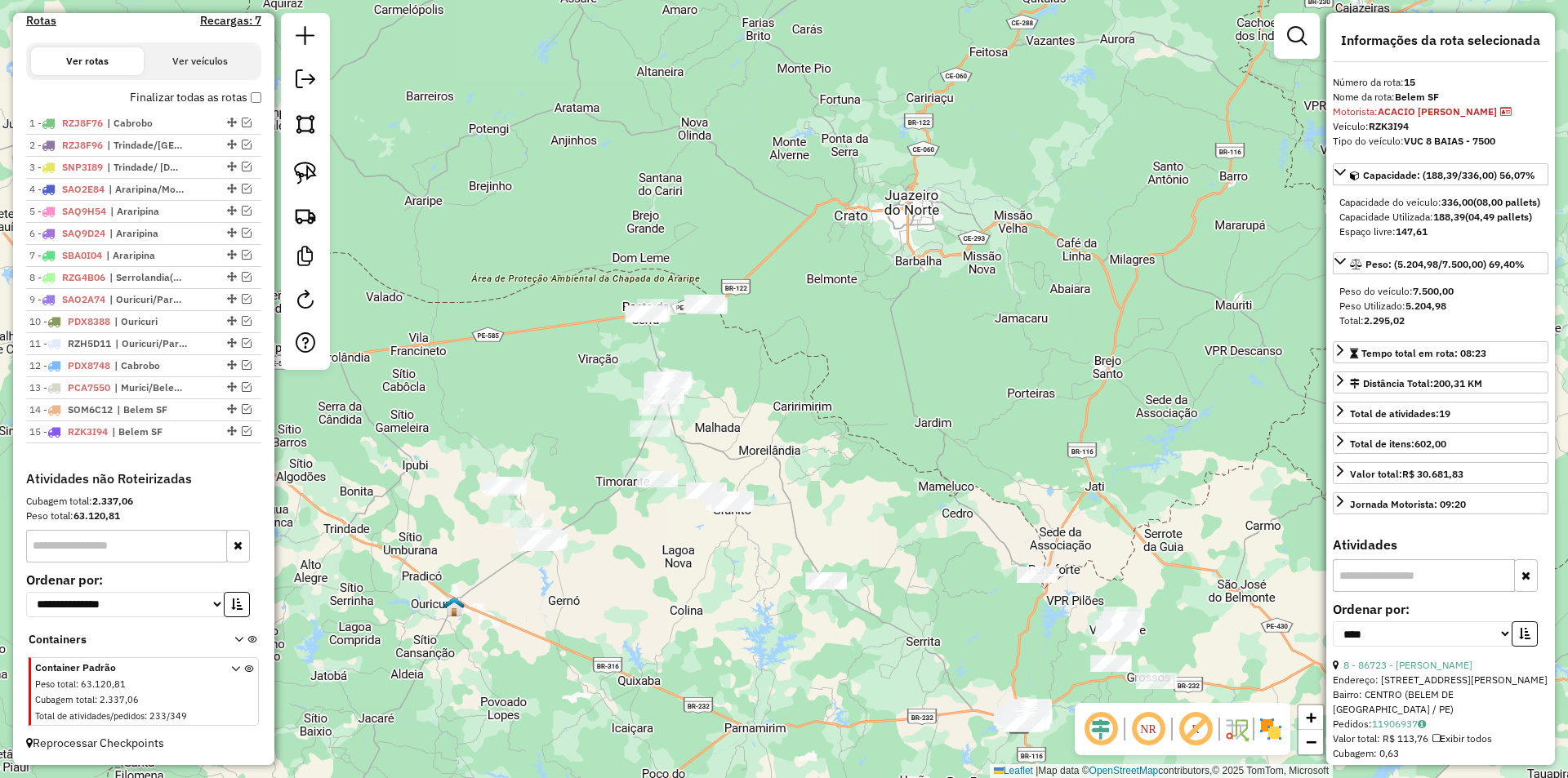
drag, startPoint x: 612, startPoint y: 639, endPoint x: 578, endPoint y: 582, distance: 66.4
click at [578, 582] on div "Janela de atendimento Grade de atendimento Capacidade Transportadoras Veículos …" at bounding box center [784, 389] width 1568 height 778
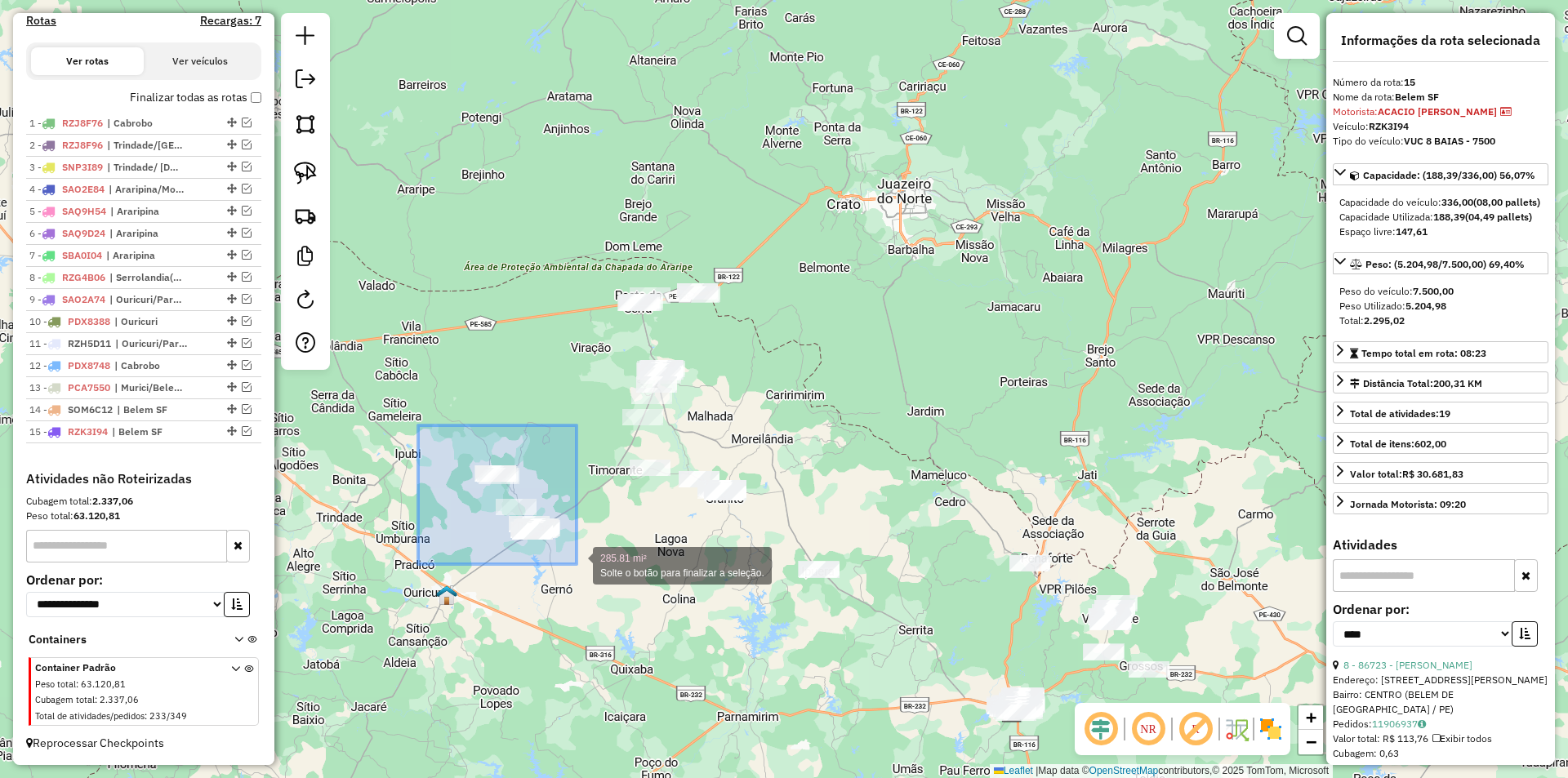
drag, startPoint x: 418, startPoint y: 425, endPoint x: 576, endPoint y: 565, distance: 211.1
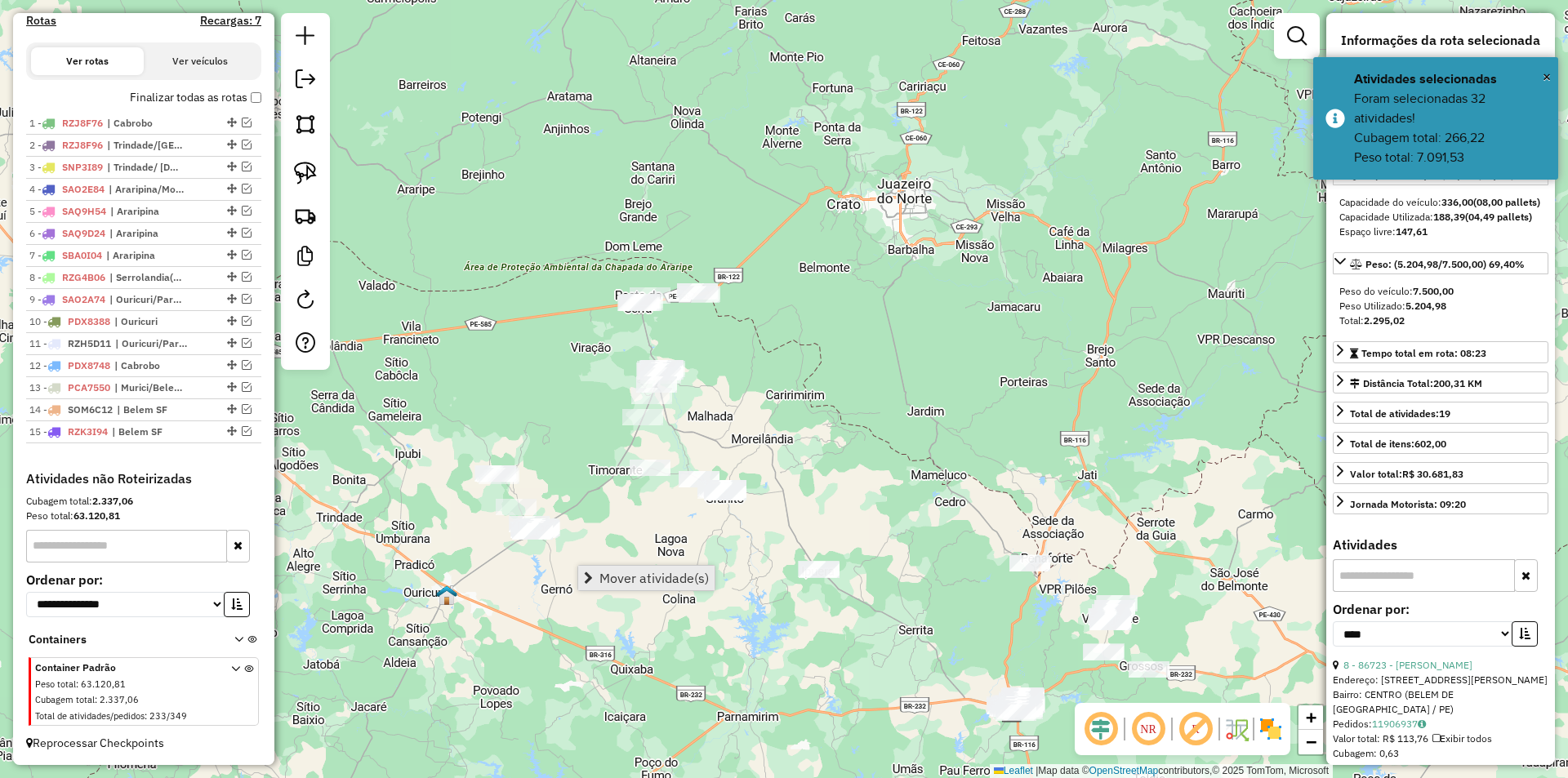
click at [635, 577] on span "Mover atividade(s)" at bounding box center [654, 578] width 110 height 13
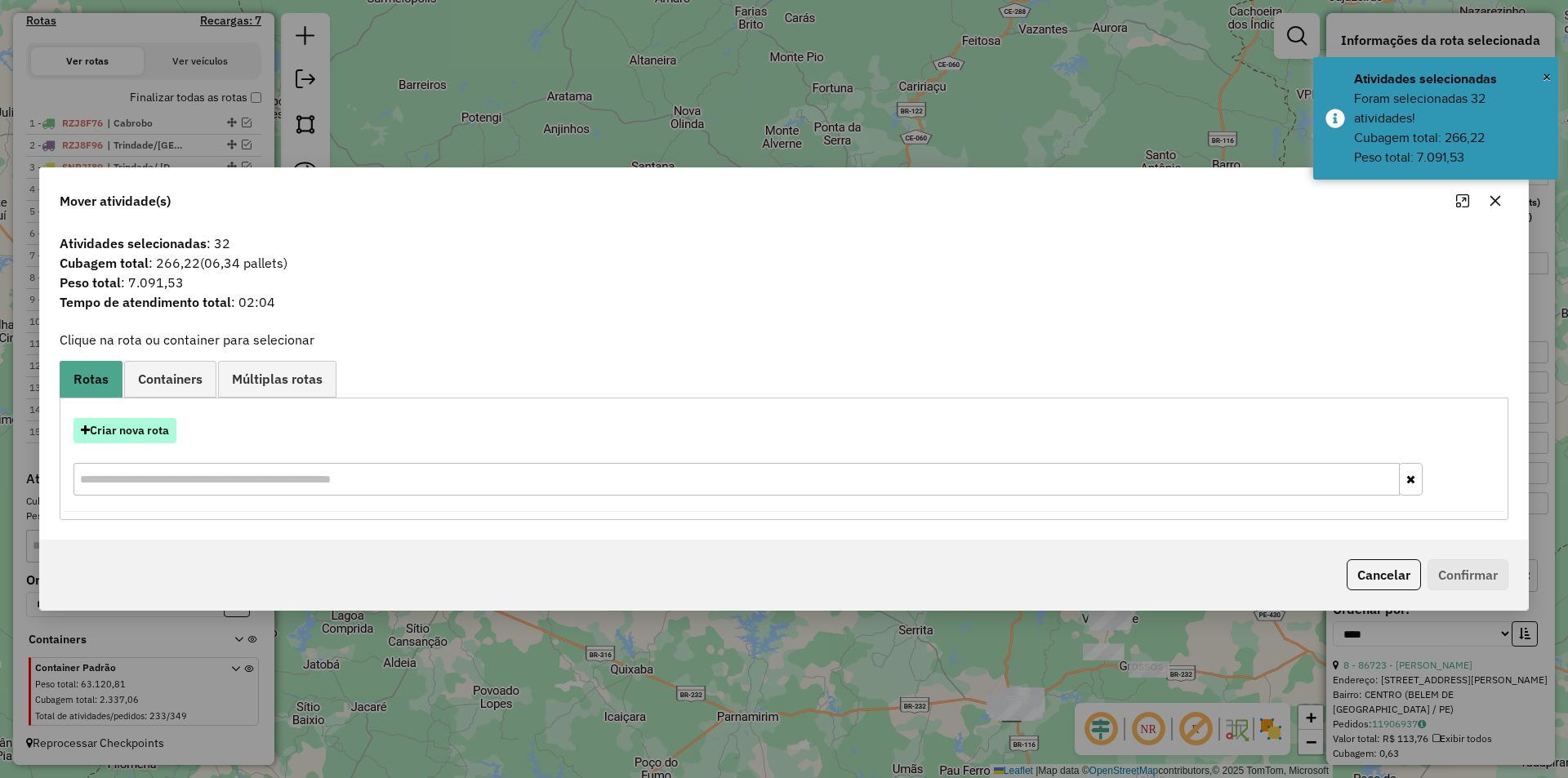
click at [124, 439] on button "Criar nova rota" at bounding box center [124, 431] width 103 height 25
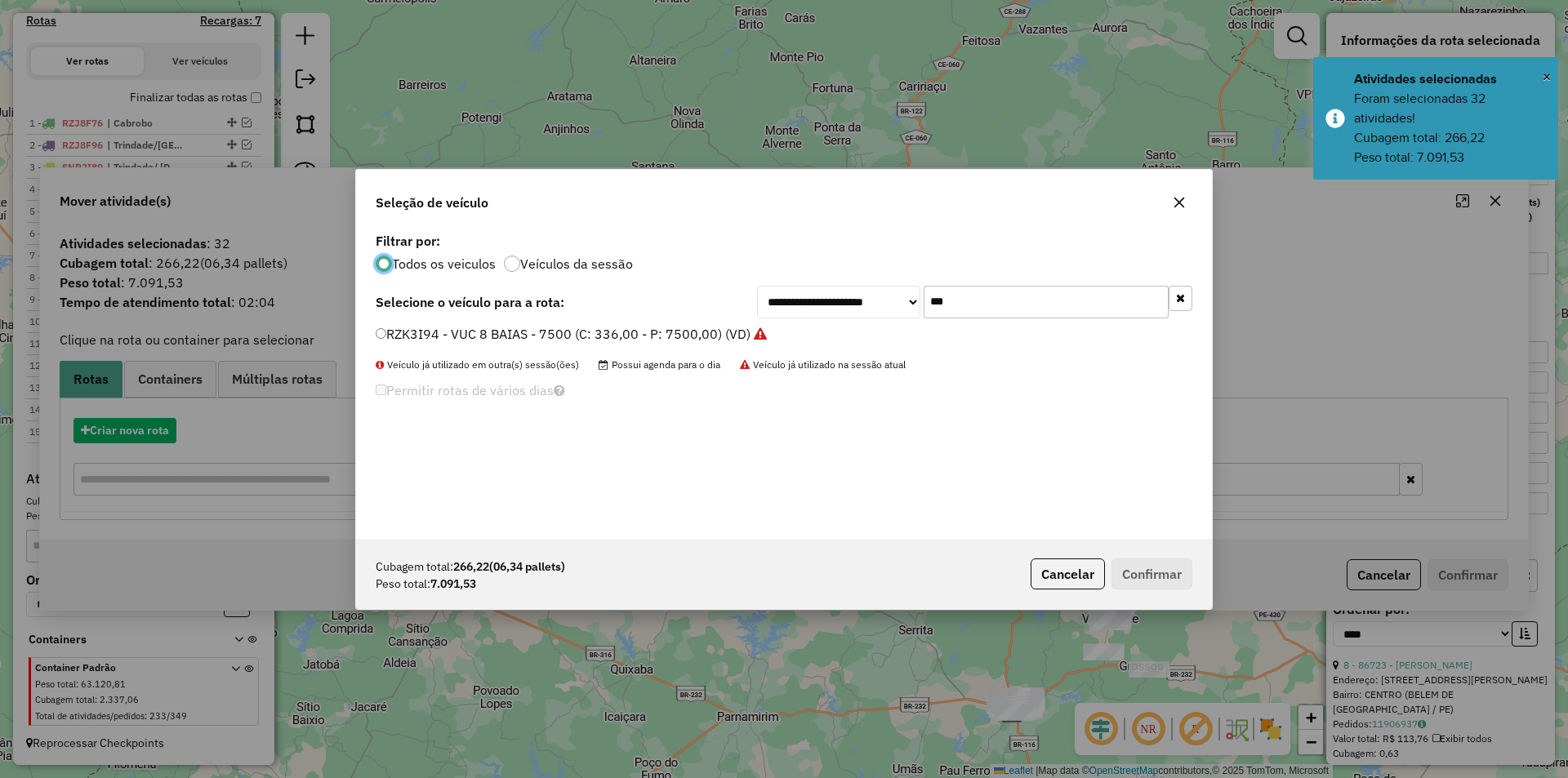
scroll to position [9, 5]
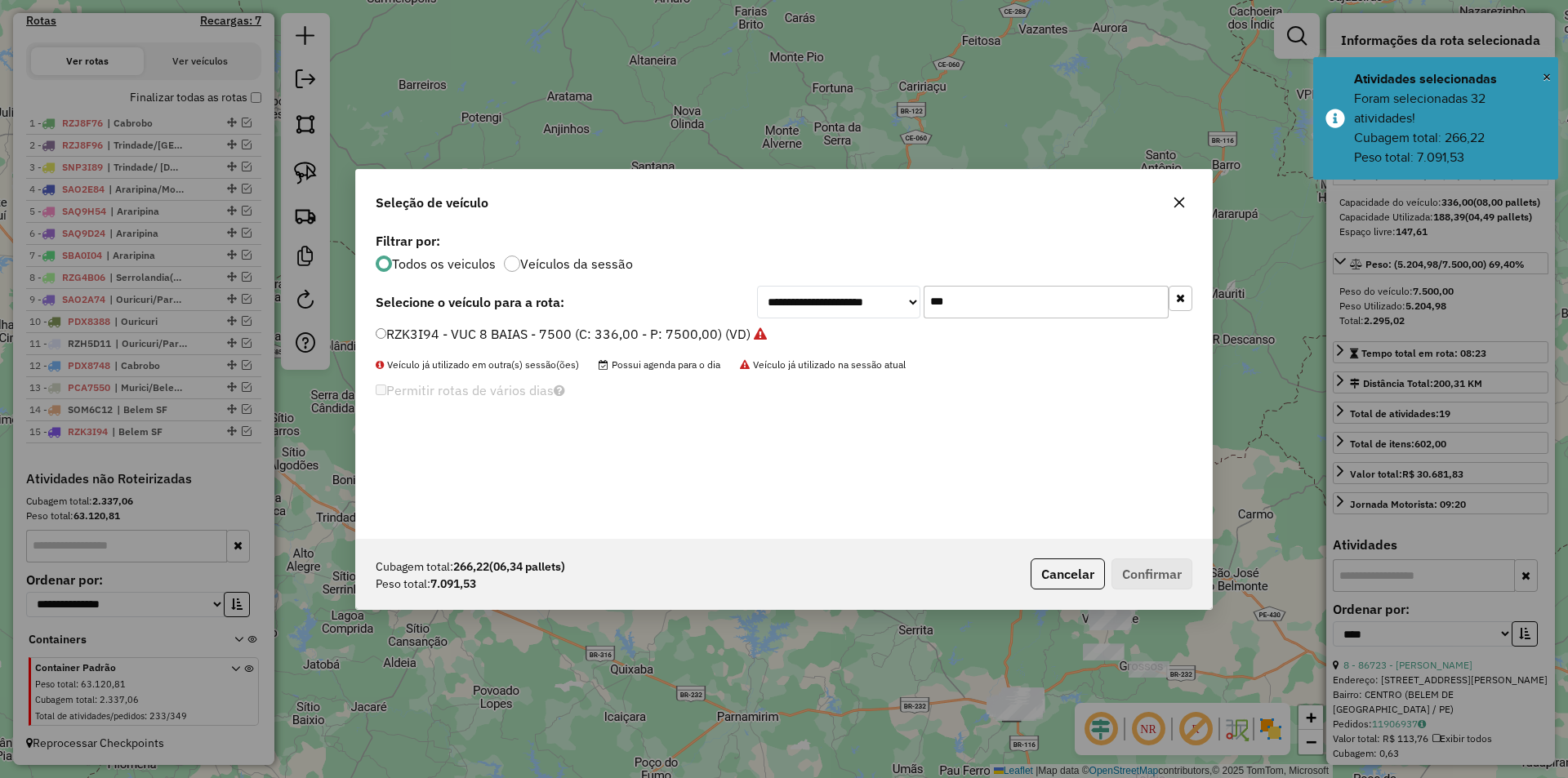
drag, startPoint x: 1013, startPoint y: 297, endPoint x: 918, endPoint y: 296, distance: 95.0
click at [918, 296] on div "**********" at bounding box center [974, 302] width 435 height 33
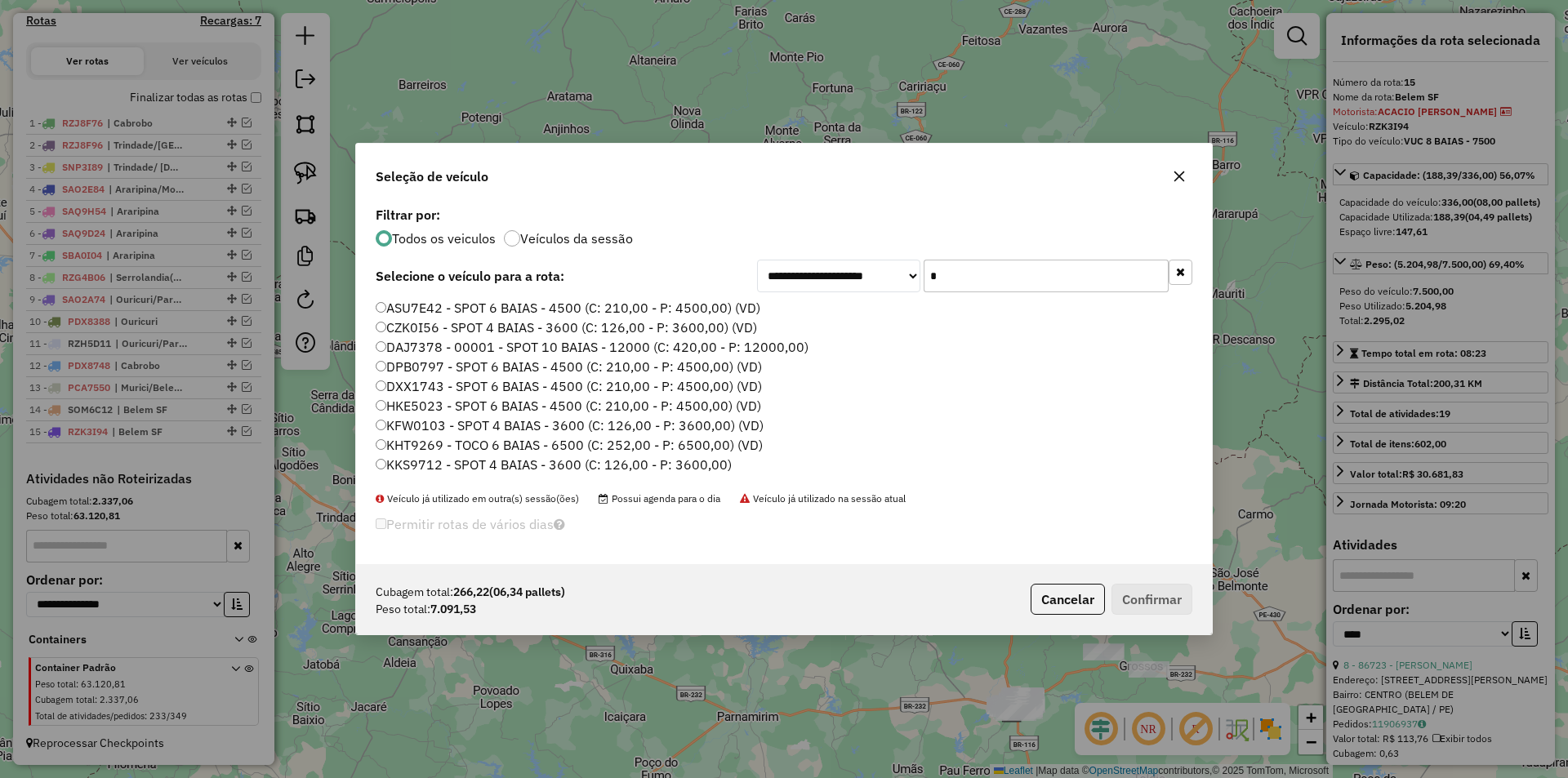
type input "*"
click at [1180, 175] on icon "button" at bounding box center [1179, 176] width 11 height 11
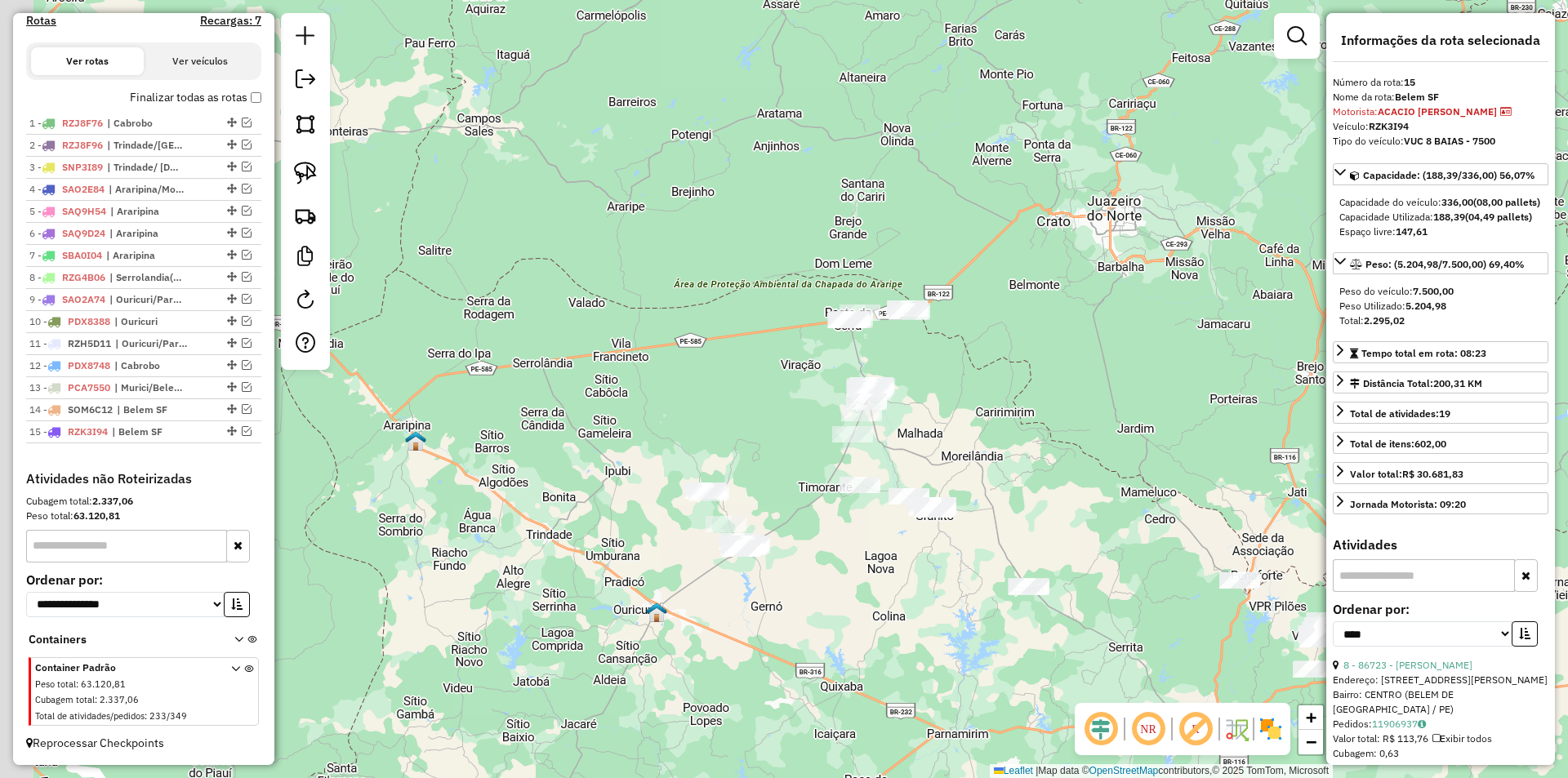
drag, startPoint x: 320, startPoint y: 462, endPoint x: 704, endPoint y: 482, distance: 384.5
click at [704, 482] on div "Janela de atendimento Grade de atendimento Capacidade Transportadoras Veículos …" at bounding box center [784, 389] width 1568 height 778
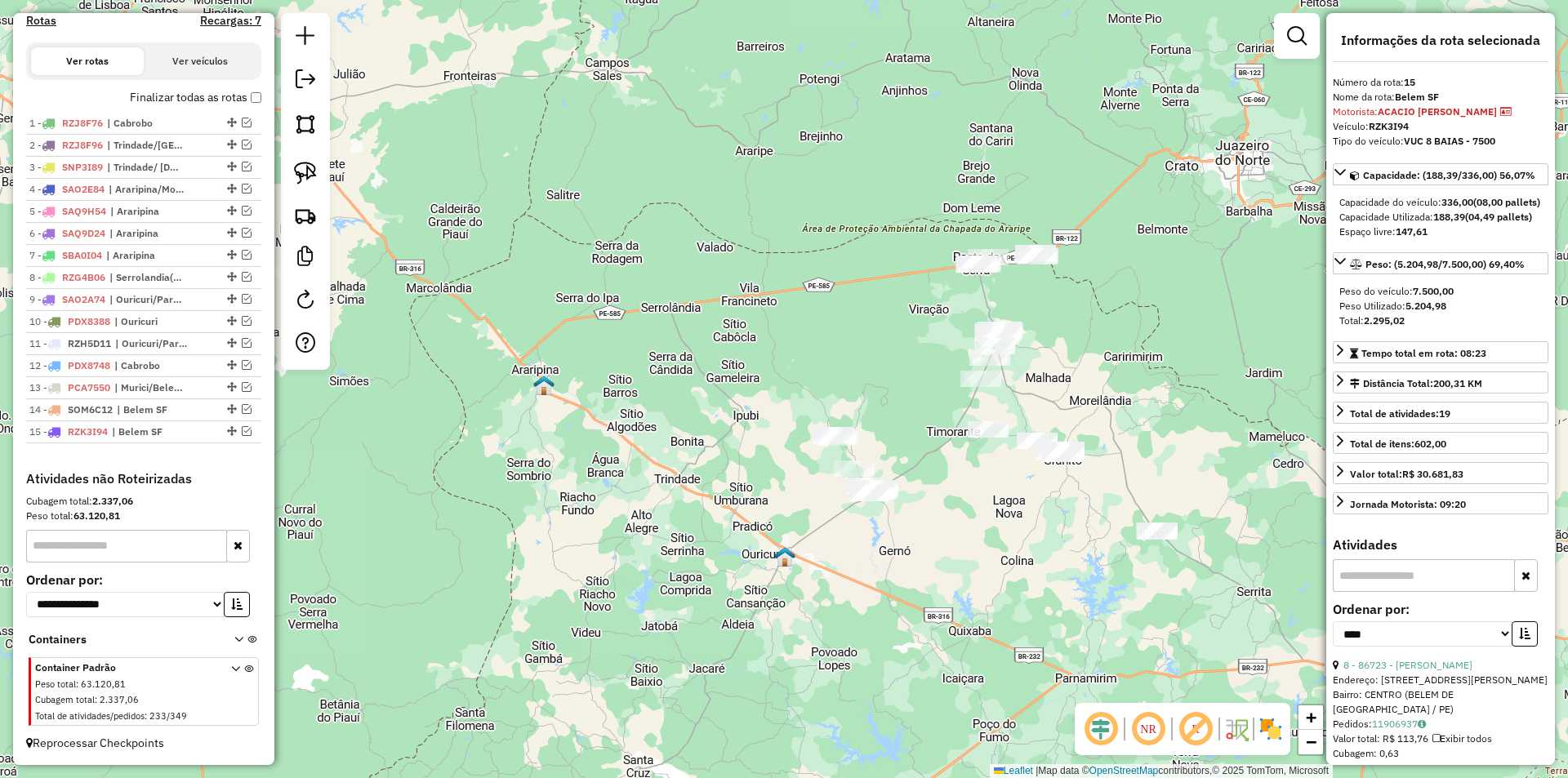
drag, startPoint x: 930, startPoint y: 538, endPoint x: 917, endPoint y: 519, distance: 23.0
click at [926, 533] on div "Janela de atendimento Grade de atendimento Capacidade Transportadoras Veículos …" at bounding box center [784, 389] width 1568 height 778
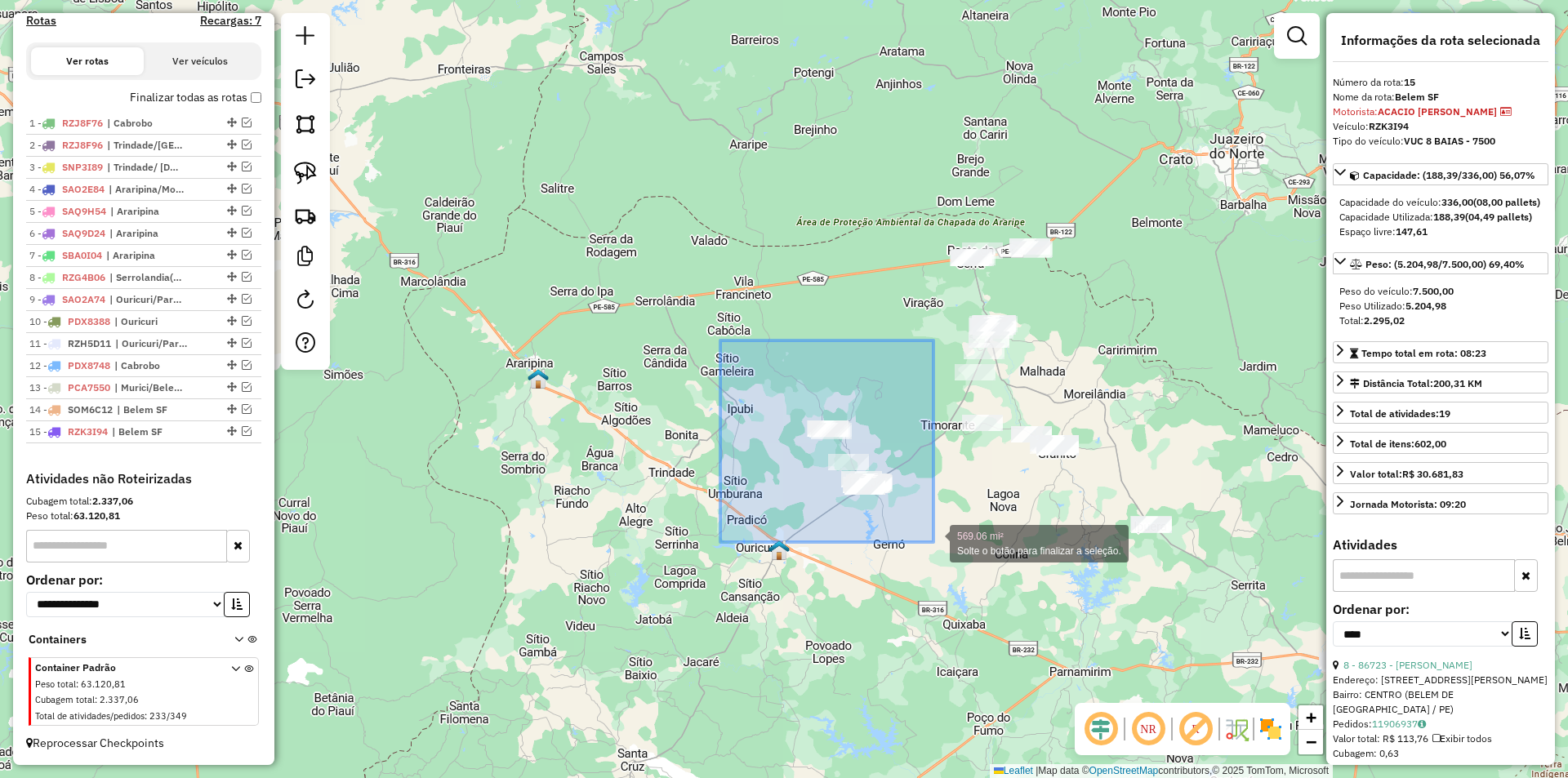
drag, startPoint x: 721, startPoint y: 340, endPoint x: 933, endPoint y: 542, distance: 292.8
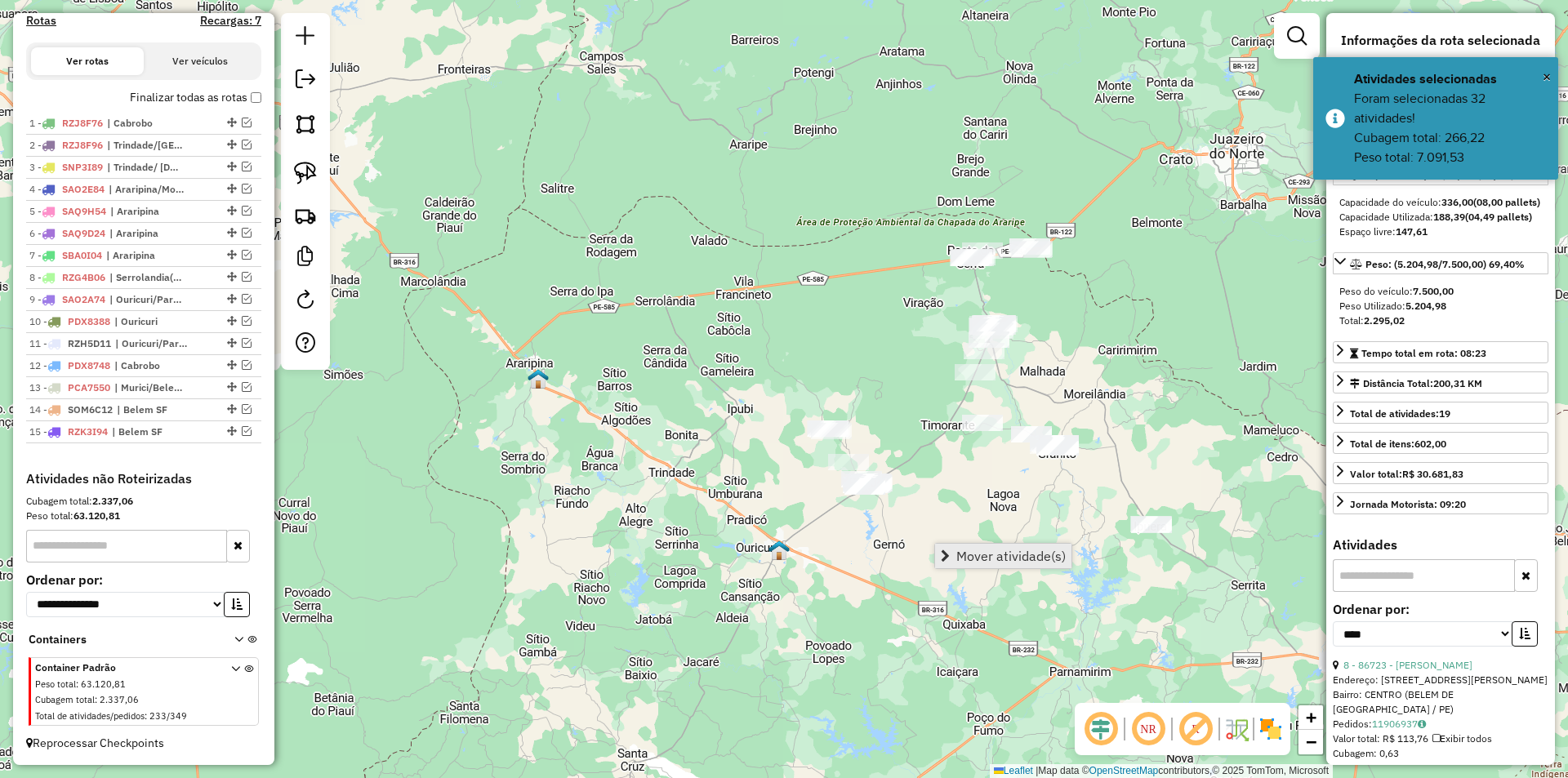
click at [959, 556] on span "Mover atividade(s)" at bounding box center [1011, 556] width 110 height 13
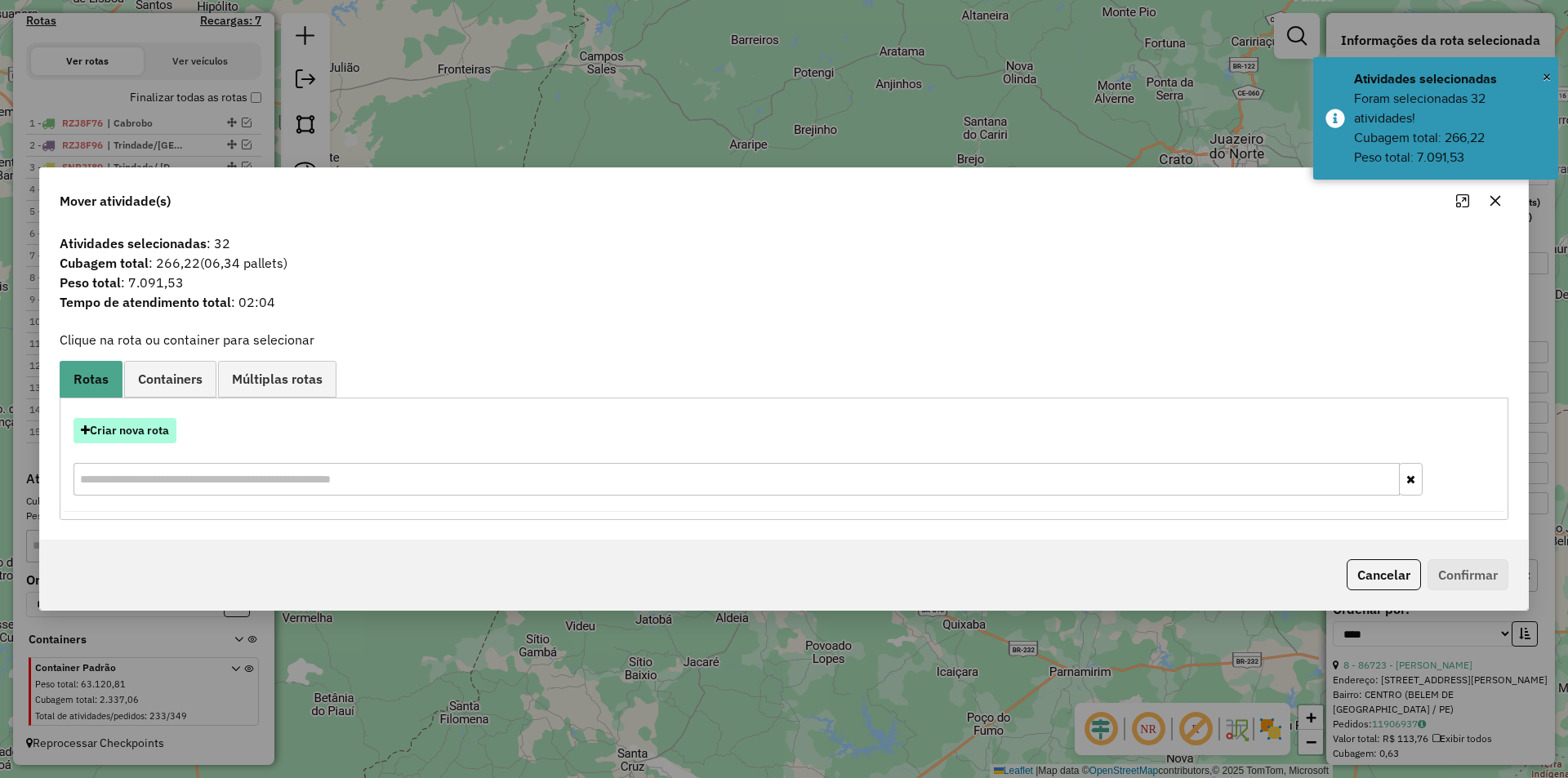
click at [149, 430] on button "Criar nova rota" at bounding box center [124, 431] width 103 height 25
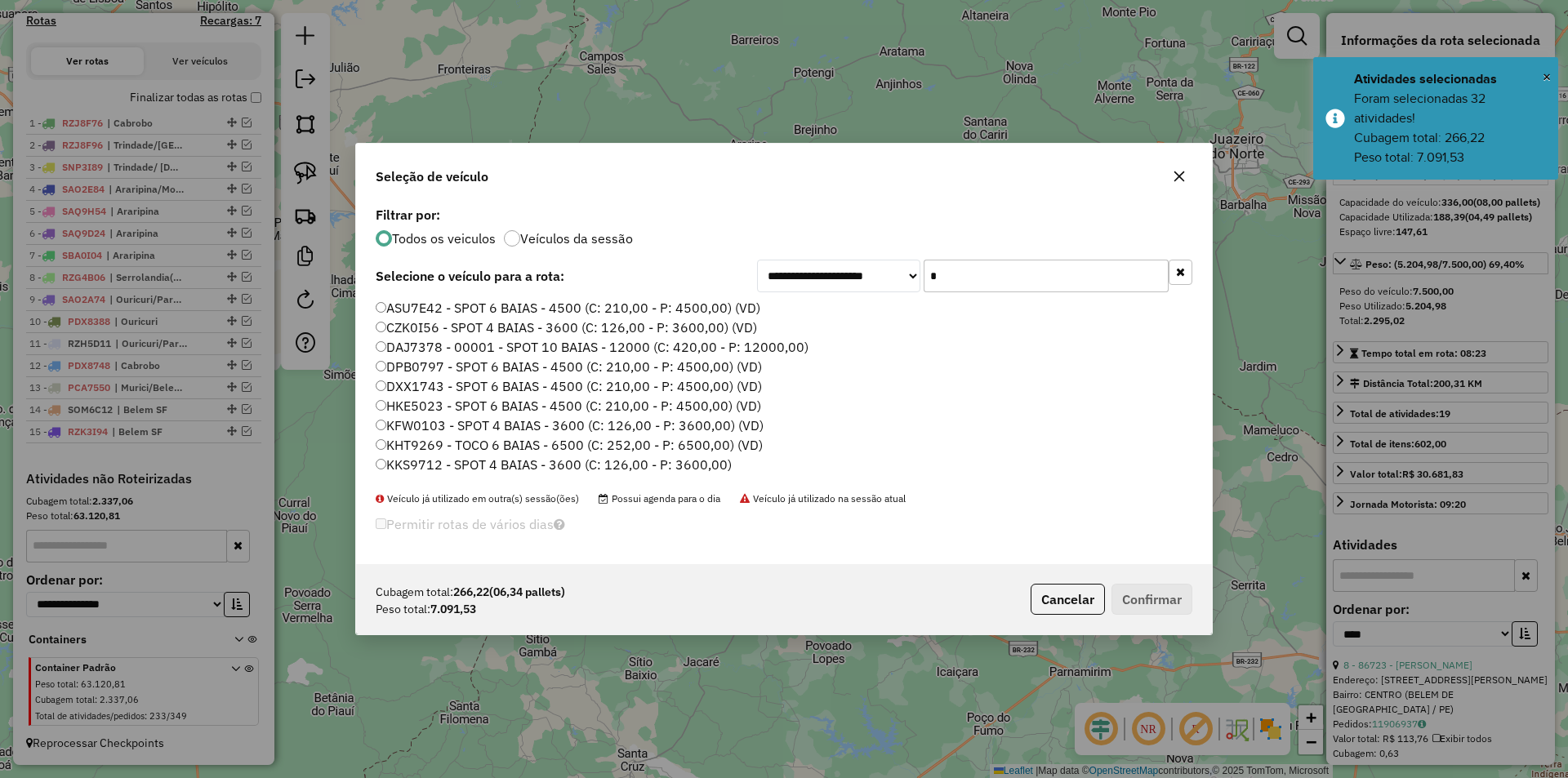
drag, startPoint x: 992, startPoint y: 280, endPoint x: 943, endPoint y: 275, distance: 49.3
click at [943, 275] on input "*" at bounding box center [1046, 276] width 245 height 33
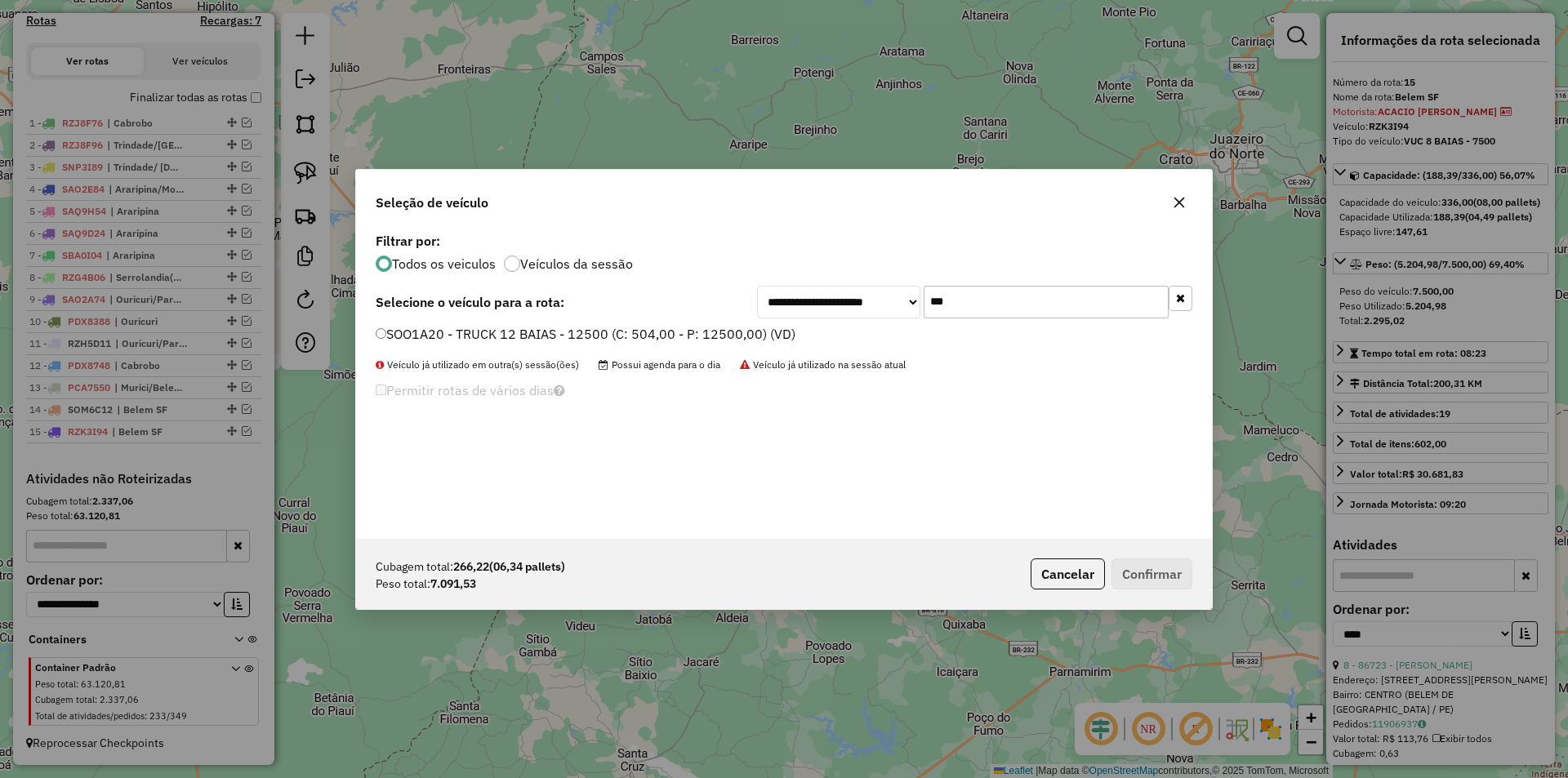
type input "***"
click at [747, 334] on label "SOO1A20 - TRUCK 12 BAIAS - 12500 (C: 504,00 - P: 12500,00) (VD)" at bounding box center [585, 334] width 419 height 19
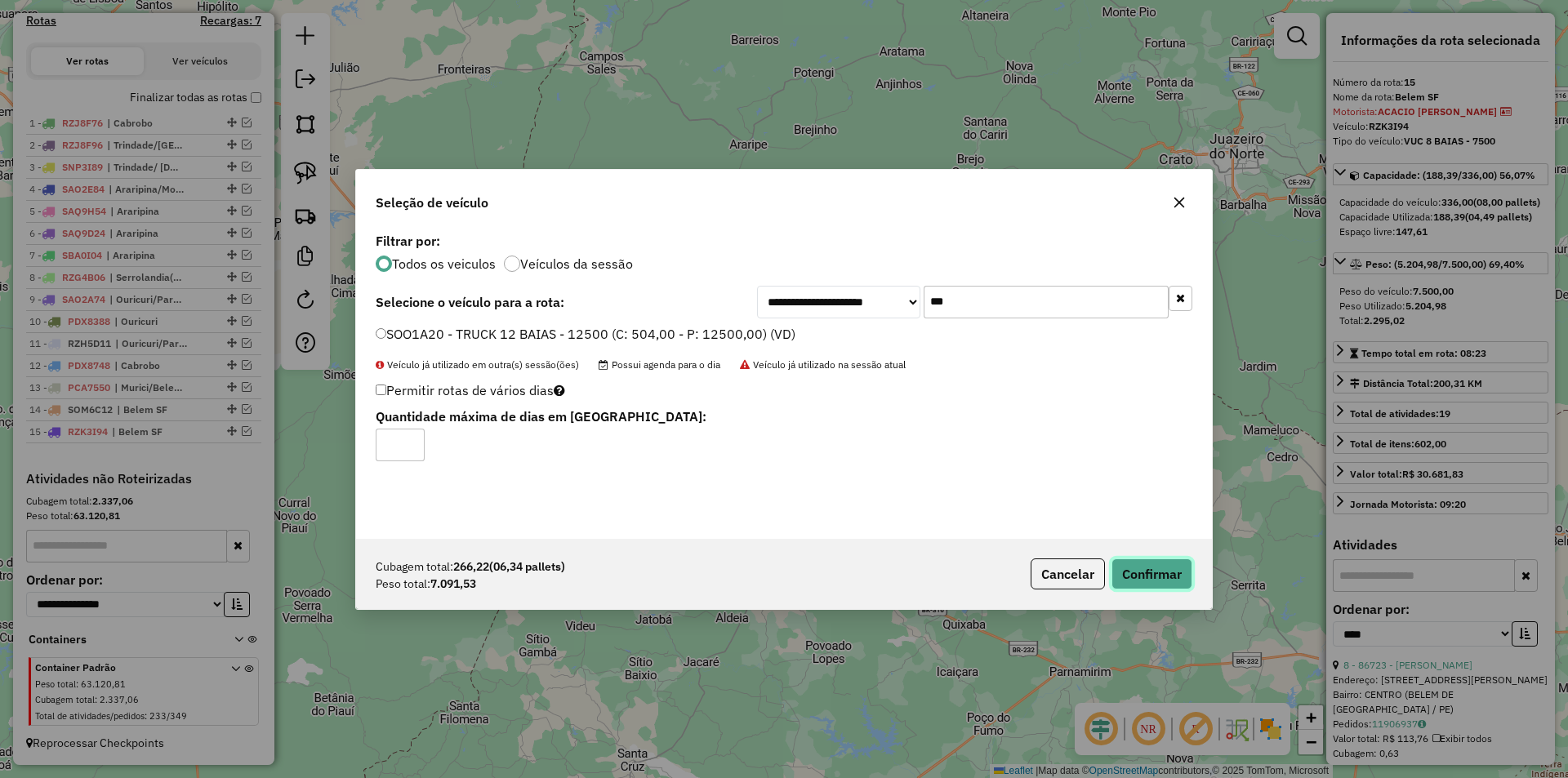
click at [1157, 568] on button "Confirmar" at bounding box center [1151, 574] width 81 height 31
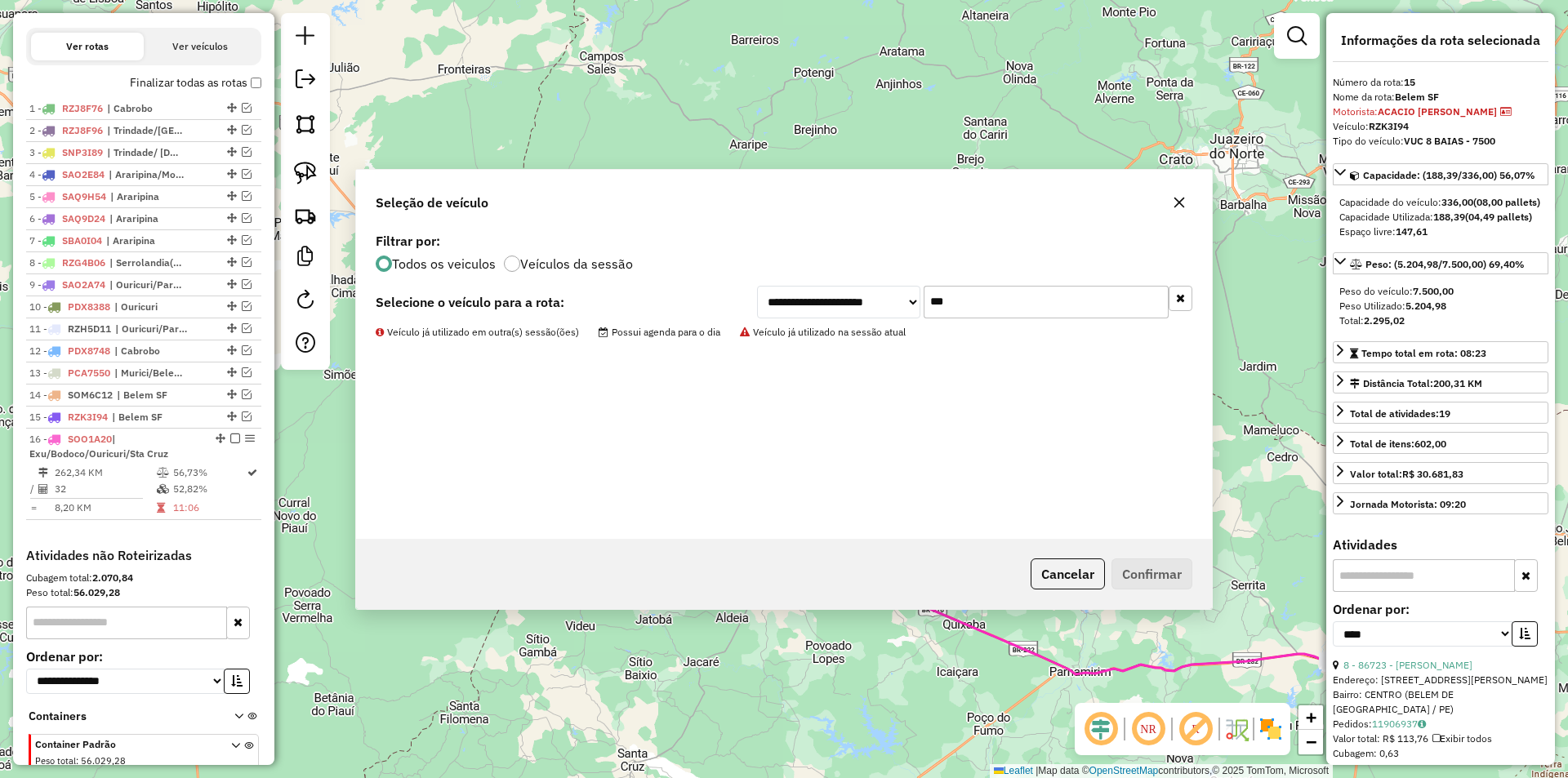
scroll to position [624, 0]
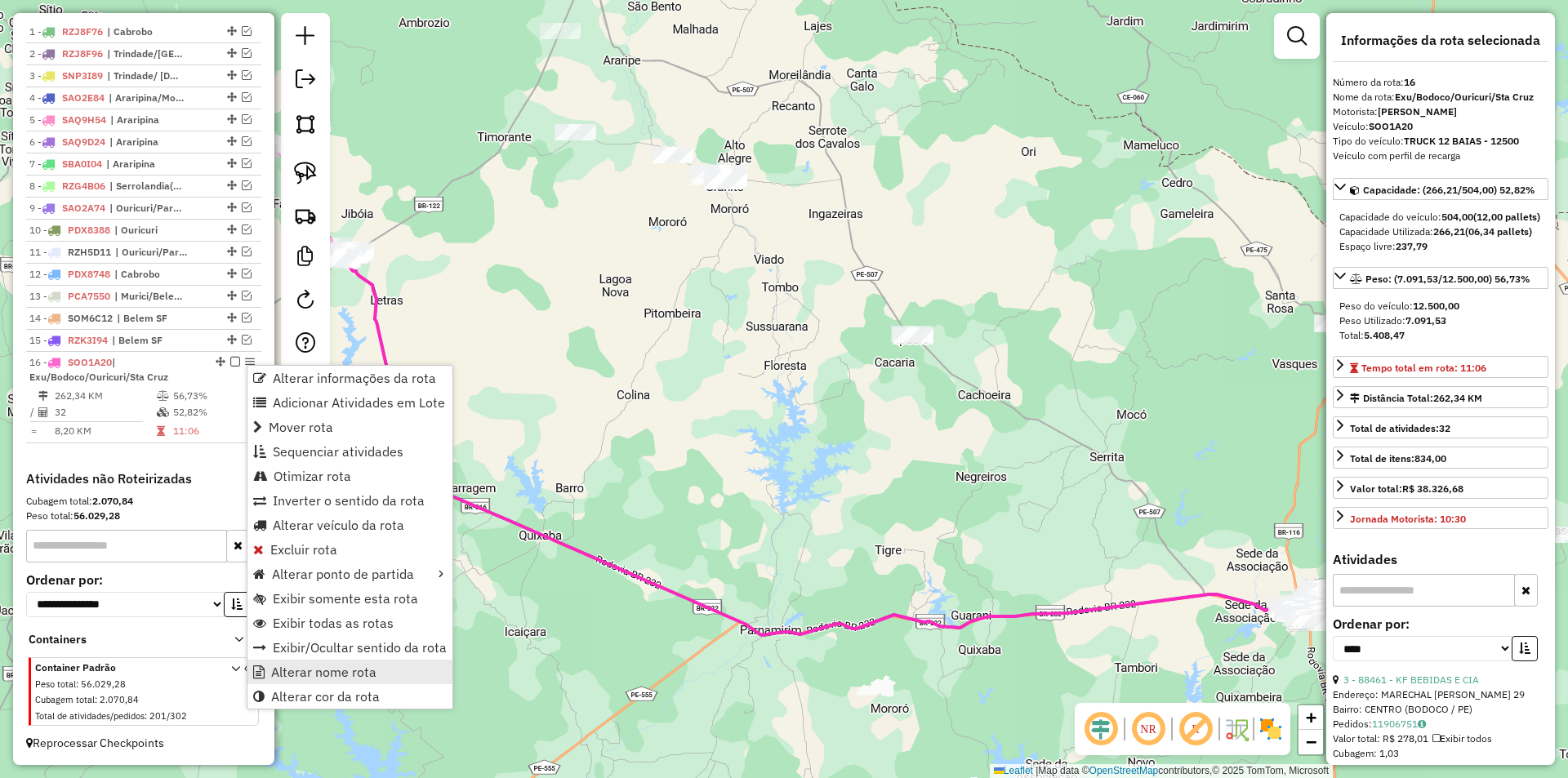
click at [316, 666] on span "Alterar nome rota" at bounding box center [324, 672] width 106 height 13
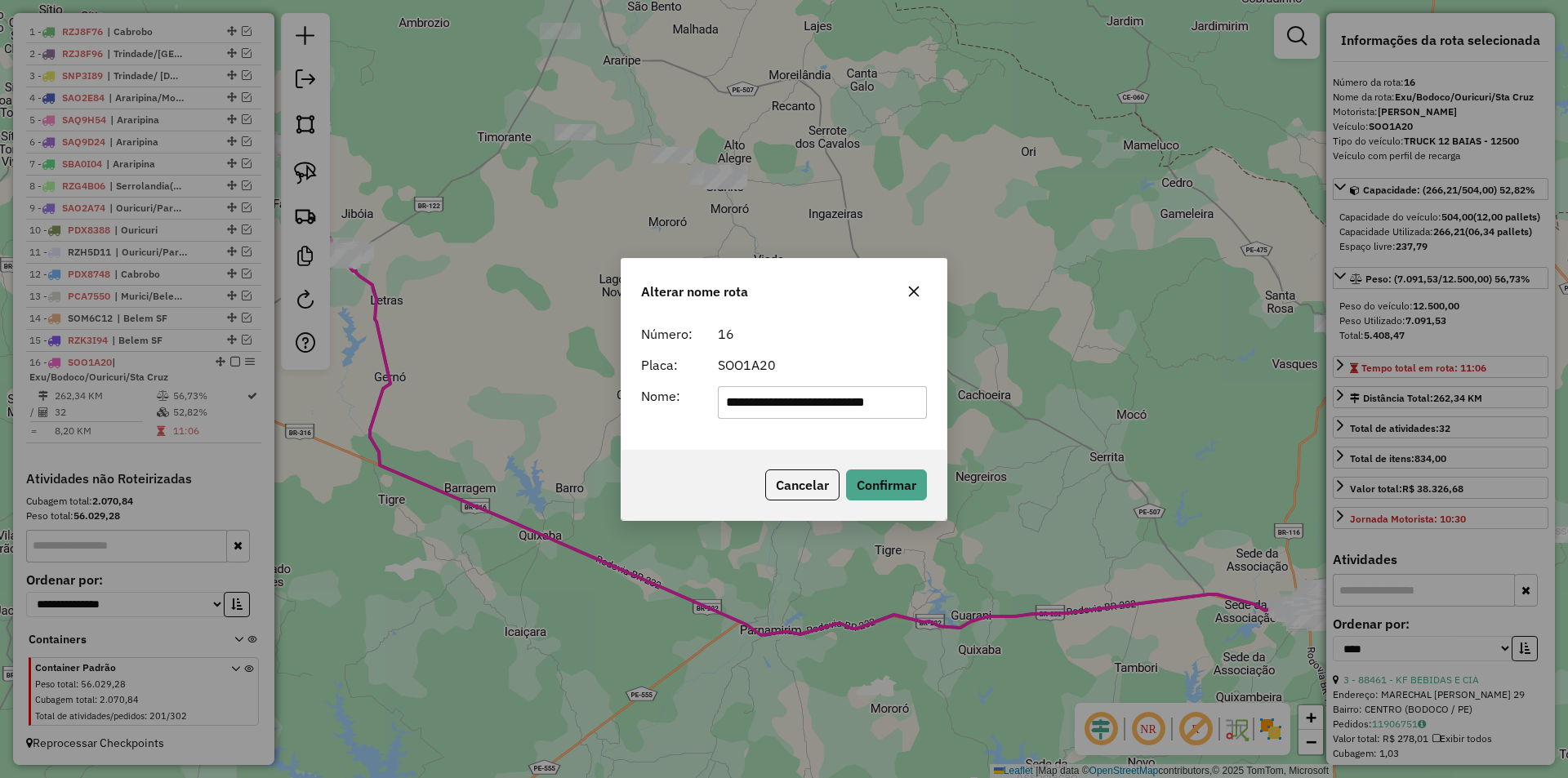
drag, startPoint x: 749, startPoint y: 401, endPoint x: 645, endPoint y: 400, distance: 104.0
click at [648, 400] on div "**********" at bounding box center [783, 403] width 305 height 33
drag, startPoint x: 770, startPoint y: 397, endPoint x: 936, endPoint y: 416, distance: 167.1
click at [936, 416] on div "**********" at bounding box center [822, 403] width 230 height 33
type input "******"
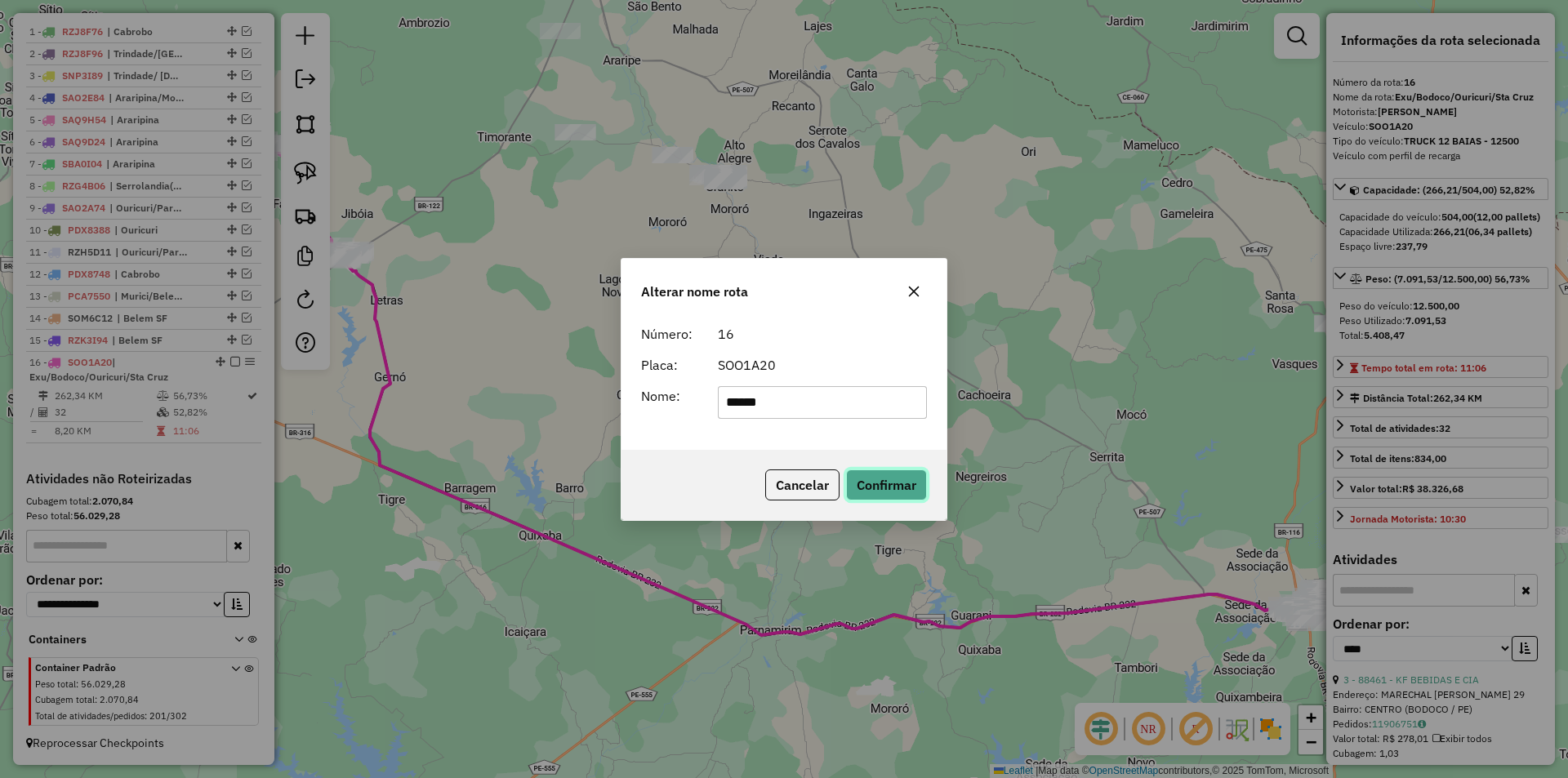
click at [868, 476] on button "Confirmar" at bounding box center [886, 485] width 81 height 31
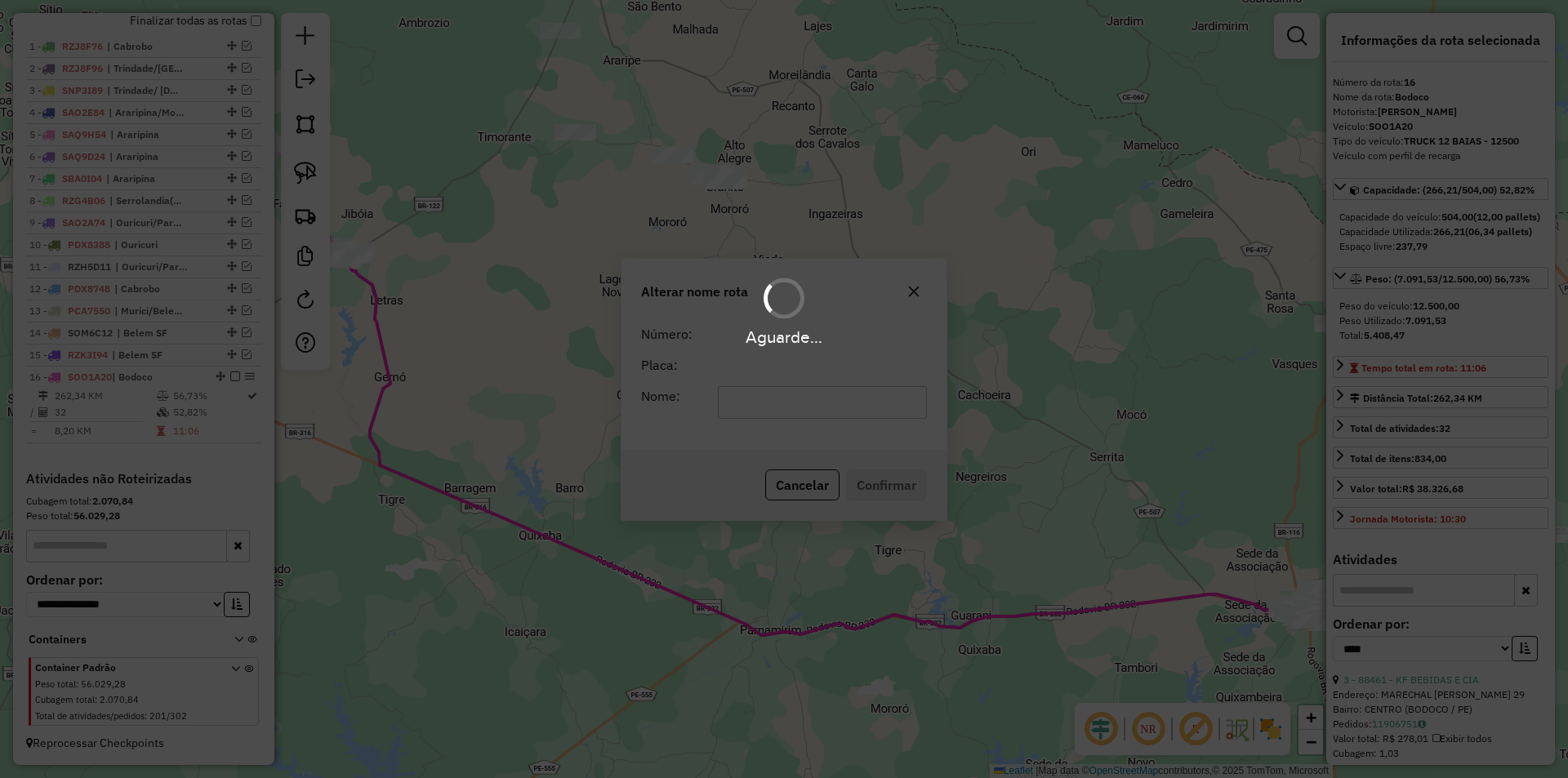
scroll to position [609, 0]
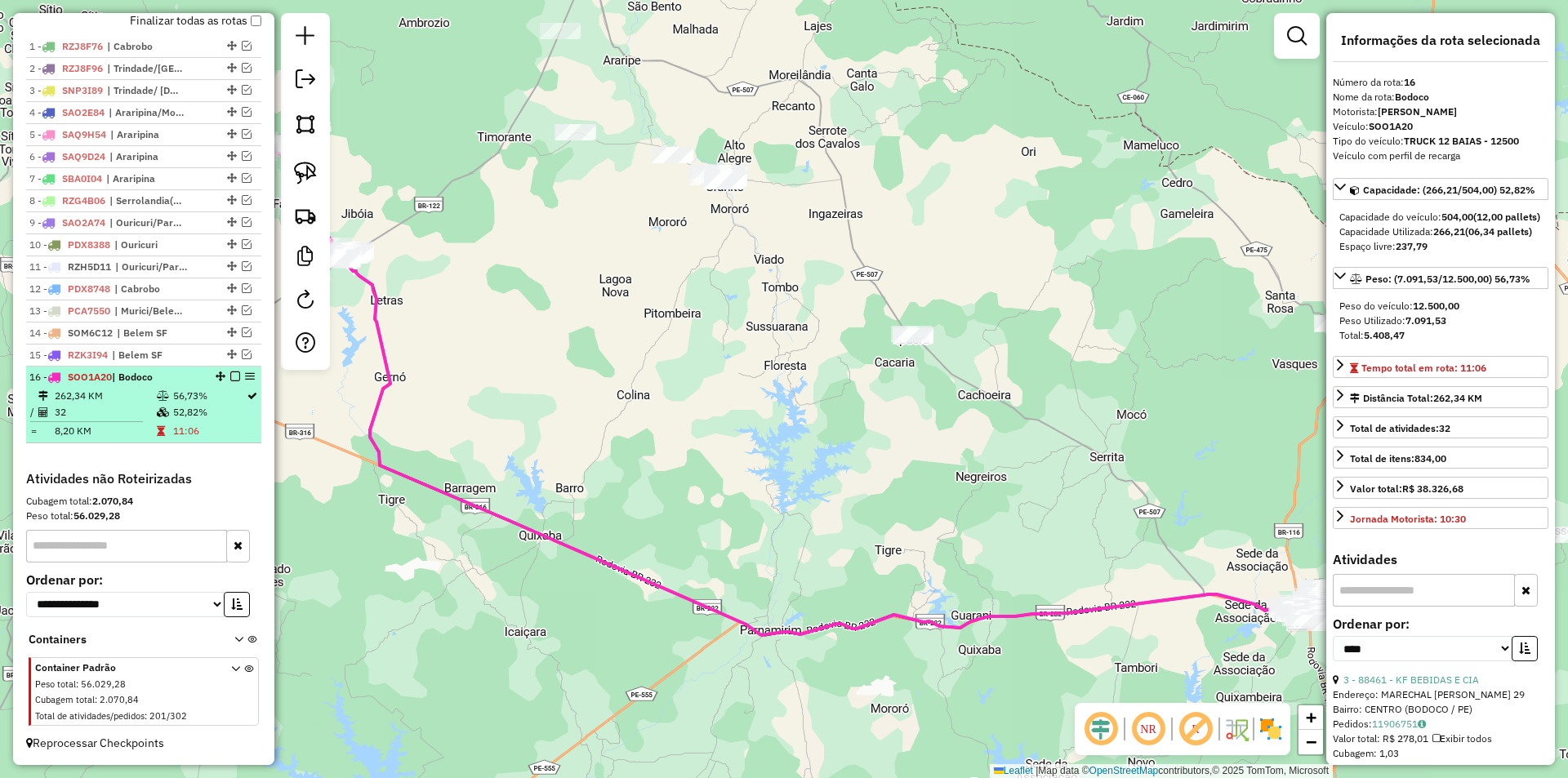
click at [232, 377] on em at bounding box center [235, 376] width 10 height 10
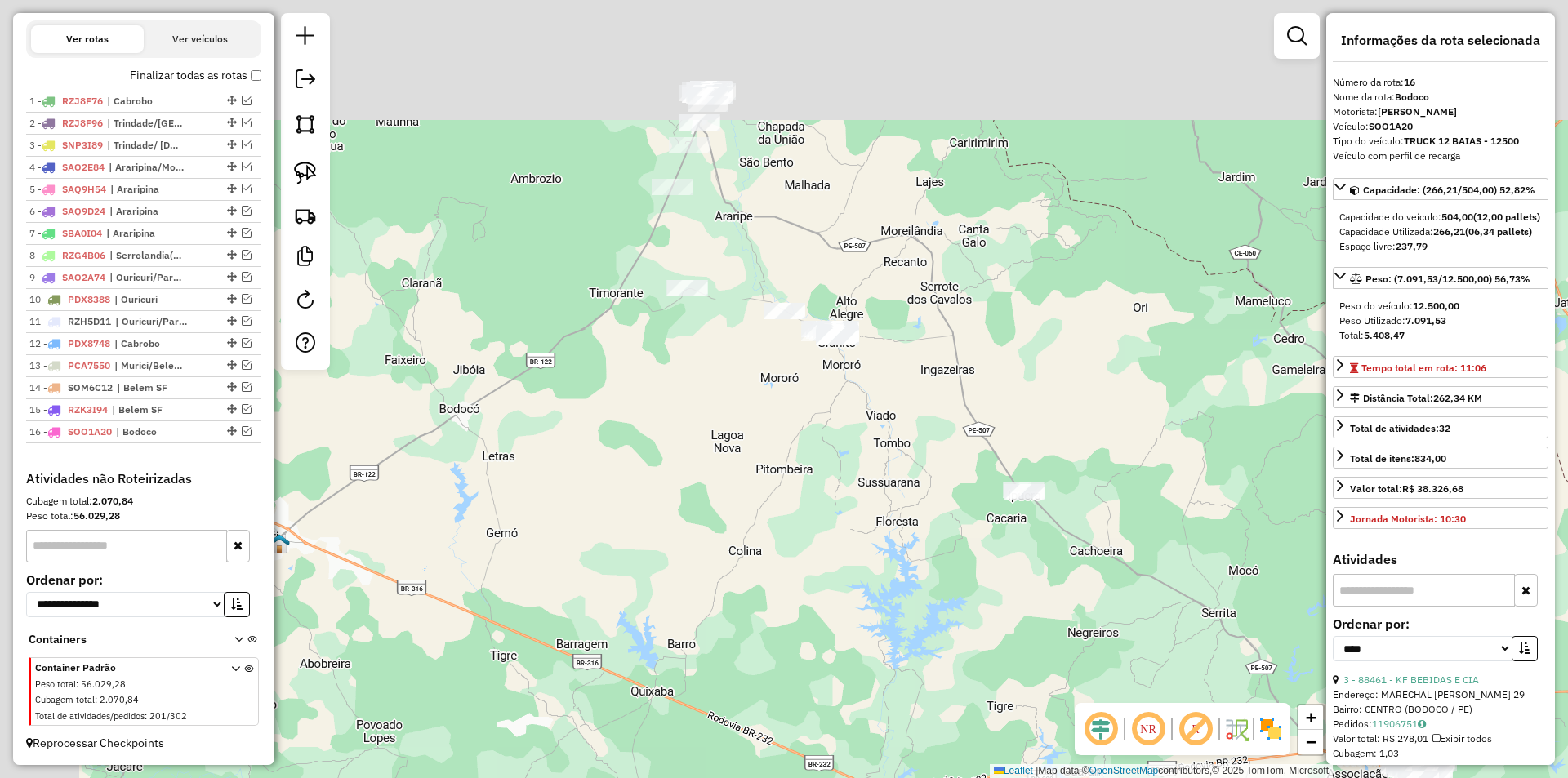
drag, startPoint x: 493, startPoint y: 432, endPoint x: 625, endPoint y: 614, distance: 224.8
click at [625, 614] on div "Janela de atendimento Grade de atendimento Capacidade Transportadoras Veículos …" at bounding box center [784, 389] width 1568 height 778
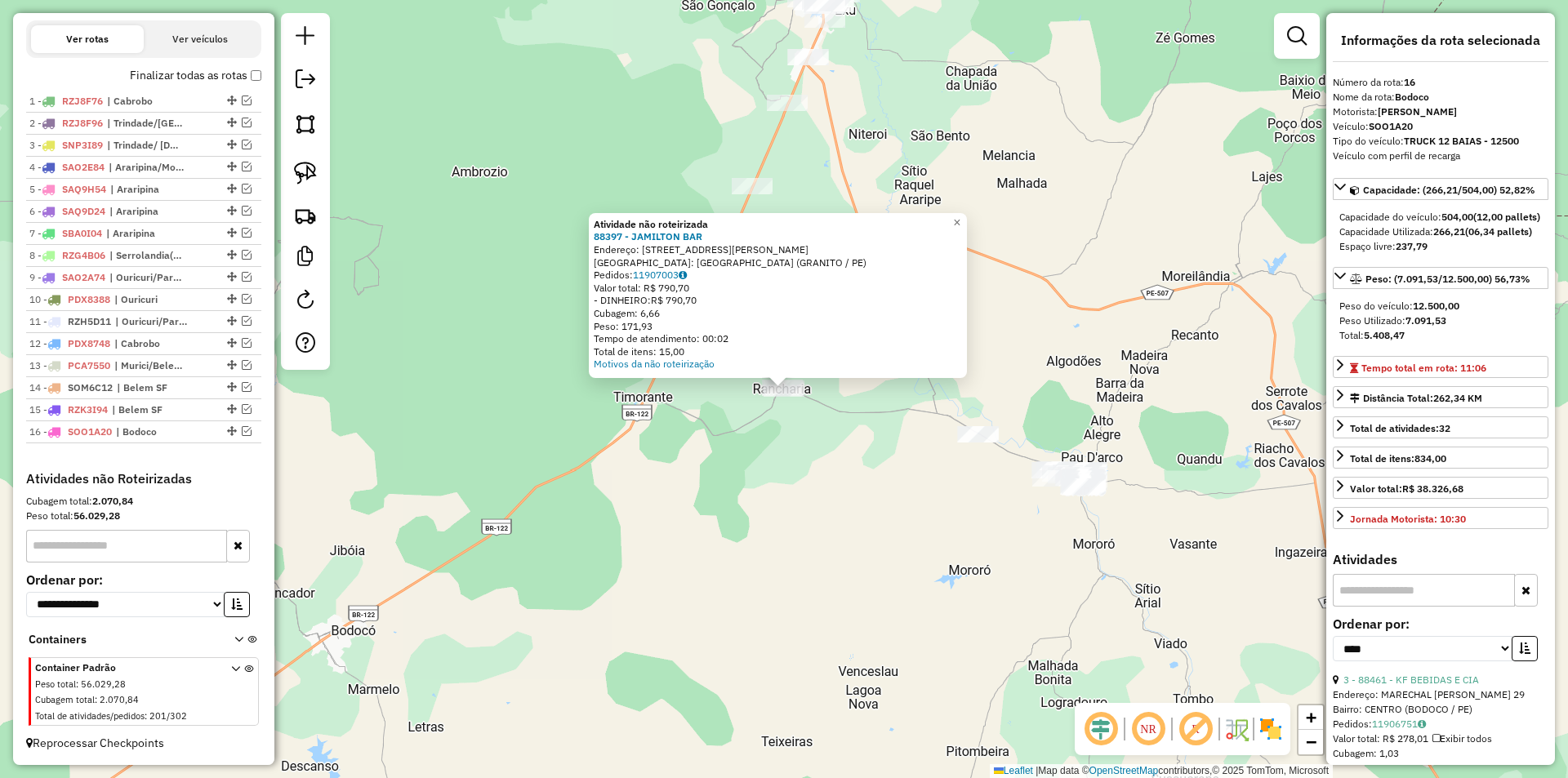
click at [532, 395] on div "Atividade não roteirizada 88397 - JAMILTON BAR Endereço: RUA JOSE MELO 16 Bairr…" at bounding box center [784, 389] width 1568 height 778
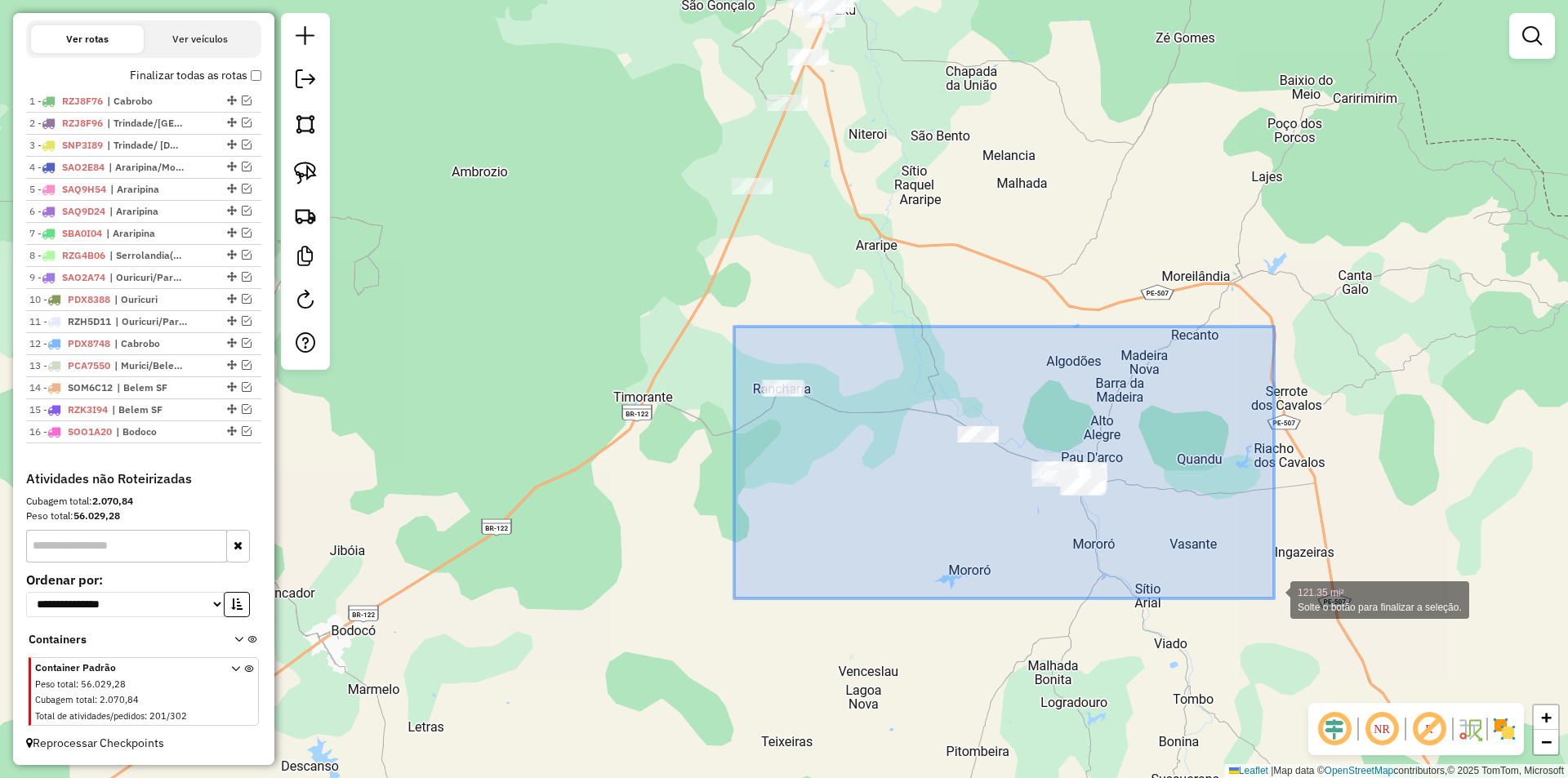
drag, startPoint x: 771, startPoint y: 337, endPoint x: 1274, endPoint y: 598, distance: 566.7
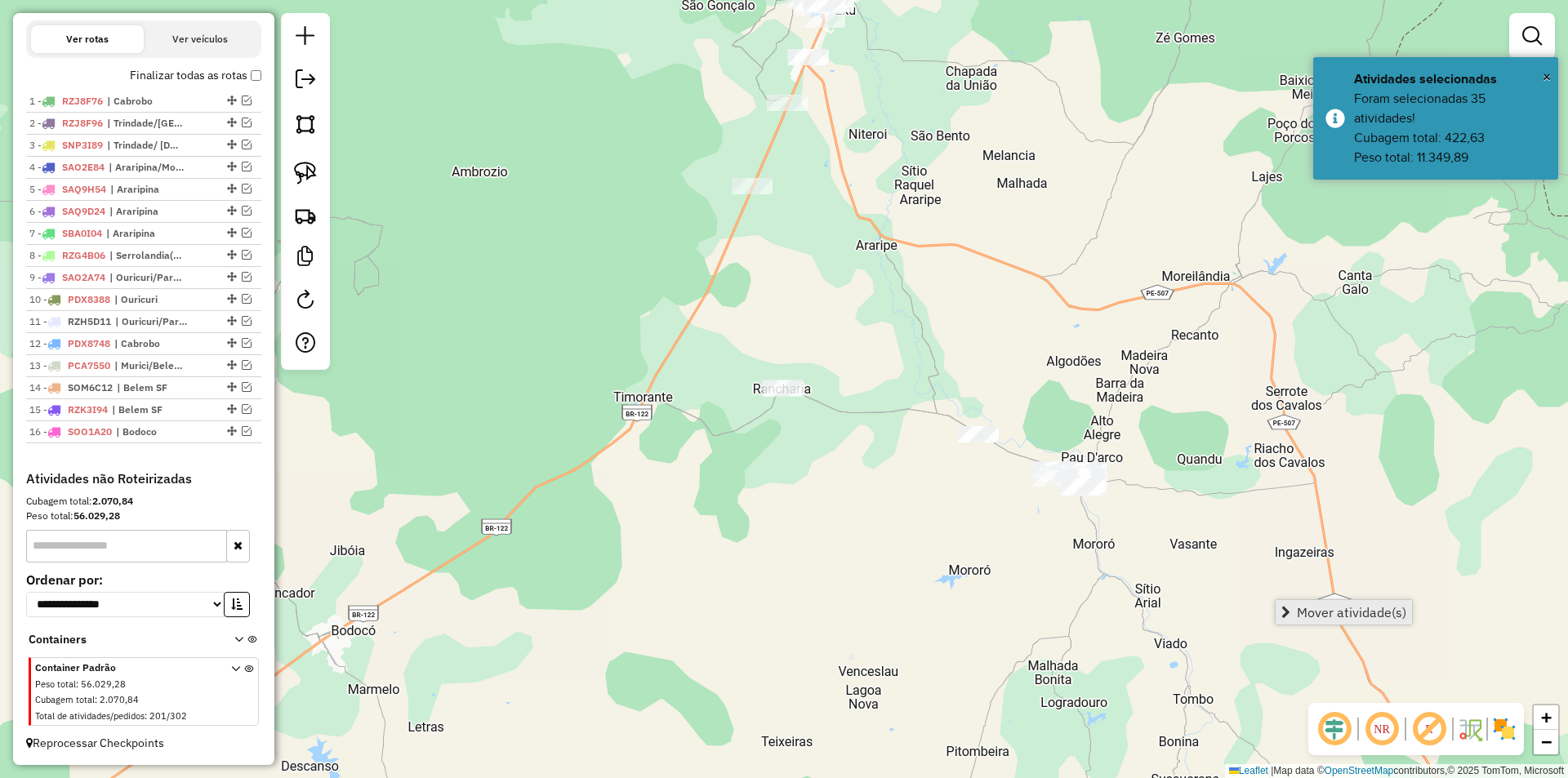
click at [1353, 606] on span "Mover atividade(s)" at bounding box center [1352, 613] width 110 height 13
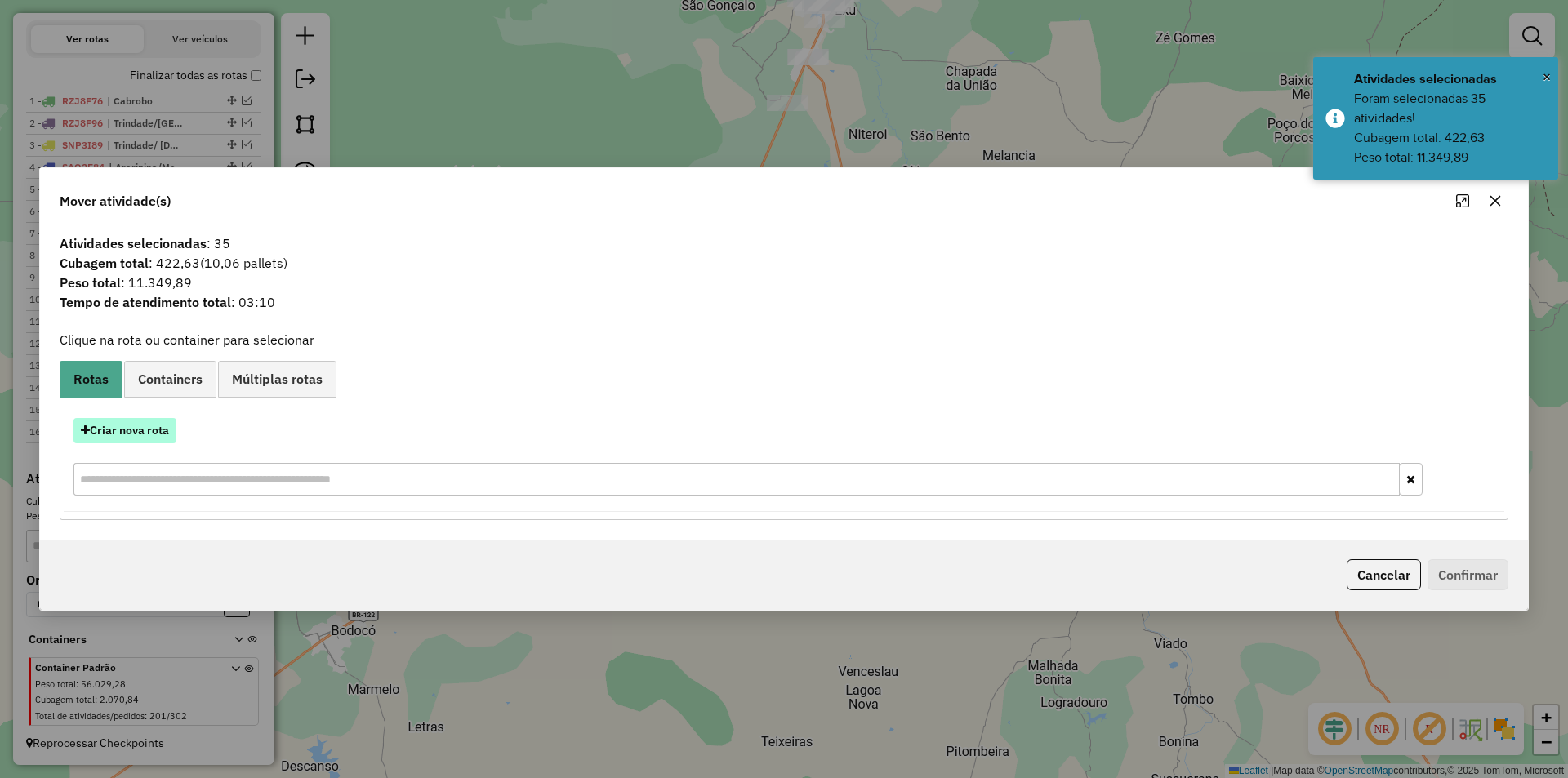
click at [159, 431] on button "Criar nova rota" at bounding box center [124, 431] width 103 height 25
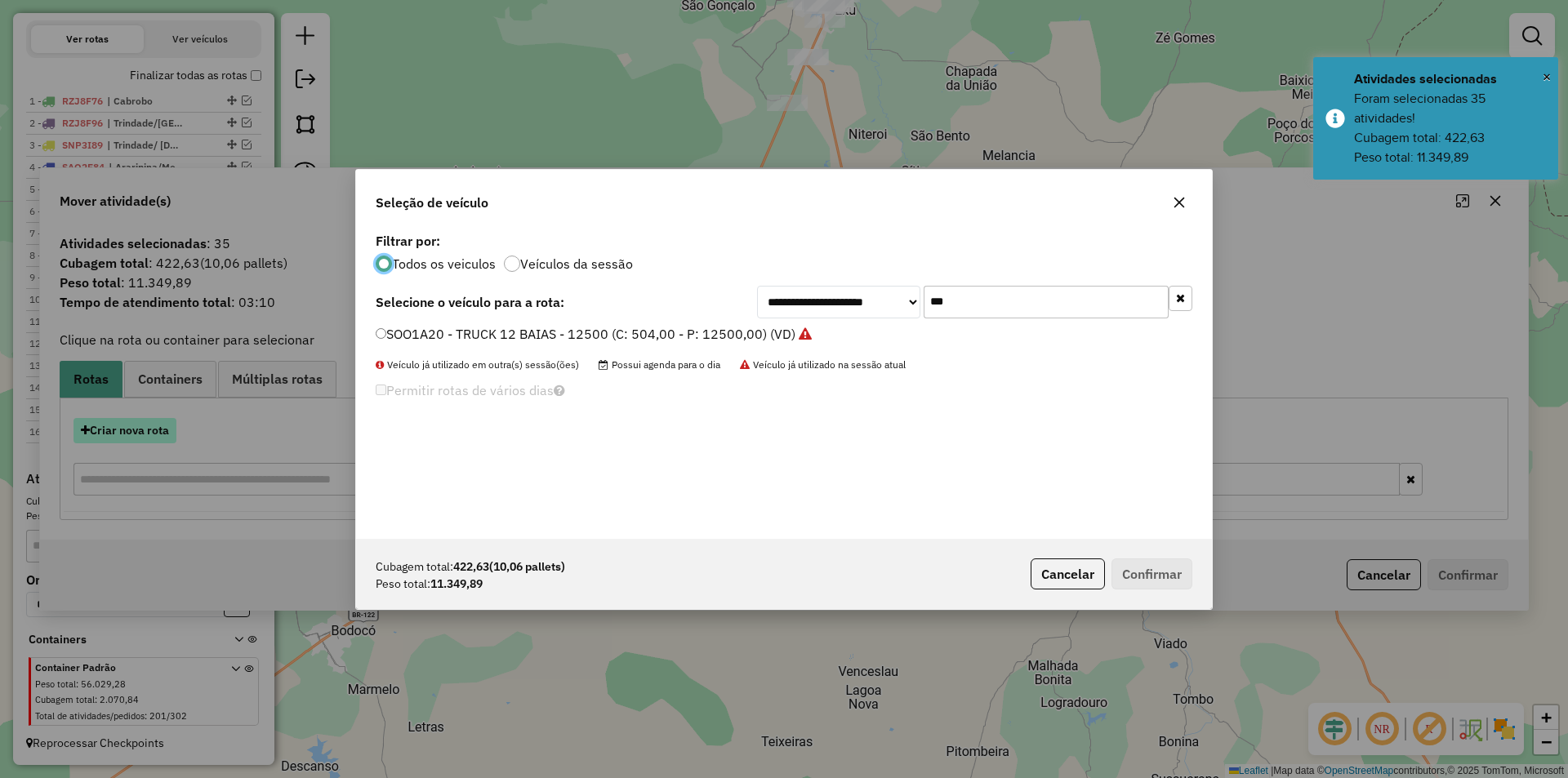
scroll to position [9, 5]
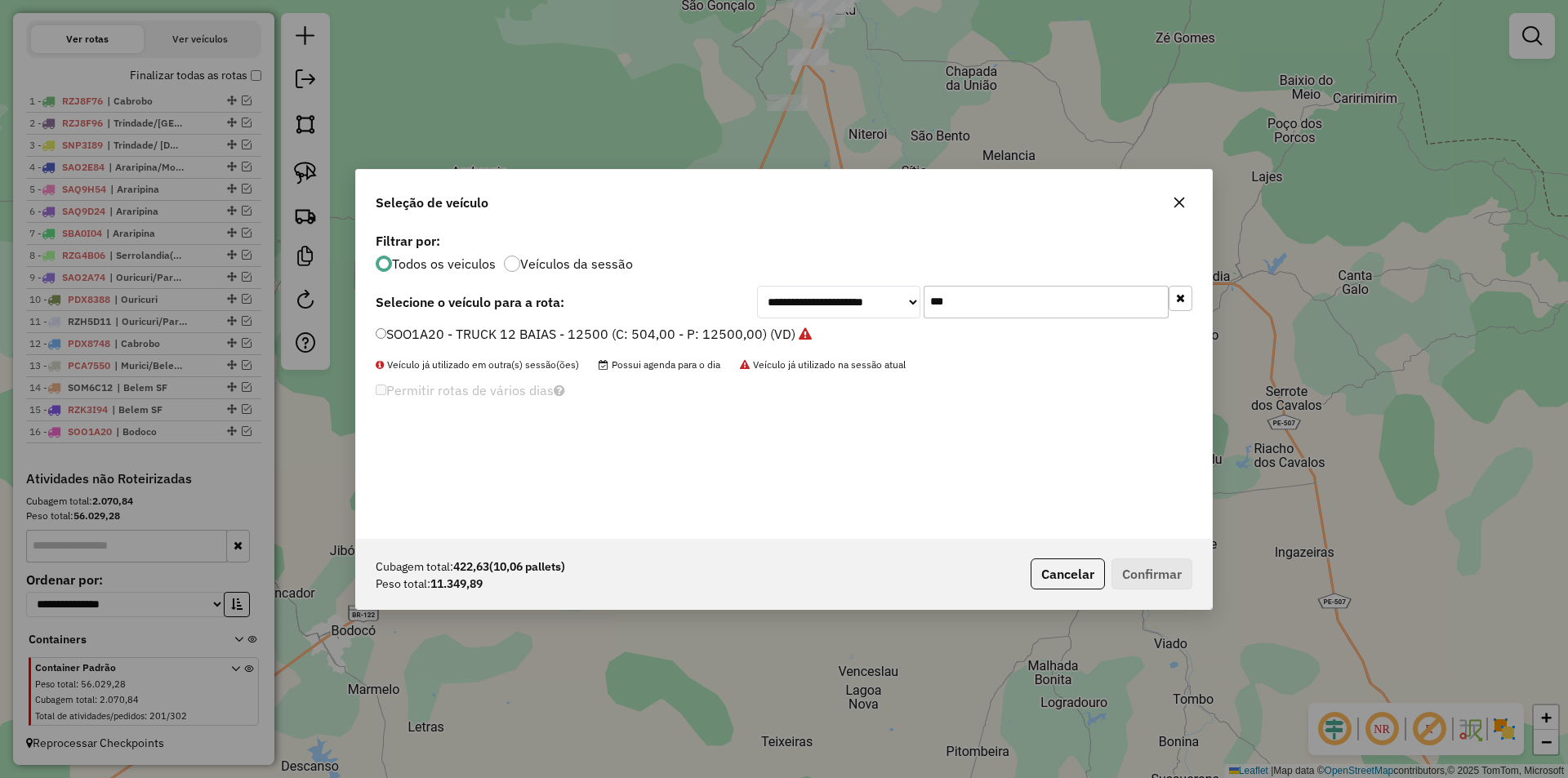
drag, startPoint x: 988, startPoint y: 305, endPoint x: 924, endPoint y: 307, distance: 64.0
click at [924, 307] on input "***" at bounding box center [1046, 302] width 245 height 33
type input "***"
click at [808, 328] on label "SOJ8F29 - 384 - TRUCK 12 BAIAS - 12500 (C: 504,00 - P: 12500,00) (VD)" at bounding box center [601, 334] width 452 height 19
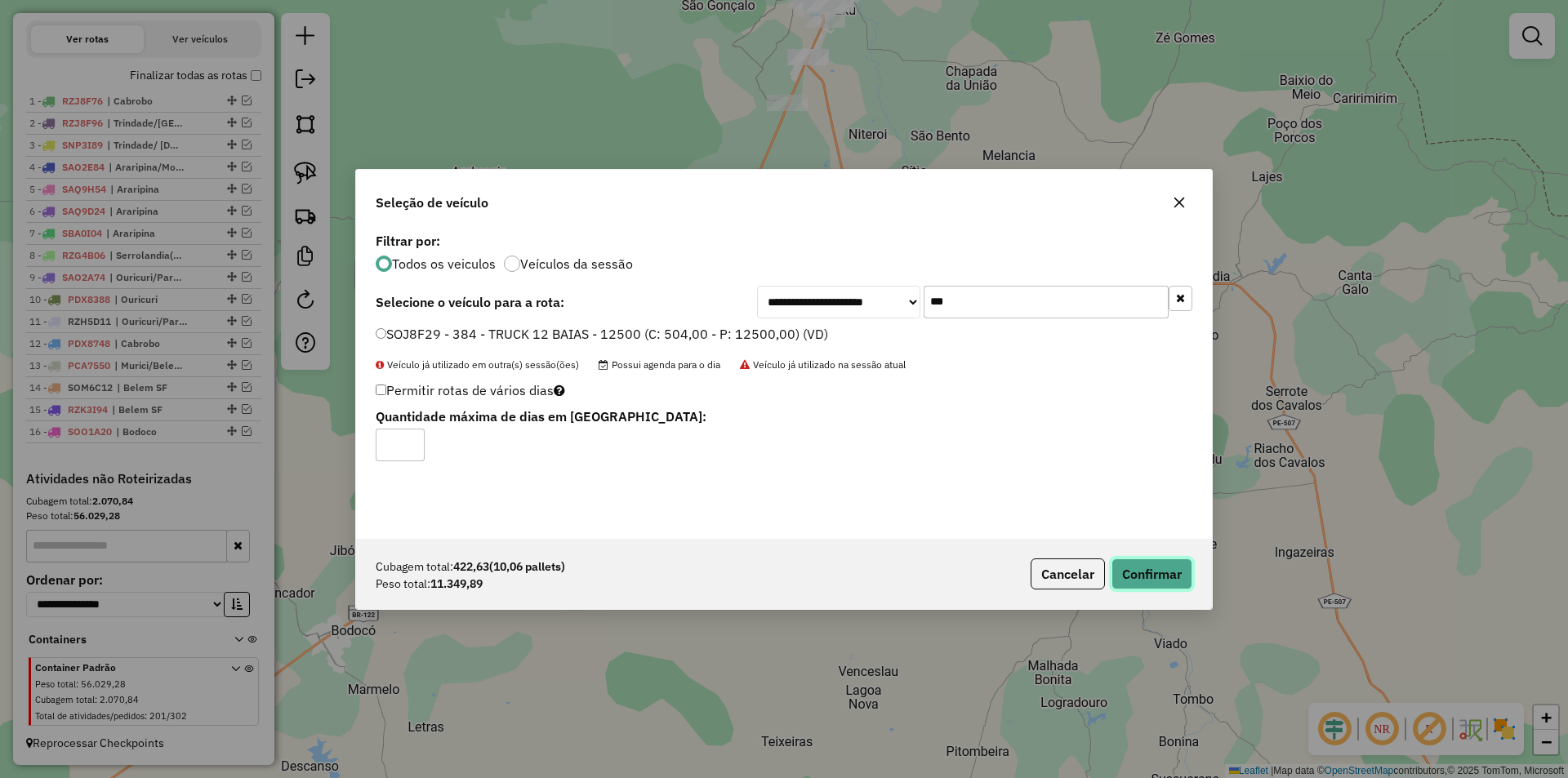
click at [1154, 578] on button "Confirmar" at bounding box center [1151, 574] width 81 height 31
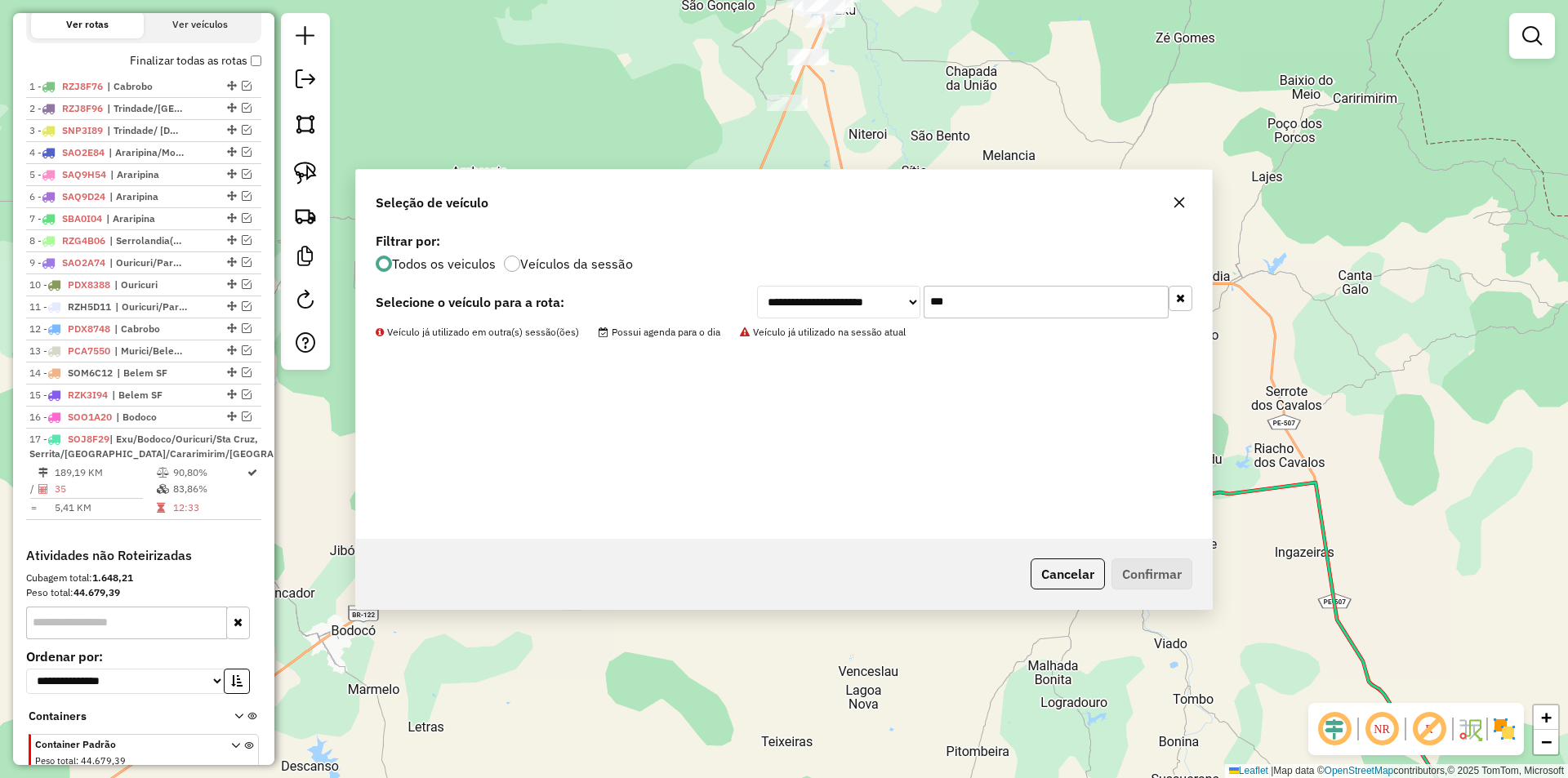
scroll to position [661, 0]
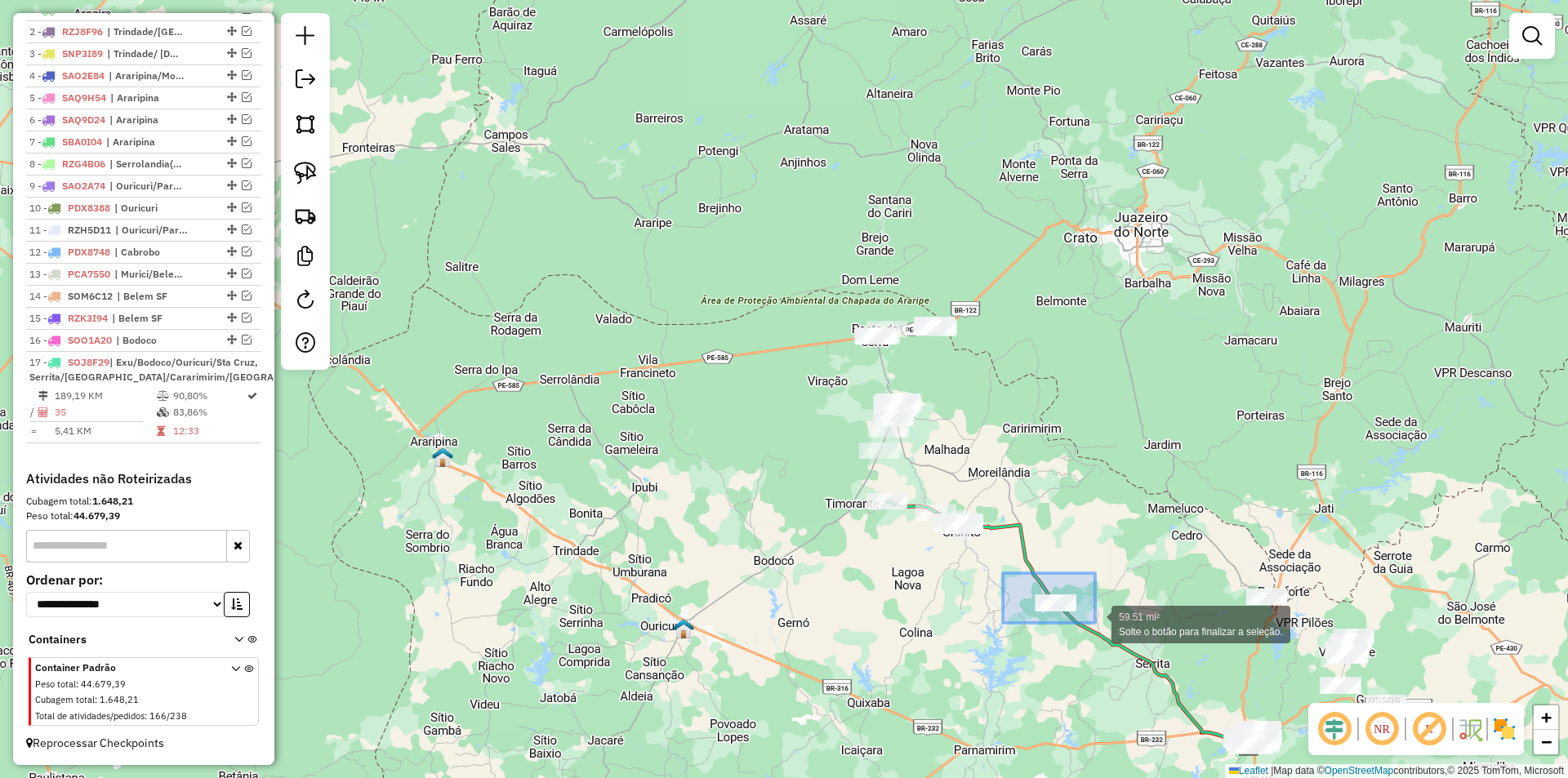
drag, startPoint x: 1005, startPoint y: 572, endPoint x: 1095, endPoint y: 623, distance: 103.4
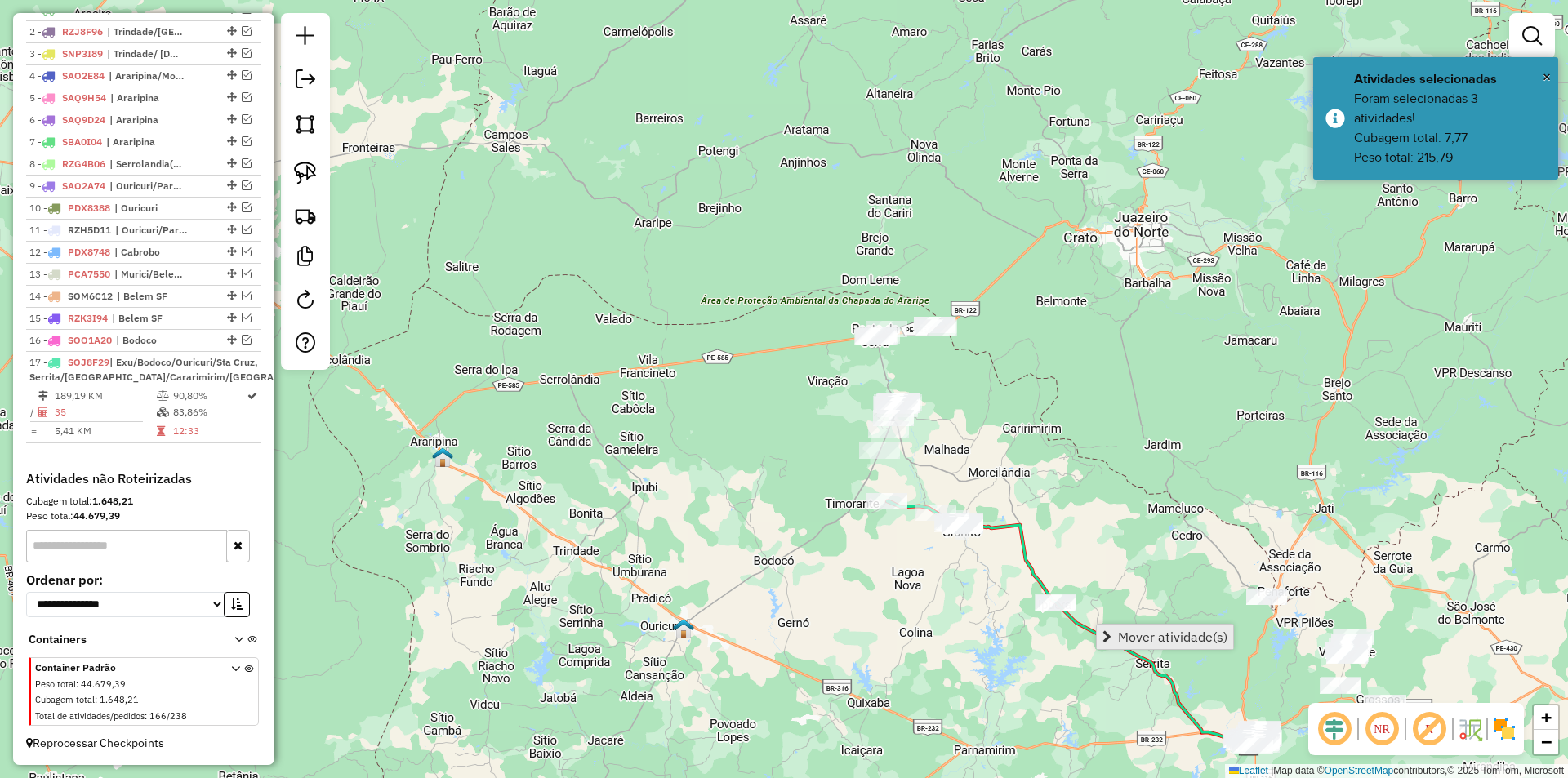
click at [1106, 630] on span "Mover atividade(s)" at bounding box center [1106, 637] width 9 height 13
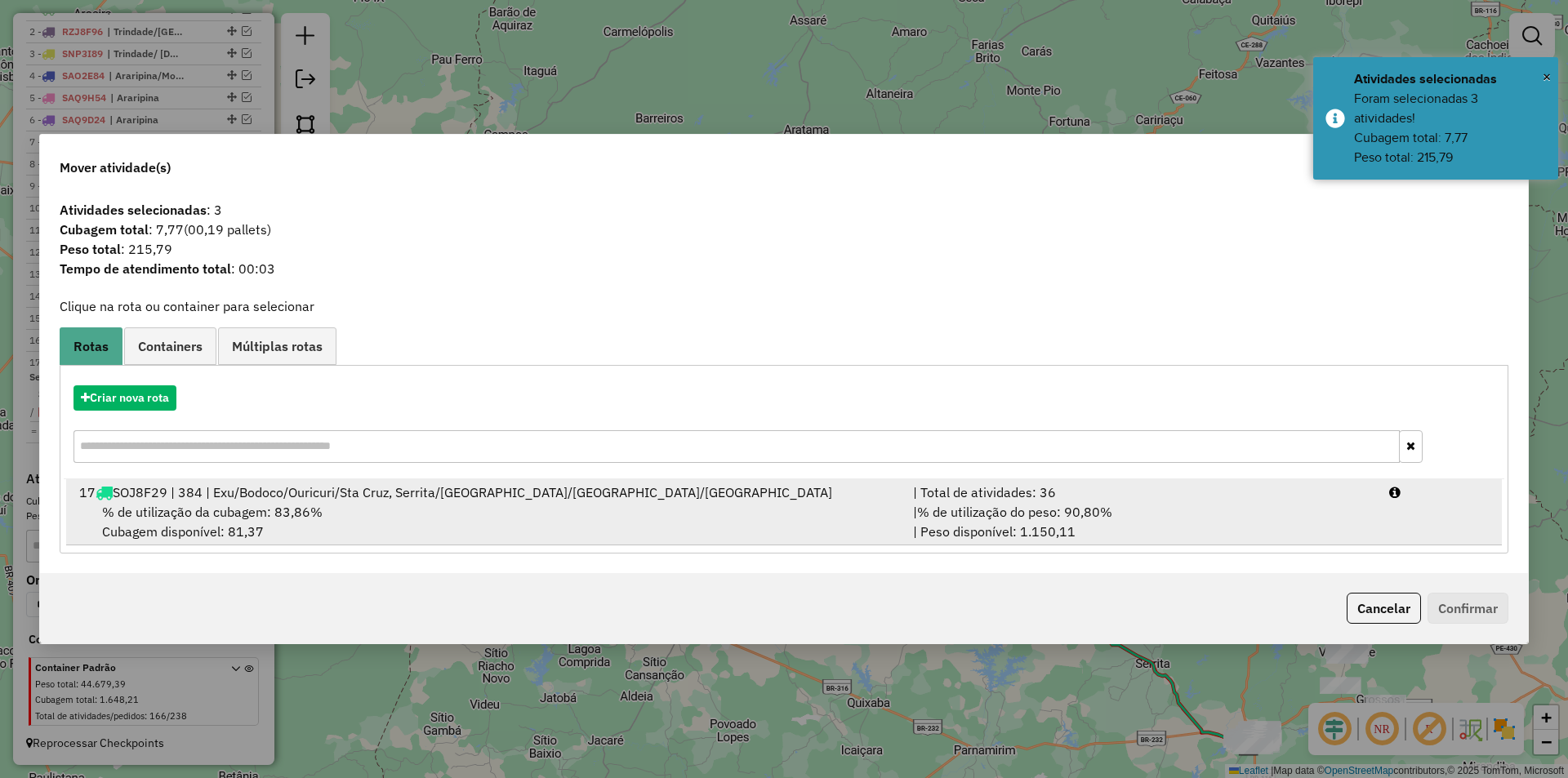
click at [724, 515] on div "% de utilização da cubagem: 83,86% Cubagem disponível: 81,37" at bounding box center [486, 521] width 834 height 39
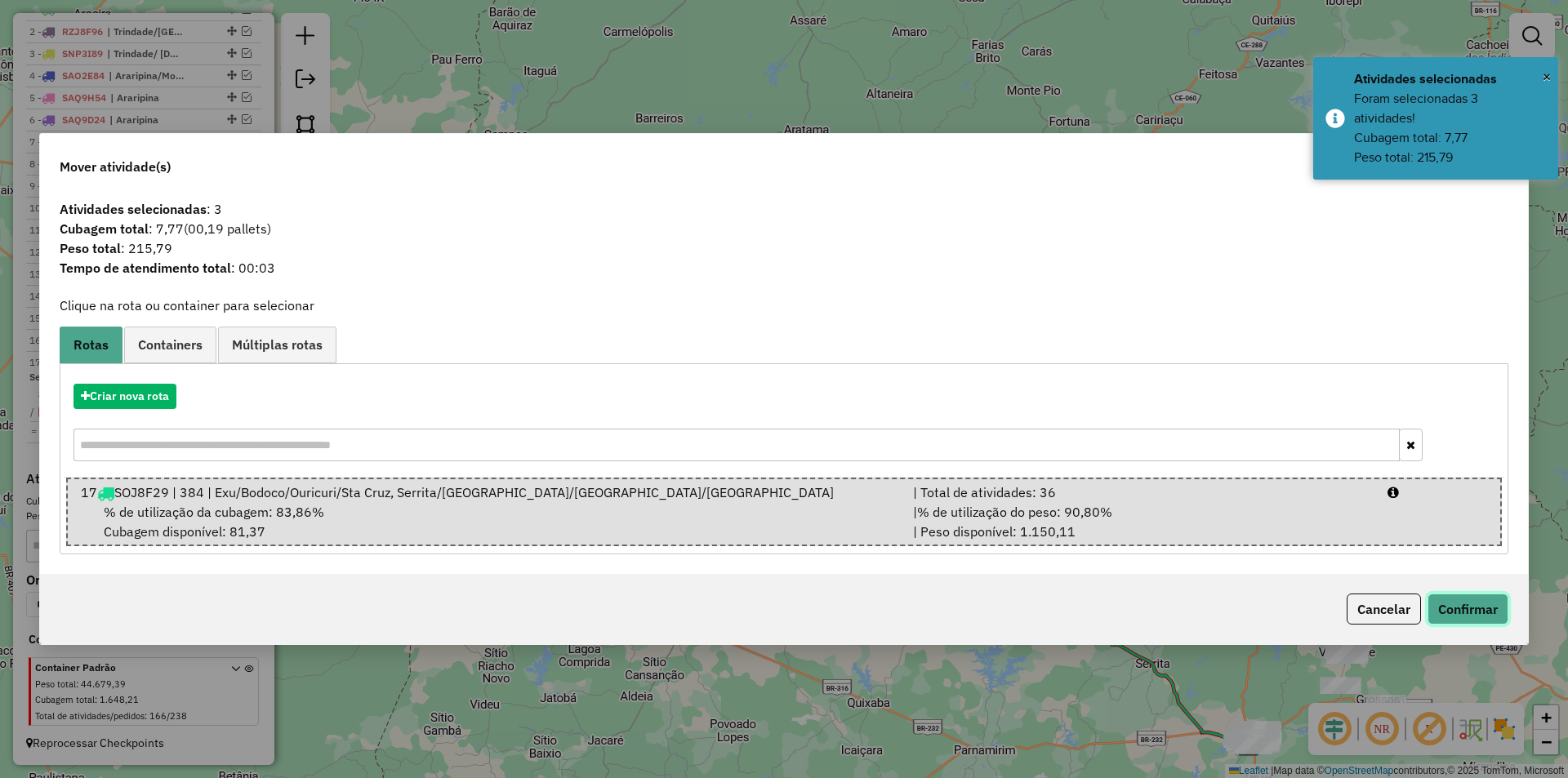
click at [1448, 608] on button "Confirmar" at bounding box center [1468, 609] width 81 height 31
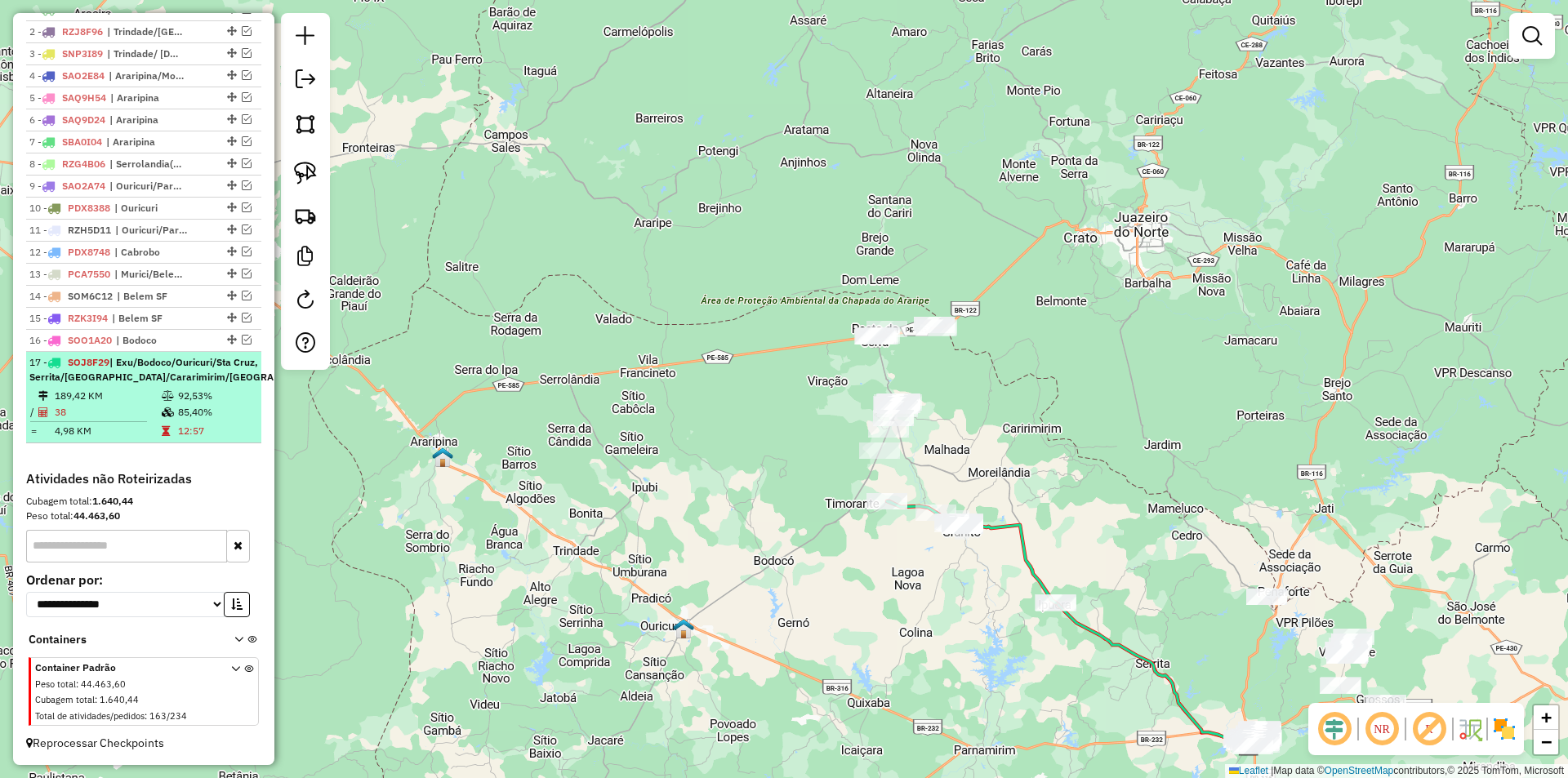
select select "*********"
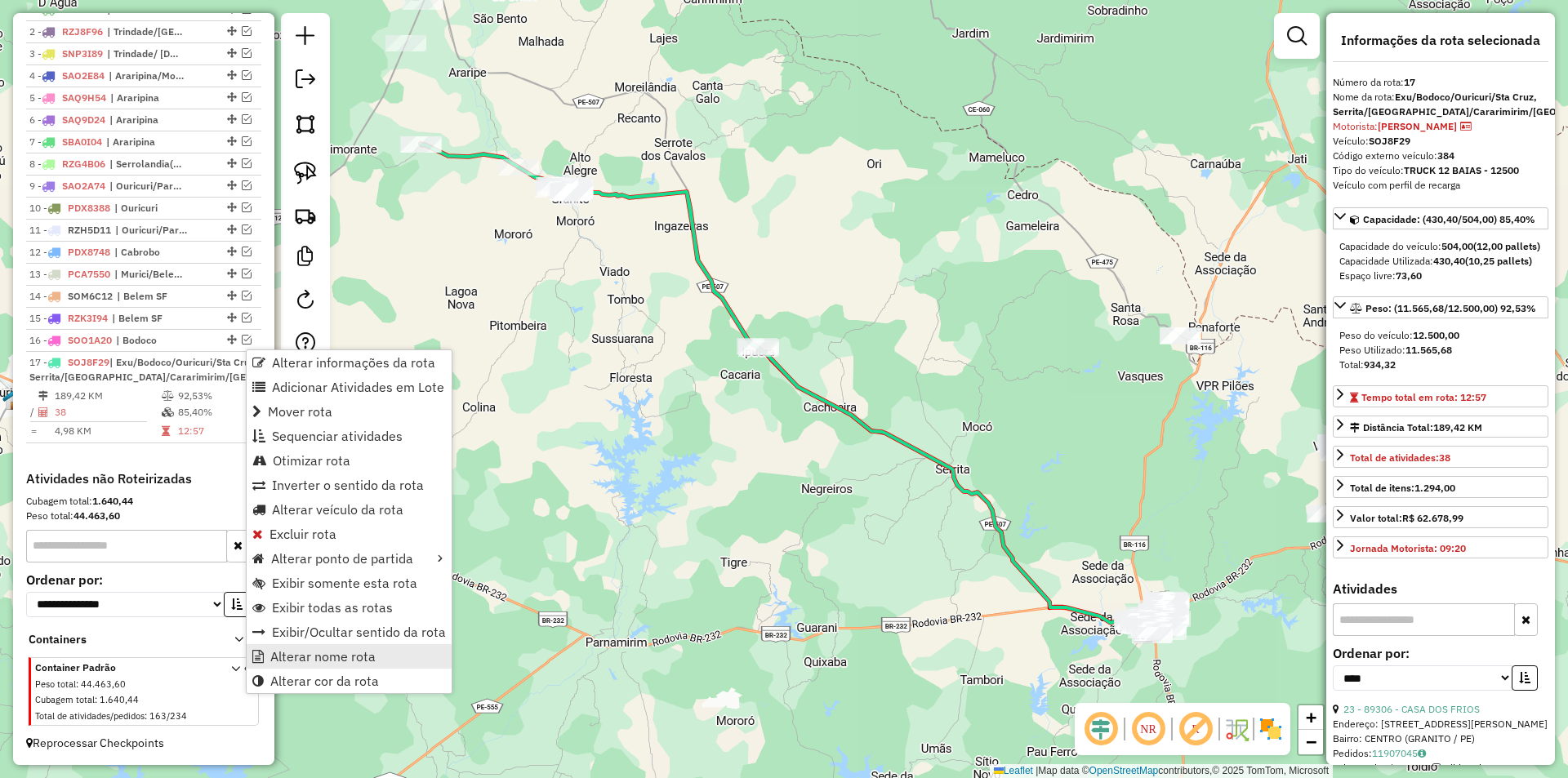
click at [326, 651] on span "Alterar nome rota" at bounding box center [323, 657] width 106 height 13
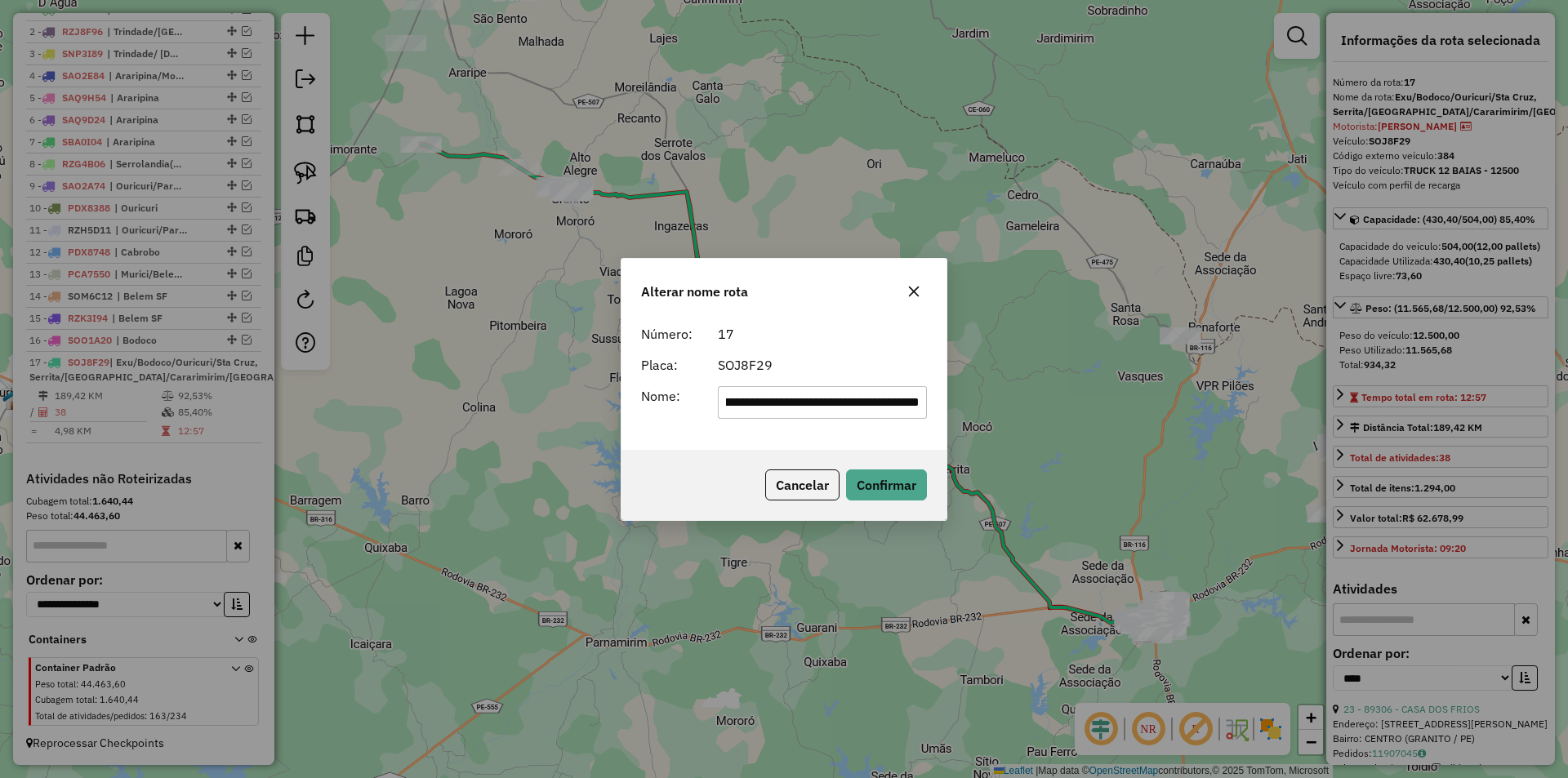
scroll to position [0, 0]
drag, startPoint x: 880, startPoint y: 404, endPoint x: 603, endPoint y: 407, distance: 277.0
click at [603, 407] on div "**********" at bounding box center [784, 389] width 1568 height 778
click at [778, 404] on input "******" at bounding box center [822, 403] width 210 height 33
type input "******"
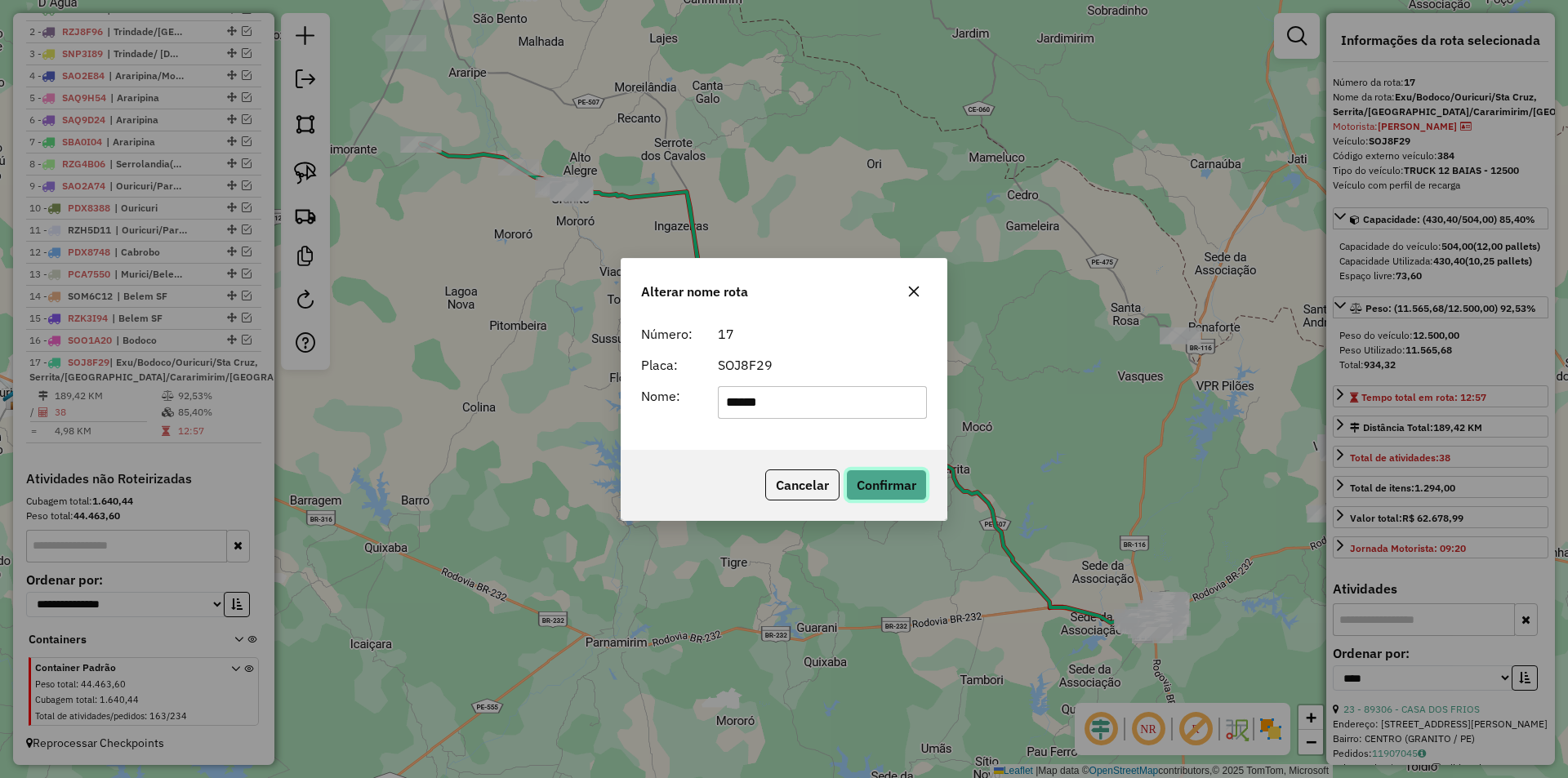
click at [872, 498] on button "Confirmar" at bounding box center [886, 485] width 81 height 31
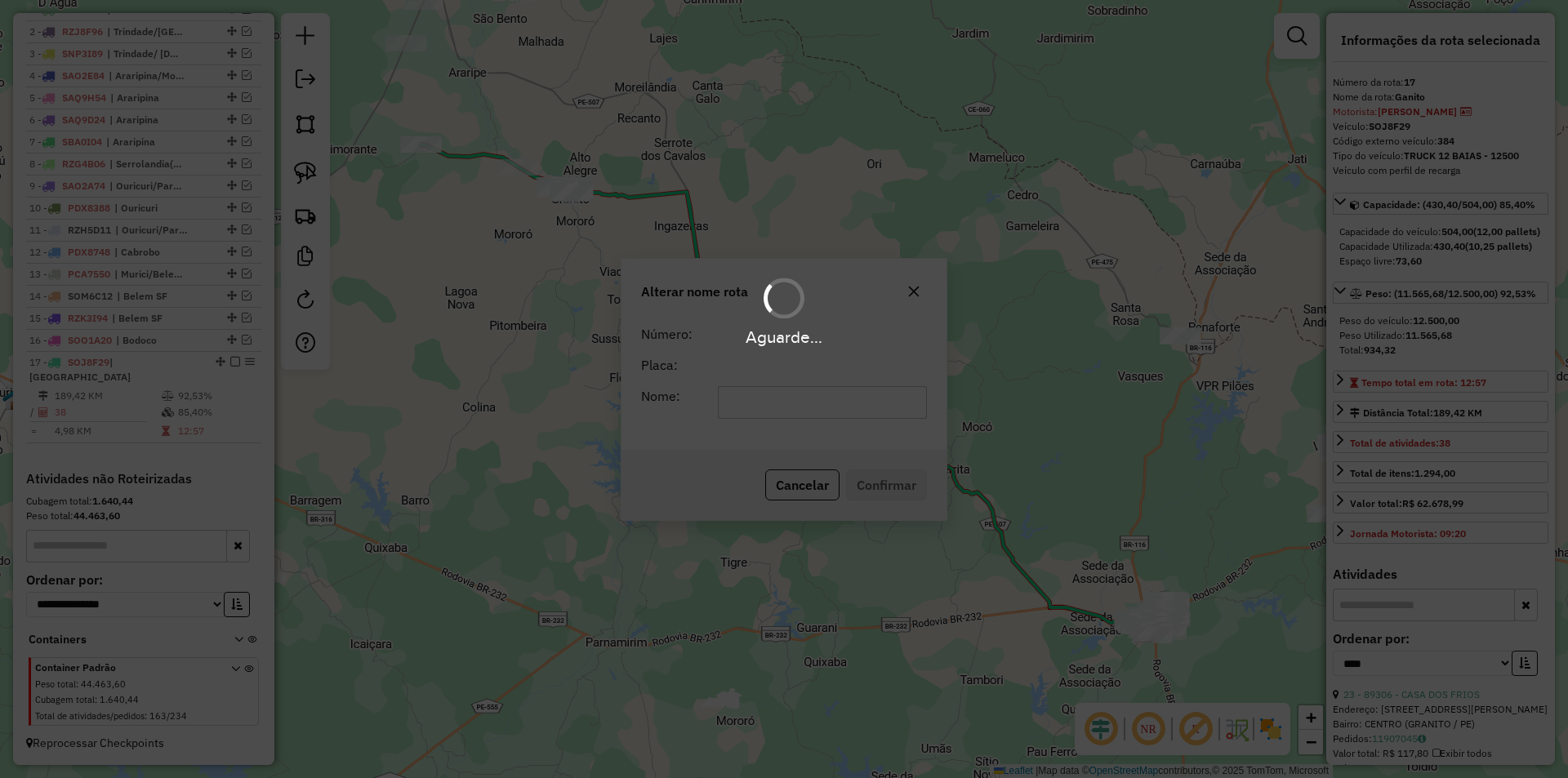
scroll to position [631, 0]
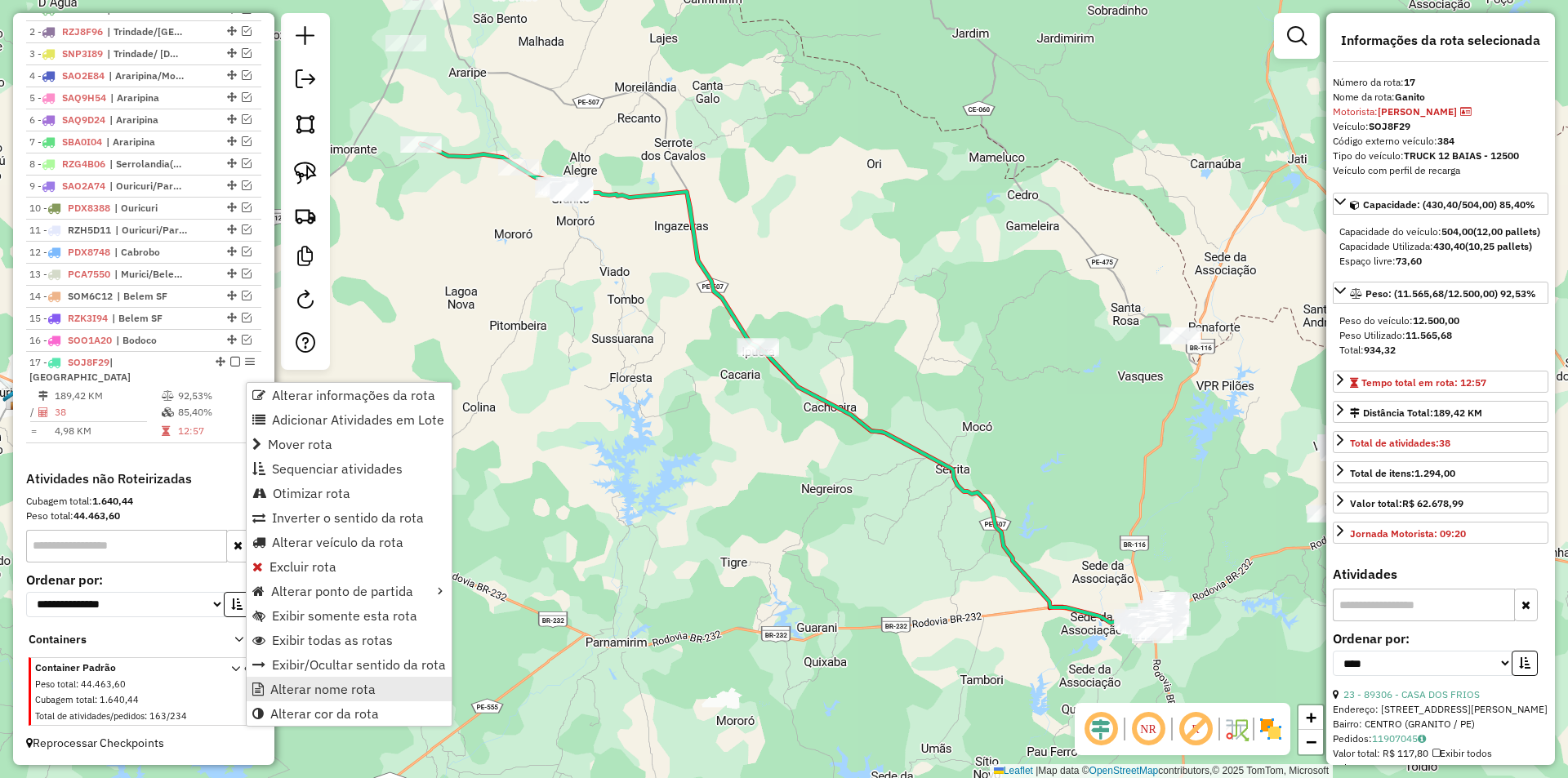
click at [334, 684] on span "Alterar nome rota" at bounding box center [323, 690] width 106 height 13
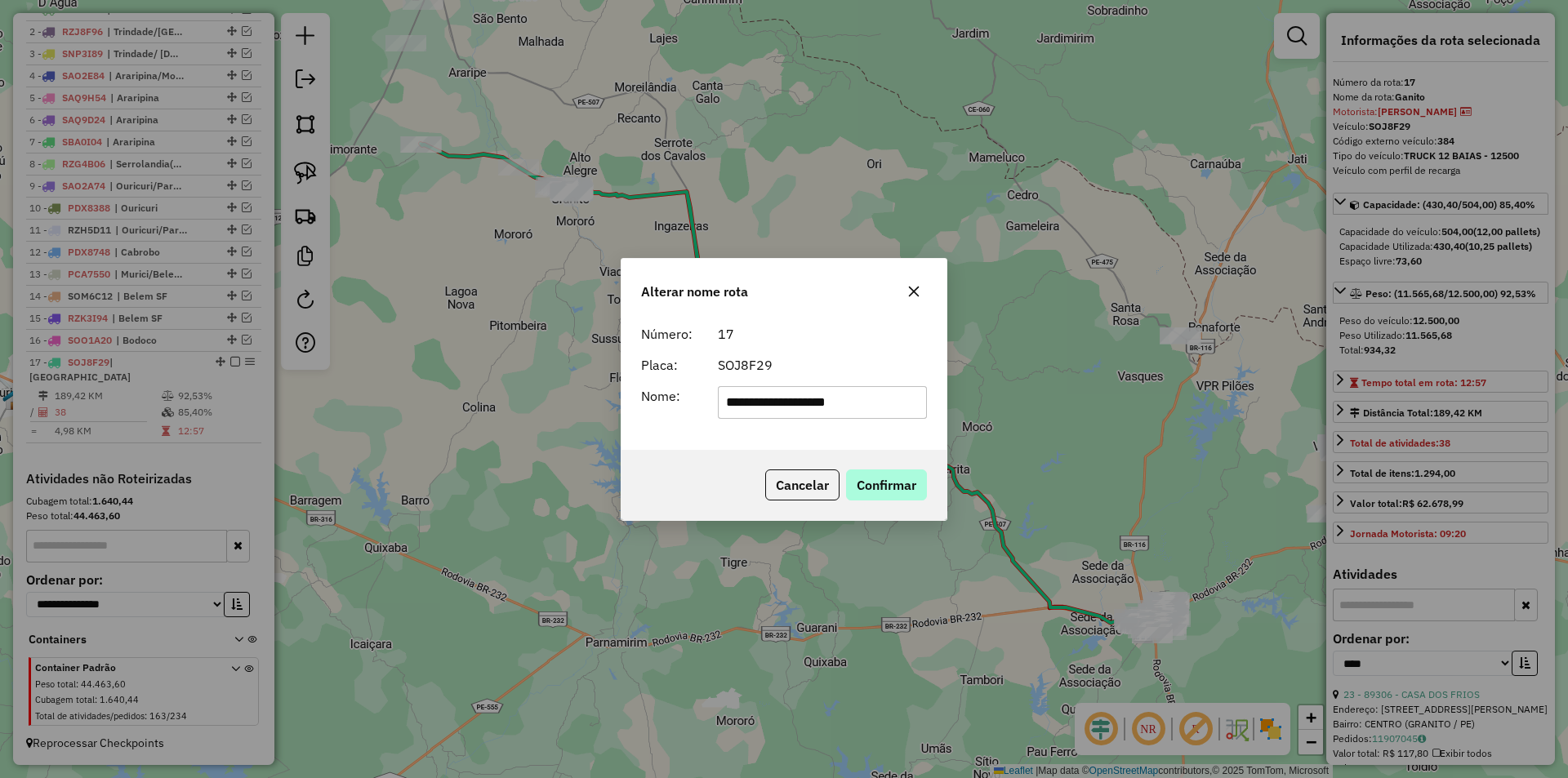
type input "**********"
click at [888, 489] on button "Confirmar" at bounding box center [886, 485] width 81 height 31
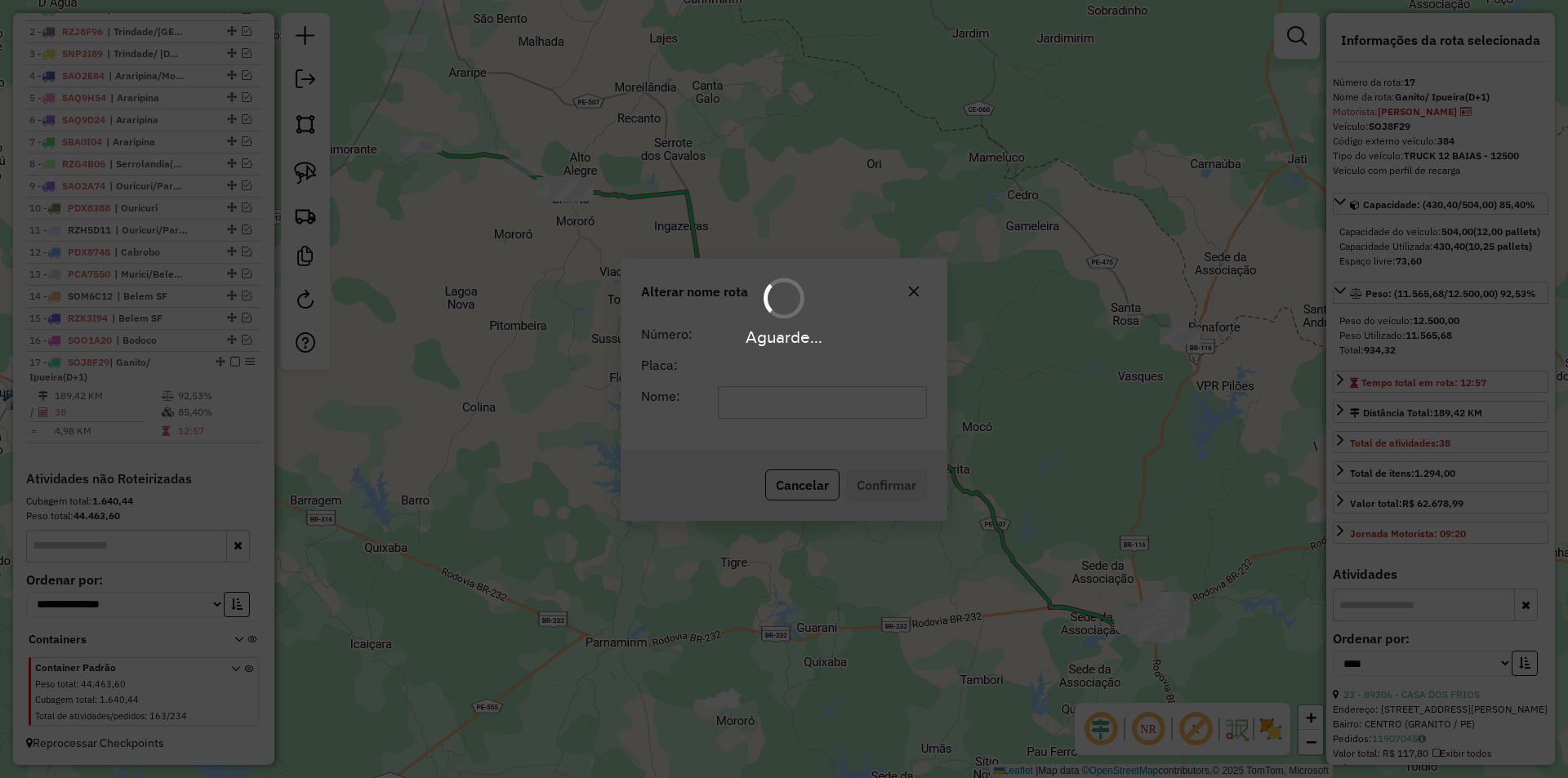
scroll to position [645, 0]
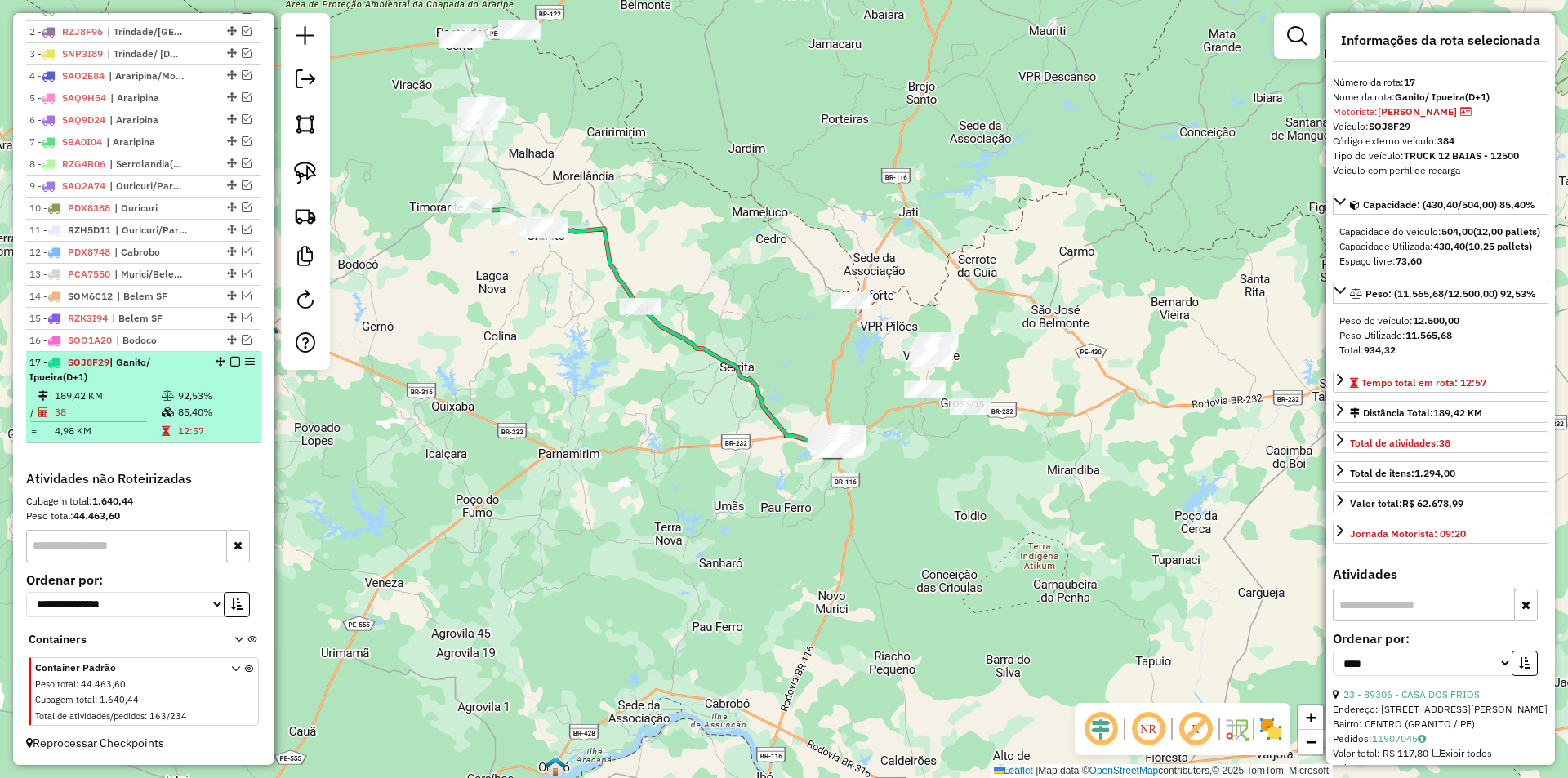
click at [224, 358] on div at bounding box center [230, 362] width 49 height 10
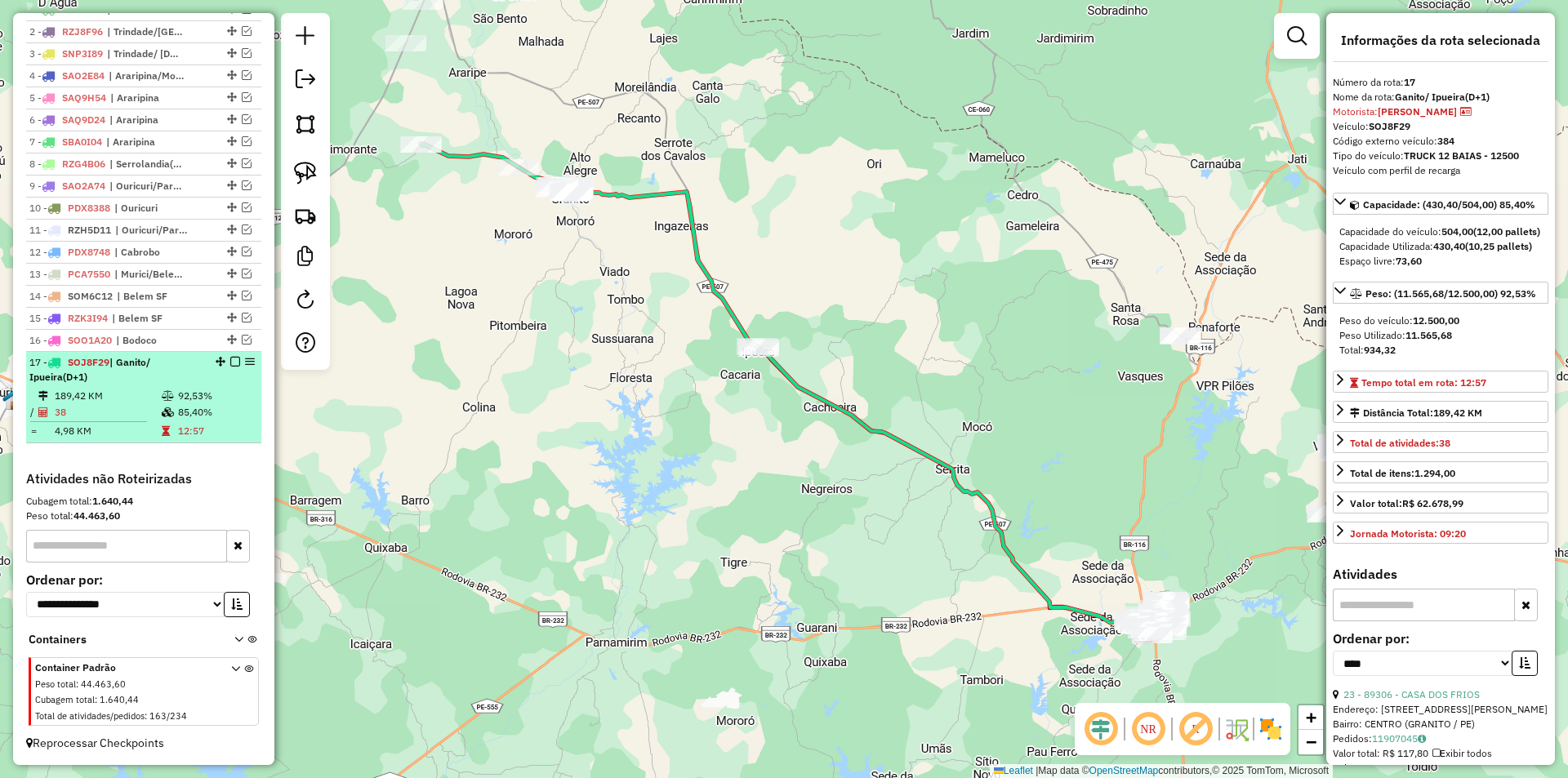
click at [230, 360] on em at bounding box center [235, 362] width 10 height 10
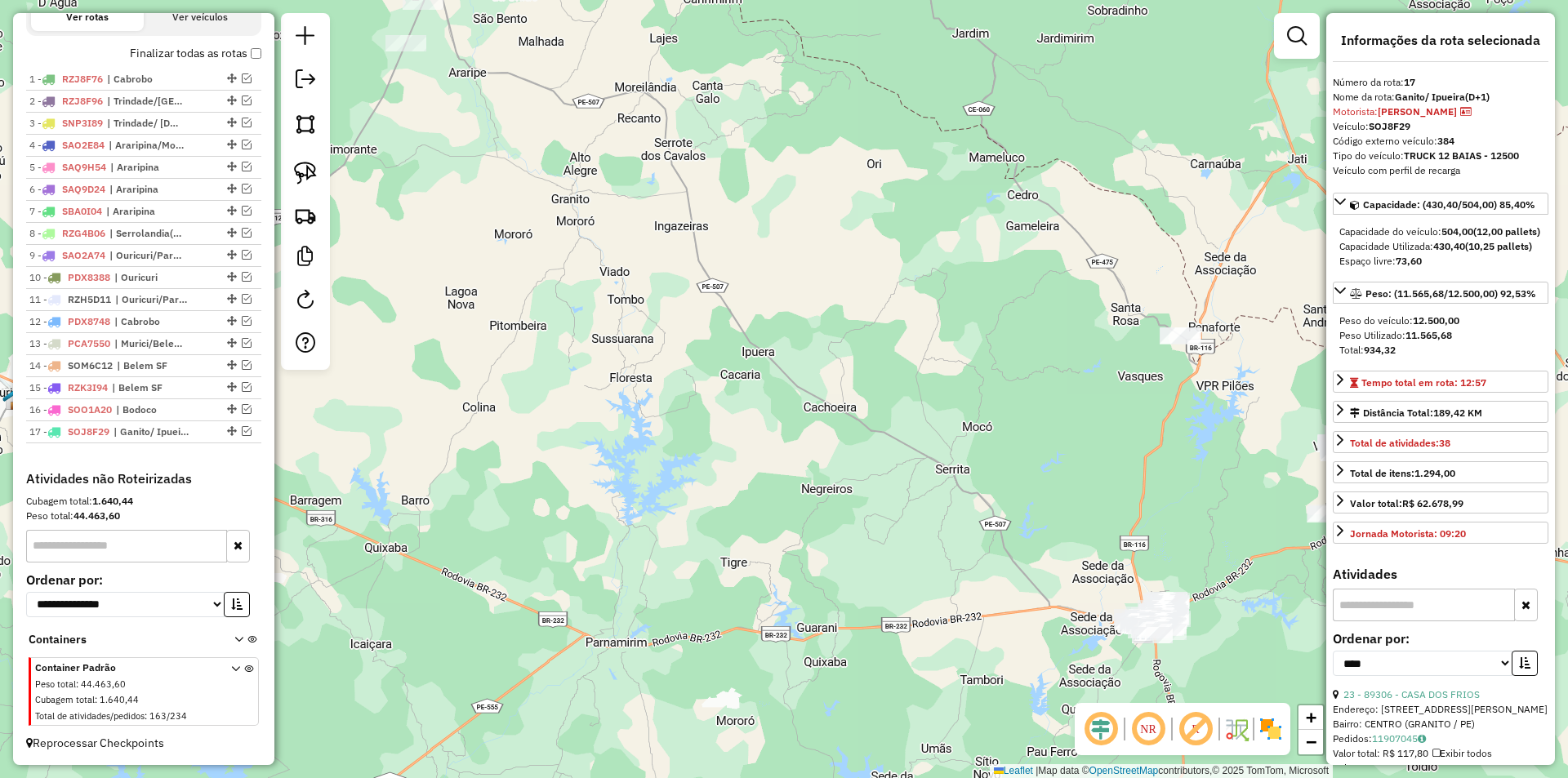
drag, startPoint x: 401, startPoint y: 424, endPoint x: 591, endPoint y: 468, distance: 195.0
click at [559, 472] on div "Janela de atendimento Grade de atendimento Capacidade Transportadoras Veículos …" at bounding box center [784, 389] width 1568 height 778
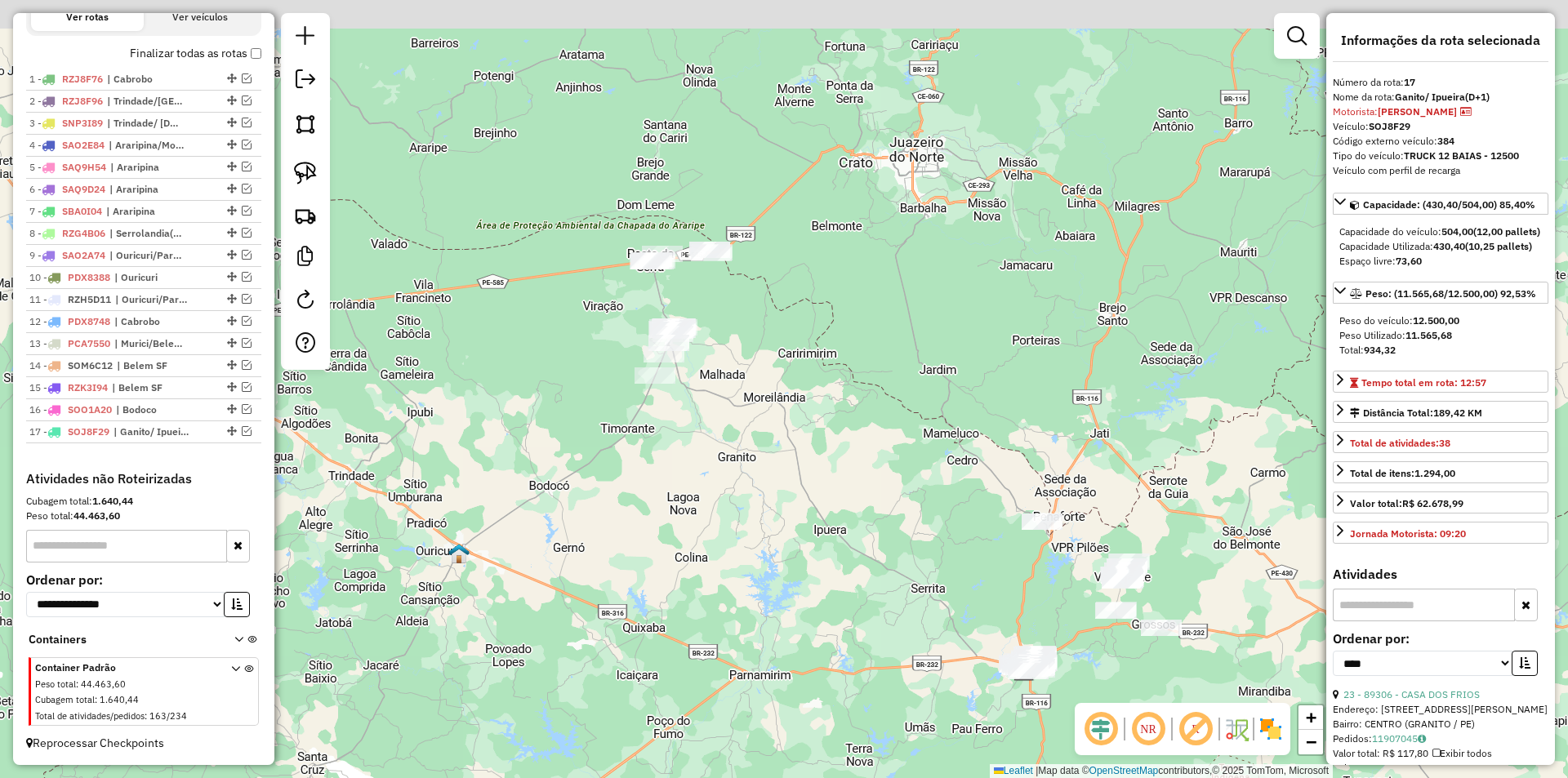
drag, startPoint x: 686, startPoint y: 353, endPoint x: 707, endPoint y: 538, distance: 186.2
click at [707, 538] on div "Janela de atendimento Grade de atendimento Capacidade Transportadoras Veículos …" at bounding box center [784, 389] width 1568 height 778
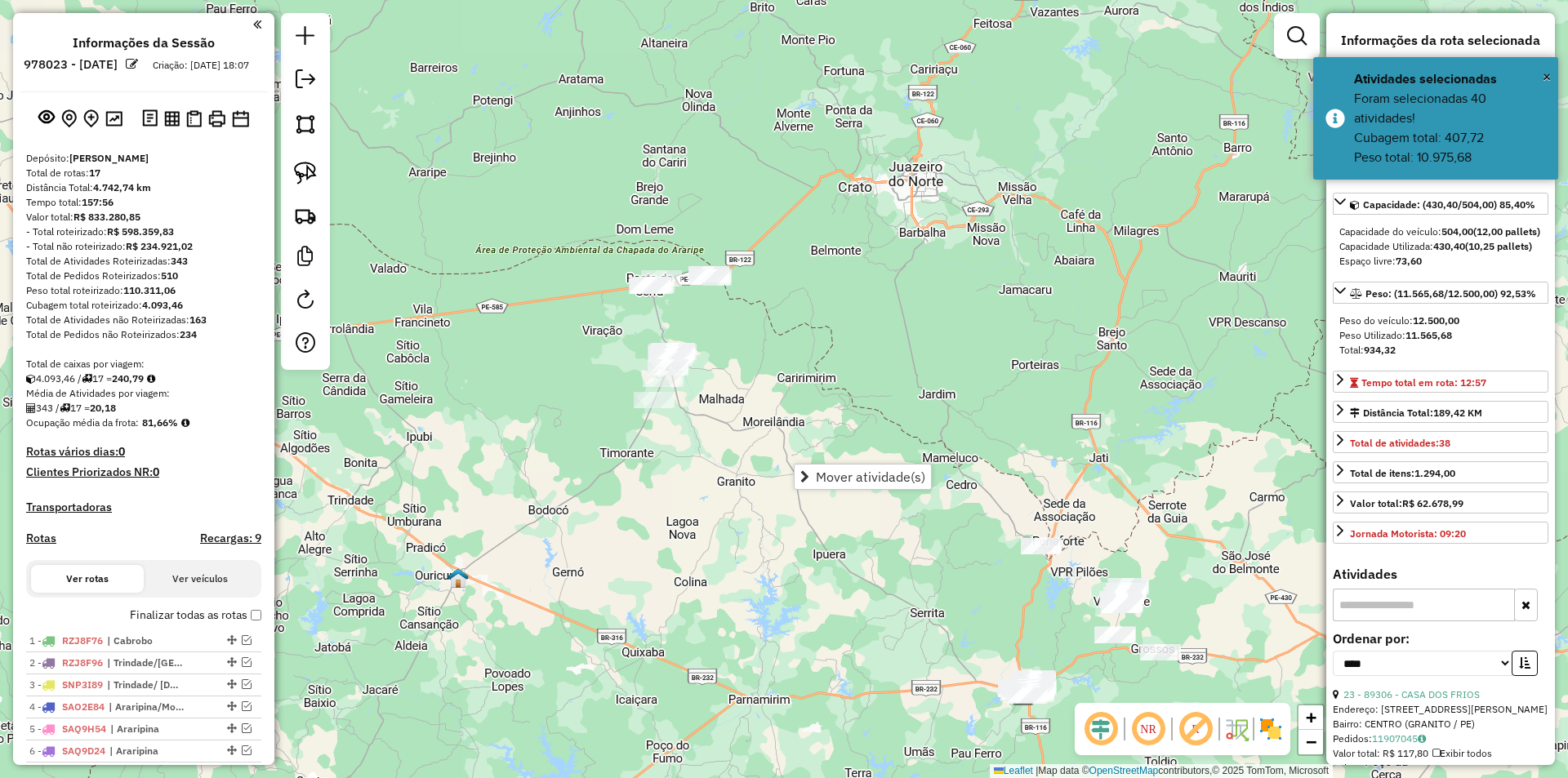
select select "*********"
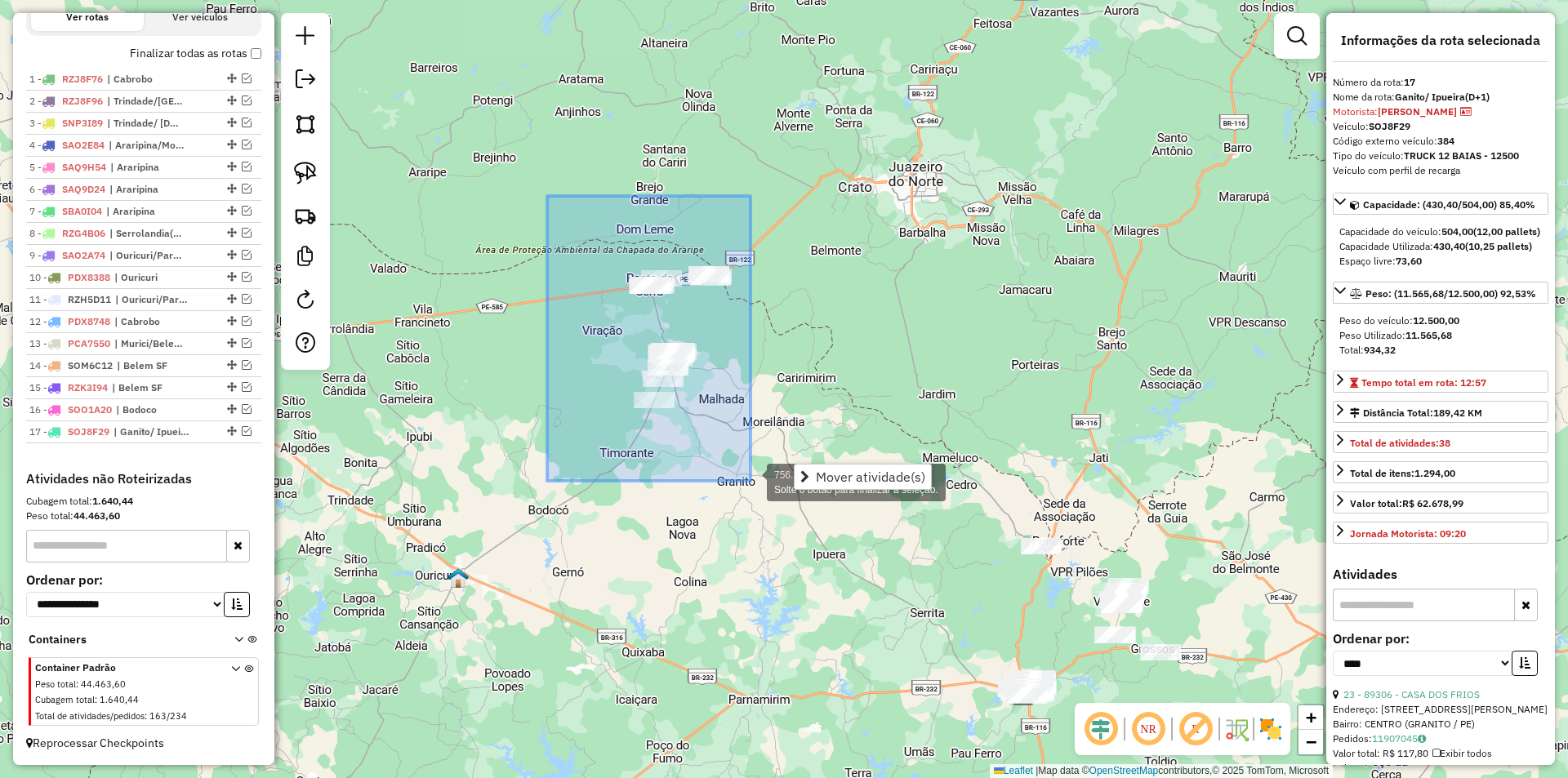
drag, startPoint x: 547, startPoint y: 196, endPoint x: 751, endPoint y: 482, distance: 351.3
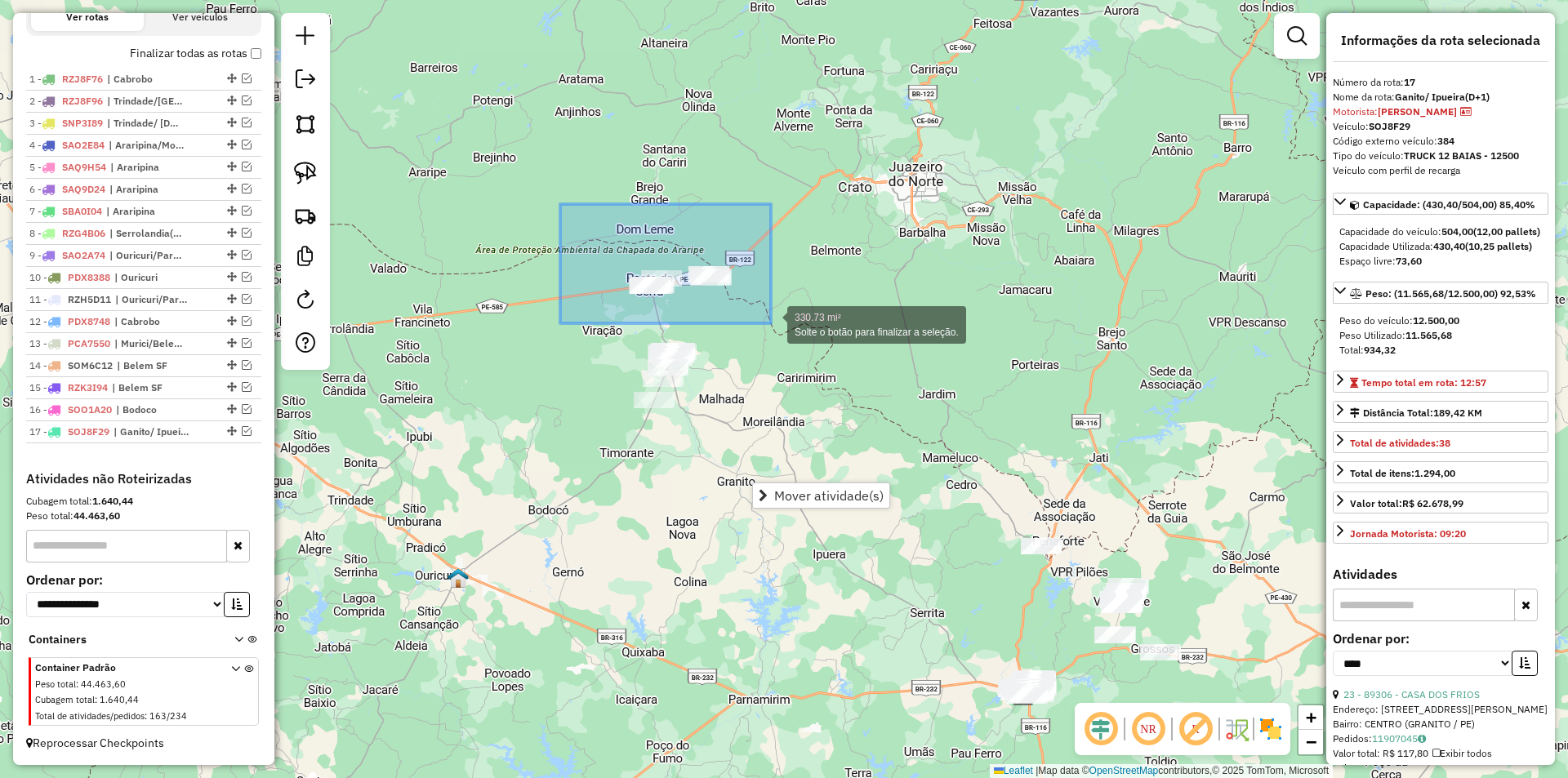
drag, startPoint x: 570, startPoint y: 215, endPoint x: 771, endPoint y: 323, distance: 228.2
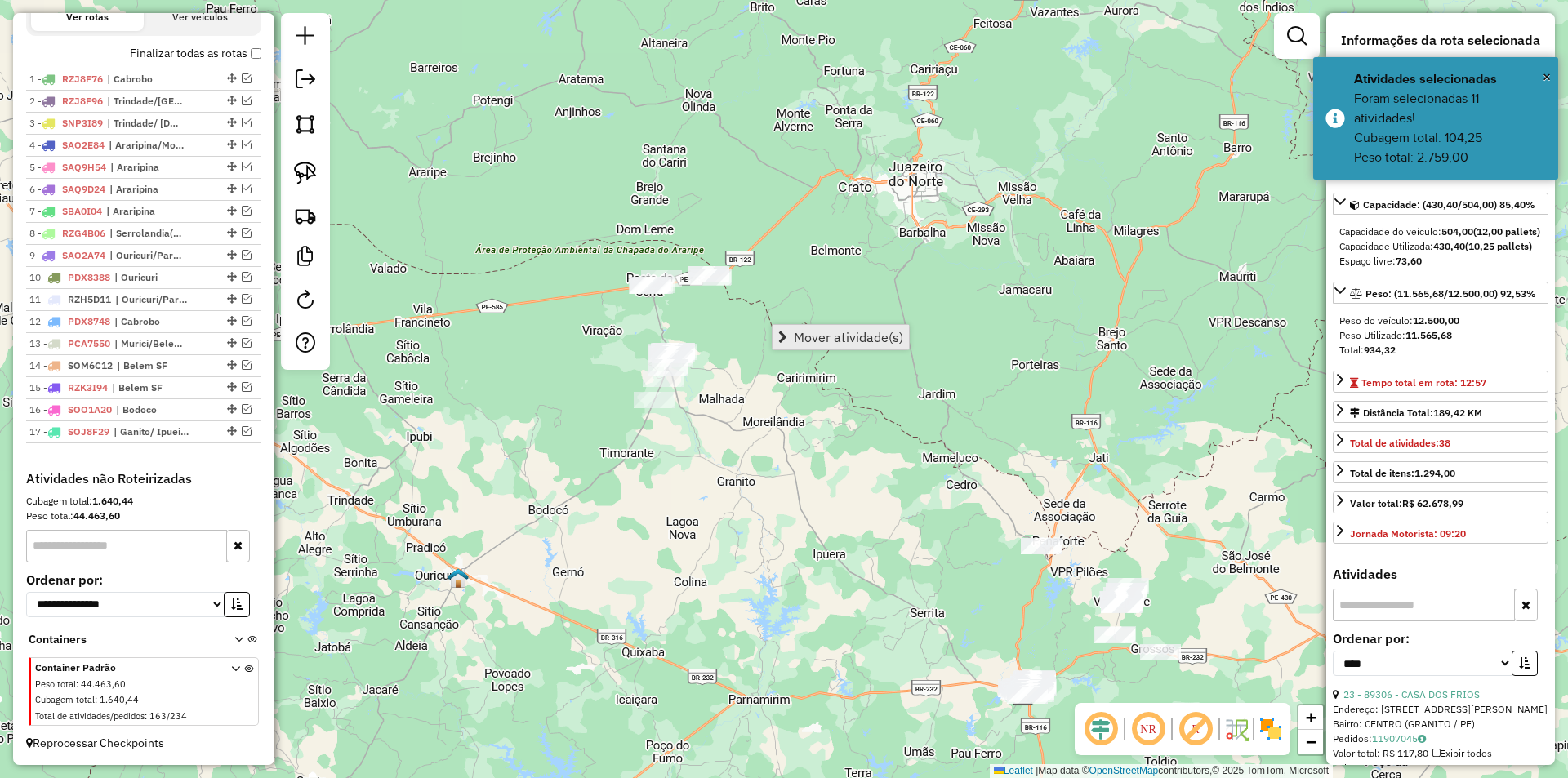
click at [818, 343] on span "Mover atividade(s)" at bounding box center [848, 338] width 110 height 13
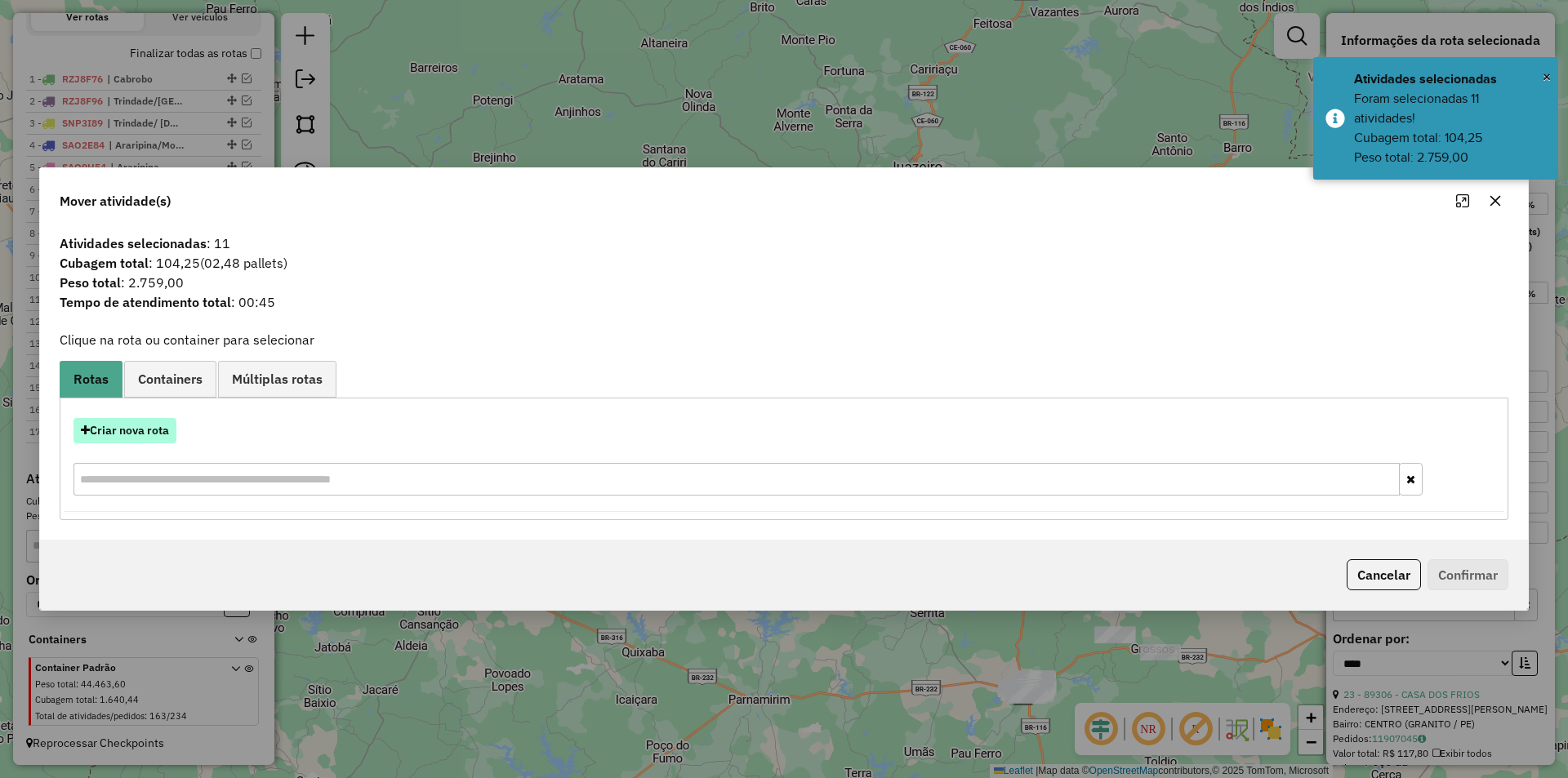
click at [137, 435] on button "Criar nova rota" at bounding box center [124, 431] width 103 height 25
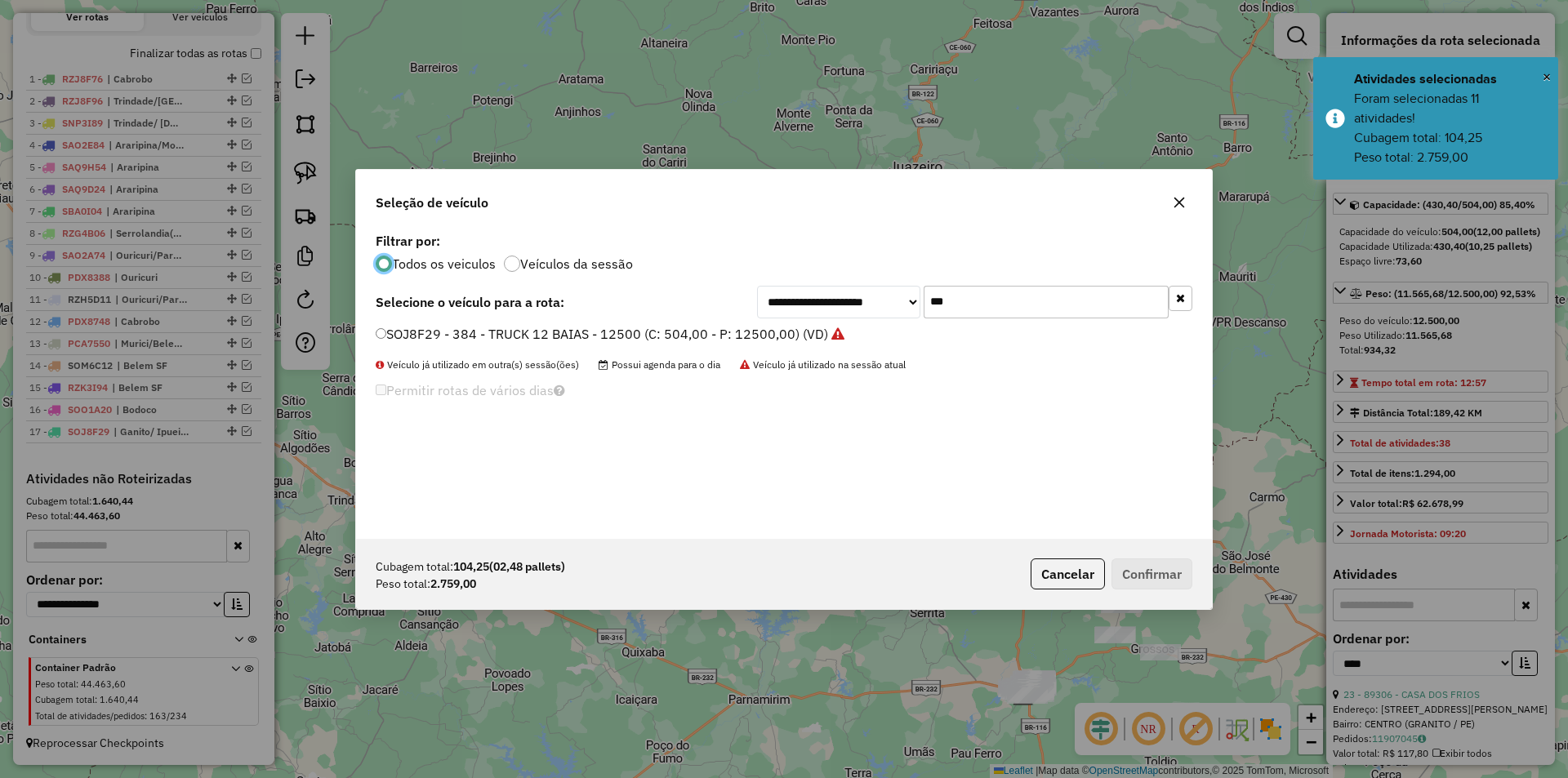
scroll to position [9, 5]
drag, startPoint x: 980, startPoint y: 303, endPoint x: 910, endPoint y: 294, distance: 70.6
click at [910, 294] on div "**********" at bounding box center [974, 302] width 435 height 33
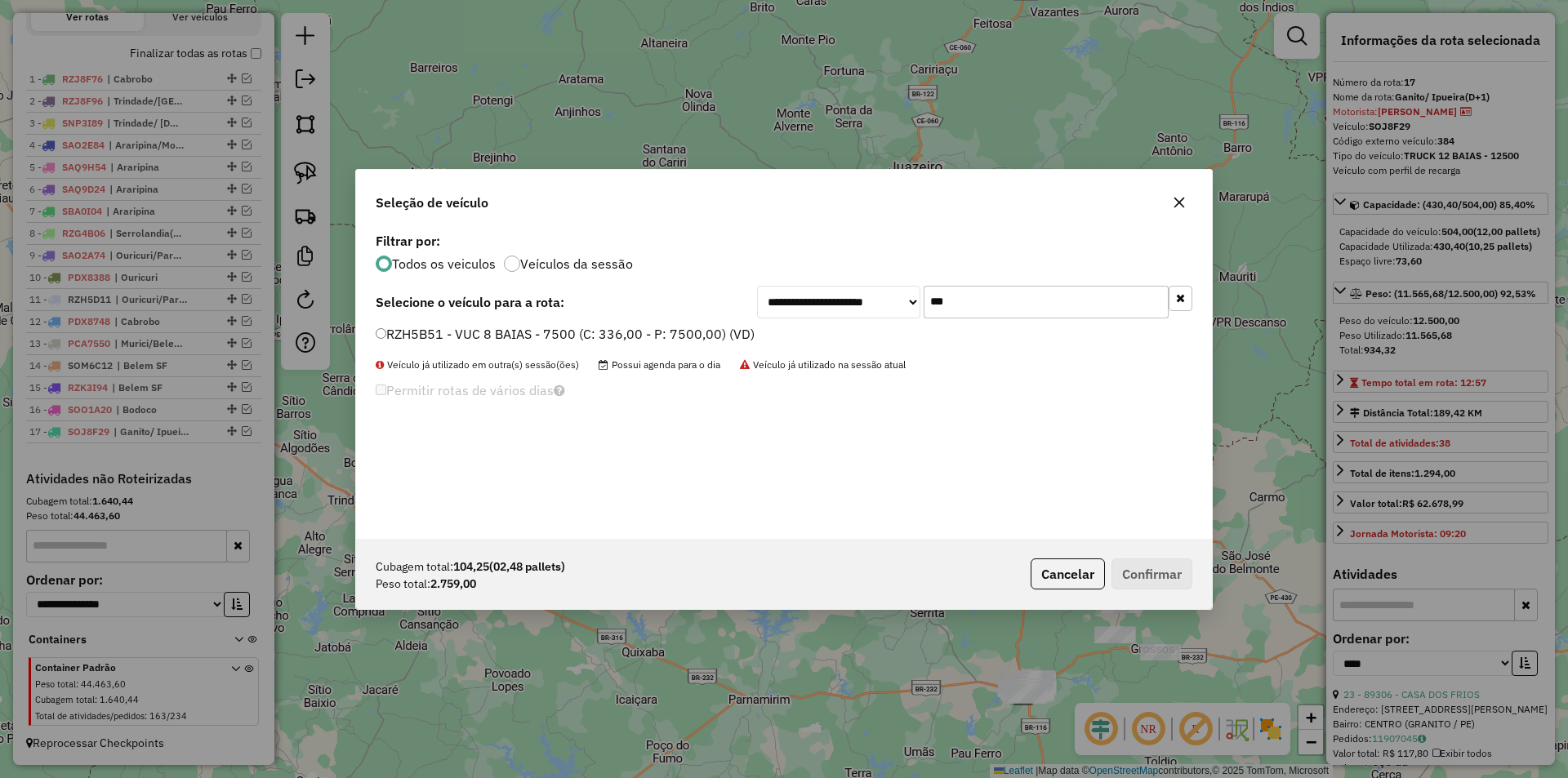
type input "***"
click at [618, 330] on label "RZH5B51 - VUC 8 BAIAS - 7500 (C: 336,00 - P: 7500,00) (VD)" at bounding box center [565, 334] width 379 height 19
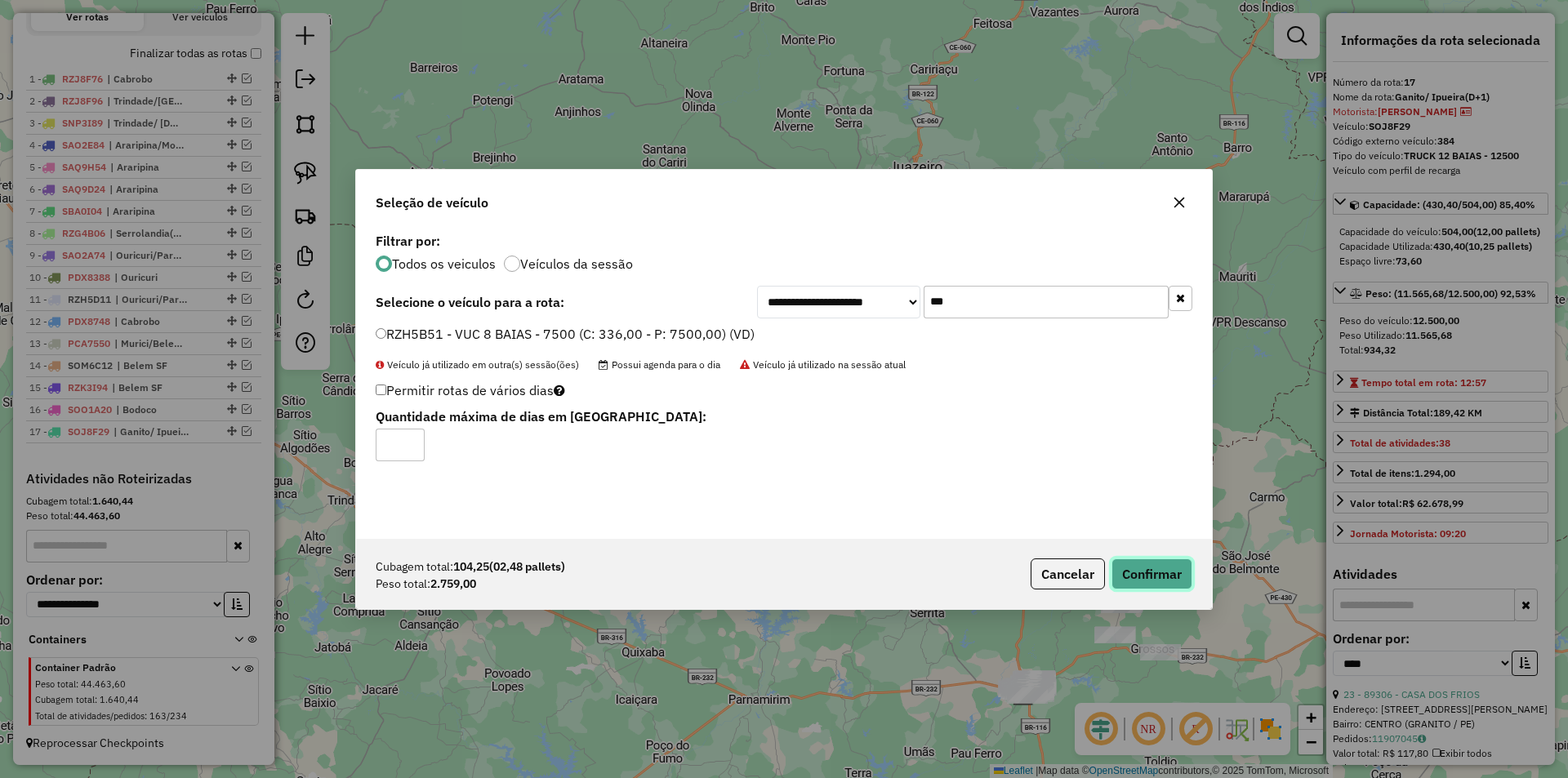
click at [1183, 575] on button "Confirmar" at bounding box center [1151, 574] width 81 height 31
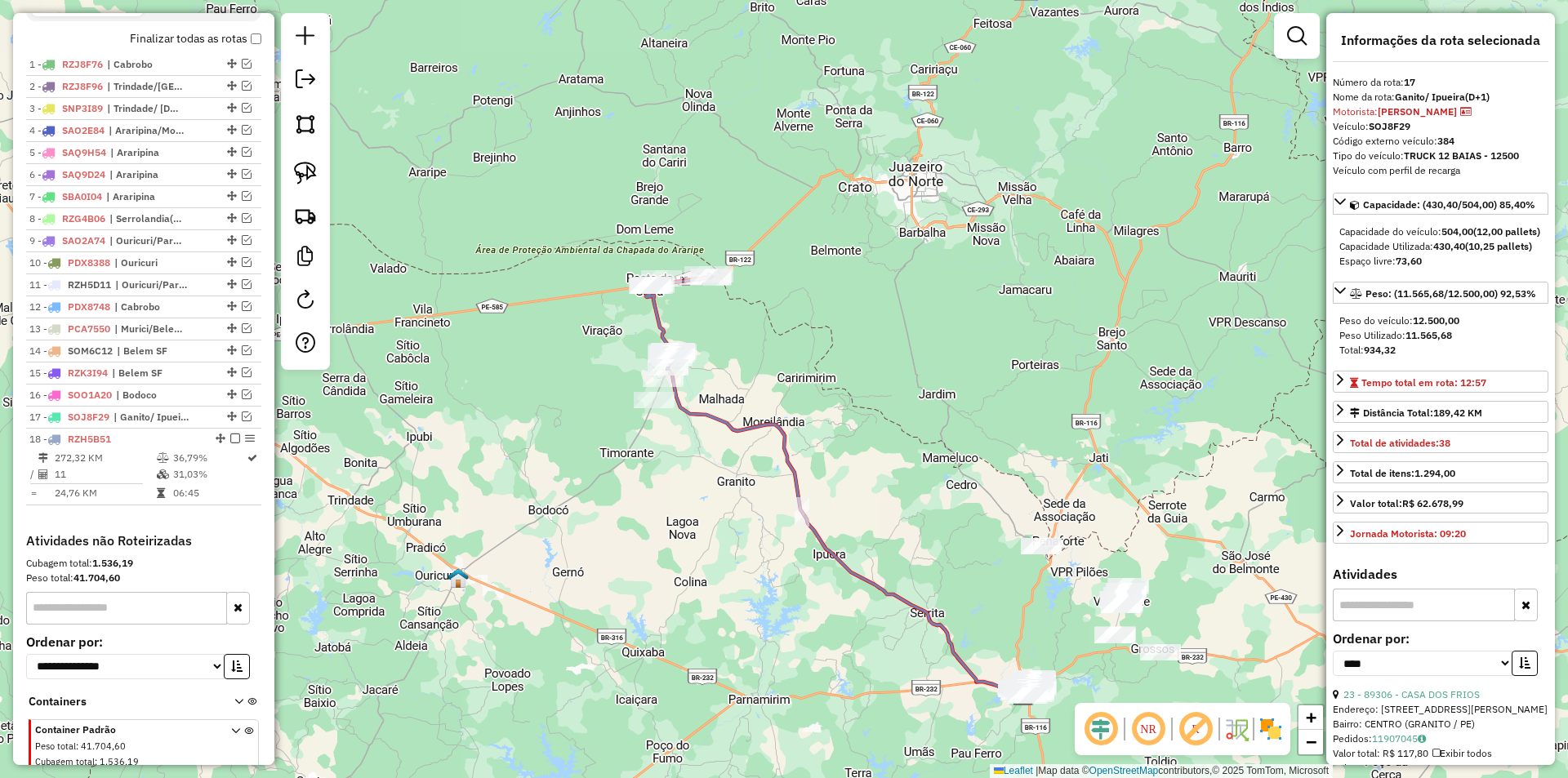
scroll to position [653, 0]
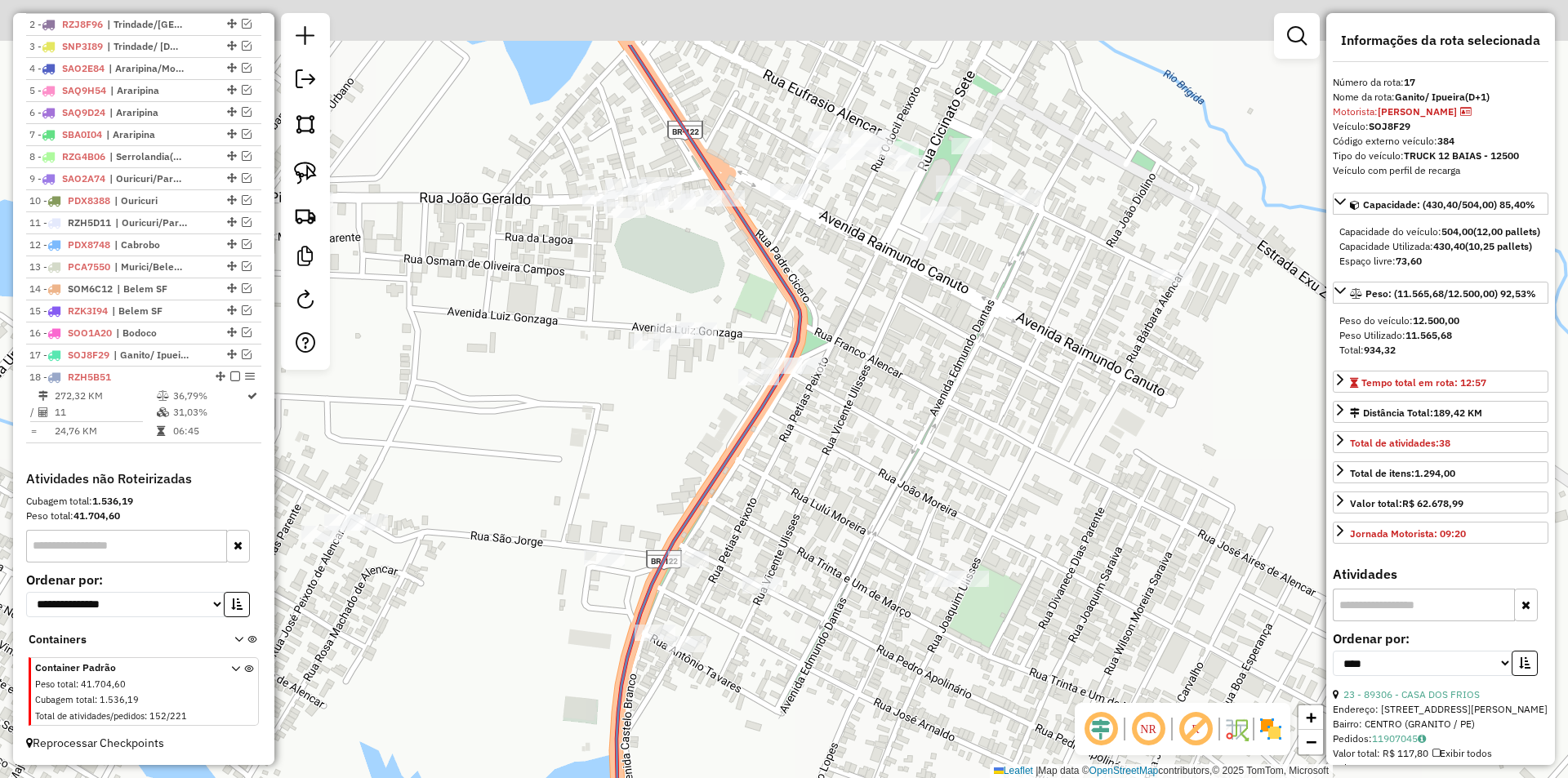
drag, startPoint x: 813, startPoint y: 217, endPoint x: 832, endPoint y: 336, distance: 120.5
click at [832, 336] on div "Janela de atendimento Grade de atendimento Capacidade Transportadoras Veículos …" at bounding box center [784, 389] width 1568 height 778
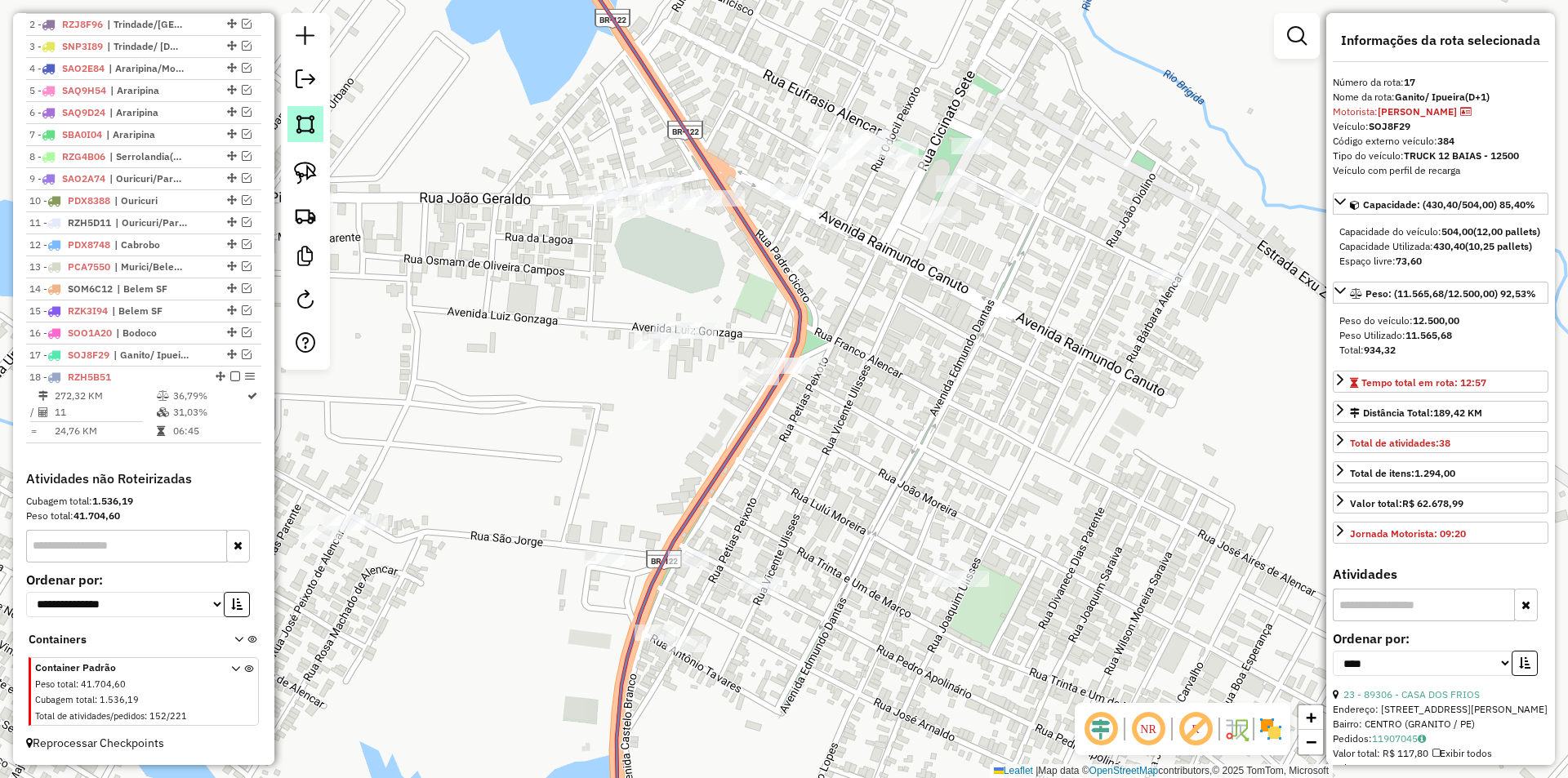
click at [310, 116] on img at bounding box center [306, 124] width 23 height 23
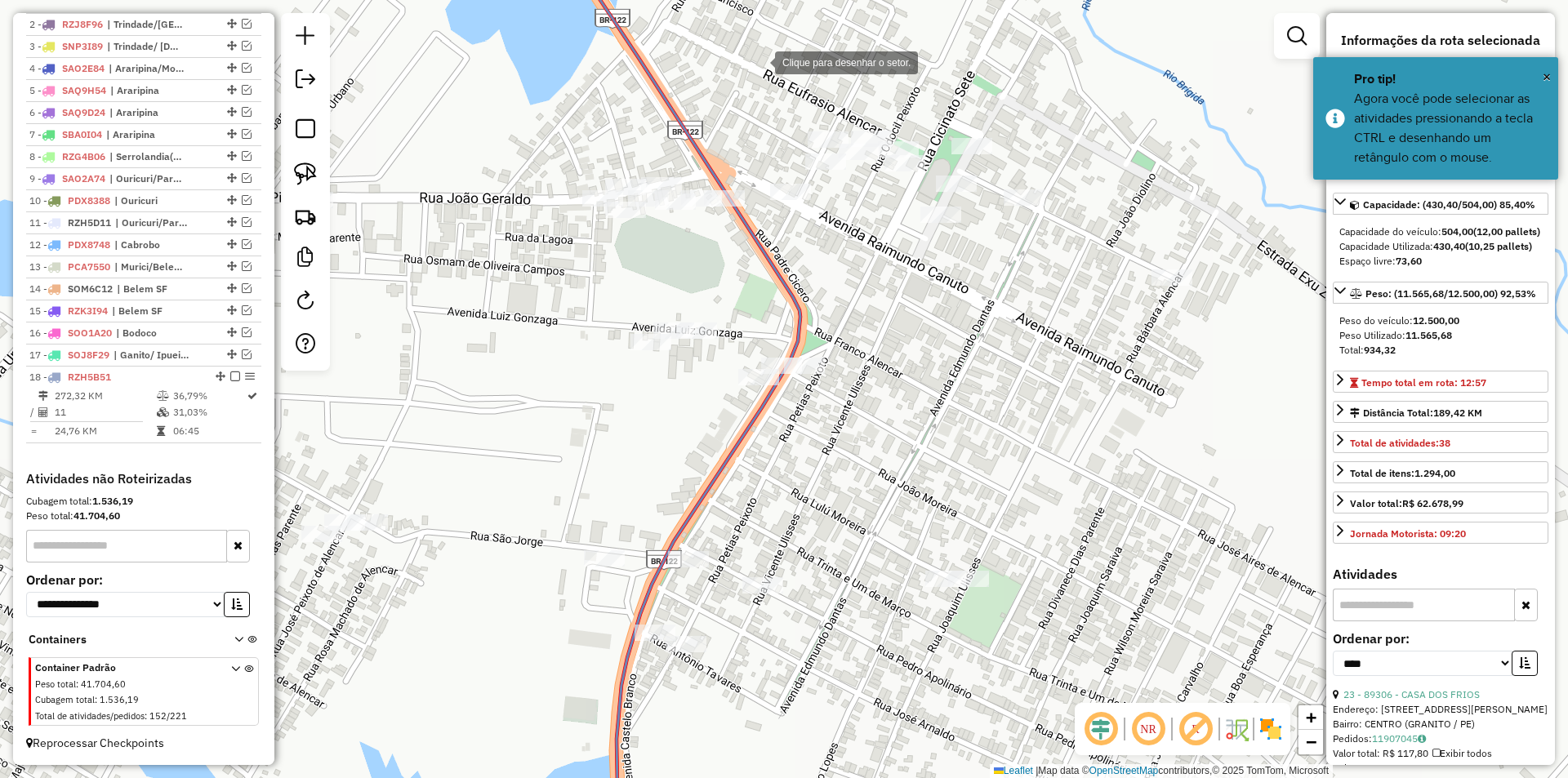
click at [759, 62] on div at bounding box center [759, 62] width 33 height 33
click at [763, 232] on div at bounding box center [763, 219] width 33 height 33
click at [475, 299] on div at bounding box center [483, 301] width 33 height 33
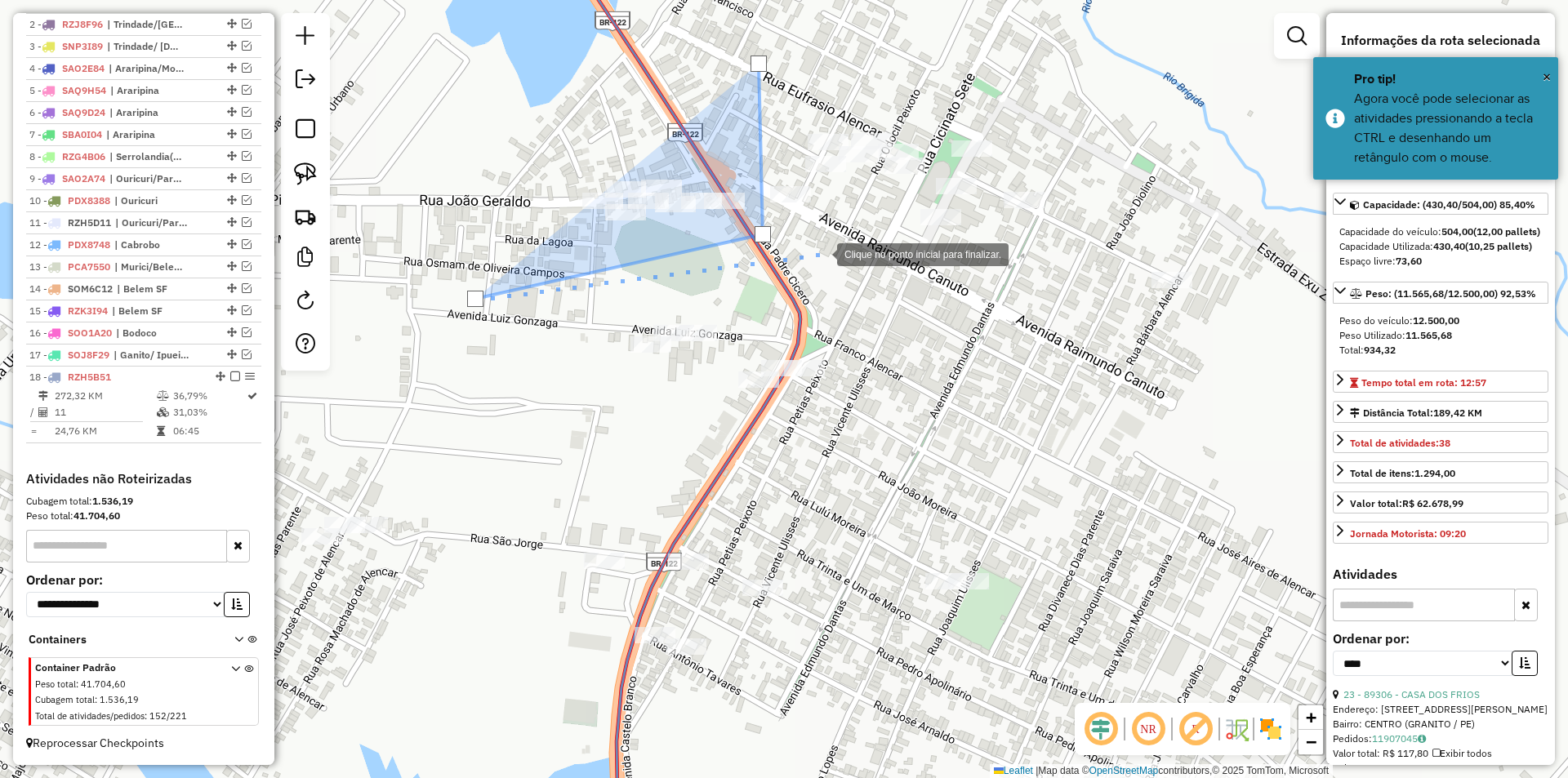
click at [829, 253] on div at bounding box center [821, 253] width 33 height 33
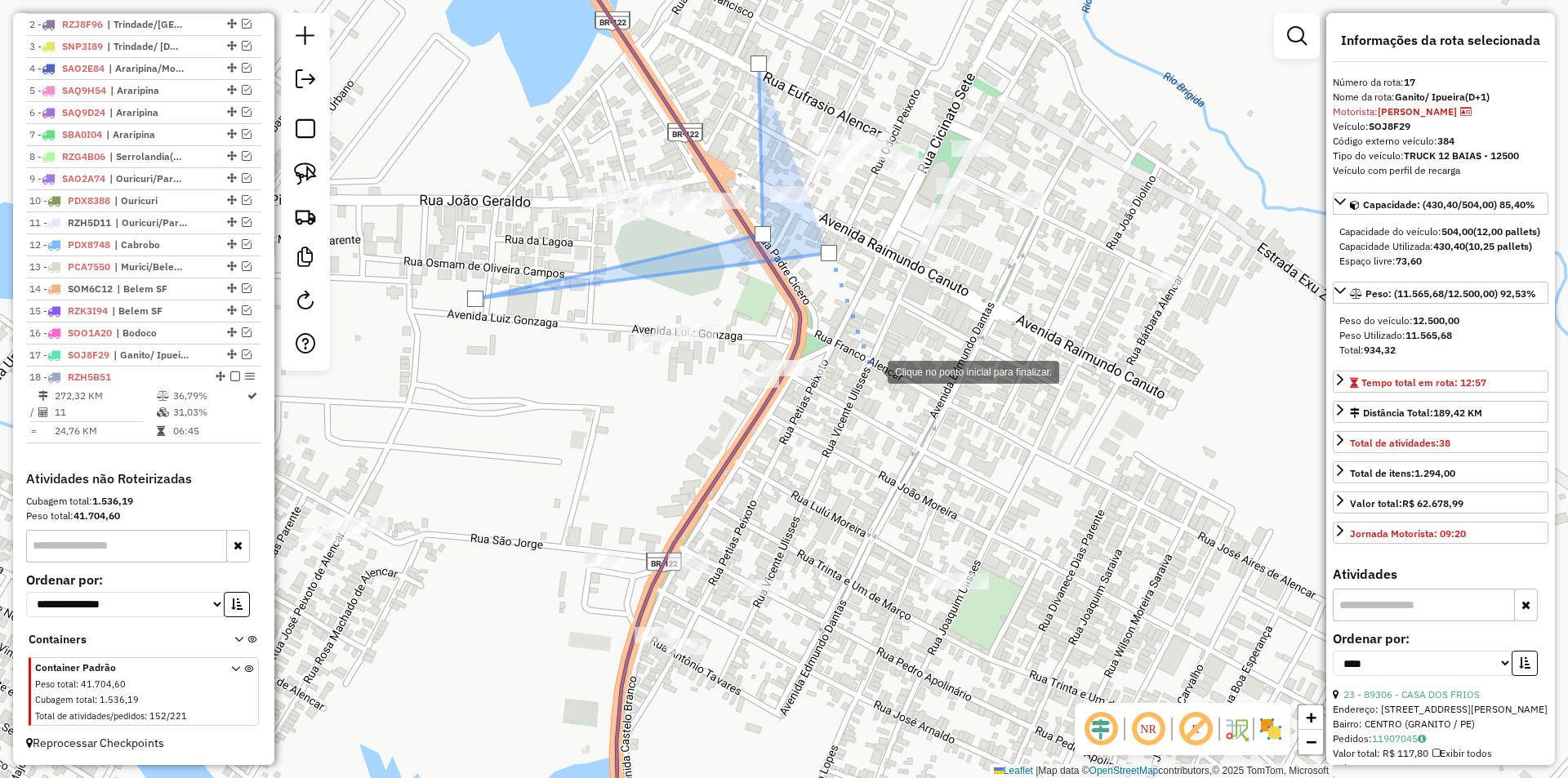
click at [874, 376] on div at bounding box center [872, 370] width 33 height 33
click at [808, 440] on div at bounding box center [808, 440] width 33 height 33
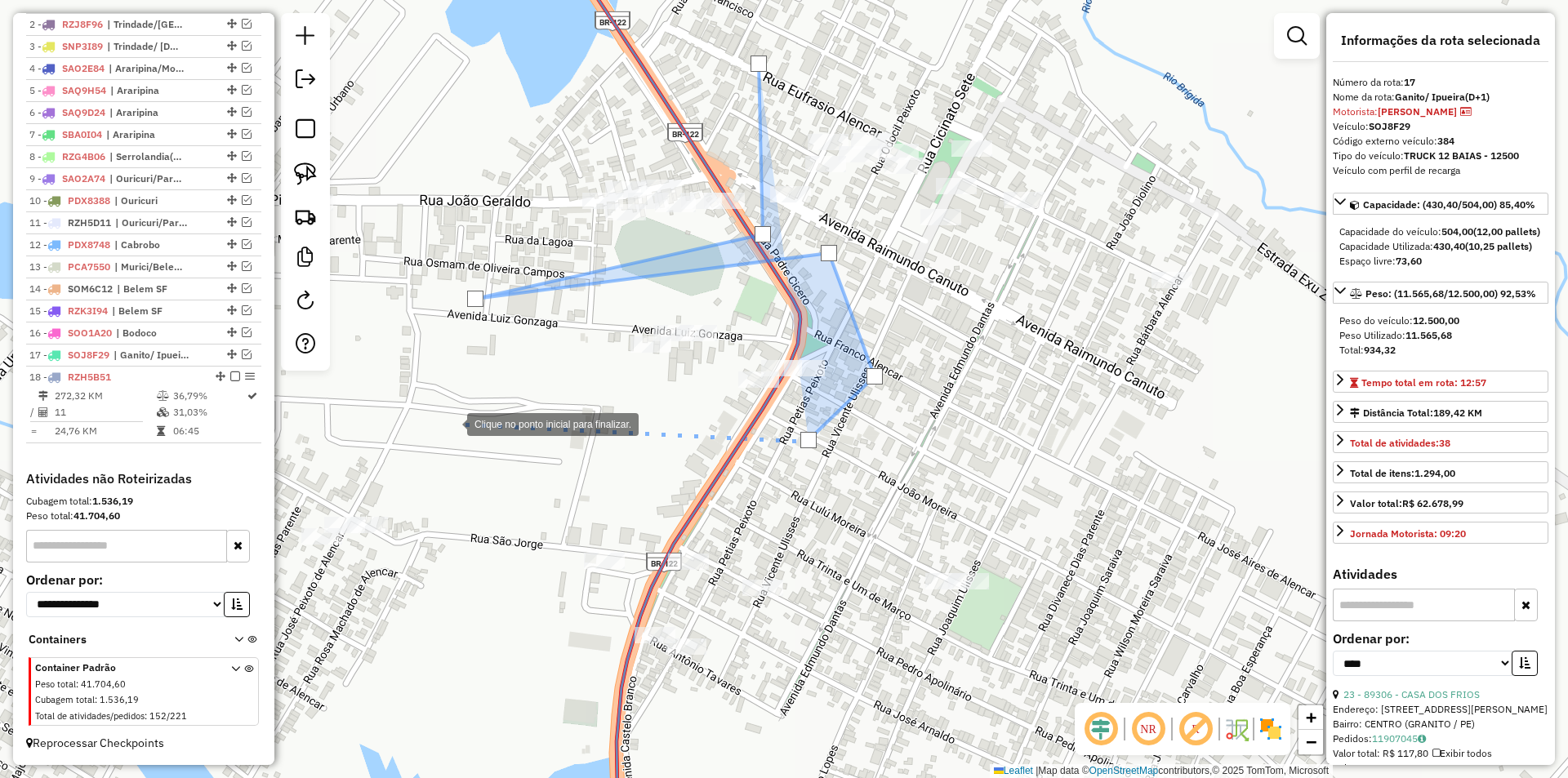
click at [449, 422] on div at bounding box center [451, 423] width 33 height 33
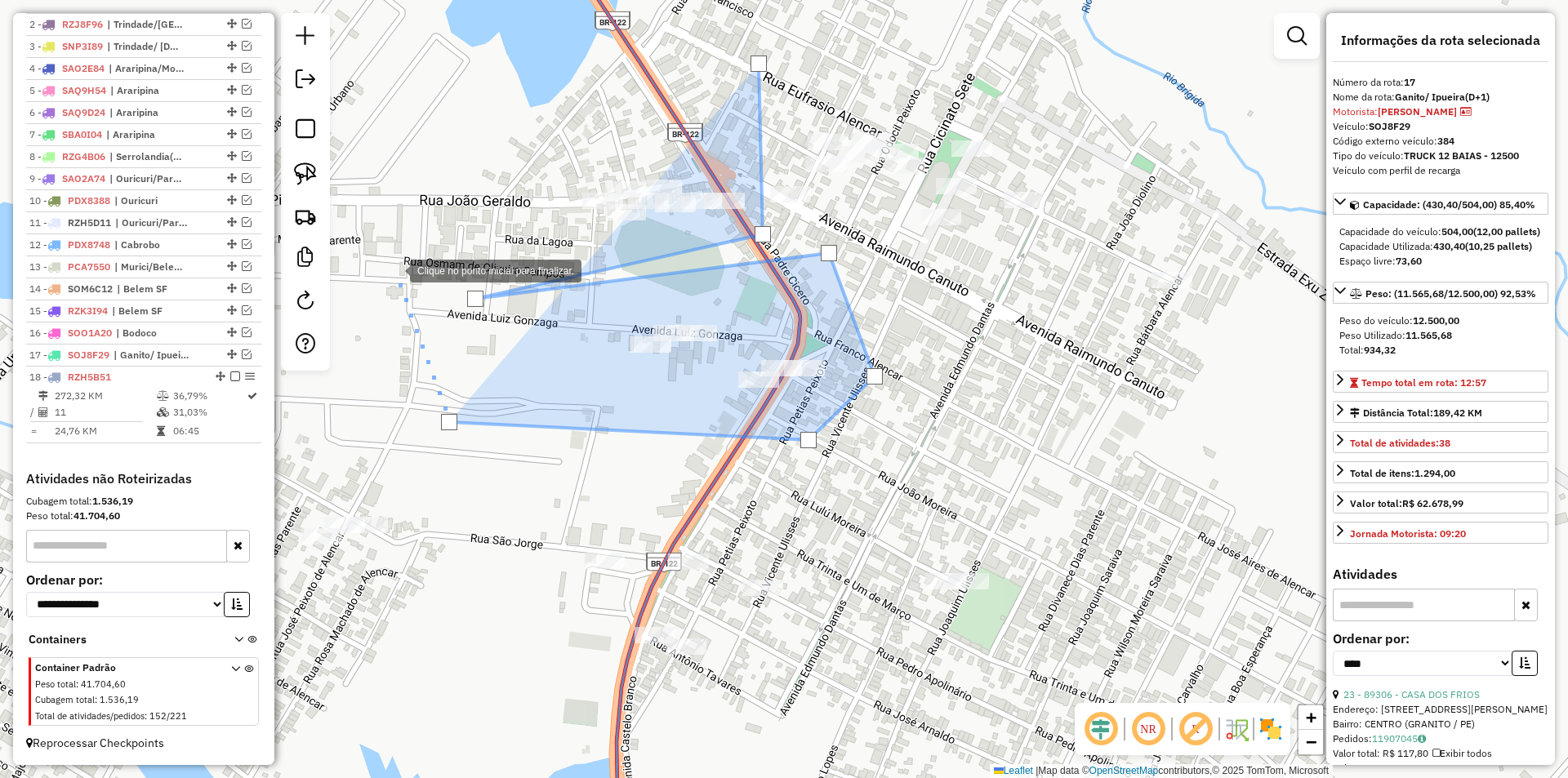
click at [393, 269] on div at bounding box center [393, 269] width 33 height 33
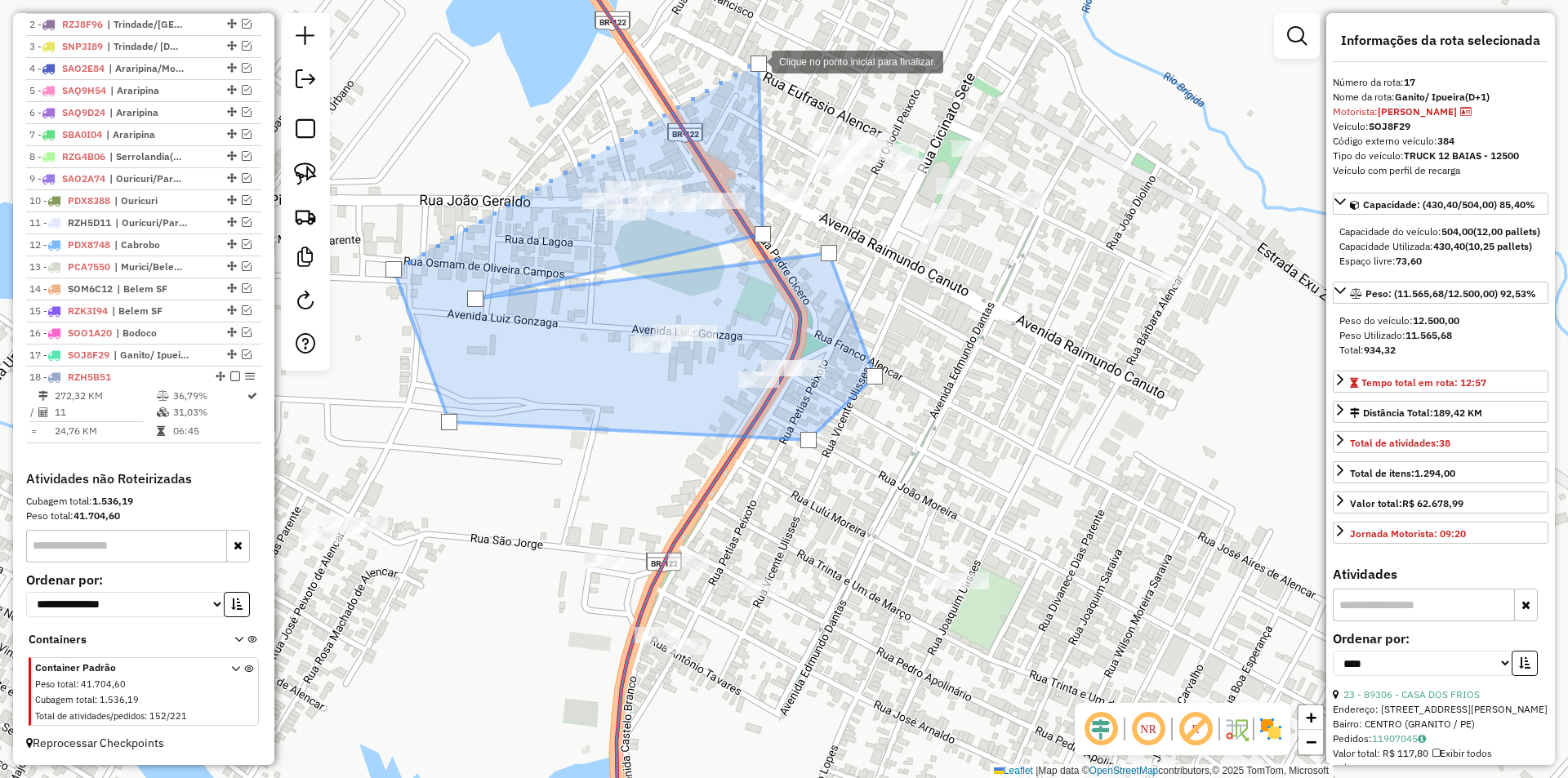
click at [755, 61] on div at bounding box center [758, 63] width 16 height 16
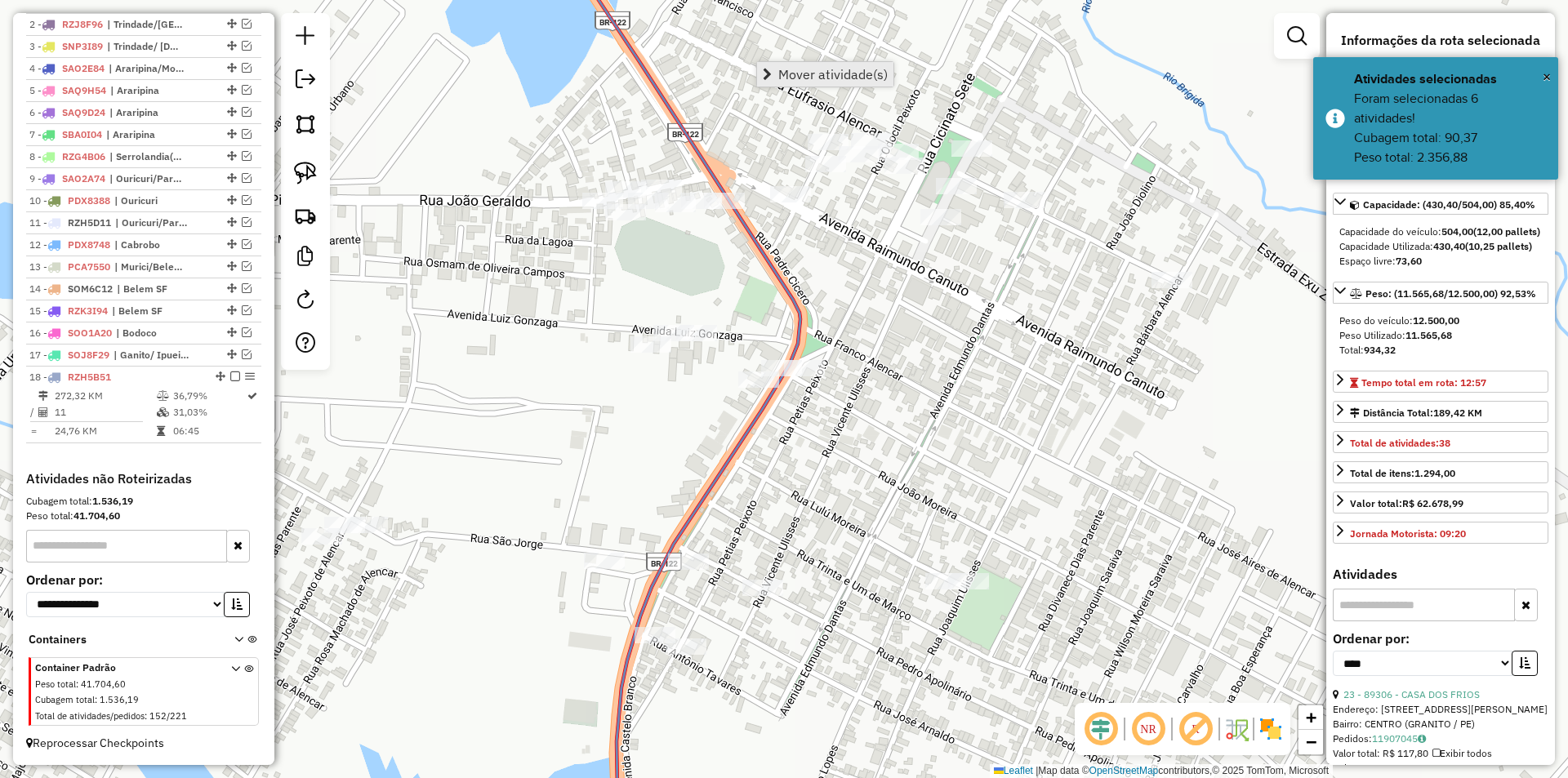
click at [797, 71] on span "Mover atividade(s)" at bounding box center [833, 74] width 110 height 13
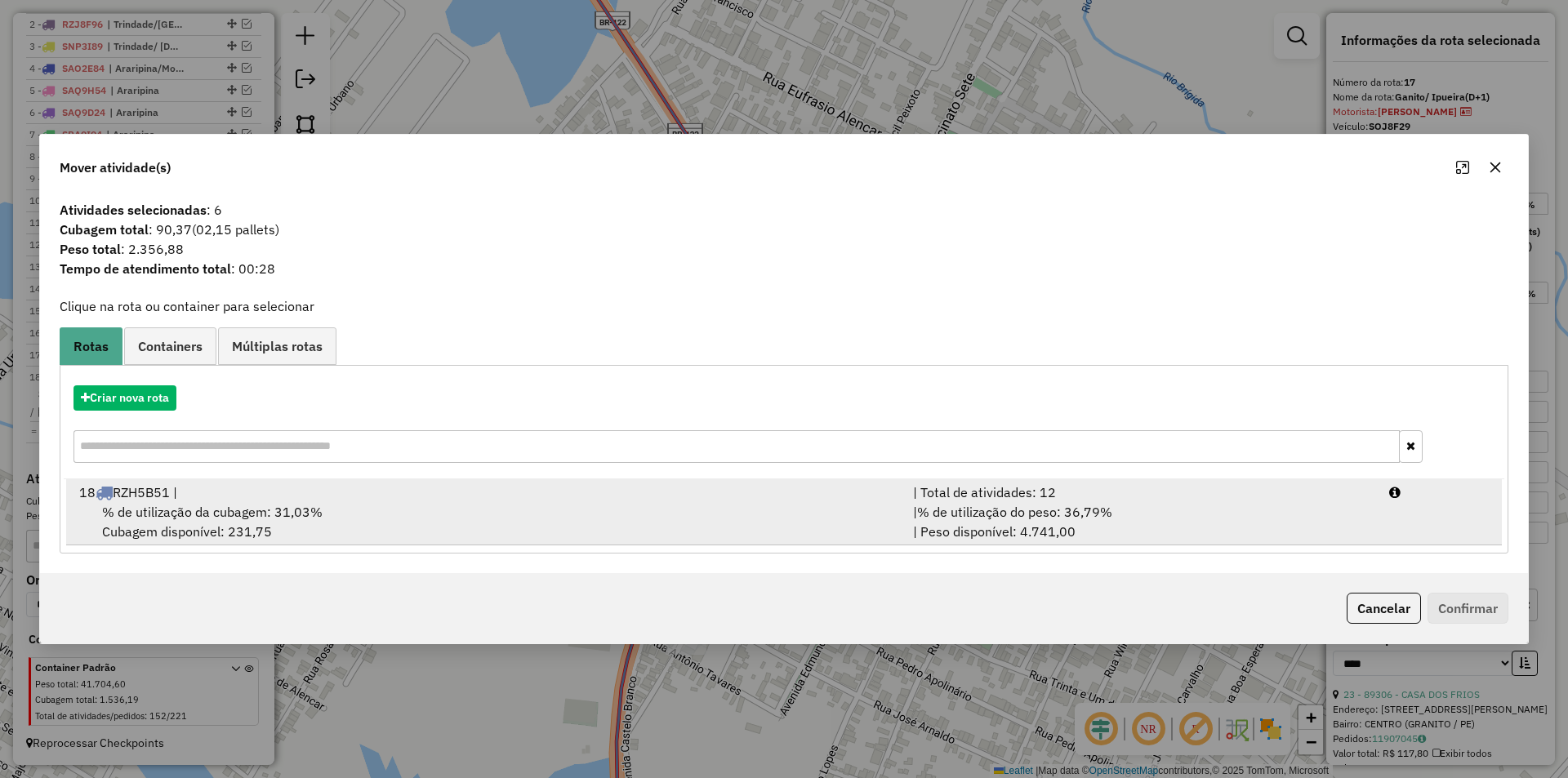
click at [734, 518] on div "% de utilização da cubagem: 31,03% Cubagem disponível: 231,75" at bounding box center [486, 521] width 834 height 39
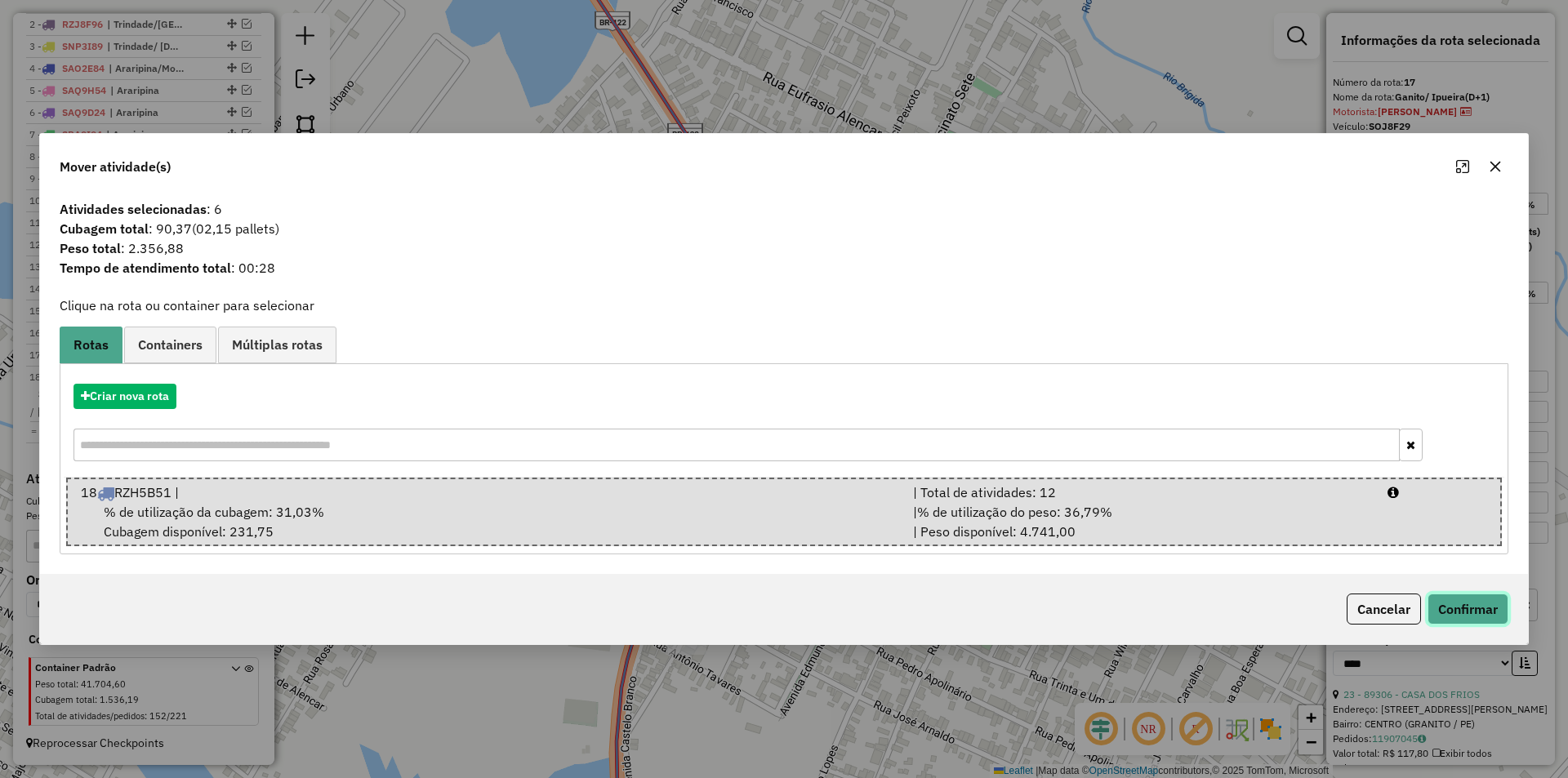
click at [1451, 605] on button "Confirmar" at bounding box center [1468, 609] width 81 height 31
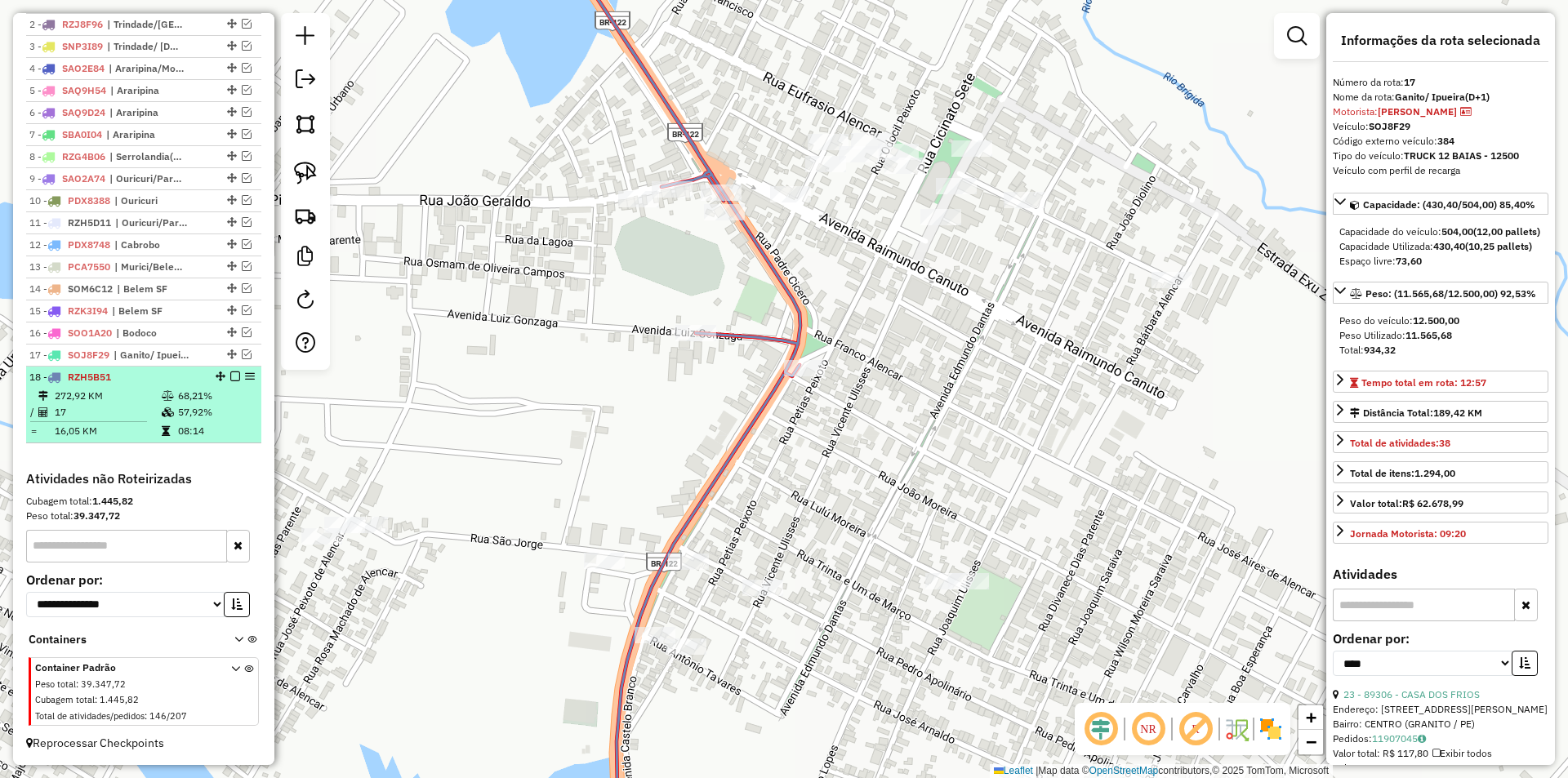
click at [171, 418] on td at bounding box center [168, 412] width 16 height 16
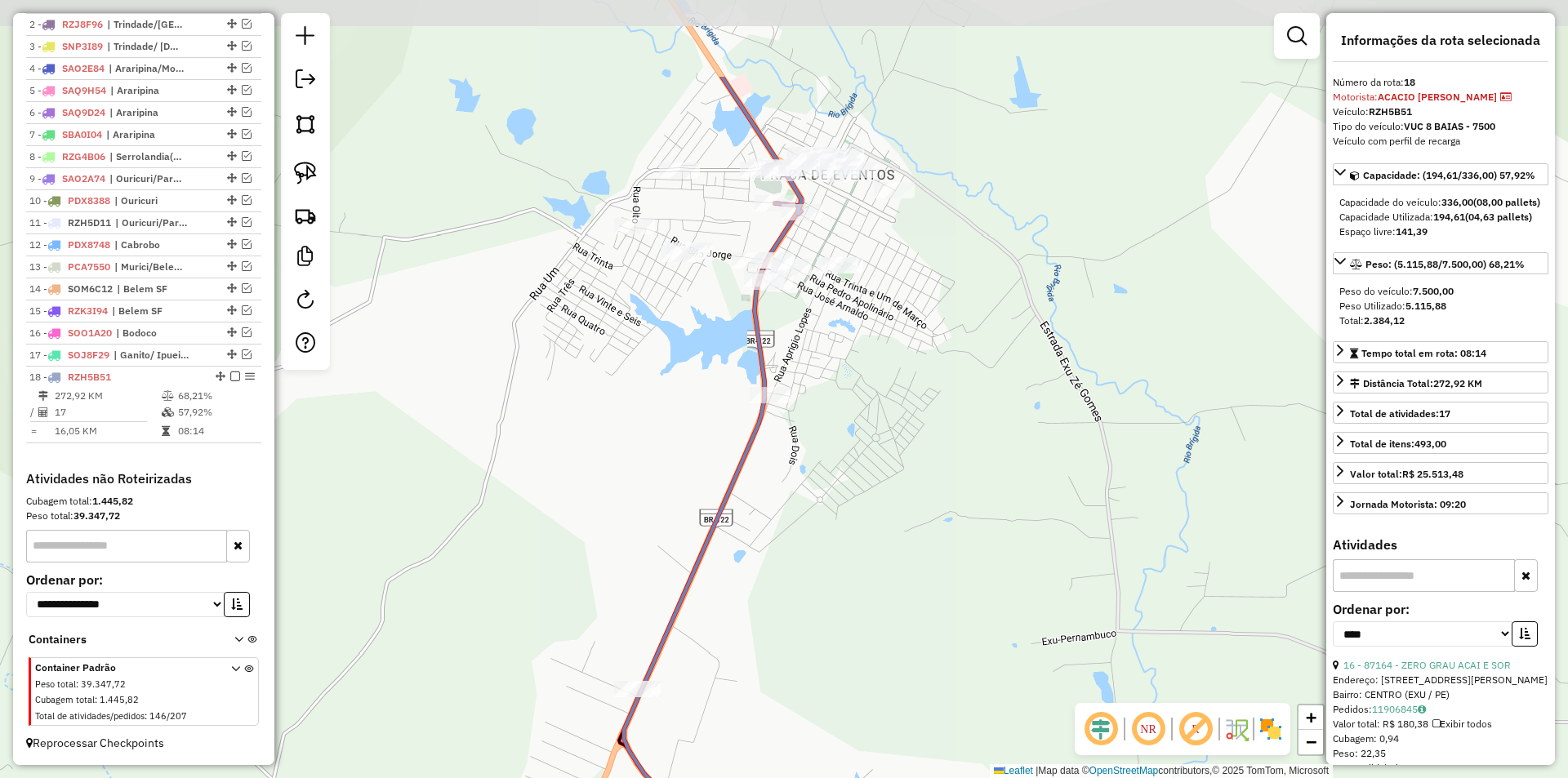
drag, startPoint x: 750, startPoint y: 65, endPoint x: 741, endPoint y: 257, distance: 192.2
click at [741, 254] on div "Janela de atendimento Grade de atendimento Capacidade Transportadoras Veículos …" at bounding box center [784, 389] width 1568 height 778
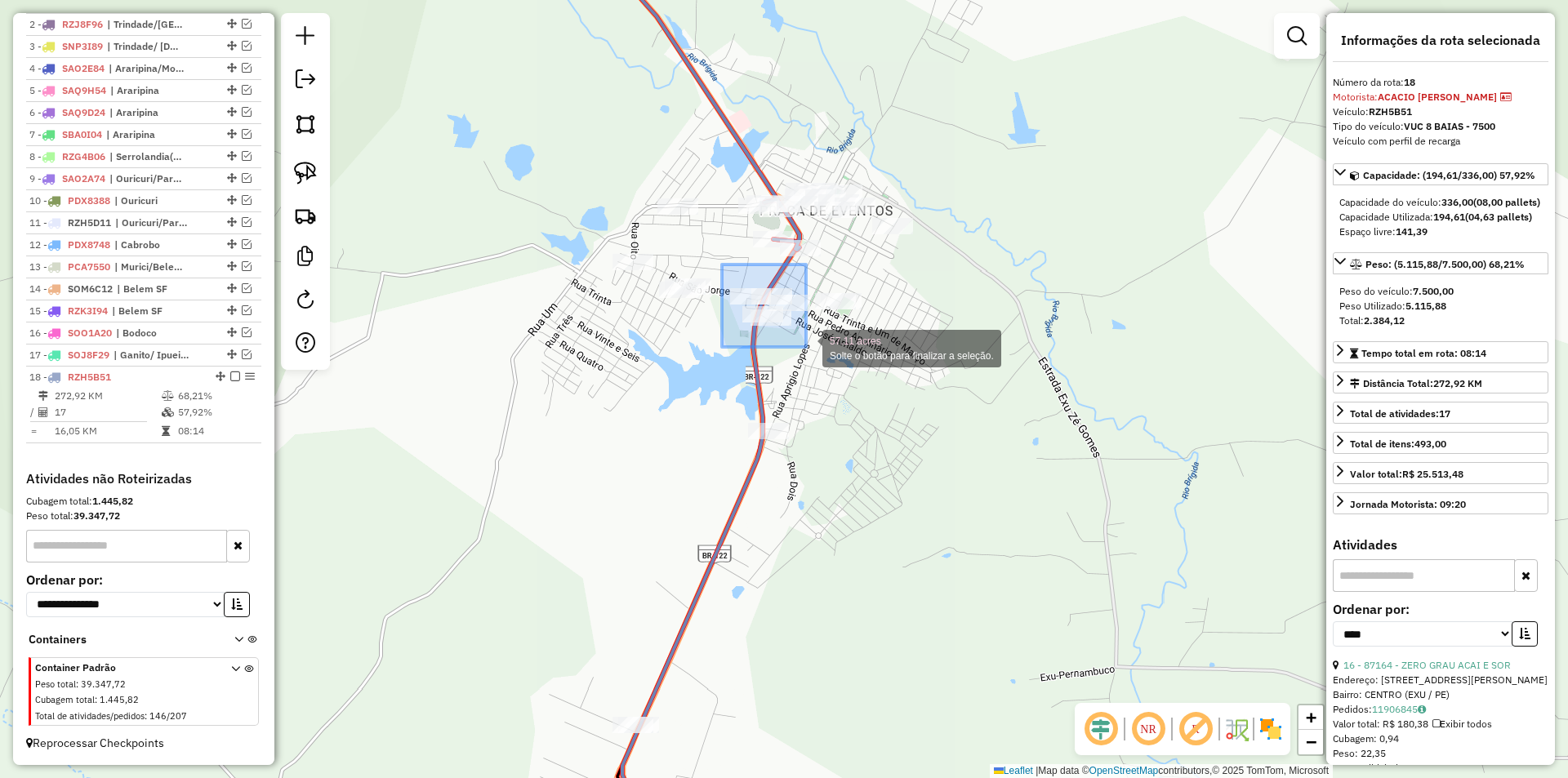
drag, startPoint x: 721, startPoint y: 264, endPoint x: 806, endPoint y: 347, distance: 118.8
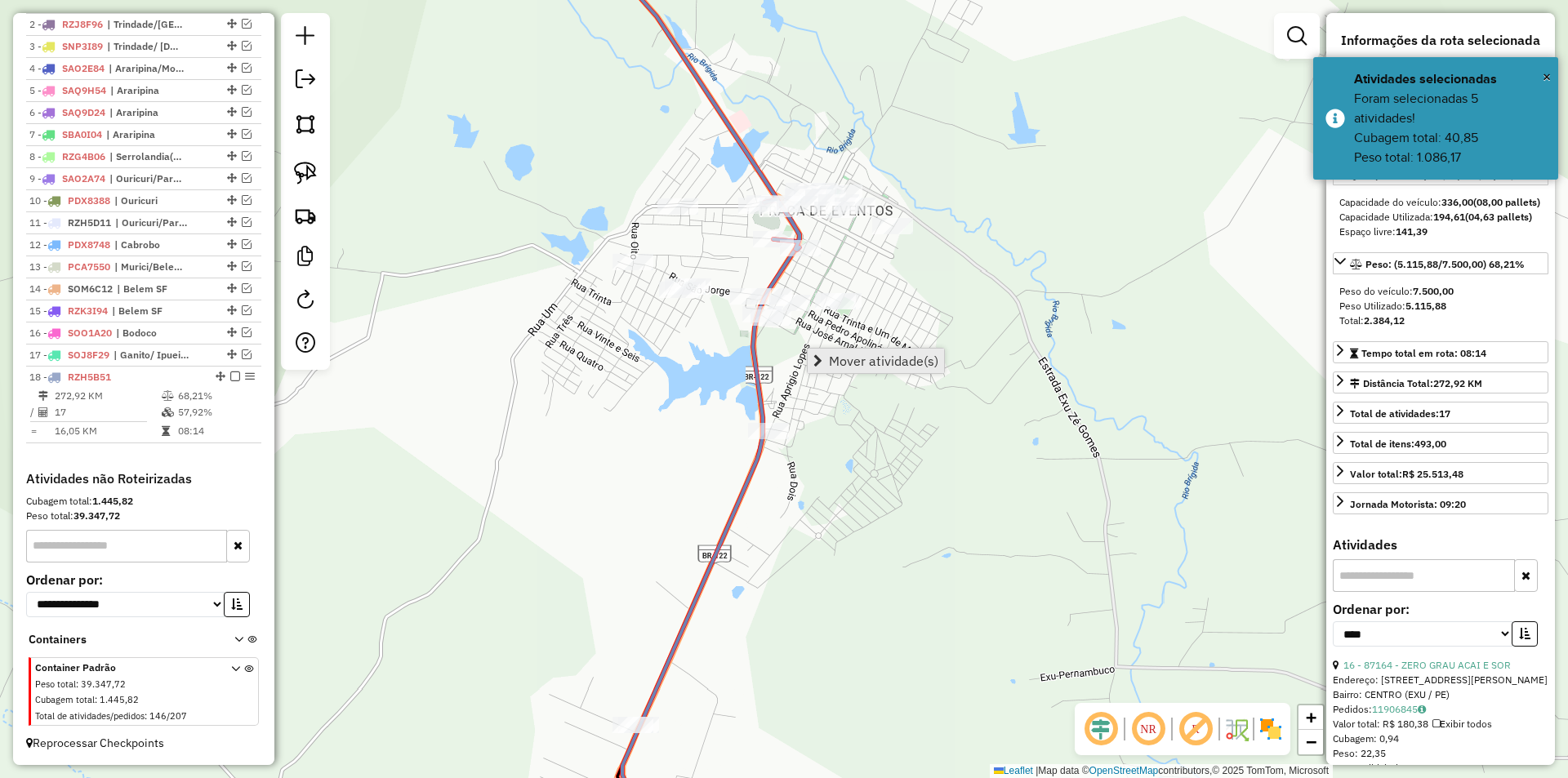
click at [850, 361] on span "Mover atividade(s)" at bounding box center [884, 361] width 110 height 13
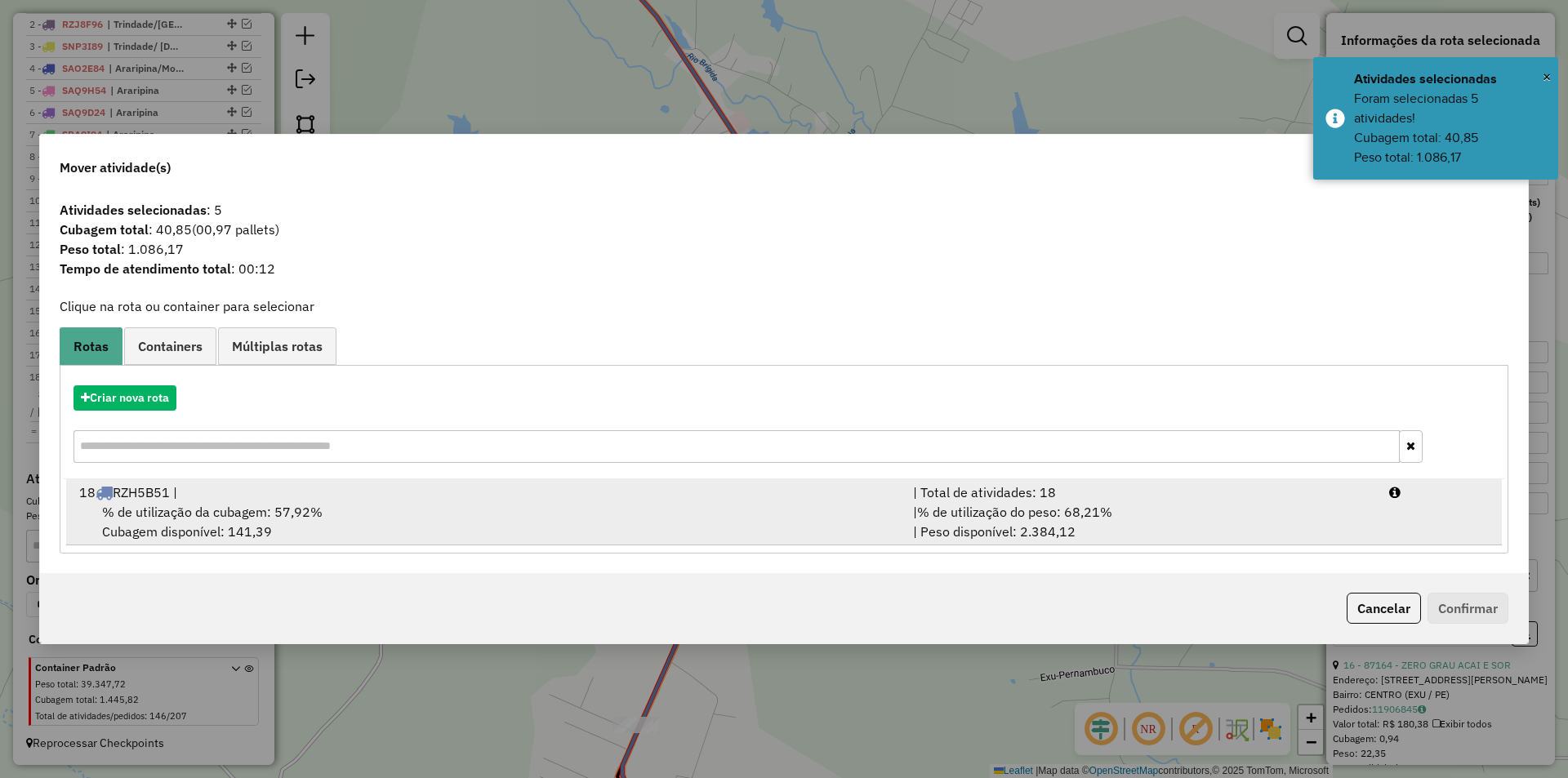
click at [248, 522] on div "% de utilização da cubagem: 57,92% Cubagem disponível: 141,39" at bounding box center [486, 521] width 834 height 39
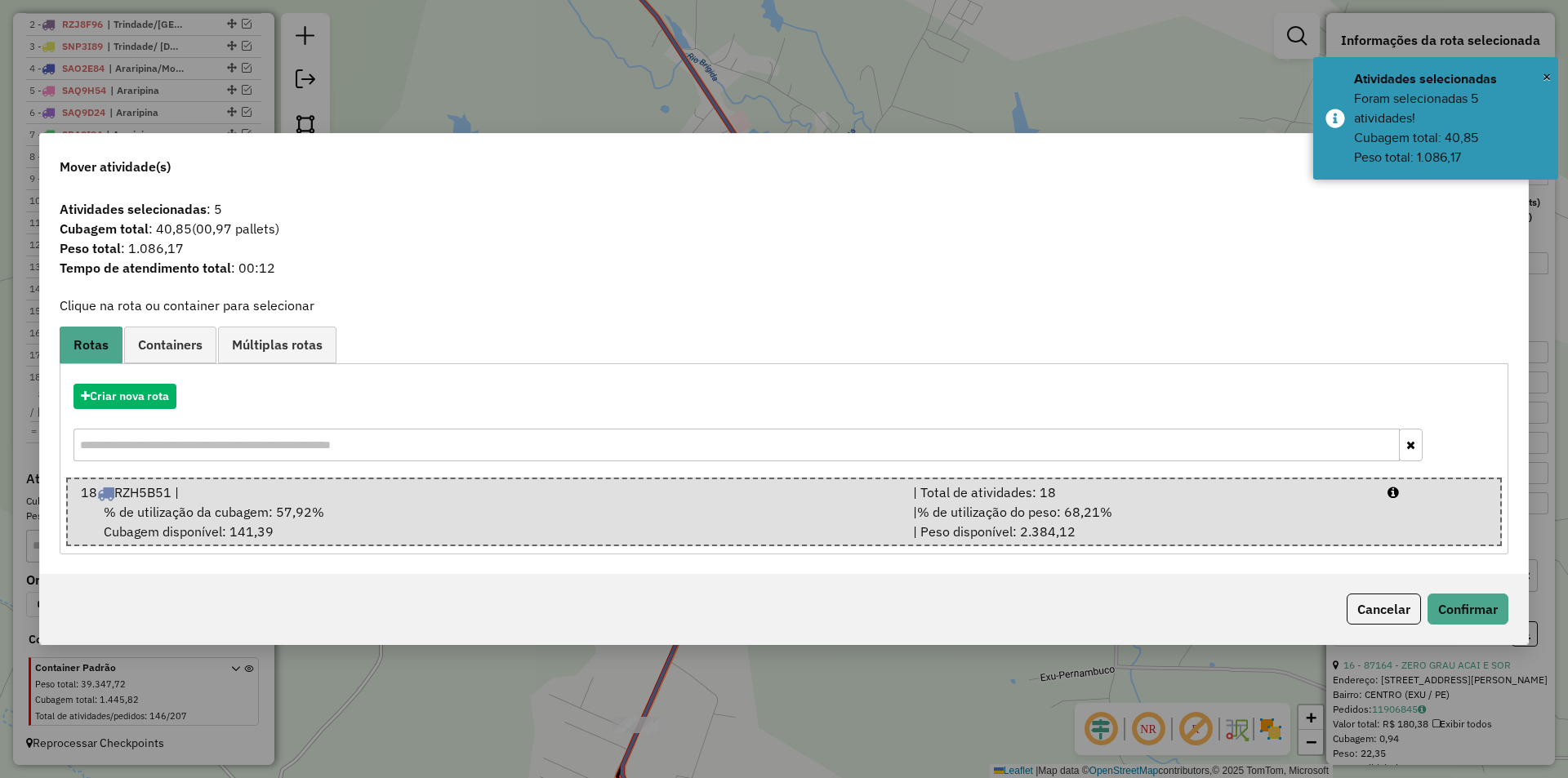
click at [1423, 613] on div "Cancelar Confirmar" at bounding box center [1424, 609] width 168 height 31
click at [1451, 608] on button "Confirmar" at bounding box center [1468, 609] width 81 height 31
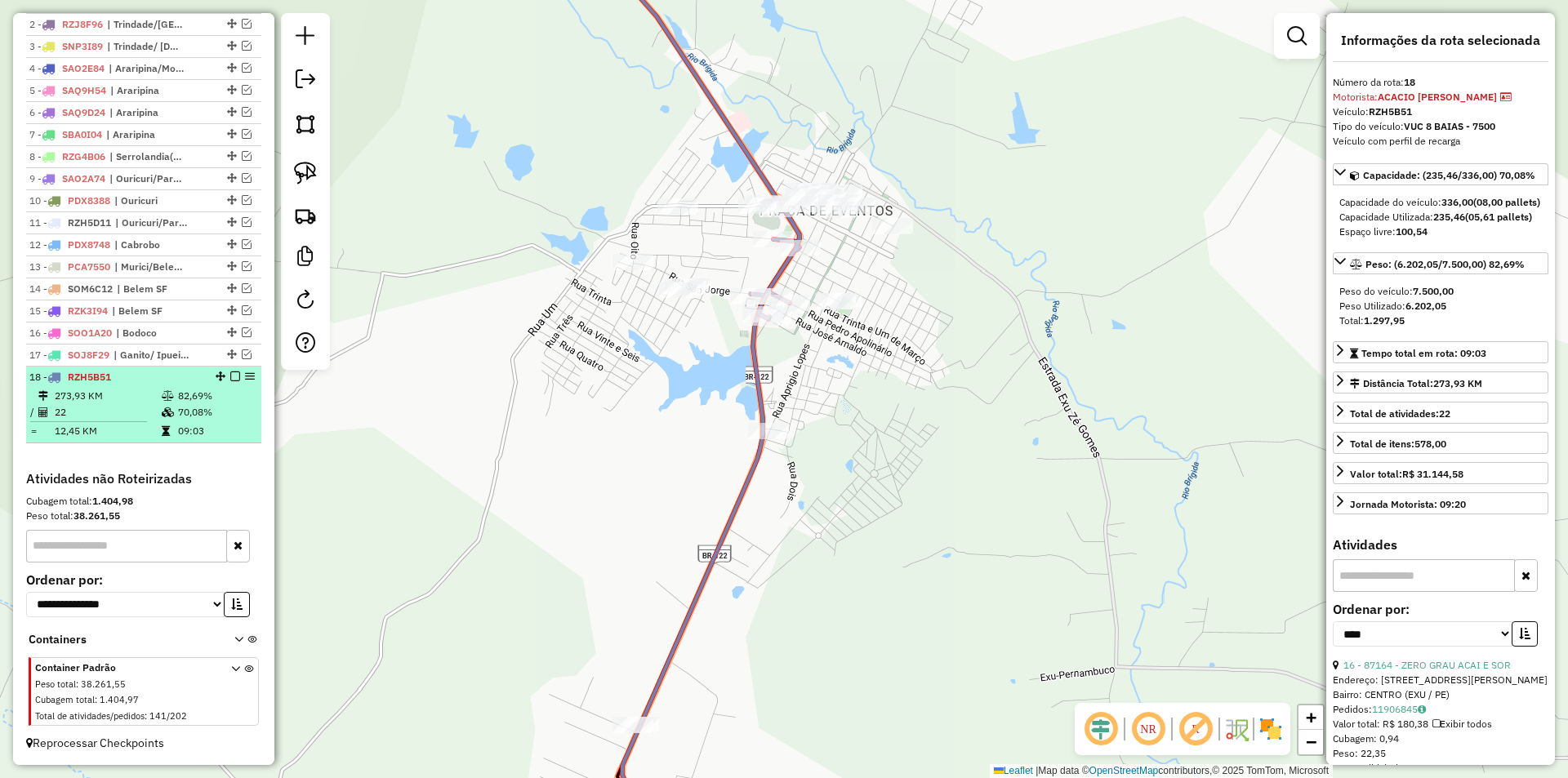
click at [143, 423] on td "12,45 KM" at bounding box center [107, 431] width 107 height 16
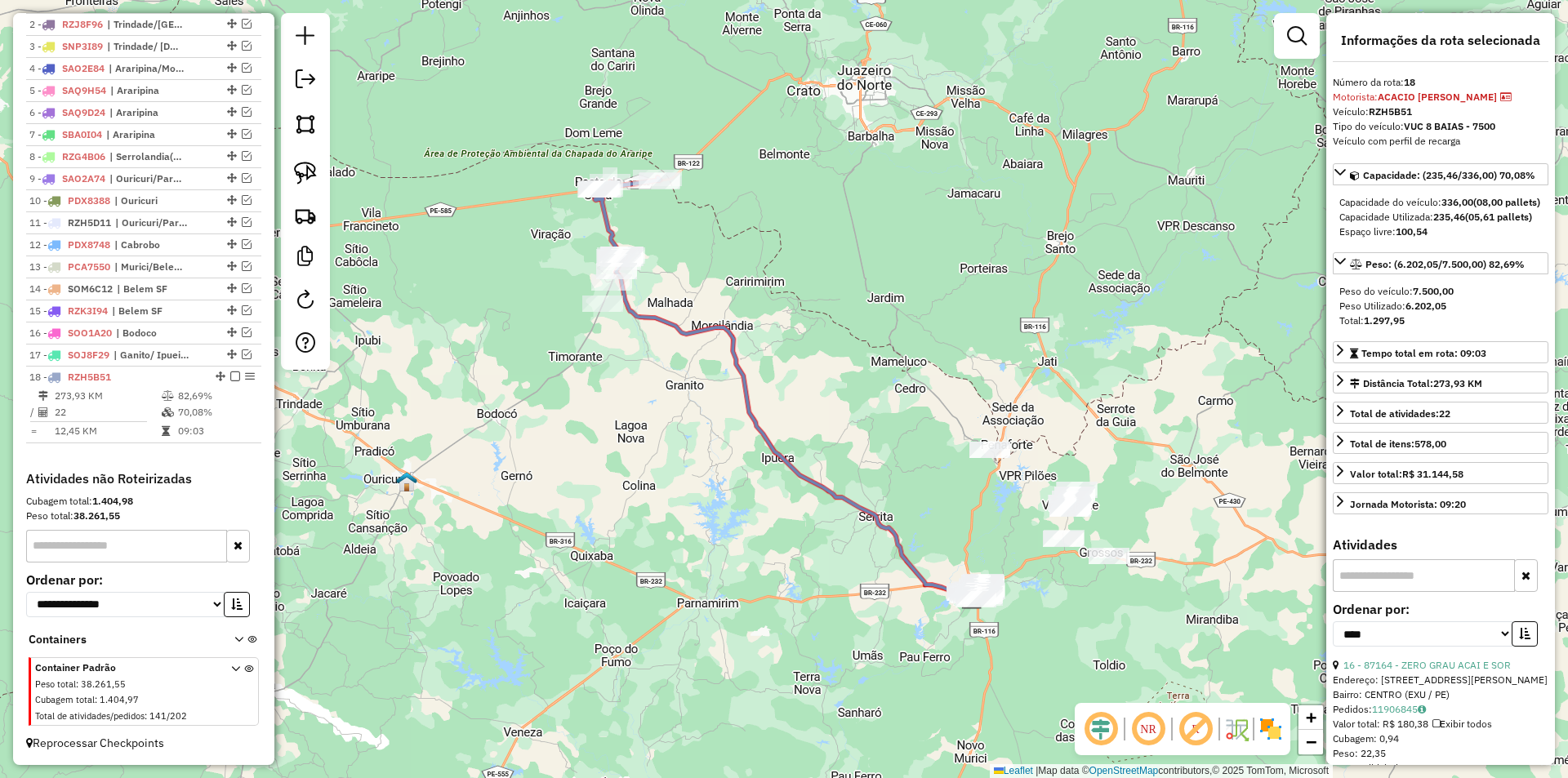
scroll to position [327, 0]
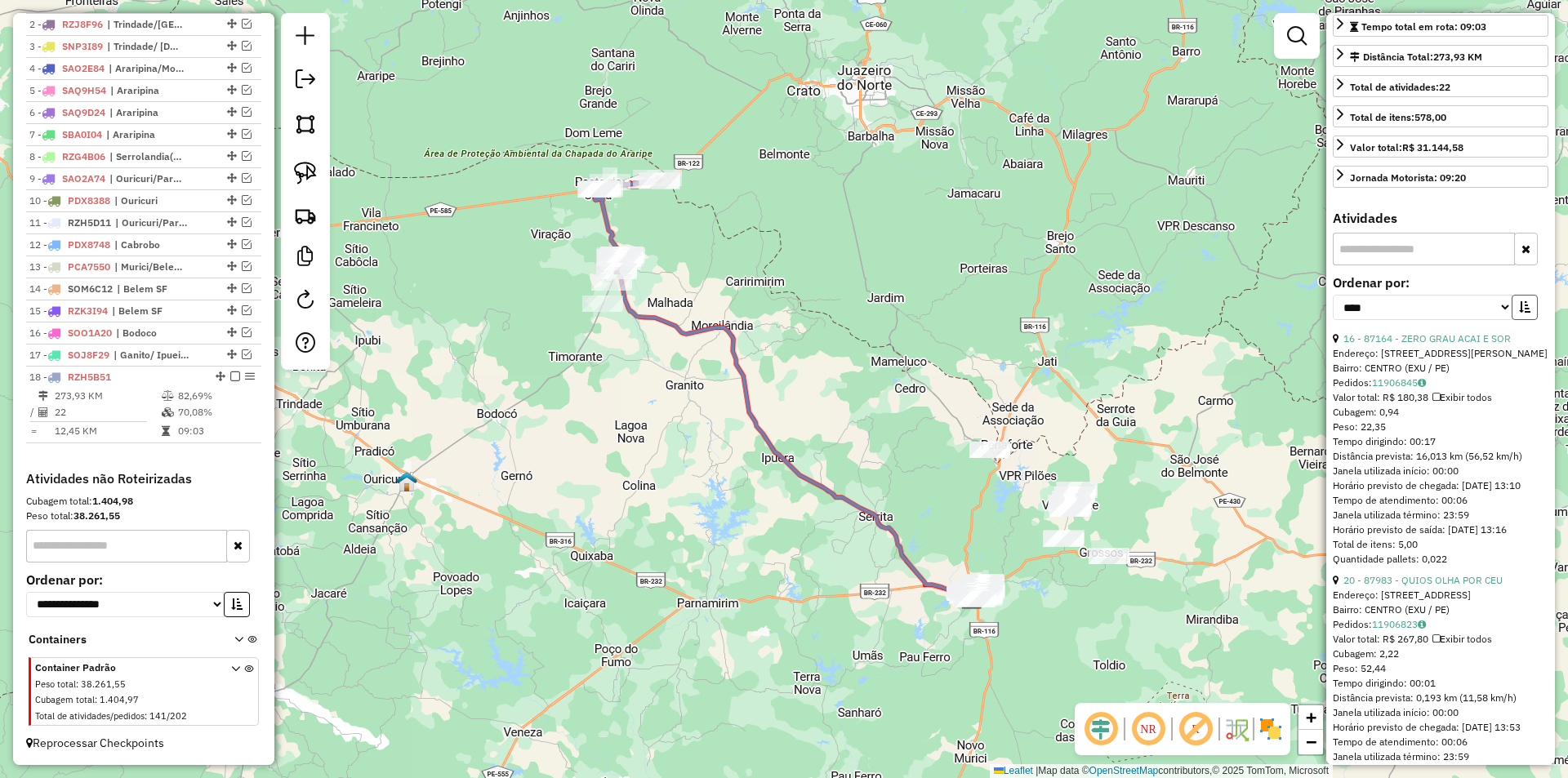
click at [1514, 320] on button "button" at bounding box center [1524, 307] width 26 height 25
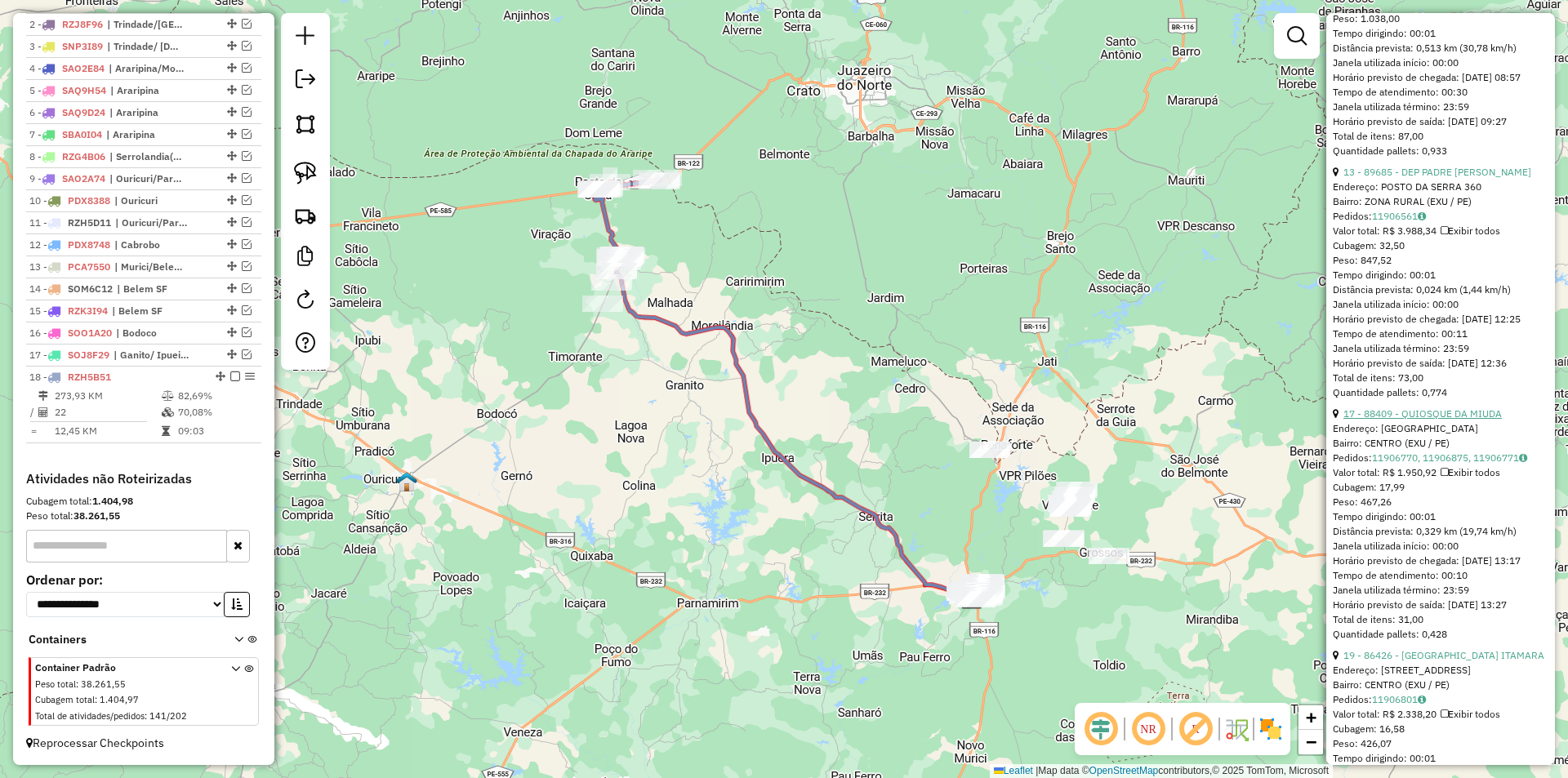
click at [1412, 419] on link "17 - 88409 - QUIOSQUE DA MIUDA" at bounding box center [1422, 414] width 159 height 13
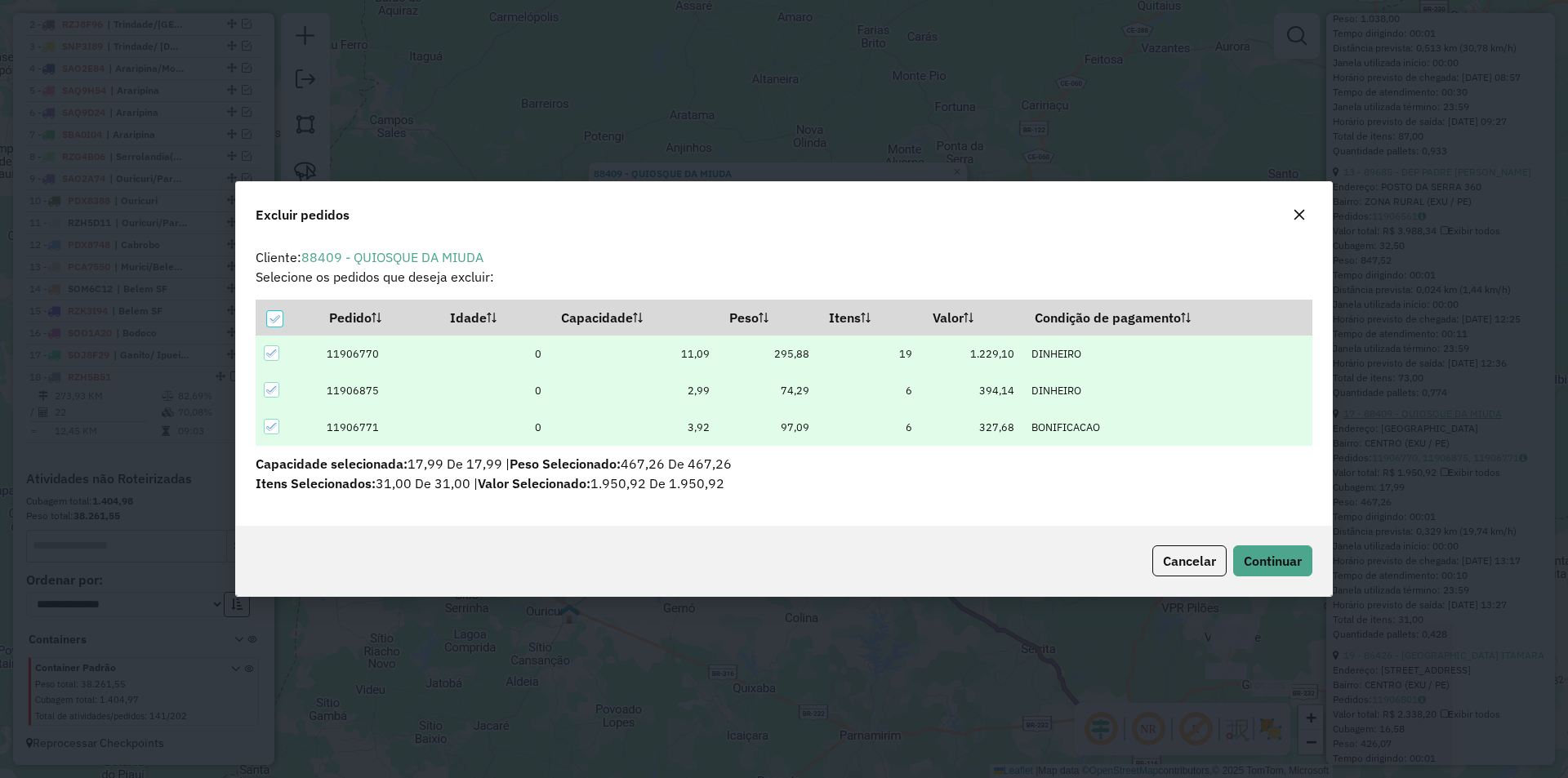
scroll to position [9, 5]
click at [1305, 550] on button "Continuar" at bounding box center [1273, 561] width 79 height 31
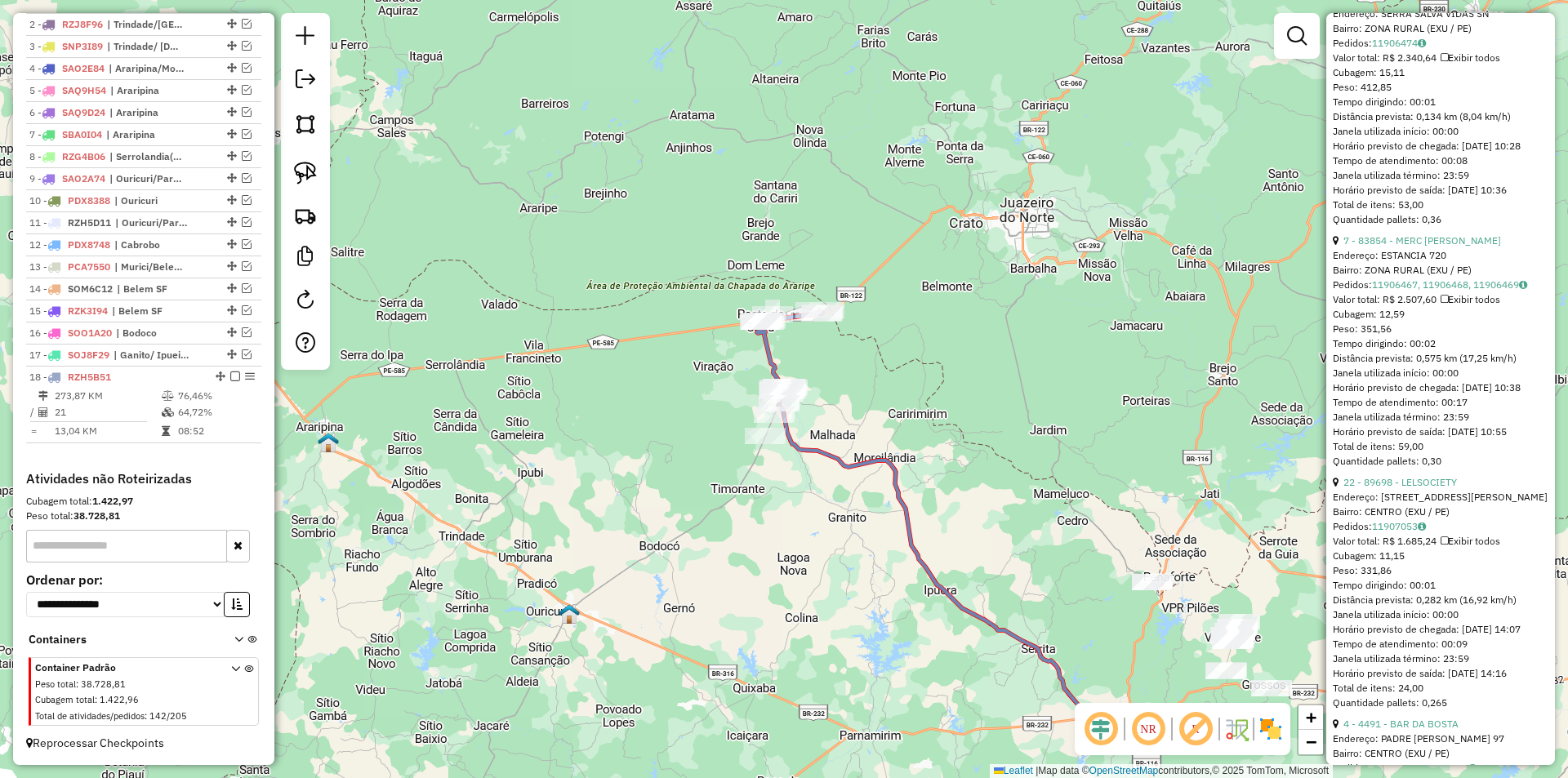
scroll to position [2122, 0]
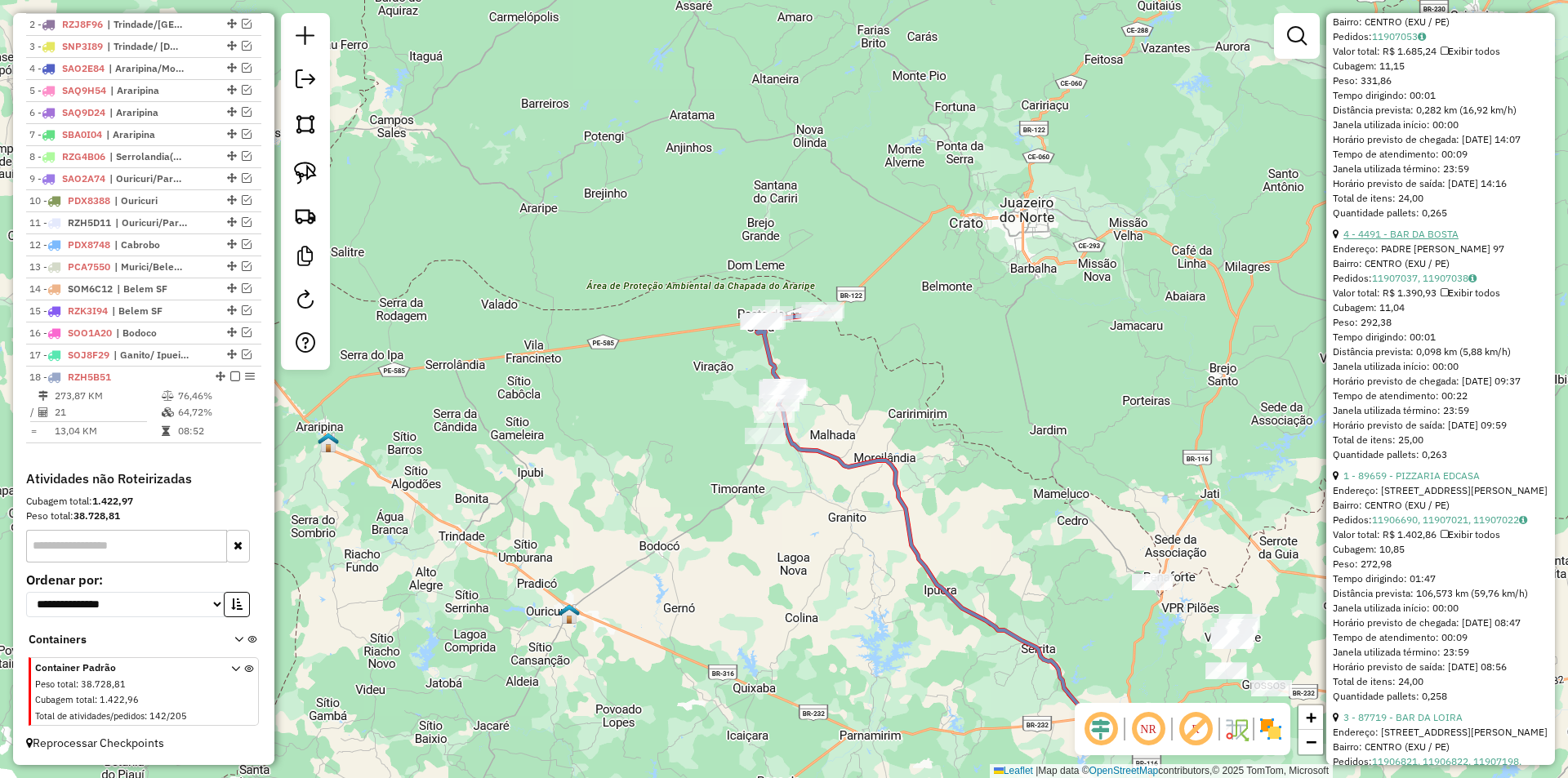
click at [1416, 240] on link "4 - 4491 - BAR DA BOSTA" at bounding box center [1401, 234] width 115 height 13
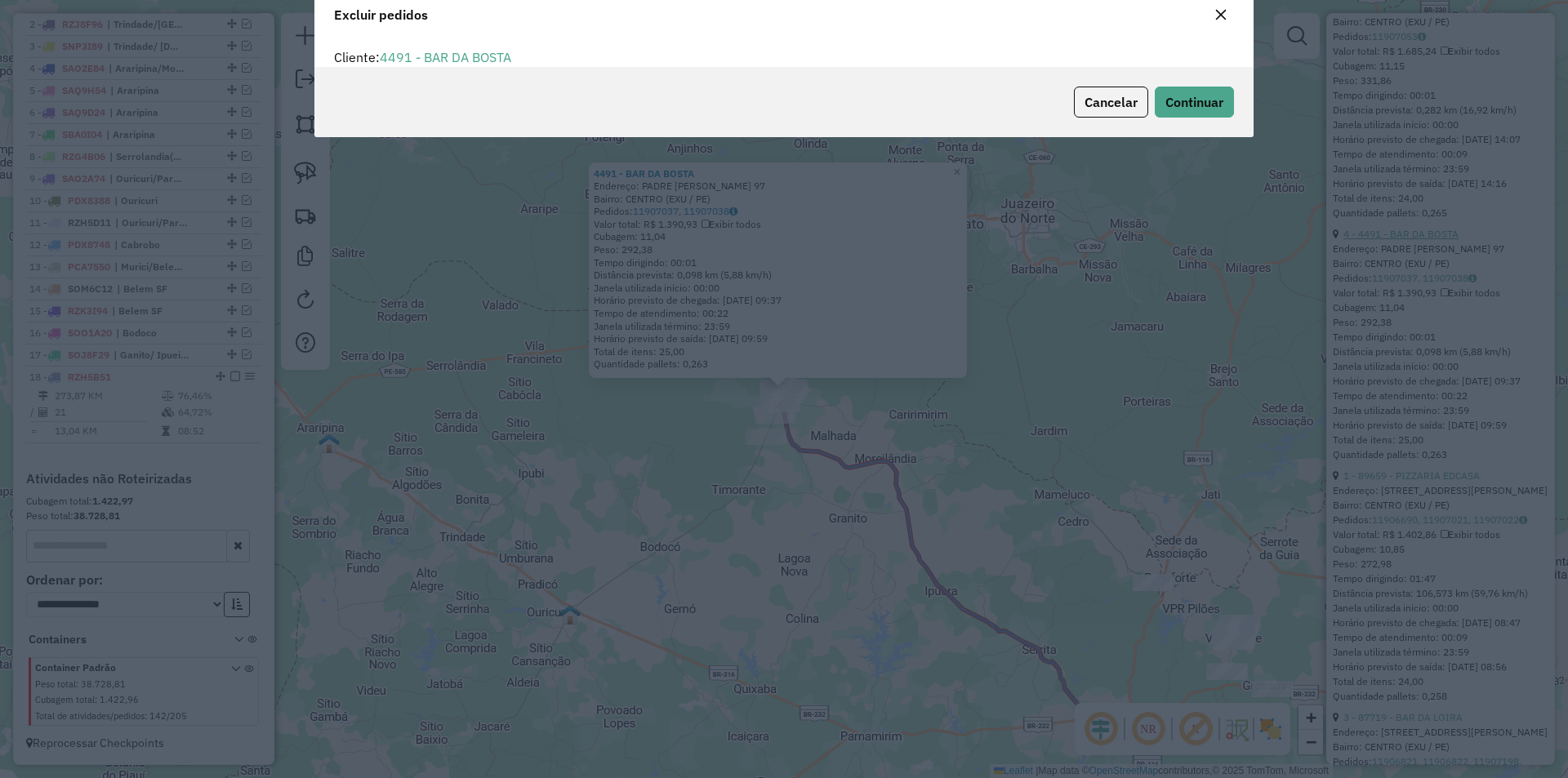
scroll to position [9, 5]
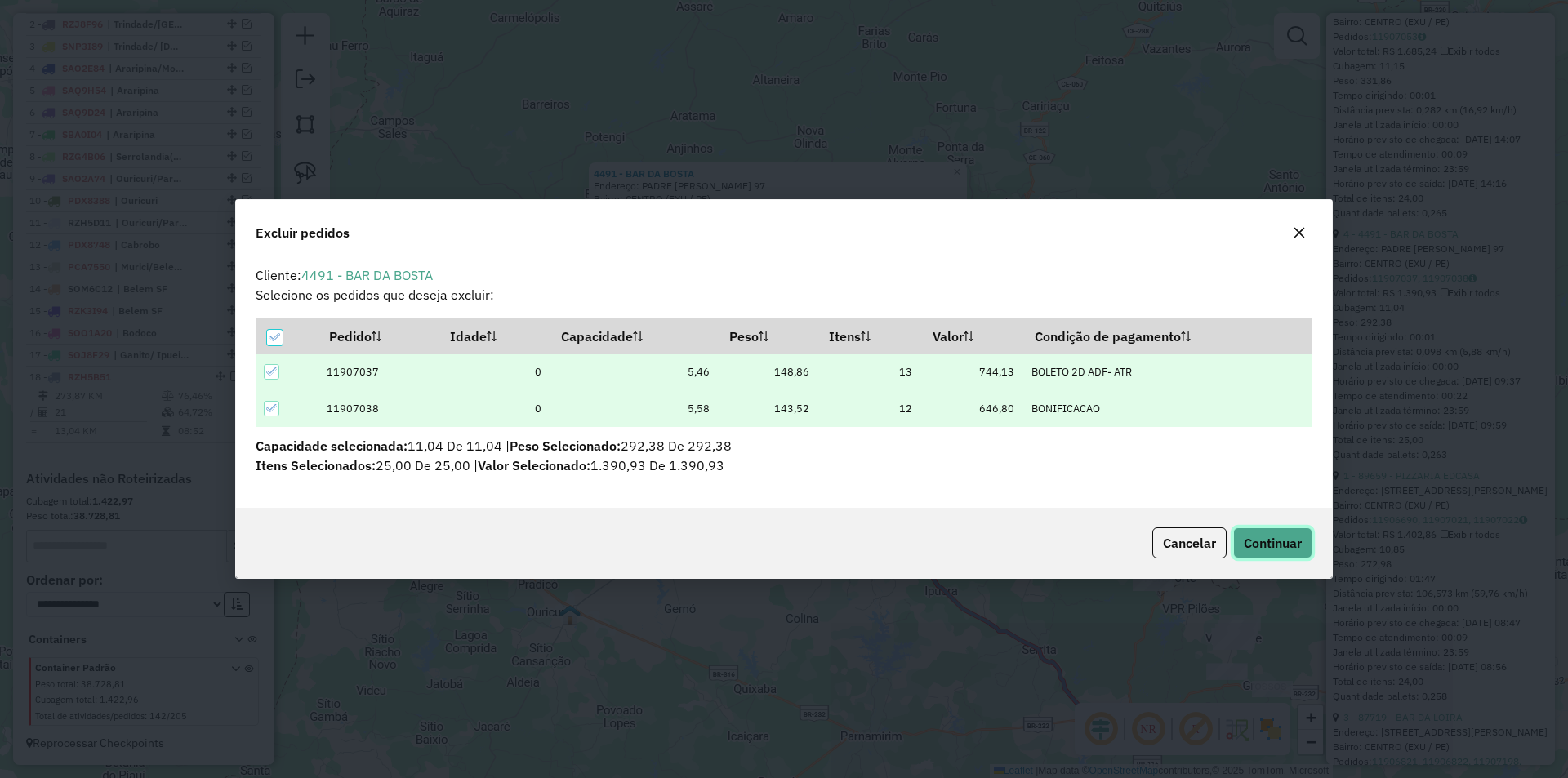
click at [1277, 537] on span "Continuar" at bounding box center [1273, 542] width 58 height 16
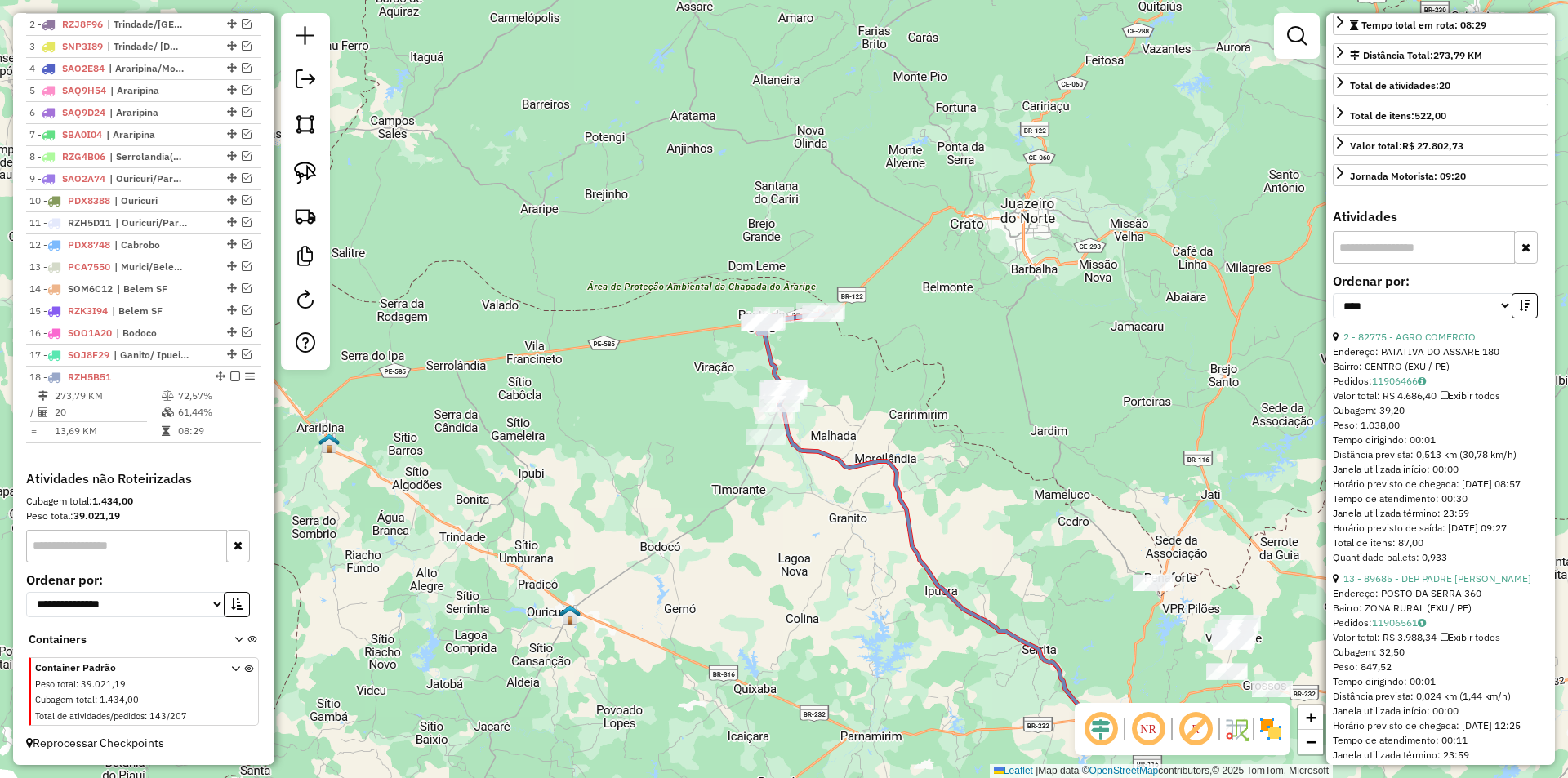
scroll to position [0, 0]
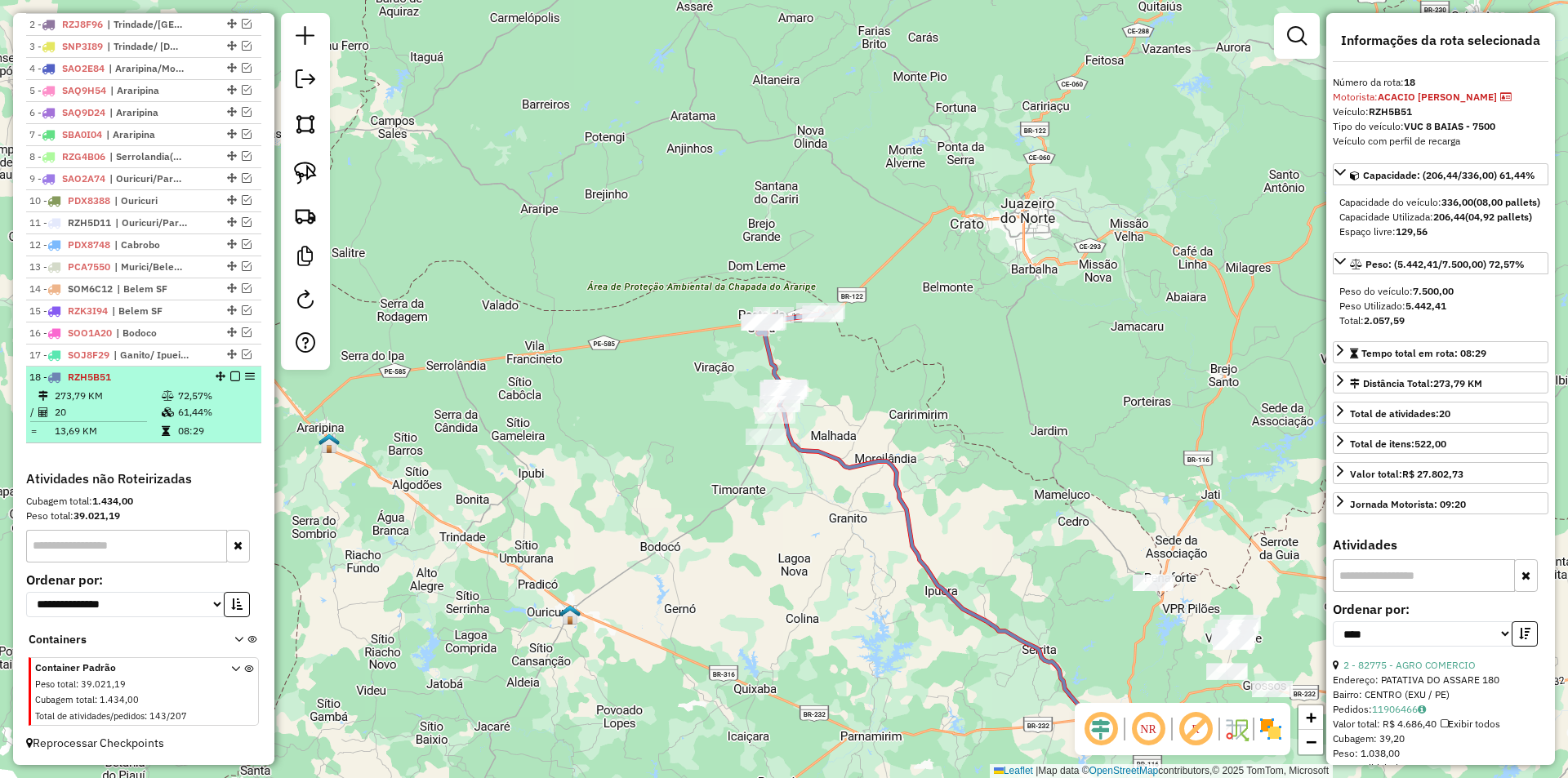
click at [230, 378] on em at bounding box center [235, 376] width 10 height 10
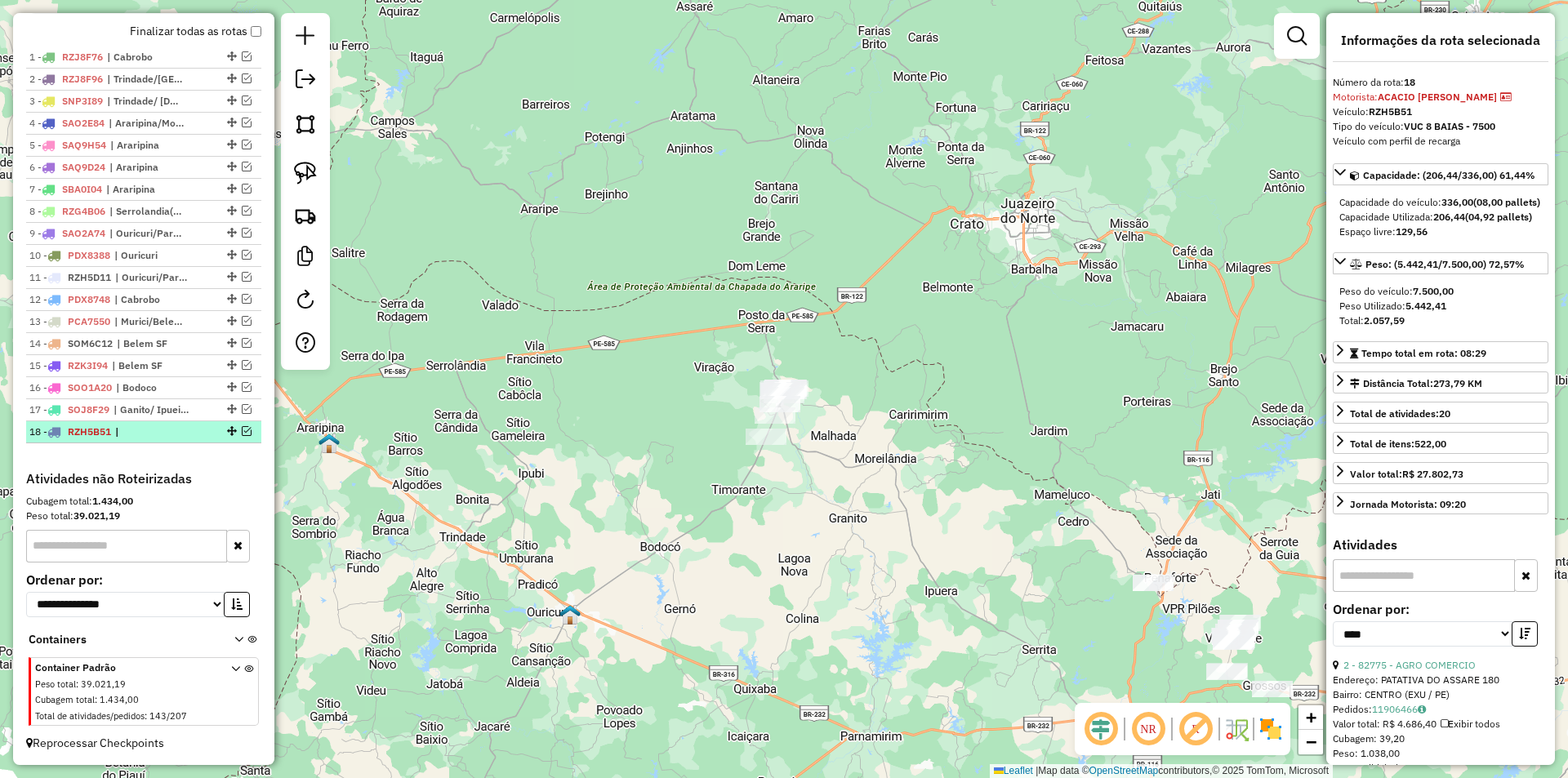
scroll to position [598, 0]
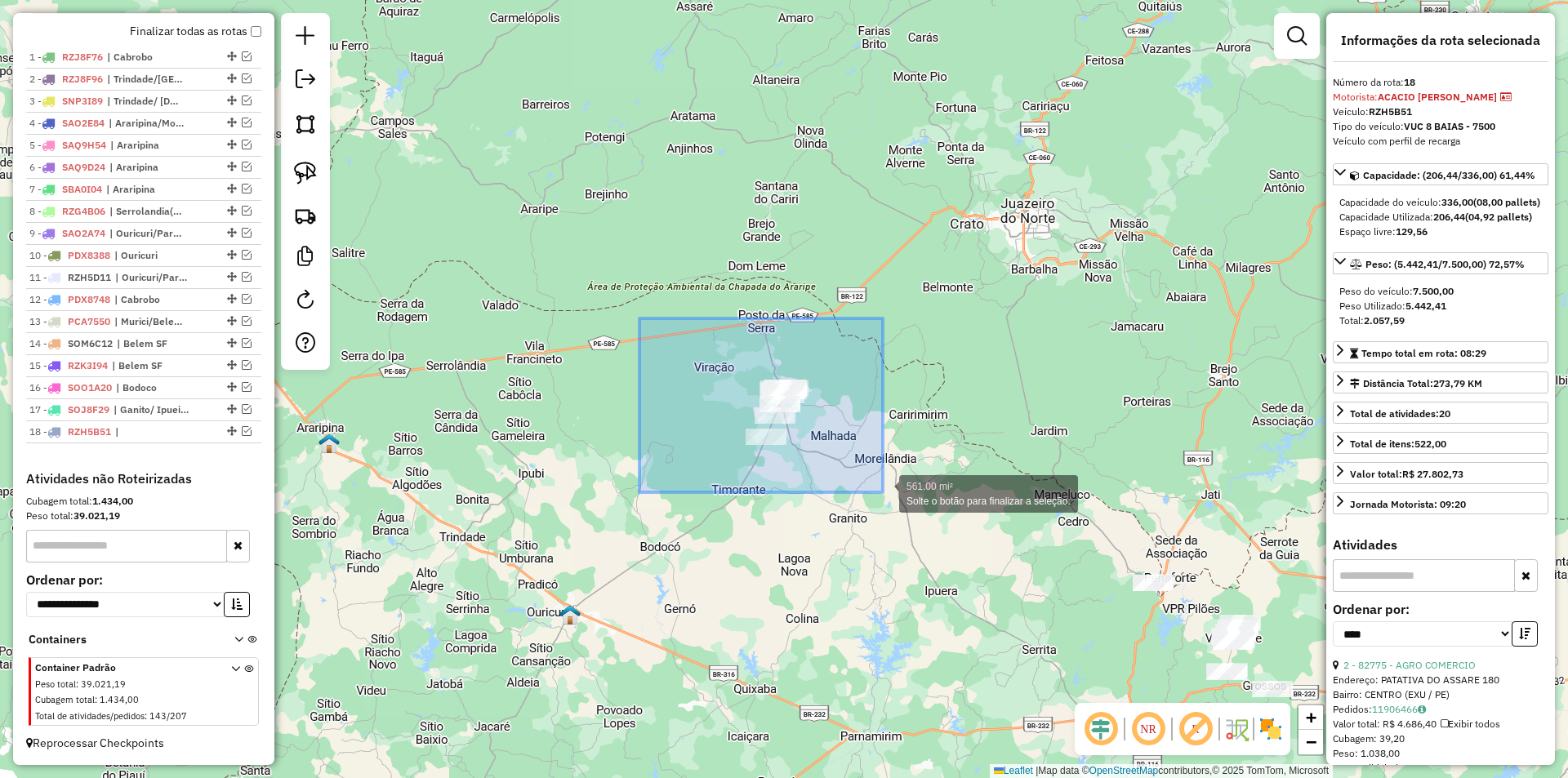
drag, startPoint x: 640, startPoint y: 318, endPoint x: 883, endPoint y: 492, distance: 298.9
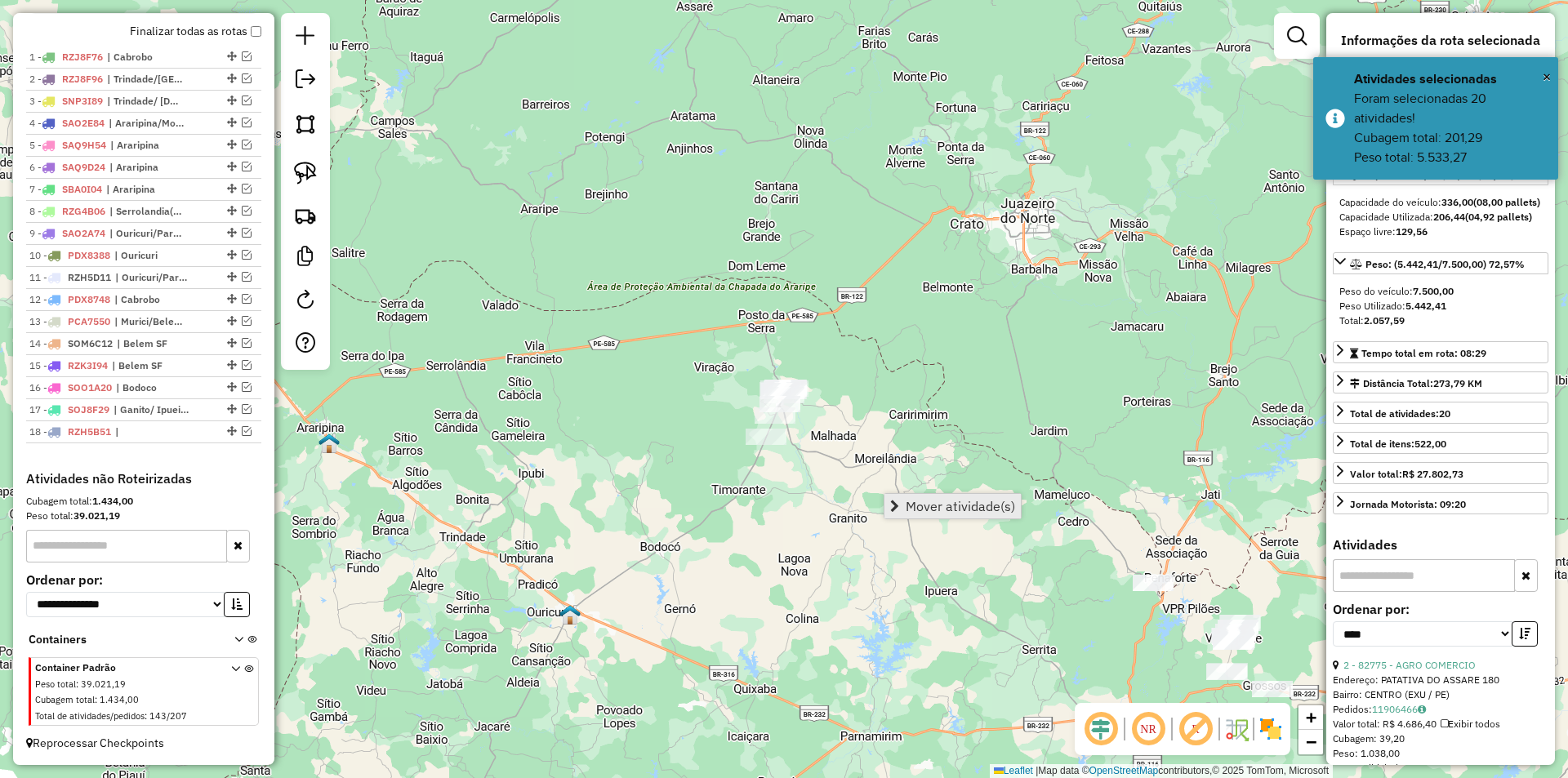
click at [929, 508] on span "Mover atividade(s)" at bounding box center [960, 507] width 110 height 13
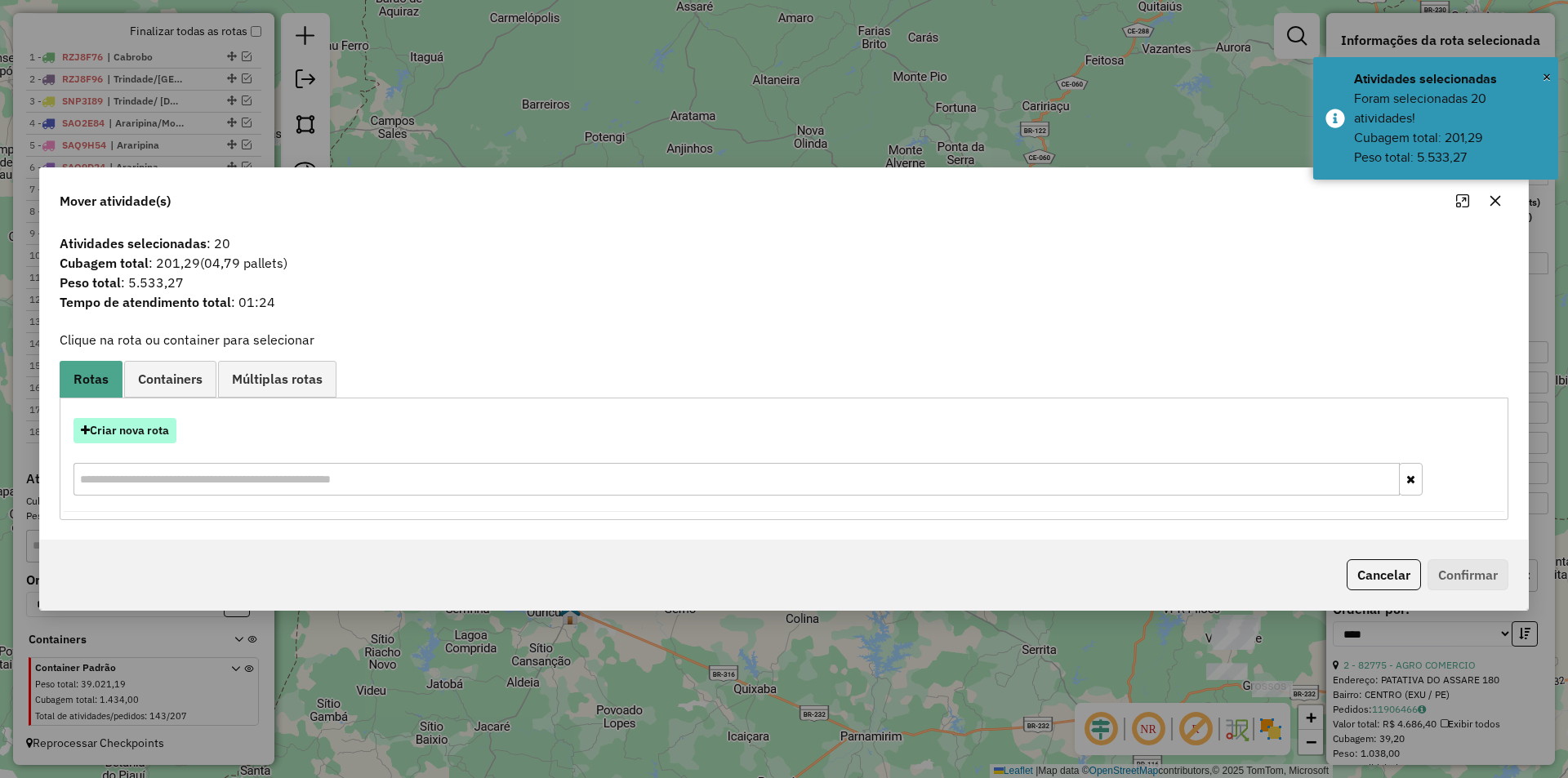
click at [153, 422] on button "Criar nova rota" at bounding box center [124, 431] width 103 height 25
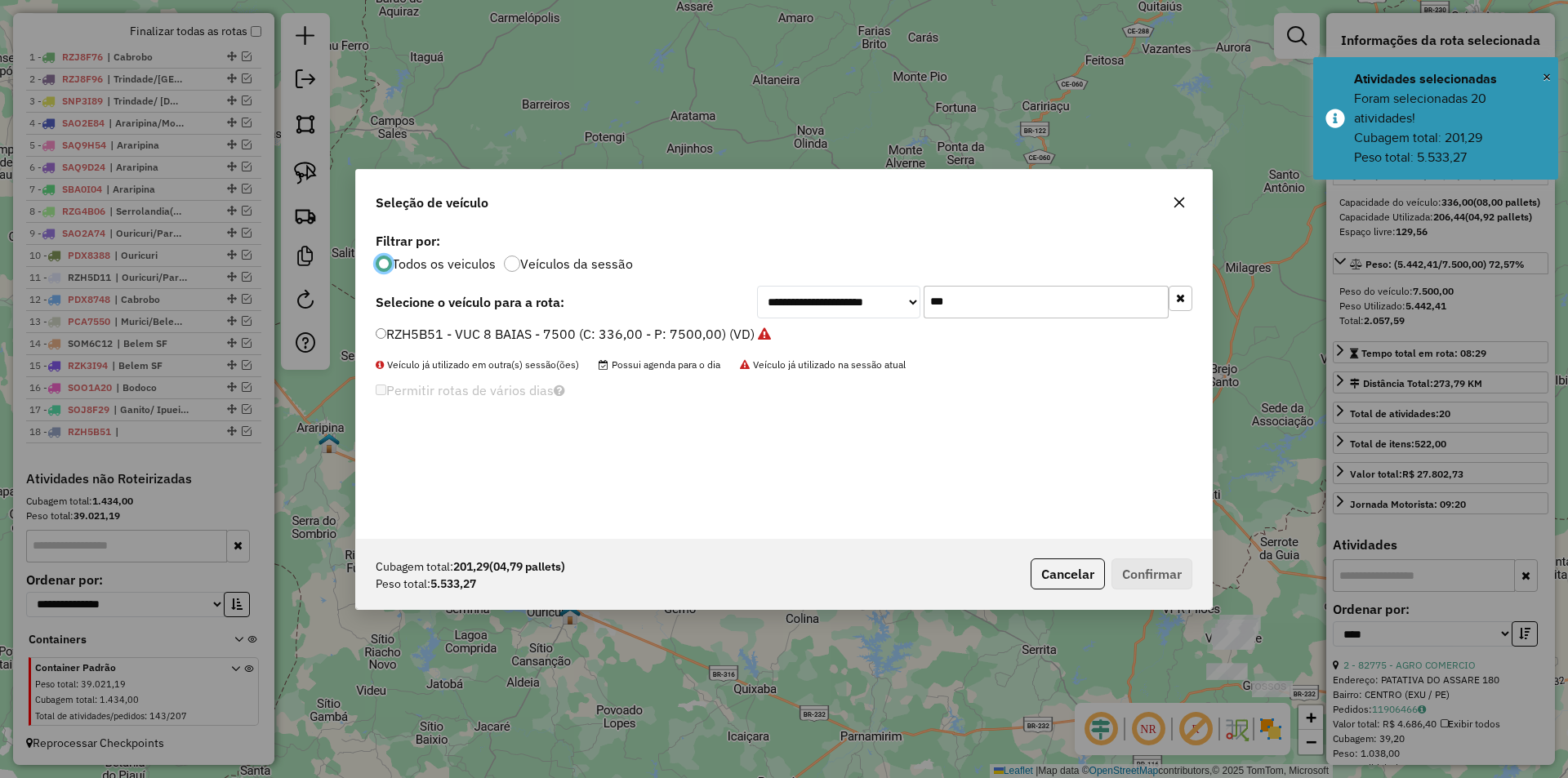
scroll to position [9, 5]
drag, startPoint x: 1010, startPoint y: 311, endPoint x: 843, endPoint y: 302, distance: 167.2
click at [843, 302] on div "**********" at bounding box center [974, 302] width 435 height 33
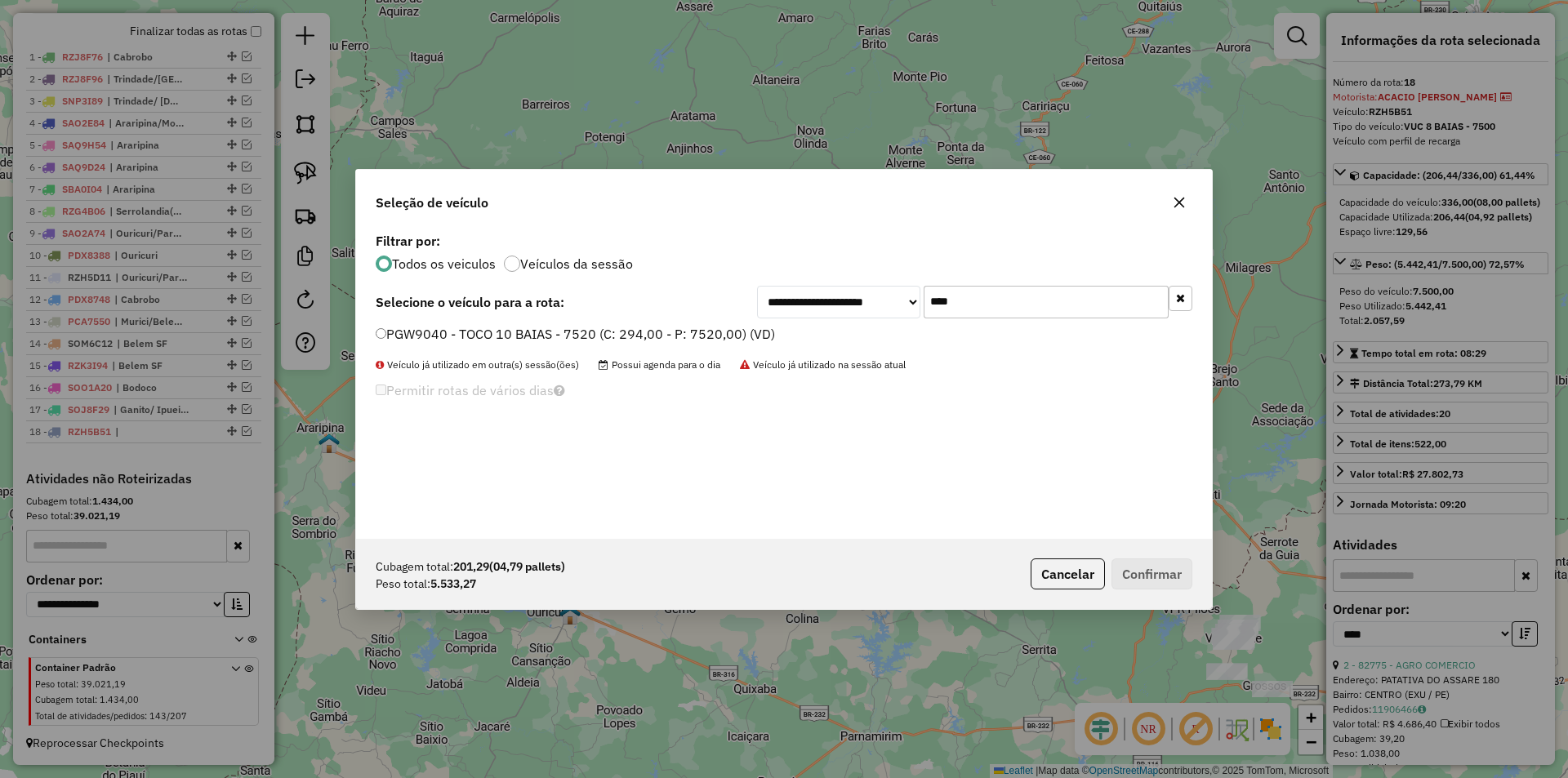
type input "****"
click at [727, 332] on label "PGW9040 - TOCO 10 BAIAS - 7520 (C: 294,00 - P: 7520,00) (VD)" at bounding box center [574, 334] width 399 height 19
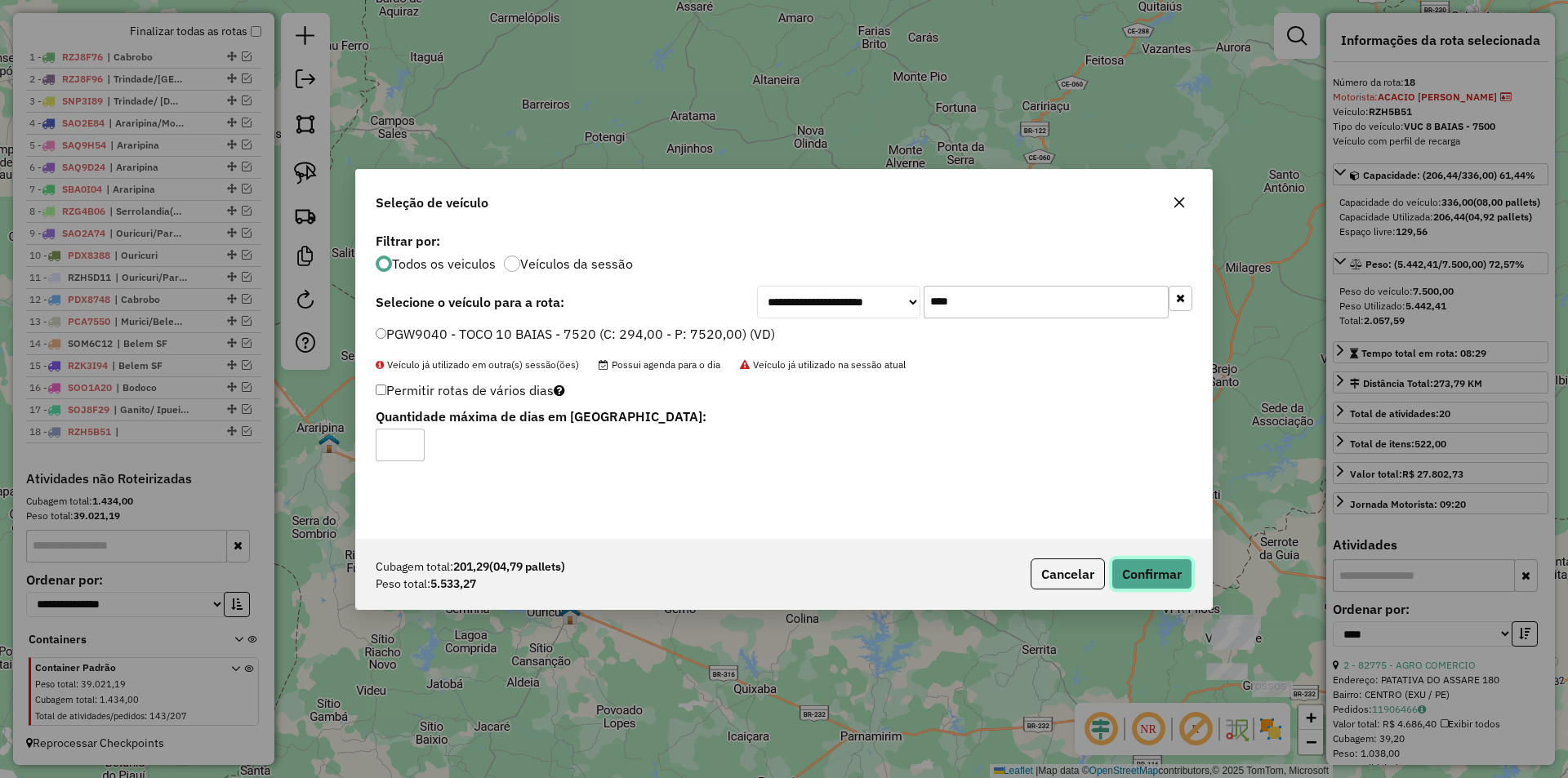
click at [1159, 567] on button "Confirmar" at bounding box center [1151, 574] width 81 height 31
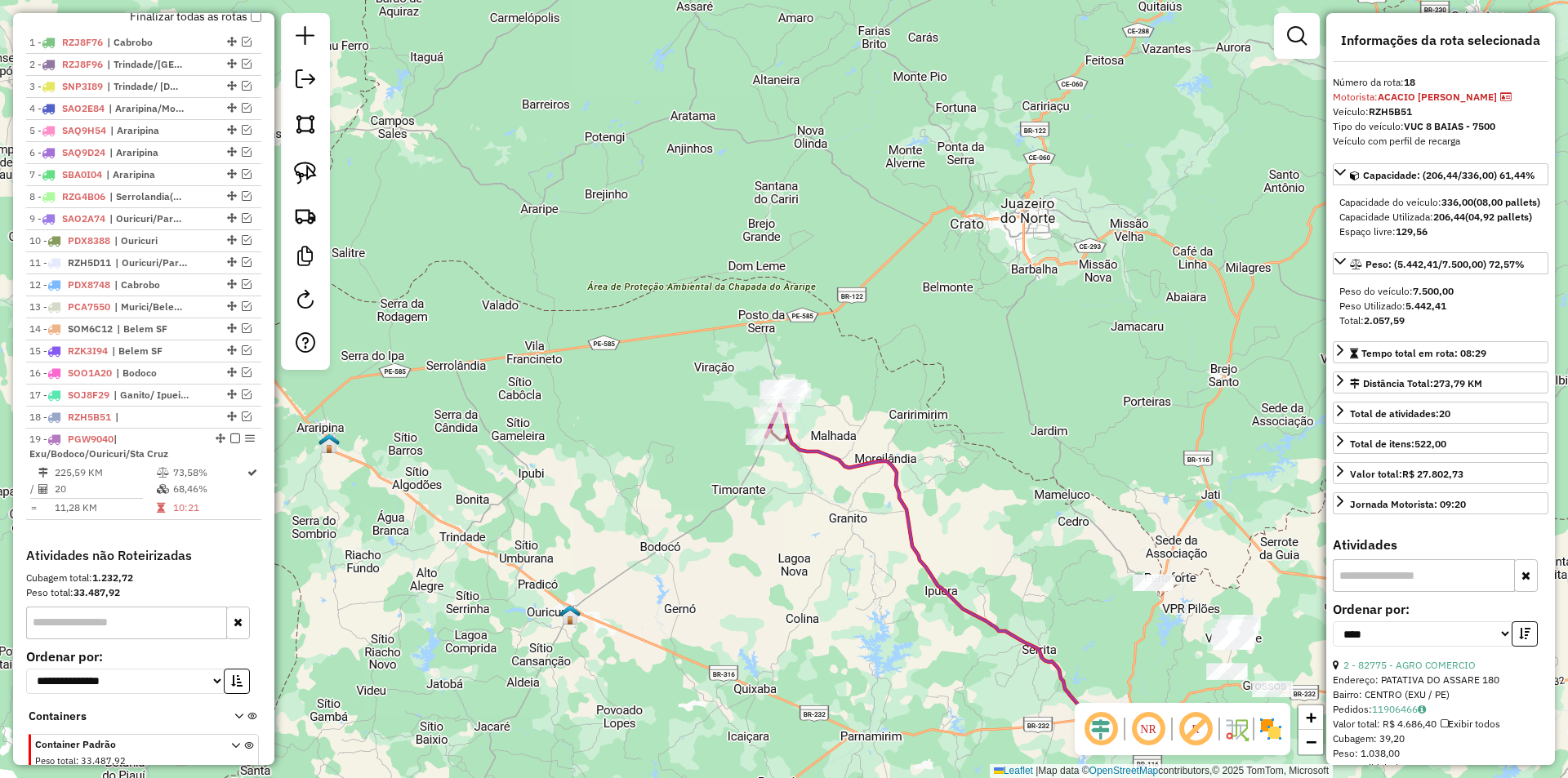
scroll to position [690, 0]
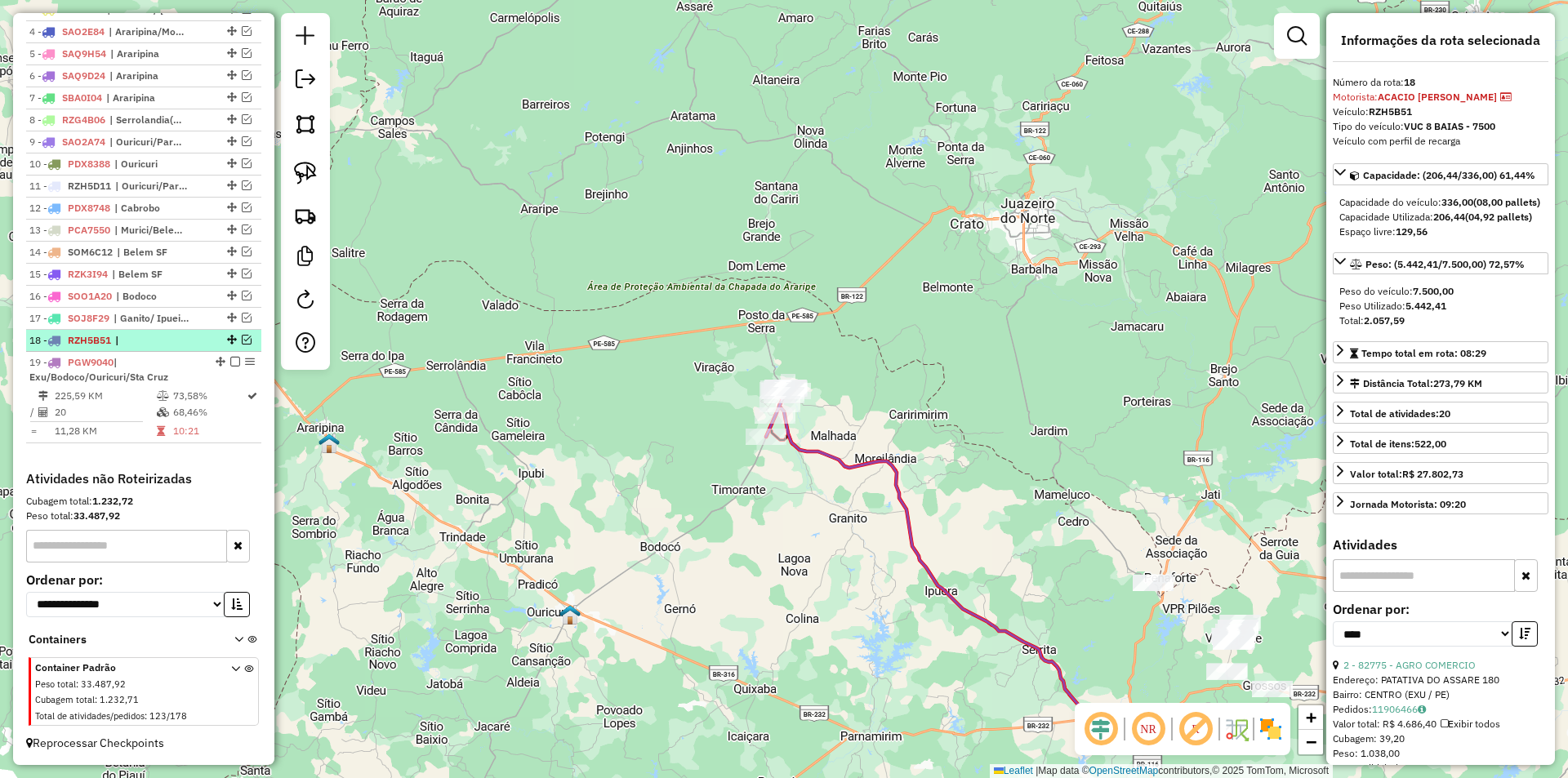
click at [241, 338] on em at bounding box center [246, 339] width 10 height 10
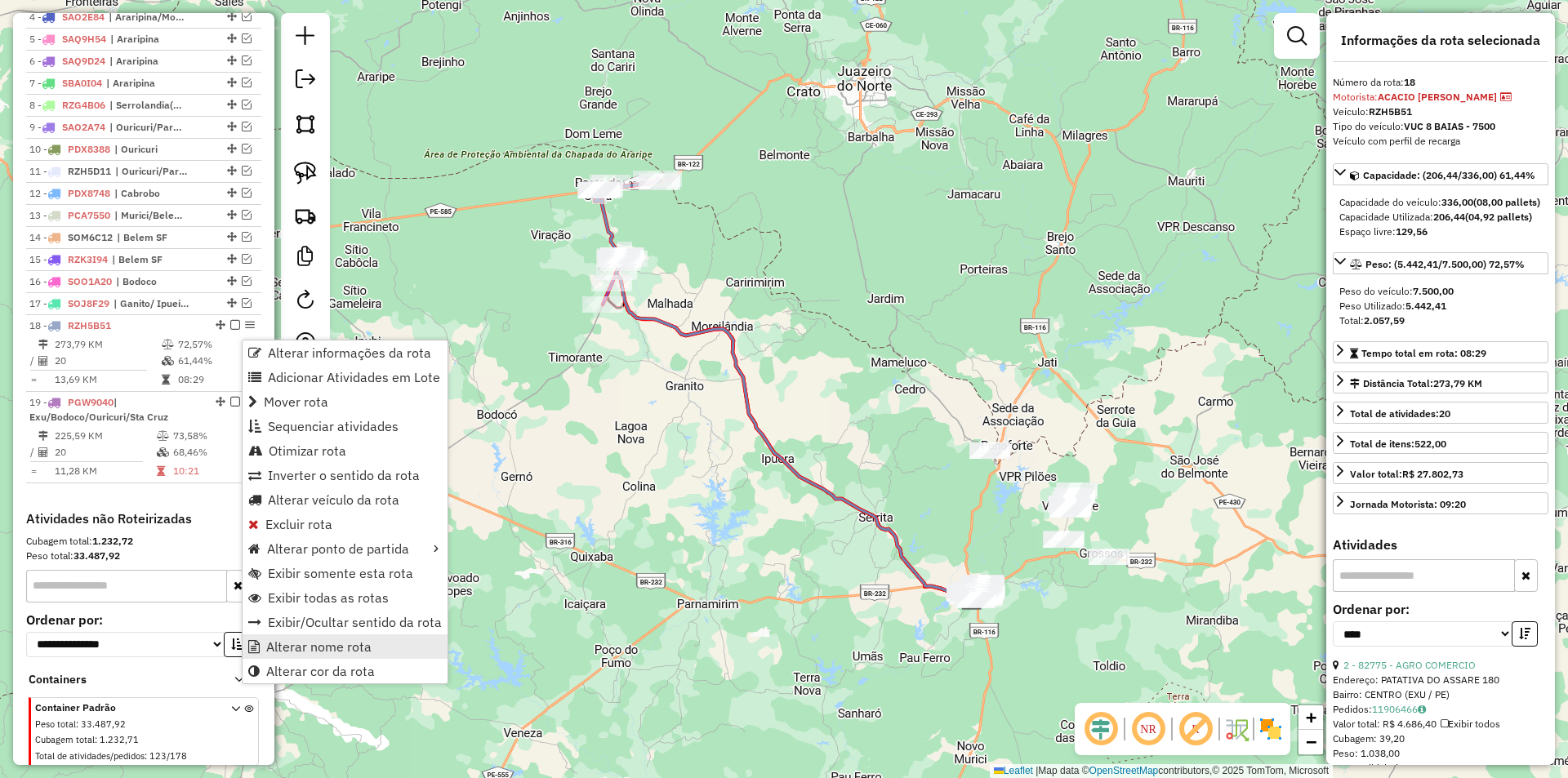
click at [343, 653] on span "Alterar nome rota" at bounding box center [319, 647] width 106 height 13
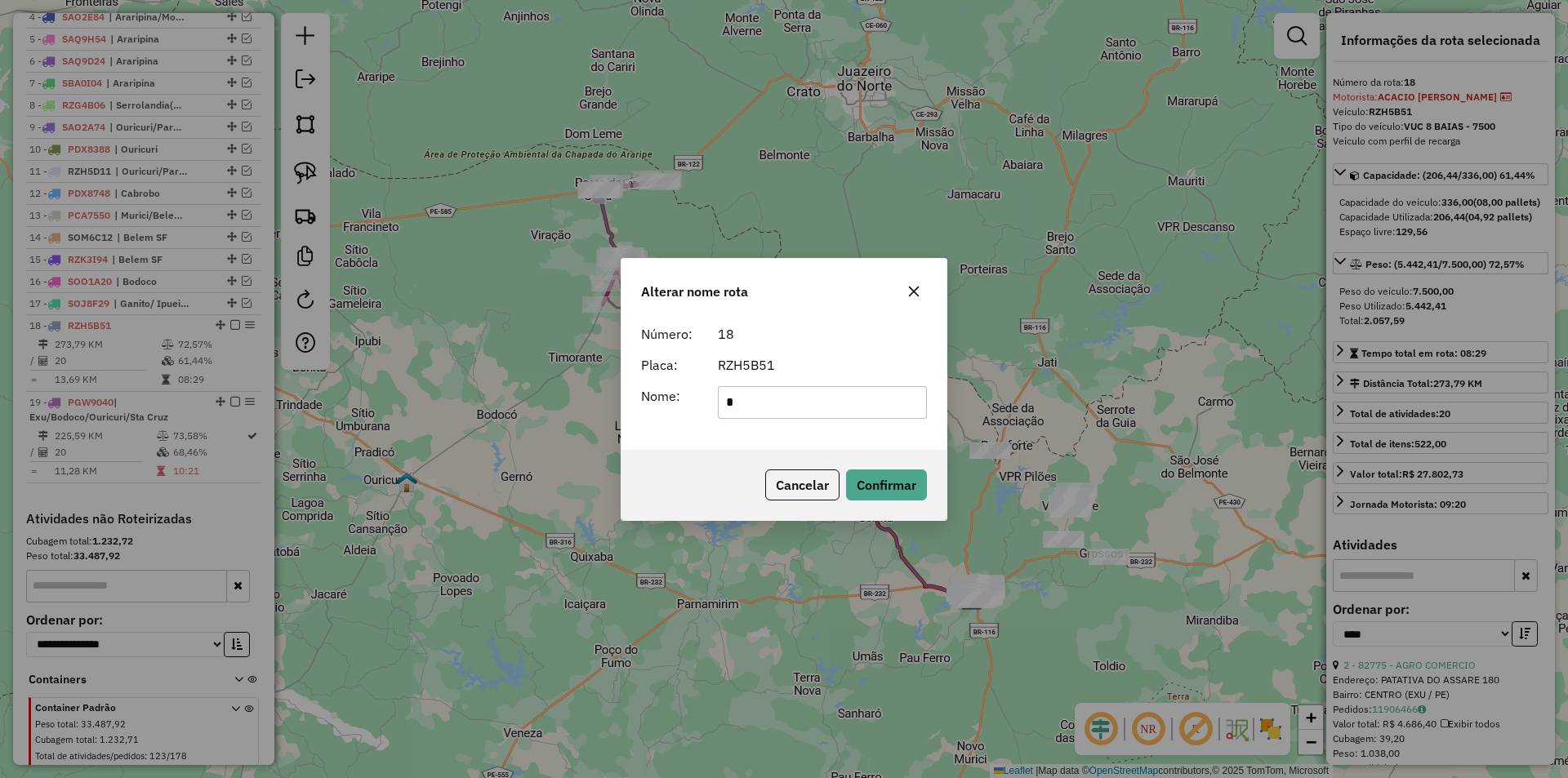
type input "**********"
click at [875, 492] on button "Confirmar" at bounding box center [886, 485] width 81 height 31
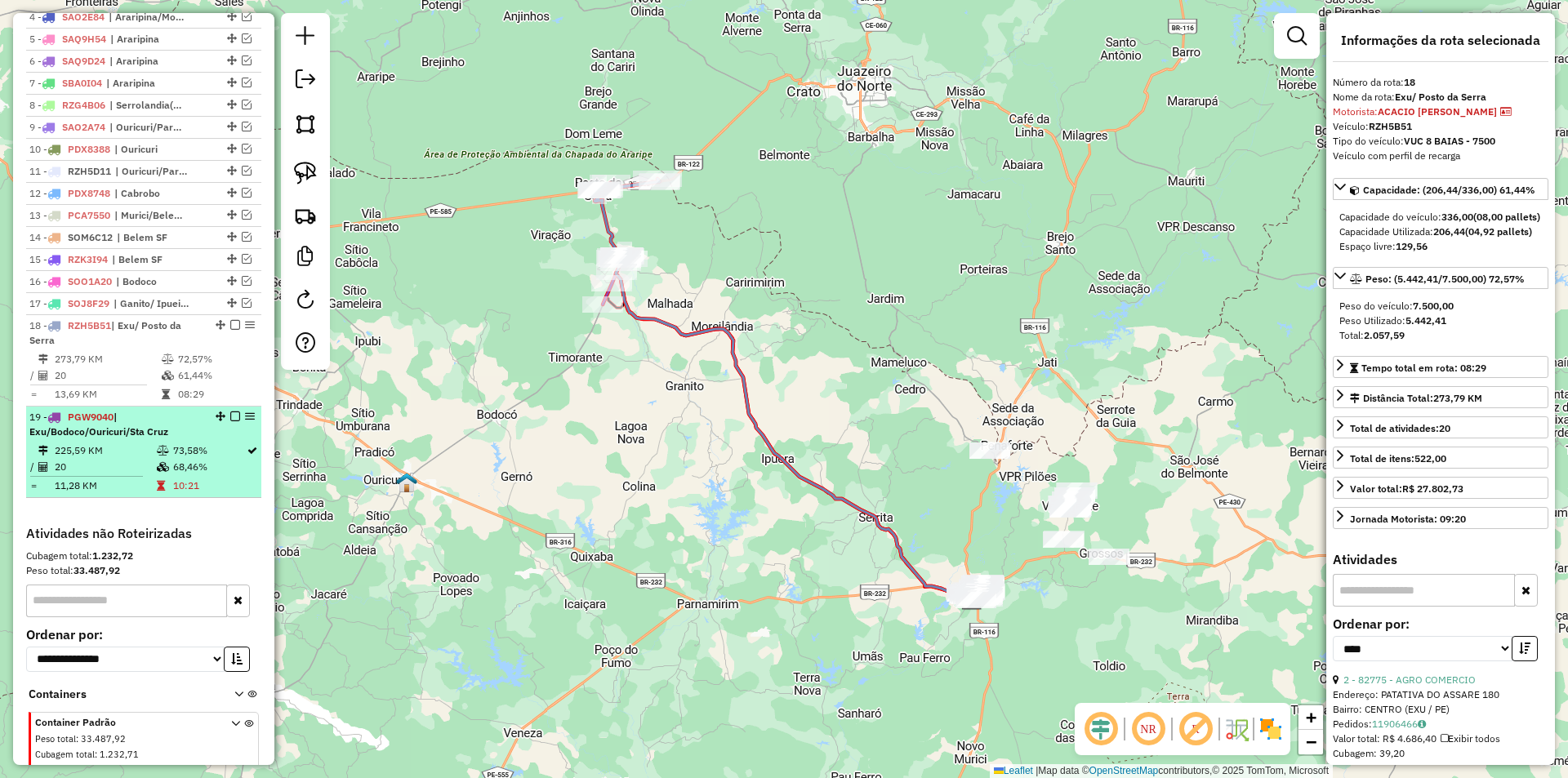
click at [168, 439] on div "19 - PGW9040 | Exu/Bodoco/Ouricuri/Sta Cruz" at bounding box center [116, 424] width 173 height 30
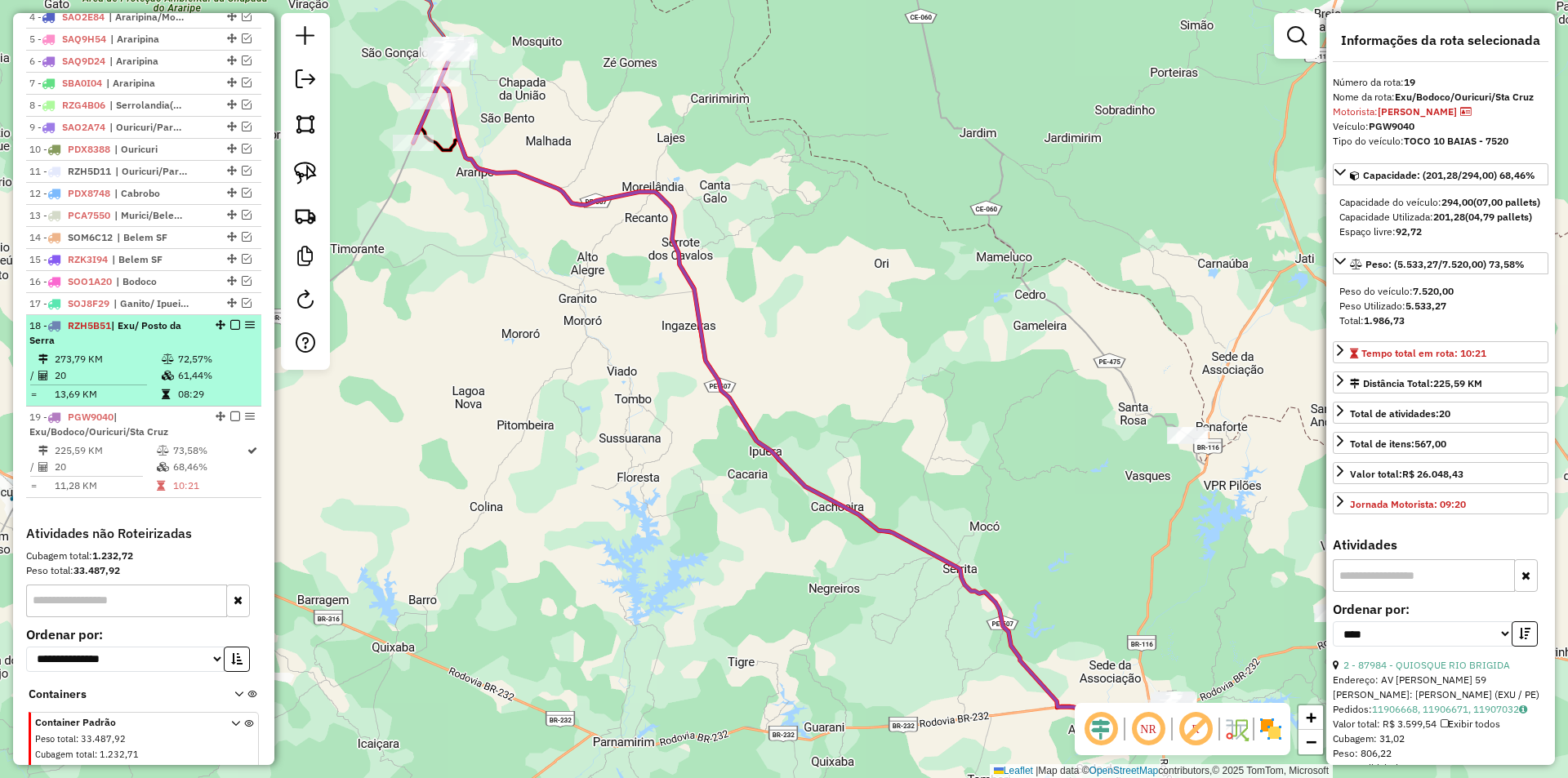
click at [164, 384] on td at bounding box center [168, 375] width 16 height 16
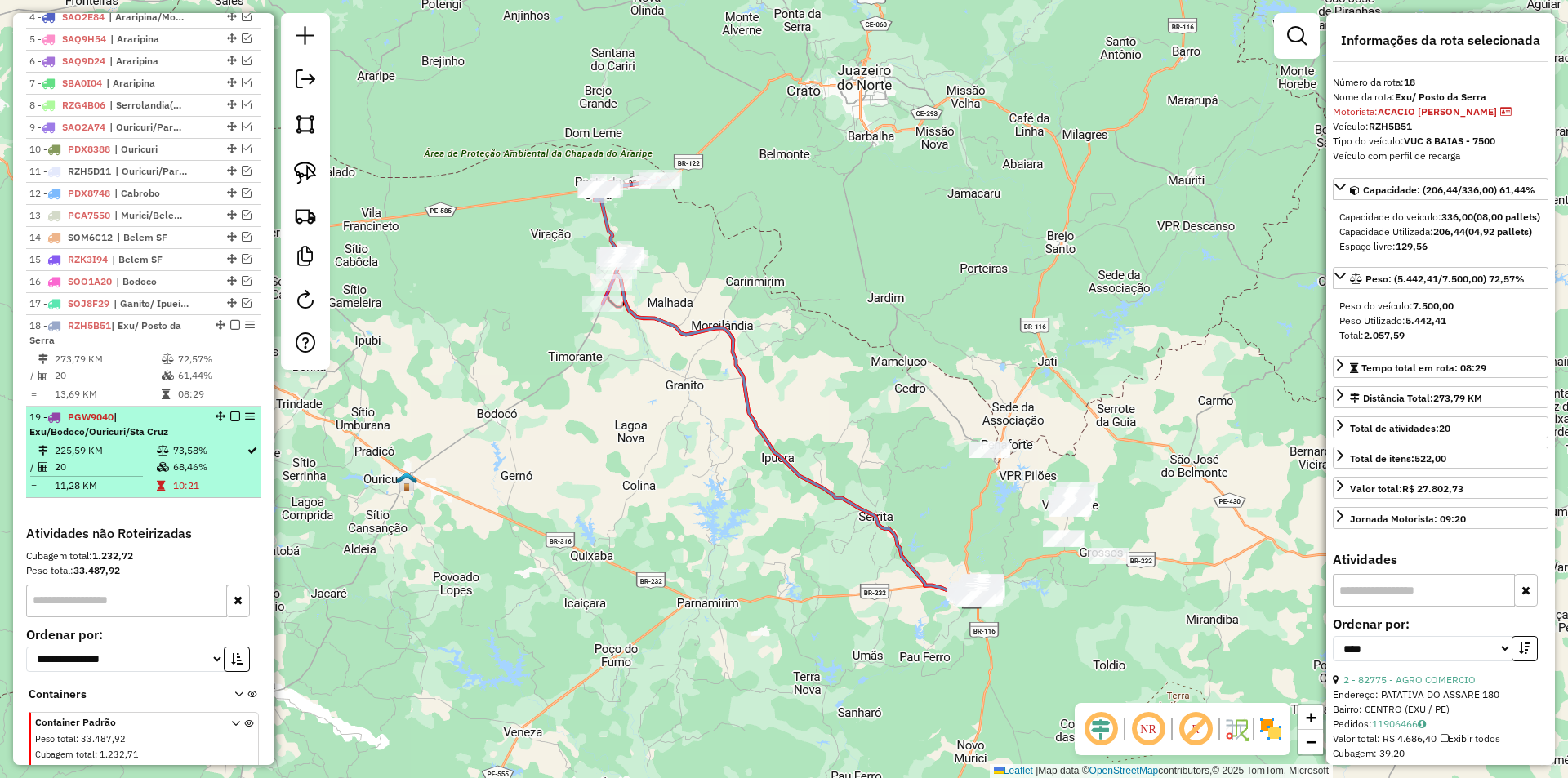
click at [163, 438] on span "| Exu/Bodoco/Ouricuri/Sta Cruz" at bounding box center [99, 424] width 139 height 27
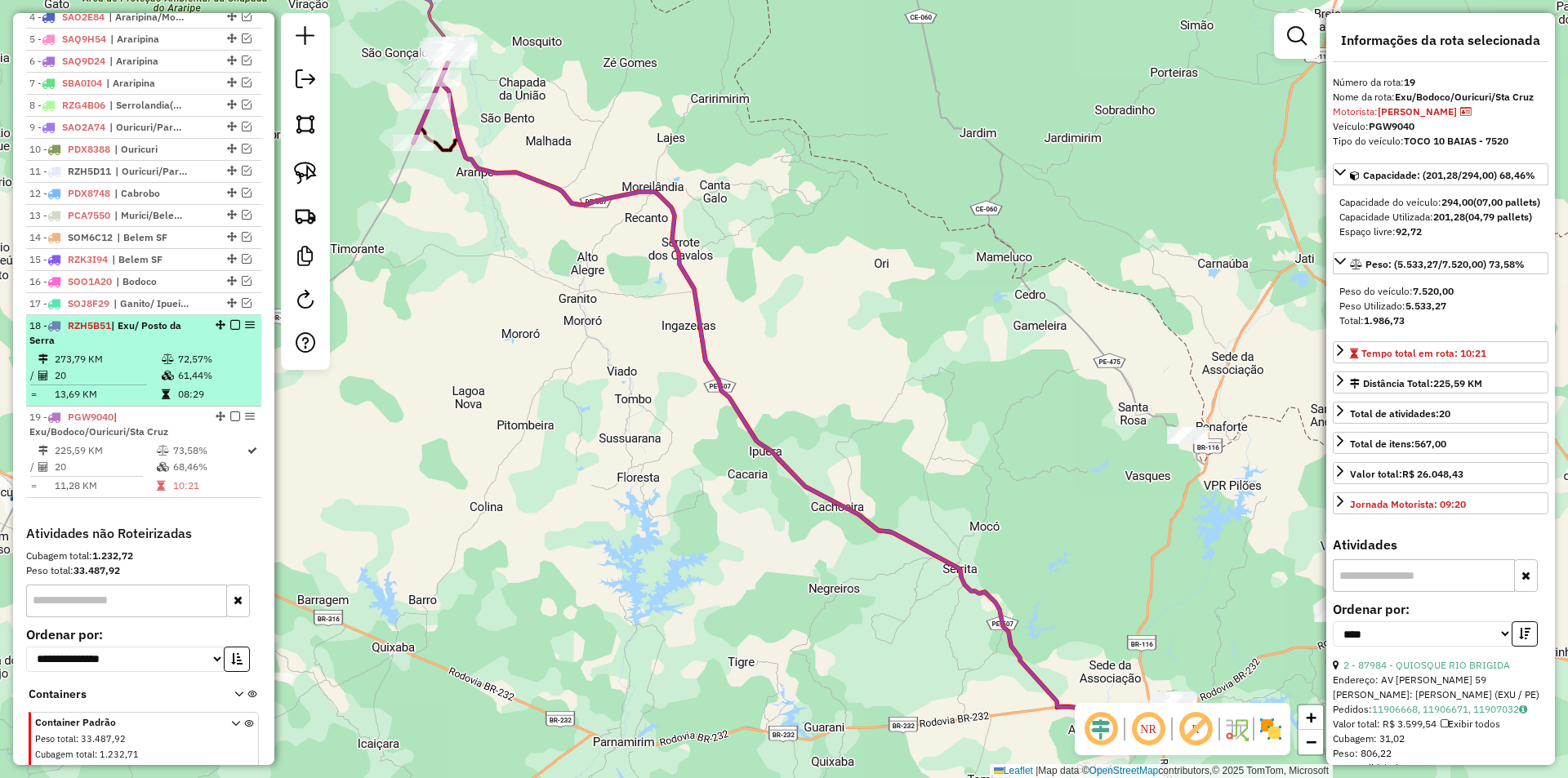
click at [172, 384] on td at bounding box center [168, 375] width 16 height 16
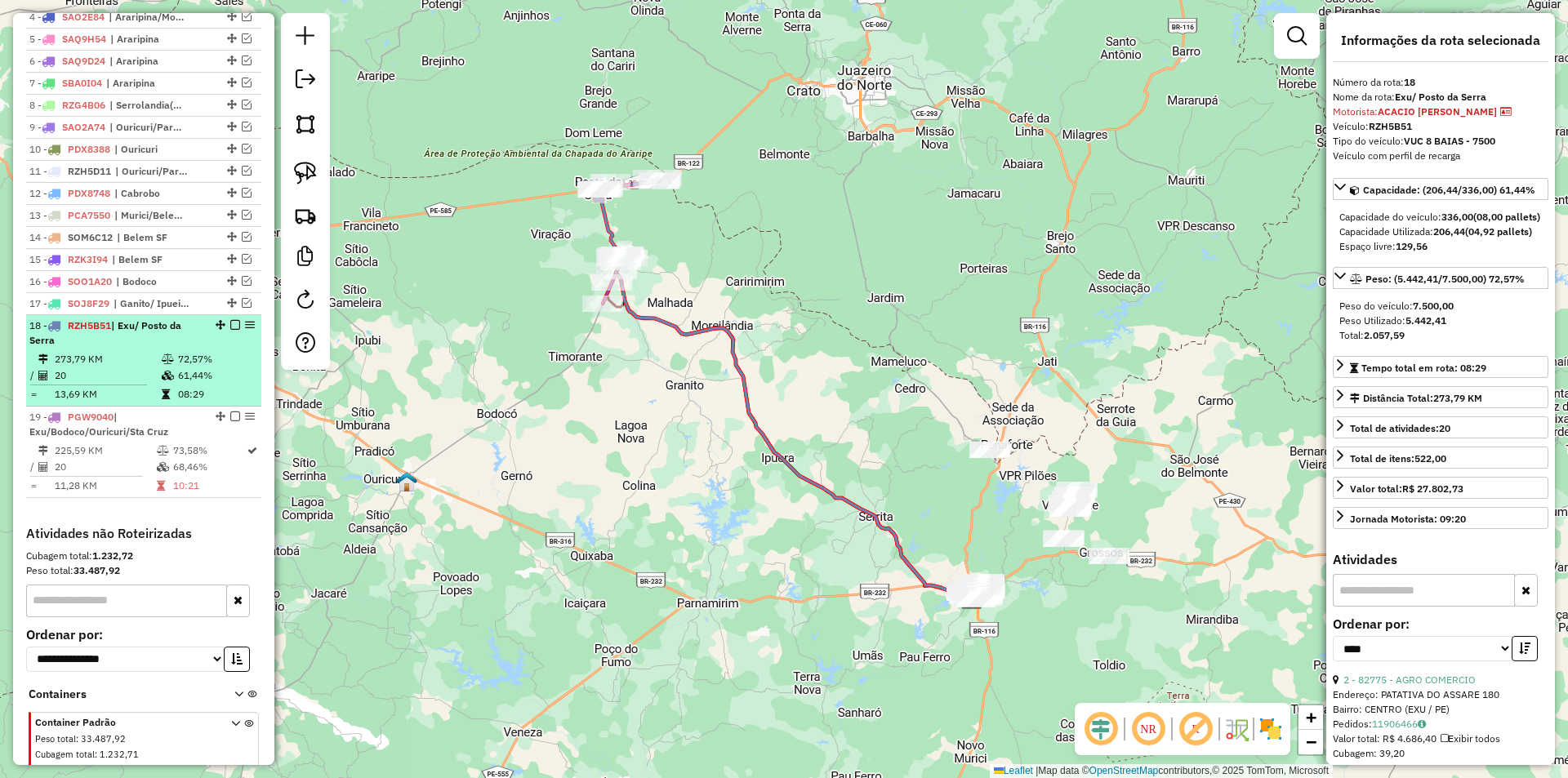
click at [230, 330] on em at bounding box center [235, 325] width 10 height 10
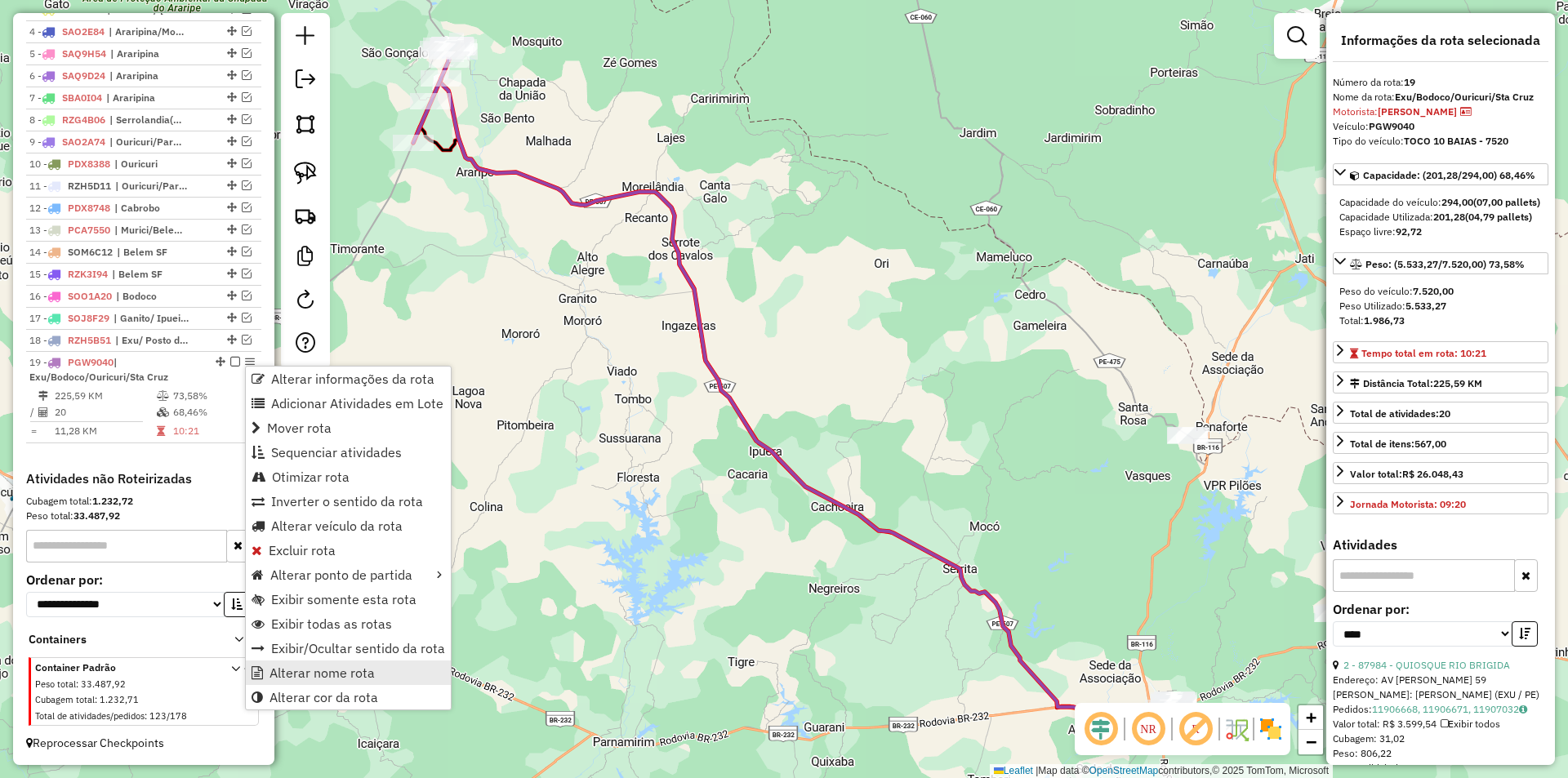
click at [341, 667] on span "Alterar nome rota" at bounding box center [322, 673] width 106 height 13
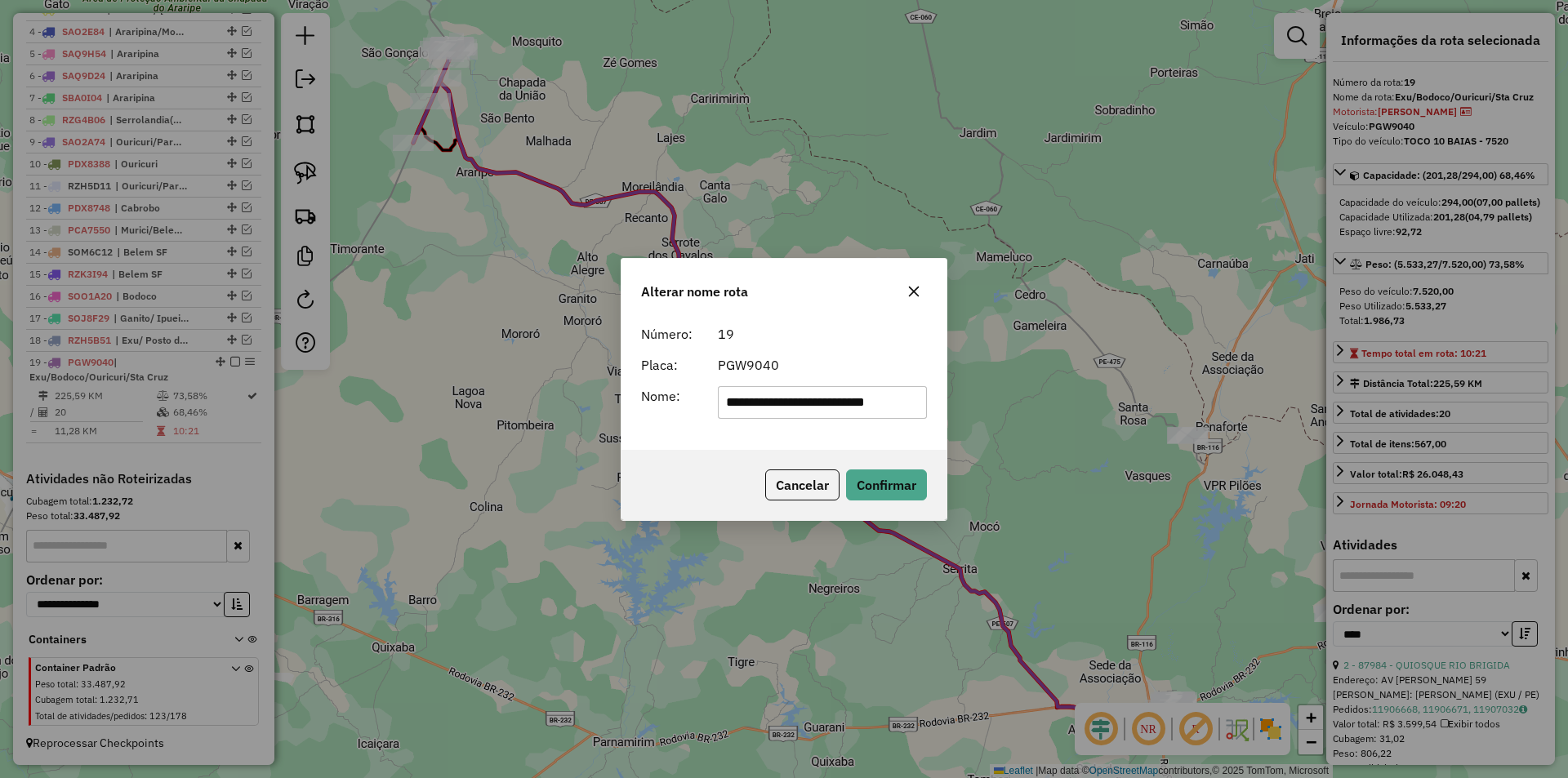
drag, startPoint x: 797, startPoint y: 401, endPoint x: 966, endPoint y: 413, distance: 169.4
click at [963, 413] on div "**********" at bounding box center [784, 389] width 1568 height 778
type input "***"
click at [868, 473] on button "Confirmar" at bounding box center [886, 485] width 81 height 31
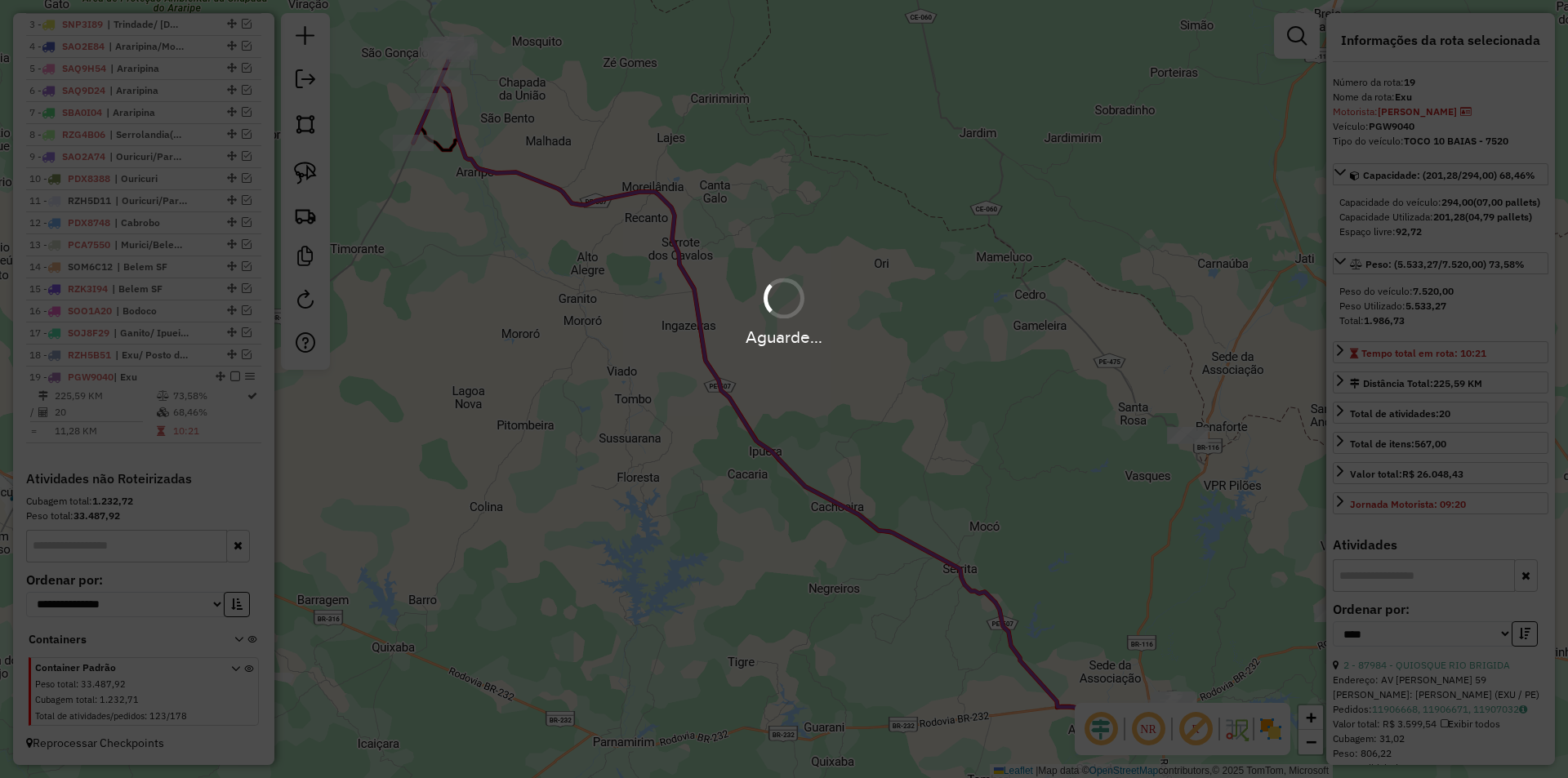
scroll to position [675, 0]
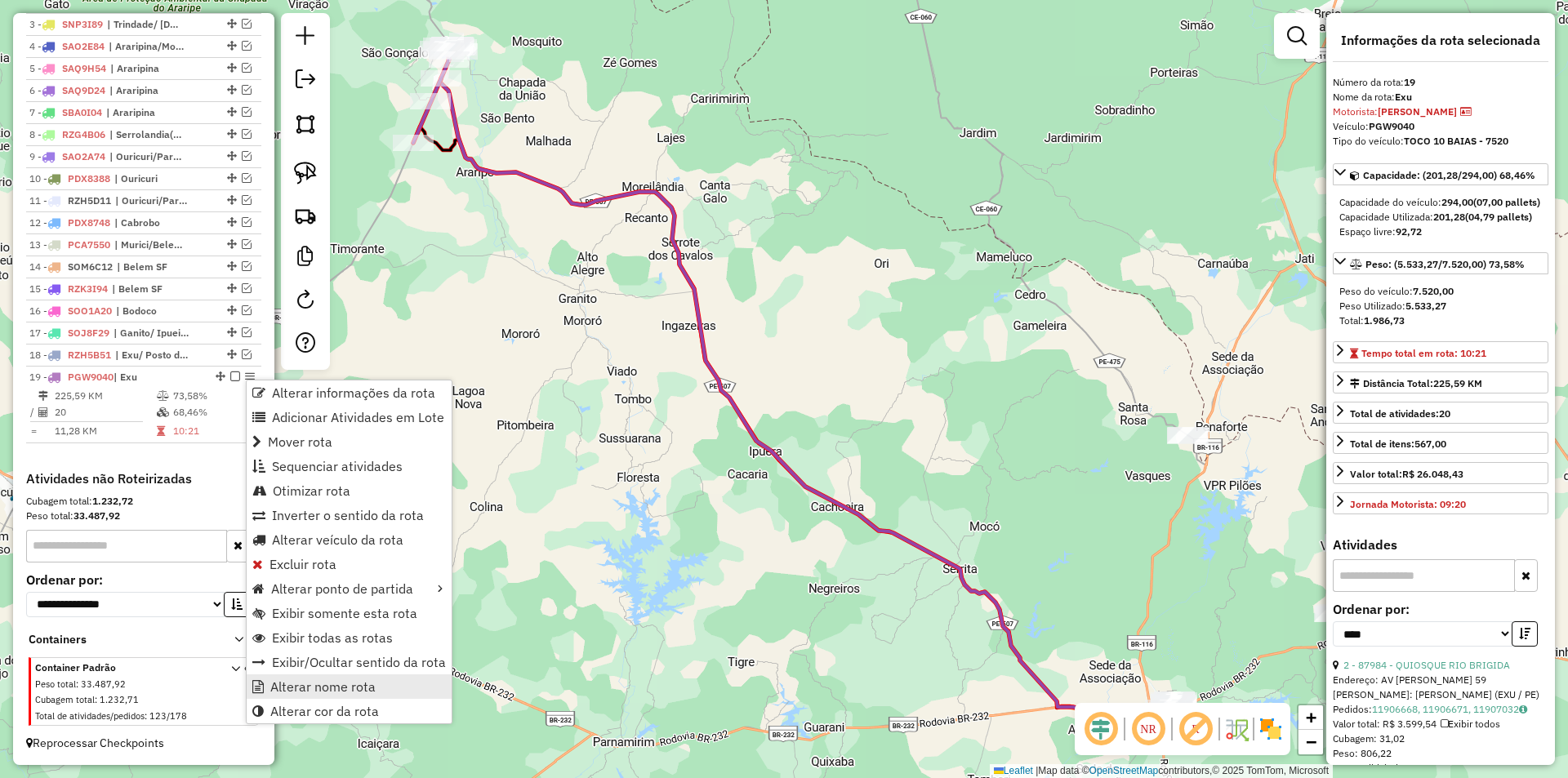
click at [367, 686] on span "Alterar nome rota" at bounding box center [323, 687] width 106 height 13
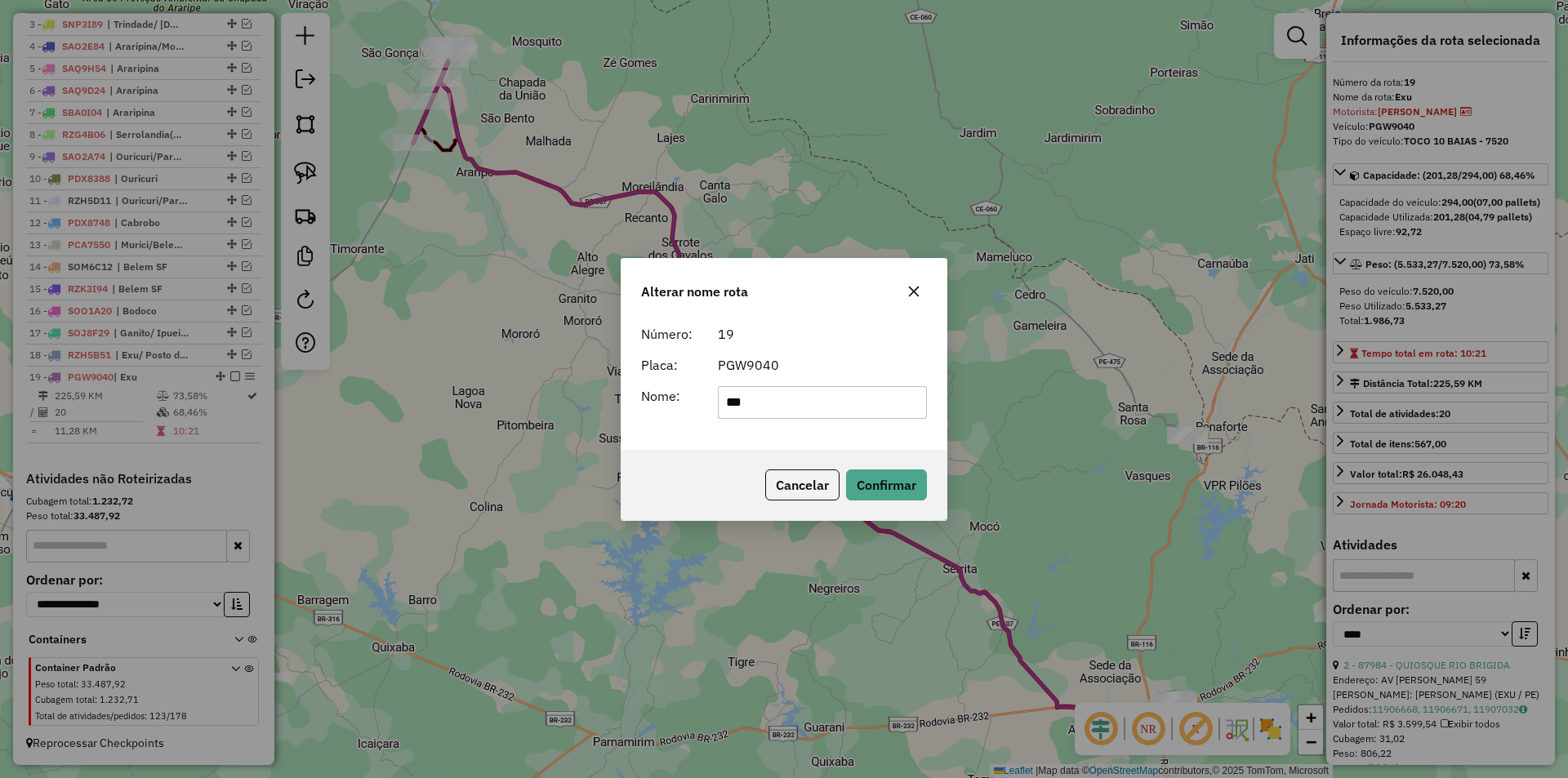
click at [919, 285] on icon "button" at bounding box center [914, 291] width 13 height 13
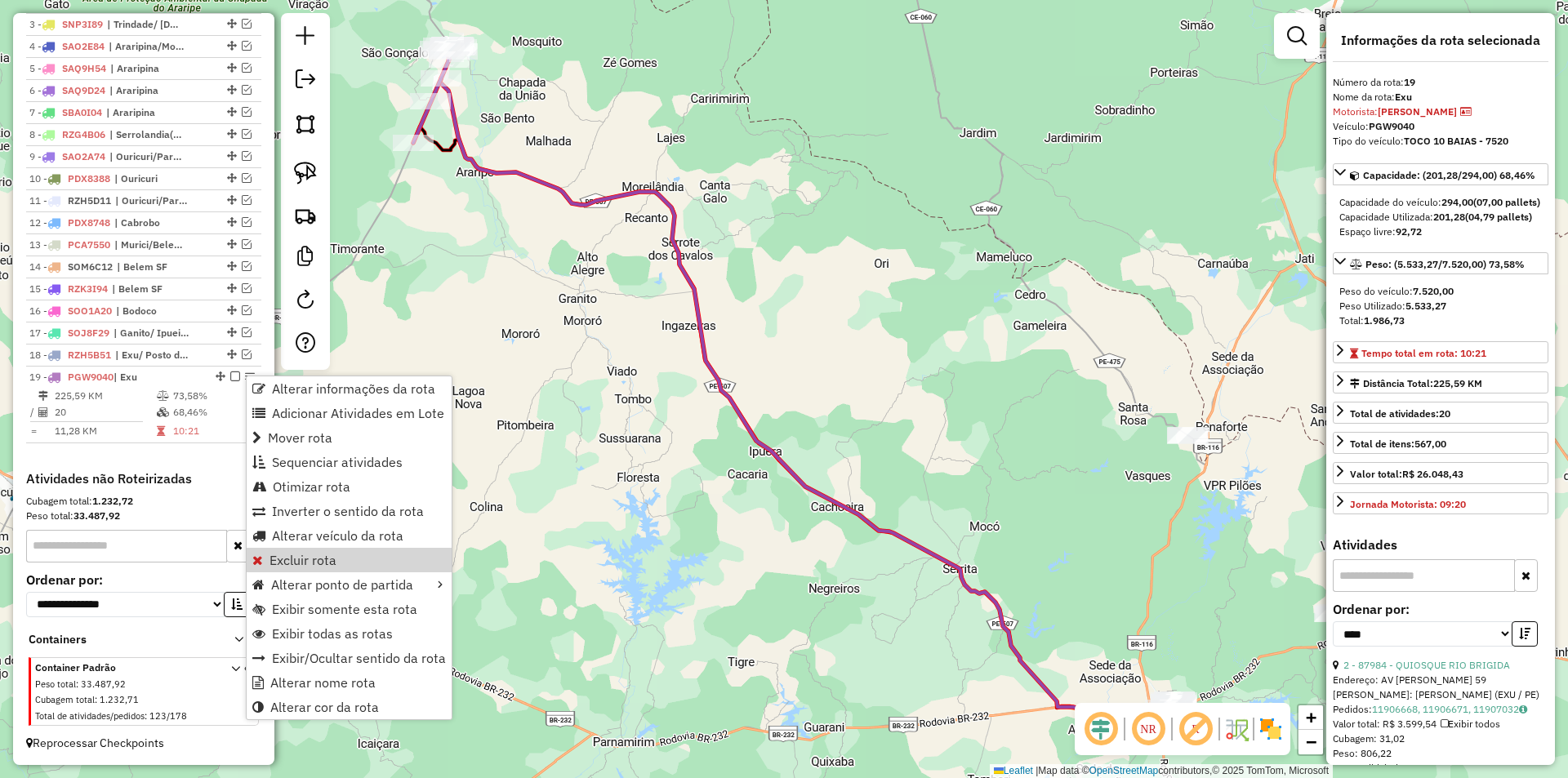
click at [559, 481] on div "Janela de atendimento Grade de atendimento Capacidade Transportadoras Veículos …" at bounding box center [784, 389] width 1568 height 778
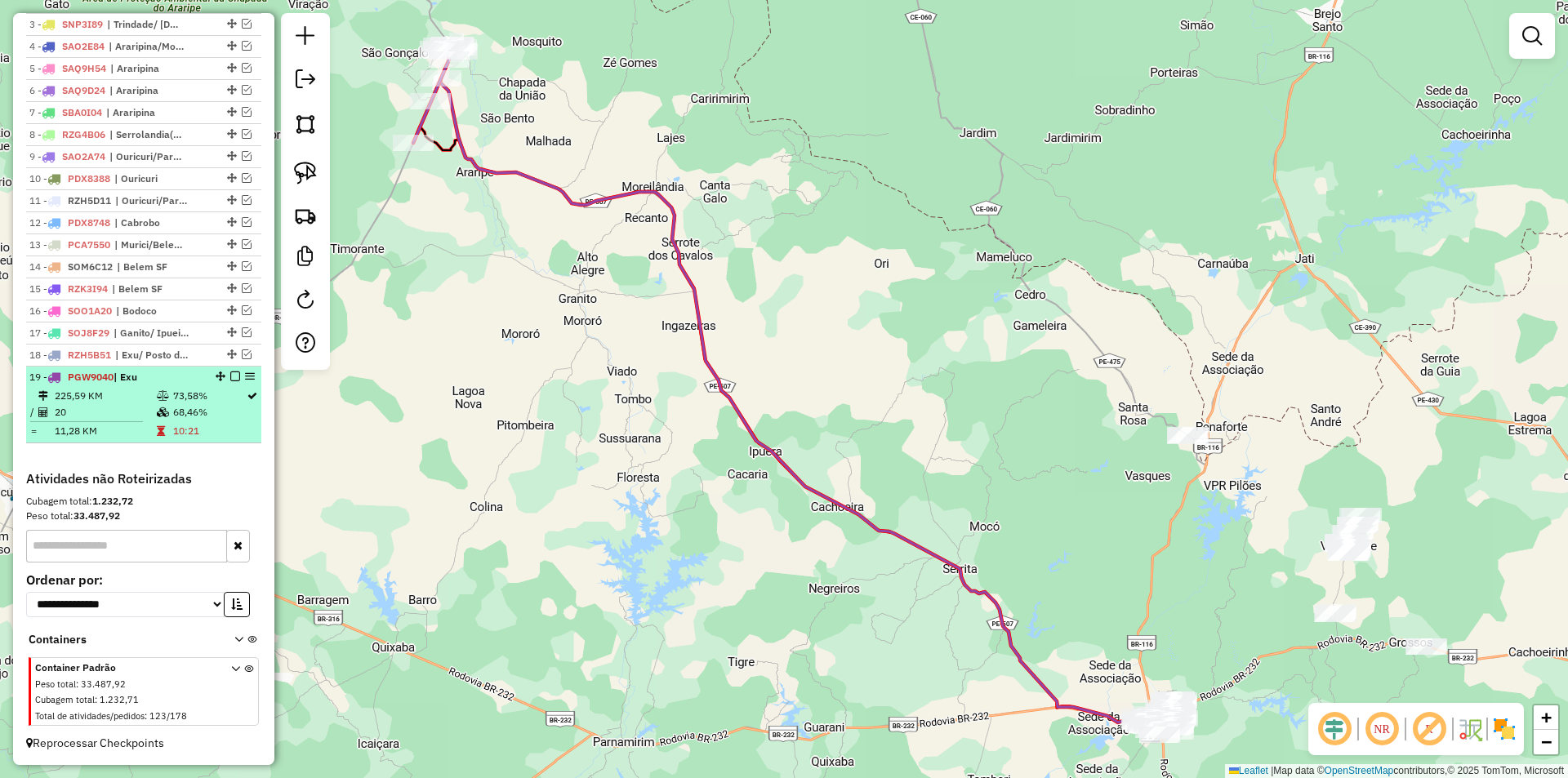
click at [203, 419] on td "68,46%" at bounding box center [209, 412] width 73 height 16
select select "*********"
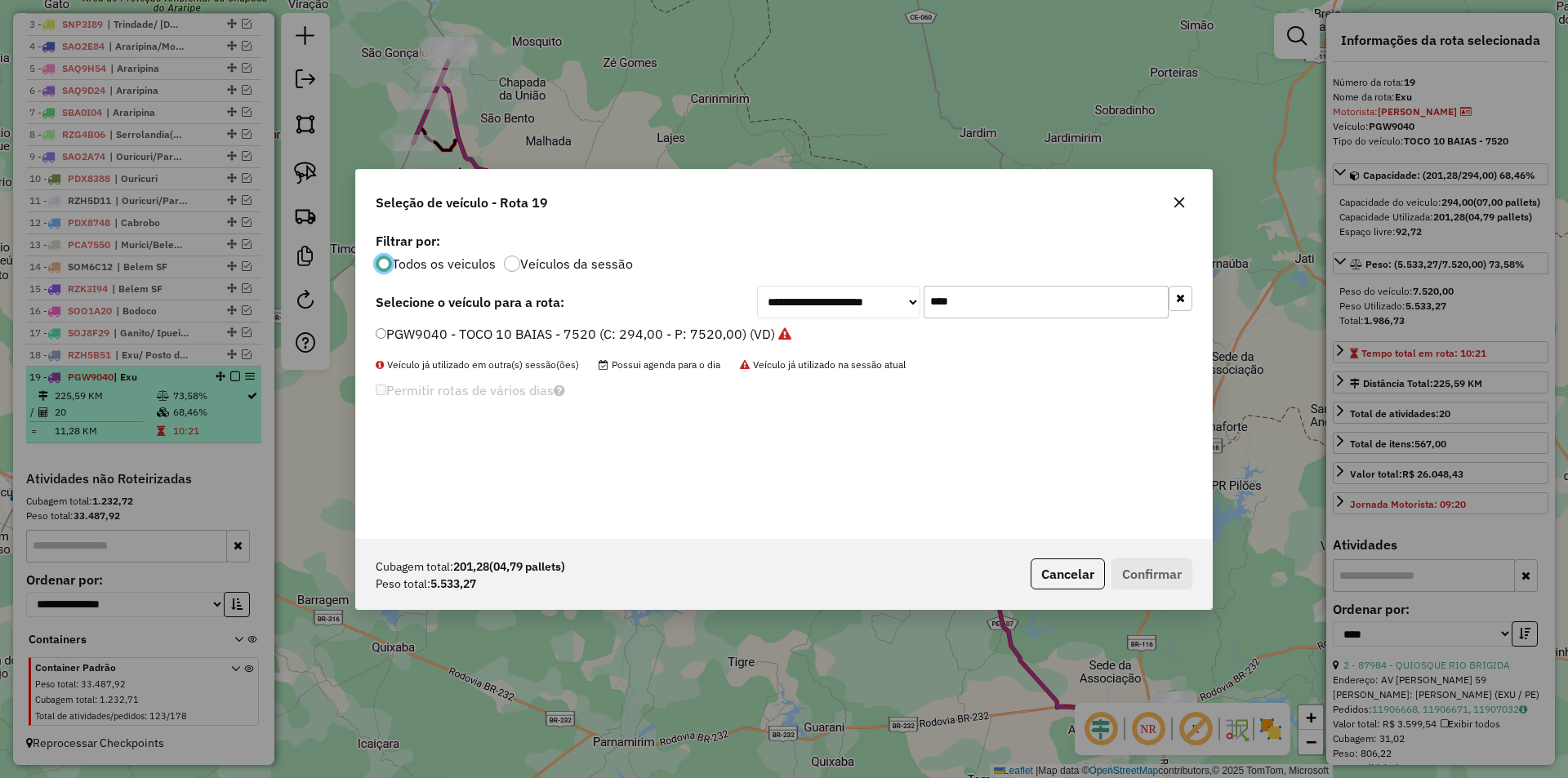
scroll to position [9, 5]
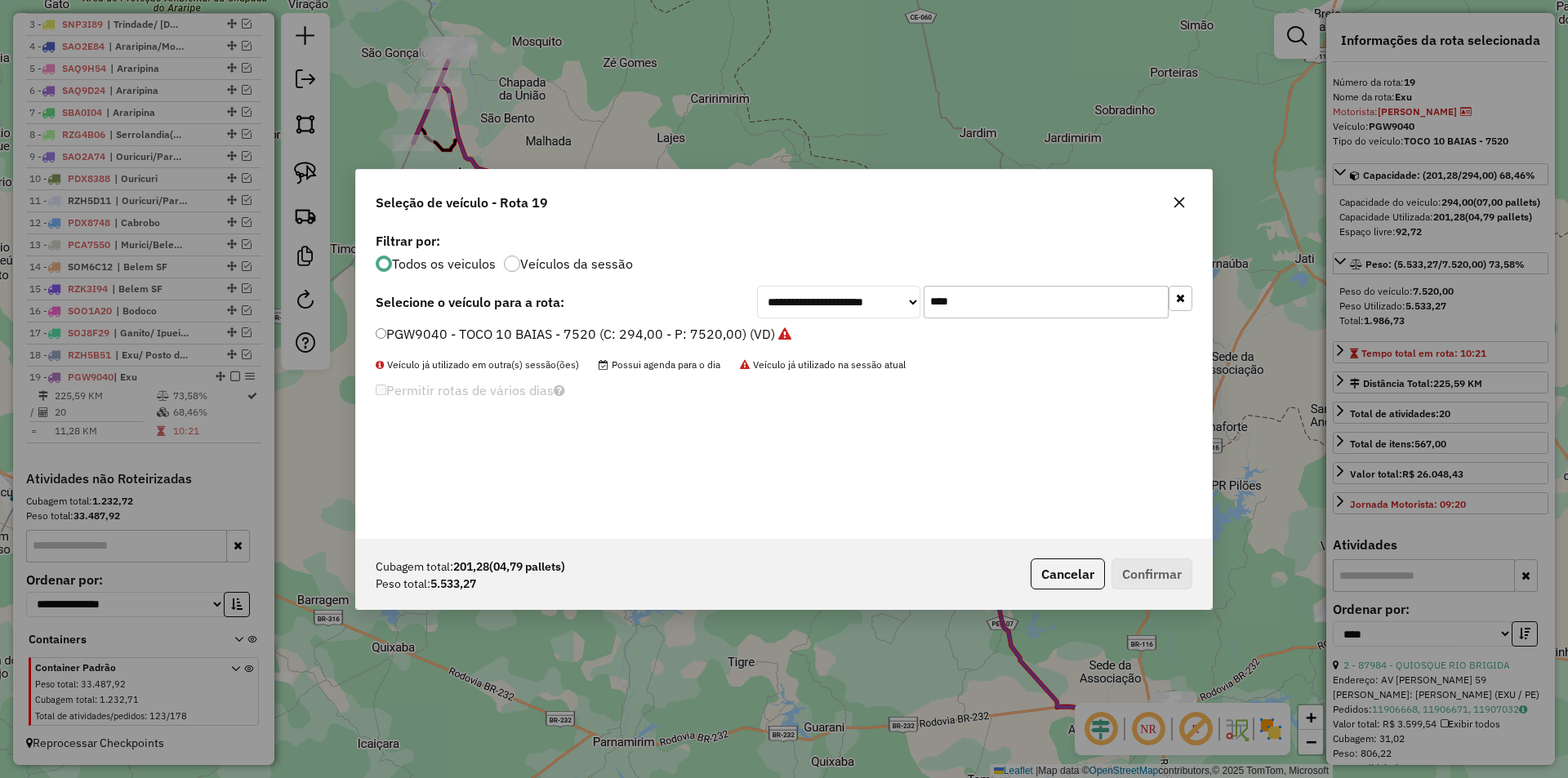
drag, startPoint x: 922, startPoint y: 296, endPoint x: 905, endPoint y: 296, distance: 17.0
click at [905, 296] on div "**********" at bounding box center [974, 302] width 435 height 33
drag, startPoint x: 932, startPoint y: 306, endPoint x: 910, endPoint y: 305, distance: 22.0
click at [910, 305] on div "**********" at bounding box center [974, 302] width 435 height 33
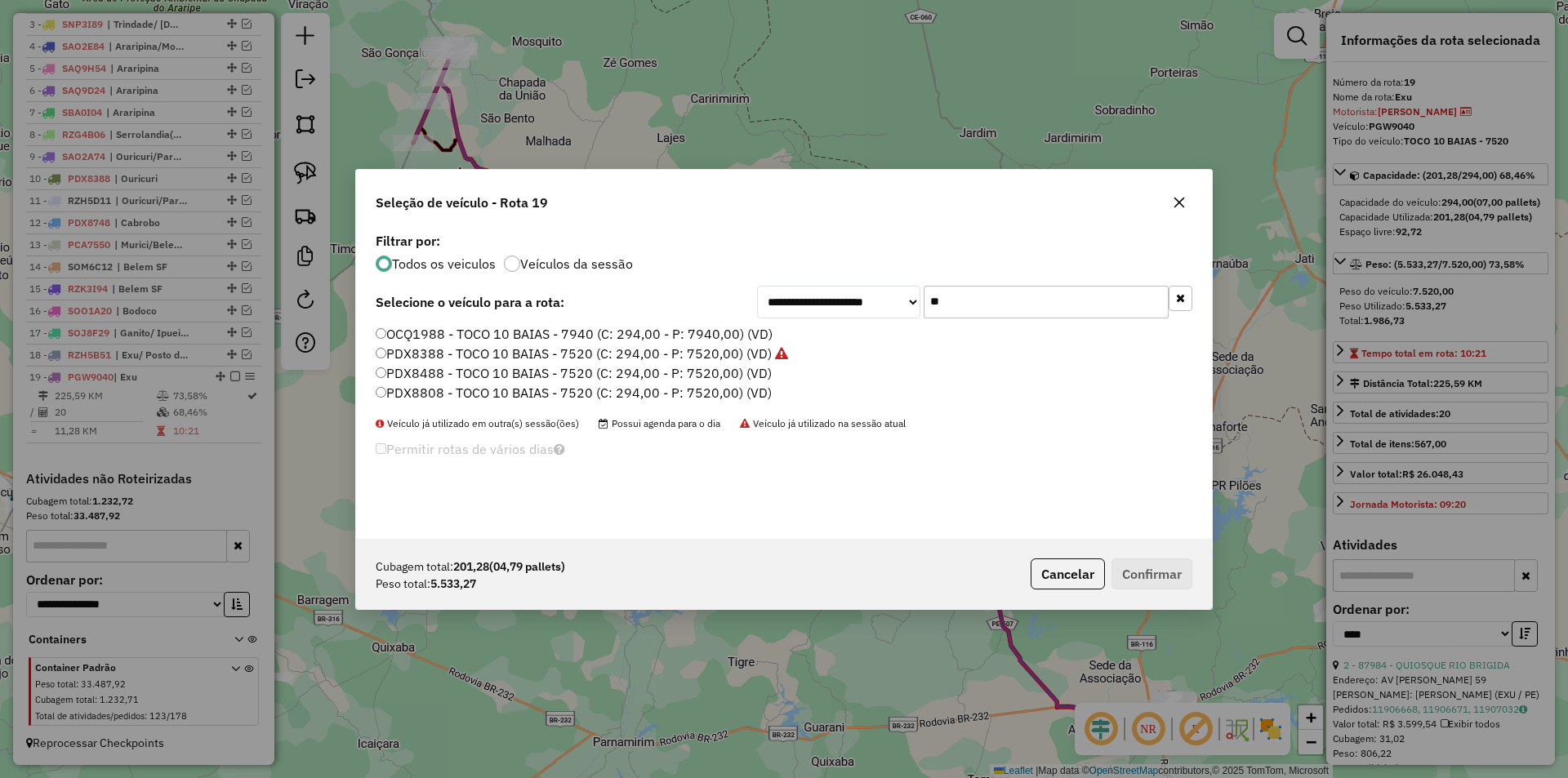
type input "****"
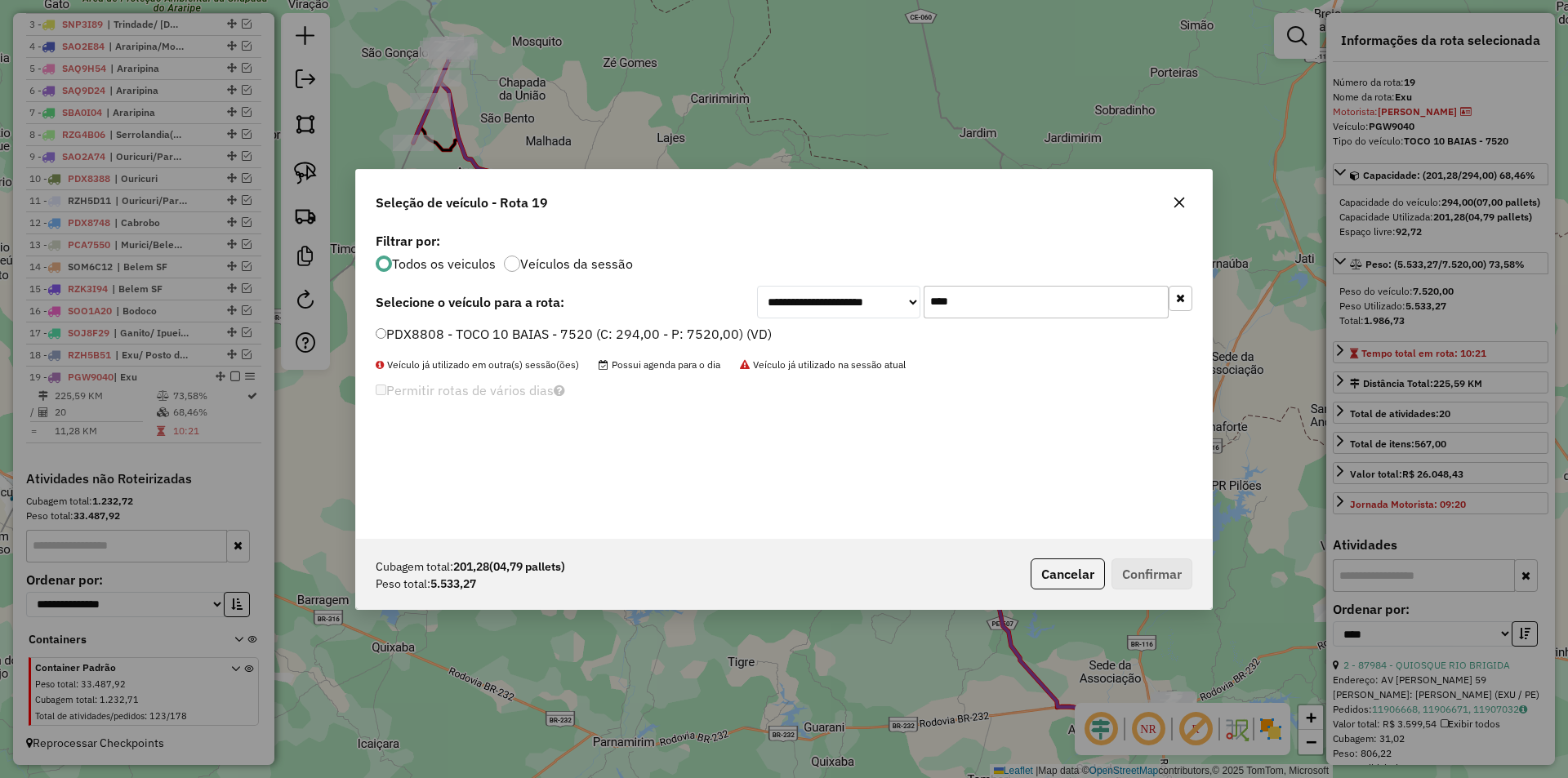
click at [726, 338] on label "PDX8808 - TOCO 10 BAIAS - 7520 (C: 294,00 - P: 7520,00) (VD)" at bounding box center [573, 334] width 396 height 19
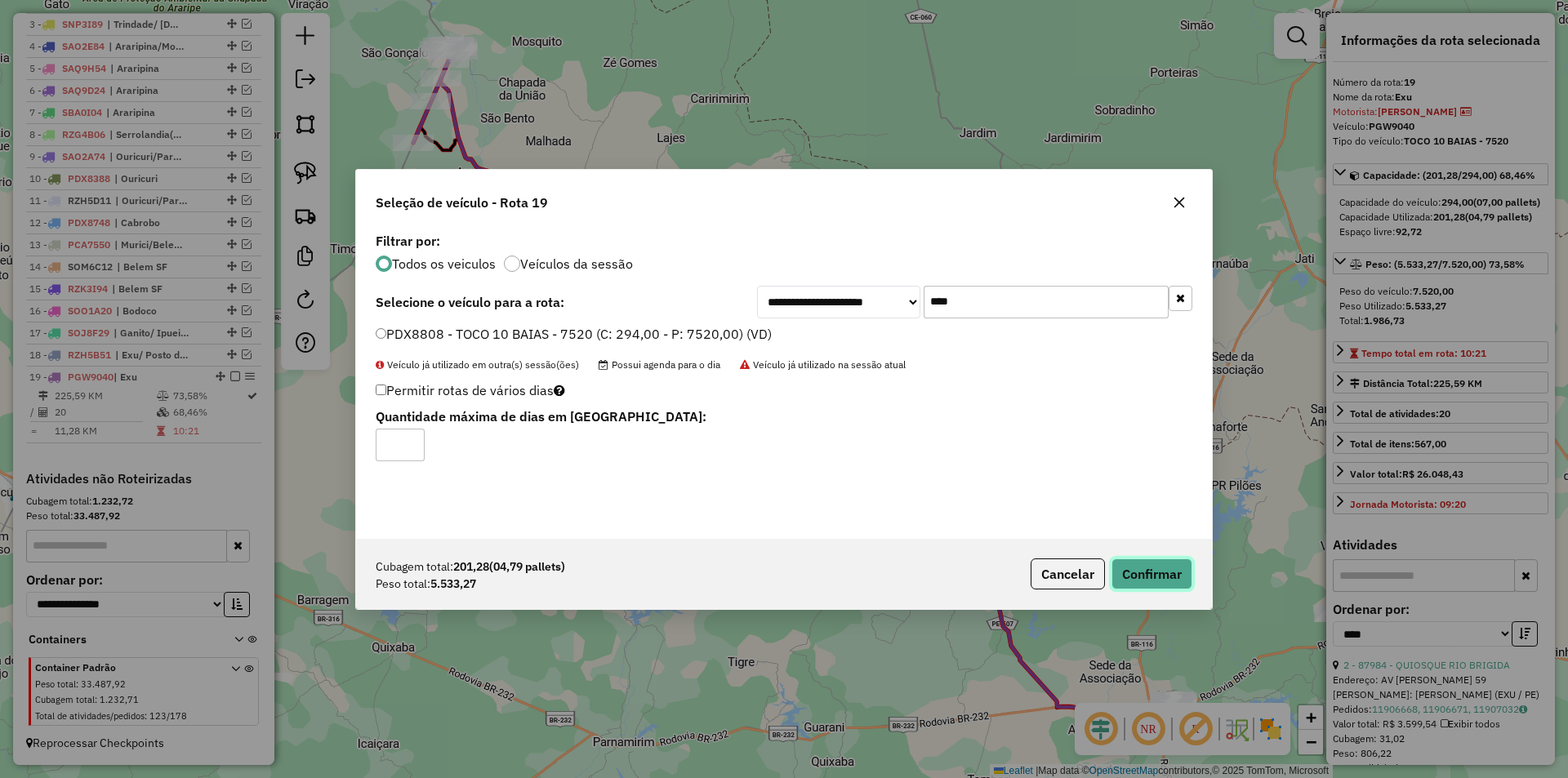
click at [1124, 564] on button "Confirmar" at bounding box center [1151, 574] width 81 height 31
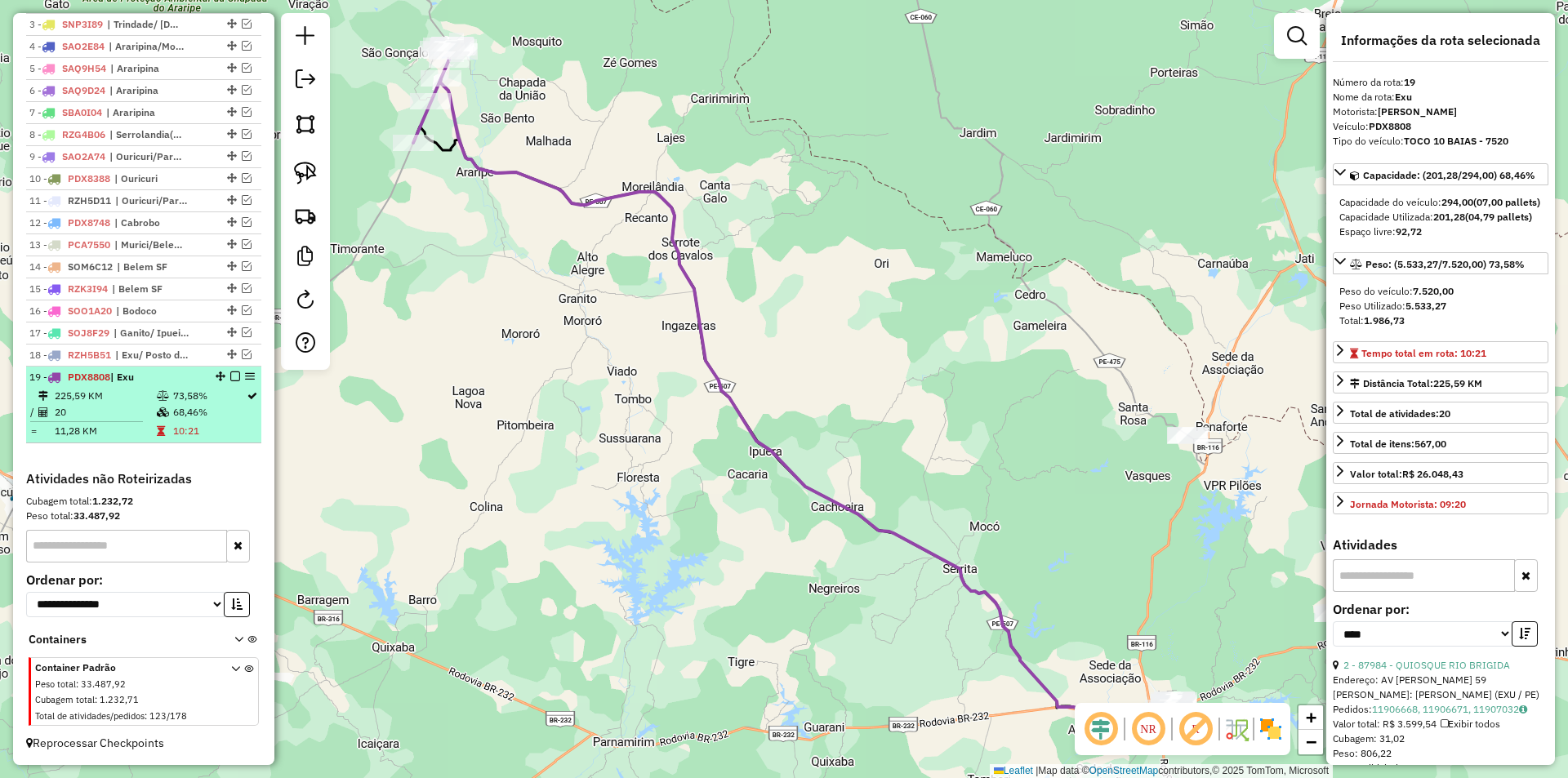
click at [230, 378] on em at bounding box center [235, 376] width 10 height 10
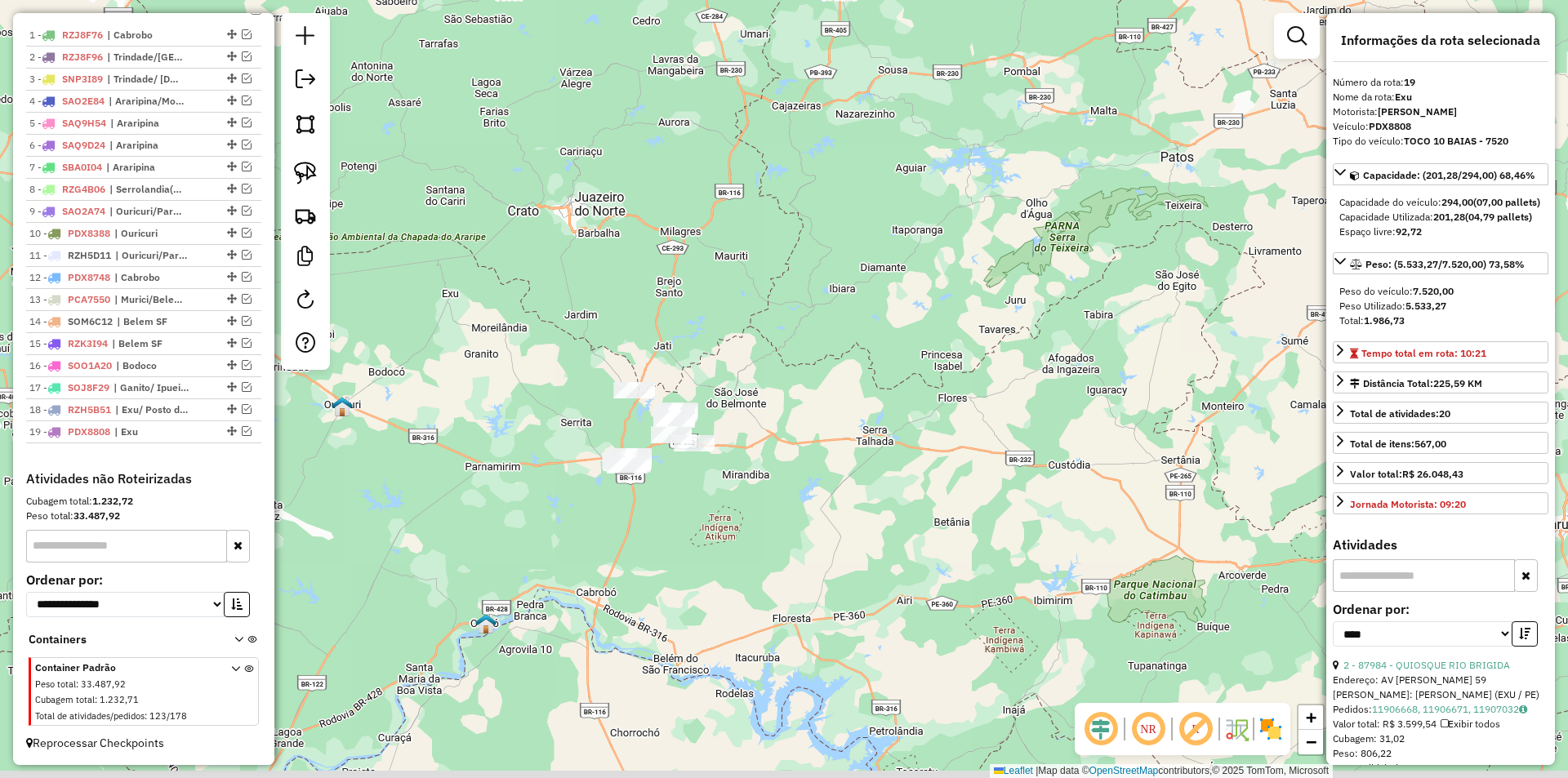
drag, startPoint x: 680, startPoint y: 638, endPoint x: 616, endPoint y: 420, distance: 227.2
click at [618, 424] on div "Janela de atendimento Grade de atendimento Capacidade Transportadoras Veículos …" at bounding box center [784, 389] width 1568 height 778
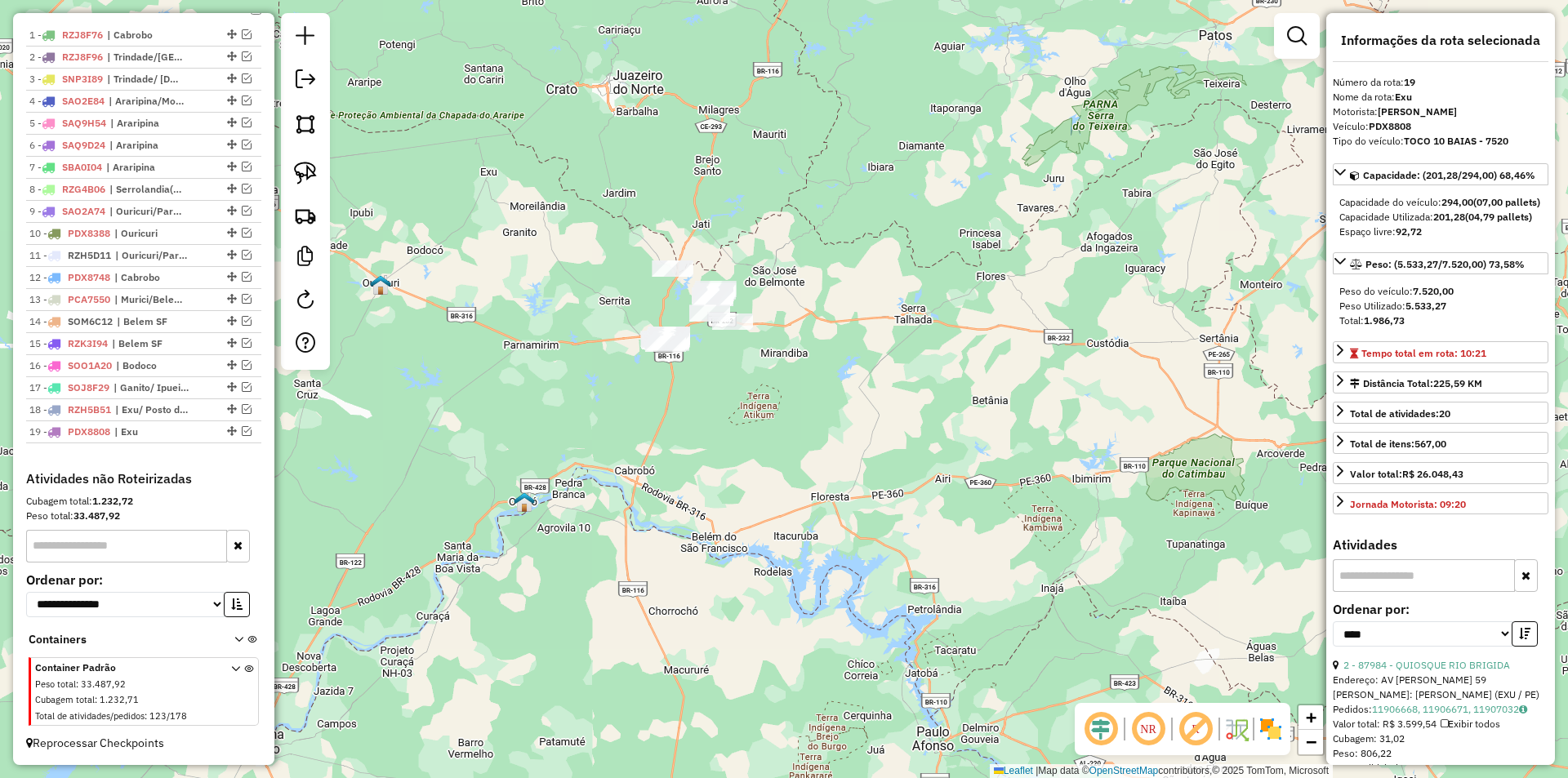
drag, startPoint x: 551, startPoint y: 209, endPoint x: 645, endPoint y: 286, distance: 121.5
click at [640, 282] on div "Janela de atendimento Grade de atendimento Capacidade Transportadoras Veículos …" at bounding box center [784, 389] width 1568 height 778
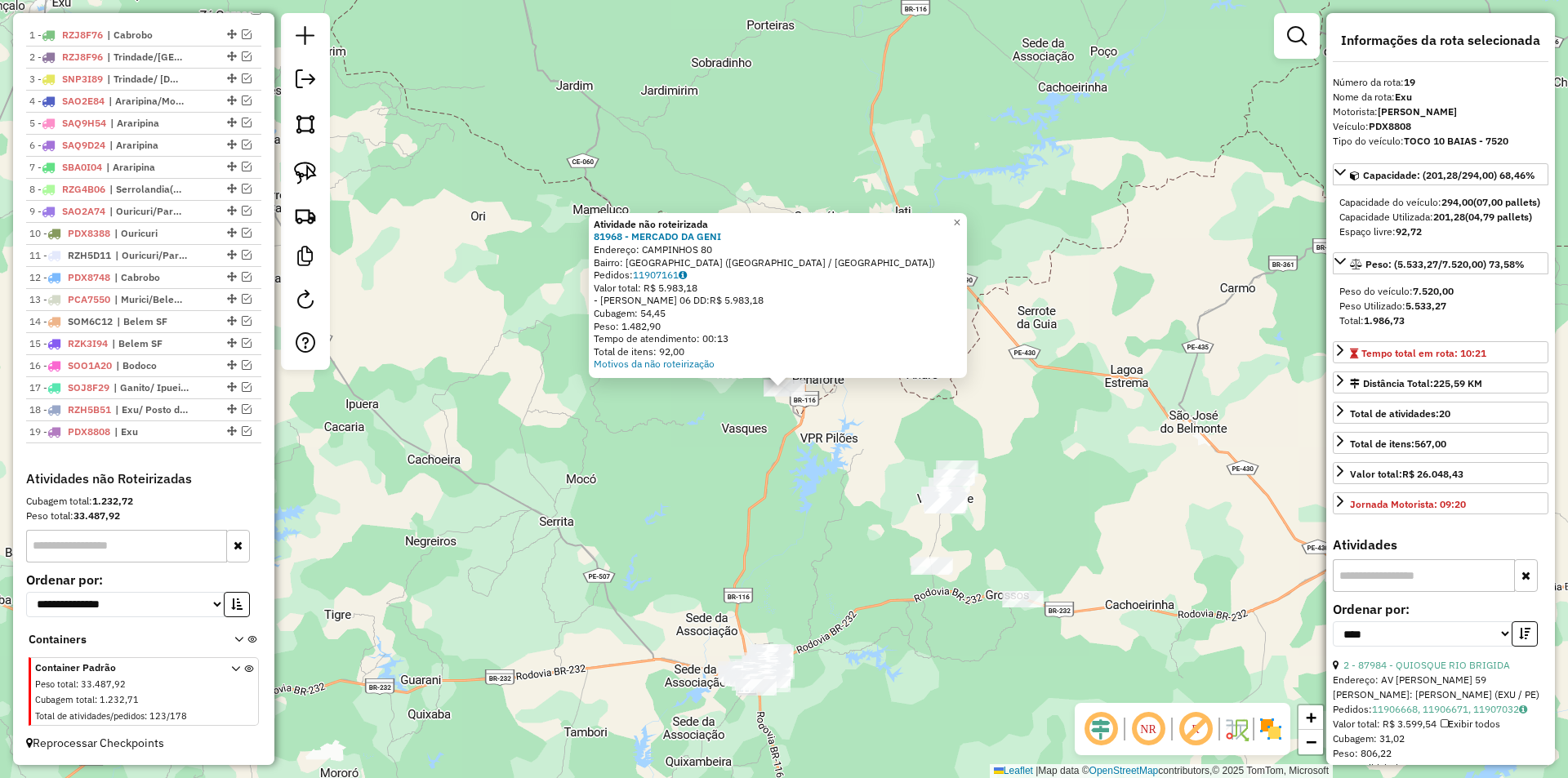
click at [810, 532] on div "Atividade não roteirizada 81968 - MERCADO DA GENI Endereço: CAMPINHOS 80 Bairro…" at bounding box center [784, 389] width 1568 height 778
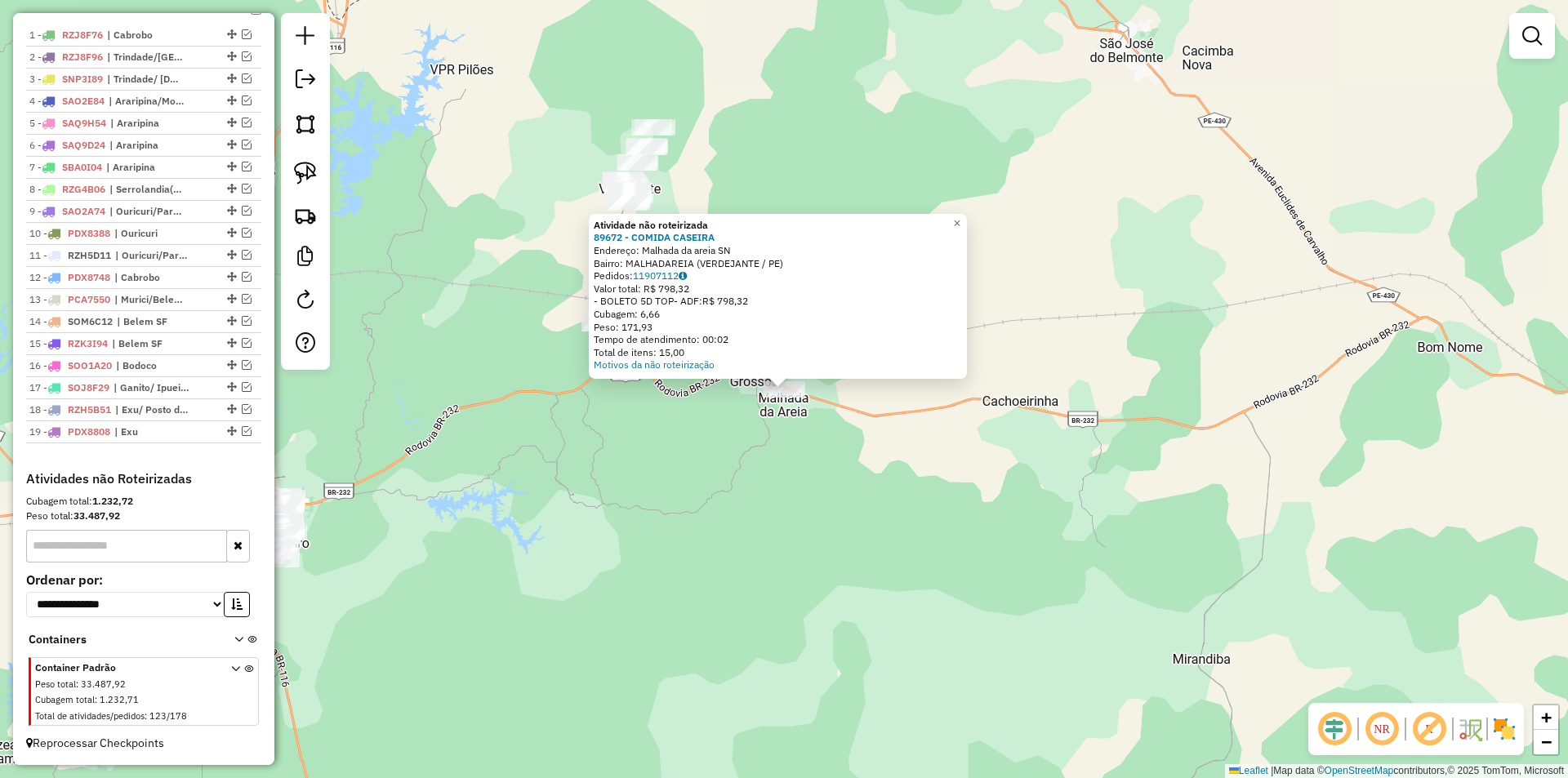
click at [760, 499] on div "Atividade não roteirizada 89672 - COMIDA CASEIRA Endereço: Malhada da areia SN …" at bounding box center [784, 389] width 1568 height 778
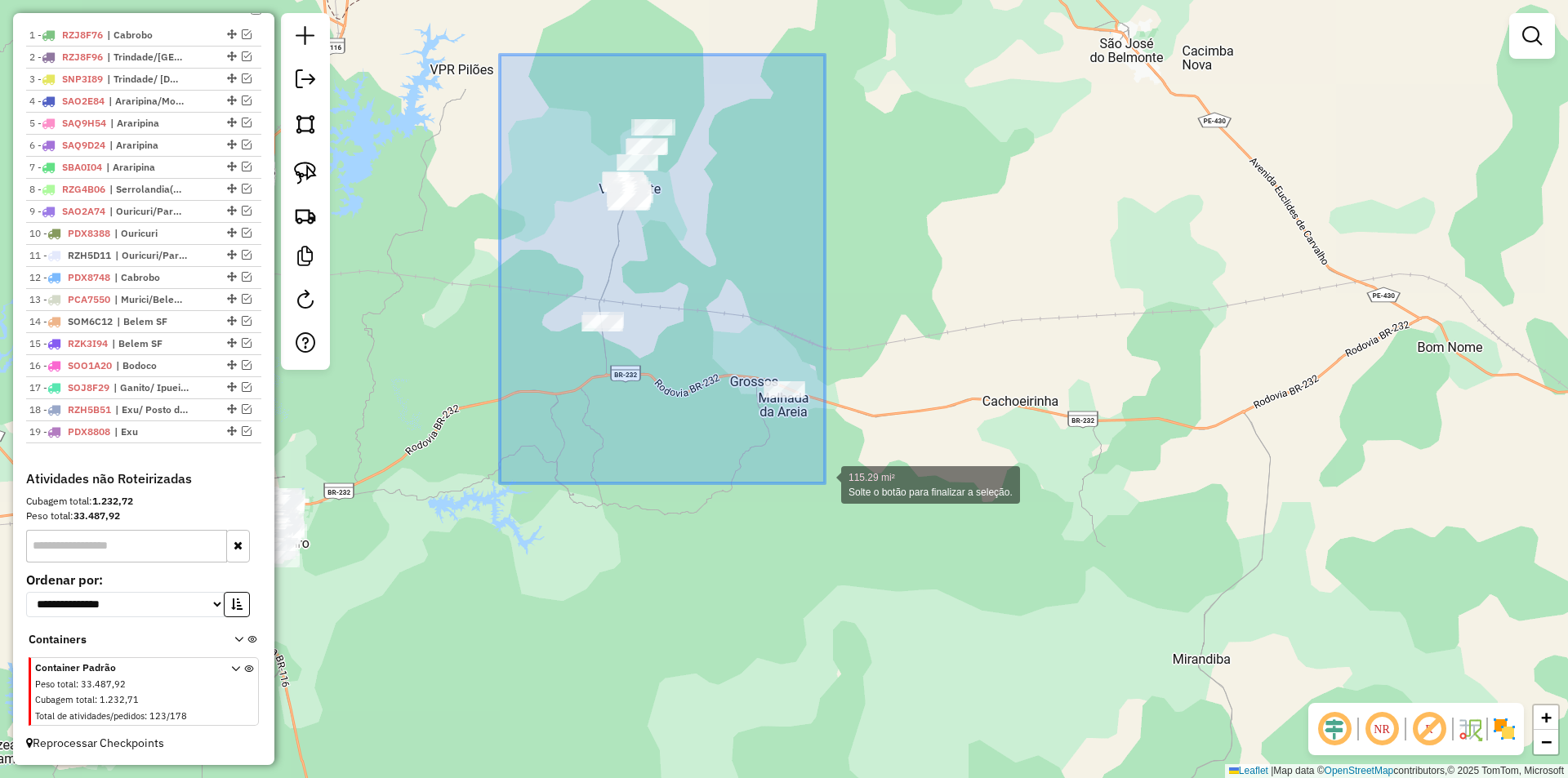
drag, startPoint x: 500, startPoint y: 55, endPoint x: 825, endPoint y: 484, distance: 538.2
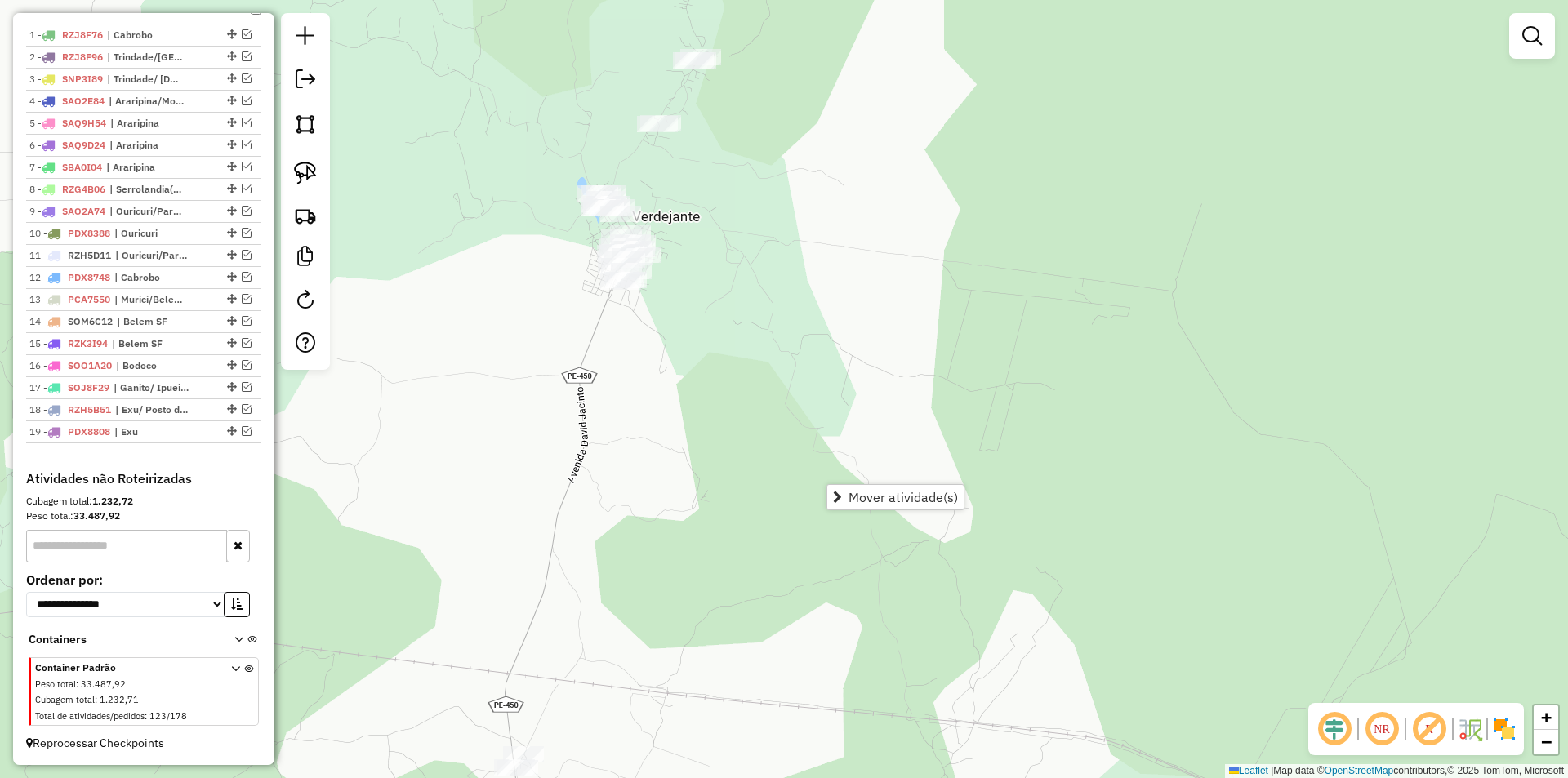
drag, startPoint x: 548, startPoint y: 89, endPoint x: 547, endPoint y: 281, distance: 192.0
click at [547, 281] on div "Janela de atendimento Grade de atendimento Capacidade Transportadoras Veículos …" at bounding box center [784, 389] width 1568 height 778
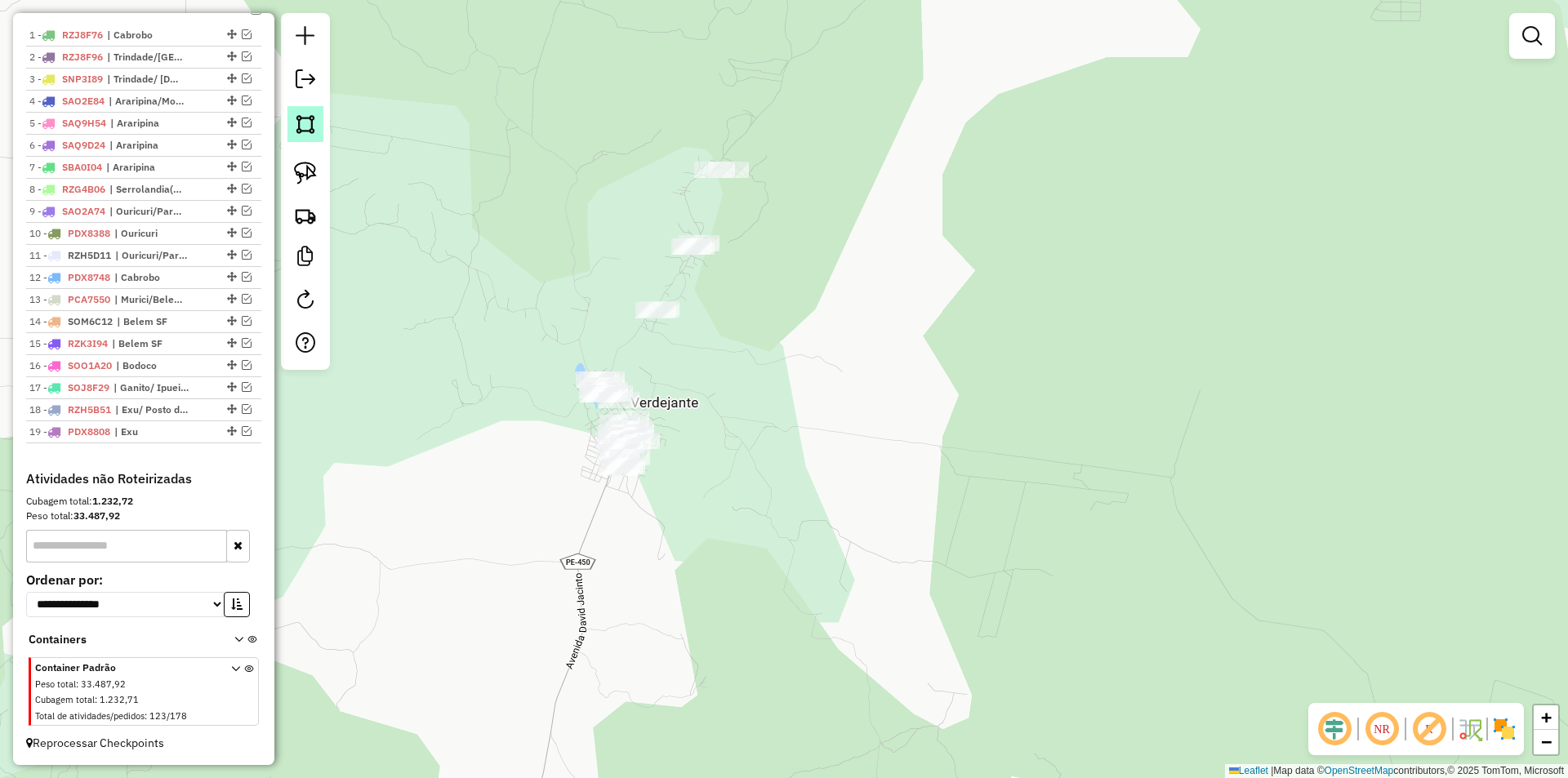
click at [318, 121] on link at bounding box center [305, 123] width 36 height 36
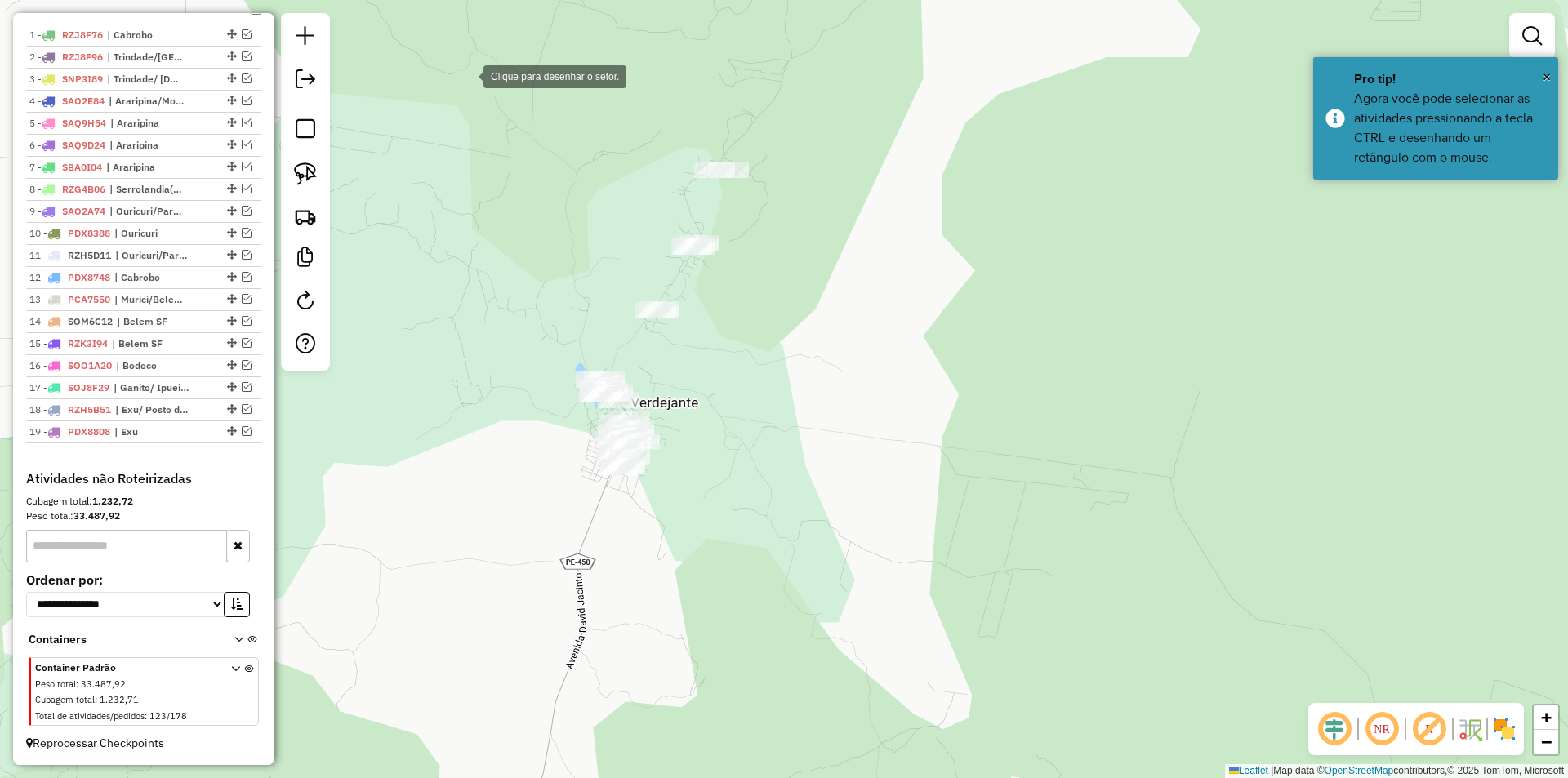
drag, startPoint x: 473, startPoint y: 73, endPoint x: 512, endPoint y: 70, distance: 39.1
click at [484, 72] on div at bounding box center [468, 75] width 33 height 33
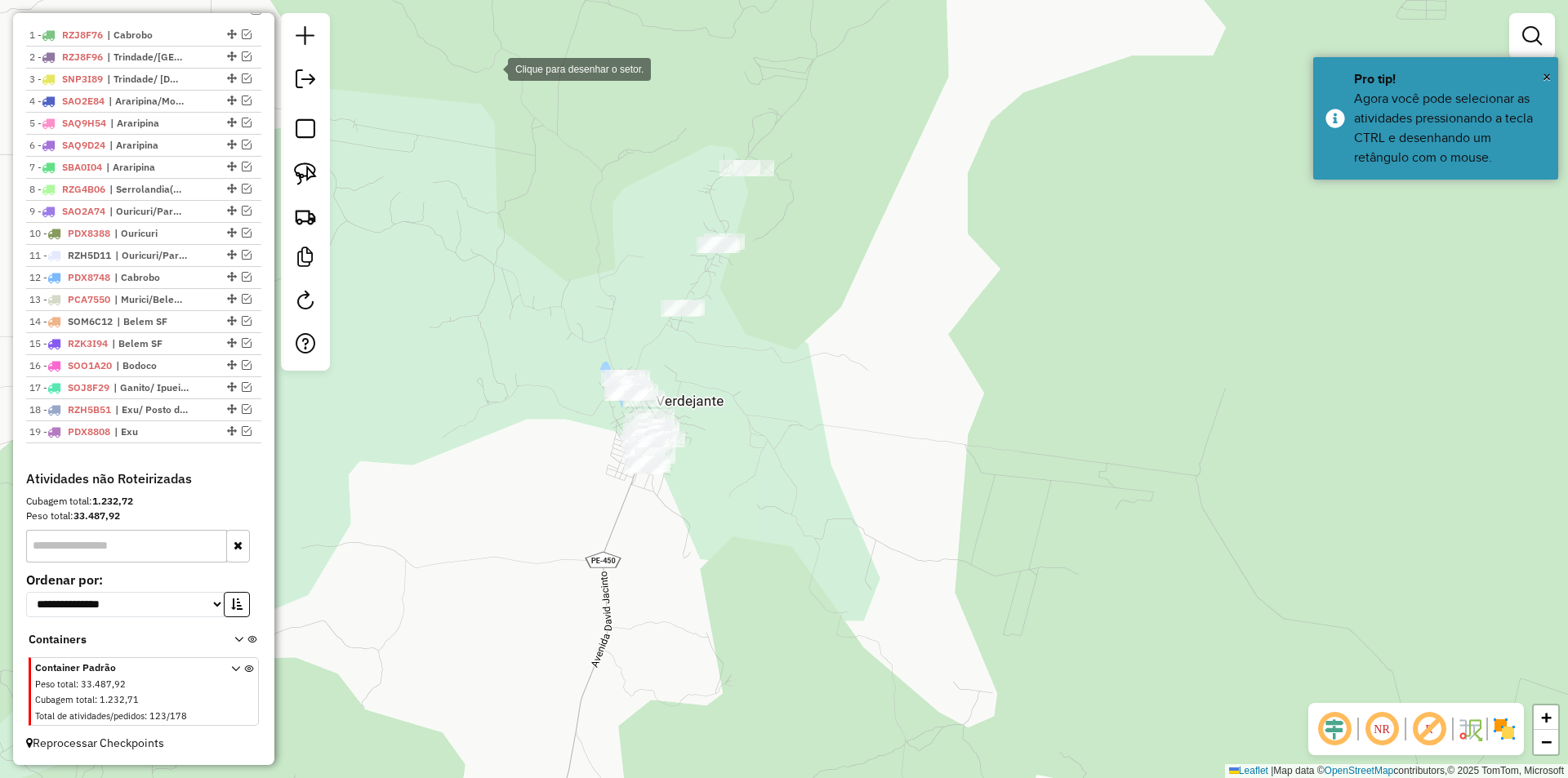
click at [478, 64] on div at bounding box center [492, 67] width 33 height 33
click at [1067, 154] on div at bounding box center [1064, 154] width 33 height 33
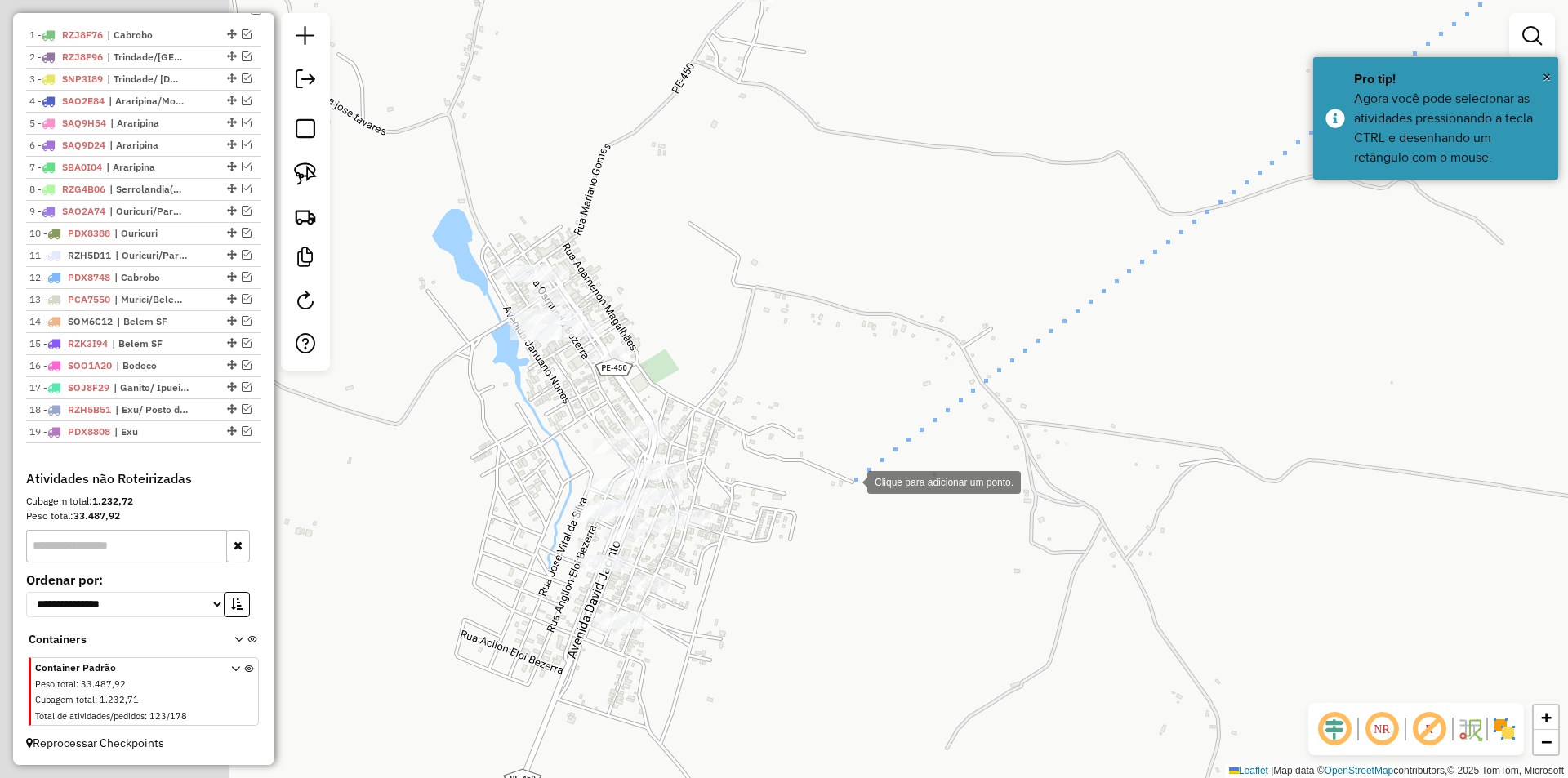
drag, startPoint x: 513, startPoint y: 475, endPoint x: 837, endPoint y: 481, distance: 324.1
click at [837, 481] on div at bounding box center [851, 481] width 33 height 33
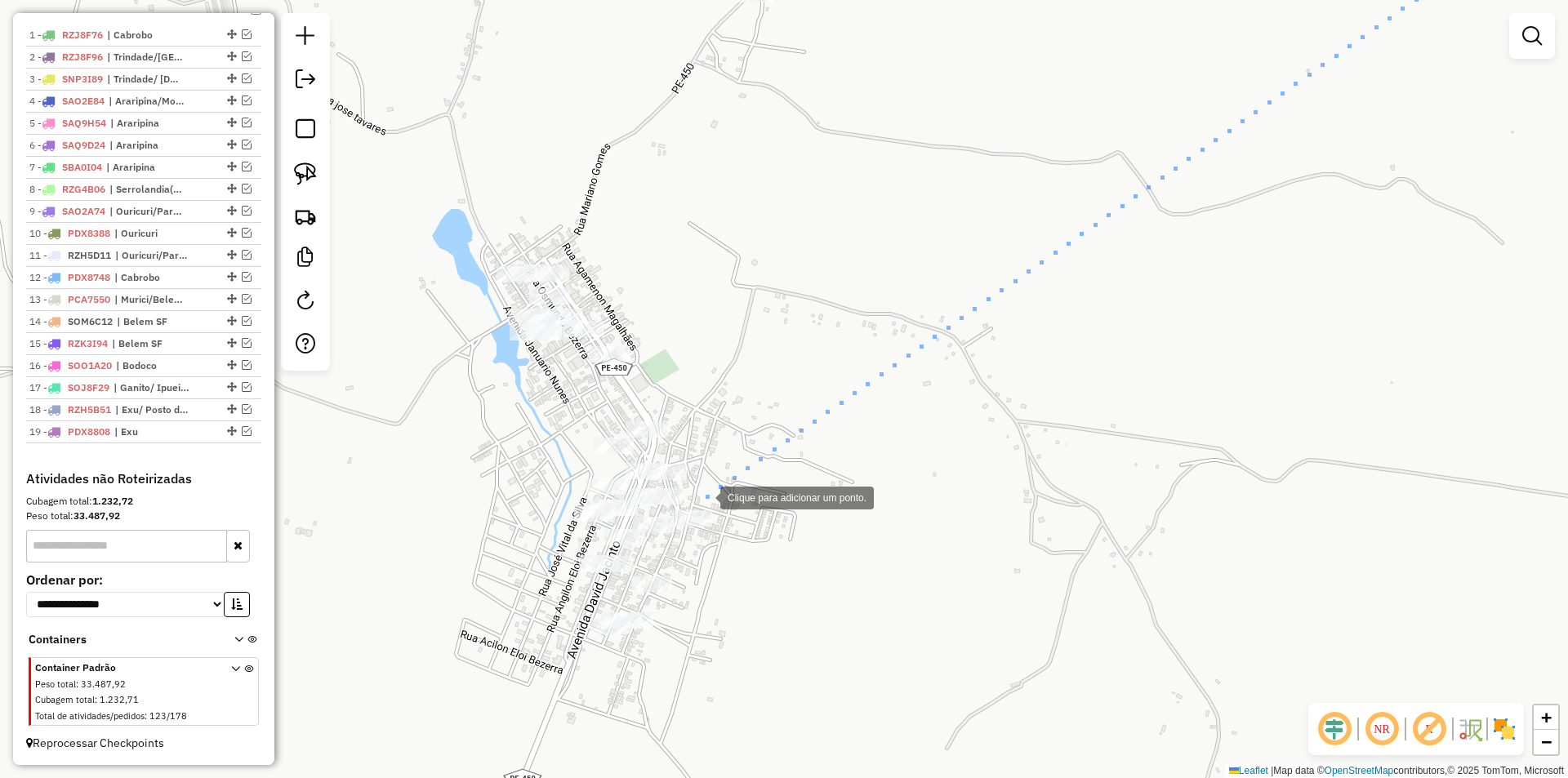
click at [704, 496] on div at bounding box center [704, 496] width 33 height 33
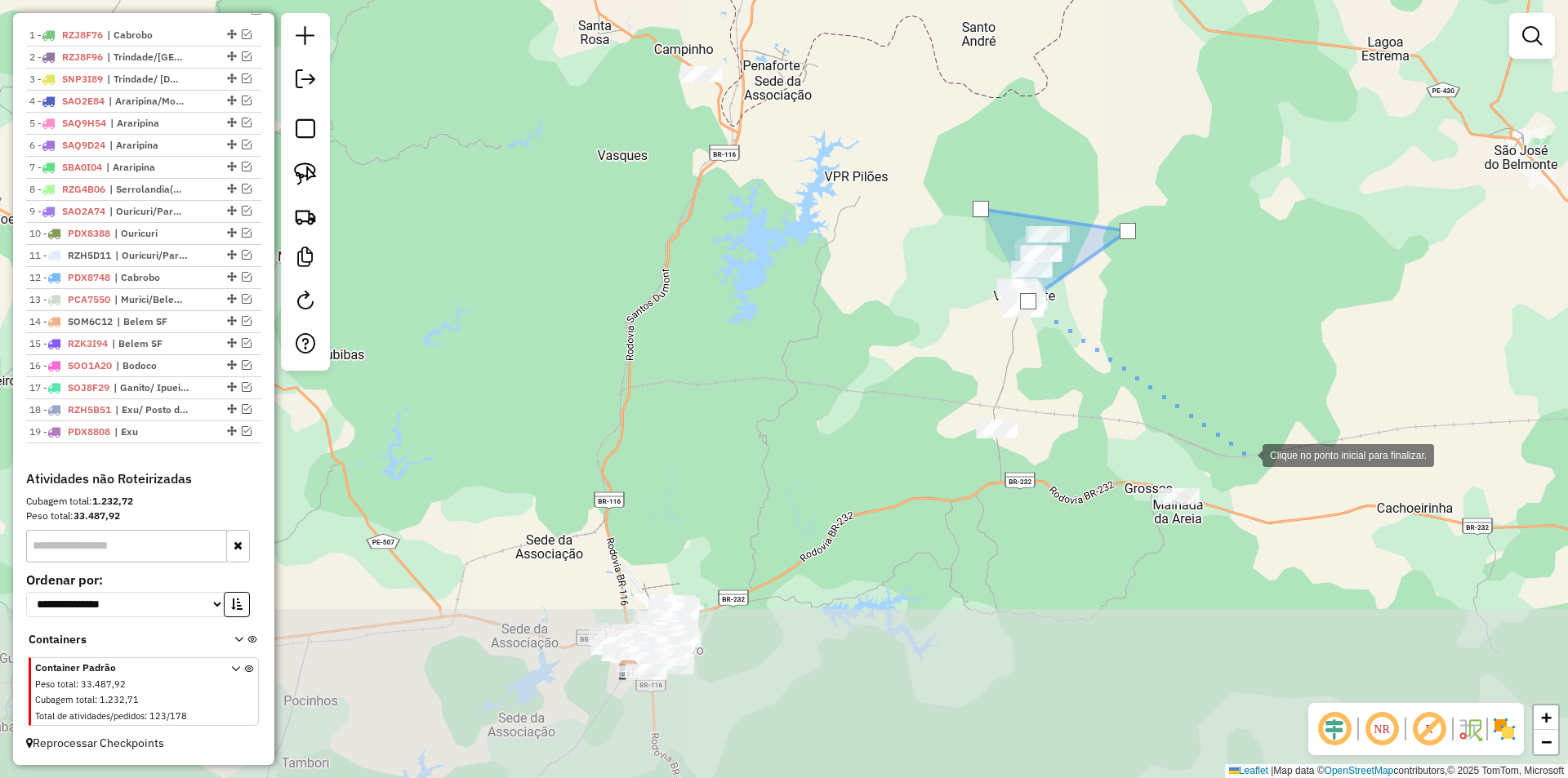
drag, startPoint x: 1270, startPoint y: 661, endPoint x: 1247, endPoint y: 447, distance: 215.2
click at [1247, 450] on div at bounding box center [1246, 454] width 33 height 33
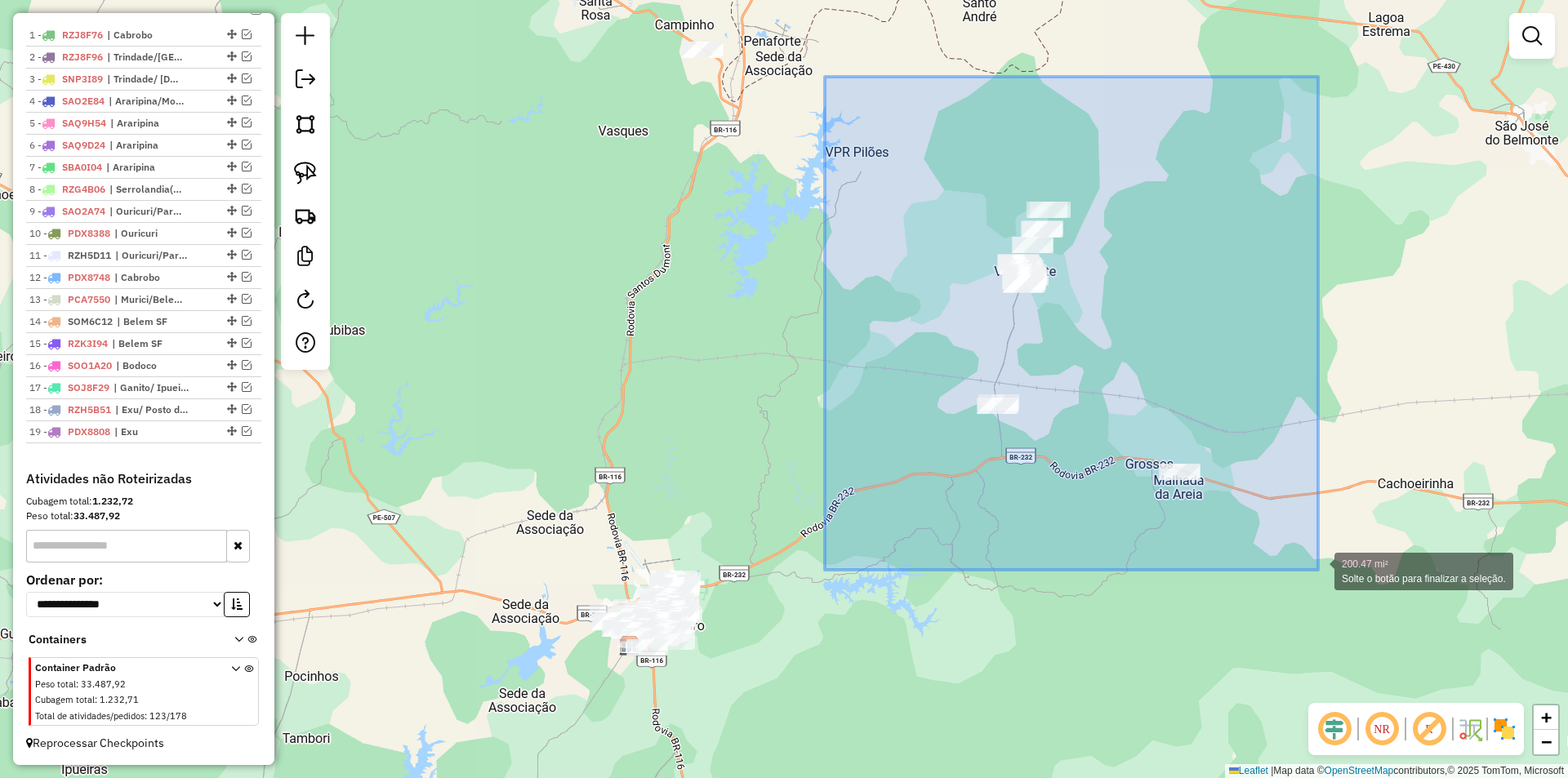
drag, startPoint x: 824, startPoint y: 77, endPoint x: 1320, endPoint y: 571, distance: 700.0
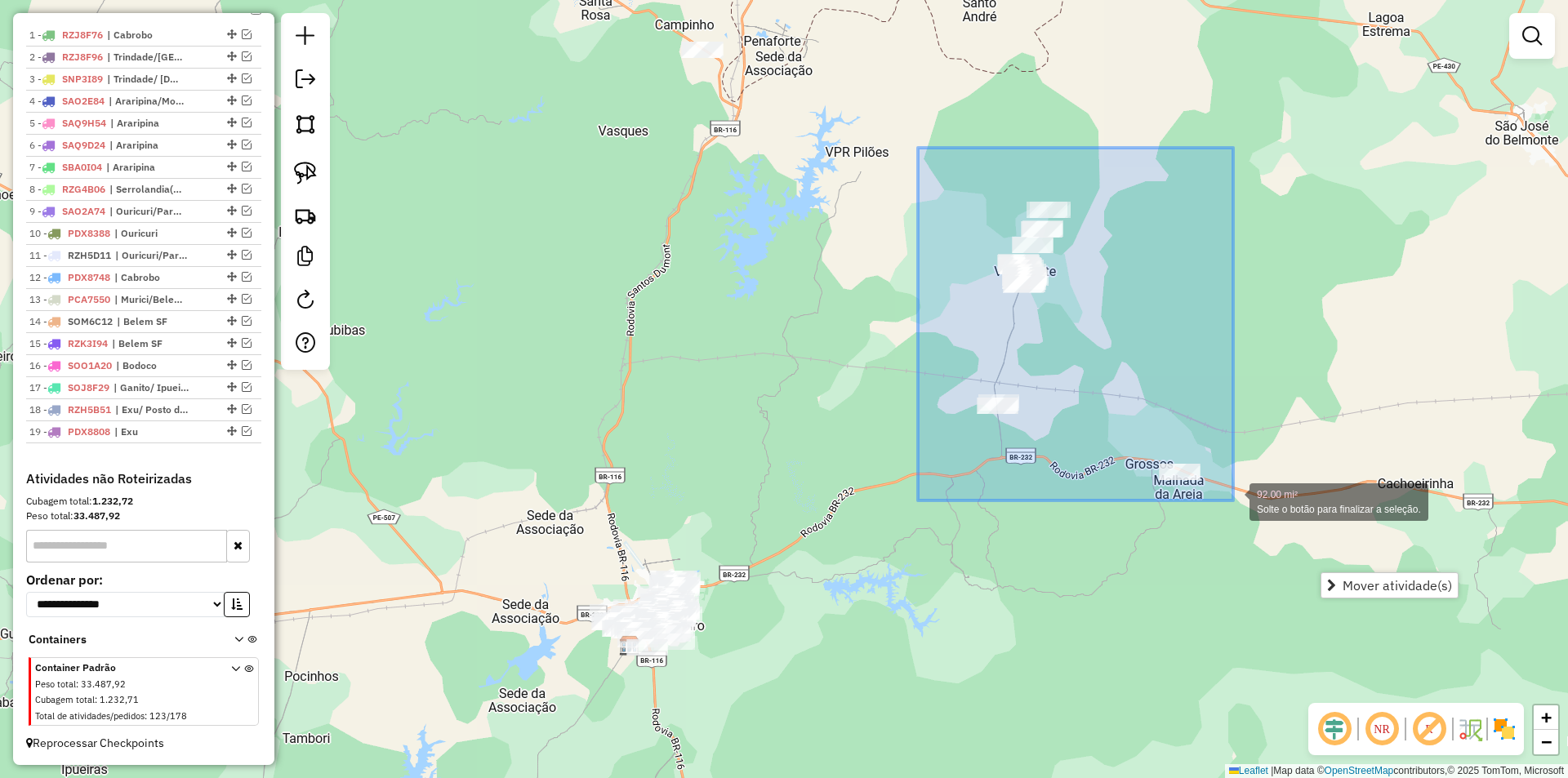
drag, startPoint x: 918, startPoint y: 148, endPoint x: 1233, endPoint y: 500, distance: 472.4
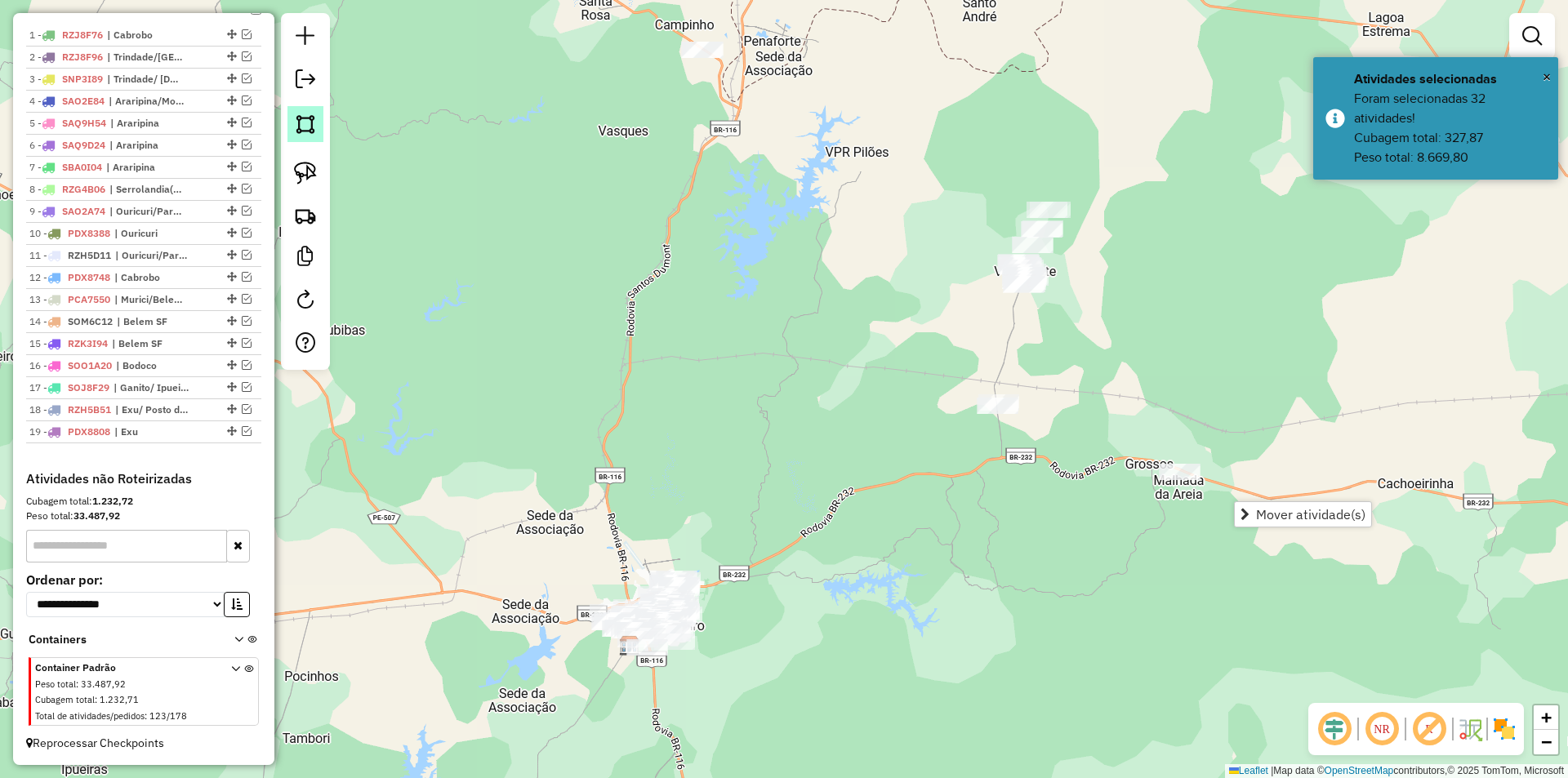
click at [293, 122] on link at bounding box center [305, 123] width 36 height 36
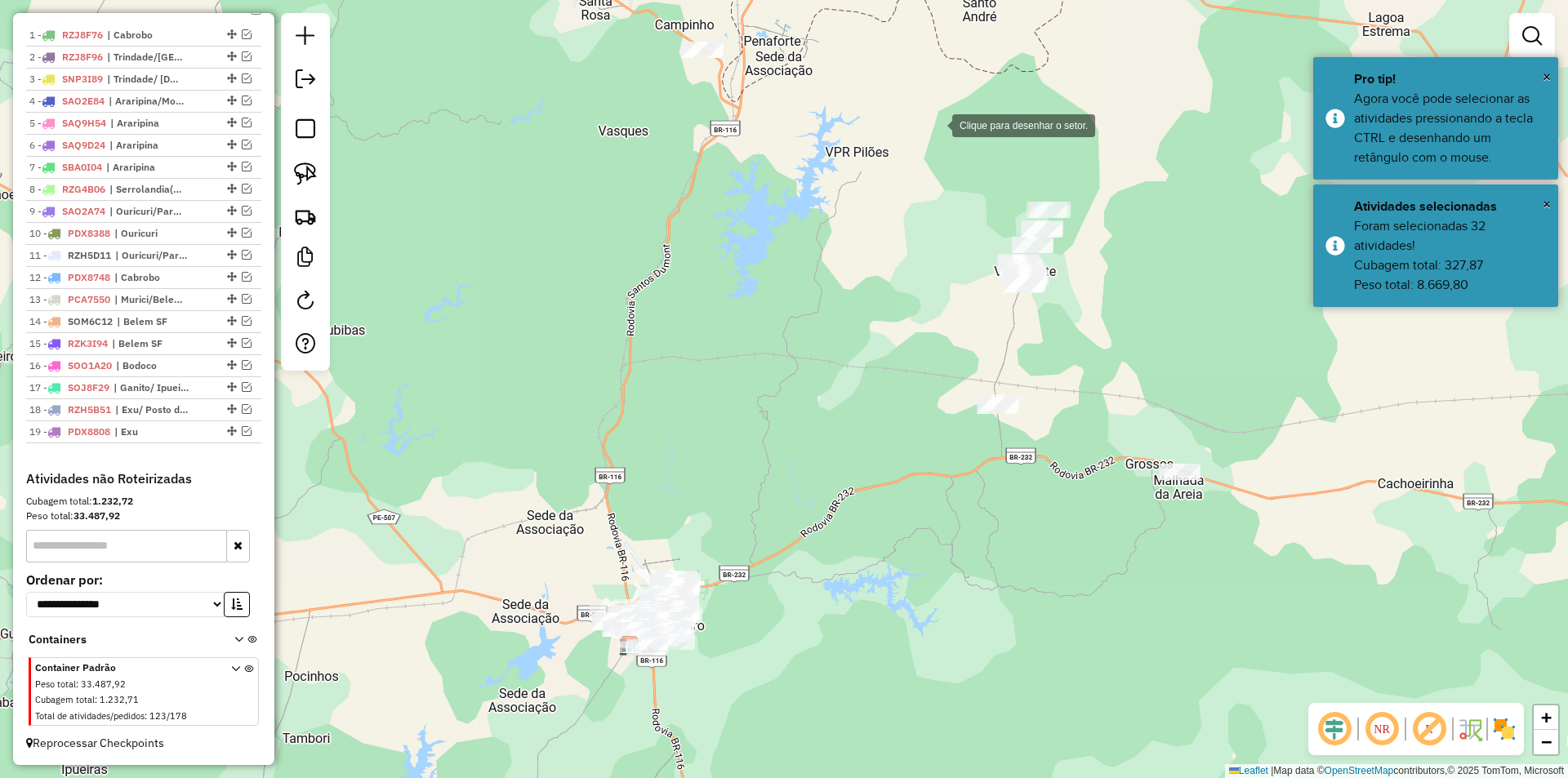
click at [936, 124] on div at bounding box center [936, 124] width 33 height 33
click at [1133, 191] on div at bounding box center [1134, 194] width 33 height 33
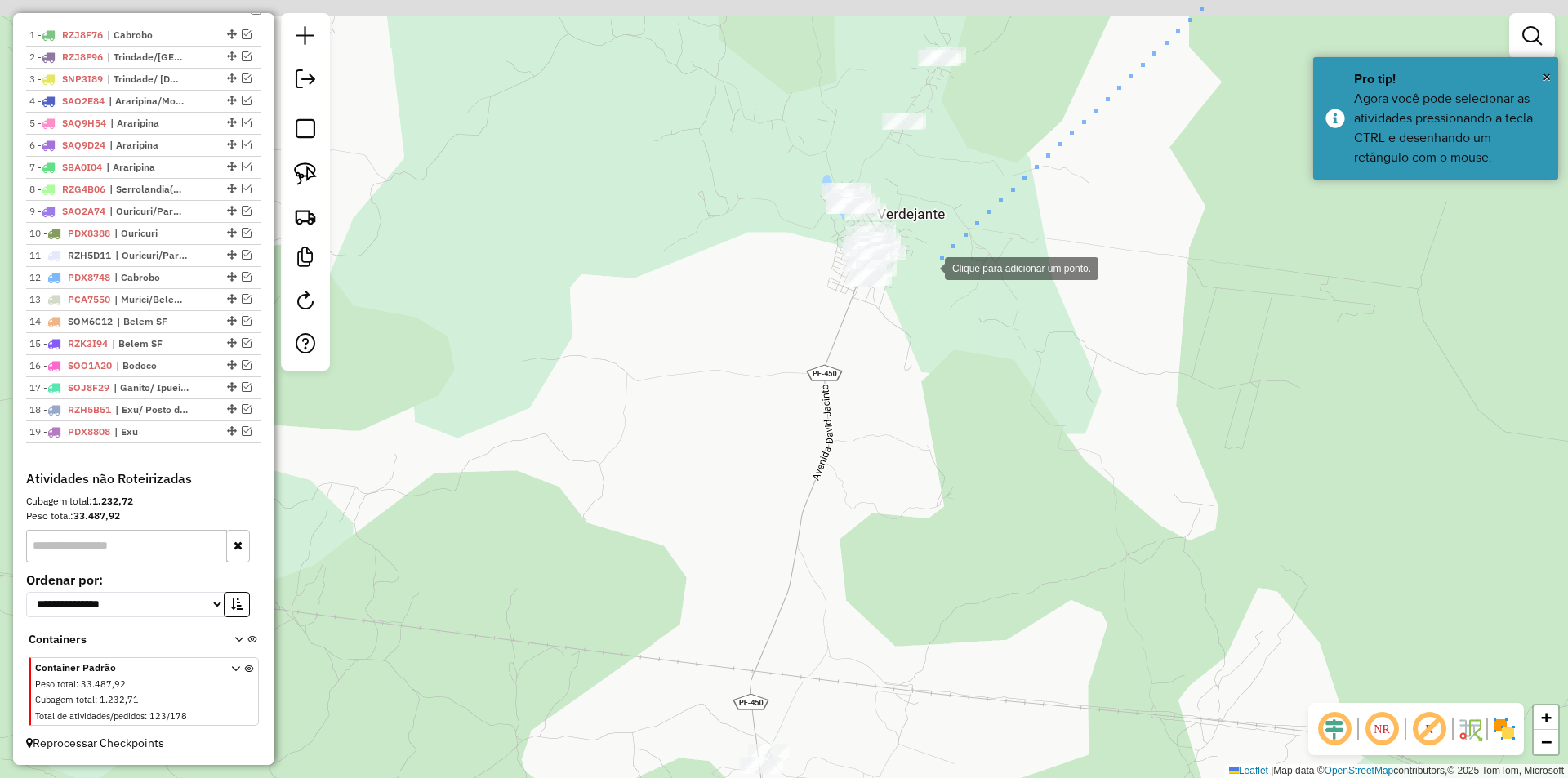
drag, startPoint x: 926, startPoint y: 230, endPoint x: 953, endPoint y: 364, distance: 136.7
click at [945, 284] on div at bounding box center [928, 267] width 33 height 33
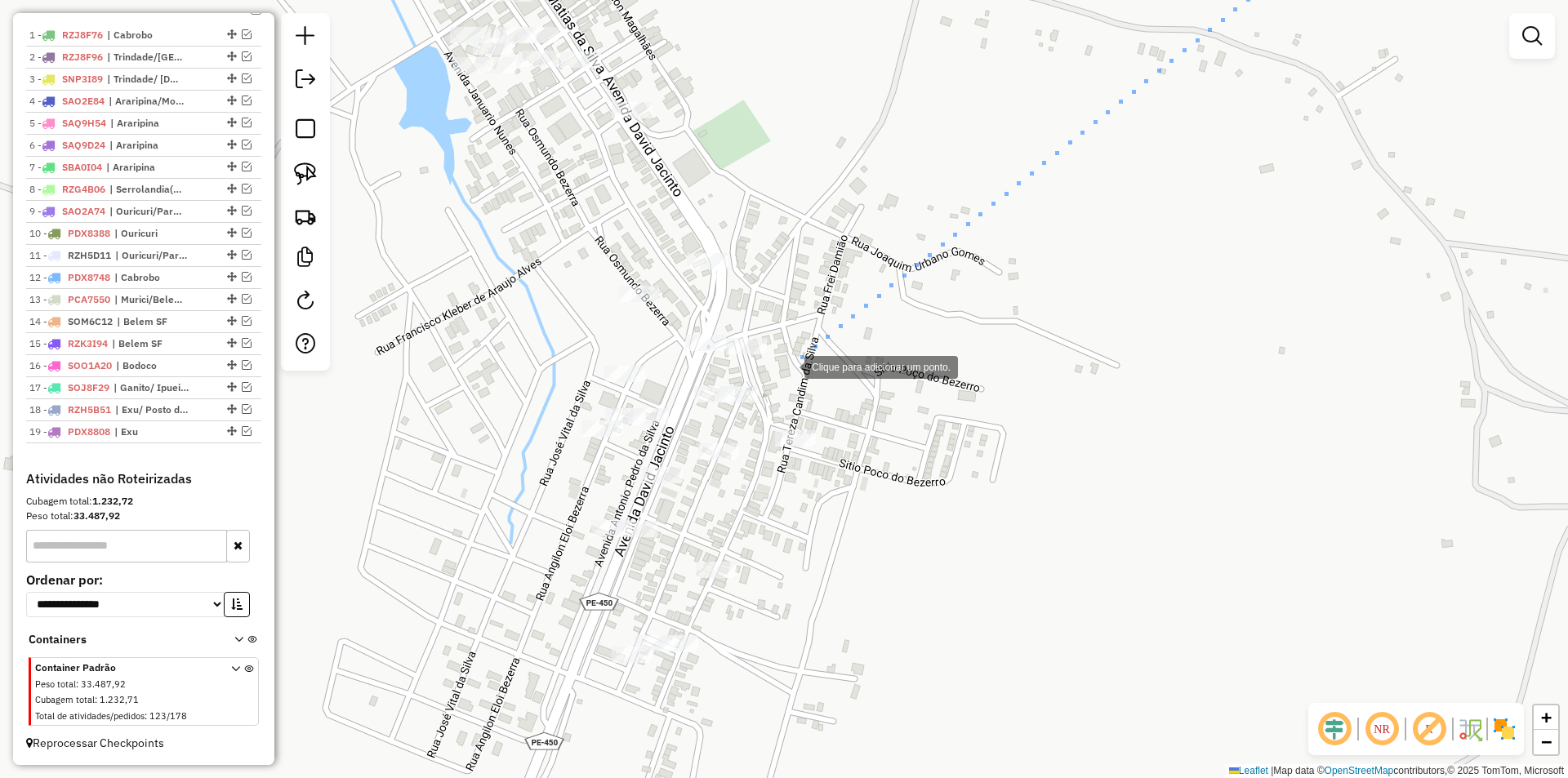
click at [788, 365] on div at bounding box center [788, 365] width 33 height 33
drag, startPoint x: 710, startPoint y: 366, endPoint x: 689, endPoint y: 373, distance: 22.1
click at [708, 366] on div at bounding box center [710, 366] width 33 height 33
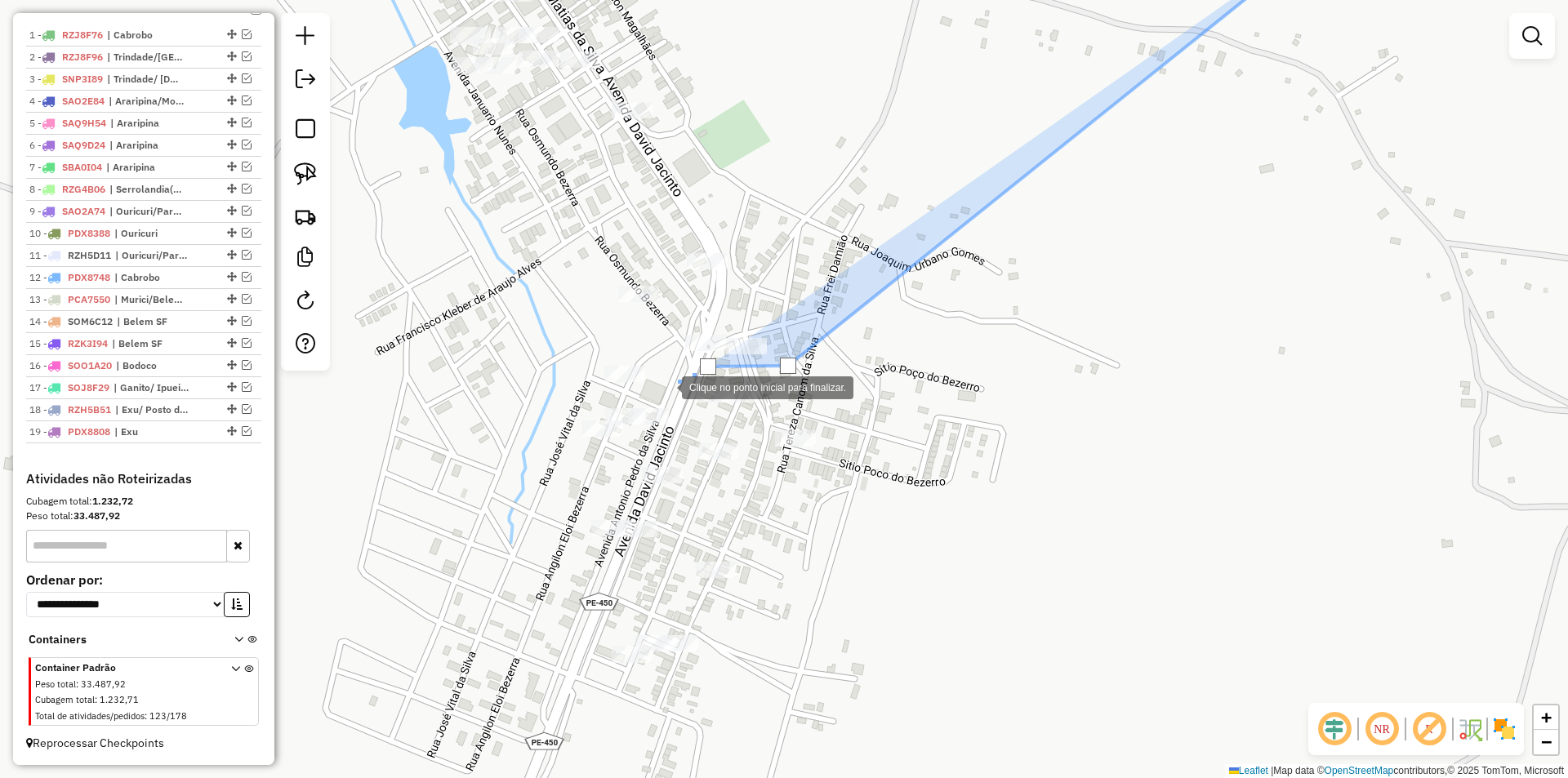
click at [666, 387] on div at bounding box center [666, 387] width 33 height 33
click at [613, 391] on div at bounding box center [613, 391] width 33 height 33
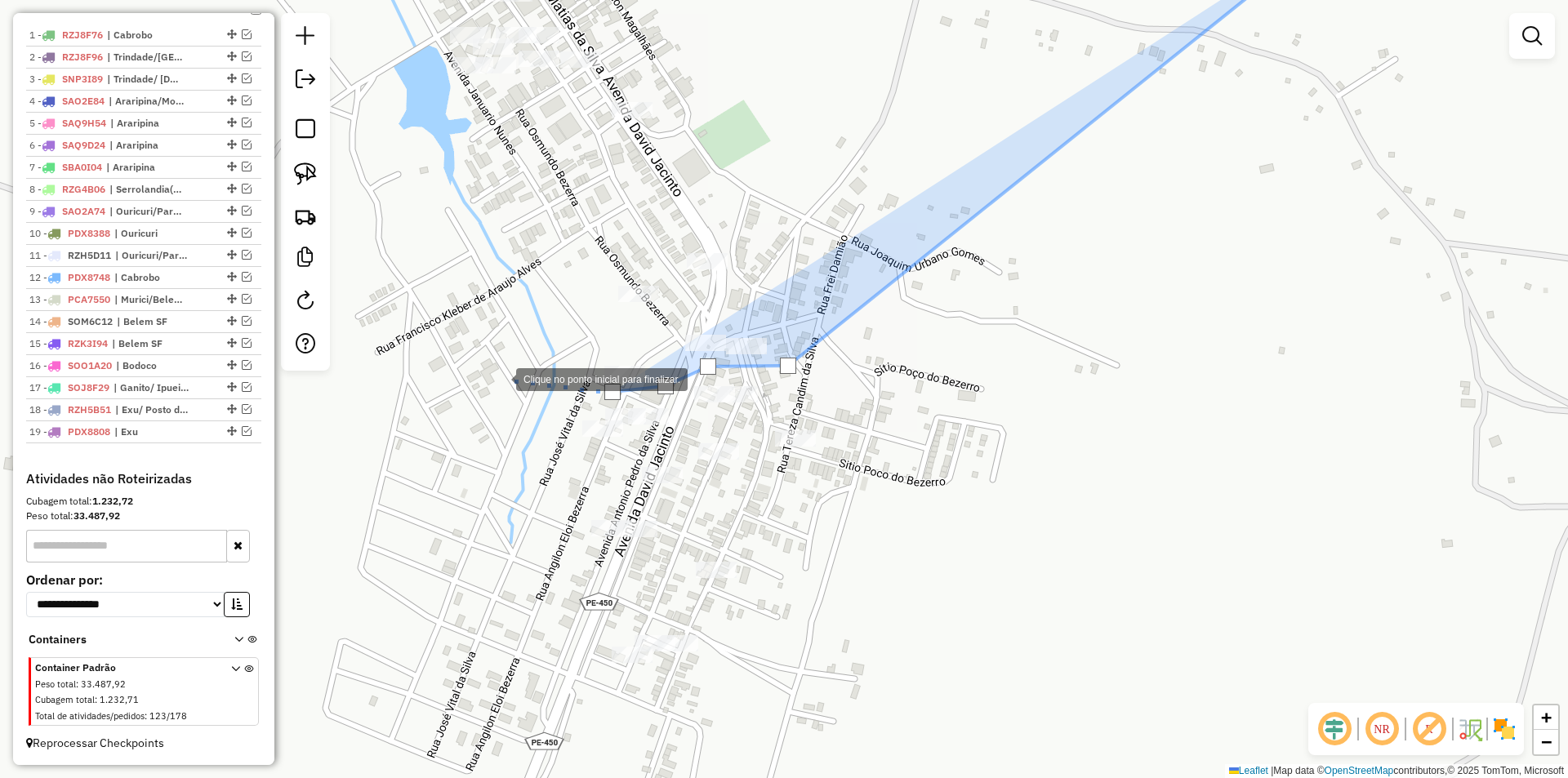
click at [500, 378] on div at bounding box center [500, 378] width 33 height 33
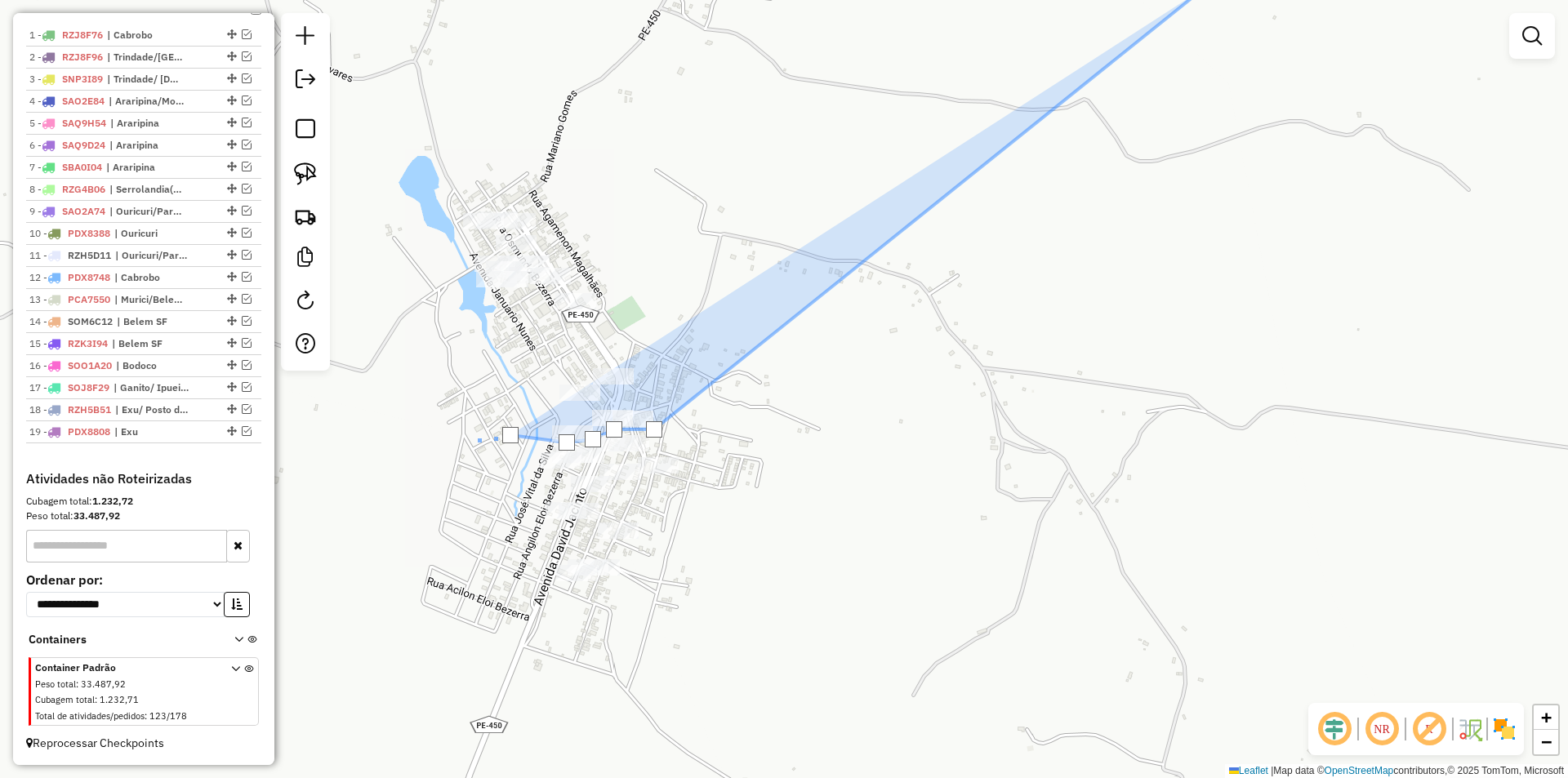
drag, startPoint x: 439, startPoint y: 339, endPoint x: 524, endPoint y: 514, distance: 194.6
click at [486, 456] on div at bounding box center [469, 439] width 33 height 33
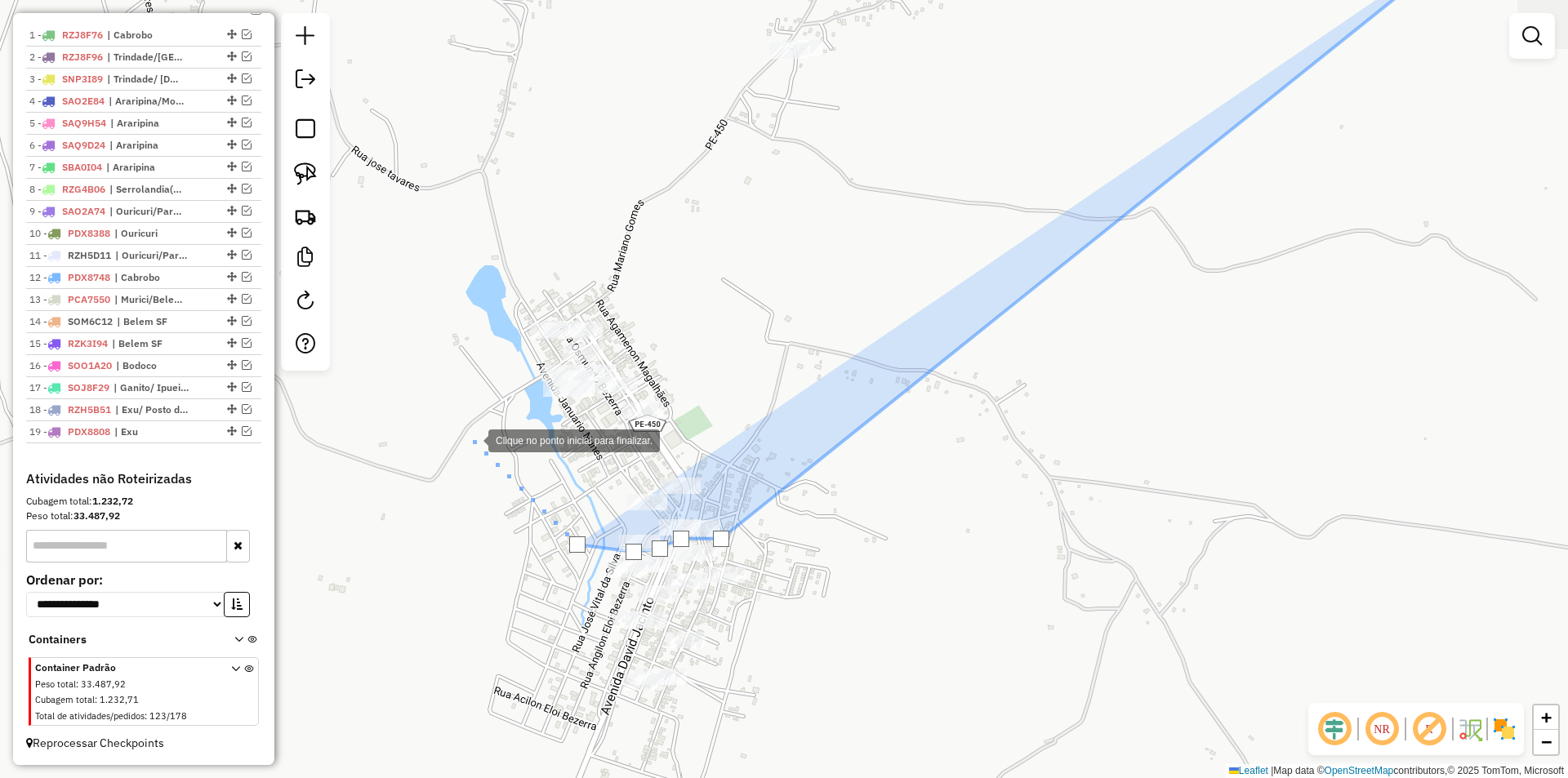
click at [465, 429] on div at bounding box center [472, 439] width 33 height 33
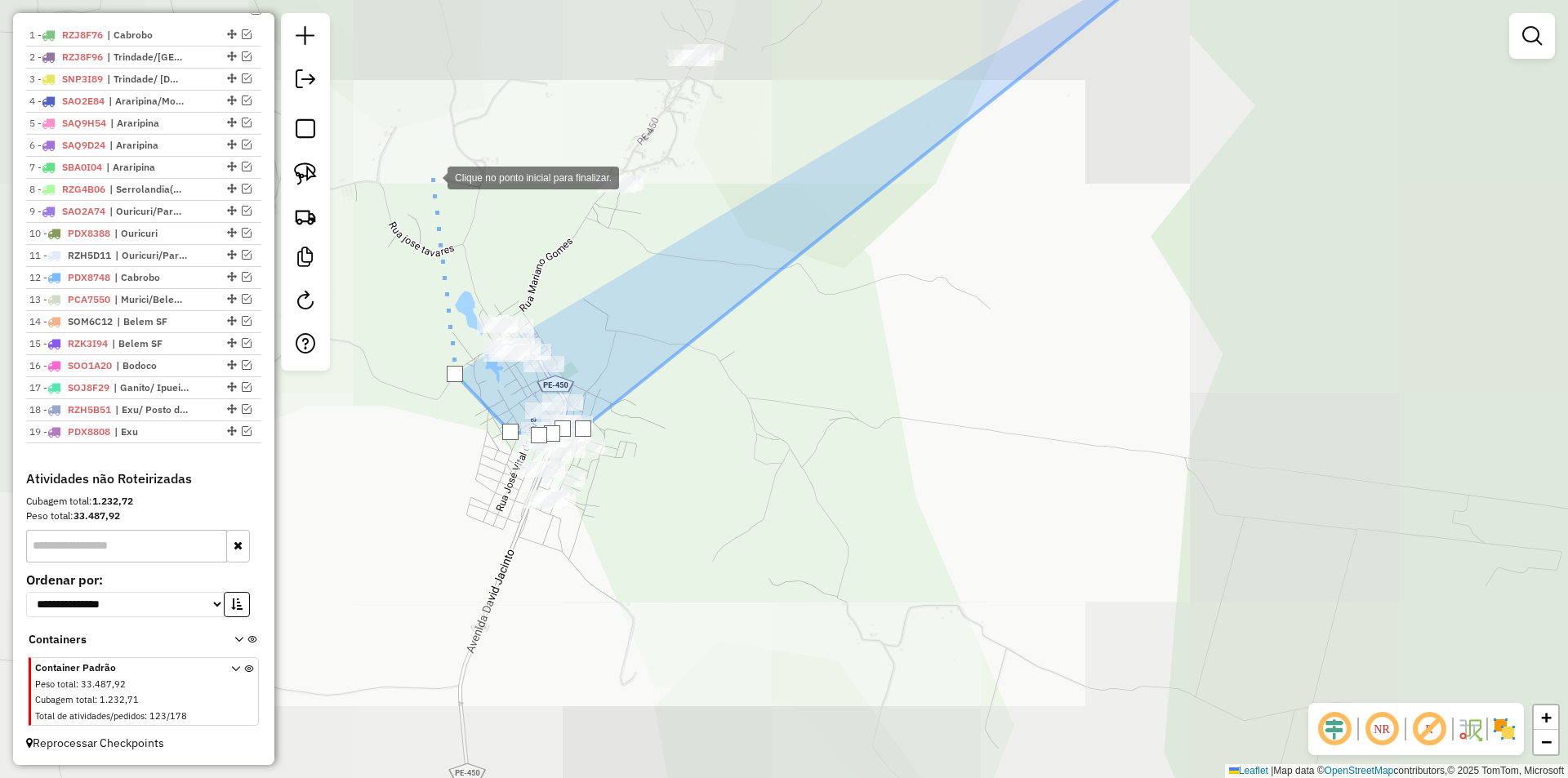
click at [431, 173] on div at bounding box center [431, 176] width 33 height 33
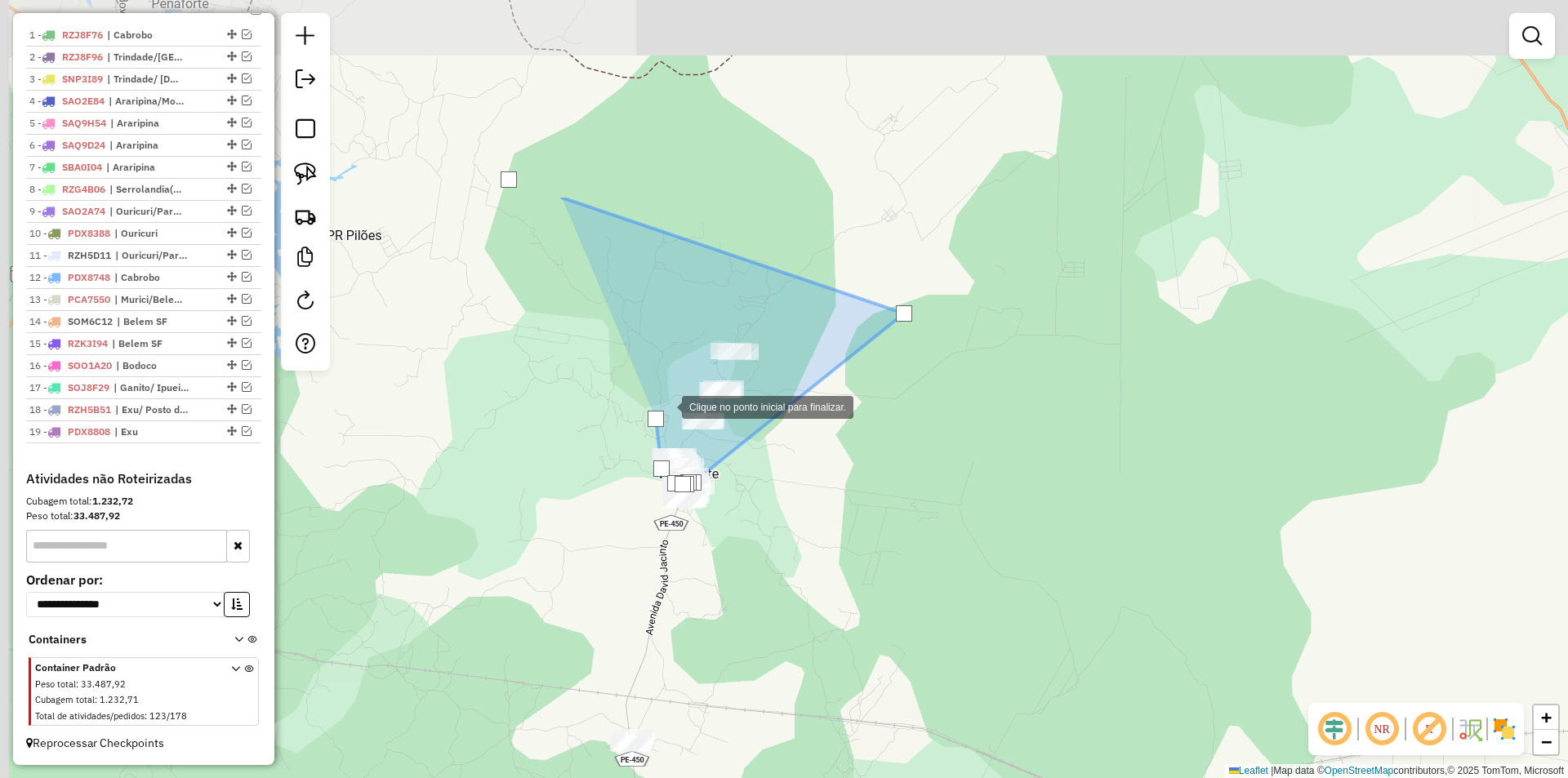
drag, startPoint x: 441, startPoint y: 128, endPoint x: 786, endPoint y: 400, distance: 439.3
click at [682, 400] on div at bounding box center [666, 406] width 33 height 33
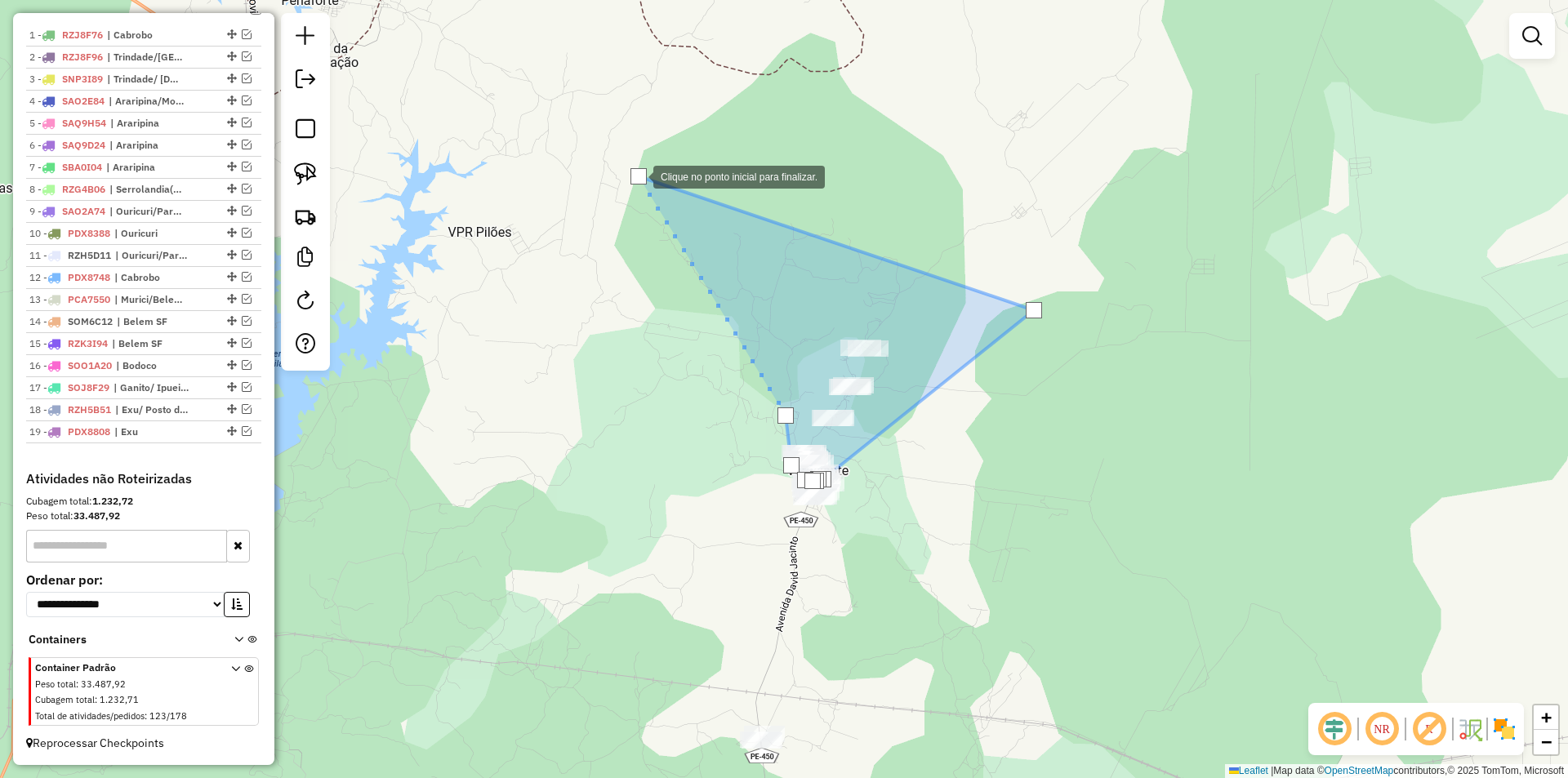
click at [638, 172] on div at bounding box center [638, 176] width 16 height 16
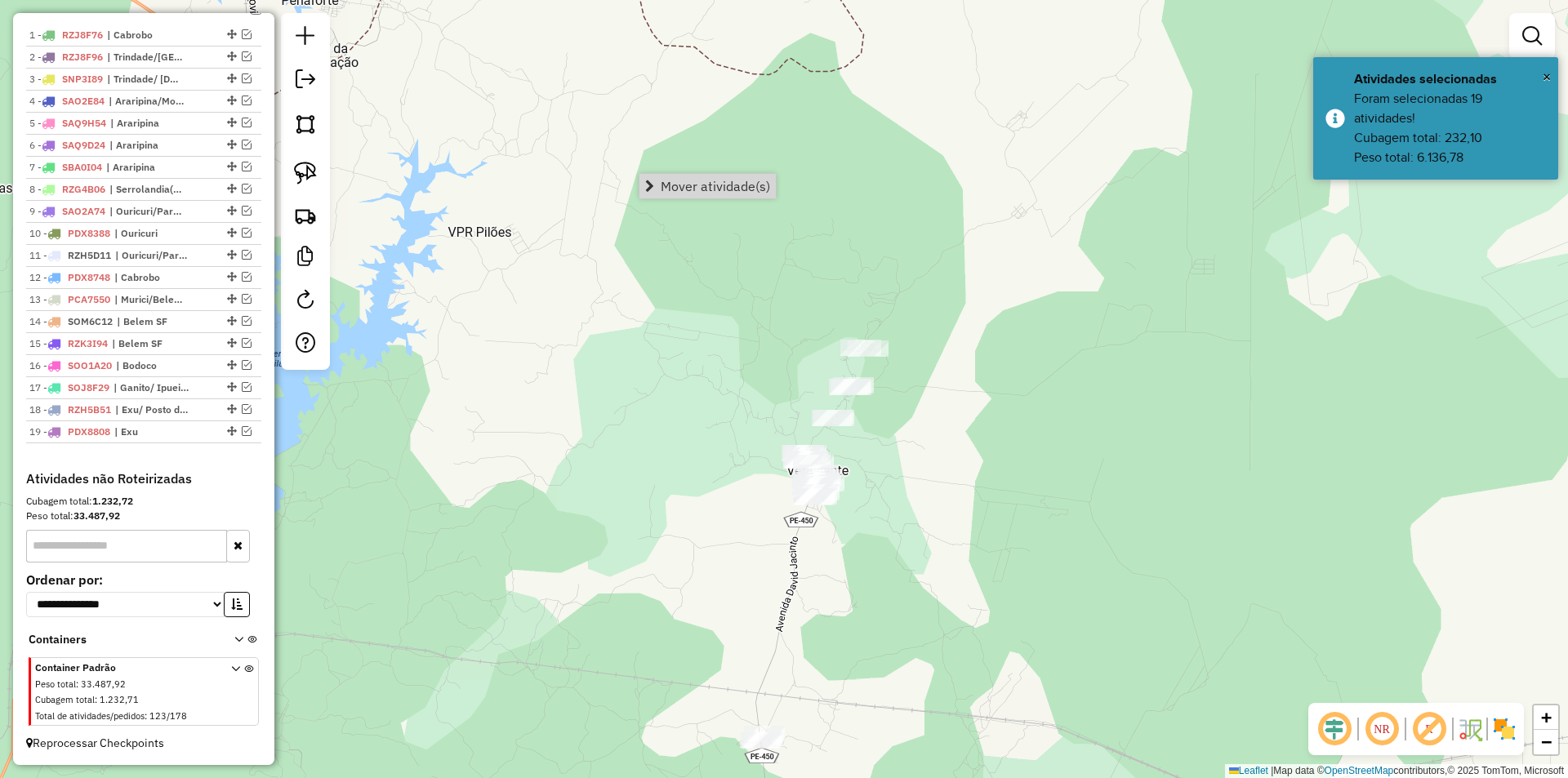
click at [676, 202] on div "Janela de atendimento Grade de atendimento Capacidade Transportadoras Veículos …" at bounding box center [784, 389] width 1568 height 778
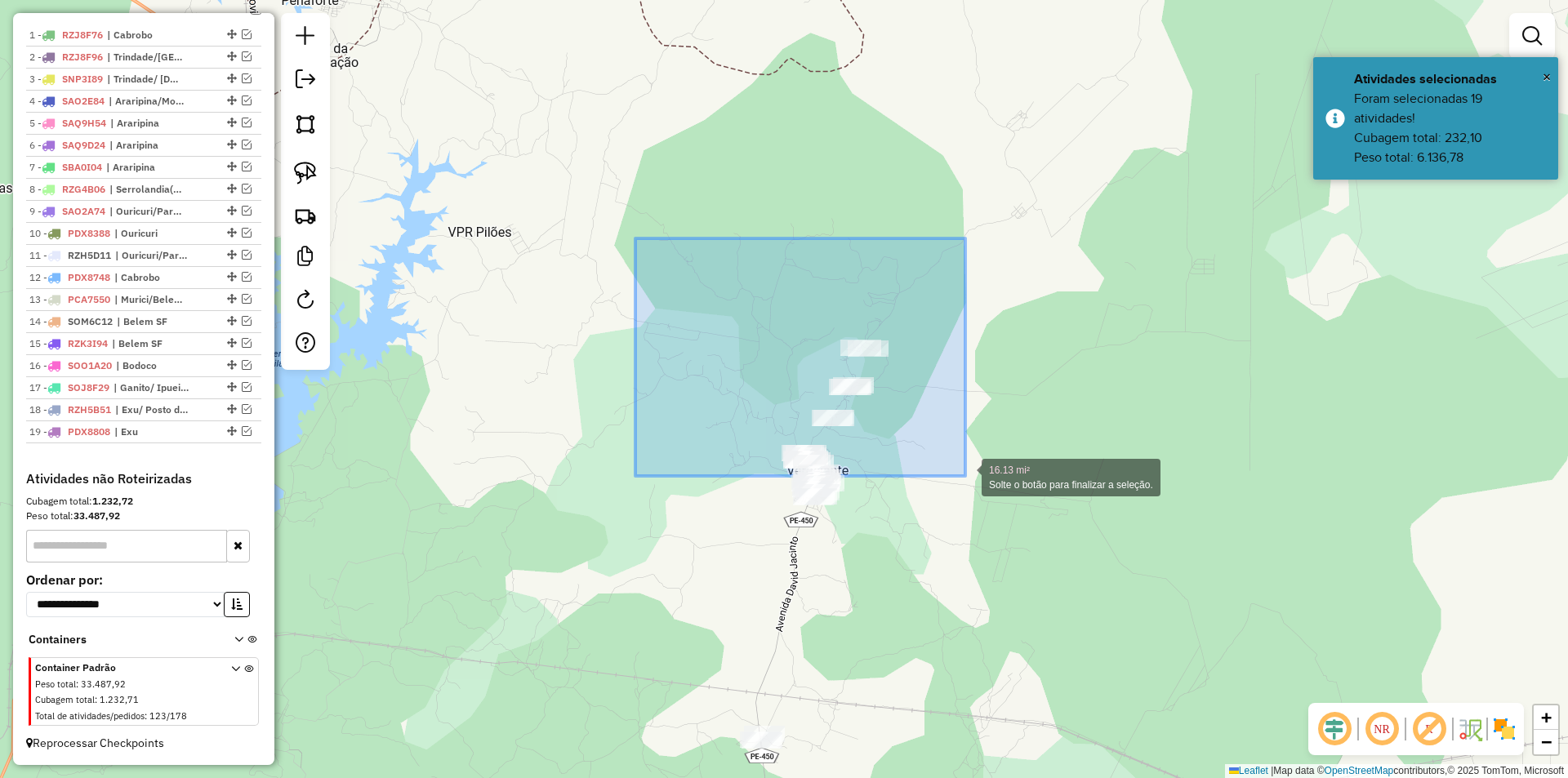
drag, startPoint x: 635, startPoint y: 238, endPoint x: 965, endPoint y: 476, distance: 406.9
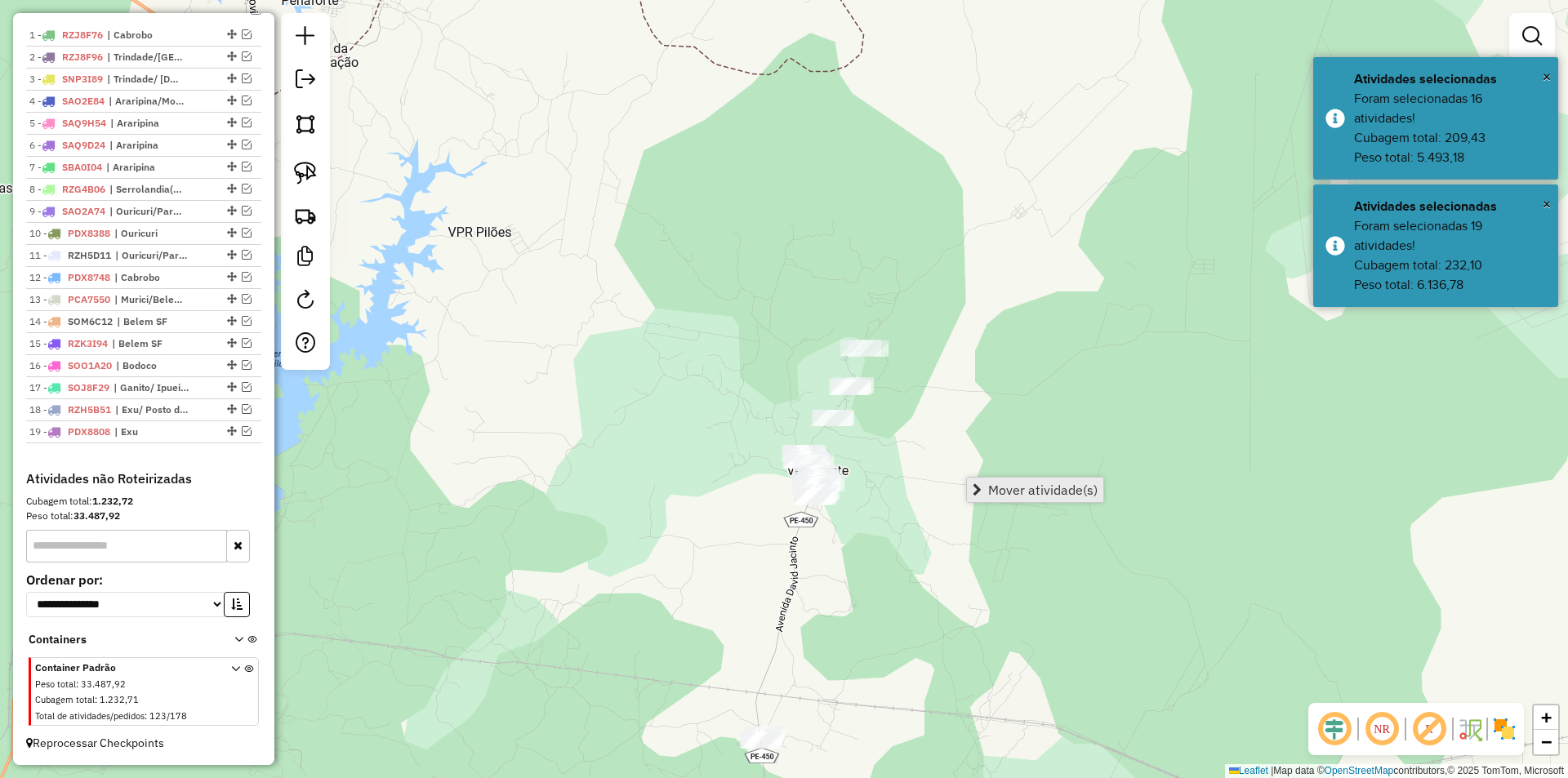
click at [1019, 489] on span "Mover atividade(s)" at bounding box center [1043, 490] width 110 height 13
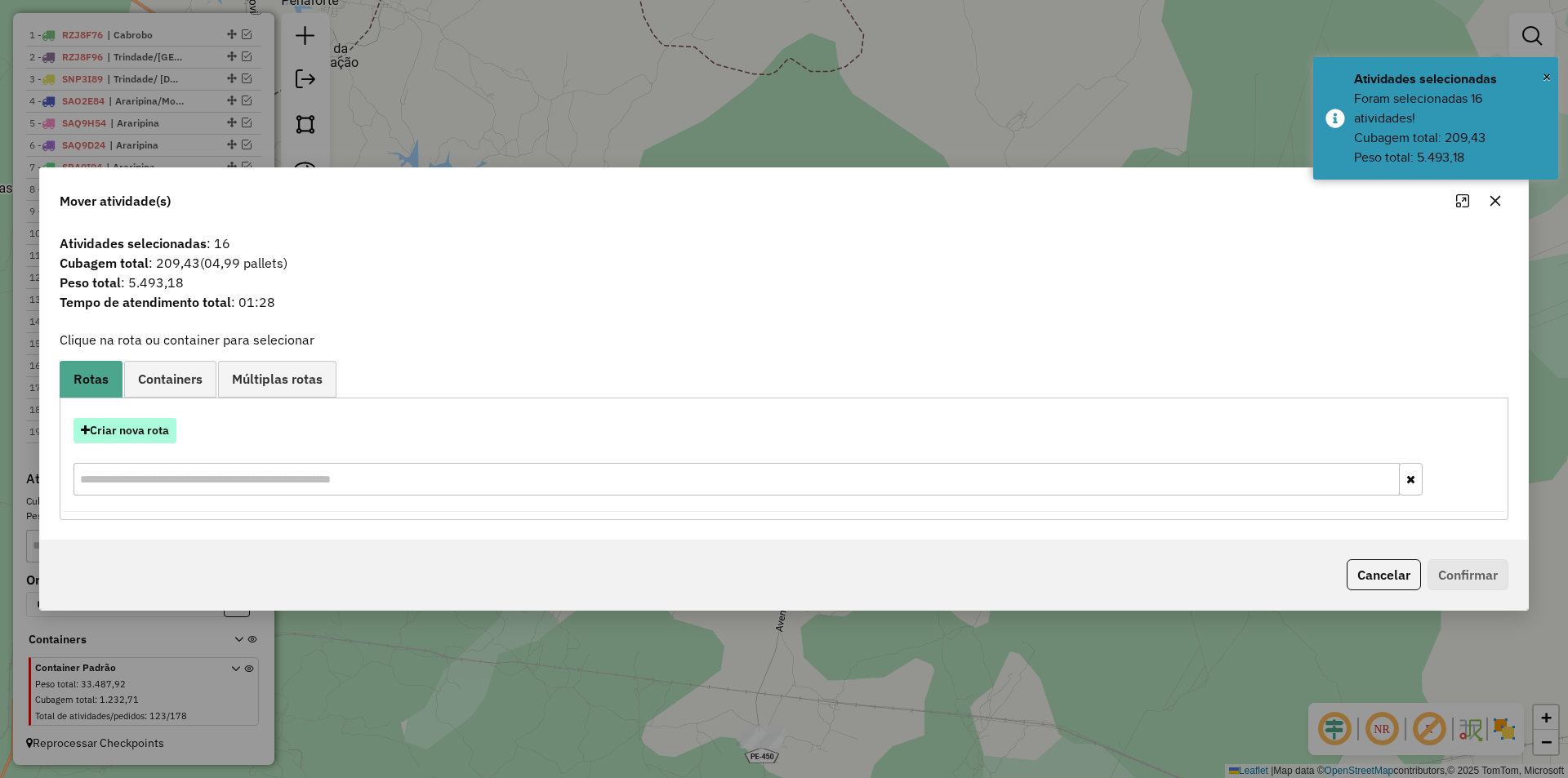
click at [93, 424] on button "Criar nova rota" at bounding box center [124, 431] width 103 height 25
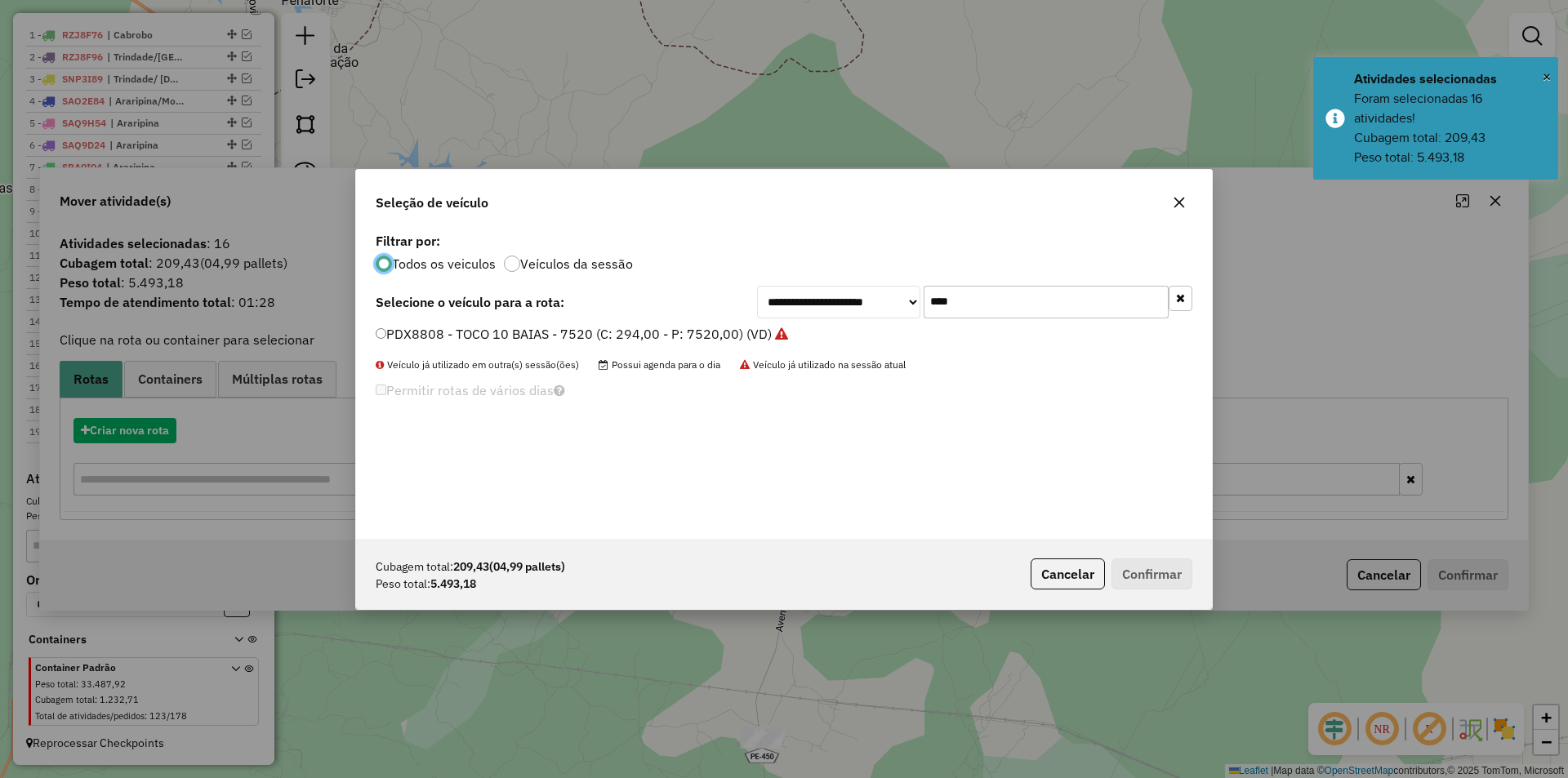
scroll to position [9, 5]
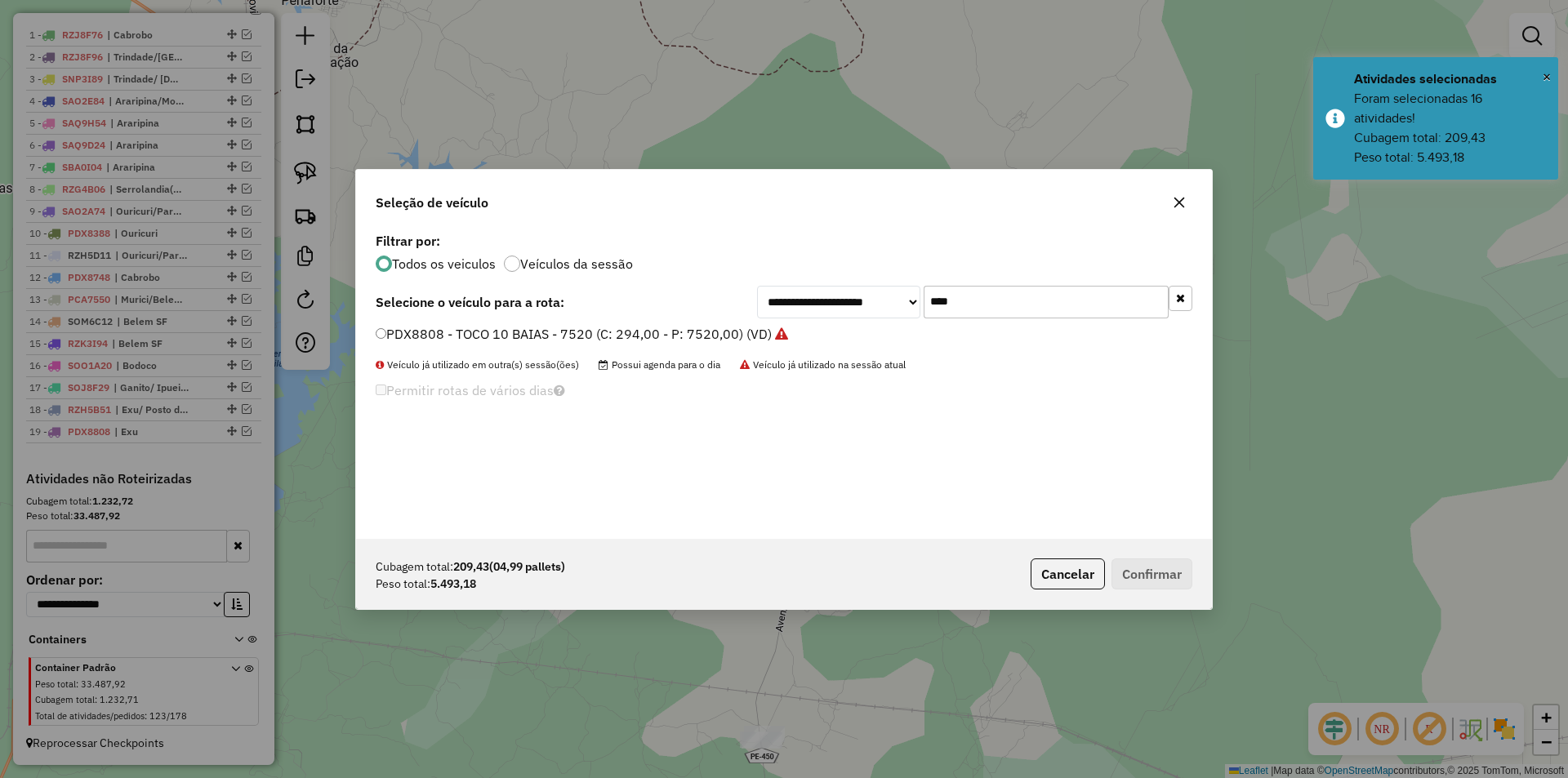
drag, startPoint x: 1013, startPoint y: 304, endPoint x: 928, endPoint y: 303, distance: 85.0
click at [928, 303] on input "****" at bounding box center [1046, 302] width 245 height 33
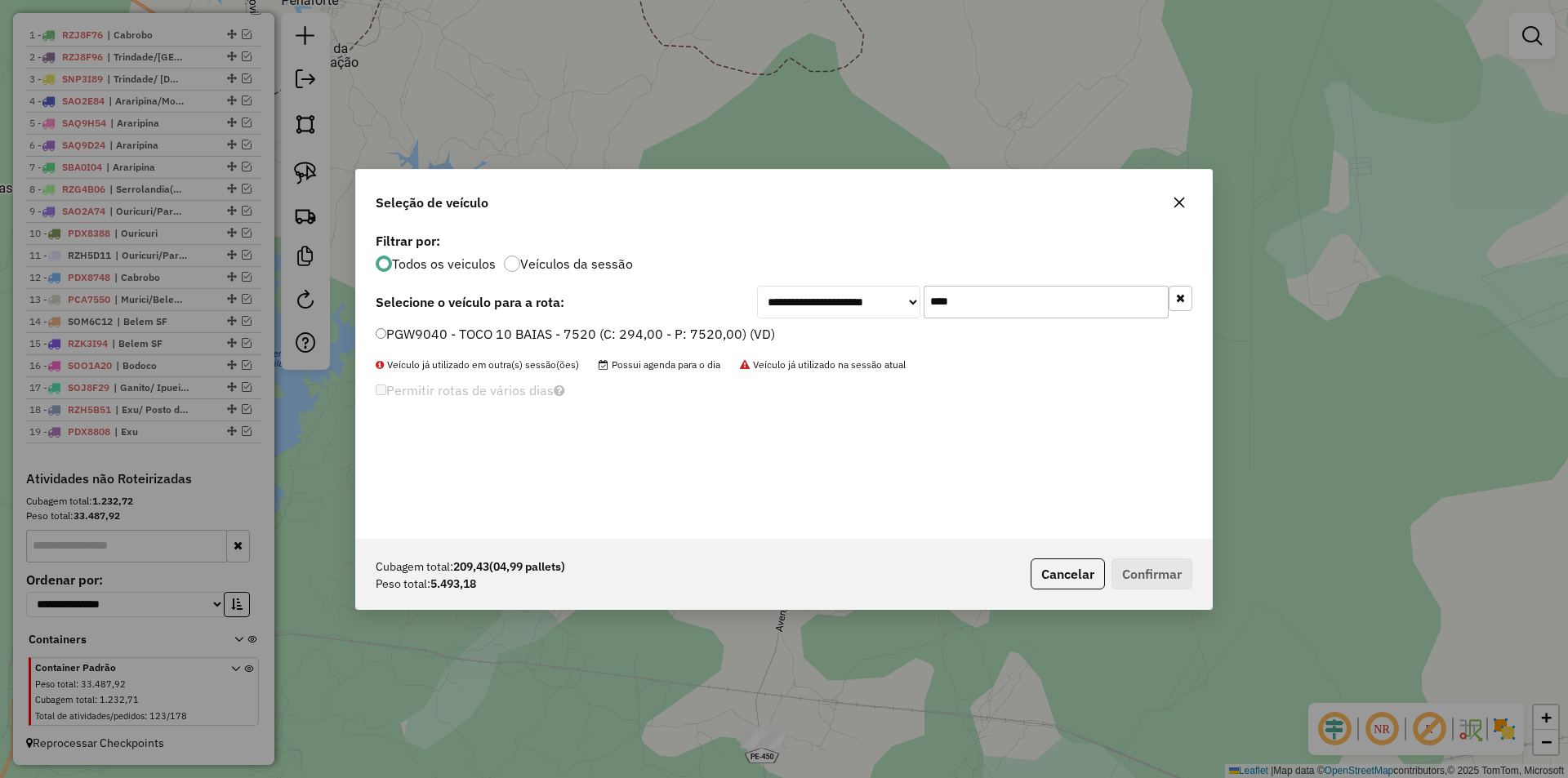
type input "****"
click at [703, 332] on label "PGW9040 - TOCO 10 BAIAS - 7520 (C: 294,00 - P: 7520,00) (VD)" at bounding box center [574, 334] width 399 height 19
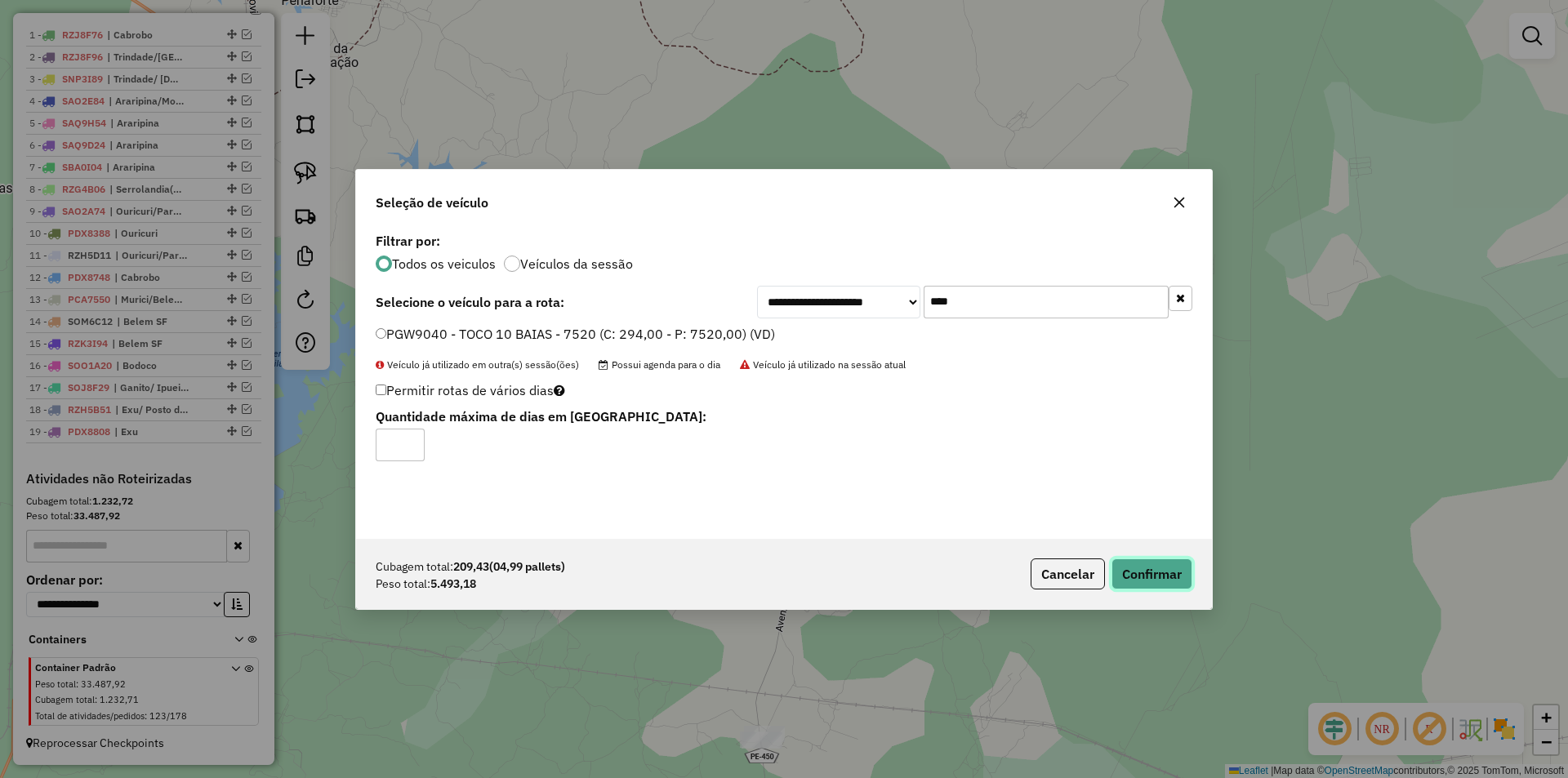
click at [1122, 566] on button "Confirmar" at bounding box center [1151, 574] width 81 height 31
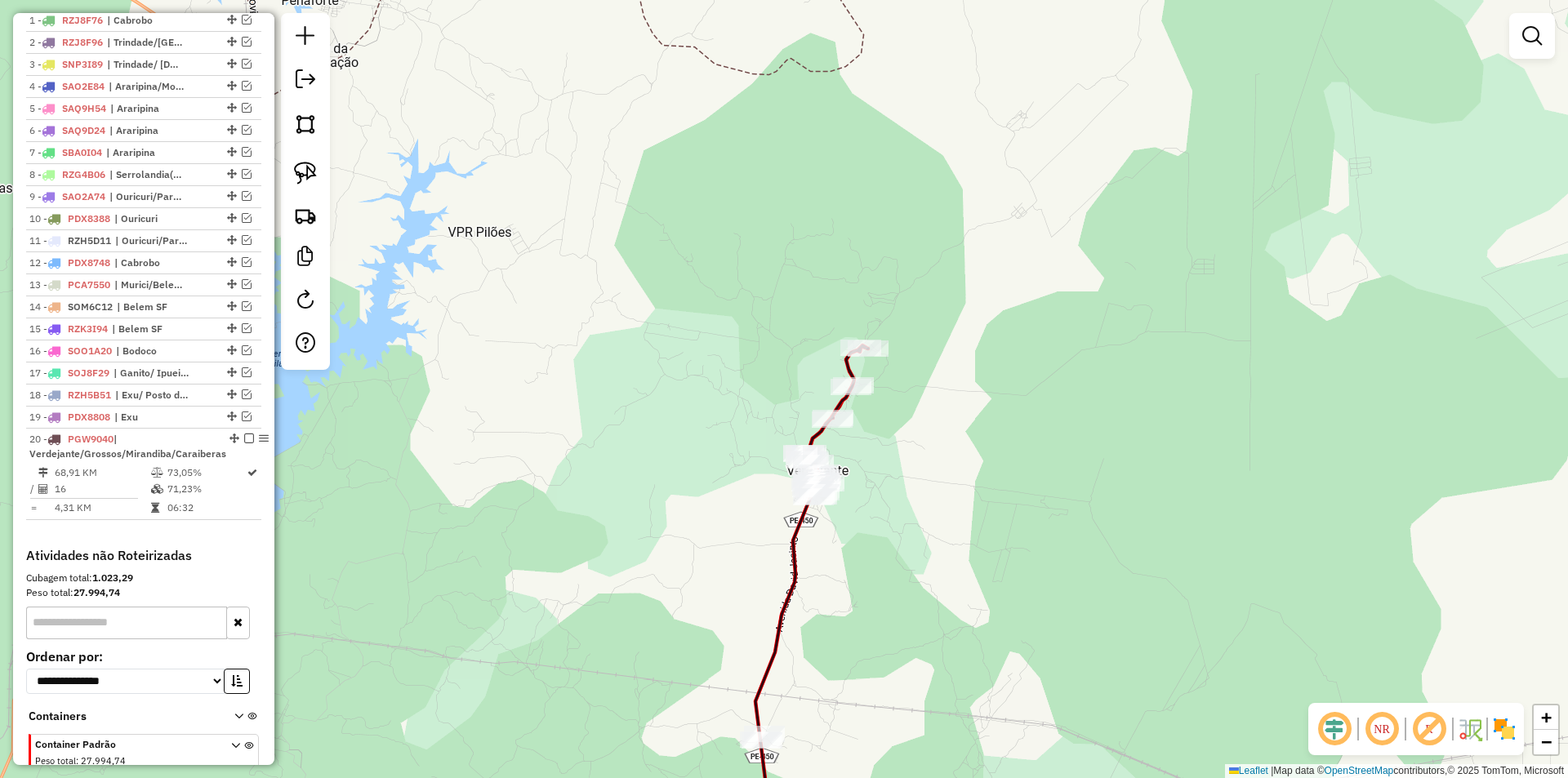
scroll to position [690, 0]
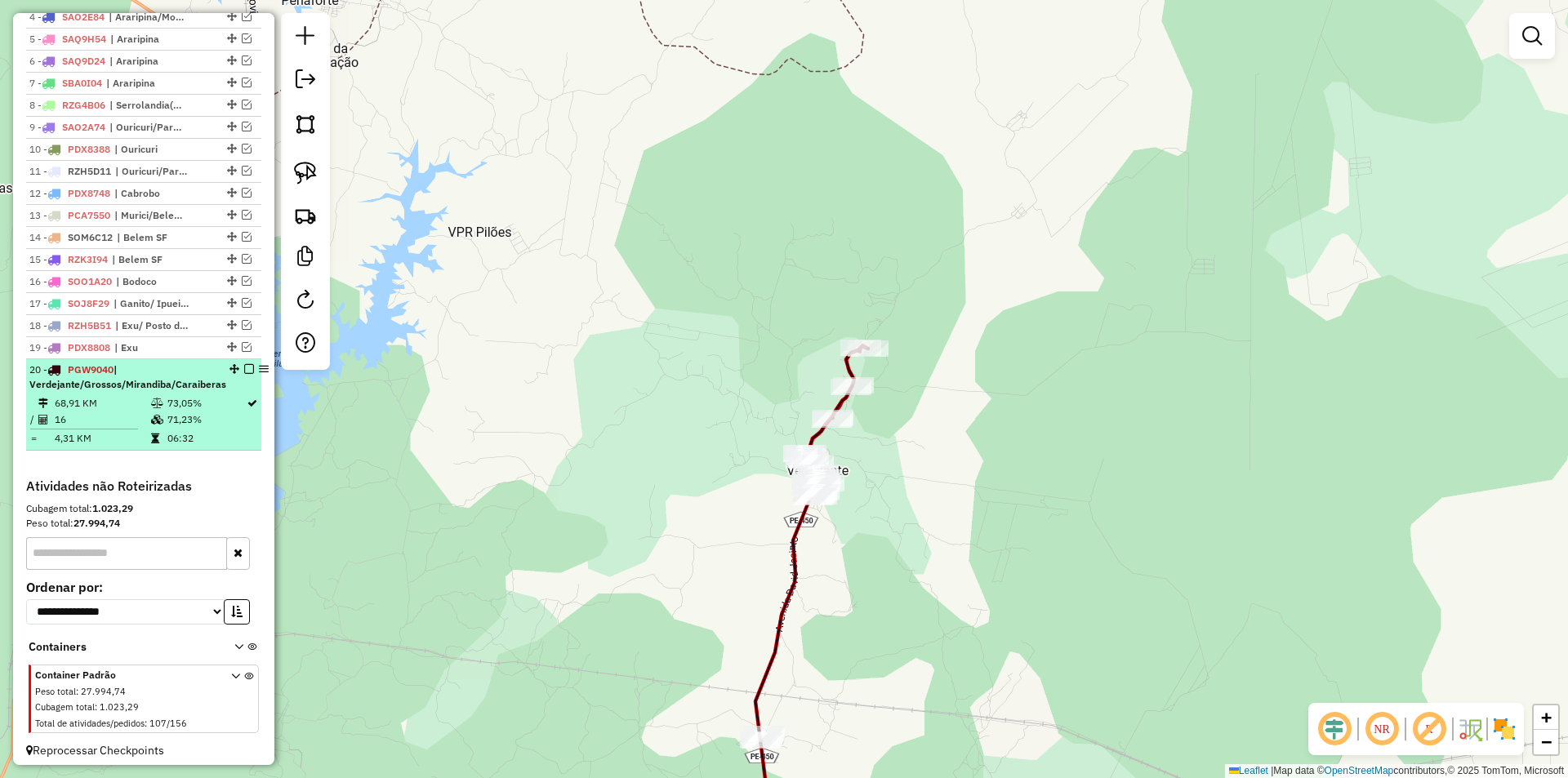
click at [152, 443] on icon at bounding box center [155, 439] width 8 height 10
select select "*********"
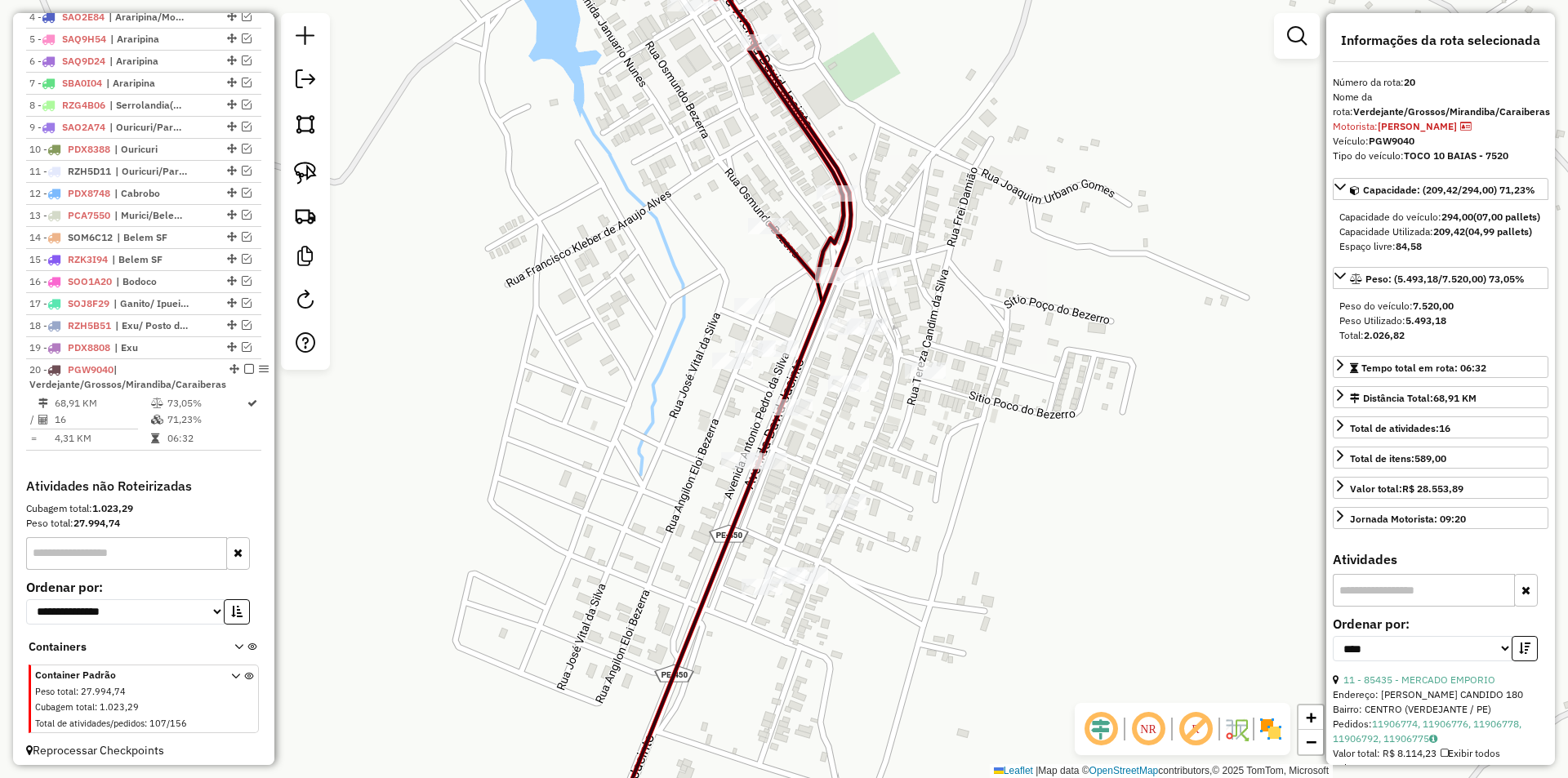
drag, startPoint x: 1069, startPoint y: 341, endPoint x: 920, endPoint y: 294, distance: 156.2
click at [921, 294] on div "Janela de atendimento Grade de atendimento Capacidade Transportadoras Veículos …" at bounding box center [784, 389] width 1568 height 778
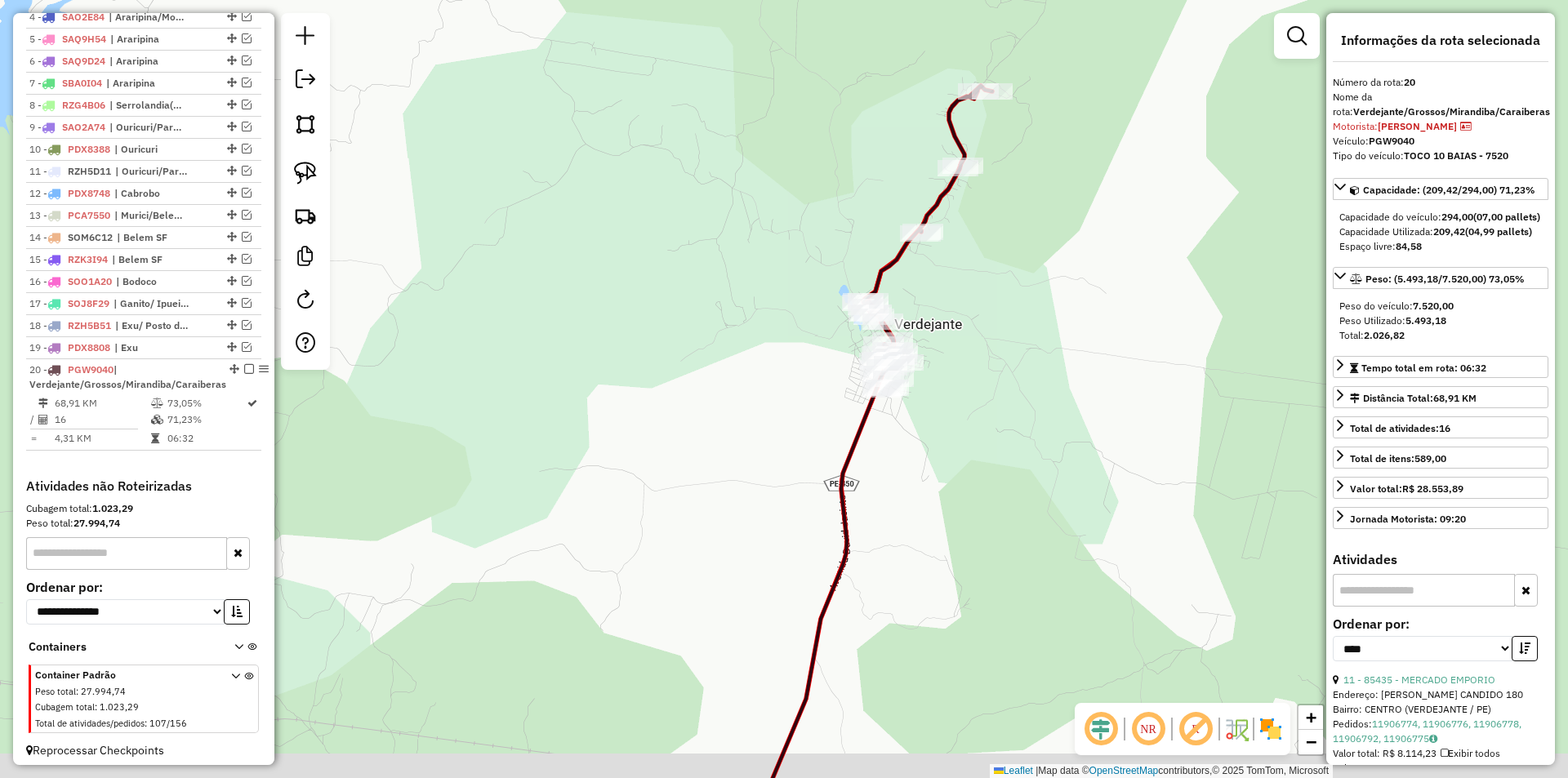
drag, startPoint x: 1068, startPoint y: 514, endPoint x: 824, endPoint y: 220, distance: 382.1
click at [825, 221] on div "Janela de atendimento Grade de atendimento Capacidade Transportadoras Veículos …" at bounding box center [784, 389] width 1568 height 778
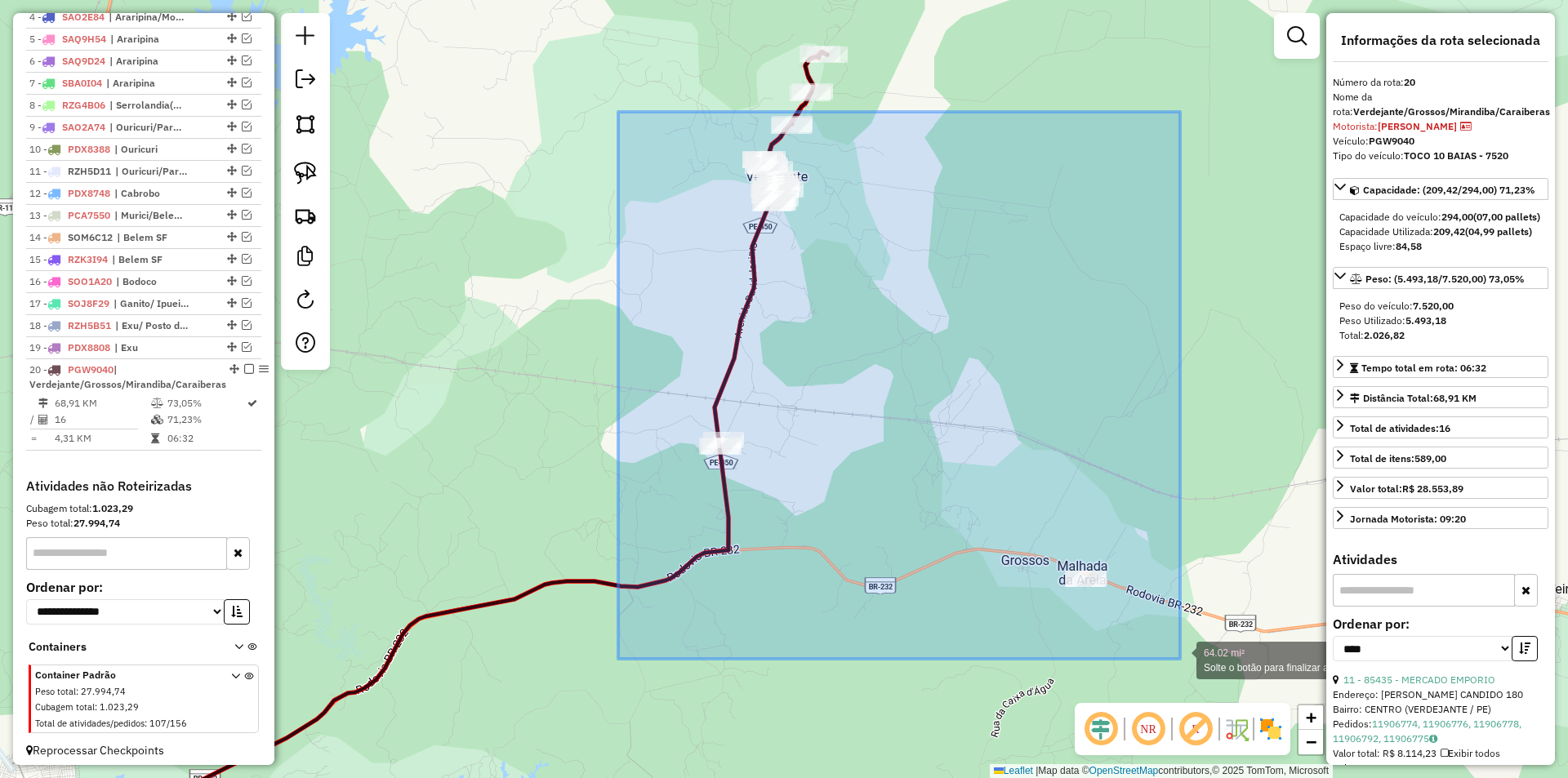
drag, startPoint x: 815, startPoint y: 287, endPoint x: 1180, endPoint y: 659, distance: 521.2
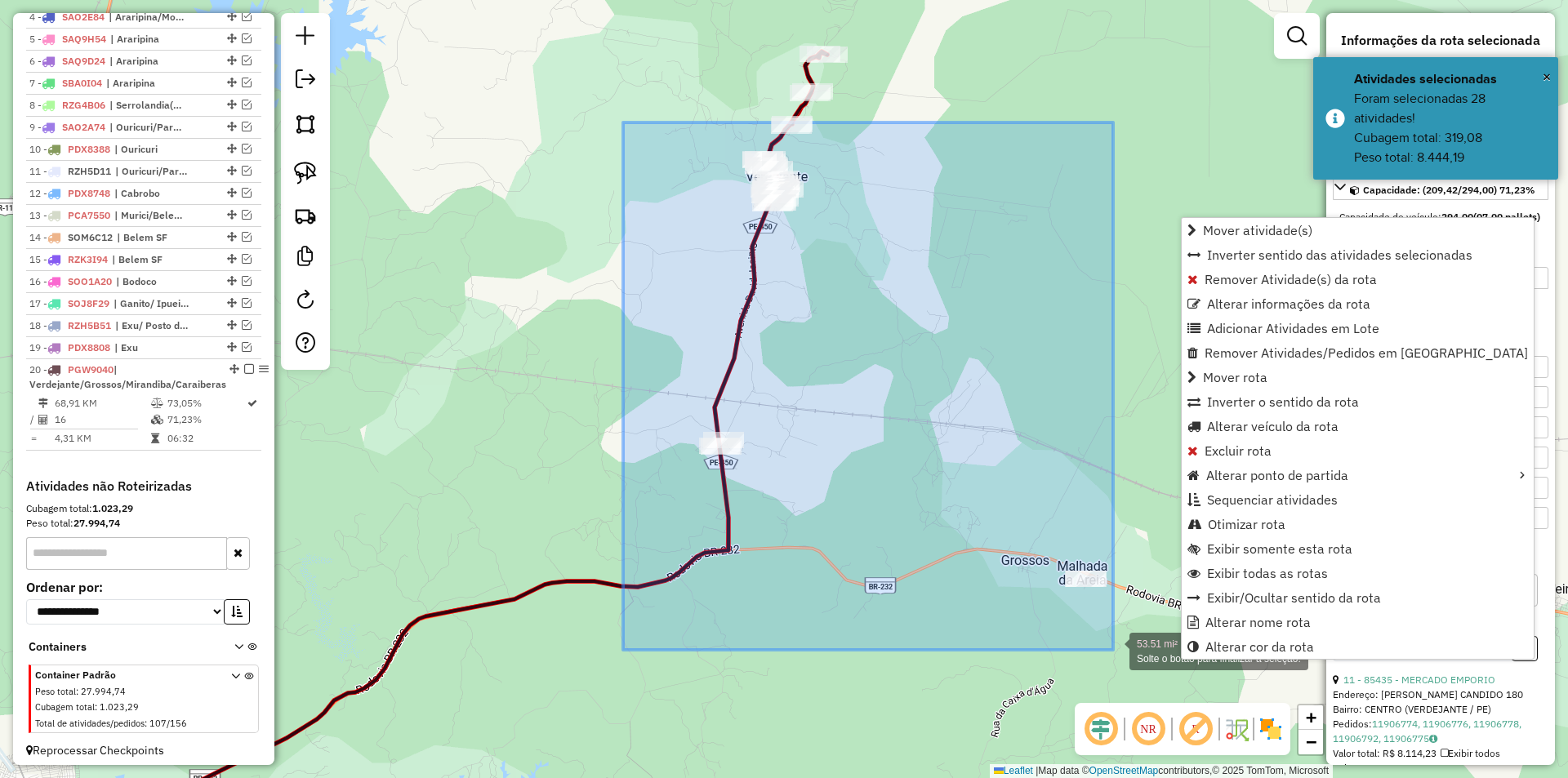
drag, startPoint x: 678, startPoint y: 175, endPoint x: 1115, endPoint y: 649, distance: 644.7
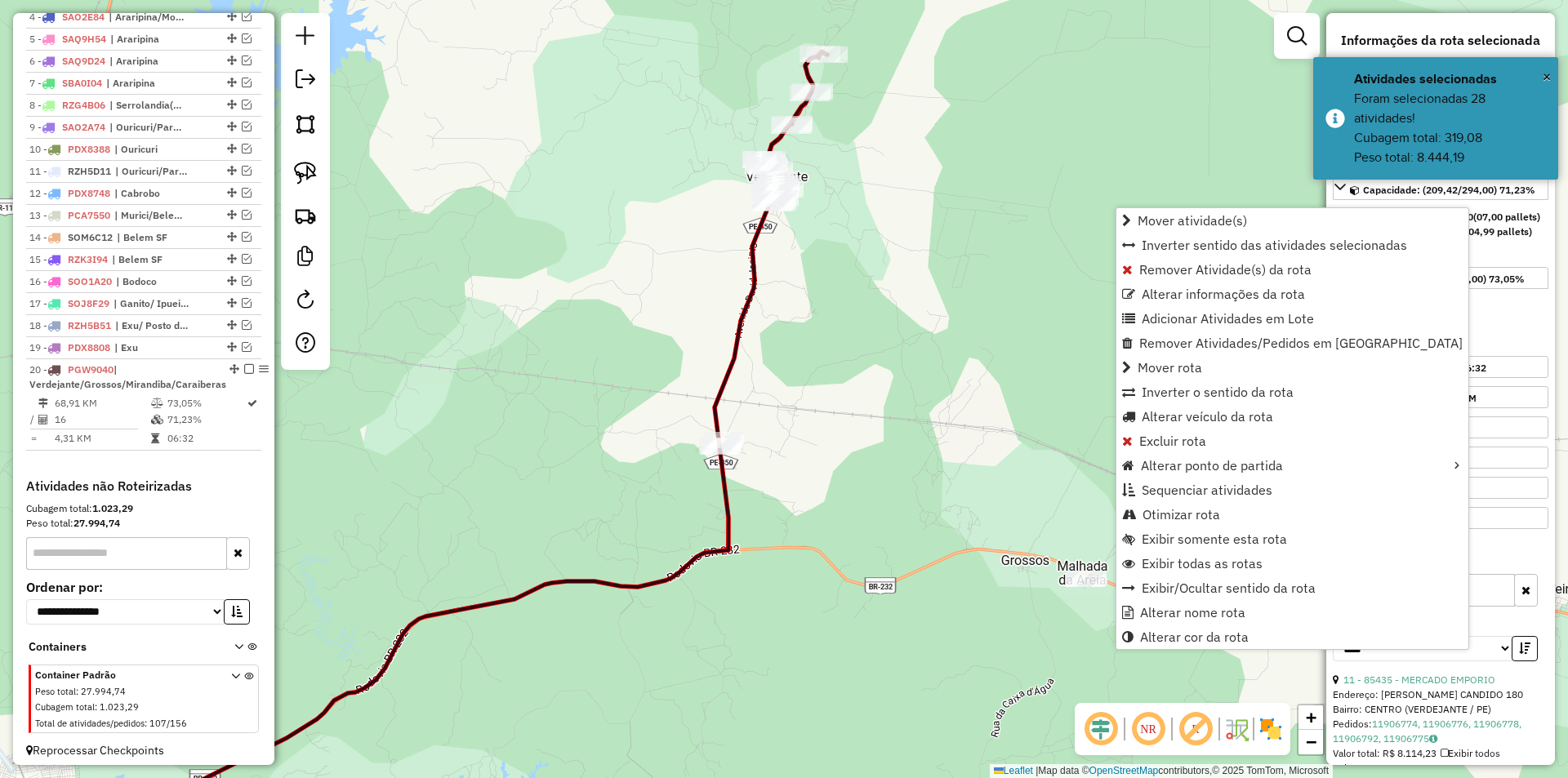
click at [1062, 639] on div "Janela de atendimento Grade de atendimento Capacidade Transportadoras Veículos …" at bounding box center [784, 389] width 1568 height 778
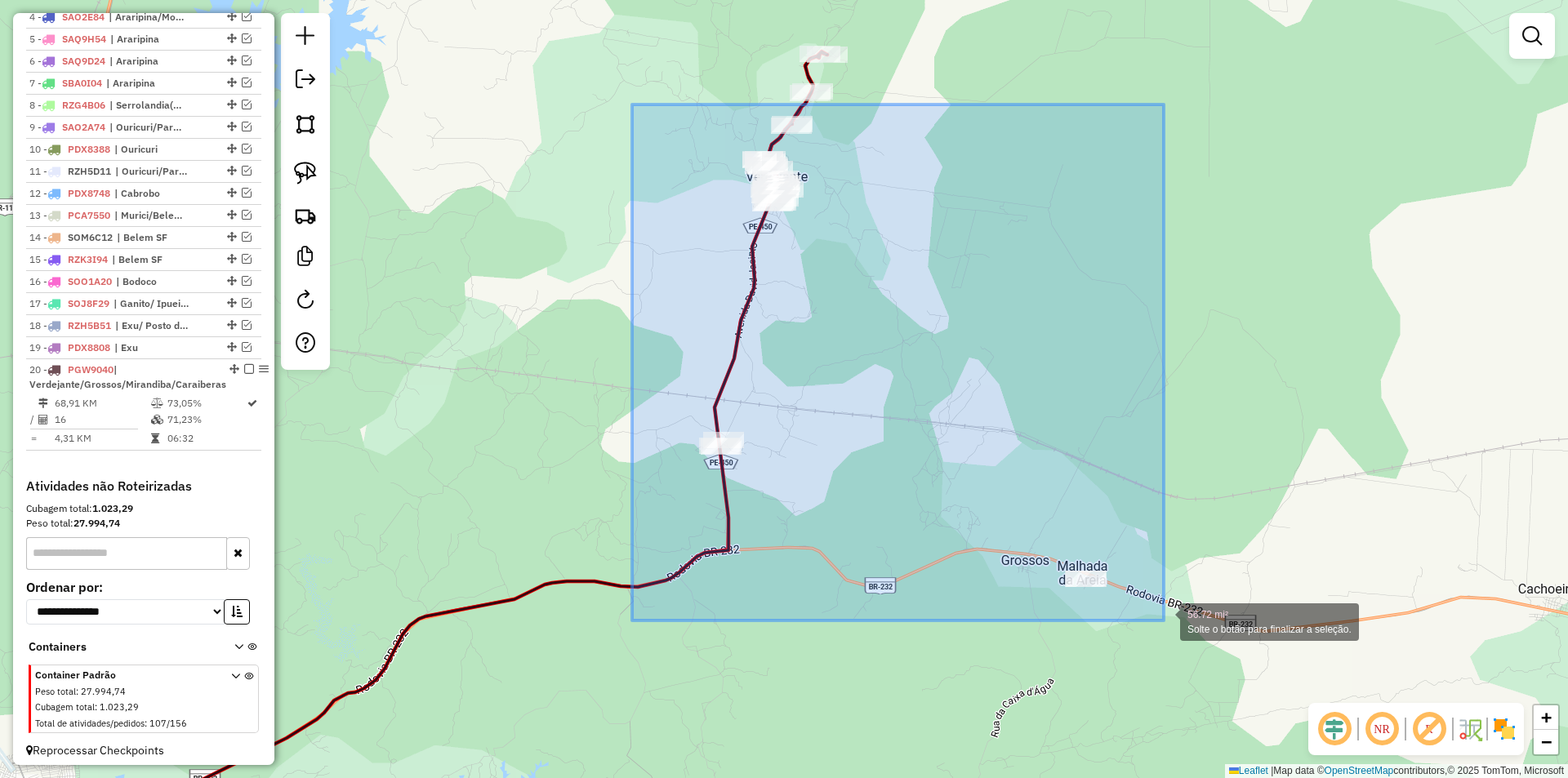
drag, startPoint x: 632, startPoint y: 105, endPoint x: 1164, endPoint y: 622, distance: 741.8
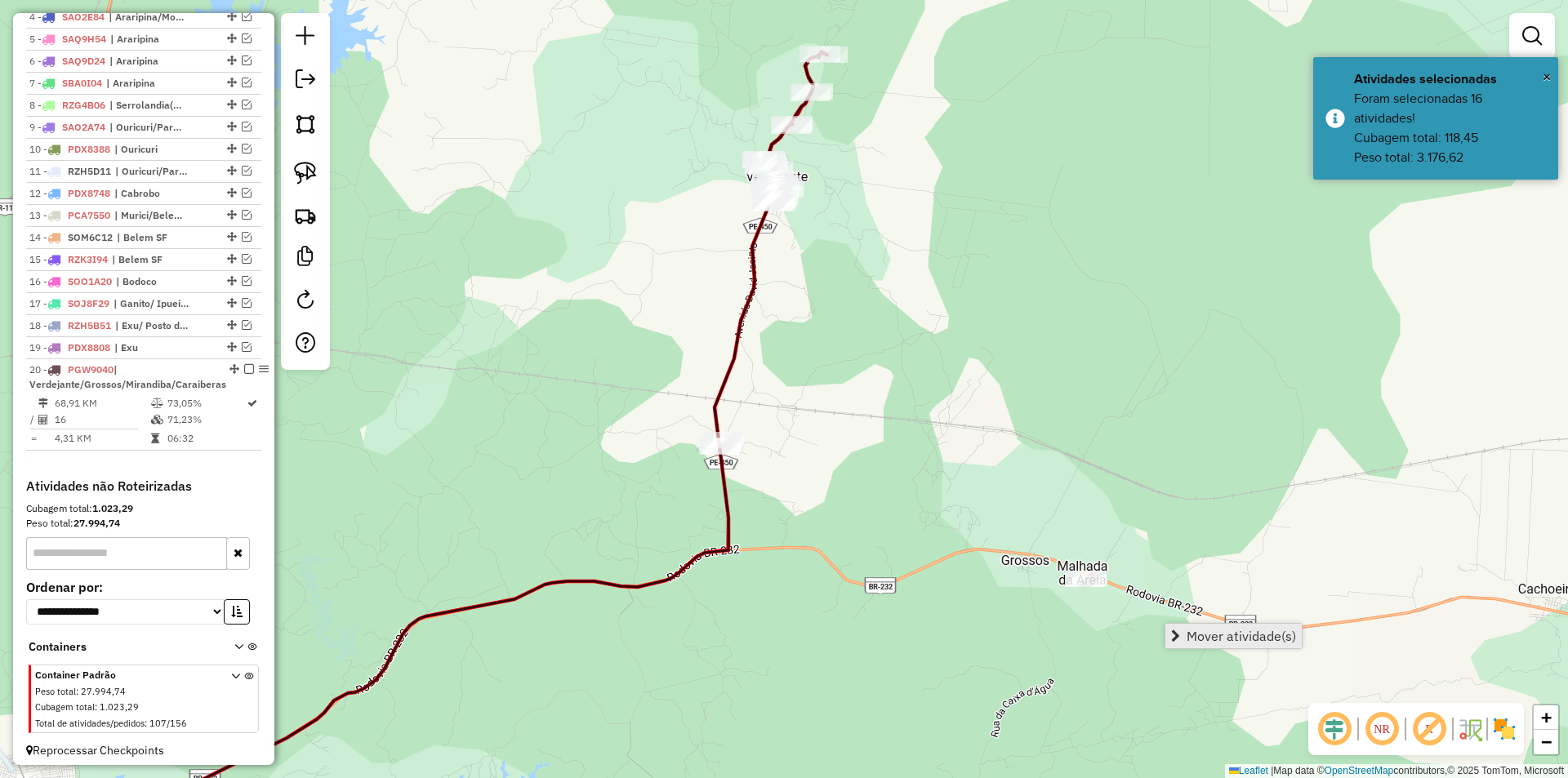
click at [1204, 640] on span "Mover atividade(s)" at bounding box center [1241, 636] width 110 height 13
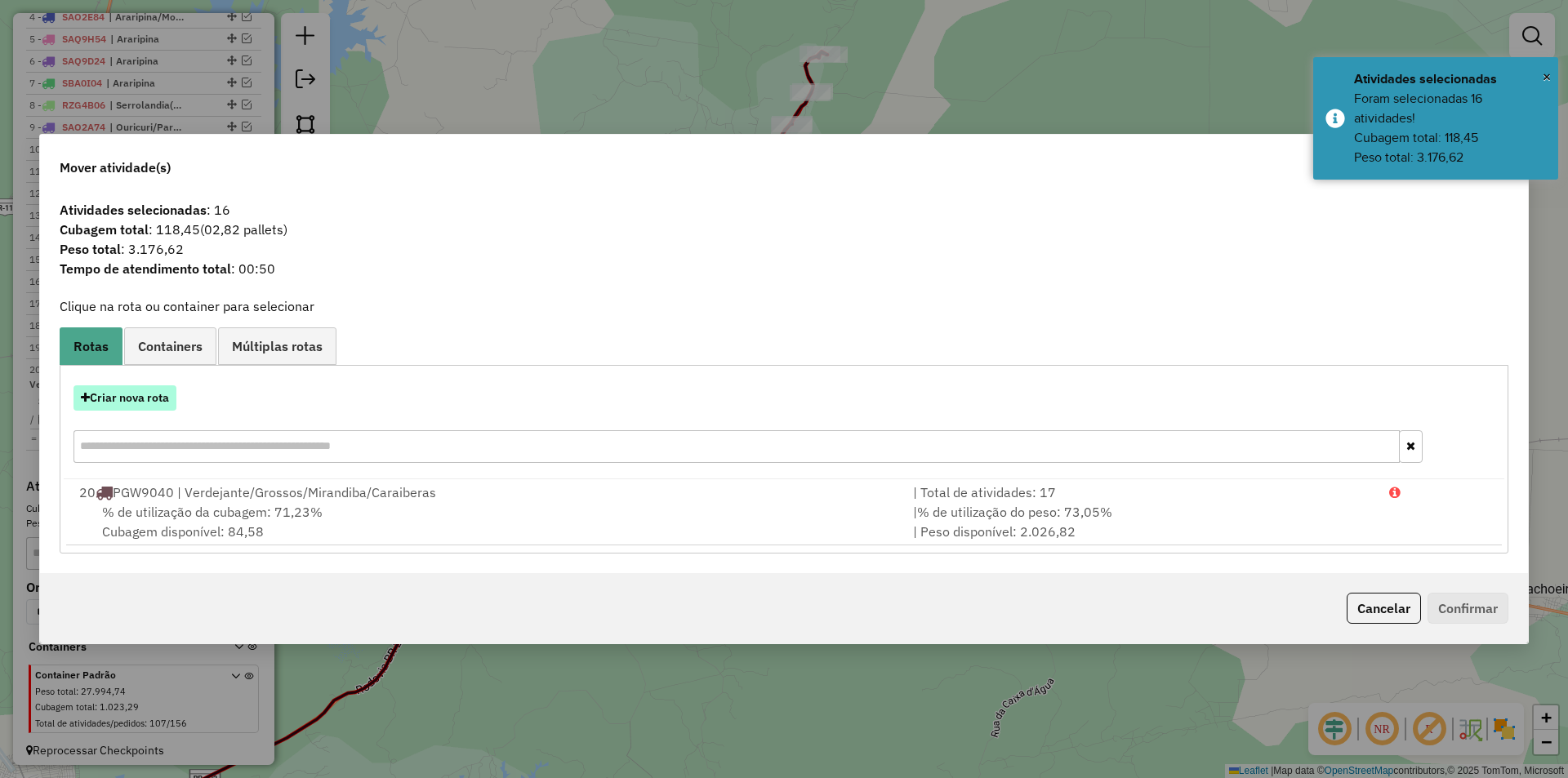
click at [143, 399] on button "Criar nova rota" at bounding box center [124, 398] width 103 height 25
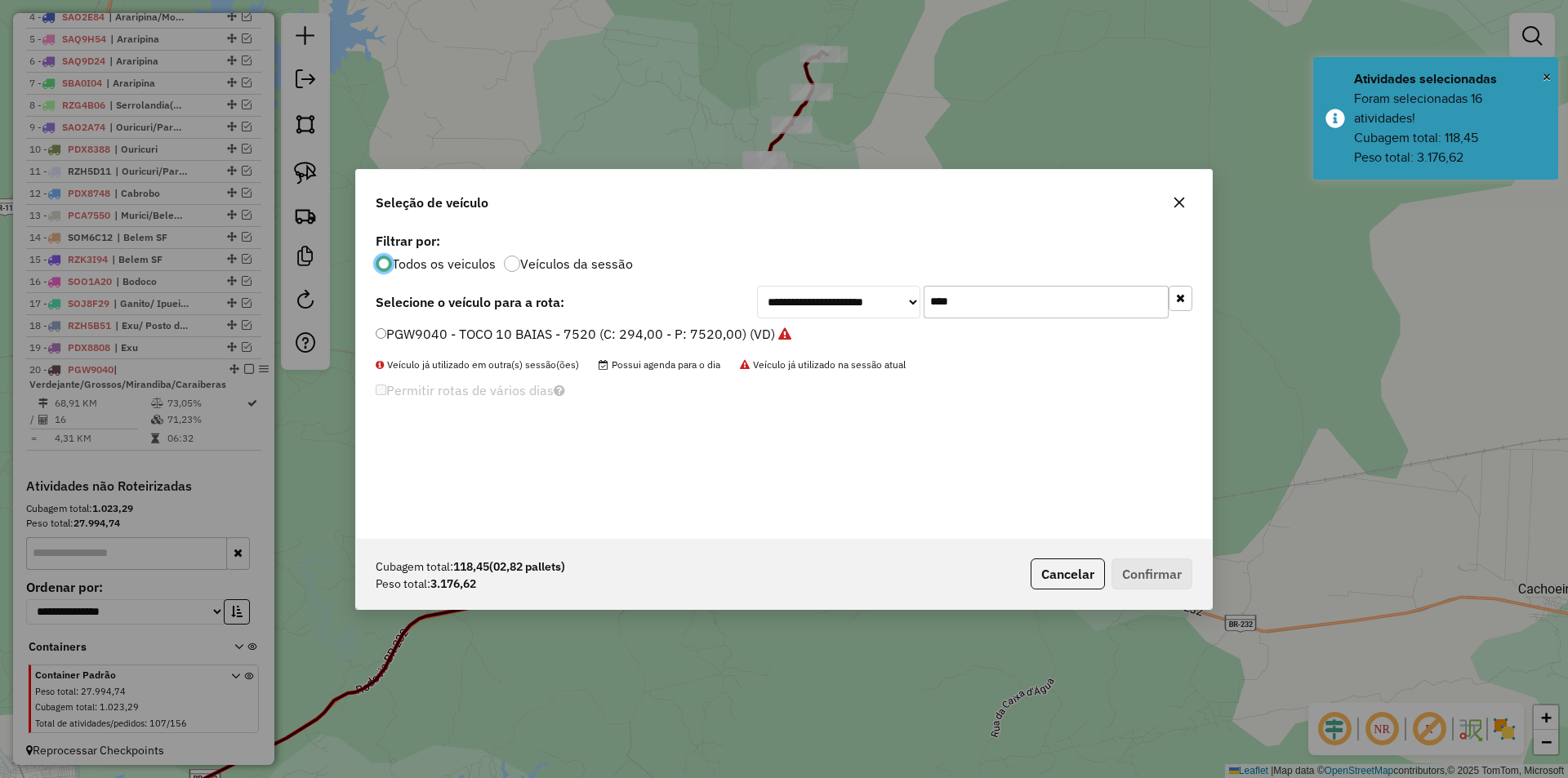
scroll to position [9, 5]
drag, startPoint x: 977, startPoint y: 305, endPoint x: 910, endPoint y: 289, distance: 68.9
click at [910, 289] on div "**********" at bounding box center [974, 302] width 435 height 33
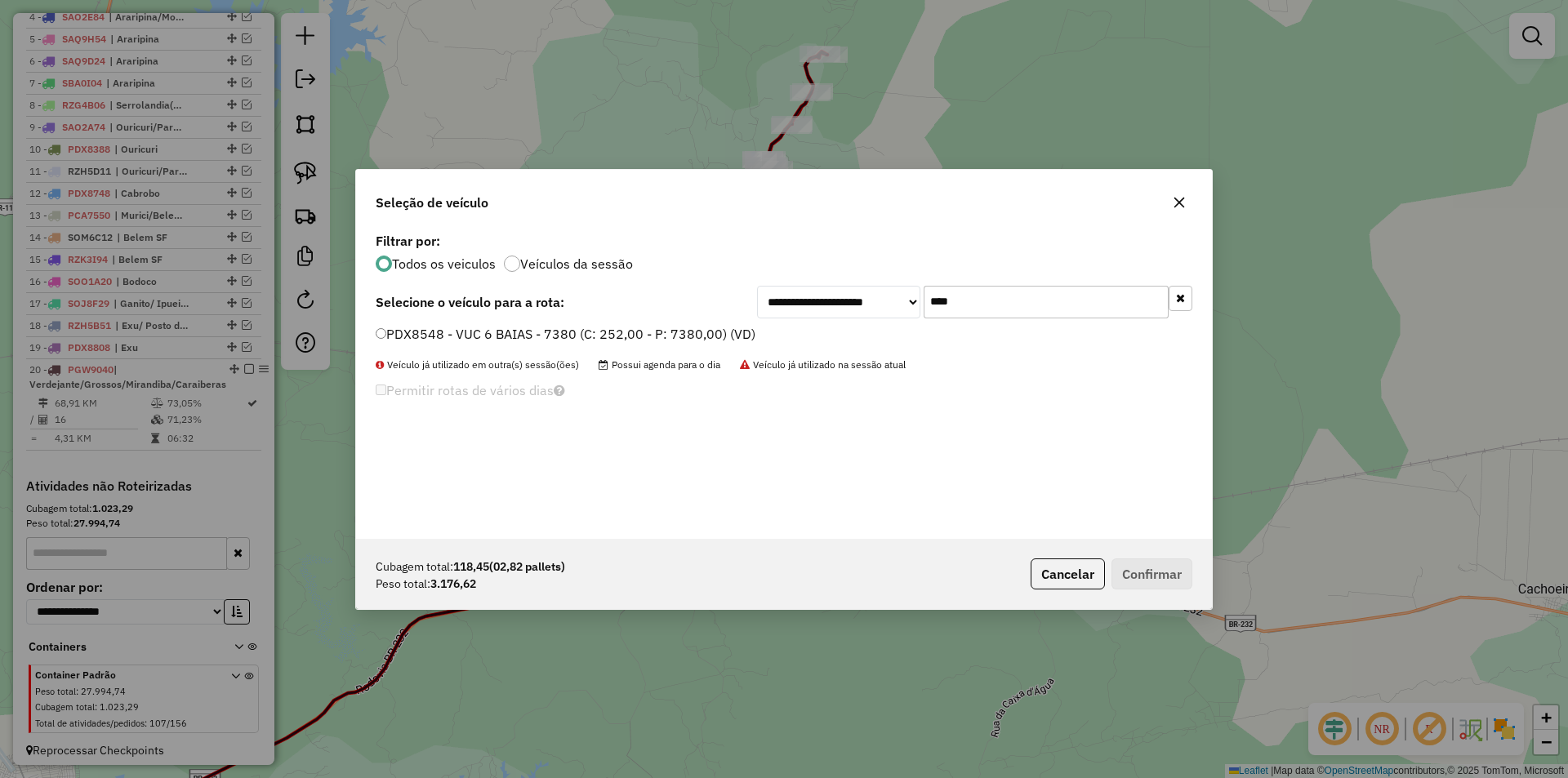
type input "****"
click at [727, 337] on label "PDX8548 - VUC 6 BAIAS - 7380 (C: 252,00 - P: 7380,00) (VD)" at bounding box center [565, 334] width 380 height 19
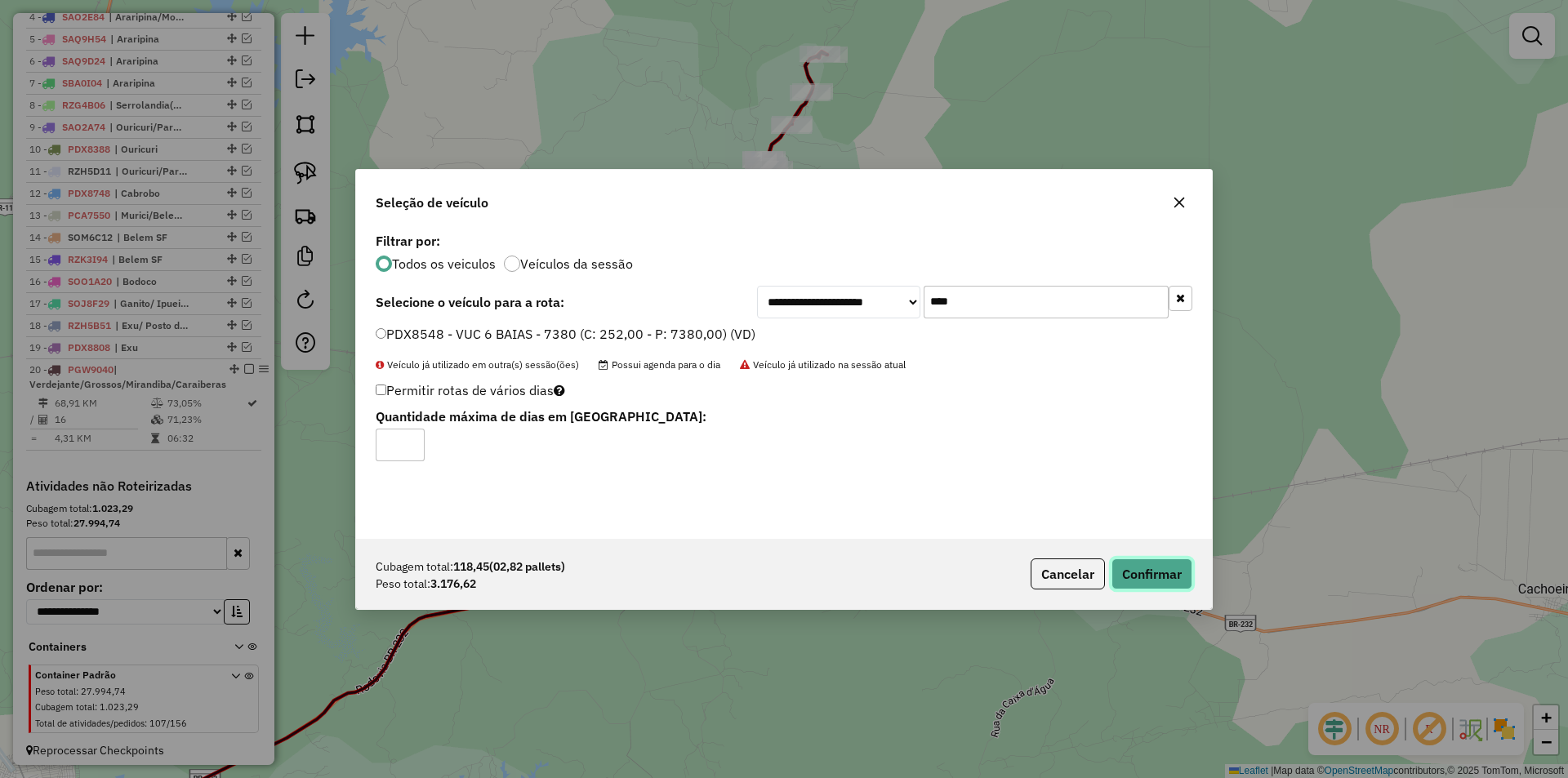
click at [1143, 579] on button "Confirmar" at bounding box center [1151, 574] width 81 height 31
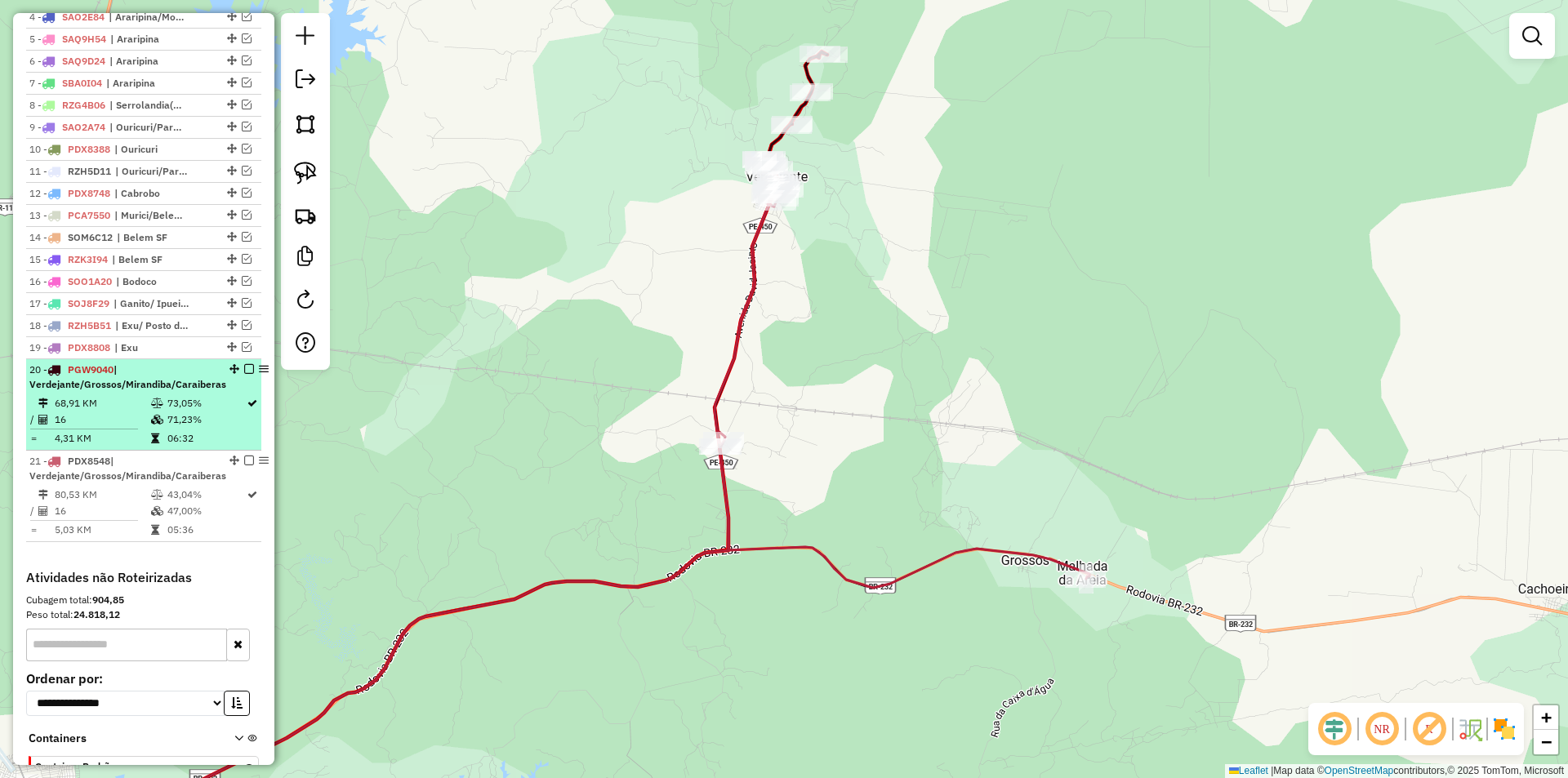
click at [89, 428] on td "16" at bounding box center [102, 419] width 96 height 16
select select "*********"
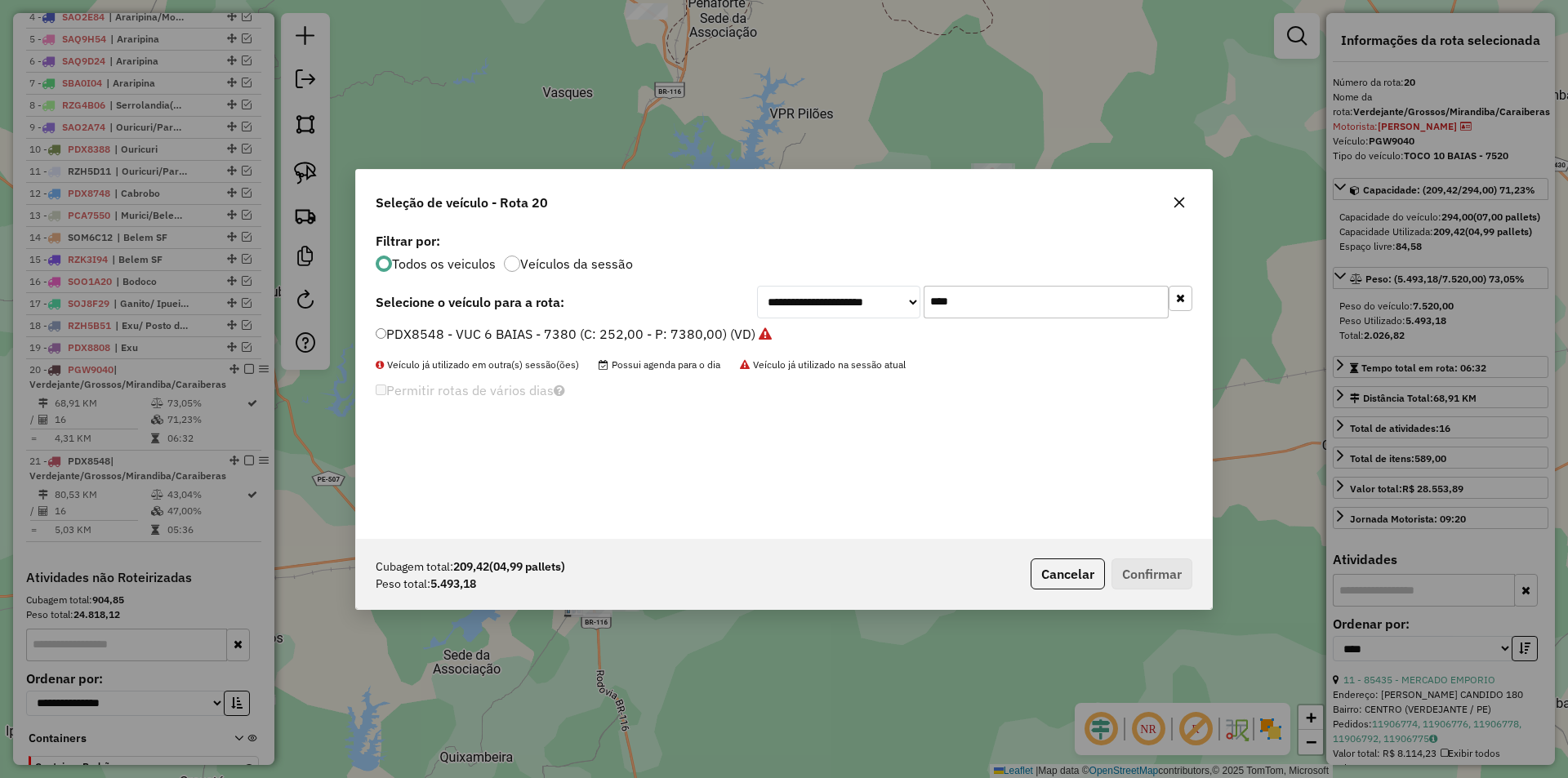
click at [951, 300] on input "****" at bounding box center [1046, 302] width 245 height 33
click at [985, 307] on input "****" at bounding box center [1046, 302] width 245 height 33
type input "****"
click at [627, 335] on label "PDX8598 - VUC 6 BAIAS - 7380 (C: 252,00 - P: 7380,00) (VD)" at bounding box center [565, 334] width 380 height 19
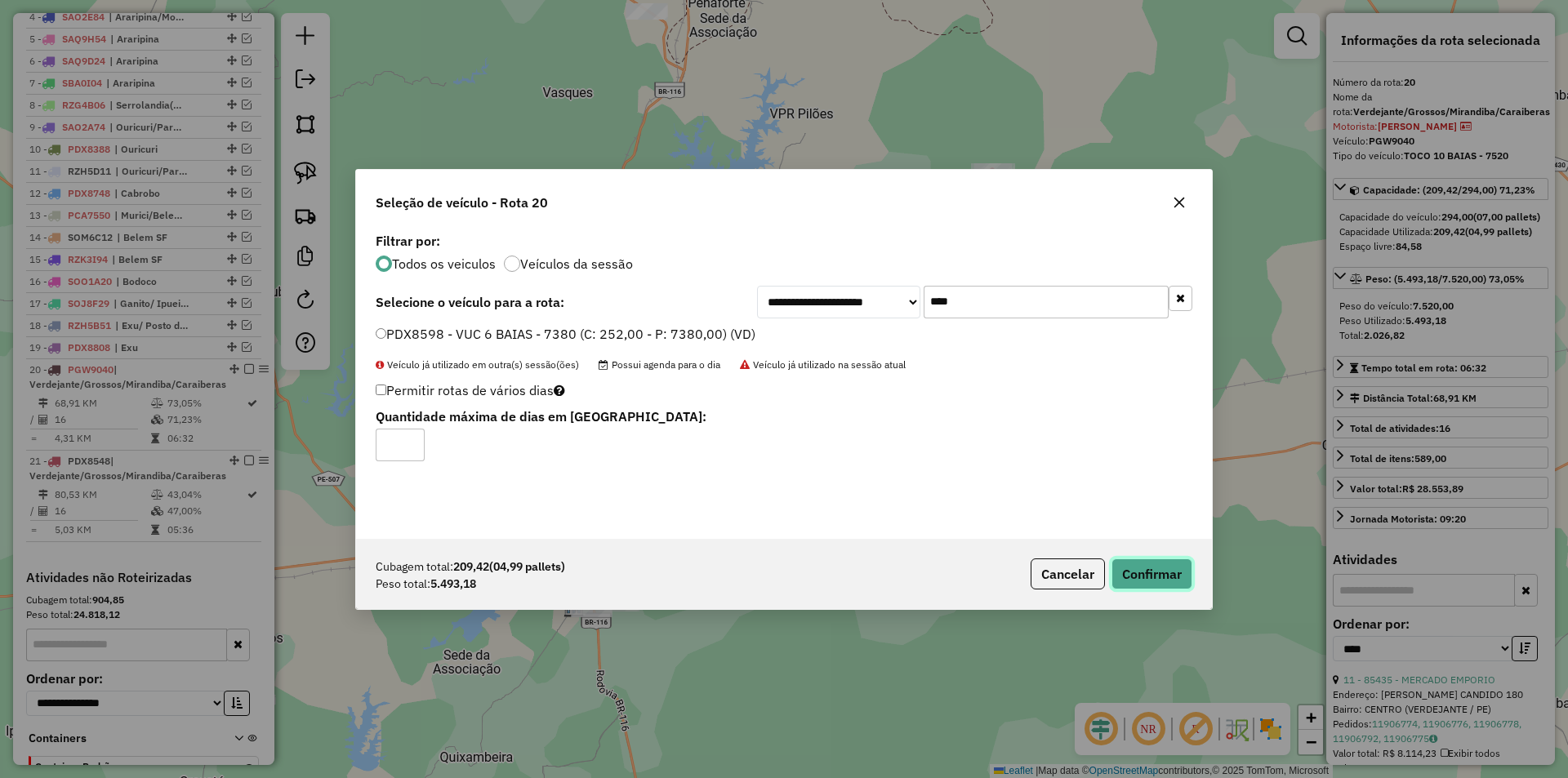
click at [1117, 575] on button "Confirmar" at bounding box center [1151, 574] width 81 height 31
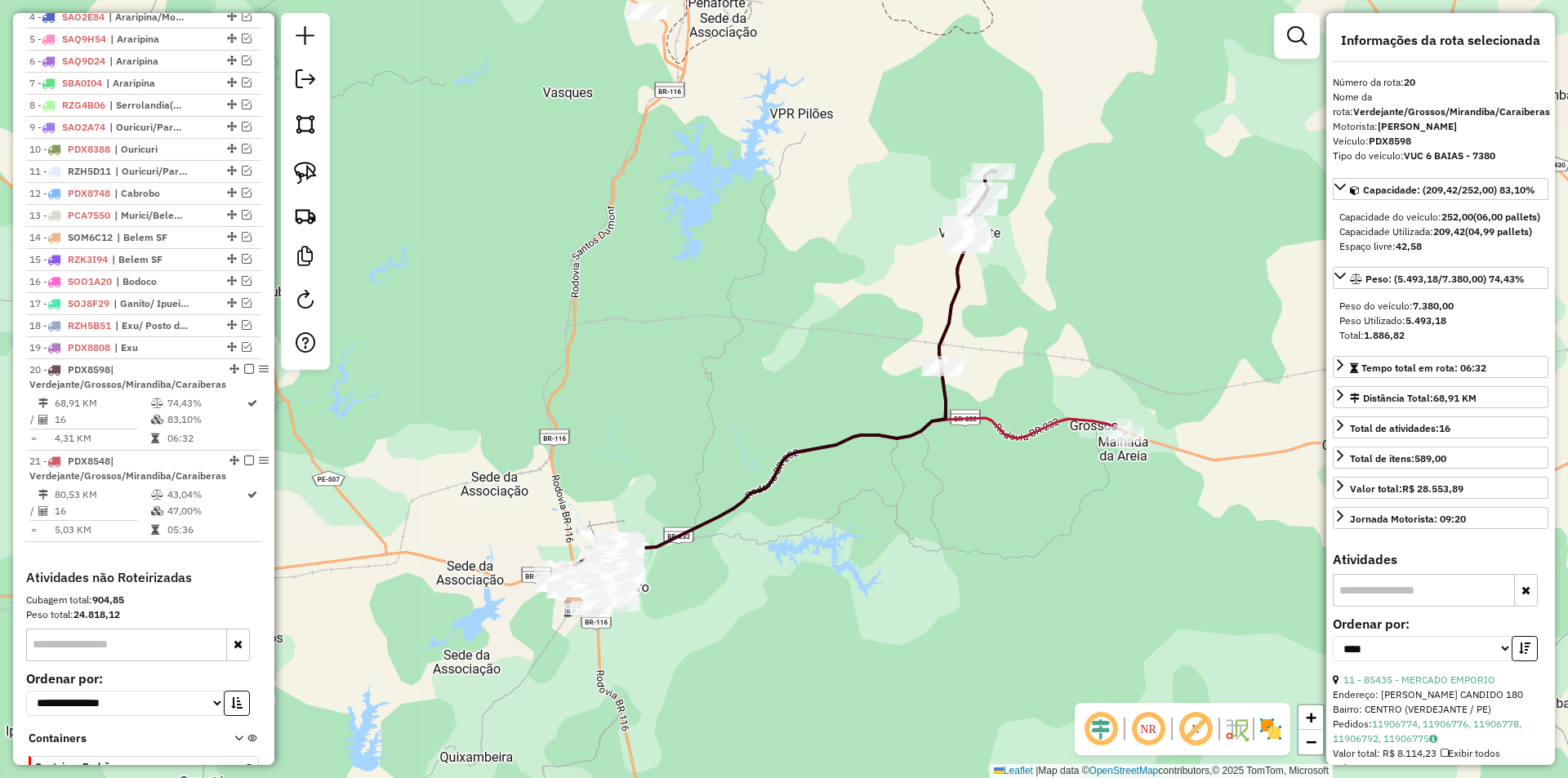
scroll to position [803, 0]
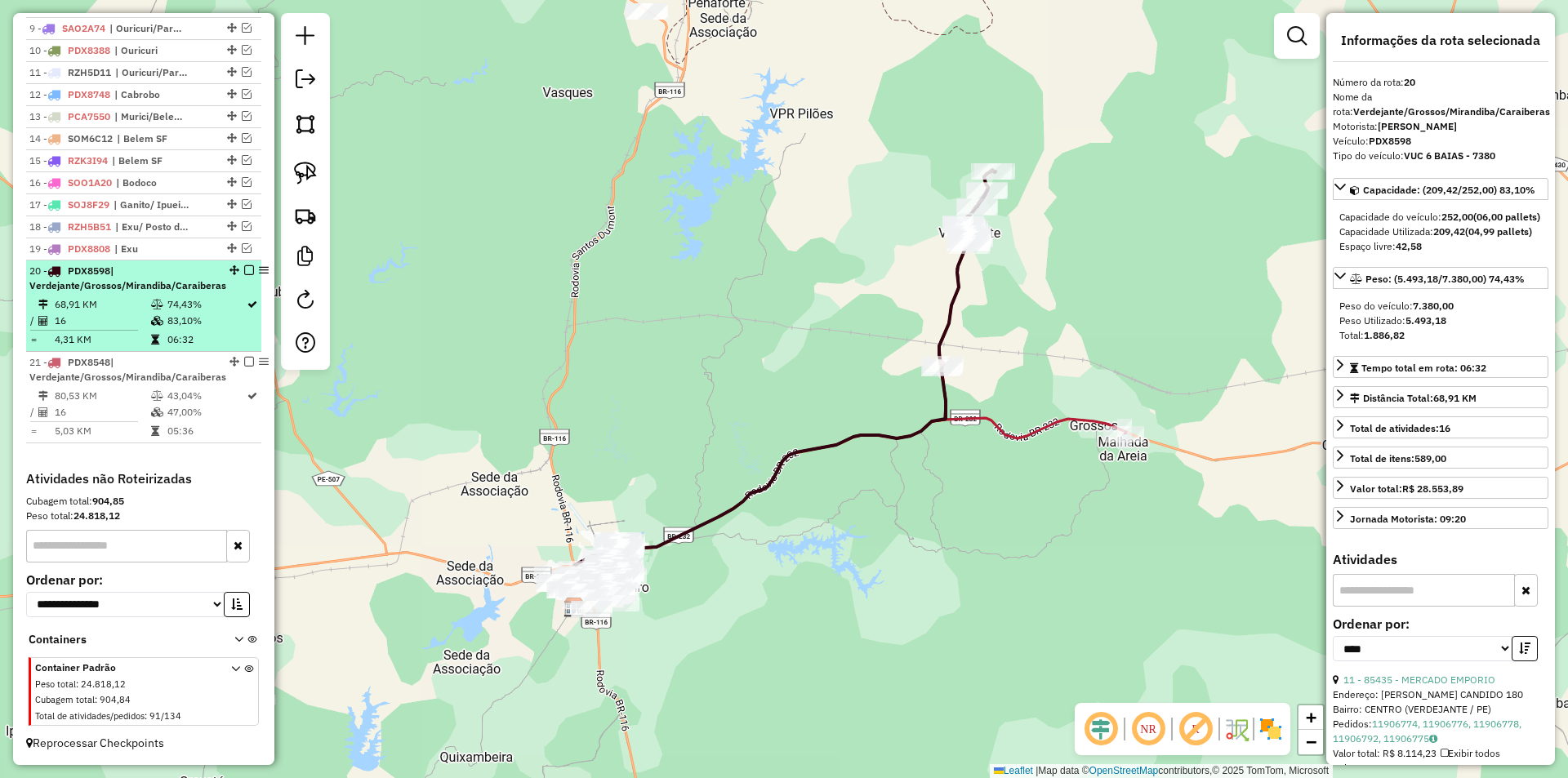
click at [181, 340] on td "06:32" at bounding box center [206, 339] width 79 height 16
click at [182, 308] on td "74,43%" at bounding box center [206, 304] width 79 height 16
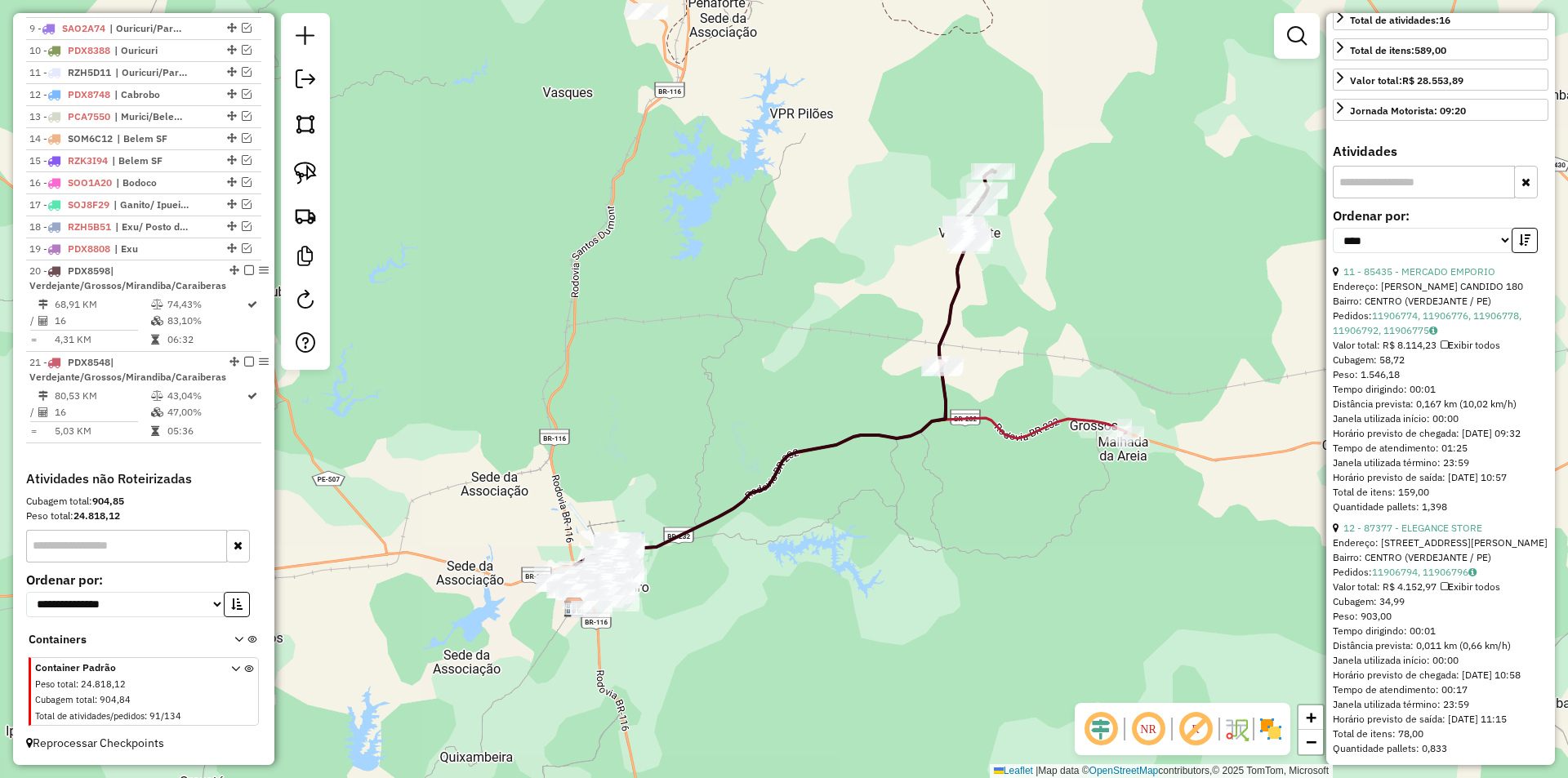
scroll to position [735, 0]
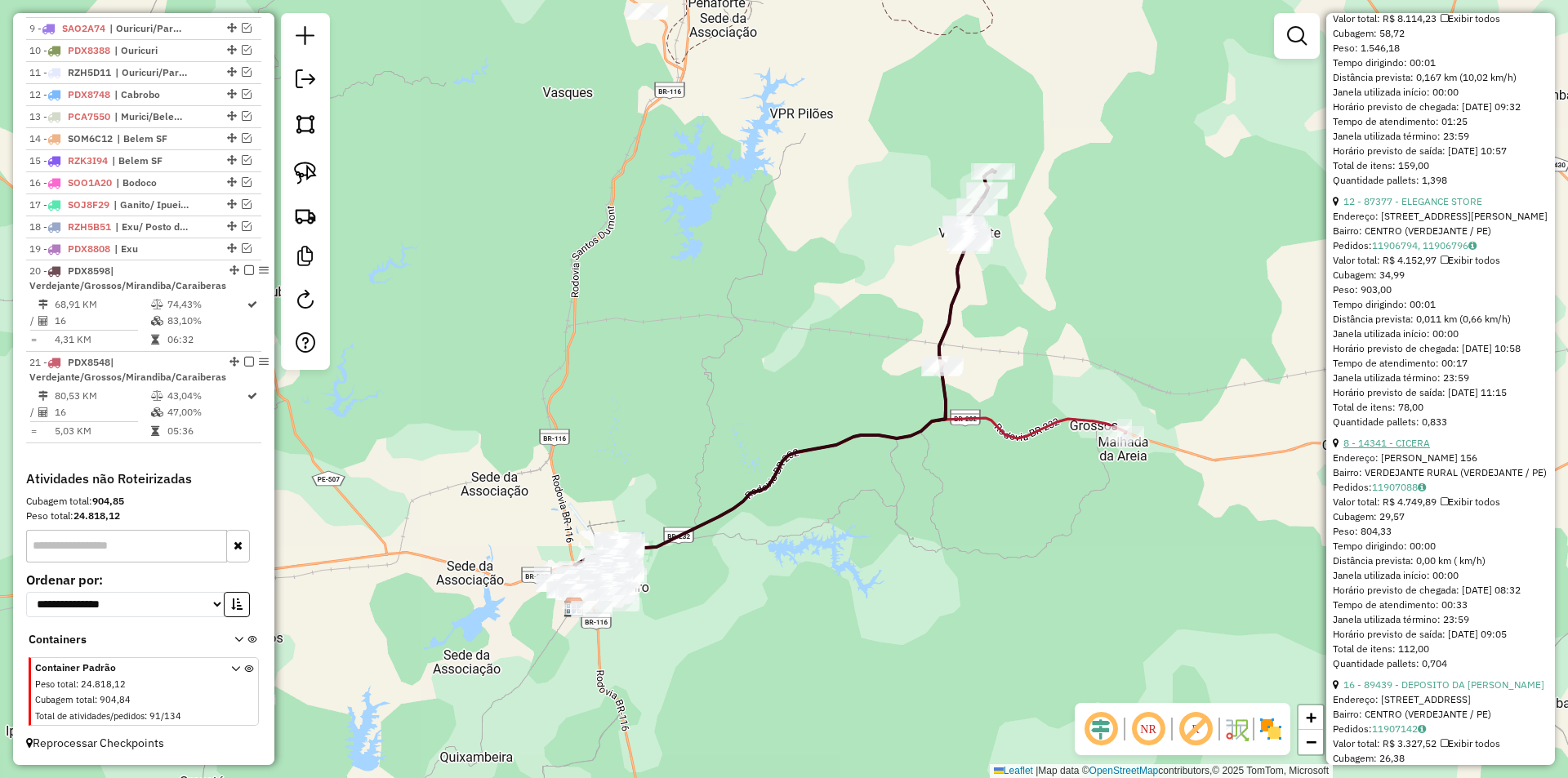
click at [1395, 449] on link "8 - 14341 - CICERA" at bounding box center [1386, 442] width 87 height 13
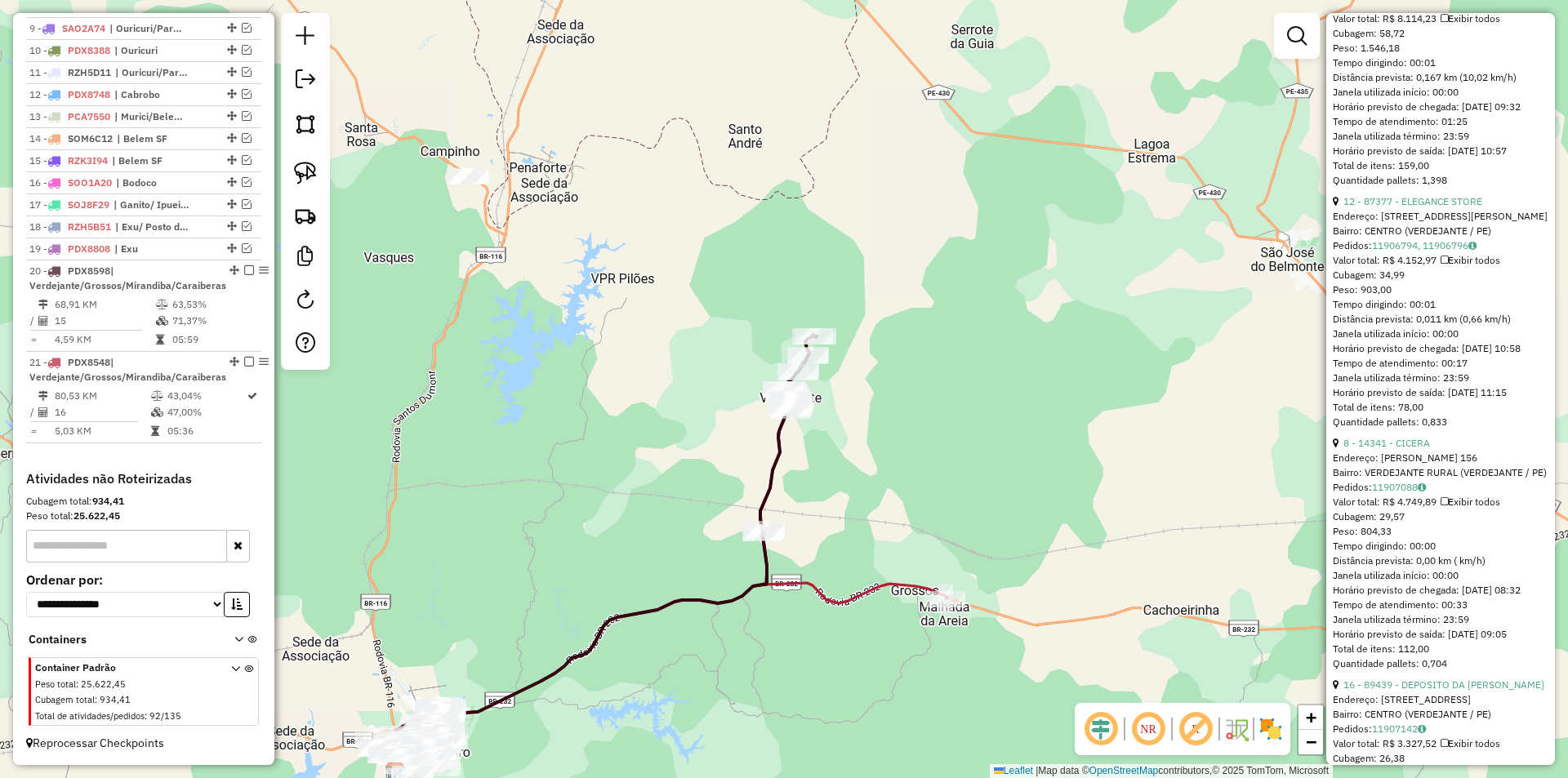
scroll to position [208, 0]
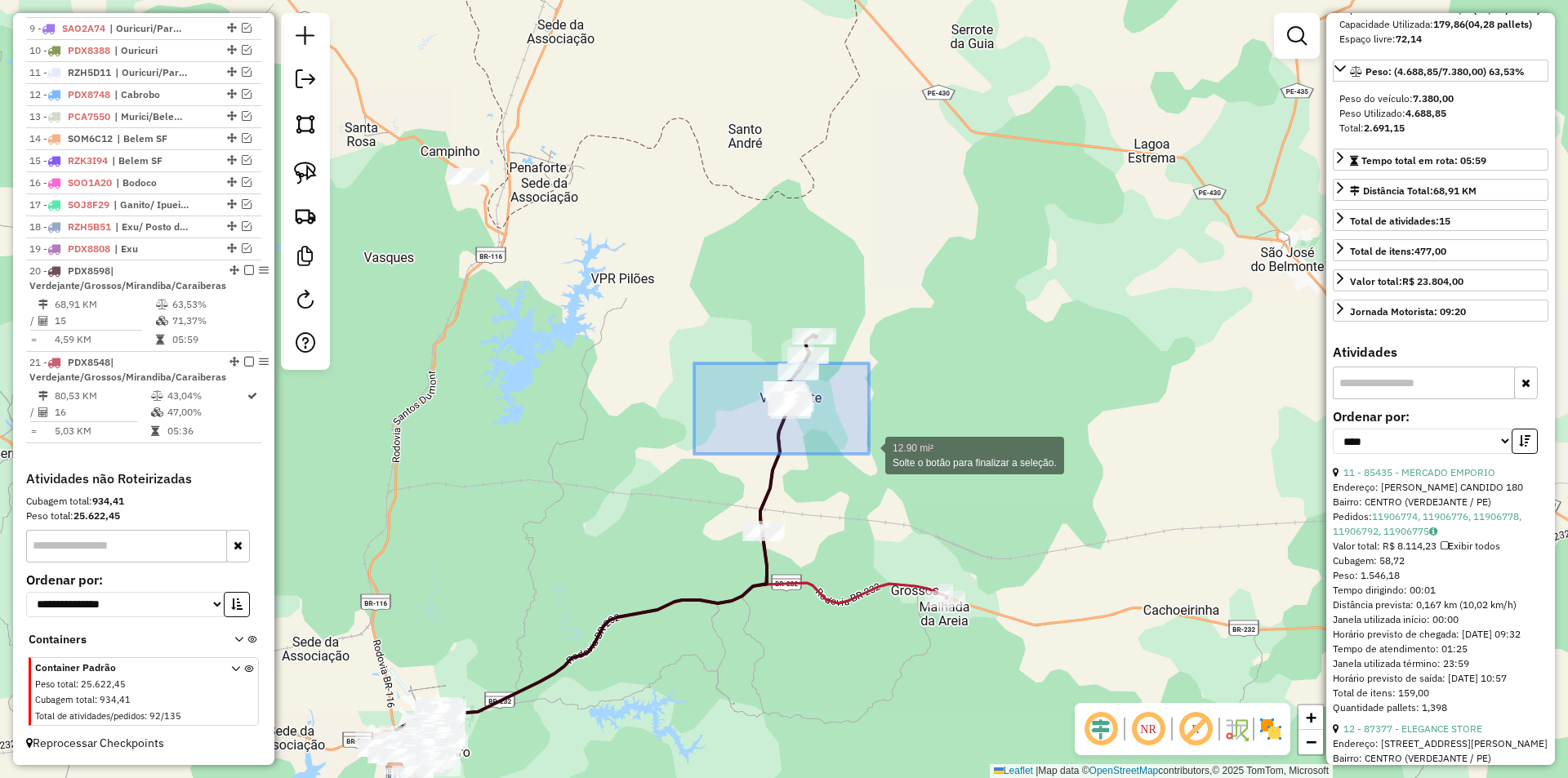
drag, startPoint x: 695, startPoint y: 364, endPoint x: 874, endPoint y: 460, distance: 203.1
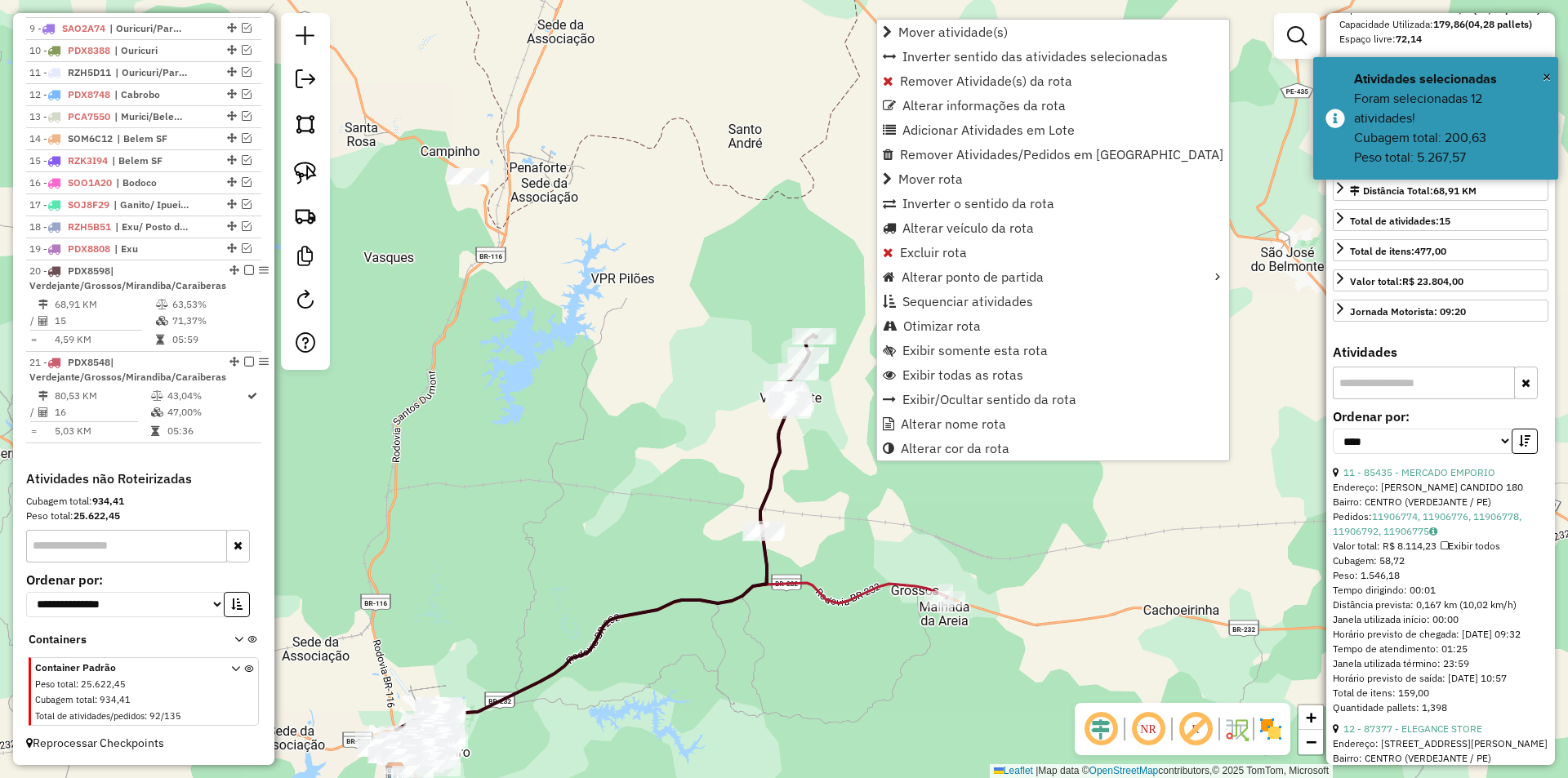
click at [834, 474] on div "Janela de atendimento Grade de atendimento Capacidade Transportadoras Veículos …" at bounding box center [784, 389] width 1568 height 778
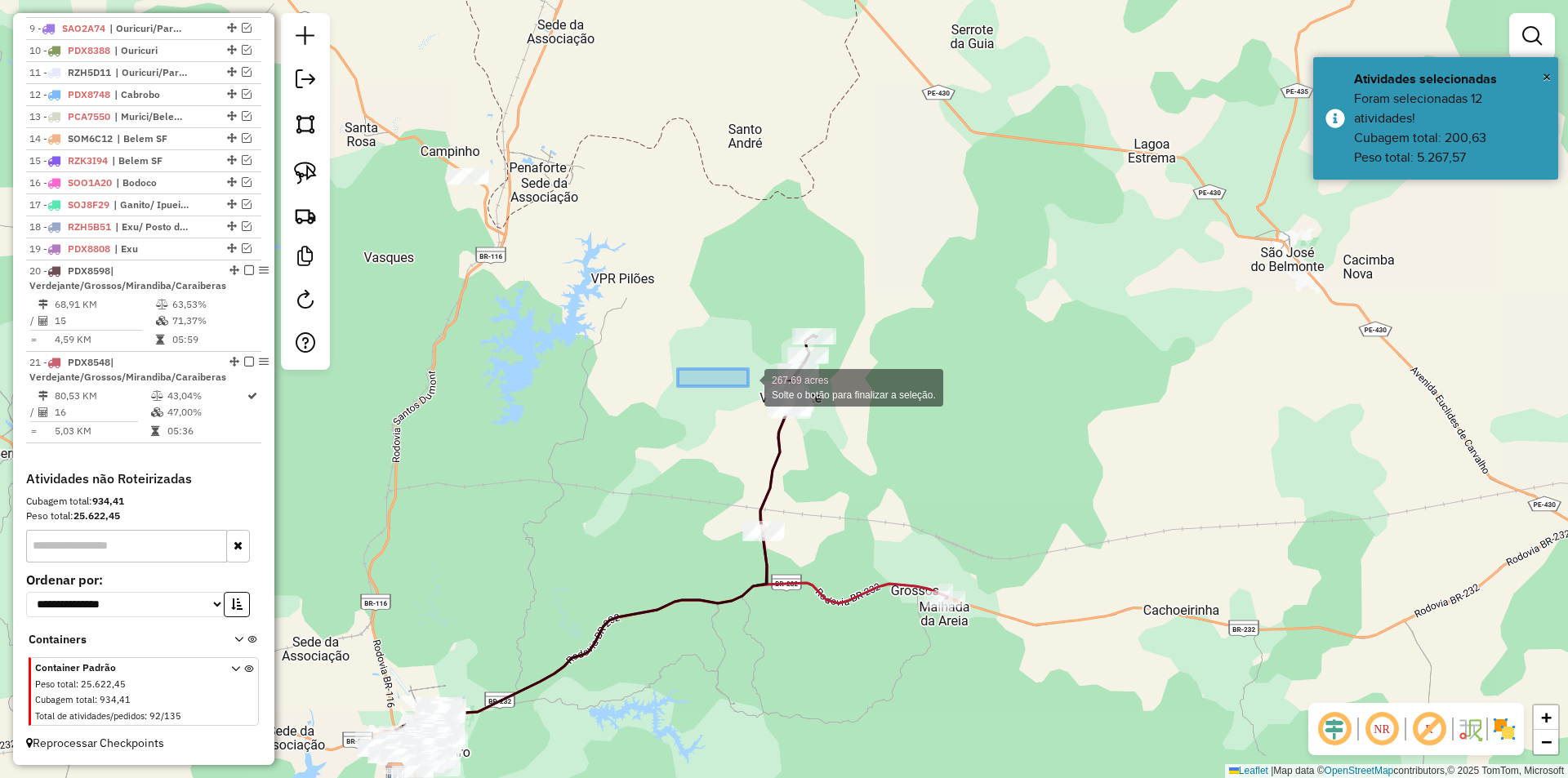
drag, startPoint x: 681, startPoint y: 369, endPoint x: 840, endPoint y: 428, distance: 169.6
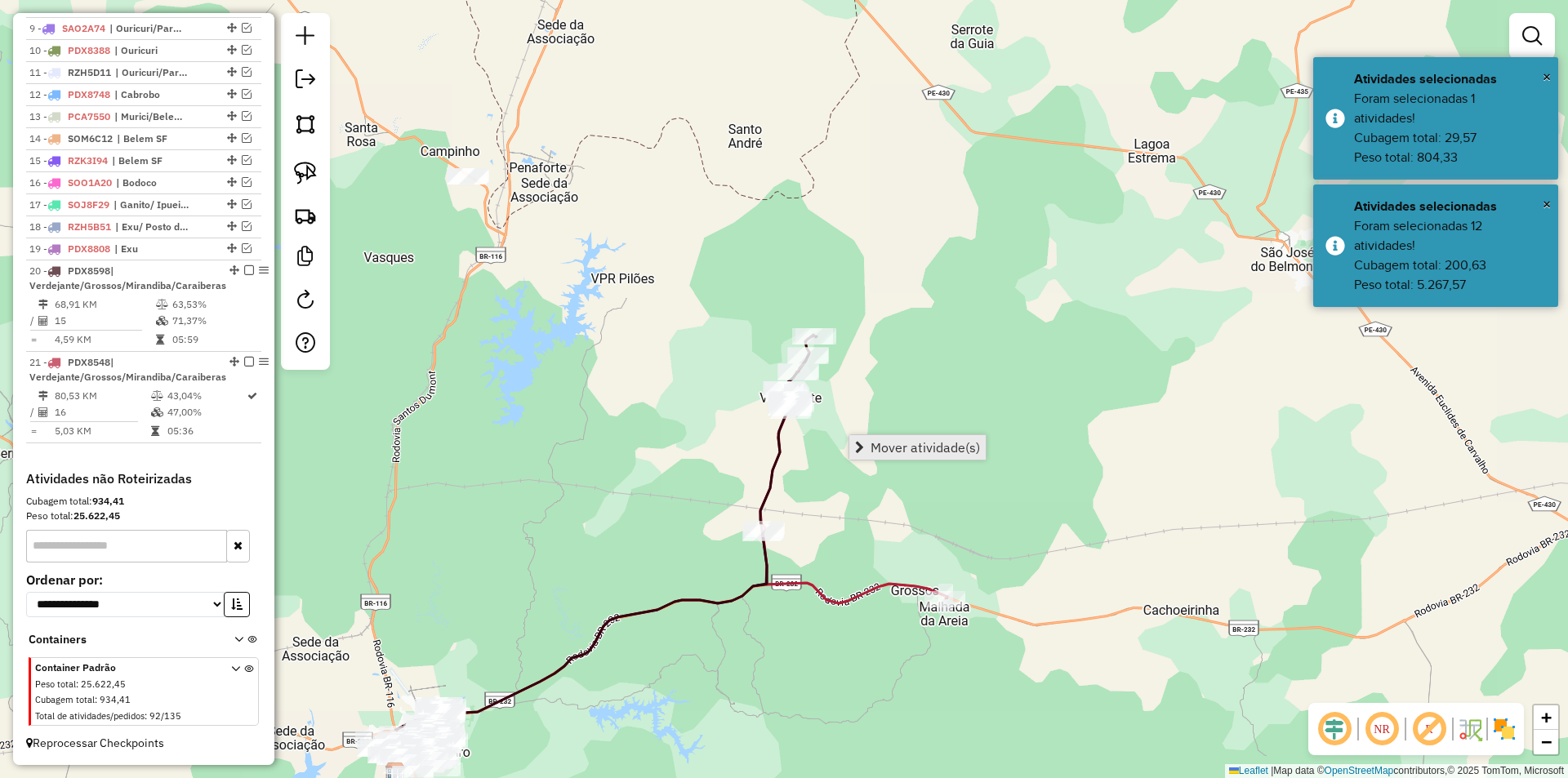
click at [865, 441] on link "Mover atividade(s)" at bounding box center [918, 446] width 137 height 24
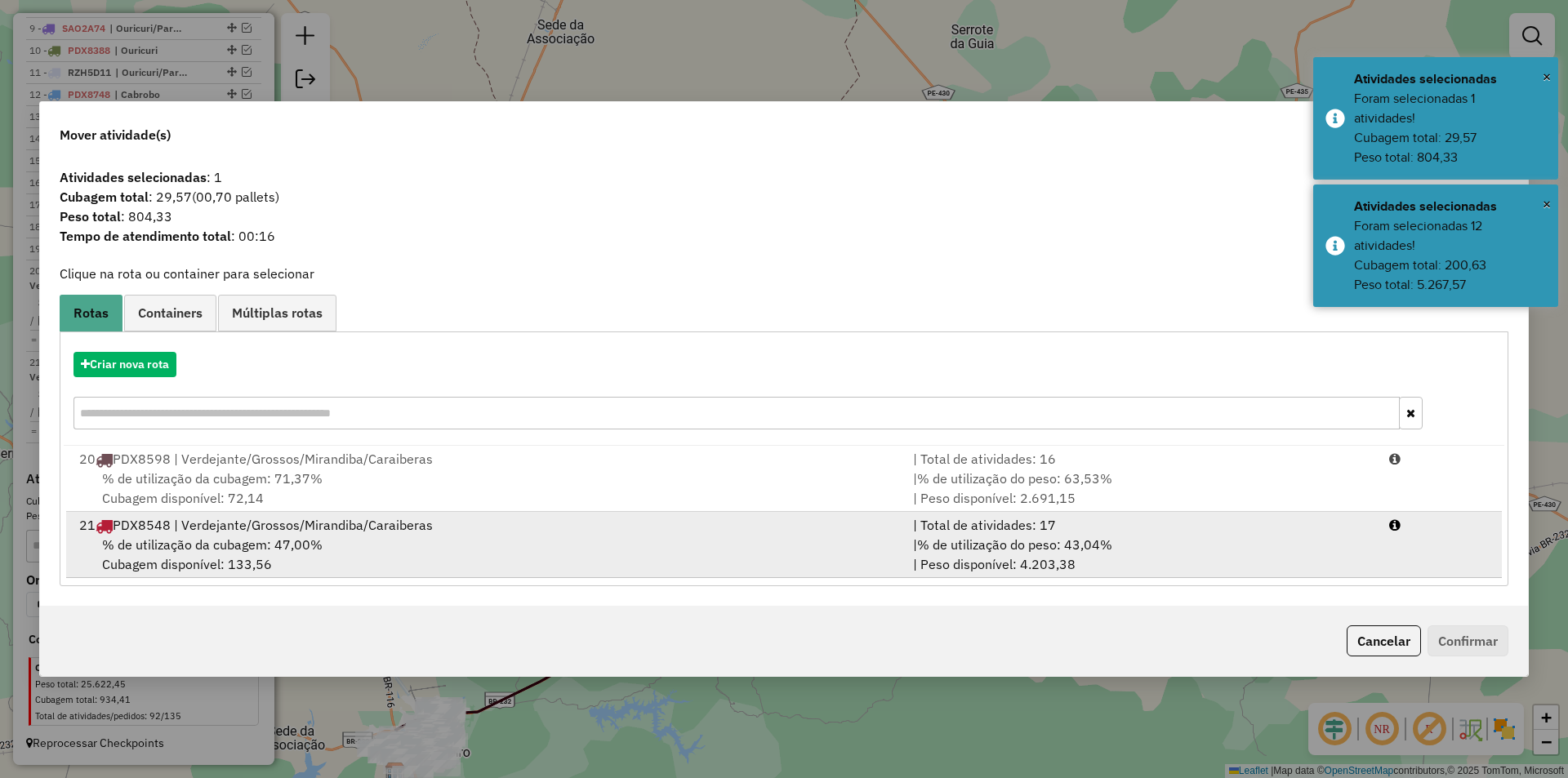
click at [593, 520] on div "21 PDX8548 | Verdejante/Grossos/Mirandiba/Caraiberas" at bounding box center [486, 525] width 834 height 19
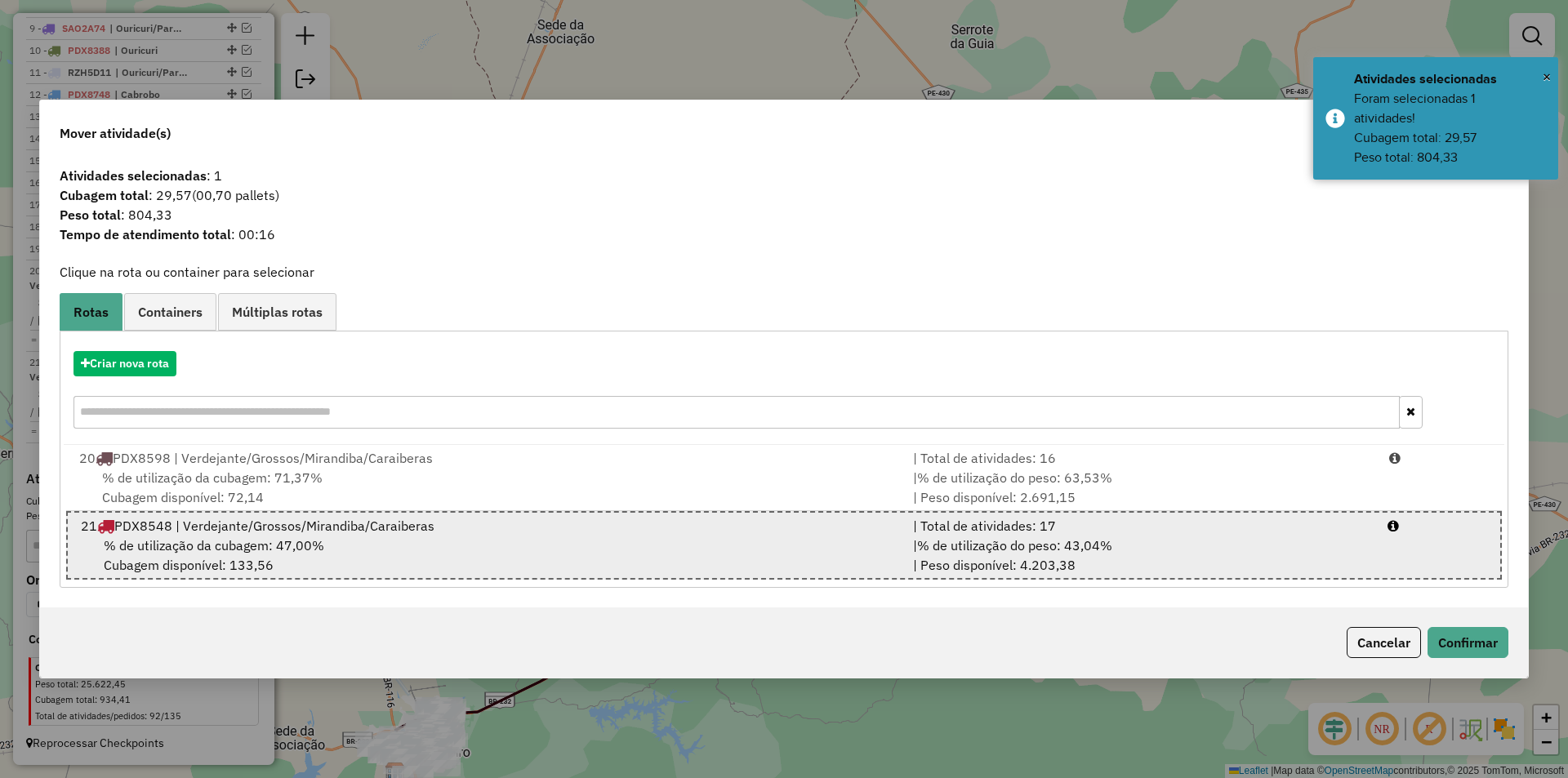
click at [620, 546] on div "% de utilização da cubagem: 47,00% Cubagem disponível: 133,56" at bounding box center [487, 555] width 832 height 39
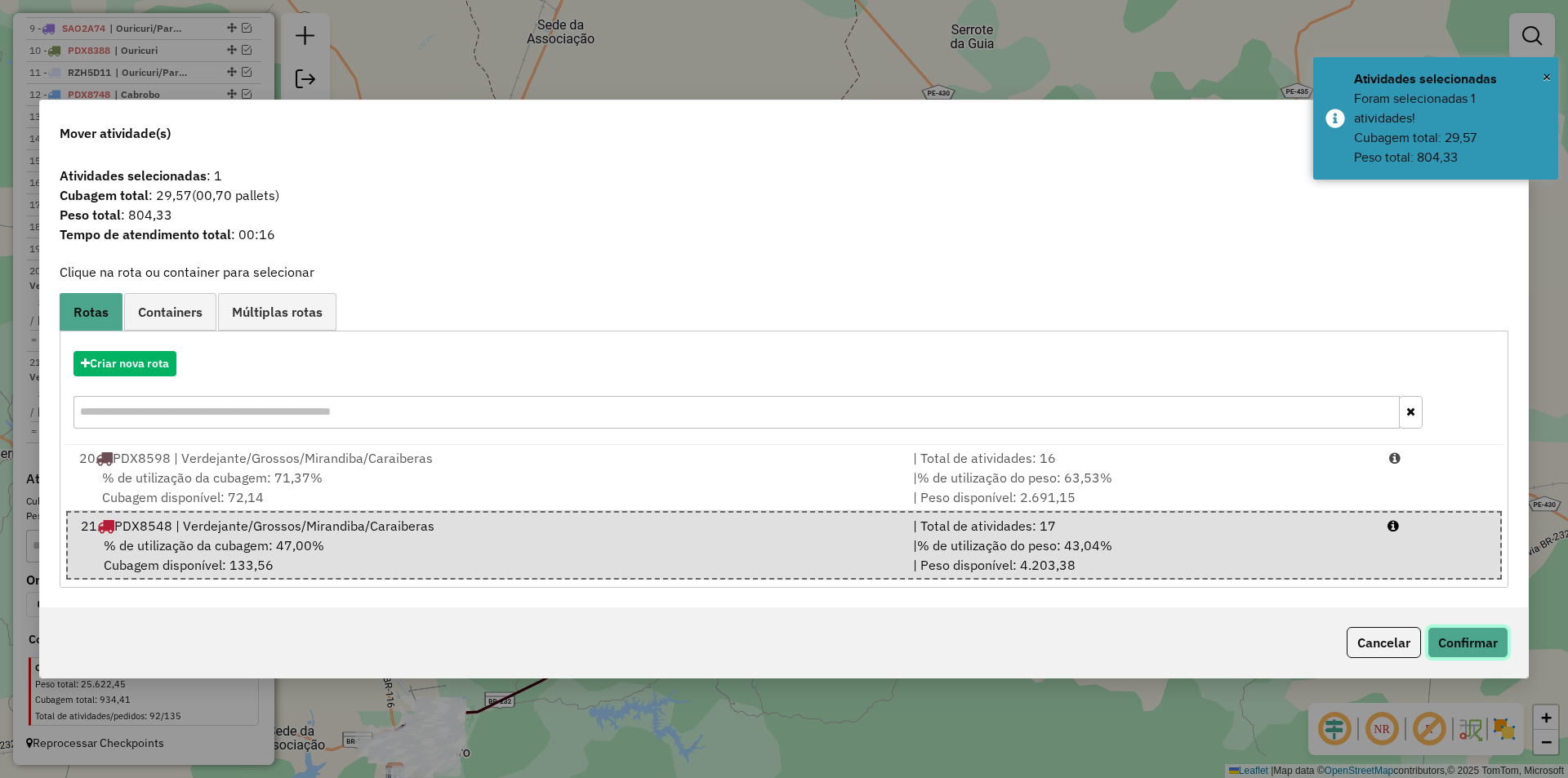
click at [1478, 655] on button "Confirmar" at bounding box center [1468, 642] width 81 height 31
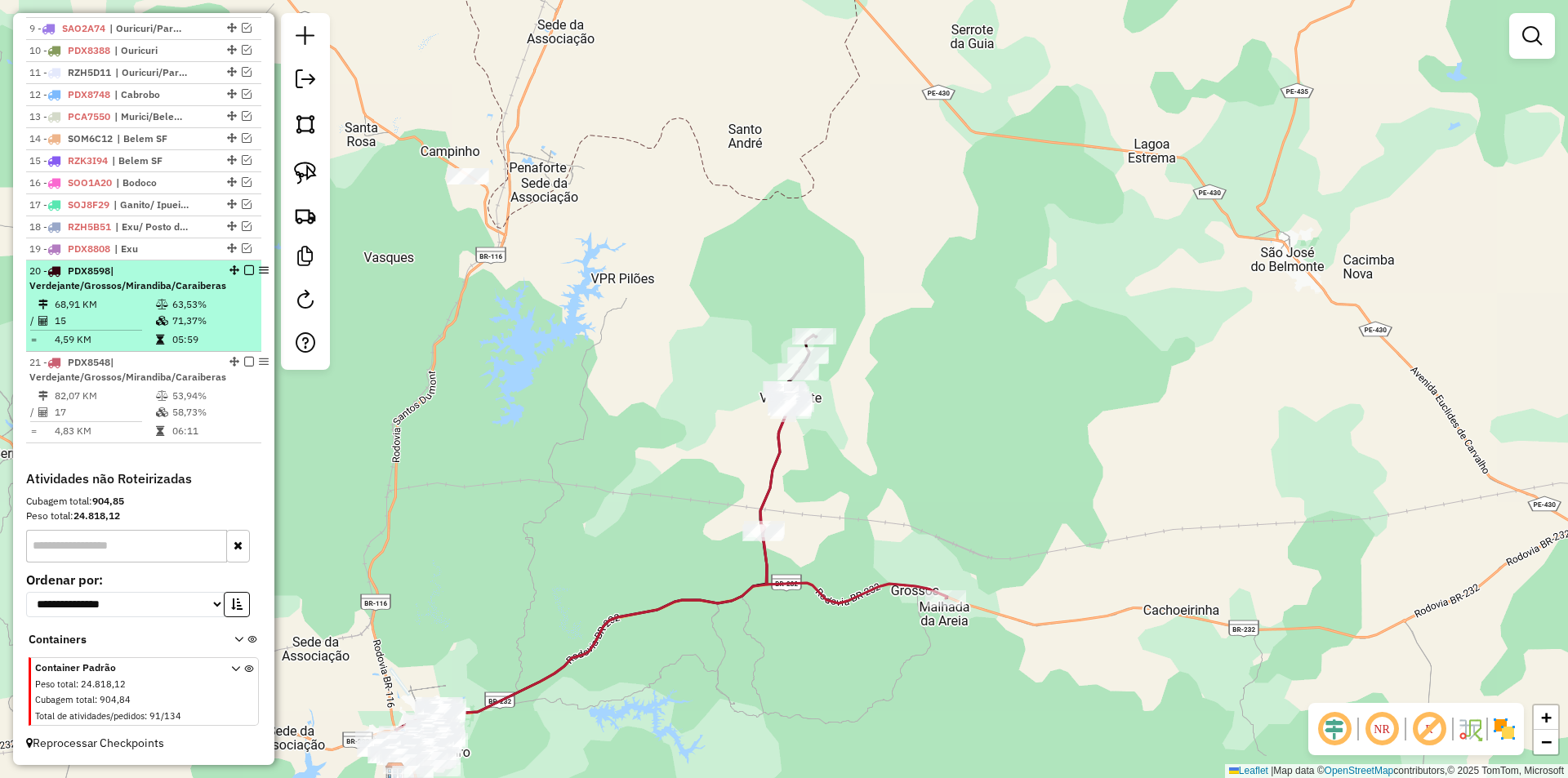
click at [209, 315] on td "71,37%" at bounding box center [213, 320] width 83 height 16
select select "*********"
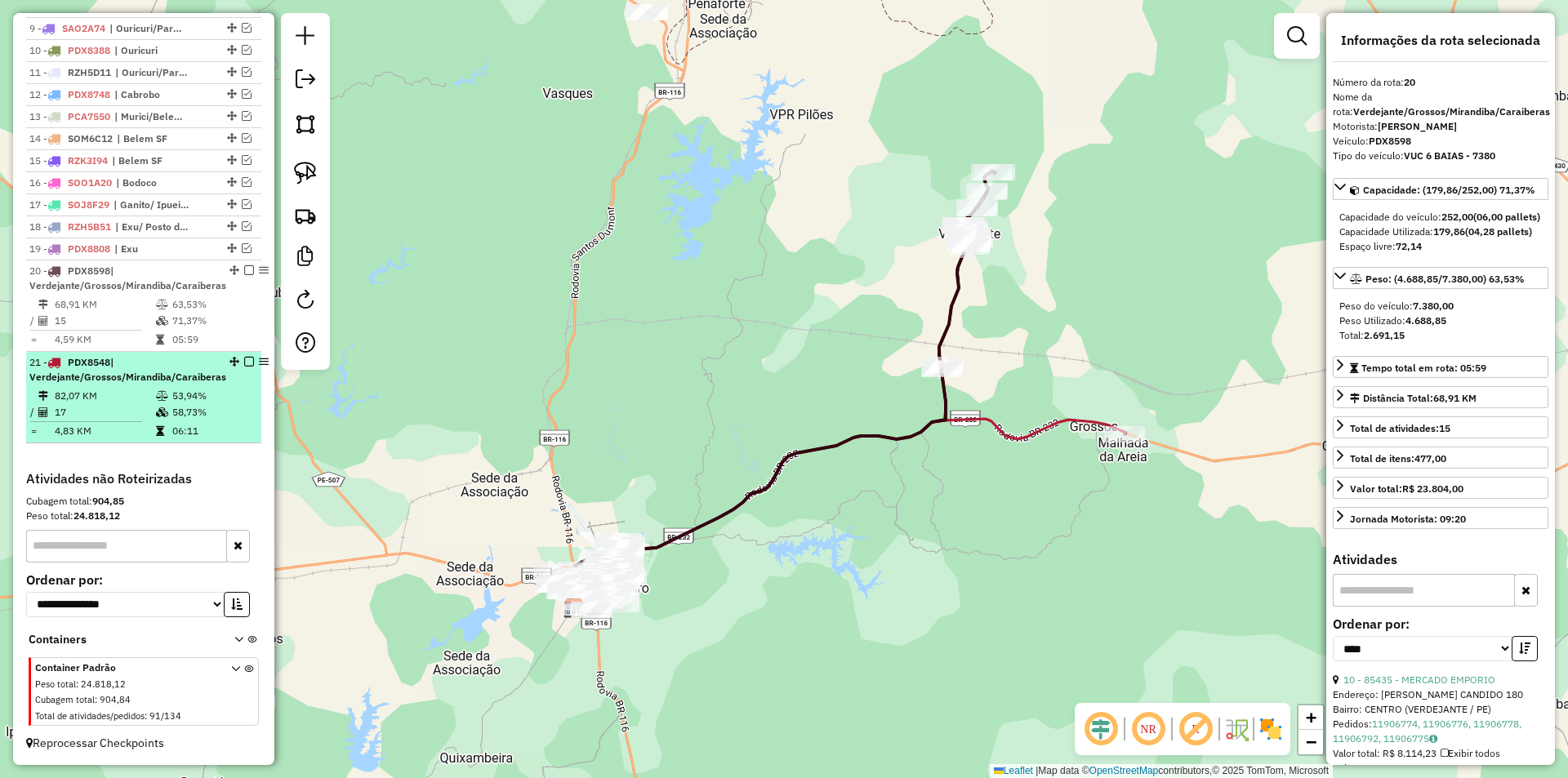
click at [171, 403] on td "53,94%" at bounding box center [213, 395] width 83 height 16
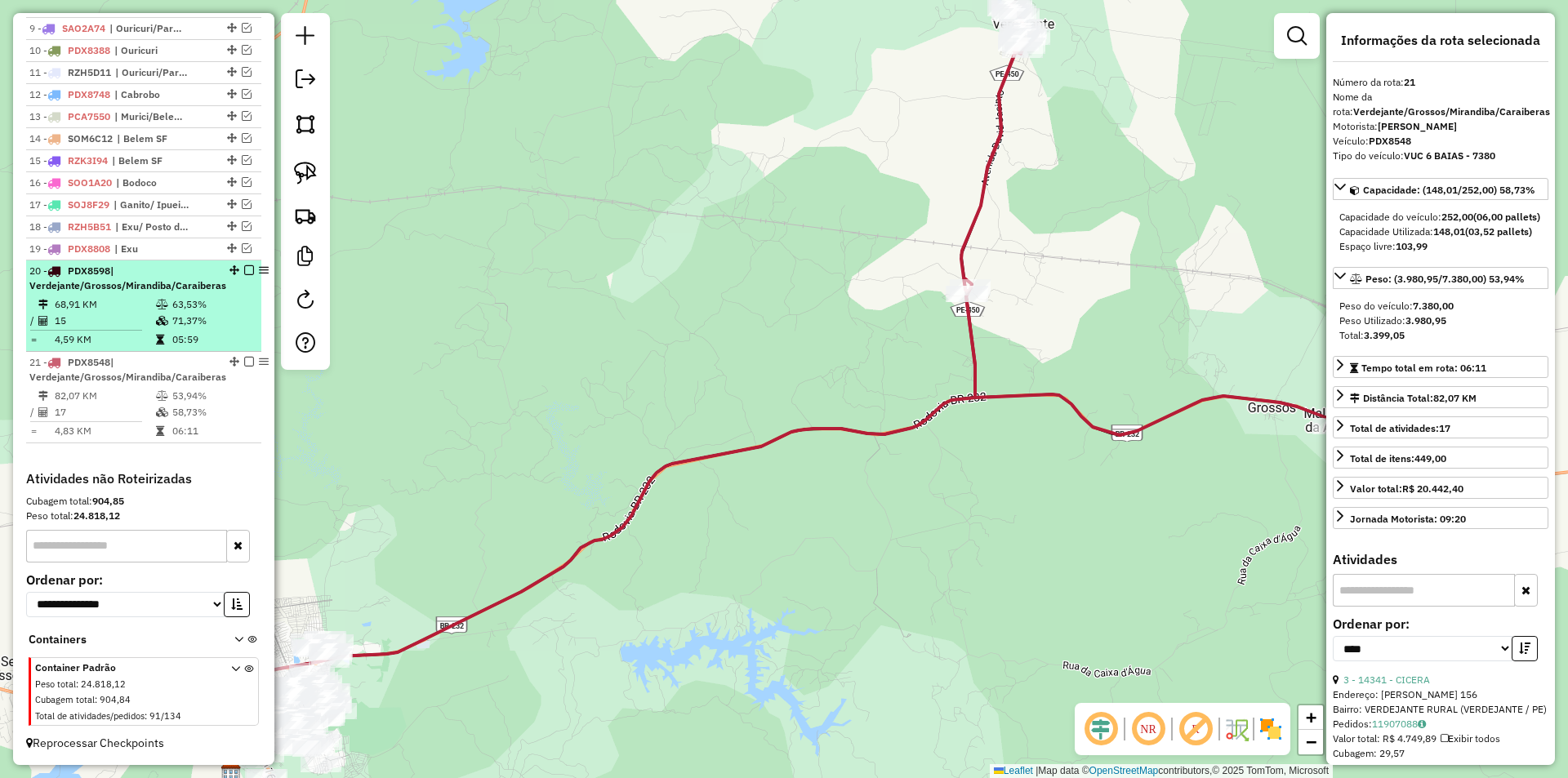
click at [175, 306] on td "63,53%" at bounding box center [213, 304] width 83 height 16
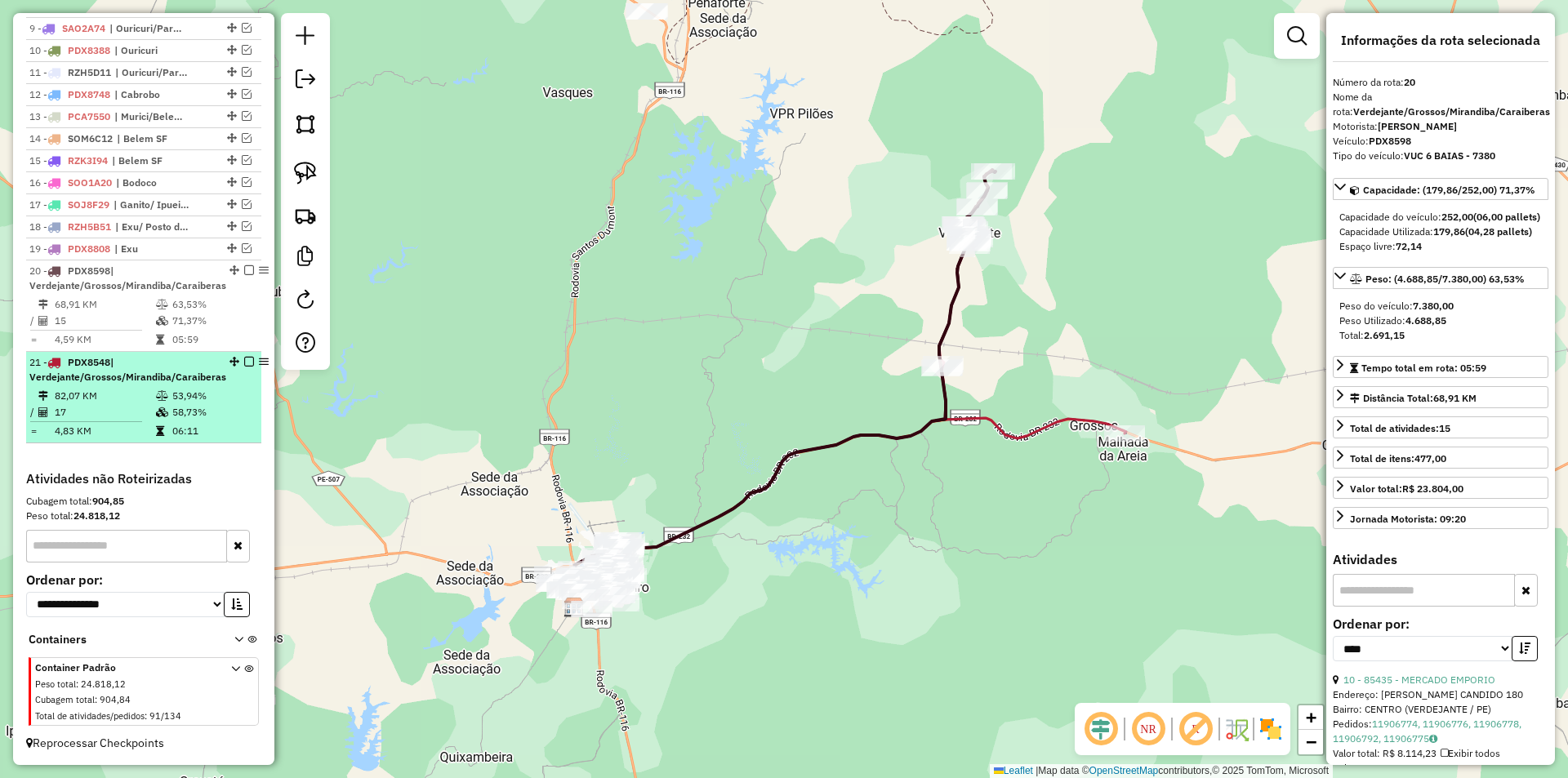
click at [164, 376] on span "| Verdejante/Grossos/Mirandiba/Caraiberas" at bounding box center [128, 369] width 197 height 27
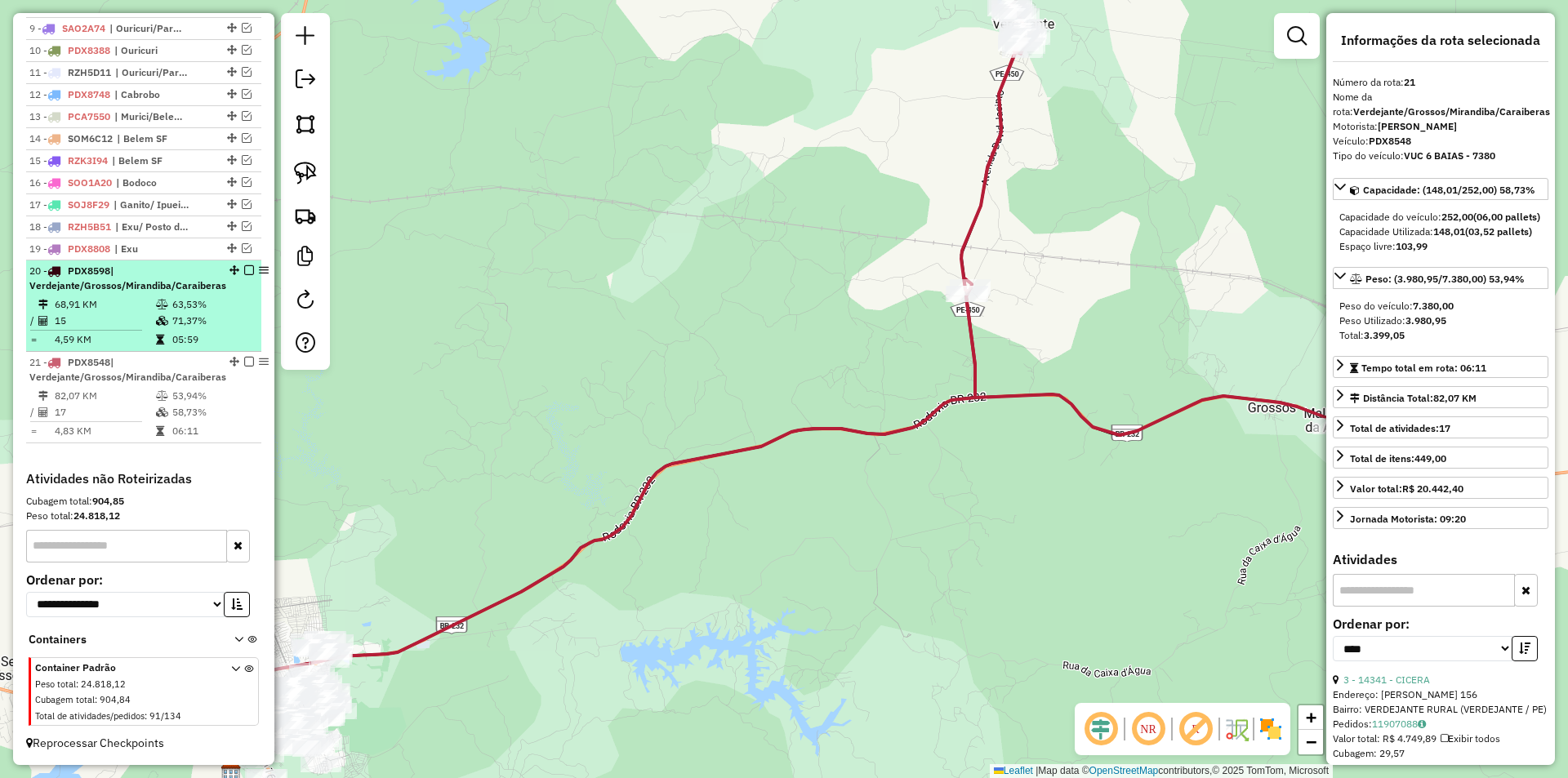
click at [171, 320] on td "71,37%" at bounding box center [213, 320] width 83 height 16
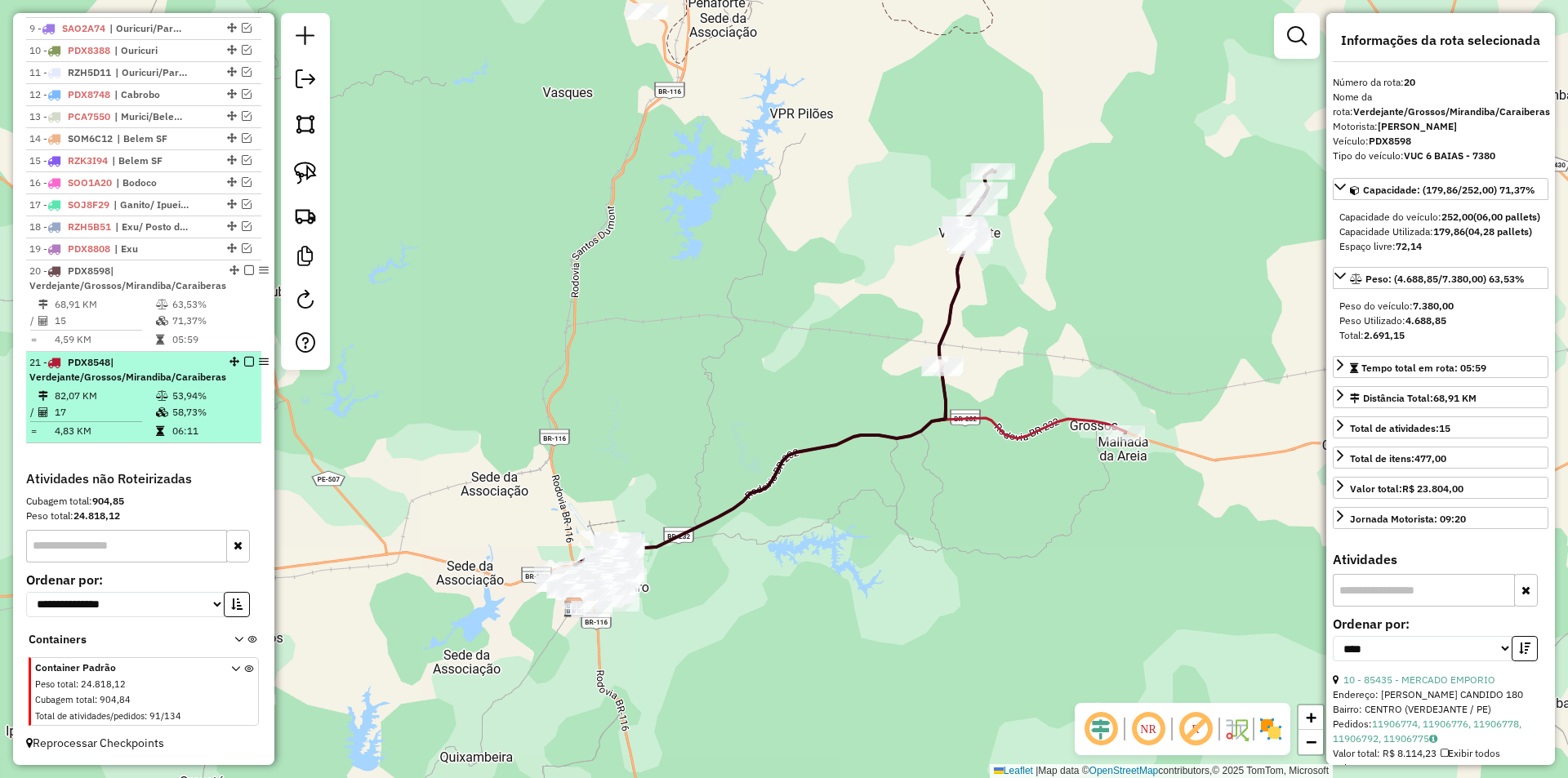
click at [182, 375] on span "| Verdejante/Grossos/Mirandiba/Caraiberas" at bounding box center [128, 369] width 197 height 27
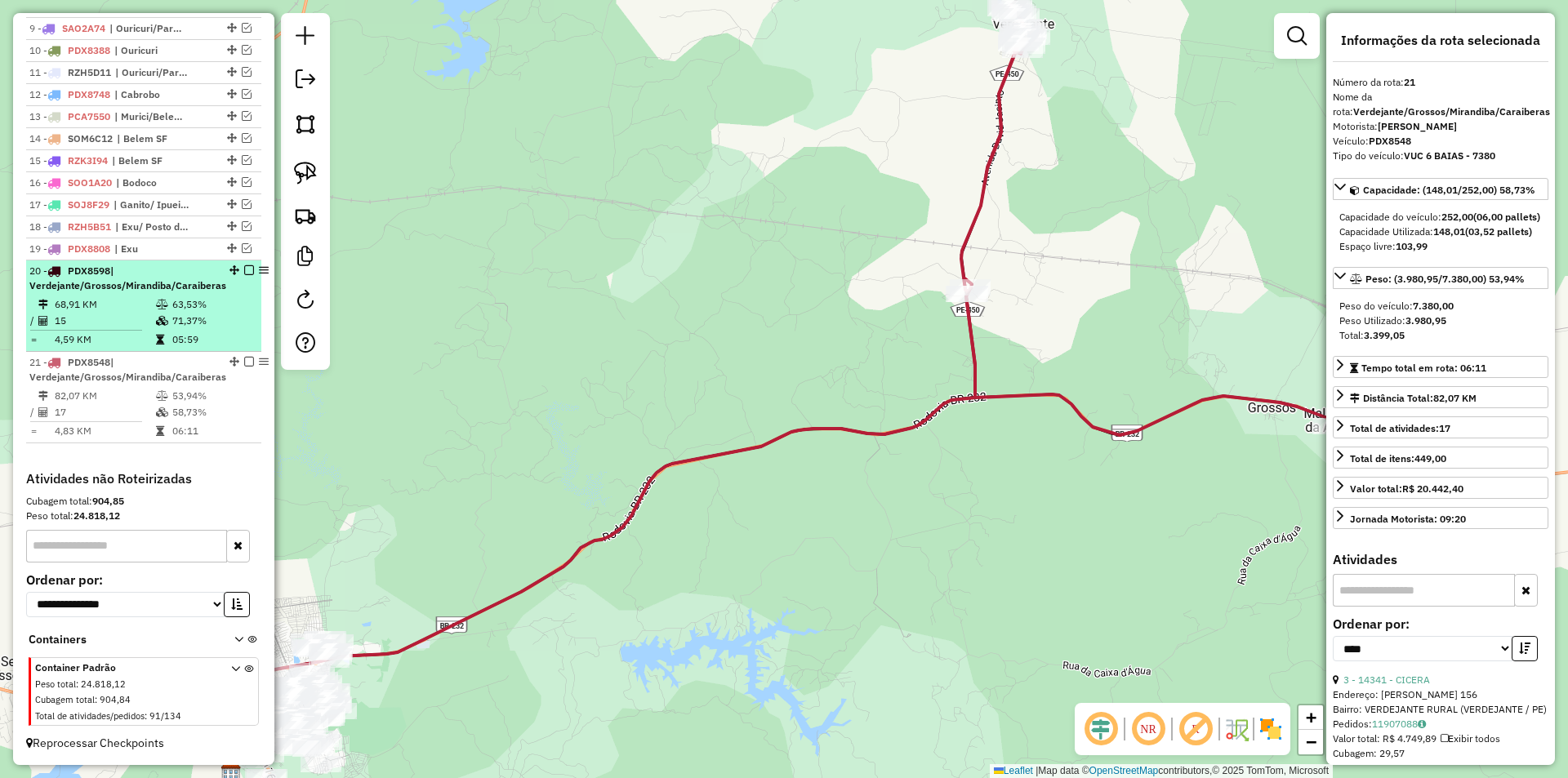
click at [183, 328] on td "71,37%" at bounding box center [213, 320] width 83 height 16
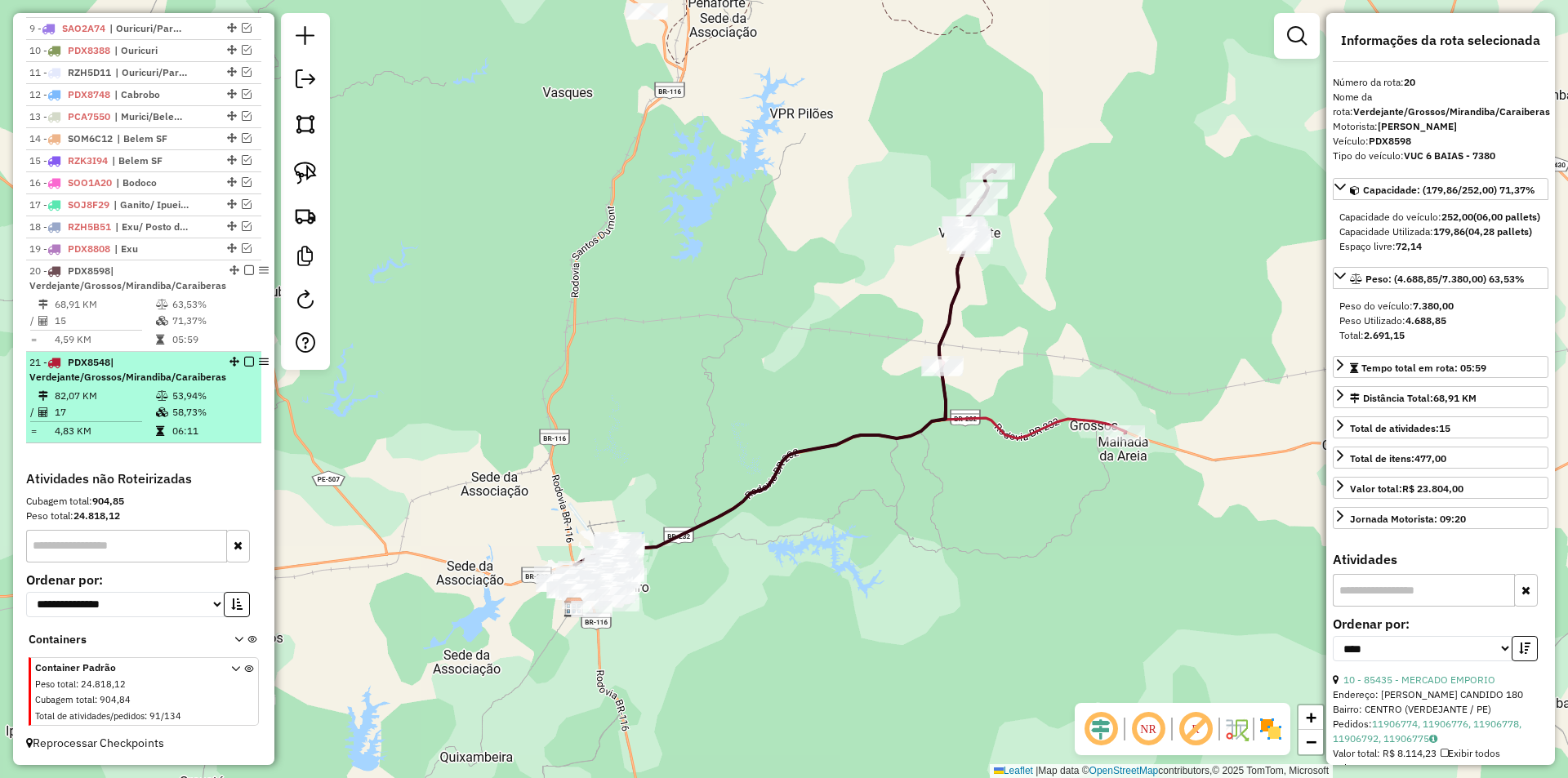
click at [188, 385] on div "21 - PDX8548 | Verdejante/Grossos/Mirandiba/Caraiberas" at bounding box center [128, 369] width 197 height 30
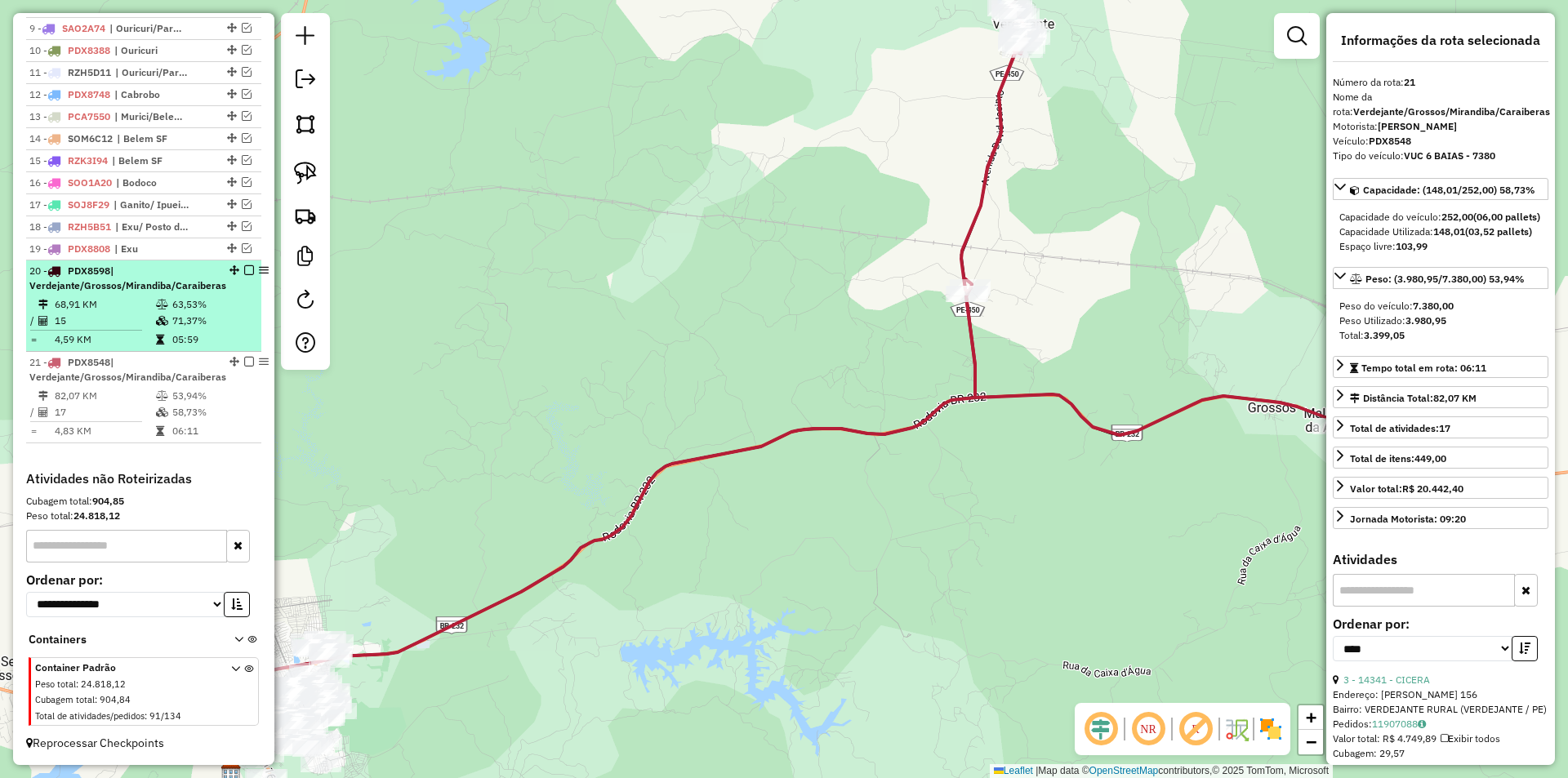
click at [181, 333] on td "05:59" at bounding box center [213, 339] width 83 height 16
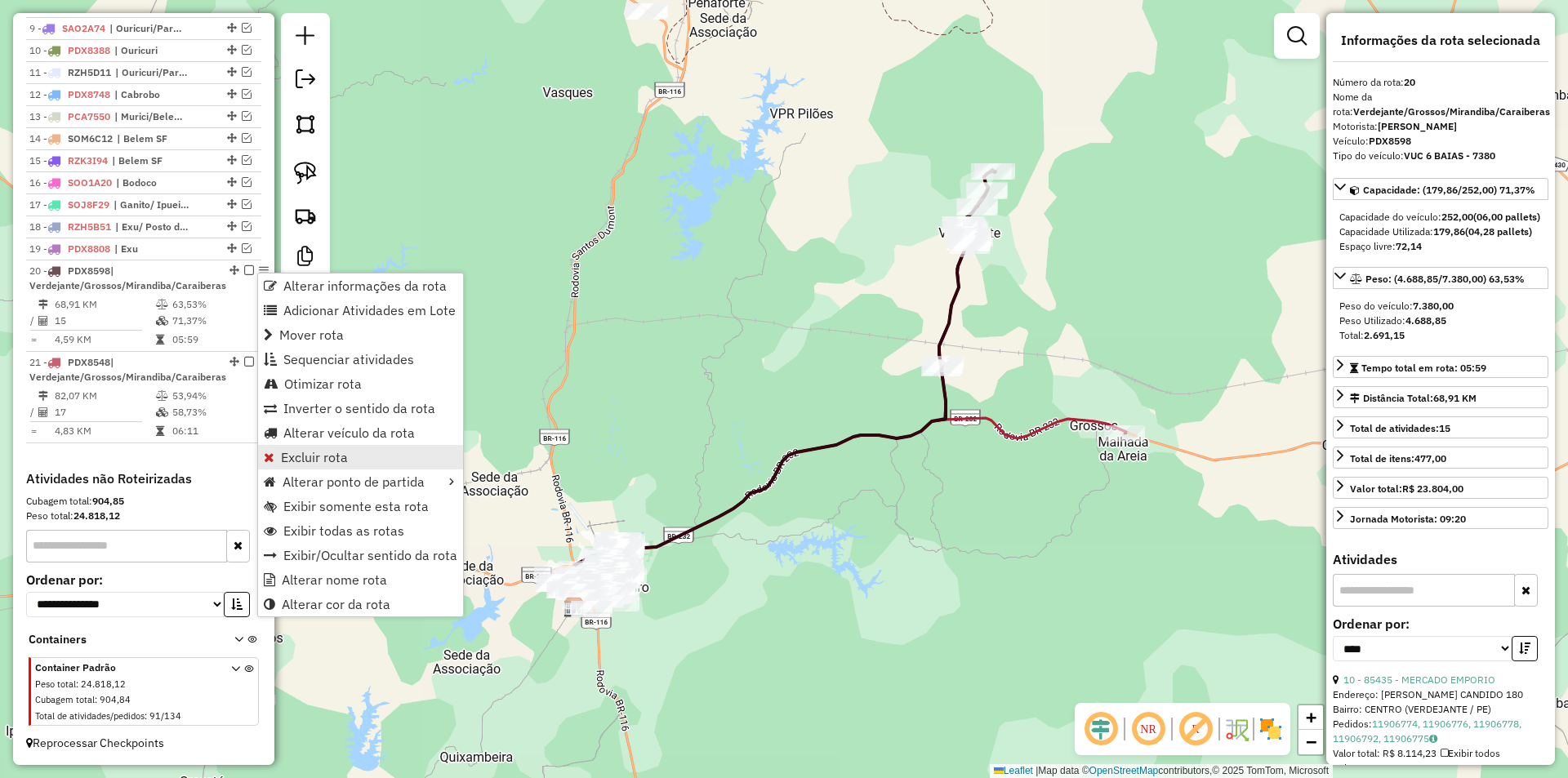
click at [291, 457] on span "Excluir rota" at bounding box center [315, 458] width 67 height 13
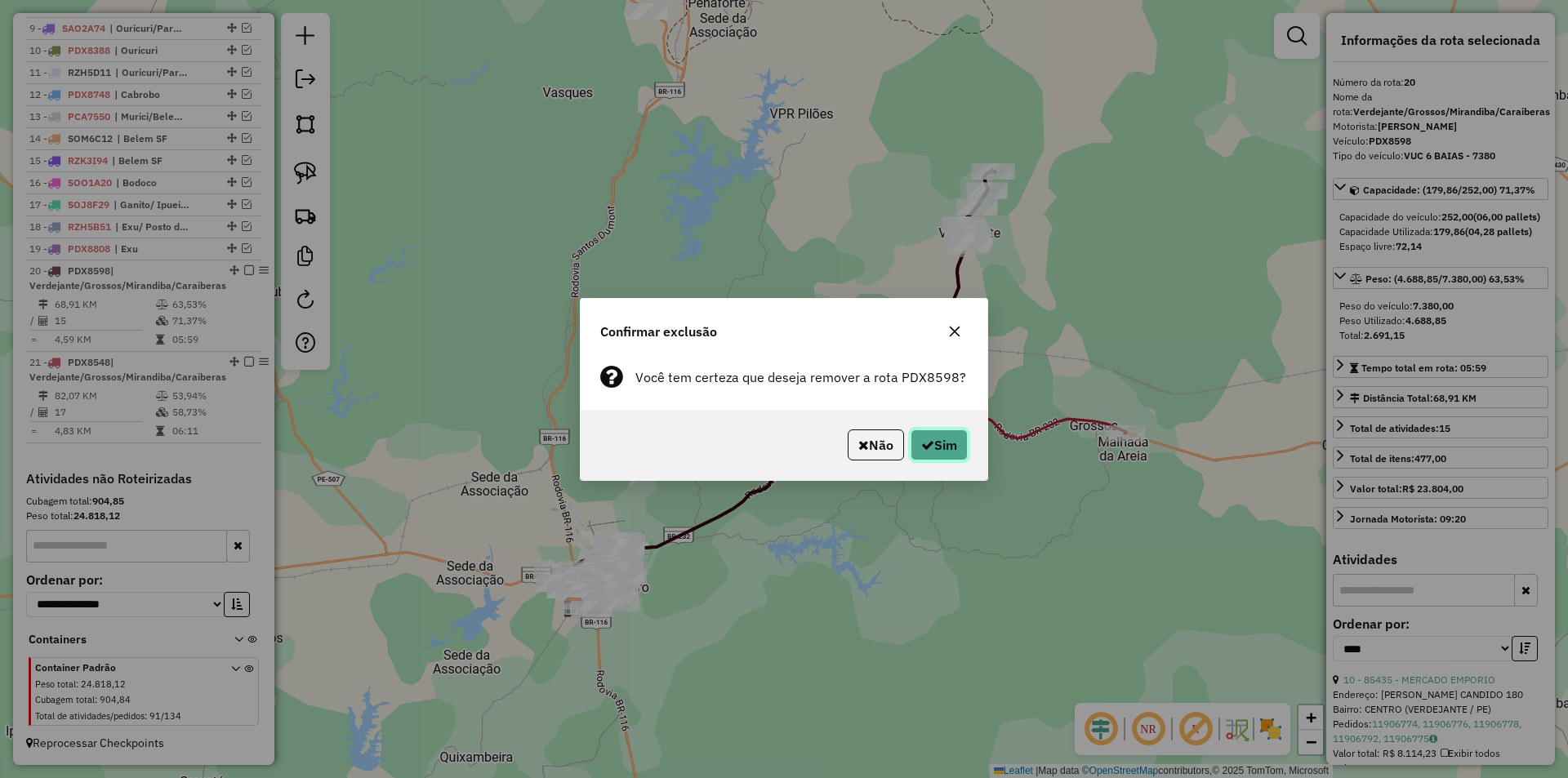
click at [937, 442] on button "Sim" at bounding box center [938, 445] width 57 height 31
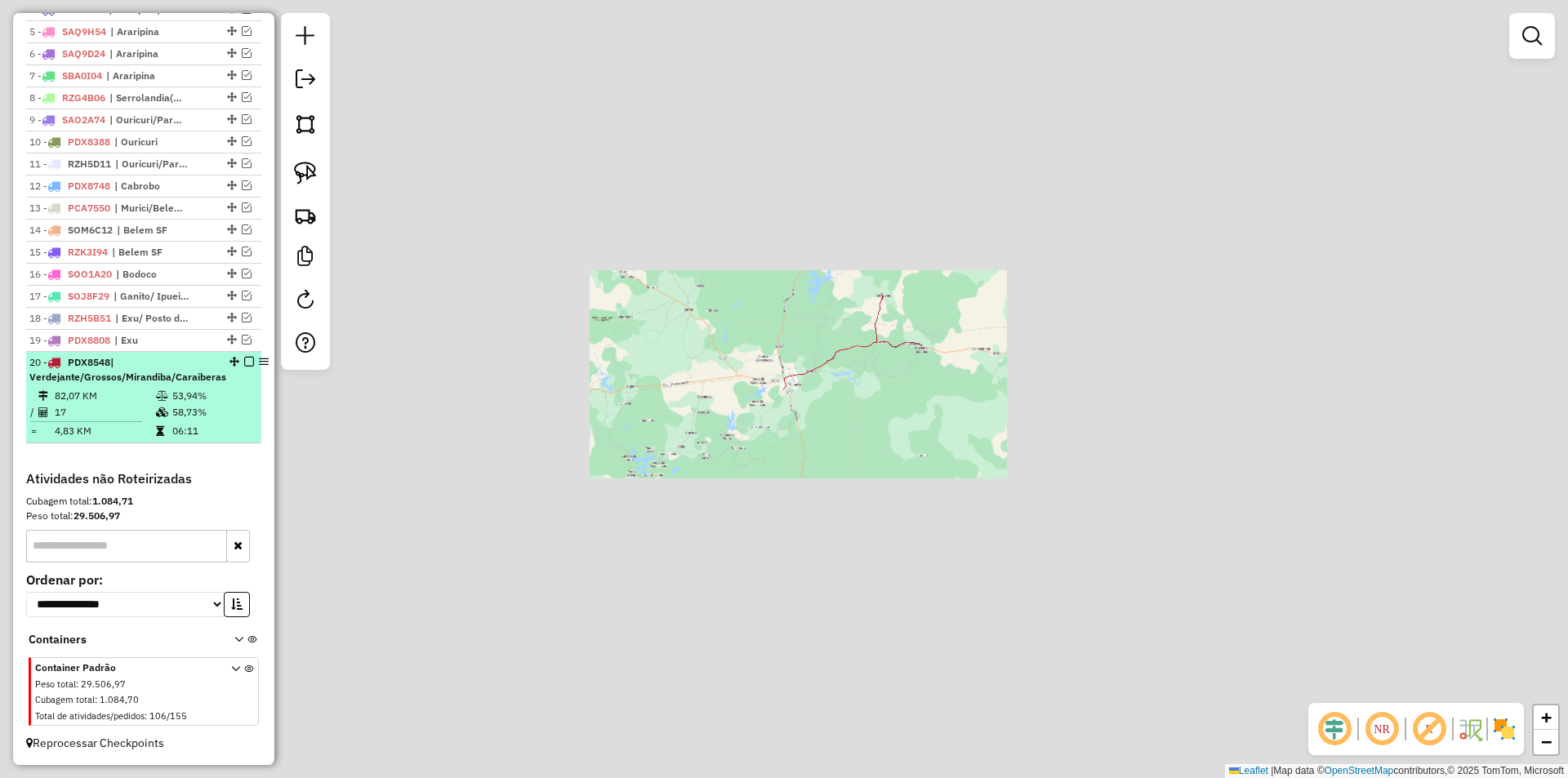
scroll to position [712, 0]
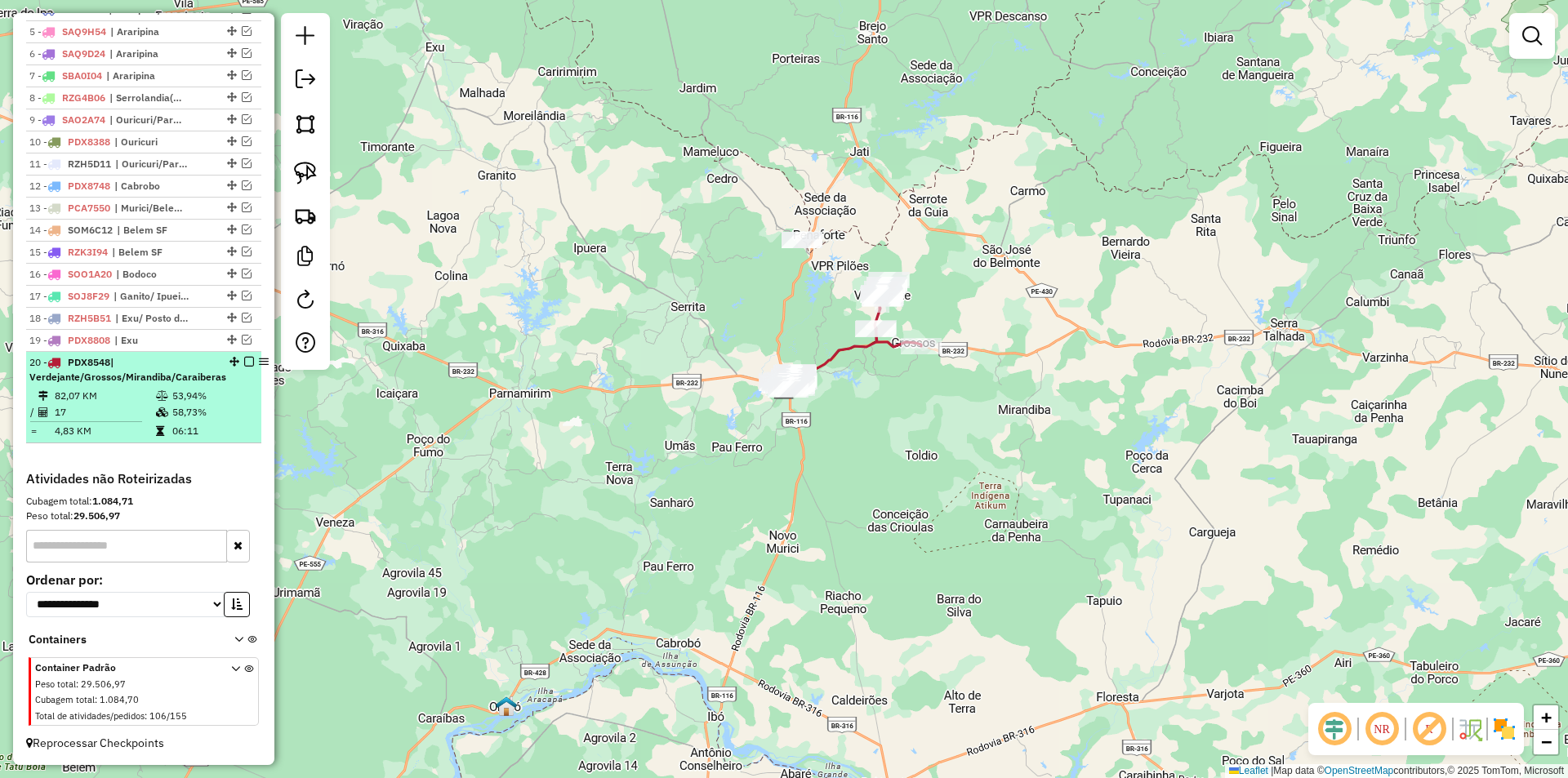
select select "*********"
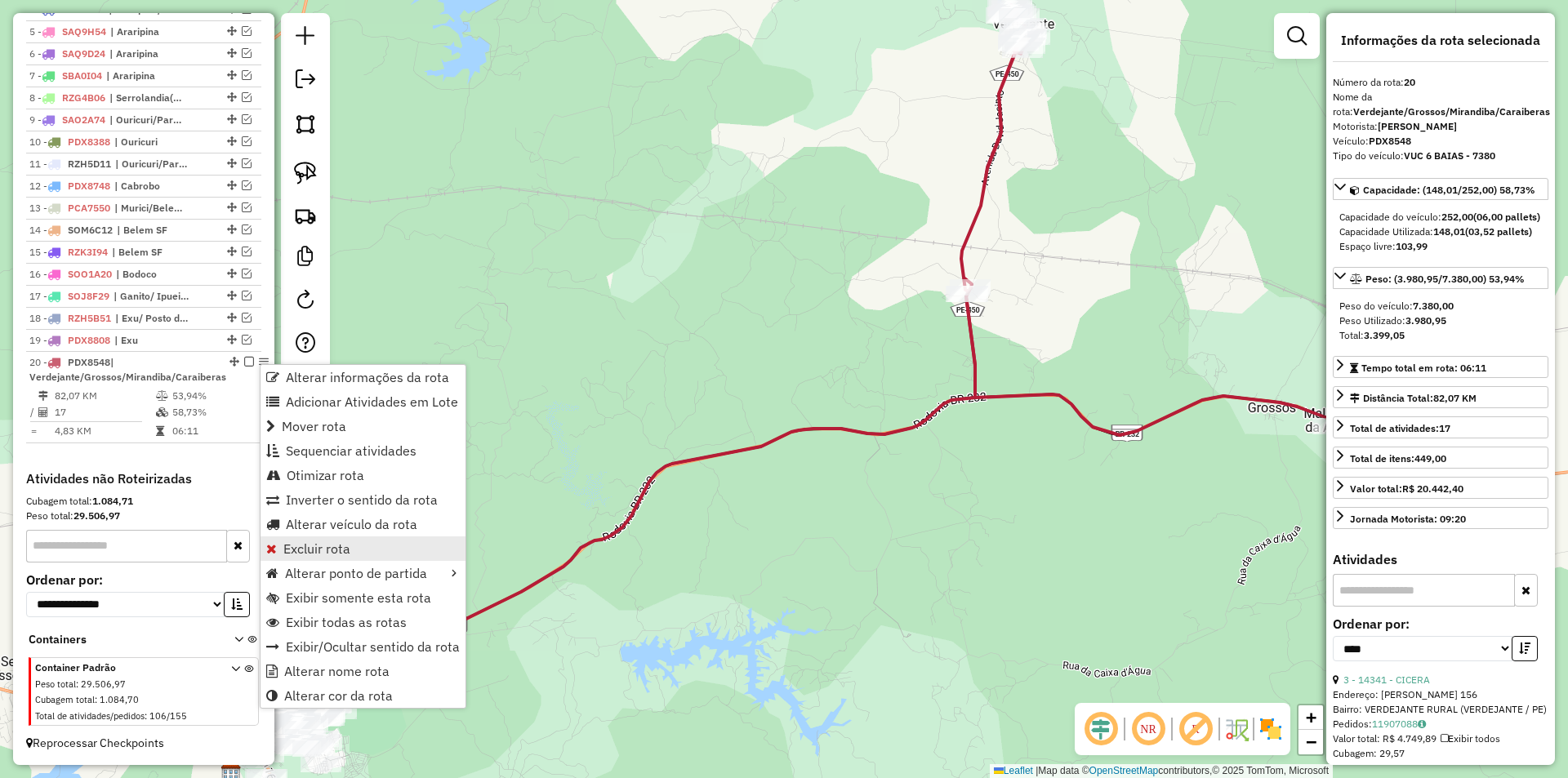
click at [331, 546] on span "Excluir rota" at bounding box center [317, 549] width 67 height 13
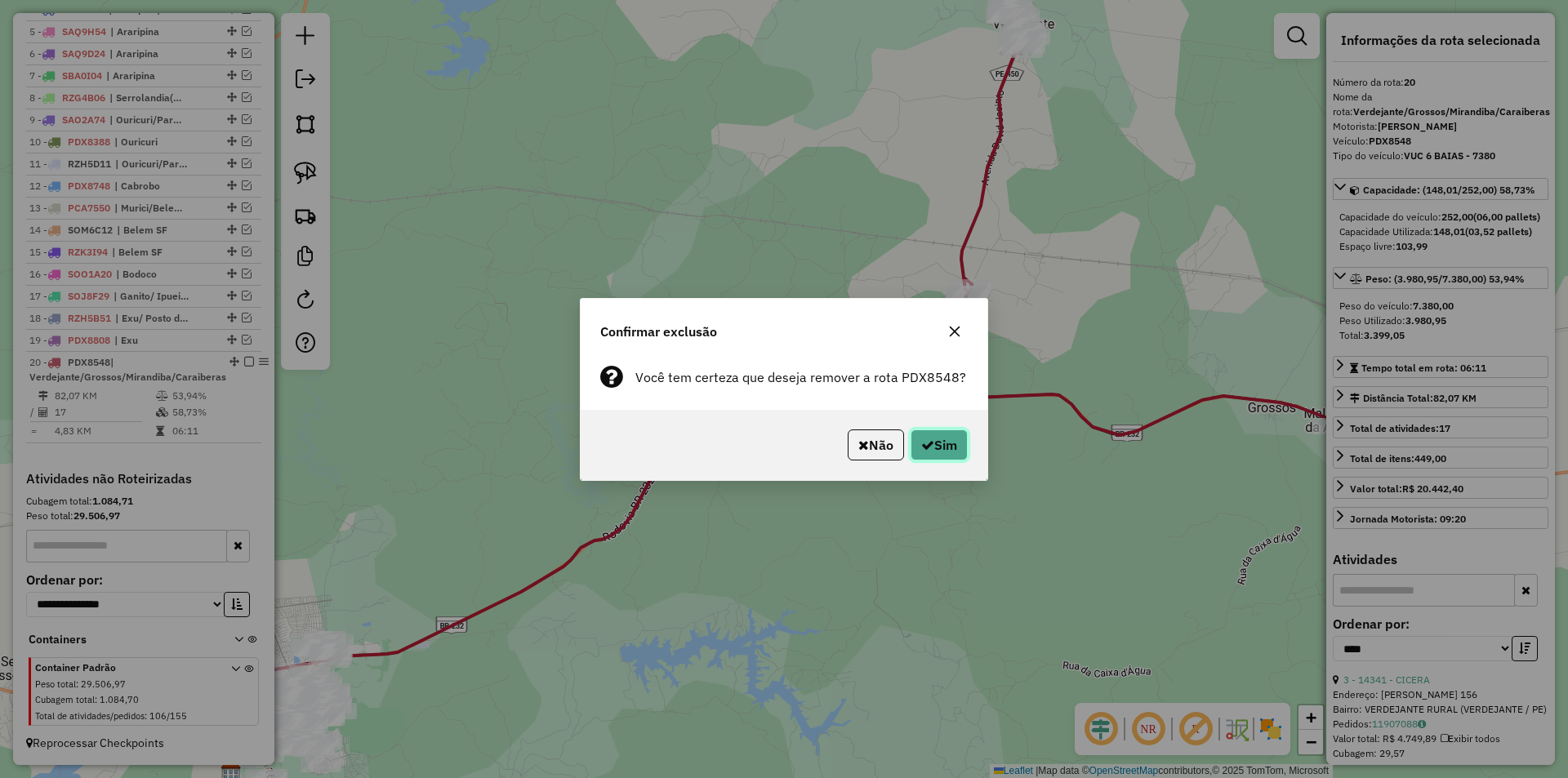
click at [948, 444] on button "Sim" at bounding box center [938, 445] width 57 height 31
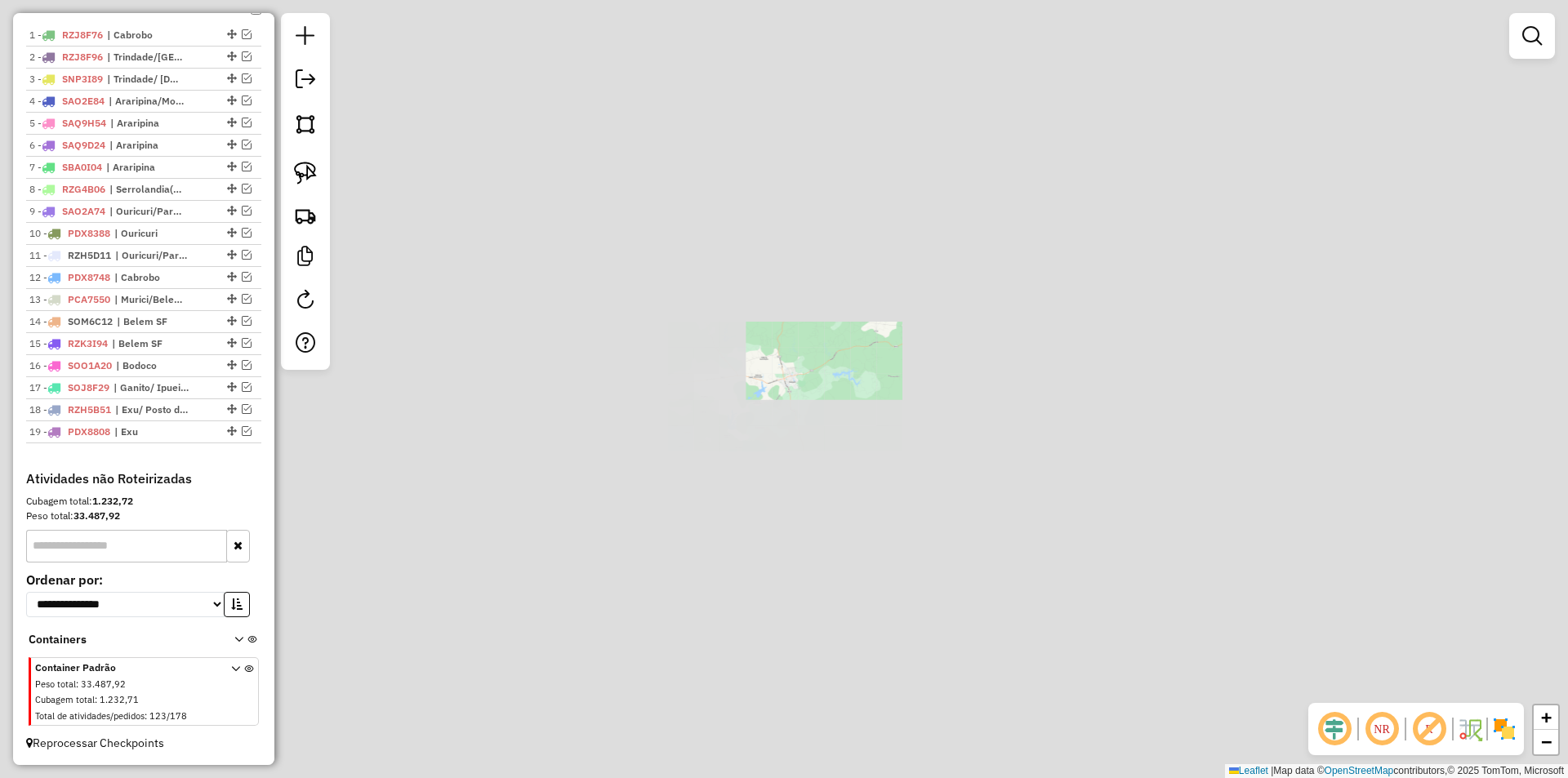
scroll to position [620, 0]
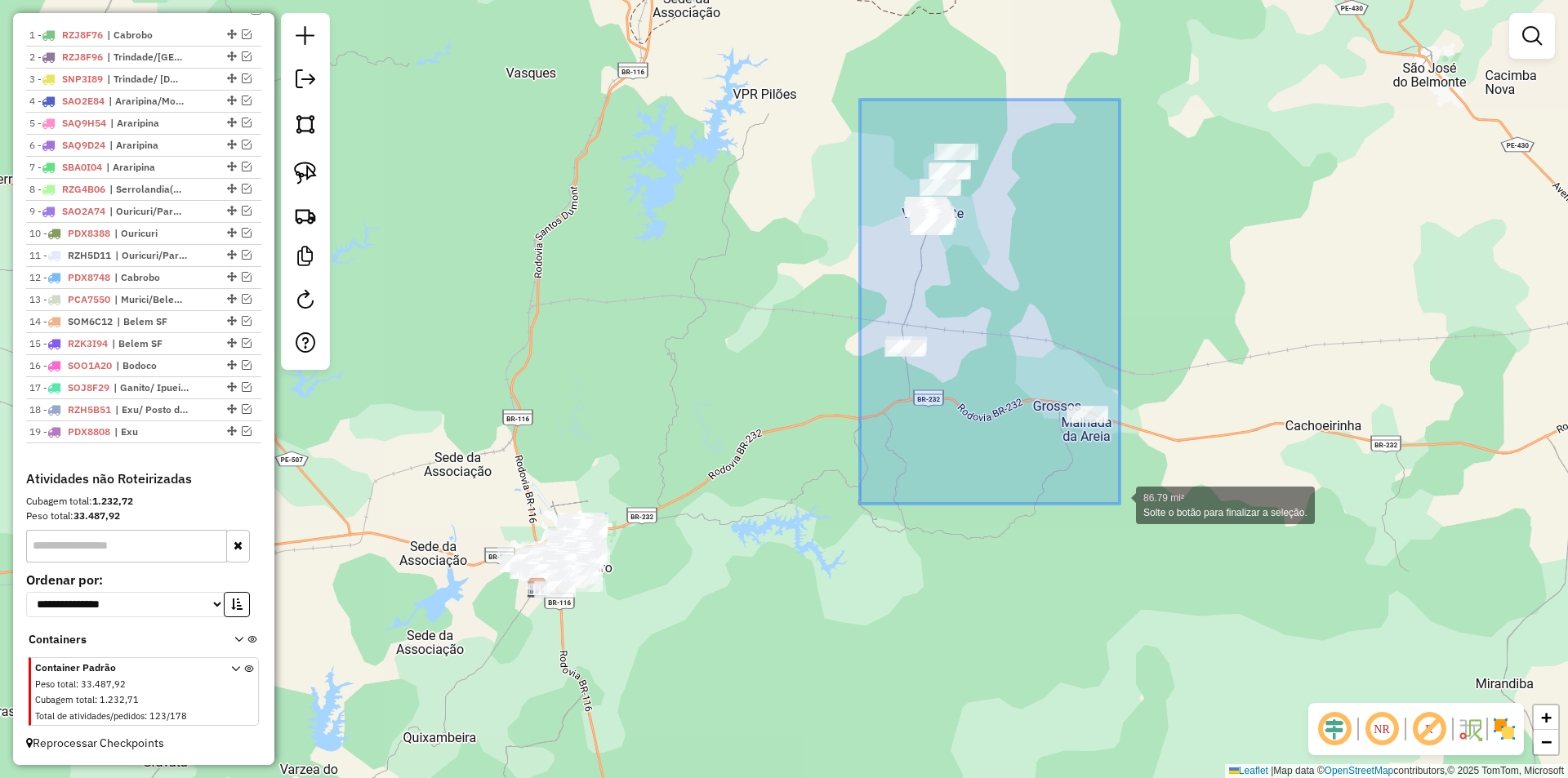
drag, startPoint x: 860, startPoint y: 100, endPoint x: 1120, endPoint y: 504, distance: 480.4
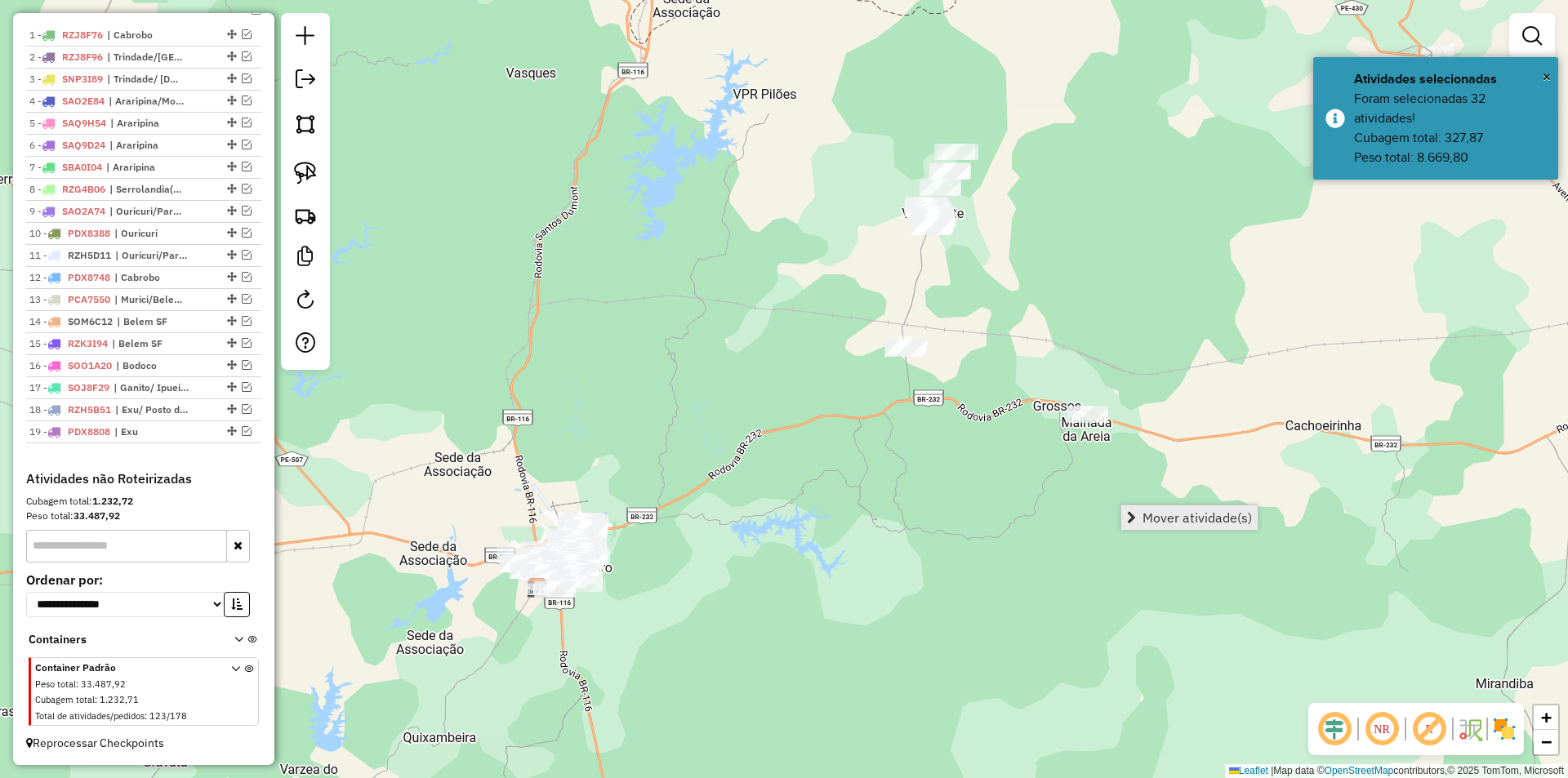
click at [1137, 511] on link "Mover atividade(s)" at bounding box center [1190, 516] width 137 height 24
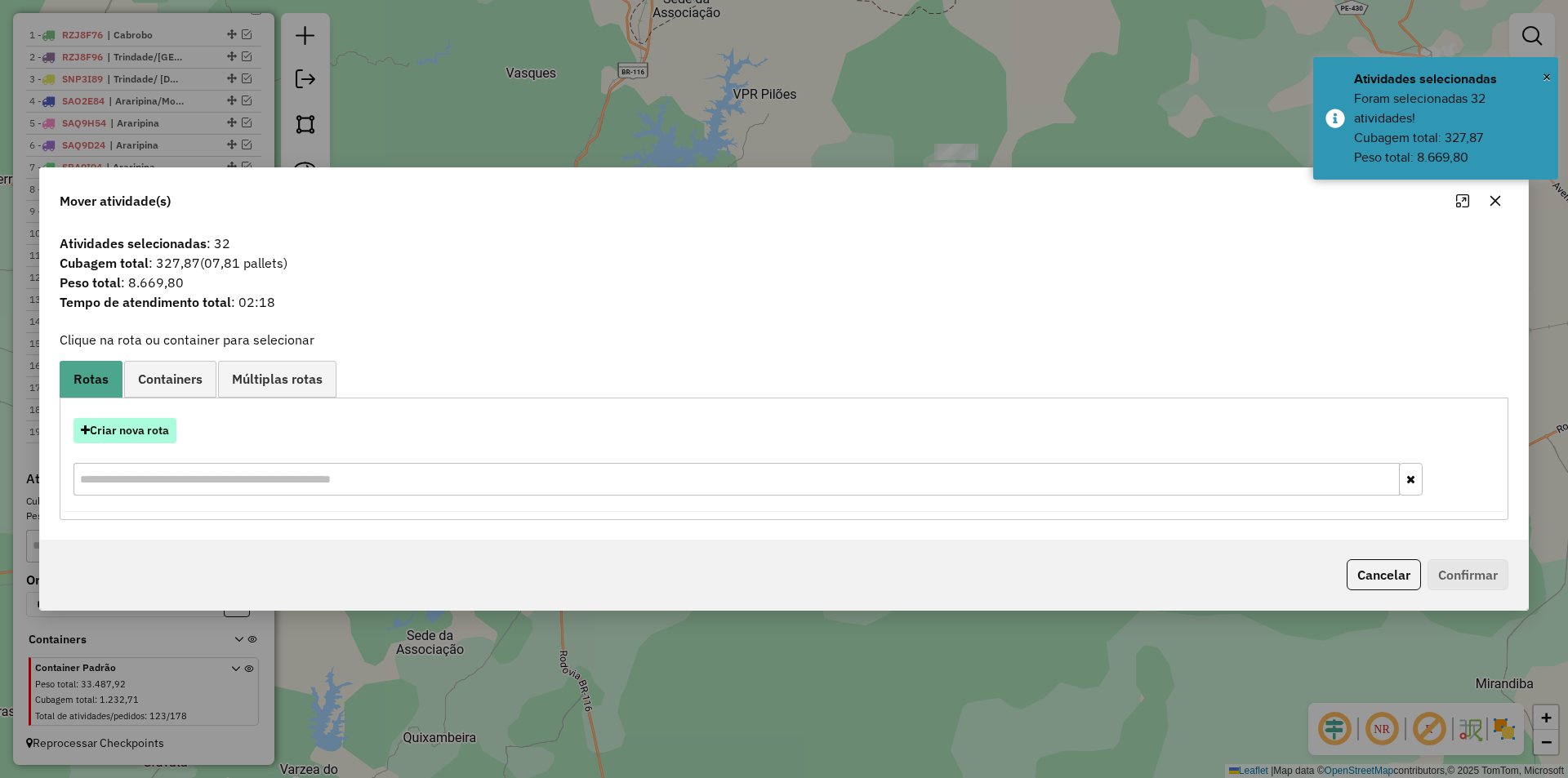
click at [127, 424] on button "Criar nova rota" at bounding box center [124, 431] width 103 height 25
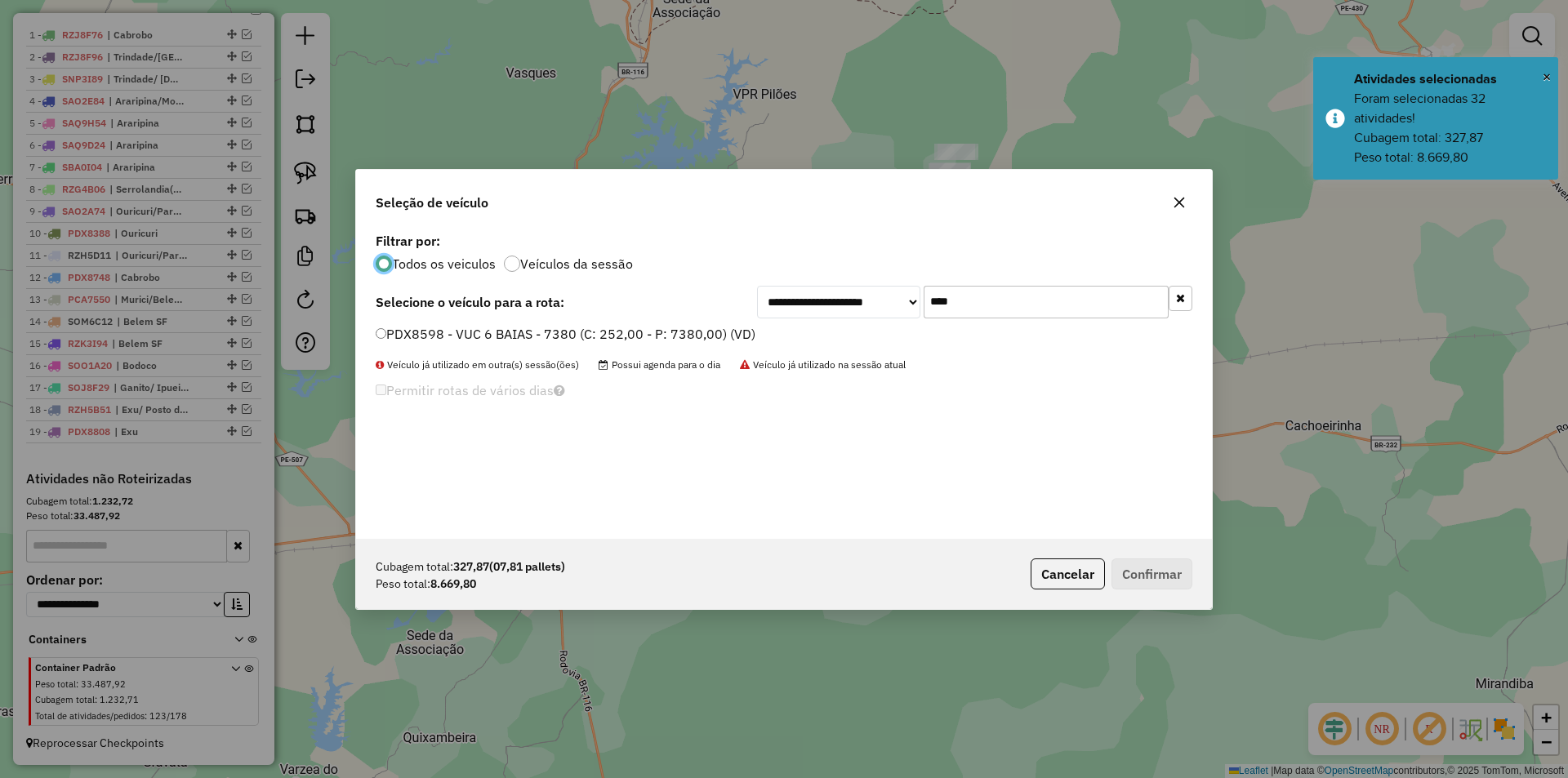
scroll to position [9, 5]
drag, startPoint x: 972, startPoint y: 299, endPoint x: 934, endPoint y: 294, distance: 38.3
click at [934, 294] on input "****" at bounding box center [1046, 302] width 245 height 33
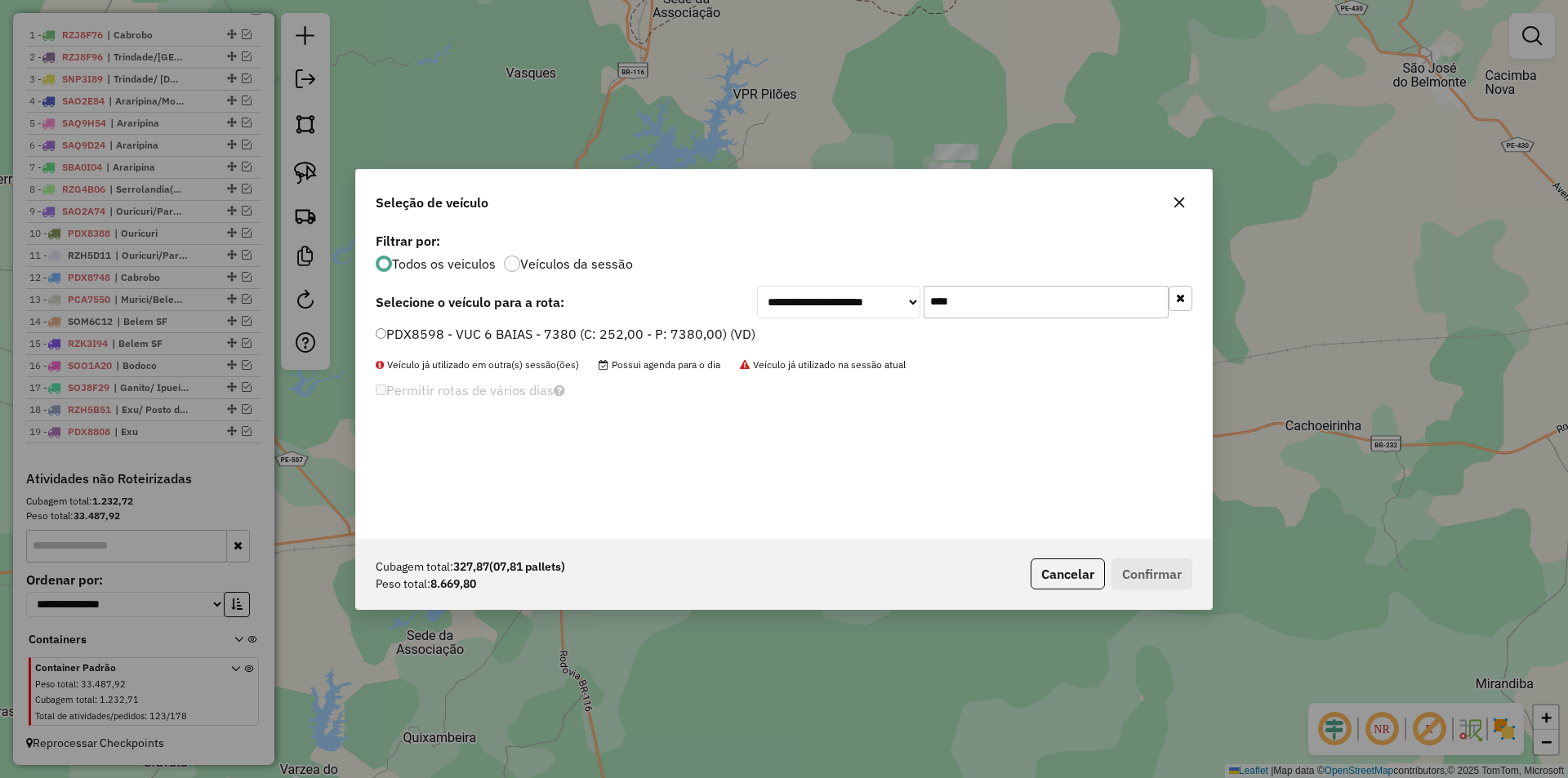
type input "*"
type input "***"
click at [758, 333] on label "SOJ8F29 - 384 - TRUCK 12 BAIAS - 12500 (C: 504,00 - P: 12500,00) (VD)" at bounding box center [609, 334] width 468 height 19
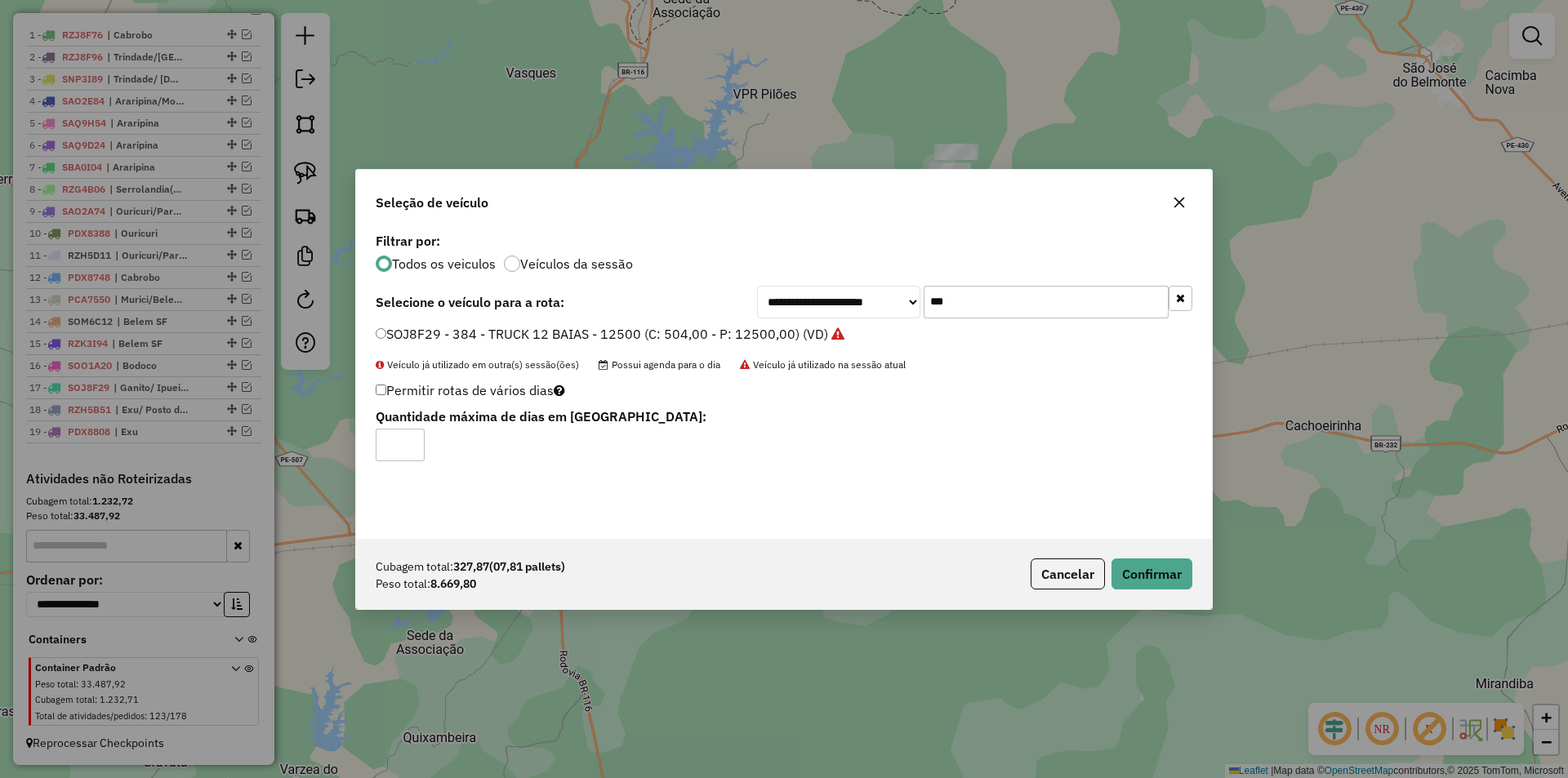
click at [1170, 593] on div "Cubagem total: 327,87 (07,81 pallets) Peso total: 8.669,80 Cancelar Confirmar" at bounding box center [784, 573] width 856 height 70
click at [1150, 581] on button "Confirmar" at bounding box center [1151, 574] width 81 height 31
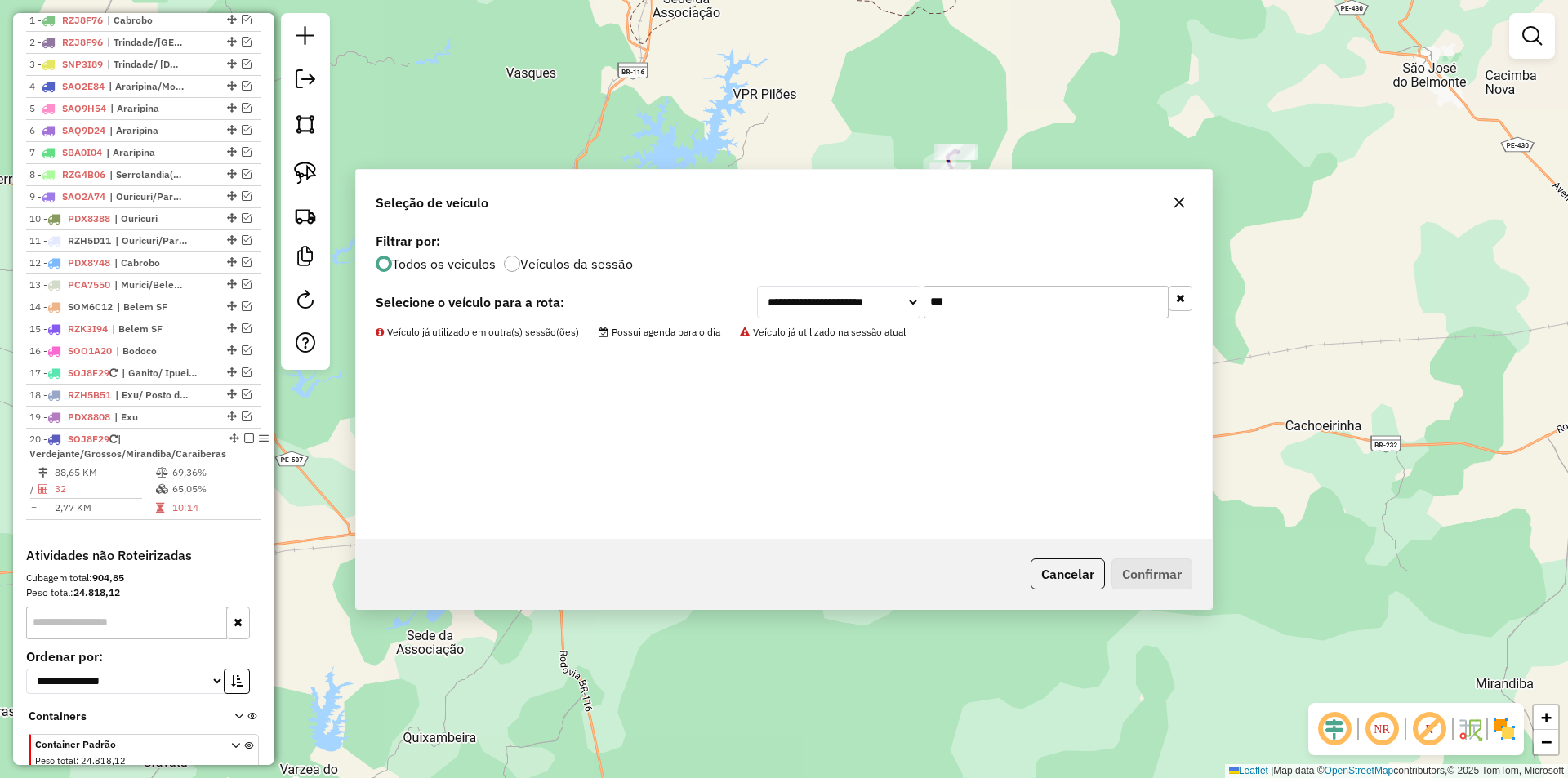
scroll to position [712, 0]
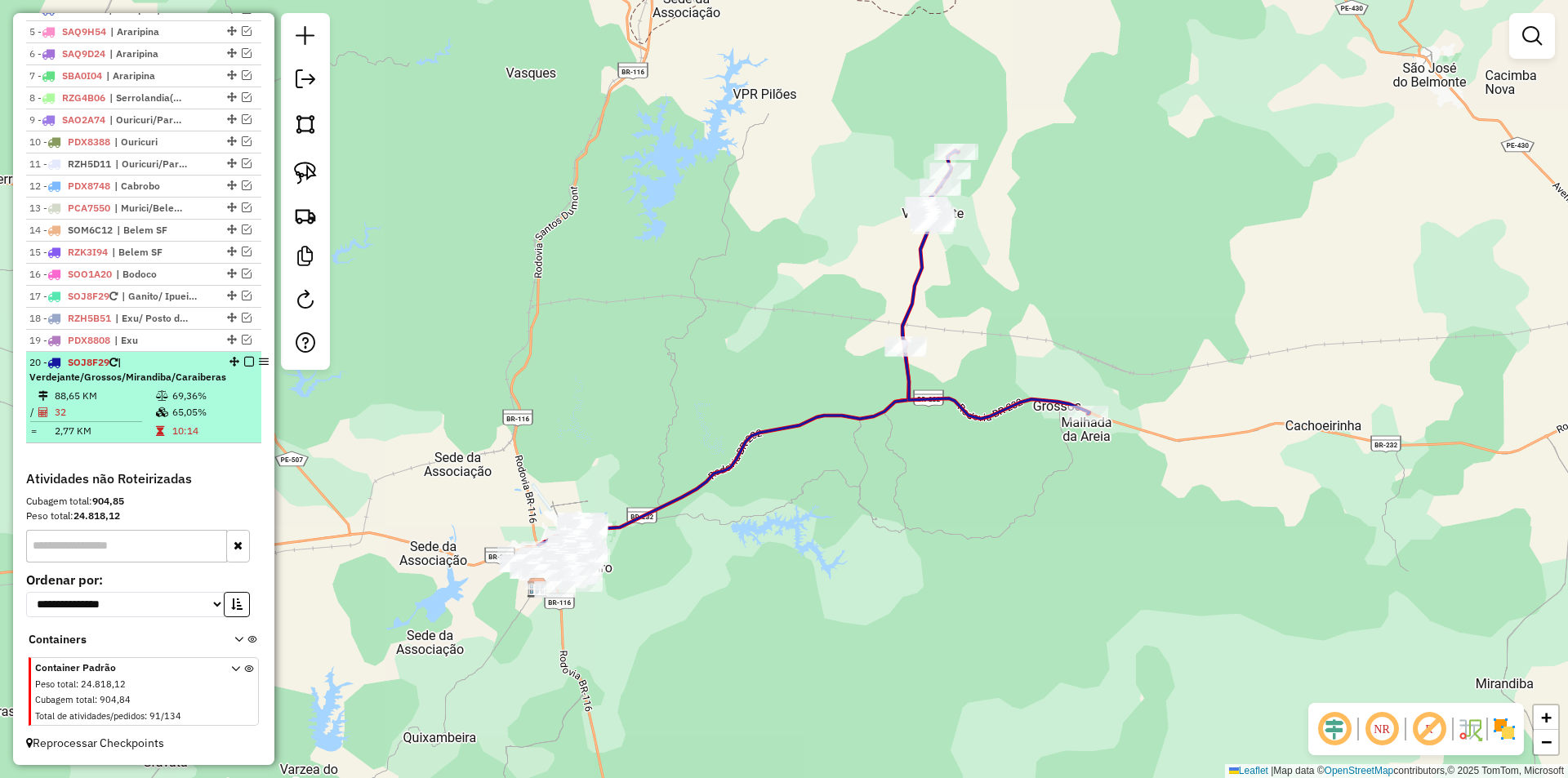
select select "*********"
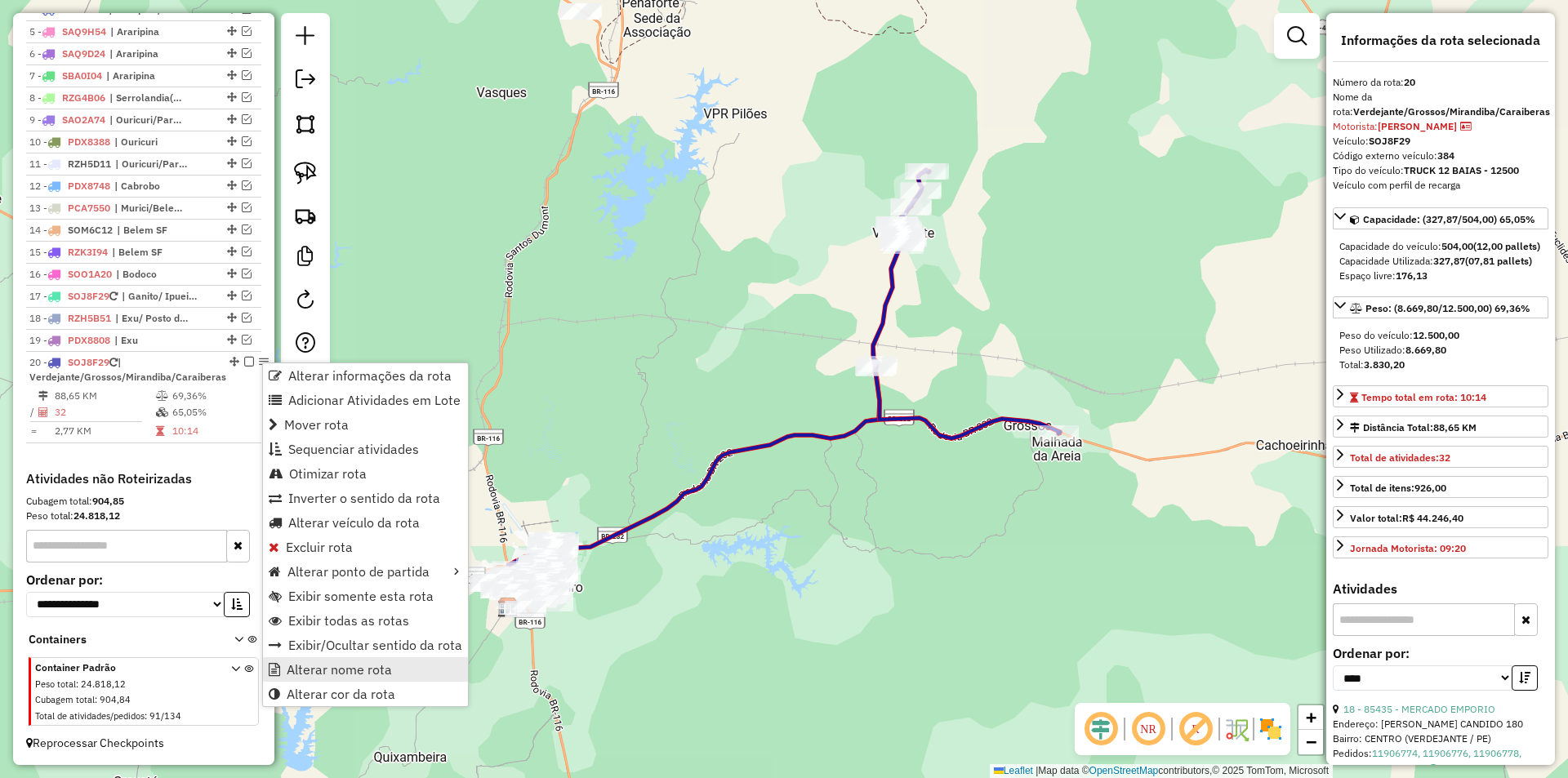
click at [348, 664] on span "Alterar nome rota" at bounding box center [340, 669] width 106 height 13
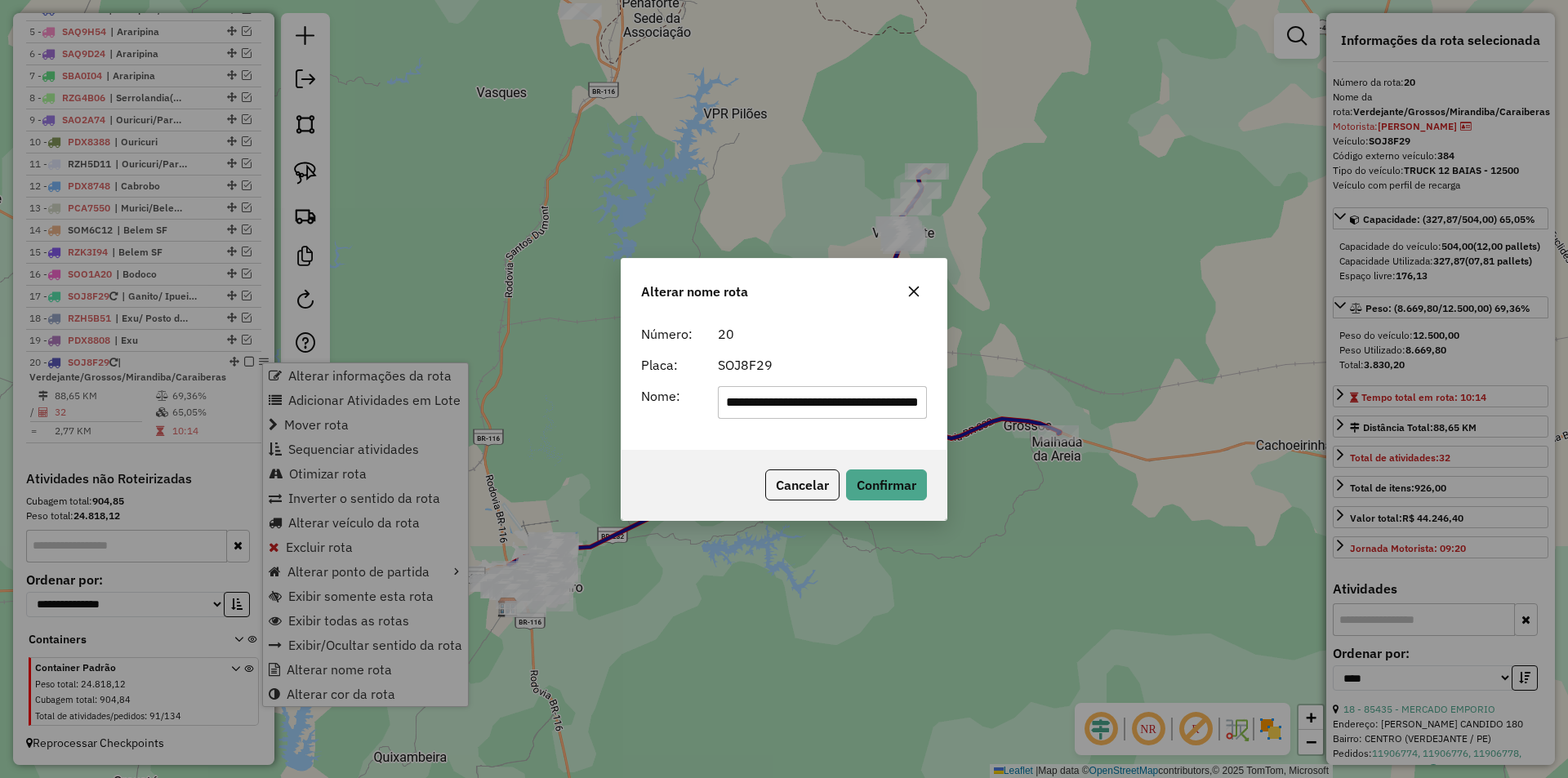
scroll to position [0, 54]
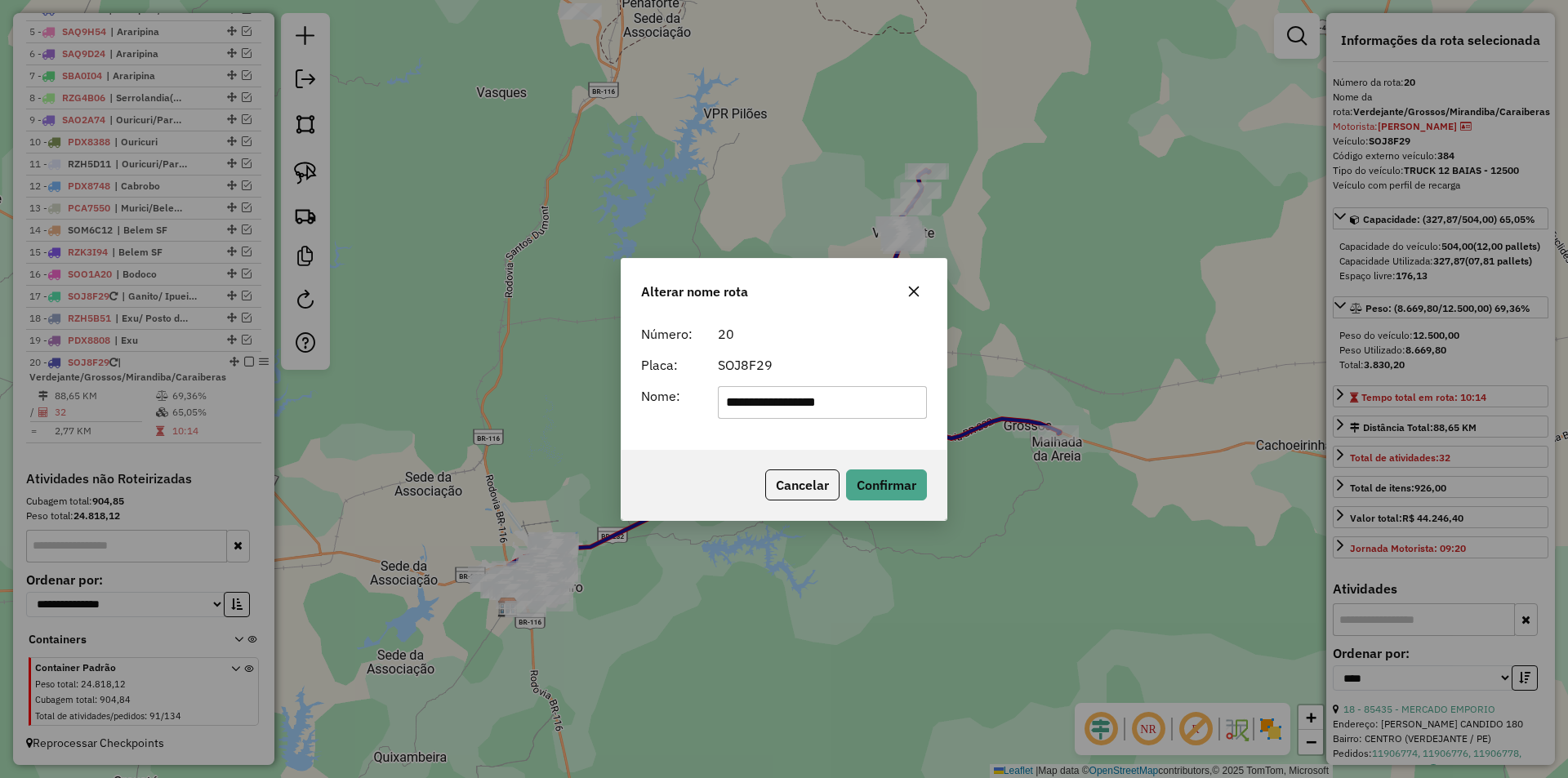
drag, startPoint x: 788, startPoint y: 400, endPoint x: 946, endPoint y: 411, distance: 158.4
click at [946, 411] on div "**********" at bounding box center [784, 384] width 325 height 133
type input "**********"
click at [872, 477] on button "Confirmar" at bounding box center [886, 485] width 81 height 31
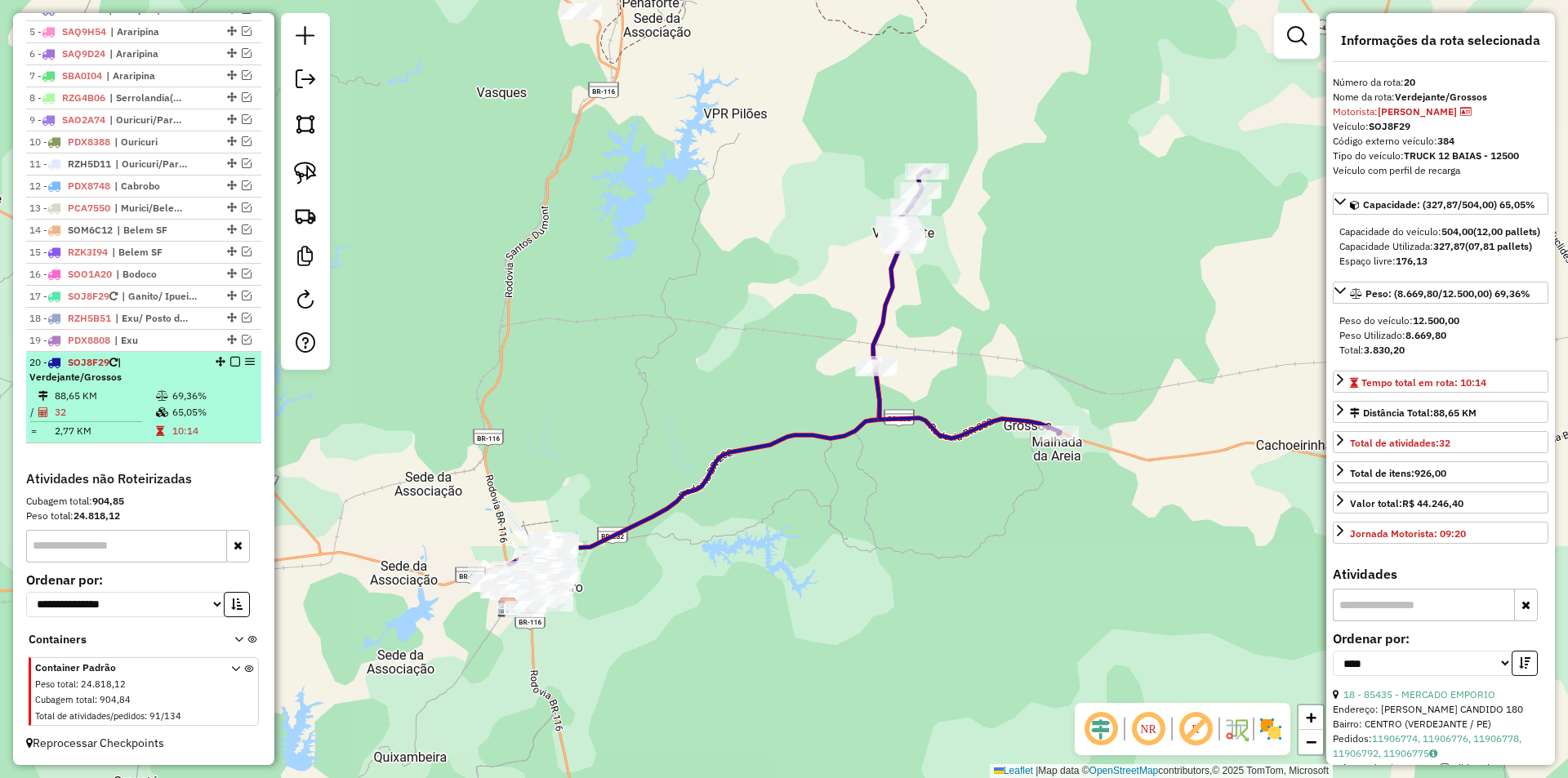
click at [232, 363] on em at bounding box center [235, 362] width 10 height 10
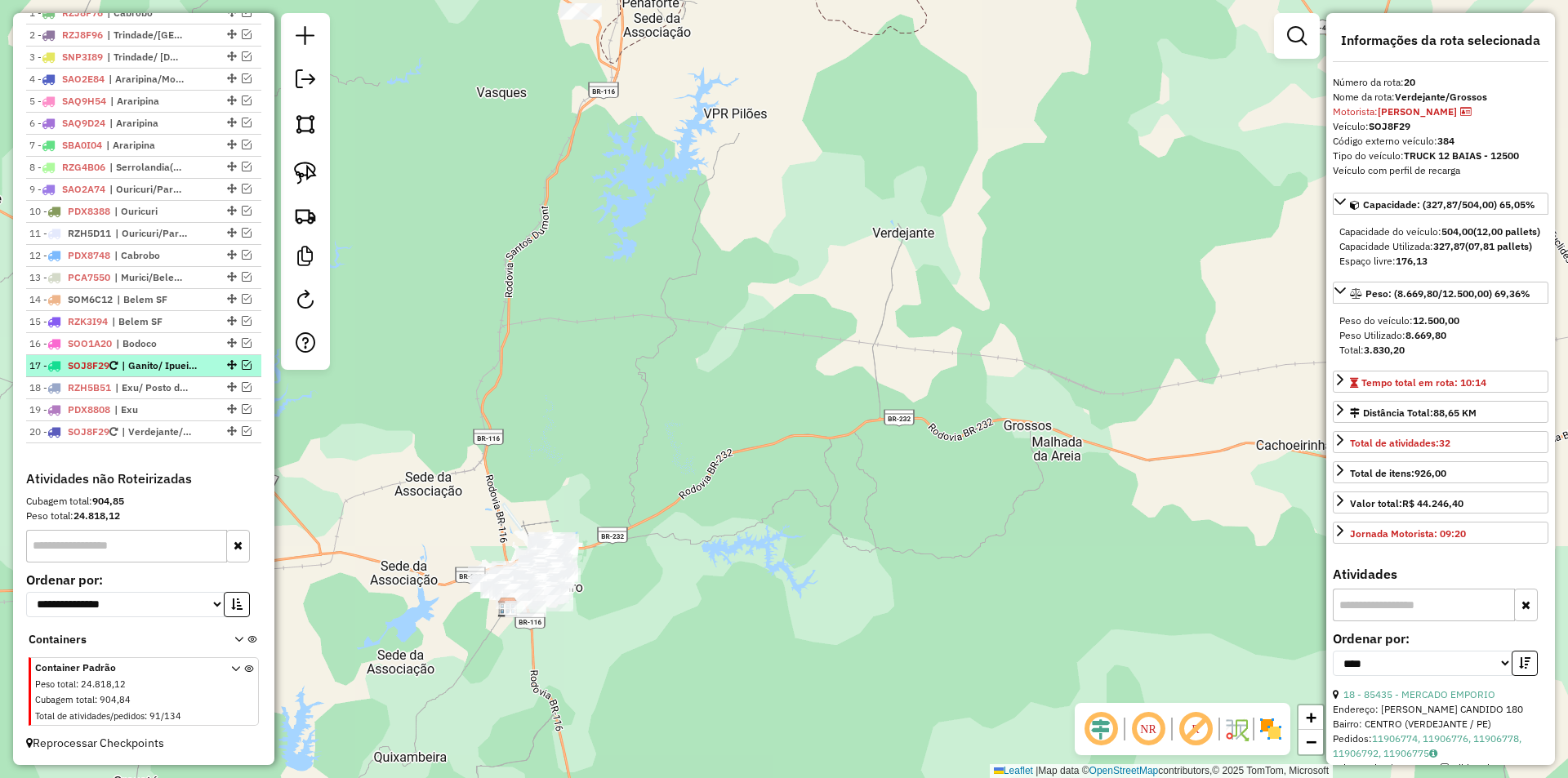
click at [241, 364] on em at bounding box center [246, 364] width 10 height 10
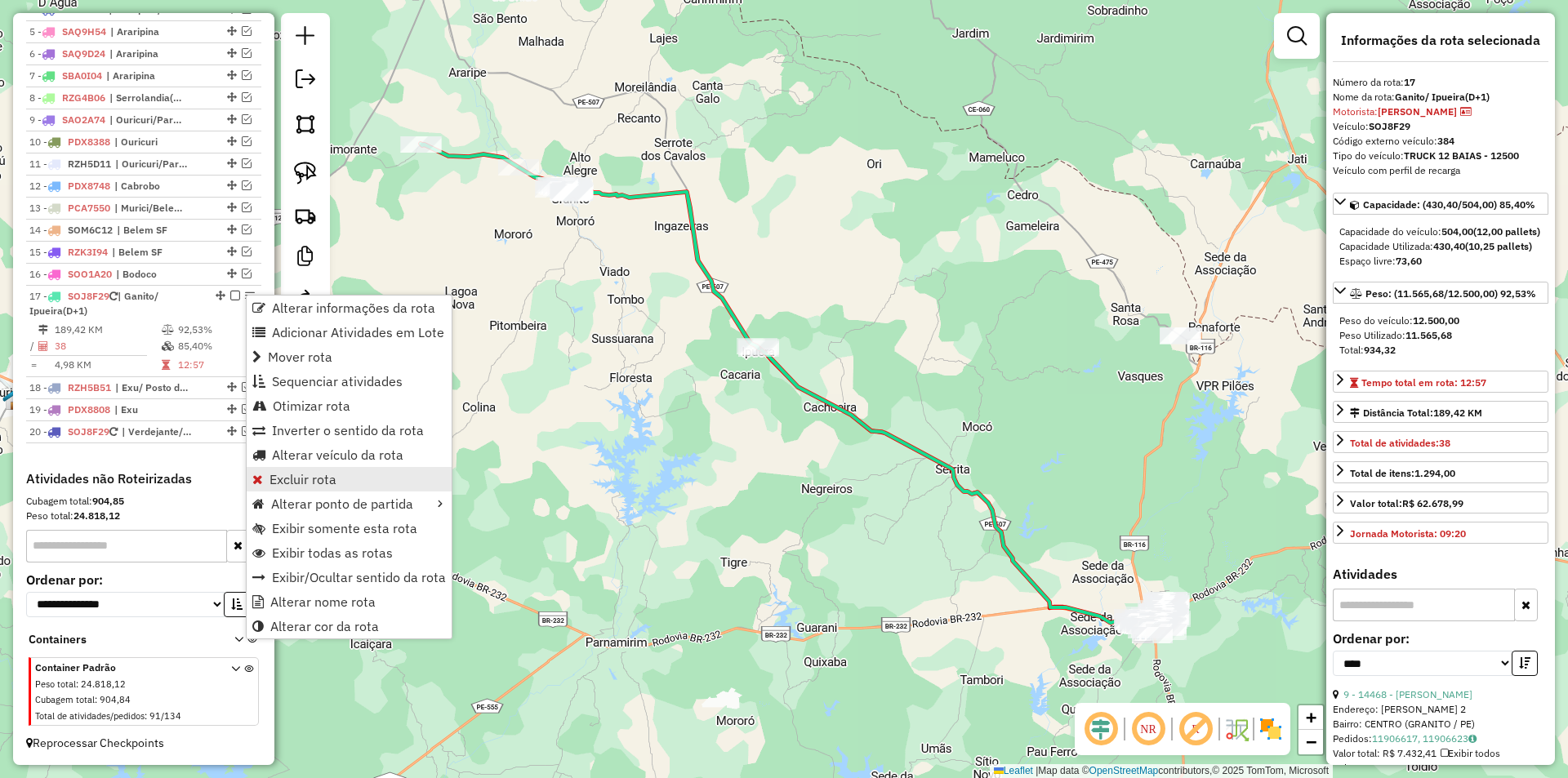
click at [308, 476] on span "Excluir rota" at bounding box center [303, 480] width 67 height 13
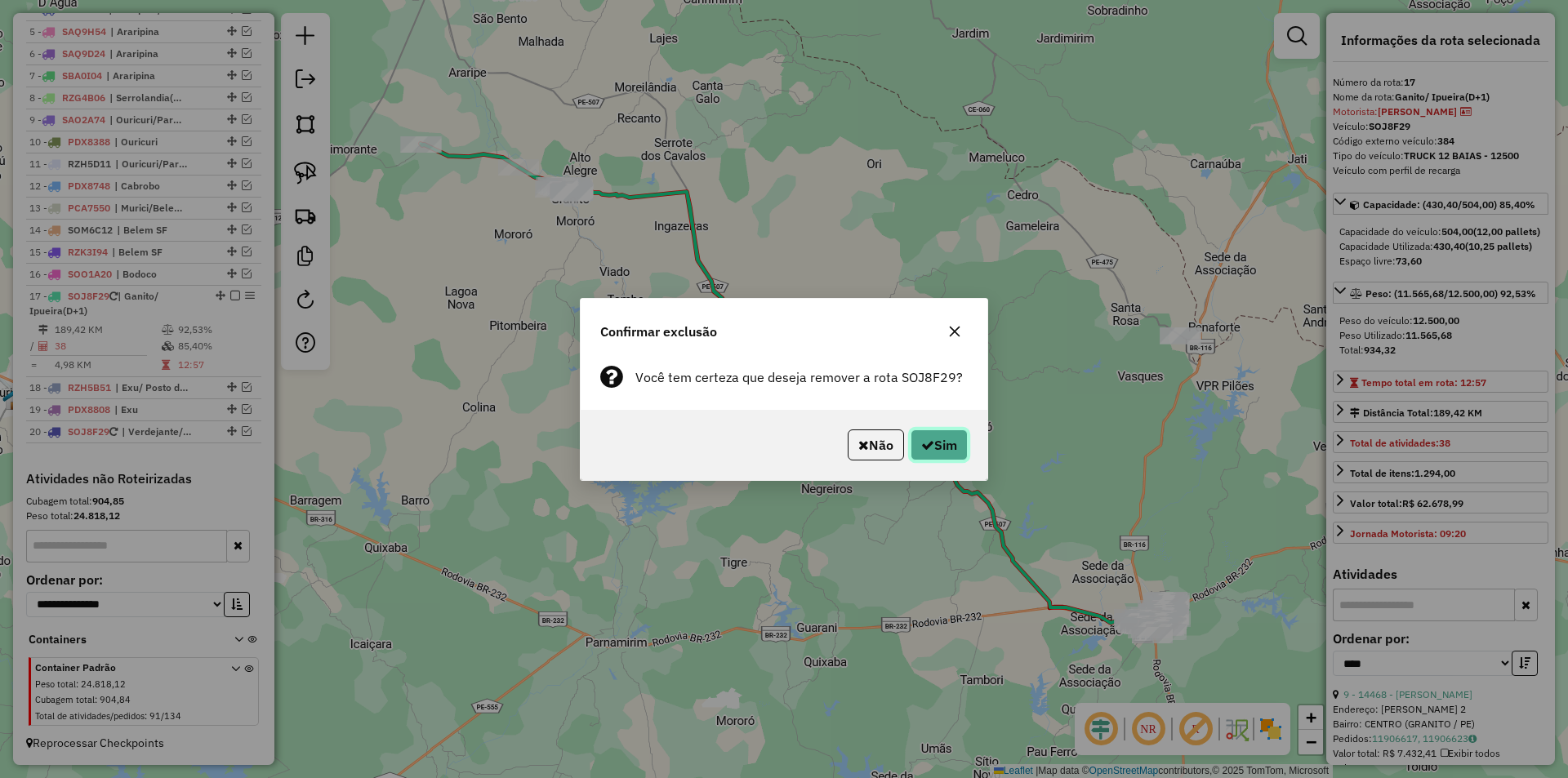
click at [922, 441] on icon "button" at bounding box center [928, 445] width 13 height 13
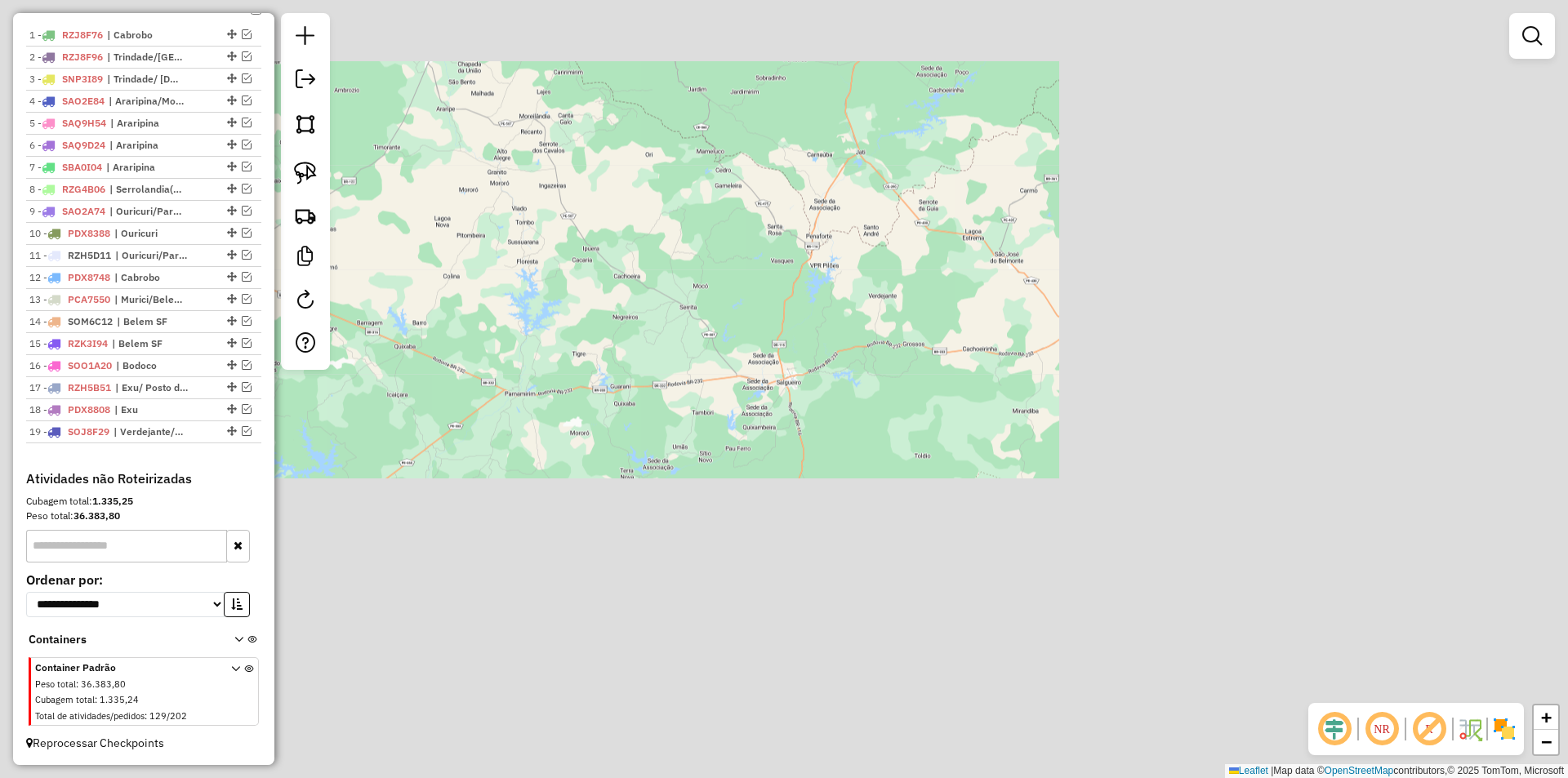
scroll to position [620, 0]
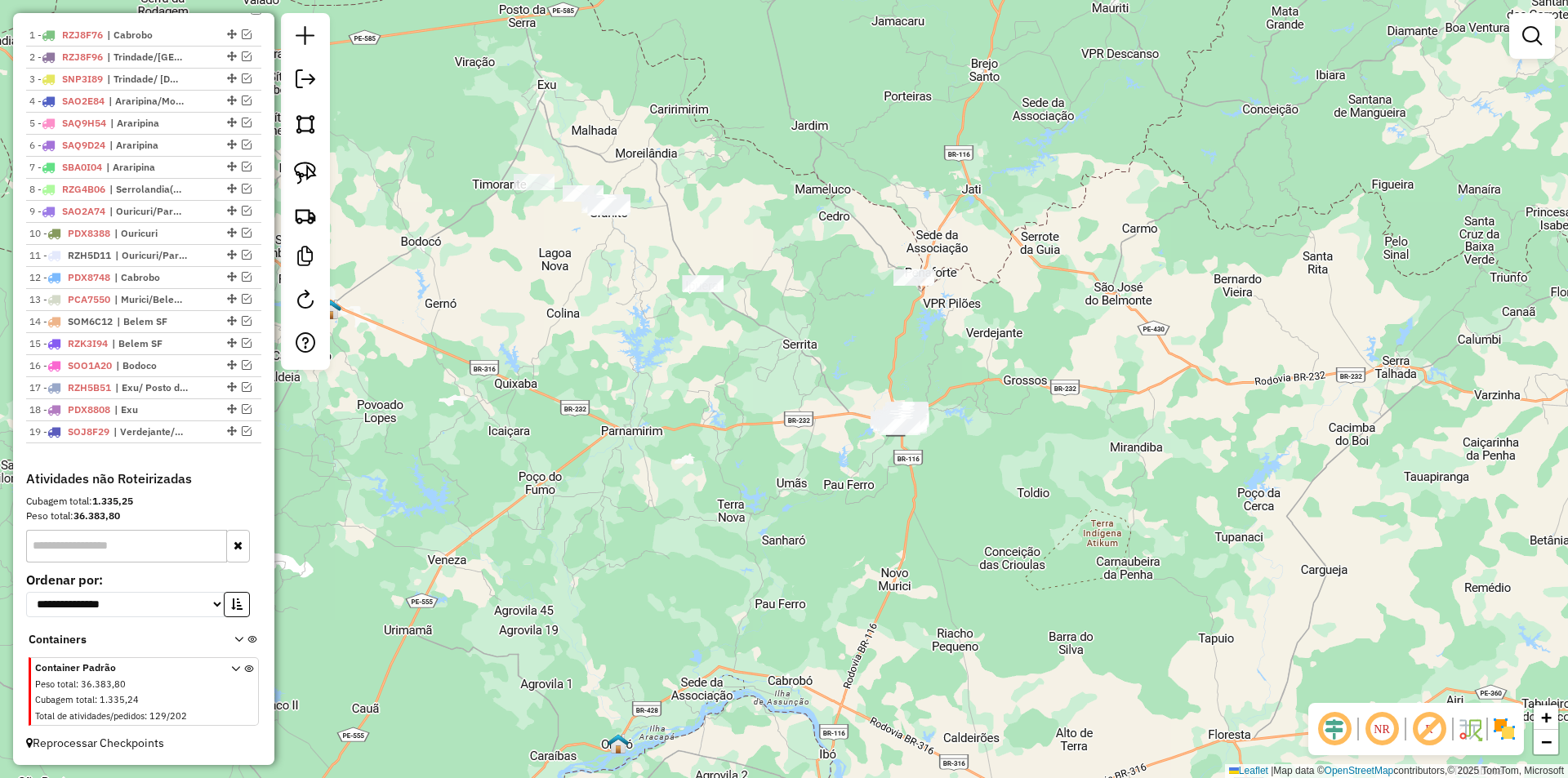
drag, startPoint x: 536, startPoint y: 375, endPoint x: 647, endPoint y: 414, distance: 117.7
click at [647, 414] on div "Janela de atendimento Grade de atendimento Capacidade Transportadoras Veículos …" at bounding box center [784, 389] width 1568 height 778
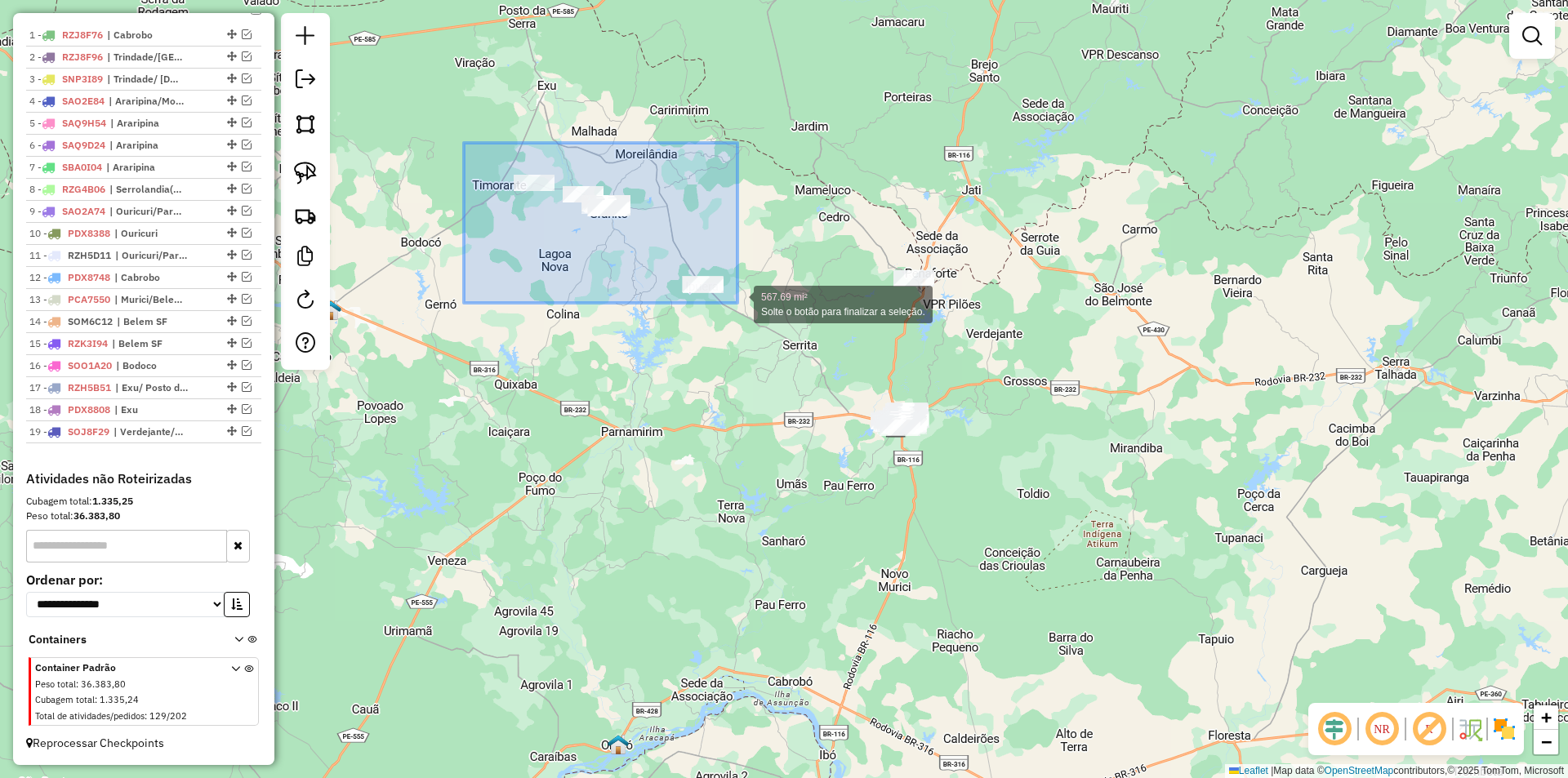
drag, startPoint x: 541, startPoint y: 176, endPoint x: 741, endPoint y: 305, distance: 238.0
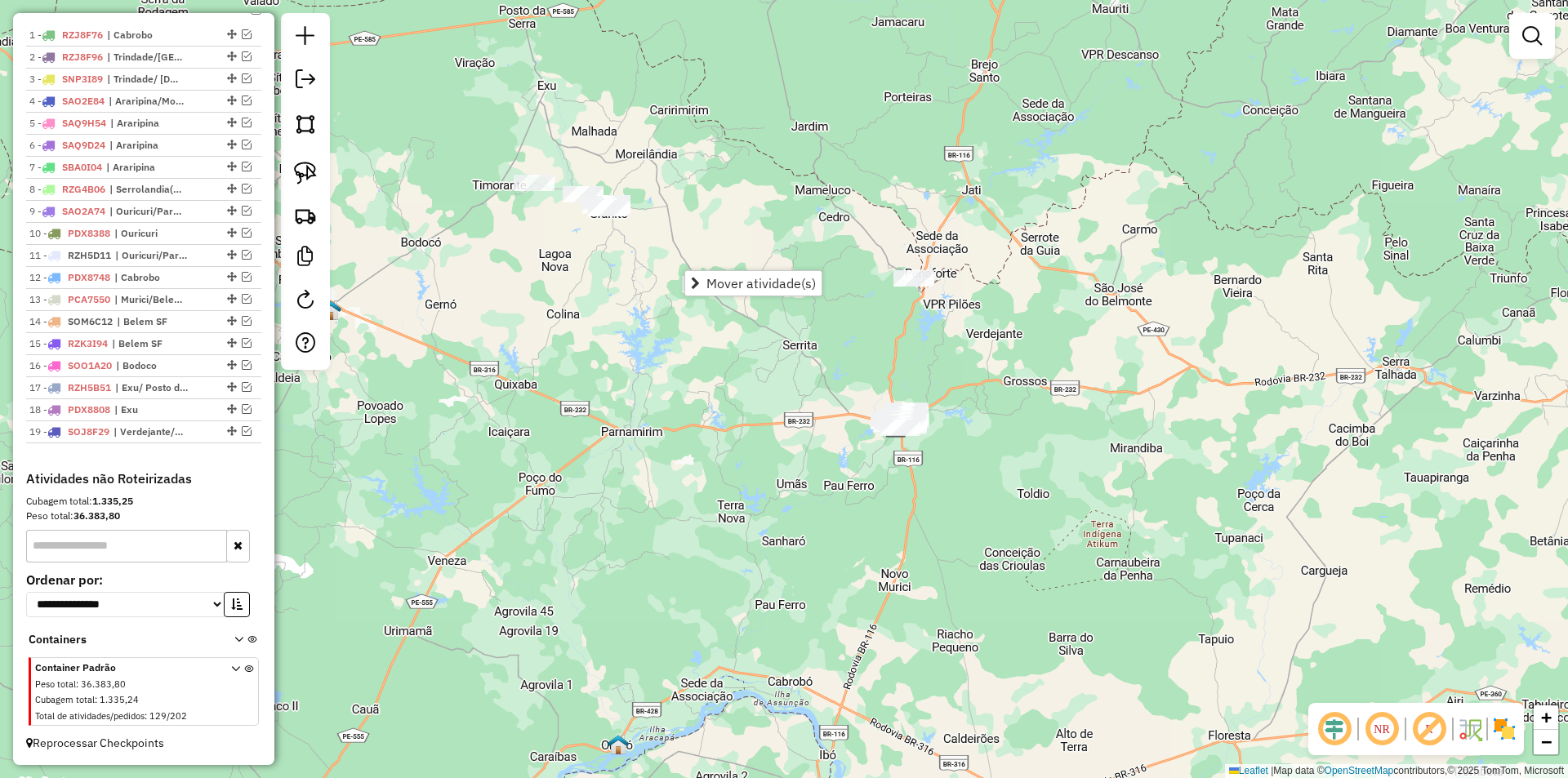
click at [625, 129] on div "Janela de atendimento Grade de atendimento Capacidade Transportadoras Veículos …" at bounding box center [784, 389] width 1568 height 778
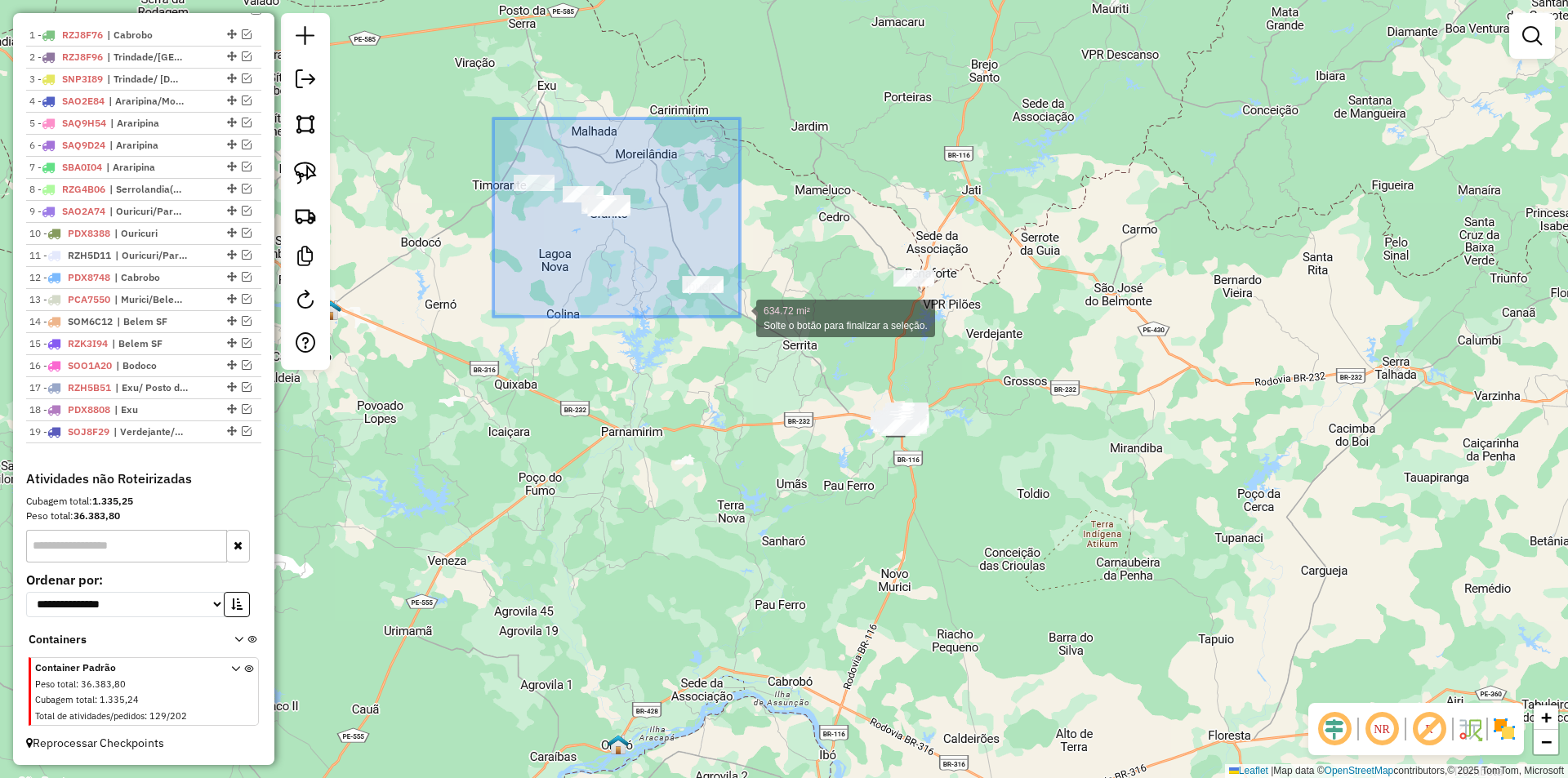
drag, startPoint x: 493, startPoint y: 118, endPoint x: 754, endPoint y: 338, distance: 341.4
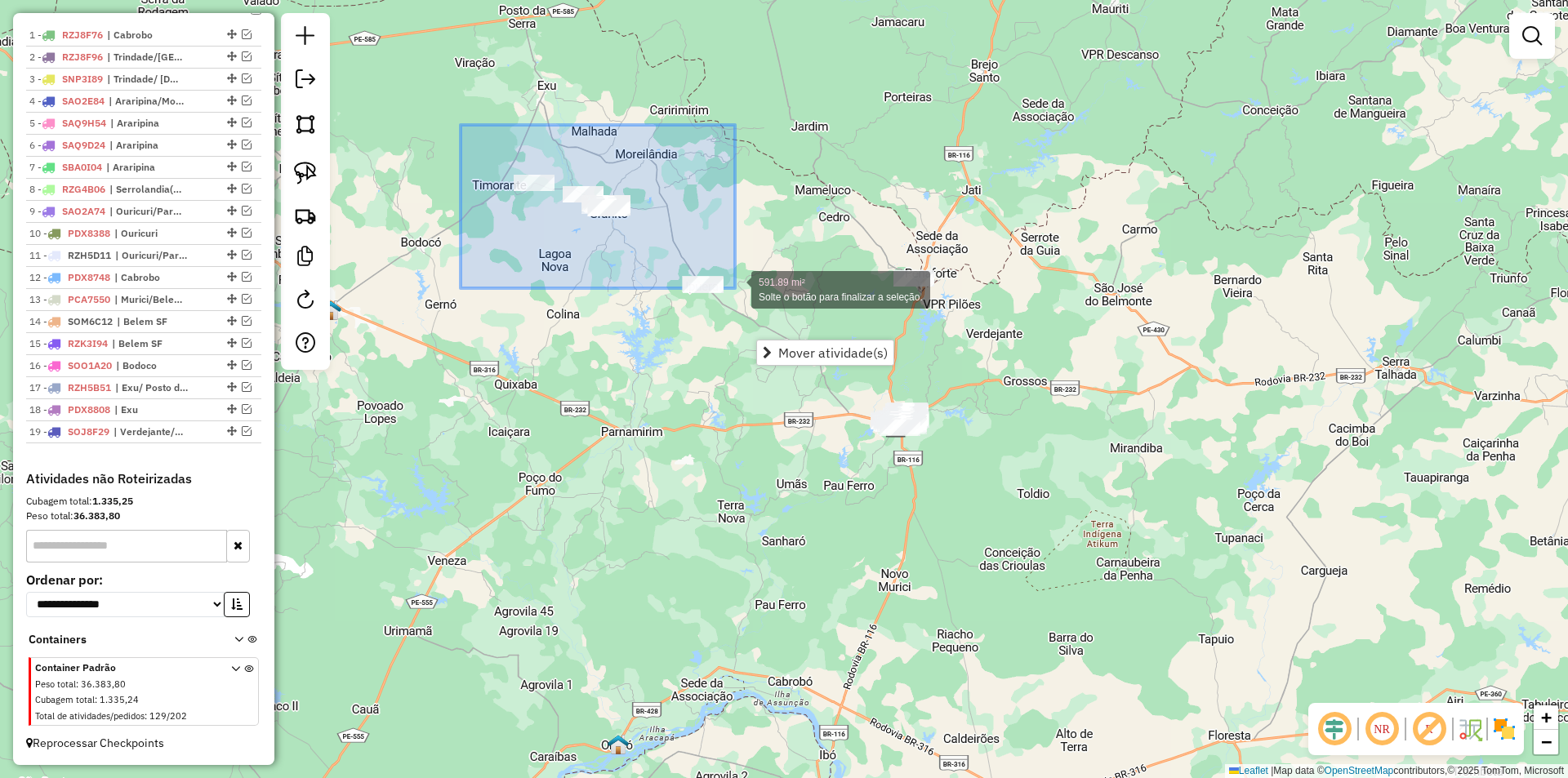
drag, startPoint x: 493, startPoint y: 142, endPoint x: 735, endPoint y: 289, distance: 283.1
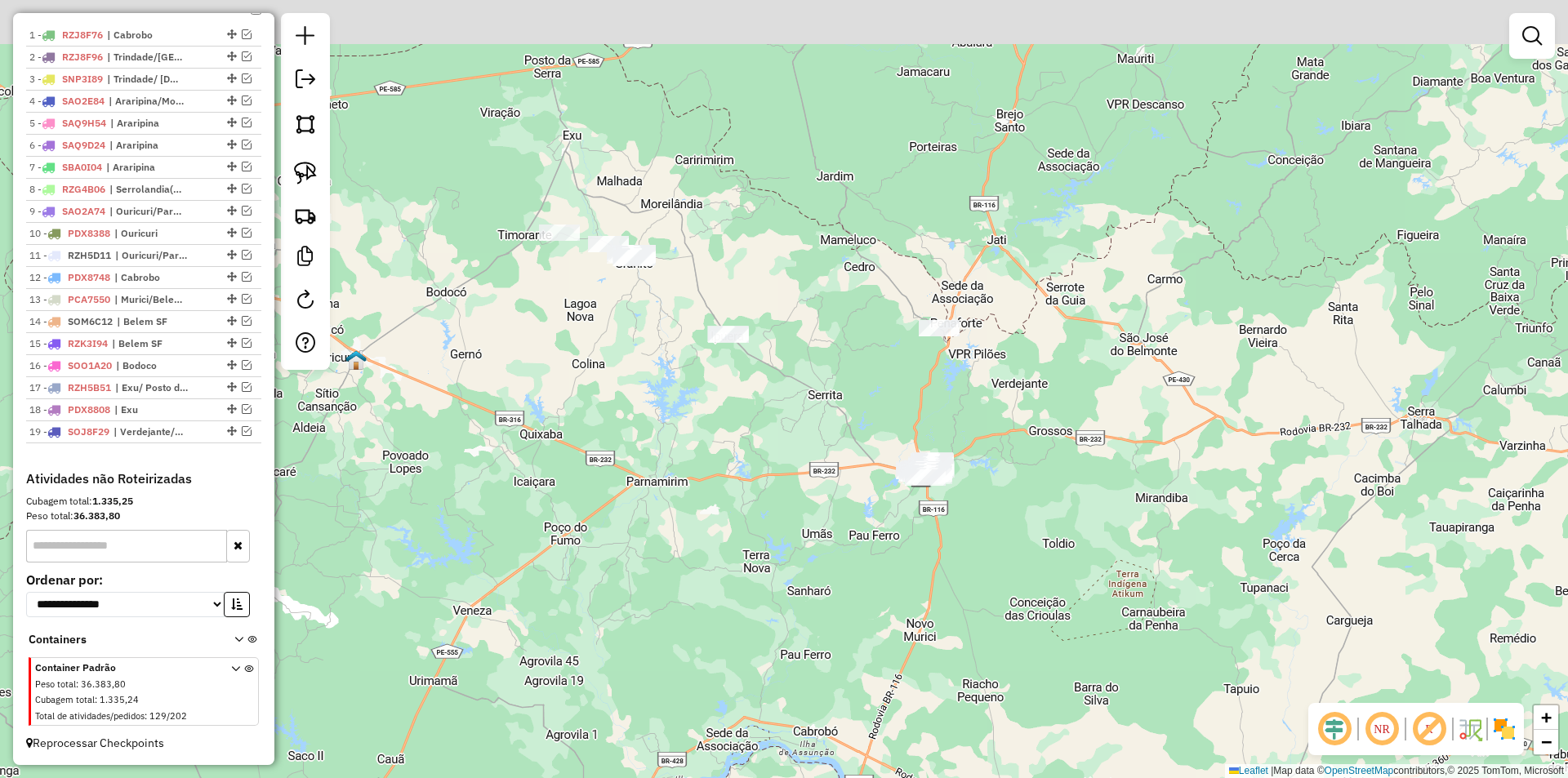
drag, startPoint x: 689, startPoint y: 170, endPoint x: 715, endPoint y: 219, distance: 55.5
click at [715, 219] on div "Janela de atendimento Grade de atendimento Capacidade Transportadoras Veículos …" at bounding box center [784, 389] width 1568 height 778
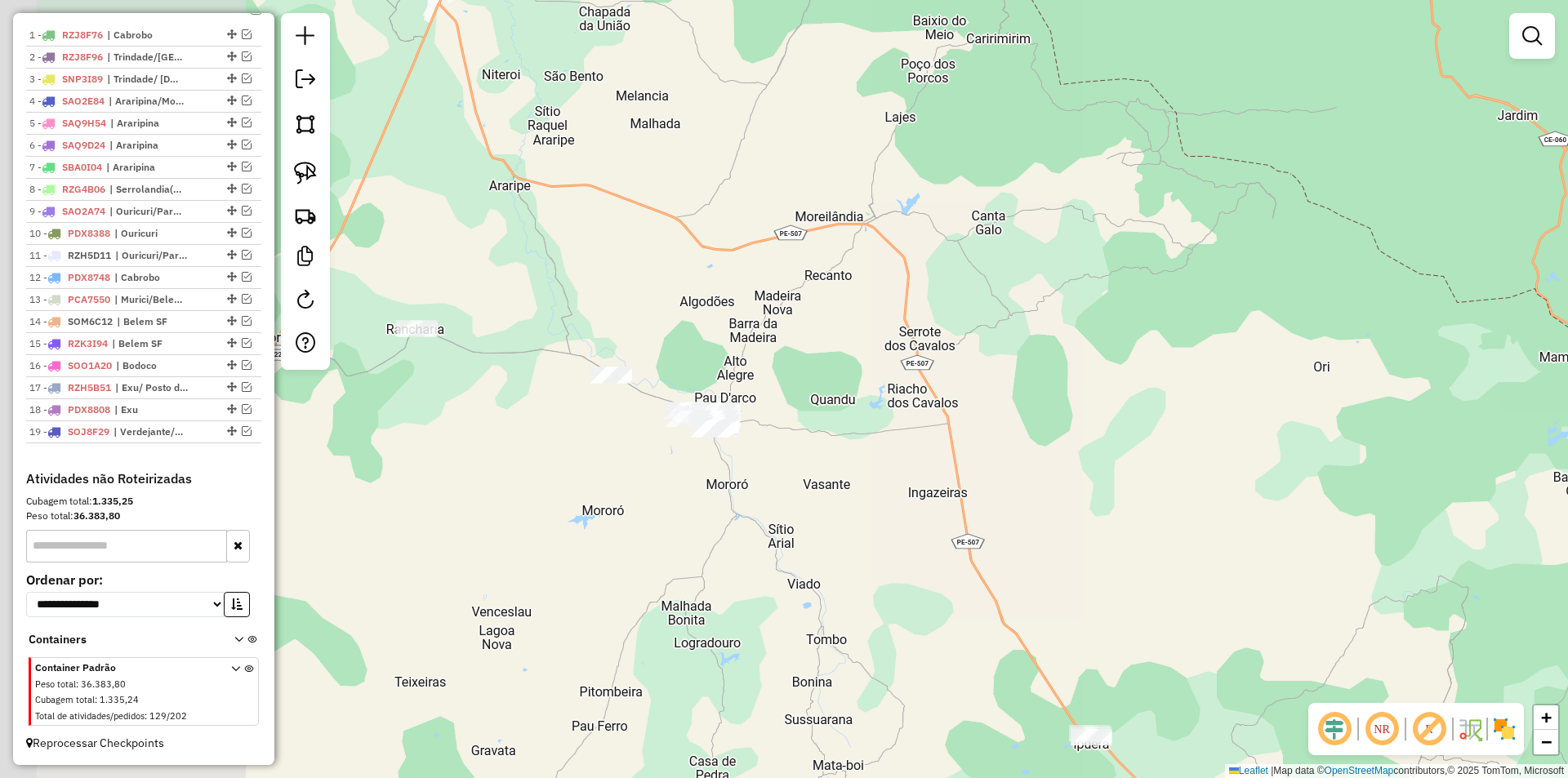
drag, startPoint x: 635, startPoint y: 230, endPoint x: 1035, endPoint y: 328, distance: 411.8
click at [1035, 328] on div "Janela de atendimento Grade de atendimento Capacidade Transportadoras Veículos …" at bounding box center [784, 389] width 1568 height 778
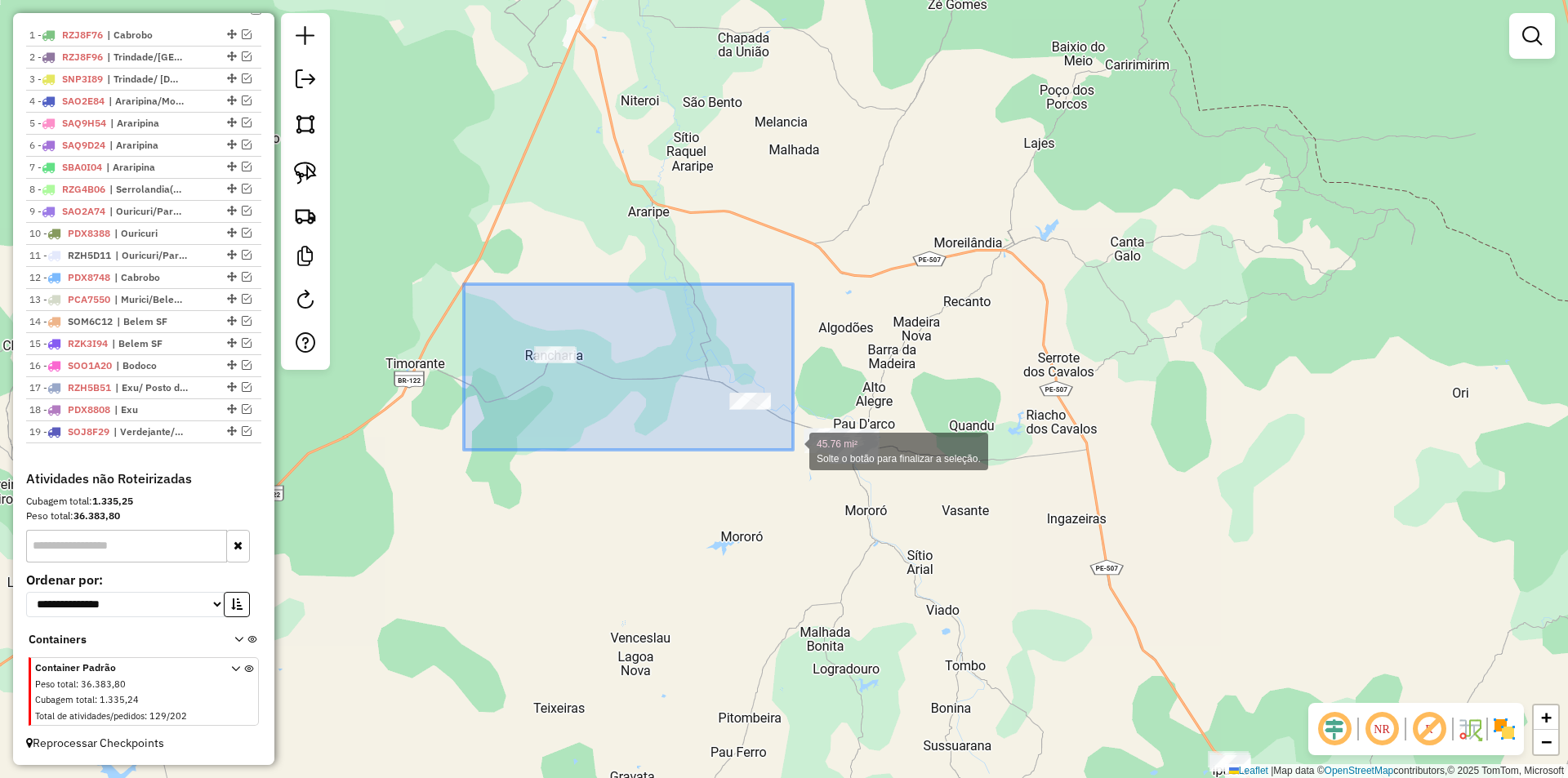
drag, startPoint x: 467, startPoint y: 284, endPoint x: 791, endPoint y: 450, distance: 364.0
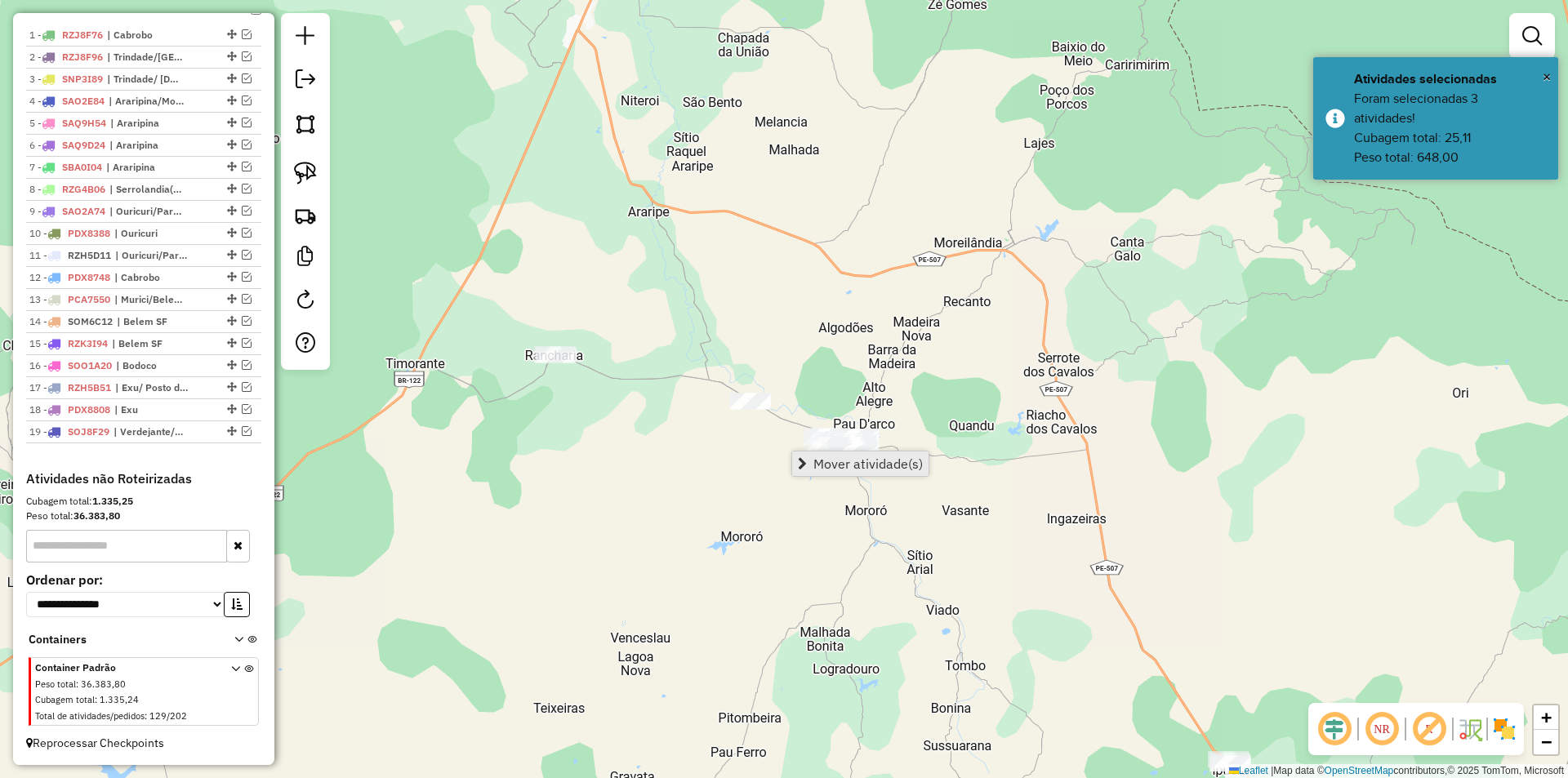
click at [842, 465] on span "Mover atividade(s)" at bounding box center [868, 464] width 110 height 13
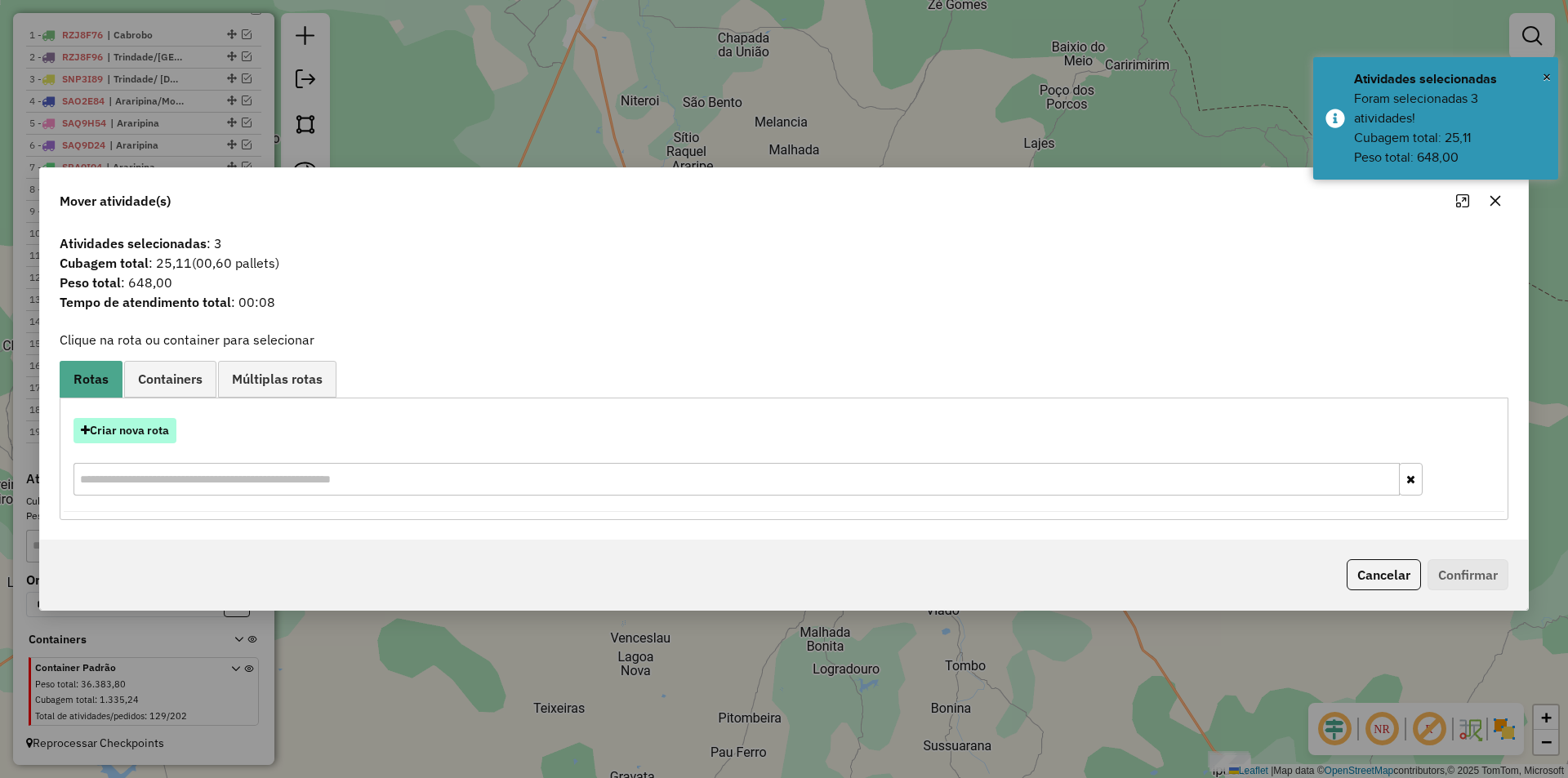
click at [135, 430] on button "Criar nova rota" at bounding box center [124, 431] width 103 height 25
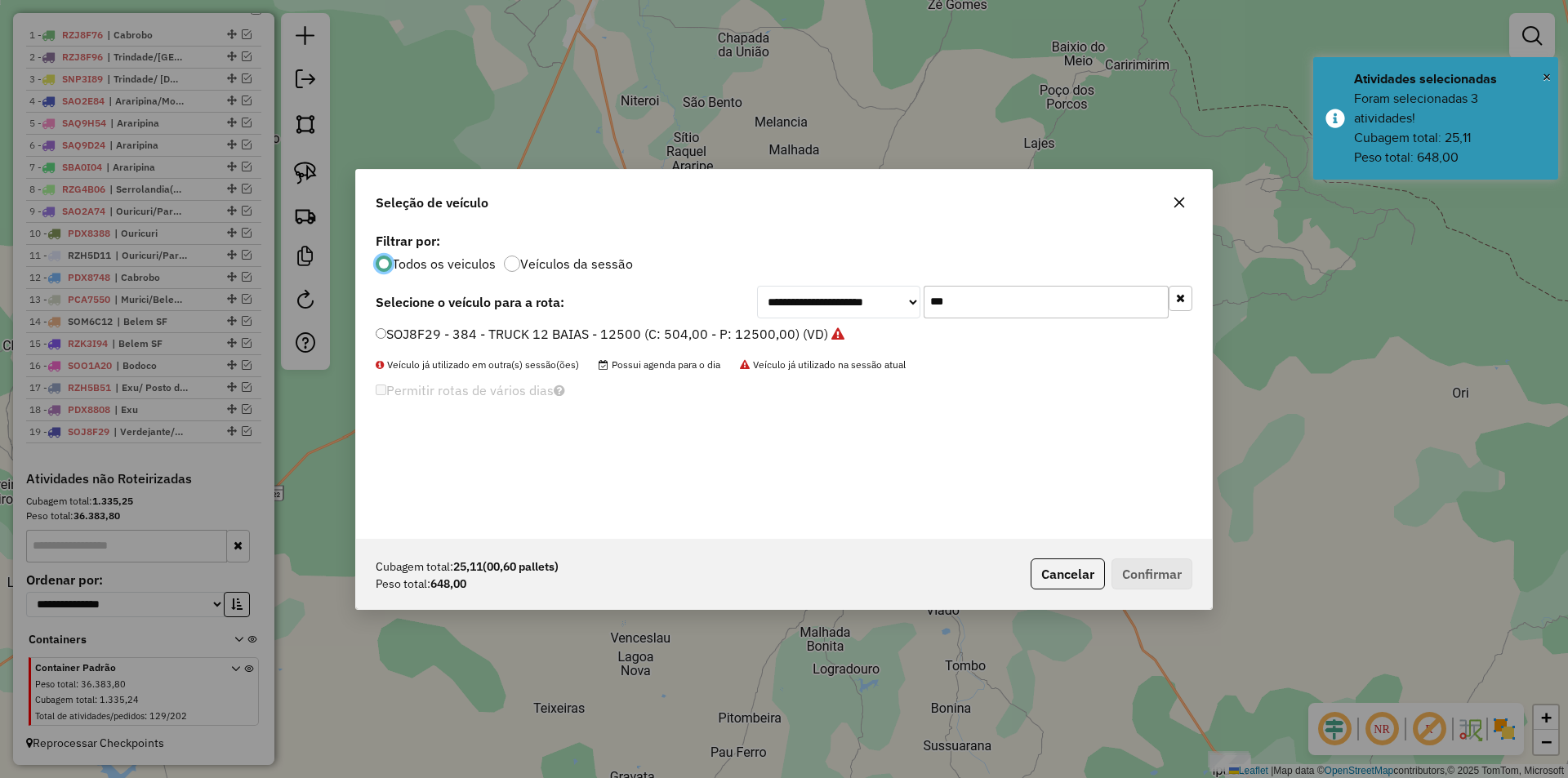
scroll to position [9, 5]
drag, startPoint x: 981, startPoint y: 302, endPoint x: 873, endPoint y: 303, distance: 108.0
click at [873, 303] on div "**********" at bounding box center [974, 302] width 435 height 33
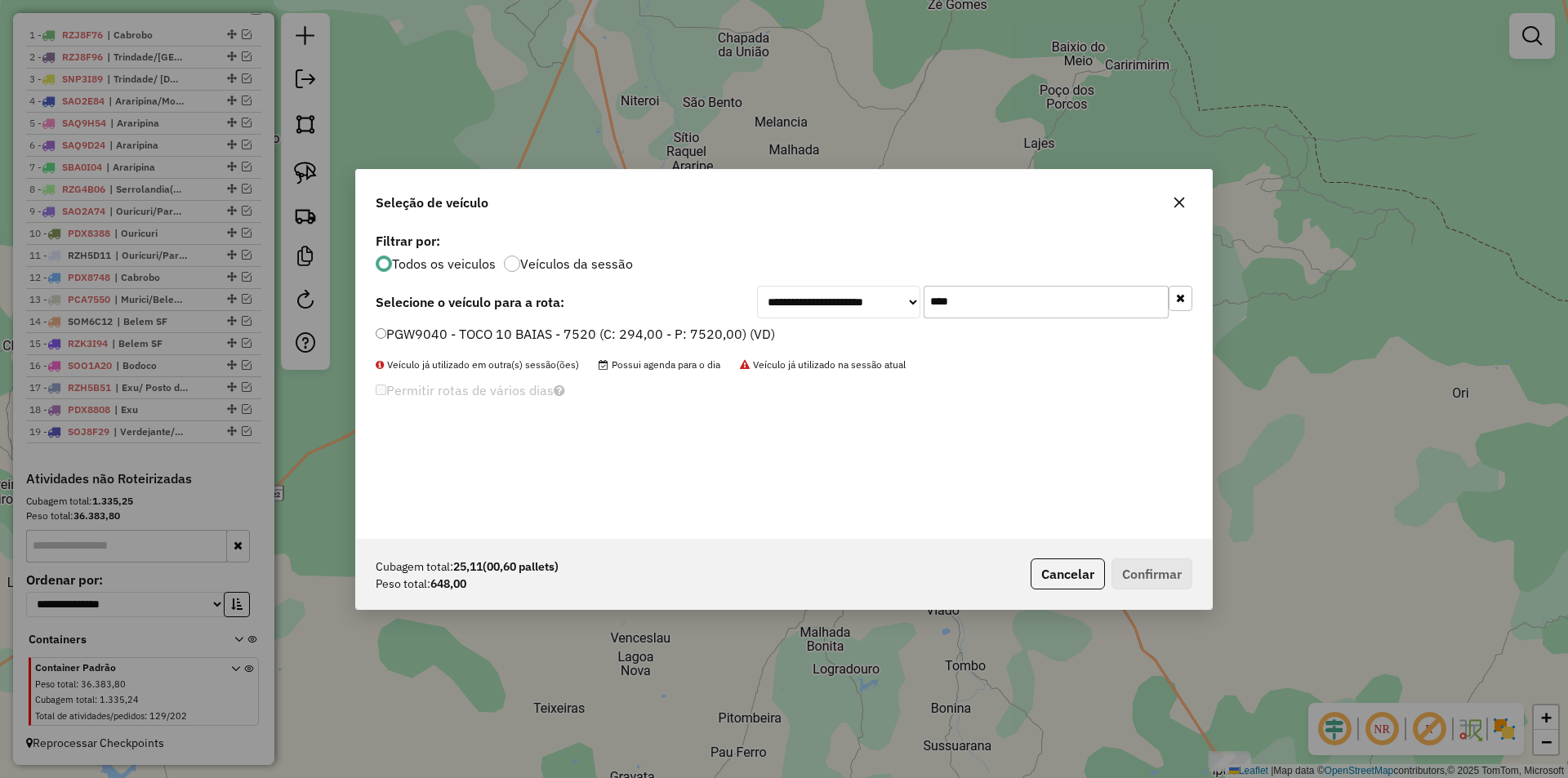
type input "****"
click at [615, 333] on label "PGW9040 - TOCO 10 BAIAS - 7520 (C: 294,00 - P: 7520,00) (VD)" at bounding box center [574, 334] width 399 height 19
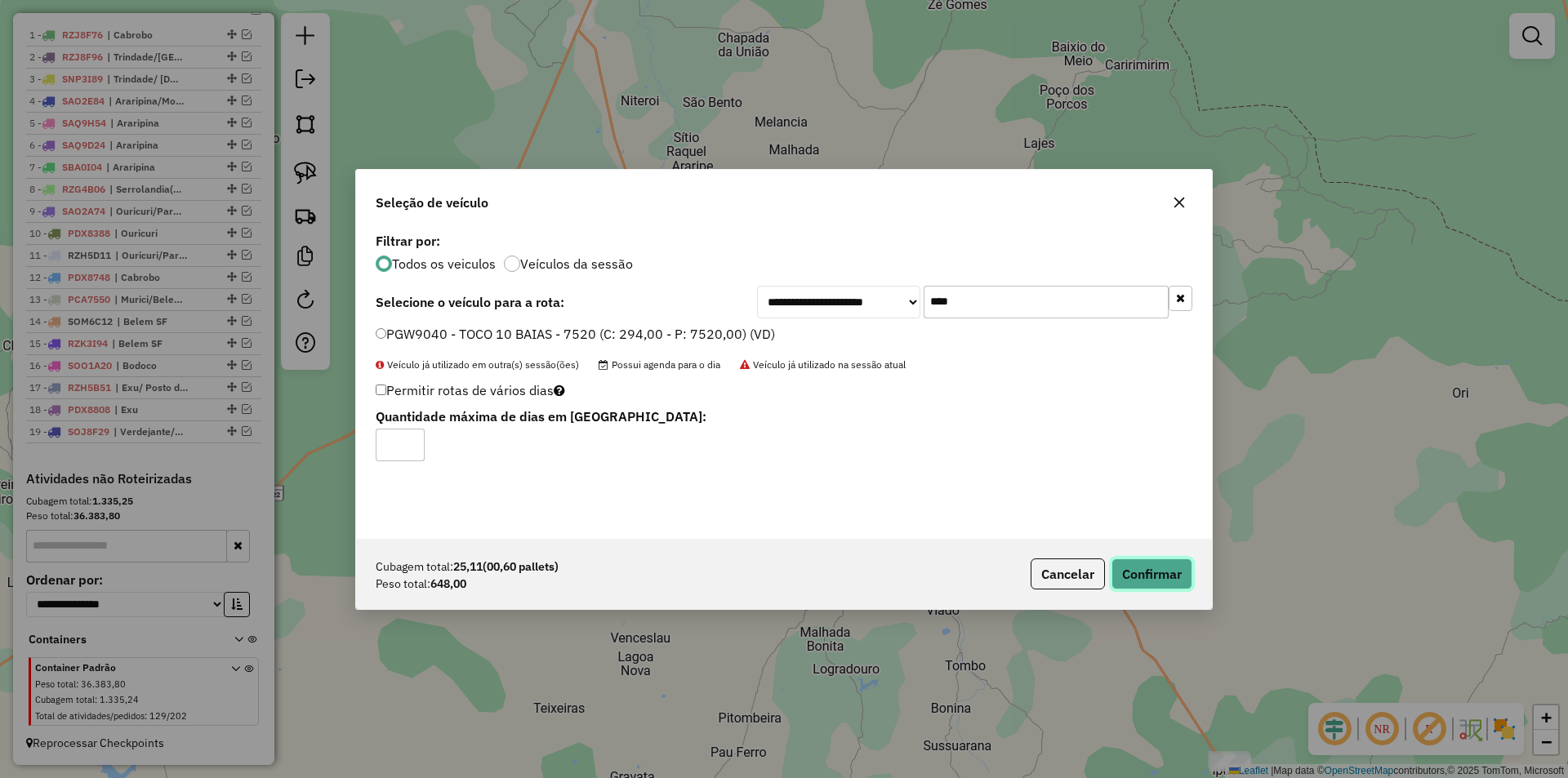
click at [1155, 574] on button "Confirmar" at bounding box center [1151, 574] width 81 height 31
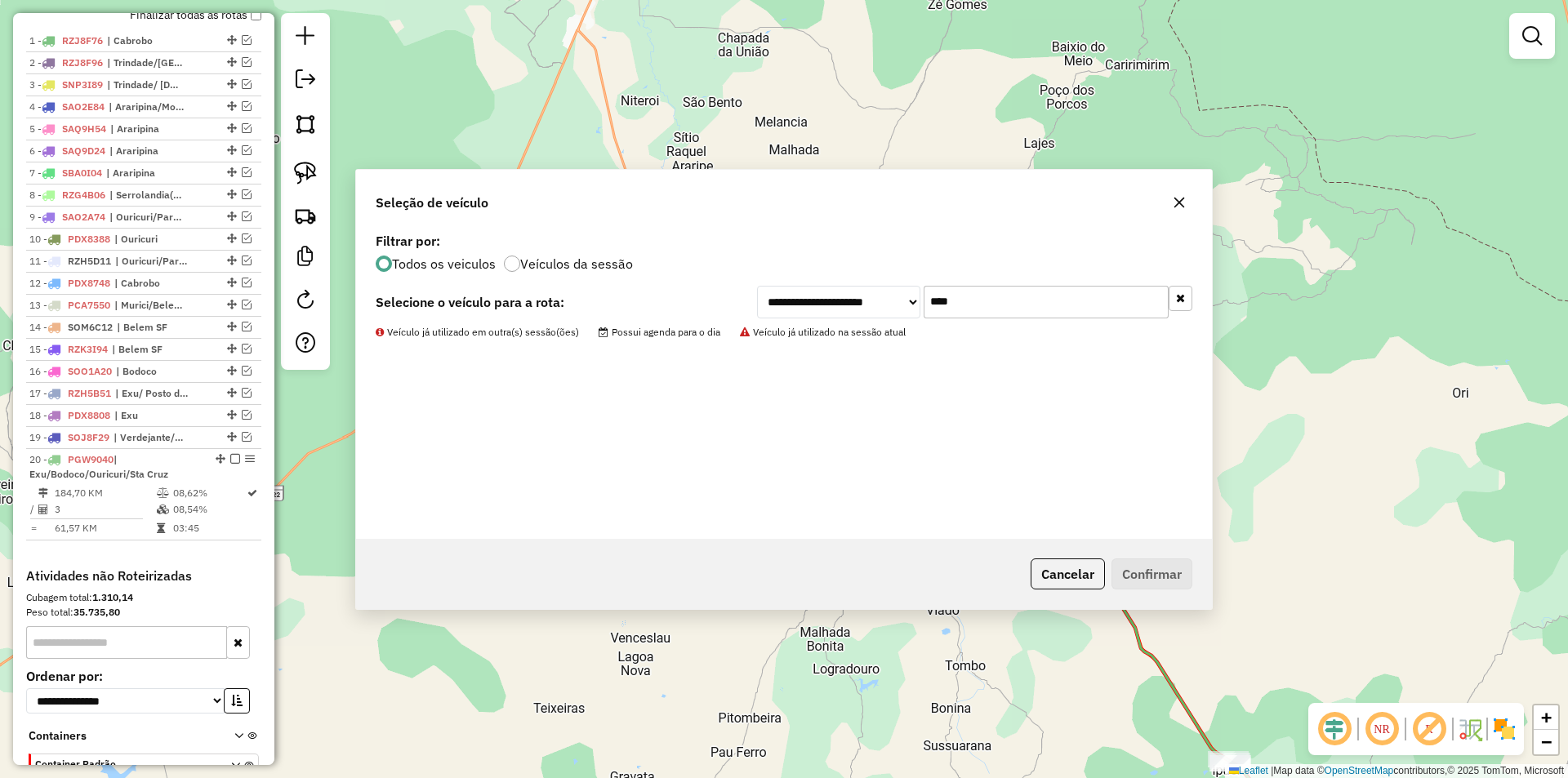
scroll to position [732, 0]
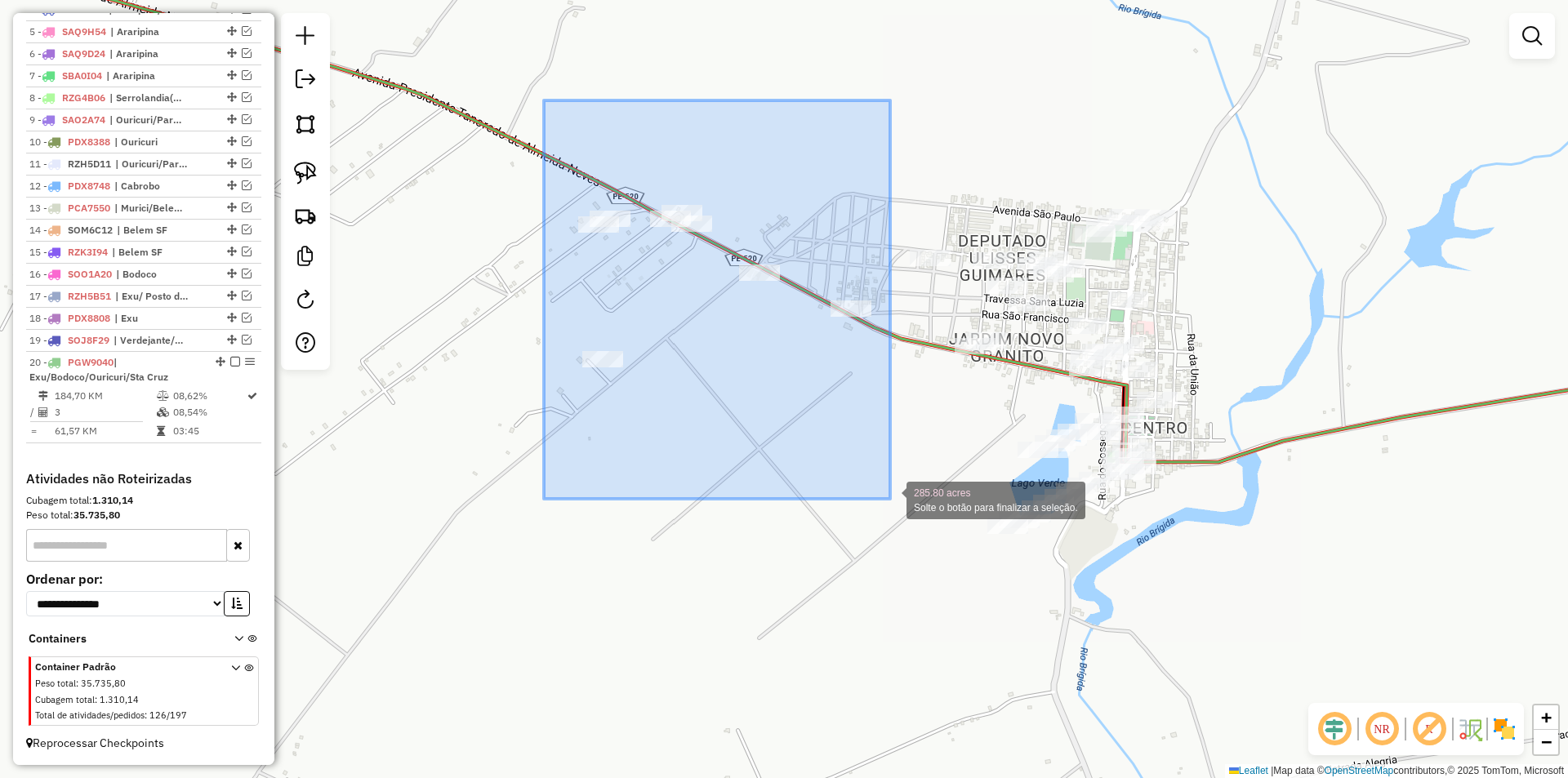
drag, startPoint x: 544, startPoint y: 100, endPoint x: 890, endPoint y: 499, distance: 528.1
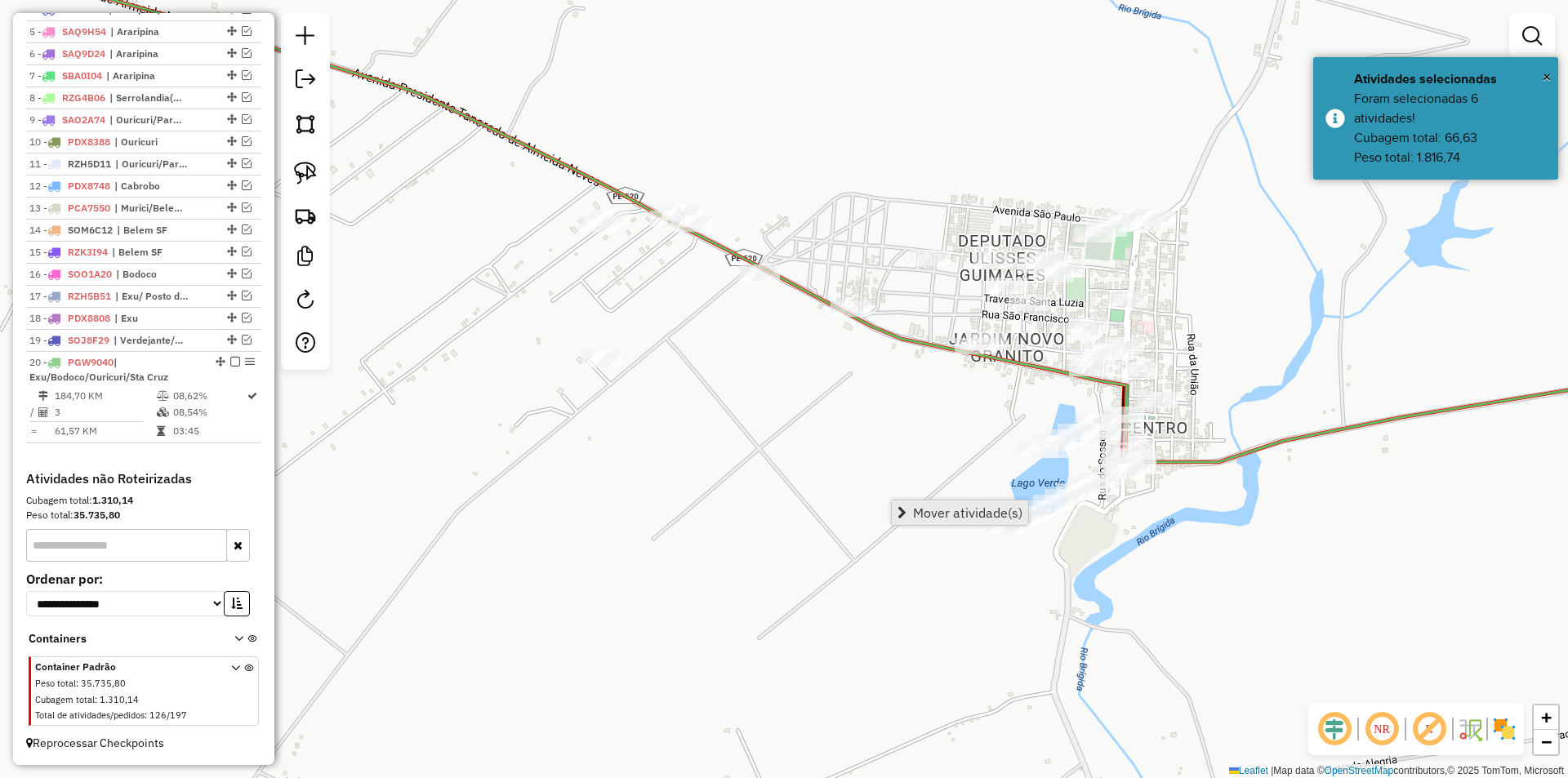
click at [950, 511] on span "Mover atividade(s)" at bounding box center [968, 513] width 110 height 13
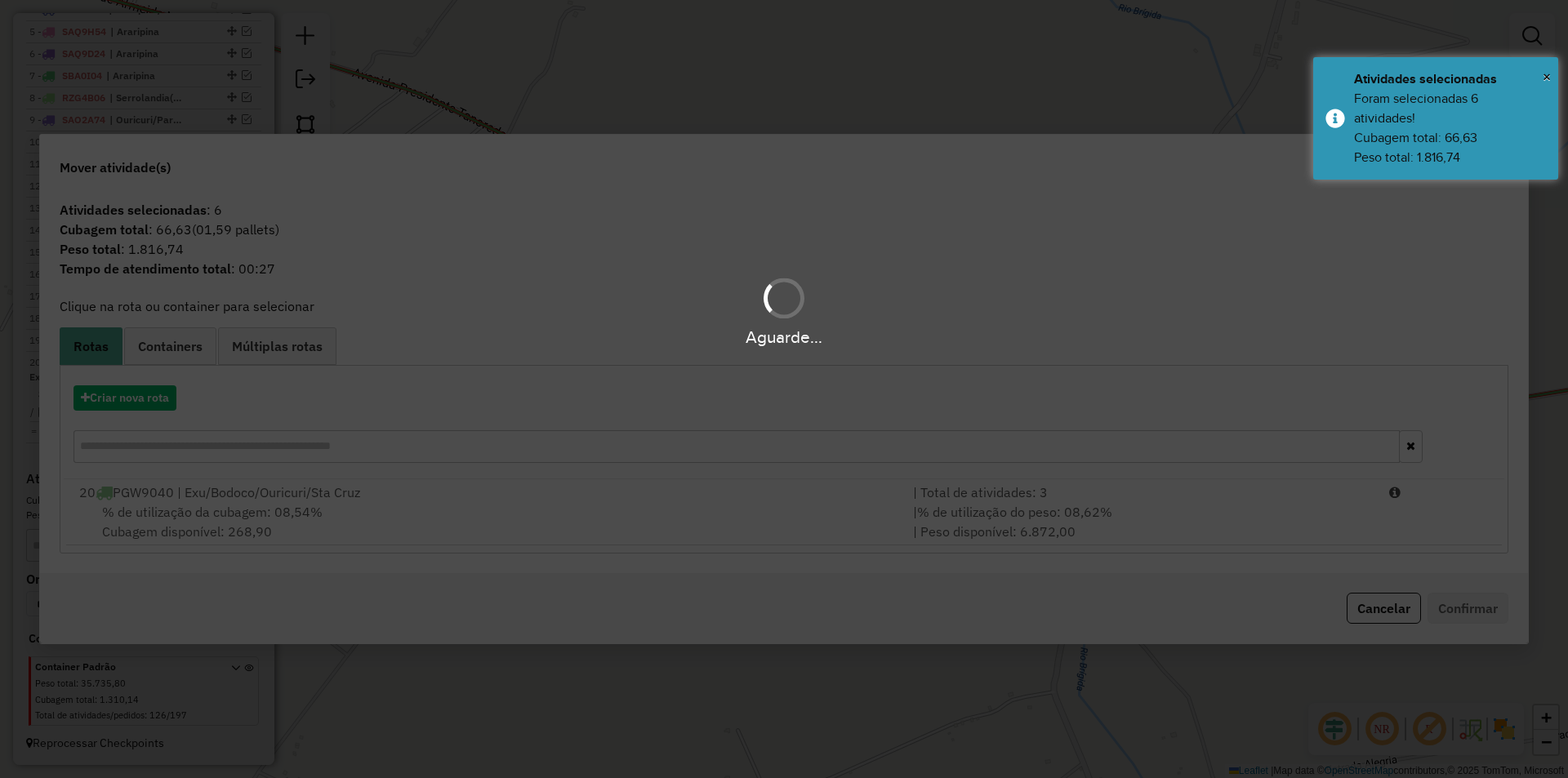
click at [307, 515] on div "Aguarde..." at bounding box center [784, 389] width 1568 height 778
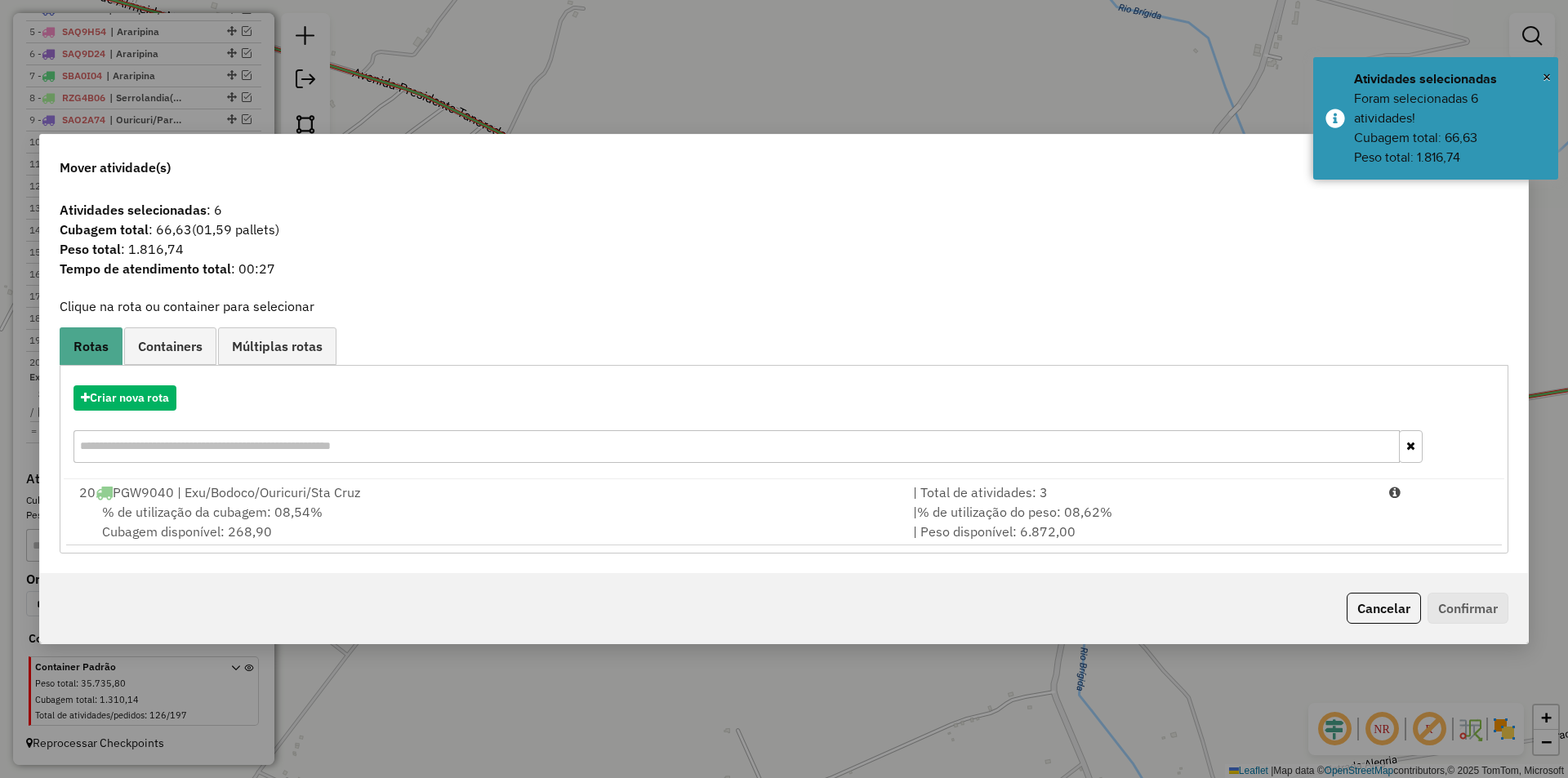
click at [305, 515] on span "% de utilização da cubagem: 08,54%" at bounding box center [212, 512] width 220 height 16
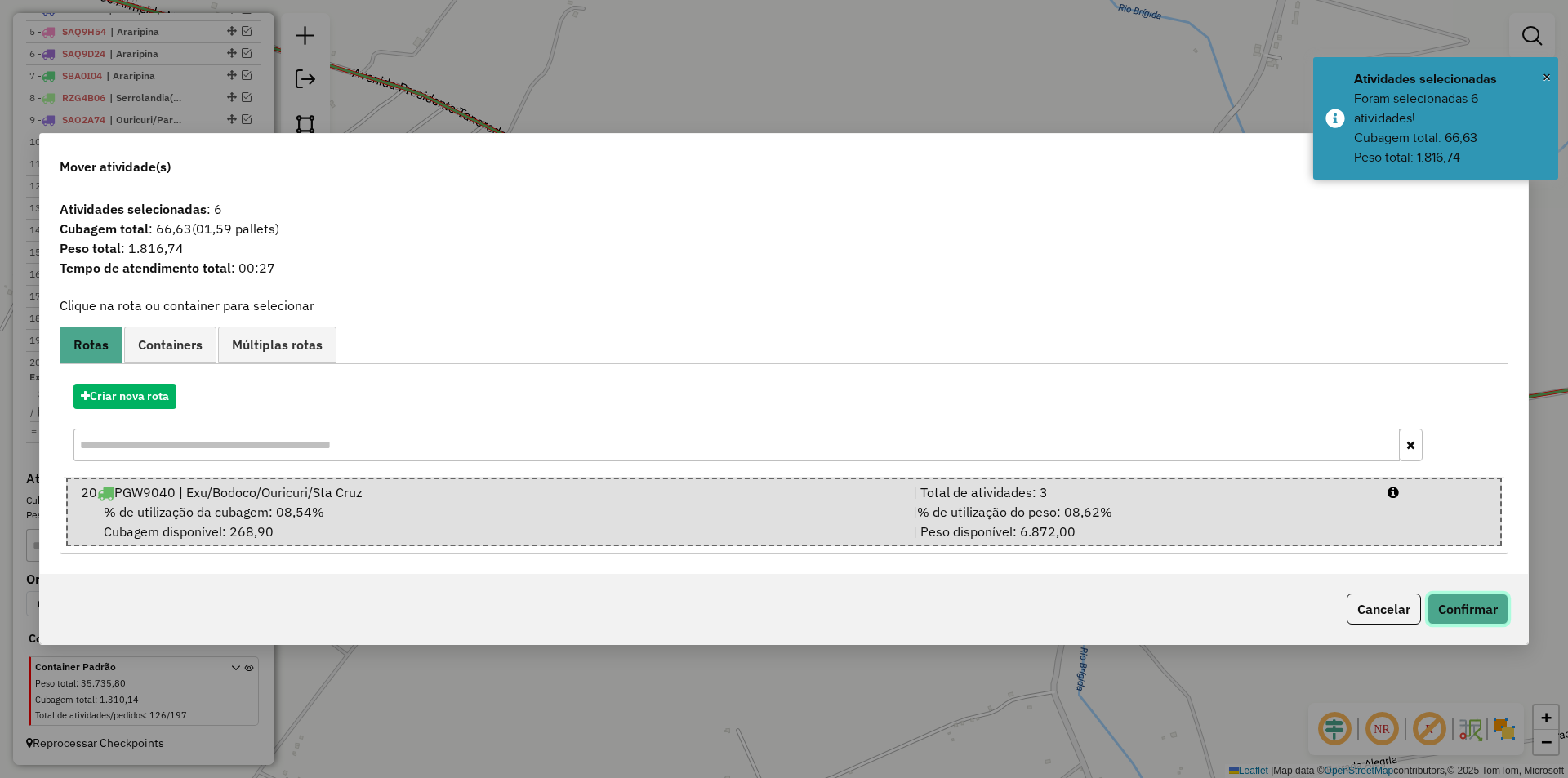
click at [1445, 606] on button "Confirmar" at bounding box center [1468, 609] width 81 height 31
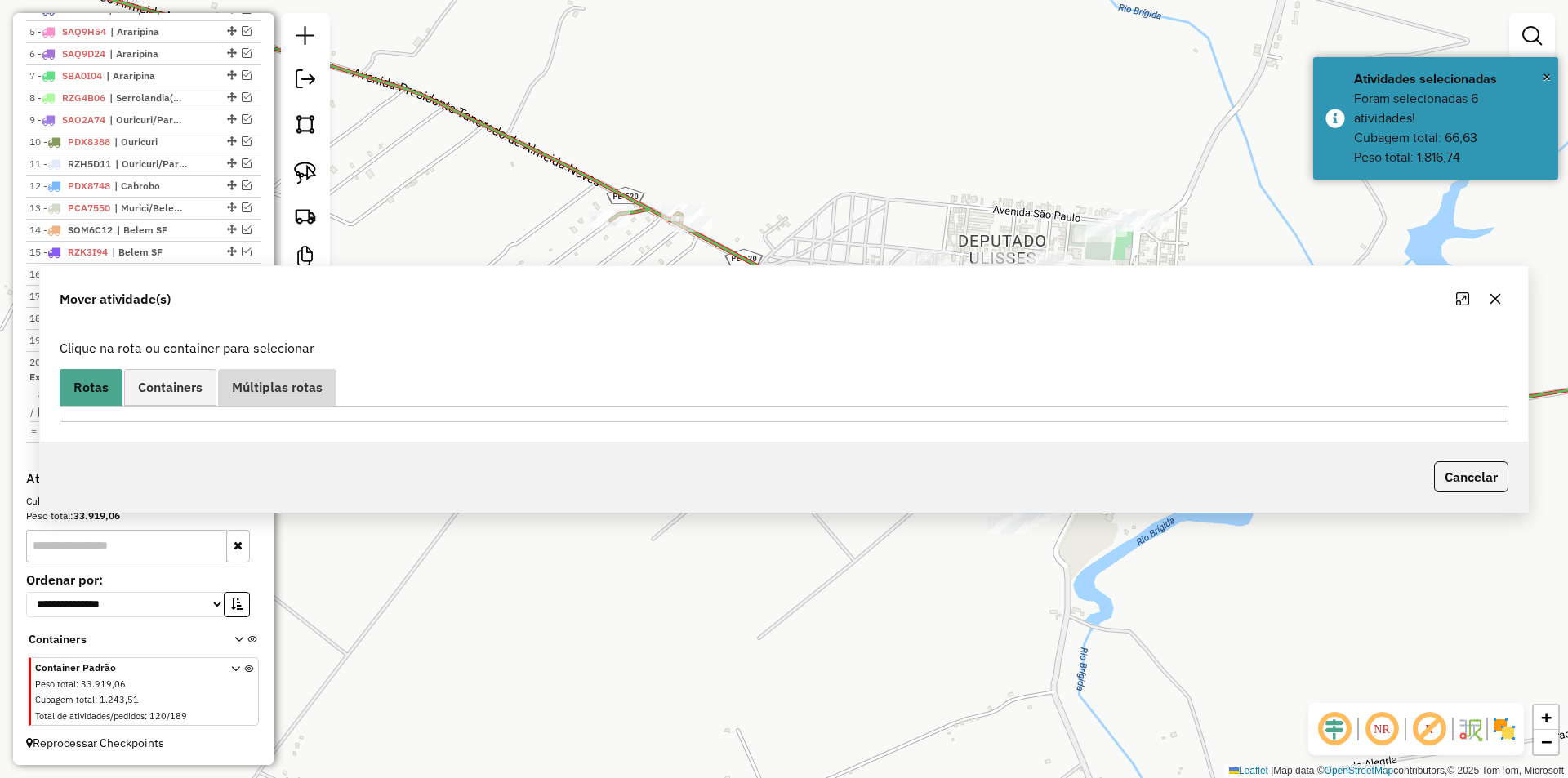
scroll to position [712, 0]
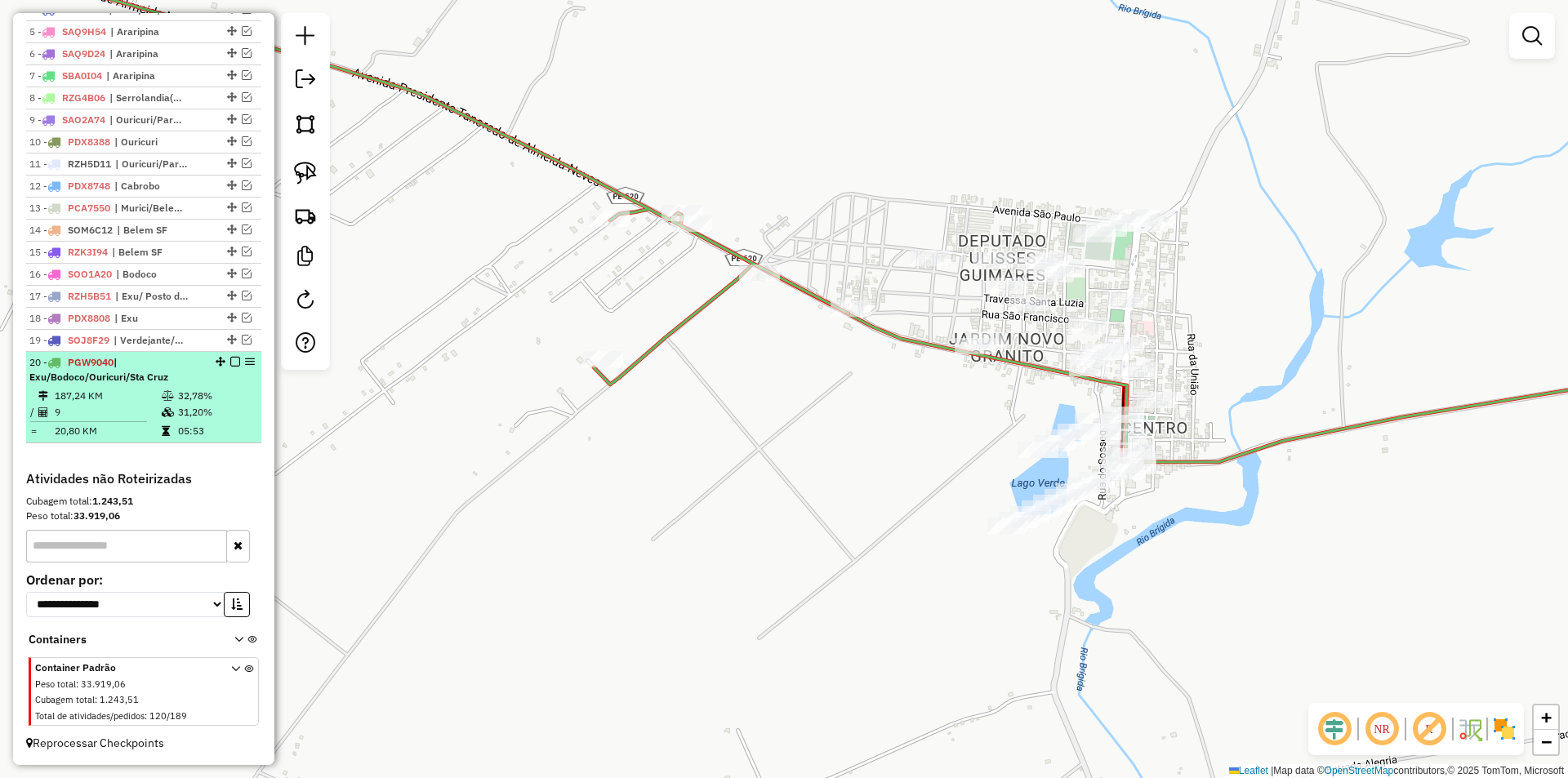
click at [111, 422] on hr at bounding box center [88, 421] width 116 height 1
select select "*********"
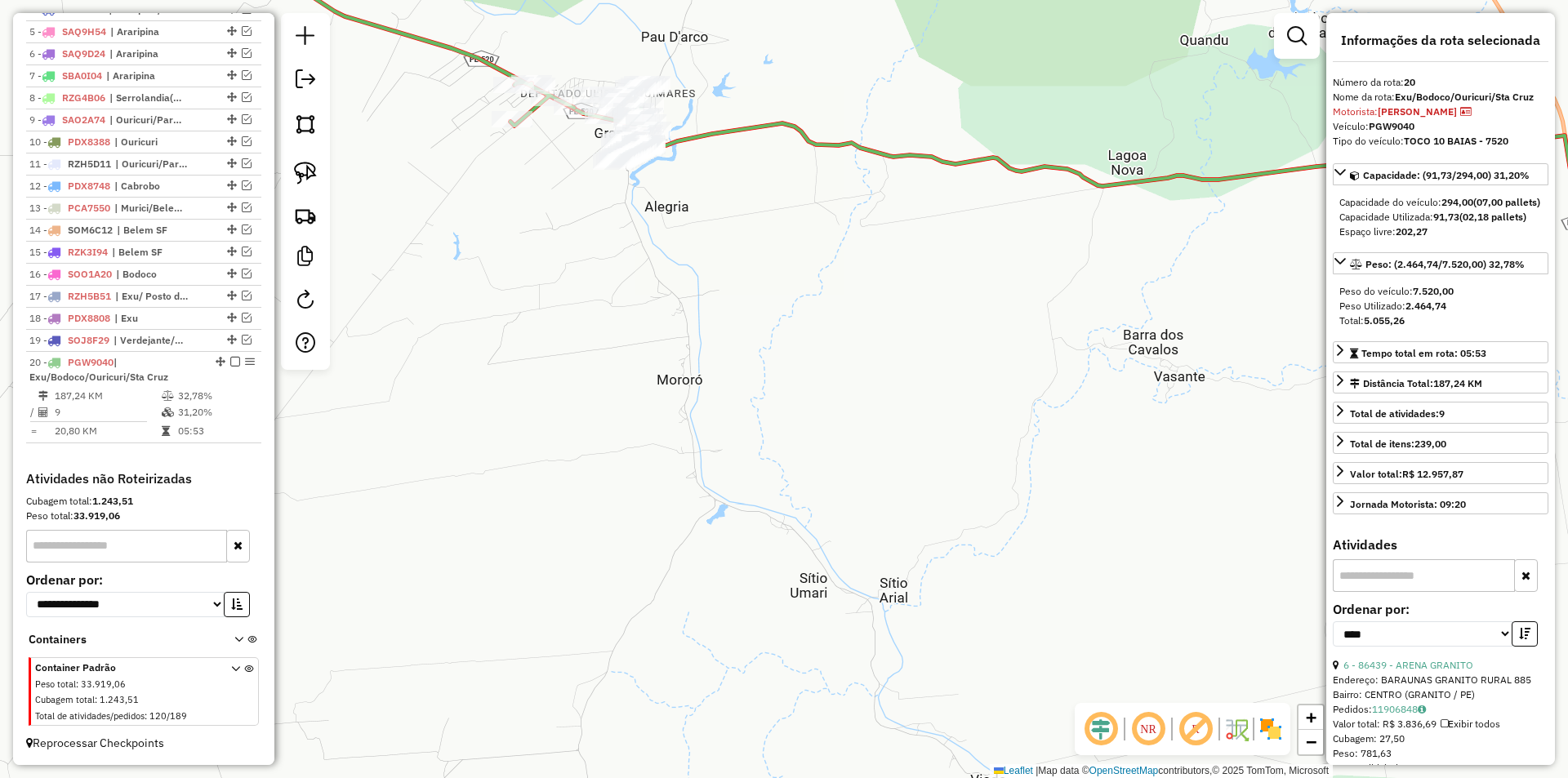
drag, startPoint x: 599, startPoint y: 213, endPoint x: 582, endPoint y: 446, distance: 233.6
click at [583, 448] on div "Janela de atendimento Grade de atendimento Capacidade Transportadoras Veículos …" at bounding box center [784, 389] width 1568 height 778
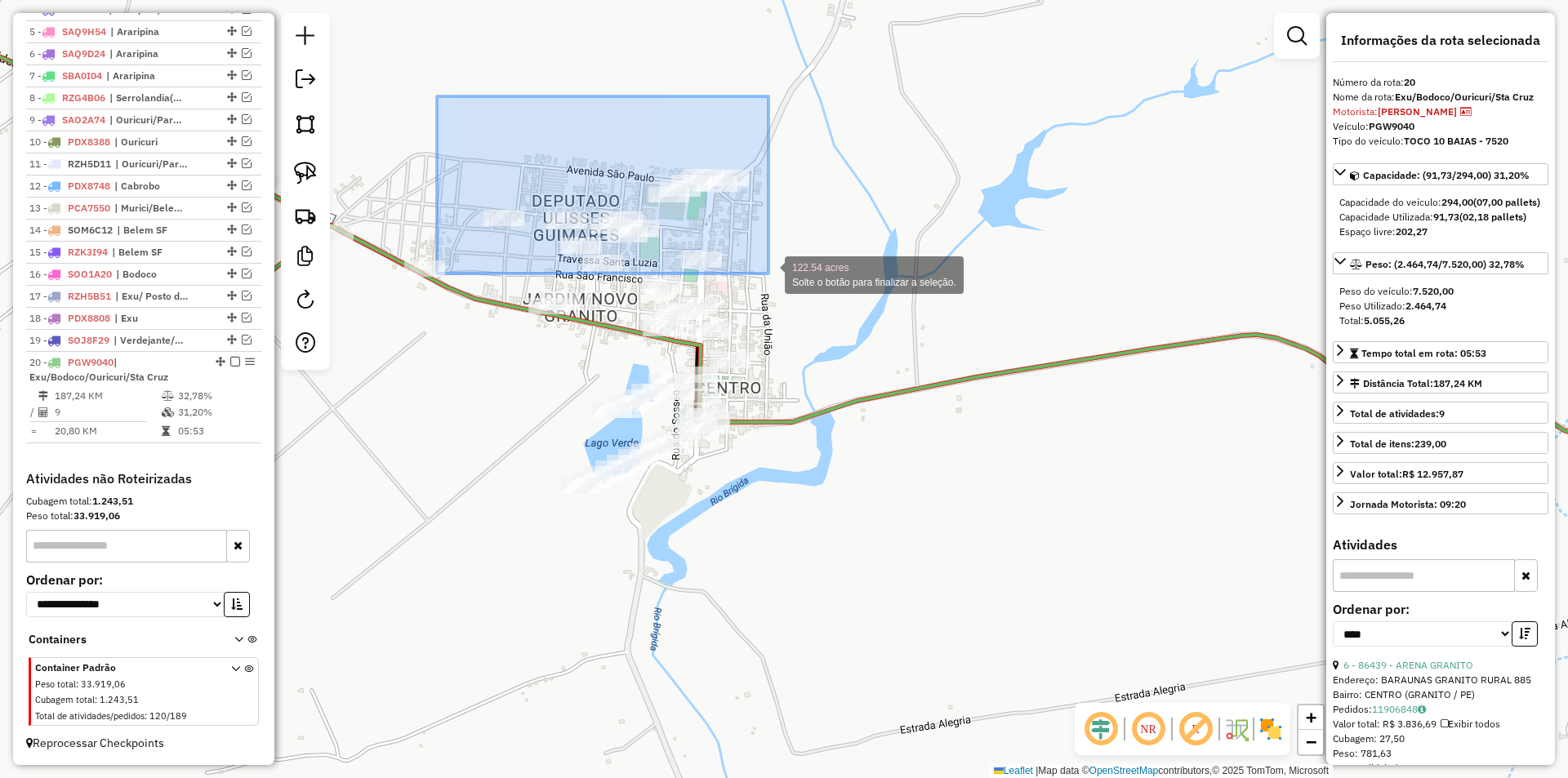
drag, startPoint x: 437, startPoint y: 96, endPoint x: 752, endPoint y: 246, distance: 348.9
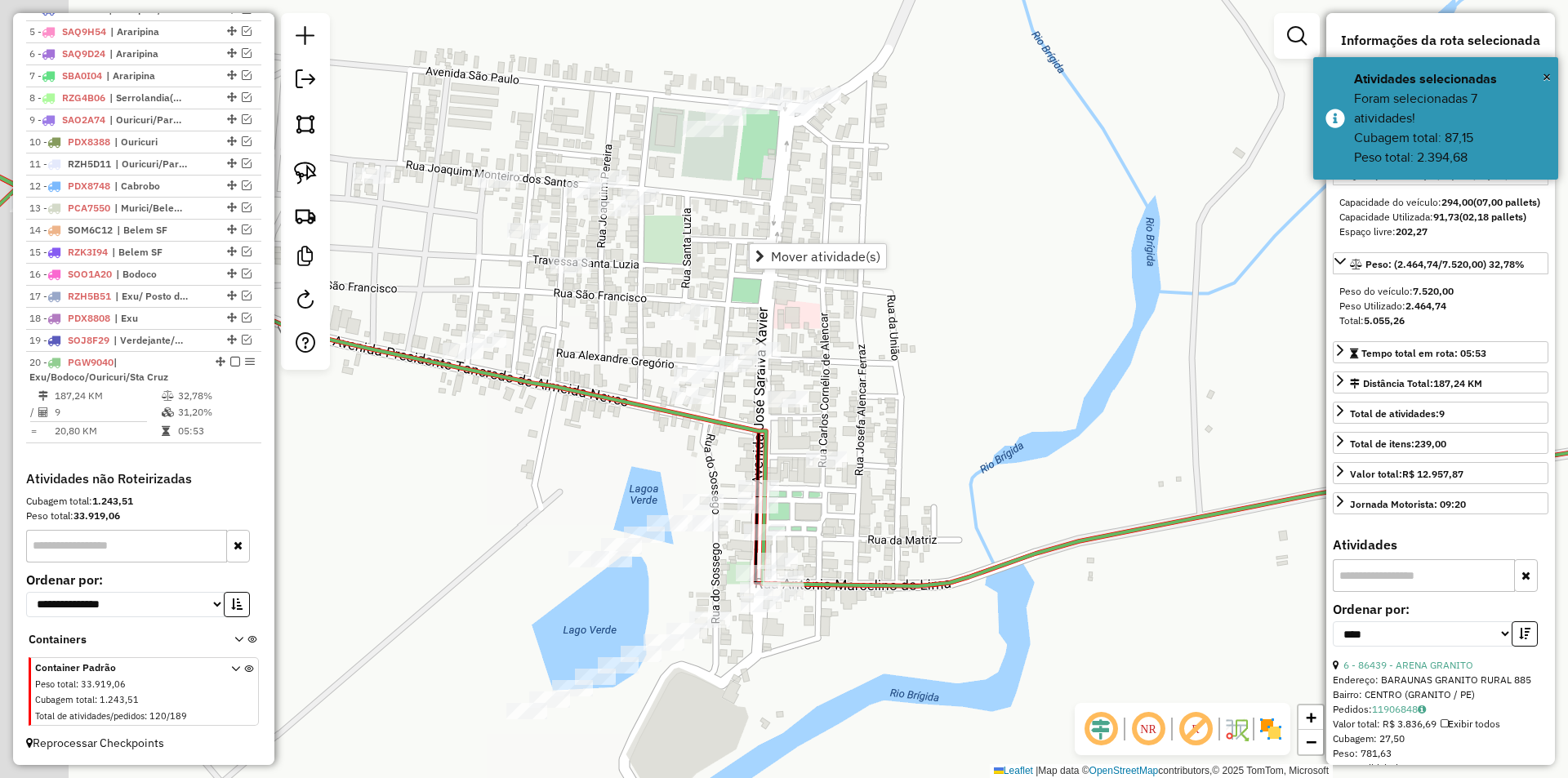
drag, startPoint x: 667, startPoint y: 195, endPoint x: 863, endPoint y: 213, distance: 196.8
click at [863, 213] on div "Janela de atendimento Grade de atendimento Capacidade Transportadoras Veículos …" at bounding box center [784, 389] width 1568 height 778
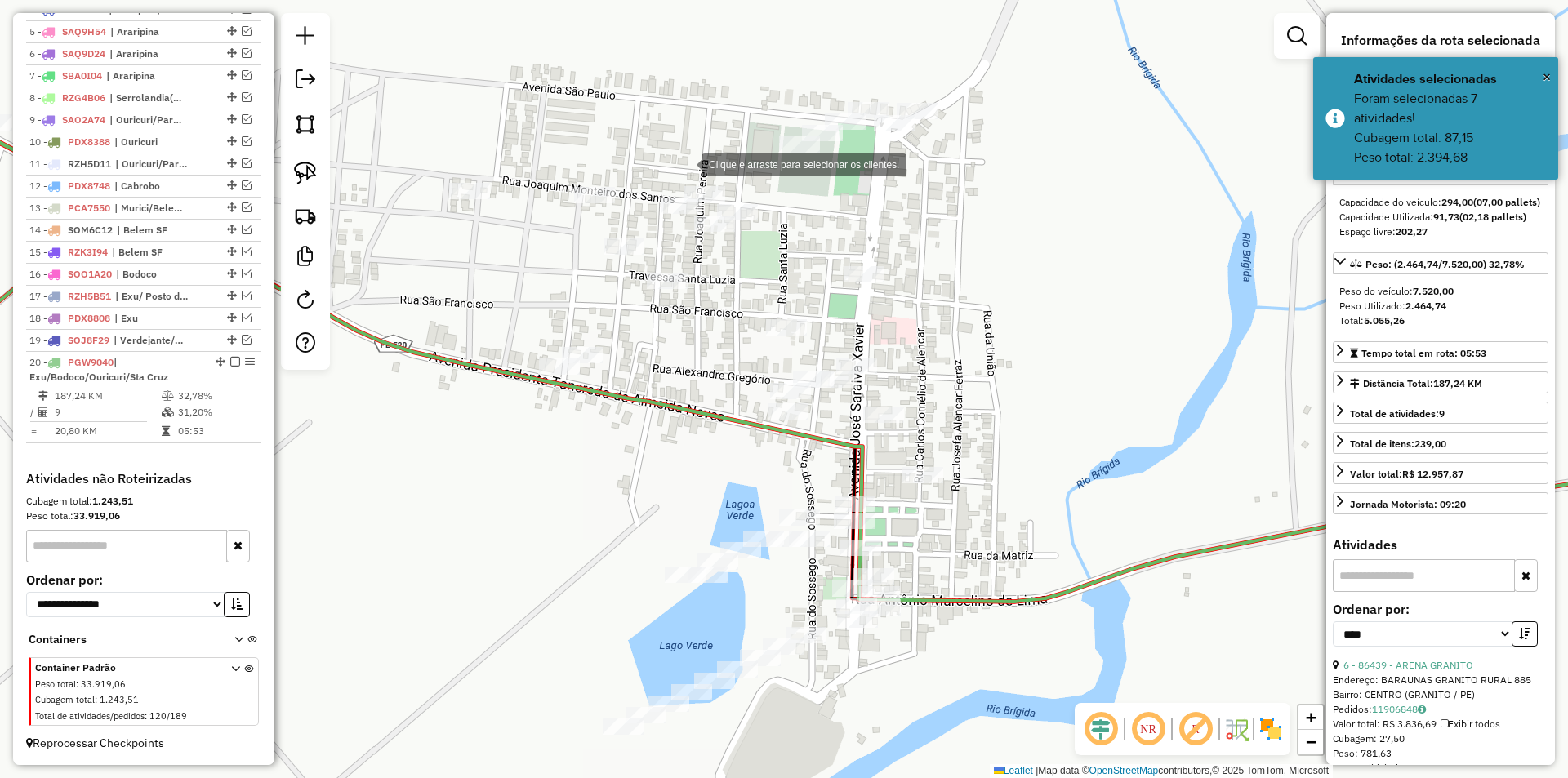
drag, startPoint x: 328, startPoint y: 23, endPoint x: 685, endPoint y: 163, distance: 383.5
click at [685, 163] on hb-router-mapa "Informações da Sessão 978023 - 12/08/2025 Criação: 11/08/2025 18:07 Depósito: J…" at bounding box center [784, 389] width 1568 height 778
drag, startPoint x: 335, startPoint y: 15, endPoint x: 608, endPoint y: 127, distance: 295.1
click at [608, 127] on div "Clique e arraste para selecionar os clientes. Janela de atendimento Grade de at…" at bounding box center [784, 389] width 1568 height 778
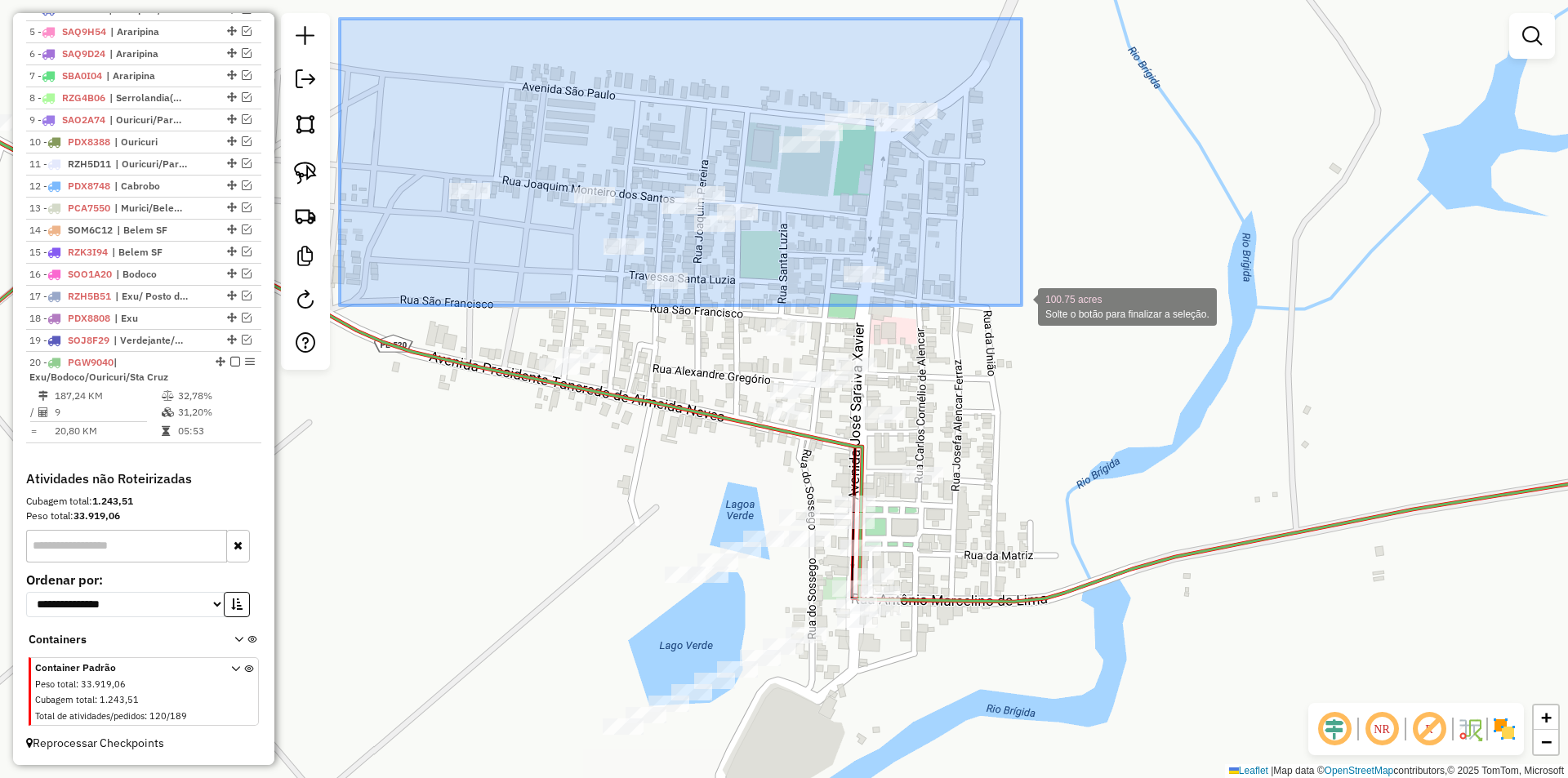
drag, startPoint x: 345, startPoint y: 21, endPoint x: 1022, endPoint y: 305, distance: 734.2
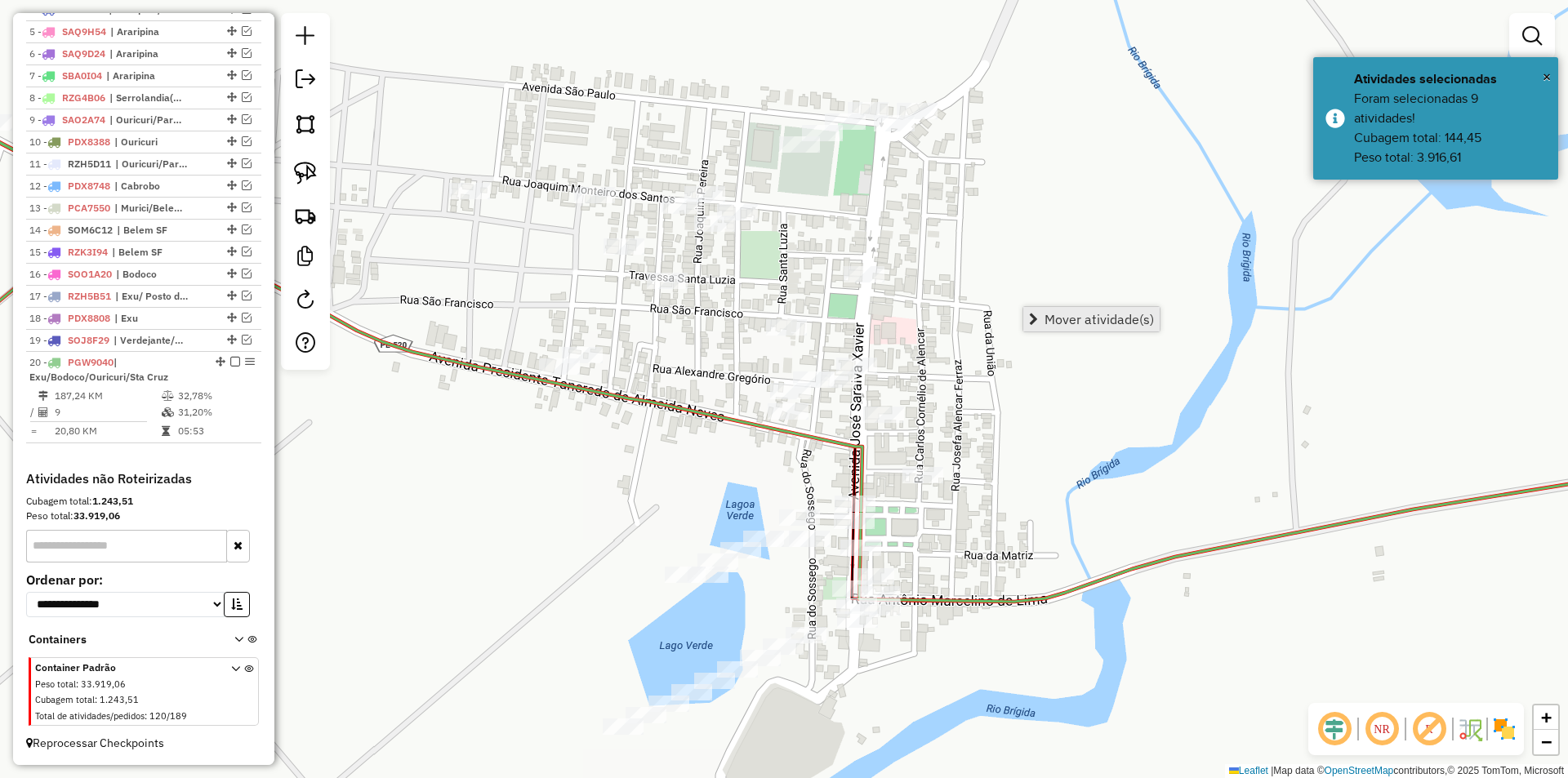
click at [1052, 318] on span "Mover atividade(s)" at bounding box center [1100, 319] width 110 height 13
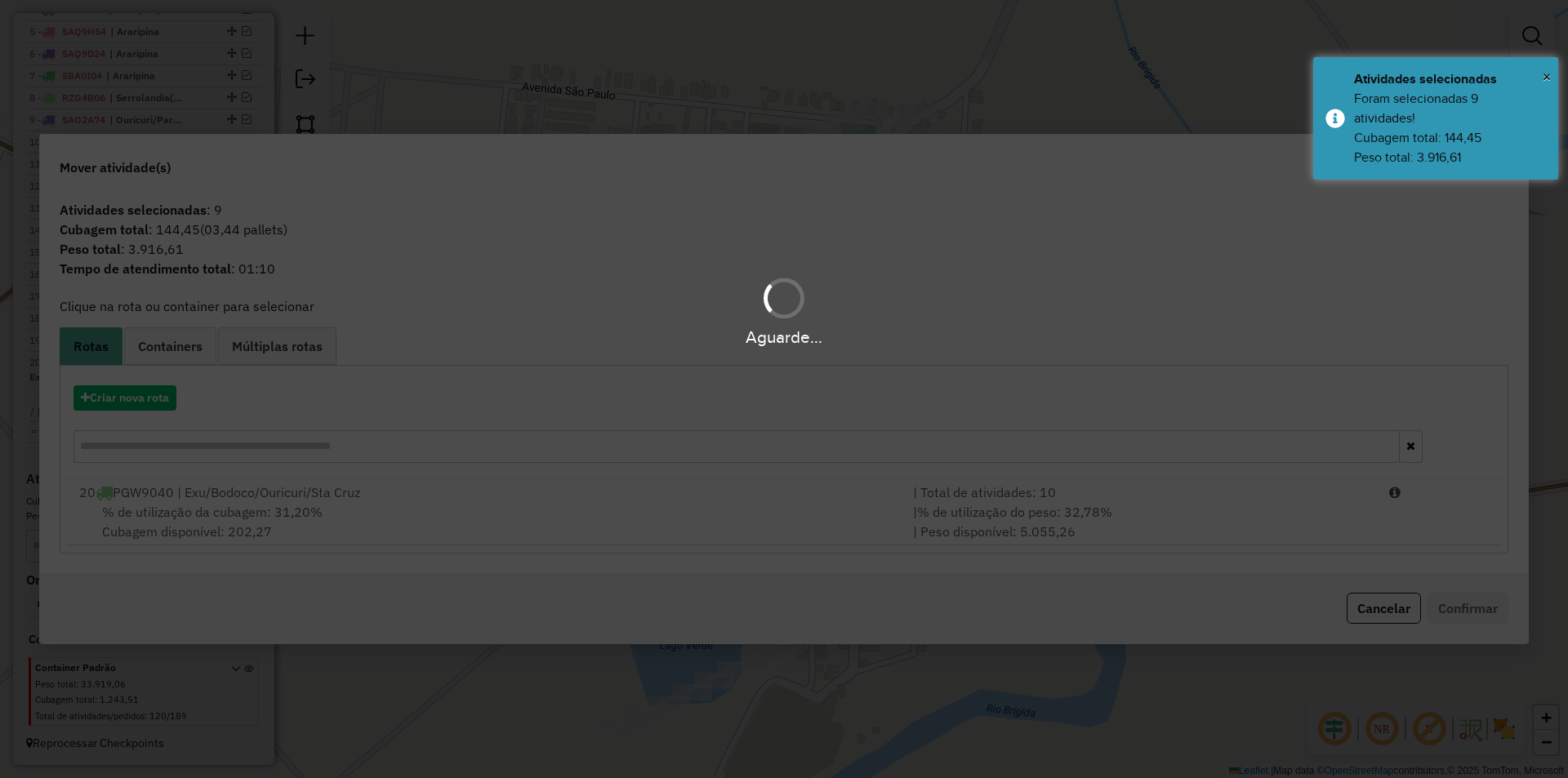
click at [321, 521] on div "% de utilização da cubagem: 31,20% Cubagem disponível: 202,27" at bounding box center [486, 521] width 834 height 39
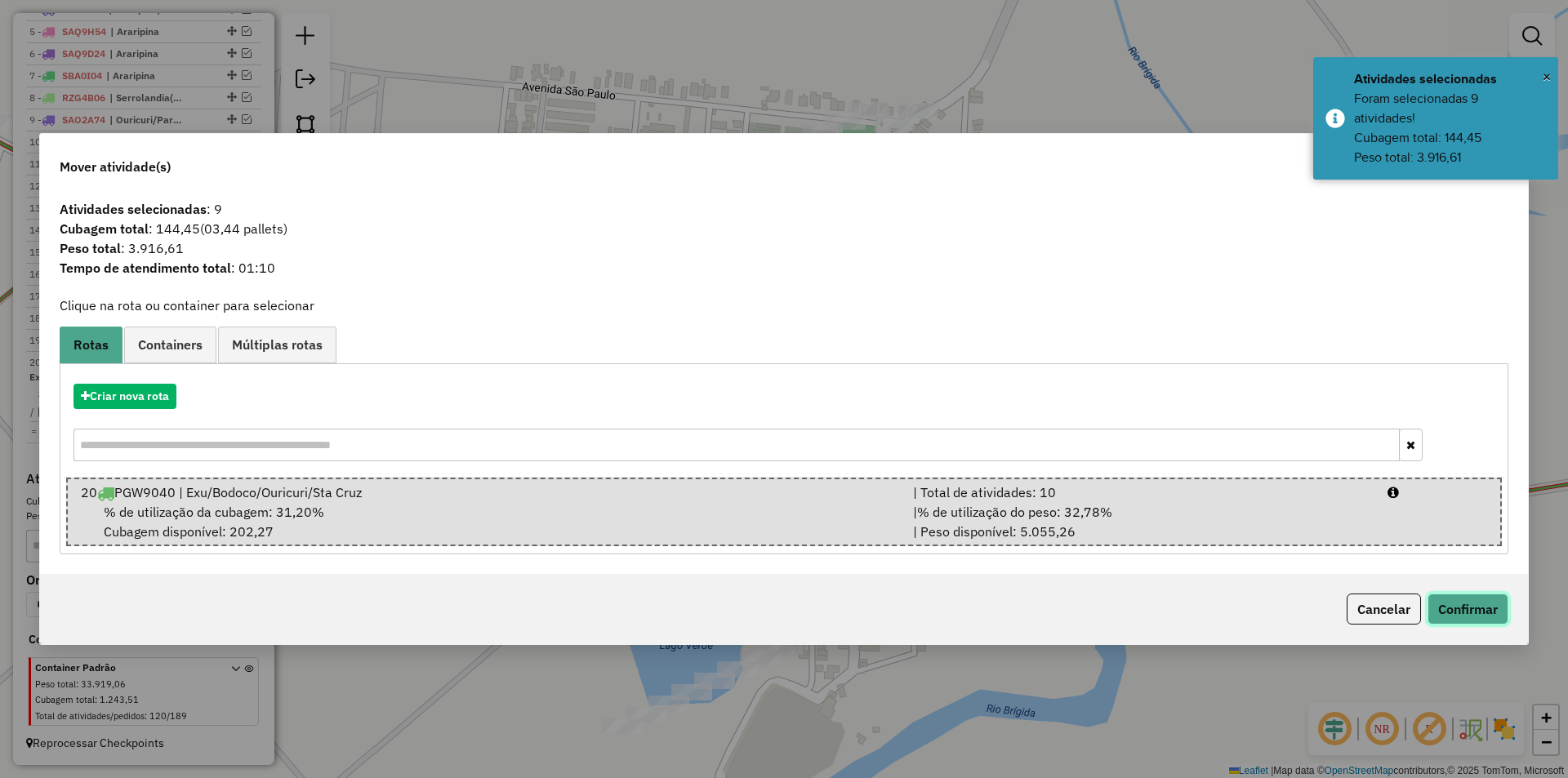
click at [1449, 609] on button "Confirmar" at bounding box center [1468, 609] width 81 height 31
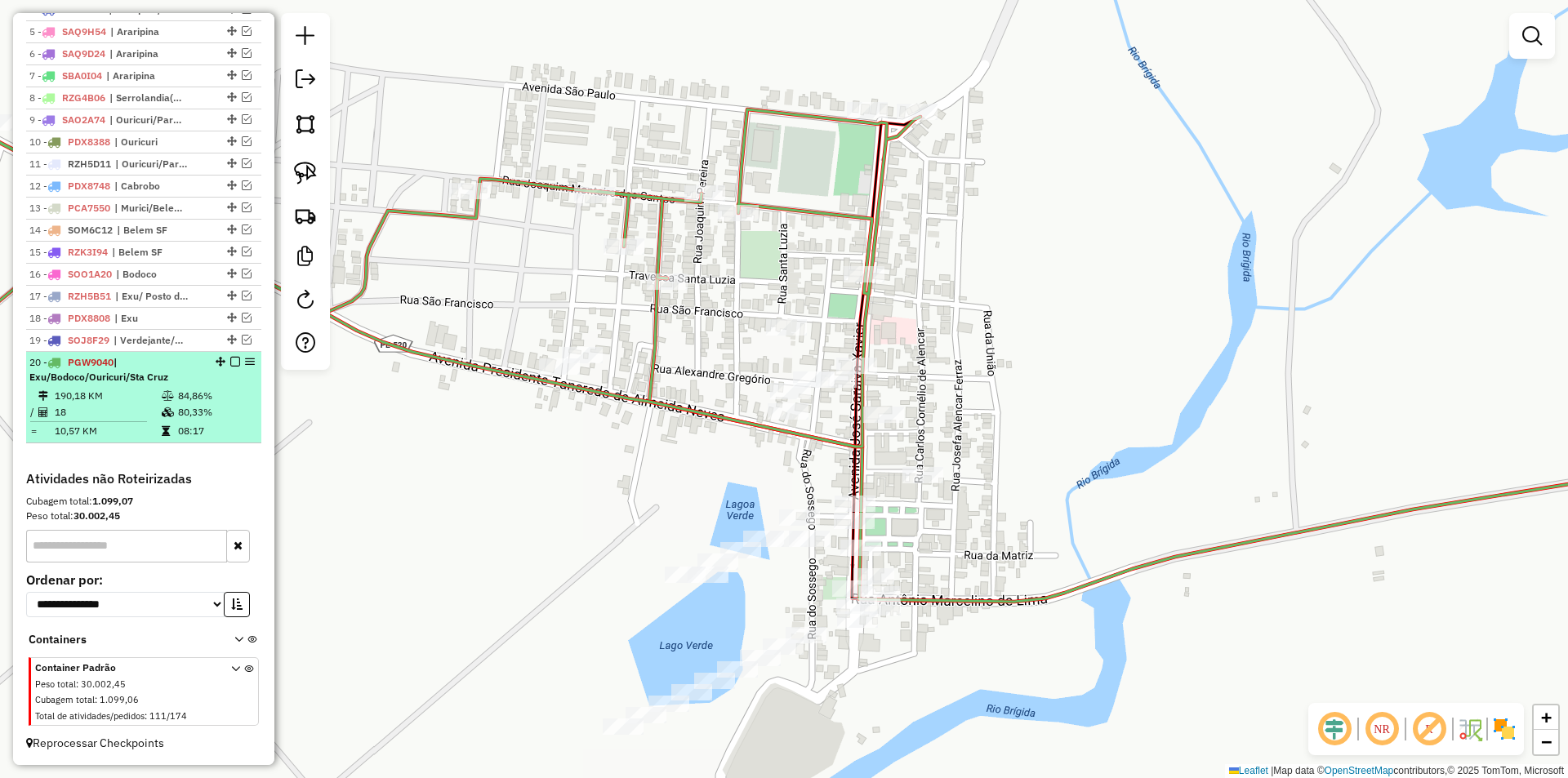
click at [164, 424] on td at bounding box center [168, 431] width 16 height 16
select select "*********"
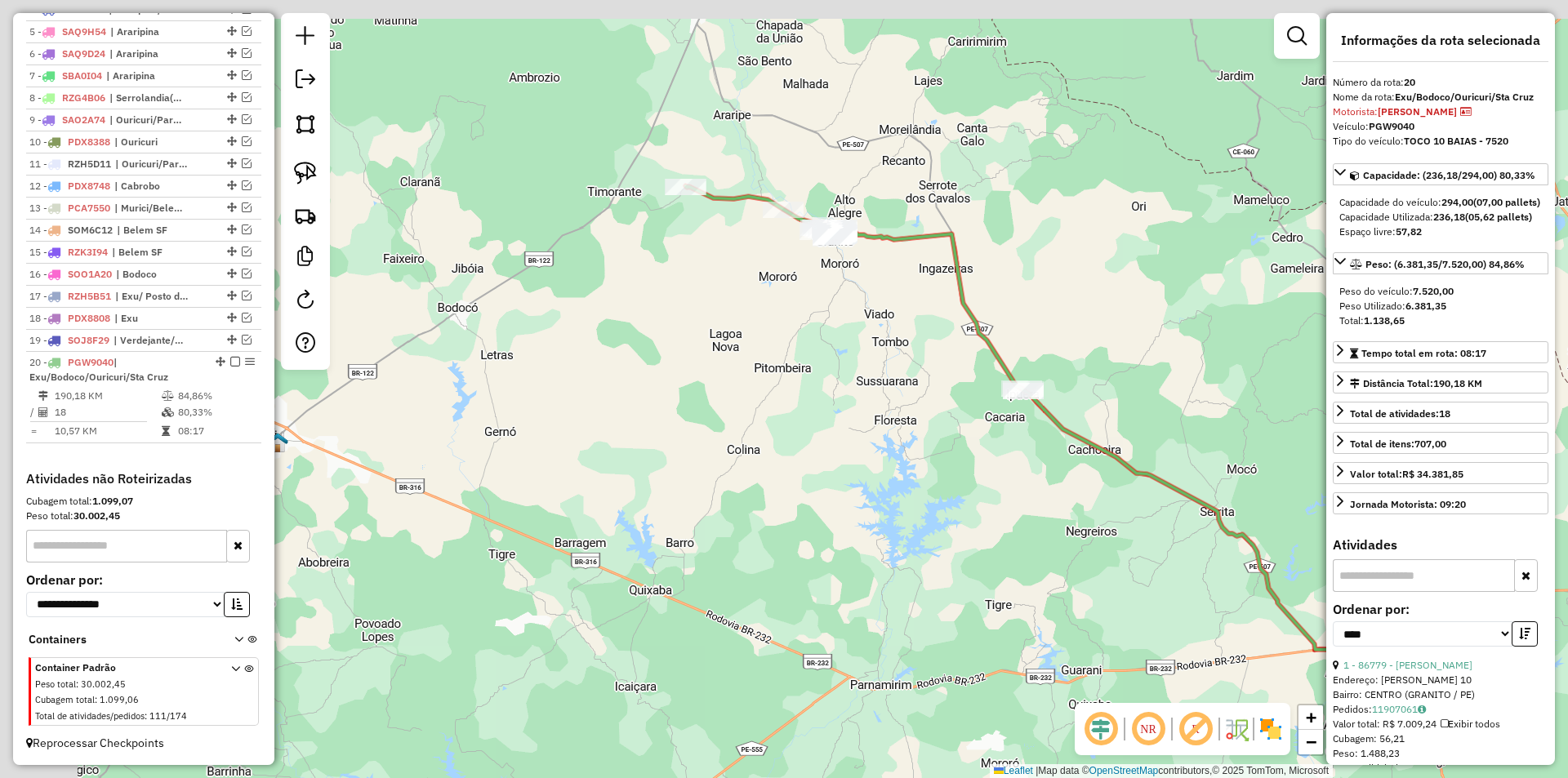
drag, startPoint x: 538, startPoint y: 439, endPoint x: 810, endPoint y: 484, distance: 275.7
click at [809, 484] on div "Janela de atendimento Grade de atendimento Capacidade Transportadoras Veículos …" at bounding box center [784, 389] width 1568 height 778
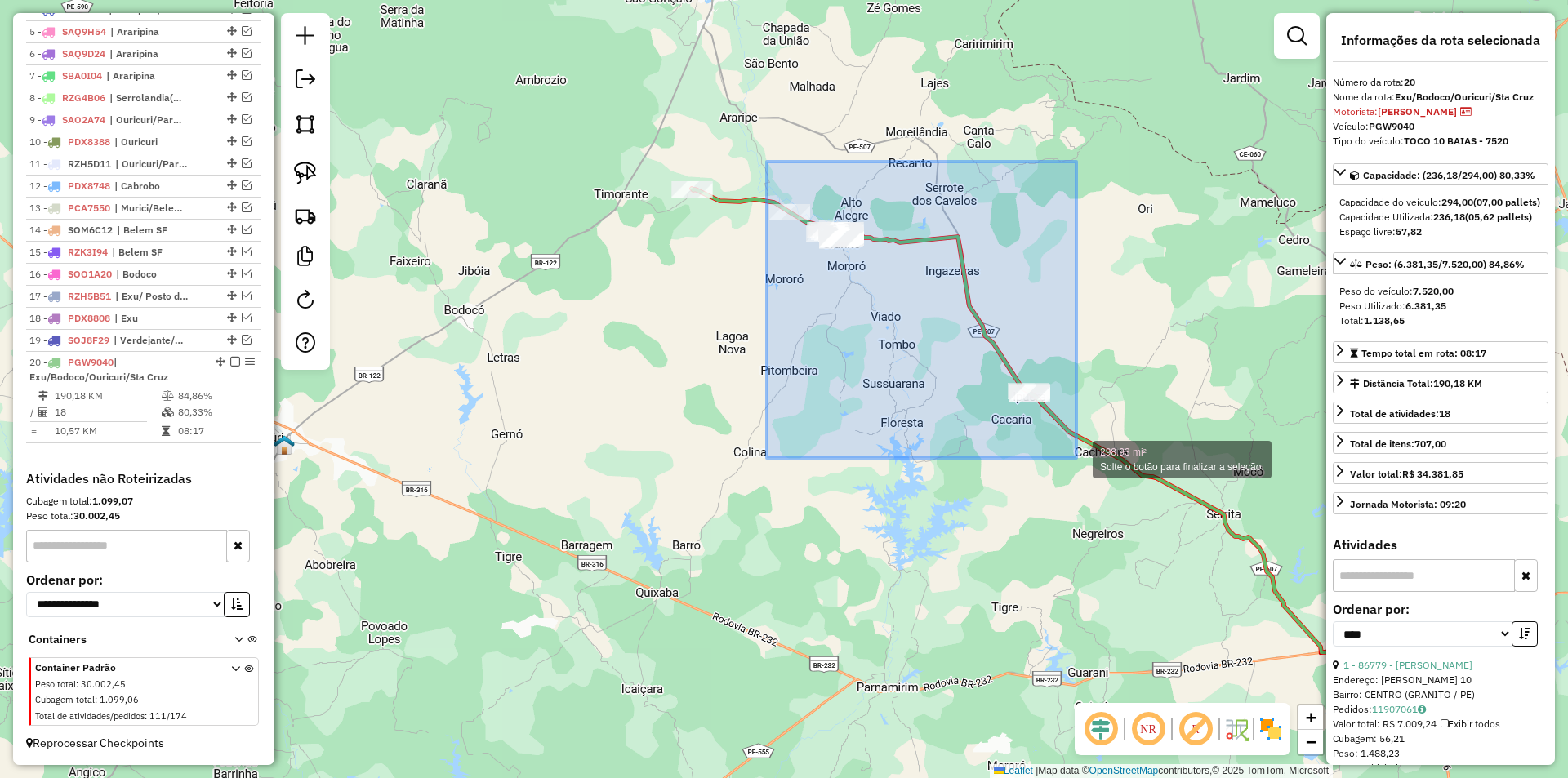
drag, startPoint x: 767, startPoint y: 162, endPoint x: 1076, endPoint y: 458, distance: 427.9
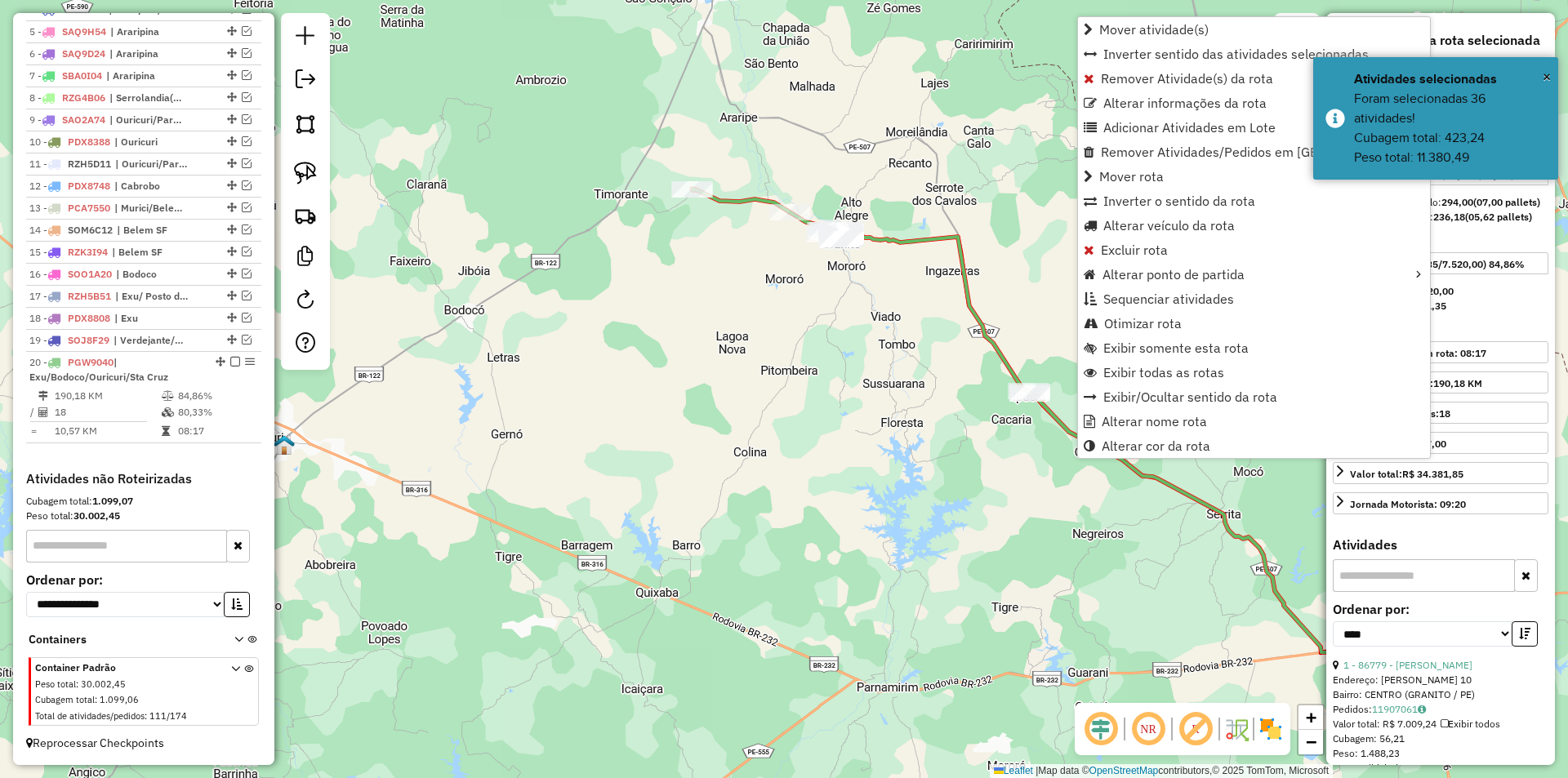
click at [948, 480] on div "Janela de atendimento Grade de atendimento Capacidade Transportadoras Veículos …" at bounding box center [784, 389] width 1568 height 778
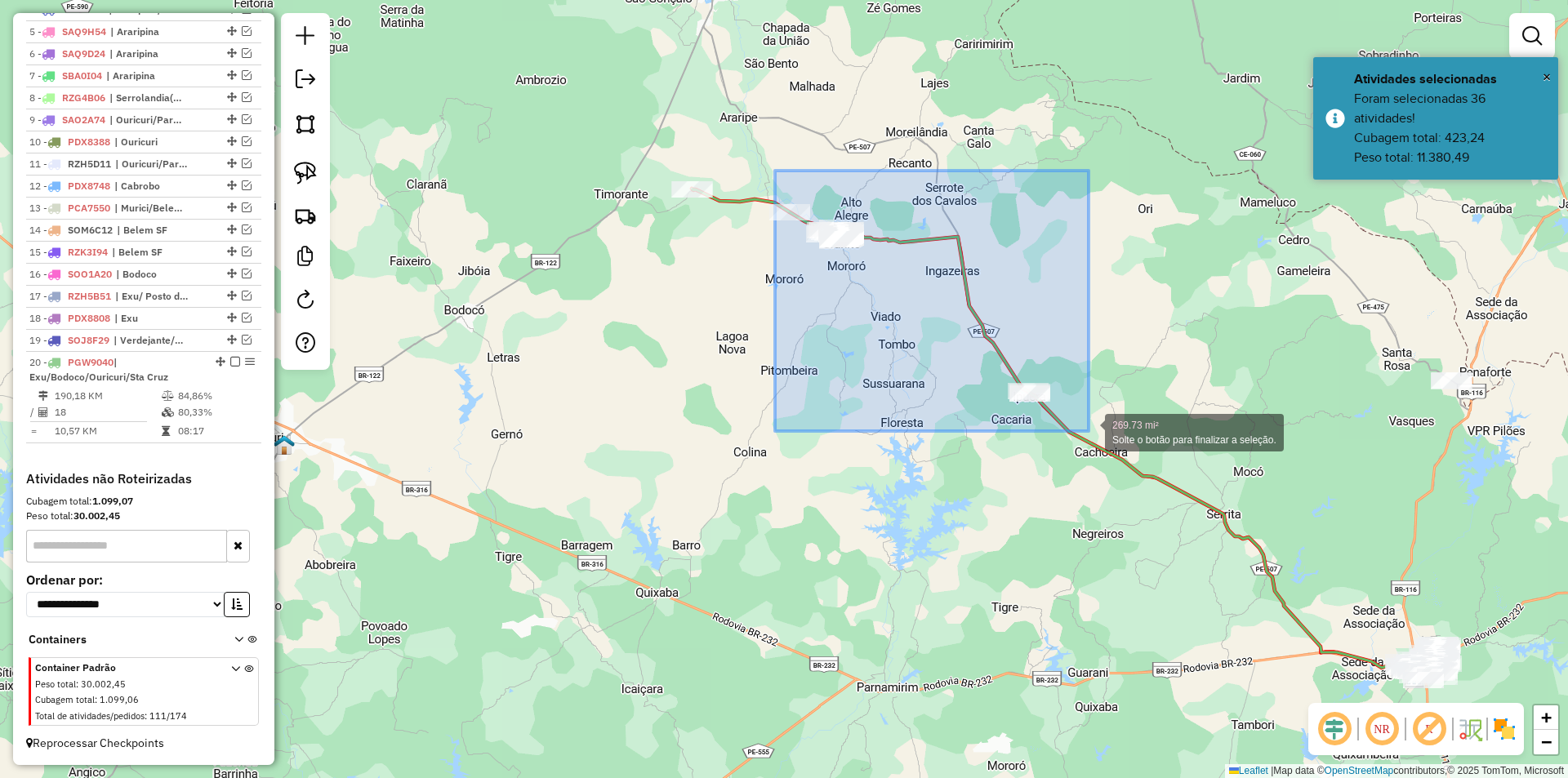
drag, startPoint x: 775, startPoint y: 170, endPoint x: 1089, endPoint y: 431, distance: 408.3
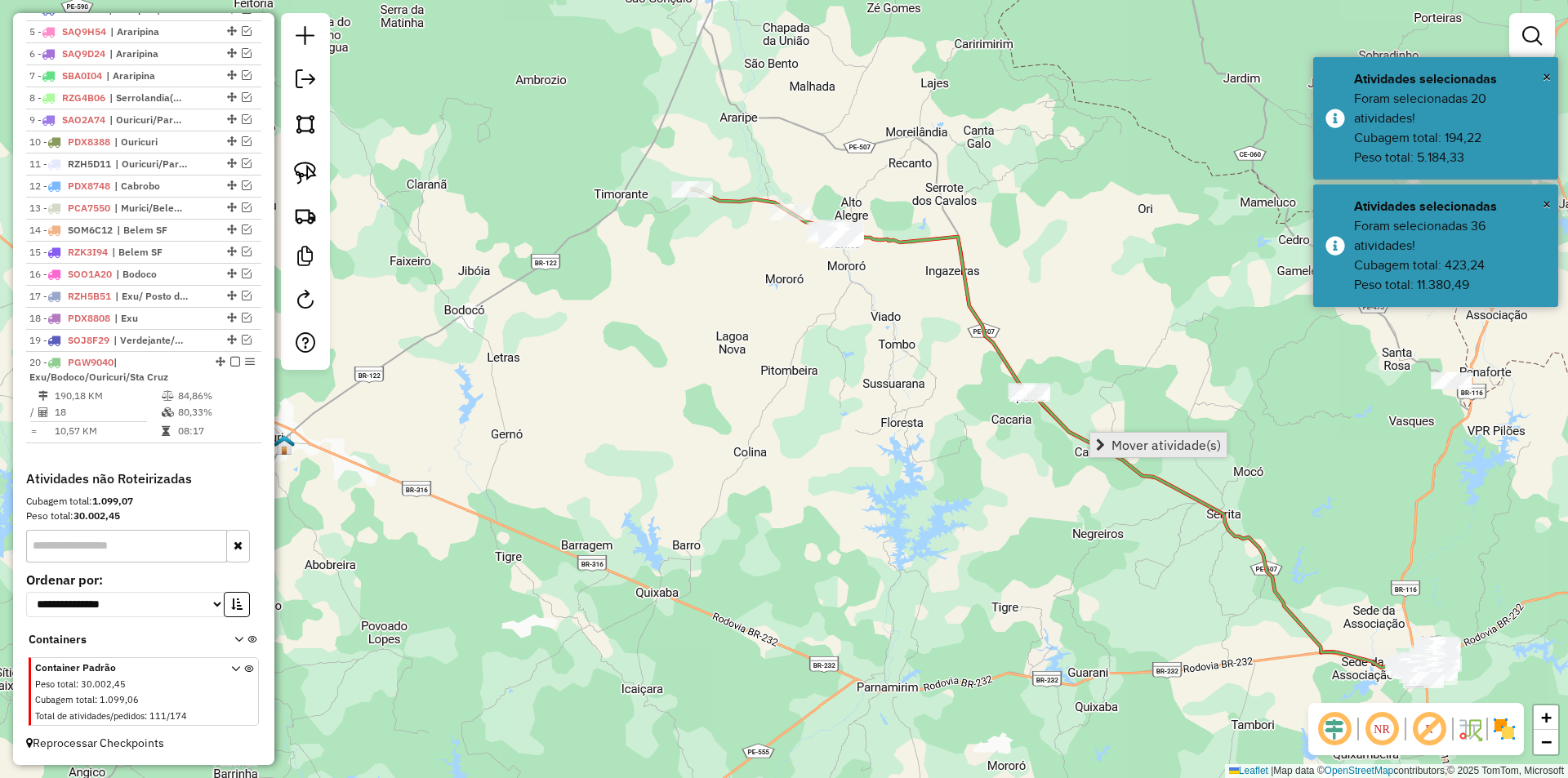
click at [1130, 456] on link "Mover atividade(s)" at bounding box center [1158, 444] width 137 height 24
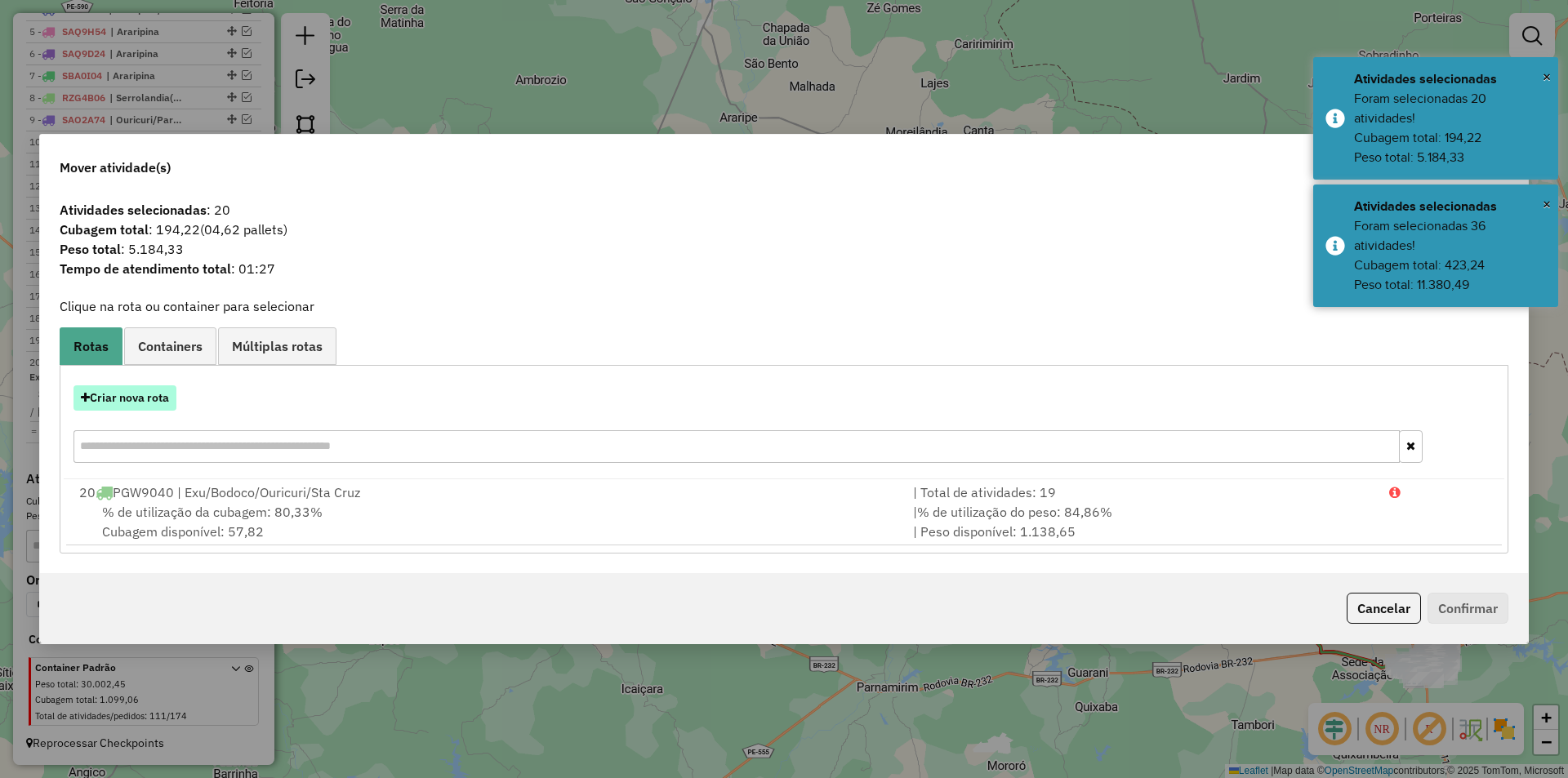
click at [164, 398] on button "Criar nova rota" at bounding box center [124, 398] width 103 height 25
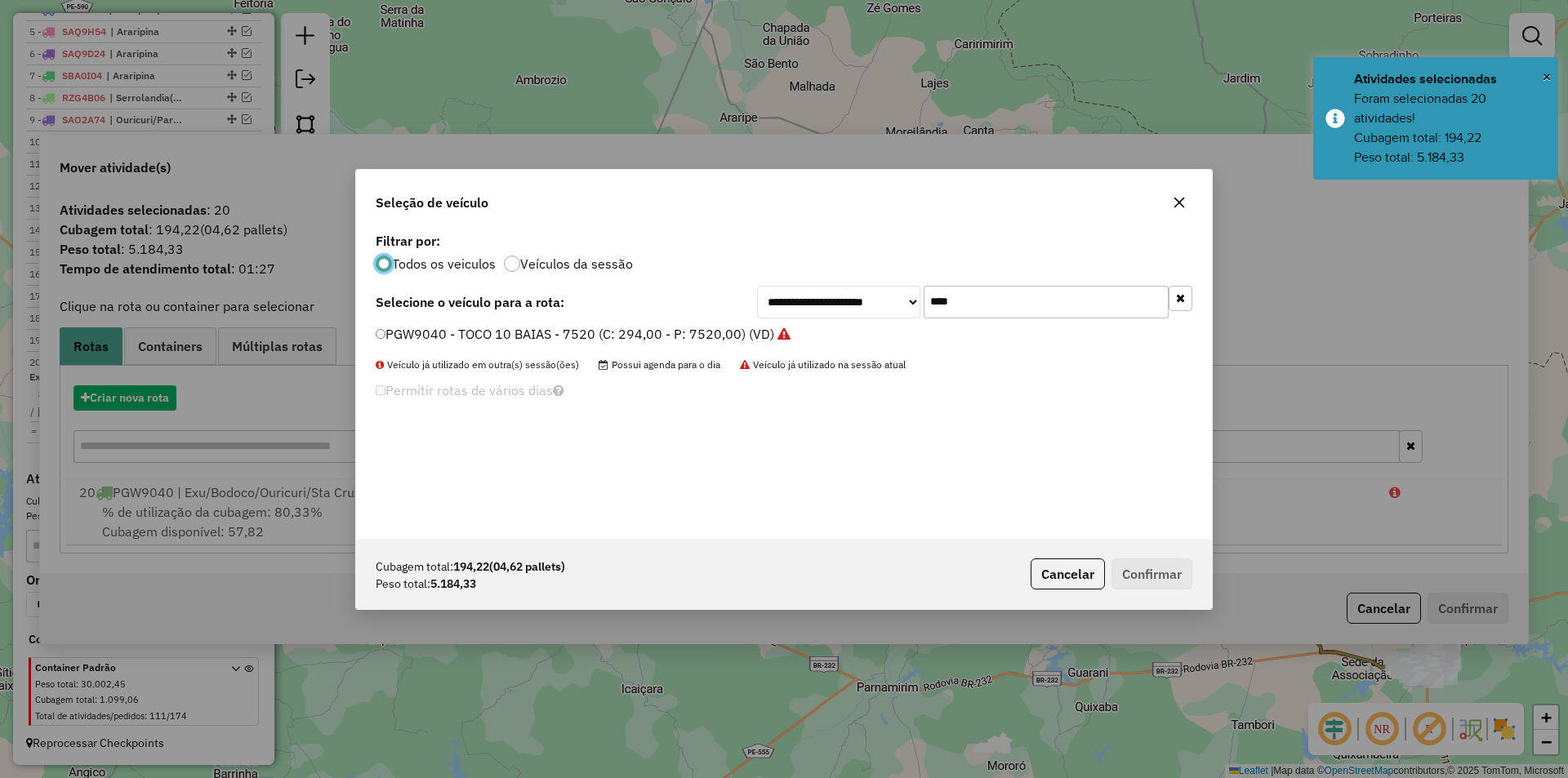
scroll to position [9, 5]
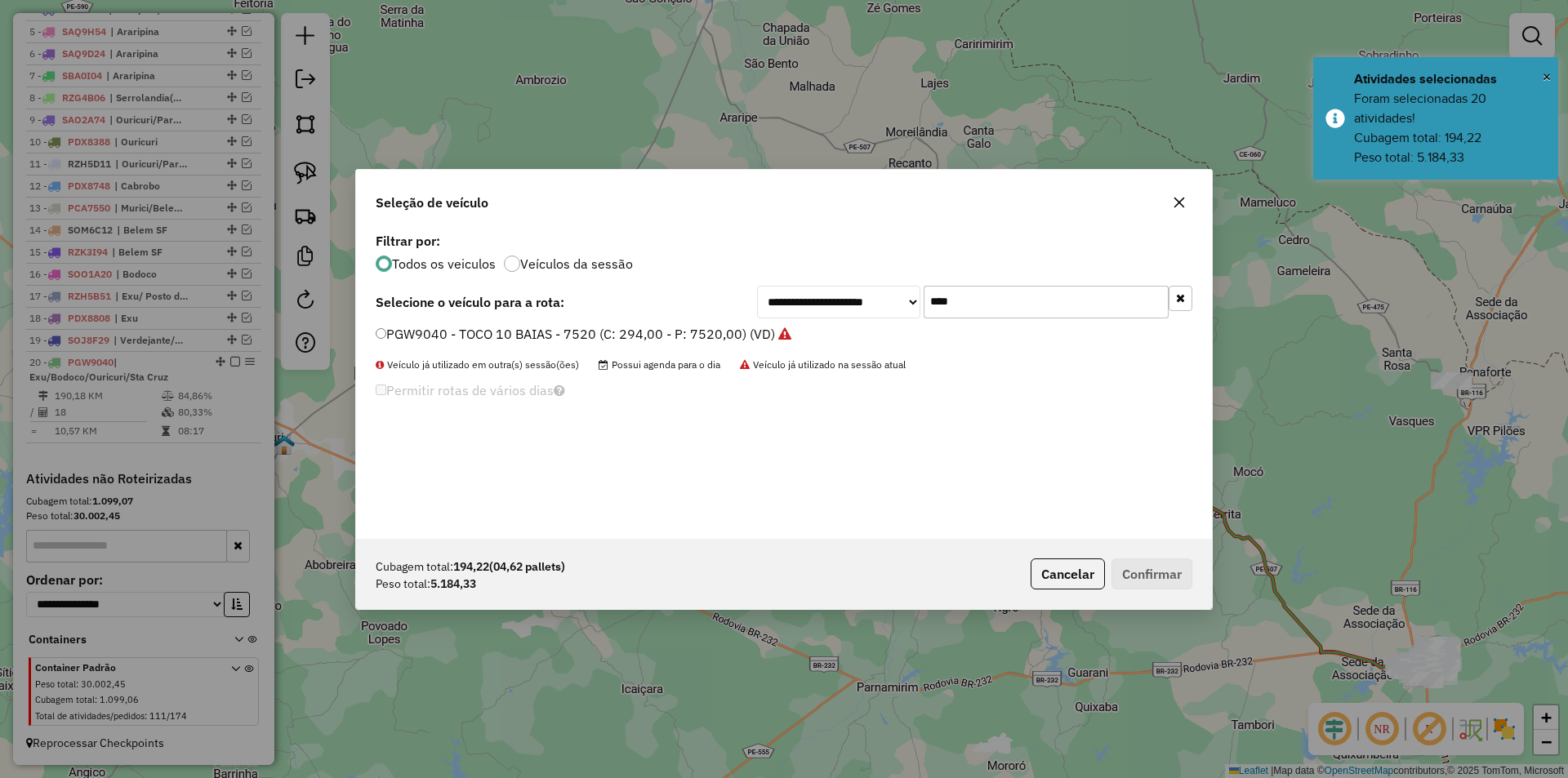
drag, startPoint x: 1017, startPoint y: 293, endPoint x: 862, endPoint y: 300, distance: 155.2
click at [864, 300] on div "**********" at bounding box center [974, 302] width 435 height 33
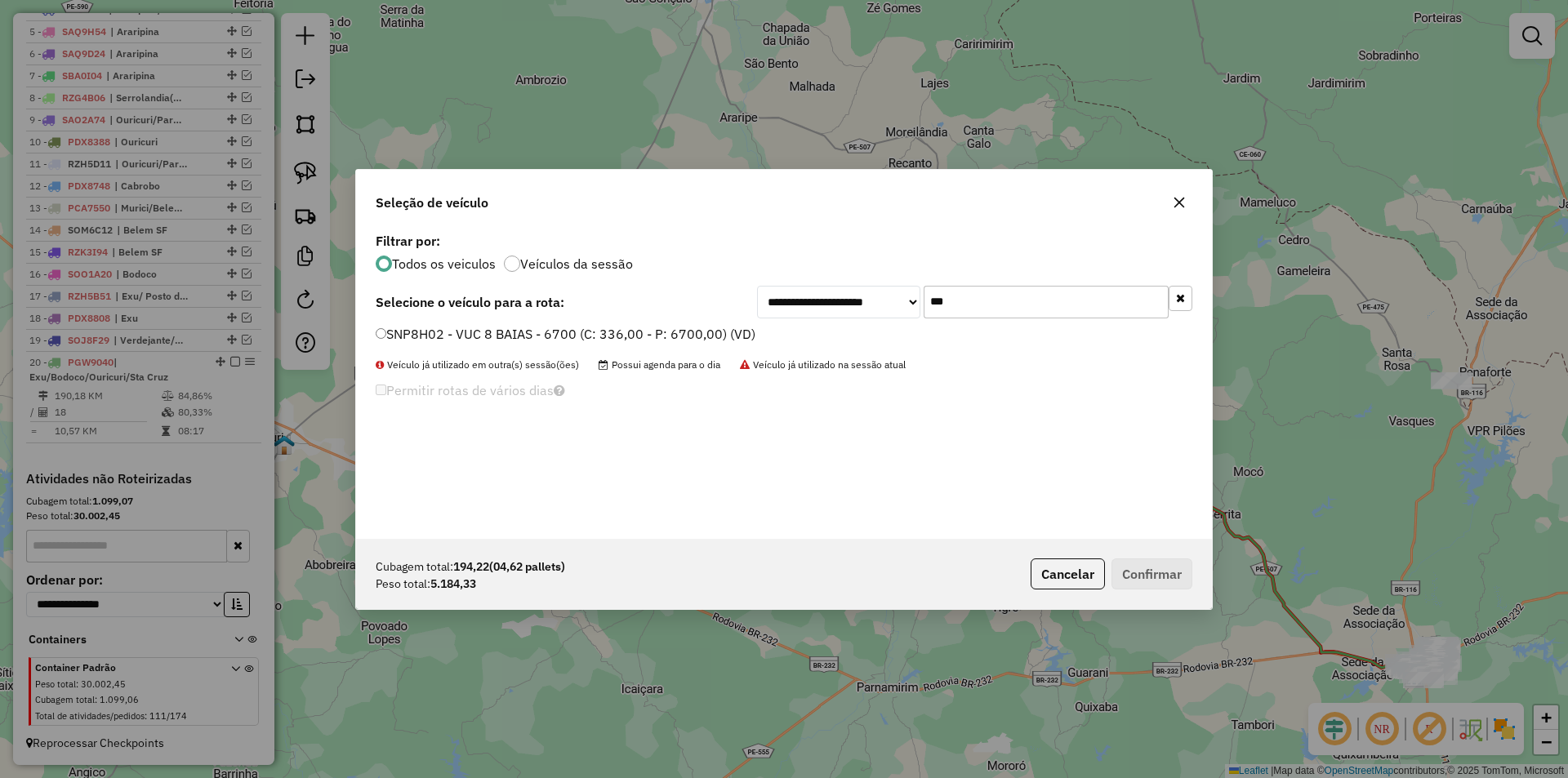
type input "***"
click at [679, 326] on label "SNP8H02 - VUC 8 BAIAS - 6700 (C: 336,00 - P: 6700,00) (VD)" at bounding box center [565, 334] width 380 height 19
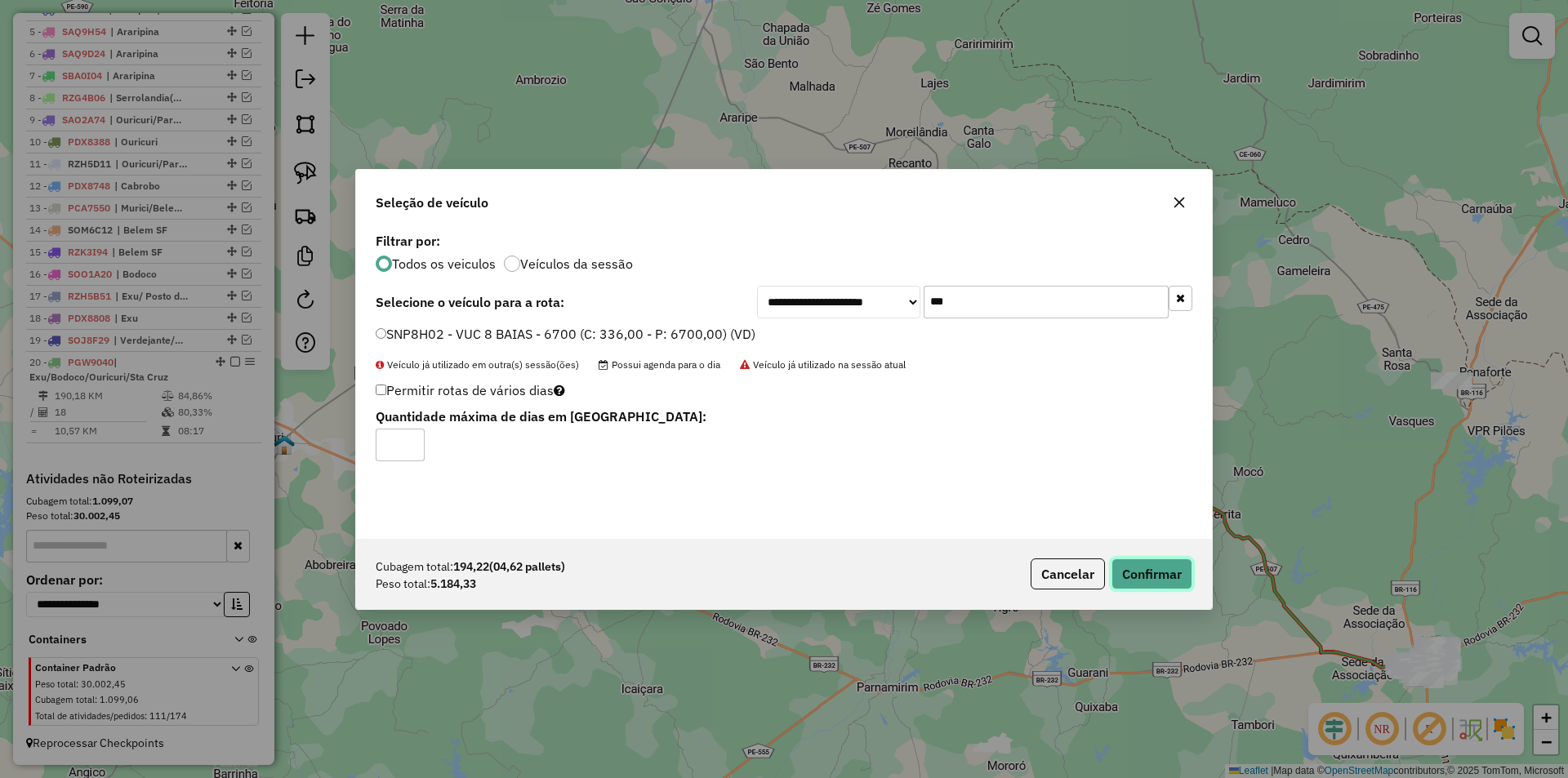
click at [1128, 574] on button "Confirmar" at bounding box center [1151, 574] width 81 height 31
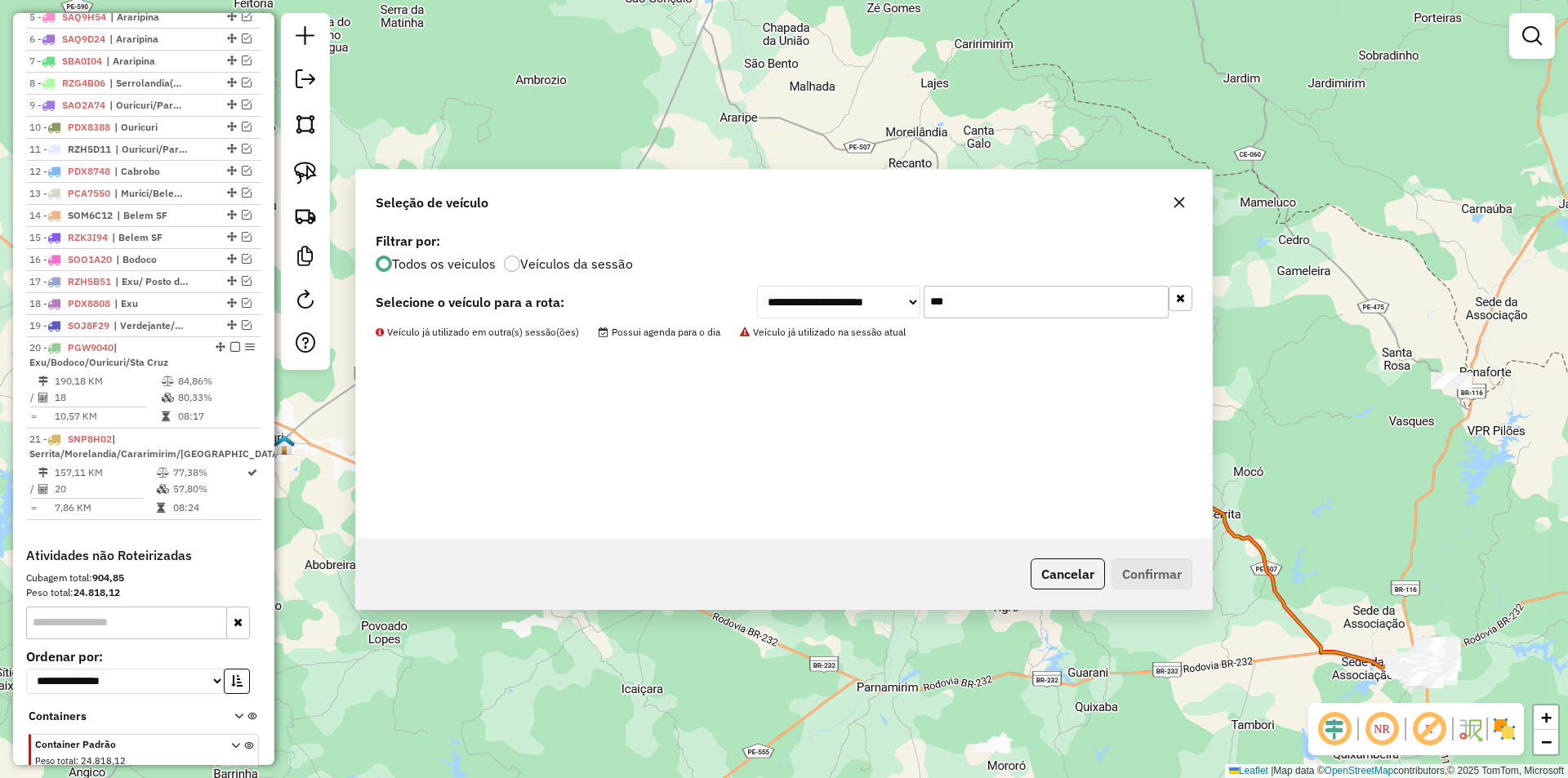
scroll to position [803, 0]
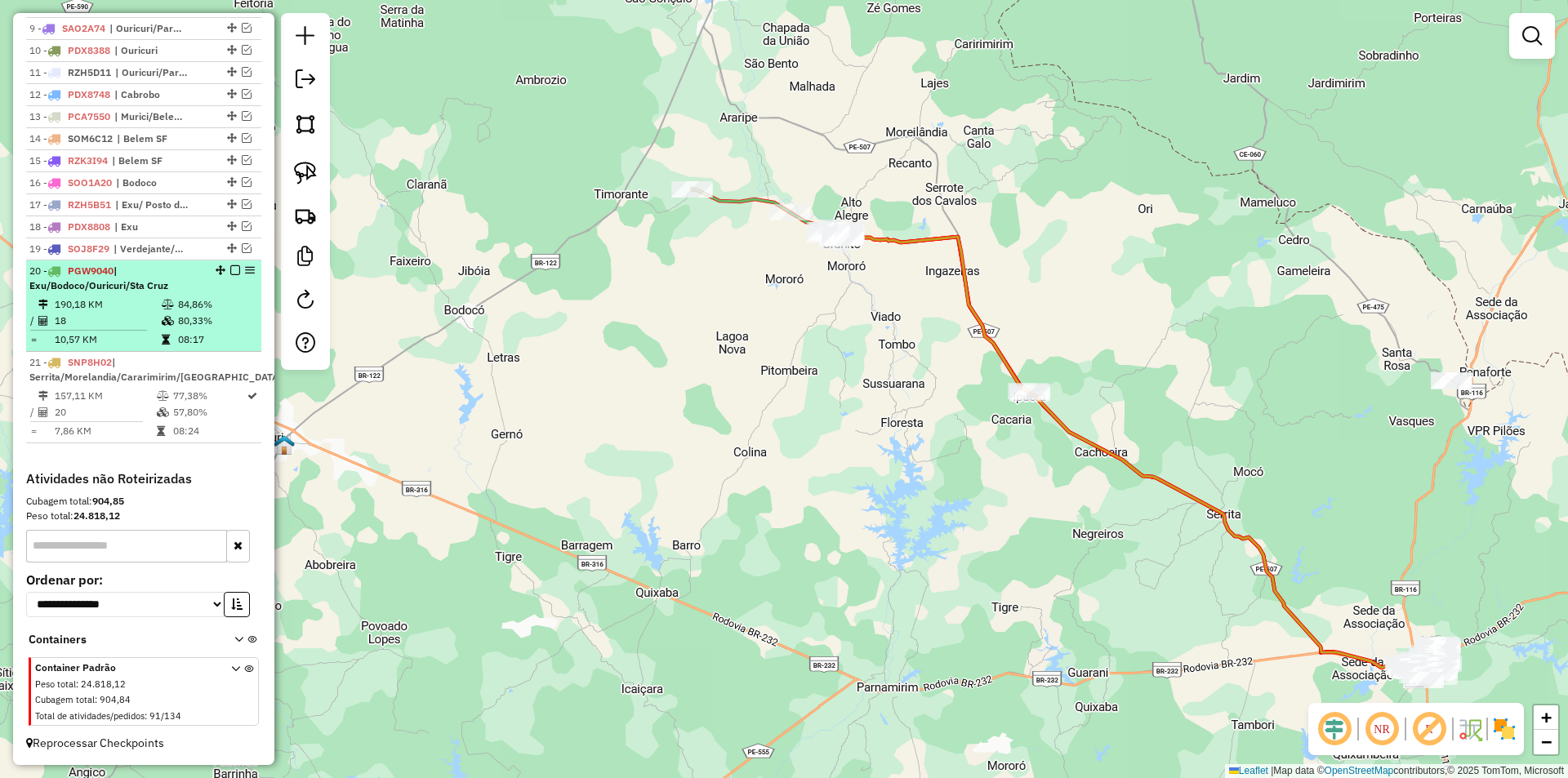
click at [187, 332] on td "08:17" at bounding box center [215, 339] width 78 height 16
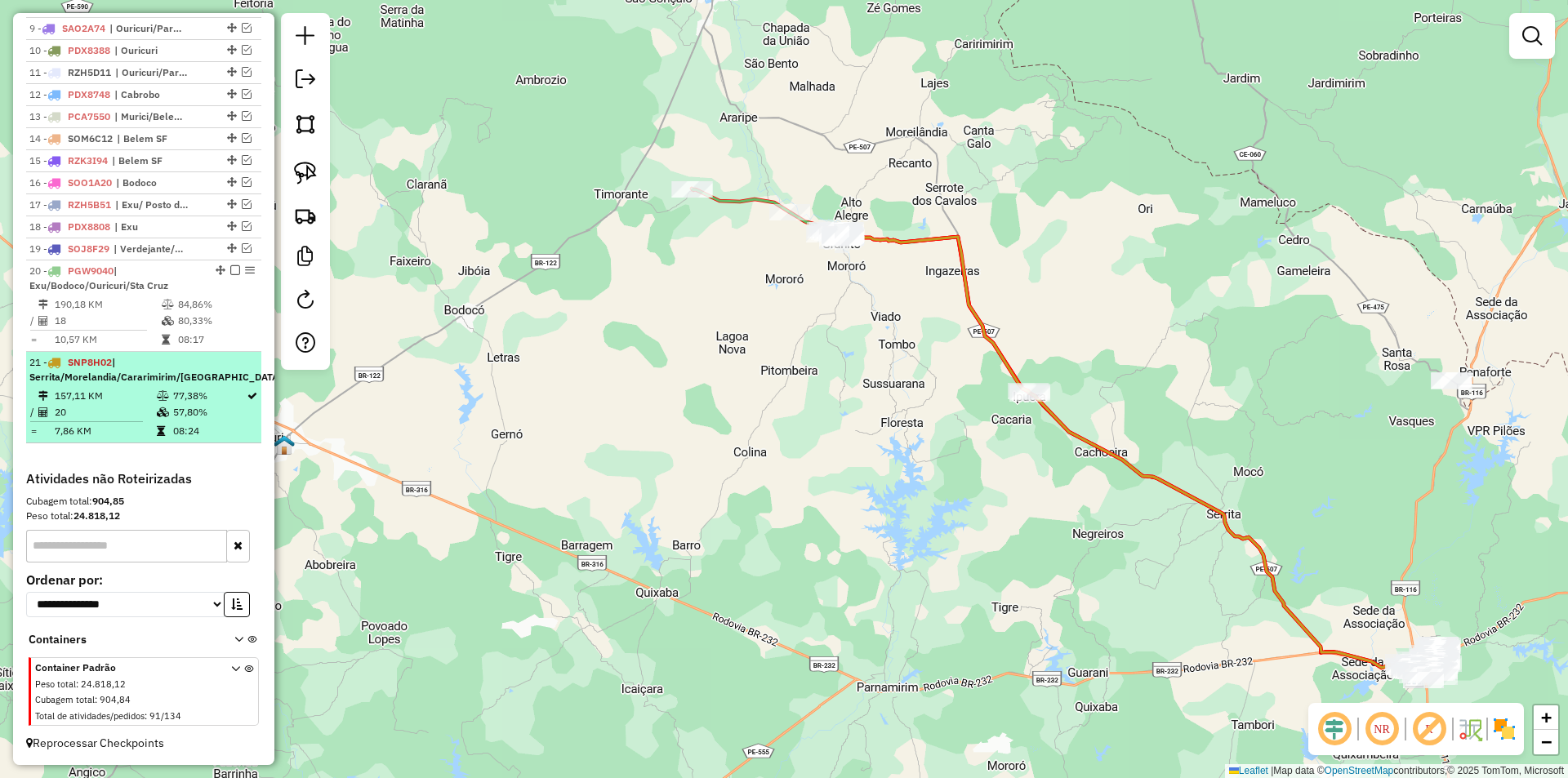
select select "*********"
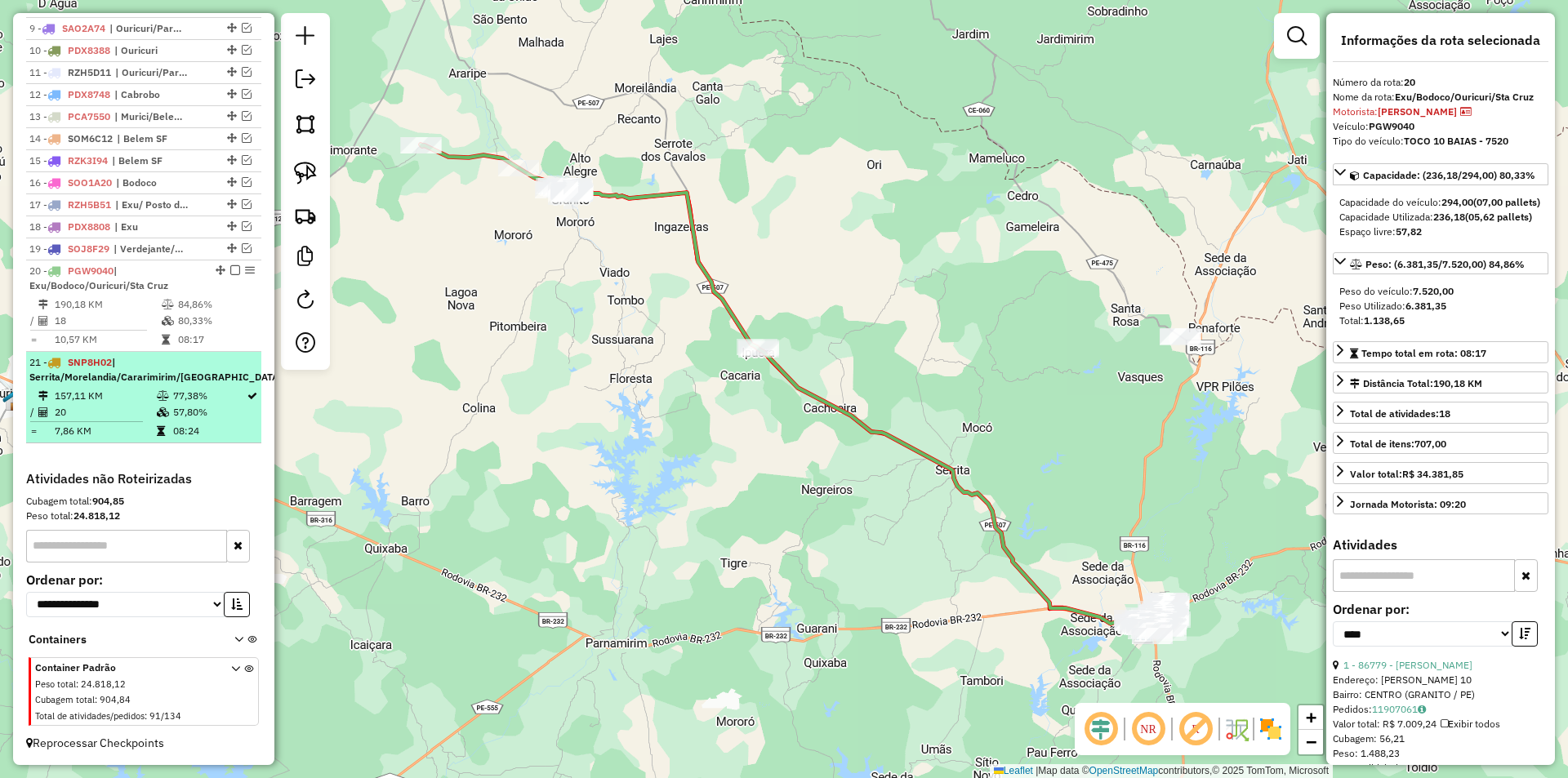
click at [176, 393] on td "77,38%" at bounding box center [209, 395] width 73 height 16
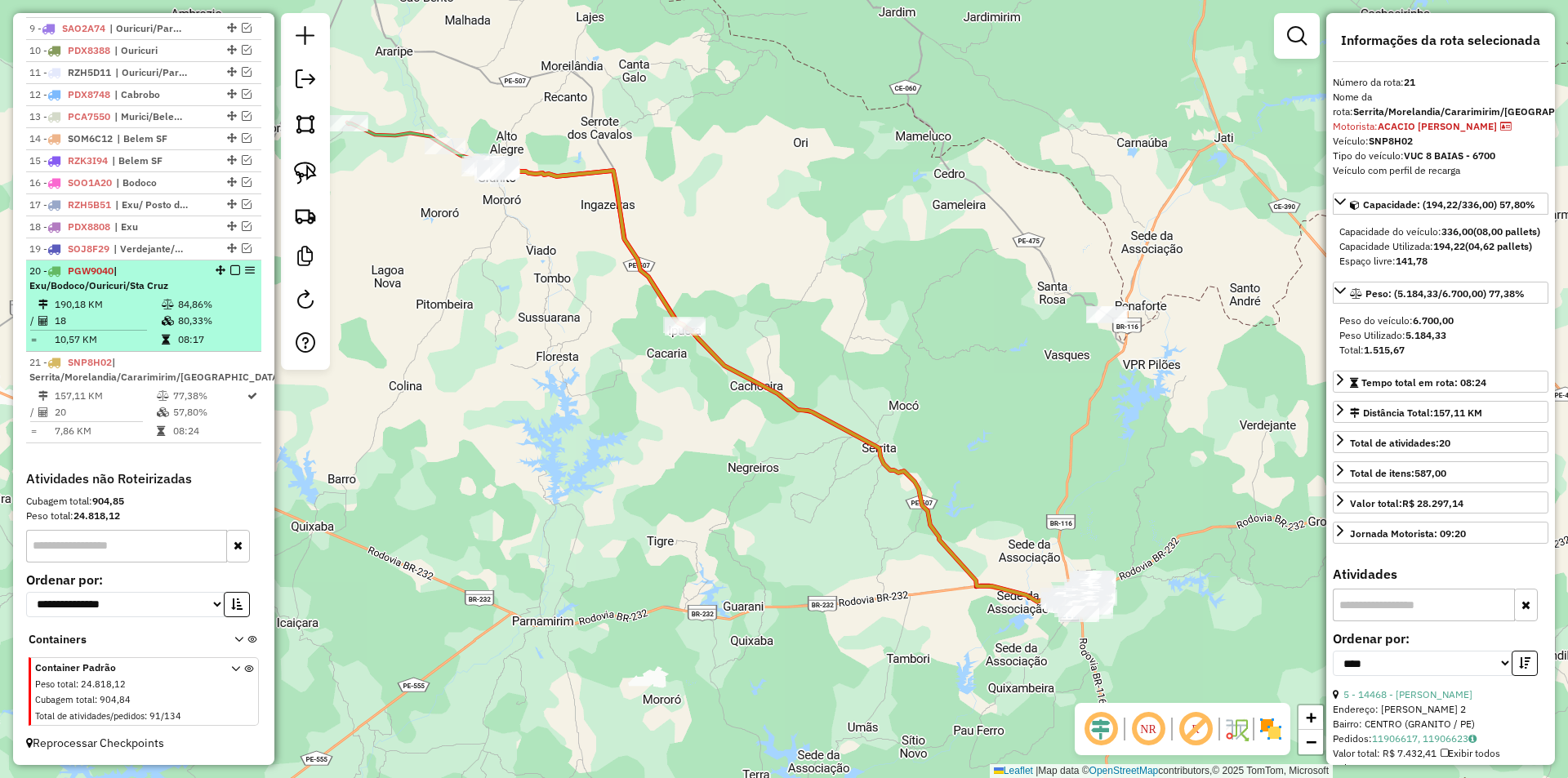
click at [144, 329] on td at bounding box center [95, 330] width 132 height 3
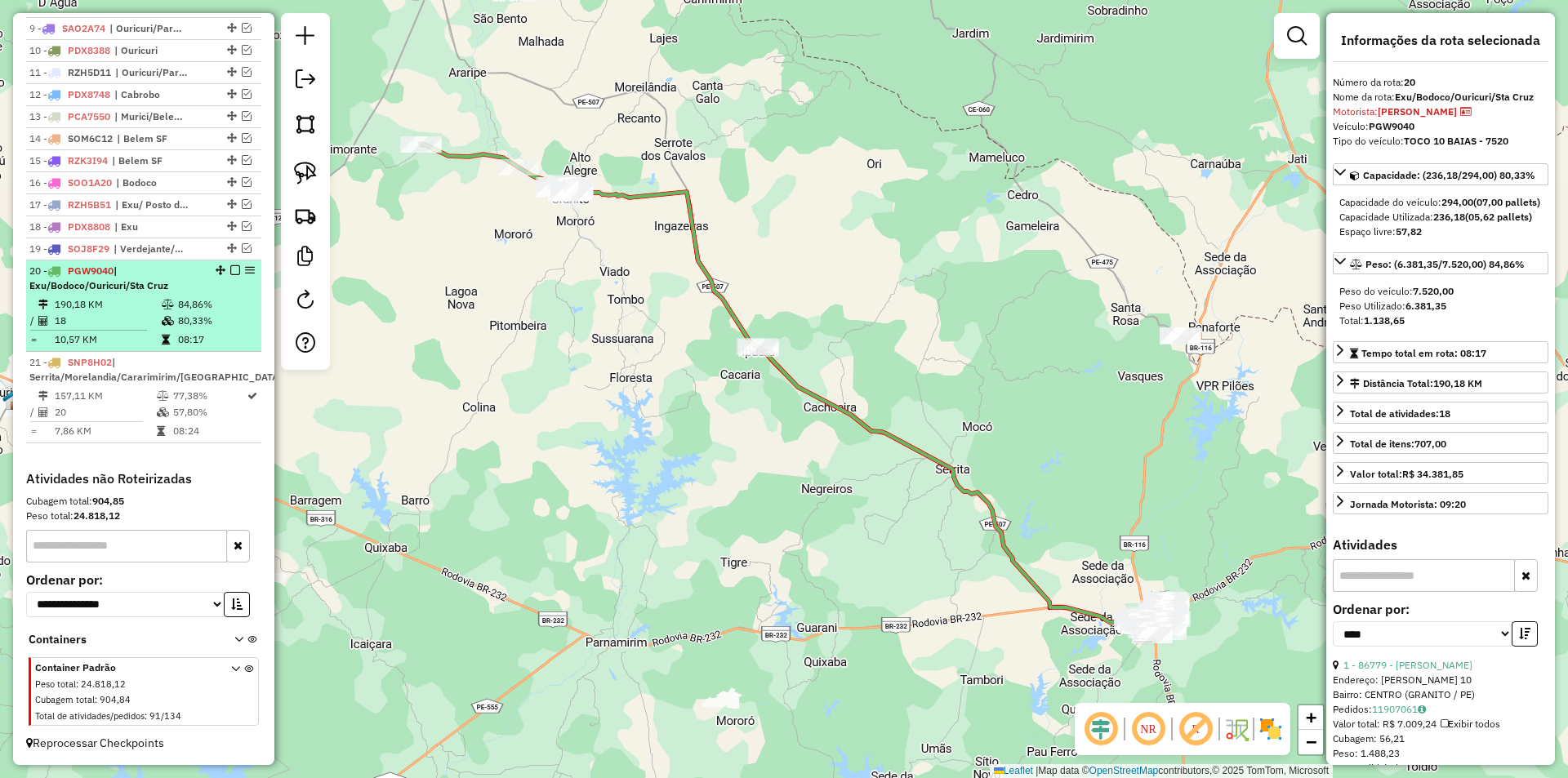
click at [156, 331] on td at bounding box center [95, 330] width 132 height 3
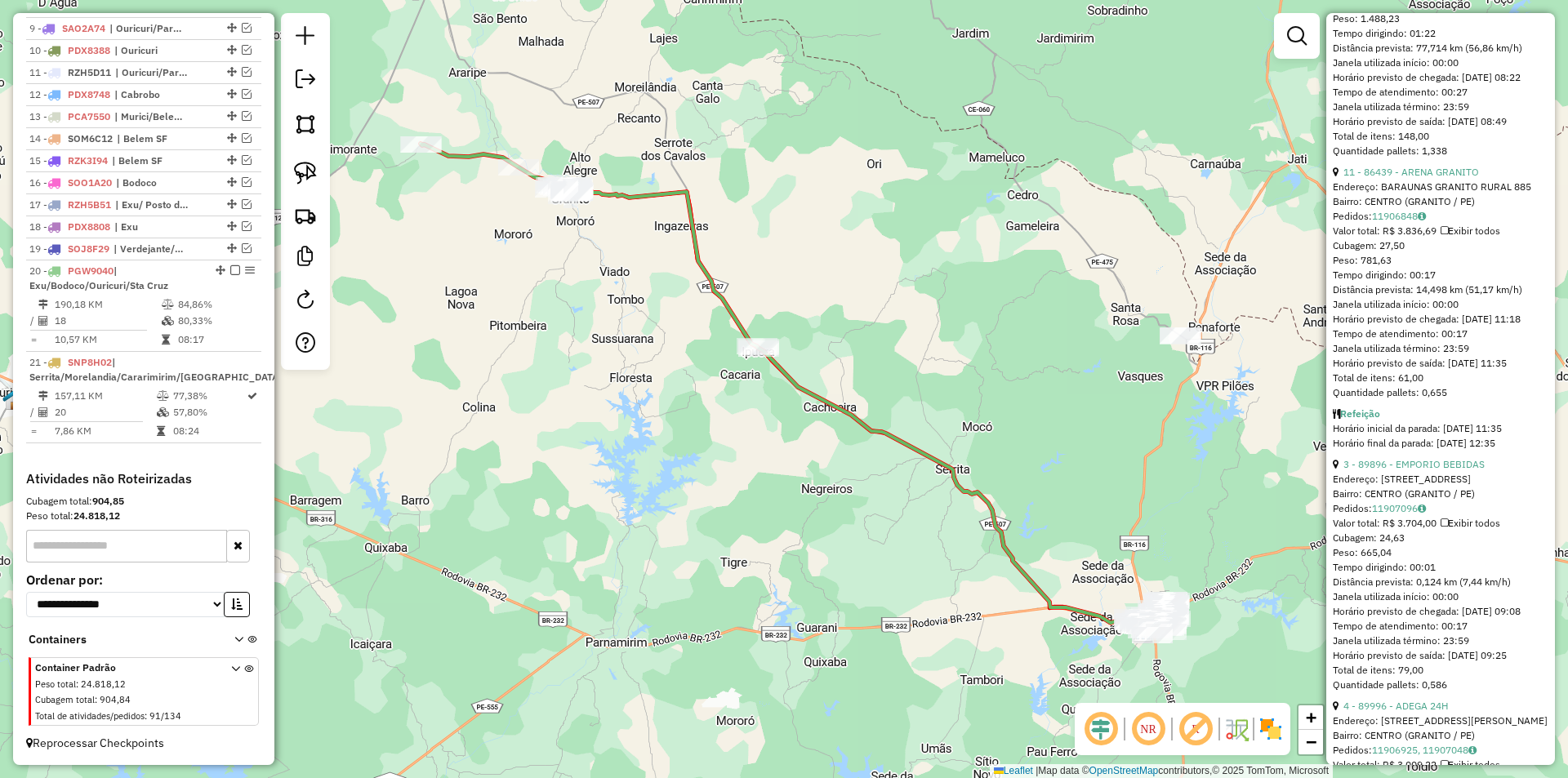
scroll to position [1062, 0]
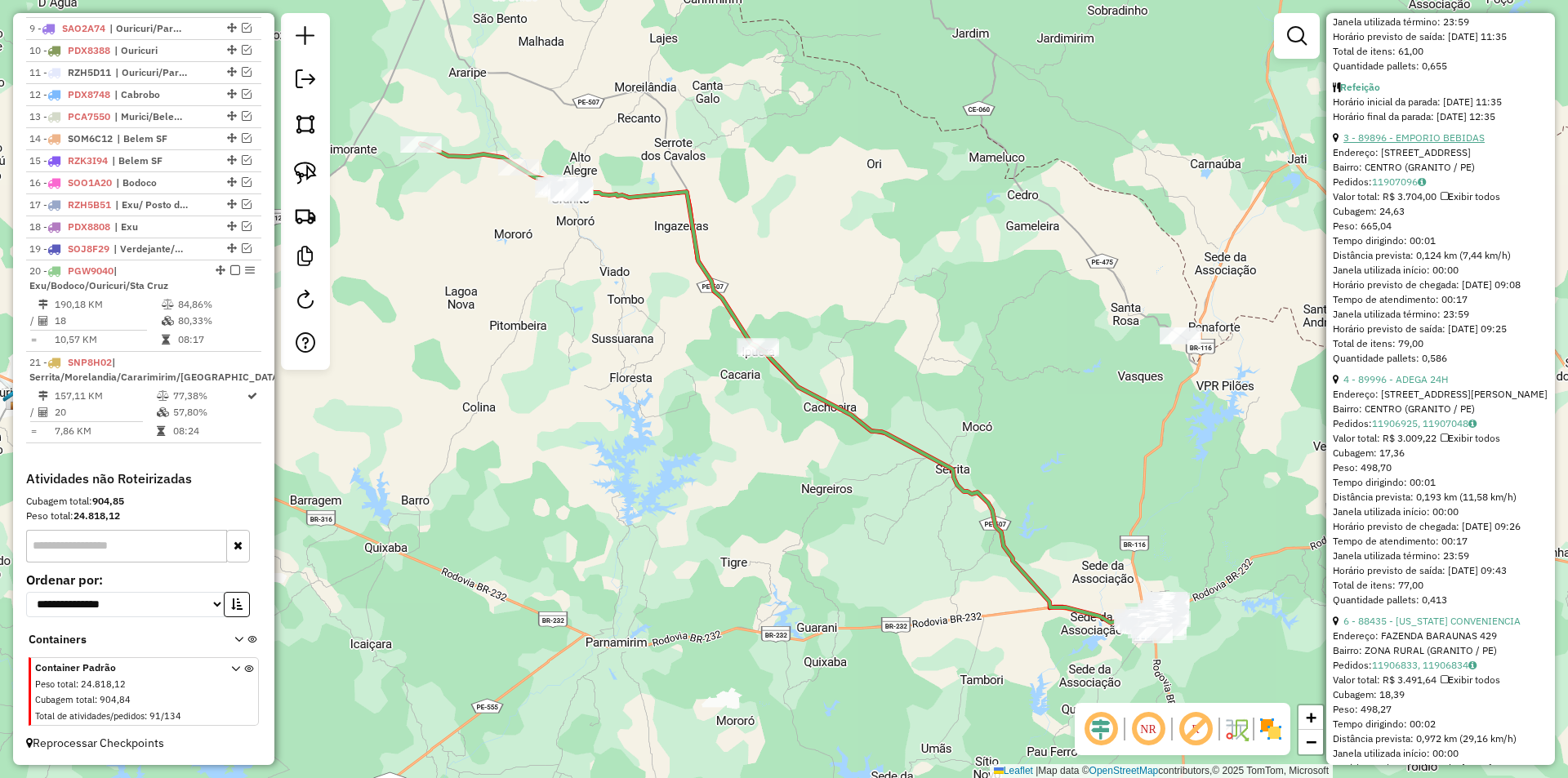
click at [1393, 143] on link "3 - 89896 - EMPORIO BEBIDAS" at bounding box center [1413, 138] width 141 height 13
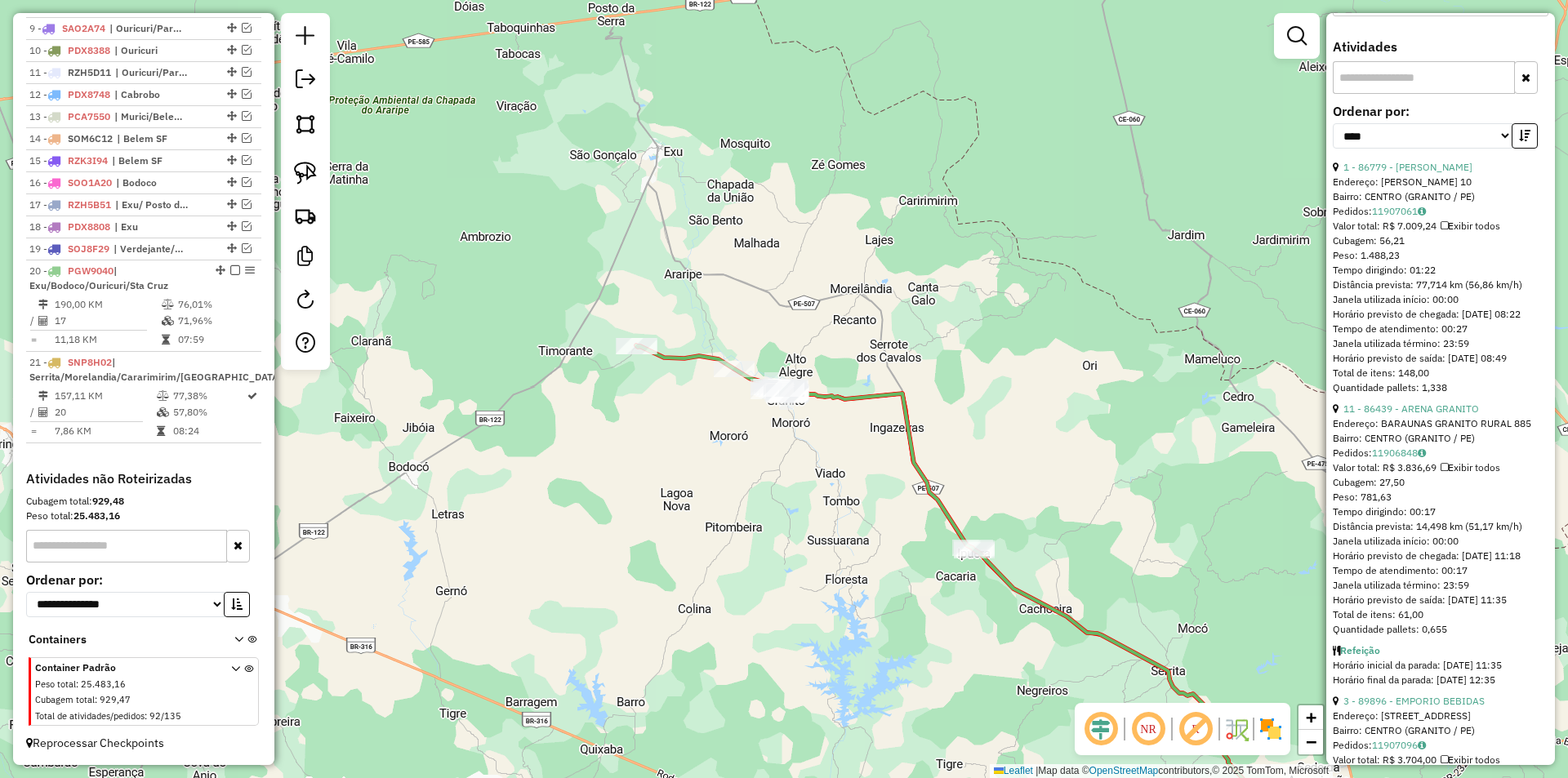
scroll to position [171, 0]
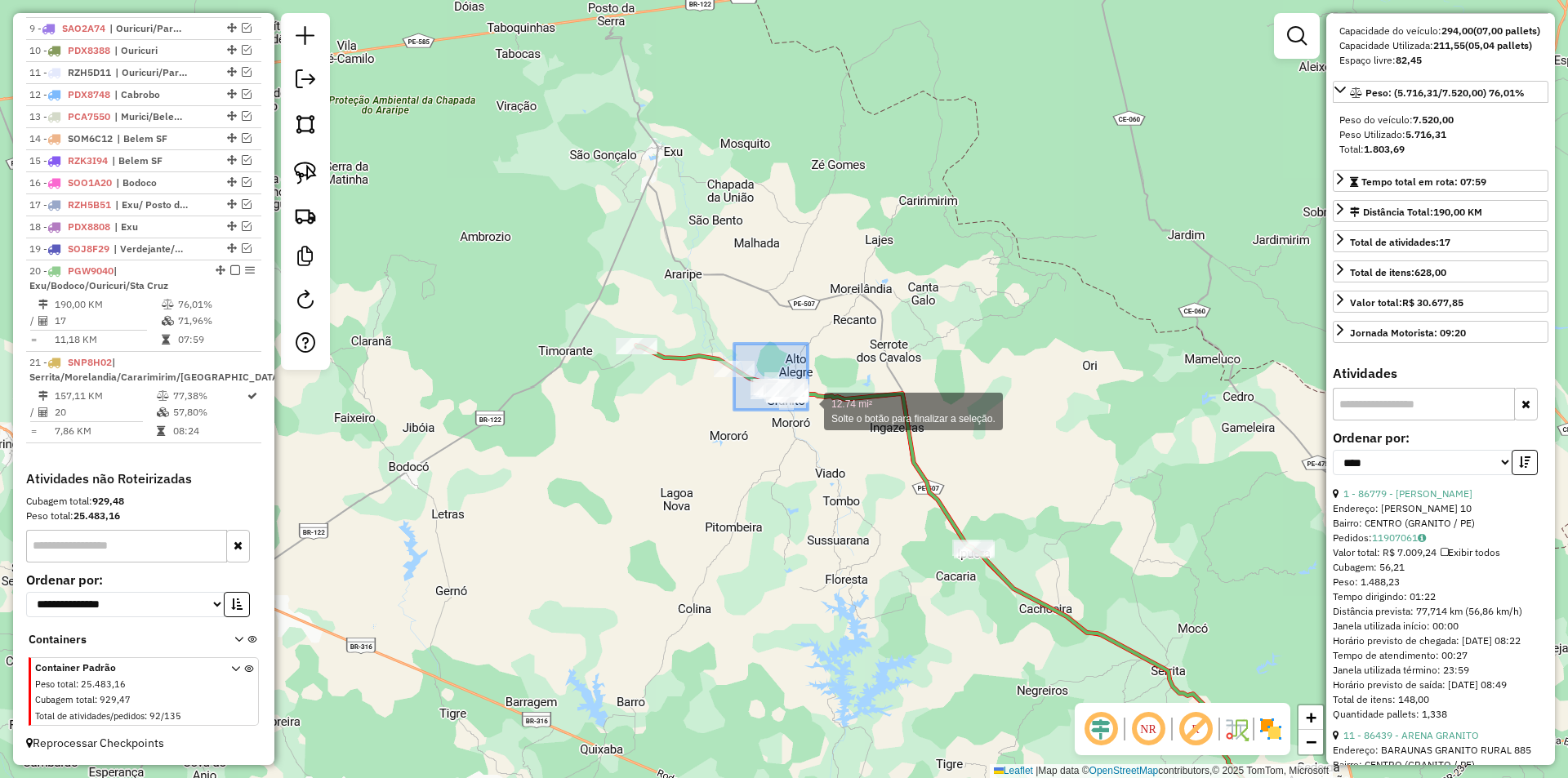
drag, startPoint x: 734, startPoint y: 343, endPoint x: 833, endPoint y: 428, distance: 130.5
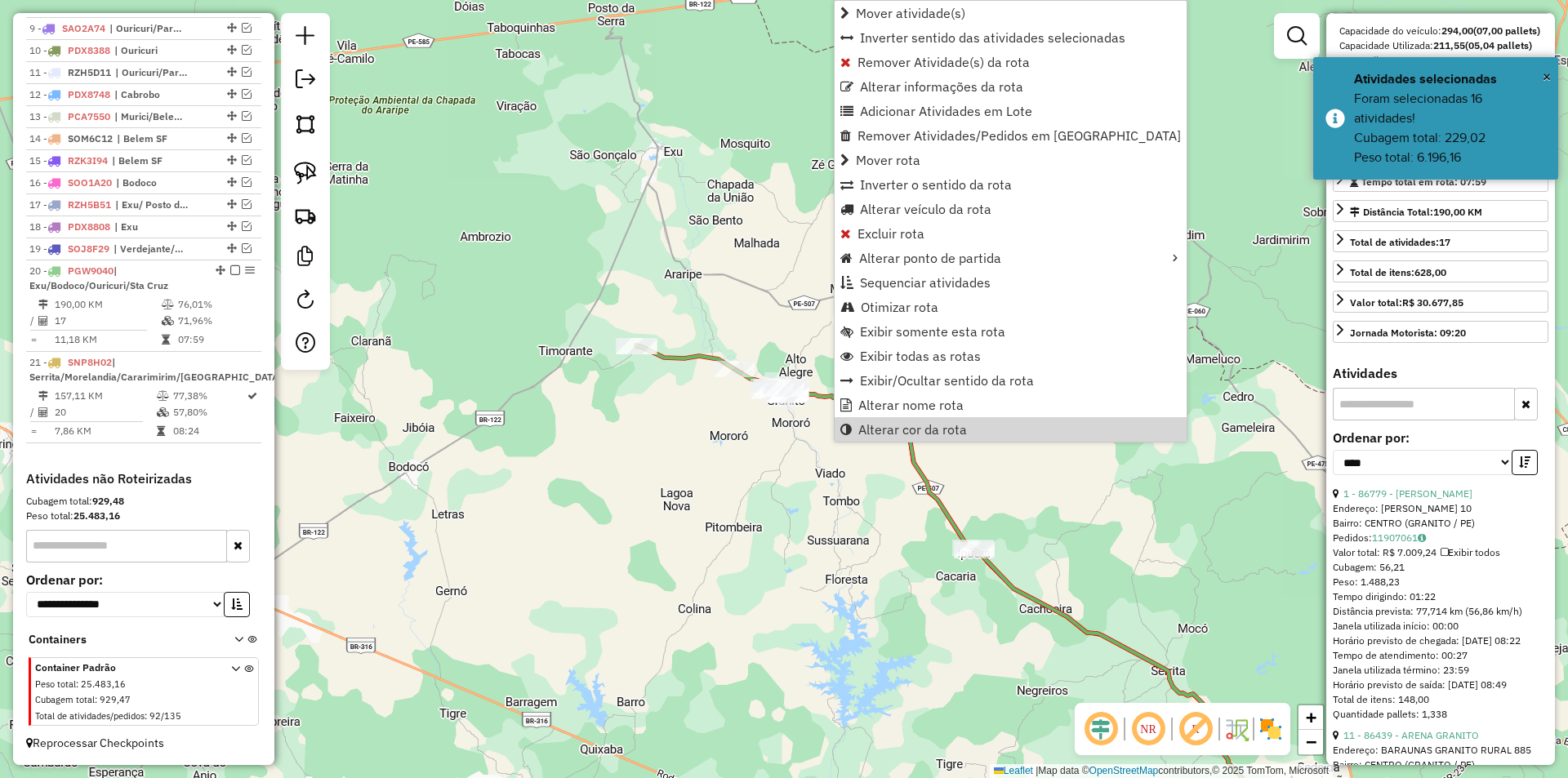
click at [734, 504] on div "Janela de atendimento Grade de atendimento Capacidade Transportadoras Veículos …" at bounding box center [784, 389] width 1568 height 778
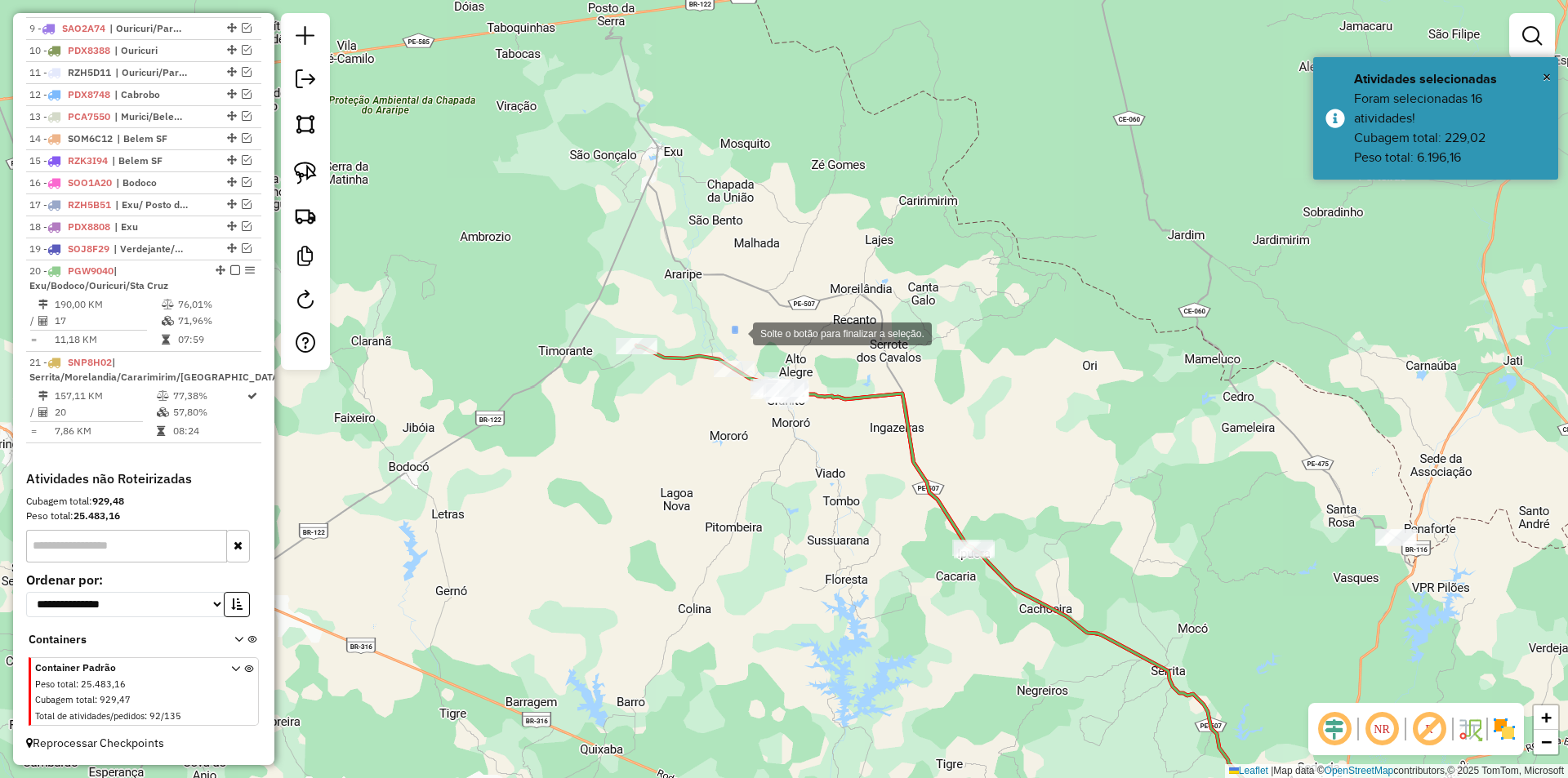
drag, startPoint x: 733, startPoint y: 327, endPoint x: 827, endPoint y: 439, distance: 146.2
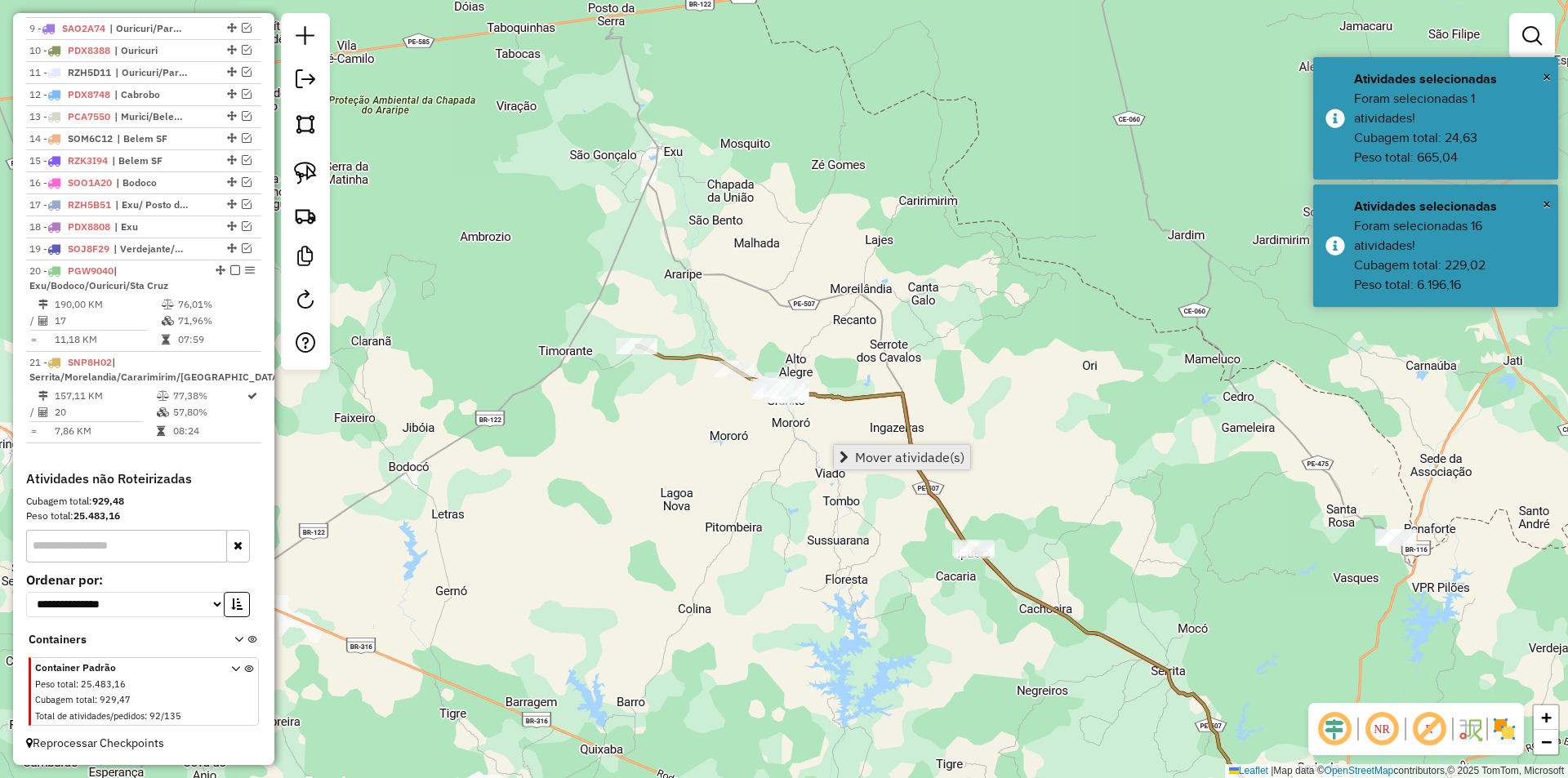
click at [869, 458] on span "Mover atividade(s)" at bounding box center [910, 458] width 110 height 13
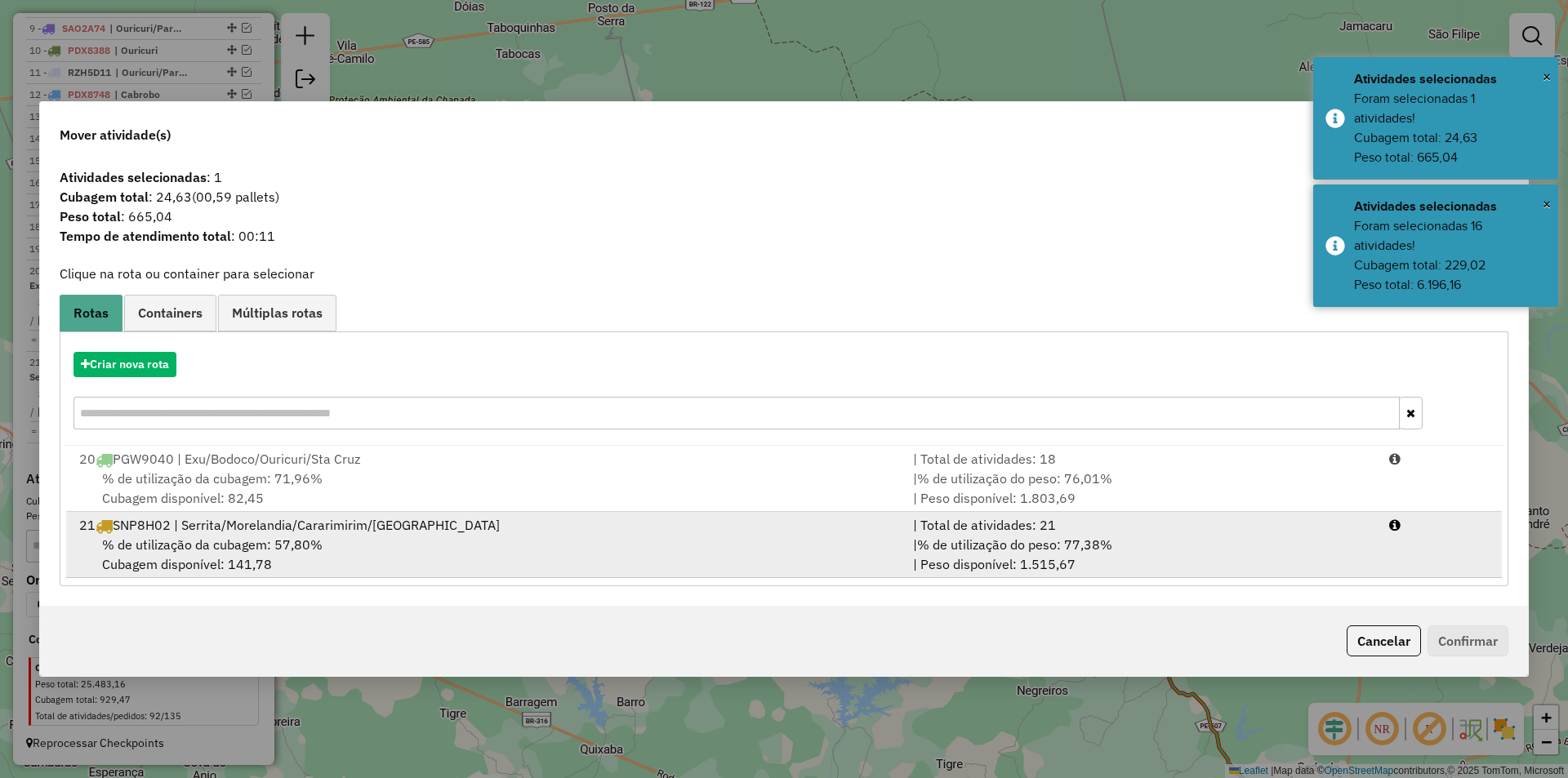
click at [234, 525] on div "21 SNP8H02 | Serrita/Morelandia/Cararimirim/Ganito" at bounding box center [486, 525] width 834 height 19
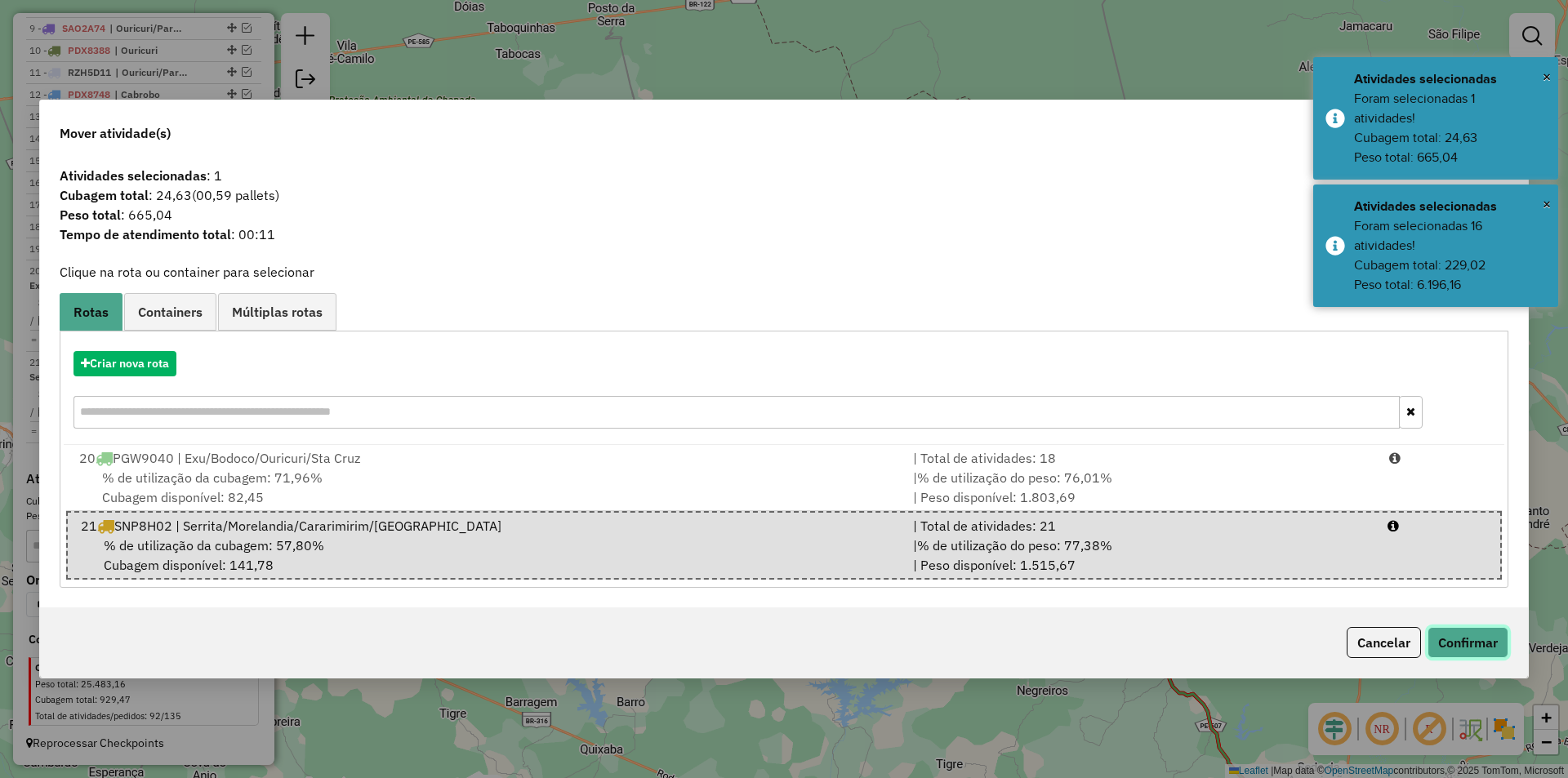
click at [1443, 645] on button "Confirmar" at bounding box center [1468, 642] width 81 height 31
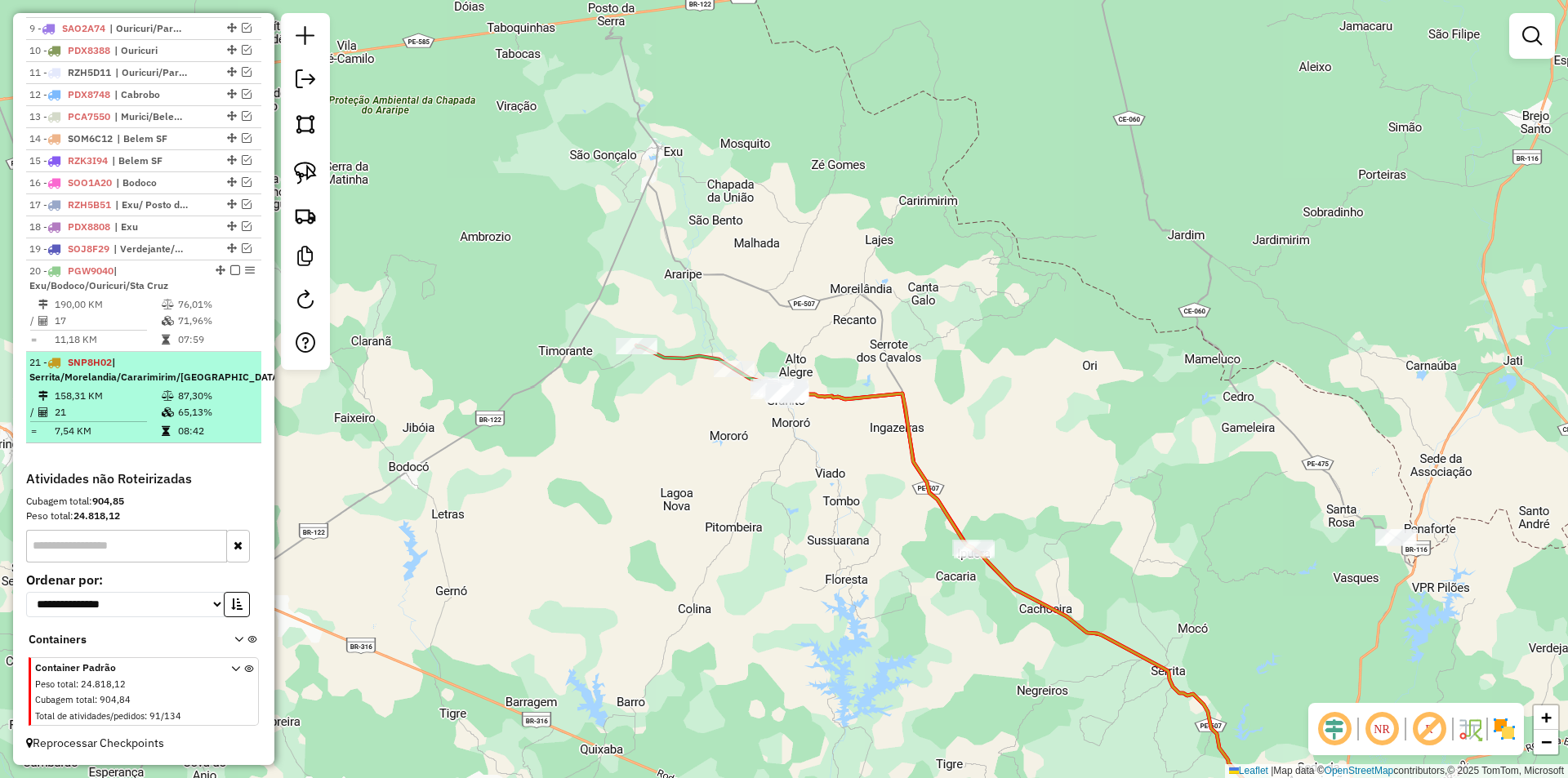
click at [162, 414] on icon at bounding box center [167, 413] width 13 height 10
select select "*********"
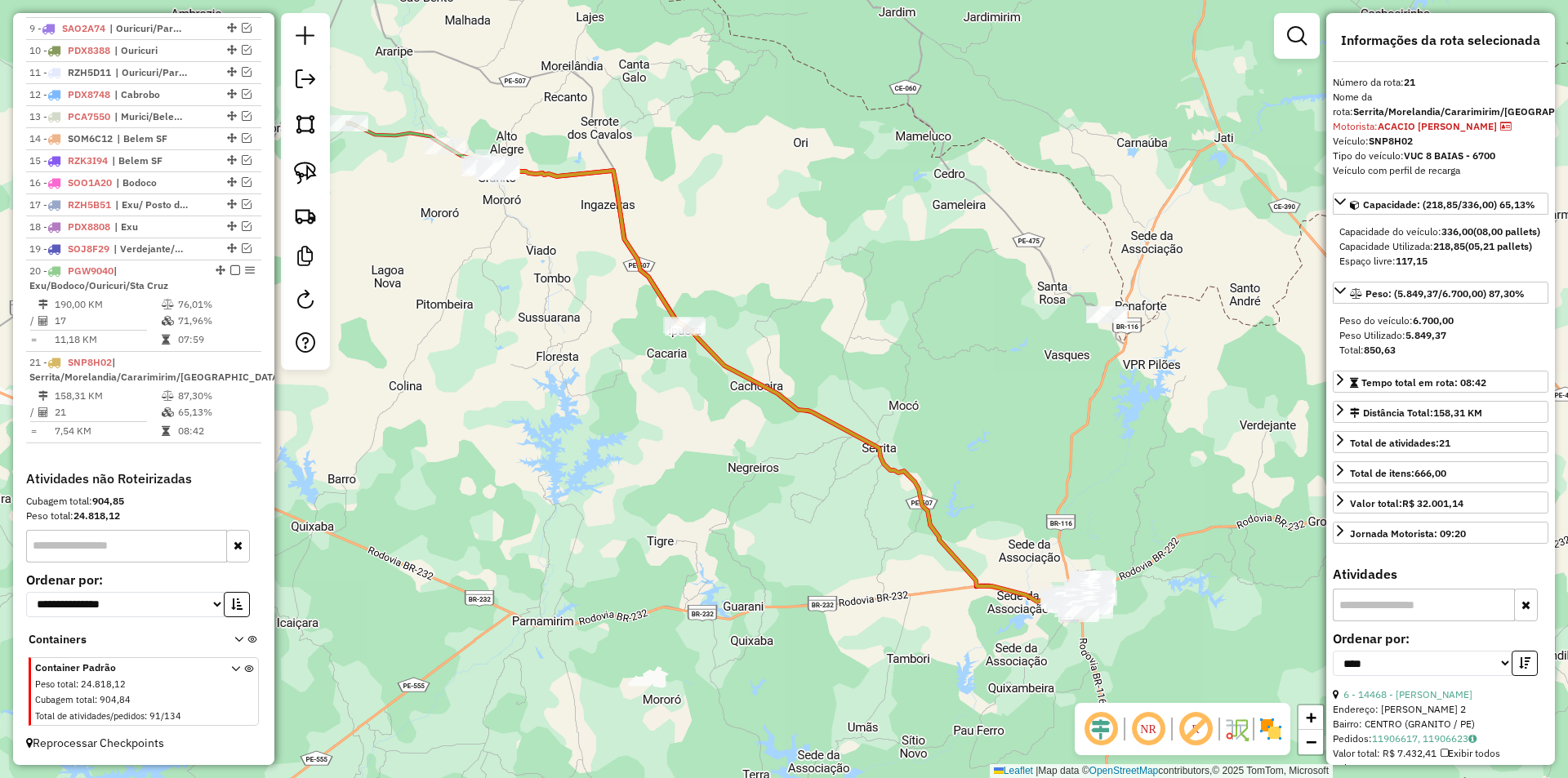
scroll to position [327, 0]
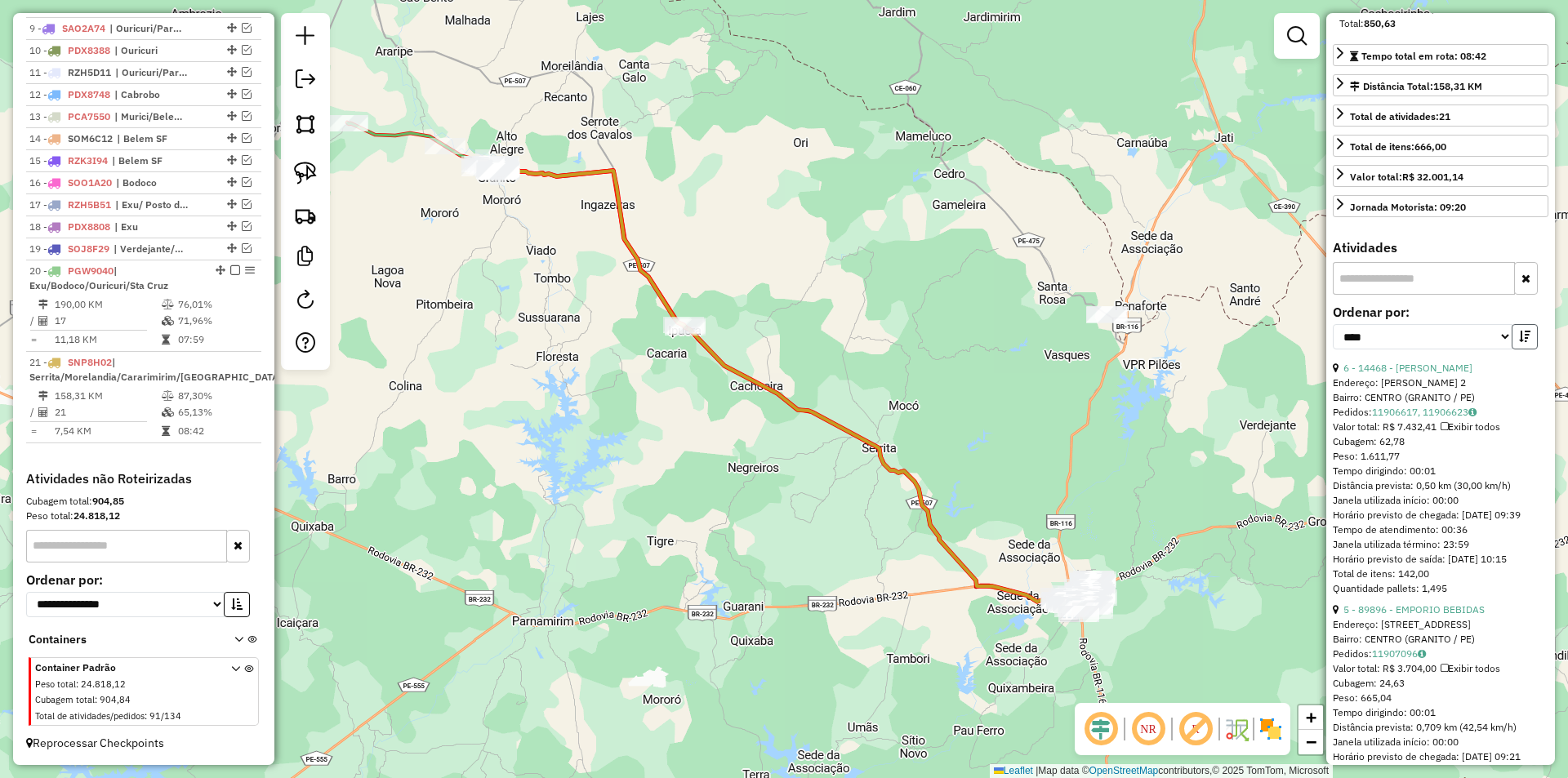
click at [1518, 349] on button "button" at bounding box center [1524, 337] width 26 height 25
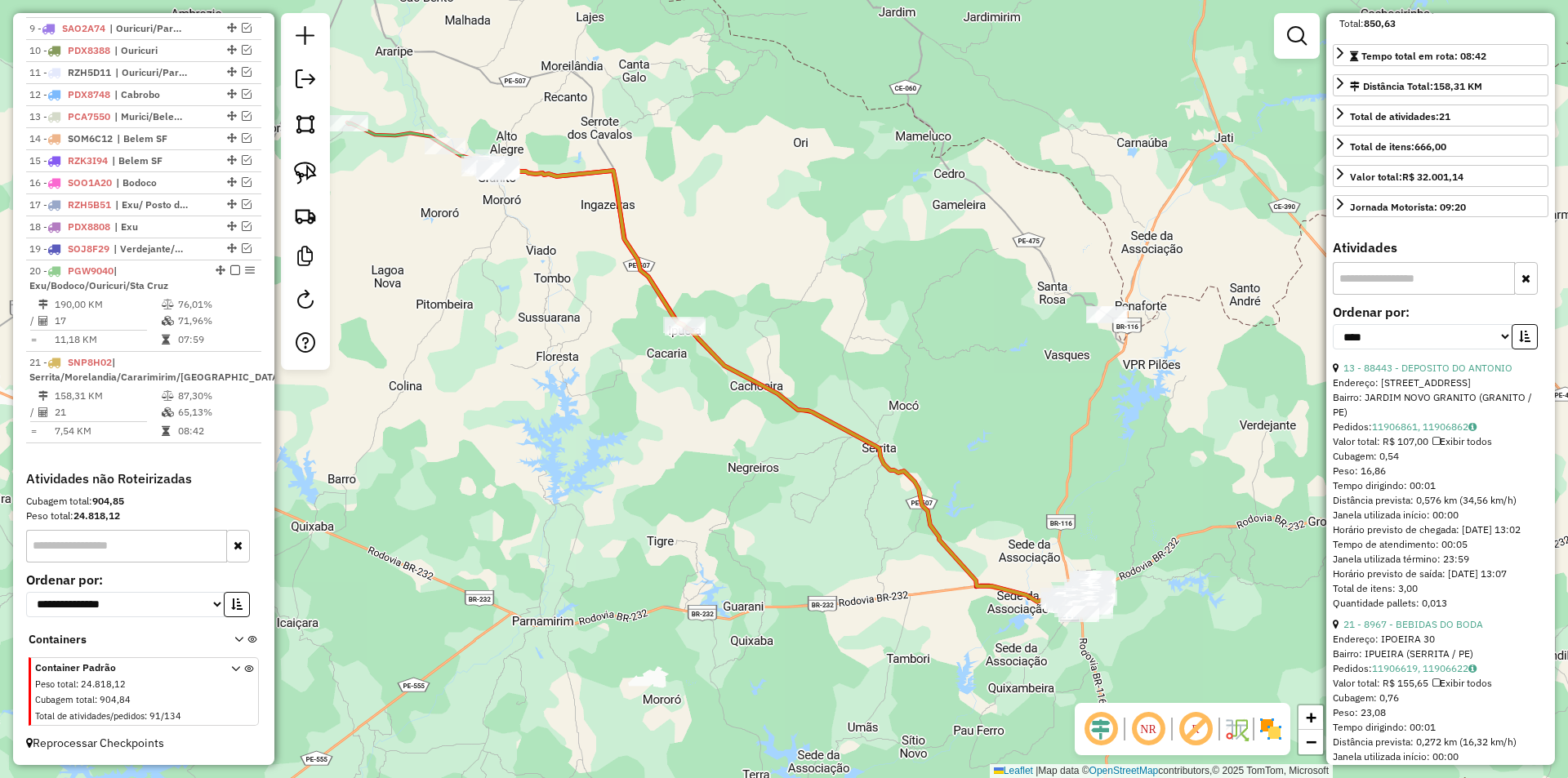
click at [1456, 375] on div "13 - 88443 - DEPOSITO DO ANTONIO" at bounding box center [1440, 367] width 215 height 14
click at [1452, 374] on link "13 - 88443 - DEPOSITO DO ANTONIO" at bounding box center [1428, 367] width 169 height 13
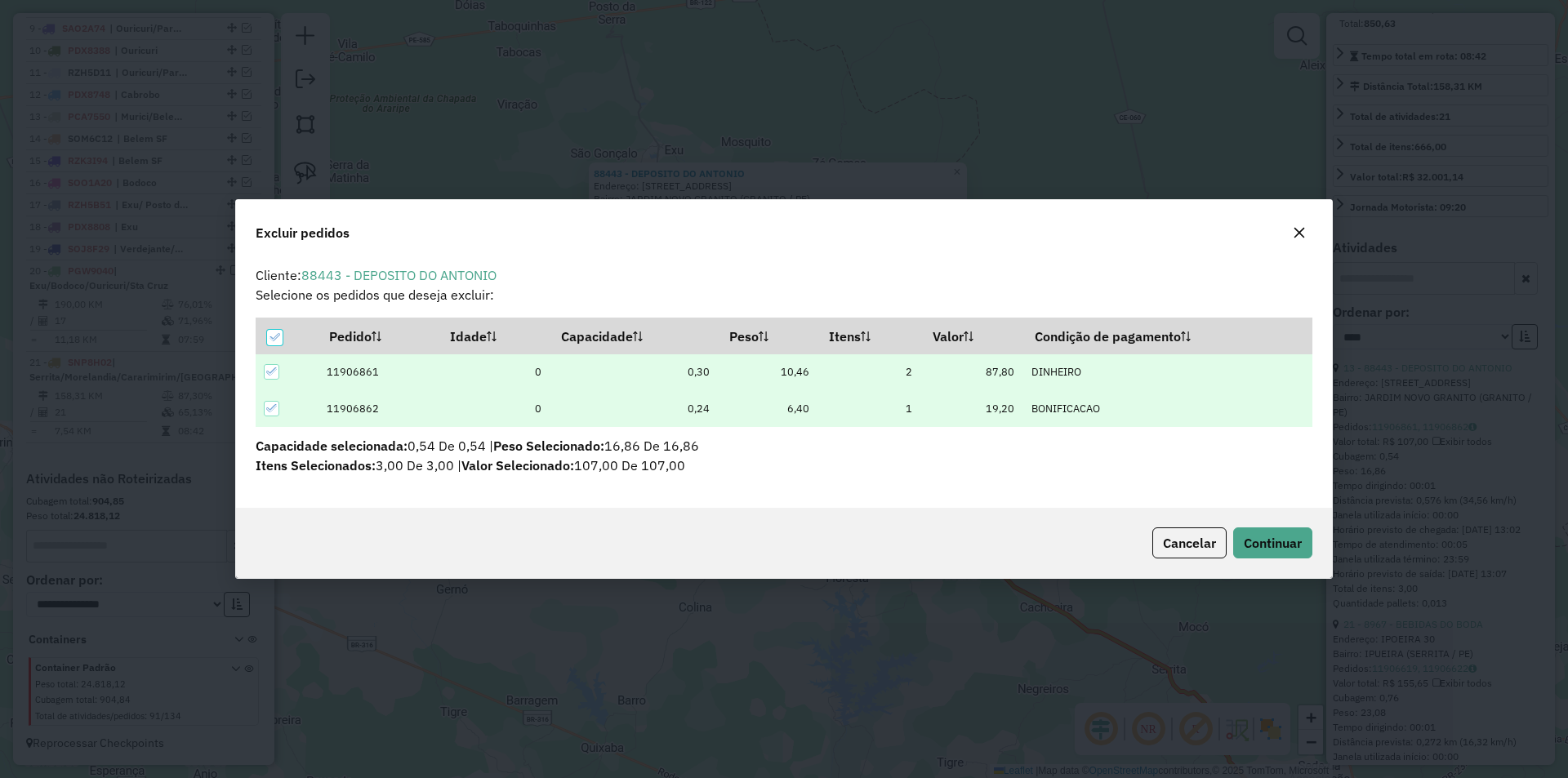
scroll to position [9, 5]
click at [1291, 548] on span "Continuar" at bounding box center [1273, 542] width 58 height 16
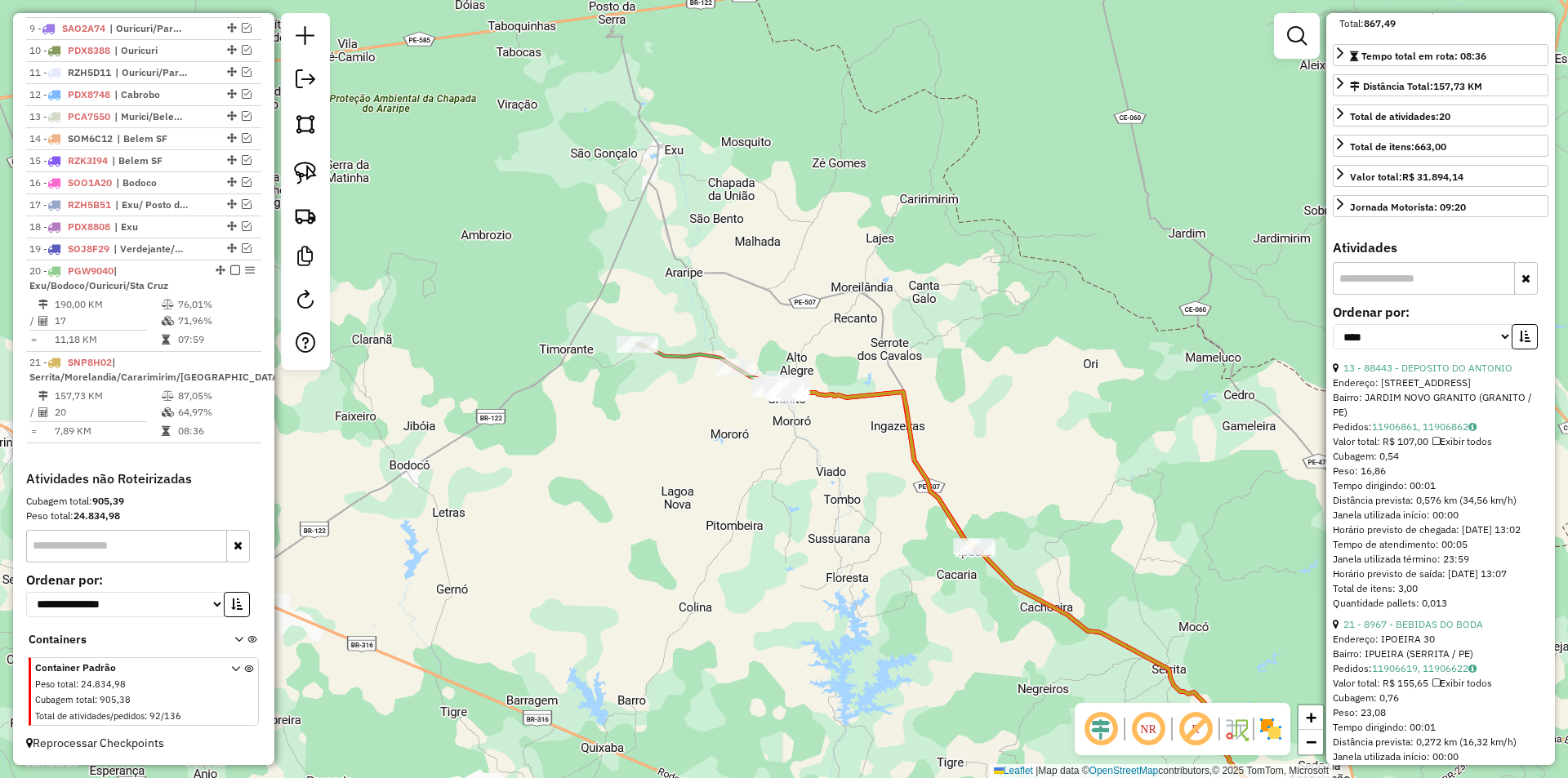
scroll to position [489, 0]
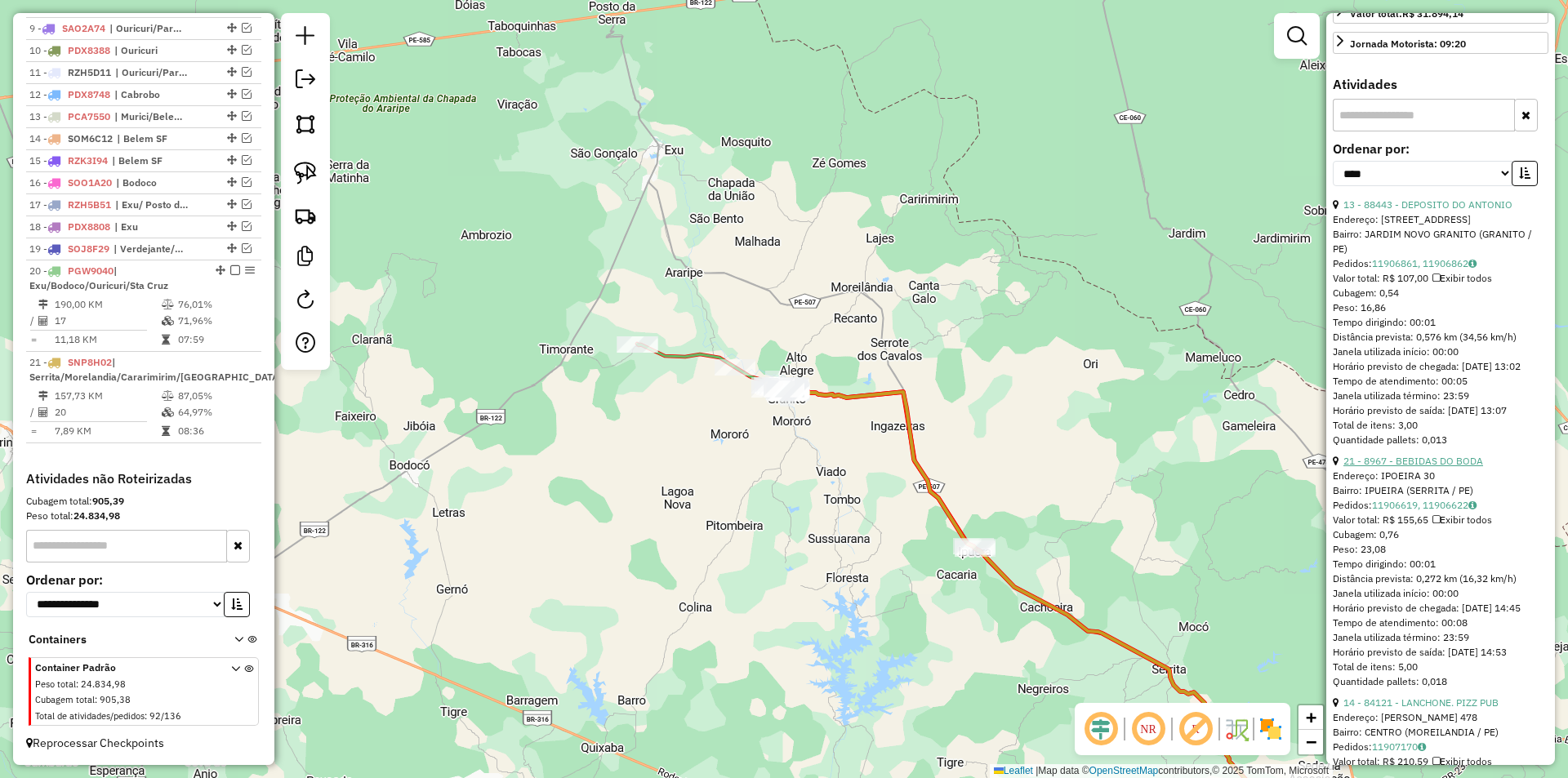
click at [1423, 467] on link "21 - 8967 - BEBIDAS DO BODA" at bounding box center [1412, 461] width 139 height 13
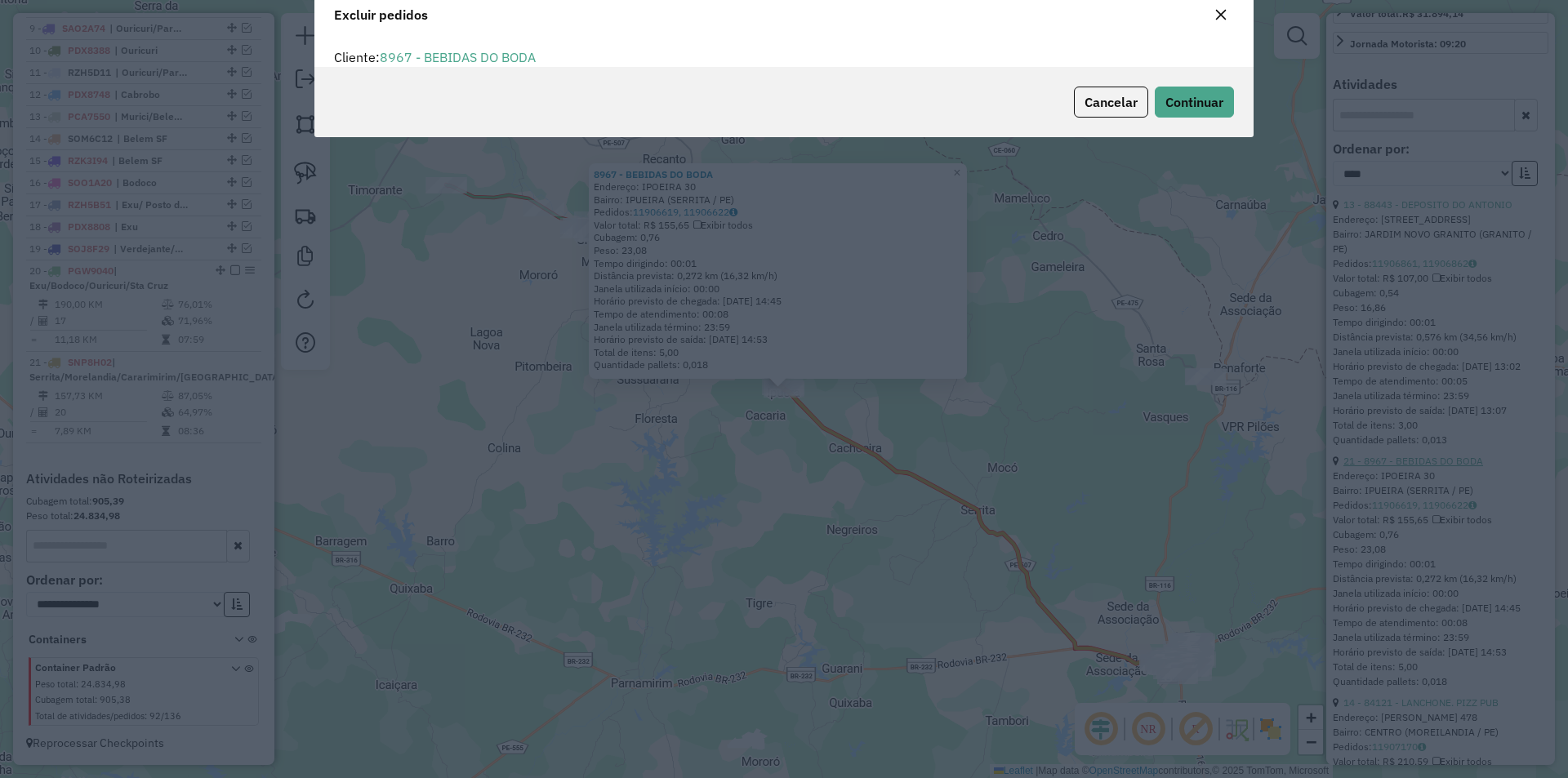
scroll to position [0, 0]
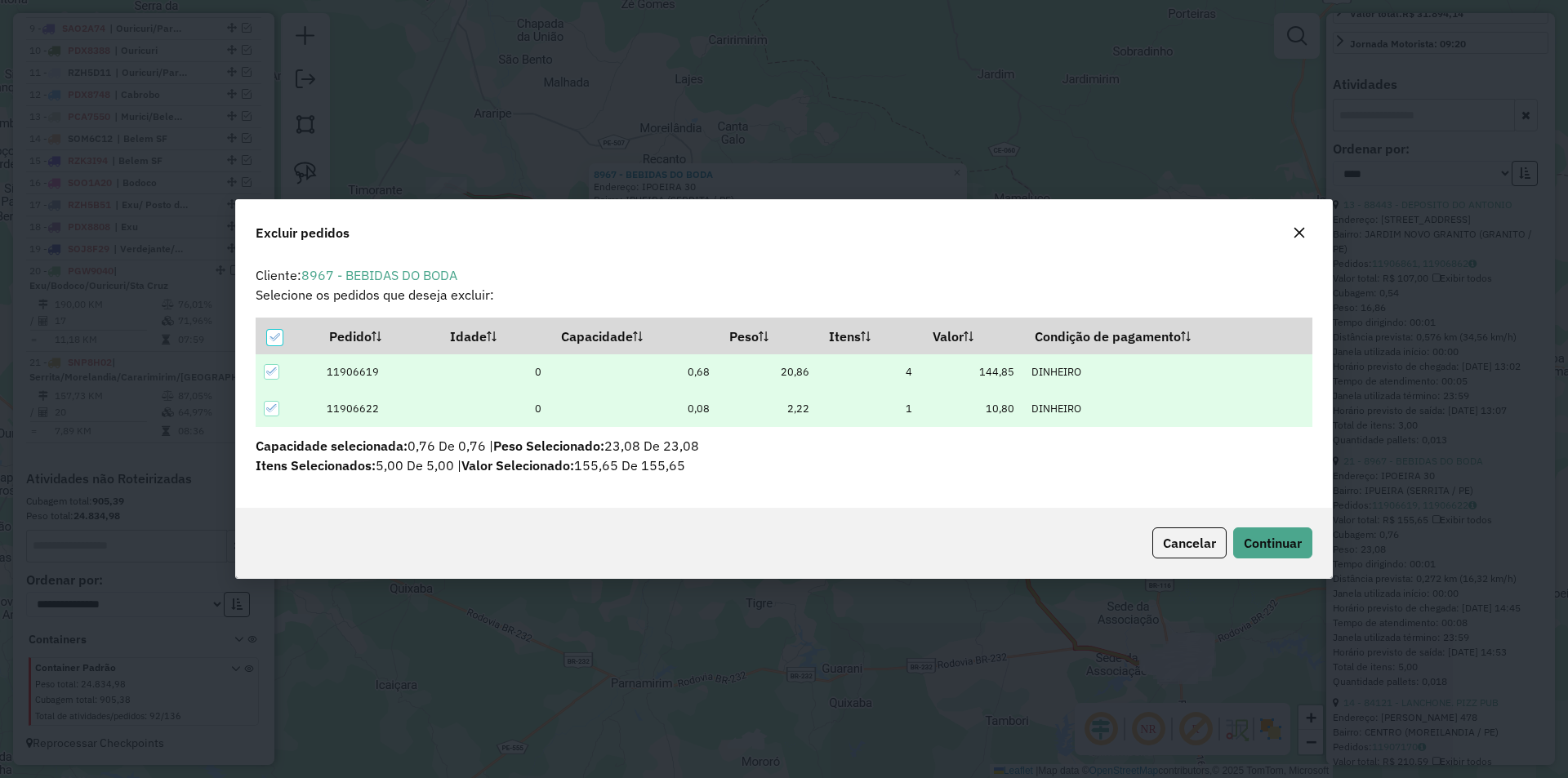
click at [1294, 237] on icon "button" at bounding box center [1300, 233] width 13 height 13
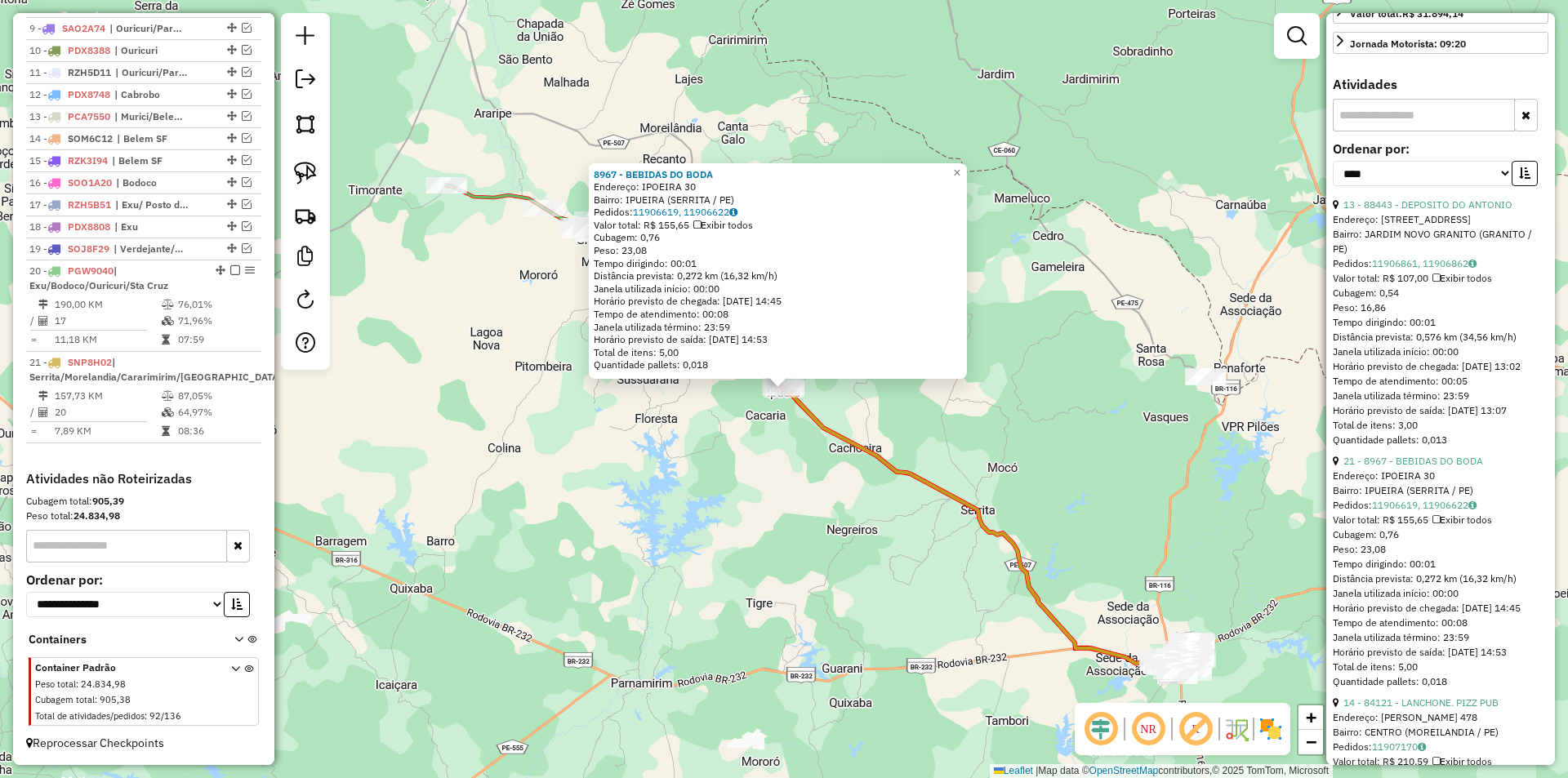
scroll to position [653, 0]
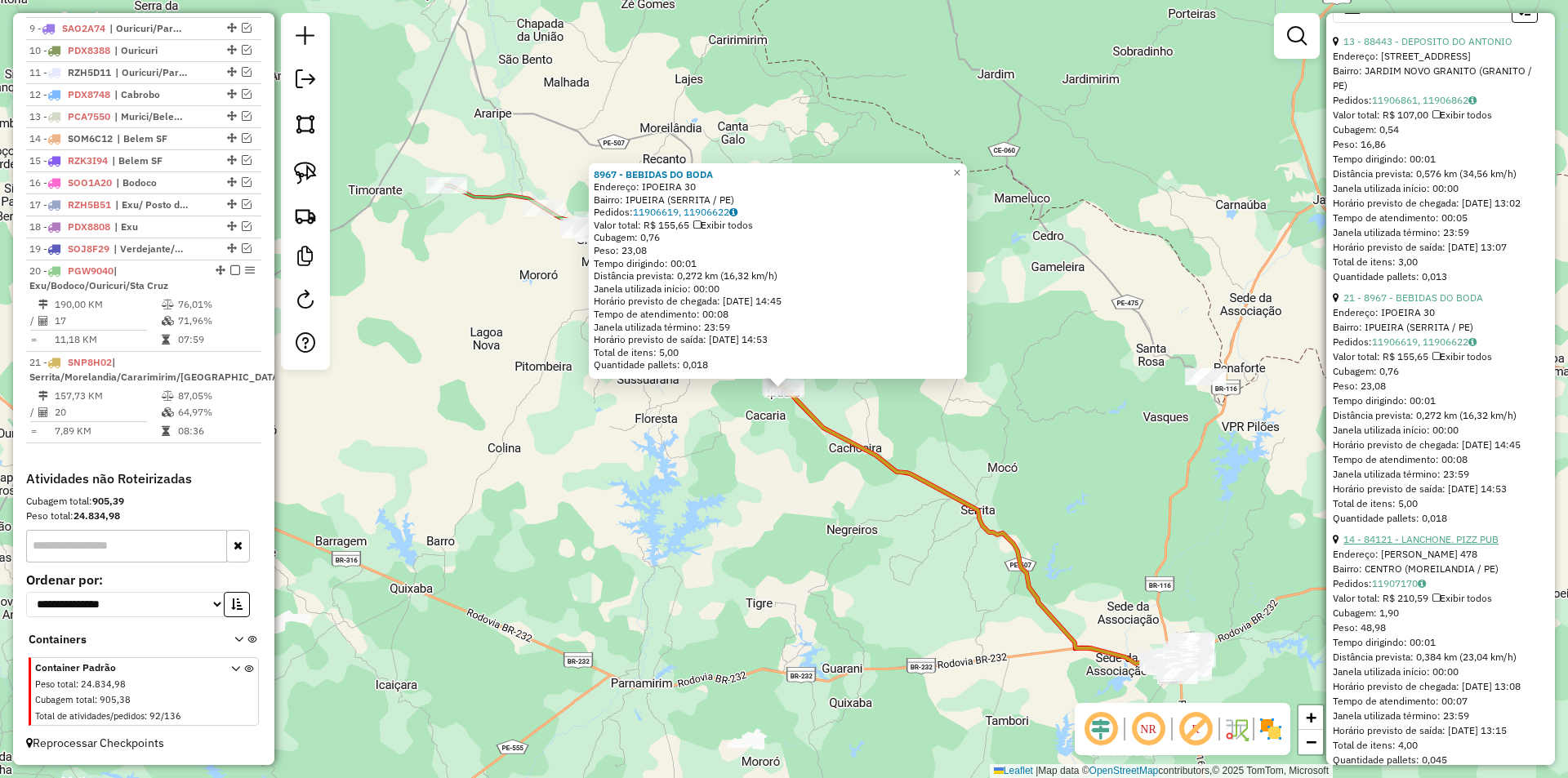
click at [1429, 545] on link "14 - 84121 - LANCHONE. PIZZ PUB" at bounding box center [1420, 539] width 155 height 13
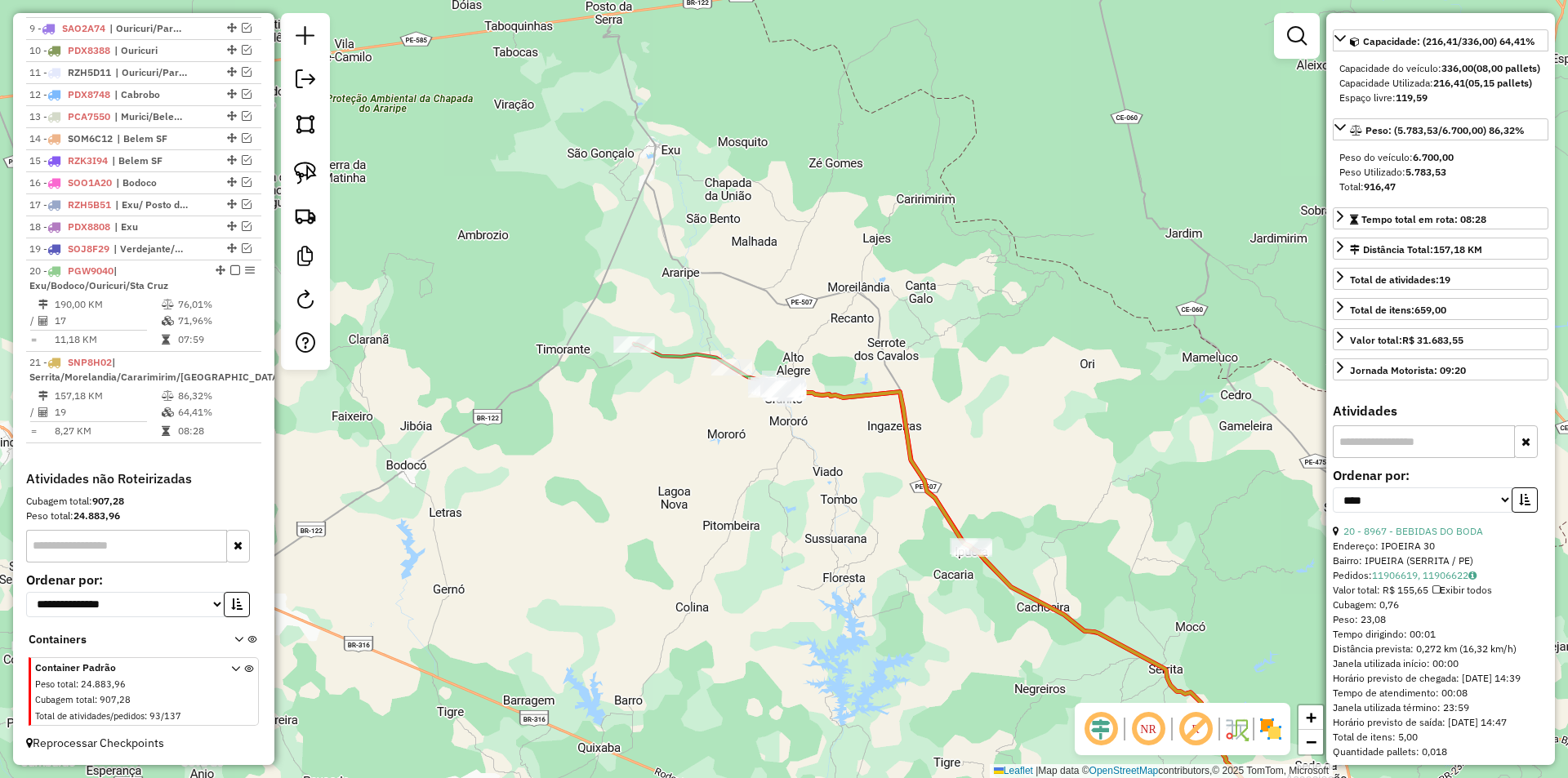
scroll to position [0, 0]
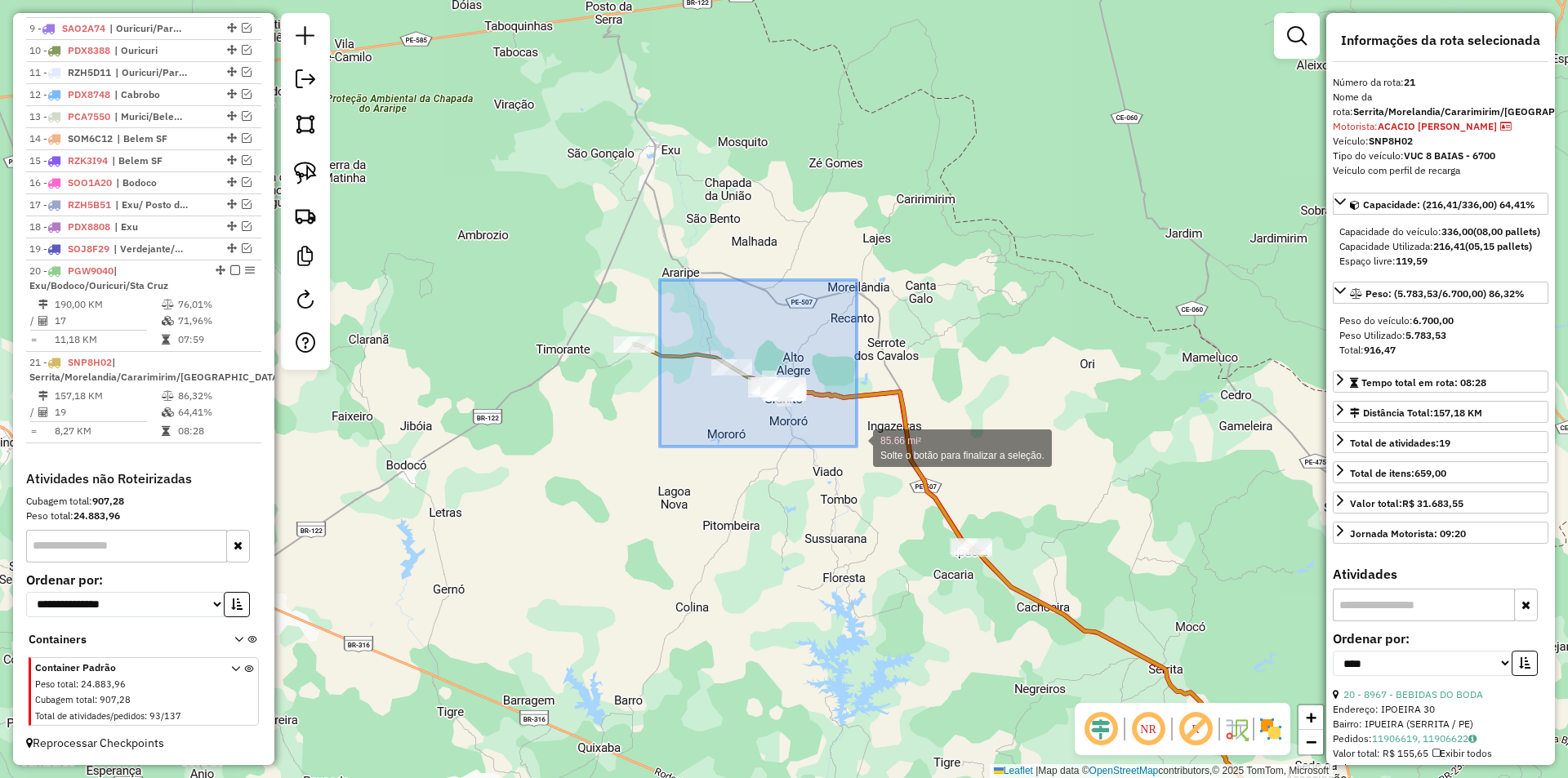
drag, startPoint x: 660, startPoint y: 280, endPoint x: 870, endPoint y: 453, distance: 272.1
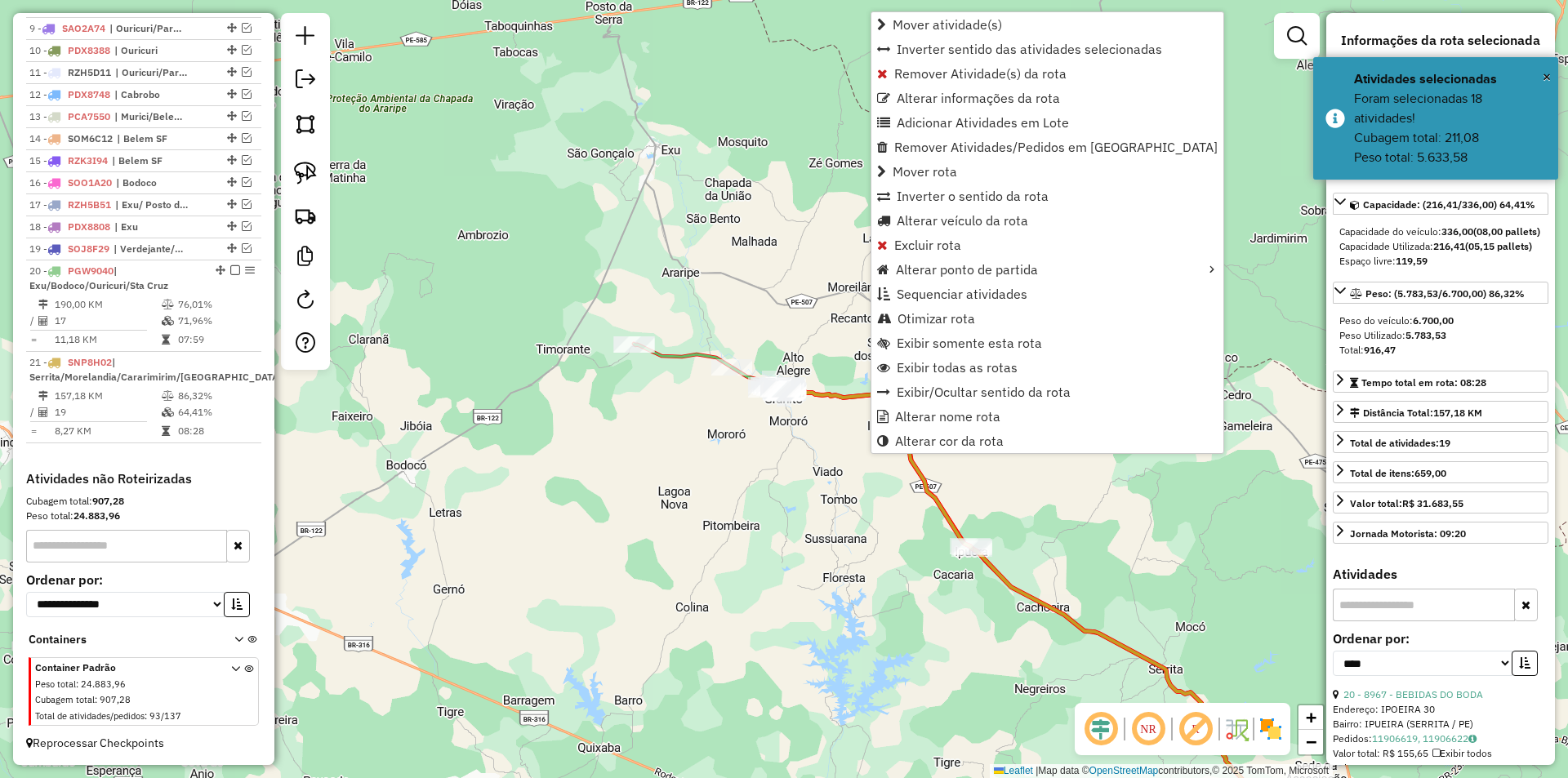
click at [781, 465] on div "Janela de atendimento Grade de atendimento Capacidade Transportadoras Veículos …" at bounding box center [784, 389] width 1568 height 778
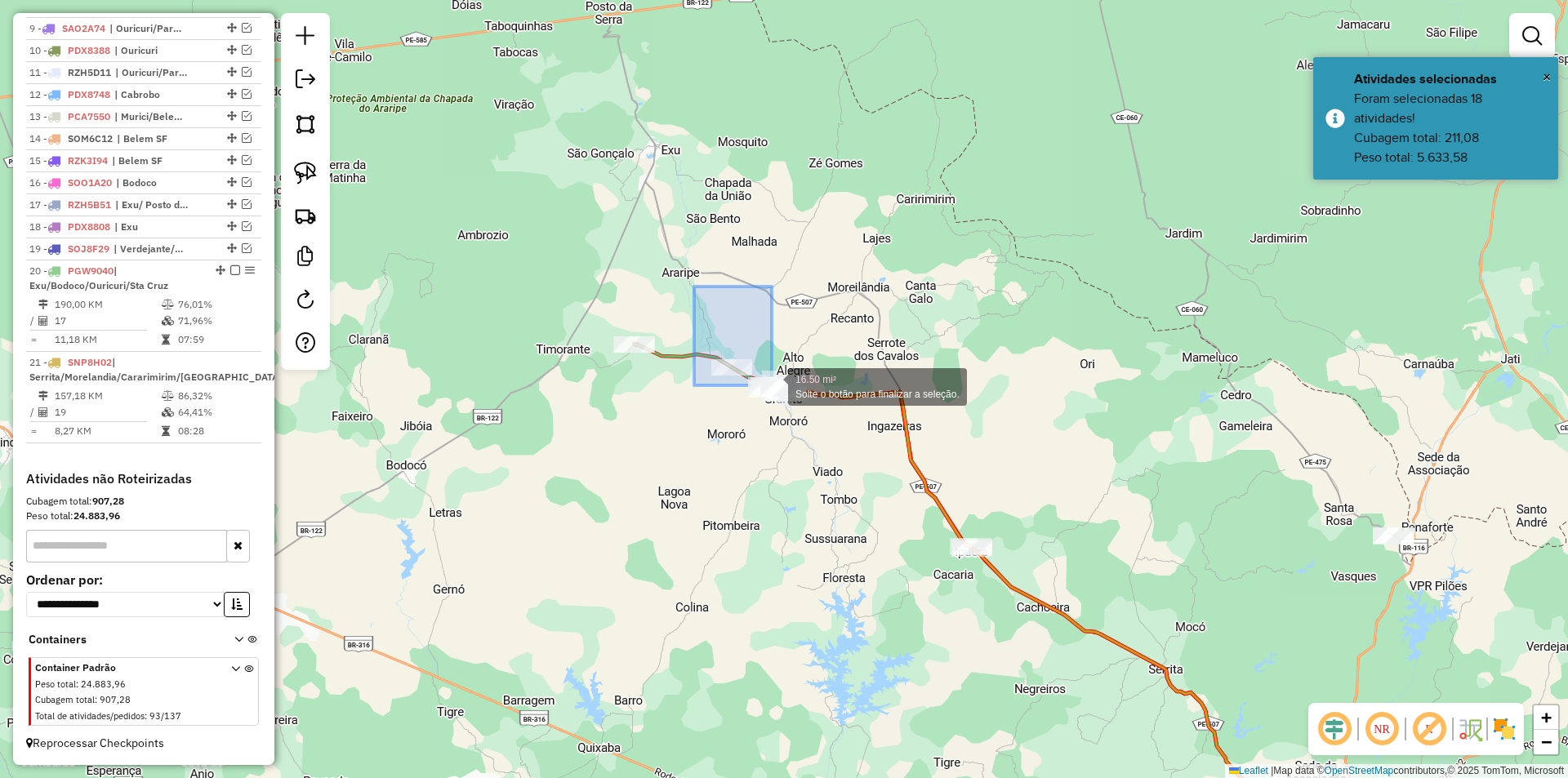
drag, startPoint x: 695, startPoint y: 287, endPoint x: 832, endPoint y: 464, distance: 223.8
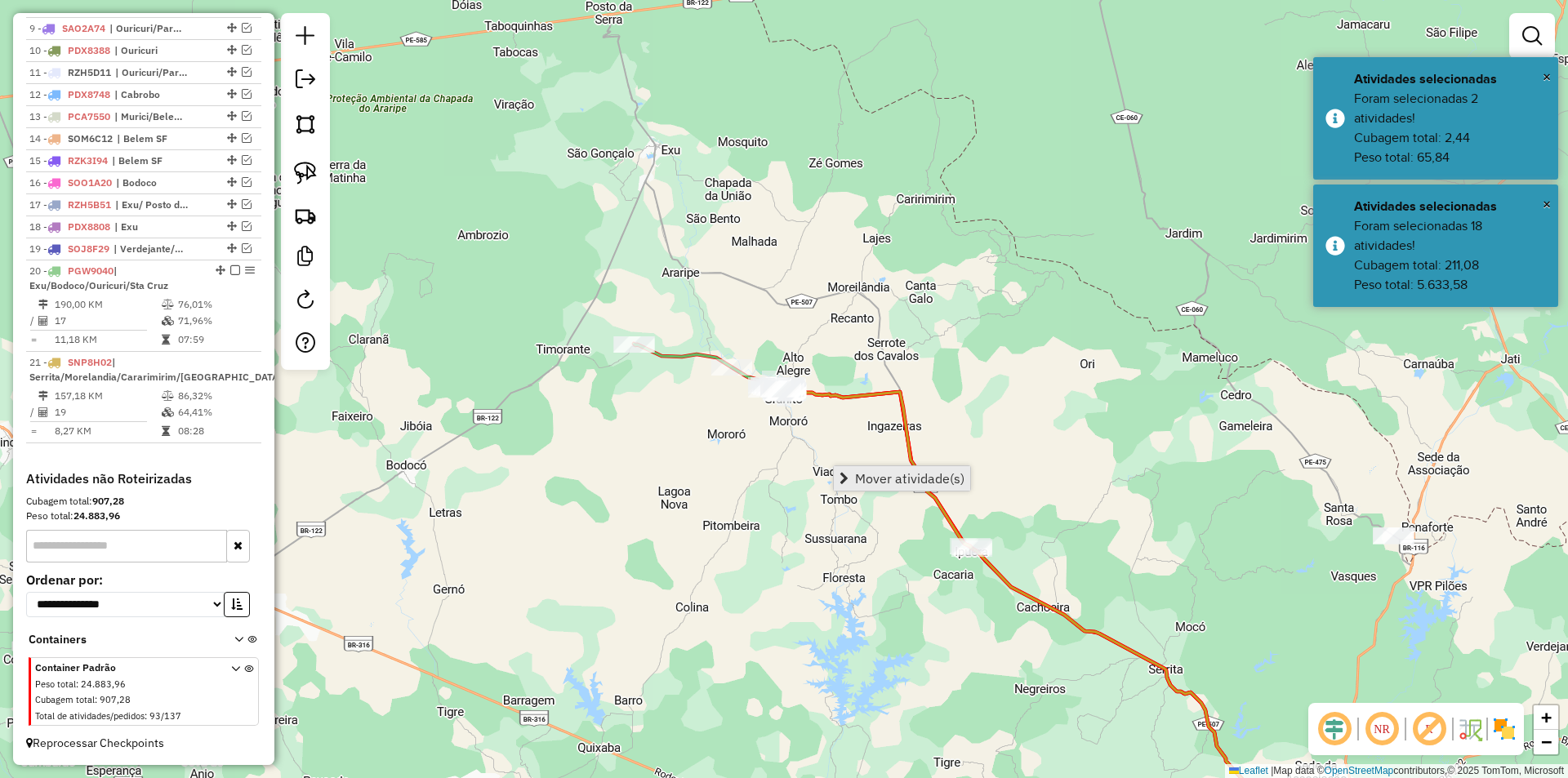
click at [839, 479] on link "Mover atividade(s)" at bounding box center [902, 478] width 137 height 24
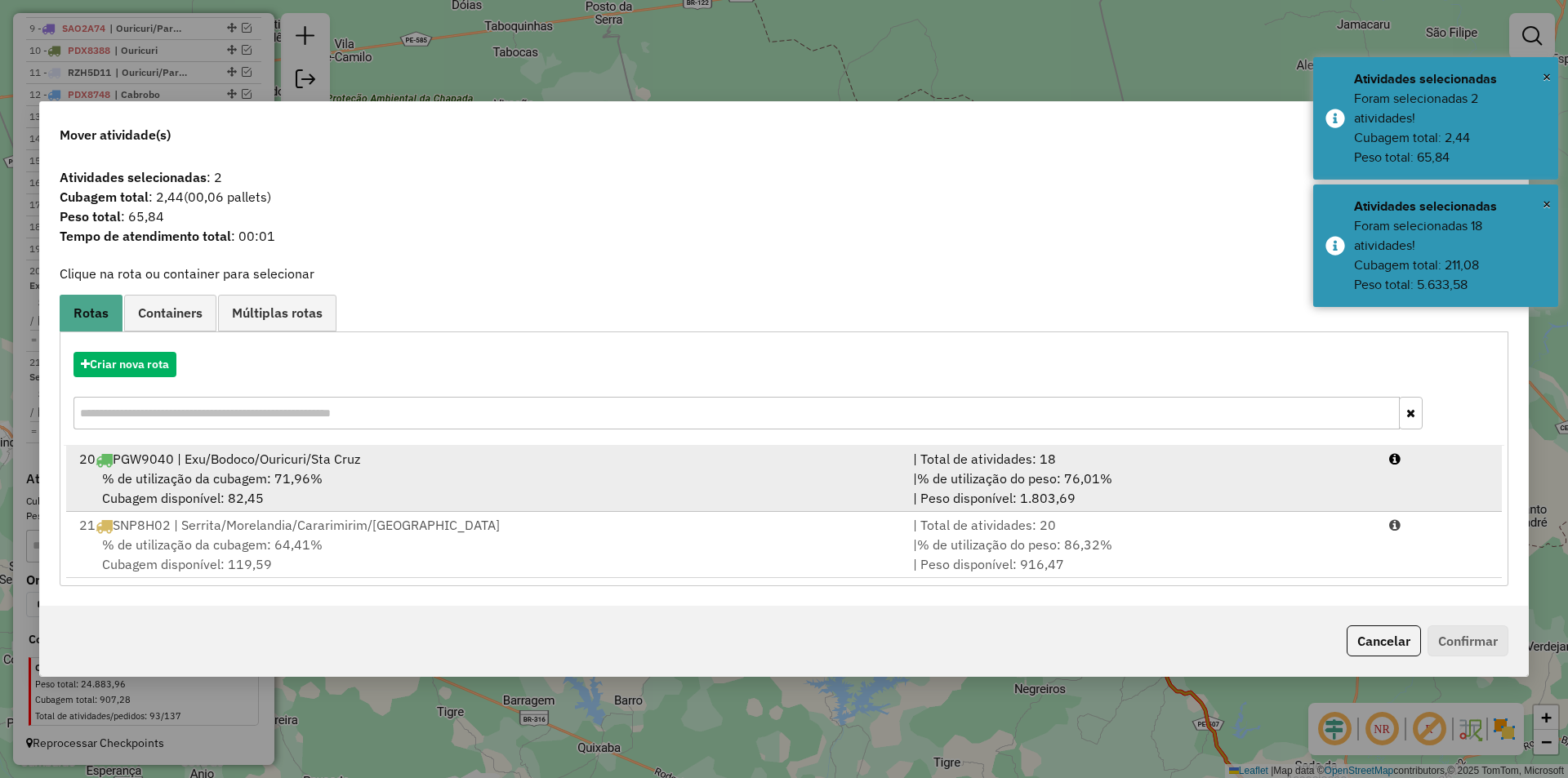
click at [522, 483] on div "% de utilização da cubagem: 71,96% Cubagem disponível: 82,45" at bounding box center [486, 488] width 834 height 39
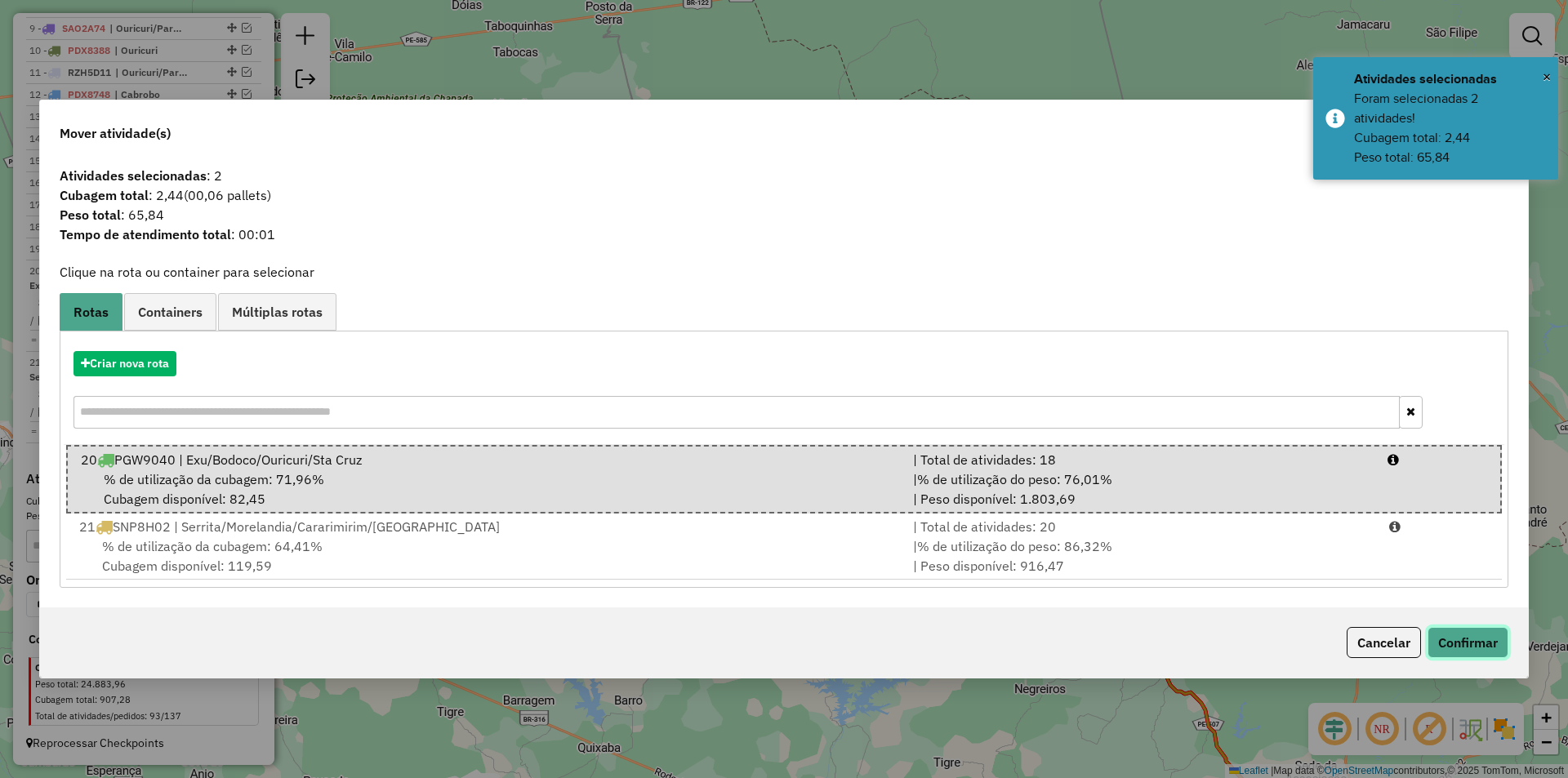
click at [1461, 638] on button "Confirmar" at bounding box center [1468, 642] width 81 height 31
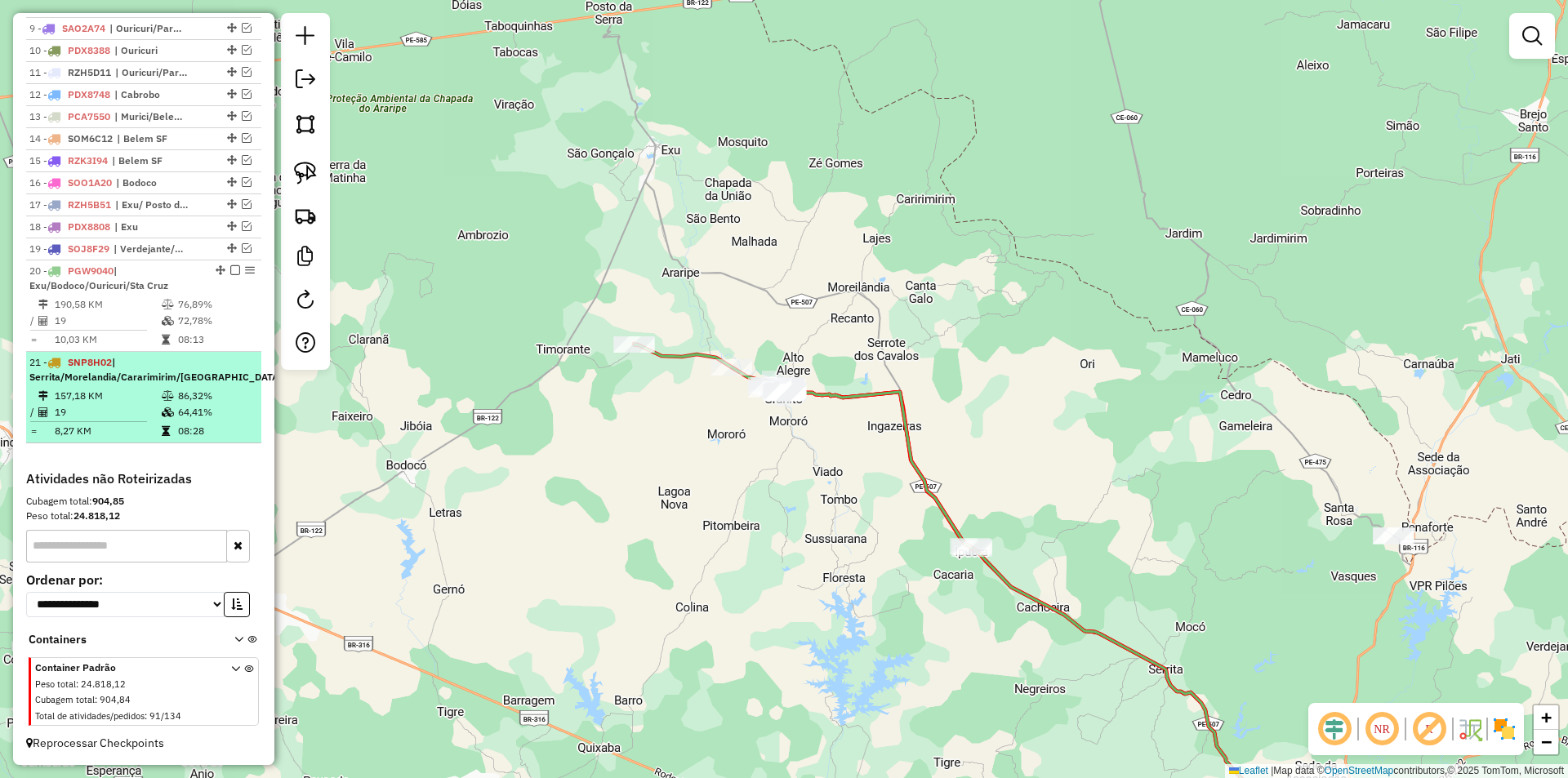
click at [114, 390] on td "157,18 KM" at bounding box center [107, 395] width 107 height 16
select select "*********"
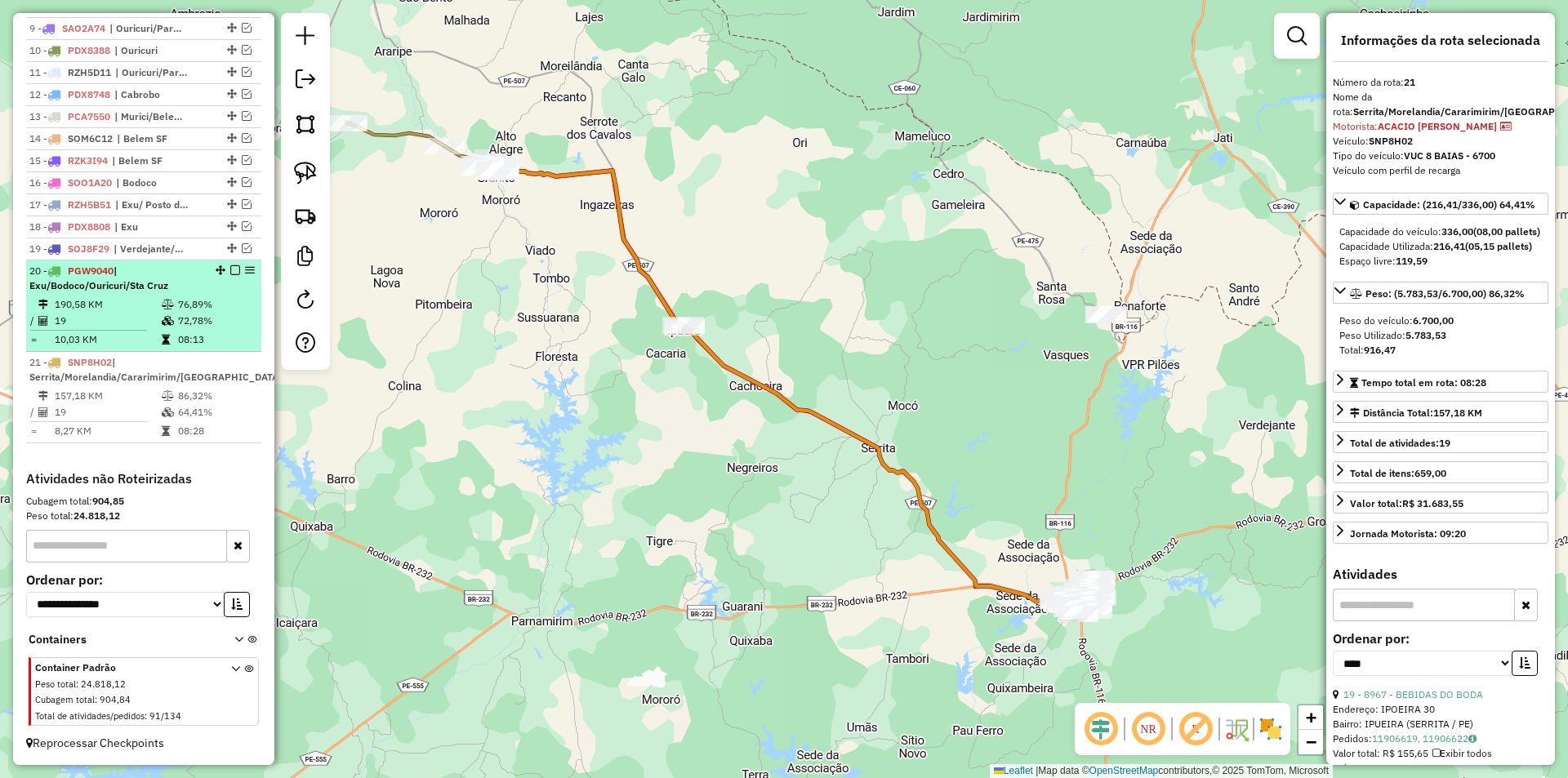
click at [123, 329] on td at bounding box center [95, 330] width 132 height 3
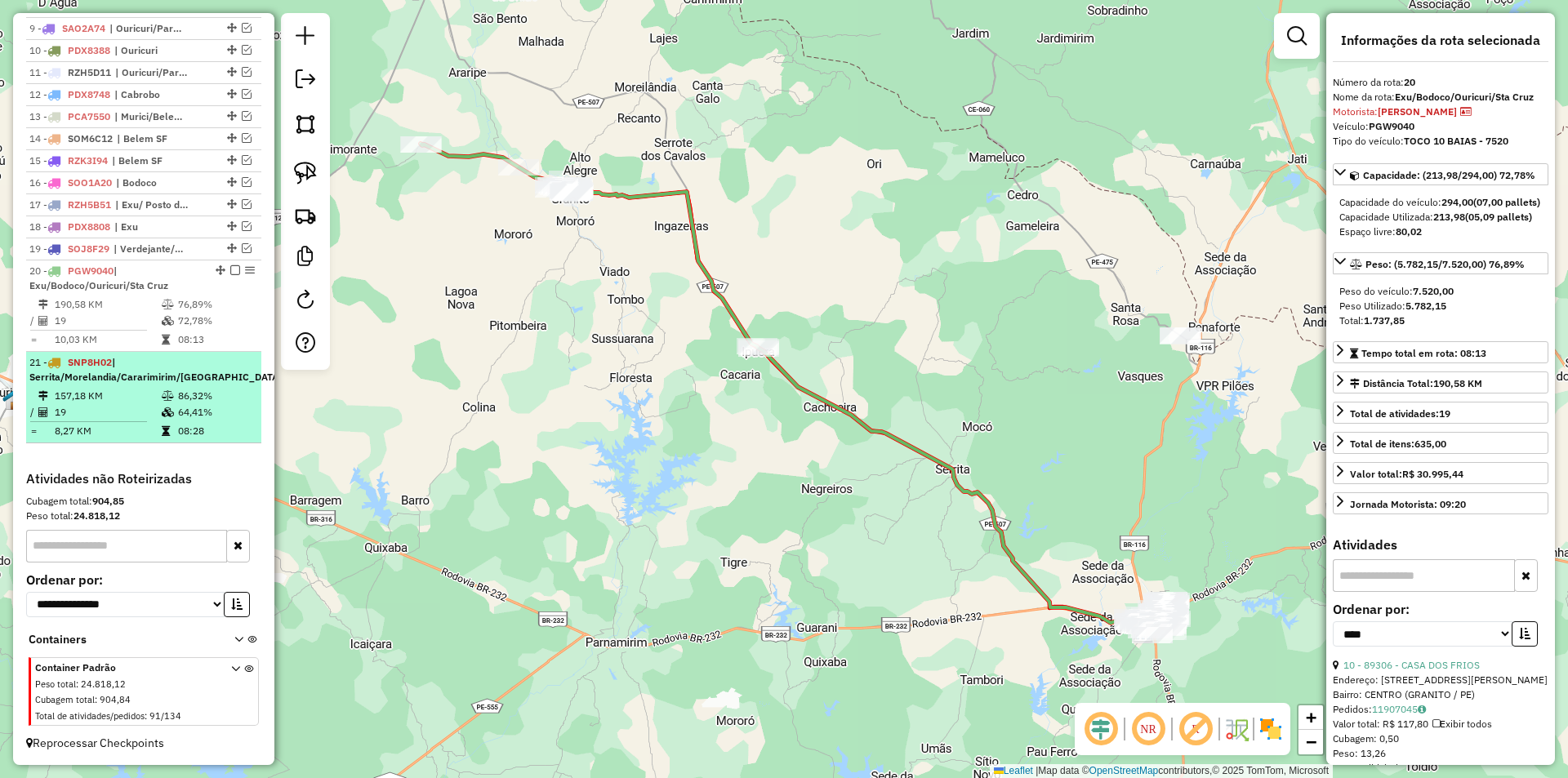
click at [133, 383] on span "| Serrita/Morelandia/Cararimirim/Ganito" at bounding box center [156, 369] width 252 height 27
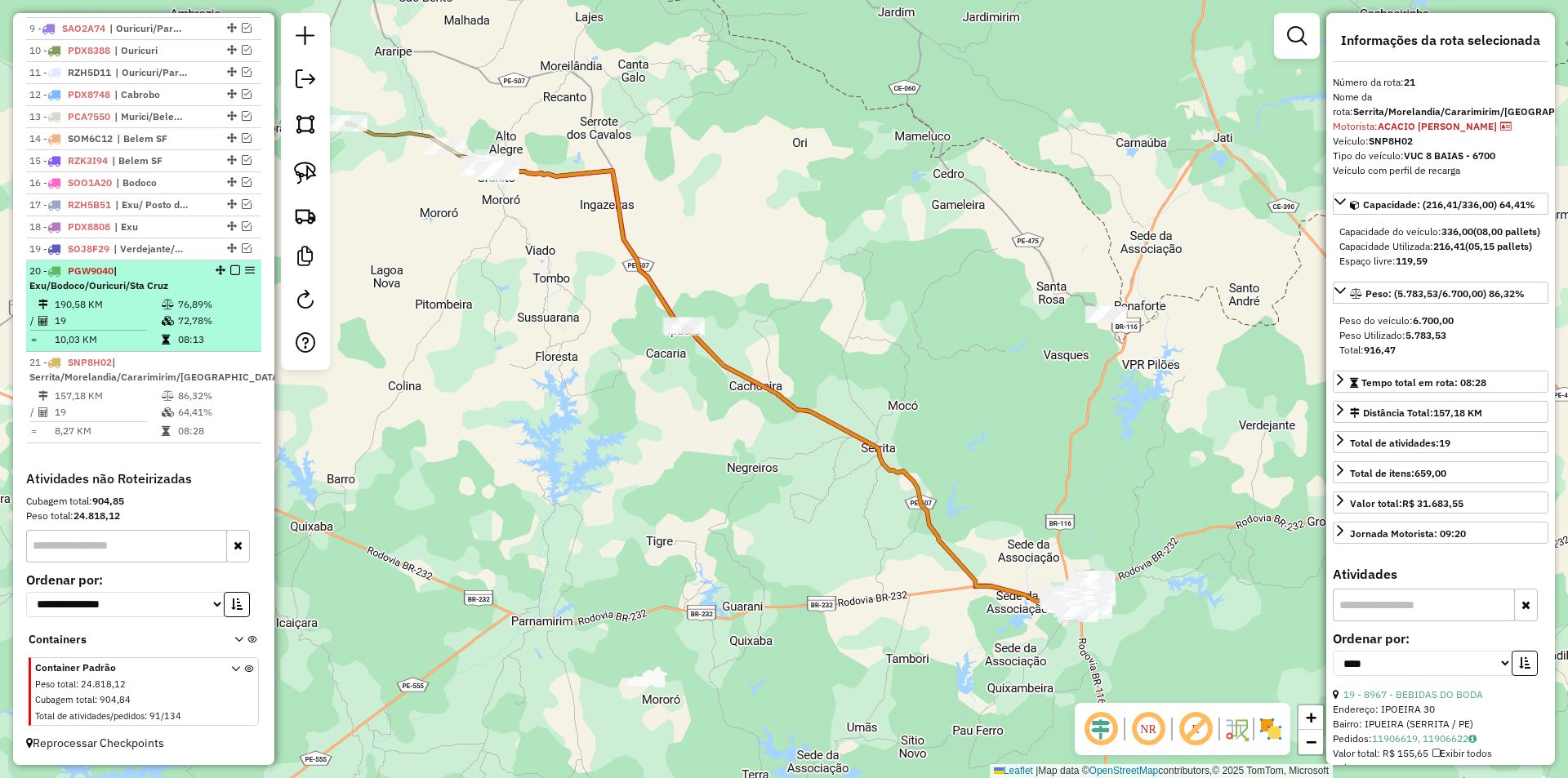
click at [131, 338] on td "10,03 KM" at bounding box center [107, 339] width 107 height 16
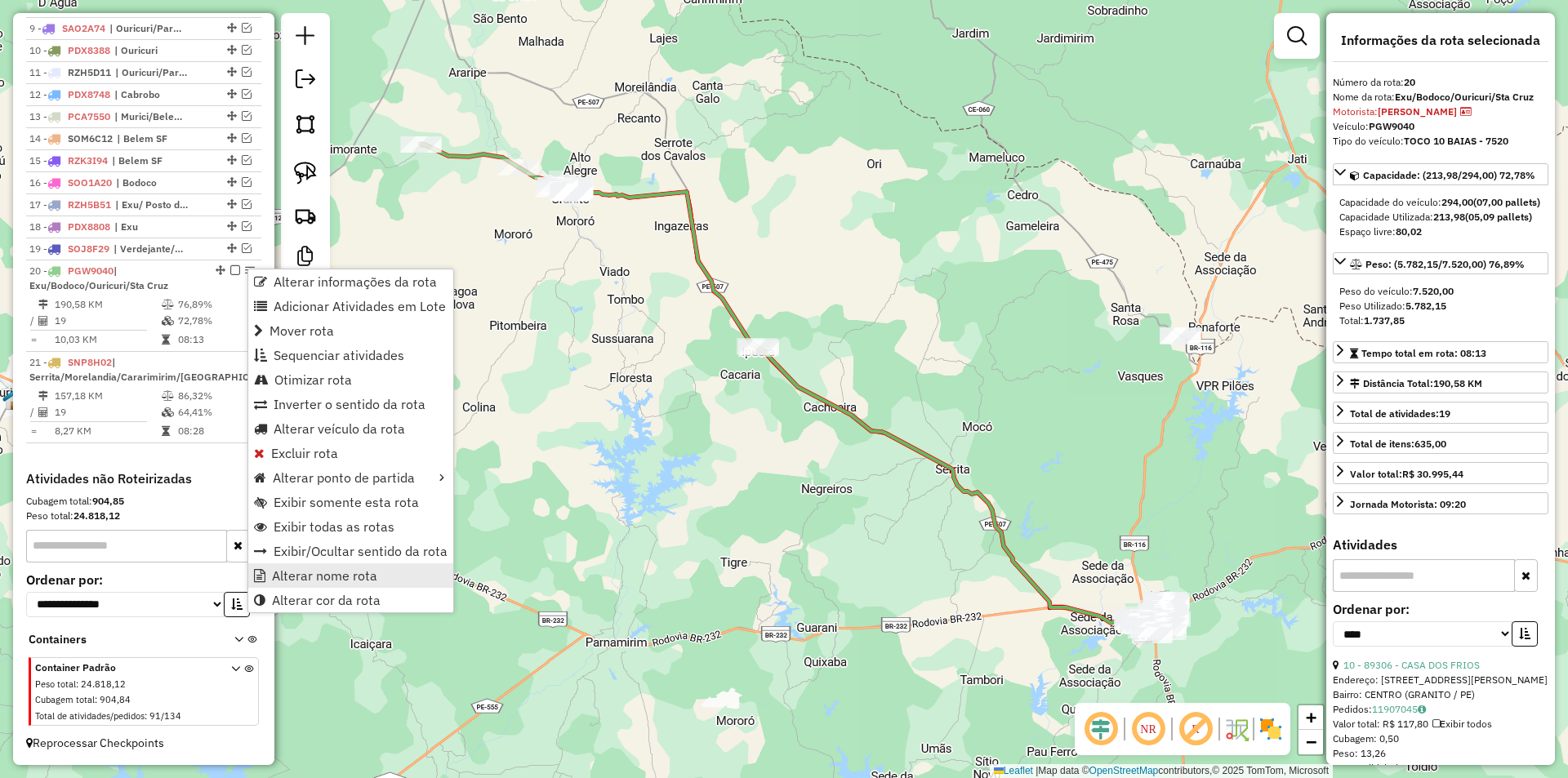
click at [322, 573] on span "Alterar nome rota" at bounding box center [325, 576] width 106 height 13
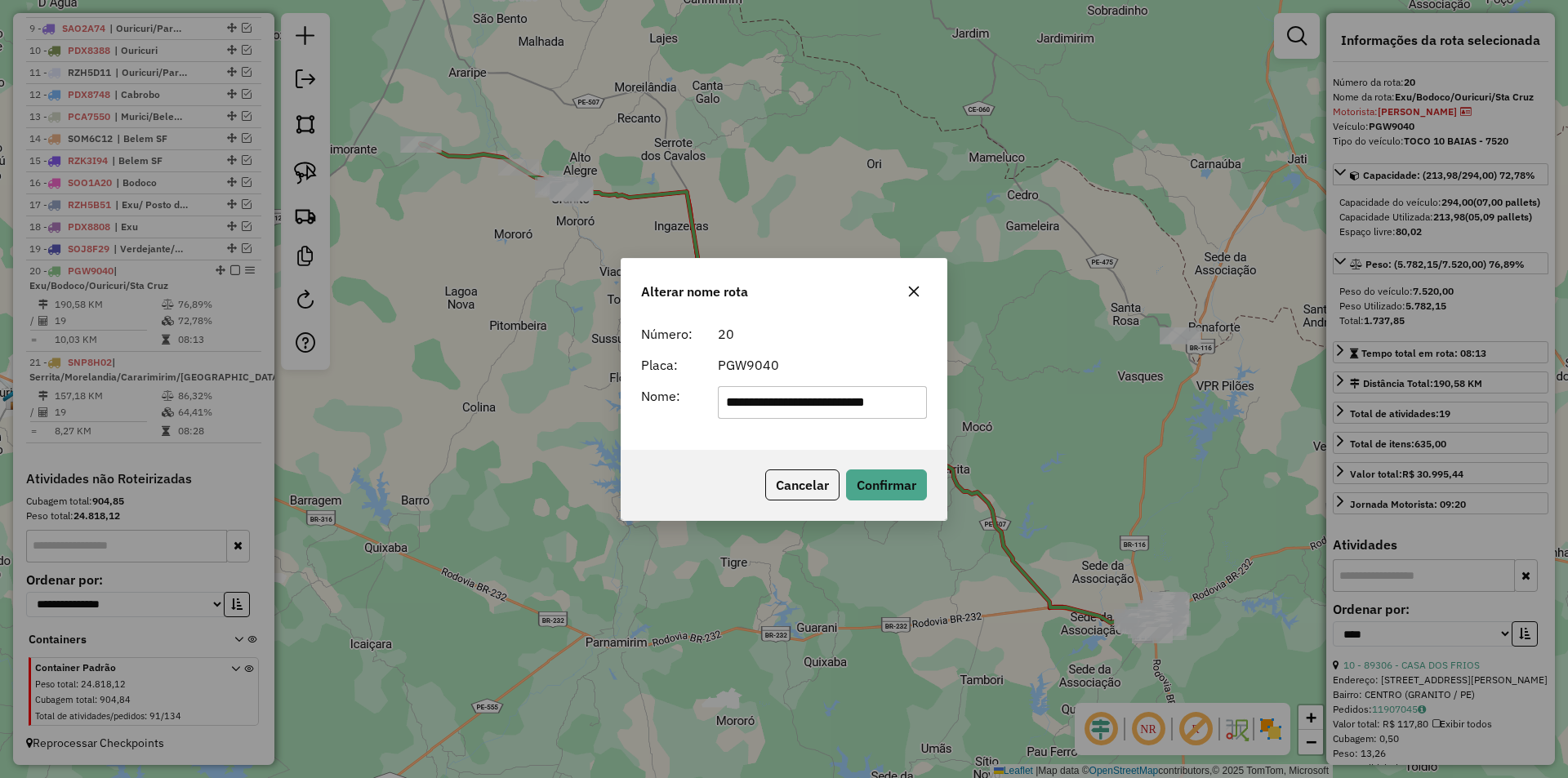
drag, startPoint x: 903, startPoint y: 408, endPoint x: 711, endPoint y: 404, distance: 192.0
click at [712, 404] on div "**********" at bounding box center [822, 403] width 230 height 33
type input "******"
click at [919, 475] on button "Confirmar" at bounding box center [886, 485] width 81 height 31
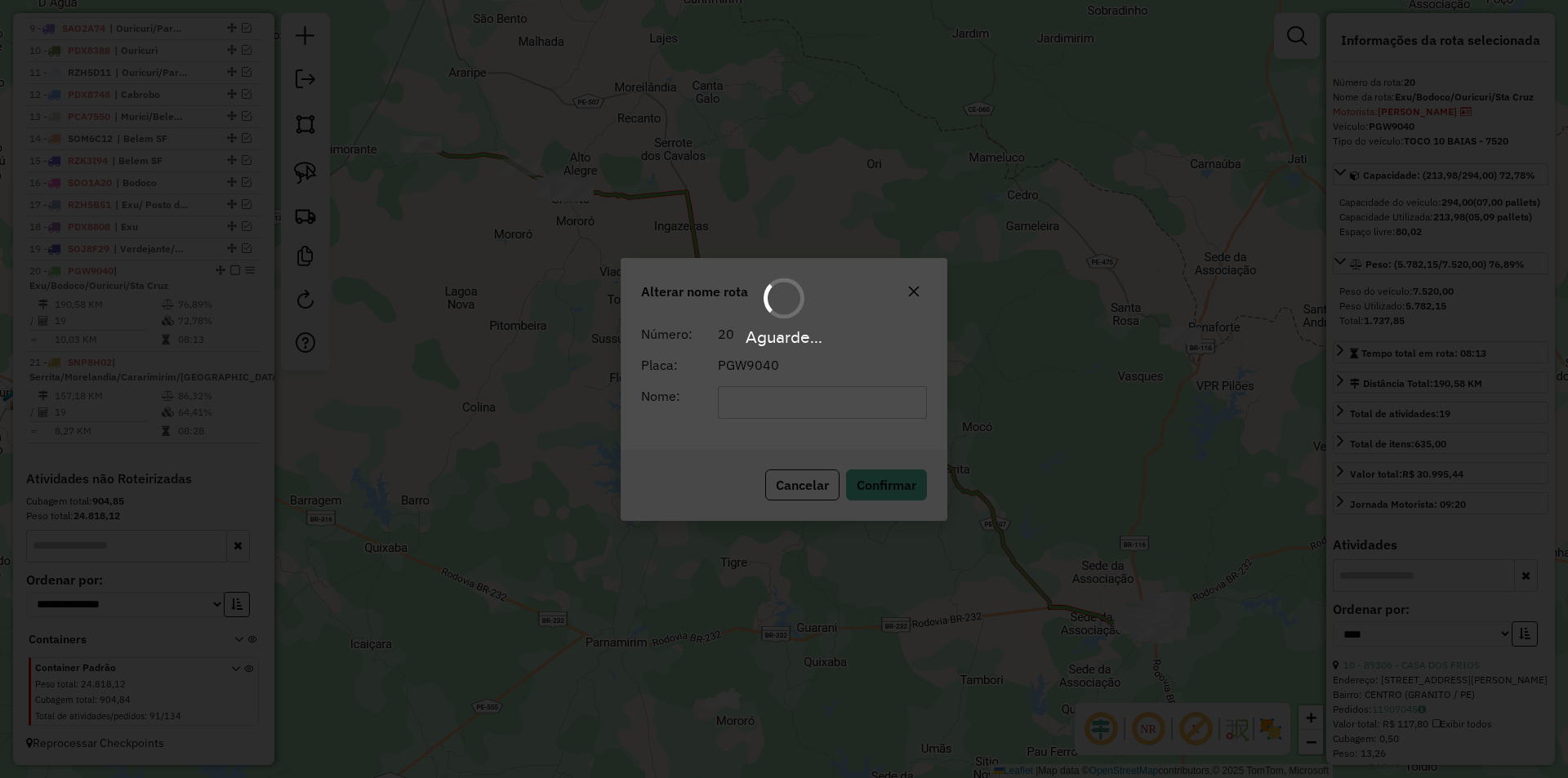
scroll to position [789, 0]
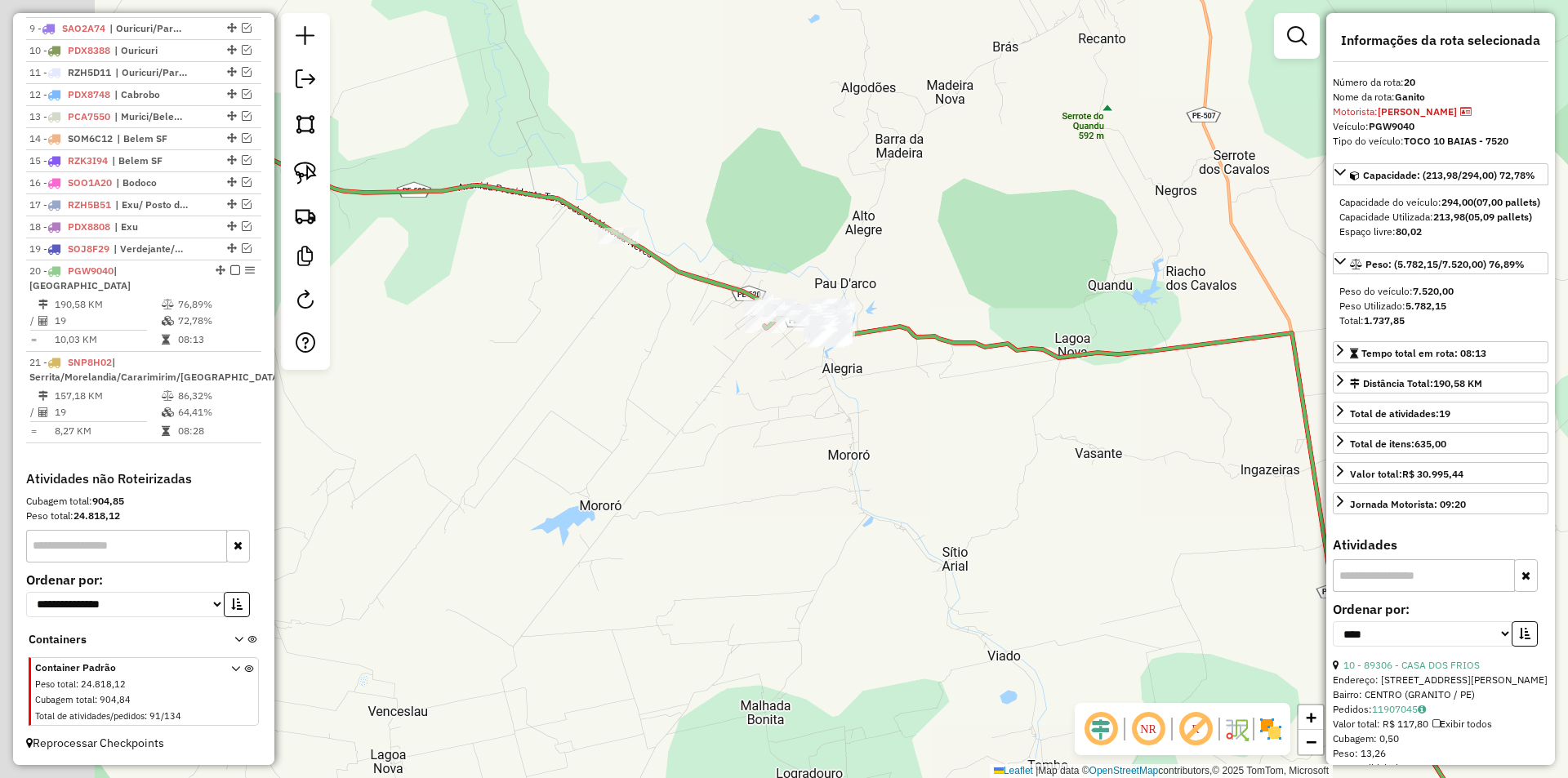
drag, startPoint x: 473, startPoint y: 232, endPoint x: 622, endPoint y: 274, distance: 154.8
click at [704, 299] on div "Janela de atendimento Grade de atendimento Capacidade Transportadoras Veículos …" at bounding box center [784, 389] width 1568 height 778
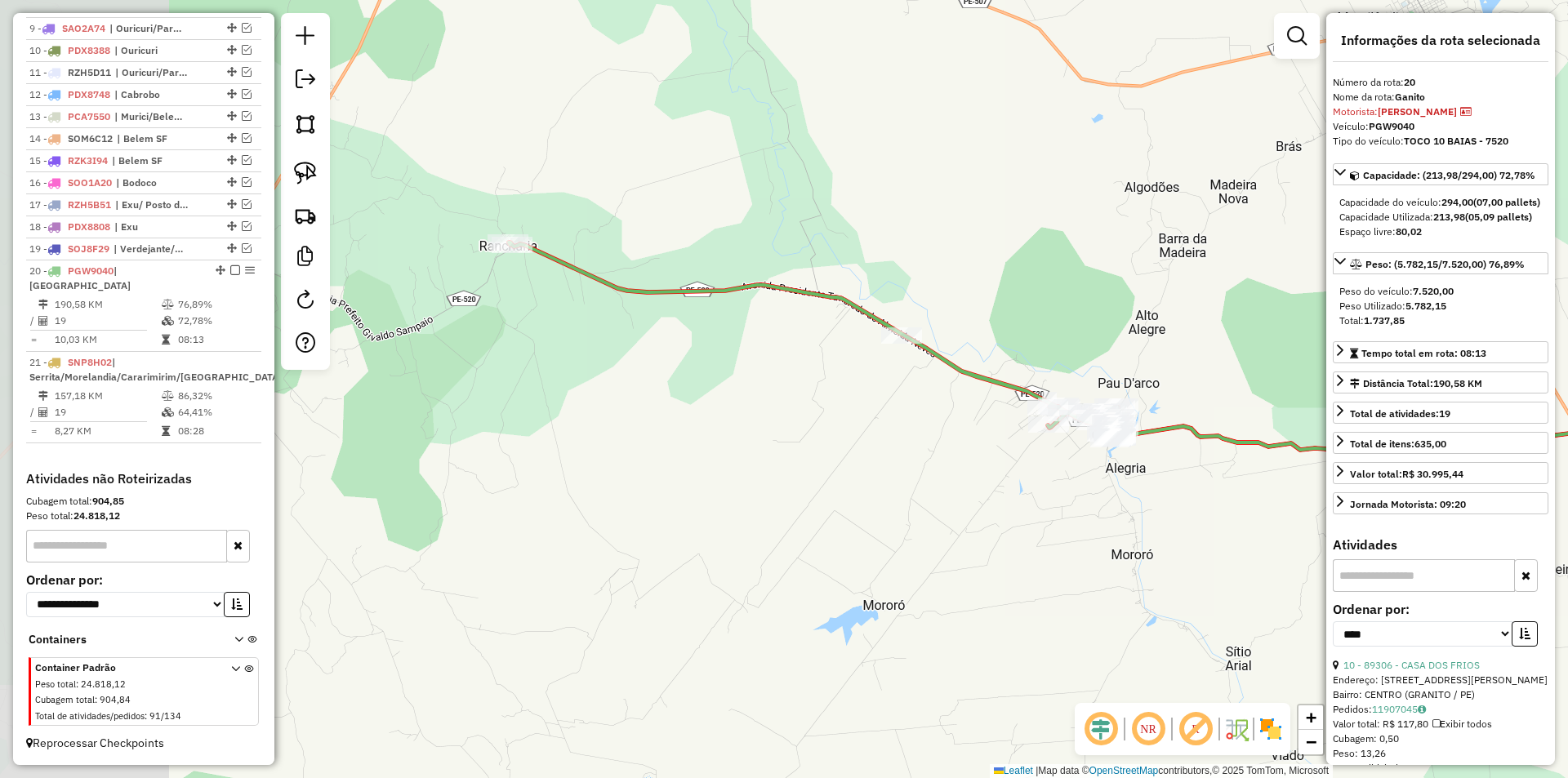
drag, startPoint x: 412, startPoint y: 218, endPoint x: 535, endPoint y: 279, distance: 137.3
click at [622, 306] on div "Janela de atendimento Grade de atendimento Capacidade Transportadoras Veículos …" at bounding box center [784, 389] width 1568 height 778
click at [489, 227] on div "Rota 20 - Placa PGW9040 88397 - JAMILTON BAR Rota 20 - Placa PGW9040 89306 - CA…" at bounding box center [784, 389] width 1568 height 778
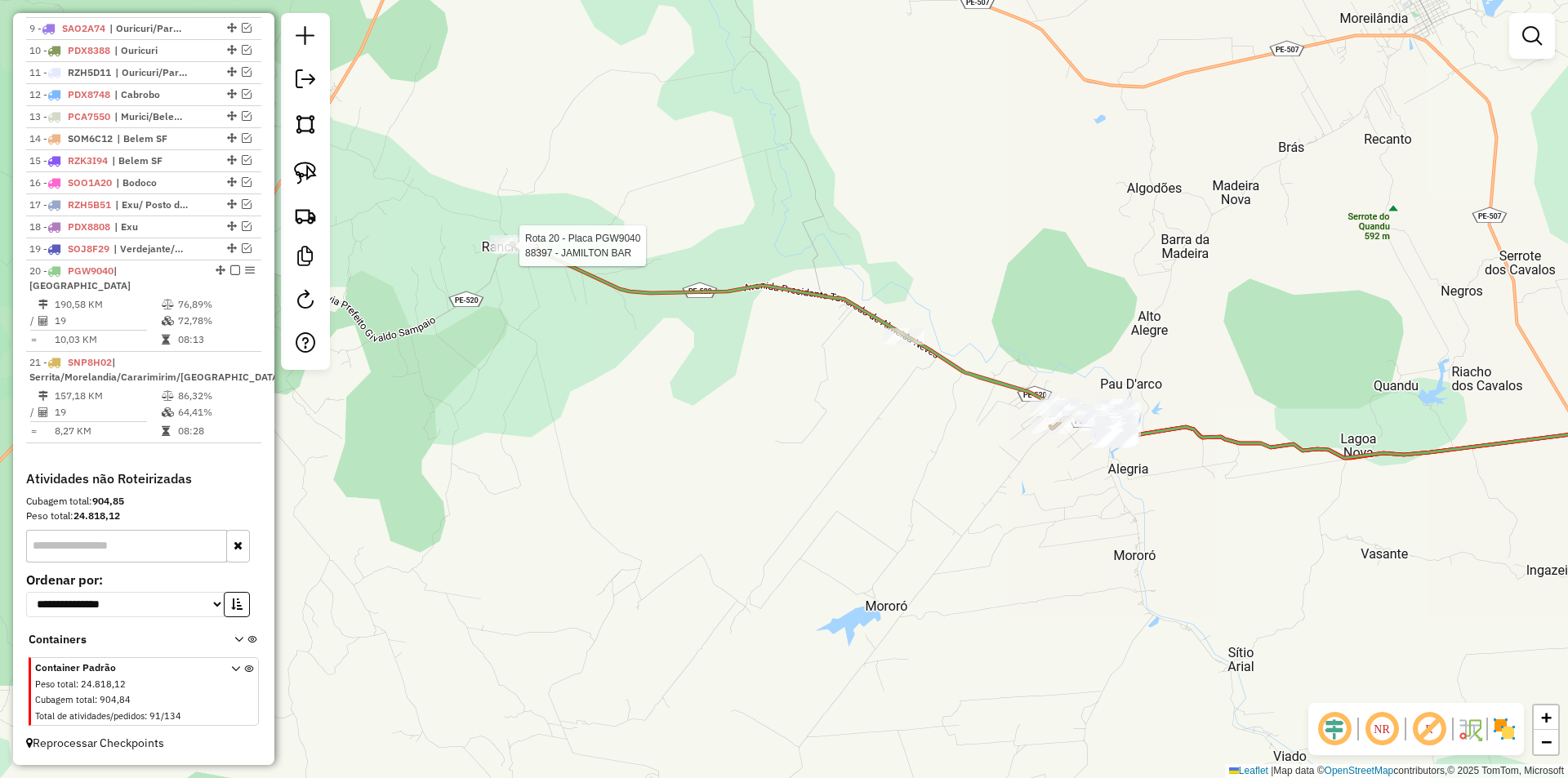
select select "*********"
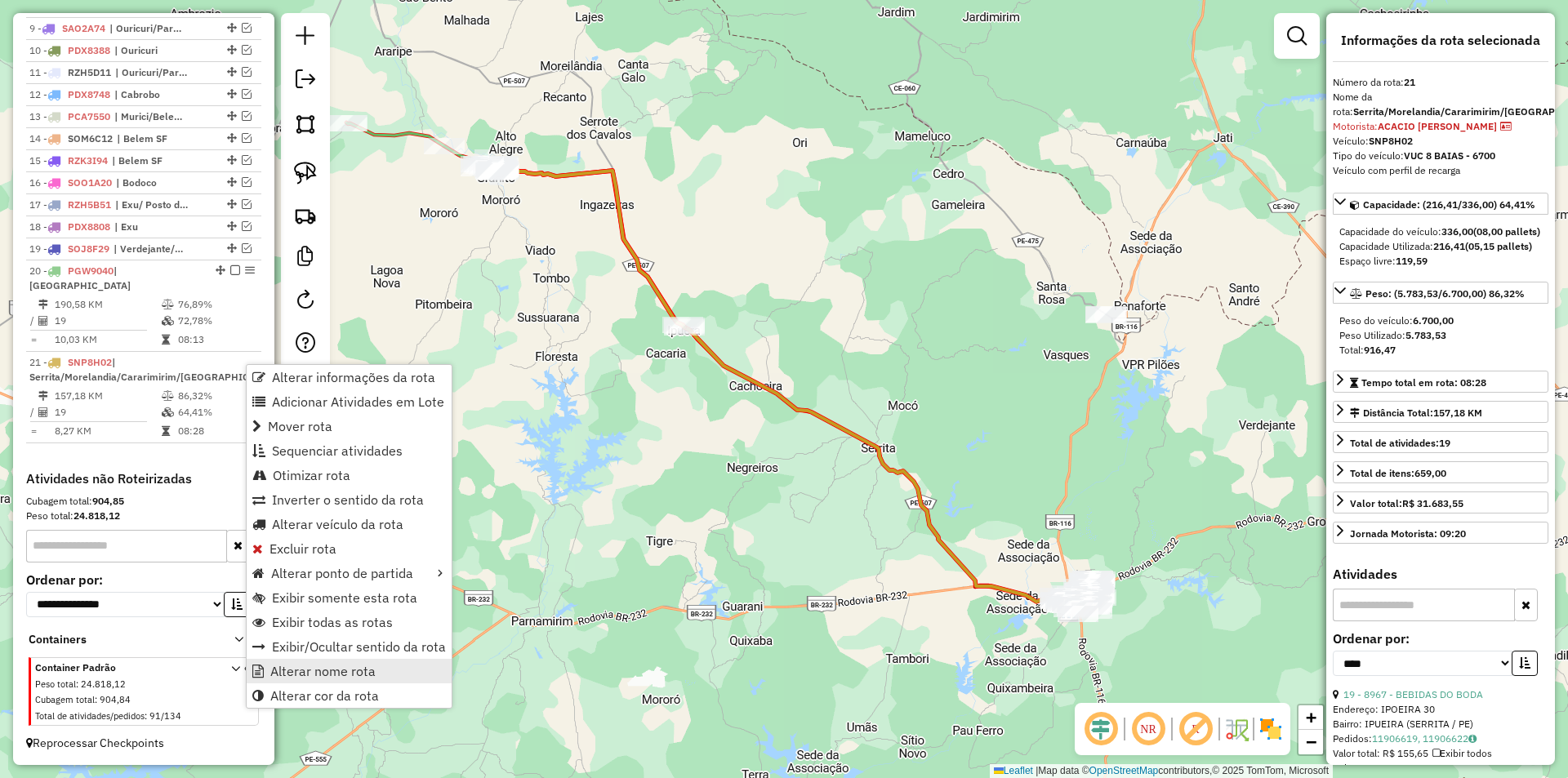
click at [321, 665] on span "Alterar nome rota" at bounding box center [323, 671] width 106 height 13
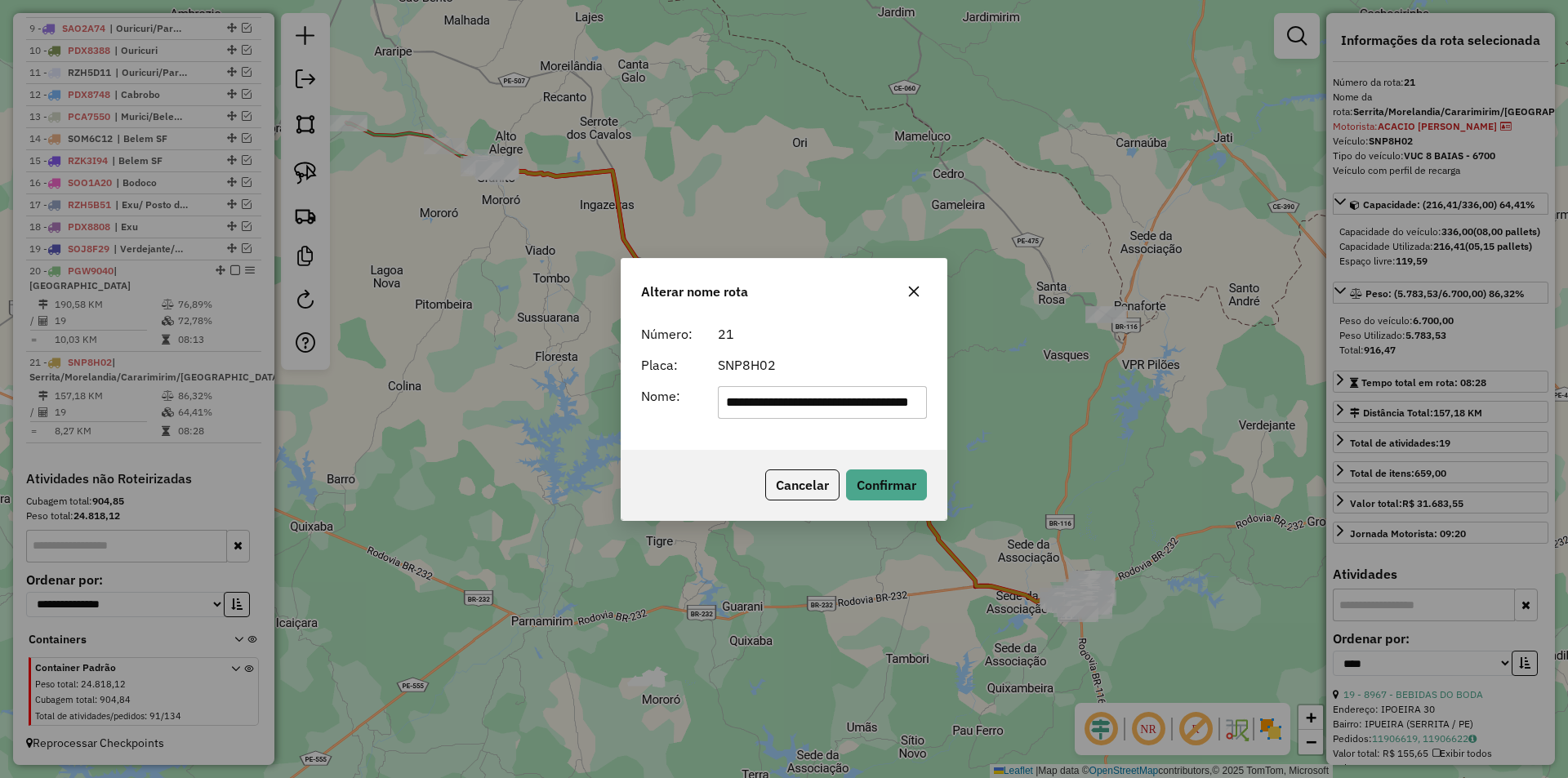
scroll to position [0, 0]
drag, startPoint x: 878, startPoint y: 410, endPoint x: 563, endPoint y: 406, distance: 315.0
click at [563, 406] on div "**********" at bounding box center [784, 389] width 1568 height 778
click at [775, 402] on input "******" at bounding box center [822, 403] width 210 height 33
type input "**********"
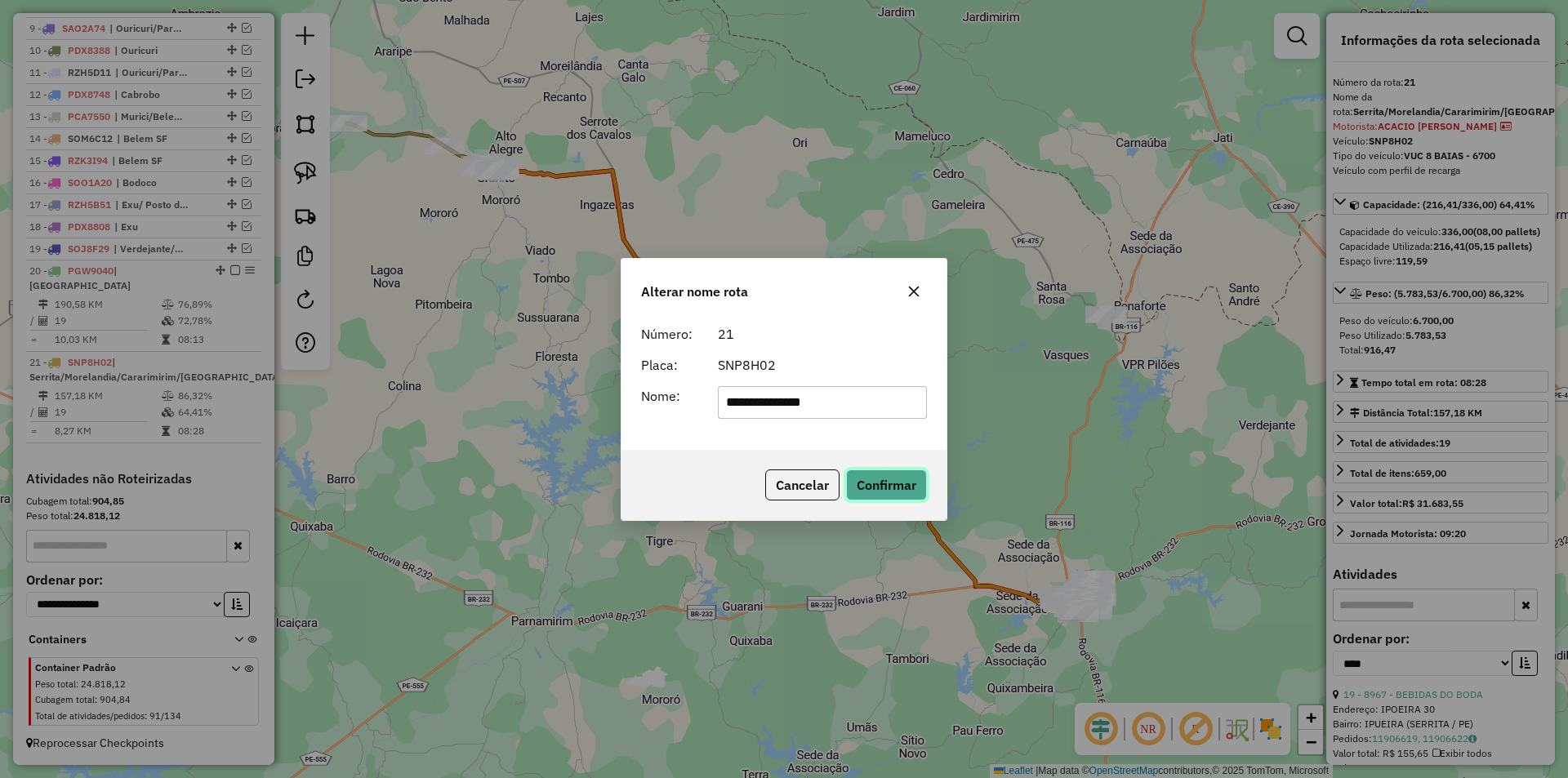
click at [862, 484] on button "Confirmar" at bounding box center [886, 485] width 81 height 31
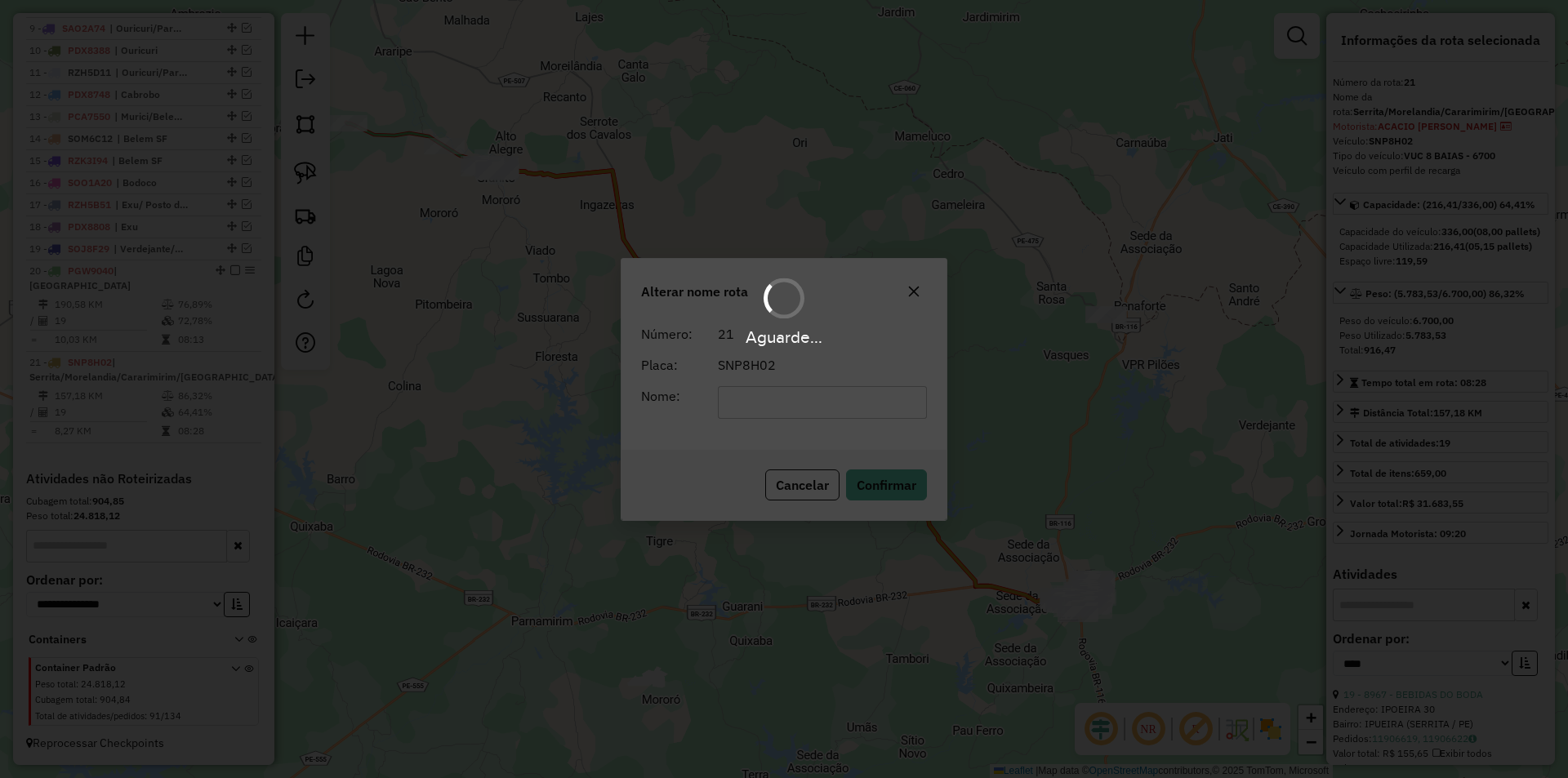
scroll to position [774, 0]
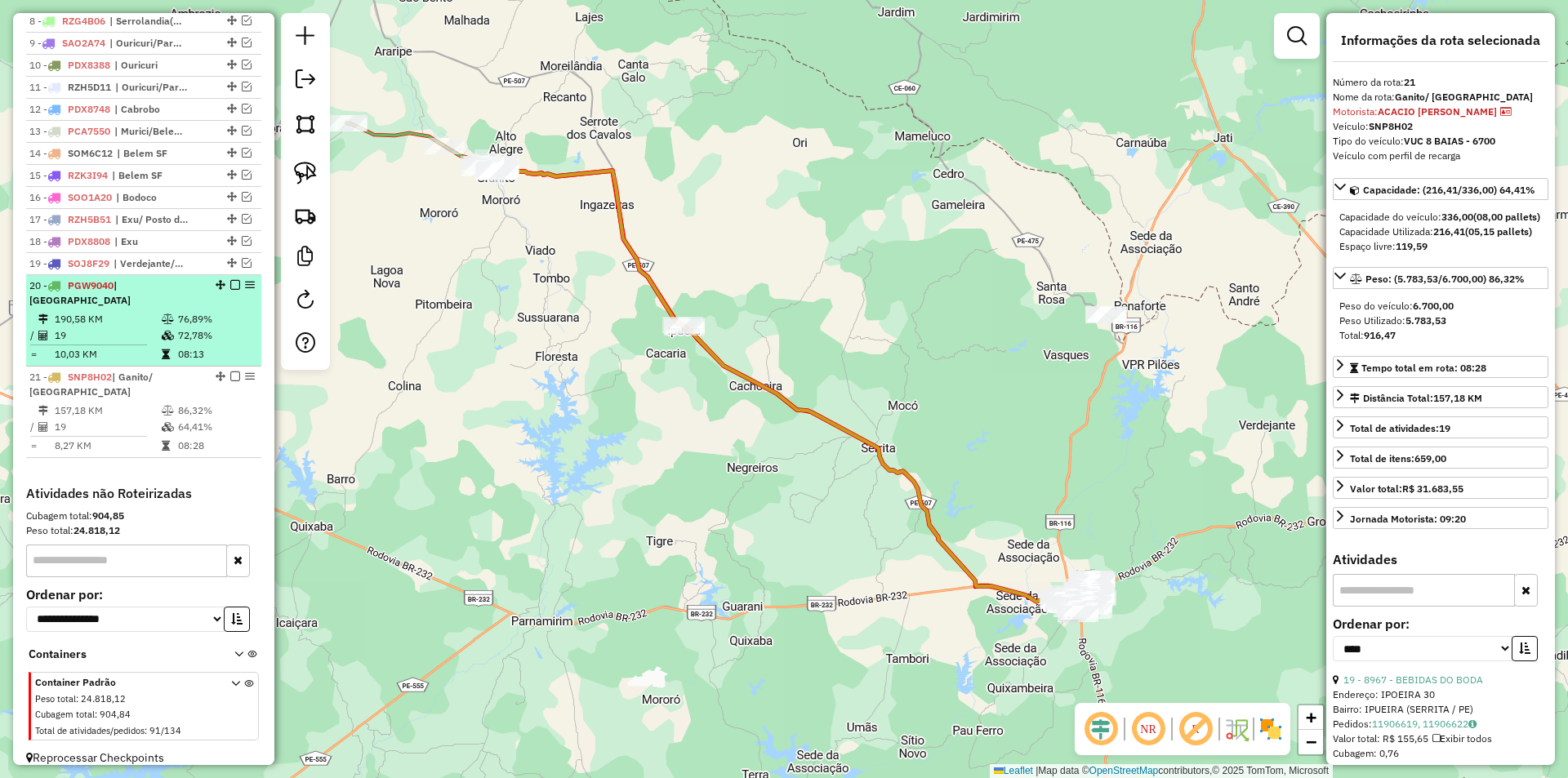
click at [230, 289] on em at bounding box center [235, 285] width 10 height 10
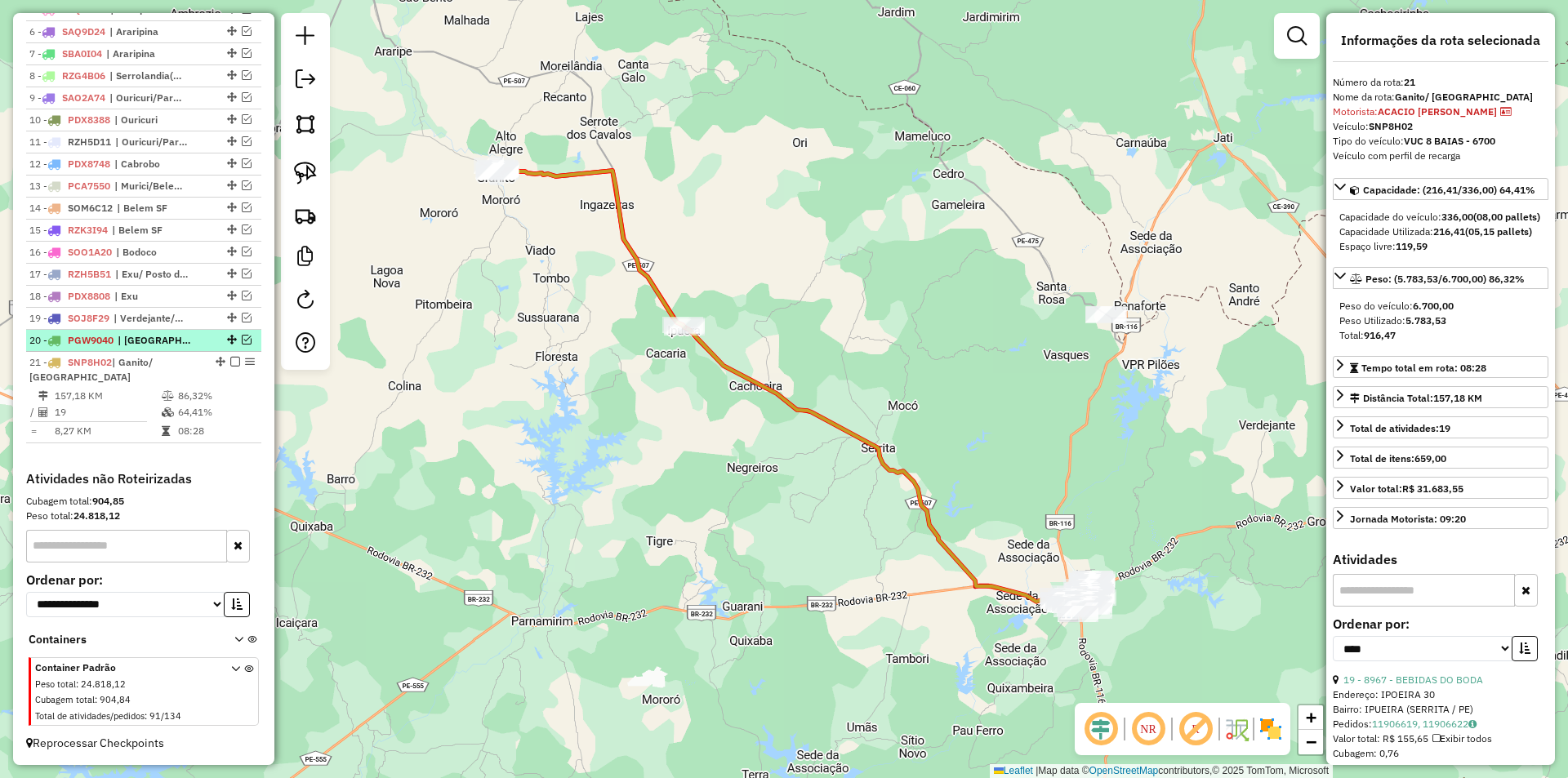
scroll to position [719, 0]
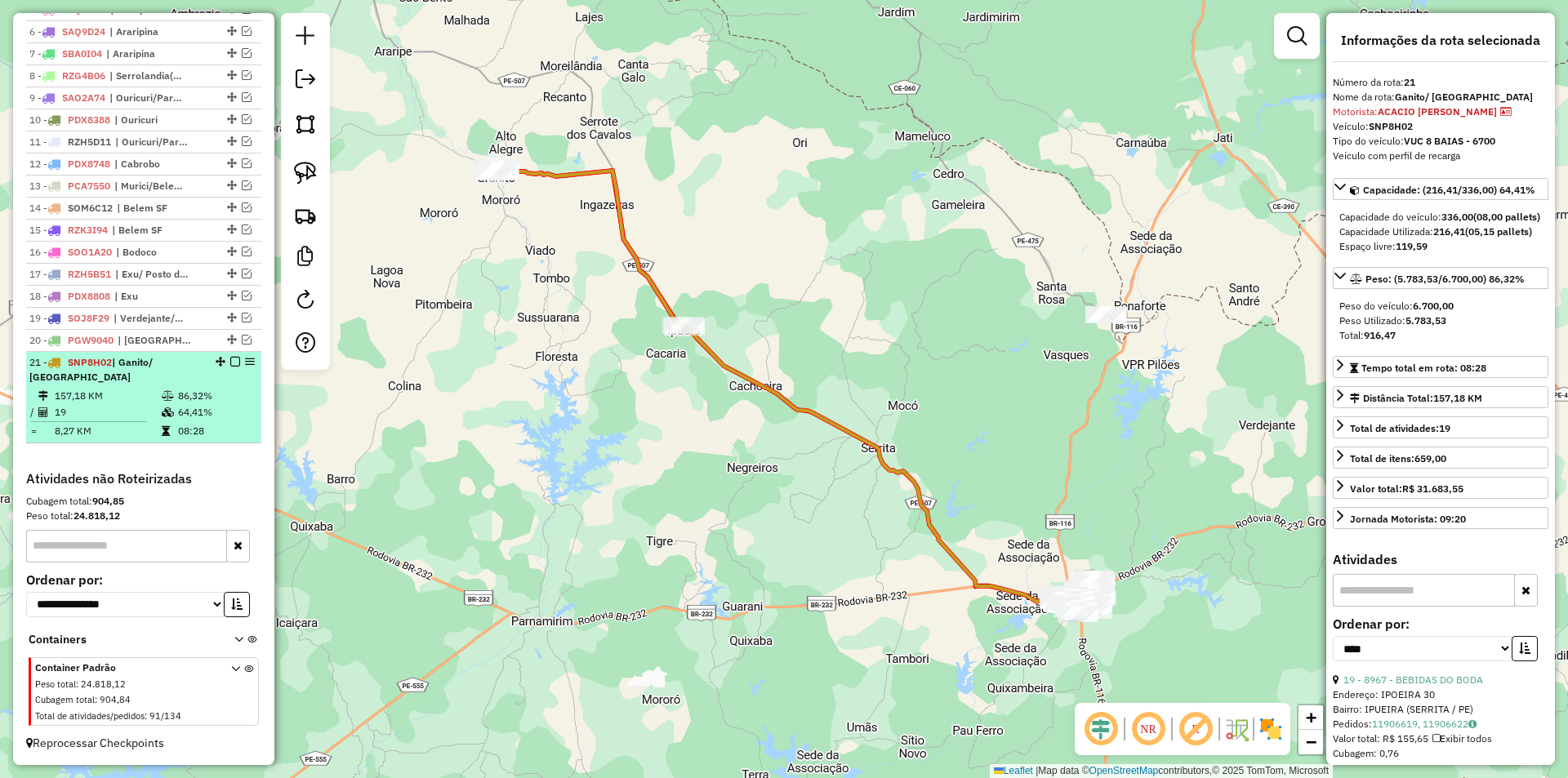
click at [230, 366] on em at bounding box center [235, 362] width 10 height 10
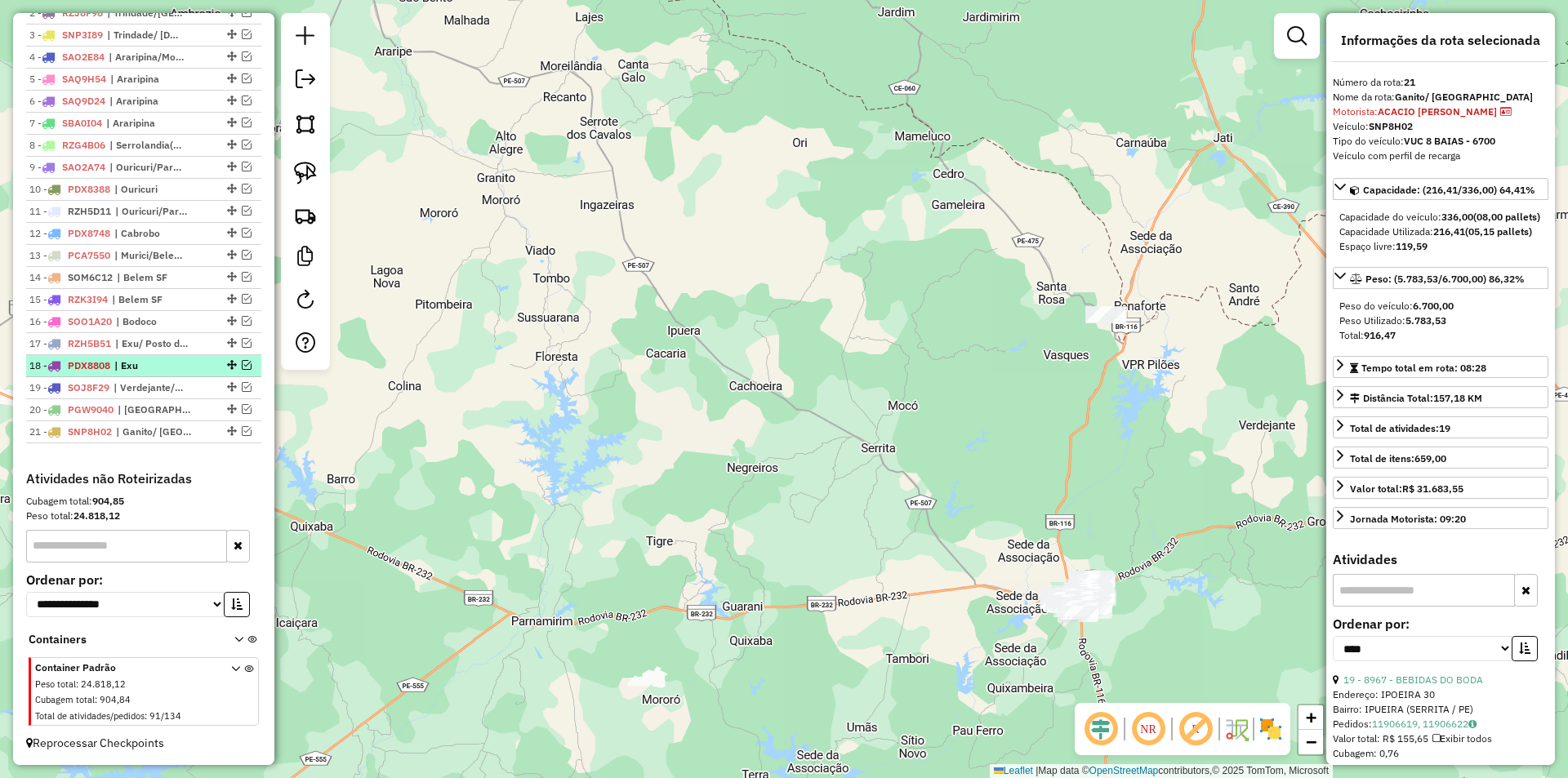
scroll to position [665, 0]
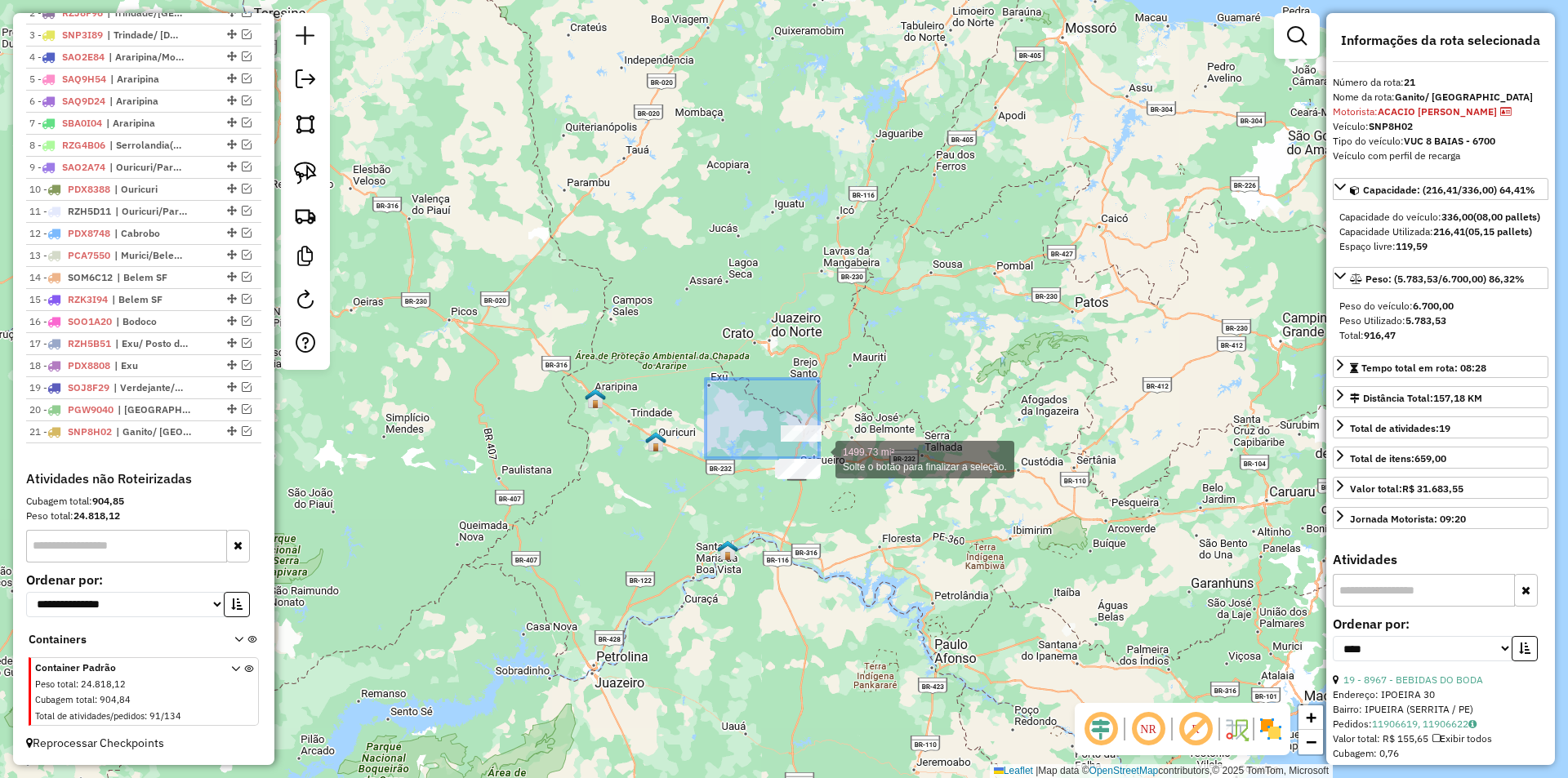
drag, startPoint x: 711, startPoint y: 379, endPoint x: 878, endPoint y: 516, distance: 216.0
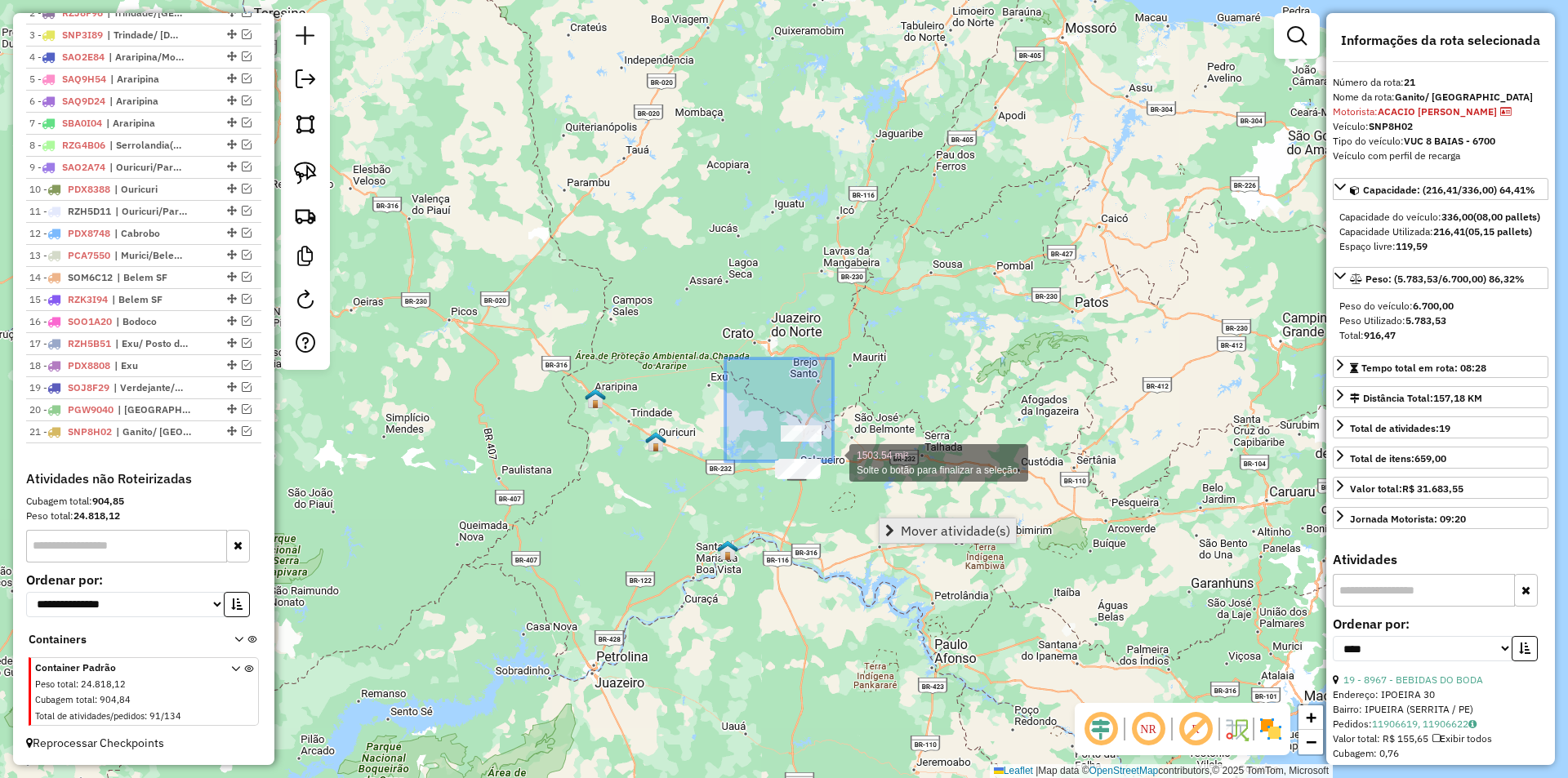
drag, startPoint x: 725, startPoint y: 359, endPoint x: 893, endPoint y: 539, distance: 246.2
click at [893, 539] on hb-router-mapa "Mover atividade(s) Informações da Sessão 978023 - 12/08/2025 Criação: 11/08/202…" at bounding box center [784, 389] width 1568 height 778
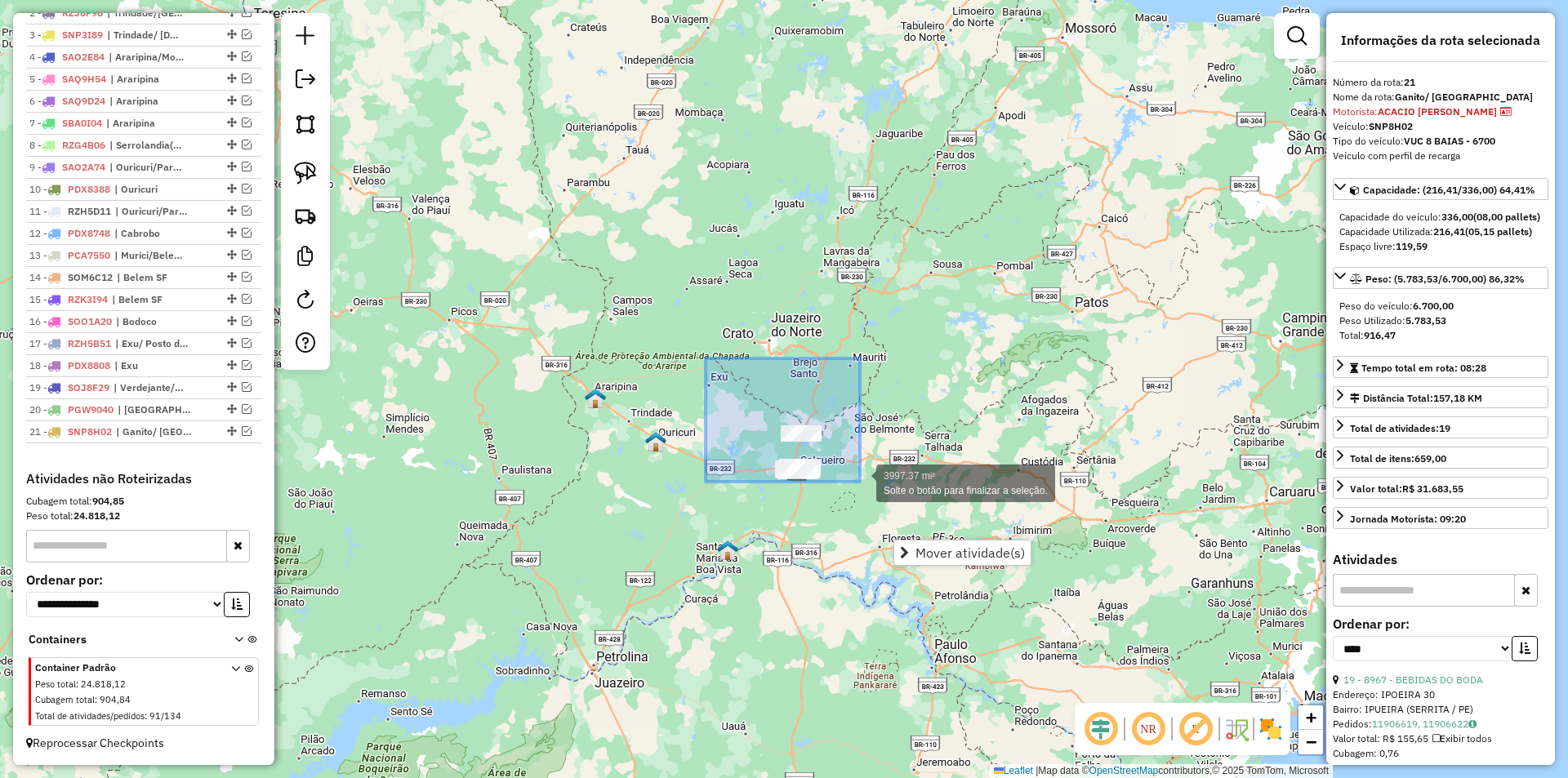
drag, startPoint x: 705, startPoint y: 359, endPoint x: 859, endPoint y: 481, distance: 196.5
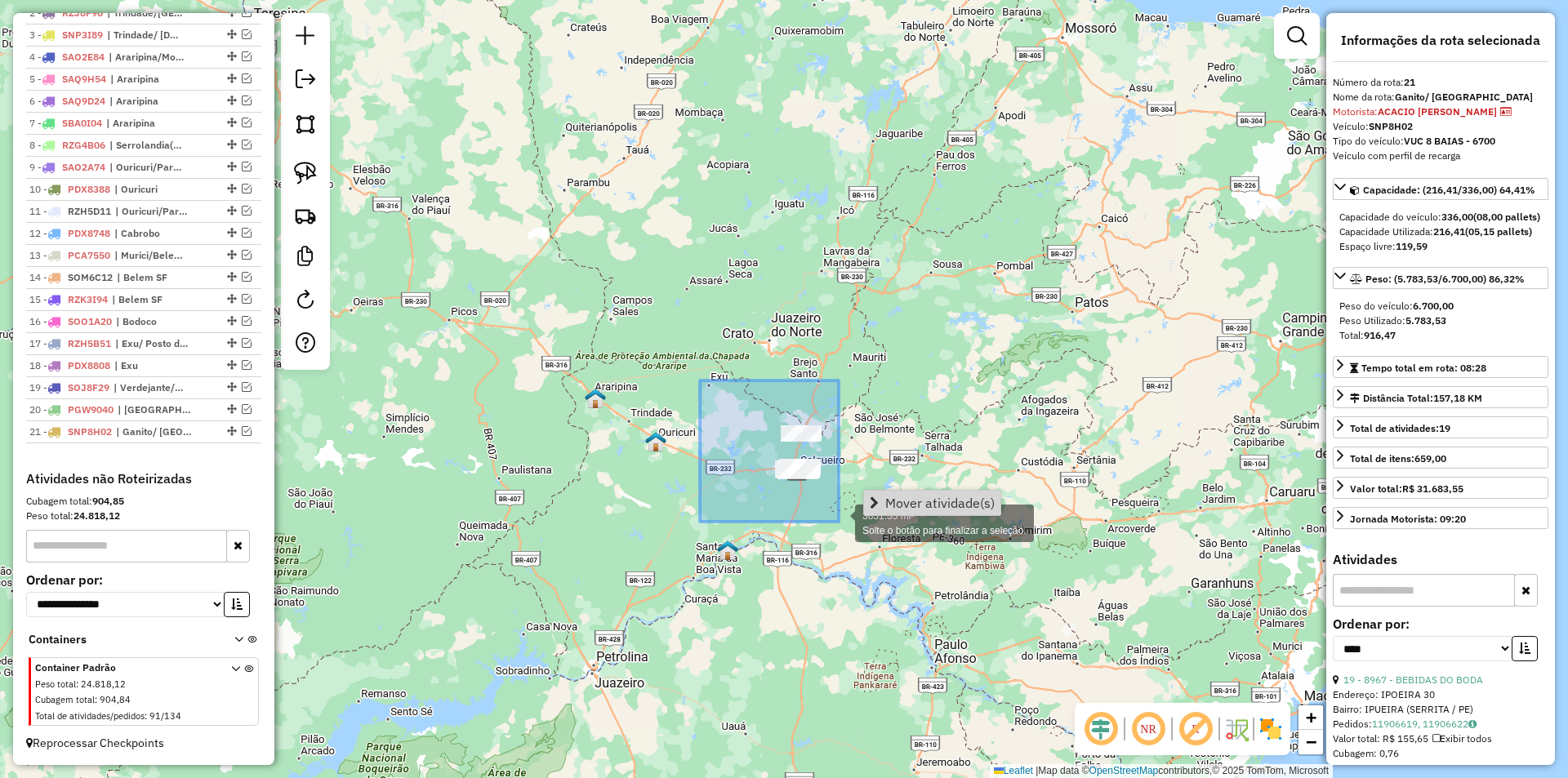
drag, startPoint x: 699, startPoint y: 381, endPoint x: 852, endPoint y: 532, distance: 215.0
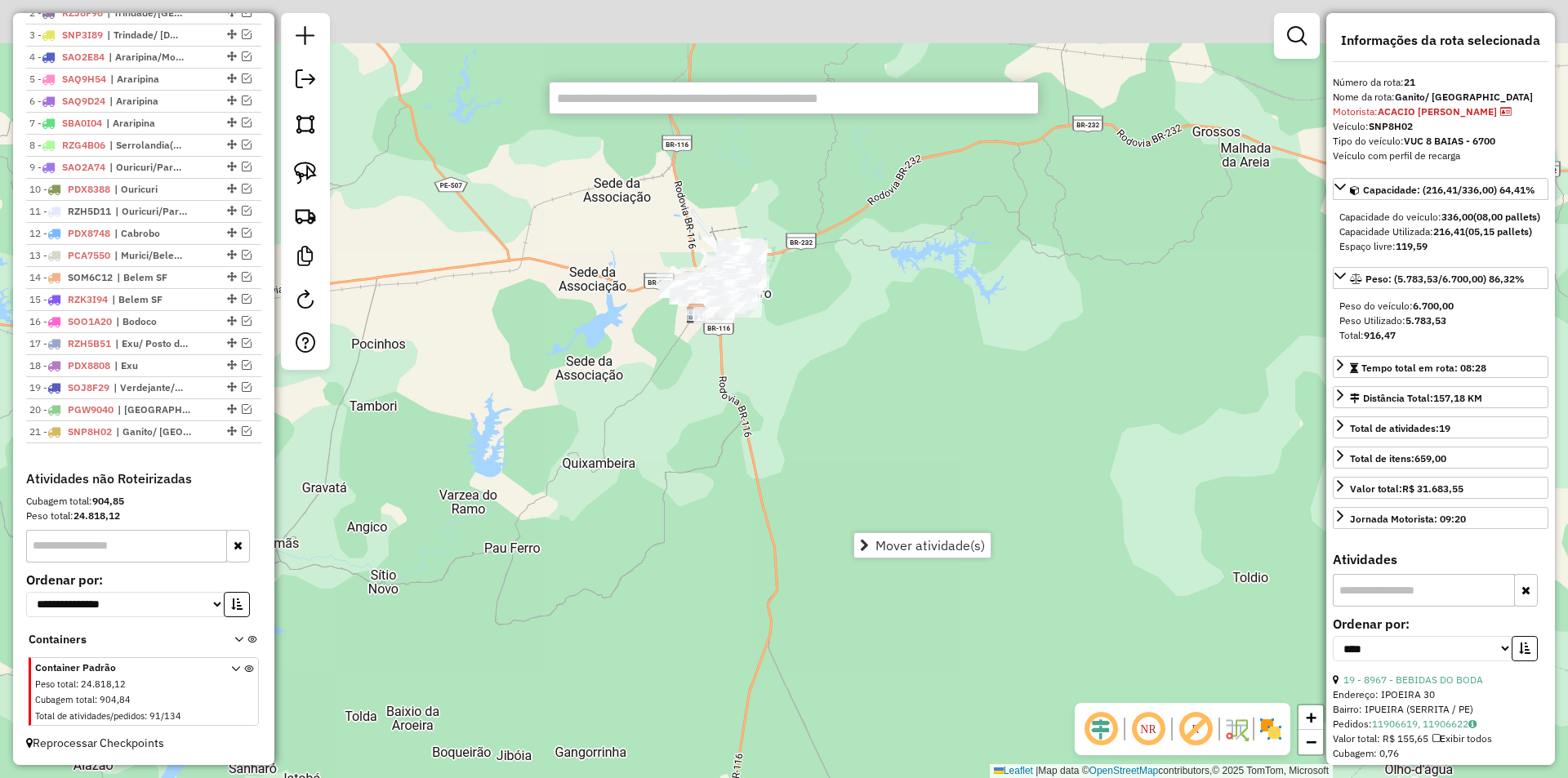
drag, startPoint x: 649, startPoint y: 220, endPoint x: 659, endPoint y: 390, distance: 170.3
click at [656, 390] on div "Janela de atendimento Grade de atendimento Capacidade Transportadoras Veículos …" at bounding box center [784, 389] width 1568 height 778
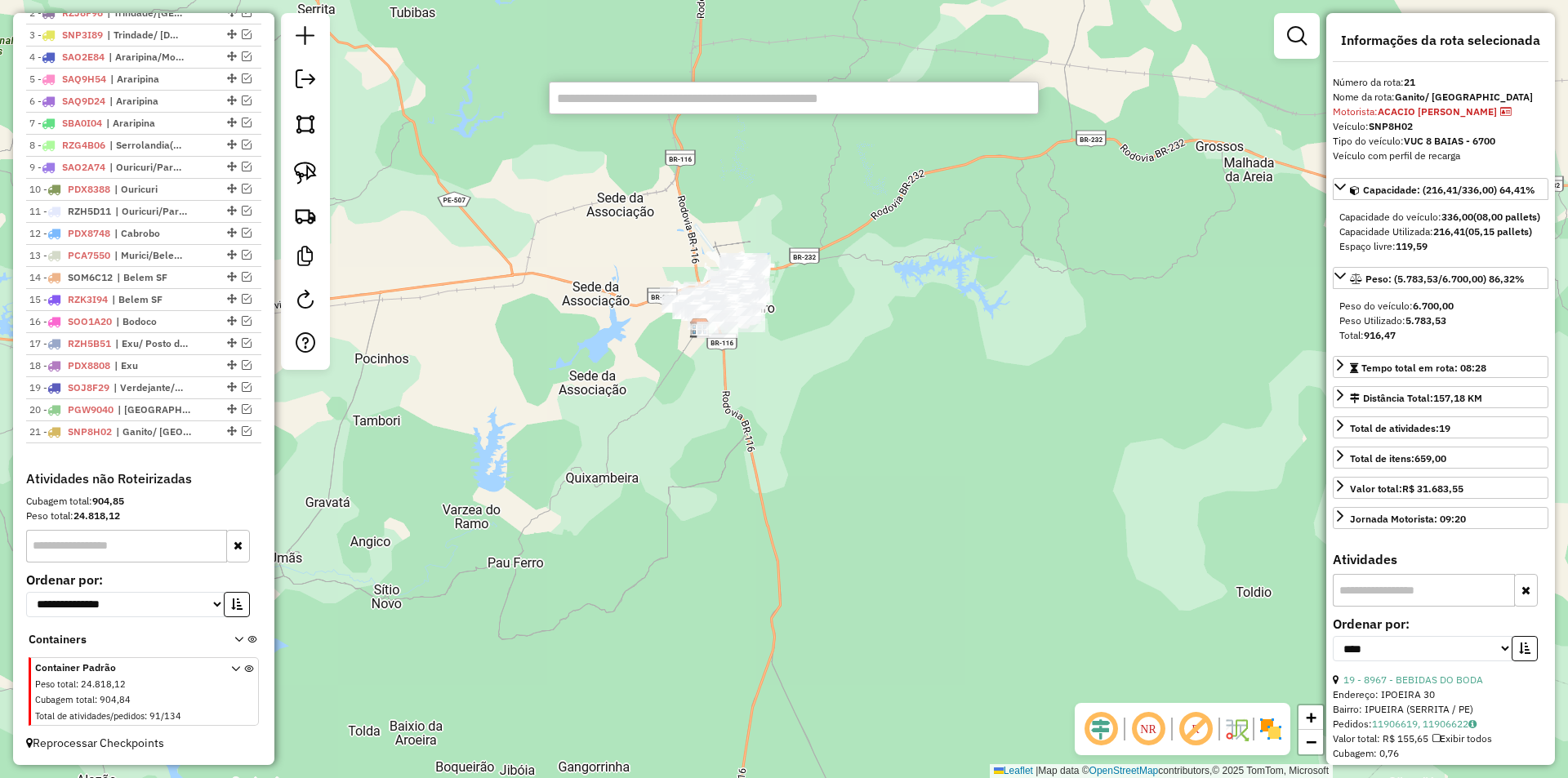
click at [641, 100] on input "text" at bounding box center [793, 98] width 490 height 33
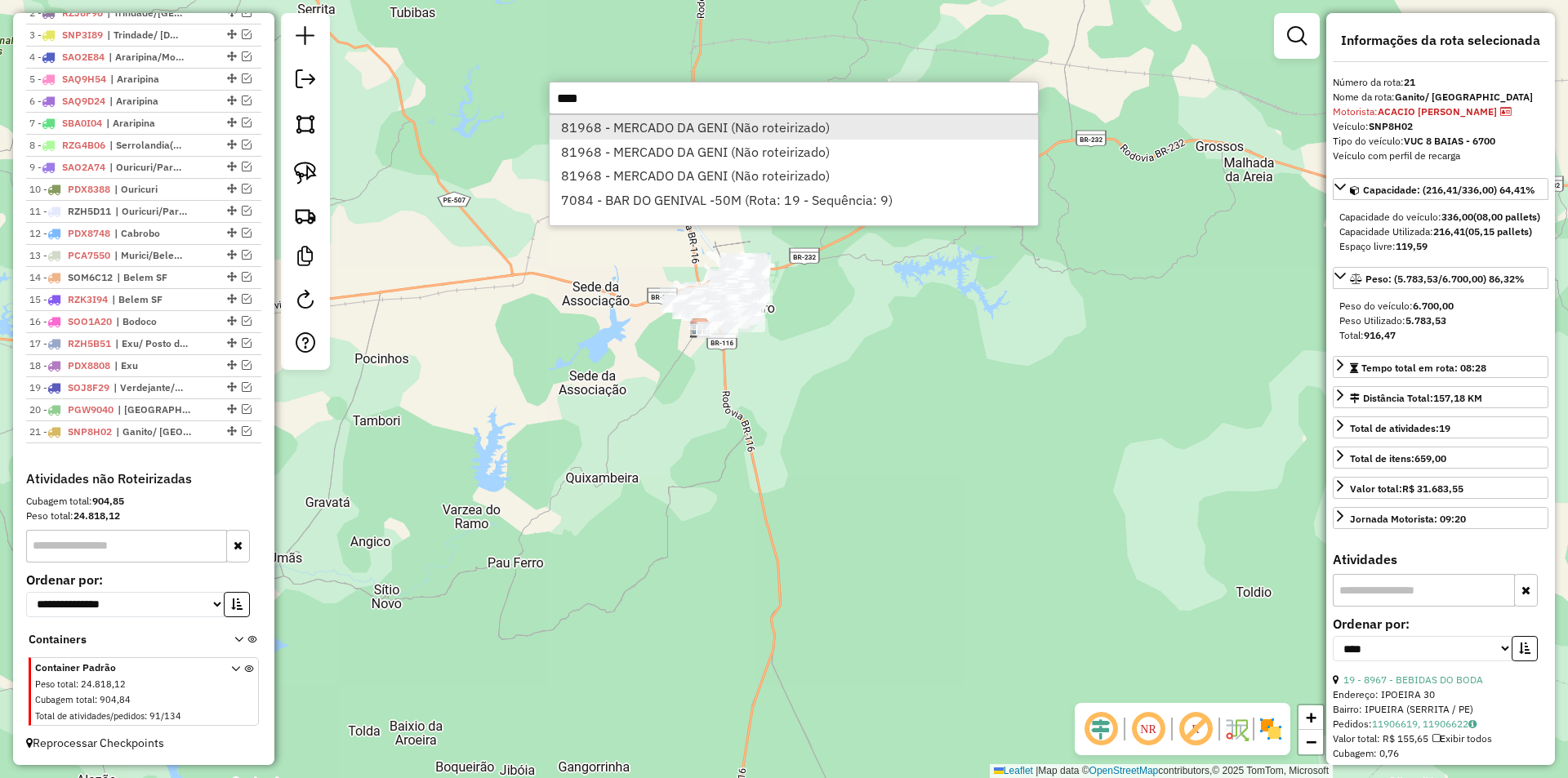
type input "****"
click at [678, 132] on li "81968 - MERCADO DA GENI (Não roteirizado)" at bounding box center [794, 127] width 489 height 24
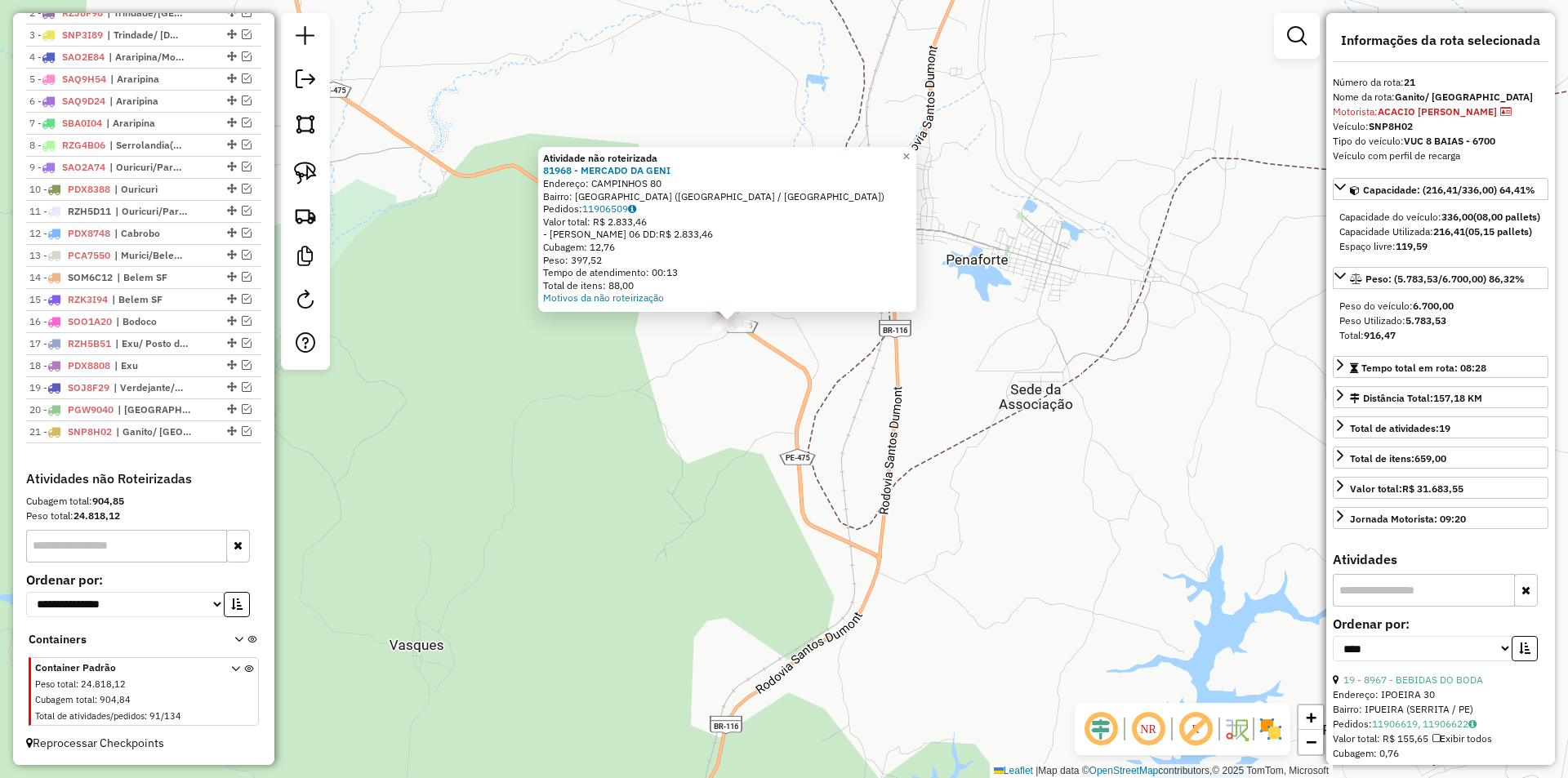
click at [762, 428] on div "Atividade não roteirizada 81968 - MERCADO DA GENI Endereço: CAMPINHOS 80 Bairro…" at bounding box center [784, 389] width 1568 height 778
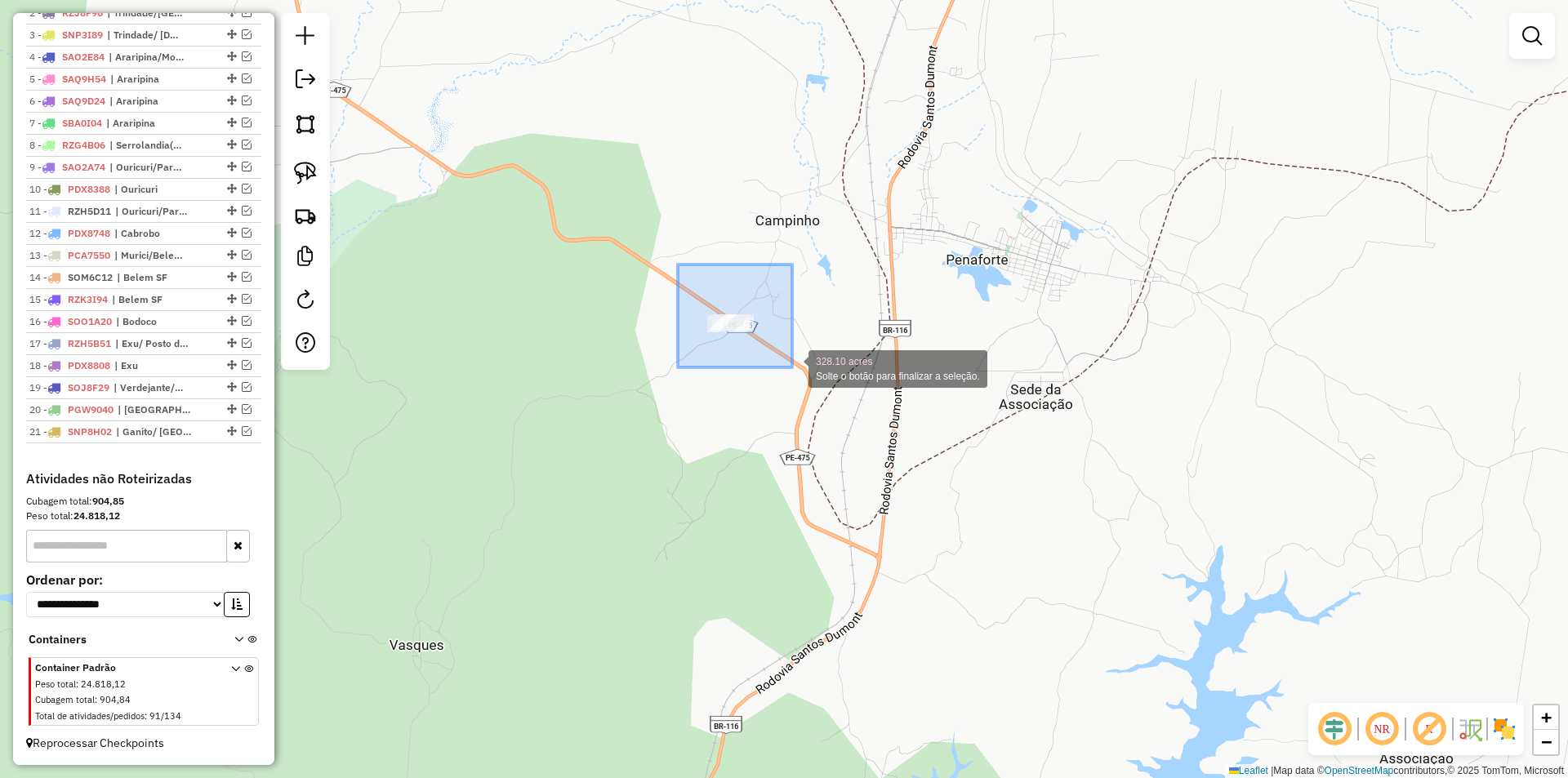
drag, startPoint x: 678, startPoint y: 264, endPoint x: 795, endPoint y: 372, distance: 159.2
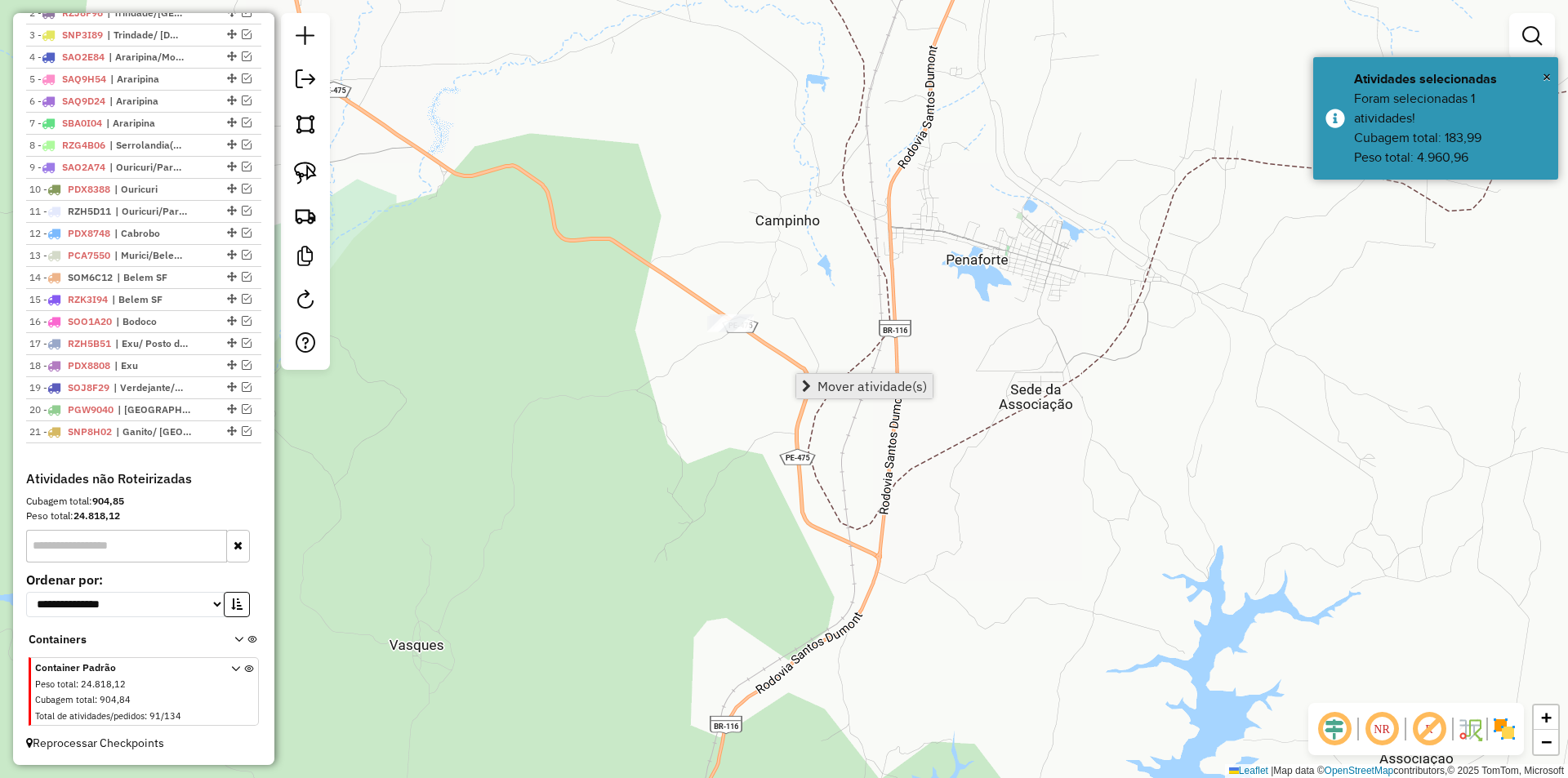
click at [821, 389] on span "Mover atividade(s)" at bounding box center [873, 387] width 110 height 13
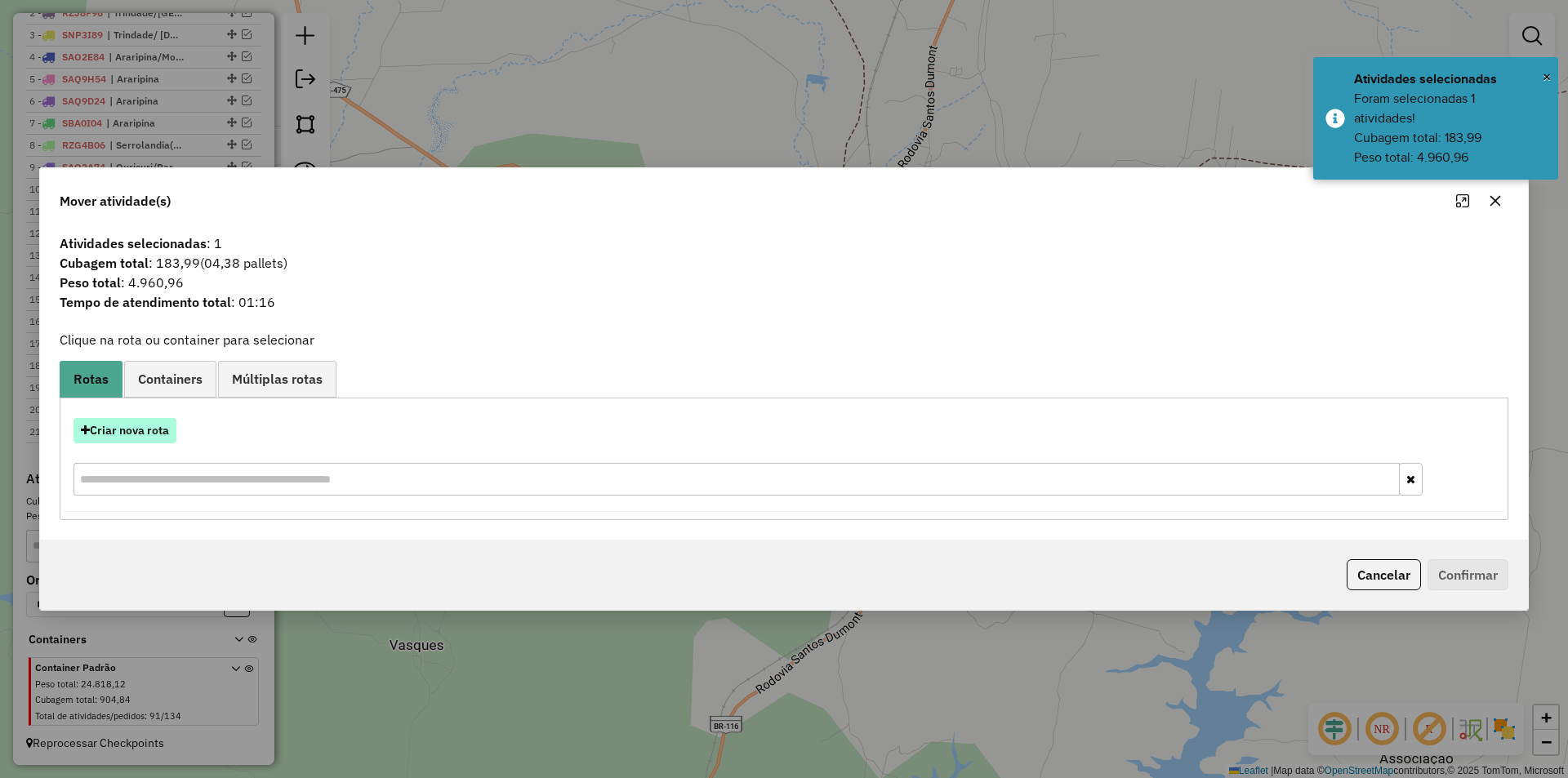
click at [125, 427] on button "Criar nova rota" at bounding box center [124, 431] width 103 height 25
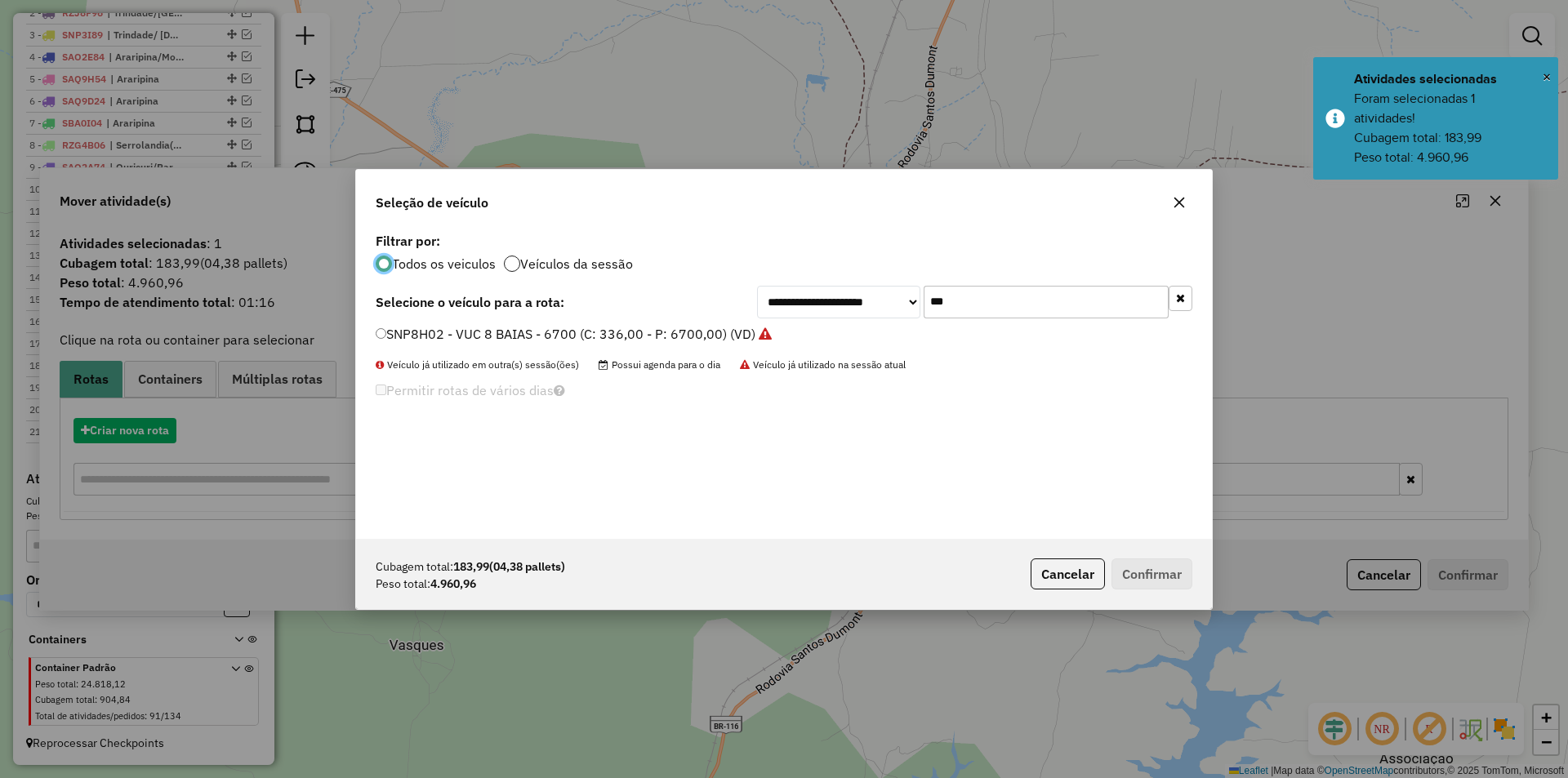
scroll to position [9, 5]
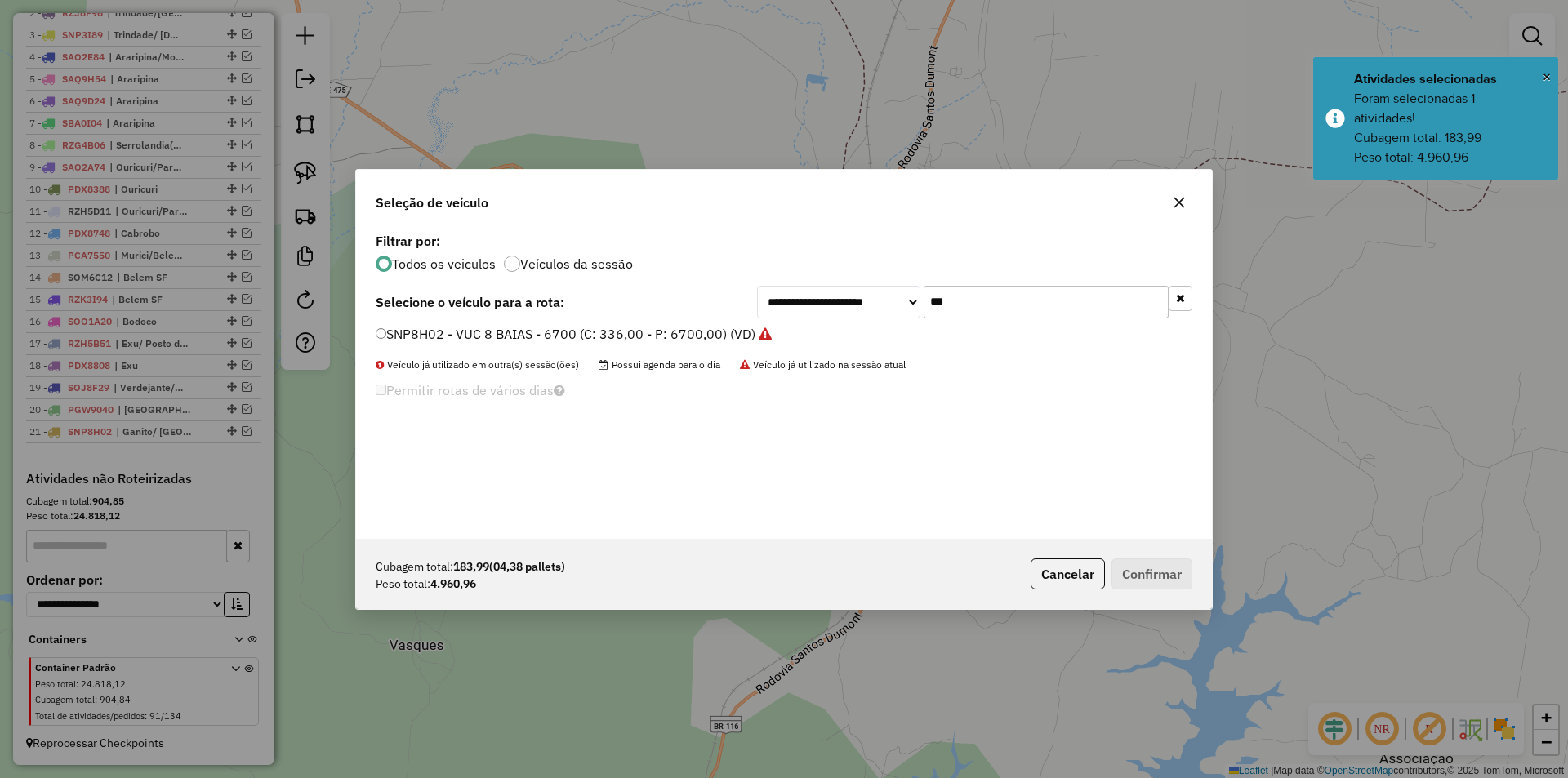
drag, startPoint x: 971, startPoint y: 311, endPoint x: 920, endPoint y: 307, distance: 51.2
click at [920, 307] on div "**********" at bounding box center [974, 302] width 435 height 33
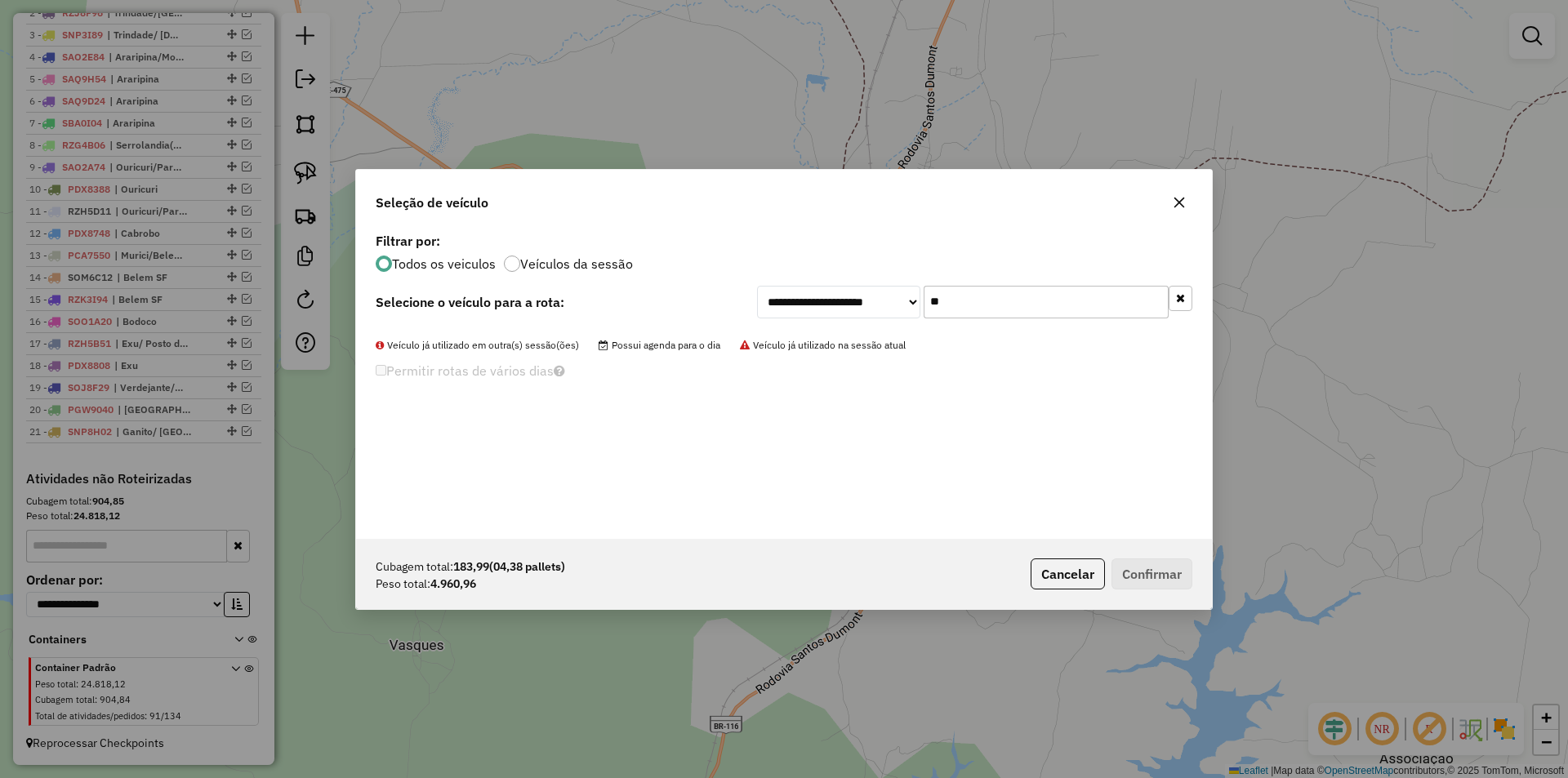
type input "*"
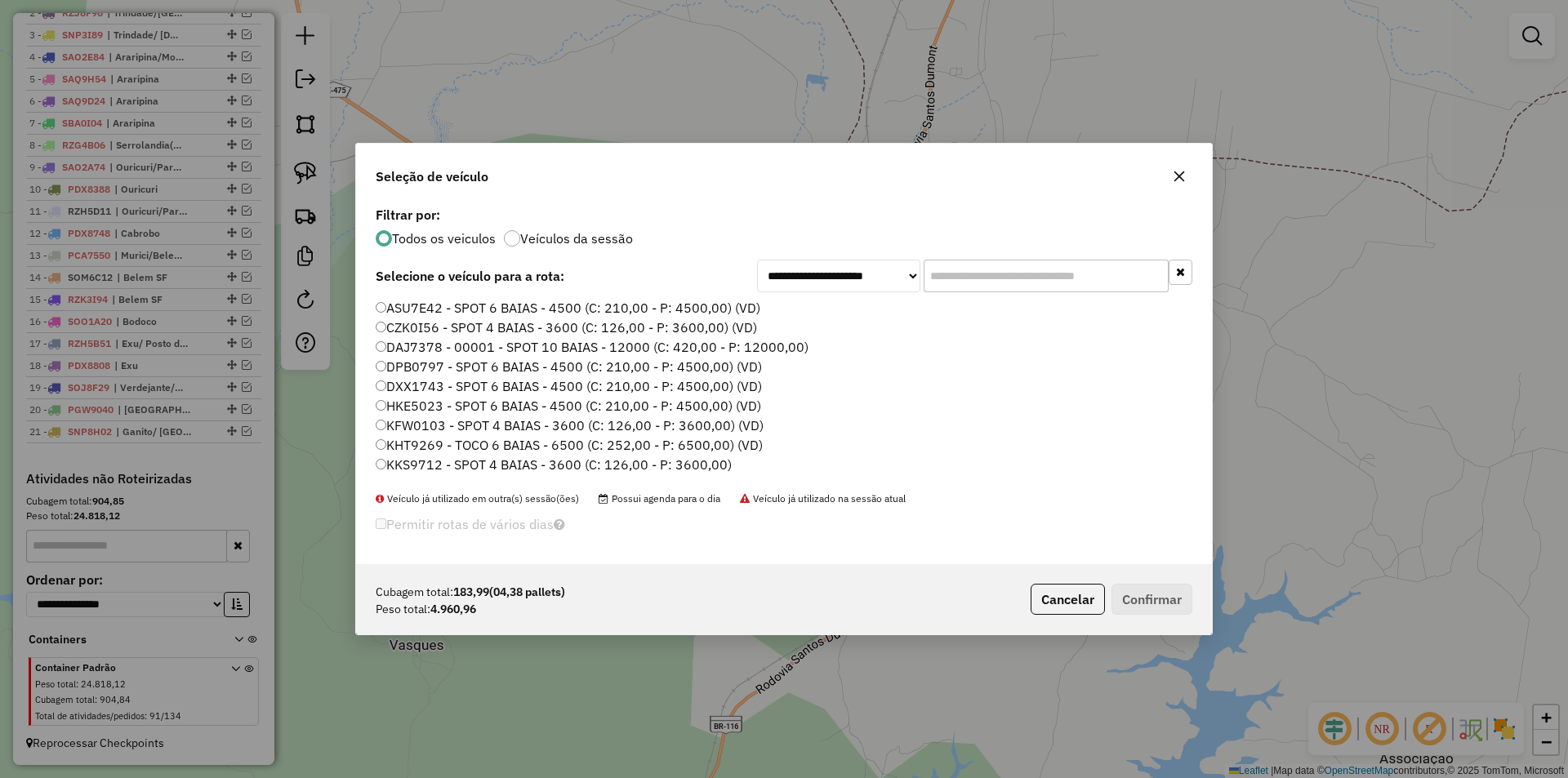
click at [1028, 278] on input "text" at bounding box center [1046, 276] width 245 height 33
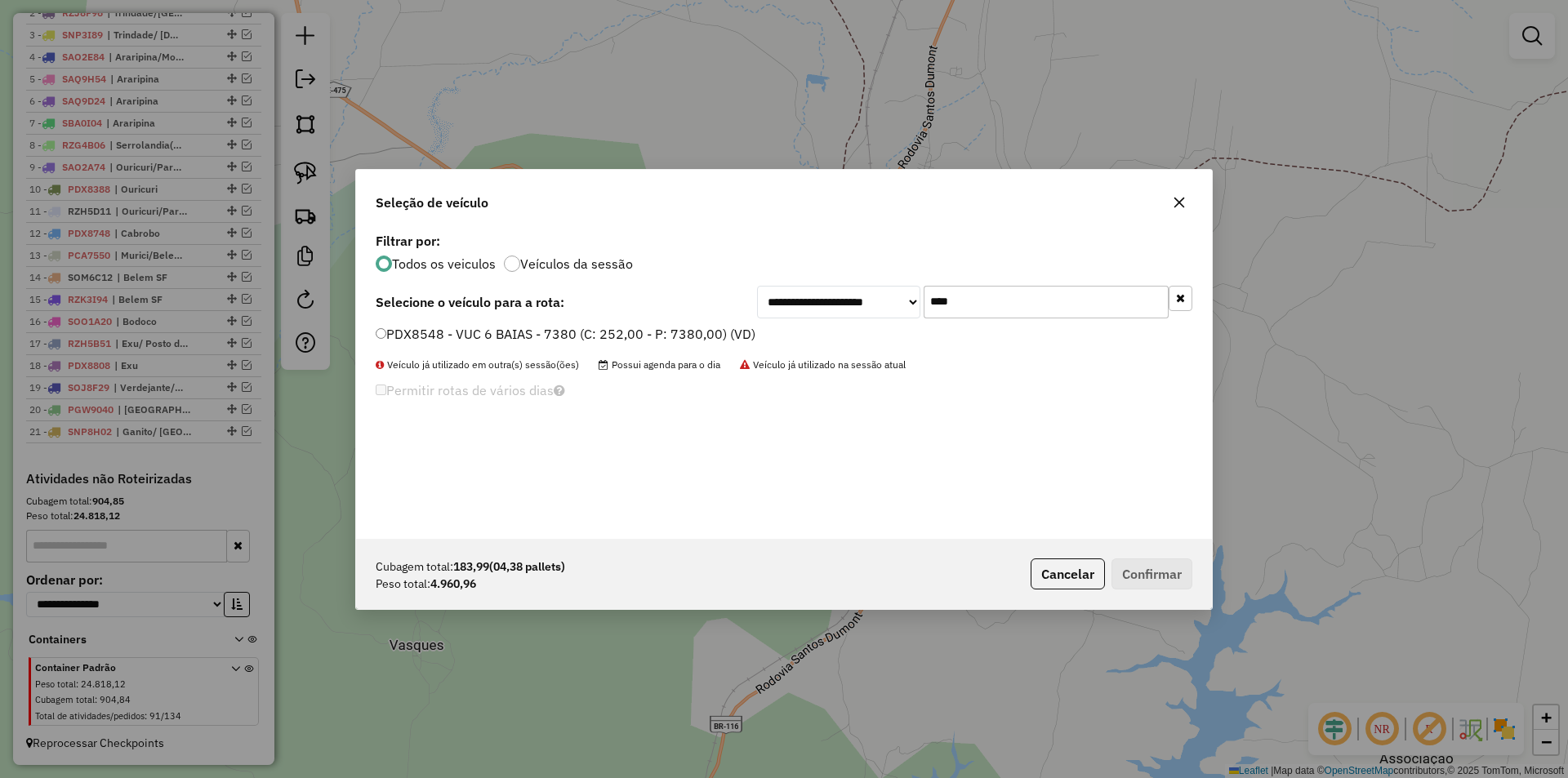
type input "****"
click at [630, 338] on label "PDX8548 - VUC 6 BAIAS - 7380 (C: 252,00 - P: 7380,00) (VD)" at bounding box center [565, 334] width 380 height 19
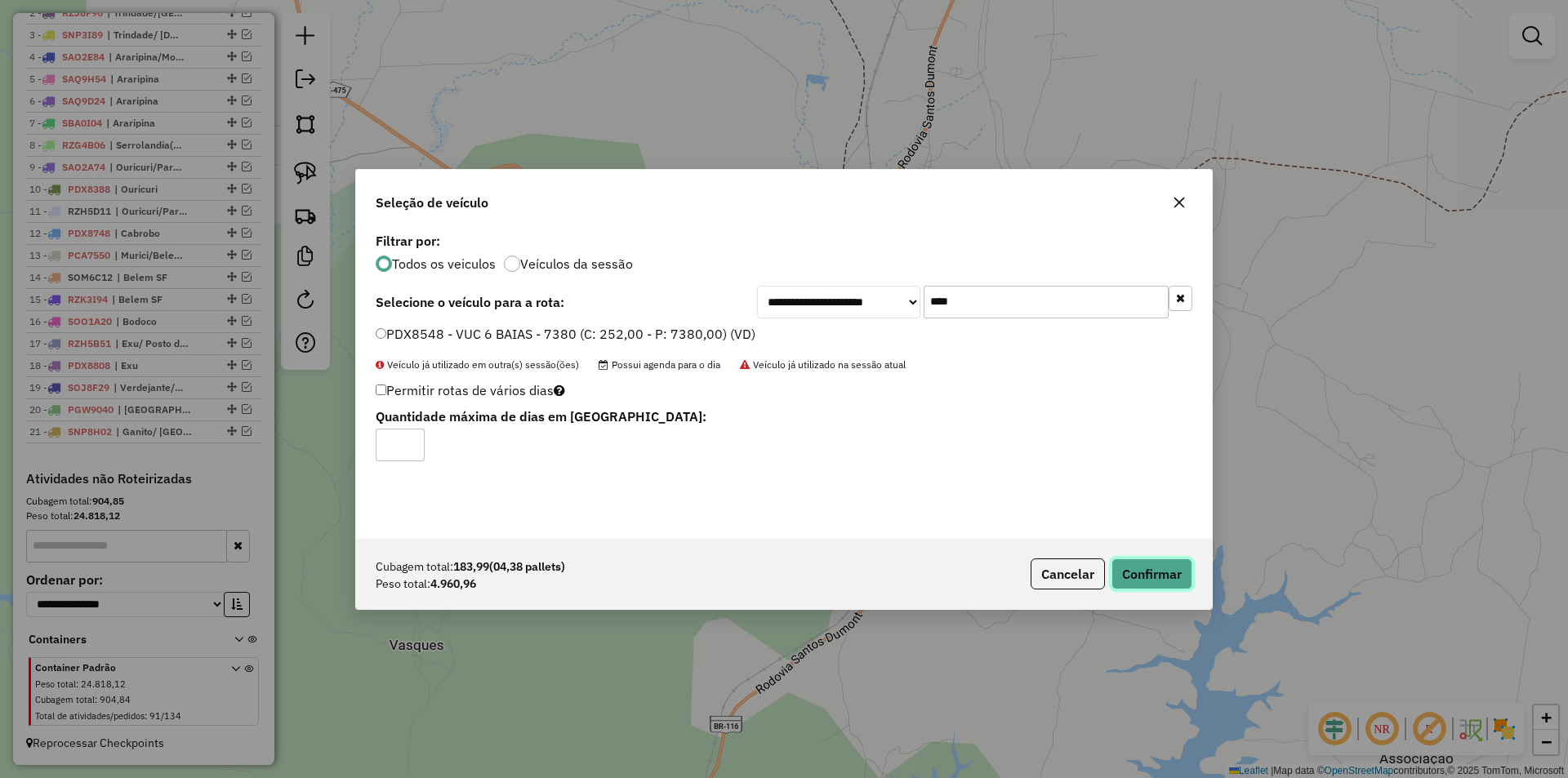
click at [1141, 570] on button "Confirmar" at bounding box center [1151, 574] width 81 height 31
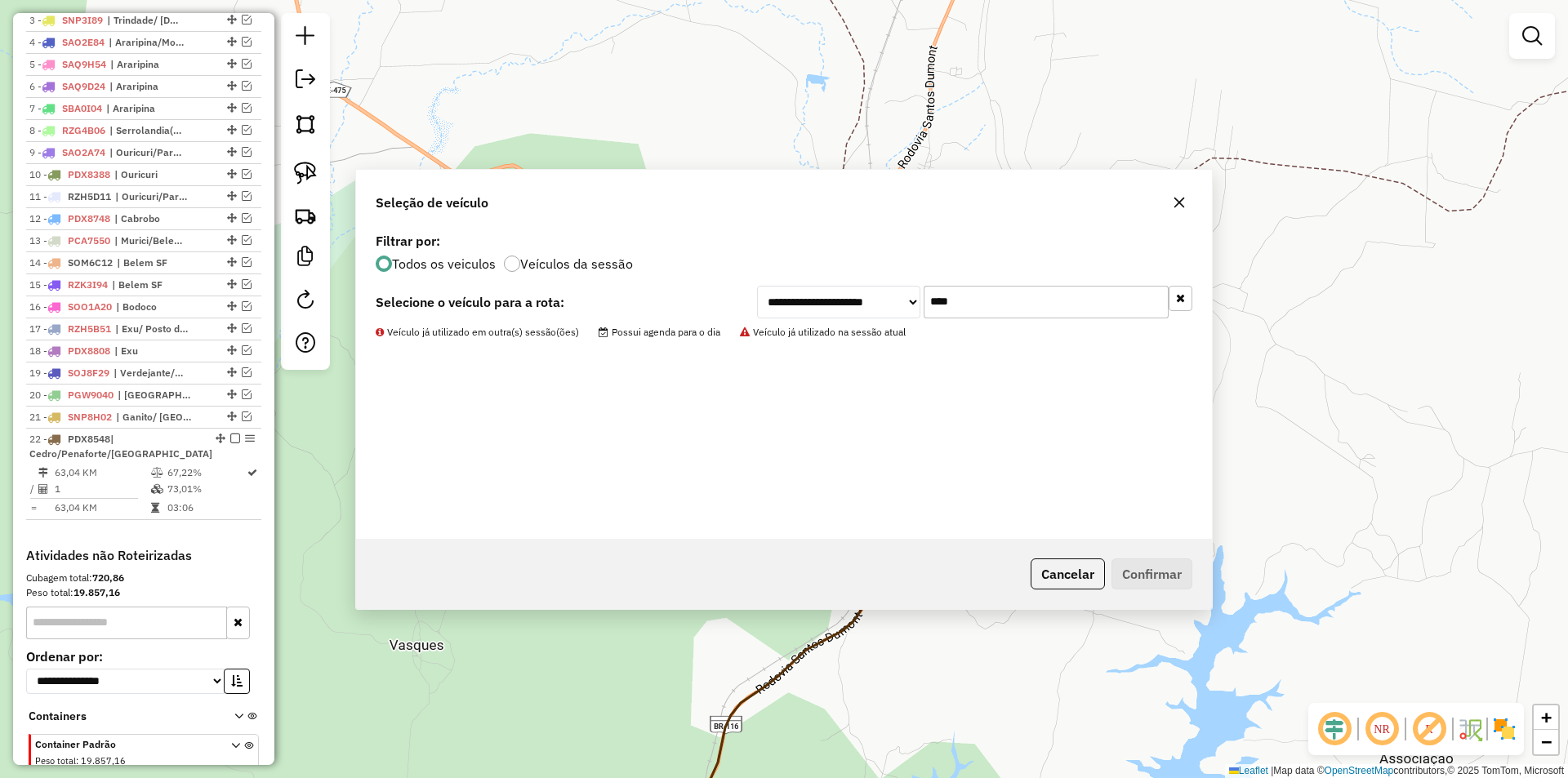
scroll to position [756, 0]
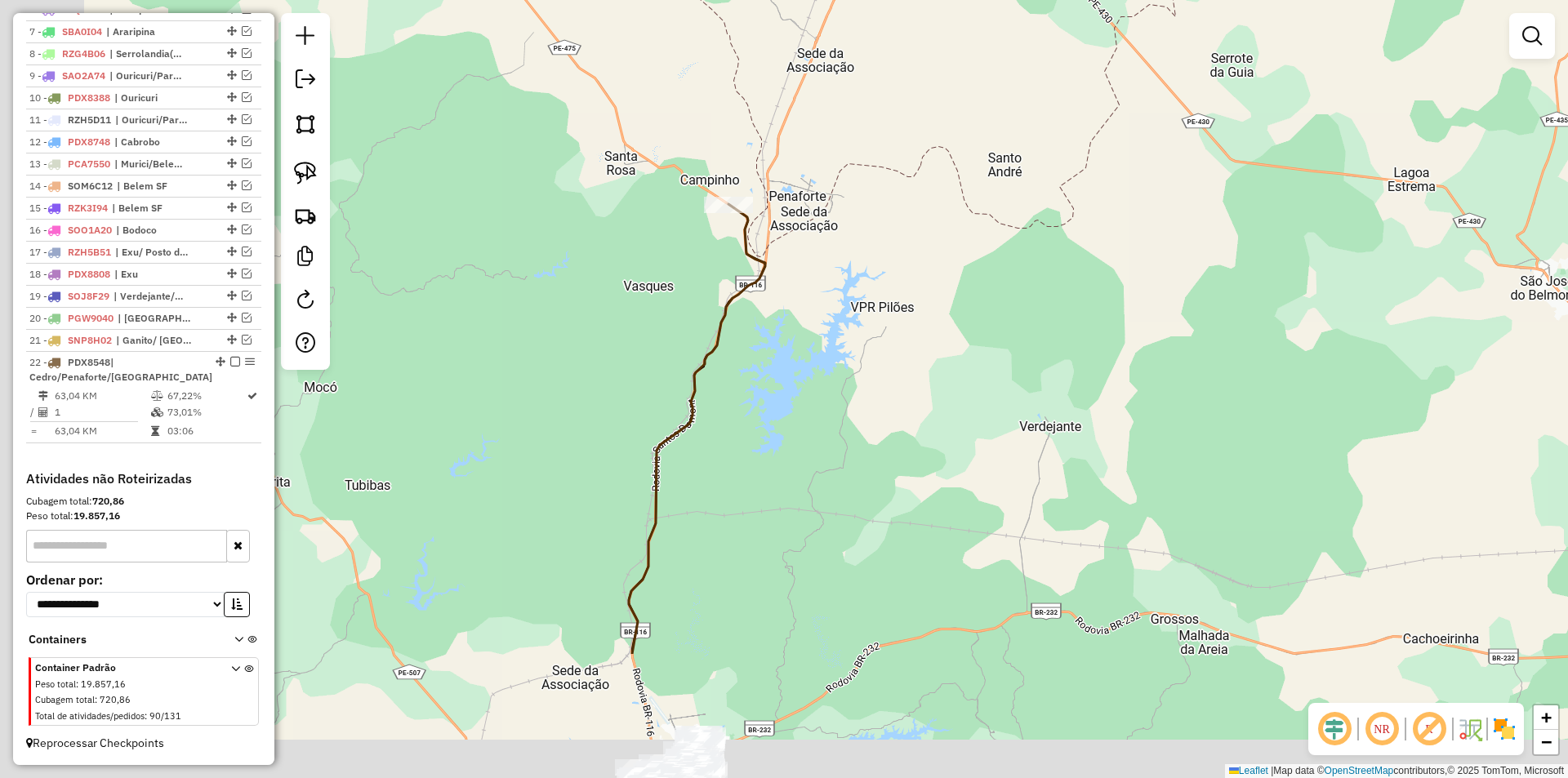
drag, startPoint x: 666, startPoint y: 577, endPoint x: 770, endPoint y: 346, distance: 253.3
click at [774, 361] on div "Janela de atendimento Grade de atendimento Capacidade Transportadoras Veículos …" at bounding box center [784, 389] width 1568 height 778
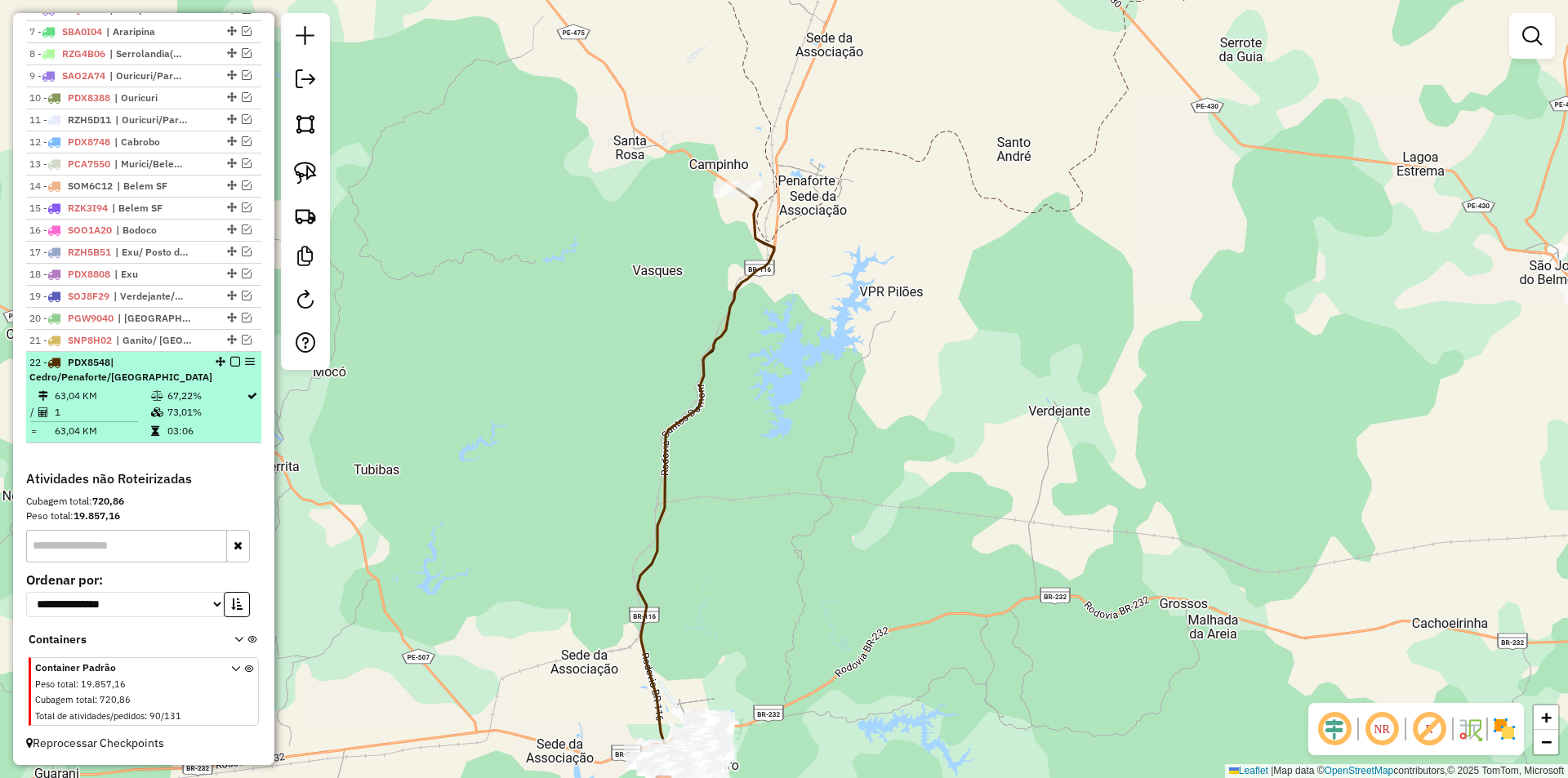
click at [152, 426] on icon at bounding box center [155, 431] width 8 height 10
select select "*********"
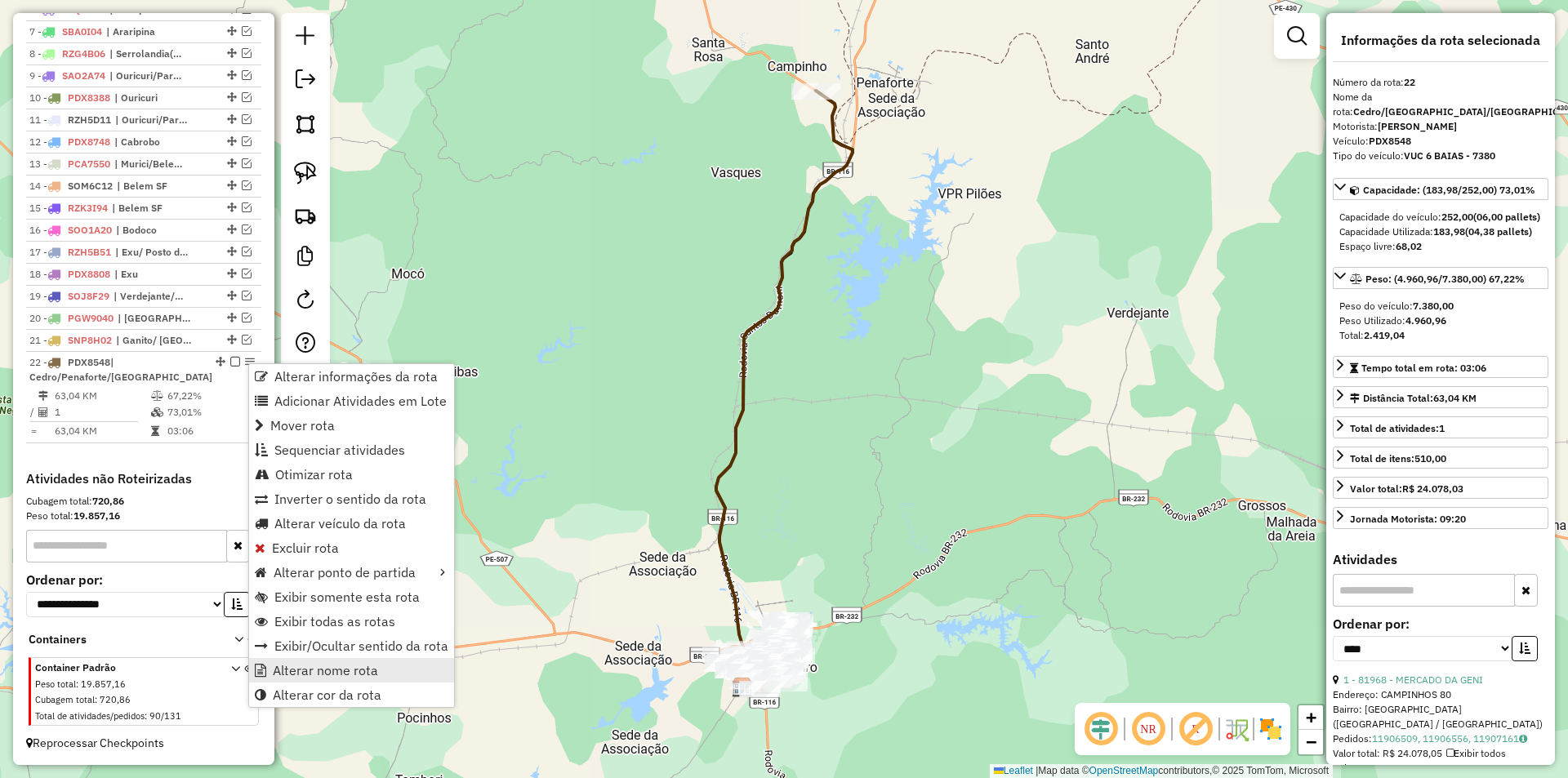
click at [304, 662] on link "Alterar nome rota" at bounding box center [351, 669] width 205 height 24
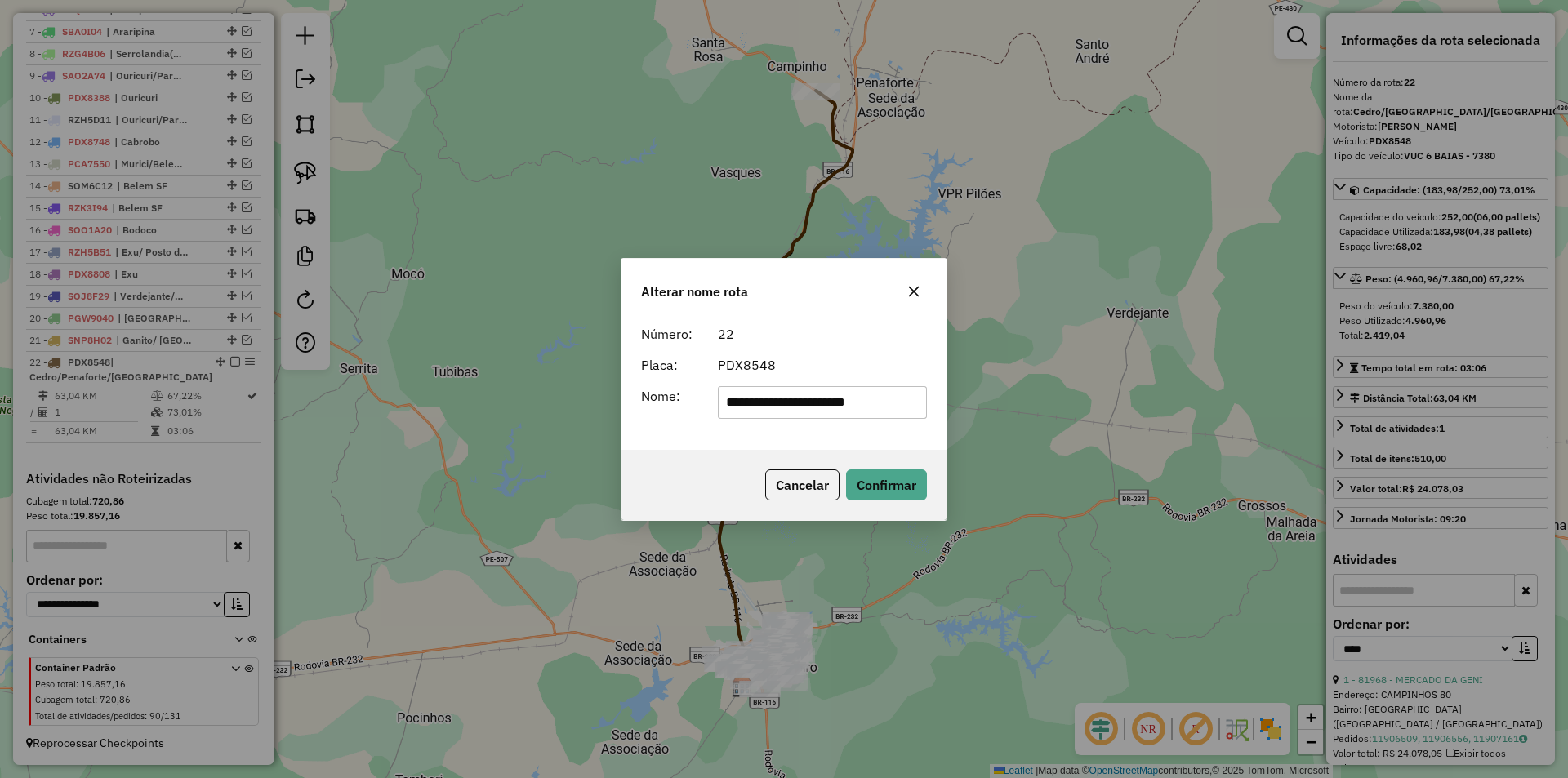
click at [915, 284] on button "button" at bounding box center [913, 290] width 26 height 26
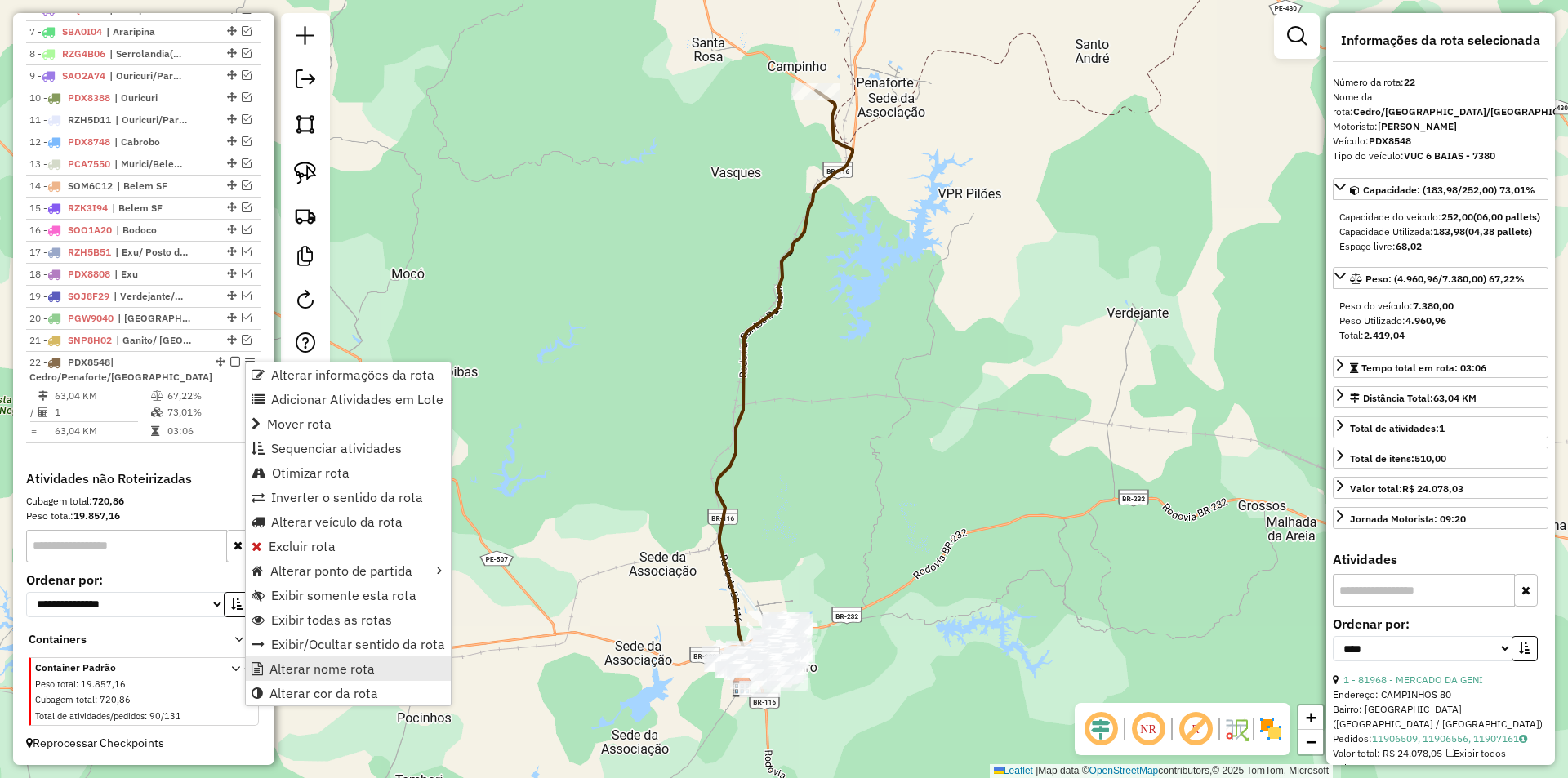
click at [313, 664] on span "Alterar nome rota" at bounding box center [322, 668] width 106 height 13
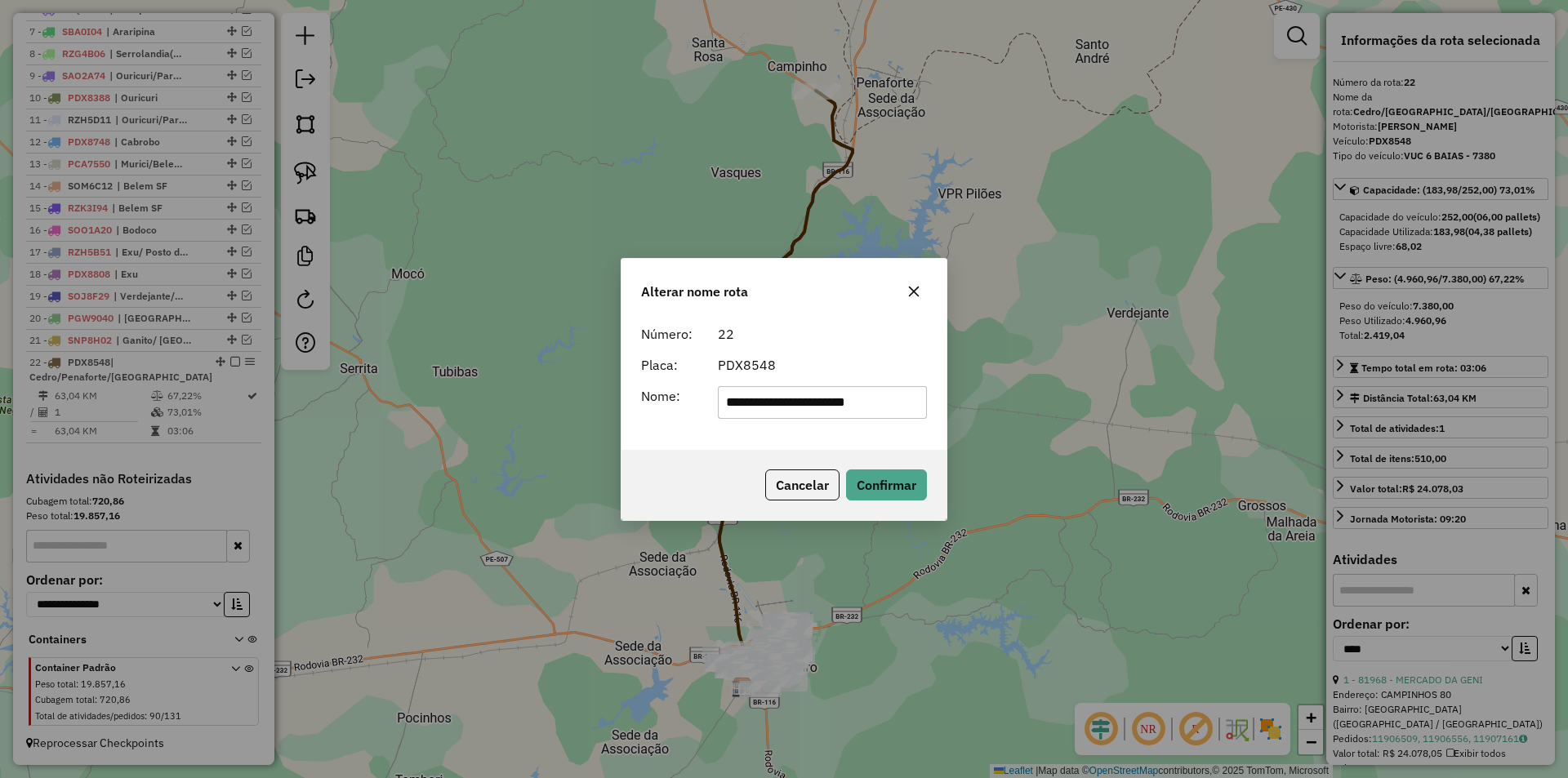
drag, startPoint x: 891, startPoint y: 401, endPoint x: 696, endPoint y: 397, distance: 195.0
click at [696, 397] on div "**********" at bounding box center [783, 403] width 305 height 33
click at [793, 411] on input "text" at bounding box center [822, 403] width 210 height 33
type input "*********"
click at [883, 492] on button "Confirmar" at bounding box center [886, 485] width 81 height 31
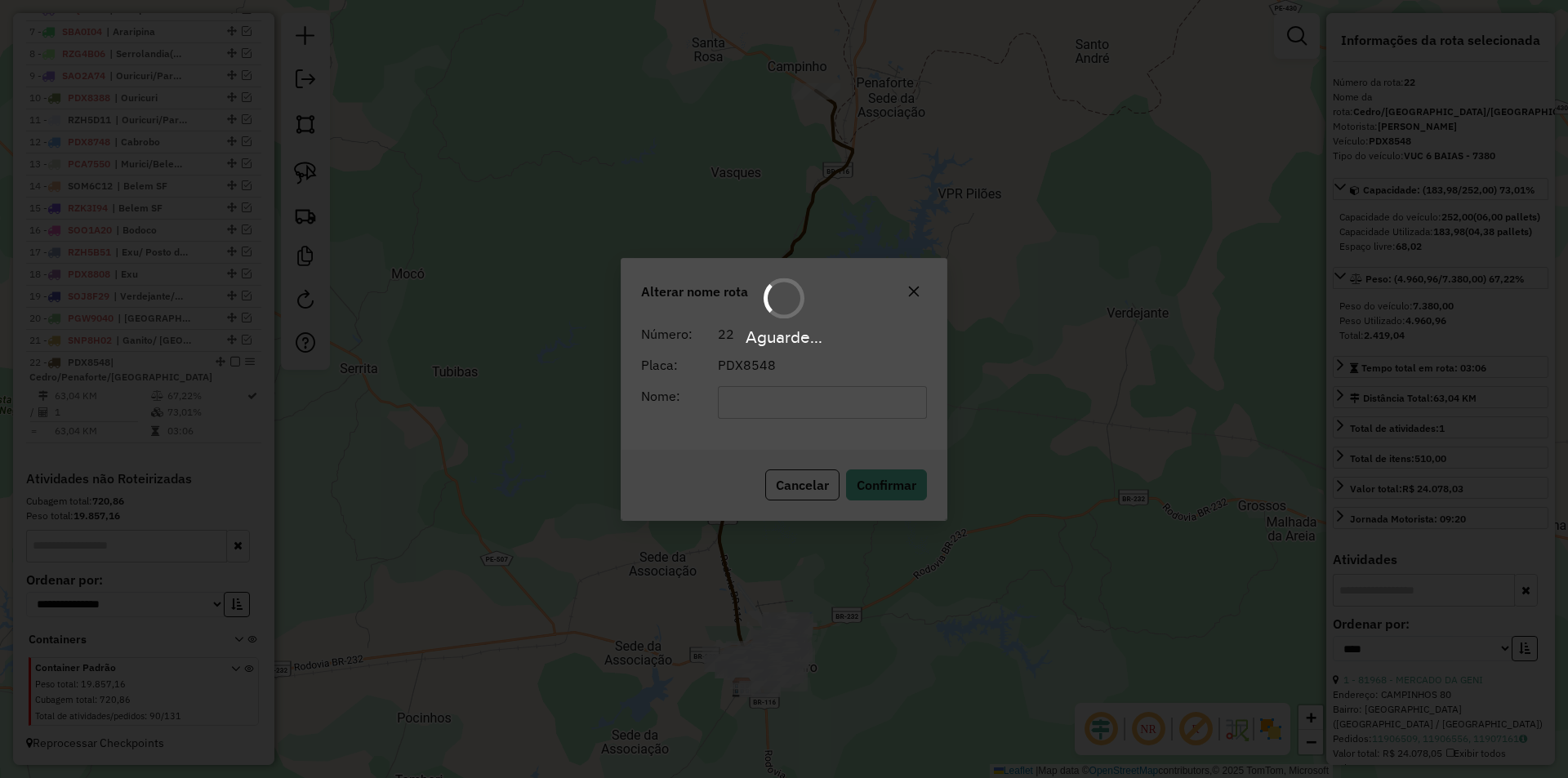
scroll to position [741, 0]
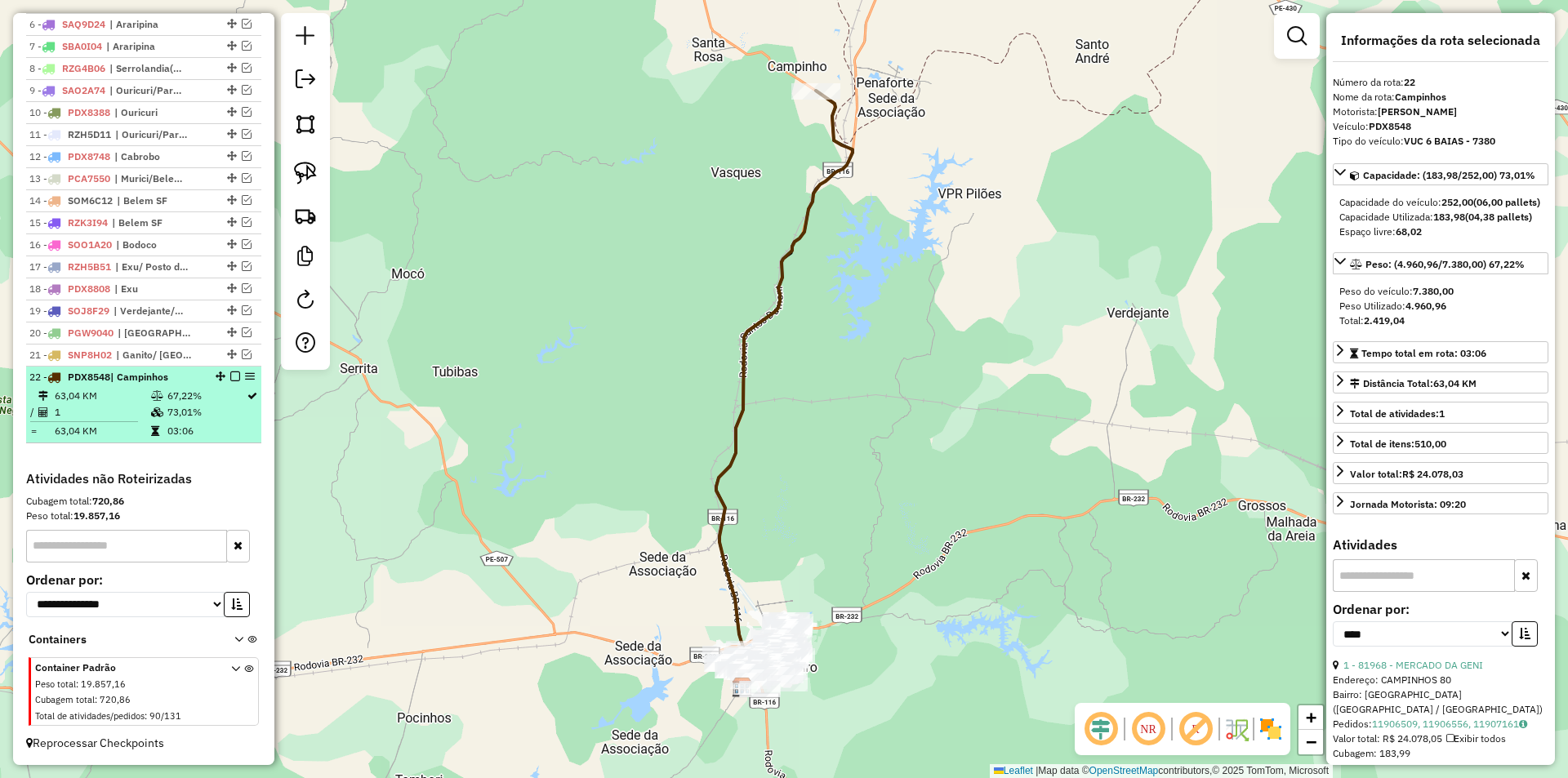
click at [233, 376] on em at bounding box center [235, 376] width 10 height 10
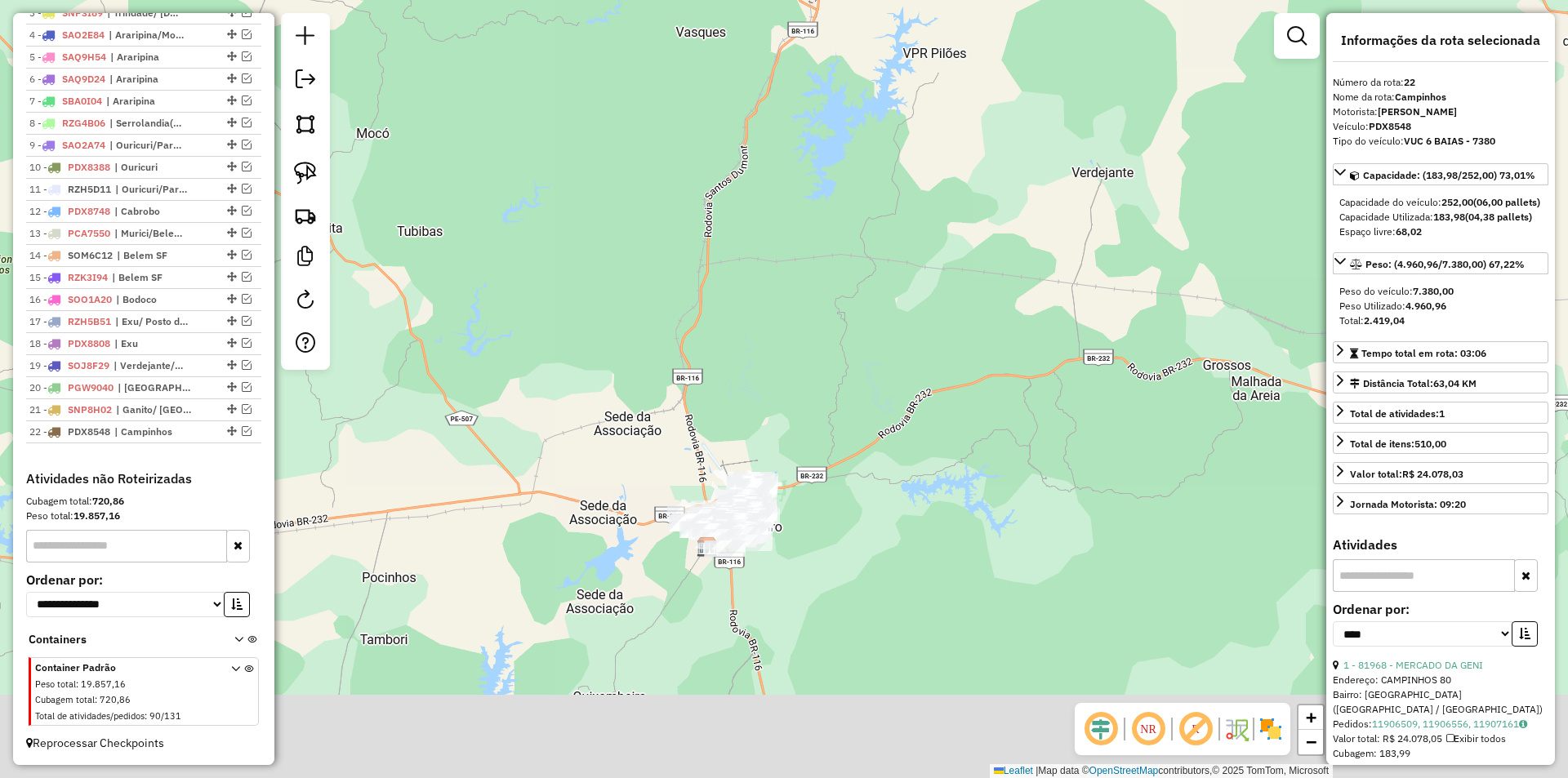
drag, startPoint x: 672, startPoint y: 550, endPoint x: 636, endPoint y: 414, distance: 140.7
click at [636, 416] on div "Janela de atendimento Grade de atendimento Capacidade Transportadoras Veículos …" at bounding box center [784, 389] width 1568 height 778
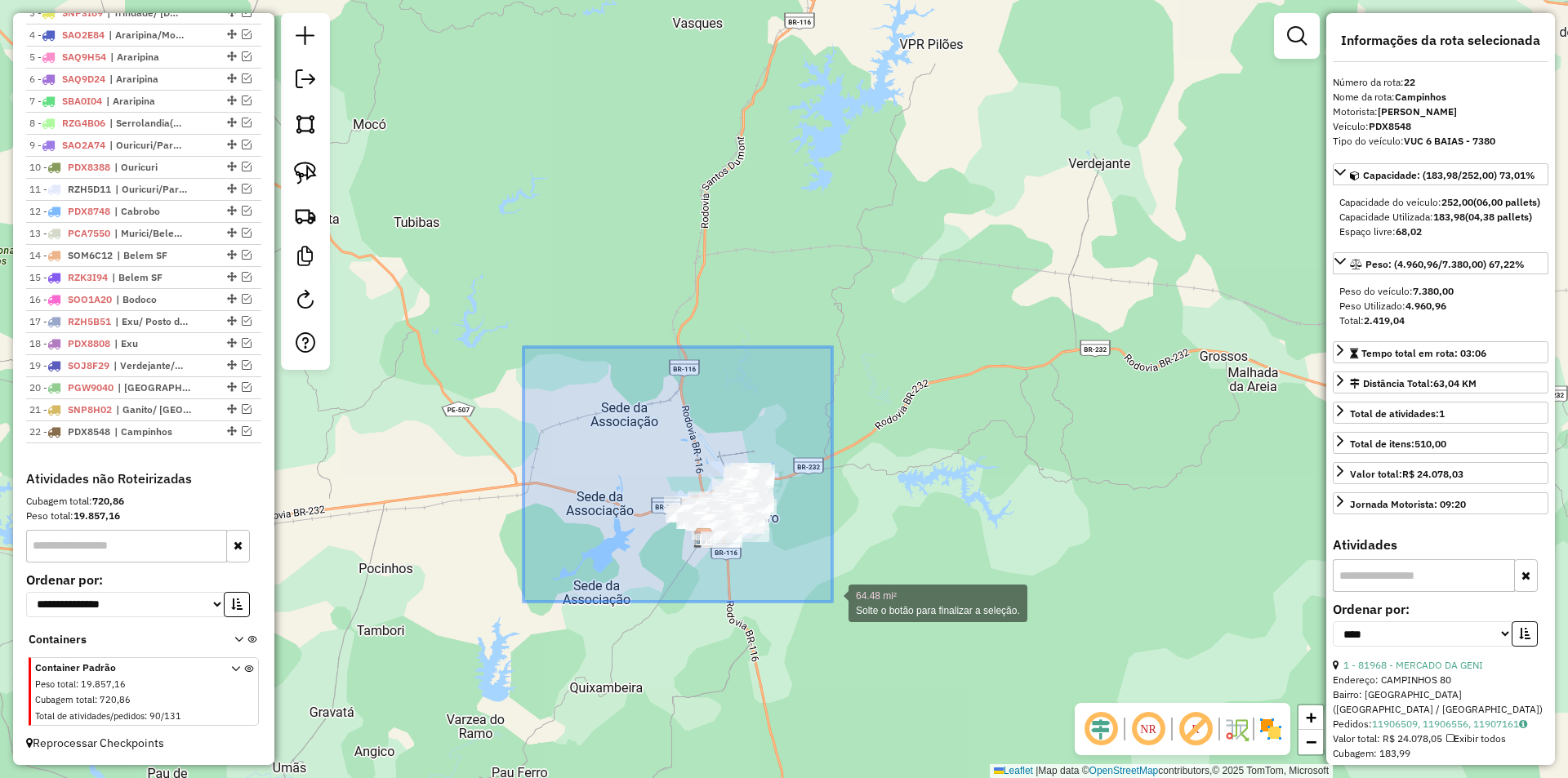
drag, startPoint x: 523, startPoint y: 347, endPoint x: 836, endPoint y: 602, distance: 403.7
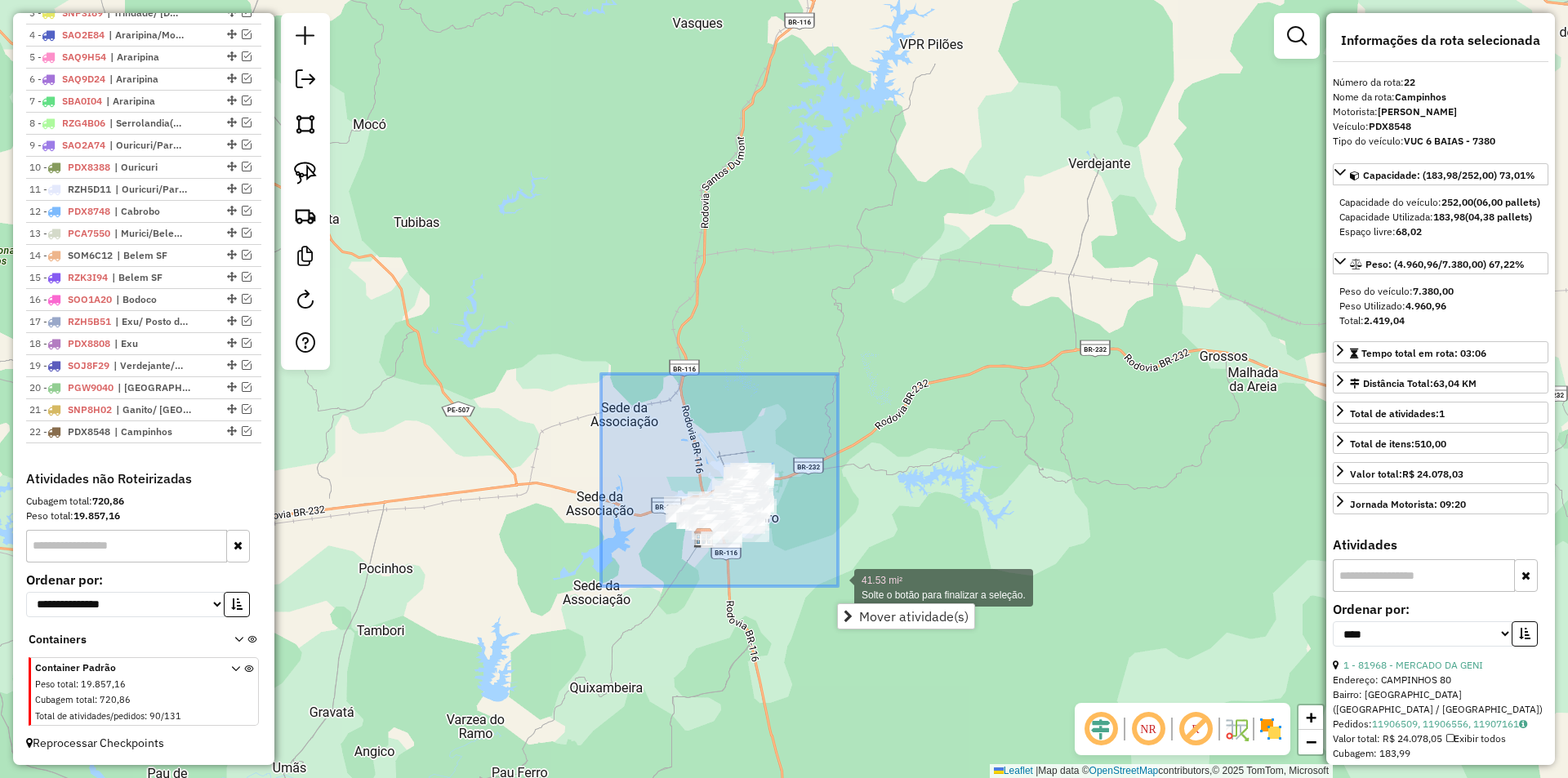
drag, startPoint x: 603, startPoint y: 374, endPoint x: 838, endPoint y: 586, distance: 316.5
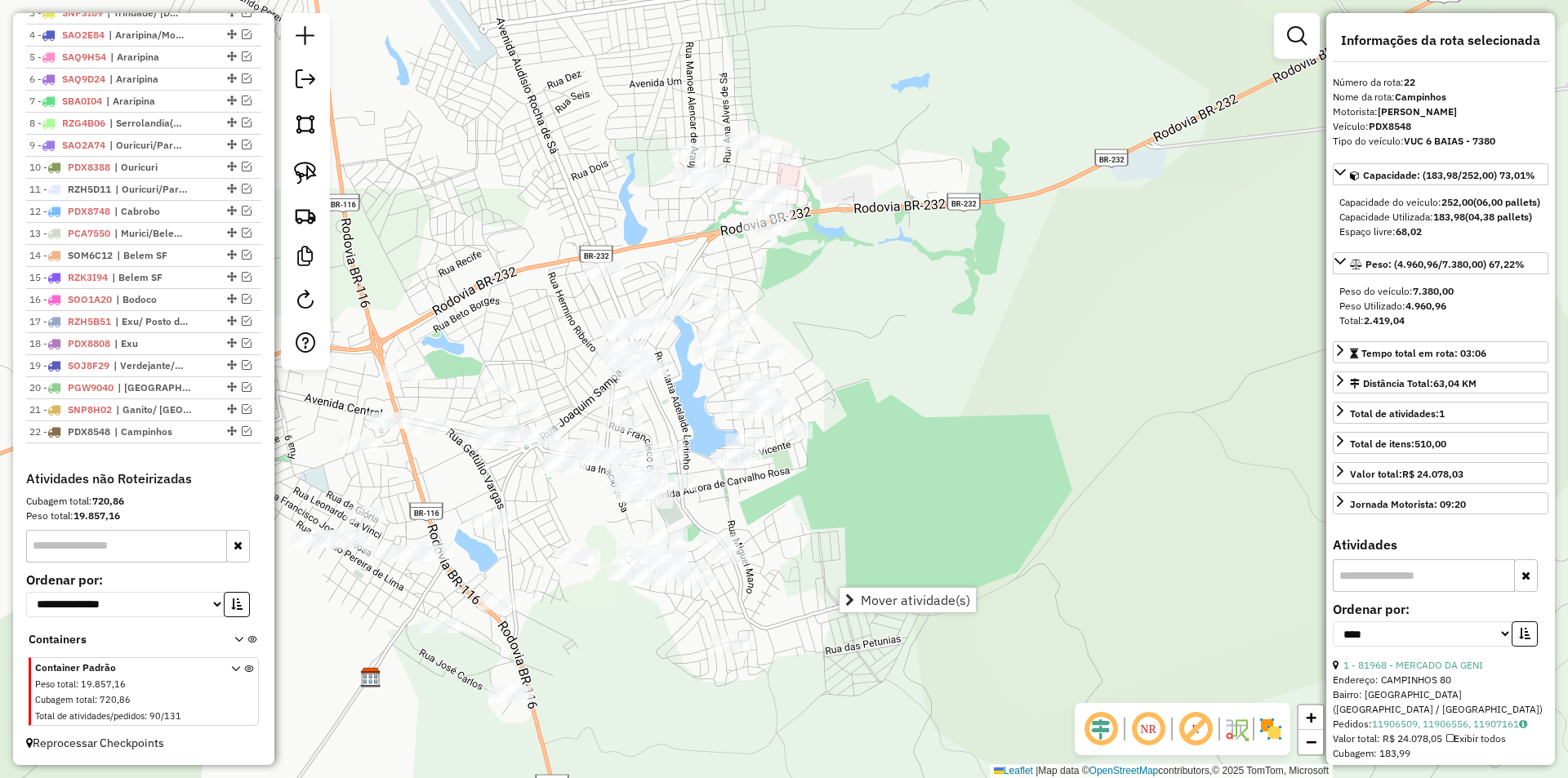
drag, startPoint x: 1111, startPoint y: 174, endPoint x: 1021, endPoint y: 451, distance: 291.3
click at [1021, 451] on div "Janela de atendimento Grade de atendimento Capacidade Transportadoras Veículos …" at bounding box center [784, 389] width 1568 height 778
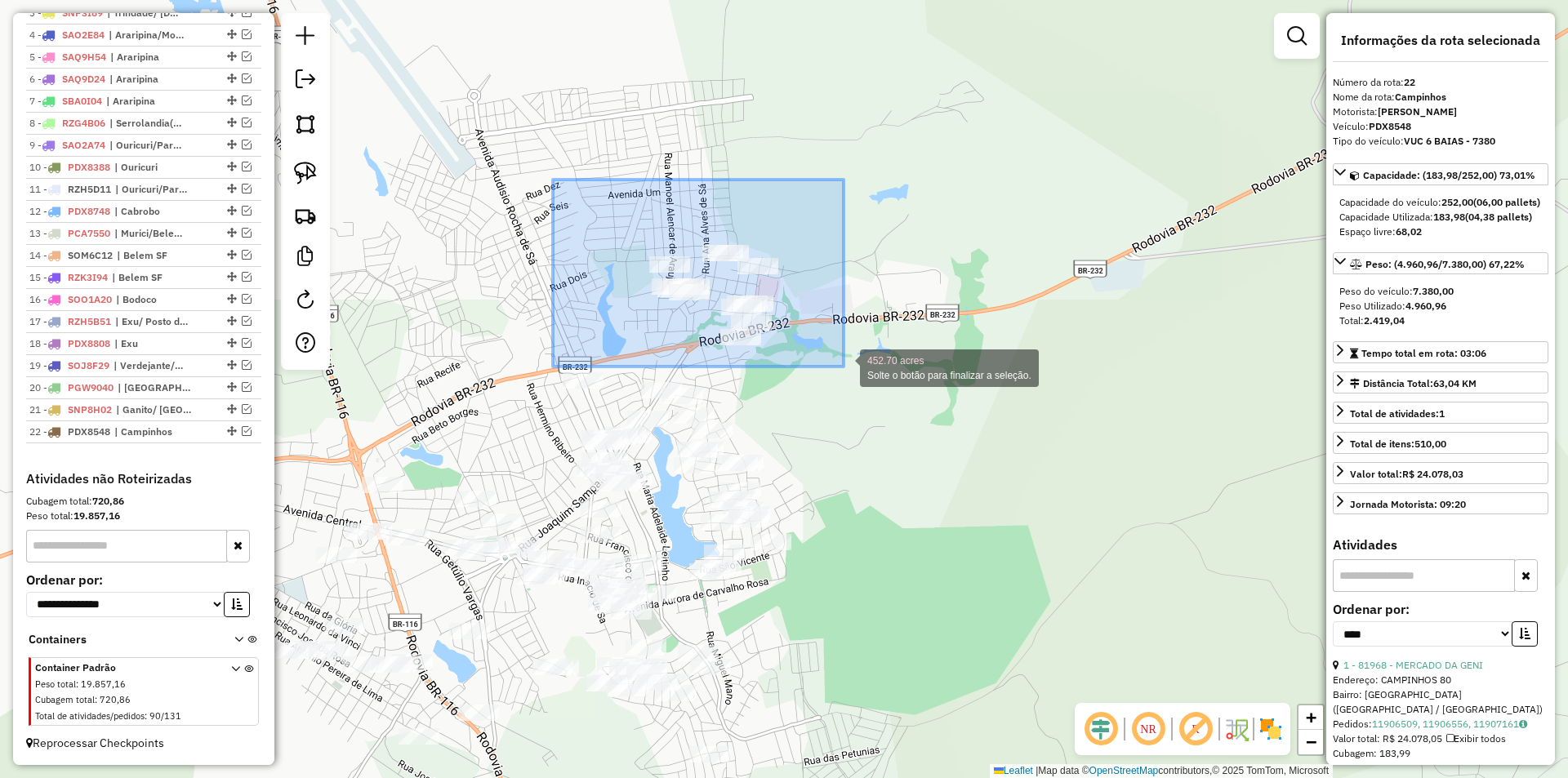
drag, startPoint x: 587, startPoint y: 193, endPoint x: 844, endPoint y: 366, distance: 309.8
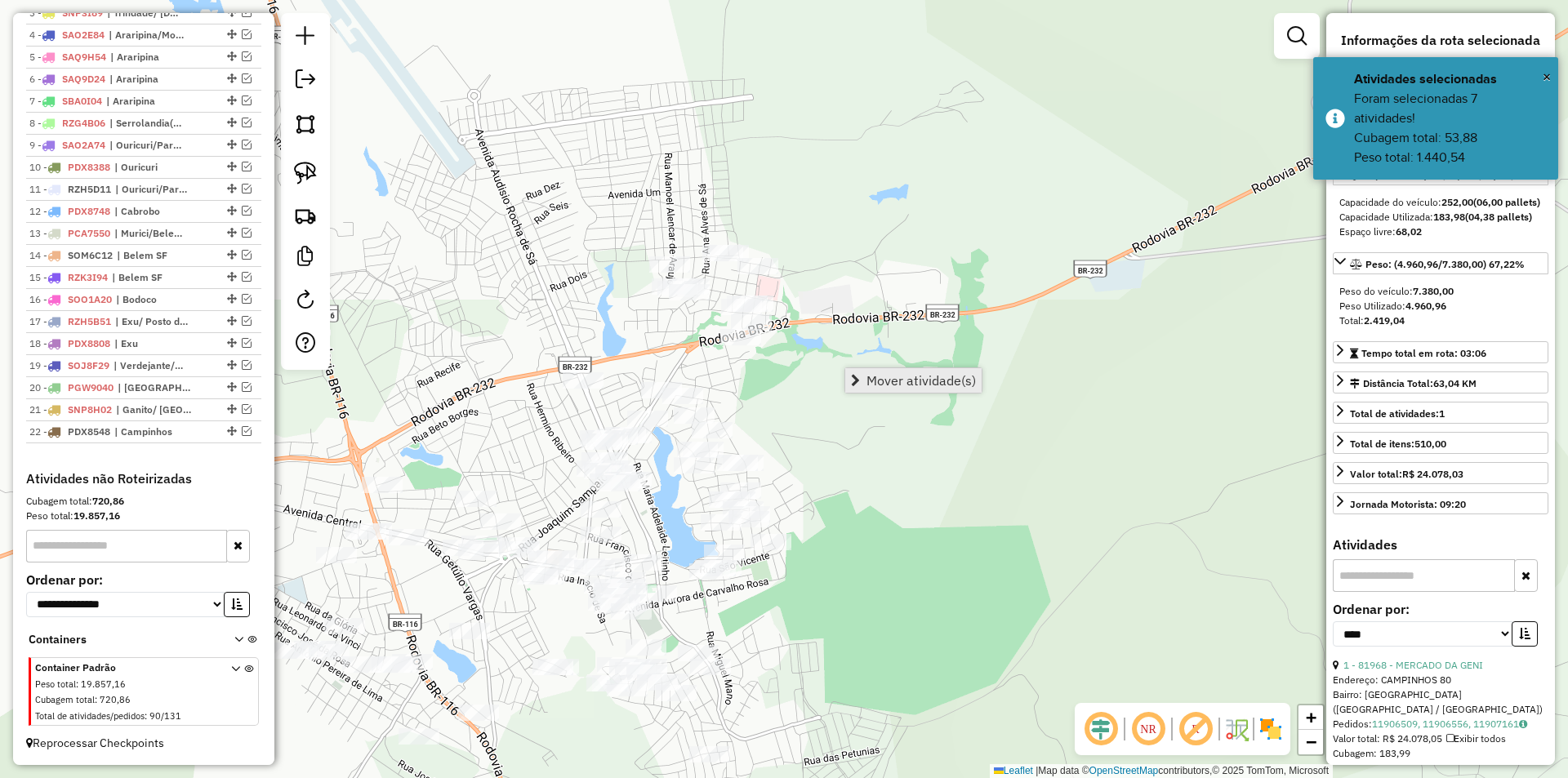
click at [882, 378] on span "Mover atividade(s)" at bounding box center [922, 381] width 110 height 13
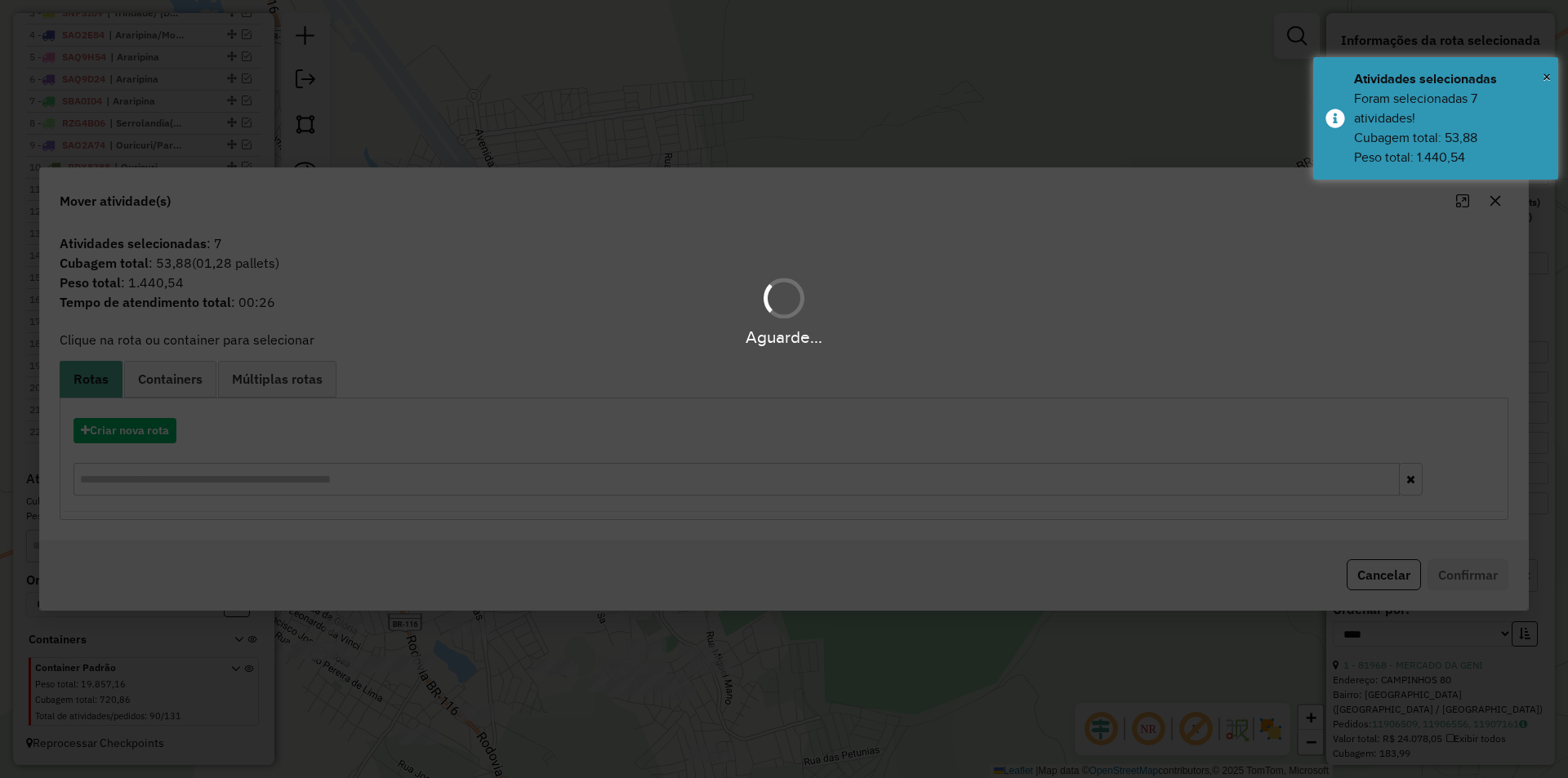
click at [110, 432] on div "Aguarde..." at bounding box center [784, 389] width 1568 height 778
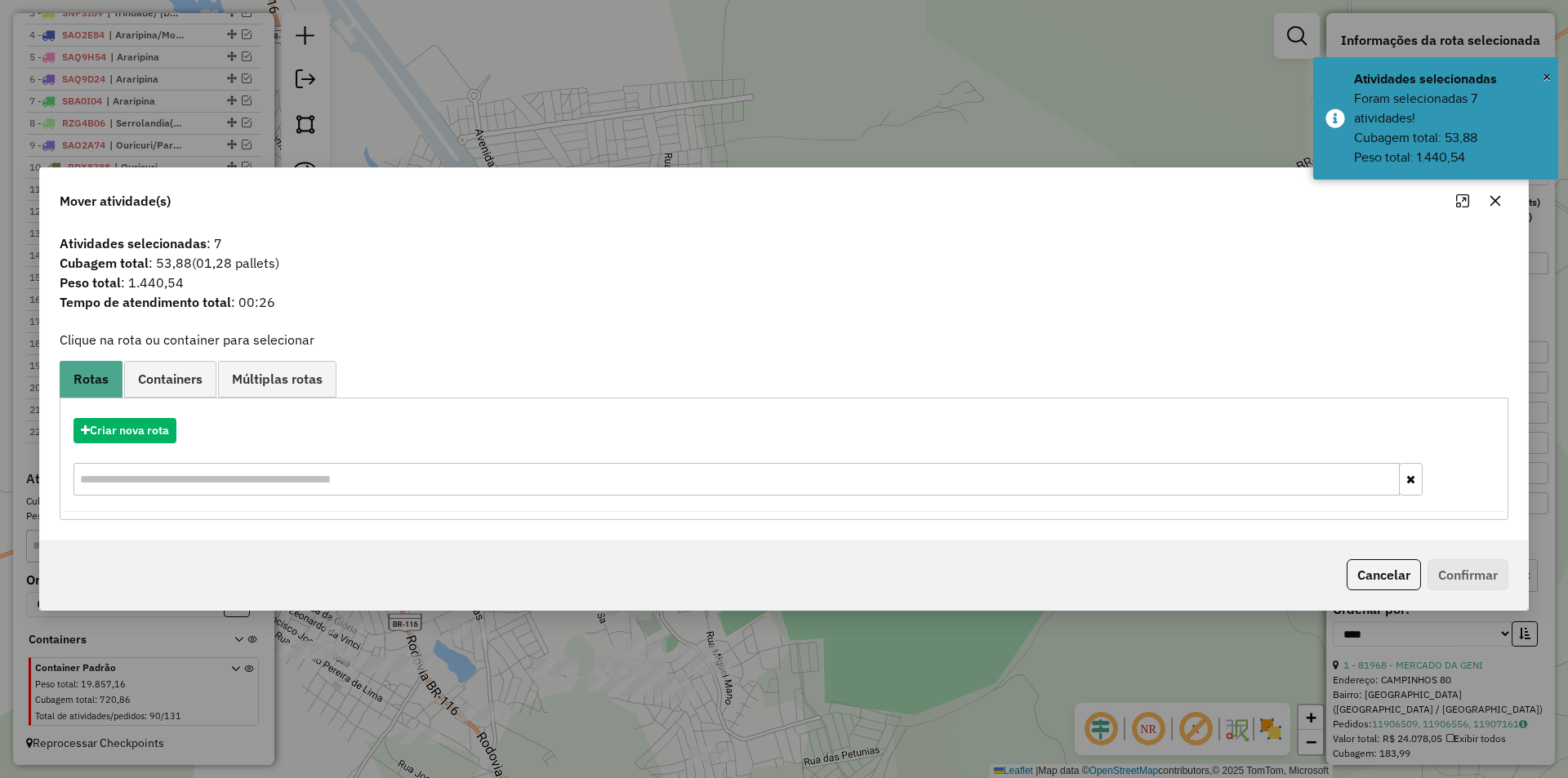
click at [110, 432] on hb-app "Aguarde... Pop-up bloqueado! Seu navegador bloqueou automáticamente a abertura …" at bounding box center [784, 389] width 1568 height 778
click at [110, 432] on button "Criar nova rota" at bounding box center [124, 431] width 103 height 25
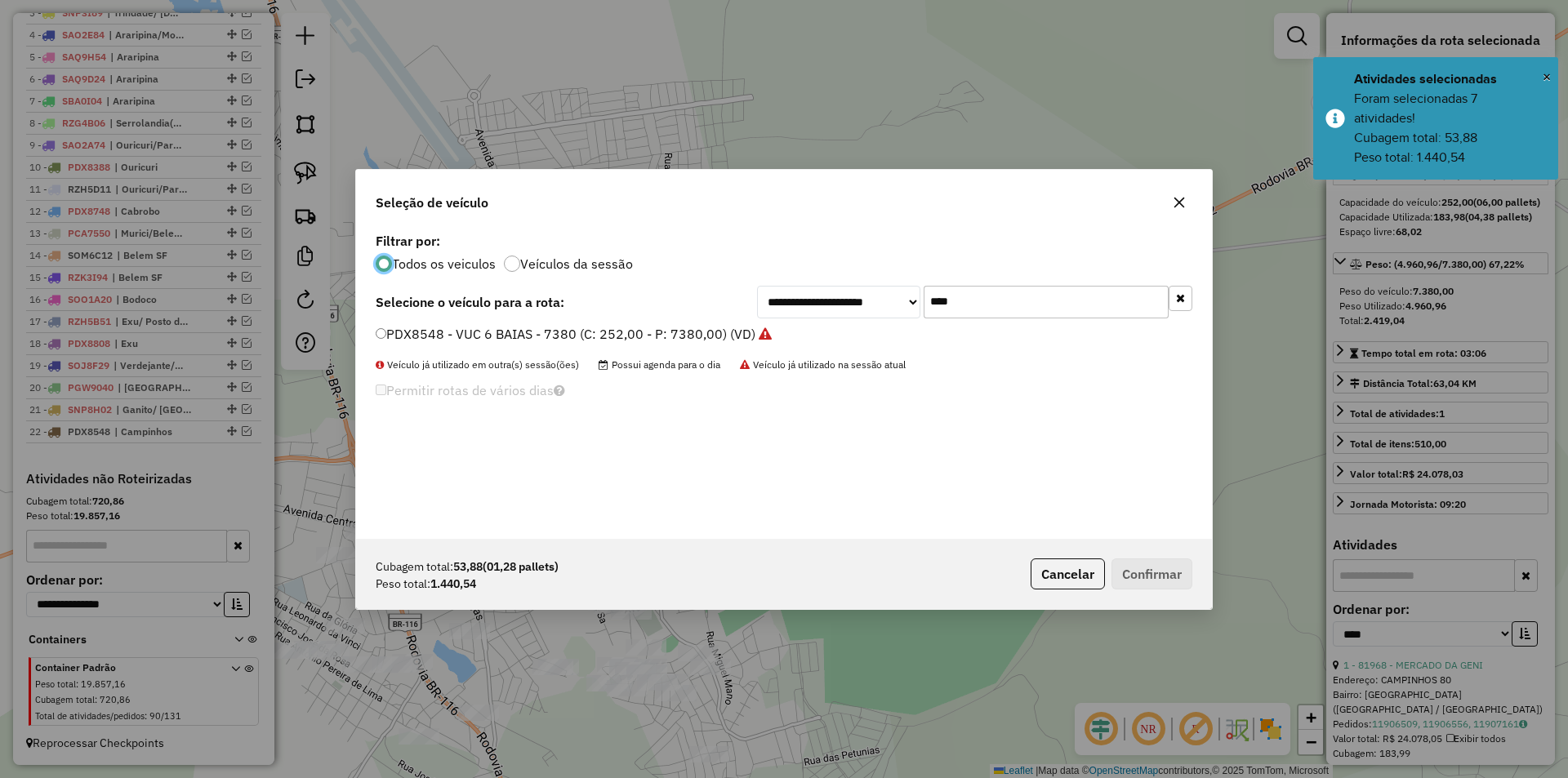
scroll to position [9, 5]
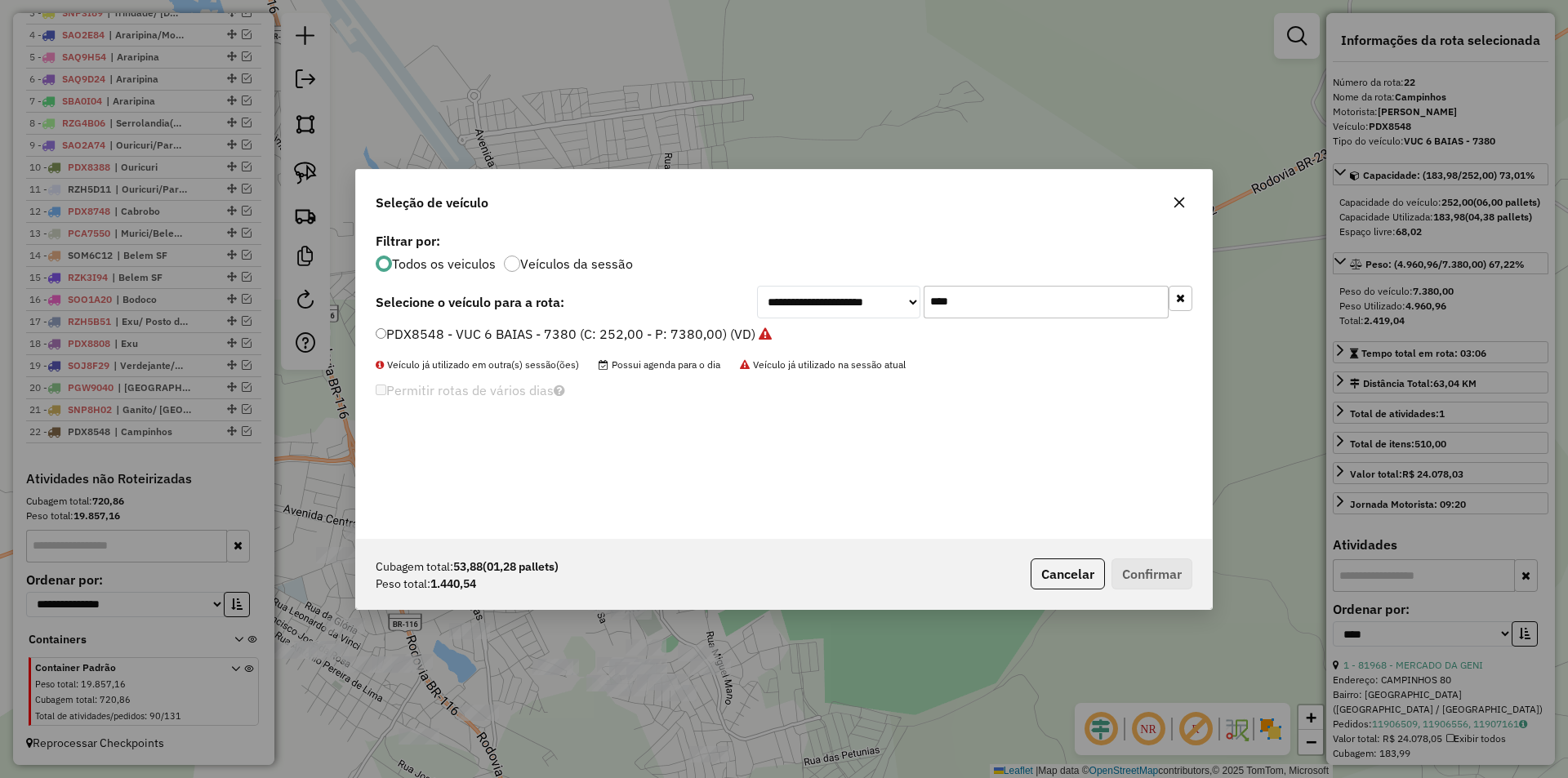
drag, startPoint x: 981, startPoint y: 298, endPoint x: 934, endPoint y: 297, distance: 47.0
click at [939, 297] on input "****" at bounding box center [1046, 302] width 245 height 33
type input "****"
click at [695, 334] on label "PDX8598 - VUC 6 BAIAS - 7380 (C: 252,00 - P: 7380,00) (VD)" at bounding box center [565, 334] width 380 height 19
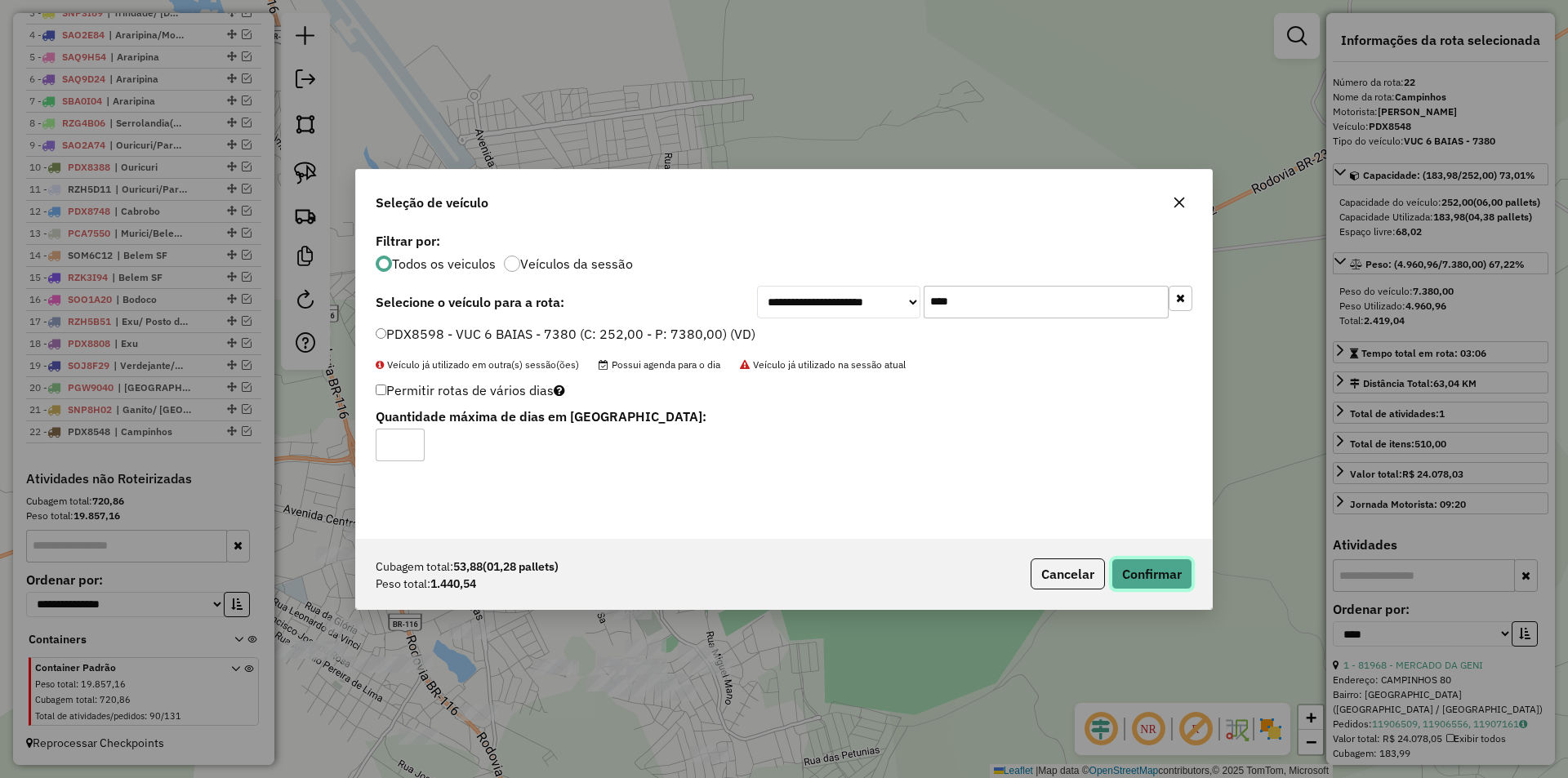
click at [1165, 580] on button "Confirmar" at bounding box center [1151, 574] width 81 height 31
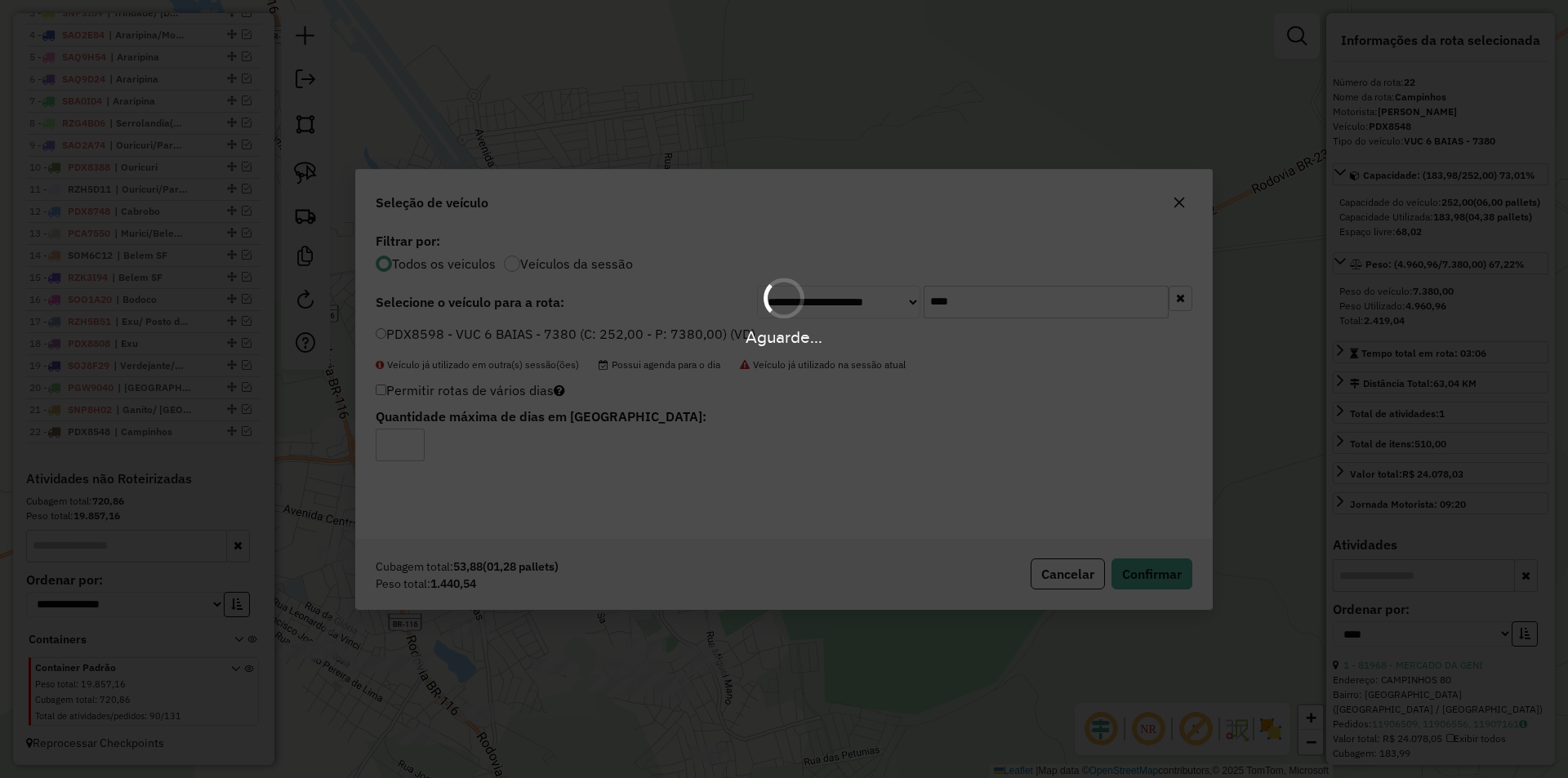
scroll to position [784, 0]
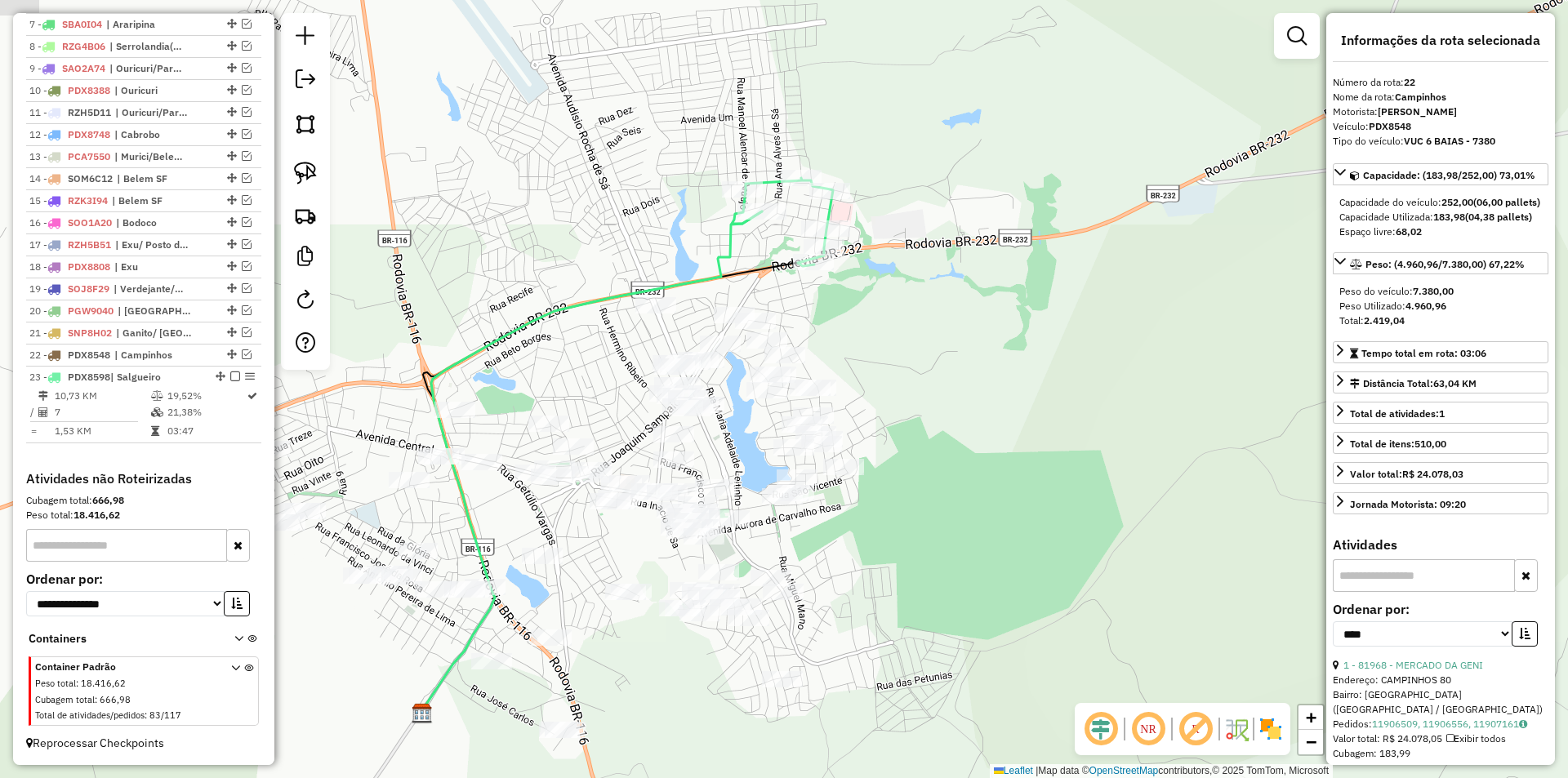
drag, startPoint x: 796, startPoint y: 439, endPoint x: 878, endPoint y: 345, distance: 124.7
click at [878, 346] on div "Janela de atendimento Grade de atendimento Capacidade Transportadoras Veículos …" at bounding box center [784, 389] width 1568 height 778
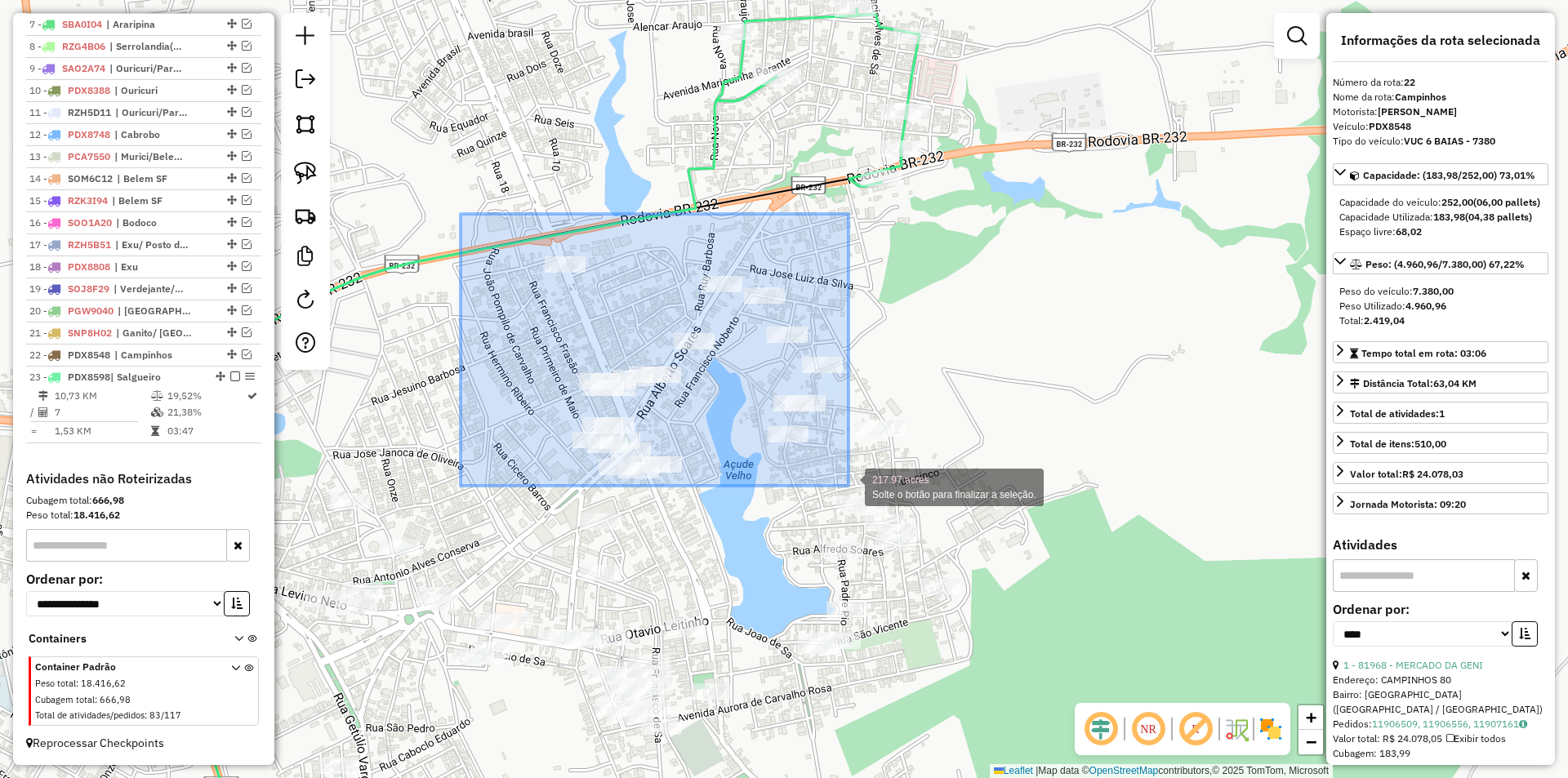
drag, startPoint x: 461, startPoint y: 213, endPoint x: 848, endPoint y: 486, distance: 473.6
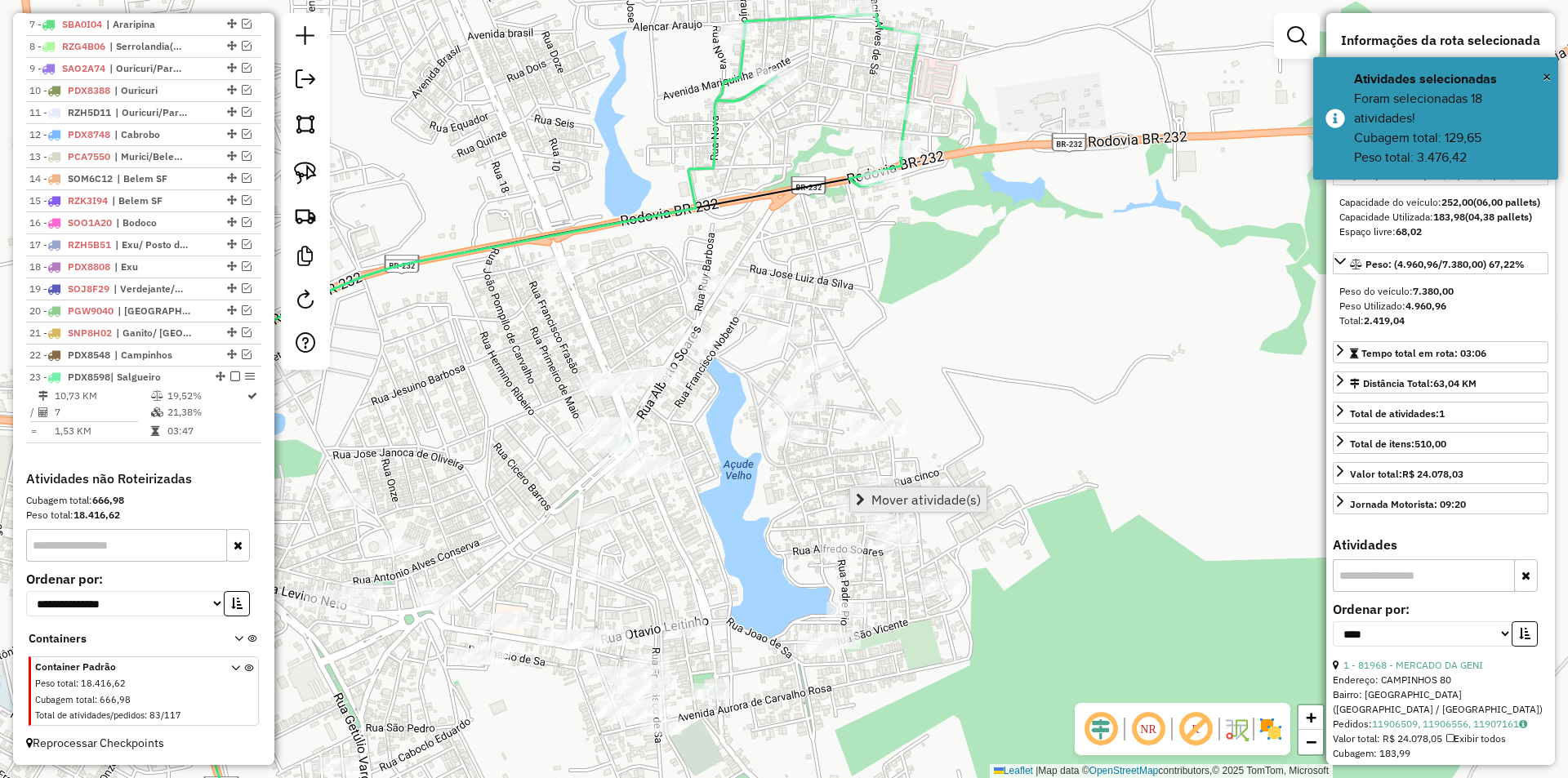
click at [892, 506] on span "Mover atividade(s)" at bounding box center [926, 500] width 110 height 13
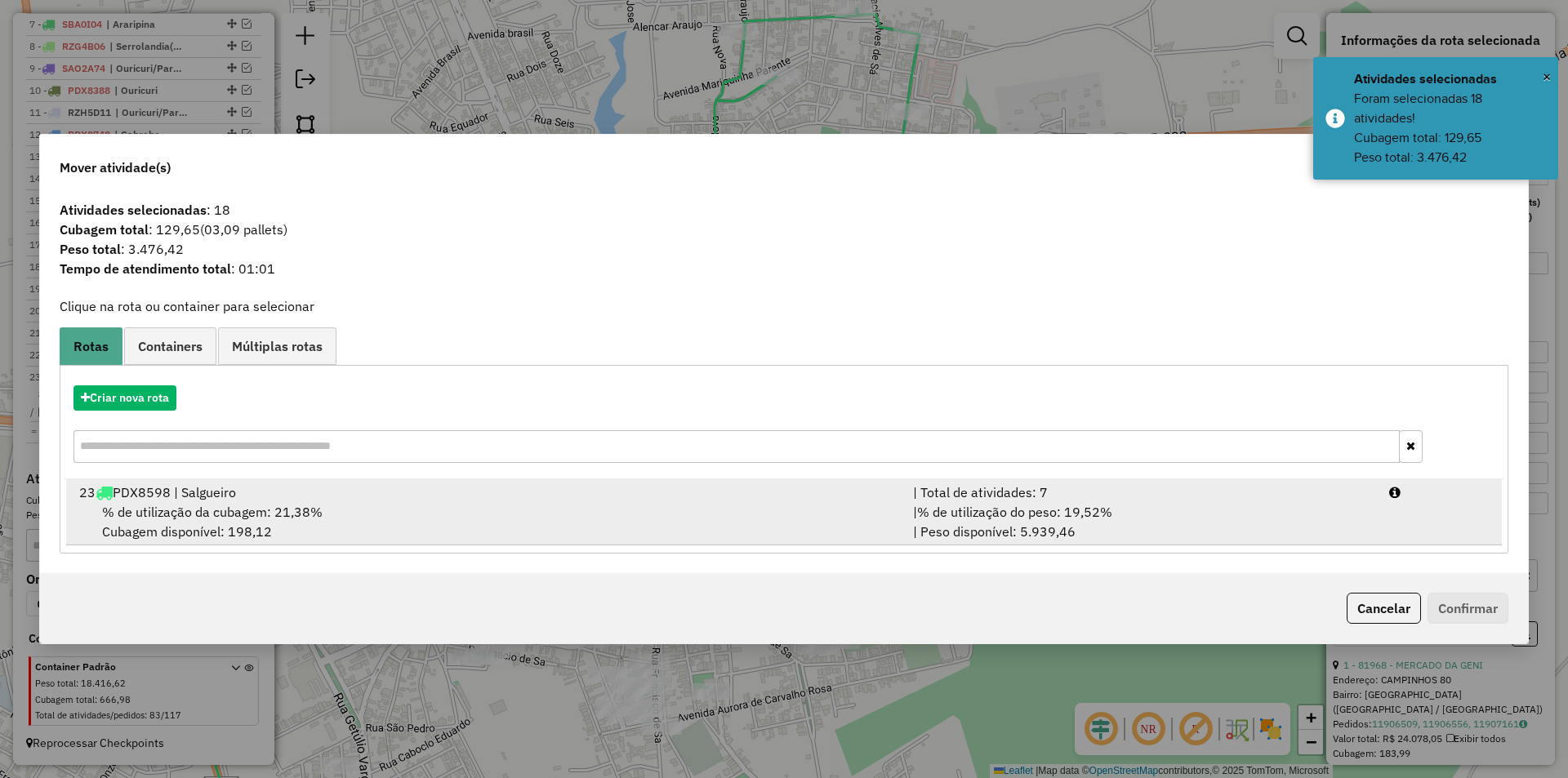
click at [416, 486] on div "23 PDX8598 | Salgueiro" at bounding box center [486, 492] width 834 height 19
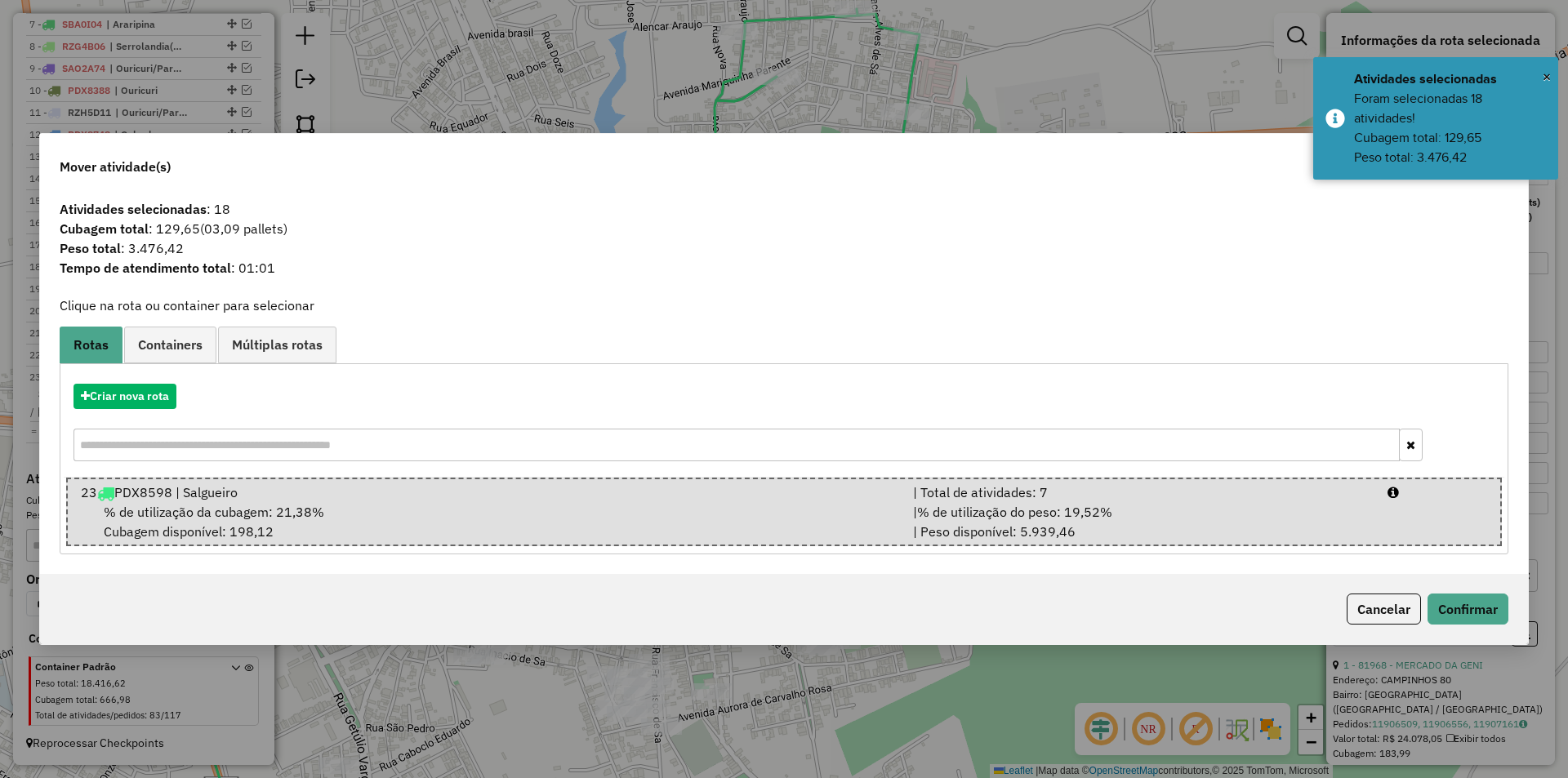
click at [1425, 611] on div "Cancelar Confirmar" at bounding box center [1424, 609] width 168 height 31
click at [1468, 606] on button "Confirmar" at bounding box center [1468, 609] width 81 height 31
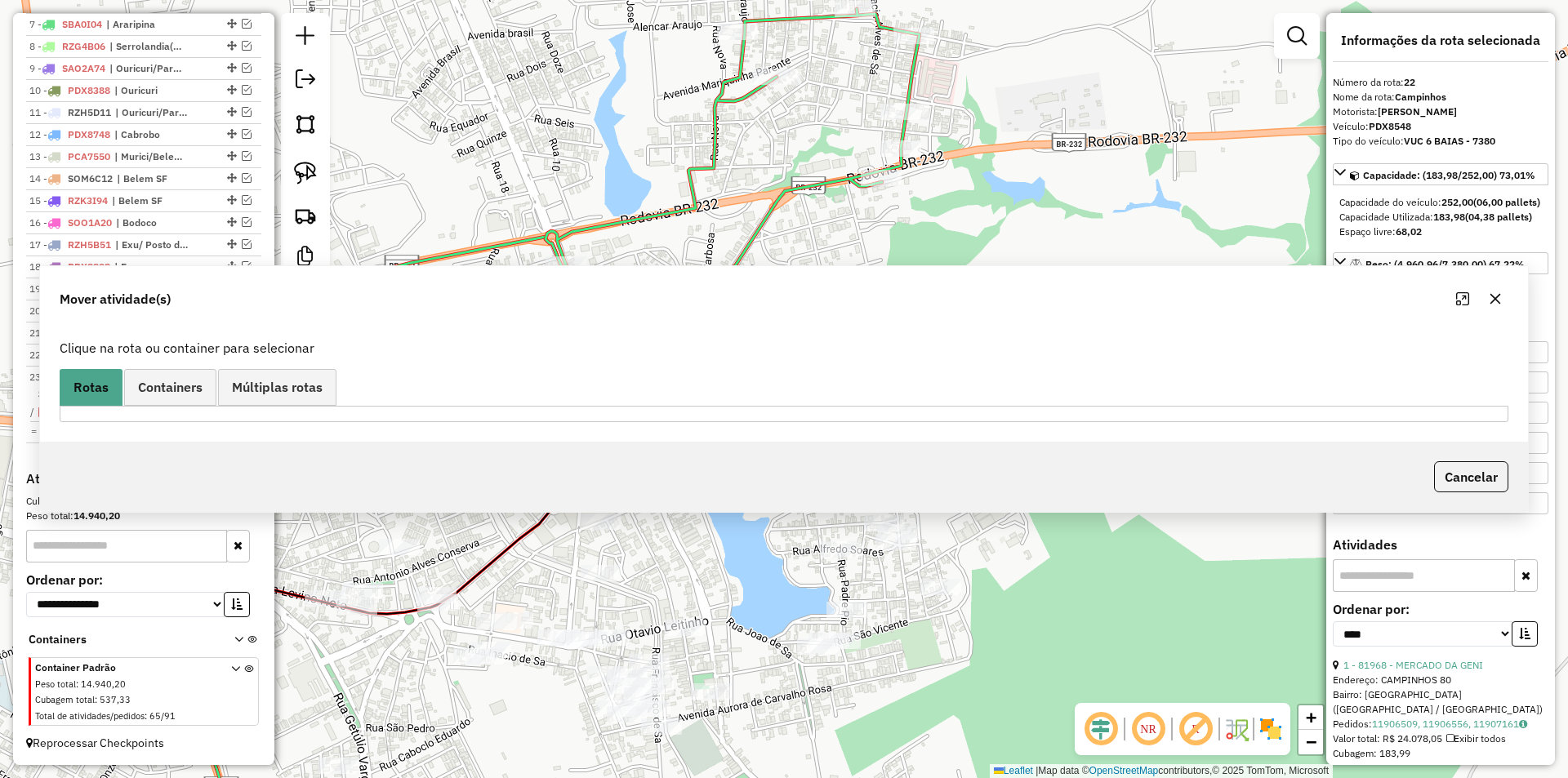
scroll to position [764, 0]
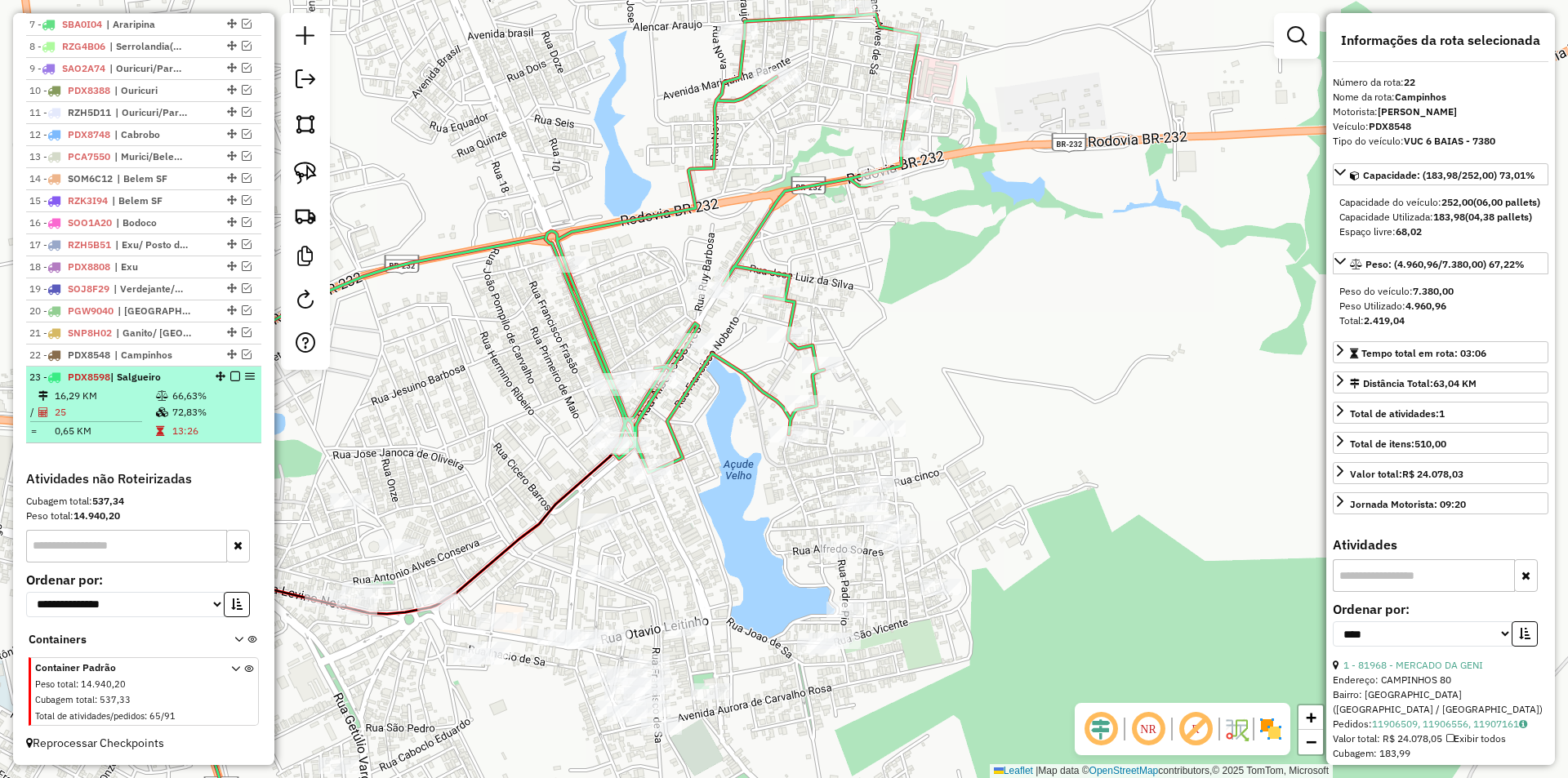
click at [159, 420] on td at bounding box center [163, 412] width 16 height 16
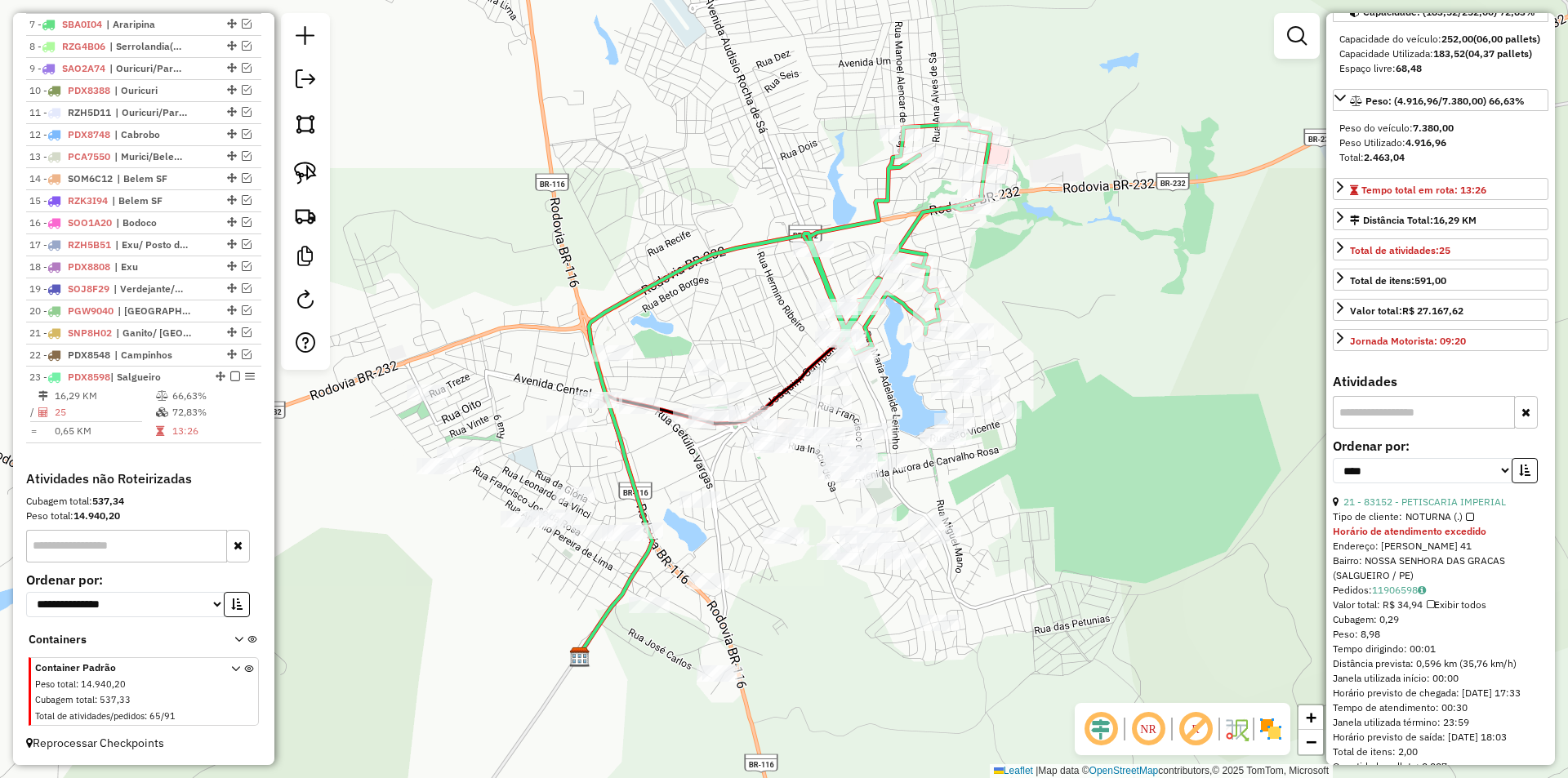
scroll to position [489, 0]
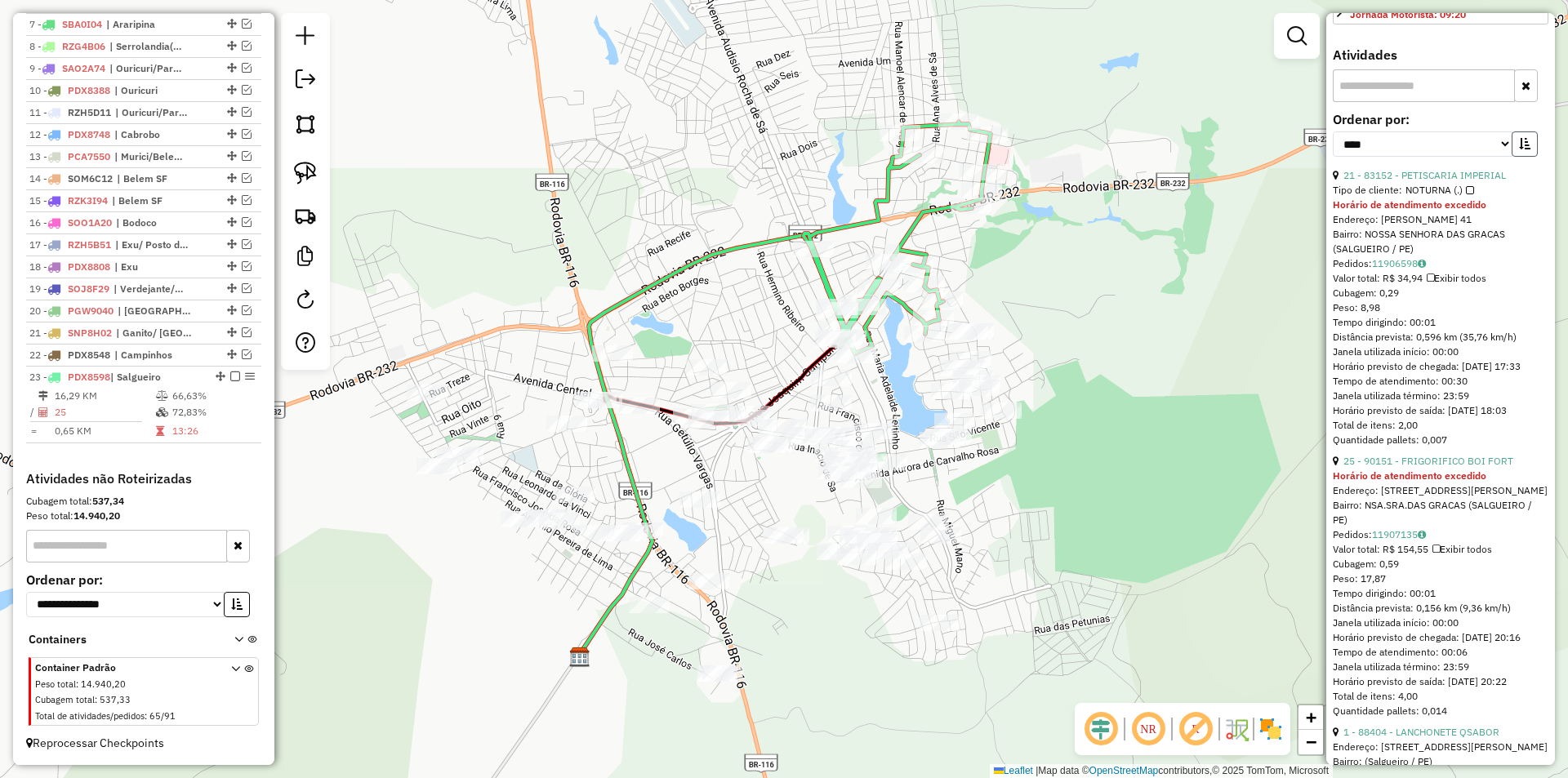
click at [1519, 149] on icon "button" at bounding box center [1525, 143] width 12 height 12
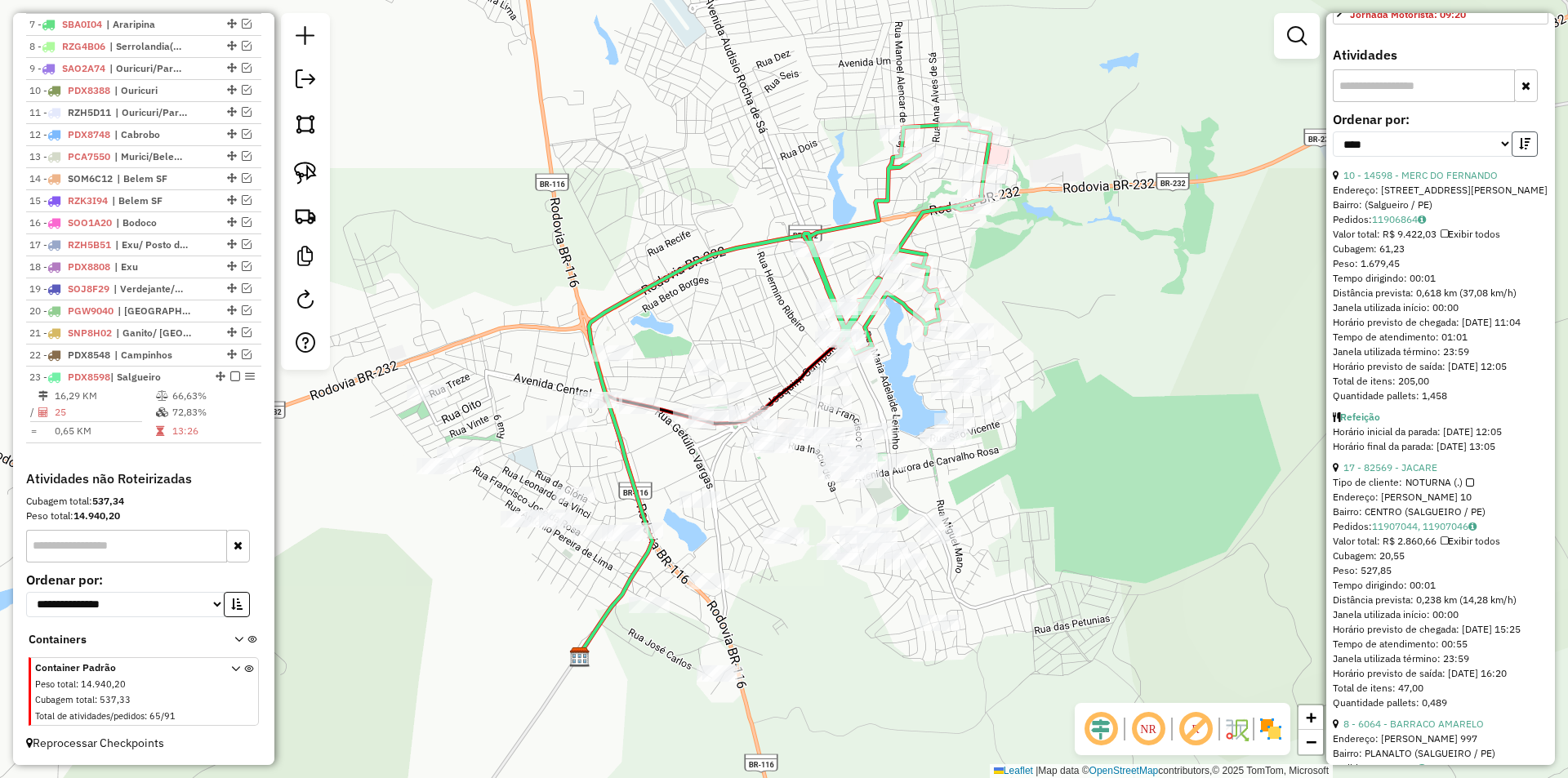
click at [1519, 149] on icon "button" at bounding box center [1525, 143] width 12 height 12
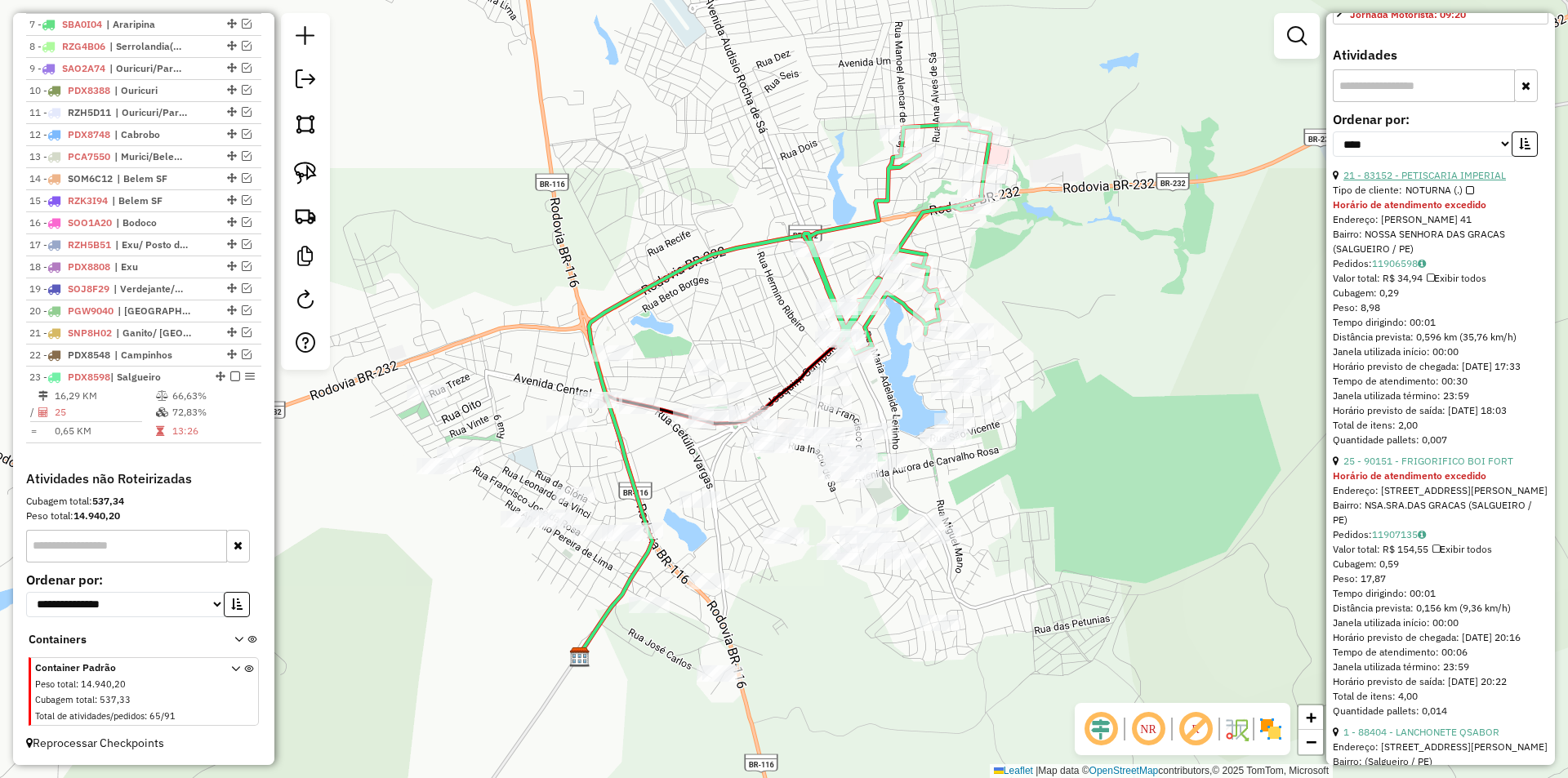
click at [1442, 181] on link "21 - 83152 - PETISCARIA IMPERIAL" at bounding box center [1424, 175] width 163 height 13
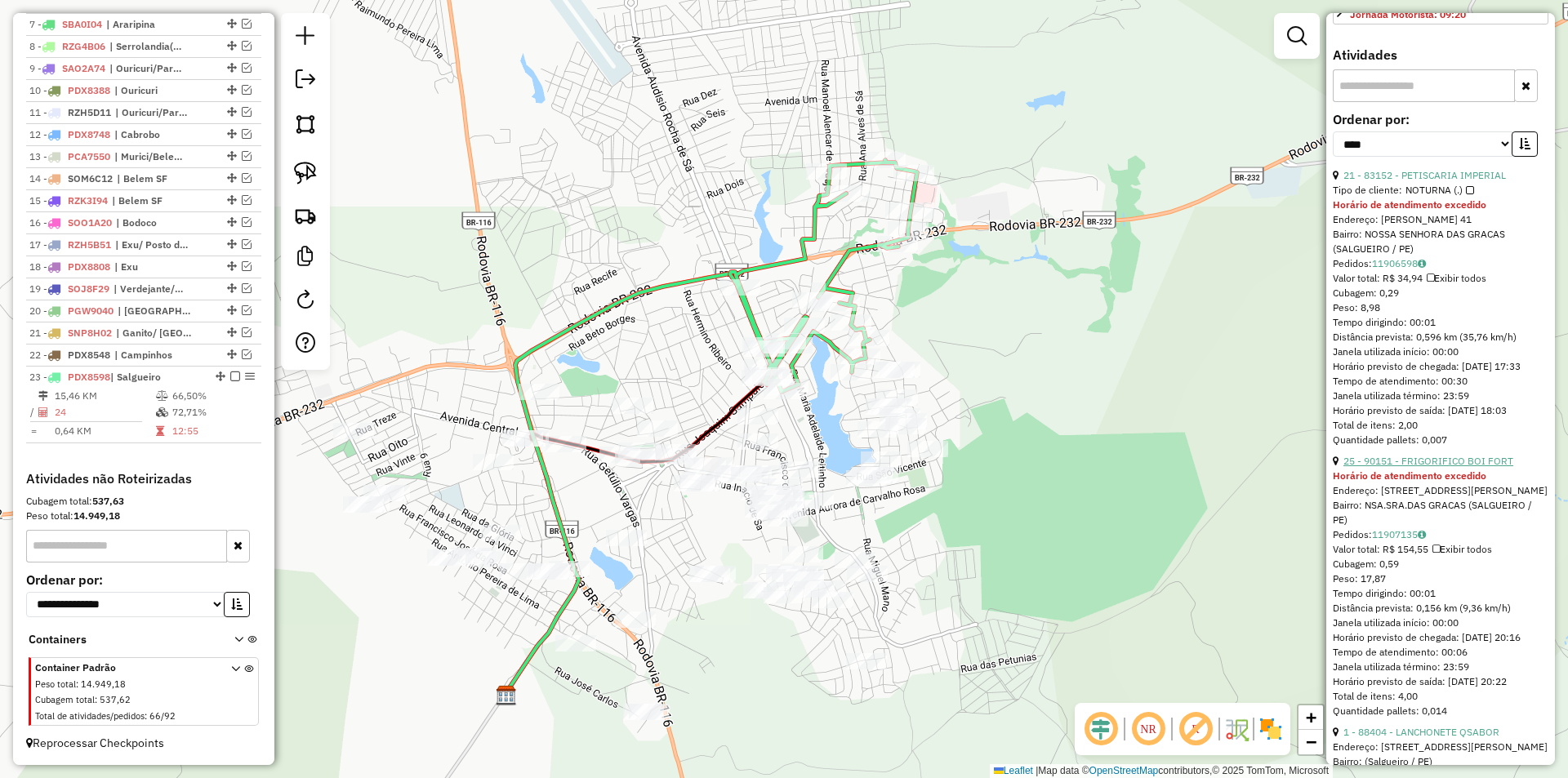
click at [1404, 467] on link "25 - 90151 - FRIGORIFICO BOI FORT" at bounding box center [1428, 461] width 170 height 13
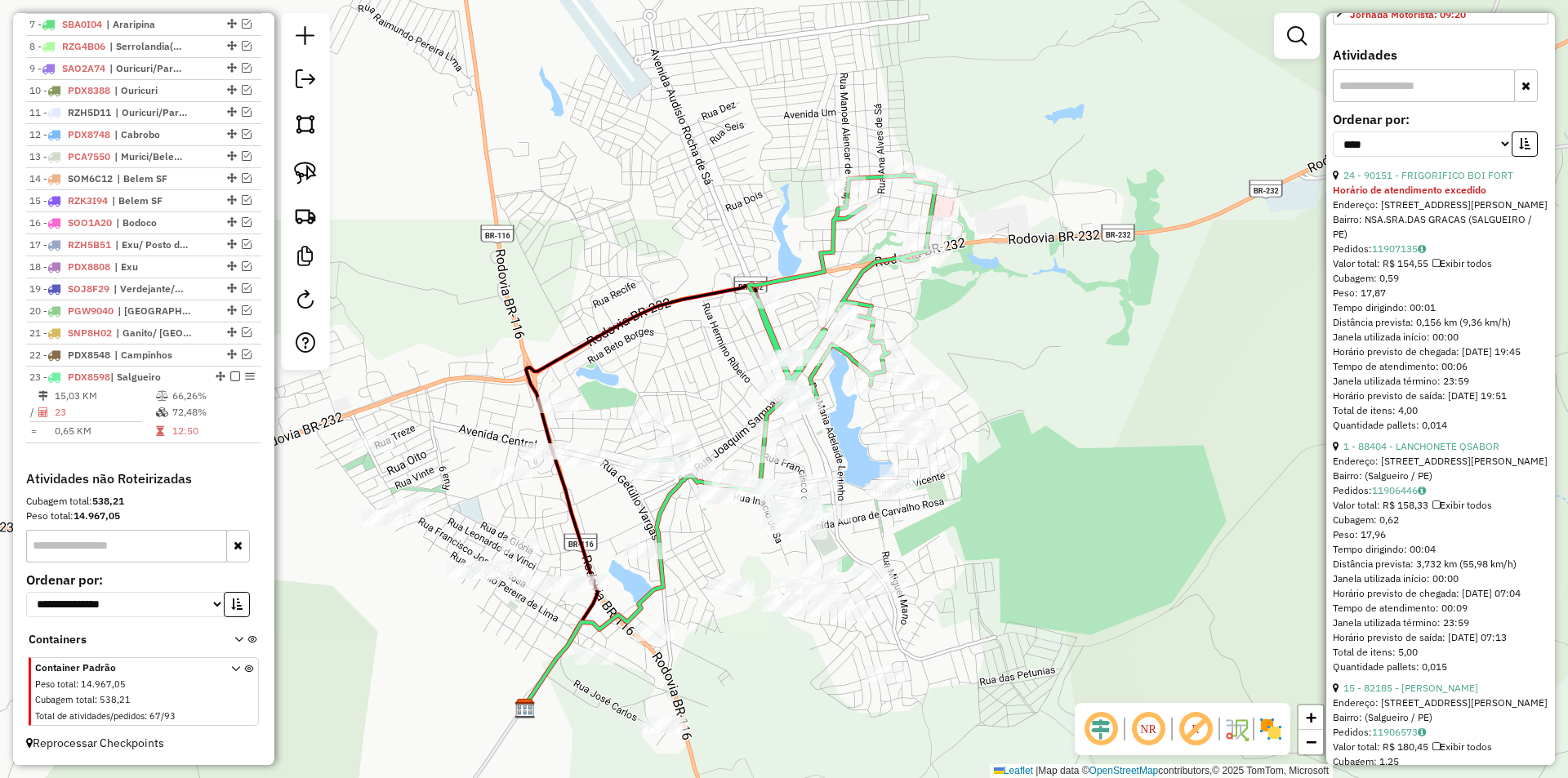
scroll to position [653, 0]
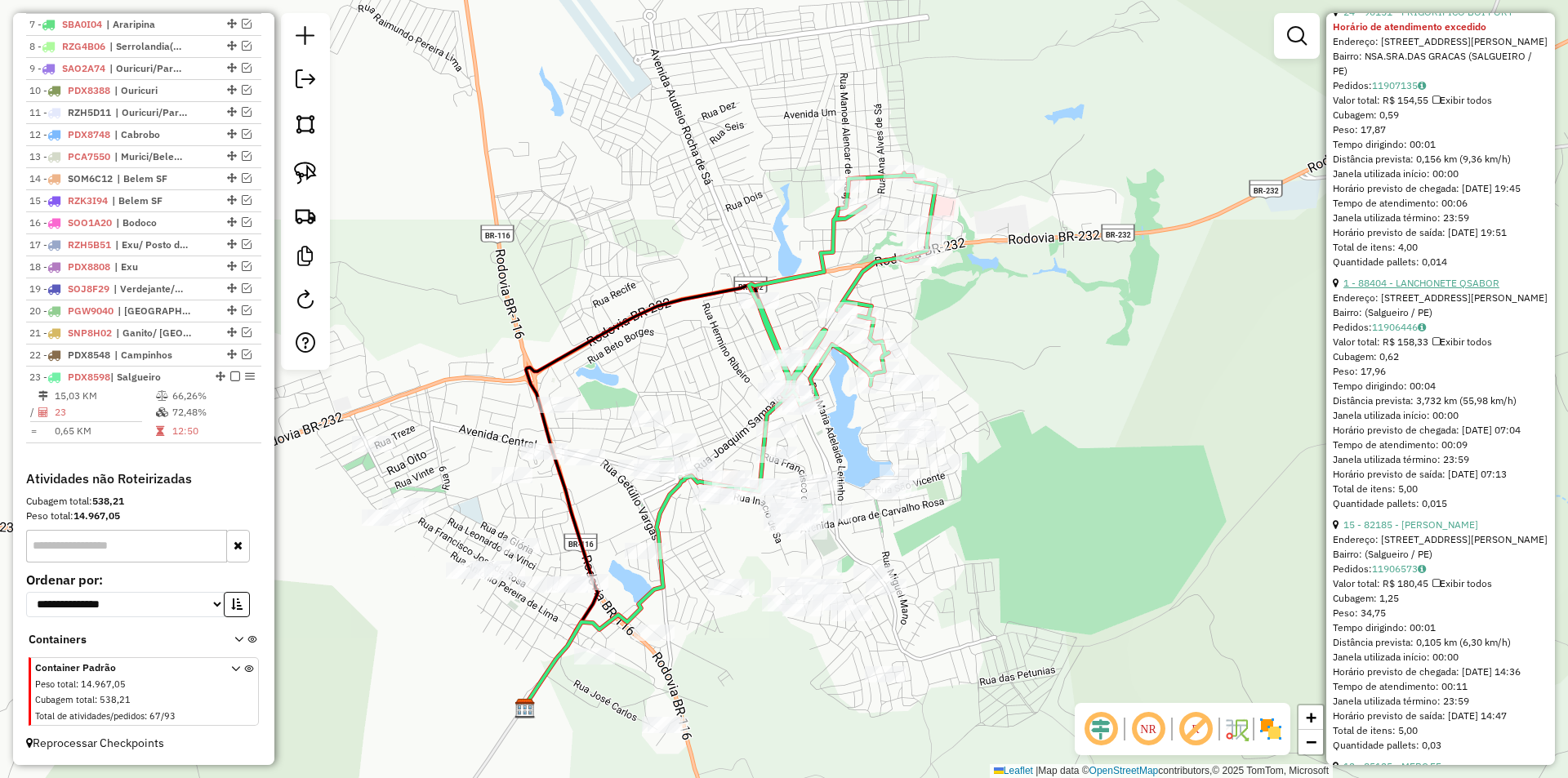
click at [1435, 289] on link "1 - 88404 - LANCHONETE QSABOR" at bounding box center [1421, 283] width 156 height 13
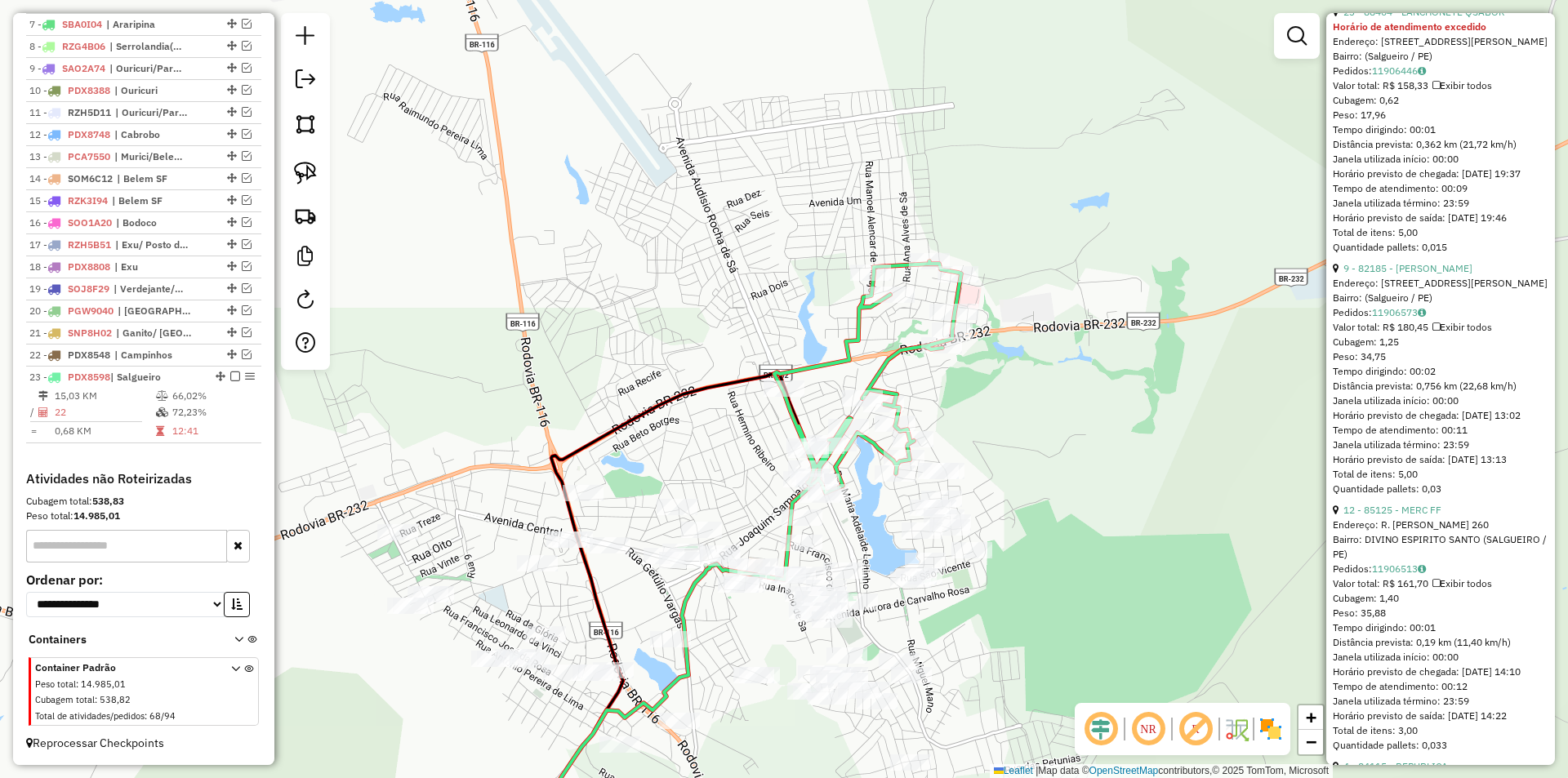
scroll to position [408, 0]
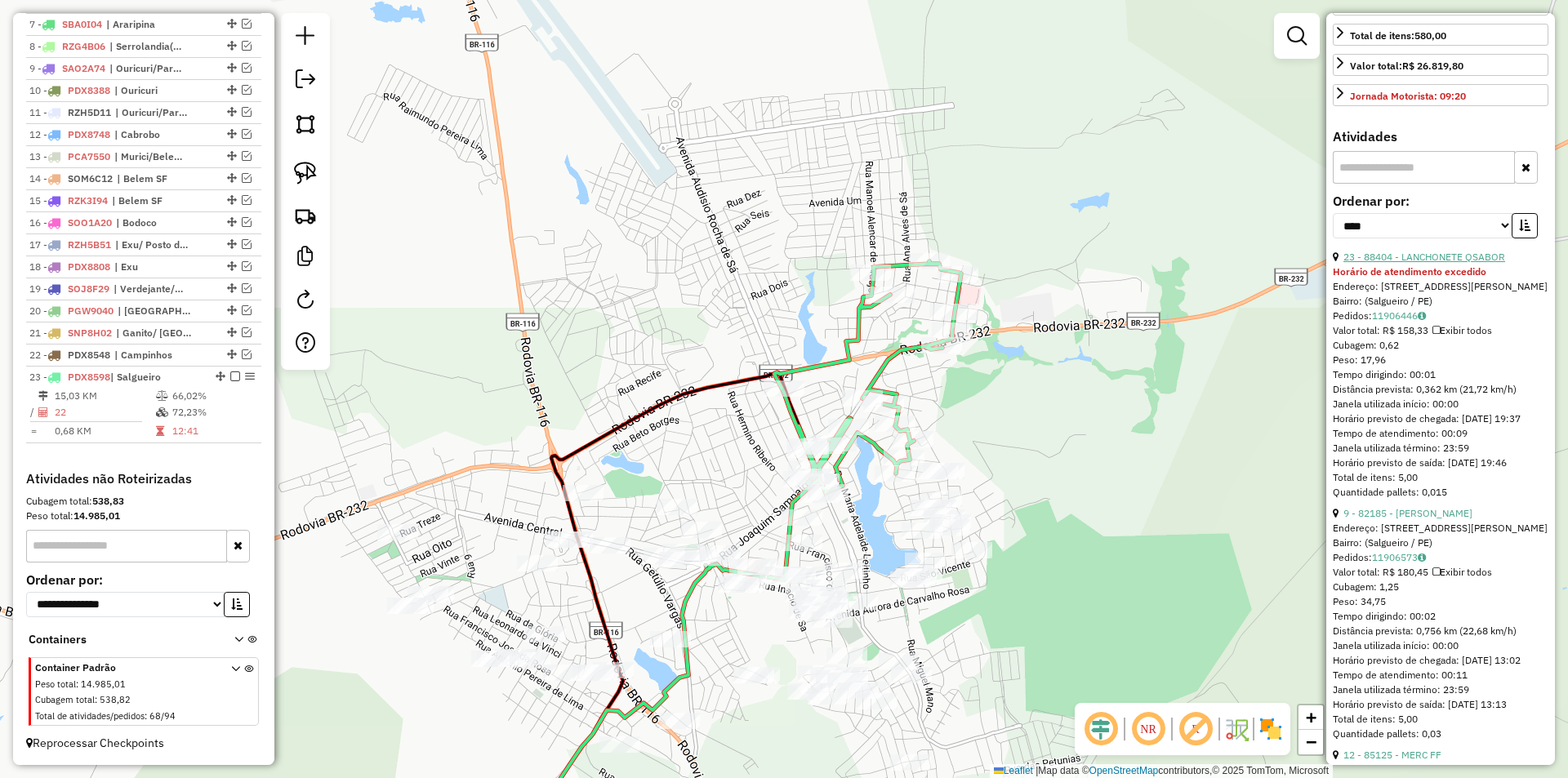
click at [1421, 263] on link "23 - 88404 - LANCHONETE QSABOR" at bounding box center [1424, 257] width 162 height 13
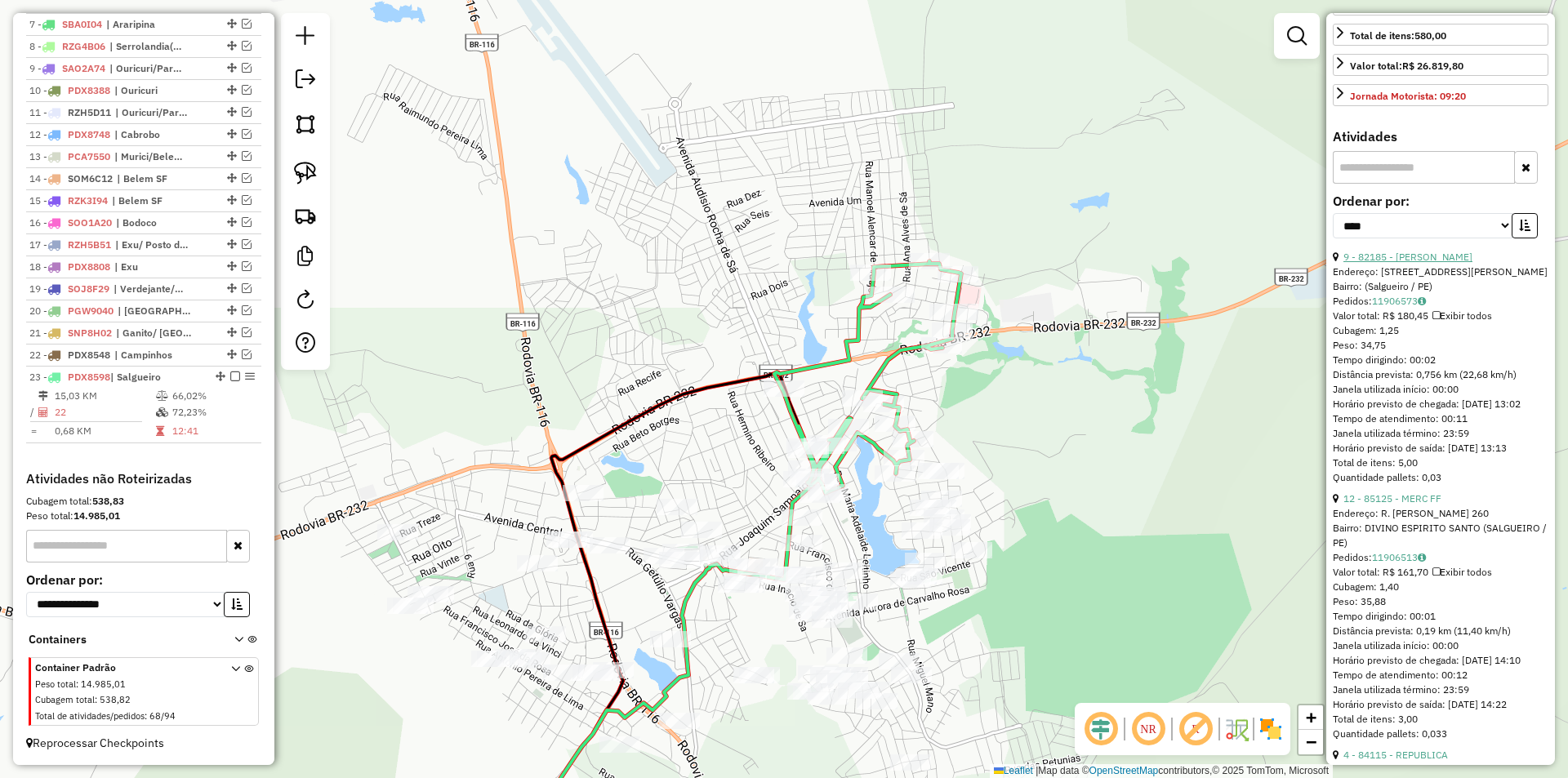
click at [1408, 263] on link "9 - 82185 - MERCAD FONSECA" at bounding box center [1407, 257] width 129 height 13
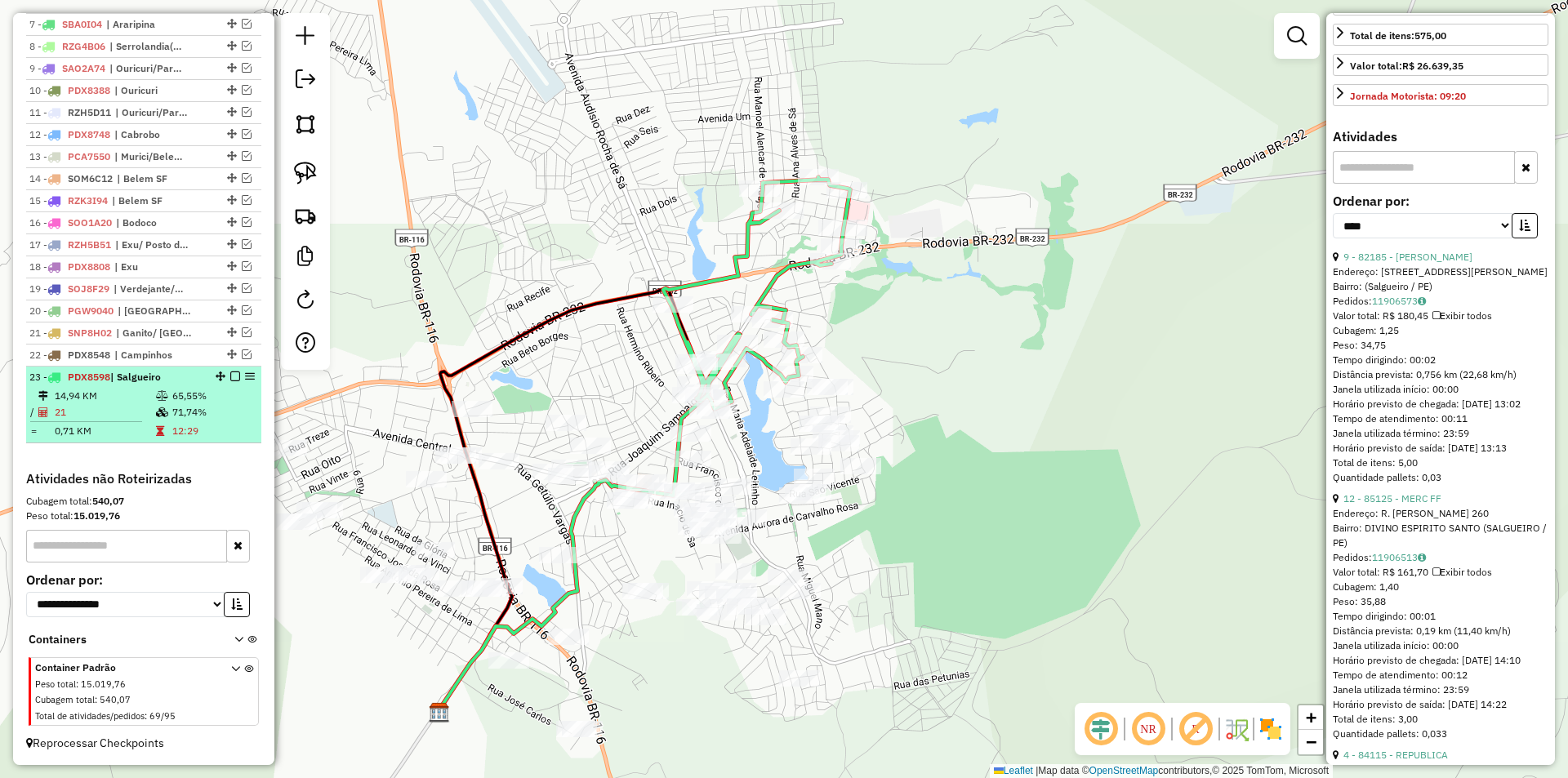
click at [202, 428] on td "12:29" at bounding box center [213, 431] width 83 height 16
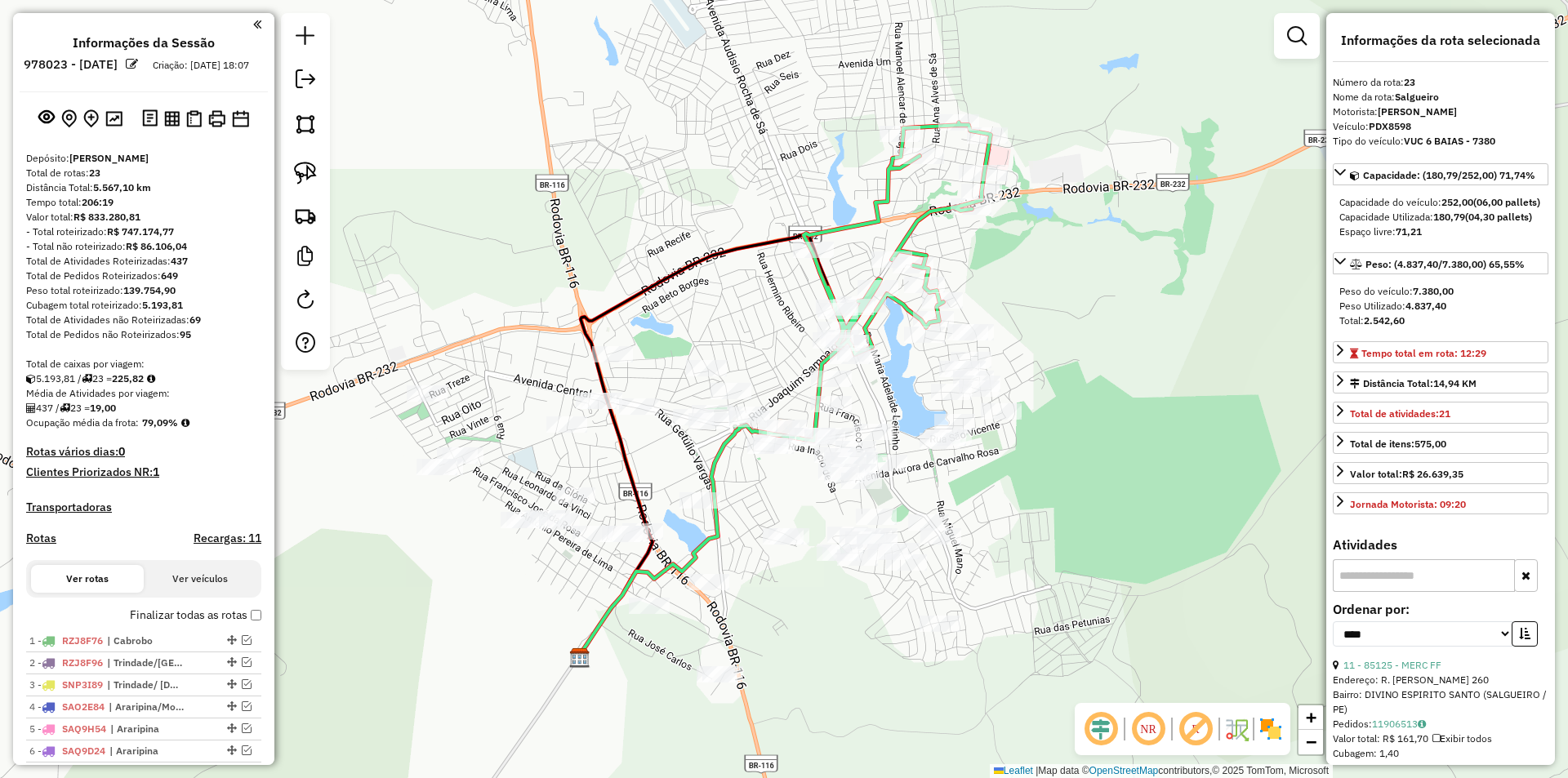
select select "*********"
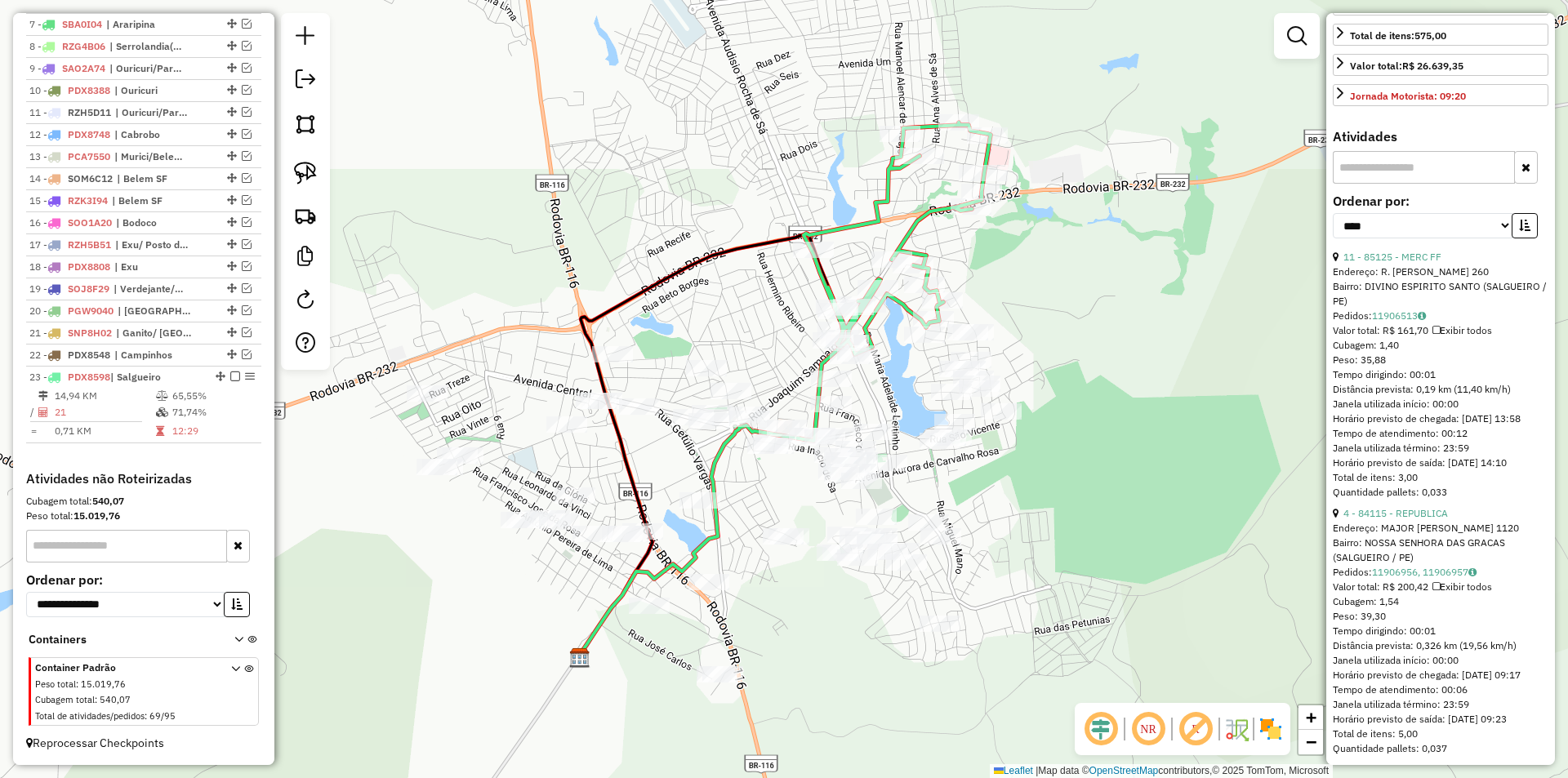
scroll to position [163, 0]
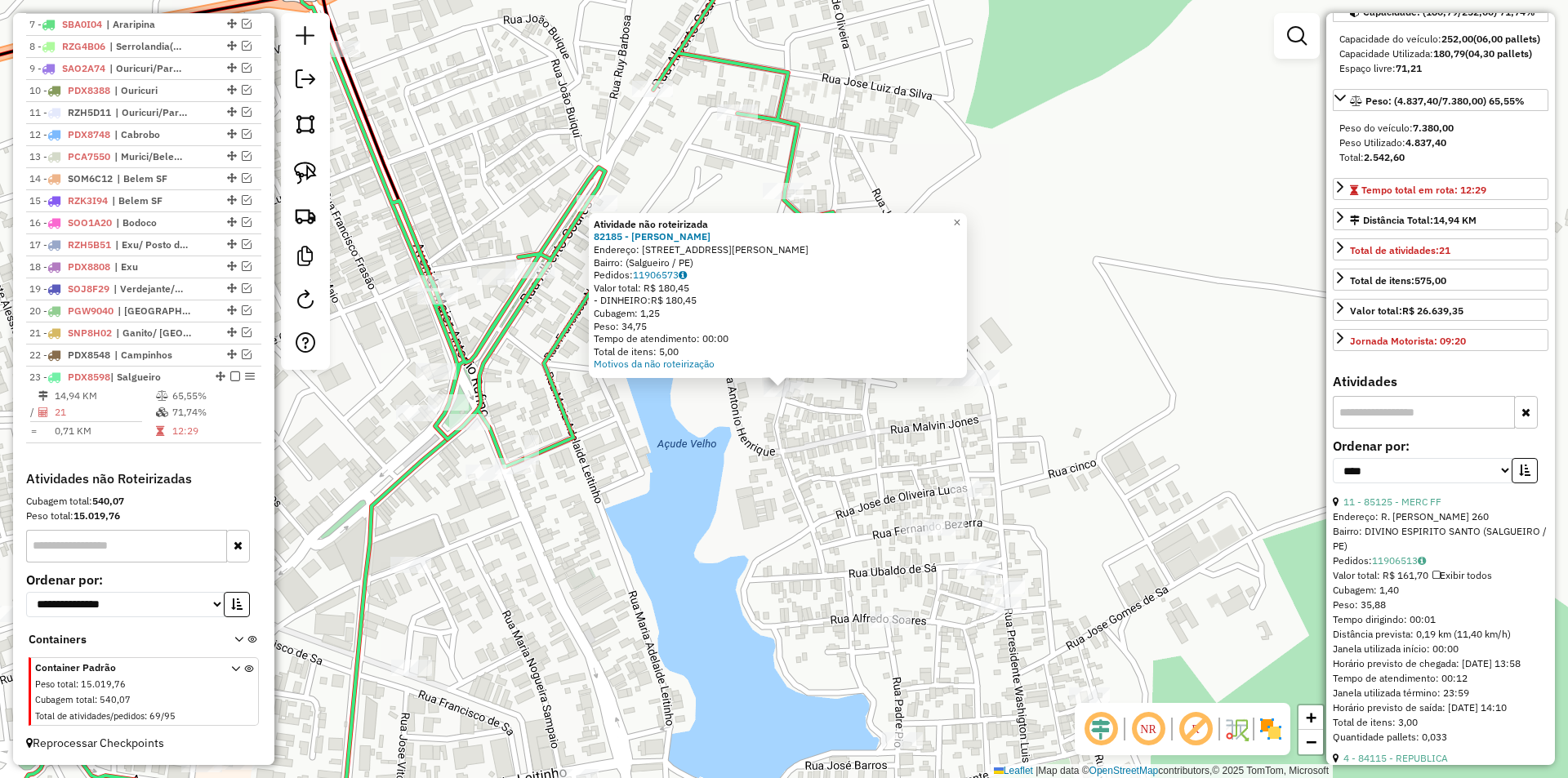
click at [607, 389] on div "Atividade não roteirizada 82185 - MERCAD FONSECA Endereço: Segunda Travessa [PE…" at bounding box center [784, 389] width 1568 height 778
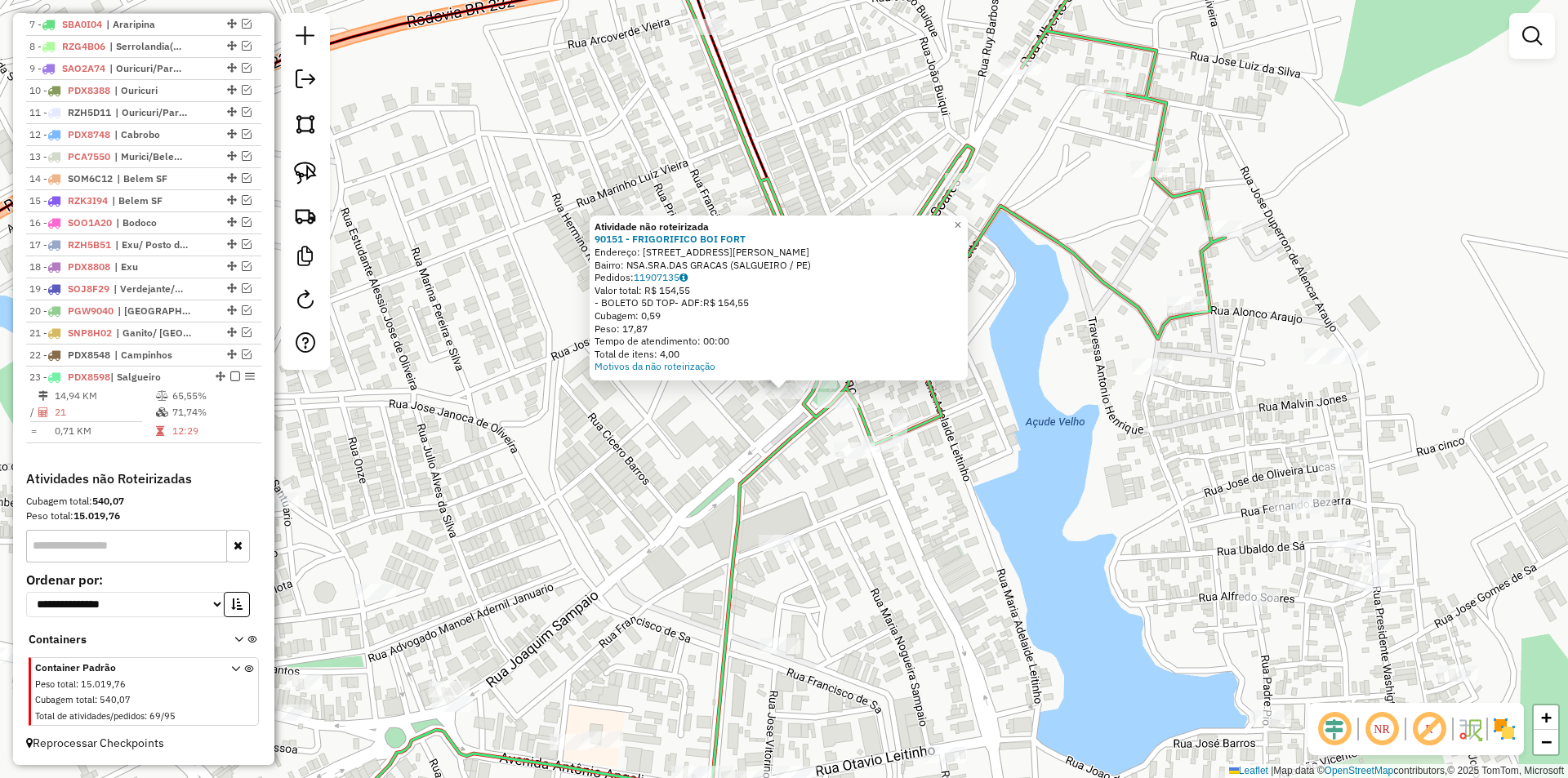
drag, startPoint x: 983, startPoint y: 421, endPoint x: 1043, endPoint y: 554, distance: 145.9
click at [1043, 554] on div "Atividade não roteirizada 90151 - FRIGORIFICO BOI FORT Endereço: [STREET_ADDRES…" at bounding box center [784, 389] width 1568 height 778
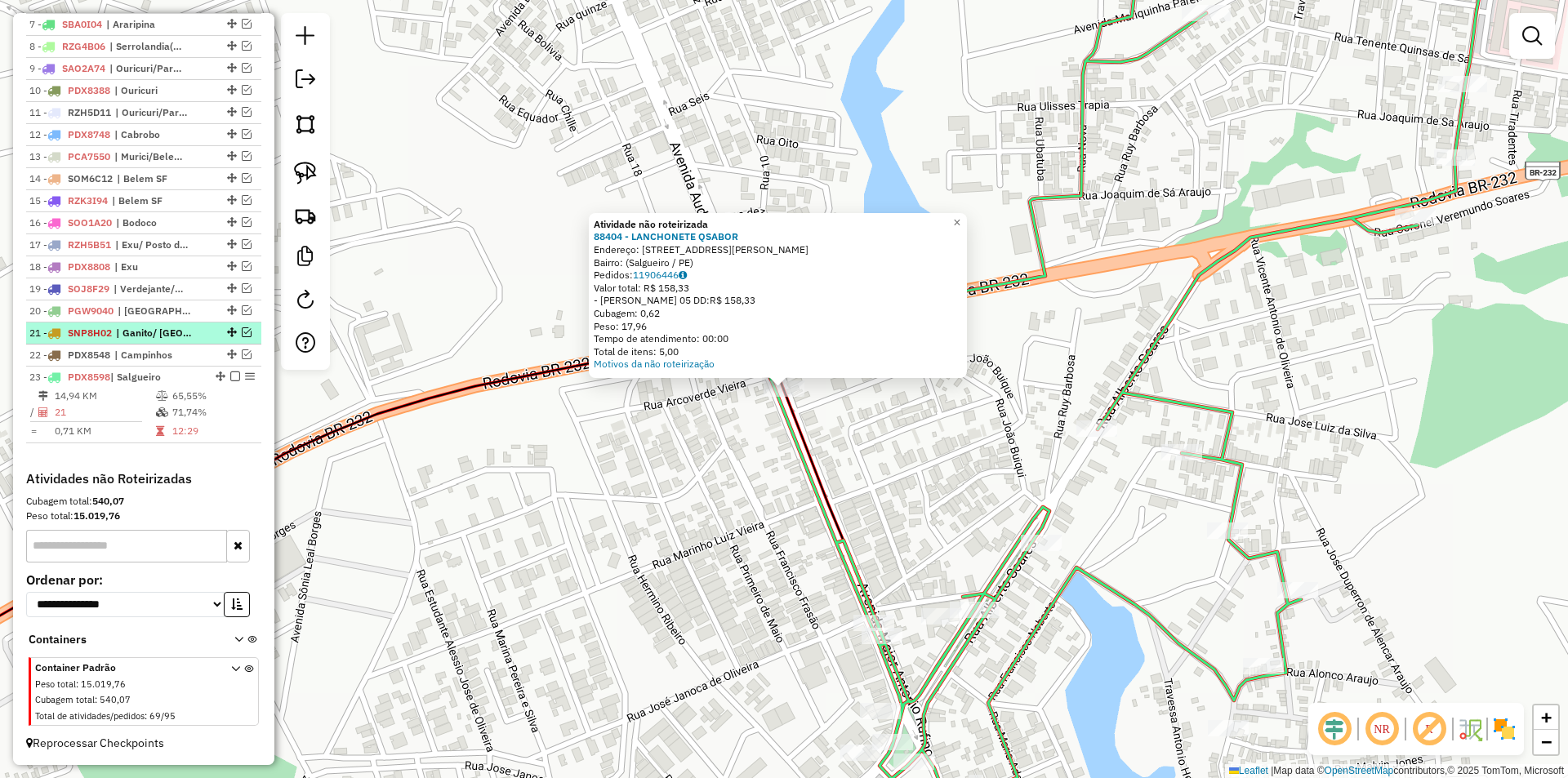
click at [230, 378] on em at bounding box center [235, 376] width 10 height 10
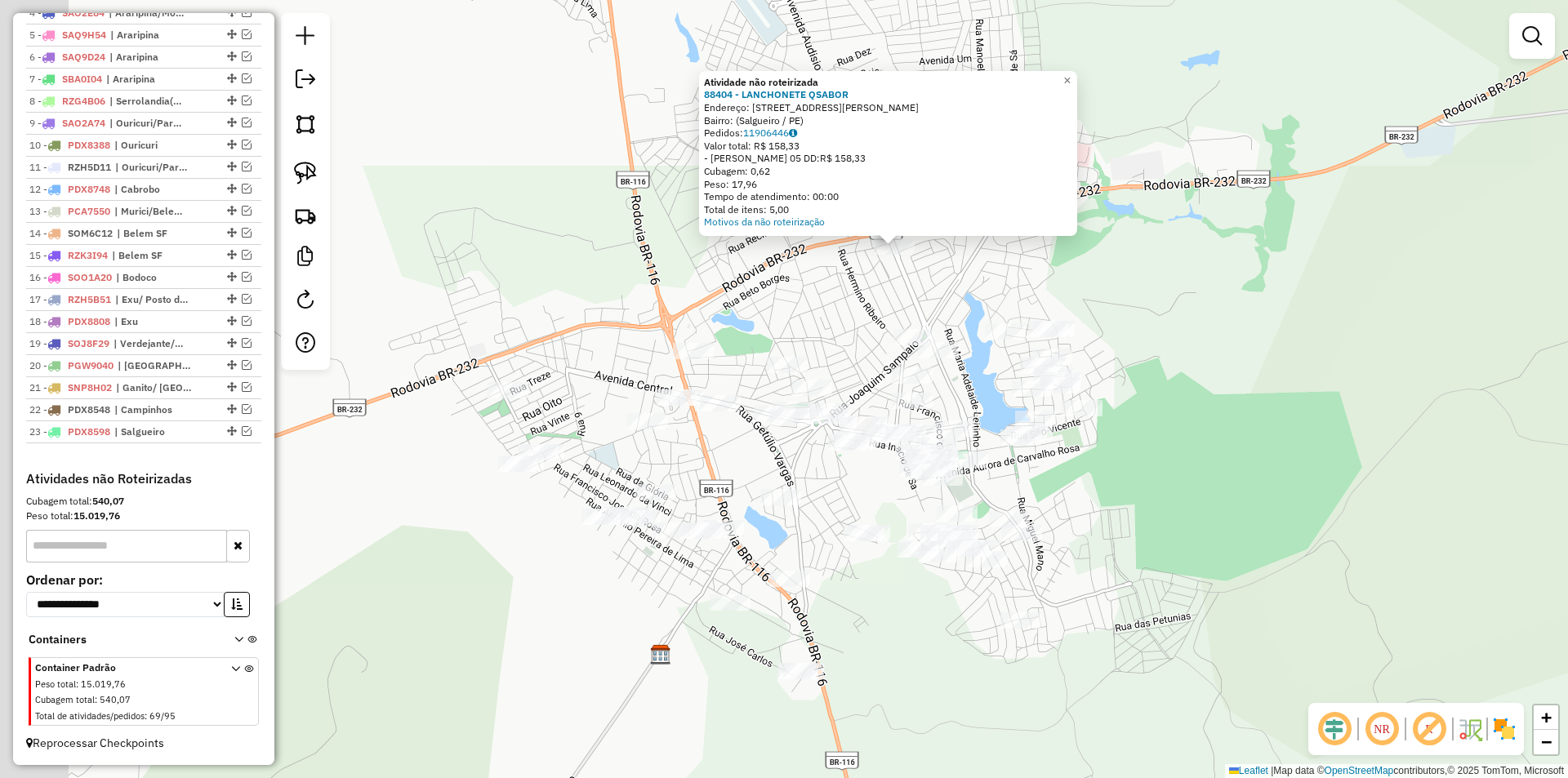
drag, startPoint x: 889, startPoint y: 523, endPoint x: 1170, endPoint y: 387, distance: 312.2
click at [1170, 387] on div "Atividade não roteirizada 88404 - LANCHONETE QSABOR Endereço: [STREET_ADDRESS][…" at bounding box center [784, 389] width 1568 height 778
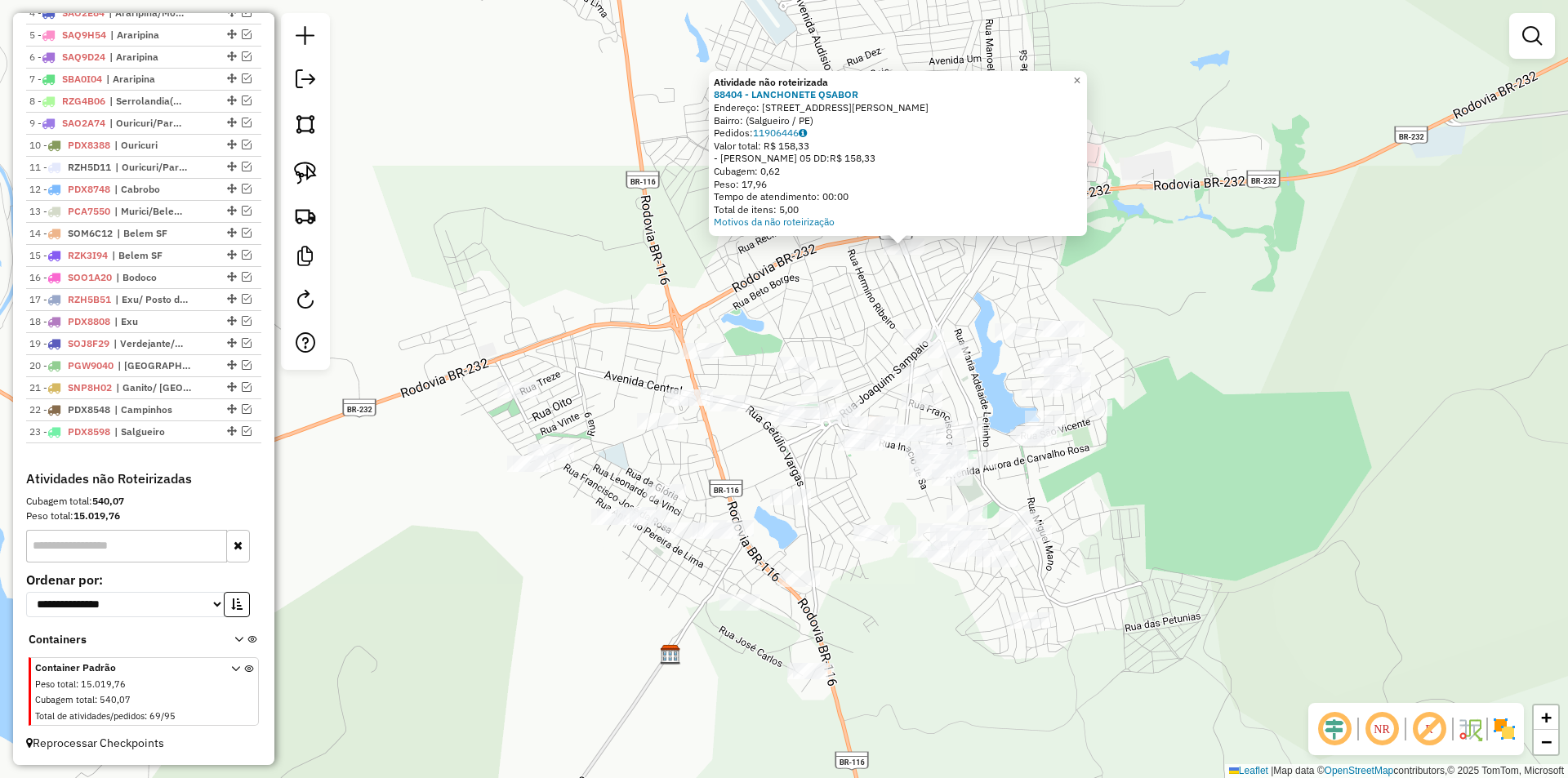
click at [1175, 344] on div "Atividade não roteirizada 88404 - LANCHONETE QSABOR Endereço: [STREET_ADDRESS][…" at bounding box center [784, 389] width 1568 height 778
click at [857, 276] on div "Atividade não roteirizada 88404 - LANCHONETE QSABOR Endereço: [STREET_ADDRESS][…" at bounding box center [784, 389] width 1568 height 778
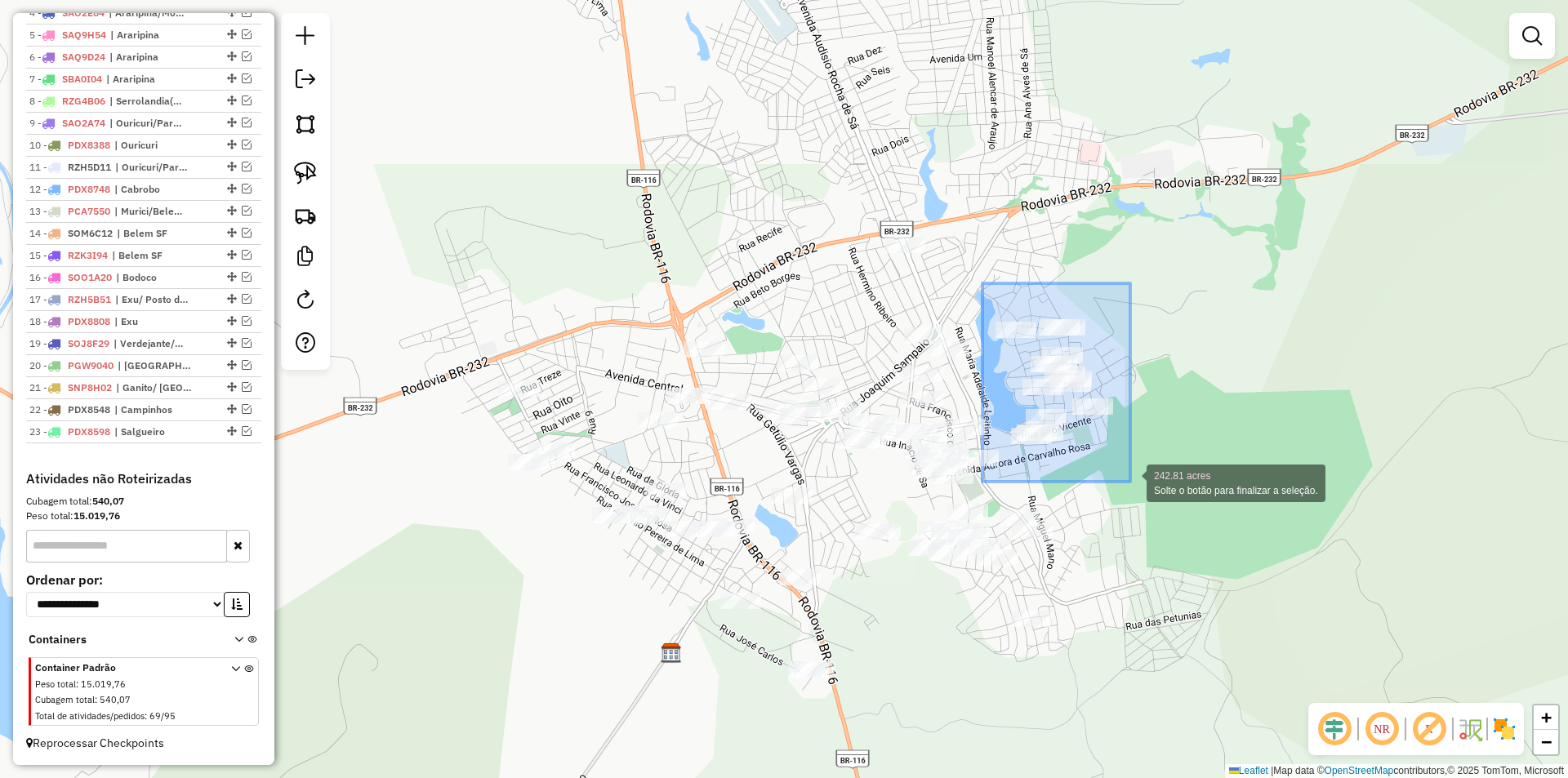
drag, startPoint x: 982, startPoint y: 284, endPoint x: 1130, endPoint y: 482, distance: 247.2
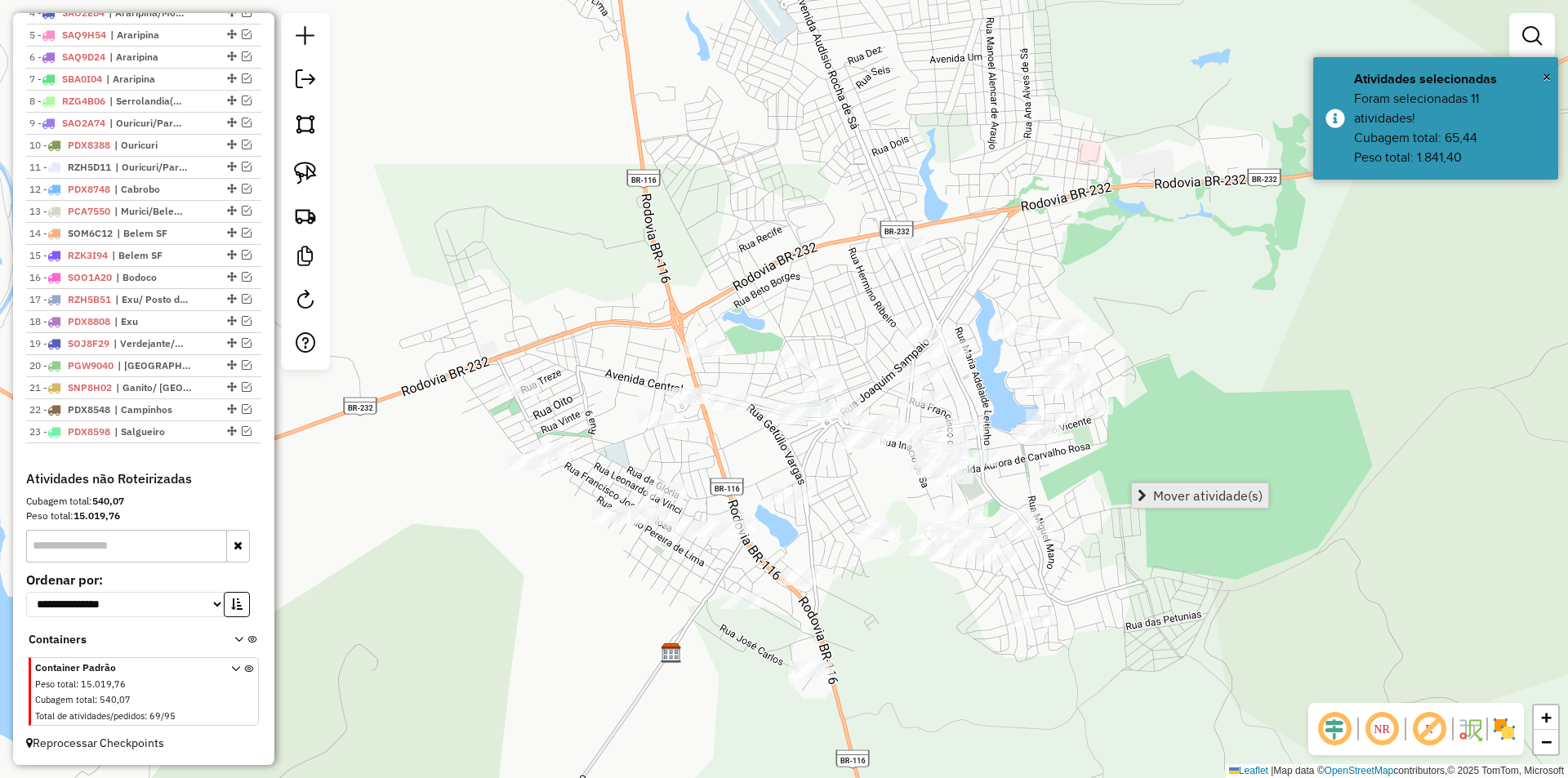
click at [1198, 493] on span "Mover atividade(s)" at bounding box center [1208, 495] width 110 height 13
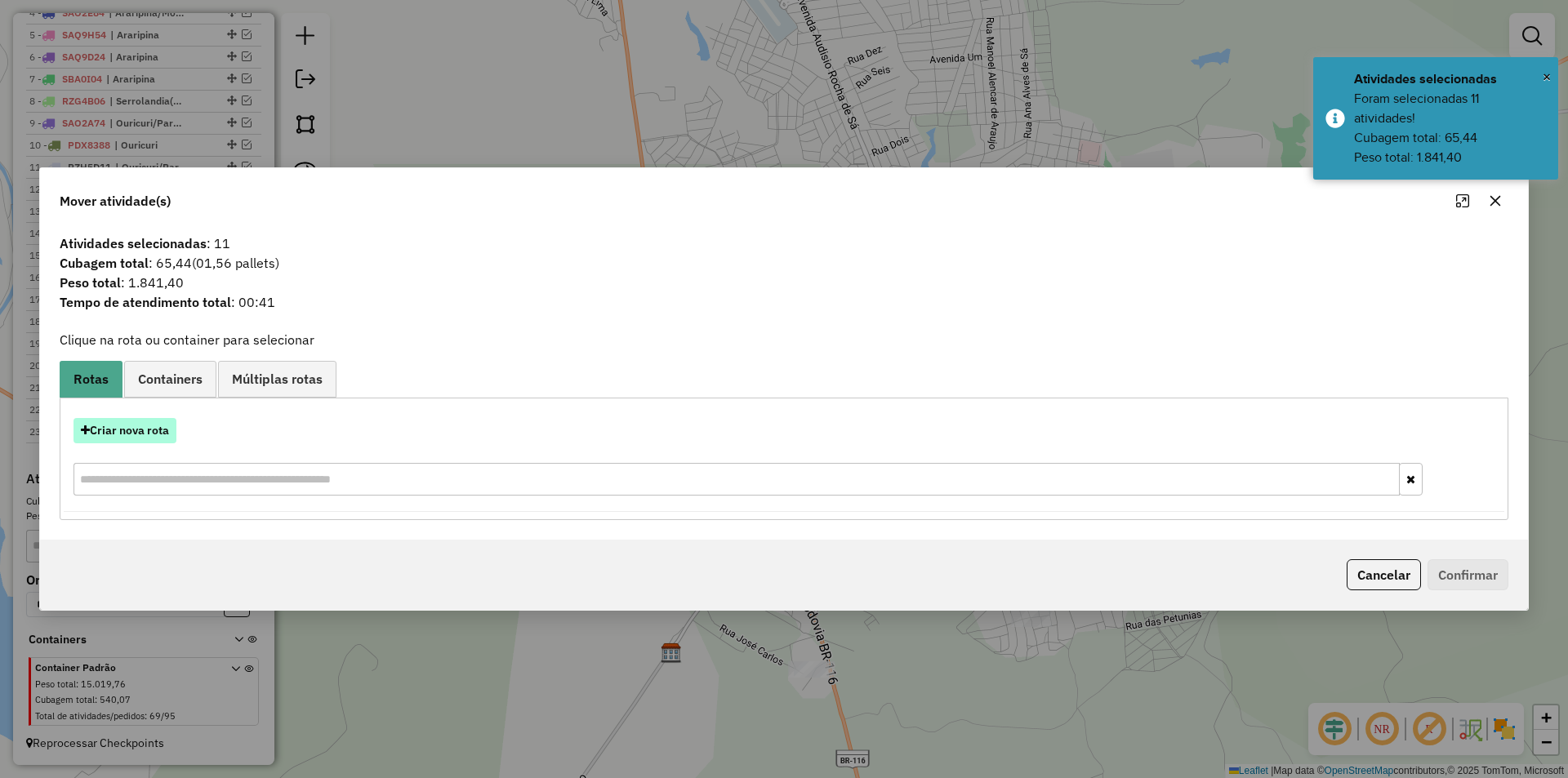
click at [156, 423] on button "Criar nova rota" at bounding box center [124, 431] width 103 height 25
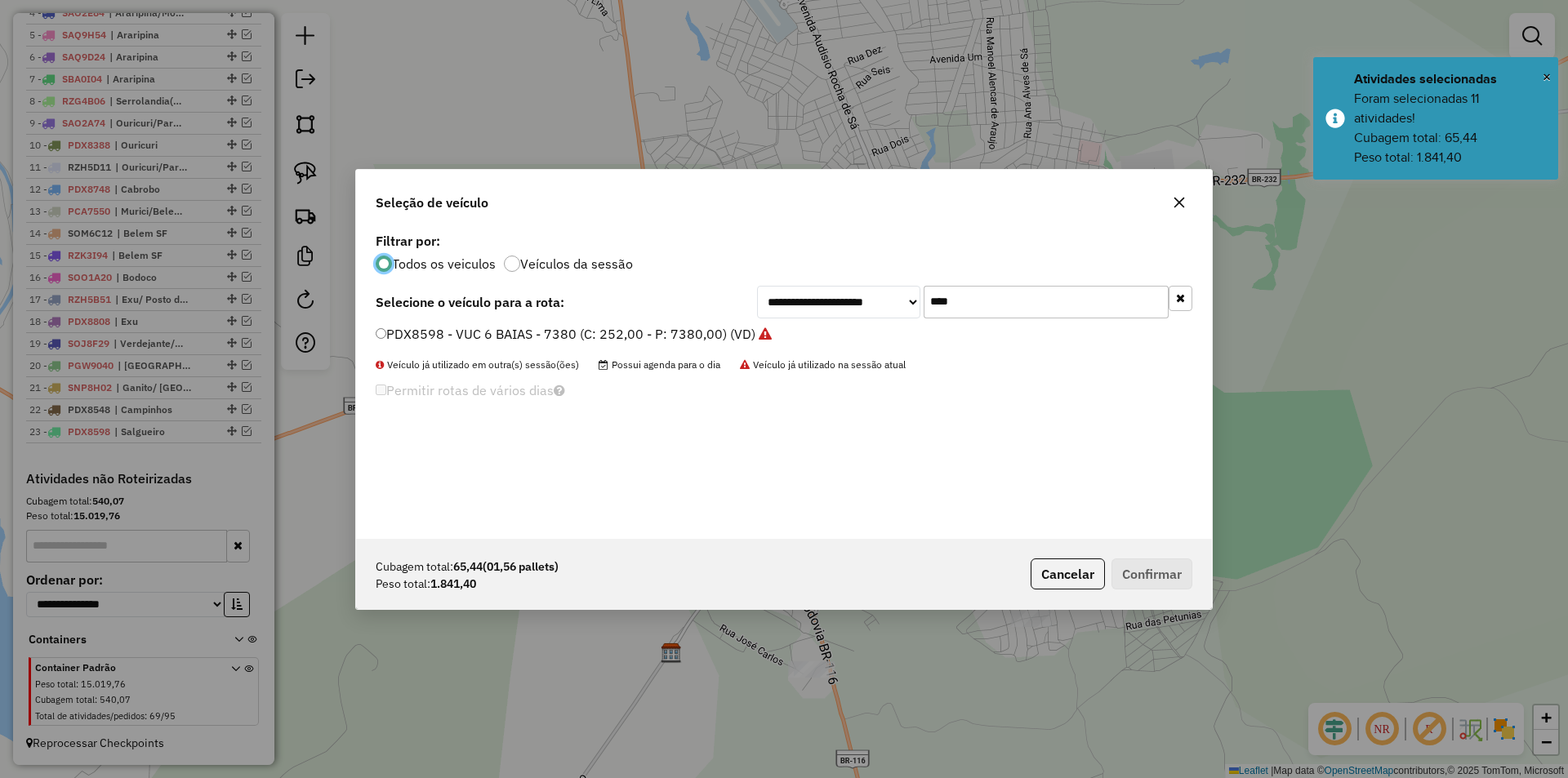
scroll to position [9, 5]
drag, startPoint x: 1019, startPoint y: 314, endPoint x: 879, endPoint y: 284, distance: 143.2
click at [880, 284] on div "**********" at bounding box center [784, 384] width 856 height 311
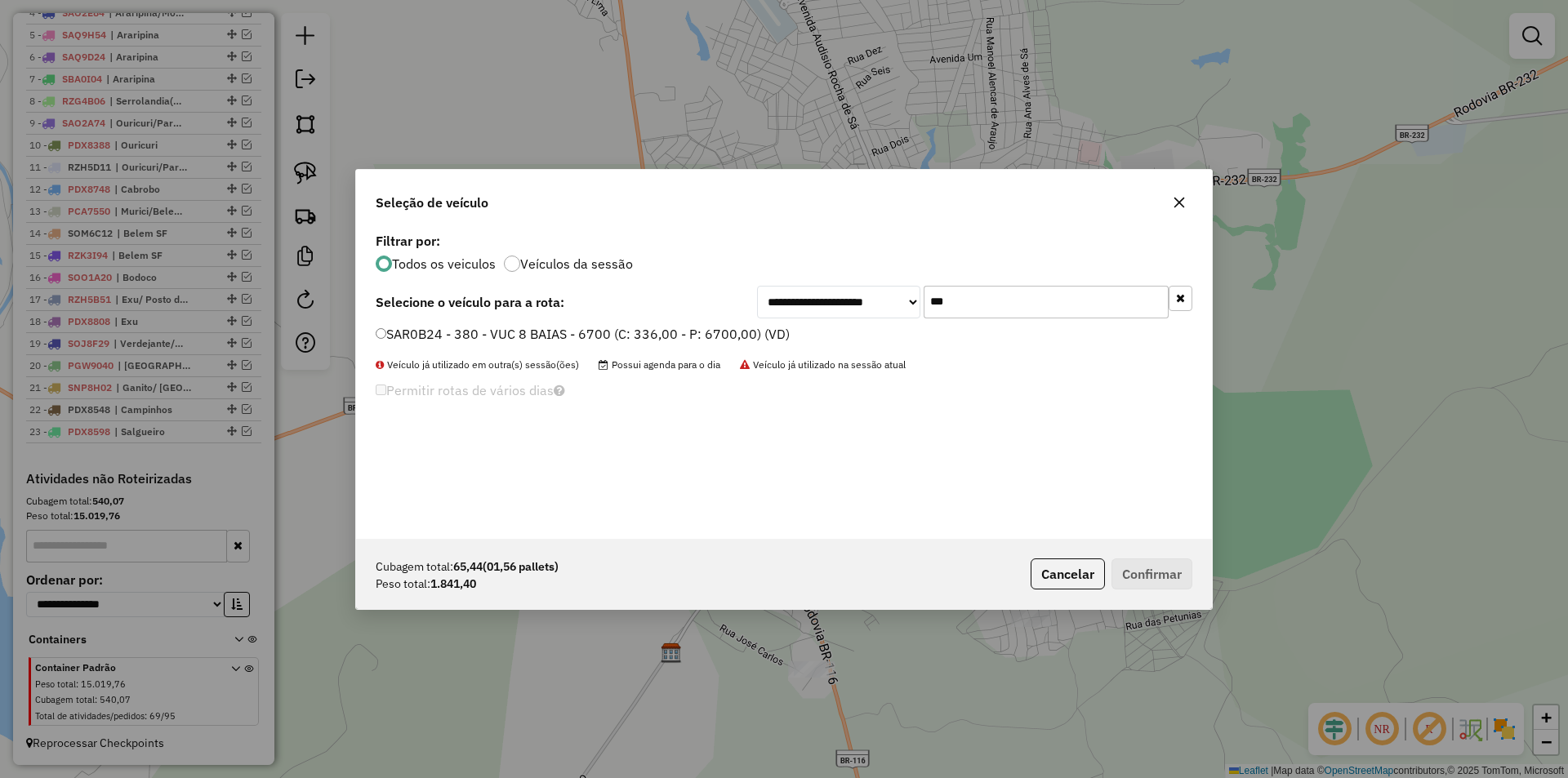
type input "***"
drag, startPoint x: 723, startPoint y: 333, endPoint x: 746, endPoint y: 346, distance: 26.4
click at [723, 333] on label "SAR0B24 - 380 - VUC 8 BAIAS - 6700 (C: 336,00 - P: 6700,00) (VD)" at bounding box center [582, 334] width 414 height 19
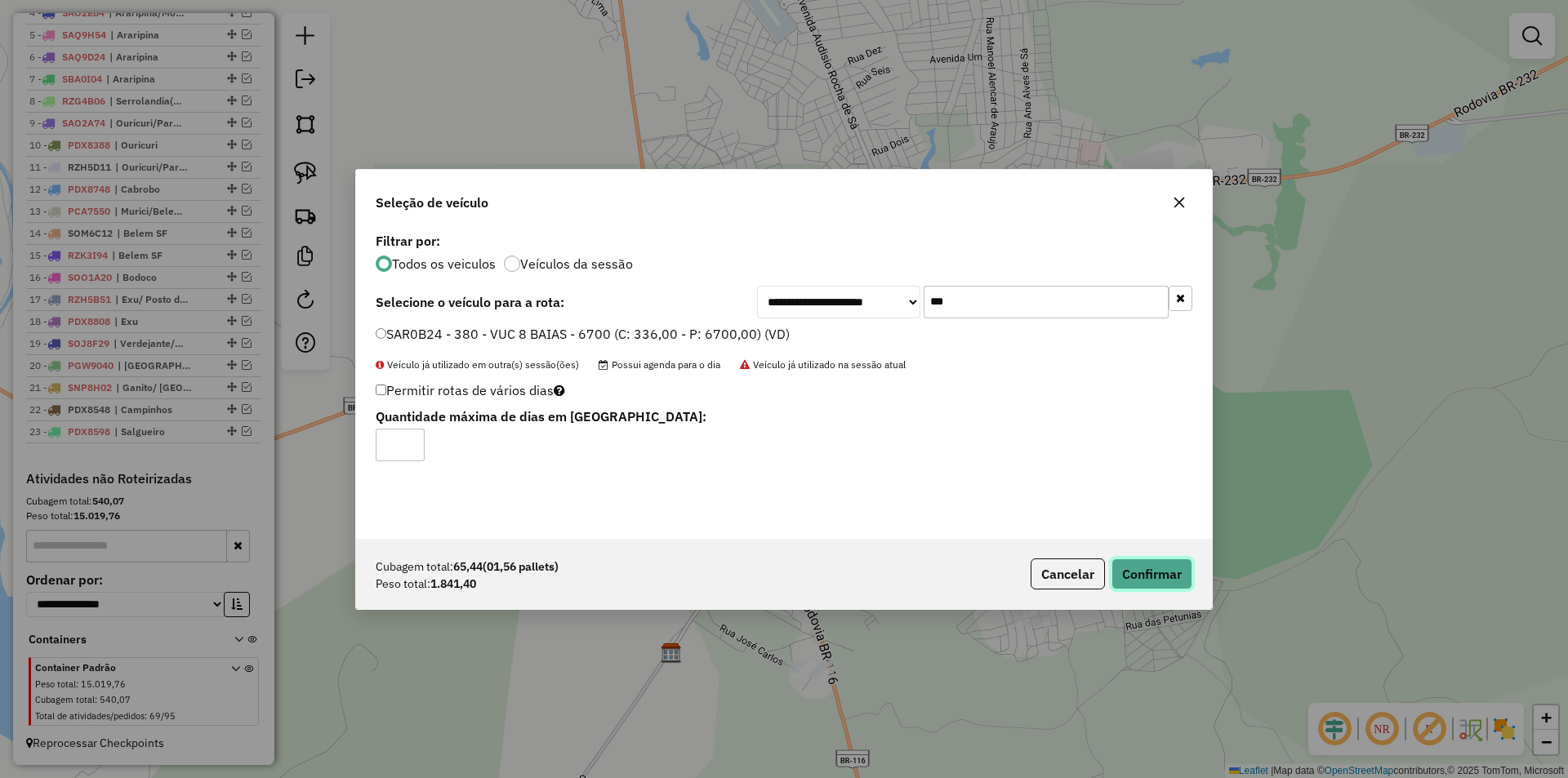
click at [1153, 567] on button "Confirmar" at bounding box center [1151, 574] width 81 height 31
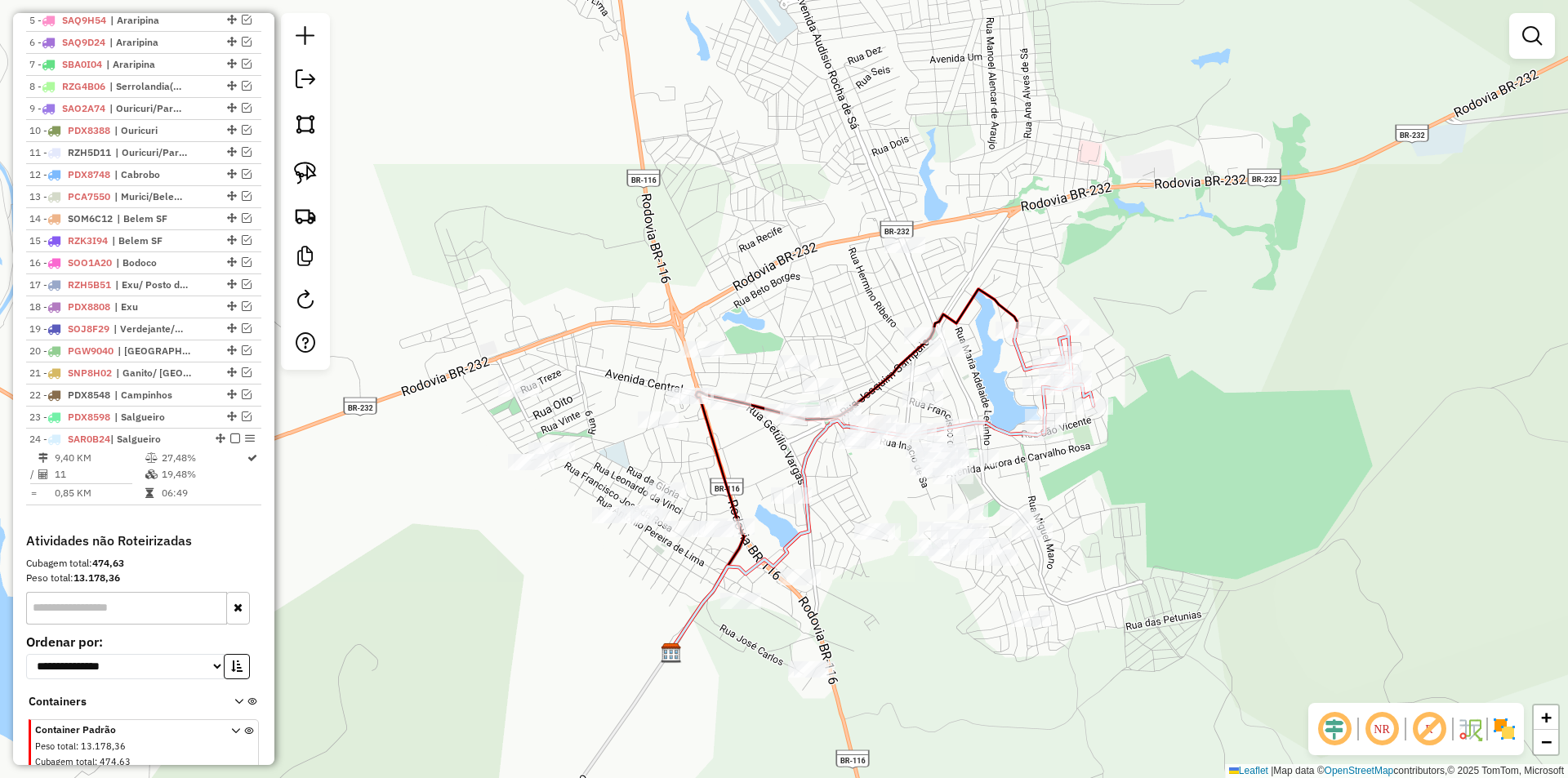
scroll to position [786, 0]
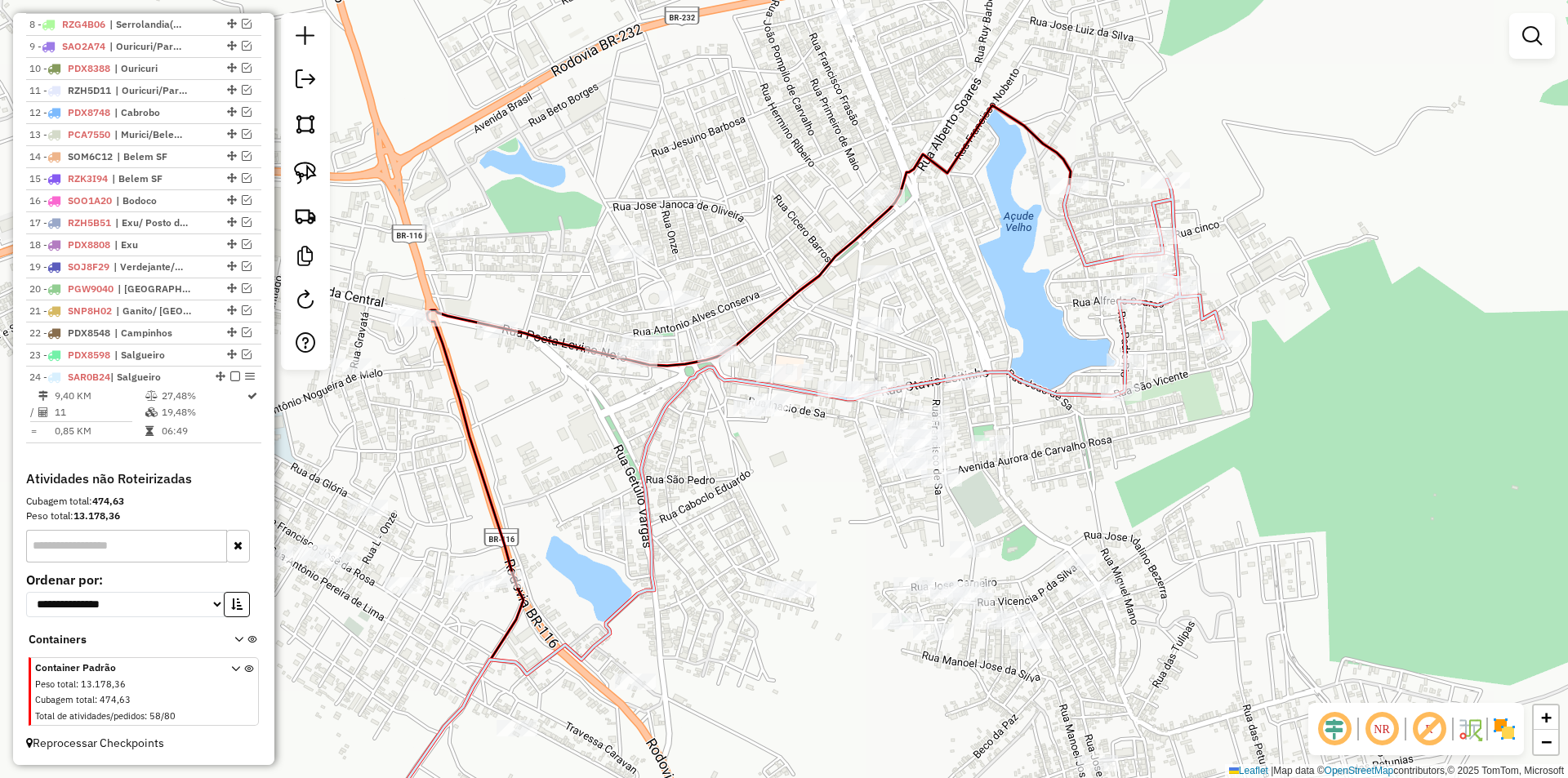
drag, startPoint x: 799, startPoint y: 101, endPoint x: 815, endPoint y: 177, distance: 77.7
click at [816, 176] on div "Janela de atendimento Grade de atendimento Capacidade Transportadoras Veículos …" at bounding box center [784, 389] width 1568 height 778
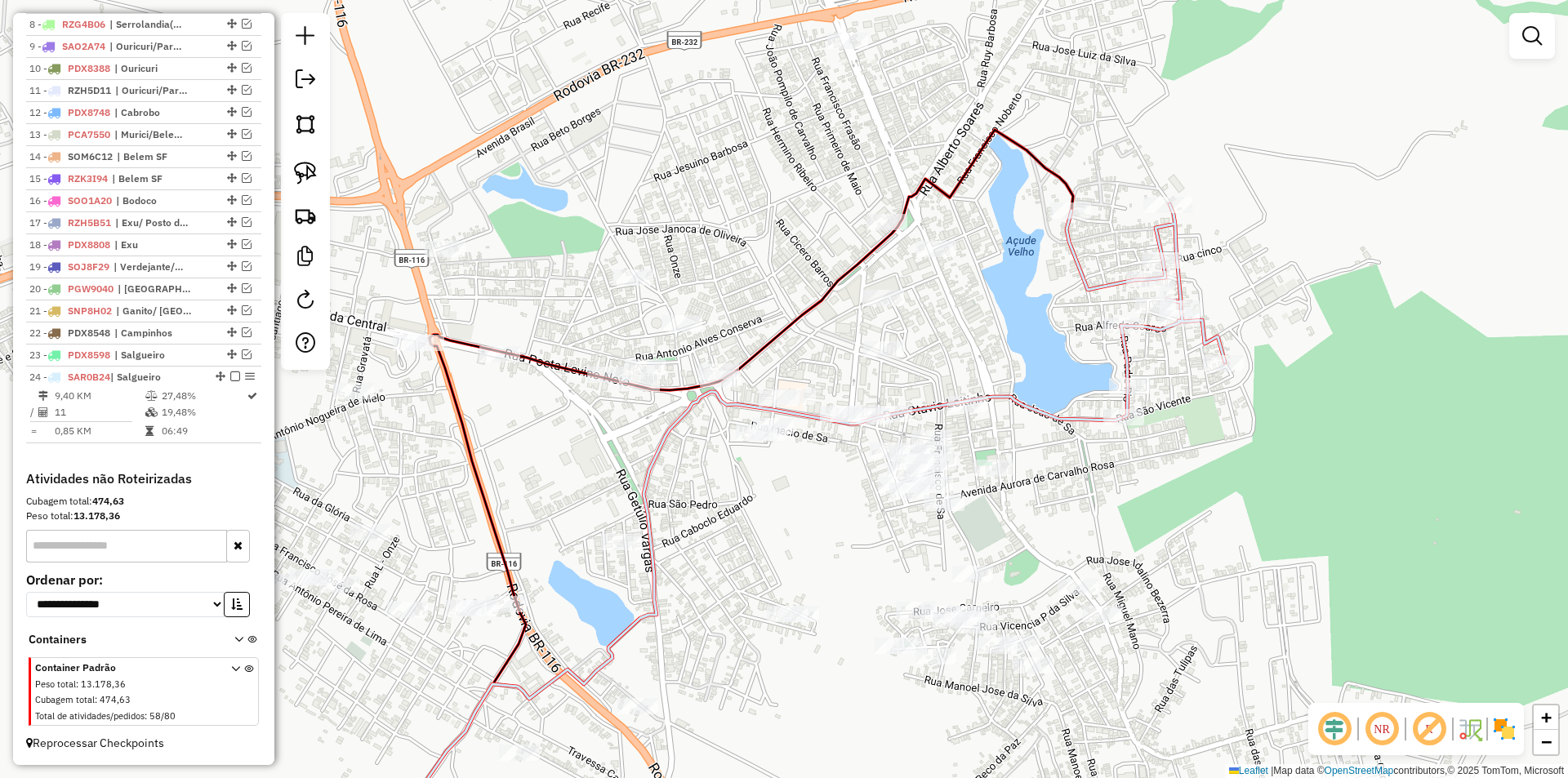
drag, startPoint x: 814, startPoint y: 177, endPoint x: 817, endPoint y: 199, distance: 22.2
click at [817, 203] on div "Janela de atendimento Grade de atendimento Capacidade Transportadoras Veículos …" at bounding box center [784, 389] width 1568 height 778
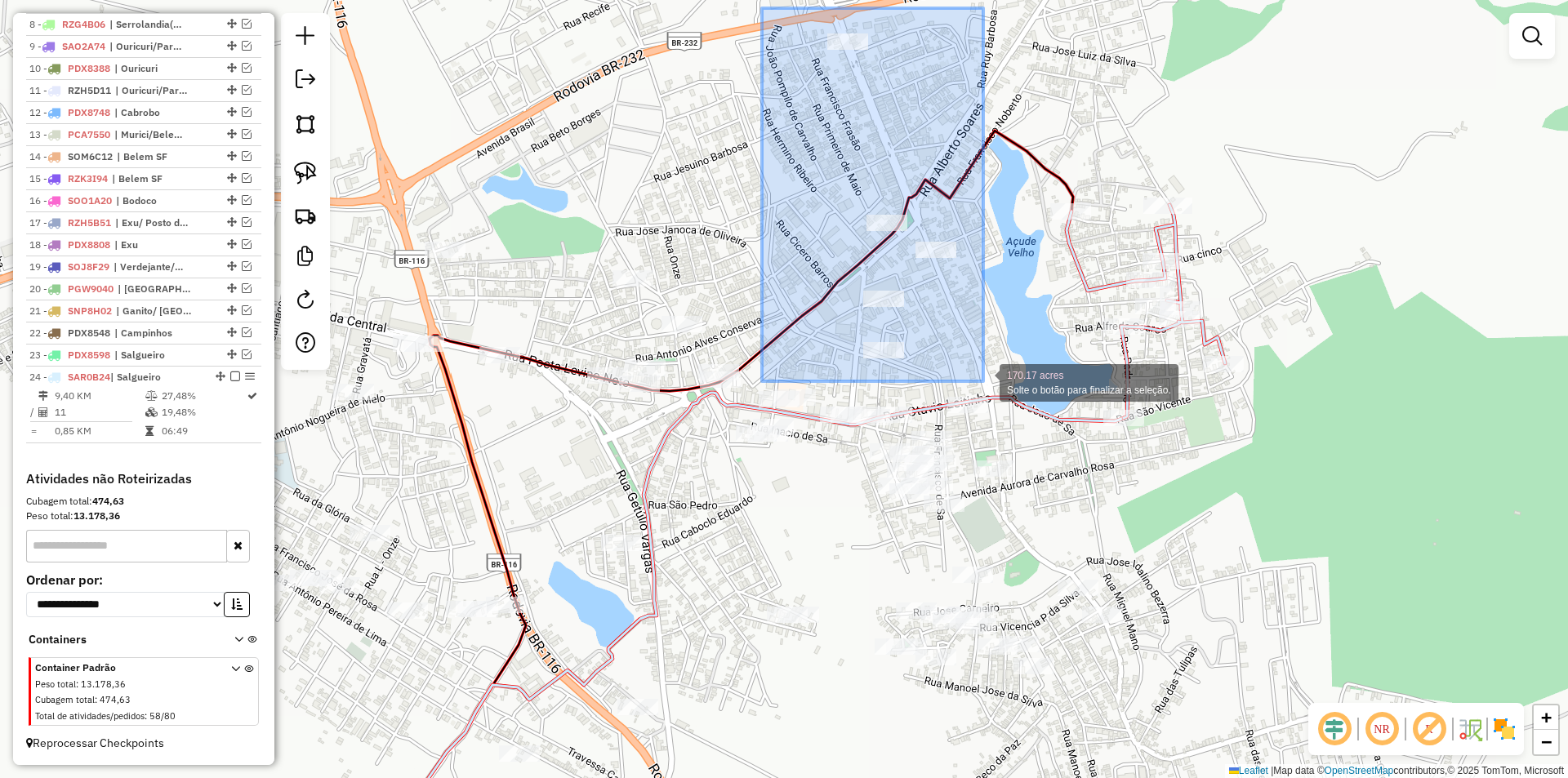
drag, startPoint x: 762, startPoint y: 8, endPoint x: 983, endPoint y: 381, distance: 433.6
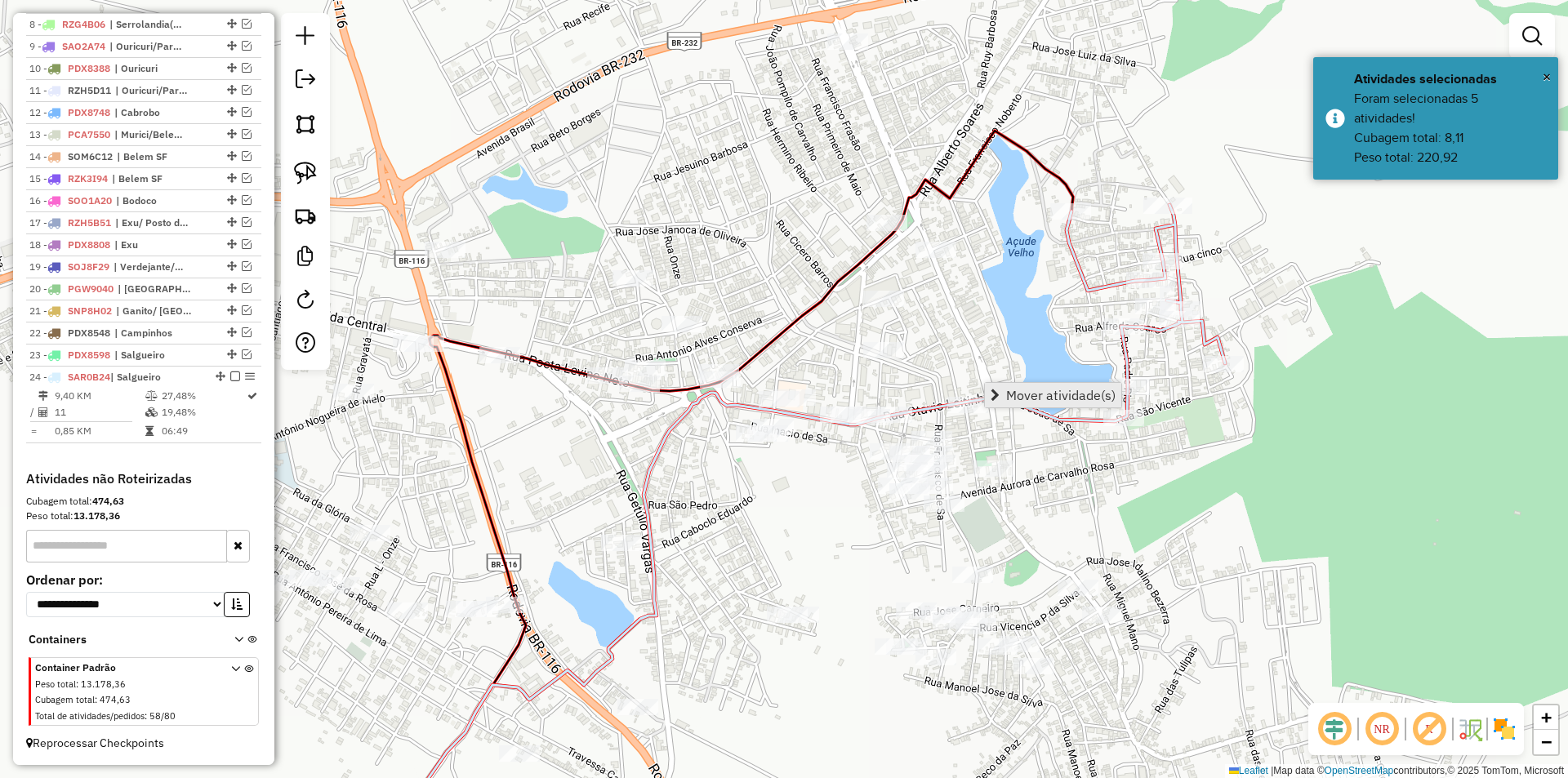
click at [1041, 398] on span "Mover atividade(s)" at bounding box center [1061, 395] width 110 height 13
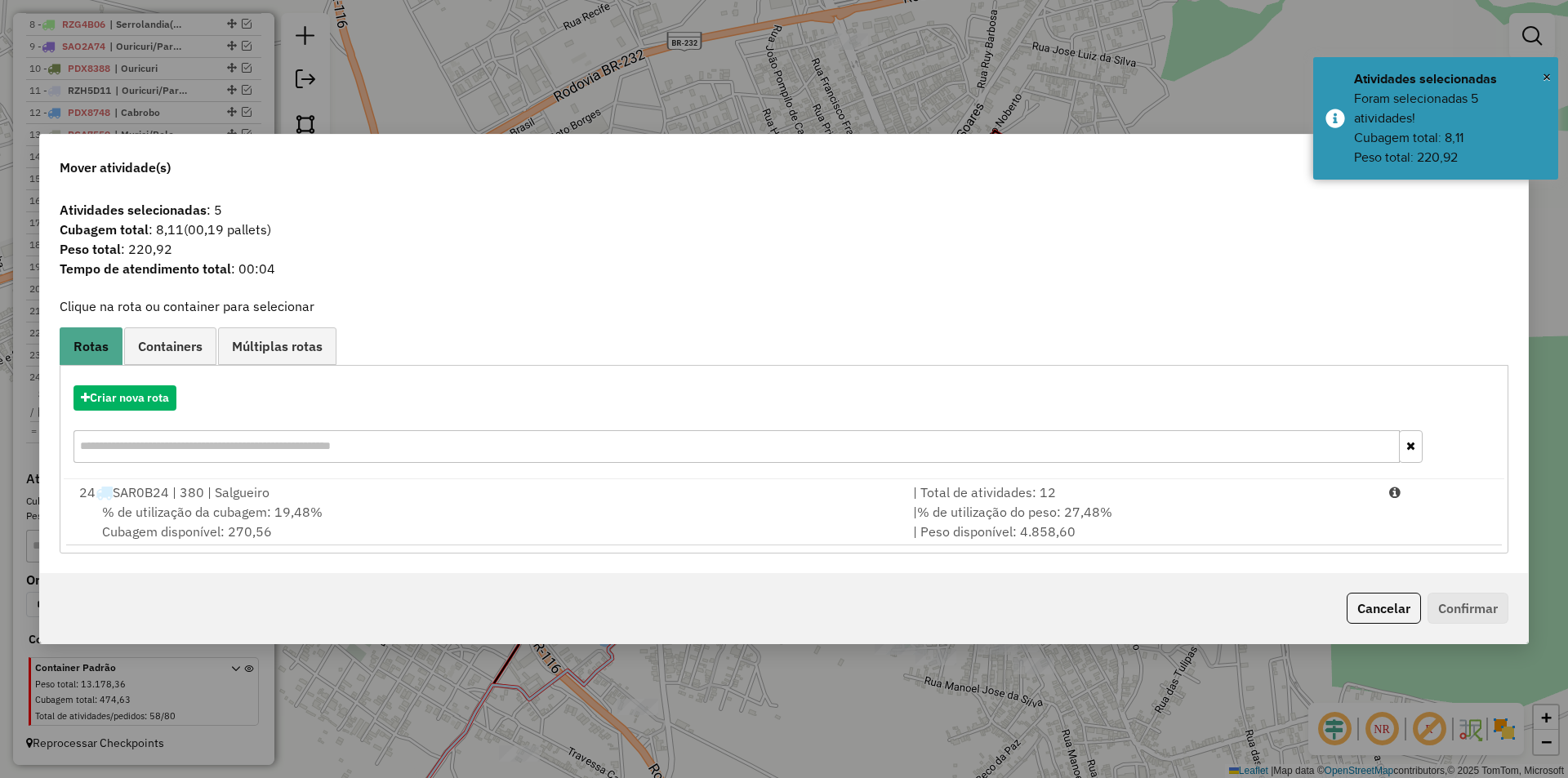
click at [1116, 101] on div "Mover atividade(s) Atividades selecionadas : 5 Cubagem total : 8,11 (00,19 pall…" at bounding box center [784, 389] width 1568 height 778
click at [1547, 73] on span "×" at bounding box center [1547, 76] width 8 height 18
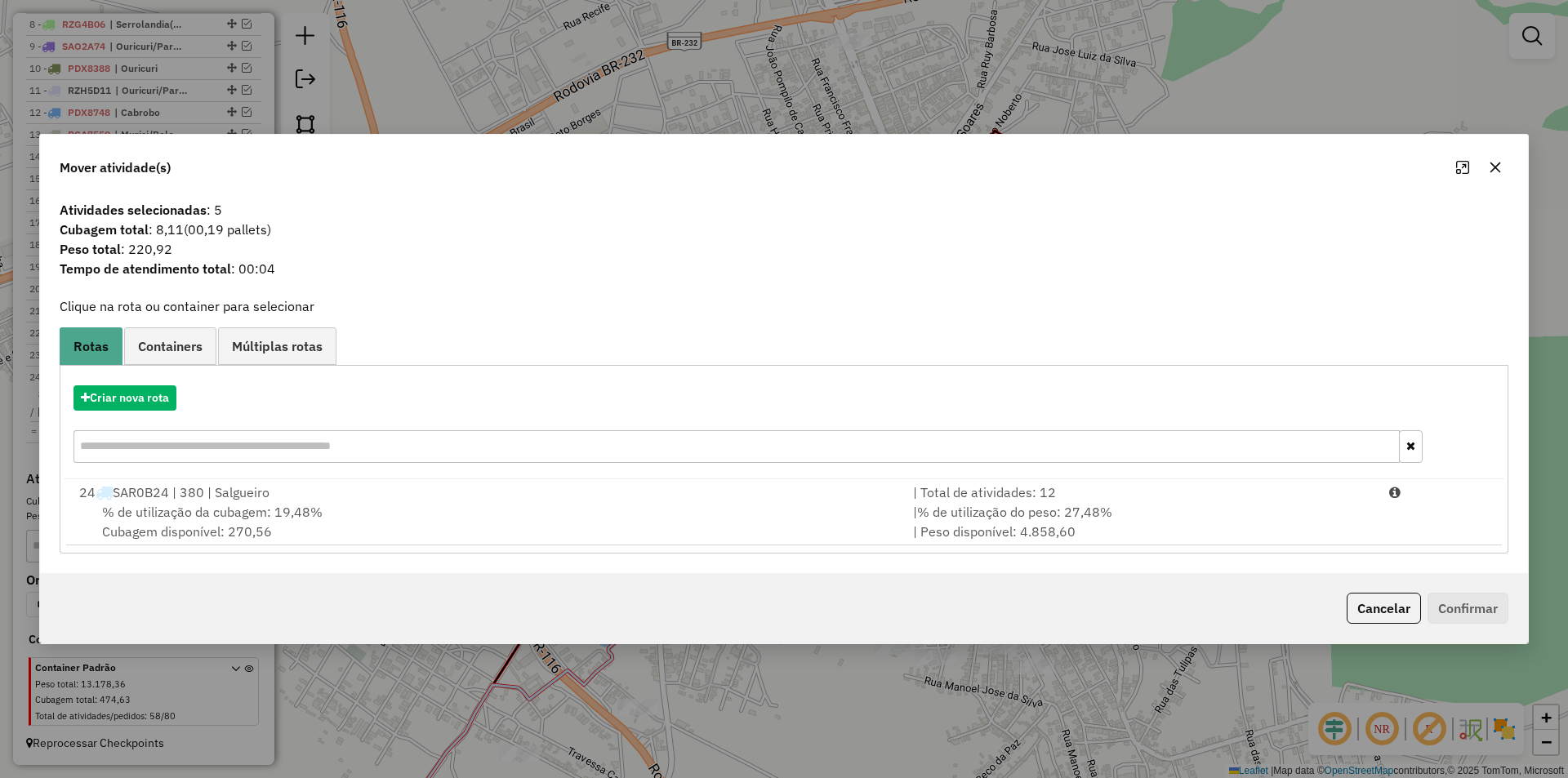
click at [1494, 185] on div "Mover atividade(s)" at bounding box center [784, 163] width 1488 height 59
click at [1494, 170] on icon "button" at bounding box center [1496, 167] width 13 height 13
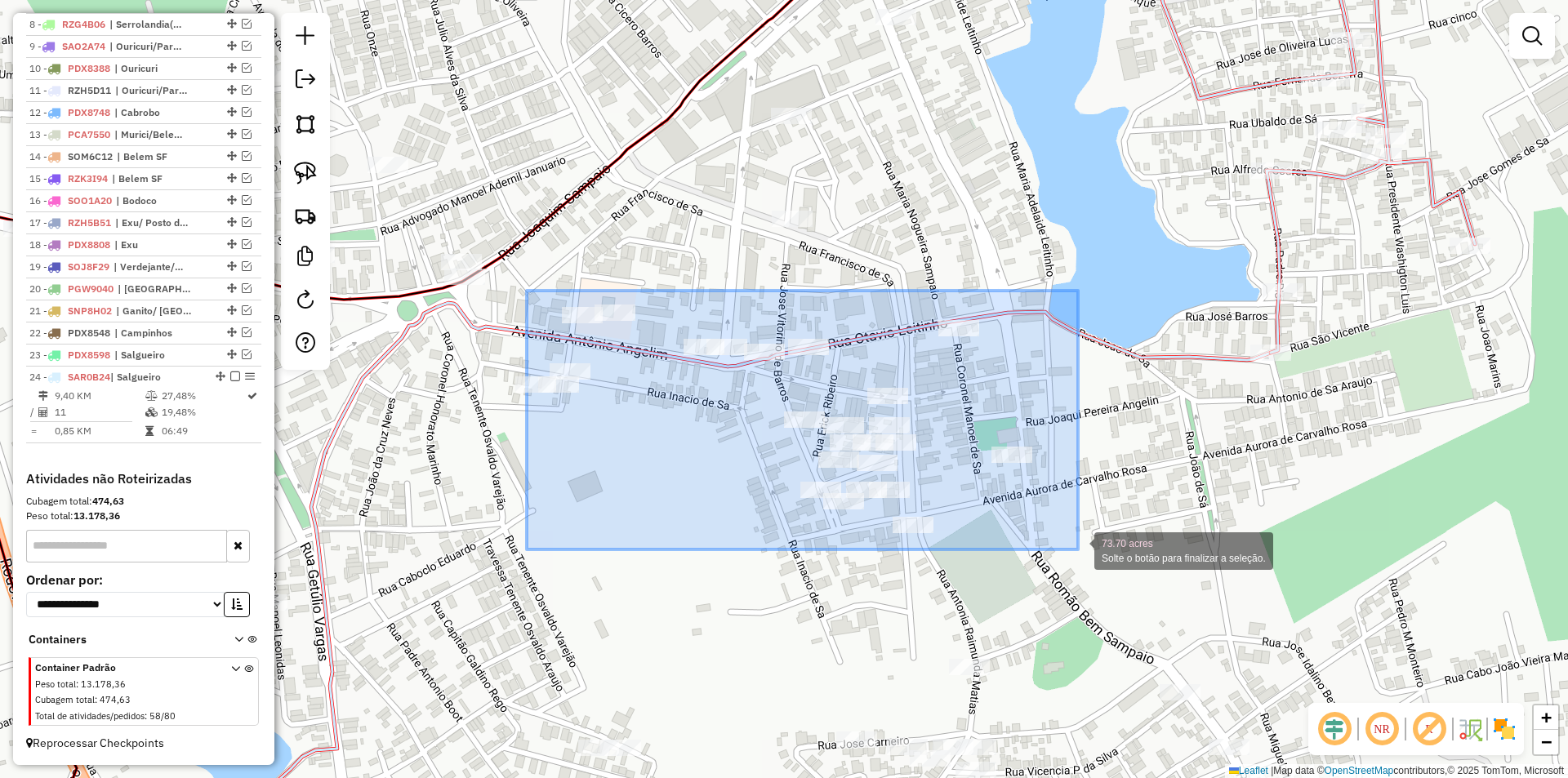
drag, startPoint x: 527, startPoint y: 290, endPoint x: 1078, endPoint y: 549, distance: 608.8
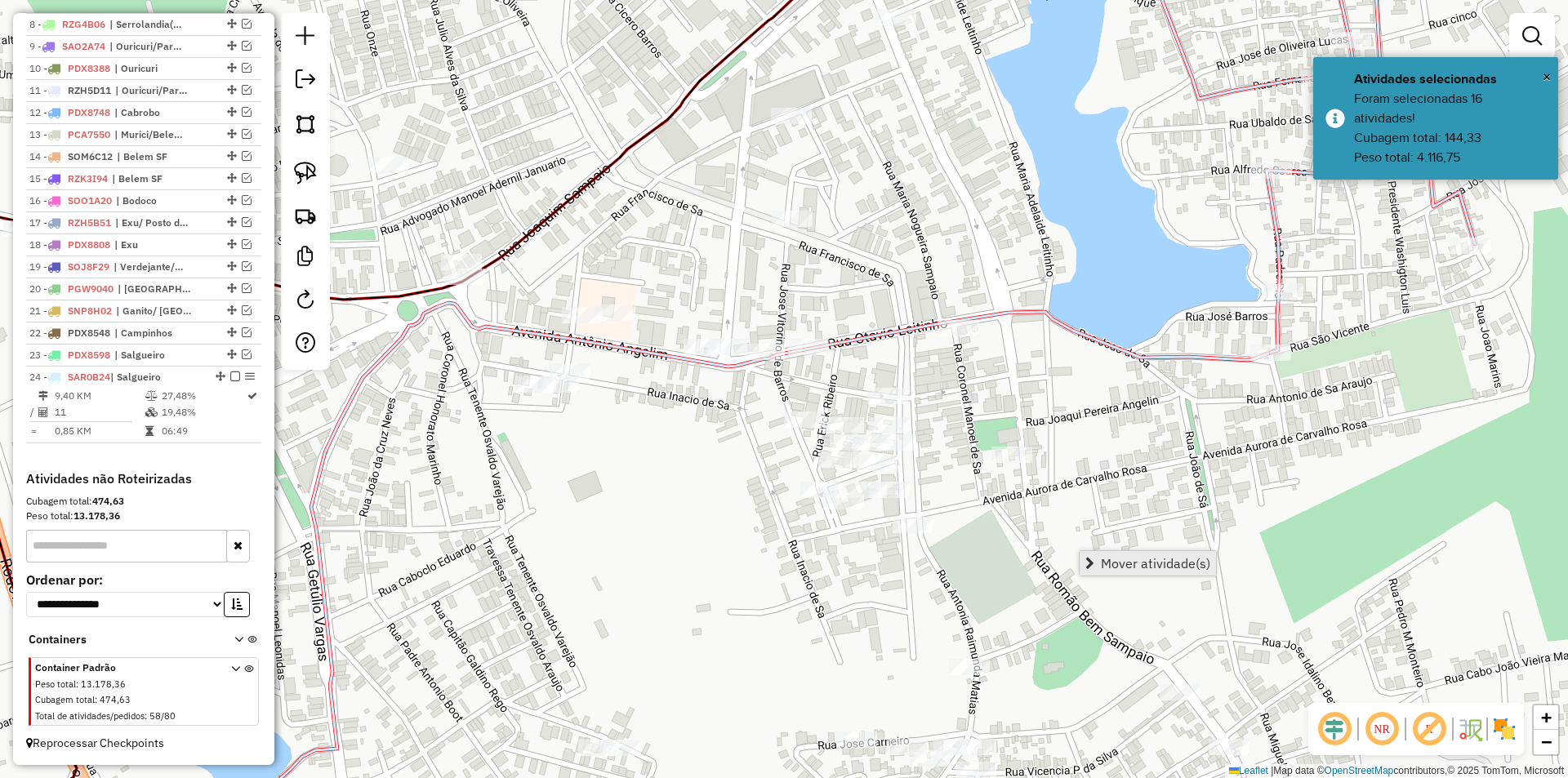
click at [1100, 555] on link "Mover atividade(s)" at bounding box center [1148, 563] width 137 height 24
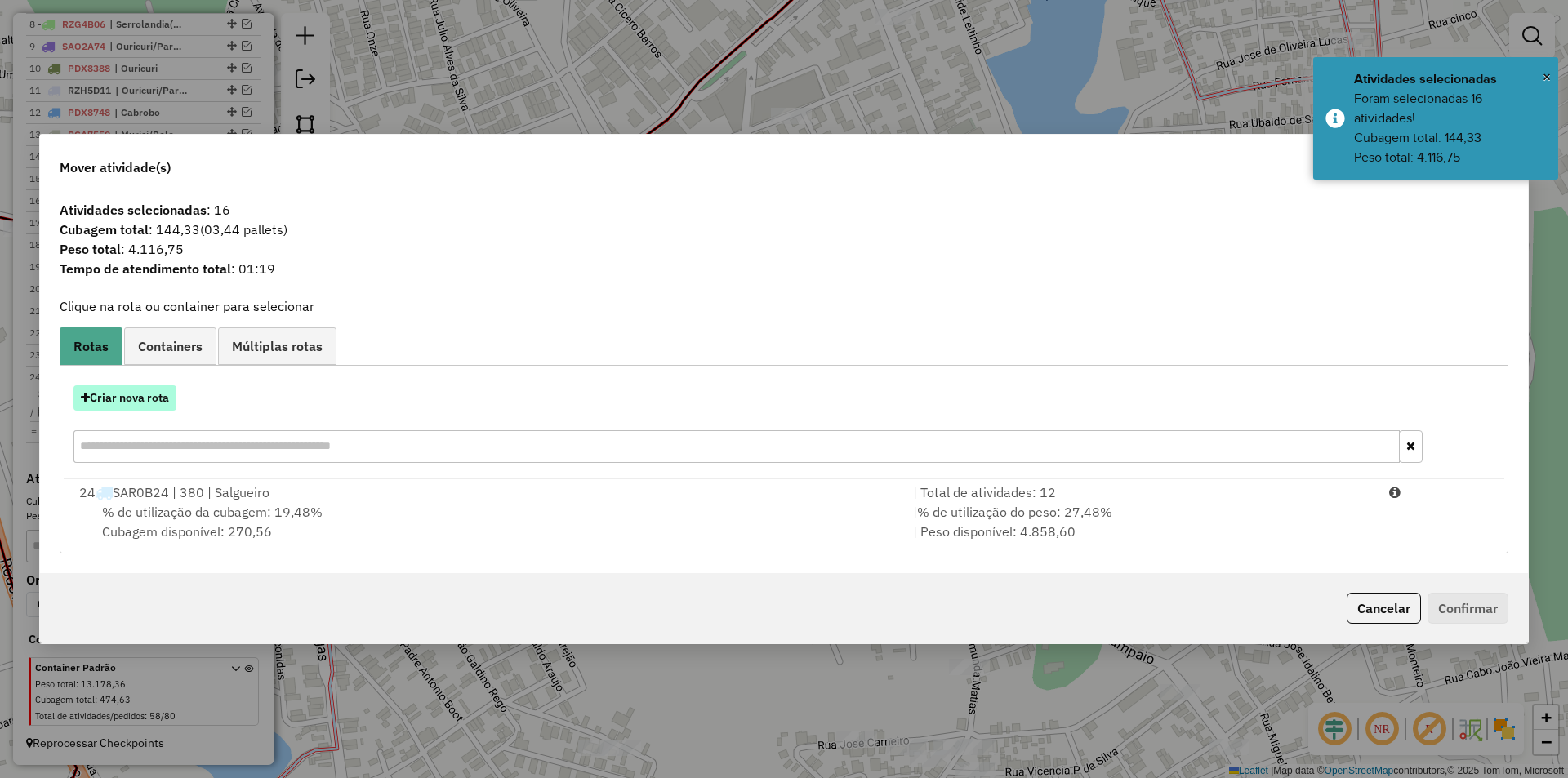
click at [141, 392] on button "Criar nova rota" at bounding box center [124, 398] width 103 height 25
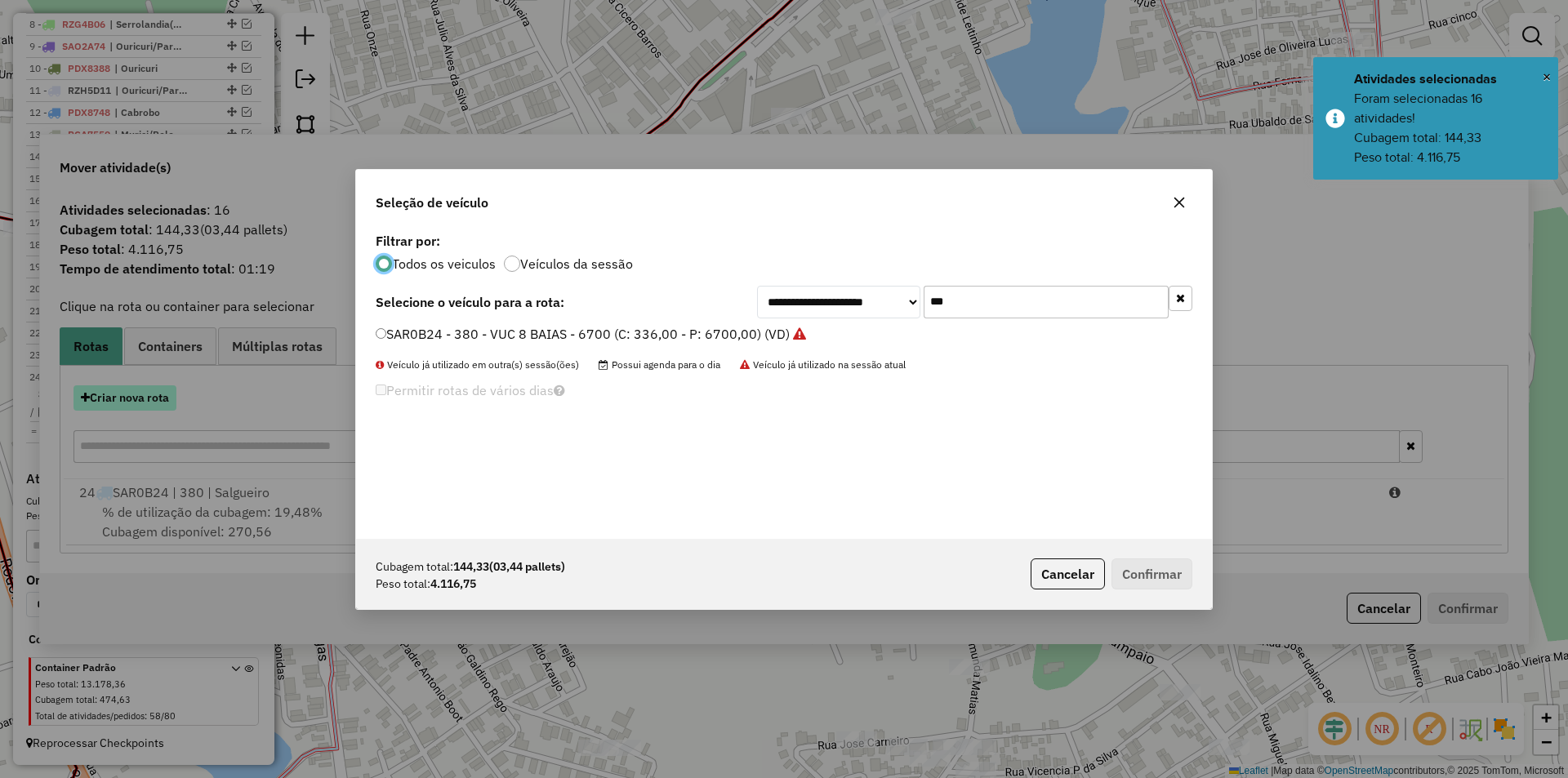
scroll to position [9, 5]
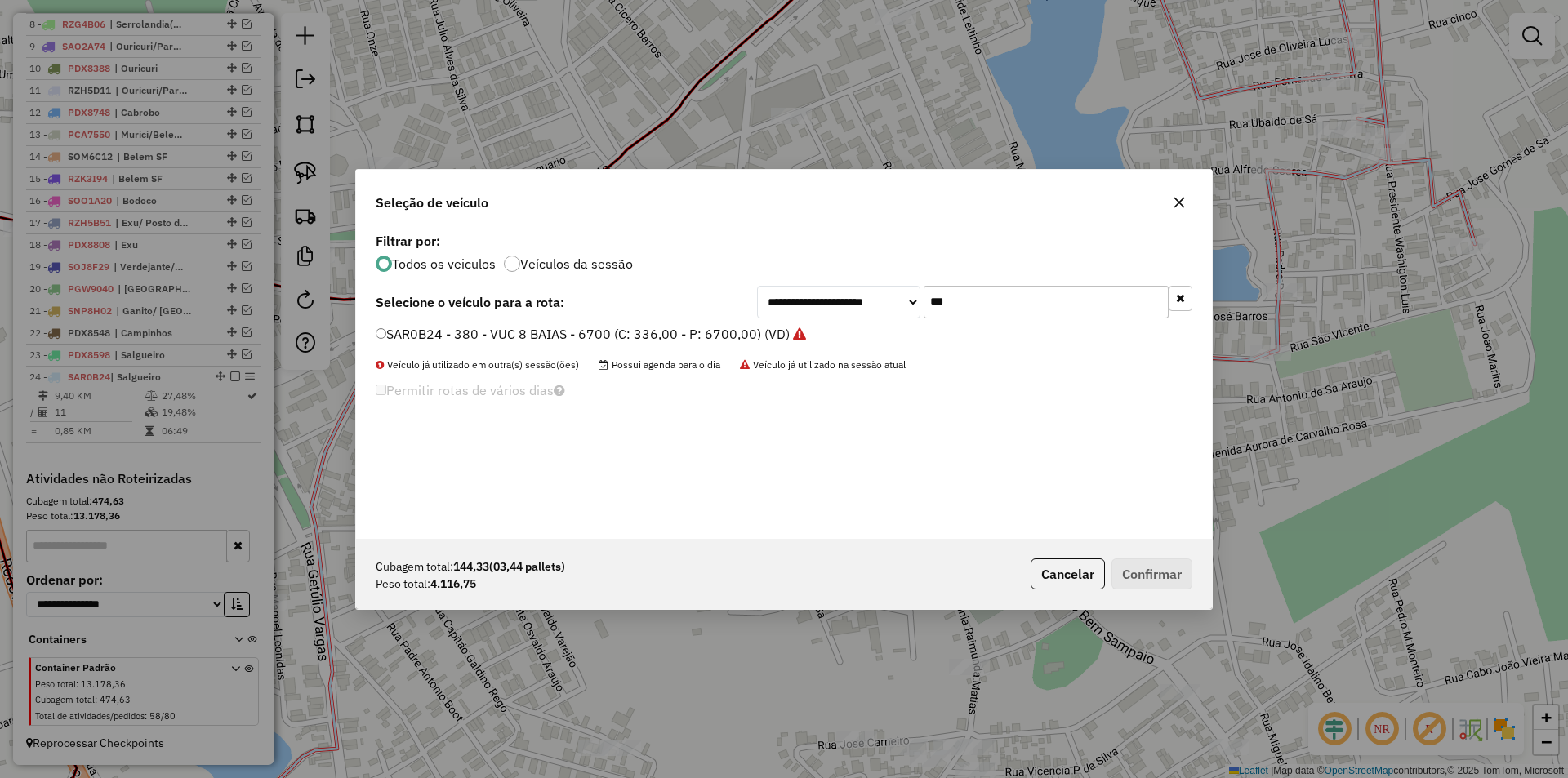
drag, startPoint x: 970, startPoint y: 308, endPoint x: 889, endPoint y: 309, distance: 81.0
click at [889, 309] on div "**********" at bounding box center [974, 302] width 435 height 33
type input "***"
click at [732, 334] on label "SNP8I42 - VUC 8 BAIAS - 6700 (C: 336,00 - P: 6700,00) (VD)" at bounding box center [563, 334] width 375 height 19
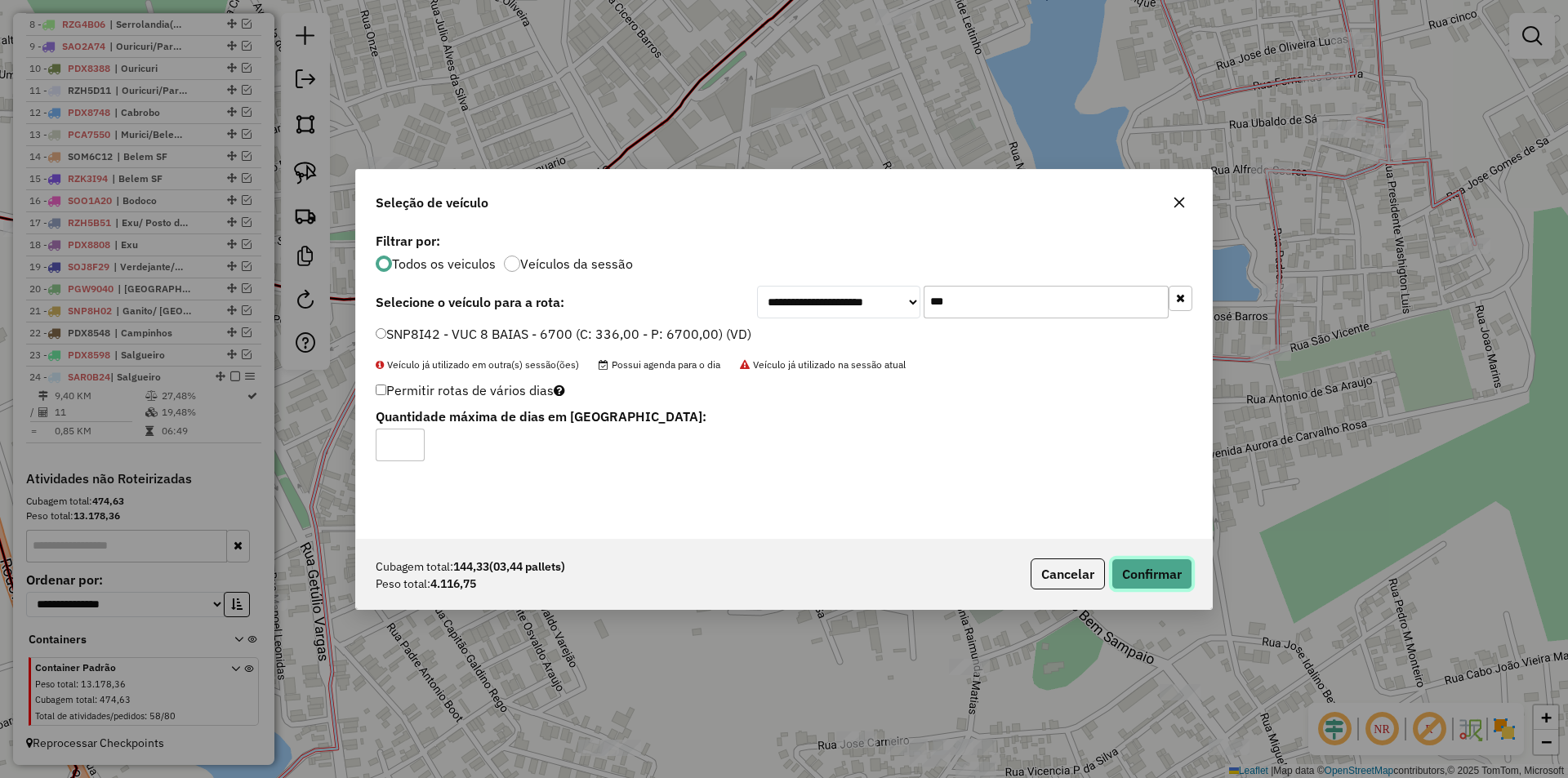
click at [1112, 560] on button "Confirmar" at bounding box center [1151, 574] width 81 height 31
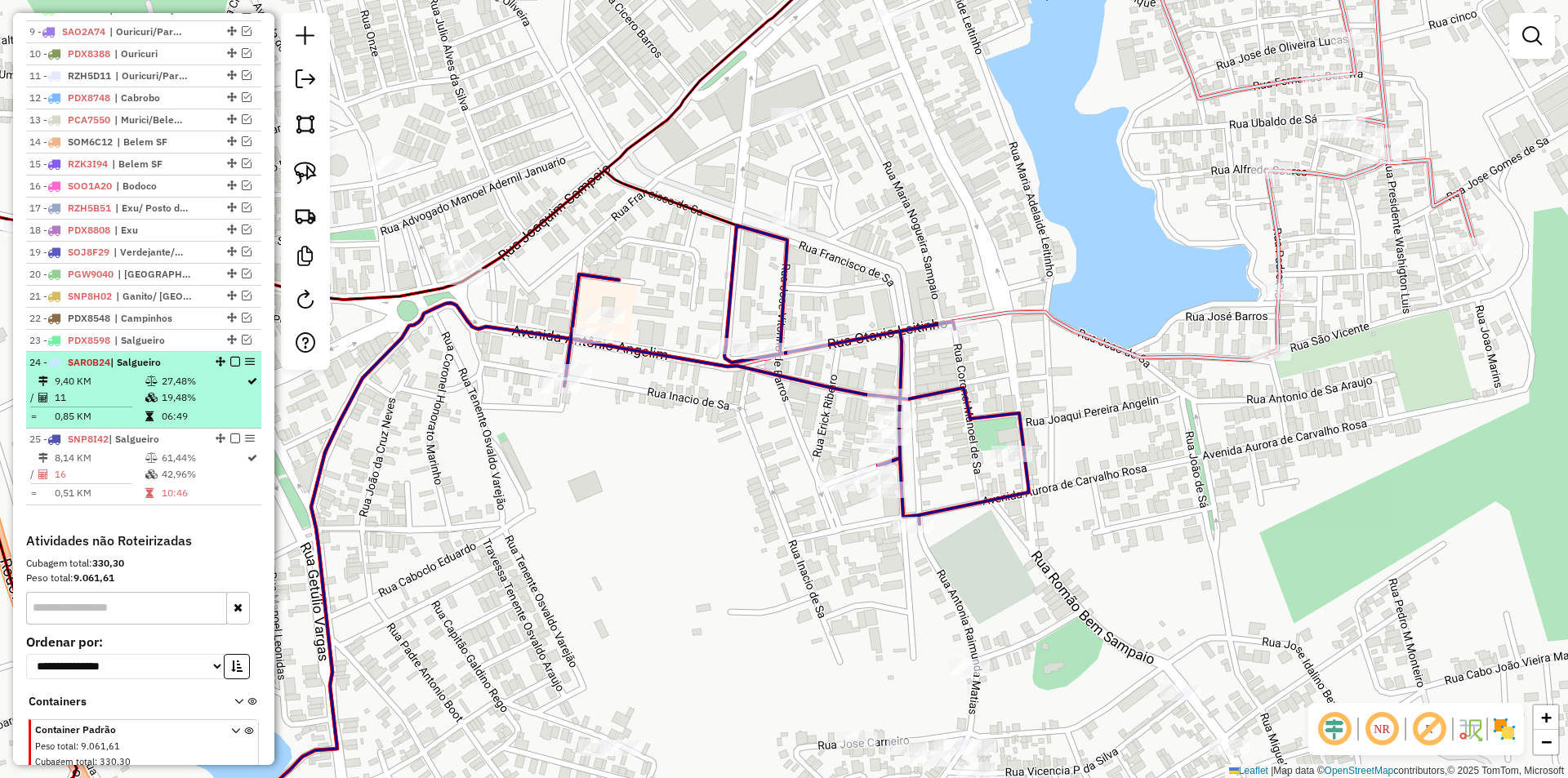
scroll to position [803, 0]
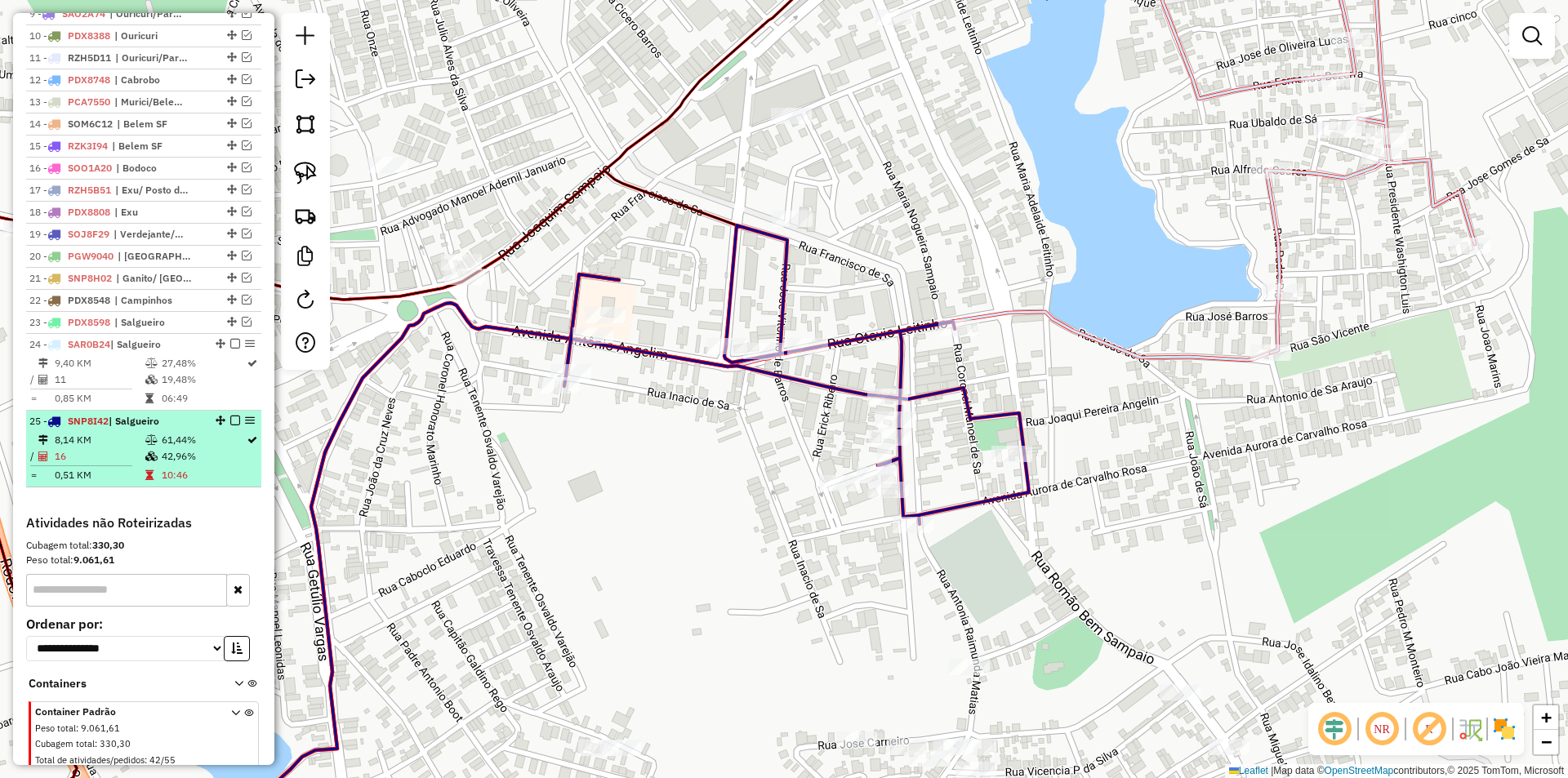
click at [230, 425] on em at bounding box center [235, 420] width 10 height 10
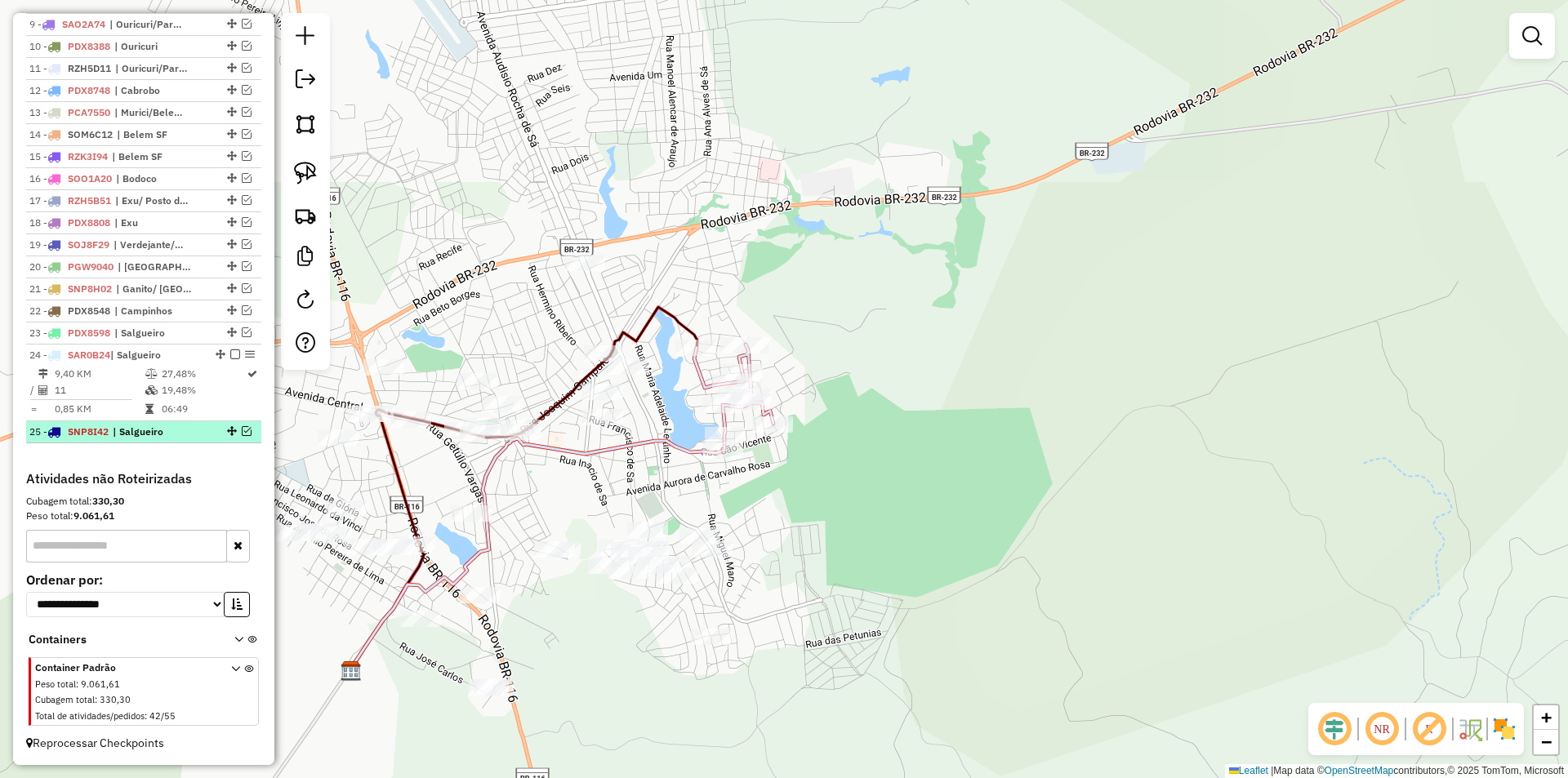
click at [242, 431] on em at bounding box center [246, 431] width 10 height 10
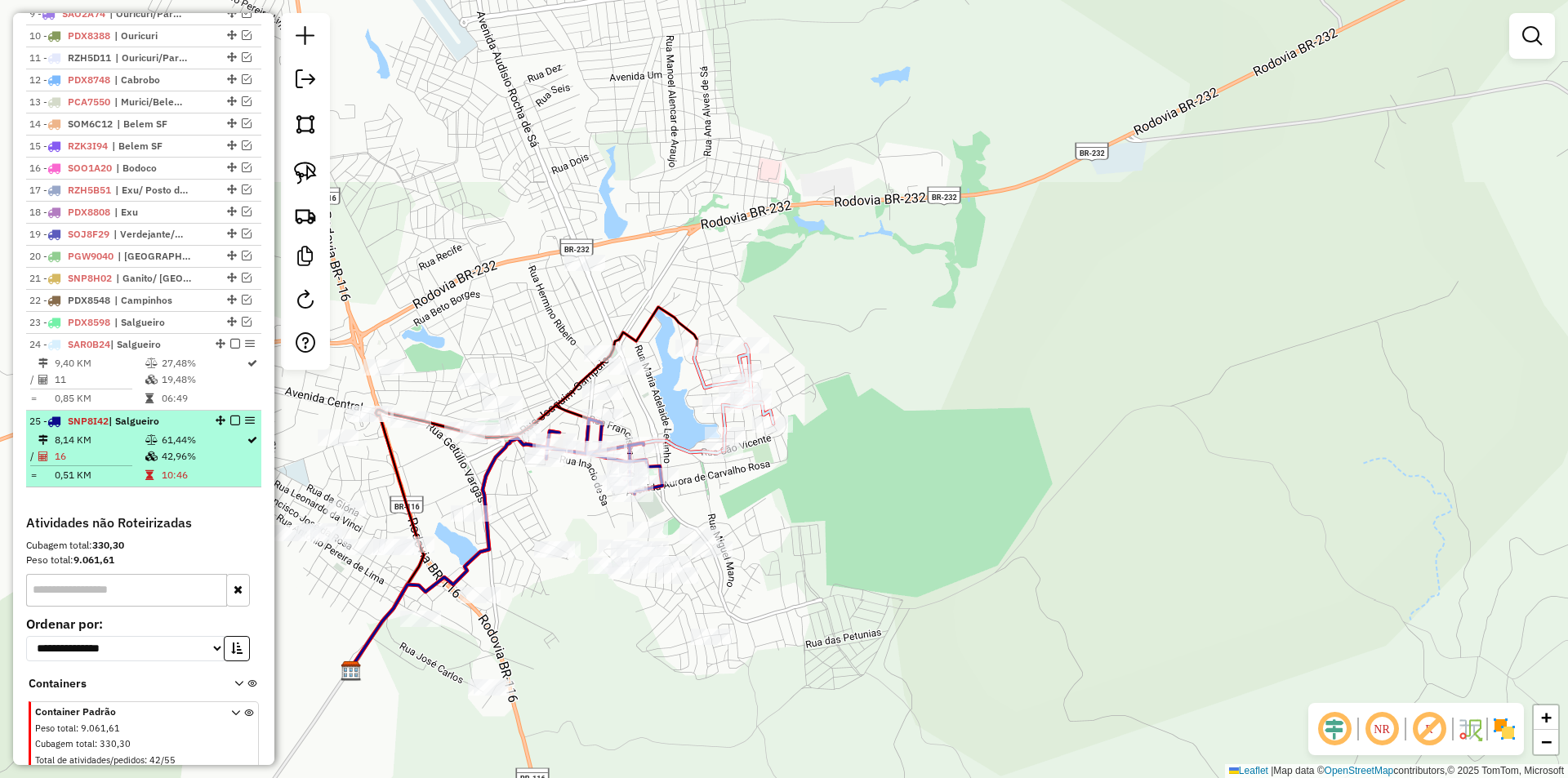
click at [189, 429] on div "25 - SNP8I42 | Salgueiro" at bounding box center [116, 420] width 173 height 14
select select "*********"
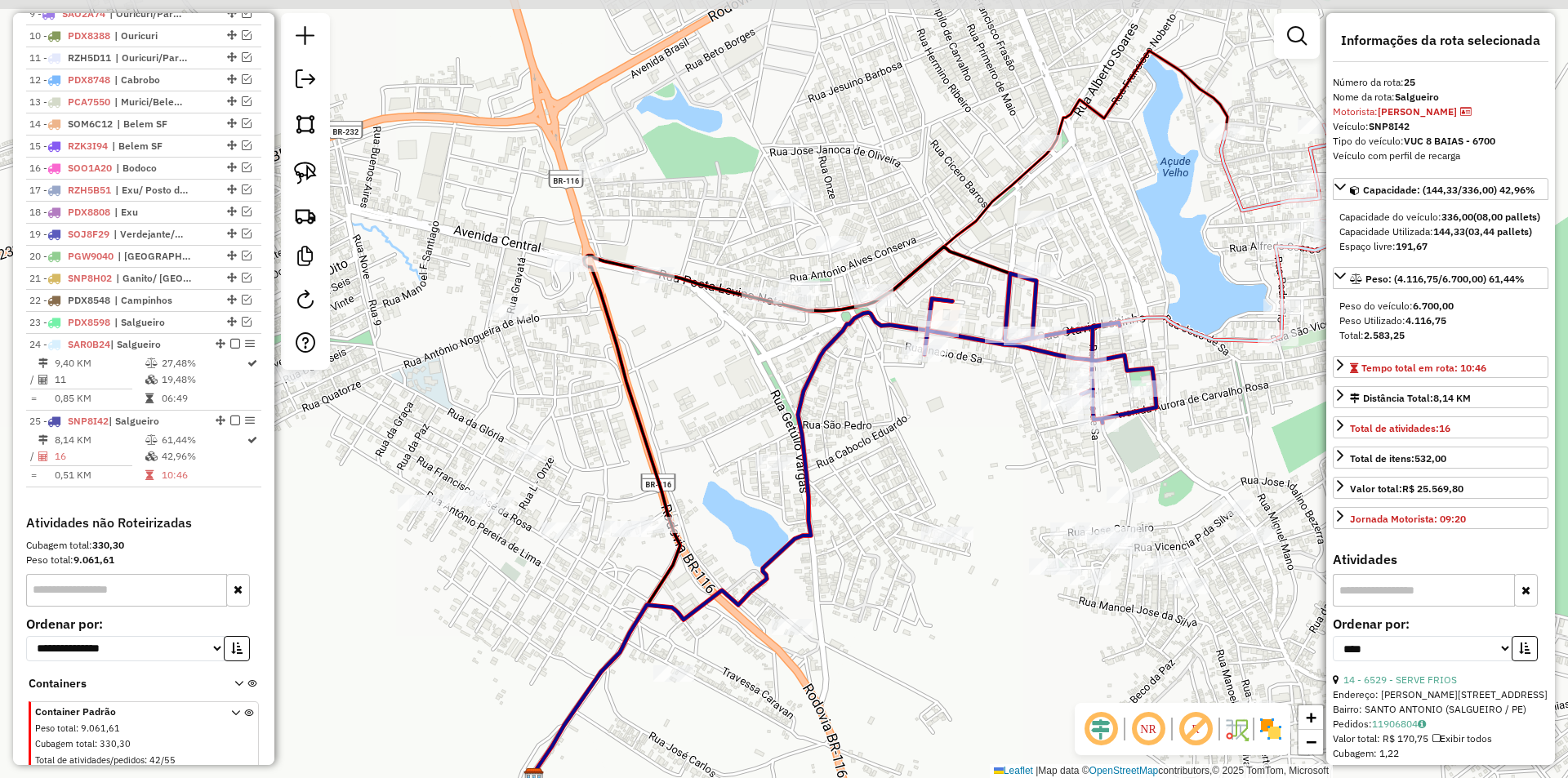
drag, startPoint x: 816, startPoint y: 265, endPoint x: 874, endPoint y: 387, distance: 135.1
click at [874, 387] on div "Janela de atendimento Grade de atendimento Capacidade Transportadoras Veículos …" at bounding box center [784, 389] width 1568 height 778
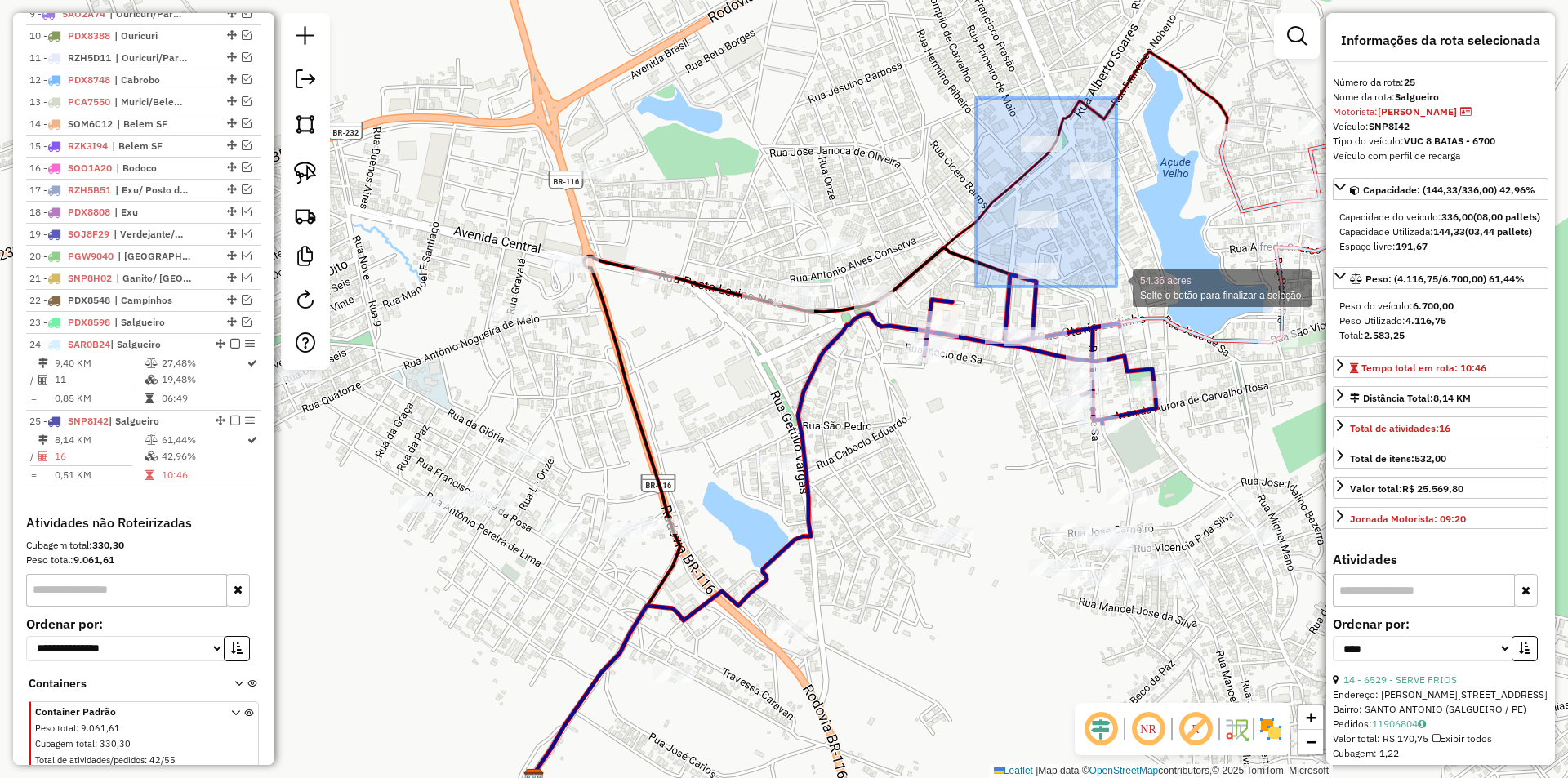
drag, startPoint x: 1013, startPoint y: 115, endPoint x: 1116, endPoint y: 287, distance: 200.5
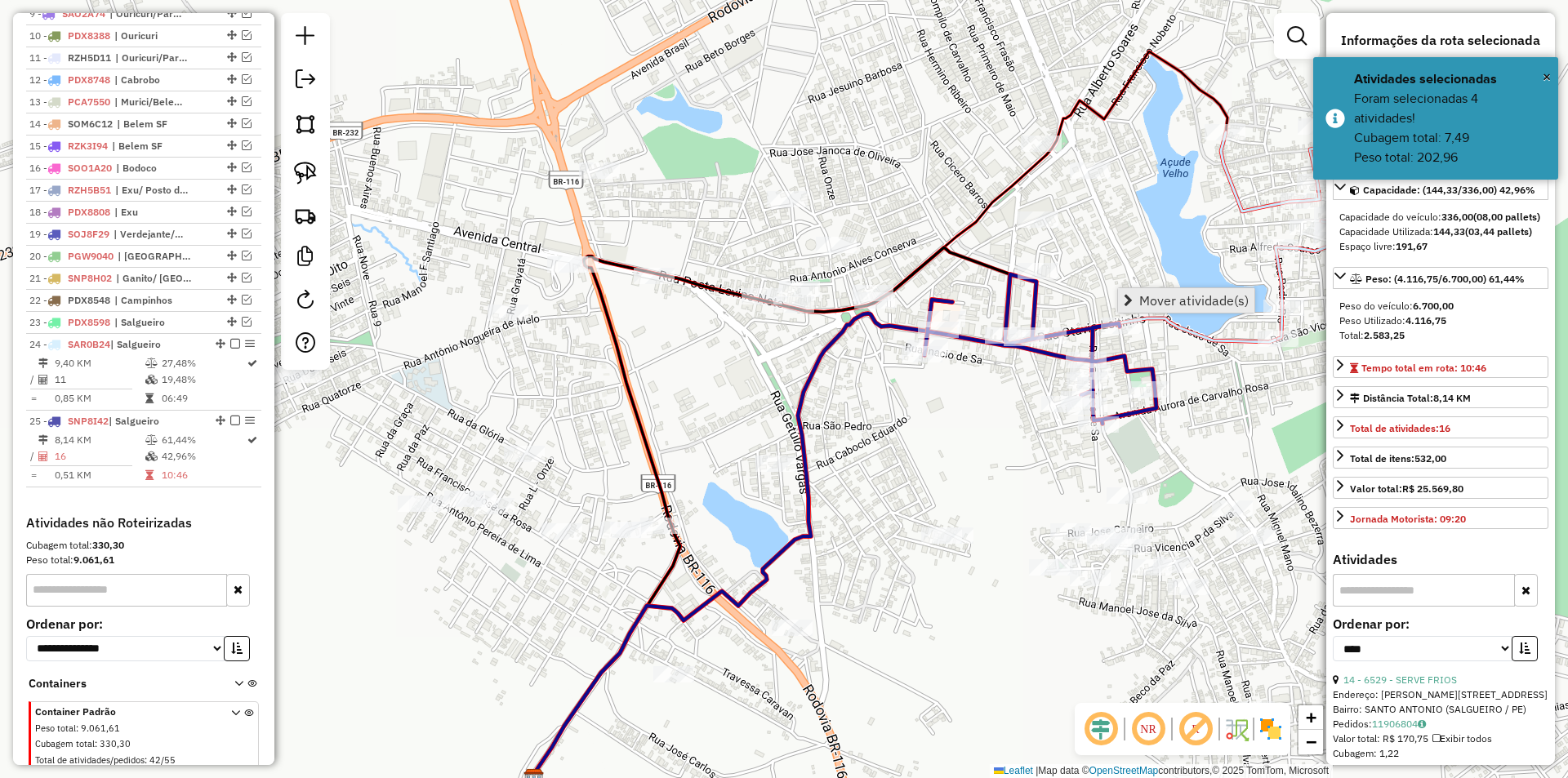
click at [1153, 297] on span "Mover atividade(s)" at bounding box center [1194, 301] width 110 height 13
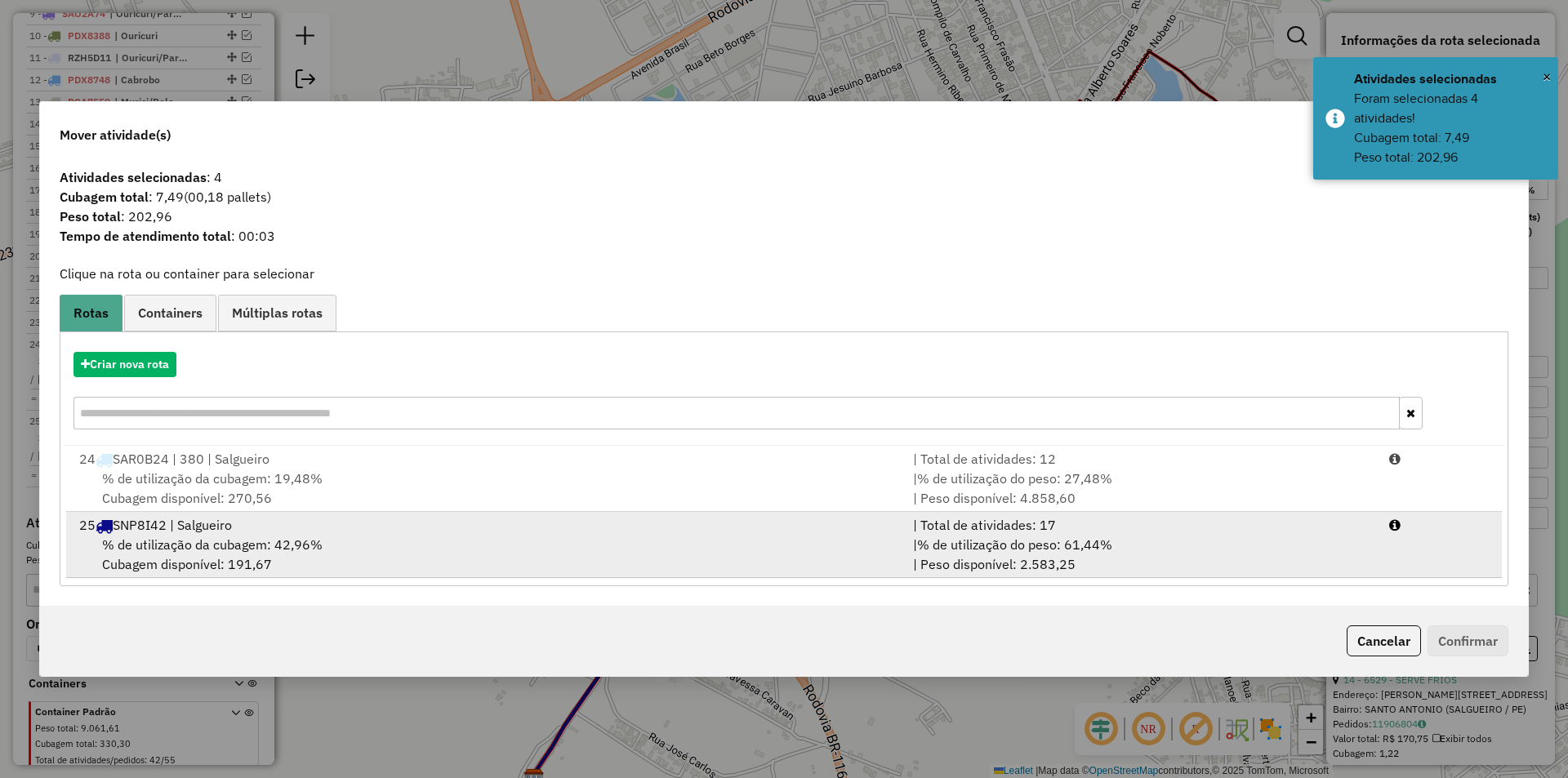
click at [424, 538] on div "% de utilização da cubagem: 42,96% Cubagem disponível: 191,67" at bounding box center [486, 554] width 834 height 39
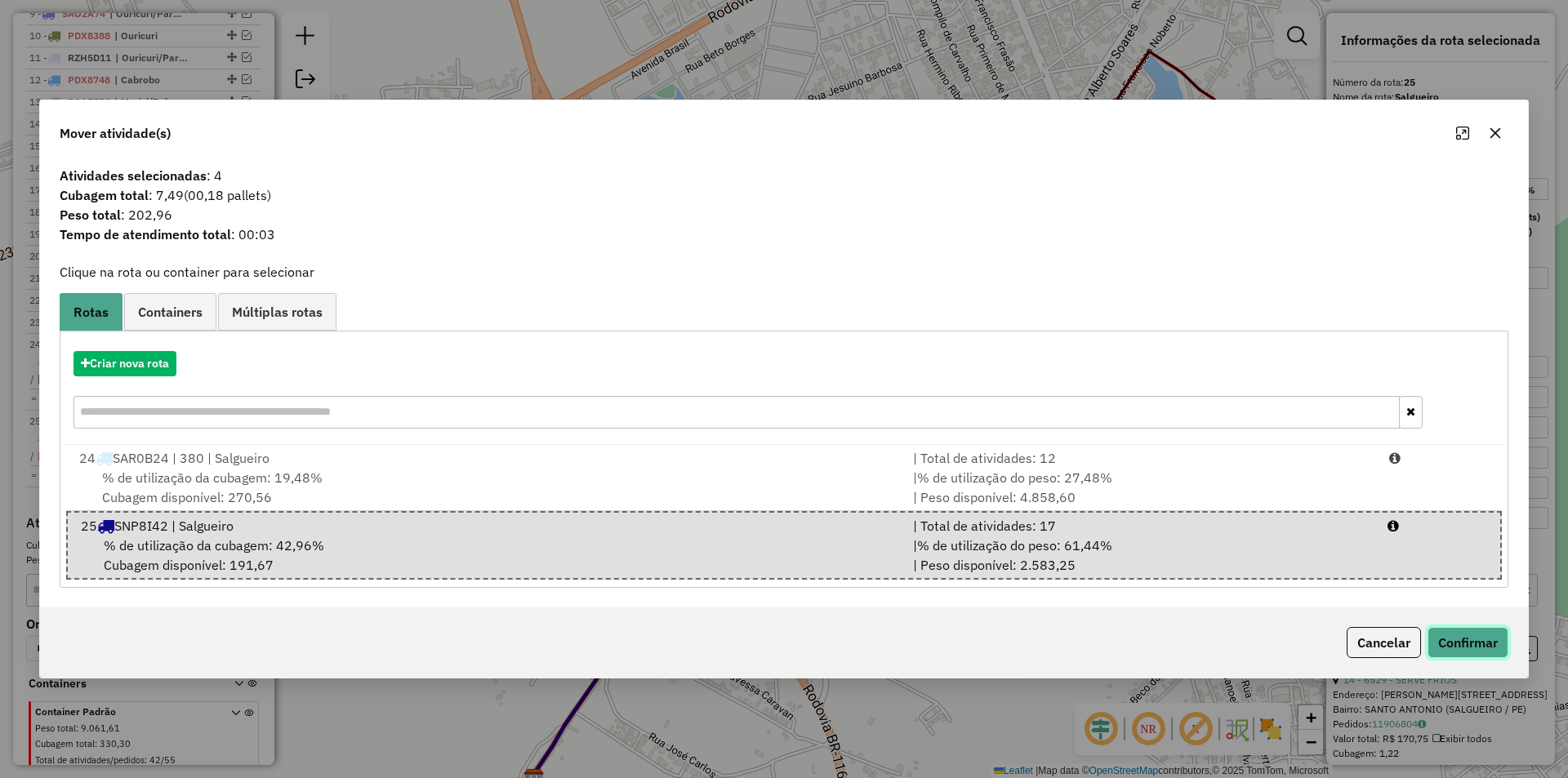
click at [1483, 648] on button "Confirmar" at bounding box center [1468, 642] width 81 height 31
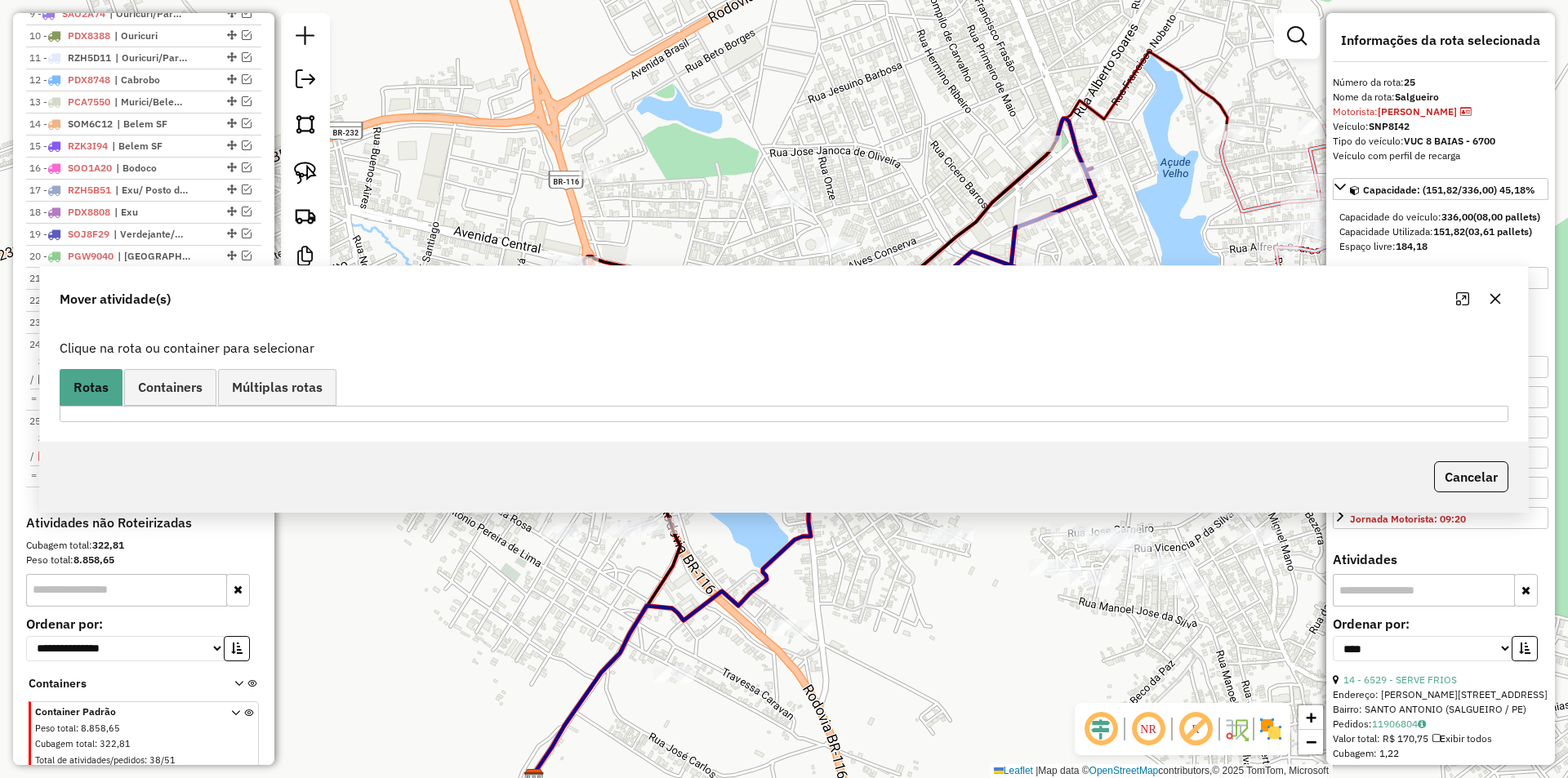
scroll to position [862, 0]
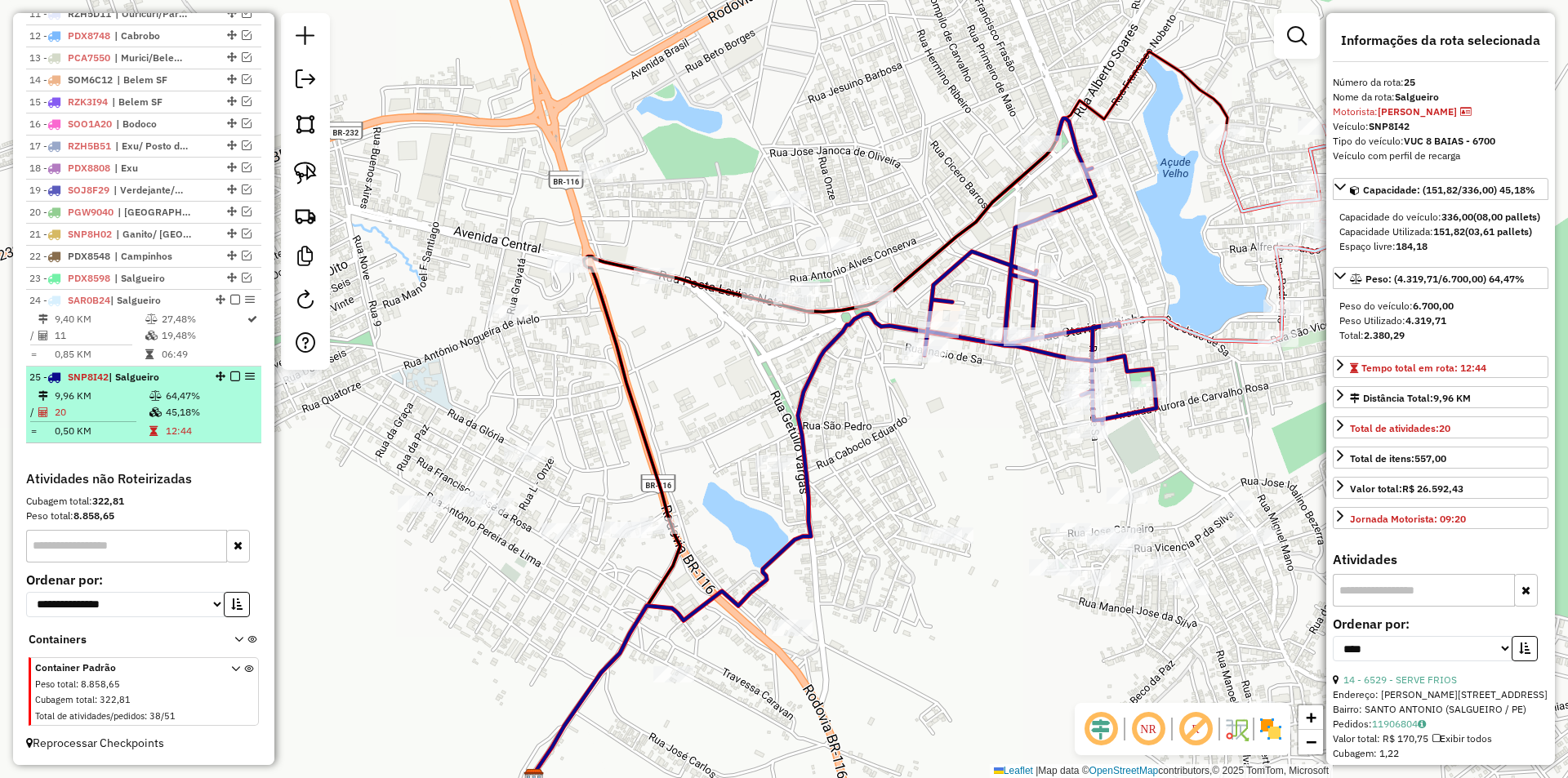
click at [200, 401] on td "64,47%" at bounding box center [209, 395] width 89 height 16
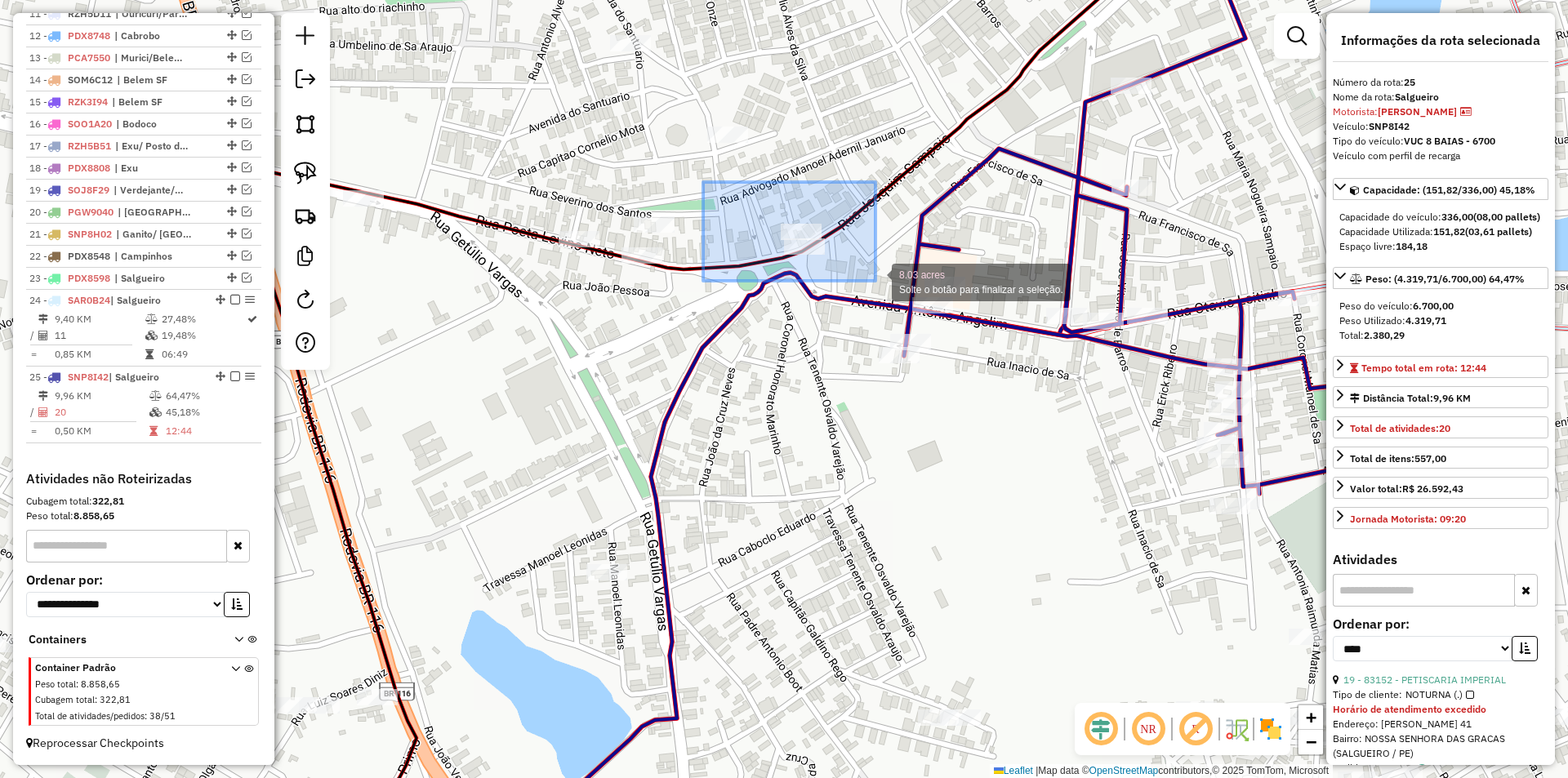
drag, startPoint x: 703, startPoint y: 182, endPoint x: 890, endPoint y: 290, distance: 215.9
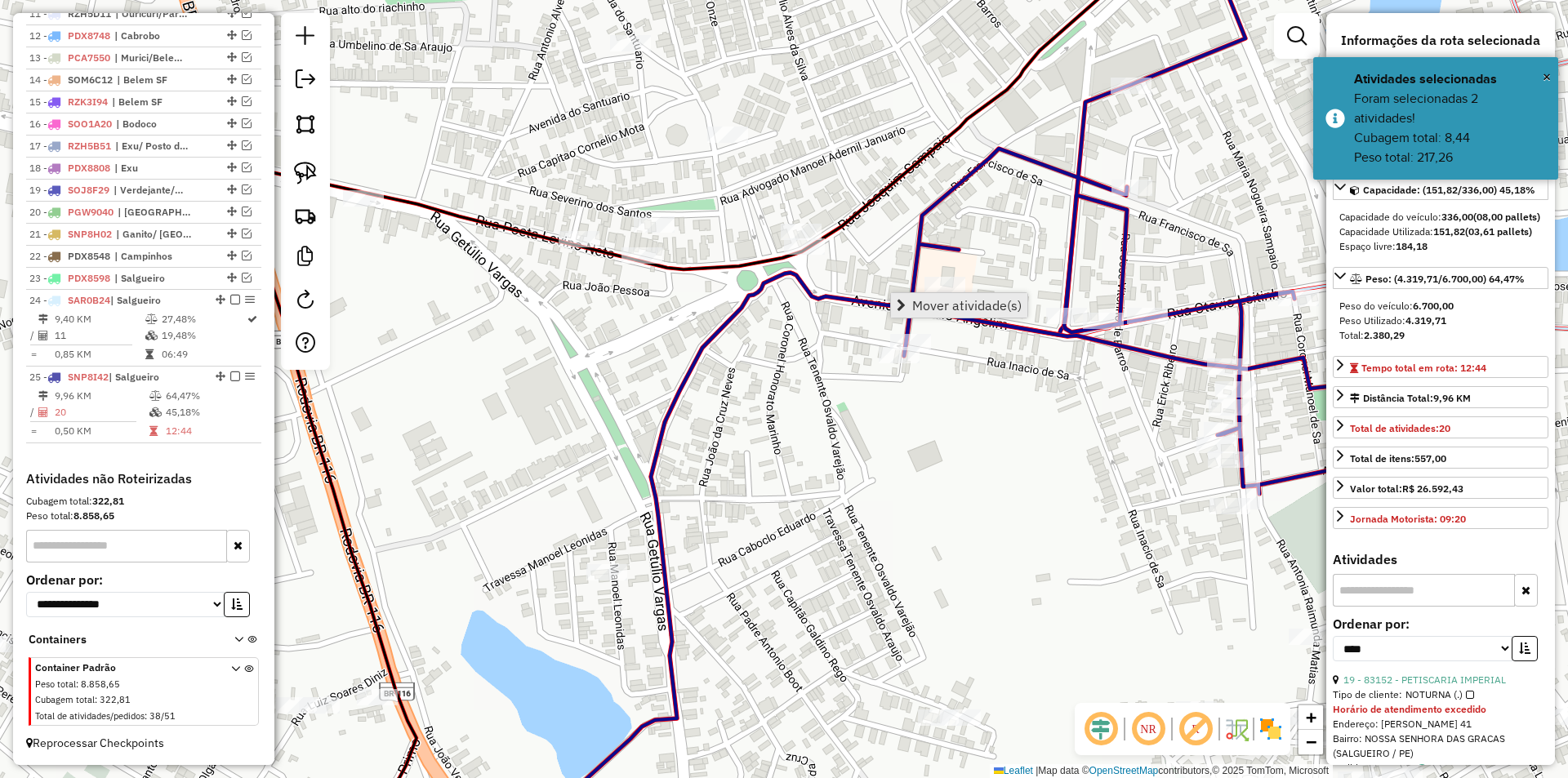
click at [932, 301] on span "Mover atividade(s)" at bounding box center [967, 306] width 110 height 13
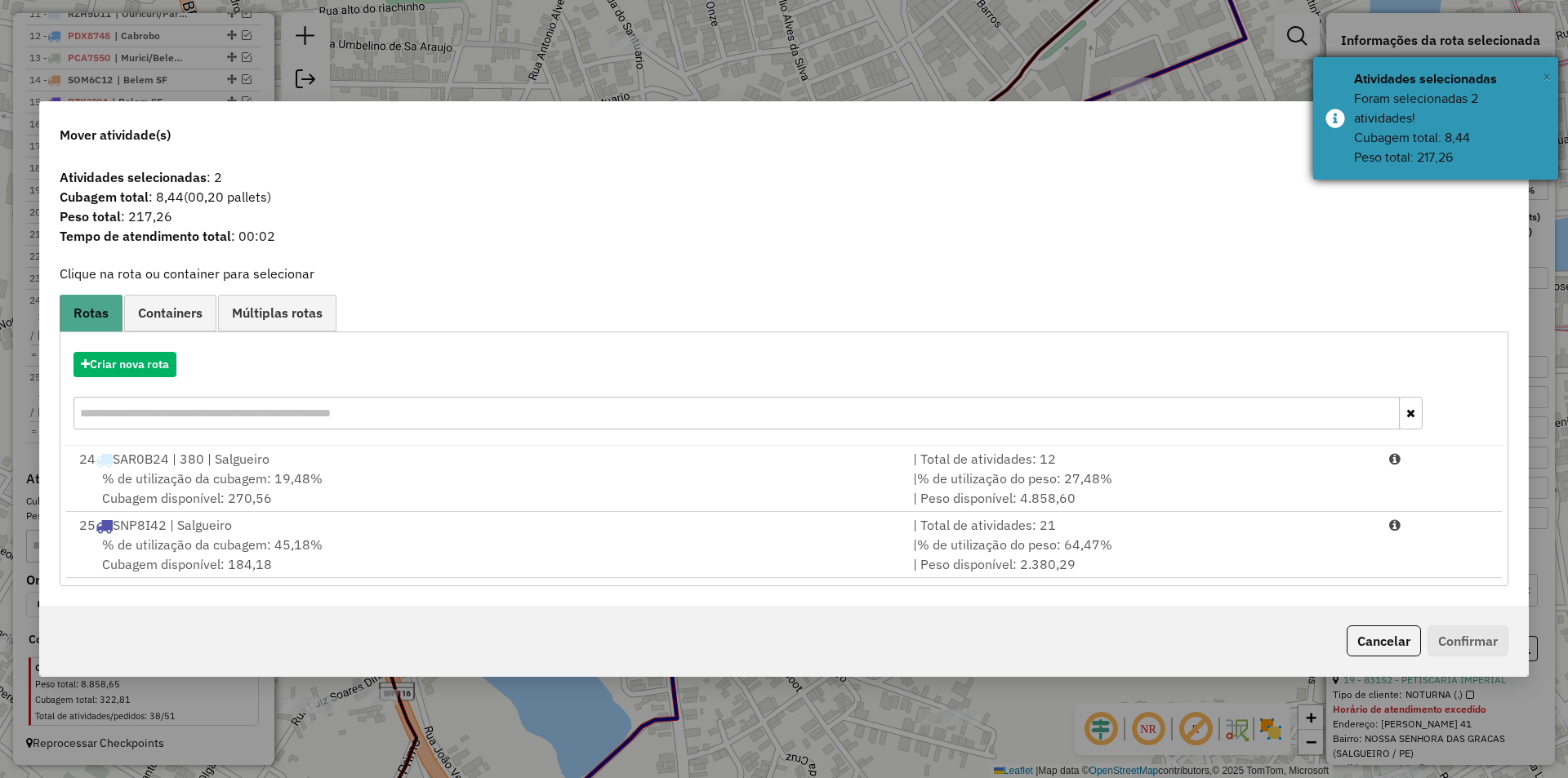
click at [1550, 67] on button "×" at bounding box center [1547, 76] width 8 height 24
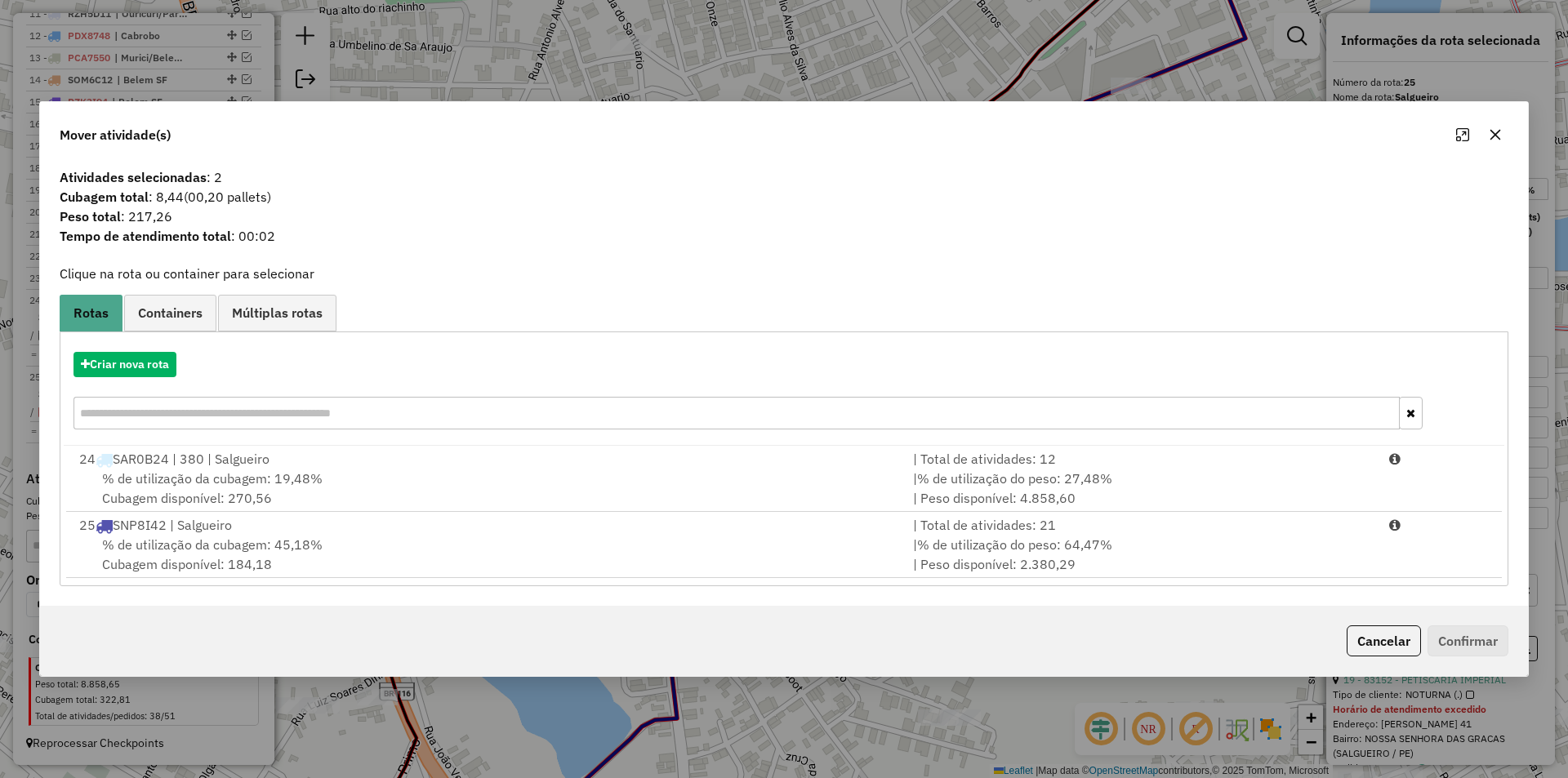
click at [1495, 134] on icon "button" at bounding box center [1495, 134] width 11 height 11
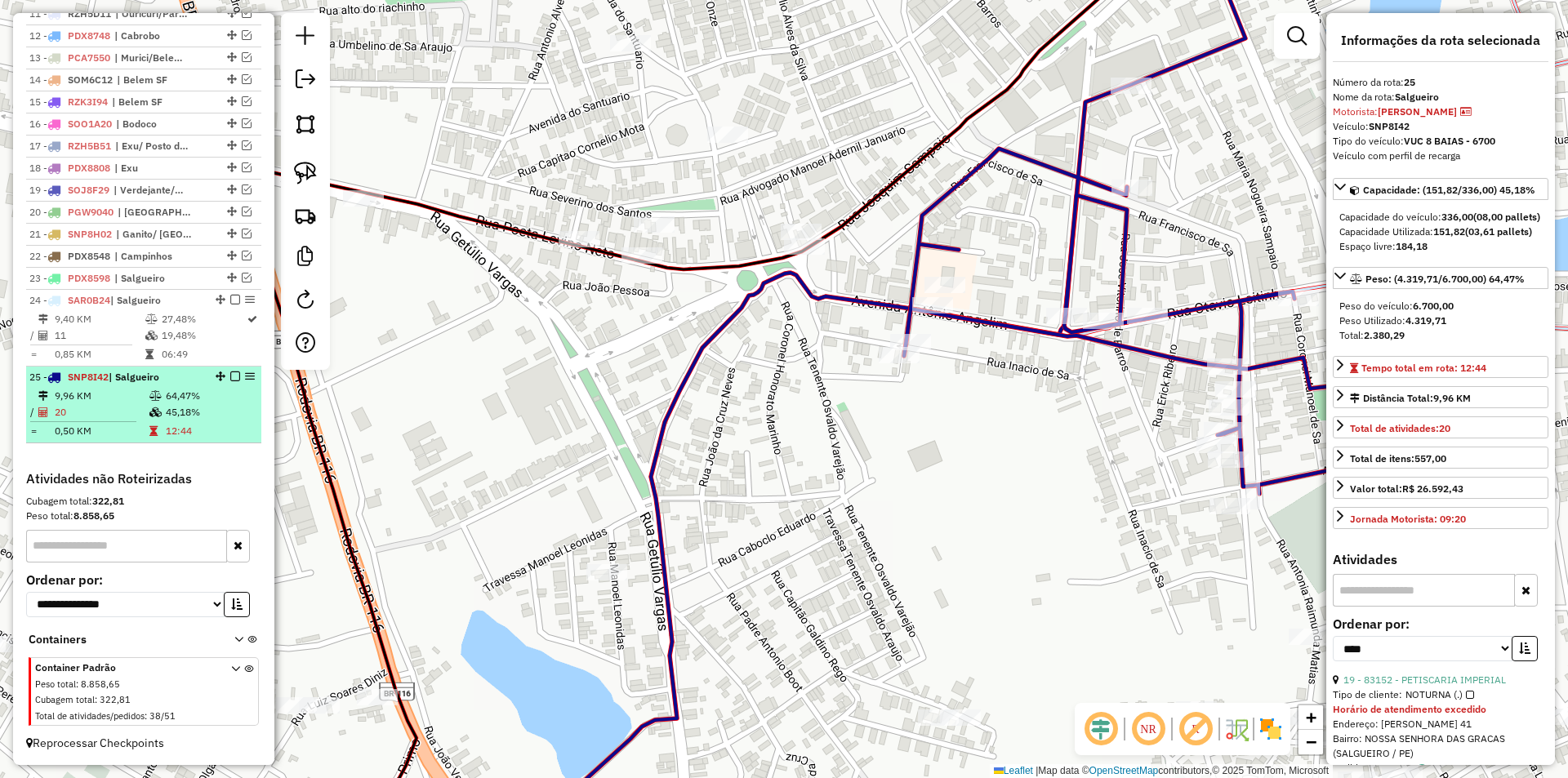
click at [157, 408] on icon at bounding box center [155, 413] width 13 height 10
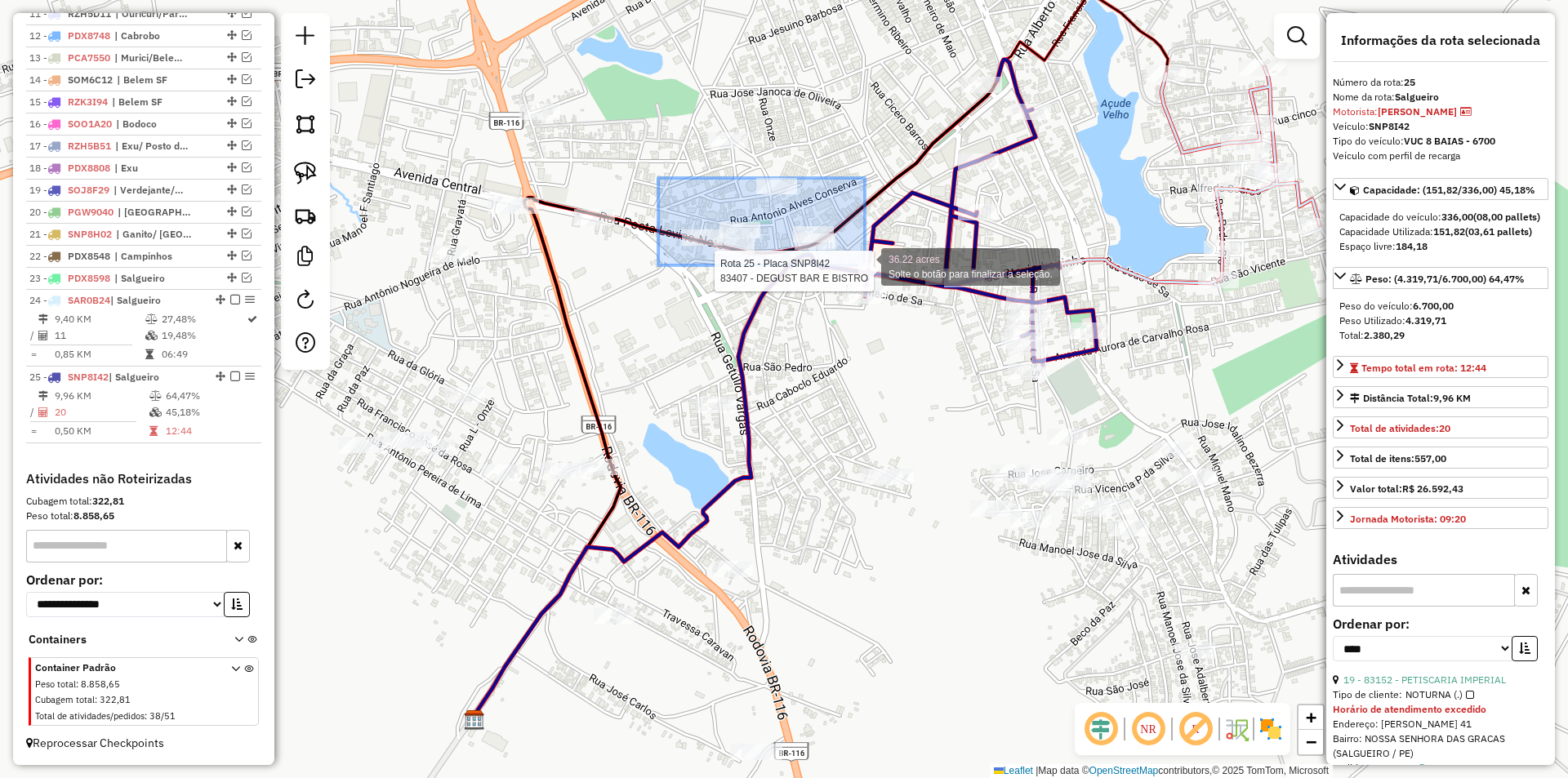
click at [865, 265] on div "Rota 25 - Placa SNP8I42 83407 - DEGUST BAR E BISTRO 36.22 acres Solte o botão p…" at bounding box center [784, 389] width 1568 height 778
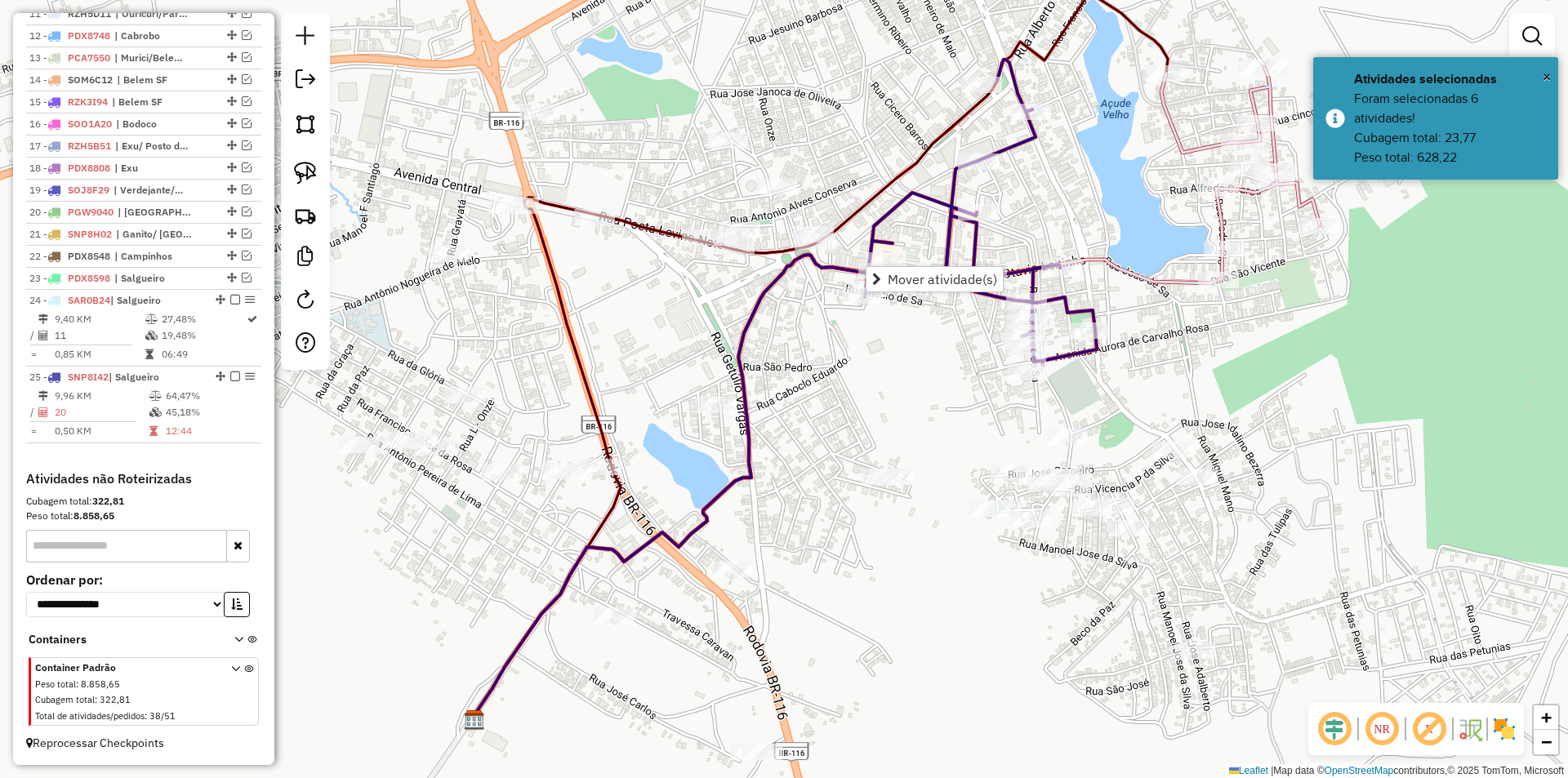
click at [832, 389] on div "Rota 25 - Placa SNP8I42 87896 - ESPETINHO DUCLAYSON Janela de atendimento Grade…" at bounding box center [784, 389] width 1568 height 778
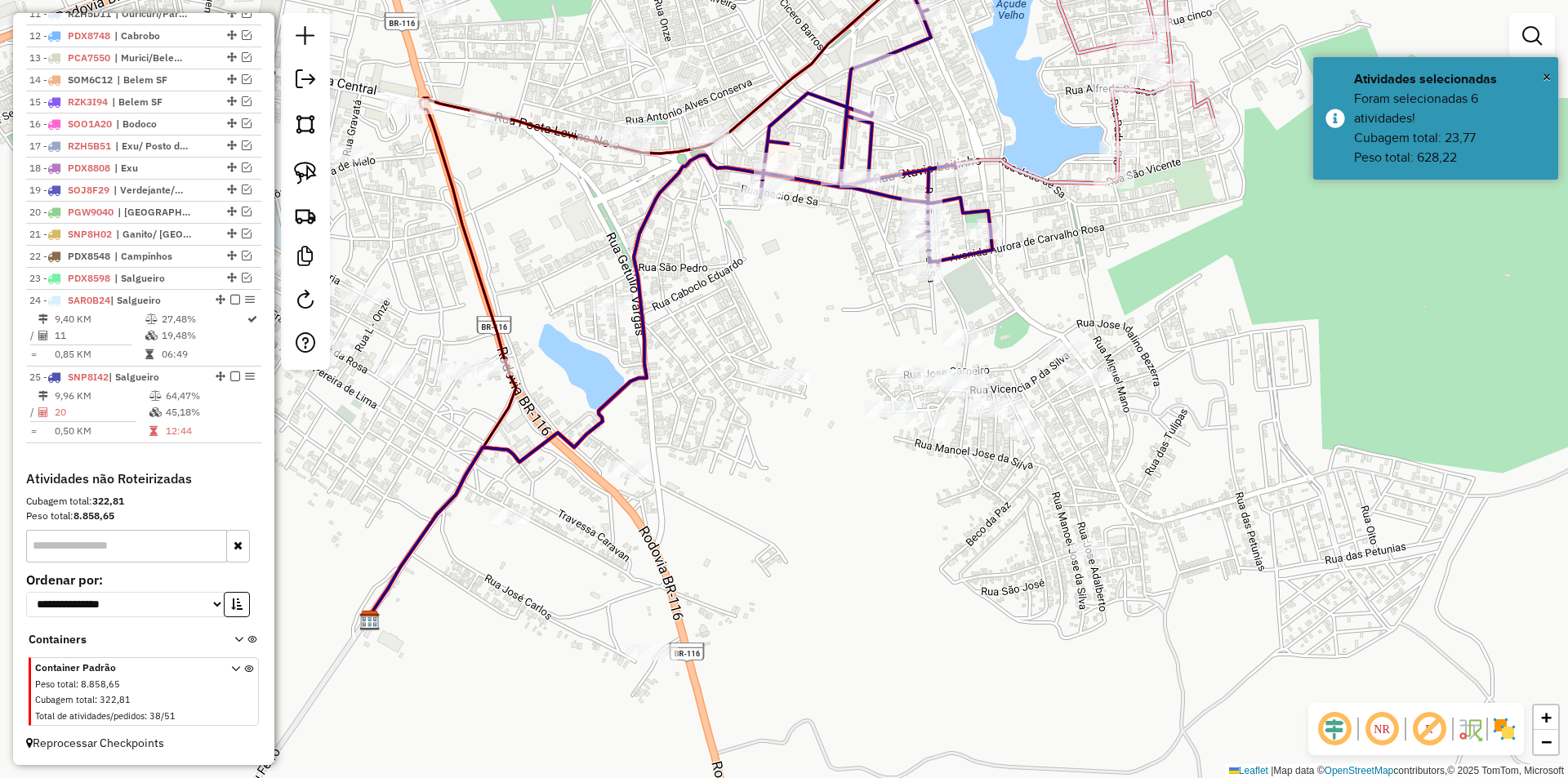
drag, startPoint x: 1108, startPoint y: 415, endPoint x: 1002, endPoint y: 314, distance: 146.4
click at [1002, 315] on div "Janela de atendimento Grade de atendimento Capacidade Transportadoras Veículos …" at bounding box center [784, 389] width 1568 height 778
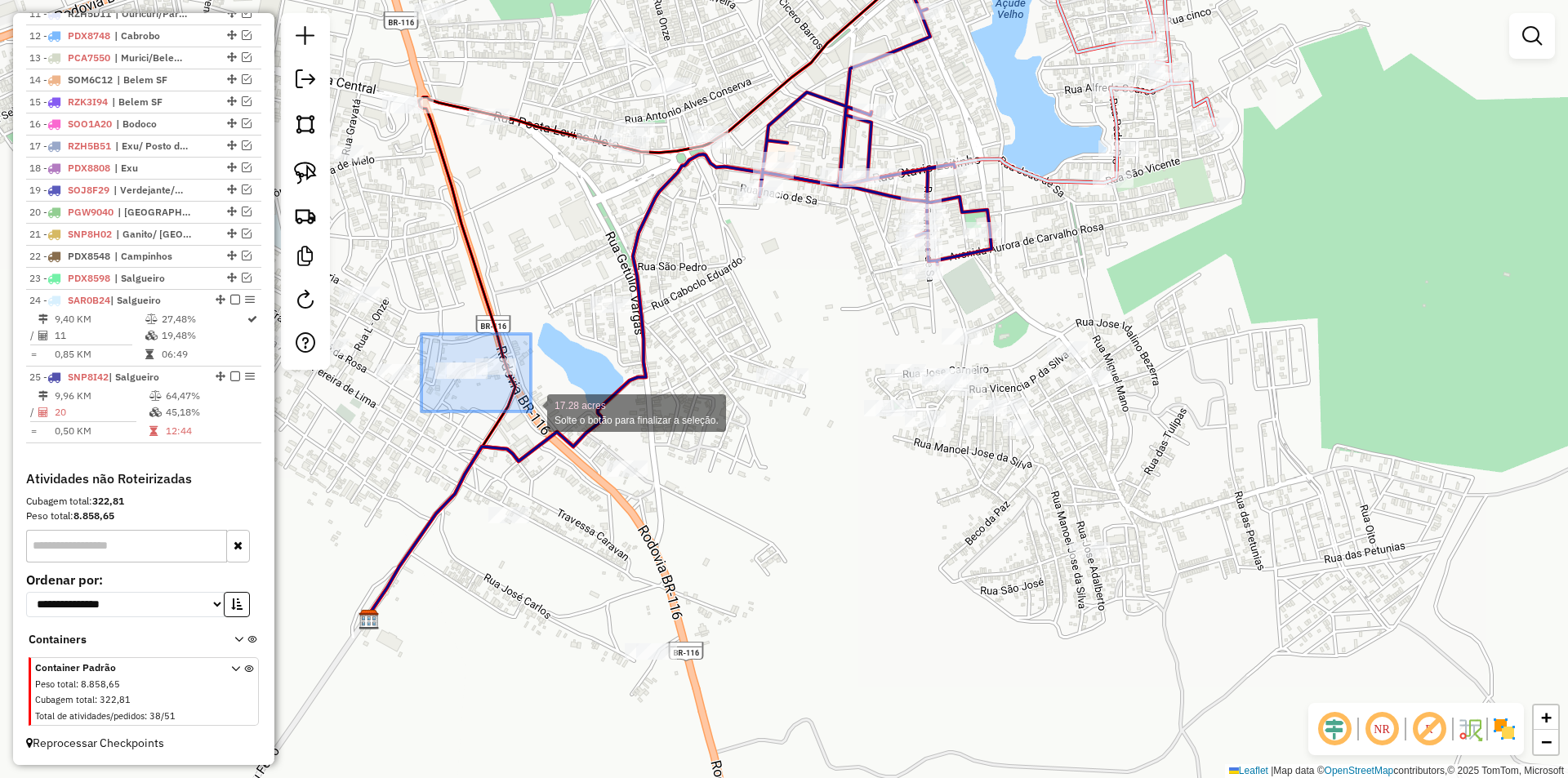
drag, startPoint x: 421, startPoint y: 334, endPoint x: 531, endPoint y: 412, distance: 134.8
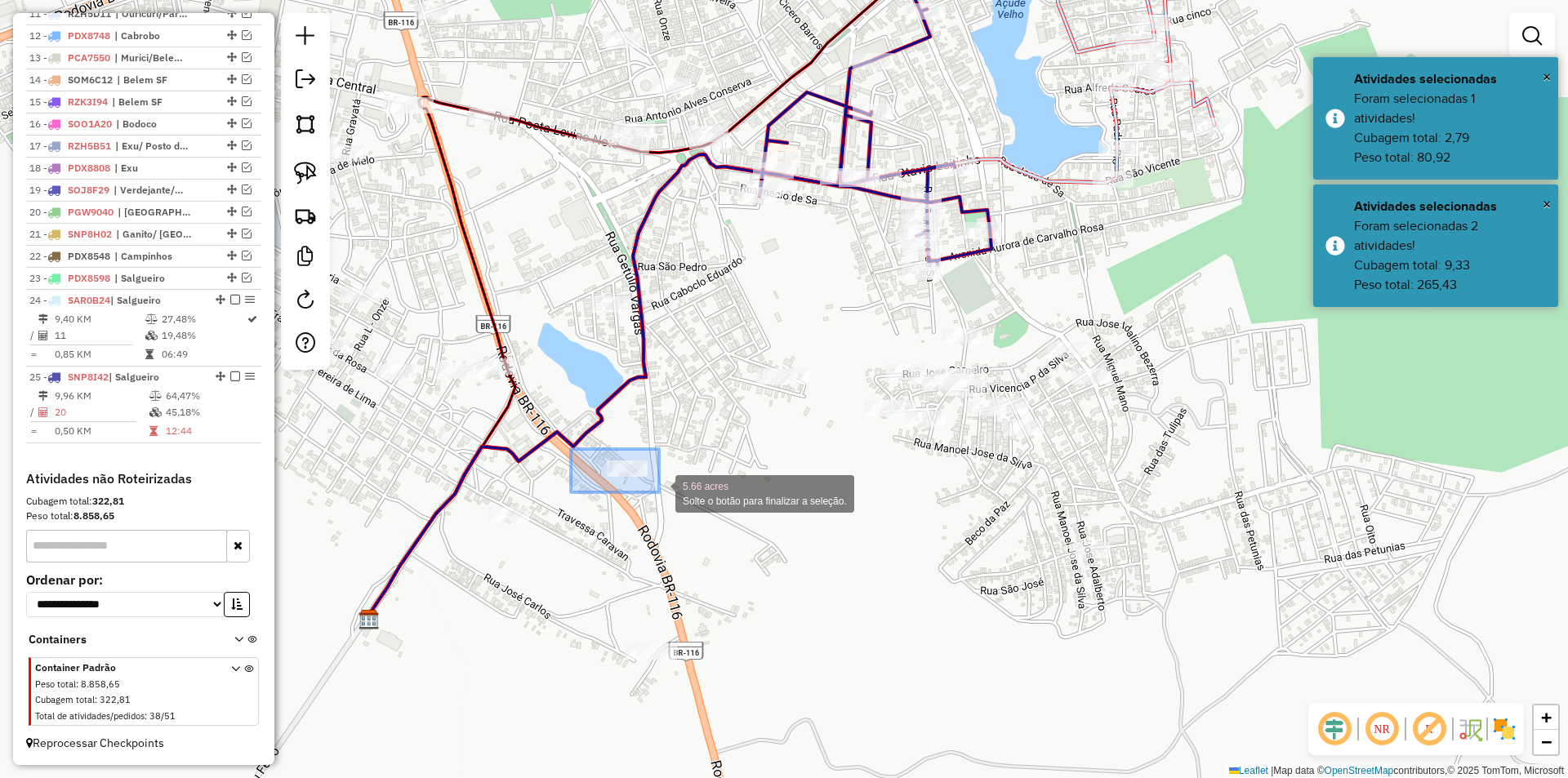
drag, startPoint x: 570, startPoint y: 449, endPoint x: 723, endPoint y: 513, distance: 165.8
click at [720, 512] on div "5.66 acres Solte o botão para finalizar a seleção. Janela de atendimento Grade …" at bounding box center [784, 389] width 1568 height 778
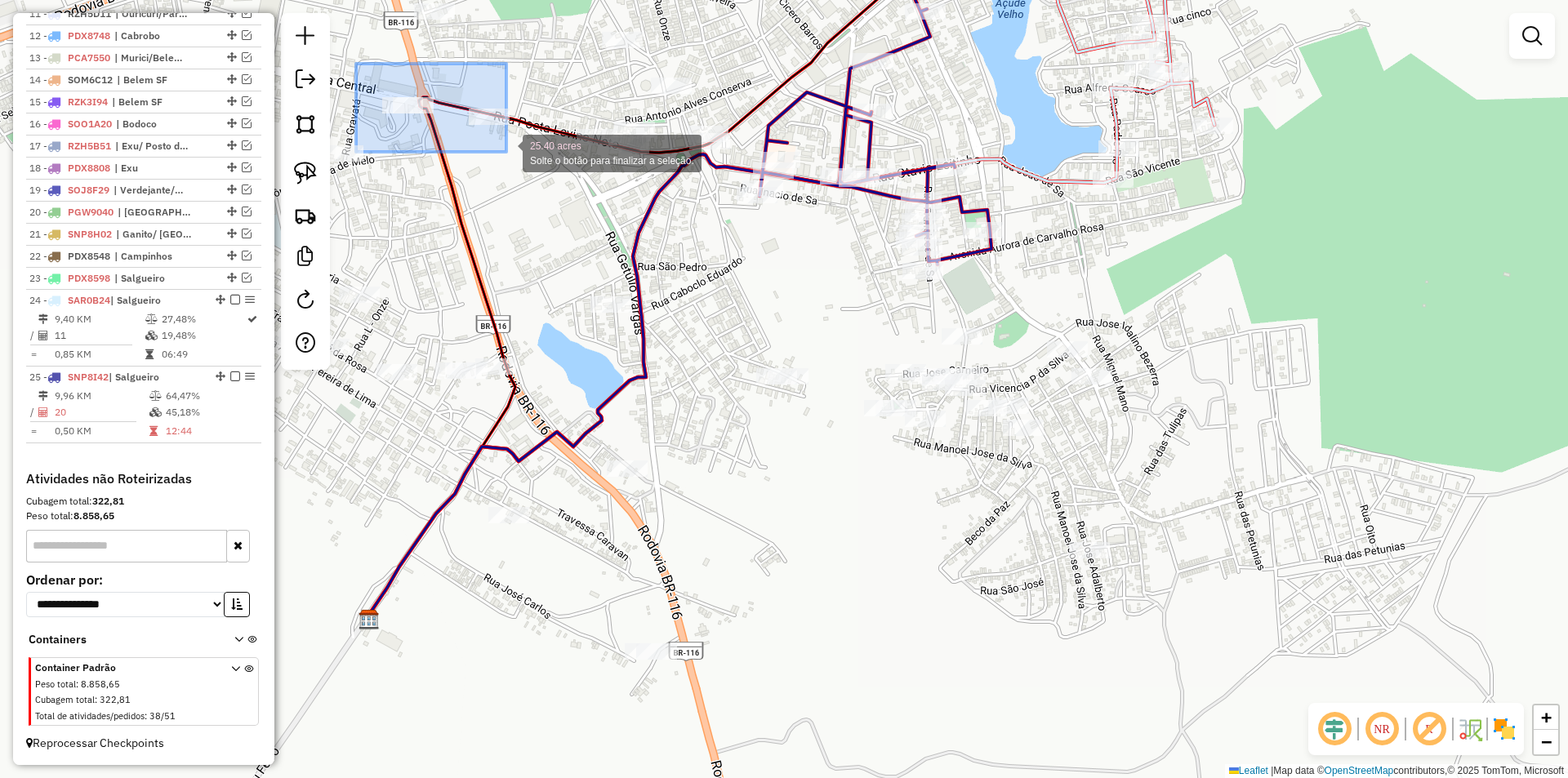
drag, startPoint x: 356, startPoint y: 63, endPoint x: 515, endPoint y: 155, distance: 183.7
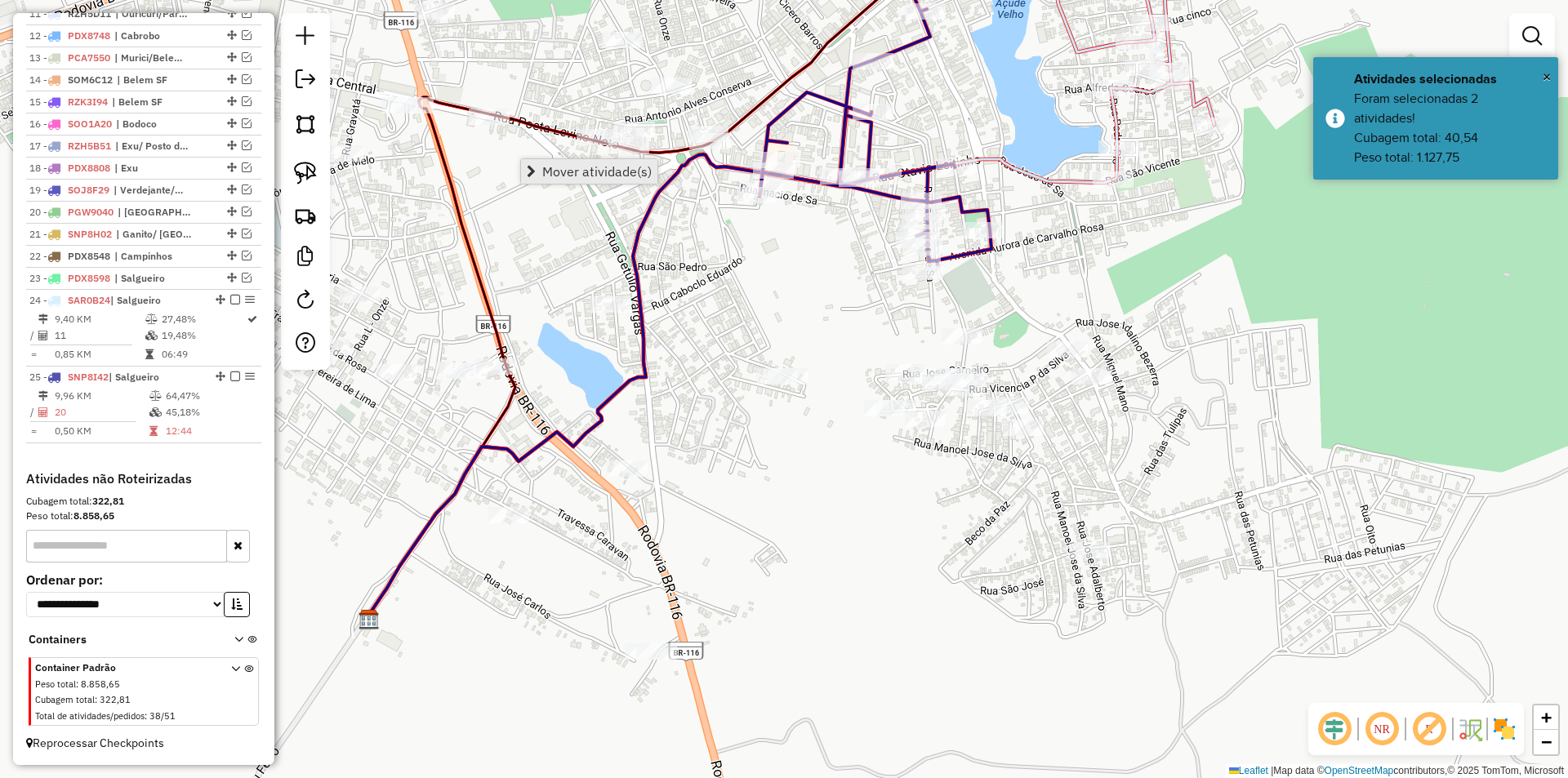
click at [554, 164] on span "Mover atividade(s)" at bounding box center [597, 171] width 110 height 13
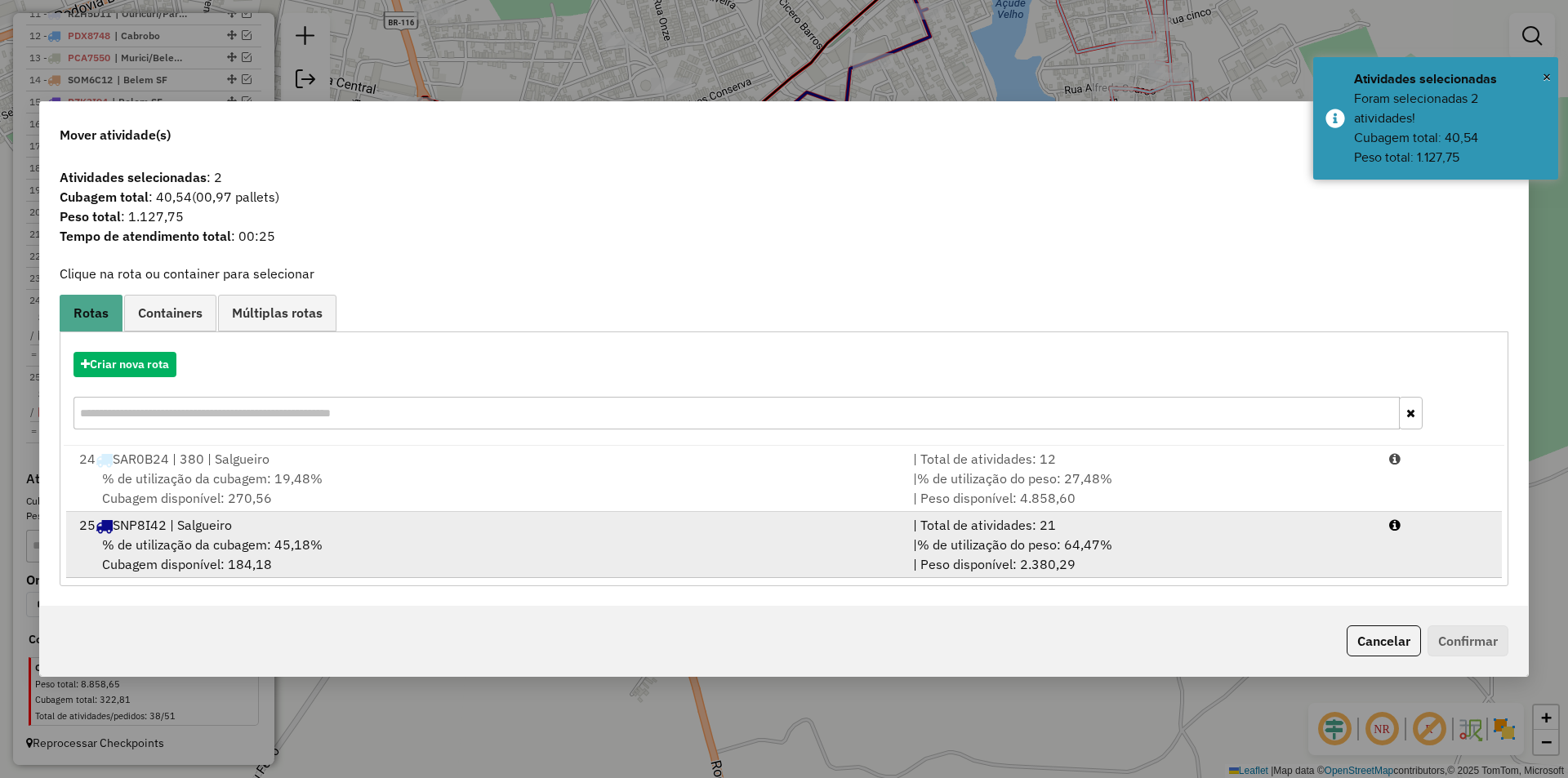
click at [391, 567] on div "% de utilização da cubagem: 45,18% Cubagem disponível: 184,18" at bounding box center [486, 554] width 834 height 39
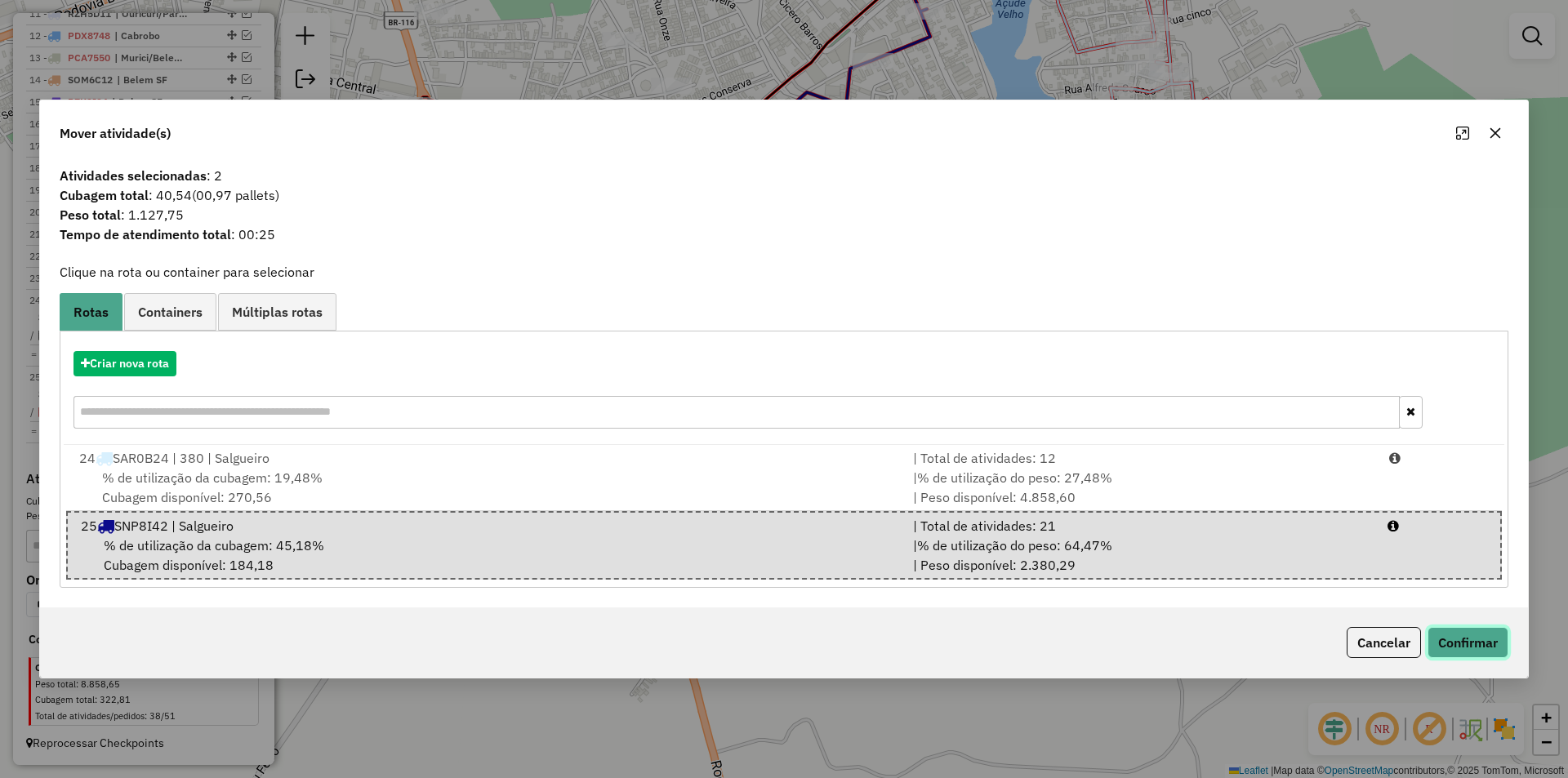
click at [1456, 639] on button "Confirmar" at bounding box center [1468, 642] width 81 height 31
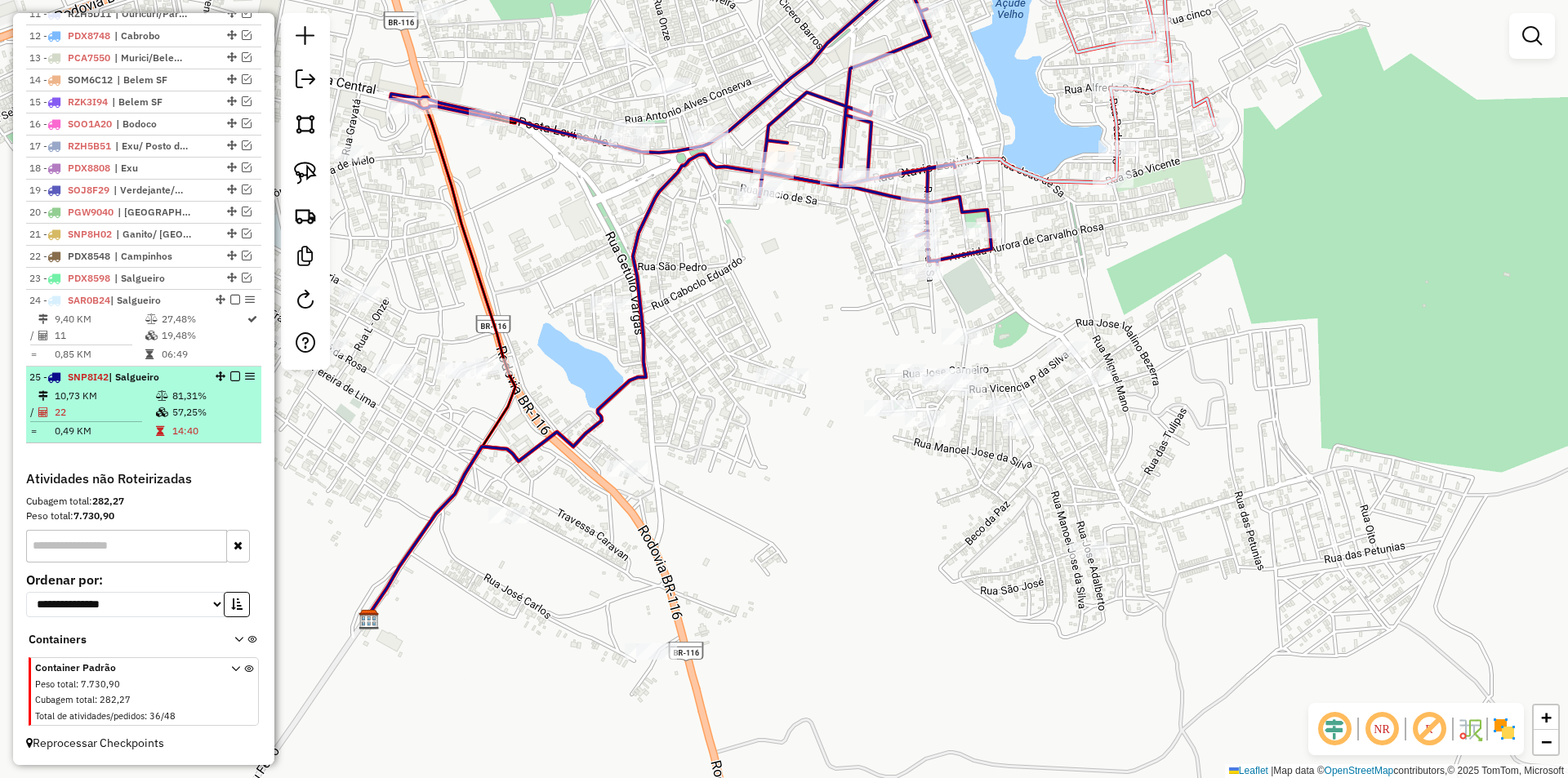
click at [171, 392] on td "81,31%" at bounding box center [213, 395] width 83 height 16
select select "*********"
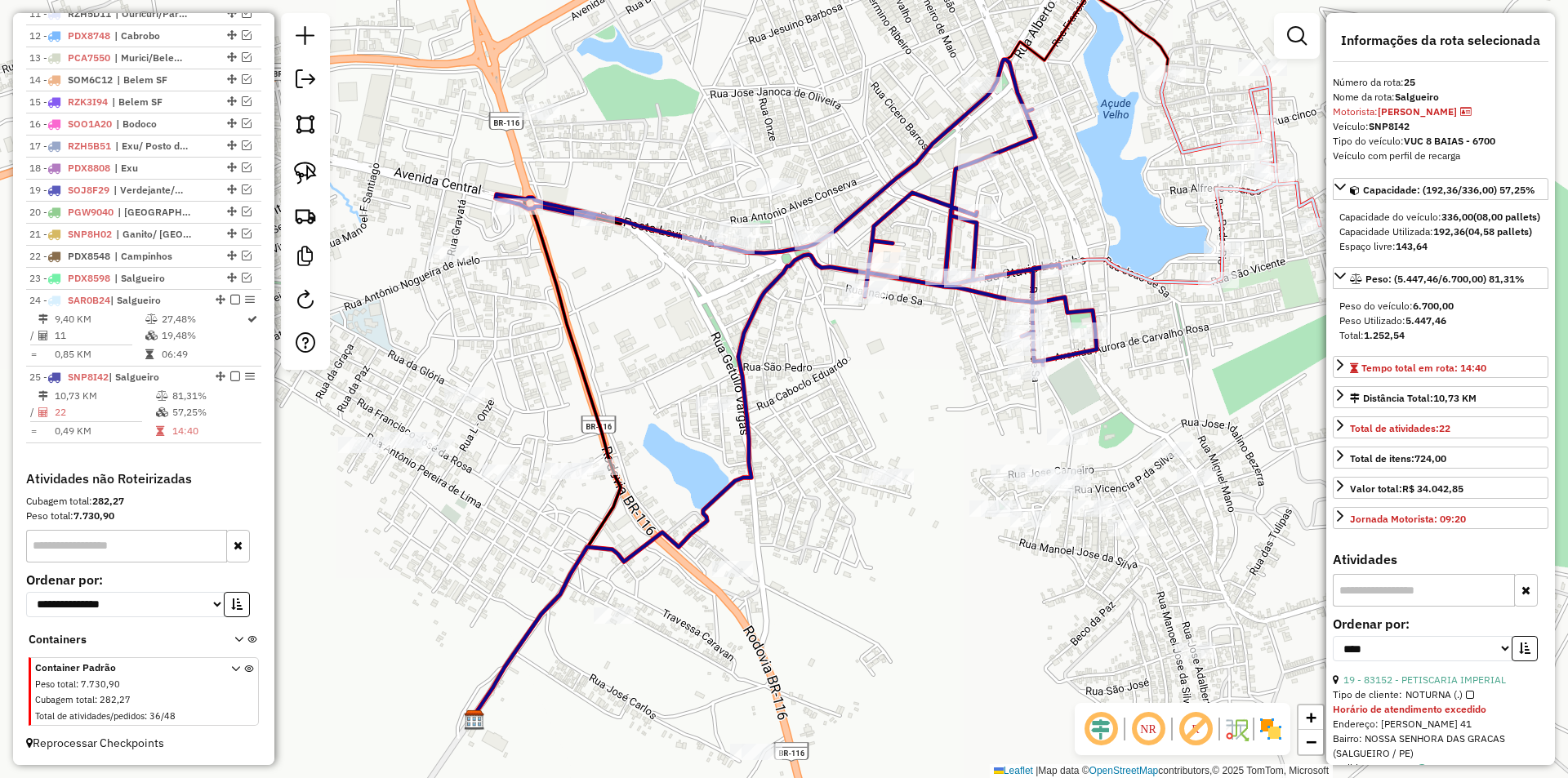
scroll to position [327, 0]
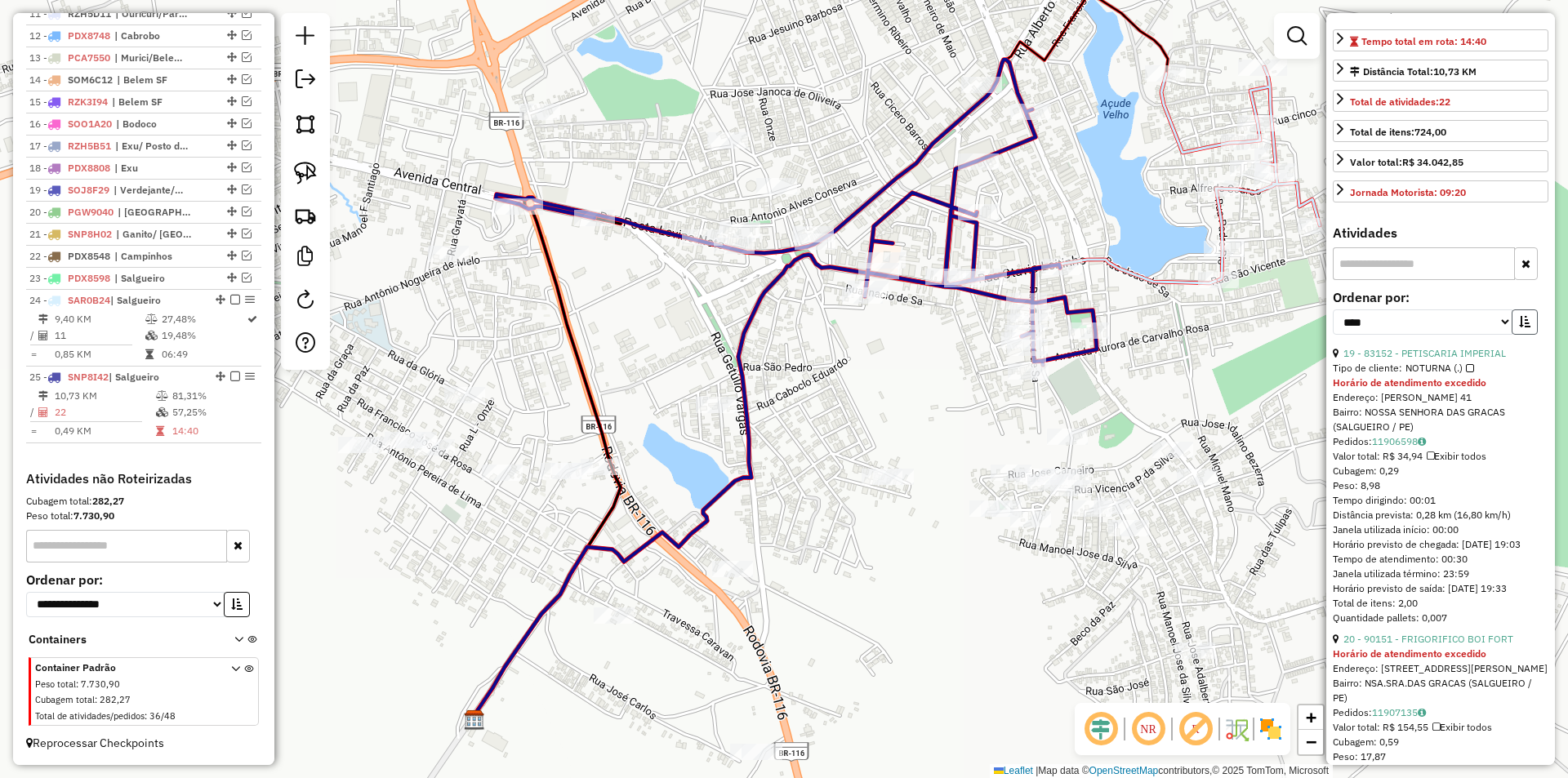
click at [1523, 335] on button "button" at bounding box center [1524, 322] width 26 height 25
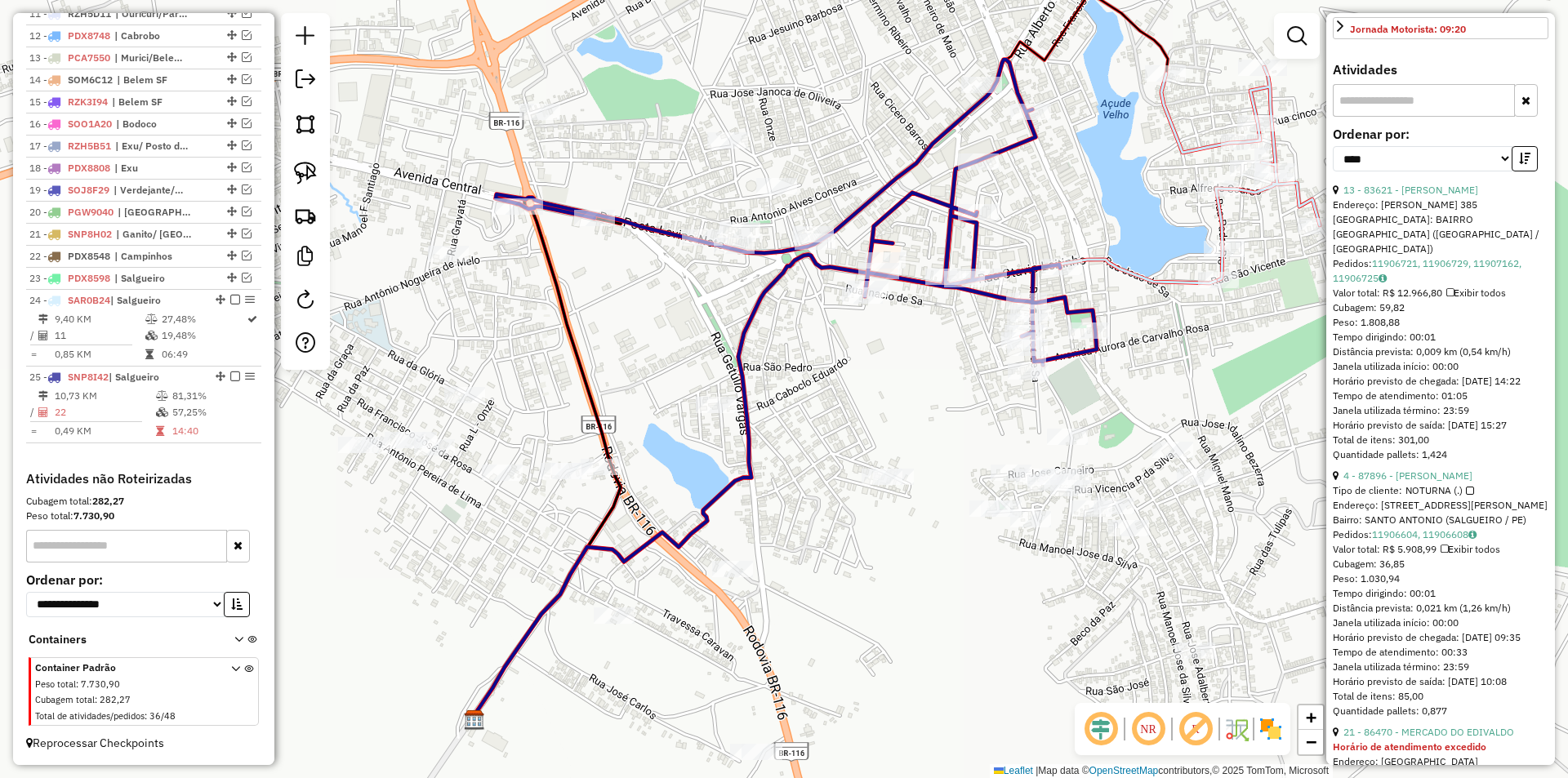
scroll to position [735, 0]
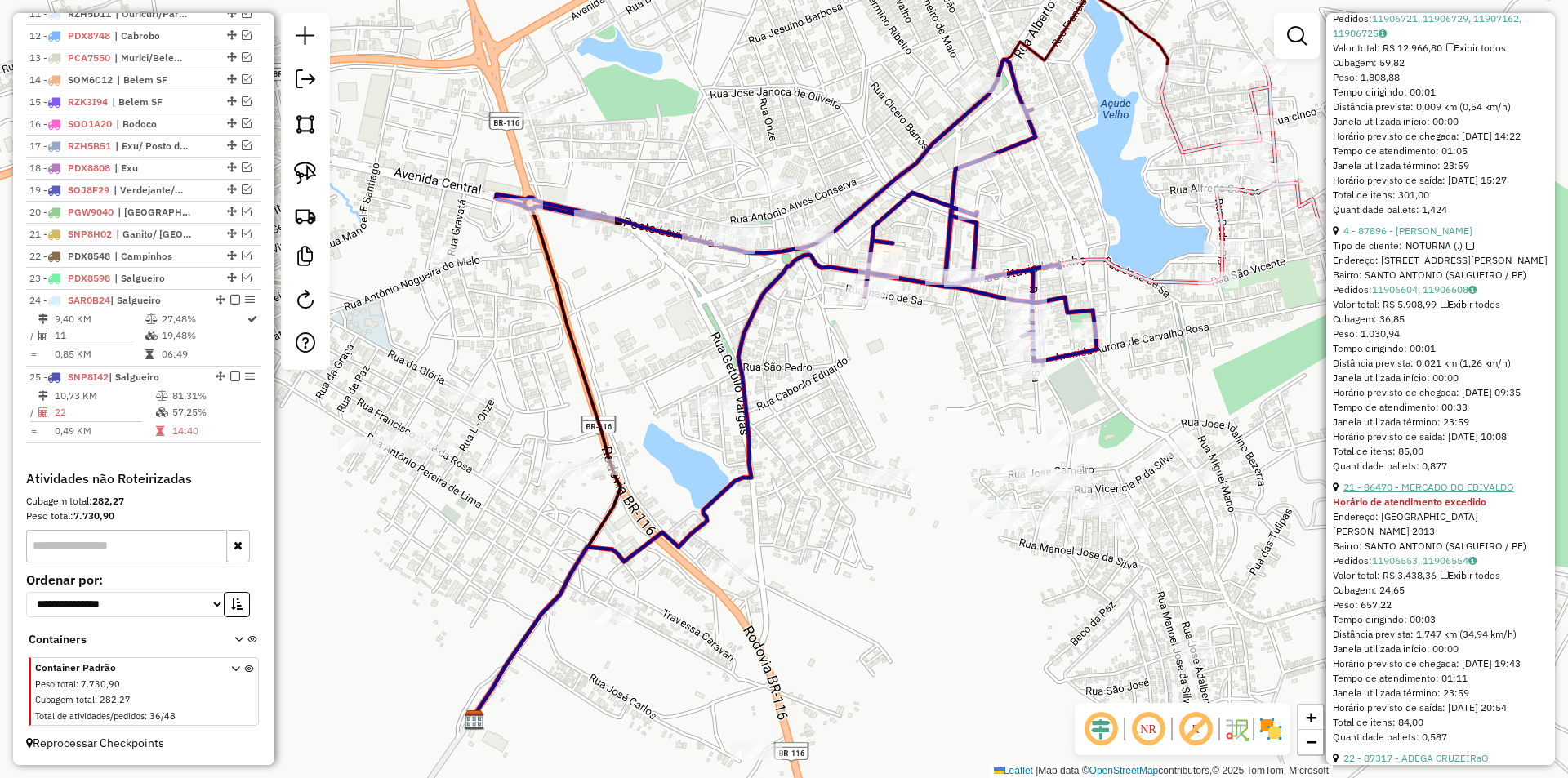
click at [1435, 493] on link "21 - 86470 - MERCADO DO EDIVALDO" at bounding box center [1428, 487] width 170 height 13
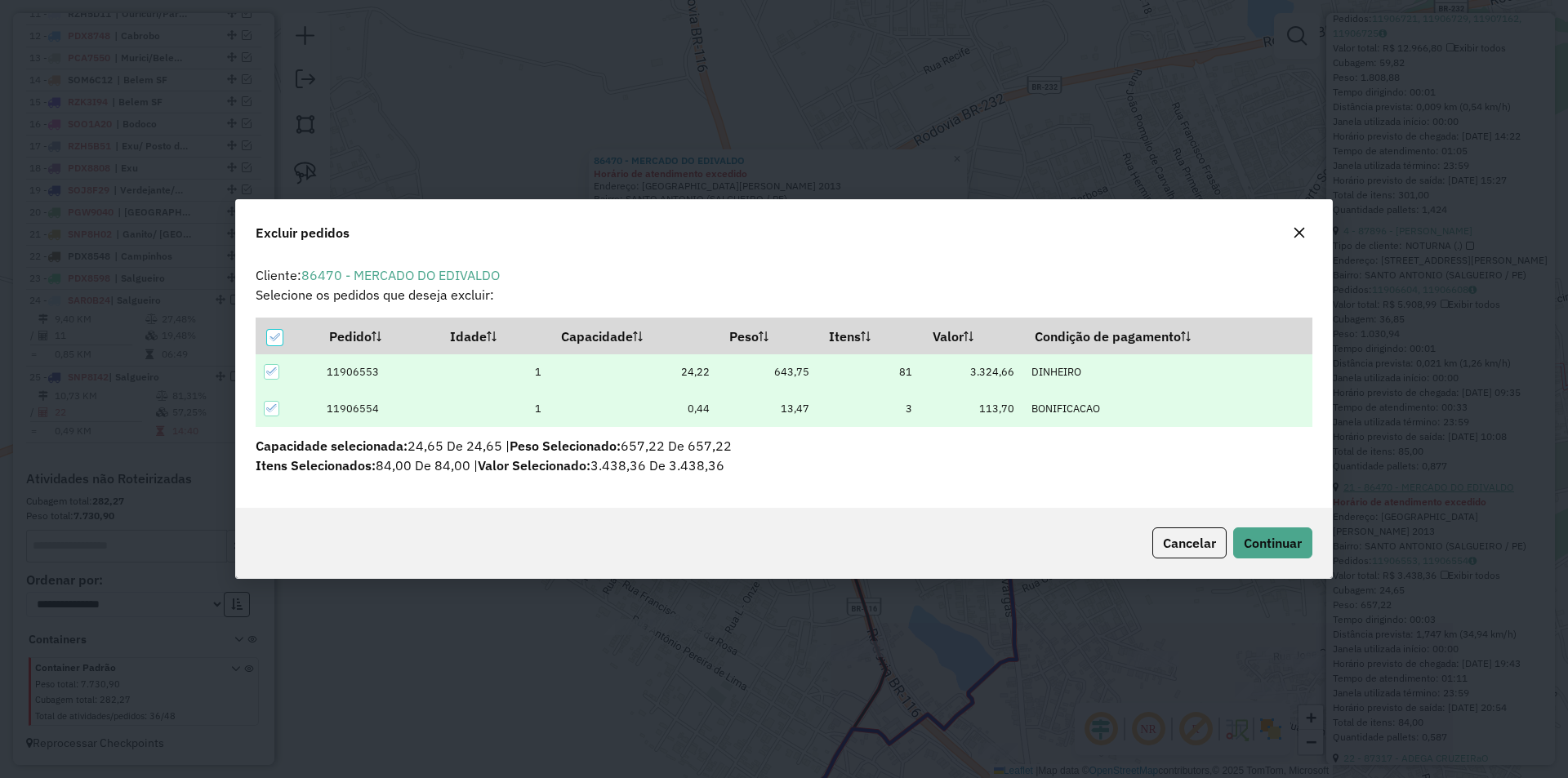
scroll to position [9, 5]
click at [1289, 543] on span "Continuar" at bounding box center [1273, 542] width 58 height 16
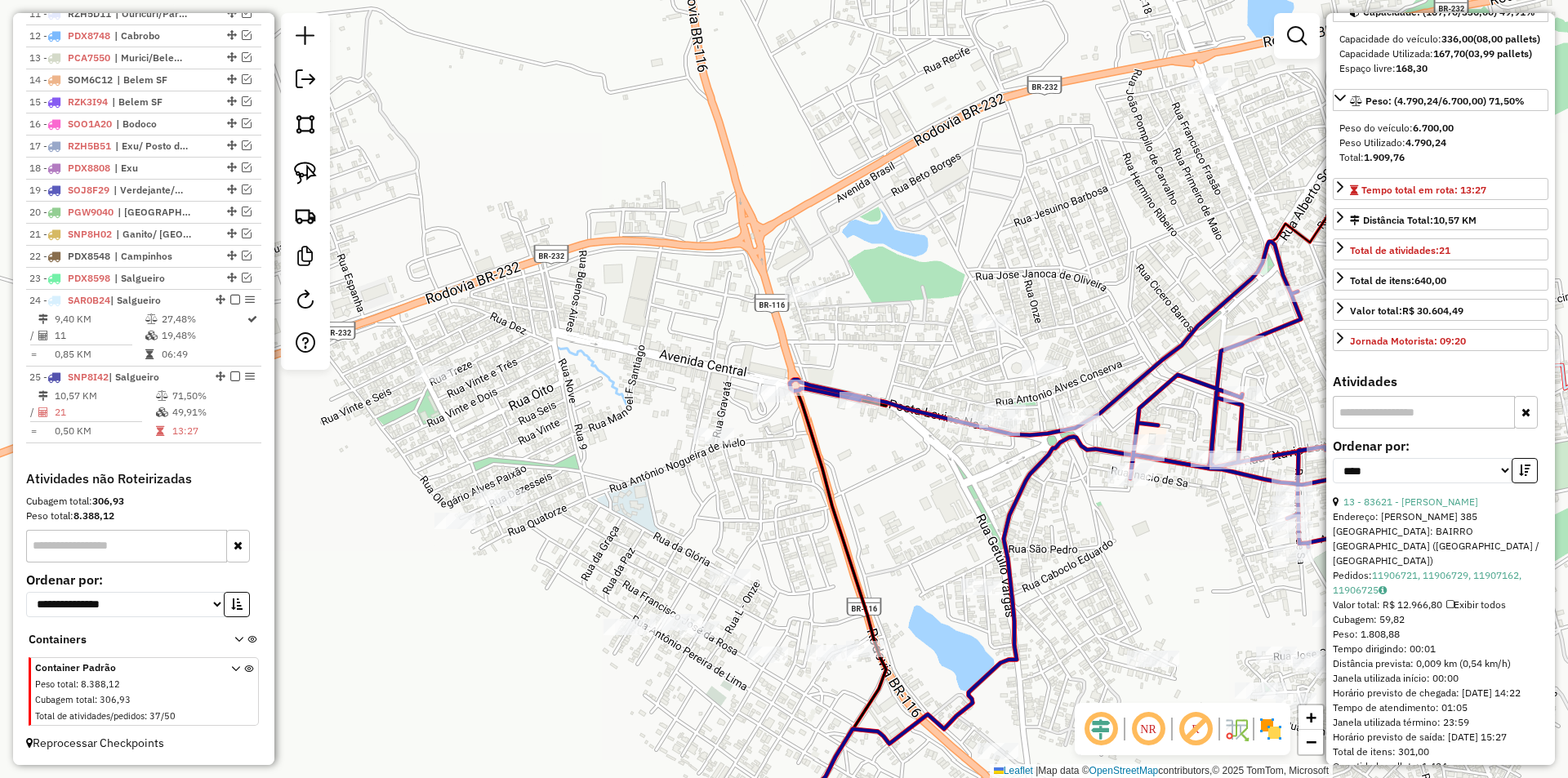
scroll to position [0, 0]
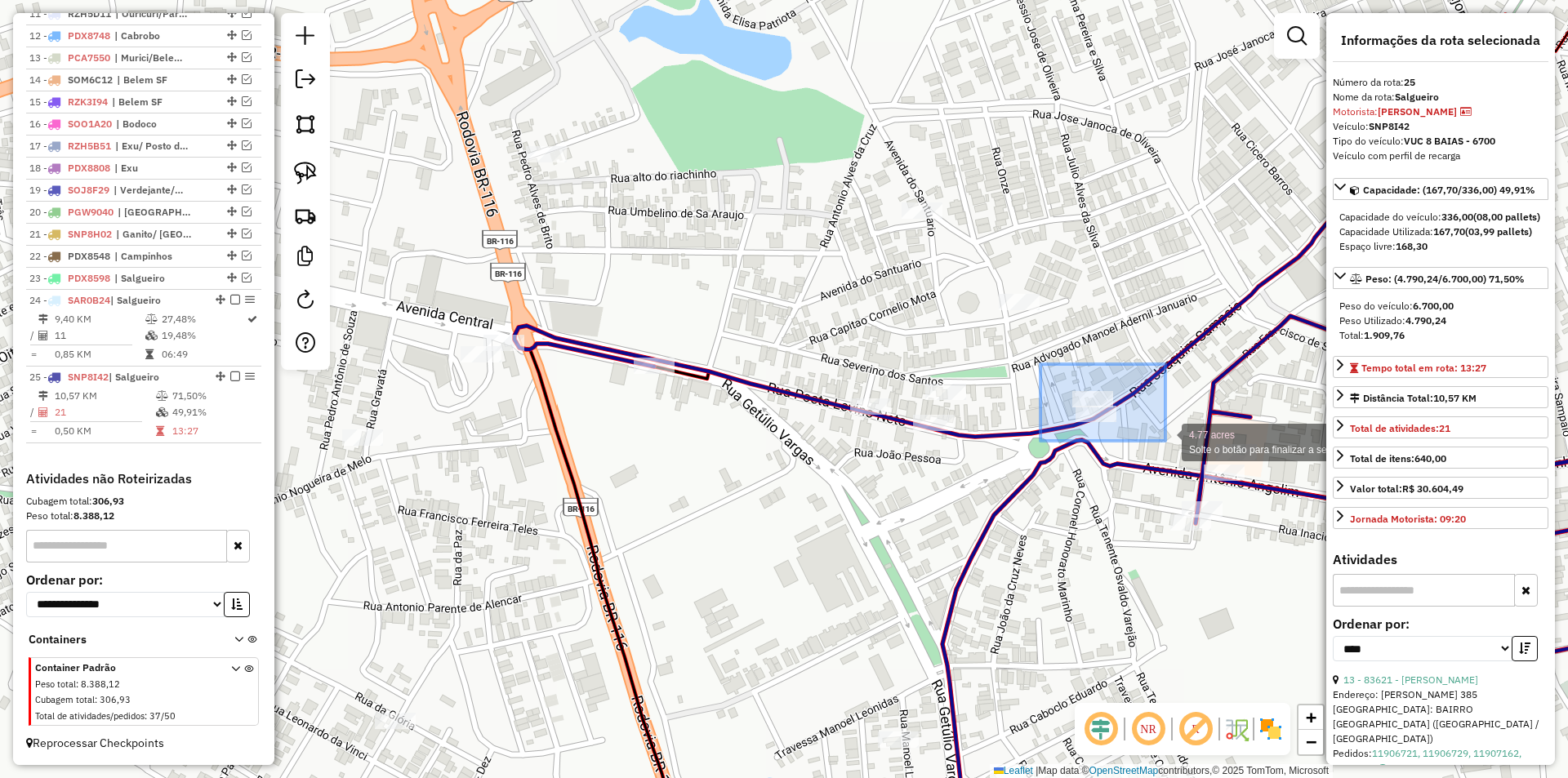
drag, startPoint x: 1051, startPoint y: 367, endPoint x: 1166, endPoint y: 442, distance: 137.3
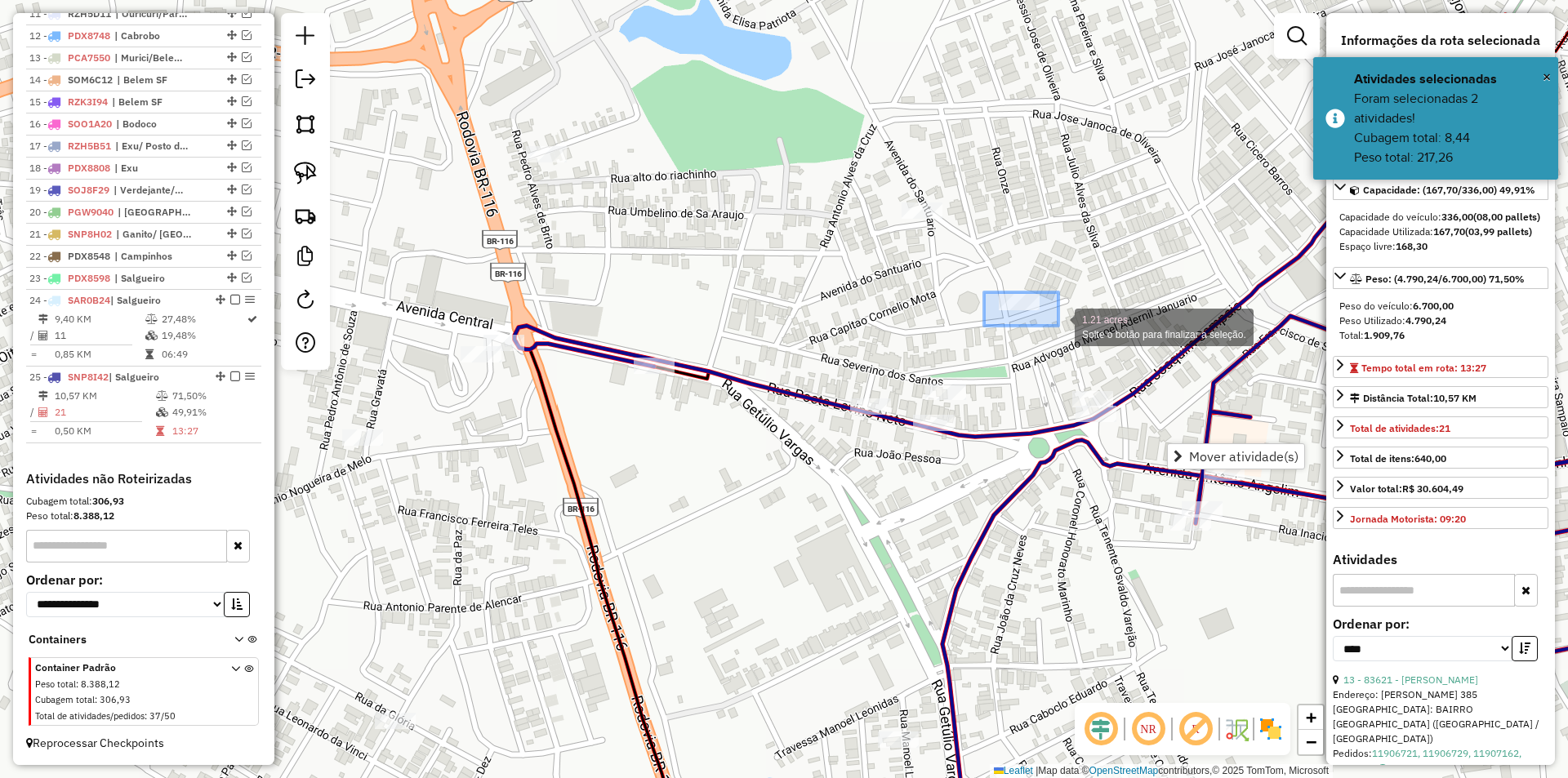
drag, startPoint x: 984, startPoint y: 292, endPoint x: 1058, endPoint y: 326, distance: 81.4
click at [1058, 326] on div "1.21 acres Solte o botão para finalizar a seleção. Janela de atendimento Grade …" at bounding box center [784, 389] width 1568 height 778
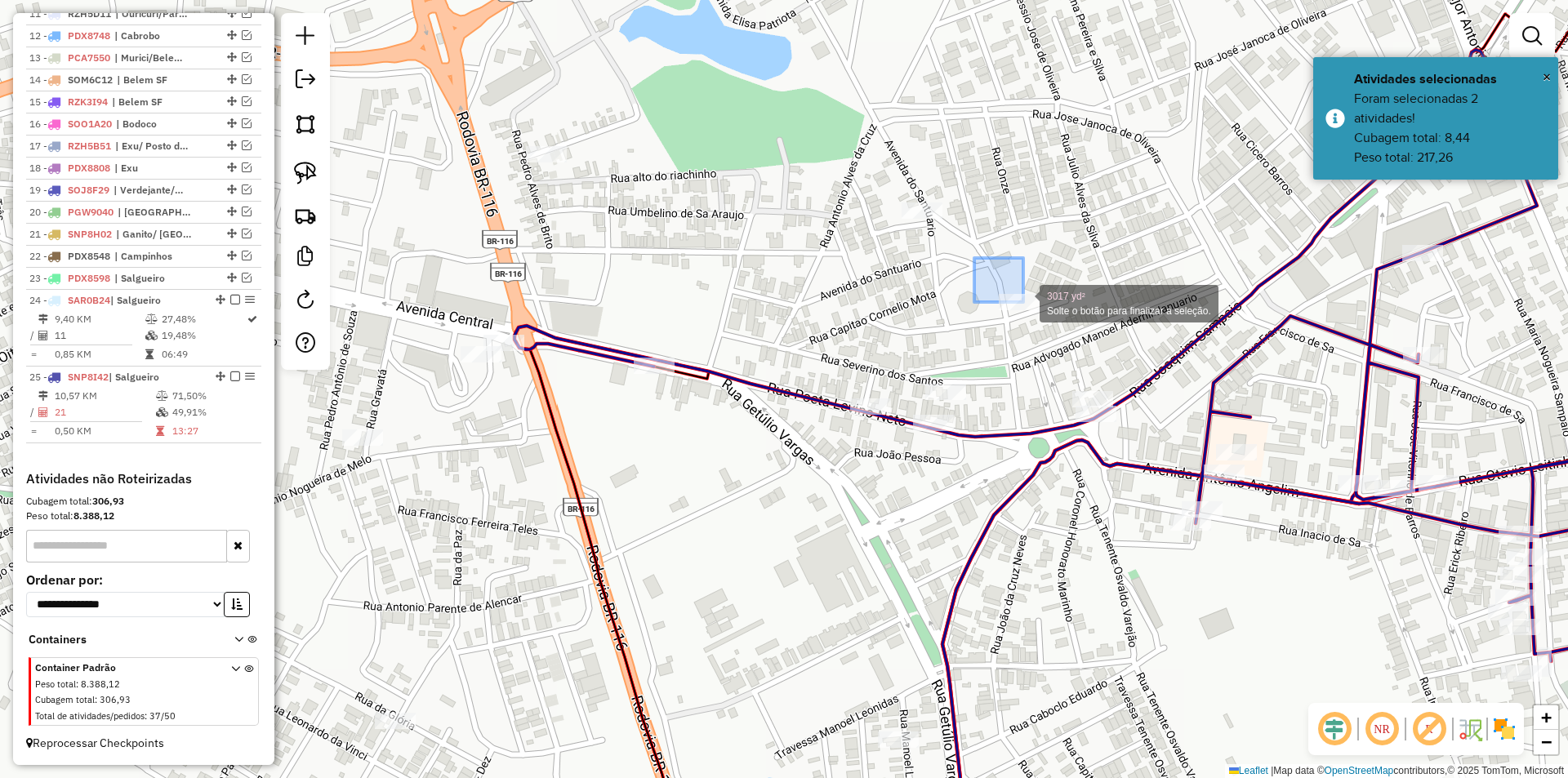
drag, startPoint x: 974, startPoint y: 258, endPoint x: 1064, endPoint y: 340, distance: 121.8
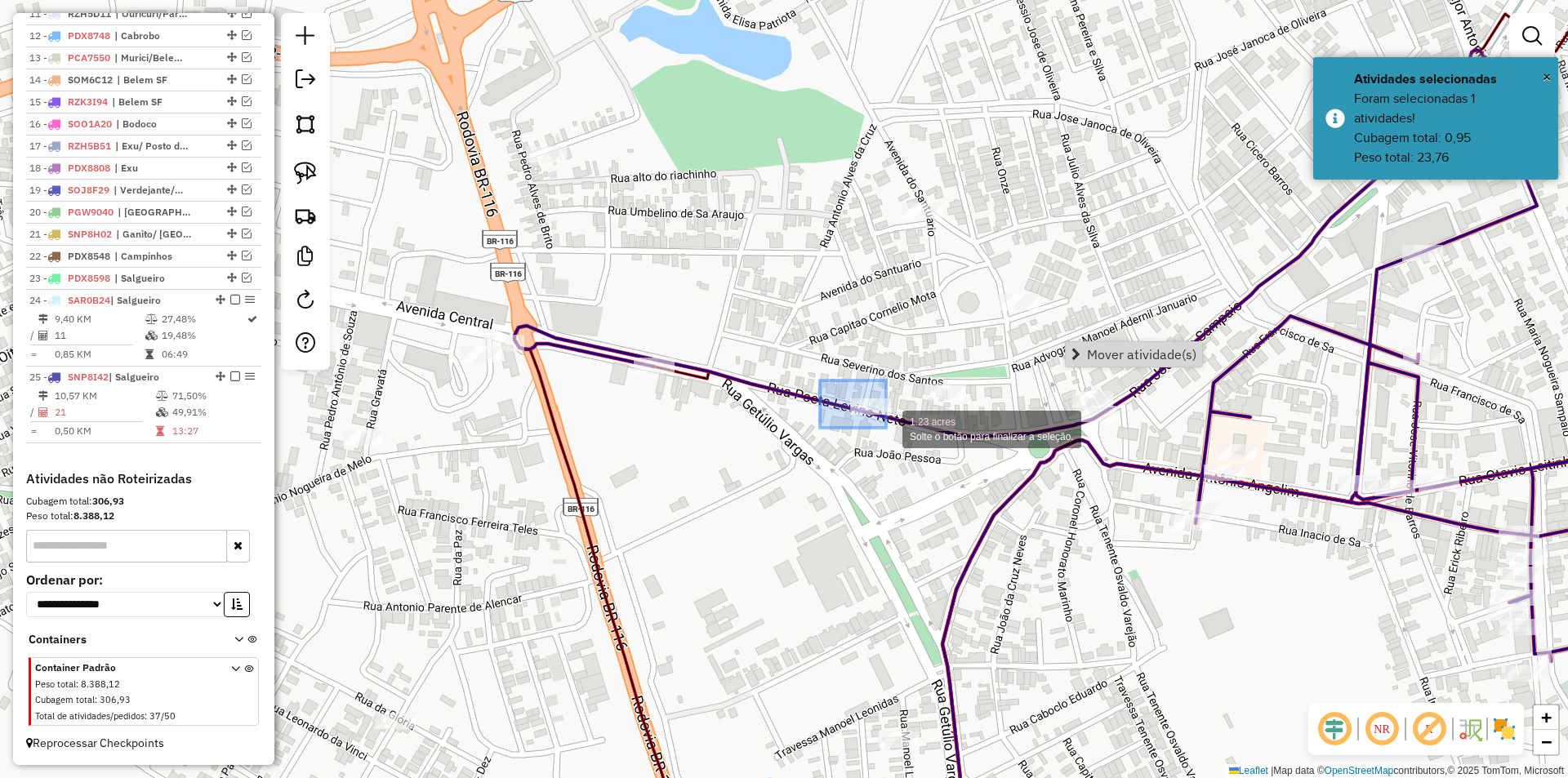
drag, startPoint x: 886, startPoint y: 428, endPoint x: 896, endPoint y: 434, distance: 11.7
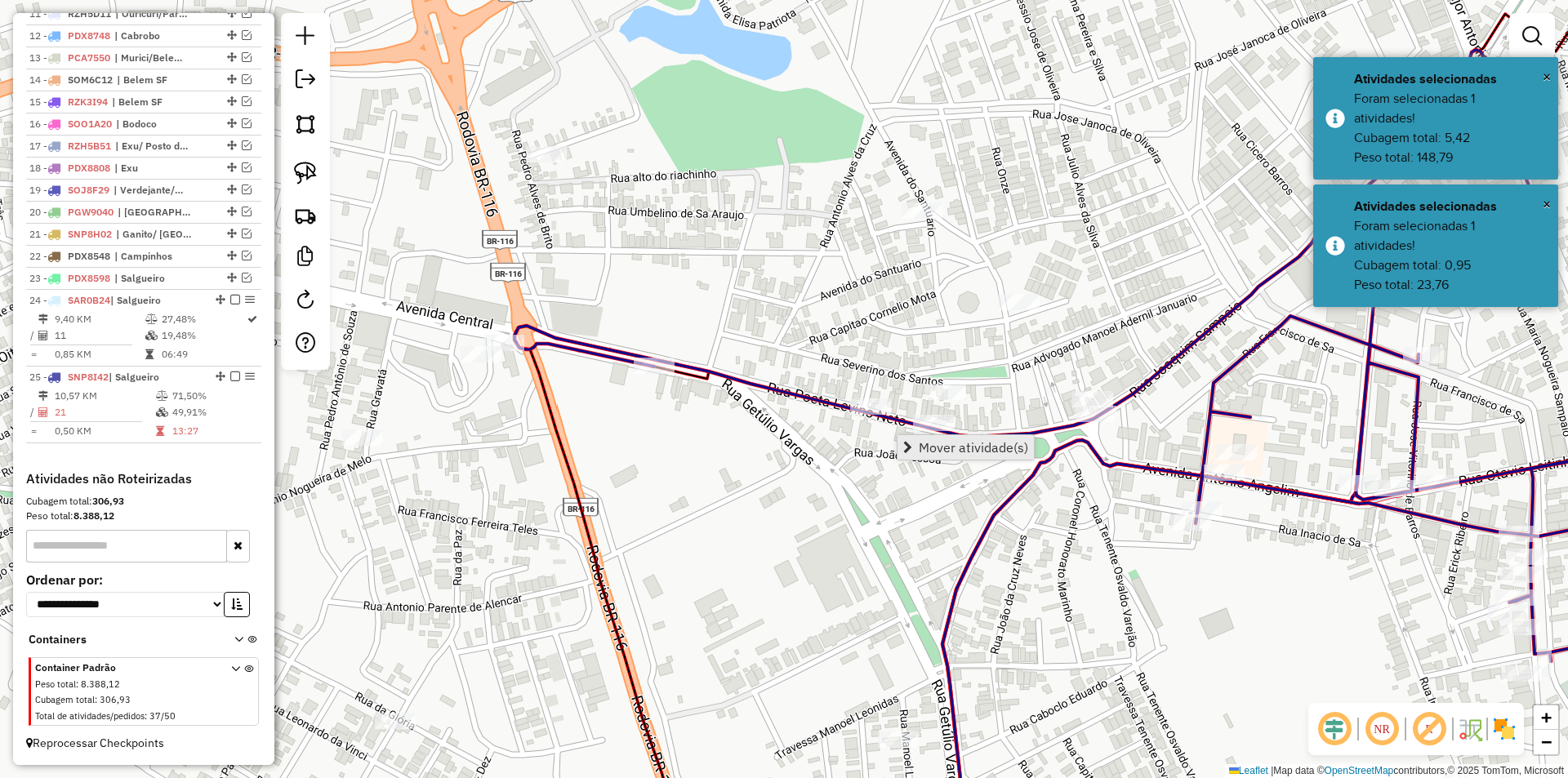
click at [920, 452] on span "Mover atividade(s)" at bounding box center [974, 447] width 110 height 13
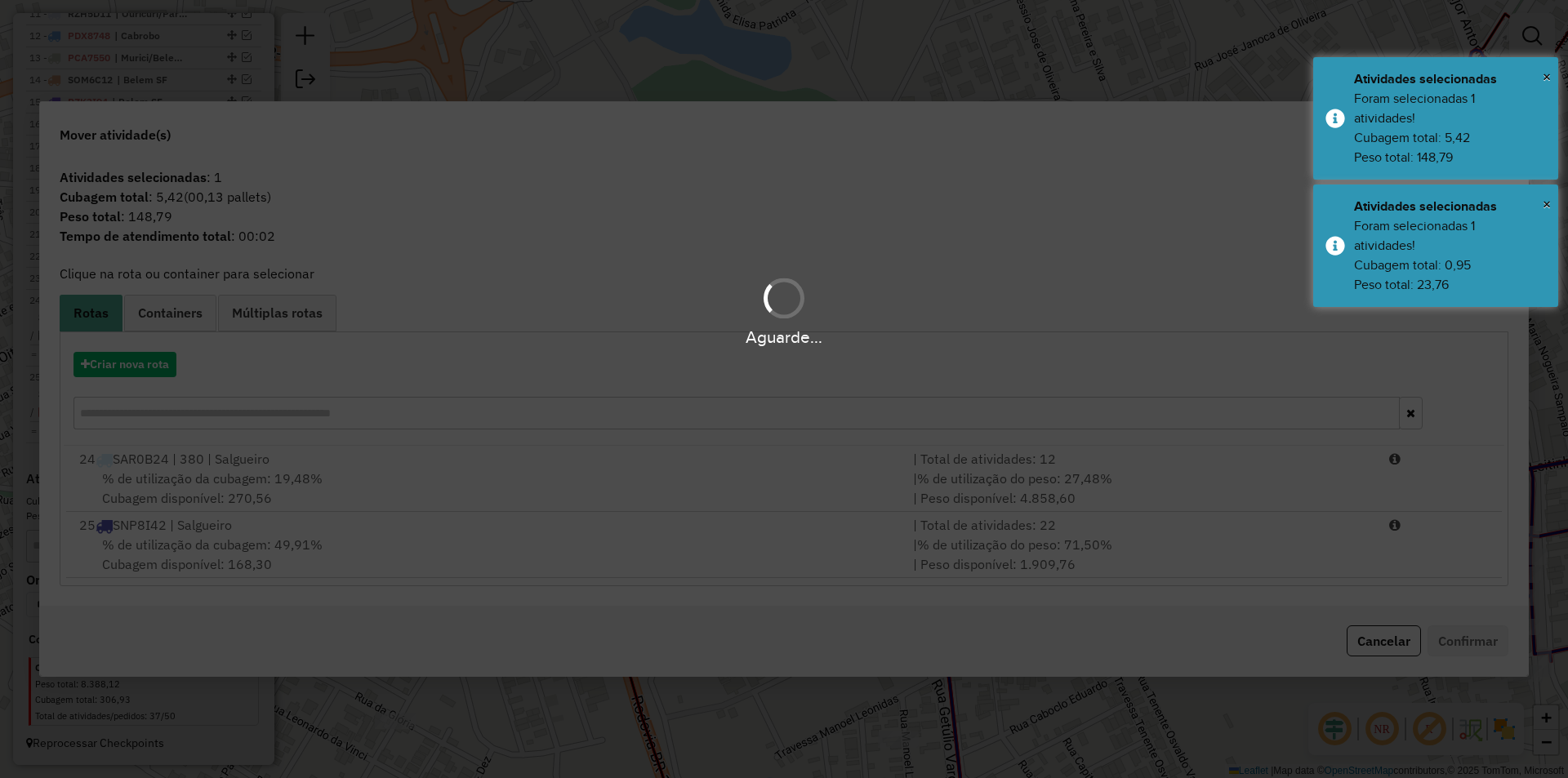
click at [340, 546] on div "% de utilização da cubagem: 49,91% Cubagem disponível: 168,30" at bounding box center [486, 554] width 834 height 39
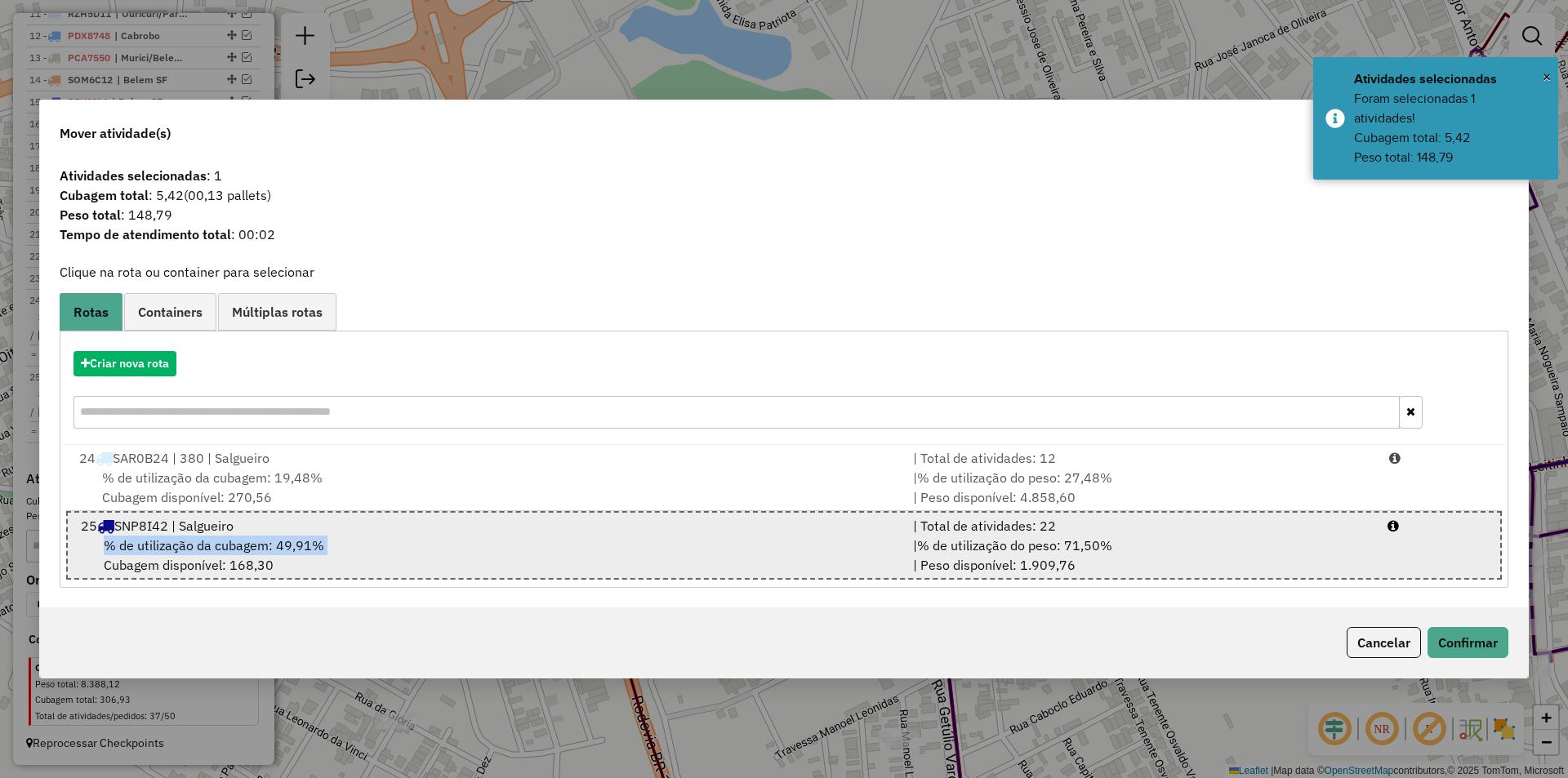
click at [338, 546] on div "% de utilização da cubagem: 49,91% Cubagem disponível: 168,30" at bounding box center [487, 555] width 832 height 39
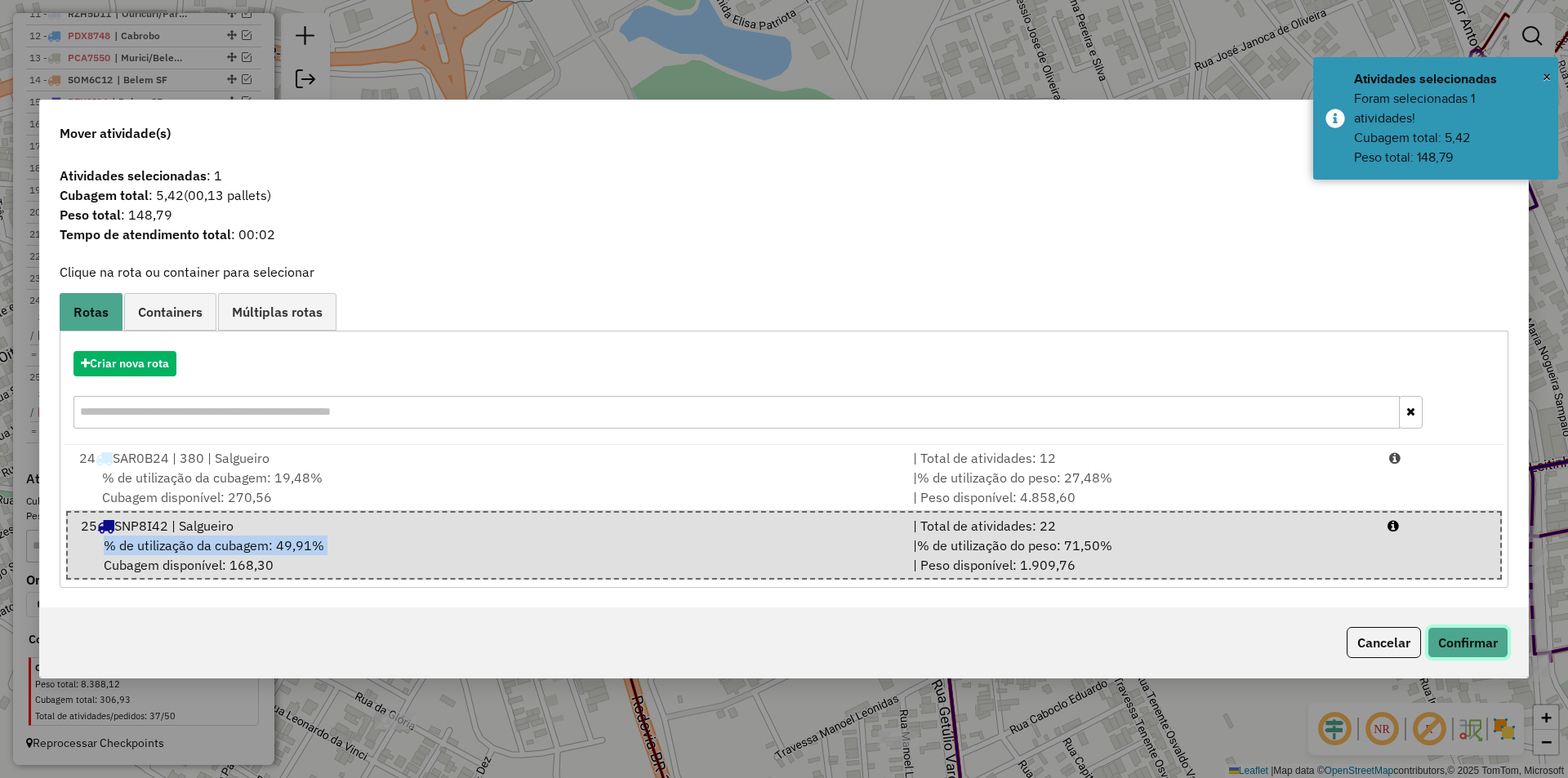
click at [1447, 637] on button "Confirmar" at bounding box center [1468, 642] width 81 height 31
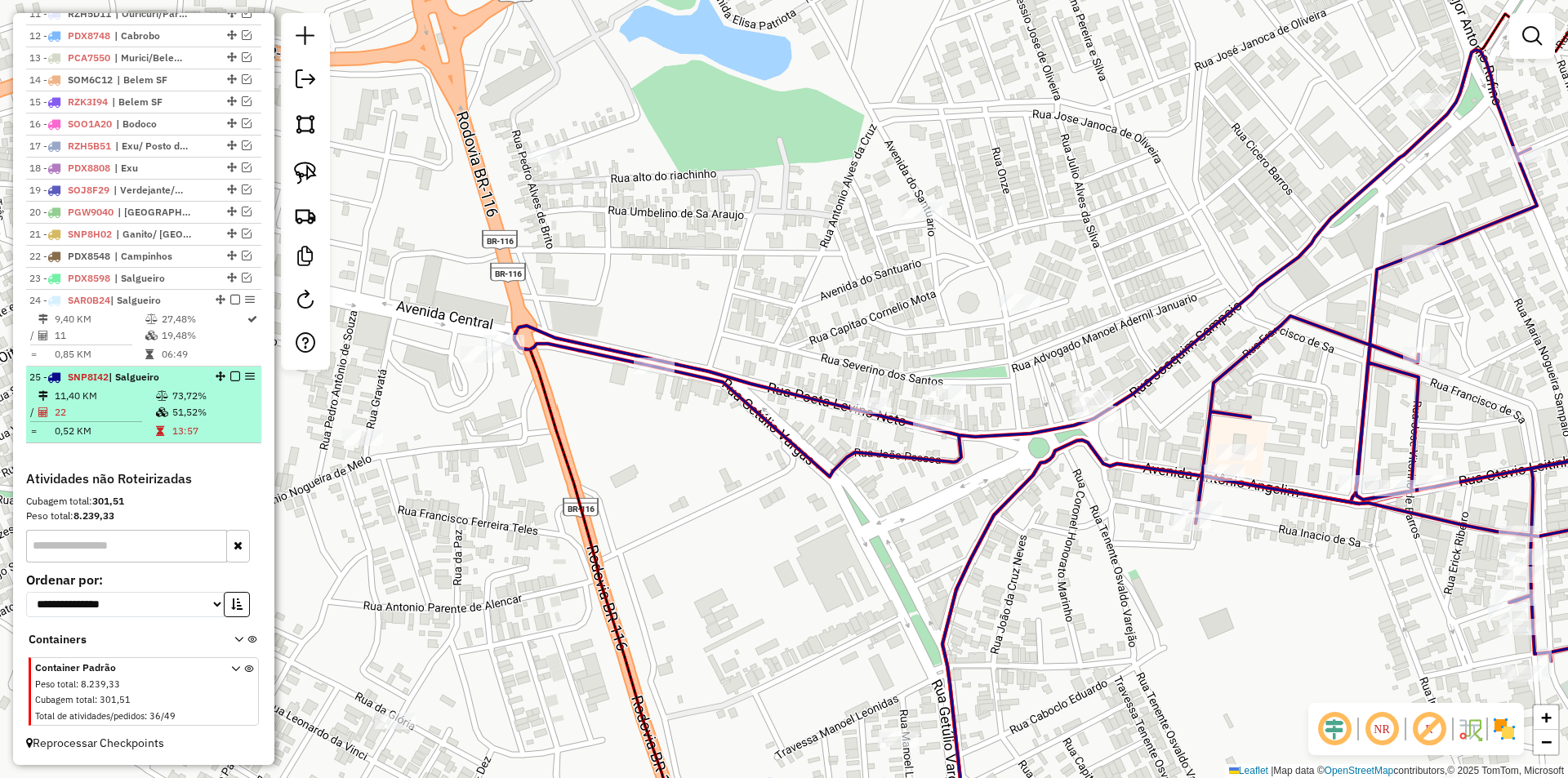
click at [231, 374] on em at bounding box center [235, 376] width 10 height 10
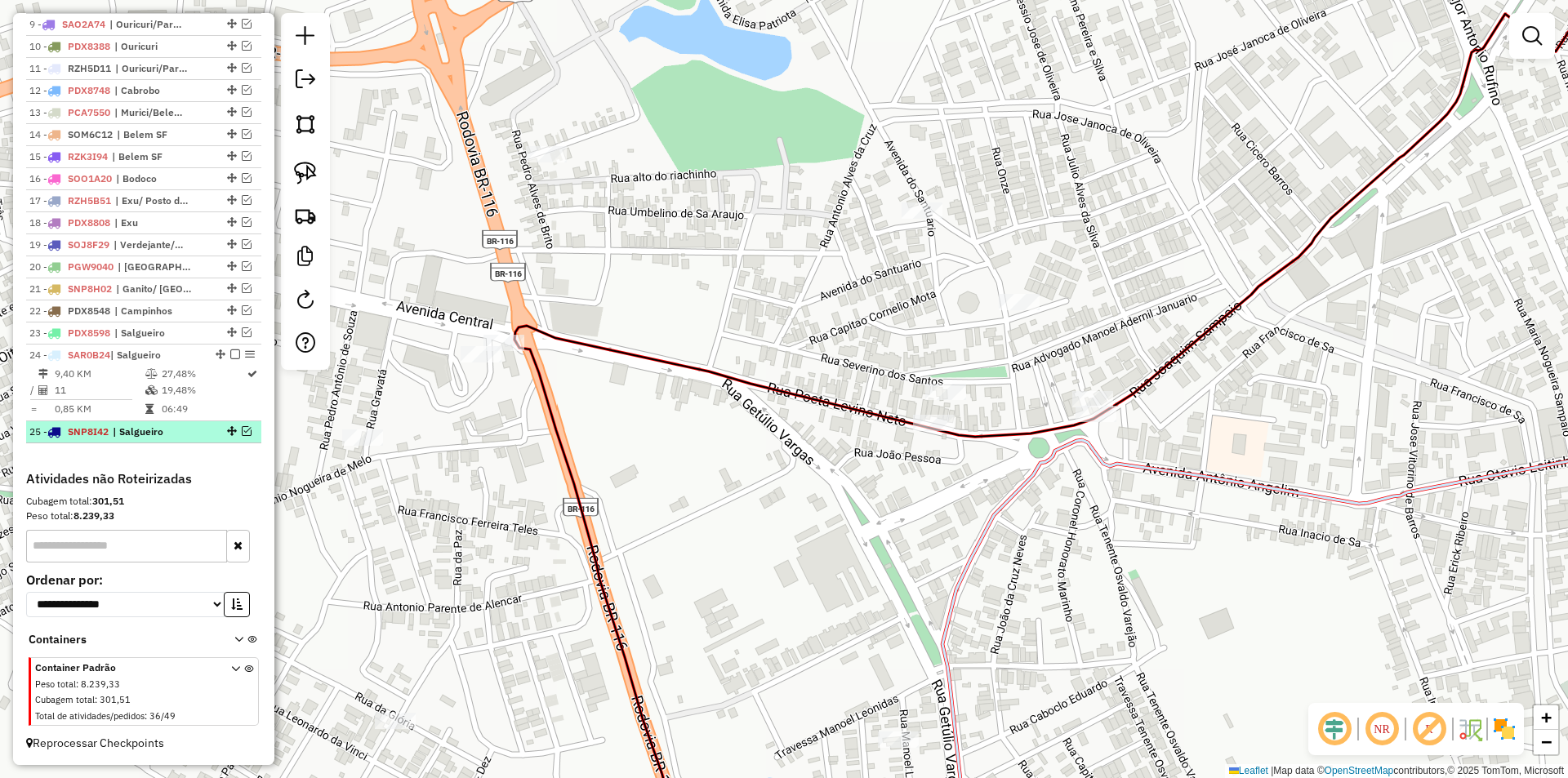
scroll to position [808, 0]
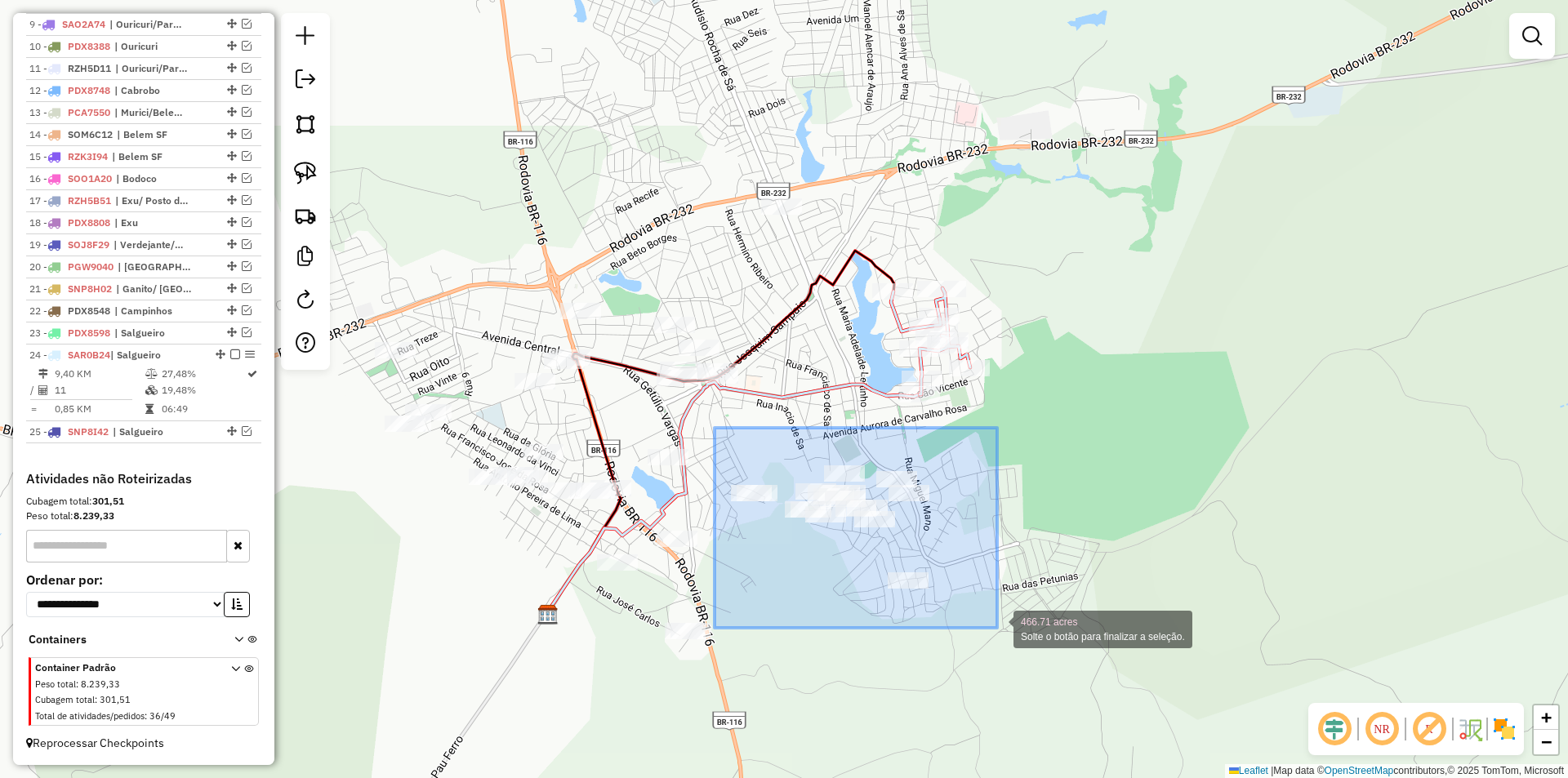
drag, startPoint x: 777, startPoint y: 460, endPoint x: 997, endPoint y: 628, distance: 276.8
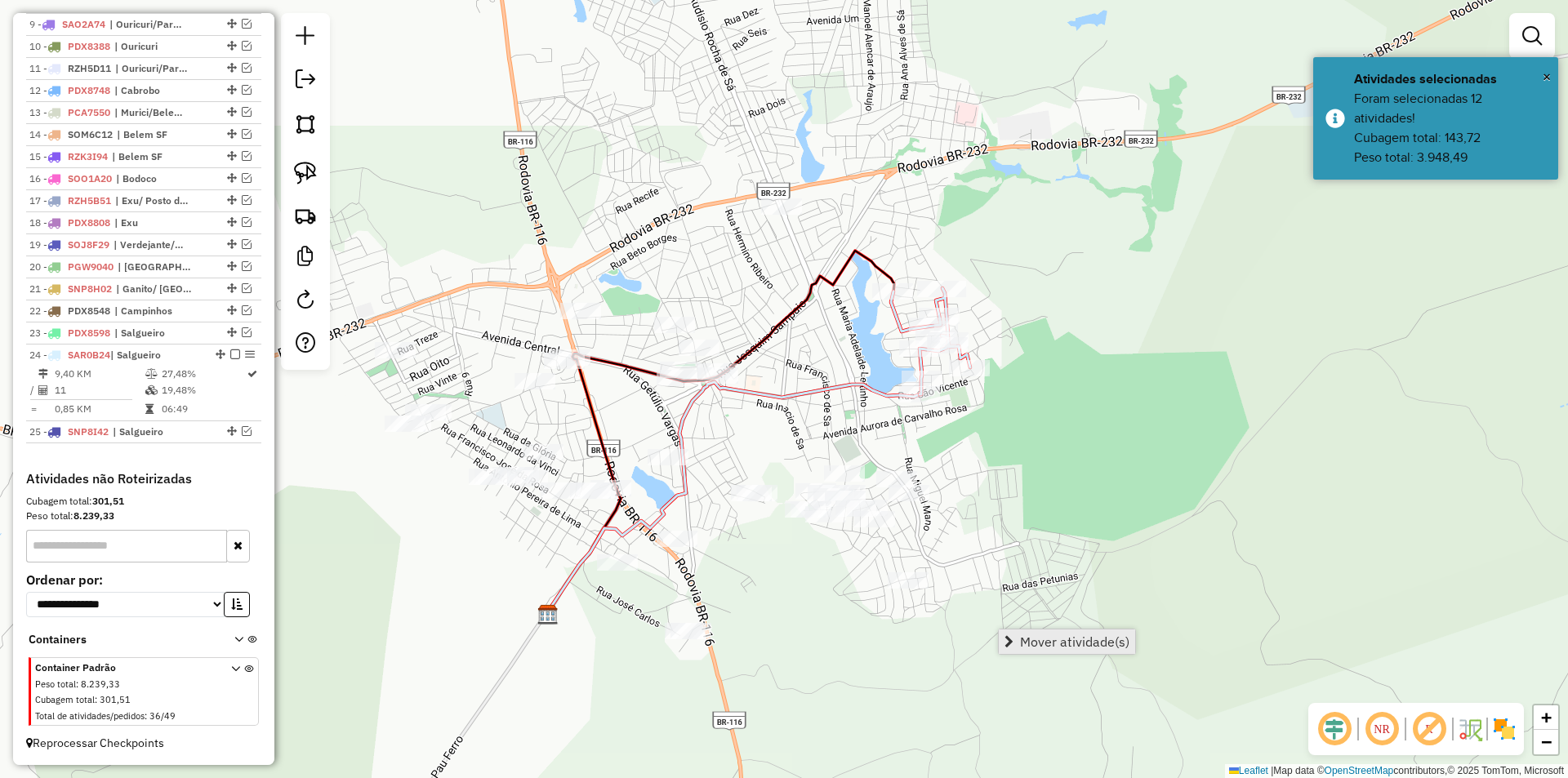
click at [1059, 637] on span "Mover atividade(s)" at bounding box center [1075, 641] width 110 height 13
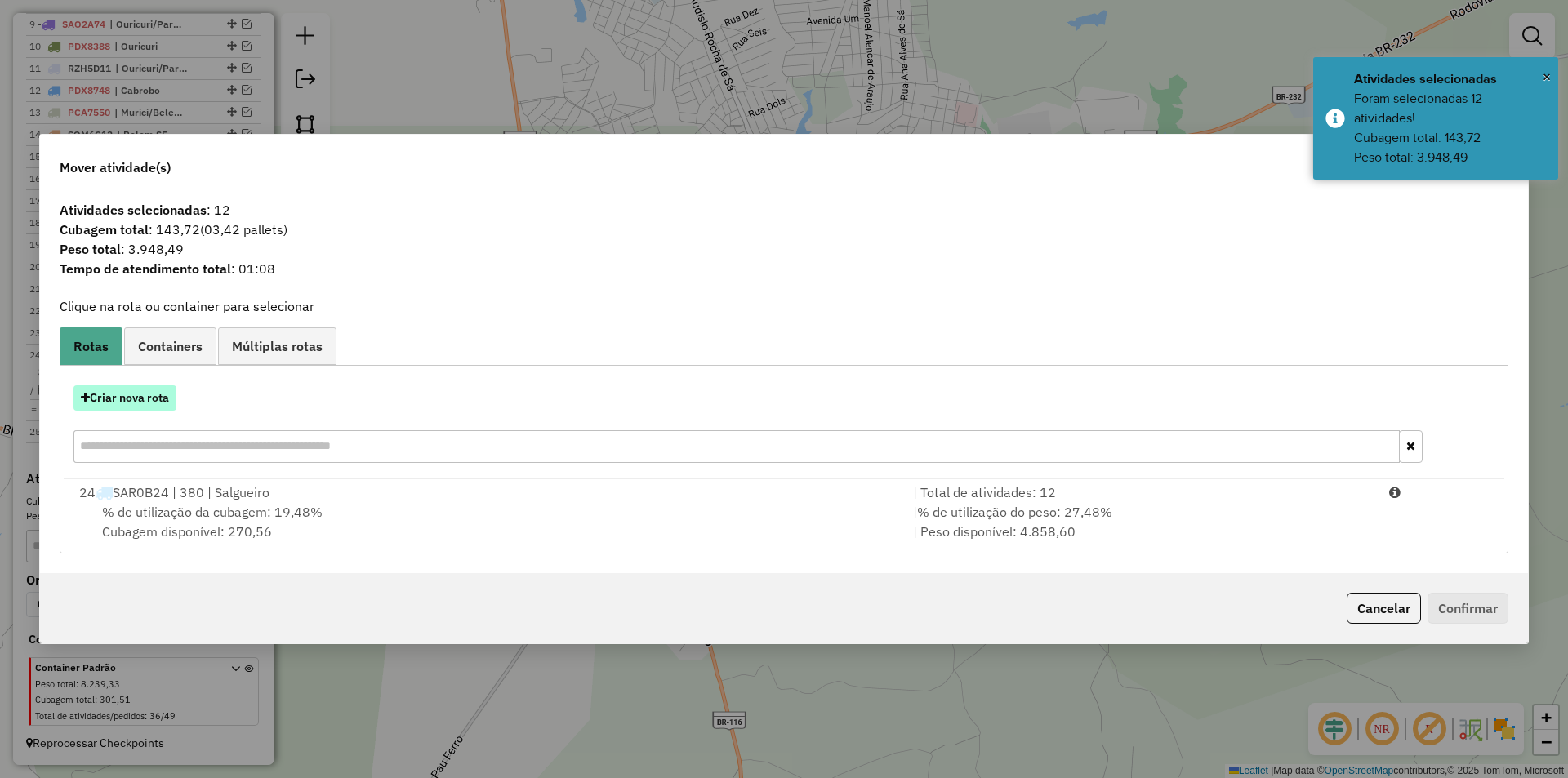
click at [153, 397] on button "Criar nova rota" at bounding box center [124, 398] width 103 height 25
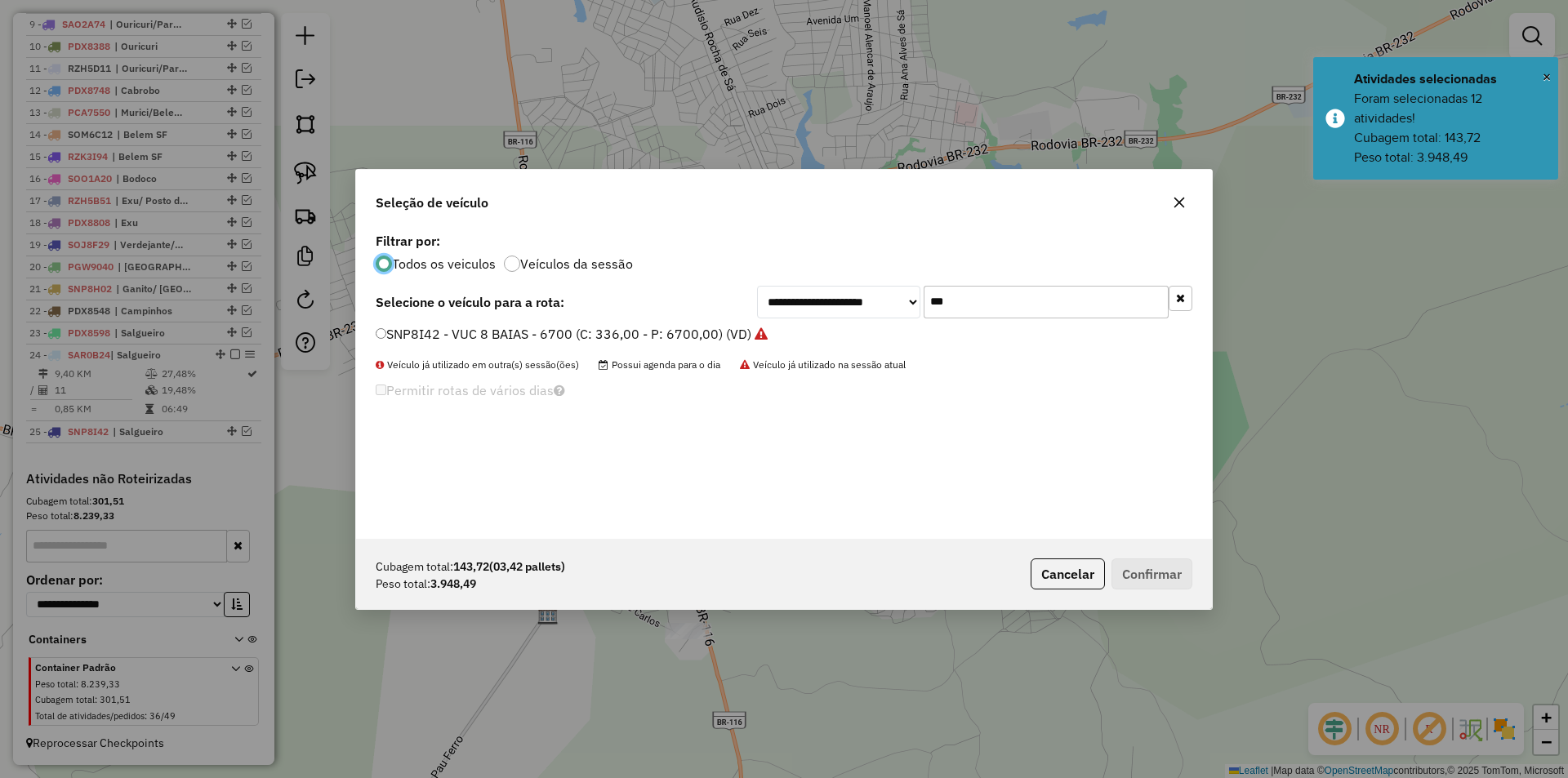
scroll to position [9, 5]
drag, startPoint x: 1009, startPoint y: 304, endPoint x: 906, endPoint y: 319, distance: 104.1
click at [906, 319] on div "**********" at bounding box center [784, 384] width 856 height 311
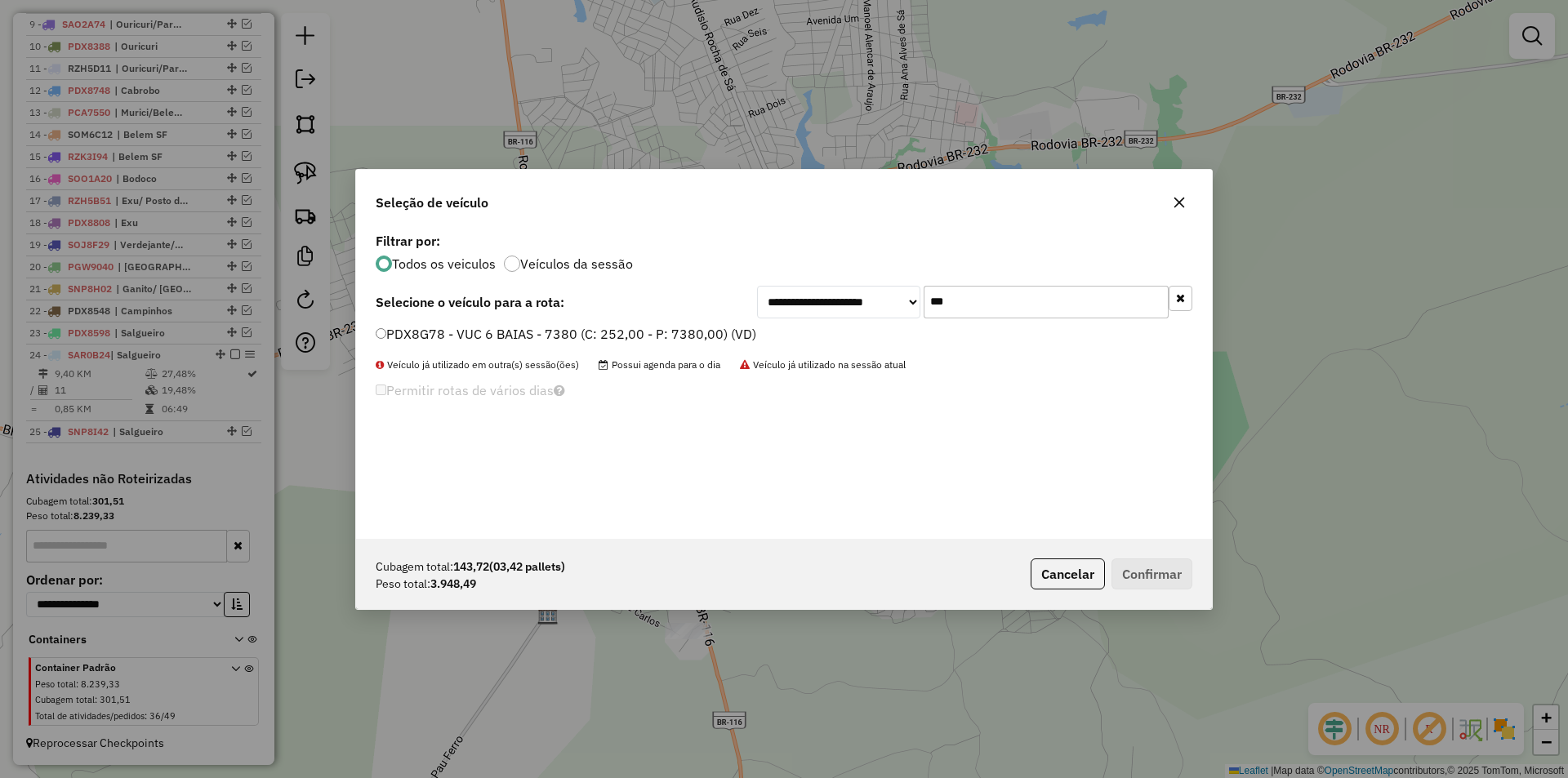
type input "***"
click at [738, 329] on label "PDX8G78 - VUC 6 BAIAS - 7380 (C: 252,00 - P: 7380,00) (VD)" at bounding box center [566, 334] width 381 height 19
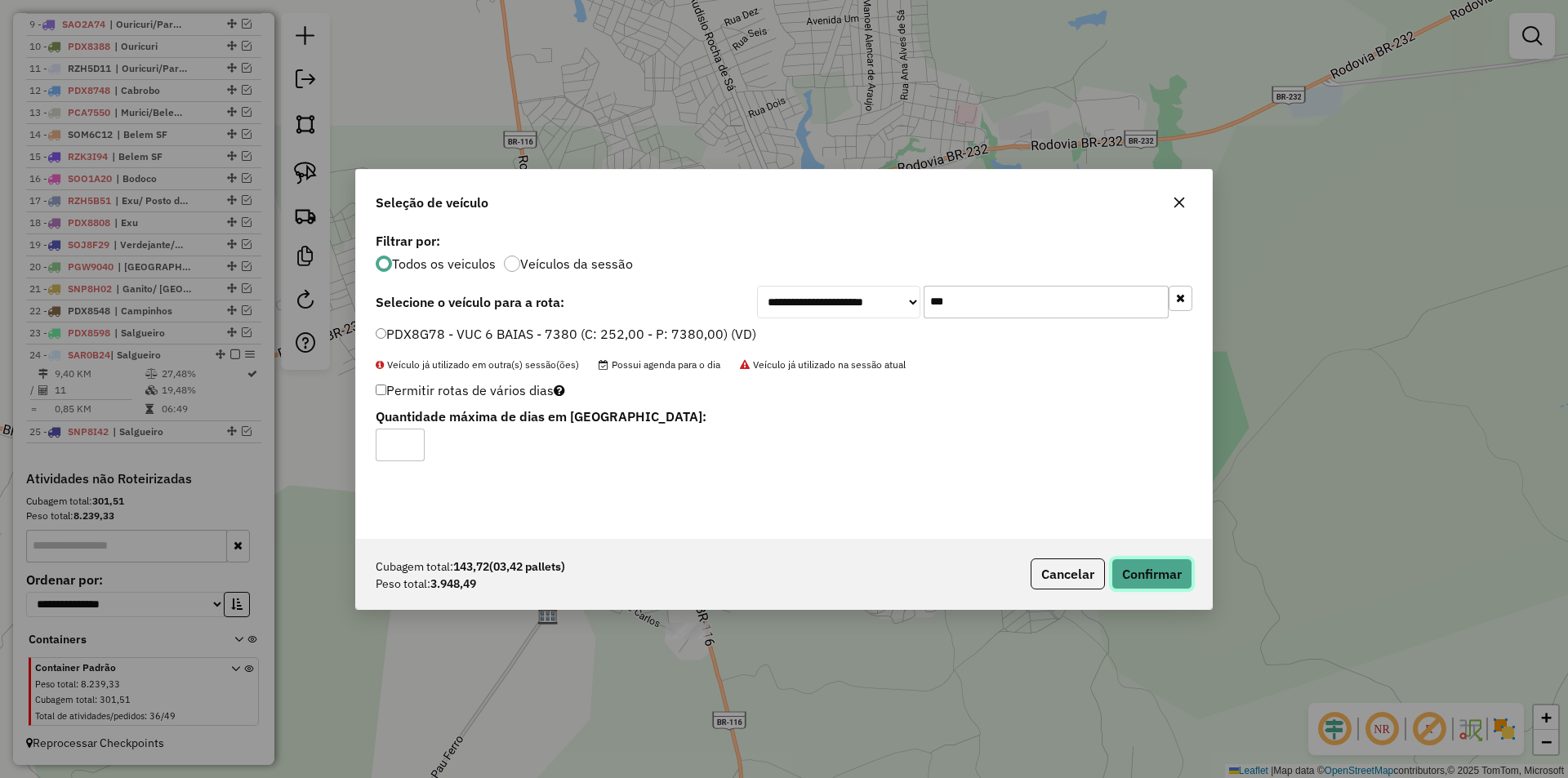
click at [1143, 575] on button "Confirmar" at bounding box center [1151, 574] width 81 height 31
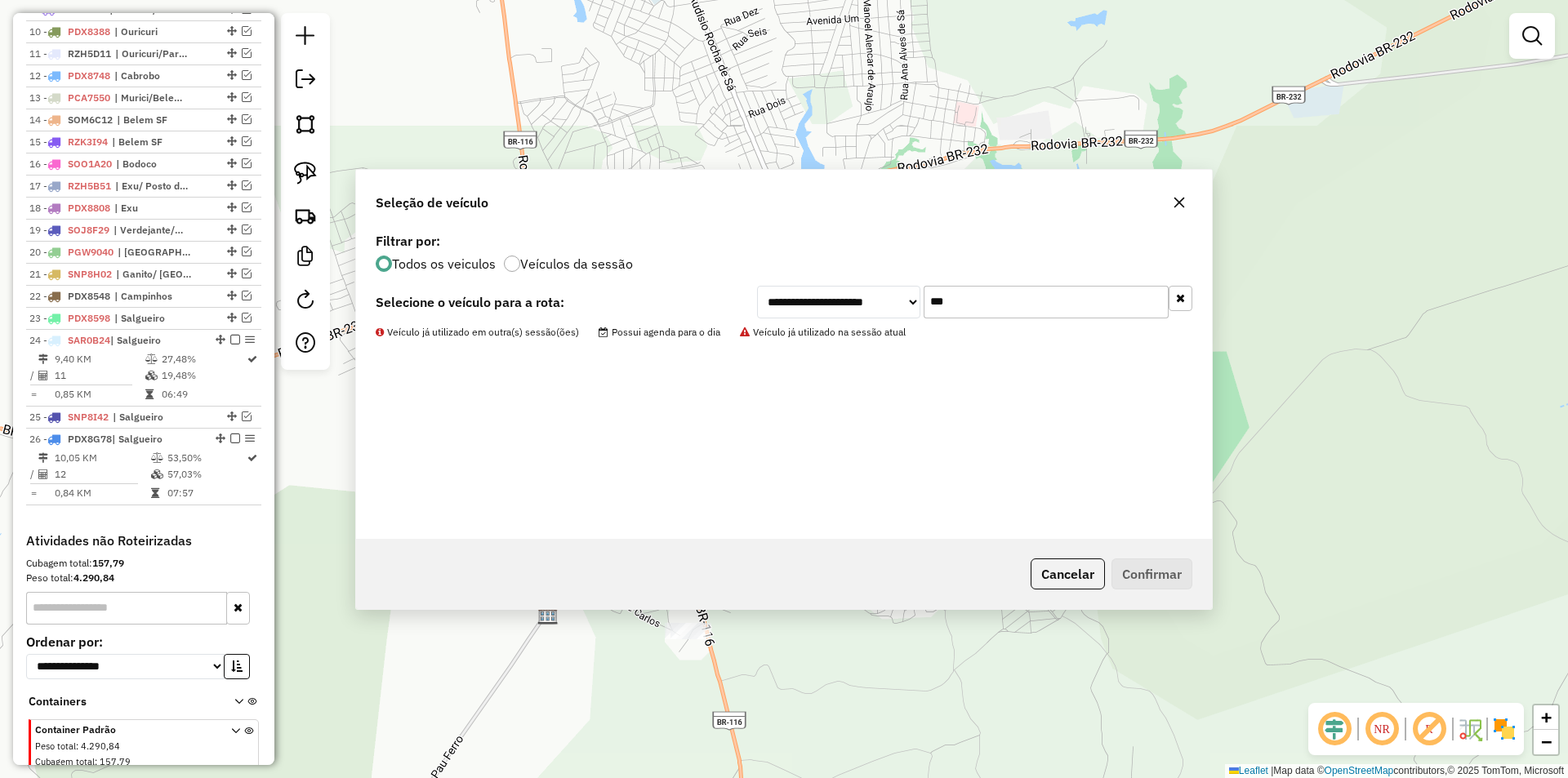
scroll to position [862, 0]
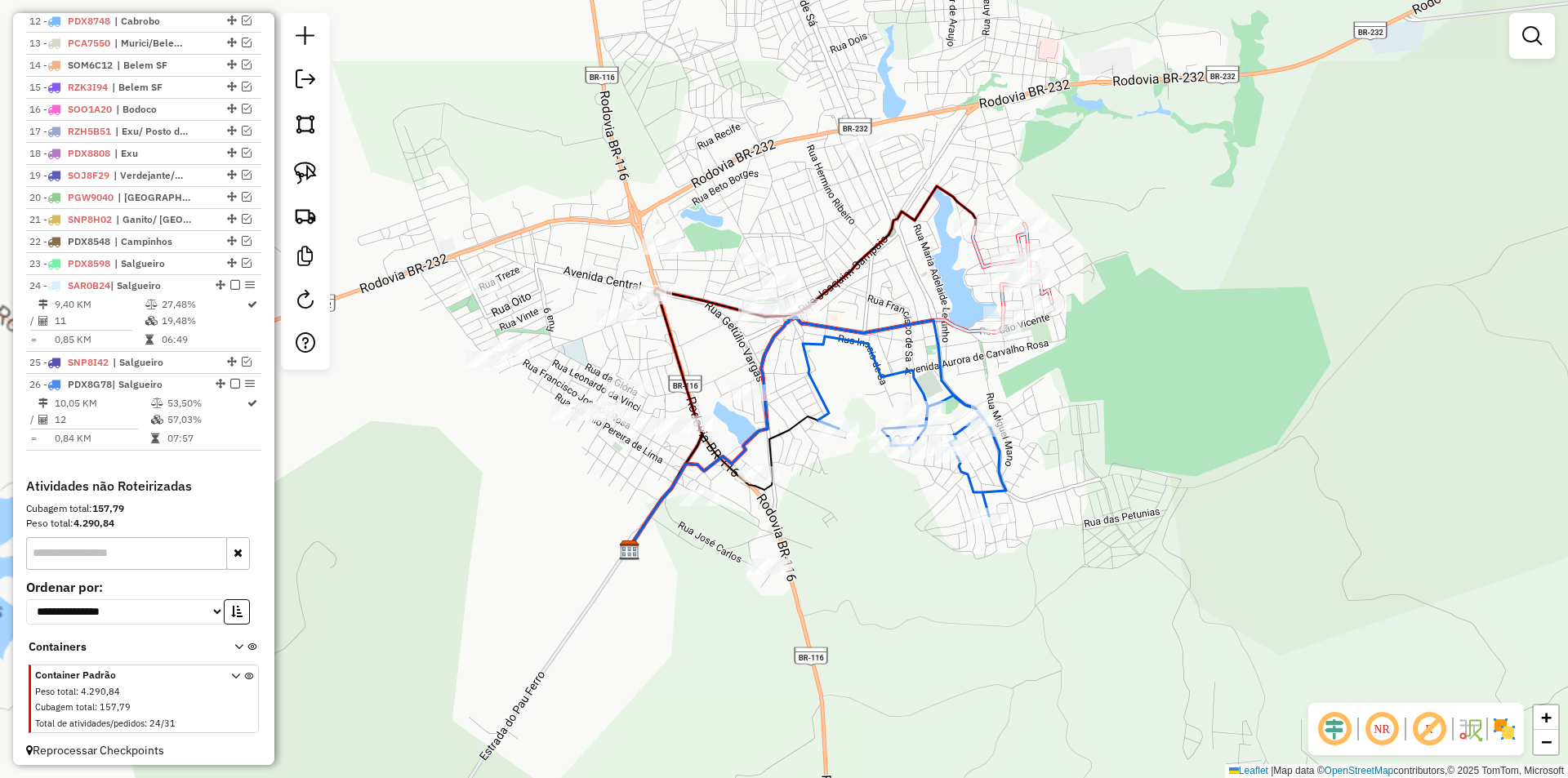
drag, startPoint x: 1021, startPoint y: 471, endPoint x: 1101, endPoint y: 408, distance: 101.8
click at [1101, 408] on div "Janela de atendimento Grade de atendimento Capacidade Transportadoras Veículos …" at bounding box center [784, 389] width 1568 height 778
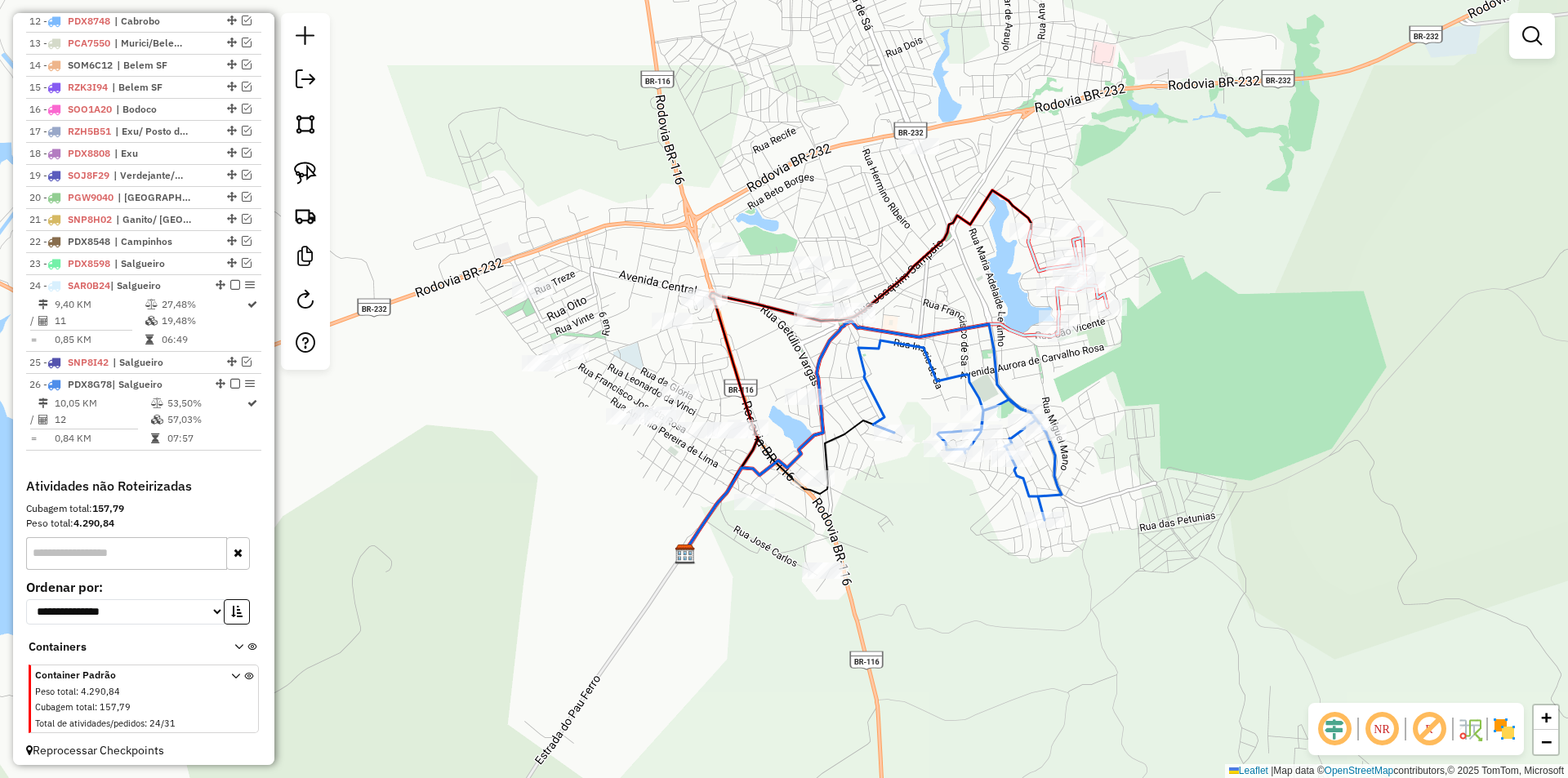
drag, startPoint x: 1040, startPoint y: 461, endPoint x: 1170, endPoint y: 478, distance: 131.1
click at [1170, 478] on div "Janela de atendimento Grade de atendimento Capacidade Transportadoras Veículos …" at bounding box center [784, 389] width 1568 height 778
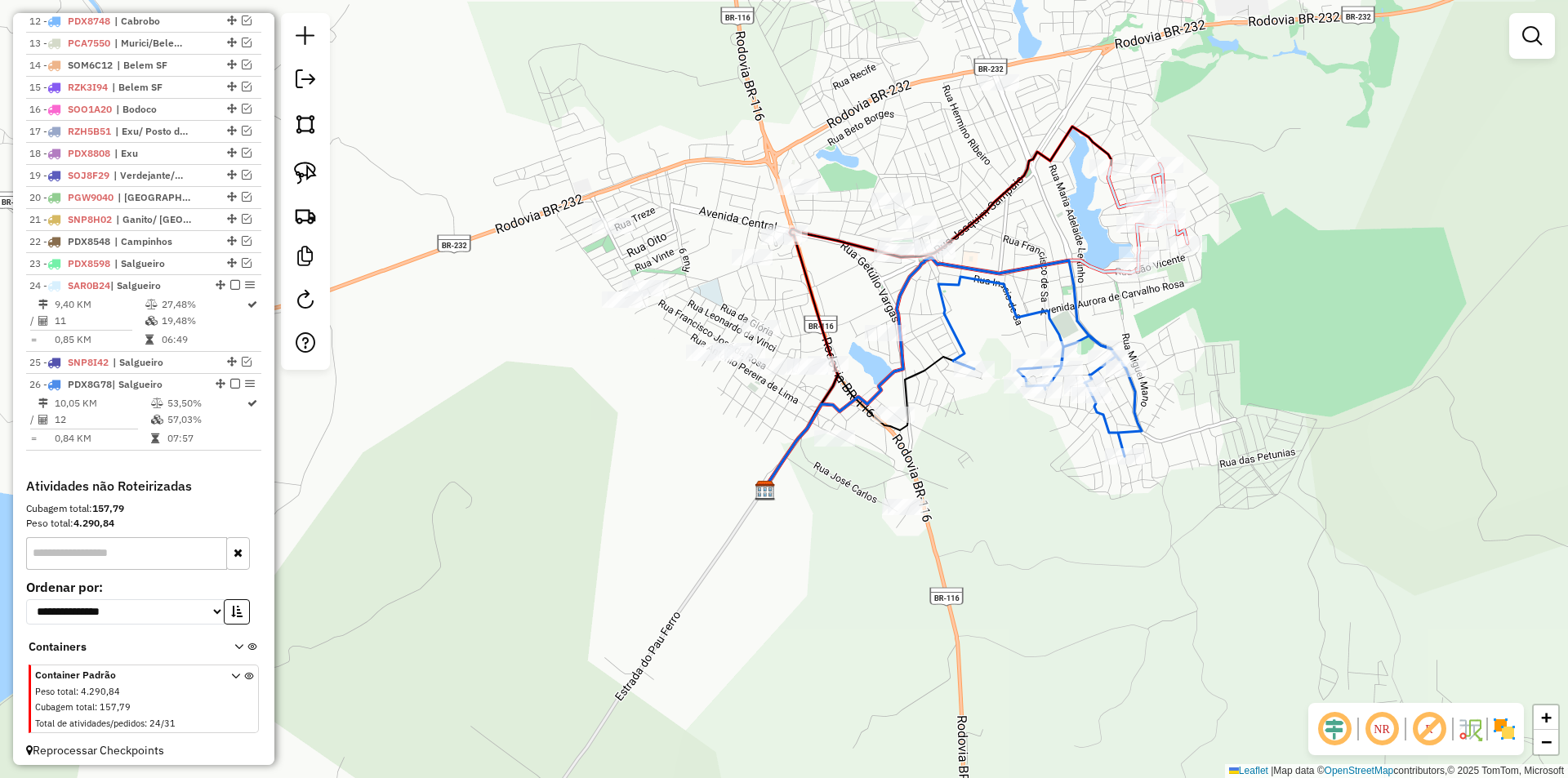
drag, startPoint x: 965, startPoint y: 433, endPoint x: 970, endPoint y: 355, distance: 78.2
click at [970, 355] on icon at bounding box center [1039, 366] width 203 height 180
click at [711, 57] on div "Clique e arraste para selecionar os clientes. Janela de atendimento Grade de at…" at bounding box center [784, 389] width 1568 height 778
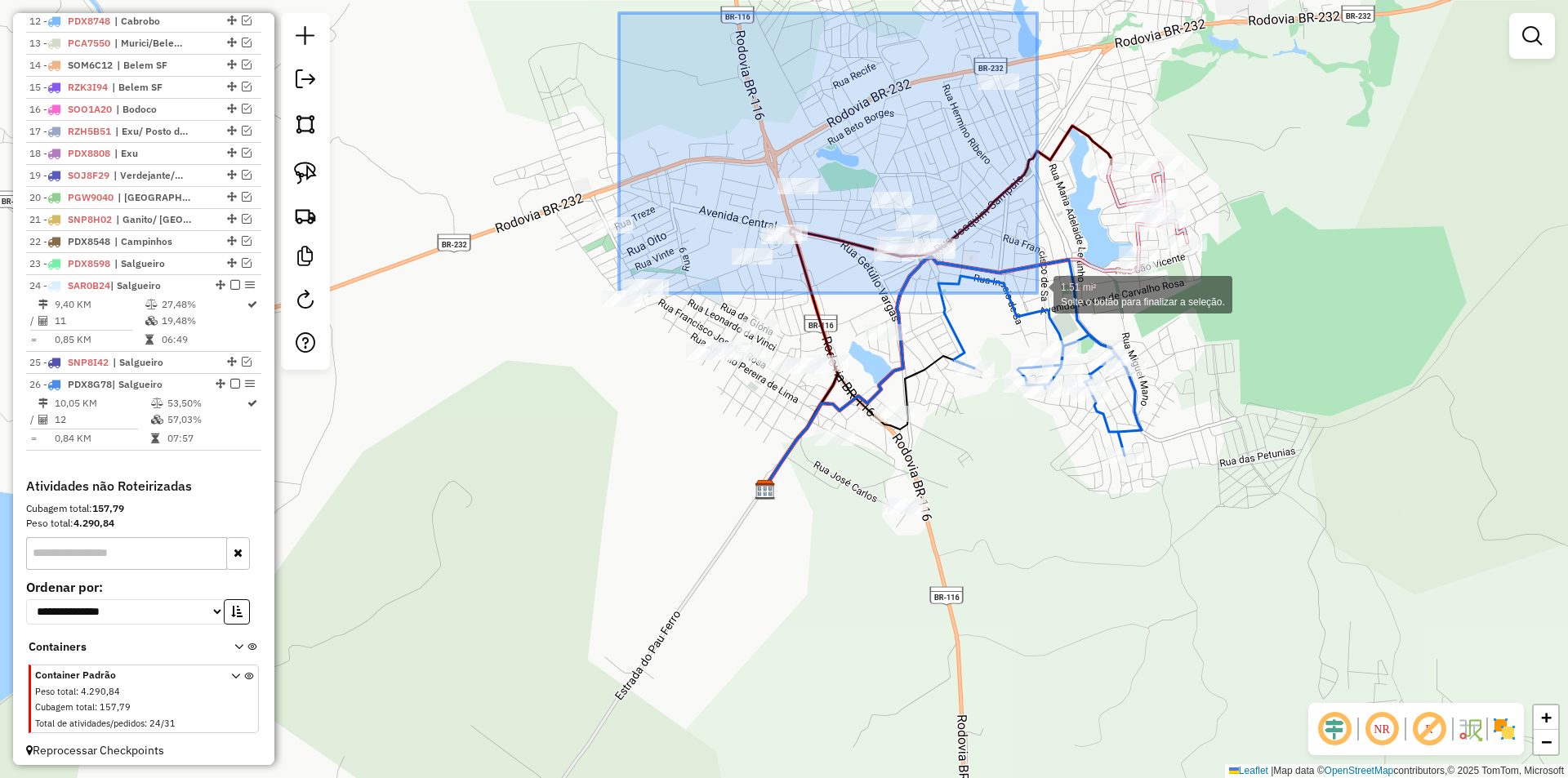
drag, startPoint x: 619, startPoint y: 13, endPoint x: 1037, endPoint y: 293, distance: 503.1
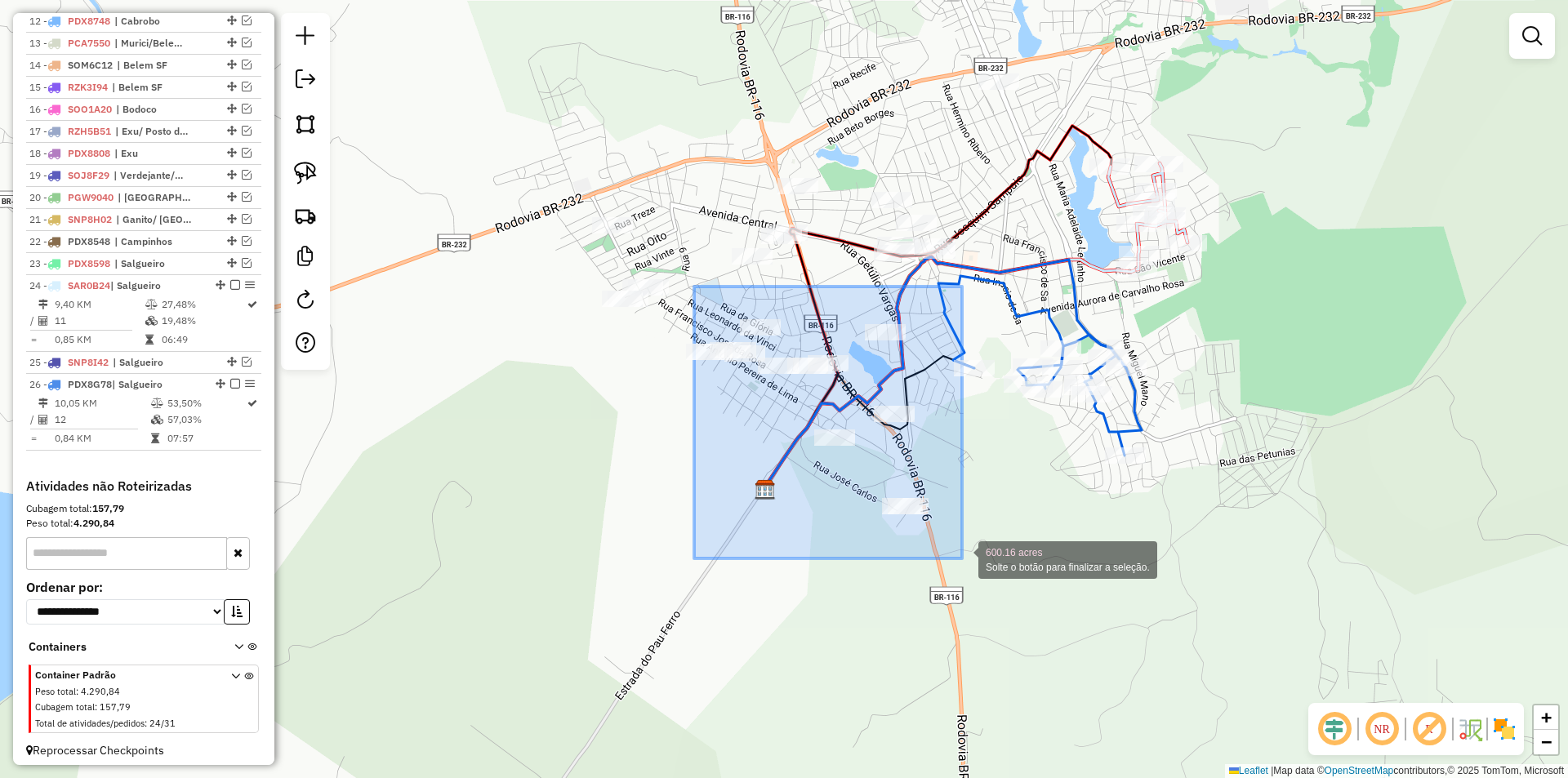
drag, startPoint x: 695, startPoint y: 287, endPoint x: 962, endPoint y: 559, distance: 381.1
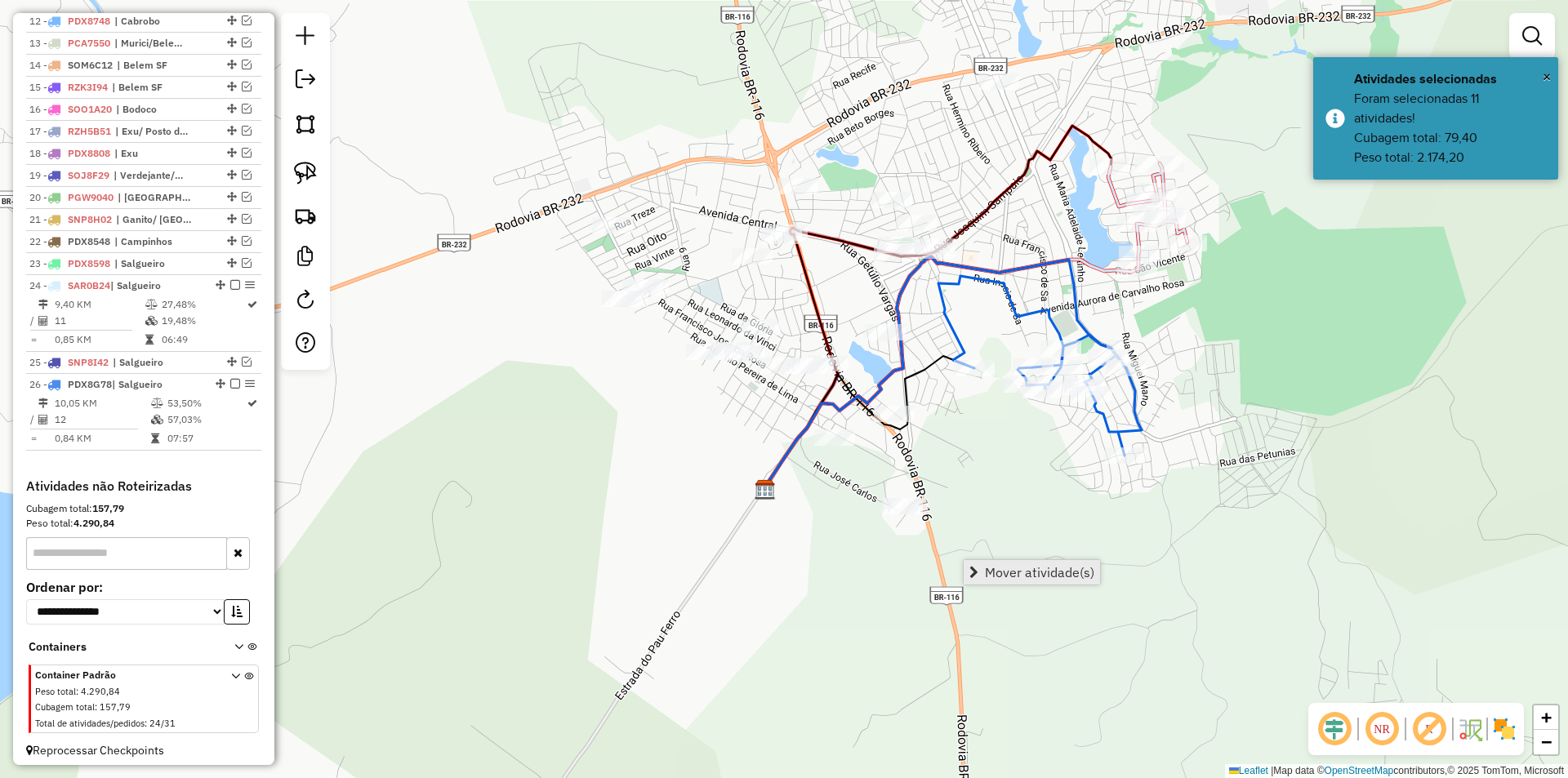
click at [1019, 572] on span "Mover atividade(s)" at bounding box center [1040, 572] width 110 height 13
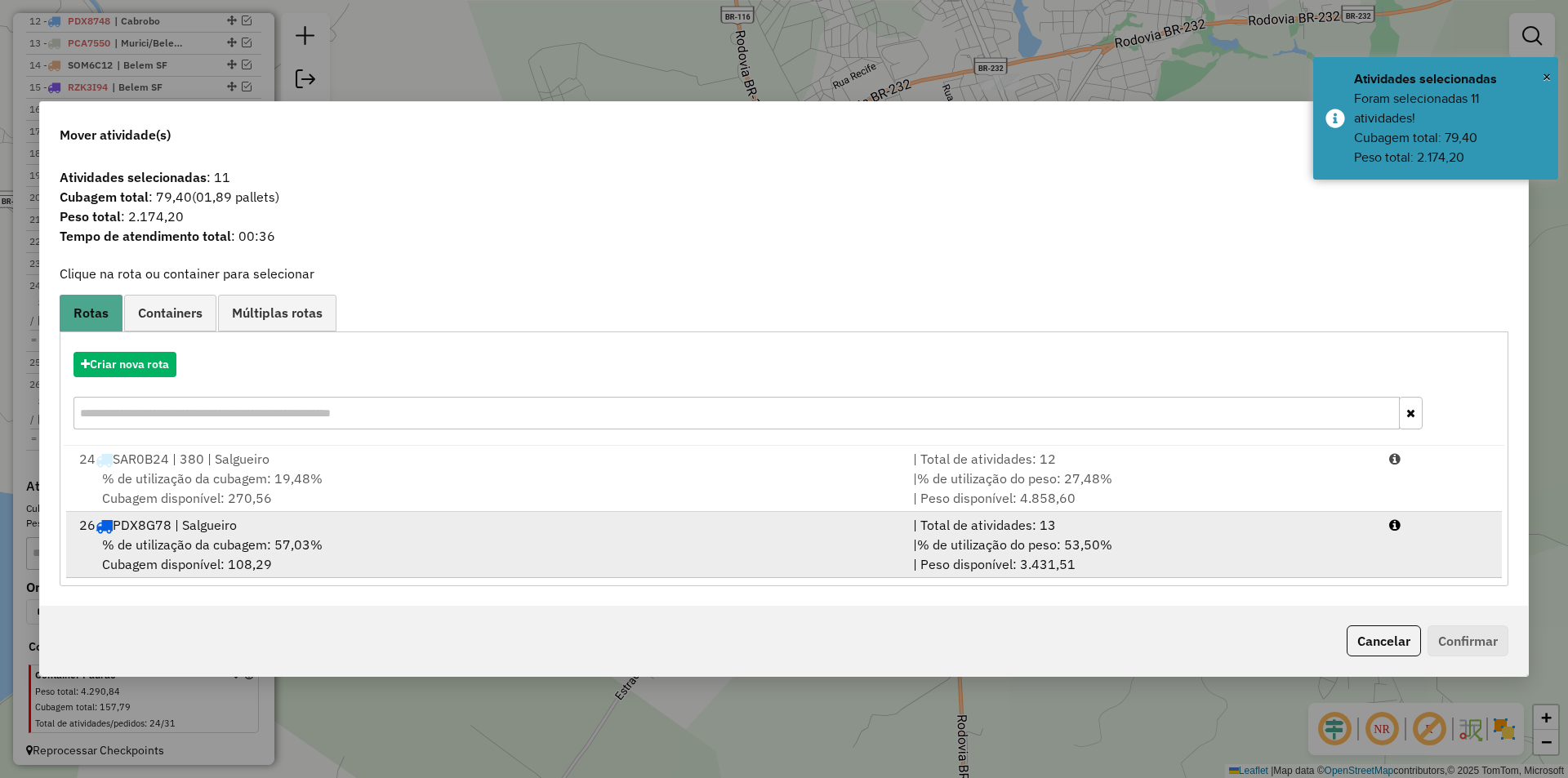
click at [411, 530] on div "26 PDX8G78 | Salgueiro" at bounding box center [486, 525] width 834 height 19
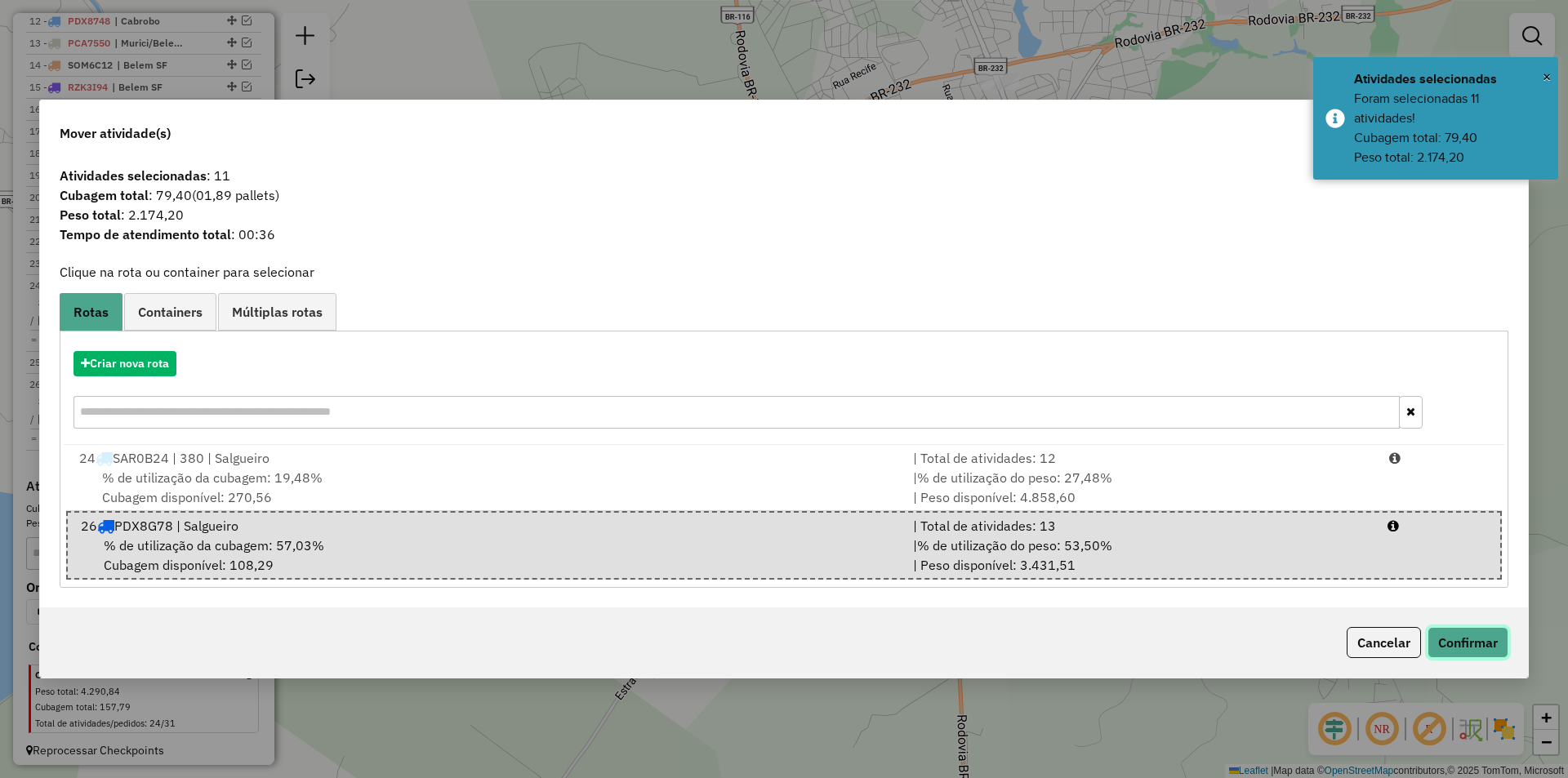
click at [1456, 649] on button "Confirmar" at bounding box center [1468, 642] width 81 height 31
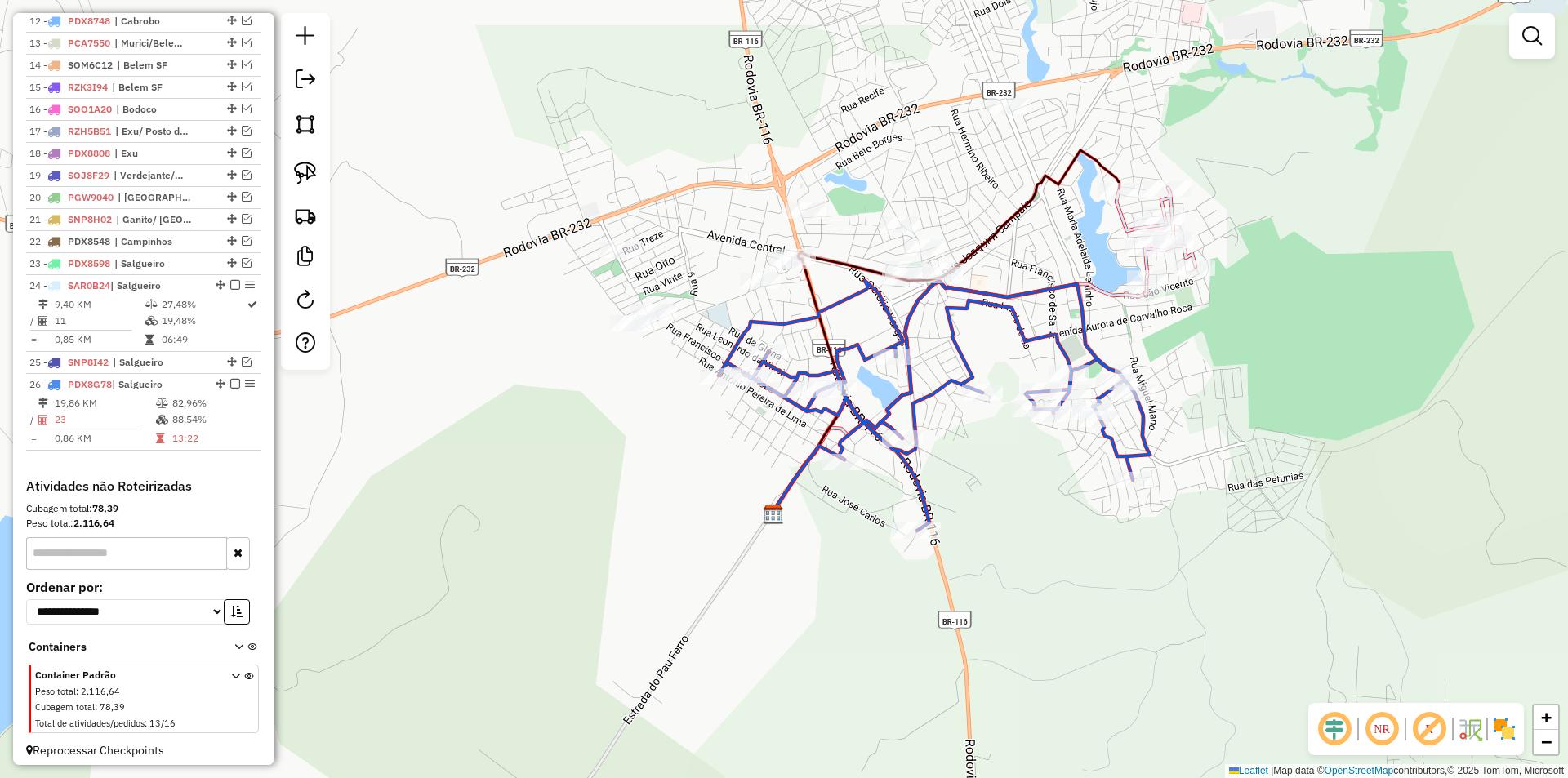
drag, startPoint x: 600, startPoint y: 440, endPoint x: 619, endPoint y: 541, distance: 102.8
click at [619, 541] on div "Janela de atendimento Grade de atendimento Capacidade Transportadoras Veículos …" at bounding box center [784, 389] width 1568 height 778
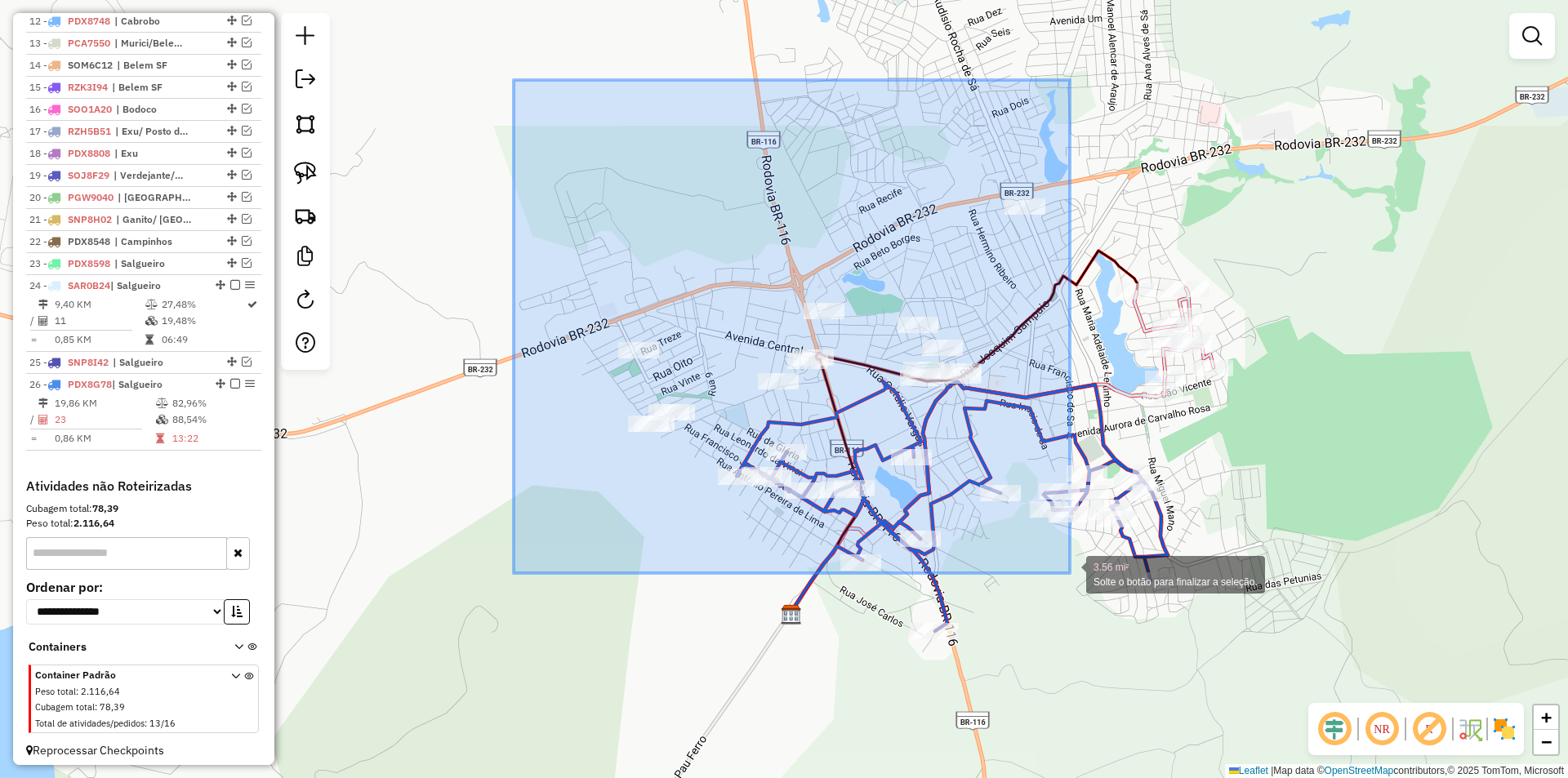
drag, startPoint x: 514, startPoint y: 80, endPoint x: 1070, endPoint y: 573, distance: 743.1
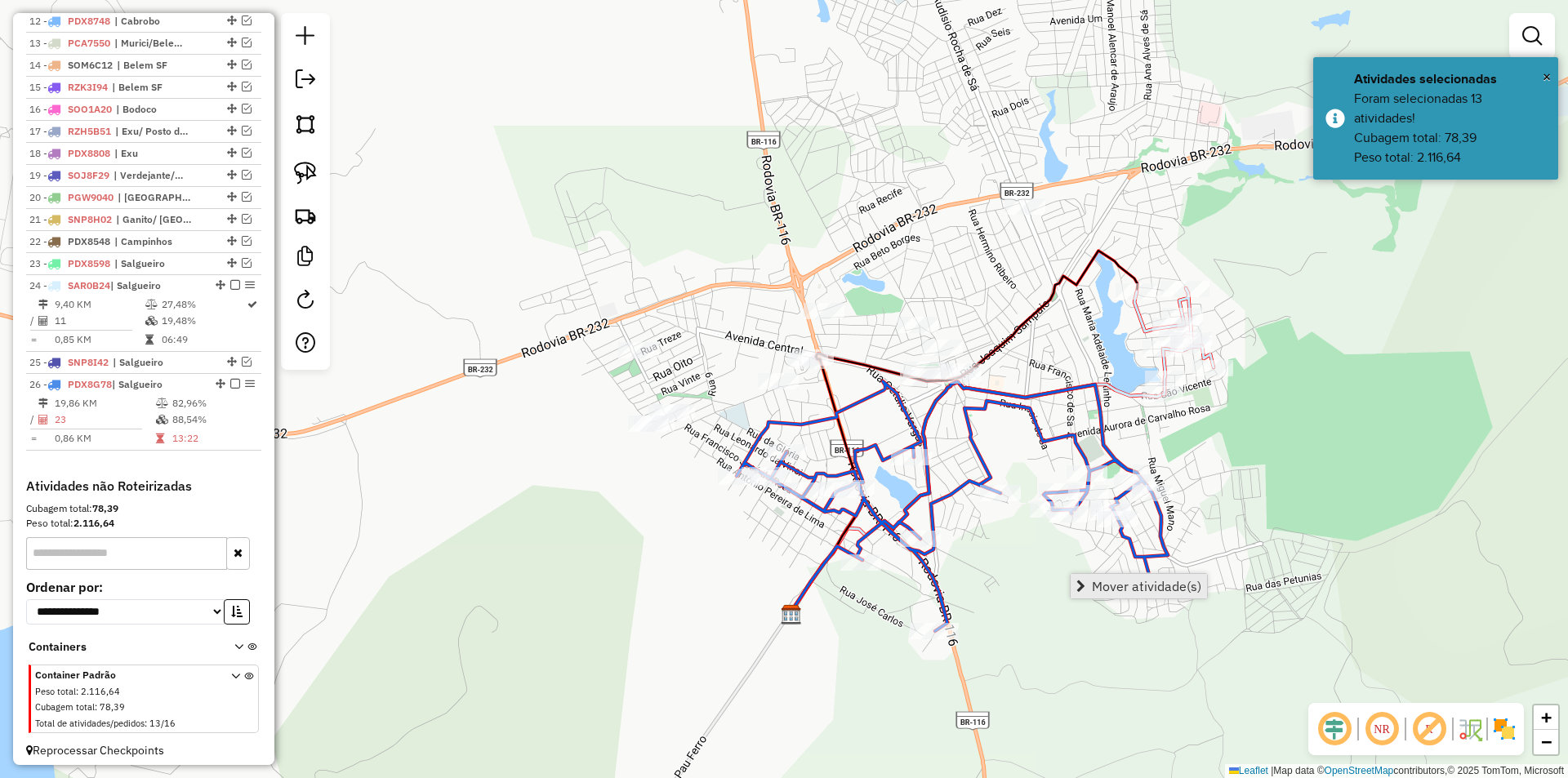
click at [1099, 582] on span "Mover atividade(s)" at bounding box center [1147, 587] width 110 height 13
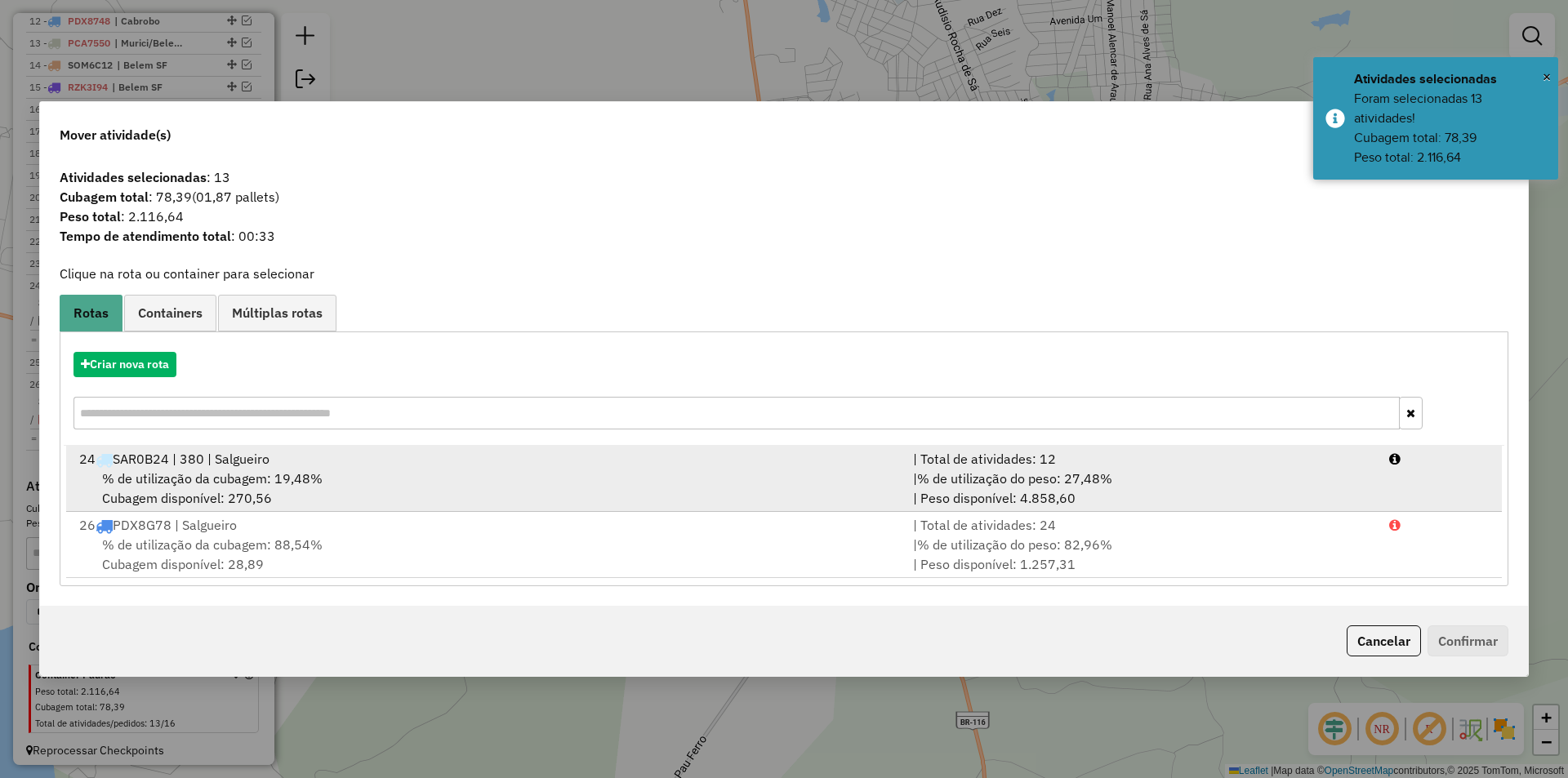
click at [137, 487] on span "% de utilização da cubagem: 19,48%" at bounding box center [212, 478] width 220 height 16
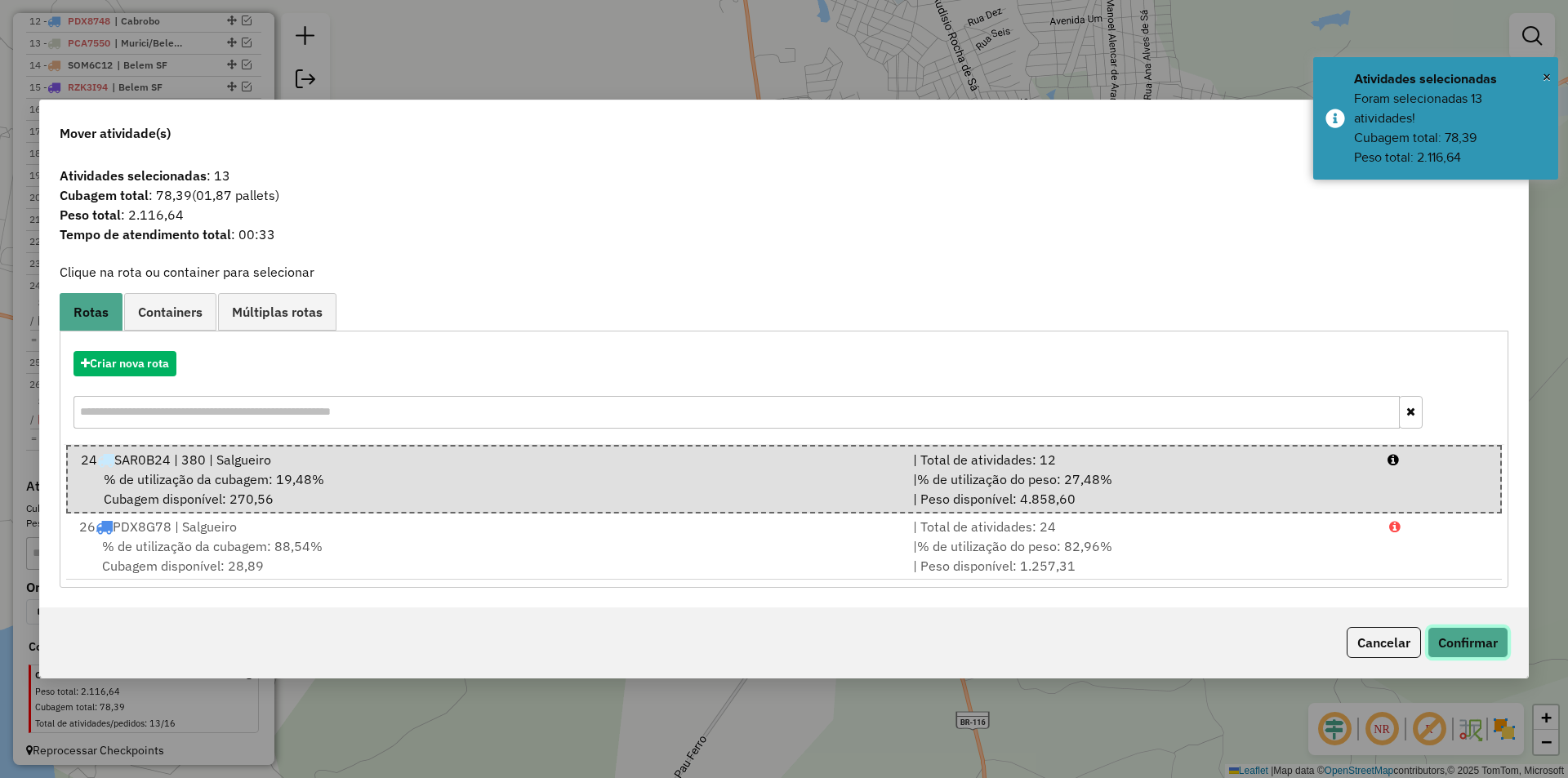
click at [1494, 639] on button "Confirmar" at bounding box center [1468, 642] width 81 height 31
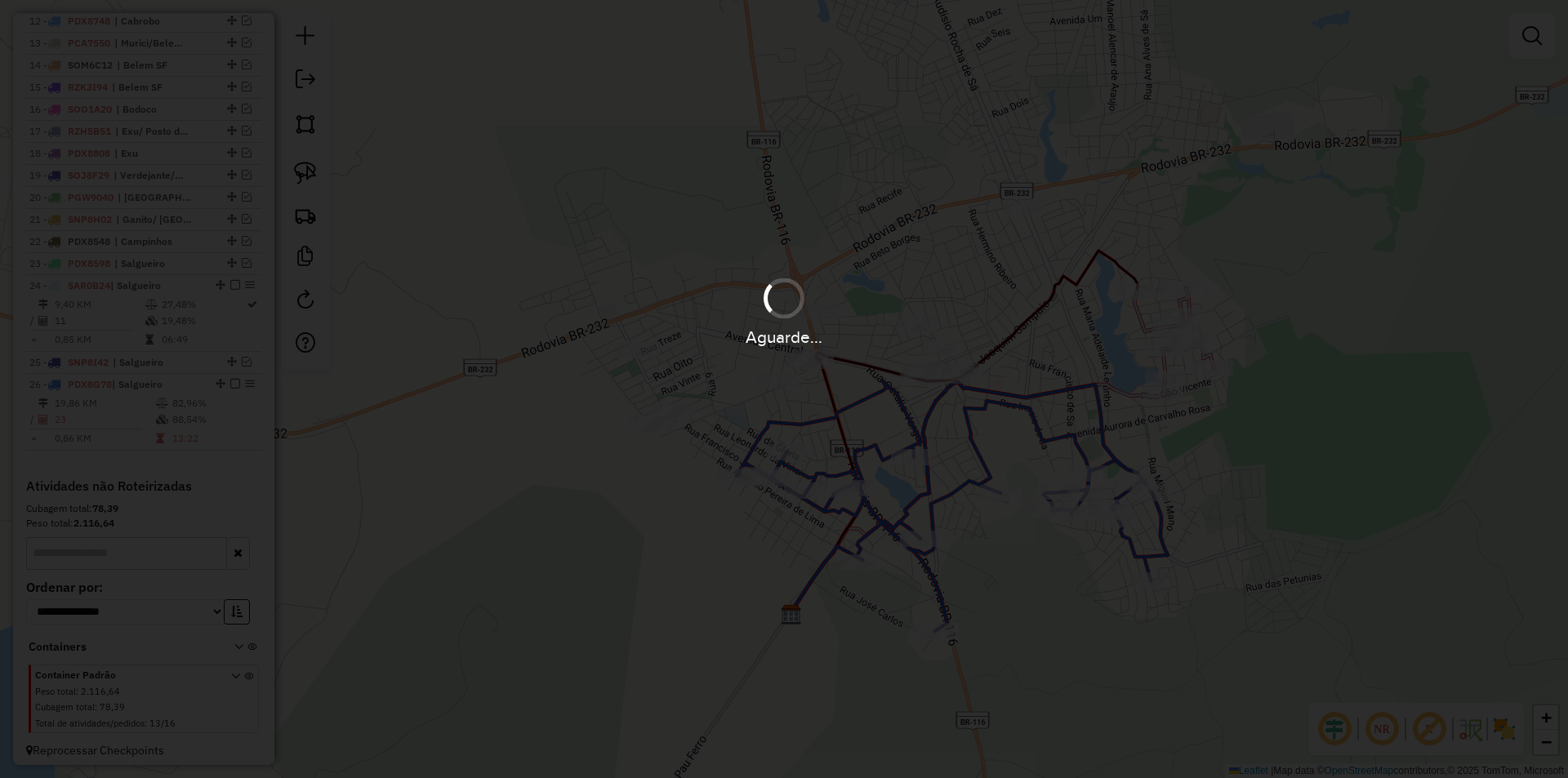
scroll to position [627, 0]
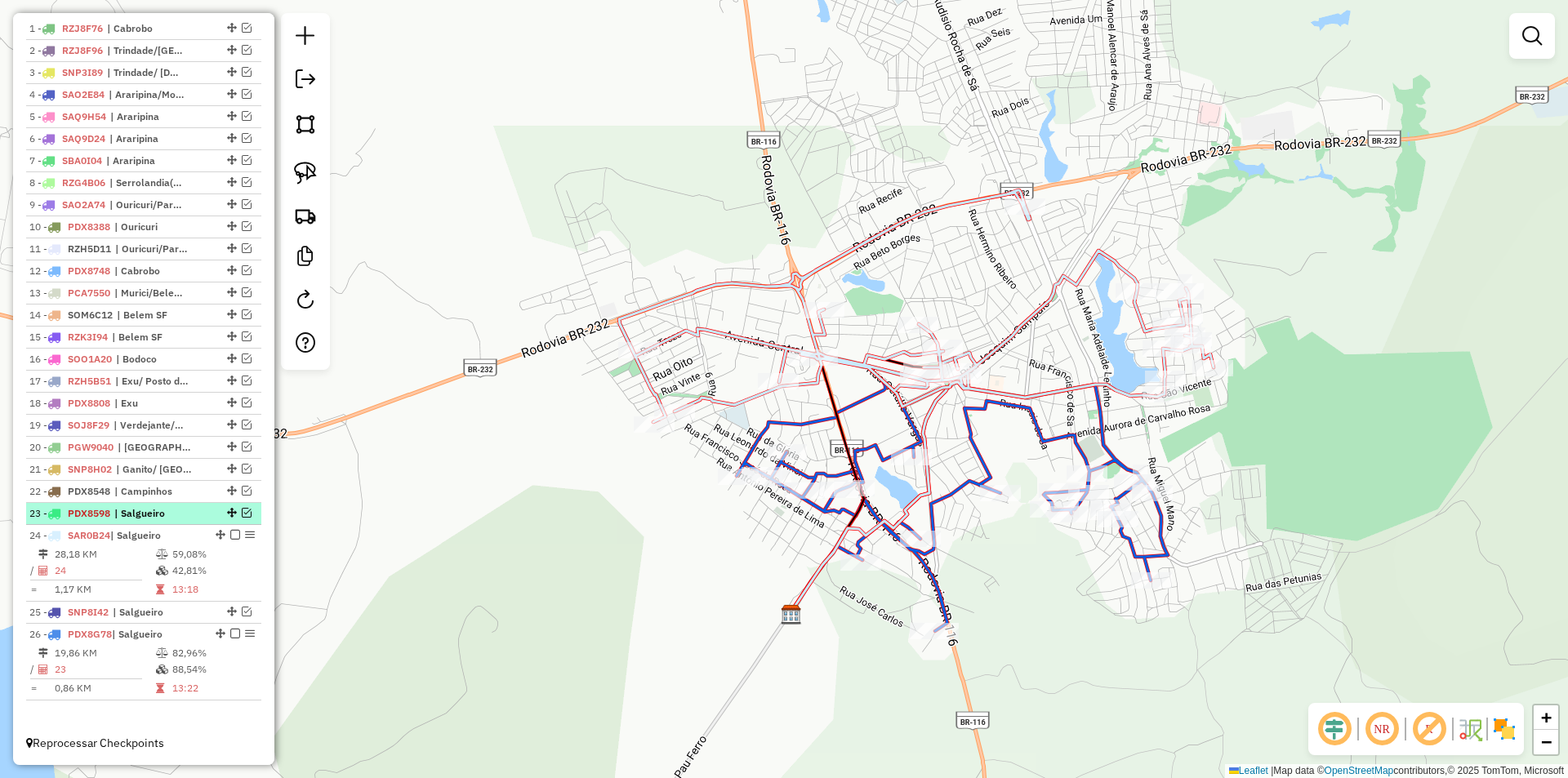
click at [241, 512] on em at bounding box center [246, 513] width 10 height 10
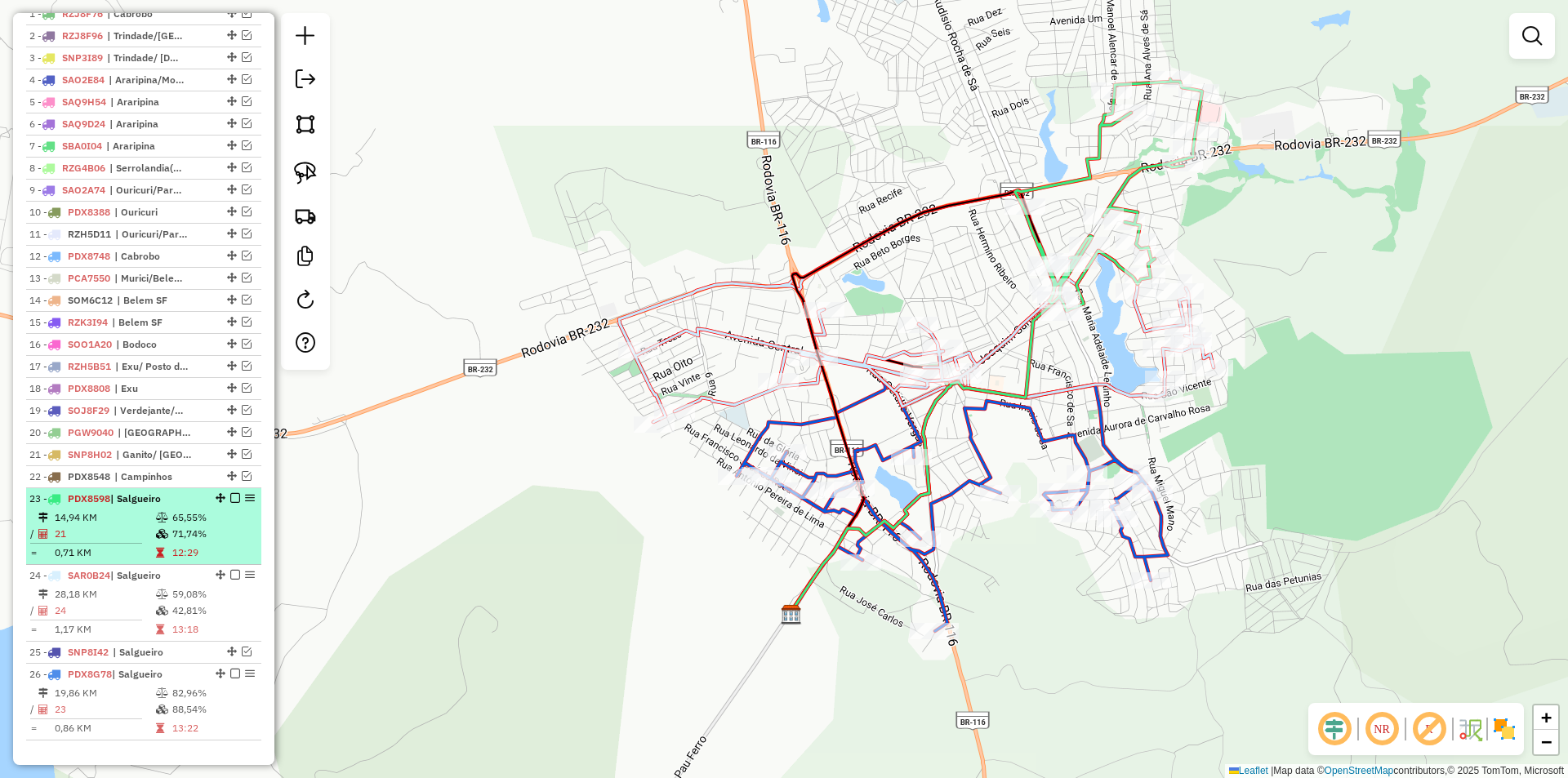
scroll to position [682, 0]
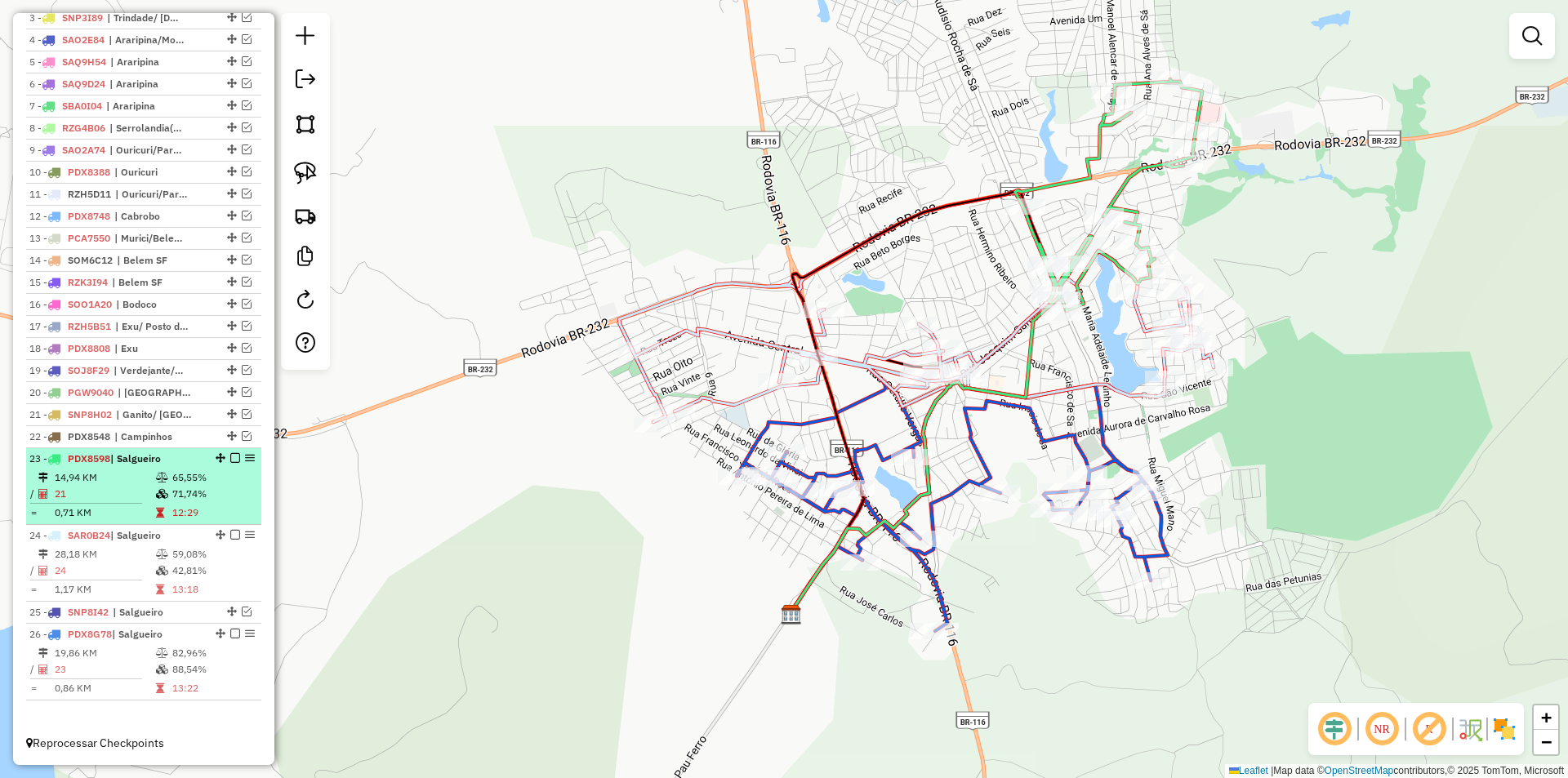
click at [198, 493] on td "71,74%" at bounding box center [213, 493] width 83 height 16
select select "*********"
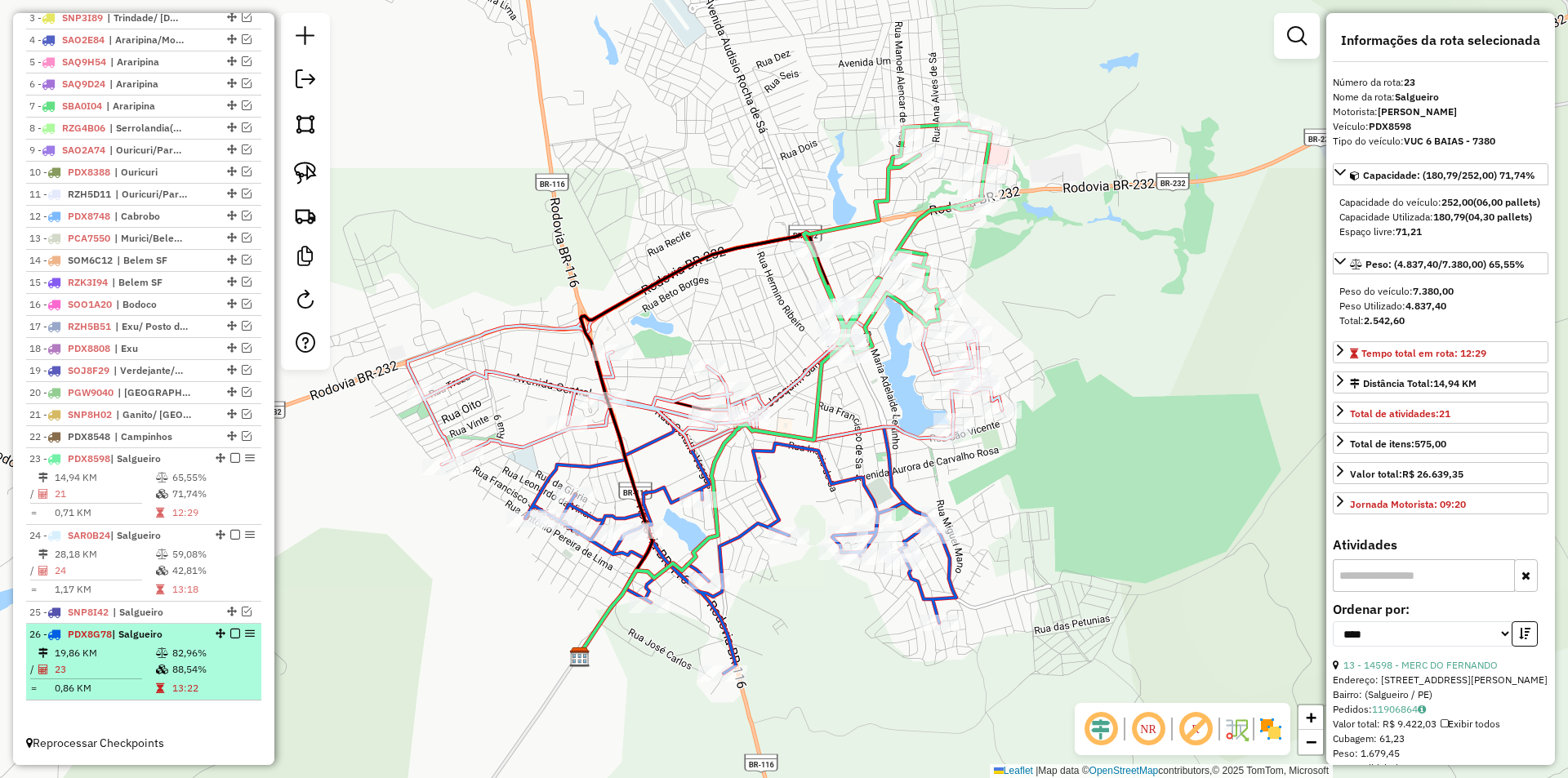
click at [111, 645] on td "19,86 KM" at bounding box center [104, 653] width 101 height 16
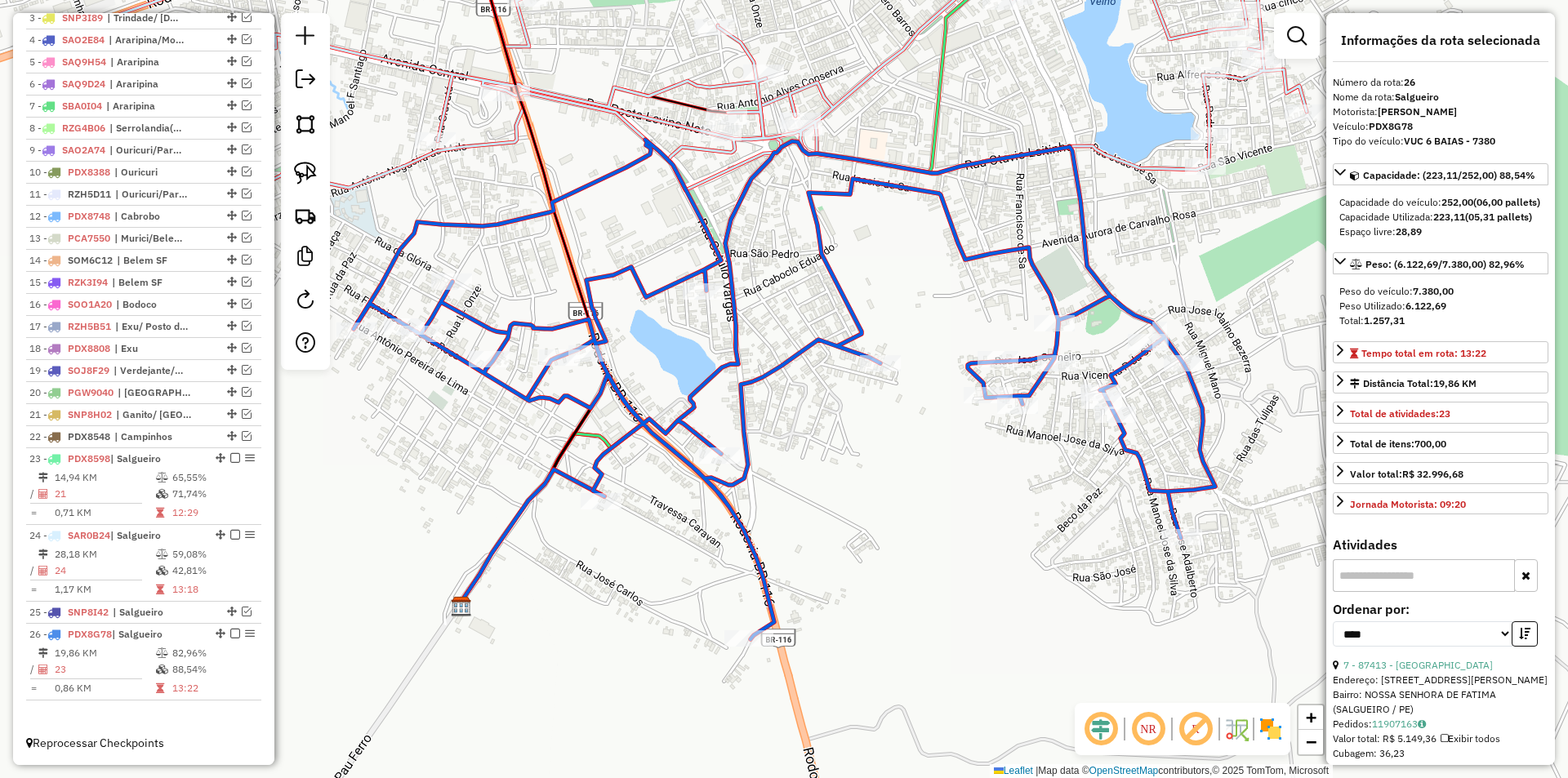
scroll to position [327, 0]
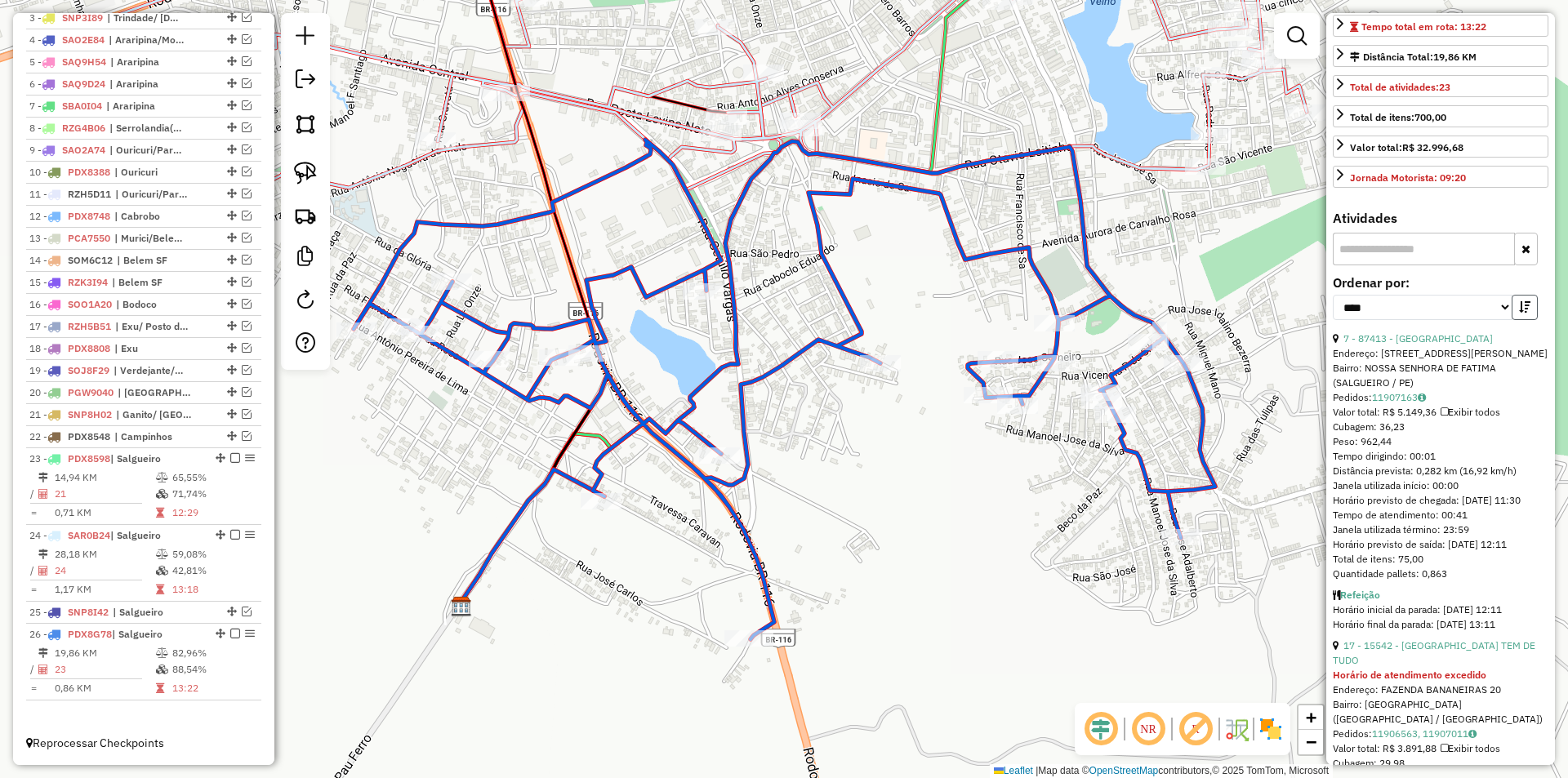
click at [1518, 320] on button "button" at bounding box center [1524, 307] width 26 height 25
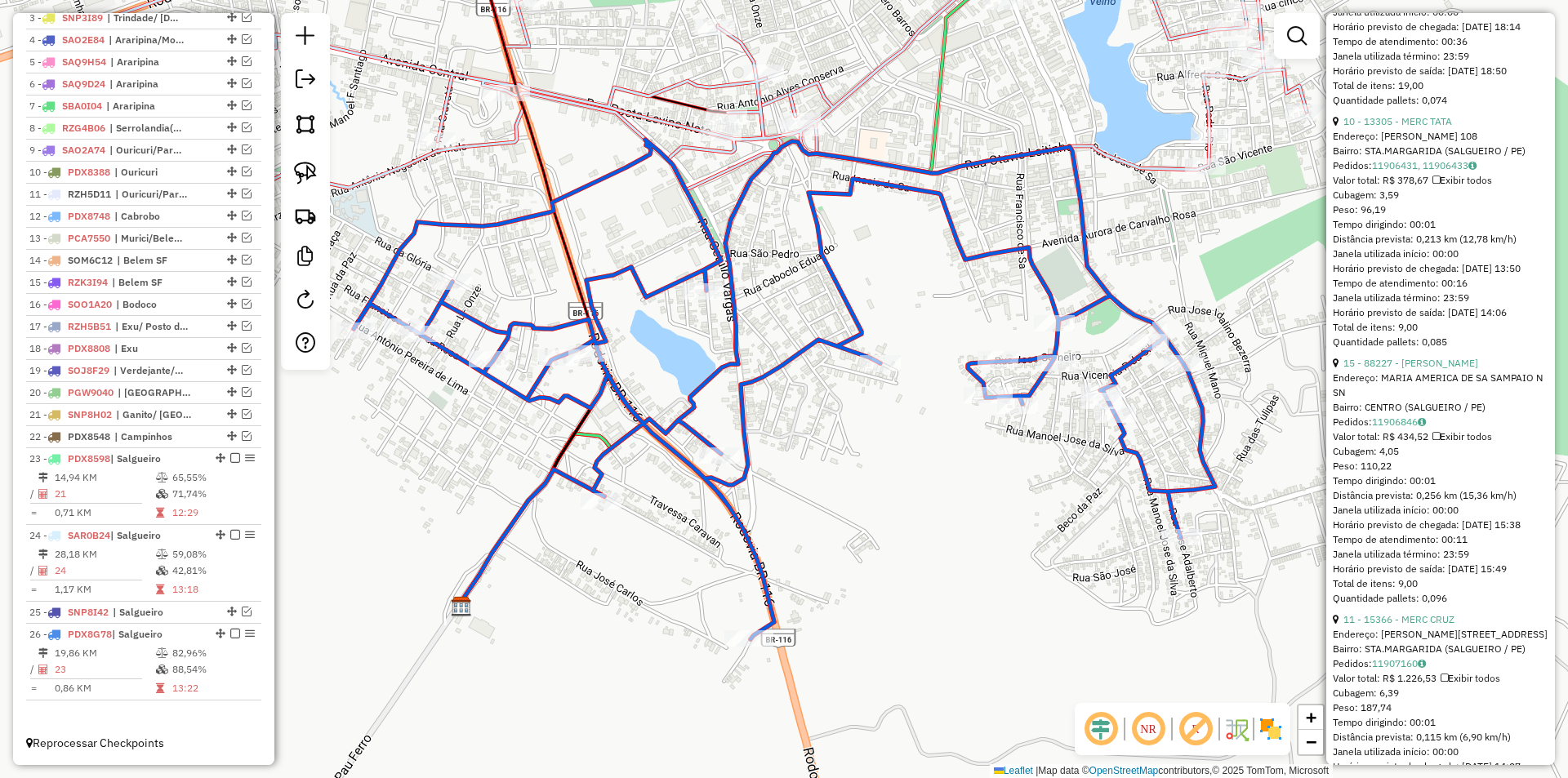
scroll to position [2449, 0]
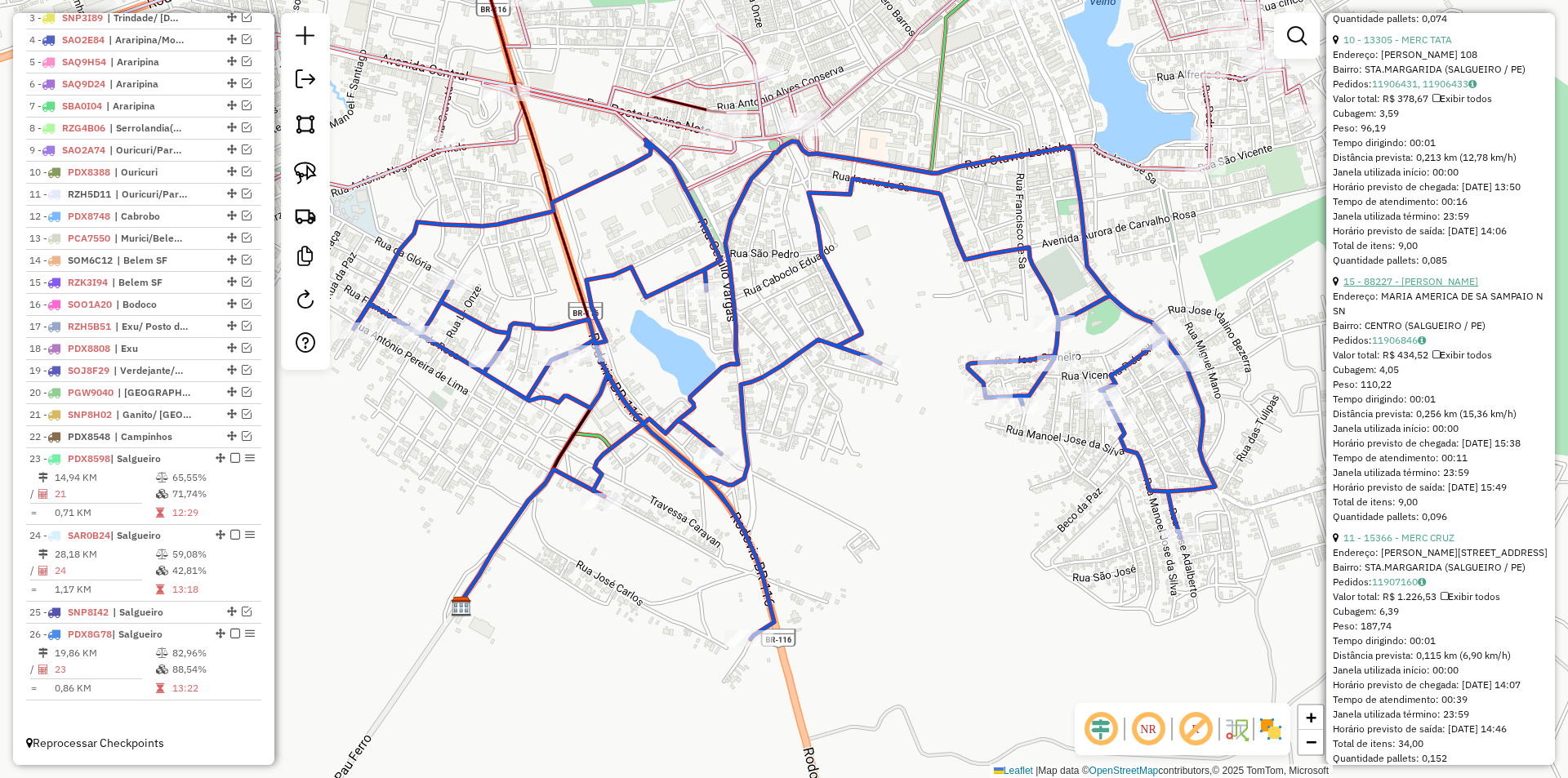
click at [1407, 288] on link "15 - 88227 - MERCADINHO SOPHIA" at bounding box center [1410, 281] width 135 height 13
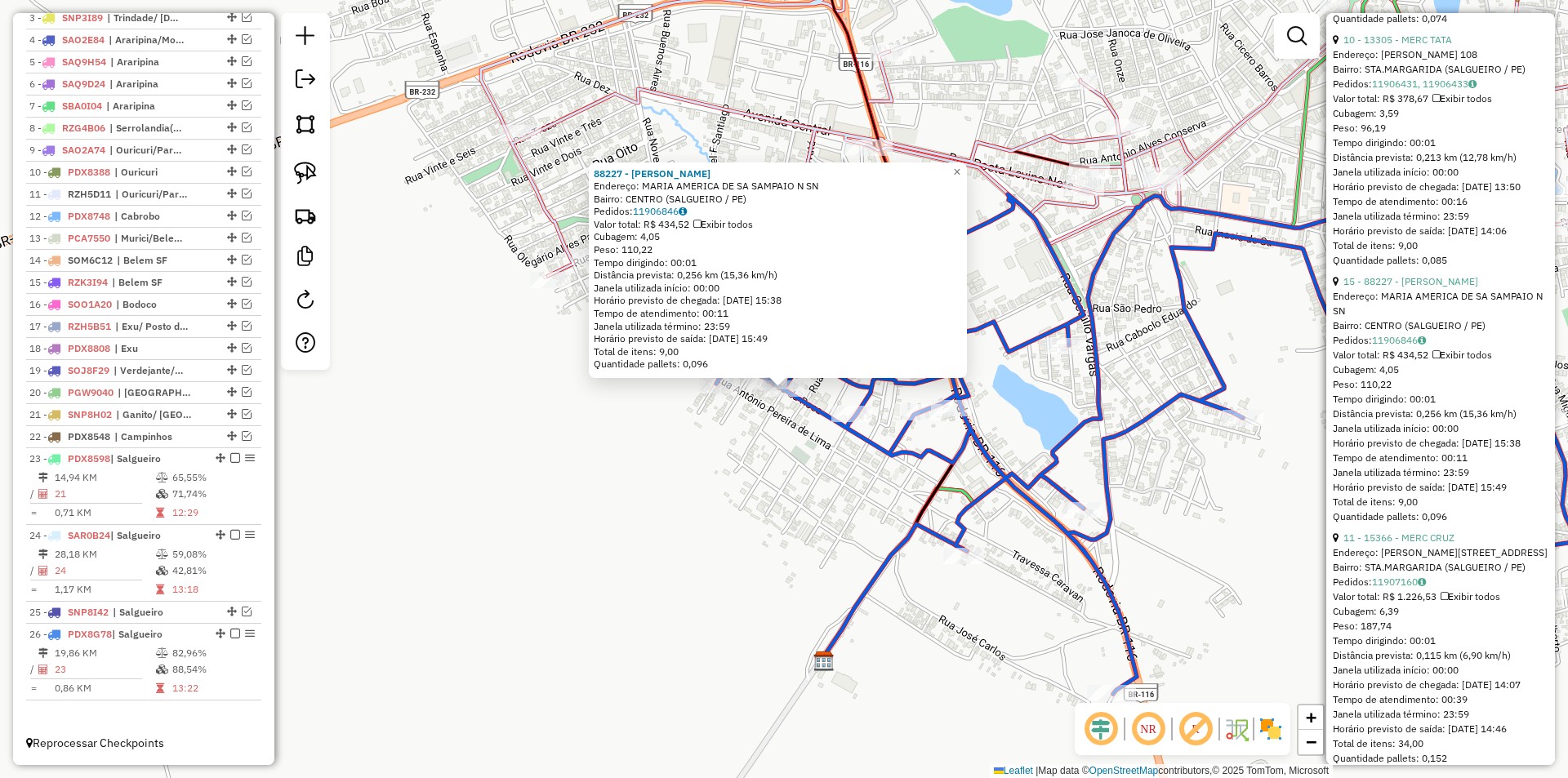
scroll to position [2612, 0]
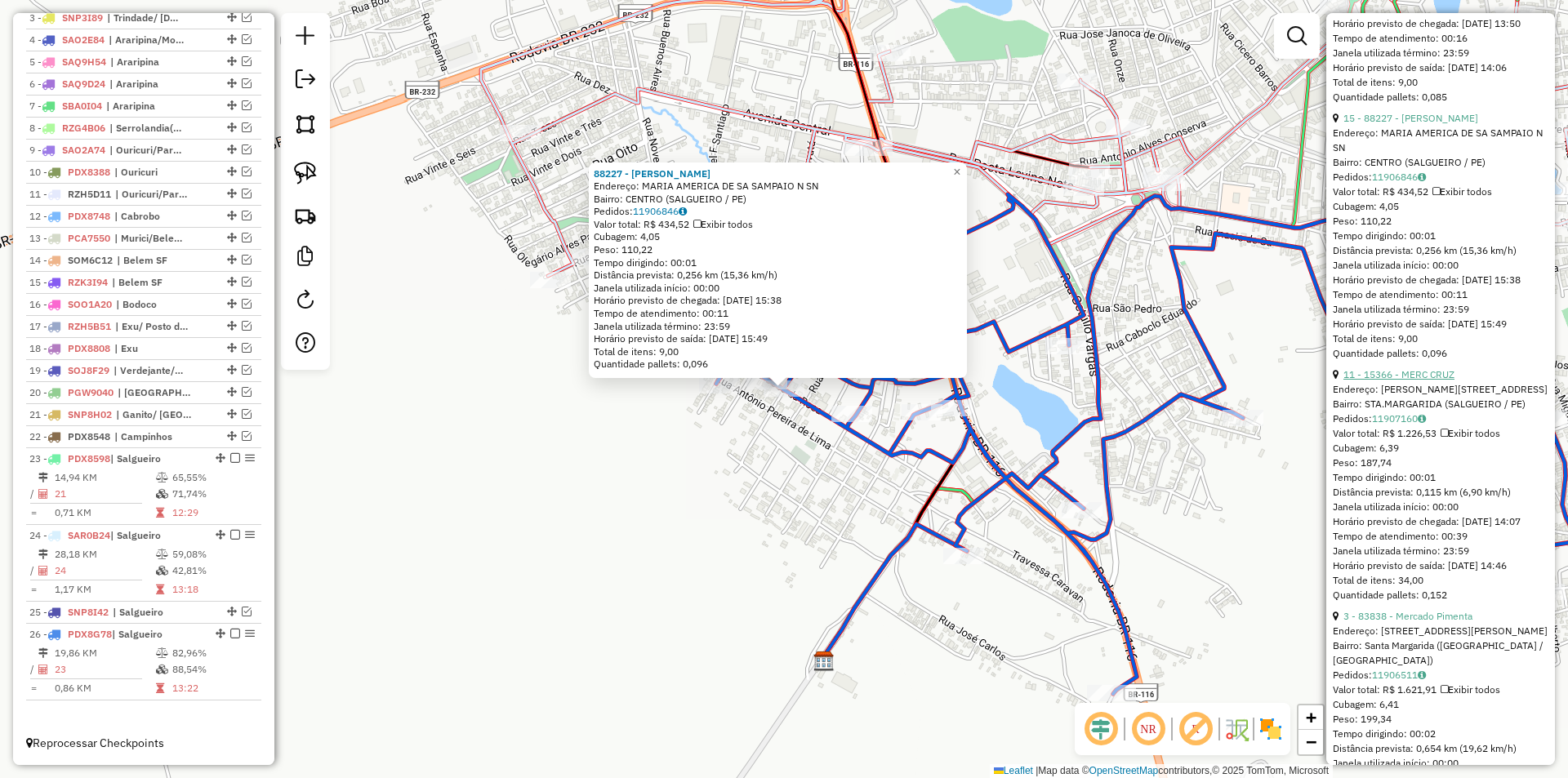
click at [1436, 381] on link "11 - 15366 - MERC CRUZ" at bounding box center [1398, 374] width 111 height 13
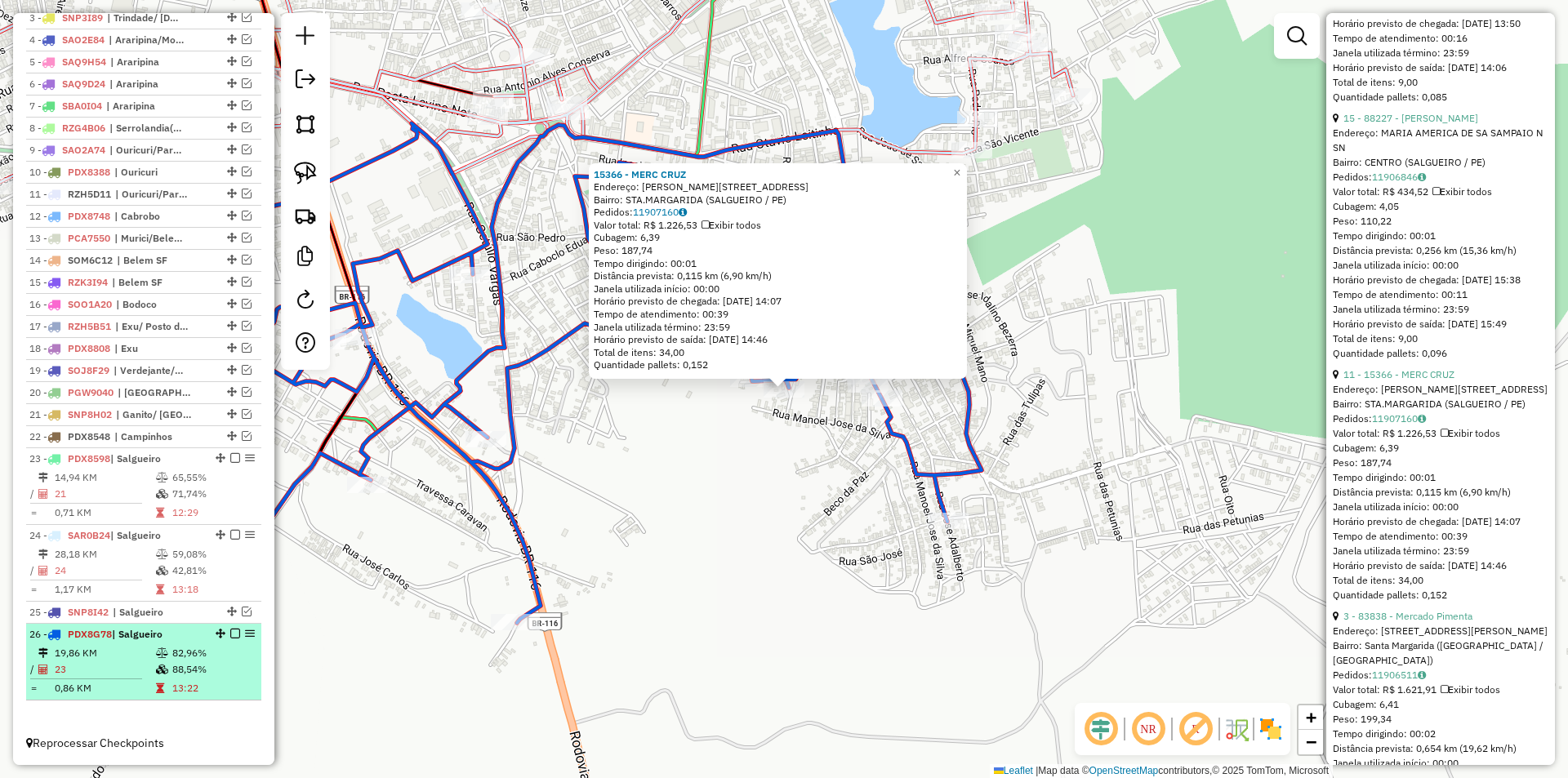
click at [157, 651] on icon at bounding box center [162, 653] width 13 height 10
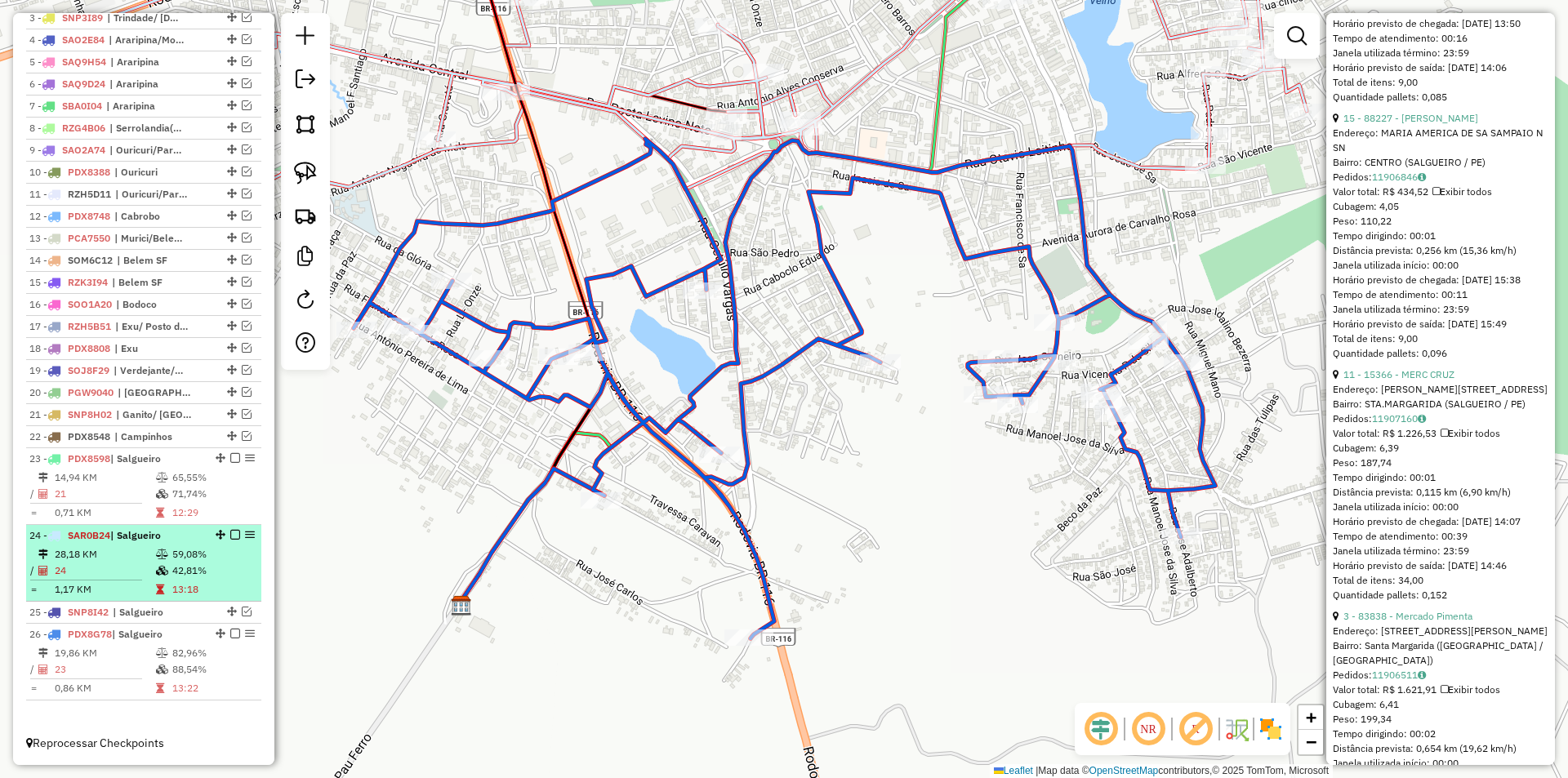
click at [155, 553] on td at bounding box center [163, 554] width 16 height 16
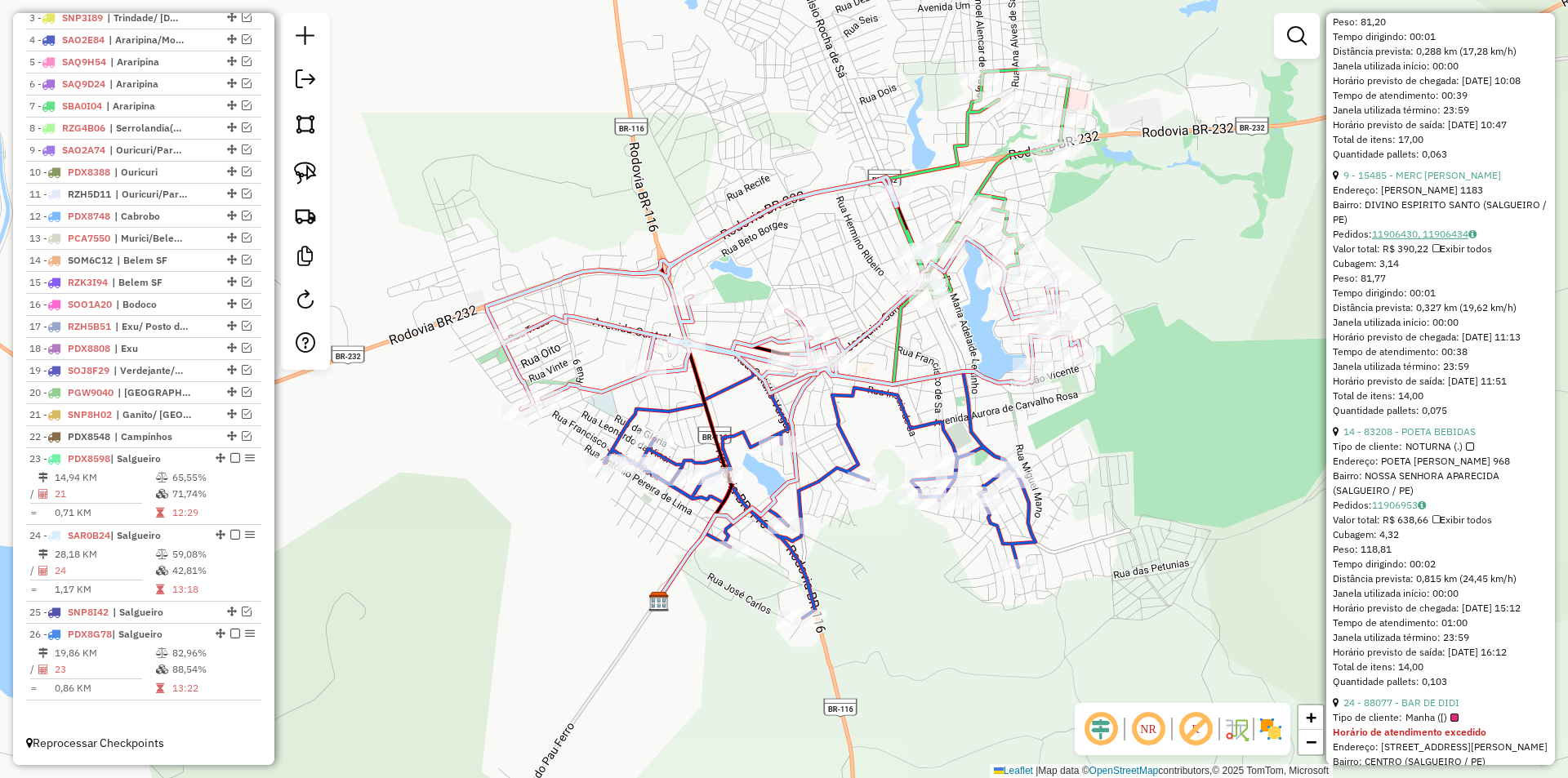
scroll to position [4846, 0]
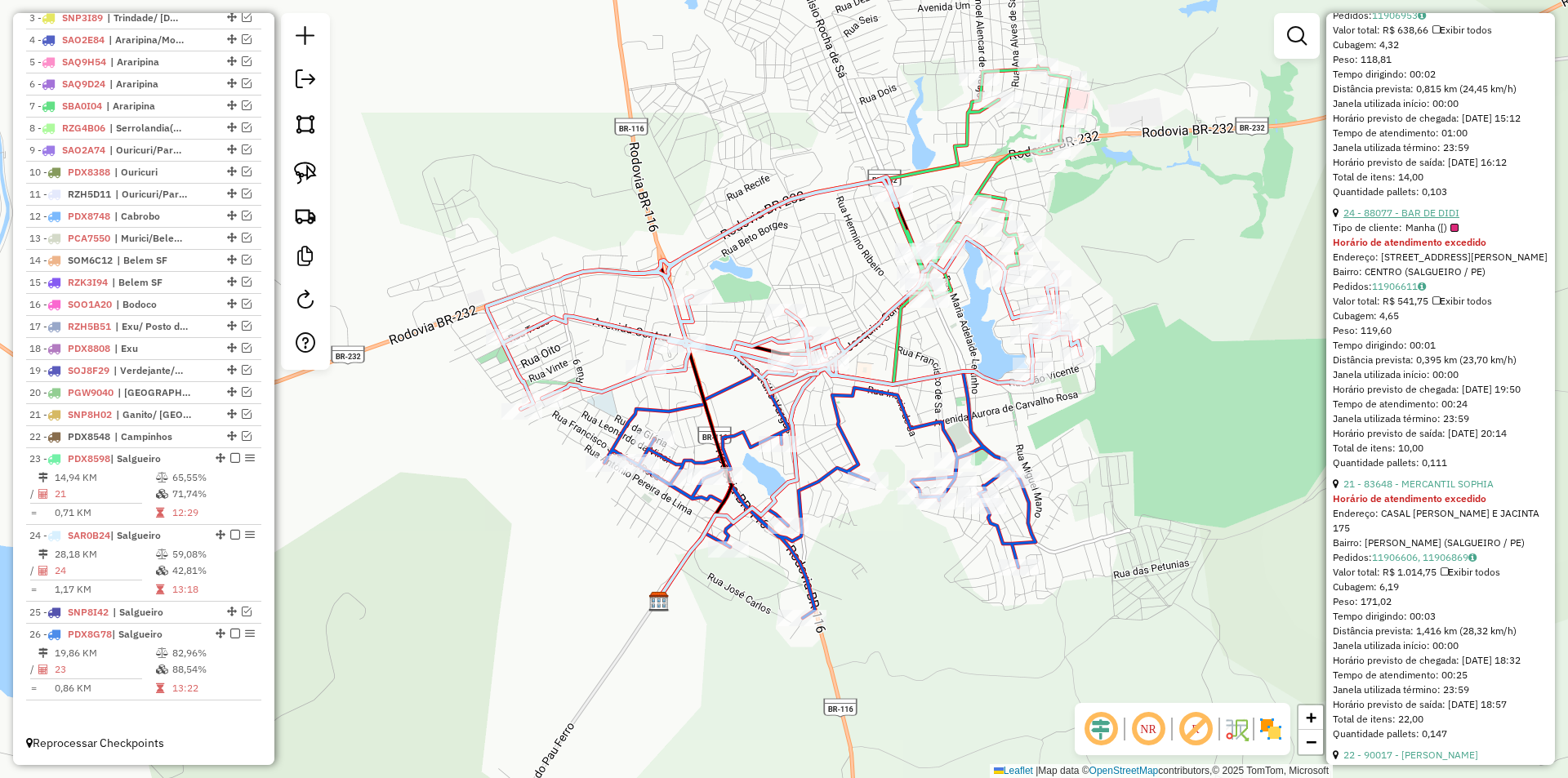
click at [1405, 218] on link "24 - 88077 - BAR DE DIDI" at bounding box center [1401, 213] width 116 height 13
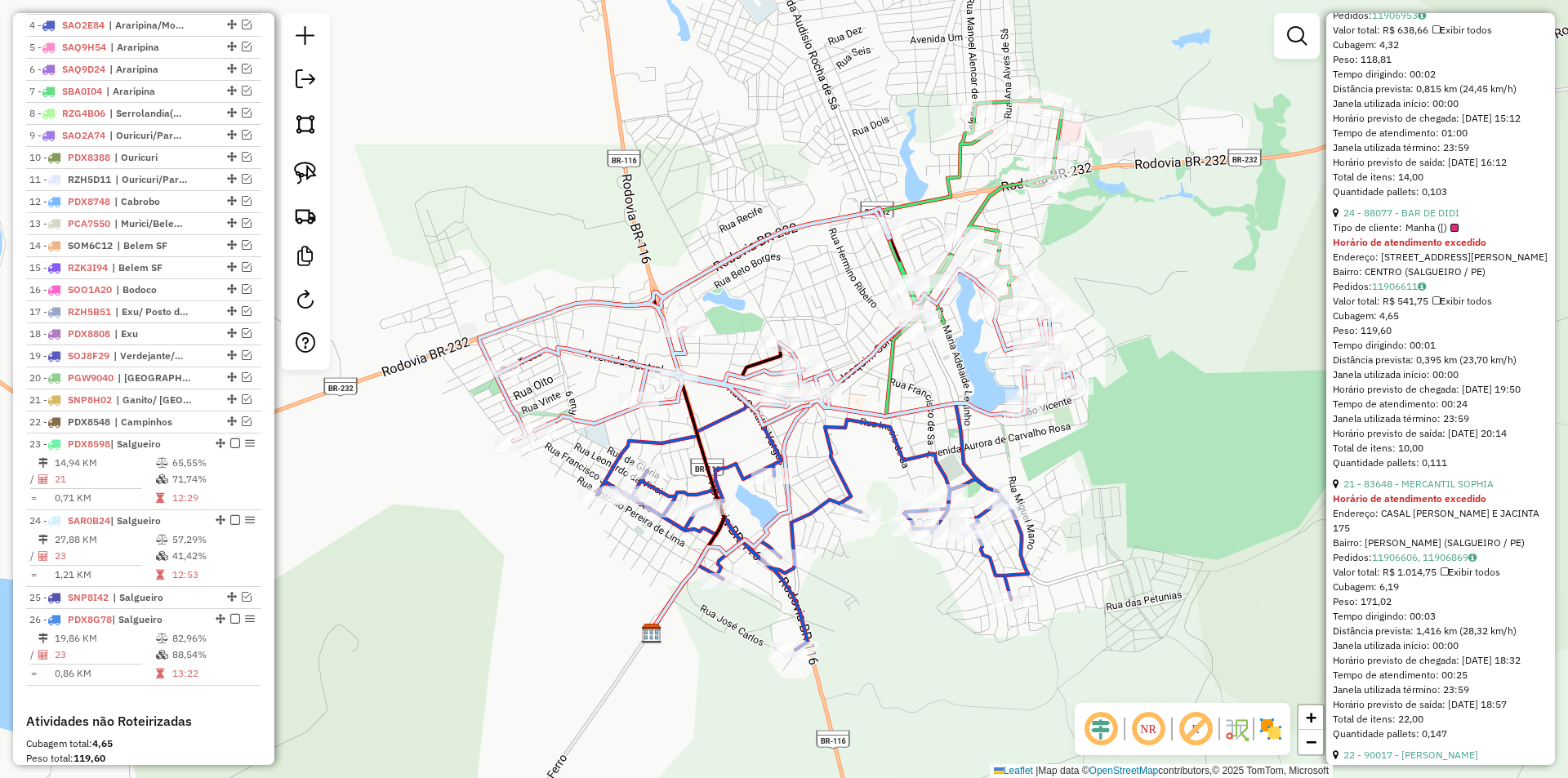
scroll to position [217, 0]
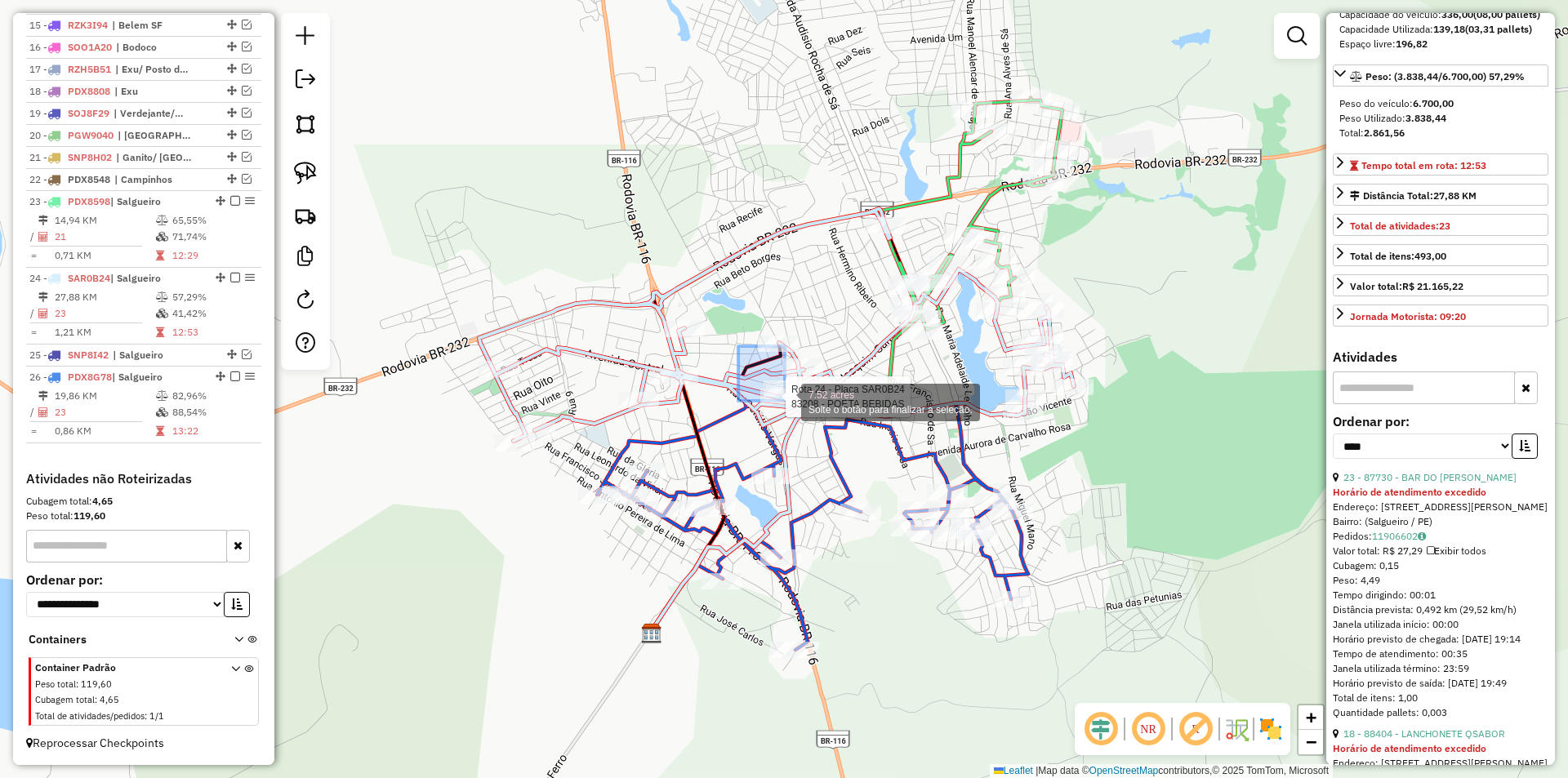
drag, startPoint x: 738, startPoint y: 346, endPoint x: 823, endPoint y: 431, distance: 120.2
click at [823, 431] on div "Rota 24 - Placa SAR0B24 83208 - POETA BEBIDAS 7.52 acres Solte o botão para fin…" at bounding box center [784, 389] width 1568 height 778
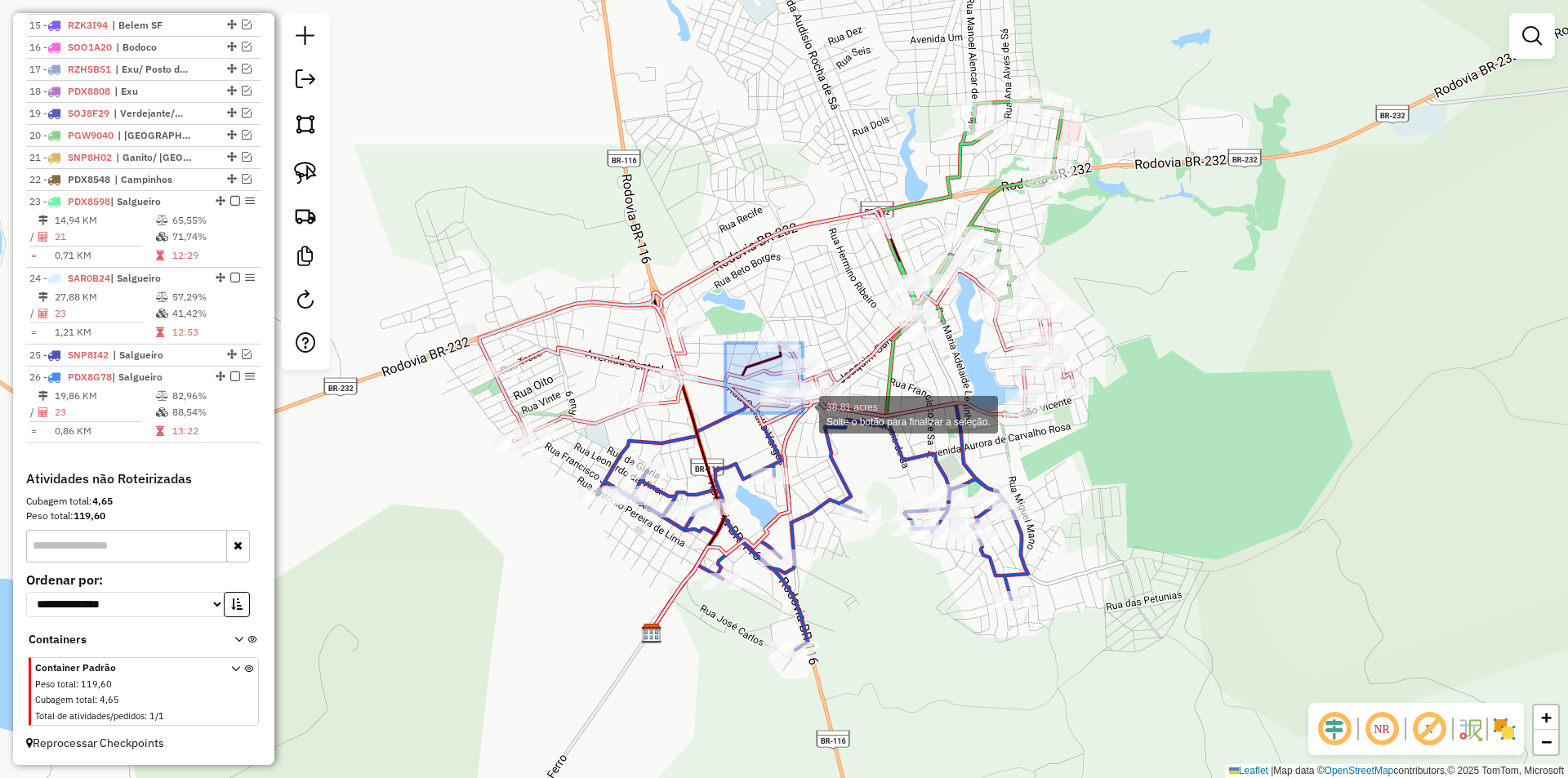
drag, startPoint x: 725, startPoint y: 343, endPoint x: 816, endPoint y: 428, distance: 124.5
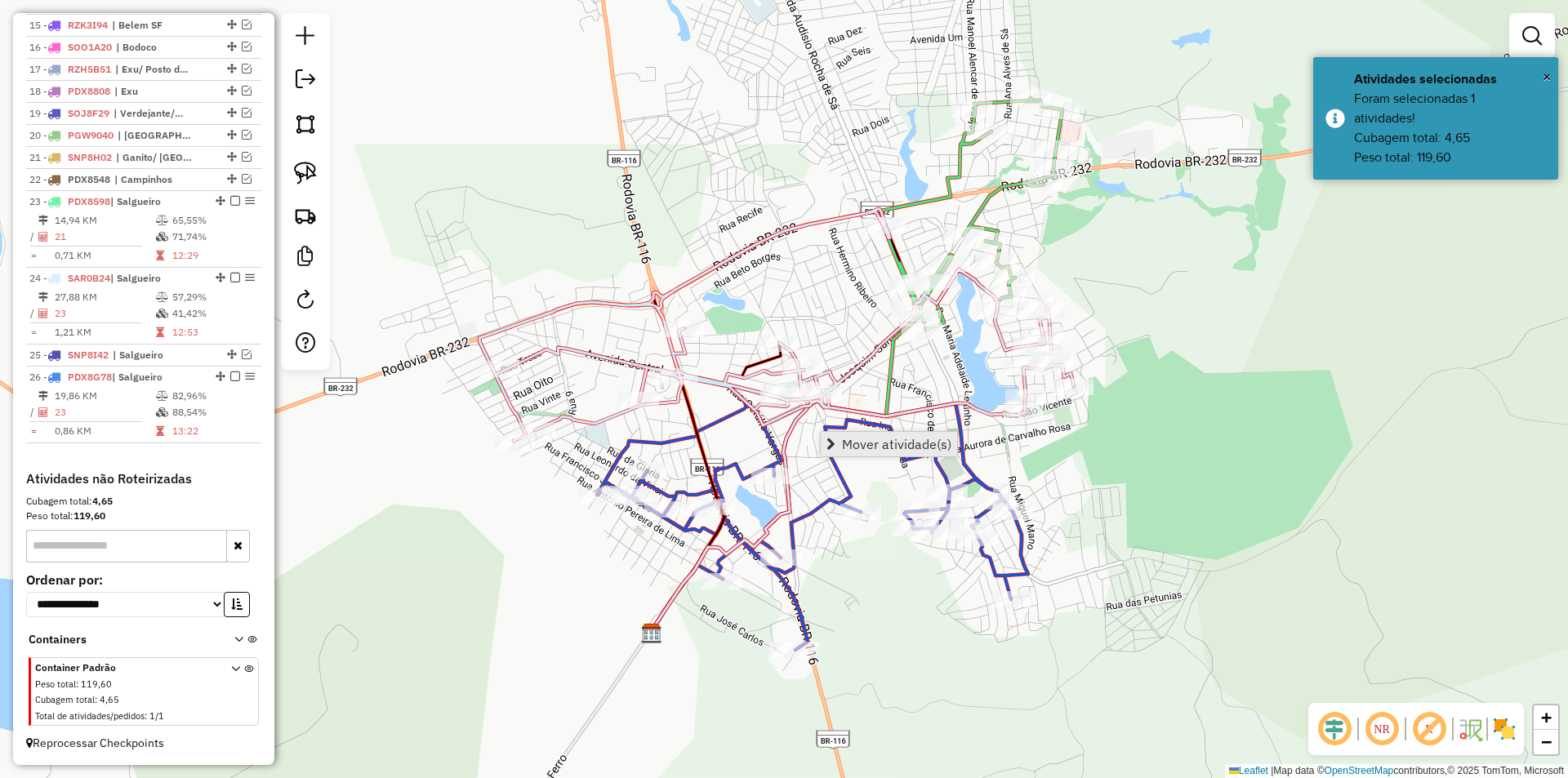
click at [861, 443] on span "Mover atividade(s)" at bounding box center [897, 444] width 110 height 13
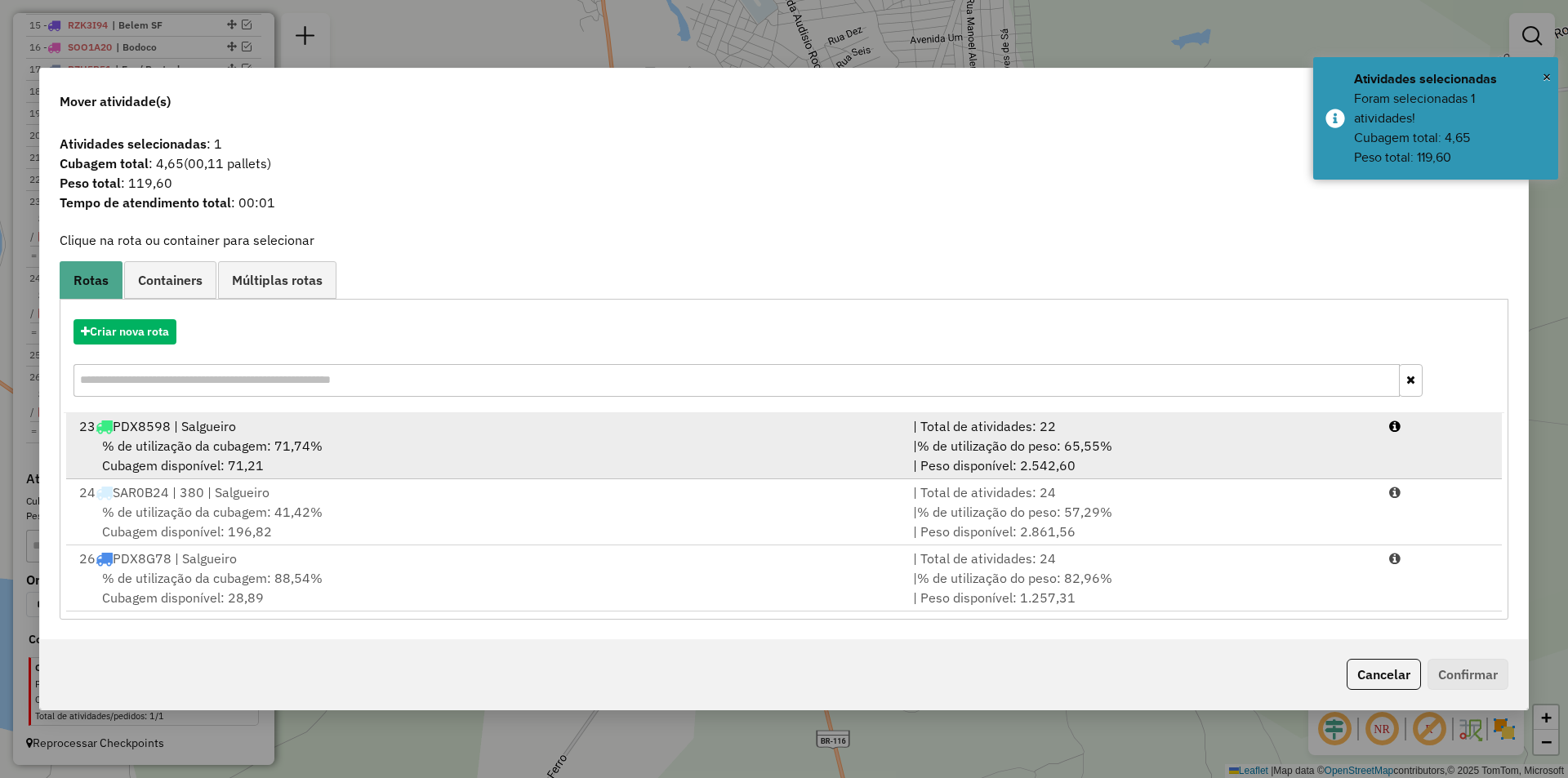
click at [245, 464] on div "% de utilização da cubagem: 71,74% Cubagem disponível: 71,21" at bounding box center [486, 455] width 834 height 39
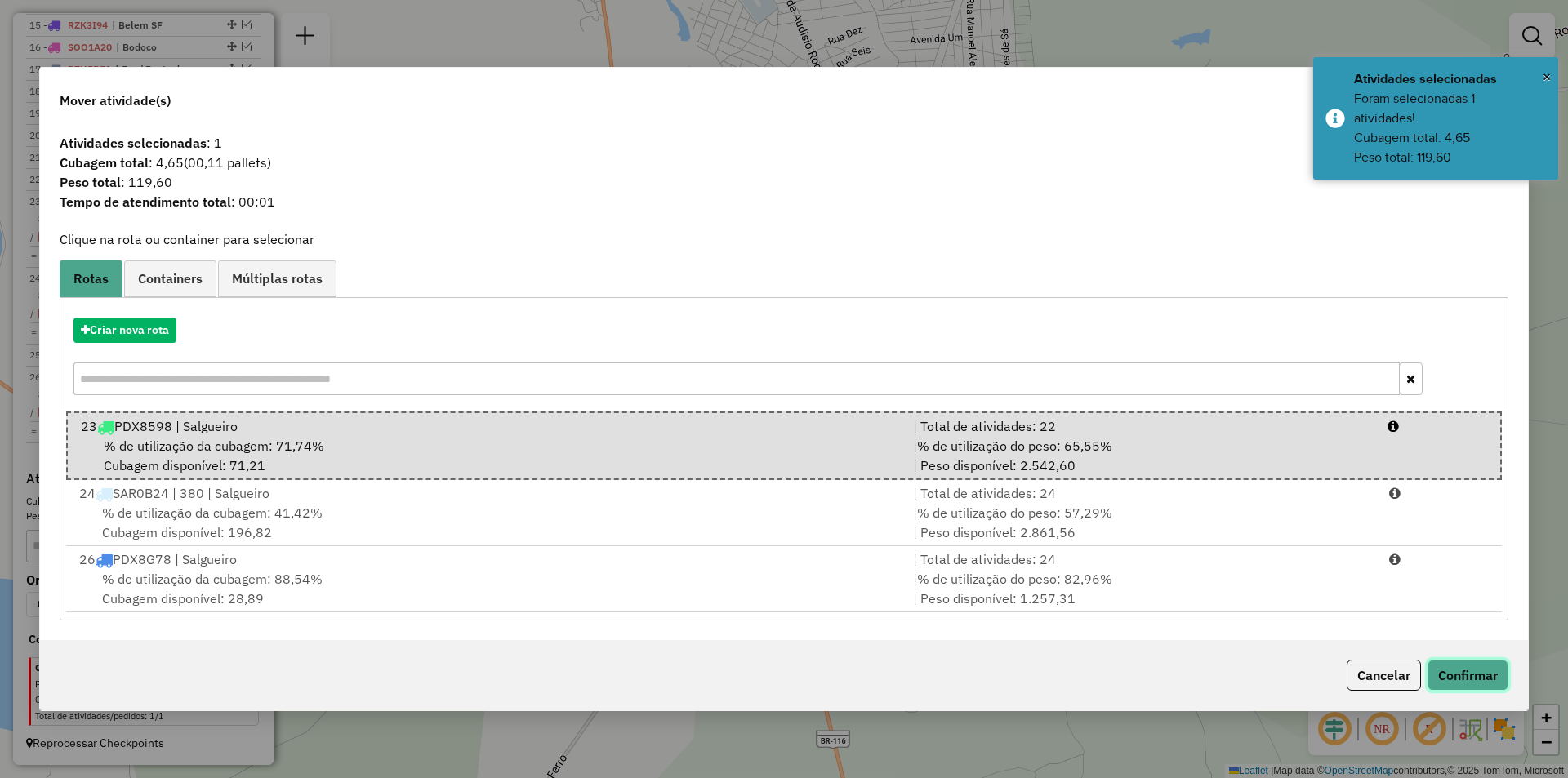
click at [1437, 671] on button "Confirmar" at bounding box center [1468, 675] width 81 height 31
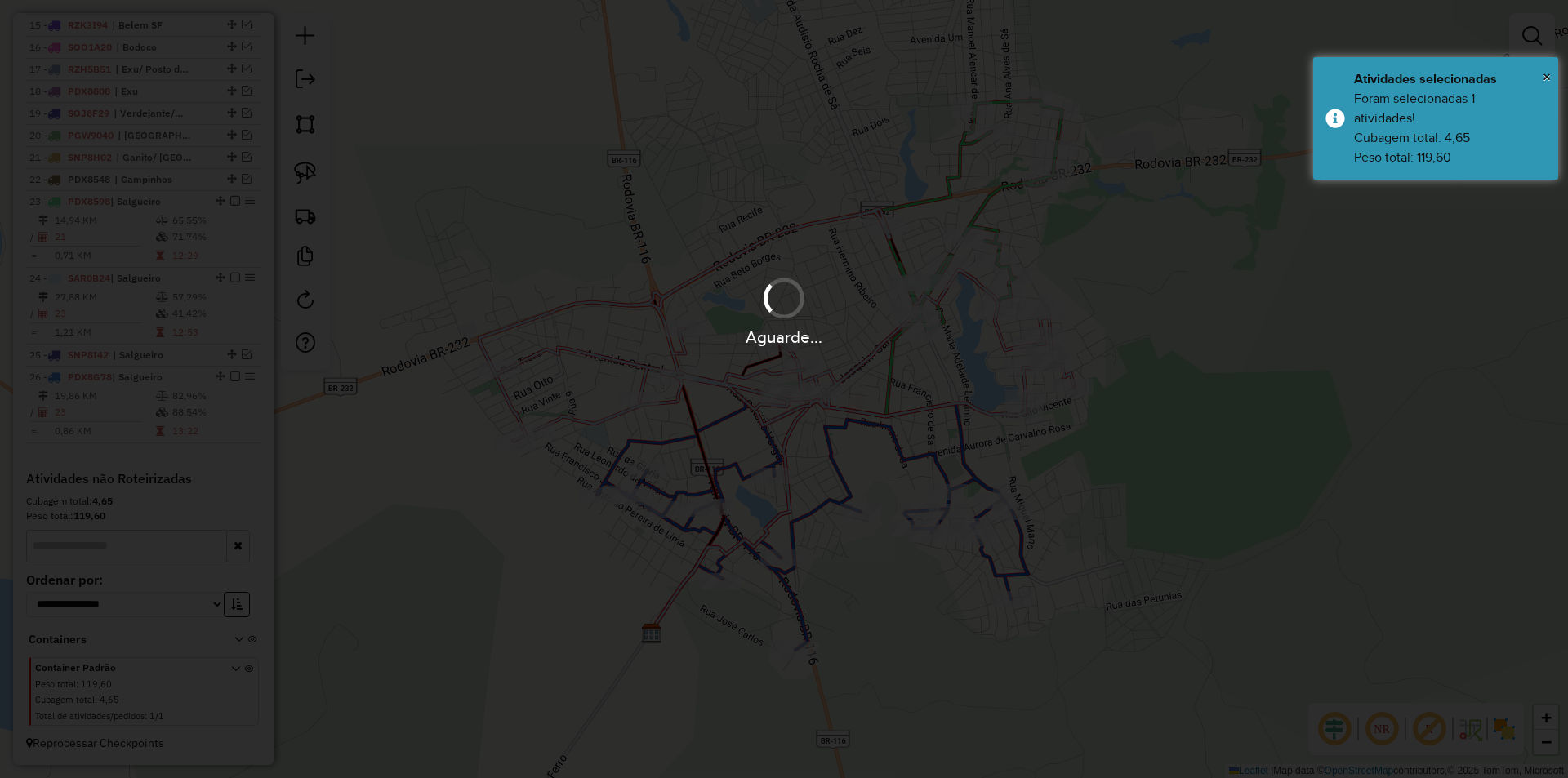
scroll to position [682, 0]
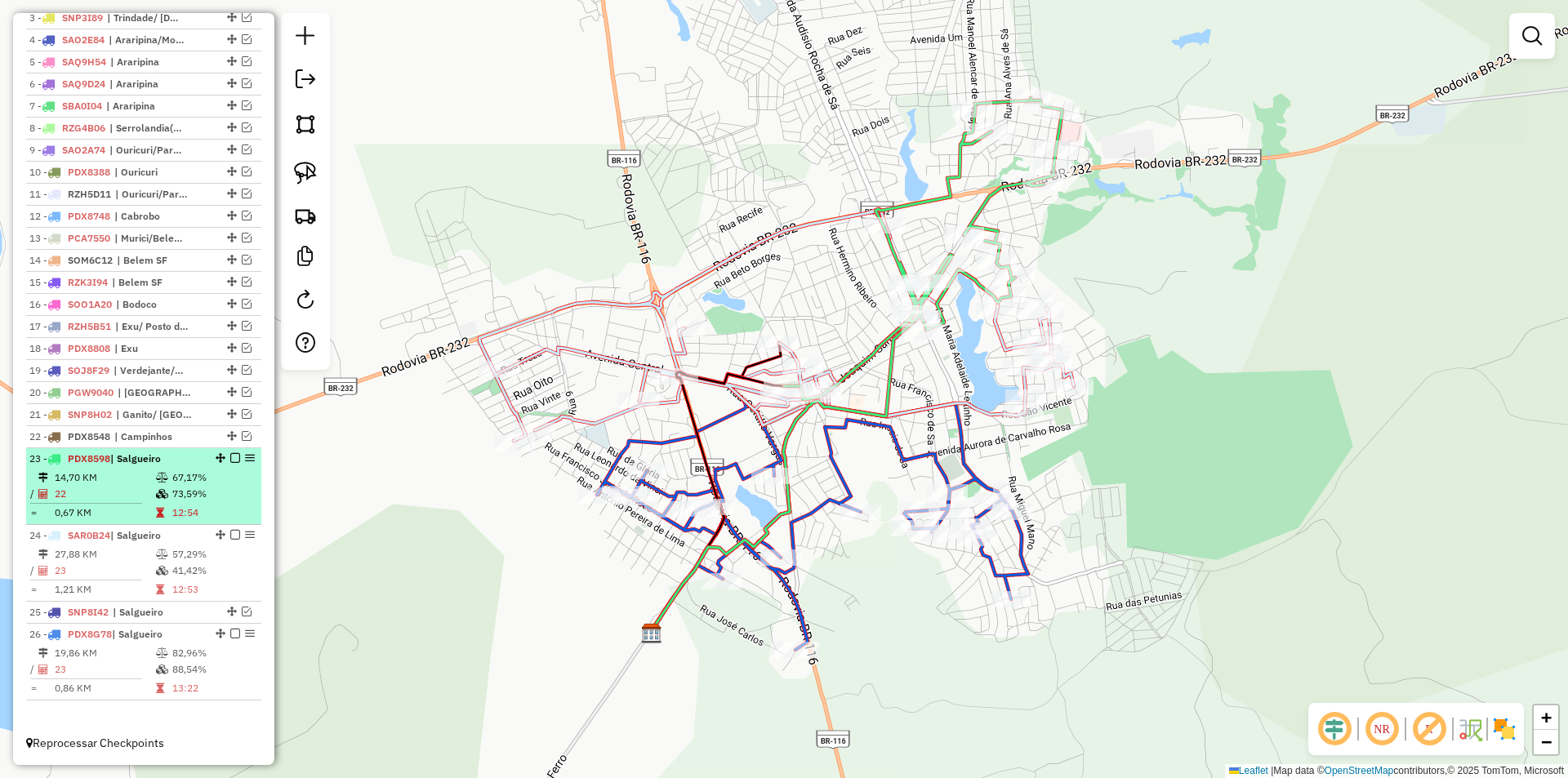
click at [199, 490] on td "73,59%" at bounding box center [213, 493] width 83 height 16
select select "*********"
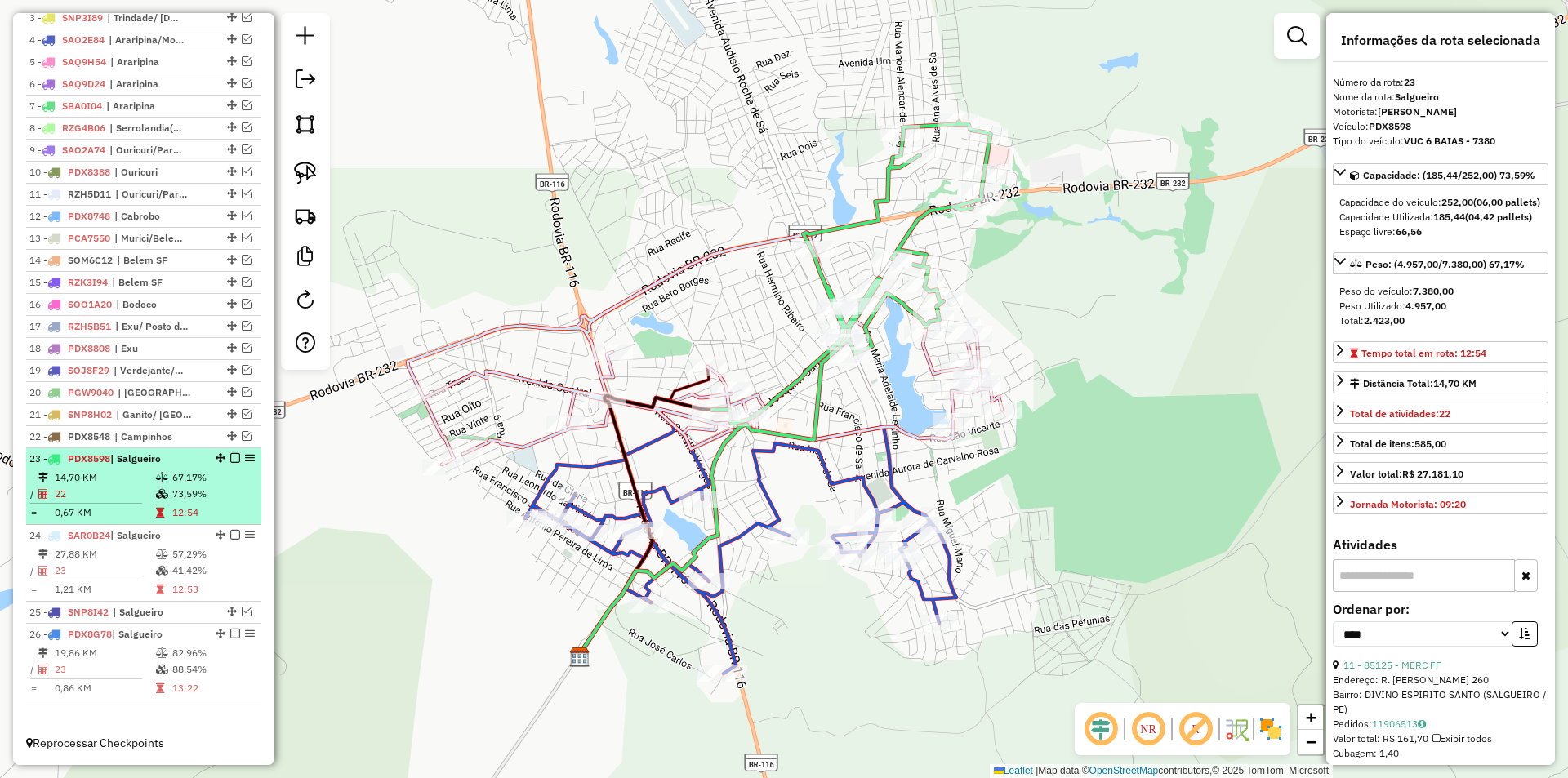
click at [230, 461] on em at bounding box center [235, 458] width 10 height 10
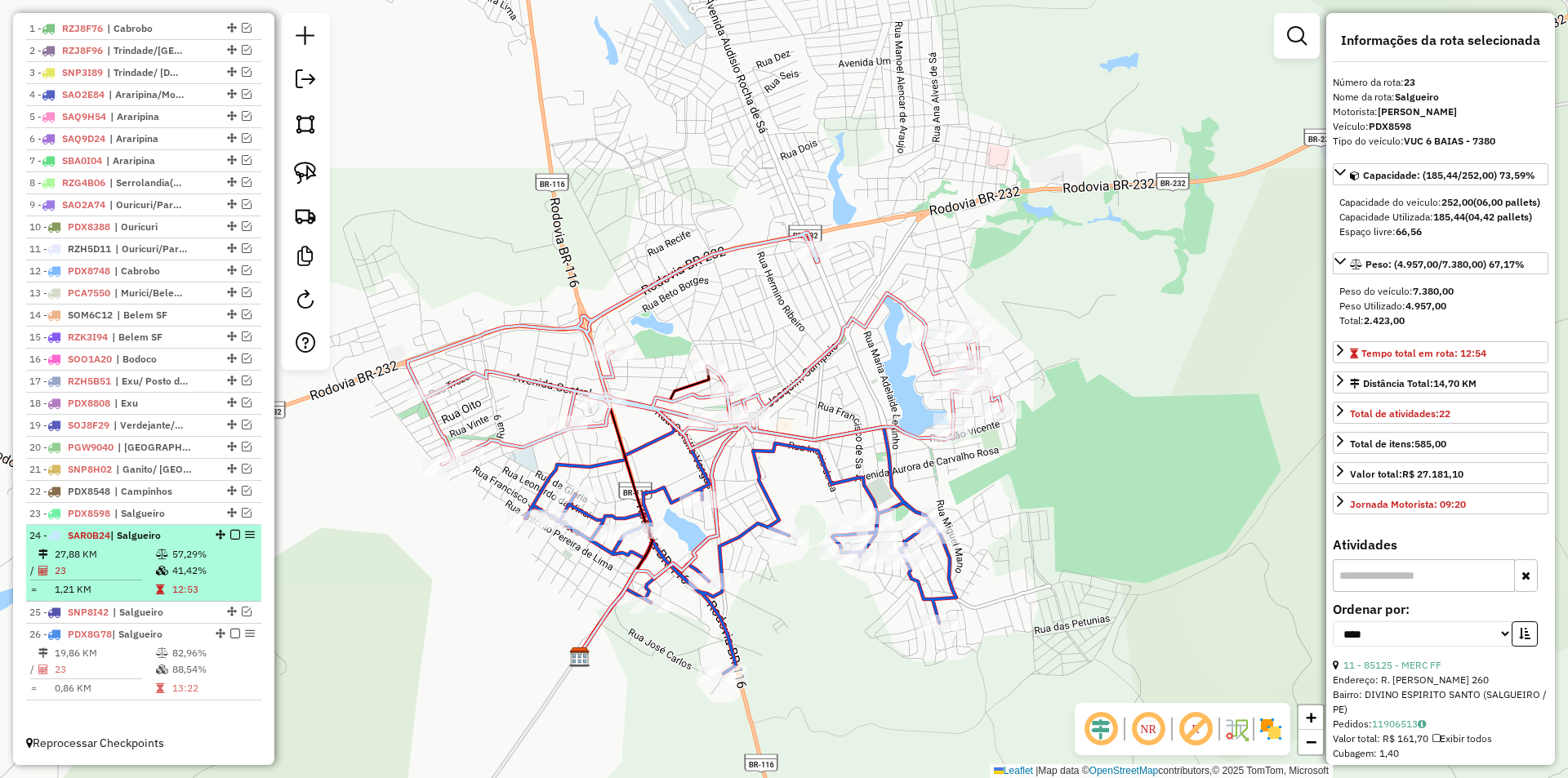
click at [190, 554] on td "57,29%" at bounding box center [213, 554] width 83 height 16
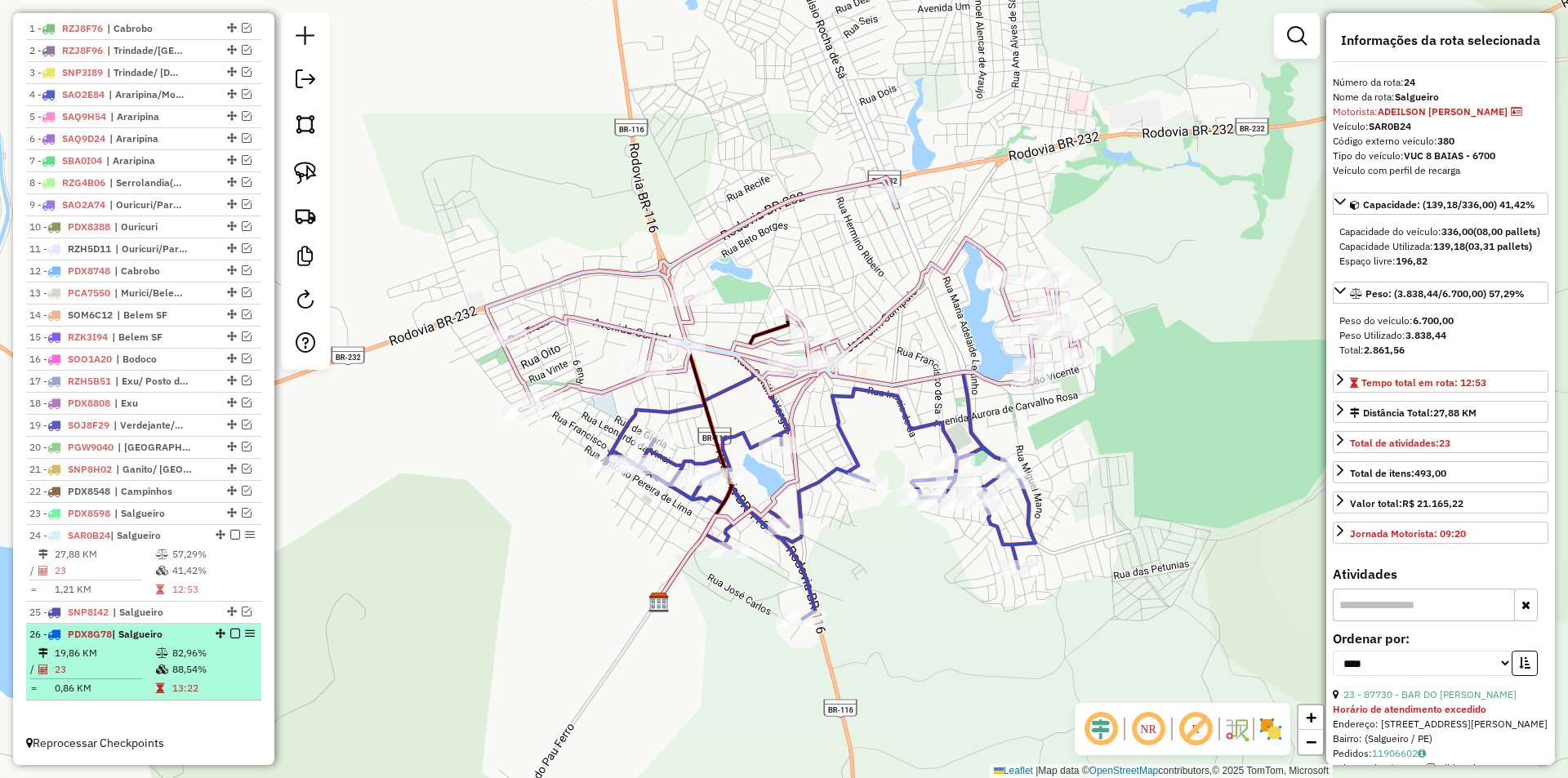
click at [156, 652] on icon at bounding box center [162, 653] width 13 height 10
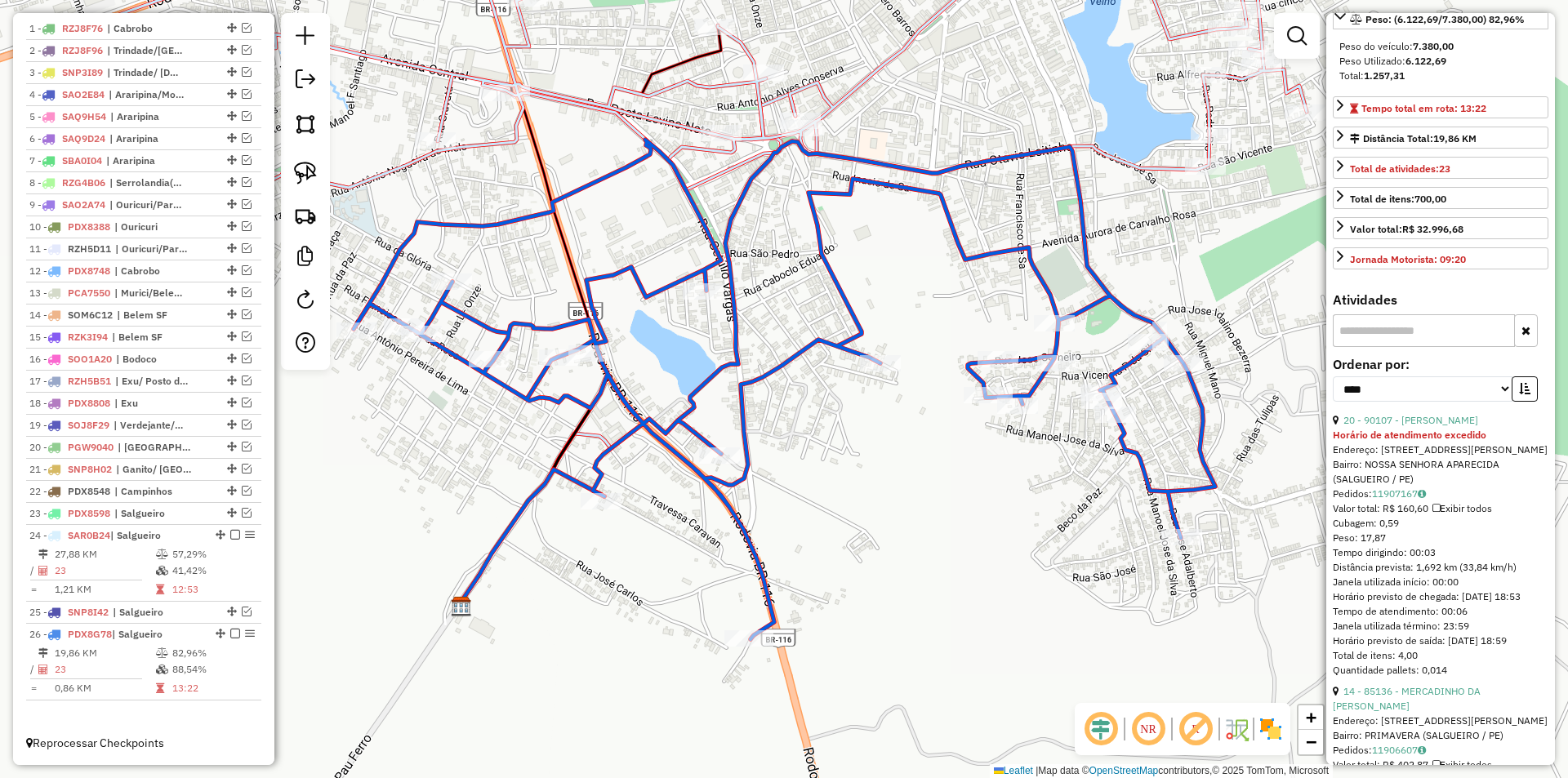
scroll to position [327, 0]
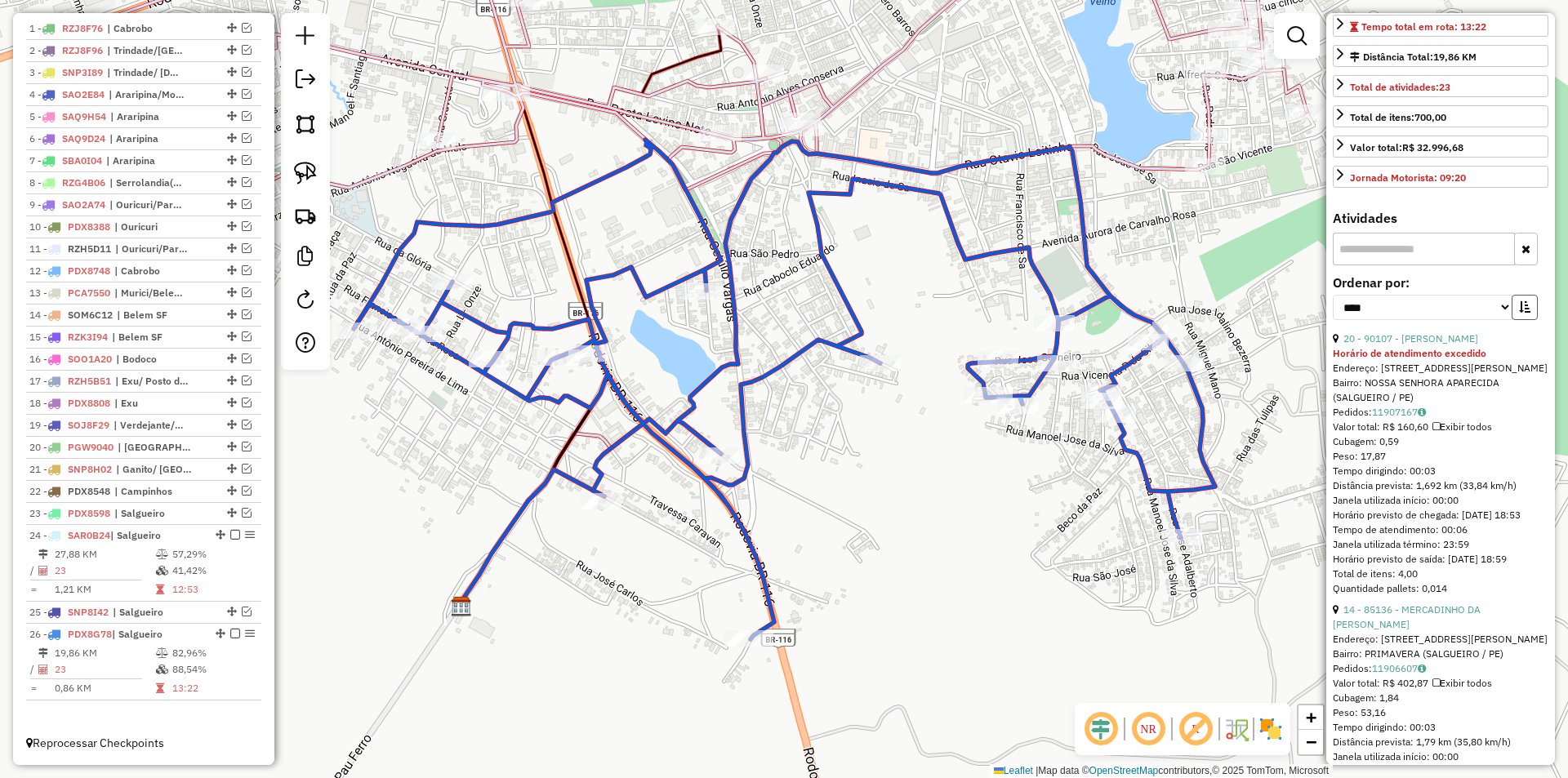
click at [1519, 313] on icon "button" at bounding box center [1525, 307] width 12 height 12
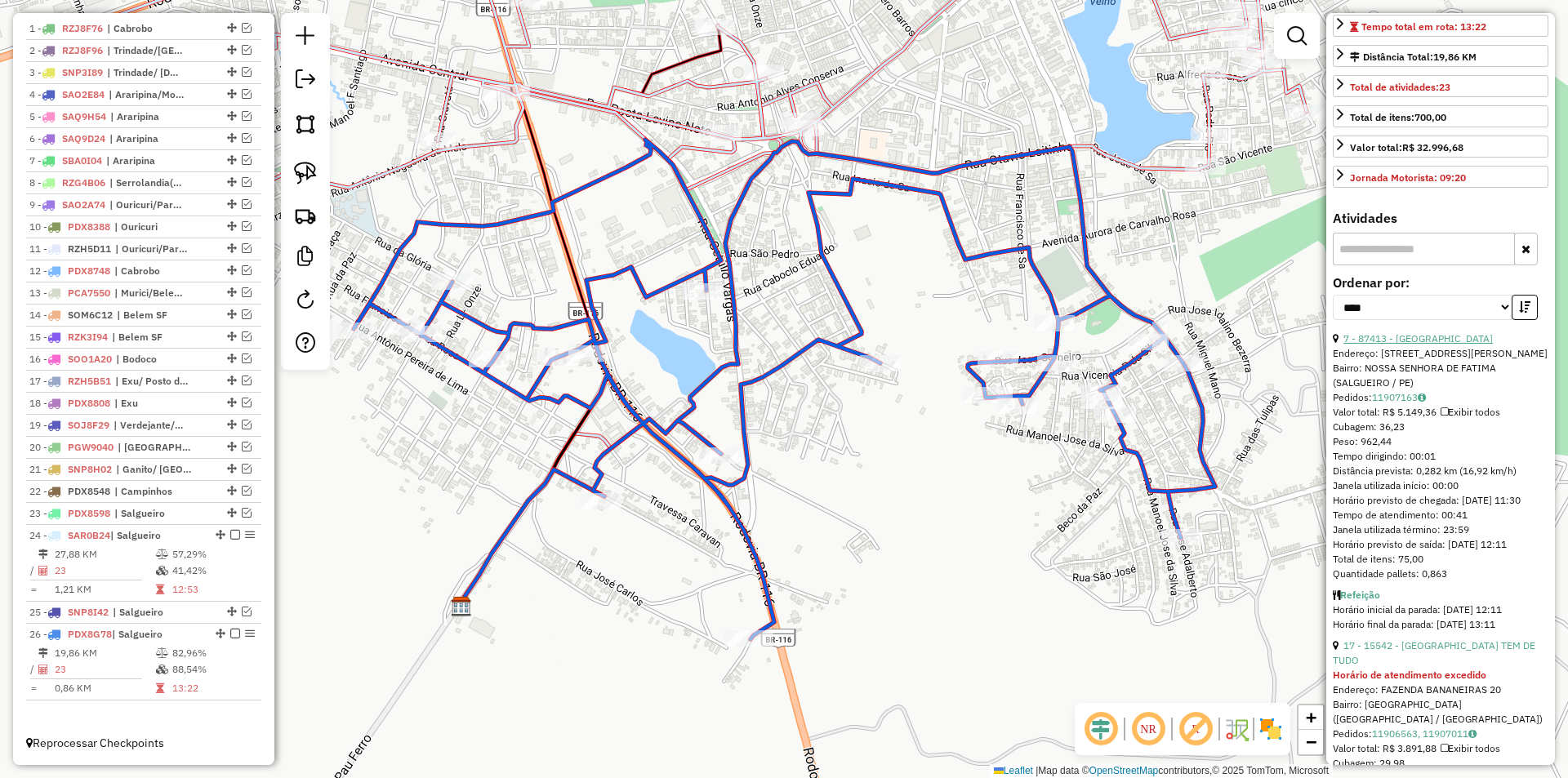
click at [1428, 344] on link "7 - 87413 - CASA DO LITRAO" at bounding box center [1417, 338] width 149 height 13
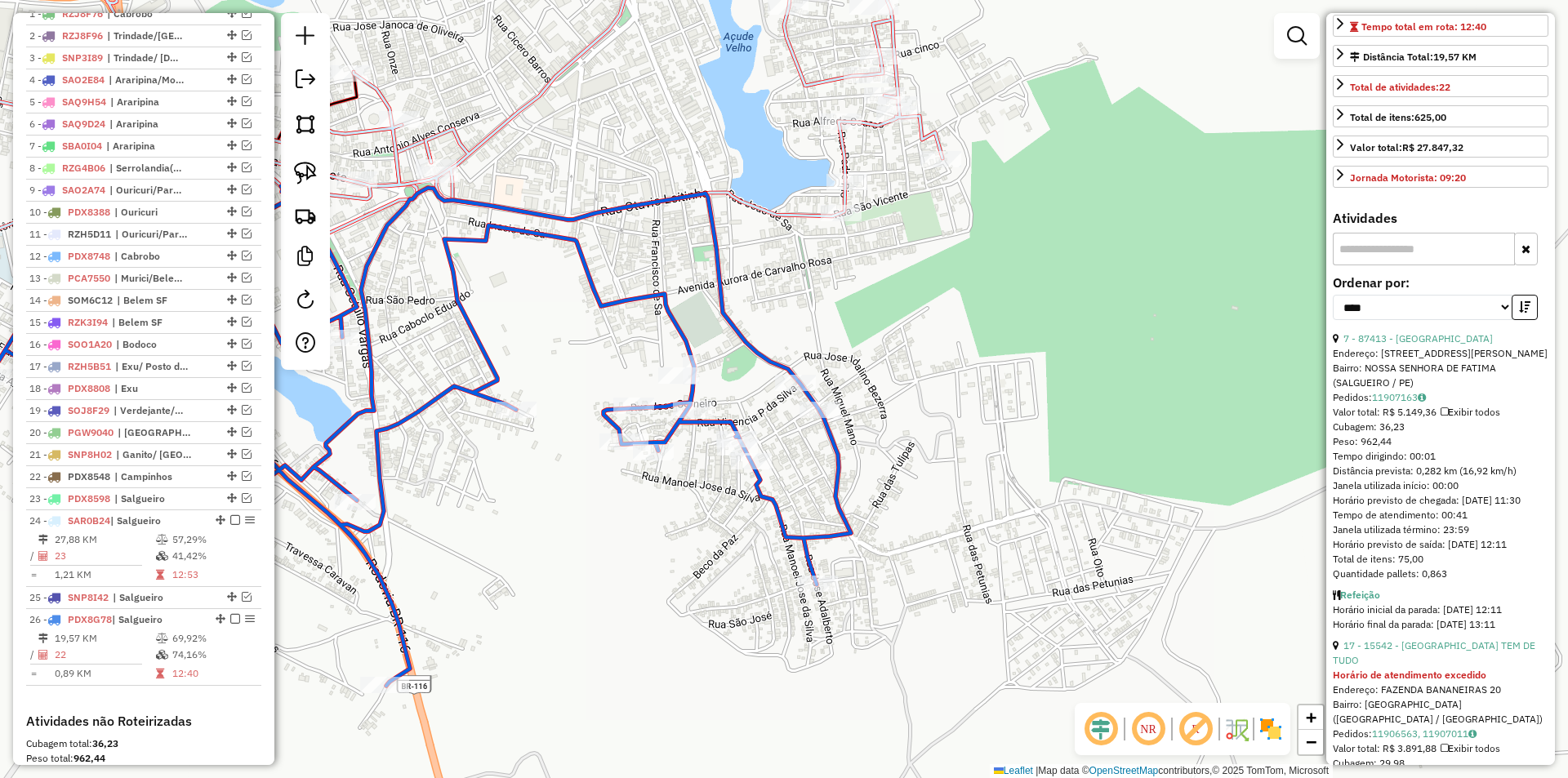
scroll to position [884, 0]
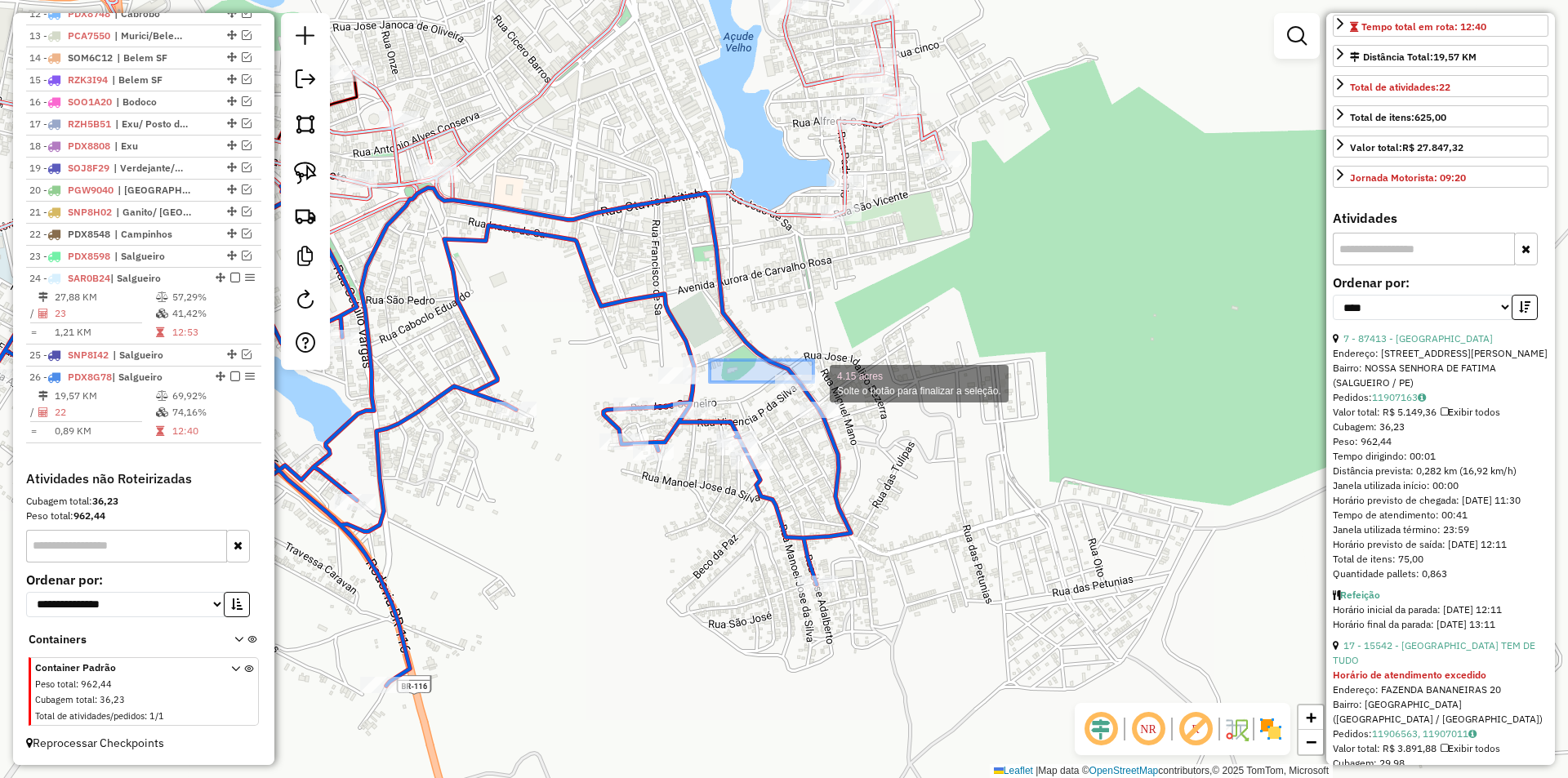
drag, startPoint x: 710, startPoint y: 360, endPoint x: 862, endPoint y: 402, distance: 157.7
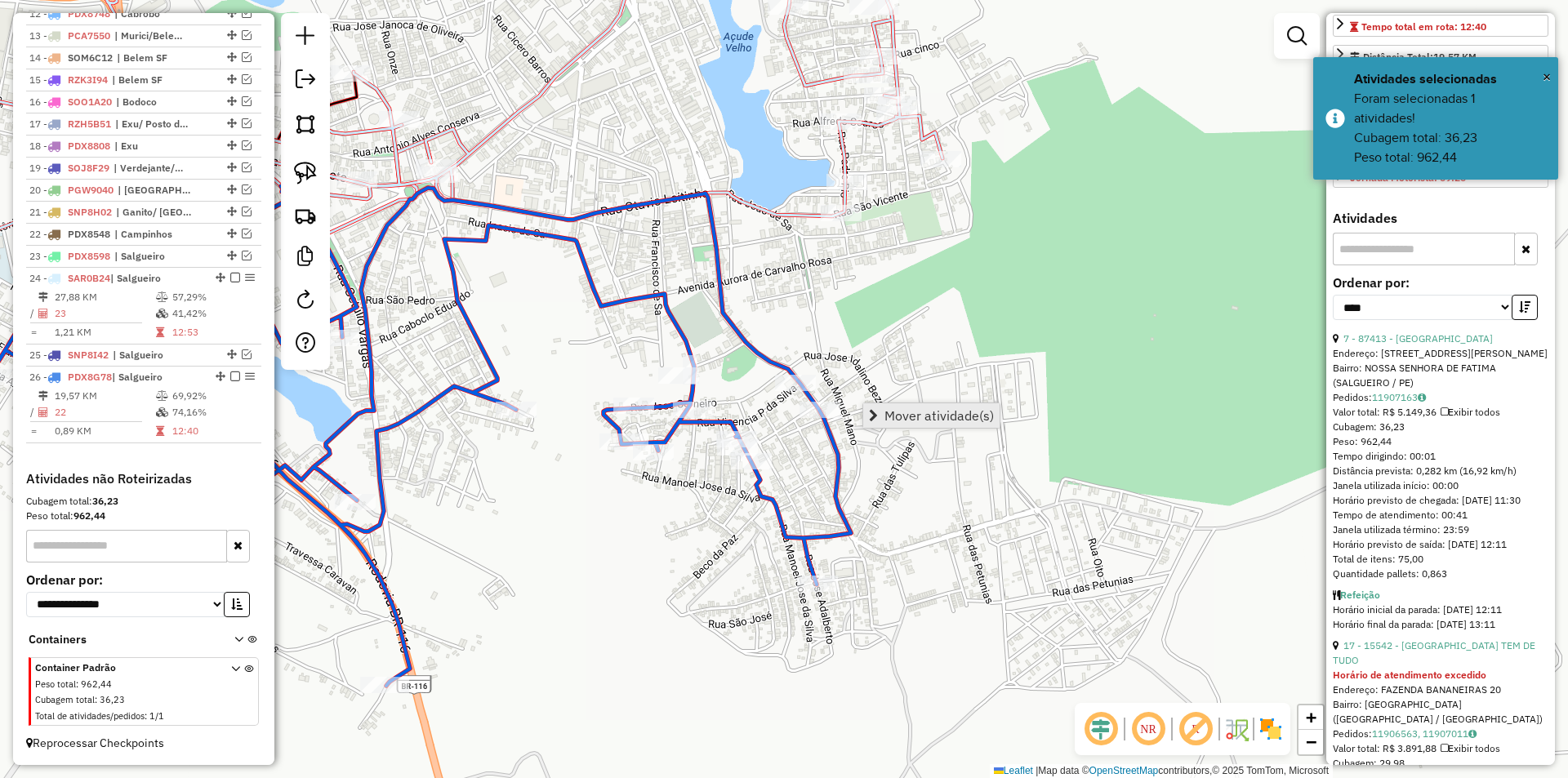
click at [892, 414] on span "Mover atividade(s)" at bounding box center [939, 415] width 110 height 13
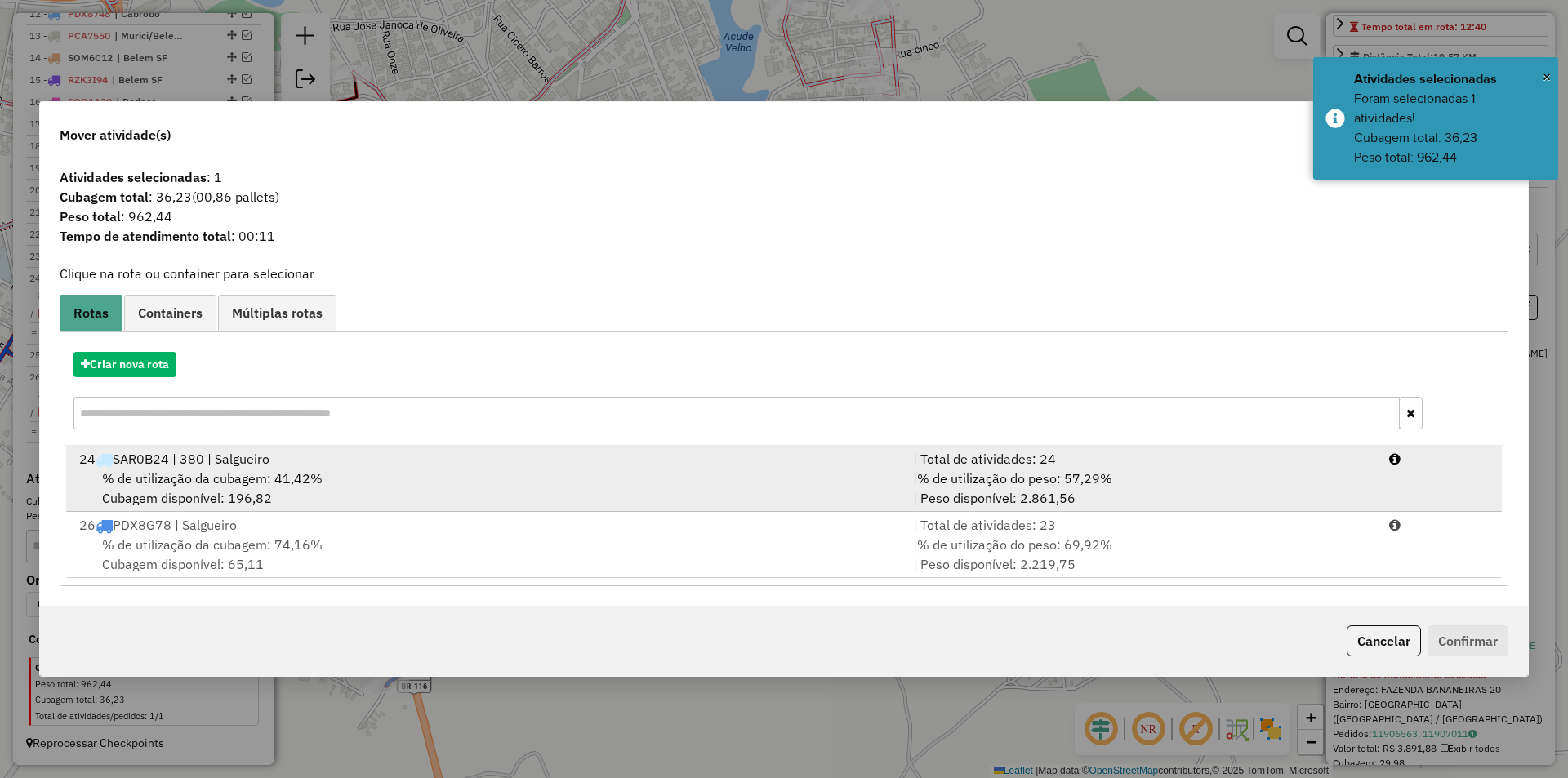
click at [338, 487] on div "% de utilização da cubagem: 41,42% Cubagem disponível: 196,82" at bounding box center [486, 488] width 834 height 39
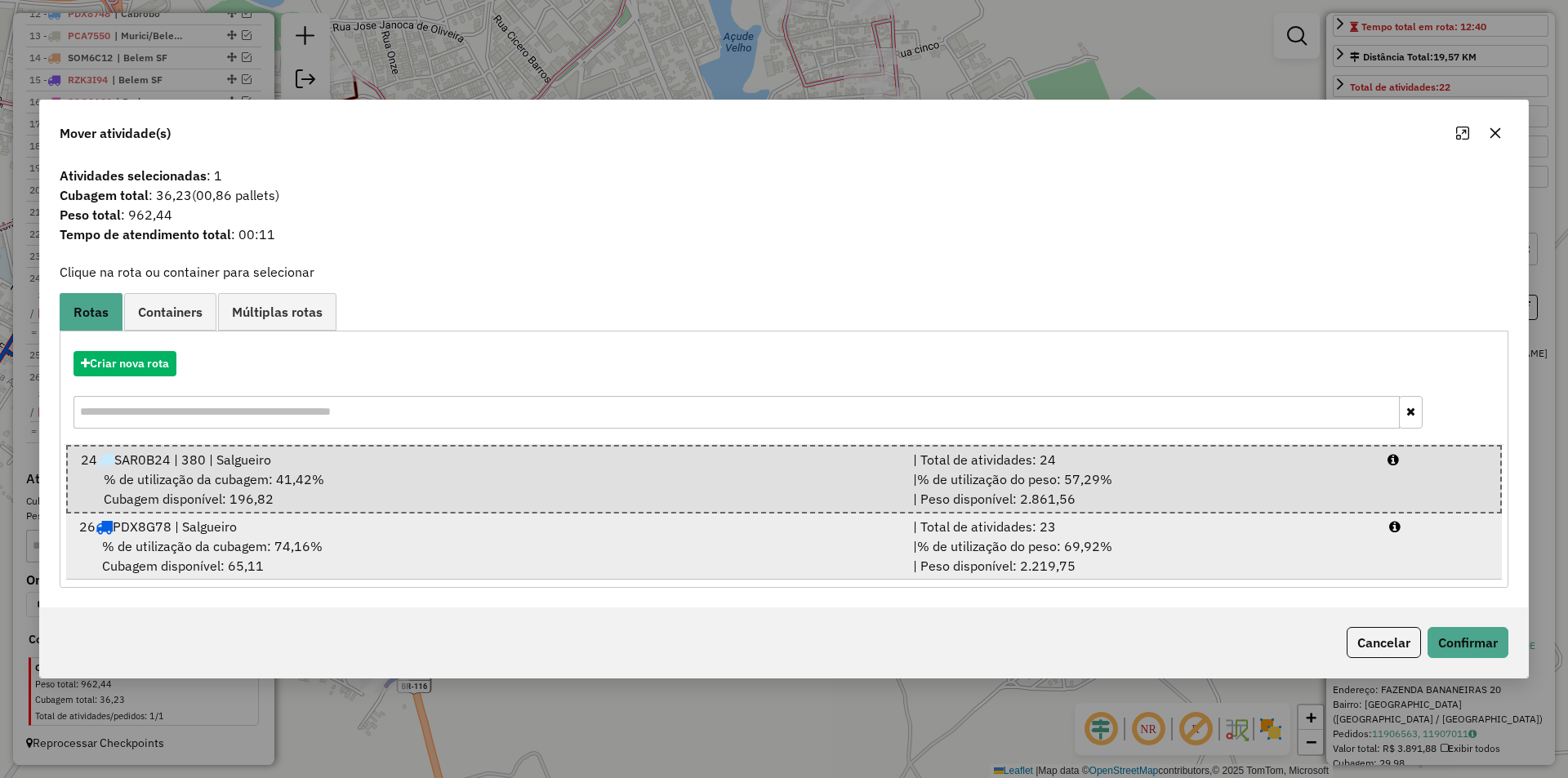
click at [779, 527] on div "26 PDX8G78 | Salgueiro" at bounding box center [486, 526] width 834 height 19
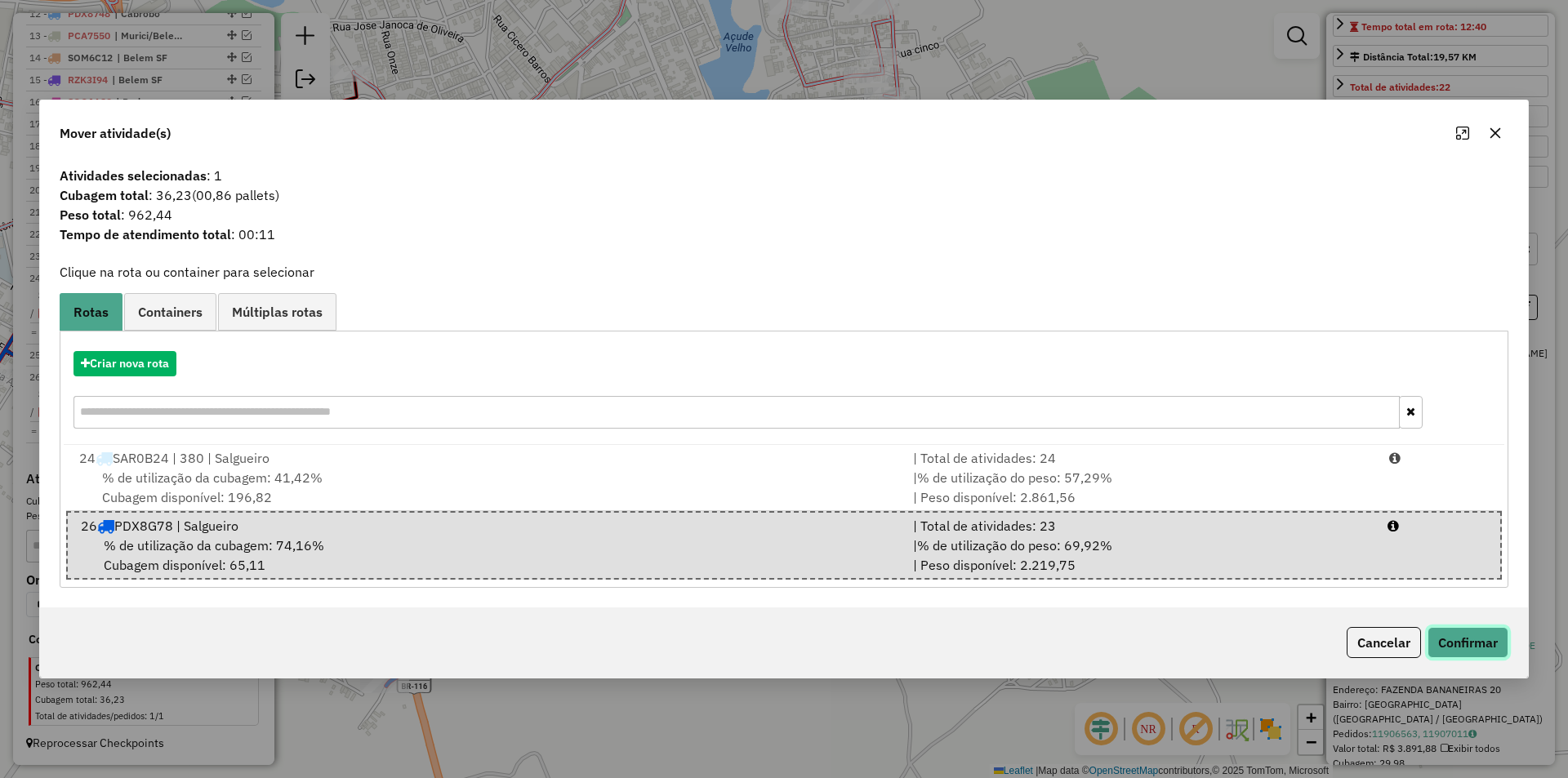
click at [1442, 640] on button "Confirmar" at bounding box center [1468, 642] width 81 height 31
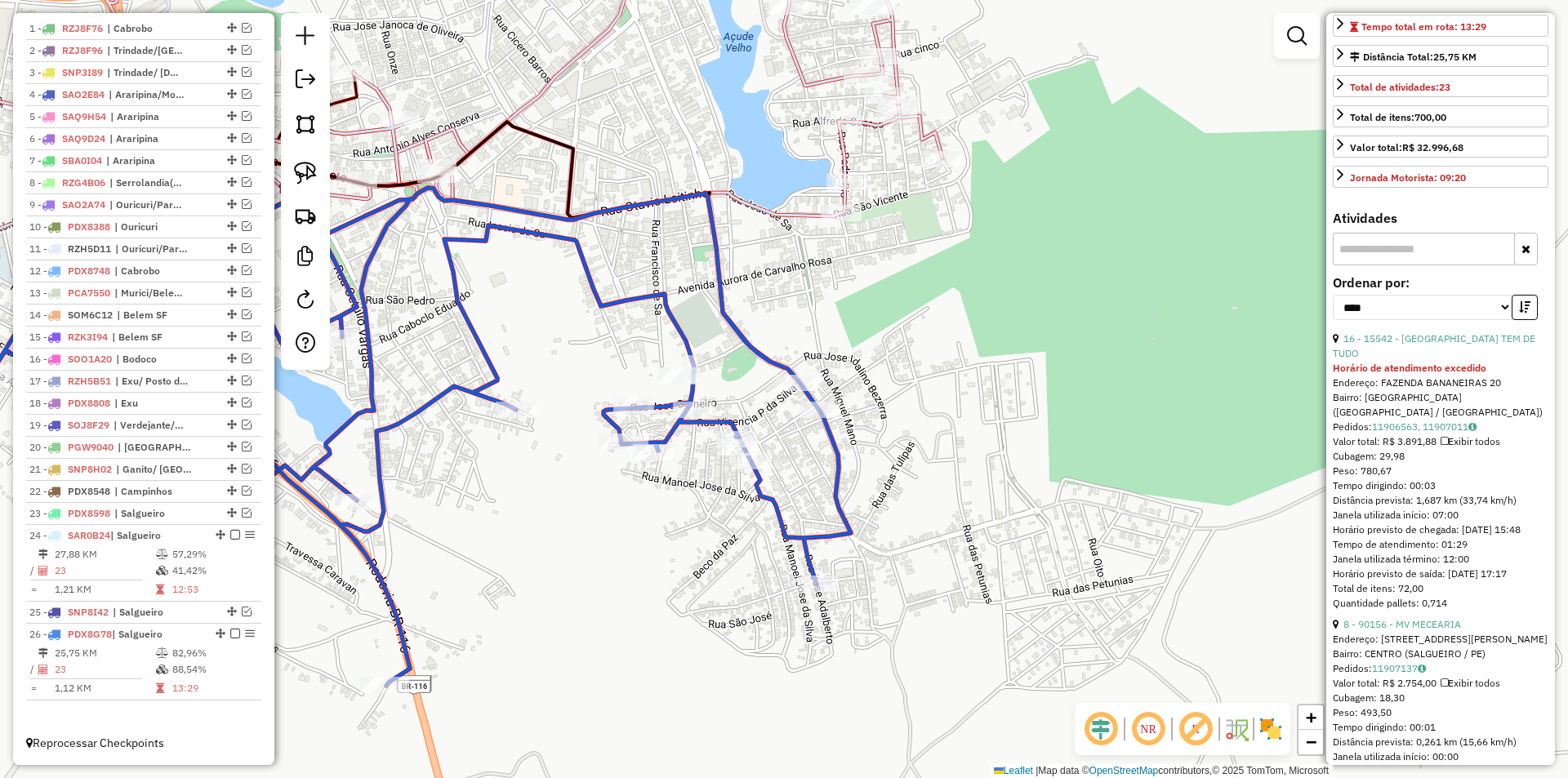
scroll to position [627, 0]
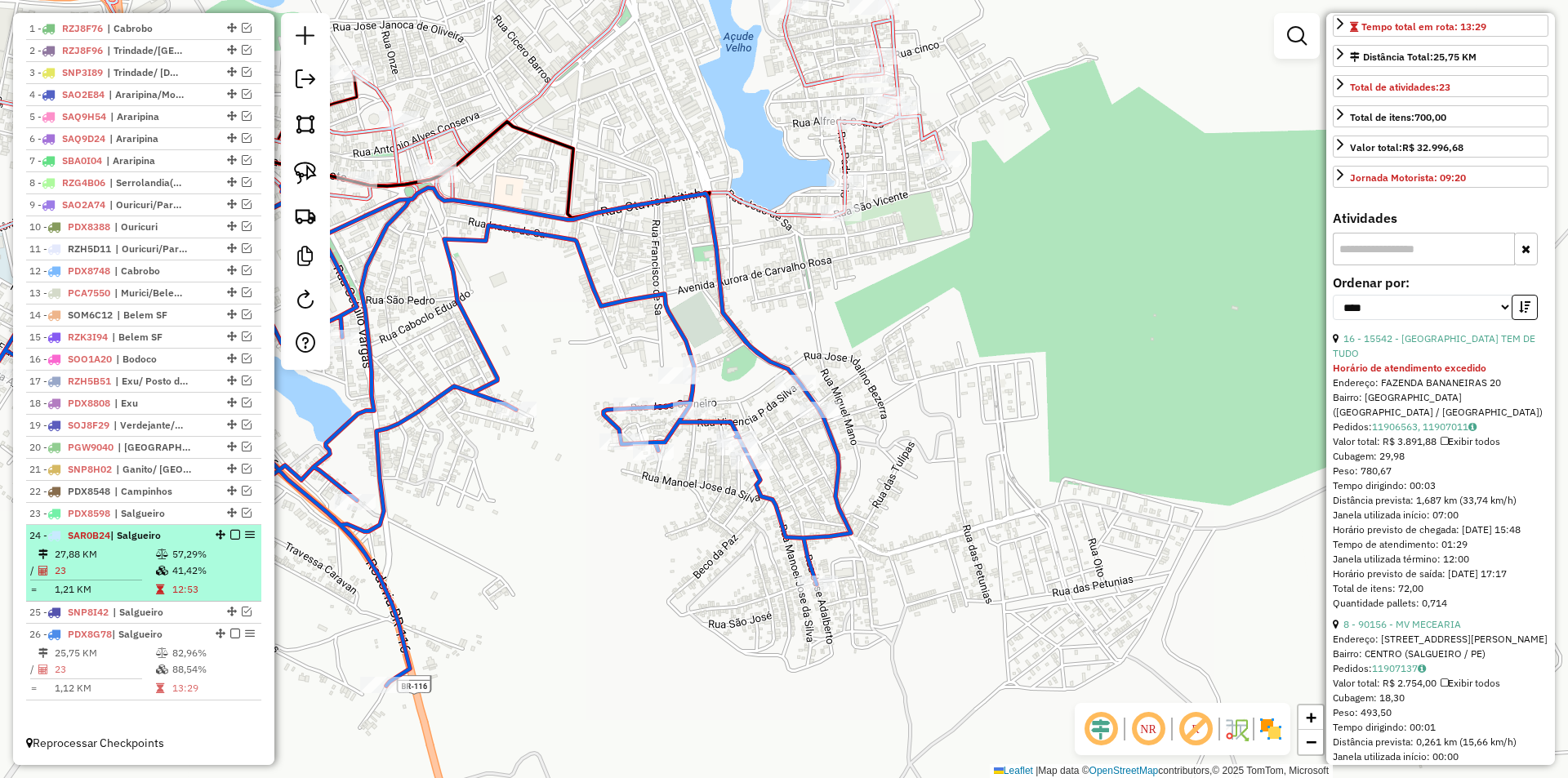
click at [190, 597] on td "12:53" at bounding box center [213, 589] width 83 height 16
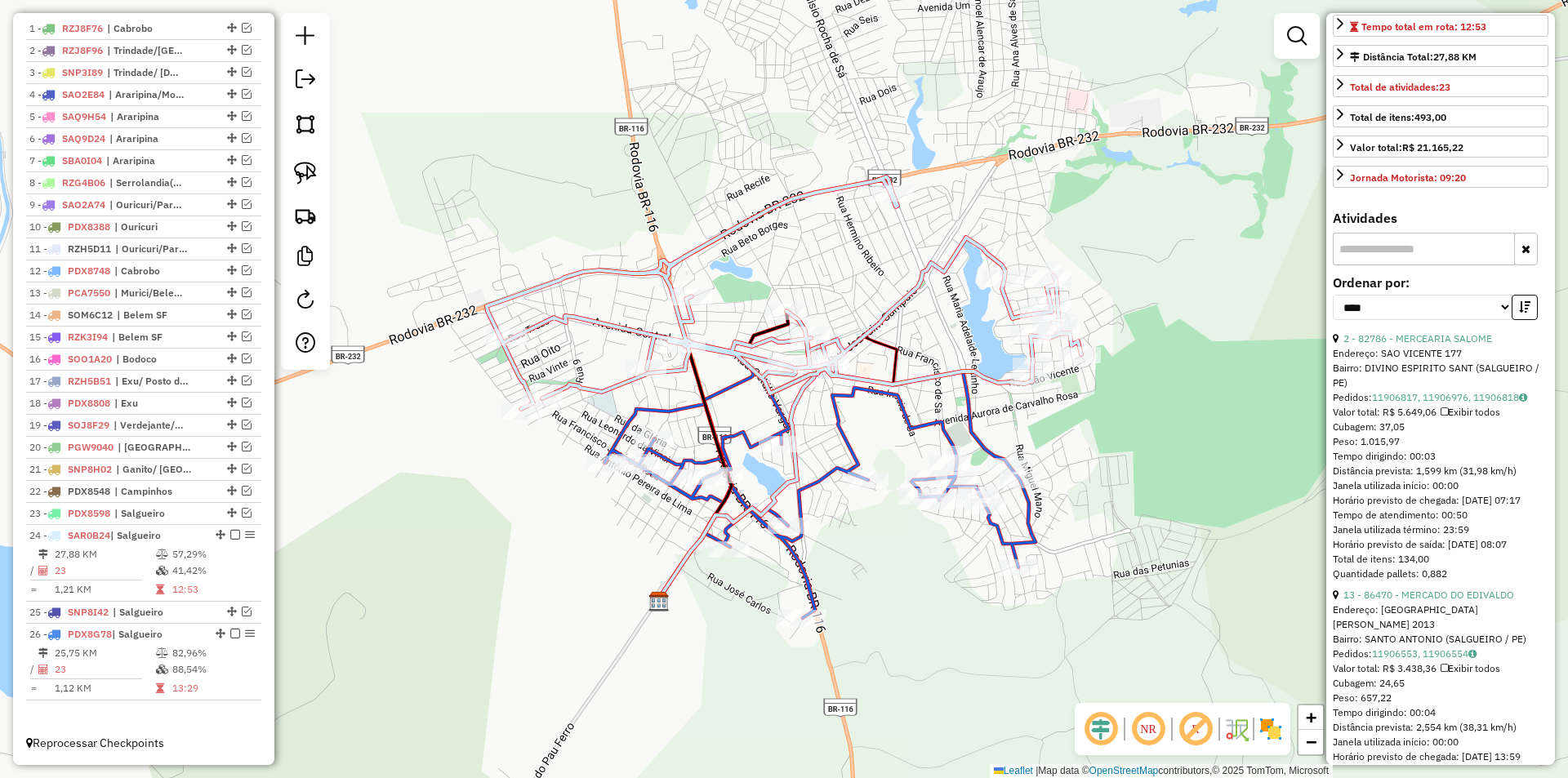
scroll to position [30, 0]
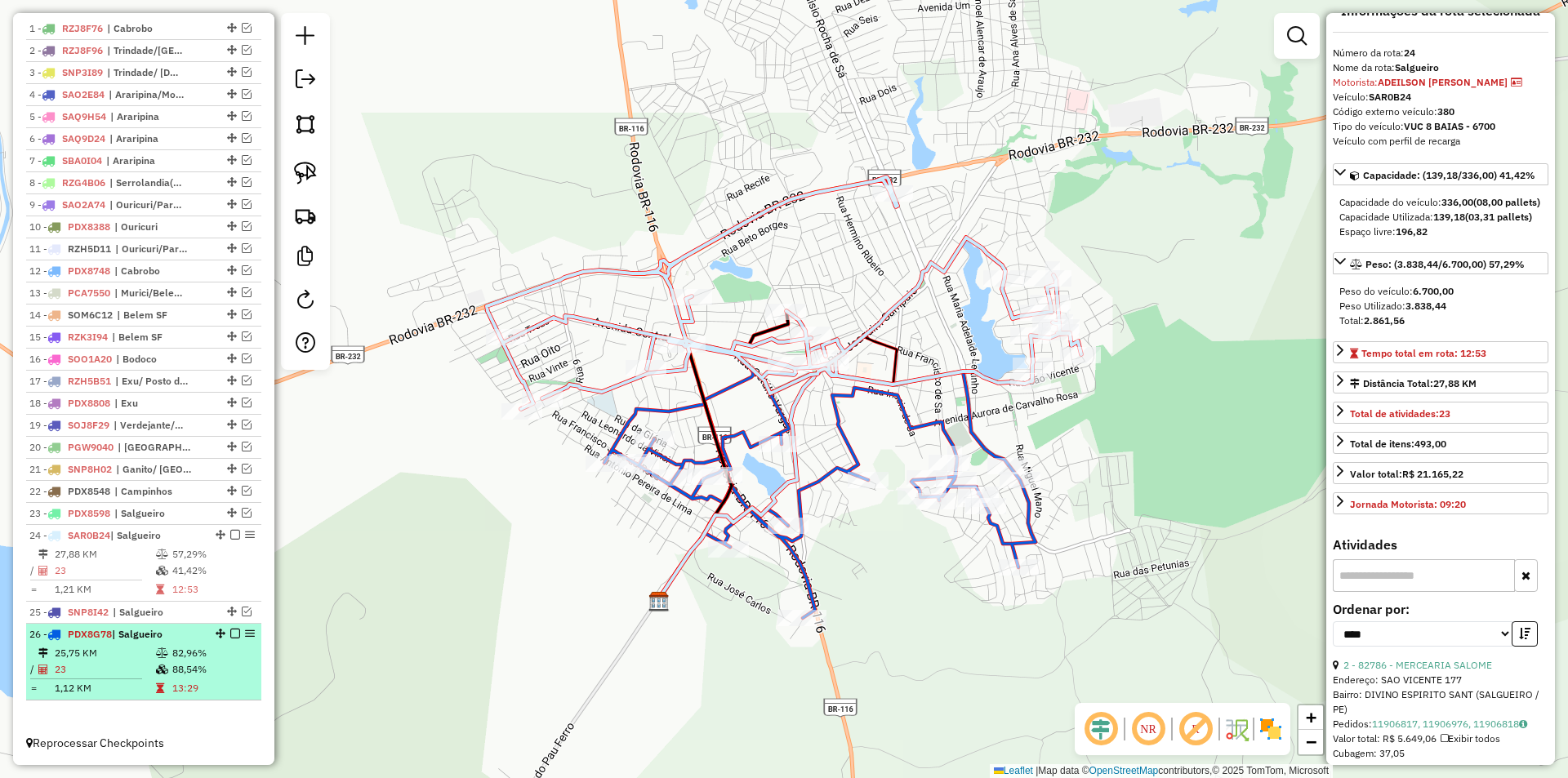
click at [203, 676] on td "88,54%" at bounding box center [213, 669] width 83 height 16
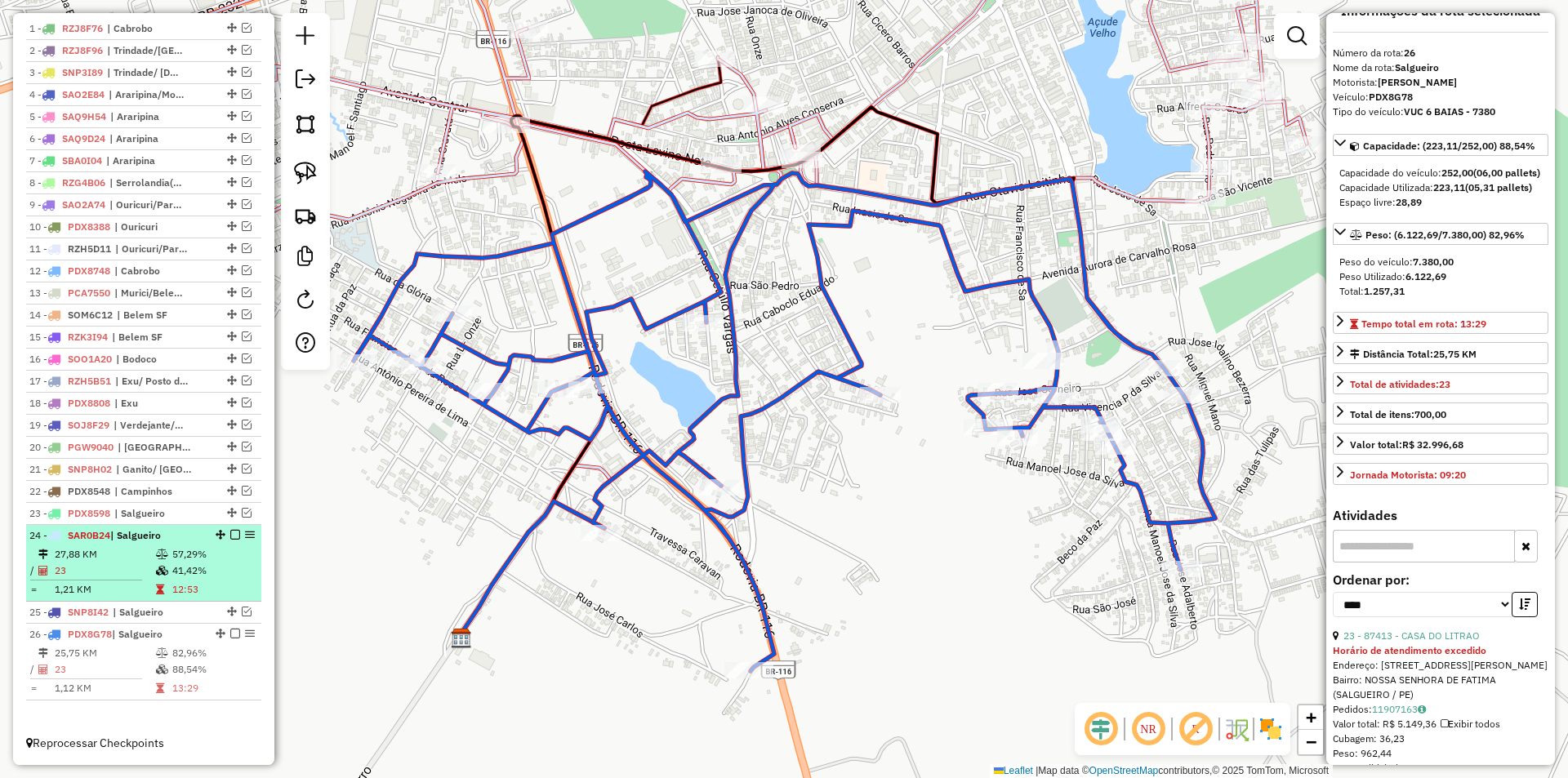
click at [171, 574] on td "41,42%" at bounding box center [213, 570] width 83 height 16
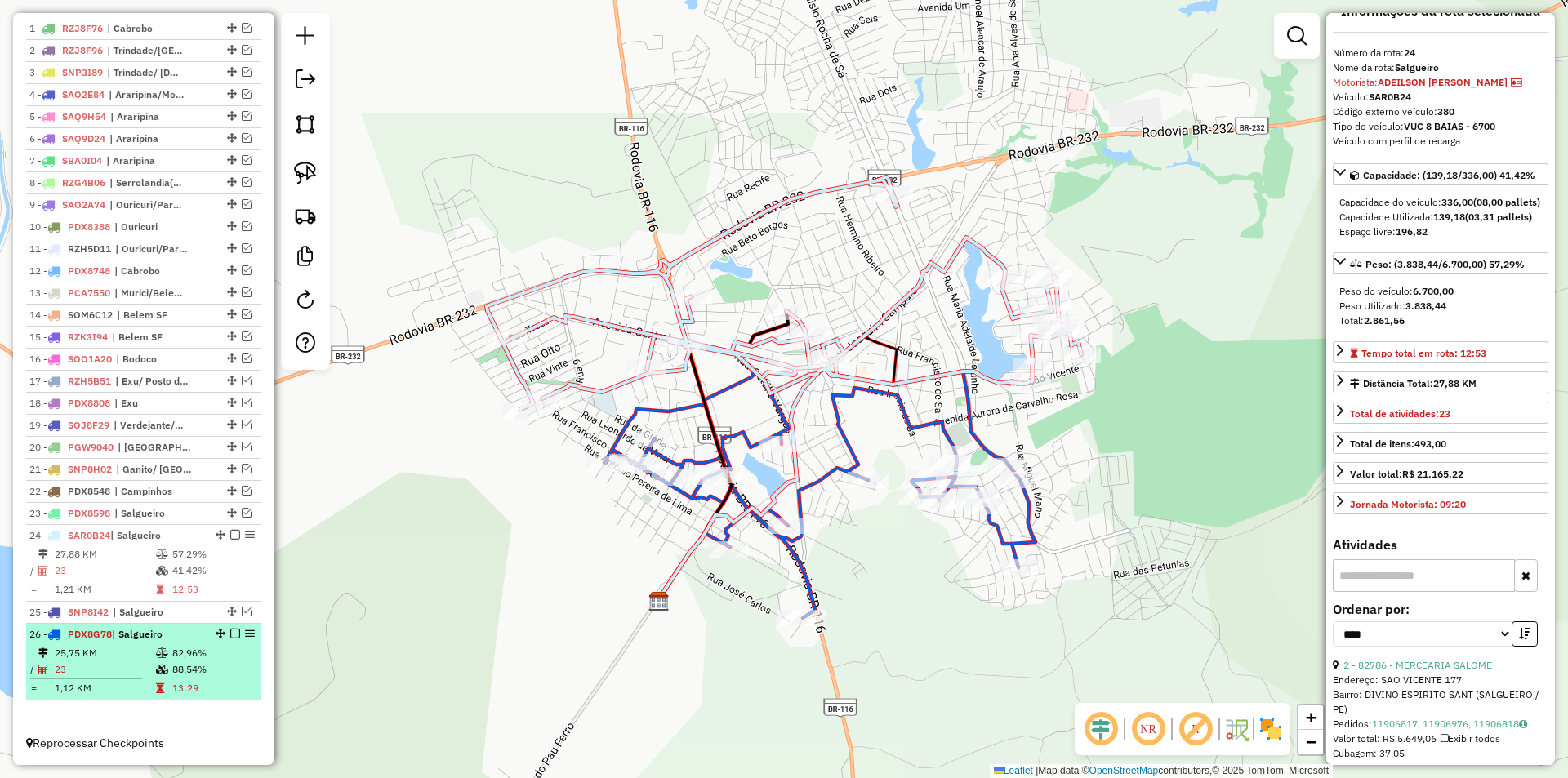
click at [165, 658] on td at bounding box center [163, 653] width 16 height 16
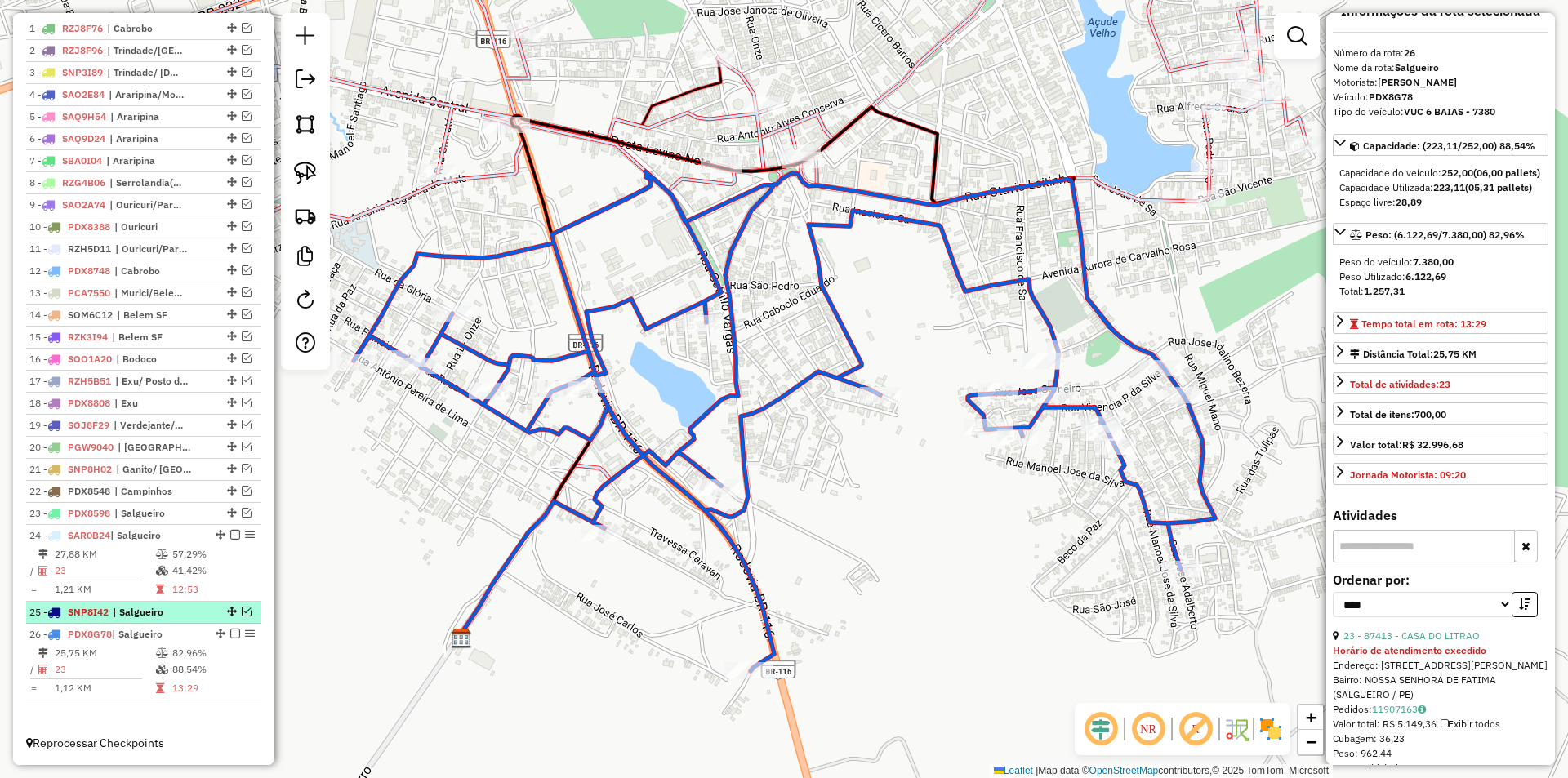
click at [243, 608] on em at bounding box center [246, 612] width 10 height 10
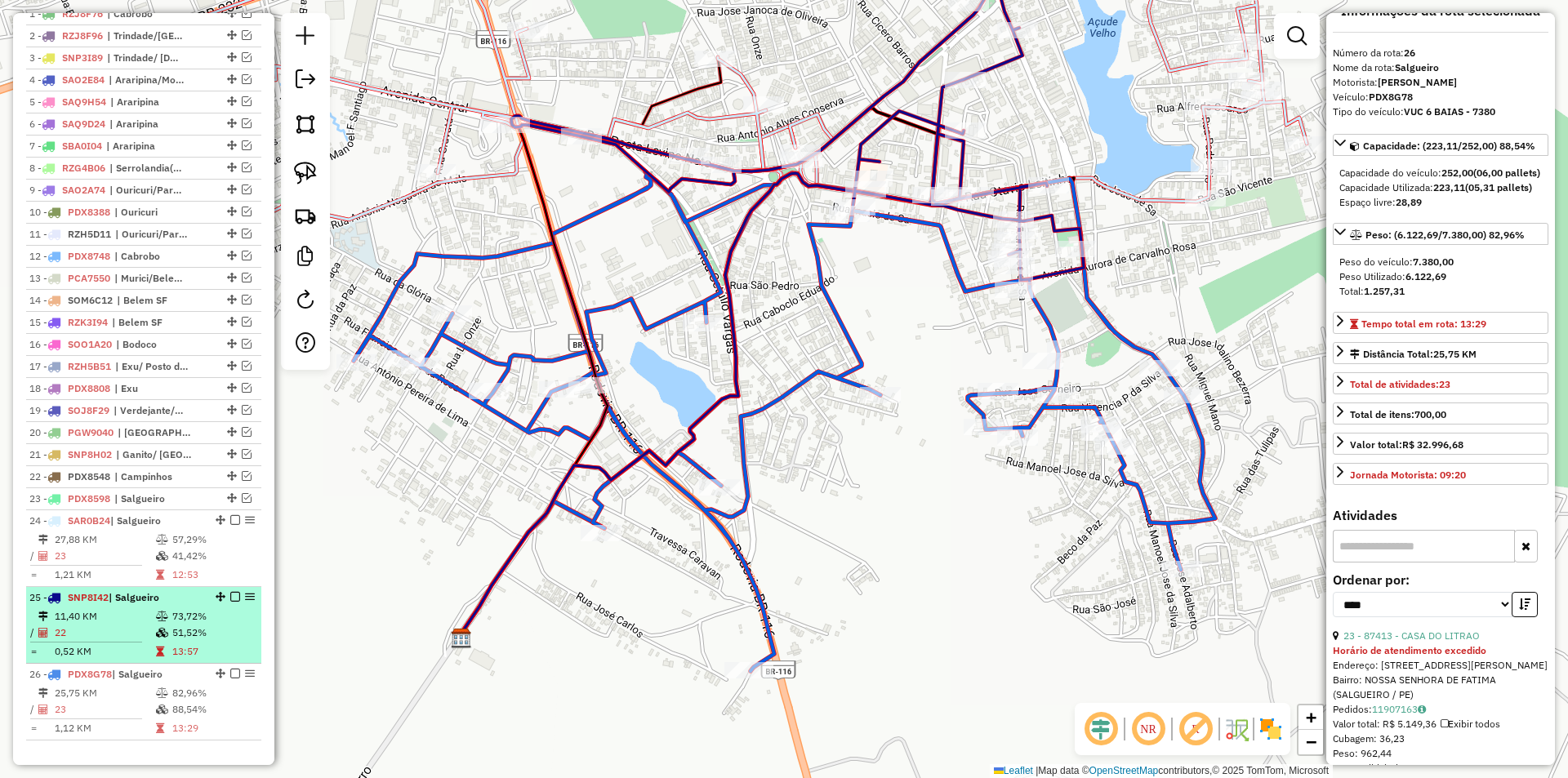
scroll to position [682, 0]
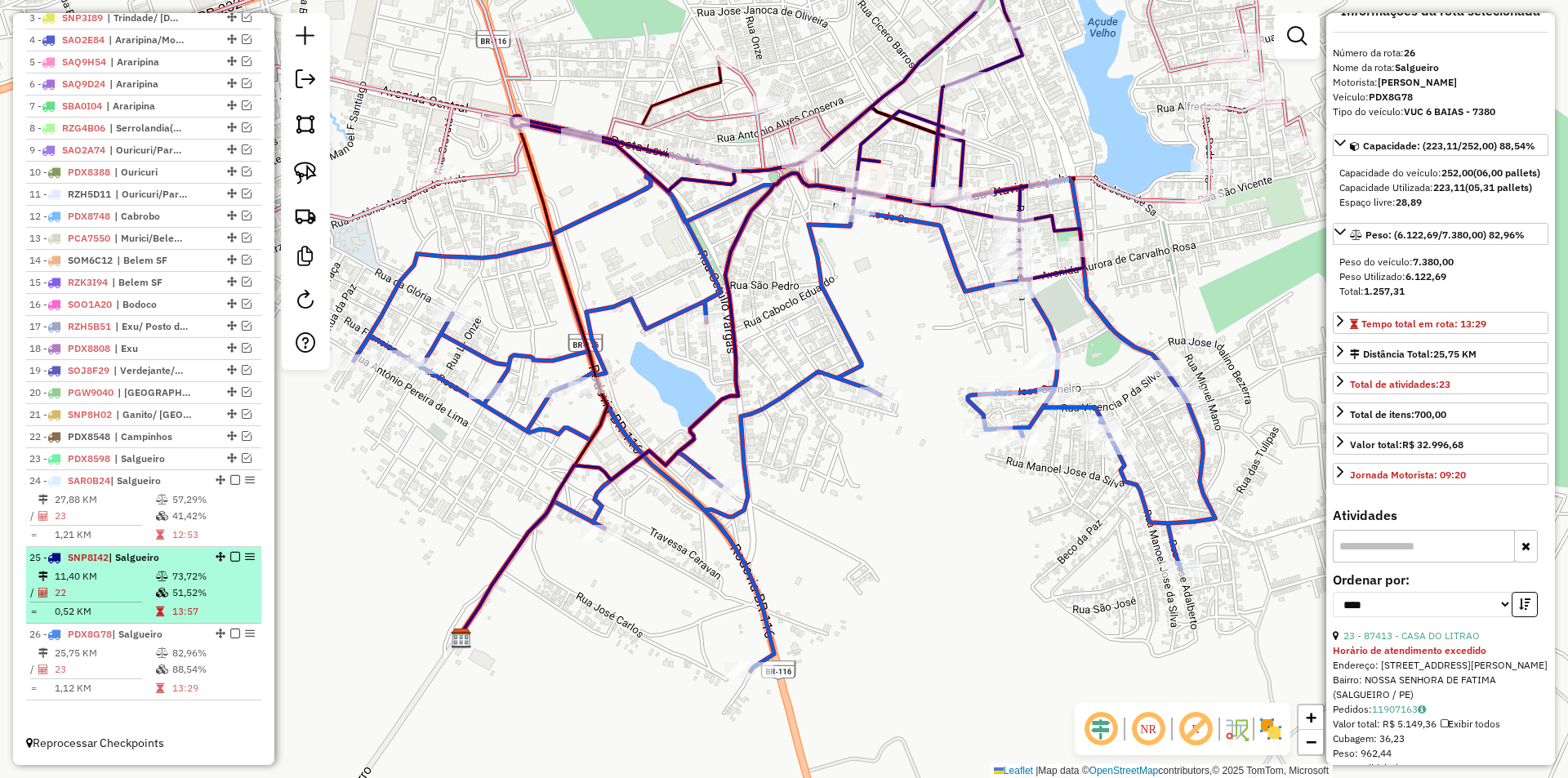
click at [190, 600] on td "51,52%" at bounding box center [213, 592] width 83 height 16
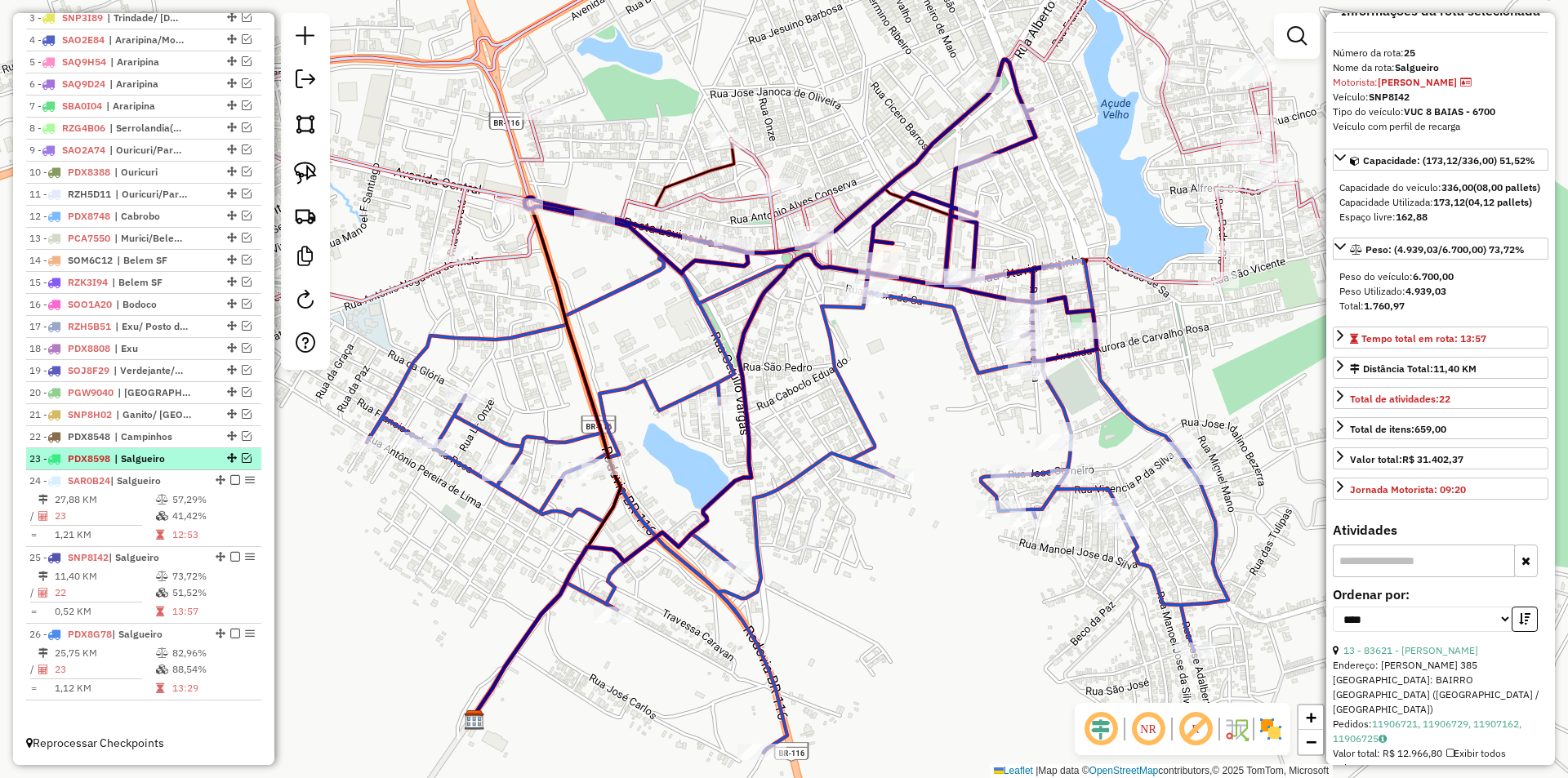
click at [241, 459] on em at bounding box center [246, 458] width 10 height 10
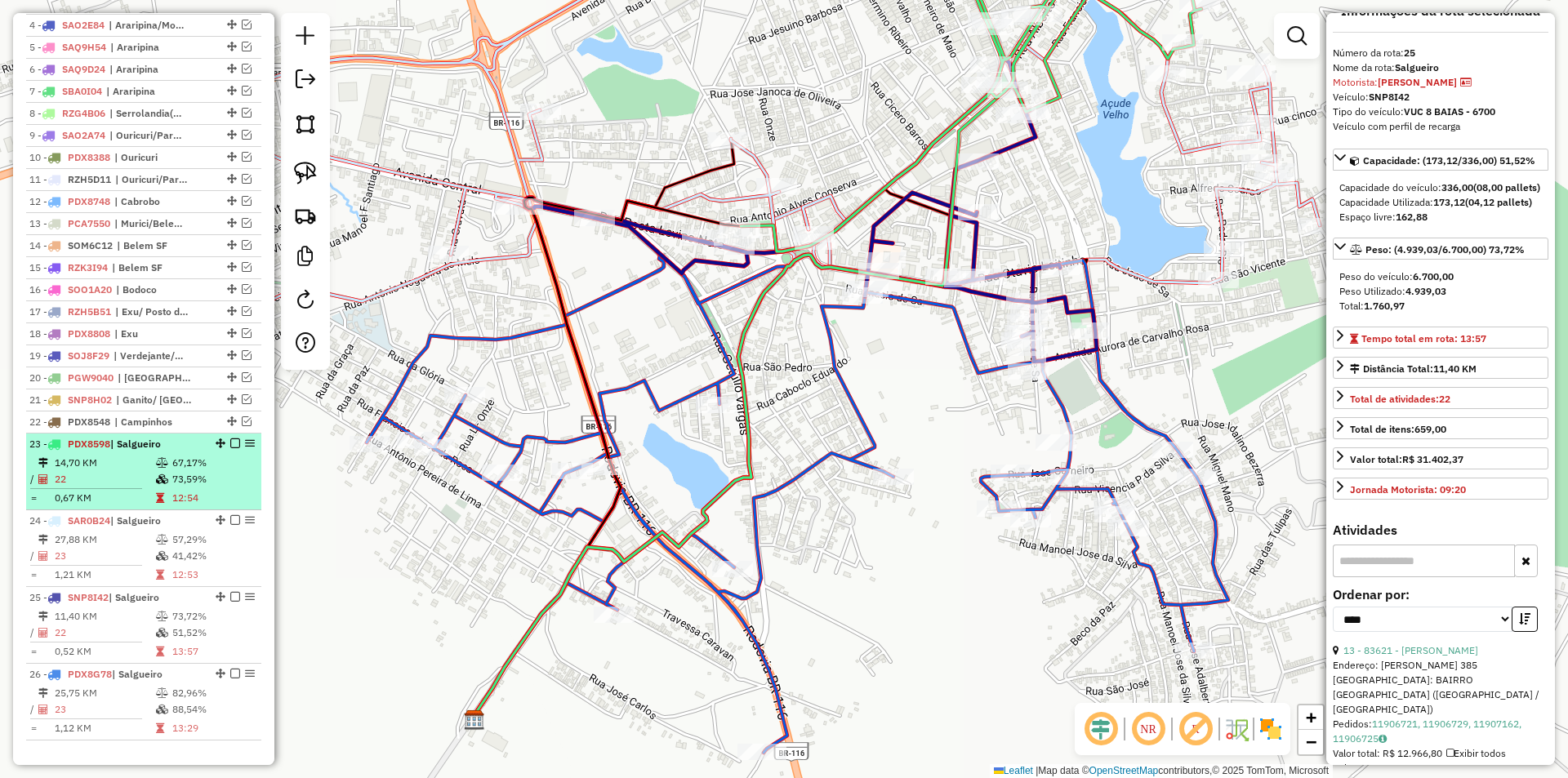
scroll to position [737, 0]
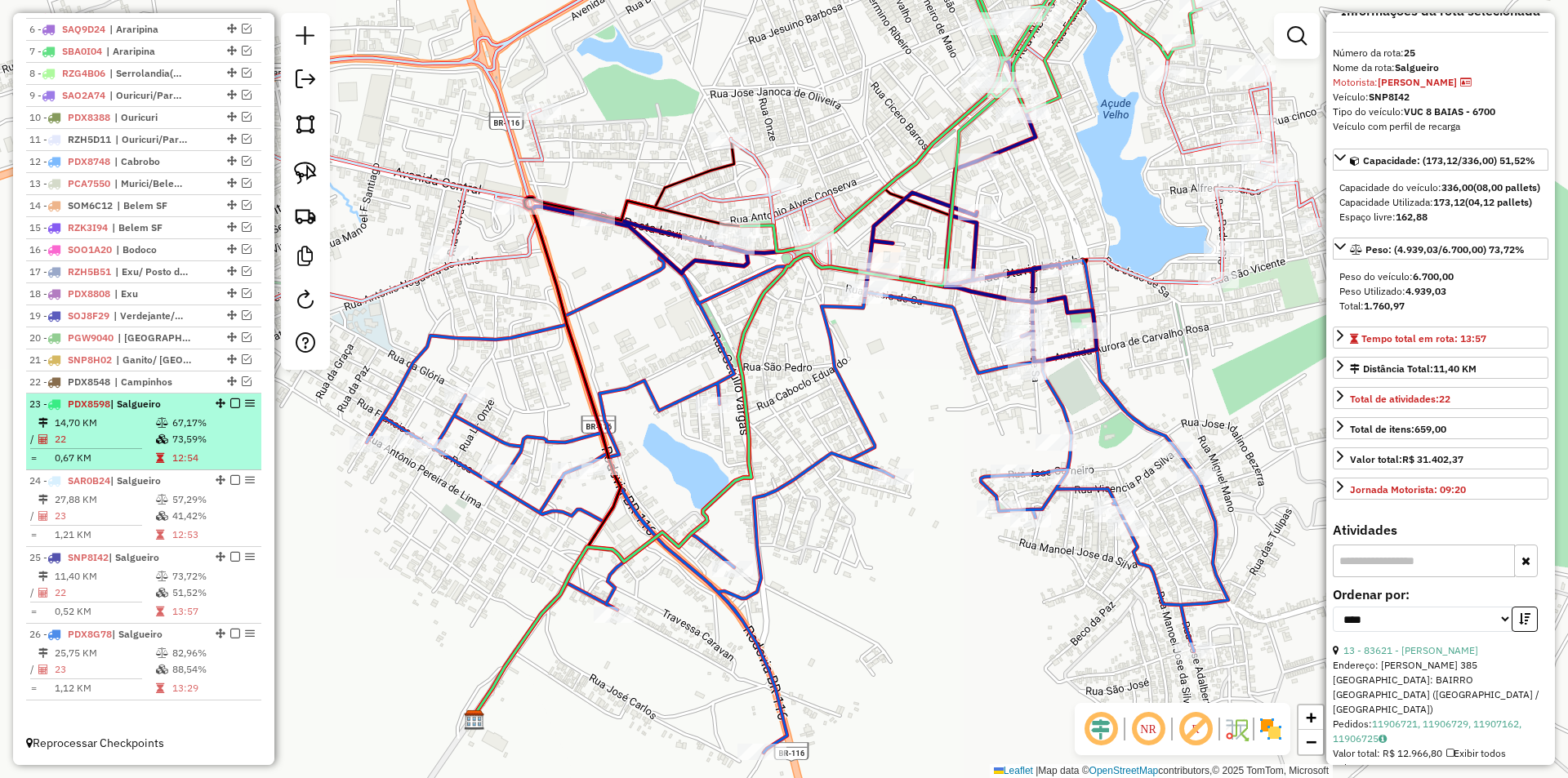
click at [203, 449] on table "14,70 KM 67,17% / 22 73,59% = 0,67 KM 12:54" at bounding box center [144, 439] width 229 height 51
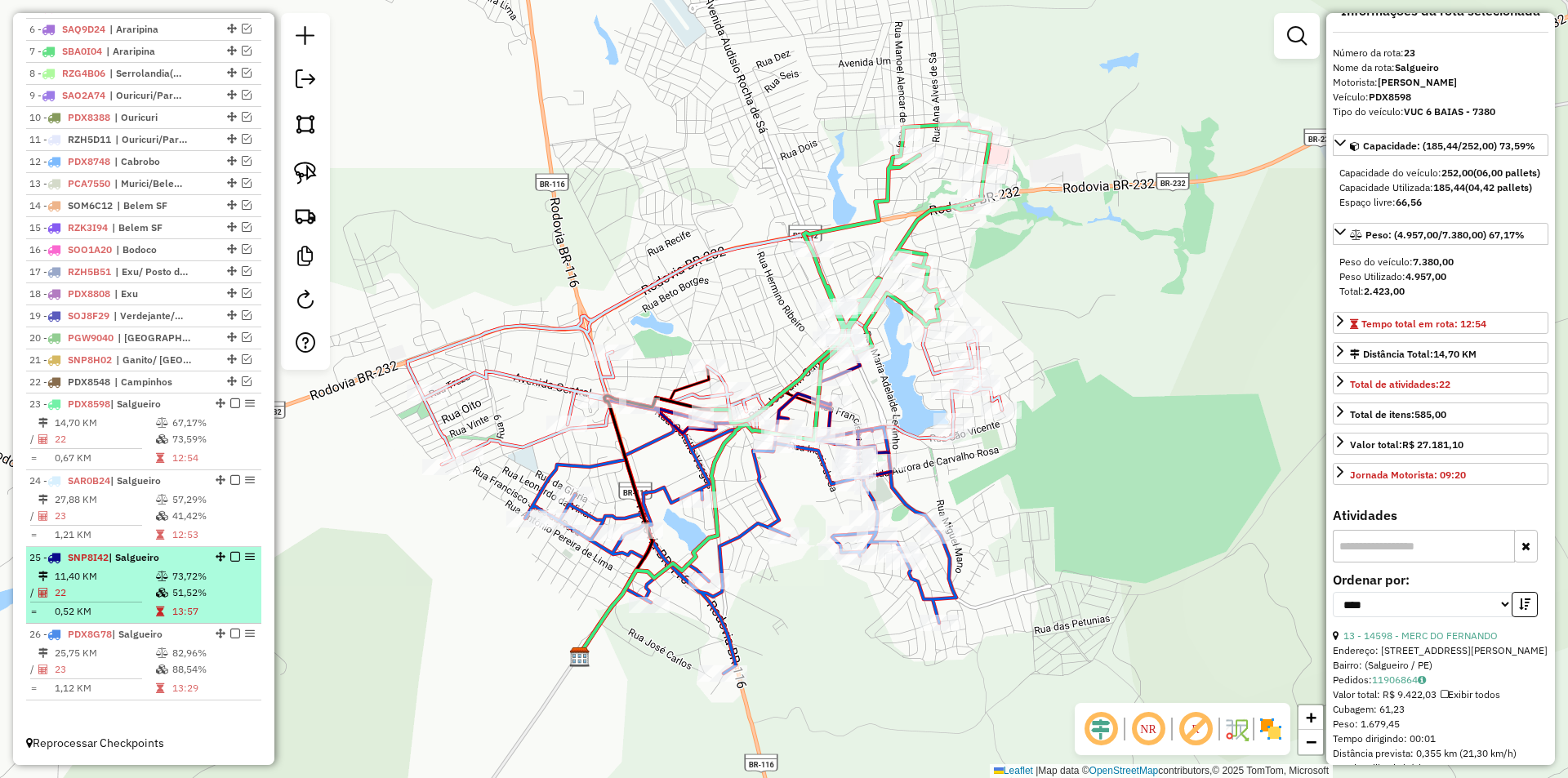
click at [186, 601] on td "51,52%" at bounding box center [213, 592] width 83 height 16
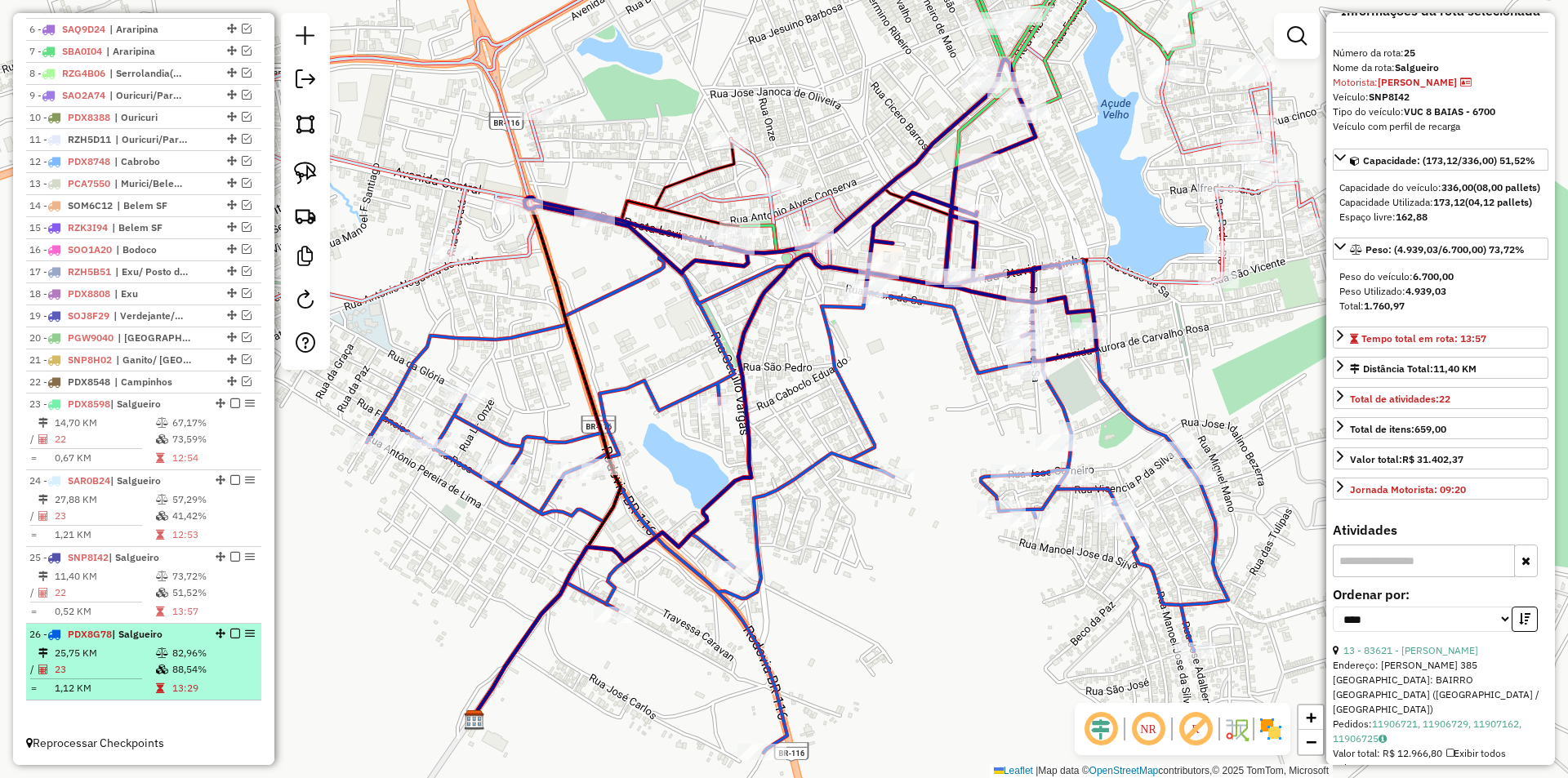
click at [172, 651] on td "82,96%" at bounding box center [213, 653] width 83 height 16
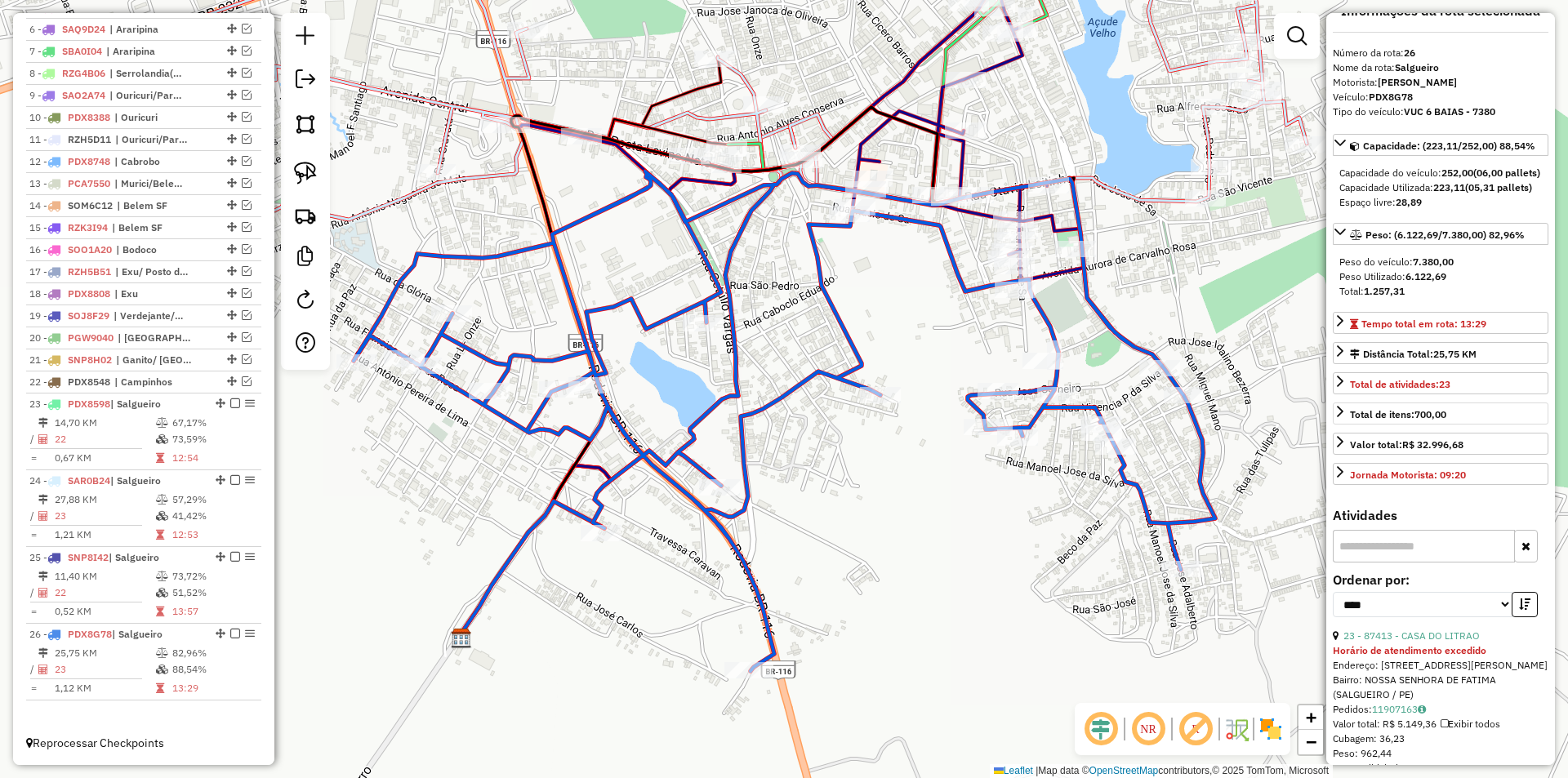
scroll to position [356, 0]
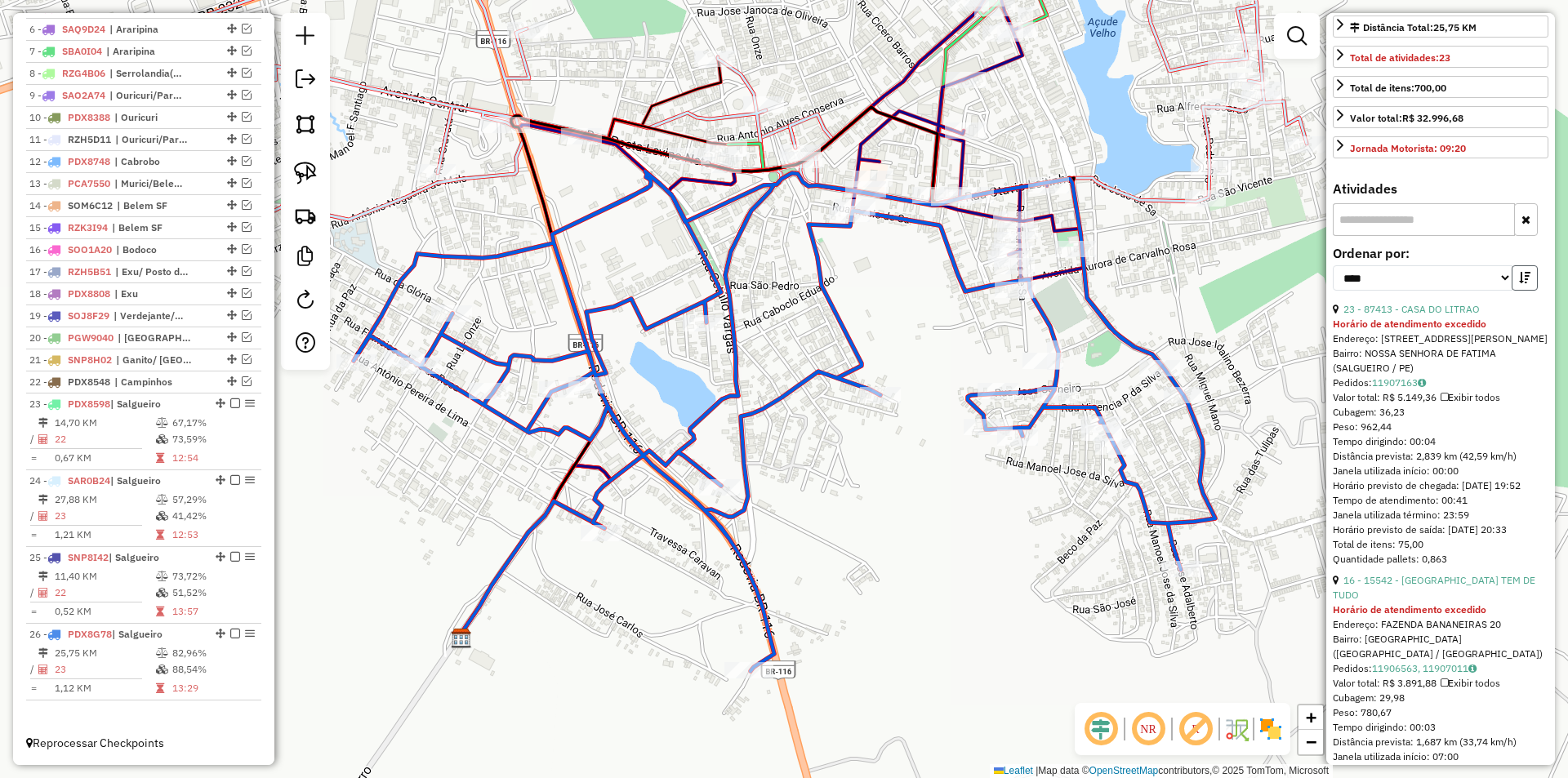
click at [1521, 284] on icon "button" at bounding box center [1525, 278] width 12 height 12
click at [1415, 315] on link "19 - 90107 - DEPOSITO ALVES" at bounding box center [1410, 309] width 135 height 13
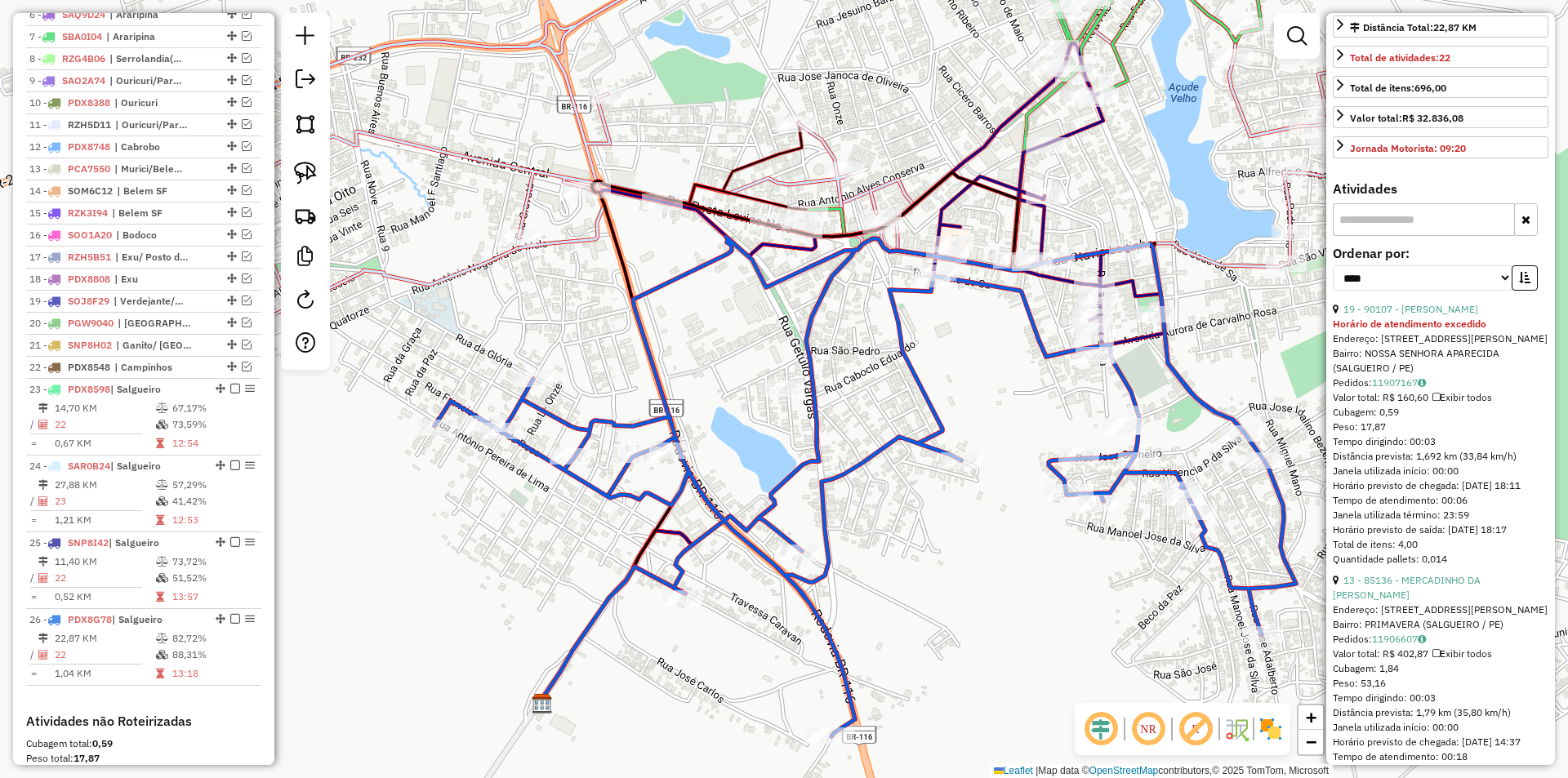
scroll to position [993, 0]
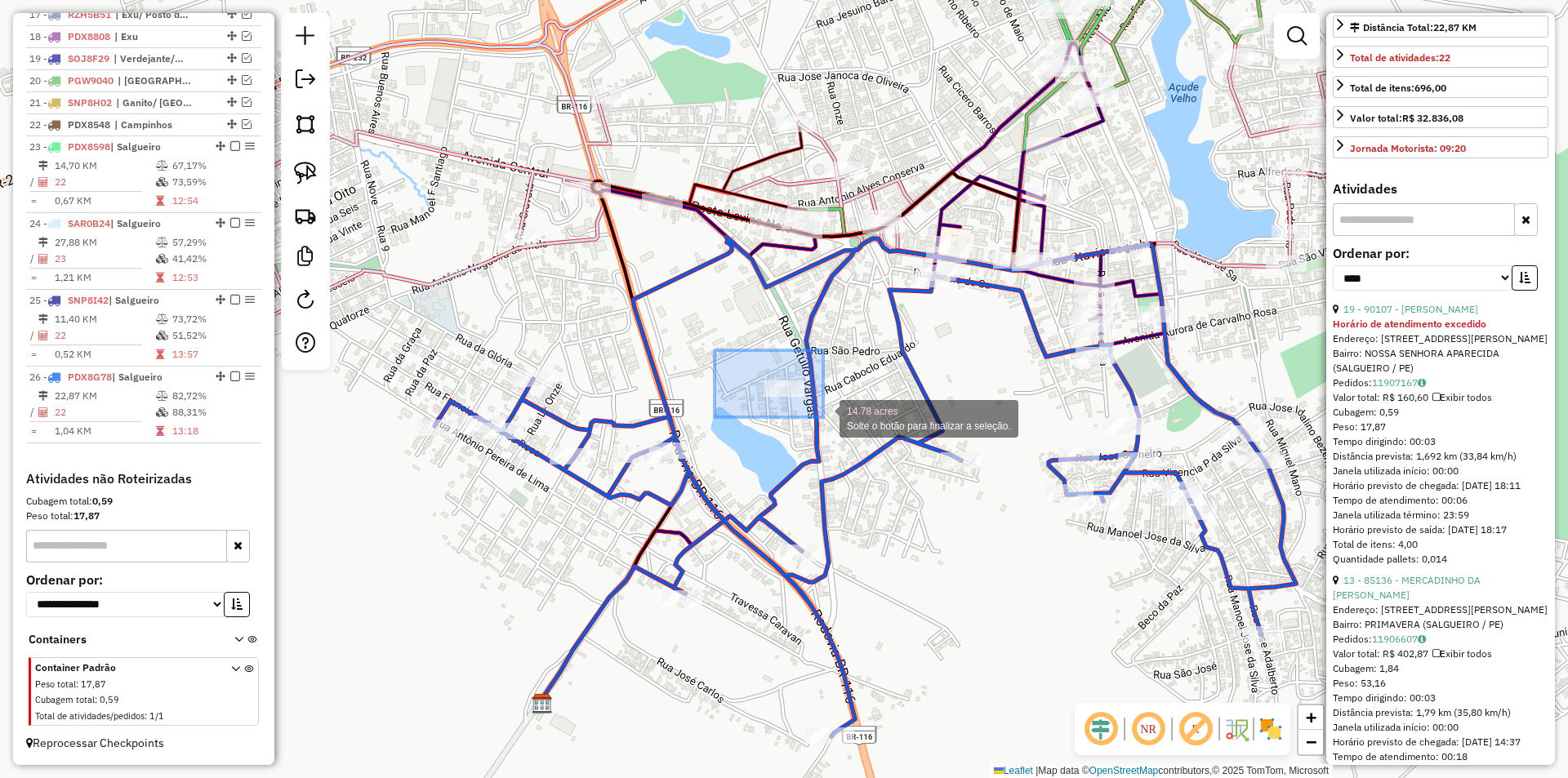
drag, startPoint x: 715, startPoint y: 350, endPoint x: 824, endPoint y: 420, distance: 129.5
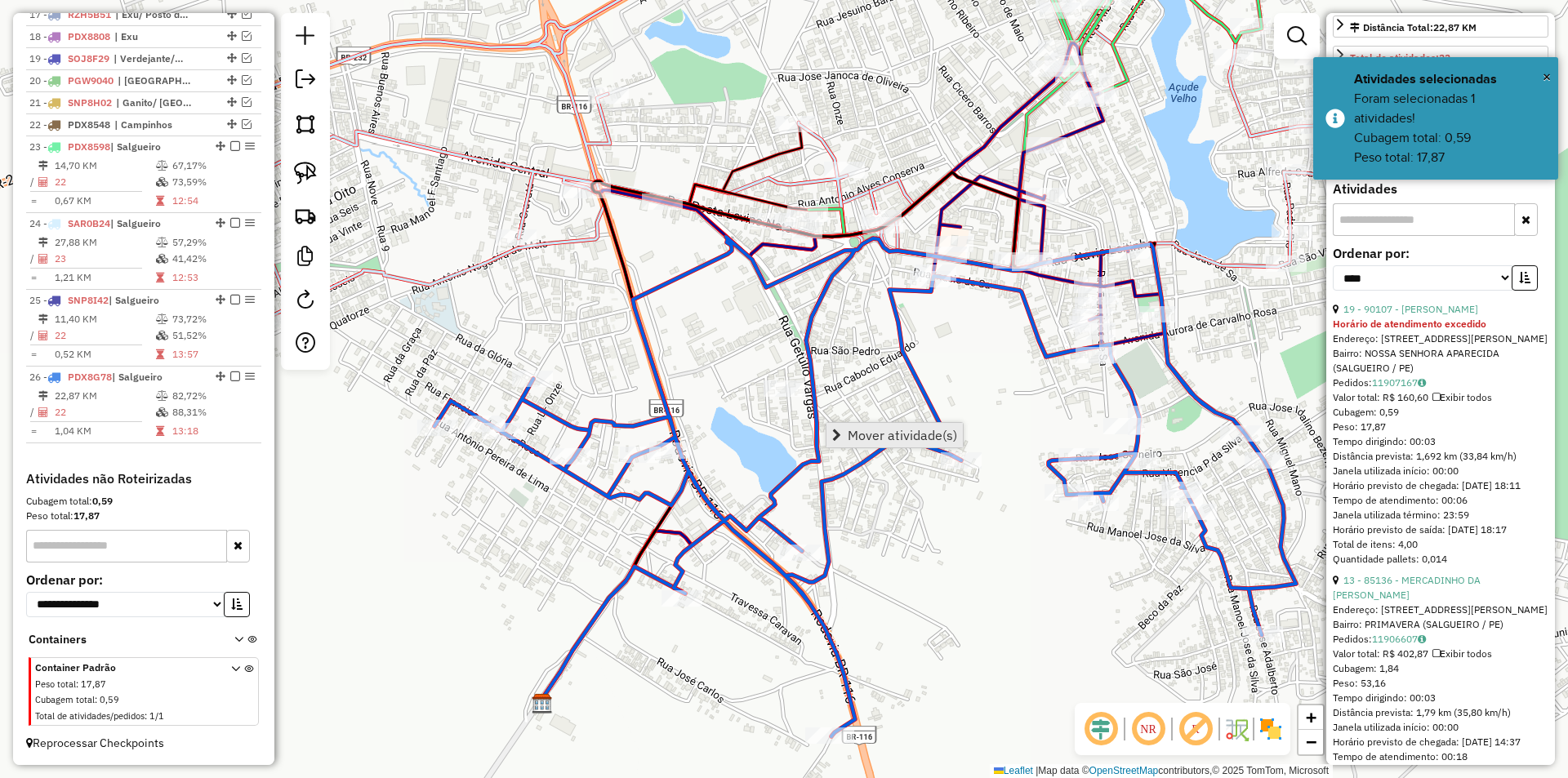
click at [845, 435] on link "Mover atividade(s)" at bounding box center [895, 435] width 137 height 24
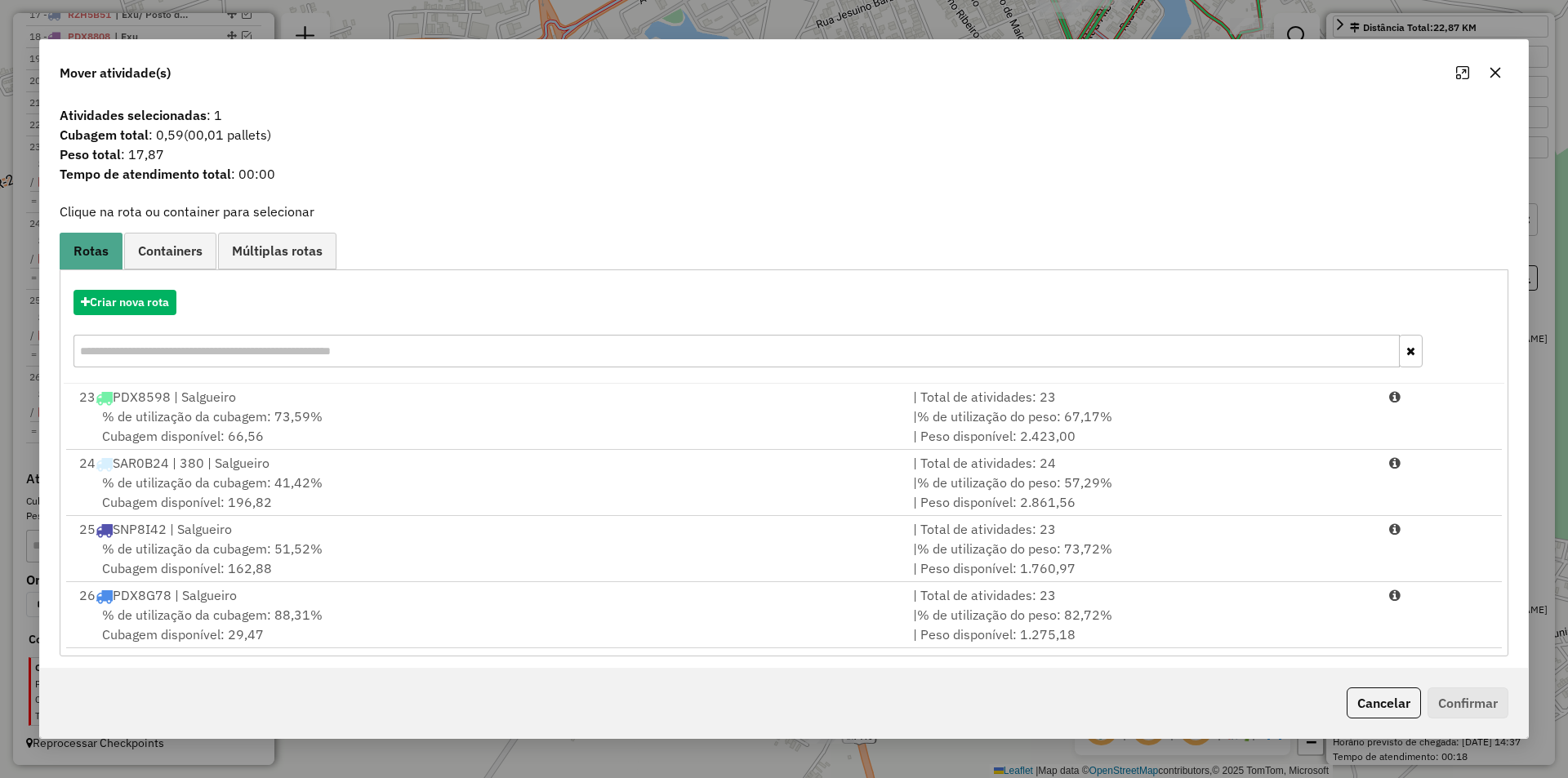
click at [1501, 87] on div "Mover atividade(s)" at bounding box center [784, 69] width 1488 height 59
click at [1498, 81] on button "button" at bounding box center [1495, 72] width 26 height 26
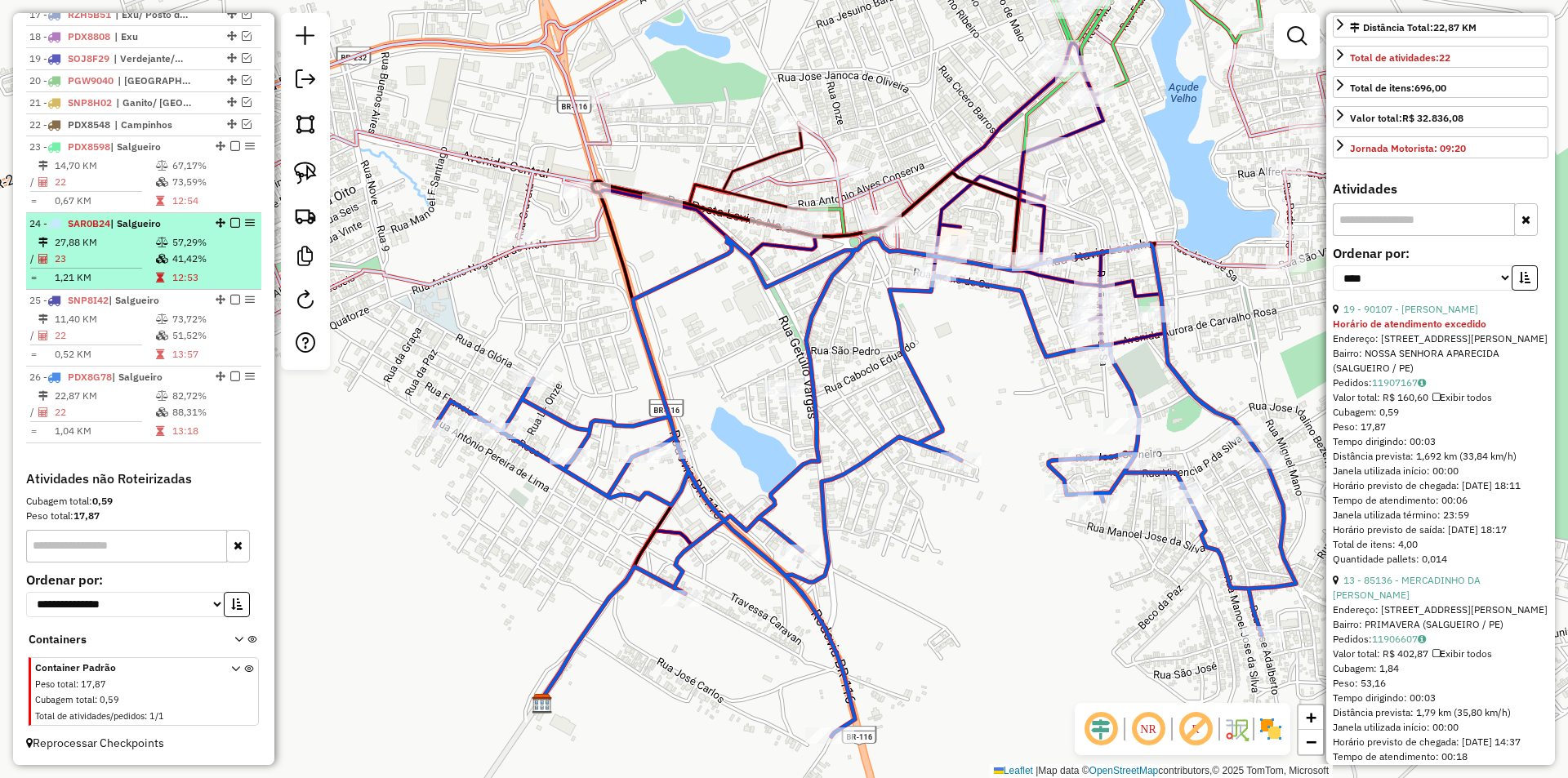
click at [195, 249] on td "57,29%" at bounding box center [213, 242] width 83 height 16
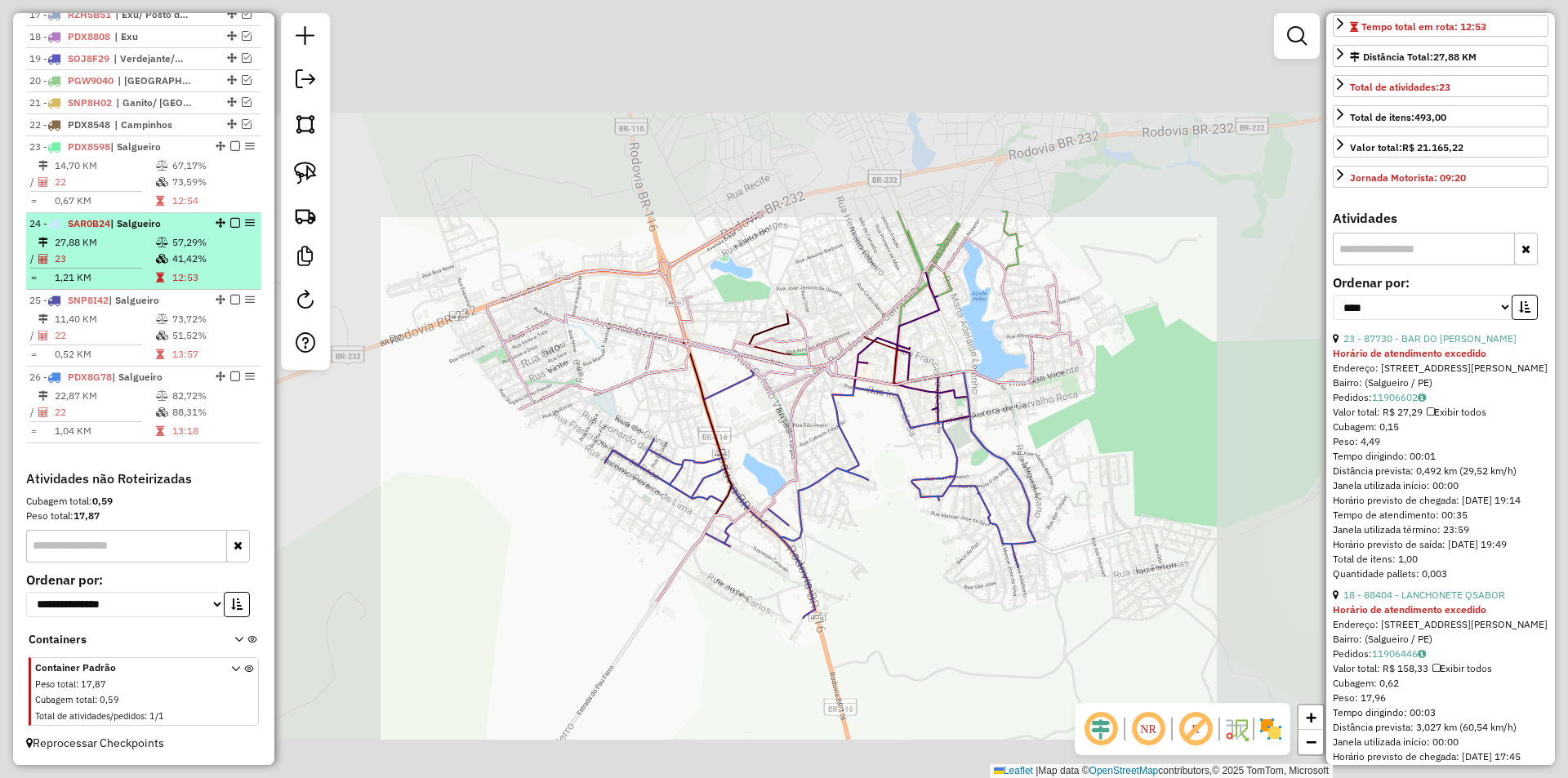
scroll to position [386, 0]
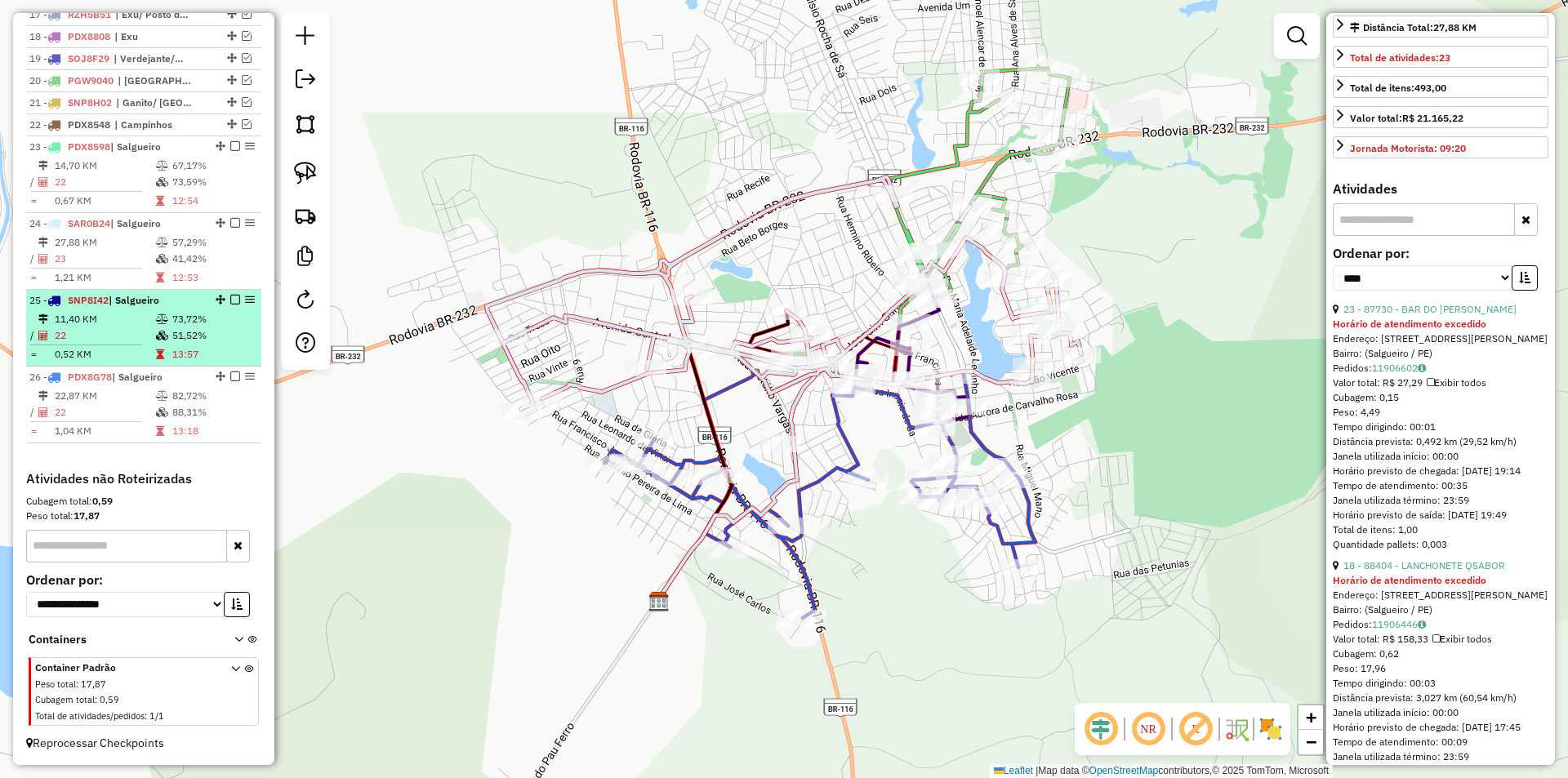
click at [171, 331] on td "51,52%" at bounding box center [213, 335] width 83 height 16
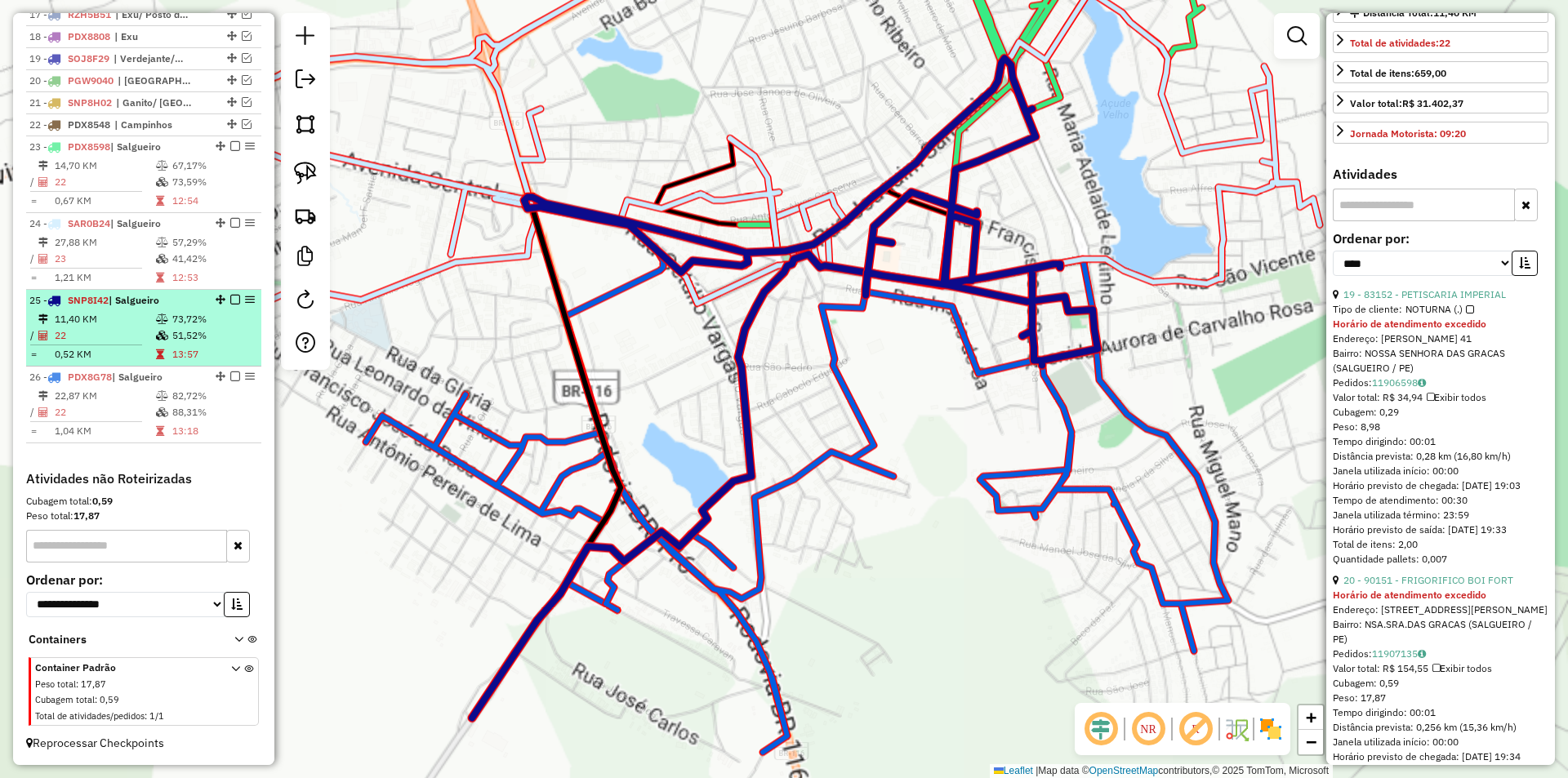
scroll to position [370, 0]
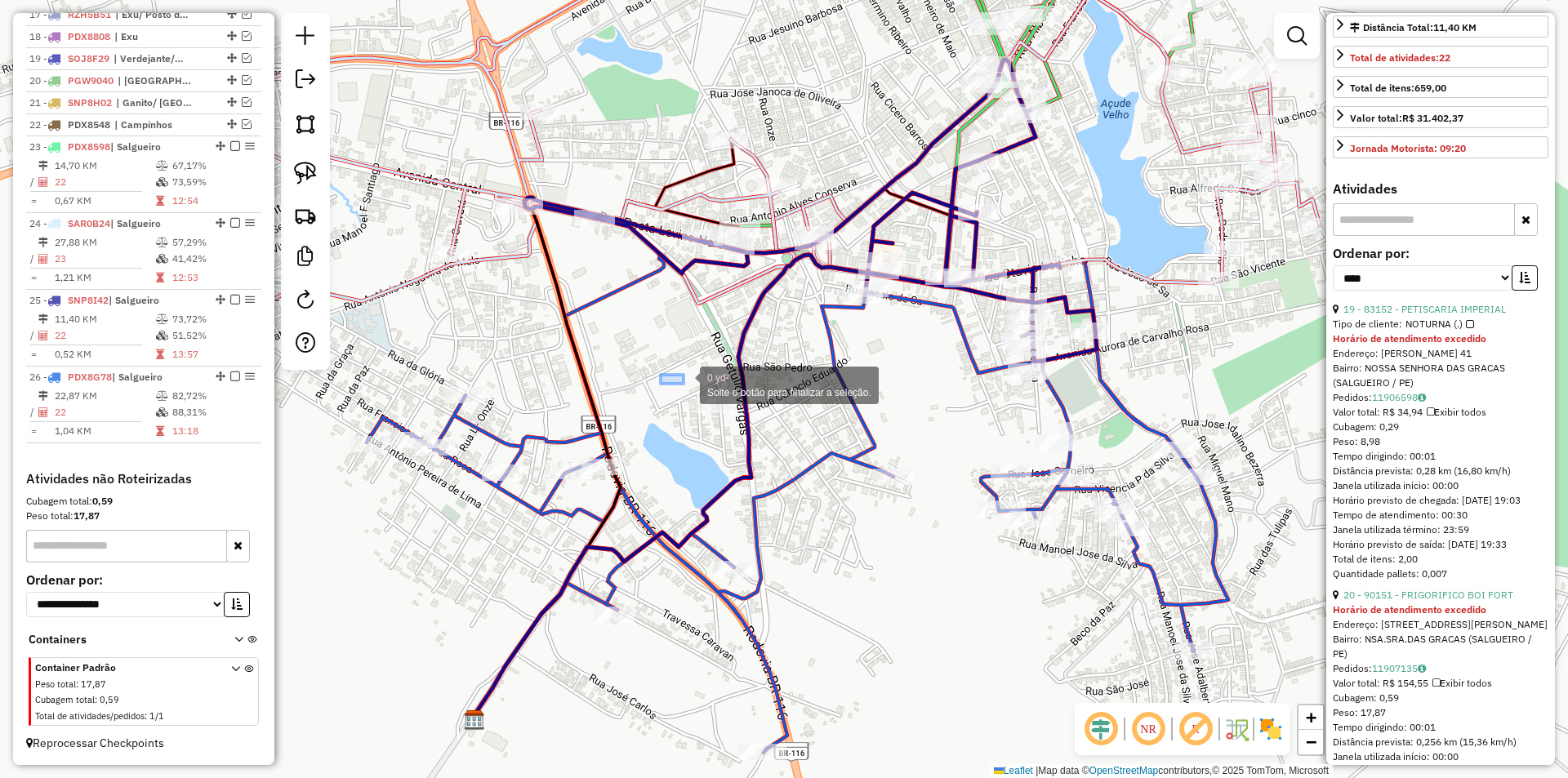
drag, startPoint x: 661, startPoint y: 374, endPoint x: 771, endPoint y: 424, distance: 120.8
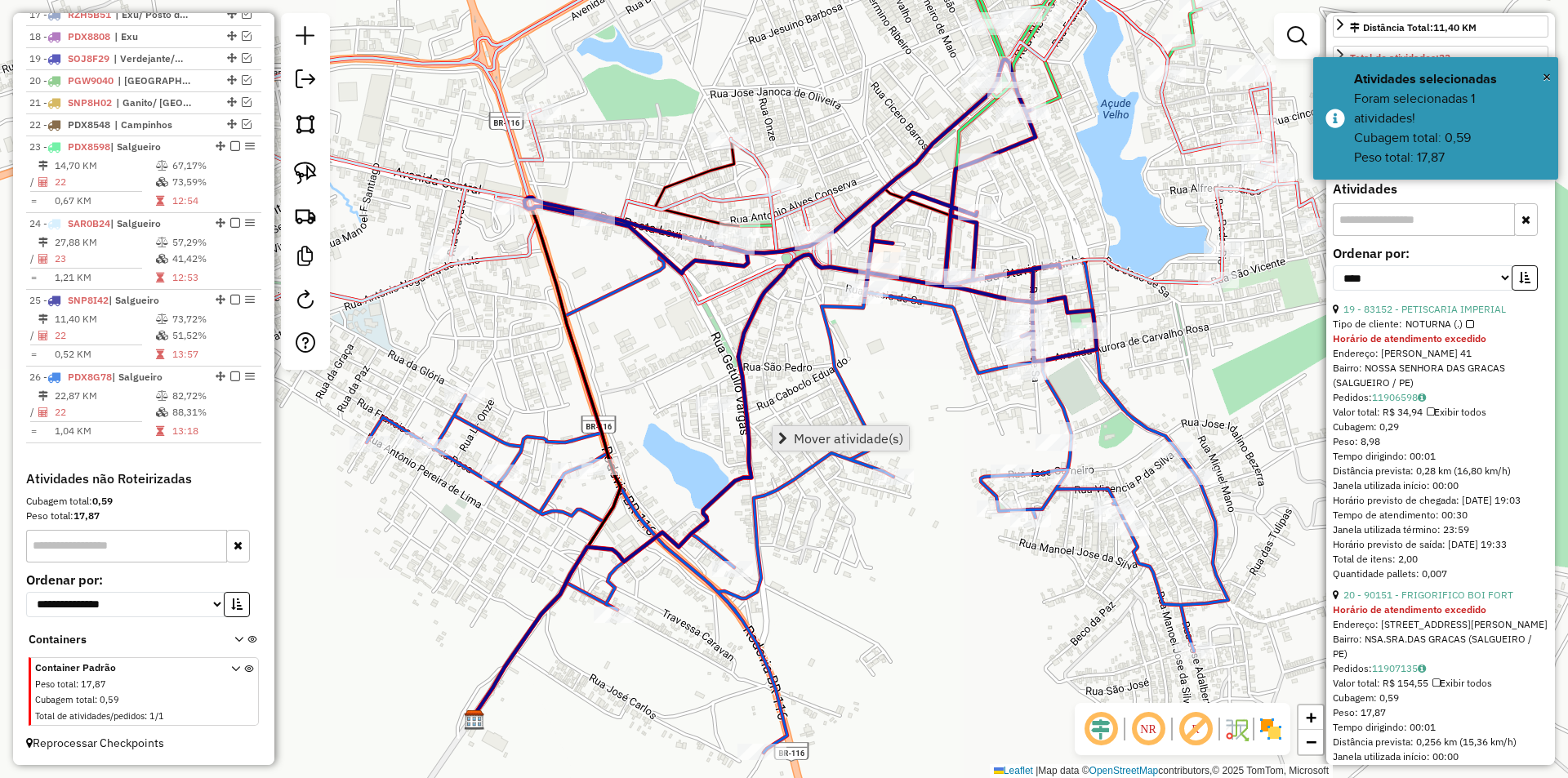
click at [799, 439] on span "Mover atividade(s)" at bounding box center [848, 439] width 110 height 13
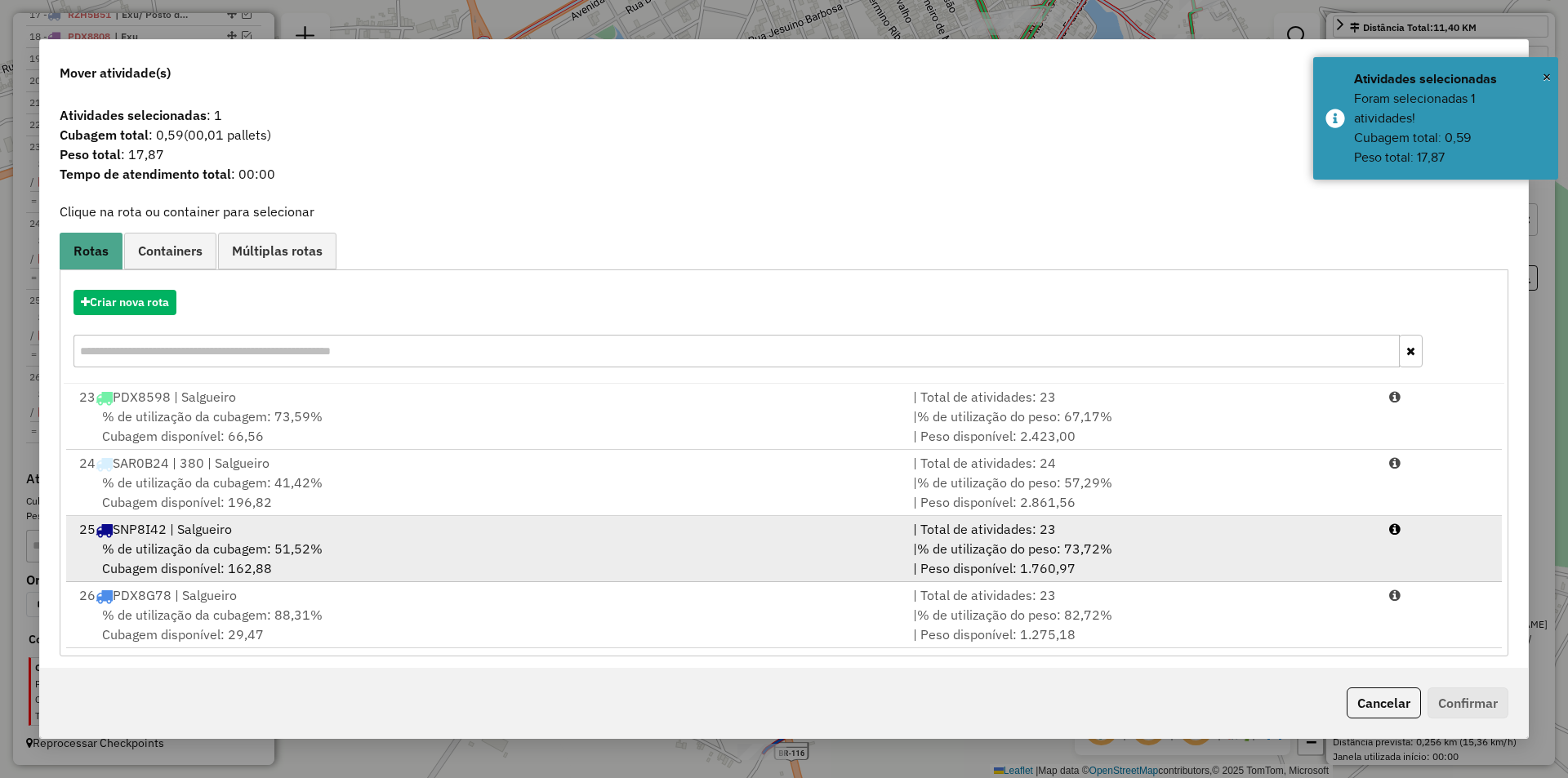
click at [278, 540] on span "% de utilização da cubagem: 51,52%" at bounding box center [212, 548] width 220 height 16
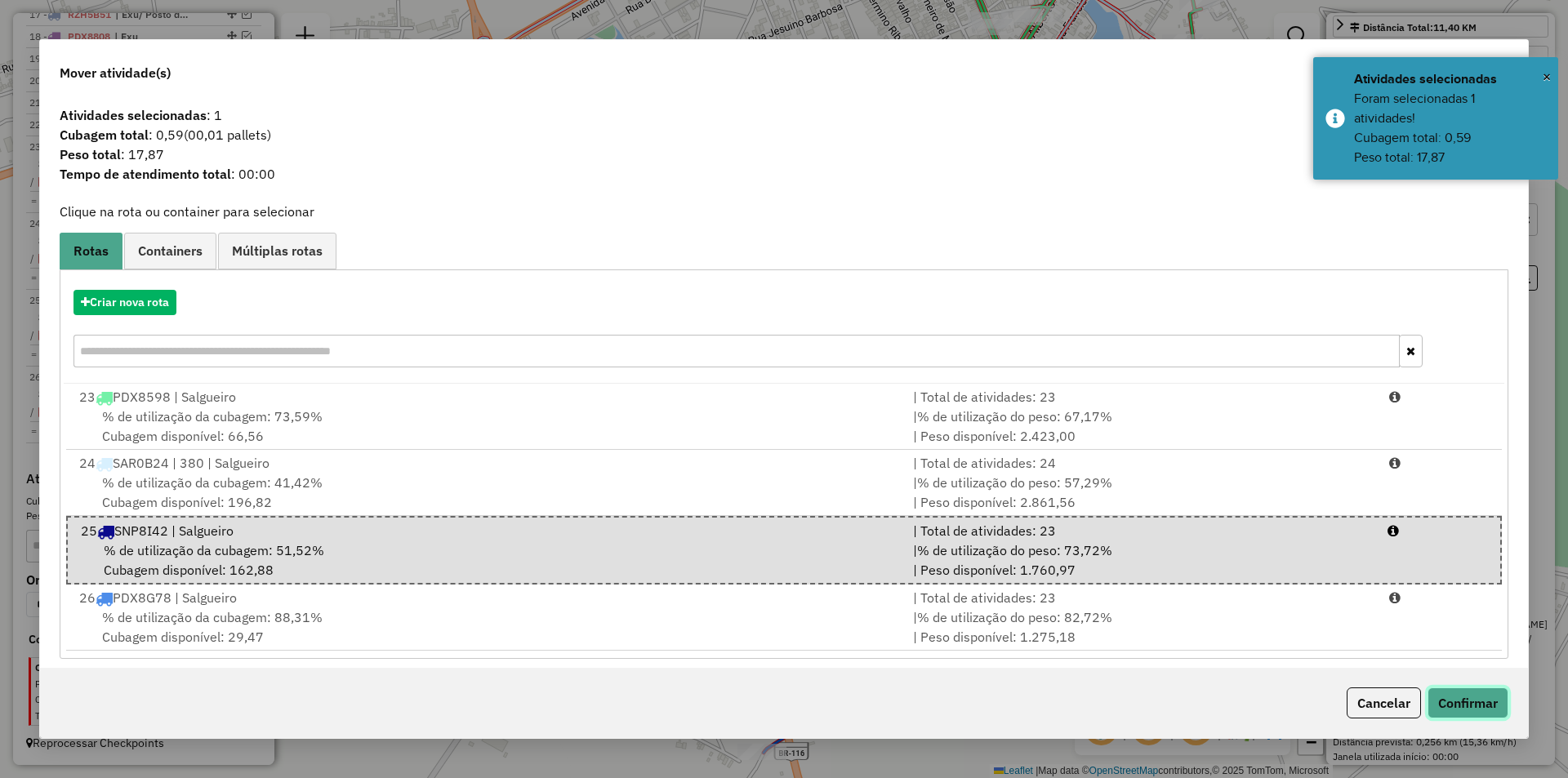
click at [1461, 701] on button "Confirmar" at bounding box center [1468, 703] width 81 height 31
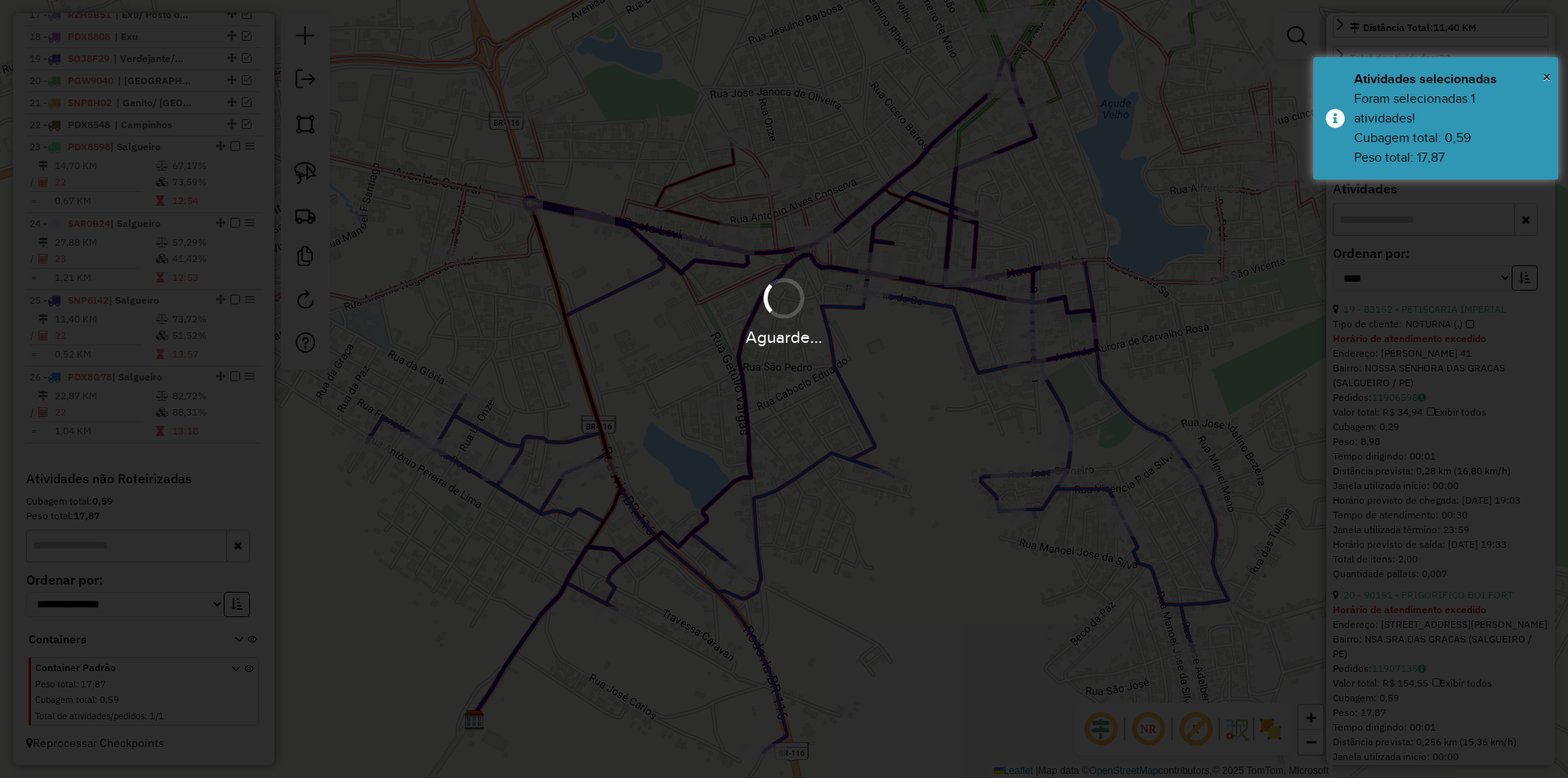
scroll to position [737, 0]
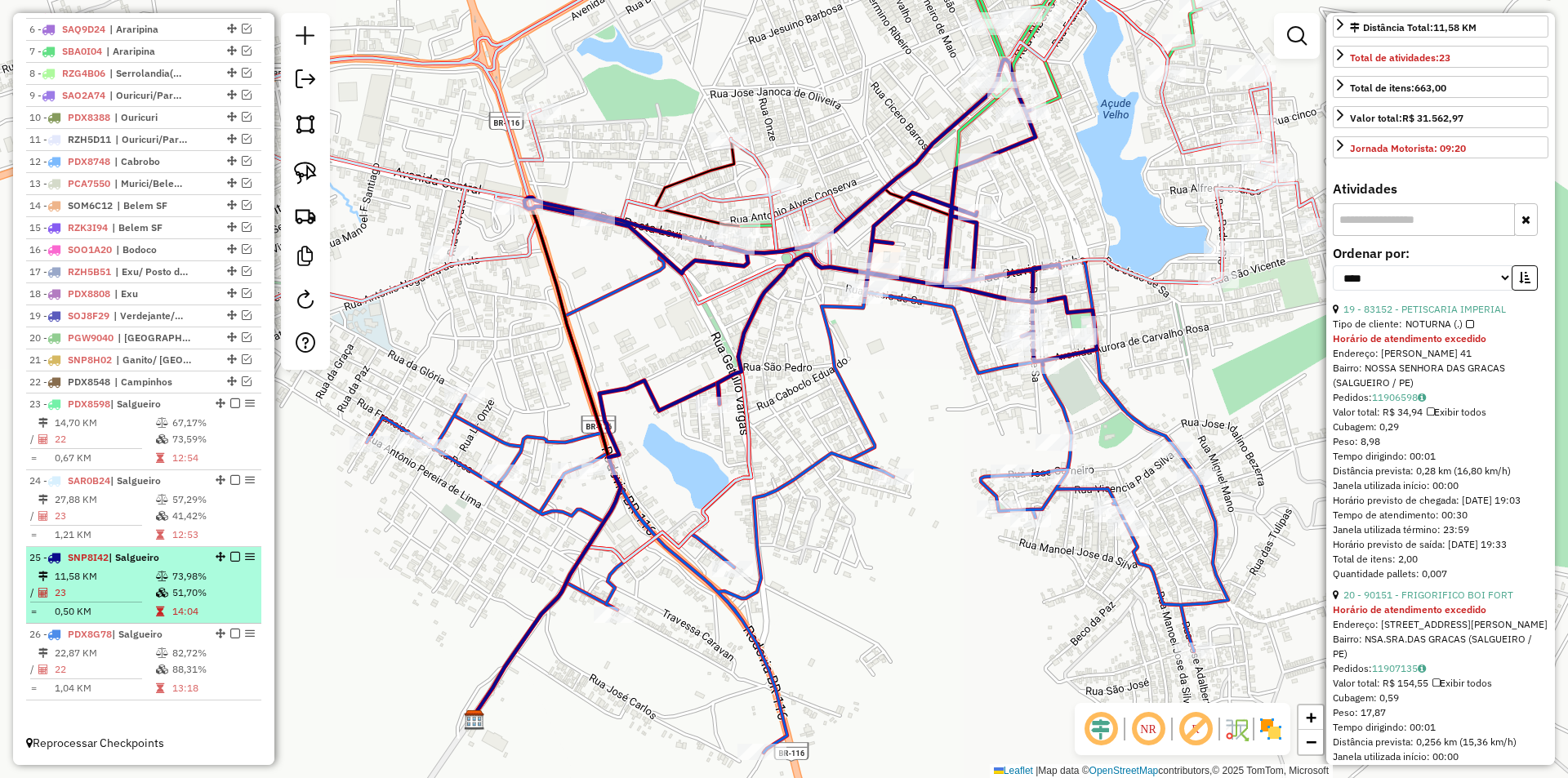
click at [233, 560] on em at bounding box center [235, 557] width 10 height 10
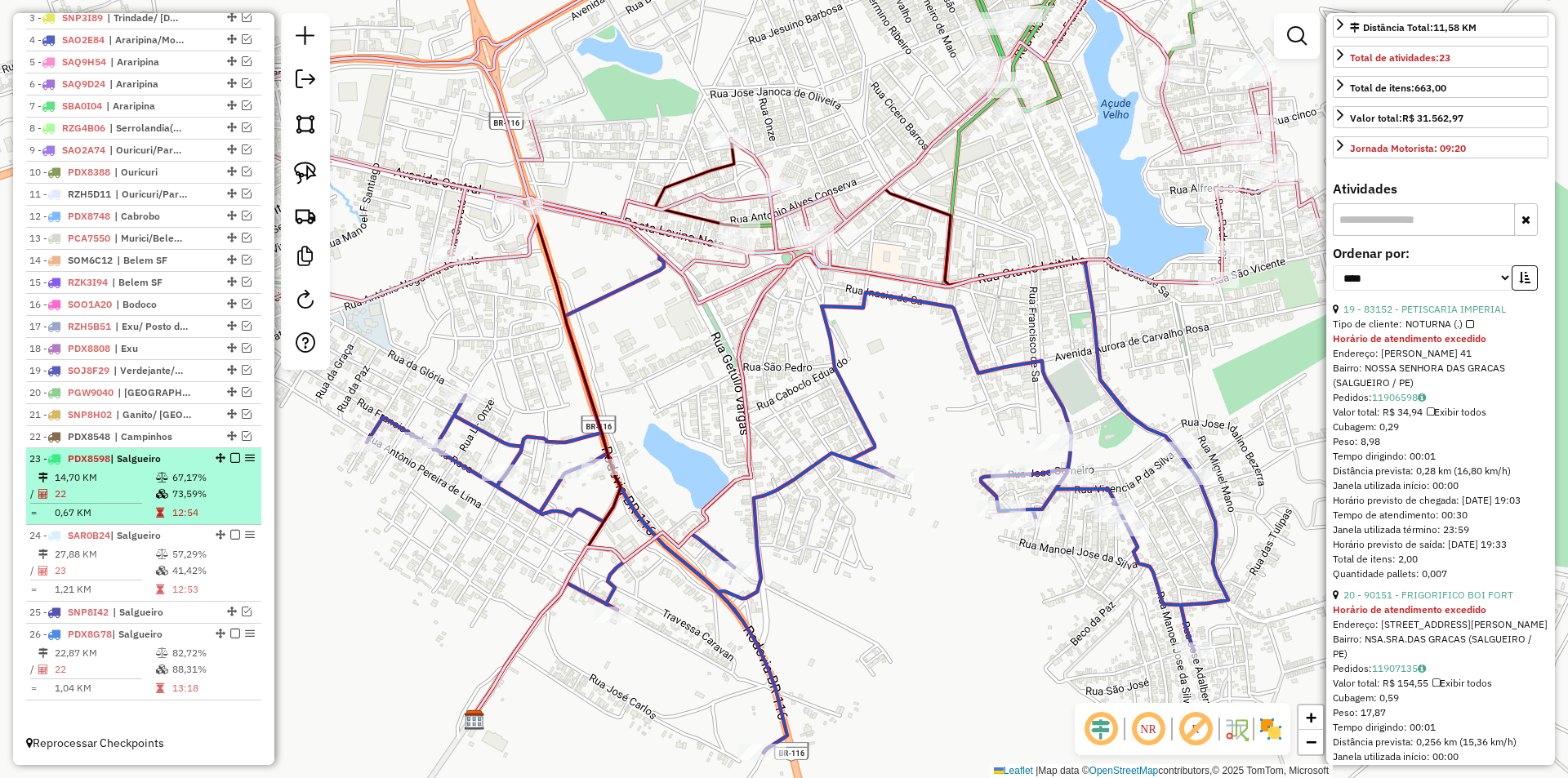
click at [230, 458] on em at bounding box center [235, 458] width 10 height 10
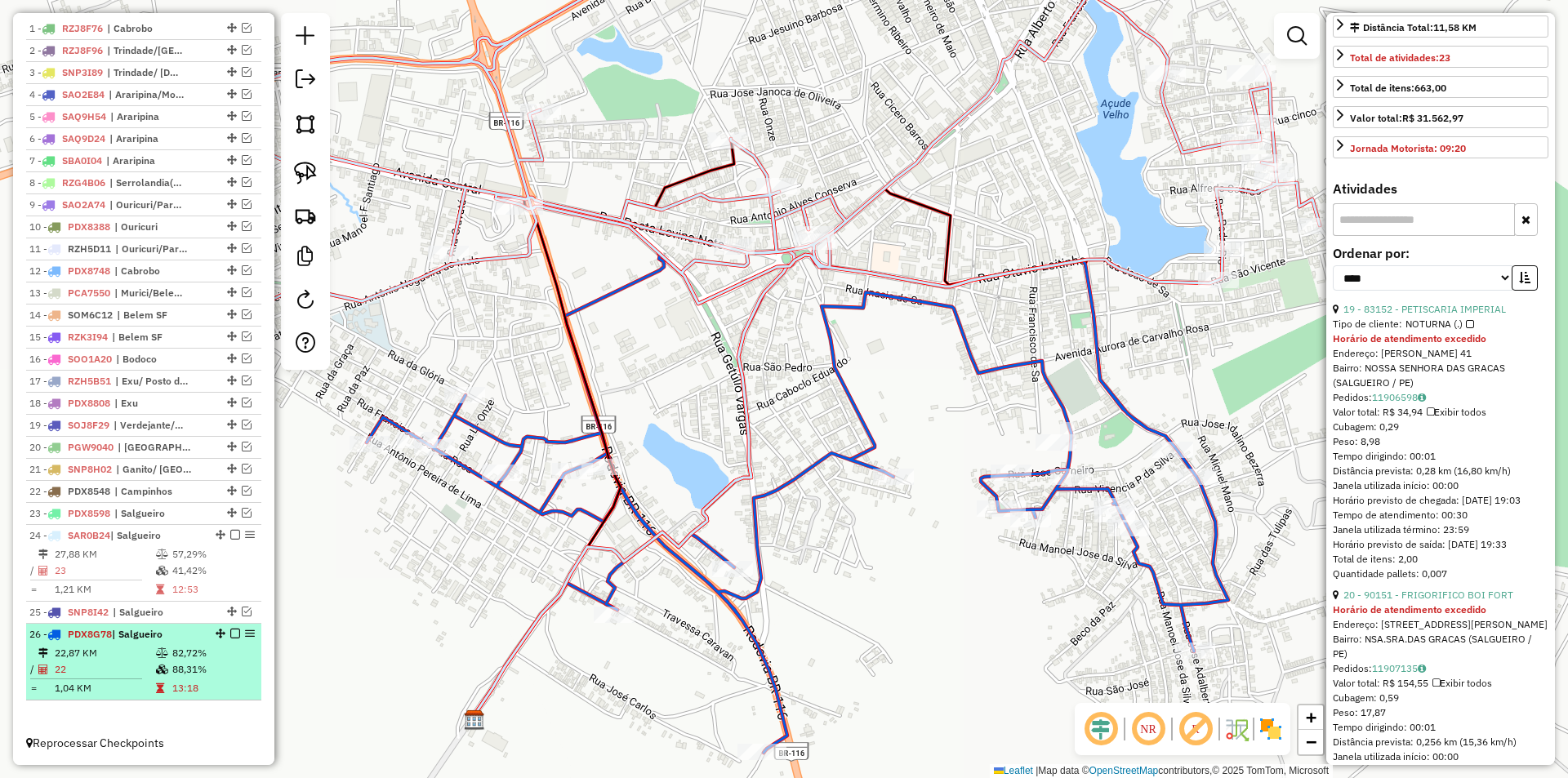
click at [162, 669] on icon at bounding box center [162, 669] width 13 height 10
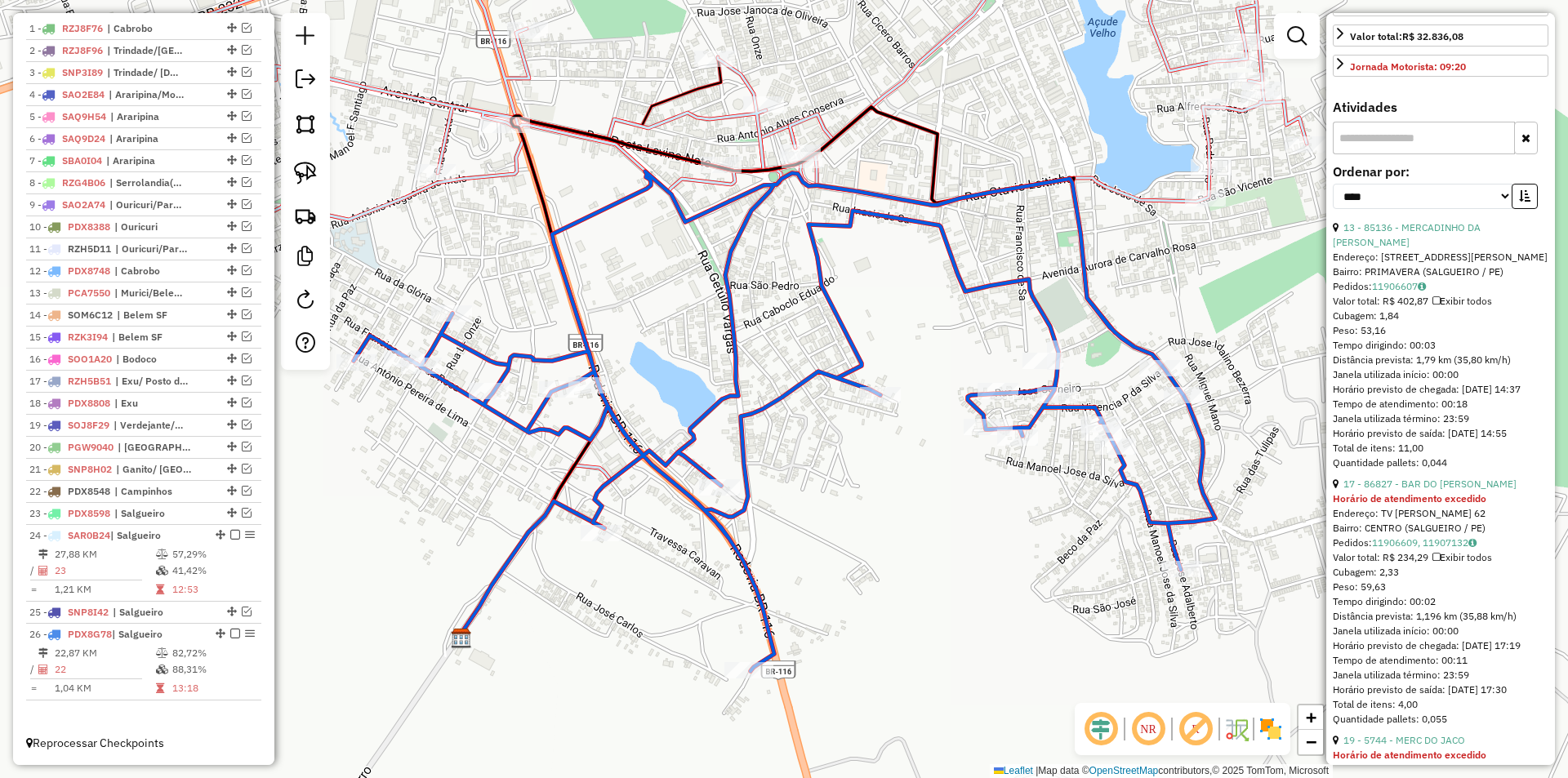
scroll to position [519, 0]
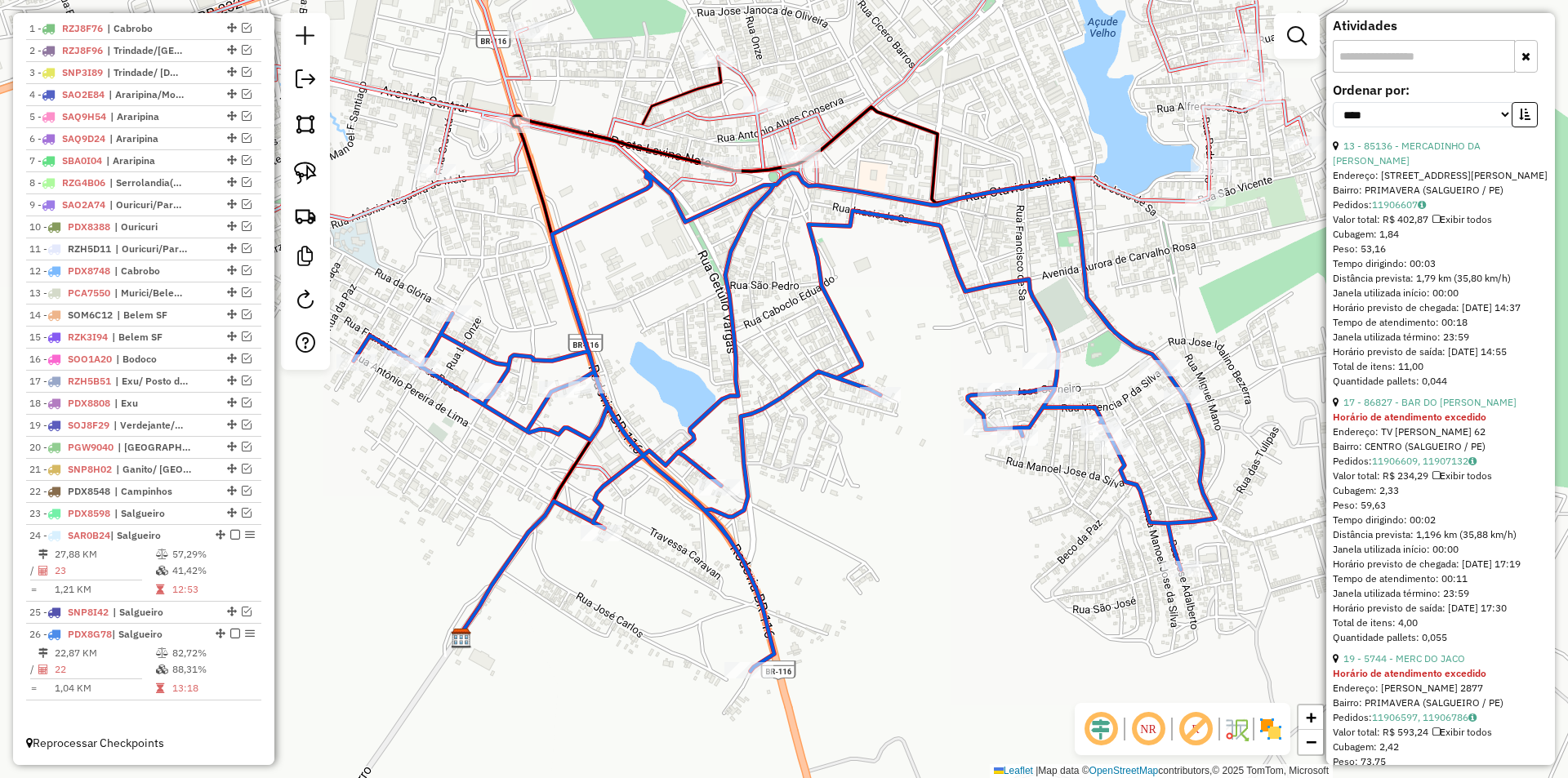
click at [1519, 138] on div "**********" at bounding box center [1440, 111] width 215 height 55
click at [1522, 127] on button "button" at bounding box center [1524, 114] width 26 height 25
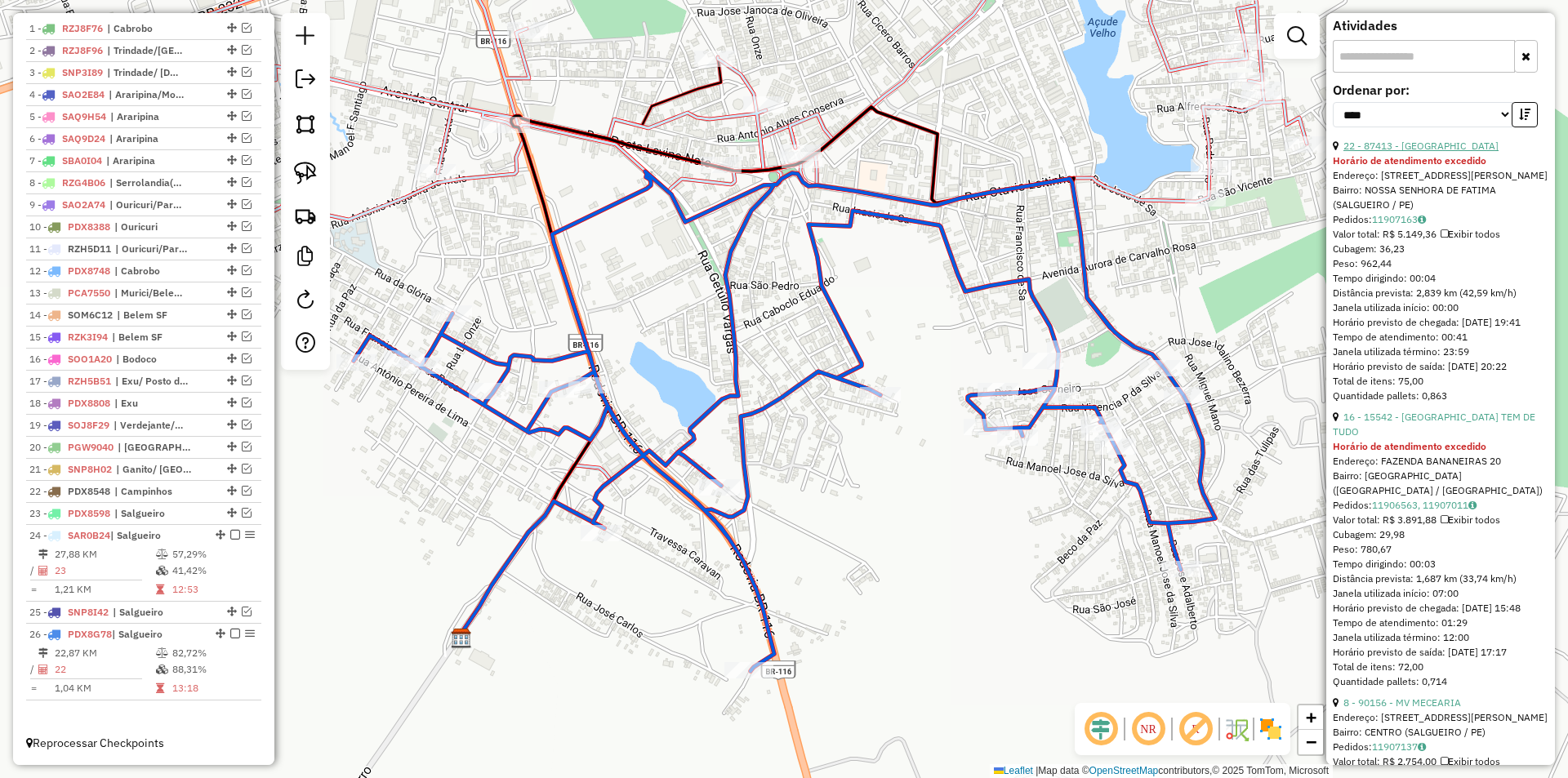
click at [1436, 152] on link "22 - 87413 - CASA DO LITRAO" at bounding box center [1420, 145] width 155 height 13
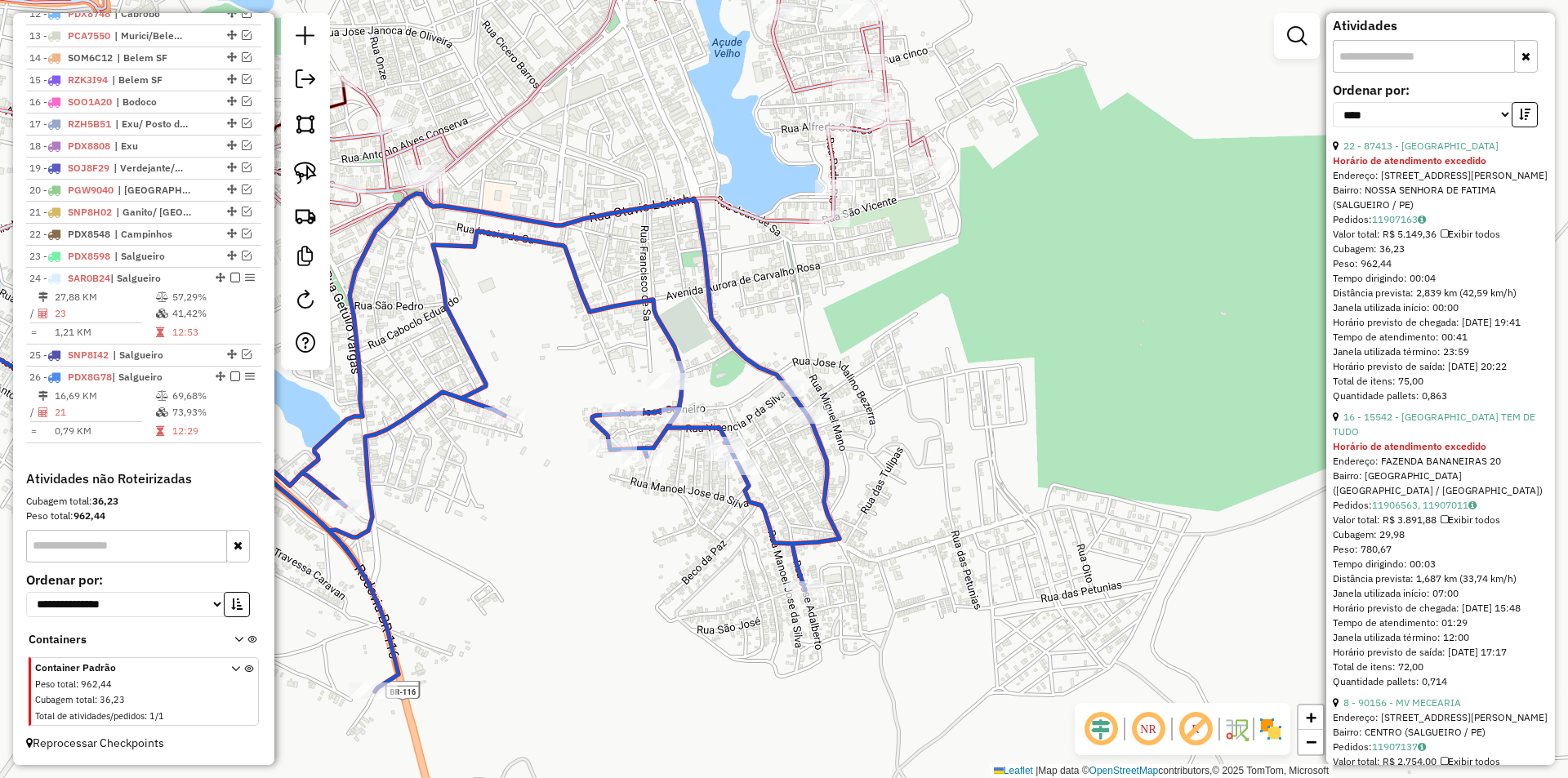
scroll to position [765, 0]
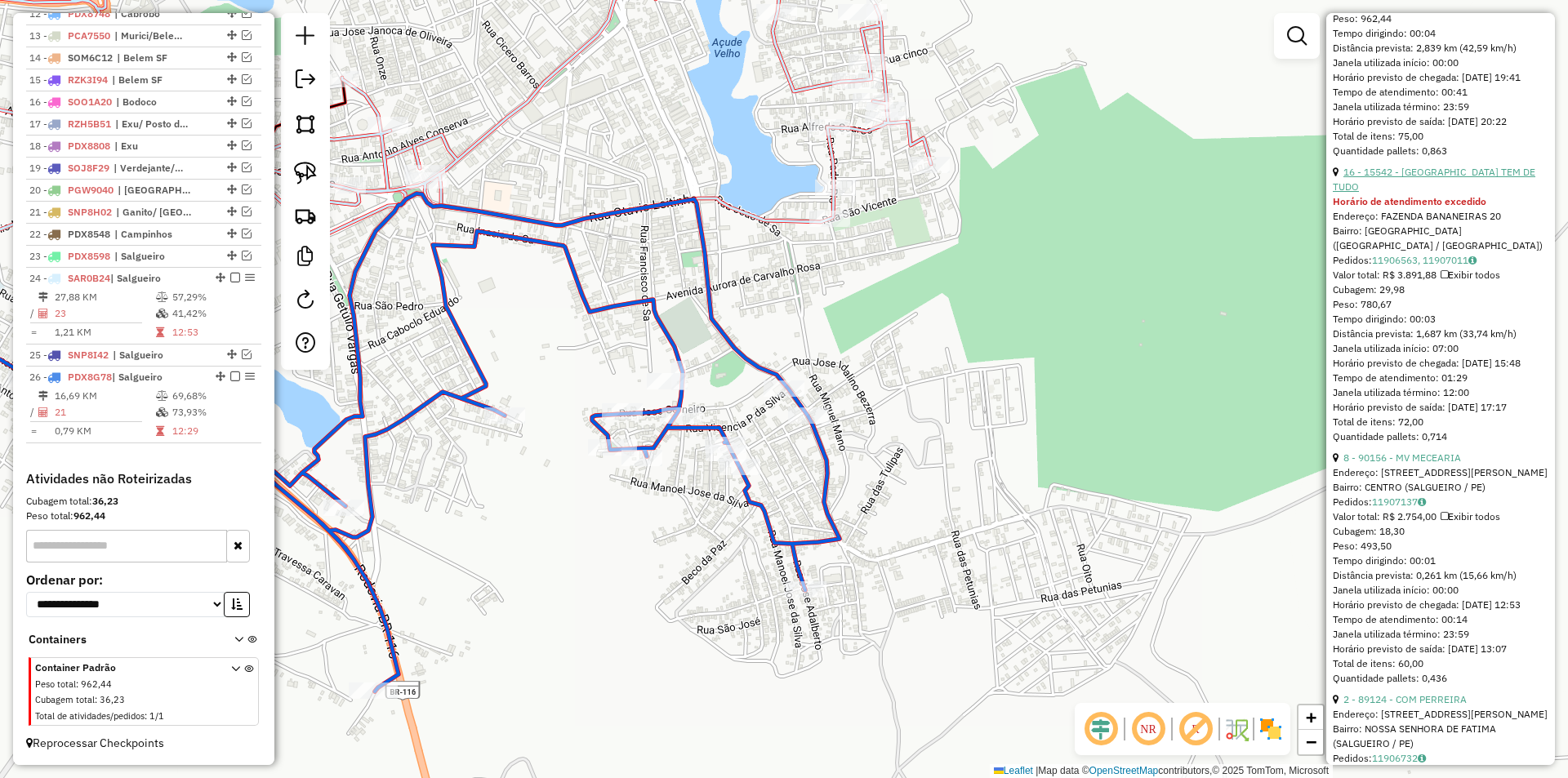
click at [1424, 192] on link "16 - 15542 - NALDO TEM DE TUDO" at bounding box center [1433, 179] width 203 height 27
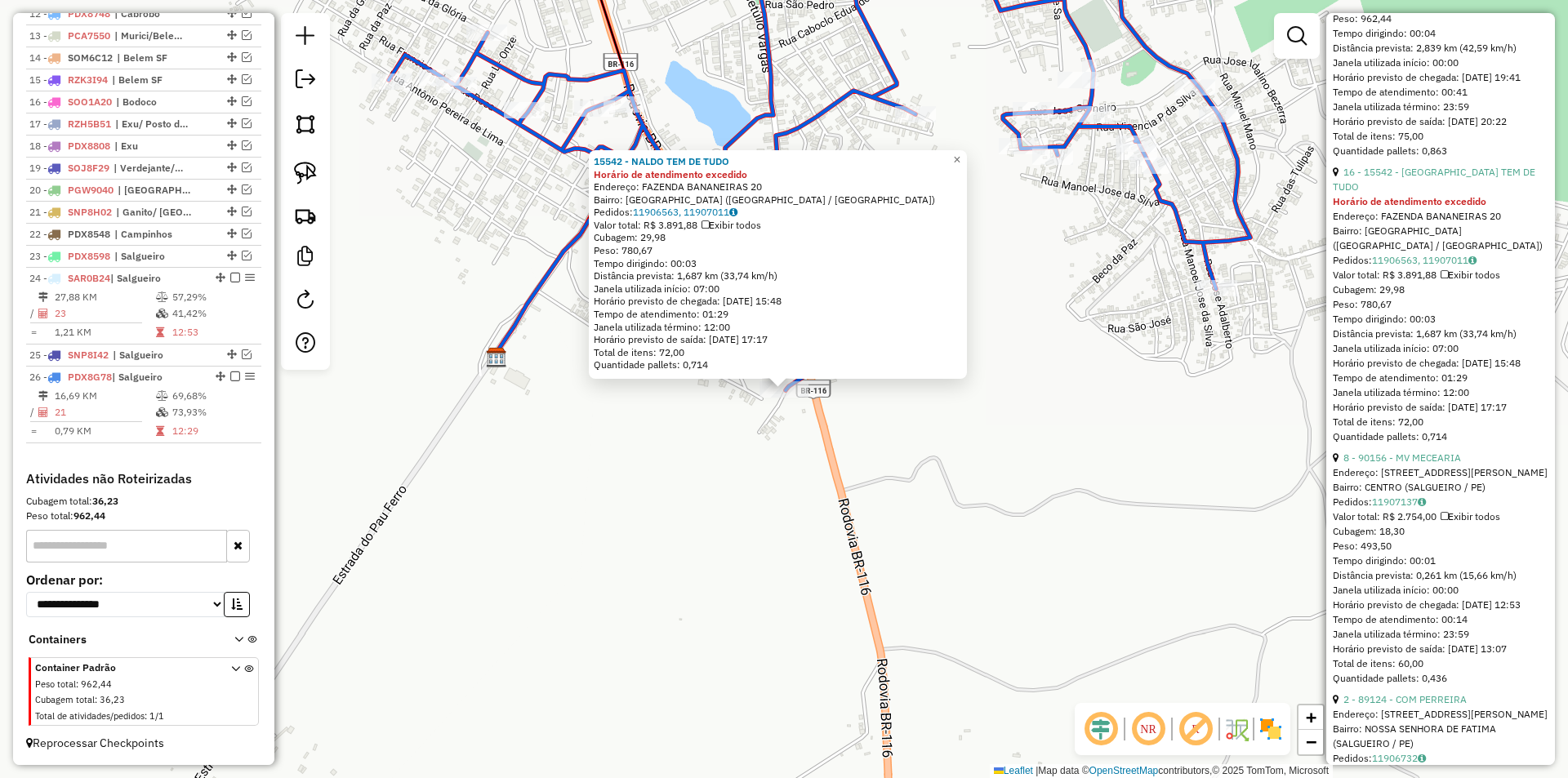
scroll to position [845, 0]
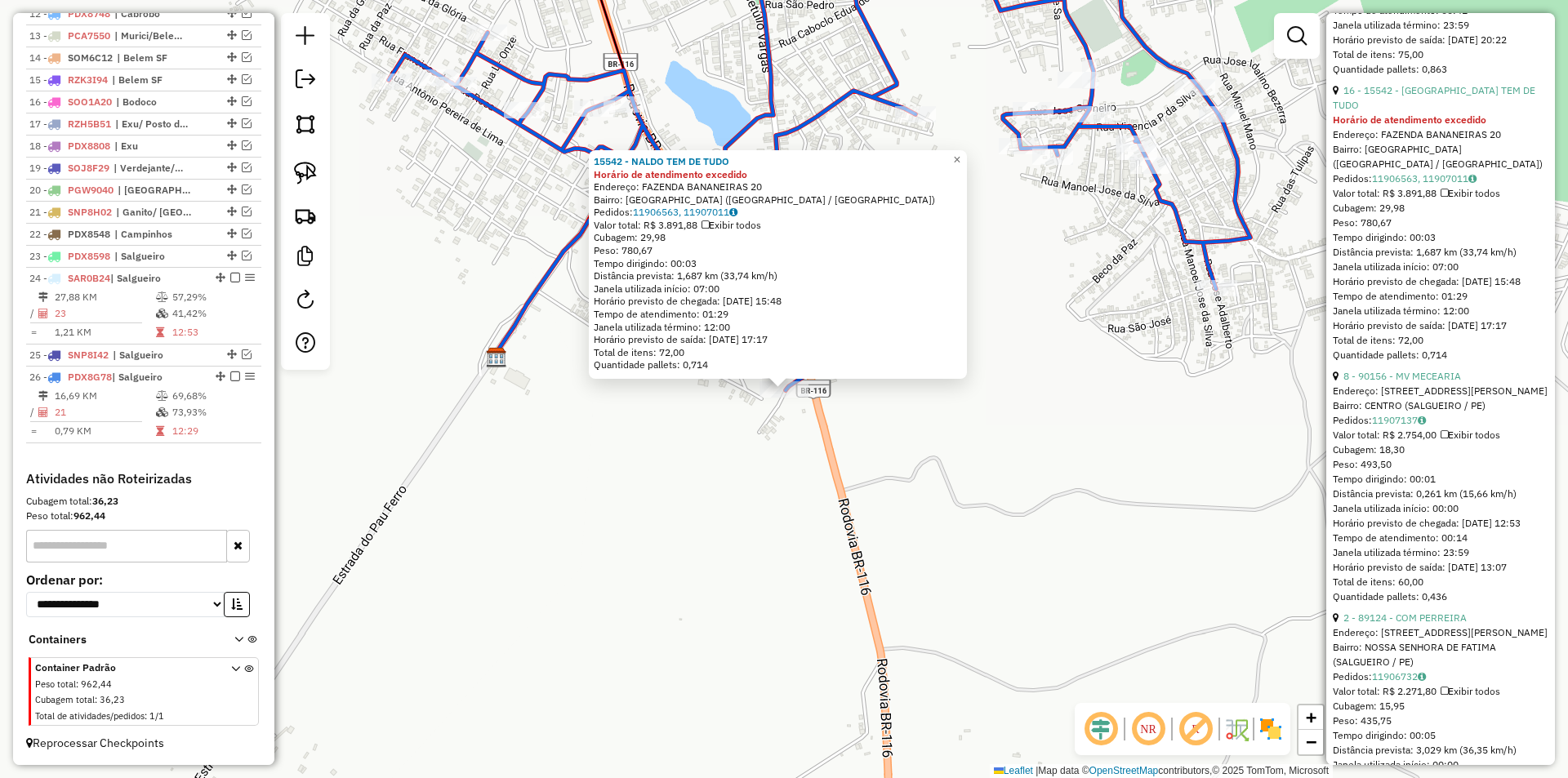
click at [1400, 398] on div "Endereço: Rua Jose Carneiro 389" at bounding box center [1440, 390] width 215 height 14
click at [1403, 382] on link "8 - 90156 - MV MECEARIA" at bounding box center [1402, 376] width 117 height 13
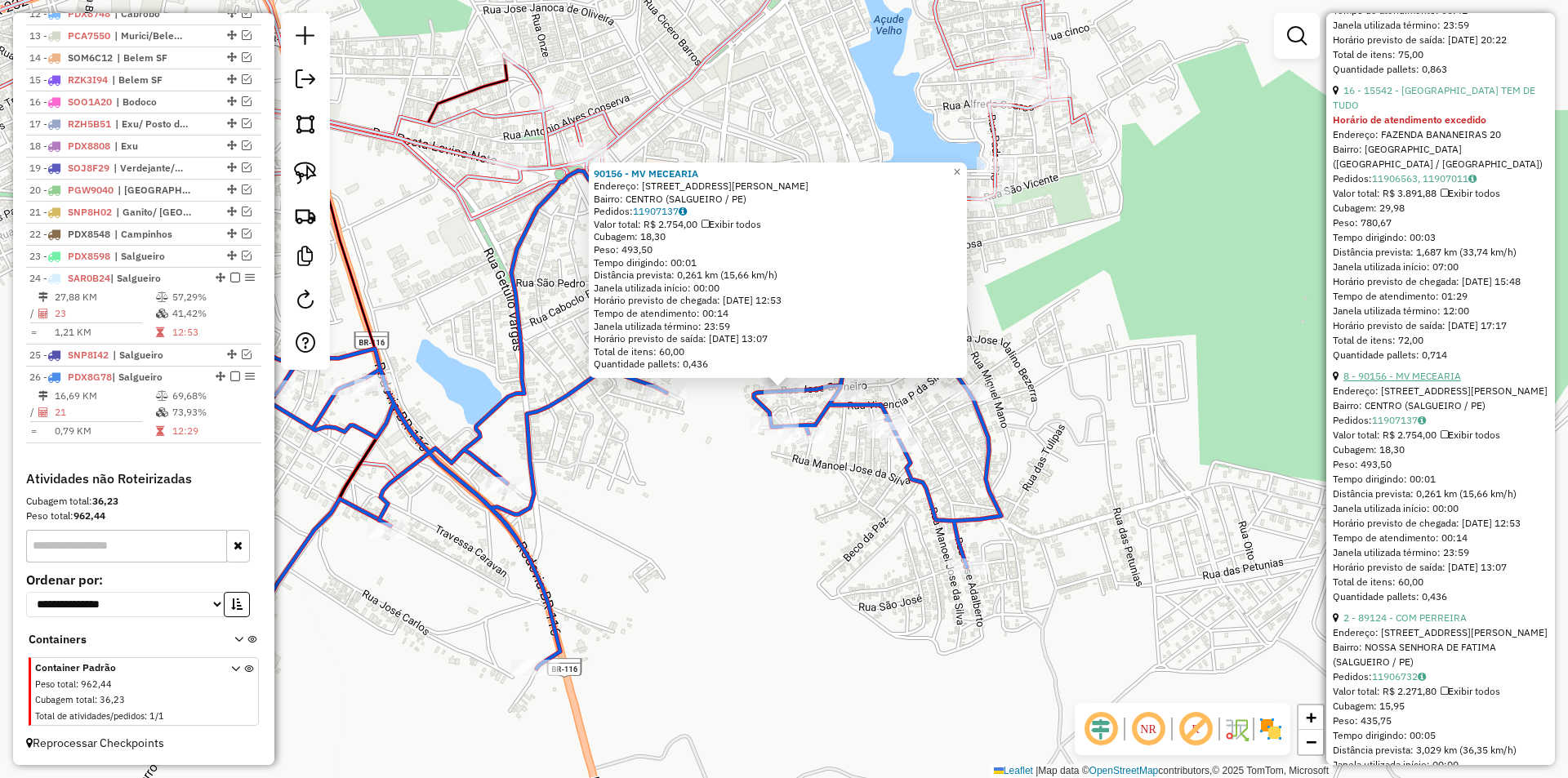
scroll to position [1009, 0]
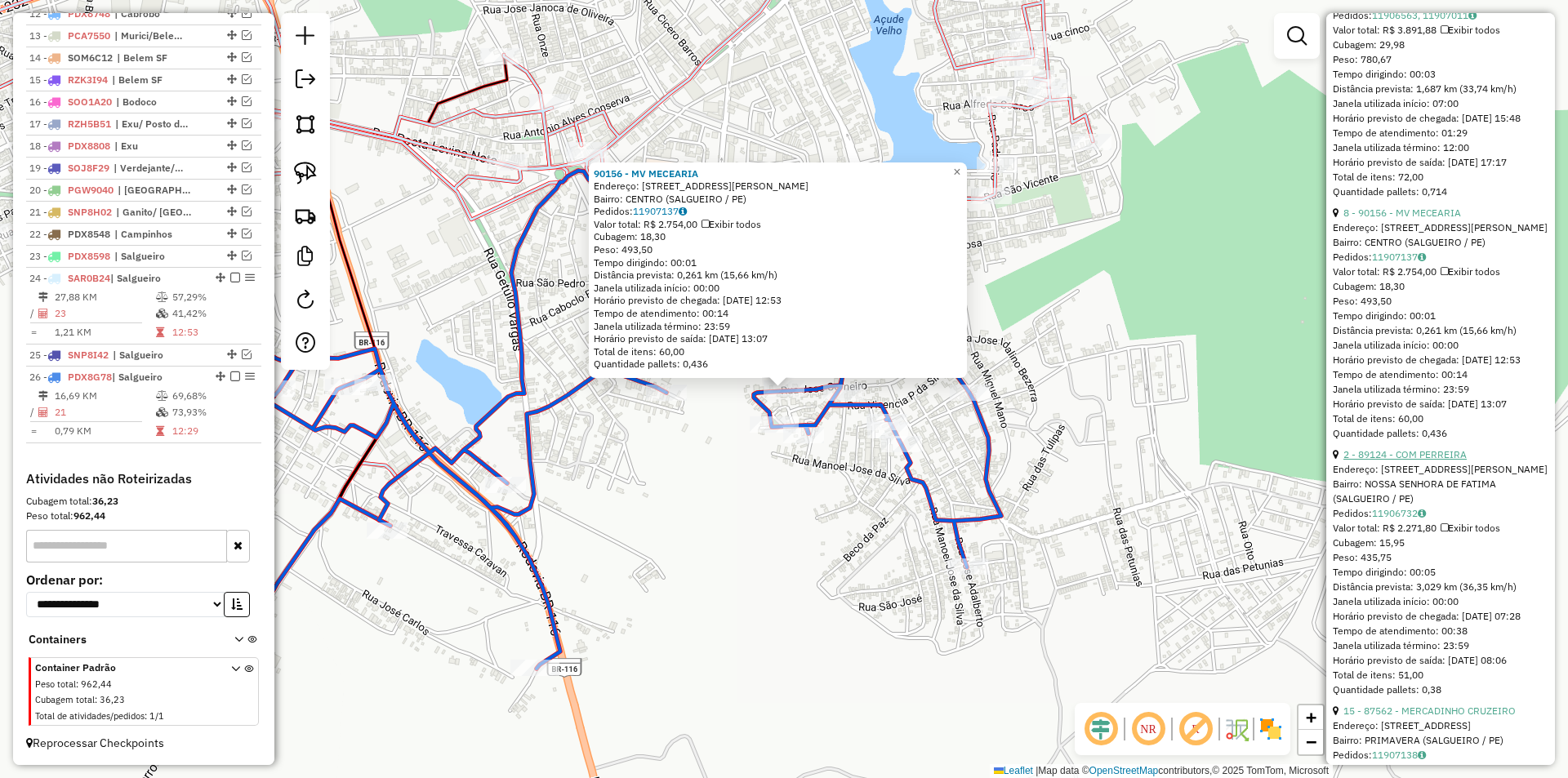
click at [1419, 461] on link "2 - 89124 - COM PERREIRA" at bounding box center [1404, 454] width 123 height 13
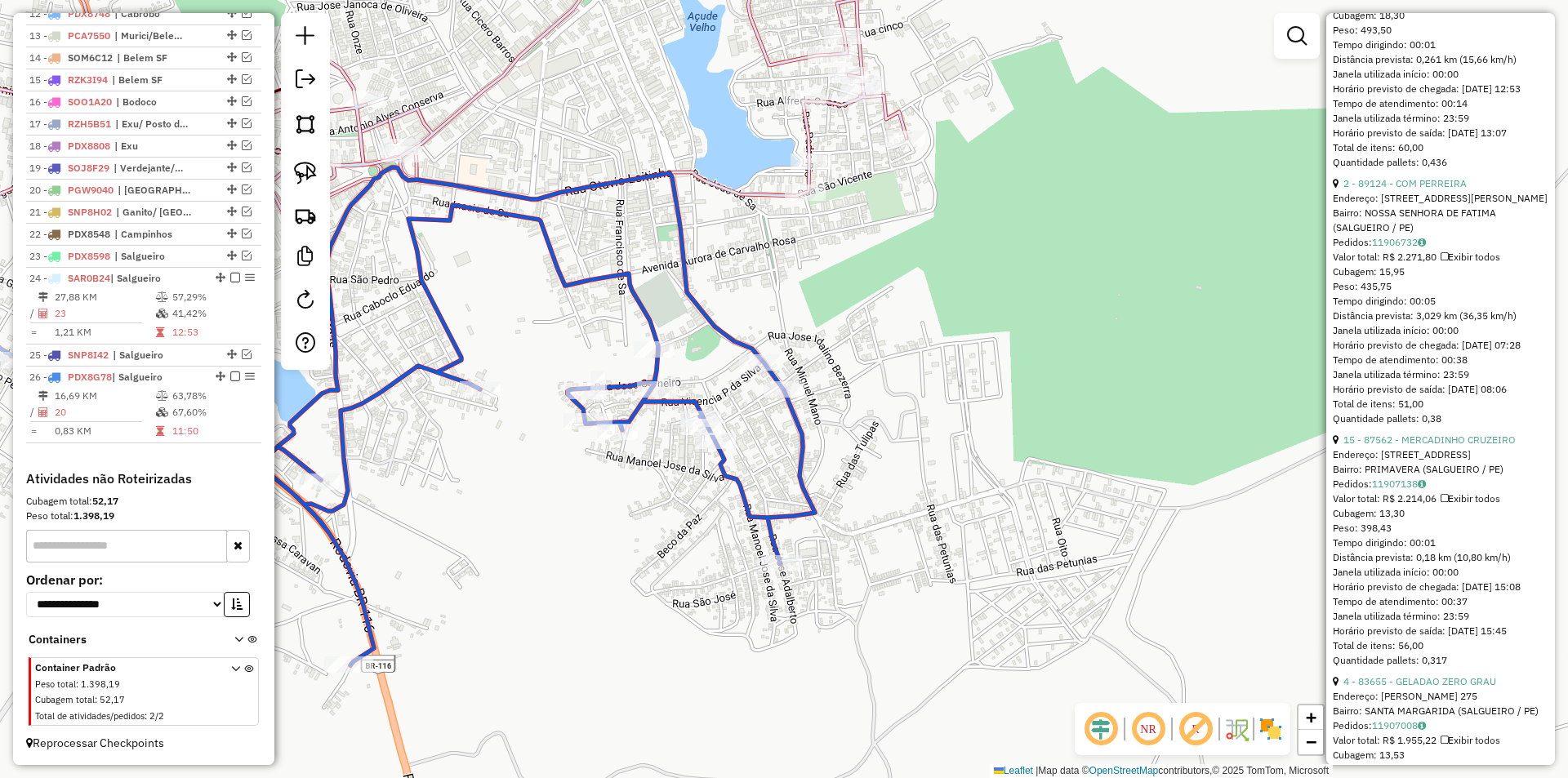
scroll to position [181, 0]
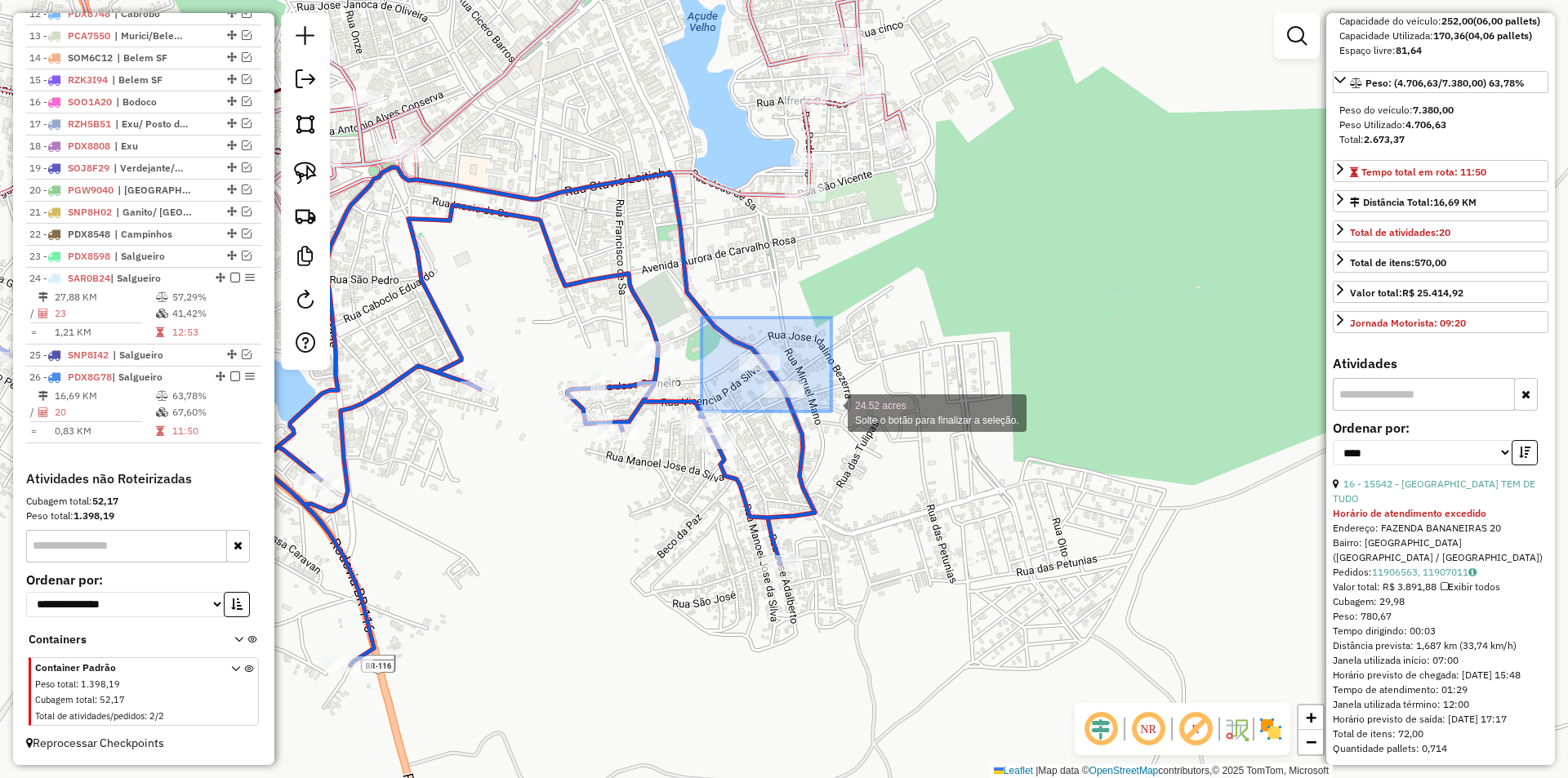
drag, startPoint x: 701, startPoint y: 317, endPoint x: 843, endPoint y: 418, distance: 174.3
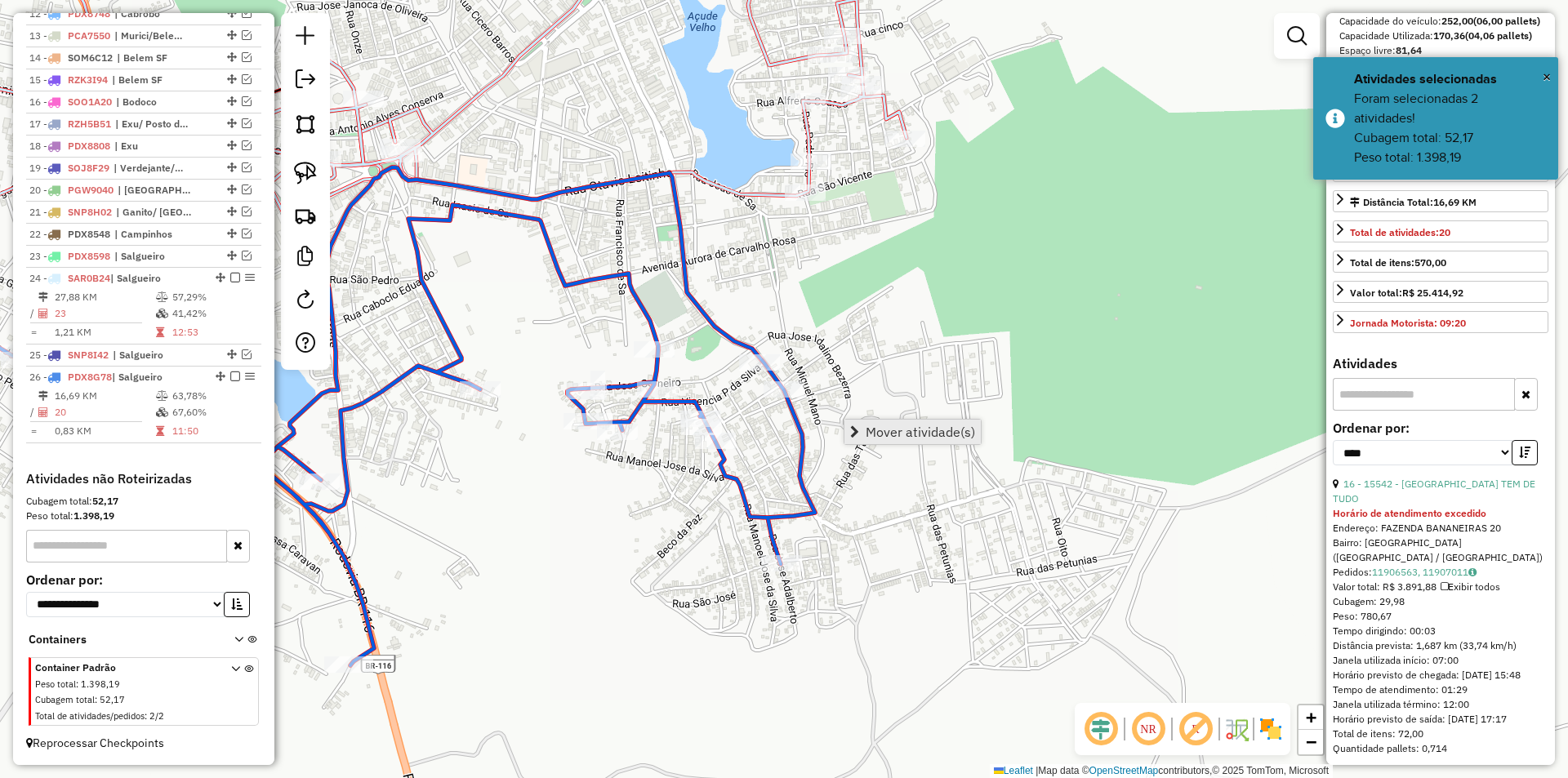
click at [876, 429] on span "Mover atividade(s)" at bounding box center [921, 432] width 110 height 13
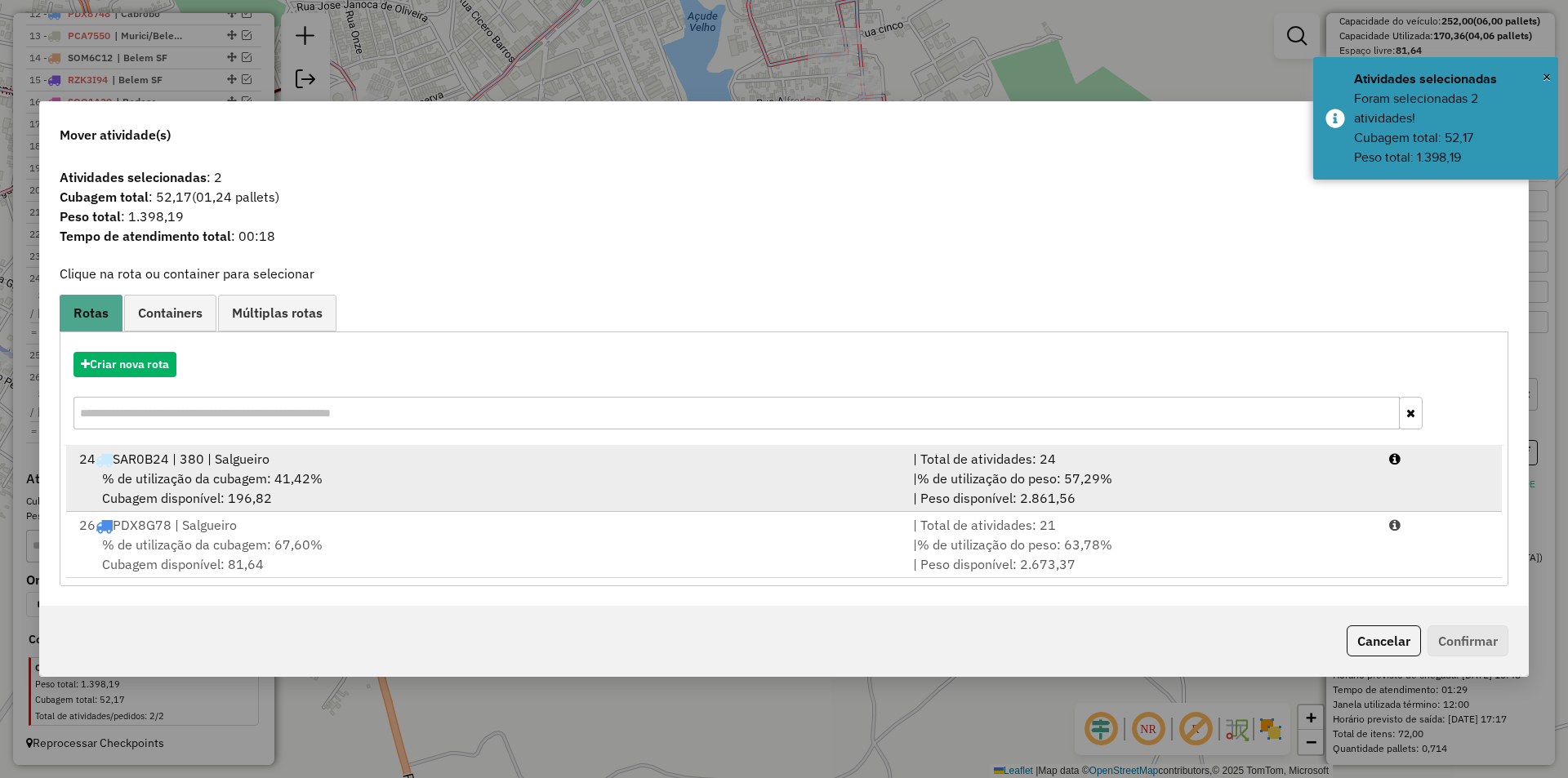
click at [276, 479] on span "% de utilização da cubagem: 41,42%" at bounding box center [212, 478] width 220 height 16
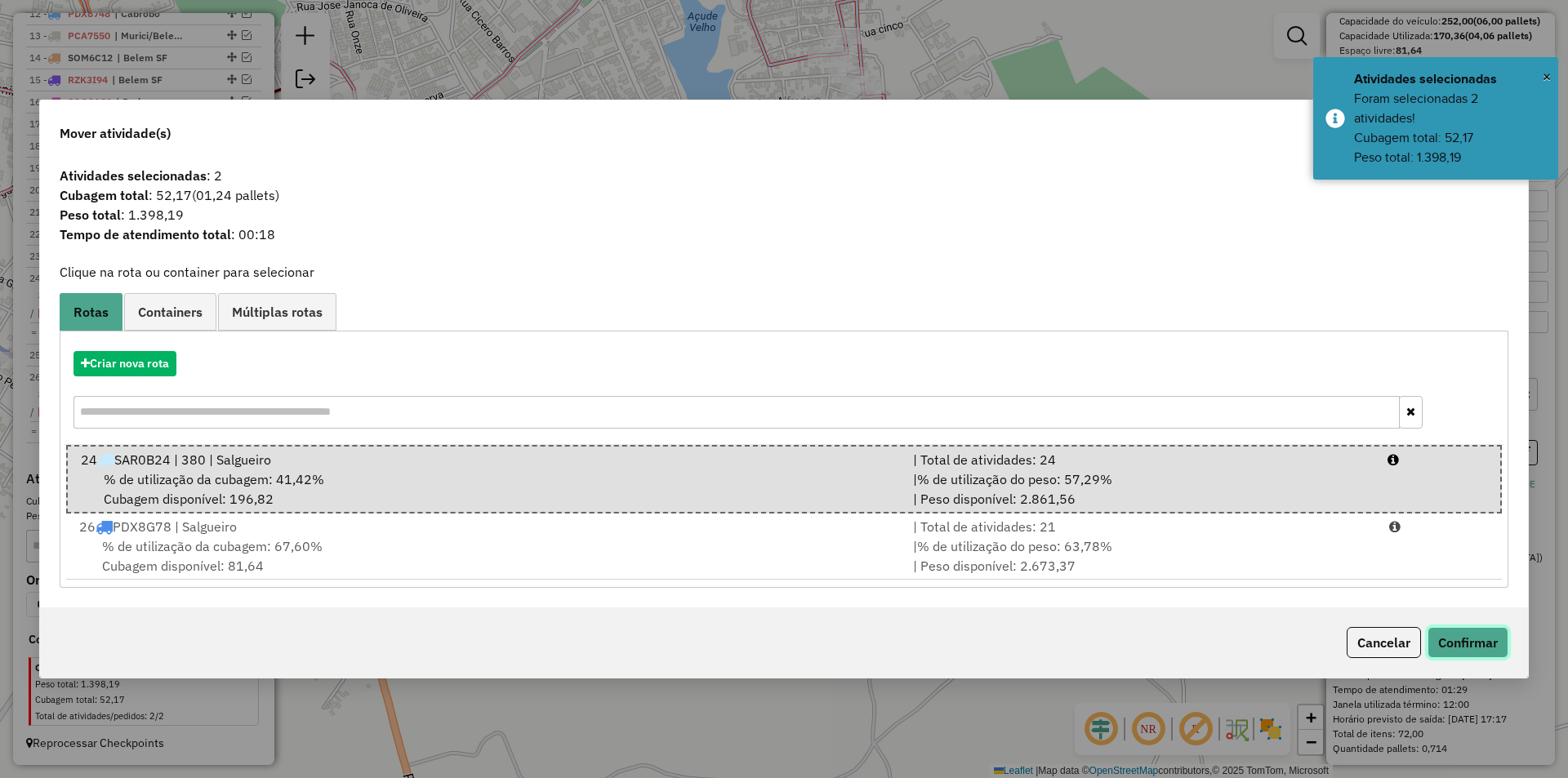
click at [1436, 628] on button "Confirmar" at bounding box center [1468, 642] width 81 height 31
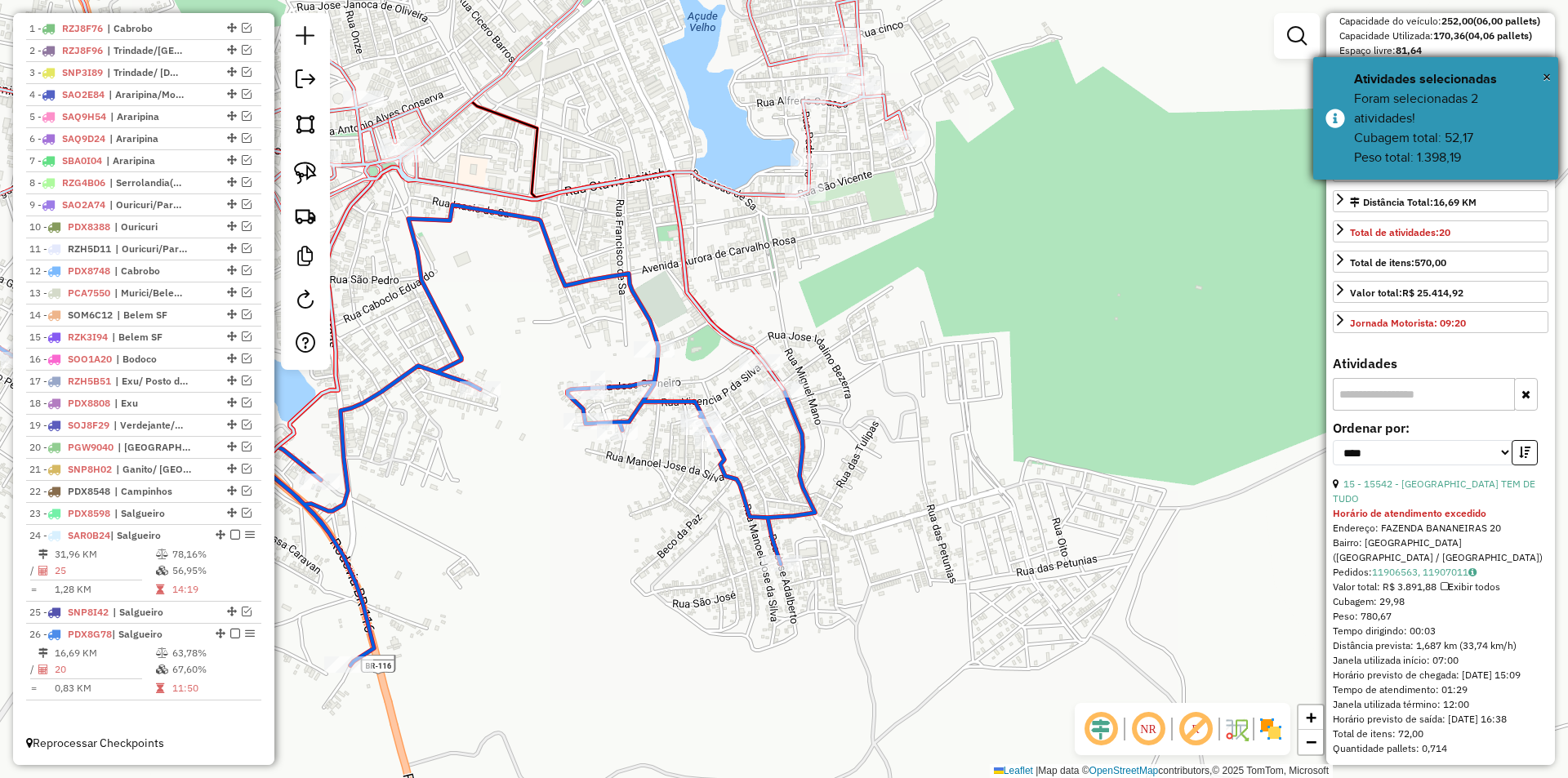
scroll to position [627, 0]
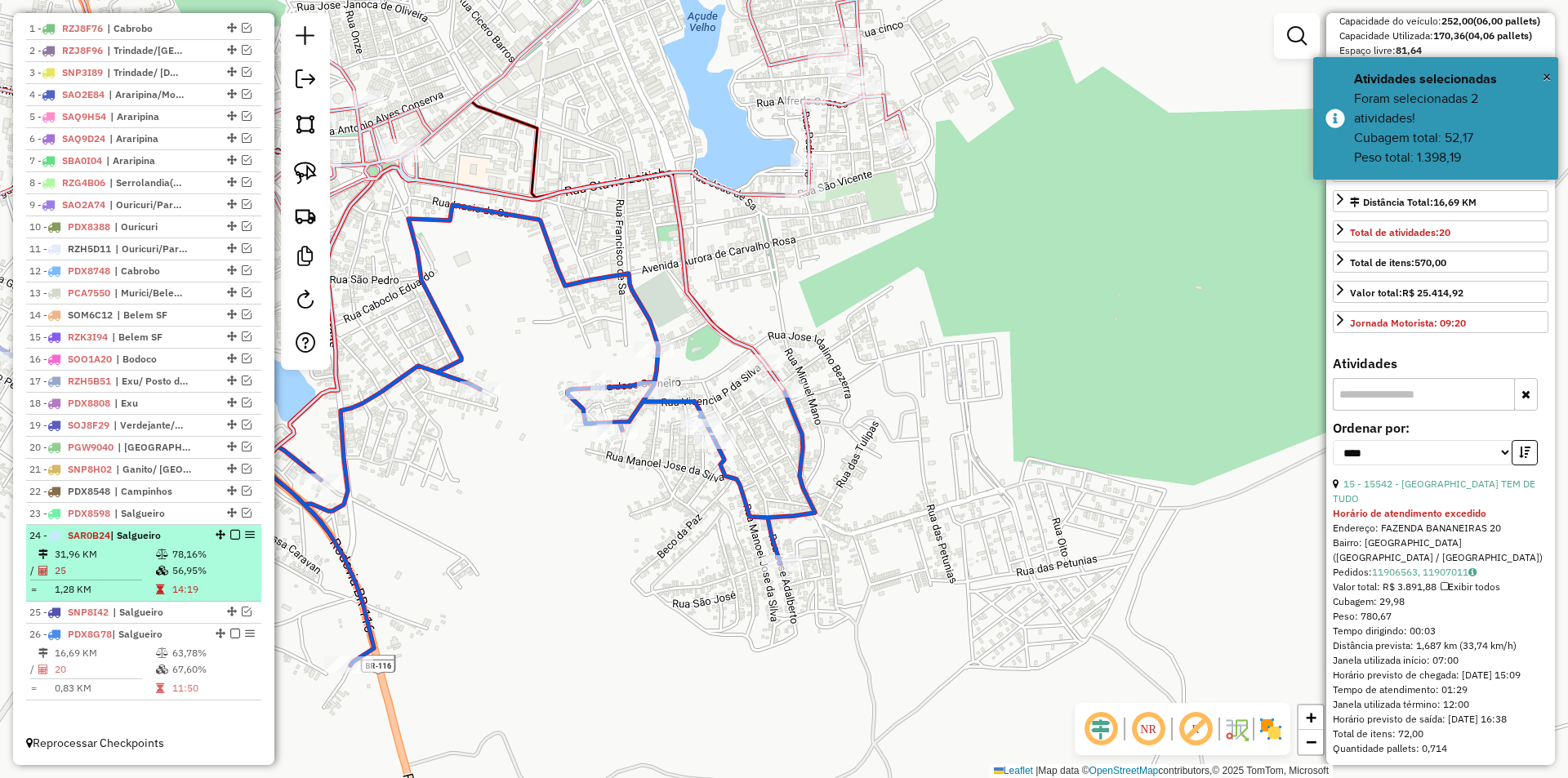
click at [197, 578] on td "56,95%" at bounding box center [213, 570] width 83 height 16
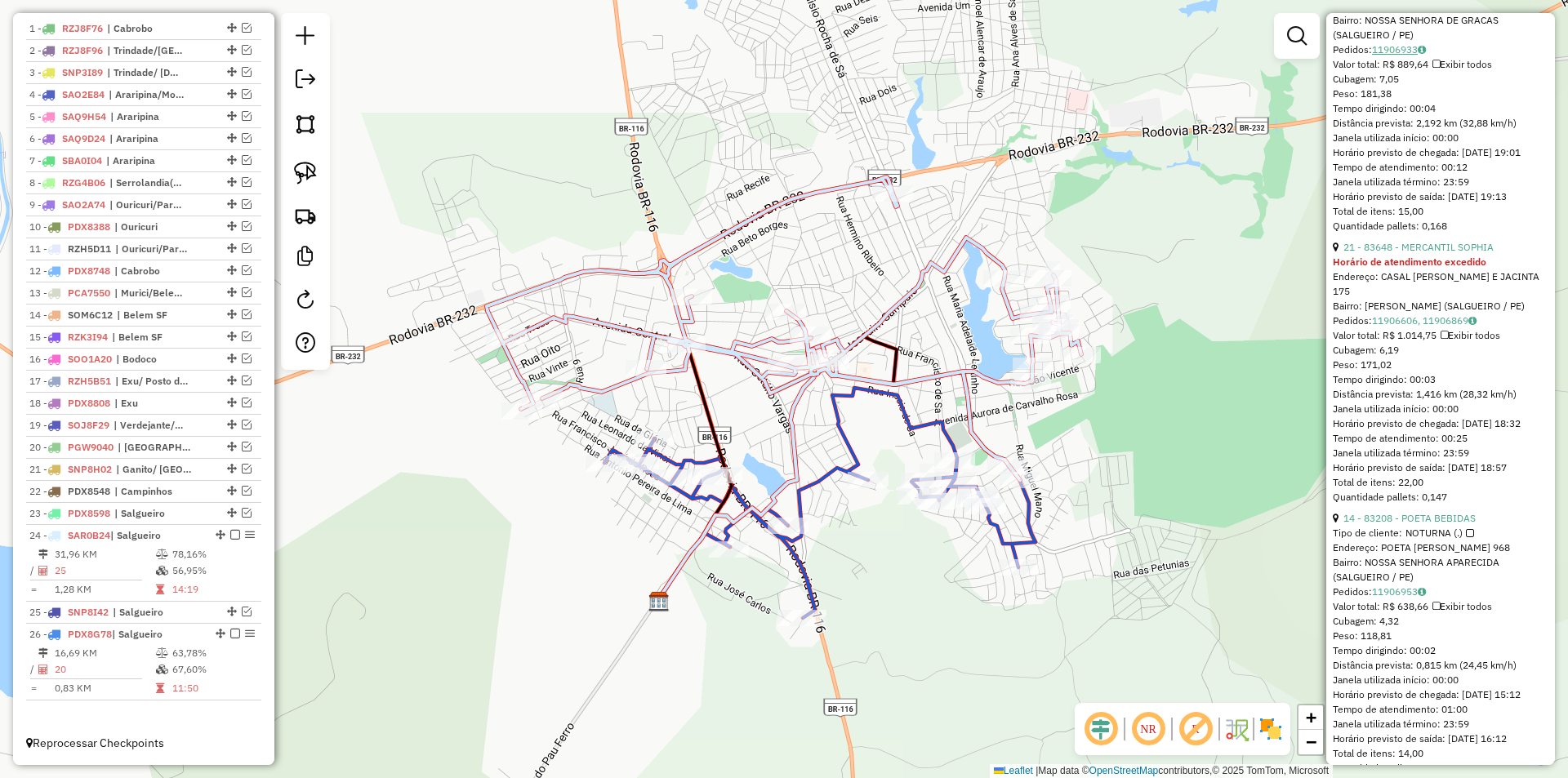
scroll to position [2041, 0]
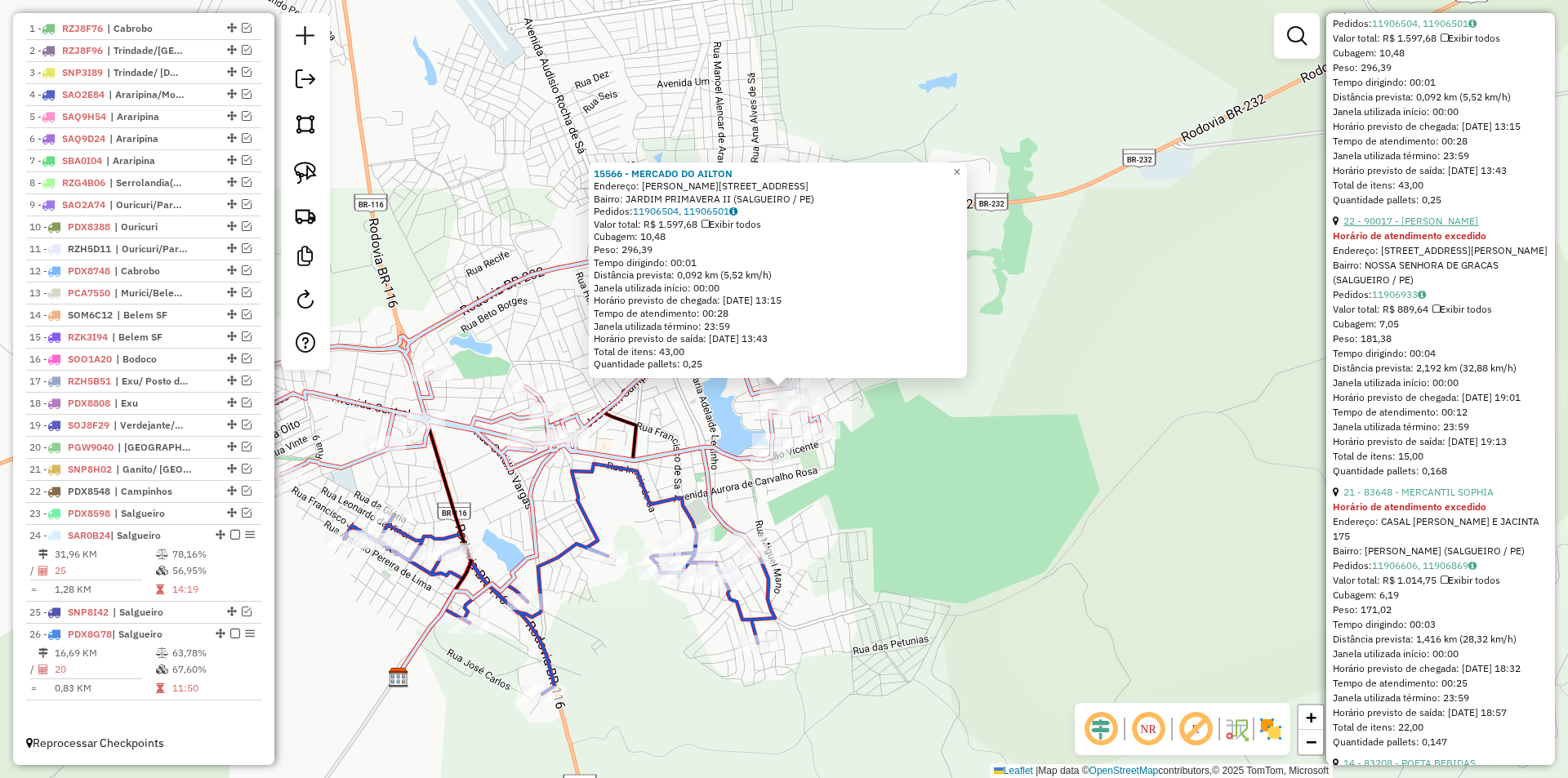
click at [1404, 227] on link "22 - 90017 - PAULO JOSE" at bounding box center [1410, 220] width 135 height 13
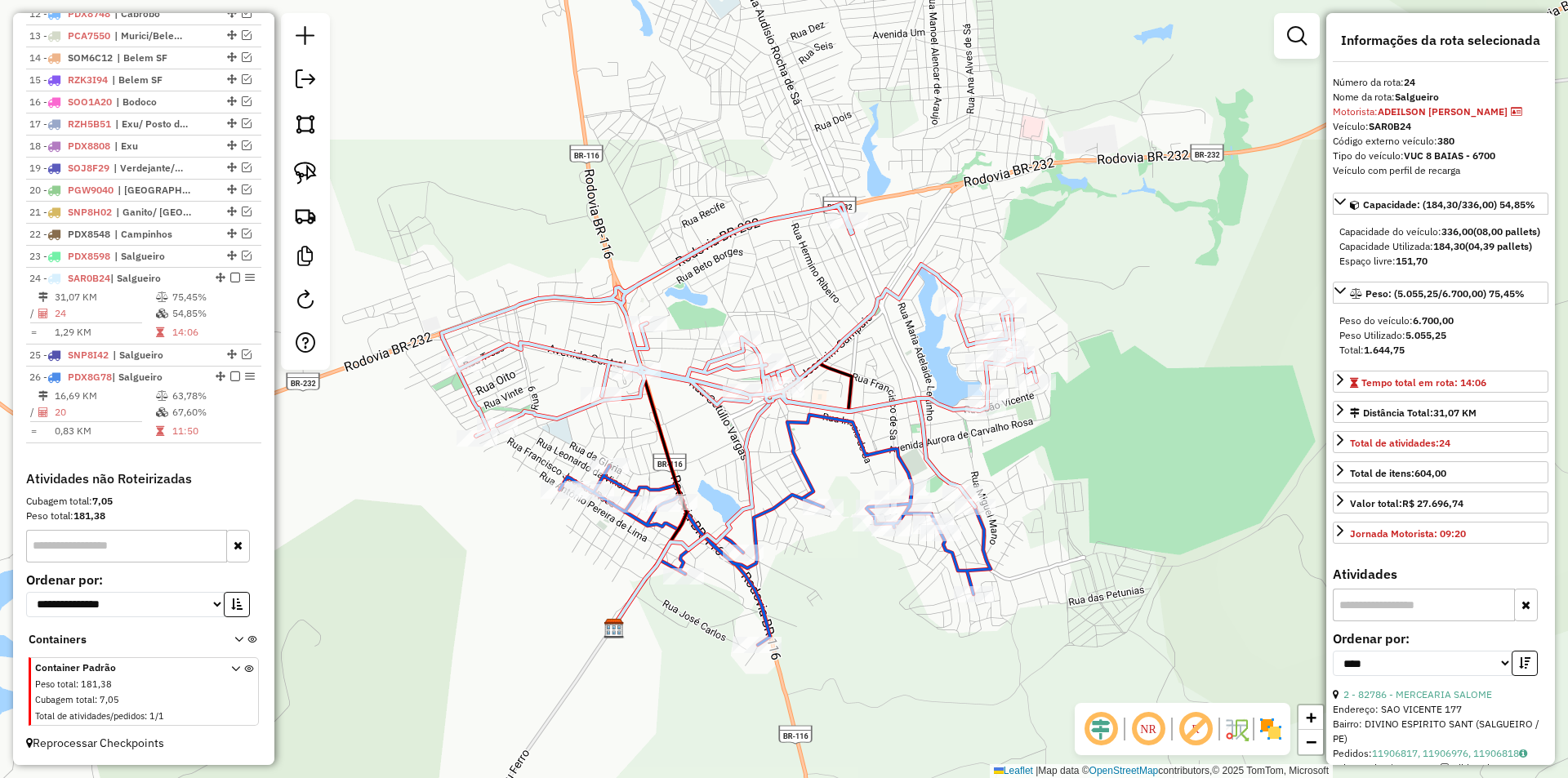
scroll to position [408, 0]
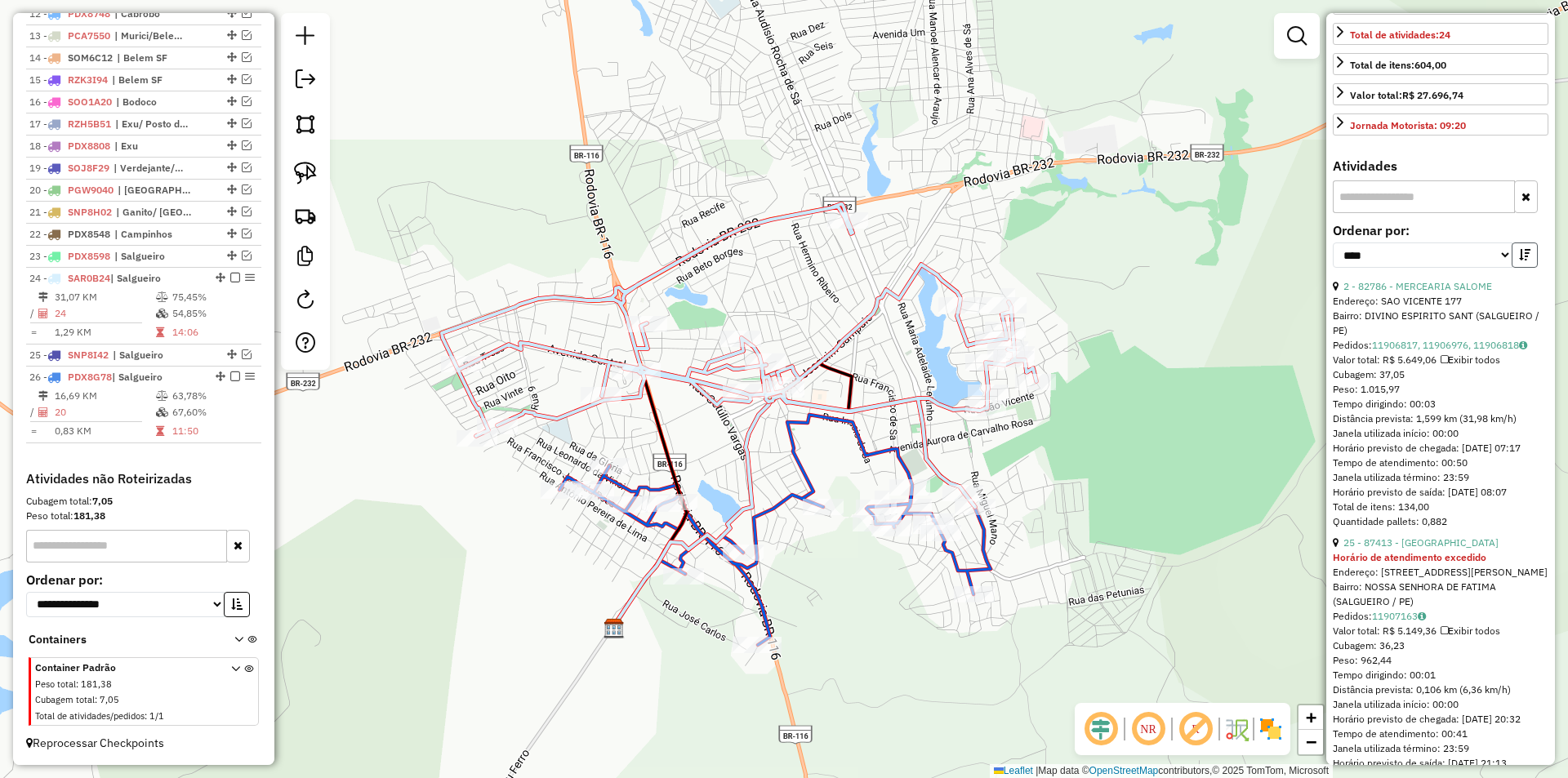
click at [1511, 267] on button "button" at bounding box center [1524, 255] width 26 height 25
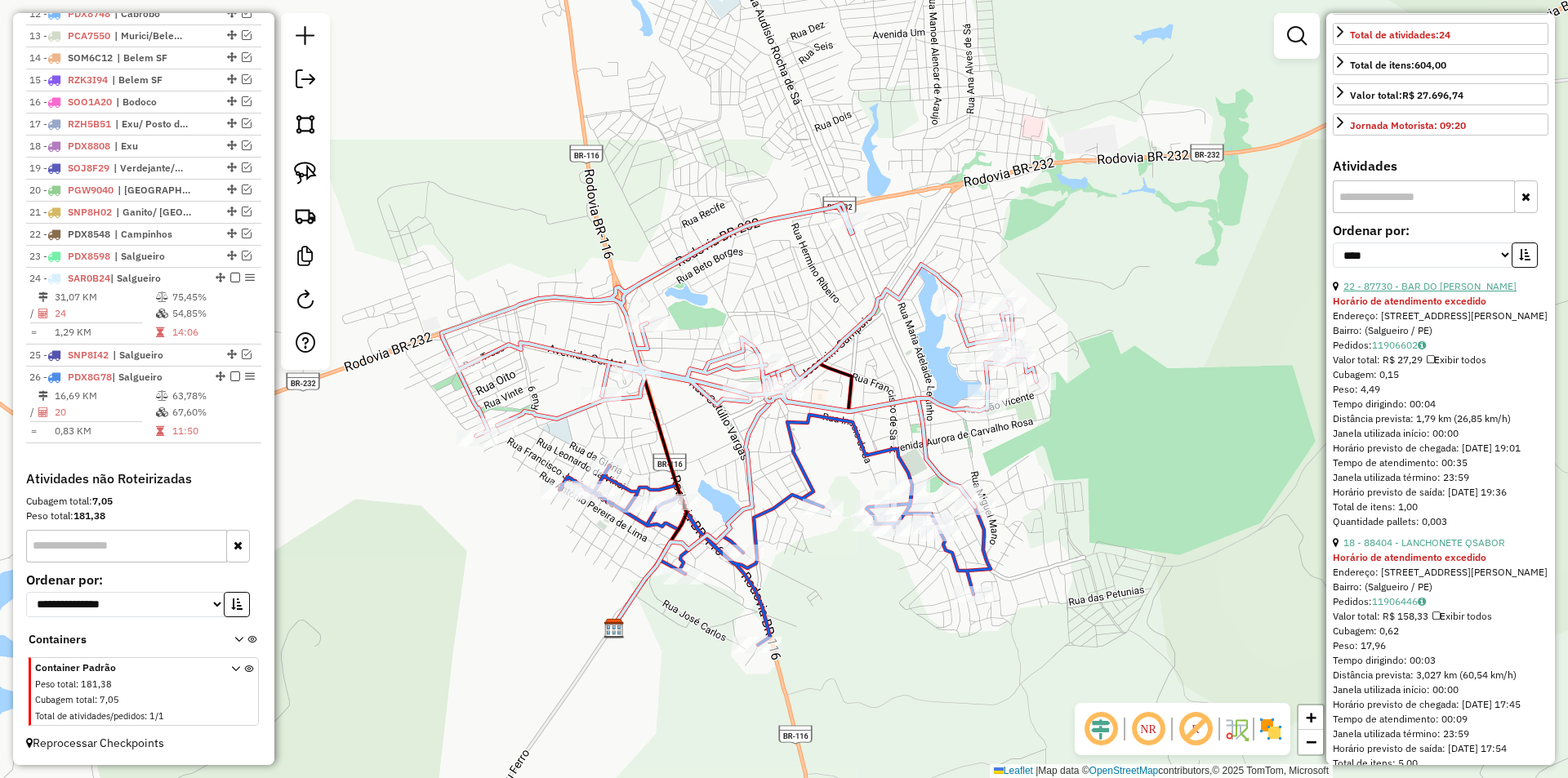
click at [1429, 292] on link "22 - 87730 - BAR DO LEANDRO" at bounding box center [1429, 286] width 173 height 13
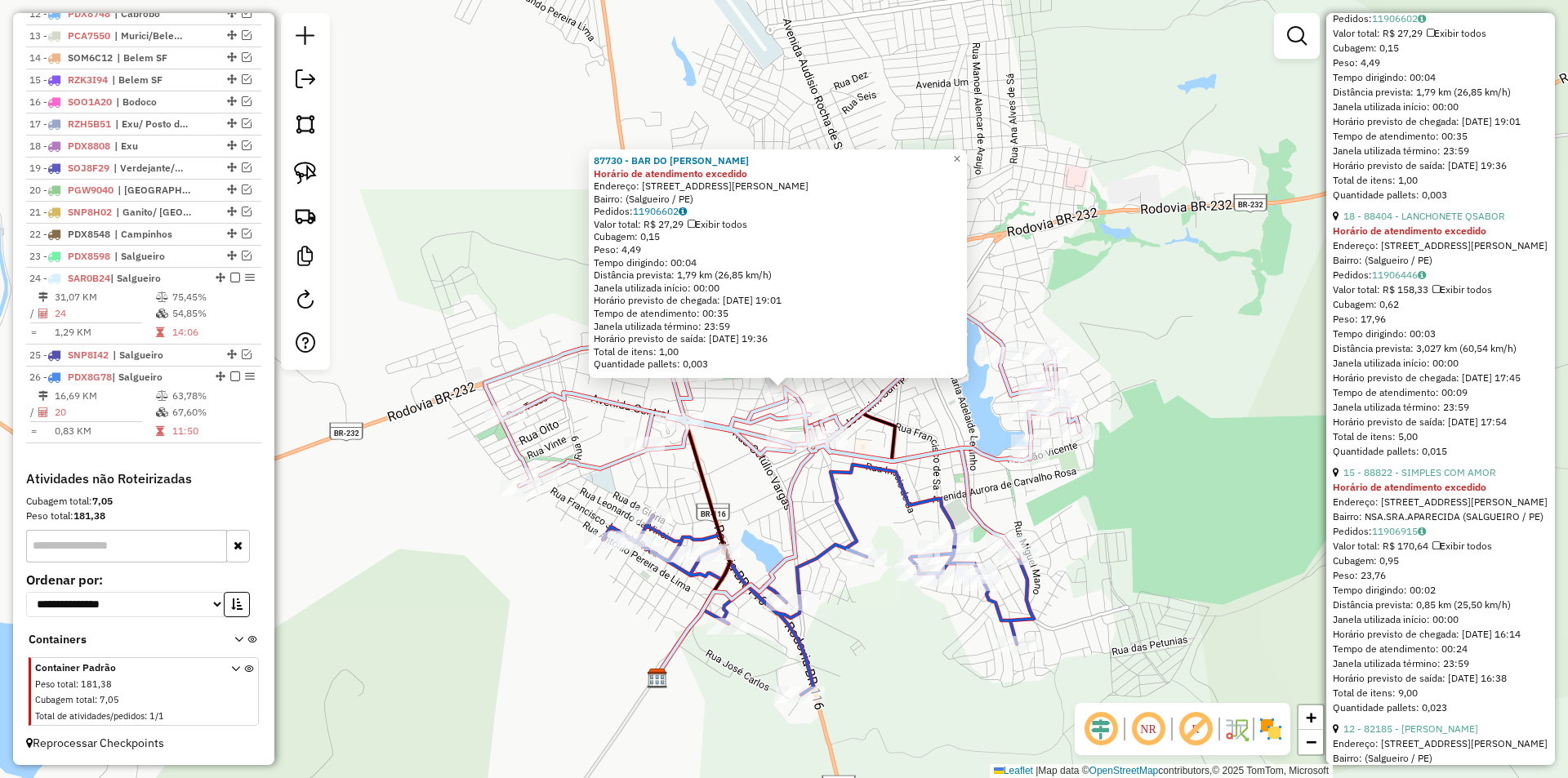
scroll to position [980, 0]
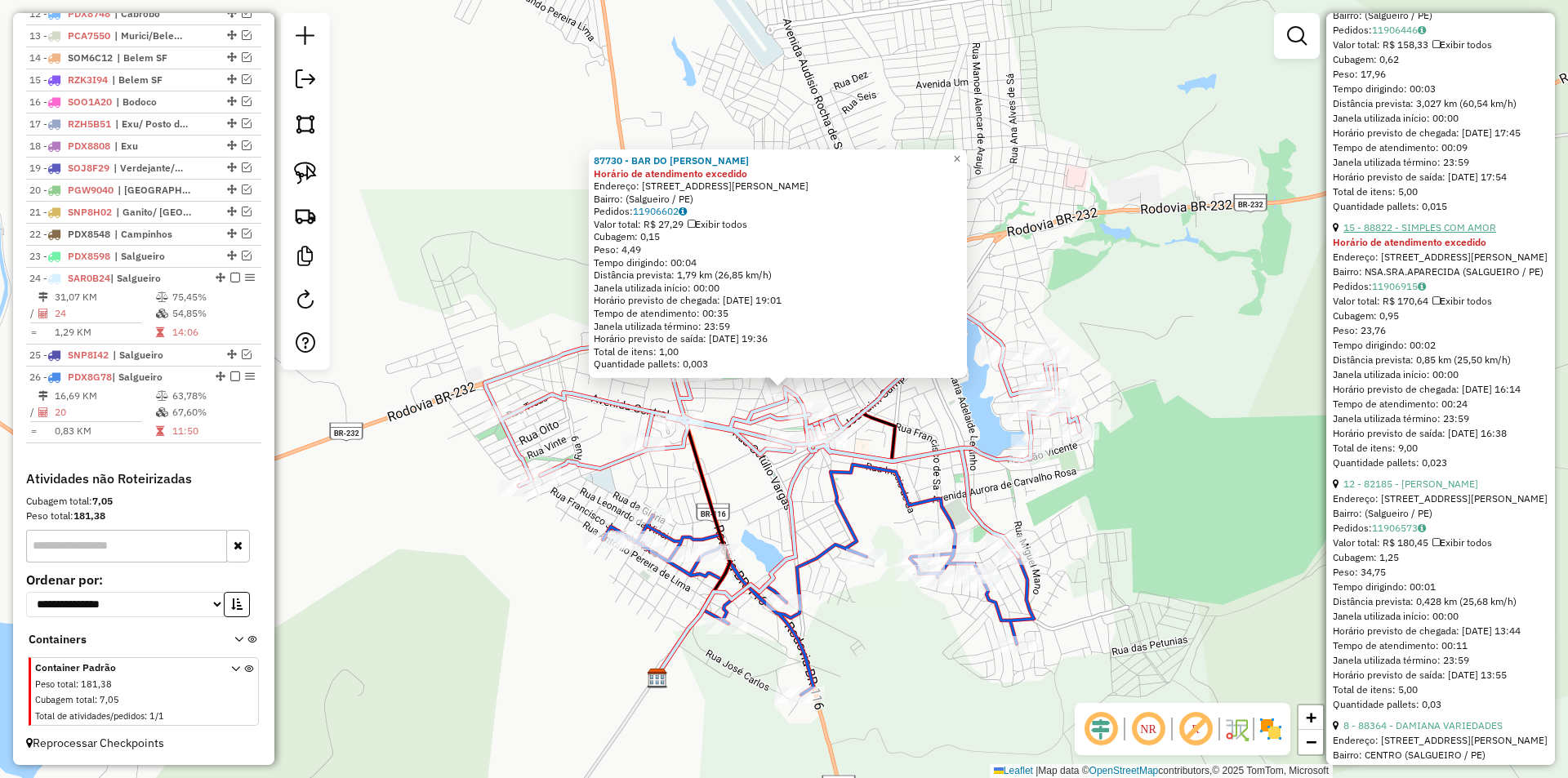
click at [1412, 234] on link "15 - 88822 - SIMPLES COM AMOR" at bounding box center [1419, 227] width 153 height 13
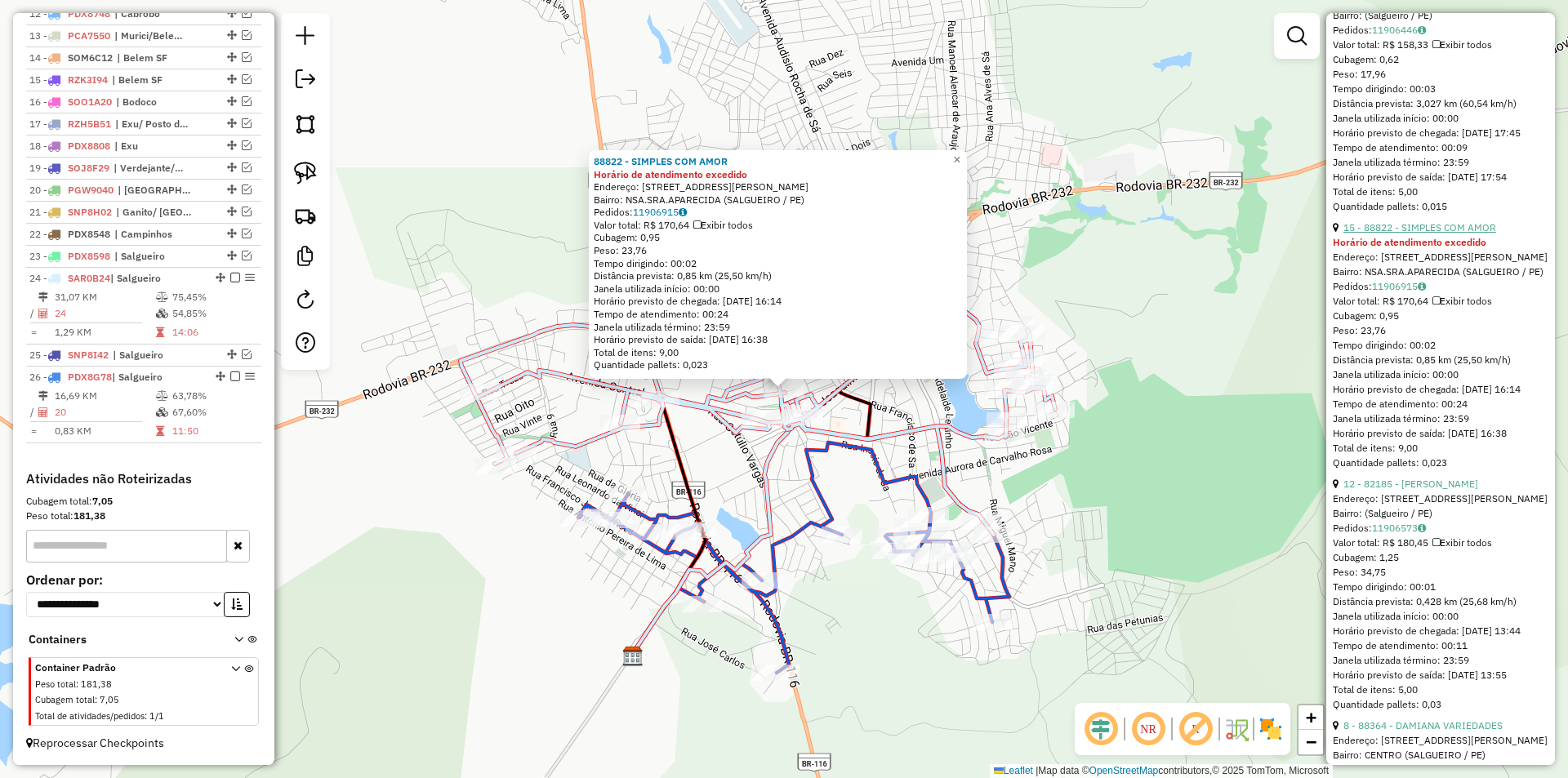
scroll to position [1224, 0]
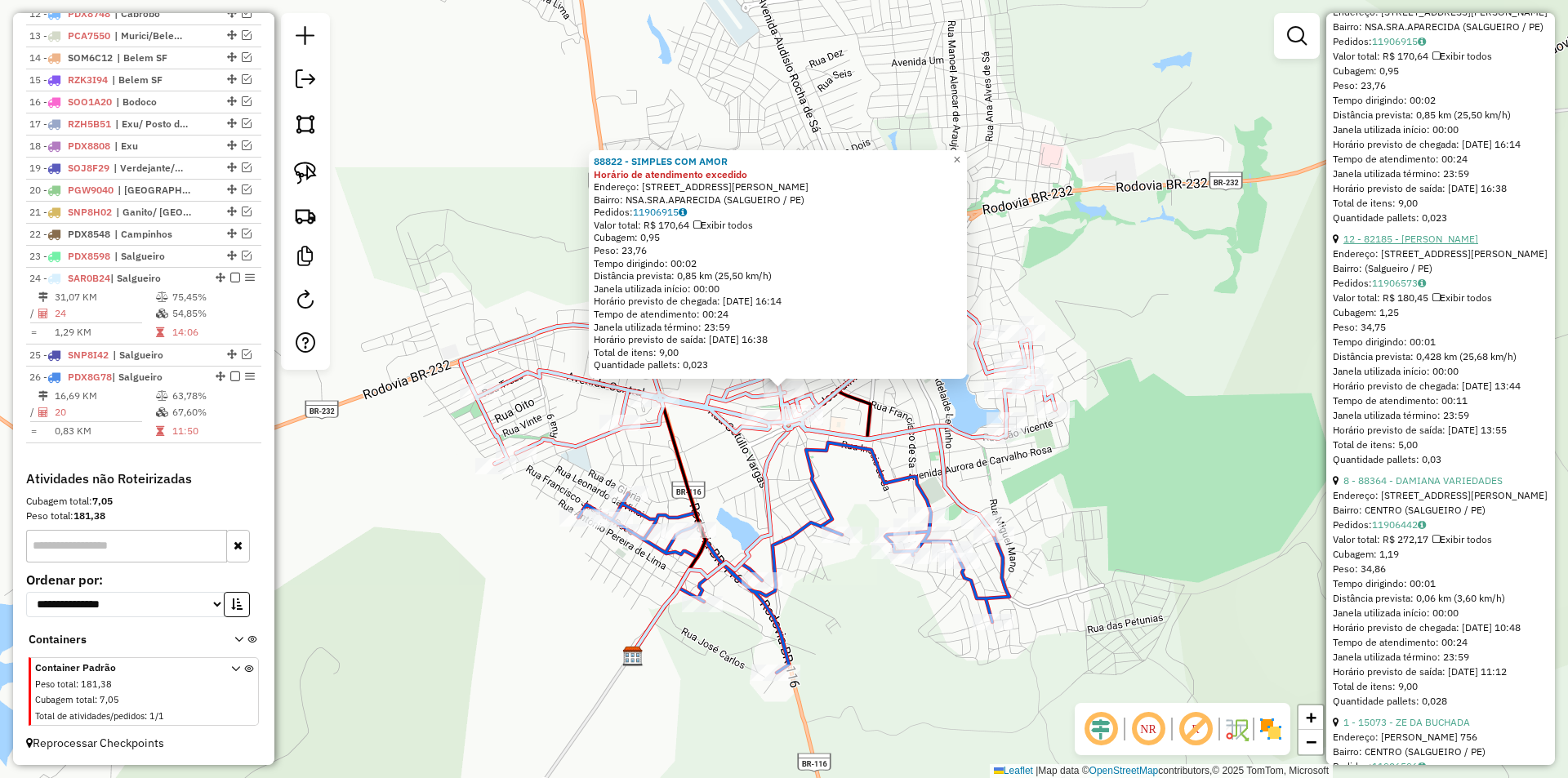
click at [1406, 245] on link "12 - 82185 - MERCAD FONSECA" at bounding box center [1410, 238] width 135 height 13
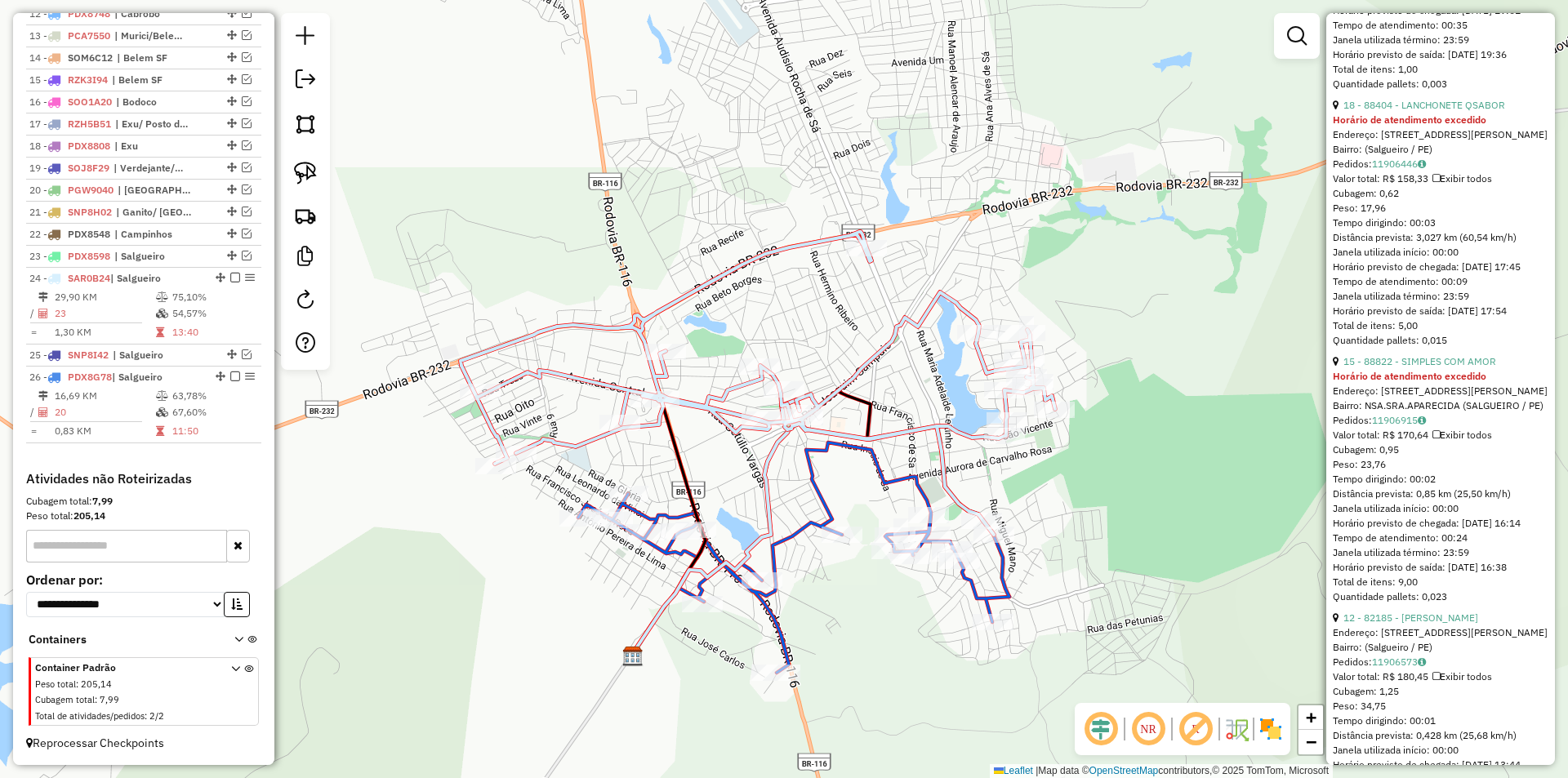
scroll to position [927, 0]
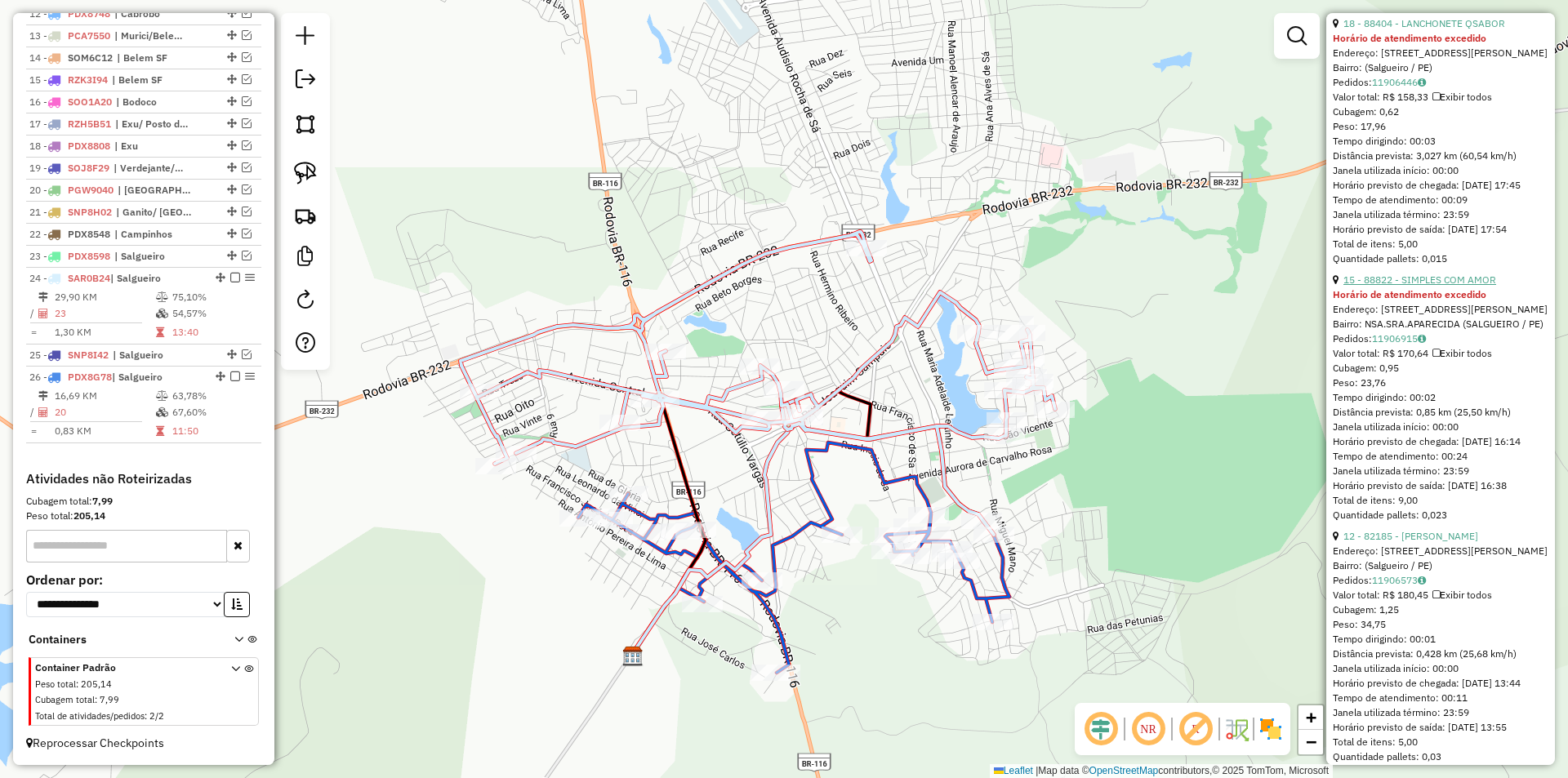
click at [1419, 286] on link "15 - 88822 - SIMPLES COM AMOR" at bounding box center [1419, 279] width 153 height 13
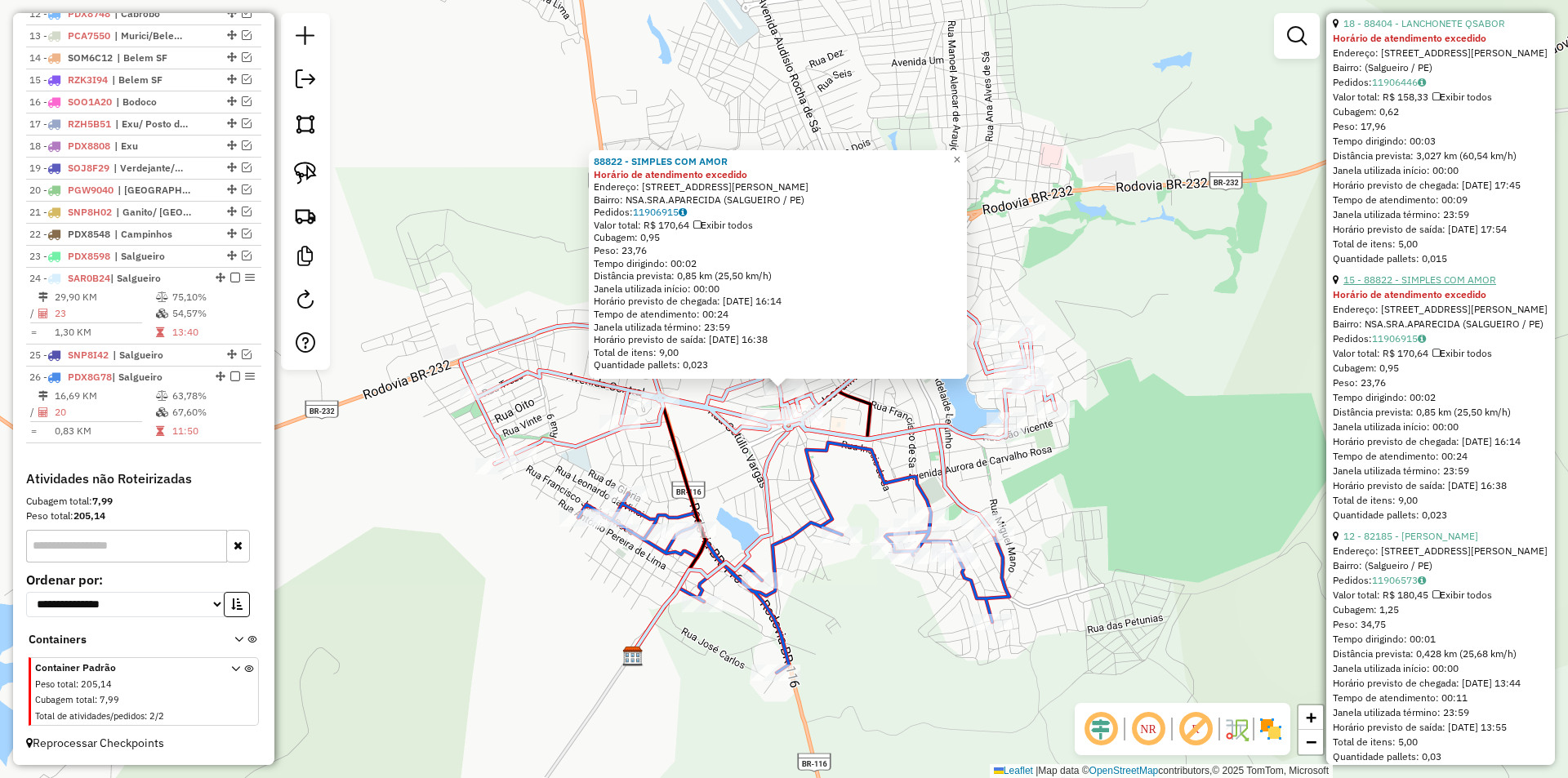
scroll to position [1009, 0]
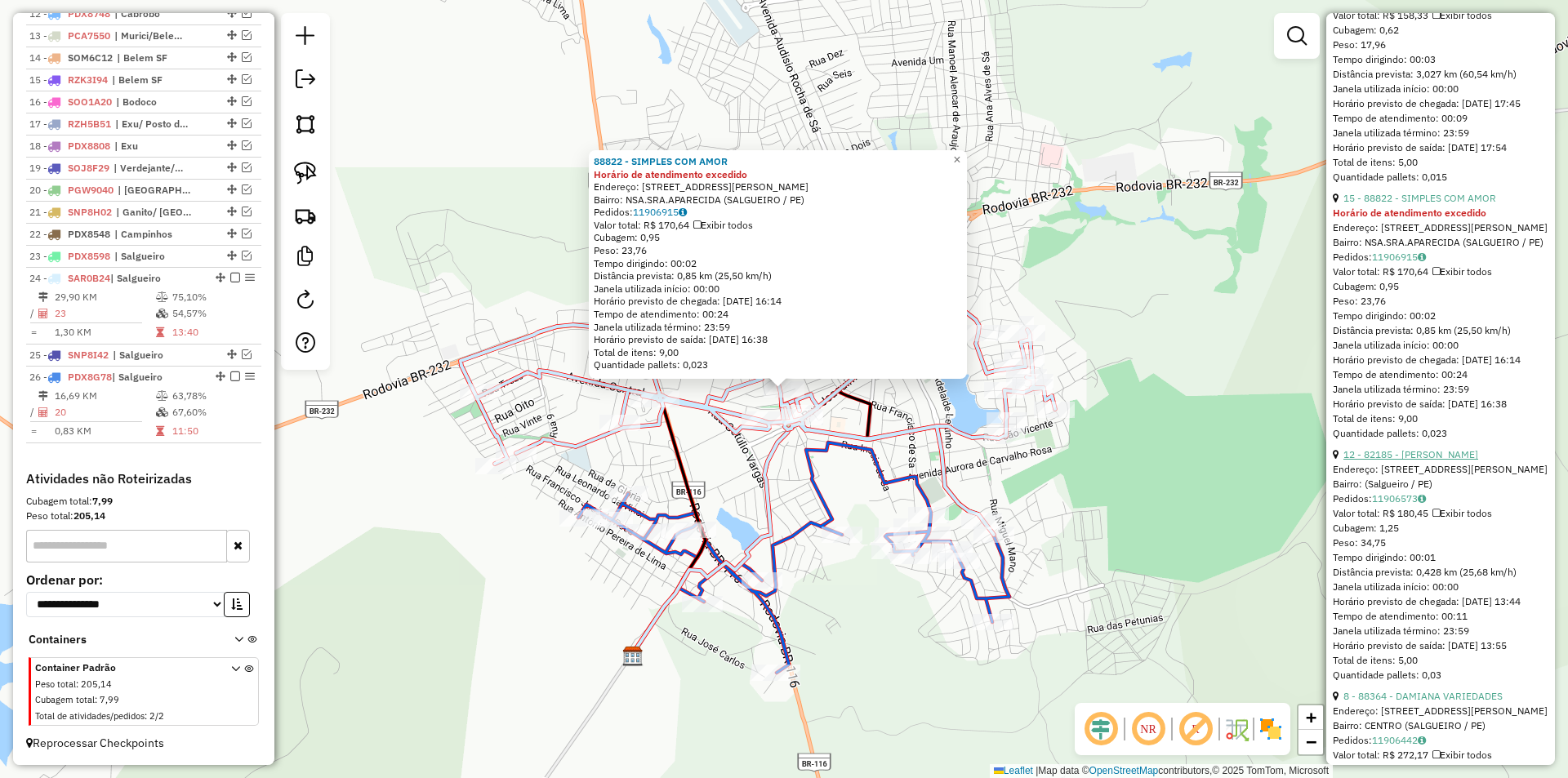
click at [1397, 461] on link "12 - 82185 - MERCAD FONSECA" at bounding box center [1410, 454] width 135 height 13
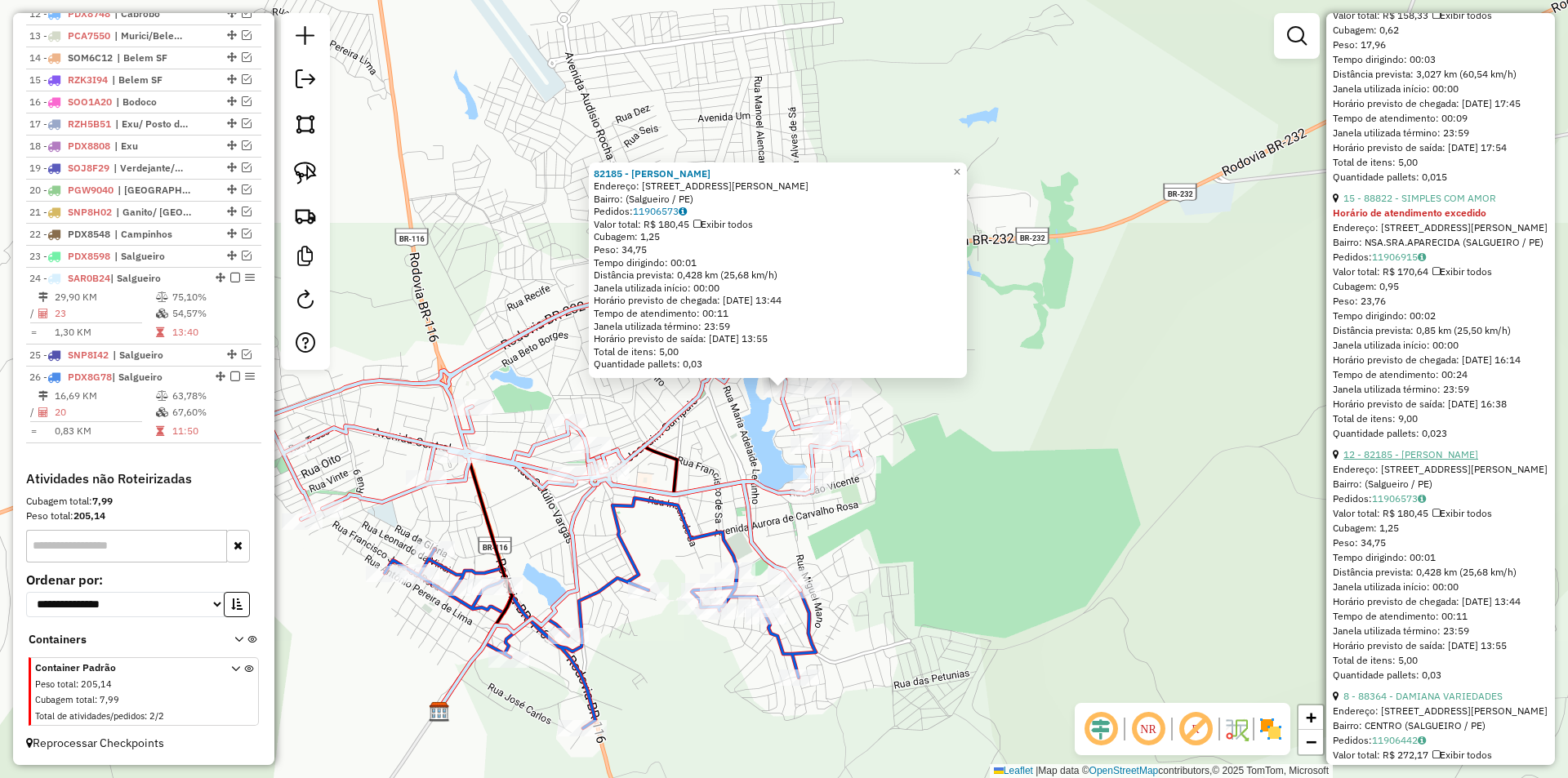
scroll to position [1254, 0]
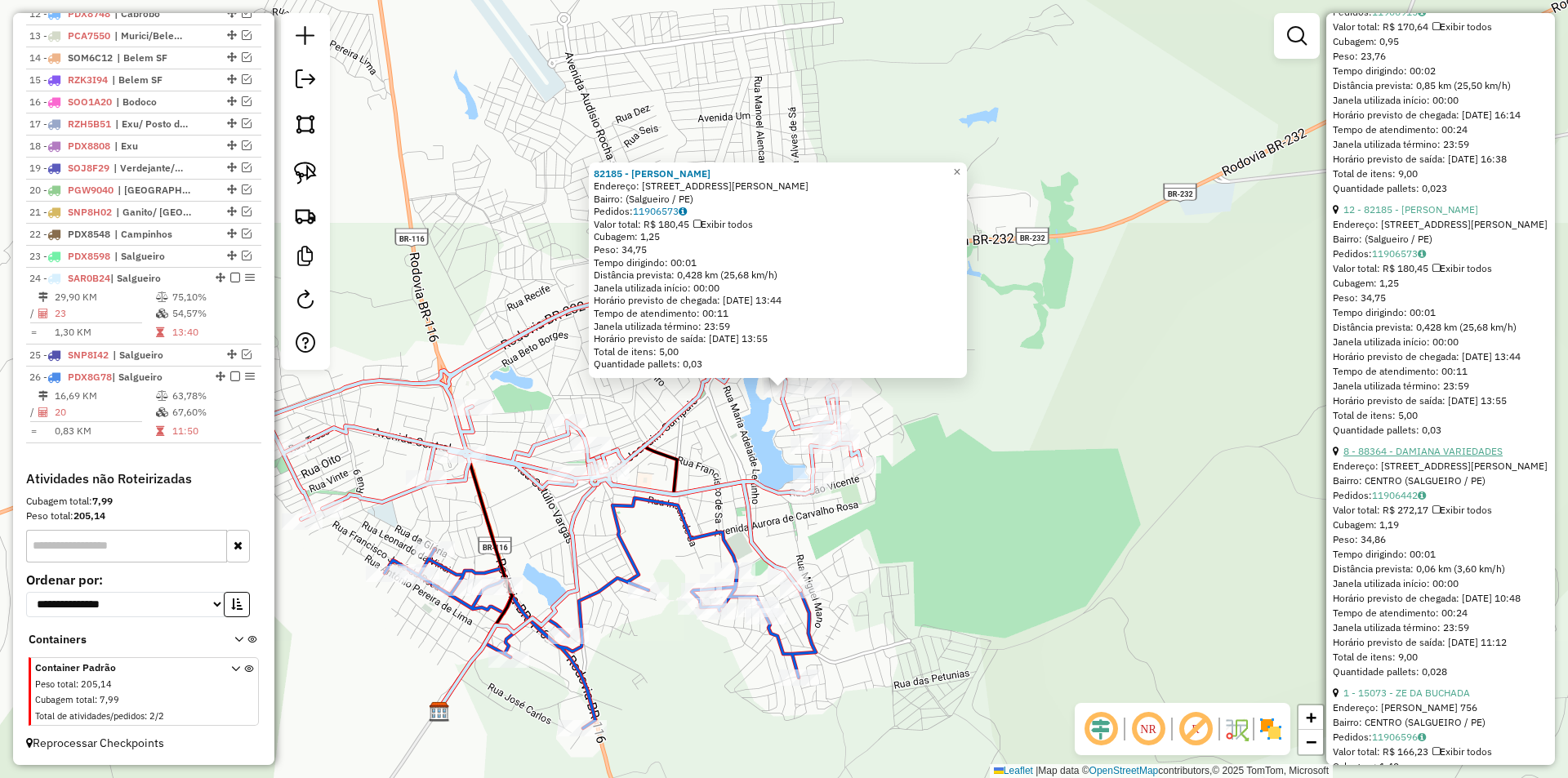
click at [1397, 457] on link "8 - 88364 - DAMIANA VARIEDADES" at bounding box center [1423, 451] width 160 height 13
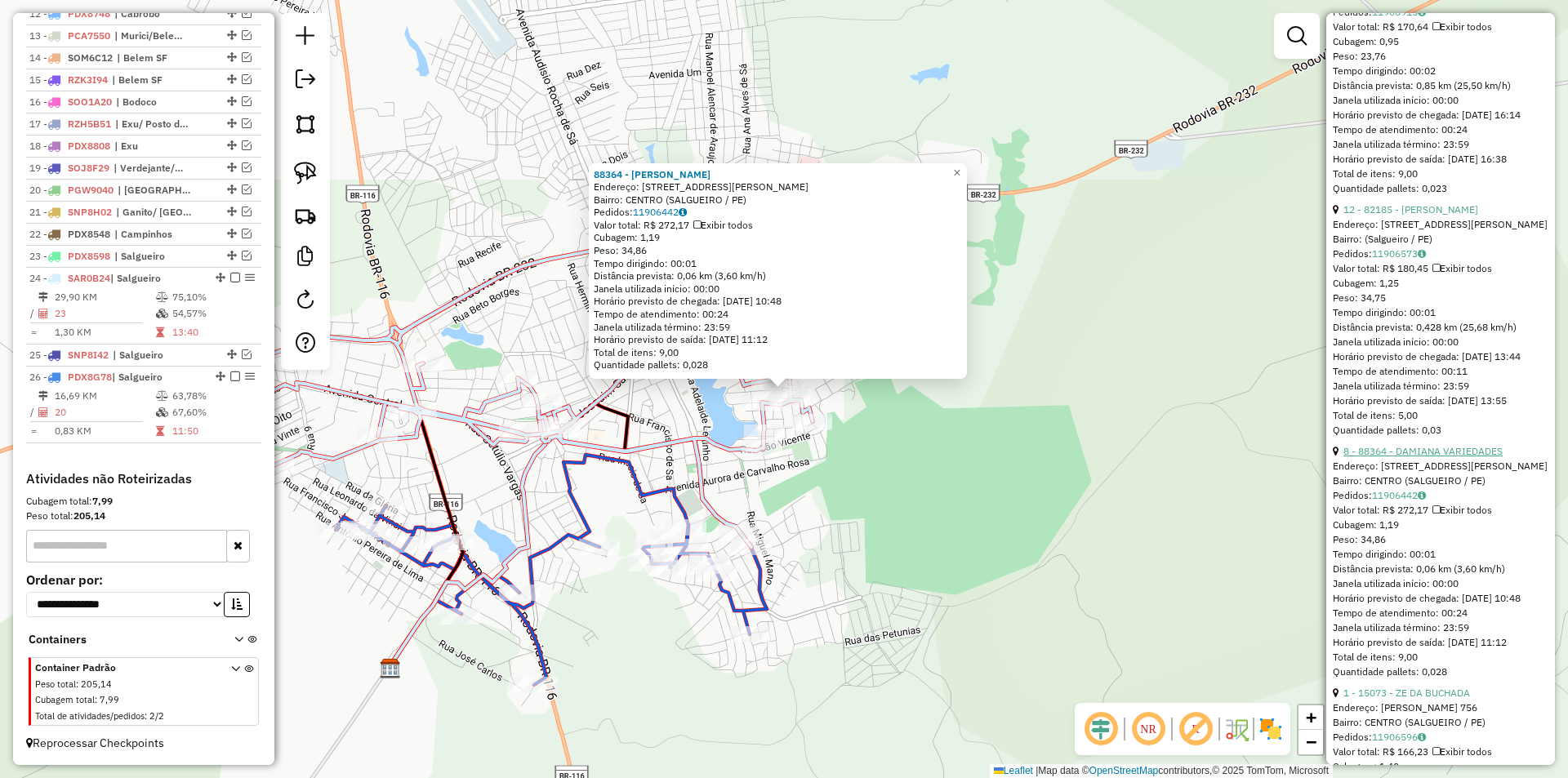
scroll to position [1499, 0]
click at [1399, 454] on link "1 - 15073 - ZE DA BUCHADA" at bounding box center [1406, 447] width 127 height 13
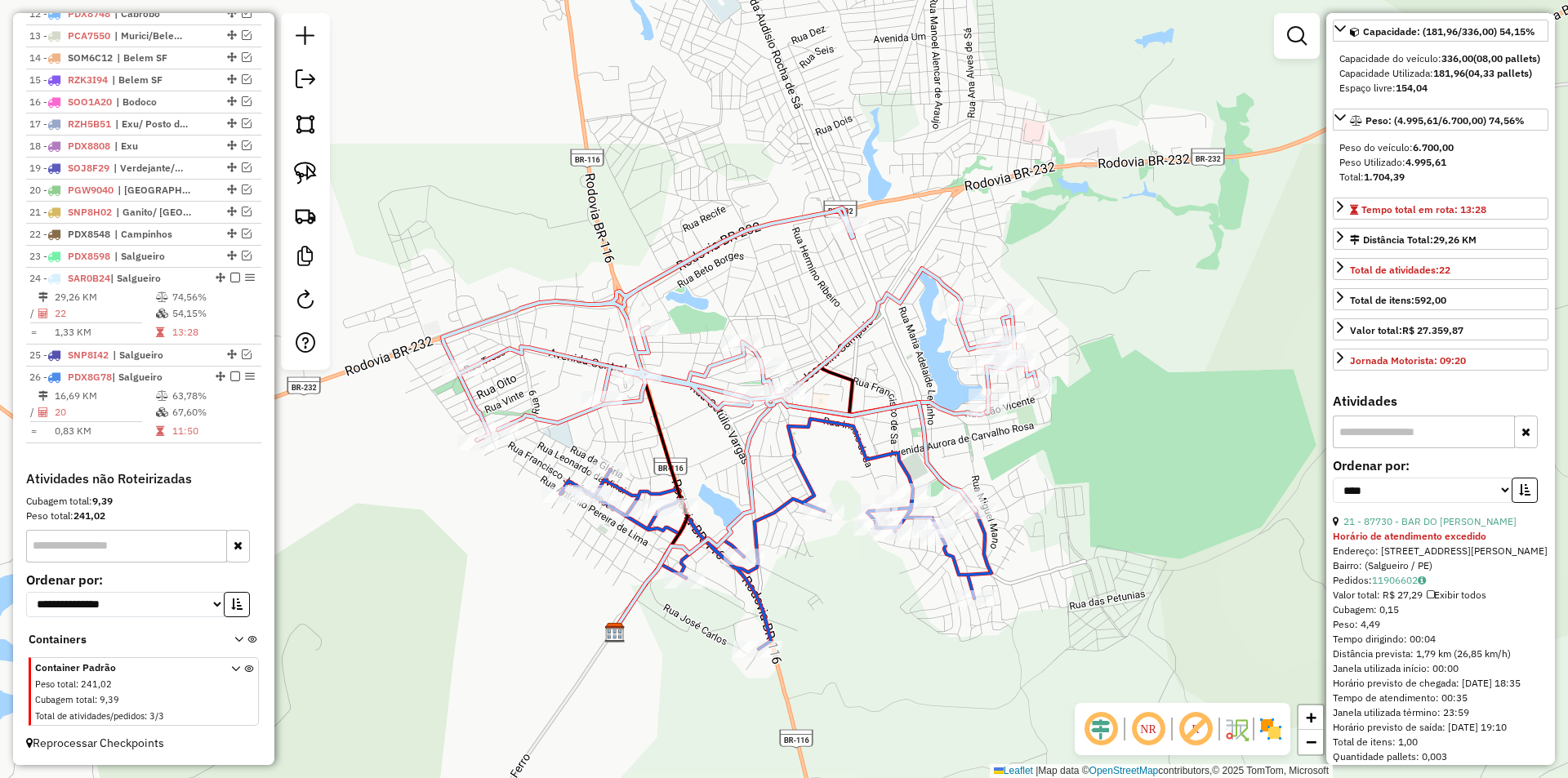
scroll to position [0, 0]
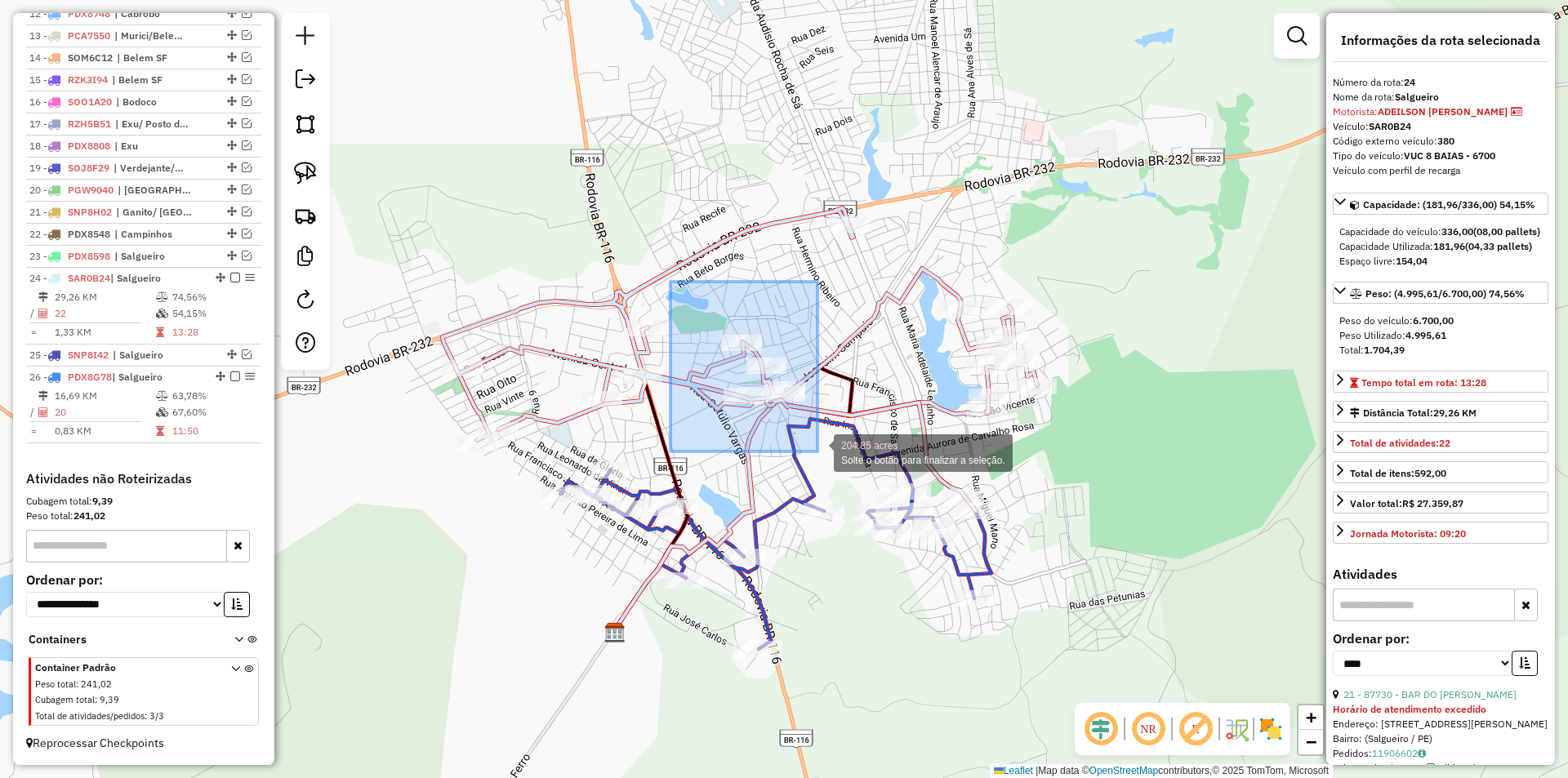
drag, startPoint x: 670, startPoint y: 282, endPoint x: 818, endPoint y: 451, distance: 224.6
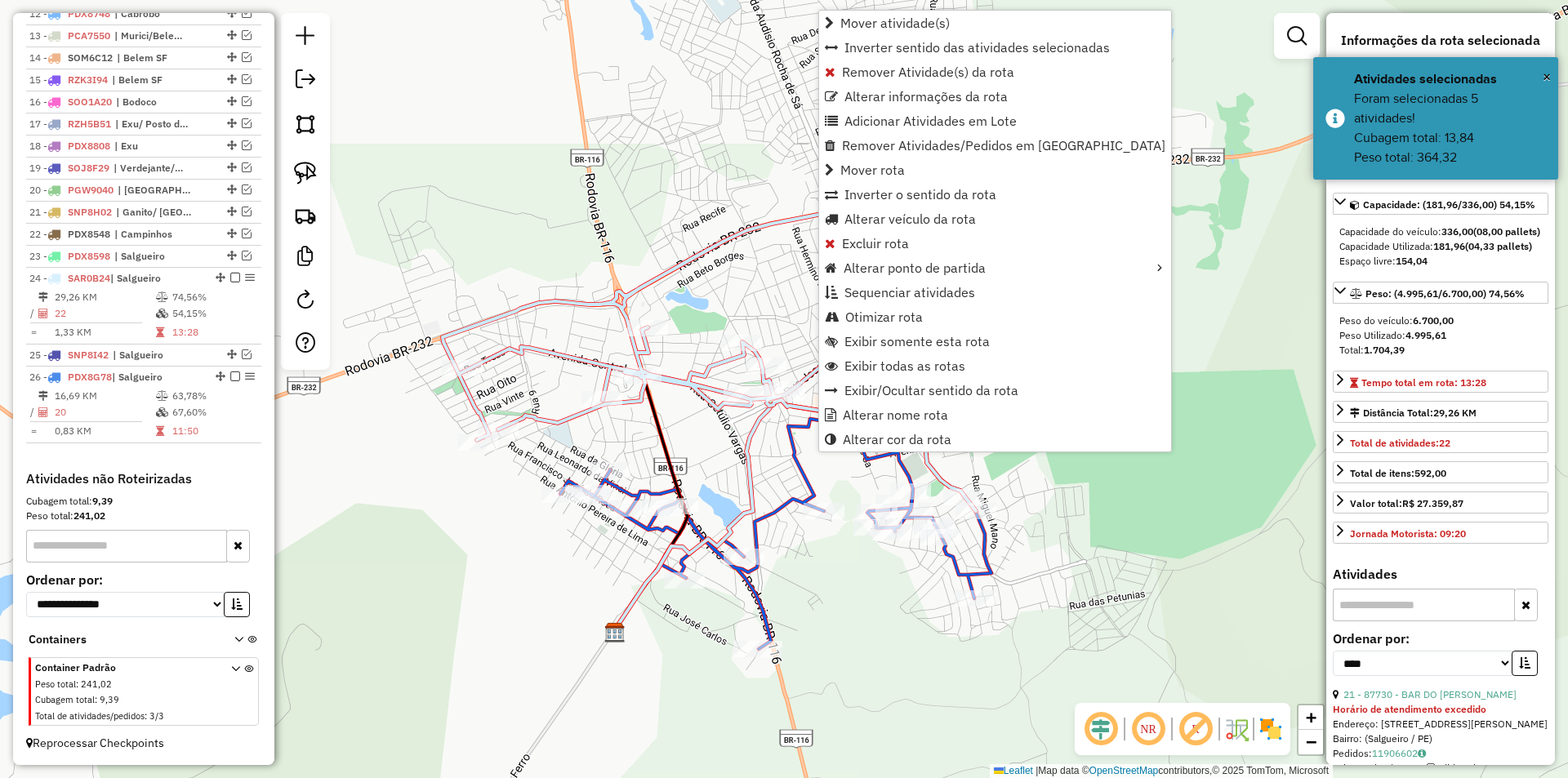
click at [732, 458] on div "Janela de atendimento Grade de atendimento Capacidade Transportadoras Veículos …" at bounding box center [784, 389] width 1568 height 778
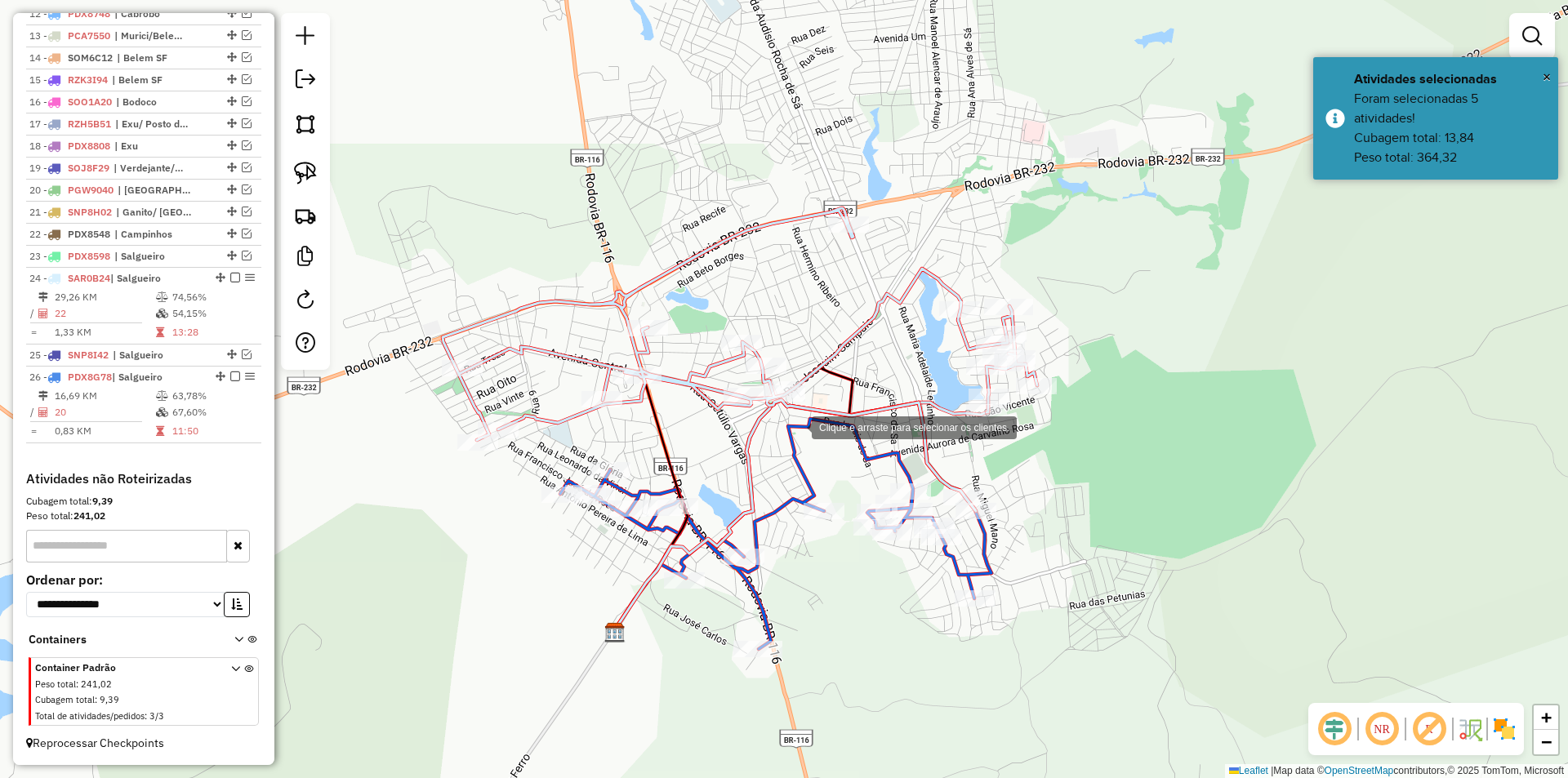
drag, startPoint x: 689, startPoint y: 300, endPoint x: 796, endPoint y: 426, distance: 165.3
click at [796, 426] on div "Clique e arraste para selecionar os clientes. Janela de atendimento Grade de at…" at bounding box center [784, 389] width 1568 height 778
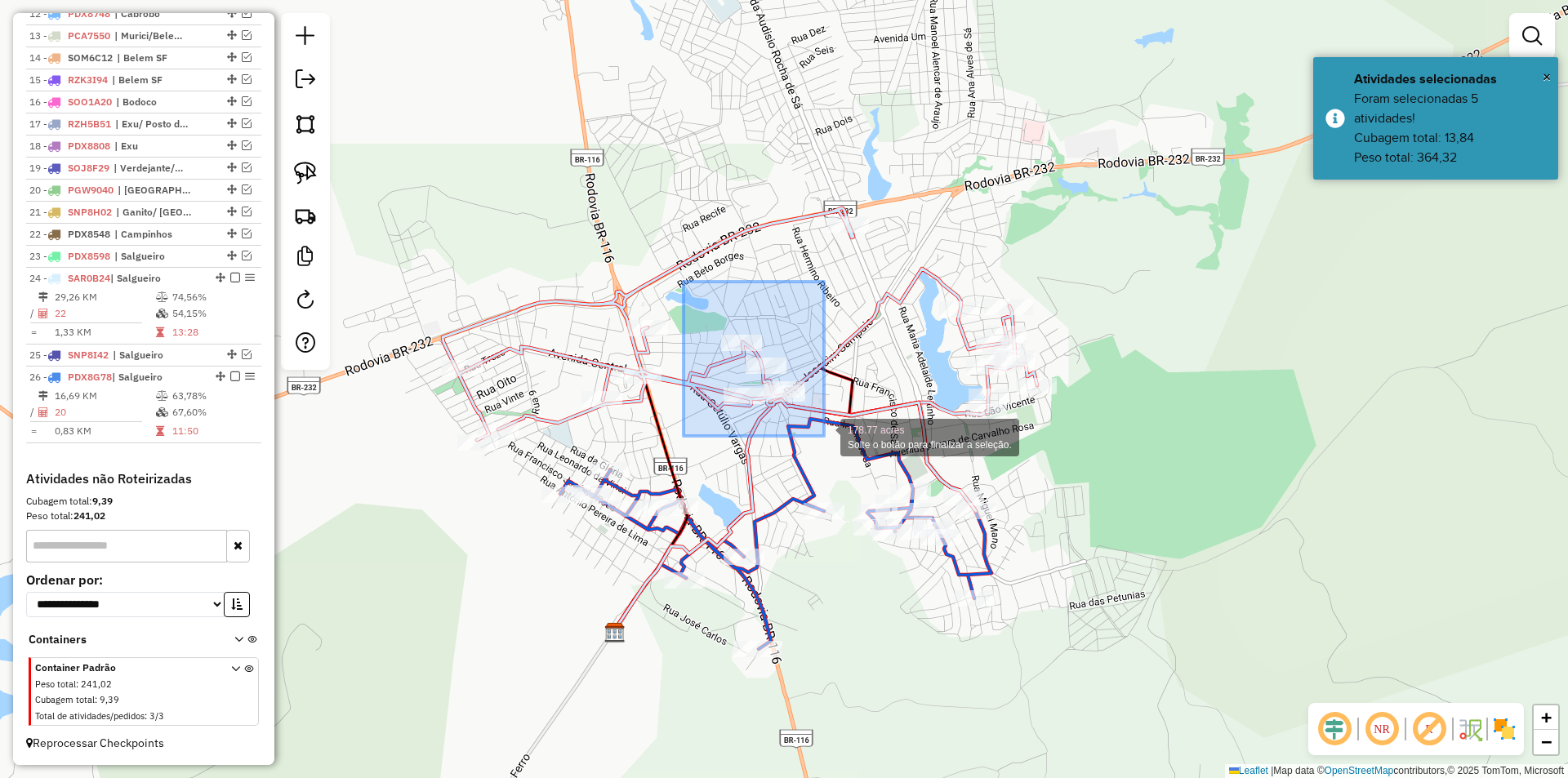
drag, startPoint x: 684, startPoint y: 282, endPoint x: 826, endPoint y: 439, distance: 211.7
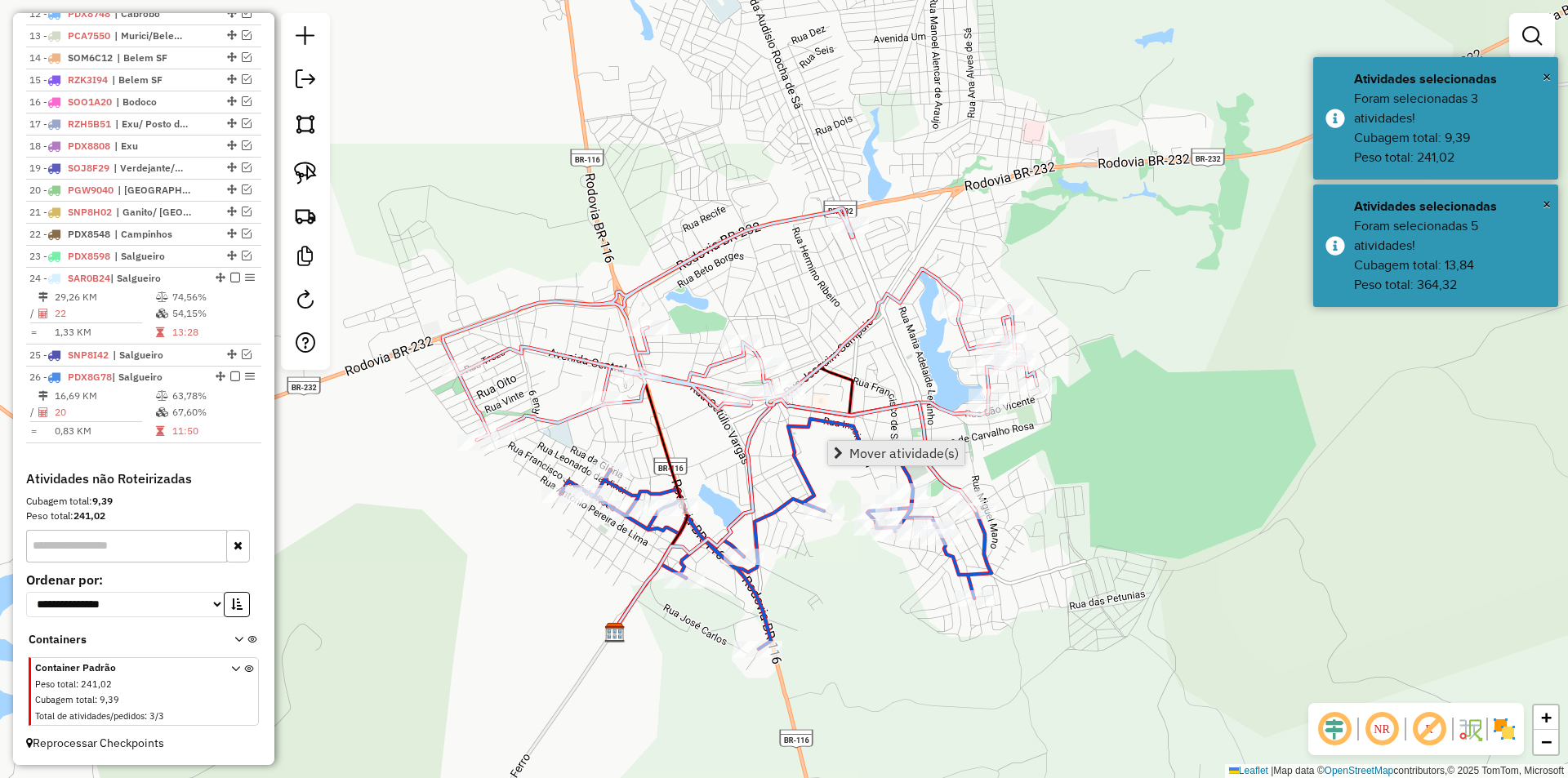
click at [858, 446] on span "Mover atividade(s)" at bounding box center [904, 453] width 110 height 13
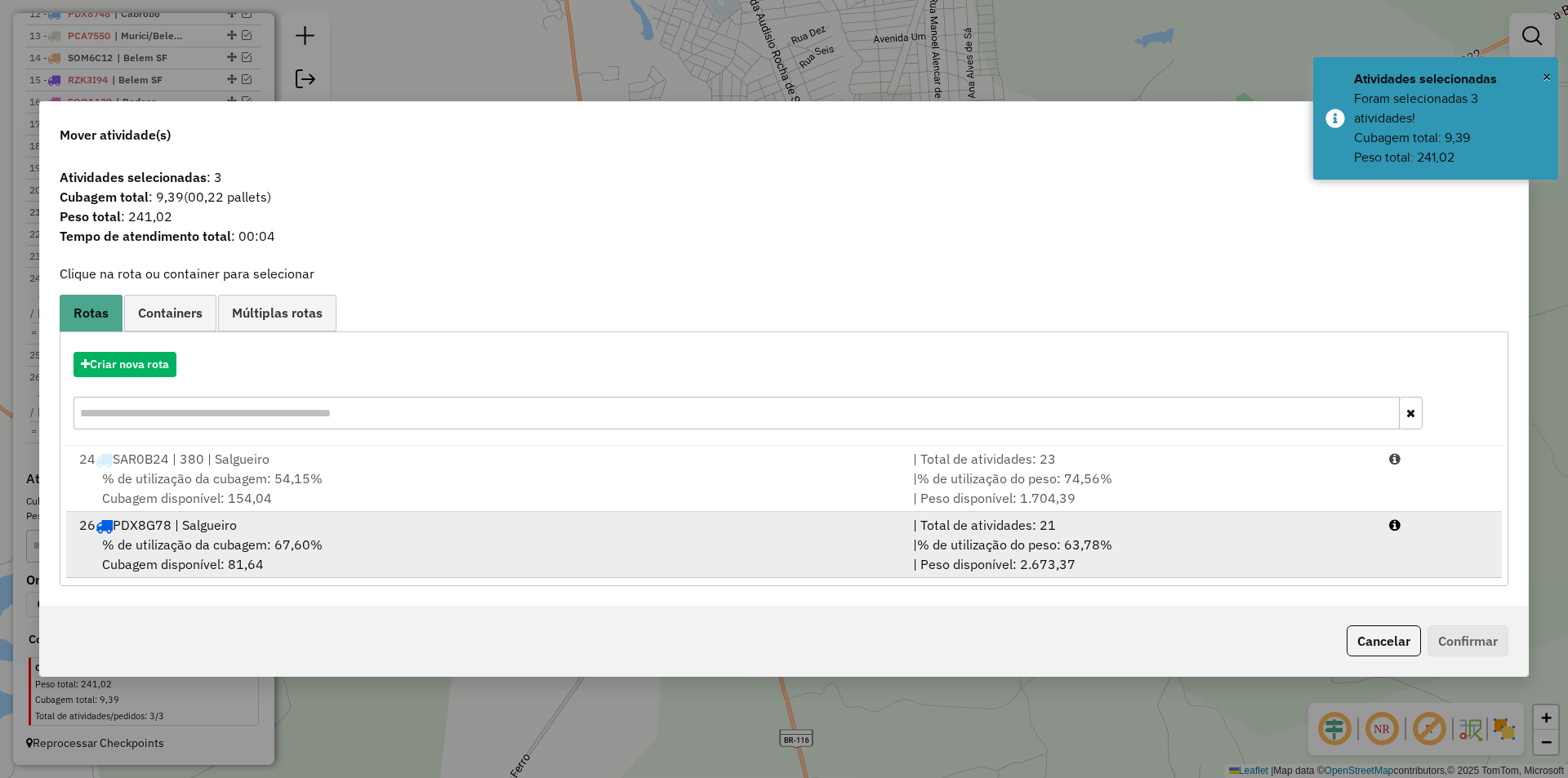
click at [545, 553] on div "% de utilização da cubagem: 67,60% Cubagem disponível: 81,64" at bounding box center [486, 554] width 834 height 39
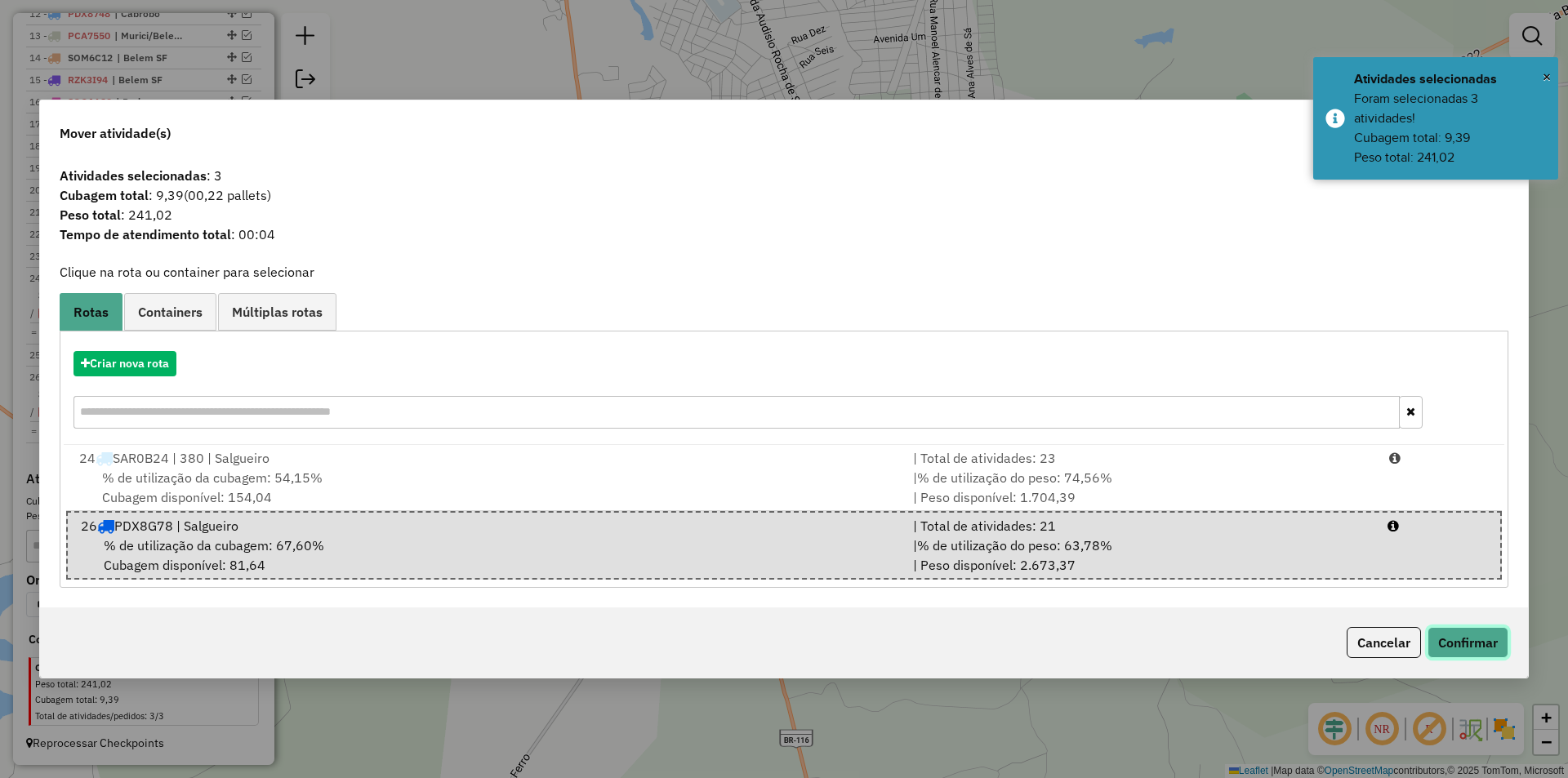
click at [1440, 634] on button "Confirmar" at bounding box center [1468, 642] width 81 height 31
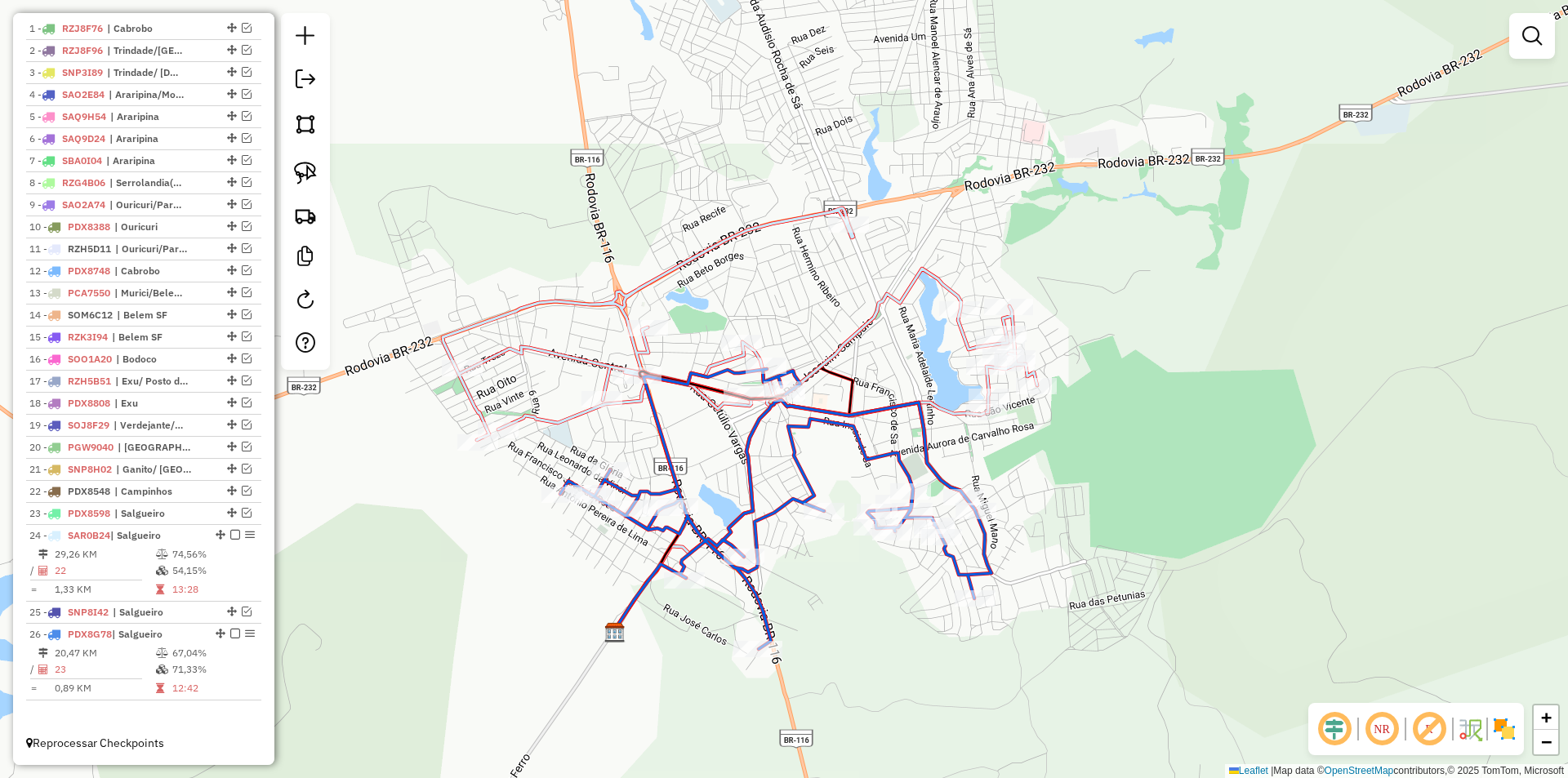
scroll to position [627, 0]
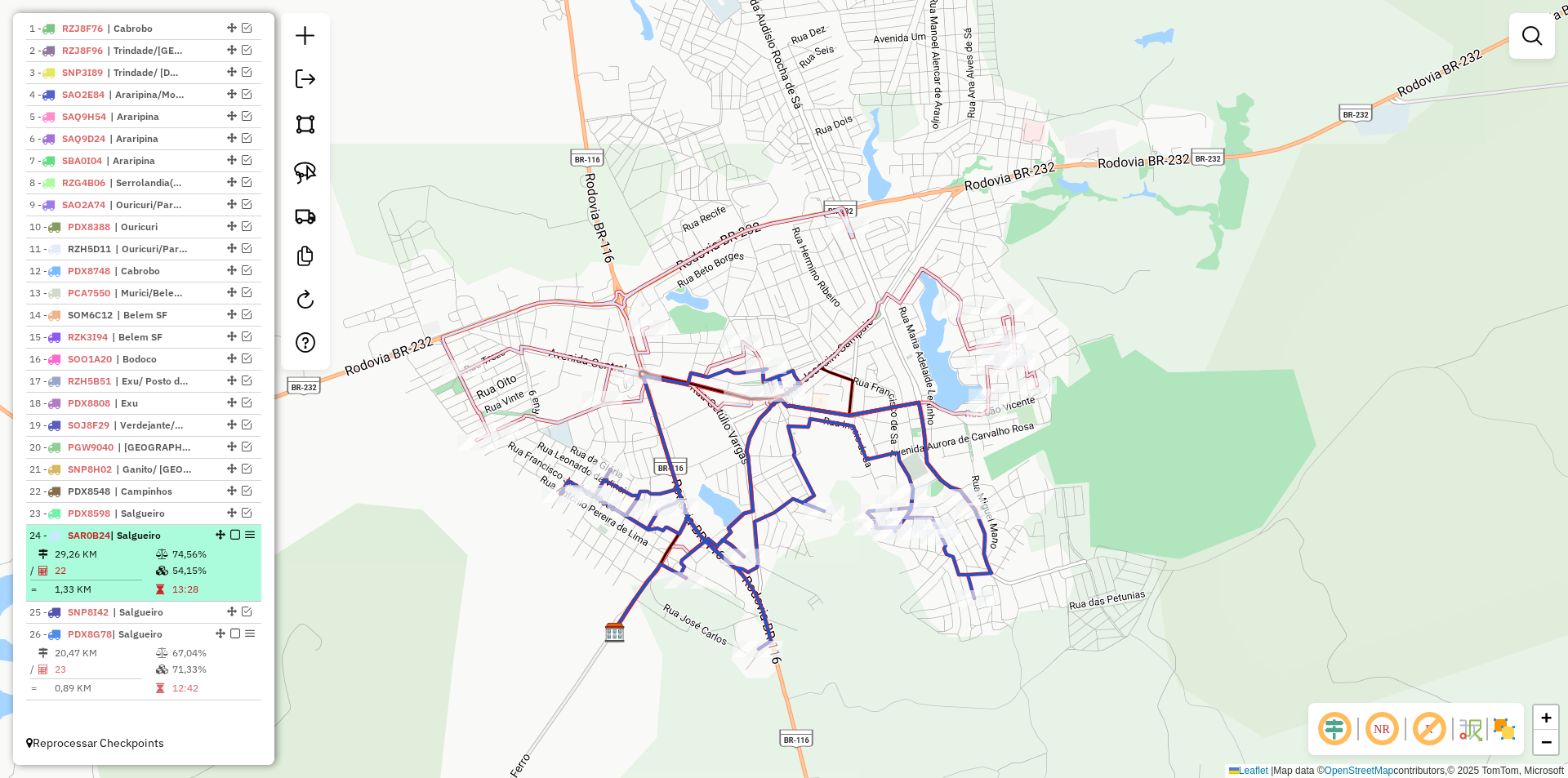
click at [172, 555] on td "74,56%" at bounding box center [213, 554] width 83 height 16
select select "*********"
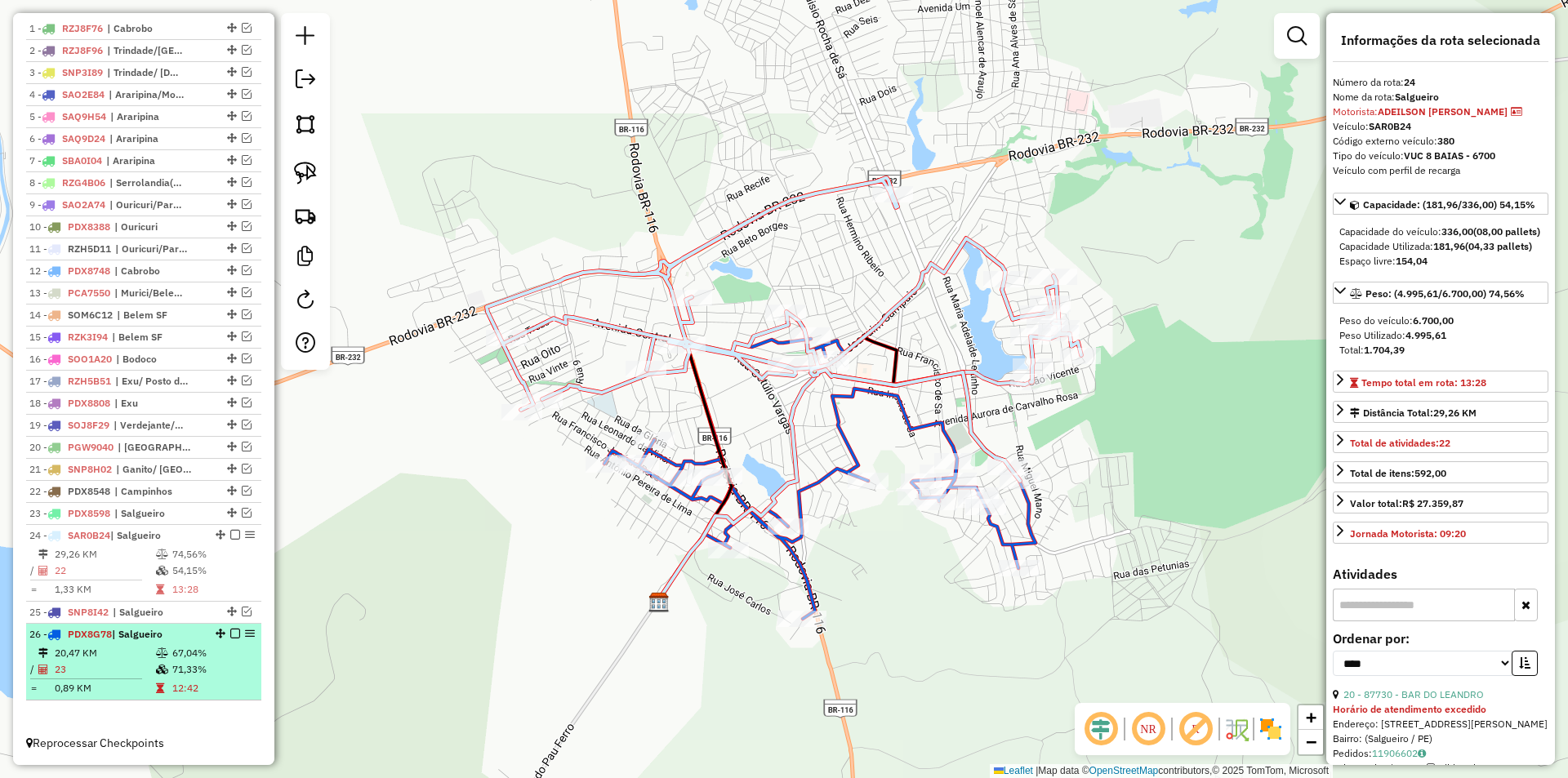
click at [163, 653] on icon at bounding box center [162, 653] width 13 height 10
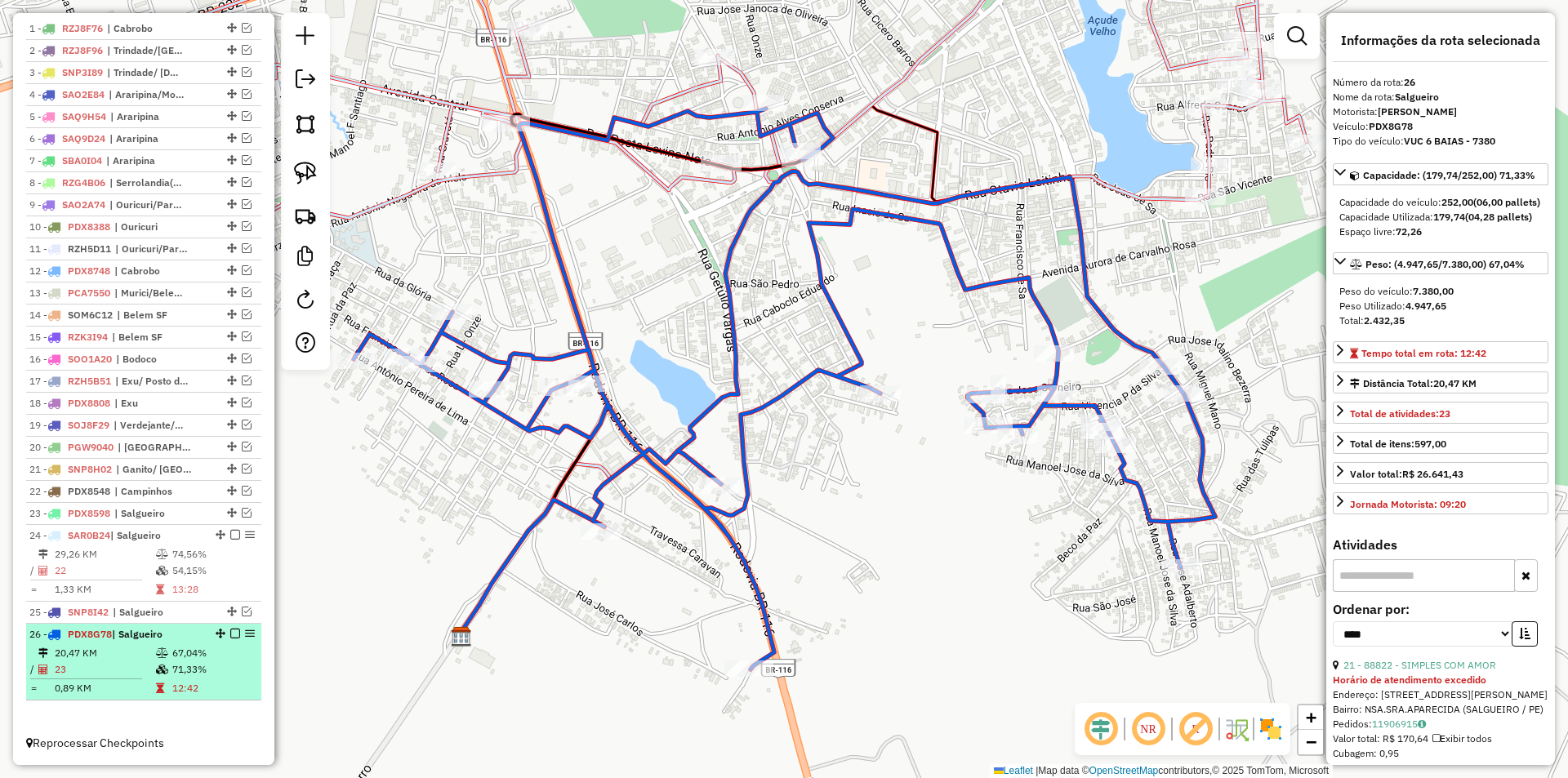
click at [230, 635] on em at bounding box center [235, 634] width 10 height 10
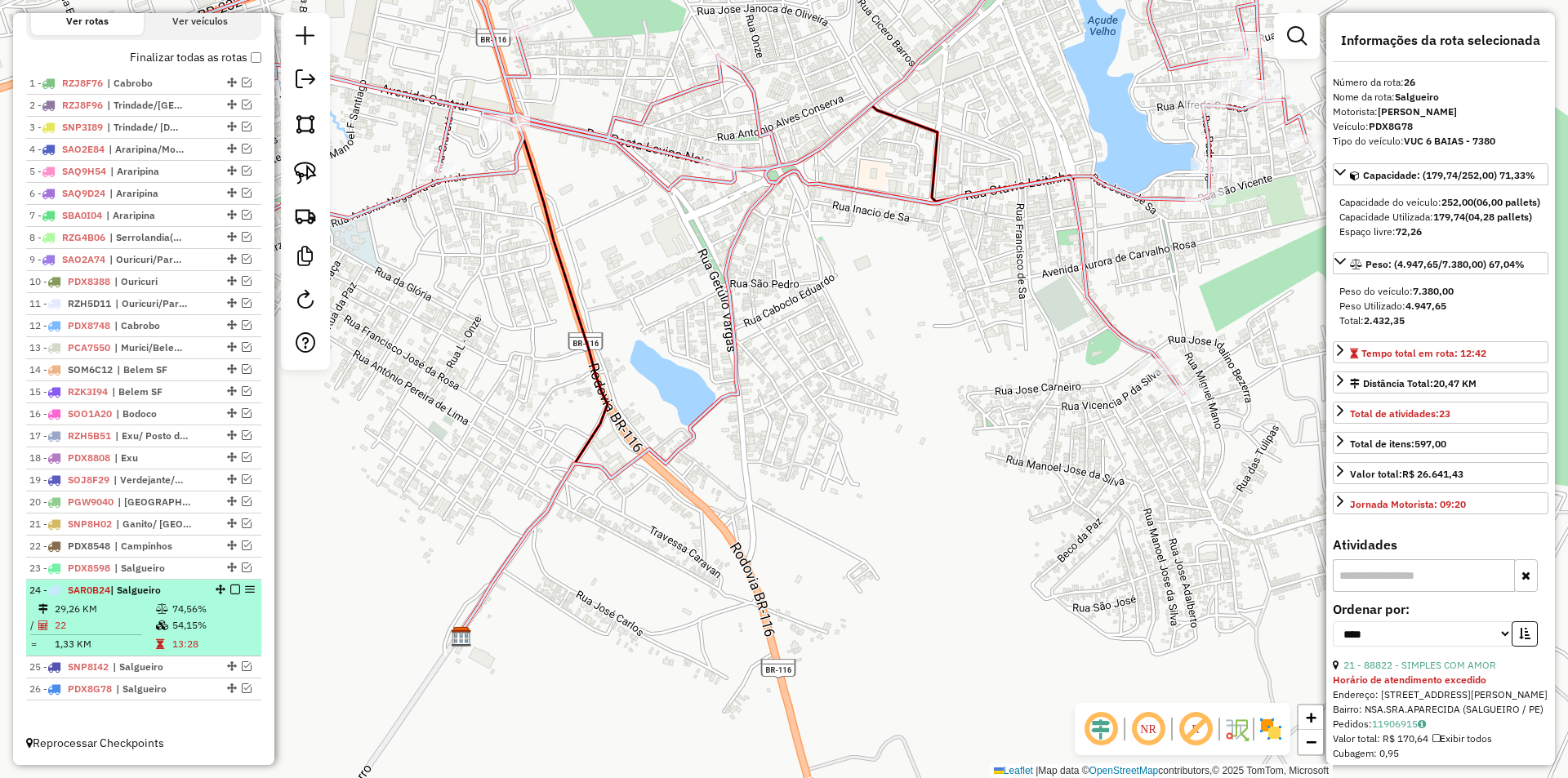
click at [230, 591] on em at bounding box center [235, 590] width 10 height 10
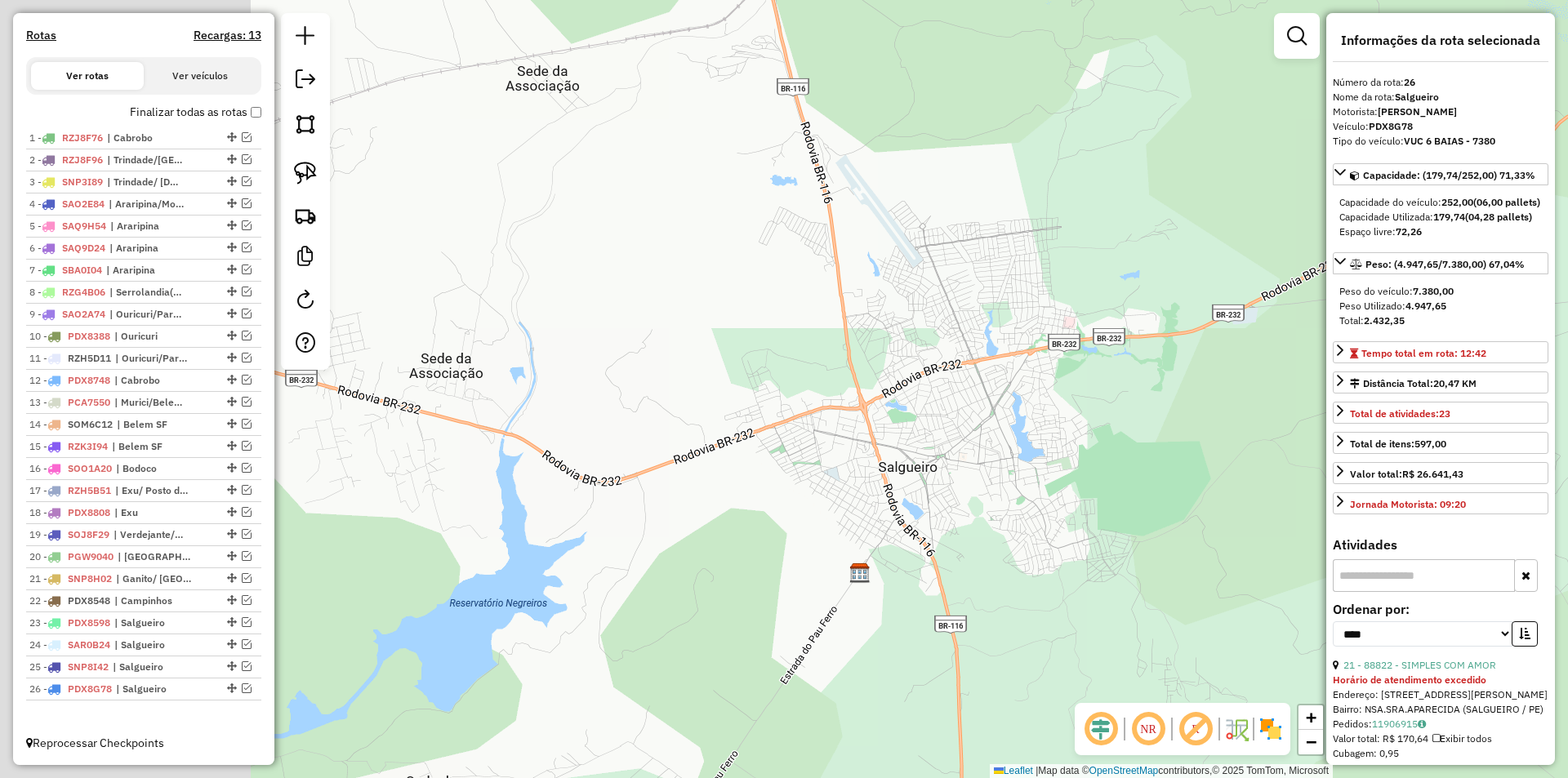
drag, startPoint x: 473, startPoint y: 543, endPoint x: 948, endPoint y: 512, distance: 476.0
click at [950, 512] on div "Janela de atendimento Grade de atendimento Capacidade Transportadoras Veículos …" at bounding box center [784, 389] width 1568 height 778
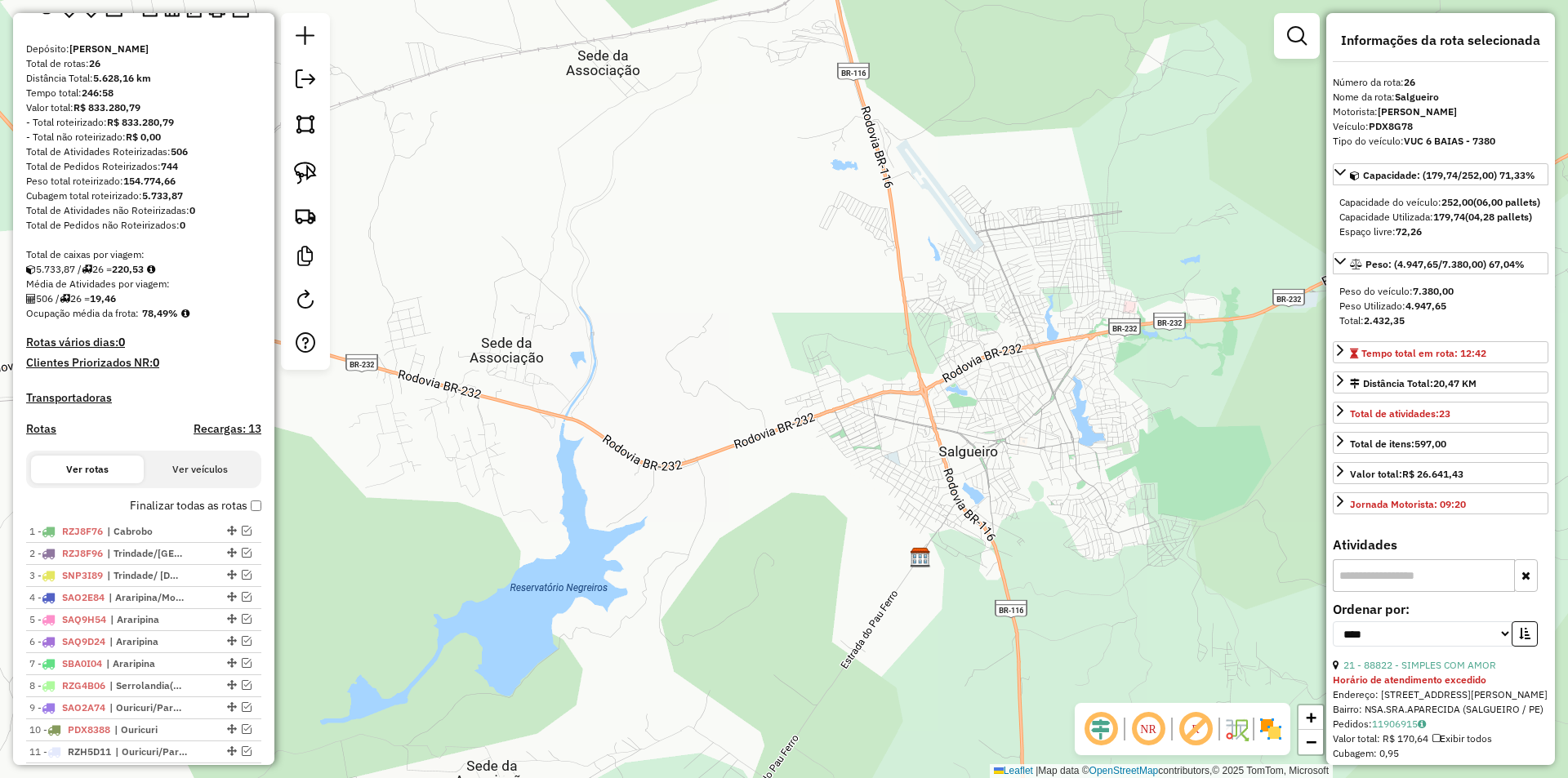
scroll to position [0, 0]
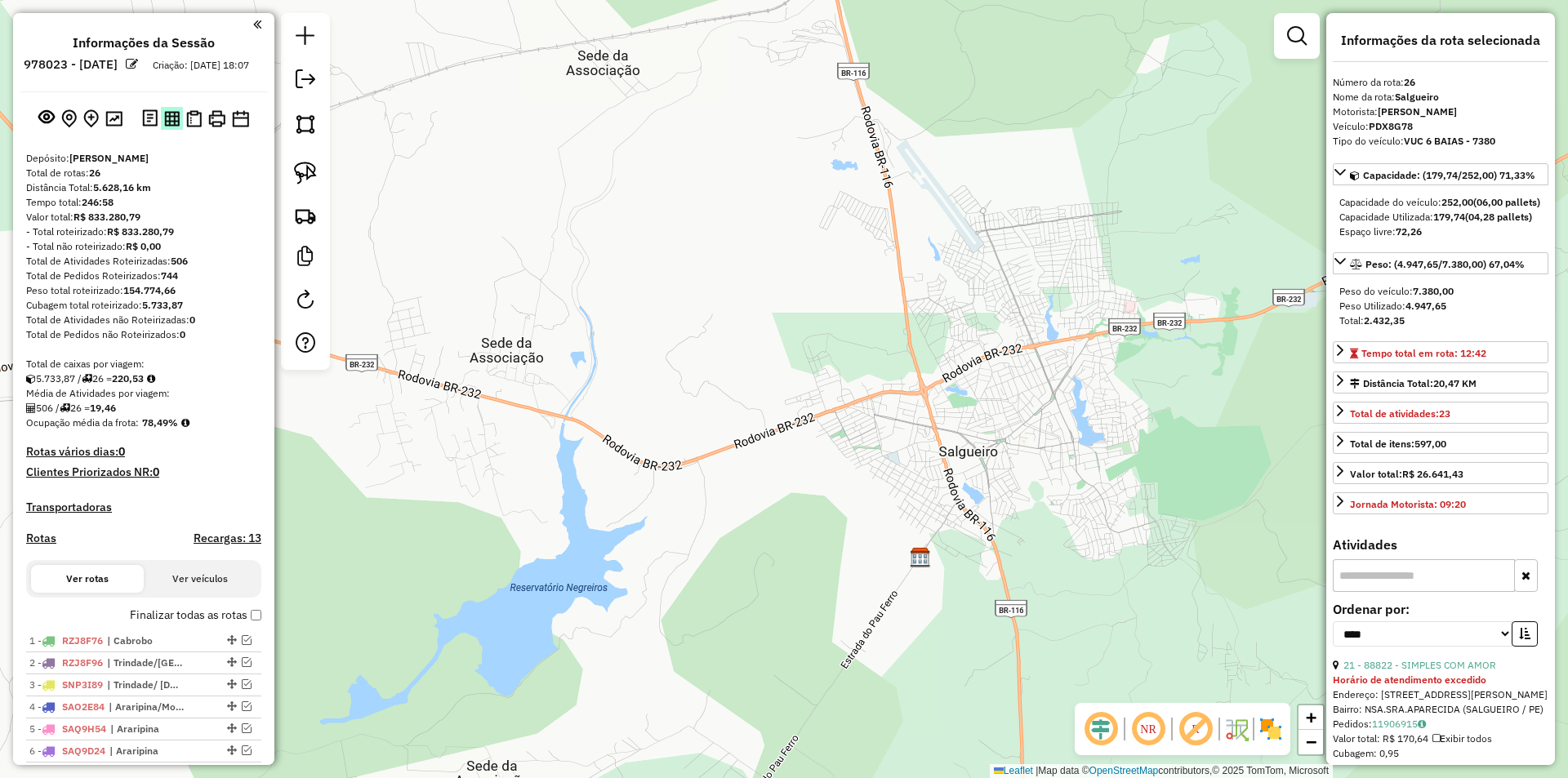
click at [170, 127] on img at bounding box center [172, 118] width 15 height 15
click at [316, 88] on link at bounding box center [306, 81] width 33 height 37
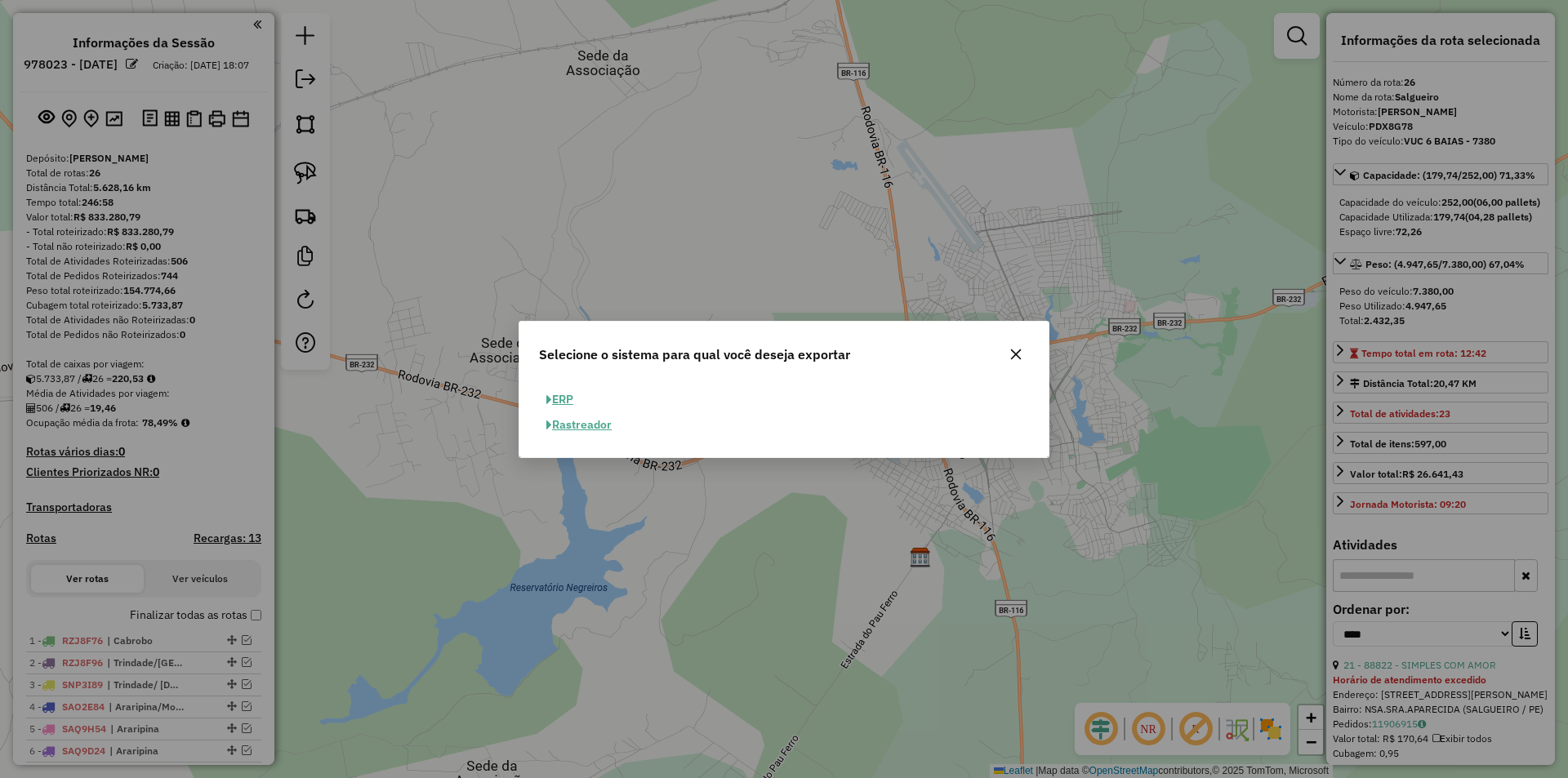
click at [566, 400] on button "ERP" at bounding box center [559, 399] width 41 height 25
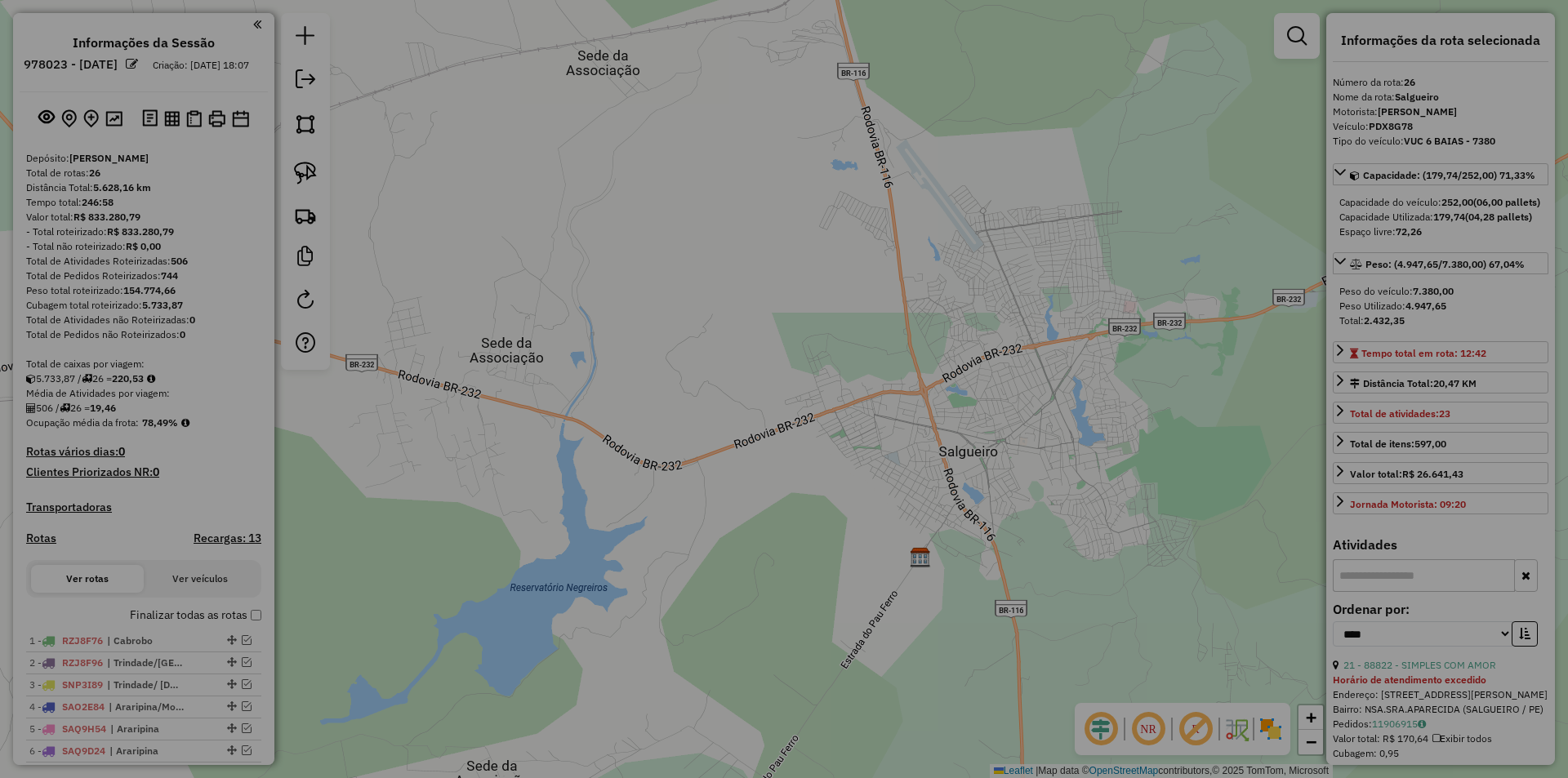
select select "**"
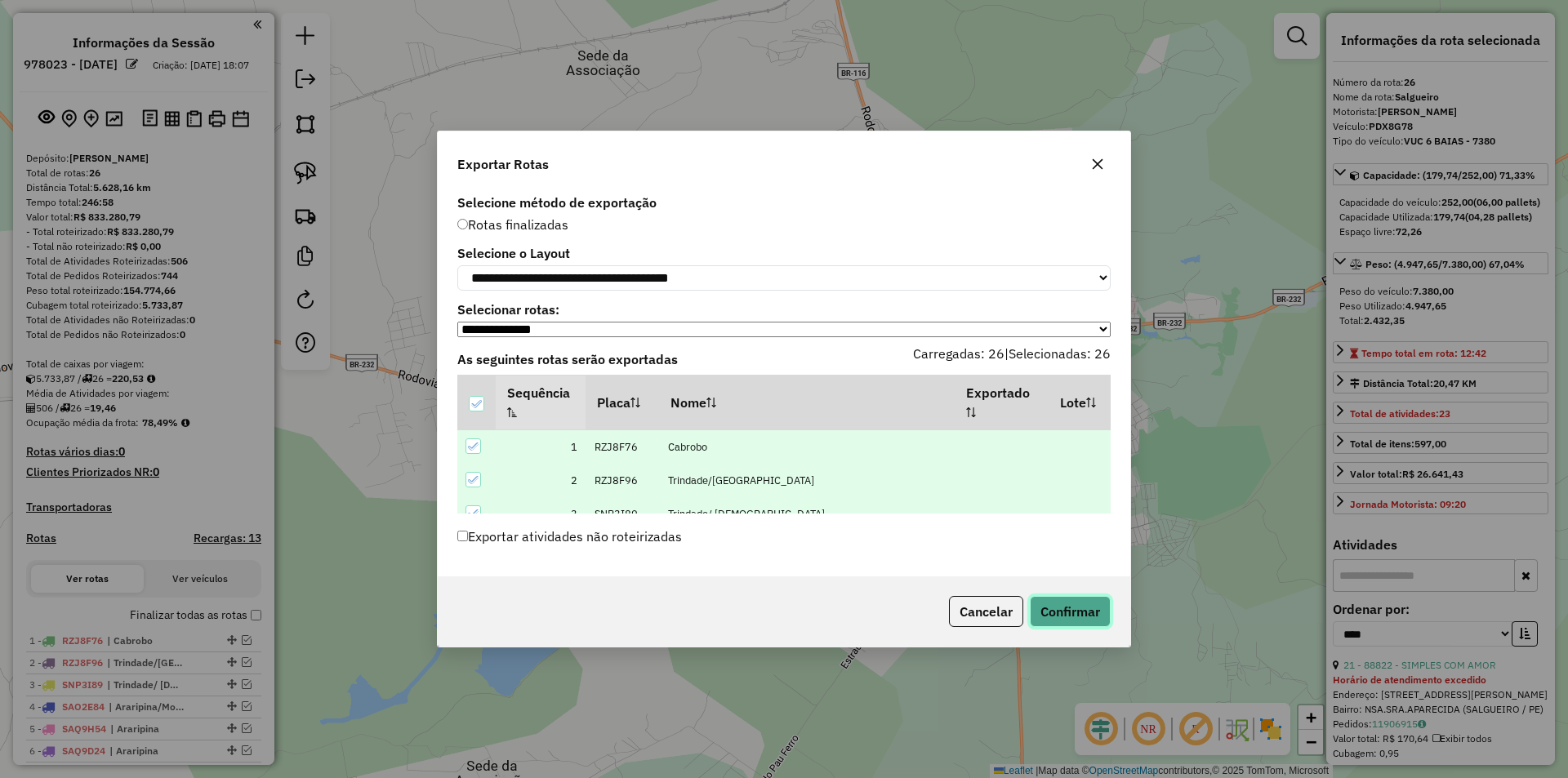
click at [1062, 620] on button "Confirmar" at bounding box center [1070, 612] width 81 height 31
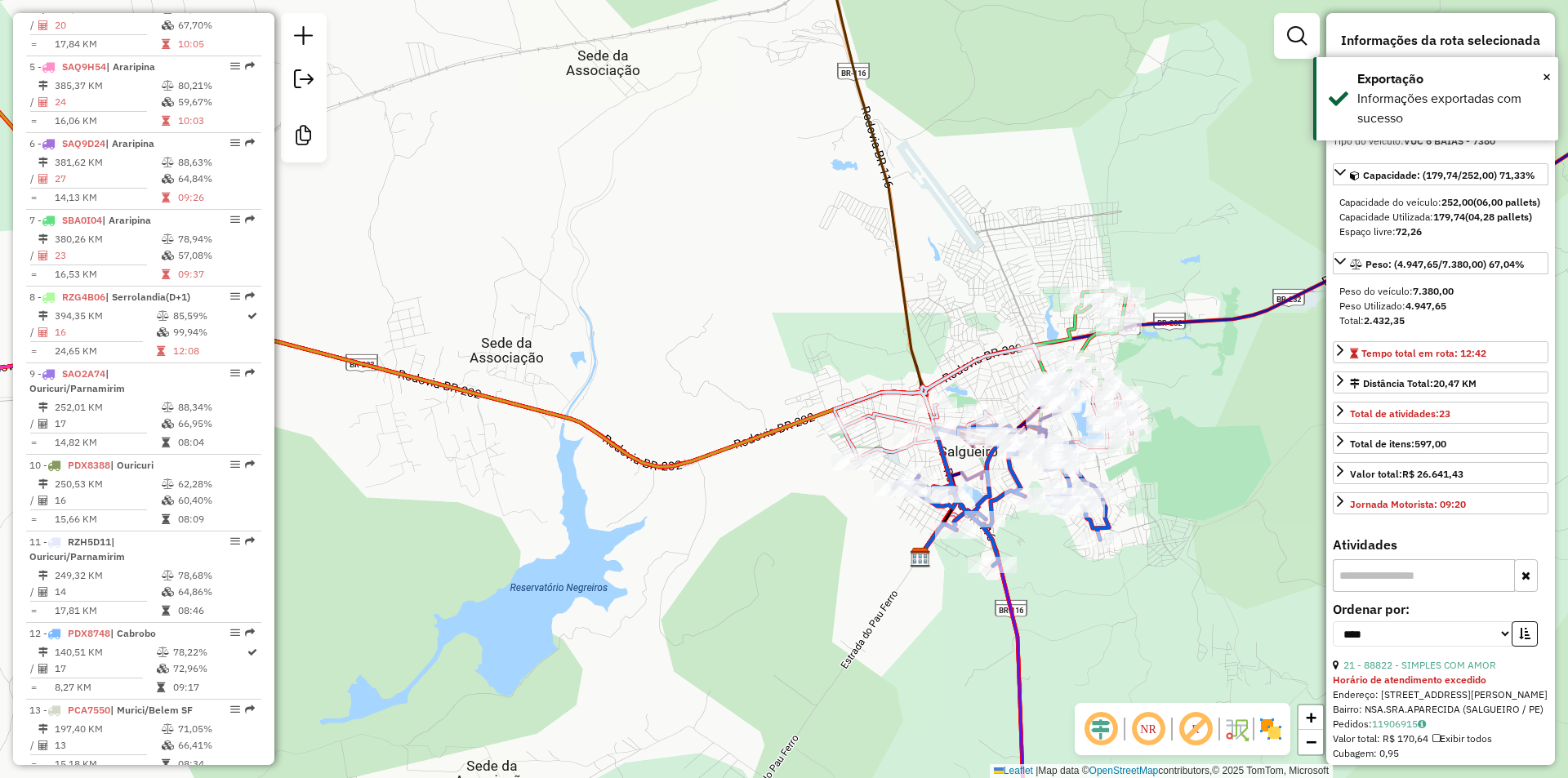
scroll to position [1988, 0]
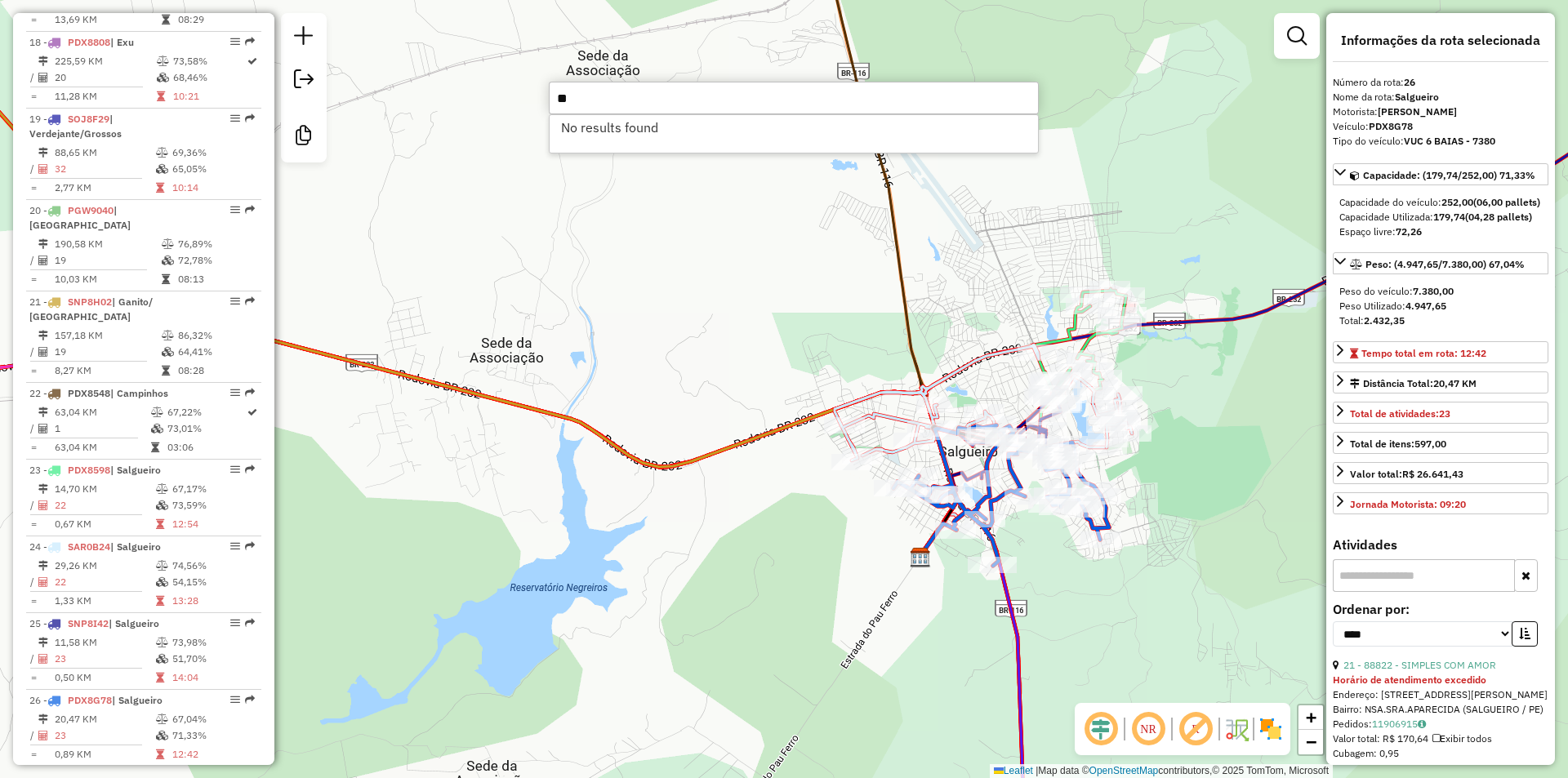
type input "*"
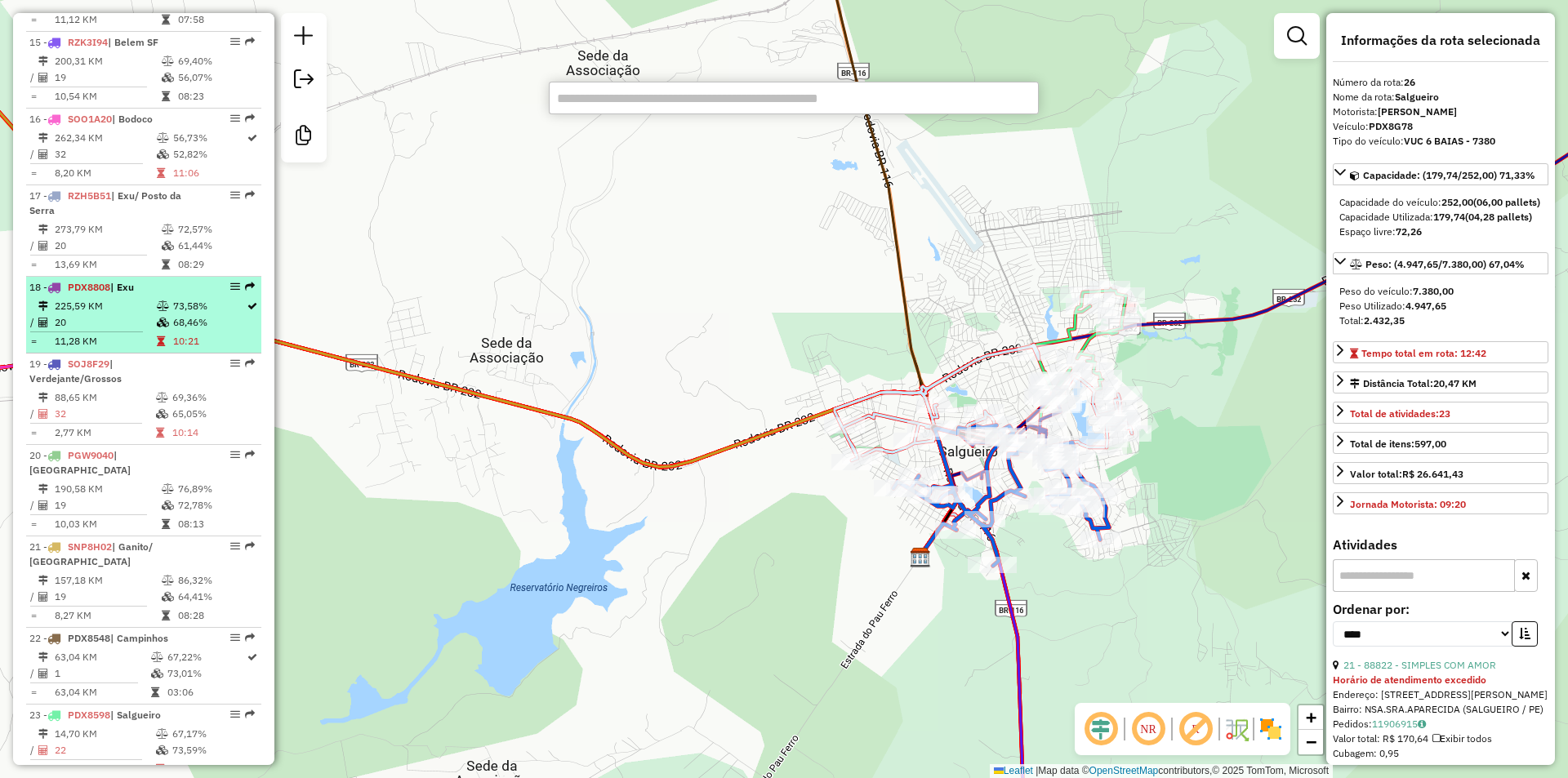
scroll to position [1417, 0]
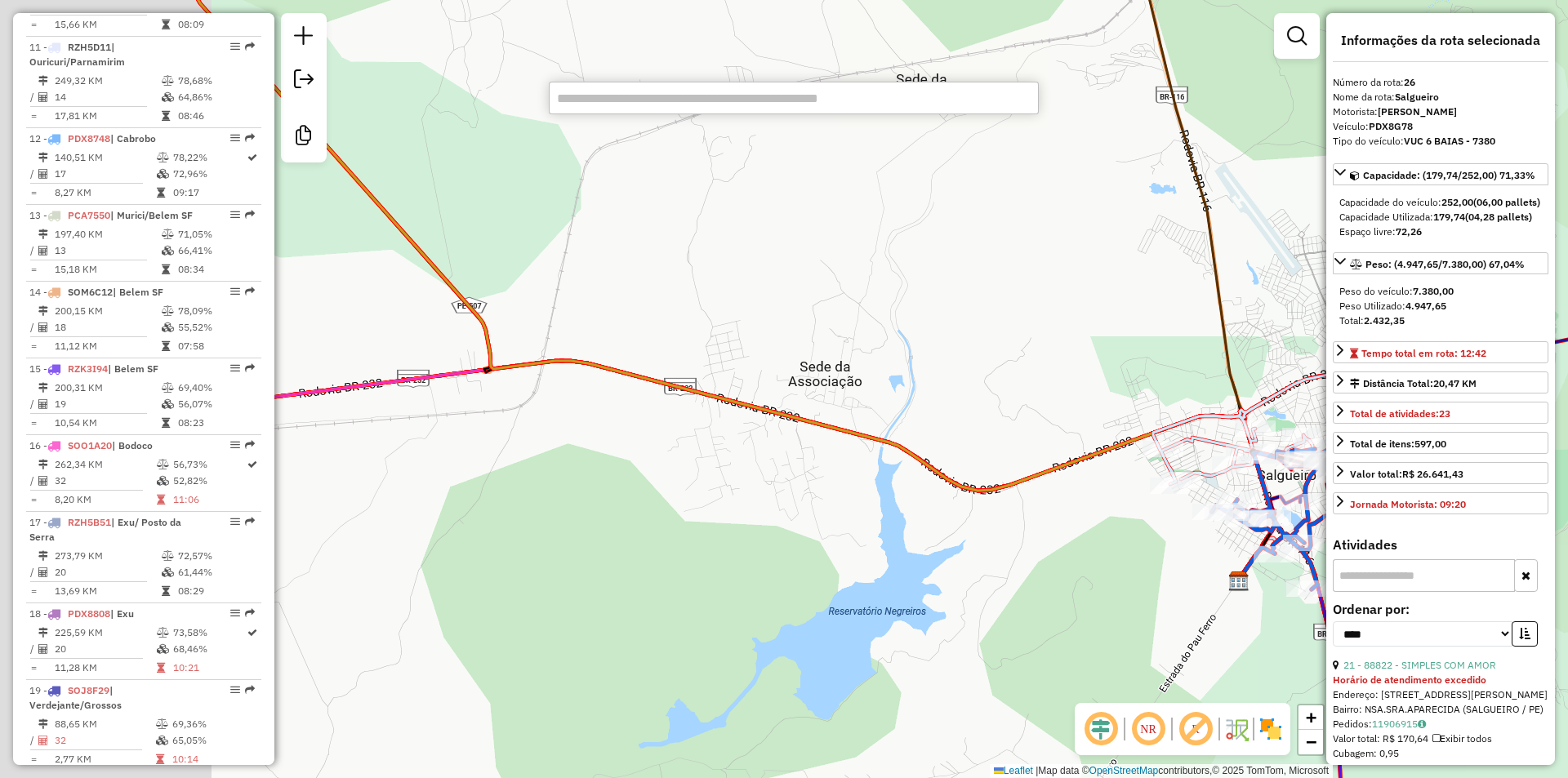
drag, startPoint x: 537, startPoint y: 370, endPoint x: 879, endPoint y: 394, distance: 342.8
click at [879, 394] on div "Janela de atendimento Grade de atendimento Capacidade Transportadoras Veículos …" at bounding box center [784, 389] width 1568 height 778
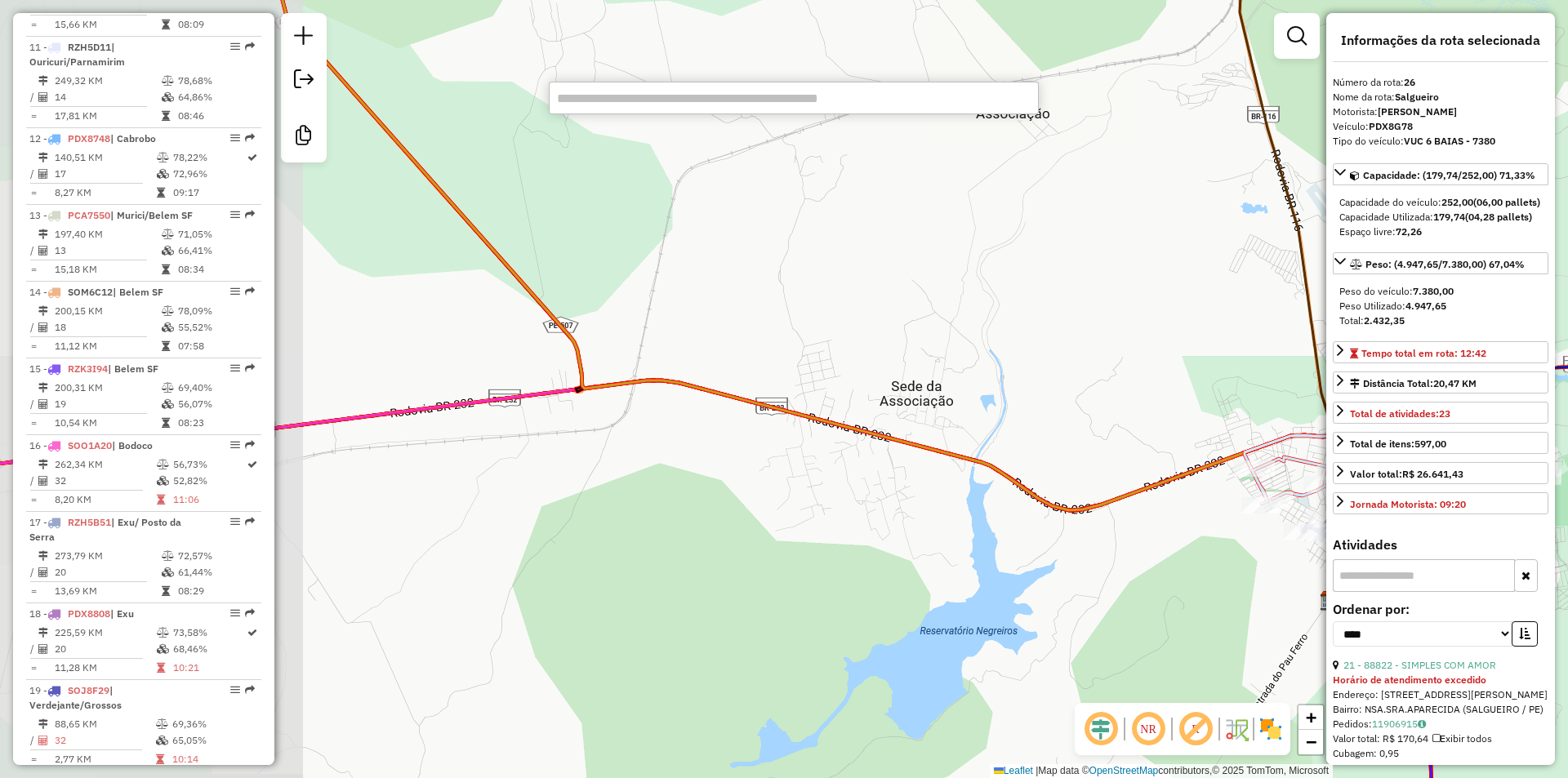
drag, startPoint x: 420, startPoint y: 288, endPoint x: 802, endPoint y: 341, distance: 385.7
click at [802, 341] on div "Janela de atendimento Grade de atendimento Capacidade Transportadoras Veículos …" at bounding box center [784, 389] width 1568 height 778
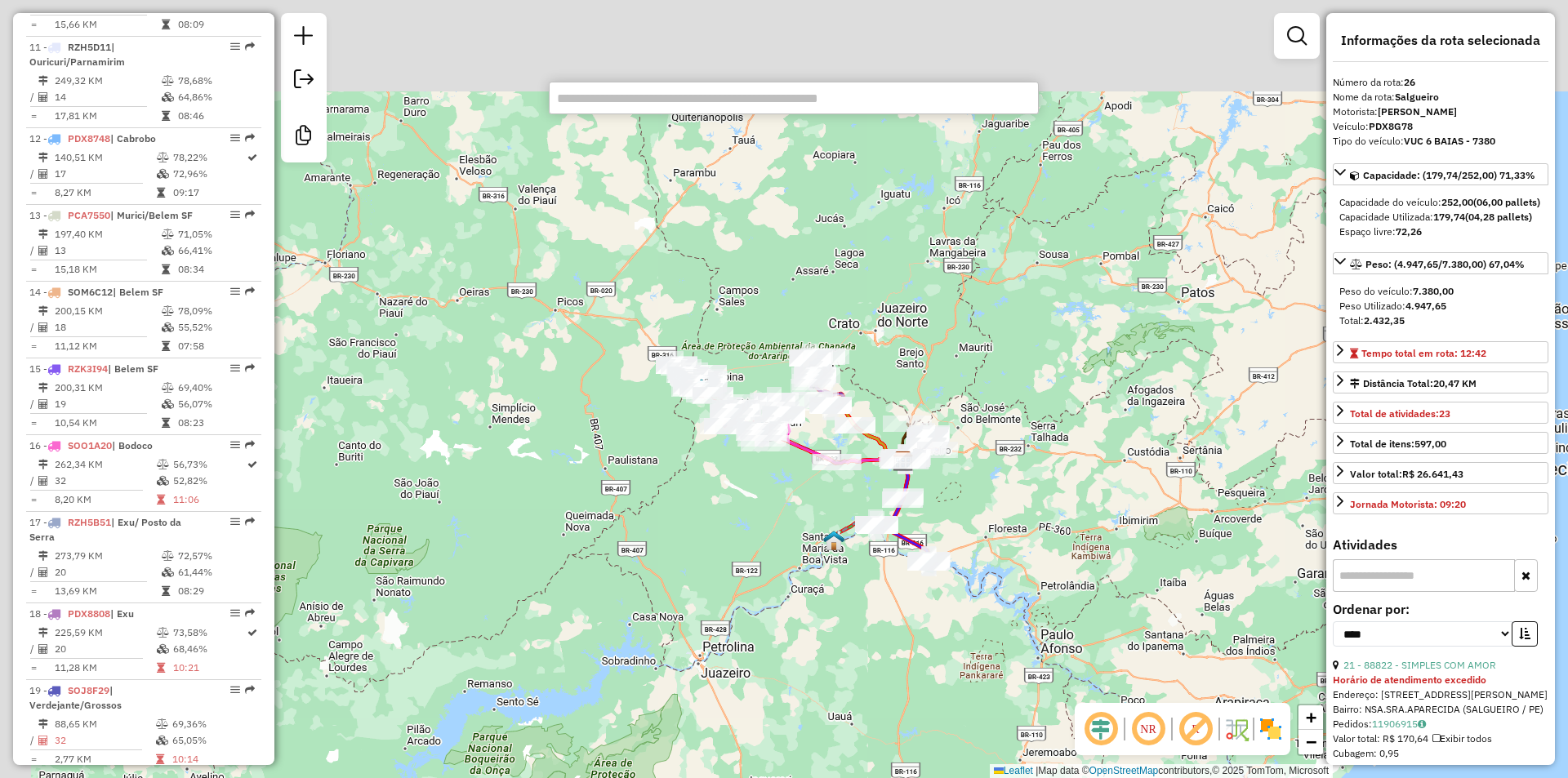
drag, startPoint x: 529, startPoint y: 358, endPoint x: 651, endPoint y: 448, distance: 151.6
click at [645, 454] on div "Janela de atendimento Grade de atendimento Capacidade Transportadoras Veículos …" at bounding box center [784, 389] width 1568 height 778
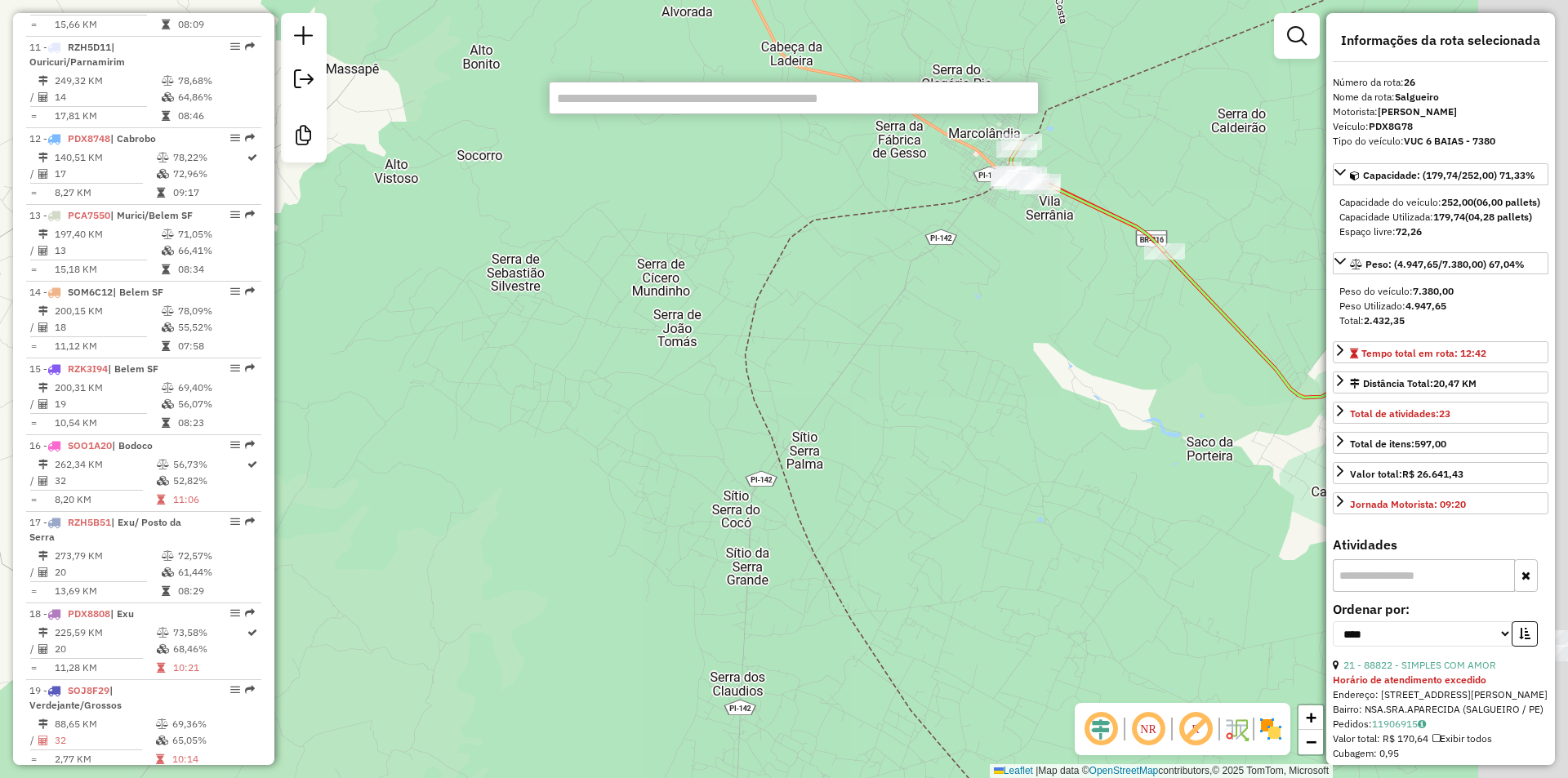
drag, startPoint x: 978, startPoint y: 282, endPoint x: 538, endPoint y: 364, distance: 447.6
click at [539, 364] on div "Janela de atendimento Grade de atendimento Capacidade Transportadoras Veículos …" at bounding box center [784, 389] width 1568 height 778
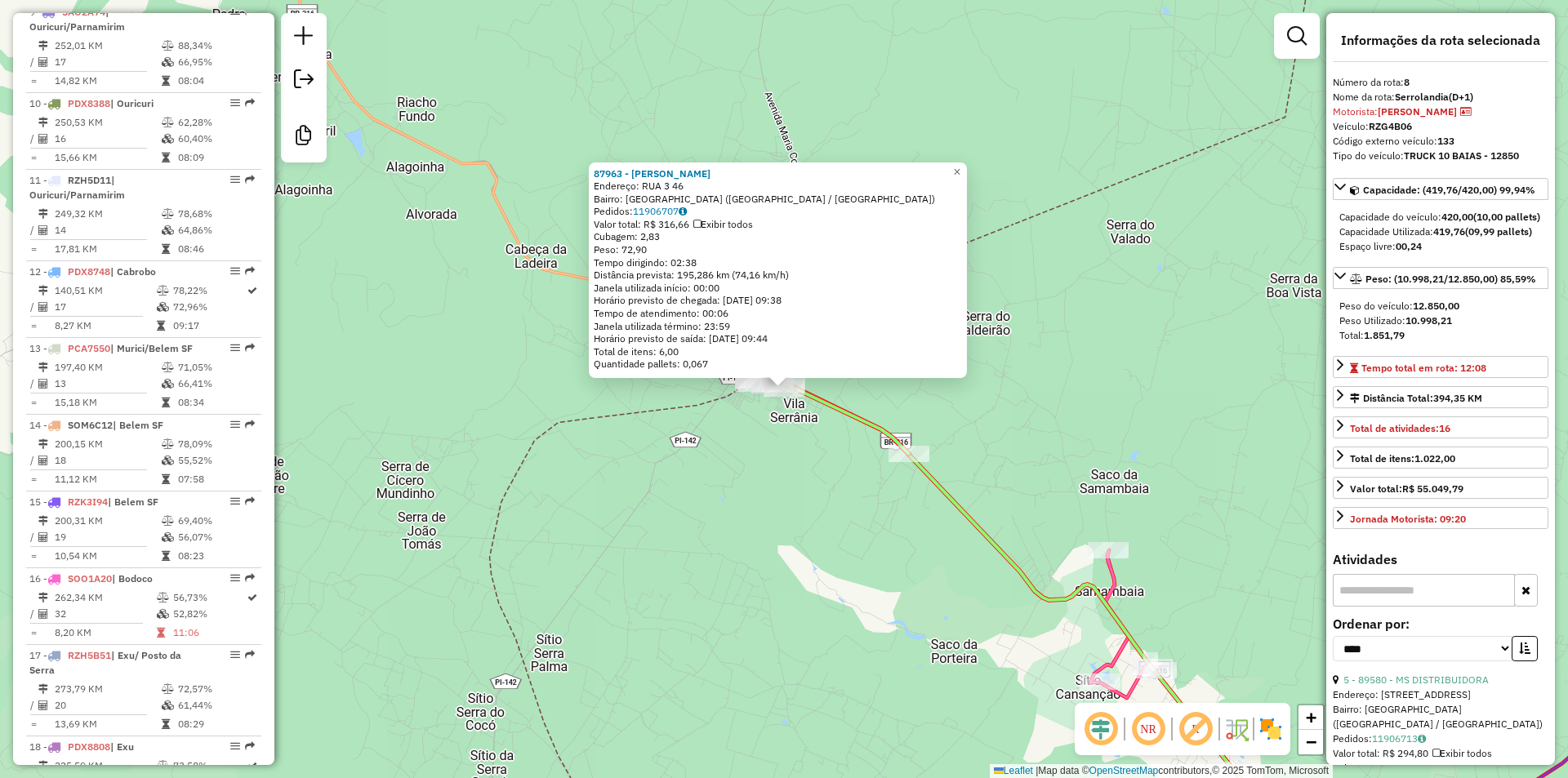
scroll to position [1195, 0]
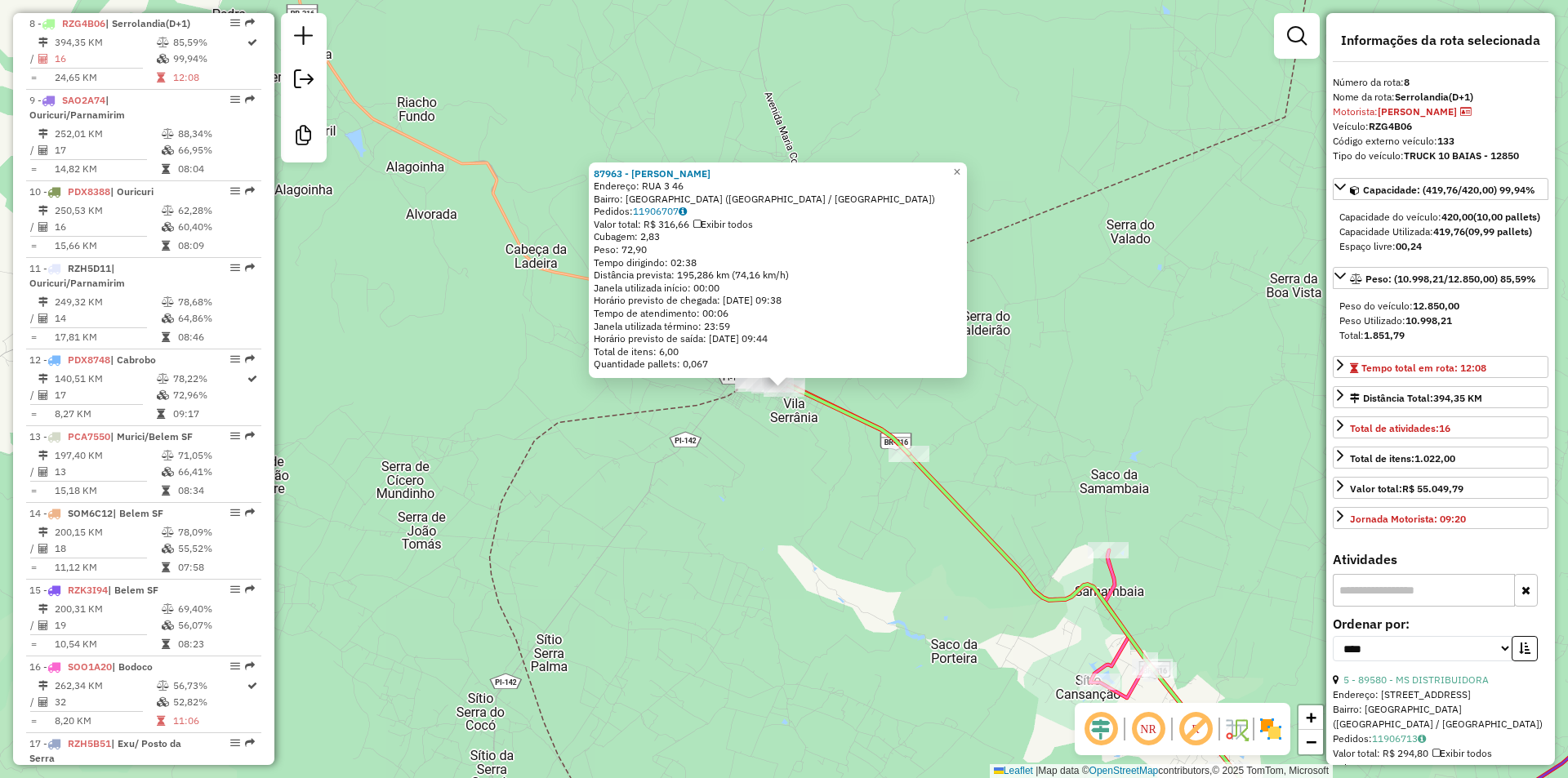
click at [778, 492] on div "87963 - MERC SOUZA Endereço: RUA 3 46 Bairro: VILA SERRANEA (ARARIPINA / PE) Pe…" at bounding box center [784, 389] width 1568 height 778
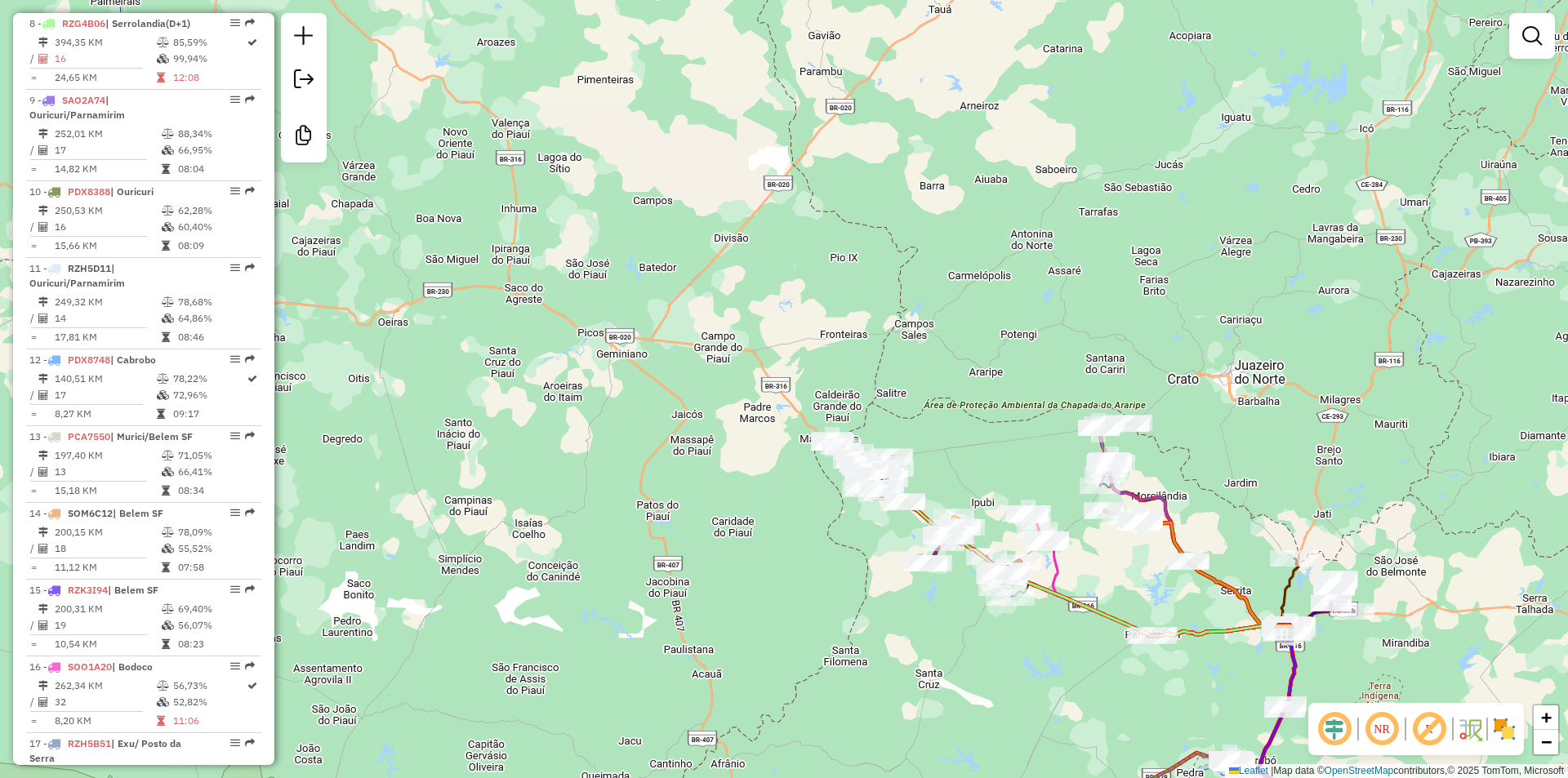
drag, startPoint x: 819, startPoint y: 546, endPoint x: 775, endPoint y: 526, distance: 48.3
click at [776, 527] on div "Janela de atendimento Grade de atendimento Capacidade Transportadoras Veículos …" at bounding box center [784, 389] width 1568 height 778
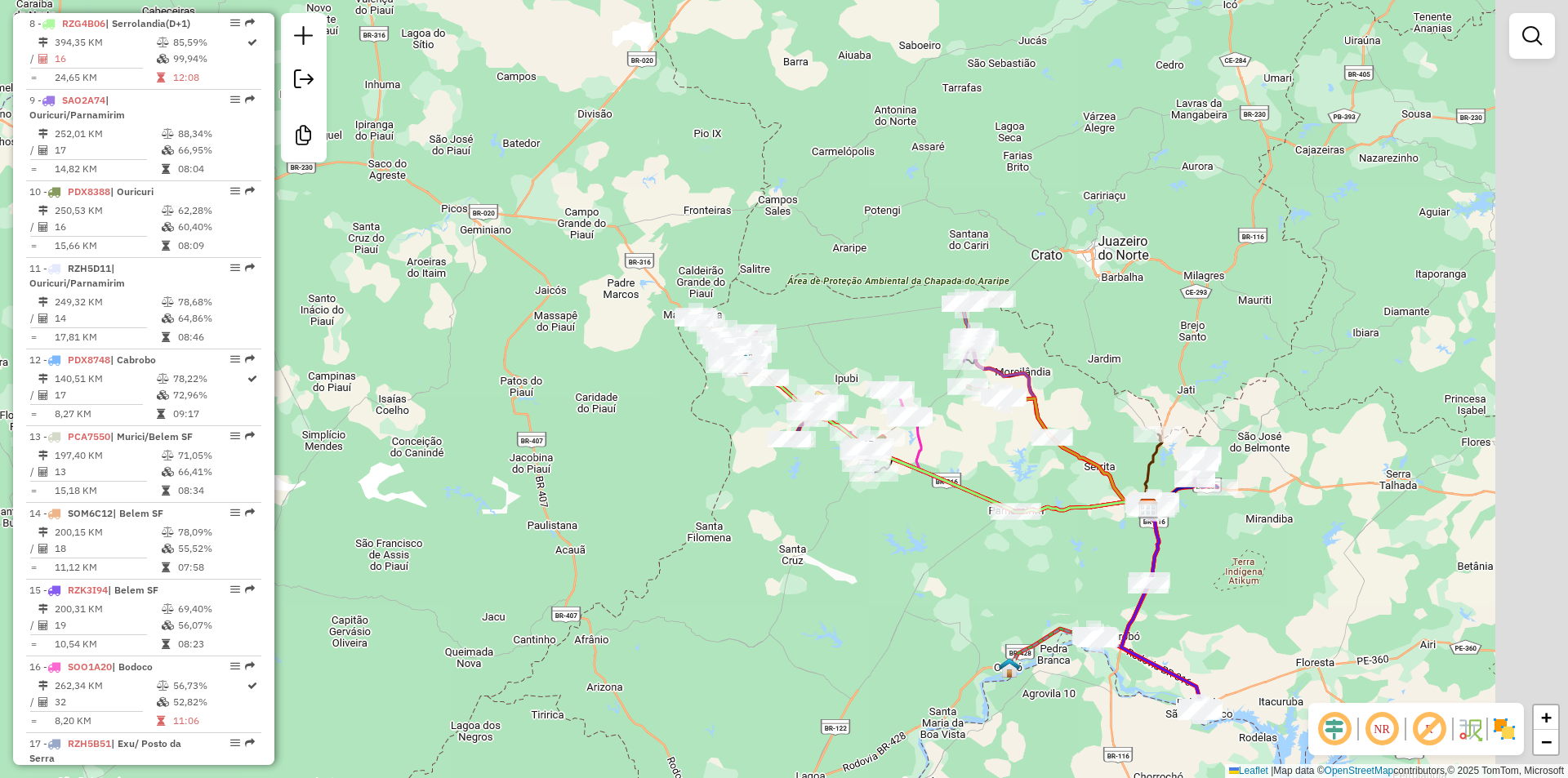
drag, startPoint x: 1004, startPoint y: 684, endPoint x: 795, endPoint y: 416, distance: 339.9
click at [795, 417] on div "Janela de atendimento Grade de atendimento Capacidade Transportadoras Veículos …" at bounding box center [784, 389] width 1568 height 778
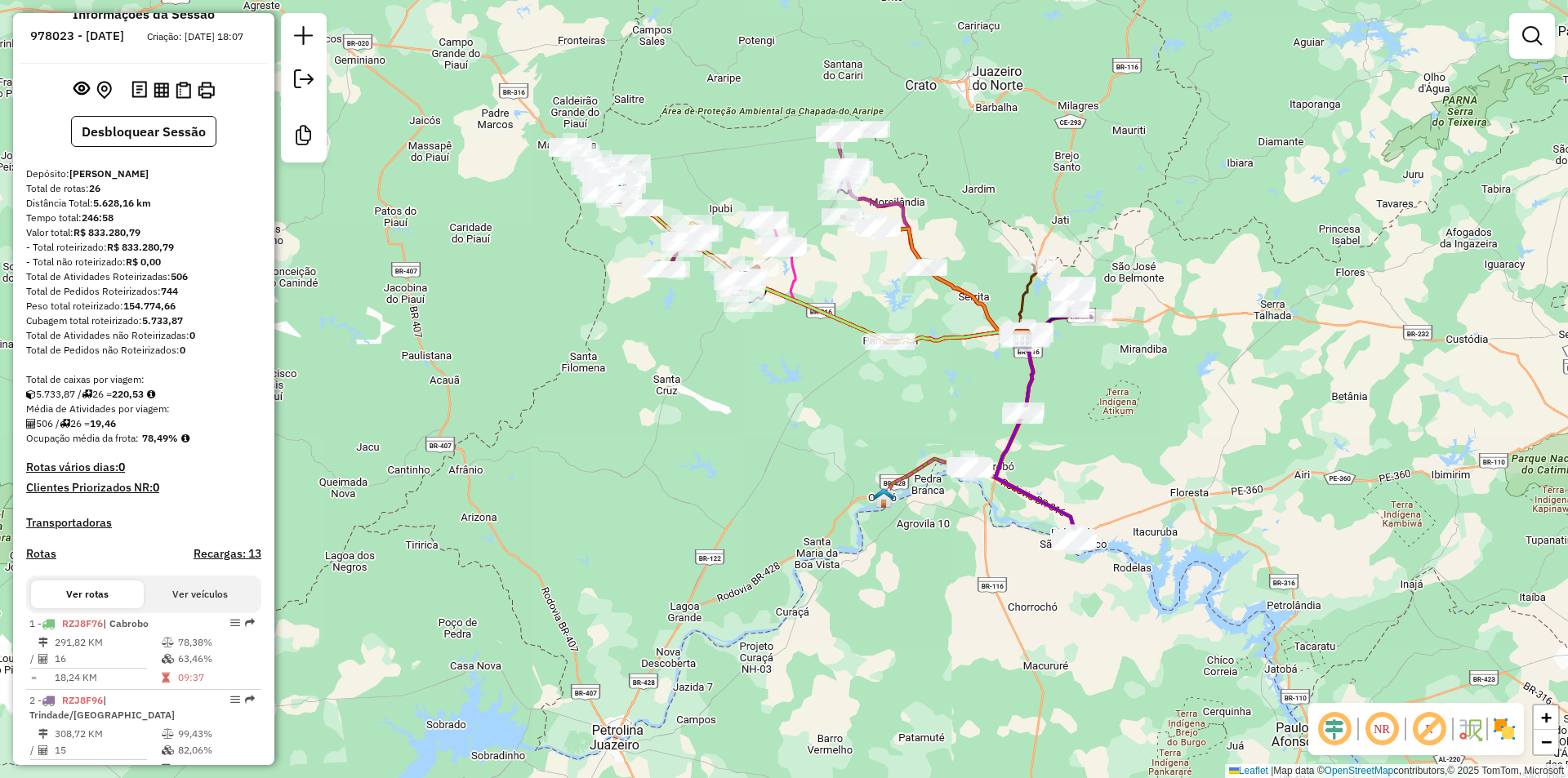
scroll to position [0, 0]
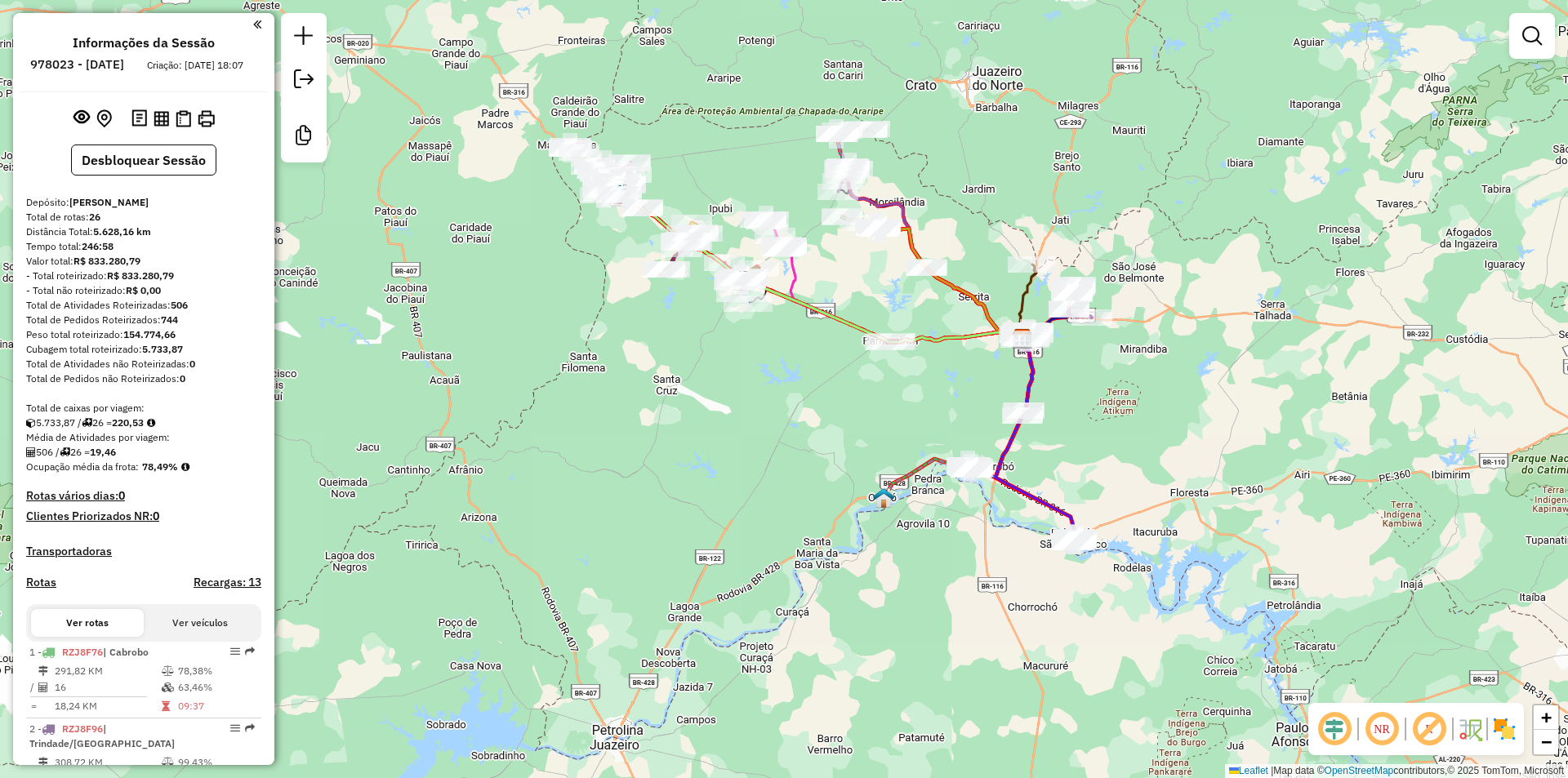
click at [140, 340] on strong "154.774,66" at bounding box center [149, 334] width 52 height 13
copy strong "154.774,66"
click at [184, 311] on strong "506" at bounding box center [179, 305] width 17 height 13
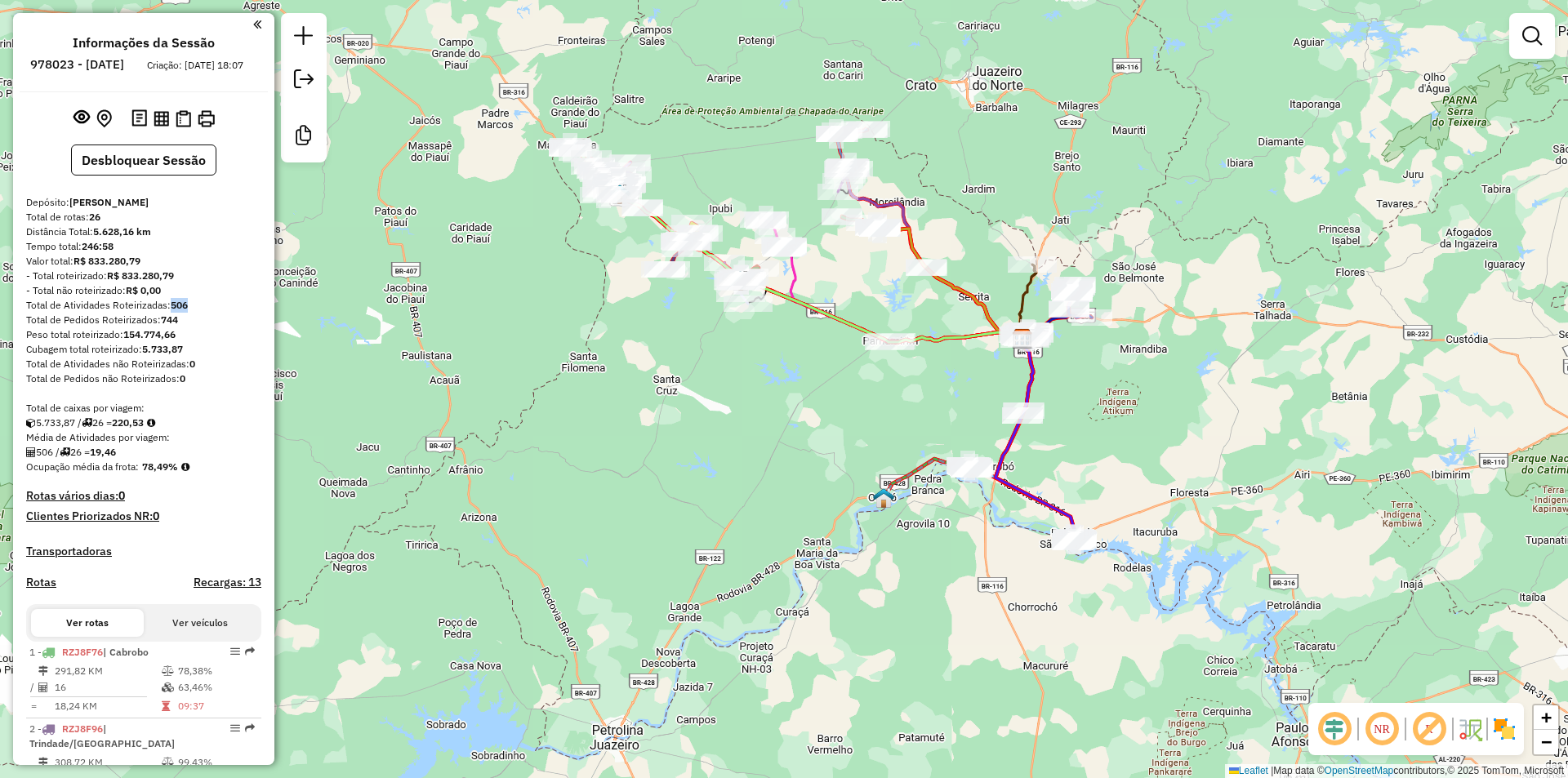
copy strong "506"
click at [139, 429] on strong "220,53" at bounding box center [127, 422] width 32 height 13
copy strong "220,53"
click at [112, 458] on strong "19,46" at bounding box center [102, 451] width 26 height 13
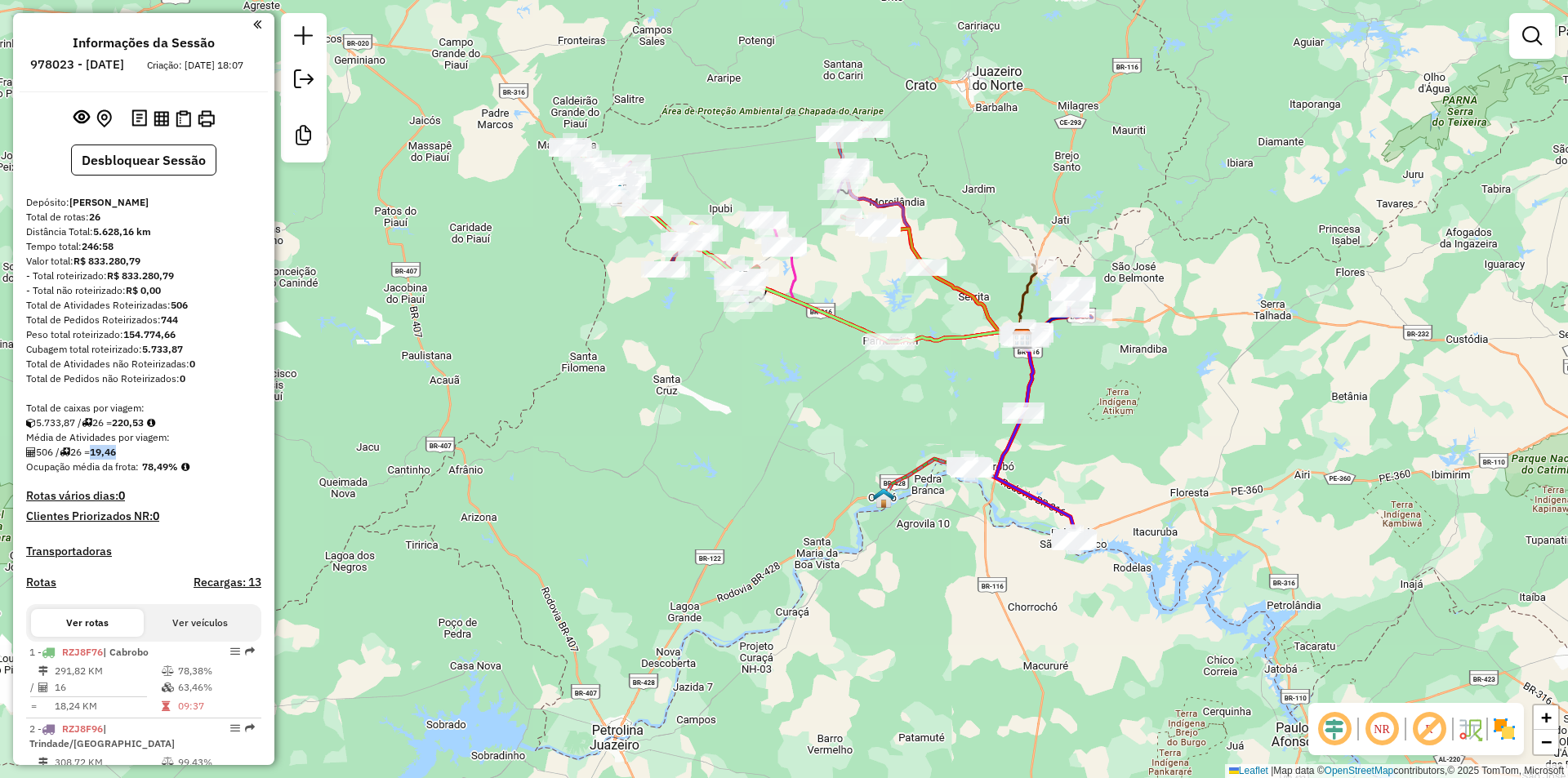
click at [112, 458] on strong "19,46" at bounding box center [102, 451] width 26 height 13
copy strong "19,46"
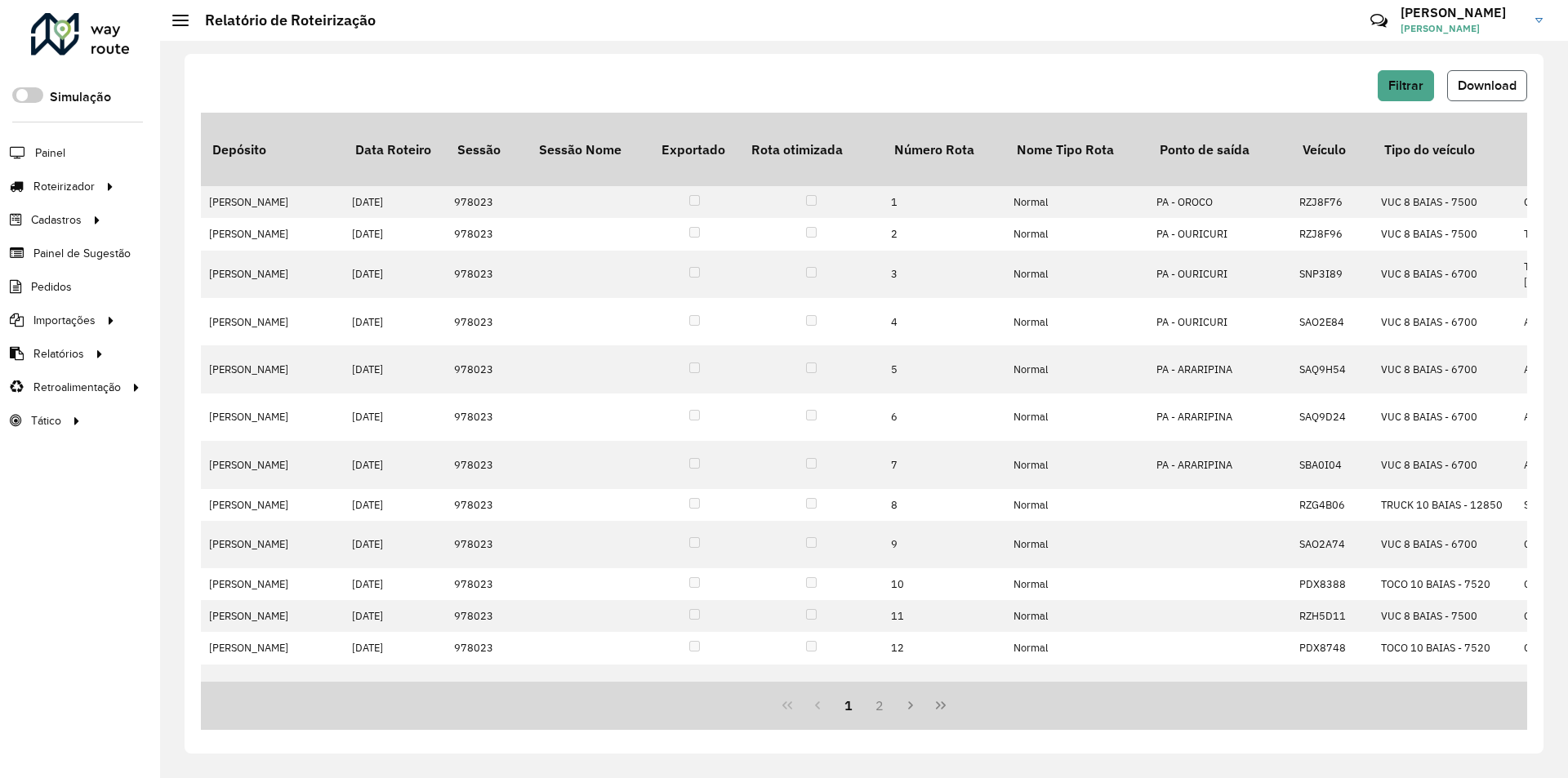
click at [1478, 91] on span "Download" at bounding box center [1486, 85] width 59 height 13
